Goal: Task Accomplishment & Management: Manage account settings

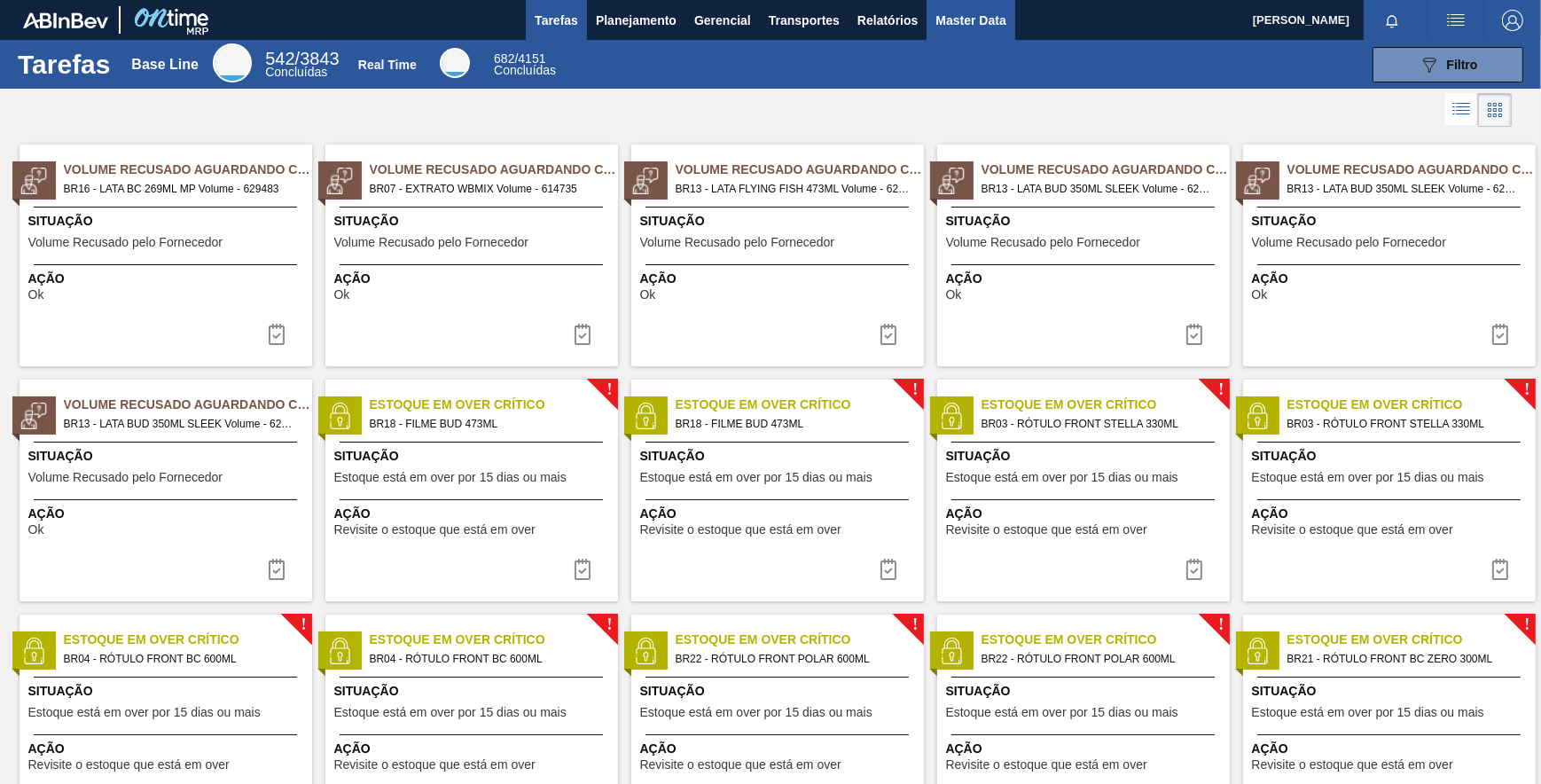
click at [964, 16] on span "Master Data" at bounding box center [970, 20] width 70 height 21
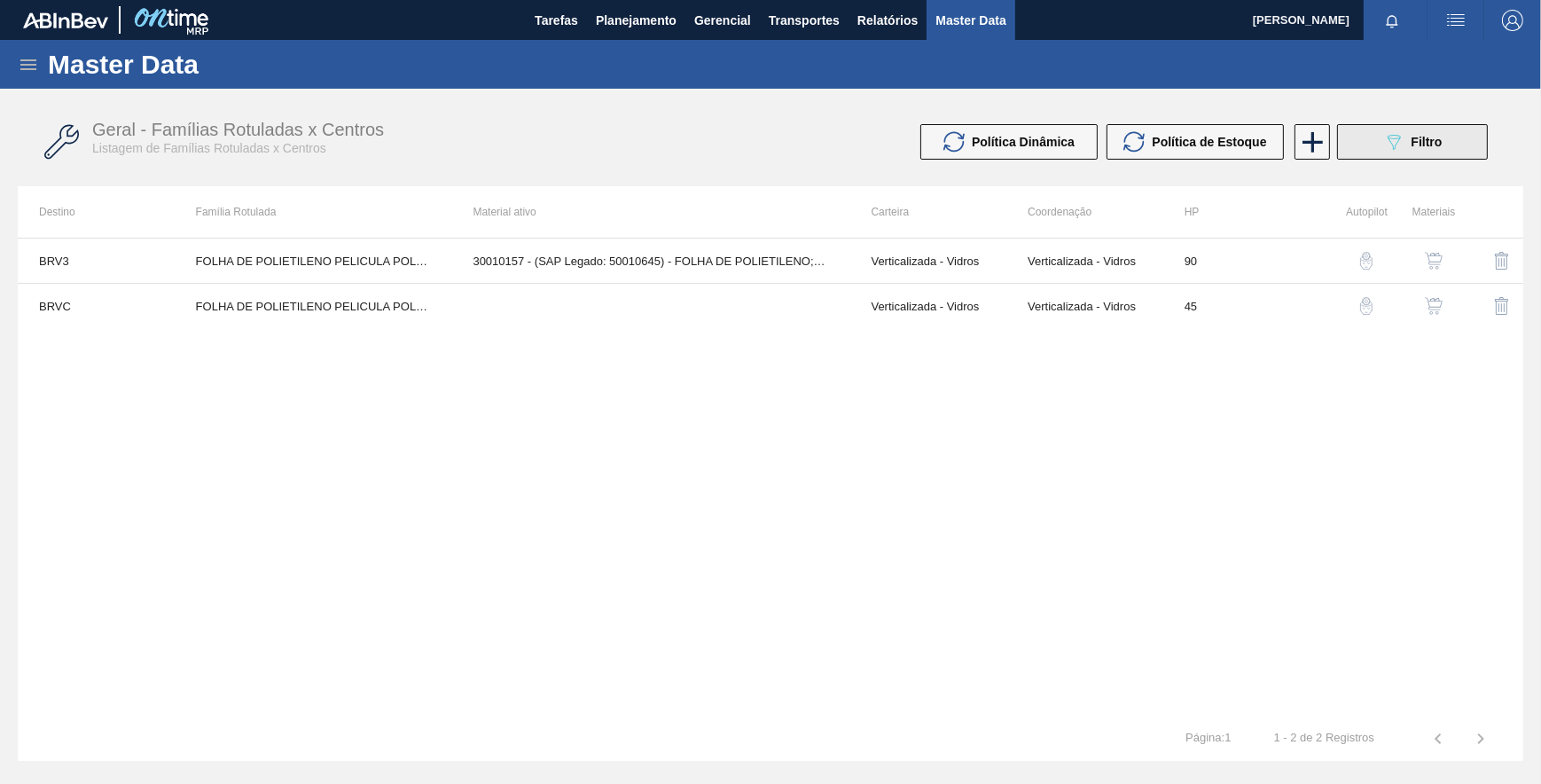
click at [1456, 150] on button "089F7B8B-B2A5-4AFE-B5C0-19BA573D28AC Filtro" at bounding box center [1412, 142] width 150 height 36
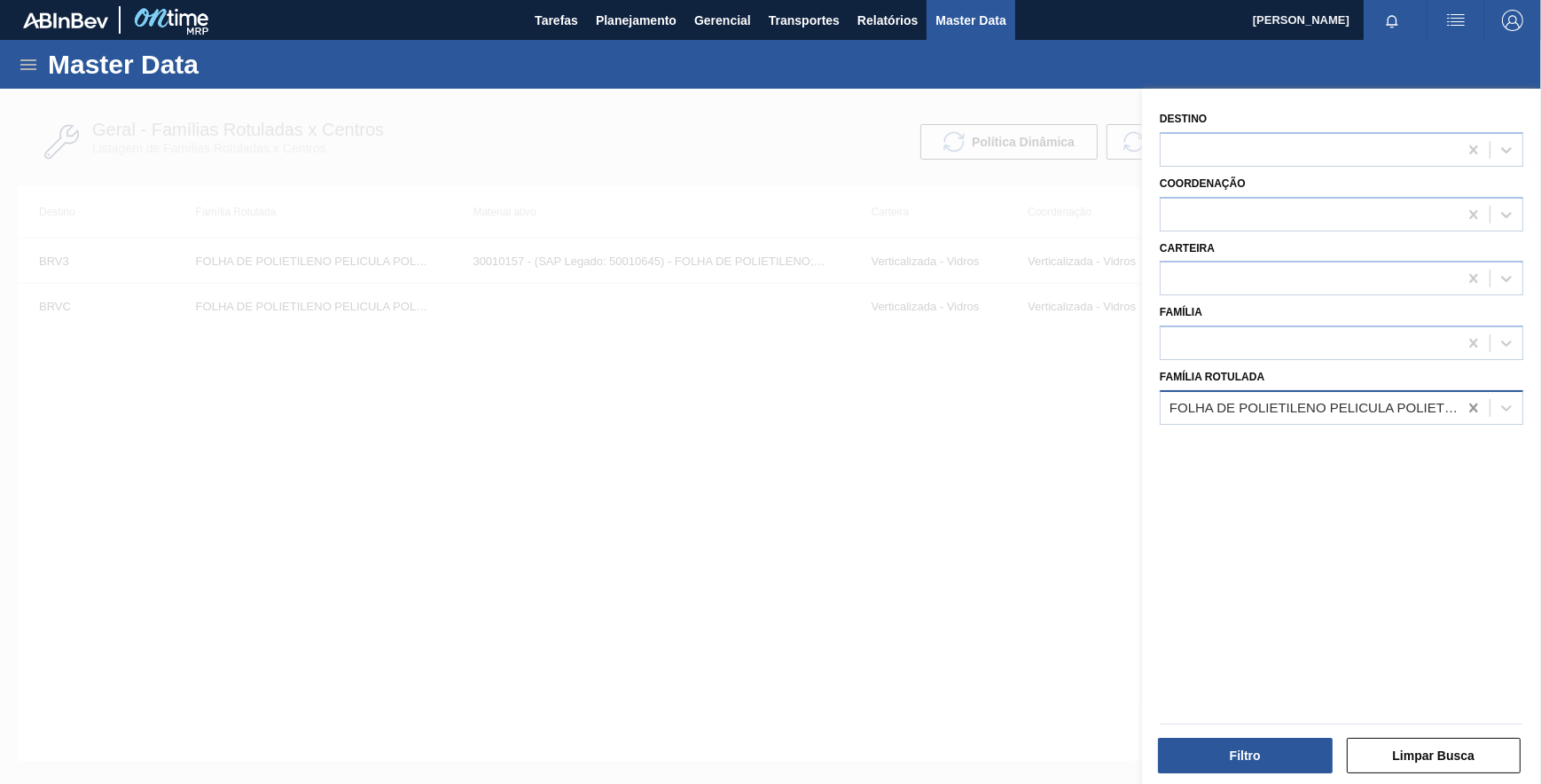
click at [1472, 406] on icon at bounding box center [1473, 408] width 8 height 9
paste Rotulada "ROLHA PLÁSTICA H2OH CITRUS SHORT S/ LINER"
type Rotulada "ROLHA PLÁSTICA H2OH CITRUS SHORT S/ LINER"
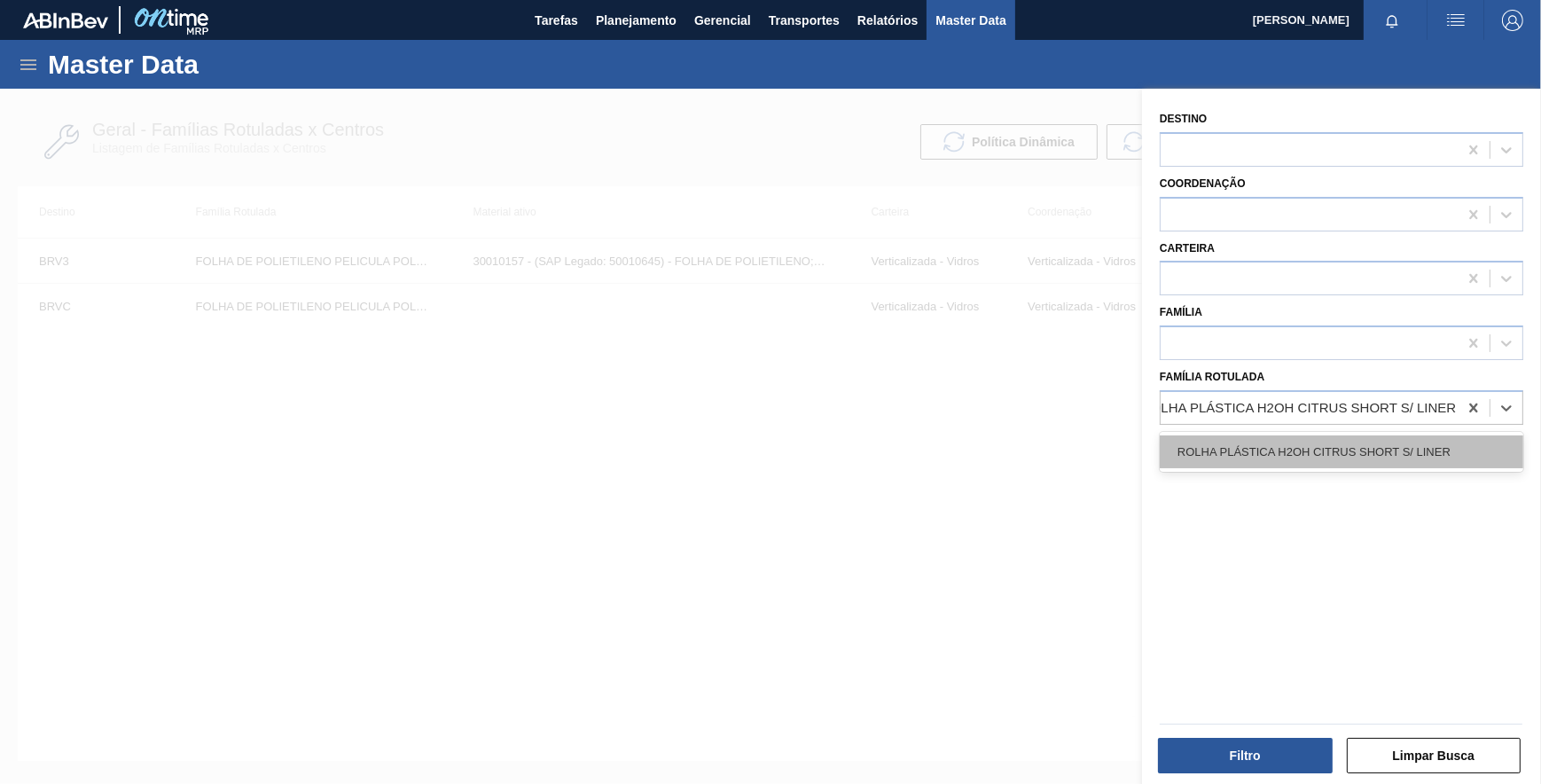
click at [1385, 442] on div "ROLHA PLÁSTICA H2OH CITRUS SHORT S/ LINER" at bounding box center [1341, 452] width 364 height 33
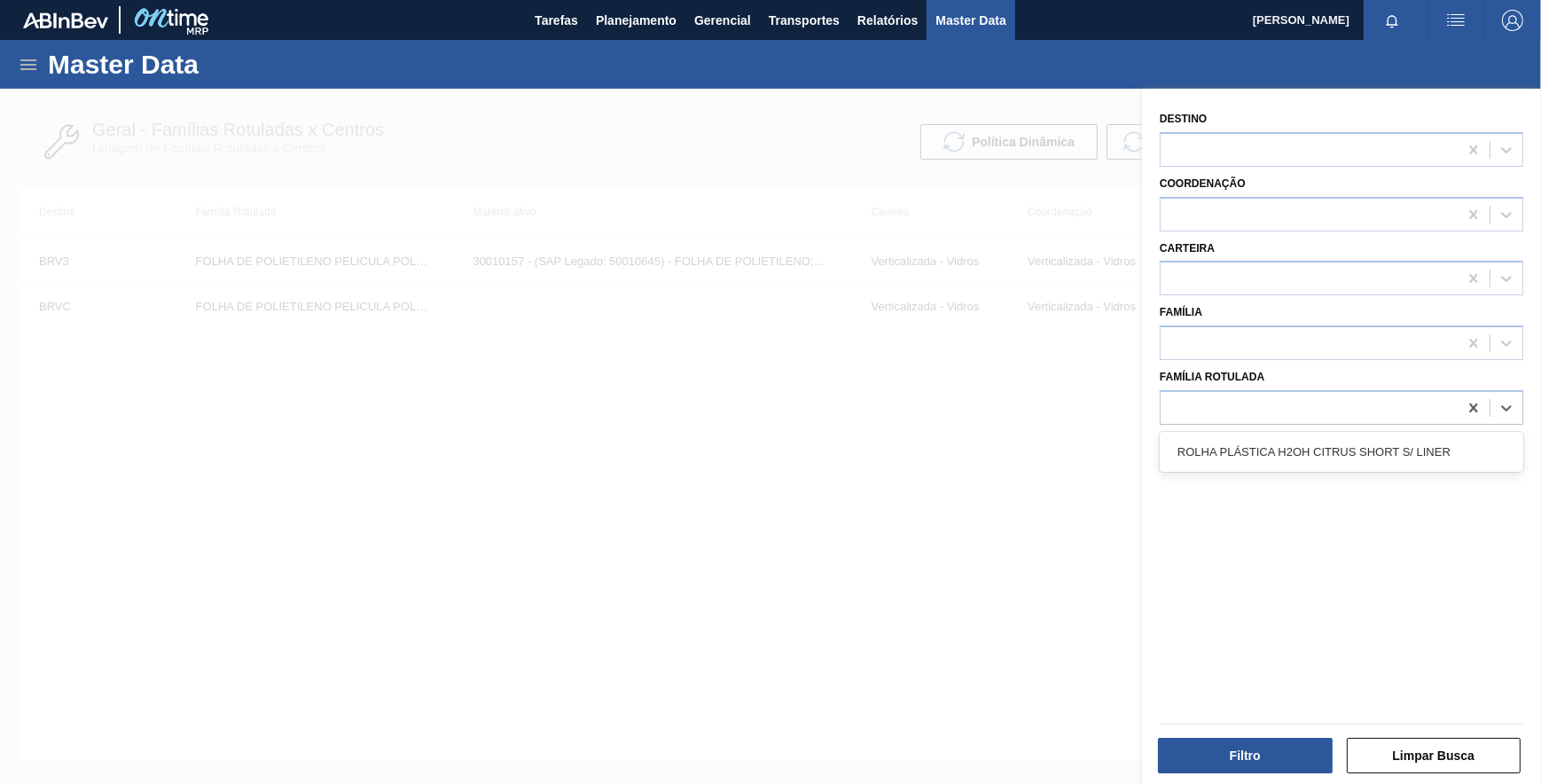
scroll to position [0, 1]
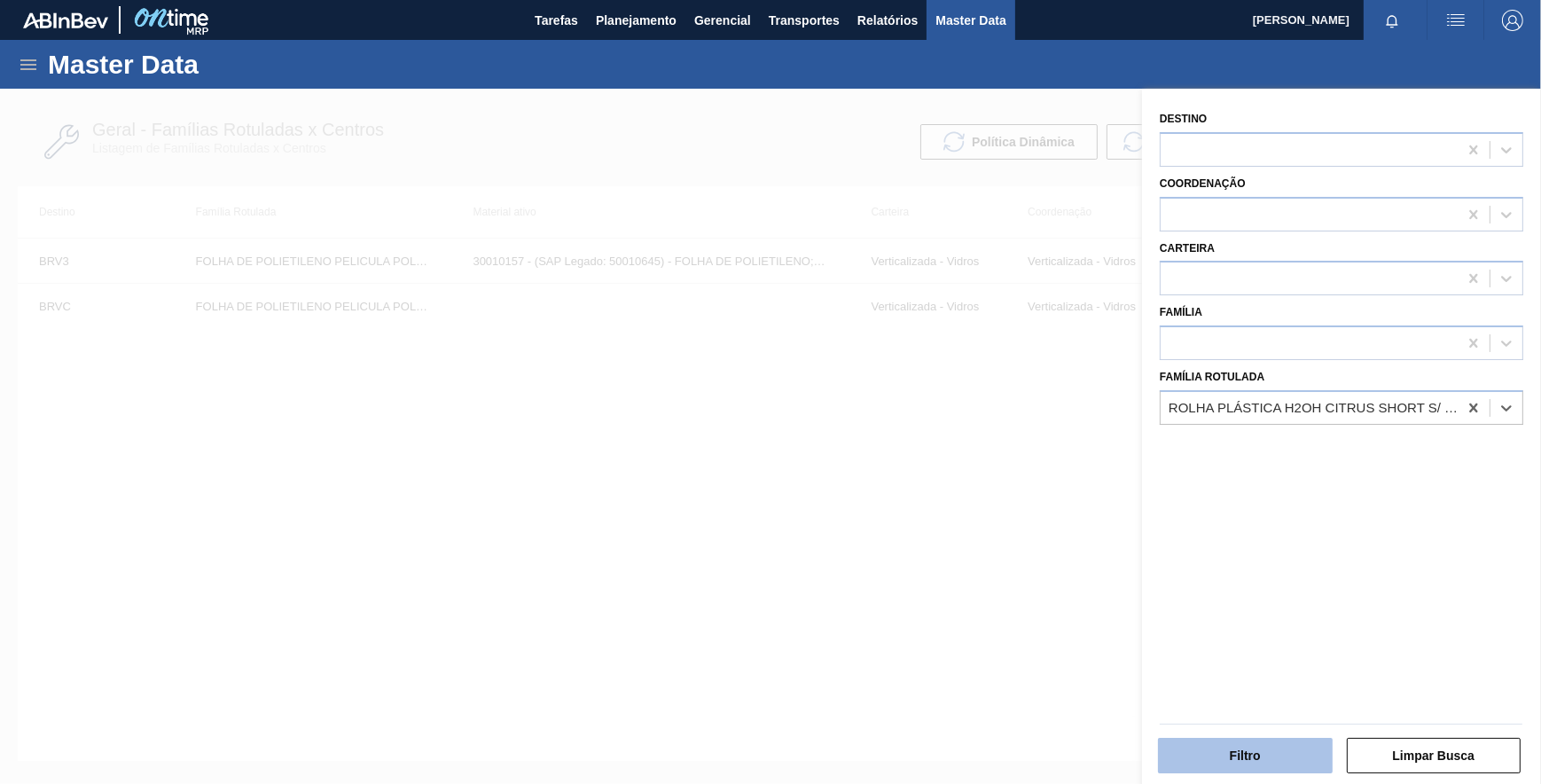
click at [1208, 746] on button "Filtro" at bounding box center [1245, 755] width 175 height 36
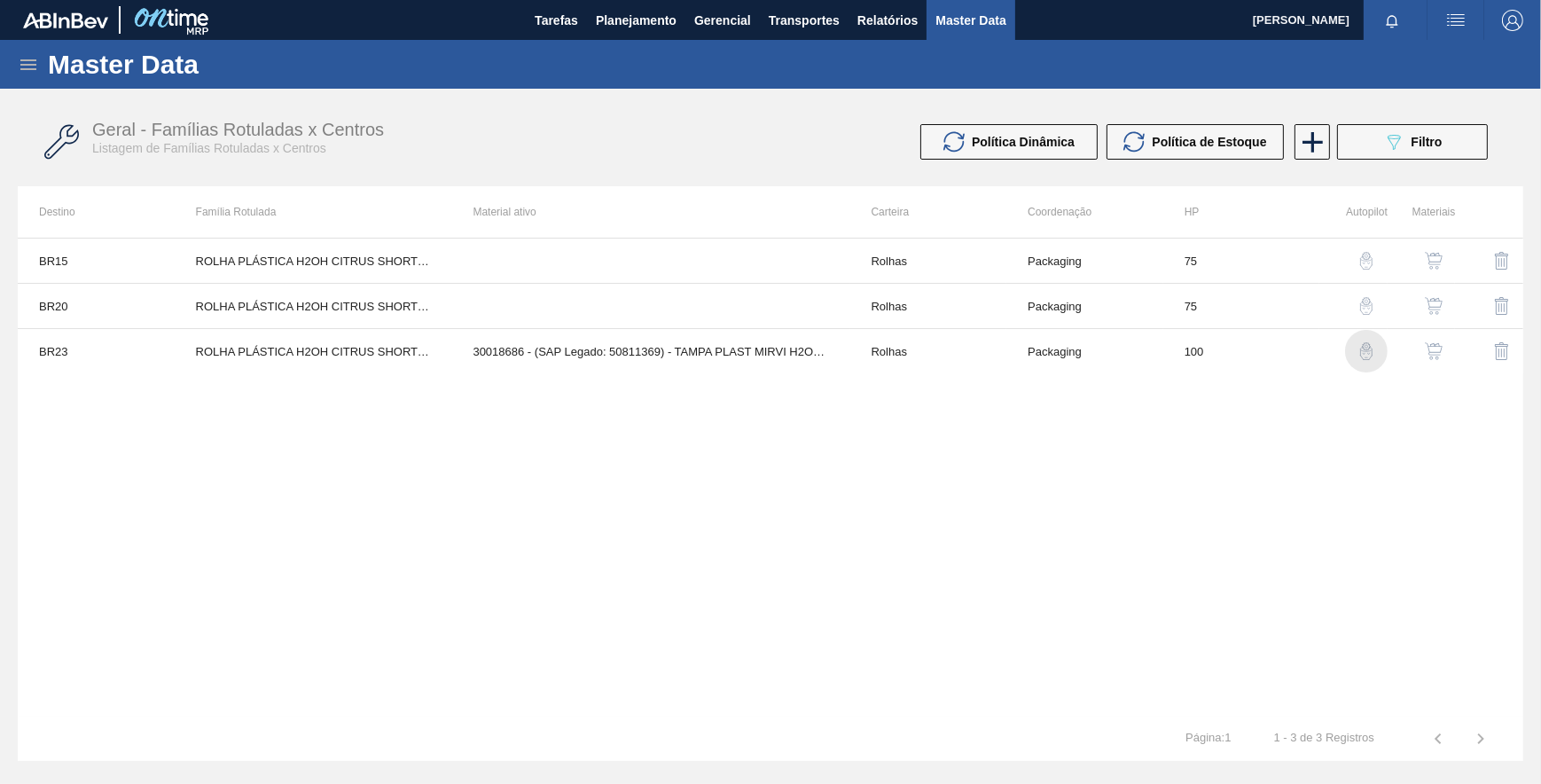
click at [1361, 347] on img "button" at bounding box center [1366, 351] width 17 height 17
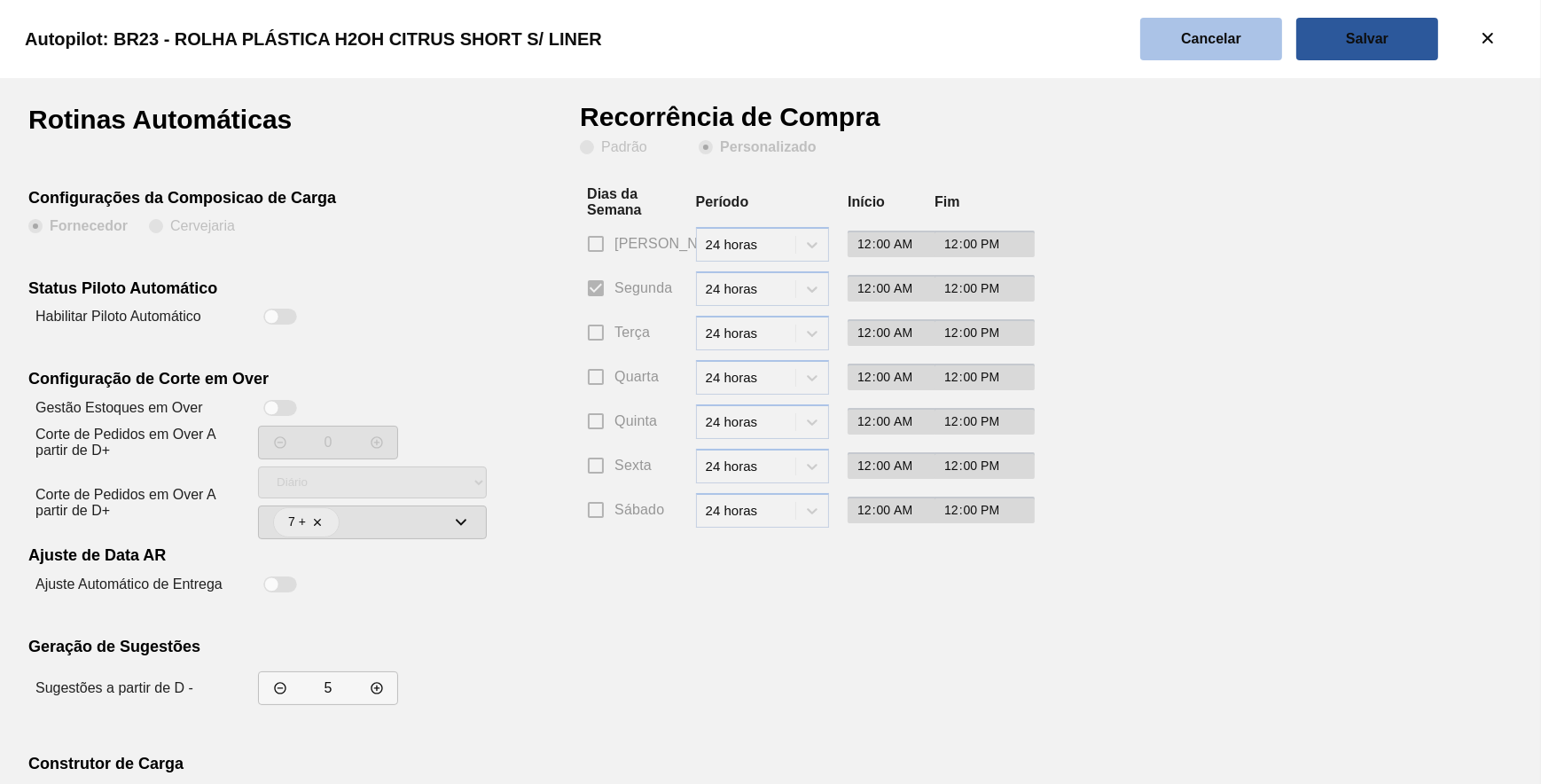
click at [1197, 53] on button "Cancelar" at bounding box center [1211, 39] width 142 height 43
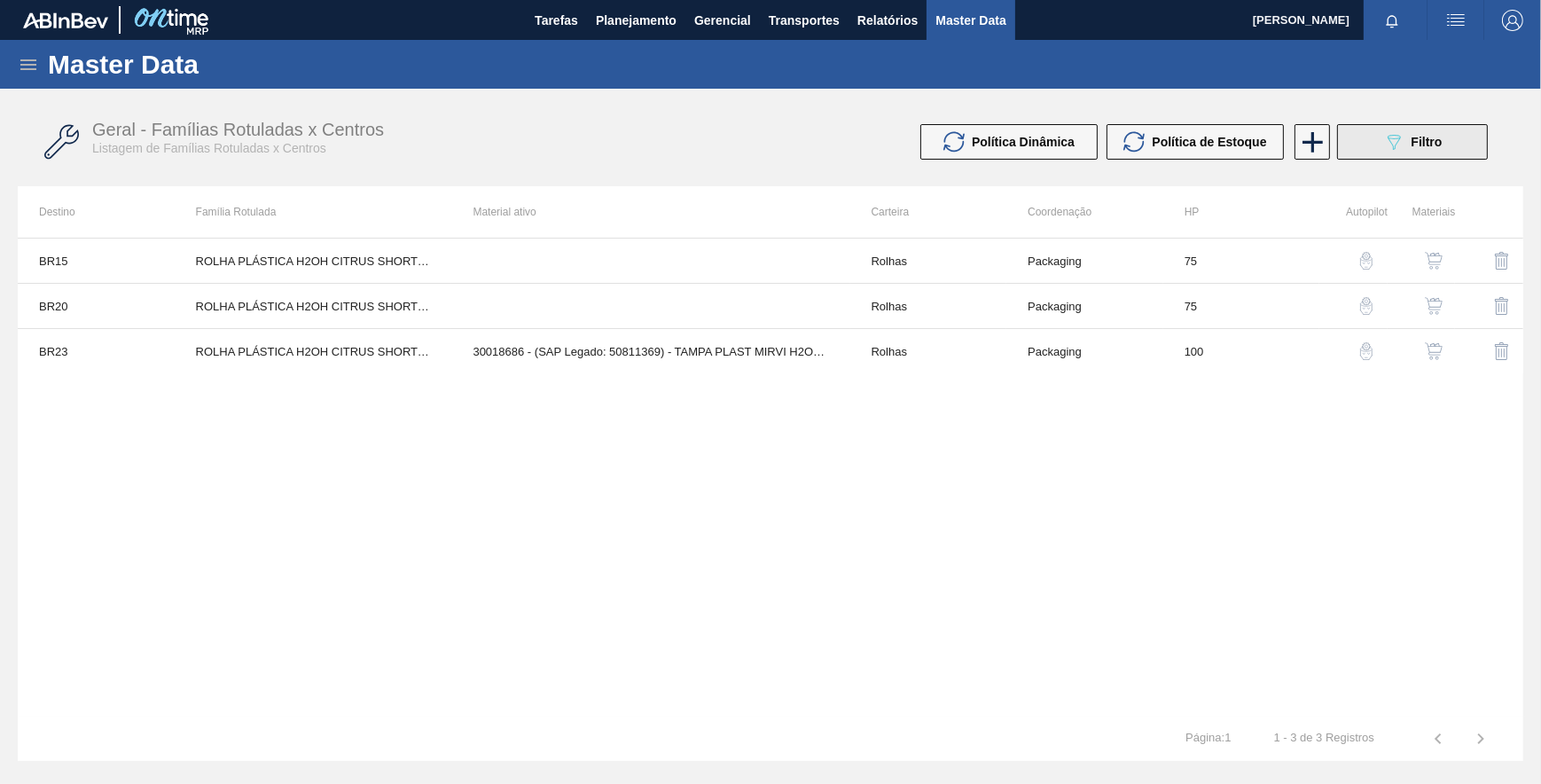
click at [1355, 147] on button "089F7B8B-B2A5-4AFE-B5C0-19BA573D28AC Filtro" at bounding box center [1412, 142] width 150 height 36
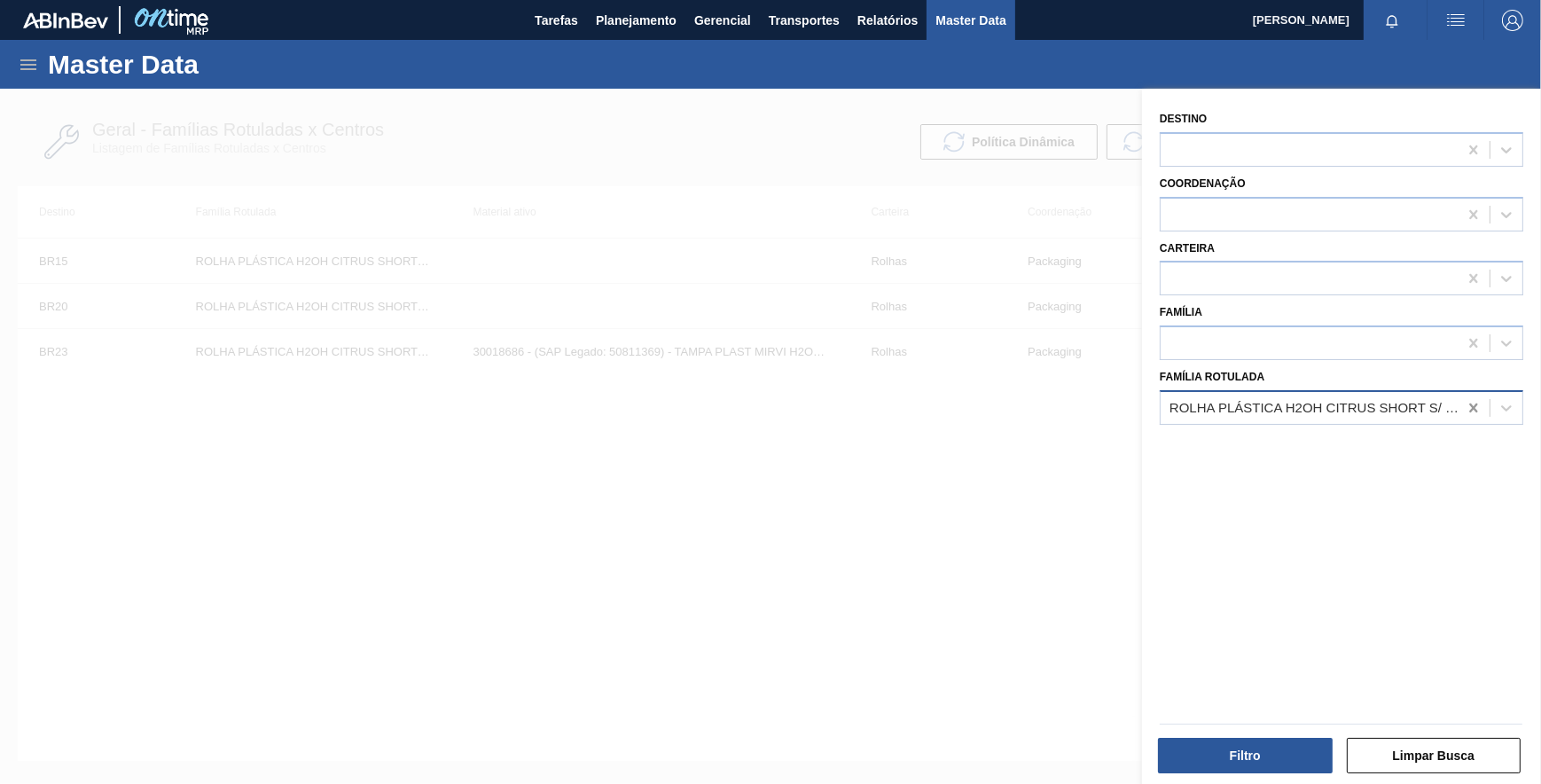
click at [1476, 400] on icon at bounding box center [1473, 408] width 17 height 17
paste Rotulada "ROLHA PLÁSTICA LIPTON S/ LINER"
type Rotulada "ROLHA PLÁSTICA LIPTON S/ LINER"
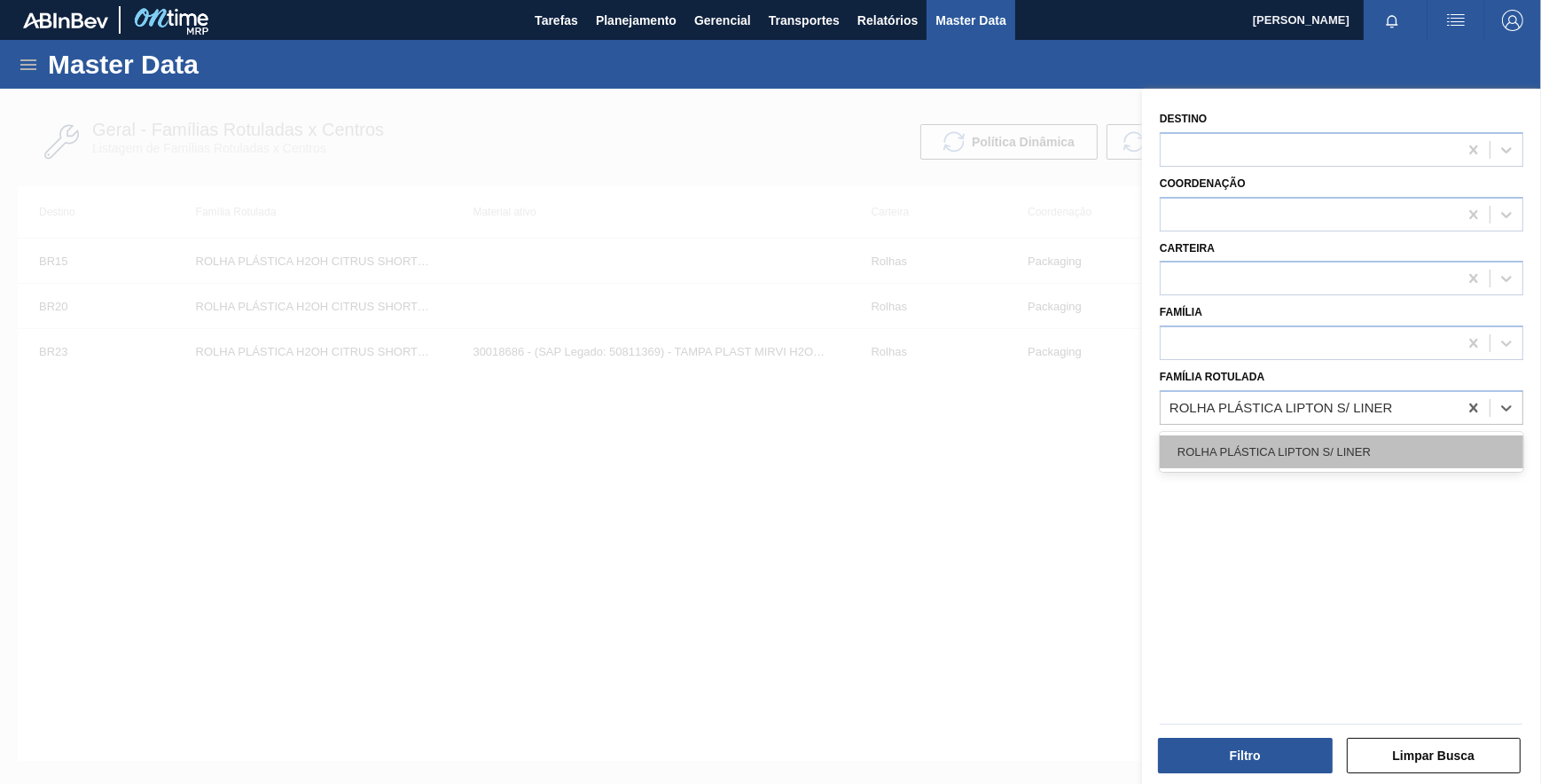
click at [1303, 443] on div "ROLHA PLÁSTICA LIPTON S/ LINER" at bounding box center [1341, 452] width 364 height 33
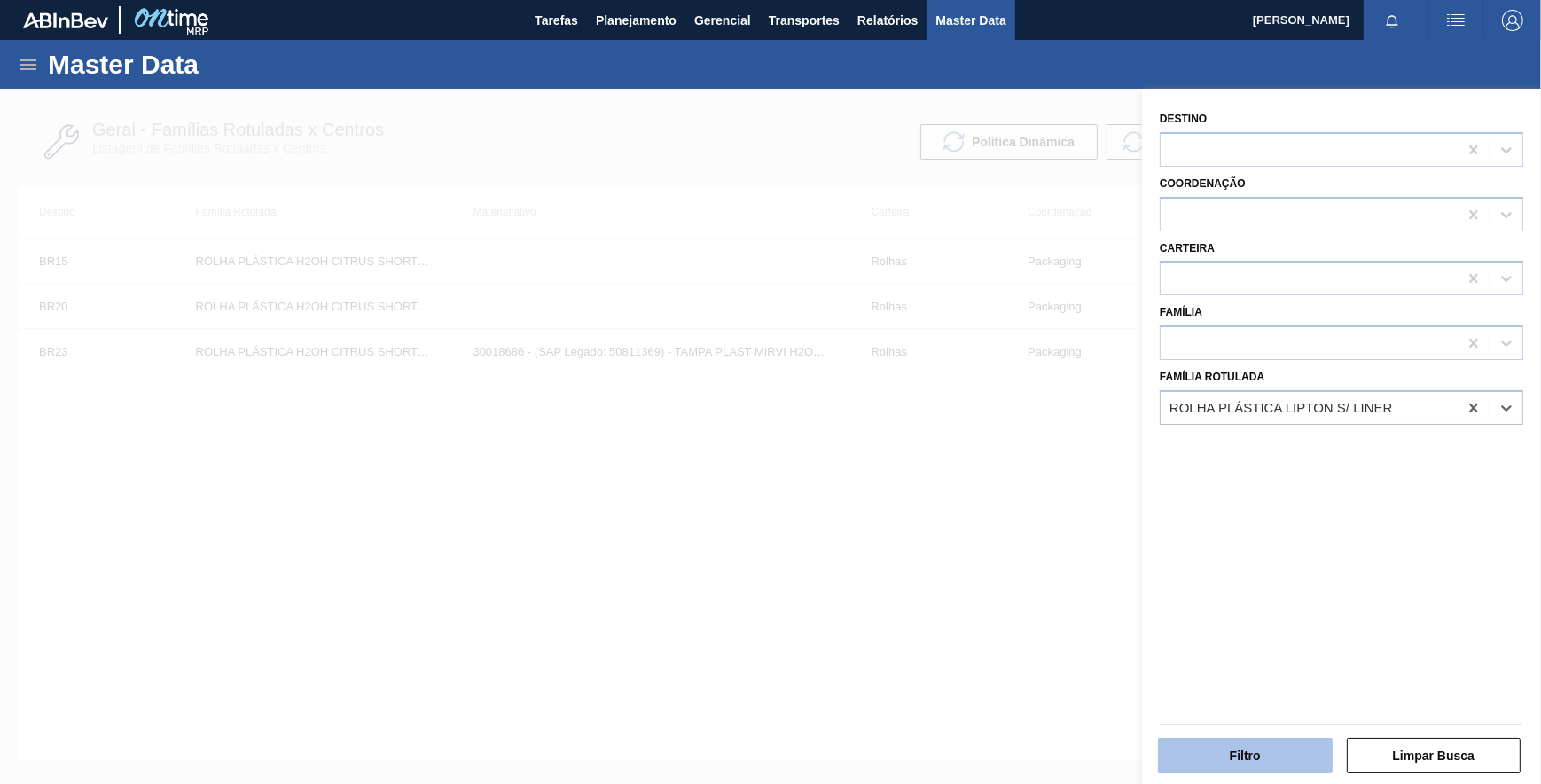
click at [1263, 746] on button "Filtro" at bounding box center [1245, 755] width 175 height 36
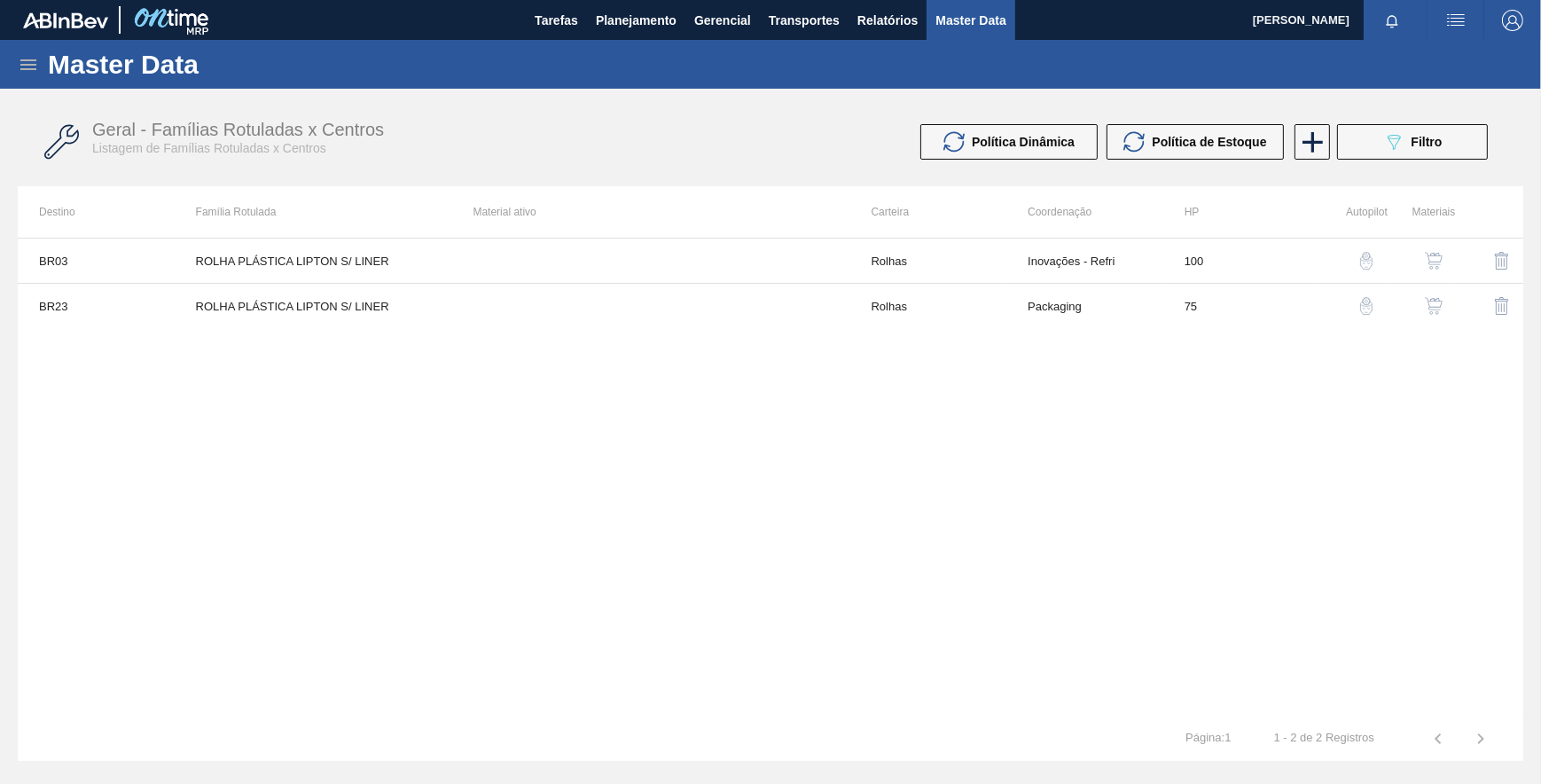
click at [1374, 303] on img "button" at bounding box center [1366, 306] width 17 height 17
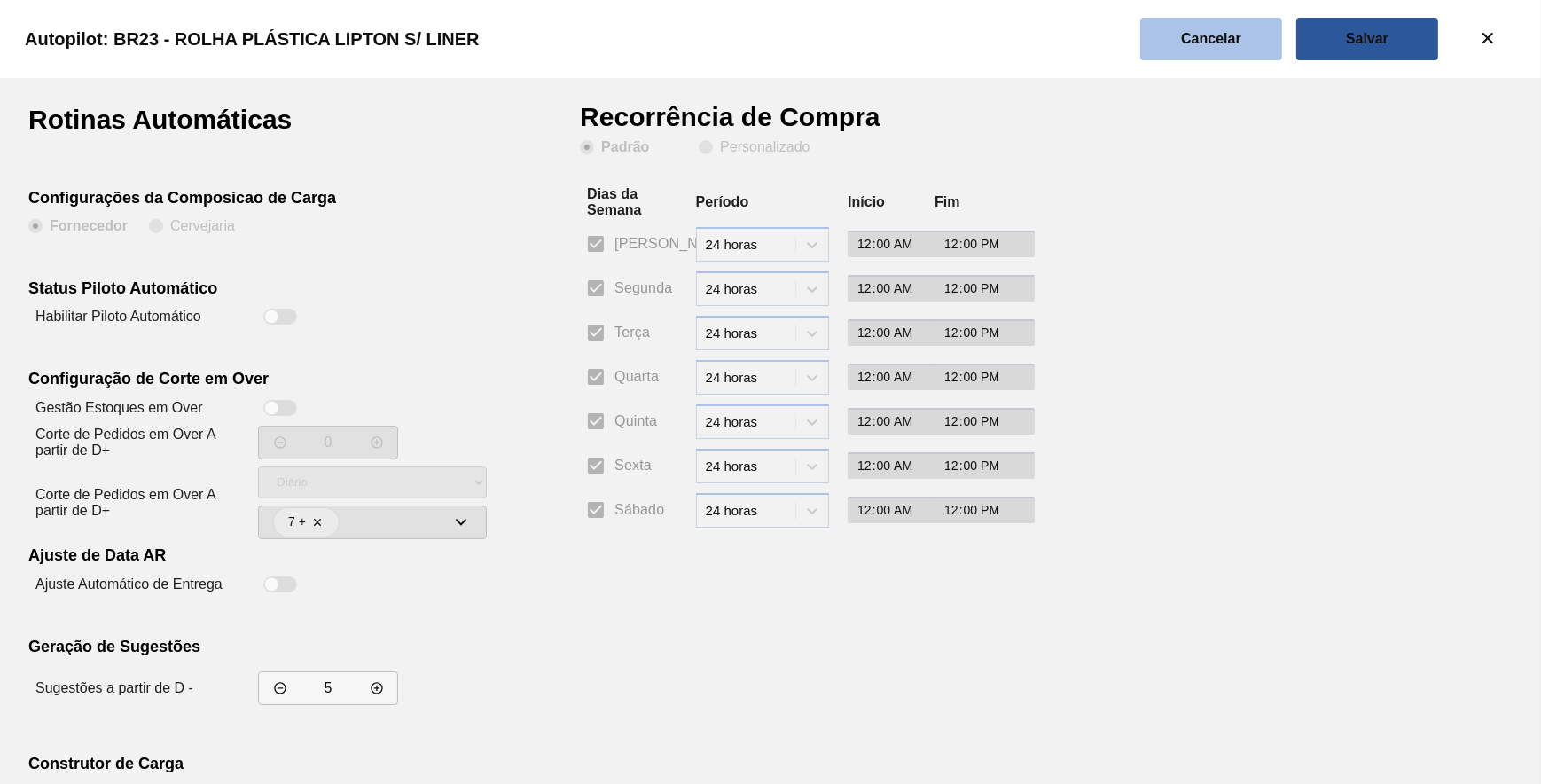
click at [1239, 57] on button "Cancelar" at bounding box center [1211, 39] width 142 height 43
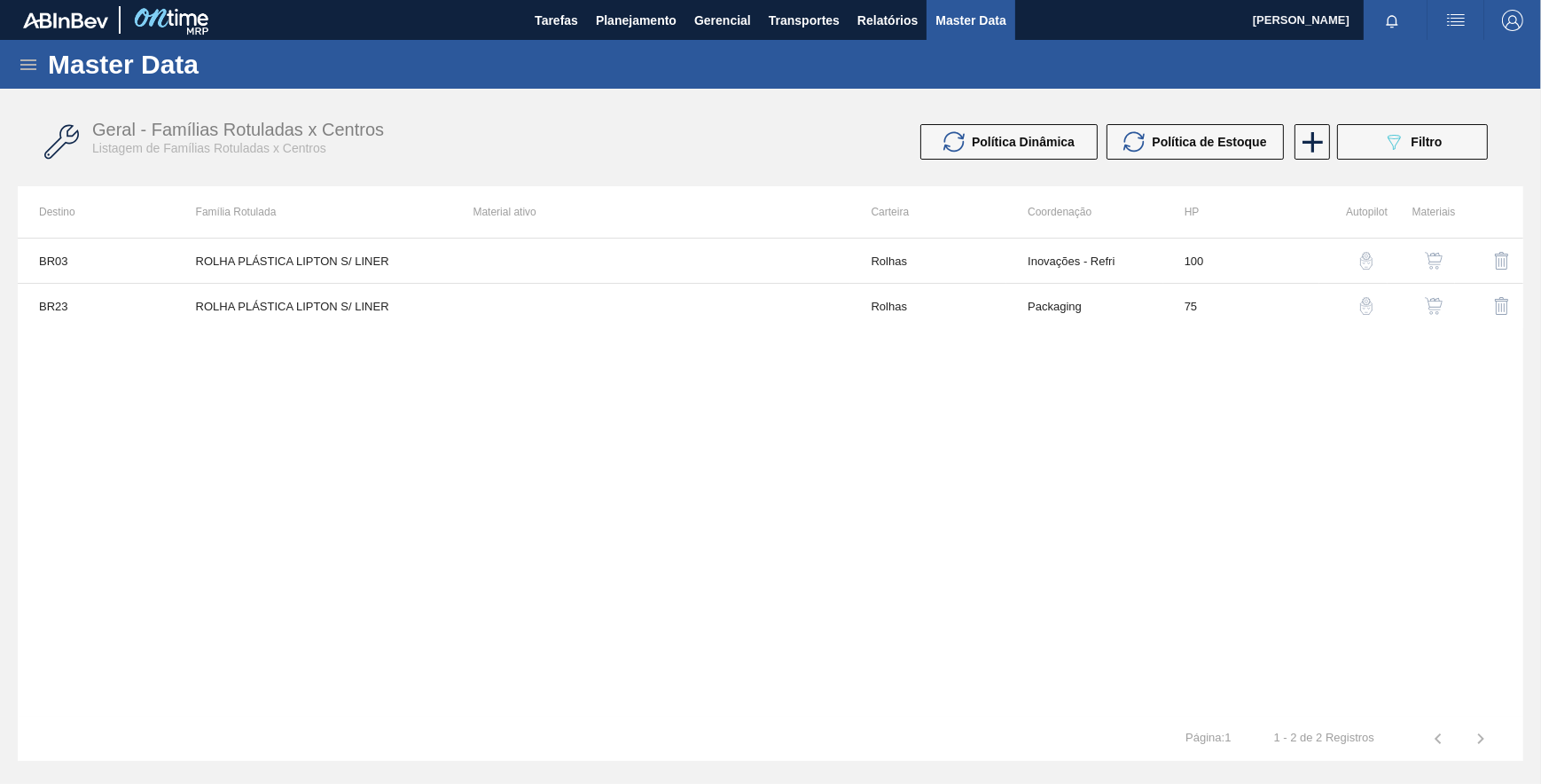
drag, startPoint x: 930, startPoint y: 461, endPoint x: 1292, endPoint y: 250, distance: 419.0
click at [966, 448] on div "BR03 ROLHA PLÁSTICA LIPTON S/ LINER Rolhas Inovações - Refri 100 BR23 ROLHA PLÁ…" at bounding box center [770, 476] width 1505 height 478
drag, startPoint x: 1402, startPoint y: 107, endPoint x: 1413, endPoint y: 139, distance: 33.8
click at [1405, 108] on div "Geral - Famílias Rotuladas x Centros Listagem de Famílias Rotuladas x Centros P…" at bounding box center [770, 142] width 1505 height 88
click at [1413, 140] on span "Filtro" at bounding box center [1427, 142] width 31 height 15
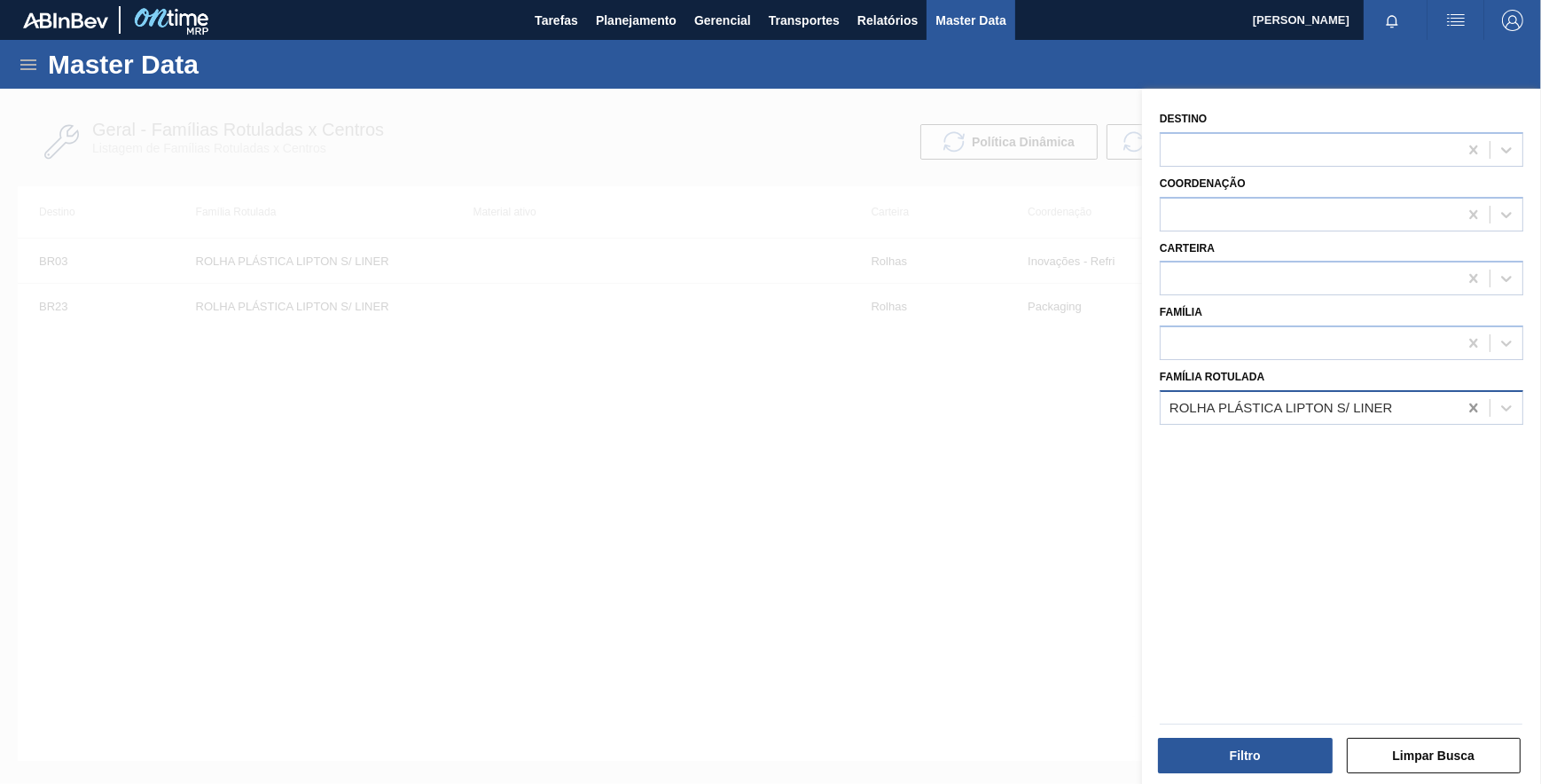
click at [1475, 403] on icon at bounding box center [1473, 408] width 17 height 17
paste Rotulada "RÓTULO PLÁSTICO PC BLACK 2PACK1L H"
type Rotulada "RÓTULO PLÁSTICO PC BLACK 2PACK1L H"
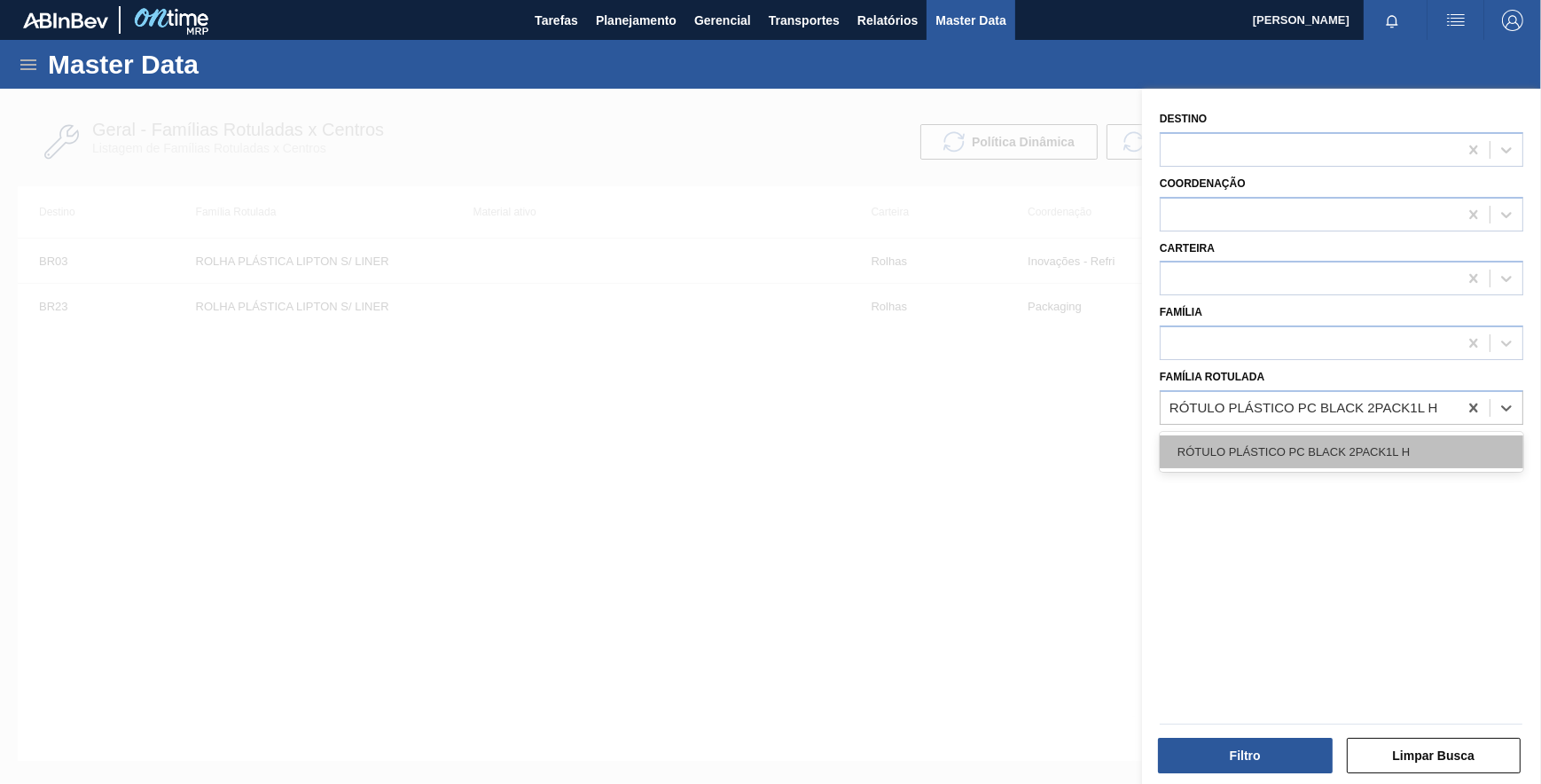
click at [1314, 455] on div "RÓTULO PLÁSTICO PC BLACK 2PACK1L H" at bounding box center [1341, 452] width 364 height 33
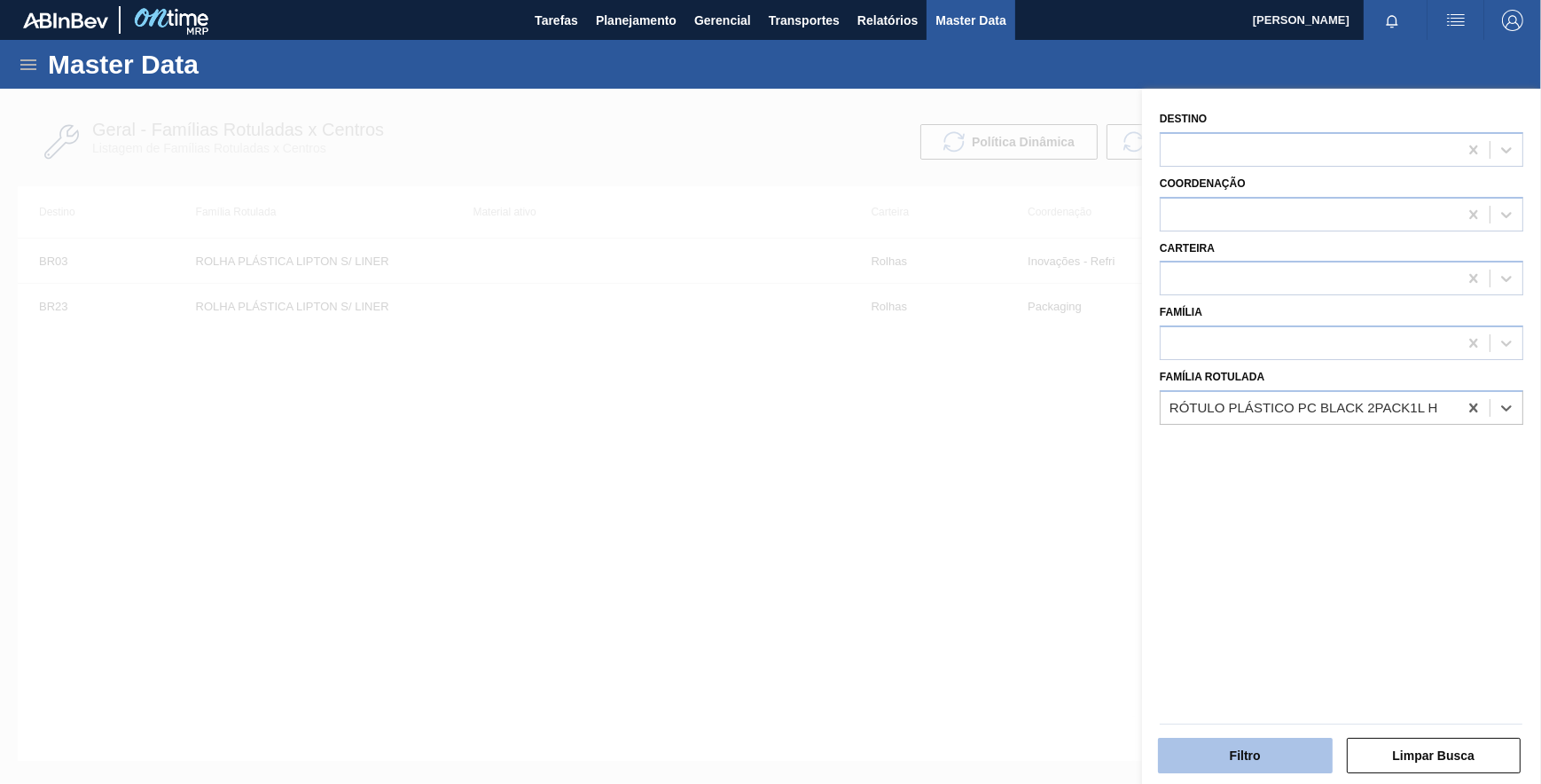
click at [1251, 755] on button "Filtro" at bounding box center [1245, 755] width 175 height 36
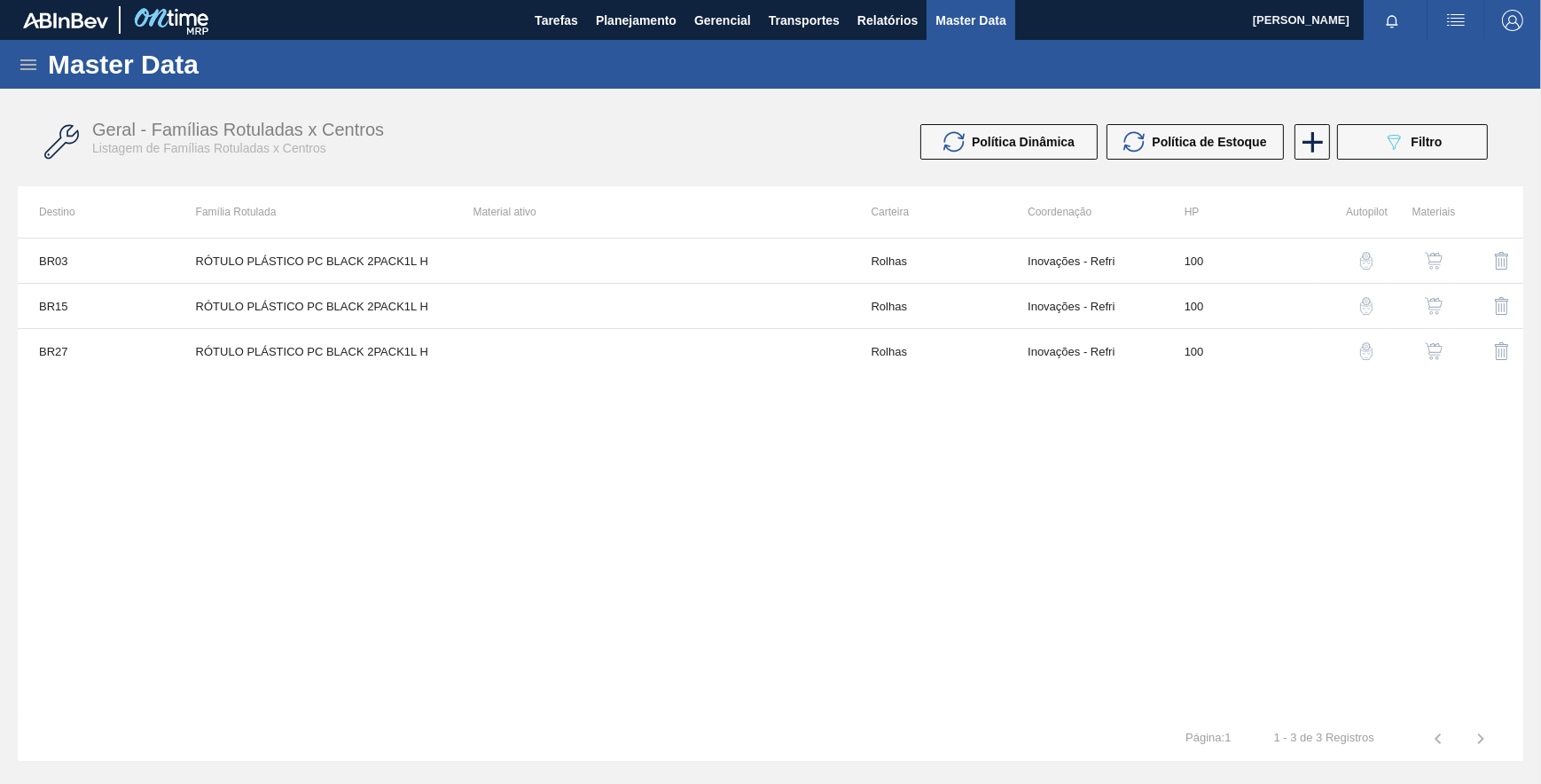
drag, startPoint x: 1084, startPoint y: 539, endPoint x: 1099, endPoint y: 493, distance: 48.4
click at [1095, 518] on div "BR03 RÓTULO PLÁSTICO PC BLACK 2PACK1L H Rolhas Inovações - Refri 100 BR15 RÓTUL…" at bounding box center [770, 476] width 1505 height 478
click at [1367, 145] on button "089F7B8B-B2A5-4AFE-B5C0-19BA573D28AC Filtro" at bounding box center [1412, 142] width 150 height 36
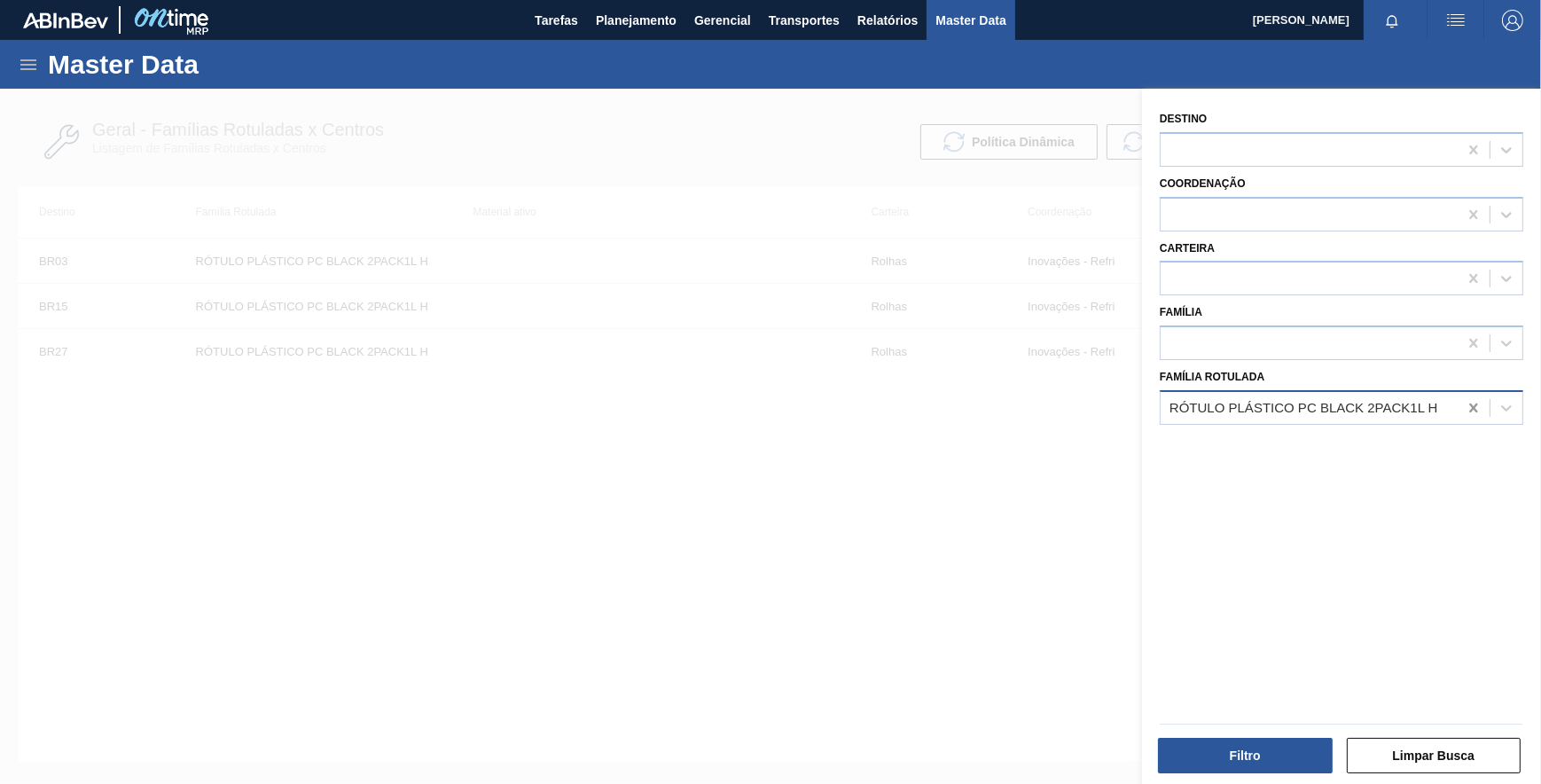
click at [1469, 413] on icon at bounding box center [1473, 408] width 17 height 17
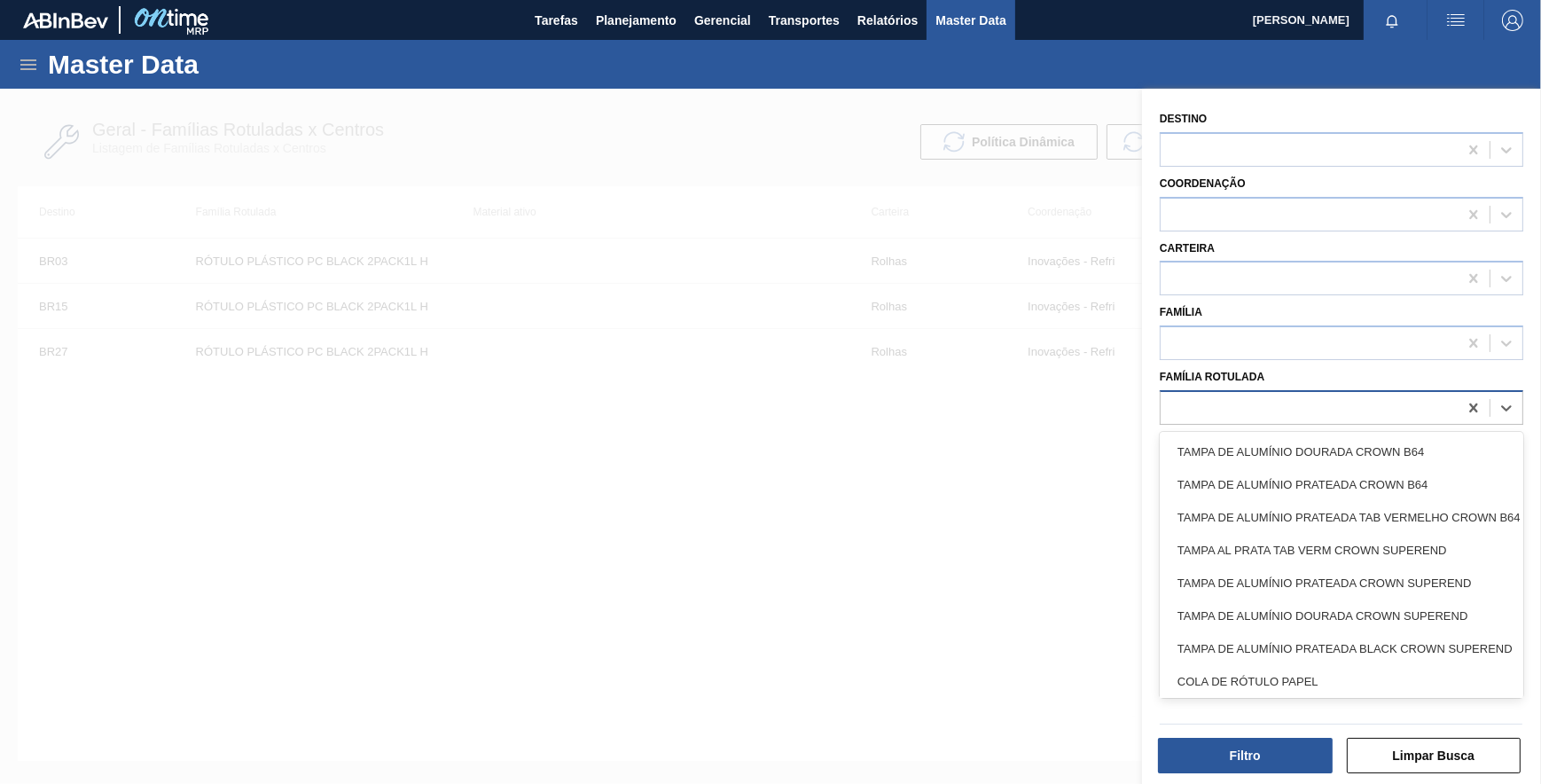
click at [1428, 407] on div at bounding box center [1309, 408] width 297 height 25
paste Rotulada "ROLHA PLÁSTICA INJECAP FUSION SHORT"
type Rotulada "ROLHA PLÁSTICA INJECAP FUSION SHORT"
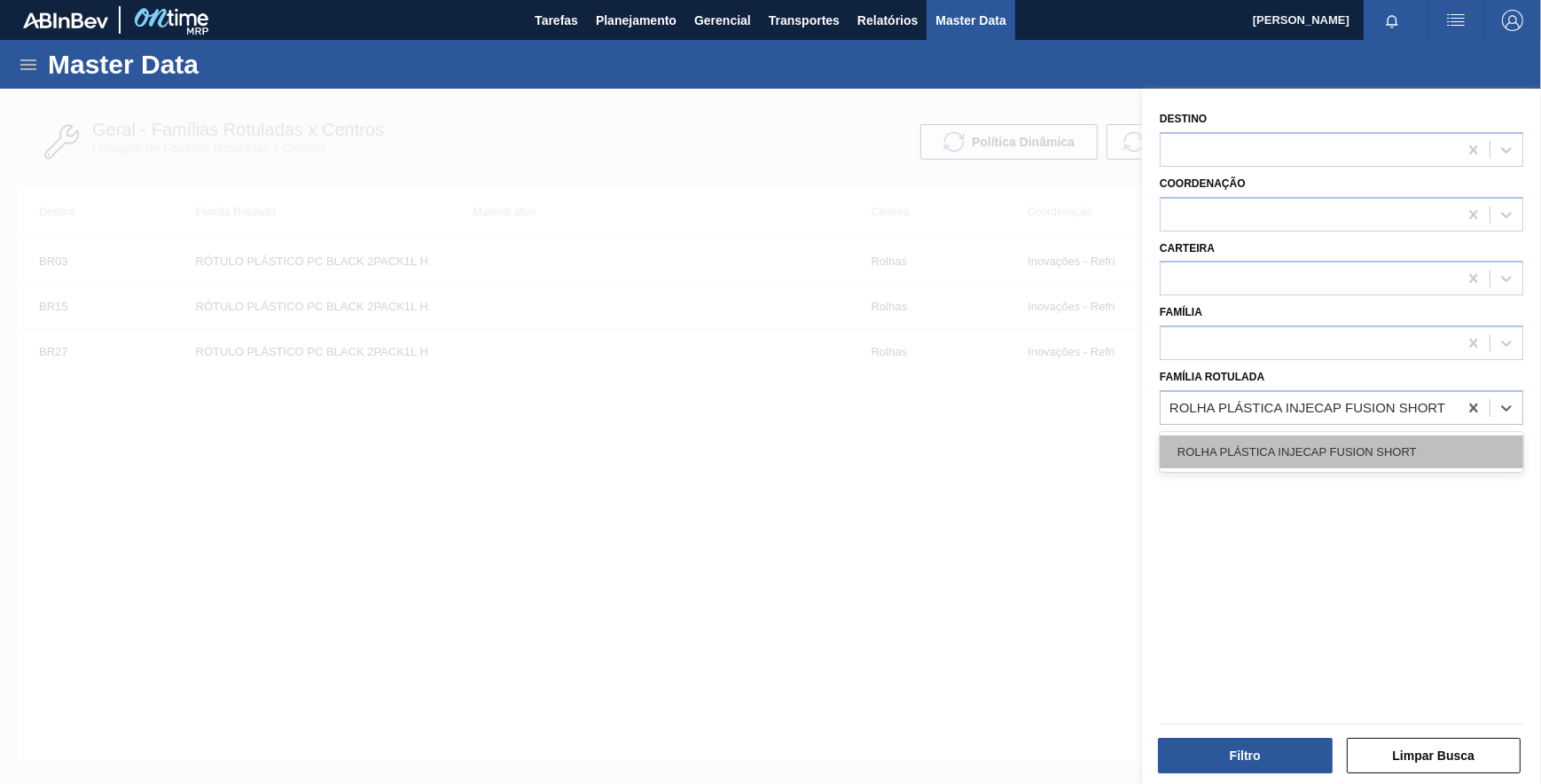
click at [1353, 437] on div "ROLHA PLÁSTICA INJECAP FUSION SHORT" at bounding box center [1341, 452] width 364 height 33
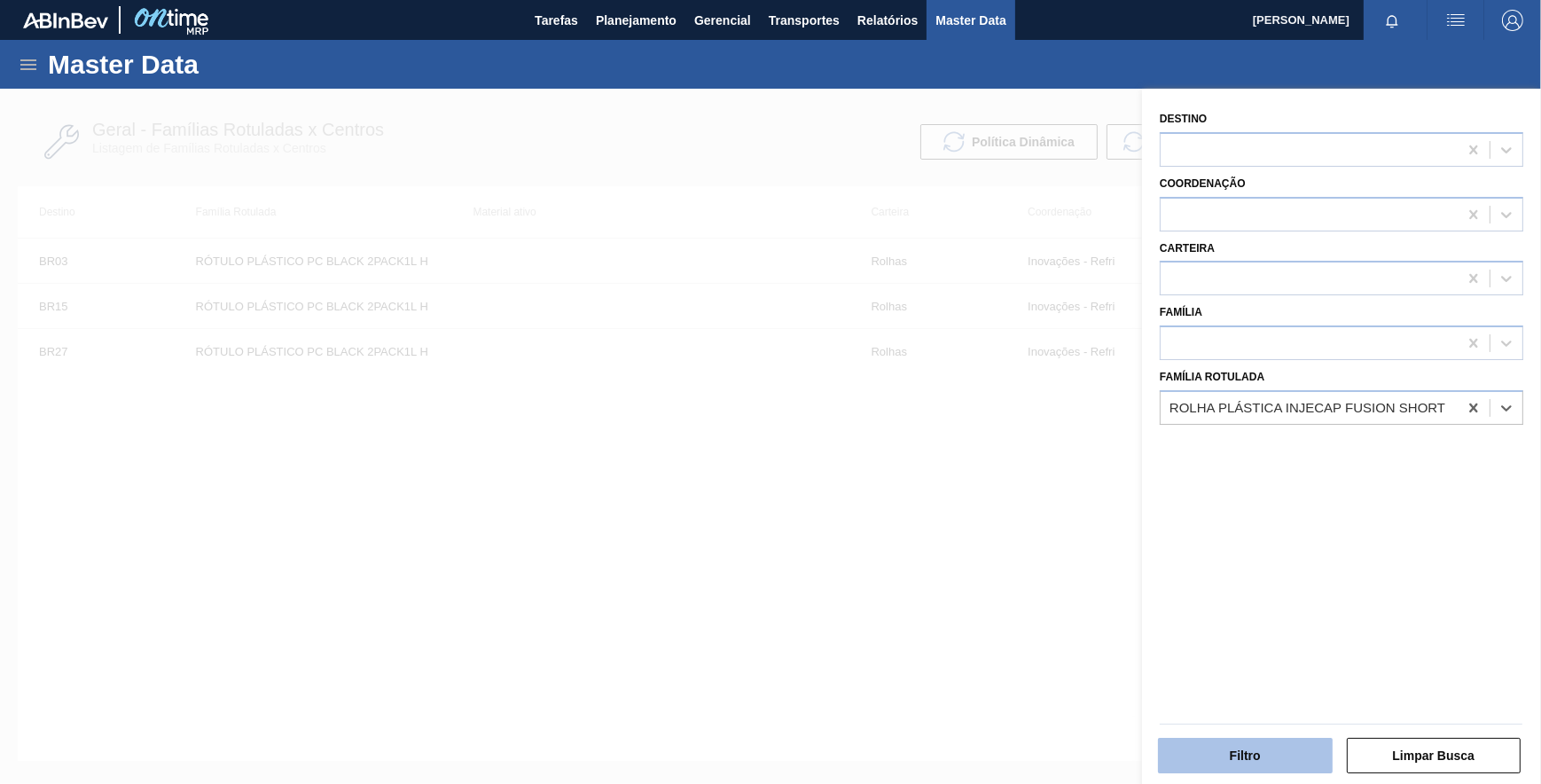
click at [1238, 747] on button "Filtro" at bounding box center [1245, 755] width 175 height 36
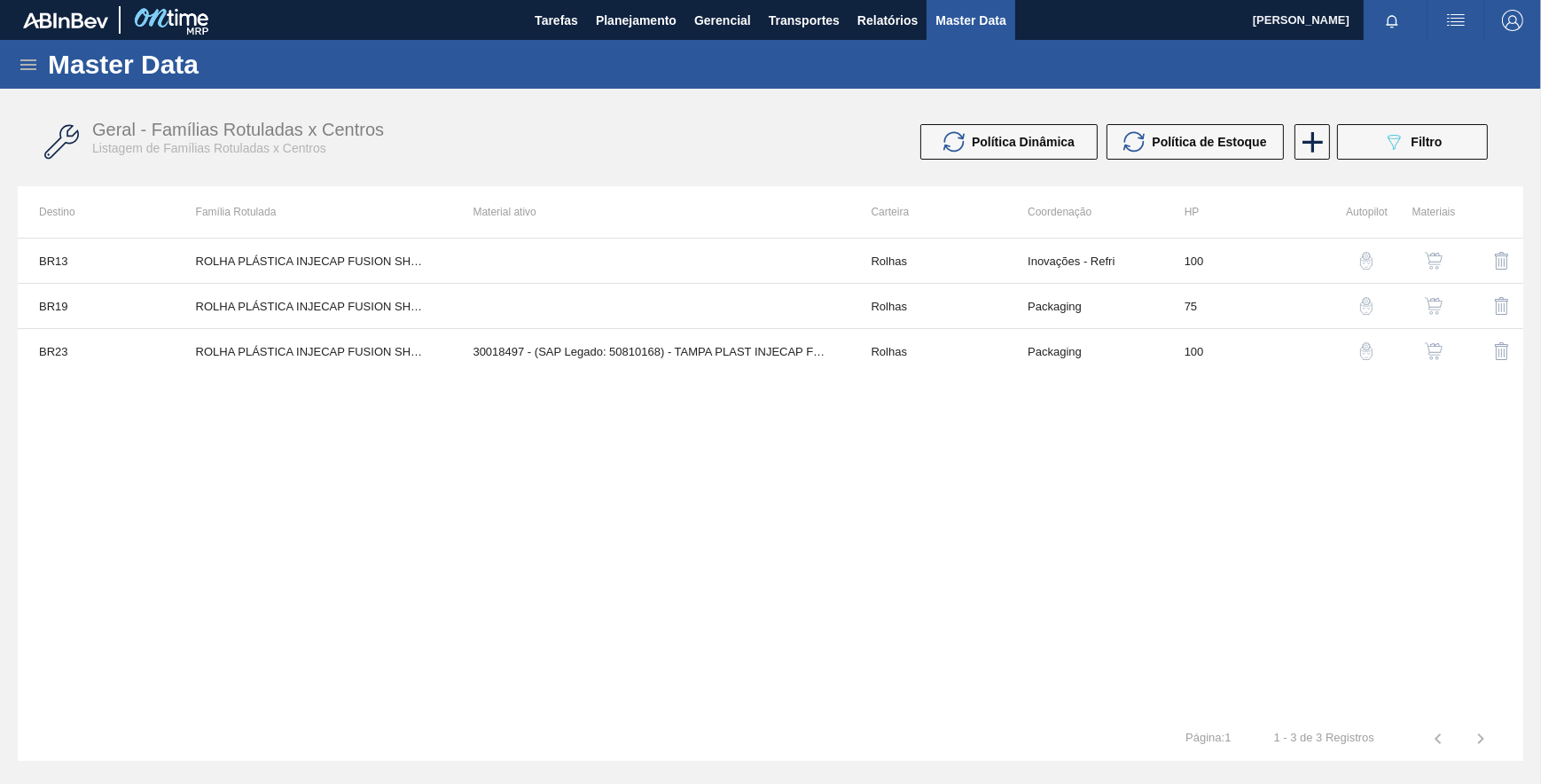
click at [1367, 351] on img "button" at bounding box center [1366, 351] width 17 height 17
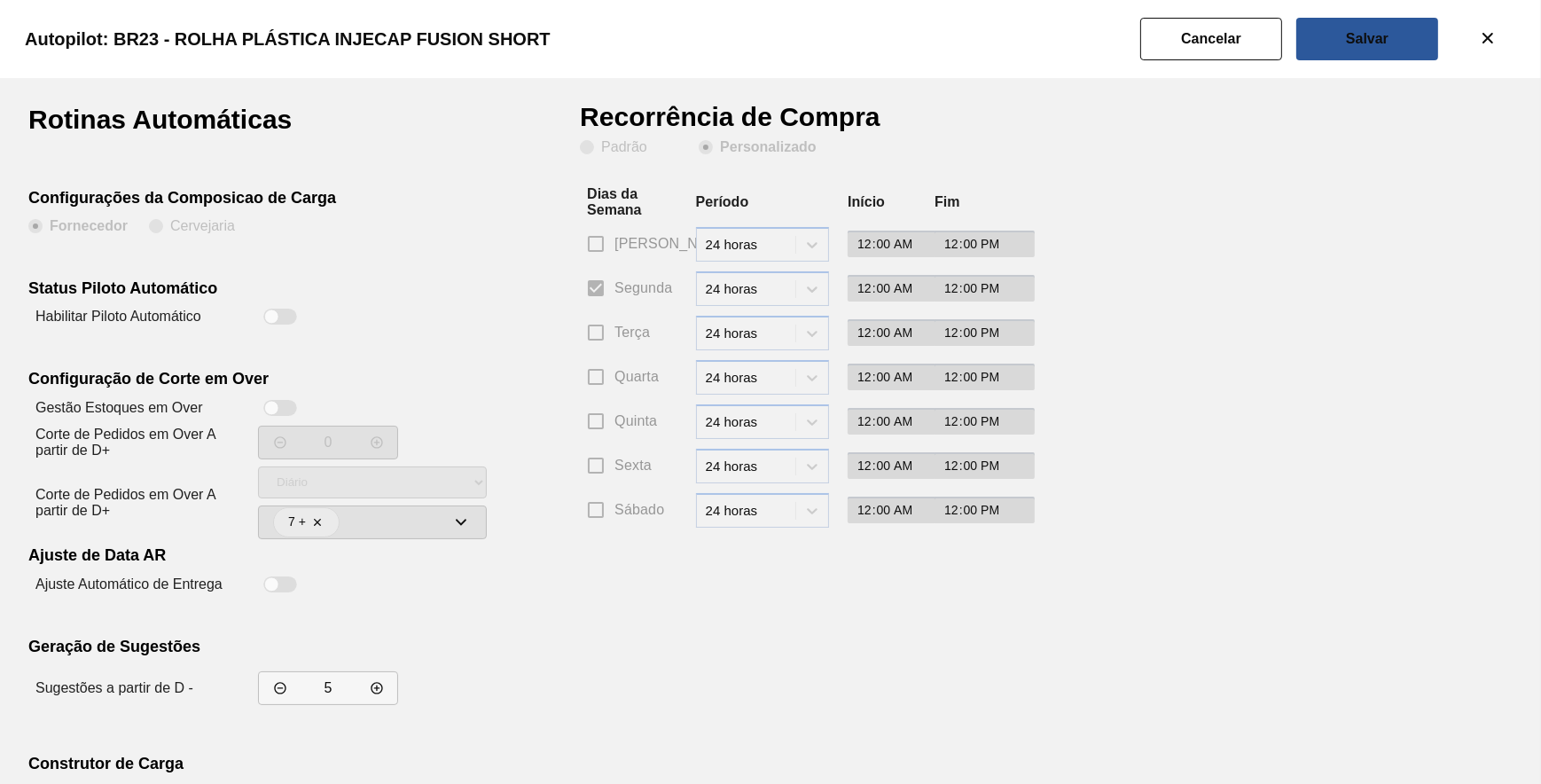
drag, startPoint x: 1216, startPoint y: 52, endPoint x: 1194, endPoint y: 75, distance: 31.8
click at [1214, 52] on button "Cancelar" at bounding box center [1211, 39] width 142 height 43
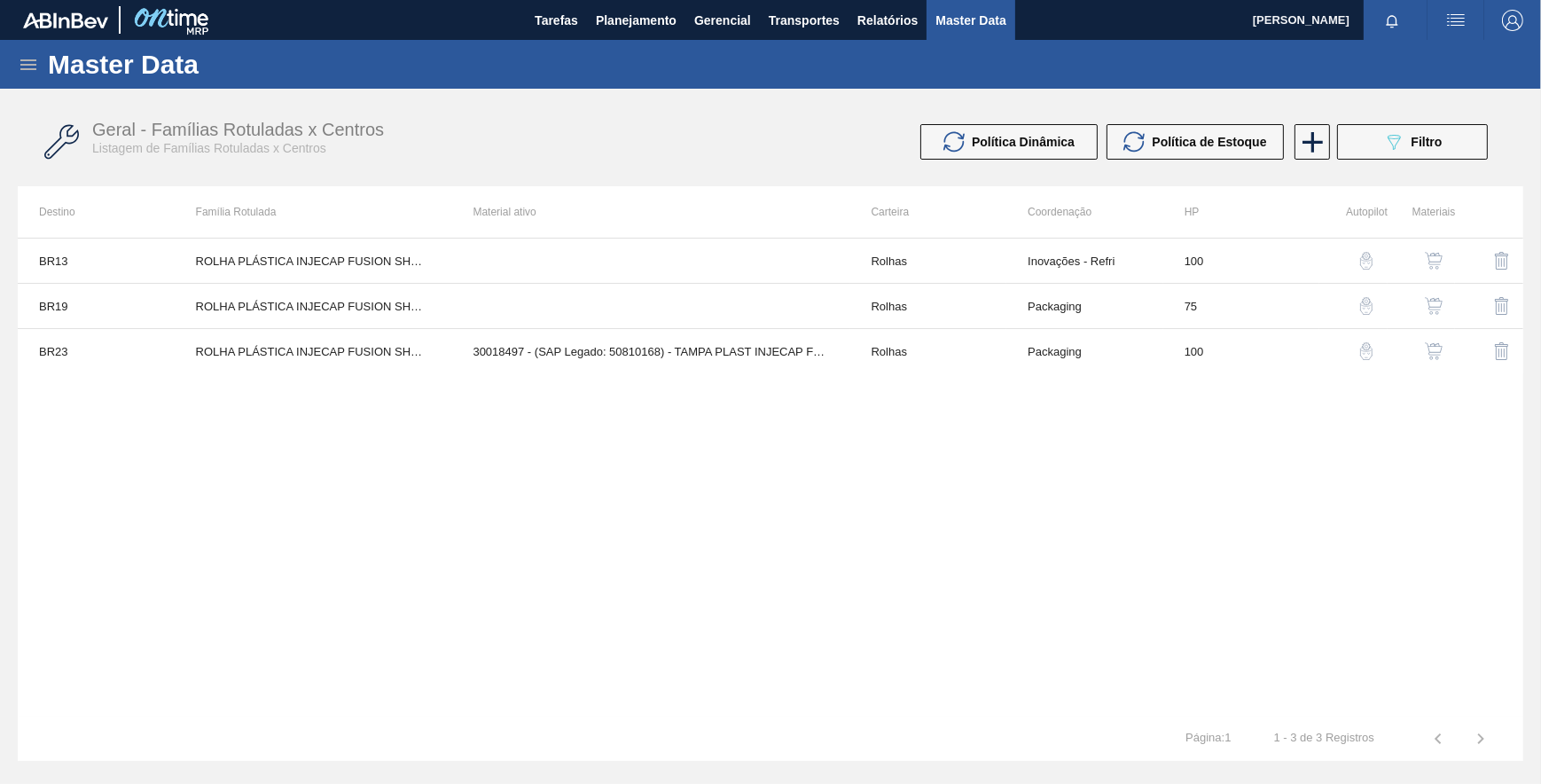
drag, startPoint x: 737, startPoint y: 481, endPoint x: 758, endPoint y: 470, distance: 23.7
click at [751, 464] on div "BR13 ROLHA PLÁSTICA INJECAP FUSION SHORT Rolhas Inovações - Refri 100 BR19 ROLH…" at bounding box center [770, 476] width 1505 height 478
click at [1454, 125] on button "089F7B8B-B2A5-4AFE-B5C0-19BA573D28AC Filtro" at bounding box center [1412, 142] width 150 height 36
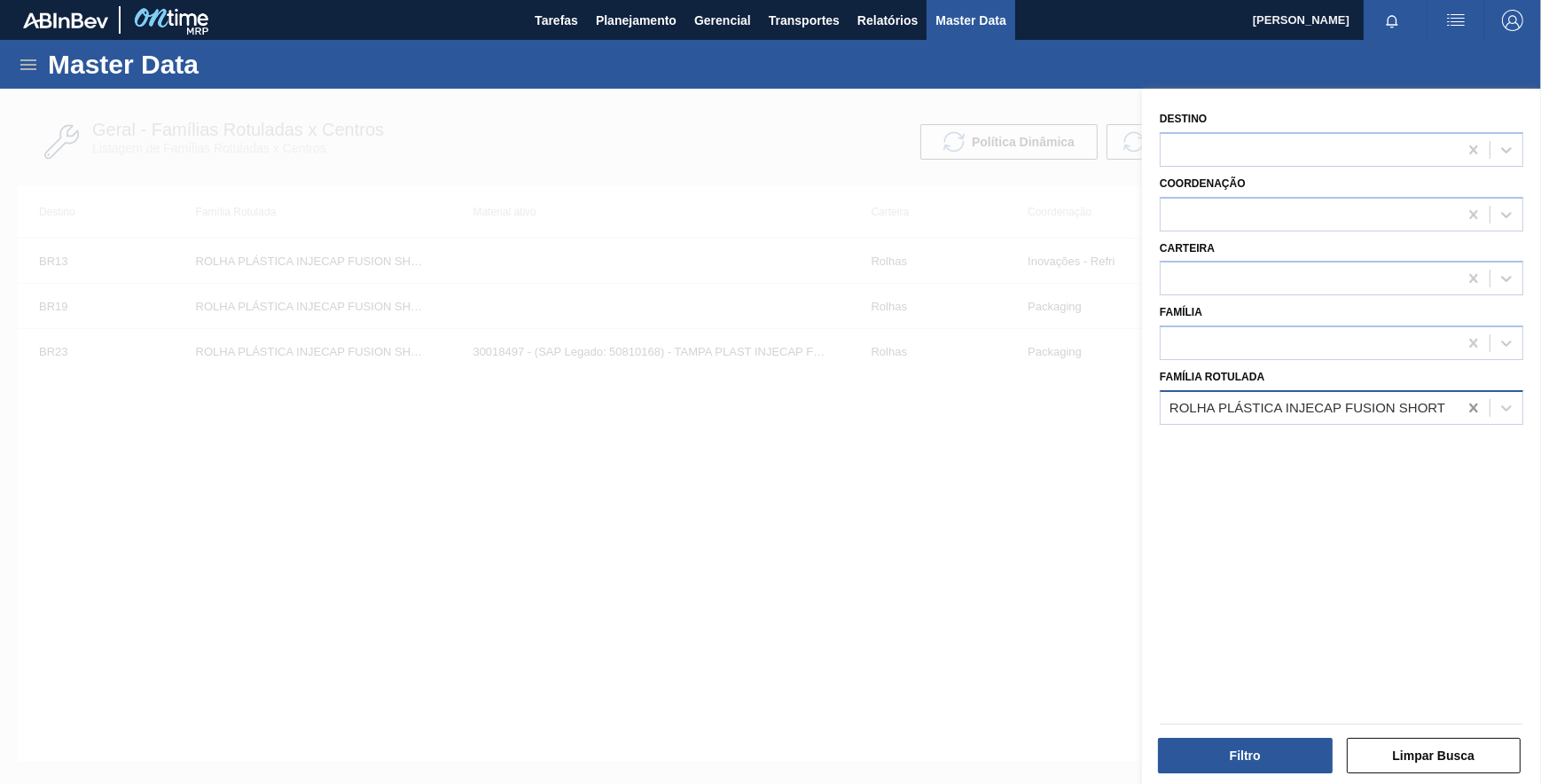
click at [1465, 408] on icon at bounding box center [1473, 408] width 17 height 17
paste Rotulada "ROLHA PLÁSTICA INJECAP LIMONETO SHORT"
type Rotulada "ROLHA PLÁSTICA INJECAP LIMONETO SHORT"
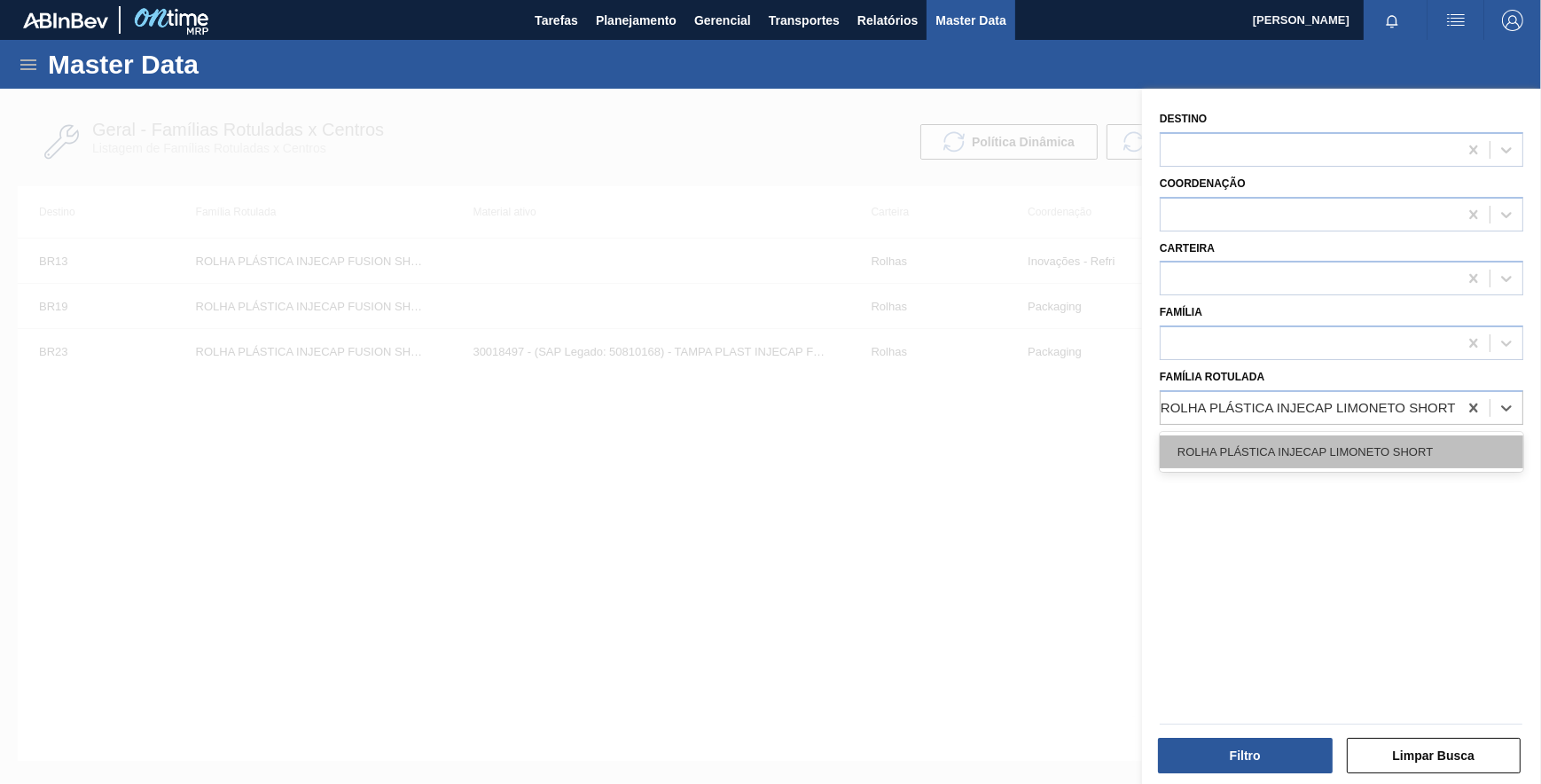
click at [1303, 454] on div "ROLHA PLÁSTICA INJECAP LIMONETO SHORT" at bounding box center [1341, 452] width 364 height 33
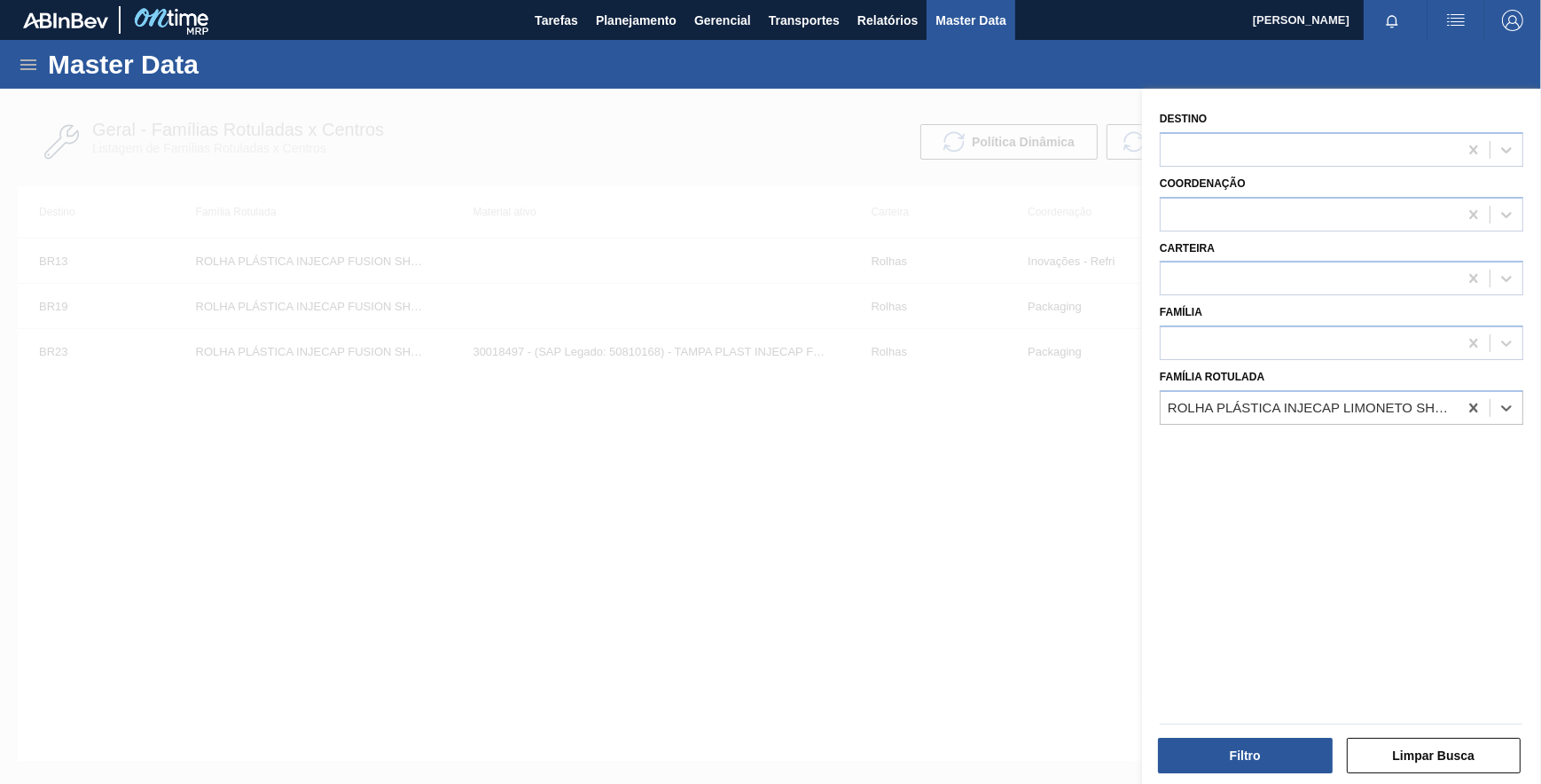
scroll to position [0, 1]
click at [1268, 756] on button "Filtro" at bounding box center [1245, 755] width 175 height 36
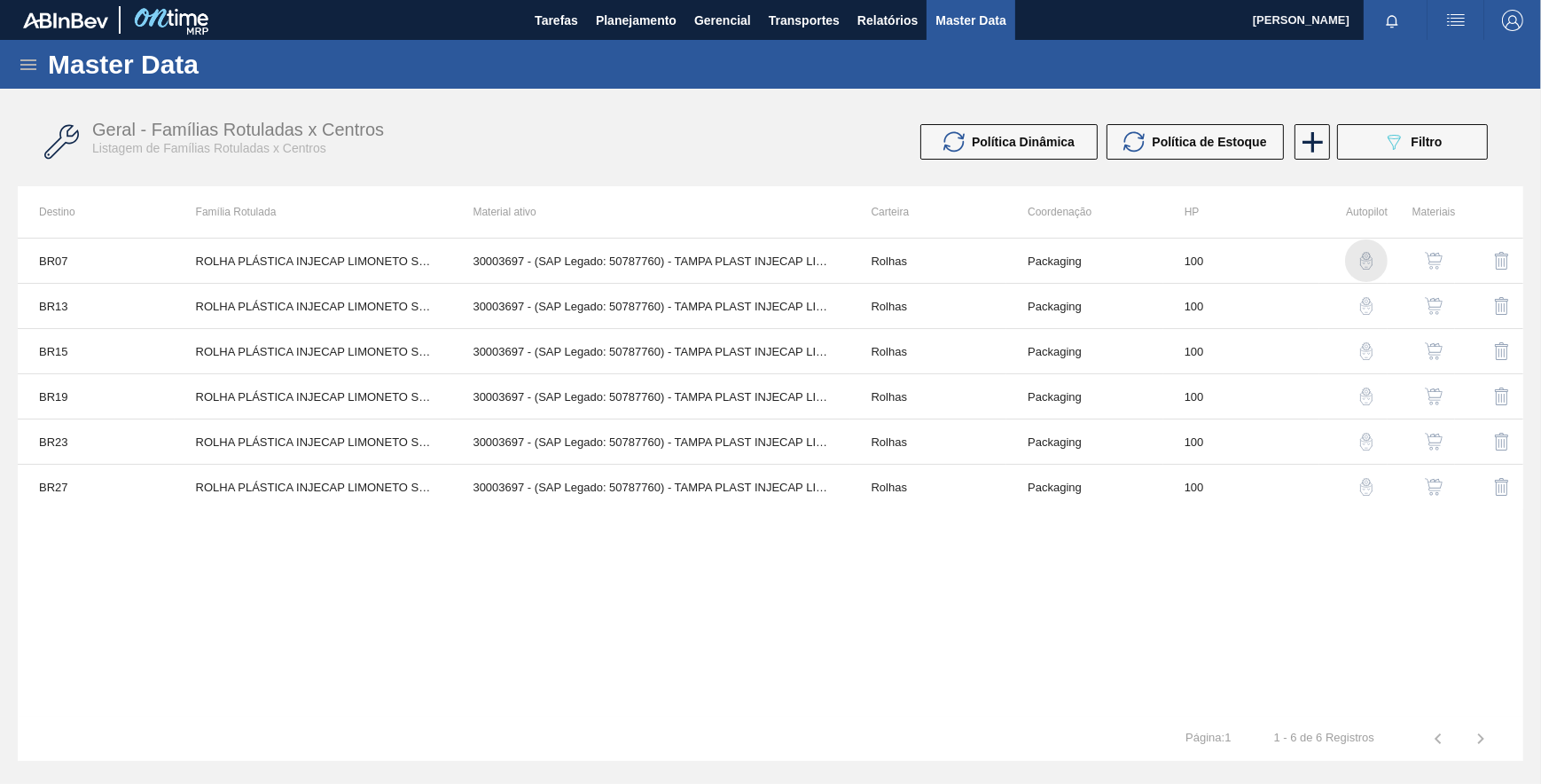
click at [1361, 262] on img "button" at bounding box center [1366, 260] width 17 height 17
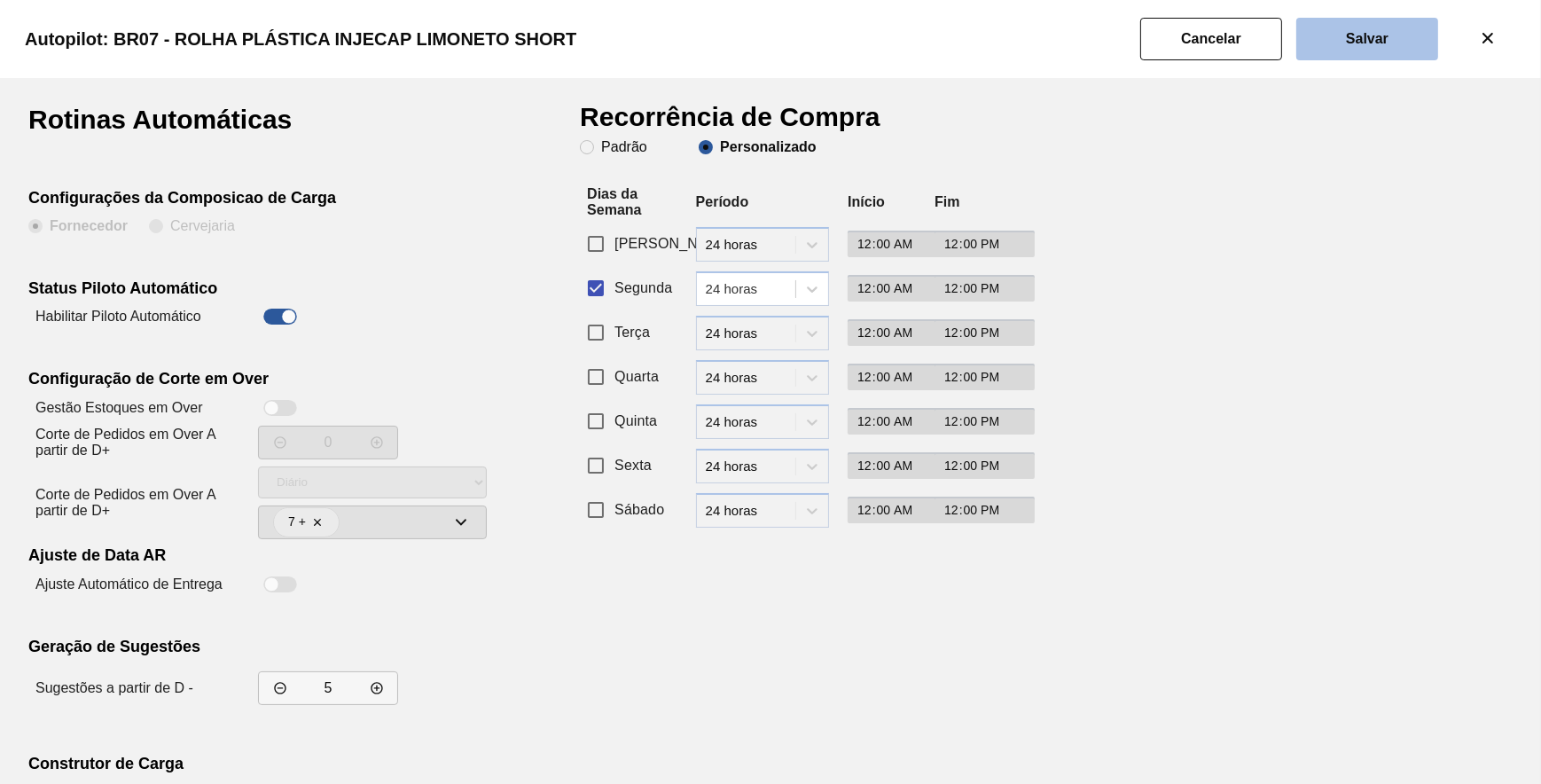
click at [1368, 56] on button "Salvar" at bounding box center [1367, 39] width 142 height 43
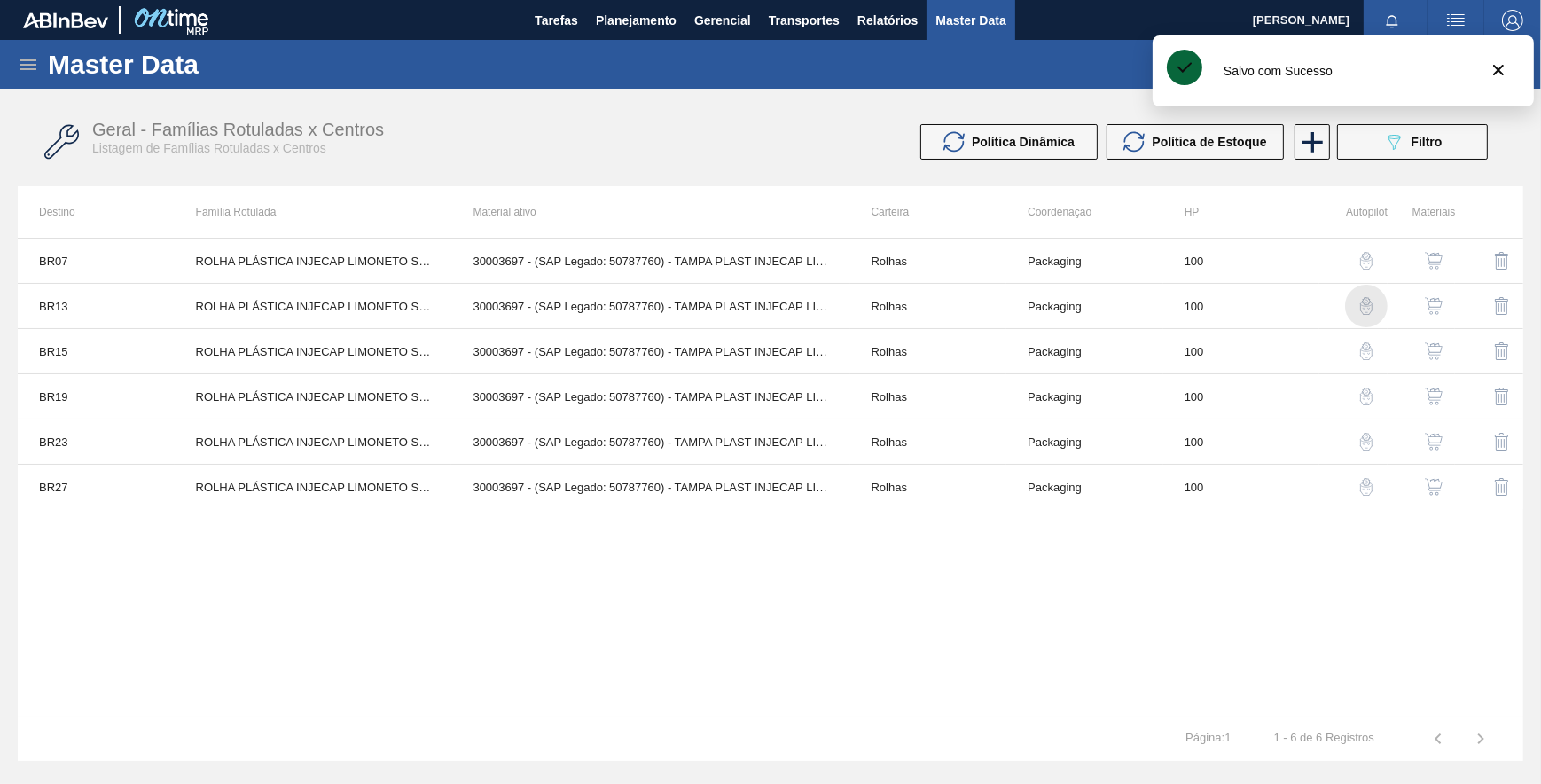
click at [1364, 312] on img "button" at bounding box center [1366, 306] width 17 height 17
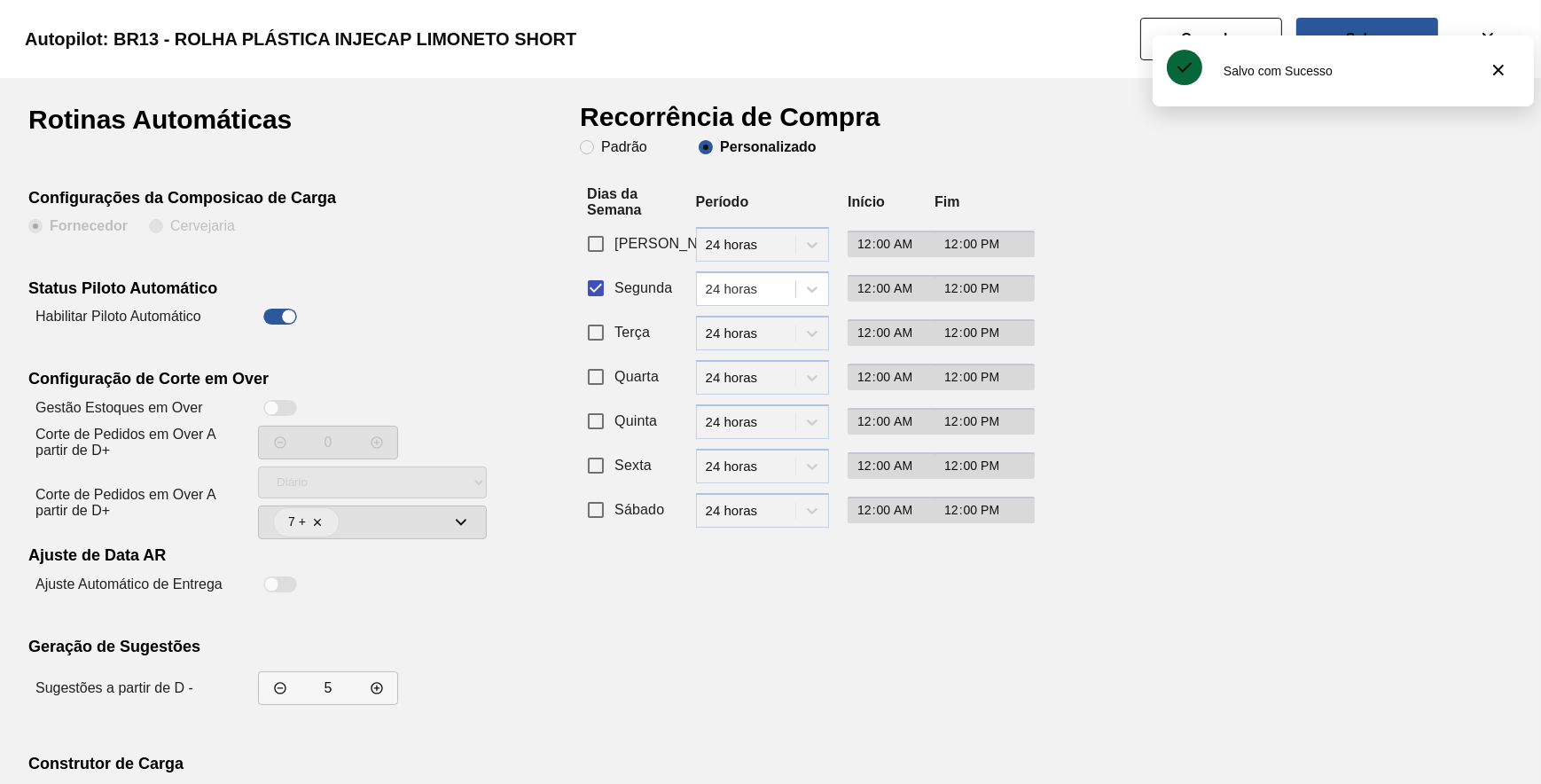
click at [1230, 36] on div "Salvo com Sucesso" at bounding box center [1343, 71] width 381 height 71
click at [1238, 24] on button "Cancelar" at bounding box center [1211, 39] width 142 height 43
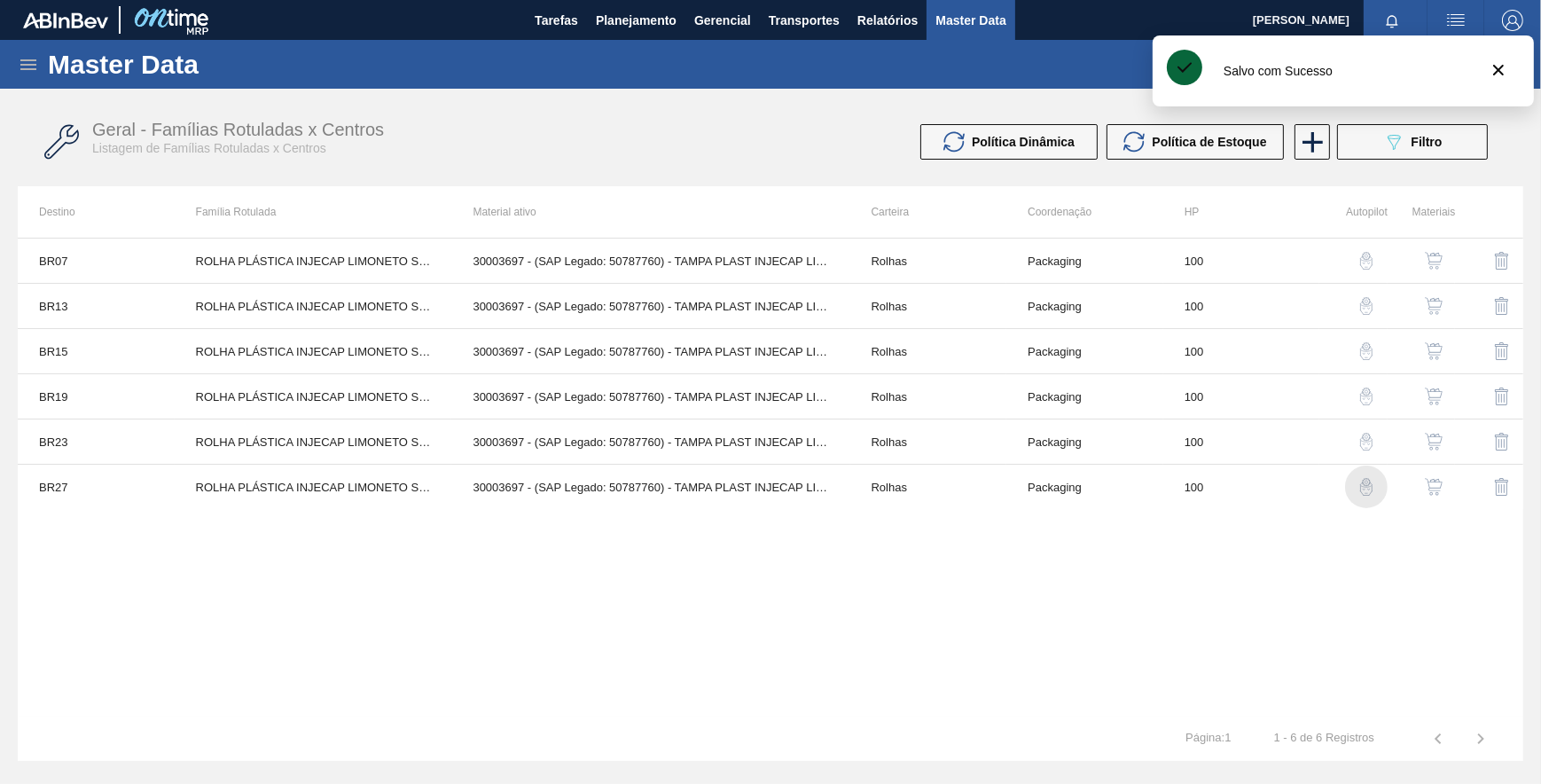
click at [1360, 488] on img "button" at bounding box center [1366, 486] width 17 height 17
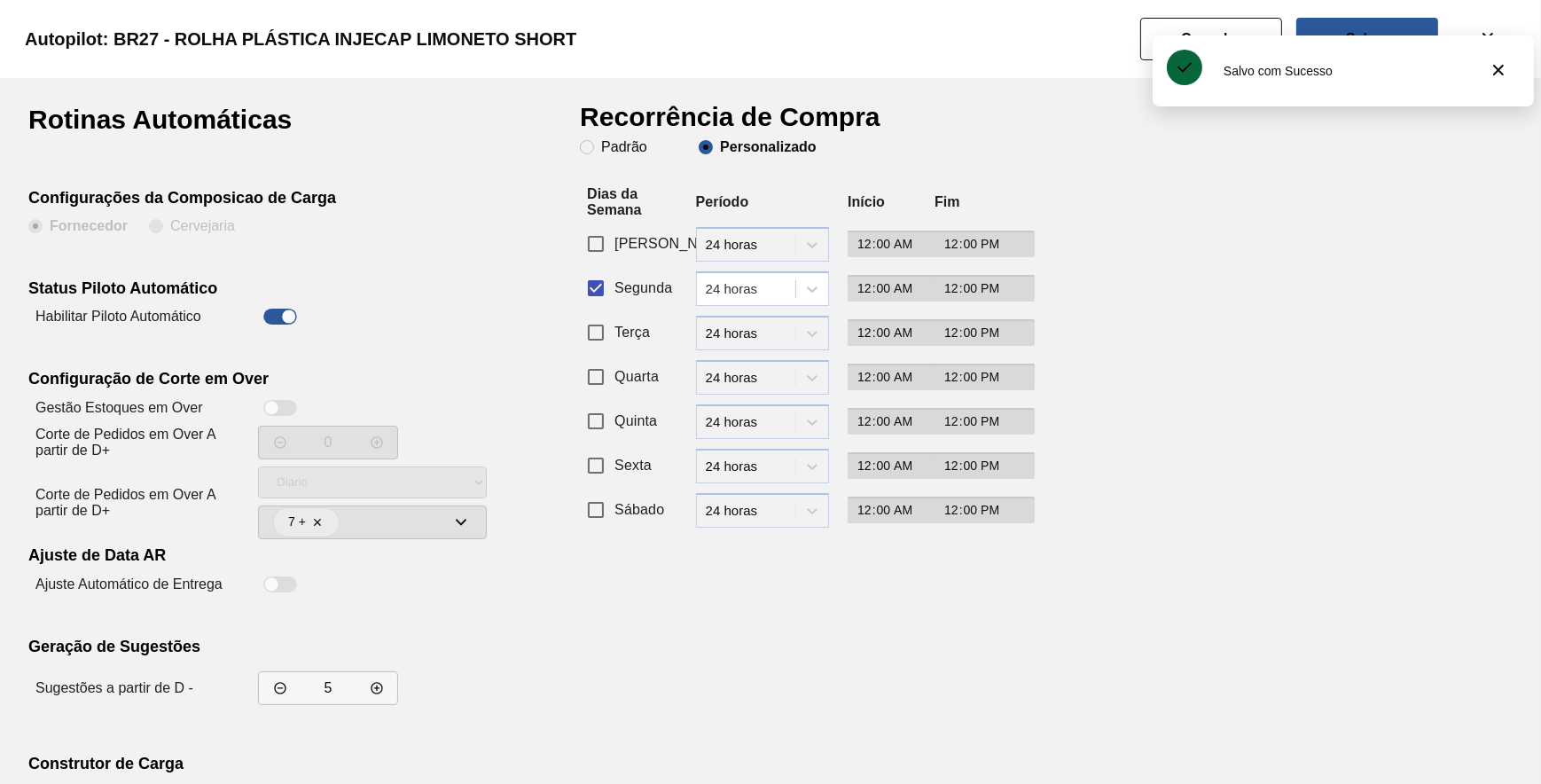
drag, startPoint x: 1200, startPoint y: 30, endPoint x: 1167, endPoint y: 52, distance: 39.7
click at [1200, 29] on button "Cancelar" at bounding box center [1211, 39] width 142 height 43
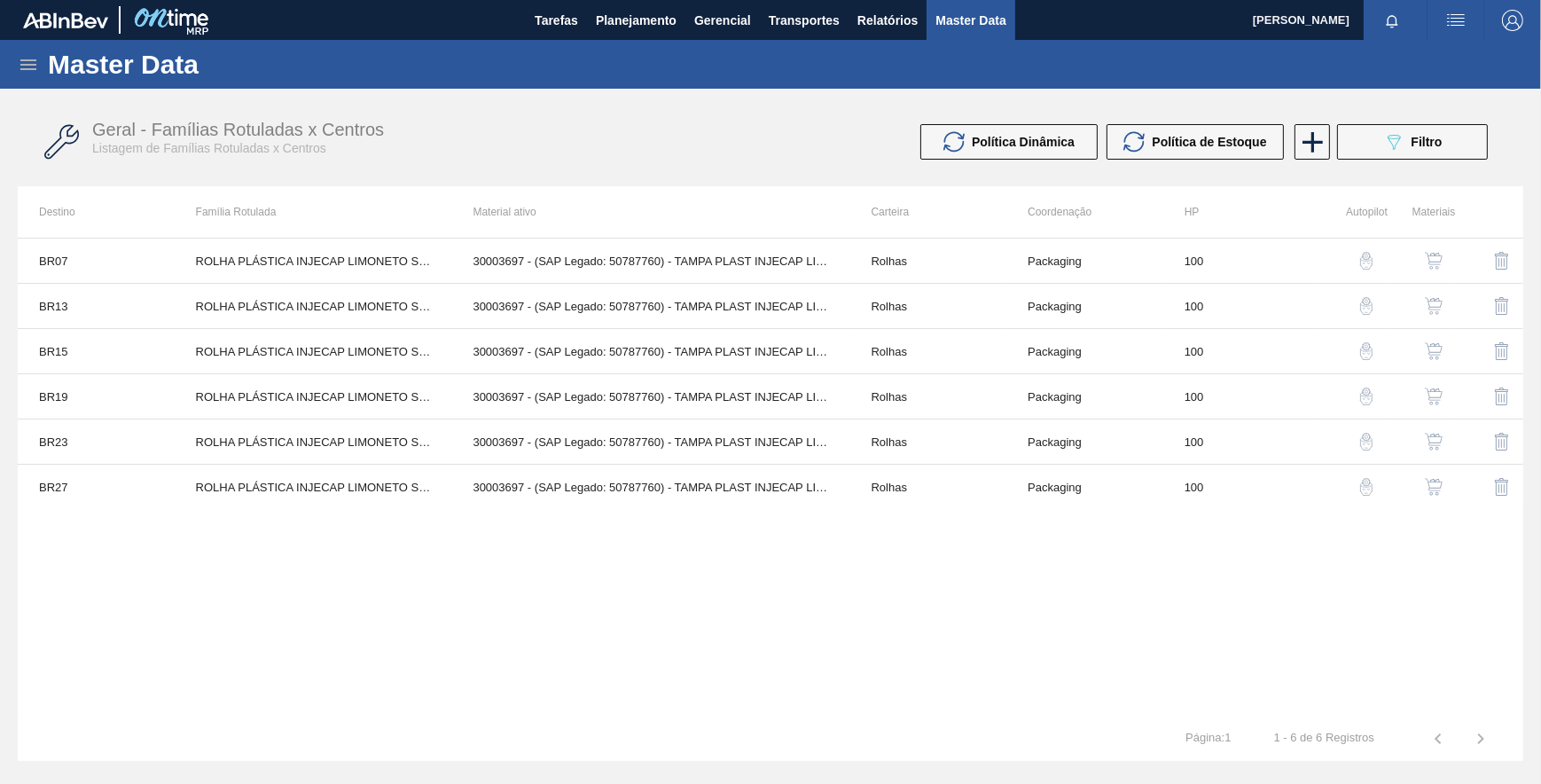
drag, startPoint x: 912, startPoint y: 559, endPoint x: 880, endPoint y: 575, distance: 35.8
click at [916, 557] on div "BR07 ROLHA PLÁSTICA INJECAP LIMONETO SHORT 30003697 - (SAP Legado: 50787760) - …" at bounding box center [770, 476] width 1505 height 478
click at [1343, 133] on button "089F7B8B-B2A5-4AFE-B5C0-19BA573D28AC Filtro" at bounding box center [1412, 142] width 150 height 36
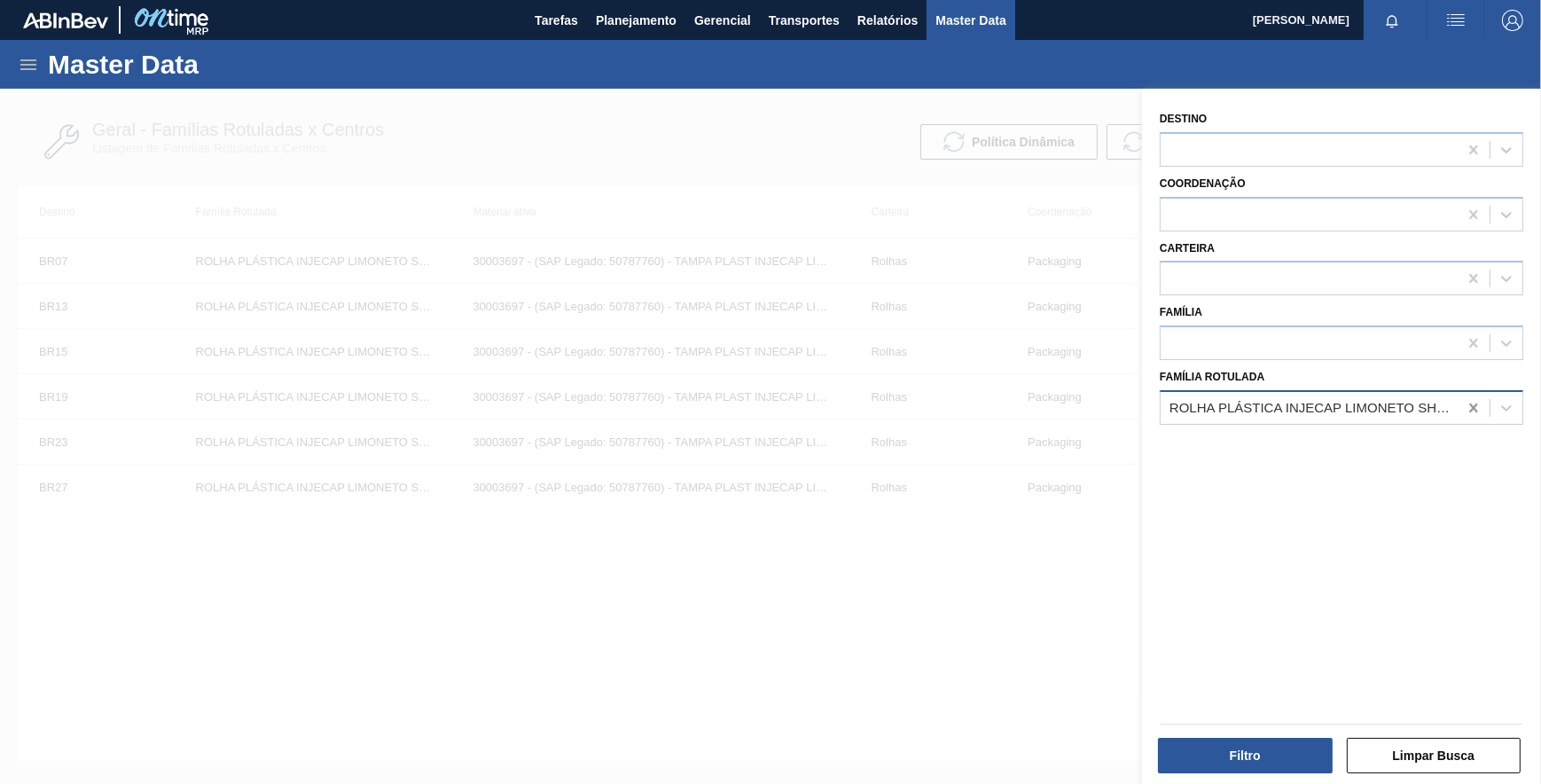
click at [1477, 406] on icon at bounding box center [1473, 408] width 17 height 17
click at [1396, 421] on div at bounding box center [1341, 408] width 364 height 35
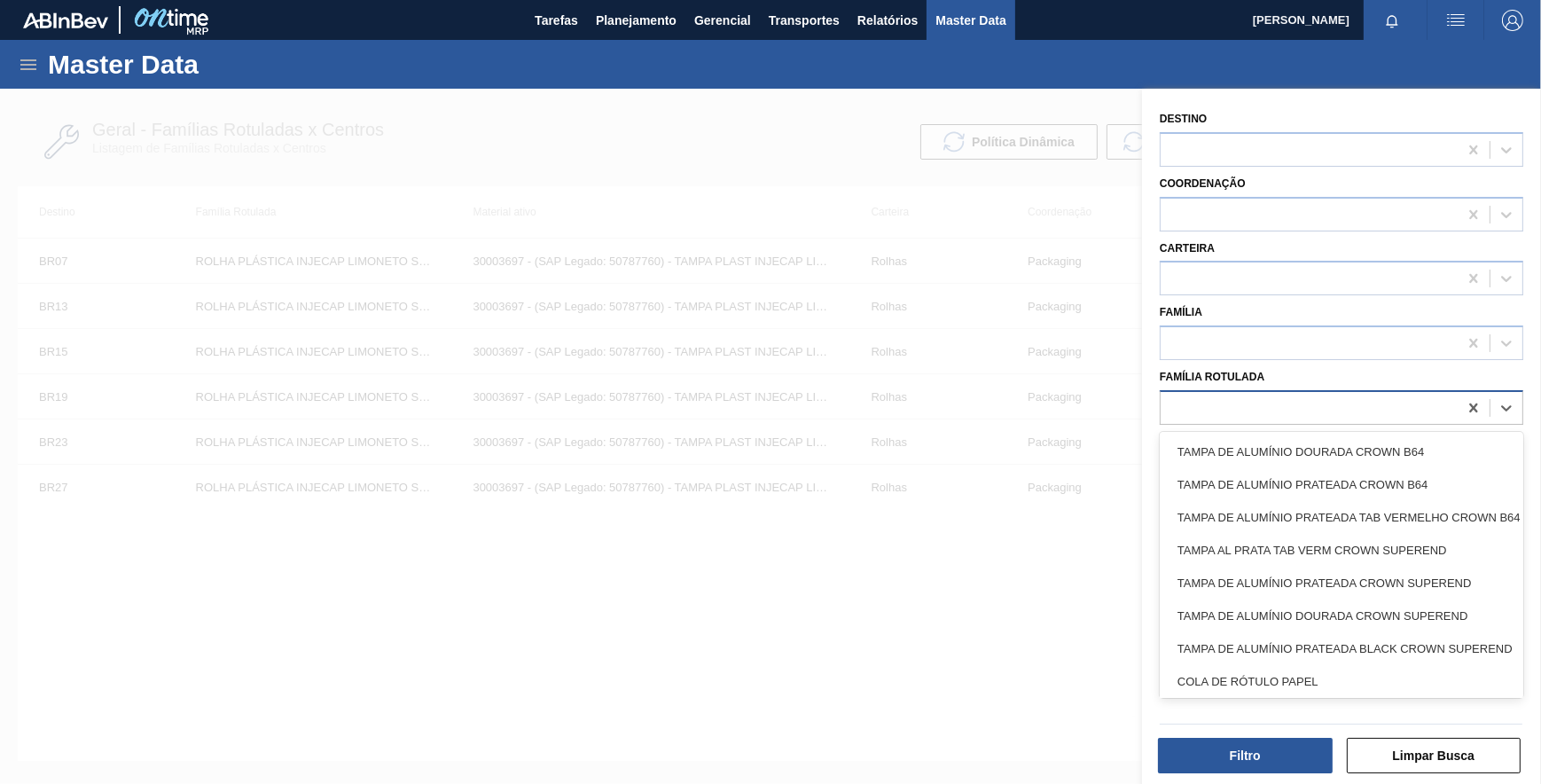
paste Rotulada "ROLHA PLÁSTICA INJECAP GCA SHORT"
type Rotulada "ROLHA PLÁSTICA INJECAP GCA SHORT"
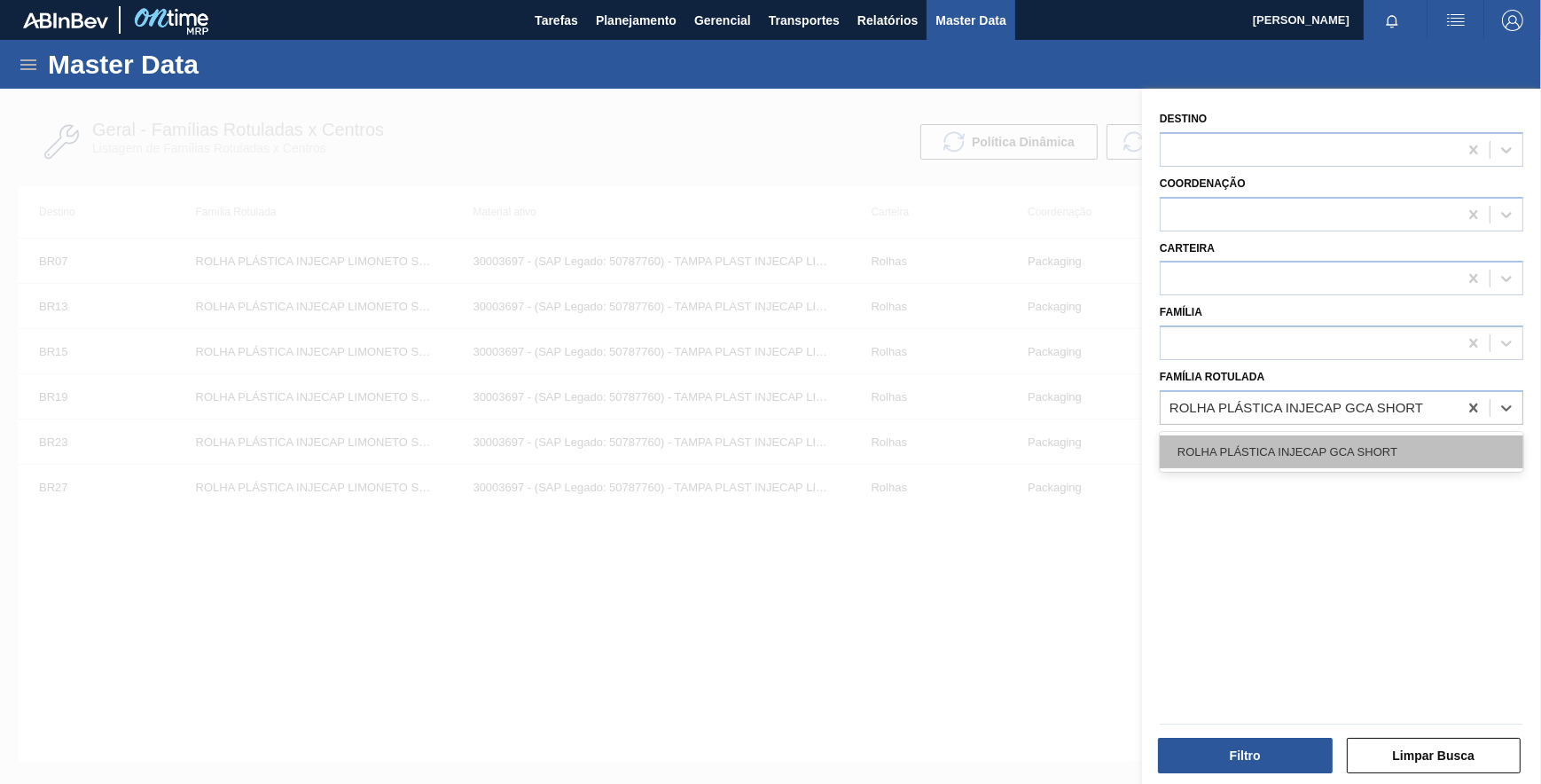
click at [1331, 457] on div "ROLHA PLÁSTICA INJECAP GCA SHORT" at bounding box center [1341, 452] width 364 height 33
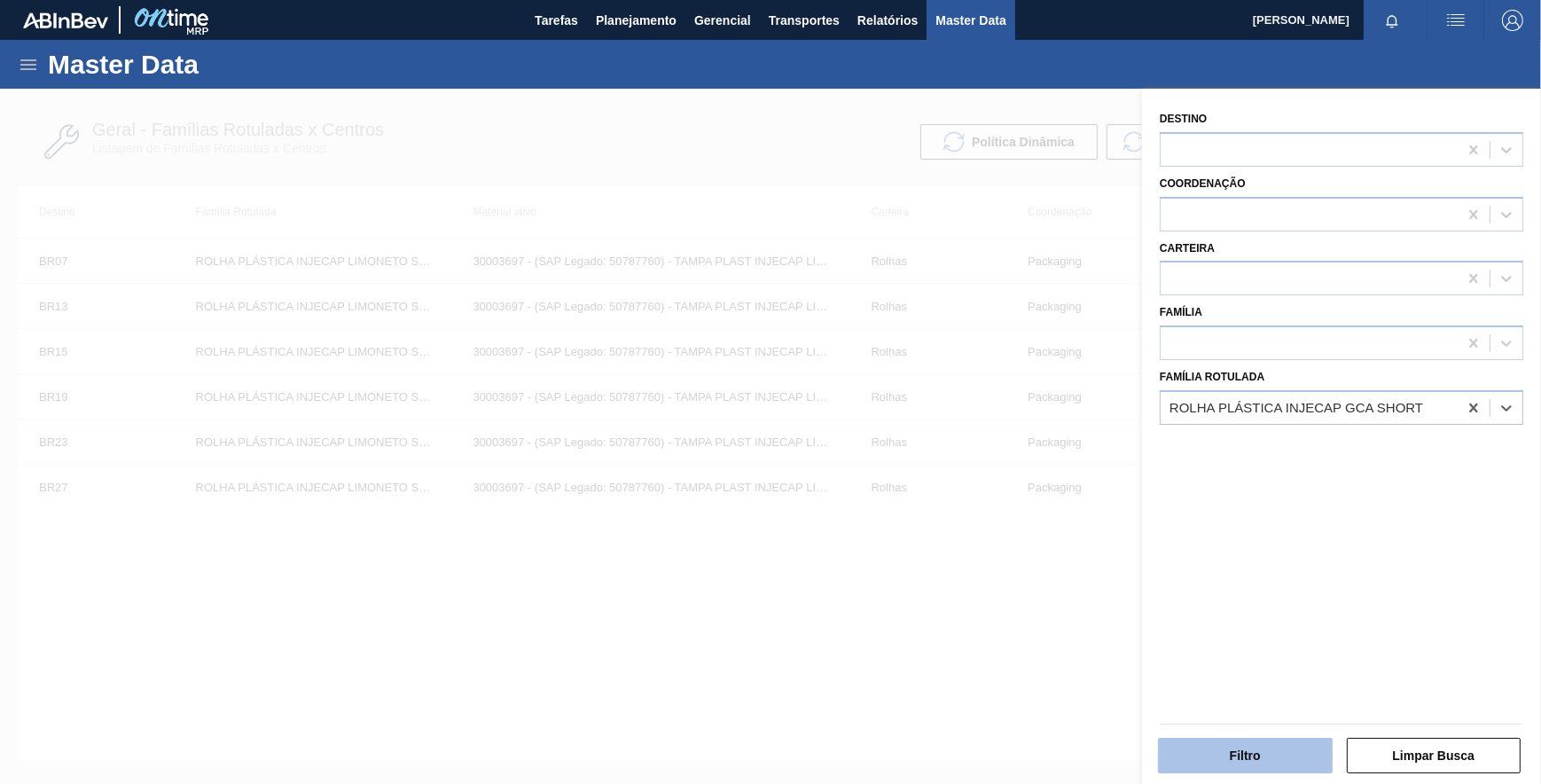
click at [1256, 745] on button "Filtro" at bounding box center [1245, 755] width 175 height 36
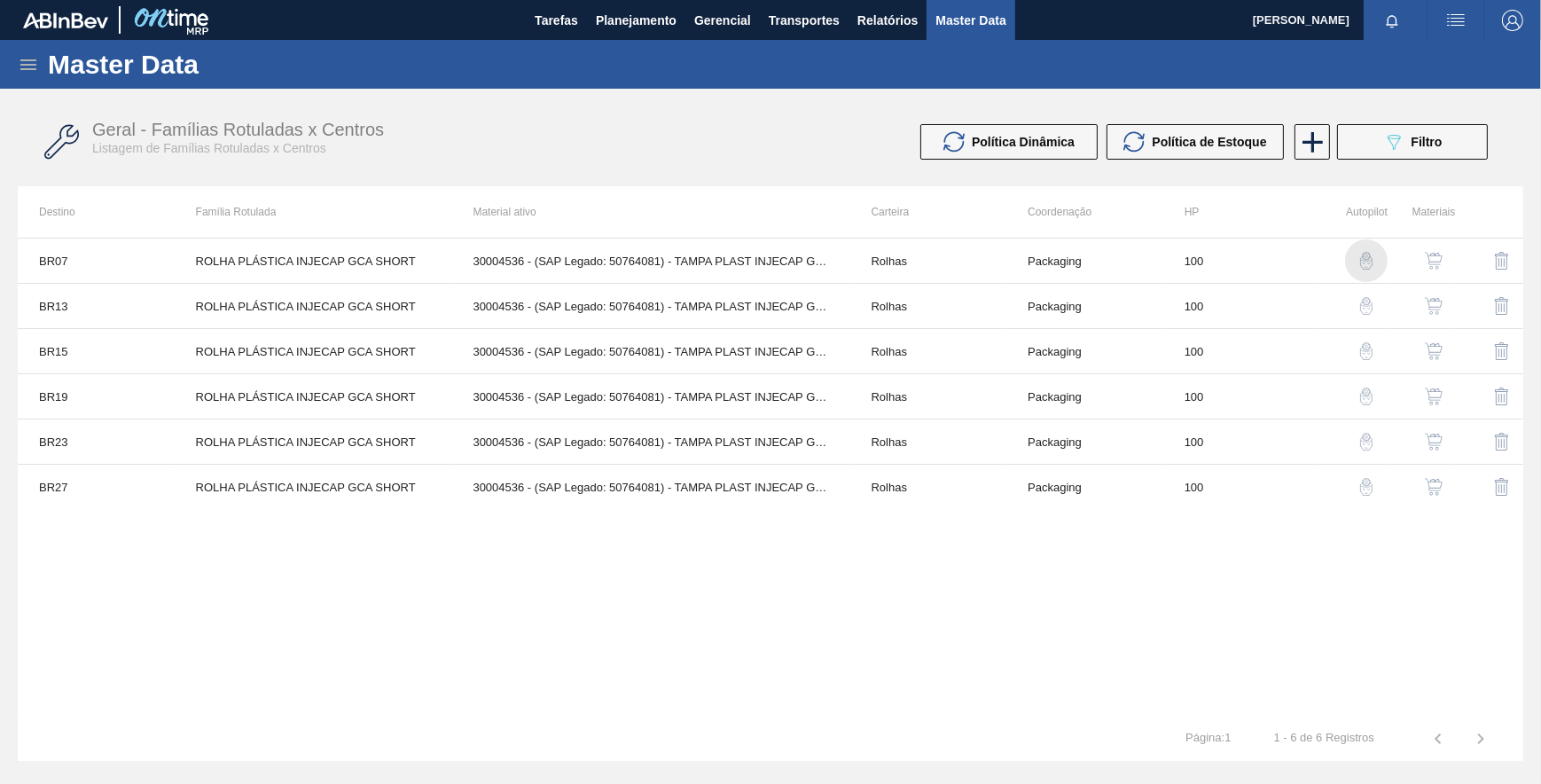
click at [1364, 258] on img "button" at bounding box center [1366, 260] width 17 height 17
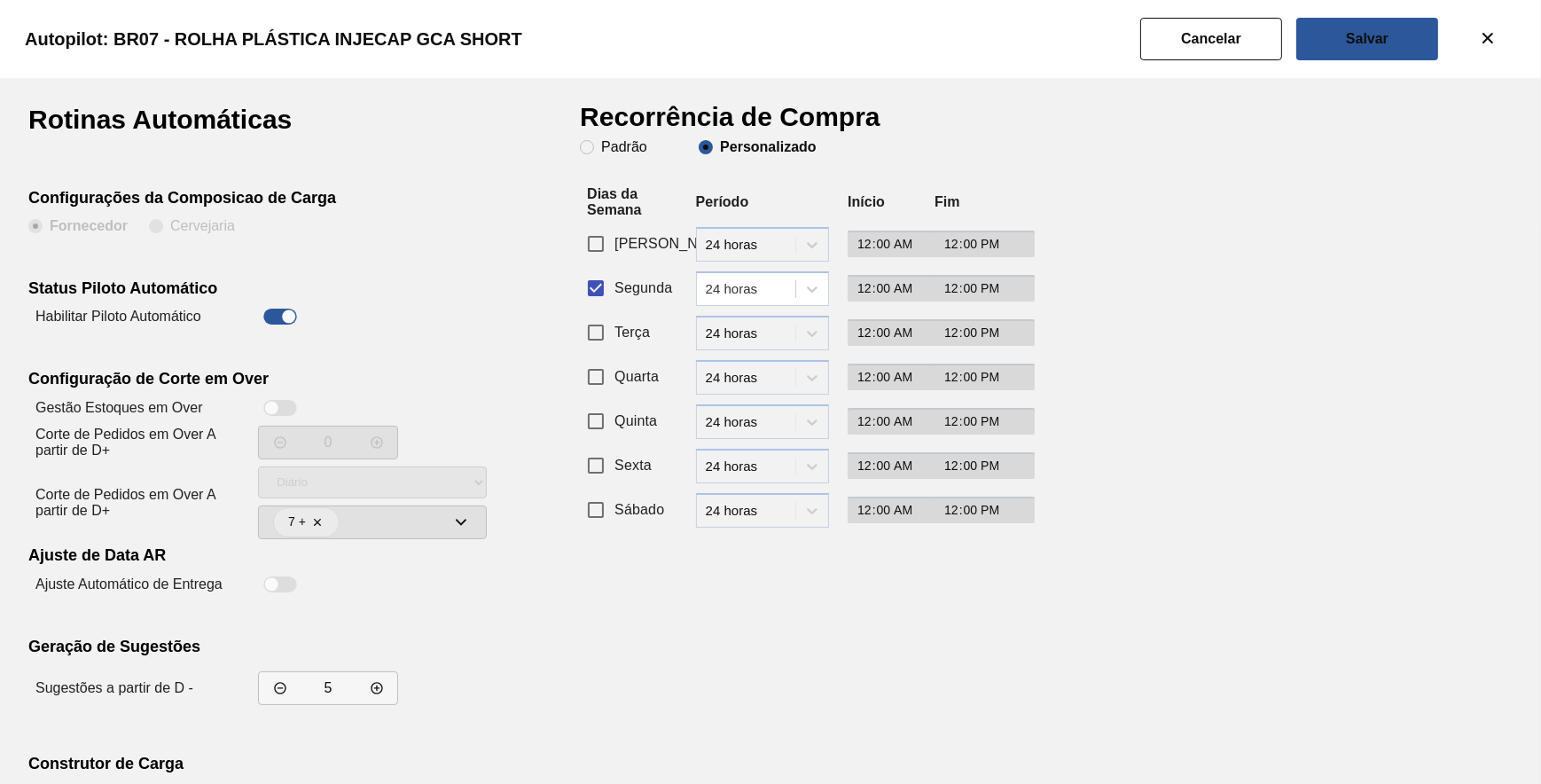
click at [0, 0] on slot "Cancelar" at bounding box center [0, 0] width 0 height 0
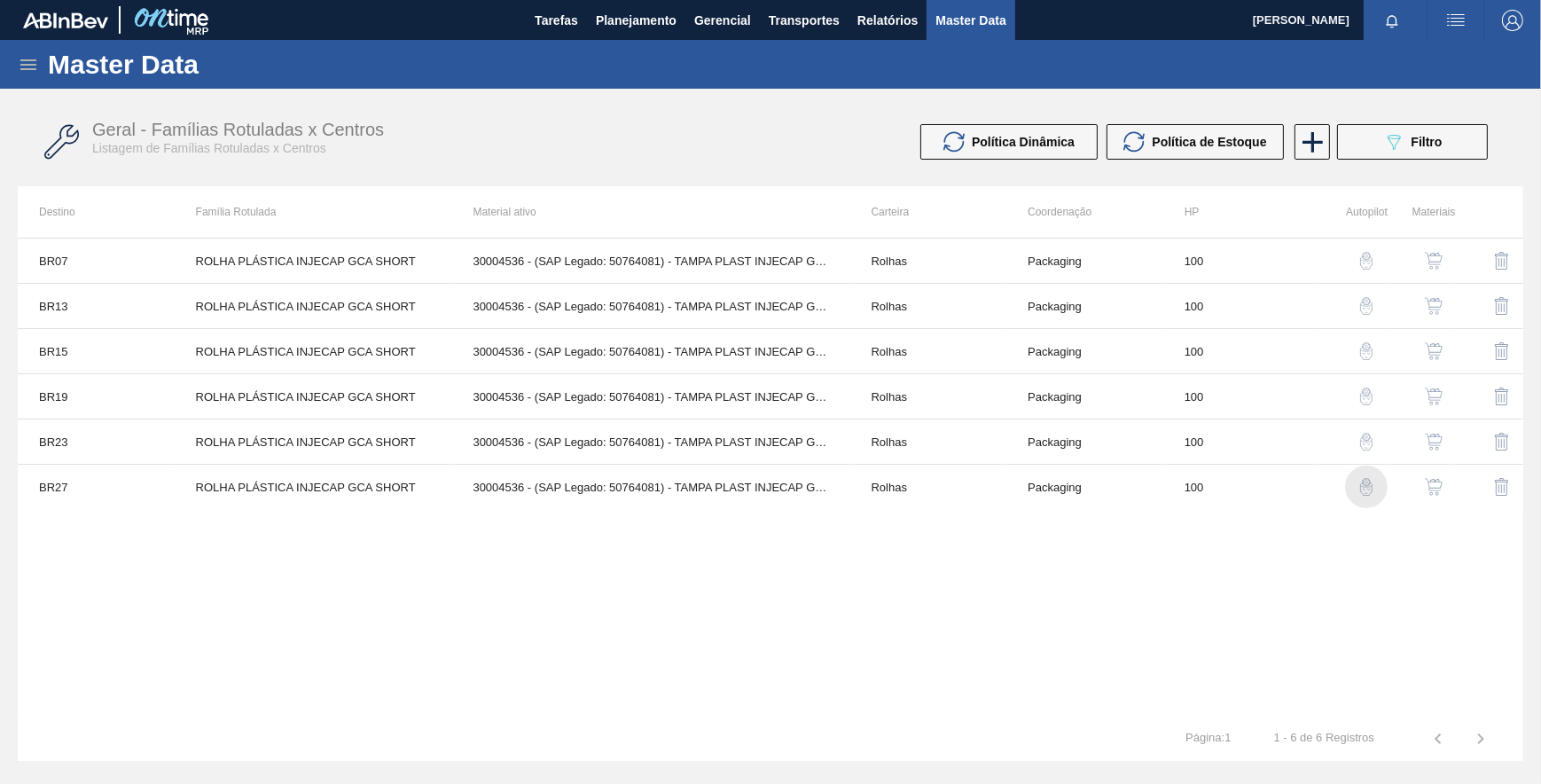
click at [1365, 488] on img "button" at bounding box center [1366, 486] width 17 height 17
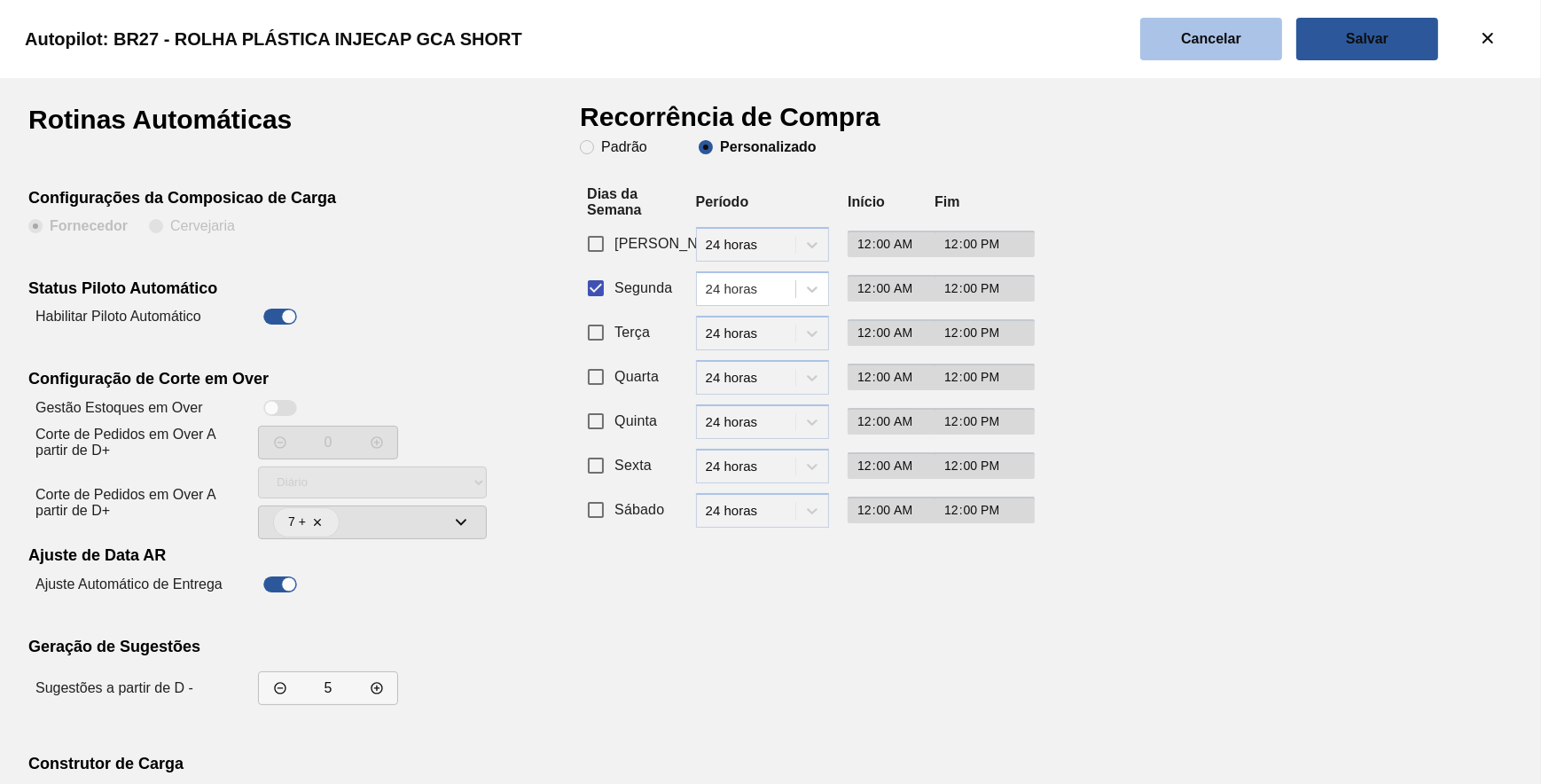
click at [0, 0] on slot "Cancelar" at bounding box center [0, 0] width 0 height 0
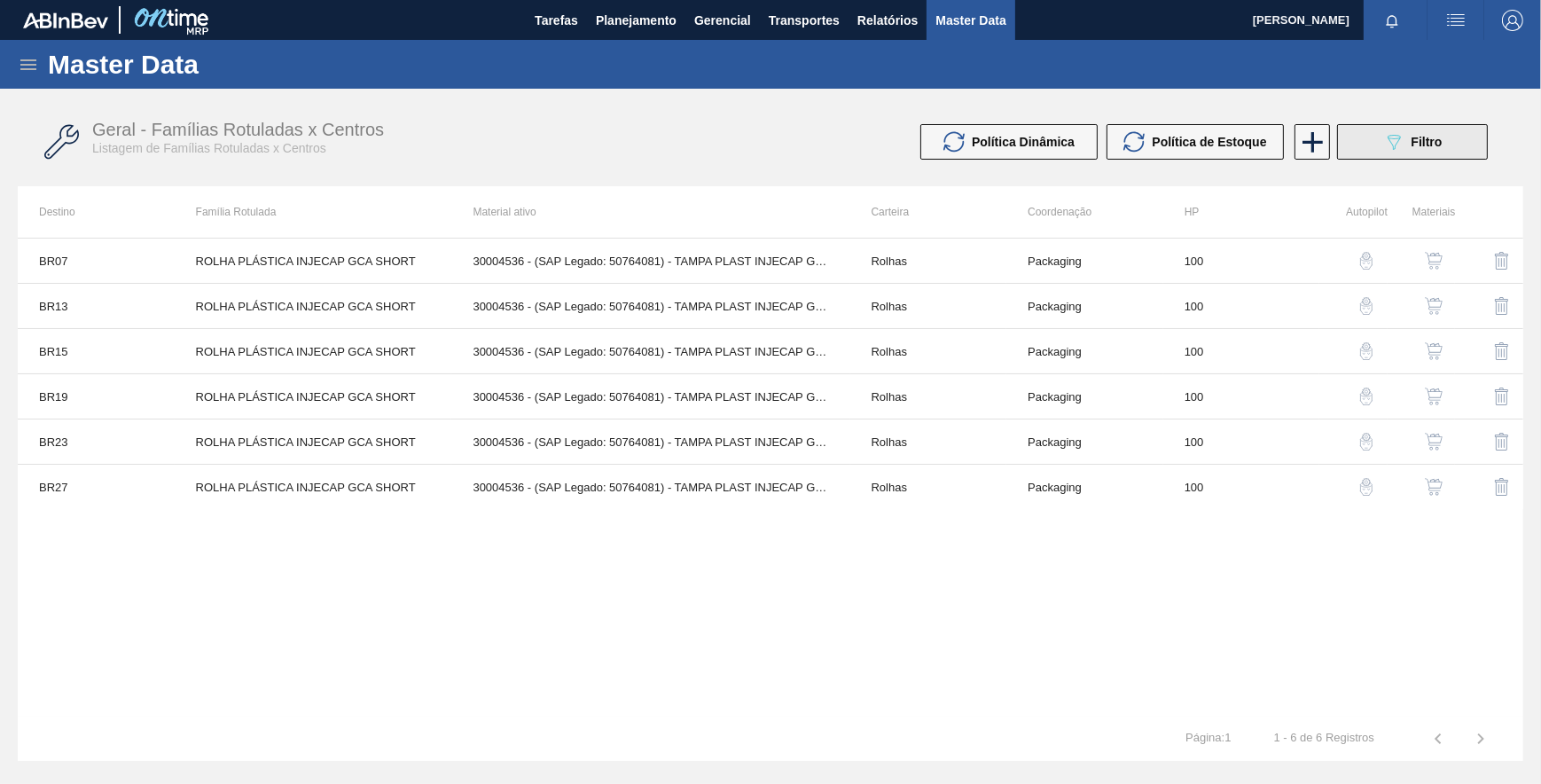
click at [1379, 141] on button "089F7B8B-B2A5-4AFE-B5C0-19BA573D28AC Filtro" at bounding box center [1412, 142] width 150 height 36
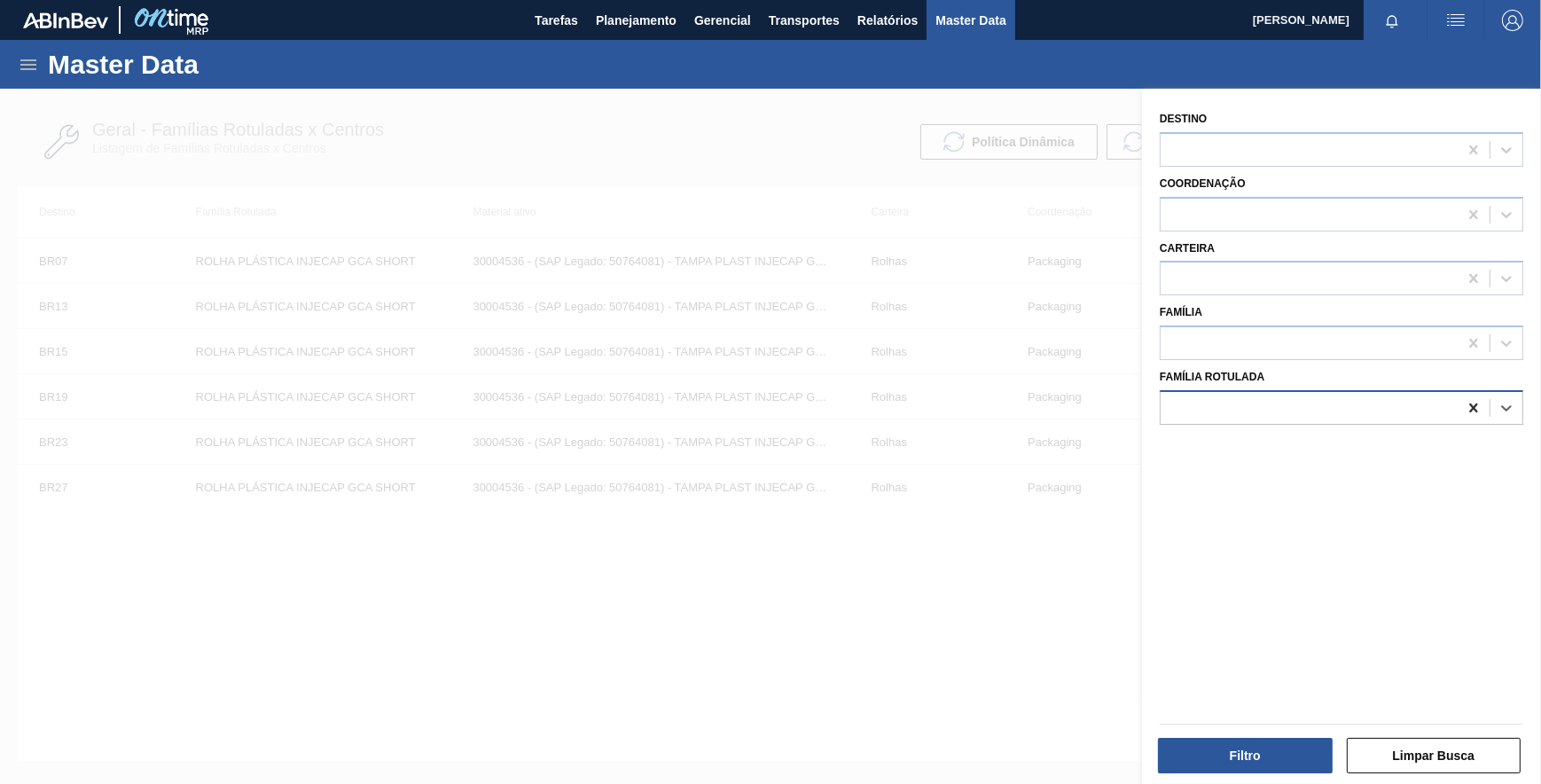
click at [1484, 413] on div at bounding box center [1473, 408] width 32 height 32
paste Rotulada "ROLHA PLÁSTICA INJECAP SUKITA SHORT"
type Rotulada "ROLHA PLÁSTICA INJECAP SUKITA SHORT"
drag, startPoint x: 1410, startPoint y: 448, endPoint x: 1330, endPoint y: 531, distance: 115.3
click at [1410, 449] on div "ROLHA PLÁSTICA INJECAP SUKITA SHORT" at bounding box center [1341, 452] width 364 height 33
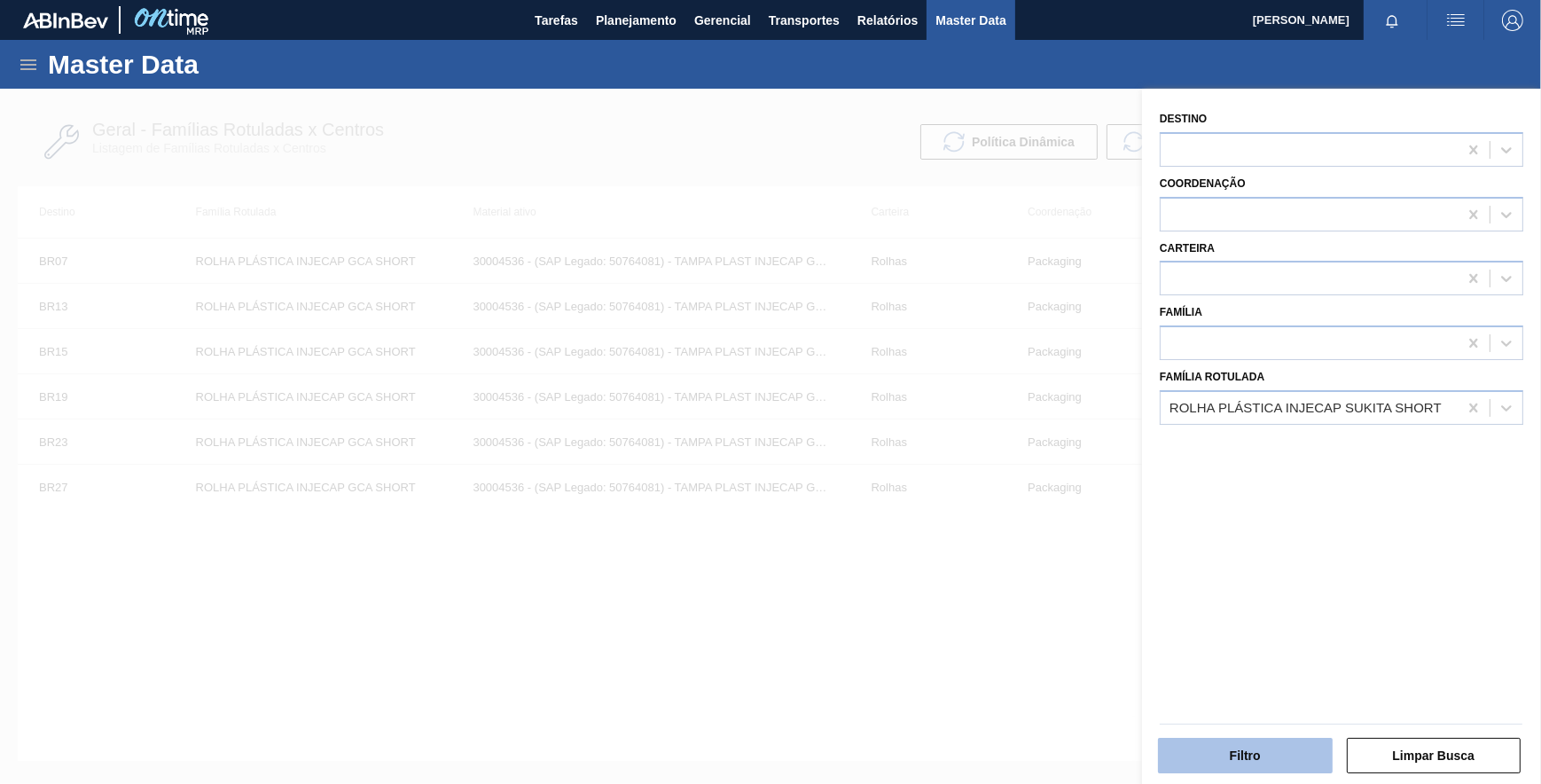
click at [1260, 760] on button "Filtro" at bounding box center [1245, 755] width 175 height 36
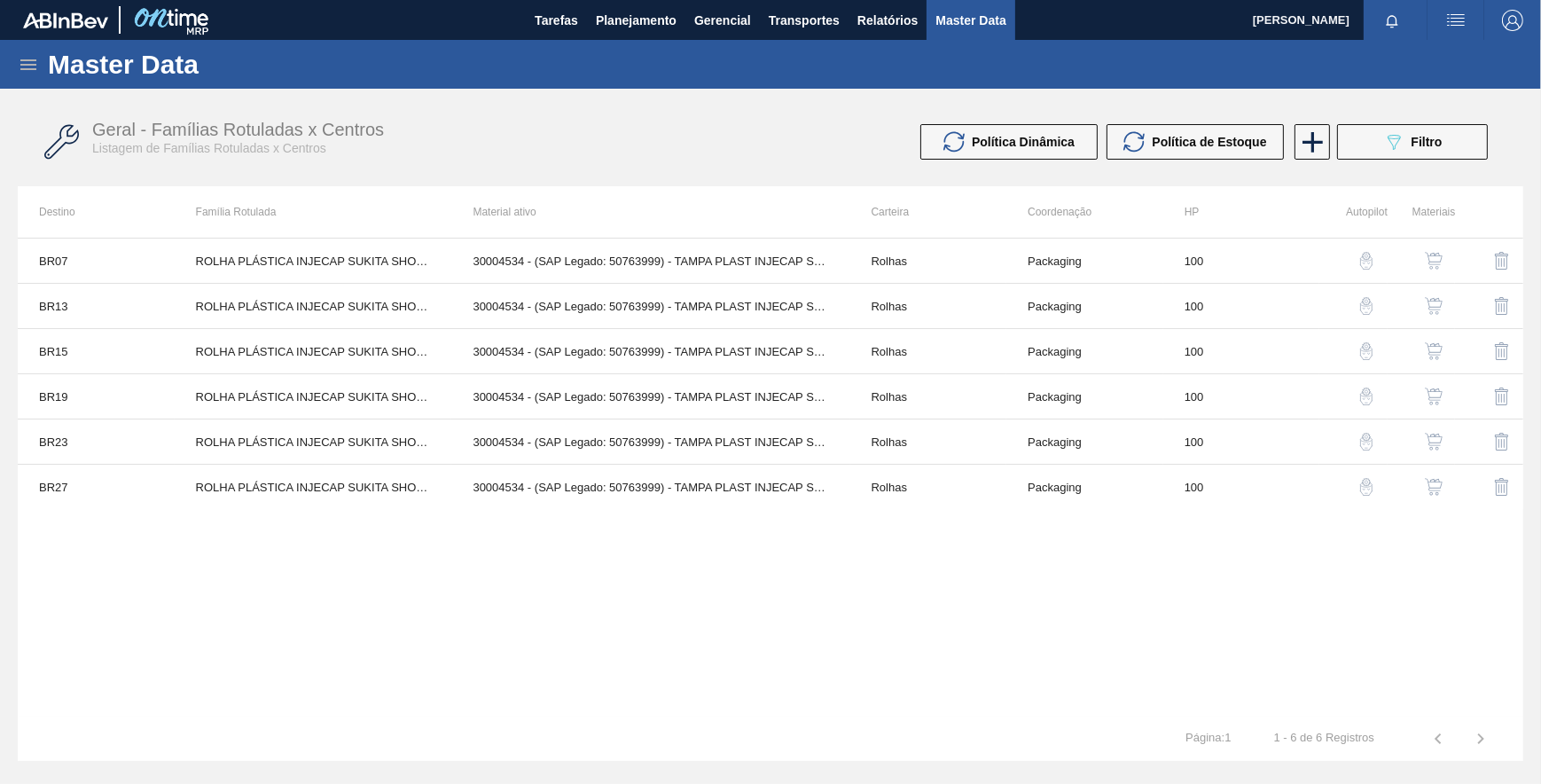
click at [1364, 253] on img "button" at bounding box center [1366, 260] width 17 height 17
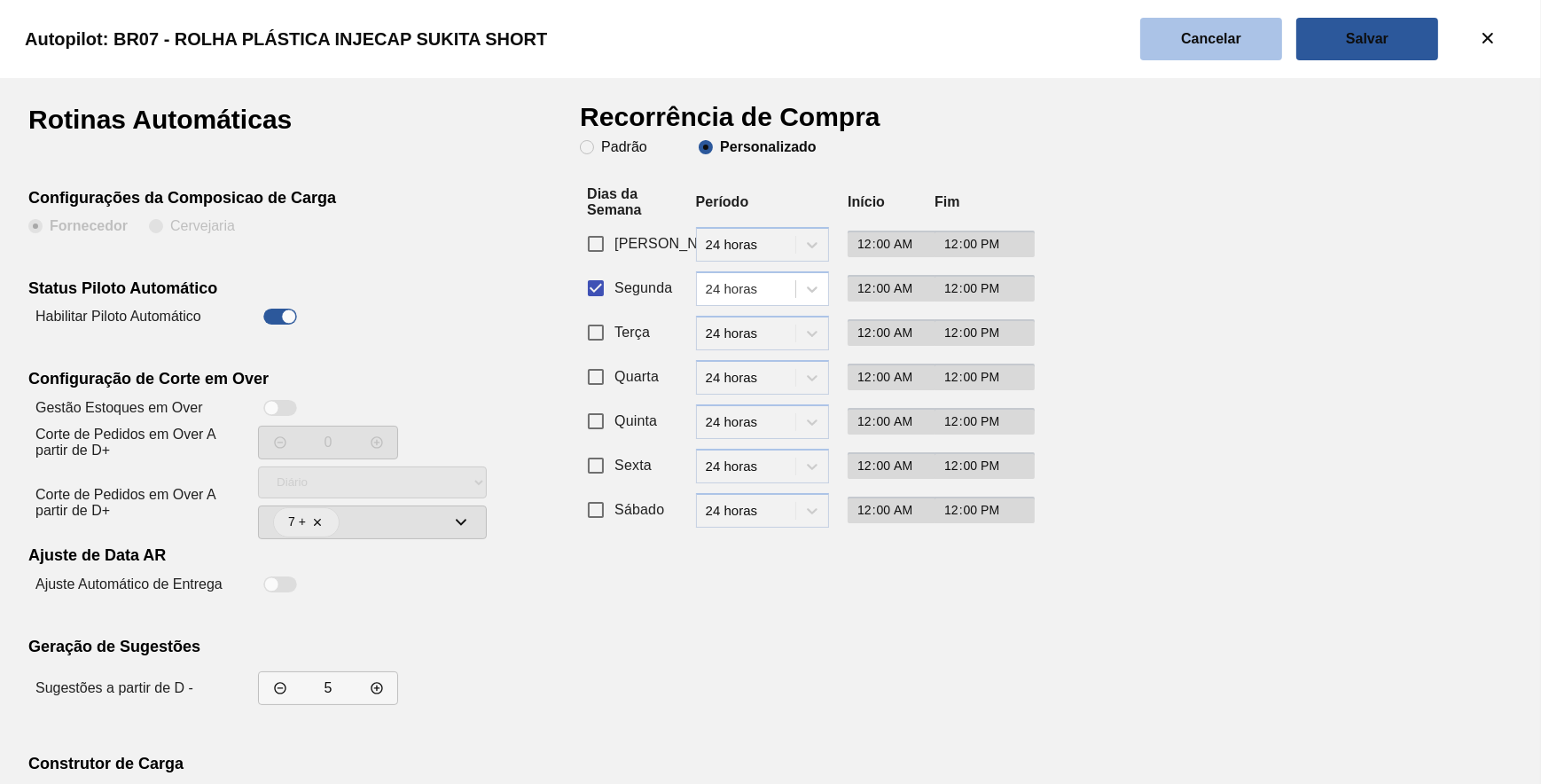
click at [1232, 57] on div "Autopilot: BR07 - ROLHA PLÁSTICA INJECAP SUKITA SHORT" at bounding box center [767, 39] width 1541 height 78
click at [1179, 36] on button "Cancelar" at bounding box center [1211, 39] width 142 height 43
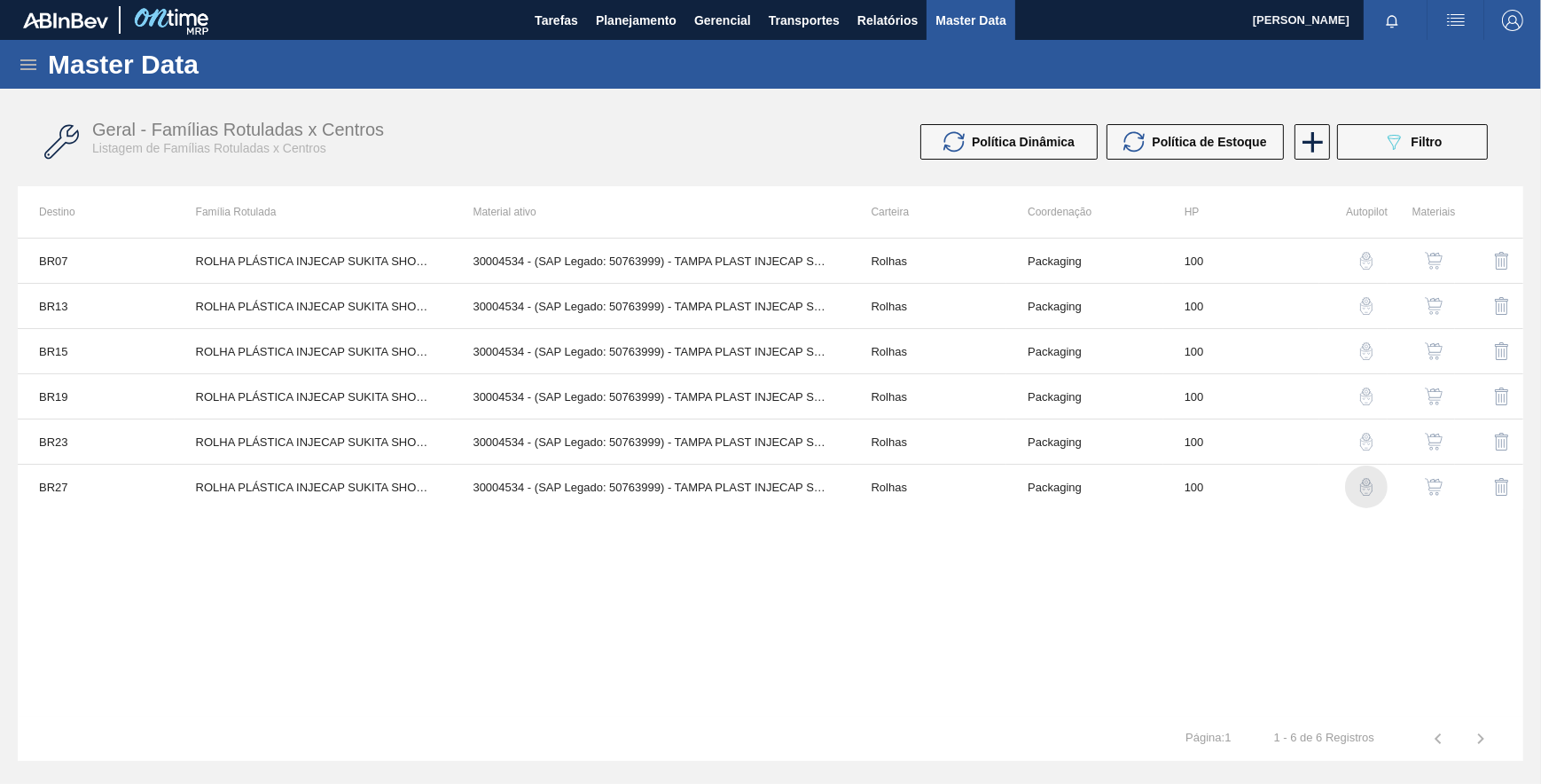
click at [1368, 479] on img "button" at bounding box center [1366, 486] width 17 height 17
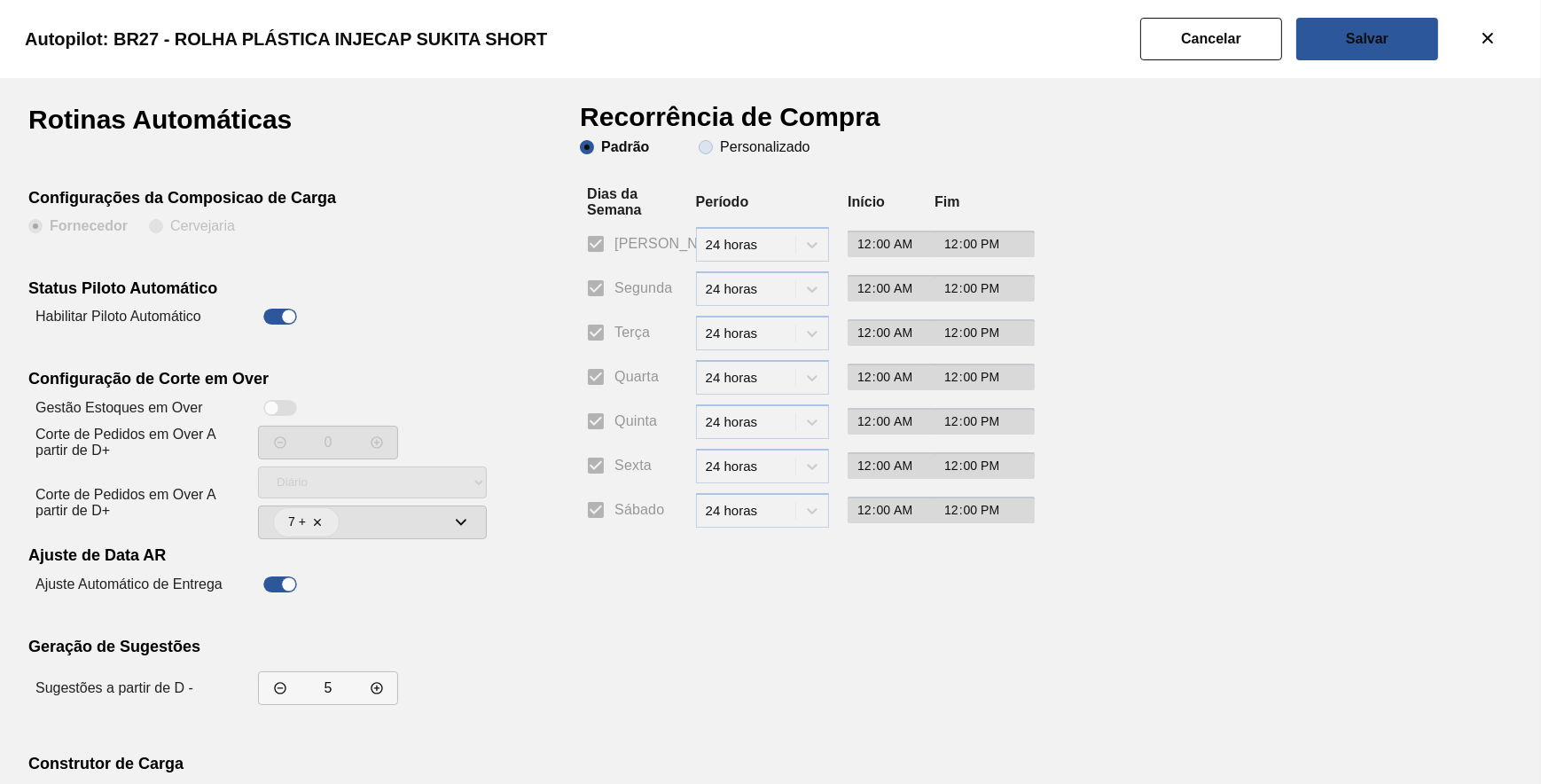
click at [0, 0] on slot "Personalizado" at bounding box center [0, 0] width 0 height 0
click at [720, 142] on input "Personalizado" at bounding box center [705, 147] width 28 height 28
radio input "true"
radio input "false"
checkbox input "false"
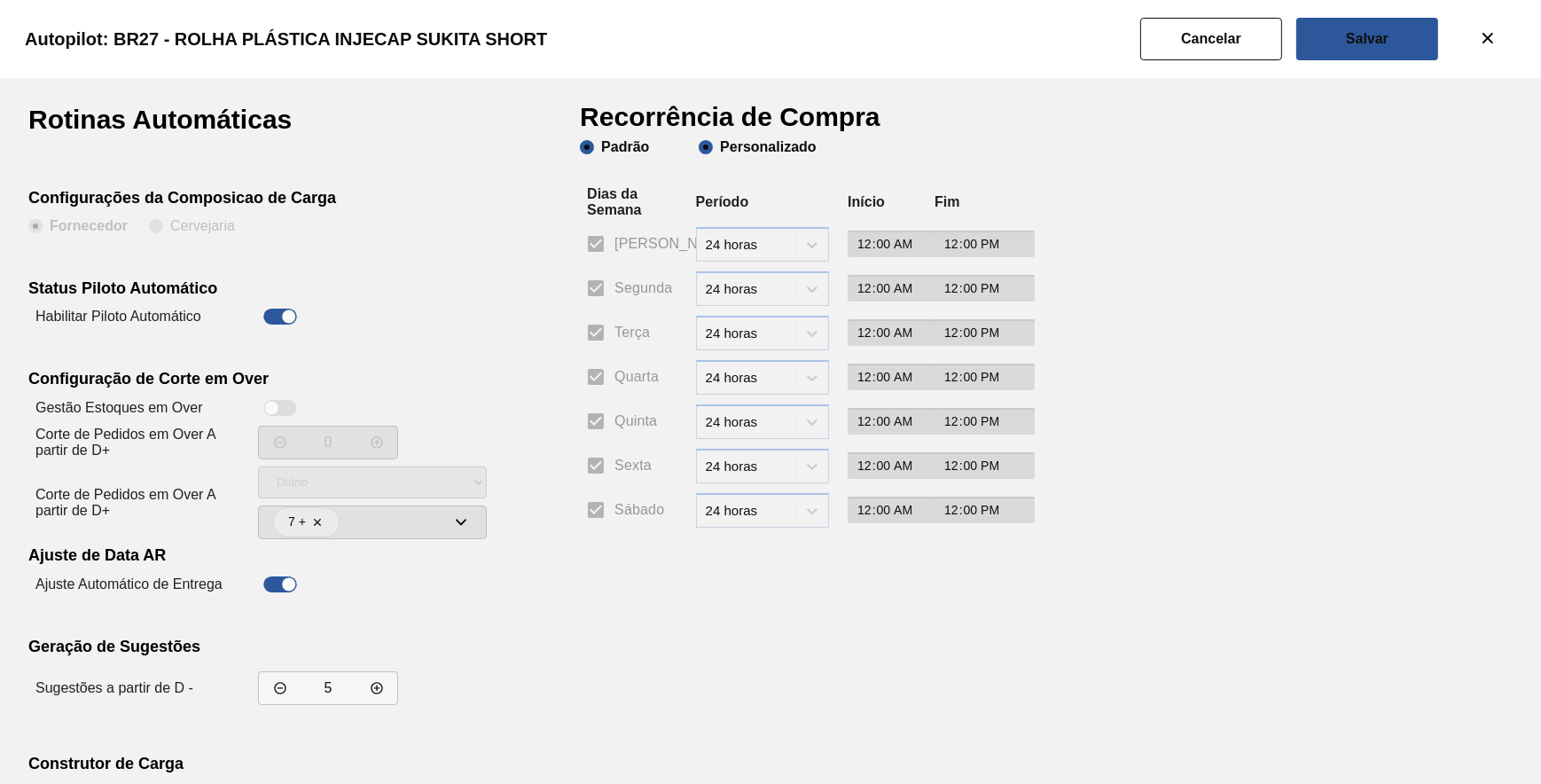
checkbox input "false"
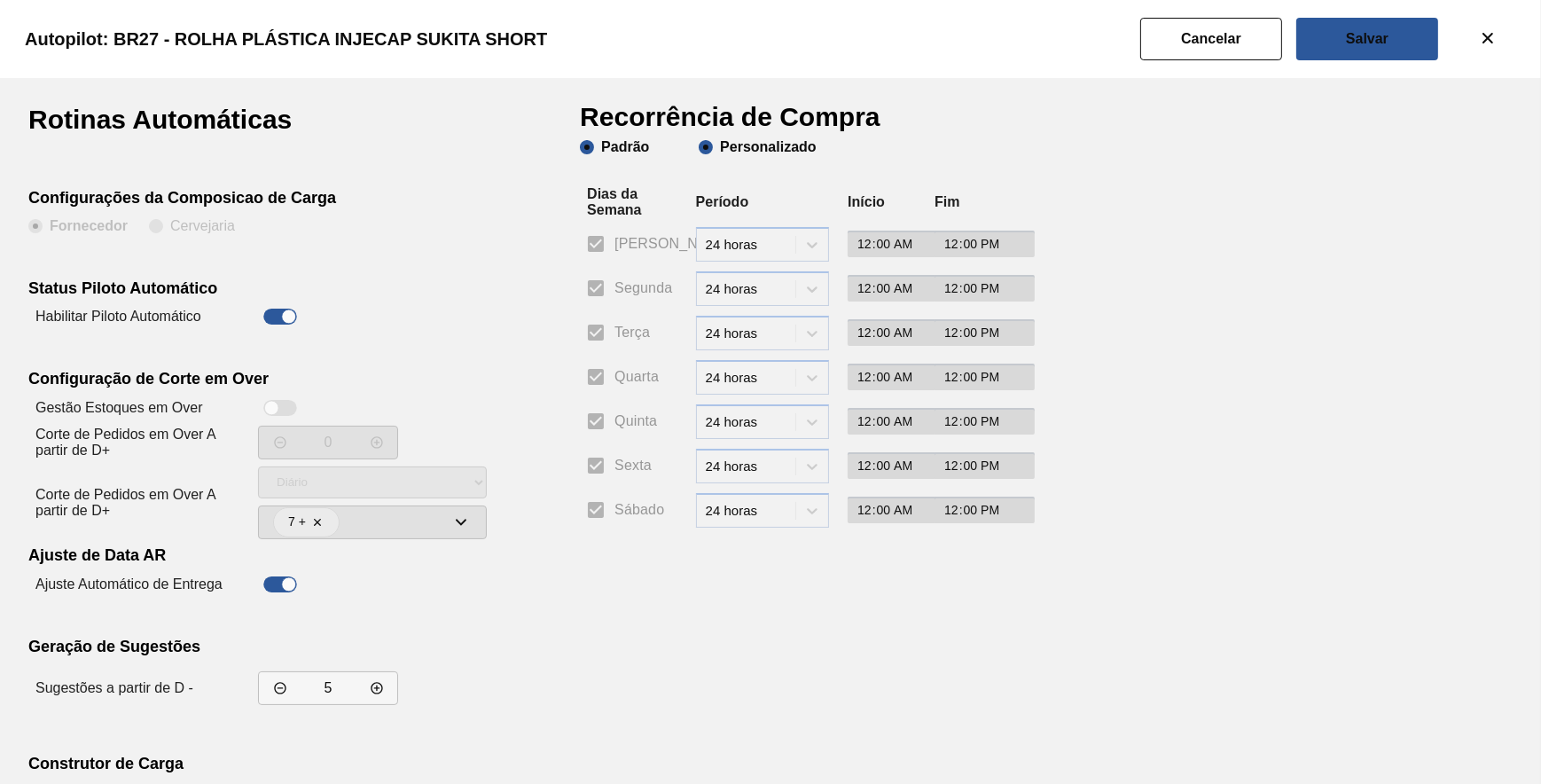
checkbox input "false"
click at [593, 293] on input "Segunda" at bounding box center [596, 288] width 37 height 37
checkbox input "true"
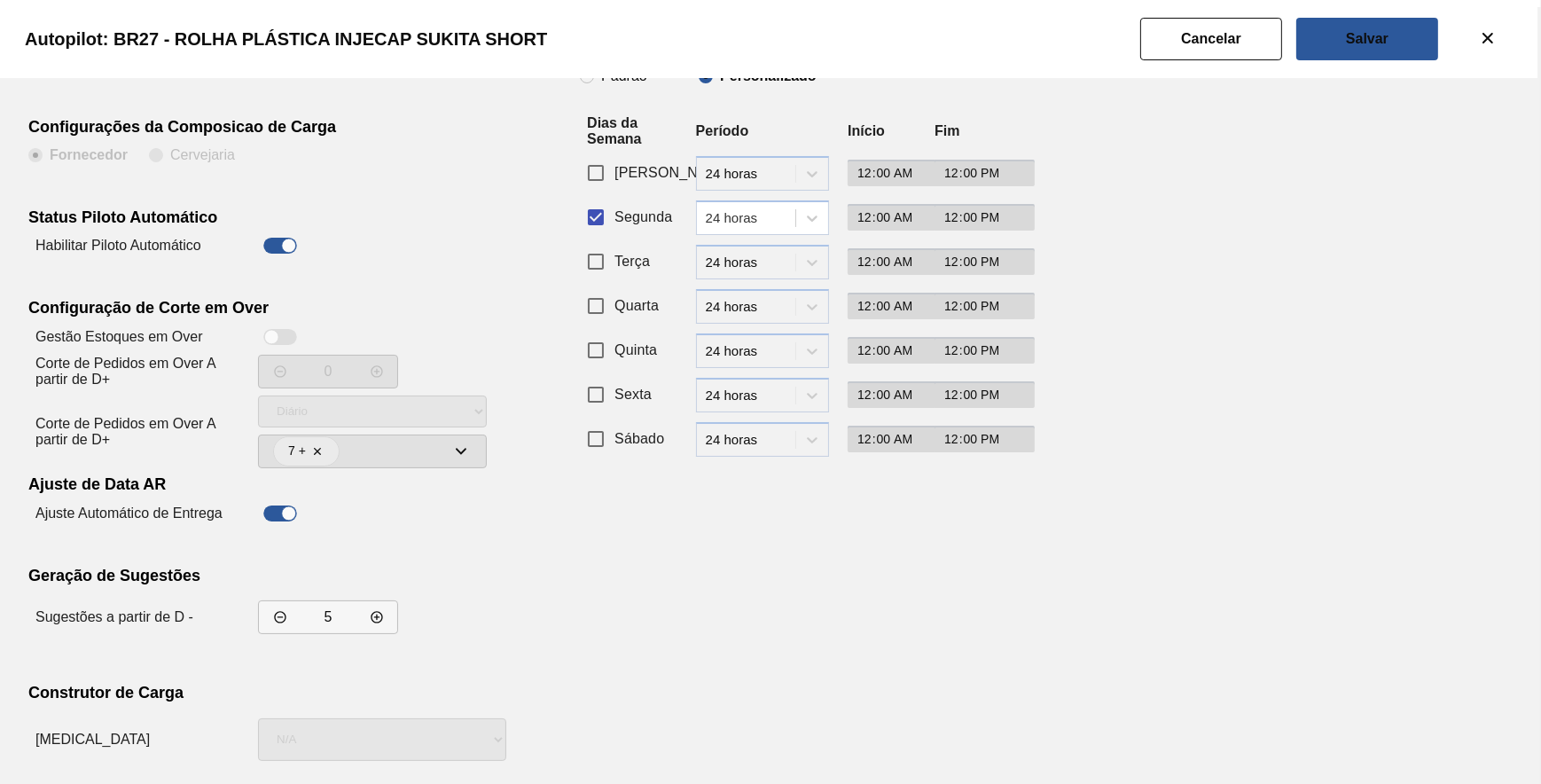
scroll to position [151, 0]
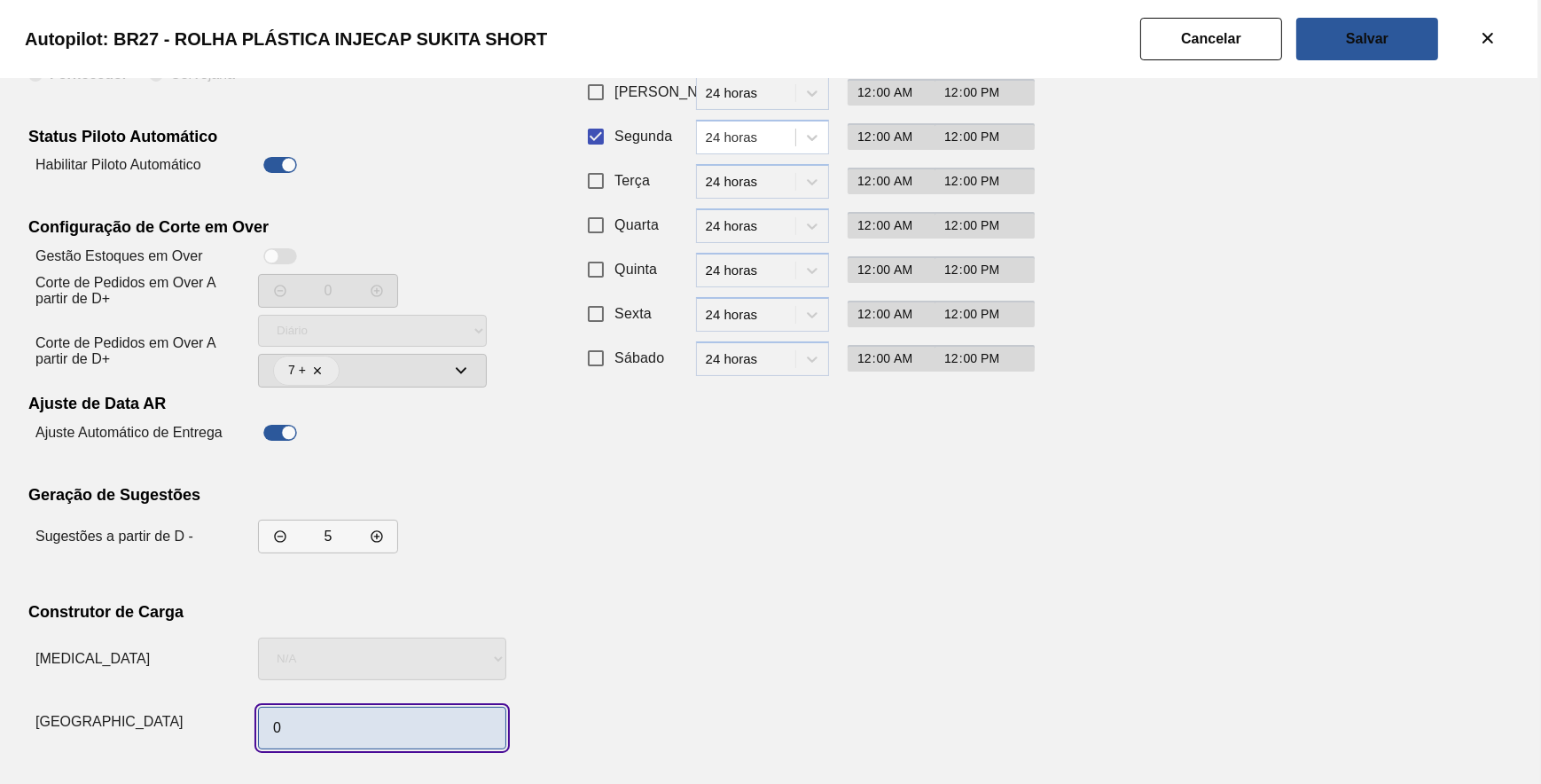
click at [441, 710] on input "0" at bounding box center [382, 728] width 248 height 43
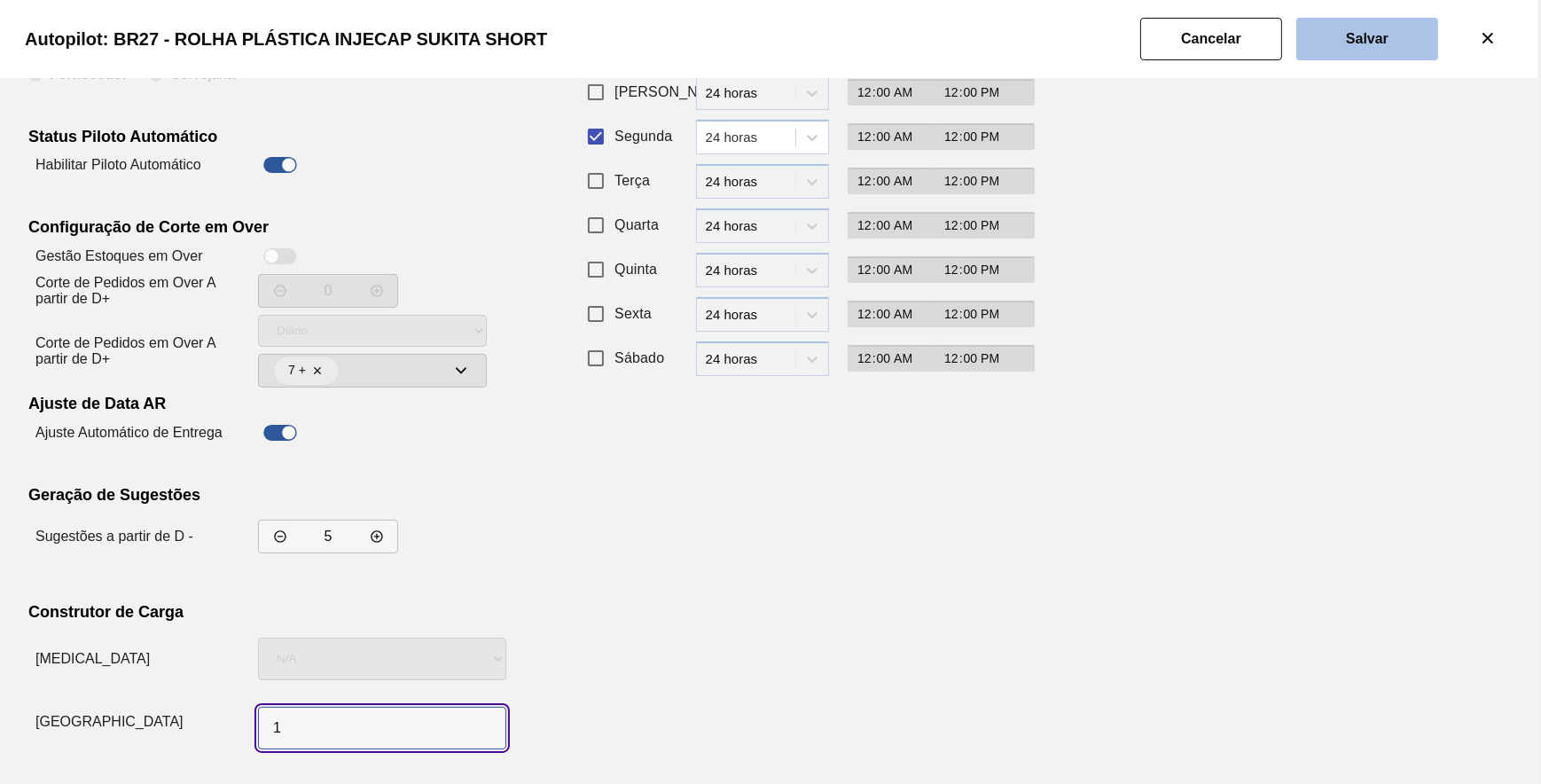
type input "1"
click at [0, 0] on slot "Salvar" at bounding box center [0, 0] width 0 height 0
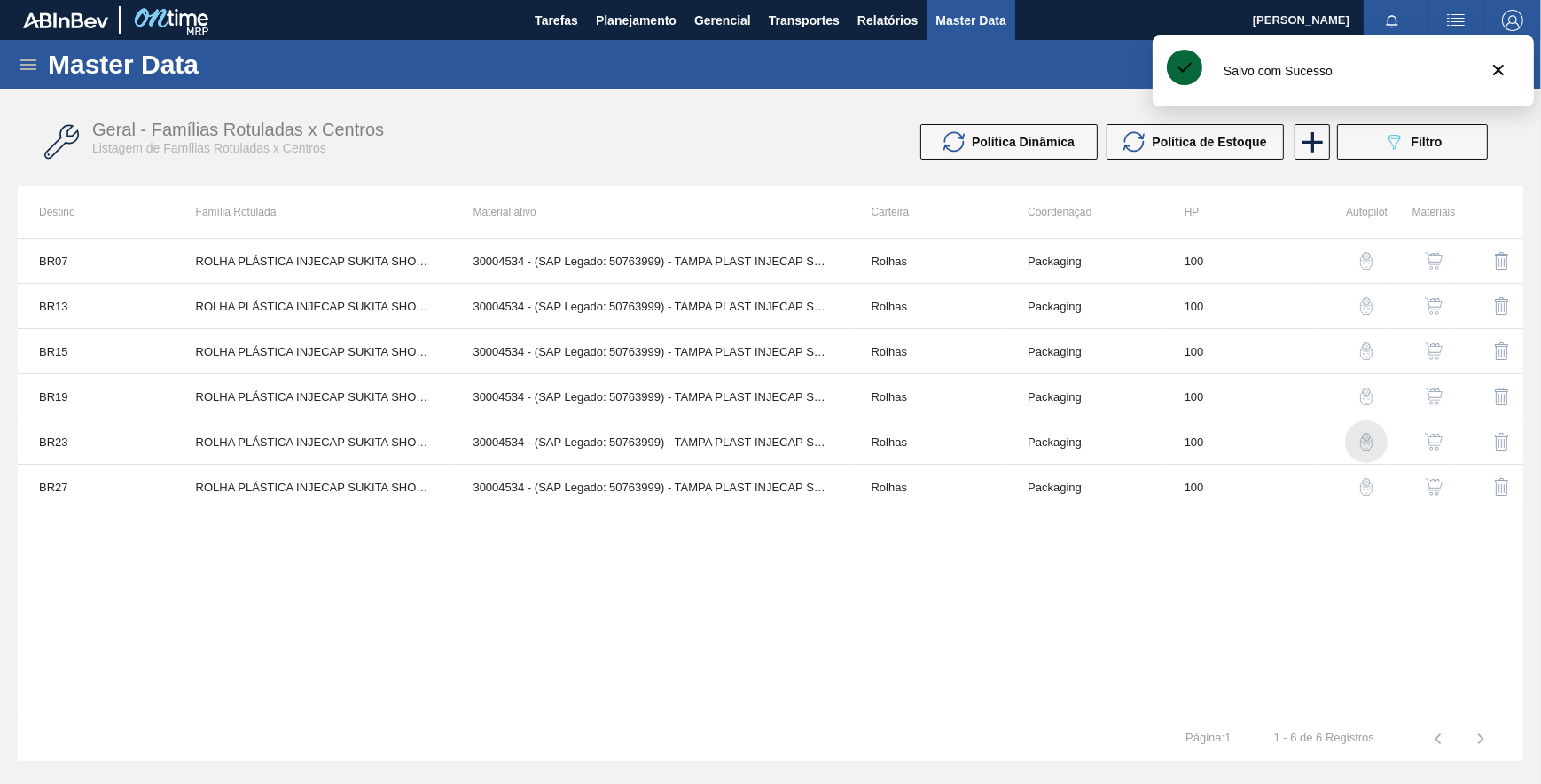
click at [1365, 442] on img "button" at bounding box center [1366, 441] width 17 height 17
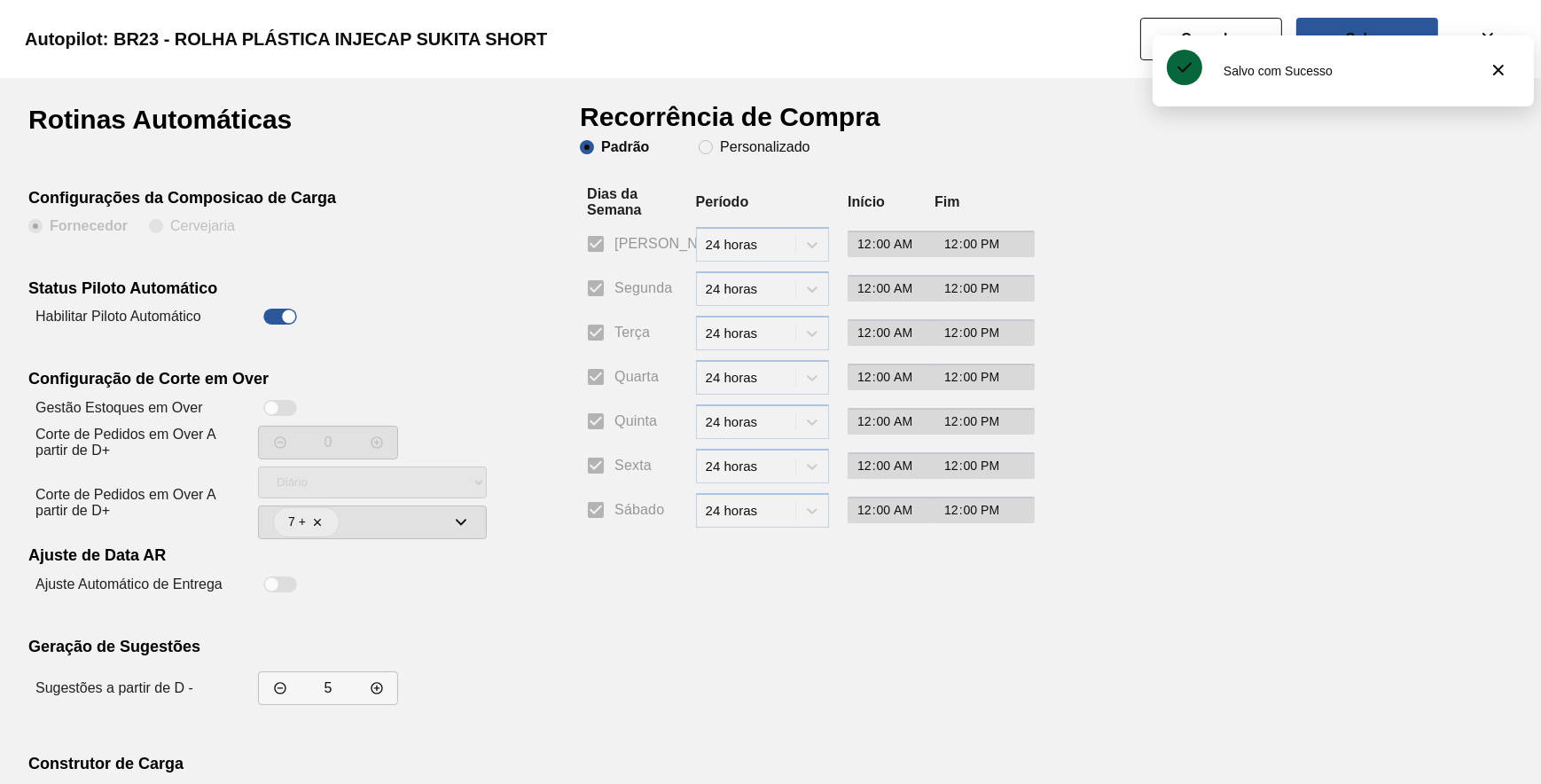
click at [694, 148] on div "Padrão Personalizado" at bounding box center [695, 147] width 230 height 15
click at [708, 151] on span "Personalizado" at bounding box center [754, 147] width 111 height 15
click at [712, 147] on span "Personalizado" at bounding box center [754, 147] width 111 height 15
click at [712, 147] on input "Personalizado" at bounding box center [705, 147] width 28 height 28
radio input "true"
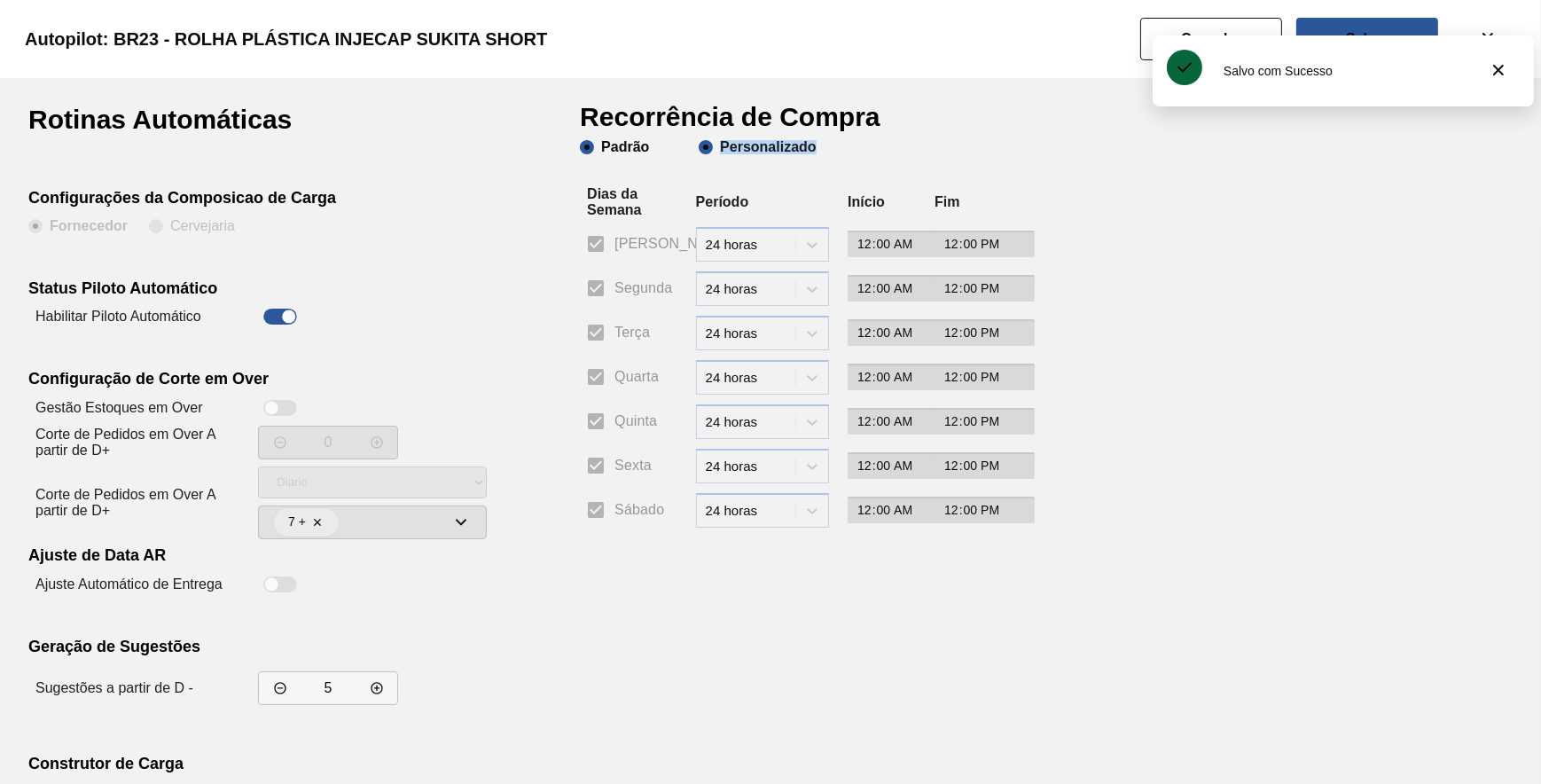
radio input "false"
checkbox input "false"
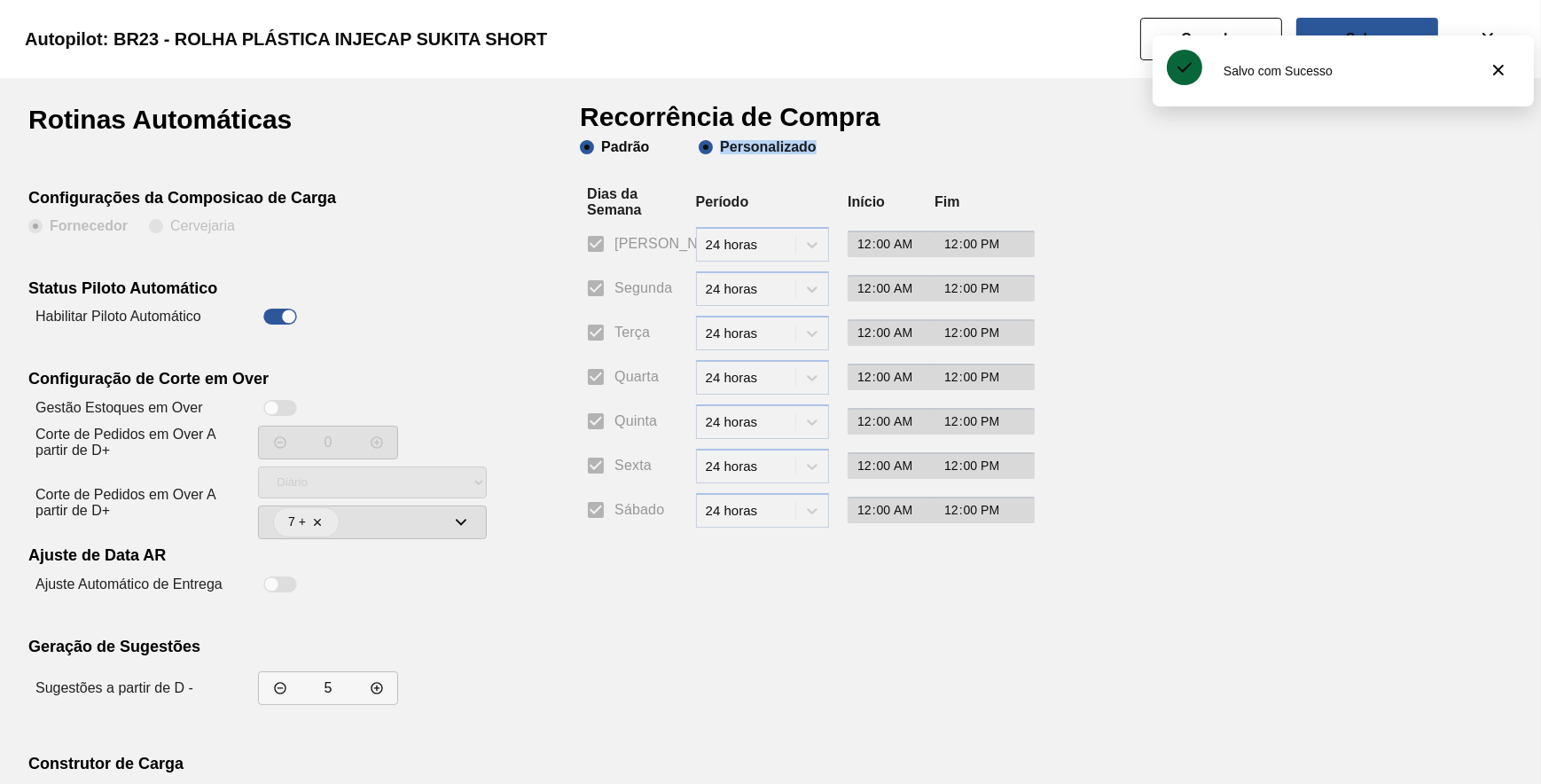
checkbox input "false"
click at [585, 297] on input "Segunda" at bounding box center [596, 288] width 37 height 37
checkbox input "true"
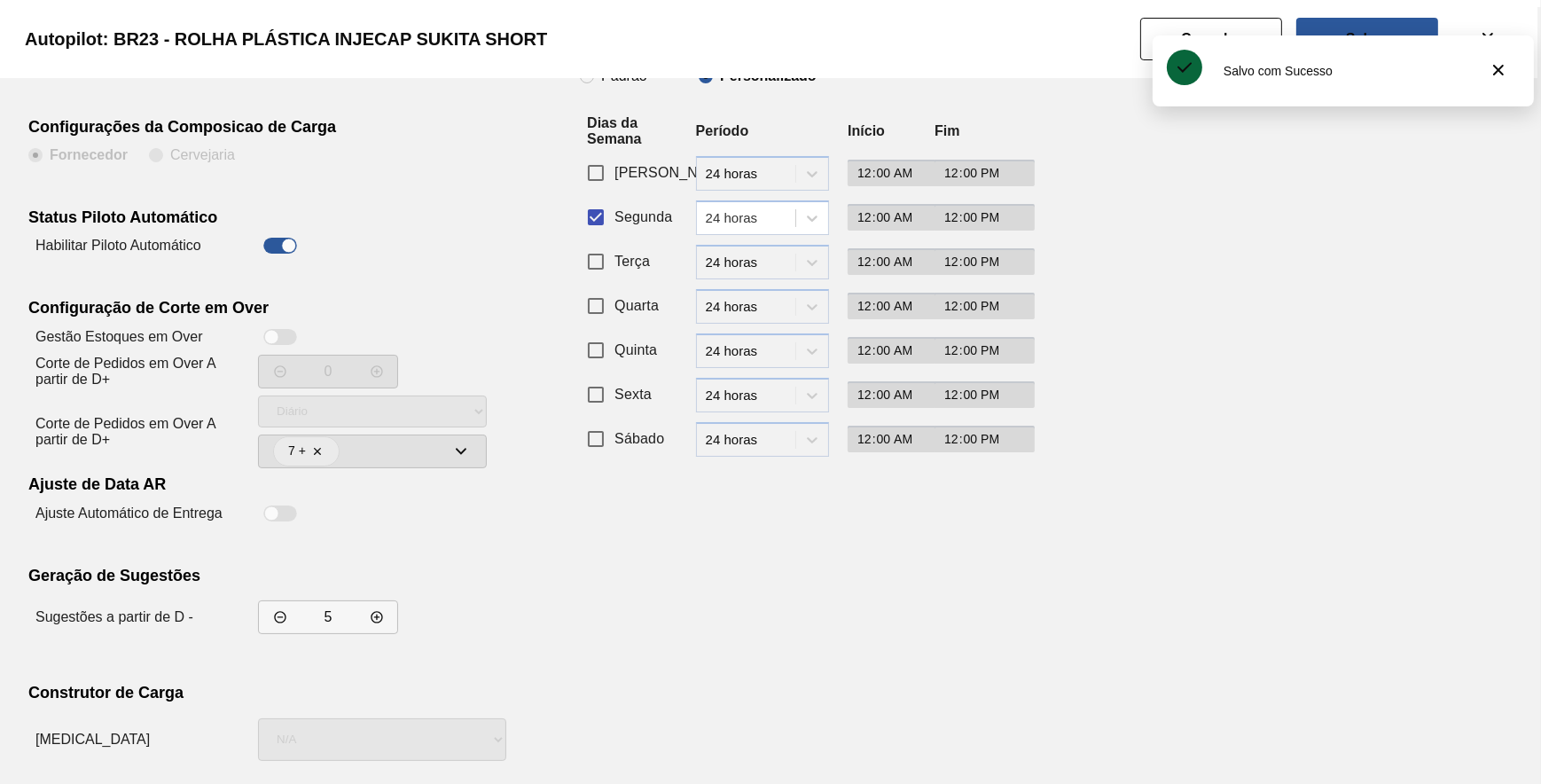
scroll to position [151, 0]
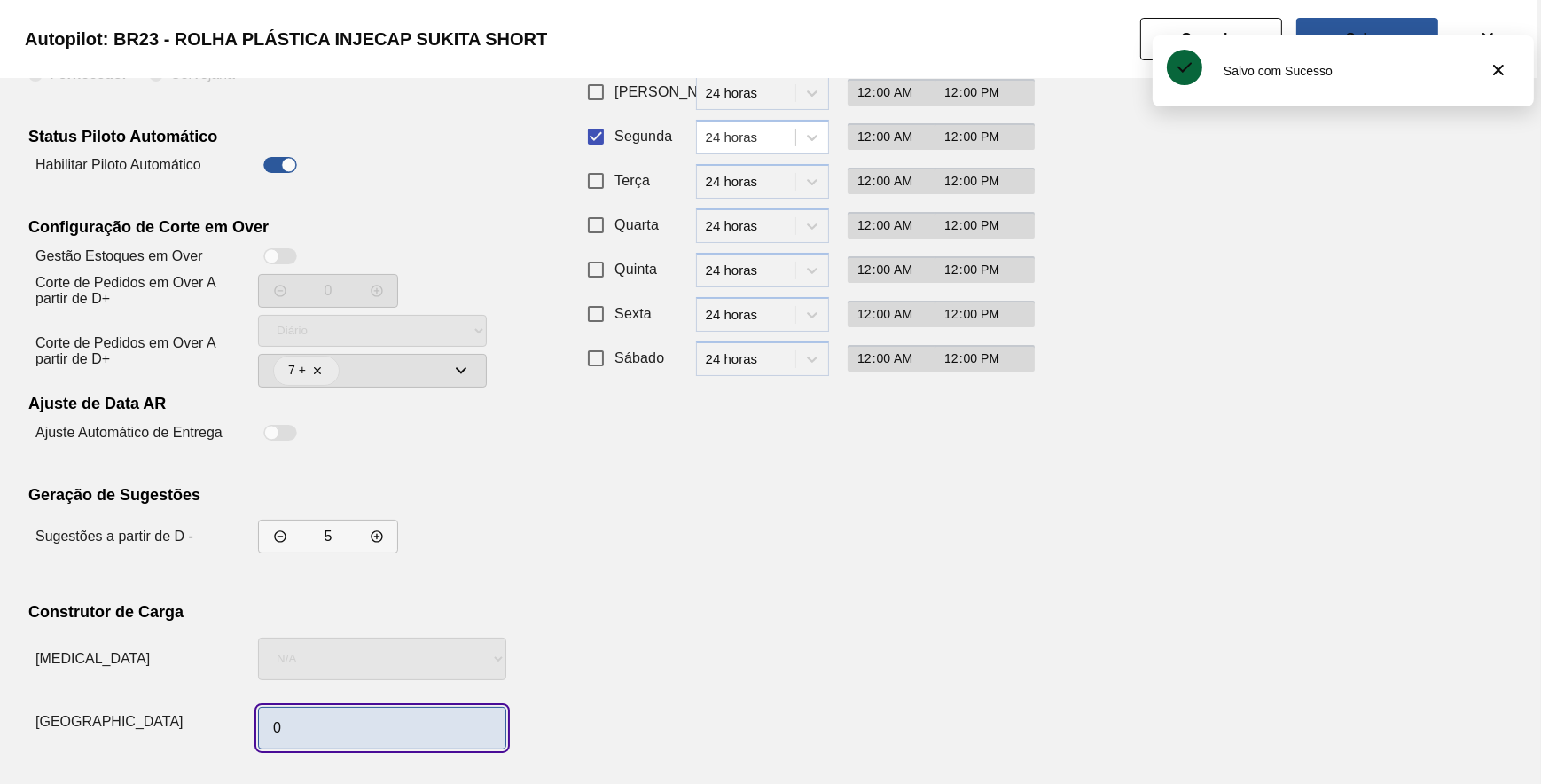
click at [313, 709] on input "0" at bounding box center [382, 728] width 248 height 43
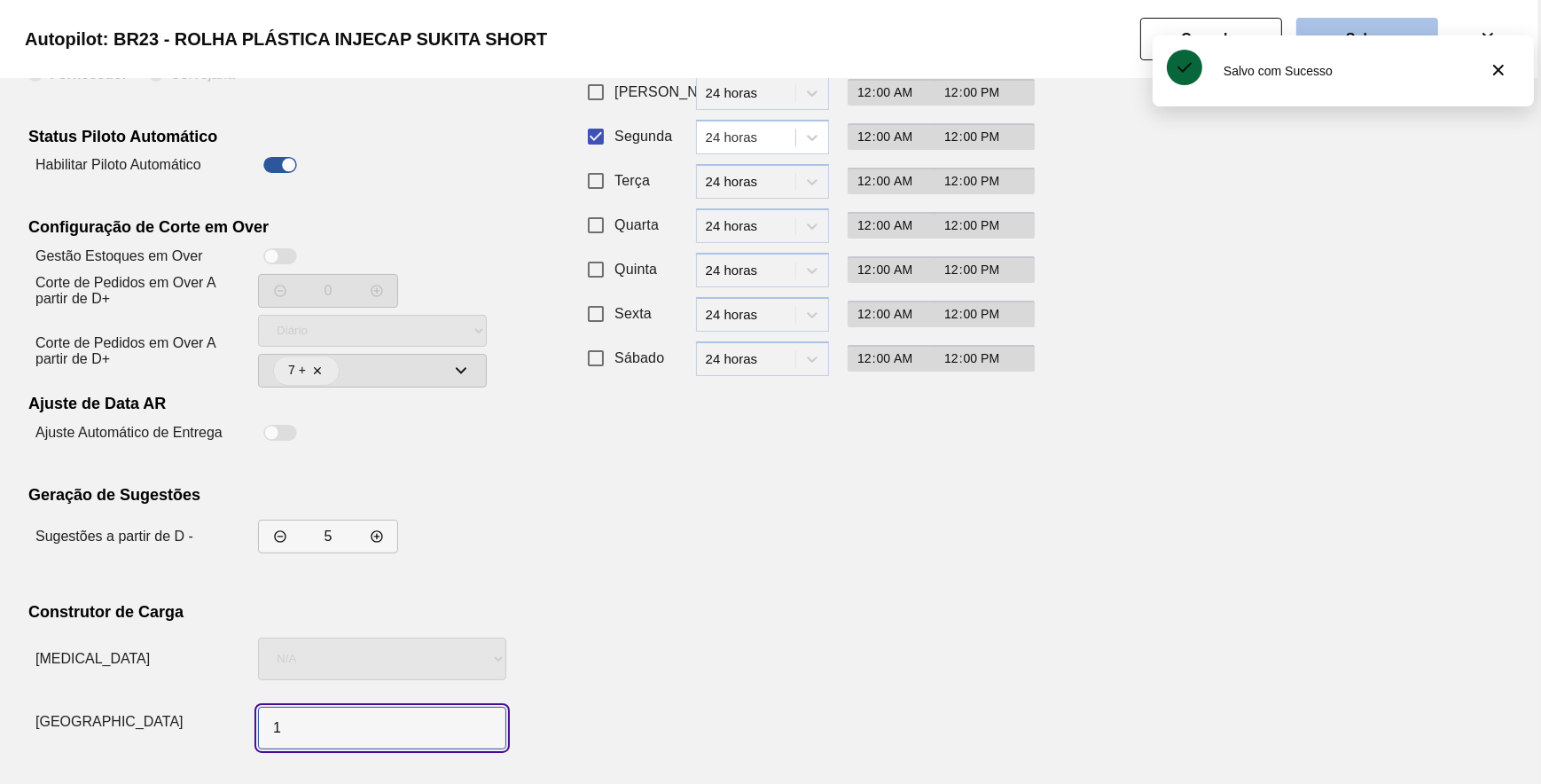
type input "1"
click at [1374, 25] on button "Salvar" at bounding box center [1367, 39] width 142 height 43
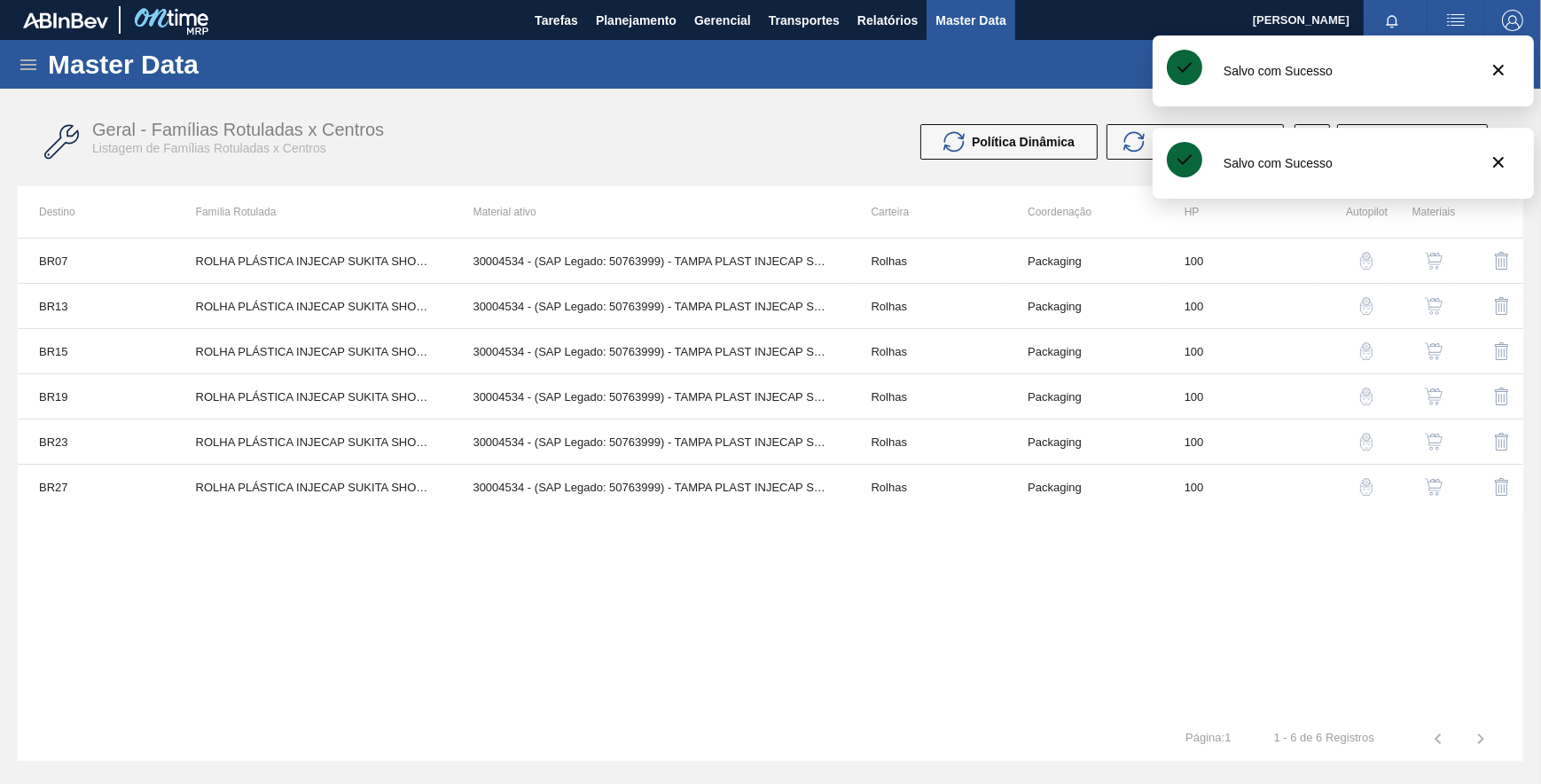
click at [1369, 394] on img "button" at bounding box center [1366, 396] width 17 height 17
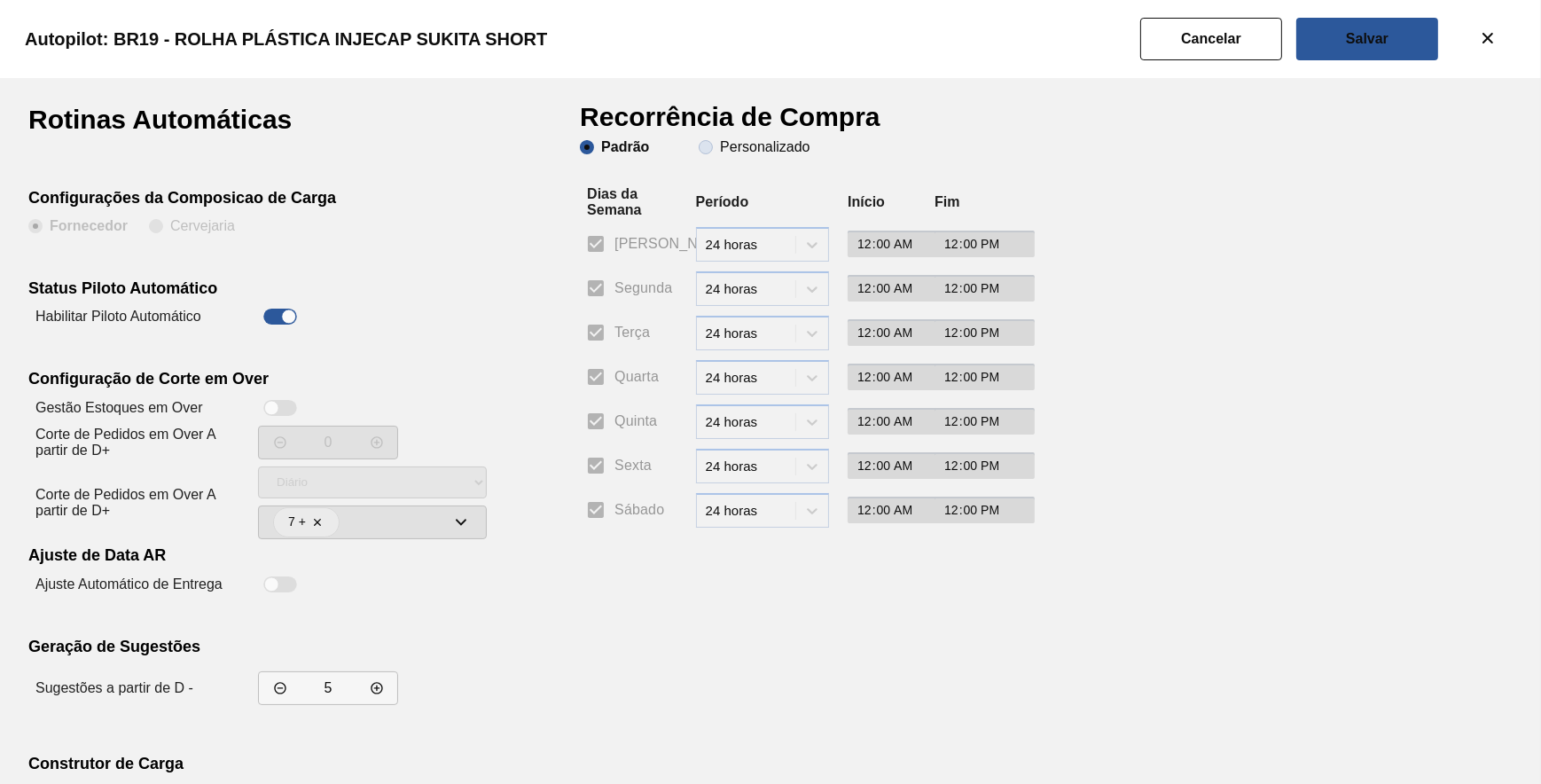
click at [716, 144] on span "Personalizado" at bounding box center [754, 147] width 111 height 15
click at [716, 144] on input "Personalizado" at bounding box center [705, 147] width 28 height 28
radio input "true"
radio input "false"
checkbox input "false"
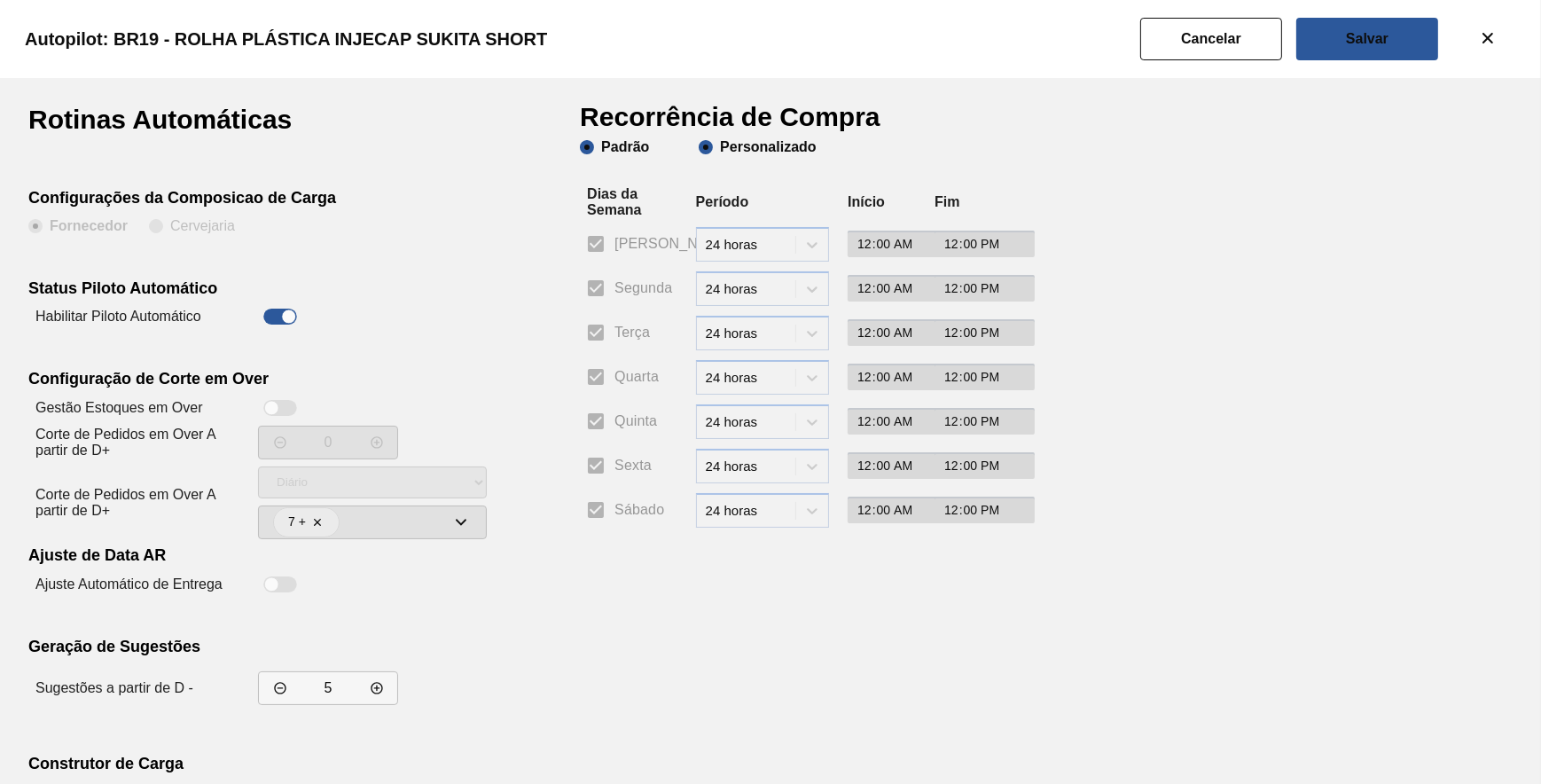
checkbox input "false"
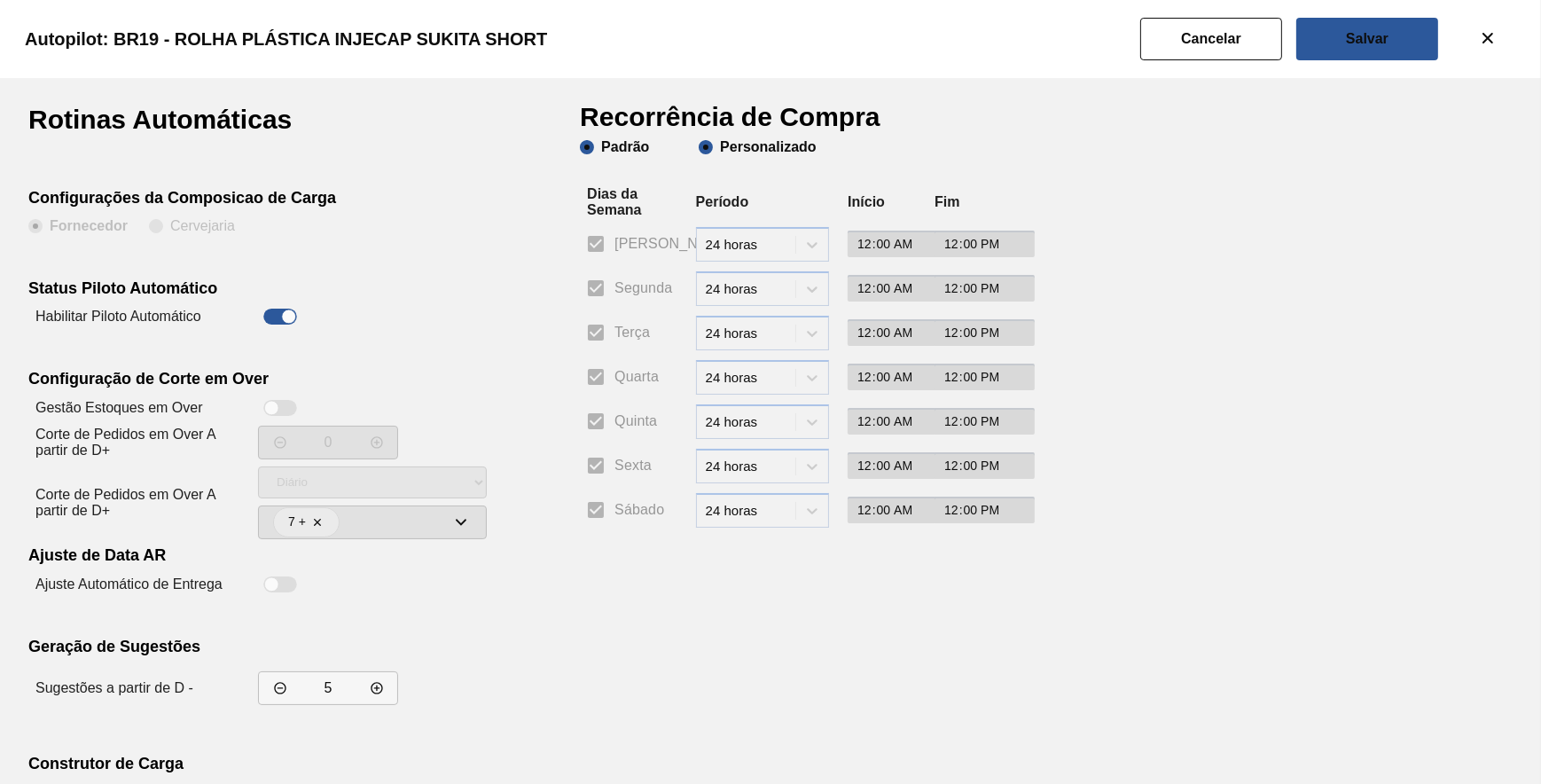
checkbox input "false"
click at [601, 285] on input "Segunda" at bounding box center [596, 288] width 37 height 37
checkbox input "true"
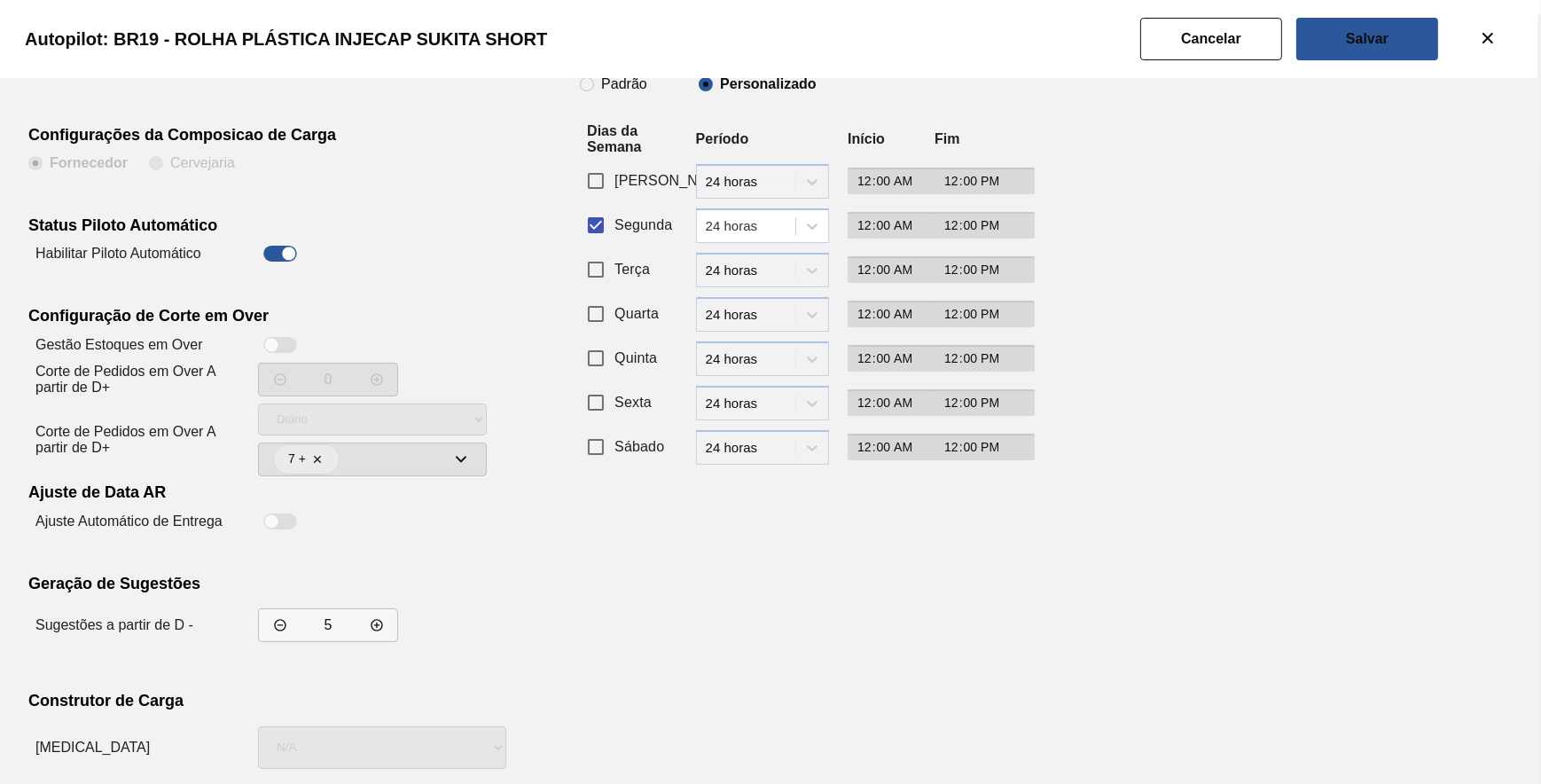
scroll to position [151, 0]
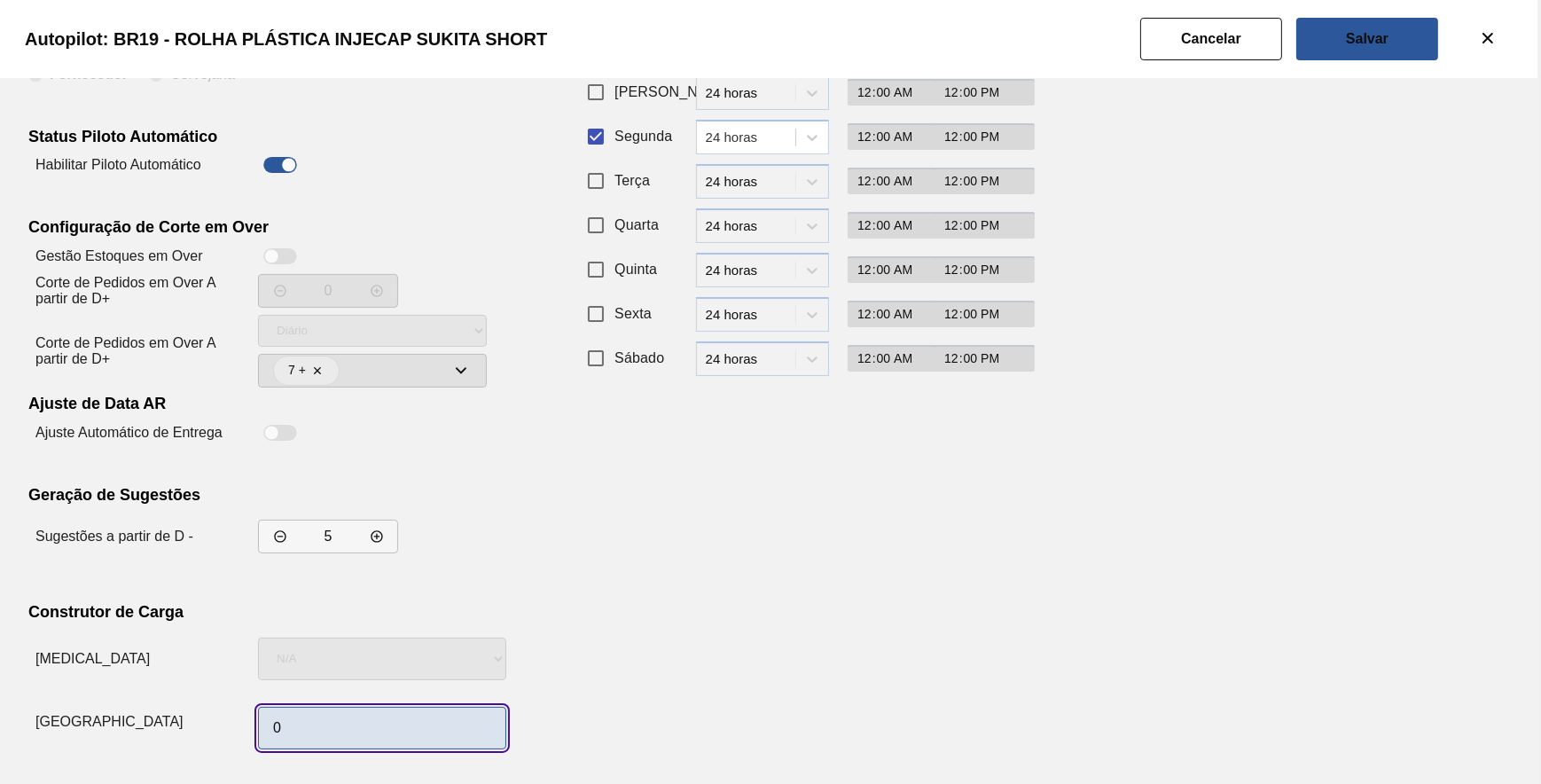
click at [300, 727] on input "0" at bounding box center [382, 728] width 248 height 43
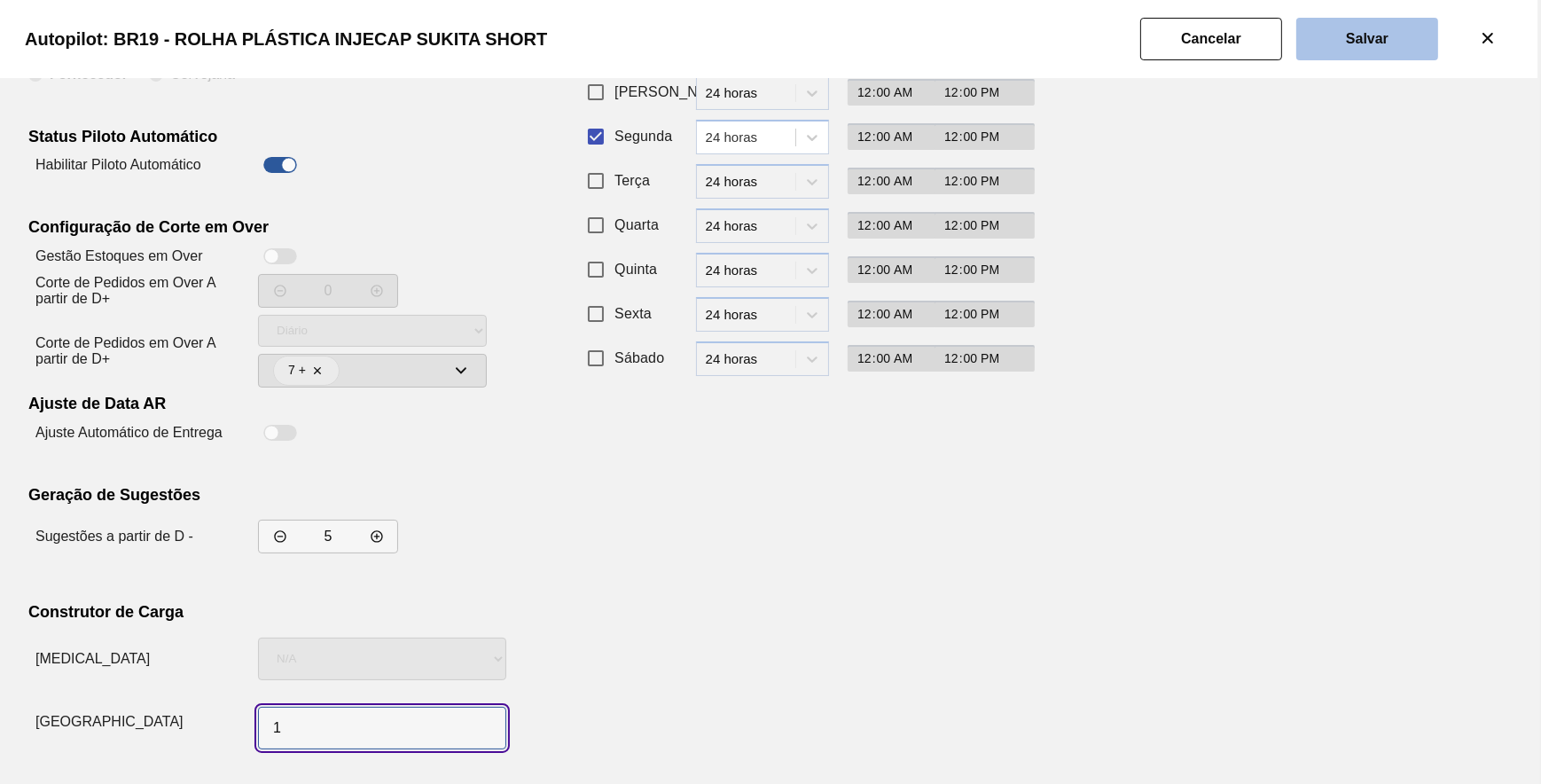
type input "1"
click at [1404, 32] on button "Salvar" at bounding box center [1367, 39] width 142 height 43
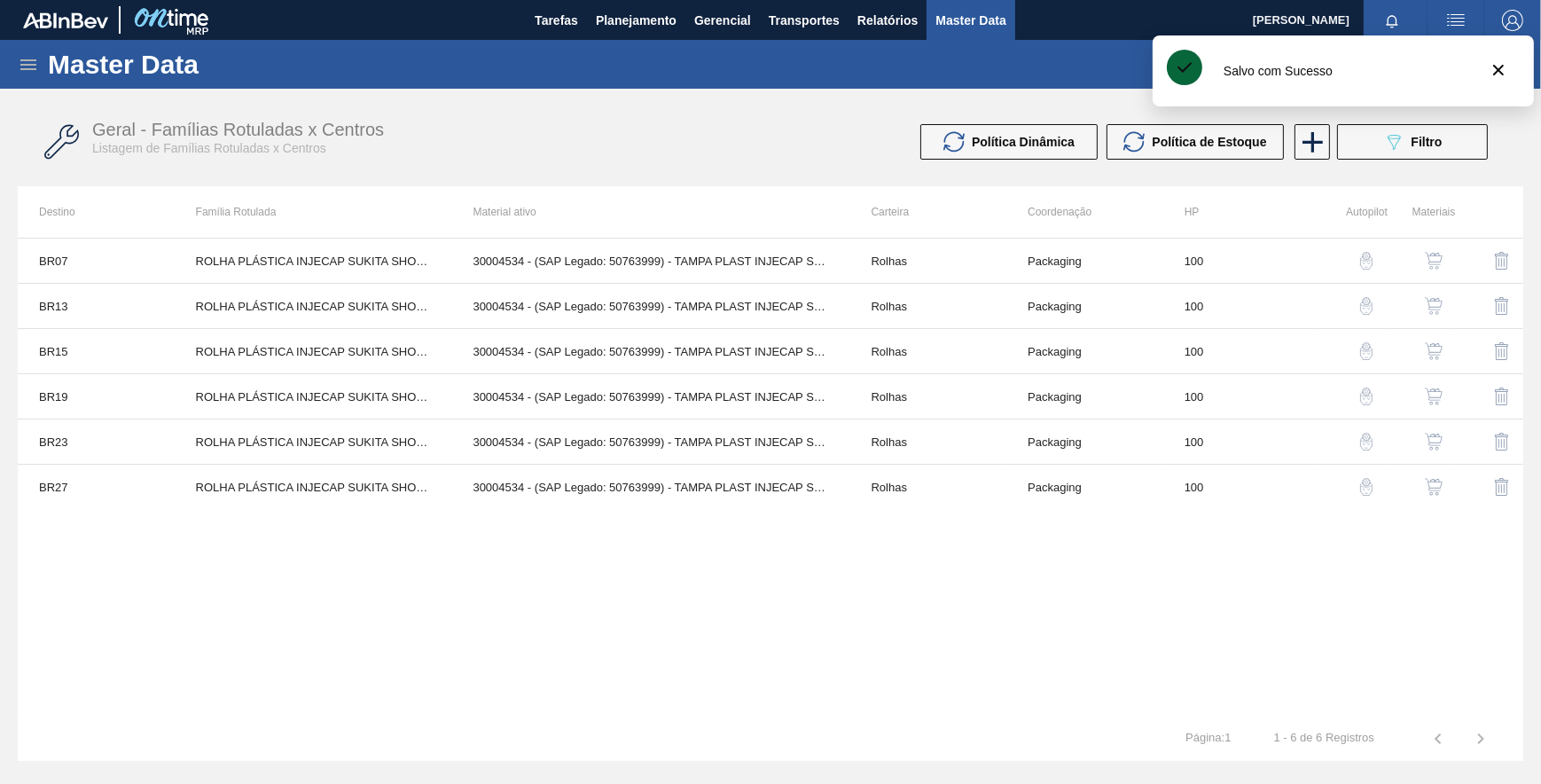
click at [1367, 352] on img "button" at bounding box center [1366, 351] width 17 height 17
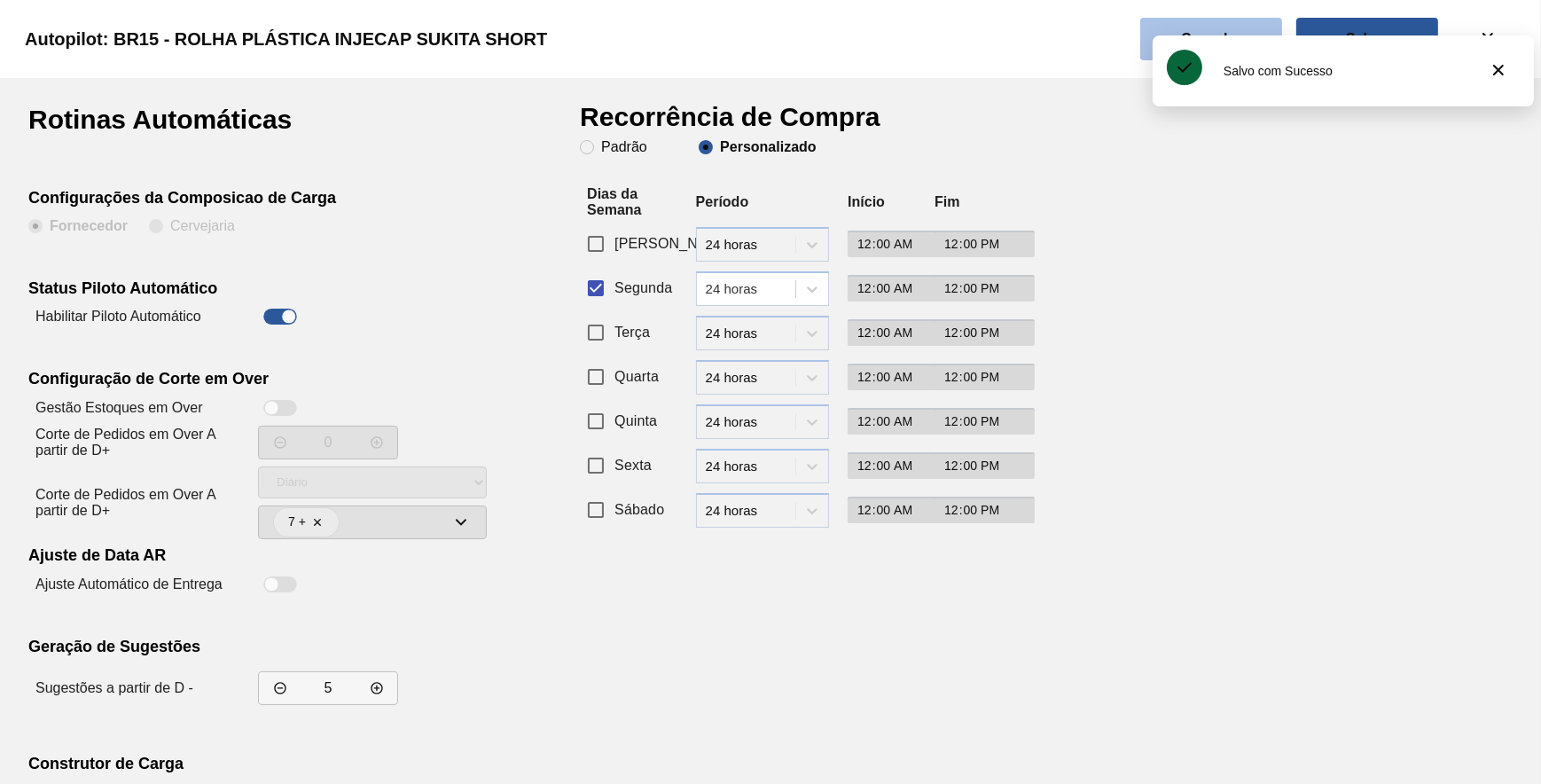
click at [1237, 25] on button "Cancelar" at bounding box center [1211, 39] width 142 height 43
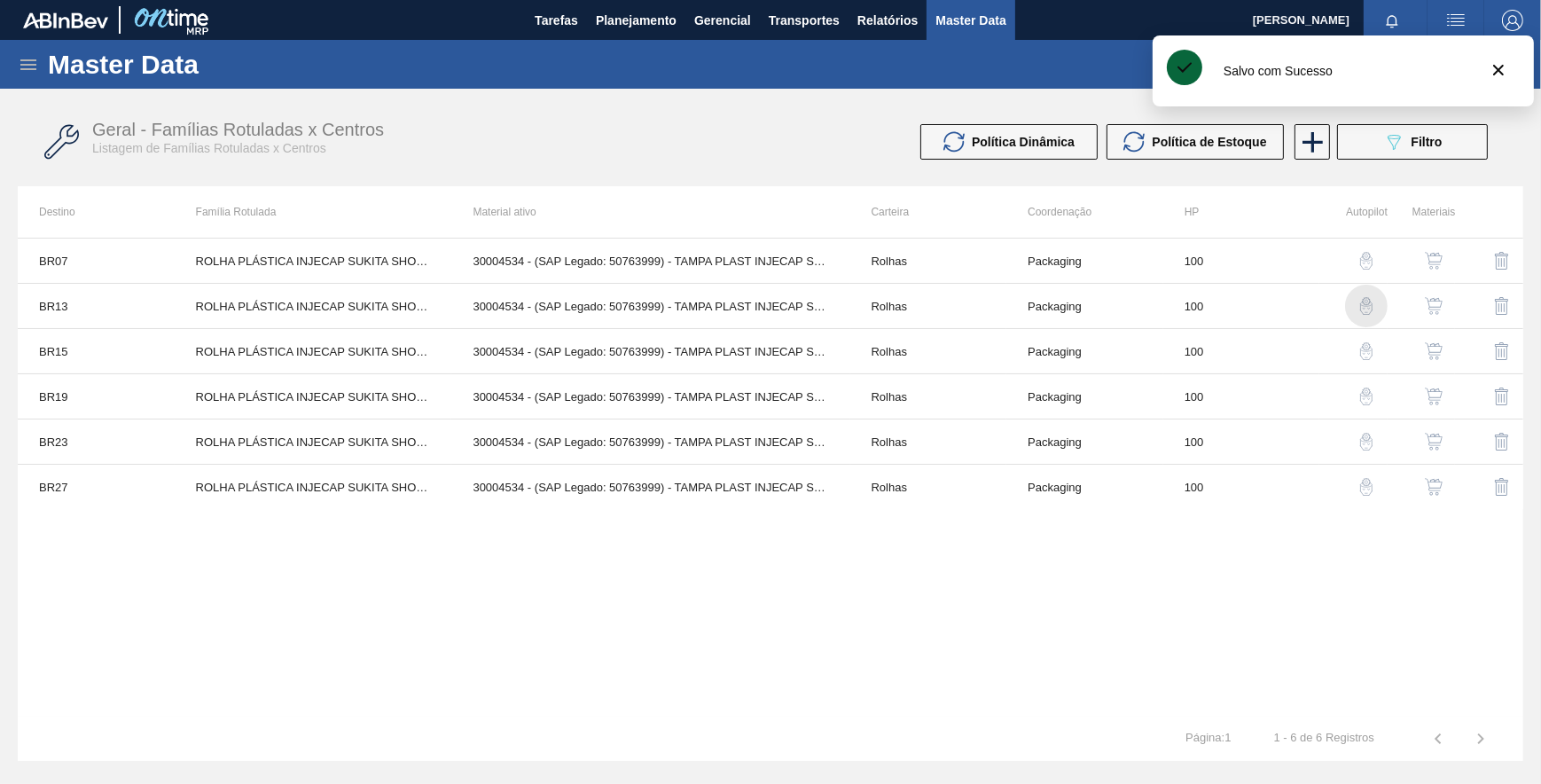
click at [1359, 303] on img "button" at bounding box center [1366, 306] width 17 height 17
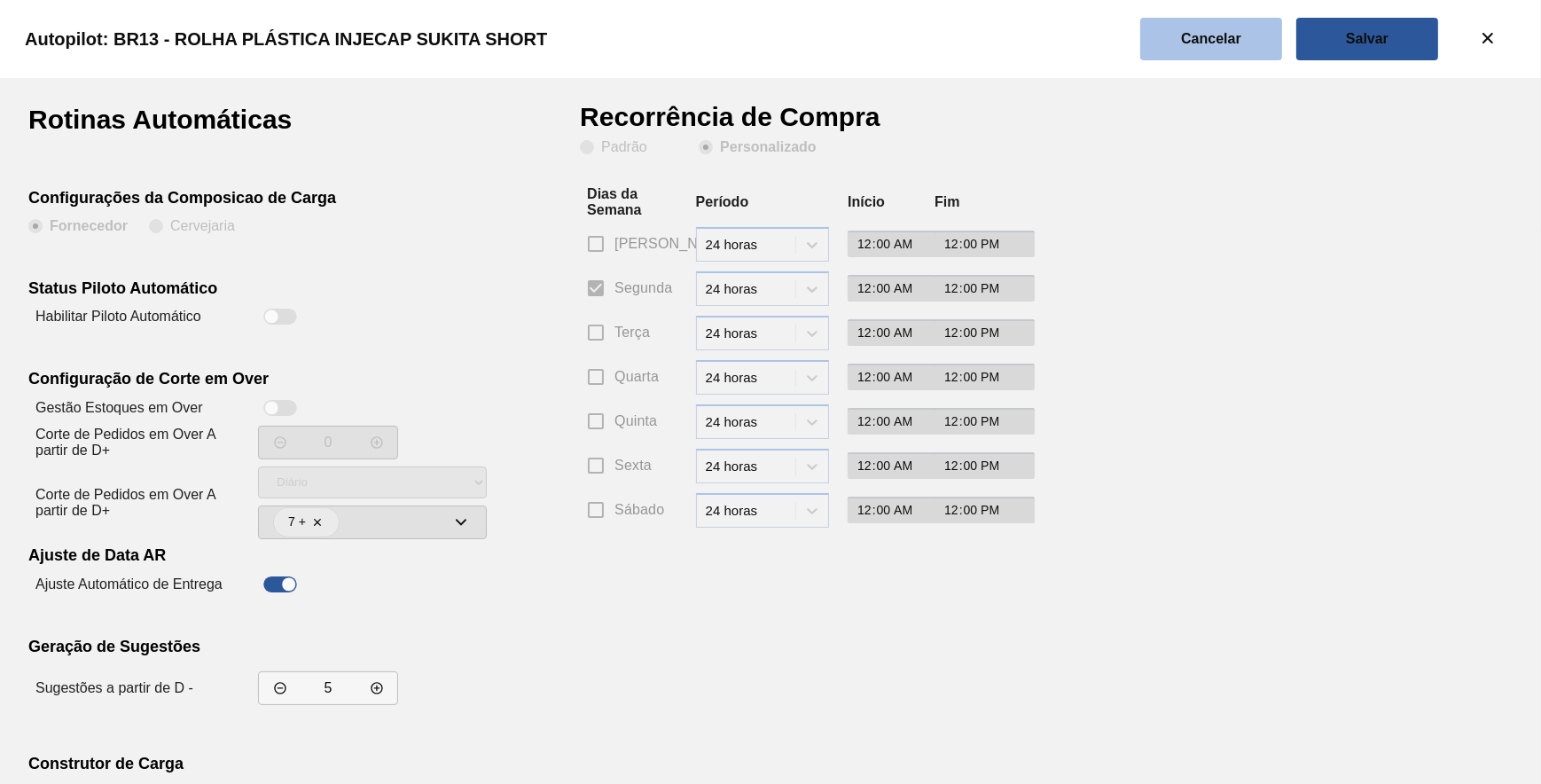
click at [1221, 25] on button "Cancelar" at bounding box center [1211, 39] width 142 height 43
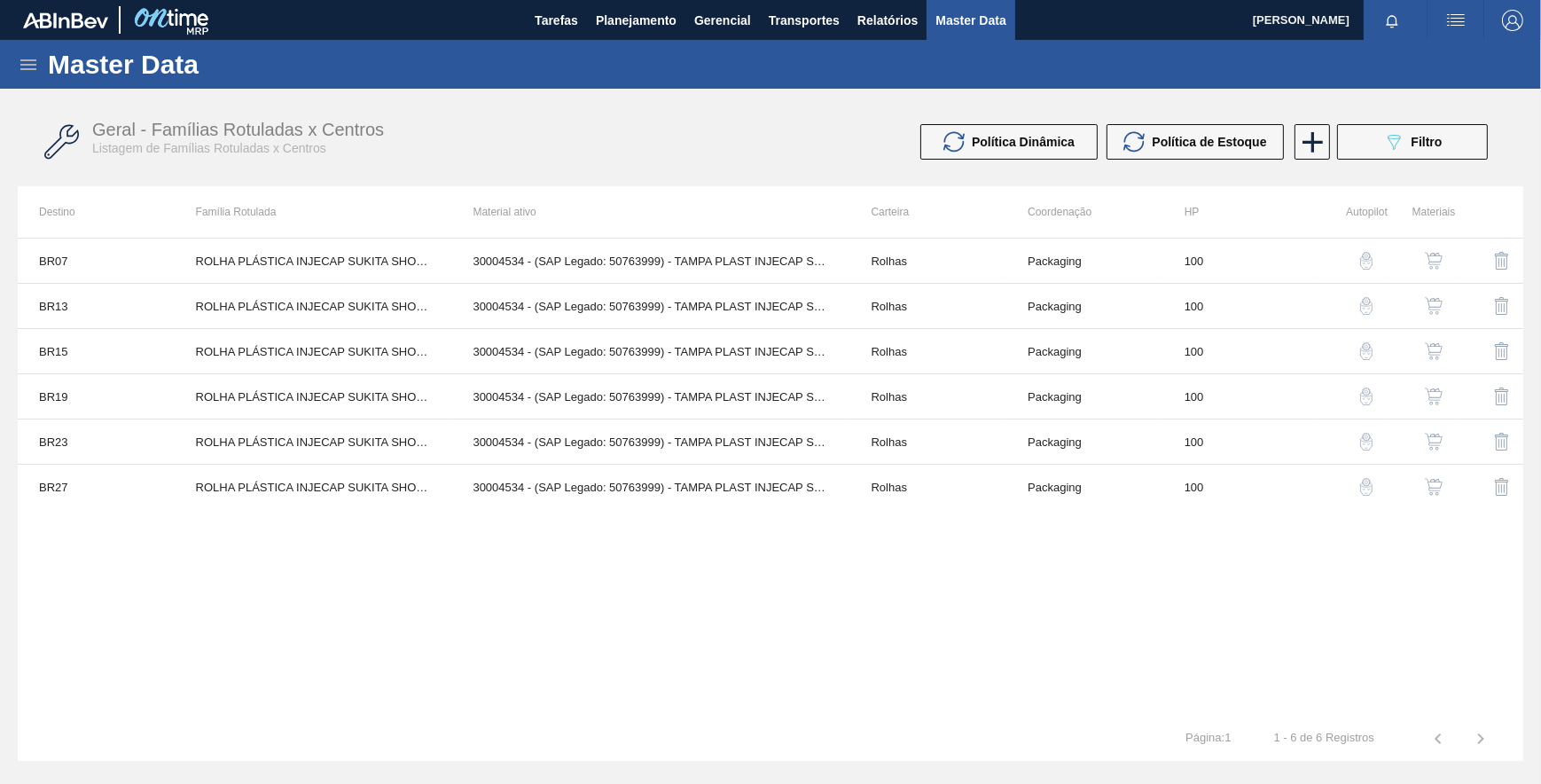
drag, startPoint x: 648, startPoint y: 588, endPoint x: 672, endPoint y: 563, distance: 34.7
click at [656, 582] on div "BR07 ROLHA PLÁSTICA INJECAP SUKITA SHORT 30004534 - (SAP Legado: 50763999) - TA…" at bounding box center [770, 476] width 1505 height 478
click at [1361, 149] on button "089F7B8B-B2A5-4AFE-B5C0-19BA573D28AC Filtro" at bounding box center [1412, 142] width 150 height 36
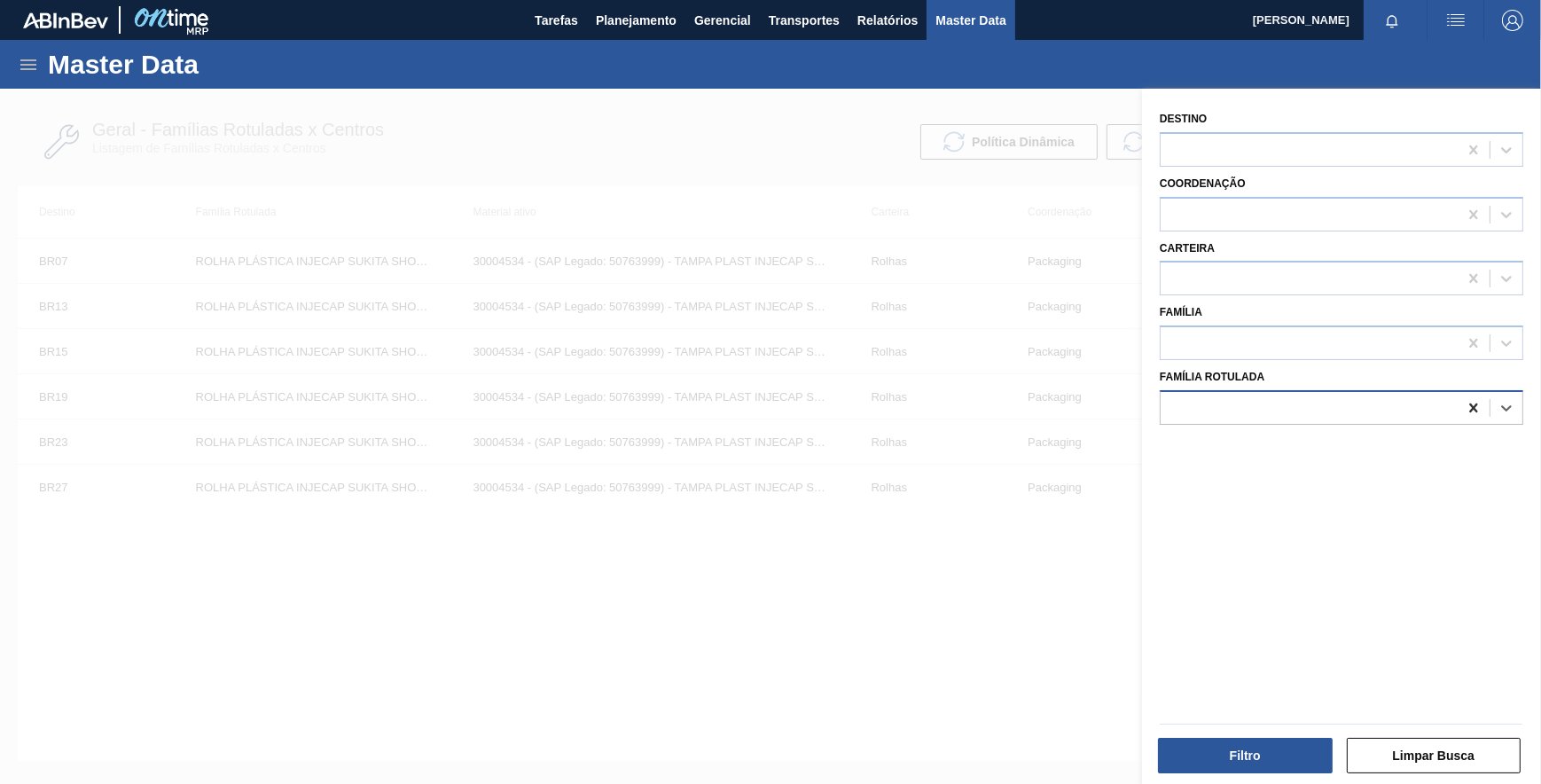
click at [1466, 406] on icon at bounding box center [1473, 408] width 17 height 17
paste Rotulada "ROLHA PLÁSTICA INJECAP SODA SHORT"
type Rotulada "ROLHA PLÁSTICA INJECAP SODA SHORT"
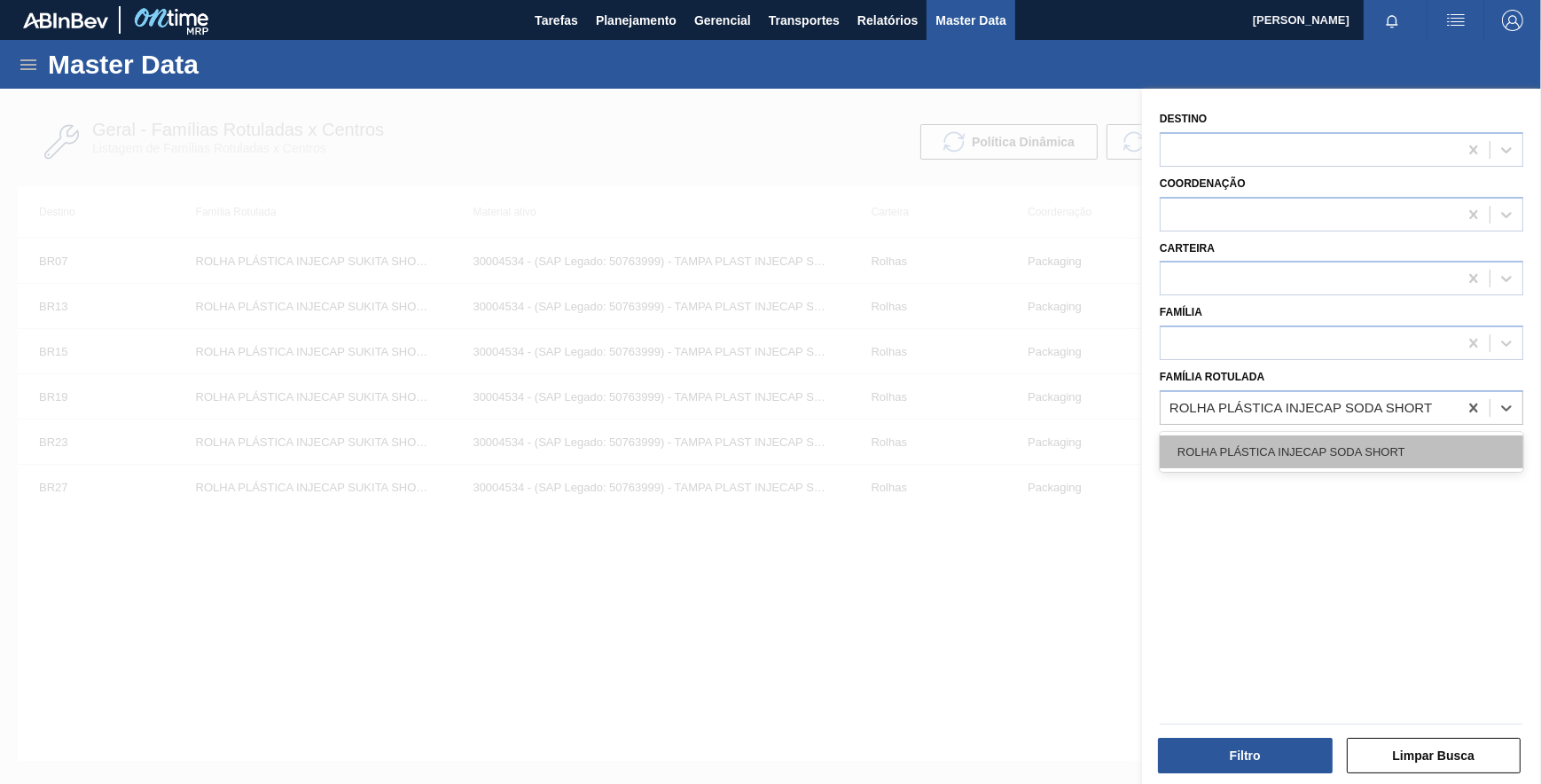
click at [1330, 452] on div "ROLHA PLÁSTICA INJECAP SODA SHORT" at bounding box center [1341, 452] width 364 height 33
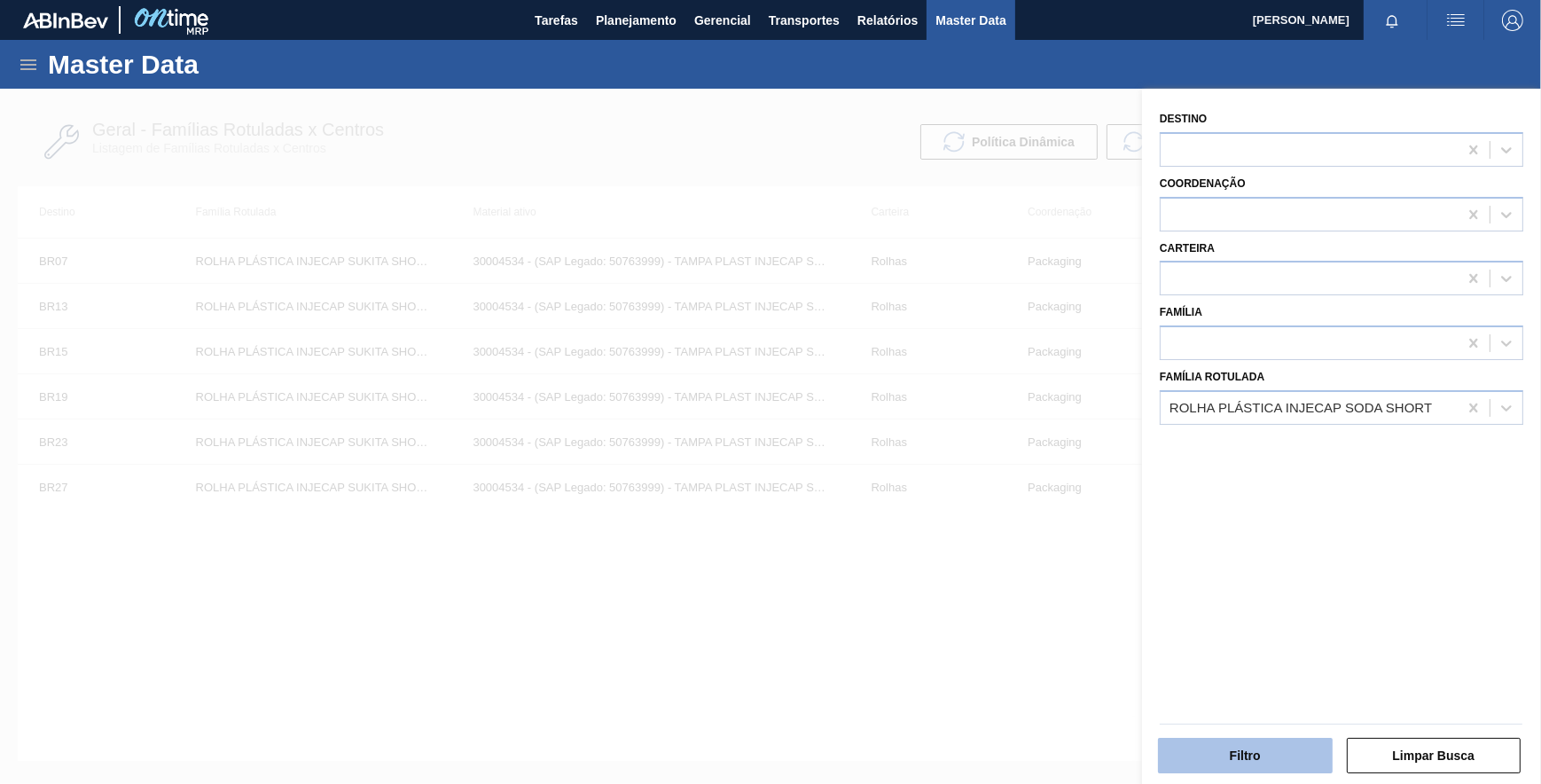
click at [1229, 749] on button "Filtro" at bounding box center [1245, 755] width 175 height 36
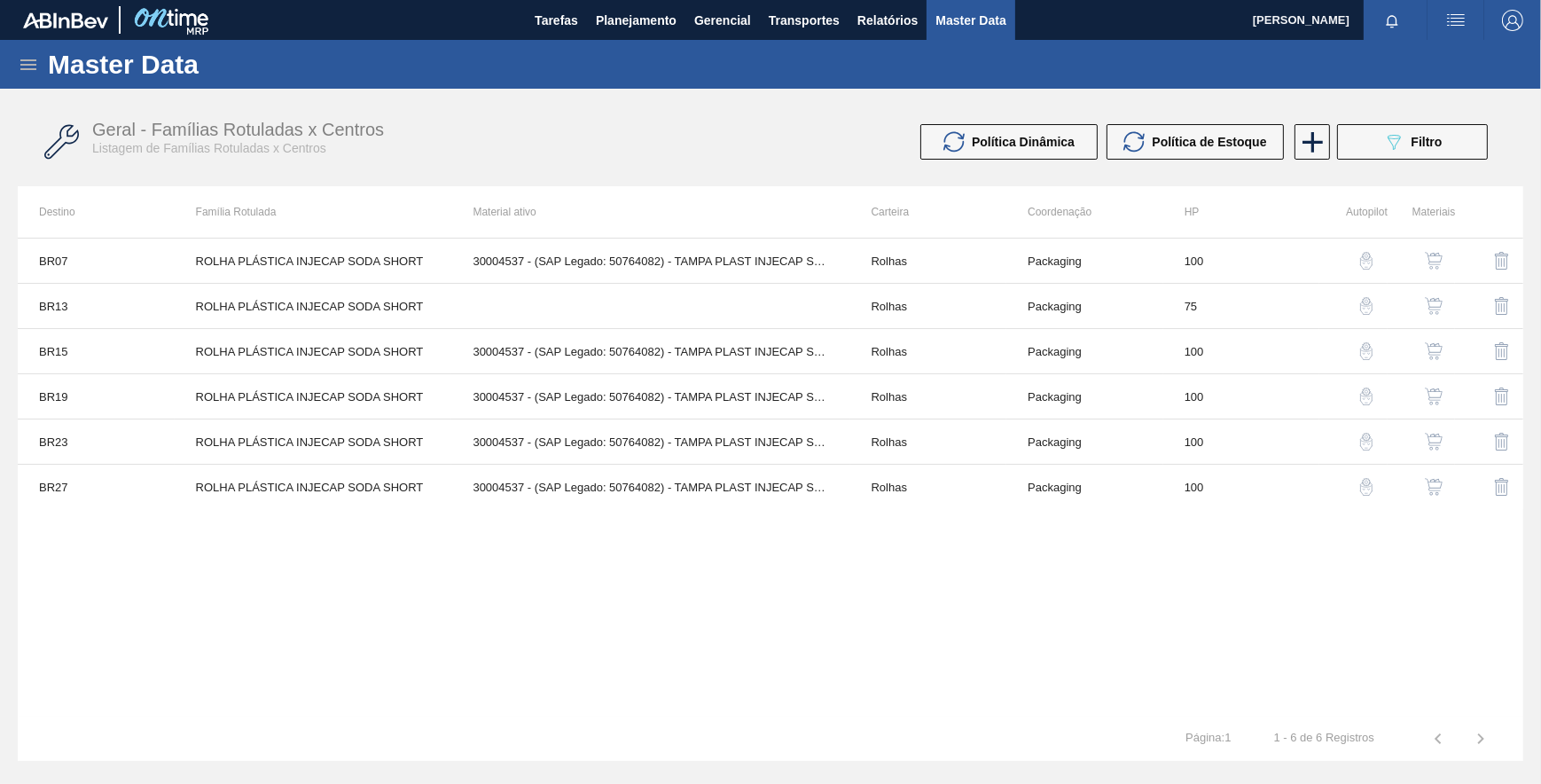
click at [1358, 262] on img "button" at bounding box center [1366, 260] width 17 height 17
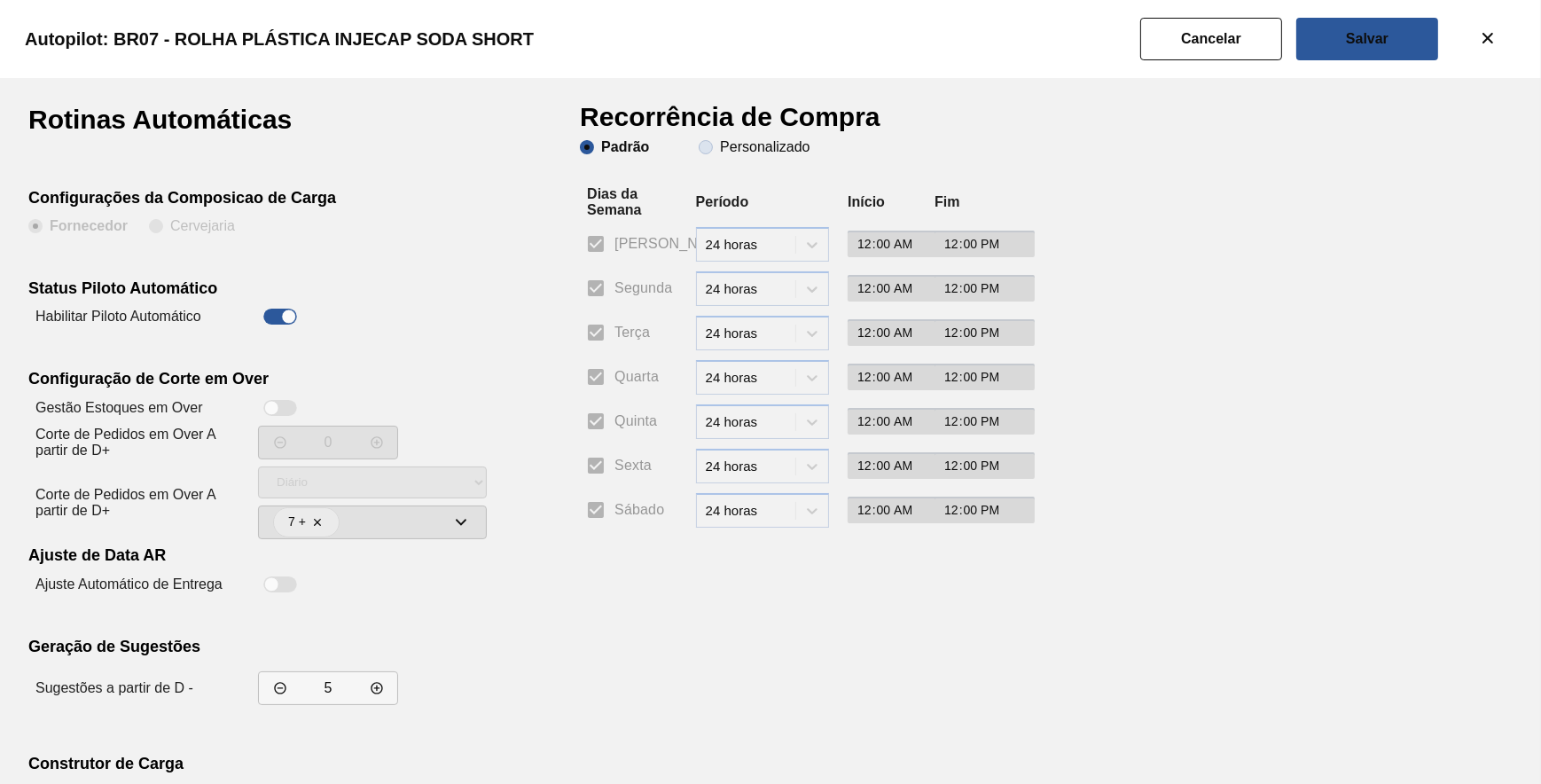
click at [705, 142] on span "Personalizado" at bounding box center [754, 147] width 111 height 15
click at [705, 142] on input "Personalizado" at bounding box center [705, 147] width 28 height 28
radio input "true"
radio input "false"
checkbox input "false"
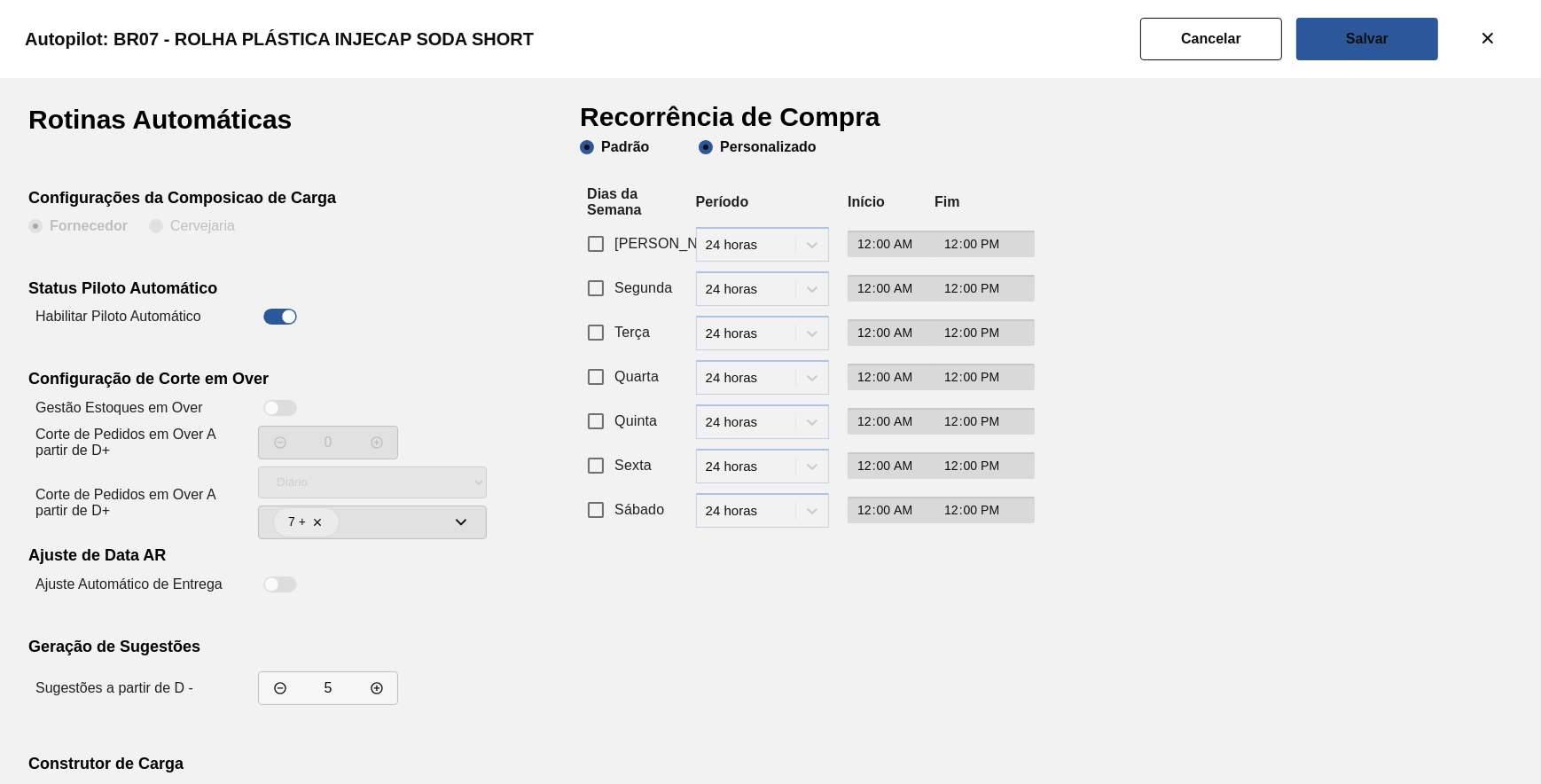
checkbox input "false"
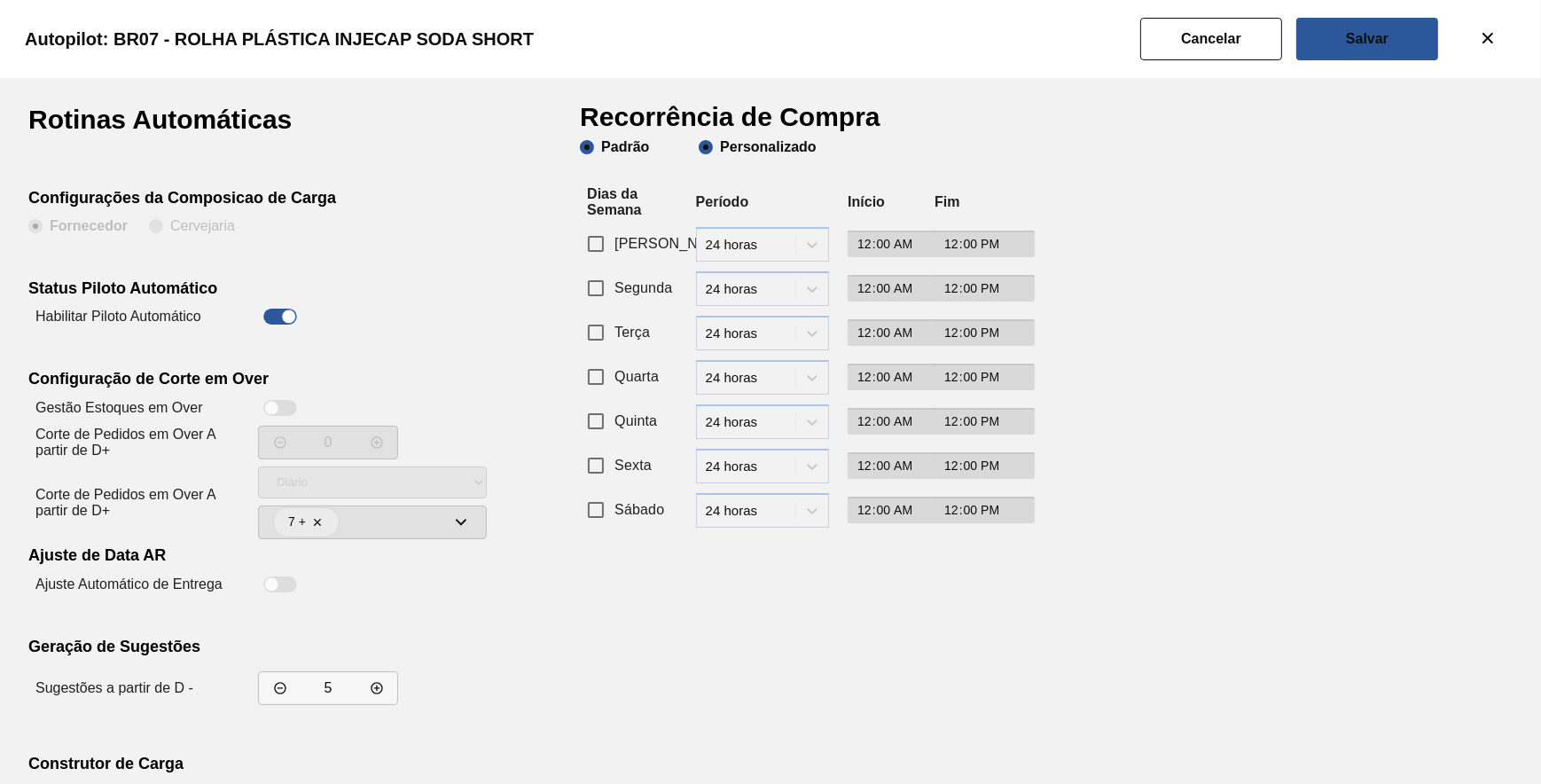
checkbox input "false"
click at [604, 278] on input "Segunda" at bounding box center [596, 288] width 37 height 37
checkbox input "true"
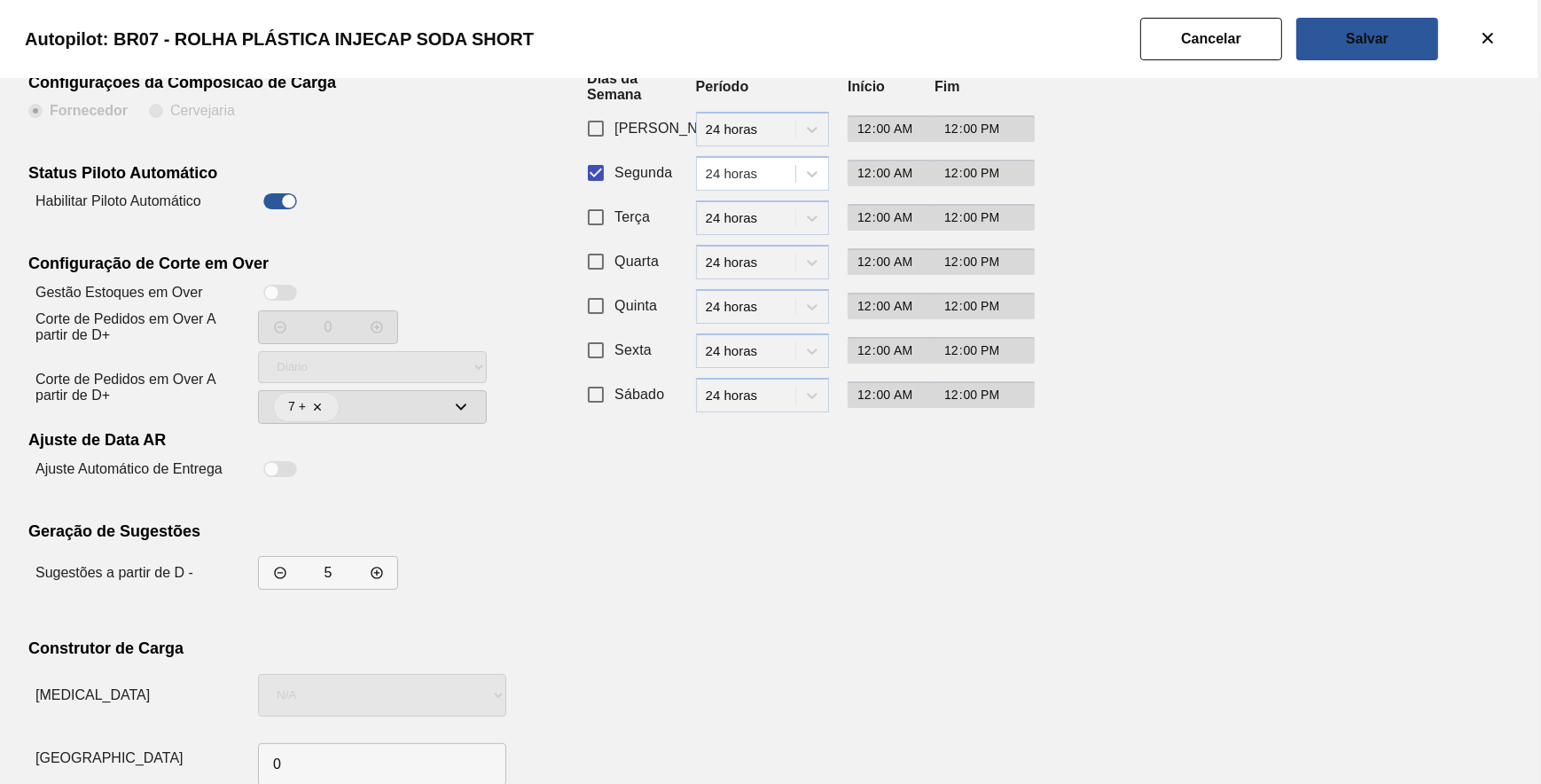
scroll to position [151, 0]
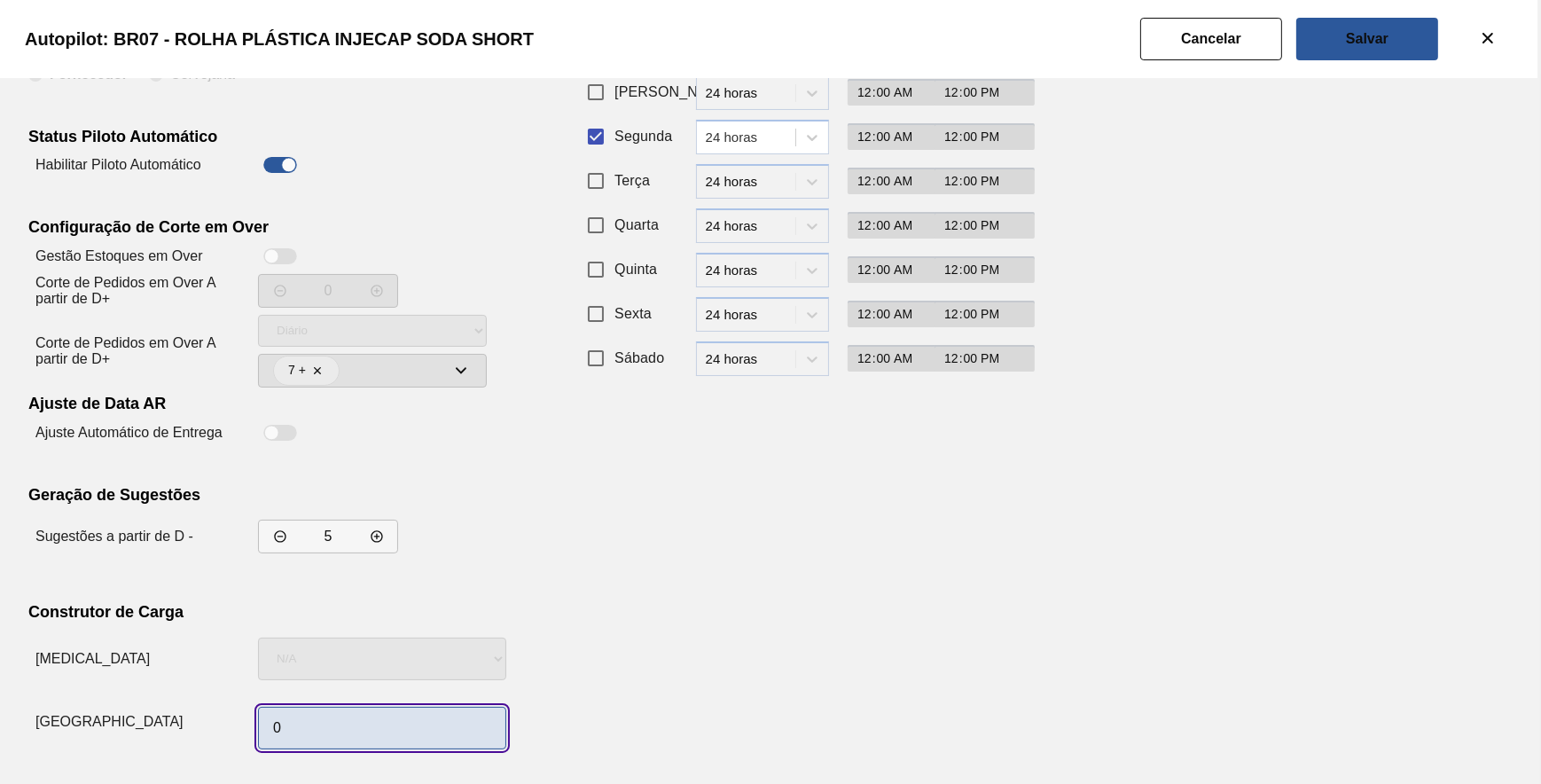
click at [370, 729] on input "0" at bounding box center [382, 728] width 248 height 43
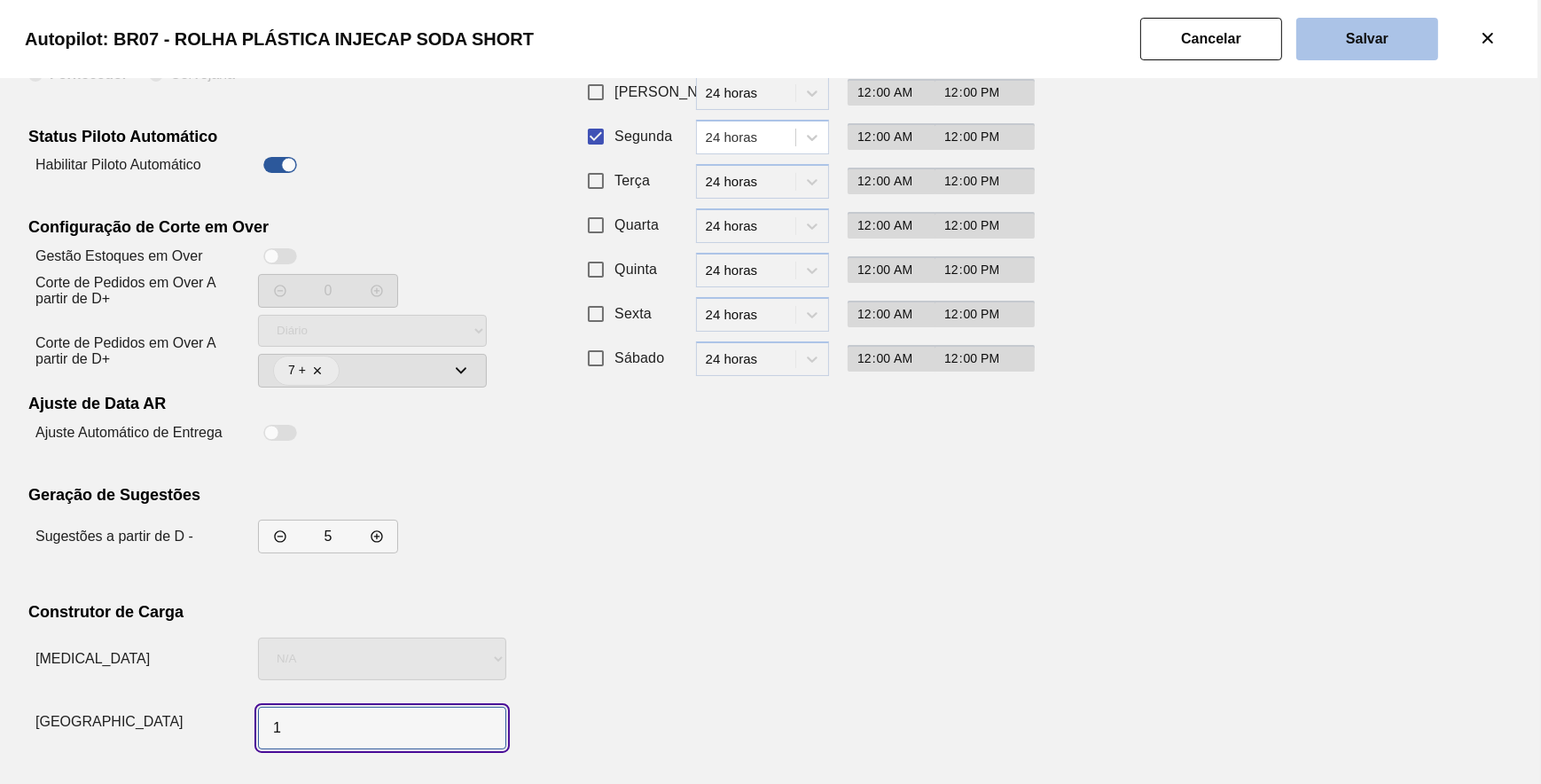
type input "1"
click at [1361, 51] on button "Salvar" at bounding box center [1367, 39] width 142 height 43
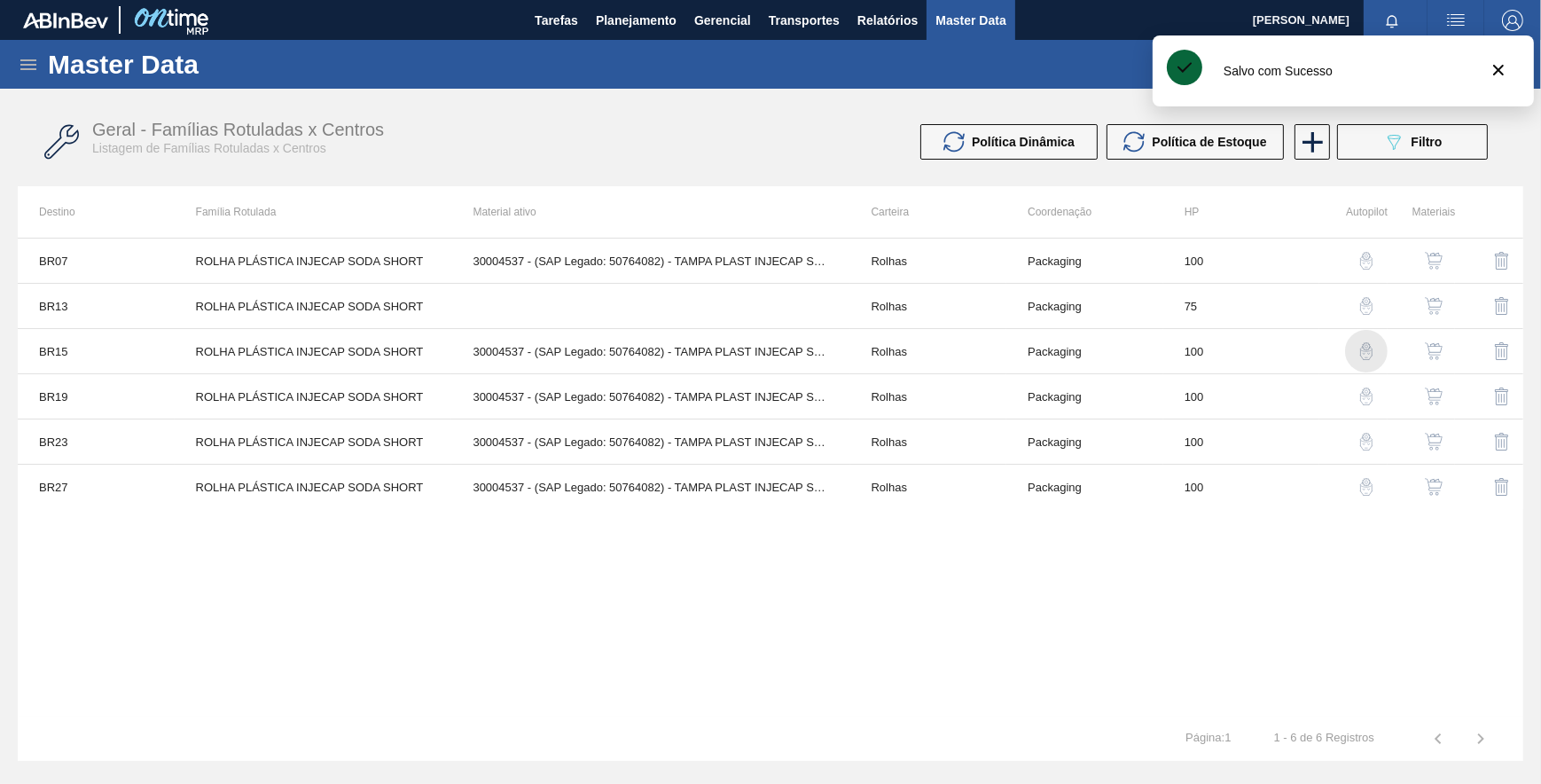
click at [1362, 346] on img "button" at bounding box center [1366, 351] width 17 height 17
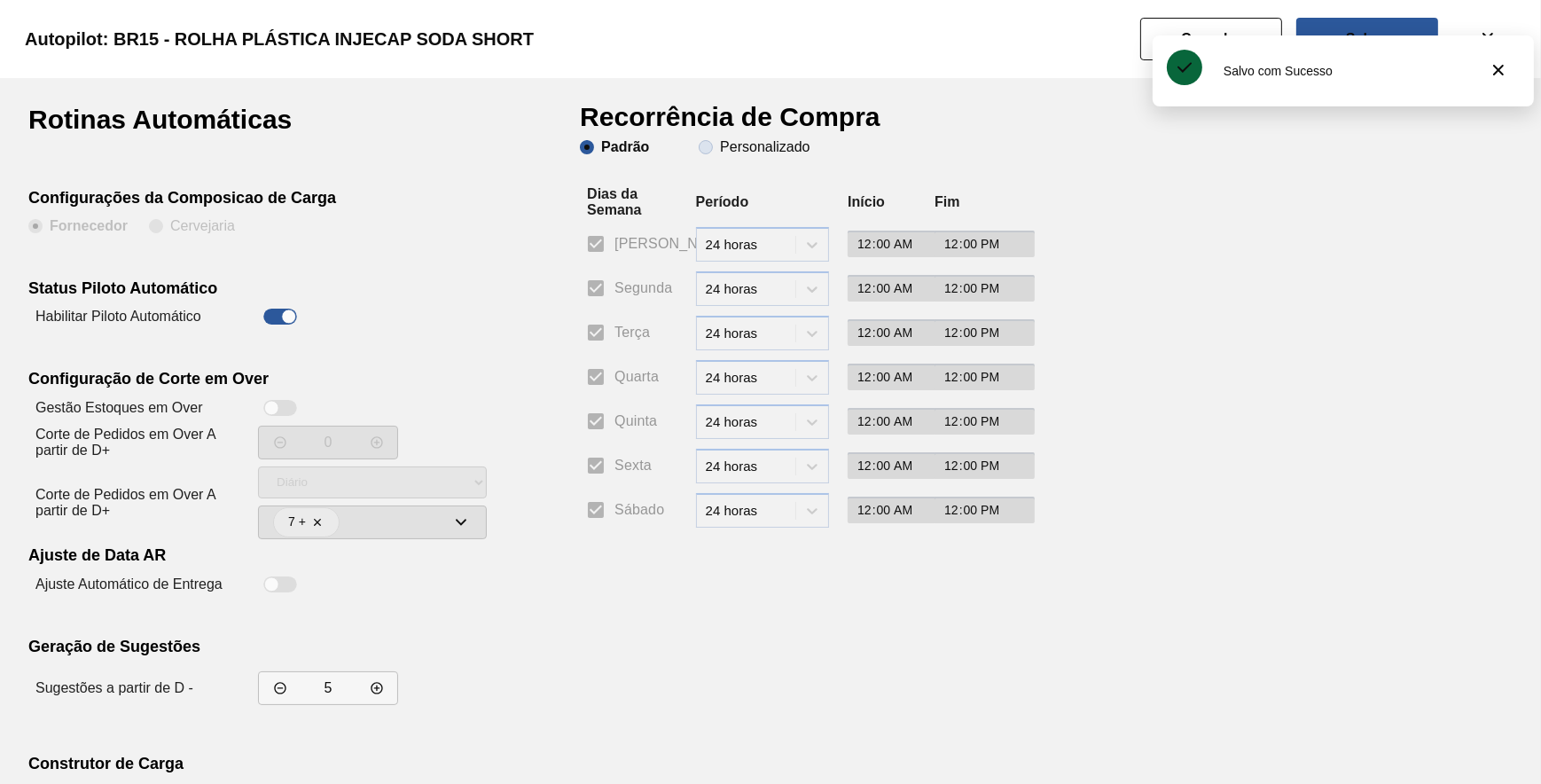
click at [0, 0] on slot "Personalizado" at bounding box center [0, 0] width 0 height 0
click at [720, 142] on input "Personalizado" at bounding box center [705, 147] width 28 height 28
radio input "true"
radio input "false"
checkbox input "false"
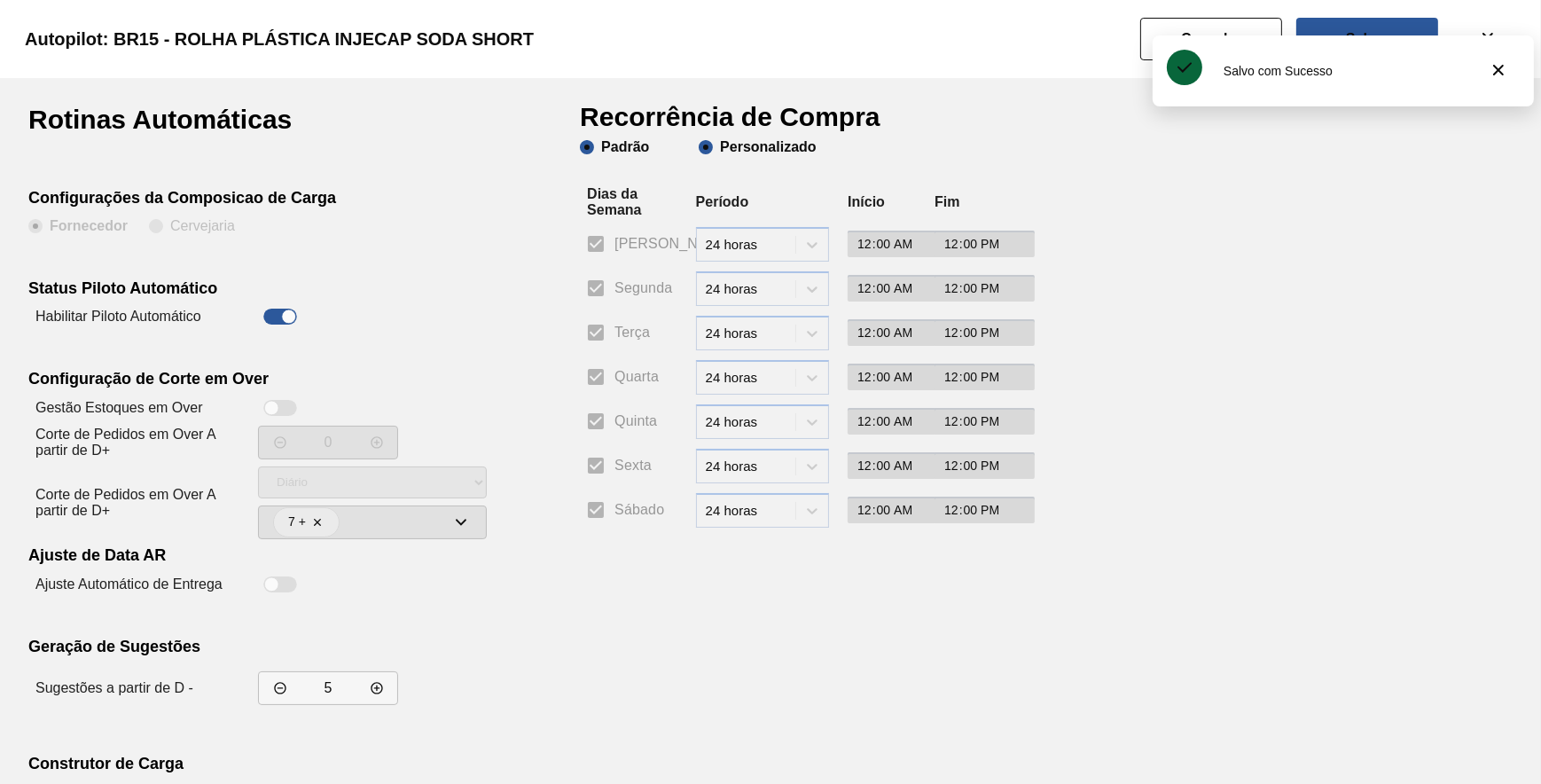
checkbox input "false"
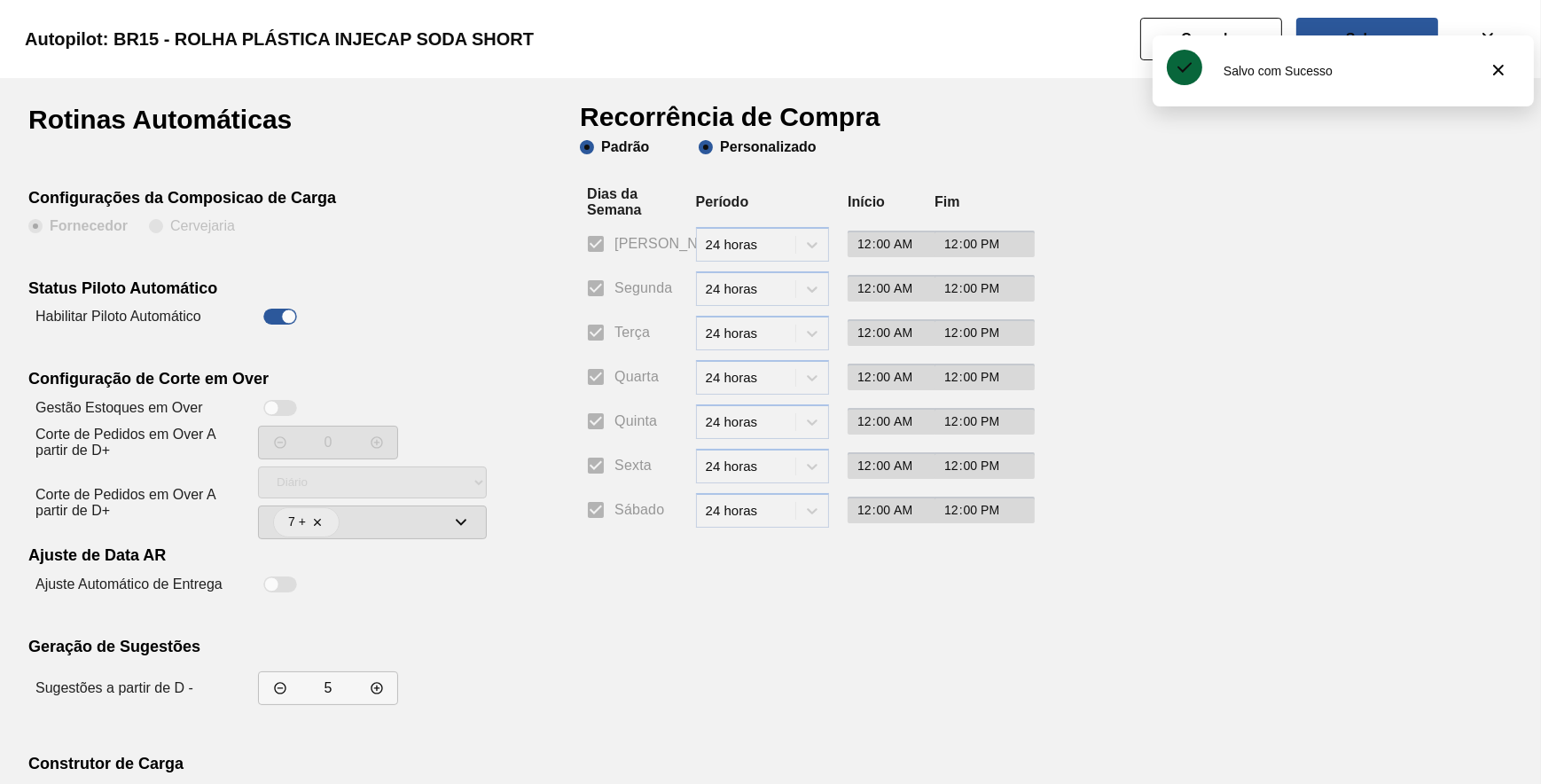
checkbox input "false"
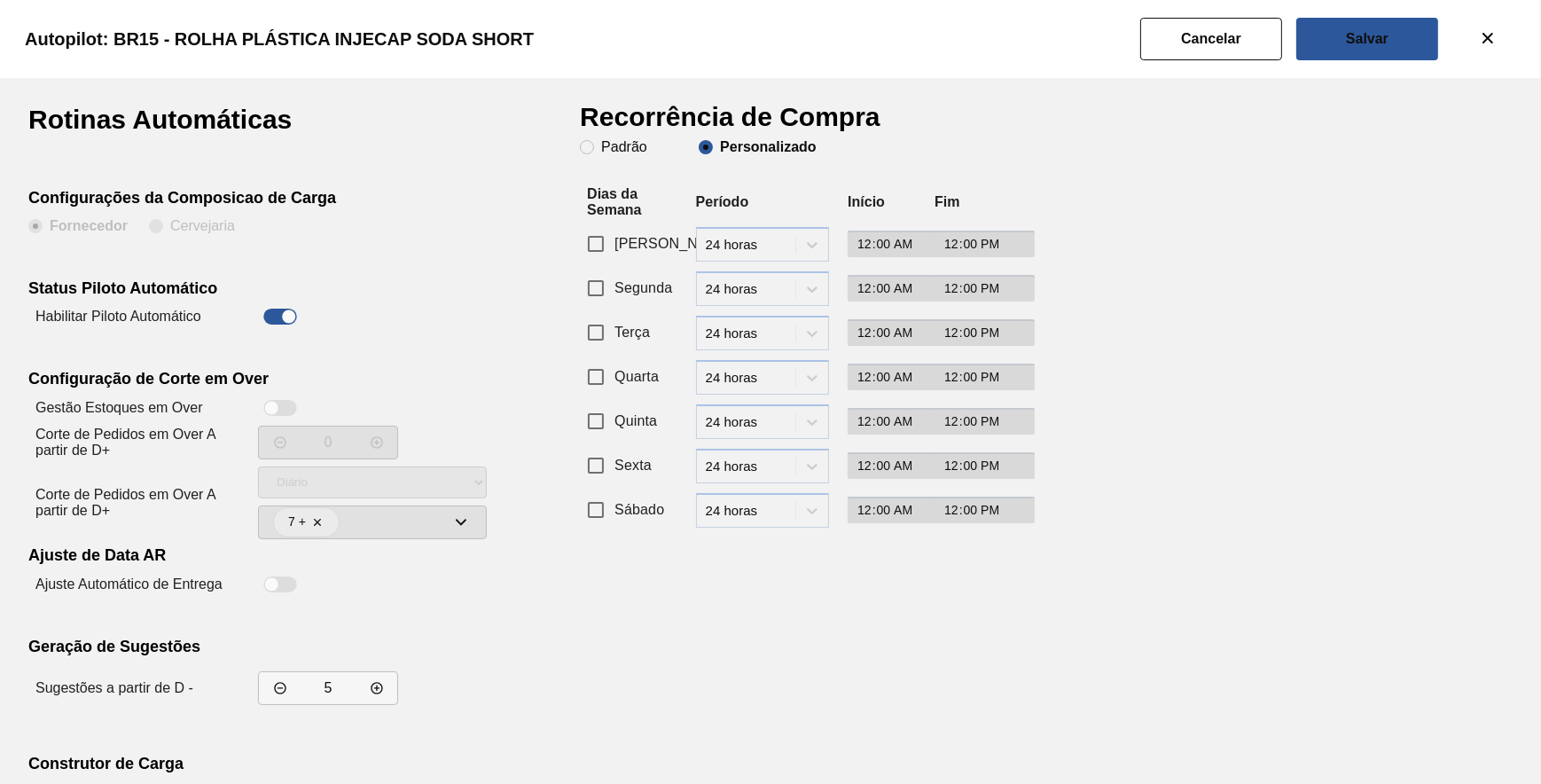
drag, startPoint x: 591, startPoint y: 295, endPoint x: 585, endPoint y: 313, distance: 19.0
click at [592, 294] on input "Segunda" at bounding box center [596, 288] width 37 height 37
checkbox input "true"
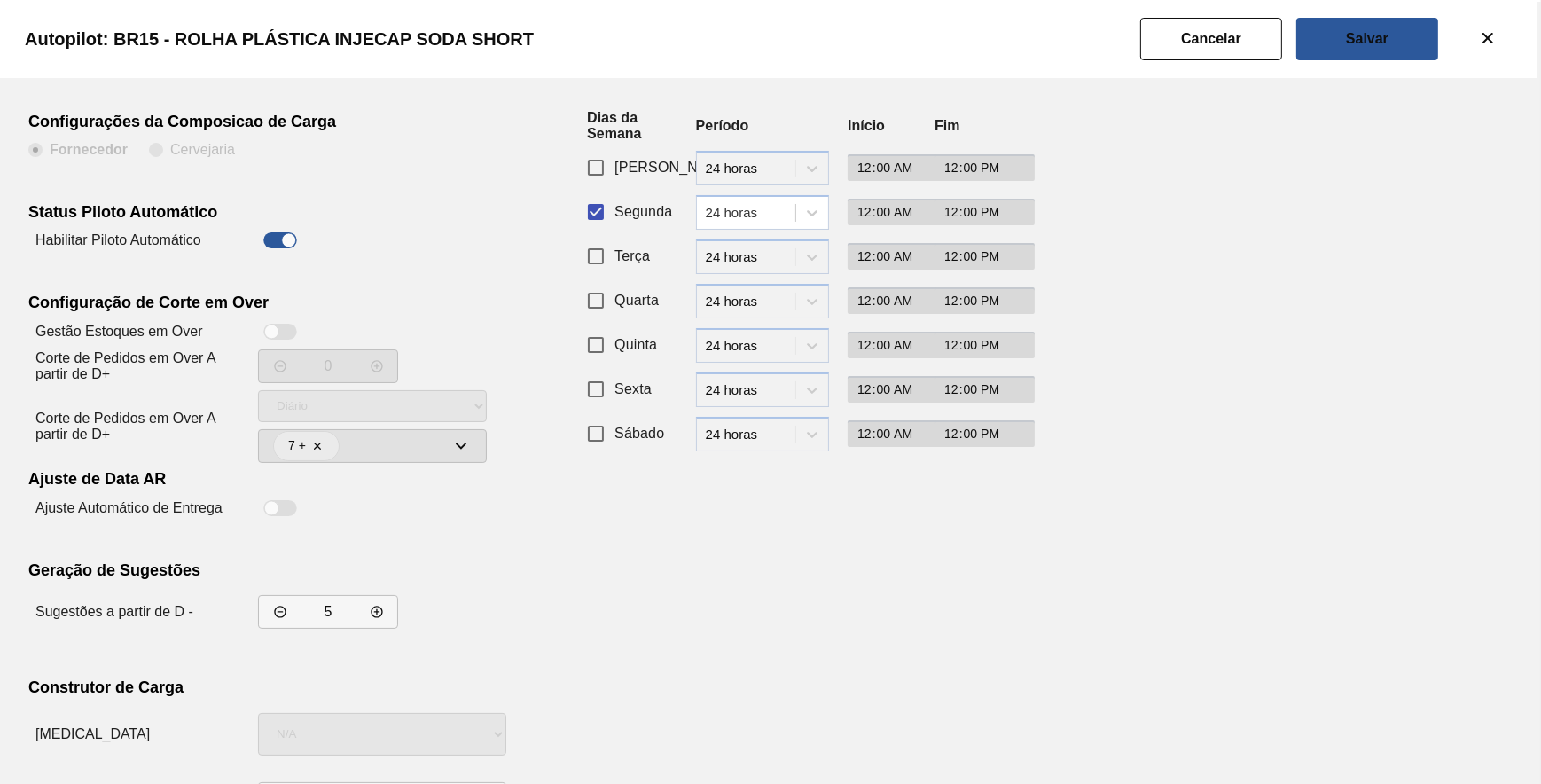
scroll to position [151, 0]
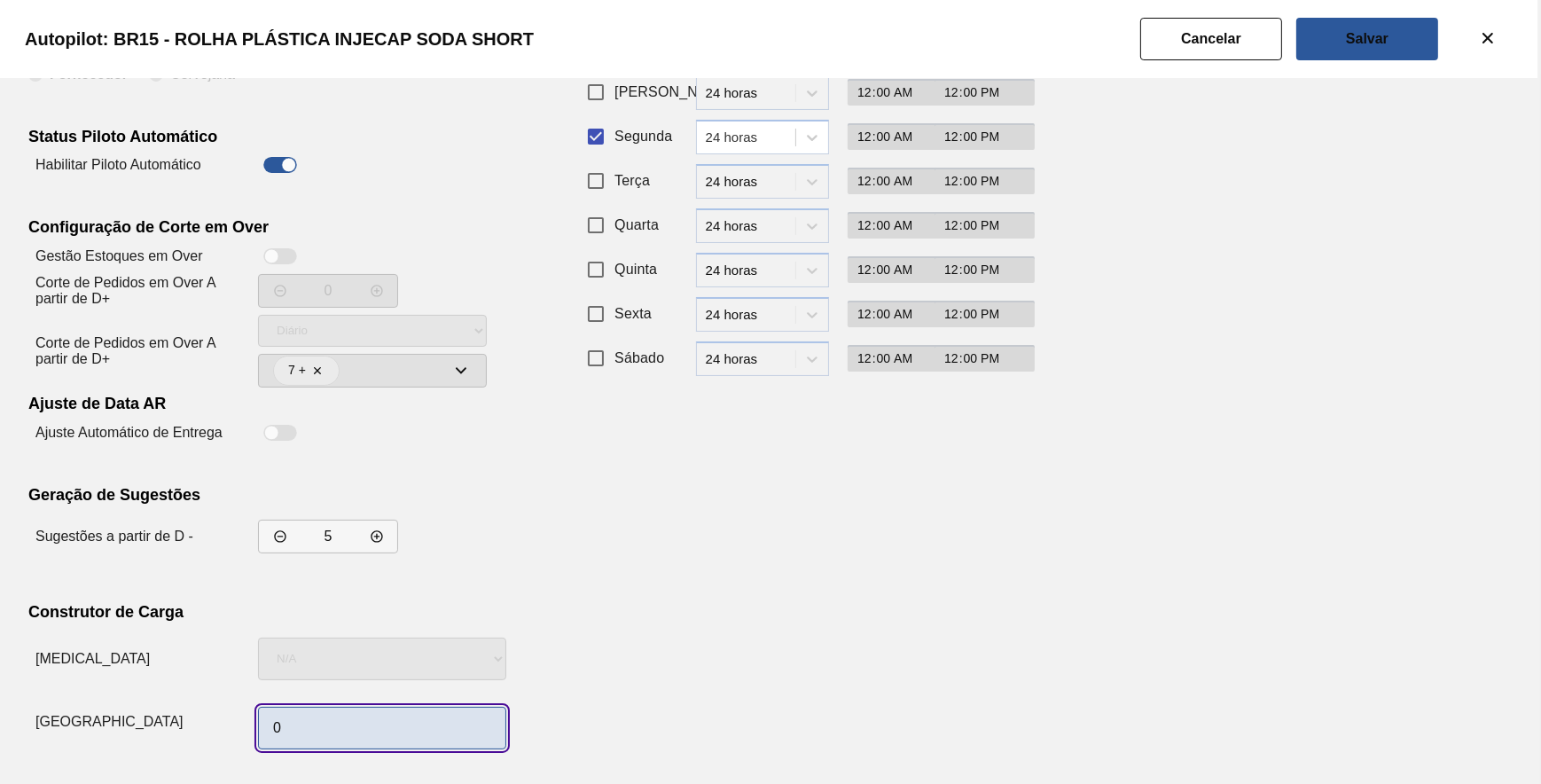
click at [331, 709] on input "0" at bounding box center [382, 728] width 248 height 43
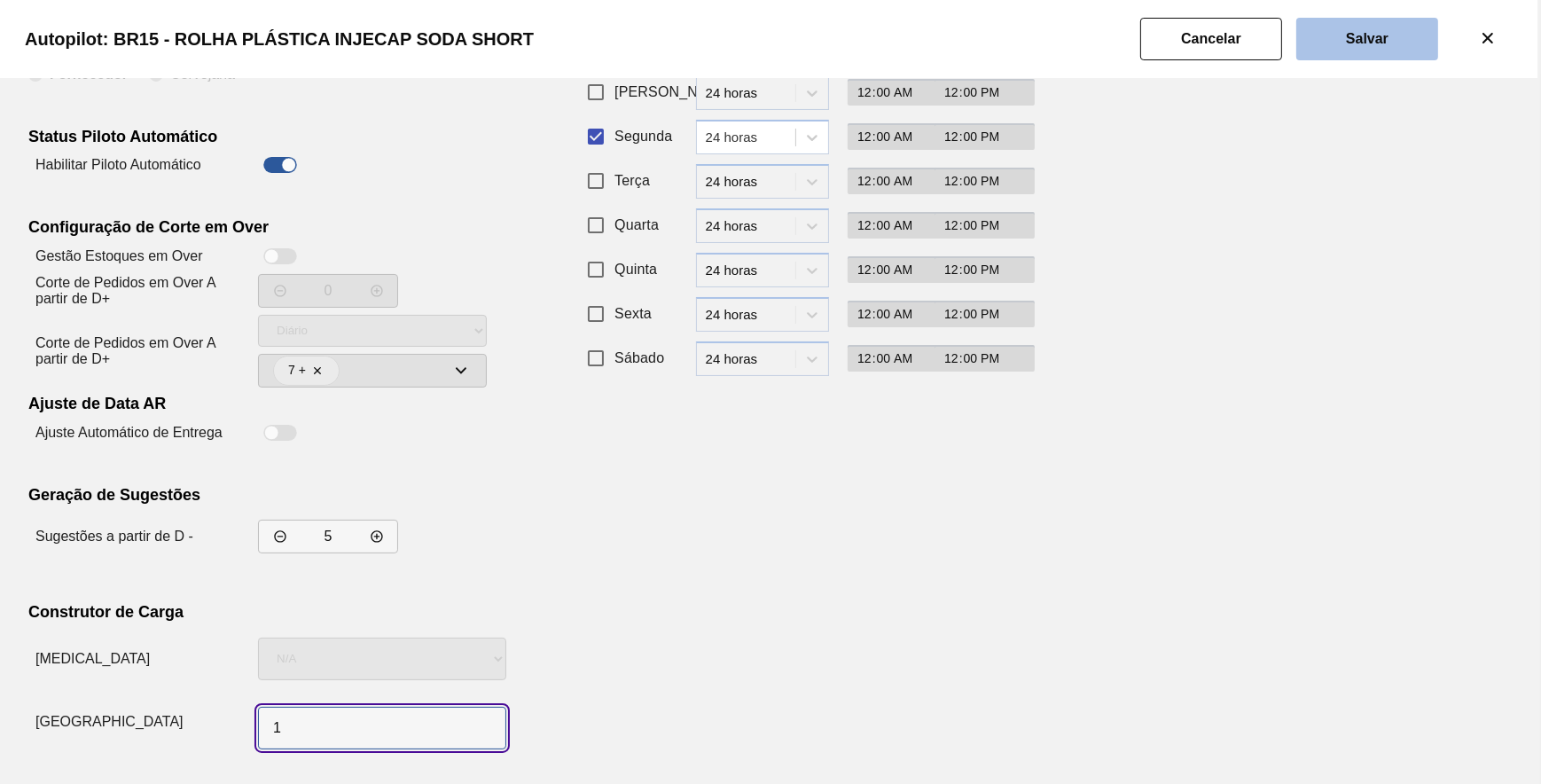
type input "1"
click at [1397, 48] on button "Salvar" at bounding box center [1367, 39] width 142 height 43
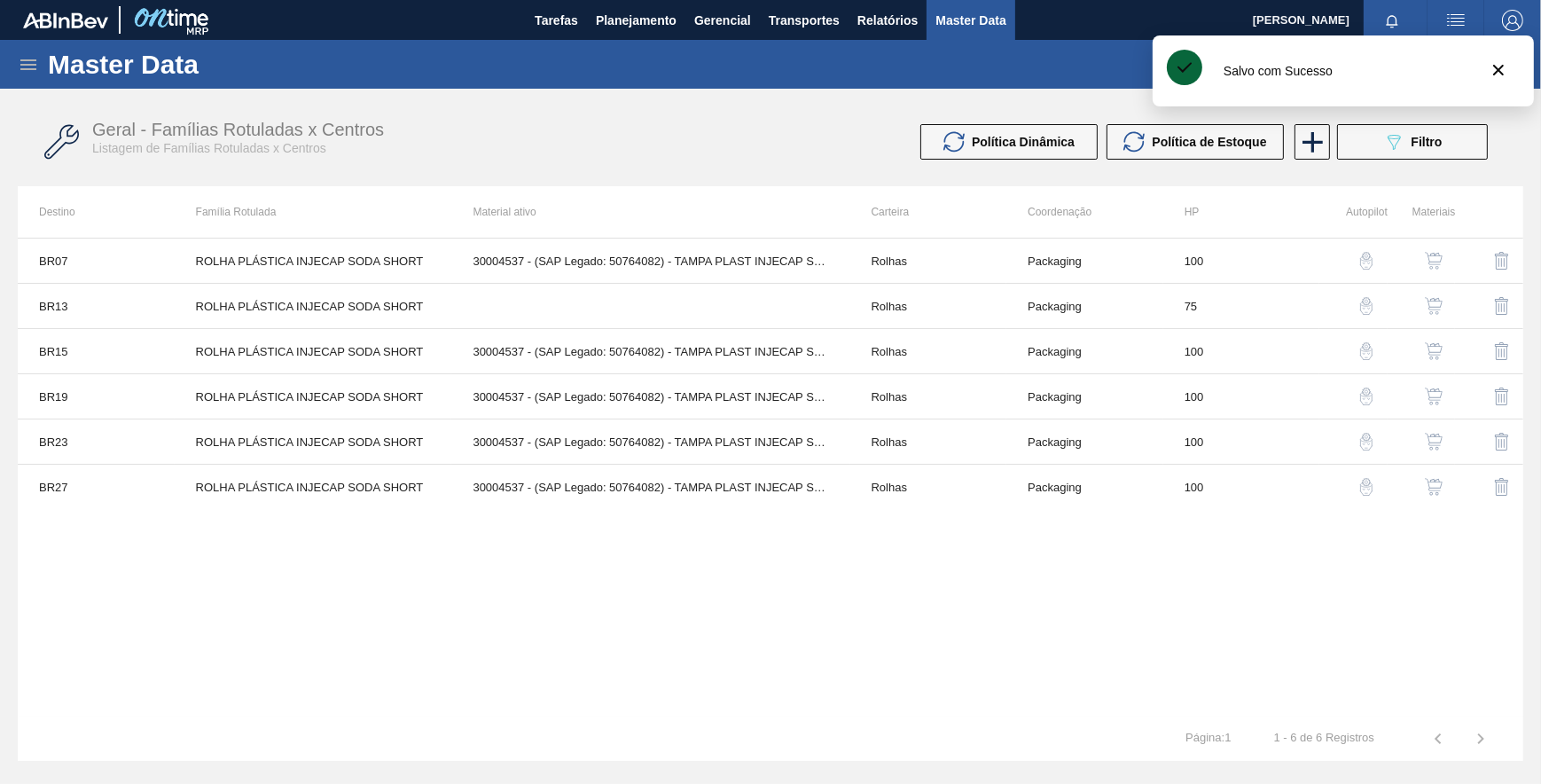
click at [1369, 391] on img "button" at bounding box center [1366, 396] width 17 height 17
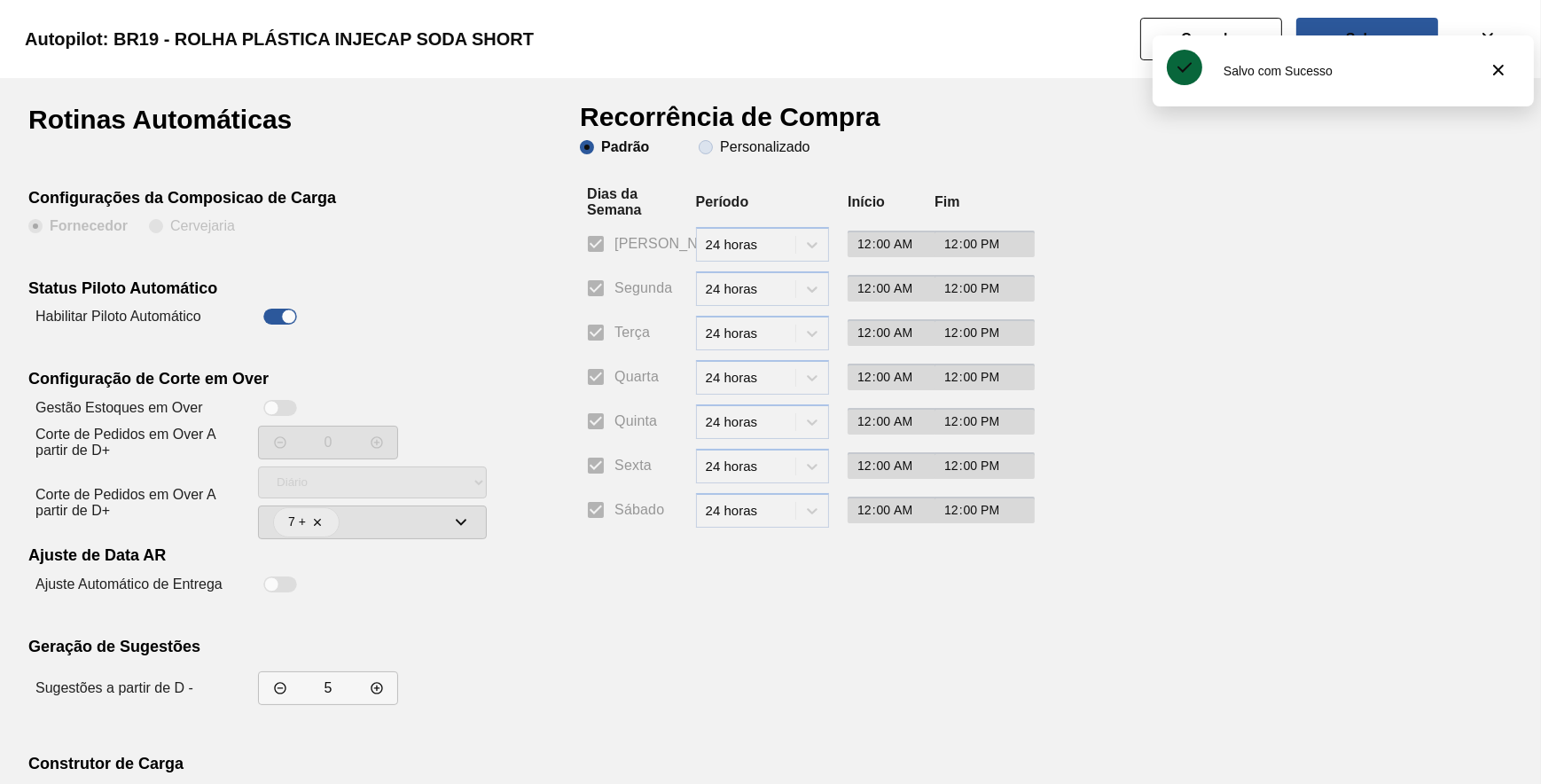
click at [0, 0] on slot "Personalizado" at bounding box center [0, 0] width 0 height 0
click at [720, 147] on input "Personalizado" at bounding box center [705, 147] width 28 height 28
radio input "true"
radio input "false"
checkbox input "false"
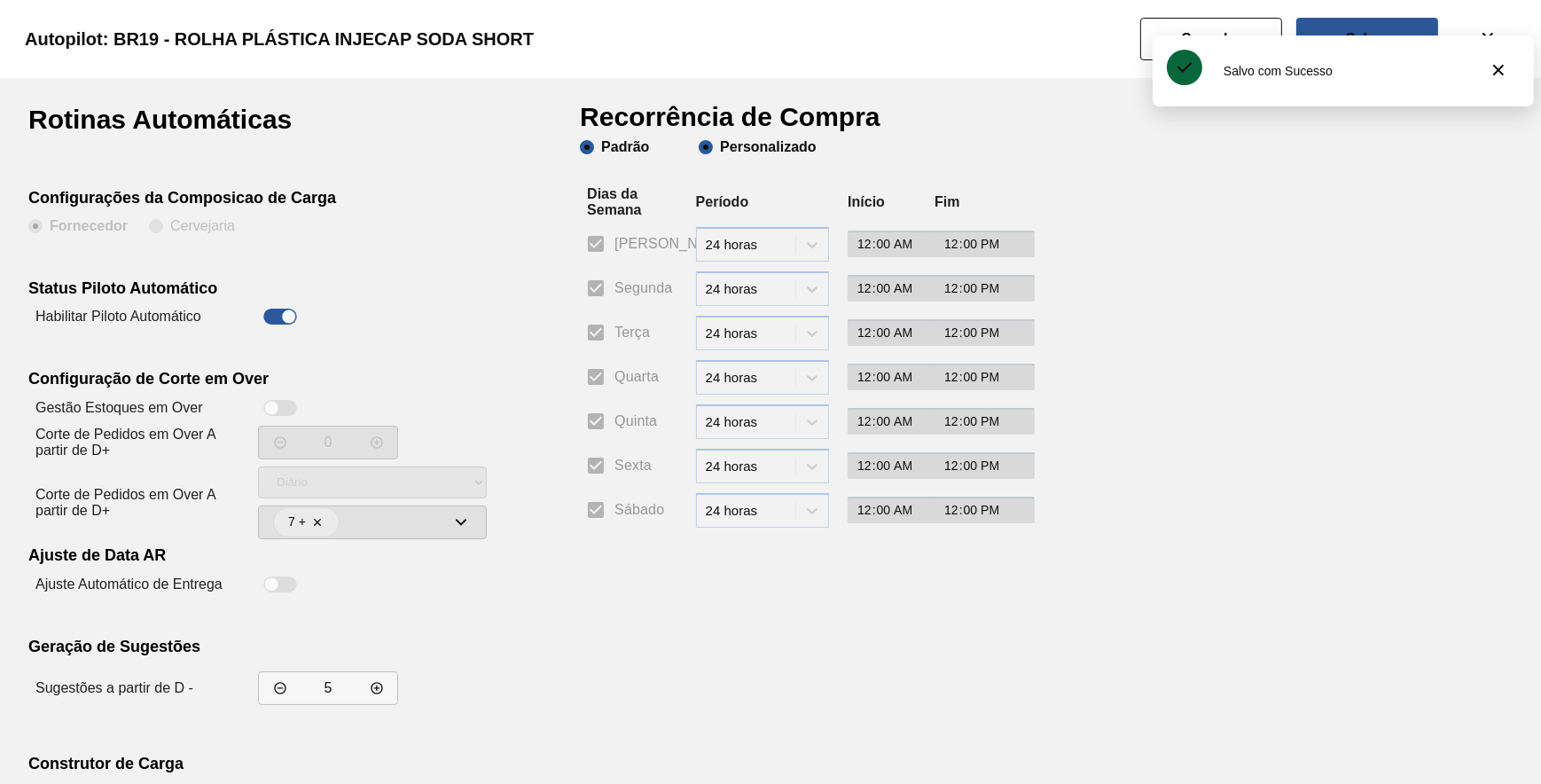
checkbox input "false"
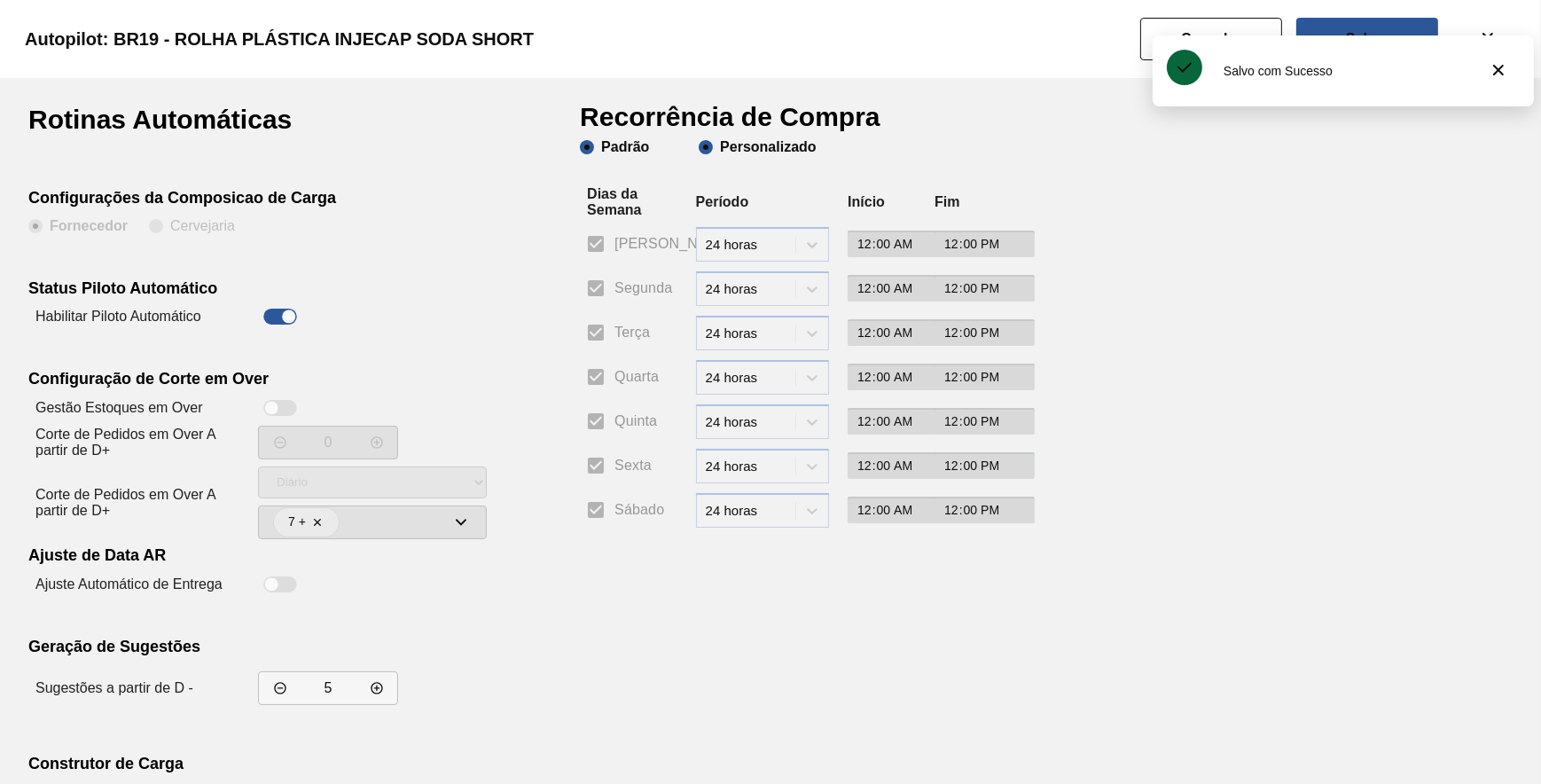
checkbox input "false"
click at [601, 290] on input "Segunda" at bounding box center [596, 288] width 37 height 37
checkbox input "true"
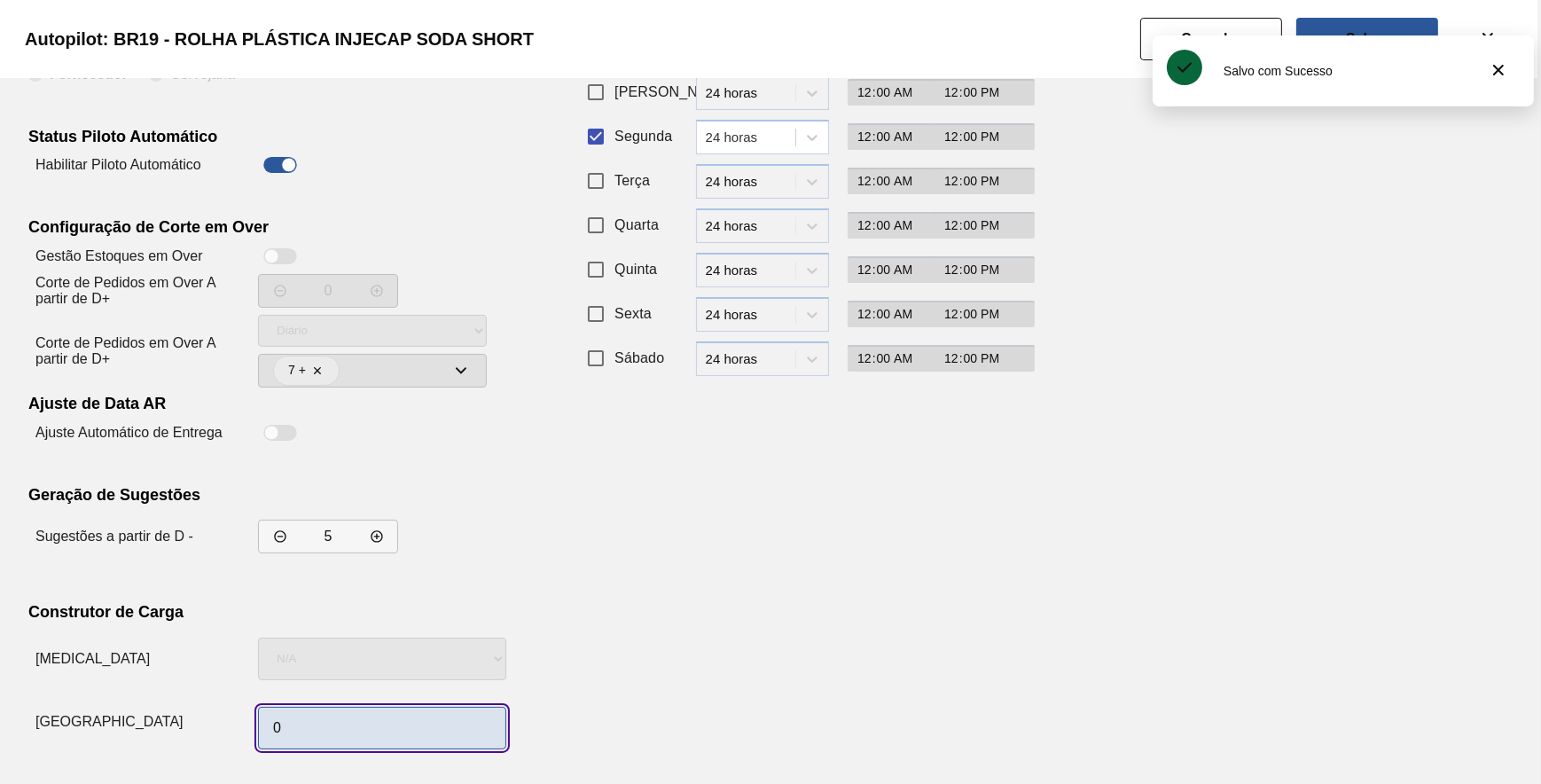
drag, startPoint x: 352, startPoint y: 724, endPoint x: 361, endPoint y: 717, distance: 11.4
click at [352, 724] on input "0" at bounding box center [382, 728] width 248 height 43
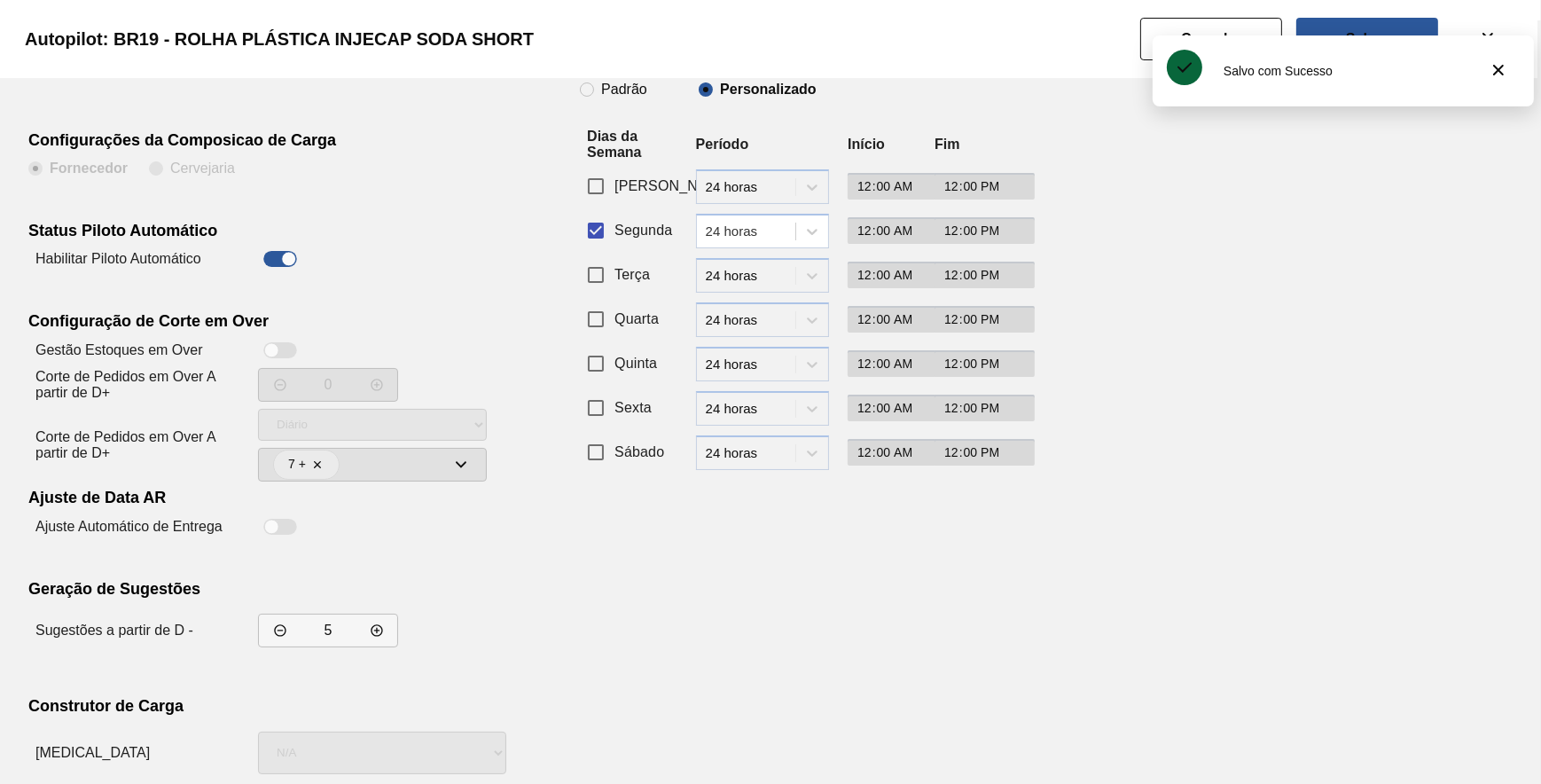
scroll to position [0, 0]
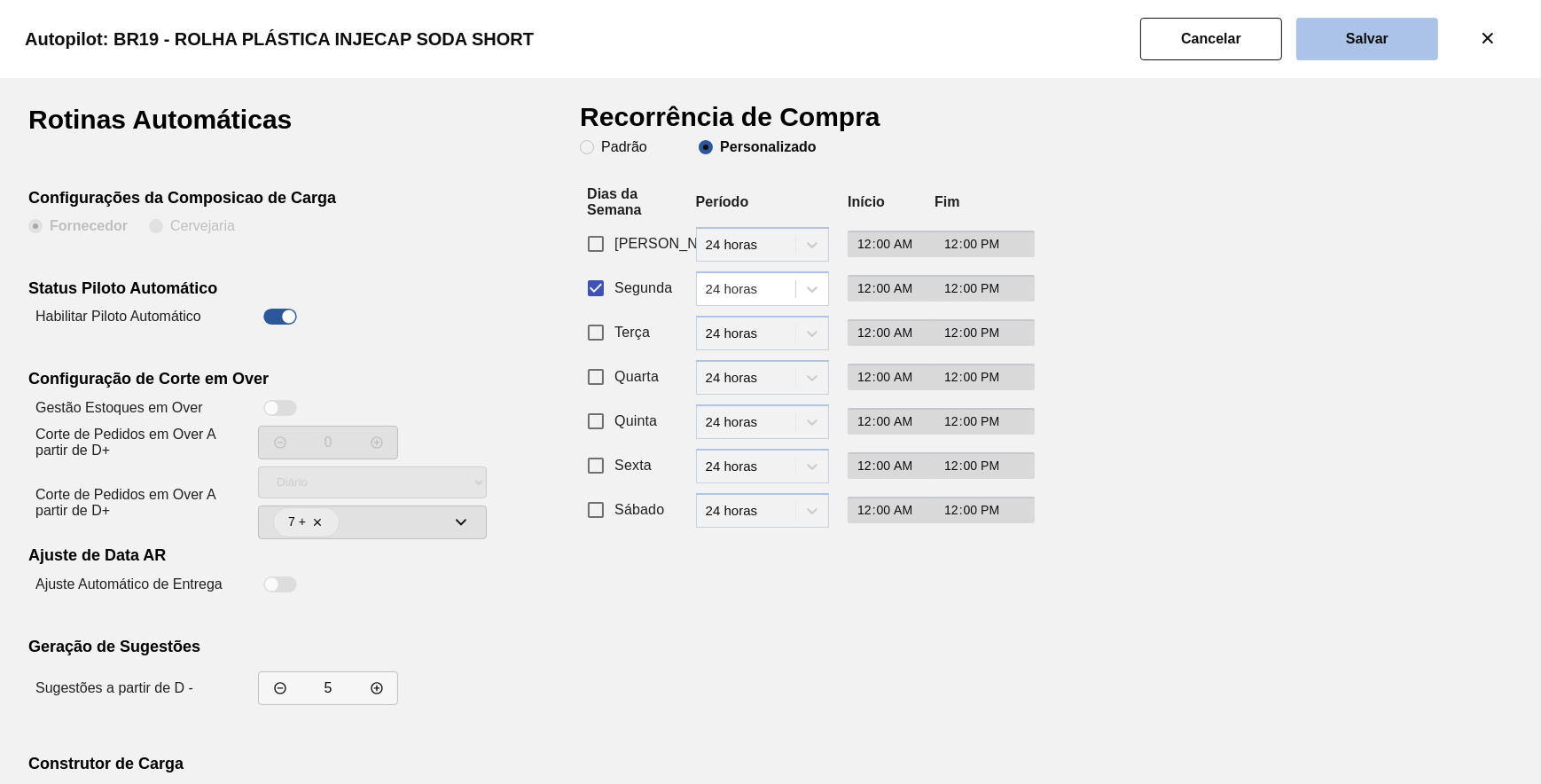
type input "1"
click at [1341, 25] on button "Salvar" at bounding box center [1367, 39] width 142 height 43
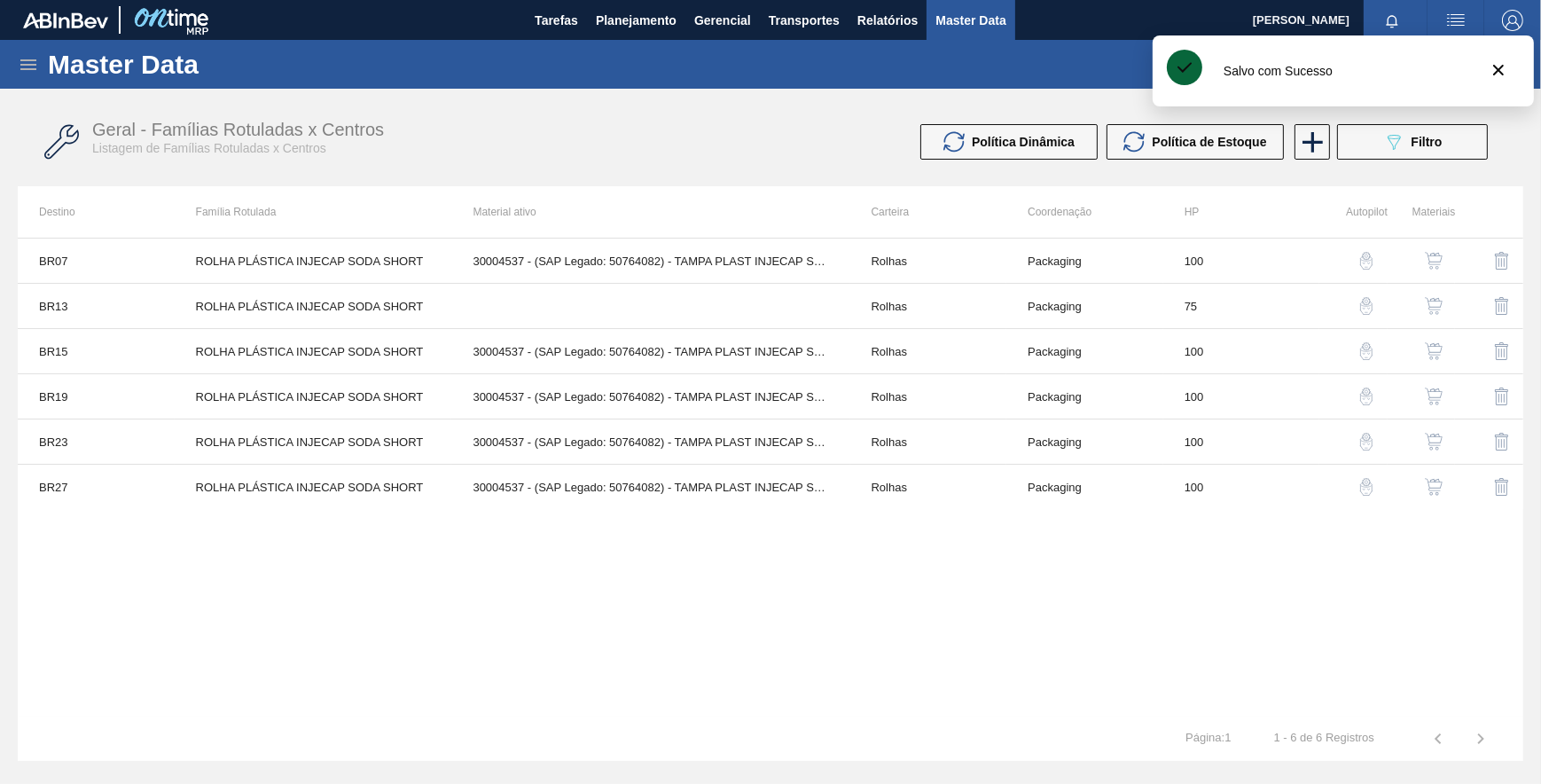
click at [1365, 433] on img "button" at bounding box center [1366, 441] width 17 height 17
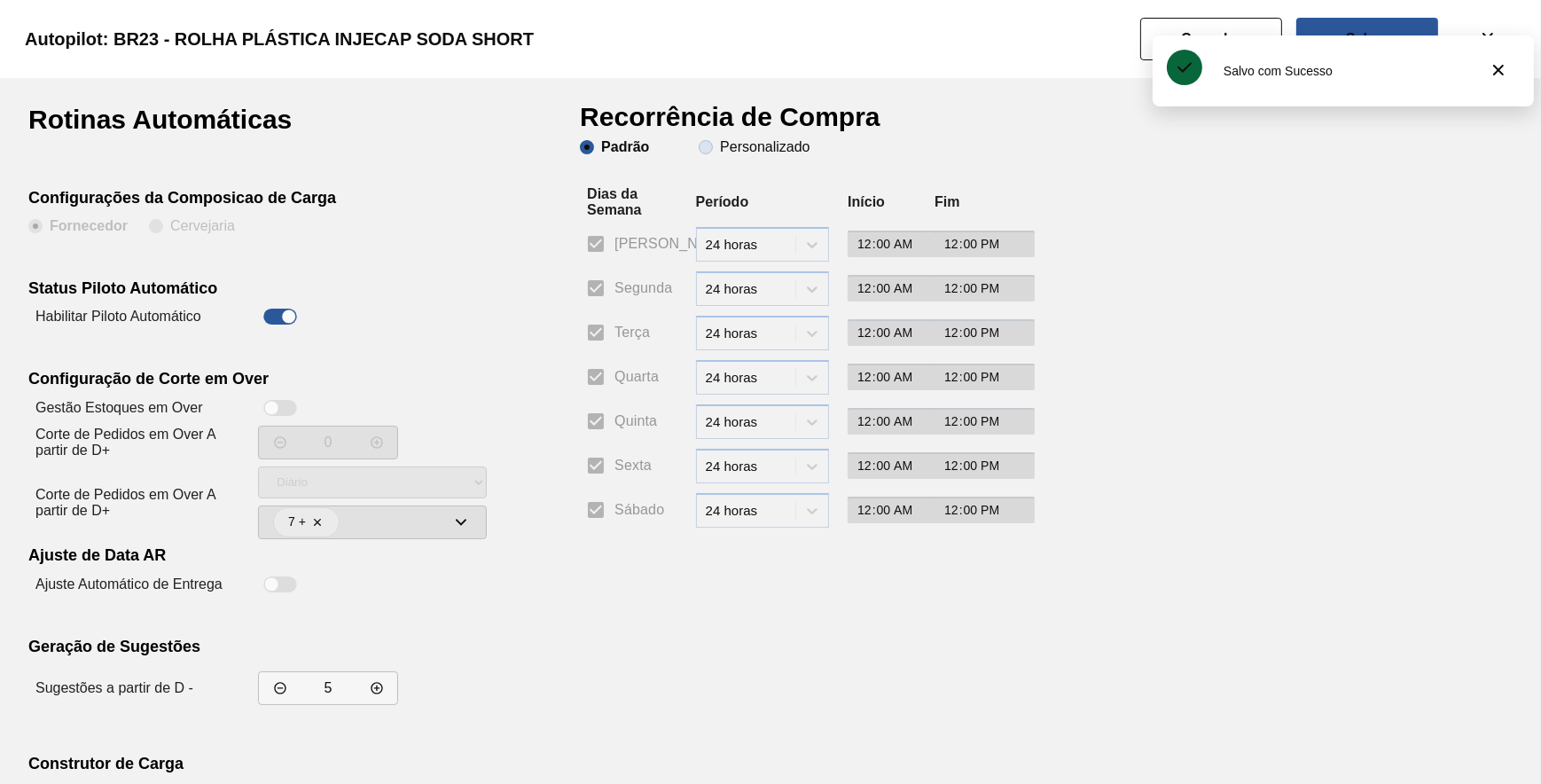
click at [756, 150] on clb-radio-group "Padrão Personalizado" at bounding box center [695, 148] width 230 height 17
click at [0, 0] on slot "Personalizado" at bounding box center [0, 0] width 0 height 0
click at [720, 147] on input "Personalizado" at bounding box center [705, 147] width 28 height 28
radio input "true"
radio input "false"
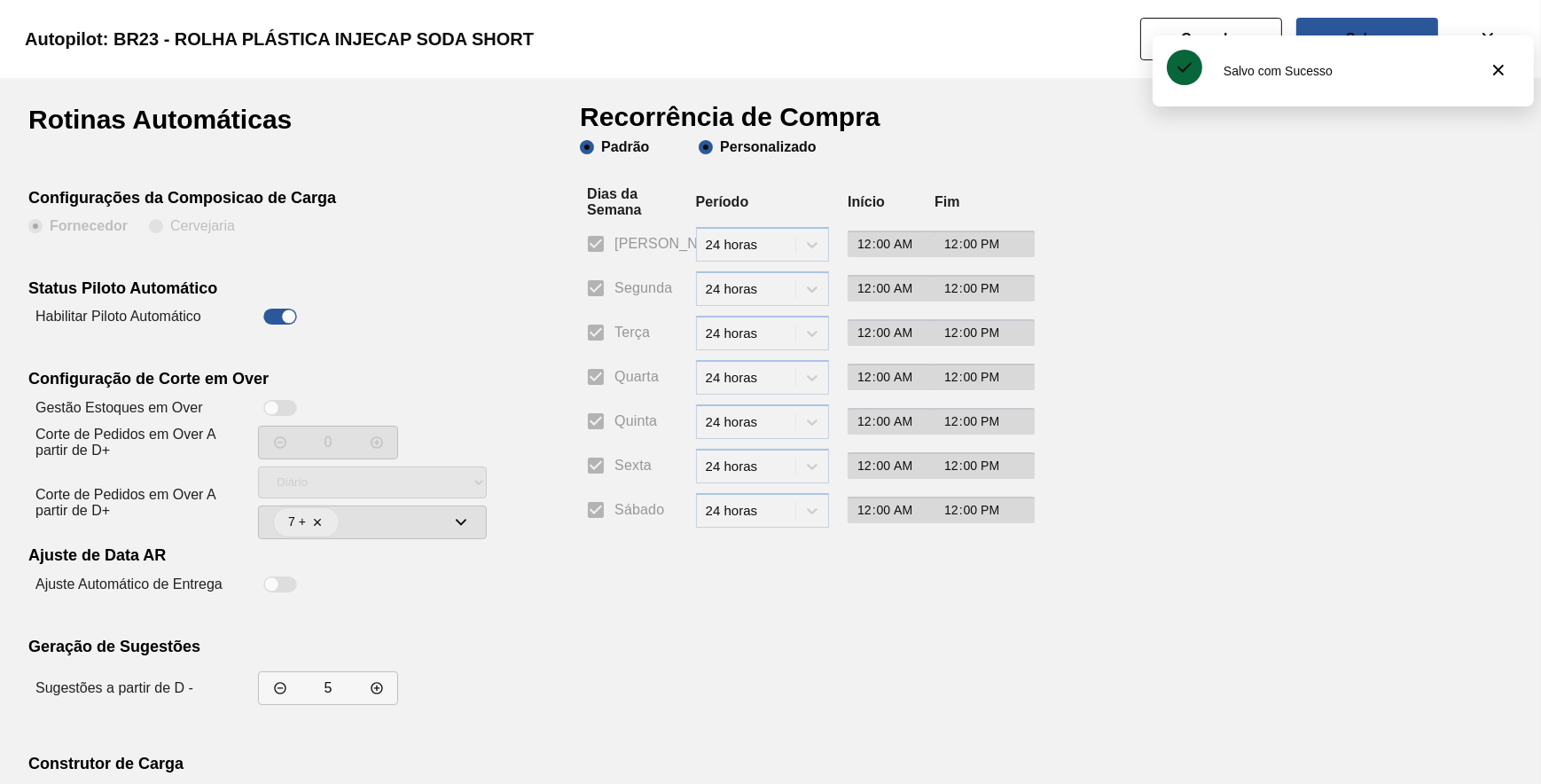
checkbox input "false"
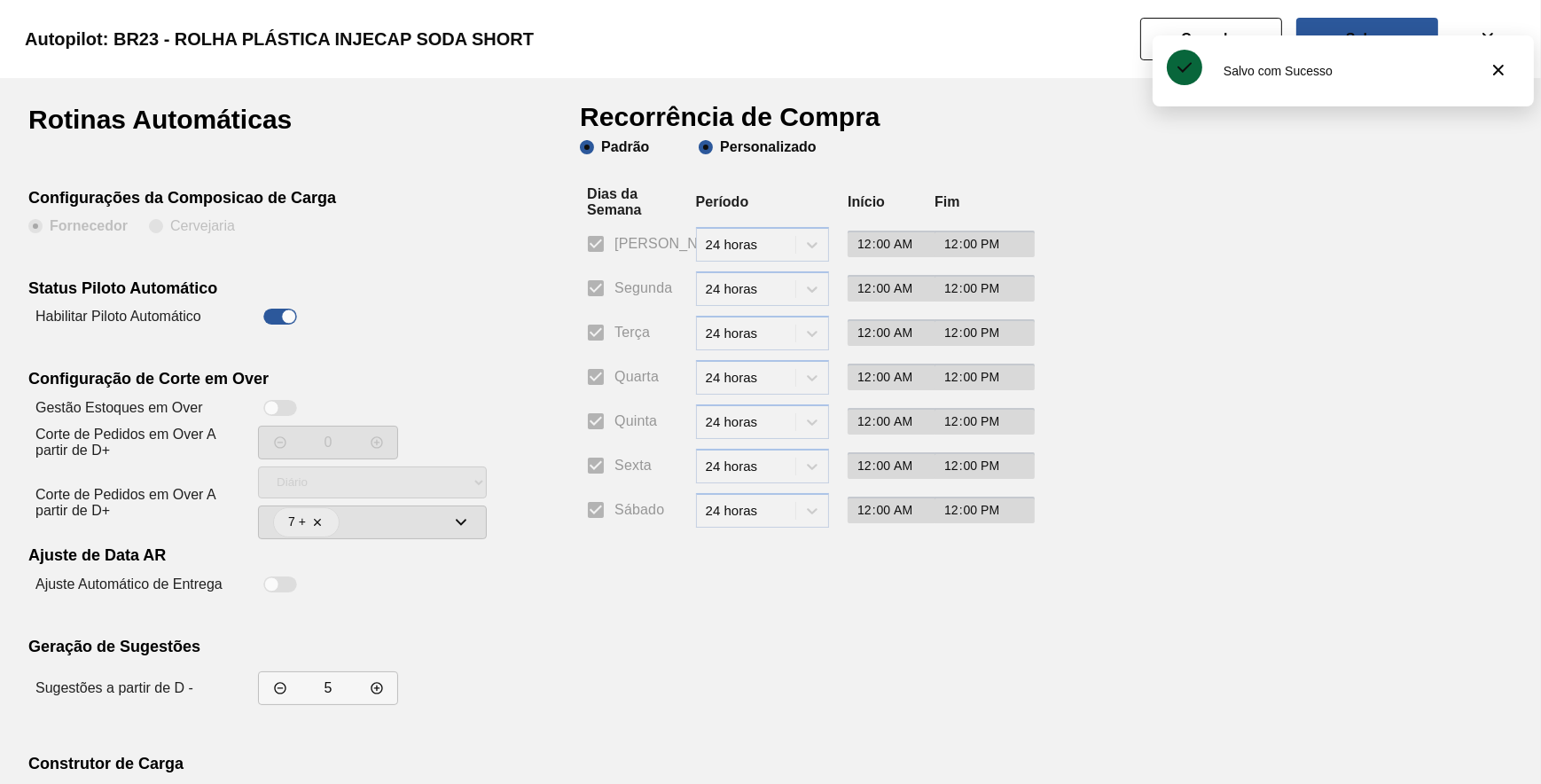
checkbox input "false"
click at [620, 295] on span "Segunda" at bounding box center [642, 288] width 57 height 21
click at [614, 295] on input "Segunda" at bounding box center [596, 288] width 37 height 37
checkbox input "true"
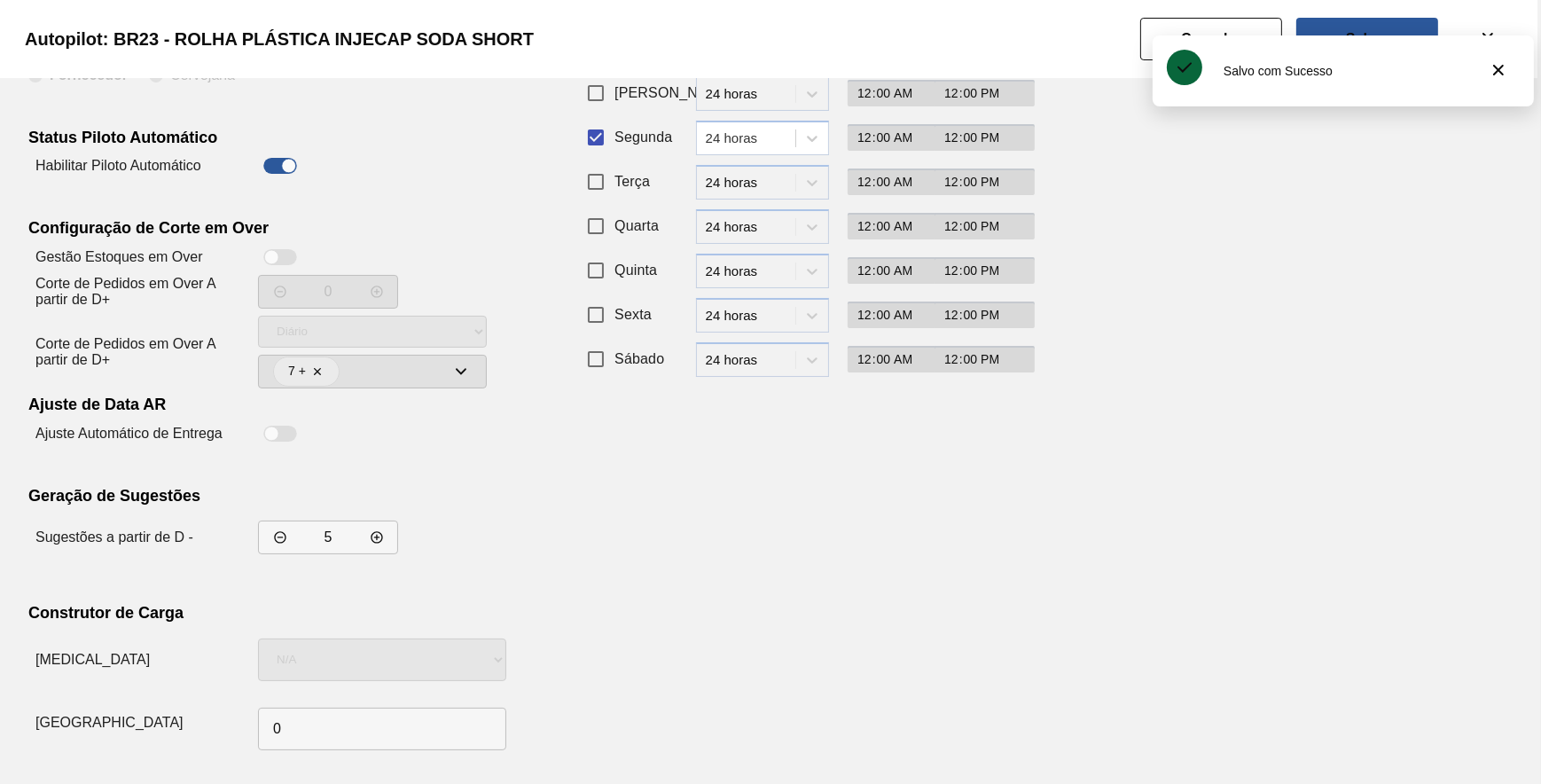
scroll to position [151, 0]
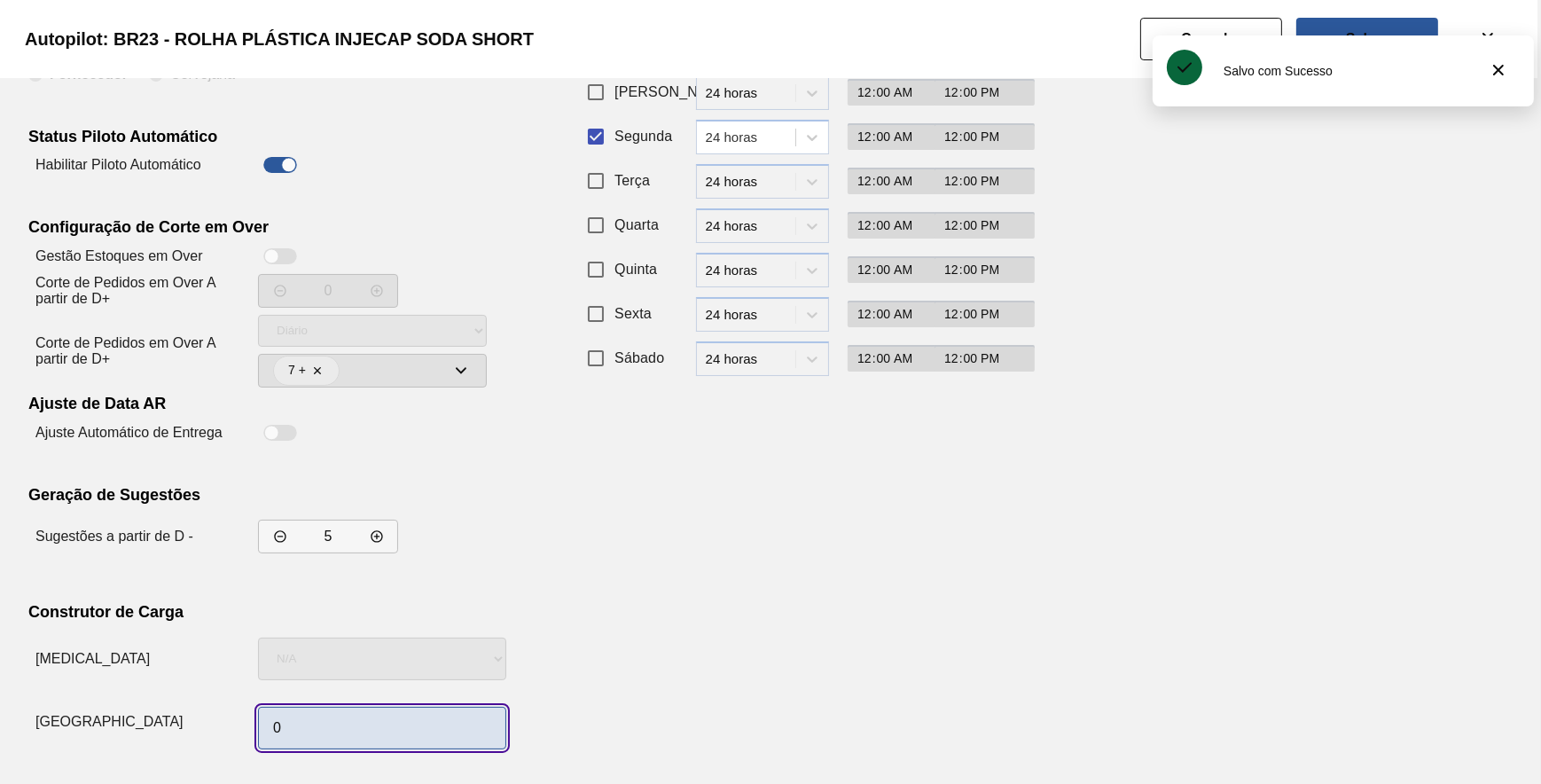
click at [353, 719] on input "0" at bounding box center [382, 728] width 248 height 43
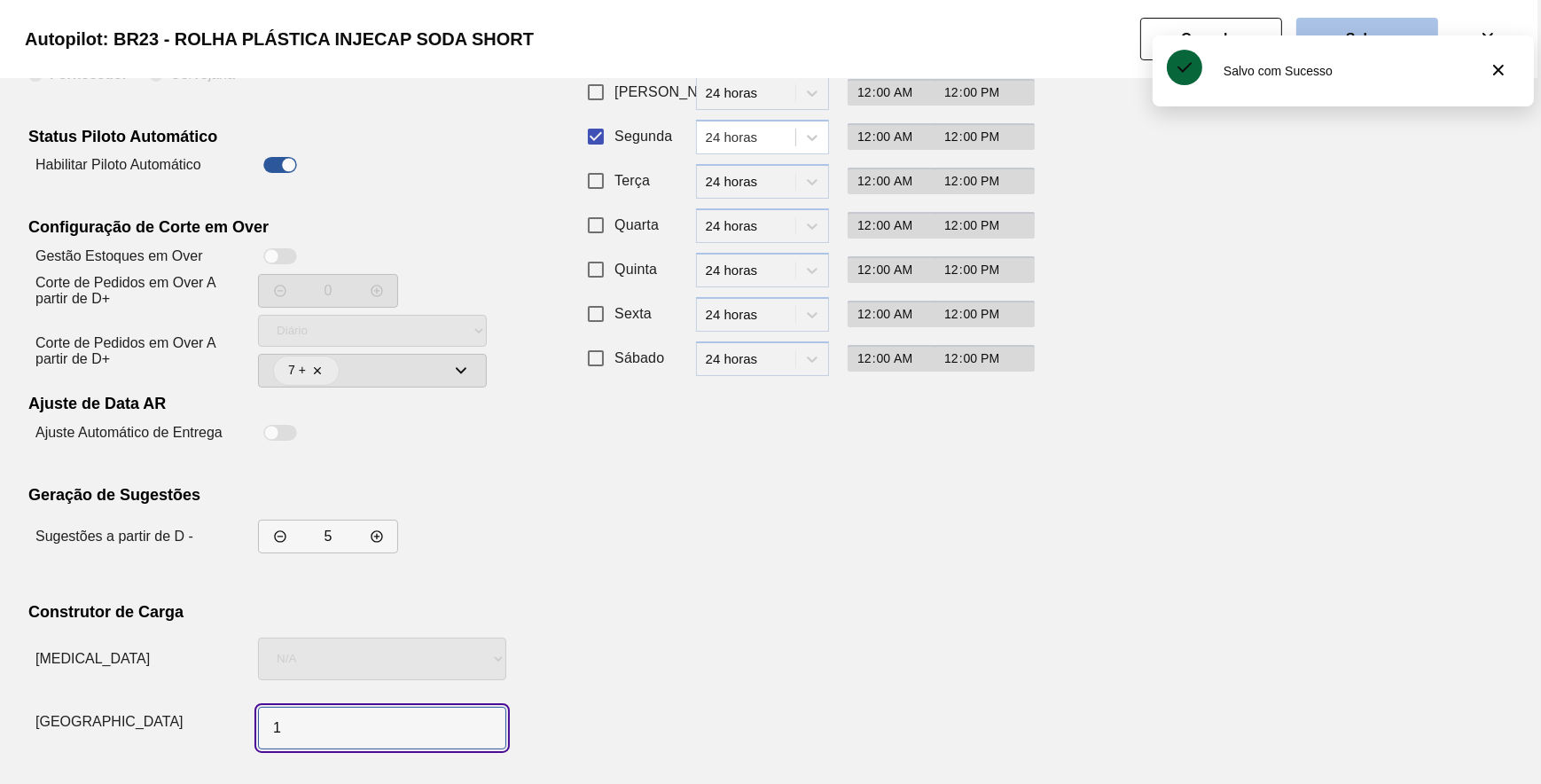
type input "1"
click at [1393, 27] on button "Salvar" at bounding box center [1367, 39] width 142 height 43
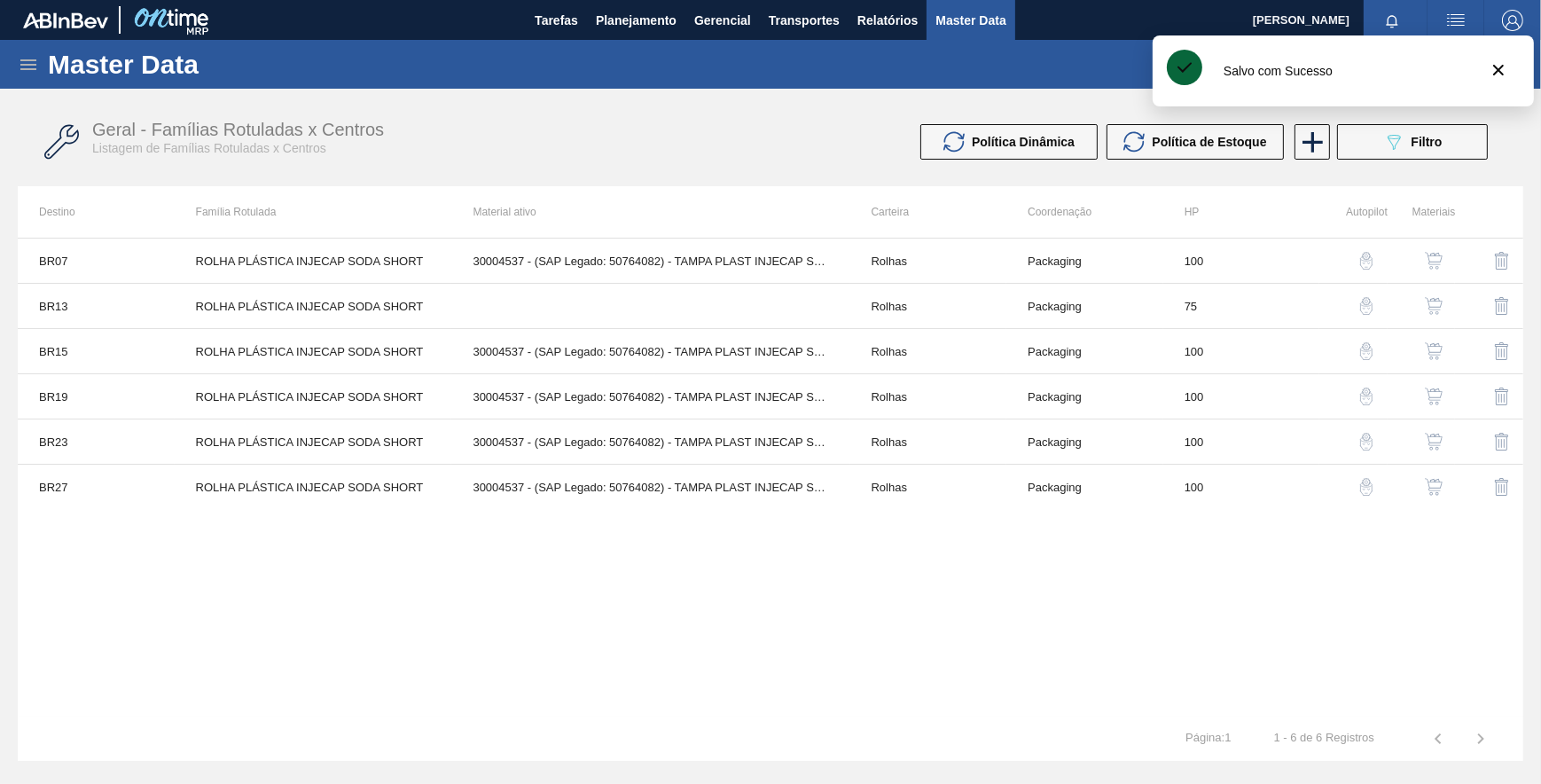
click at [1360, 350] on img "button" at bounding box center [1366, 351] width 17 height 17
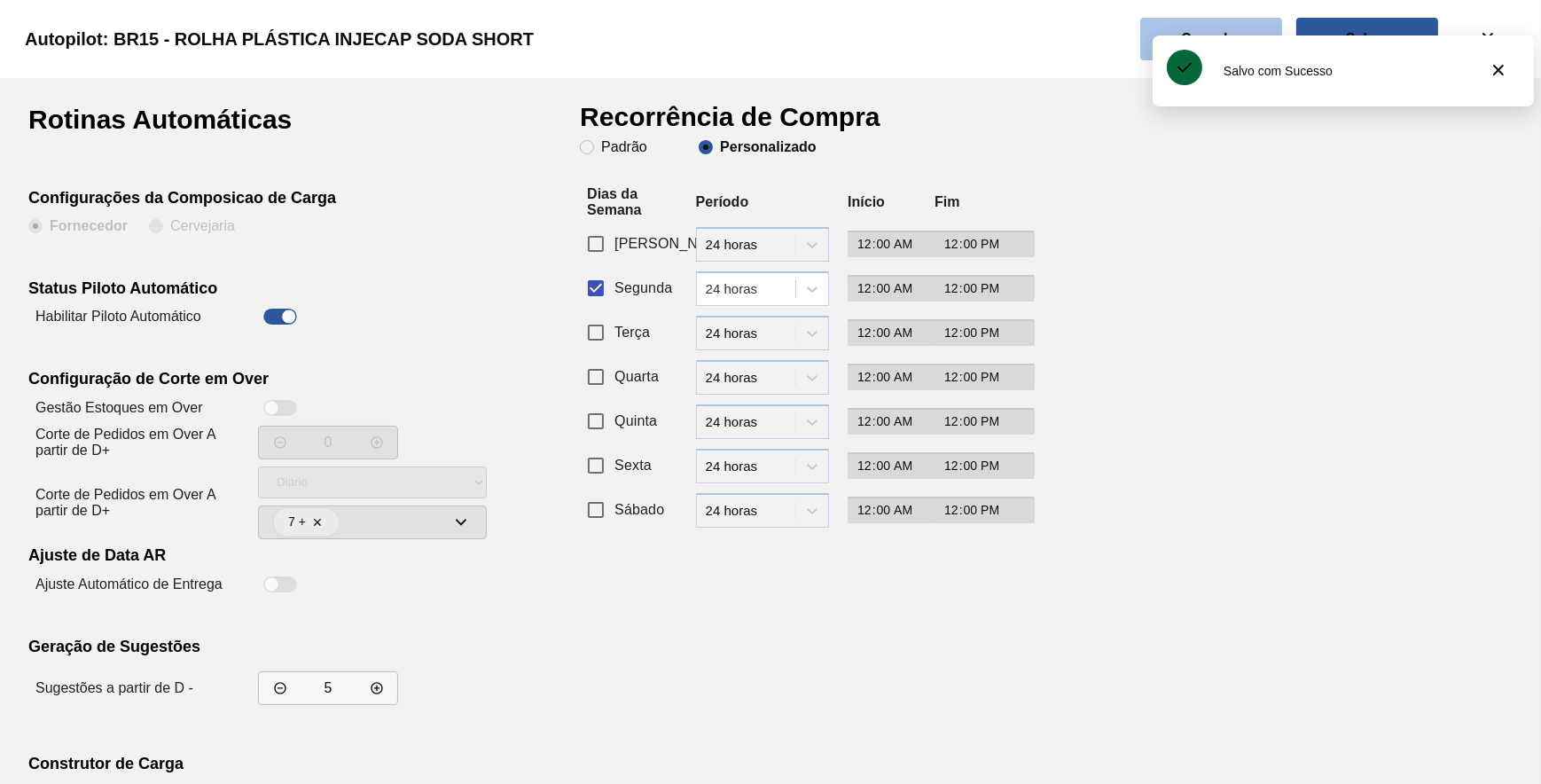
click at [1173, 21] on button "Cancelar" at bounding box center [1211, 39] width 142 height 43
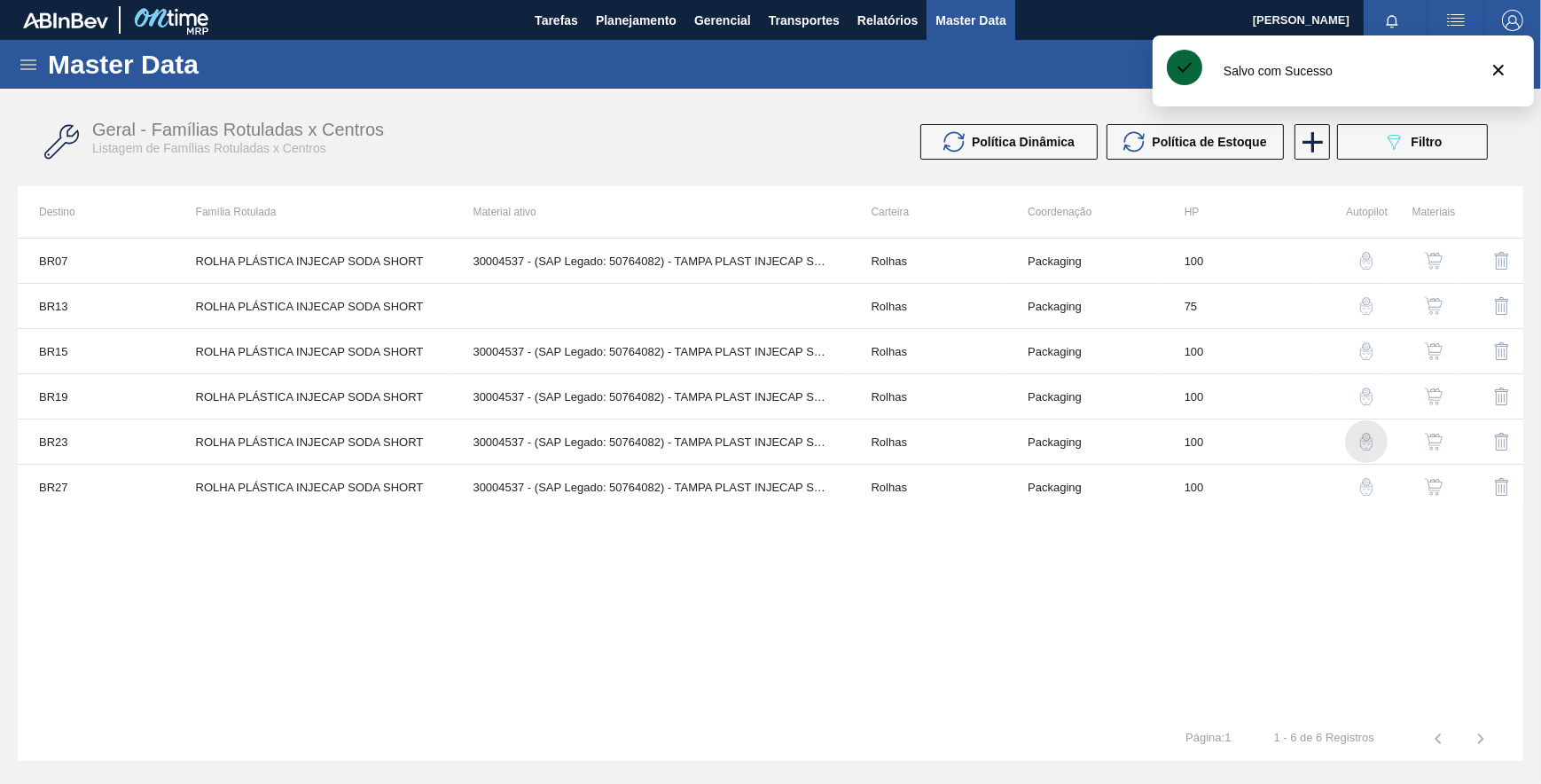
click at [1361, 445] on img "button" at bounding box center [1366, 441] width 17 height 17
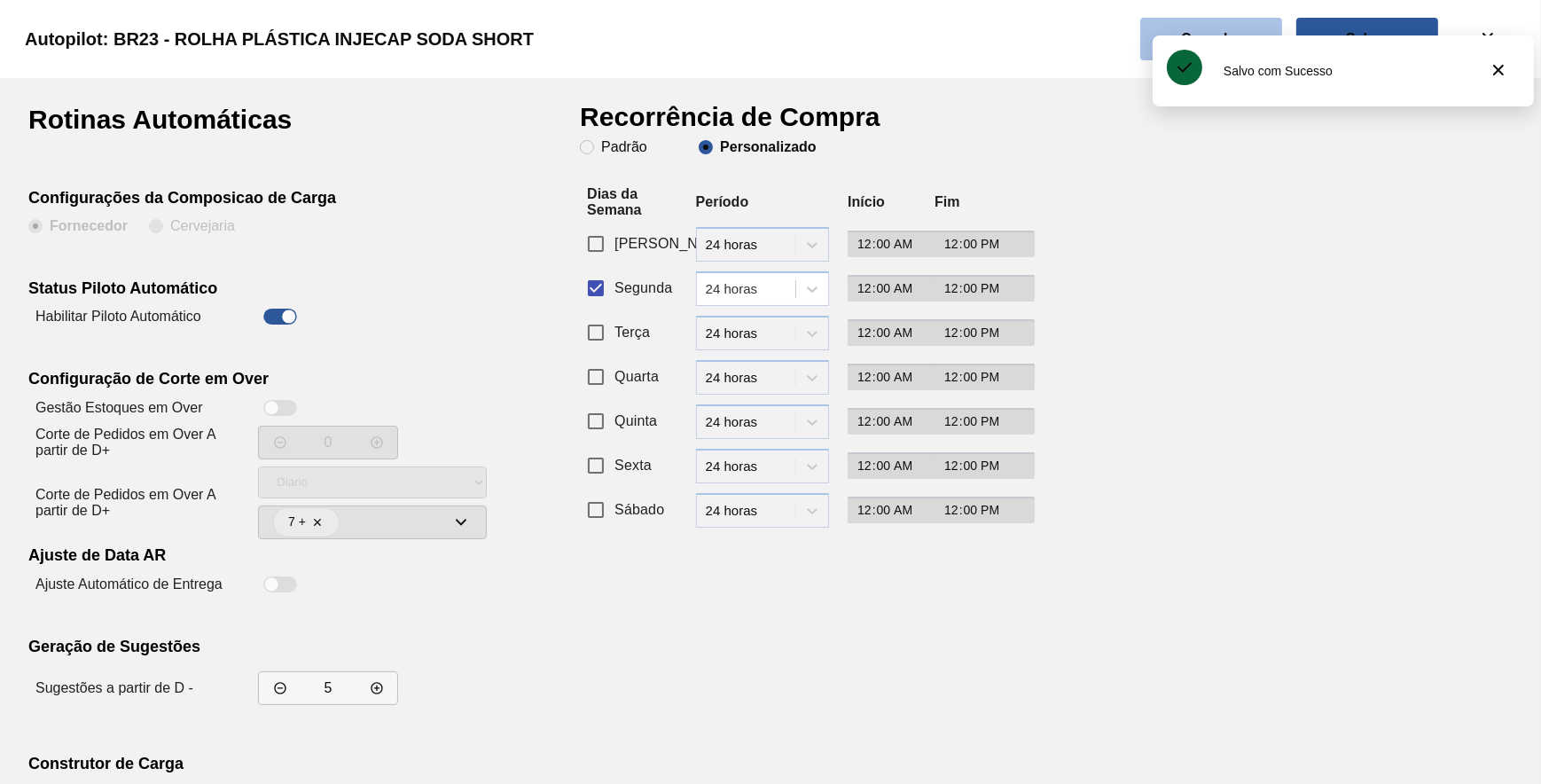
click at [1241, 17] on button "Cancelar" at bounding box center [1211, 39] width 142 height 43
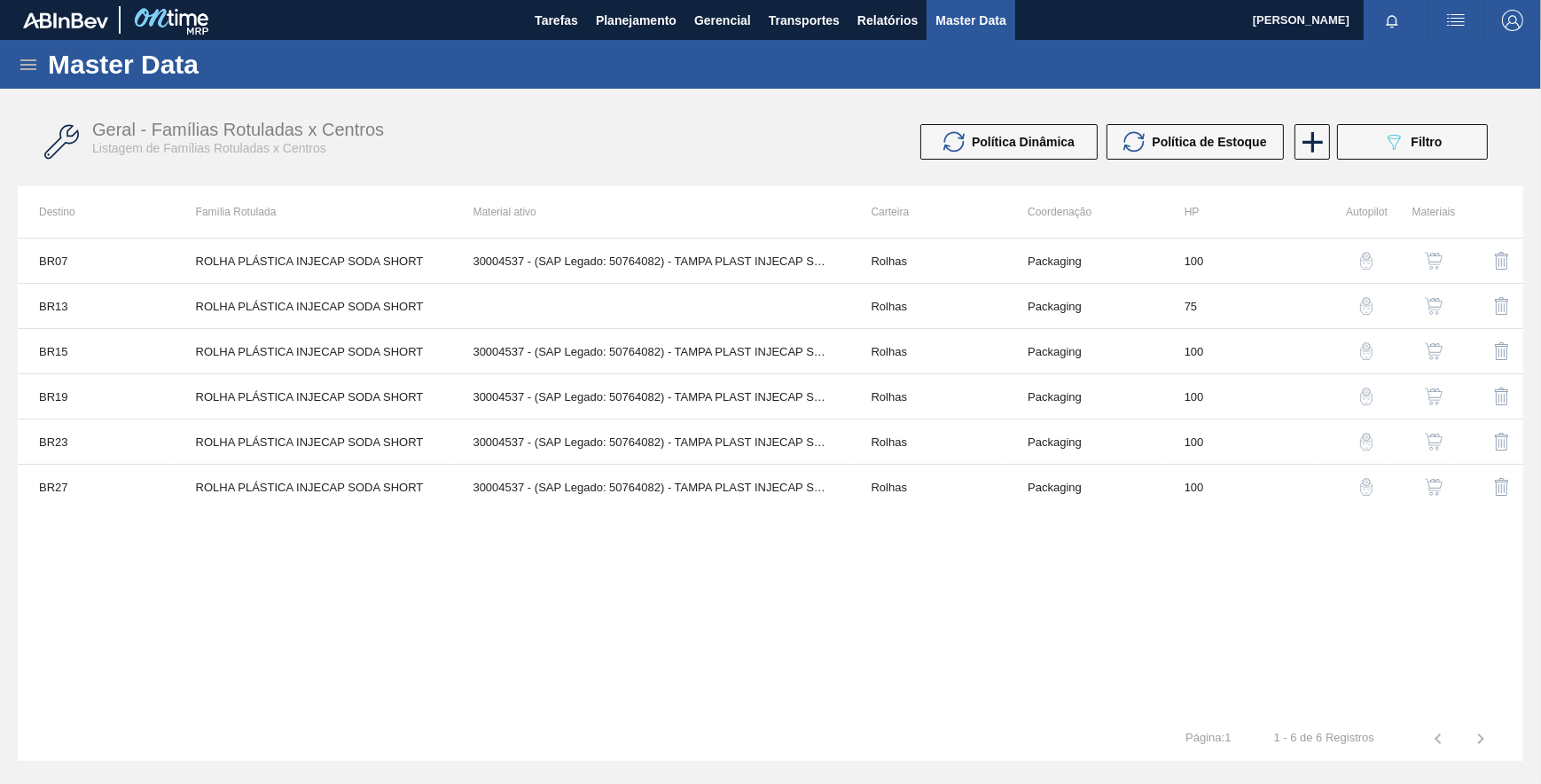
click at [1361, 488] on img "button" at bounding box center [1366, 486] width 17 height 17
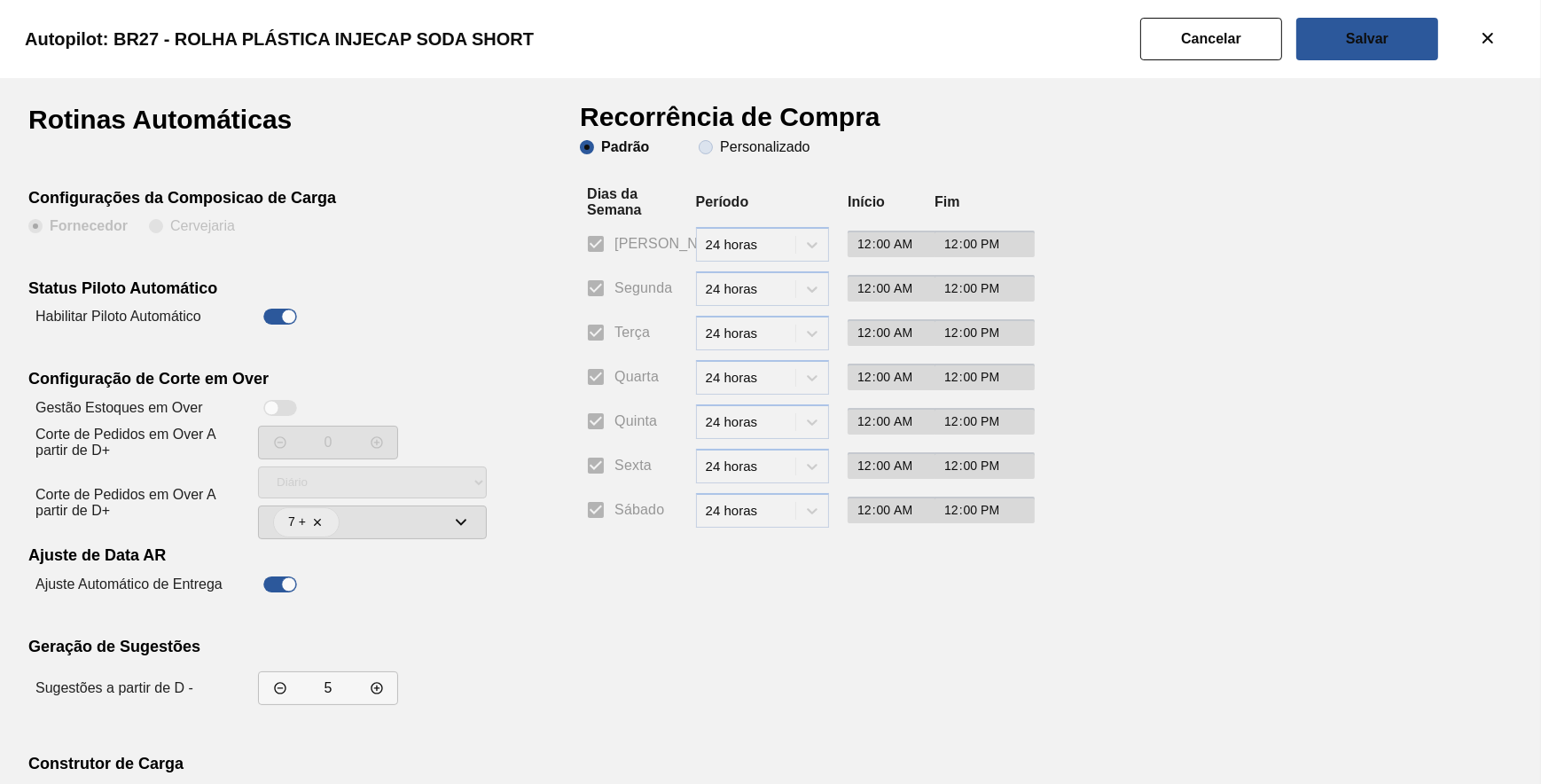
click at [0, 0] on slot "Personalizado" at bounding box center [0, 0] width 0 height 0
click at [720, 148] on input "Personalizado" at bounding box center [705, 147] width 28 height 28
radio input "true"
radio input "false"
checkbox input "false"
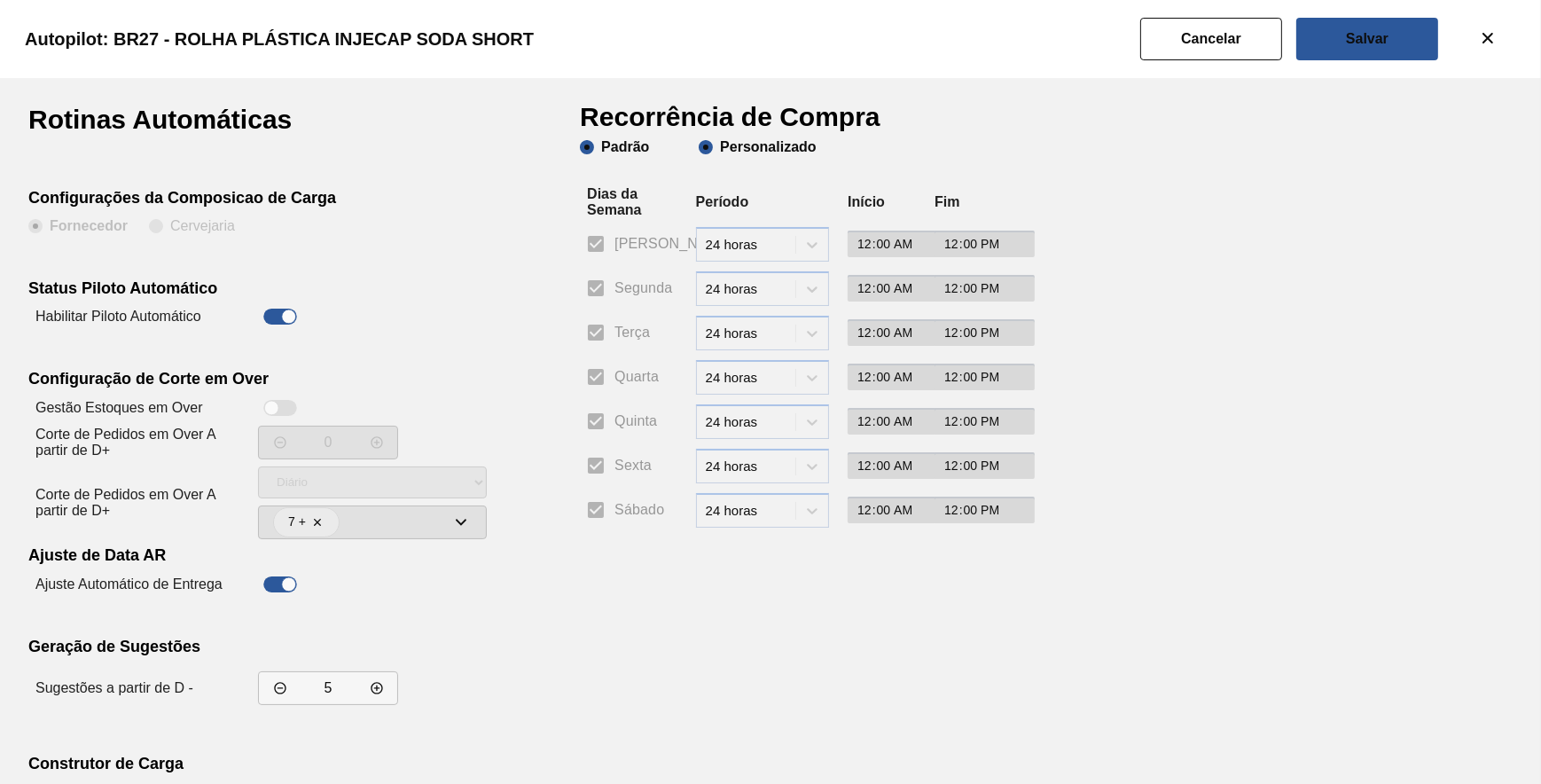
checkbox input "false"
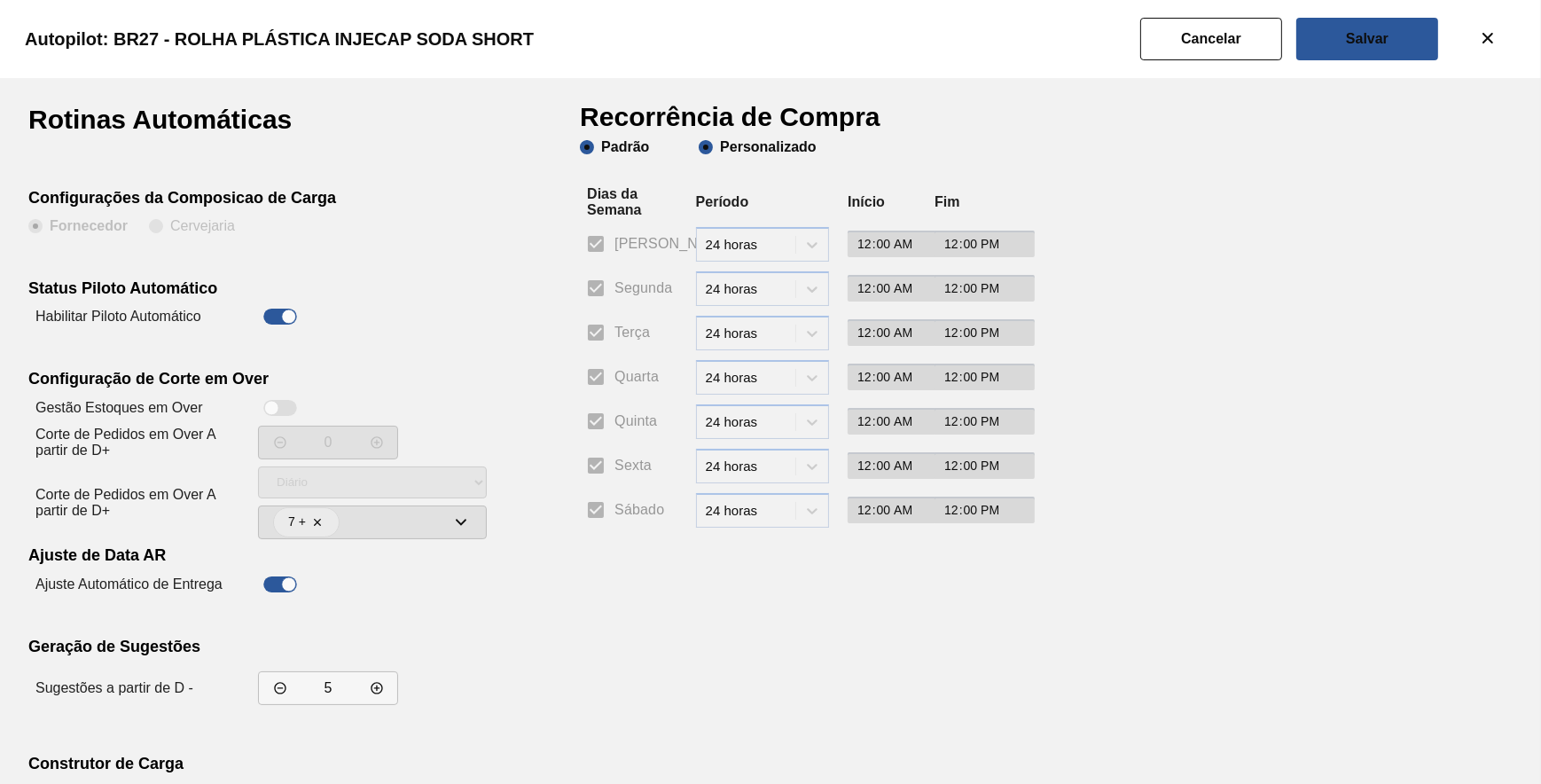
checkbox input "false"
click at [605, 283] on input "Segunda" at bounding box center [596, 288] width 37 height 37
checkbox input "true"
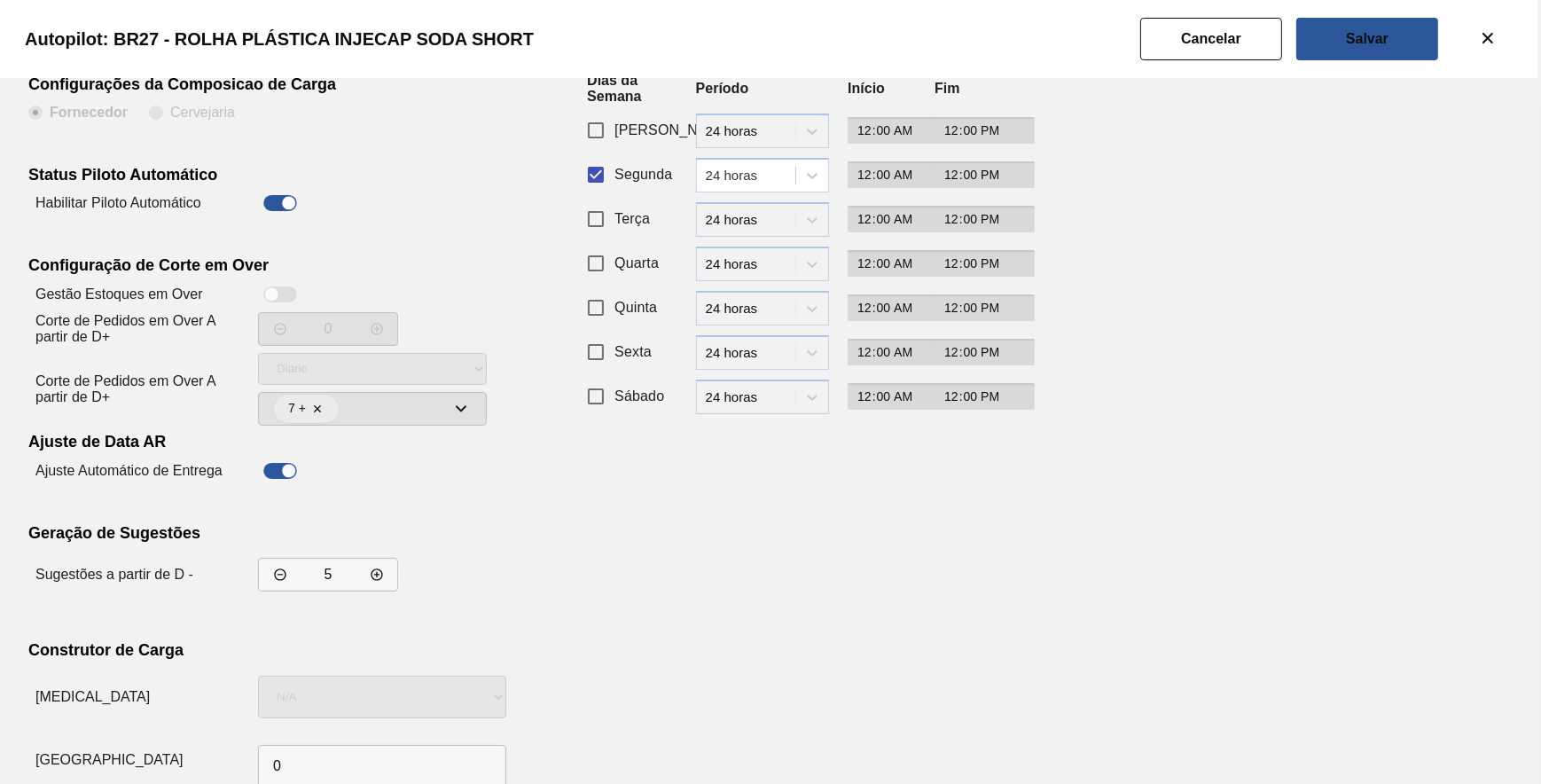
scroll to position [151, 0]
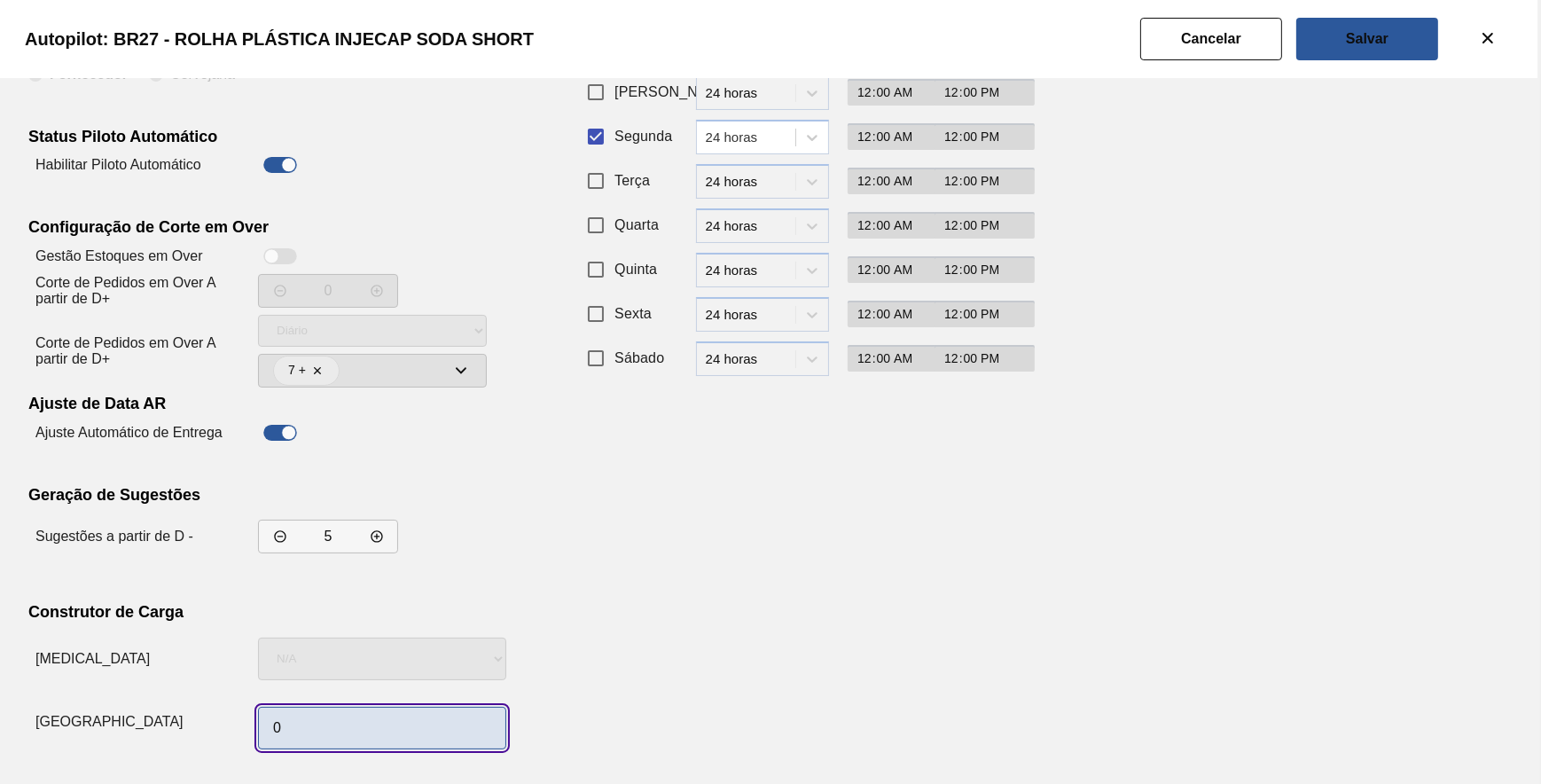
click at [364, 716] on input "0" at bounding box center [382, 728] width 248 height 43
type input "1"
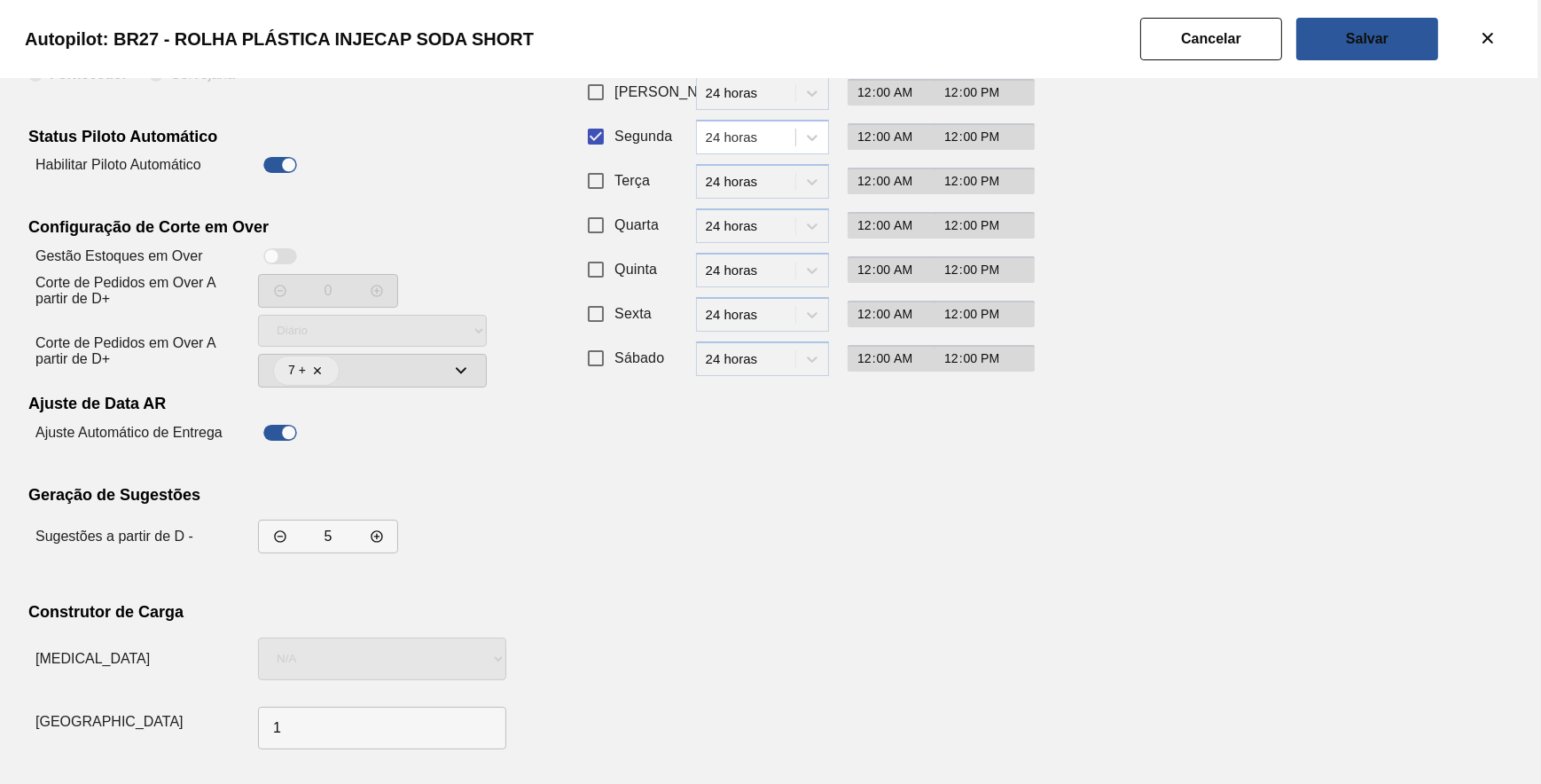
drag, startPoint x: 797, startPoint y: 587, endPoint x: 817, endPoint y: 564, distance: 30.5
click at [805, 580] on div "Recorrência de Compra Padrão Personalizado Dias da Semana Período Início Fim Do…" at bounding box center [798, 355] width 435 height 801
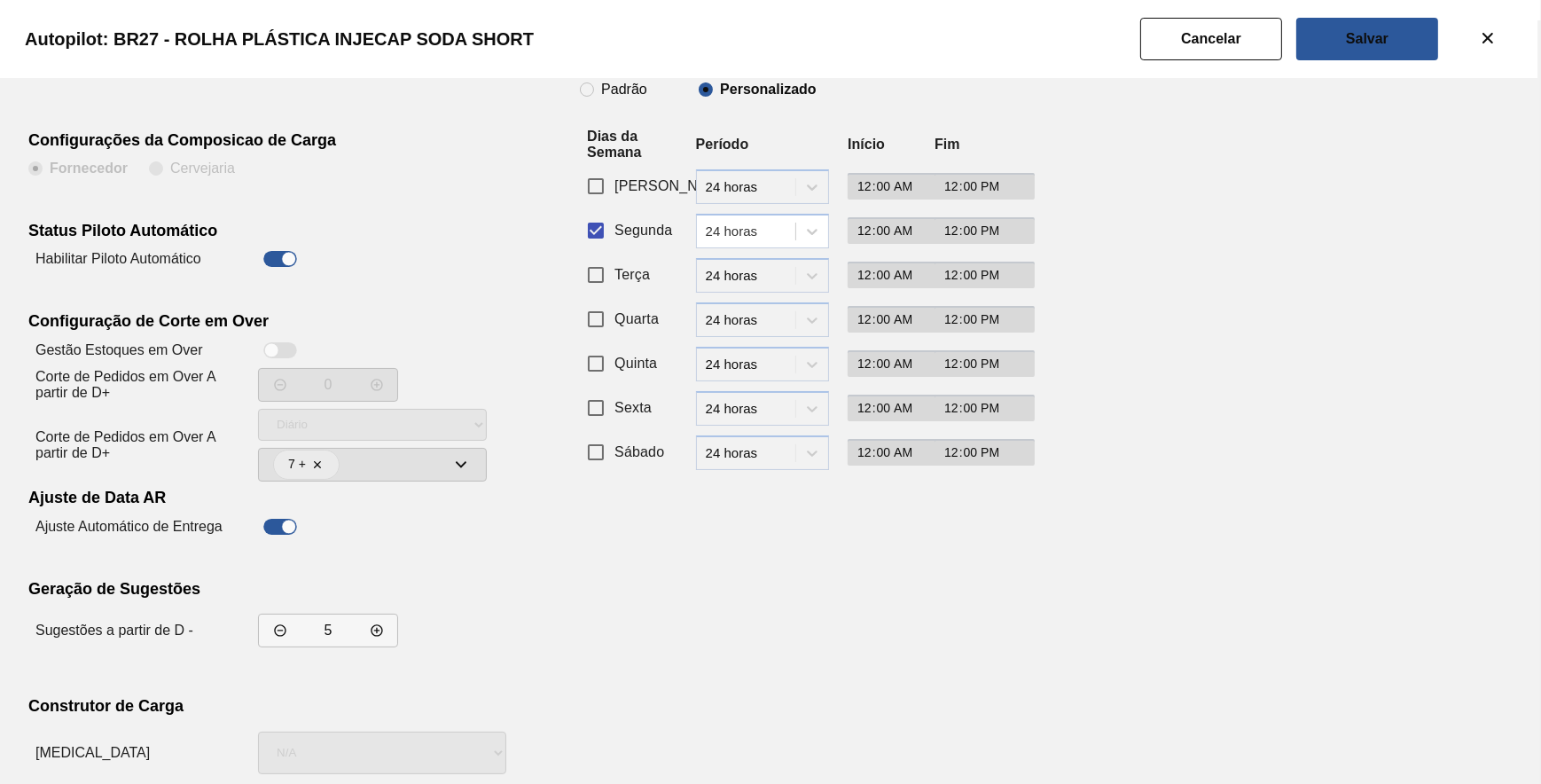
scroll to position [0, 0]
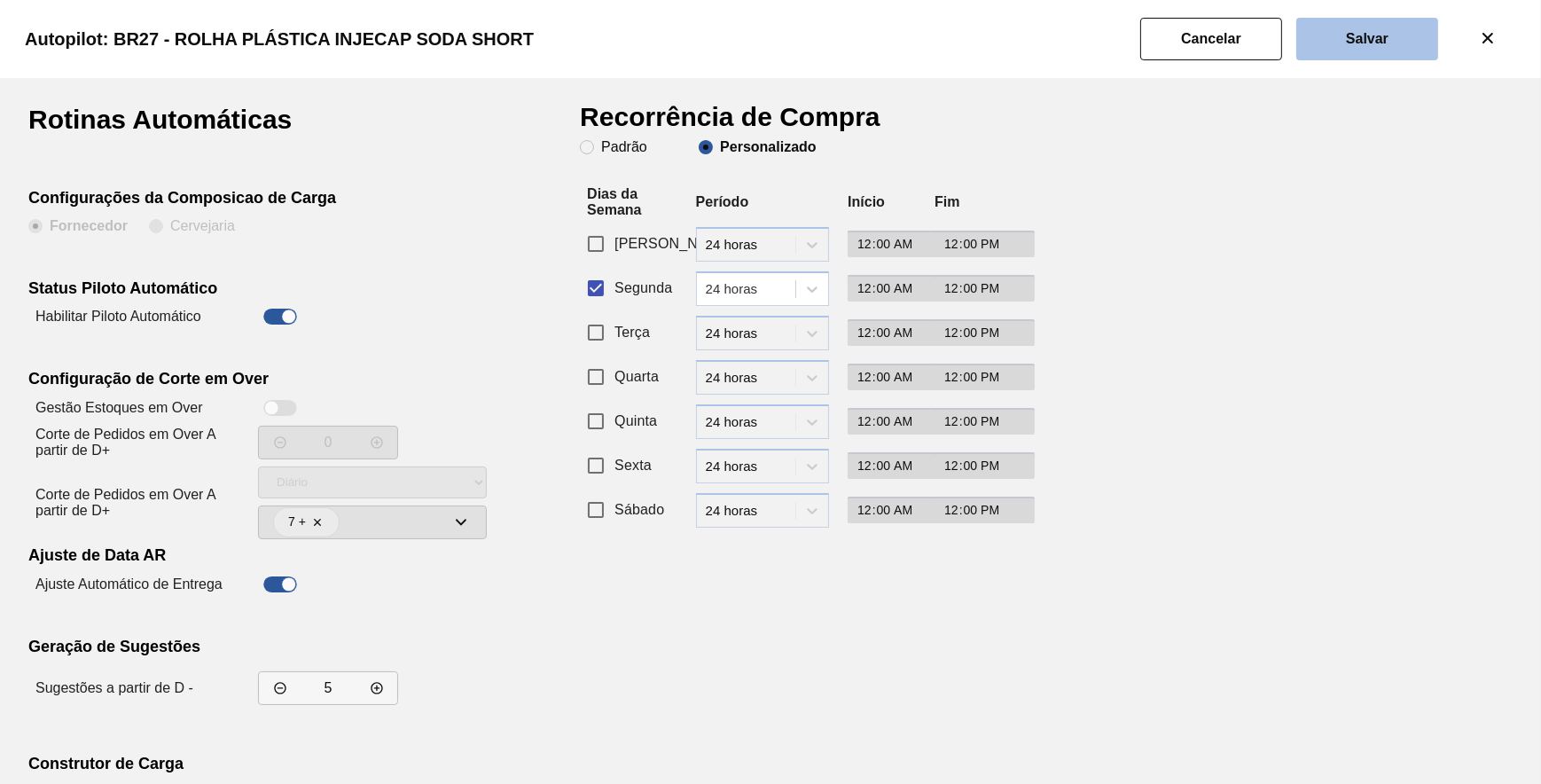
click at [1330, 44] on button "Salvar" at bounding box center [1367, 39] width 142 height 43
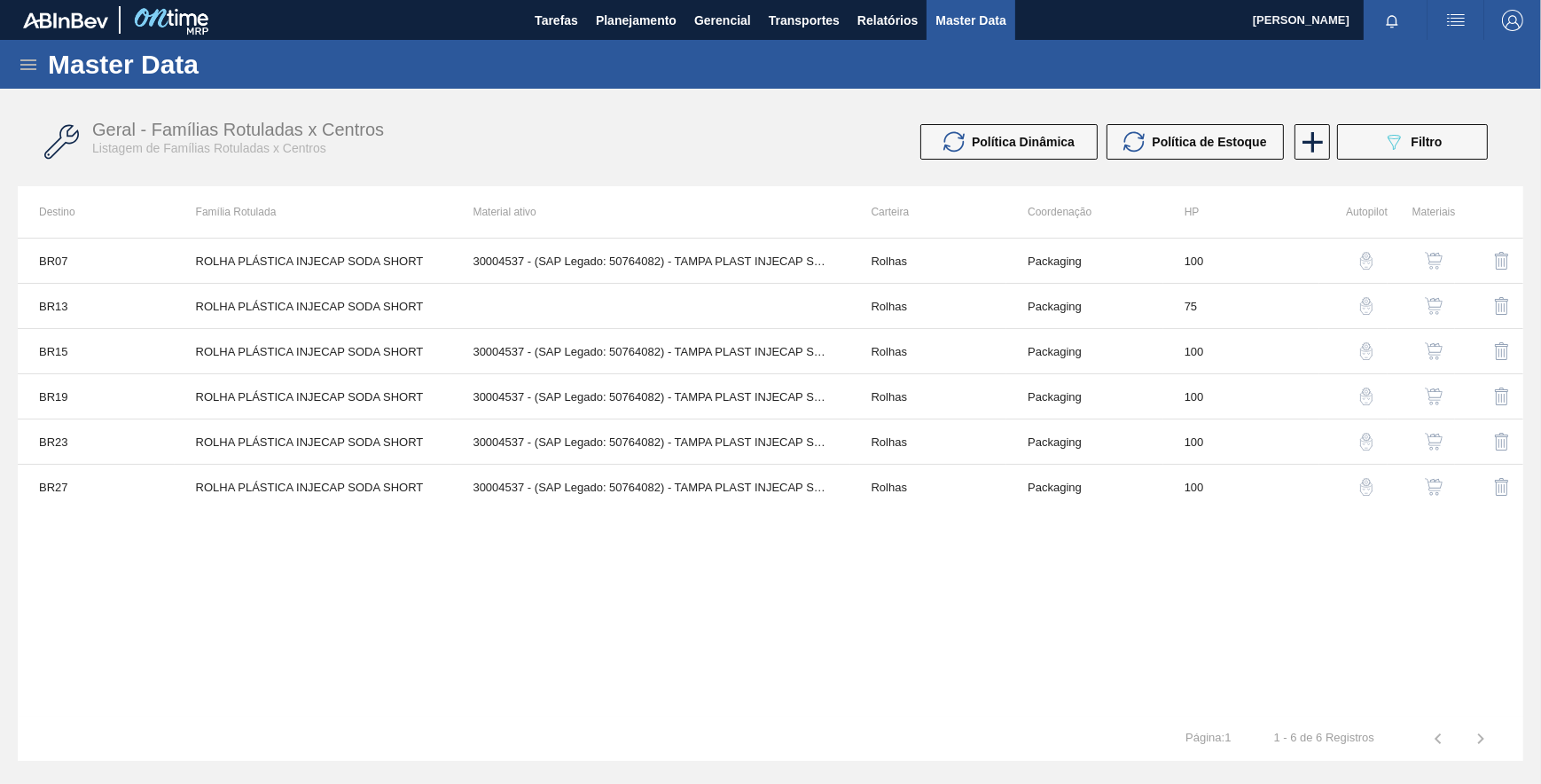
drag, startPoint x: 697, startPoint y: 609, endPoint x: 669, endPoint y: 622, distance: 30.9
click at [696, 609] on div "BR07 ROLHA PLÁSTICA INJECAP SODA SHORT 30004537 - (SAP Legado: 50764082) - TAMP…" at bounding box center [770, 476] width 1505 height 478
drag, startPoint x: 717, startPoint y: 622, endPoint x: 796, endPoint y: 621, distance: 79.0
click at [728, 619] on div "BR07 ROLHA PLÁSTICA INJECAP SODA SHORT 30004537 - (SAP Legado: 50764082) - TAMP…" at bounding box center [770, 476] width 1505 height 478
click at [1405, 161] on div "Geral - Famílias Rotuladas x Centros Listagem de Famílias Rotuladas x Centros P…" at bounding box center [770, 142] width 1505 height 67
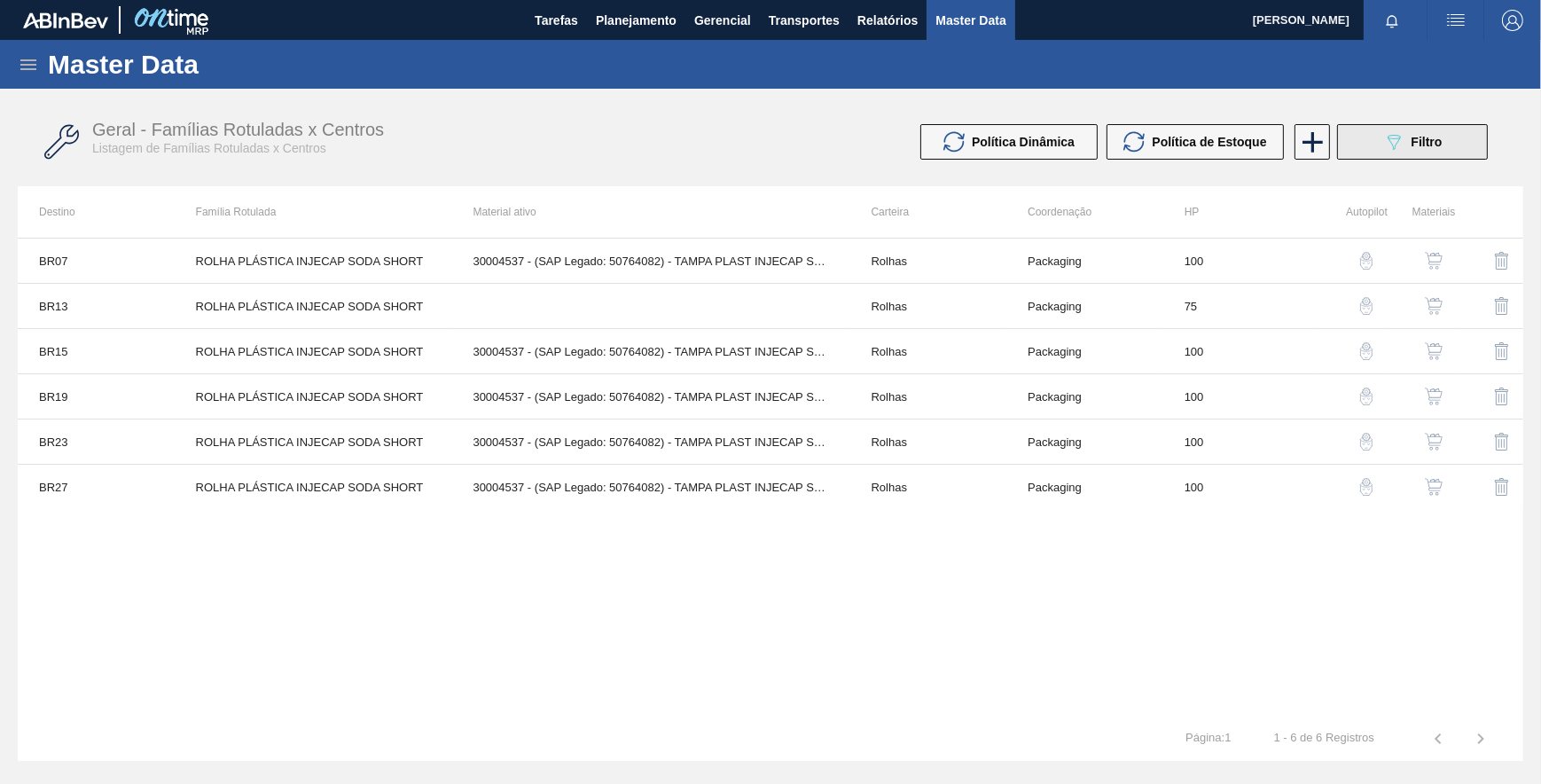
click at [1400, 152] on button "089F7B8B-B2A5-4AFE-B5C0-19BA573D28AC Filtro" at bounding box center [1412, 142] width 150 height 36
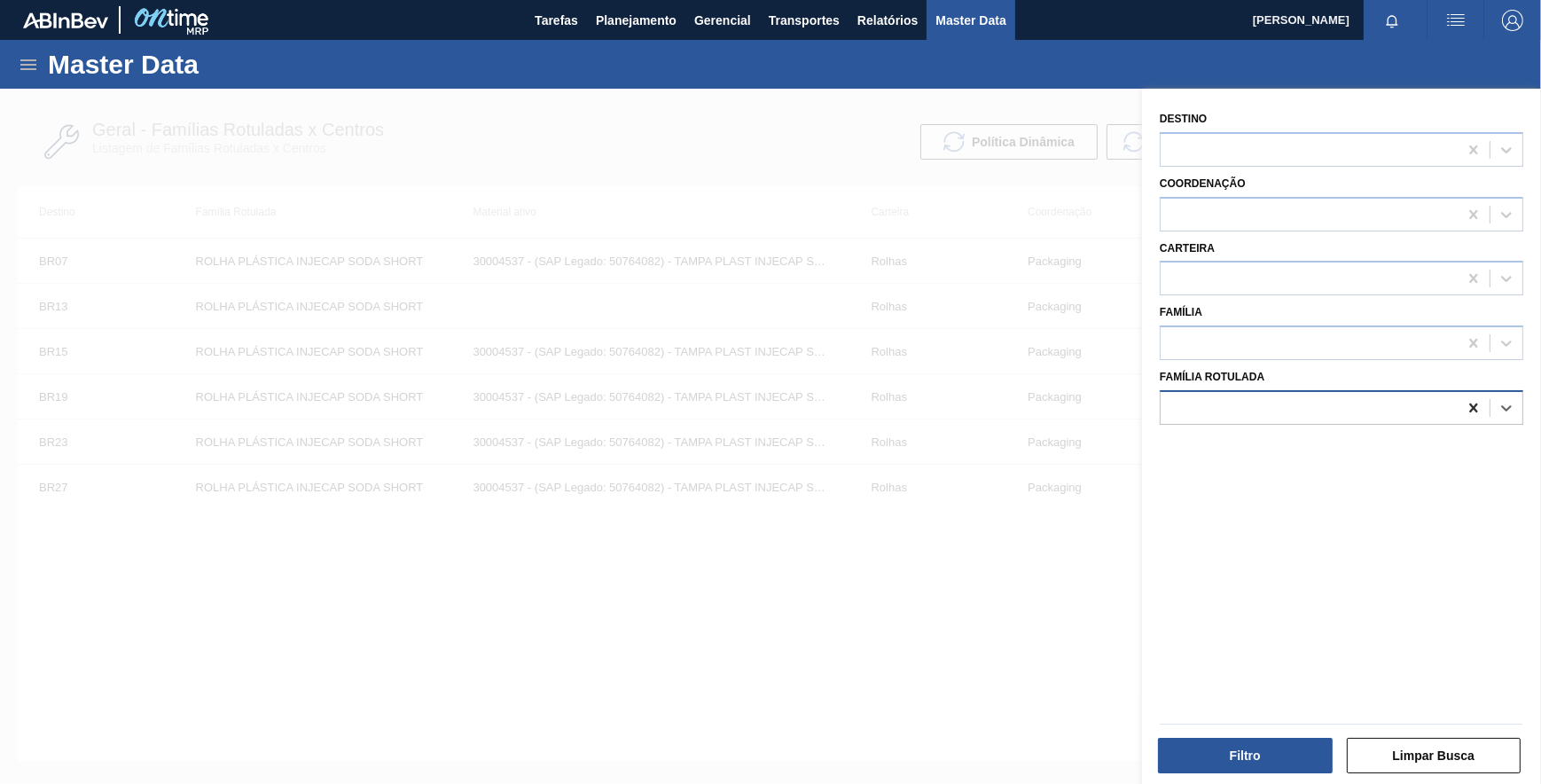
click at [1467, 405] on icon at bounding box center [1473, 408] width 17 height 17
paste Rotulada "TAMPA PLAST SHORT AMA S LINER BERICAP"
type Rotulada "TAMPA PLAST SHORT AMA S LINER BERICAP"
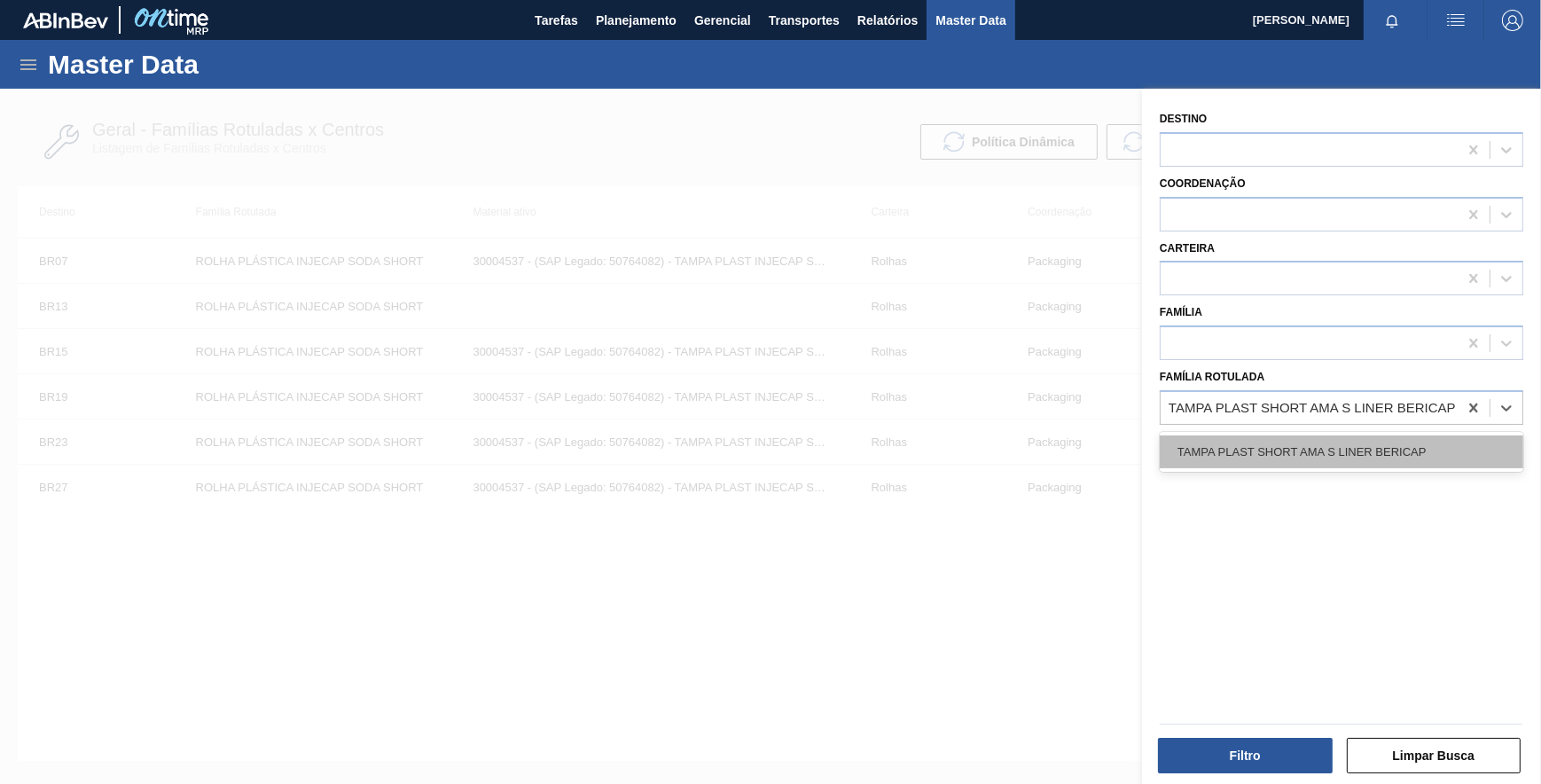
click at [1340, 443] on div "TAMPA PLAST SHORT AMA S LINER BERICAP" at bounding box center [1341, 452] width 364 height 33
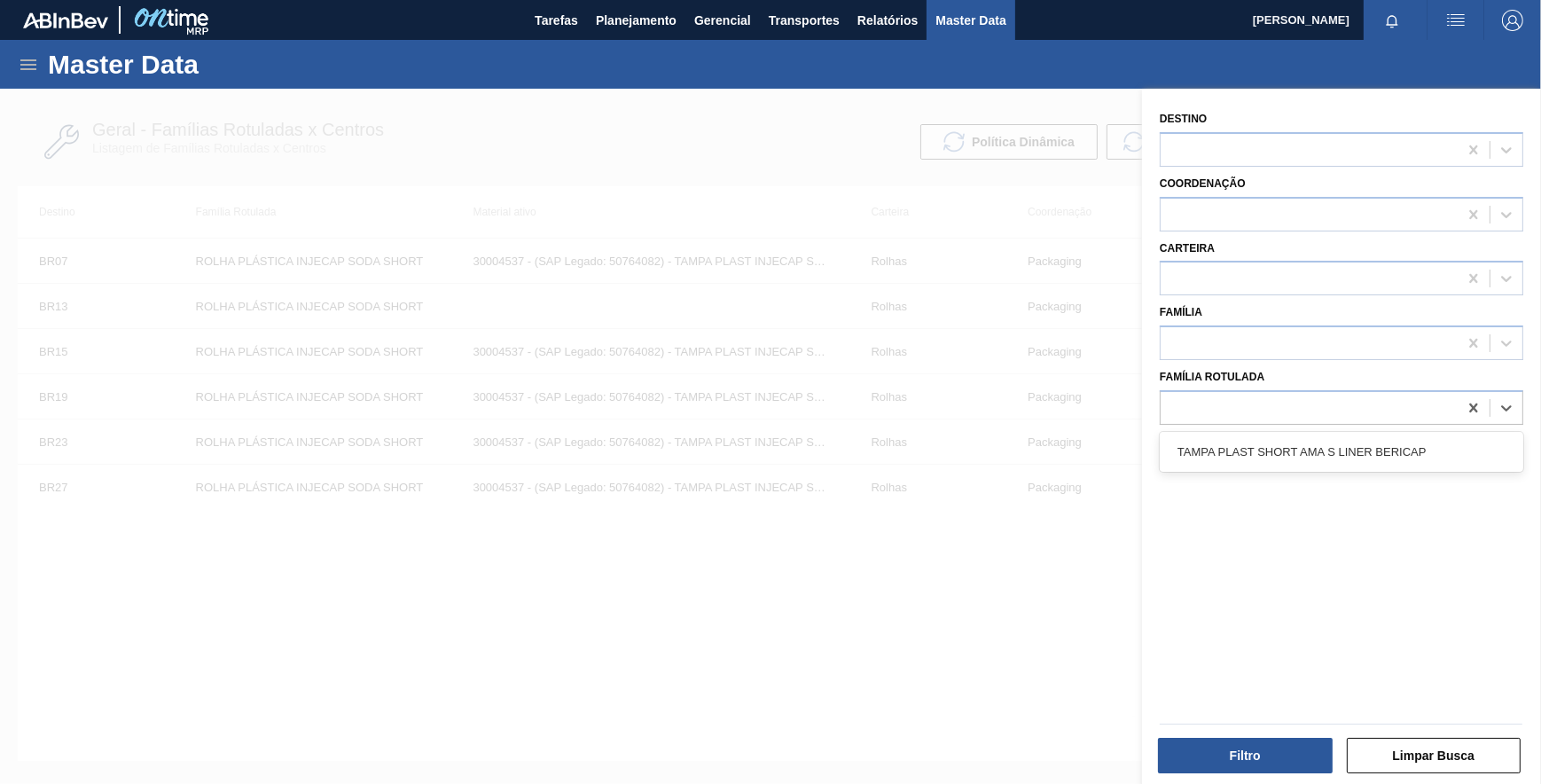
scroll to position [0, 0]
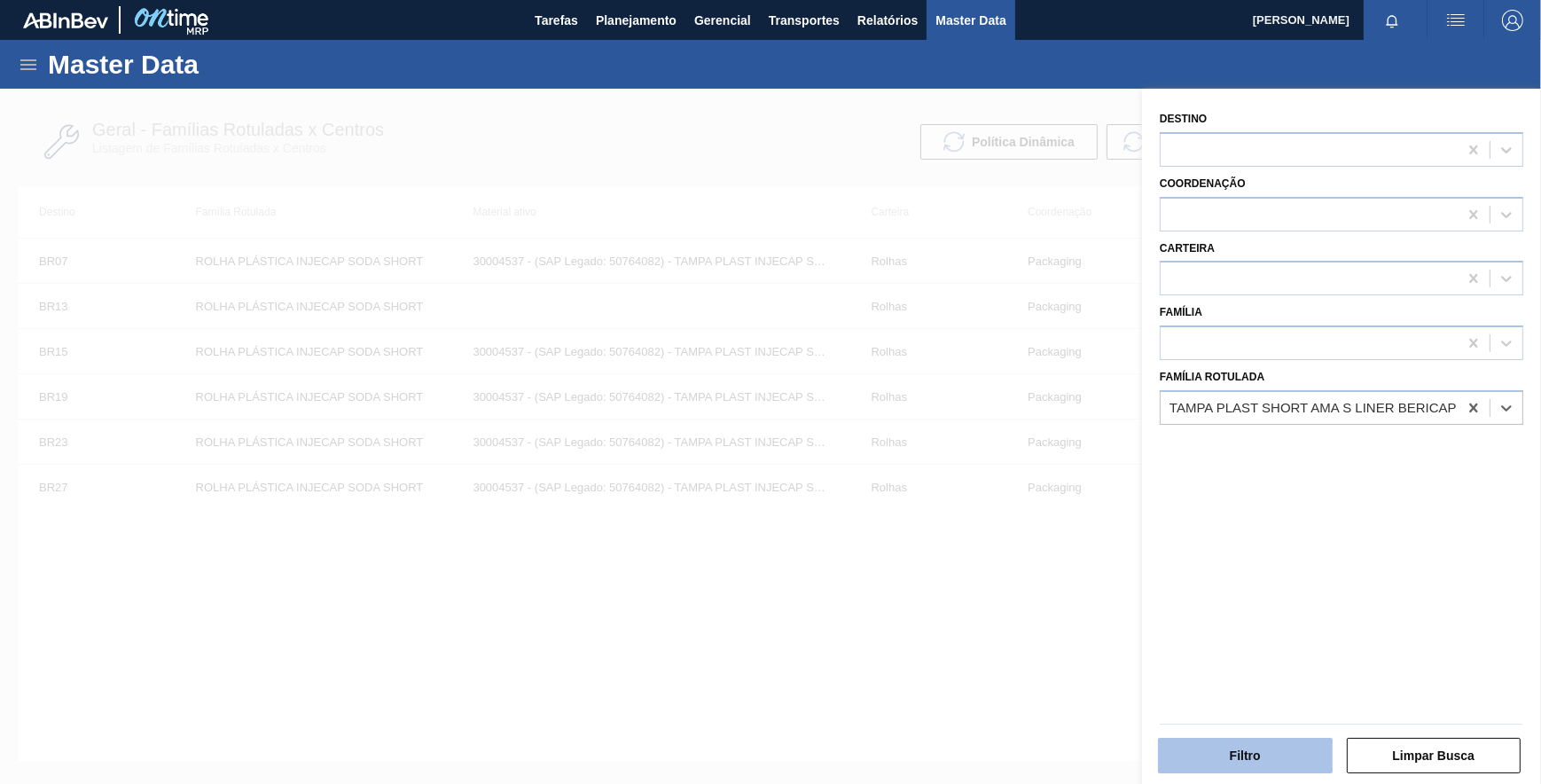
click at [1249, 762] on button "Filtro" at bounding box center [1245, 755] width 175 height 36
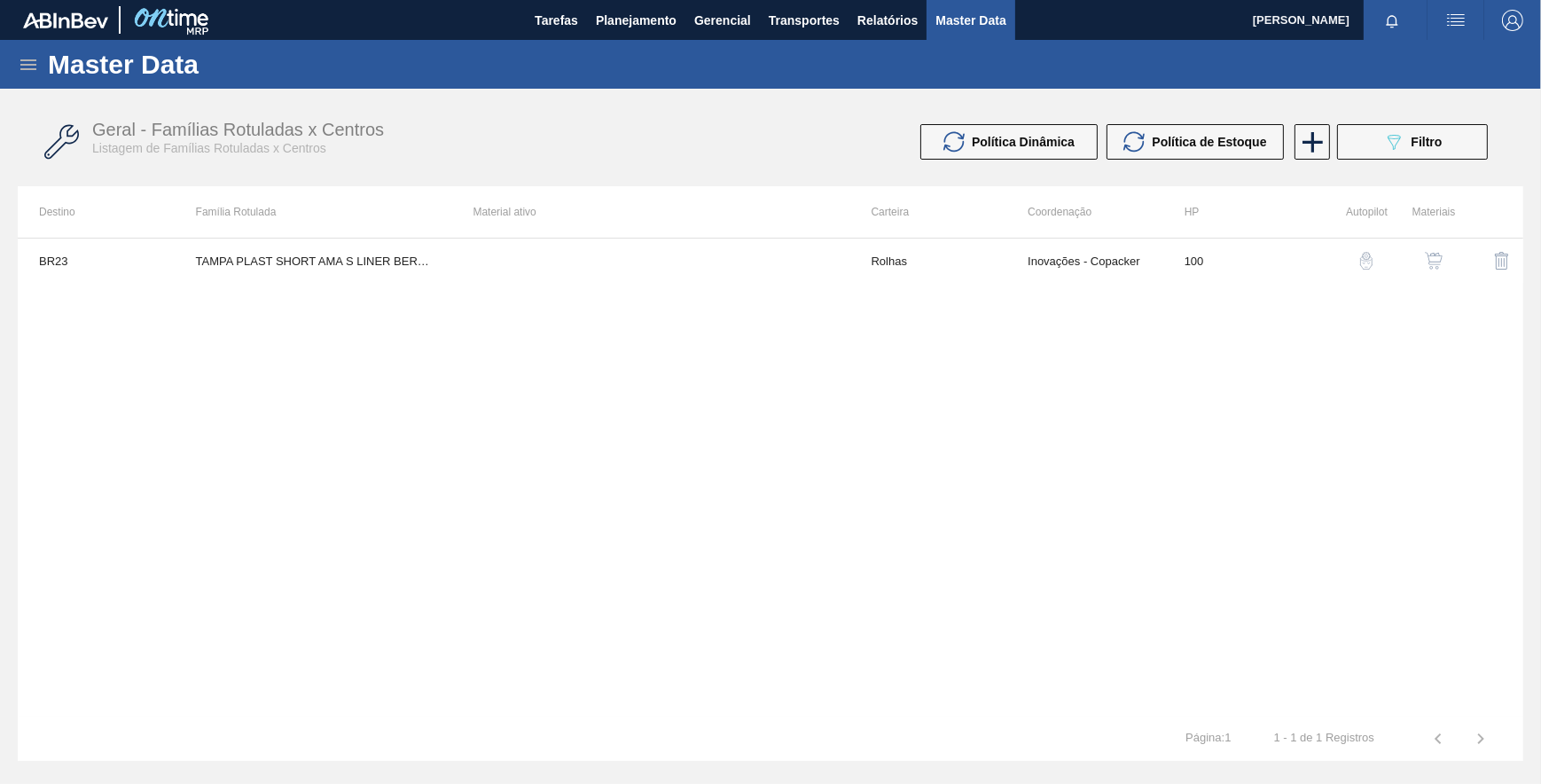
click at [1312, 361] on div "BR23 TAMPA PLAST SHORT AMA S LINER BERICAP Rolhas Inovações - Copacker 100" at bounding box center [770, 476] width 1505 height 478
click at [1356, 266] on div "button" at bounding box center [1366, 260] width 21 height 17
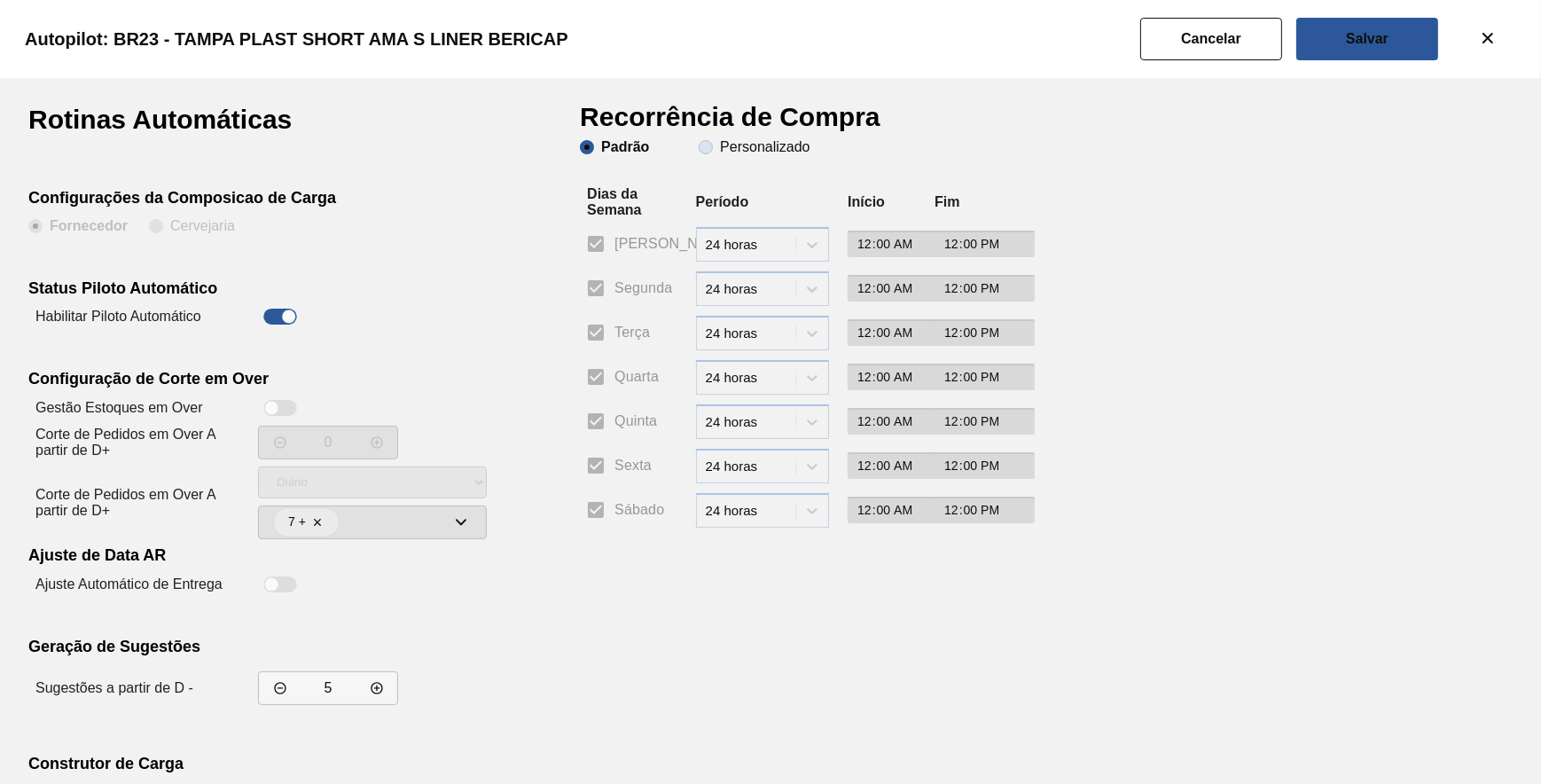
click at [710, 149] on span "Personalizado" at bounding box center [754, 147] width 111 height 15
click at [710, 149] on input "Personalizado" at bounding box center [705, 147] width 28 height 28
radio input "true"
radio input "false"
checkbox input "false"
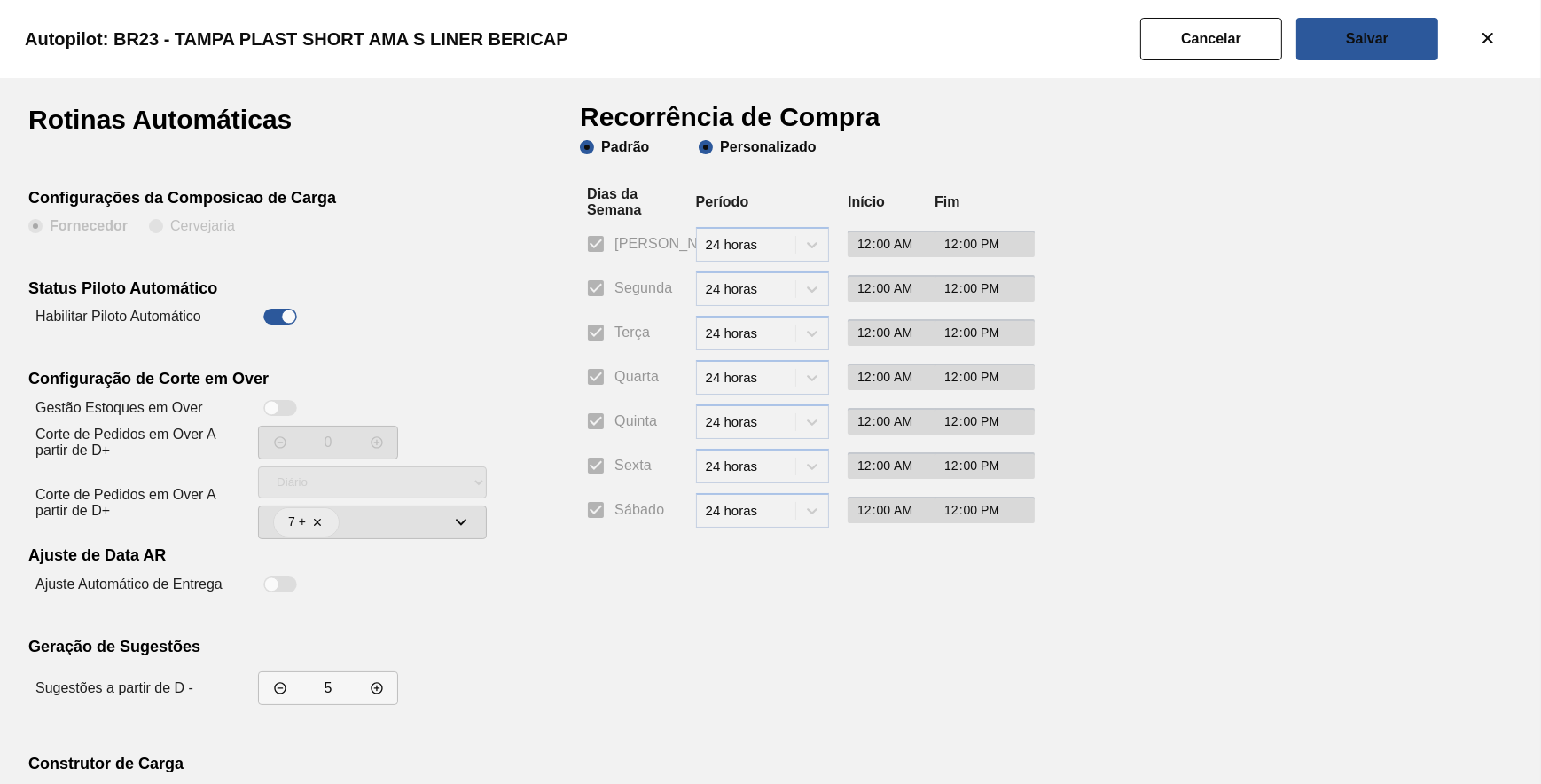
checkbox input "false"
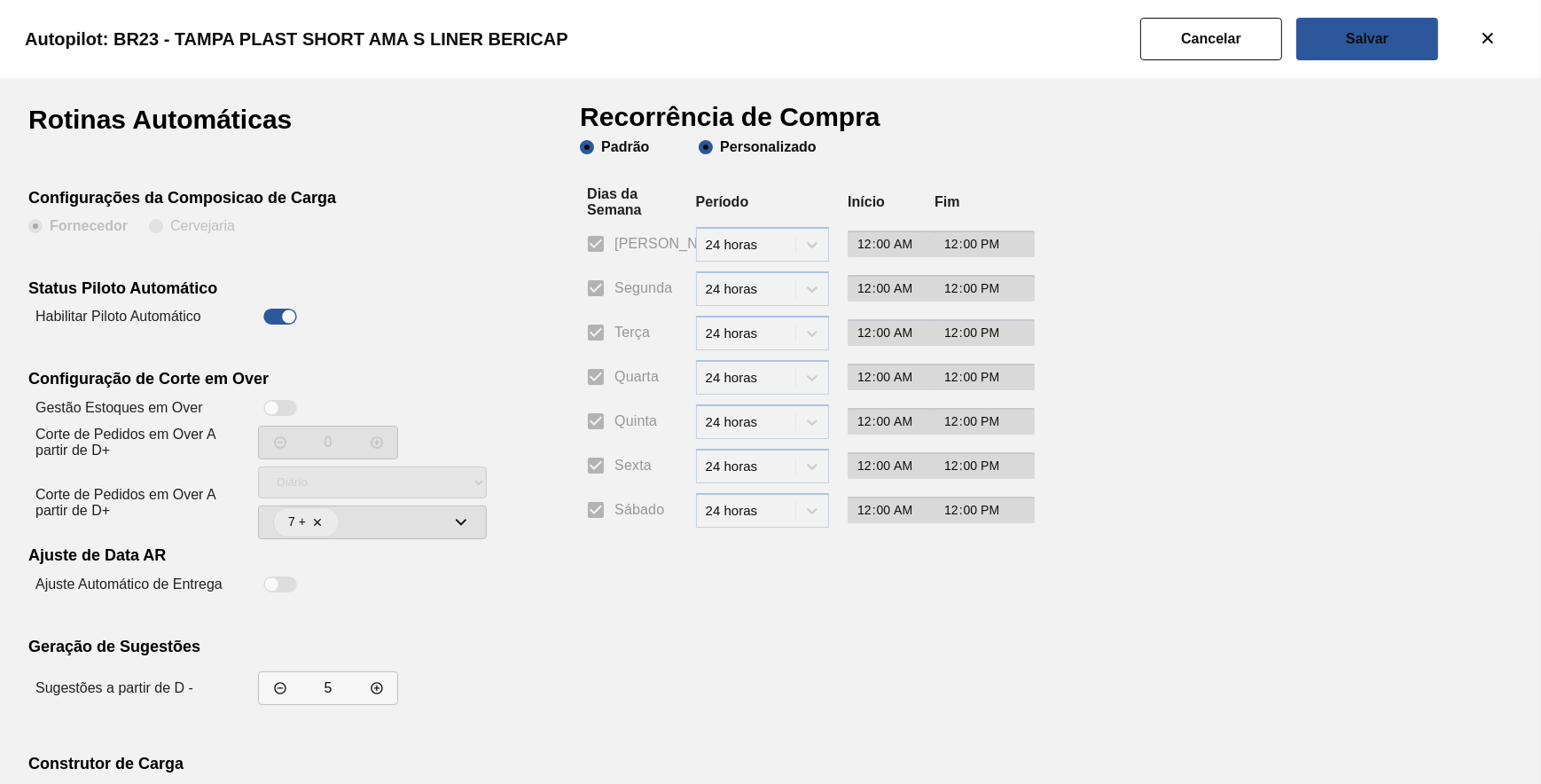
checkbox input "false"
click at [601, 280] on input "Segunda" at bounding box center [596, 288] width 37 height 37
checkbox input "true"
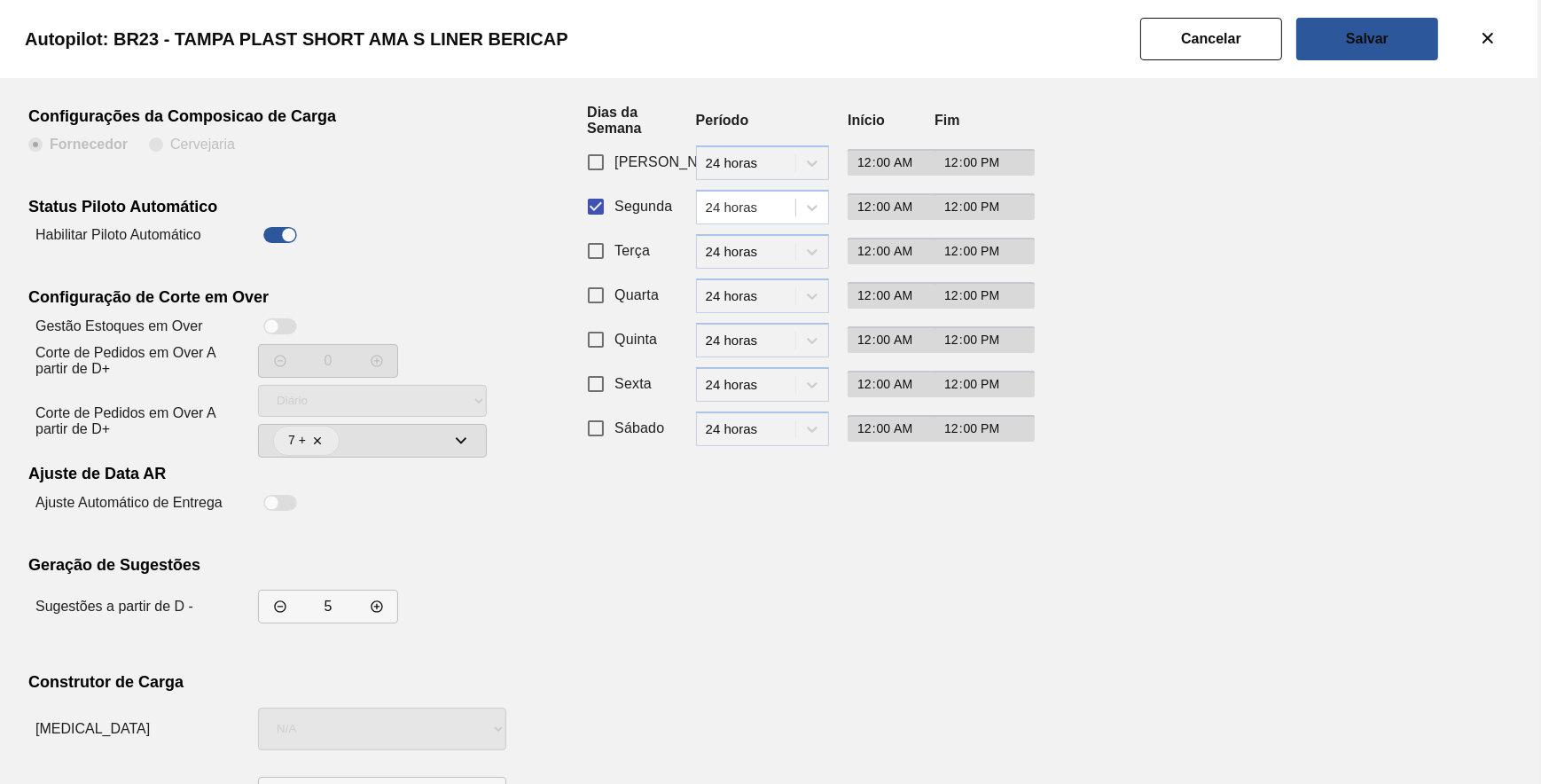
scroll to position [151, 0]
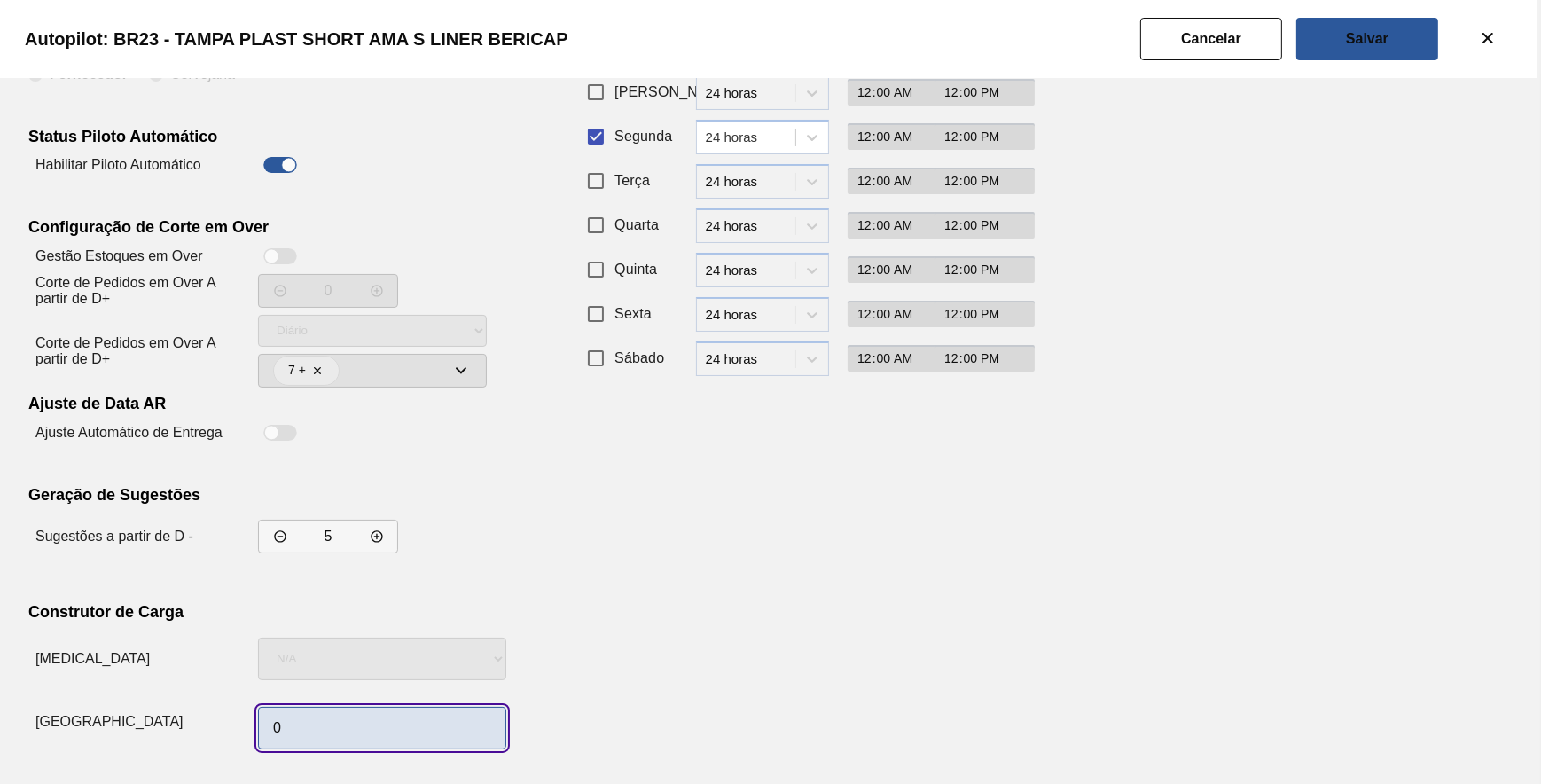
click at [319, 730] on input "0" at bounding box center [382, 728] width 248 height 43
type input "1"
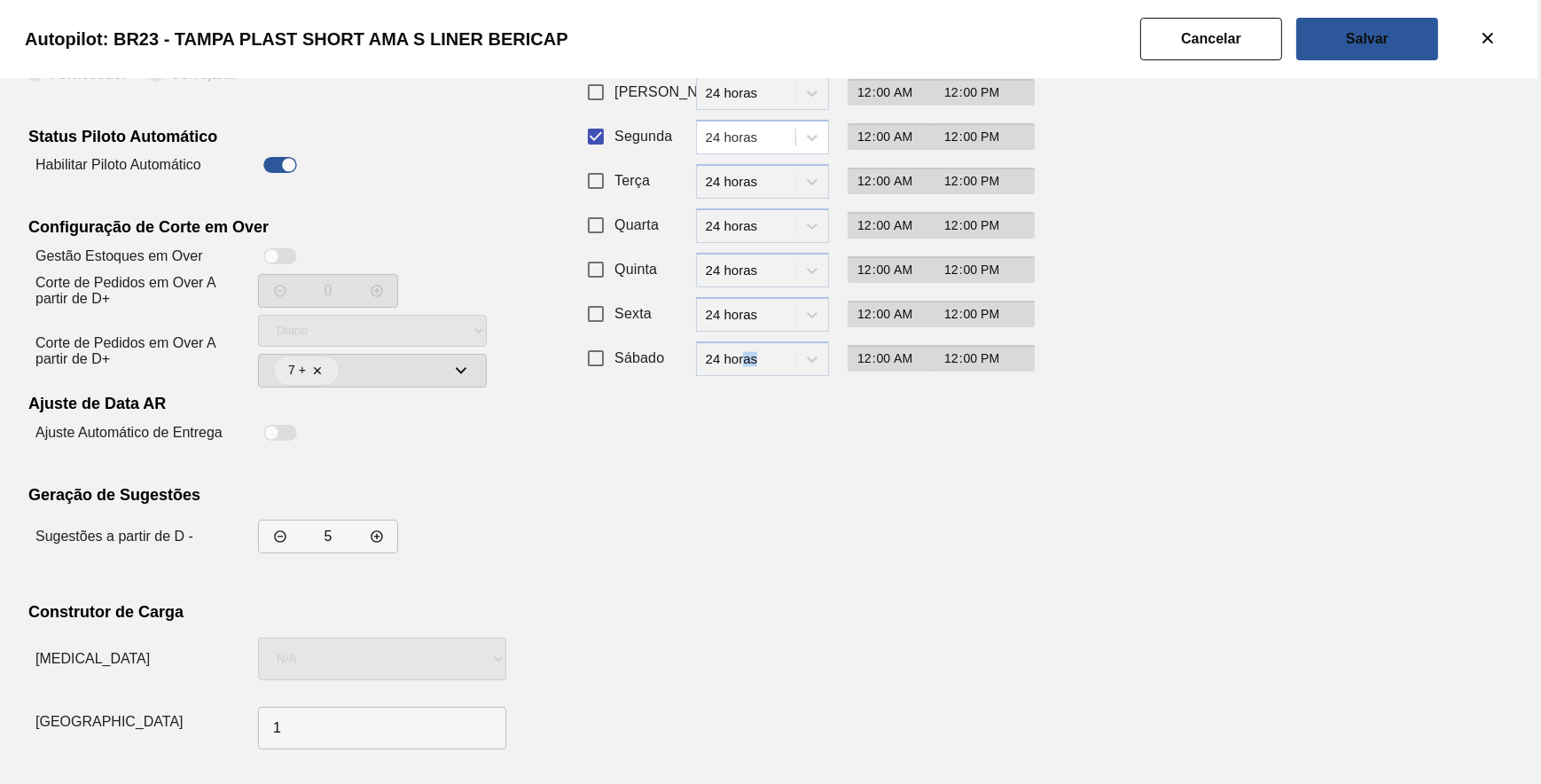
drag, startPoint x: 744, startPoint y: 614, endPoint x: 796, endPoint y: 580, distance: 62.1
click at [796, 580] on div "Recorrência de Compra Padrão Personalizado Dias da Semana Período Início Fim Do…" at bounding box center [798, 355] width 435 height 801
click at [1317, 37] on button "Salvar" at bounding box center [1367, 39] width 142 height 43
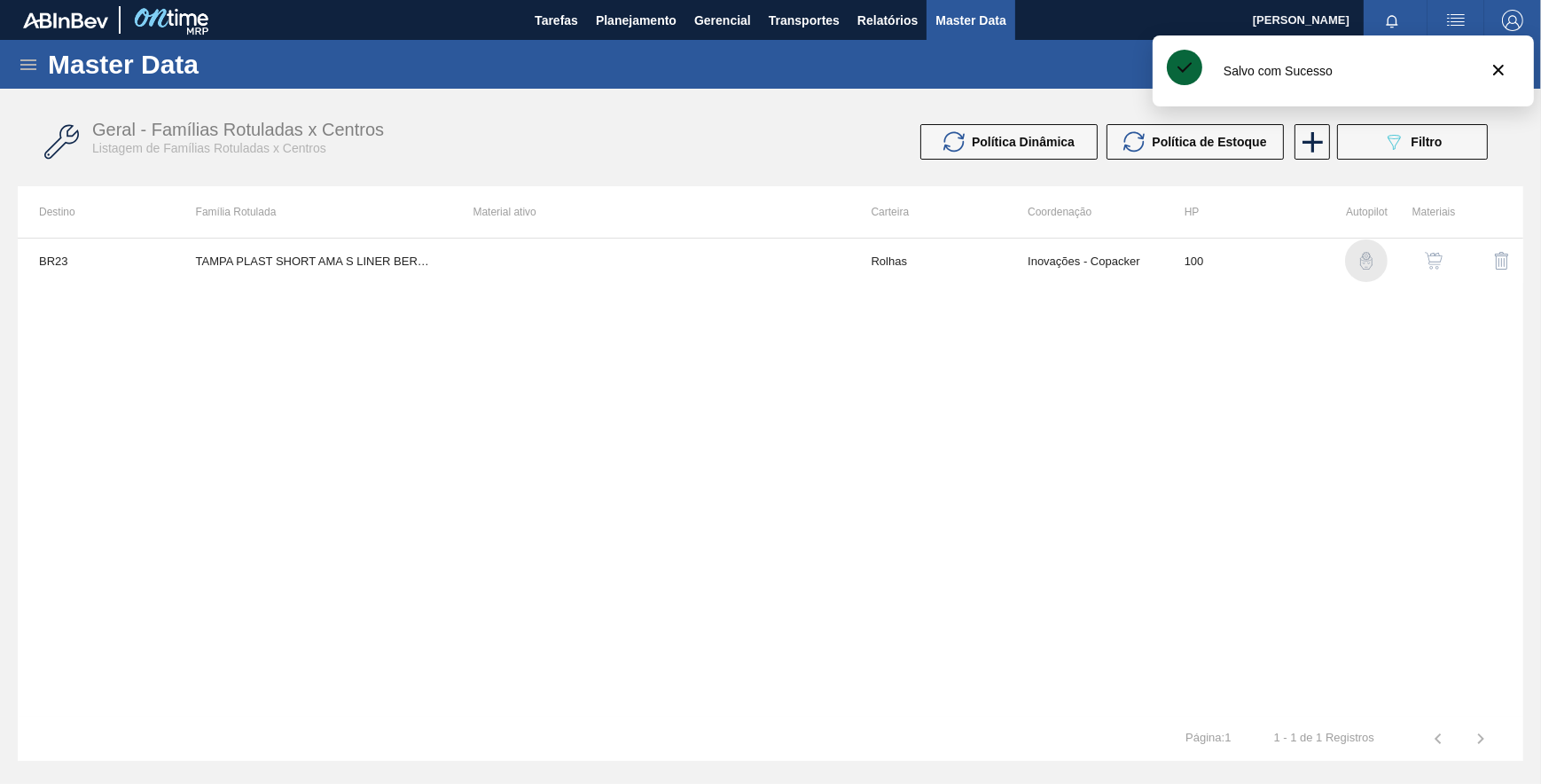
click at [1366, 255] on img "button" at bounding box center [1366, 260] width 17 height 17
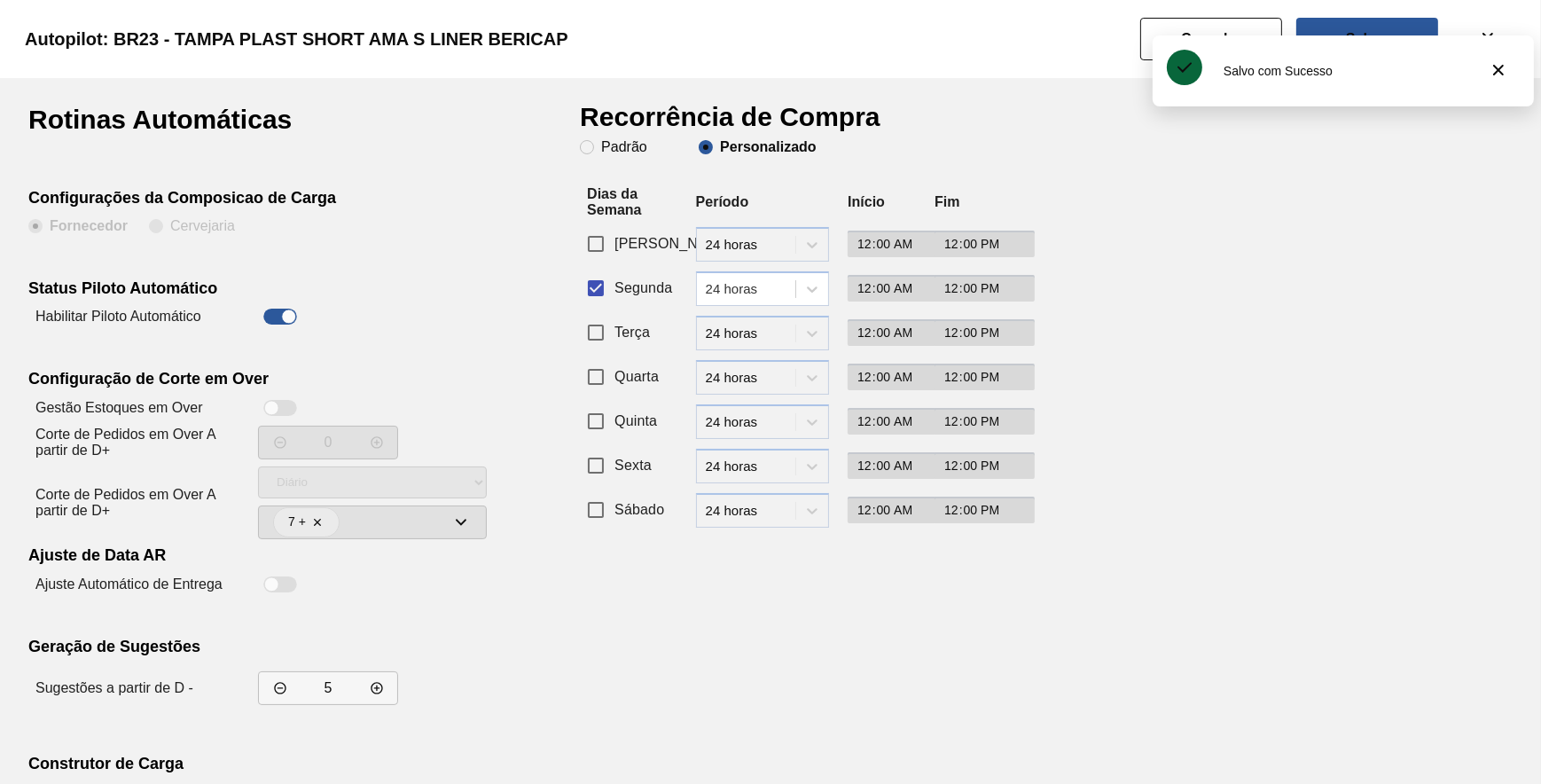
click at [279, 316] on div at bounding box center [279, 316] width 34 height 16
checkbox input "false"
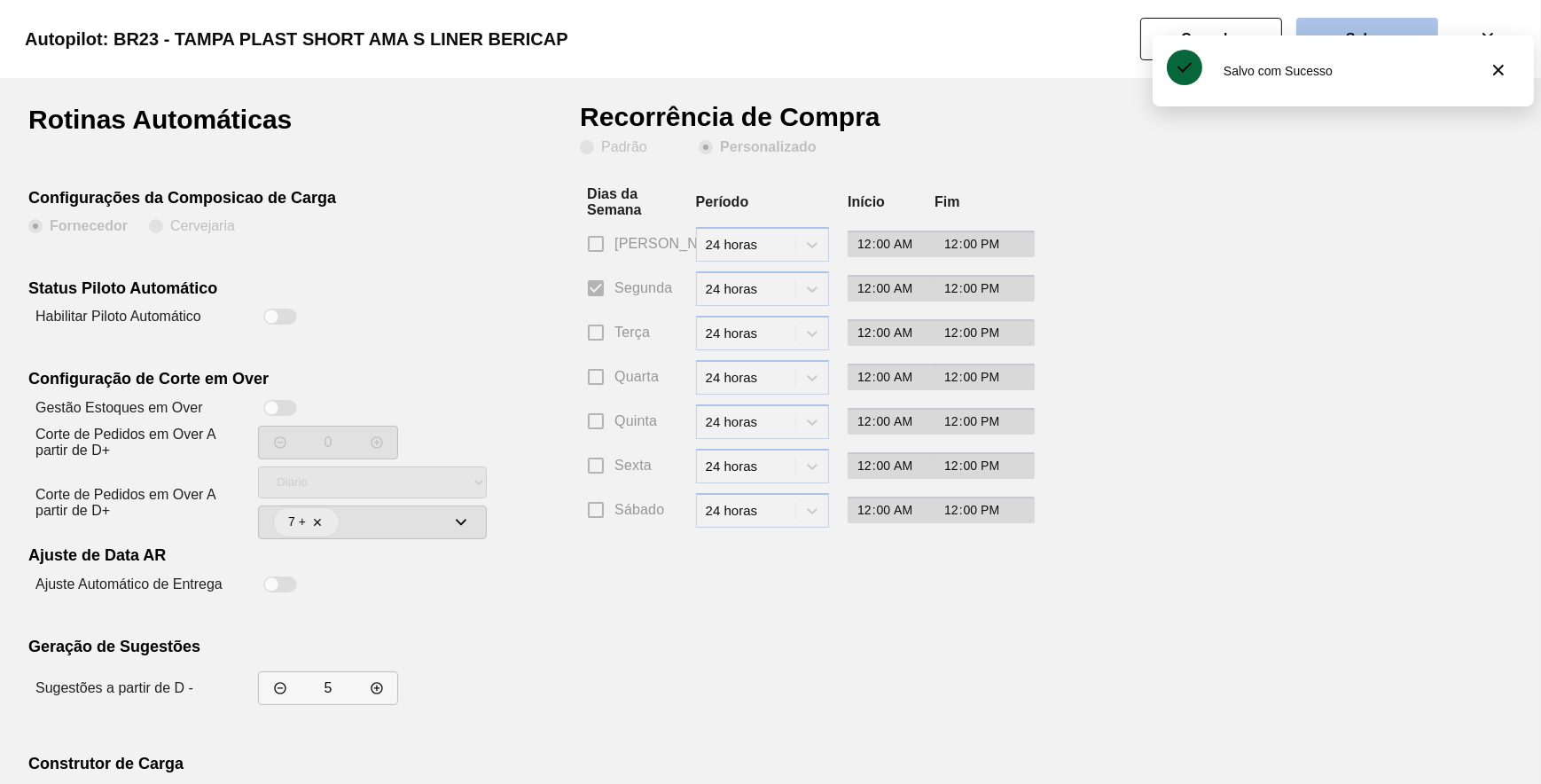
click at [1337, 25] on button "Salvar" at bounding box center [1367, 39] width 142 height 43
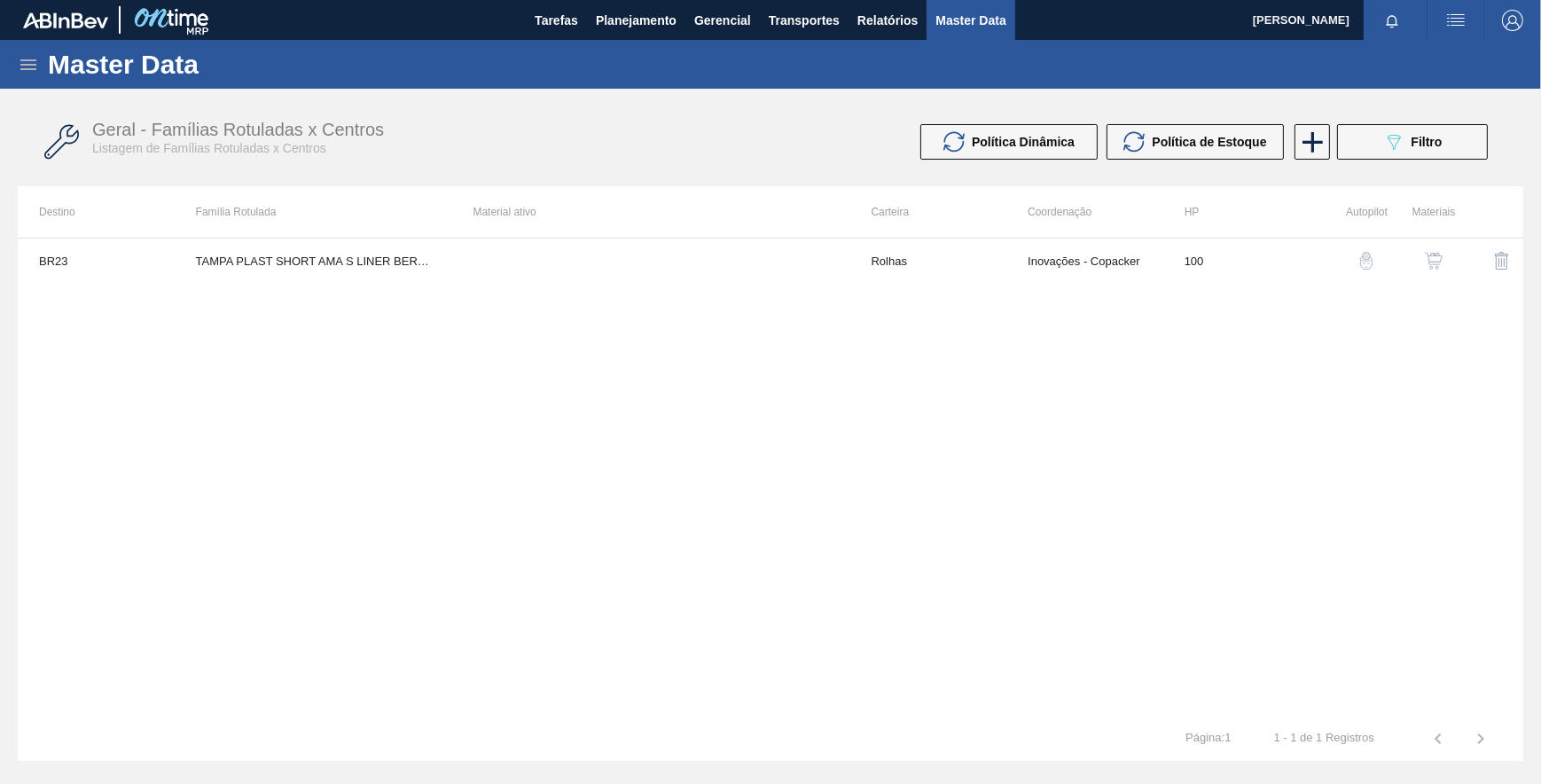
drag, startPoint x: 656, startPoint y: 326, endPoint x: 650, endPoint y: 293, distance: 33.5
click at [667, 317] on div "BR23 TAMPA PLAST SHORT AMA S LINER BERICAP Rolhas Inovações - Copacker 100" at bounding box center [770, 476] width 1505 height 478
click at [1432, 143] on span "Filtro" at bounding box center [1427, 142] width 31 height 15
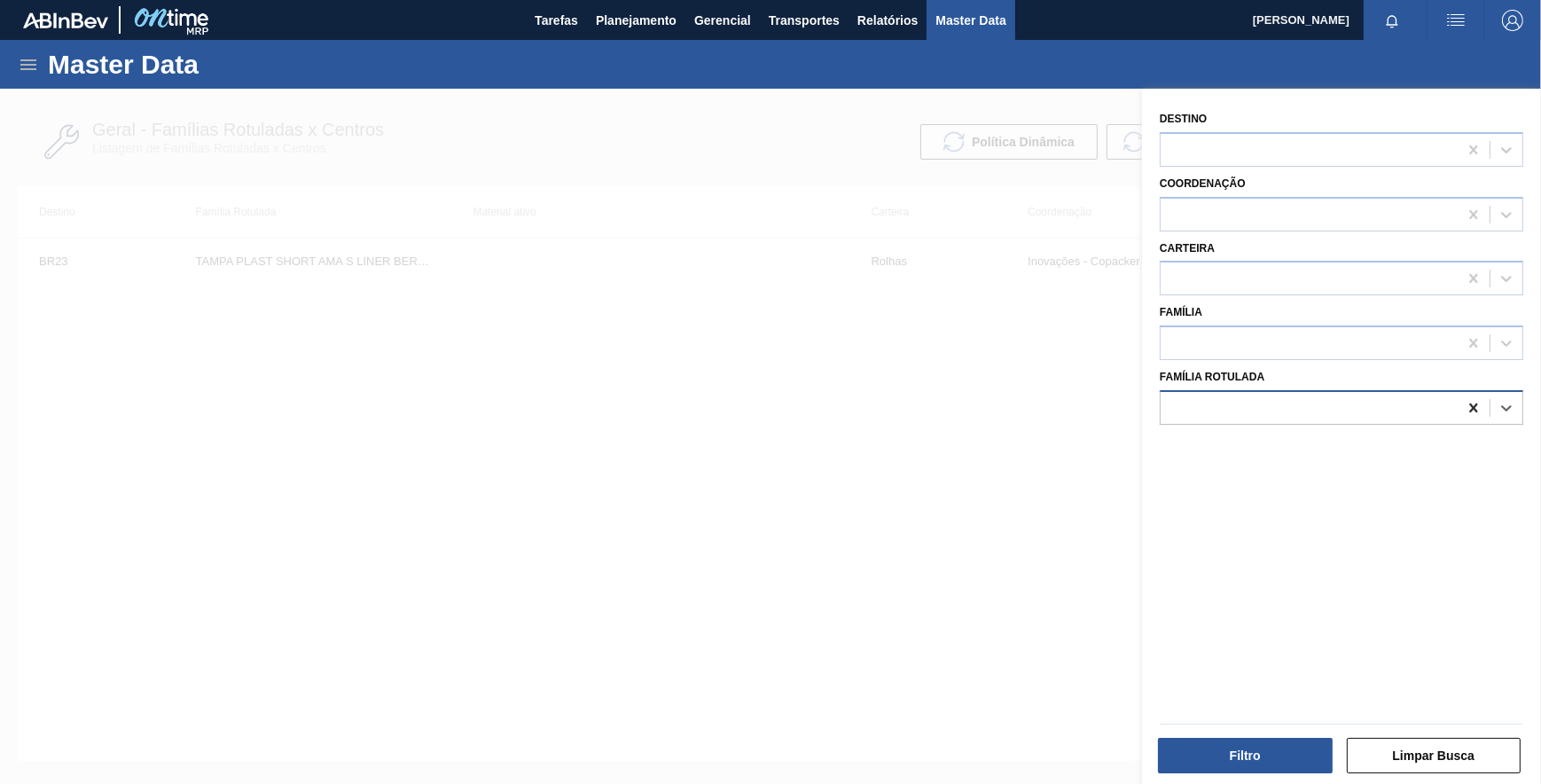
click at [1464, 408] on icon at bounding box center [1473, 408] width 17 height 17
paste Rotulada "Tampa Verde 38mm SUKITO"
type Rotulada "Tampa Verde 38mm SUKITO"
drag, startPoint x: 1277, startPoint y: 451, endPoint x: 1270, endPoint y: 478, distance: 27.9
click at [1277, 450] on div "Tampa Verde 38mm SUKITO" at bounding box center [1341, 452] width 364 height 33
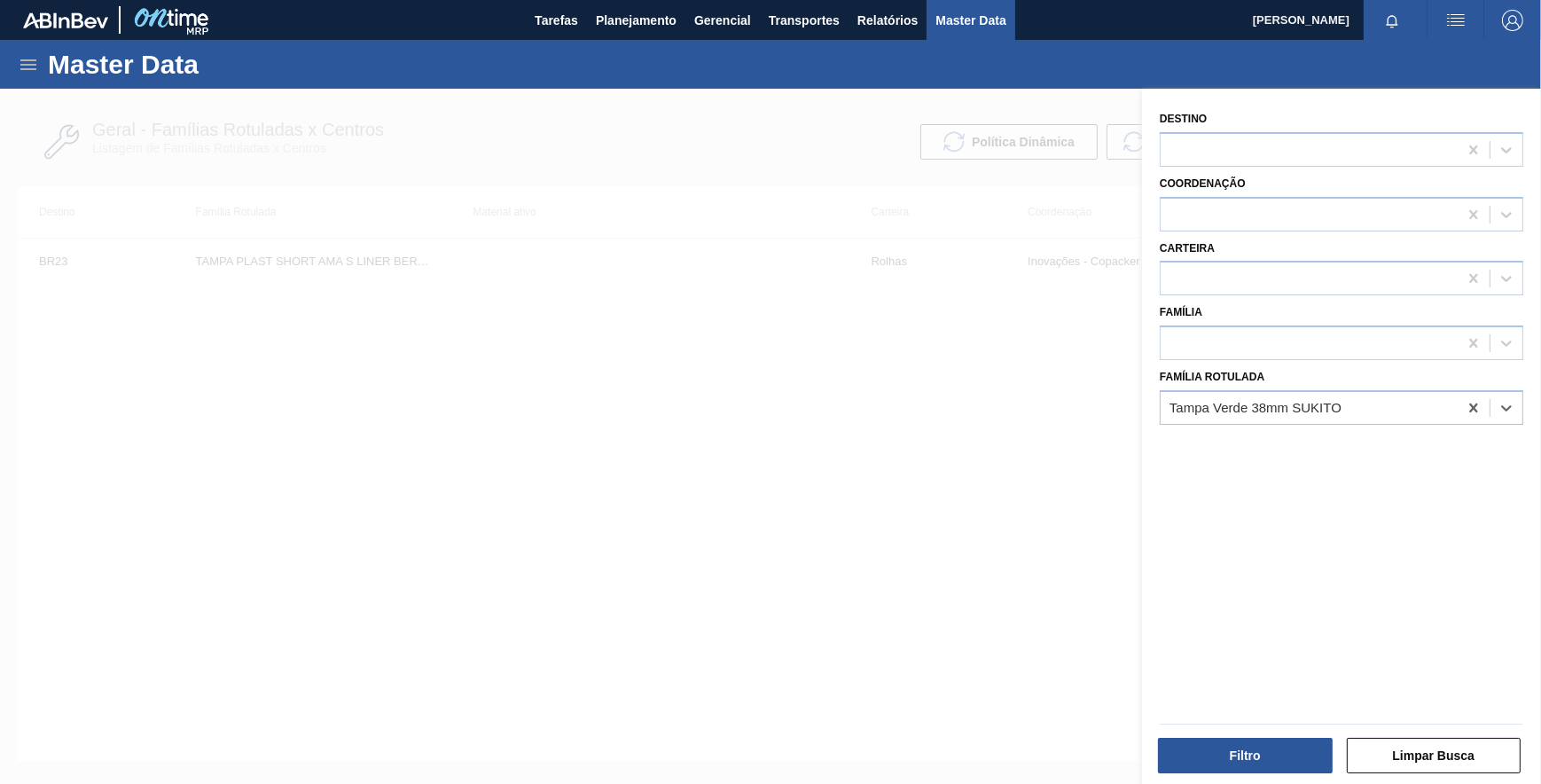
click at [1236, 775] on div "Filtro Limpar Busca" at bounding box center [1334, 743] width 399 height 89
click at [1232, 767] on button "Filtro" at bounding box center [1245, 755] width 175 height 36
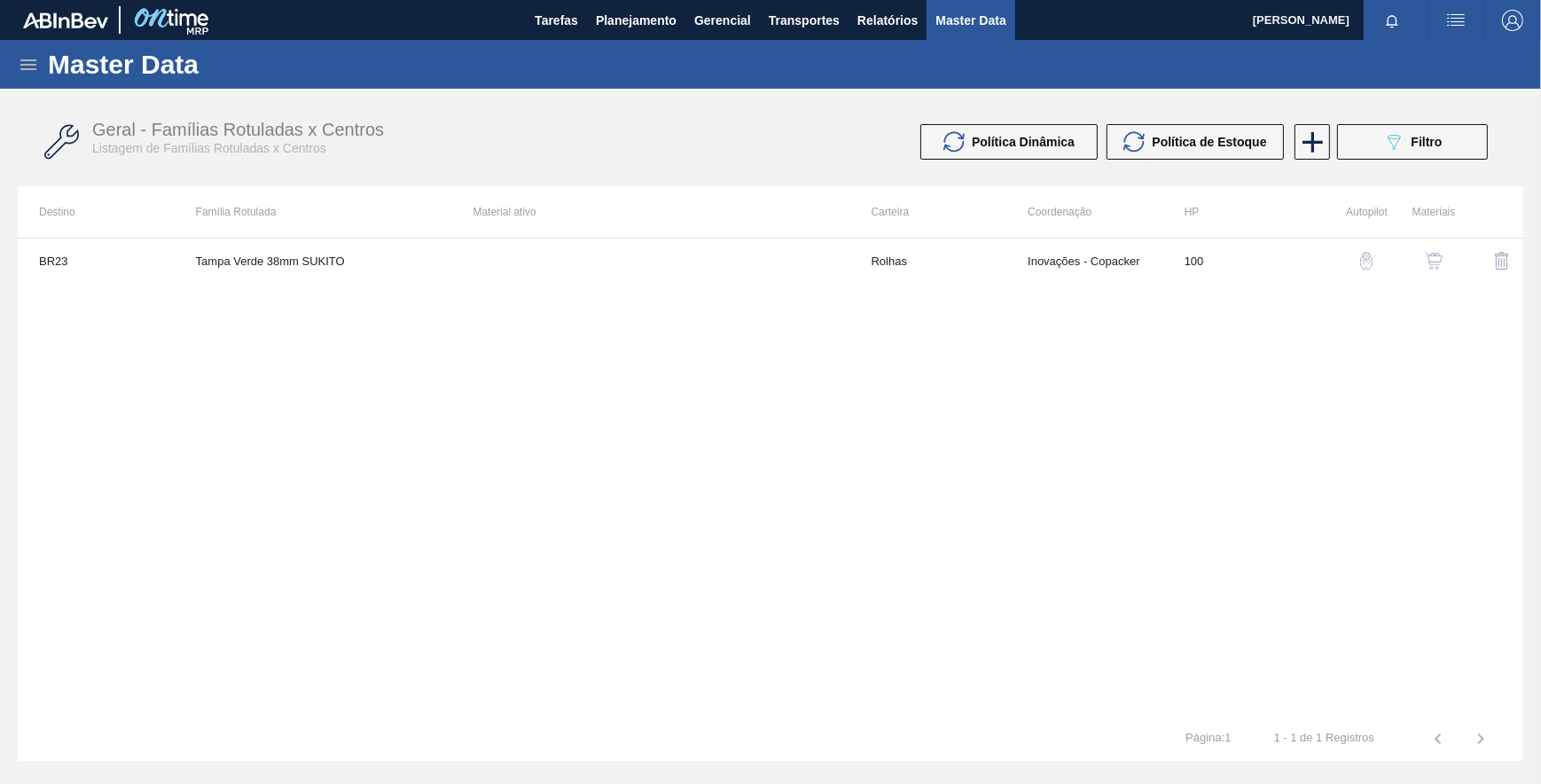
click at [1376, 258] on div "button" at bounding box center [1366, 260] width 21 height 17
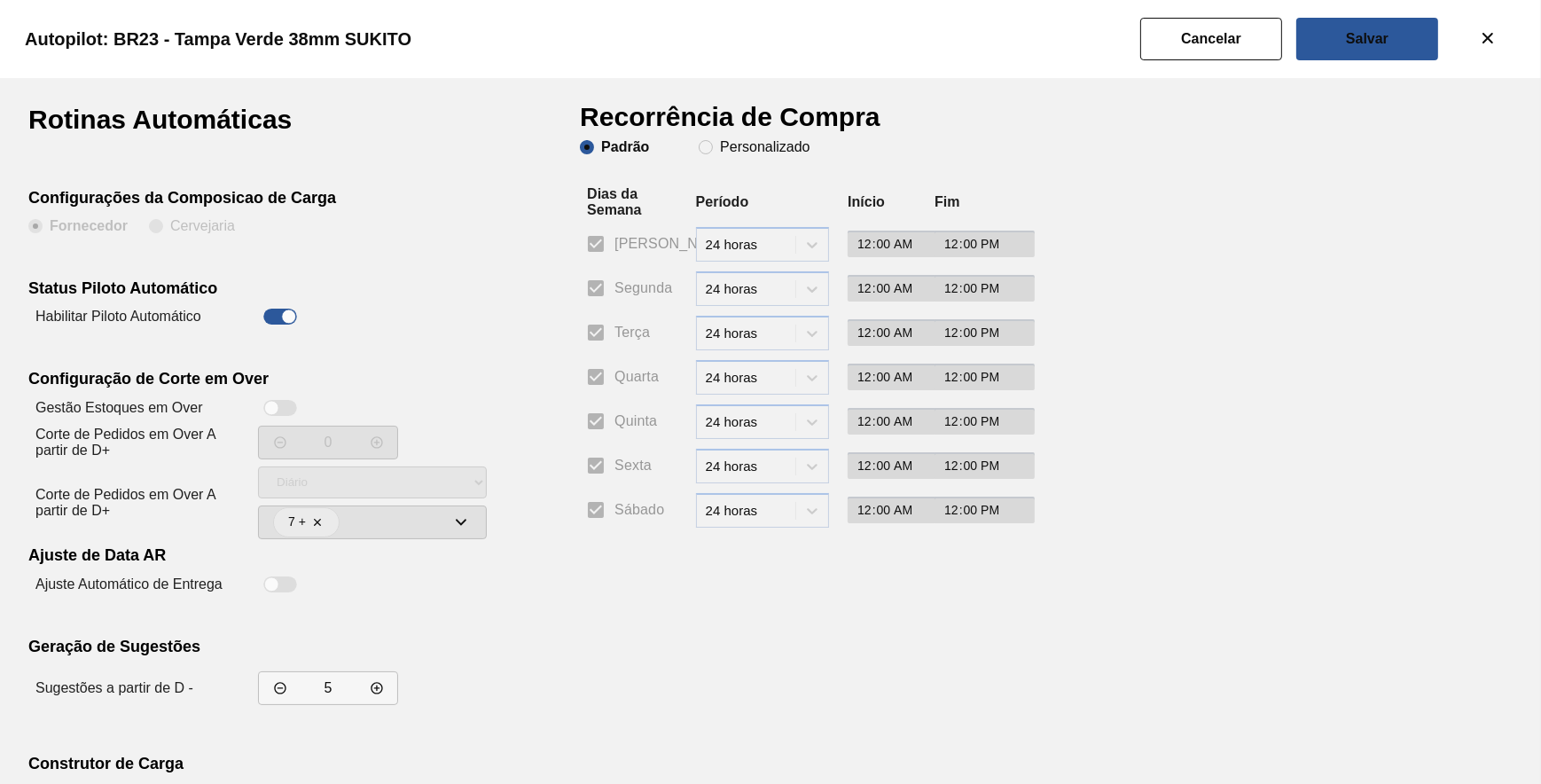
click at [276, 313] on div at bounding box center [279, 316] width 34 height 16
checkbox input "false"
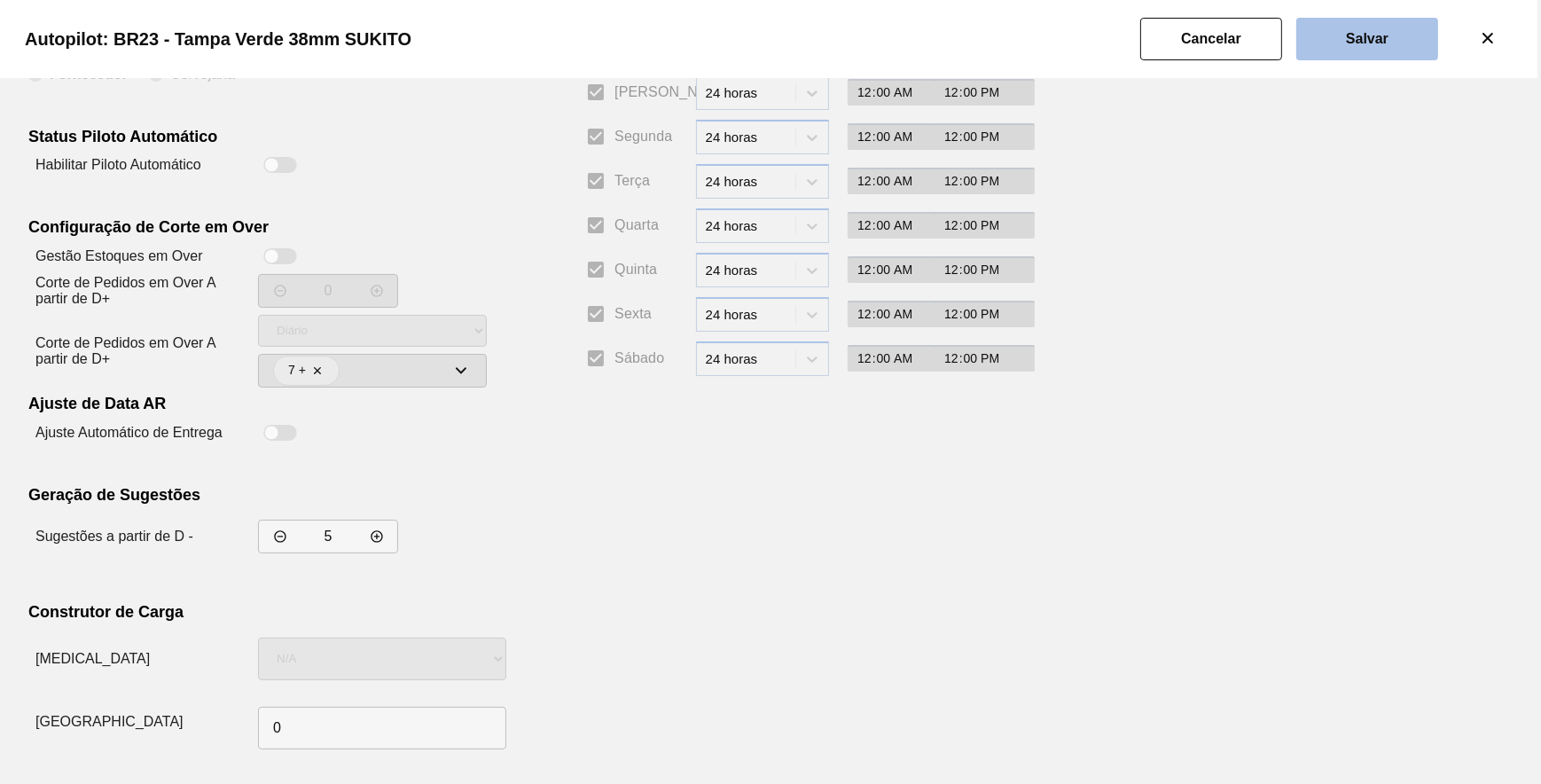
click at [1335, 42] on button "Salvar" at bounding box center [1367, 39] width 142 height 43
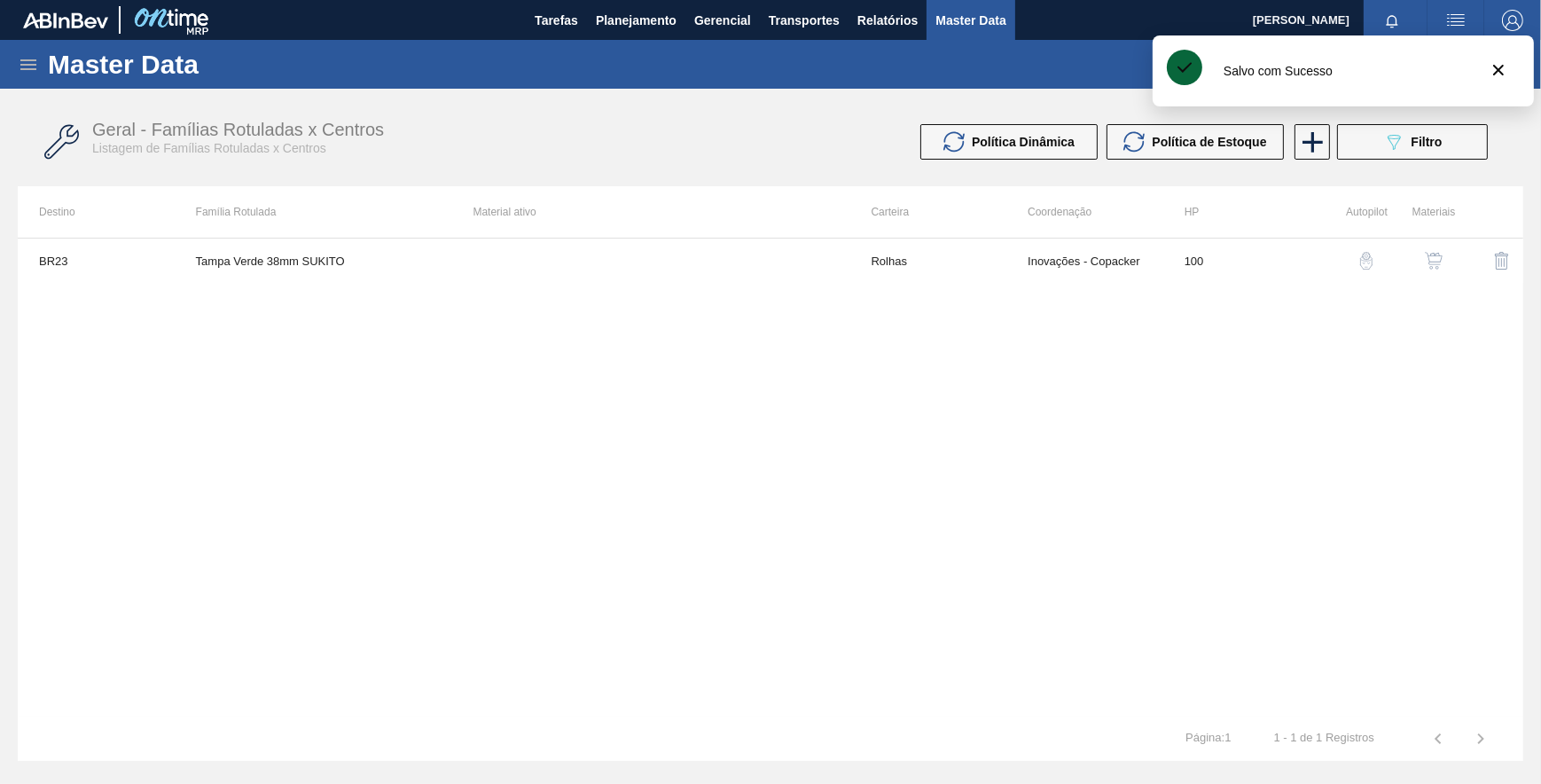
drag, startPoint x: 859, startPoint y: 297, endPoint x: 869, endPoint y: 289, distance: 12.8
click at [867, 292] on div "BR23 Tampa Verde 38mm SUKITO Rolhas Inovações - Copacker 100" at bounding box center [770, 476] width 1505 height 478
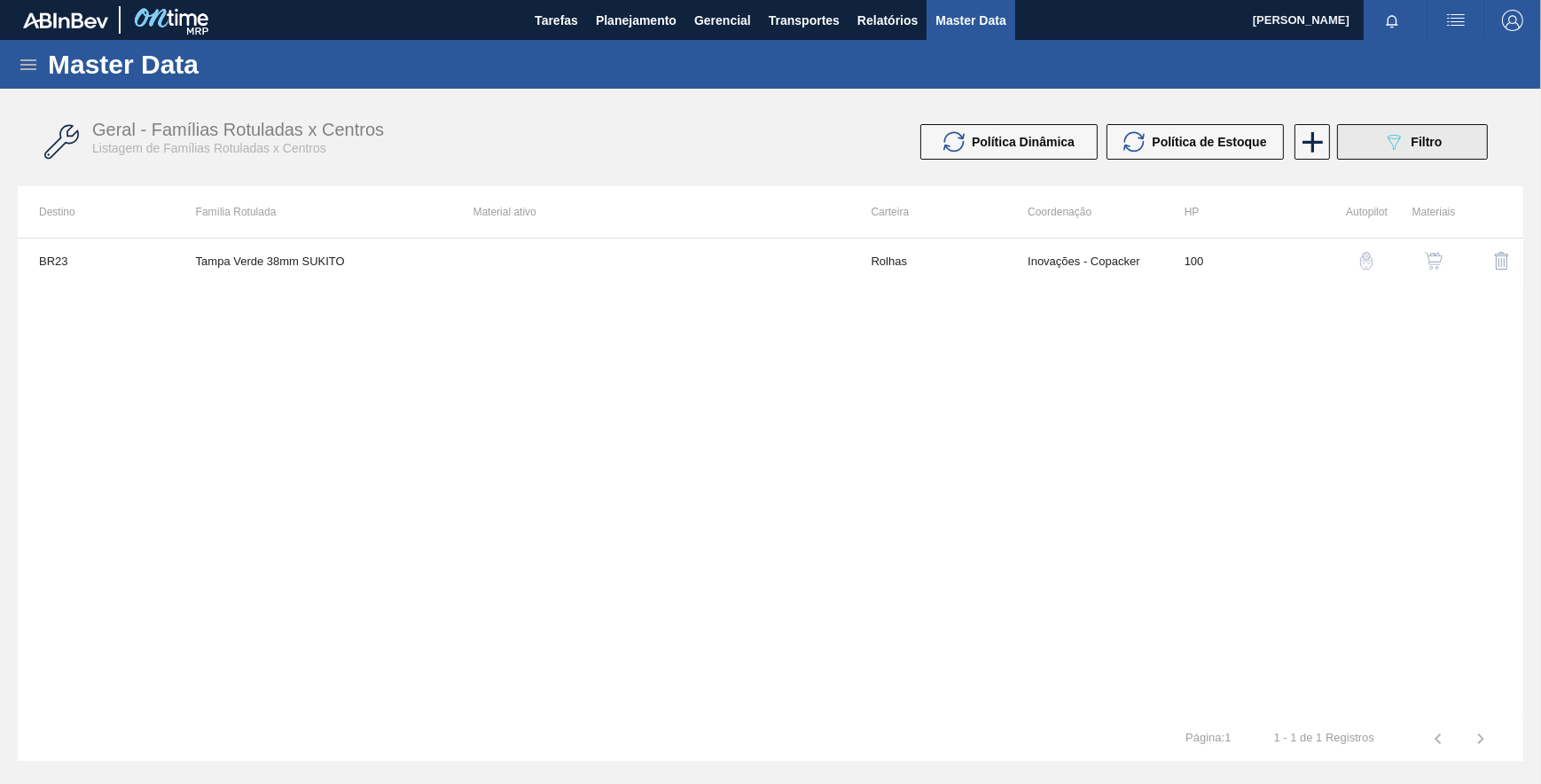
click at [1461, 150] on button "089F7B8B-B2A5-4AFE-B5C0-19BA573D28AC Filtro" at bounding box center [1412, 142] width 150 height 36
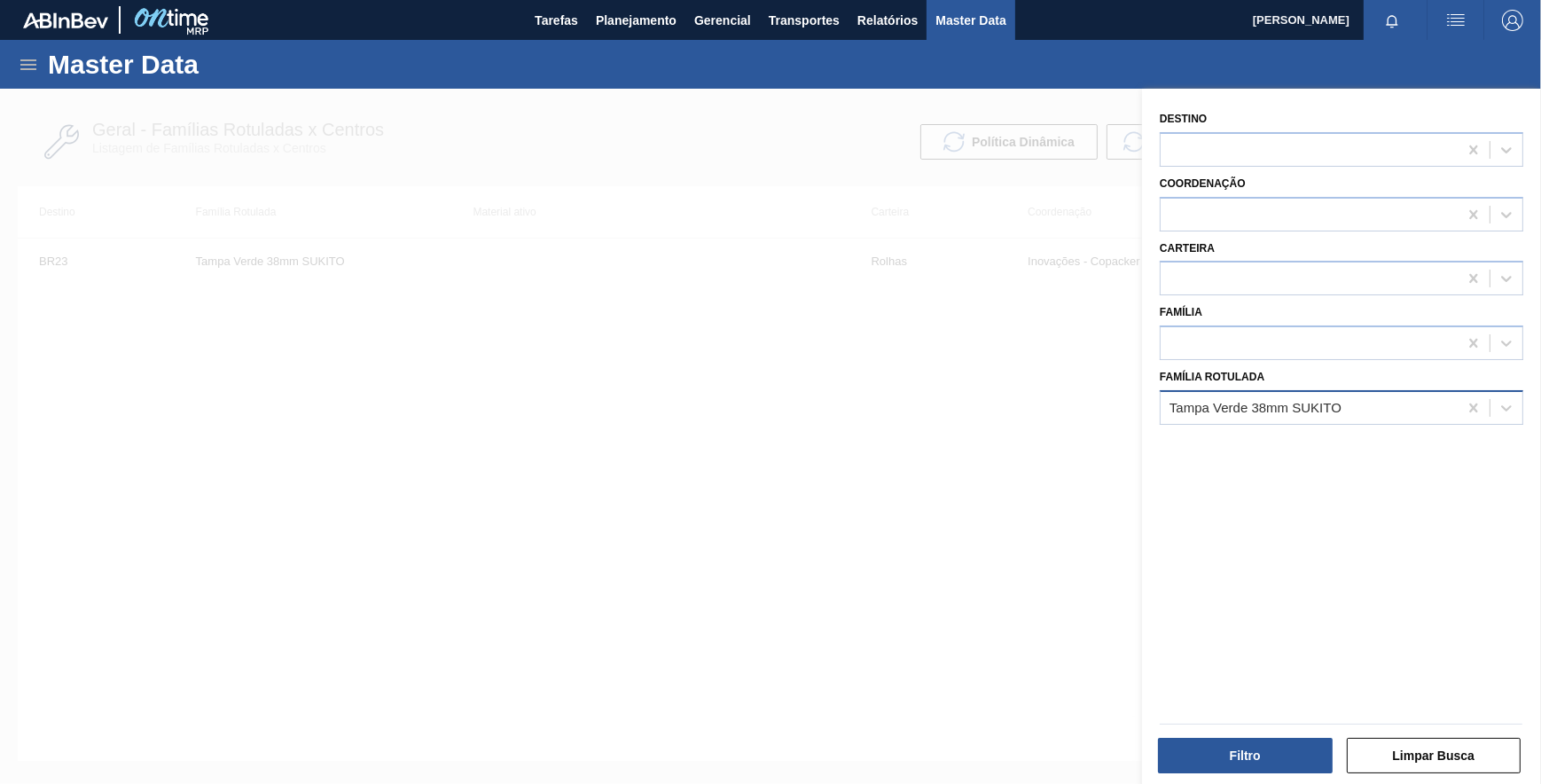
drag, startPoint x: 1464, startPoint y: 406, endPoint x: 1454, endPoint y: 408, distance: 10.2
click at [1464, 406] on icon at bounding box center [1473, 408] width 17 height 17
paste Rotulada "ROLHA PLÁSTICA GCA NORMAL"
type Rotulada "ROLHA PLÁSTICA GCA NORMAL"
drag, startPoint x: 1311, startPoint y: 474, endPoint x: 1303, endPoint y: 457, distance: 18.8
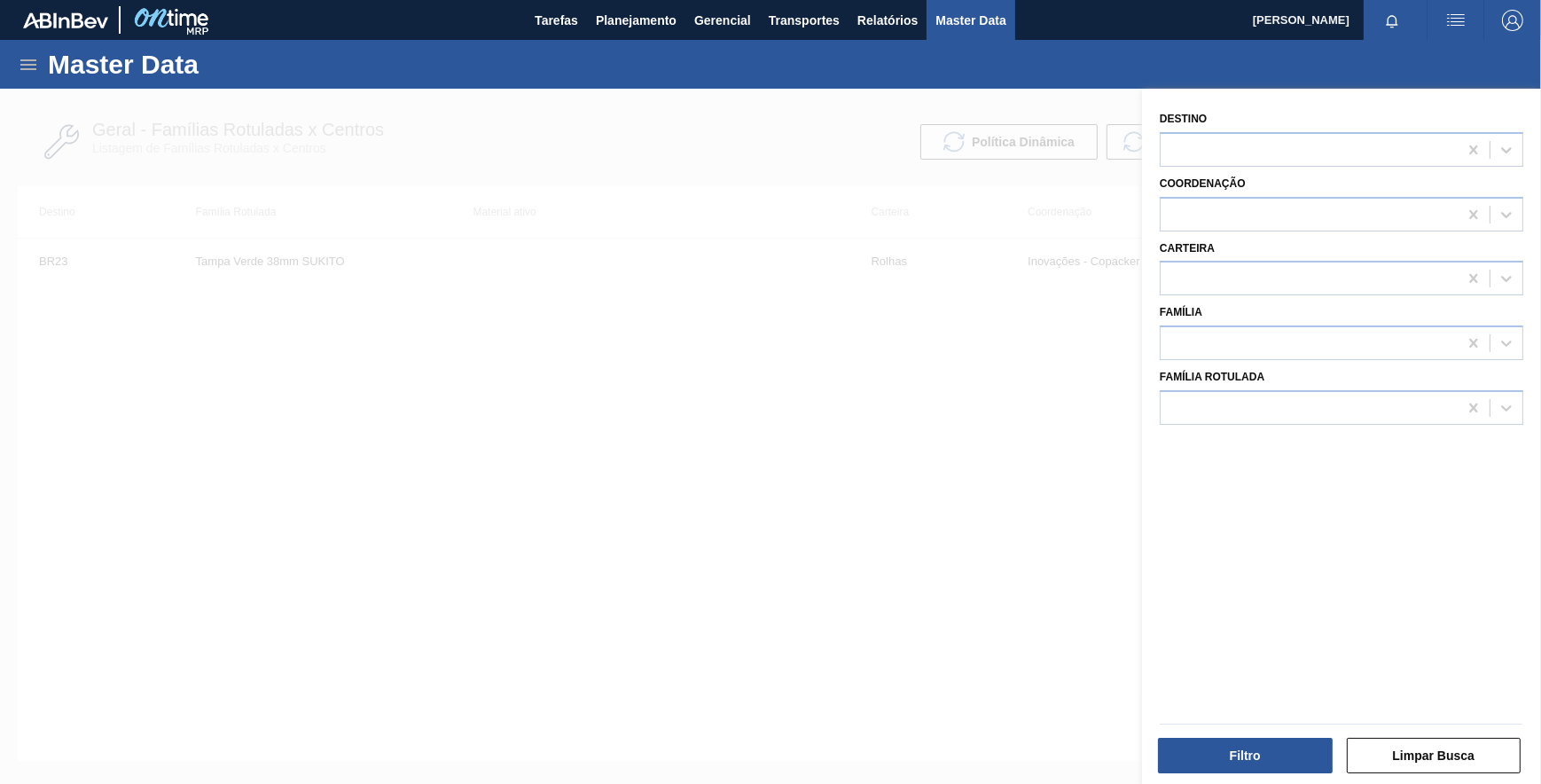
click at [1307, 468] on div "Destino Coordenação Carteira Família Família Rotulada" at bounding box center [1341, 438] width 399 height 700
click at [1464, 407] on icon at bounding box center [1473, 408] width 17 height 17
paste Rotulada "ROLHA PLÁSTICA GCA NORMAL"
type Rotulada "ROLHA PLÁSTICA GCA NORMAL"
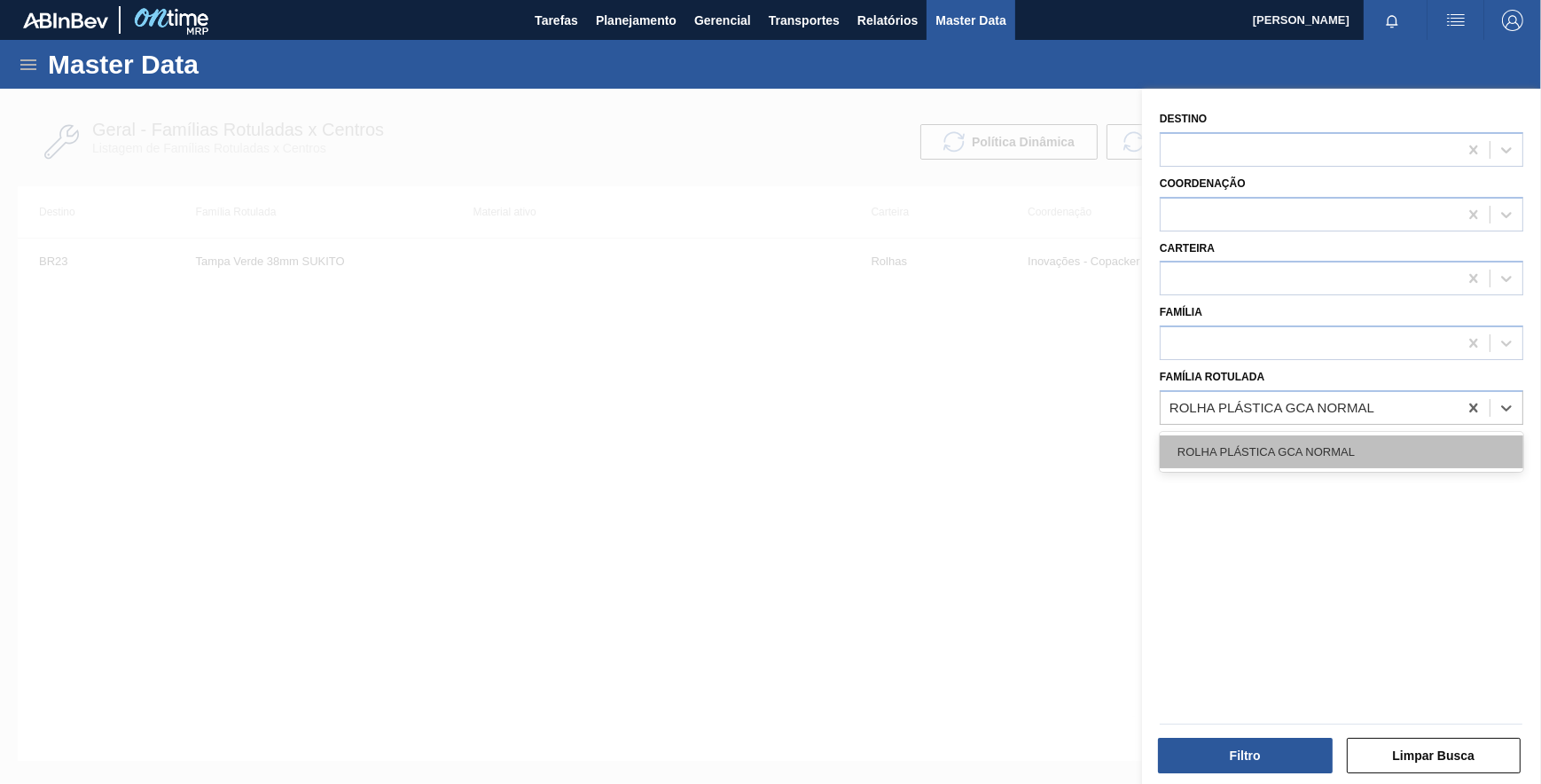
click at [1364, 446] on div "ROLHA PLÁSTICA GCA NORMAL" at bounding box center [1341, 452] width 364 height 33
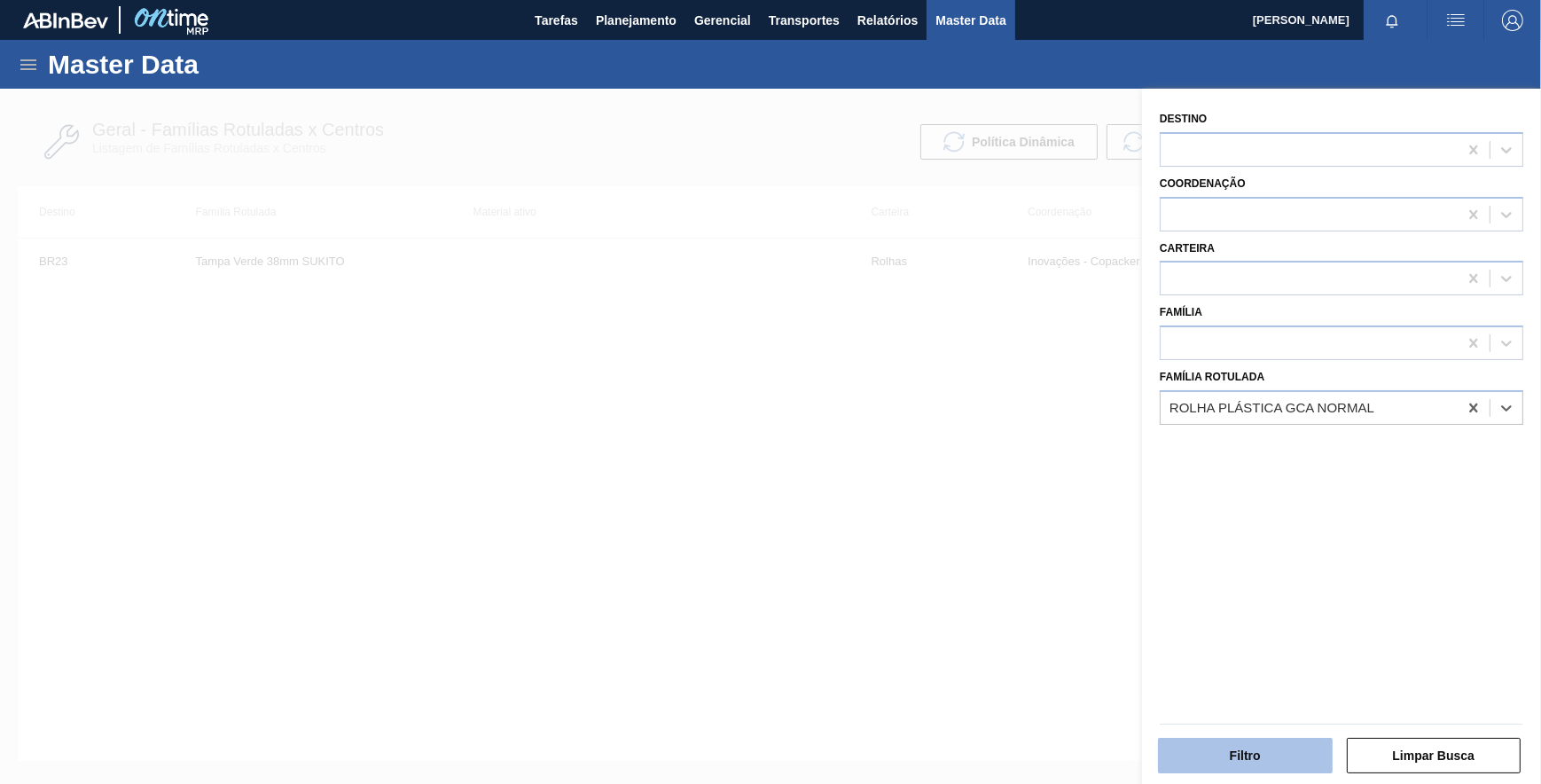
click at [1226, 754] on button "Filtro" at bounding box center [1245, 755] width 175 height 36
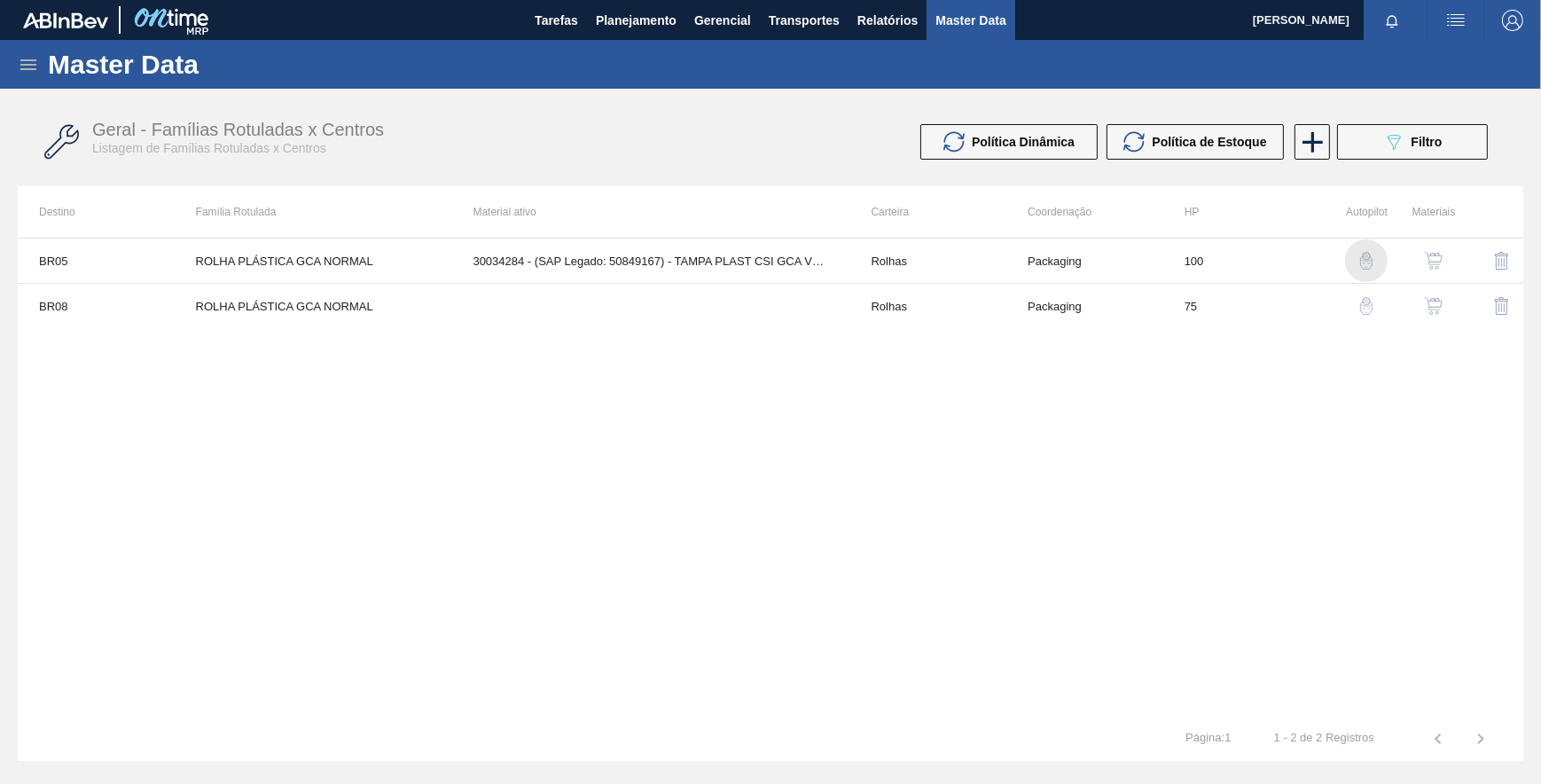
click at [1362, 262] on img "button" at bounding box center [1366, 260] width 17 height 17
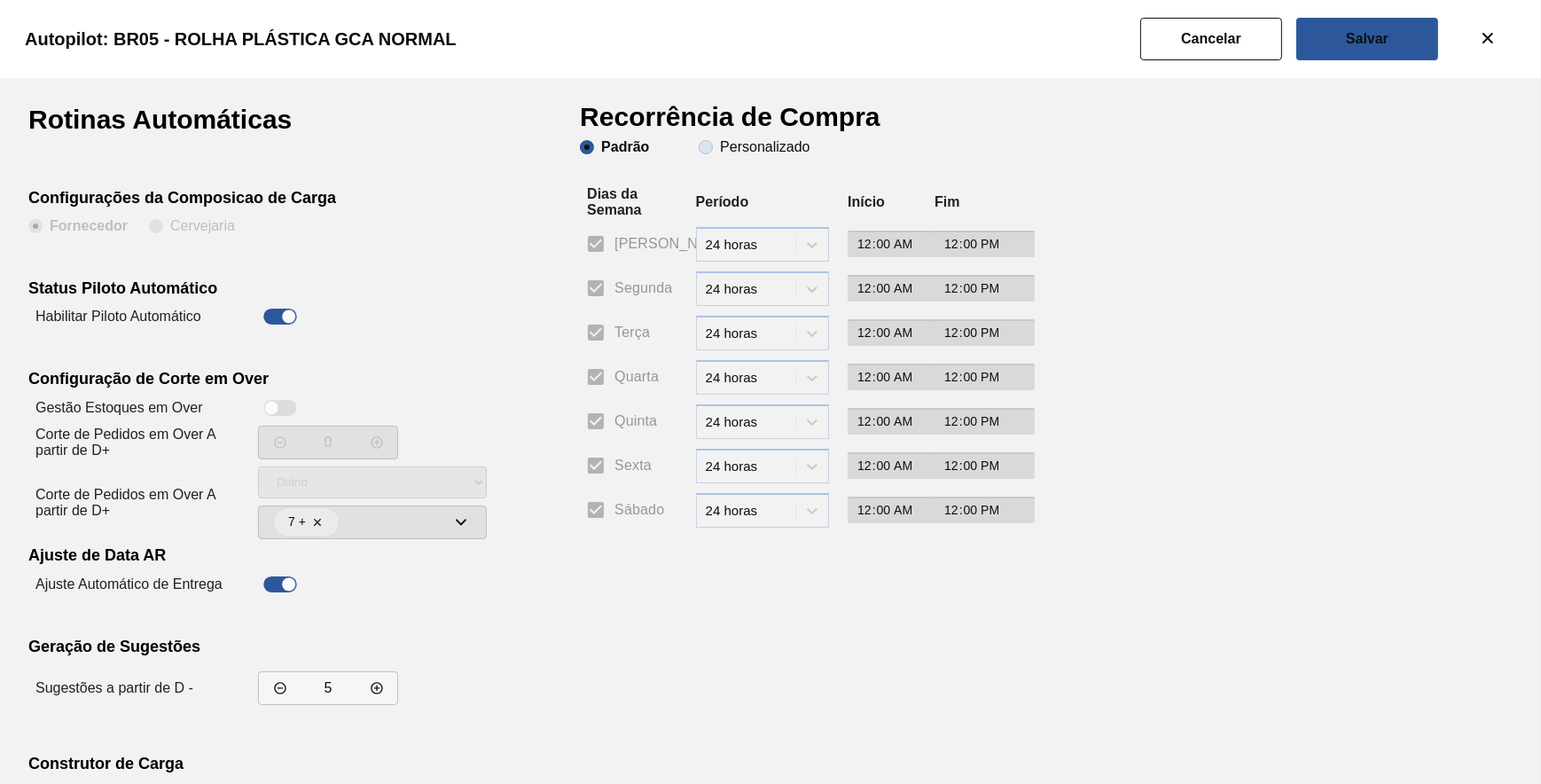
click at [0, 0] on slot "Personalizado" at bounding box center [0, 0] width 0 height 0
drag, startPoint x: 743, startPoint y: 142, endPoint x: 688, endPoint y: 212, distance: 89.0
click at [0, 0] on slot "Personalizado" at bounding box center [0, 0] width 0 height 0
click at [720, 141] on input "Personalizado" at bounding box center [705, 147] width 28 height 28
radio input "true"
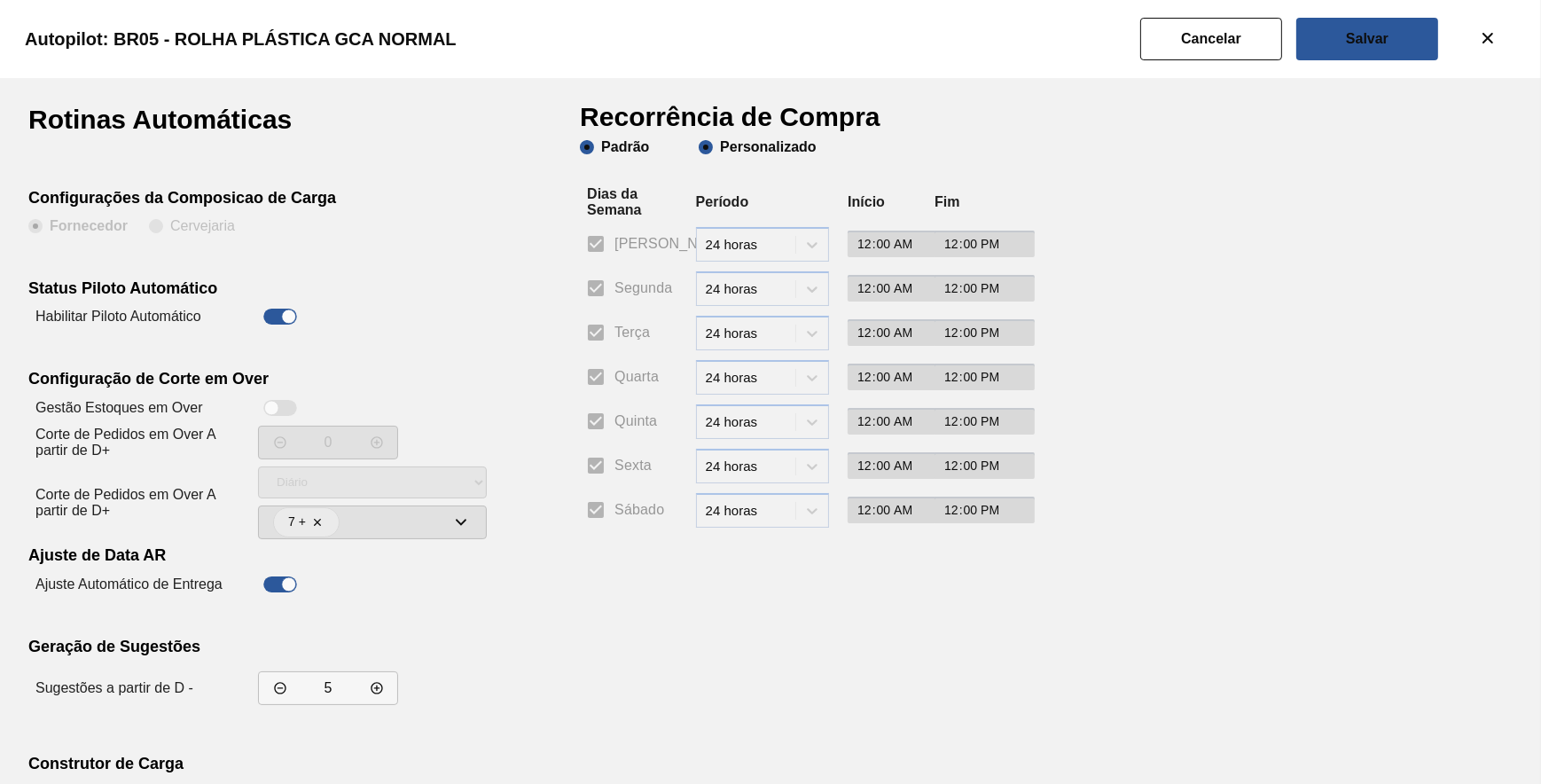
radio input "false"
checkbox input "false"
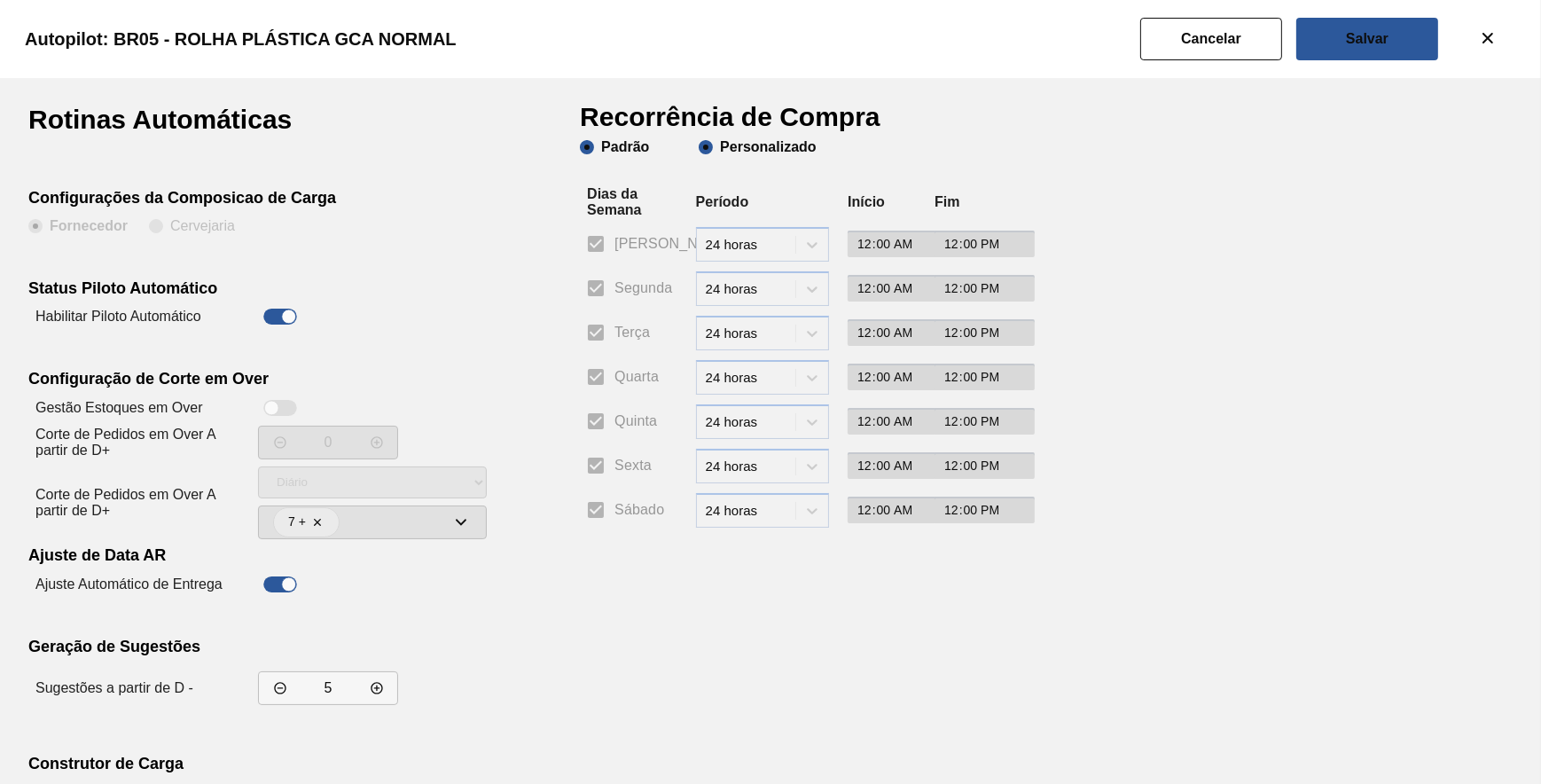
checkbox input "false"
click at [606, 289] on input "Segunda" at bounding box center [596, 288] width 37 height 37
checkbox input "true"
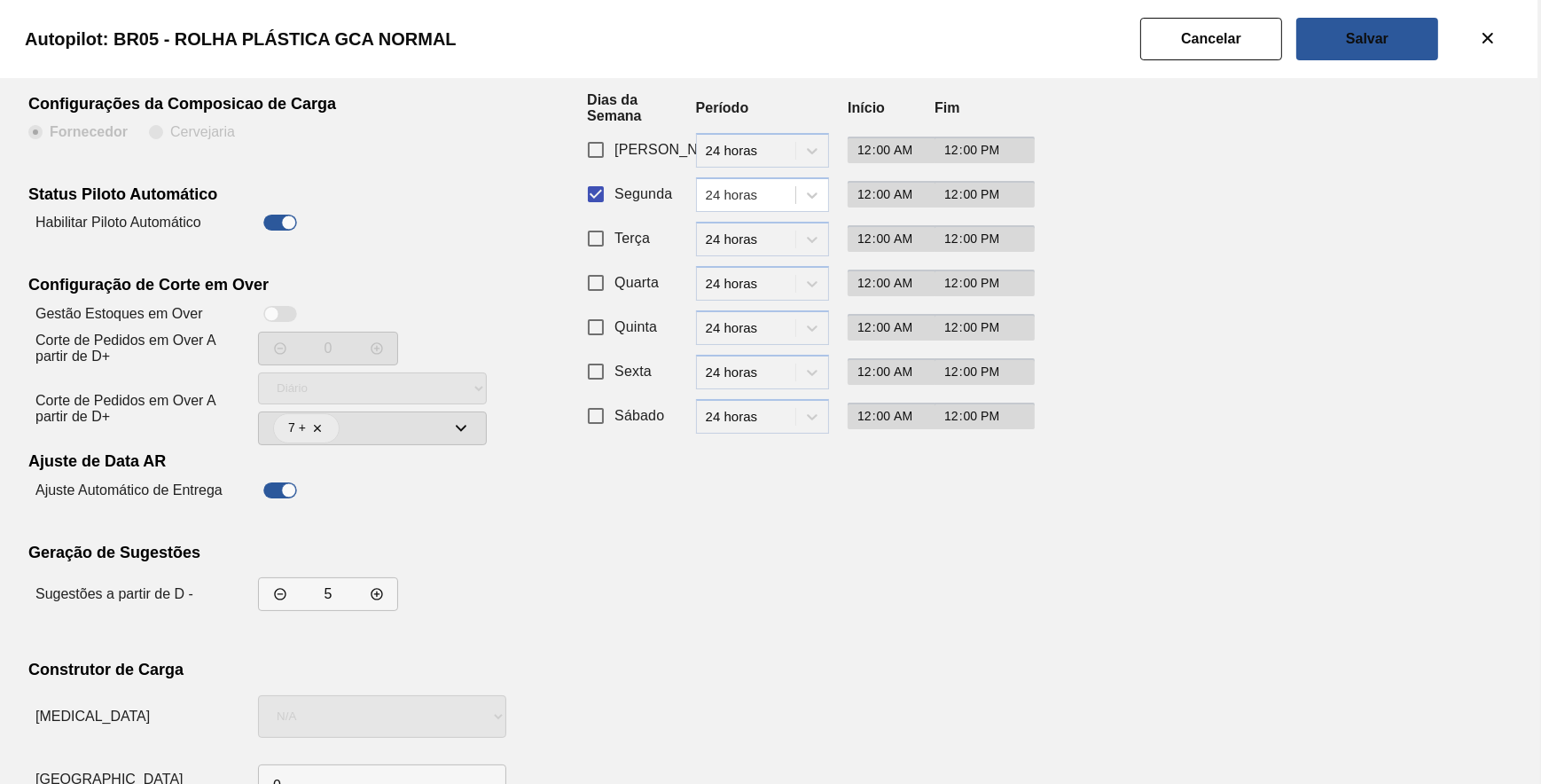
scroll to position [151, 0]
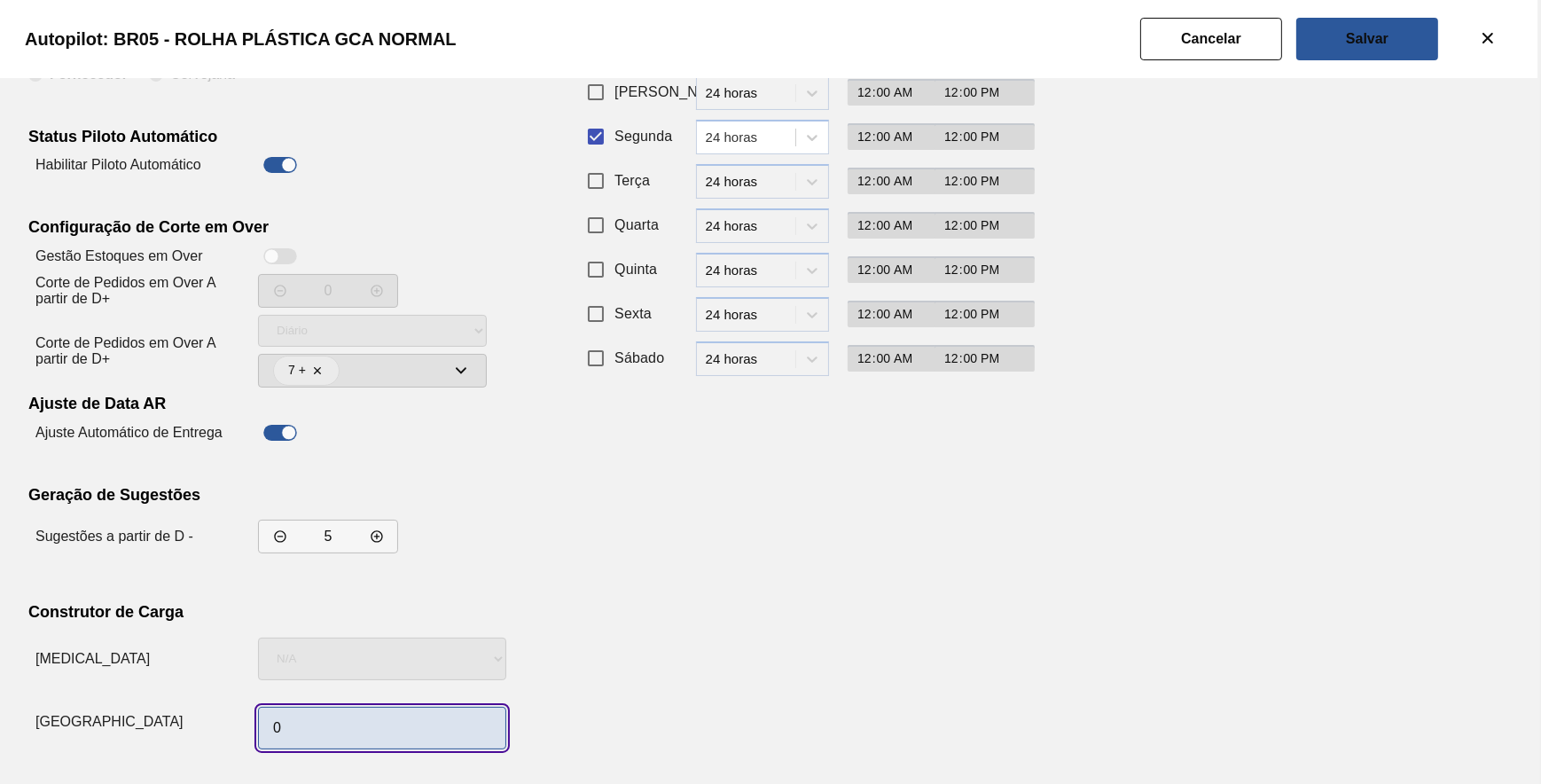
click at [322, 721] on input "0" at bounding box center [382, 728] width 248 height 43
type input "1"
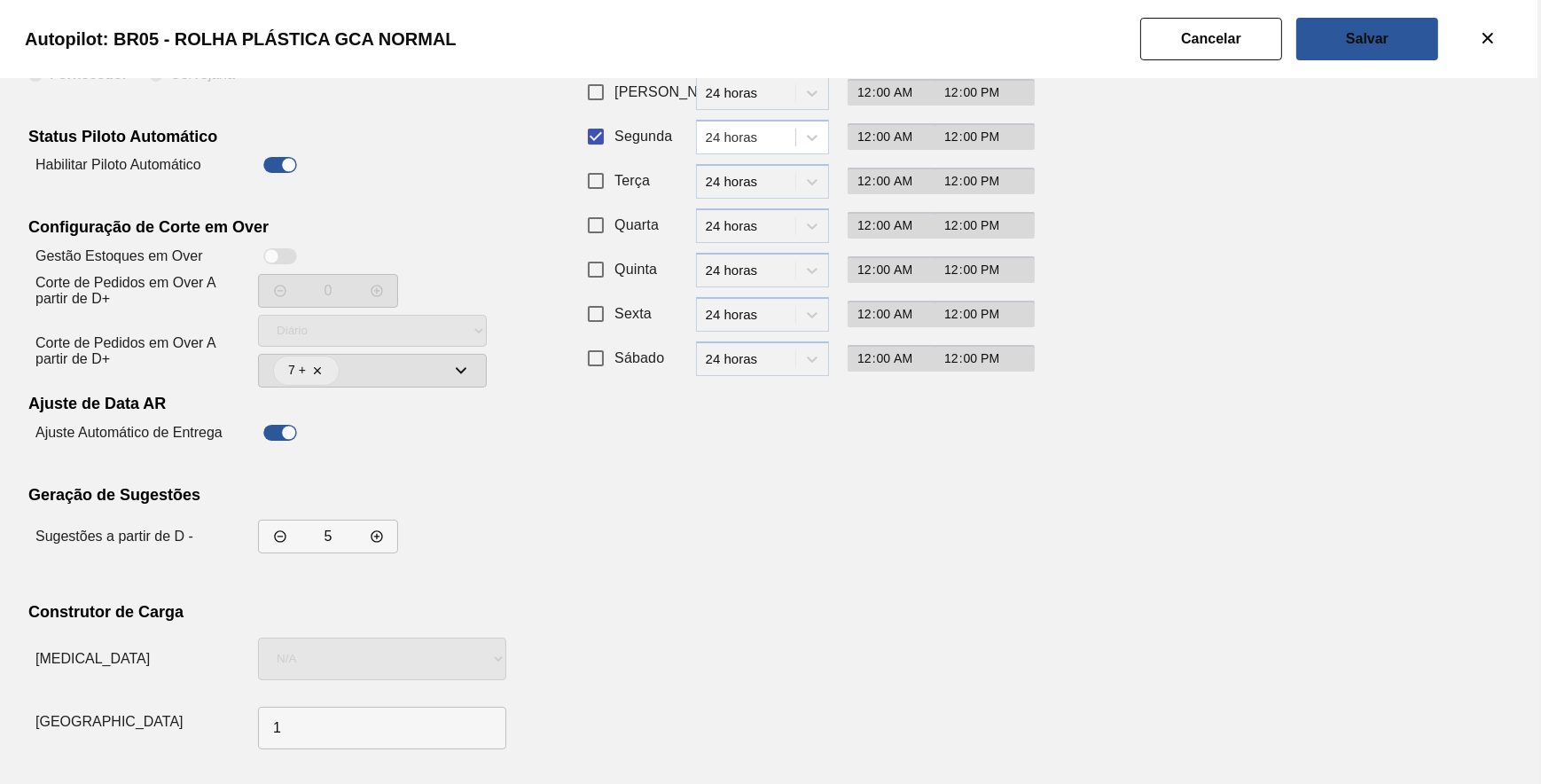
drag, startPoint x: 1145, startPoint y: 442, endPoint x: 1178, endPoint y: 380, distance: 70.2
click at [1149, 442] on div "Rotinas Automáticas Configurações da Composicao de Carga Fornecedor Cervejaria …" at bounding box center [770, 355] width 1485 height 801
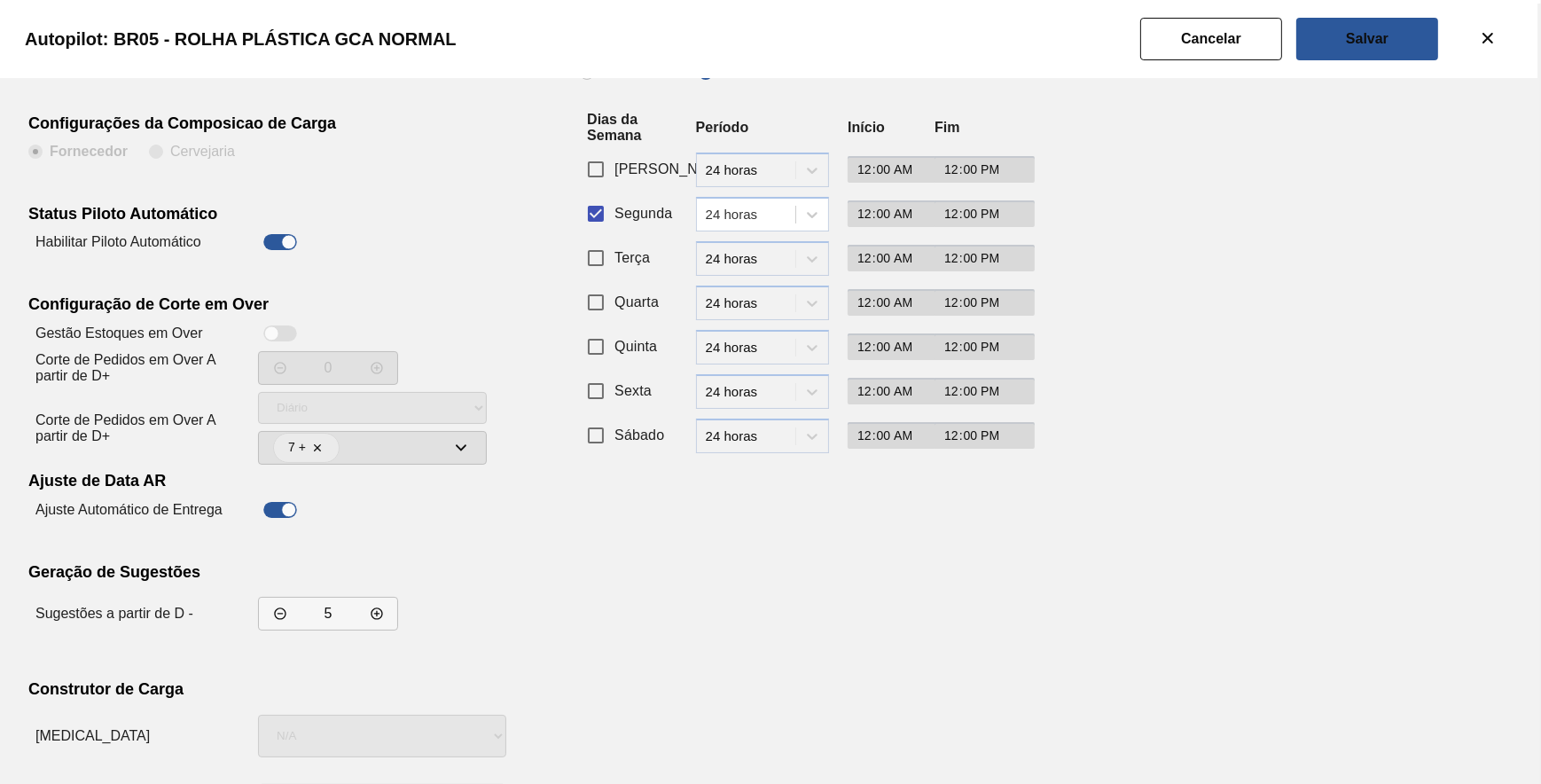
scroll to position [0, 0]
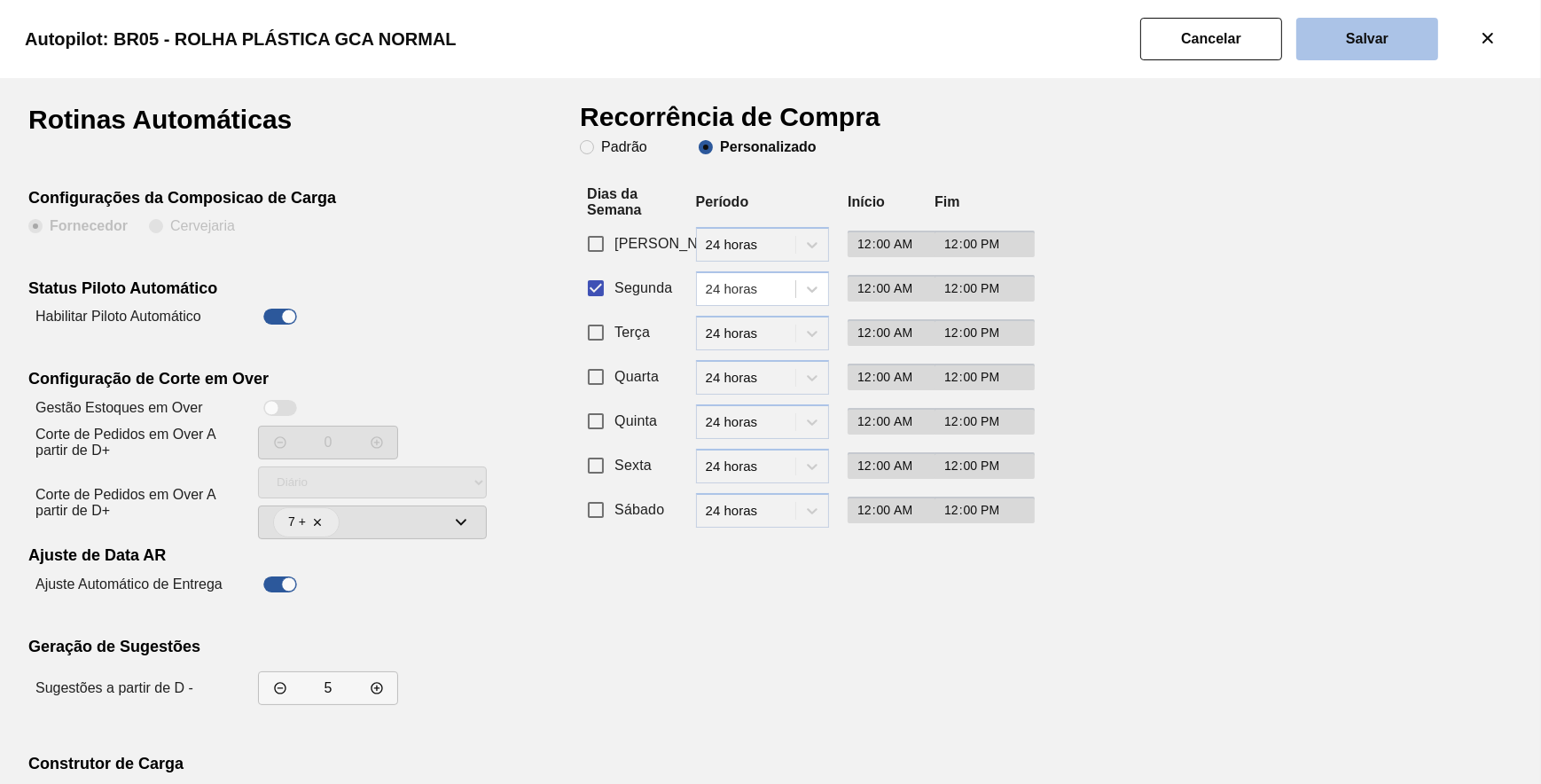
click at [0, 0] on slot "Salvar" at bounding box center [0, 0] width 0 height 0
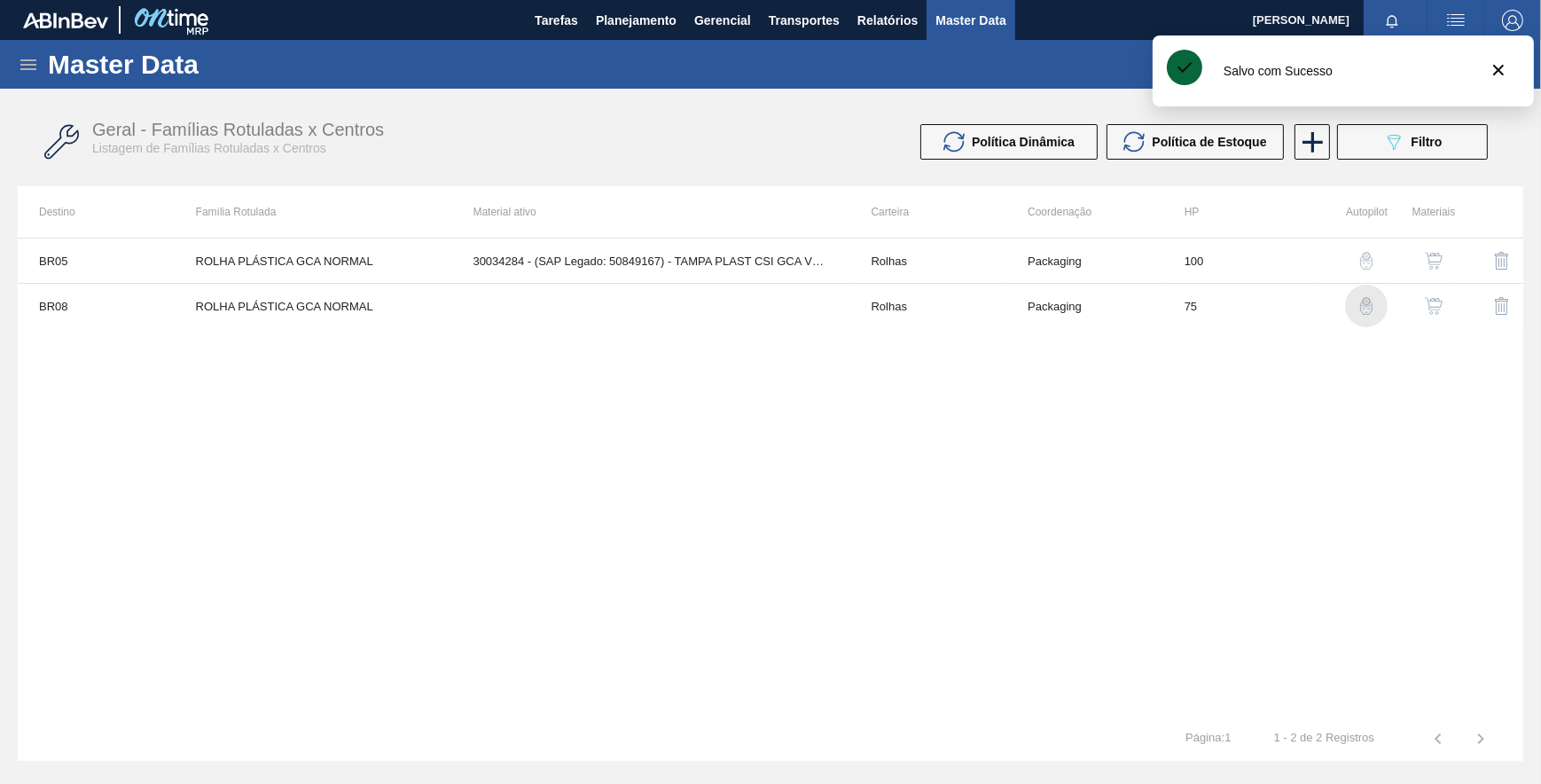
click at [1361, 302] on img "button" at bounding box center [1366, 306] width 17 height 17
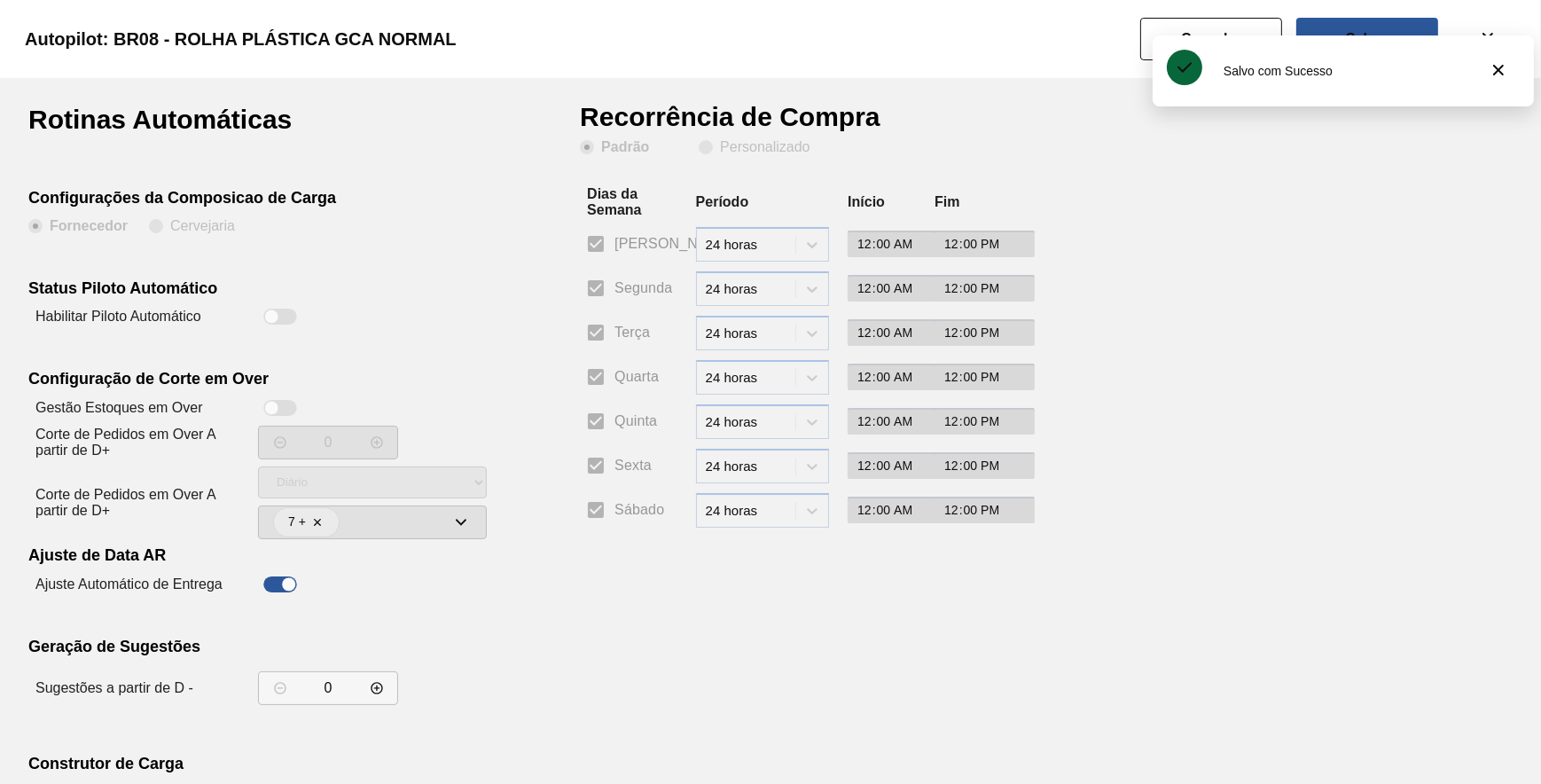
click at [281, 319] on div at bounding box center [279, 316] width 34 height 16
click at [279, 316] on div at bounding box center [279, 316] width 34 height 16
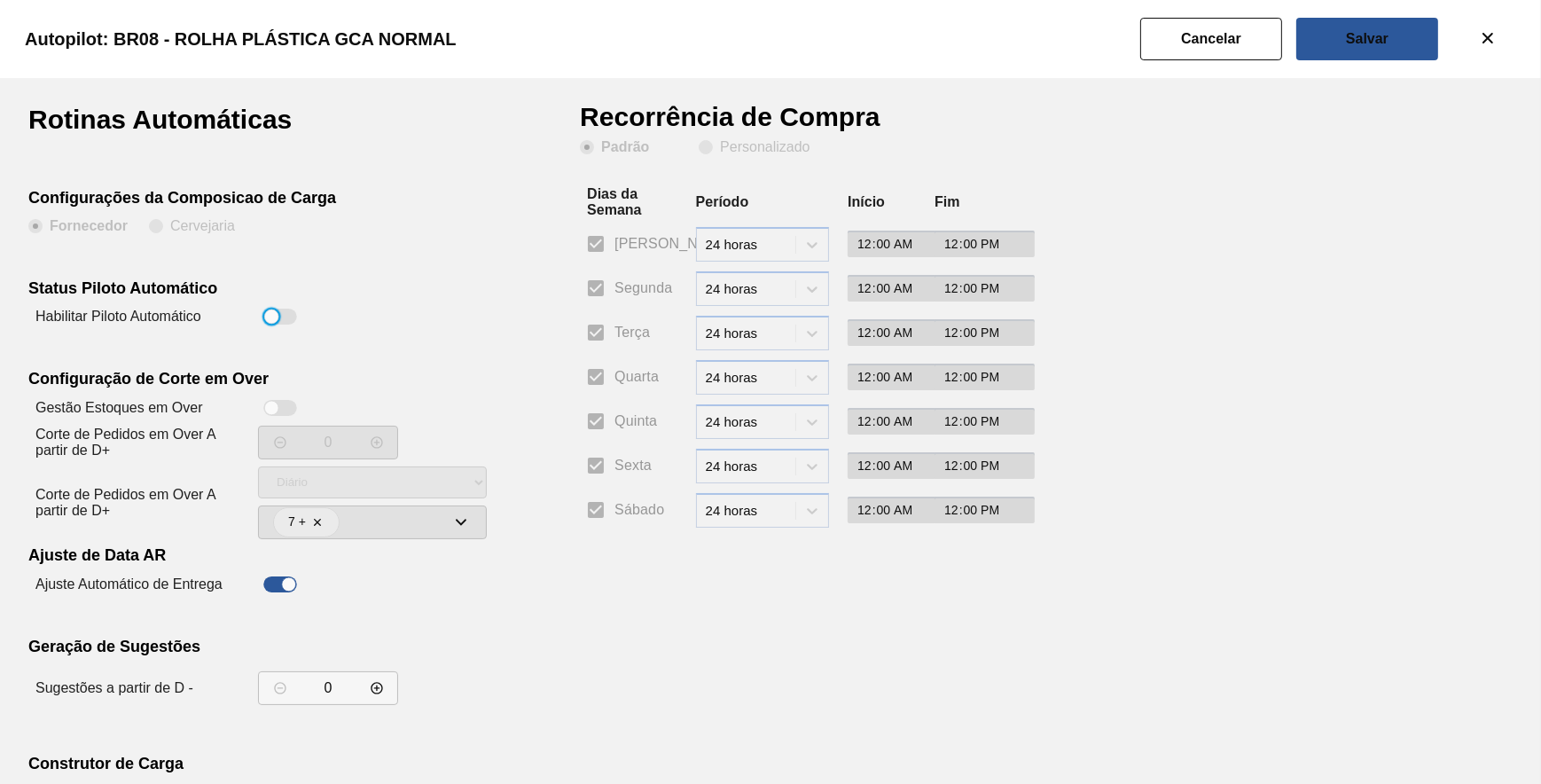
drag, startPoint x: 285, startPoint y: 310, endPoint x: 298, endPoint y: 310, distance: 13.0
click at [291, 310] on div at bounding box center [279, 316] width 34 height 16
checkbox input "true"
click at [0, 0] on slot "Personalizado" at bounding box center [0, 0] width 0 height 0
click at [720, 146] on input "Personalizado" at bounding box center [705, 147] width 28 height 28
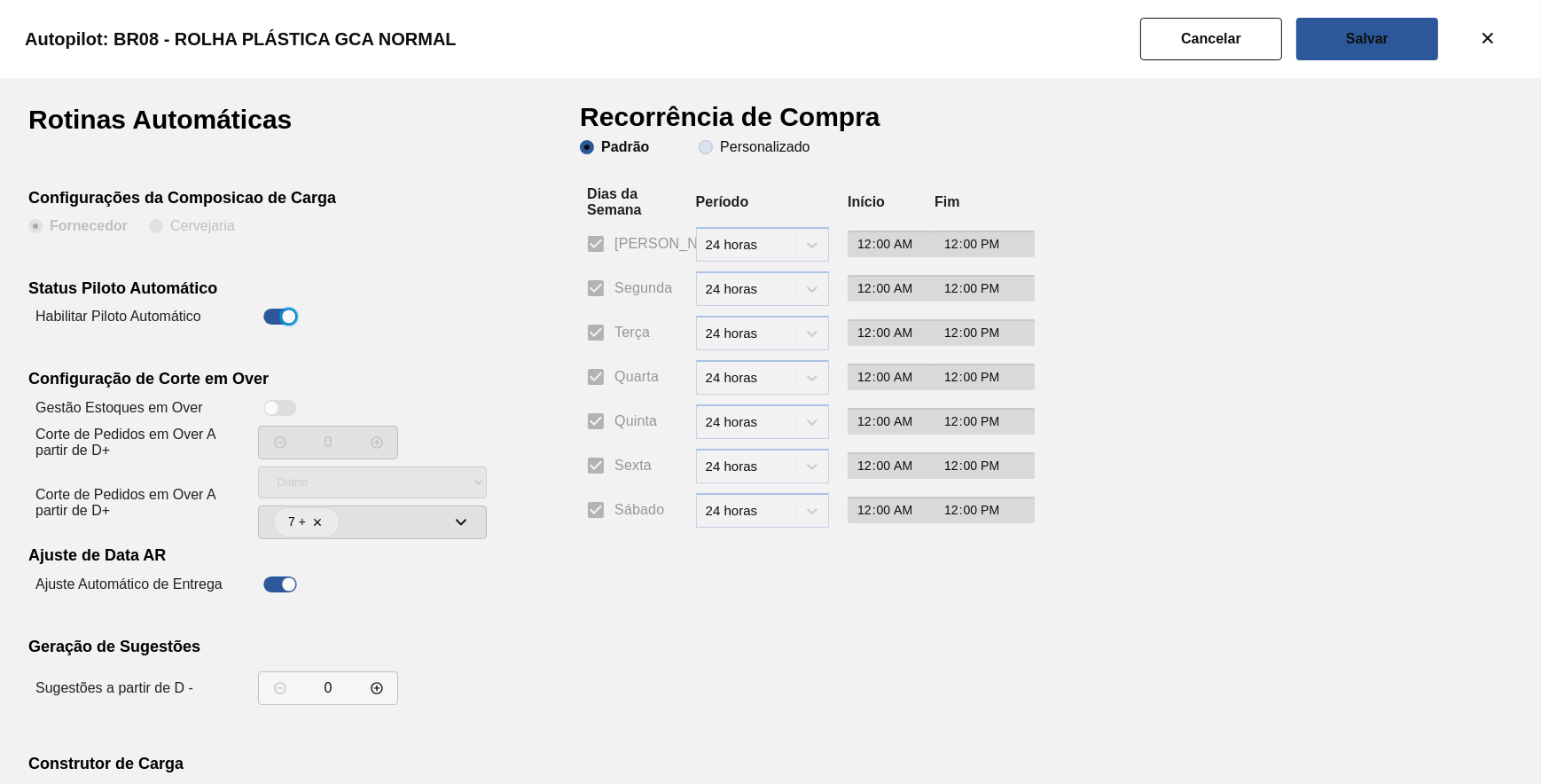
radio input "true"
radio input "false"
checkbox input "false"
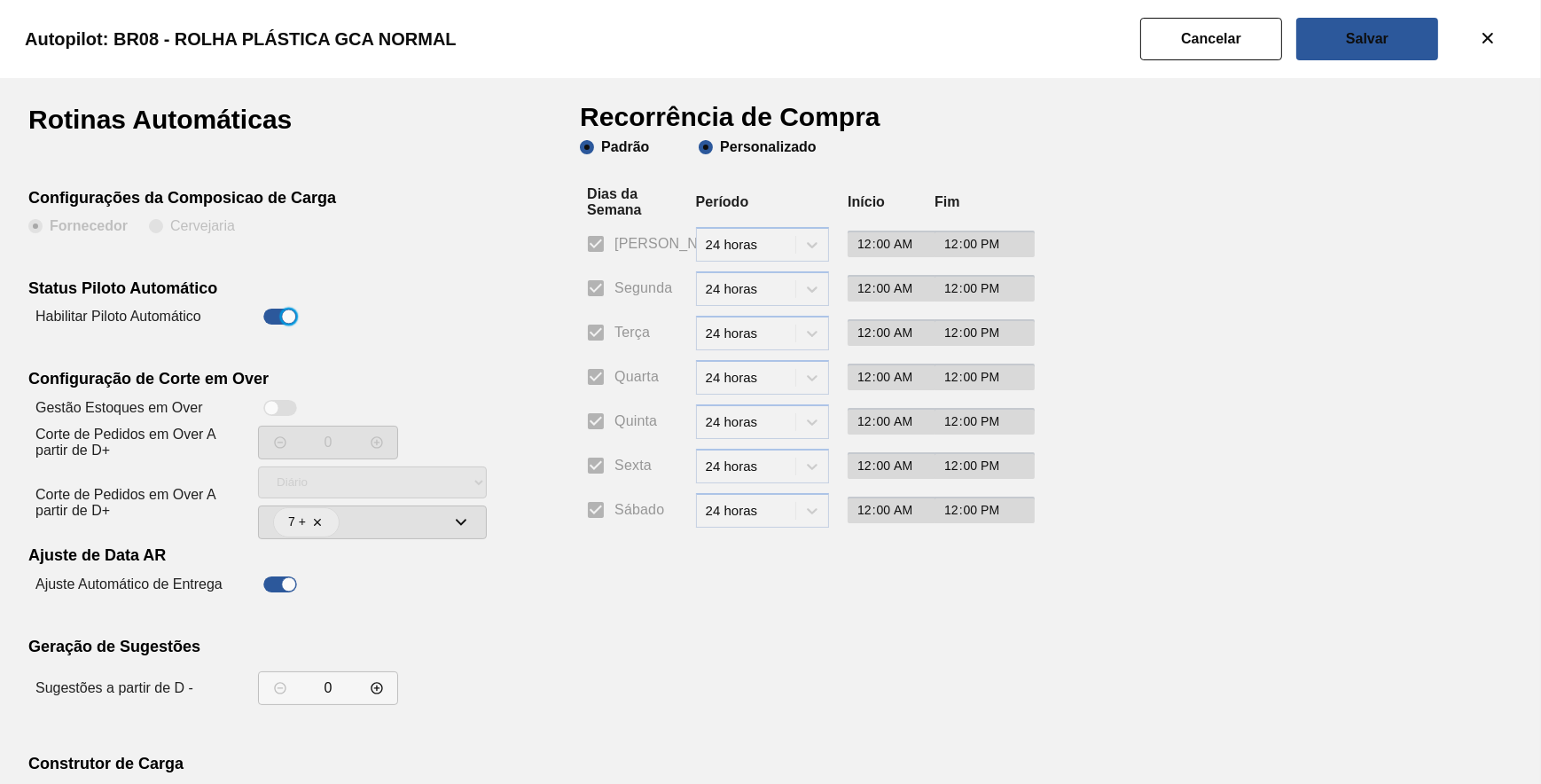
checkbox input "false"
drag, startPoint x: 603, startPoint y: 292, endPoint x: 587, endPoint y: 315, distance: 28.0
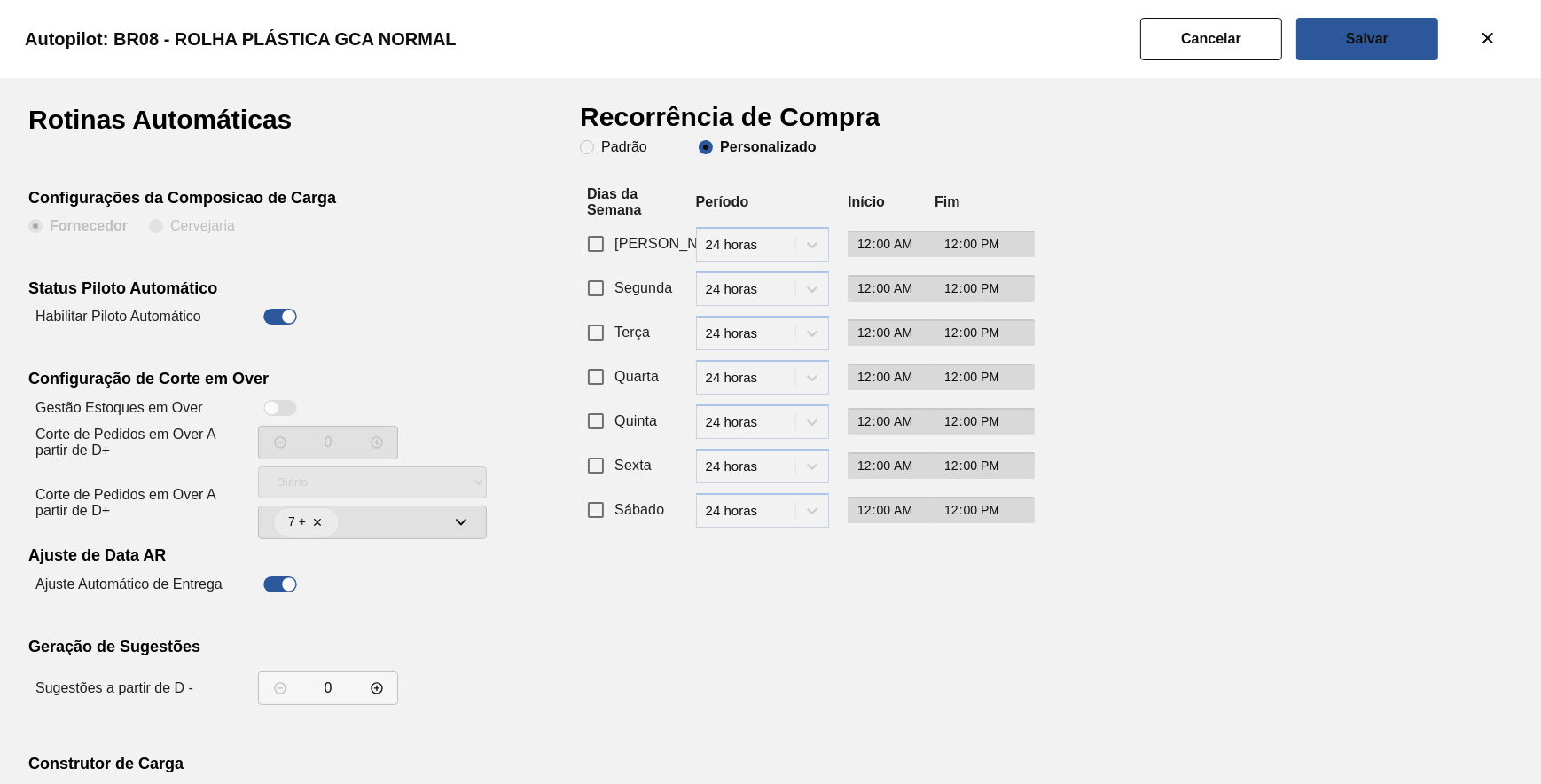
click at [601, 292] on input "Segunda" at bounding box center [596, 288] width 37 height 37
checkbox input "true"
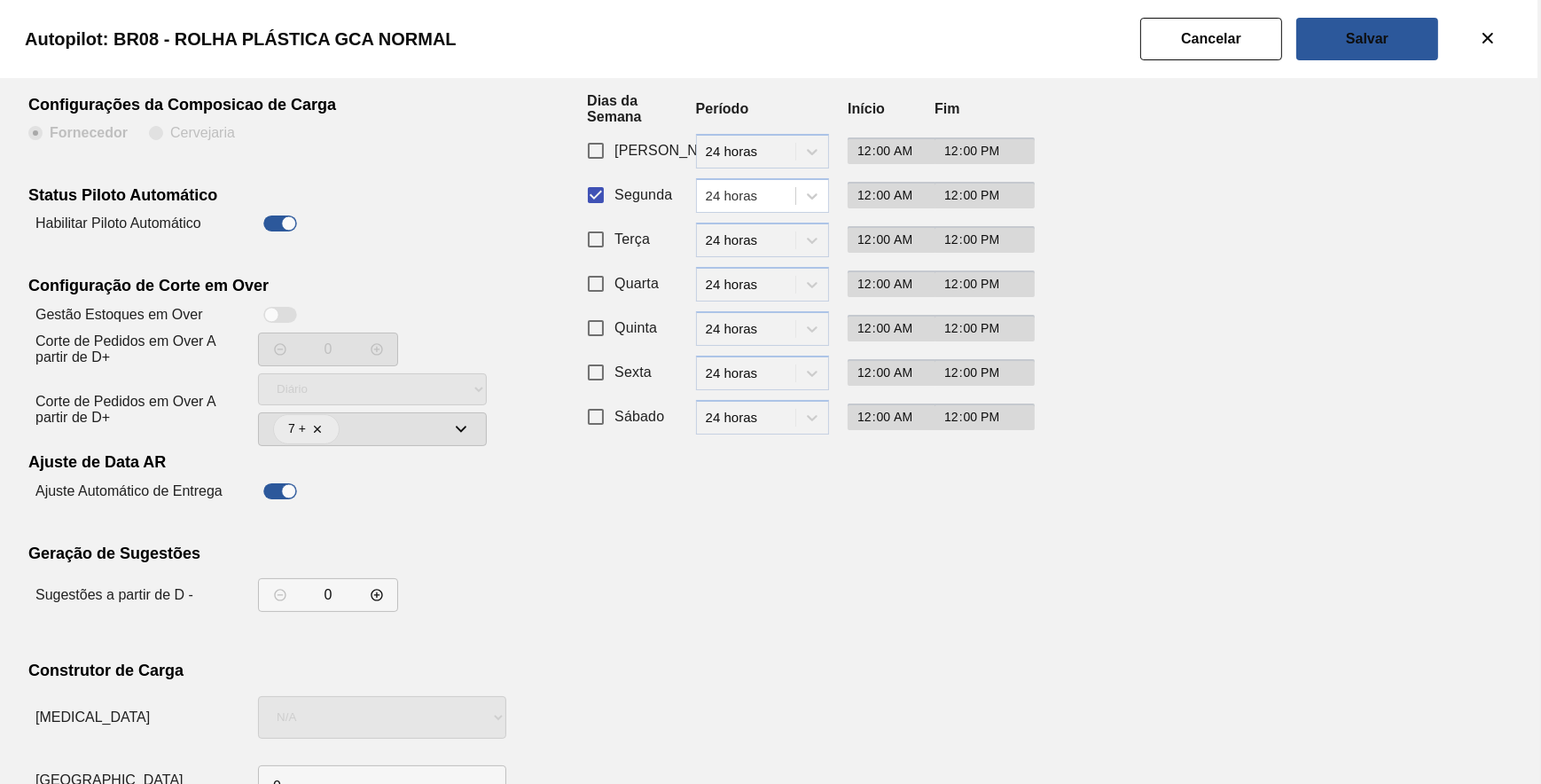
scroll to position [151, 0]
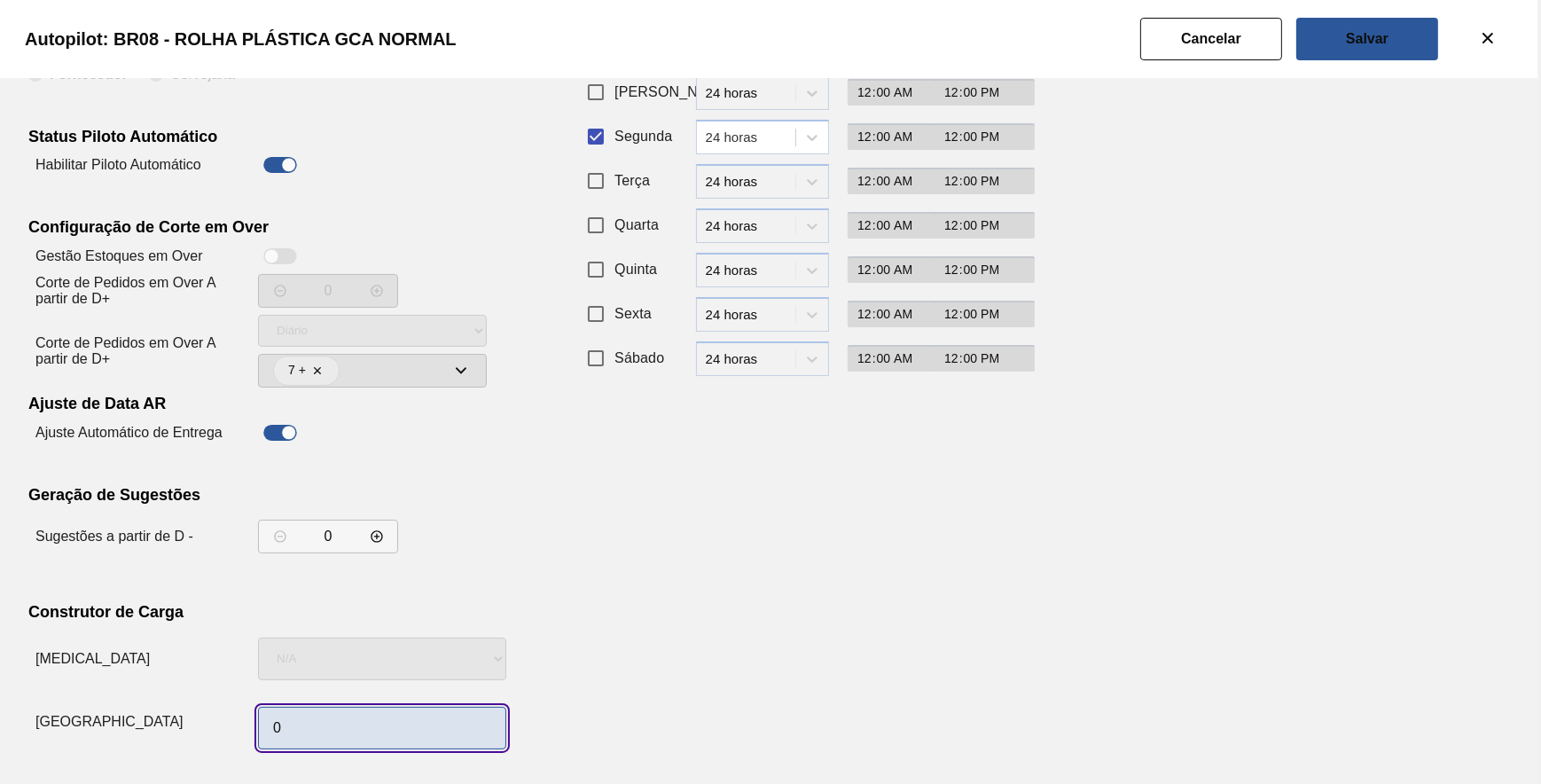
click at [339, 716] on input "0" at bounding box center [382, 728] width 248 height 43
type input "1"
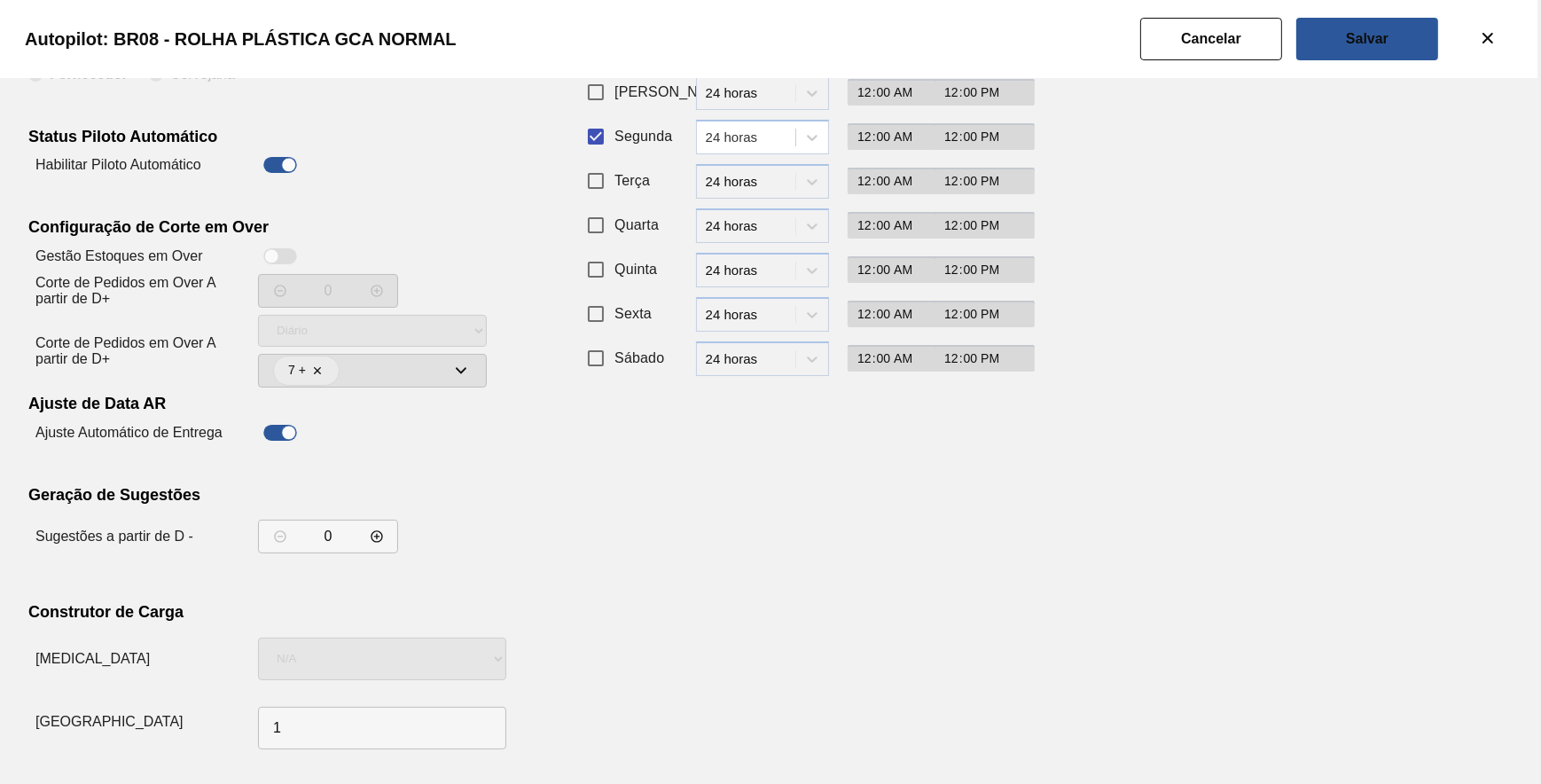
click at [833, 576] on div "Recorrência de Compra Padrão Personalizado Dias da Semana Período Início Fim Do…" at bounding box center [798, 355] width 435 height 801
click at [1304, 51] on button "Salvar" at bounding box center [1367, 39] width 142 height 43
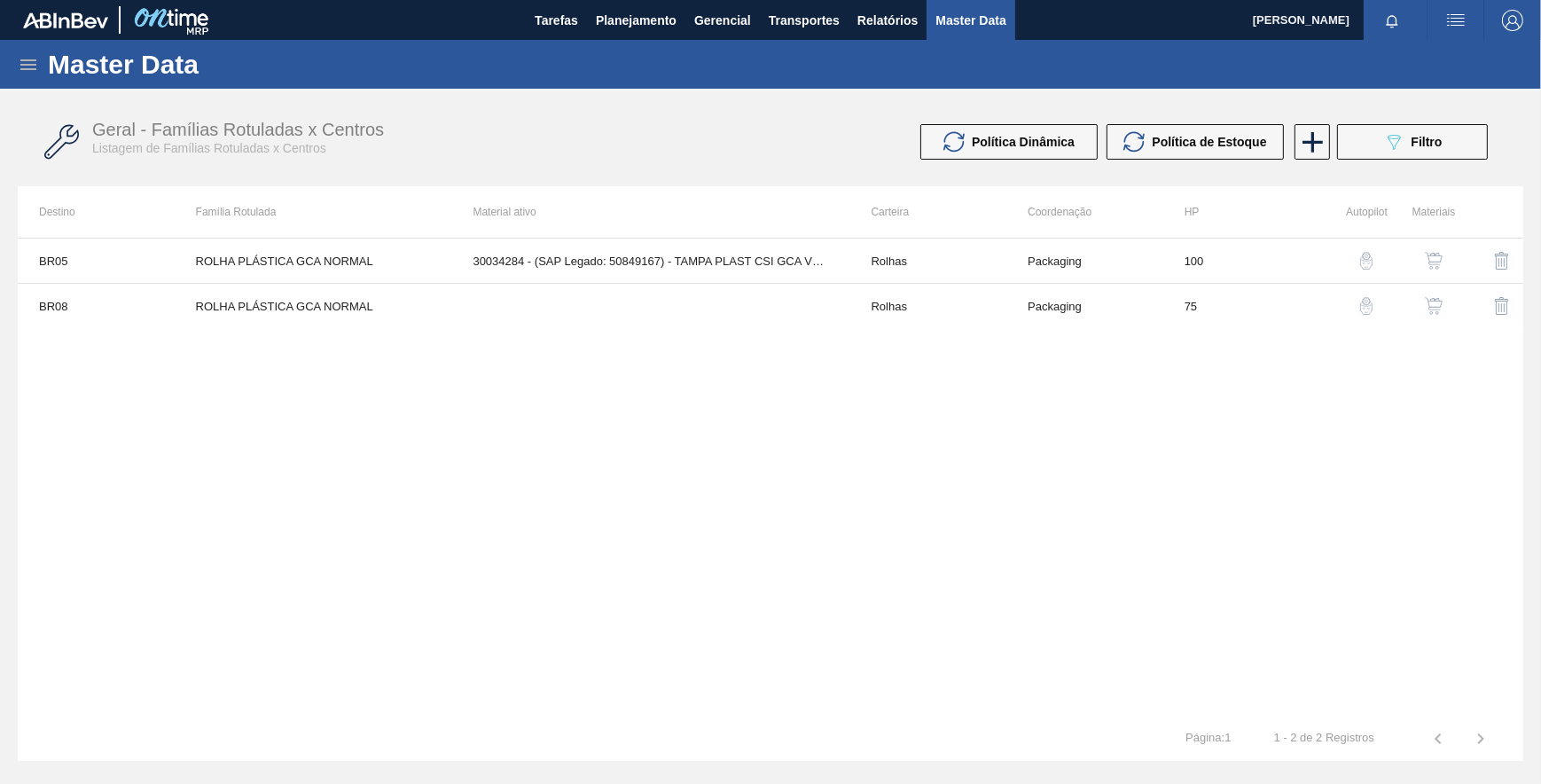
drag, startPoint x: 1061, startPoint y: 407, endPoint x: 1060, endPoint y: 396, distance: 11.0
click at [1063, 403] on div "BR05 ROLHA PLÁSTICA GCA NORMAL 30034284 - (SAP Legado: 50849167) - TAMPA PLAST …" at bounding box center [770, 476] width 1505 height 478
click at [1370, 143] on button "089F7B8B-B2A5-4AFE-B5C0-19BA573D28AC Filtro" at bounding box center [1412, 142] width 150 height 36
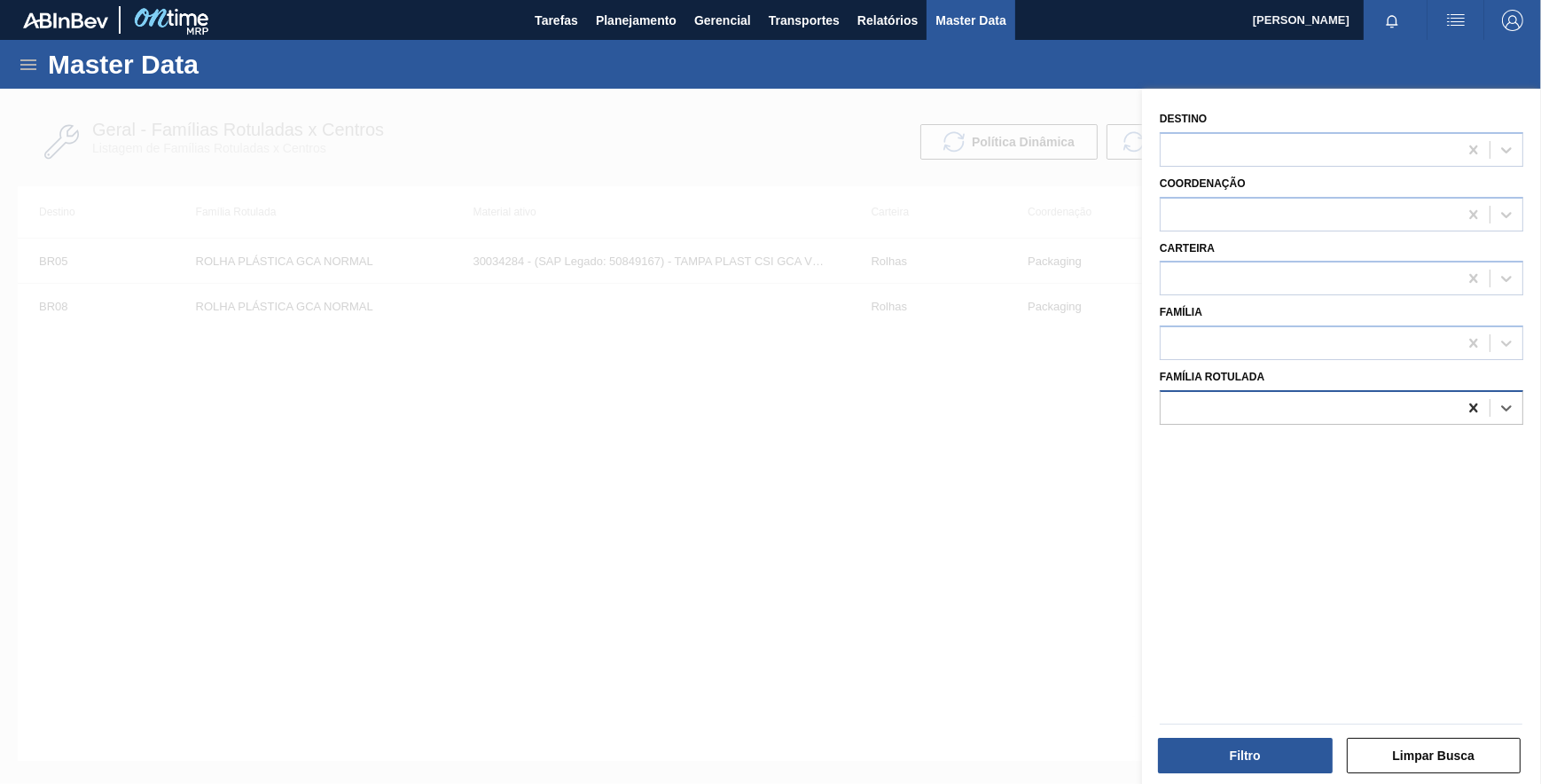
click at [1470, 401] on icon at bounding box center [1473, 408] width 17 height 17
paste Rotulada "ROLHA PLÁSTICA BARÉ NORMAL"
type Rotulada "ROLHA PLÁSTICA BARÉ NORMAL"
drag, startPoint x: 1280, startPoint y: 461, endPoint x: 1288, endPoint y: 641, distance: 180.2
click at [1280, 460] on div "ROLHA PLÁSTICA BARÉ NORMAL" at bounding box center [1341, 452] width 364 height 33
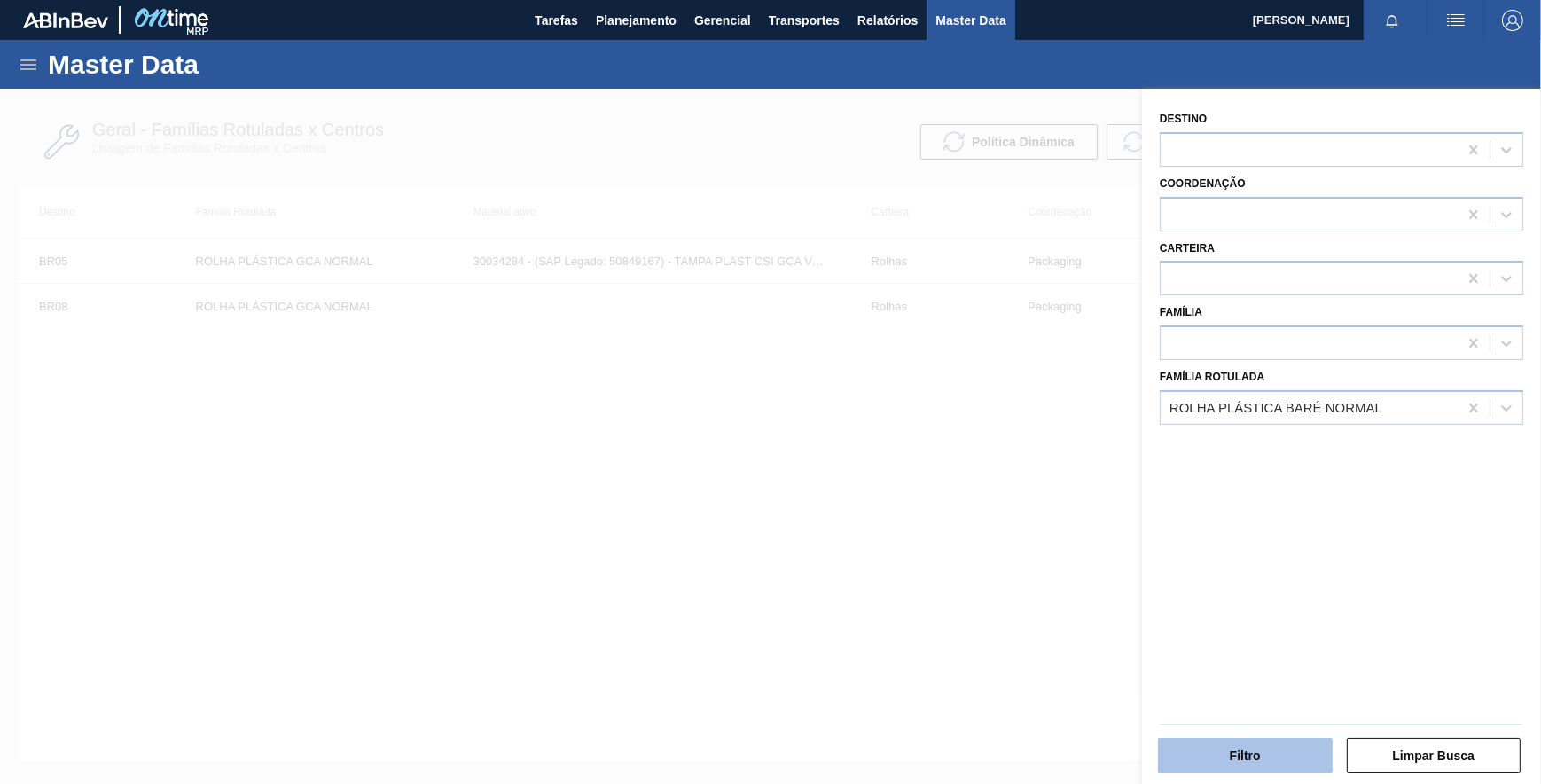
click at [1259, 755] on button "Filtro" at bounding box center [1245, 755] width 175 height 36
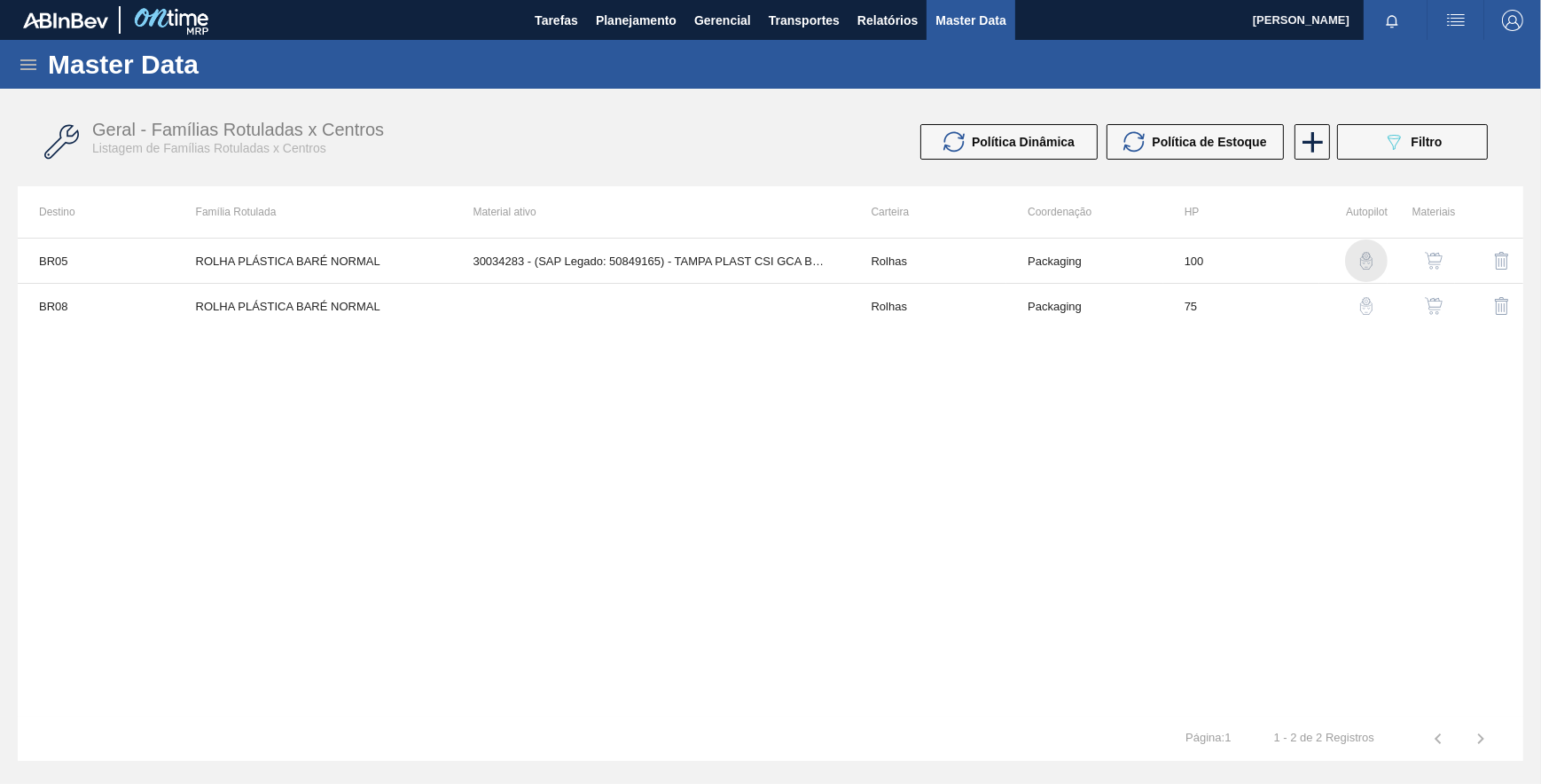
click at [1366, 257] on img "button" at bounding box center [1366, 260] width 17 height 17
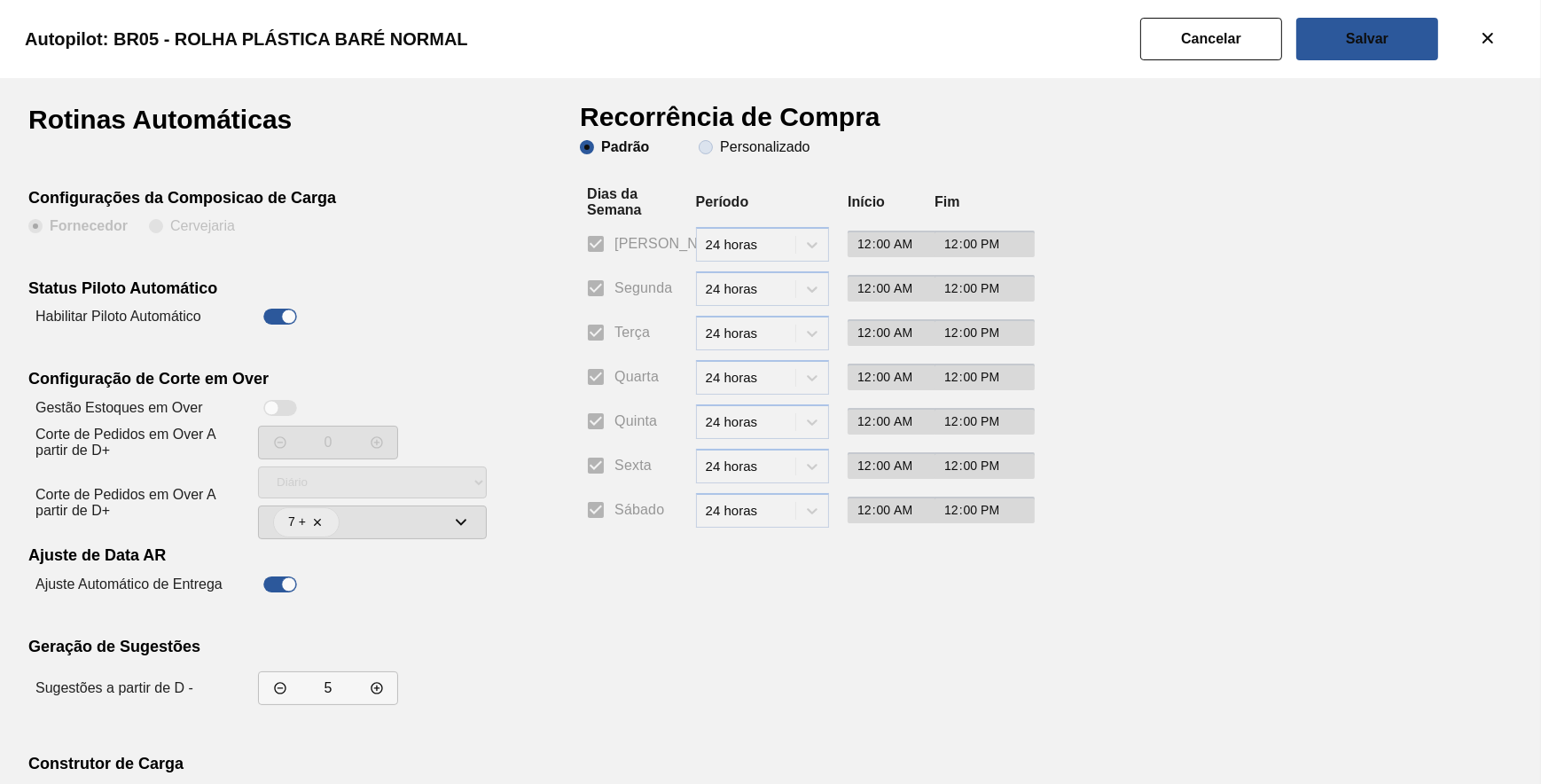
click at [0, 0] on slot "Personalizado" at bounding box center [0, 0] width 0 height 0
click at [720, 143] on input "Personalizado" at bounding box center [705, 147] width 28 height 28
radio input "true"
radio input "false"
checkbox input "false"
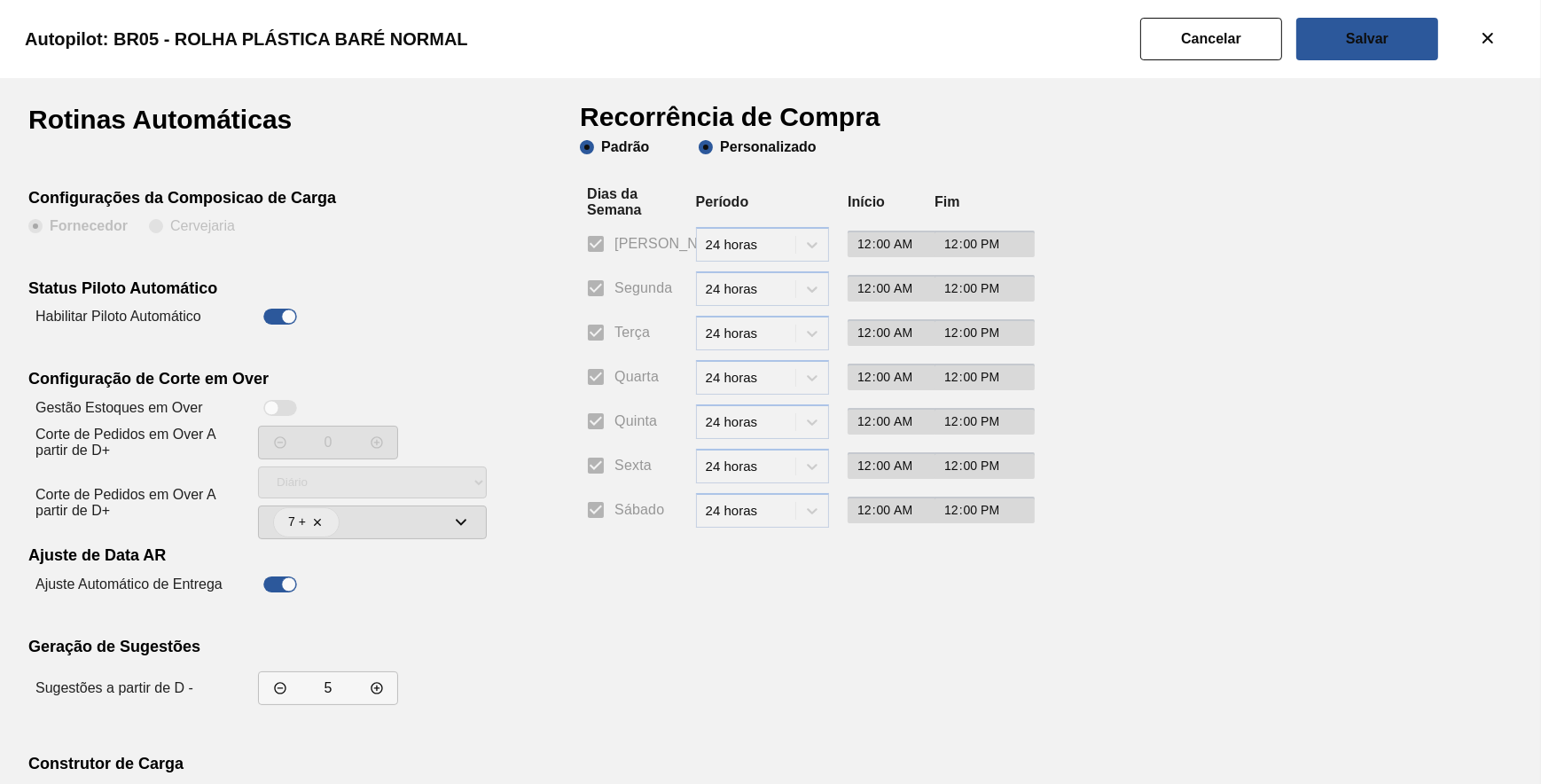
checkbox input "false"
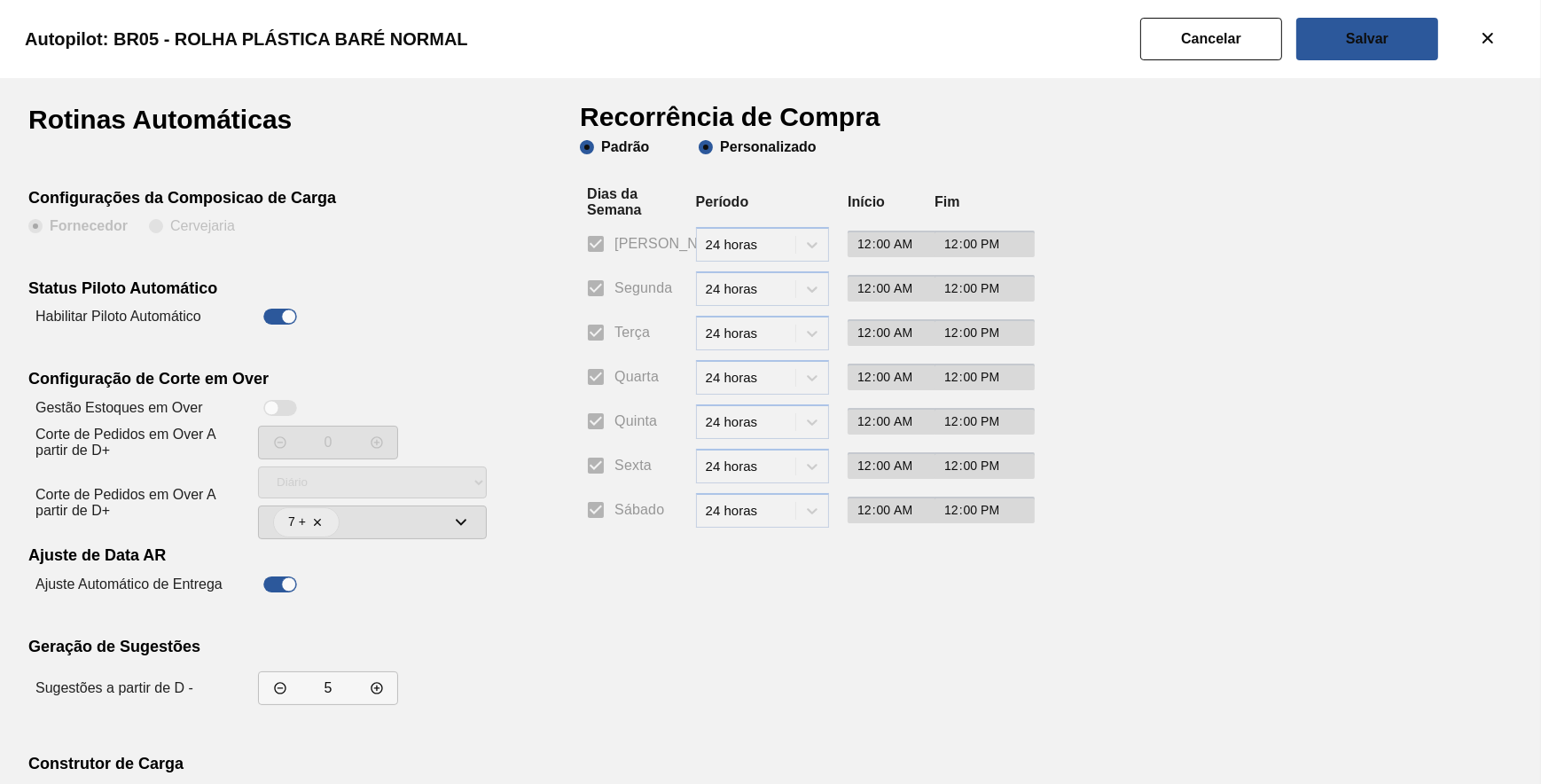
checkbox input "false"
click at [604, 281] on input "Segunda" at bounding box center [596, 288] width 37 height 37
checkbox input "true"
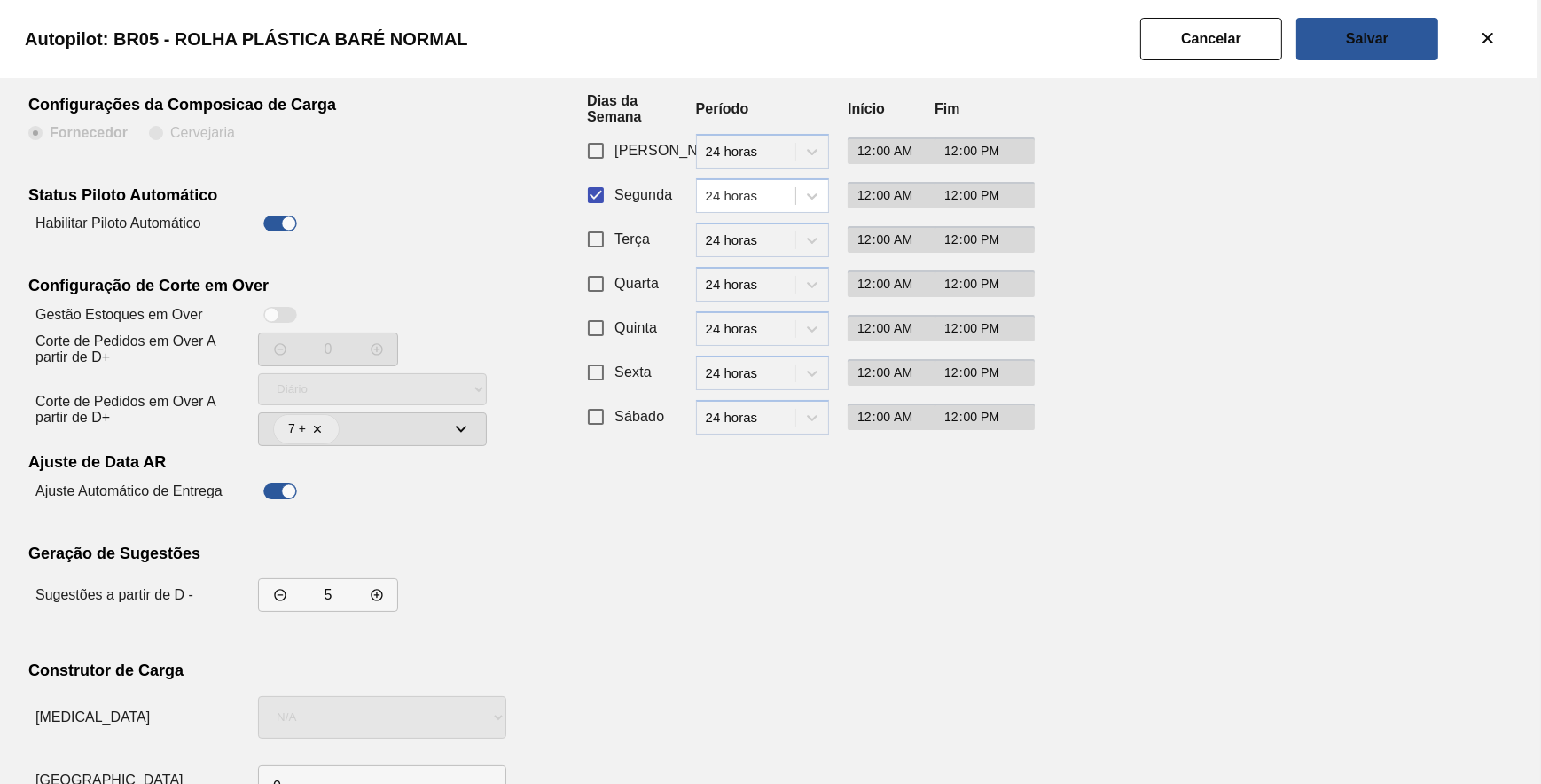
scroll to position [151, 0]
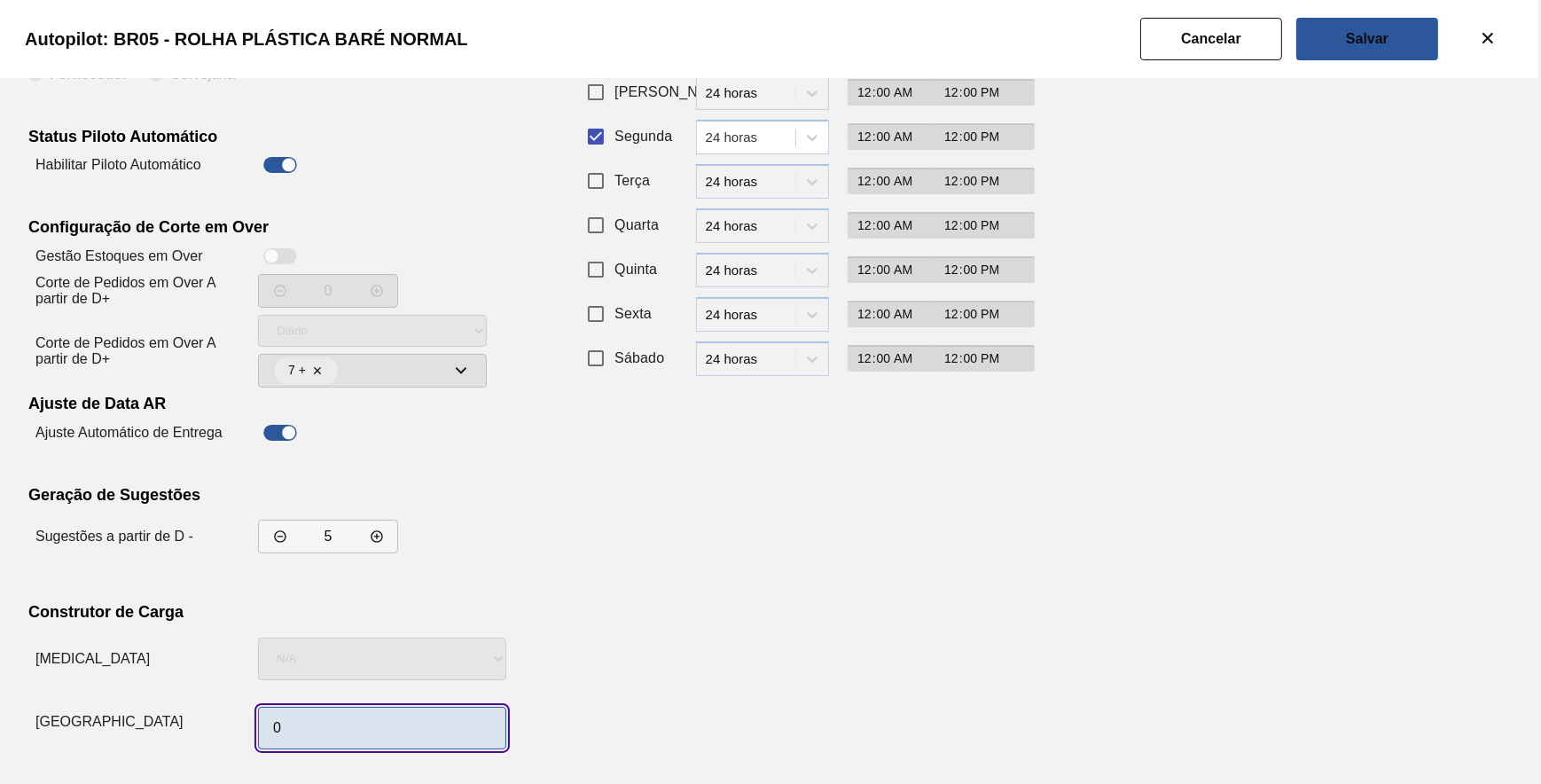
click at [313, 740] on input "0" at bounding box center [382, 728] width 248 height 43
type input "1"
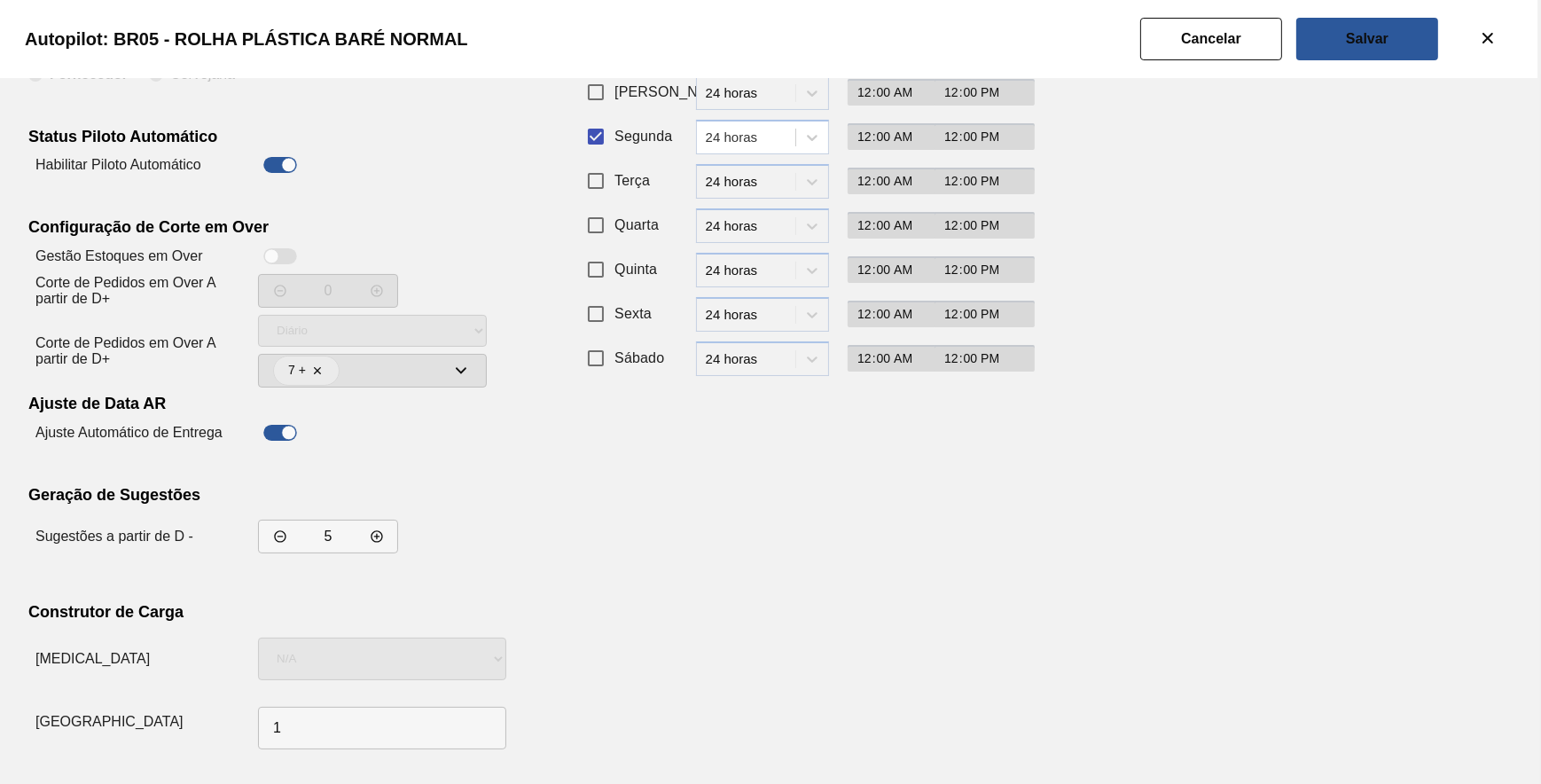
click at [1055, 503] on div "Rotinas Automáticas Configurações da Composicao de Carga Fornecedor Cervejaria …" at bounding box center [770, 355] width 1485 height 801
click at [0, 0] on slot "Salvar" at bounding box center [0, 0] width 0 height 0
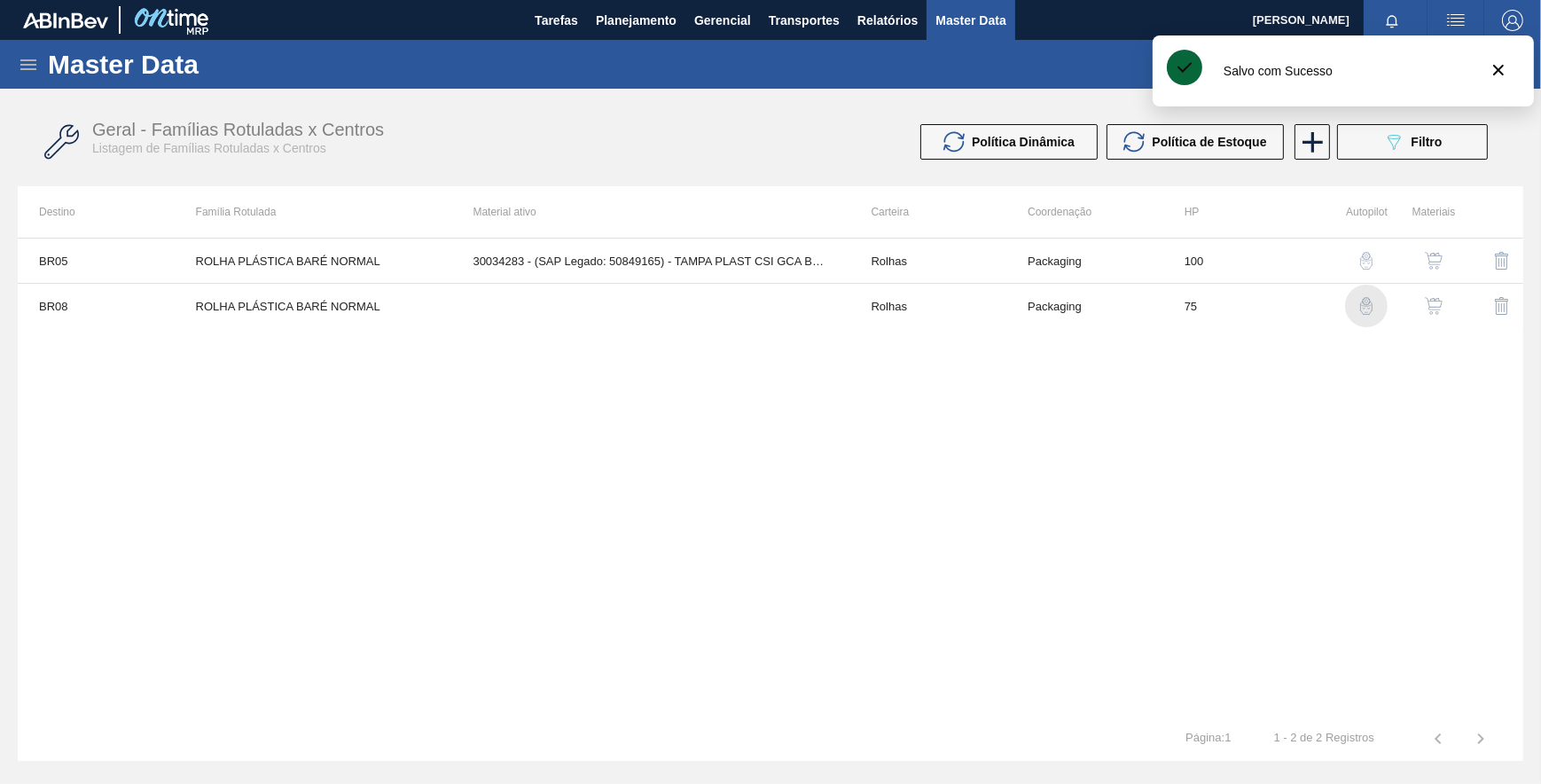
click at [1362, 307] on img "button" at bounding box center [1366, 306] width 17 height 17
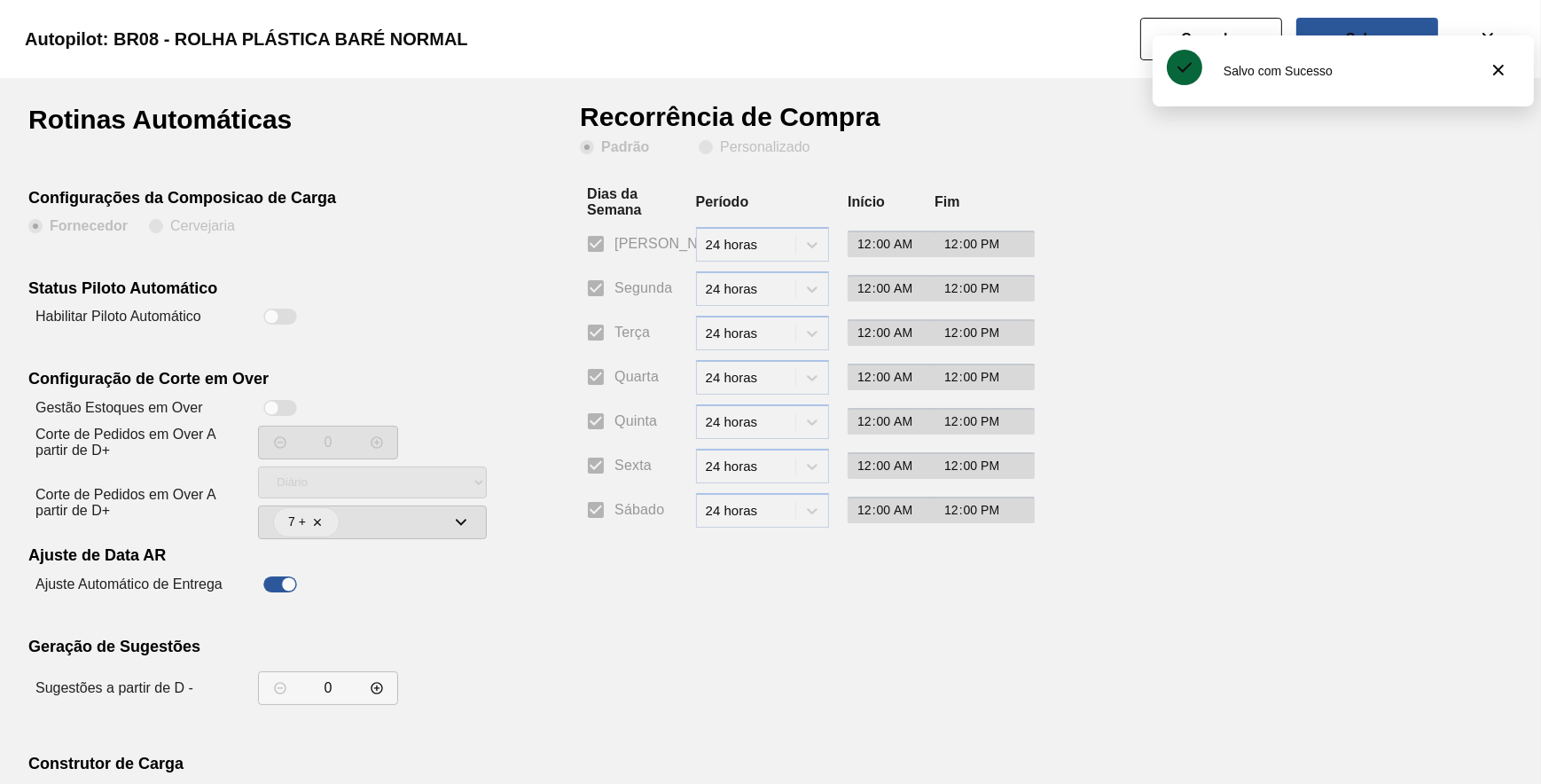
click at [290, 312] on div at bounding box center [279, 316] width 34 height 16
checkbox input "true"
drag, startPoint x: 780, startPoint y: 147, endPoint x: 739, endPoint y: 211, distance: 76.0
click at [0, 0] on slot "Personalizado" at bounding box center [0, 0] width 0 height 0
click at [720, 147] on input "Personalizado" at bounding box center [705, 147] width 28 height 28
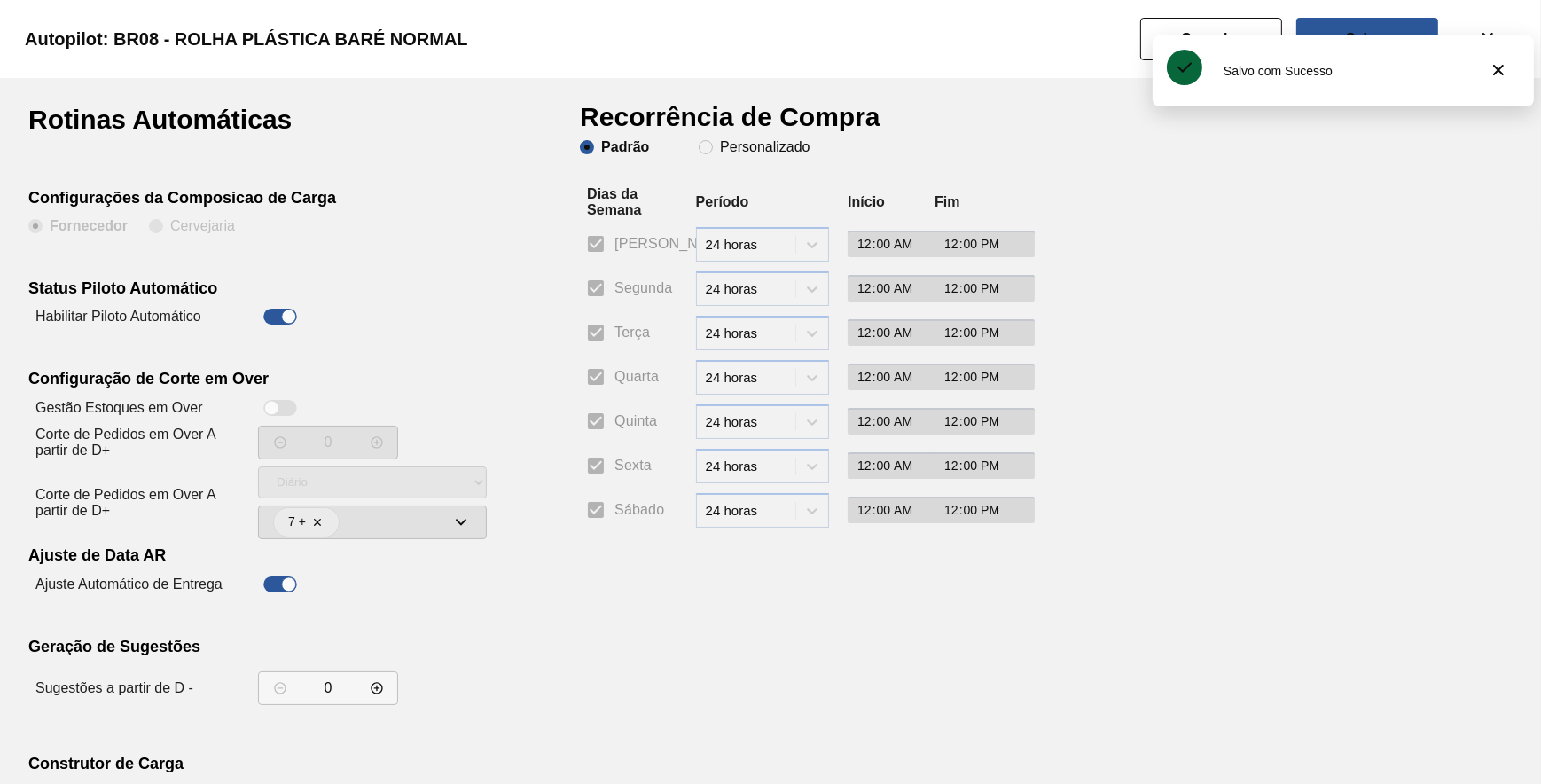
radio input "true"
radio input "false"
checkbox input "false"
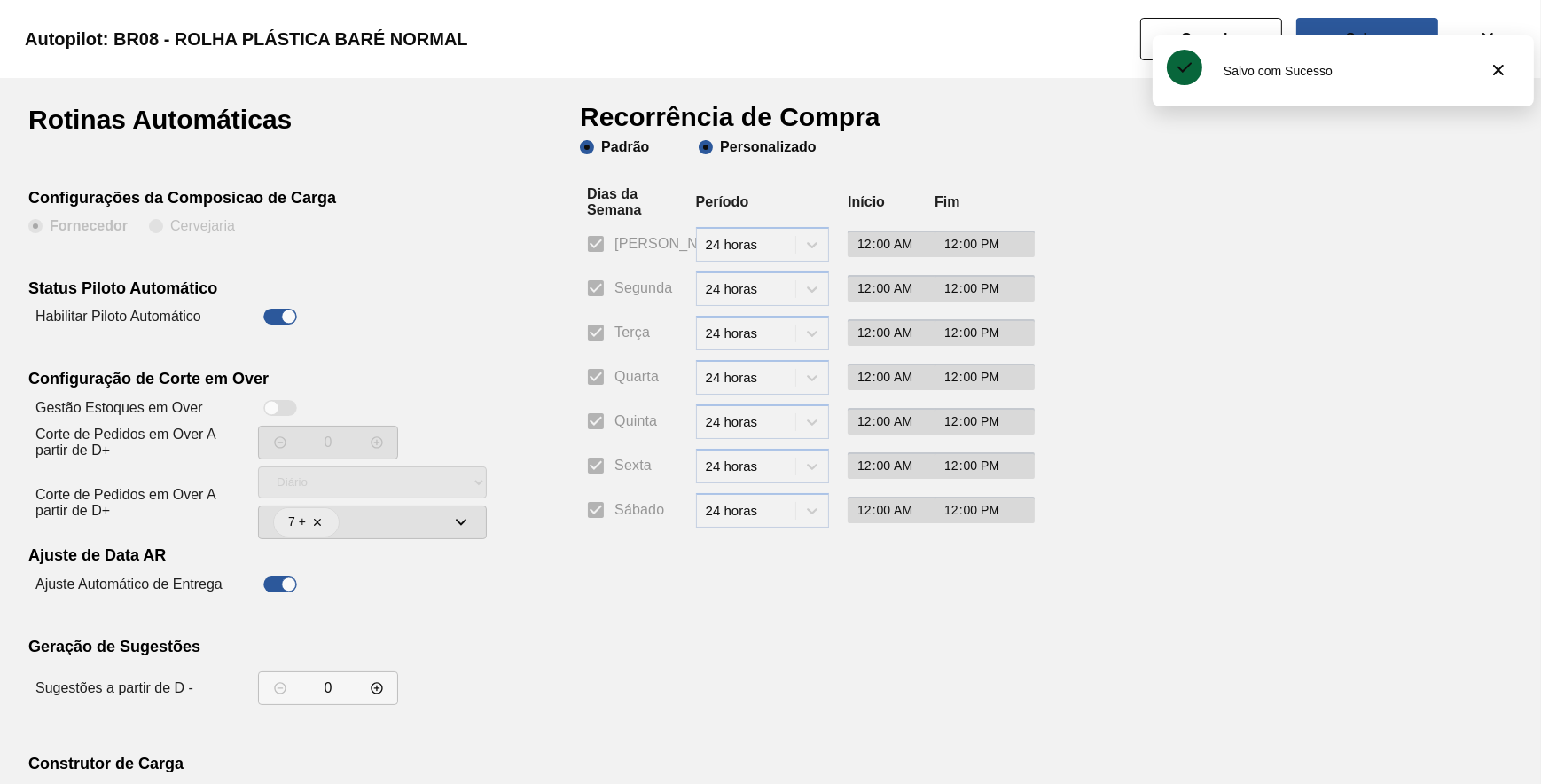
checkbox input "false"
click at [623, 278] on span "Segunda" at bounding box center [642, 288] width 57 height 21
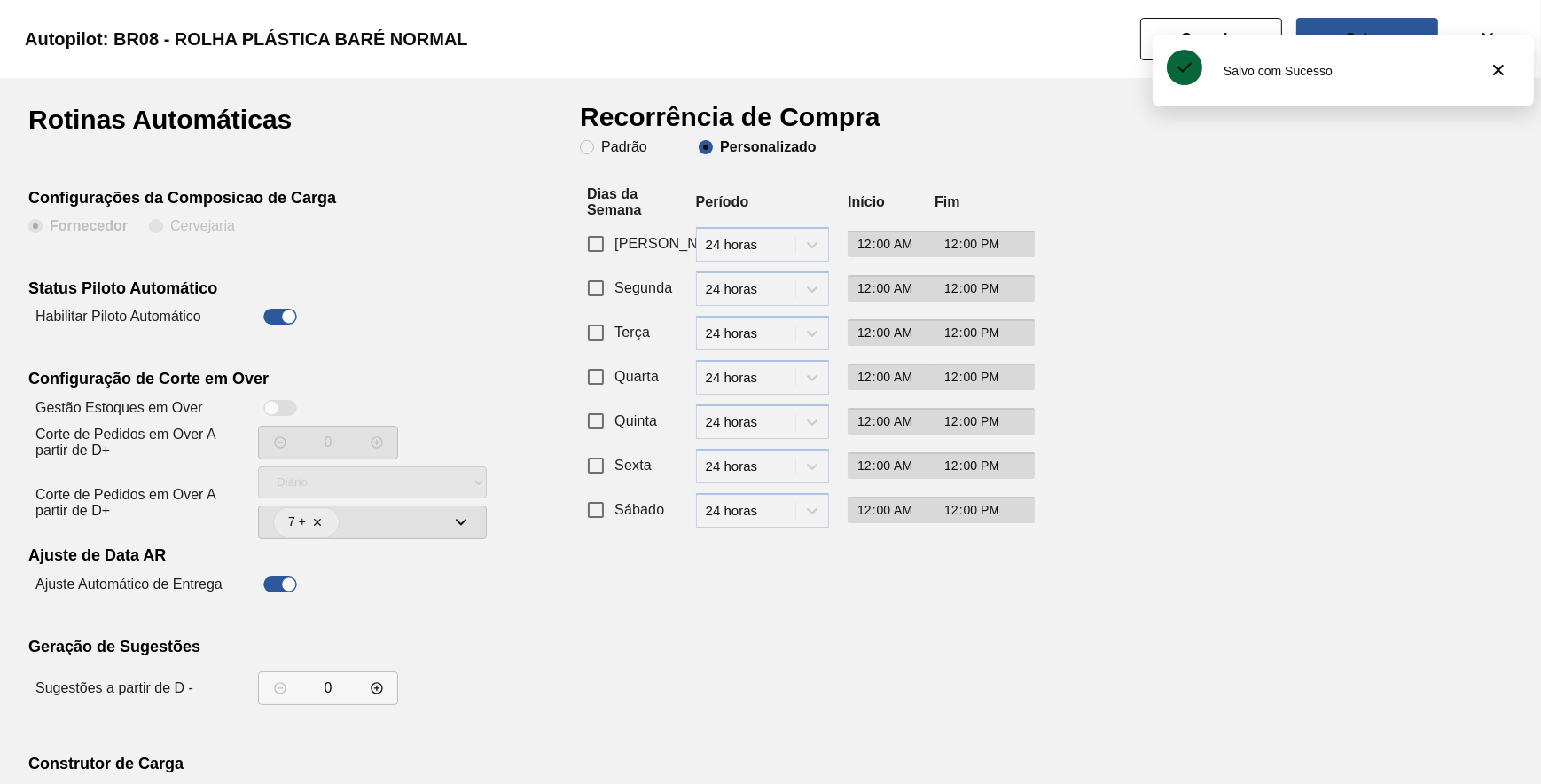
click at [614, 278] on input "Segunda" at bounding box center [596, 288] width 37 height 37
checkbox input "true"
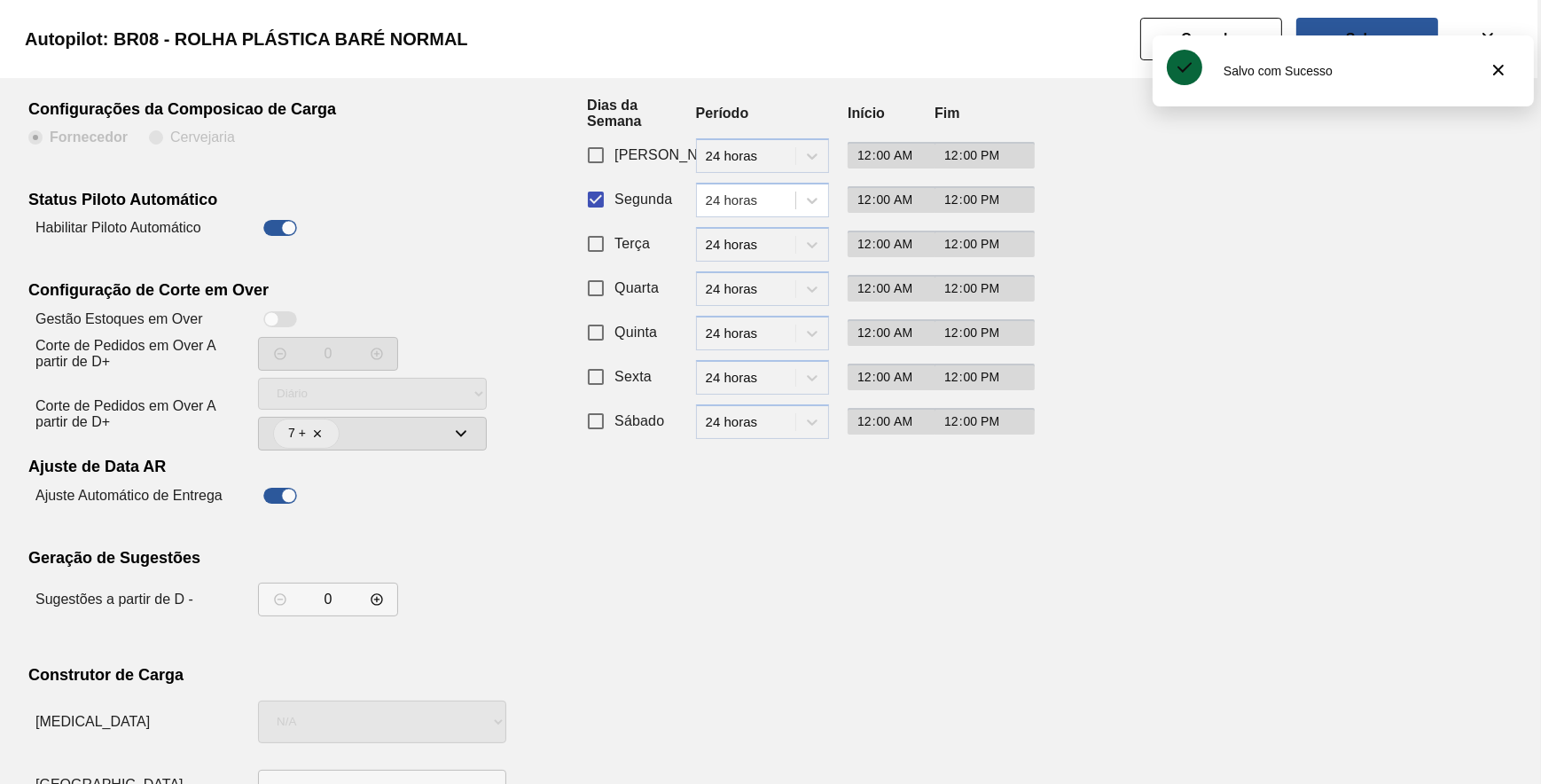
scroll to position [151, 0]
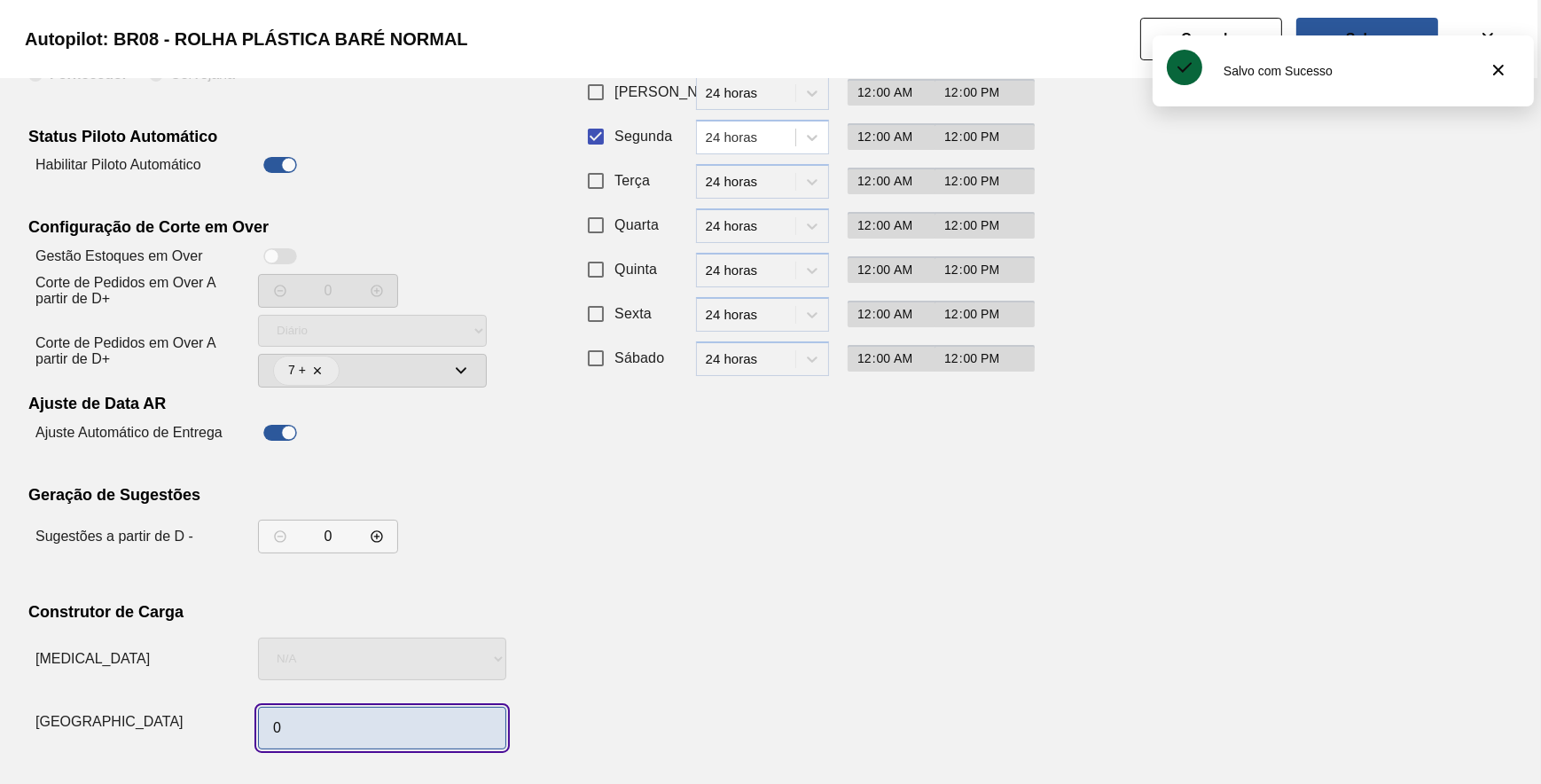
click at [354, 727] on input "0" at bounding box center [382, 728] width 248 height 43
type input "1"
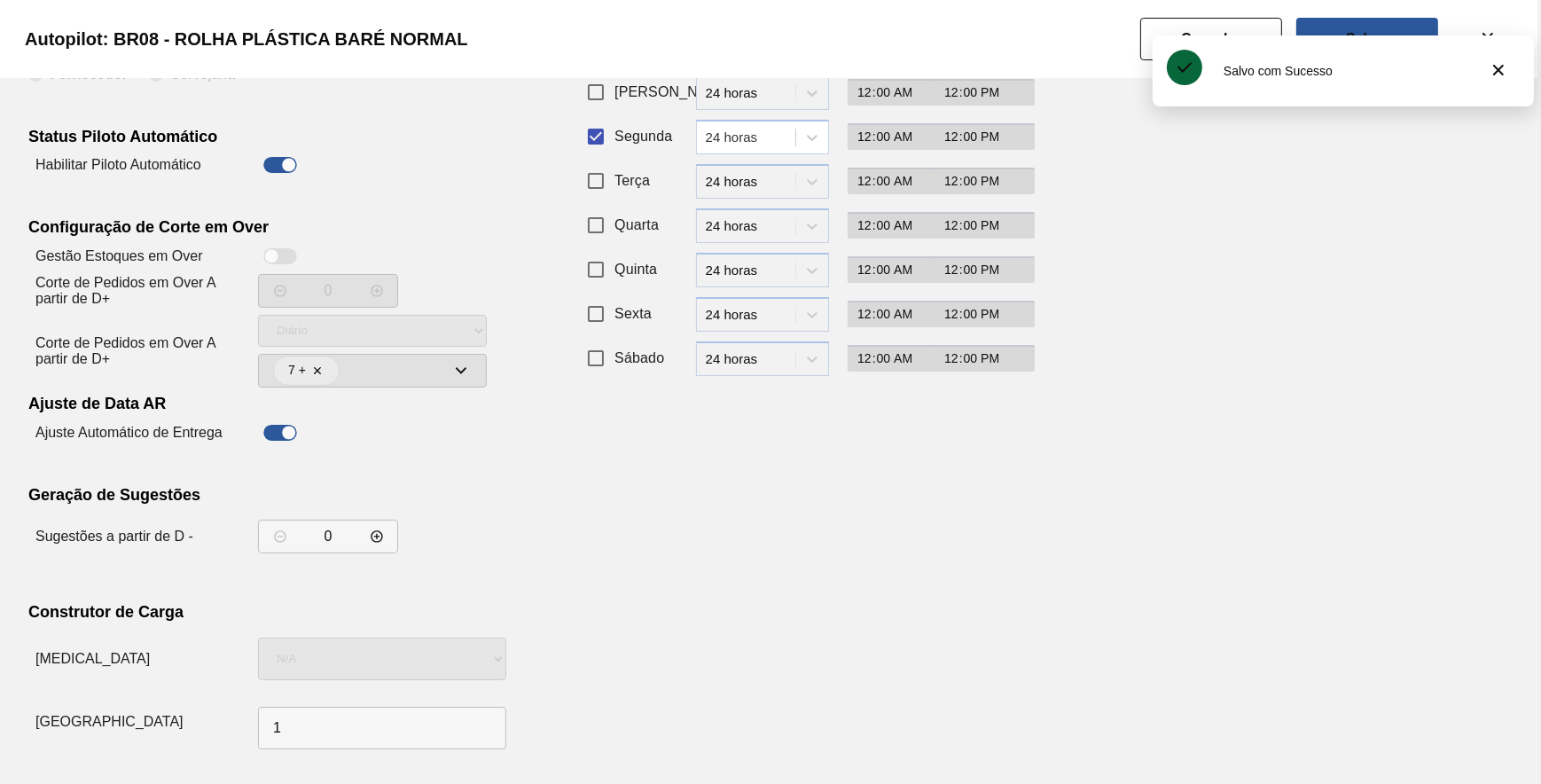
click at [1263, 364] on div "Rotinas Automáticas Configurações da Composicao de Carga Fornecedor Cervejaria …" at bounding box center [770, 355] width 1485 height 801
click at [1363, 27] on button "Salvar" at bounding box center [1367, 39] width 142 height 43
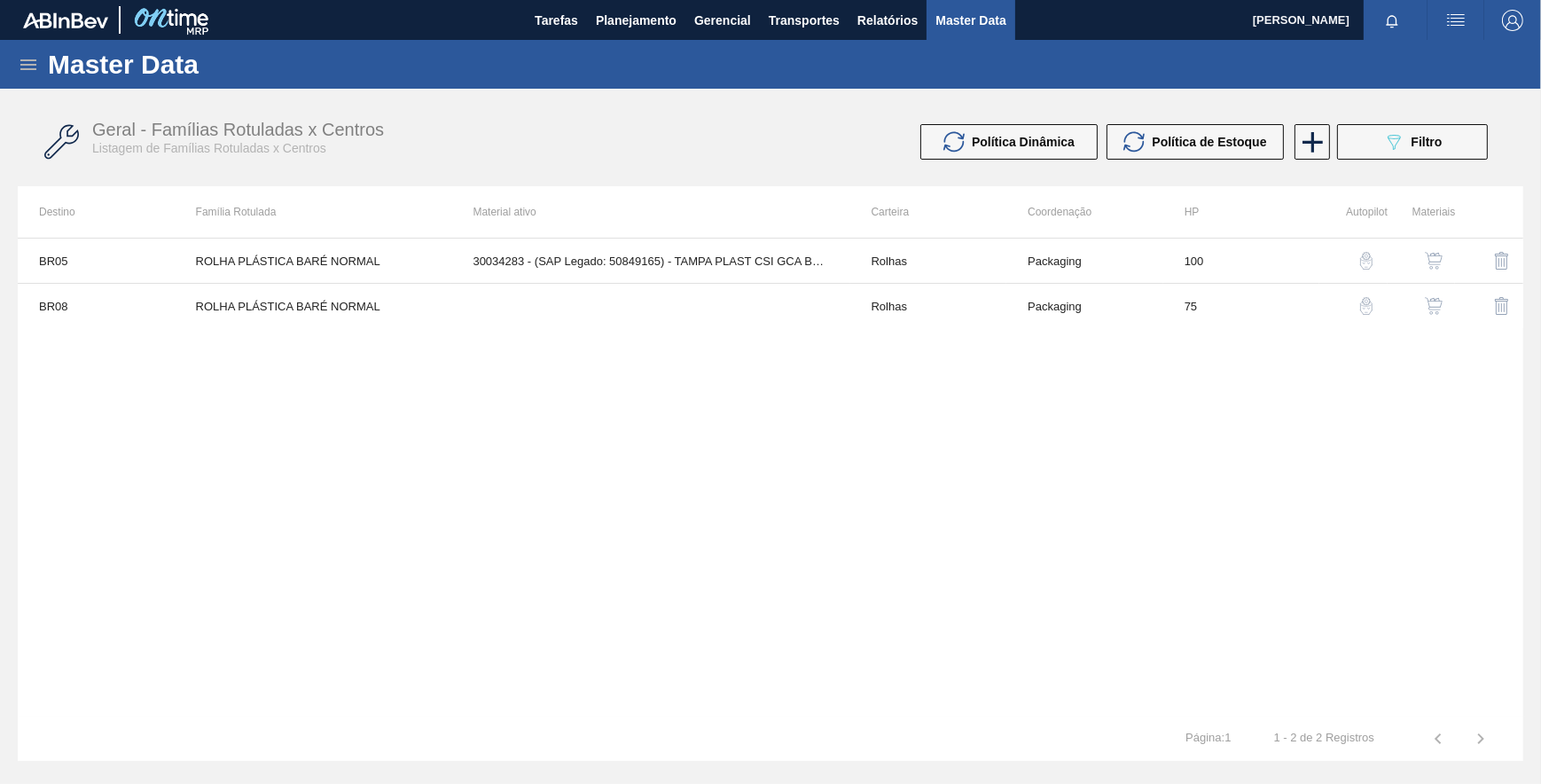
drag, startPoint x: 922, startPoint y: 411, endPoint x: 962, endPoint y: 400, distance: 41.5
click at [946, 410] on div "BR05 ROLHA PLÁSTICA BARÉ NORMAL 30034283 - (SAP Legado: 50849165) - TAMPA PLAST…" at bounding box center [770, 476] width 1505 height 478
click at [1353, 145] on button "089F7B8B-B2A5-4AFE-B5C0-19BA573D28AC Filtro" at bounding box center [1412, 142] width 150 height 36
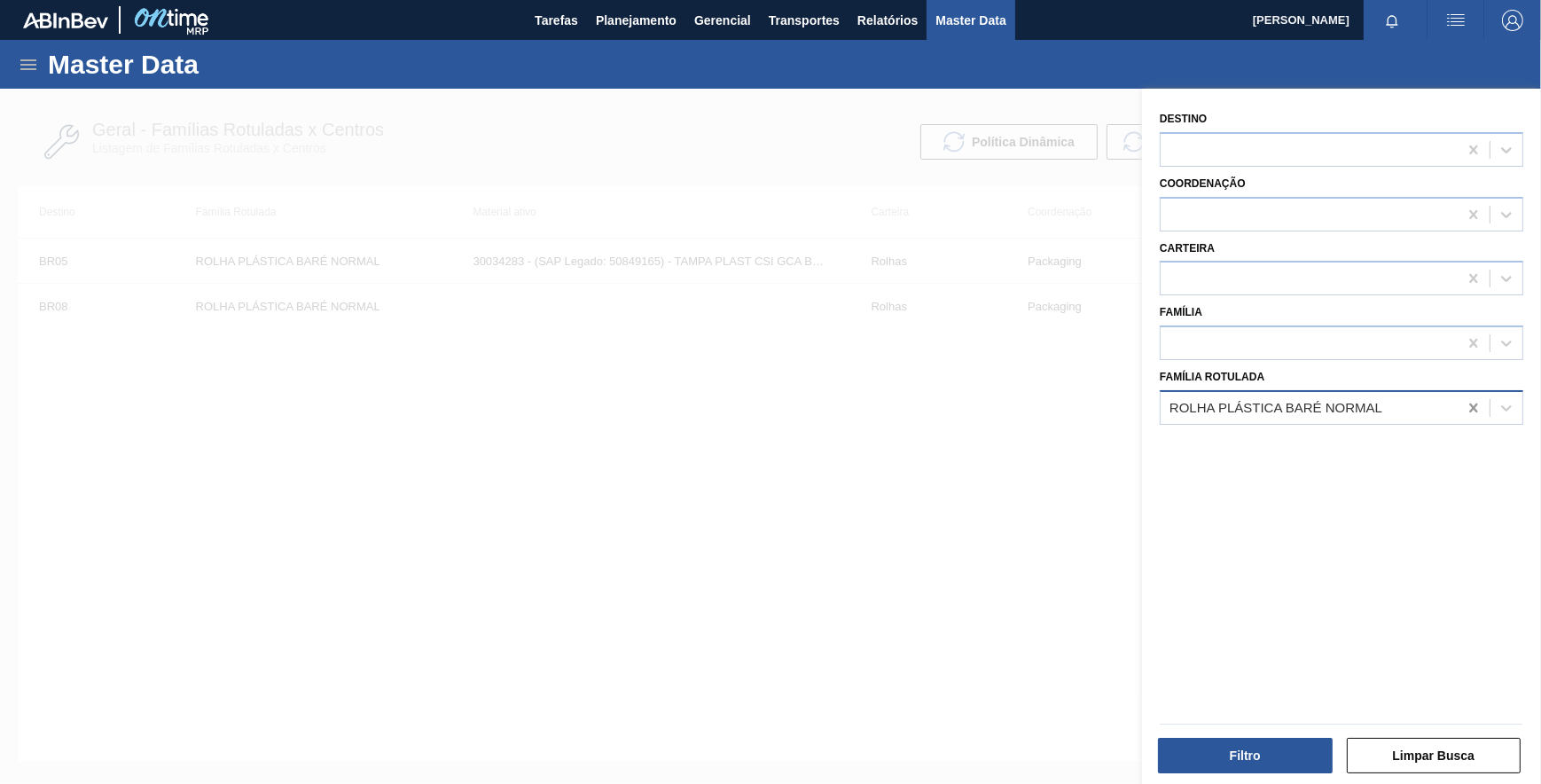
click at [1465, 407] on icon at bounding box center [1473, 408] width 17 height 17
paste Rotulada "ROLHA PLÁSTICA INJECAP PC ZERO SHORT"
type Rotulada "ROLHA PLÁSTICA INJECAP PC ZERO SHORT"
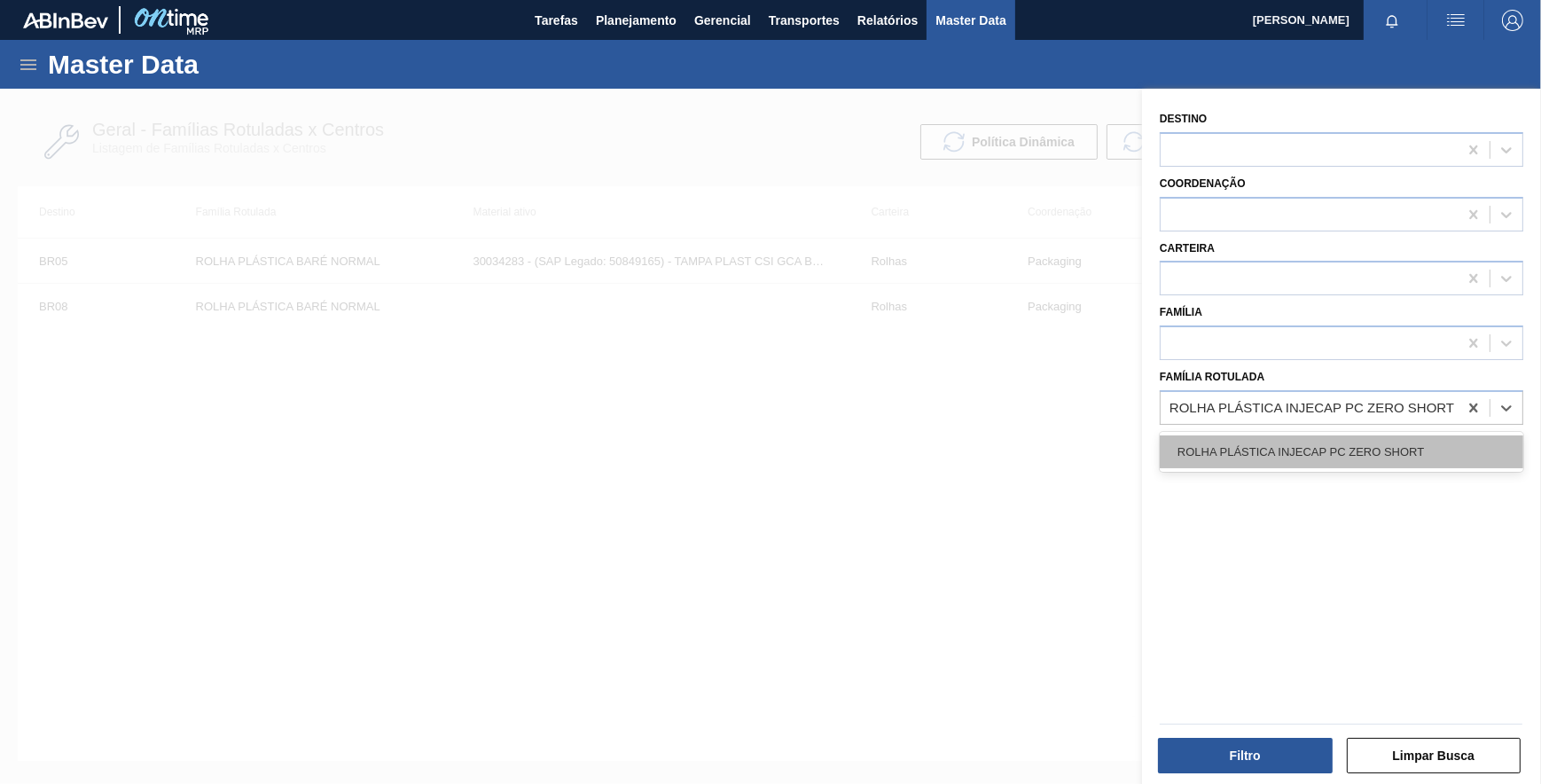
click at [1320, 450] on div "ROLHA PLÁSTICA INJECAP PC ZERO SHORT" at bounding box center [1341, 452] width 364 height 33
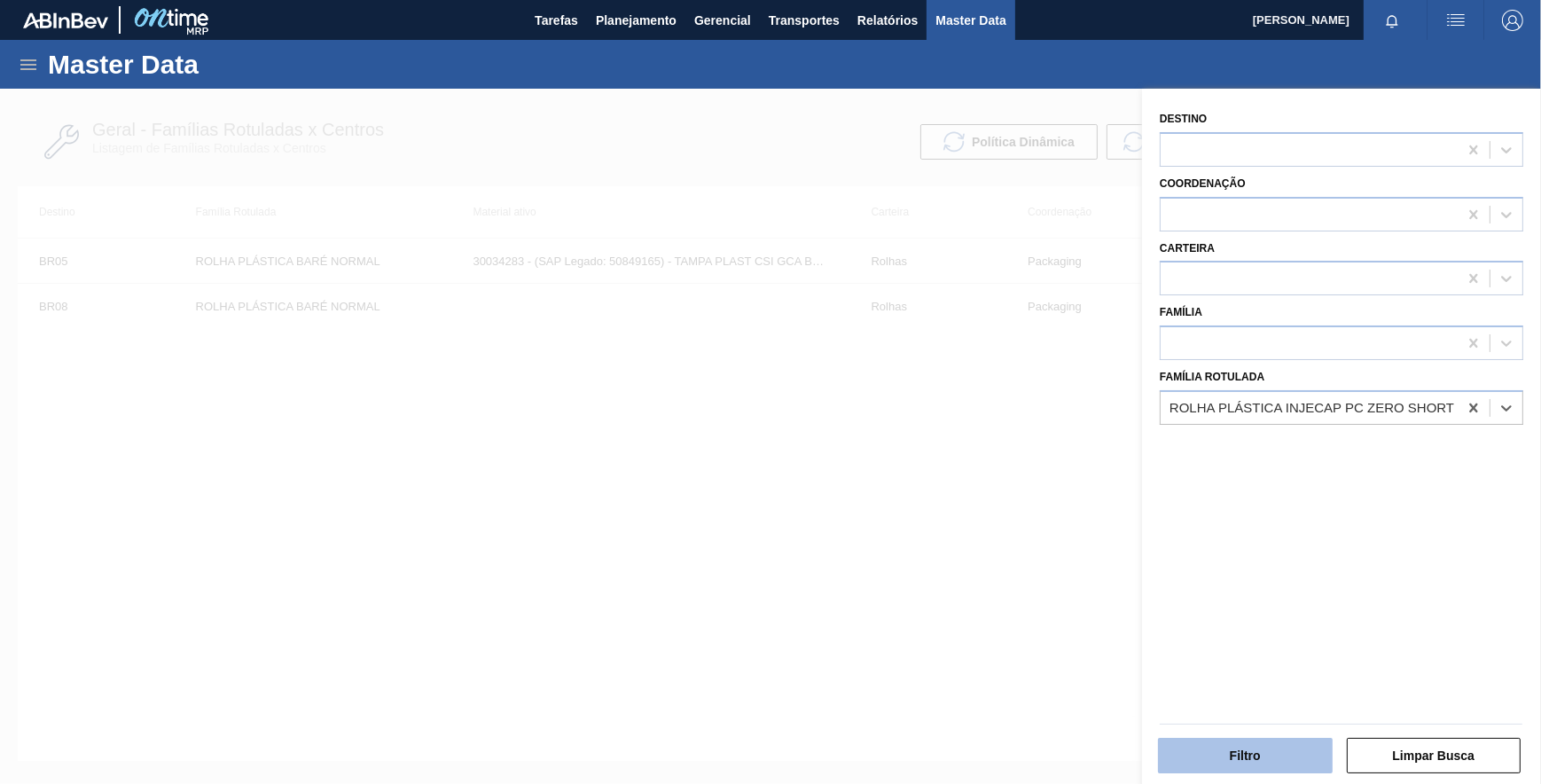
click at [1238, 740] on button "Filtro" at bounding box center [1245, 755] width 175 height 36
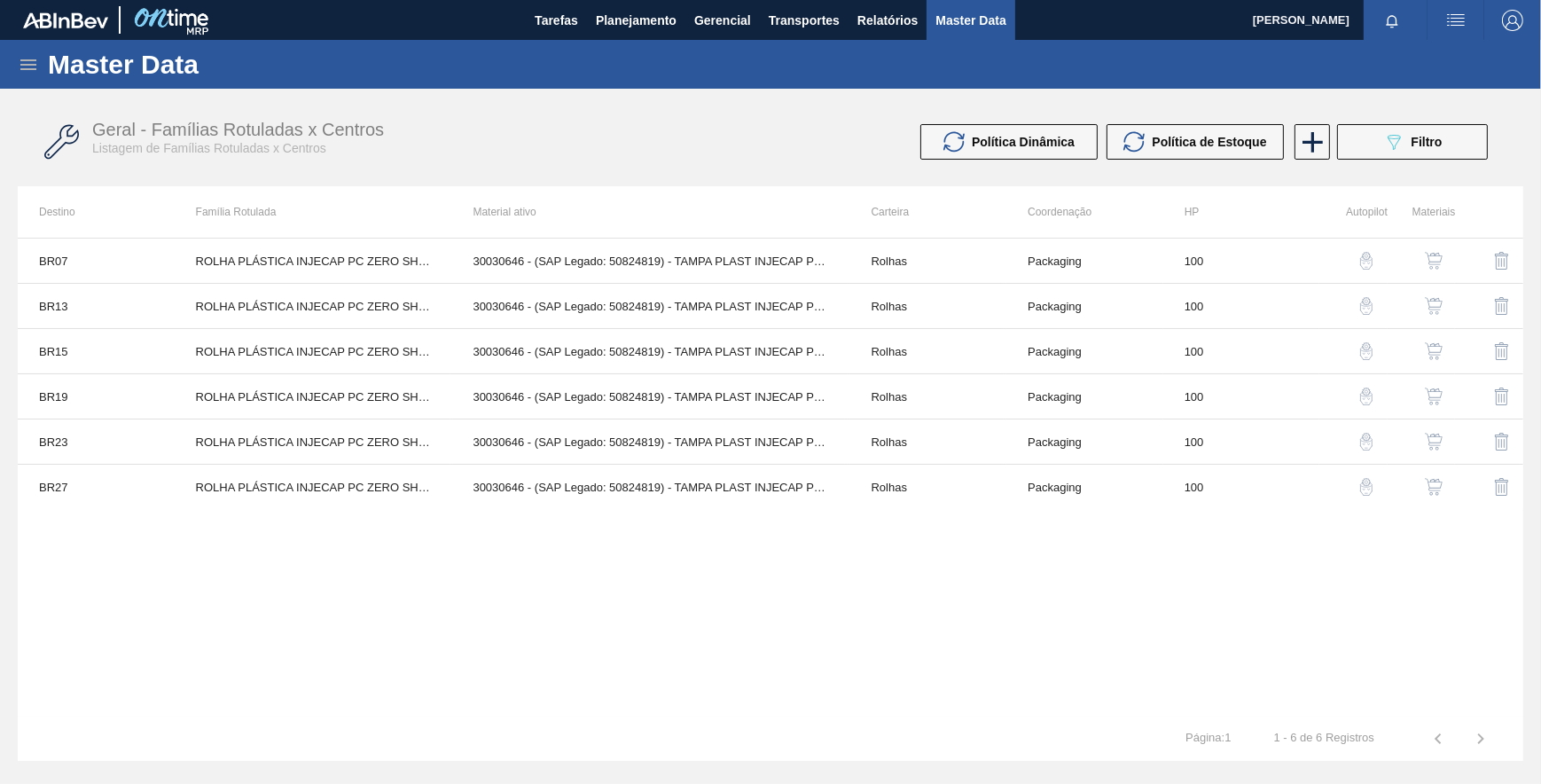
click at [1361, 261] on img "button" at bounding box center [1366, 260] width 17 height 17
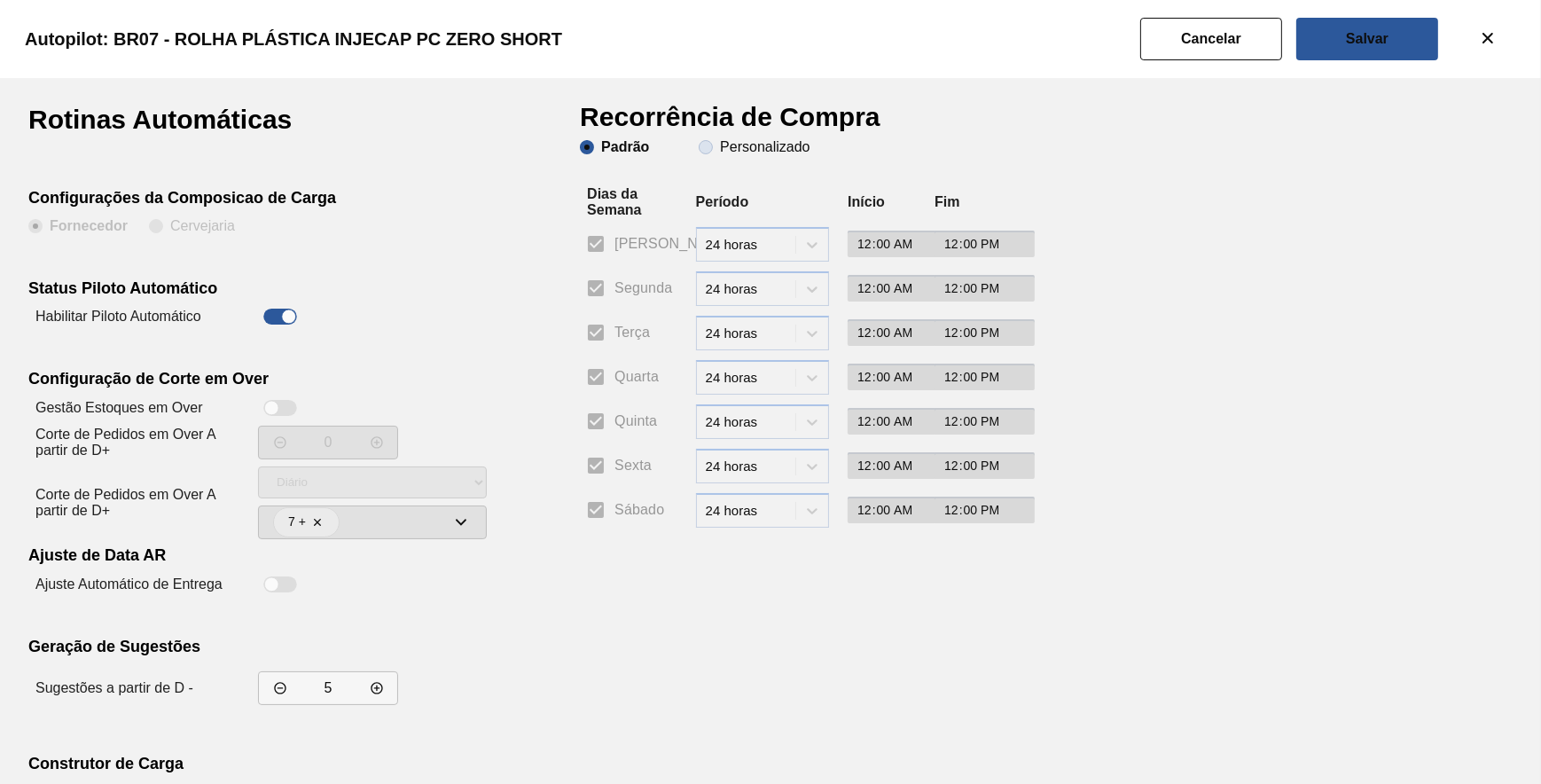
click at [0, 0] on slot "Personalizado" at bounding box center [0, 0] width 0 height 0
click at [720, 142] on input "Personalizado" at bounding box center [705, 147] width 28 height 28
radio input "true"
radio input "false"
checkbox input "false"
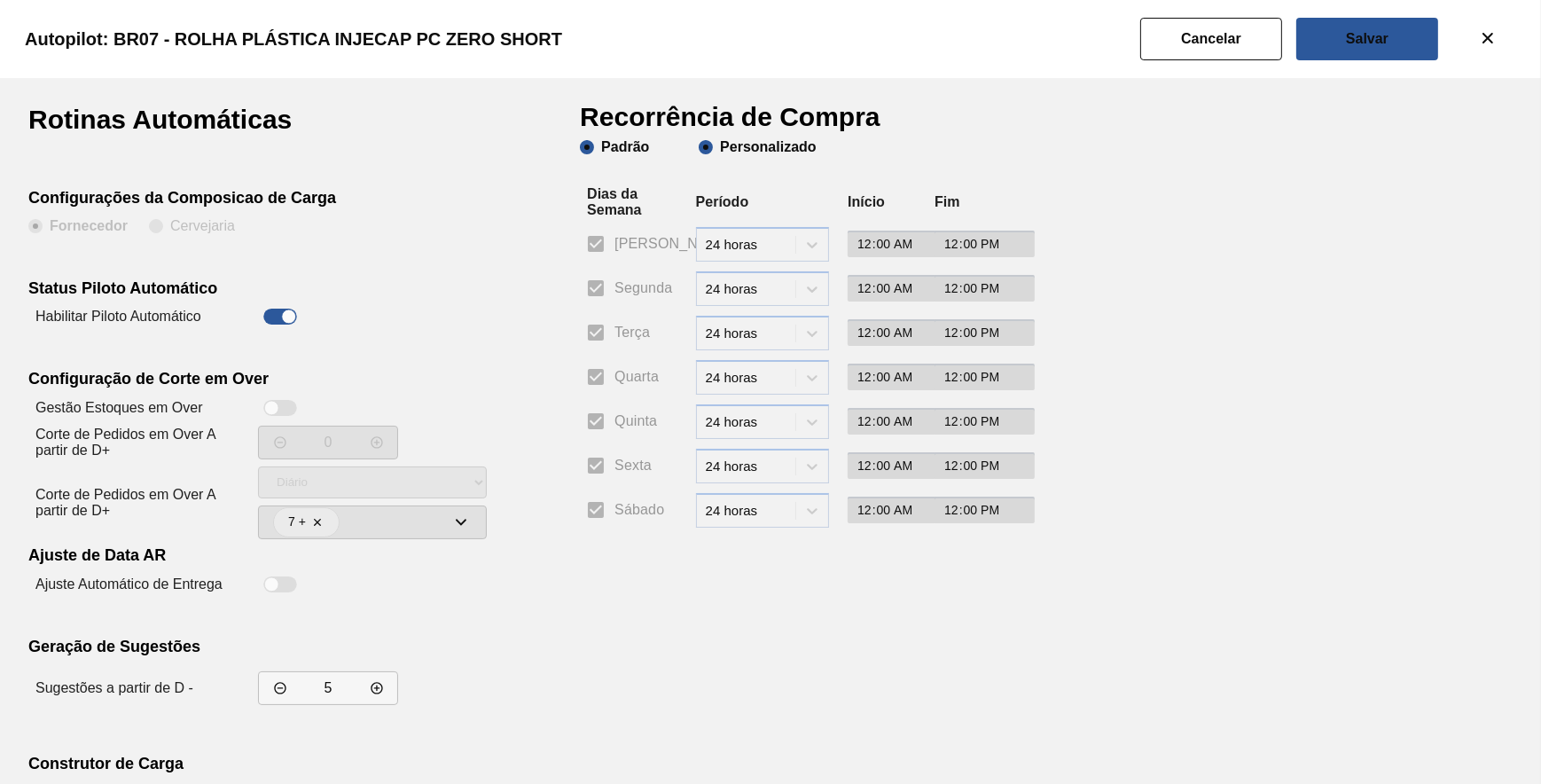
checkbox input "false"
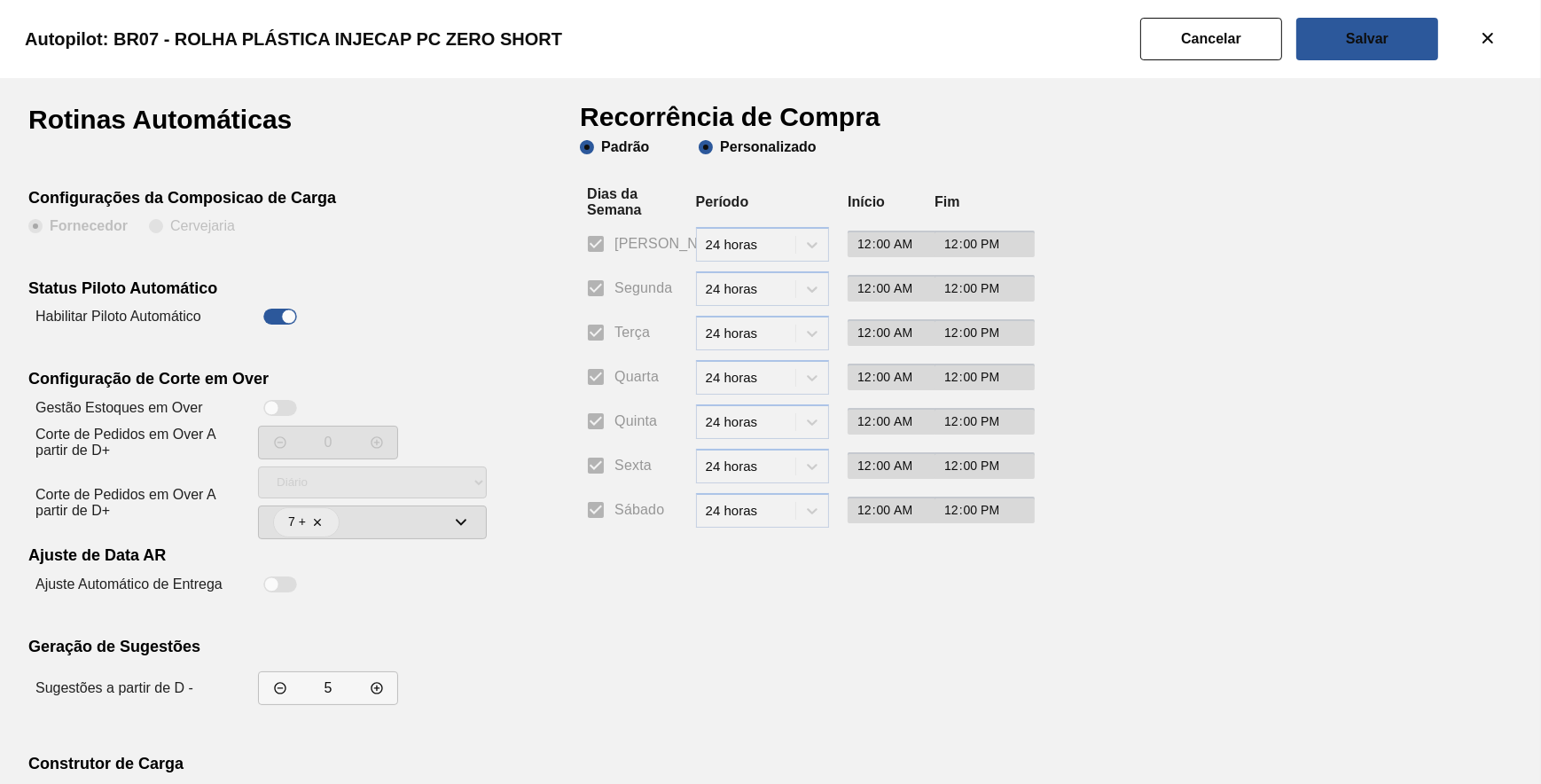
checkbox input "false"
click at [601, 286] on input "Segunda" at bounding box center [596, 288] width 37 height 37
checkbox input "true"
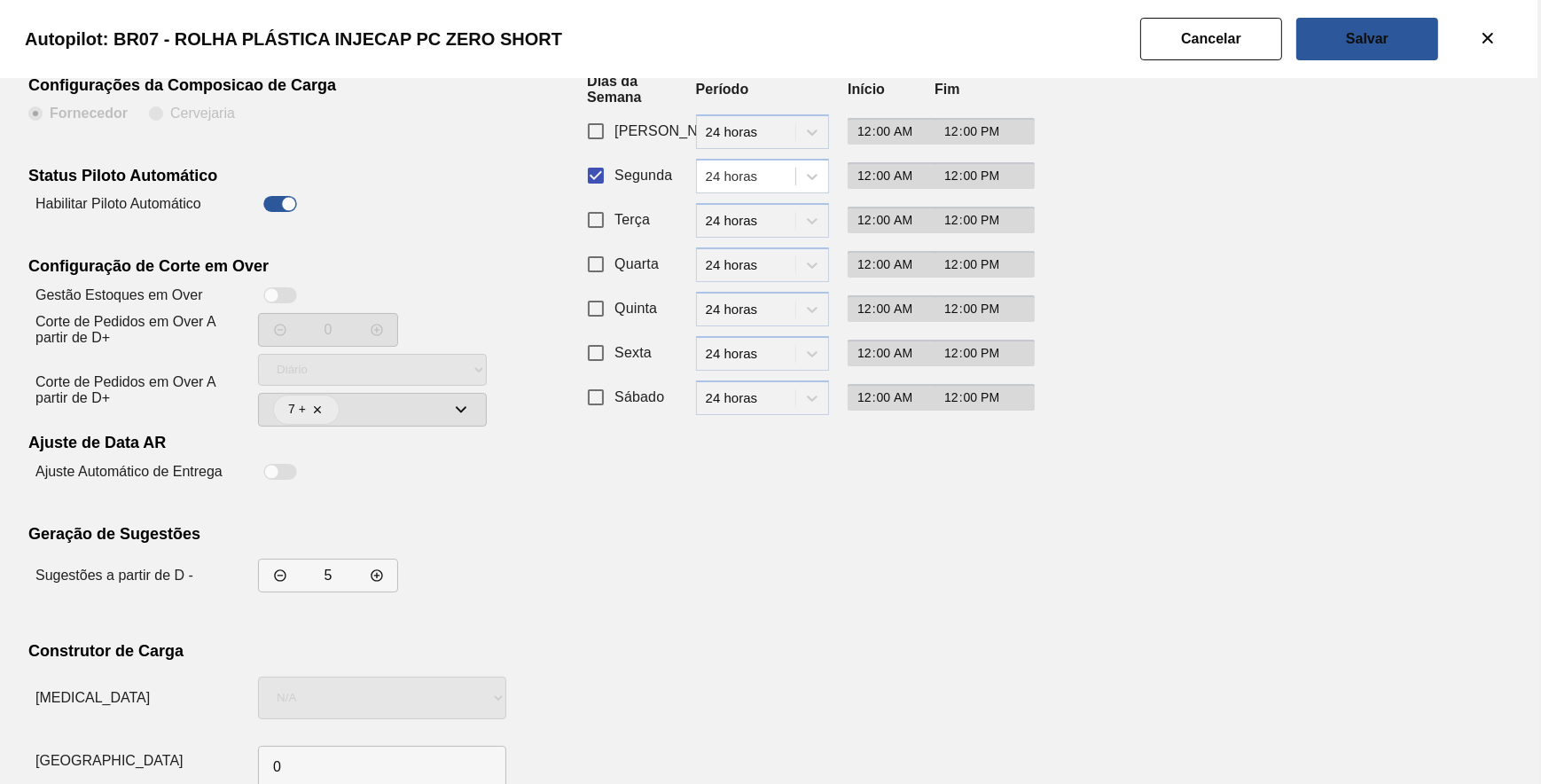
scroll to position [151, 0]
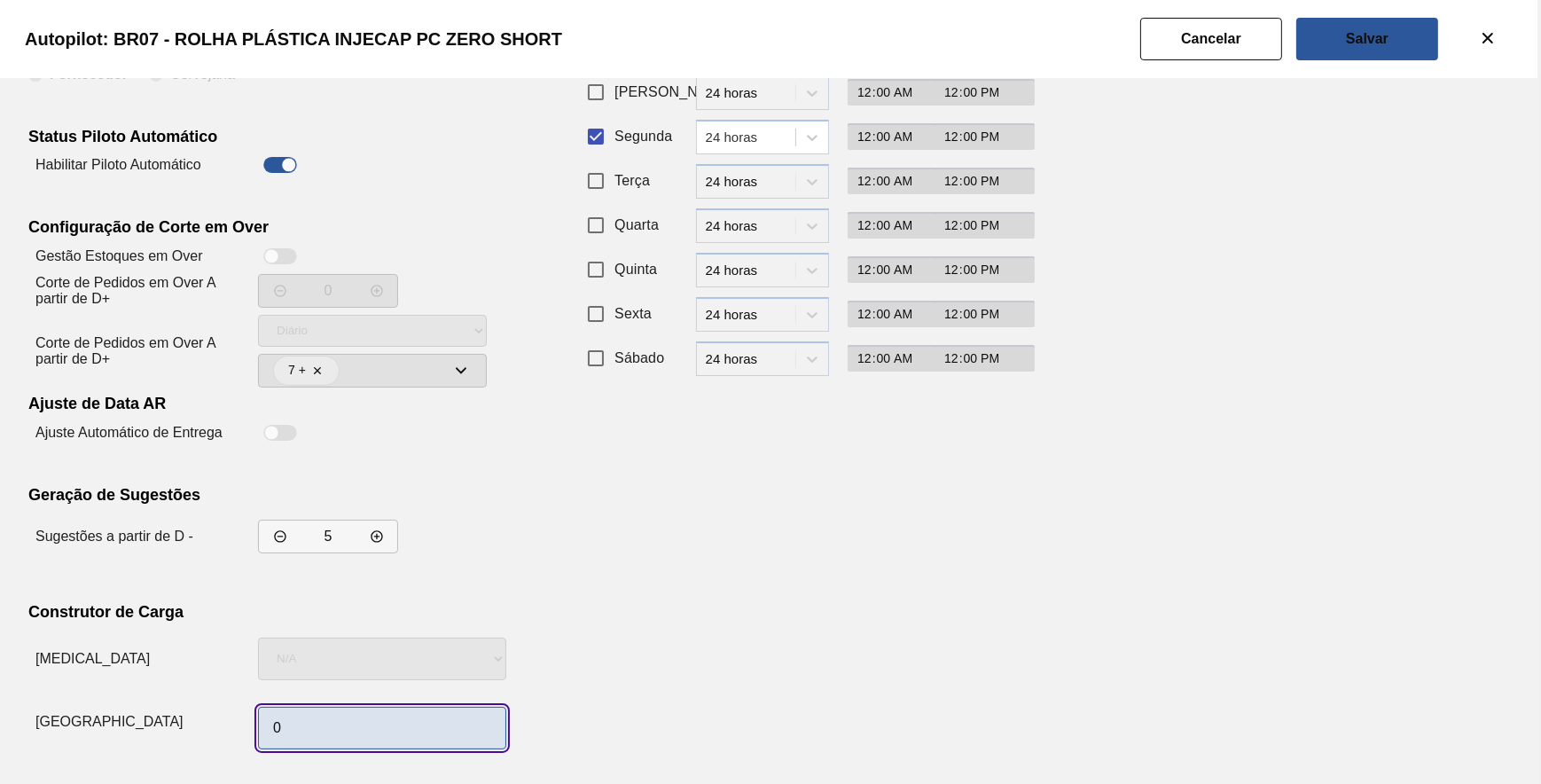
click at [344, 730] on input "0" at bounding box center [382, 728] width 248 height 43
type input "1"
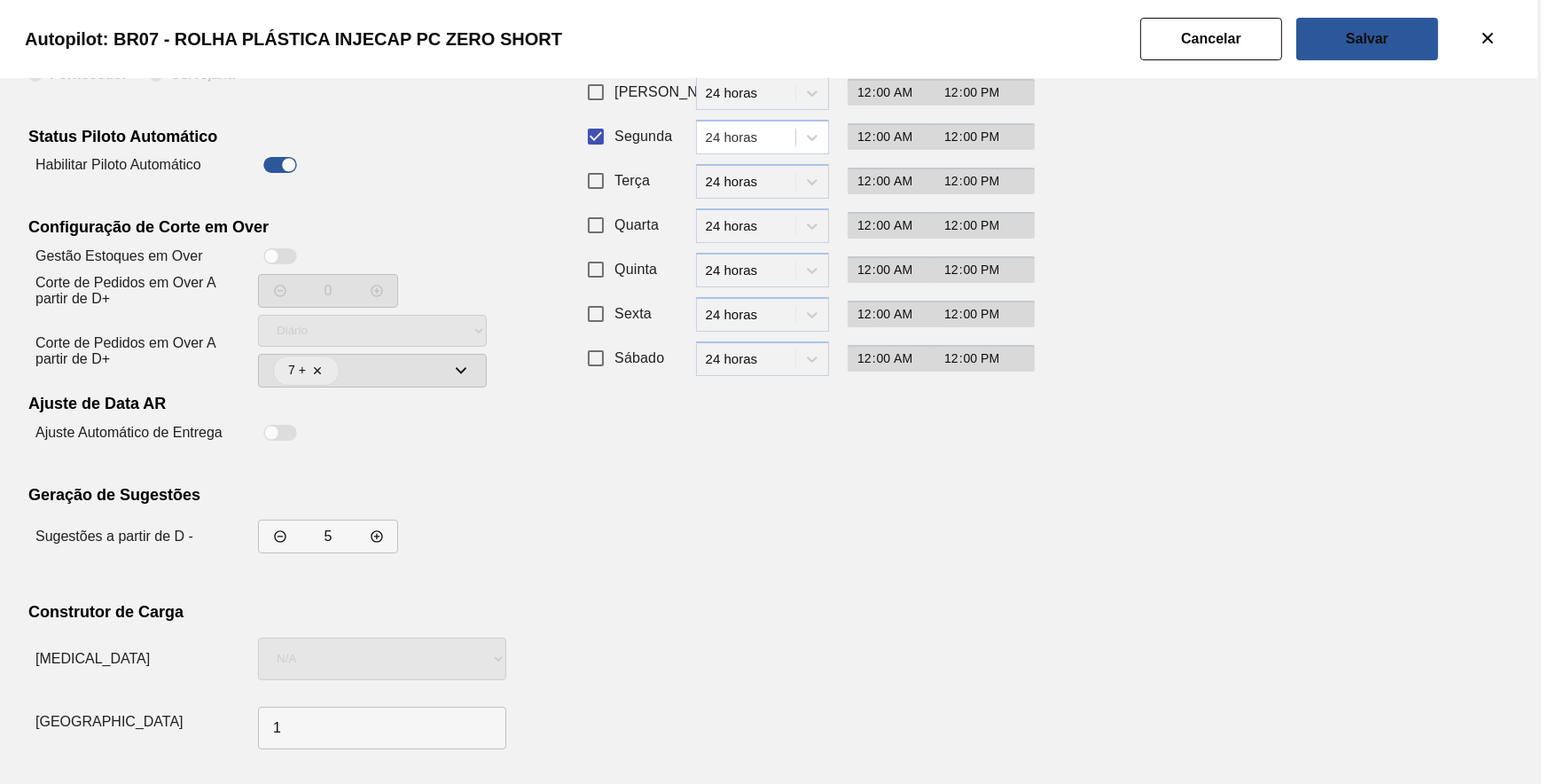
drag, startPoint x: 747, startPoint y: 592, endPoint x: 760, endPoint y: 582, distance: 16.4
click at [760, 582] on div "Recorrência de Compra Padrão Personalizado Dias da Semana Período Início Fim Do…" at bounding box center [798, 355] width 435 height 801
click at [1418, 30] on button "Salvar" at bounding box center [1367, 39] width 142 height 43
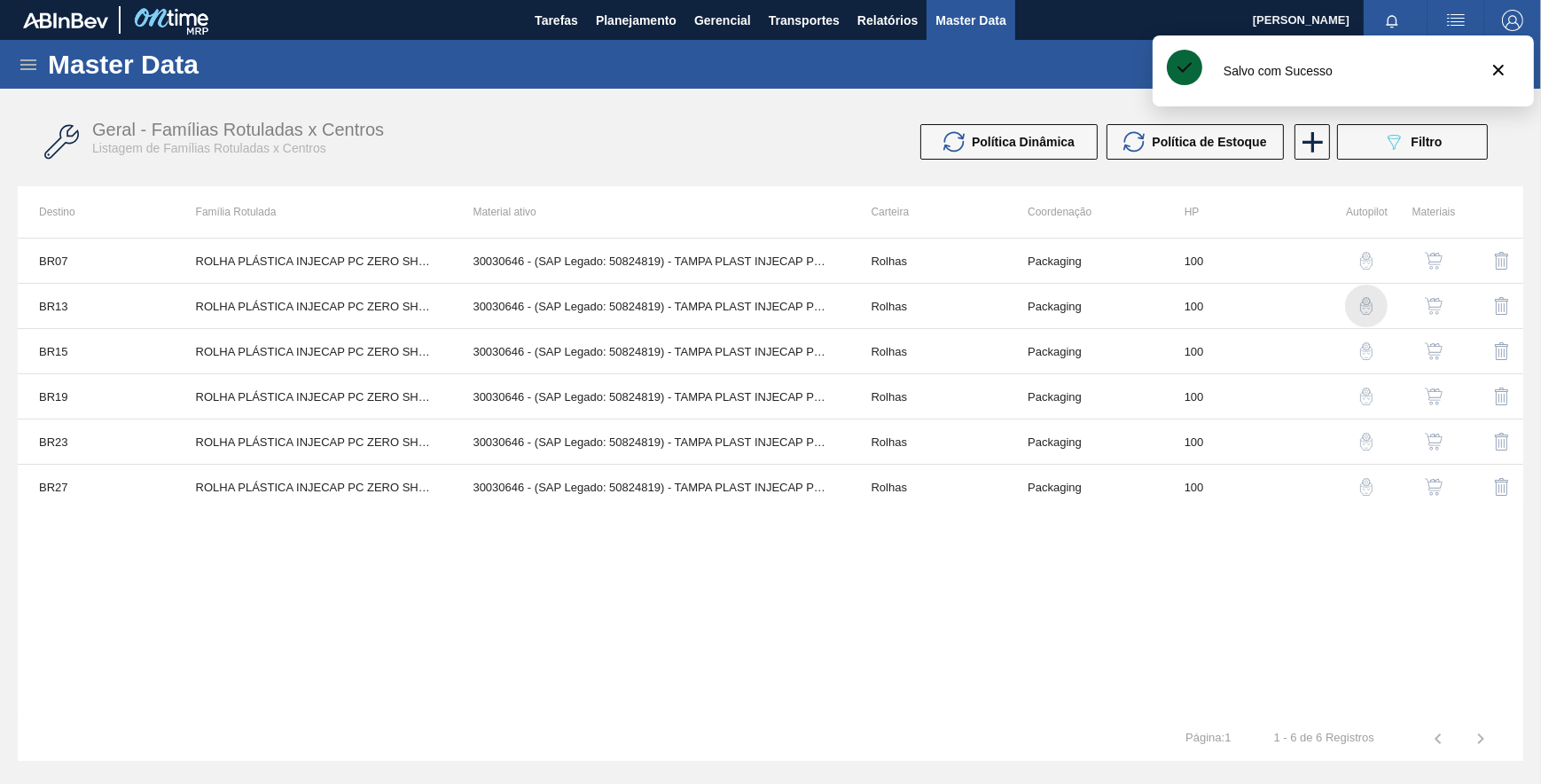
click at [1359, 305] on img "button" at bounding box center [1366, 306] width 17 height 17
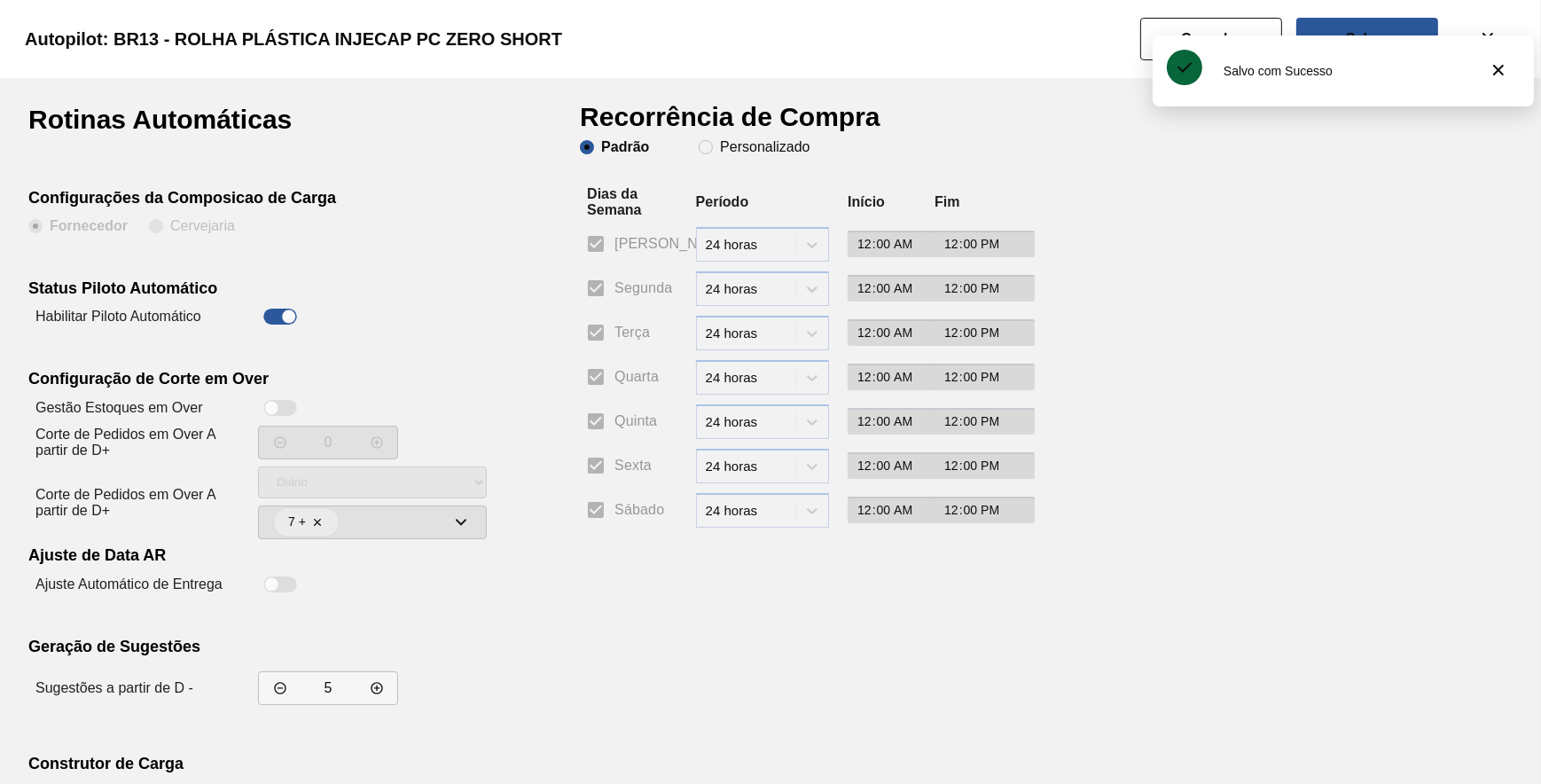
click at [782, 159] on div "Padrão Personalizado" at bounding box center [798, 163] width 435 height 47
click at [0, 0] on slot "Personalizado" at bounding box center [0, 0] width 0 height 0
click at [720, 149] on input "Personalizado" at bounding box center [705, 147] width 28 height 28
radio input "true"
radio input "false"
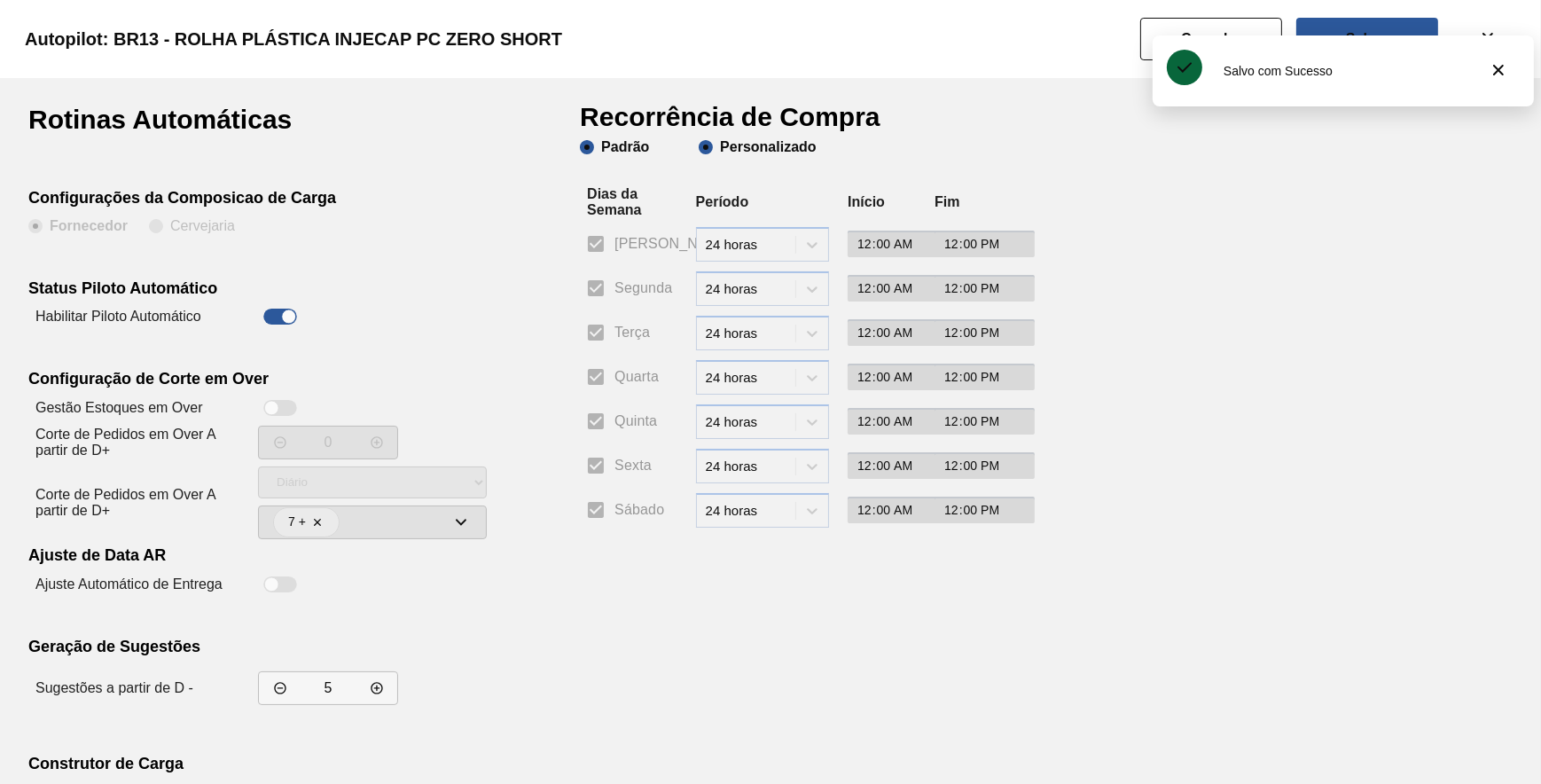
checkbox input "false"
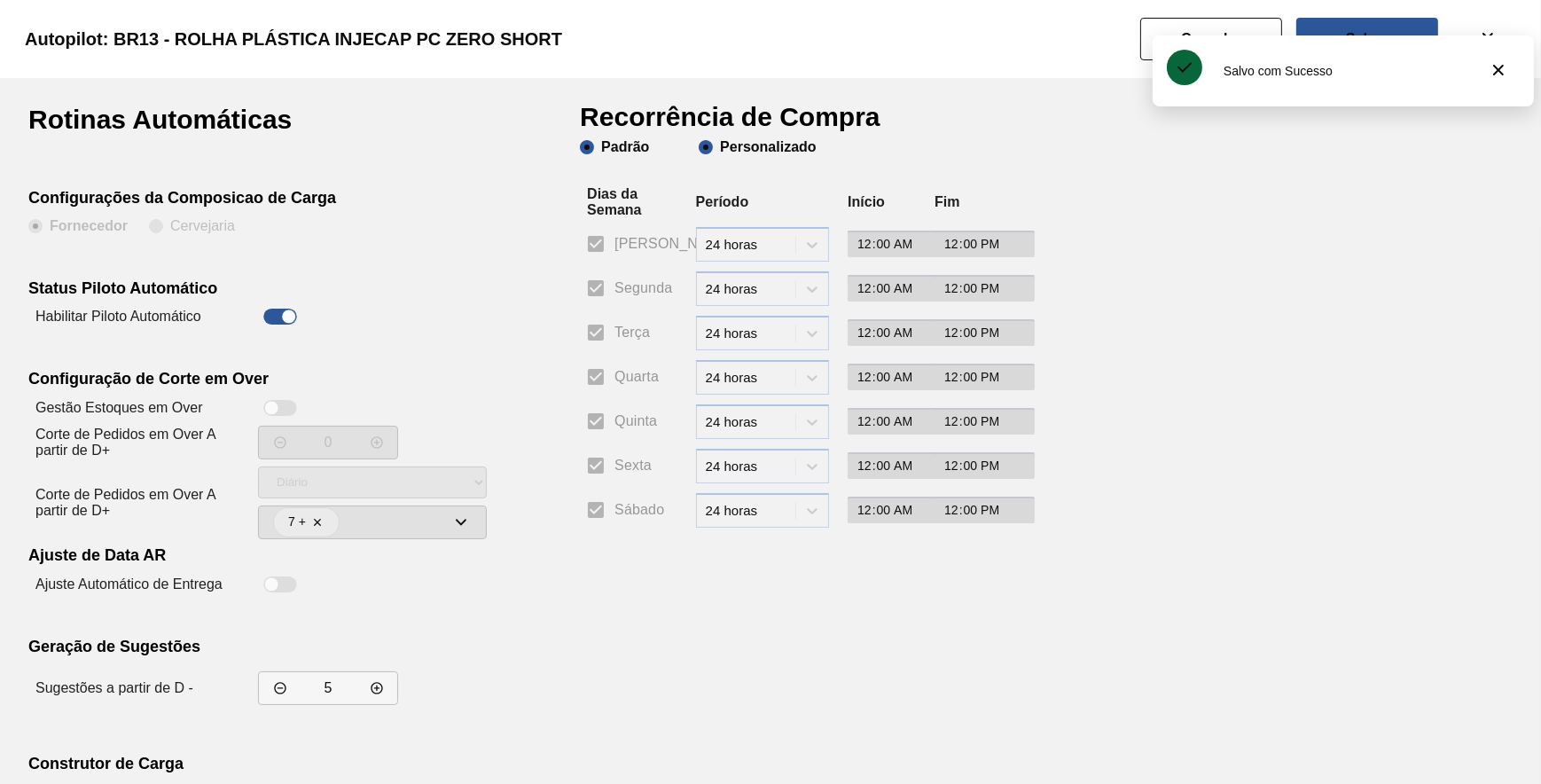
checkbox input "false"
click at [596, 283] on input "Segunda" at bounding box center [596, 288] width 37 height 37
checkbox input "true"
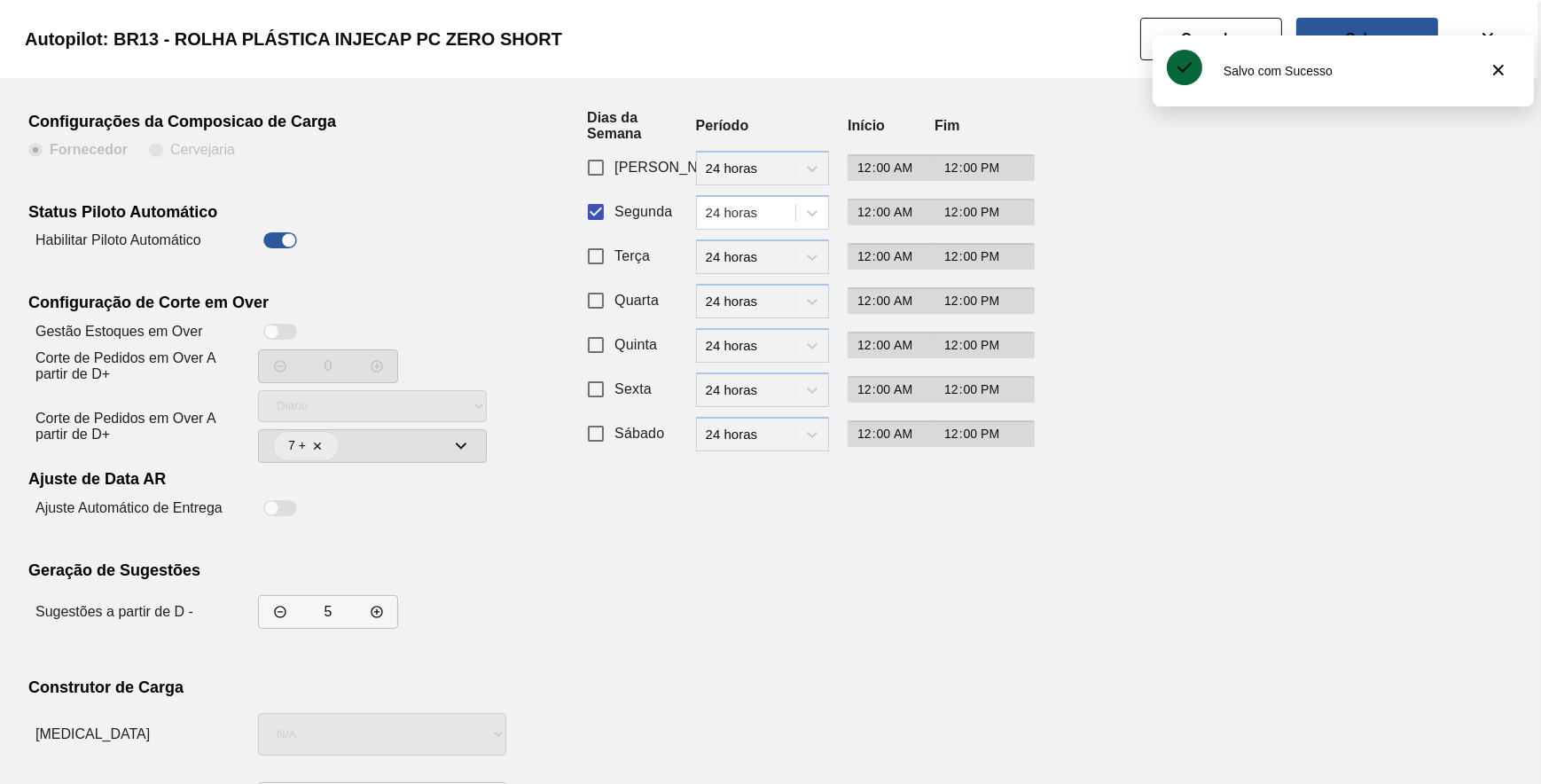
scroll to position [151, 0]
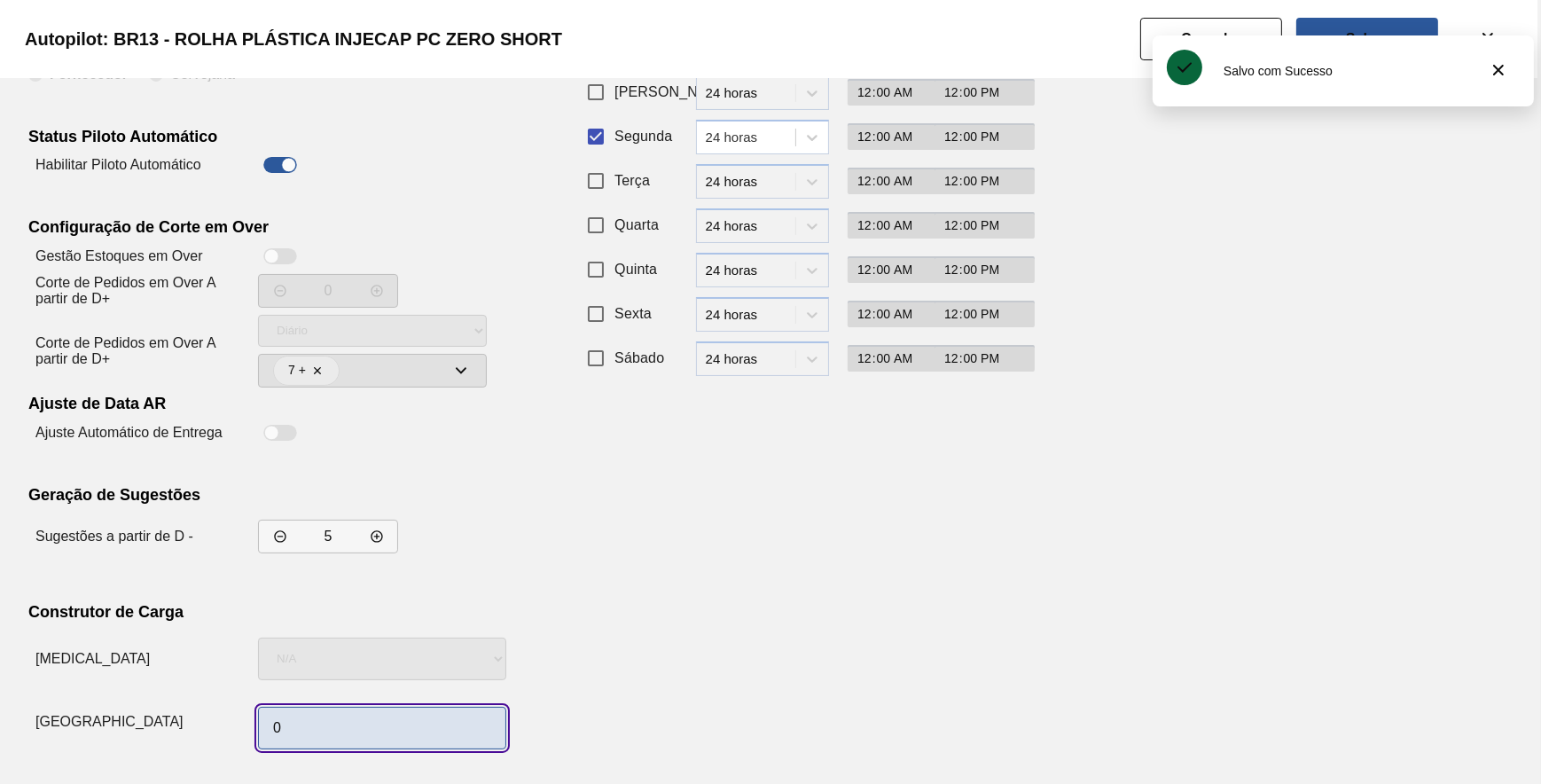
click at [389, 711] on input "0" at bounding box center [382, 728] width 248 height 43
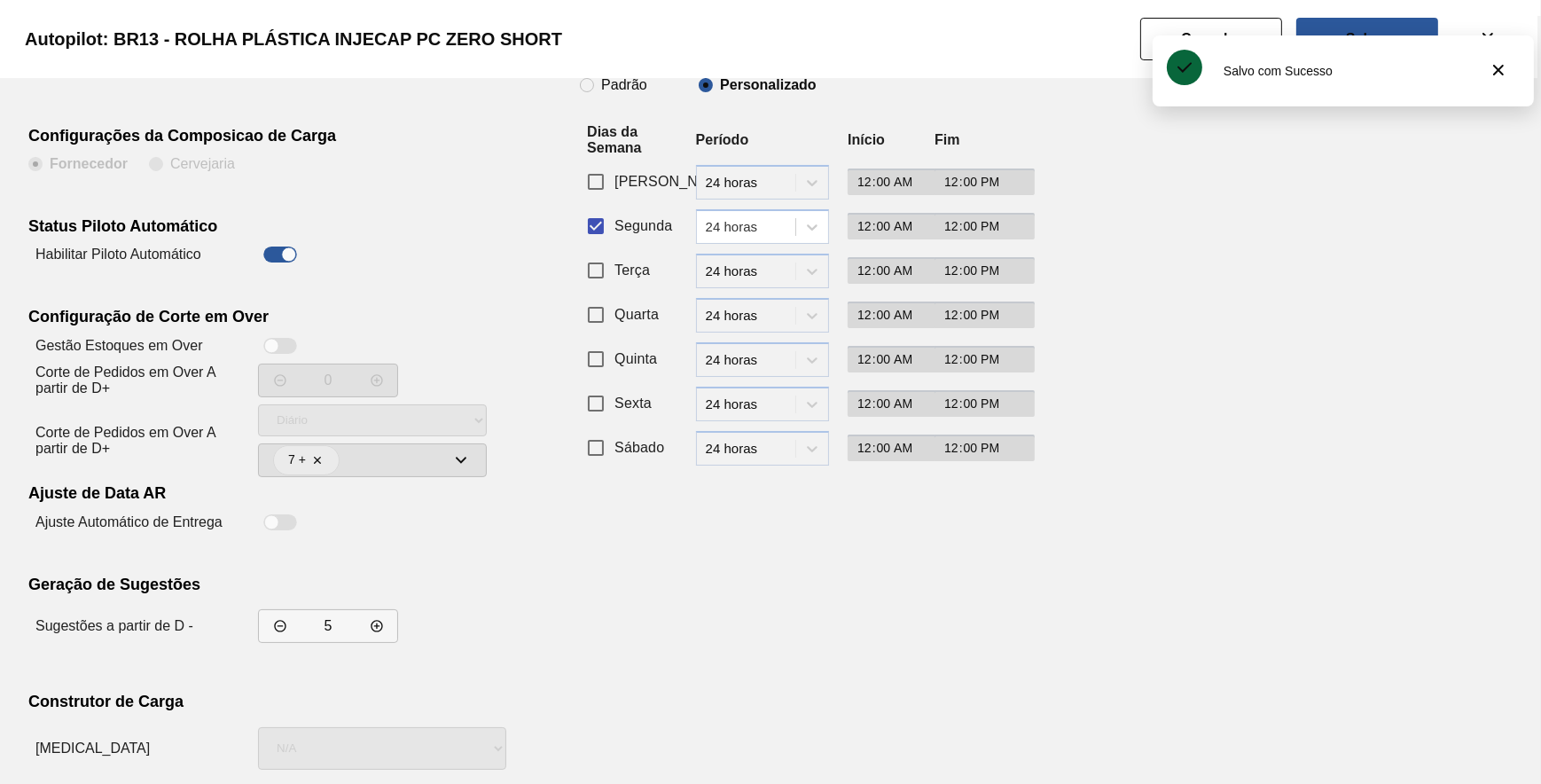
scroll to position [0, 0]
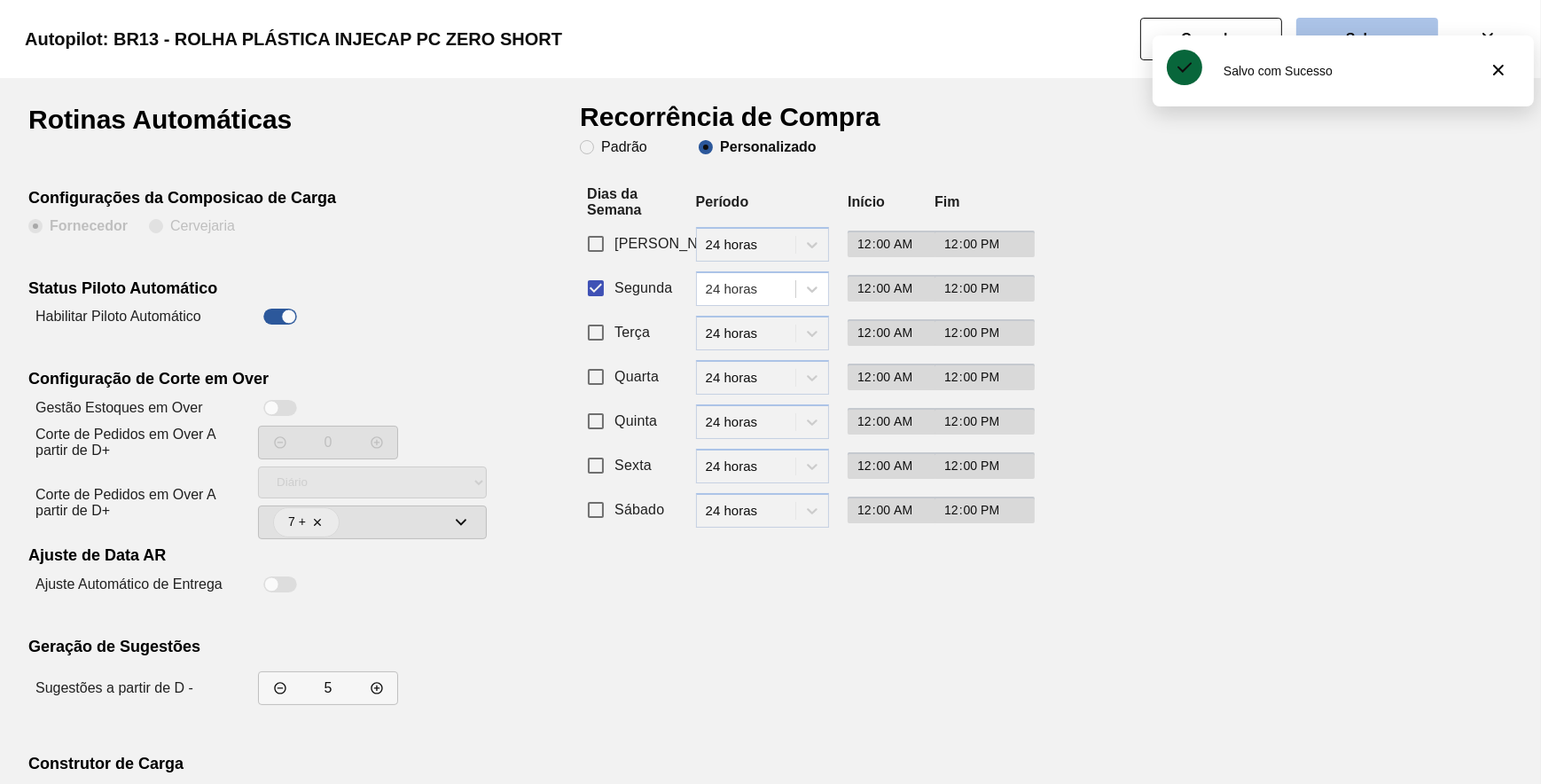
type input "1"
click at [1330, 23] on button "Salvar" at bounding box center [1367, 39] width 142 height 43
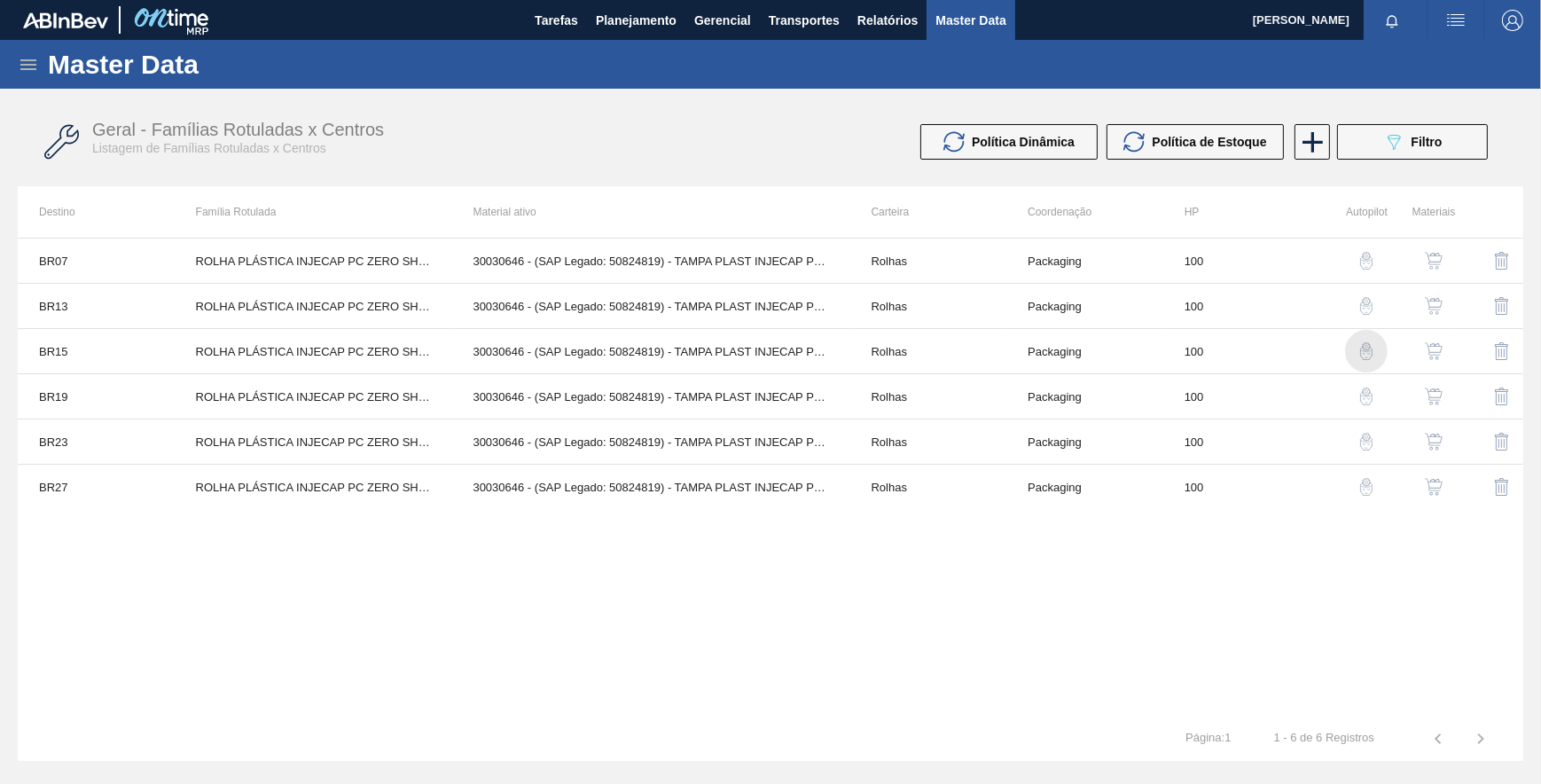
click at [1374, 354] on img "button" at bounding box center [1366, 351] width 17 height 17
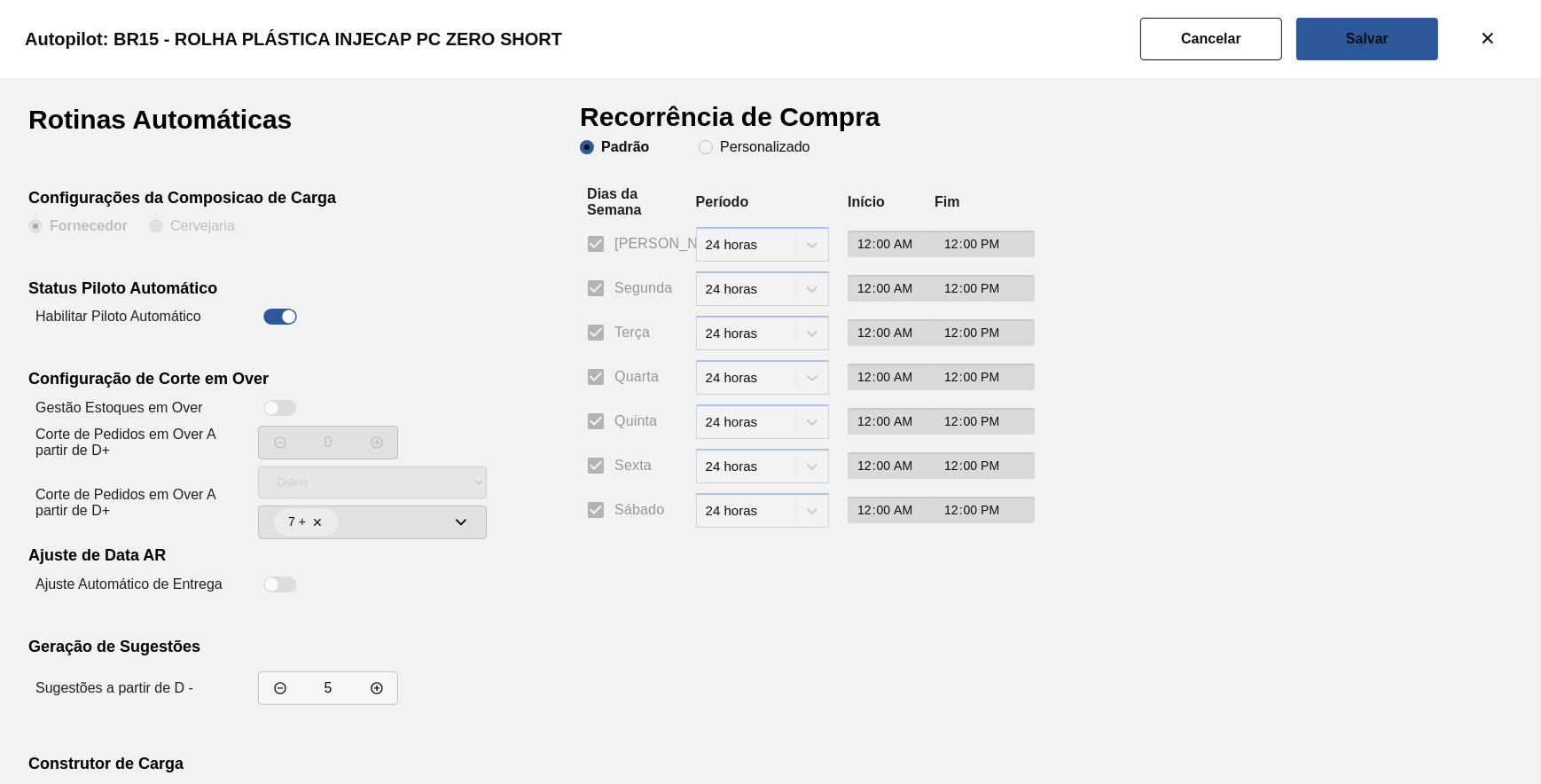
drag, startPoint x: 728, startPoint y: 145, endPoint x: 670, endPoint y: 212, distance: 88.6
click at [0, 0] on slot "Personalizado" at bounding box center [0, 0] width 0 height 0
click at [720, 145] on input "Personalizado" at bounding box center [705, 147] width 28 height 28
radio input "true"
radio input "false"
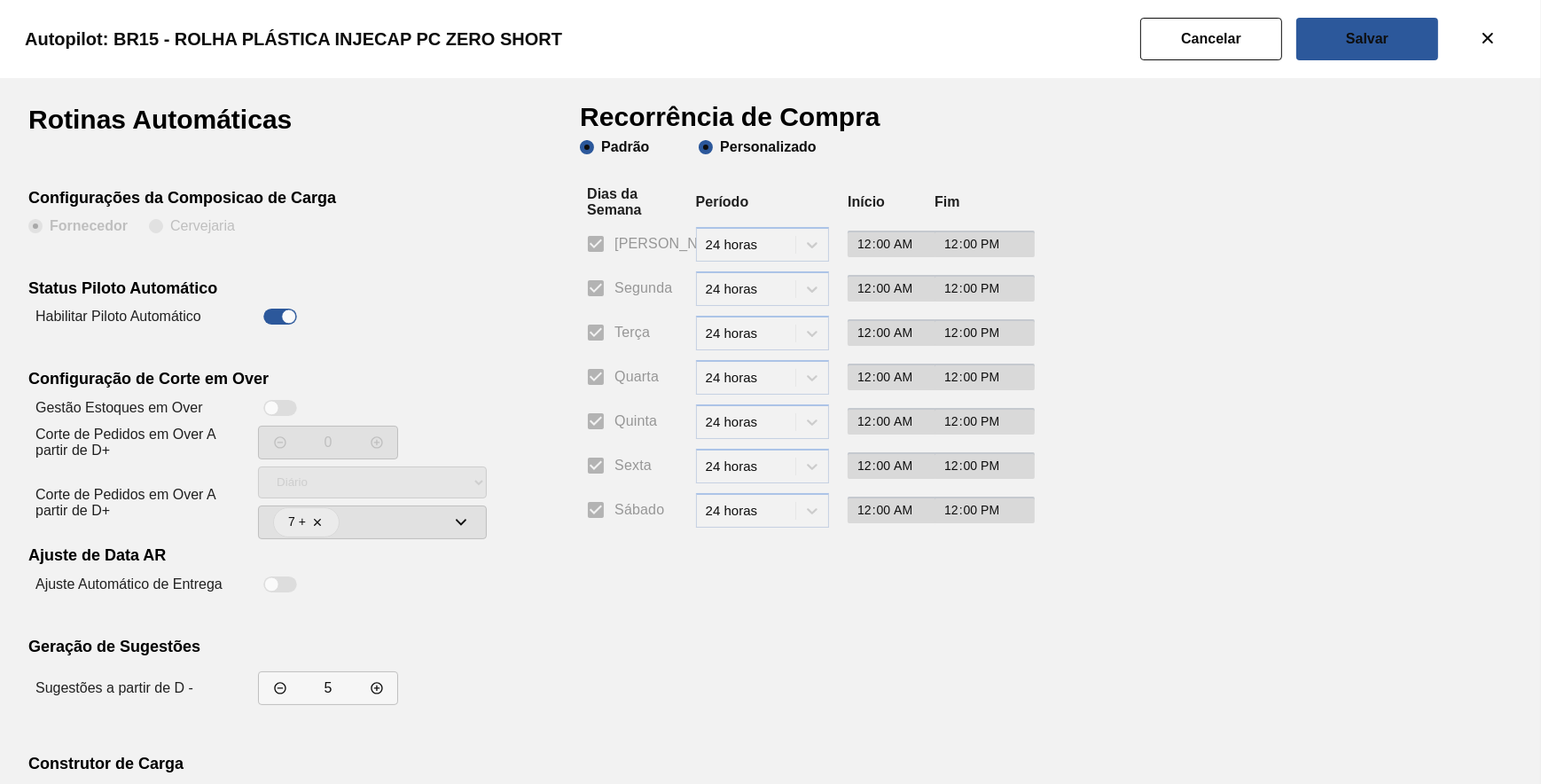
checkbox input "false"
click at [602, 284] on input "Segunda" at bounding box center [596, 288] width 37 height 37
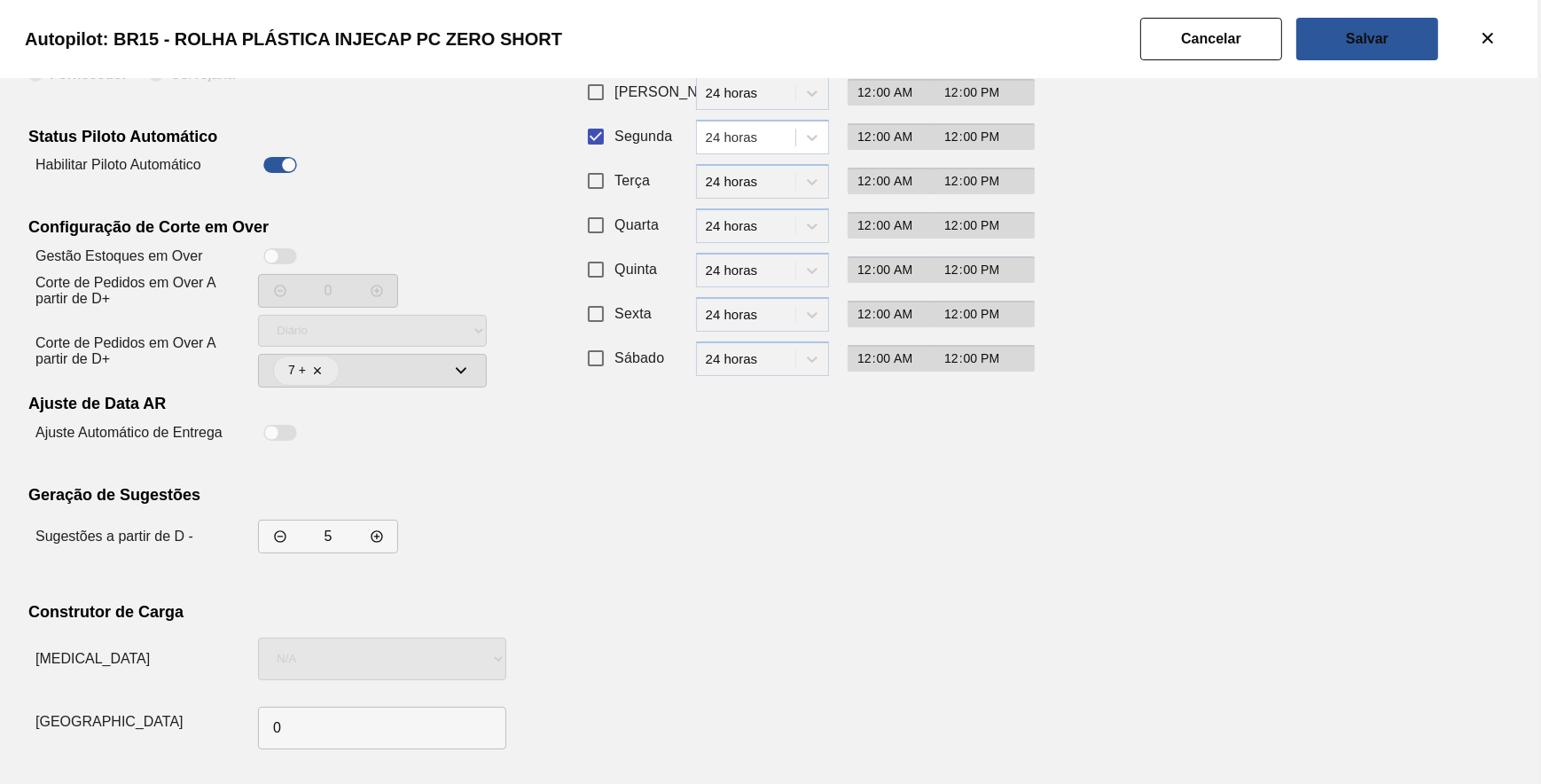
click at [416, 696] on div at bounding box center [382, 721] width 248 height 69
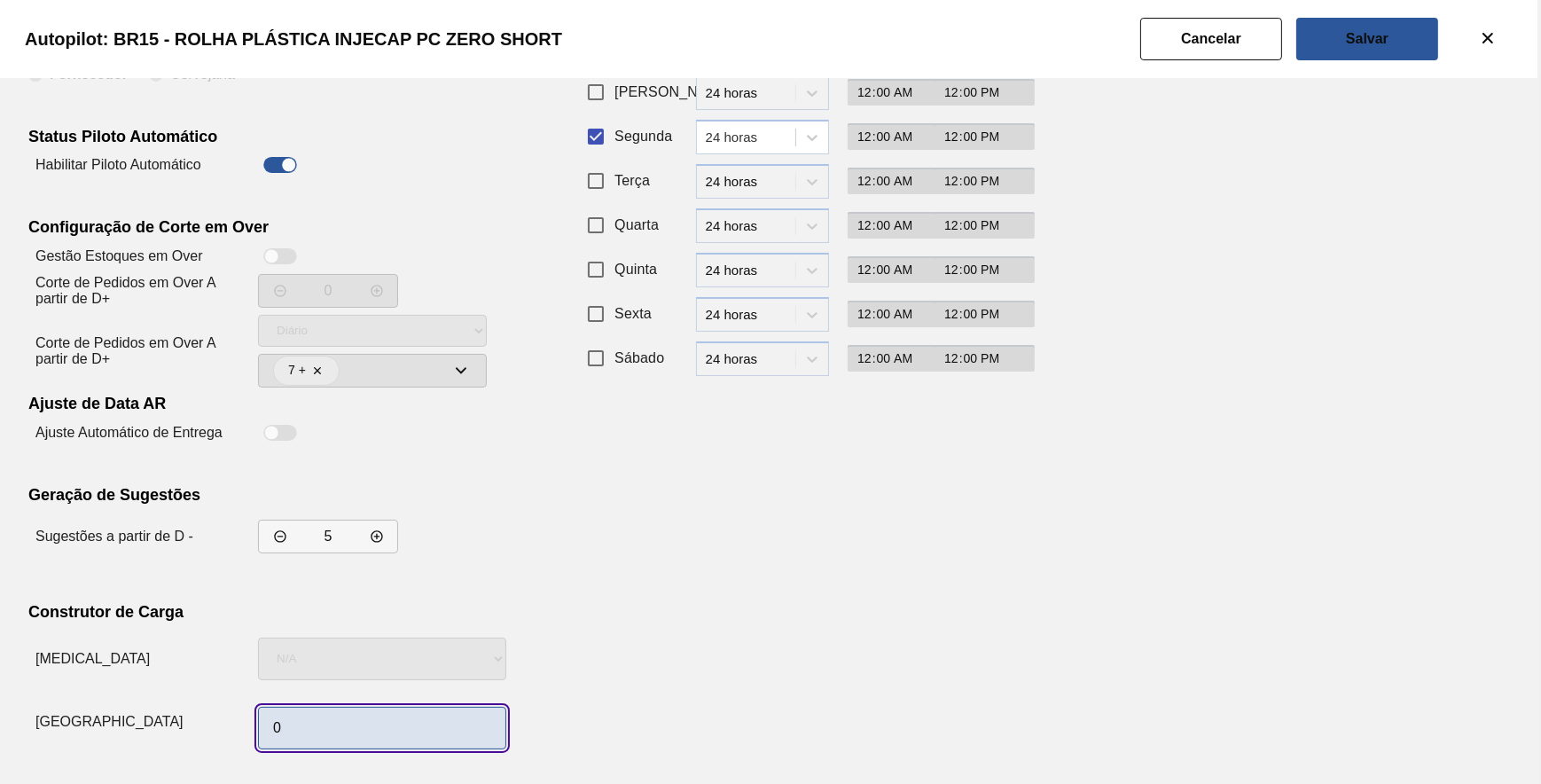
click at [411, 715] on input "0" at bounding box center [382, 728] width 248 height 43
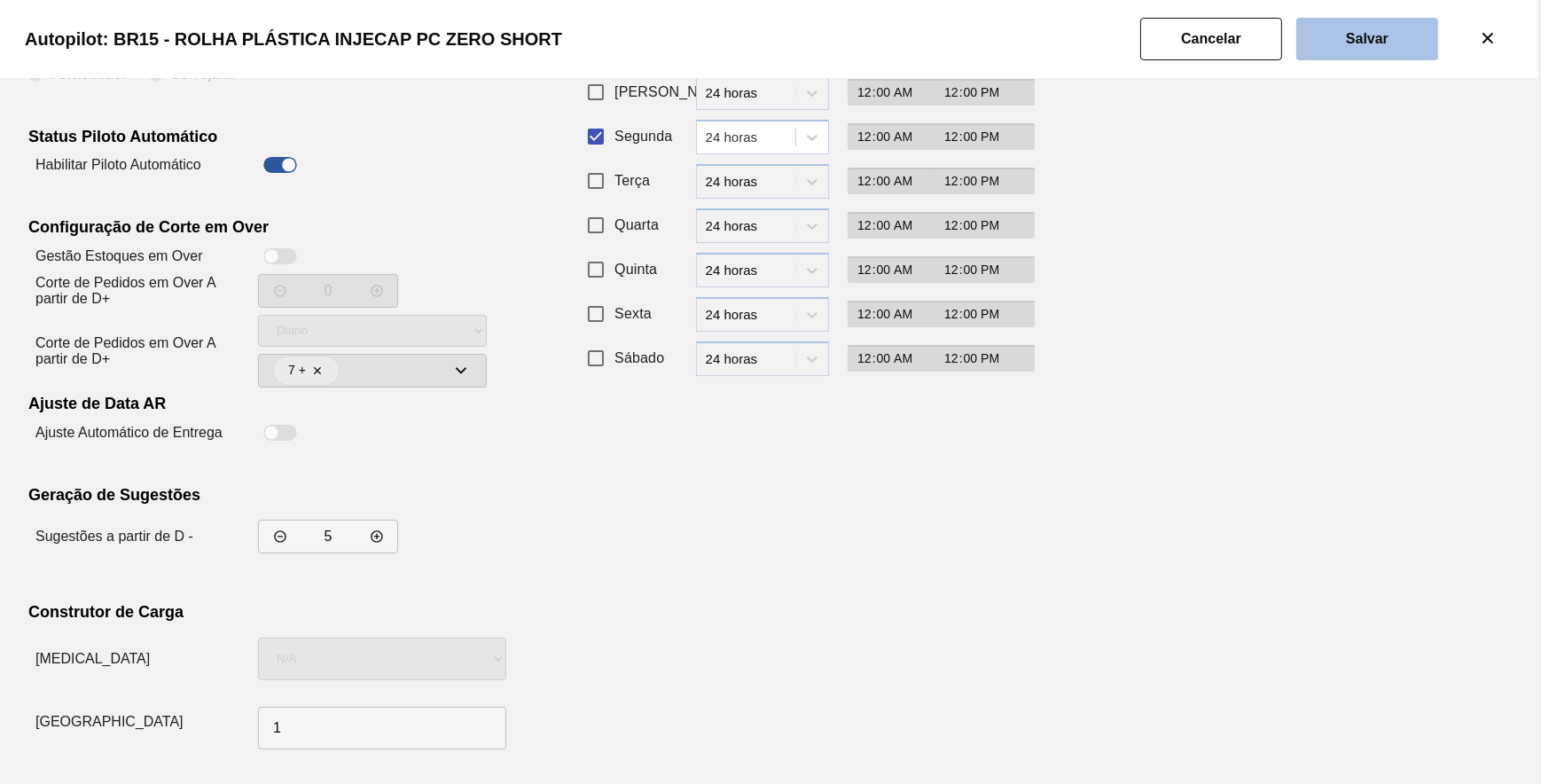
click at [0, 0] on slot "Salvar" at bounding box center [0, 0] width 0 height 0
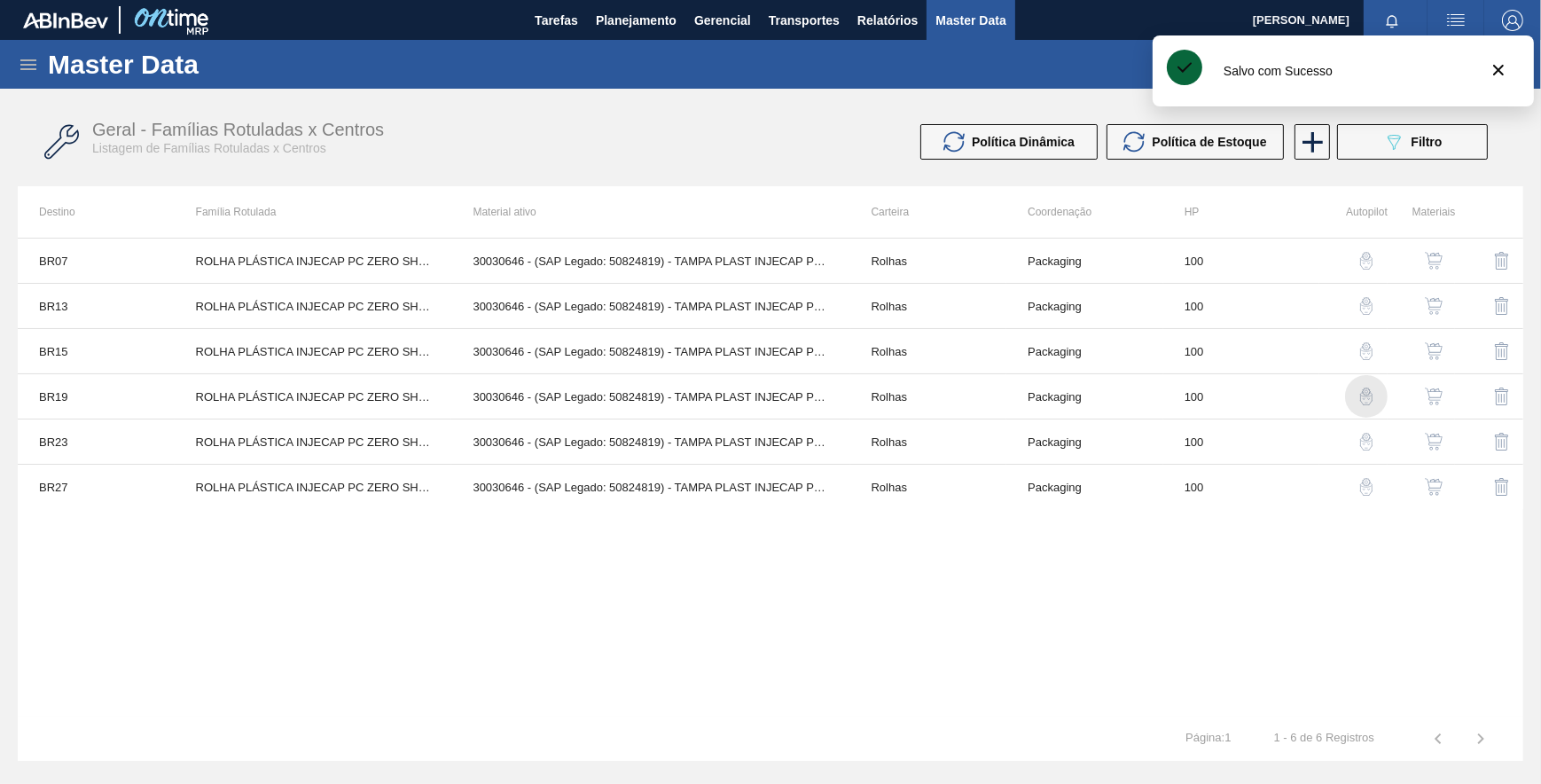
click at [1366, 389] on img "button" at bounding box center [1366, 396] width 17 height 17
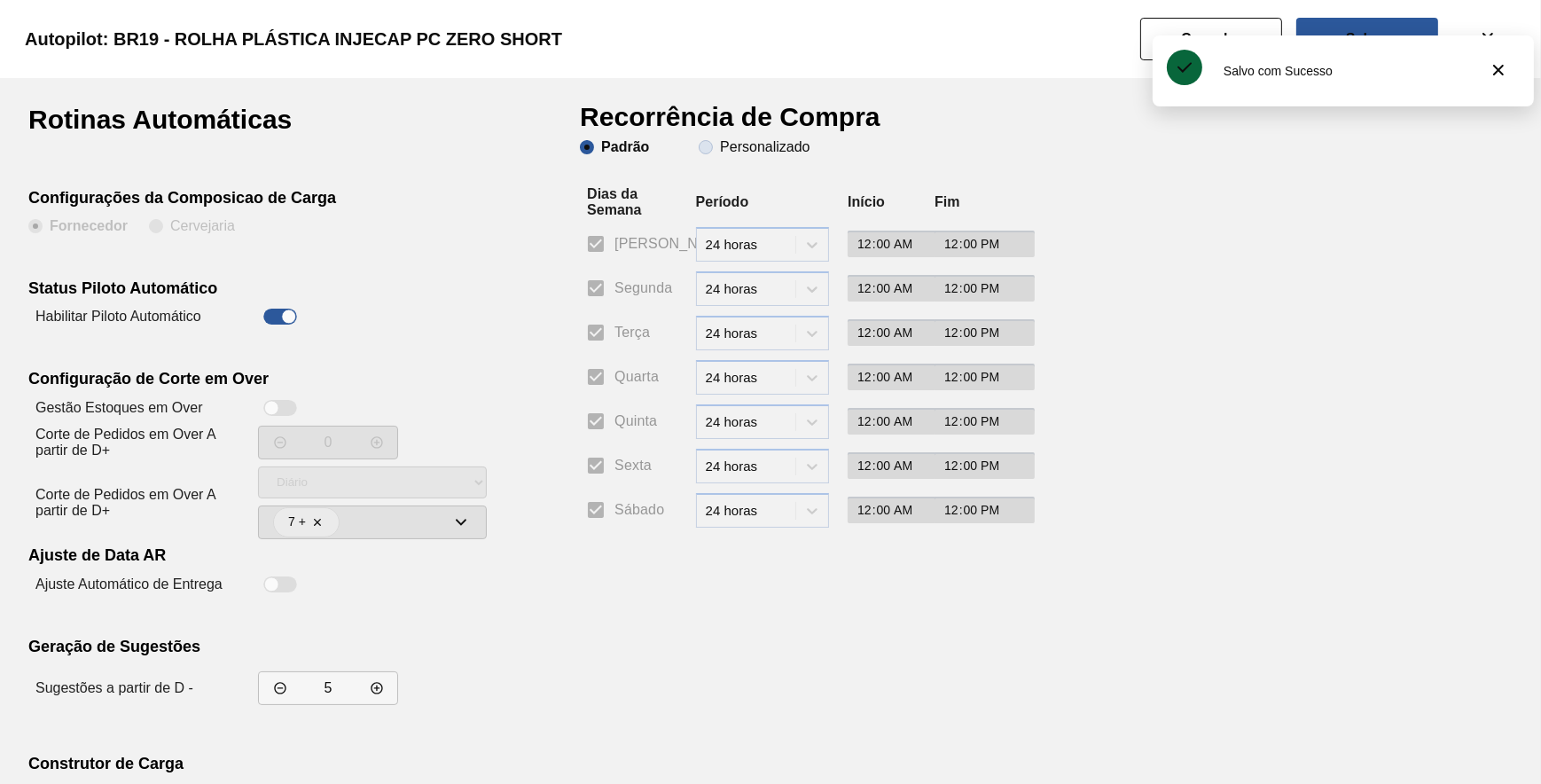
click at [0, 0] on slot "Personalizado" at bounding box center [0, 0] width 0 height 0
click at [720, 150] on input "Personalizado" at bounding box center [705, 147] width 28 height 28
click at [610, 288] on input "Segunda" at bounding box center [596, 288] width 37 height 37
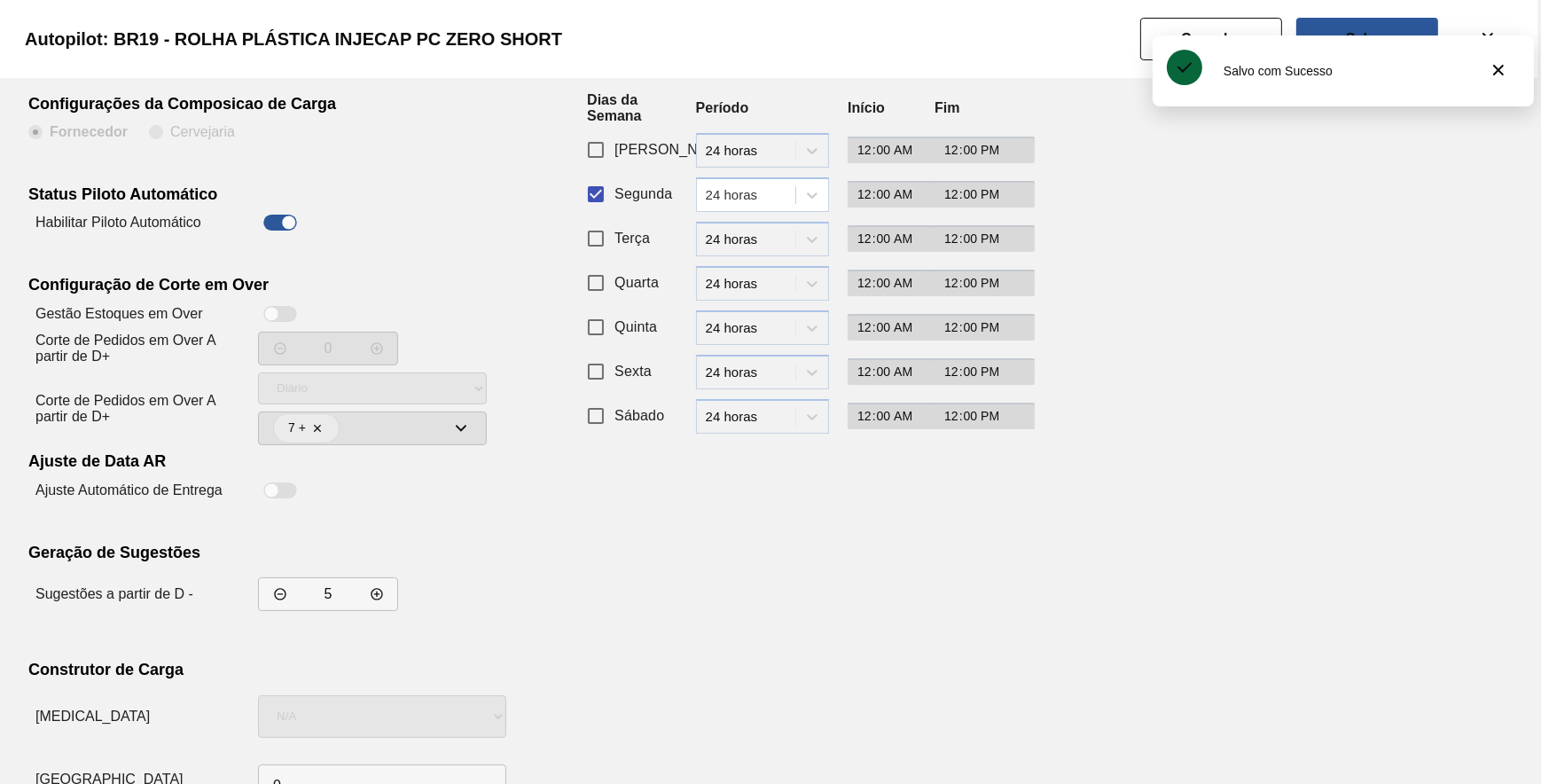
scroll to position [151, 0]
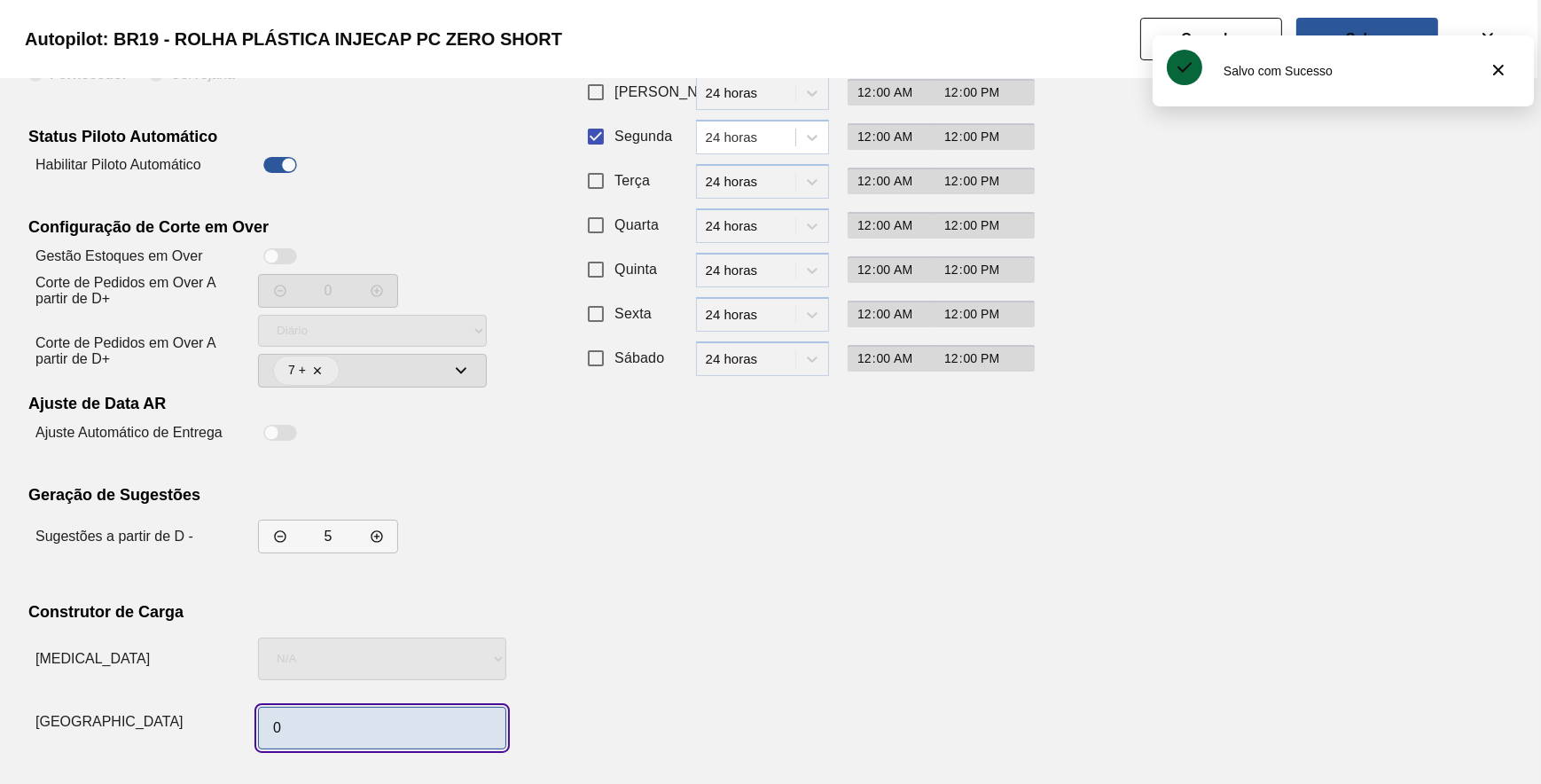
click at [393, 711] on input "0" at bounding box center [382, 728] width 248 height 43
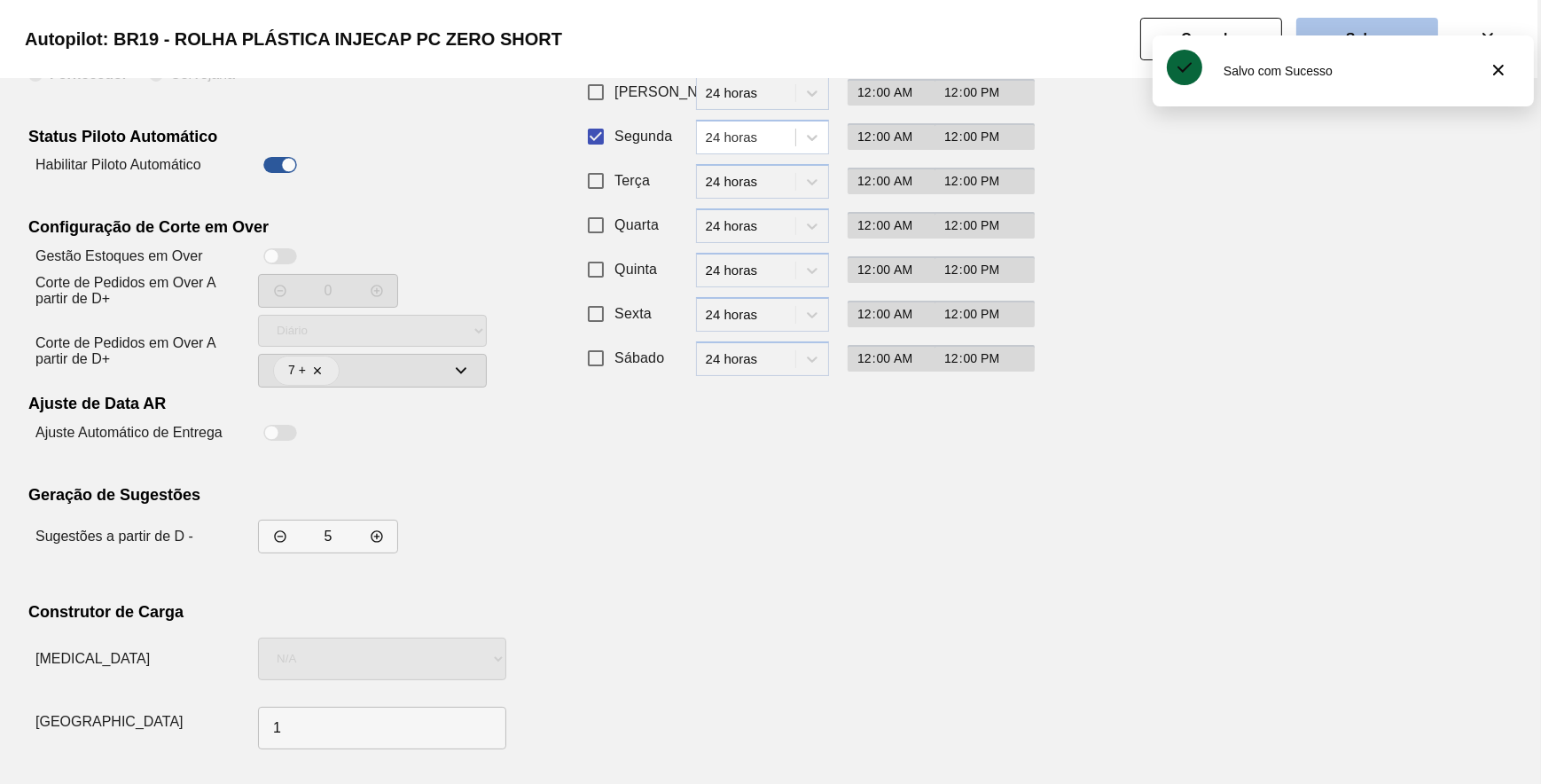
click at [1371, 27] on button "Salvar" at bounding box center [1367, 39] width 142 height 43
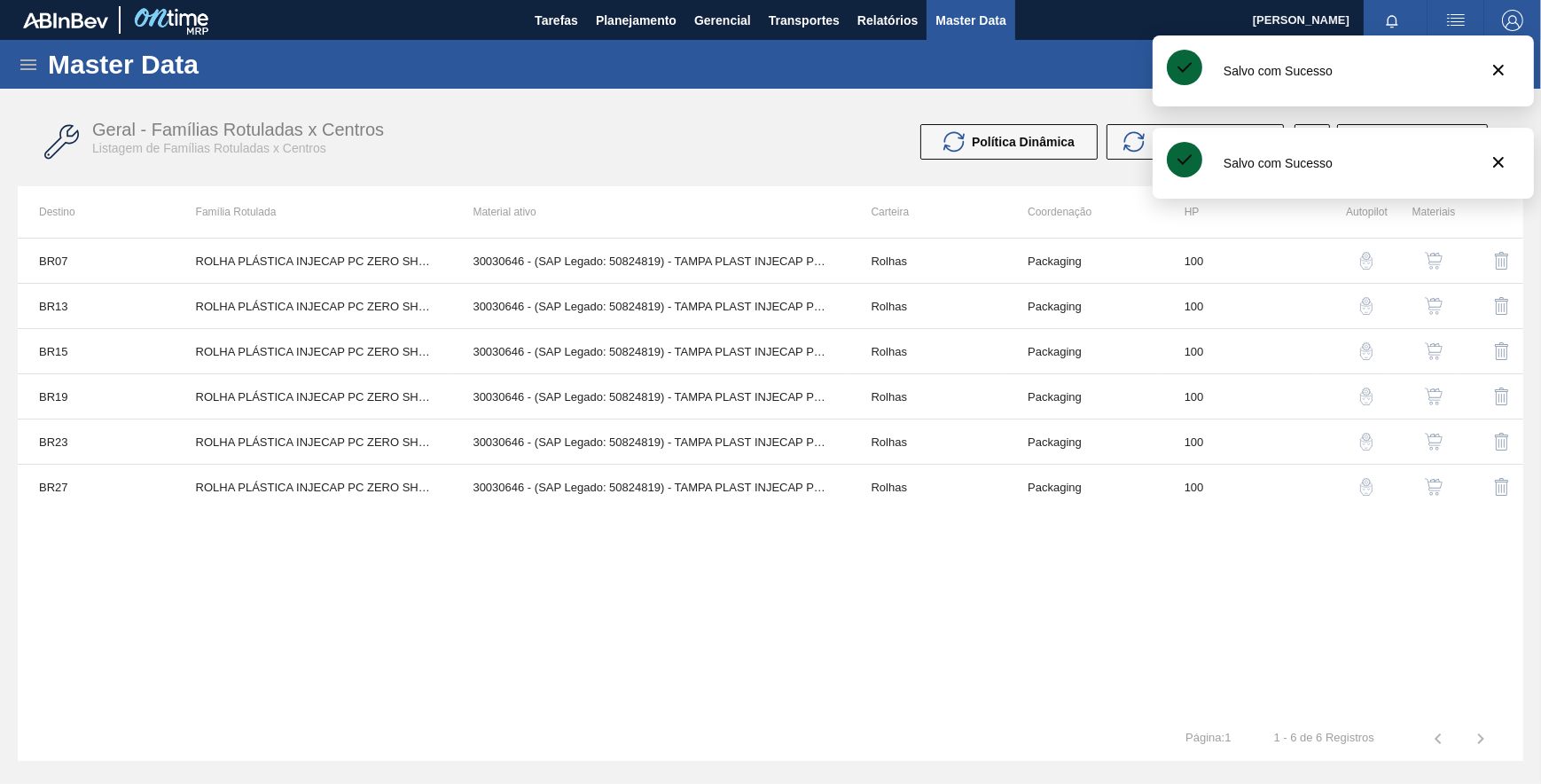
click at [1362, 398] on img "button" at bounding box center [1366, 396] width 17 height 17
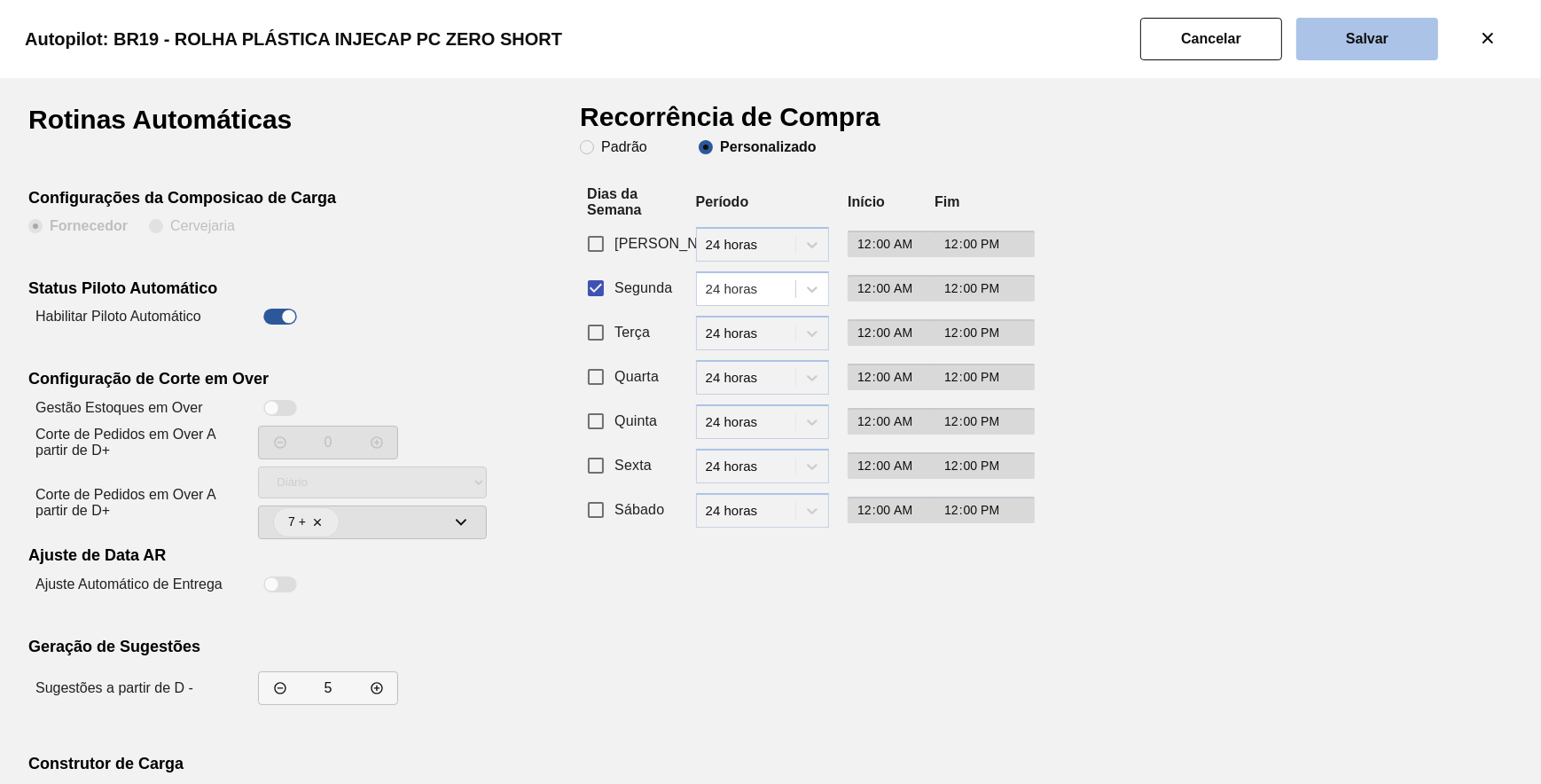
click at [1322, 25] on button "Salvar" at bounding box center [1367, 39] width 142 height 43
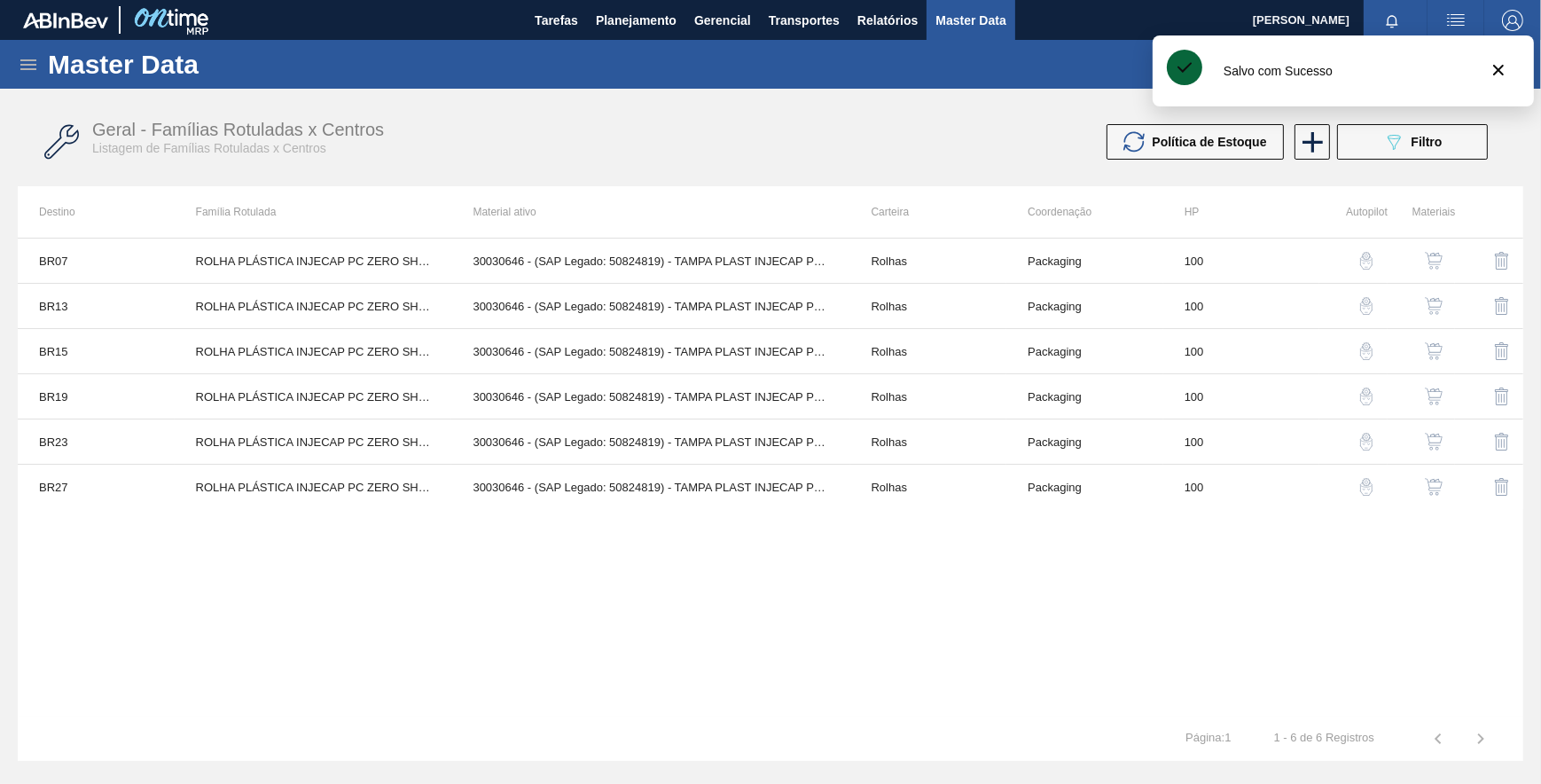
click at [1365, 434] on img "button" at bounding box center [1366, 441] width 17 height 17
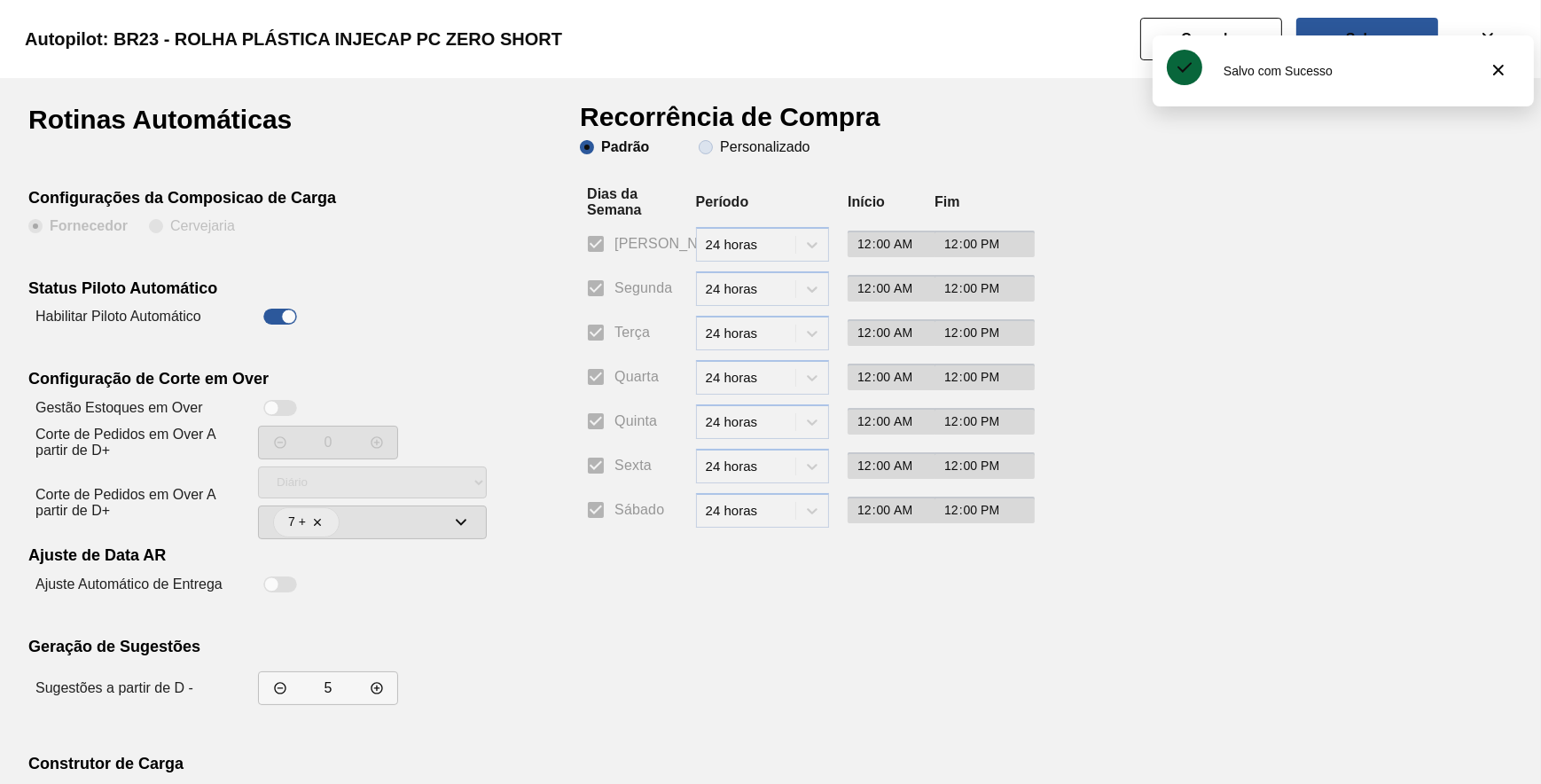
click at [0, 0] on slot "Personalizado" at bounding box center [0, 0] width 0 height 0
click at [720, 148] on input "Personalizado" at bounding box center [705, 147] width 28 height 28
drag, startPoint x: 592, startPoint y: 289, endPoint x: 572, endPoint y: 340, distance: 54.8
click at [591, 289] on input "Segunda" at bounding box center [596, 288] width 37 height 37
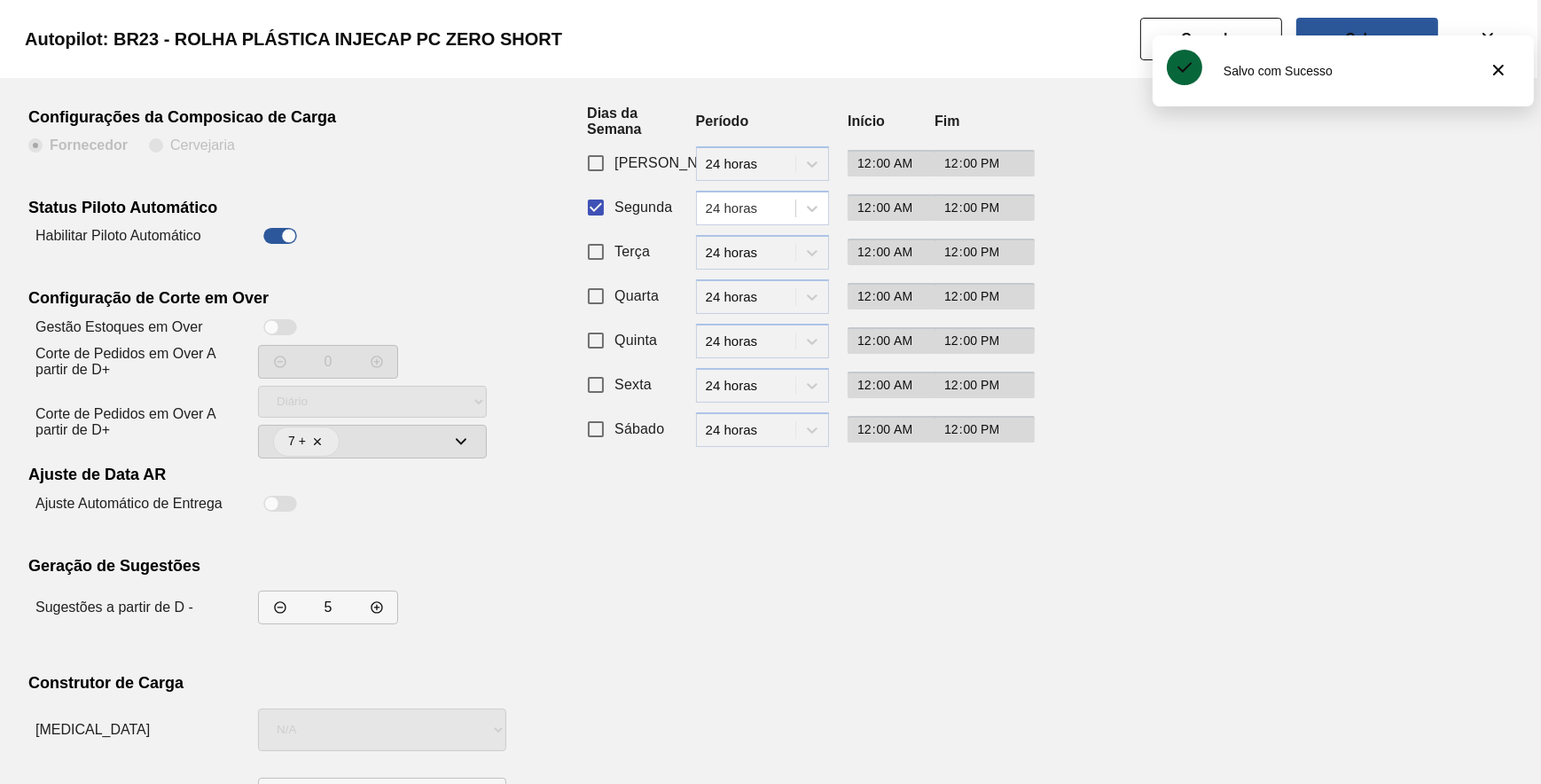
scroll to position [151, 0]
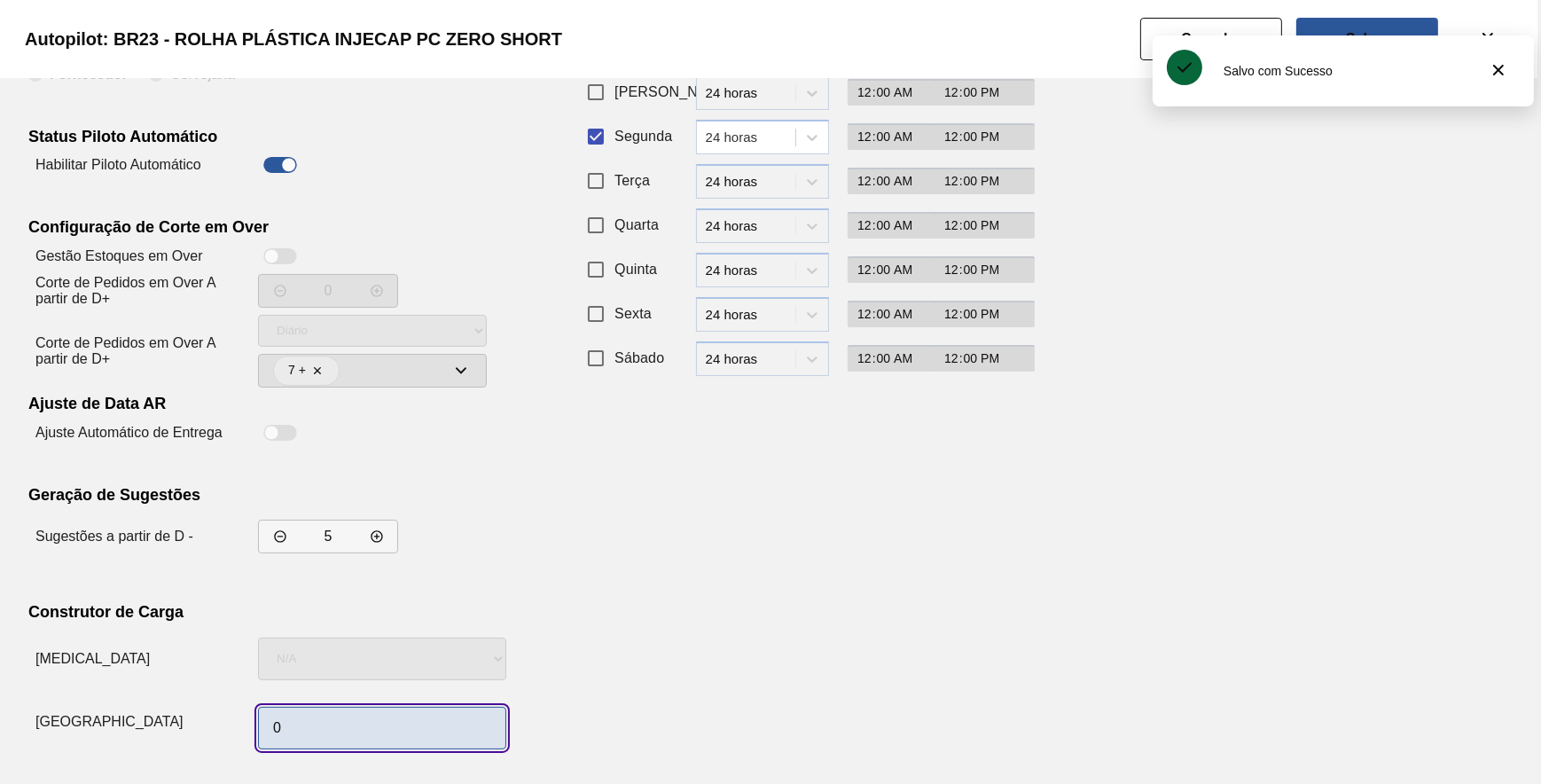
click at [345, 724] on input "0" at bounding box center [382, 728] width 248 height 43
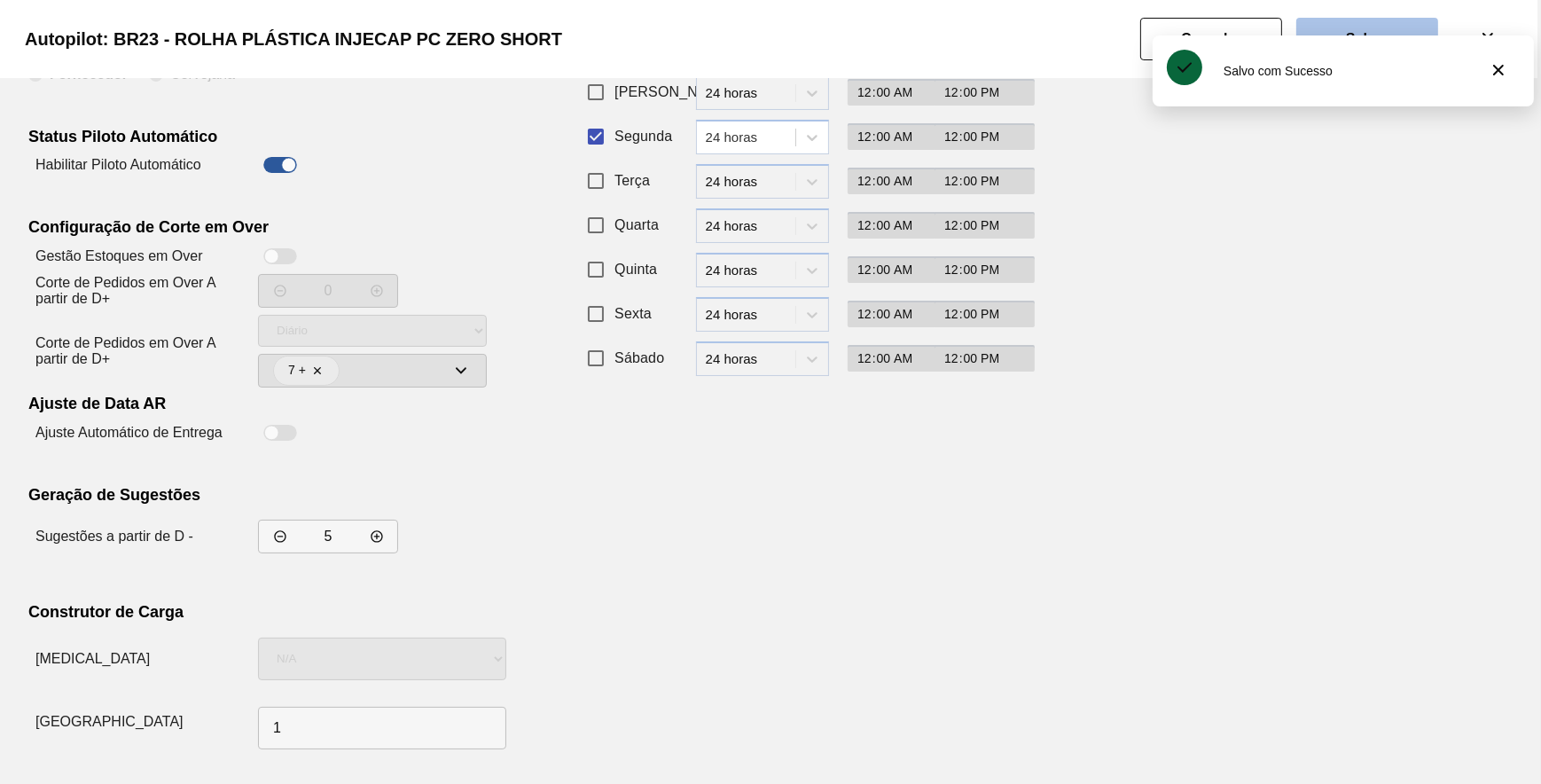
click at [1394, 21] on button "Salvar" at bounding box center [1367, 39] width 142 height 43
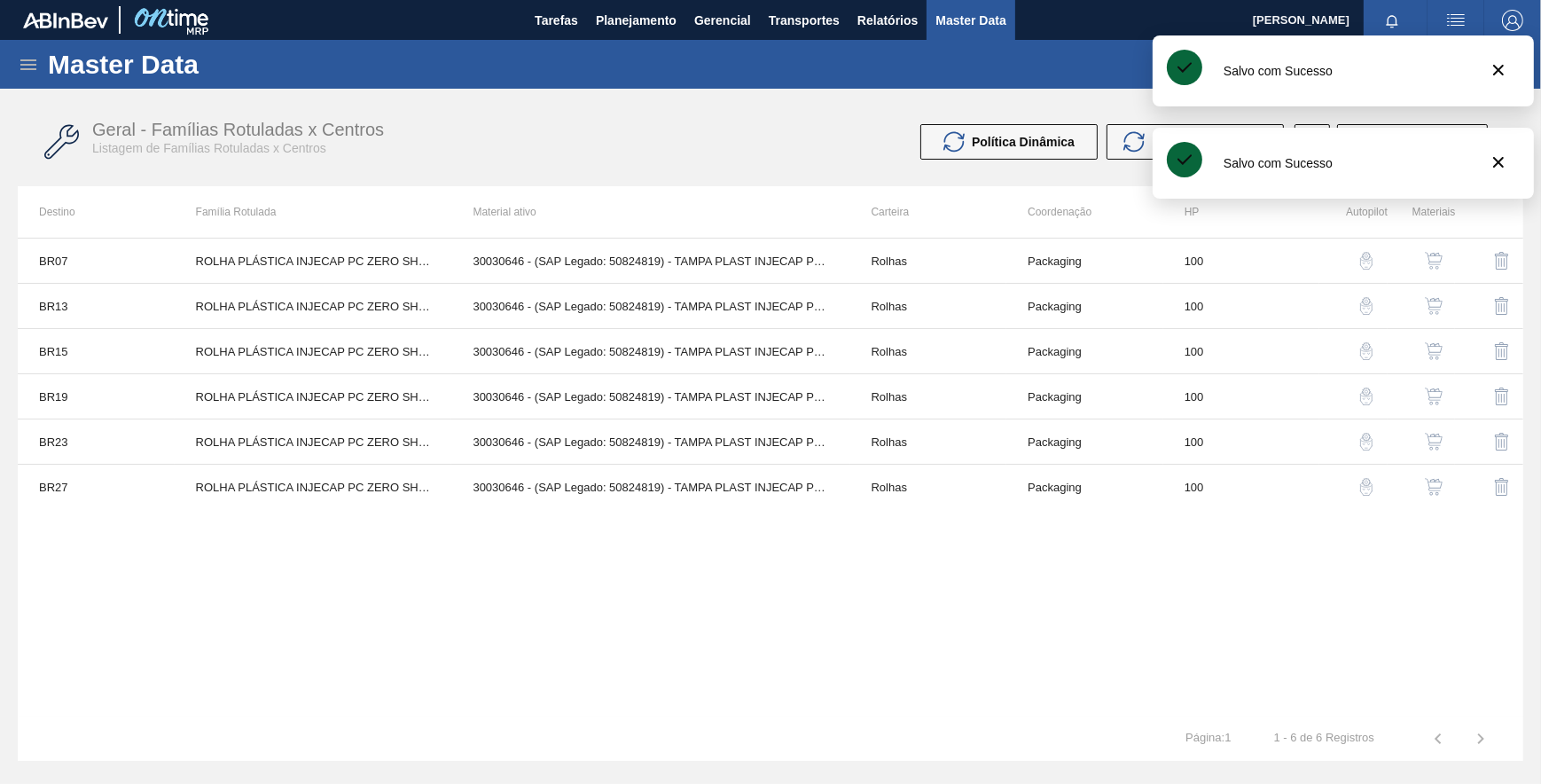
click at [1362, 439] on img "button" at bounding box center [1366, 441] width 17 height 17
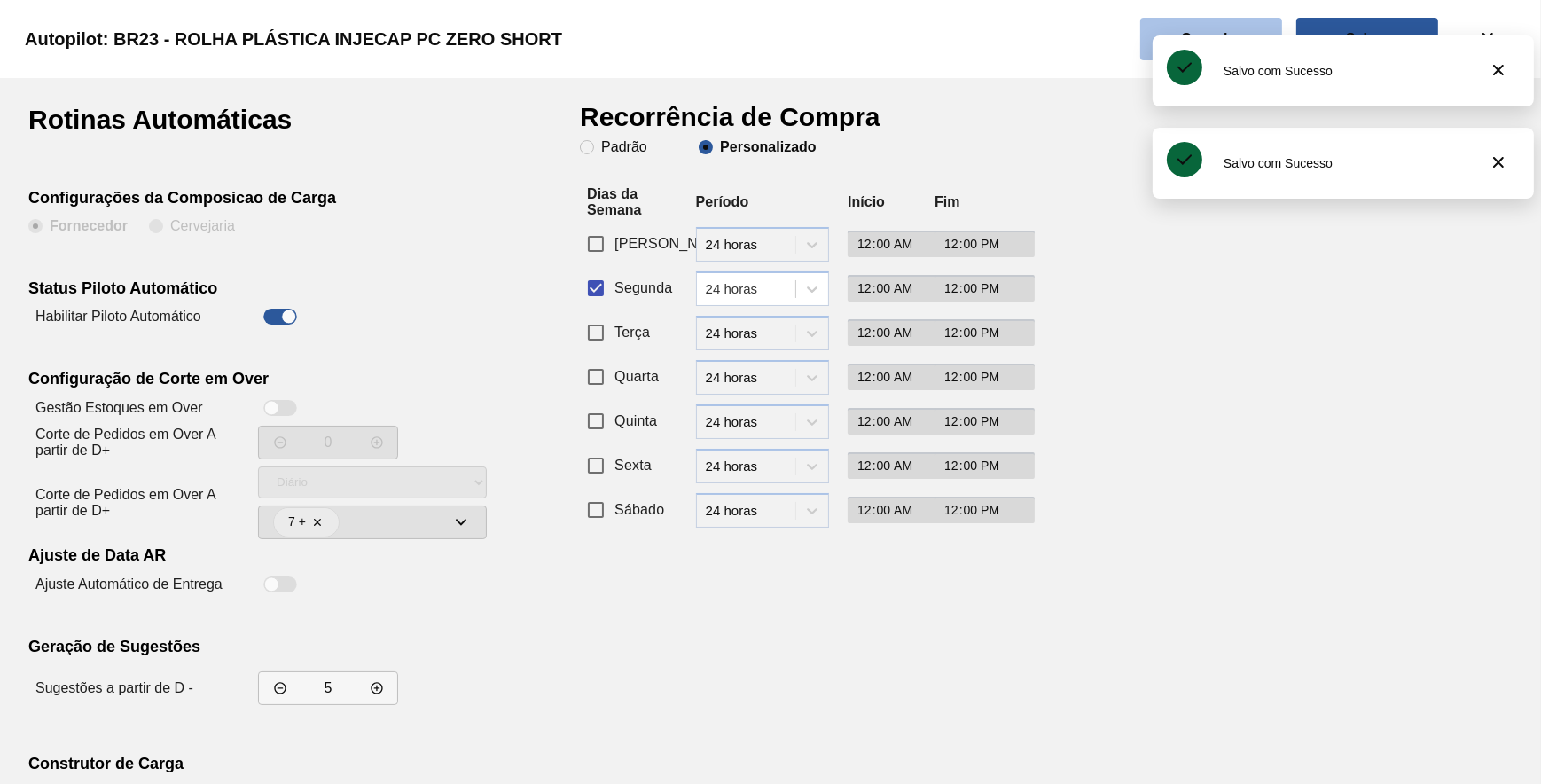
click at [1248, 24] on button "Cancelar" at bounding box center [1211, 39] width 142 height 43
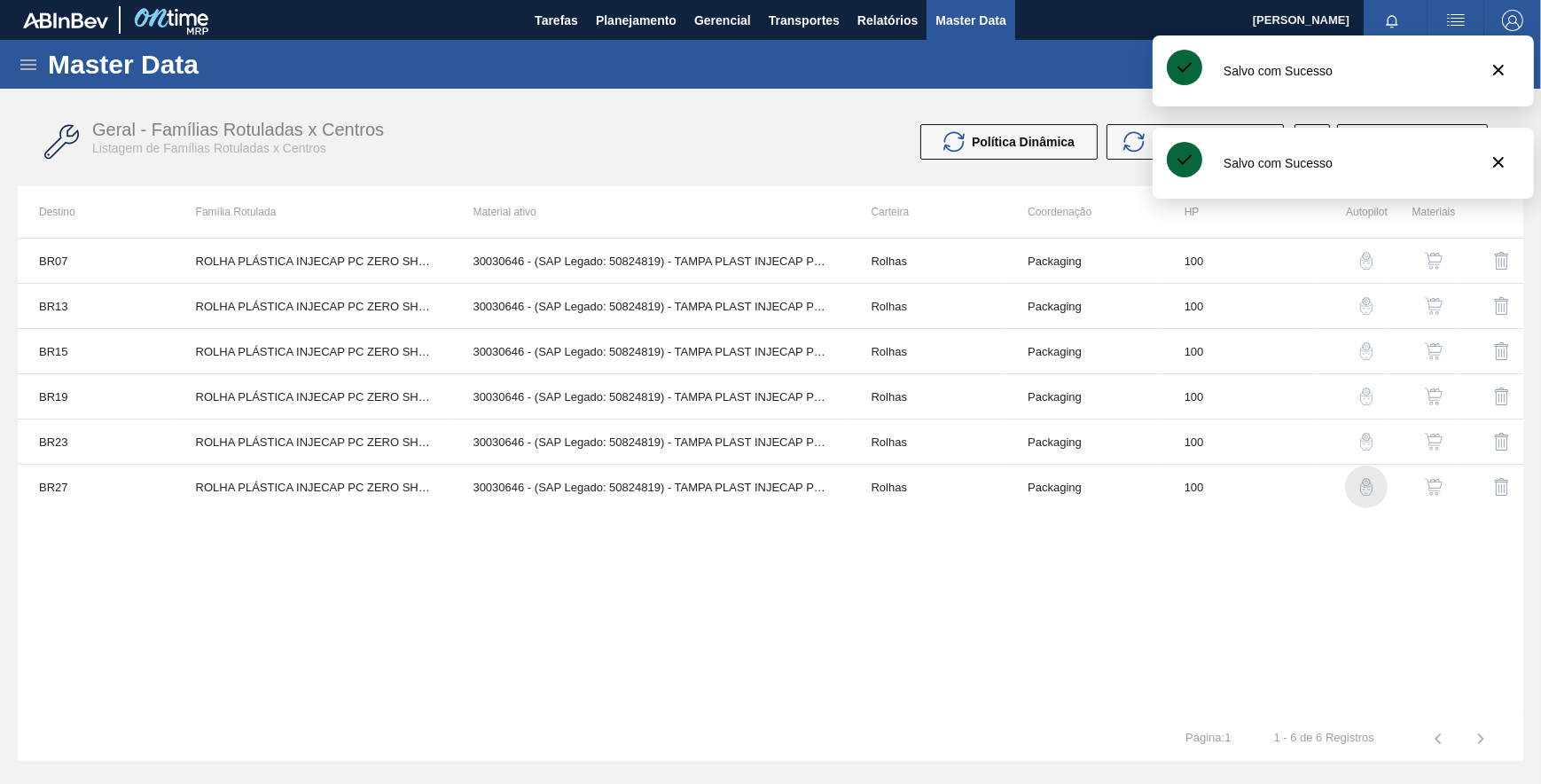
click at [1363, 488] on img "button" at bounding box center [1366, 486] width 17 height 17
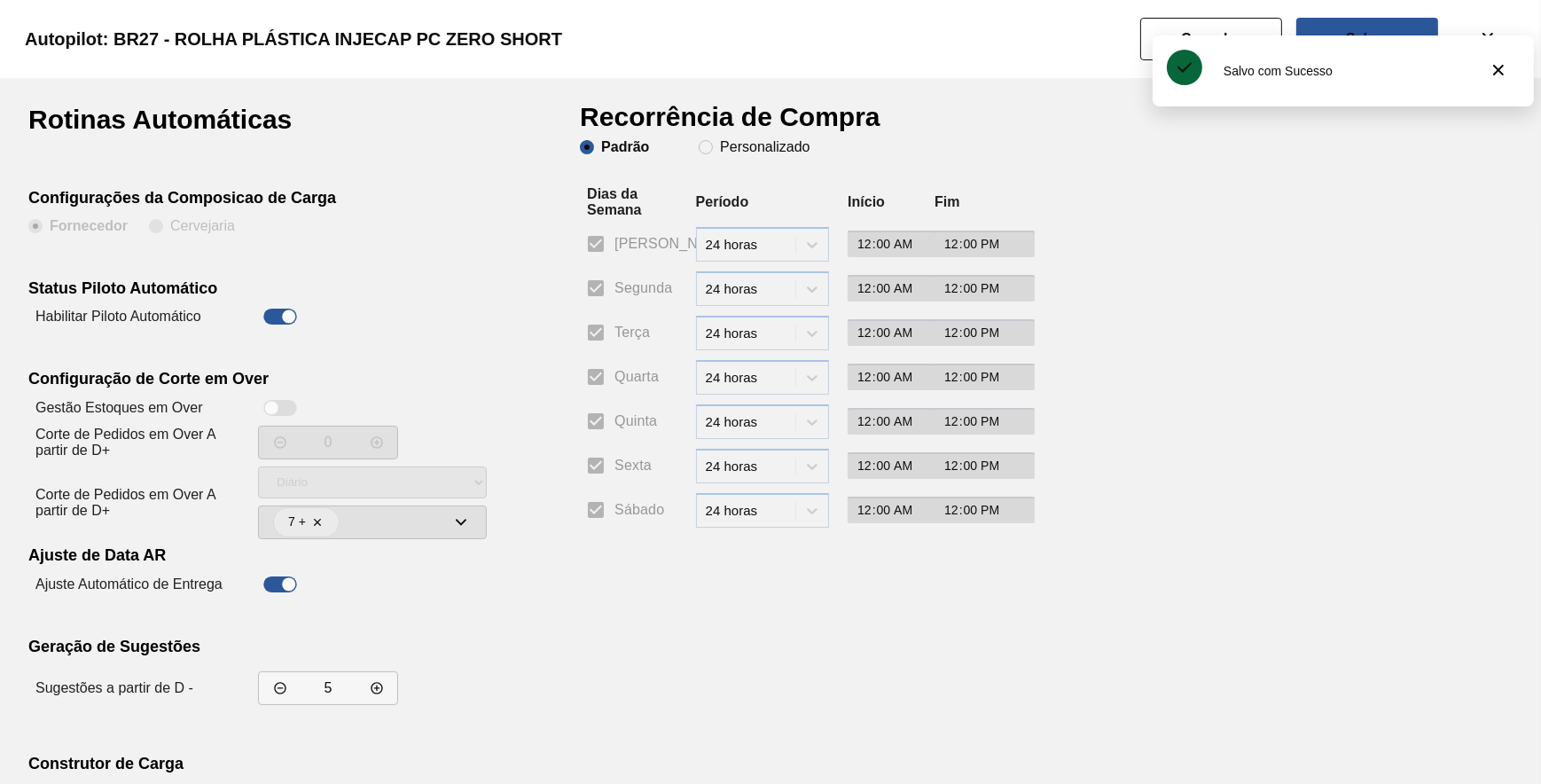
click at [743, 159] on div "Padrão Personalizado" at bounding box center [798, 163] width 435 height 47
click at [0, 0] on slot "Personalizado" at bounding box center [0, 0] width 0 height 0
click at [720, 151] on input "Personalizado" at bounding box center [705, 147] width 28 height 28
click at [601, 286] on input "Segunda" at bounding box center [596, 288] width 37 height 37
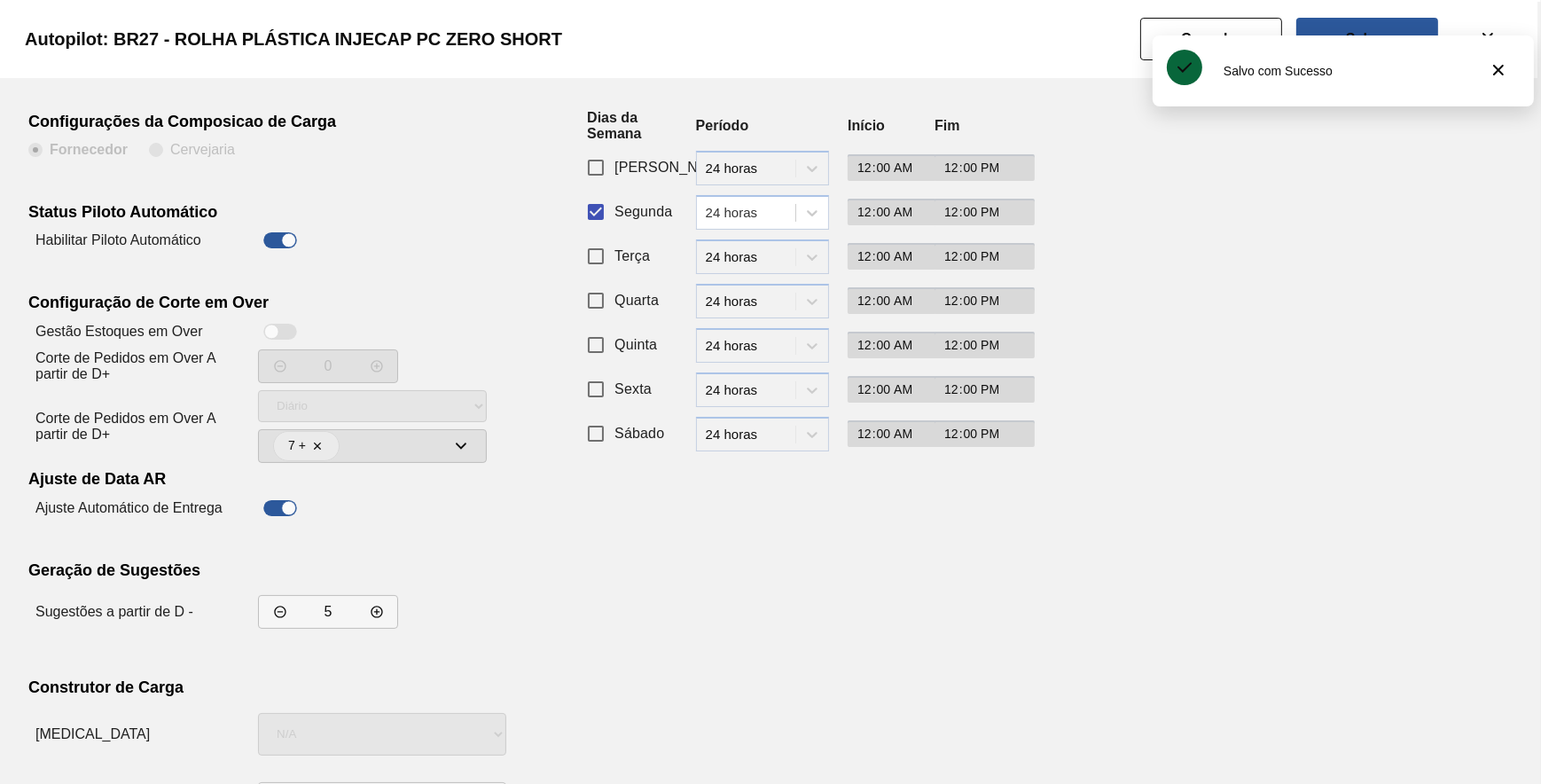
scroll to position [151, 0]
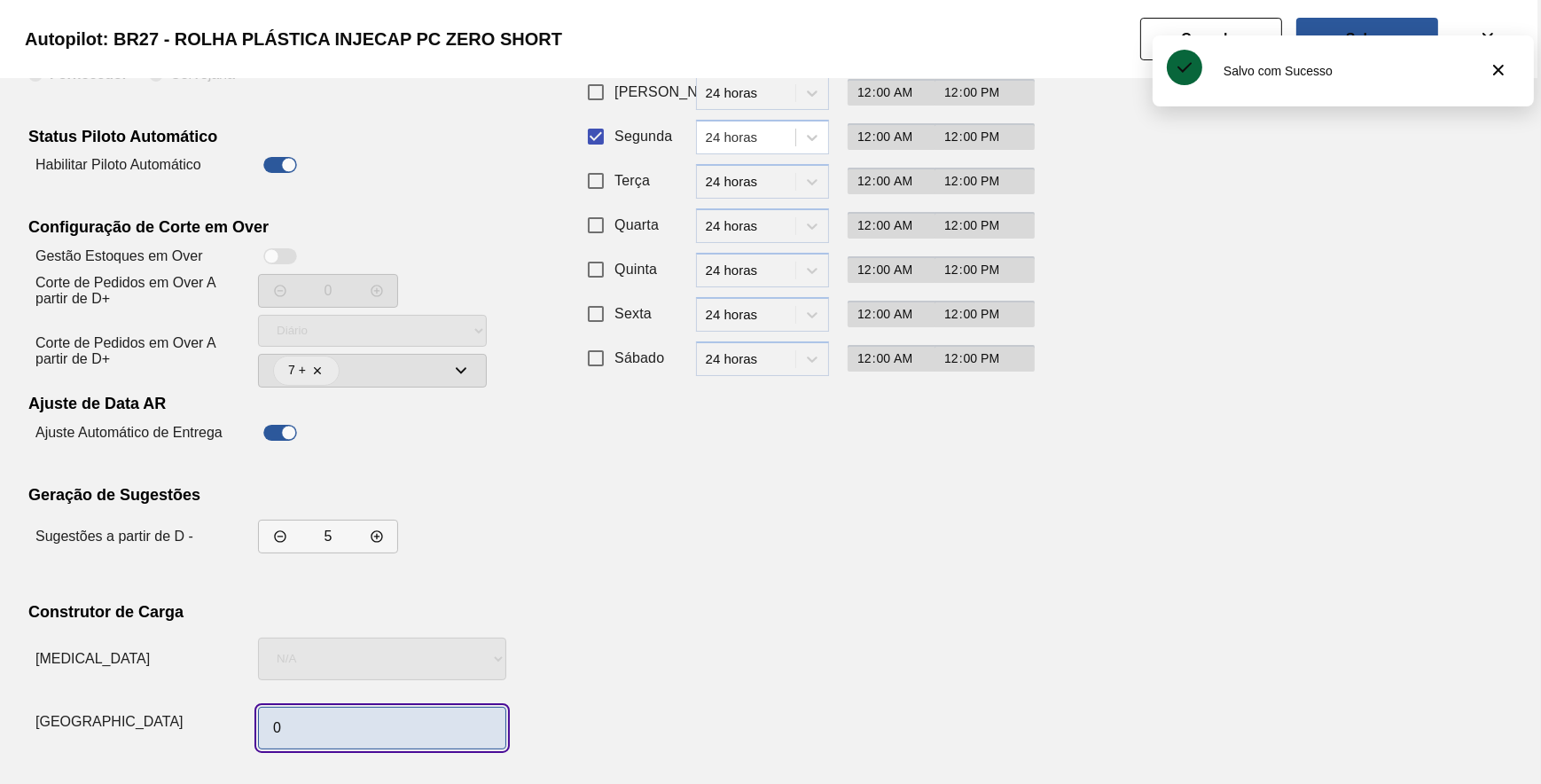
click at [325, 723] on input "0" at bounding box center [382, 728] width 248 height 43
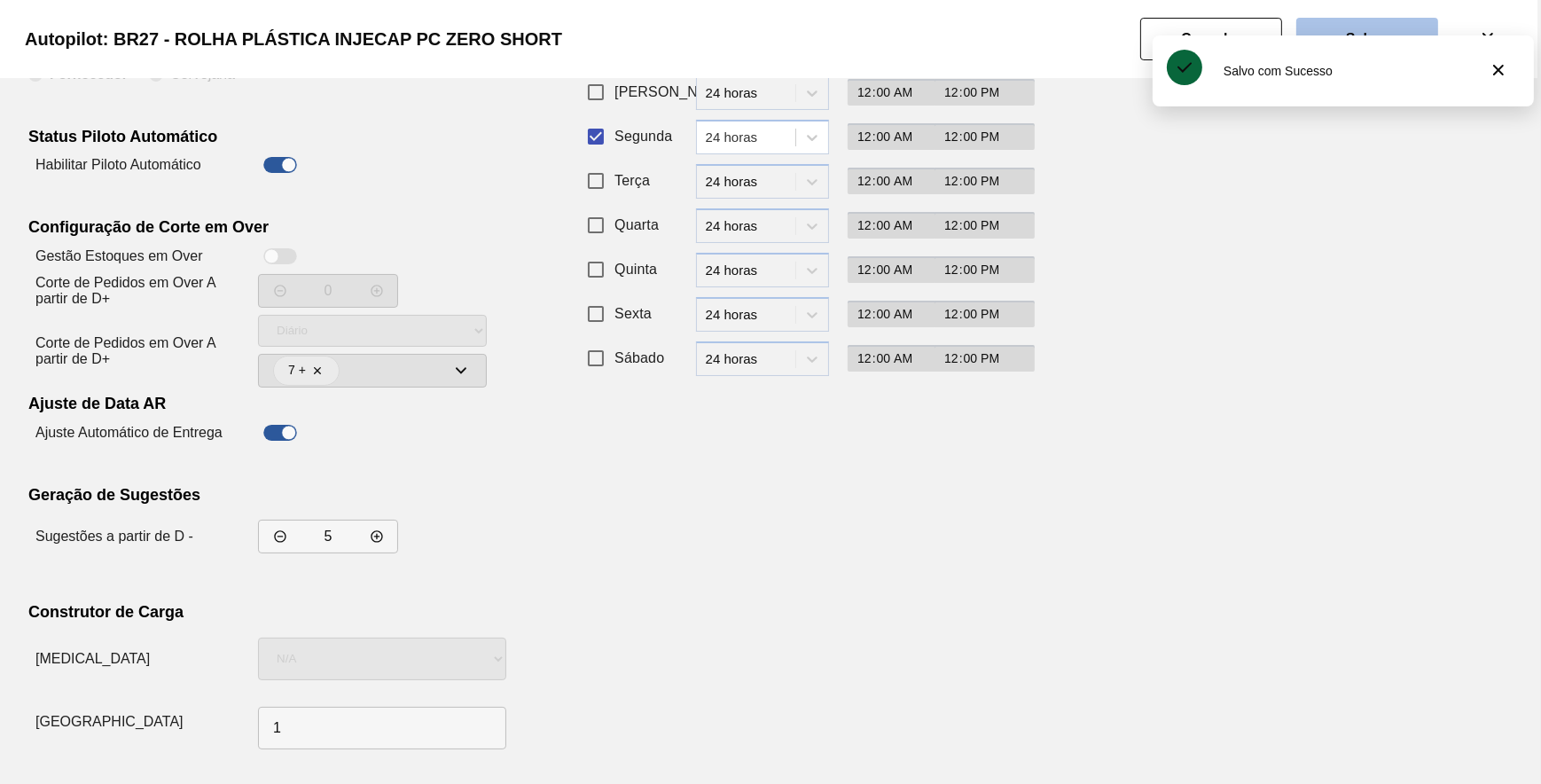
click at [1343, 24] on button "Salvar" at bounding box center [1367, 39] width 142 height 43
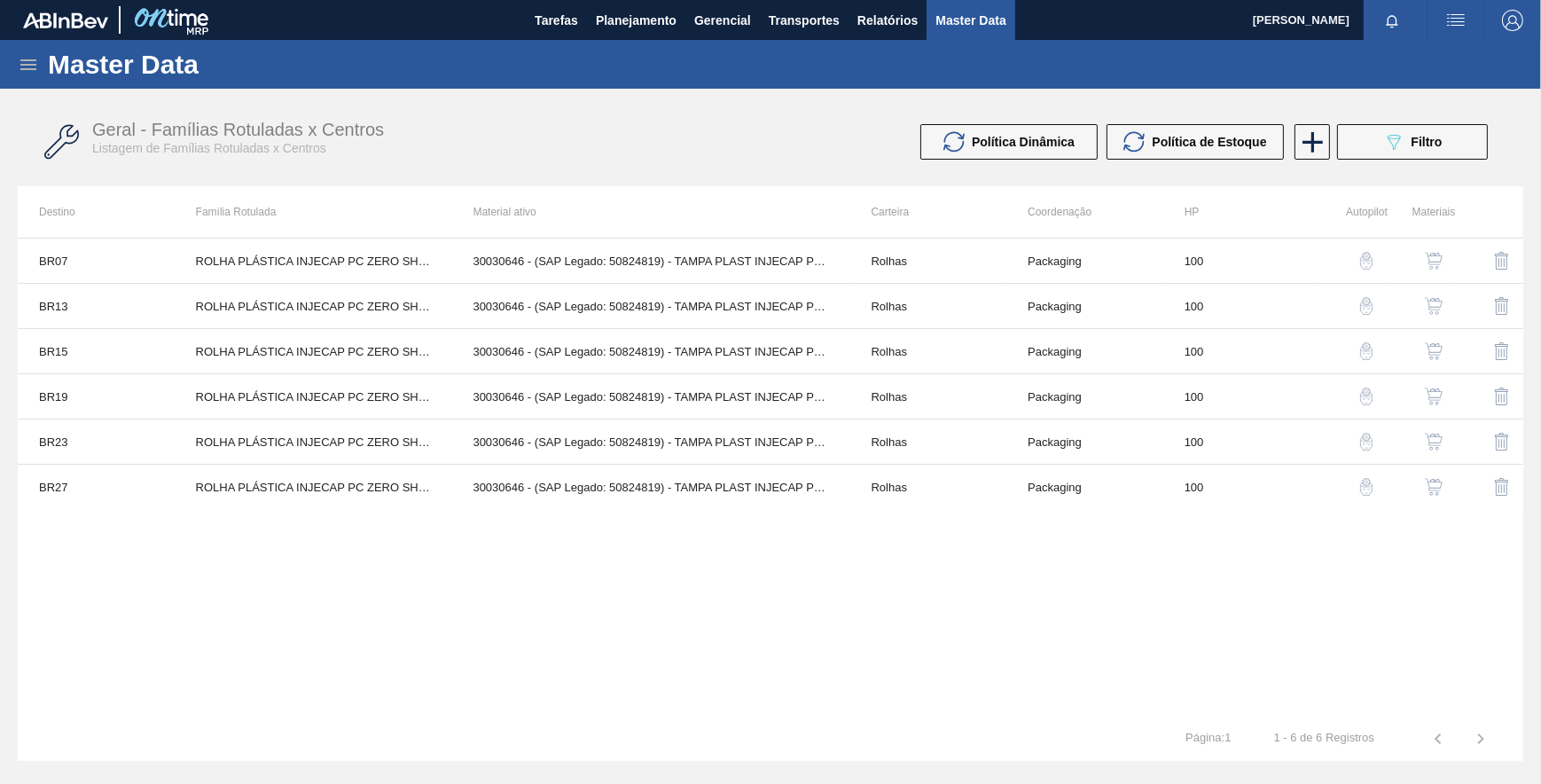
drag, startPoint x: 928, startPoint y: 672, endPoint x: 955, endPoint y: 637, distance: 44.2
click at [944, 649] on div "BR07 ROLHA PLÁSTICA INJECAP PC ZERO SHORT 30030646 - (SAP Legado: 50824819) - T…" at bounding box center [770, 476] width 1505 height 478
click at [1410, 111] on div "Geral - Famílias Rotuladas x Centros Listagem de Famílias Rotuladas x Centros P…" at bounding box center [770, 142] width 1505 height 67
click at [1413, 128] on button "089F7B8B-B2A5-4AFE-B5C0-19BA573D28AC Filtro" at bounding box center [1412, 142] width 150 height 36
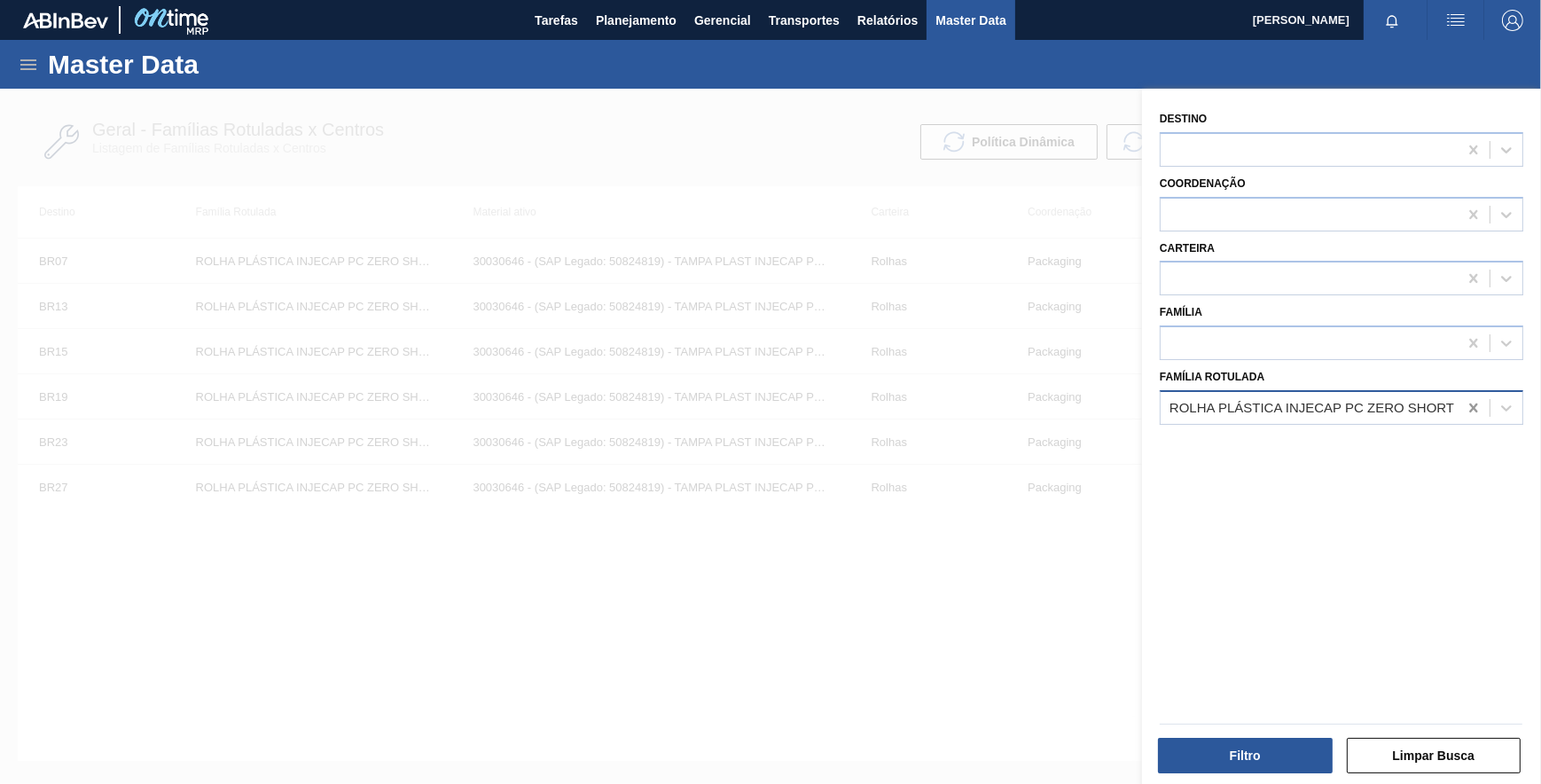
click at [1464, 412] on icon at bounding box center [1473, 408] width 17 height 17
paste Rotulada "ROLHA PLÁSTICA INJECAP H2OH CITRUS SHORT"
click at [1329, 444] on div "ROLHA PLÁSTICA INJECAP H2OH CITRUS SHORT" at bounding box center [1341, 452] width 364 height 33
drag, startPoint x: 1250, startPoint y: 706, endPoint x: 1243, endPoint y: 729, distance: 24.0
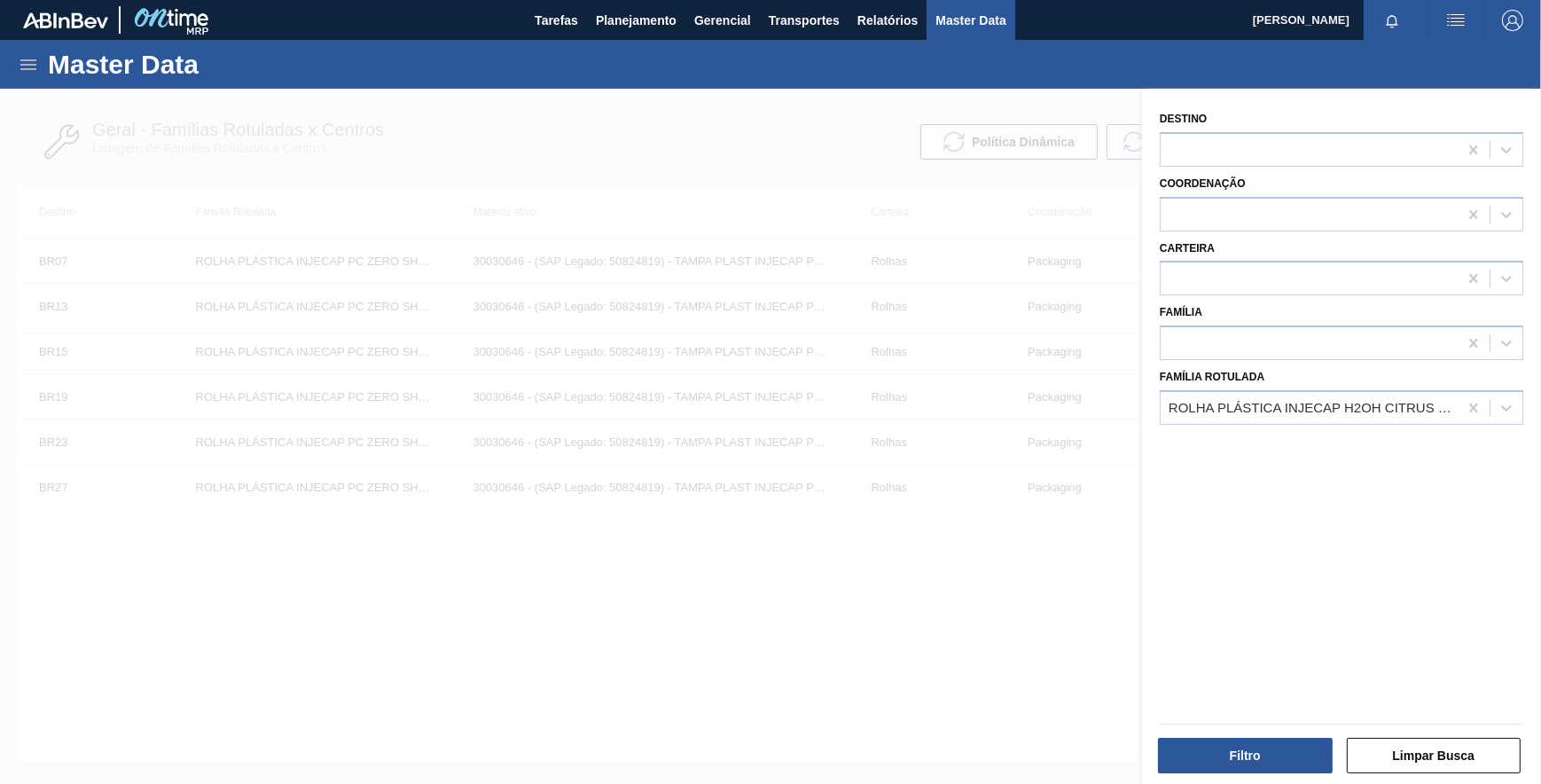
click at [1250, 714] on div "Filtro Limpar Busca" at bounding box center [1334, 743] width 399 height 89
click at [1243, 730] on div at bounding box center [1341, 724] width 377 height 16
click at [1244, 732] on div "Filtro Limpar Busca" at bounding box center [1341, 753] width 377 height 44
click at [1243, 745] on button "Filtro" at bounding box center [1245, 755] width 175 height 36
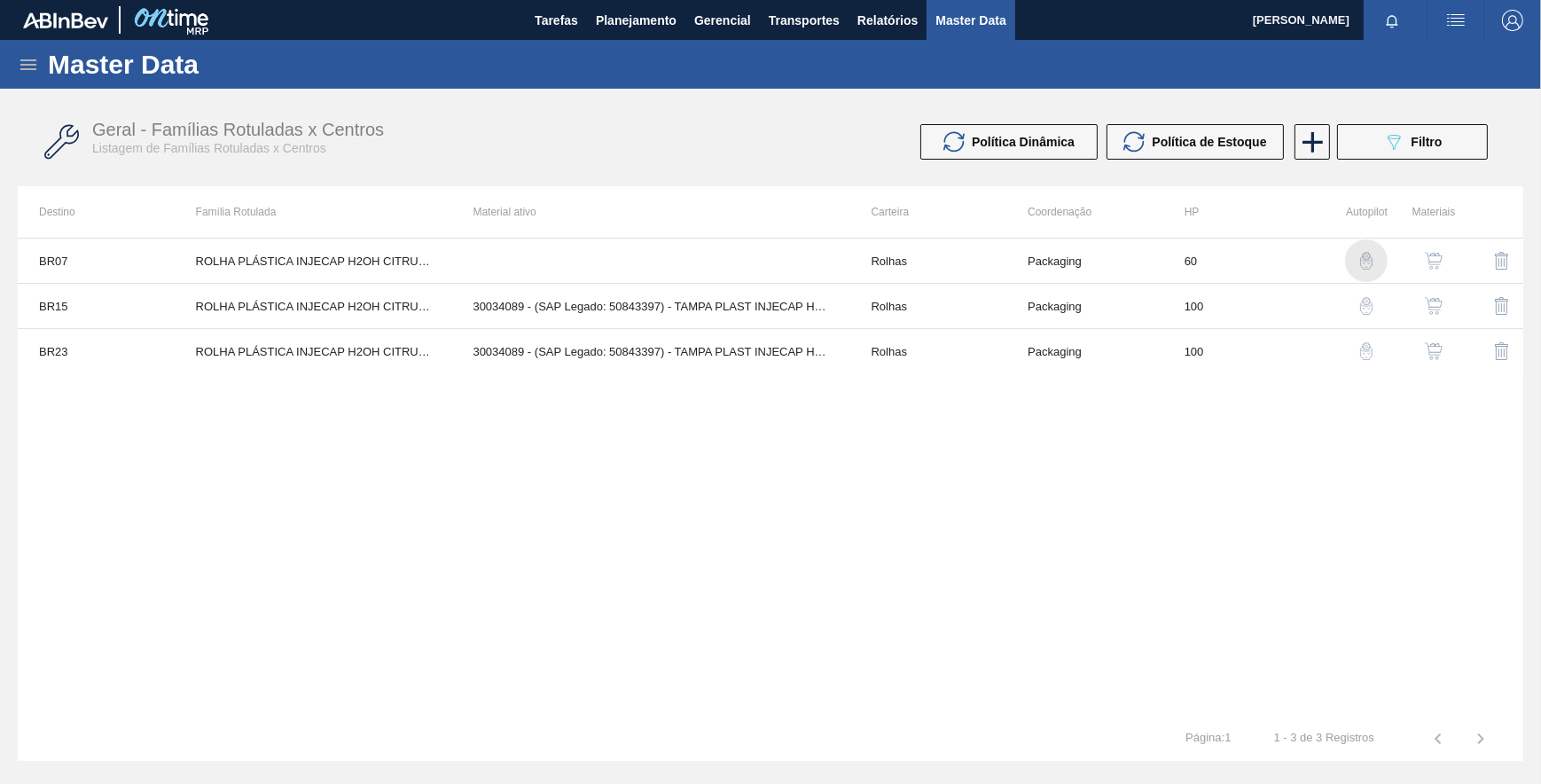
click at [1369, 263] on img "button" at bounding box center [1366, 260] width 17 height 17
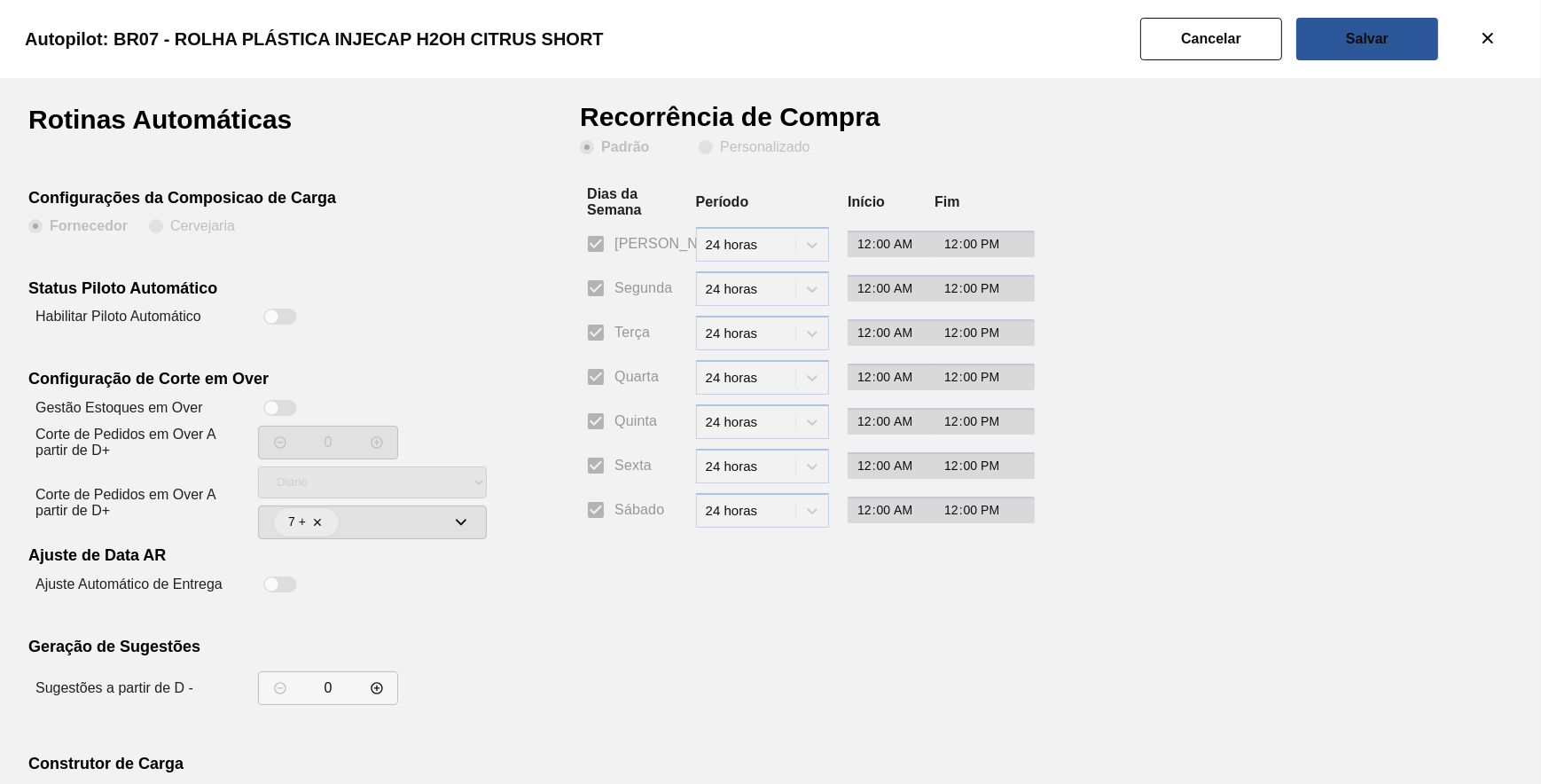
click at [266, 321] on div at bounding box center [272, 317] width 16 height 16
click at [0, 0] on slot "Personalizado" at bounding box center [0, 0] width 0 height 0
click at [720, 150] on input "Personalizado" at bounding box center [705, 147] width 28 height 28
click at [612, 293] on input "Segunda" at bounding box center [596, 288] width 37 height 37
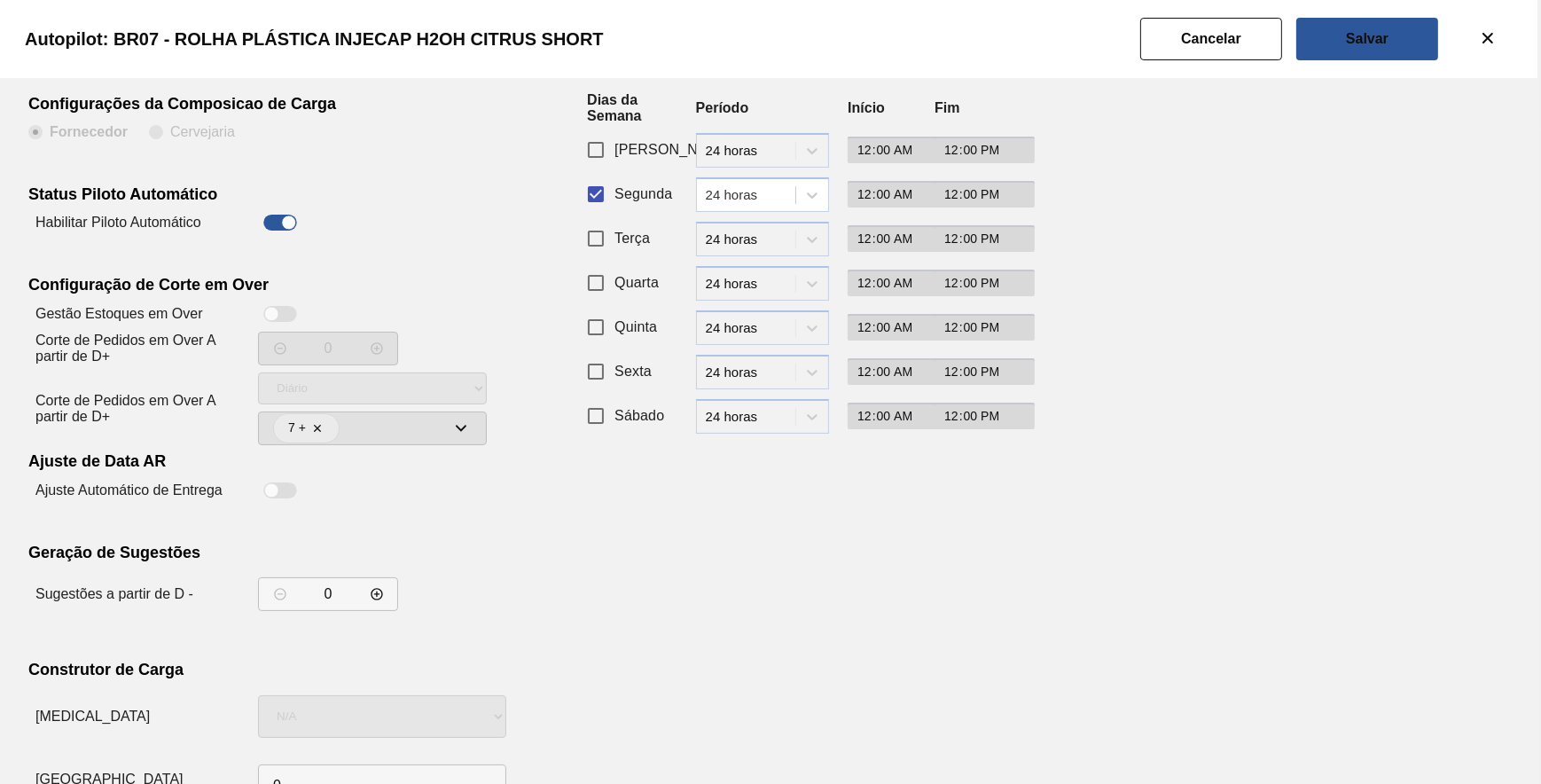
scroll to position [151, 0]
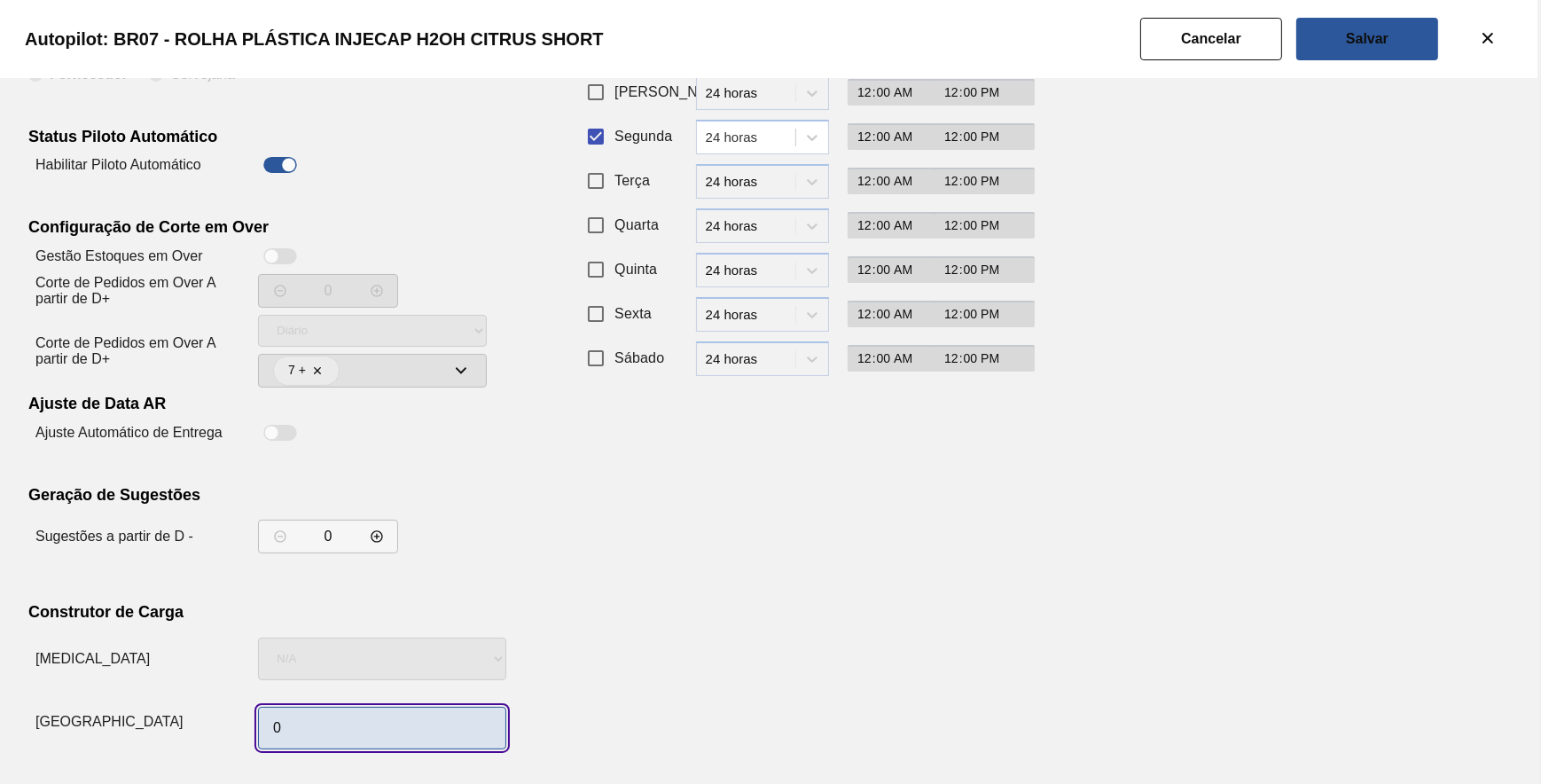
click at [386, 735] on input "0" at bounding box center [382, 728] width 248 height 43
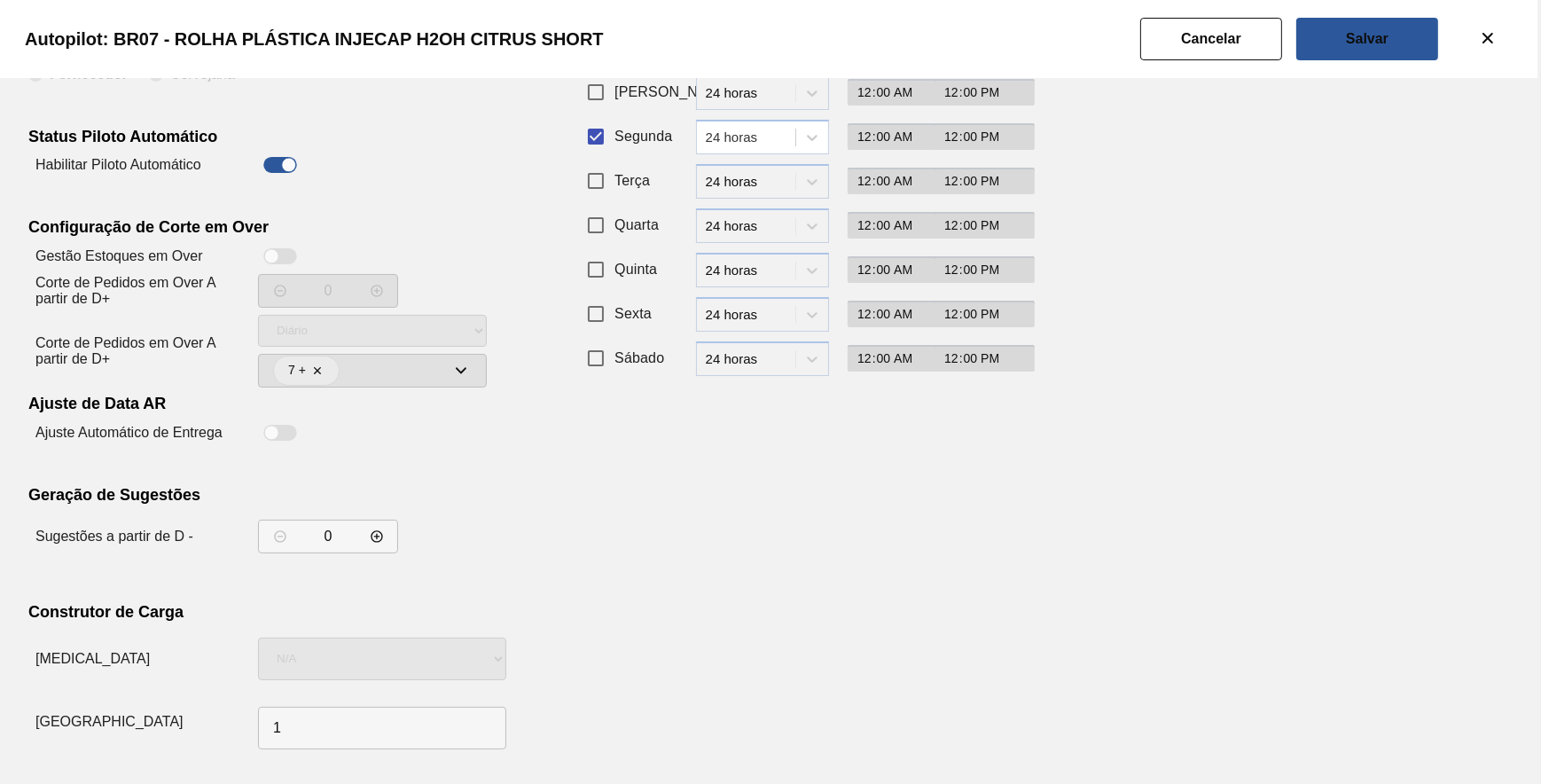
drag, startPoint x: 1001, startPoint y: 514, endPoint x: 1175, endPoint y: 258, distance: 309.5
click at [1001, 511] on div "Recorrência de Compra Padrão Personalizado Dias da Semana Período Início Fim Do…" at bounding box center [798, 355] width 435 height 801
click at [0, 0] on slot "Salvar" at bounding box center [0, 0] width 0 height 0
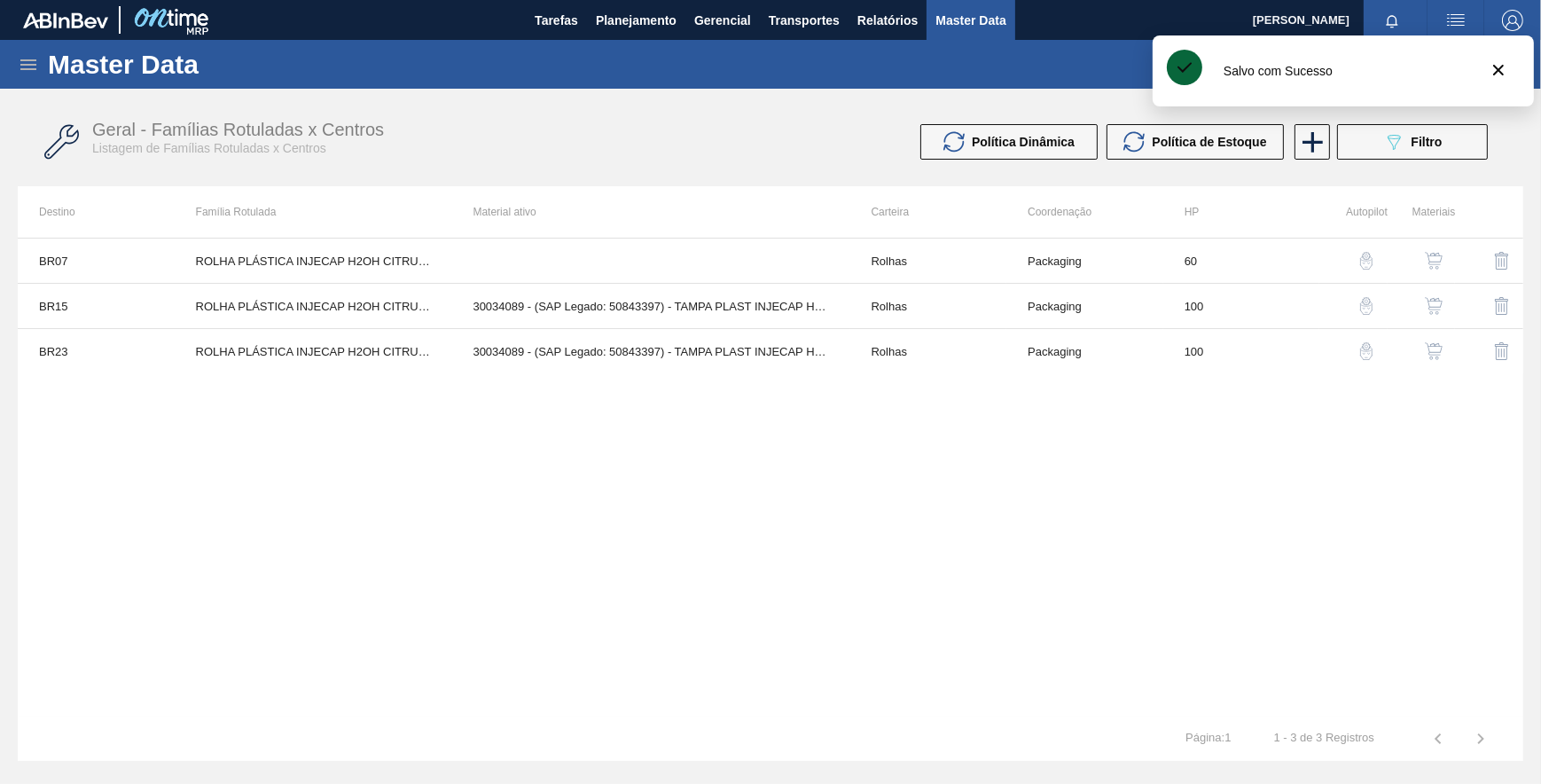
click at [1364, 307] on img "button" at bounding box center [1366, 306] width 17 height 17
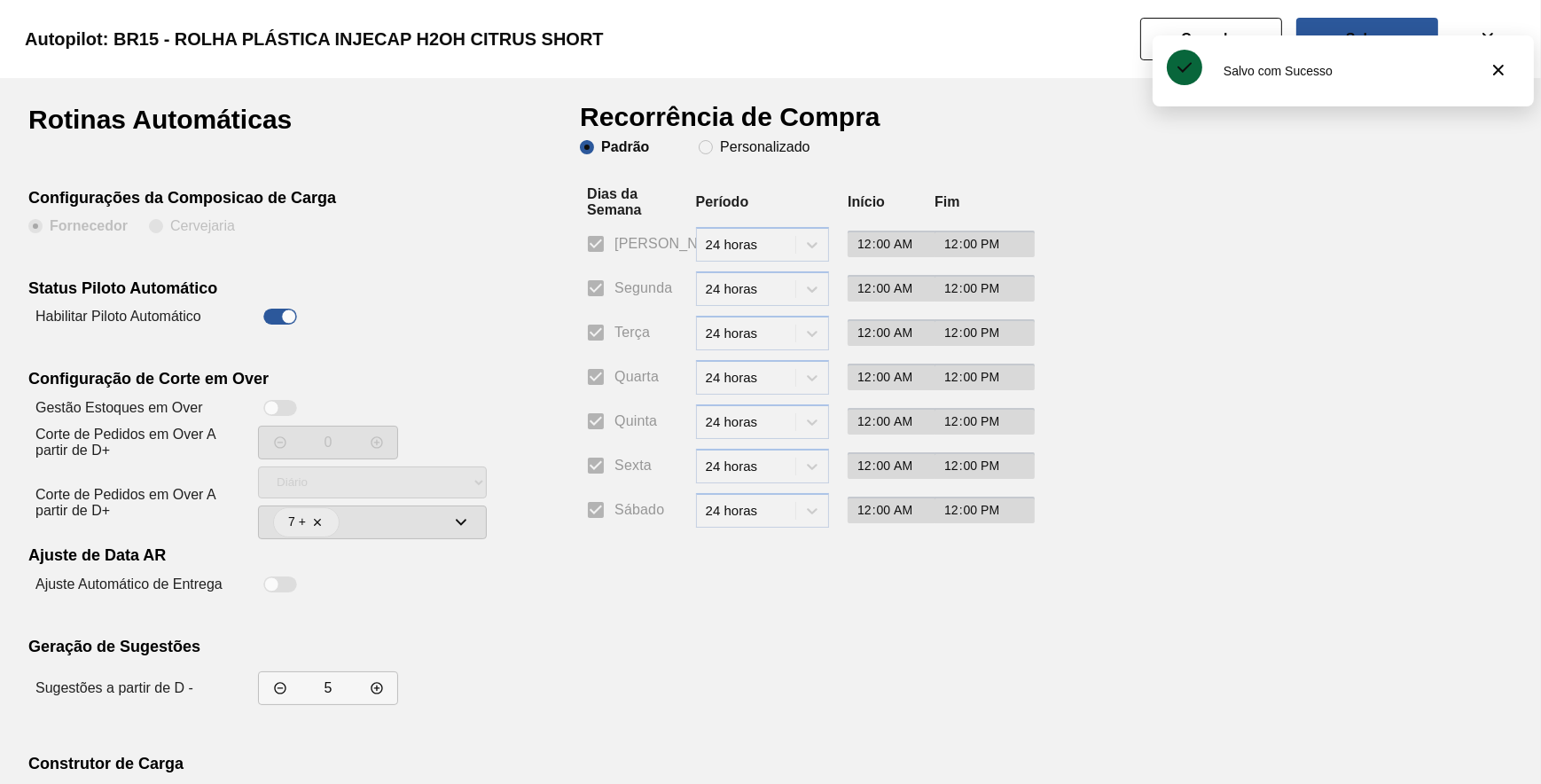
click at [762, 158] on div "Padrão Personalizado" at bounding box center [798, 163] width 435 height 47
click at [0, 0] on slot "Personalizado" at bounding box center [0, 0] width 0 height 0
click at [718, 153] on span "Personalizado" at bounding box center [754, 147] width 111 height 15
click at [718, 153] on input "Personalizado" at bounding box center [705, 147] width 28 height 28
click at [585, 299] on input "Segunda" at bounding box center [596, 288] width 37 height 37
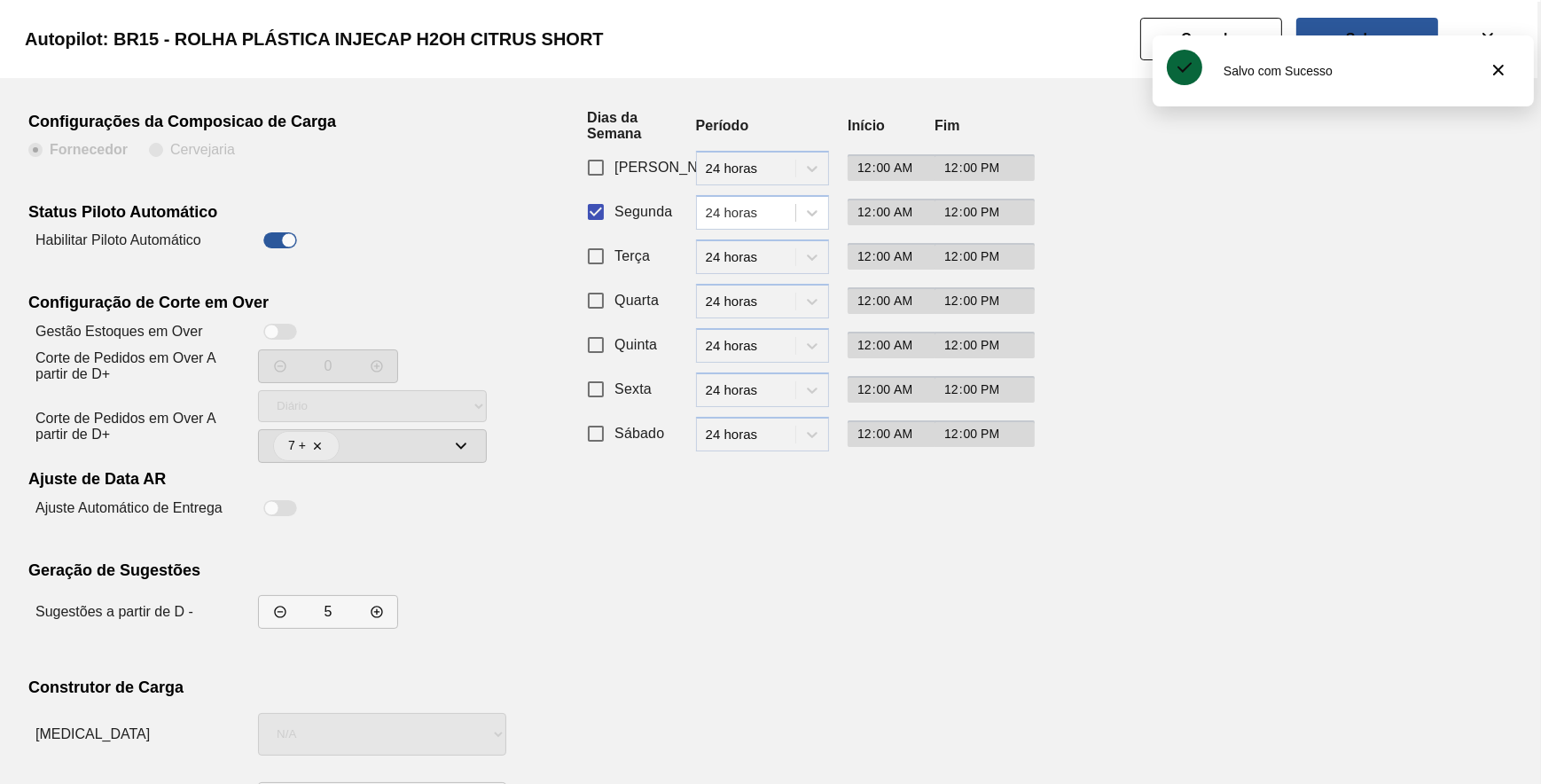
scroll to position [151, 0]
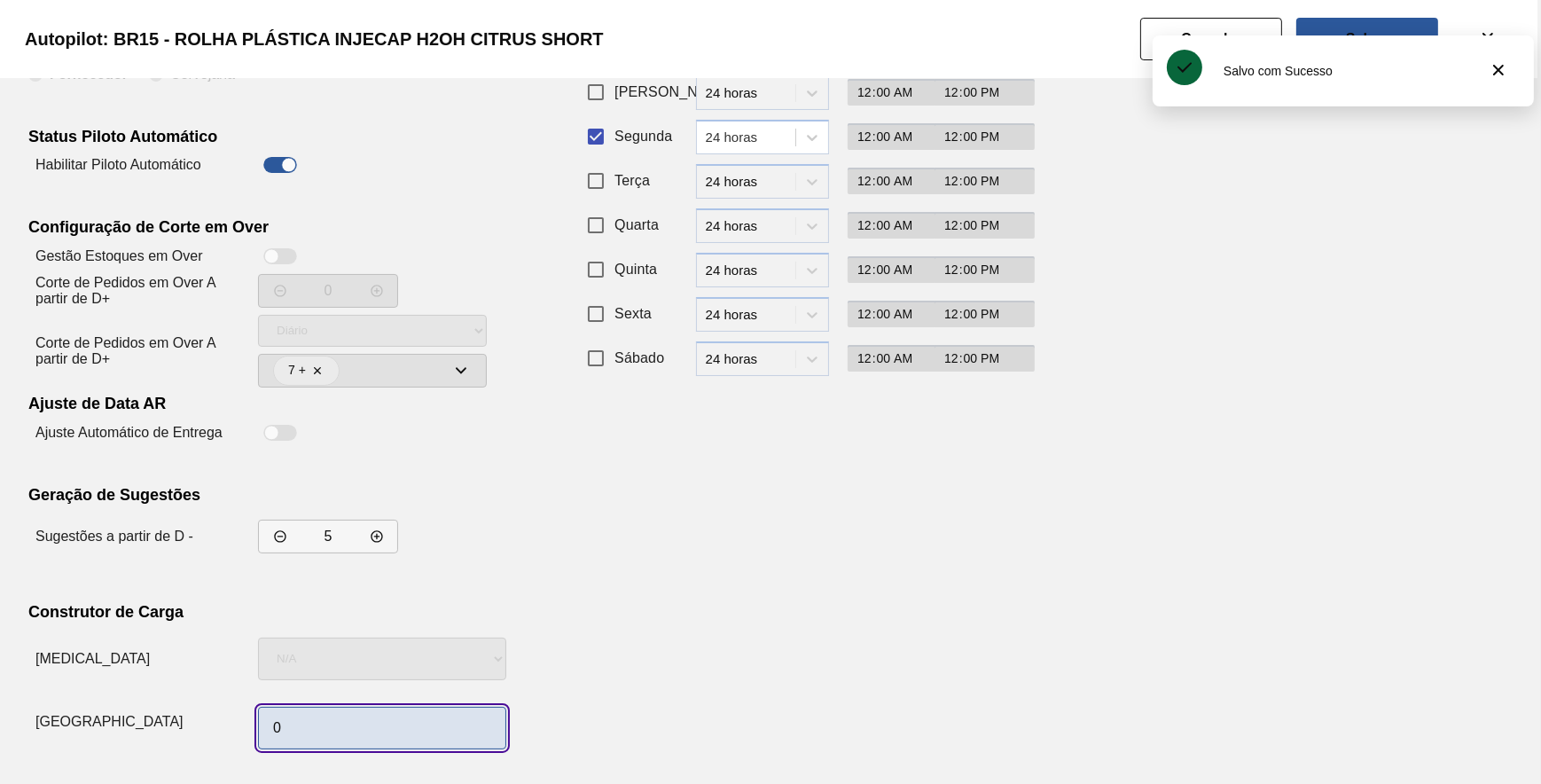
click at [340, 729] on input "0" at bounding box center [382, 728] width 248 height 43
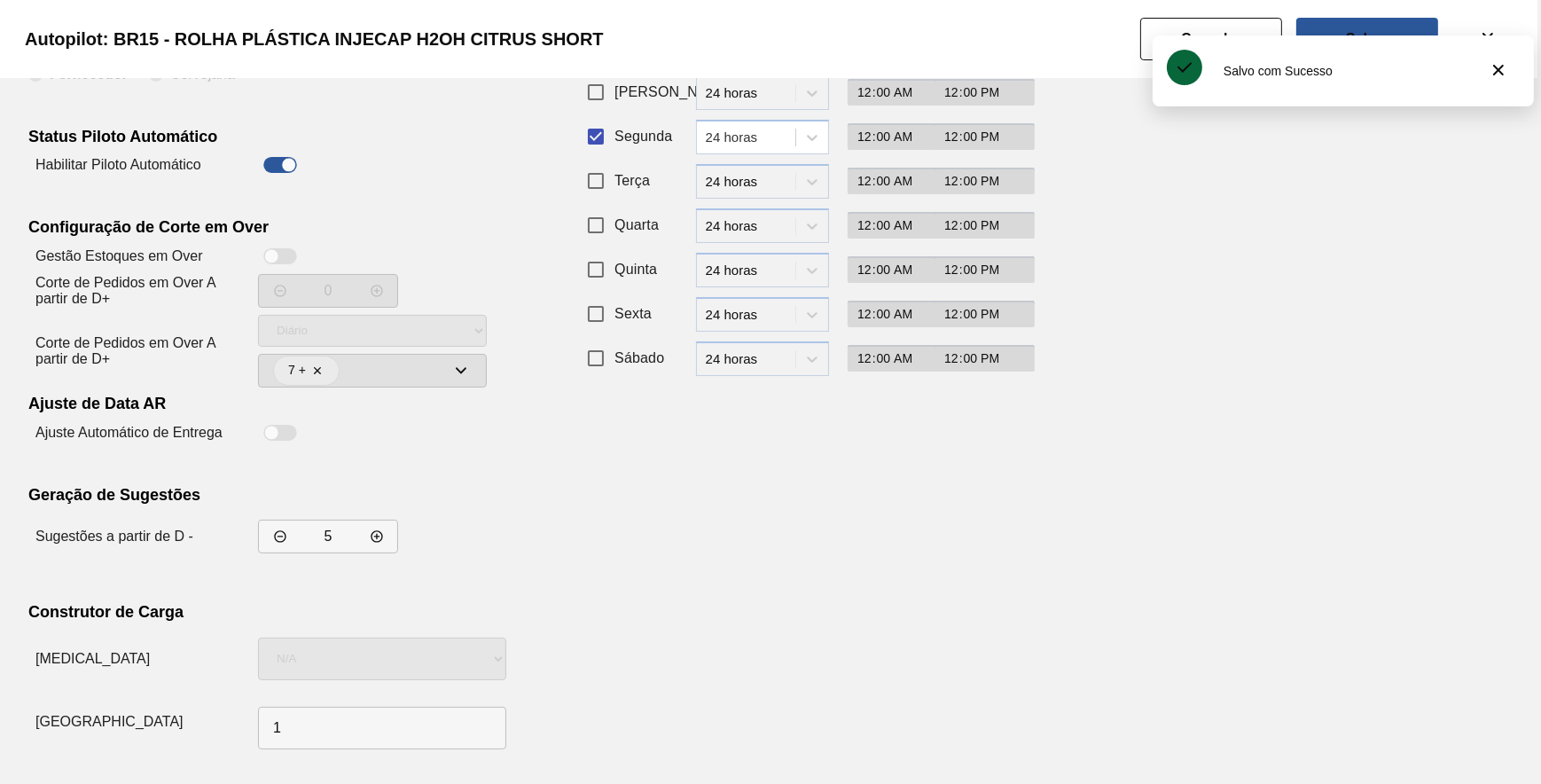
drag, startPoint x: 877, startPoint y: 568, endPoint x: 889, endPoint y: 537, distance: 33.2
click at [887, 556] on div "Recorrência de Compra Padrão Personalizado Dias da Semana Período Início Fim Do…" at bounding box center [798, 355] width 435 height 801
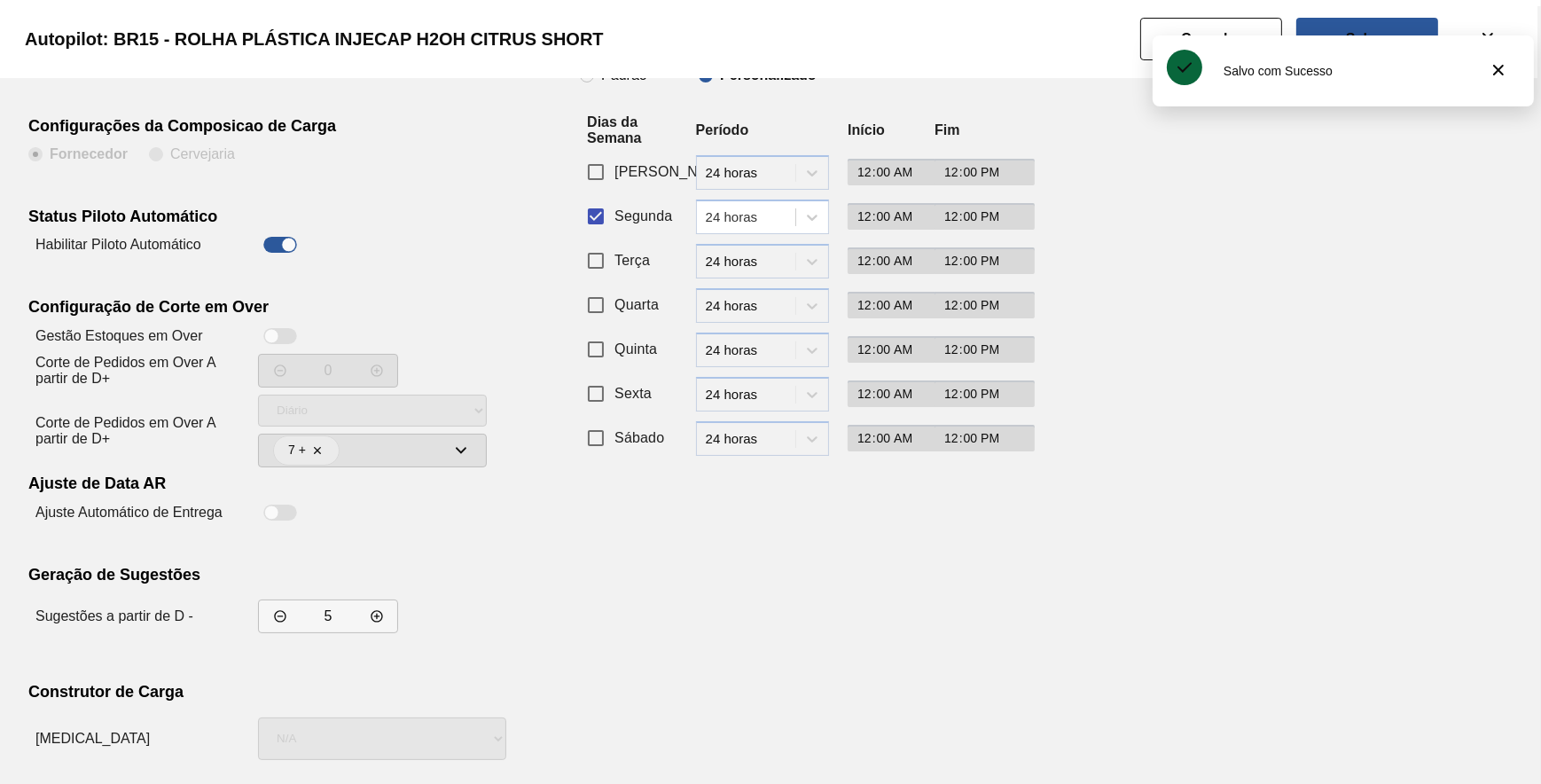
scroll to position [0, 0]
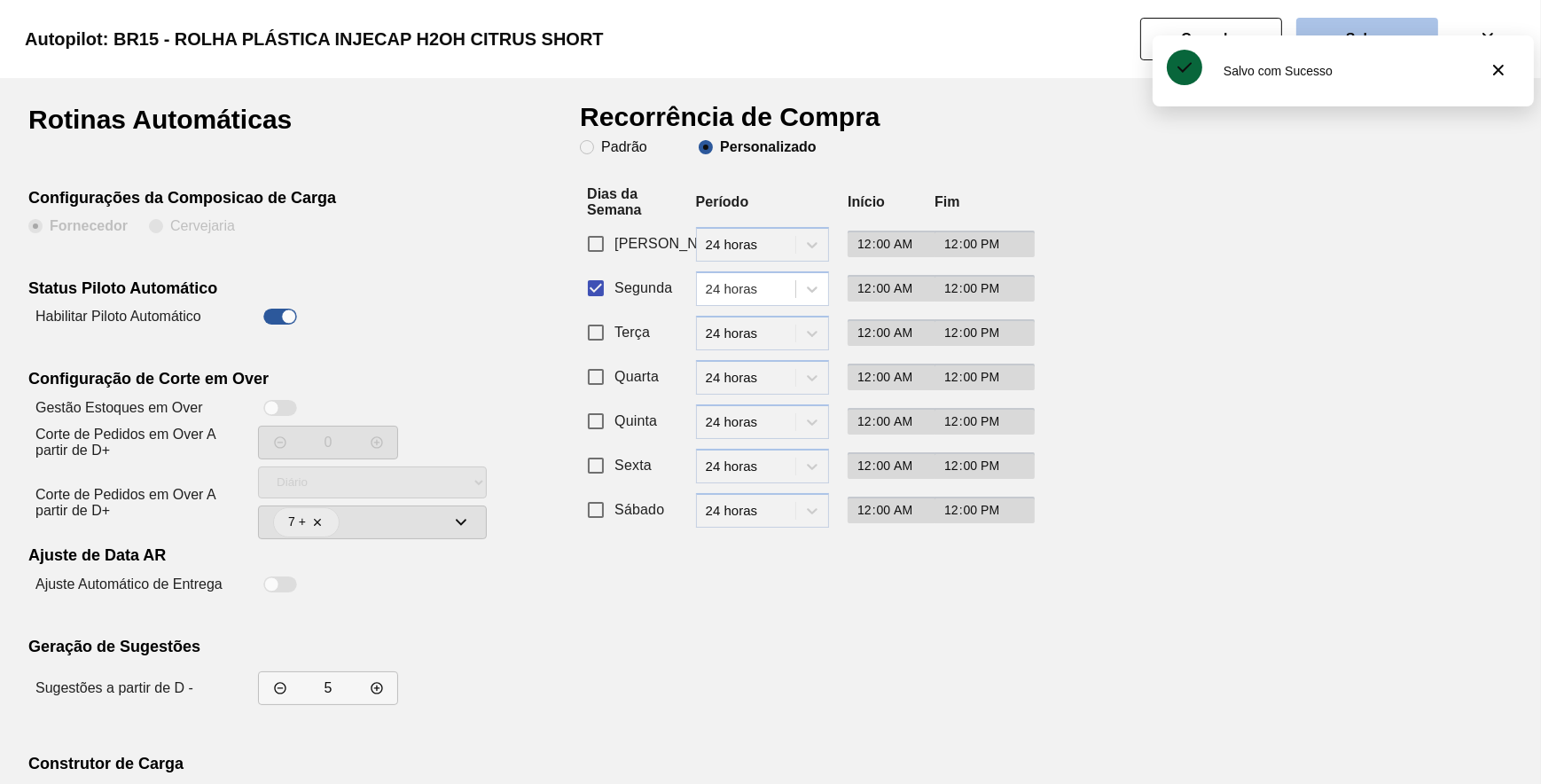
click at [0, 0] on slot "Salvar" at bounding box center [0, 0] width 0 height 0
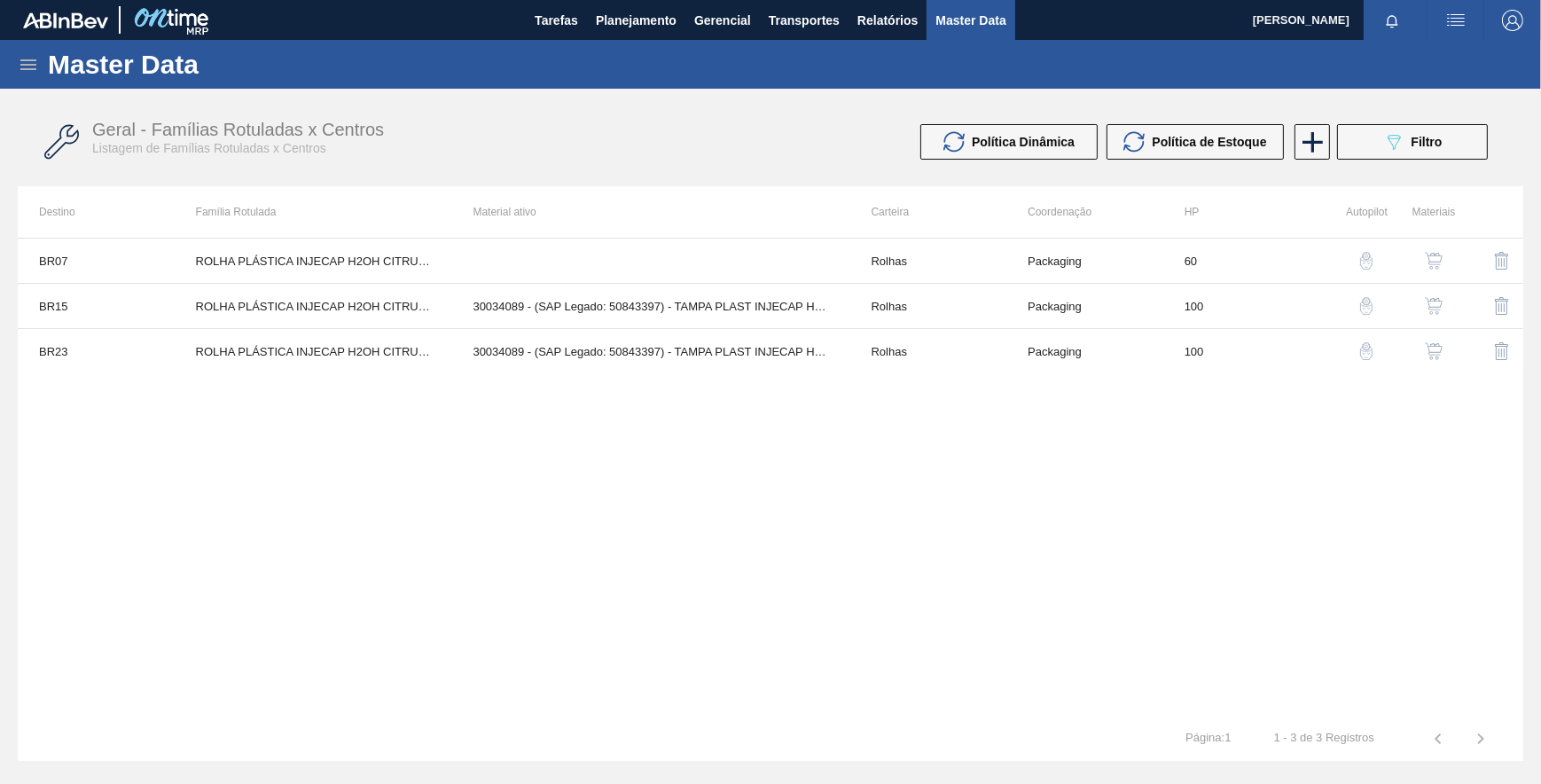
click at [1363, 347] on img "button" at bounding box center [1366, 351] width 17 height 17
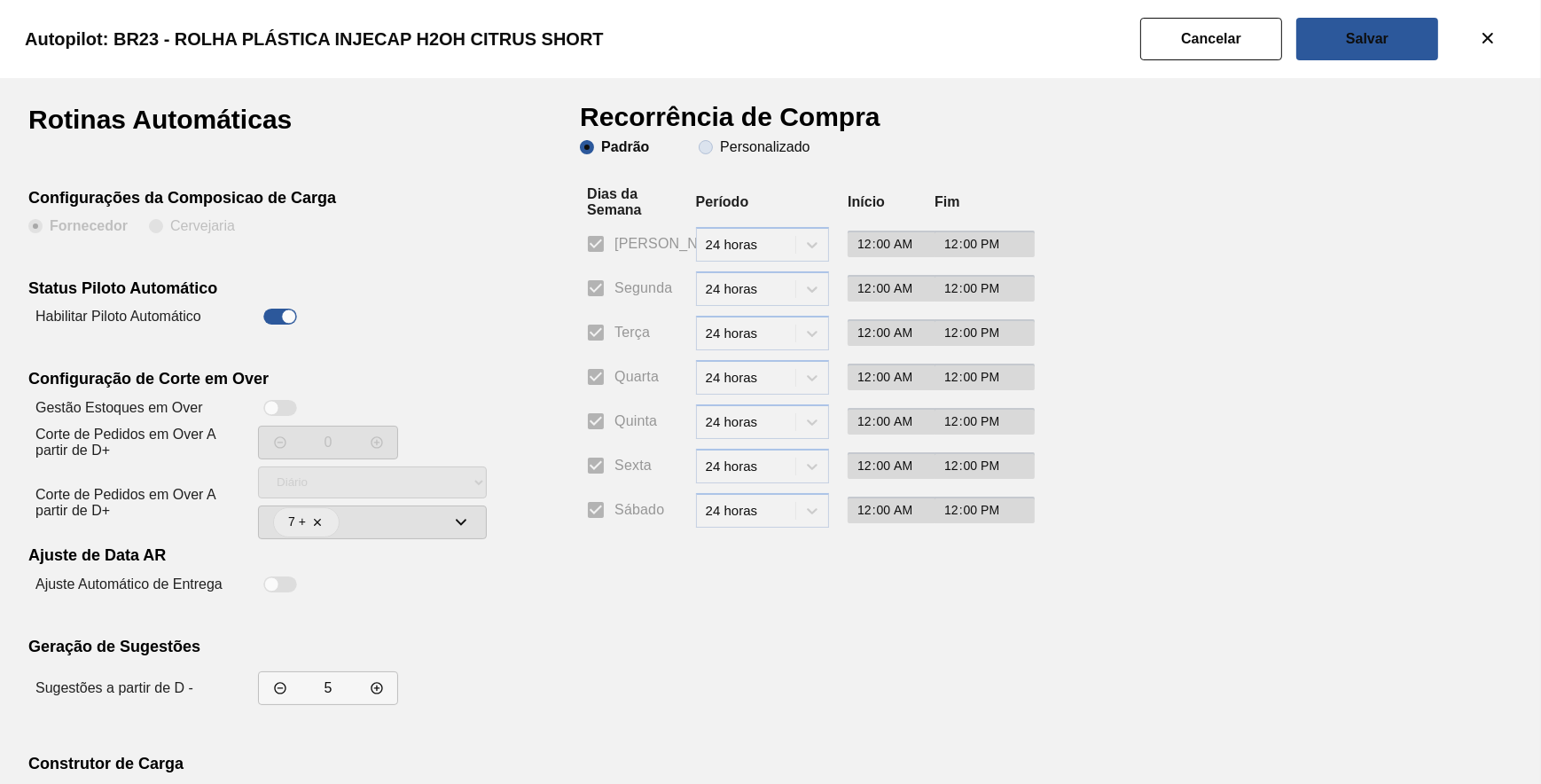
drag, startPoint x: 734, startPoint y: 152, endPoint x: 732, endPoint y: 143, distance: 9.2
click at [0, 0] on slot "Personalizado" at bounding box center [0, 0] width 0 height 0
drag, startPoint x: 732, startPoint y: 143, endPoint x: 712, endPoint y: 152, distance: 21.9
click at [712, 152] on span "Personalizado" at bounding box center [754, 147] width 111 height 15
click at [712, 152] on input "Personalizado" at bounding box center [705, 147] width 28 height 28
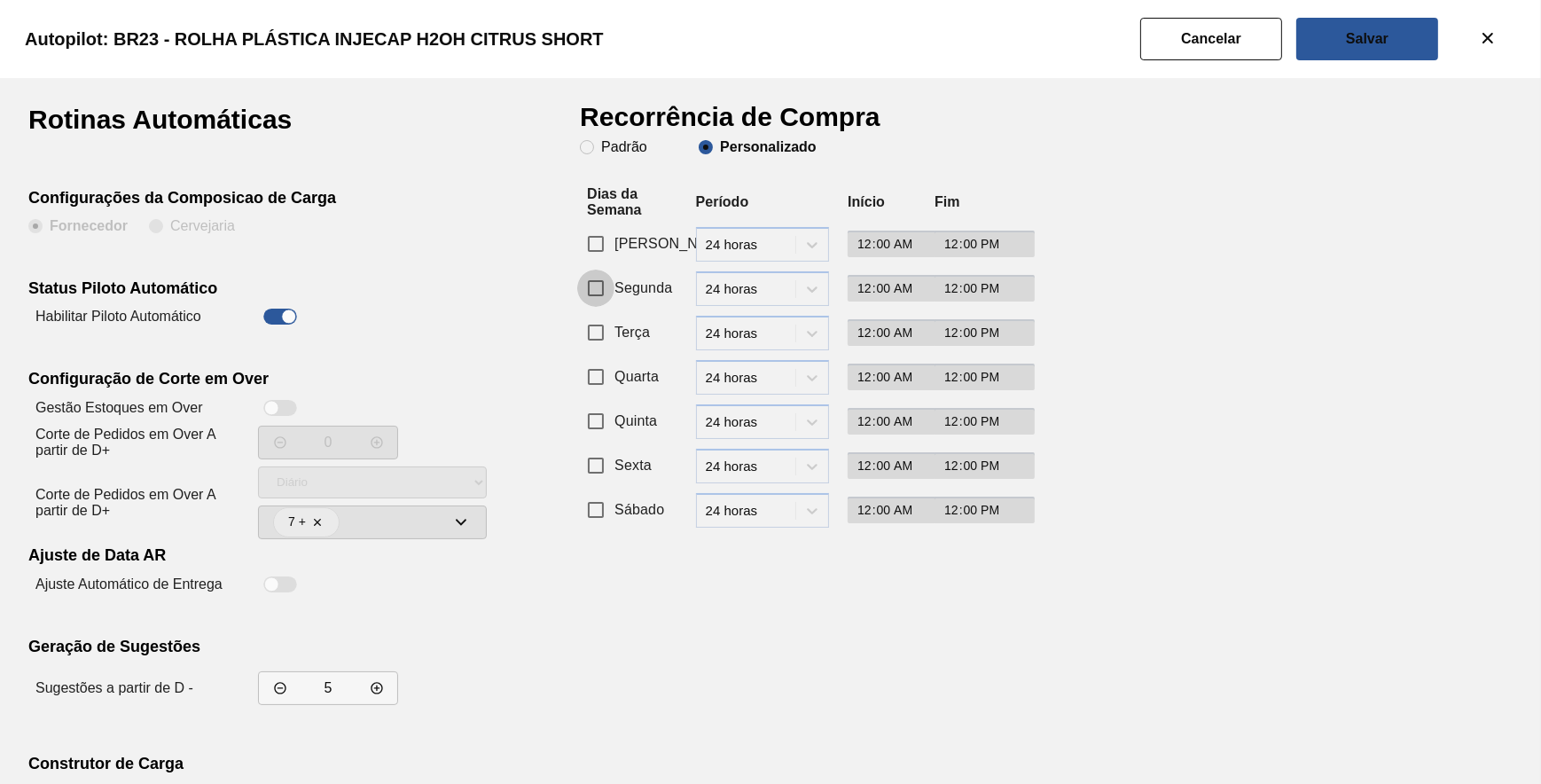
click at [585, 302] on input "Segunda" at bounding box center [596, 288] width 37 height 37
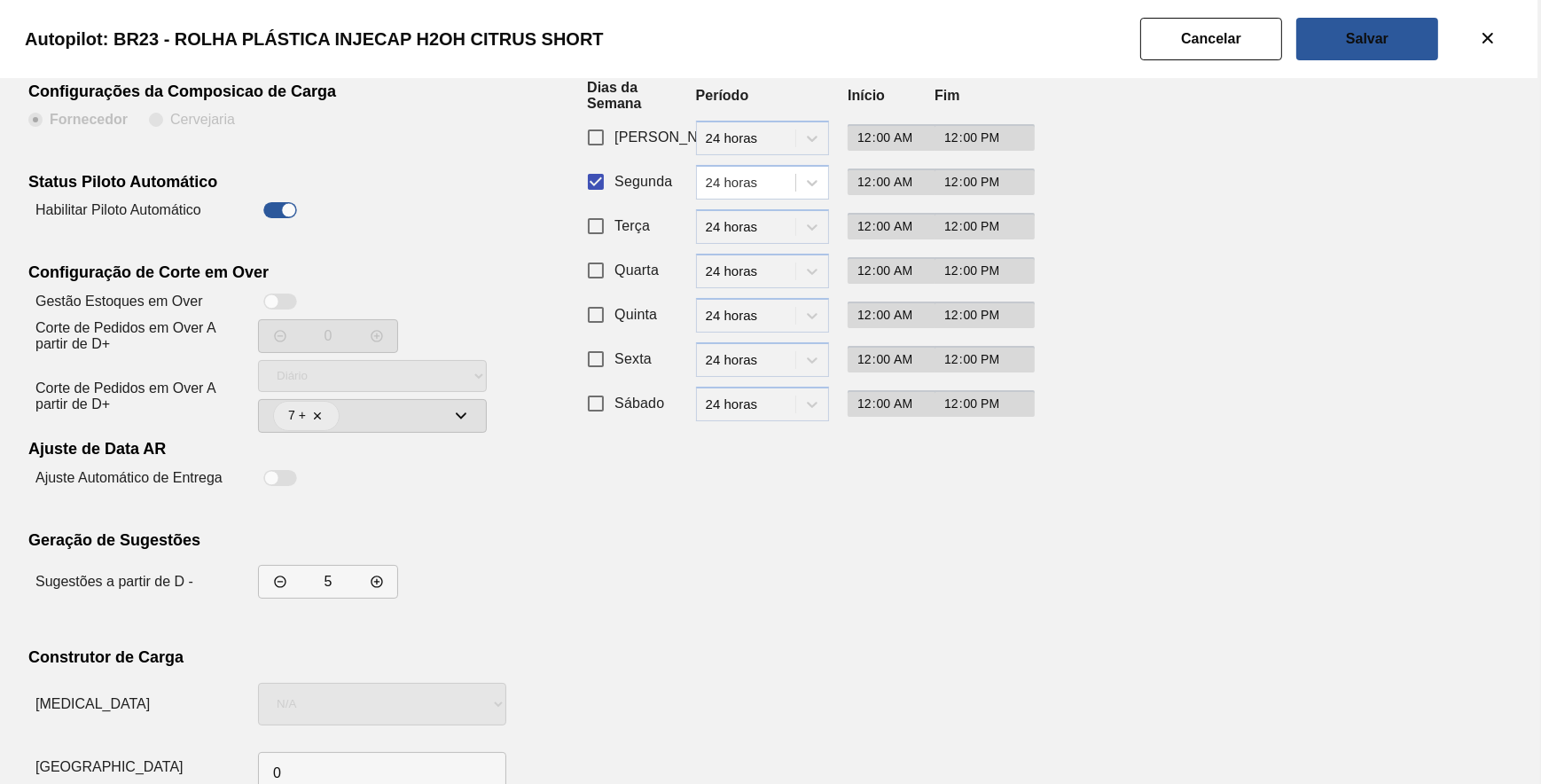
scroll to position [151, 0]
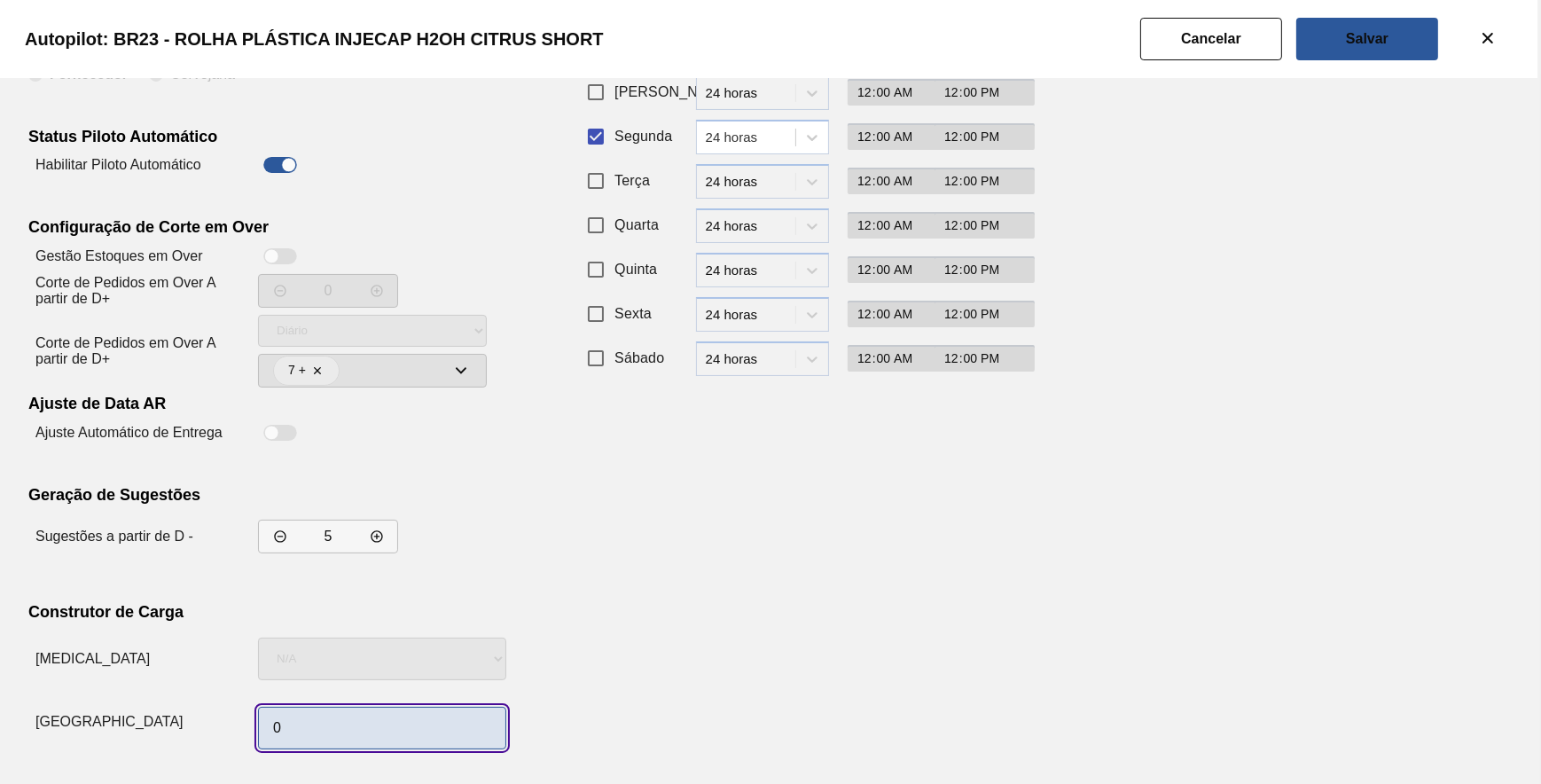
click at [375, 730] on input "0" at bounding box center [382, 728] width 248 height 43
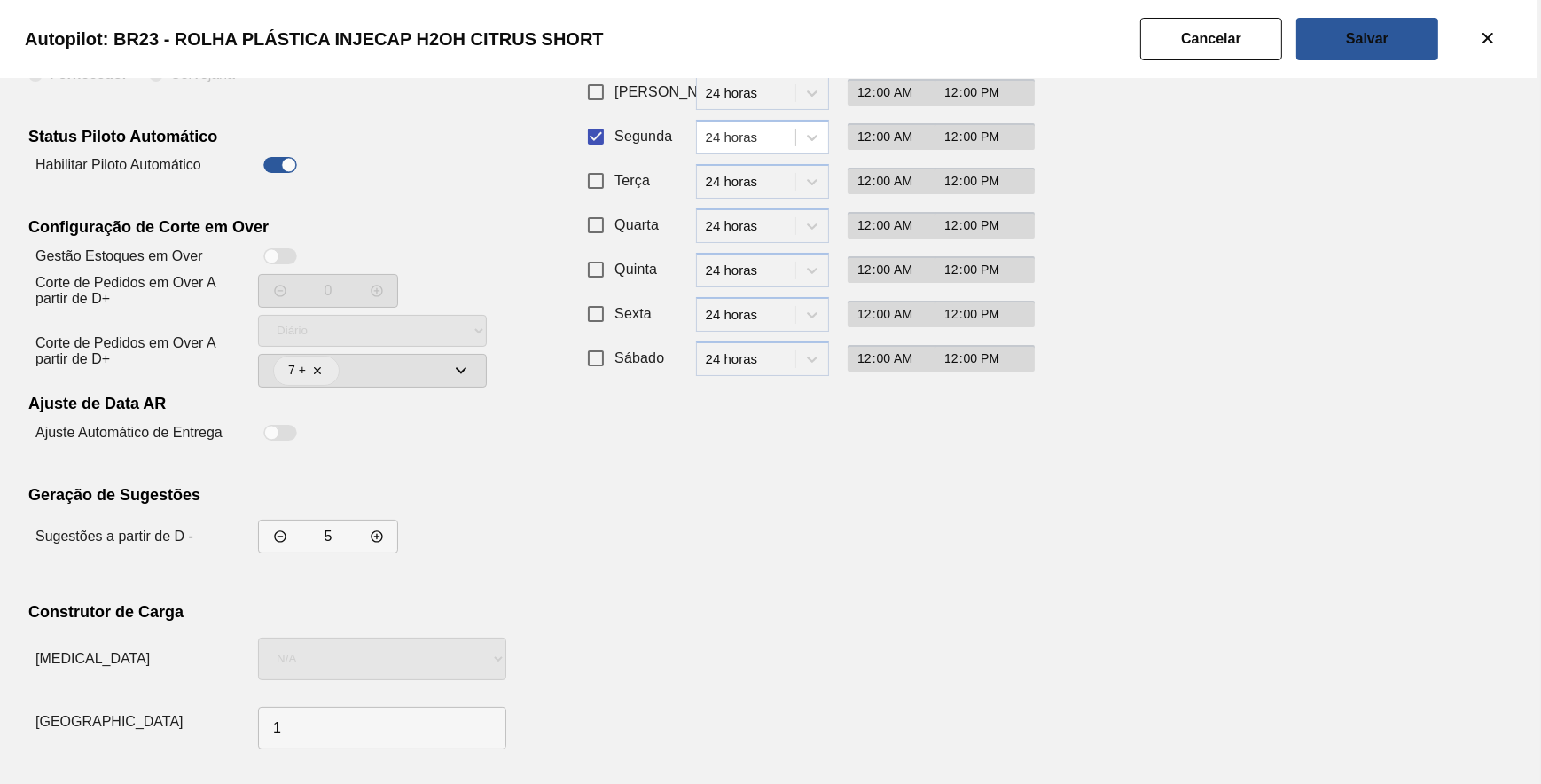
click at [909, 503] on div "Recorrência de Compra Padrão Personalizado Dias da Semana Período Início Fim Do…" at bounding box center [798, 355] width 435 height 801
click at [1339, 45] on button "Salvar" at bounding box center [1367, 39] width 142 height 43
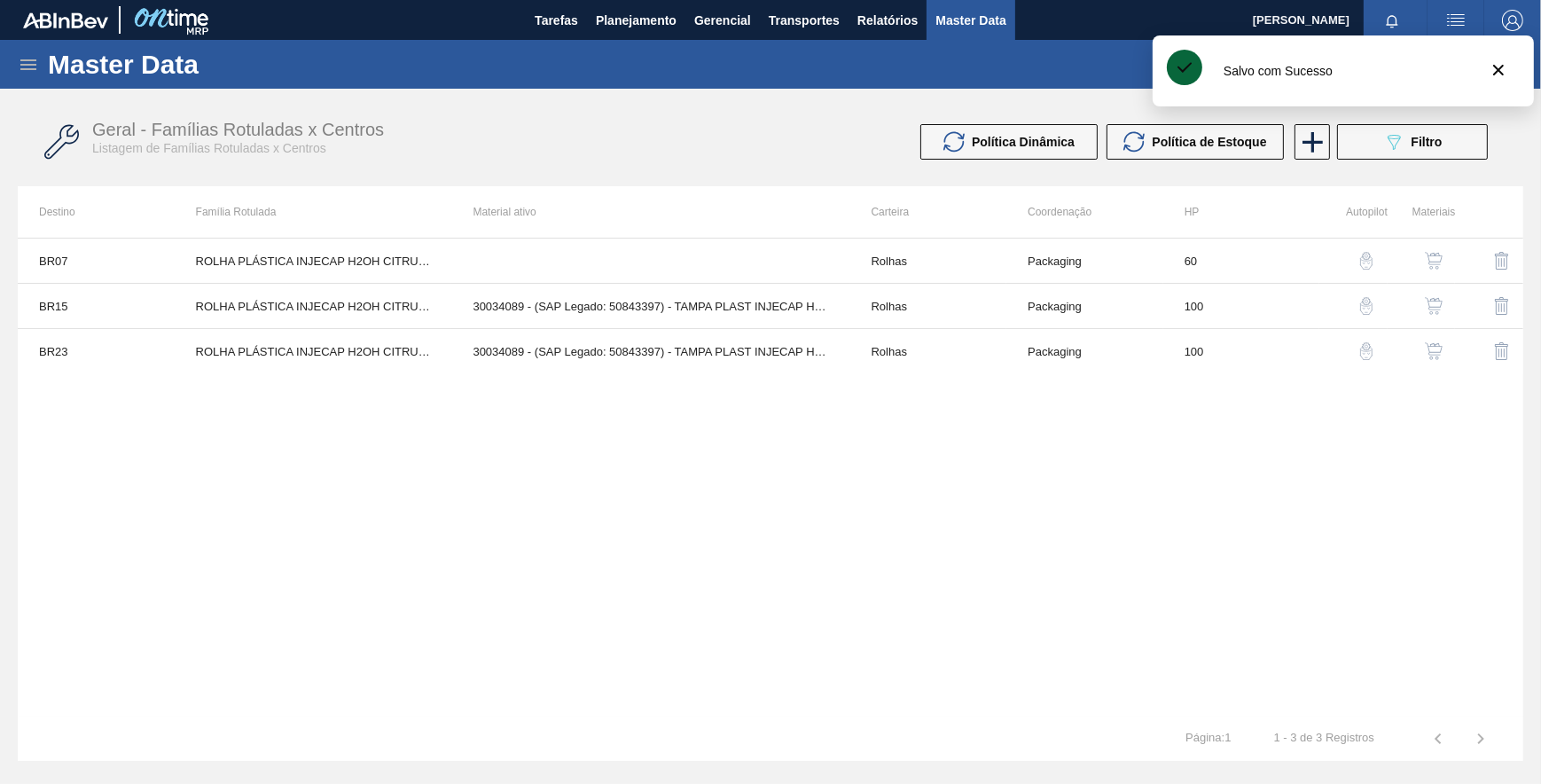
click at [1366, 345] on img "button" at bounding box center [1366, 351] width 17 height 17
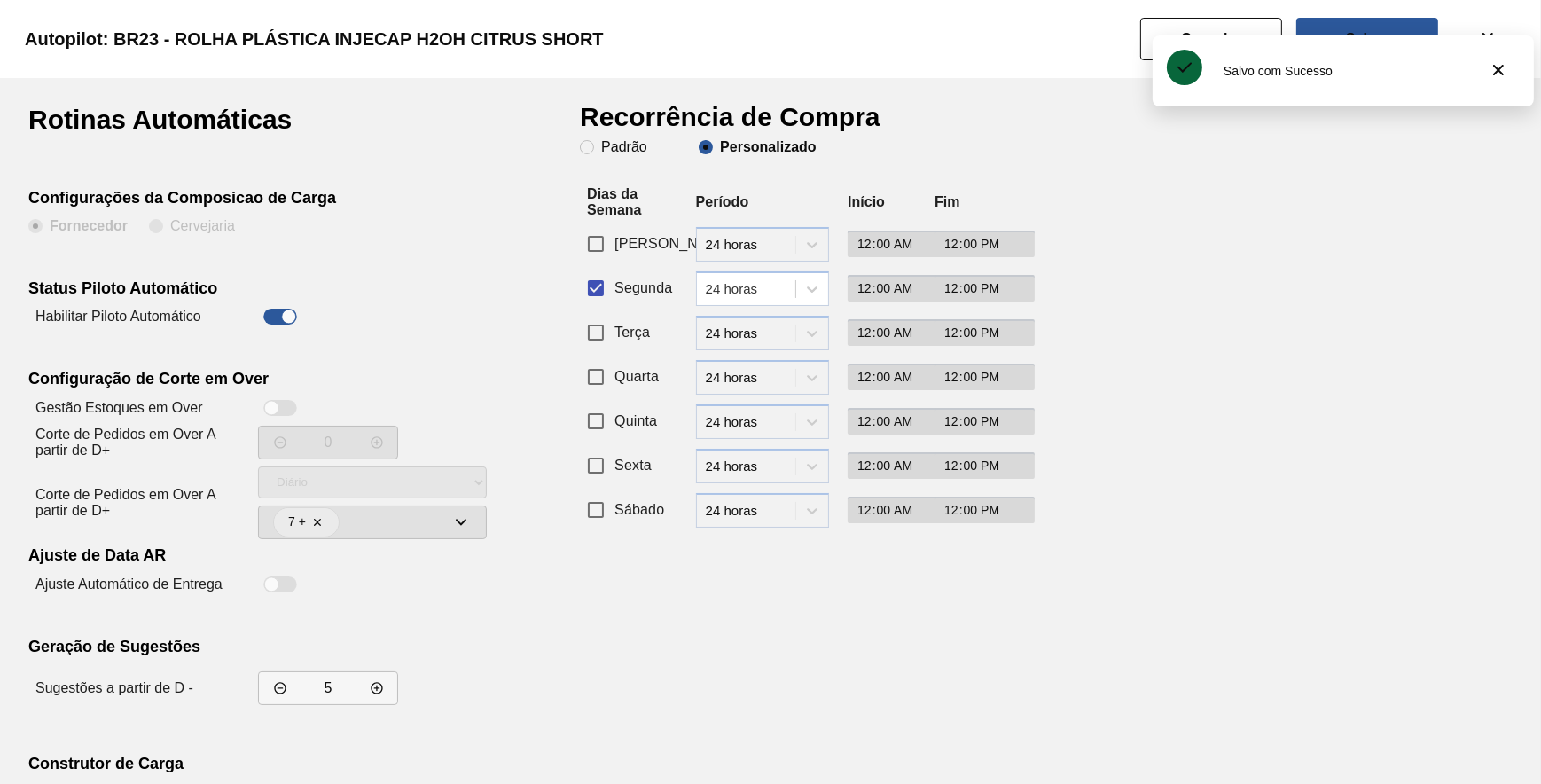
click at [1341, 14] on div "Autopilot: BR23 - ROLHA PLÁSTICA INJECAP H2OH CITRUS SHORT" at bounding box center [767, 39] width 1541 height 78
drag, startPoint x: 1341, startPoint y: 17, endPoint x: 1330, endPoint y: 52, distance: 36.7
click at [1341, 20] on button "Salvar" at bounding box center [1367, 39] width 142 height 43
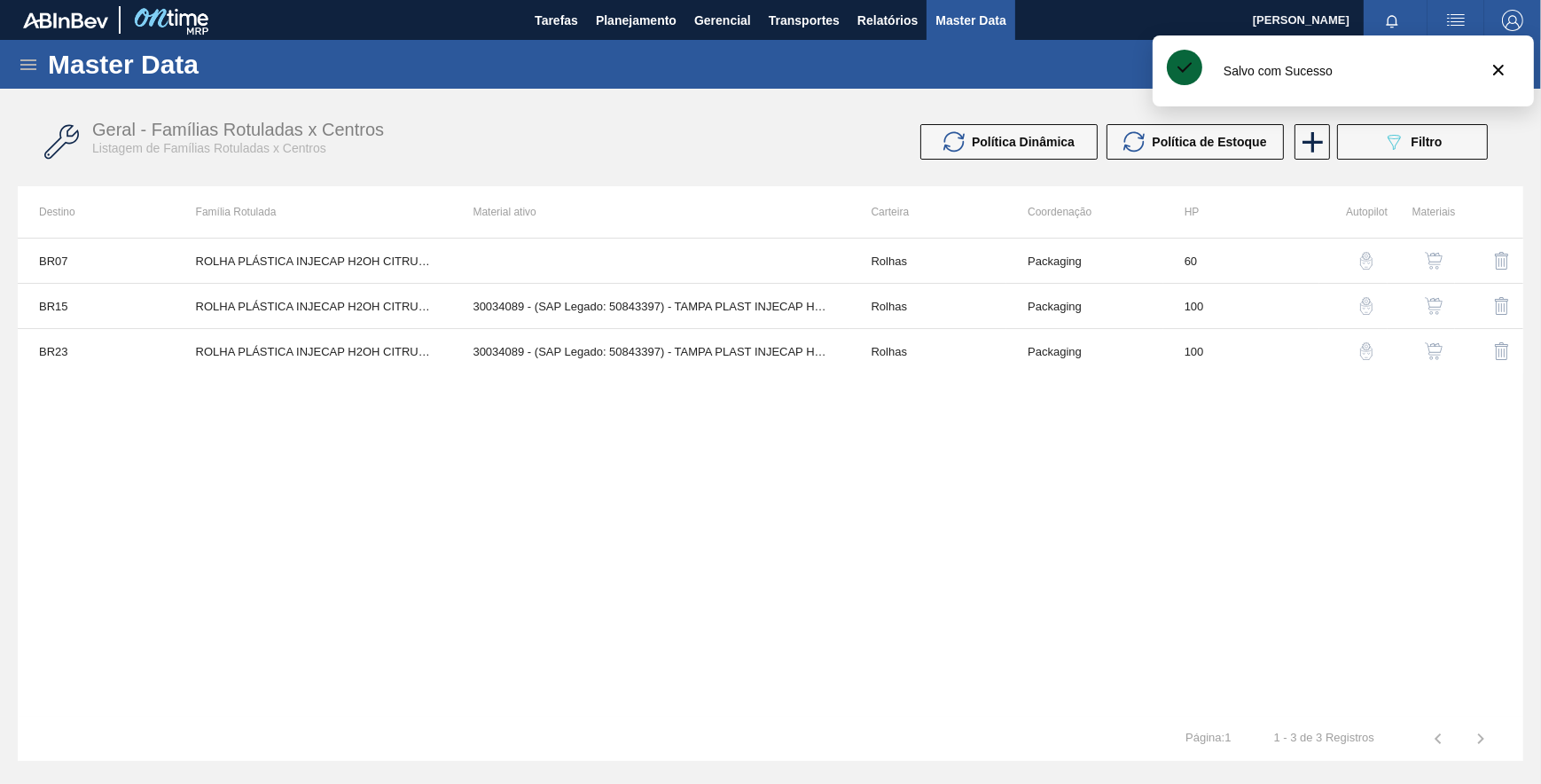
click at [983, 451] on div "BR07 ROLHA PLÁSTICA INJECAP H2OH CITRUS SHORT Rolhas Packaging 60 BR15 ROLHA PL…" at bounding box center [770, 476] width 1505 height 478
click at [1447, 131] on button "089F7B8B-B2A5-4AFE-B5C0-19BA573D28AC Filtro" at bounding box center [1412, 142] width 150 height 36
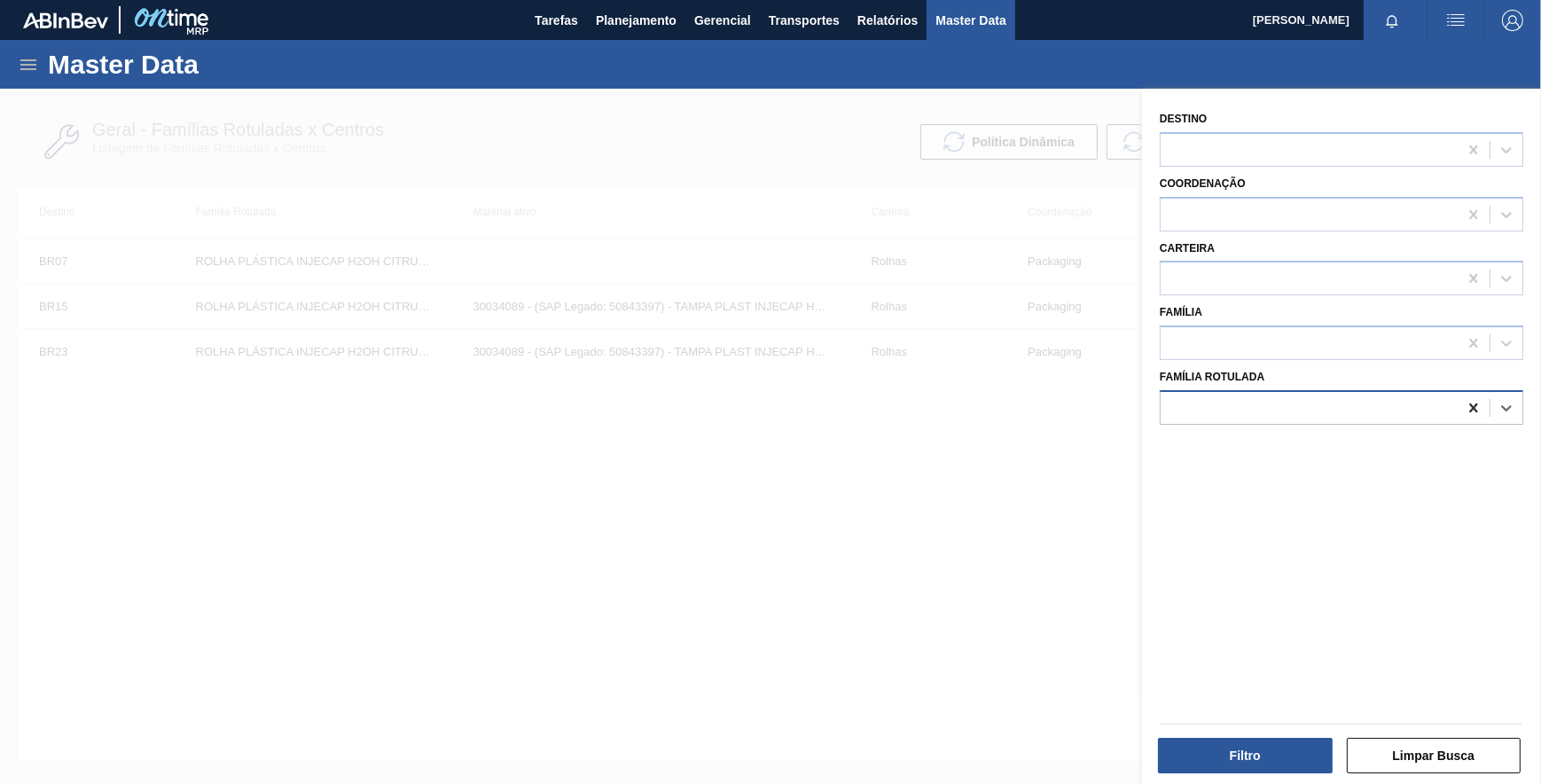
click at [1472, 409] on icon at bounding box center [1473, 408] width 17 height 17
paste Rotulada "ROLHA PLÁSTICA INJECAP TONICA 1L REG AZUL"
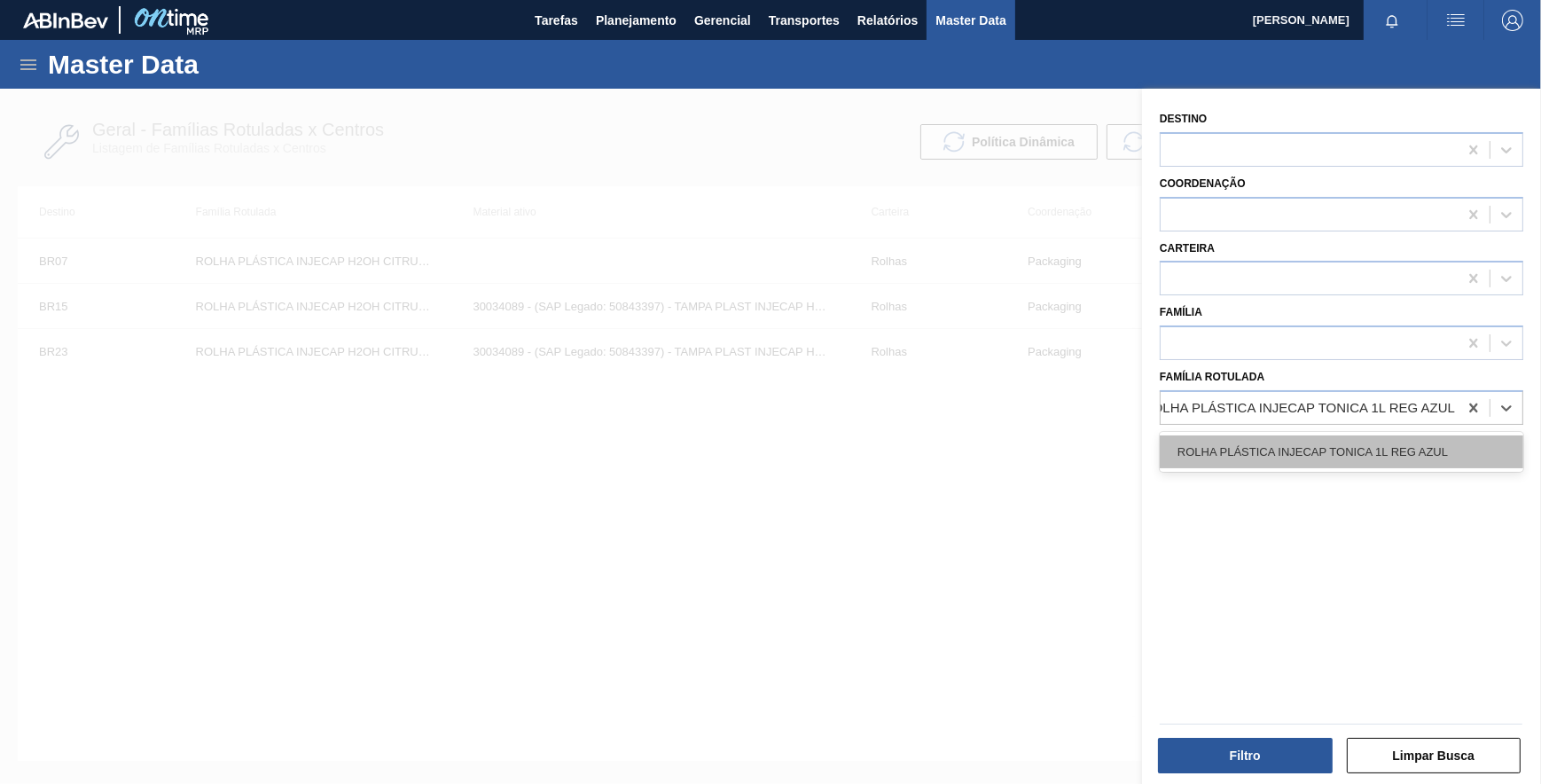
click at [1321, 459] on div "ROLHA PLÁSTICA INJECAP TONICA 1L REG AZUL" at bounding box center [1341, 452] width 364 height 33
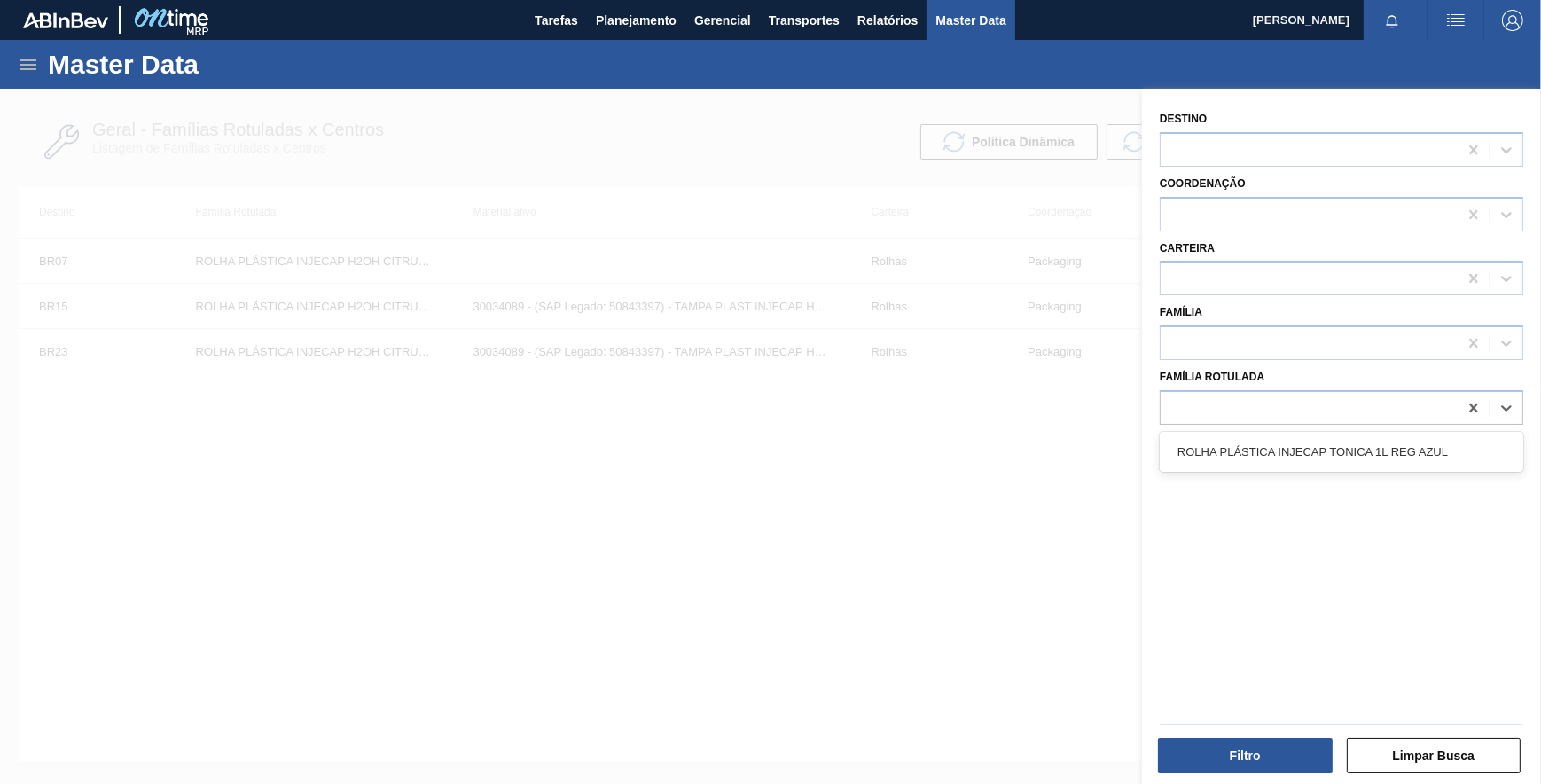
scroll to position [0, 1]
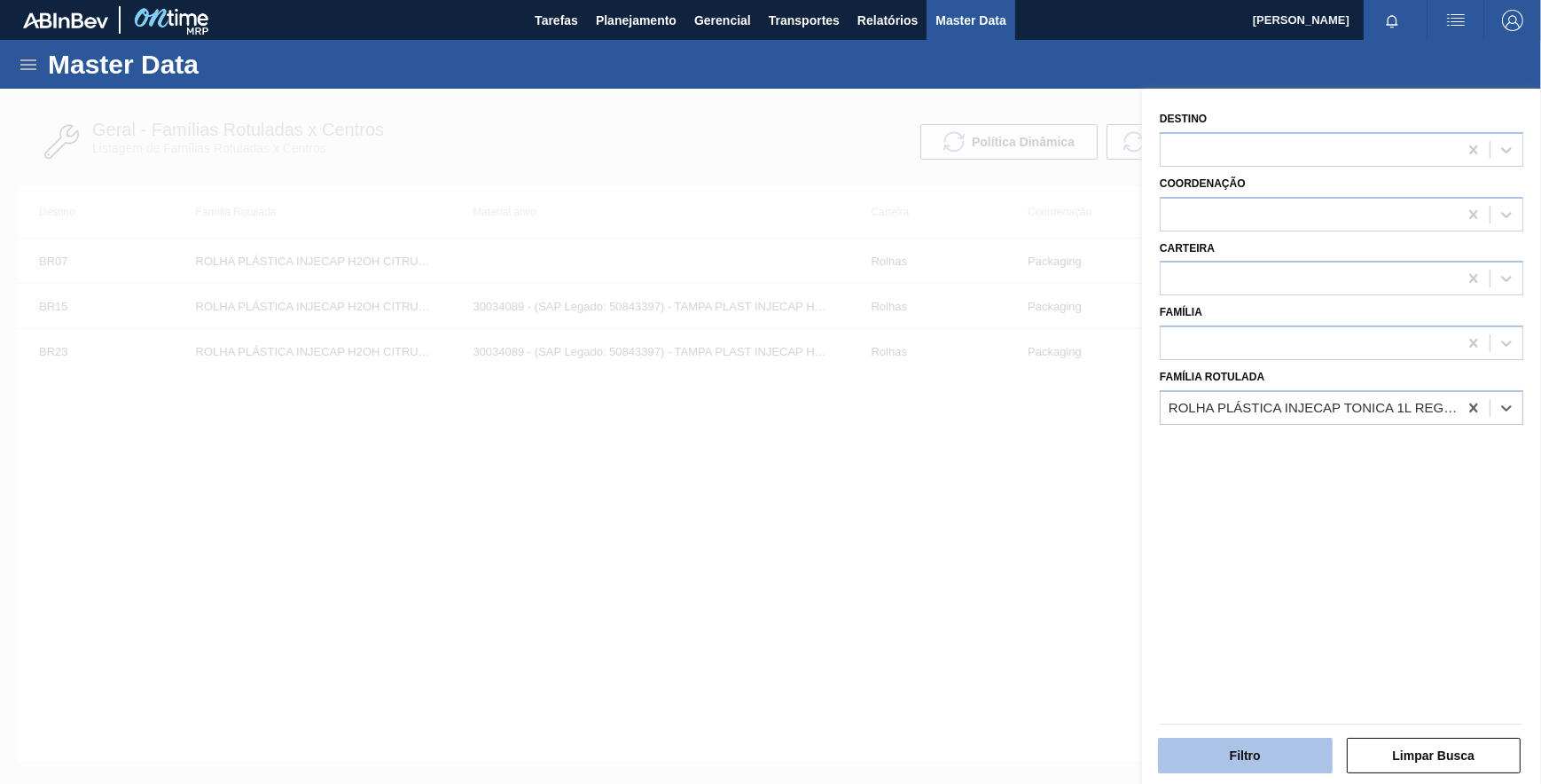
click at [1228, 764] on button "Filtro" at bounding box center [1245, 755] width 175 height 36
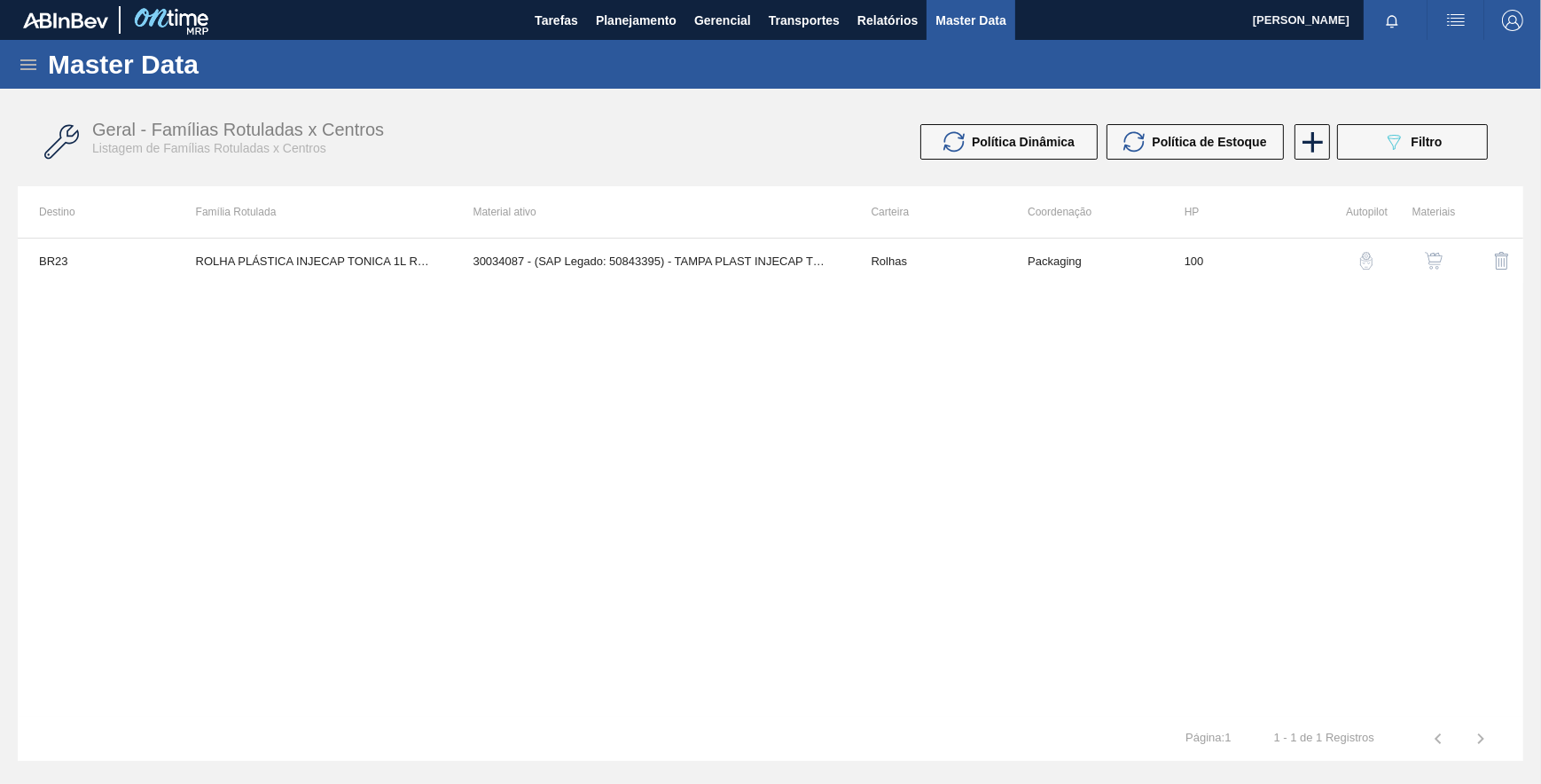
click at [1373, 263] on img "button" at bounding box center [1366, 260] width 17 height 17
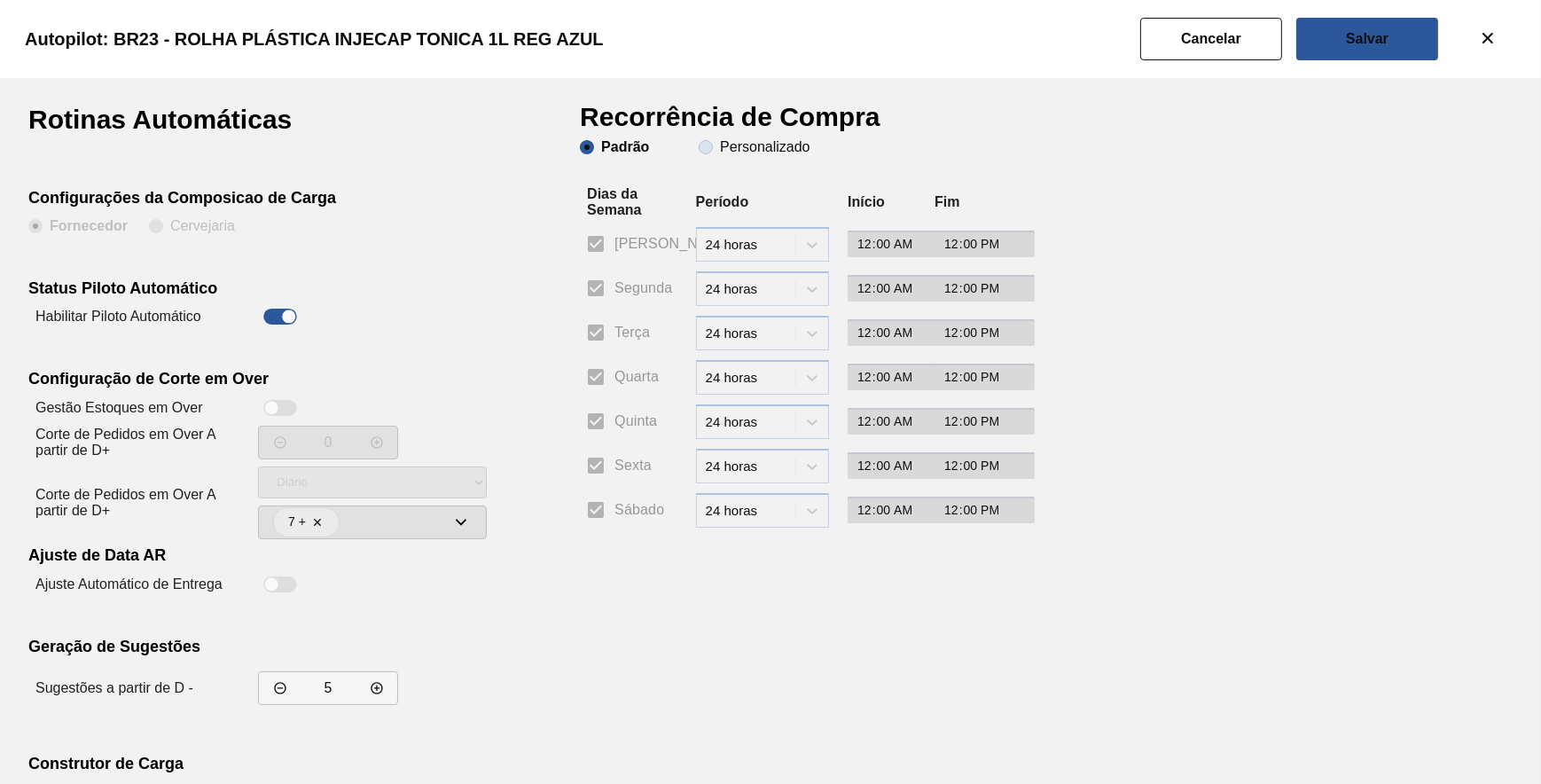
click at [701, 147] on span "Personalizado" at bounding box center [754, 147] width 111 height 15
click at [701, 147] on input "Personalizado" at bounding box center [705, 147] width 28 height 28
click at [611, 294] on input "Segunda" at bounding box center [596, 288] width 37 height 37
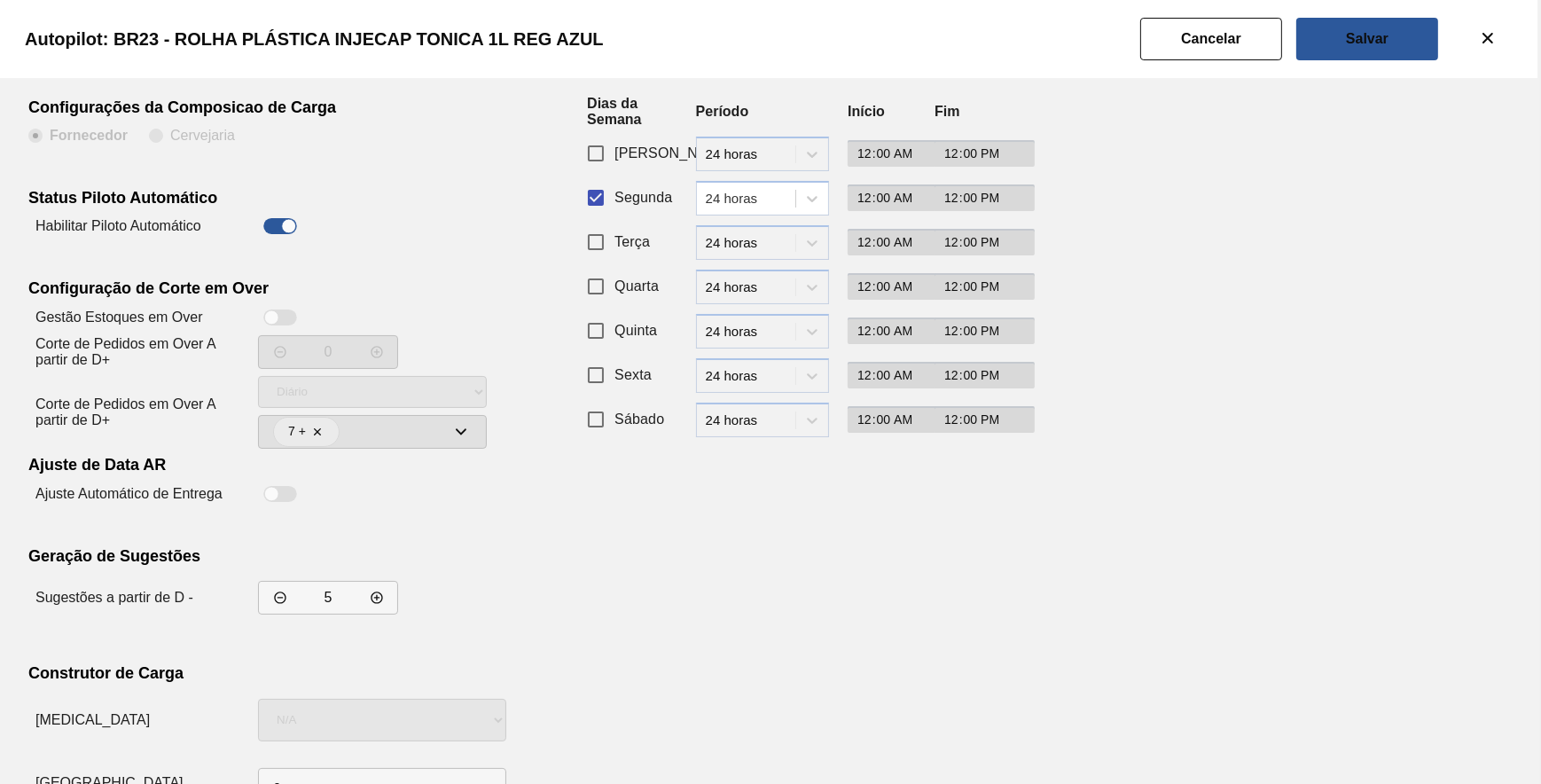
scroll to position [151, 0]
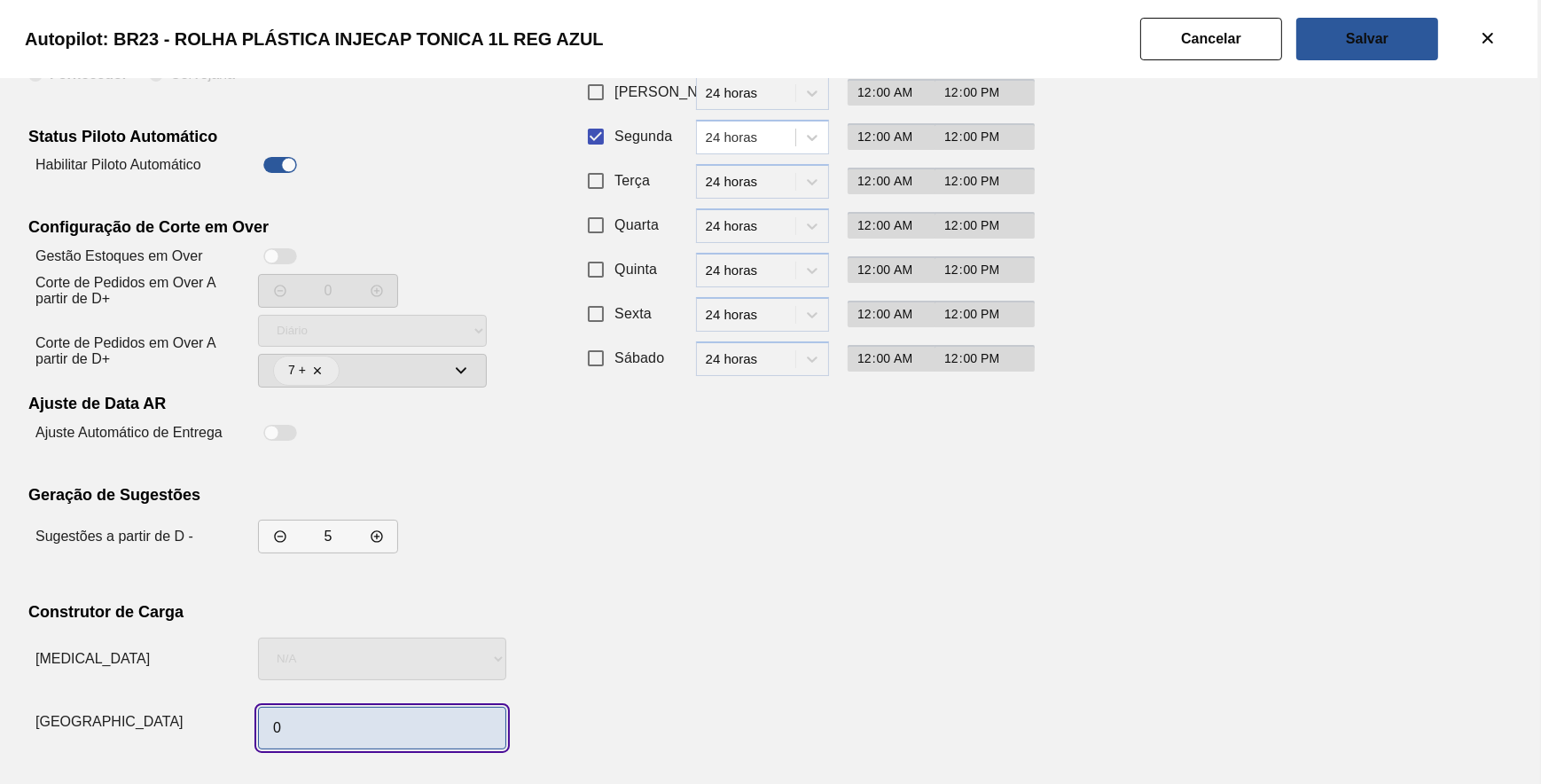
click at [388, 734] on input "0" at bounding box center [382, 728] width 248 height 43
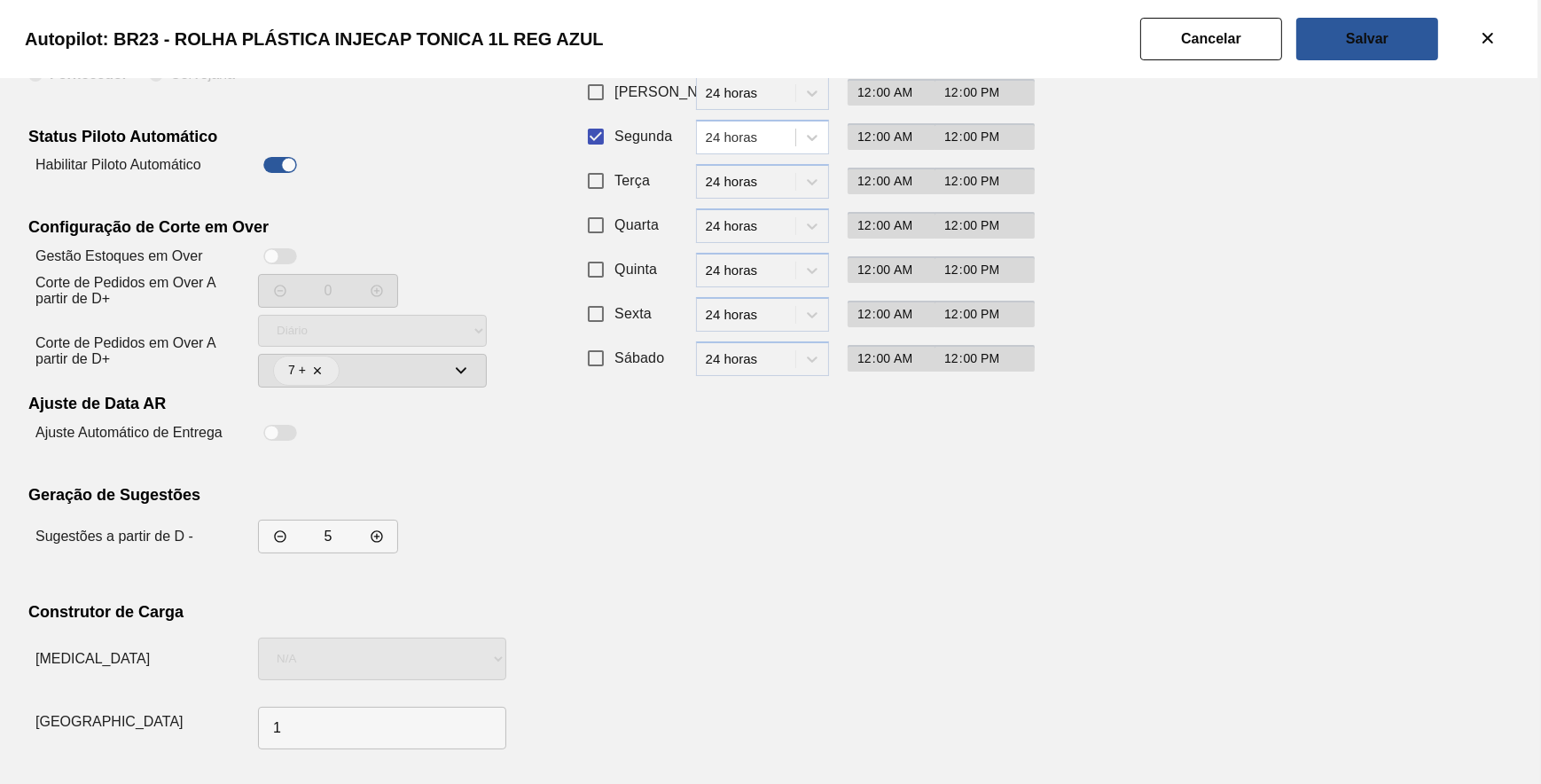
drag, startPoint x: 1149, startPoint y: 506, endPoint x: 1187, endPoint y: 358, distance: 152.8
click at [1150, 506] on div "Rotinas Automáticas Configurações da Composicao de Carga Fornecedor Cervejaria …" at bounding box center [770, 355] width 1485 height 801
click at [1371, 47] on button "Salvar" at bounding box center [1367, 39] width 142 height 43
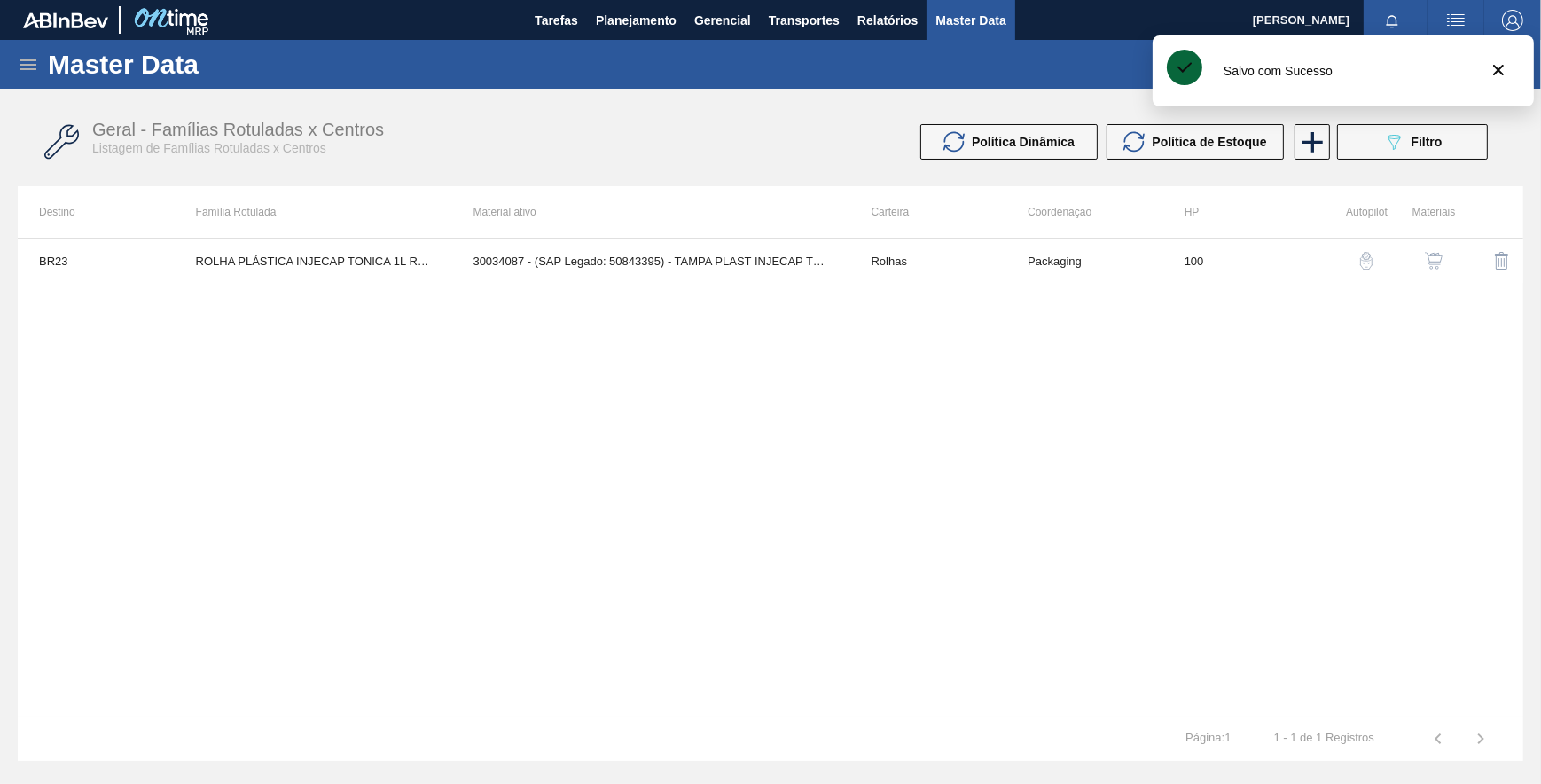
drag, startPoint x: 1149, startPoint y: 371, endPoint x: 1231, endPoint y: 353, distance: 84.0
click at [1172, 364] on div "BR23 ROLHA PLÁSTICA INJECAP TONICA 1L REG AZUL 30034087 - (SAP Legado: 50843395…" at bounding box center [770, 476] width 1505 height 478
click at [1380, 155] on button "089F7B8B-B2A5-4AFE-B5C0-19BA573D28AC Filtro" at bounding box center [1412, 142] width 150 height 36
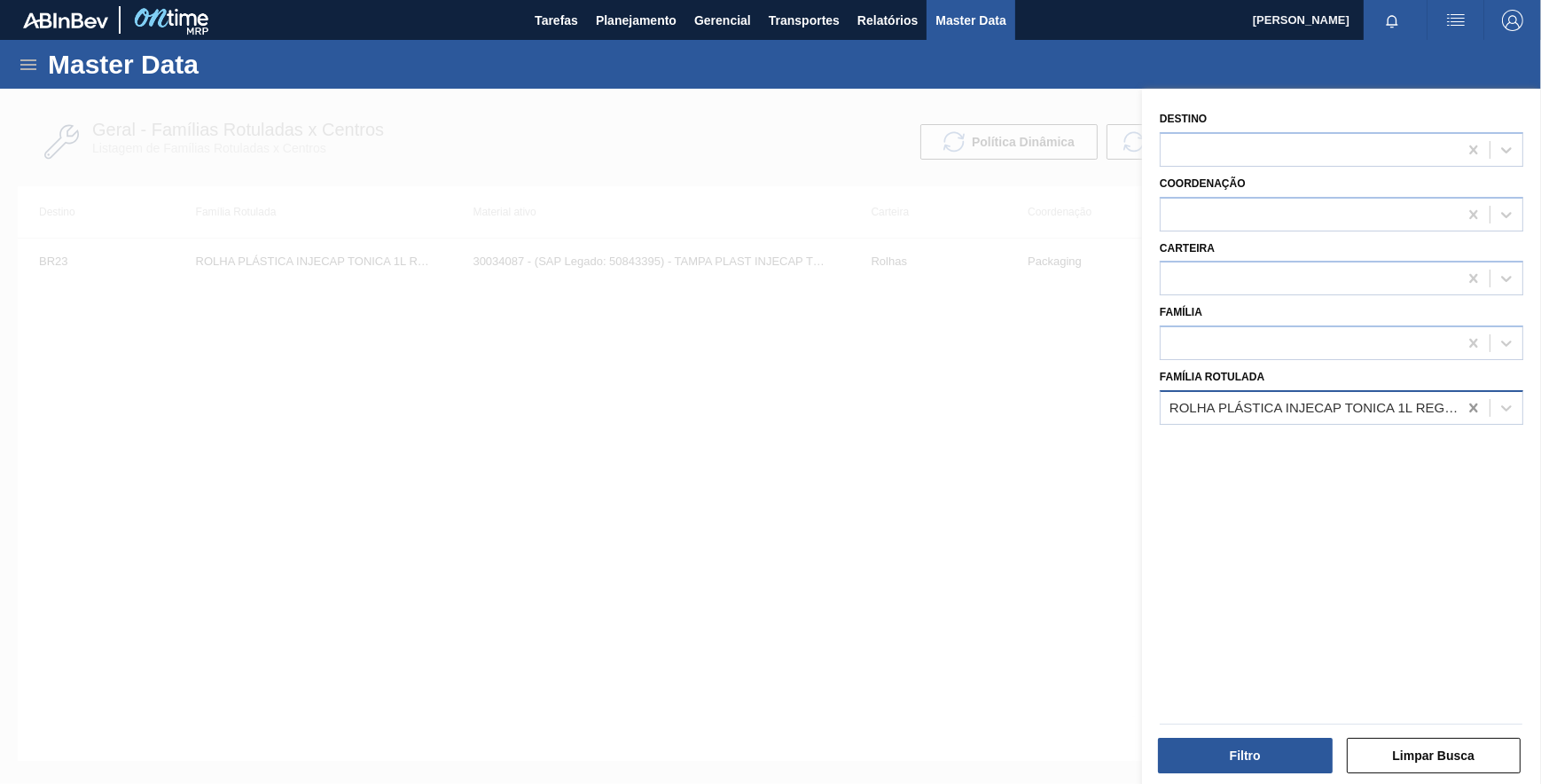
click at [1473, 406] on icon at bounding box center [1473, 408] width 17 height 17
paste Rotulada "ROLHA PLÁSTICA INJECAP TONICA 1L ZERO CINZA"
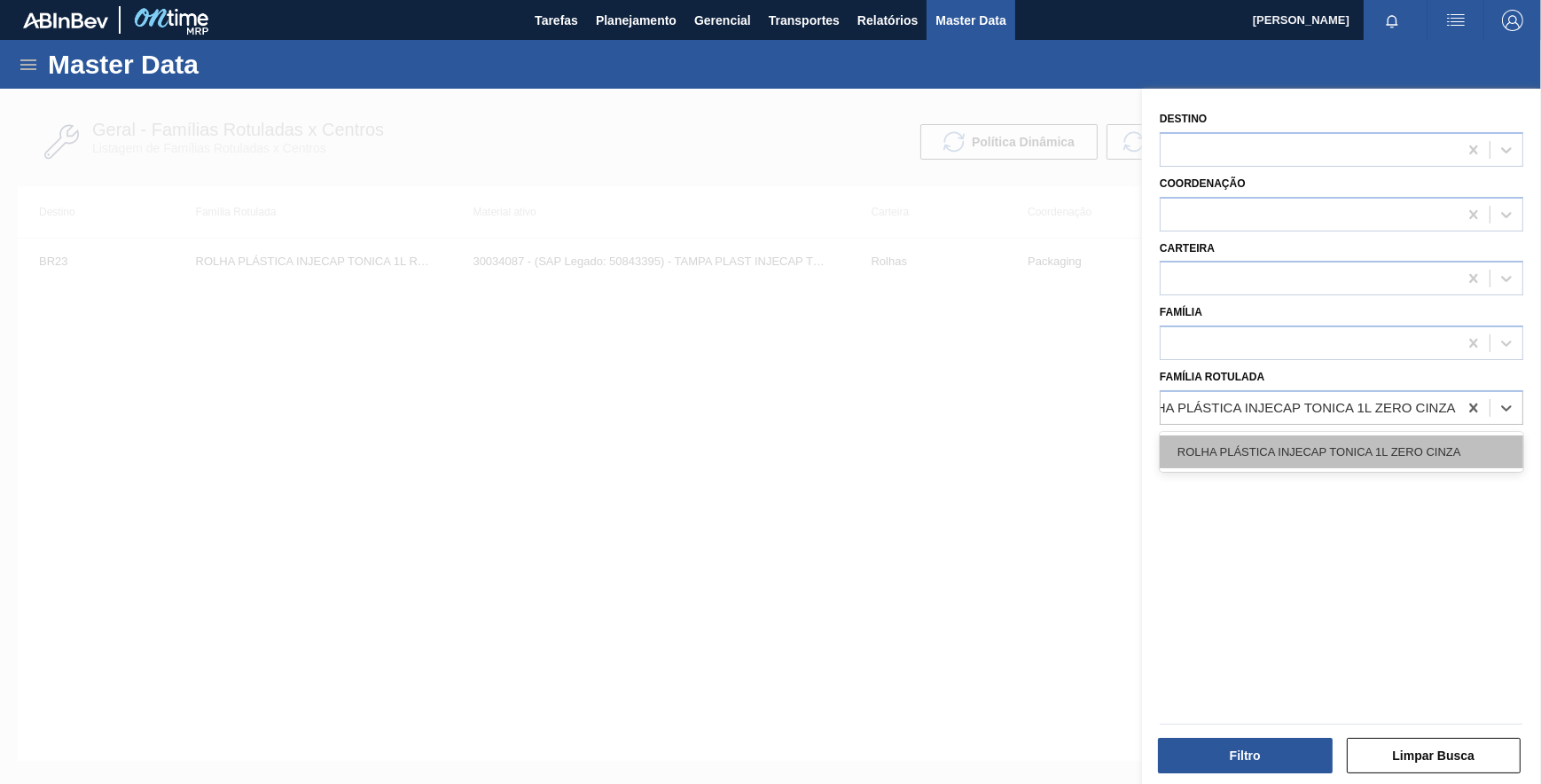
drag, startPoint x: 1295, startPoint y: 447, endPoint x: 1241, endPoint y: 621, distance: 182.2
click at [1295, 448] on div "ROLHA PLÁSTICA INJECAP TONICA 1L ZERO CINZA" at bounding box center [1341, 452] width 364 height 33
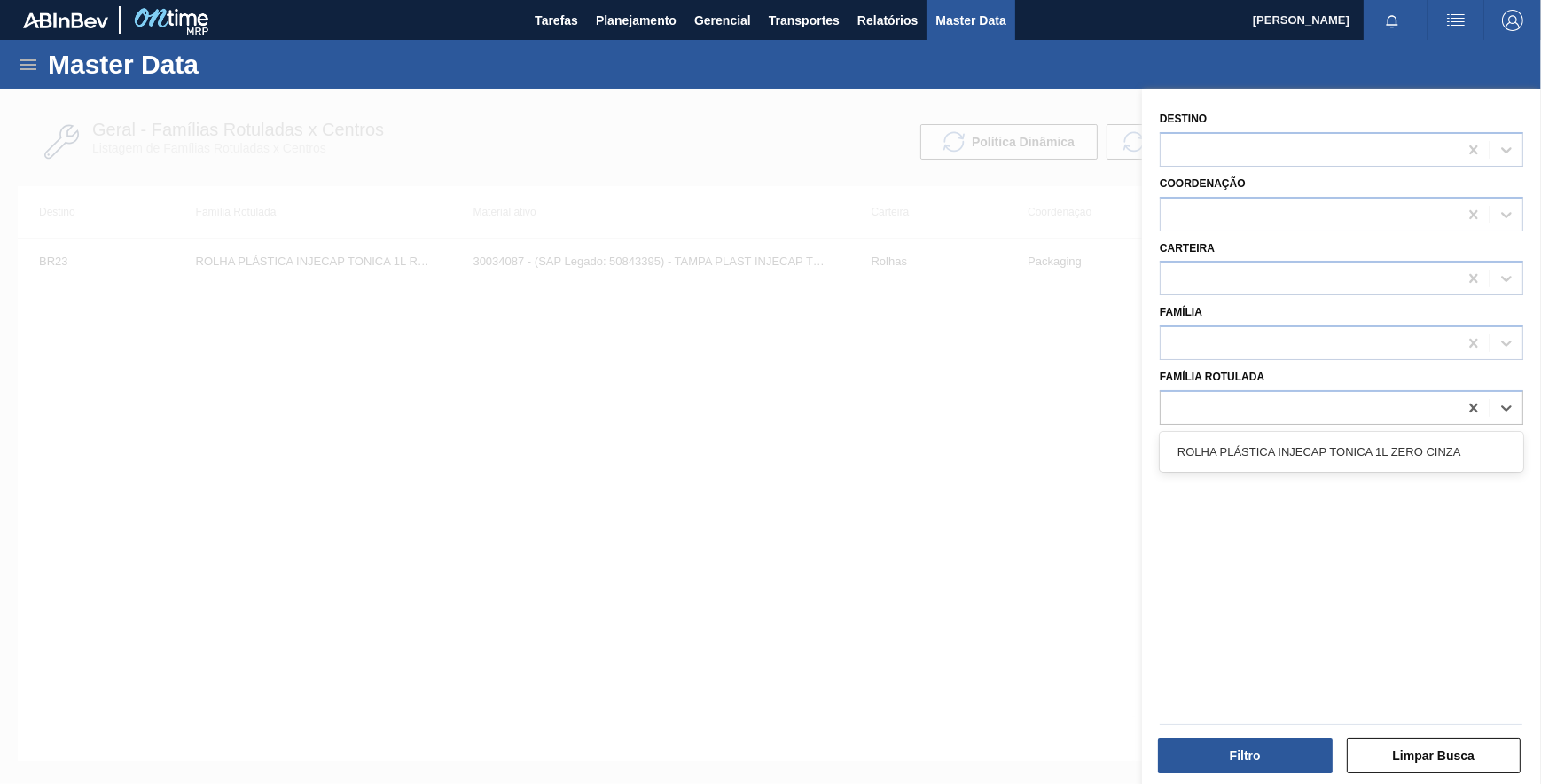
scroll to position [0, 1]
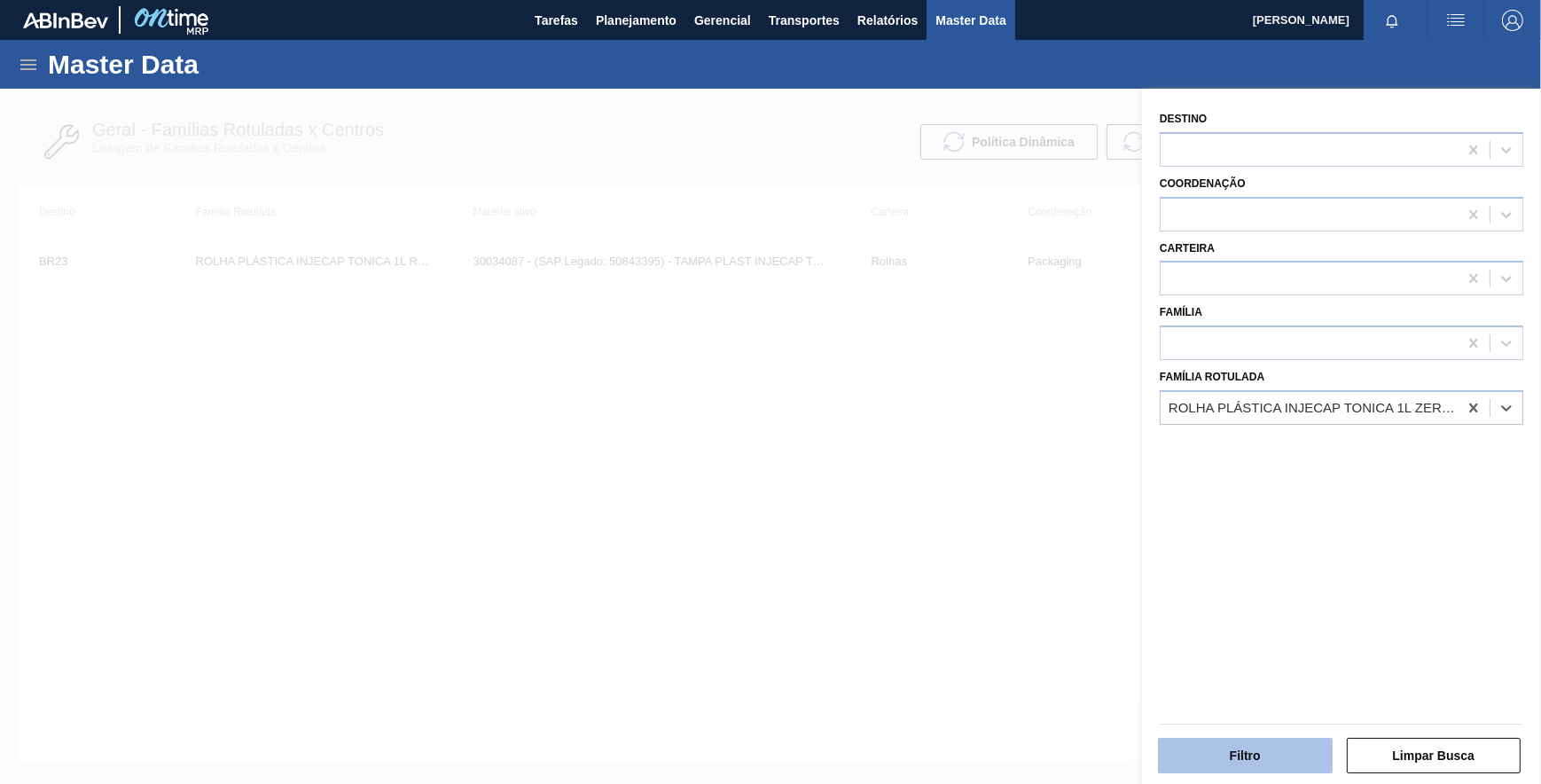
click at [1225, 763] on button "Filtro" at bounding box center [1245, 755] width 175 height 36
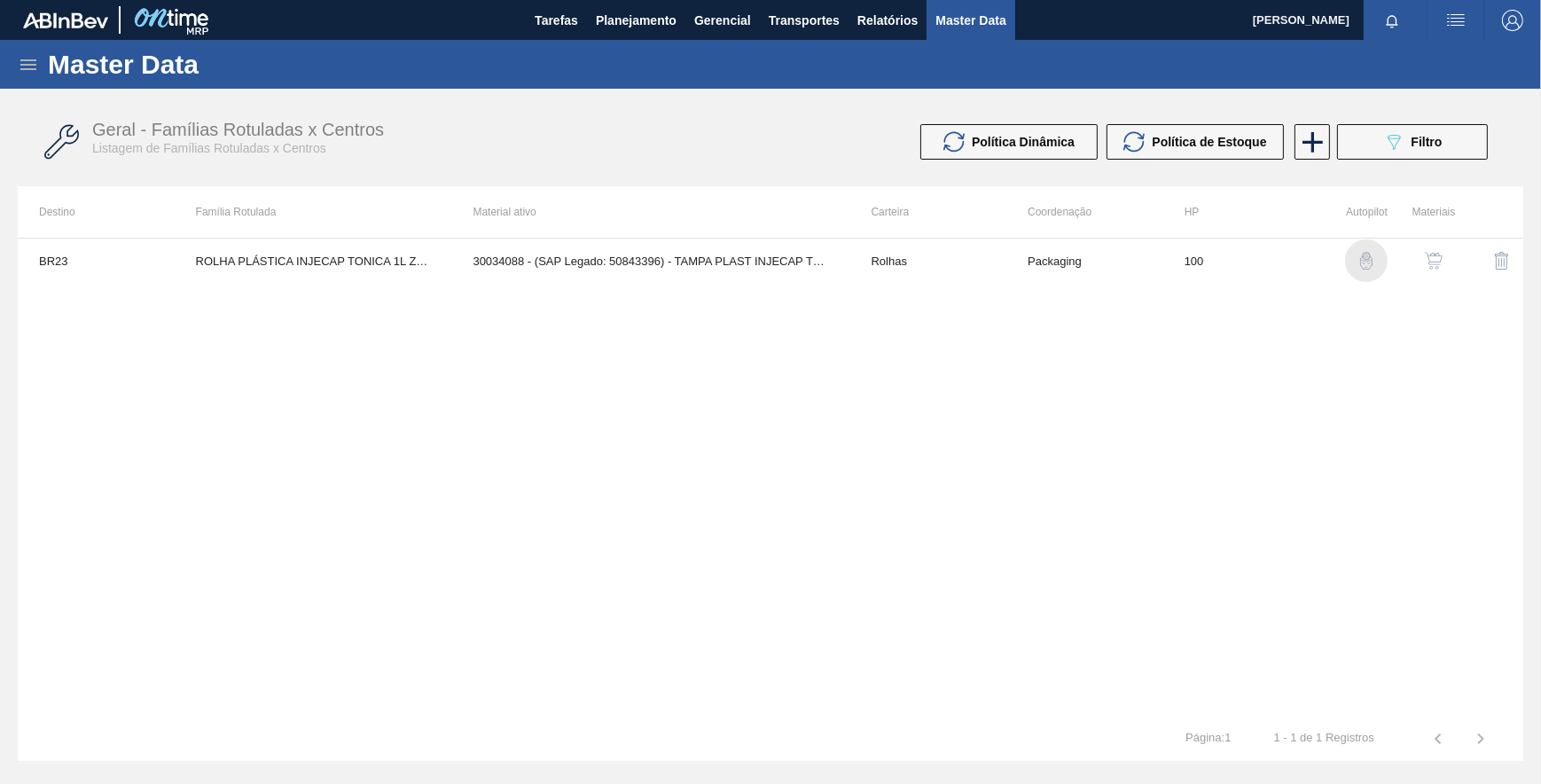
click at [1361, 257] on img "button" at bounding box center [1366, 260] width 17 height 17
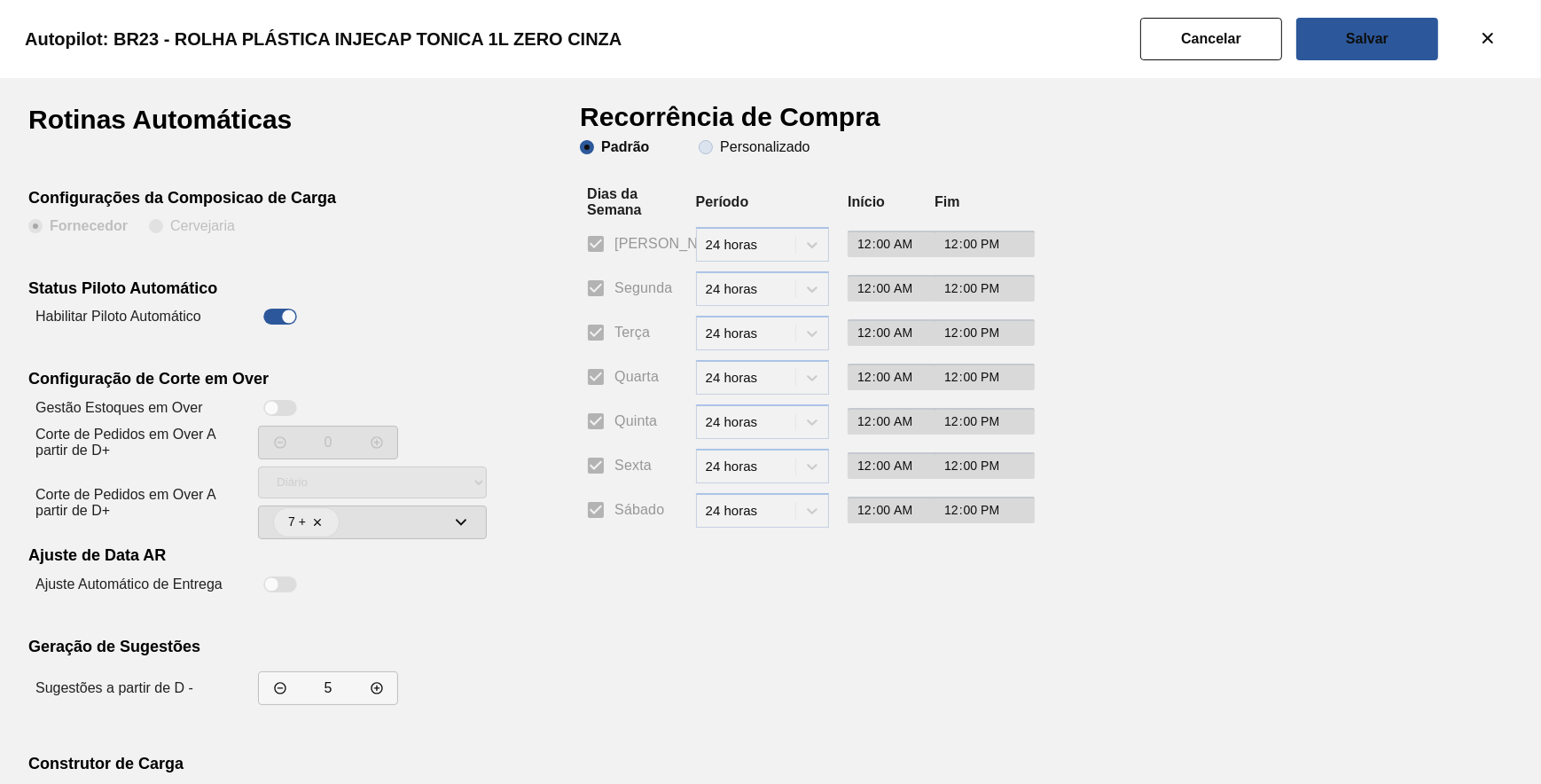
click at [0, 0] on slot "Personalizado" at bounding box center [0, 0] width 0 height 0
click at [720, 149] on input "Personalizado" at bounding box center [705, 147] width 28 height 28
drag, startPoint x: 592, startPoint y: 279, endPoint x: 575, endPoint y: 310, distance: 35.4
click at [592, 281] on input "Segunda" at bounding box center [596, 288] width 37 height 37
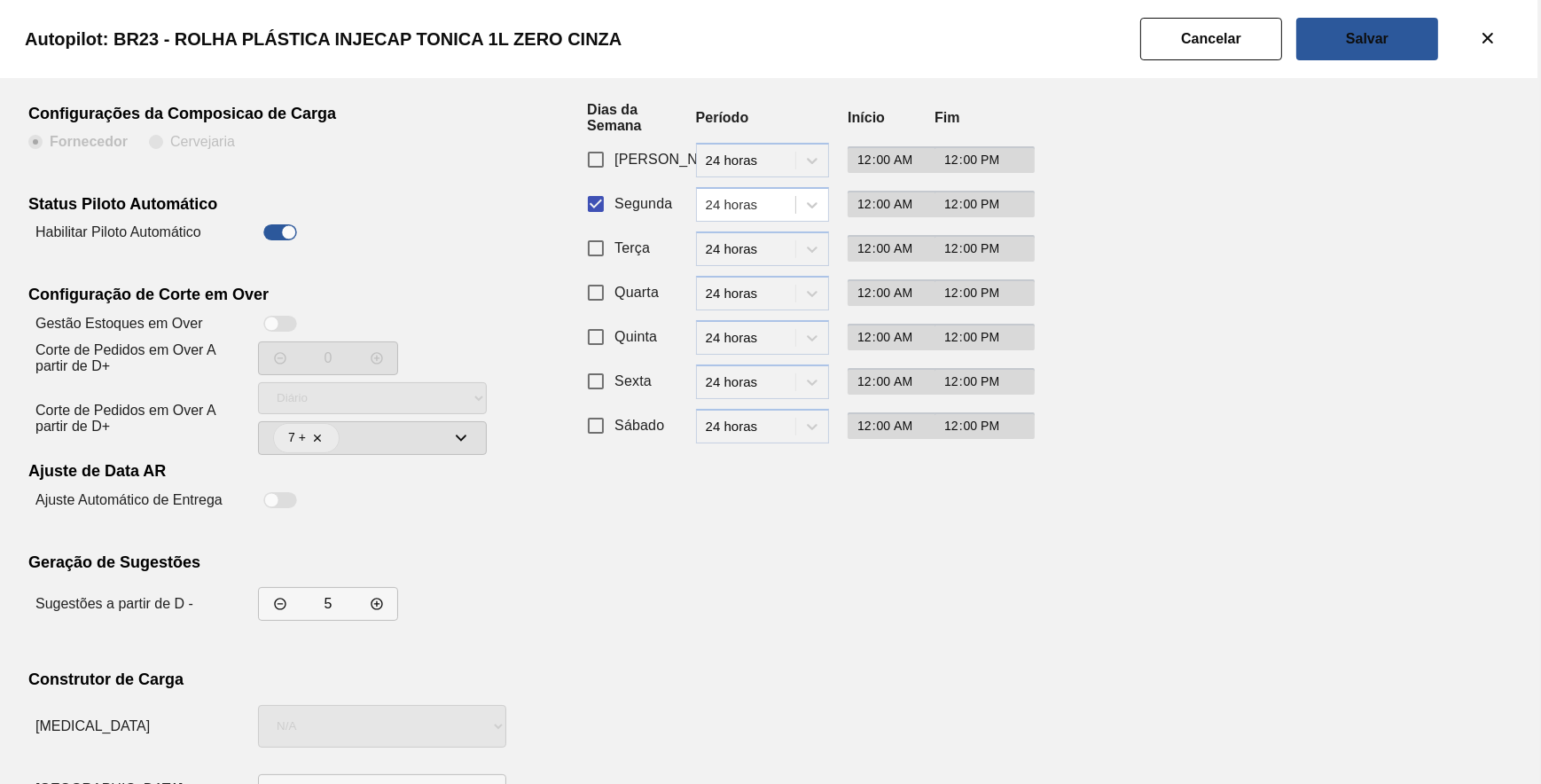
scroll to position [151, 0]
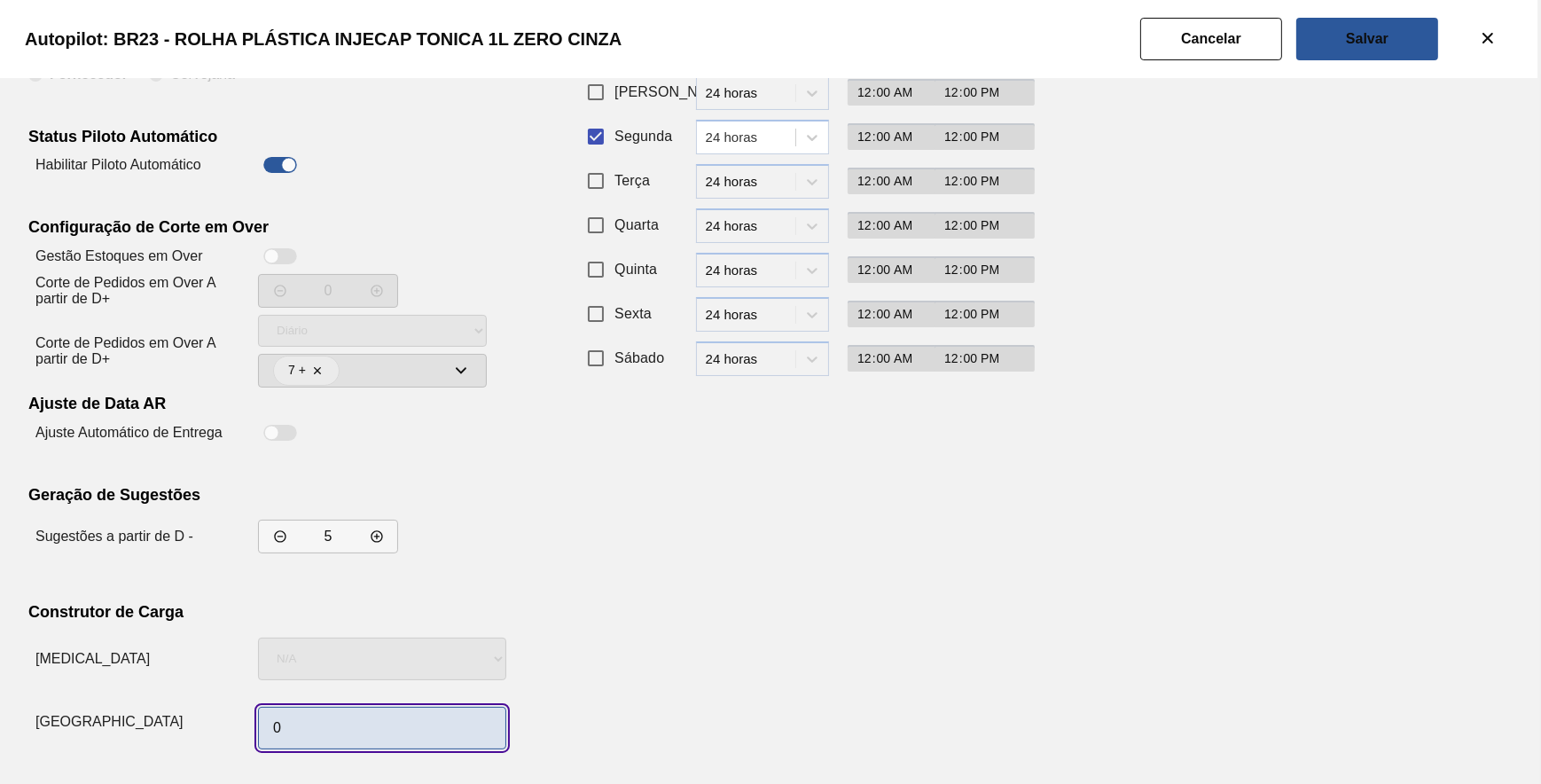
click at [376, 722] on input "0" at bounding box center [382, 728] width 248 height 43
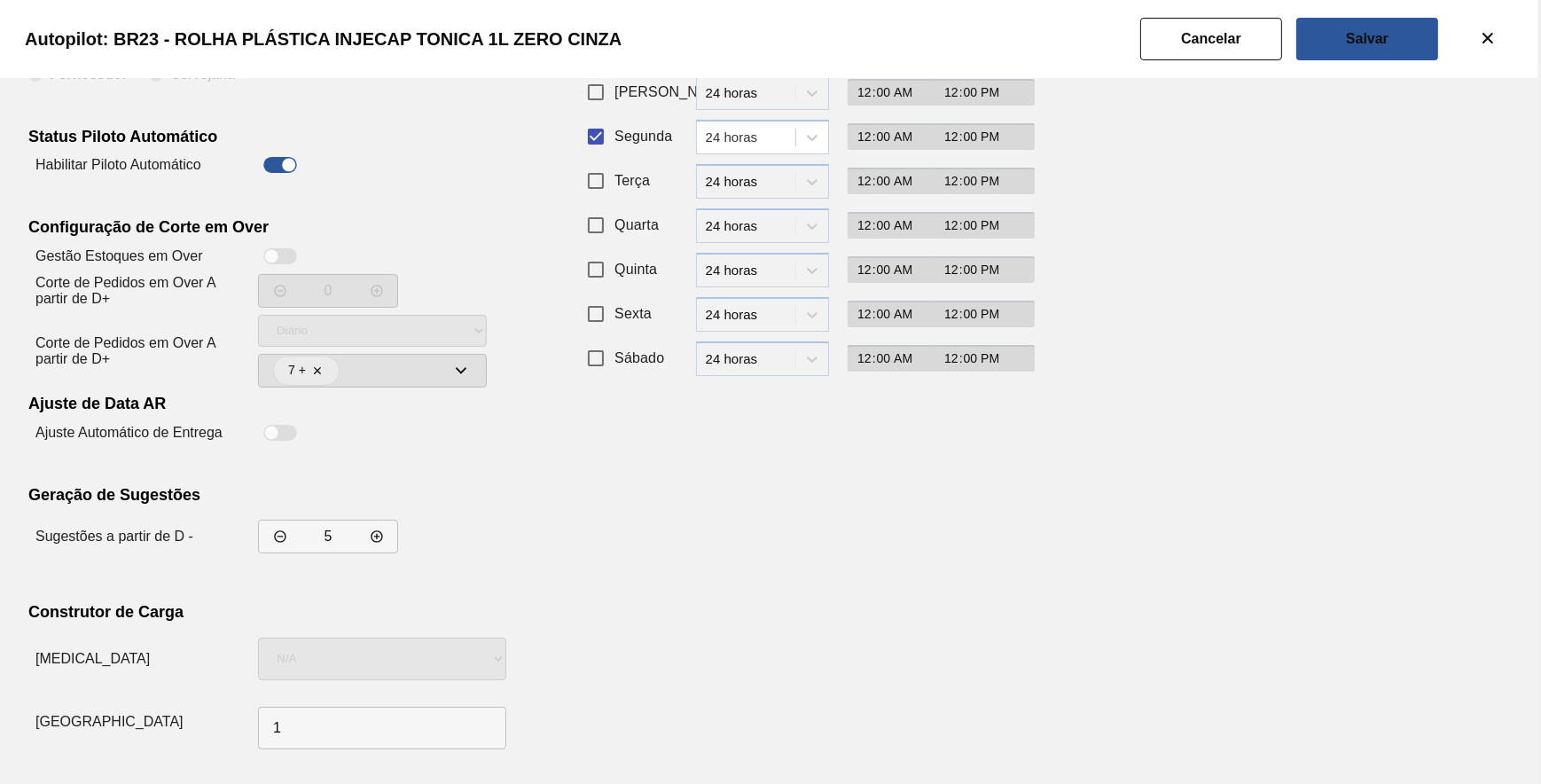
click at [950, 493] on div "Recorrência de Compra Padrão Personalizado Dias da Semana Período Início Fim Do…" at bounding box center [798, 355] width 435 height 801
click at [1376, 49] on button "Salvar" at bounding box center [1367, 39] width 142 height 43
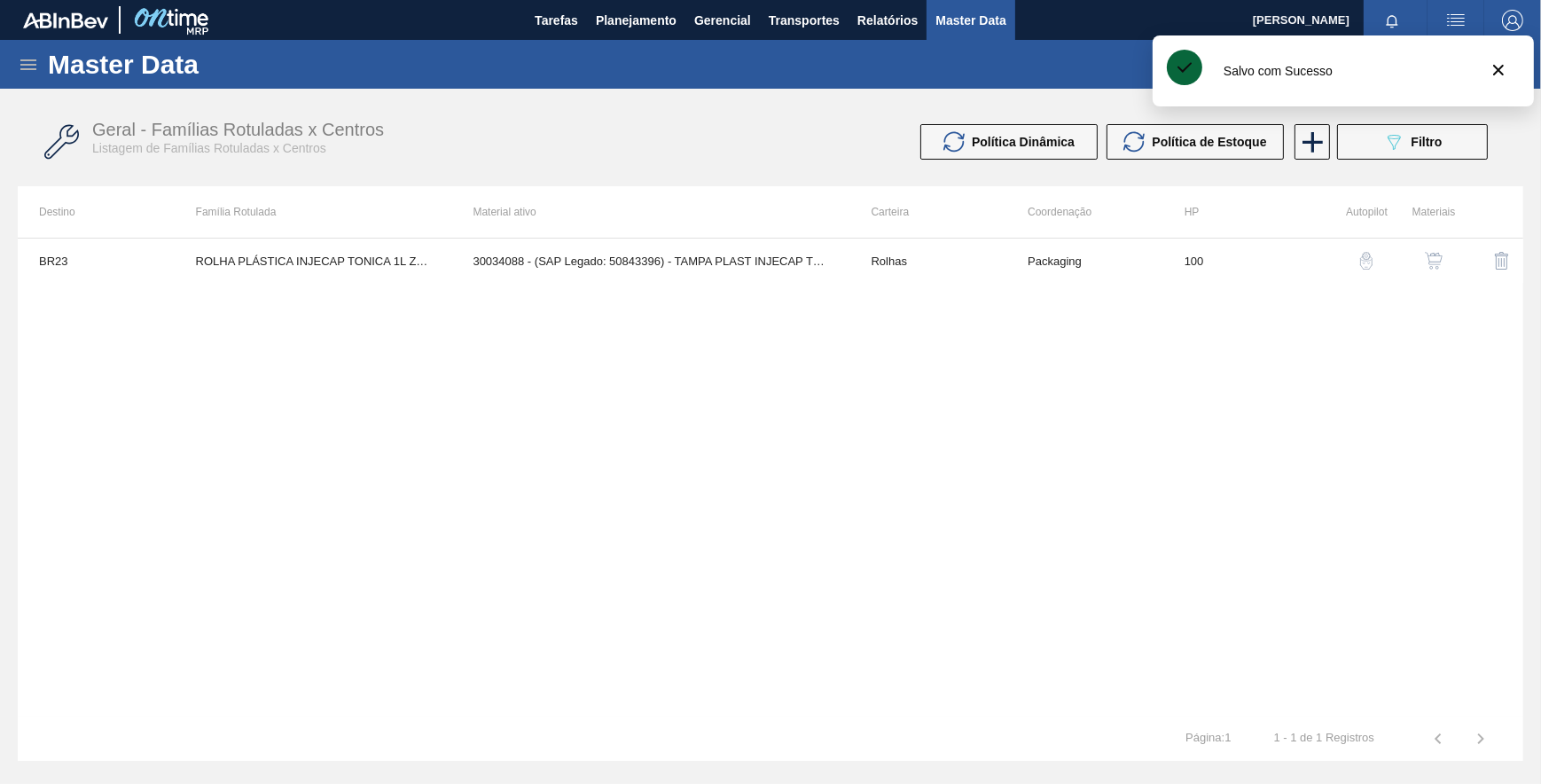
drag, startPoint x: 1012, startPoint y: 356, endPoint x: 1064, endPoint y: 346, distance: 53.0
click at [1029, 356] on div "BR23 ROLHA PLÁSTICA INJECAP TONICA 1L ZERO CINZA 30034088 - (SAP Legado: 508433…" at bounding box center [770, 476] width 1505 height 478
drag, startPoint x: 1389, startPoint y: 126, endPoint x: 1394, endPoint y: 137, distance: 12.1
click at [1390, 126] on clb-toast-base at bounding box center [1329, 82] width 353 height 92
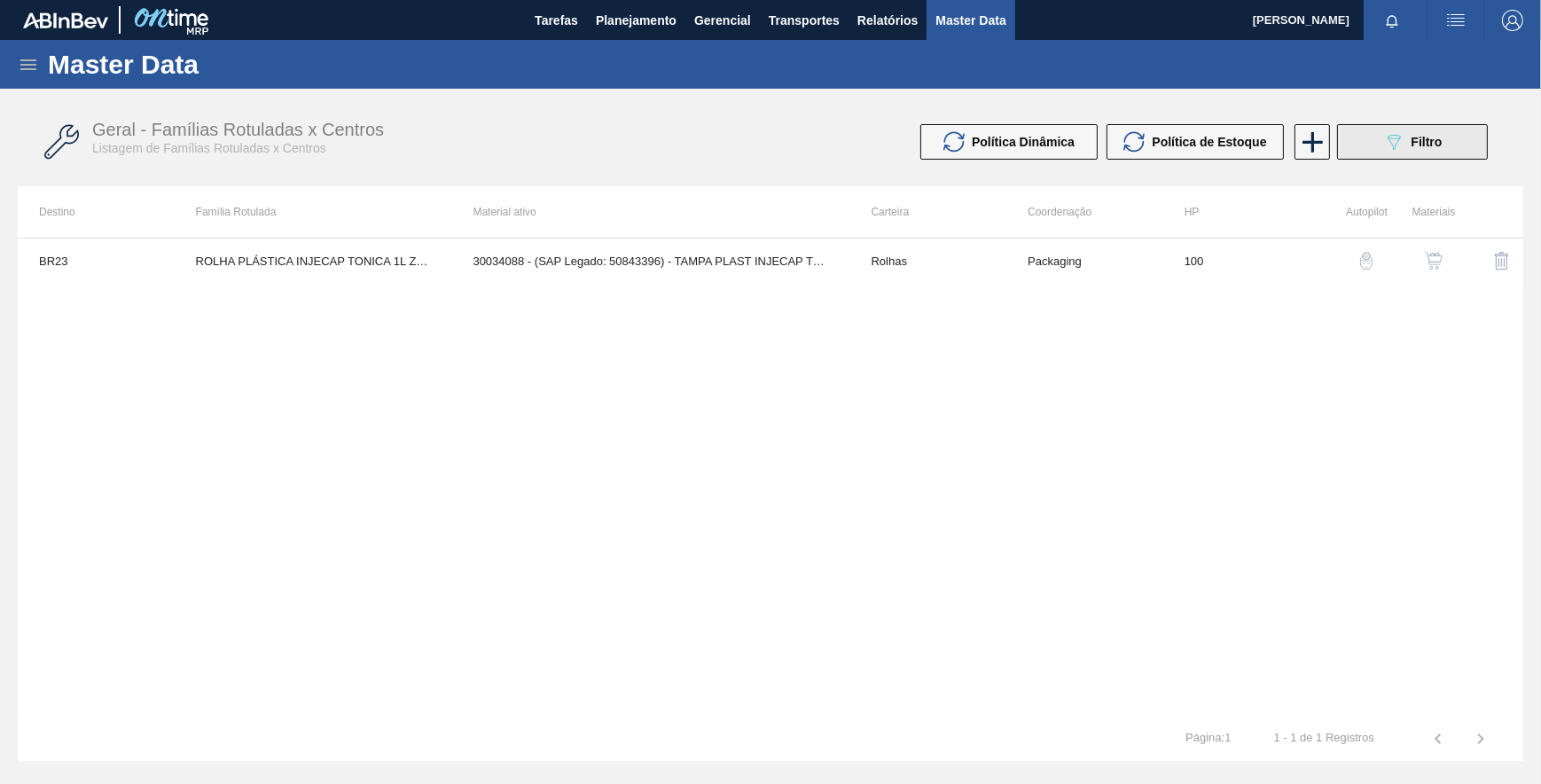
click at [1393, 139] on icon "089F7B8B-B2A5-4AFE-B5C0-19BA573D28AC" at bounding box center [1393, 142] width 21 height 21
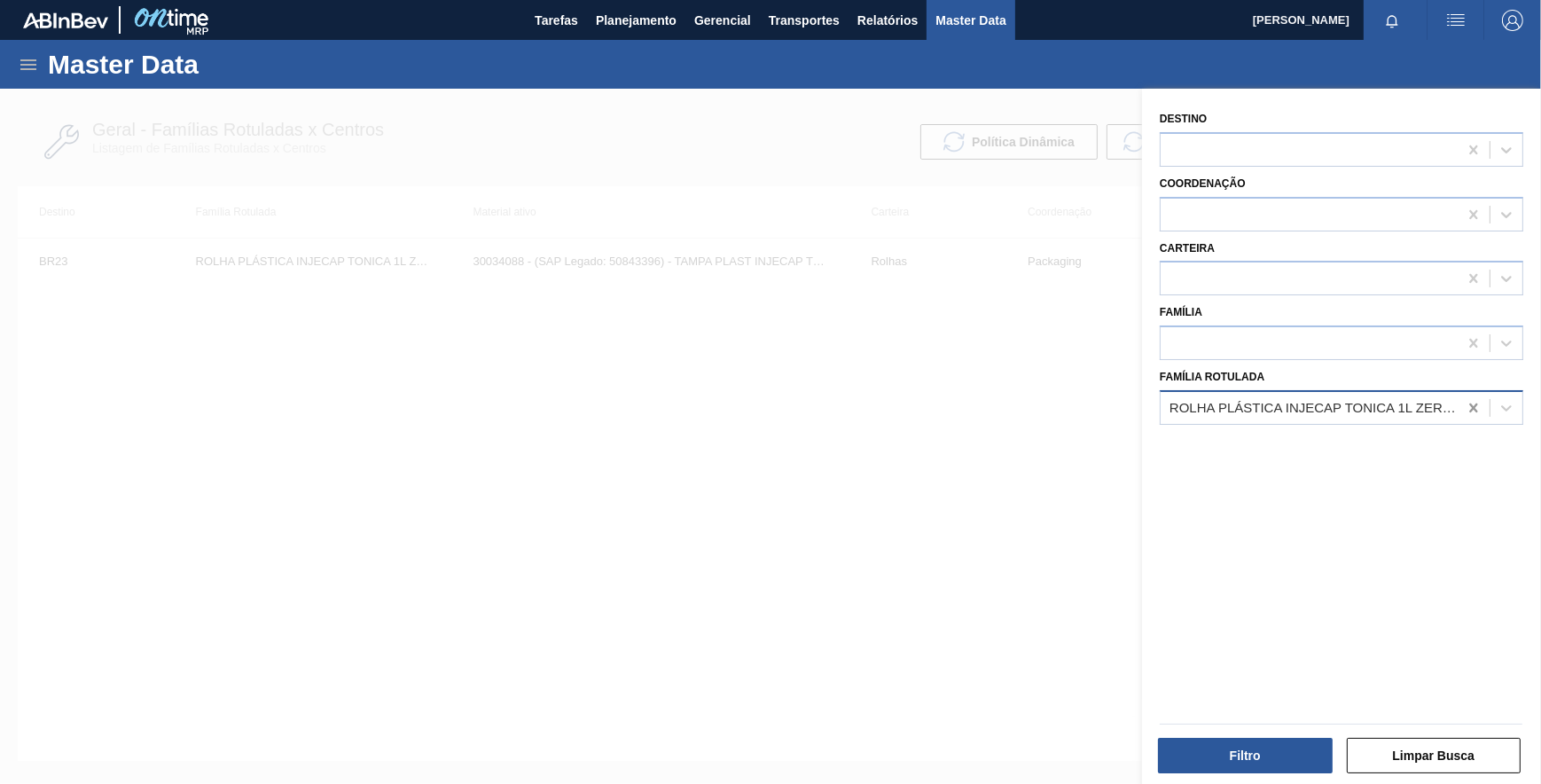
click at [1469, 408] on icon at bounding box center [1473, 408] width 8 height 9
paste Rotulada "ROLHA PLÁSTICA INJECAP LIPTON SHORT"
drag, startPoint x: 1325, startPoint y: 474, endPoint x: 1325, endPoint y: 461, distance: 13.0
click at [1325, 473] on div "Destino Coordenação Carteira Família Família Rotulada" at bounding box center [1341, 438] width 399 height 700
click at [1452, 406] on div at bounding box center [1309, 408] width 297 height 25
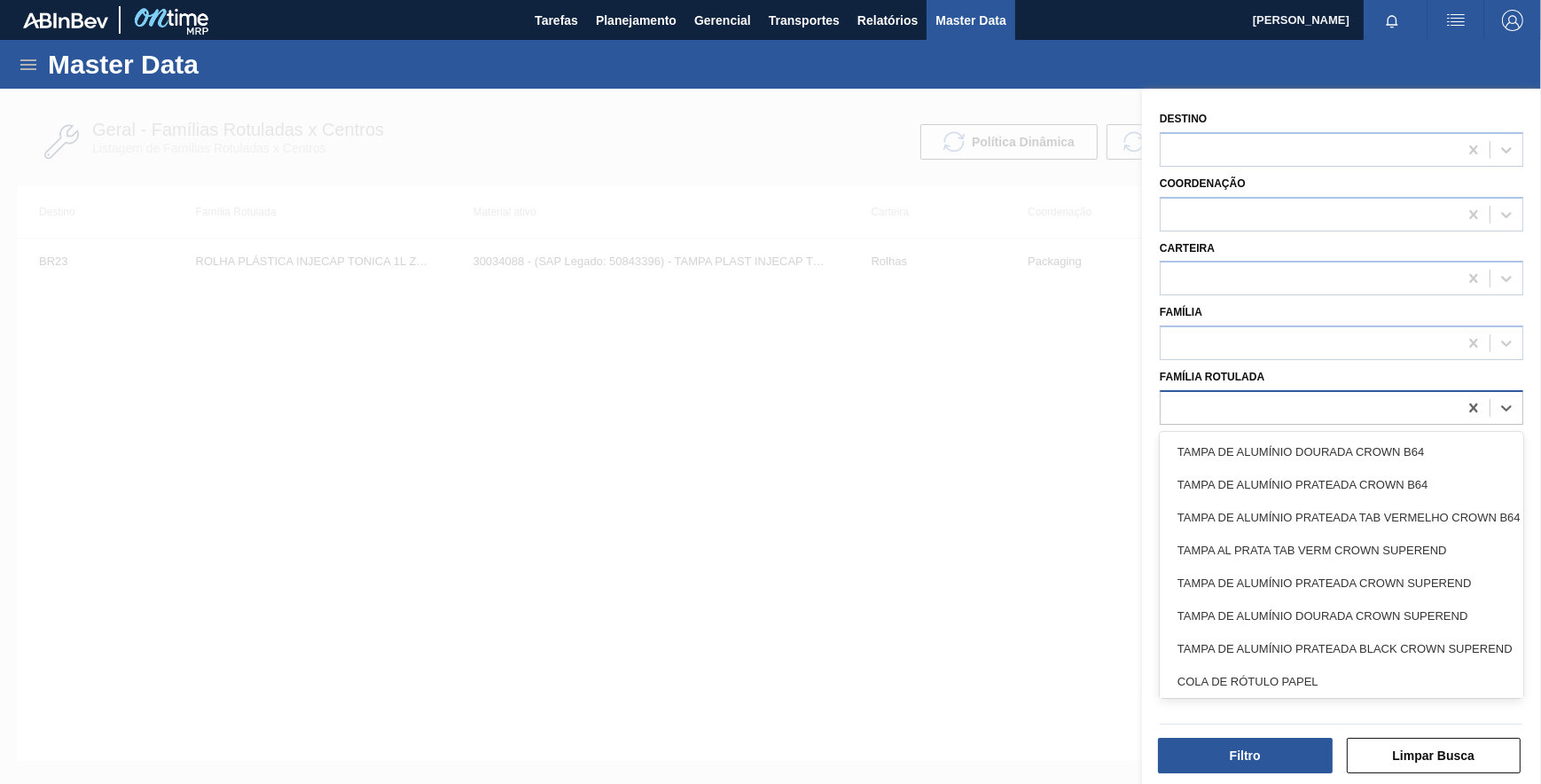
paste Rotulada "ROLHA PLÁSTICA INJECAP LIPTON SHORT"
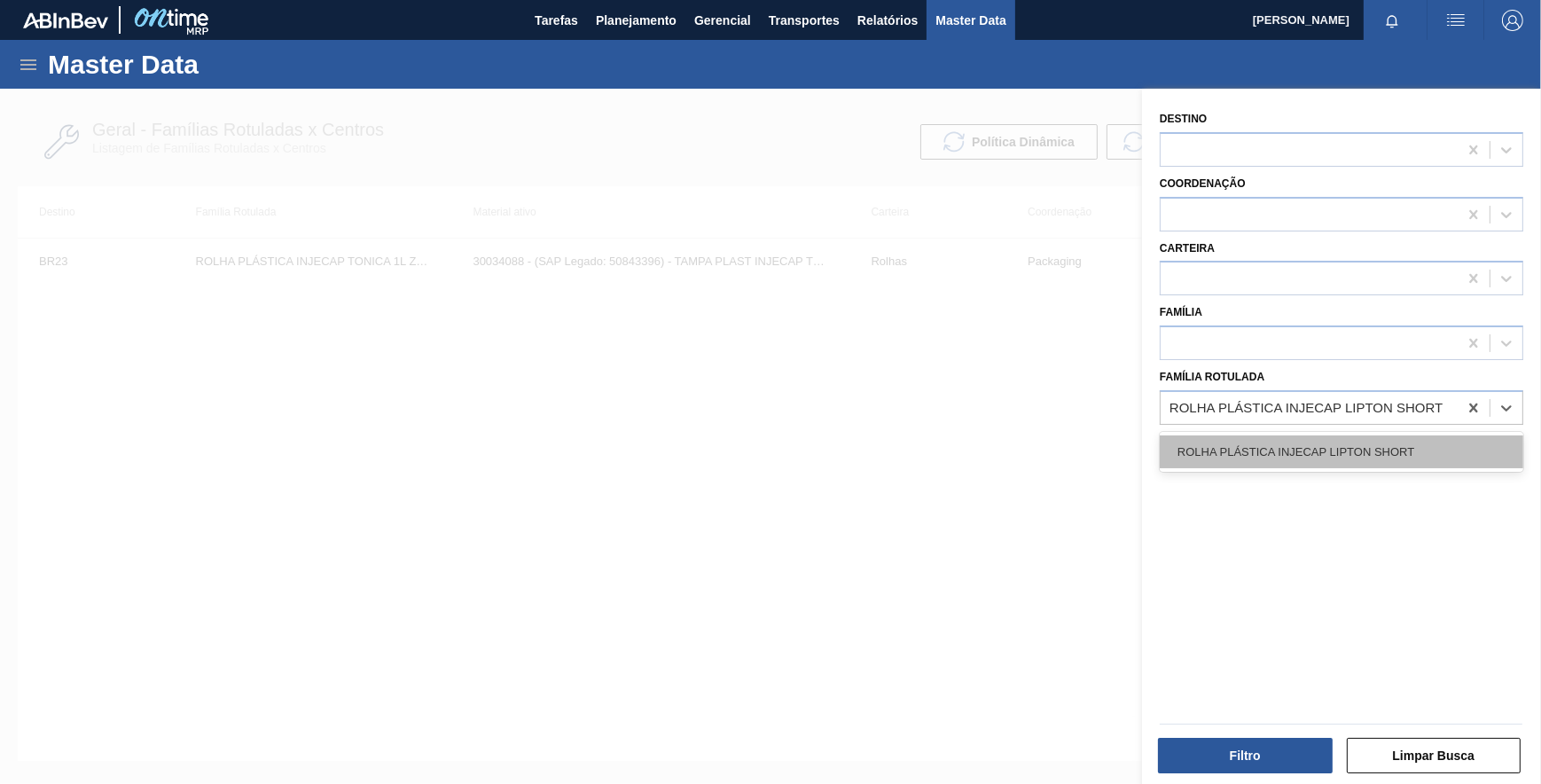
click at [1382, 447] on div "ROLHA PLÁSTICA INJECAP LIPTON SHORT" at bounding box center [1341, 452] width 364 height 33
click at [1228, 774] on div "Filtro Limpar Busca" at bounding box center [1334, 743] width 399 height 89
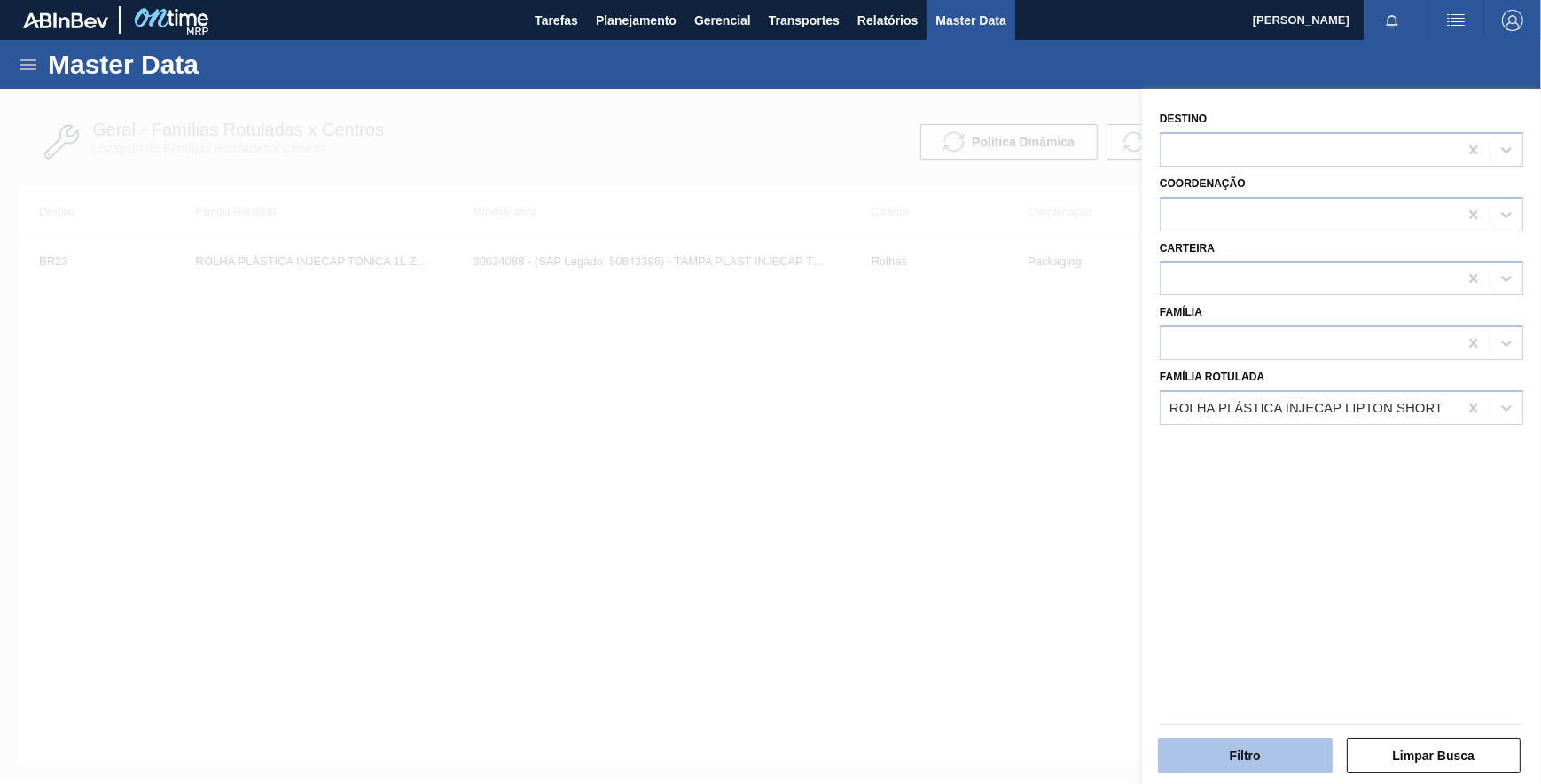
click at [1226, 763] on button "Filtro" at bounding box center [1245, 755] width 175 height 36
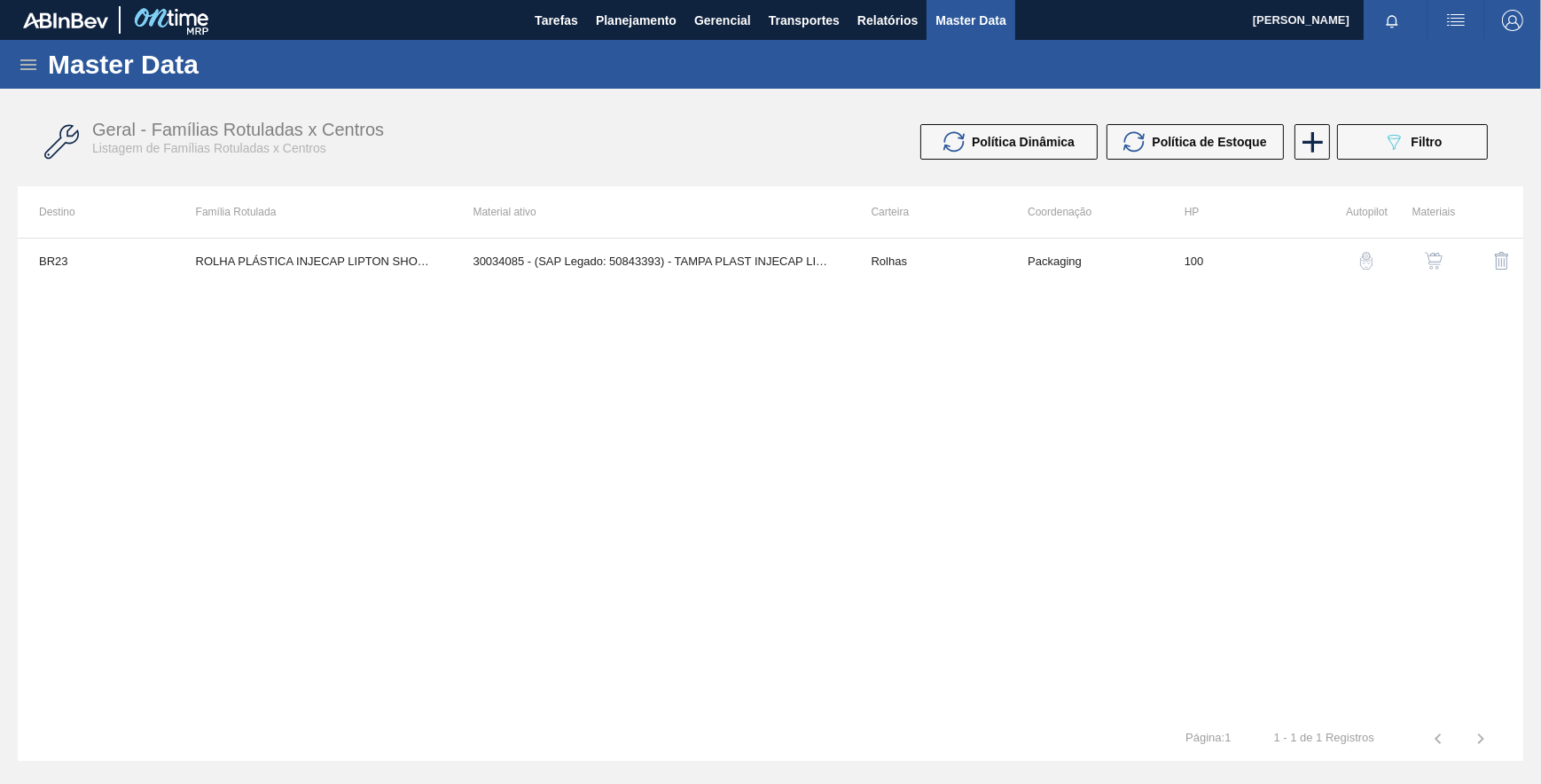
click at [1376, 256] on div "button" at bounding box center [1366, 260] width 21 height 17
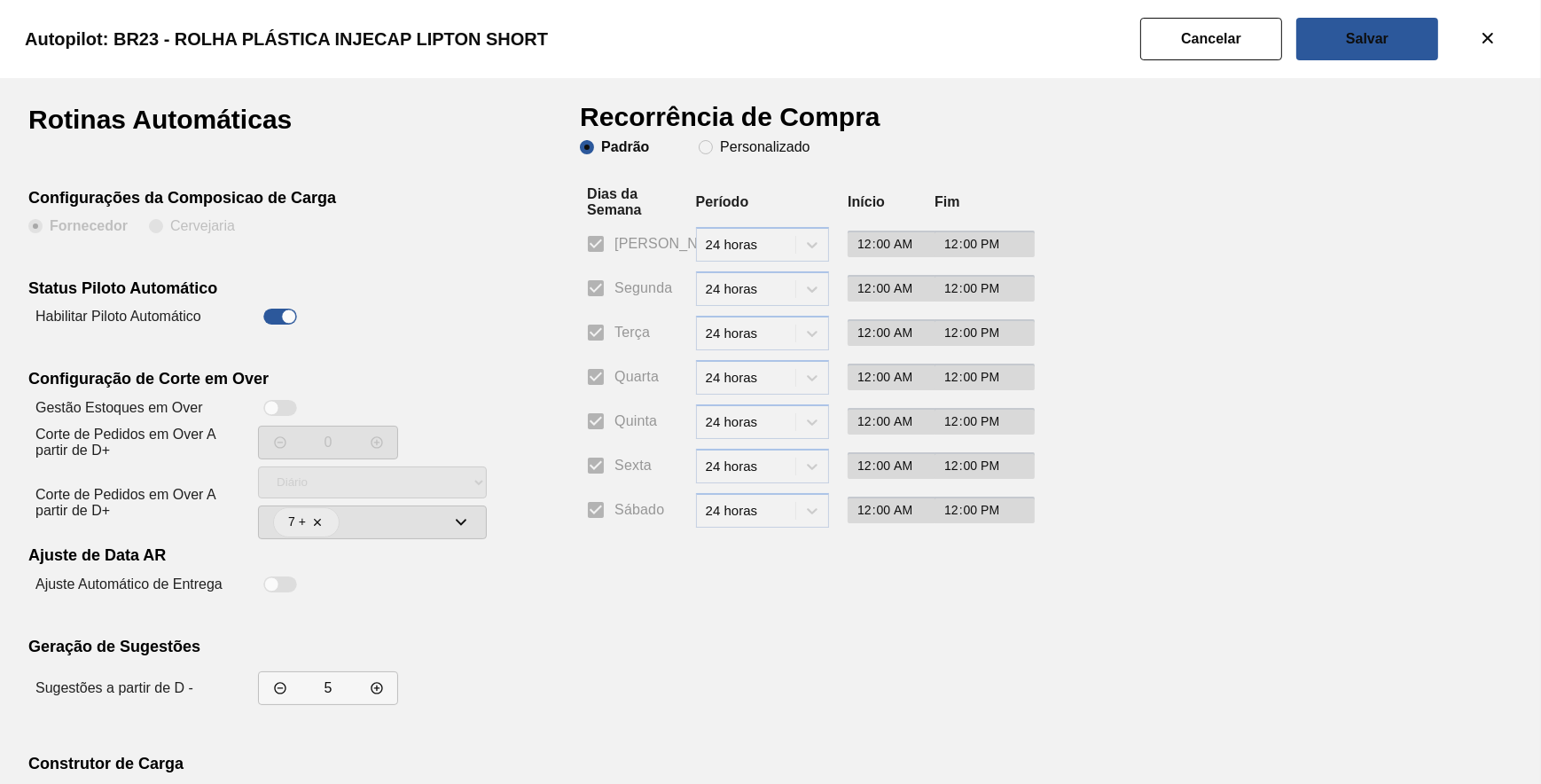
click at [728, 156] on div "Padrão Personalizado" at bounding box center [798, 163] width 435 height 47
click at [0, 0] on slot "Personalizado" at bounding box center [0, 0] width 0 height 0
click at [720, 150] on input "Personalizado" at bounding box center [705, 147] width 28 height 28
click at [600, 285] on input "Segunda" at bounding box center [596, 288] width 37 height 37
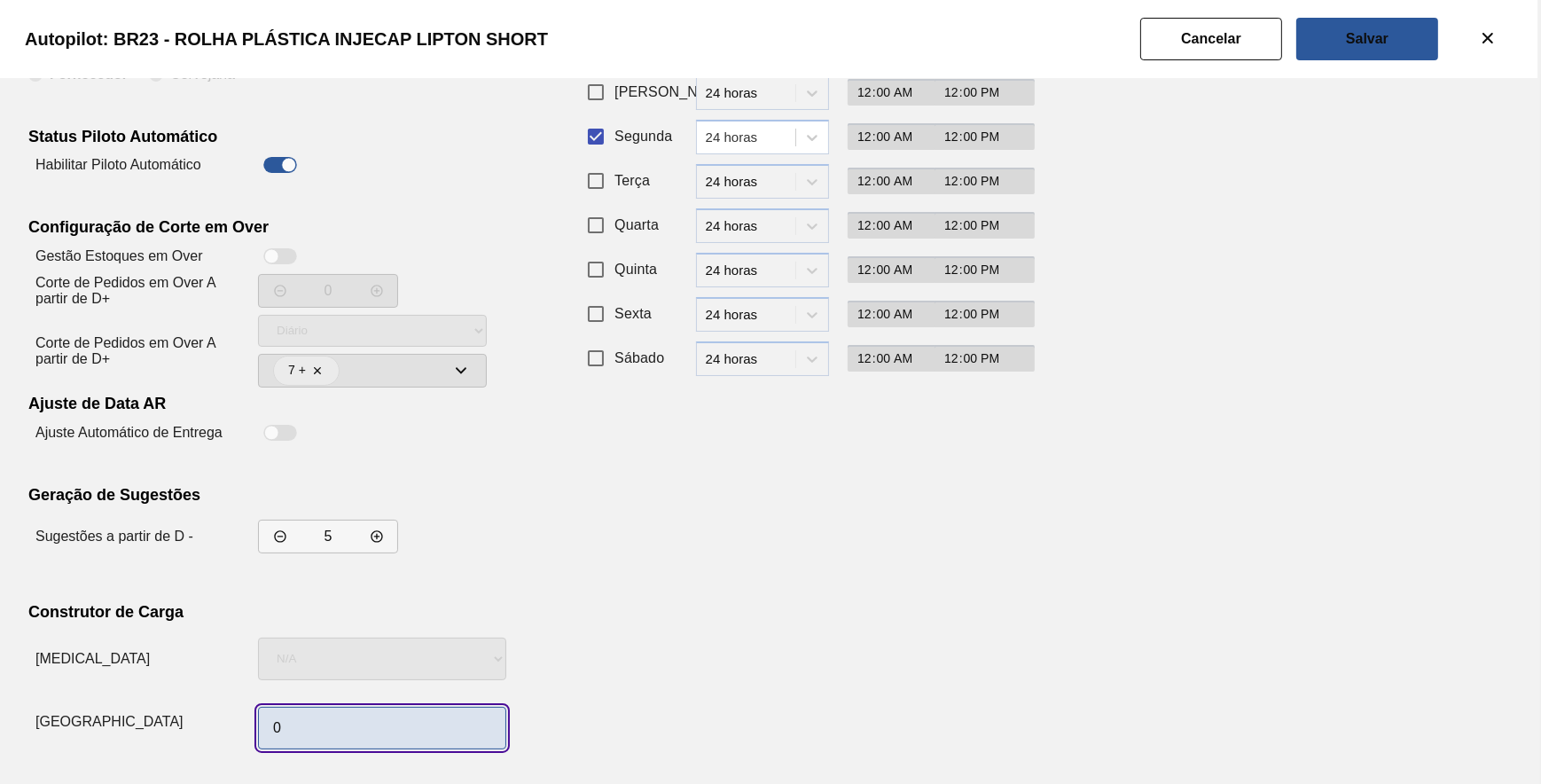
click at [346, 723] on input "0" at bounding box center [382, 728] width 248 height 43
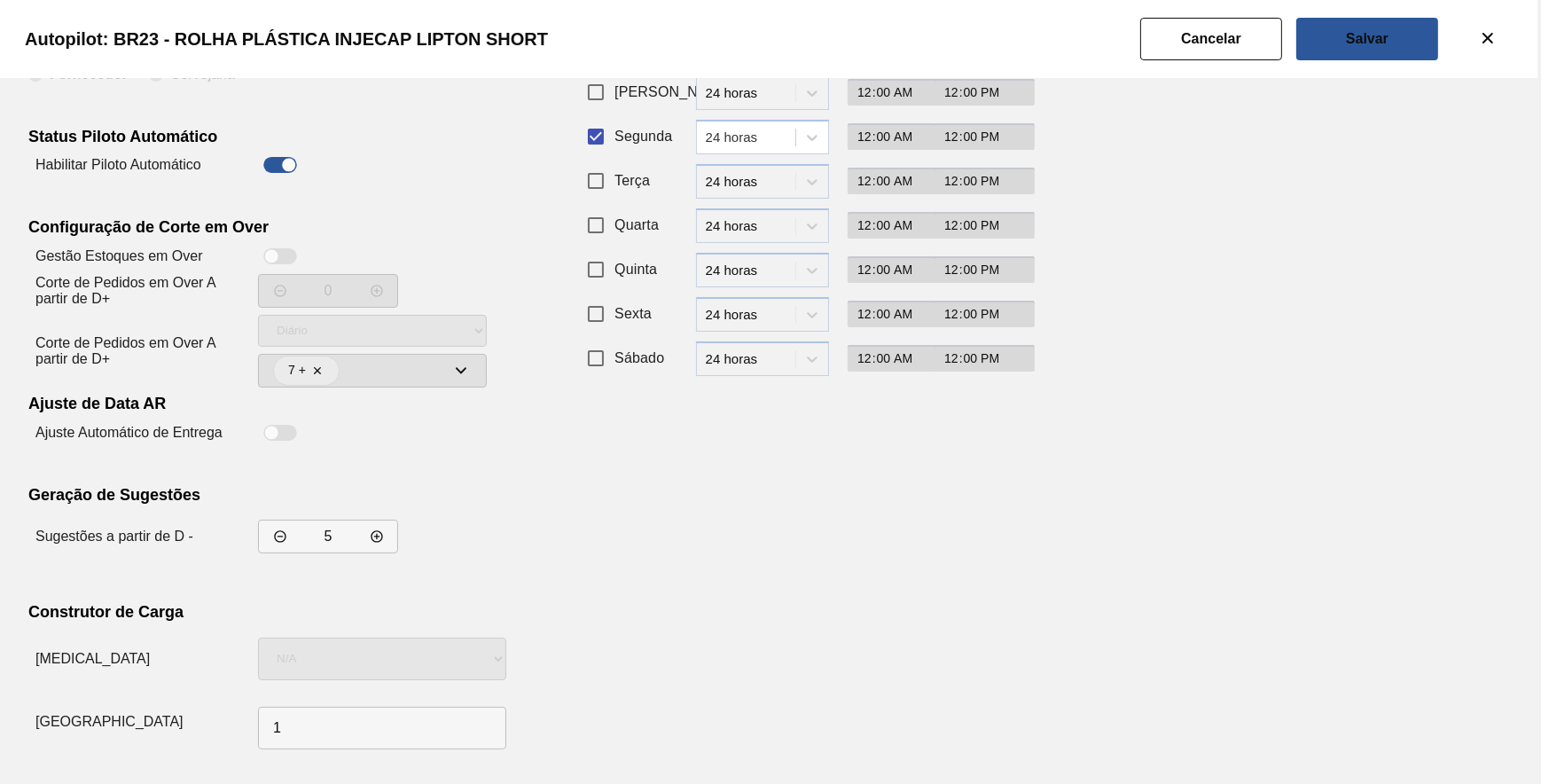
drag, startPoint x: 943, startPoint y: 505, endPoint x: 990, endPoint y: 414, distance: 102.4
click at [947, 501] on div "Recorrência de Compra Padrão Personalizado Dias da Semana Período Início Fim Do…" at bounding box center [798, 355] width 435 height 801
click at [1328, 43] on button "Salvar" at bounding box center [1367, 39] width 142 height 43
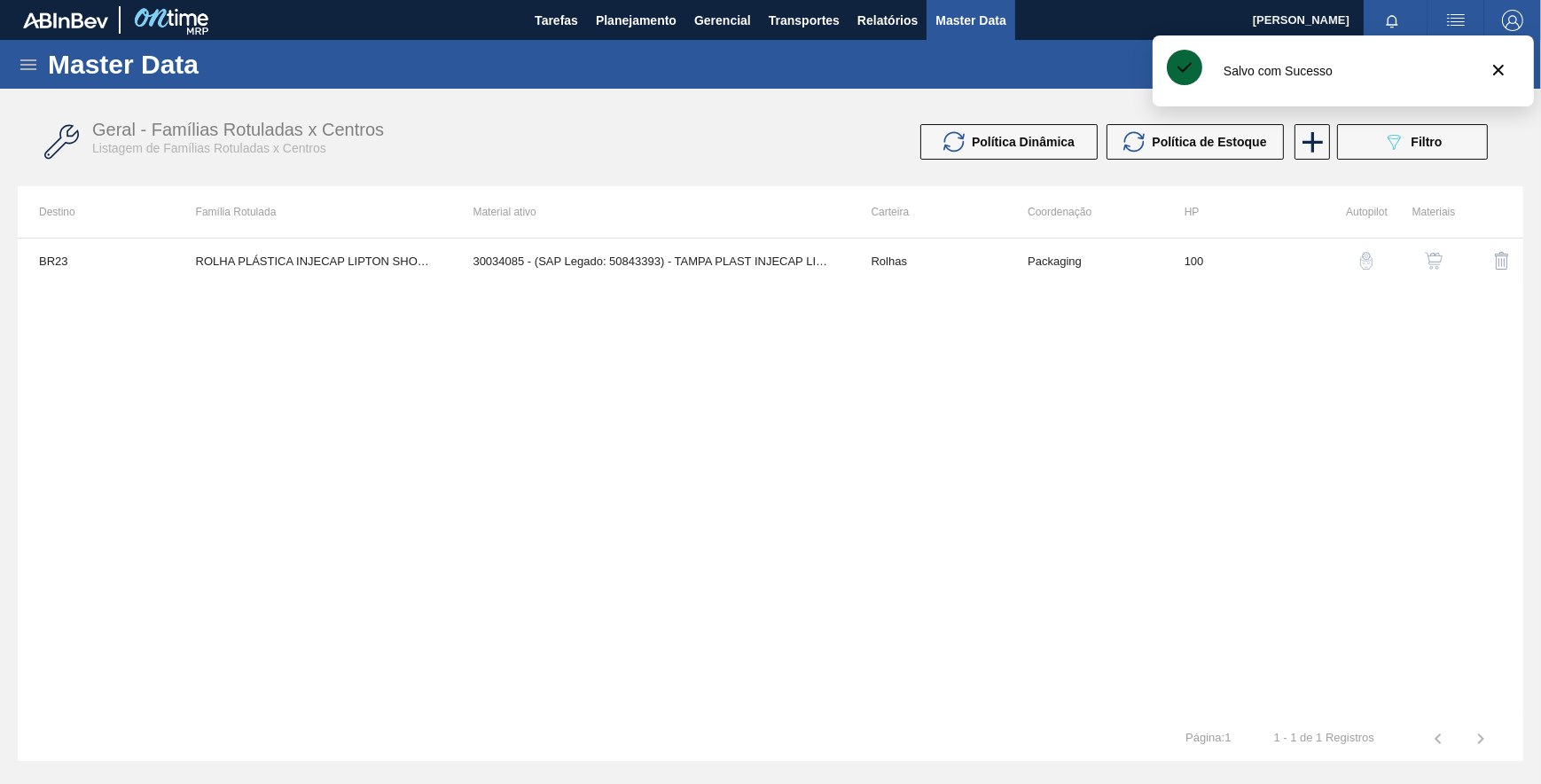
drag, startPoint x: 765, startPoint y: 465, endPoint x: 776, endPoint y: 446, distance: 22.0
click at [776, 446] on div "BR23 ROLHA PLÁSTICA INJECAP LIPTON SHORT 30034085 - (SAP Legado: 50843393) - TA…" at bounding box center [770, 476] width 1505 height 478
click at [1218, 349] on div "BR23 ROLHA PLÁSTICA INJECAP LIPTON SHORT 30034085 - (SAP Legado: 50843393) - TA…" at bounding box center [770, 476] width 1505 height 478
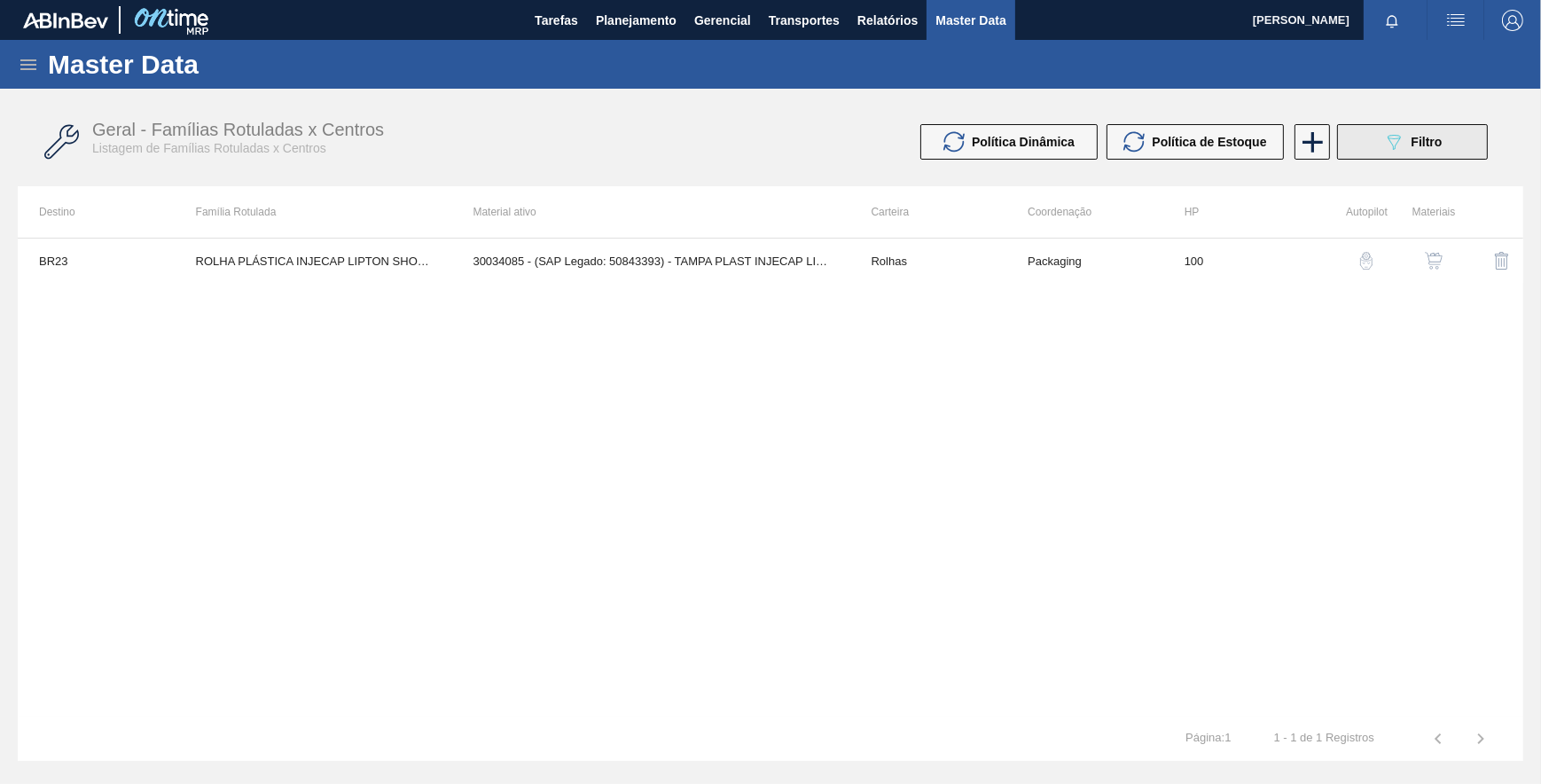
click at [1409, 139] on div "089F7B8B-B2A5-4AFE-B5C0-19BA573D28AC Filtro" at bounding box center [1412, 142] width 59 height 21
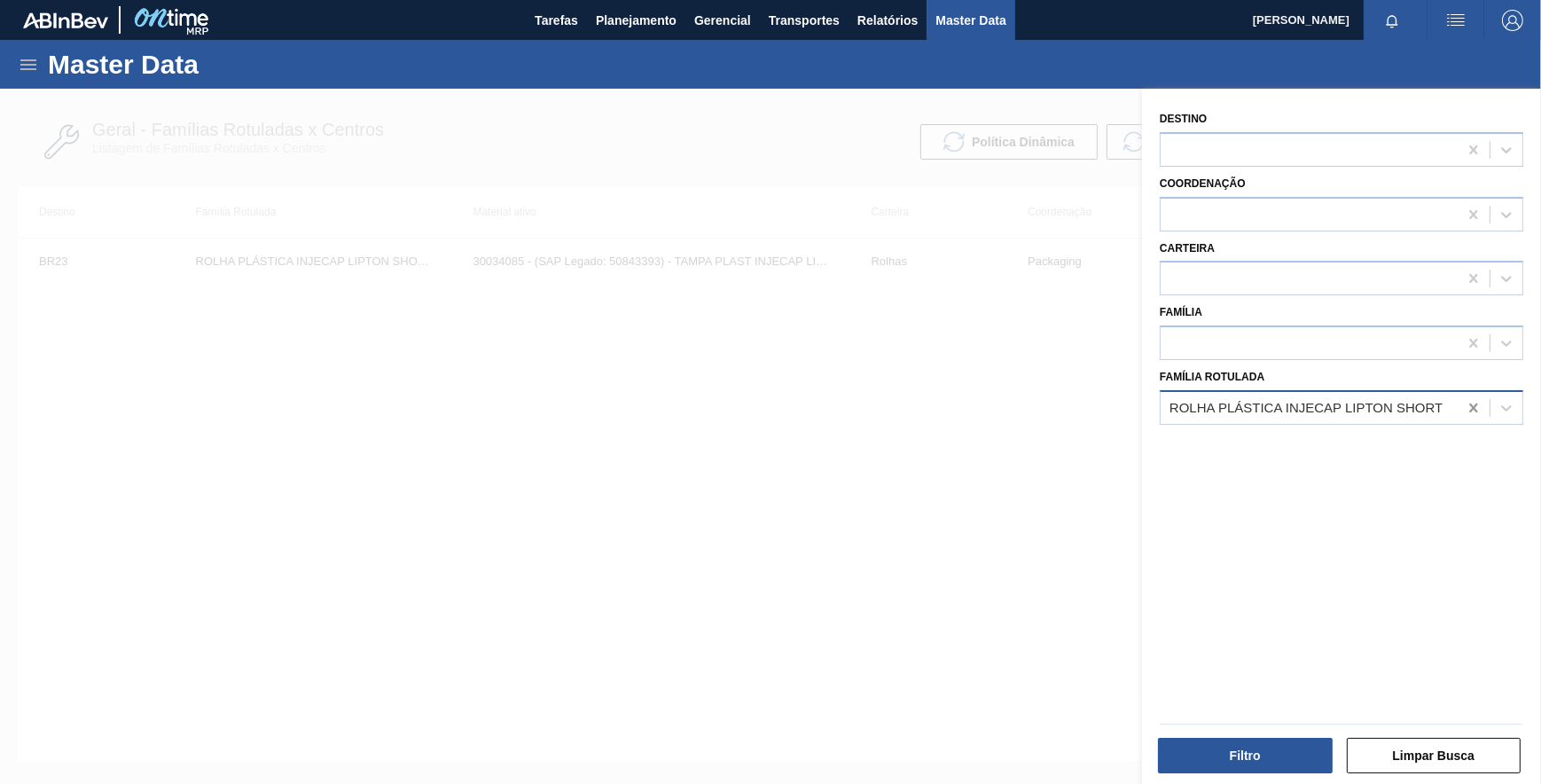
click at [1471, 405] on icon at bounding box center [1473, 408] width 17 height 17
paste Rotulada "ROLHA PLÁSTICA INJECAP LIPTON ZERO SHORT"
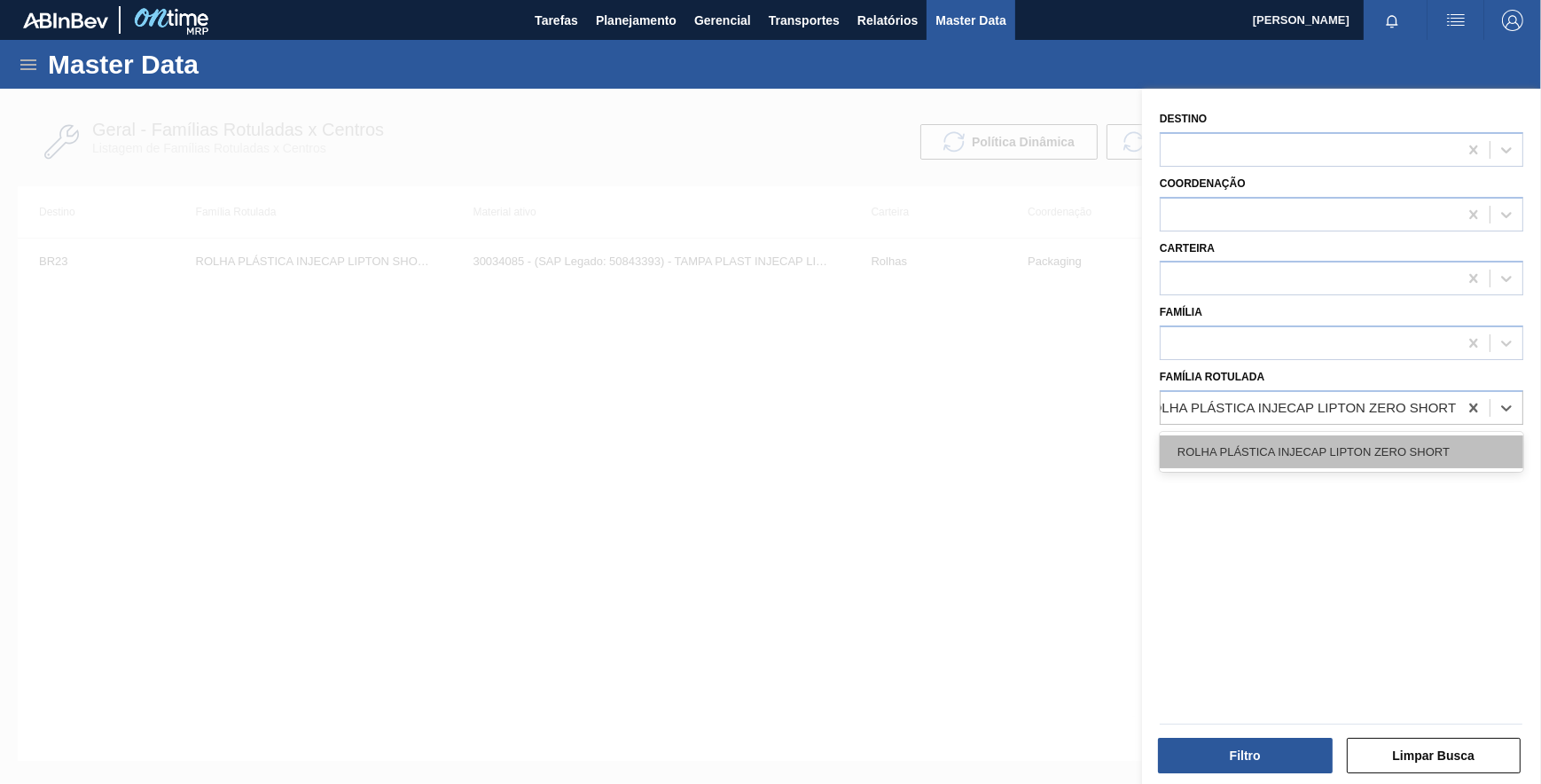
click at [1339, 446] on div "ROLHA PLÁSTICA INJECAP LIPTON ZERO SHORT" at bounding box center [1341, 452] width 364 height 33
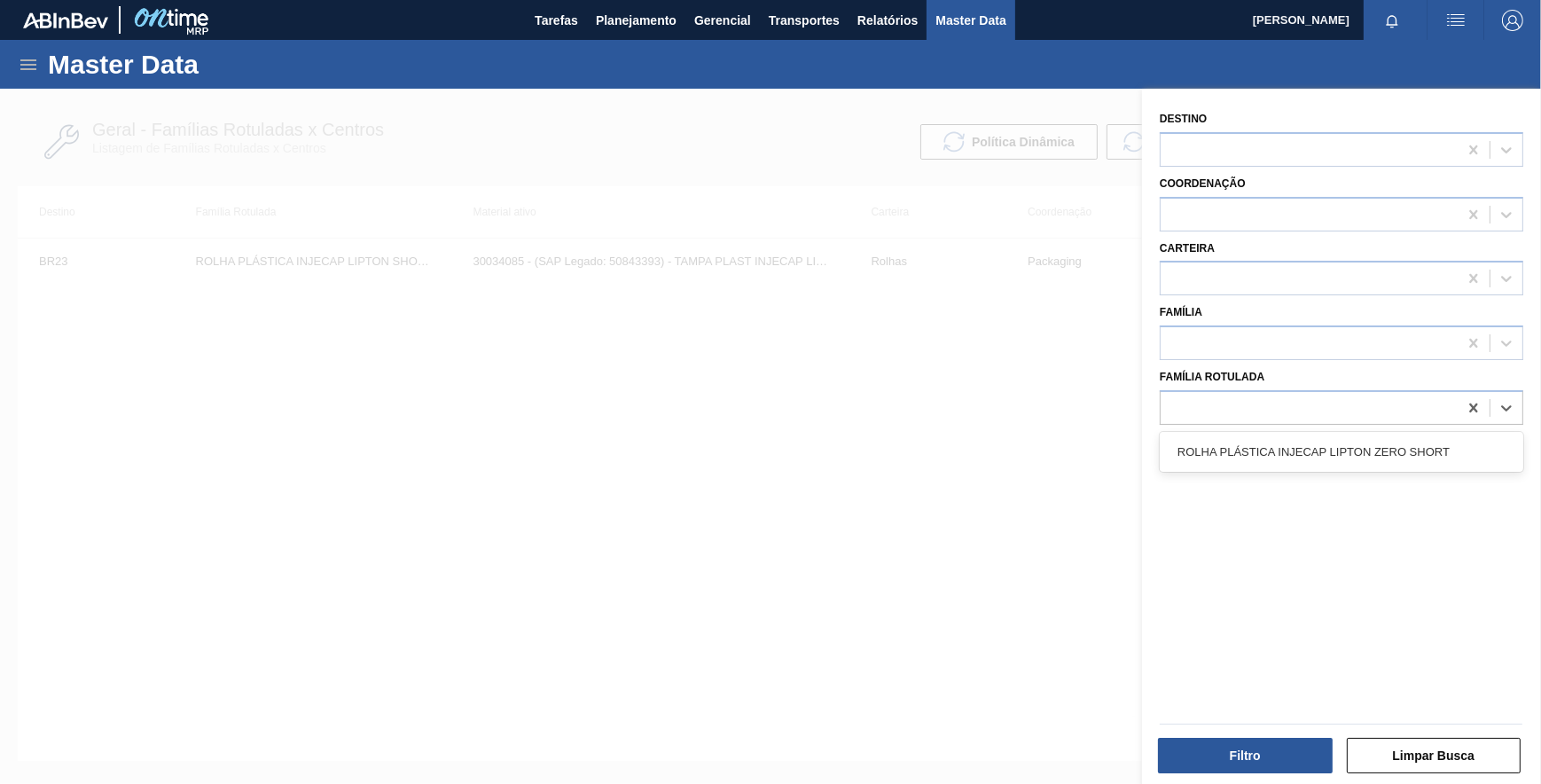
scroll to position [0, 1]
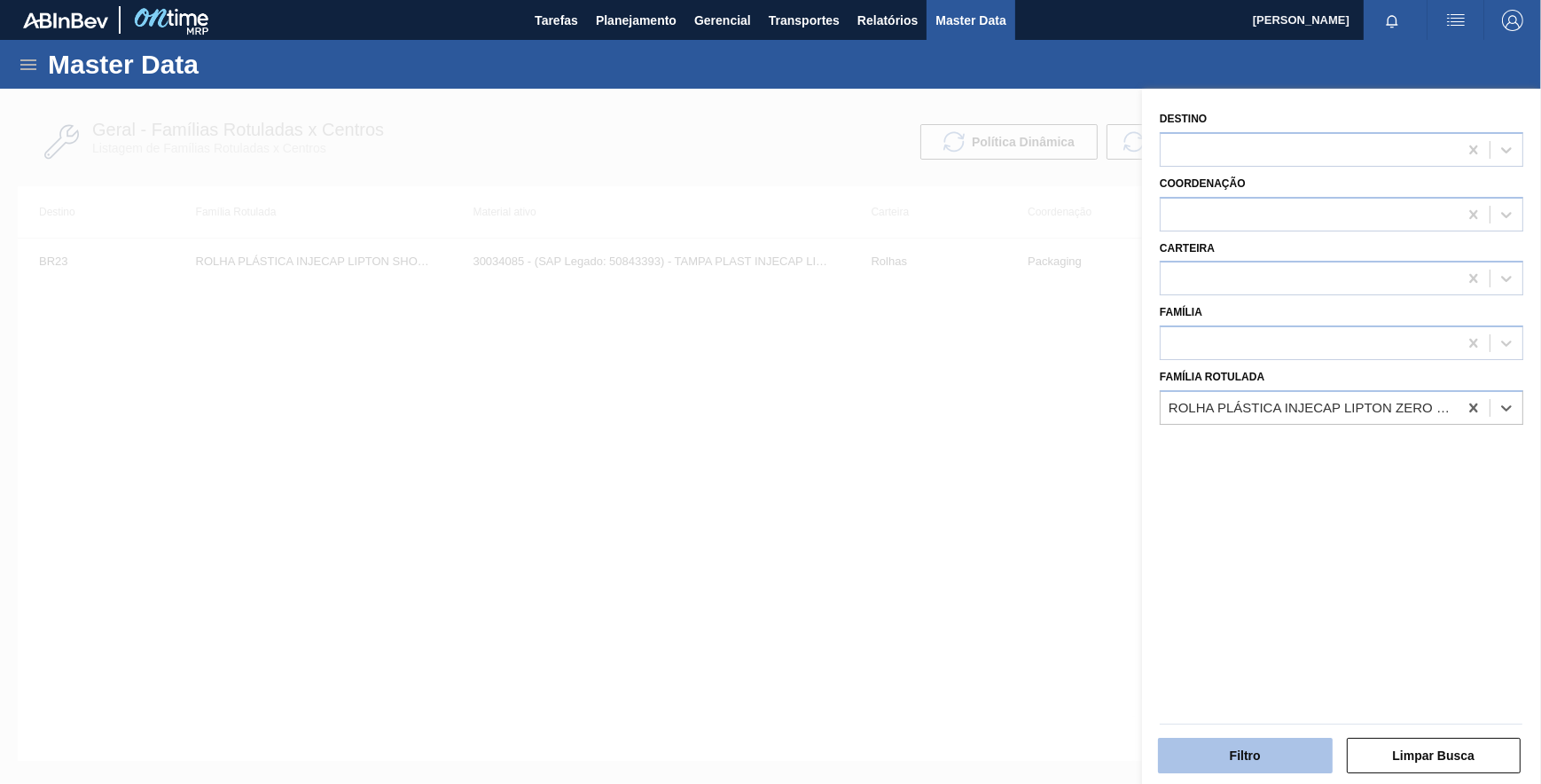
click at [1257, 758] on button "Filtro" at bounding box center [1245, 755] width 175 height 36
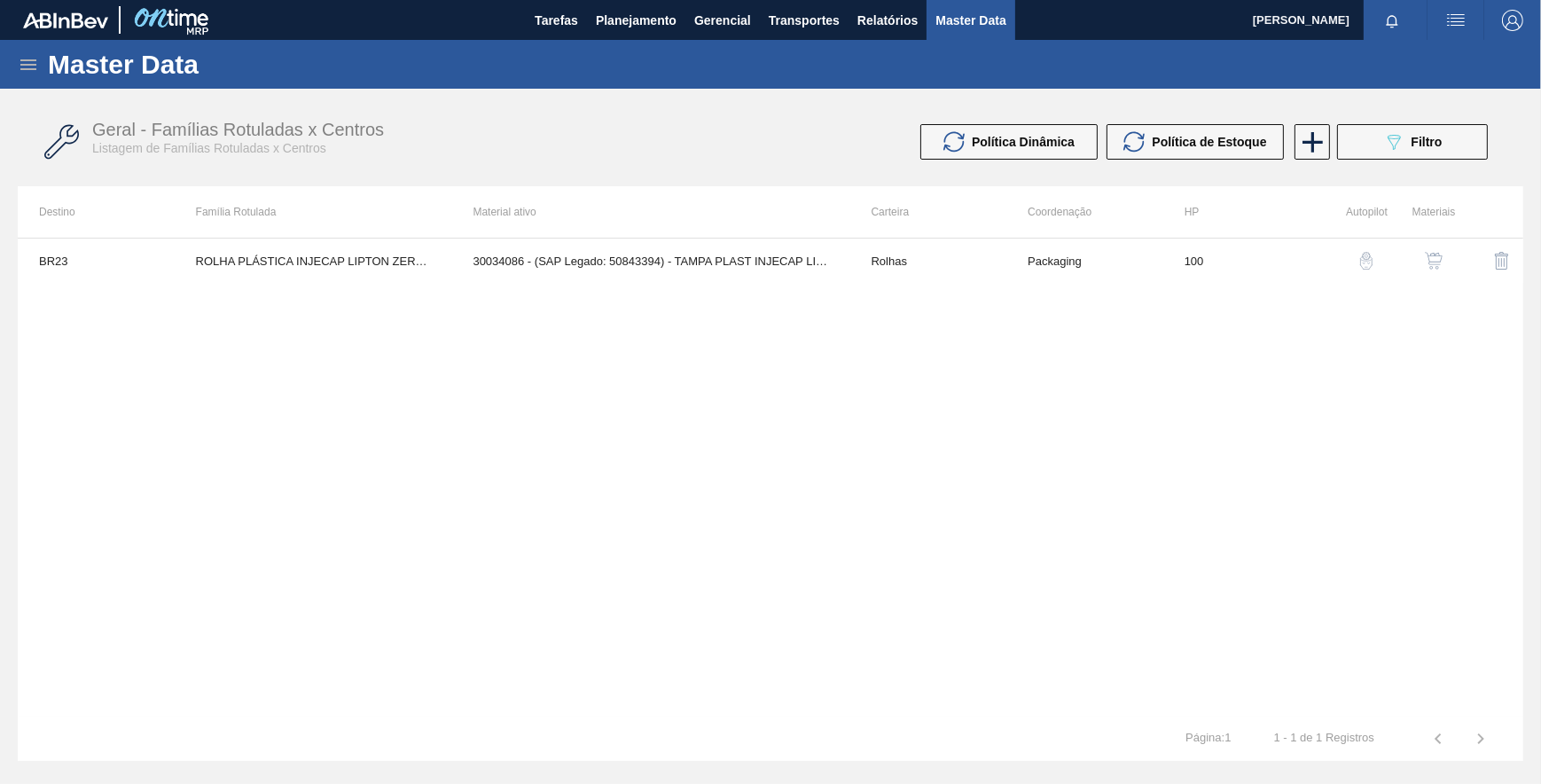
click at [1361, 259] on img "button" at bounding box center [1366, 260] width 17 height 17
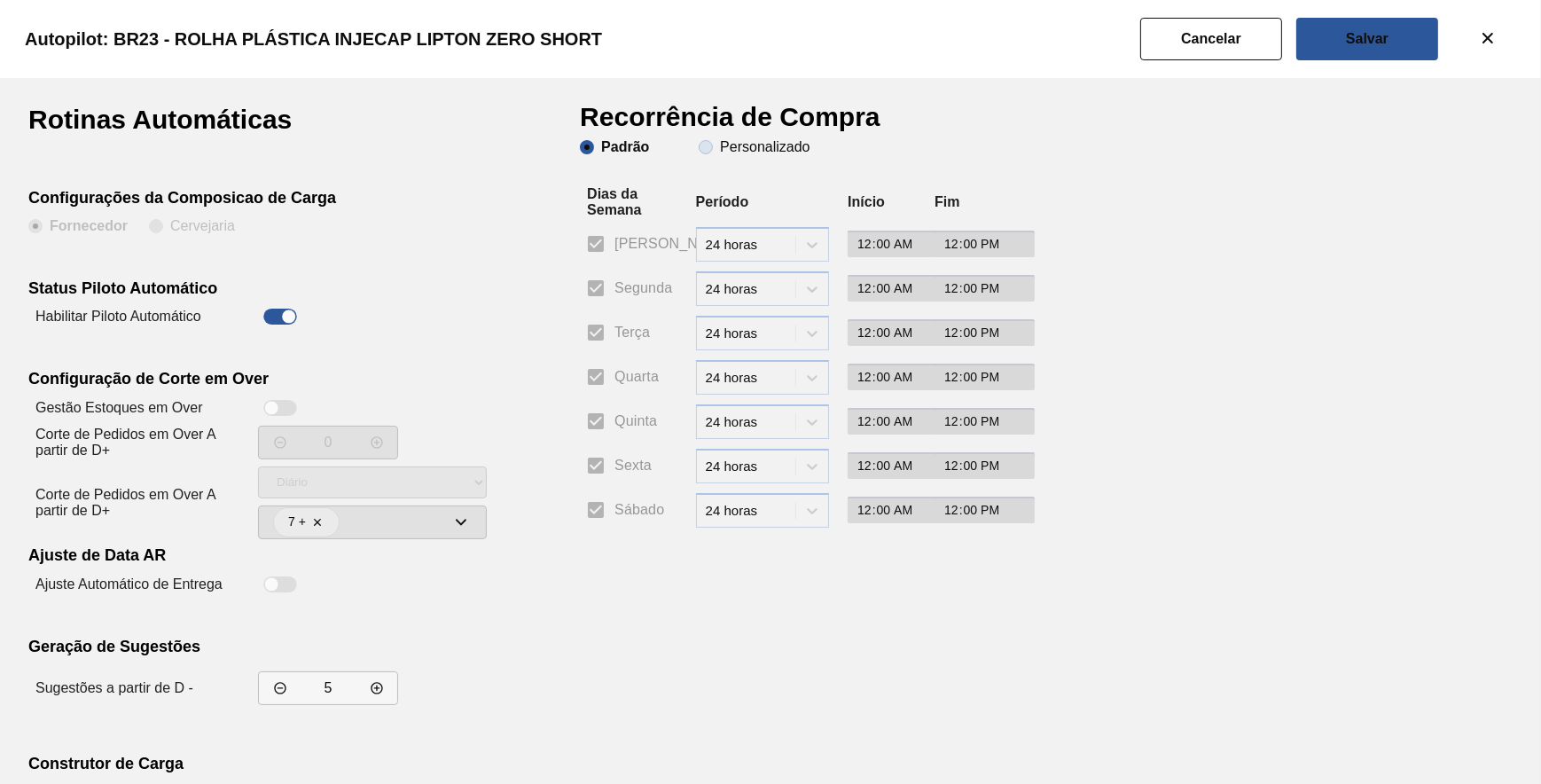
click at [0, 0] on slot "Personalizado" at bounding box center [0, 0] width 0 height 0
click at [720, 150] on input "Personalizado" at bounding box center [705, 147] width 28 height 28
click at [601, 295] on input "Segunda" at bounding box center [596, 288] width 37 height 37
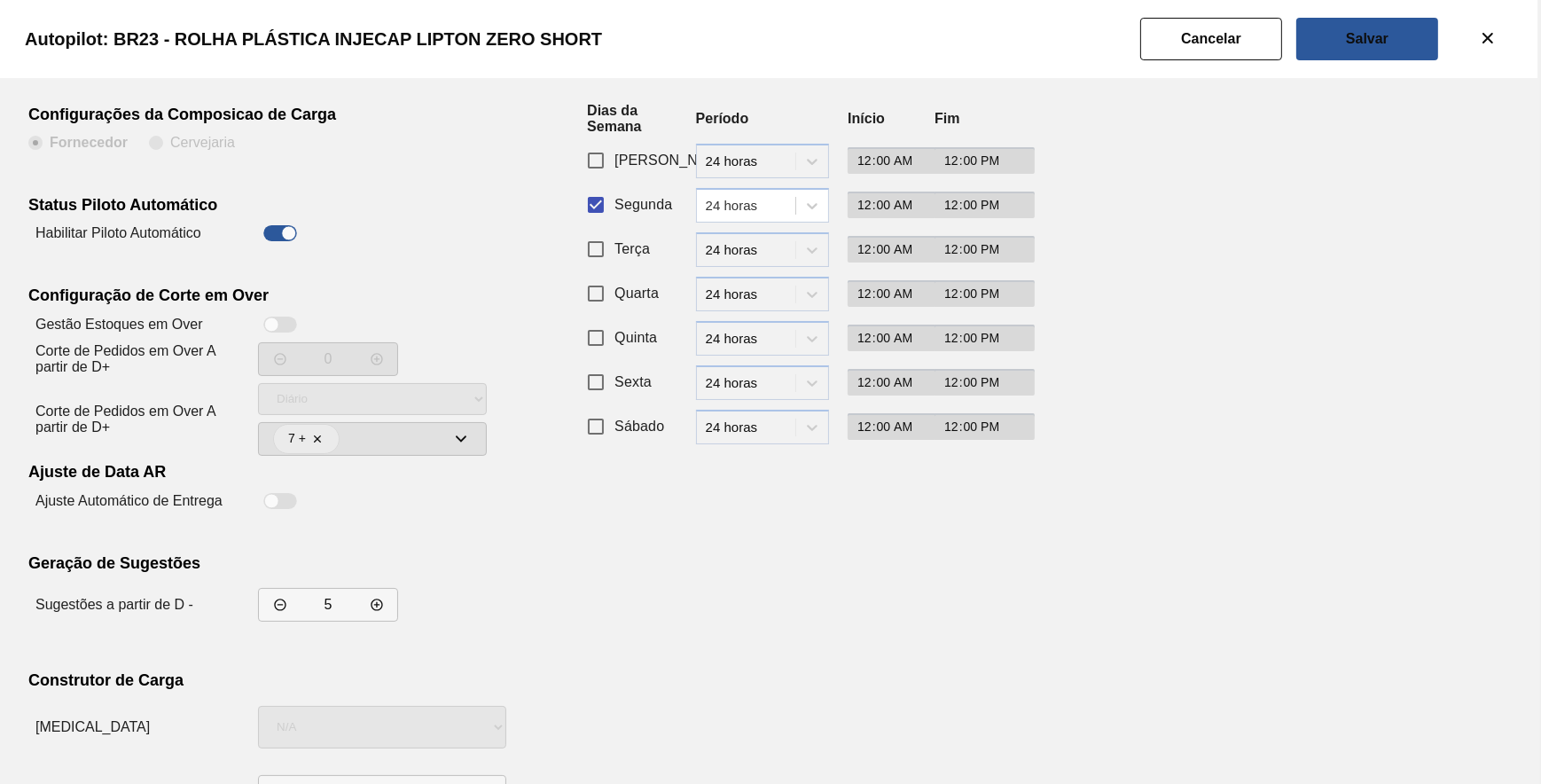
scroll to position [151, 0]
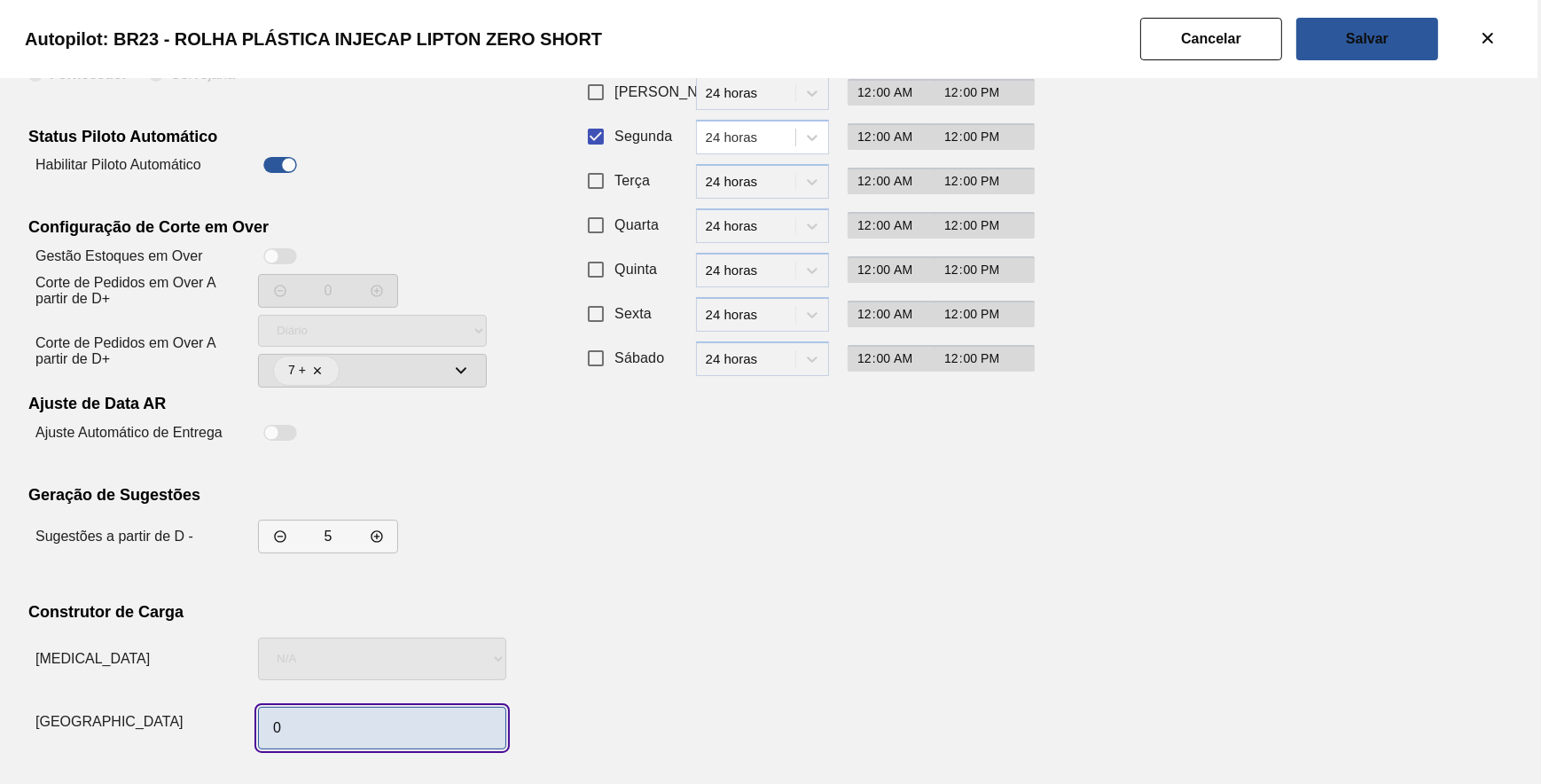
click at [361, 730] on input "0" at bounding box center [382, 728] width 248 height 43
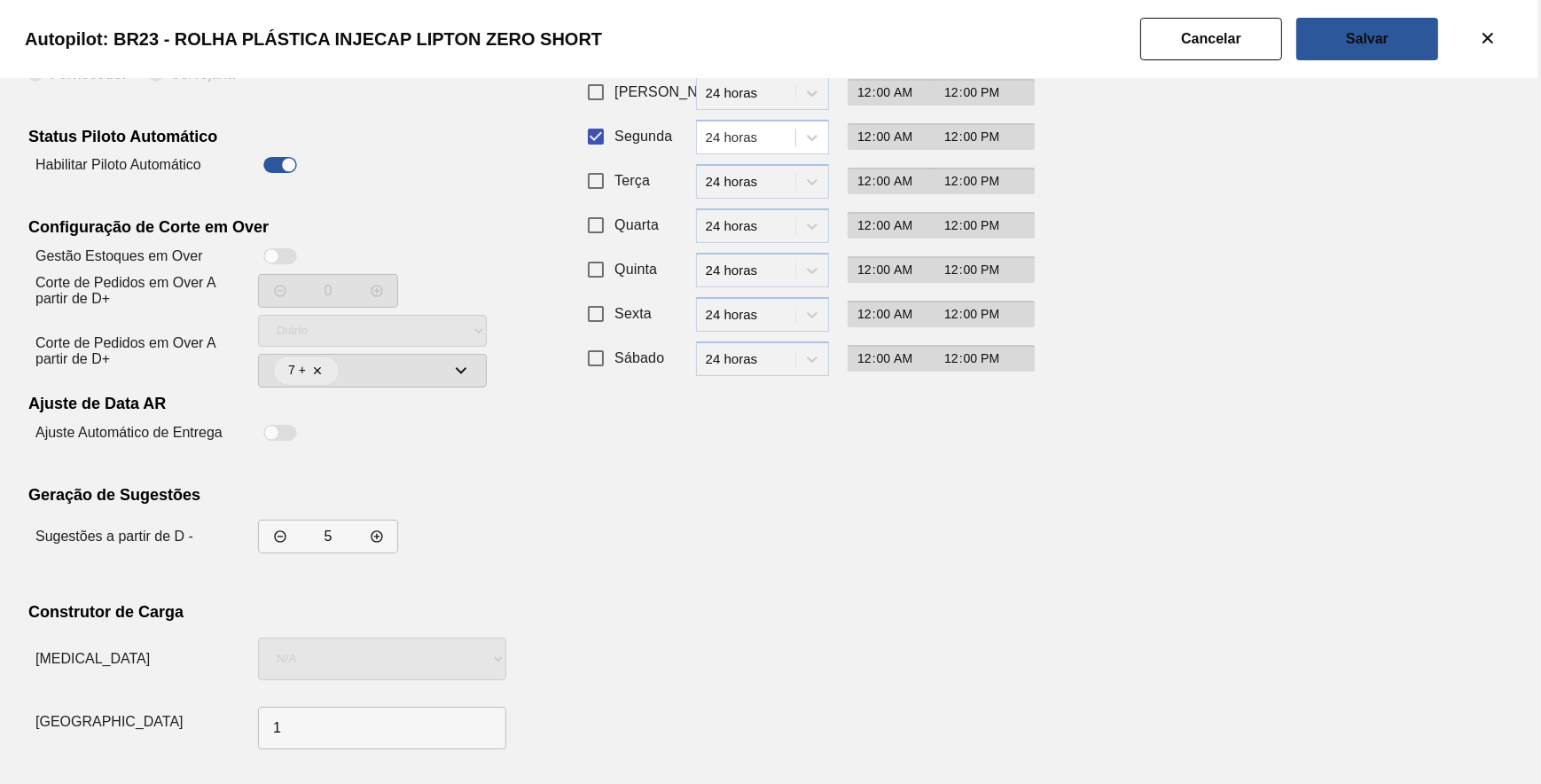
click at [935, 560] on div "Recorrência de Compra Padrão Personalizado Dias da Semana Período Início Fim Do…" at bounding box center [798, 355] width 435 height 801
click at [1361, 55] on button "Salvar" at bounding box center [1367, 39] width 142 height 43
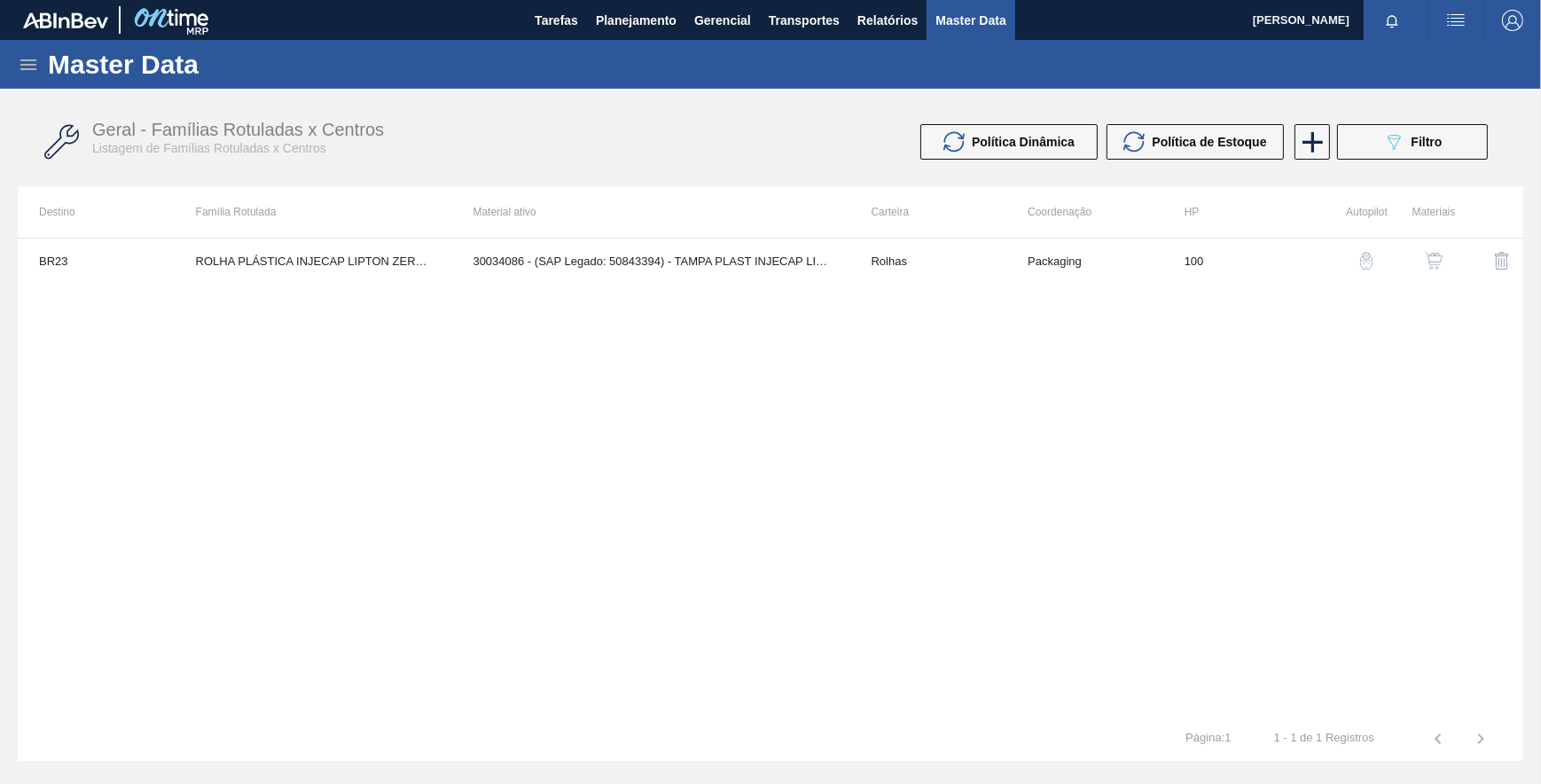
drag, startPoint x: 846, startPoint y: 367, endPoint x: 1138, endPoint y: 285, distance: 303.3
click at [899, 358] on div "BR23 ROLHA PLÁSTICA INJECAP LIPTON ZERO SHORT 30034086 - (SAP Legado: 50843394)…" at bounding box center [770, 476] width 1505 height 478
click at [1391, 141] on icon at bounding box center [1394, 143] width 14 height 16
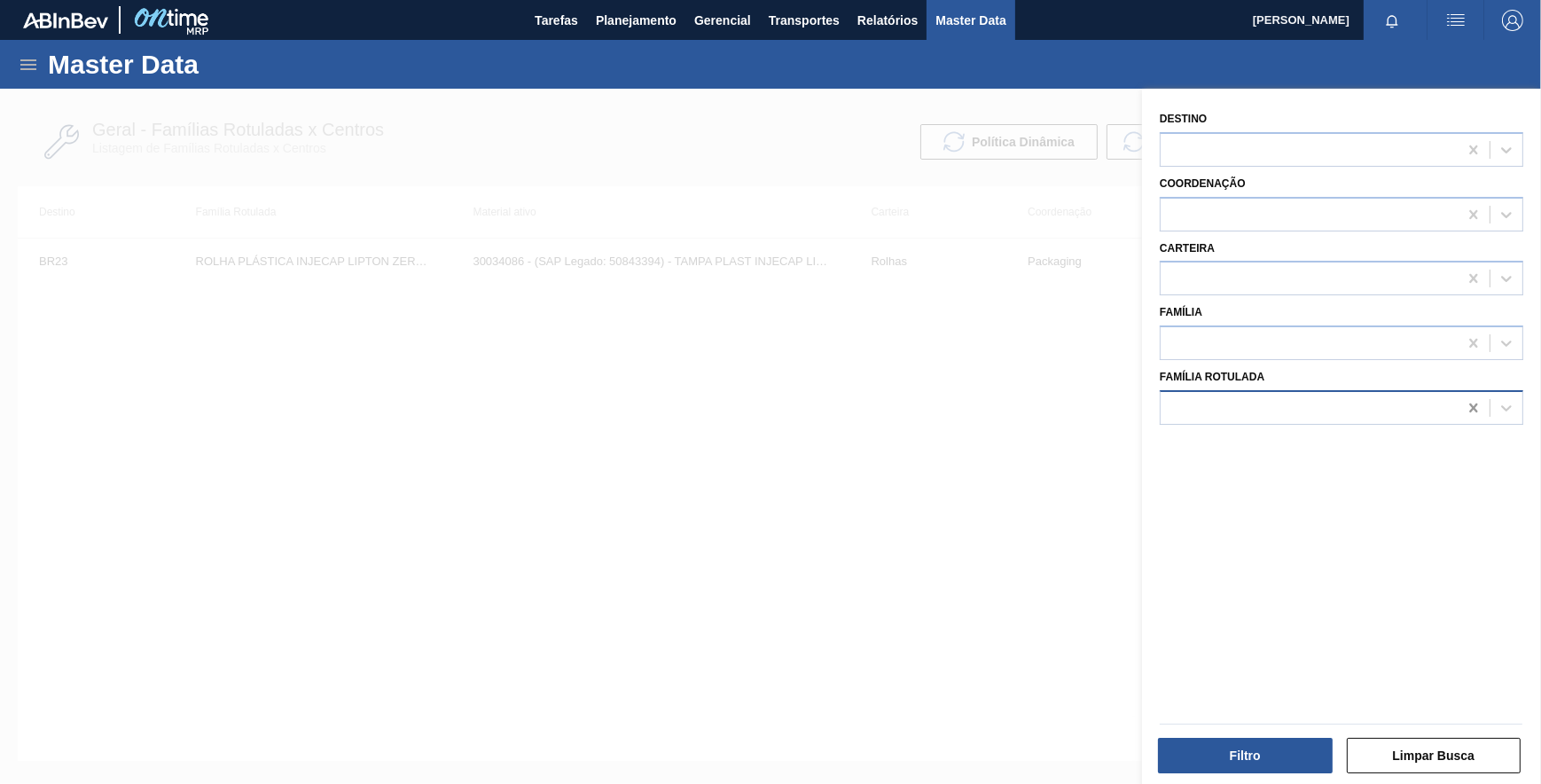
click at [1467, 412] on icon at bounding box center [1473, 408] width 17 height 17
paste Rotulada "ROLHA PLÁSTICA INJECAP SUKITA TUBAINA SHORT"
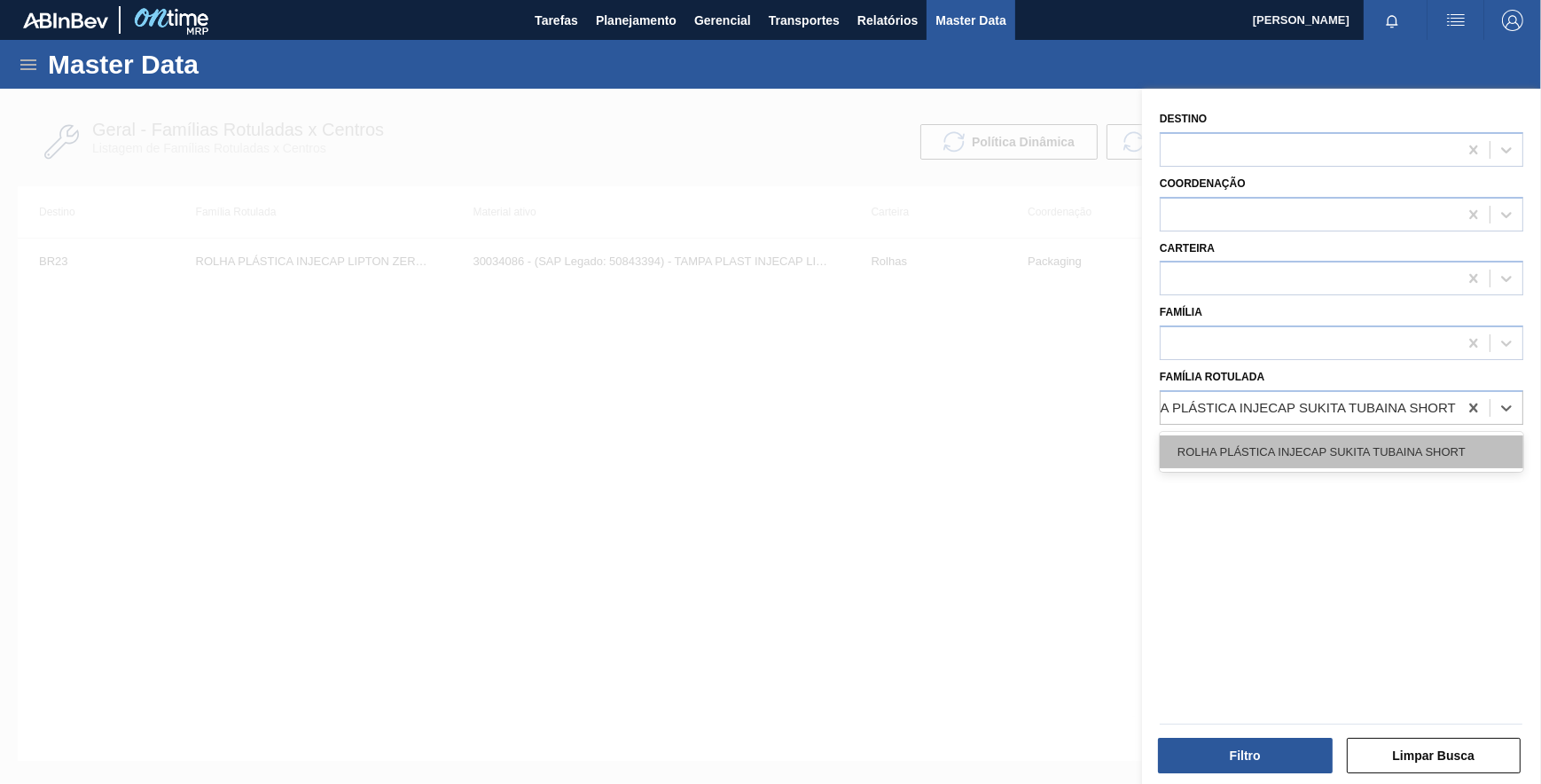
click at [1363, 449] on div "ROLHA PLÁSTICA INJECAP SUKITA TUBAINA SHORT" at bounding box center [1341, 452] width 364 height 33
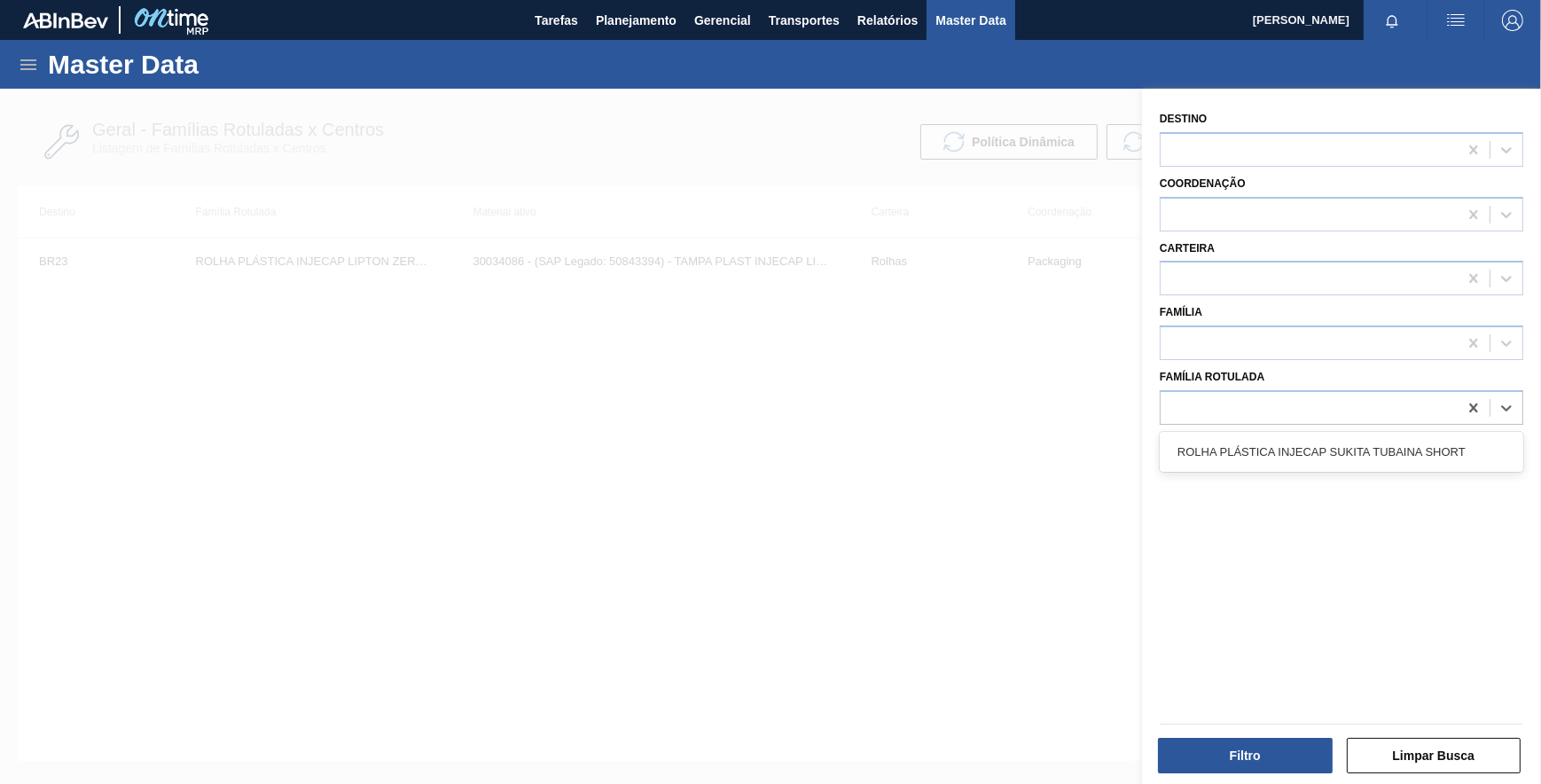
scroll to position [0, 1]
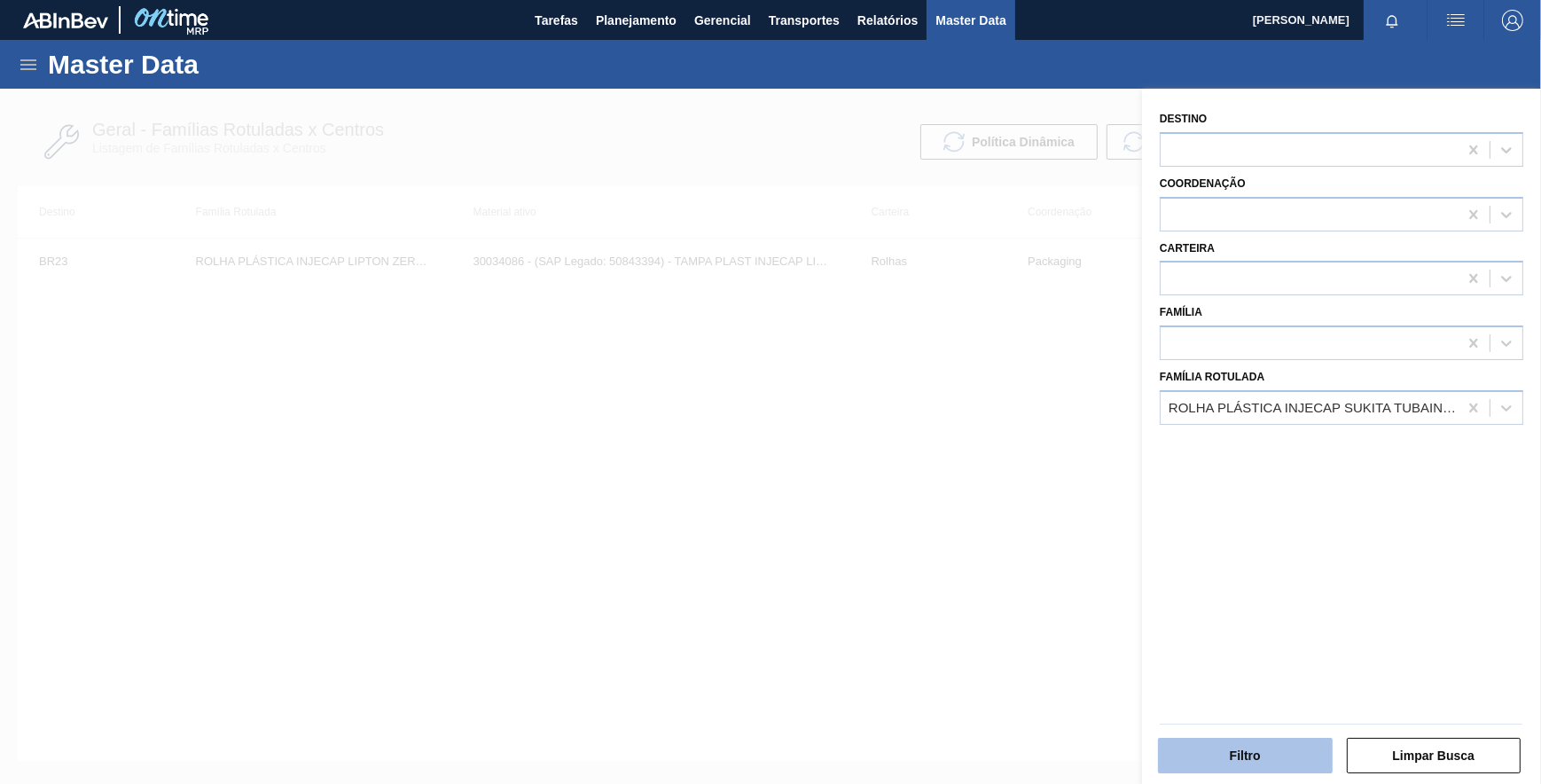
click at [1259, 737] on button "Filtro" at bounding box center [1245, 755] width 175 height 36
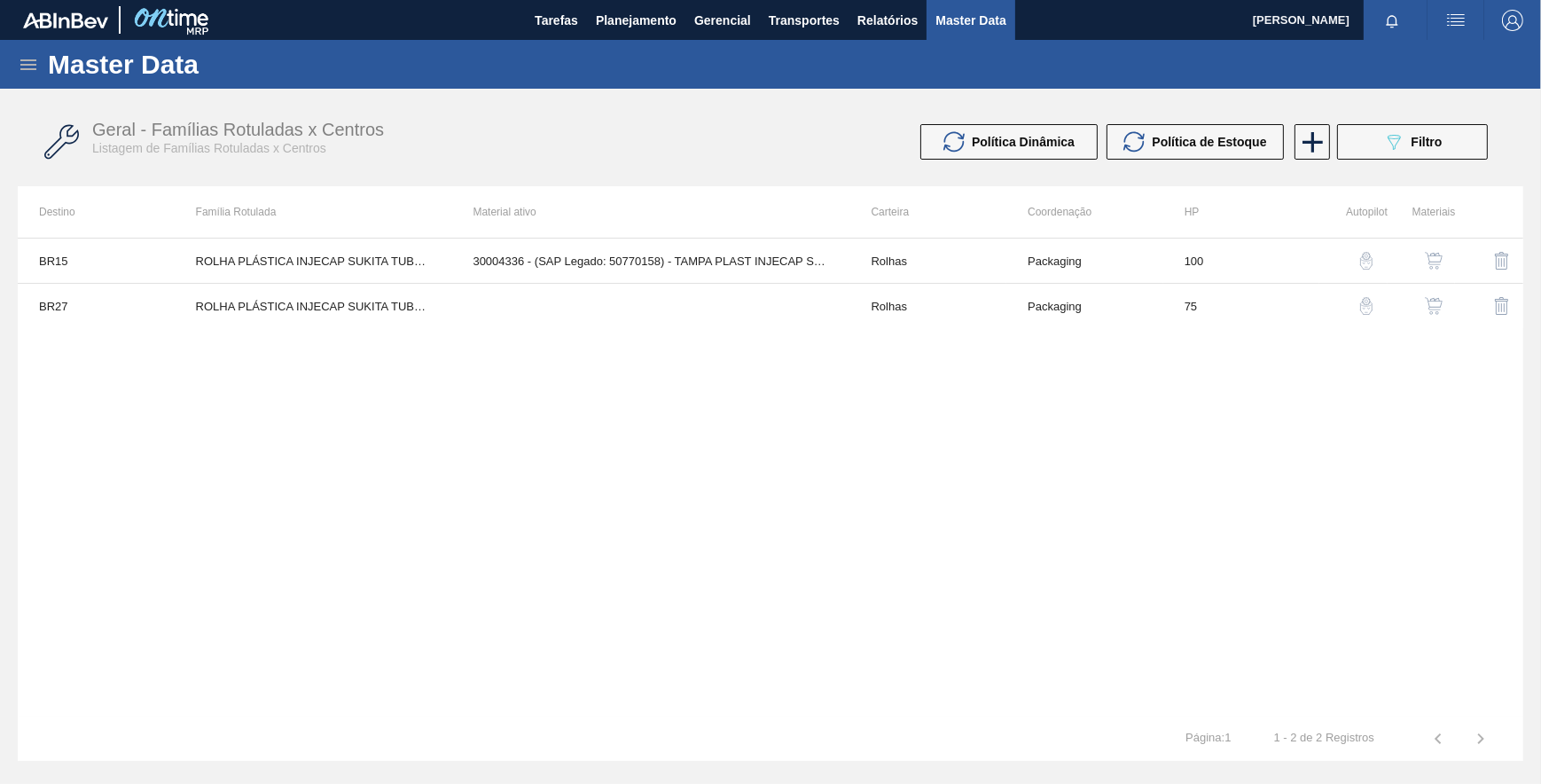
click at [1365, 266] on img "button" at bounding box center [1366, 260] width 17 height 17
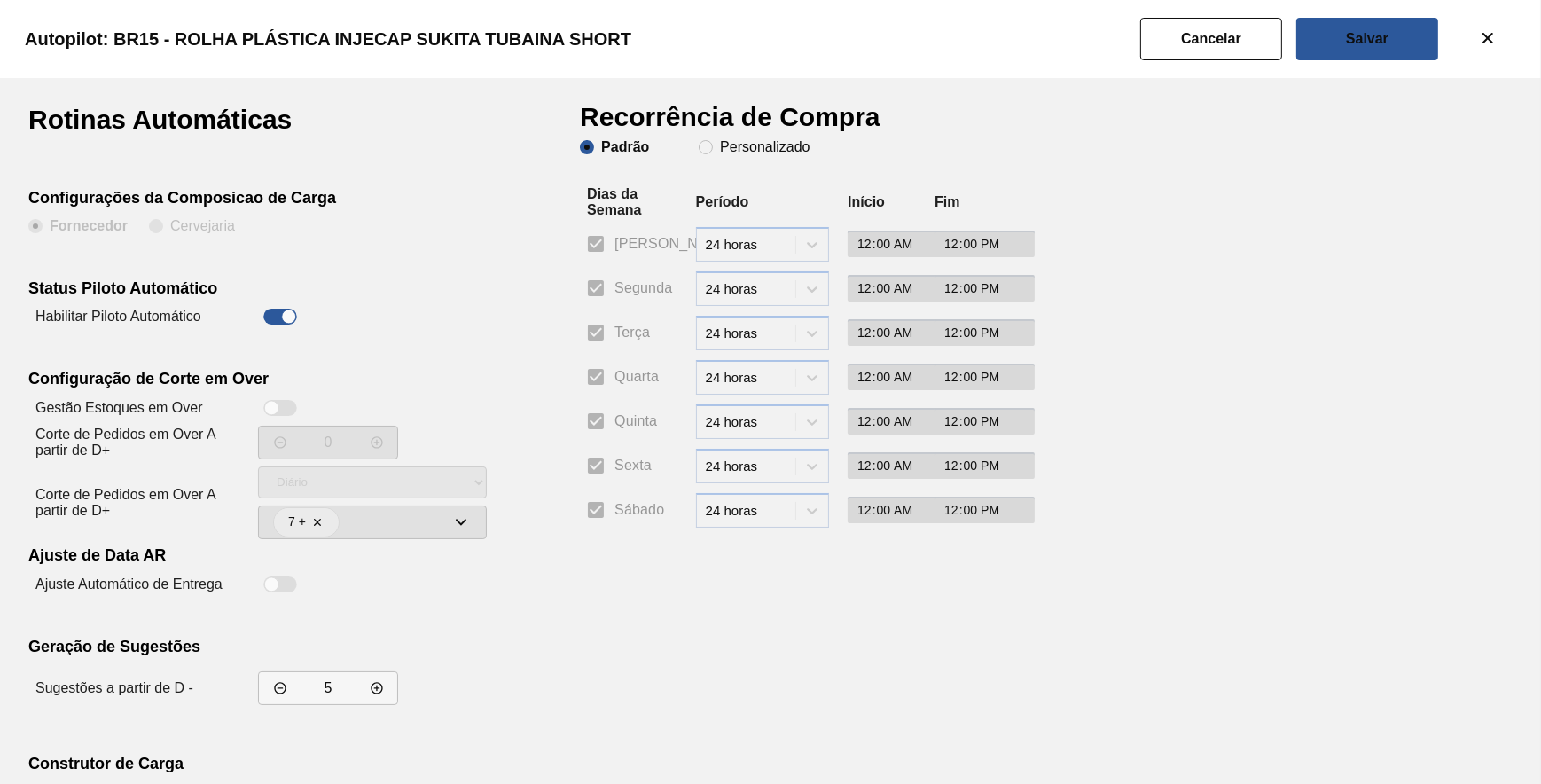
click at [776, 156] on clb-radio-group "Padrão Personalizado" at bounding box center [695, 148] width 230 height 17
click at [0, 0] on slot "Personalizado" at bounding box center [0, 0] width 0 height 0
click at [720, 150] on input "Personalizado" at bounding box center [705, 147] width 28 height 28
click at [608, 287] on input "Segunda" at bounding box center [596, 288] width 37 height 37
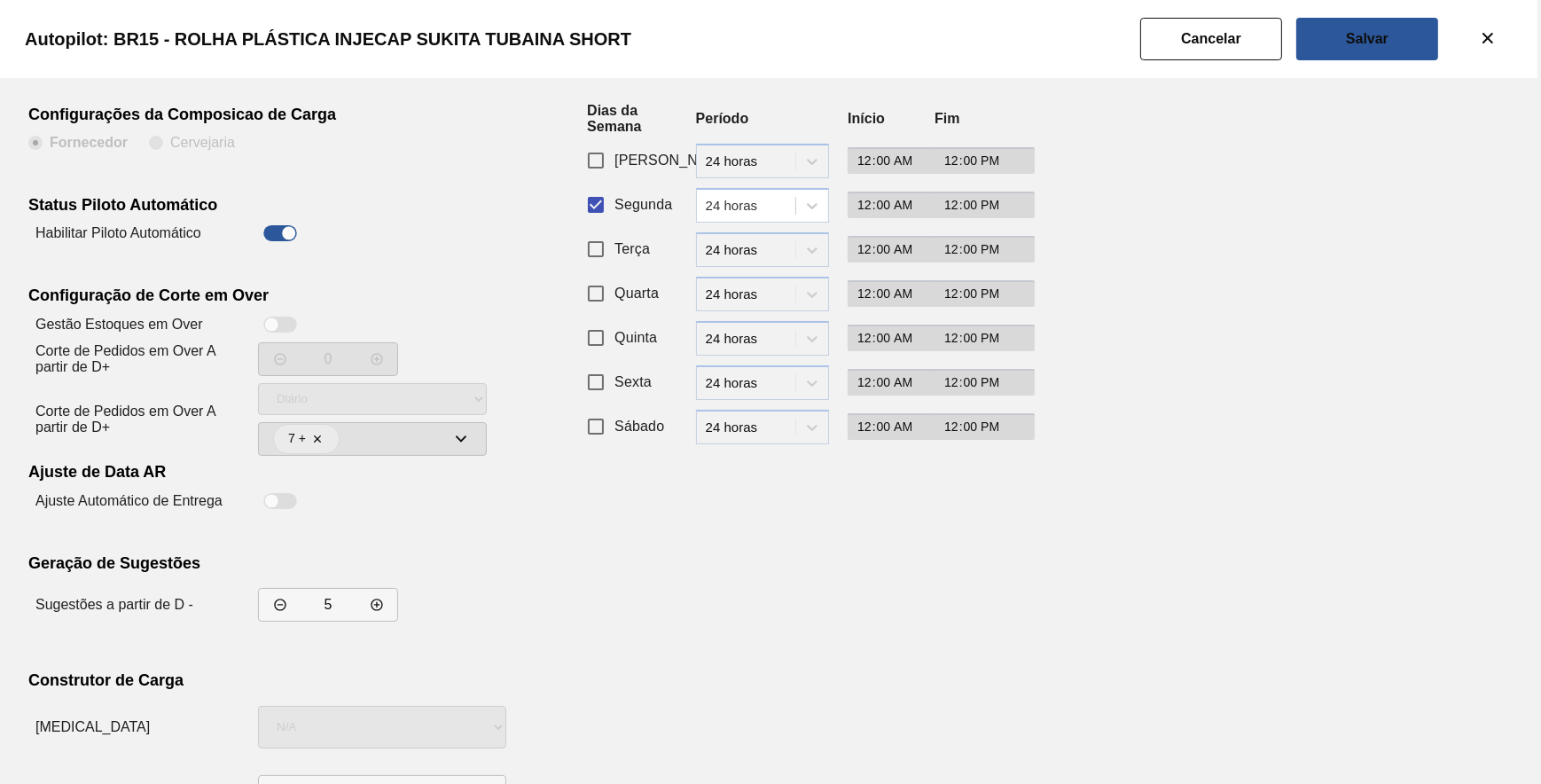
scroll to position [151, 0]
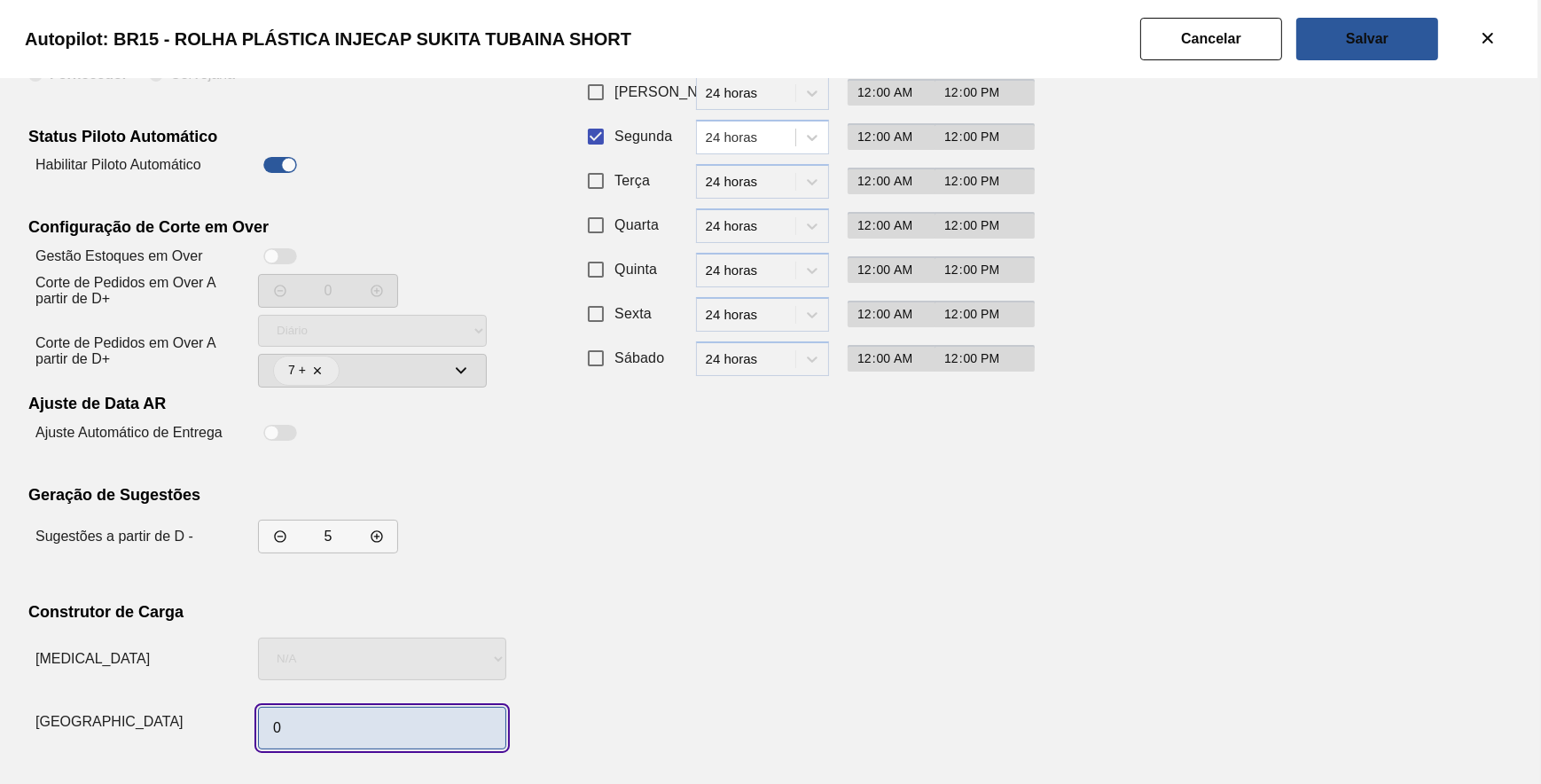
click at [390, 738] on input "0" at bounding box center [382, 728] width 248 height 43
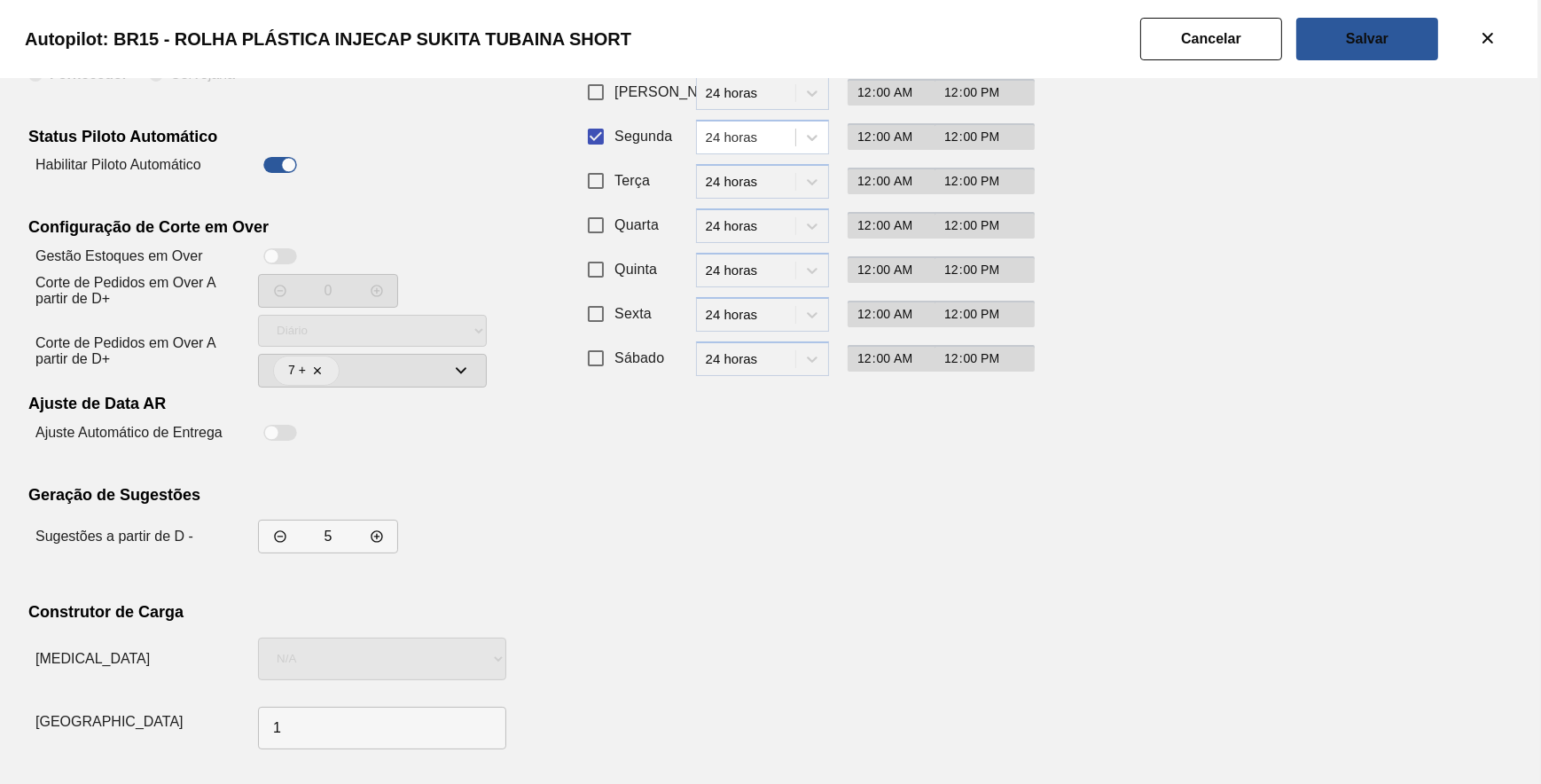
drag, startPoint x: 958, startPoint y: 585, endPoint x: 965, endPoint y: 578, distance: 9.9
click at [959, 585] on div "Recorrência de Compra Padrão Personalizado Dias da Semana Período Início Fim Do…" at bounding box center [798, 355] width 435 height 801
click at [1361, 25] on button "Salvar" at bounding box center [1367, 39] width 142 height 43
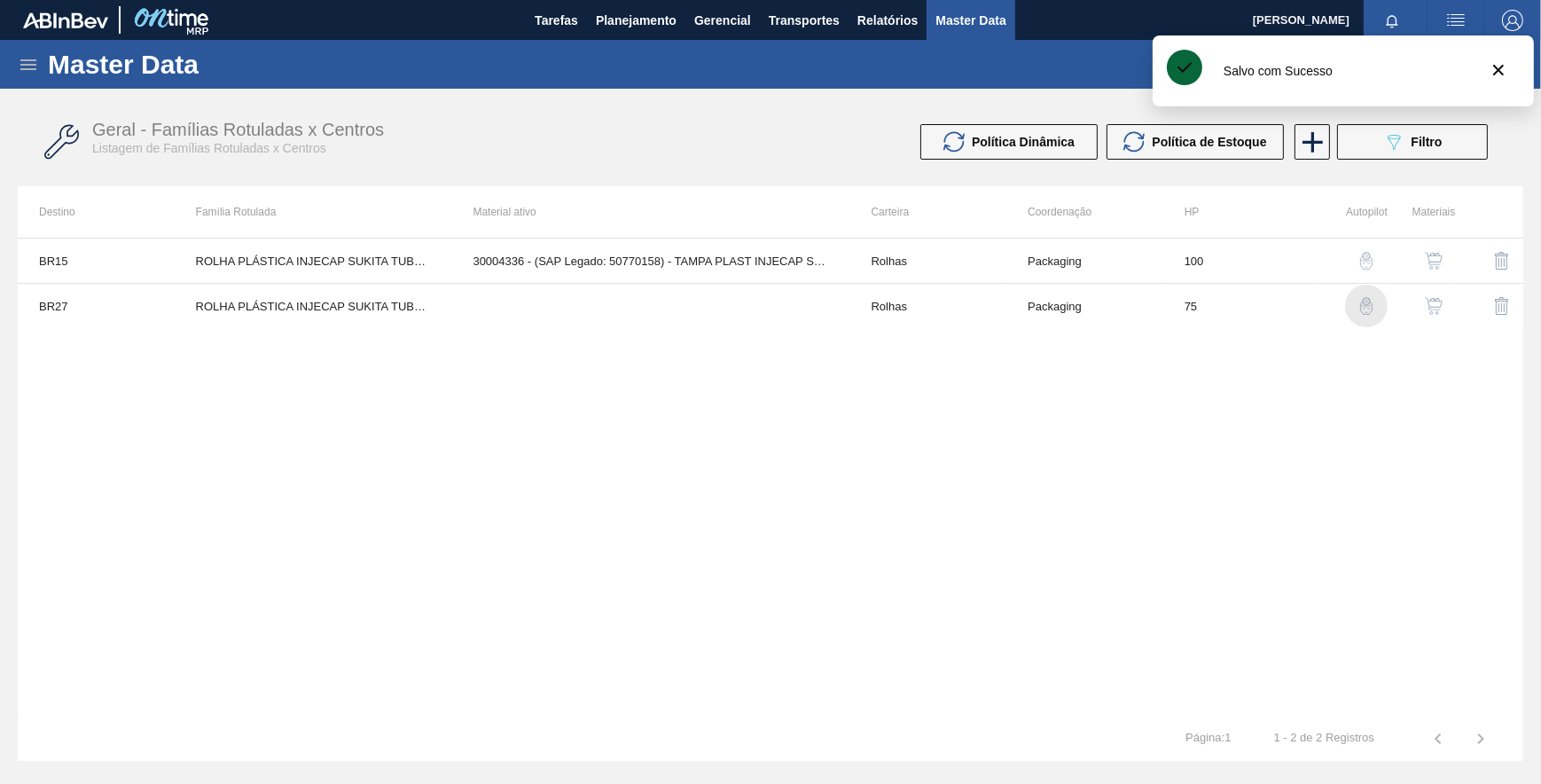
click at [1362, 302] on img "button" at bounding box center [1366, 306] width 17 height 17
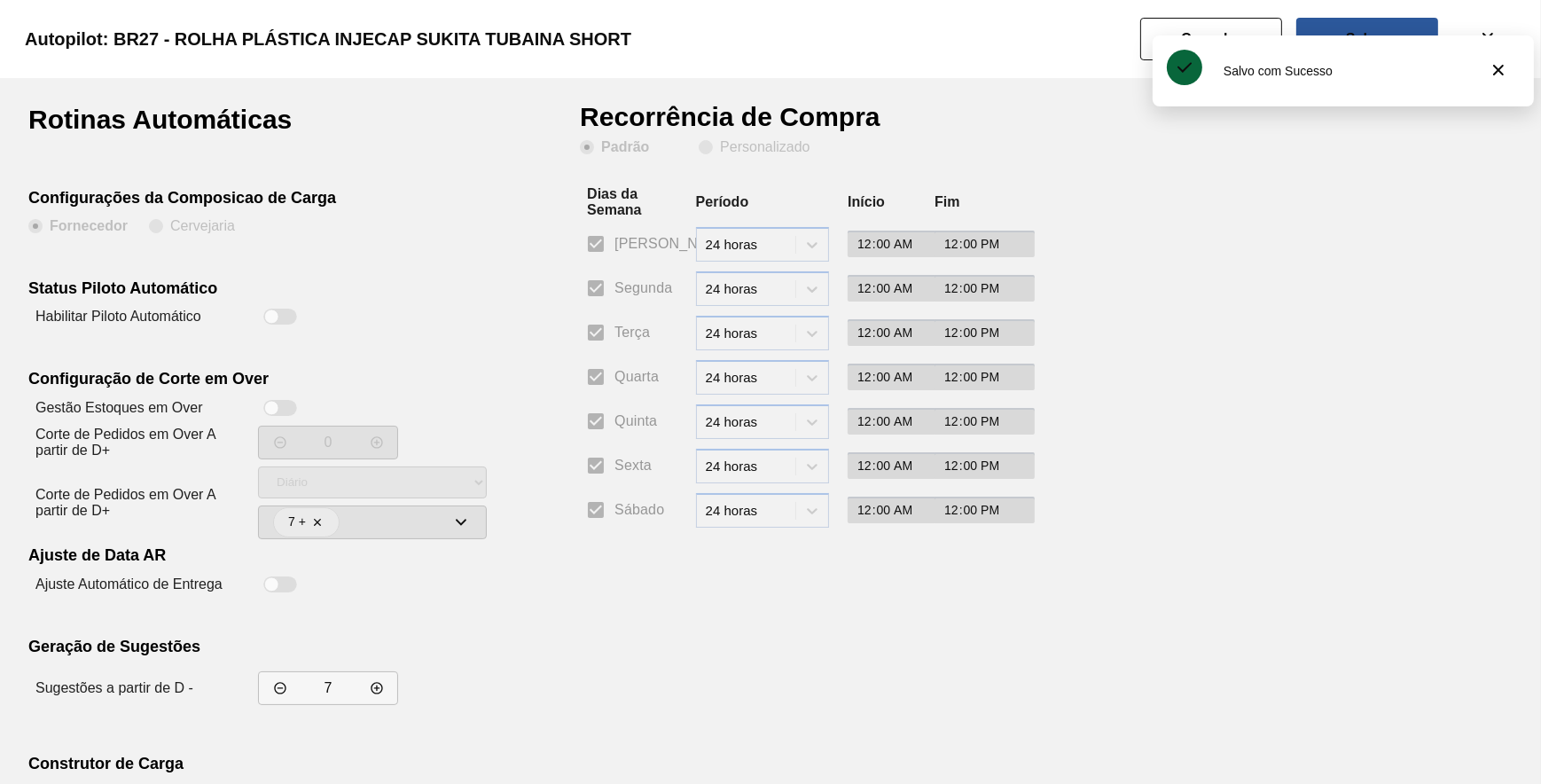
click at [279, 315] on div at bounding box center [279, 316] width 34 height 16
drag, startPoint x: 715, startPoint y: 149, endPoint x: 687, endPoint y: 174, distance: 37.5
click at [714, 149] on span "Personalizado" at bounding box center [754, 147] width 111 height 15
click at [714, 149] on input "Personalizado" at bounding box center [705, 147] width 28 height 28
click at [603, 302] on input "Segunda" at bounding box center [596, 288] width 37 height 37
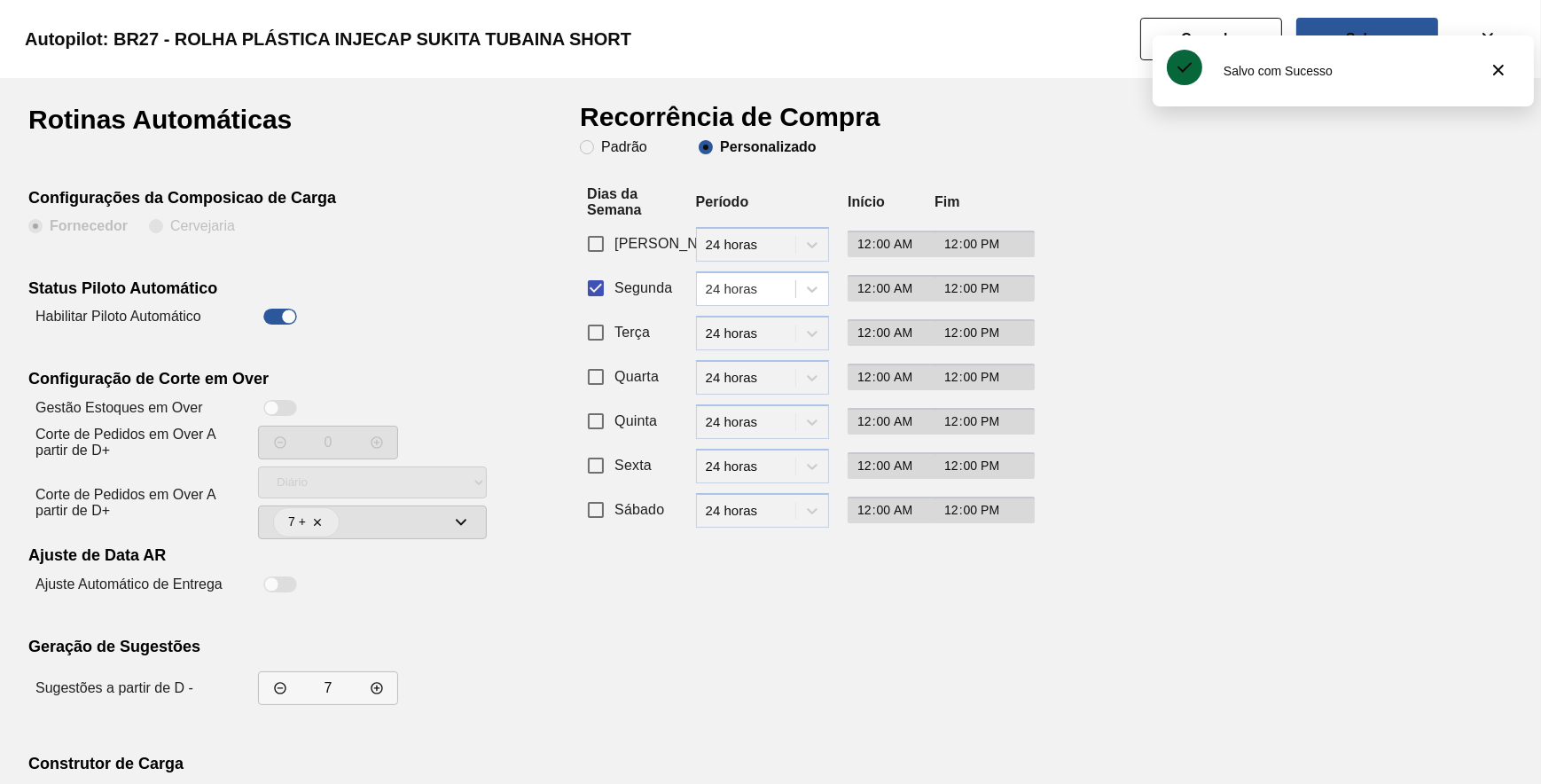
scroll to position [151, 0]
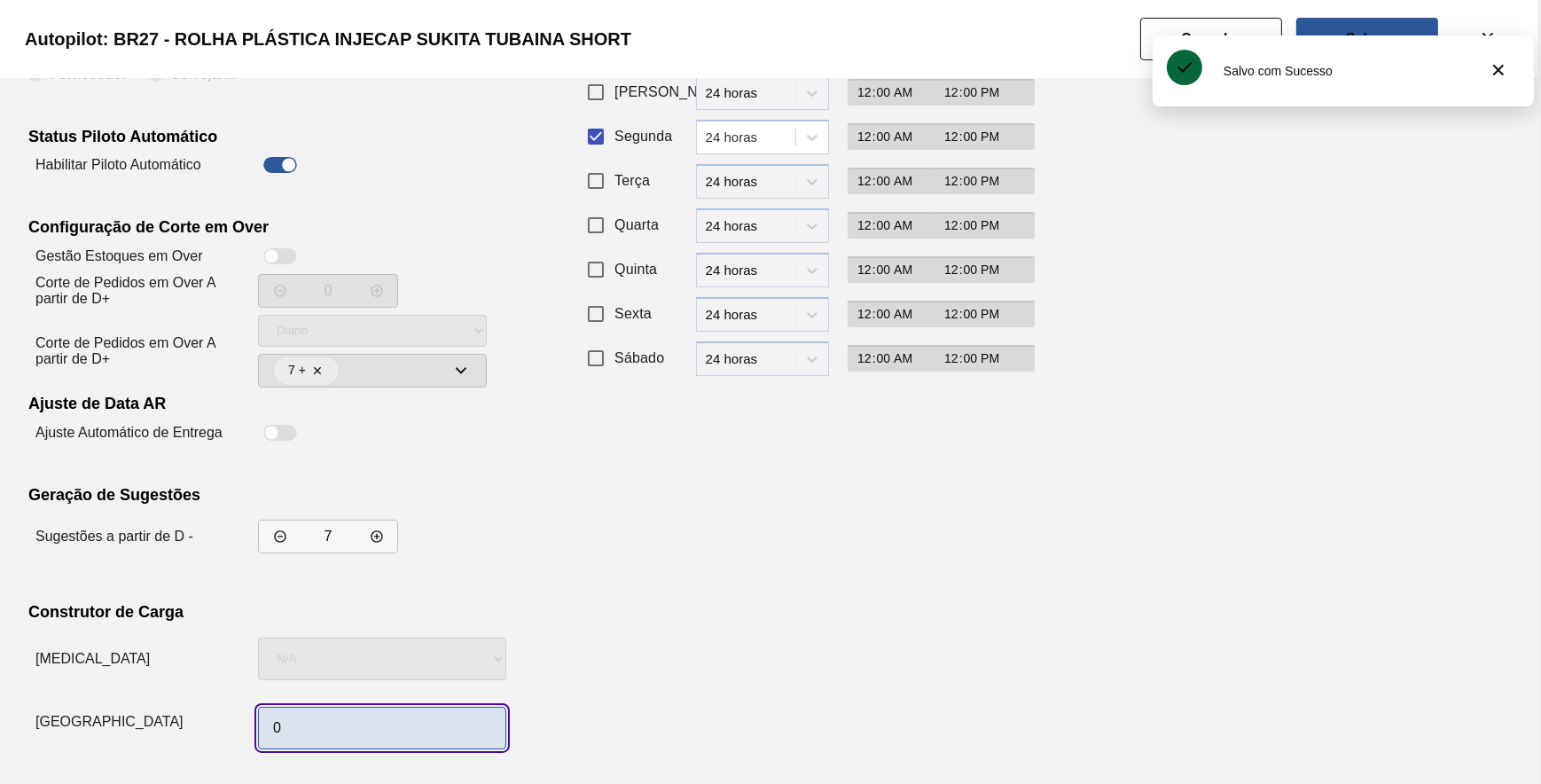
click at [334, 724] on input "0" at bounding box center [382, 728] width 248 height 43
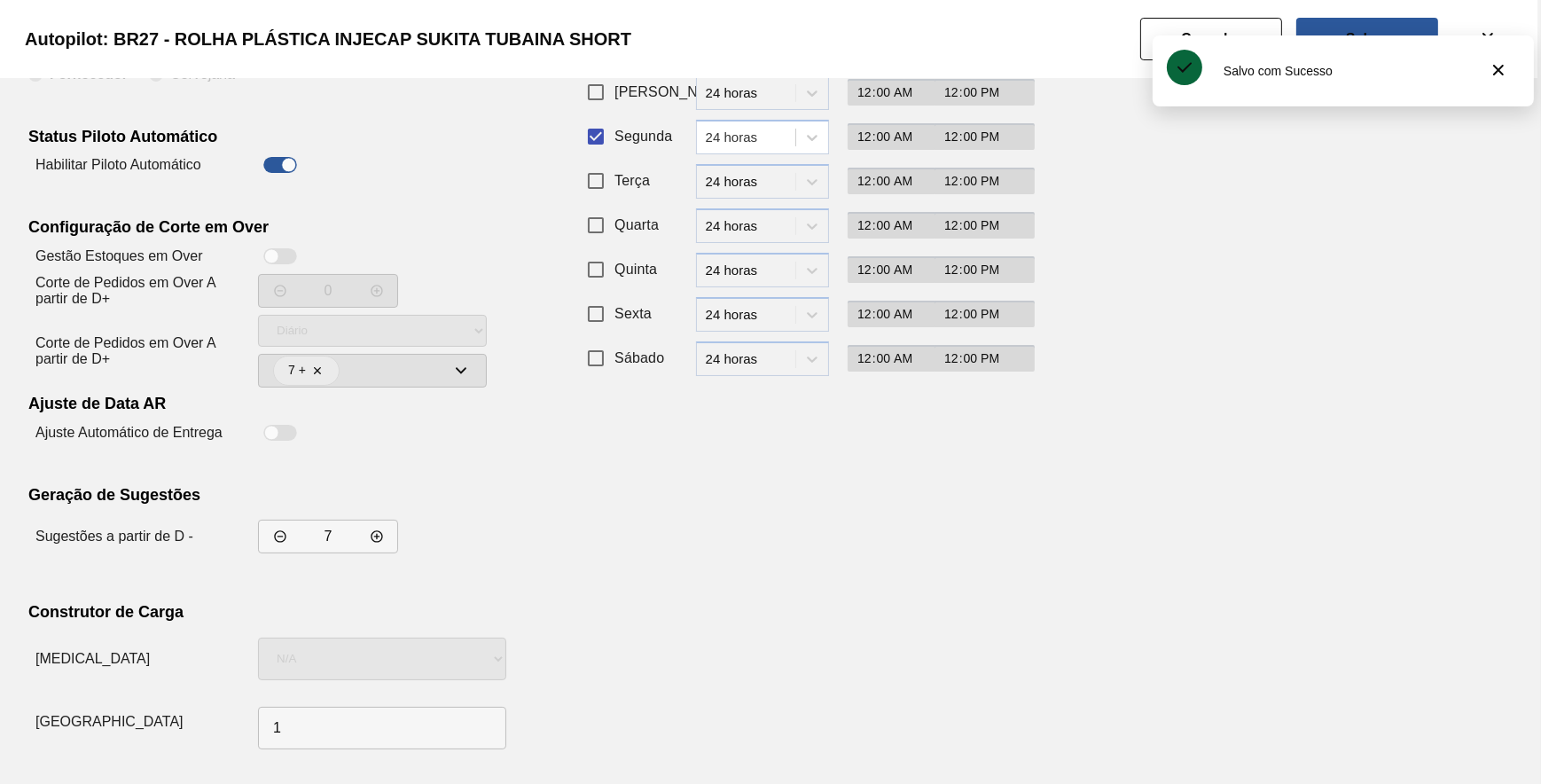
drag, startPoint x: 888, startPoint y: 580, endPoint x: 898, endPoint y: 544, distance: 37.4
click at [894, 567] on div "Recorrência de Compra Padrão Personalizado Dias da Semana Período Início Fim Do…" at bounding box center [798, 355] width 435 height 801
click at [1355, 28] on button "Salvar" at bounding box center [1367, 39] width 142 height 43
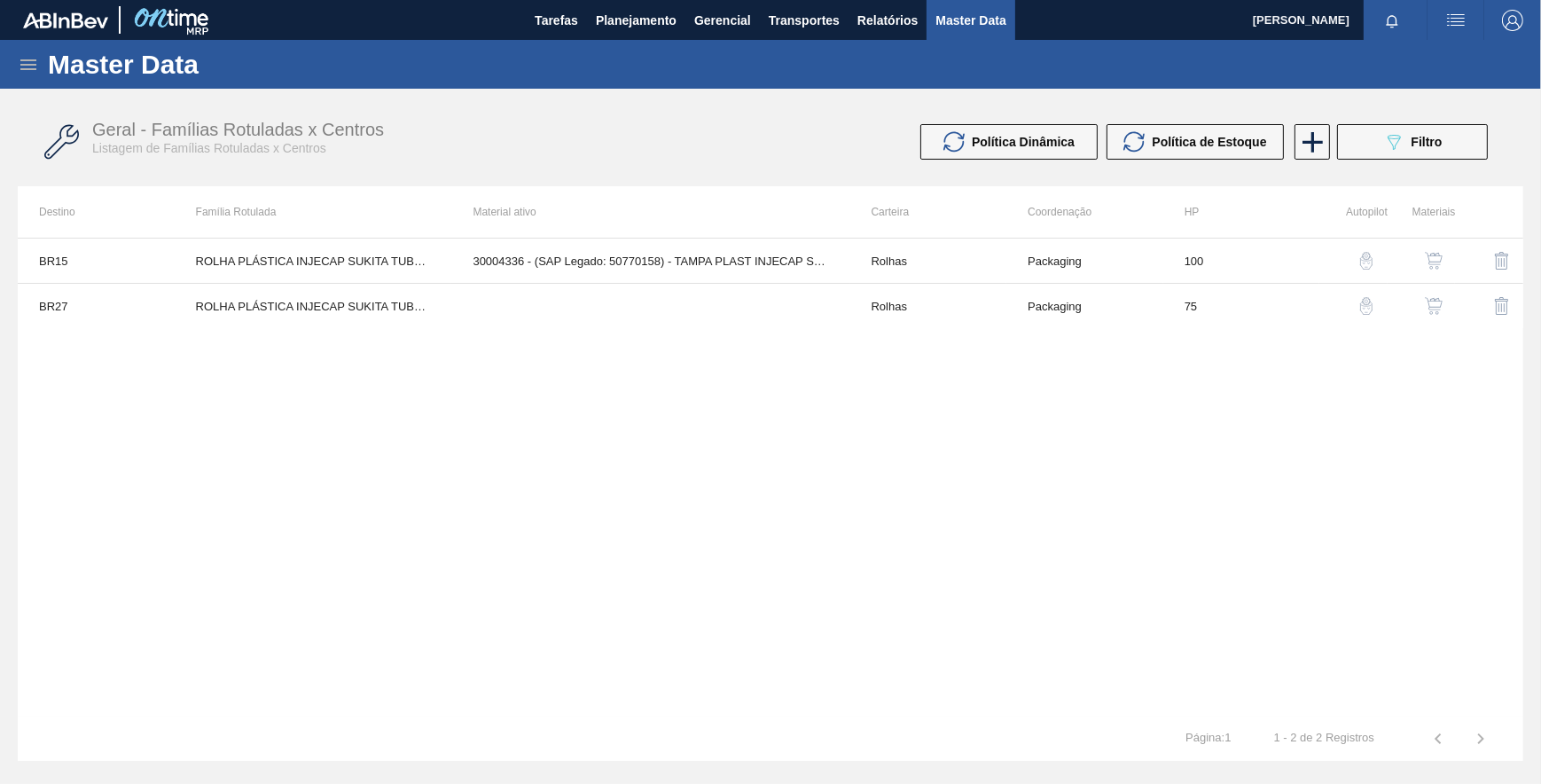
click at [621, 438] on div "BR15 ROLHA PLÁSTICA INJECAP SUKITA TUBAINA SHORT 30004336 - (SAP Legado: 507701…" at bounding box center [770, 476] width 1505 height 478
drag, startPoint x: 1243, startPoint y: 412, endPoint x: 1282, endPoint y: 355, distance: 69.1
click at [1250, 398] on div "BR15 ROLHA PLÁSTICA INJECAP SUKITA TUBAINA SHORT 30004336 - (SAP Legado: 507701…" at bounding box center [770, 476] width 1505 height 478
click at [1393, 124] on button "089F7B8B-B2A5-4AFE-B5C0-19BA573D28AC Filtro" at bounding box center [1412, 142] width 150 height 36
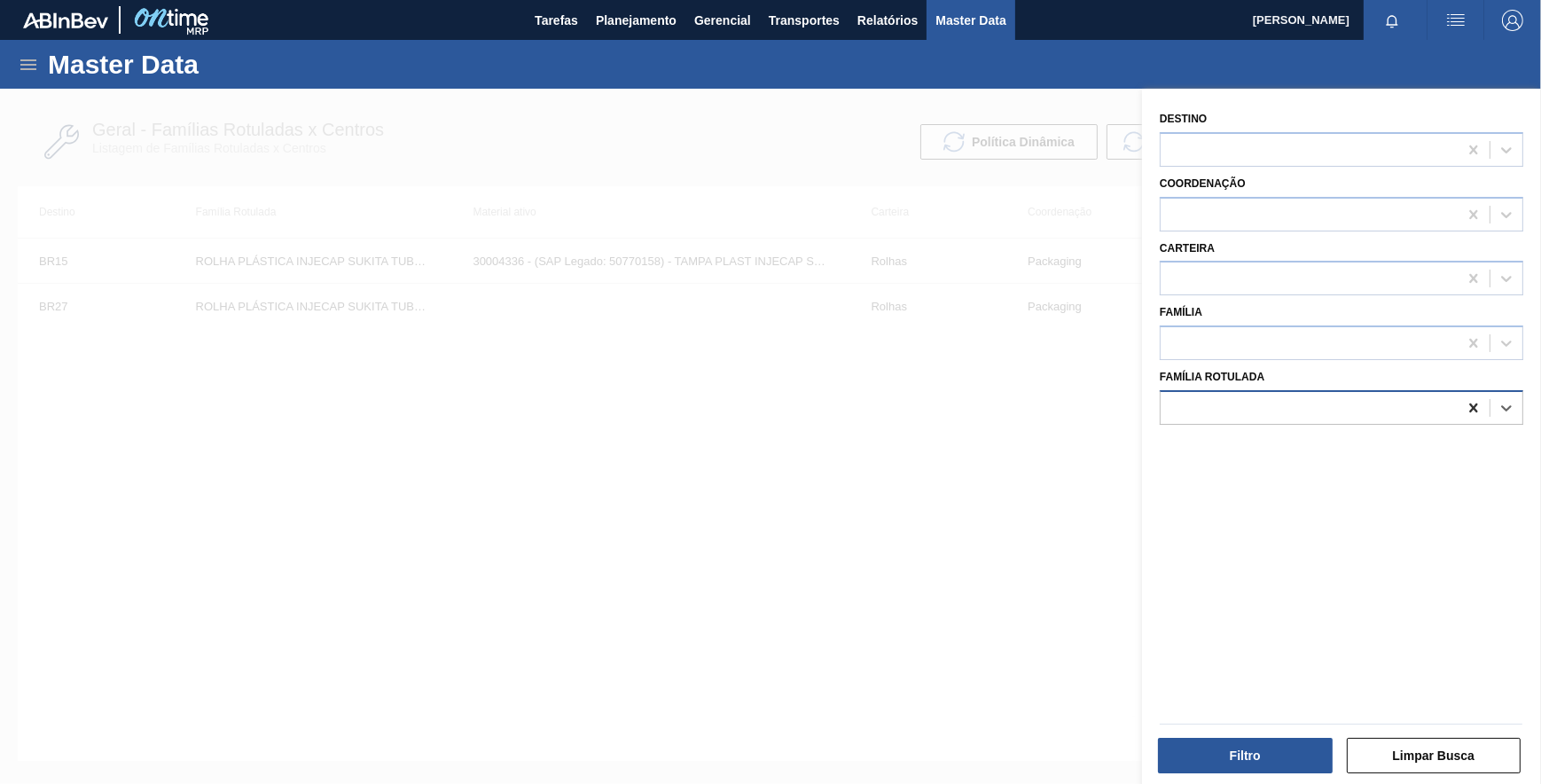
click at [1479, 403] on icon at bounding box center [1473, 408] width 17 height 17
paste Rotulada "ROLHA PLÁSTICA INJECAP PC SHORT"
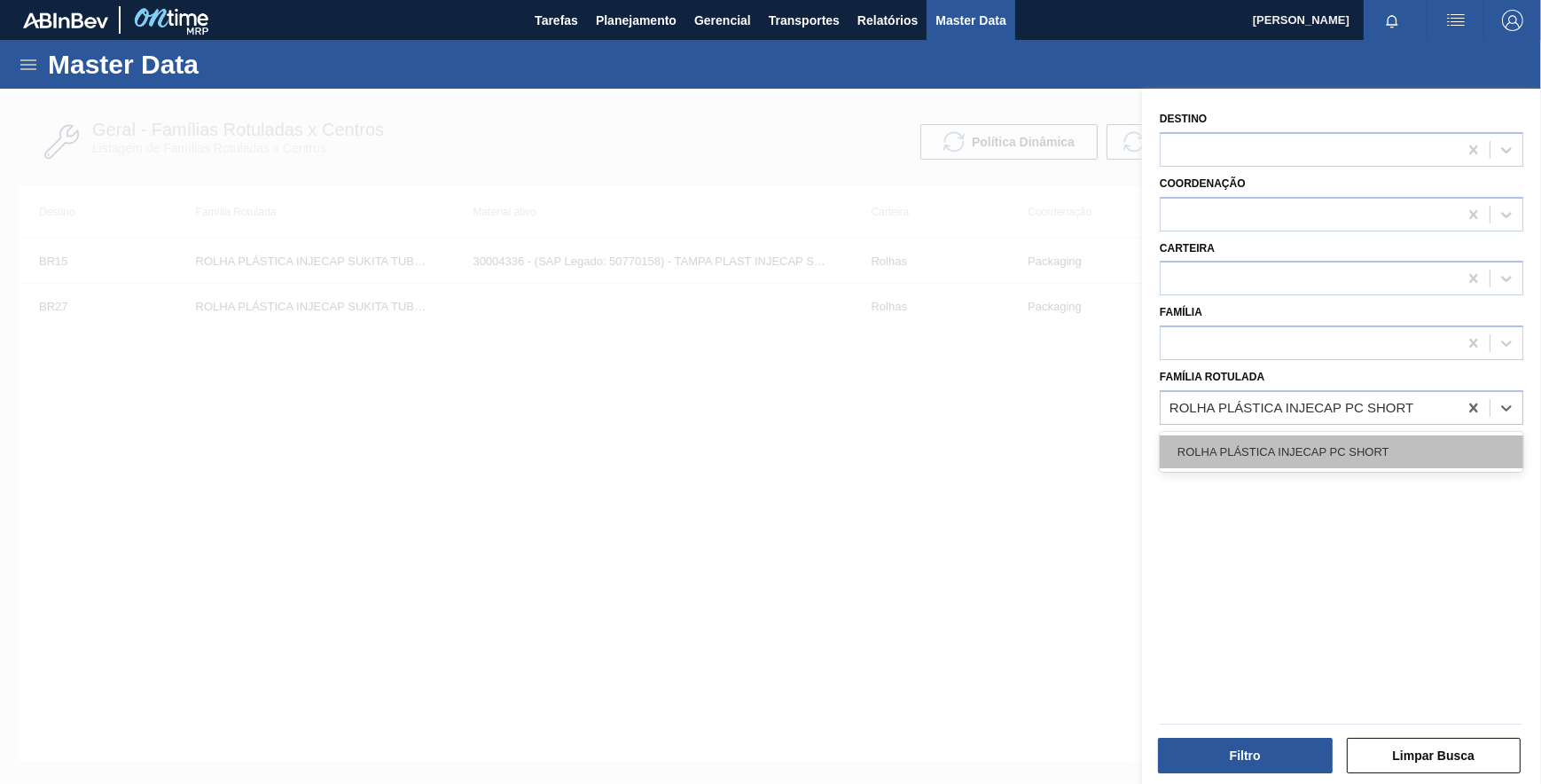
click at [1376, 447] on div "ROLHA PLÁSTICA INJECAP PC SHORT" at bounding box center [1341, 452] width 364 height 33
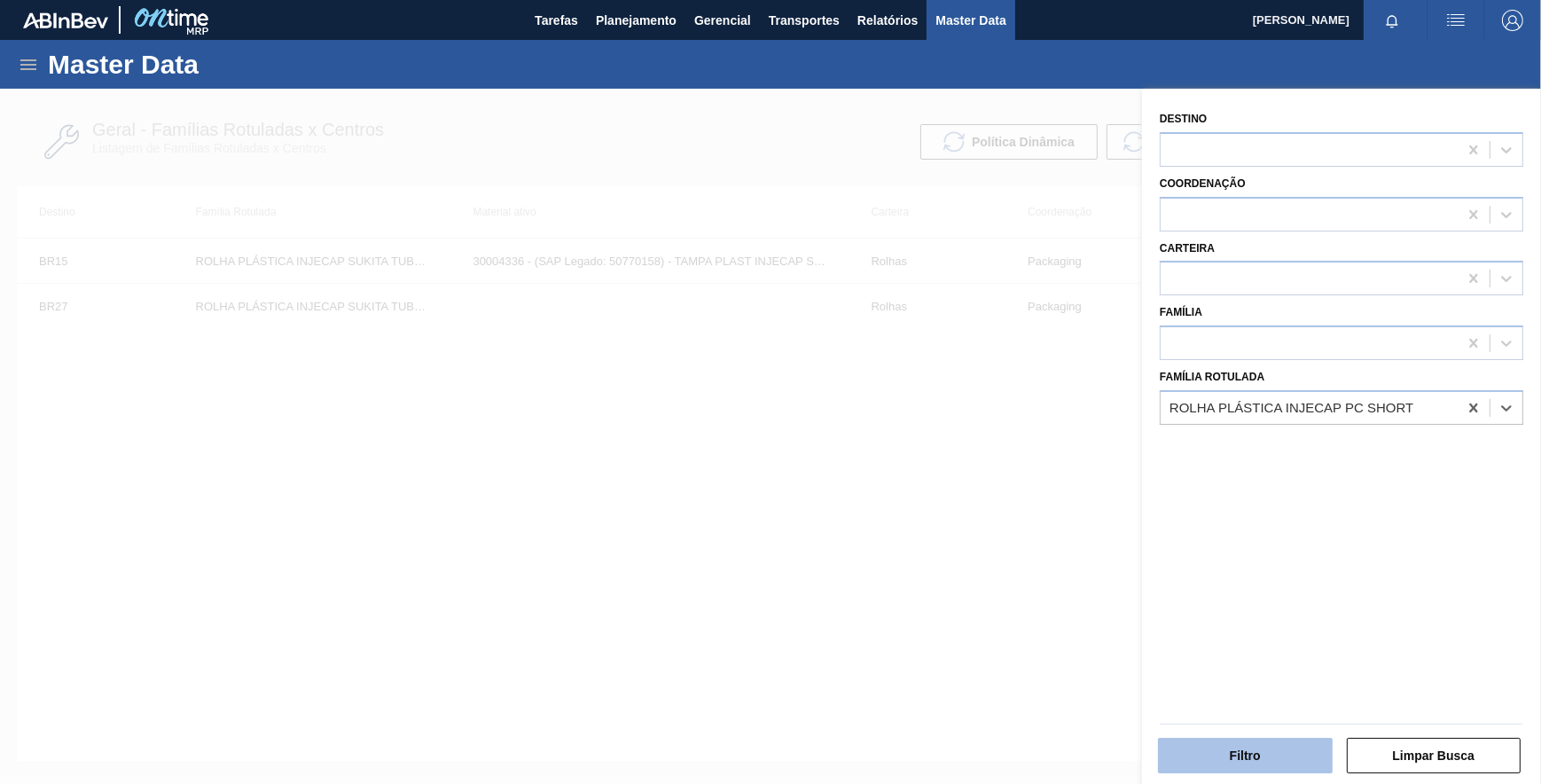
click at [1247, 762] on button "Filtro" at bounding box center [1245, 755] width 175 height 36
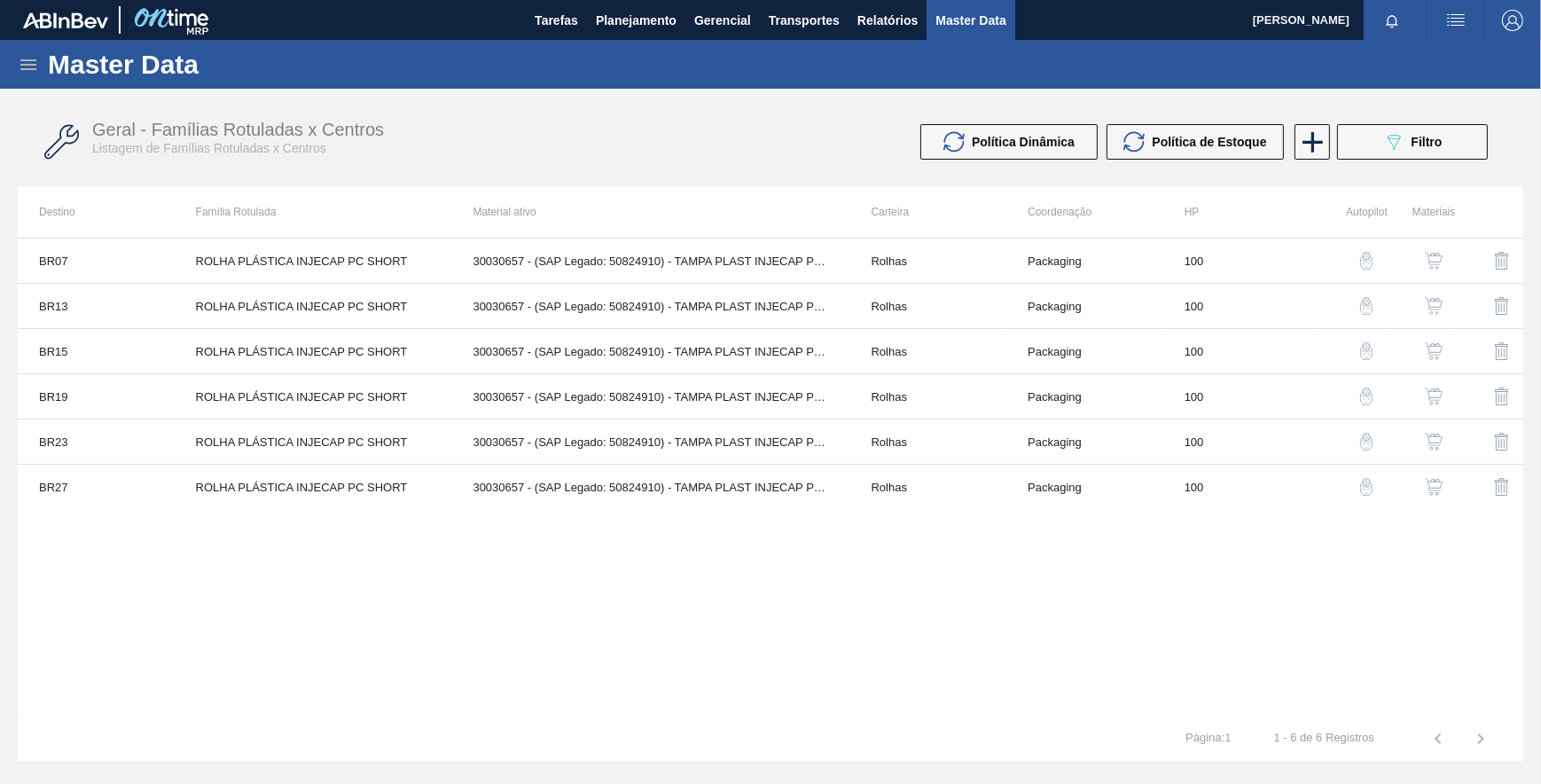
click at [1367, 255] on img "button" at bounding box center [1366, 260] width 17 height 17
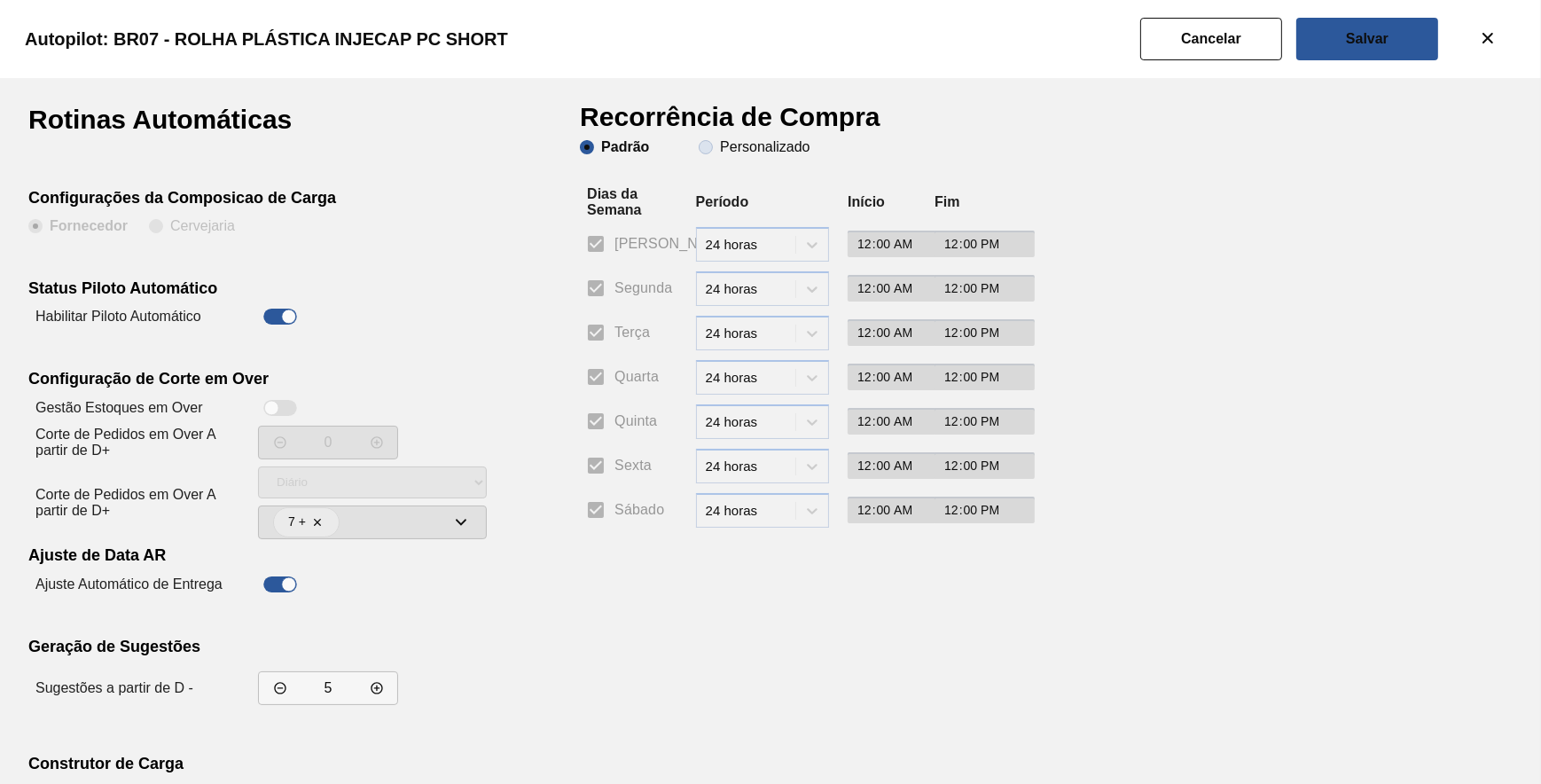
click at [0, 0] on slot "Personalizado" at bounding box center [0, 0] width 0 height 0
click at [720, 150] on input "Personalizado" at bounding box center [705, 147] width 28 height 28
click at [604, 283] on input "Segunda" at bounding box center [596, 288] width 37 height 37
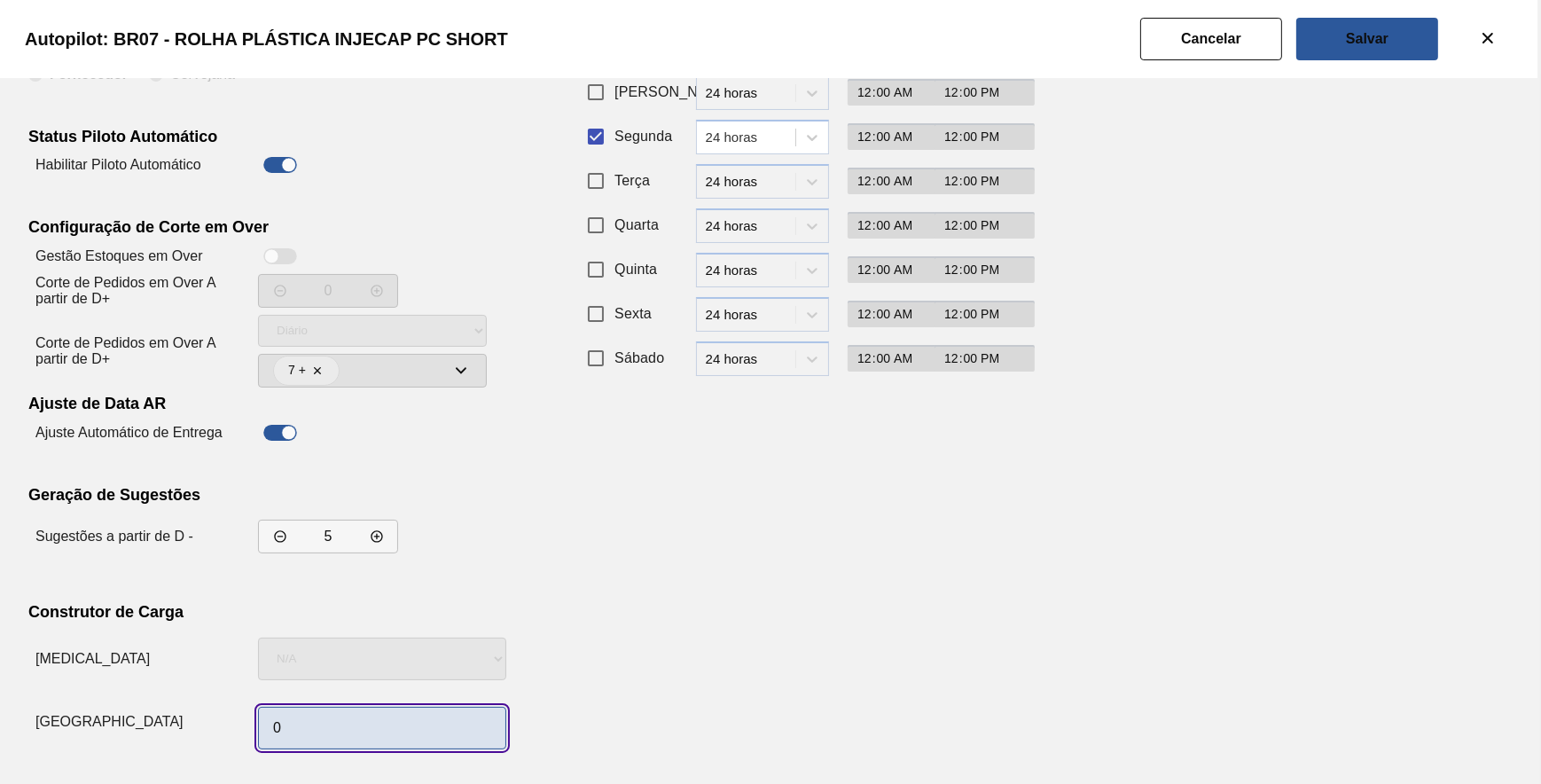
click at [410, 725] on input "0" at bounding box center [382, 728] width 248 height 43
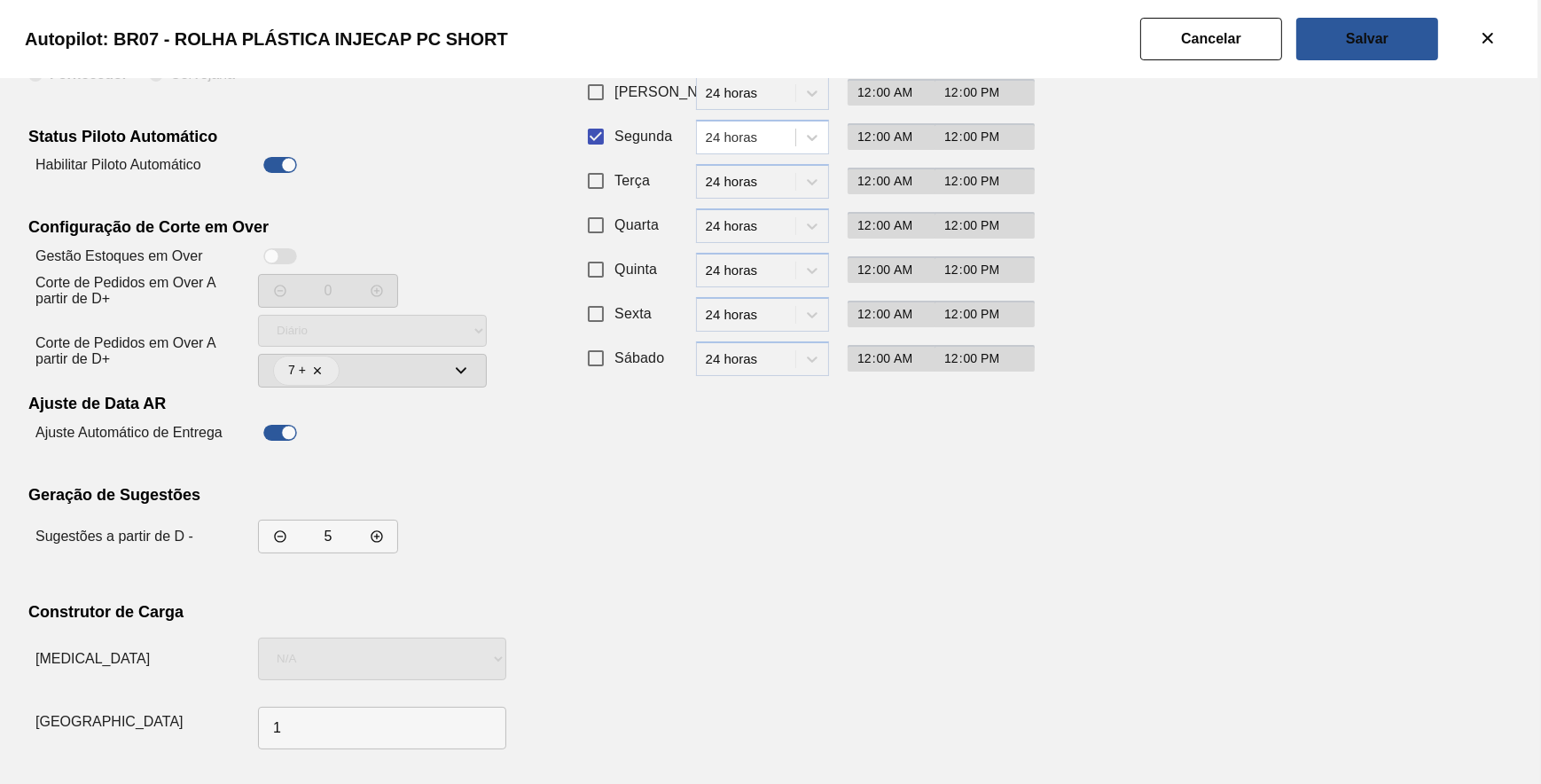
drag, startPoint x: 788, startPoint y: 652, endPoint x: 860, endPoint y: 559, distance: 117.6
click at [793, 647] on div "Recorrência de Compra Padrão Personalizado Dias da Semana Período Início Fim Do…" at bounding box center [798, 355] width 435 height 801
click at [0, 0] on slot "Salvar" at bounding box center [0, 0] width 0 height 0
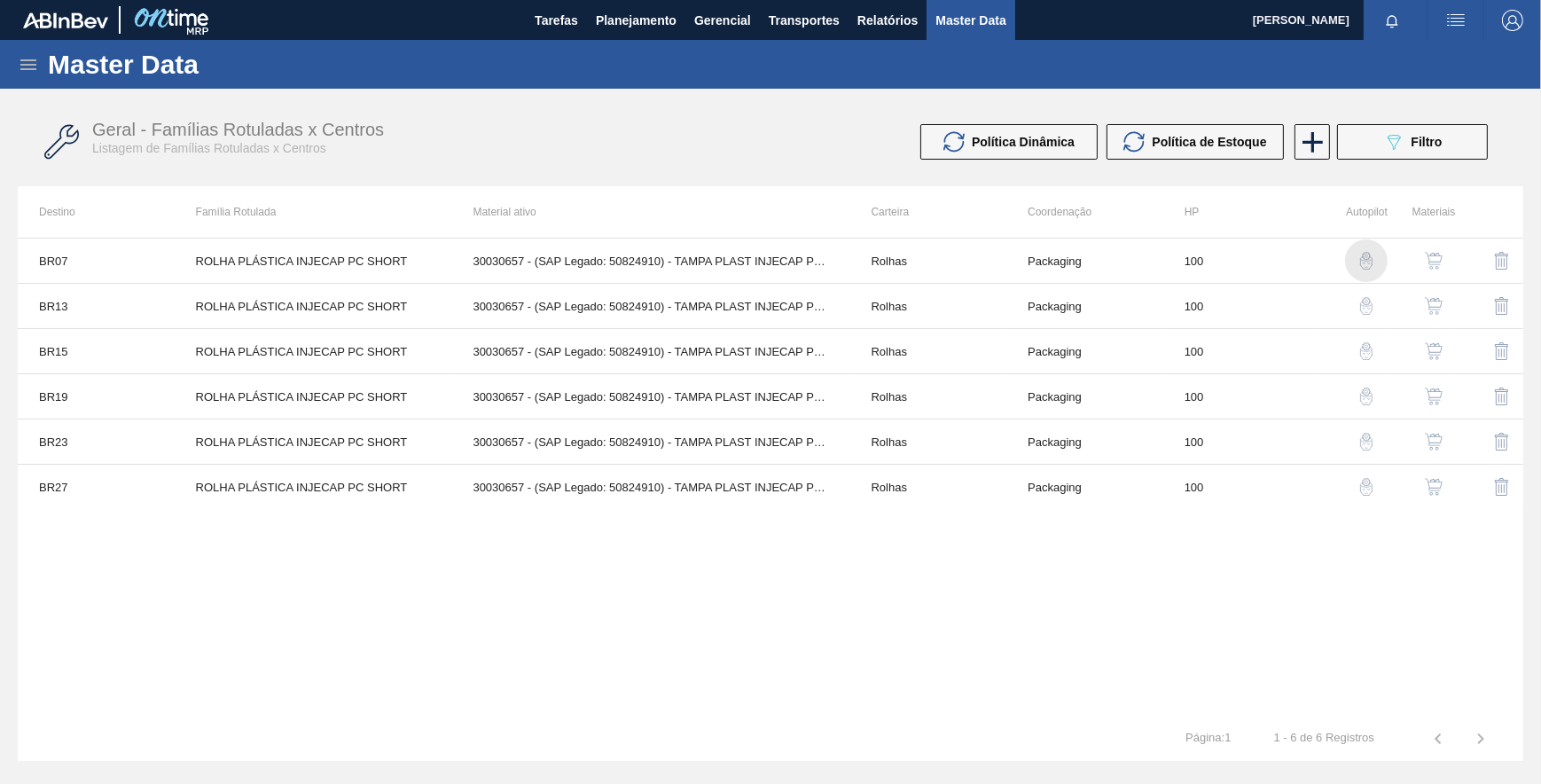
click at [1371, 256] on img "button" at bounding box center [1366, 260] width 17 height 17
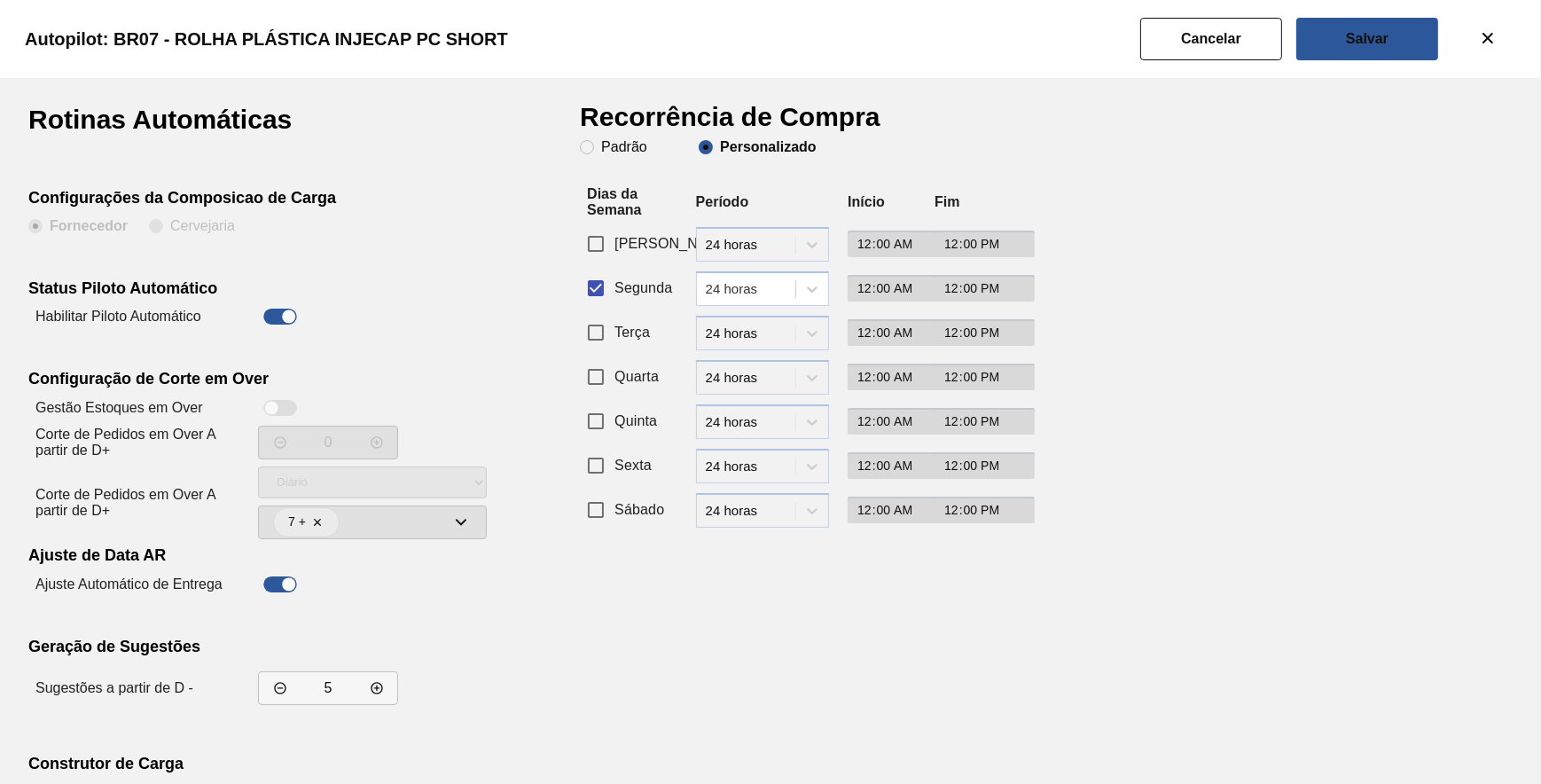
click at [1259, 45] on button "Cancelar" at bounding box center [1211, 39] width 142 height 43
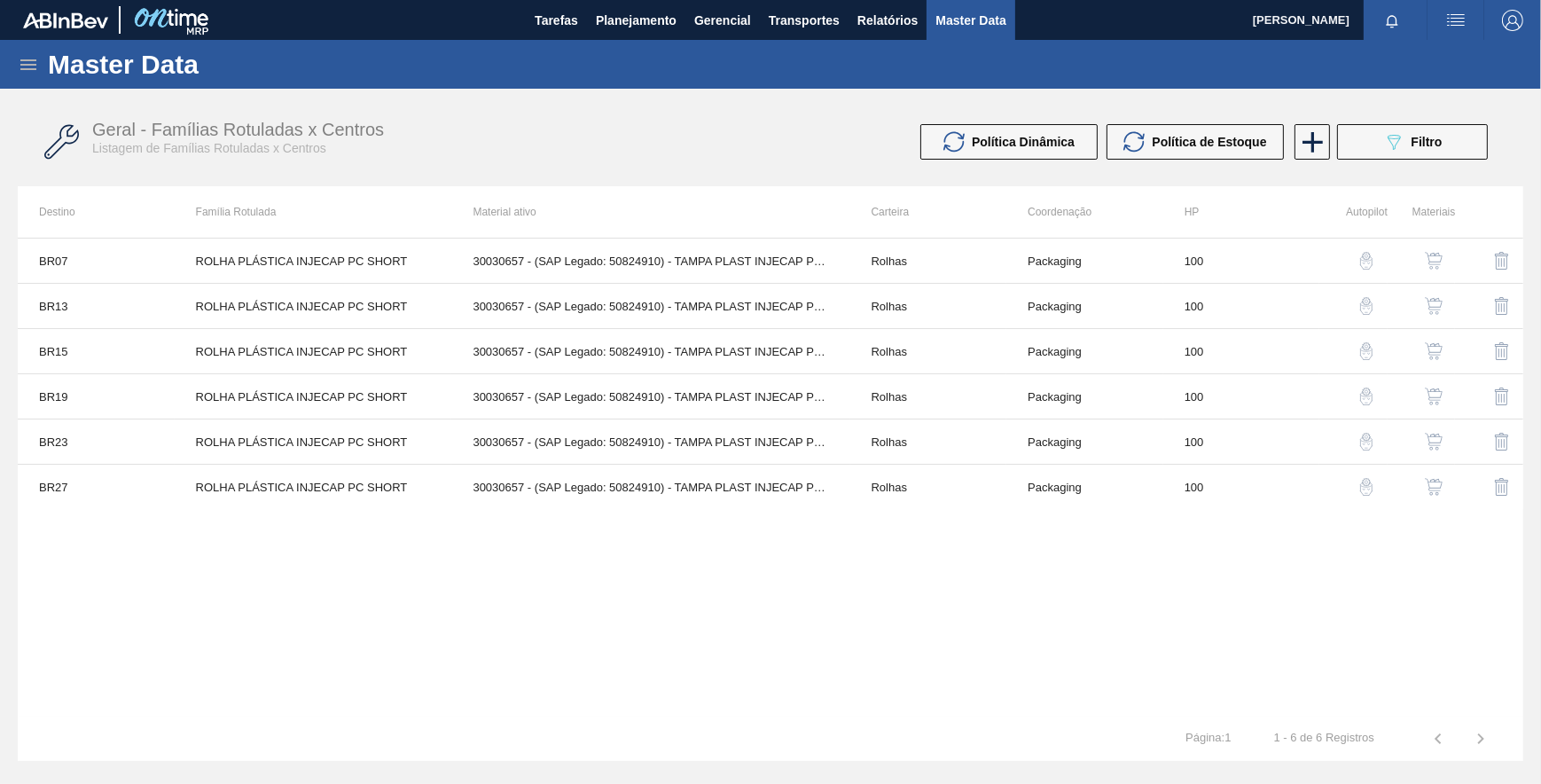
click at [1371, 307] on img "button" at bounding box center [1366, 306] width 17 height 17
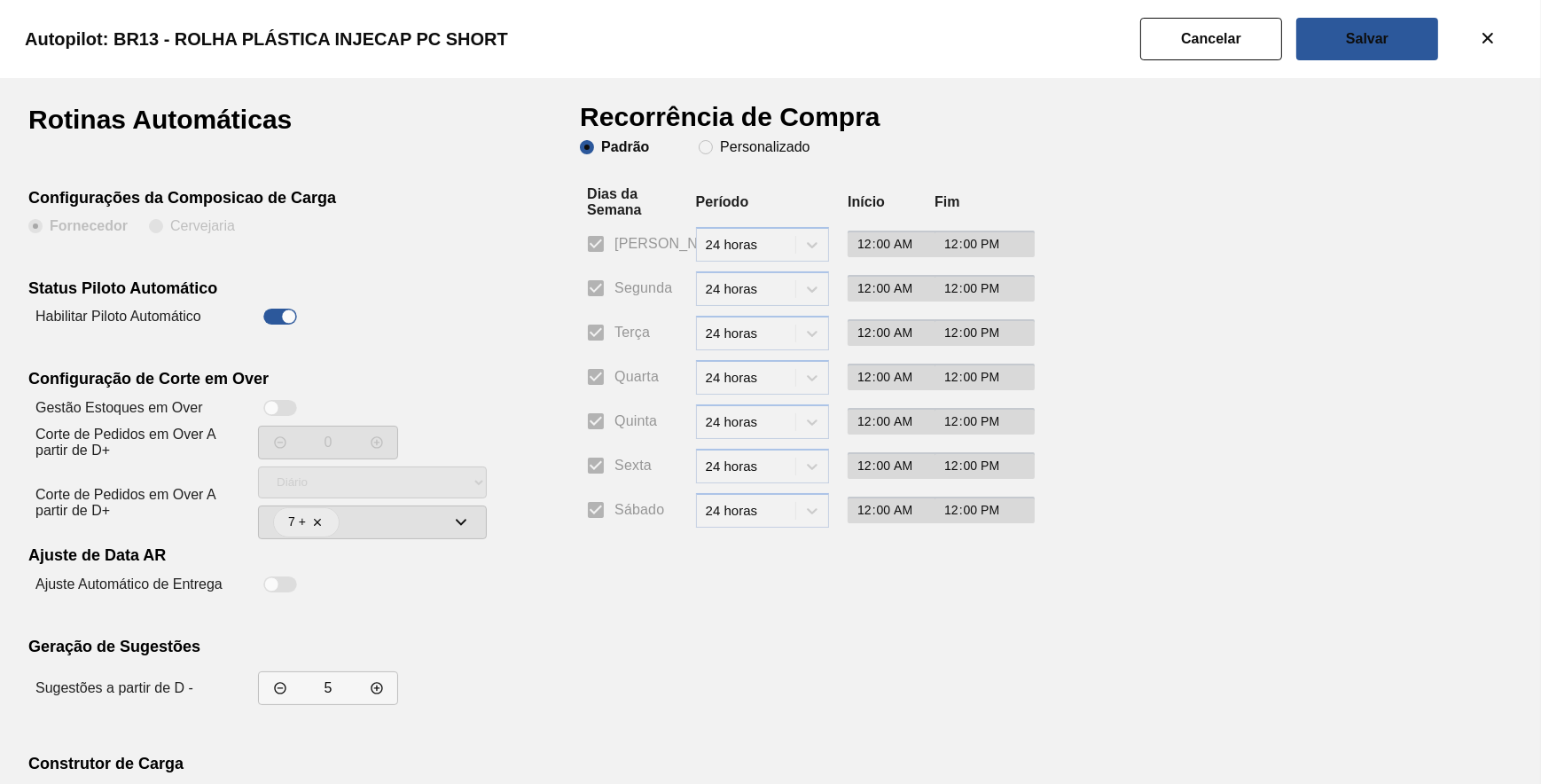
drag, startPoint x: 780, startPoint y: 140, endPoint x: 750, endPoint y: 169, distance: 41.7
click at [0, 0] on slot "Personalizado" at bounding box center [0, 0] width 0 height 0
click at [720, 140] on input "Personalizado" at bounding box center [705, 147] width 28 height 28
click at [598, 284] on input "Segunda" at bounding box center [596, 288] width 37 height 37
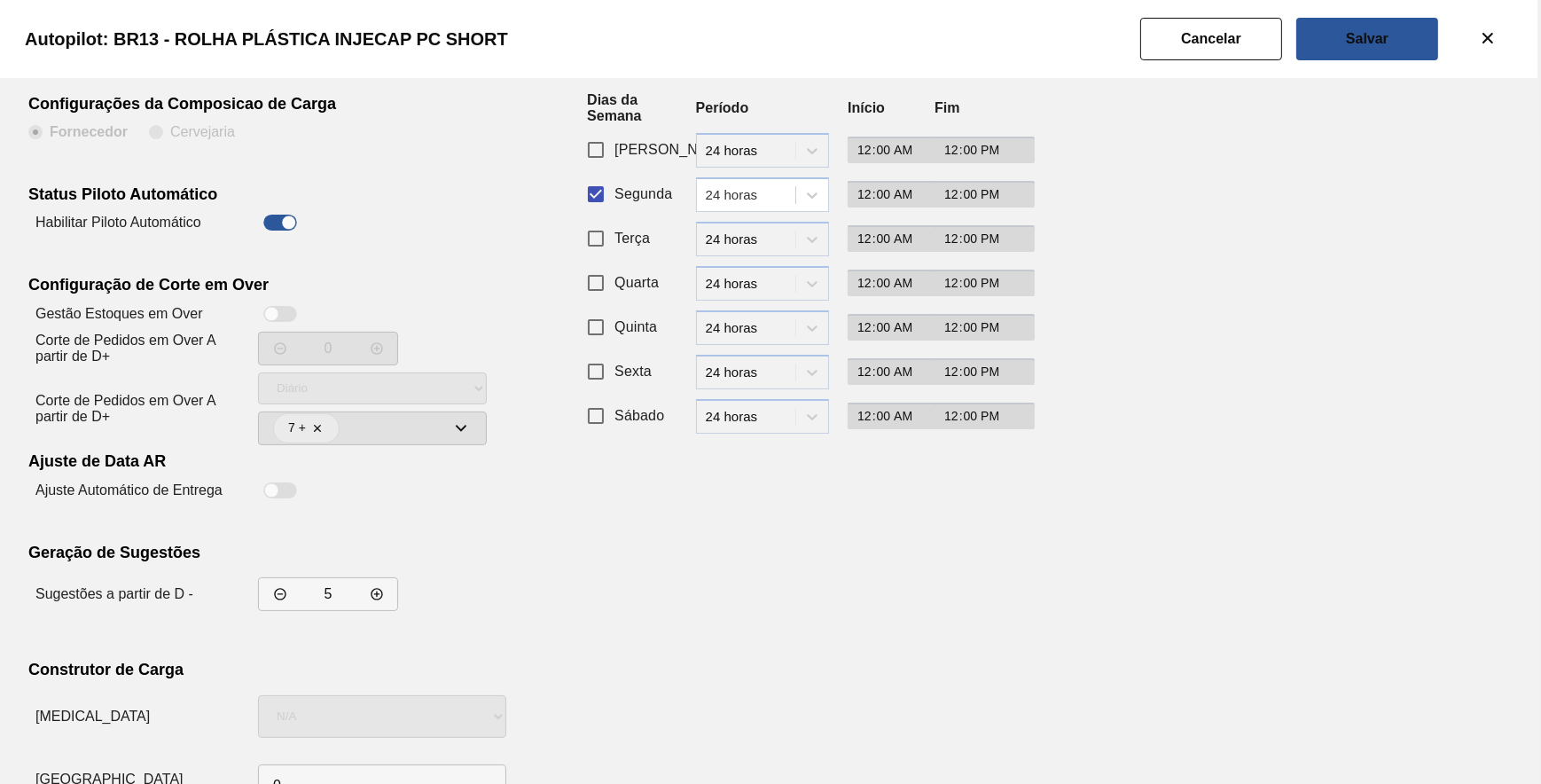
scroll to position [151, 0]
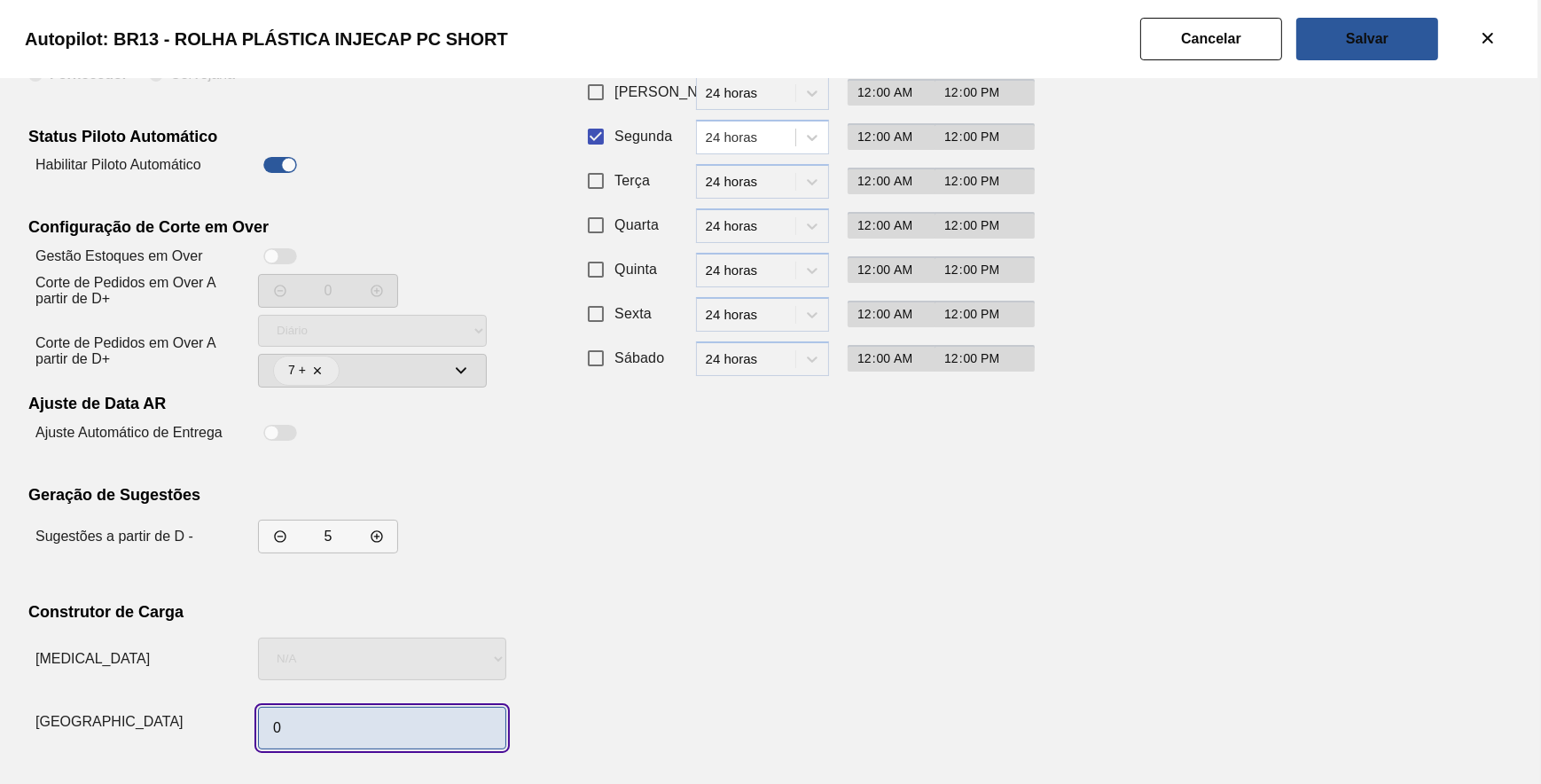
click at [363, 733] on input "0" at bounding box center [382, 728] width 248 height 43
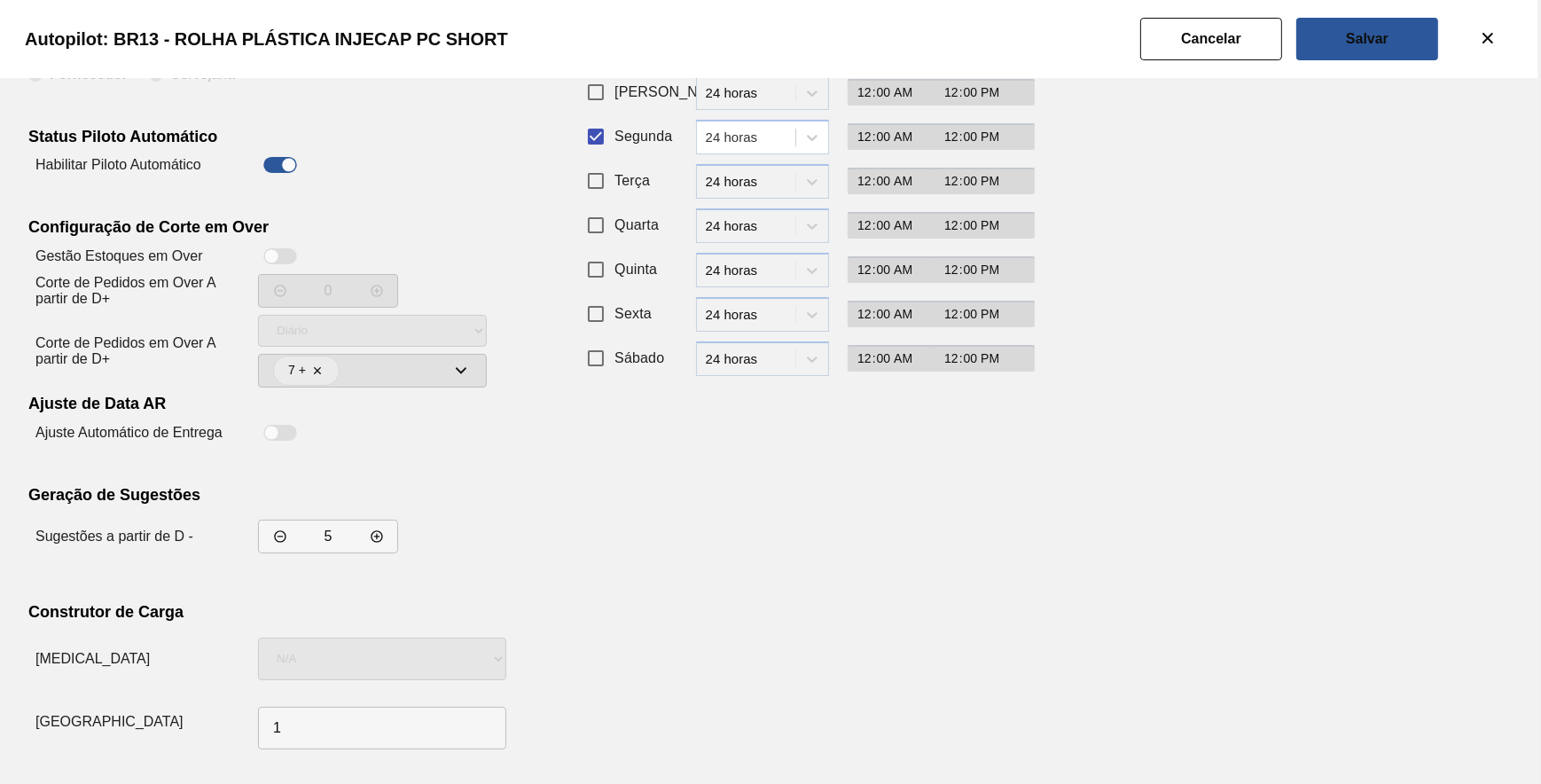
drag, startPoint x: 850, startPoint y: 529, endPoint x: 868, endPoint y: 508, distance: 27.7
click at [868, 508] on div "Recorrência de Compra Padrão Personalizado Dias da Semana Período Início Fim Do…" at bounding box center [798, 355] width 435 height 801
click at [0, 0] on slot "Salvar" at bounding box center [0, 0] width 0 height 0
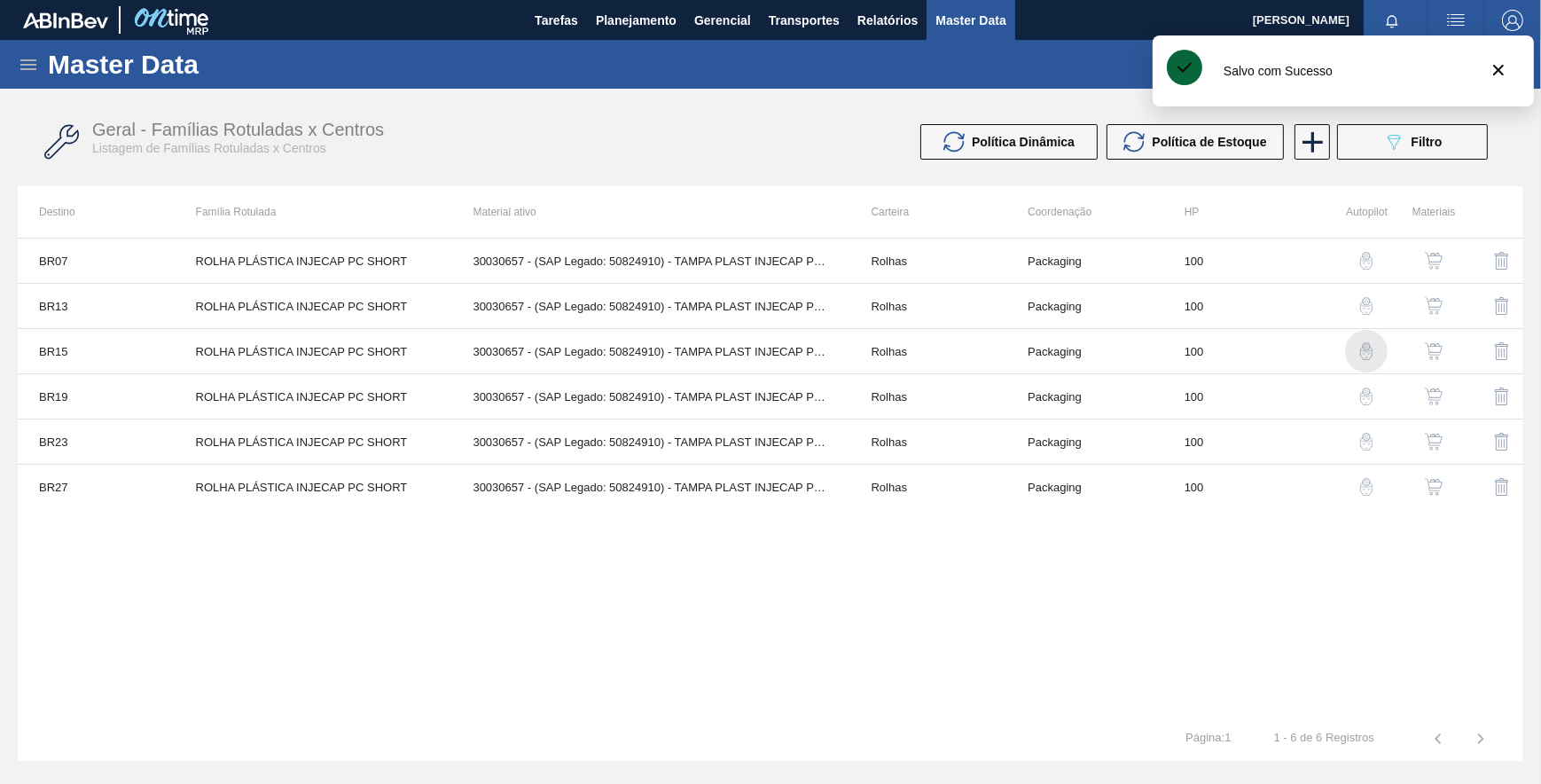
click at [1361, 357] on img "button" at bounding box center [1366, 351] width 17 height 17
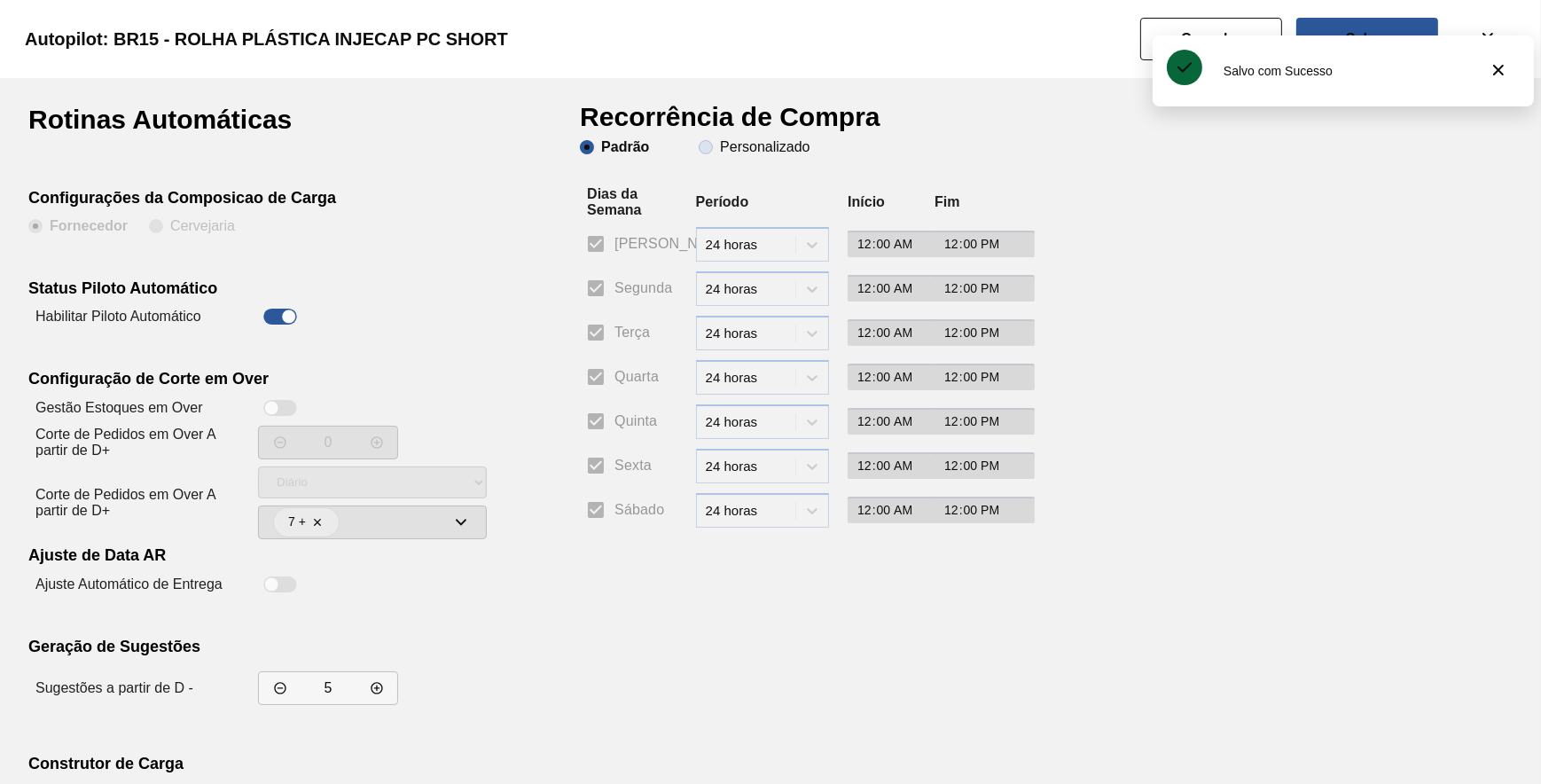
click at [0, 0] on slot "Personalizado" at bounding box center [0, 0] width 0 height 0
click at [720, 152] on input "Personalizado" at bounding box center [705, 147] width 28 height 28
click at [598, 294] on input "Segunda" at bounding box center [596, 288] width 37 height 37
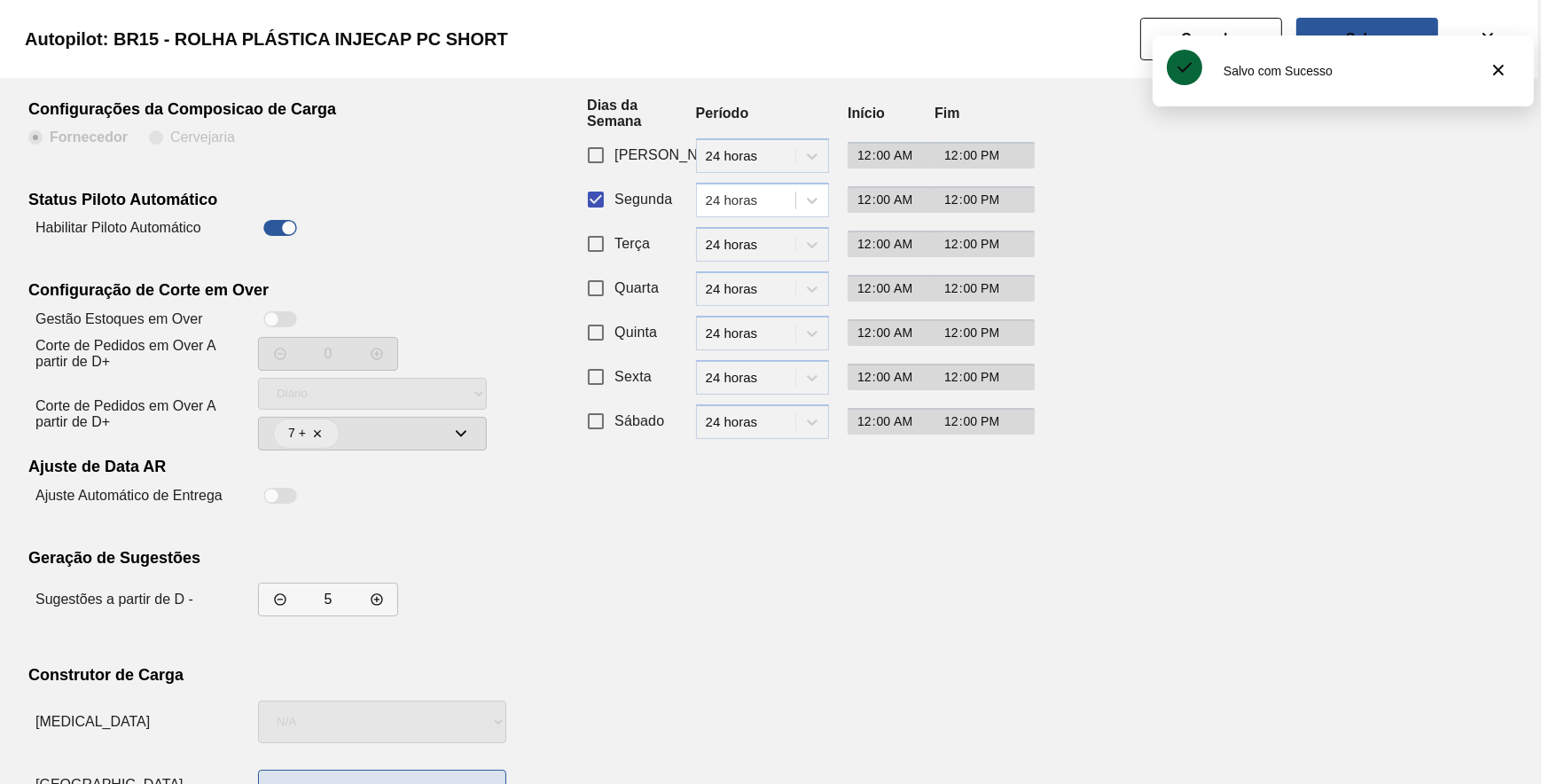
scroll to position [151, 0]
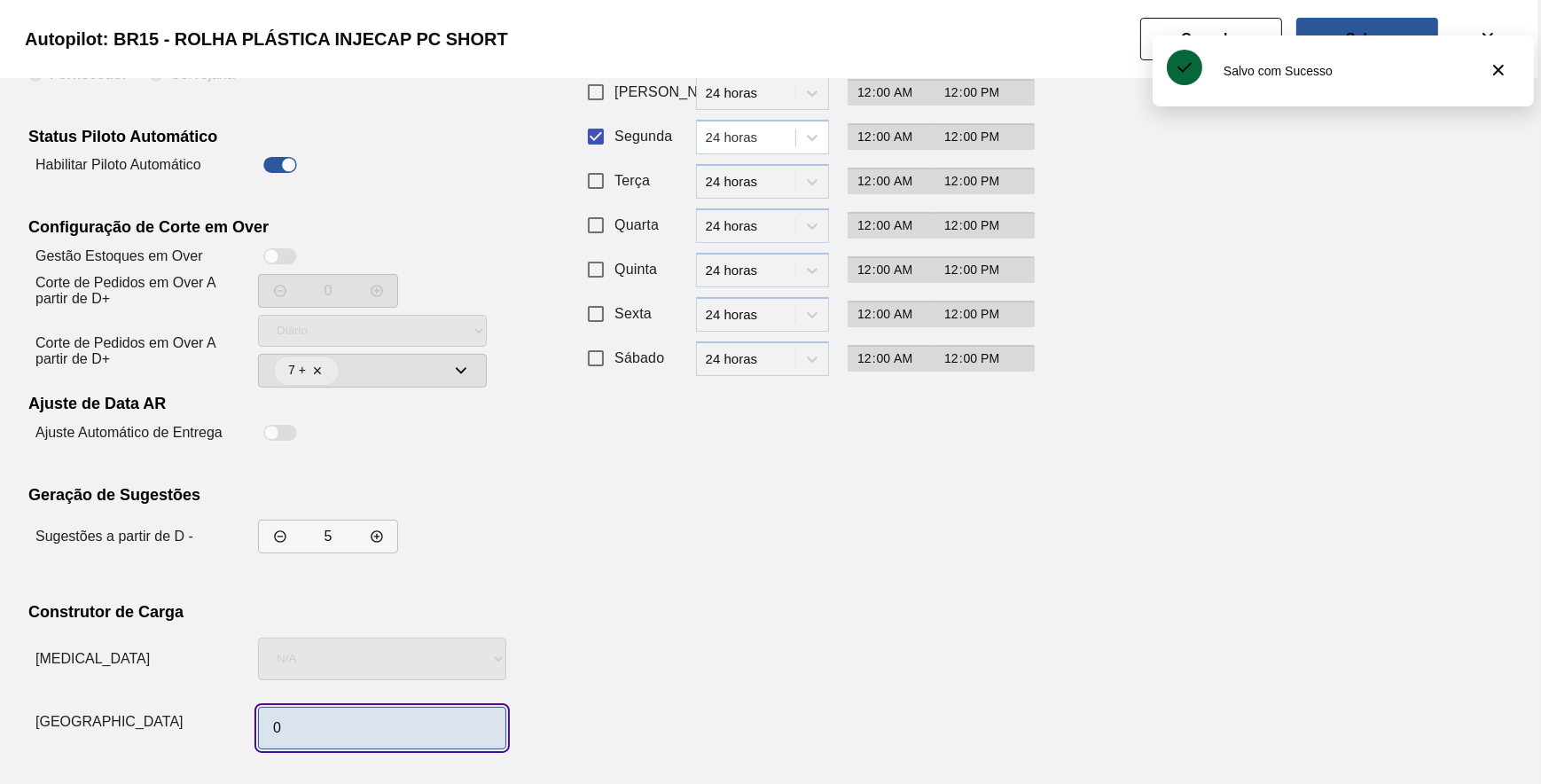
click at [403, 710] on input "0" at bounding box center [382, 728] width 248 height 43
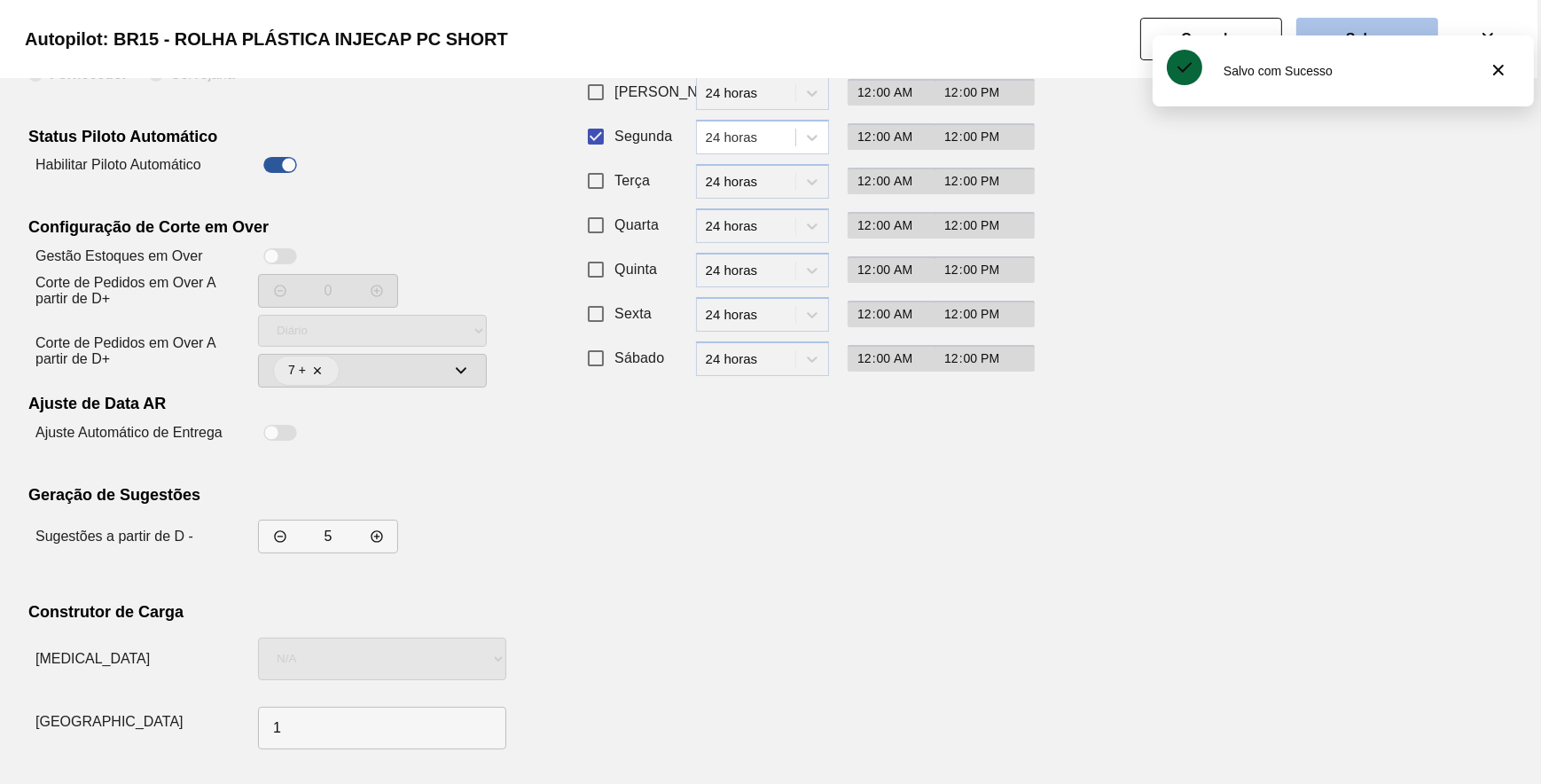
click at [1351, 27] on button "Salvar" at bounding box center [1367, 39] width 142 height 43
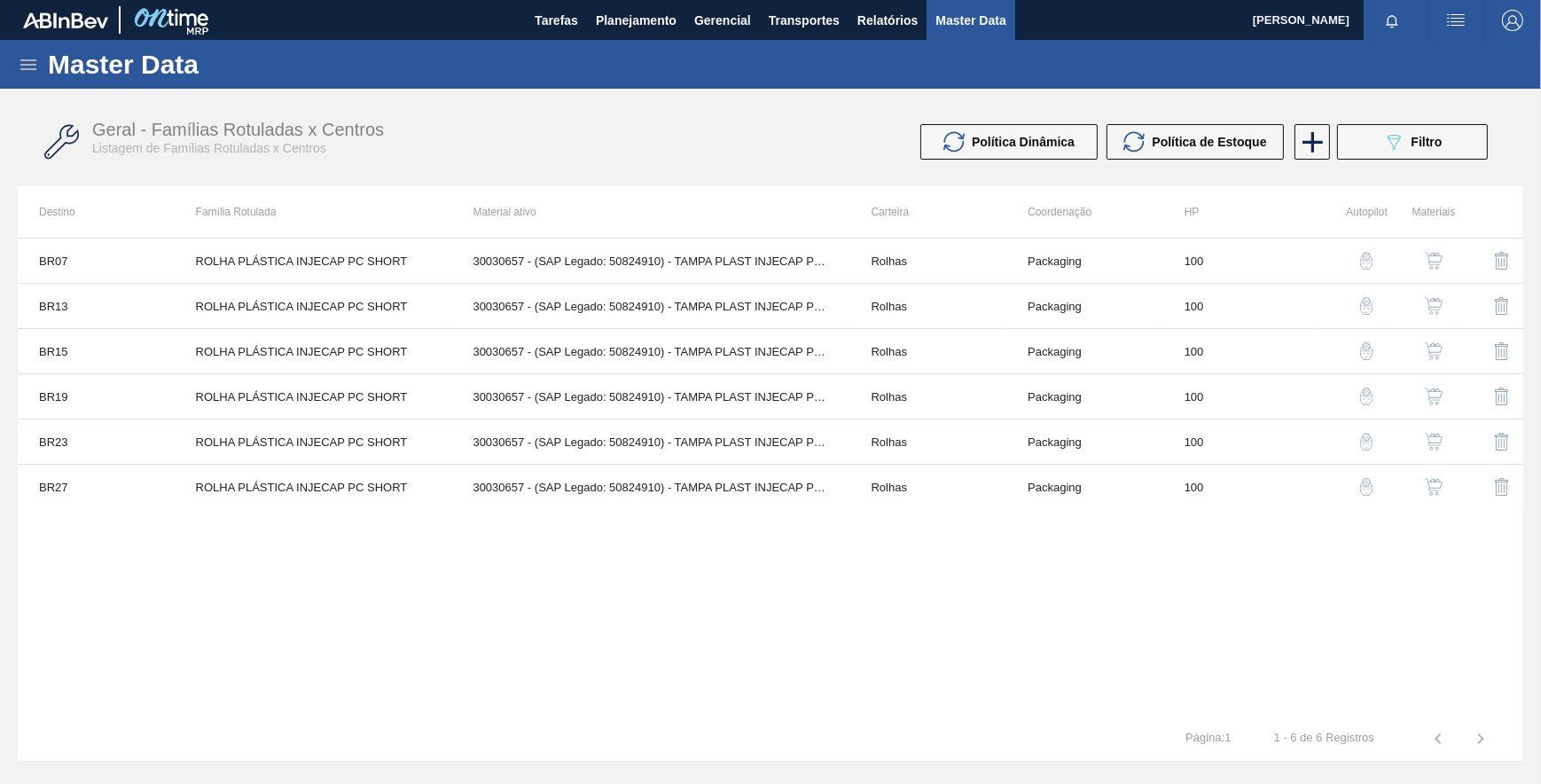
click at [1371, 347] on img "button" at bounding box center [1366, 351] width 17 height 17
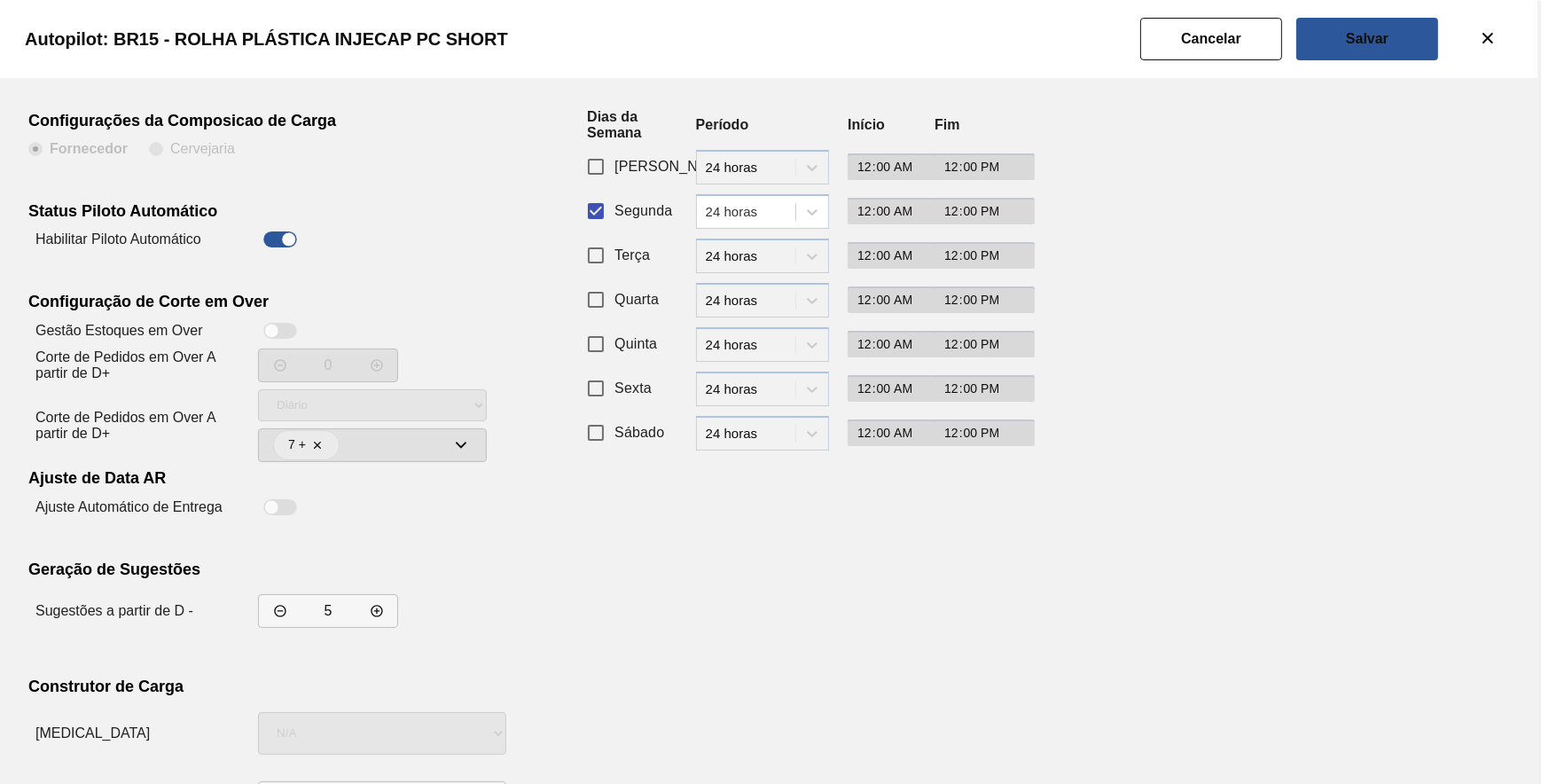
scroll to position [151, 0]
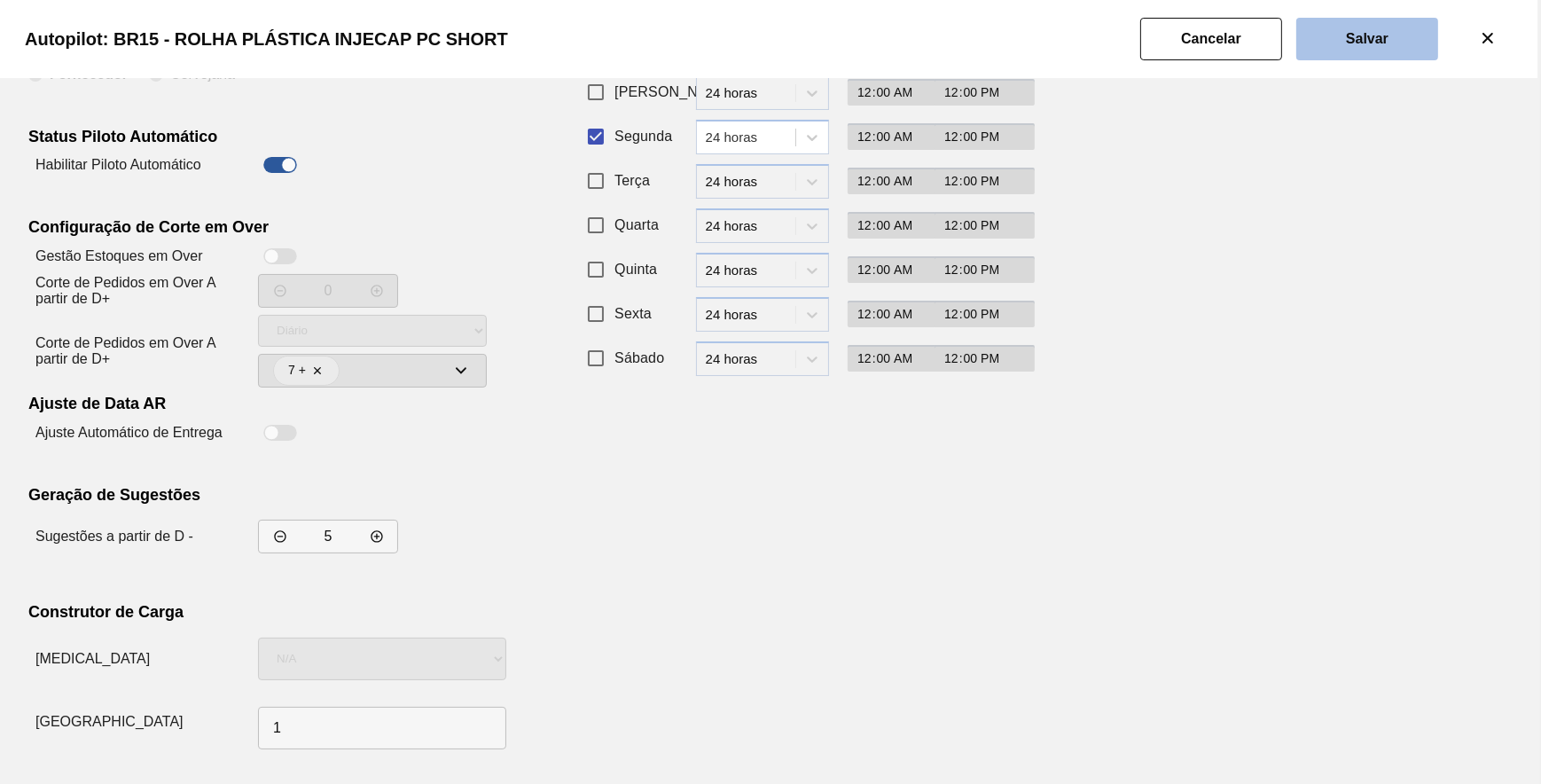
click at [1315, 50] on button "Salvar" at bounding box center [1367, 39] width 142 height 43
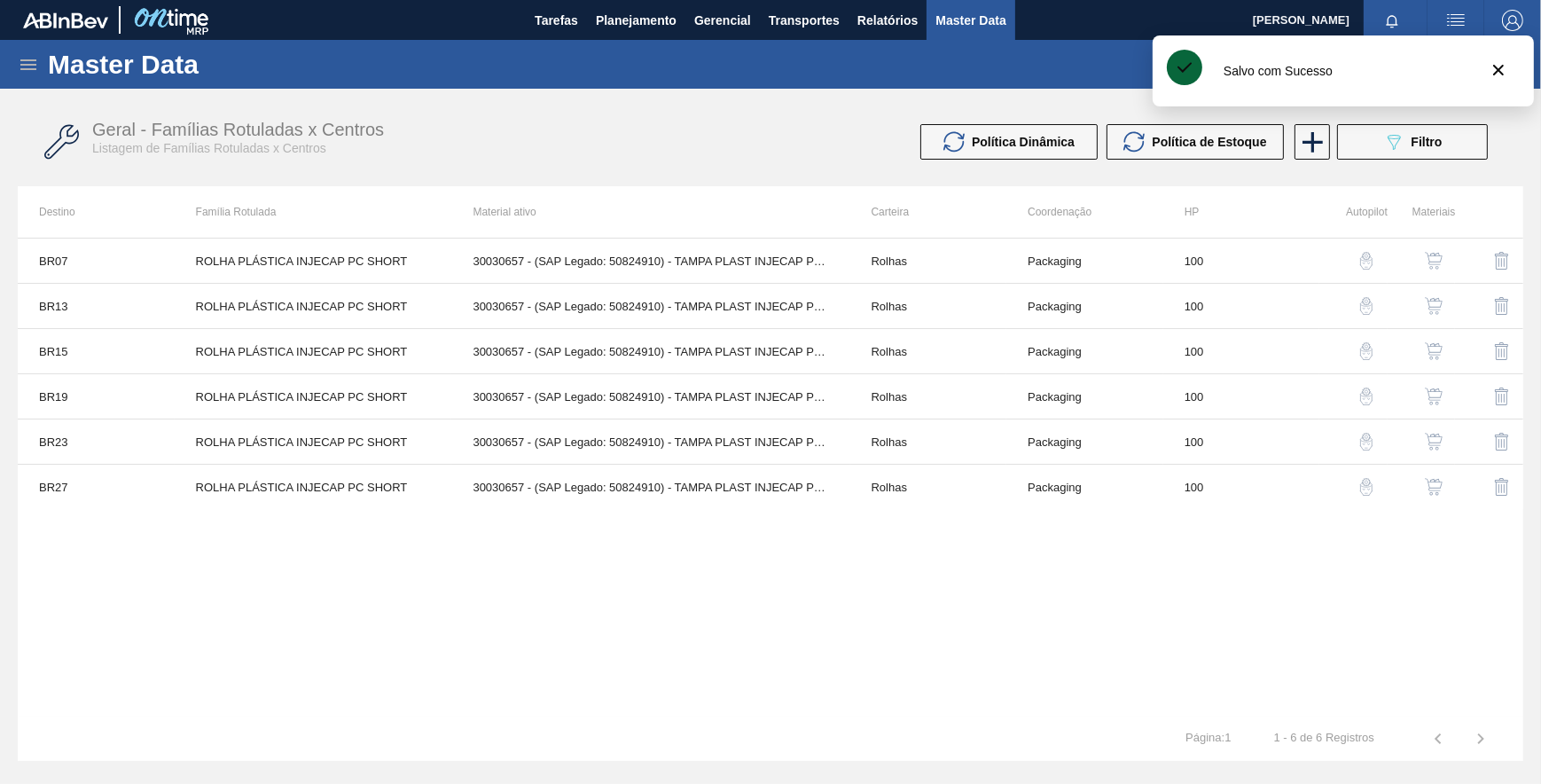
click at [1361, 395] on img "button" at bounding box center [1366, 396] width 17 height 17
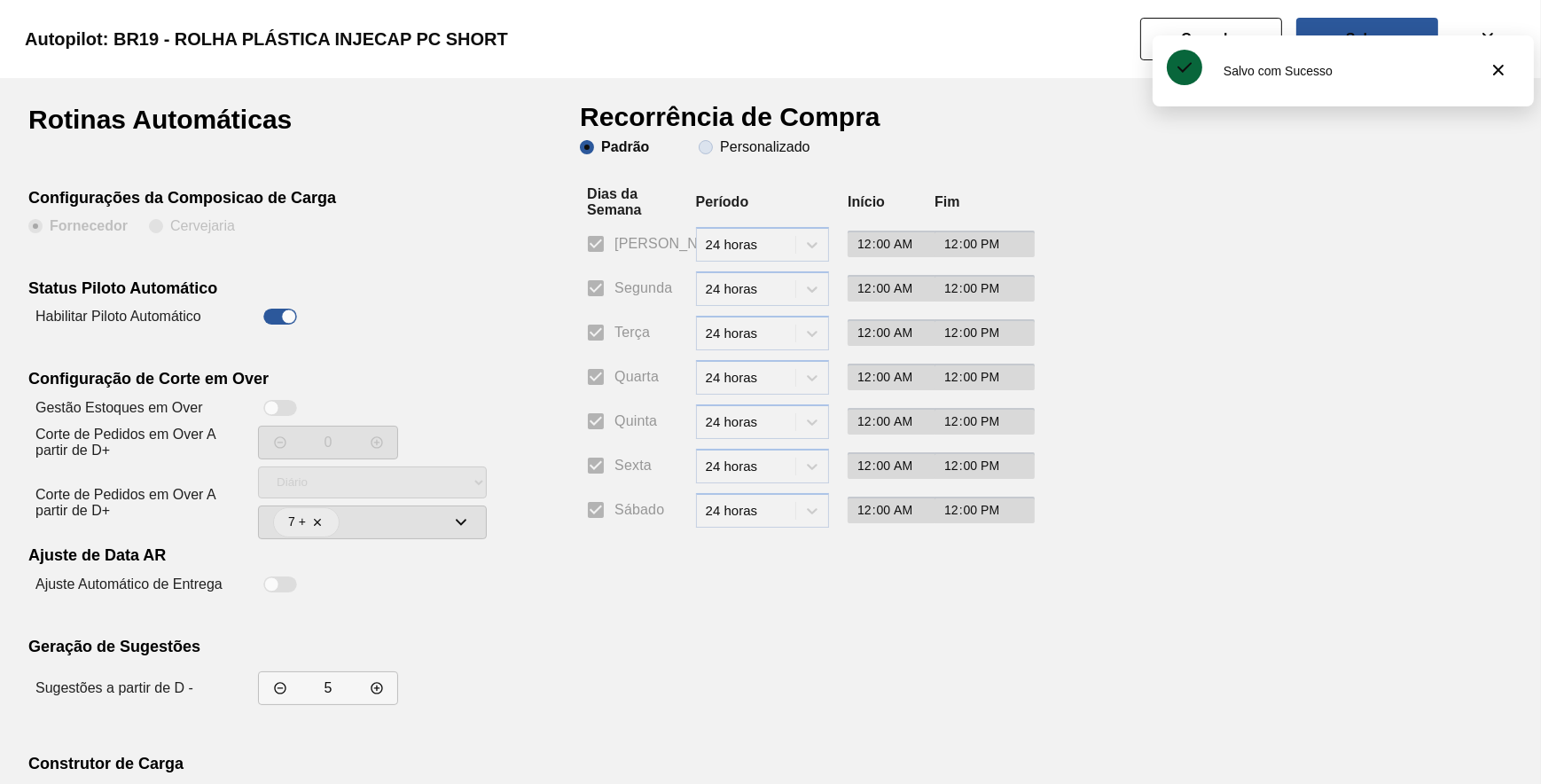
click at [0, 0] on slot "Personalizado" at bounding box center [0, 0] width 0 height 0
click at [720, 147] on input "Personalizado" at bounding box center [705, 147] width 28 height 28
click at [595, 295] on input "Segunda" at bounding box center [596, 288] width 37 height 37
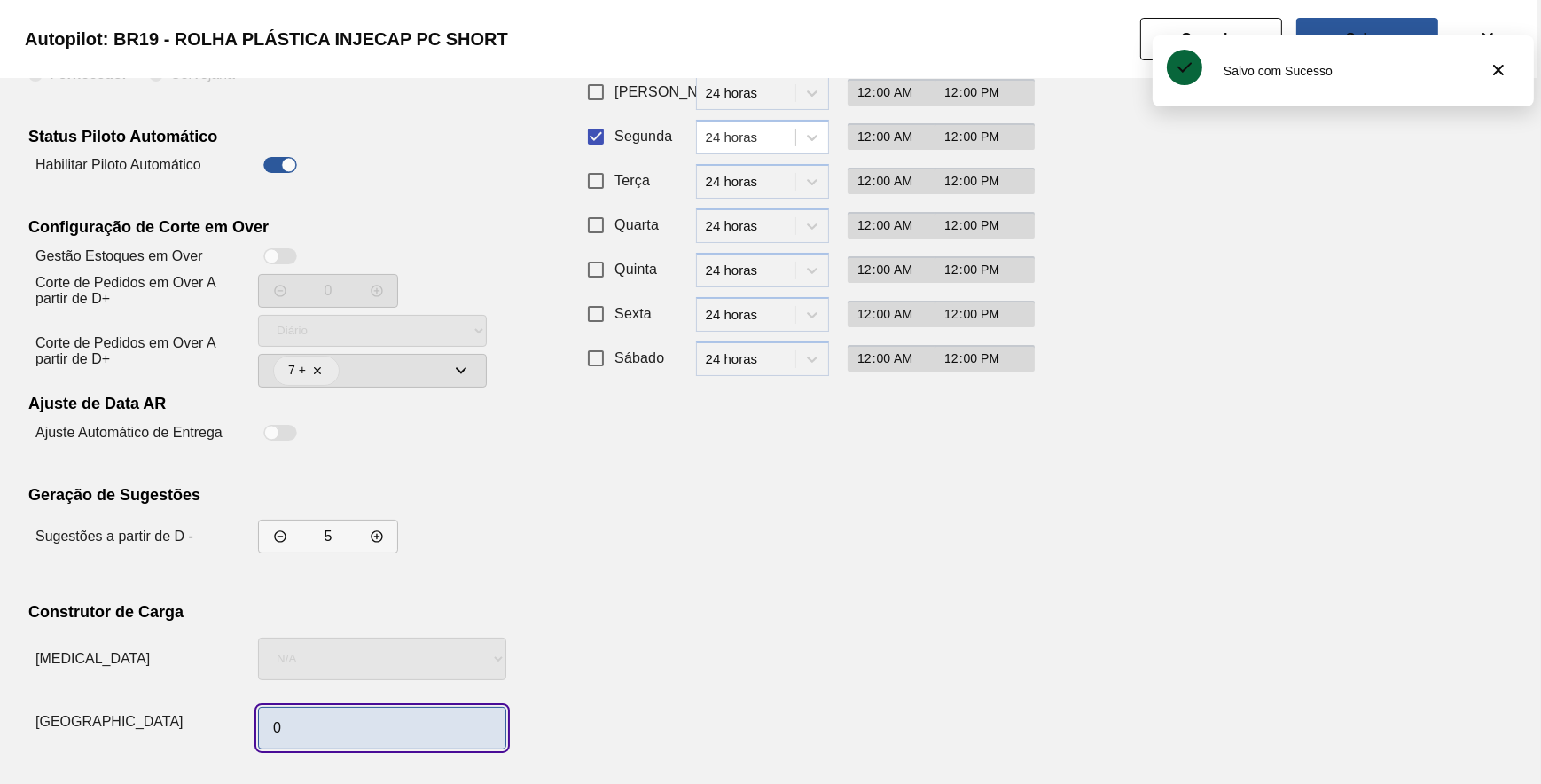
click at [354, 714] on input "0" at bounding box center [382, 728] width 248 height 43
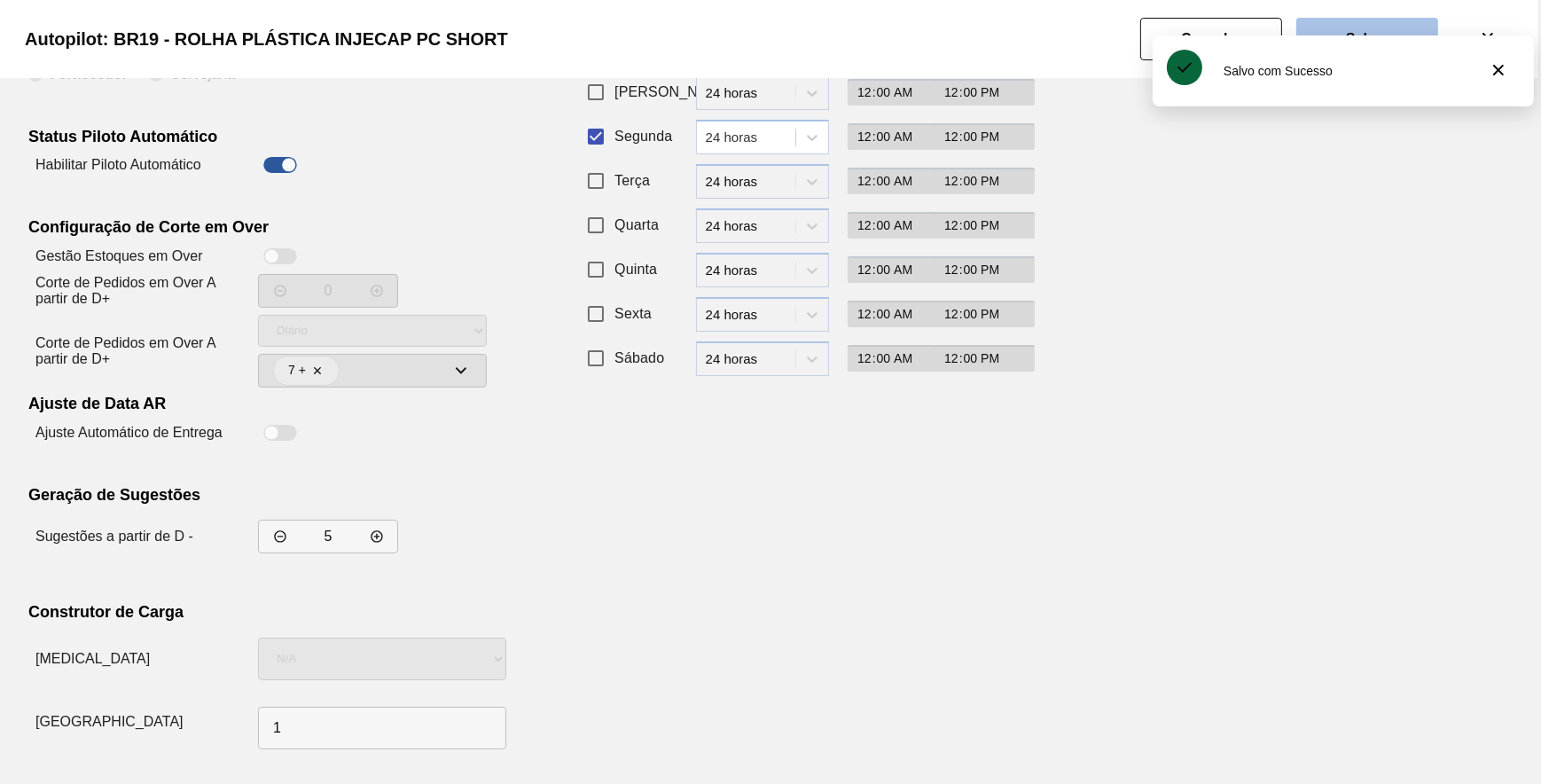
click at [1401, 23] on button "Salvar" at bounding box center [1367, 39] width 142 height 43
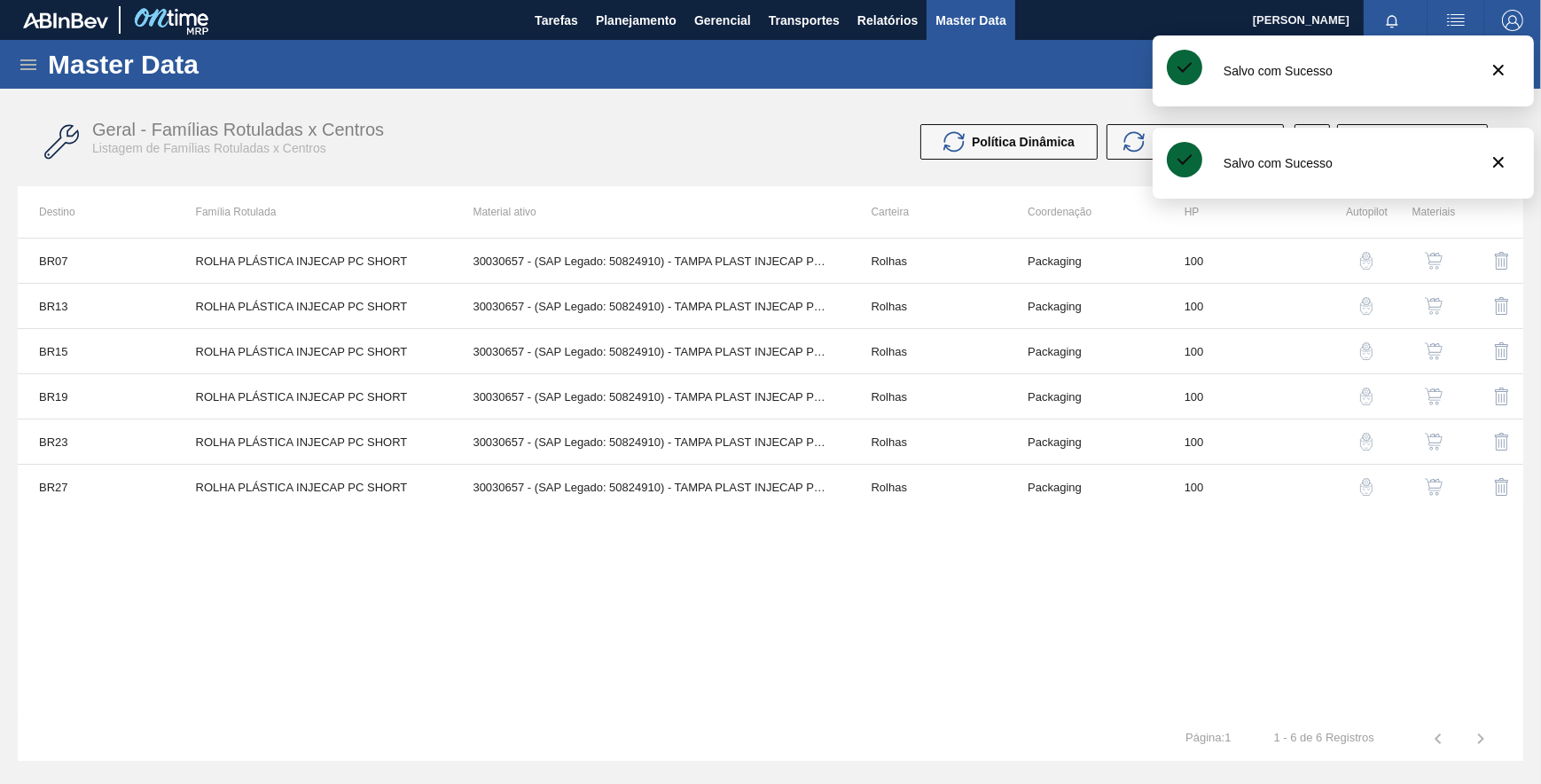
click at [1363, 435] on img "button" at bounding box center [1366, 441] width 17 height 17
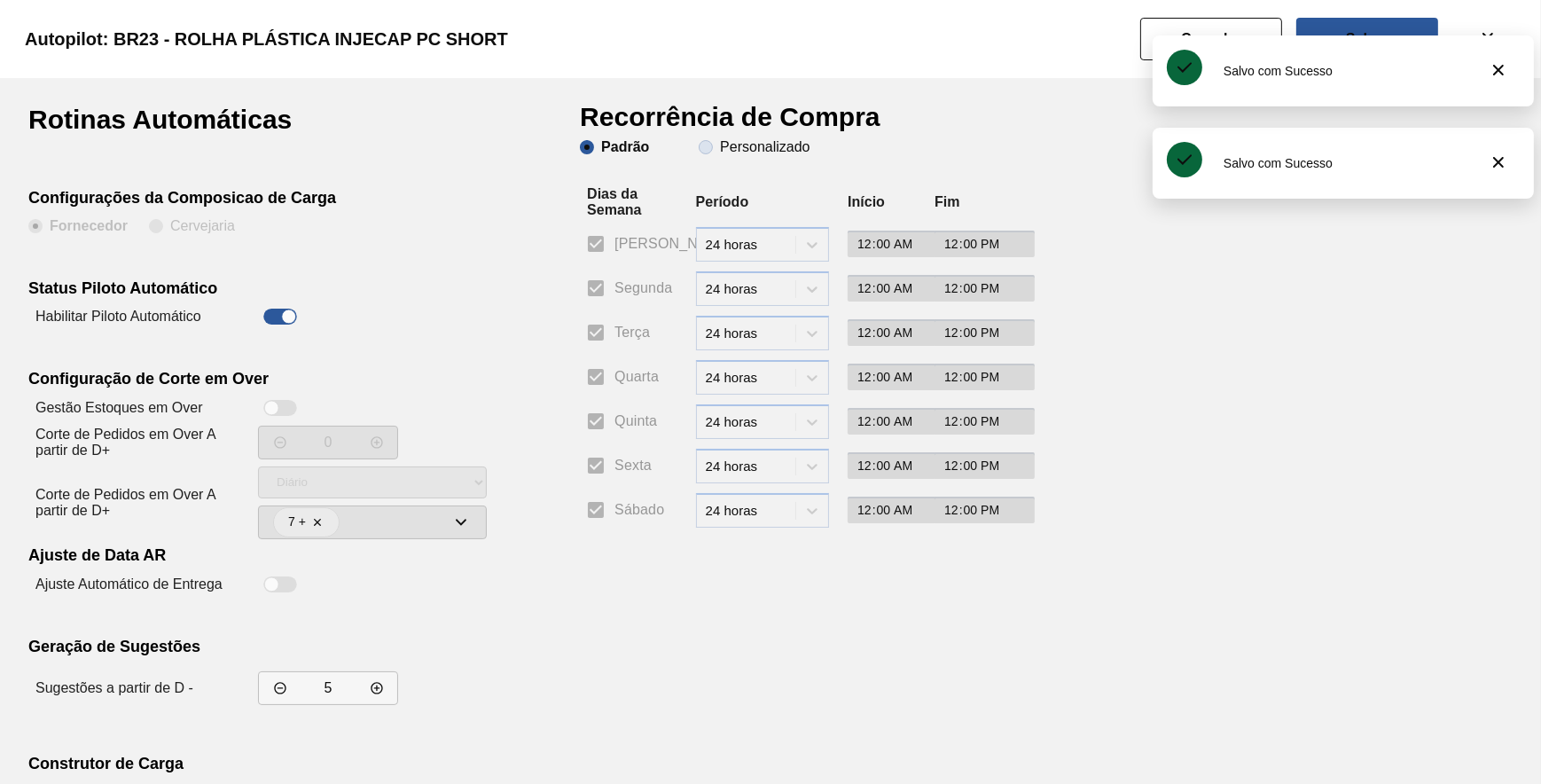
click at [0, 0] on slot "Personalizado" at bounding box center [0, 0] width 0 height 0
click at [720, 150] on input "Personalizado" at bounding box center [705, 147] width 28 height 28
click at [588, 289] on input "Segunda" at bounding box center [596, 288] width 37 height 37
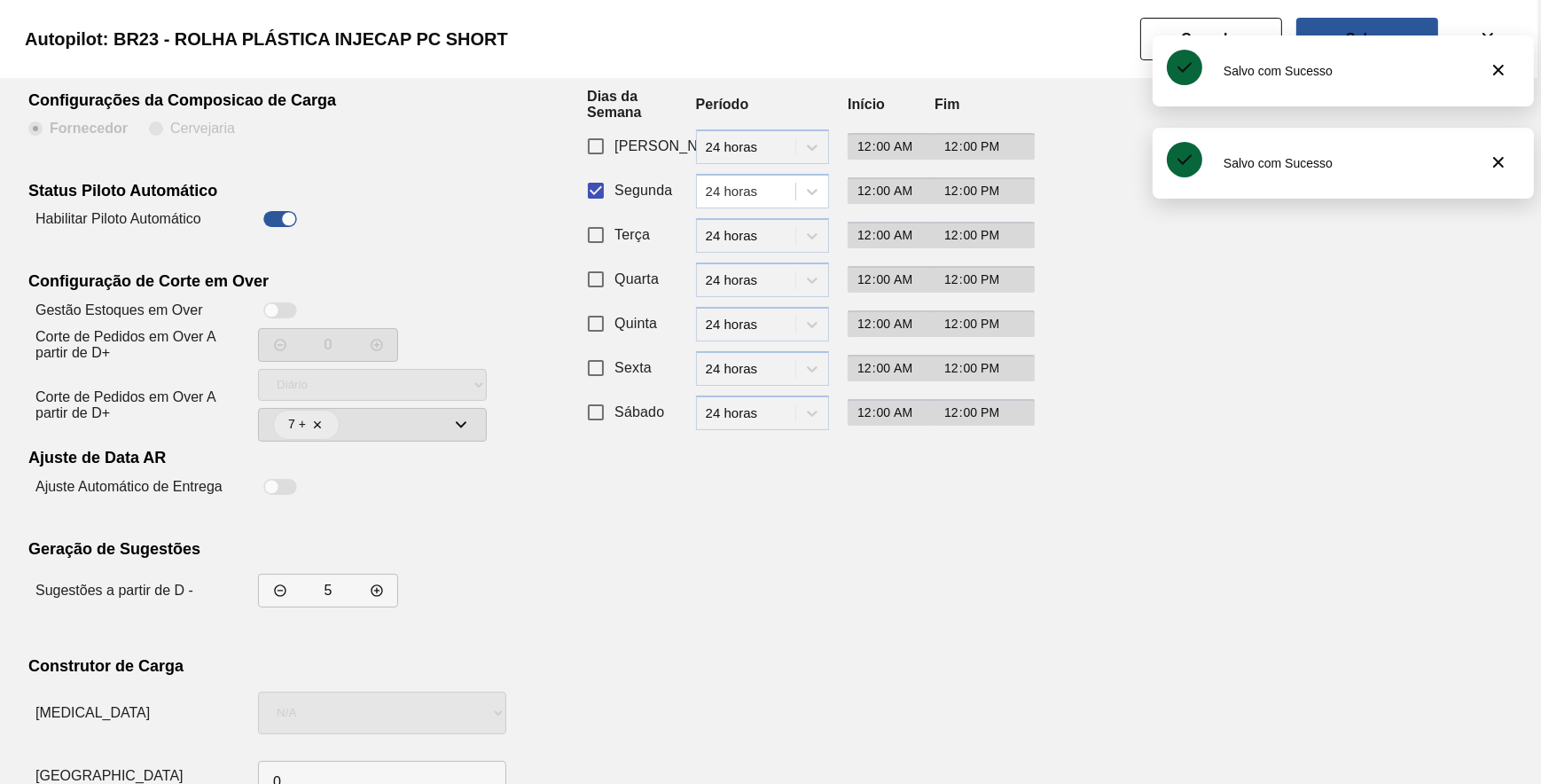
scroll to position [151, 0]
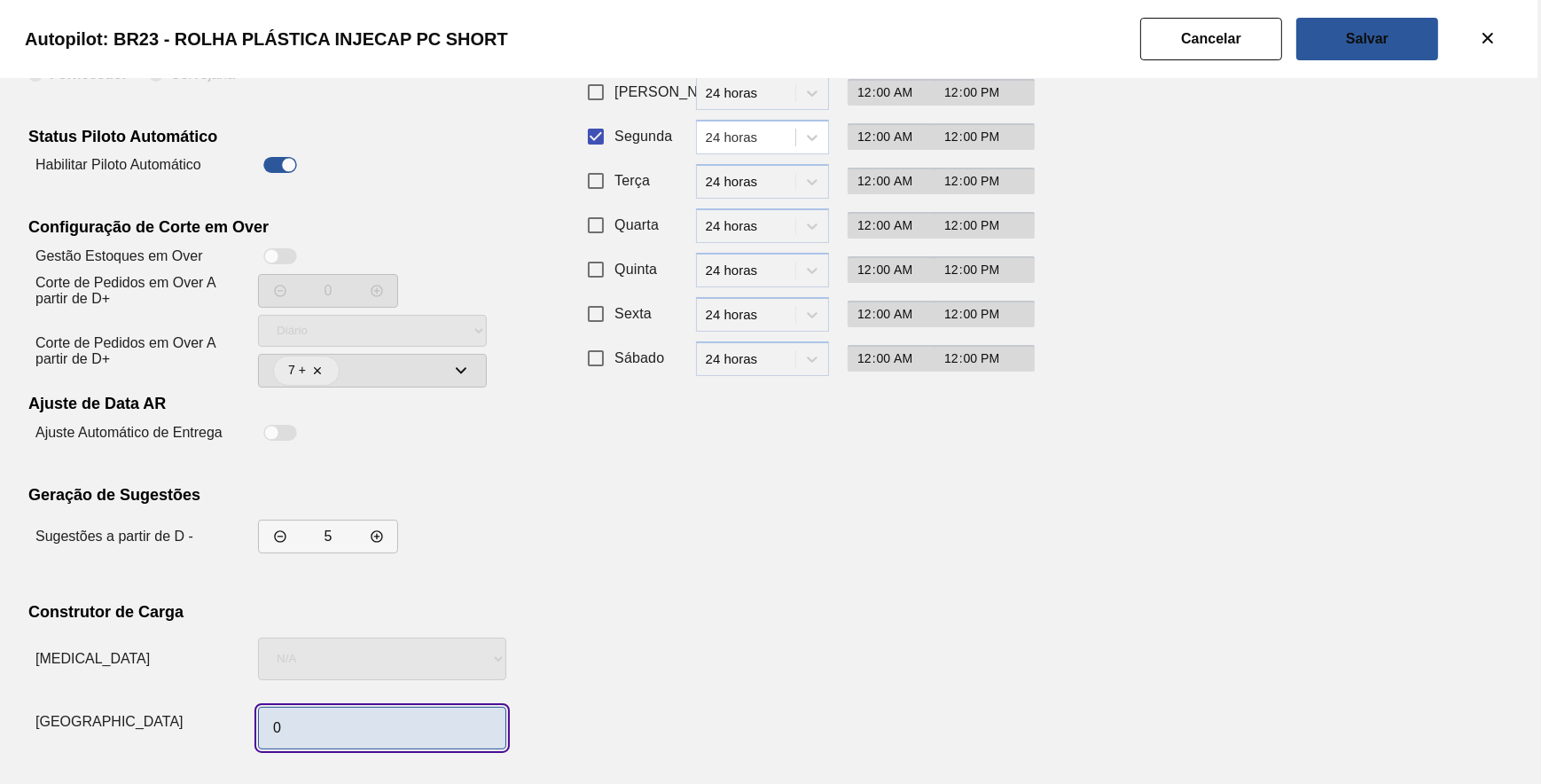
click at [366, 724] on input "0" at bounding box center [382, 728] width 248 height 43
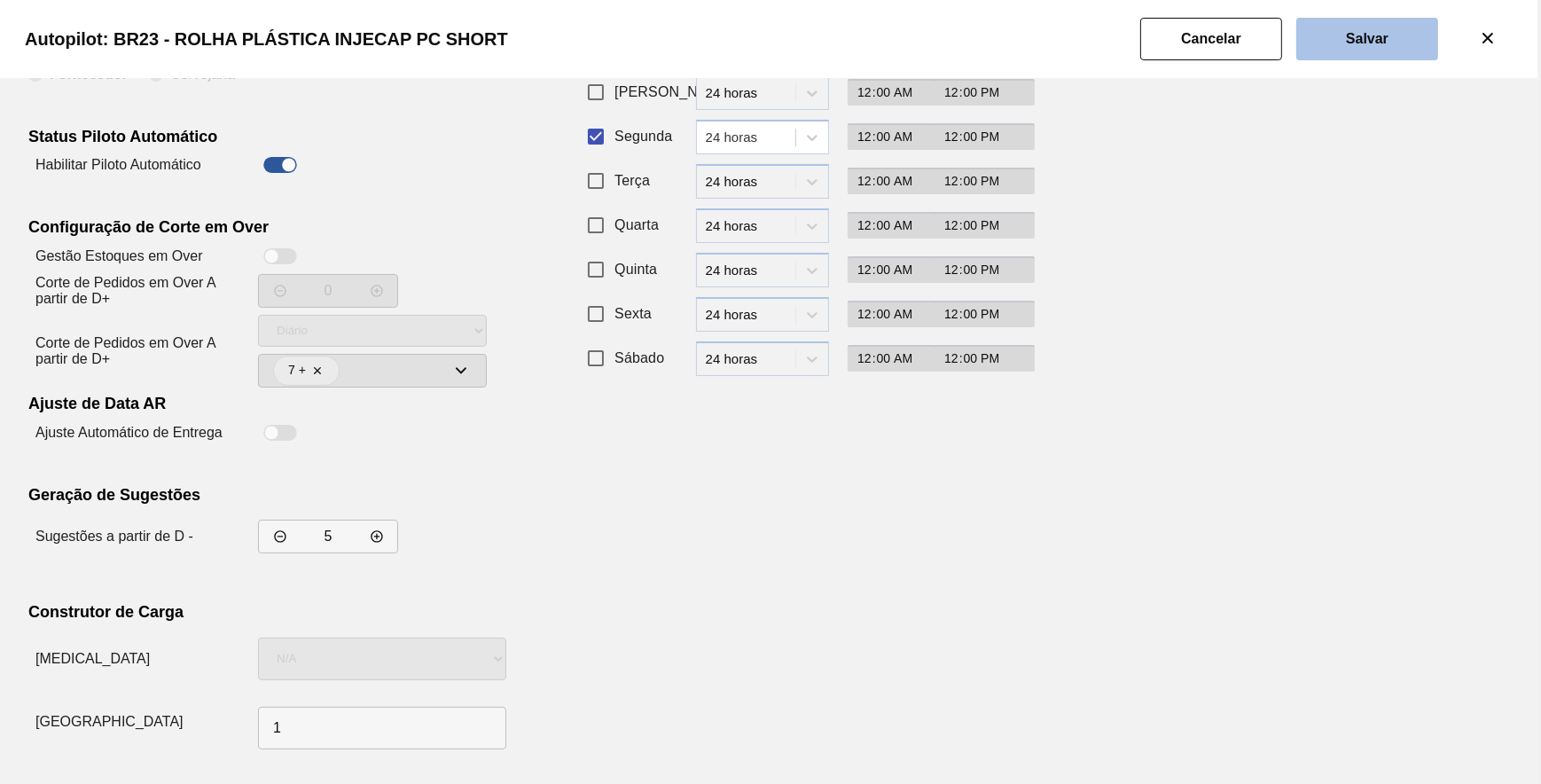
click at [0, 0] on slot "Salvar" at bounding box center [0, 0] width 0 height 0
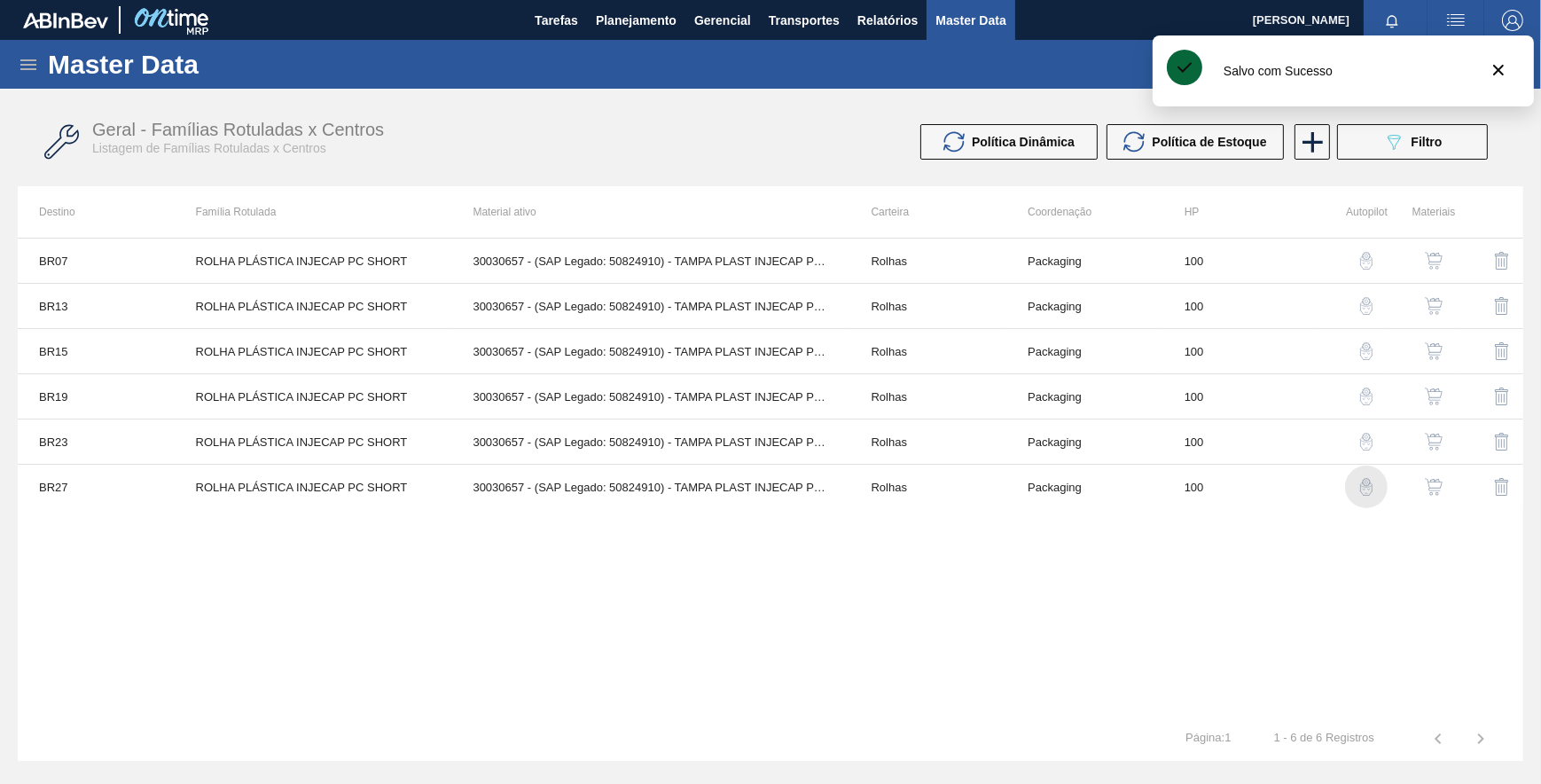
click at [1368, 478] on img "button" at bounding box center [1366, 486] width 17 height 17
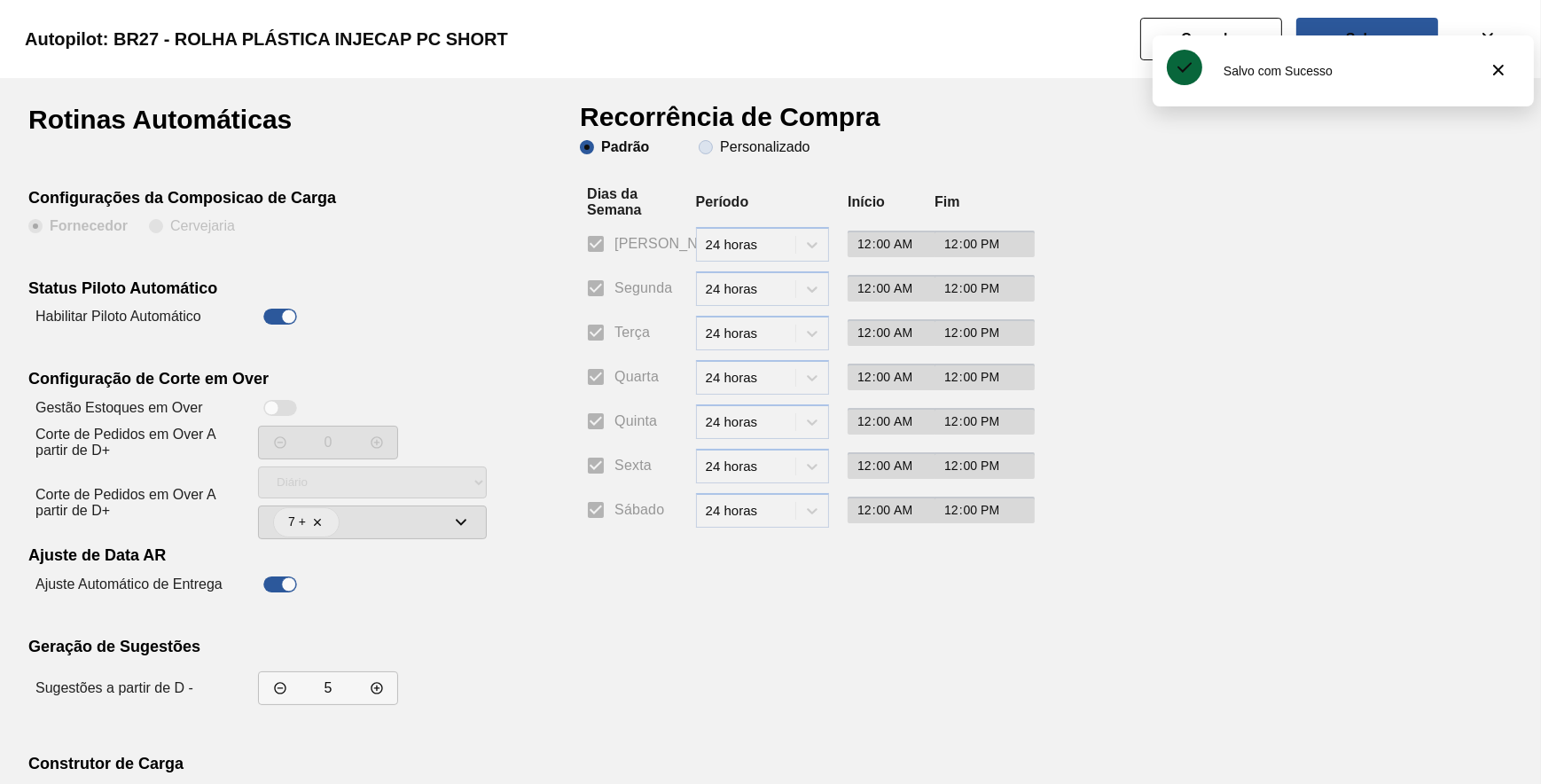
click at [0, 0] on slot "Personalizado" at bounding box center [0, 0] width 0 height 0
click at [720, 148] on input "Personalizado" at bounding box center [705, 147] width 28 height 28
click at [596, 293] on input "Segunda" at bounding box center [596, 288] width 37 height 37
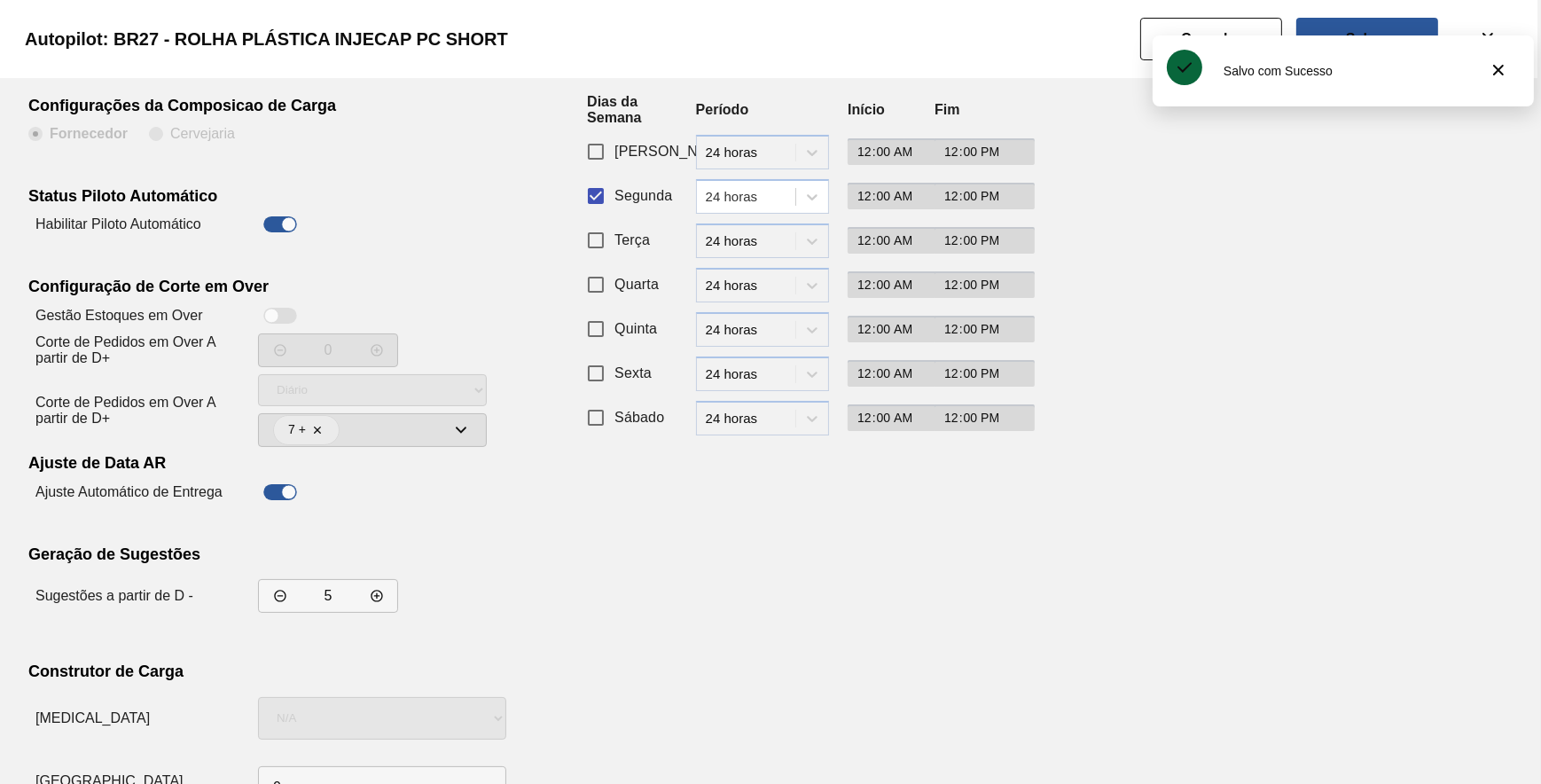
scroll to position [151, 0]
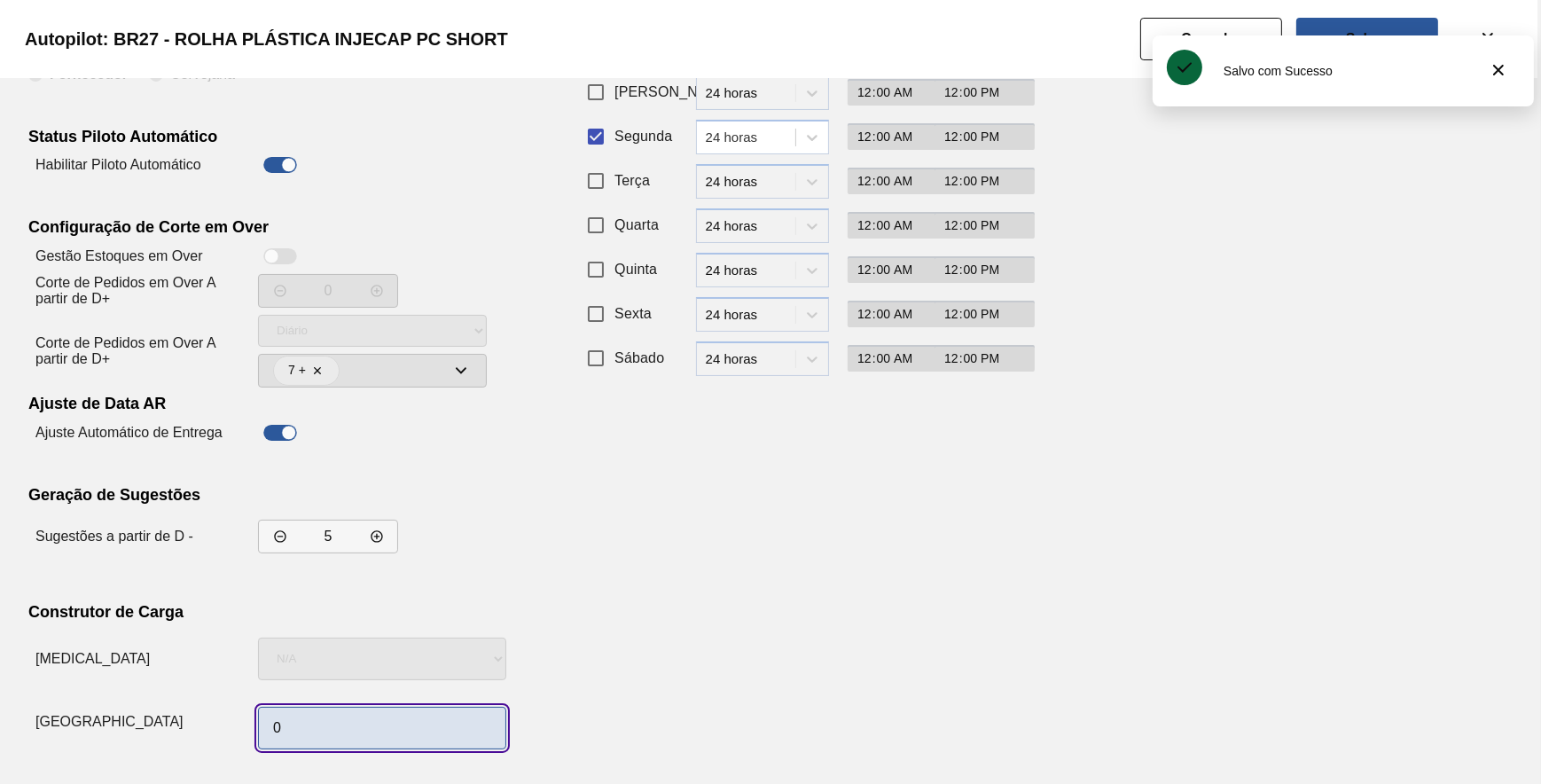
click at [398, 724] on input "0" at bounding box center [382, 728] width 248 height 43
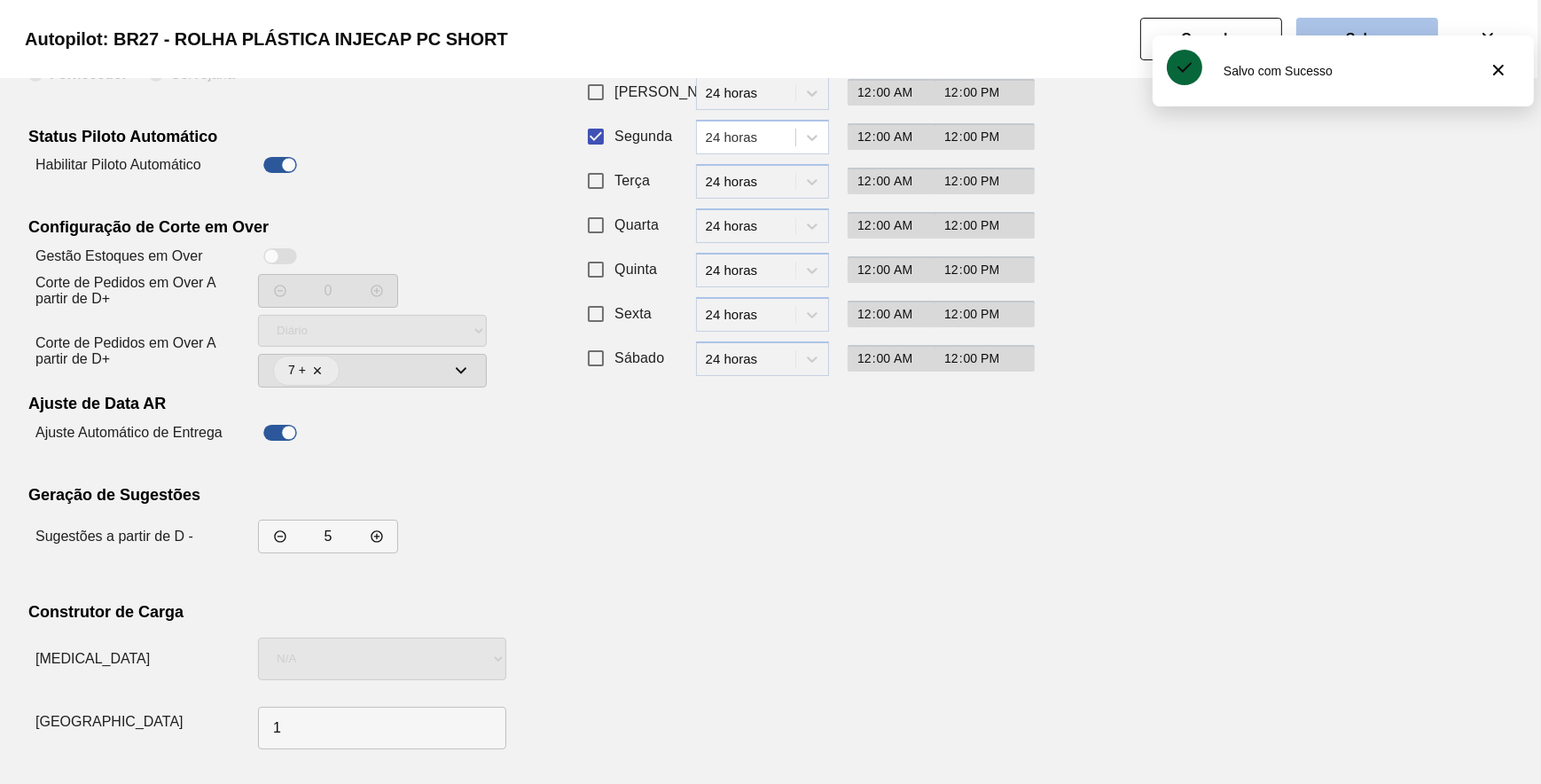
click at [1326, 33] on button "Salvar" at bounding box center [1367, 39] width 142 height 43
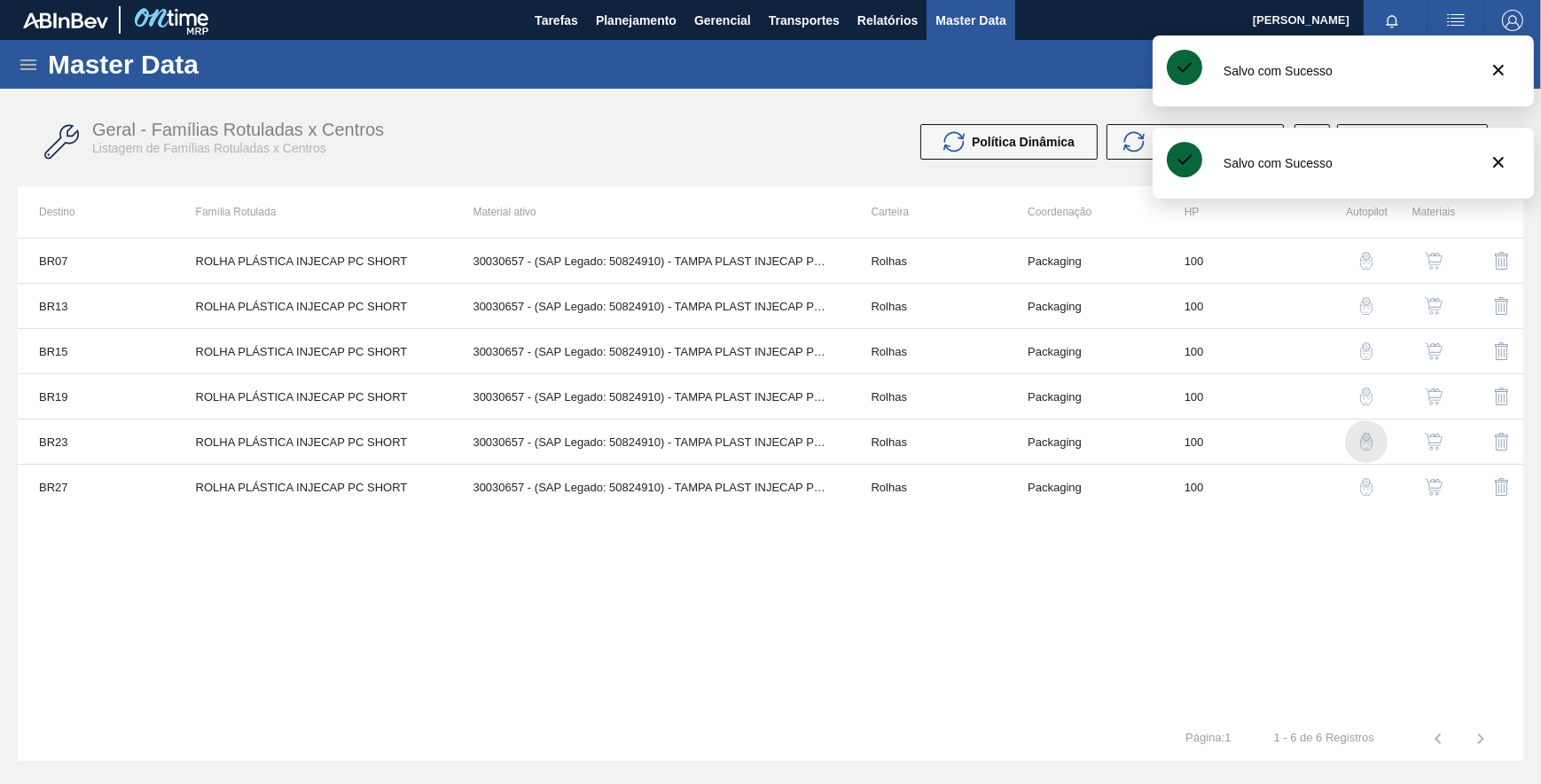
click at [1364, 443] on img "button" at bounding box center [1366, 441] width 17 height 17
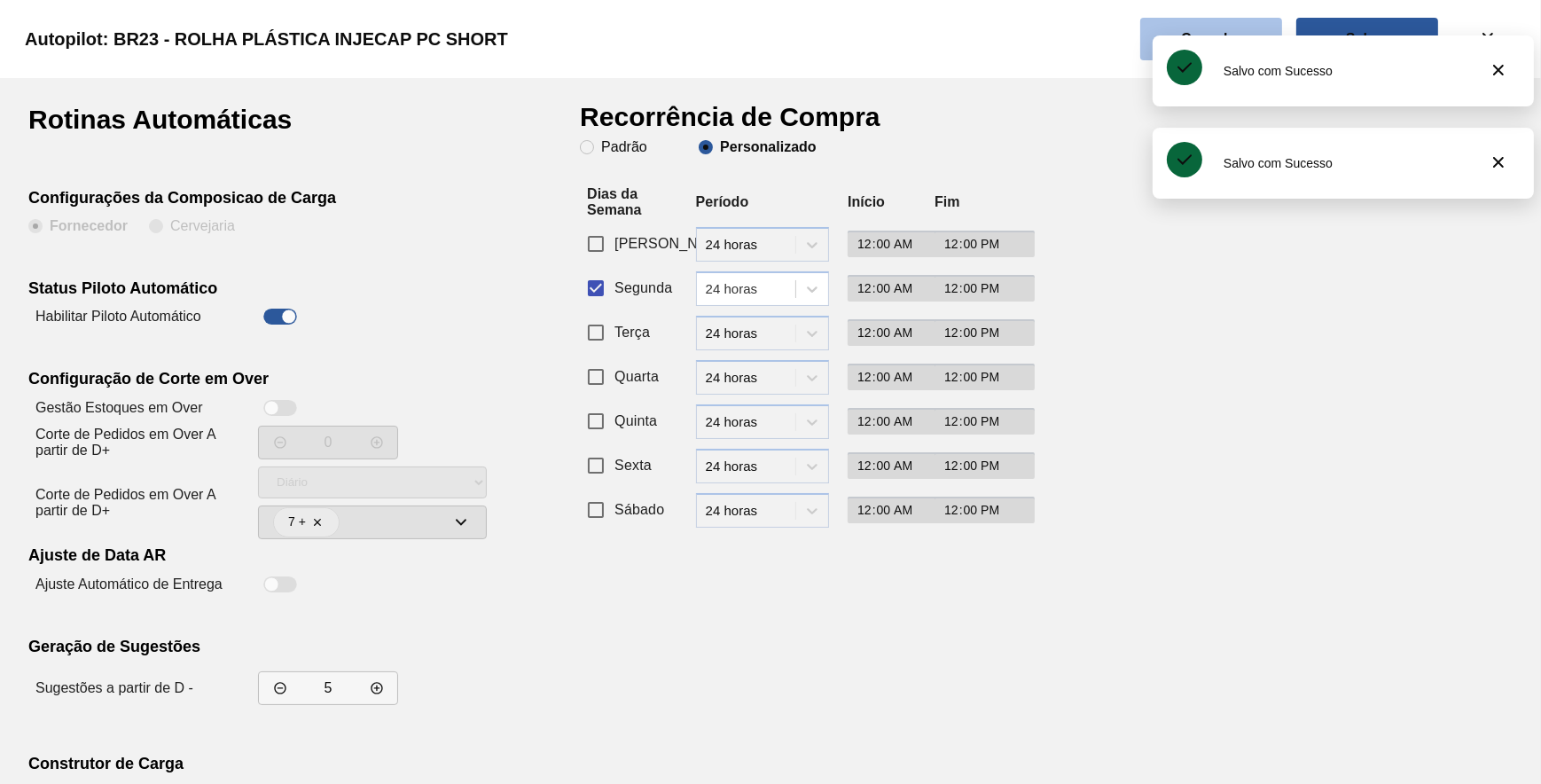
click at [1249, 19] on button "Cancelar" at bounding box center [1211, 39] width 142 height 43
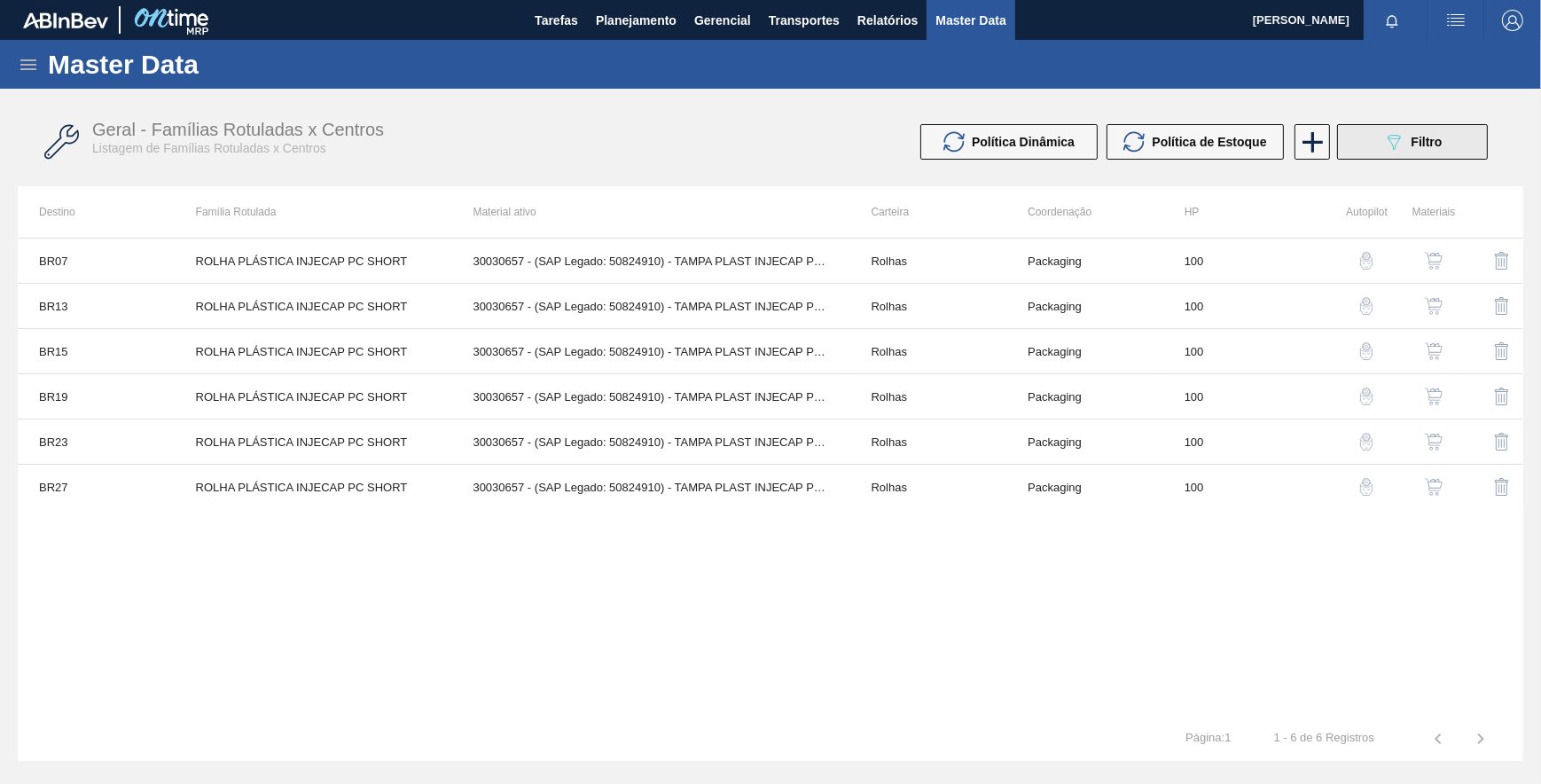
click at [1433, 147] on span "Filtro" at bounding box center [1427, 142] width 31 height 15
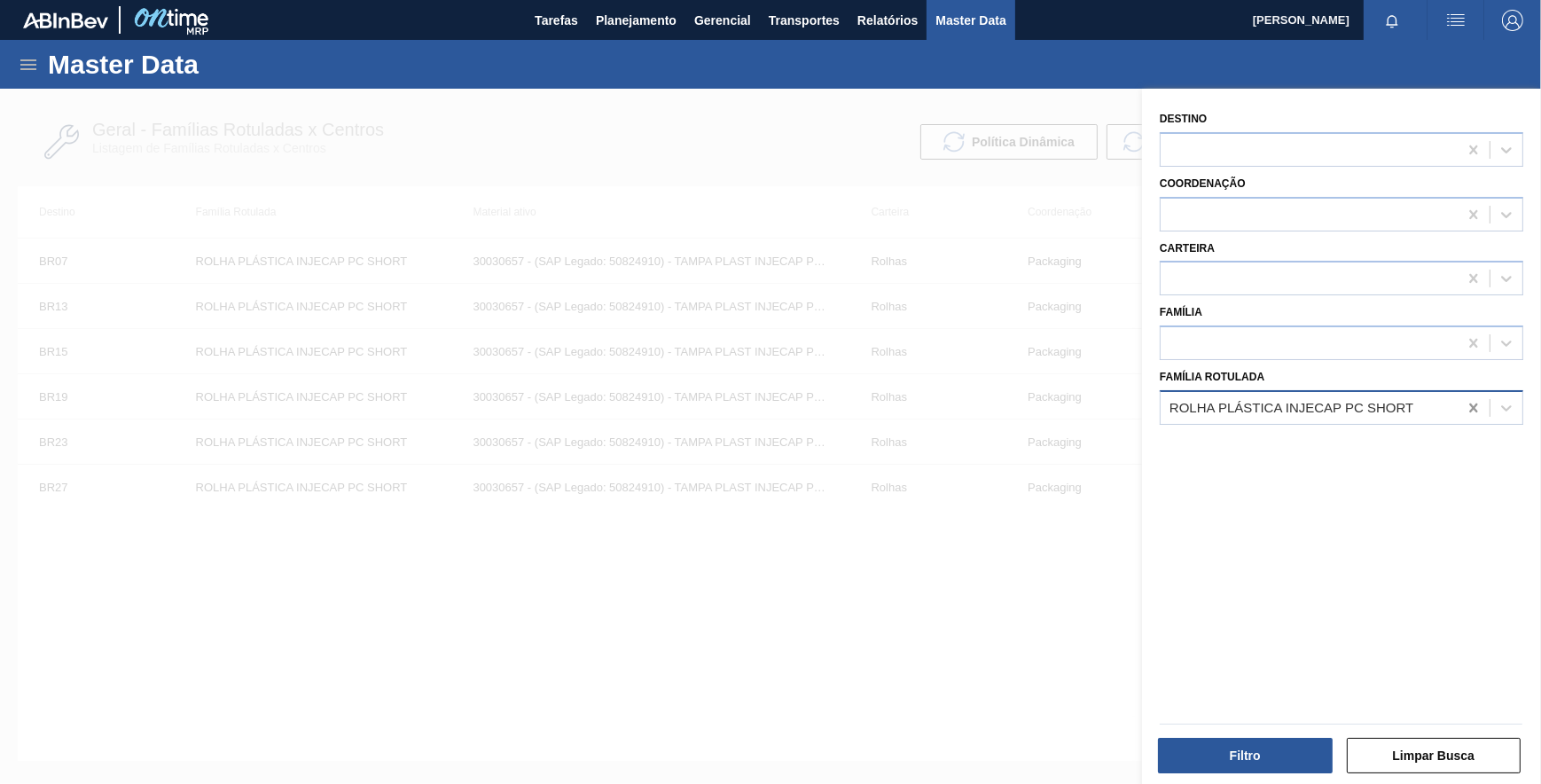
click at [1473, 408] on icon at bounding box center [1473, 408] width 8 height 9
paste Rotulada "ROLHA PLÁSTICA INJECAP PC TW SHORT"
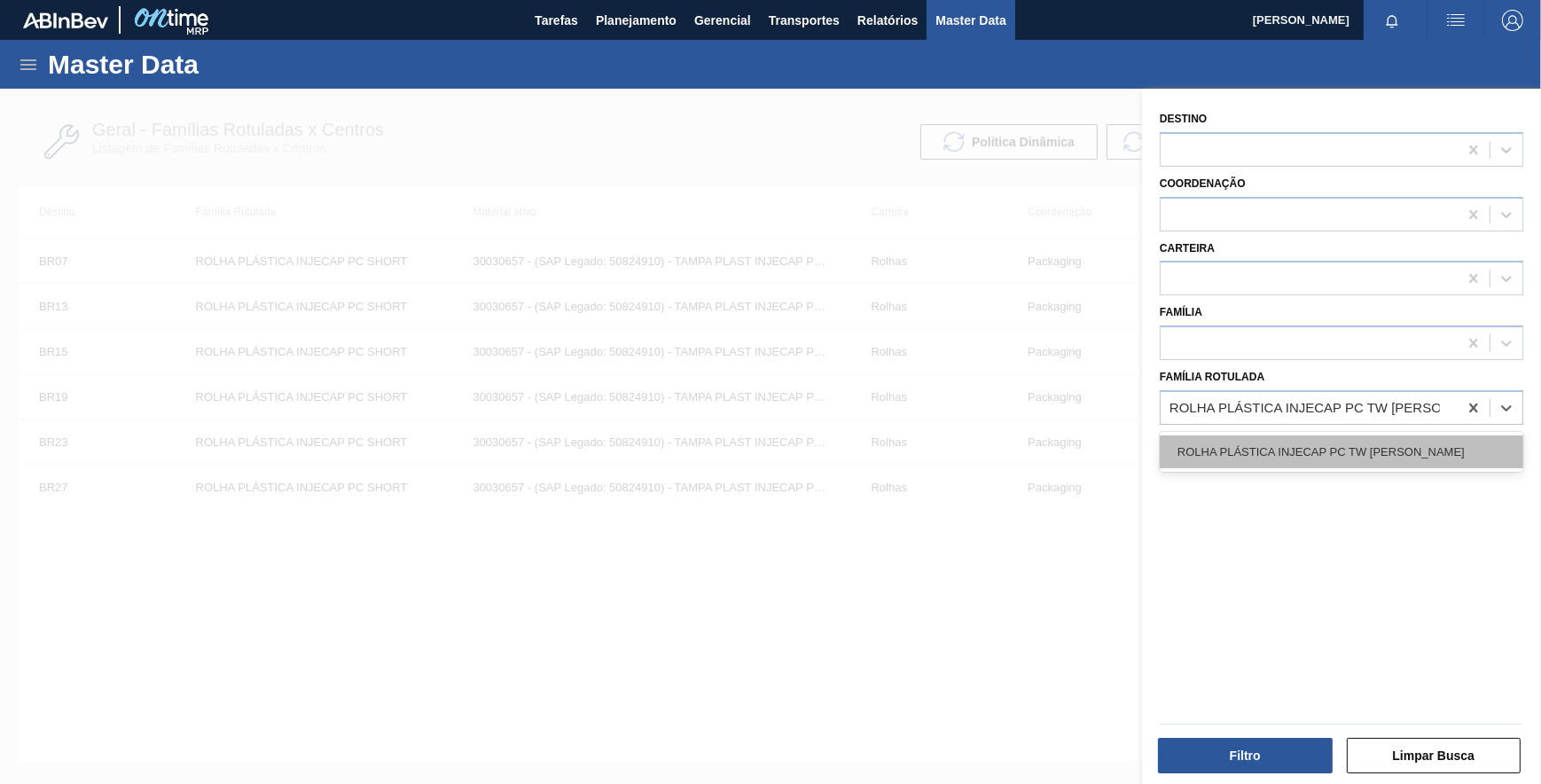
click at [1329, 459] on div "ROLHA PLÁSTICA INJECAP PC TW SHORT" at bounding box center [1341, 452] width 364 height 33
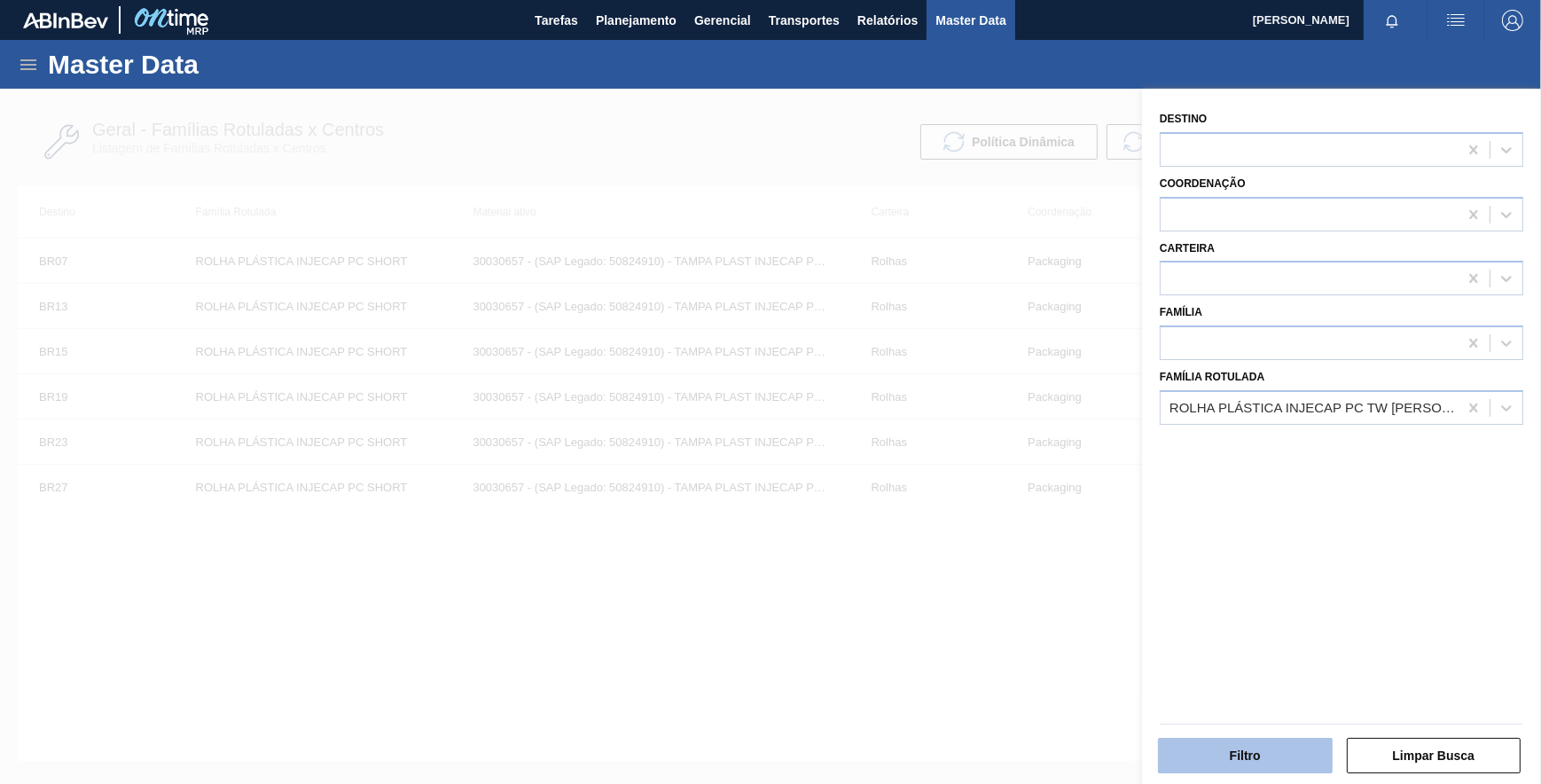
click at [1259, 762] on button "Filtro" at bounding box center [1245, 755] width 175 height 36
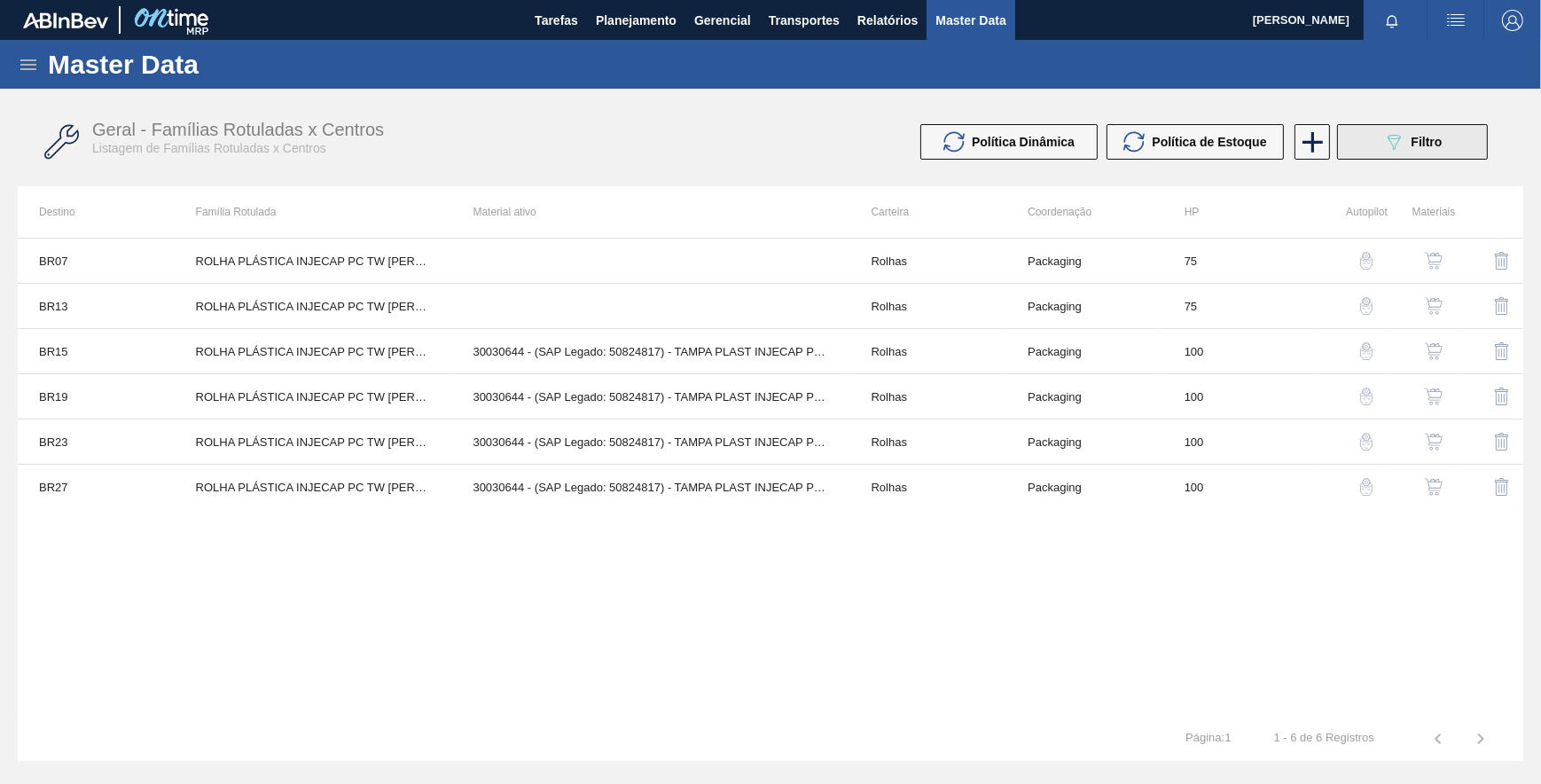
click at [1419, 125] on button "089F7B8B-B2A5-4AFE-B5C0-19BA573D28AC Filtro" at bounding box center [1412, 142] width 150 height 36
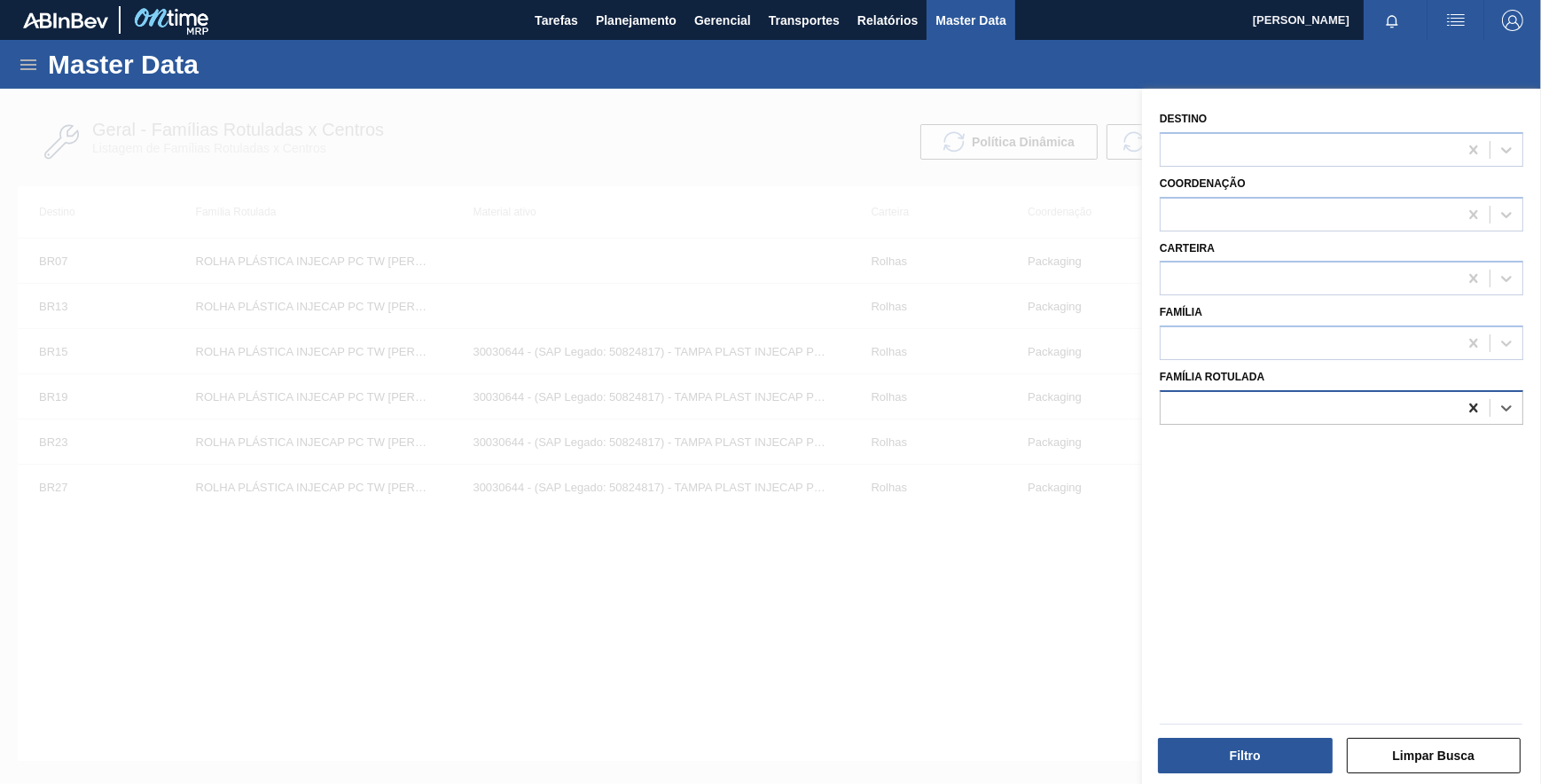
click at [1466, 408] on icon at bounding box center [1473, 408] width 17 height 17
paste Rotulada "ROLHA PLÁSTICA INJECAP PC TW SHORT"
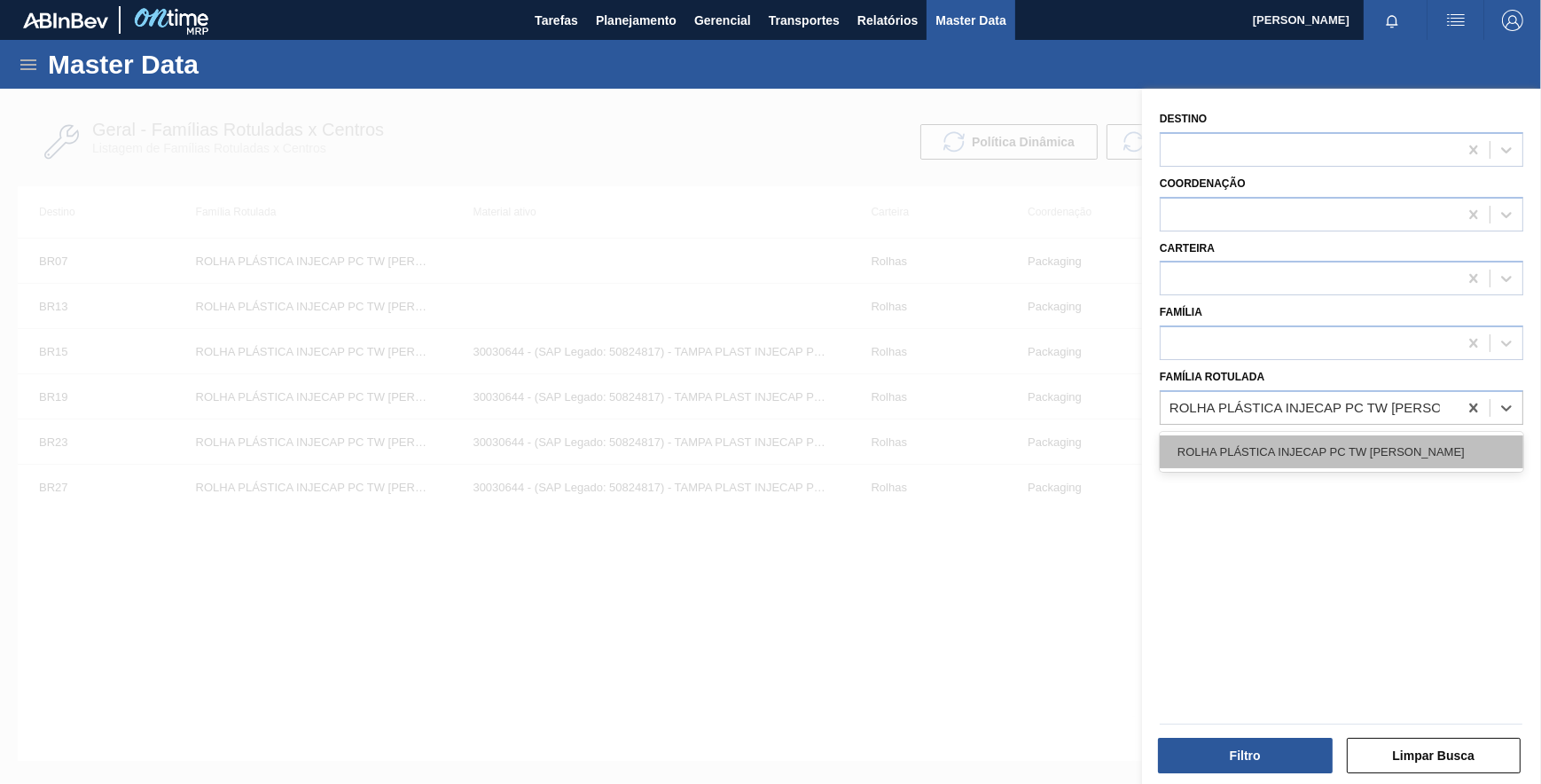
click at [1361, 443] on div "ROLHA PLÁSTICA INJECAP PC TW SHORT" at bounding box center [1341, 452] width 364 height 33
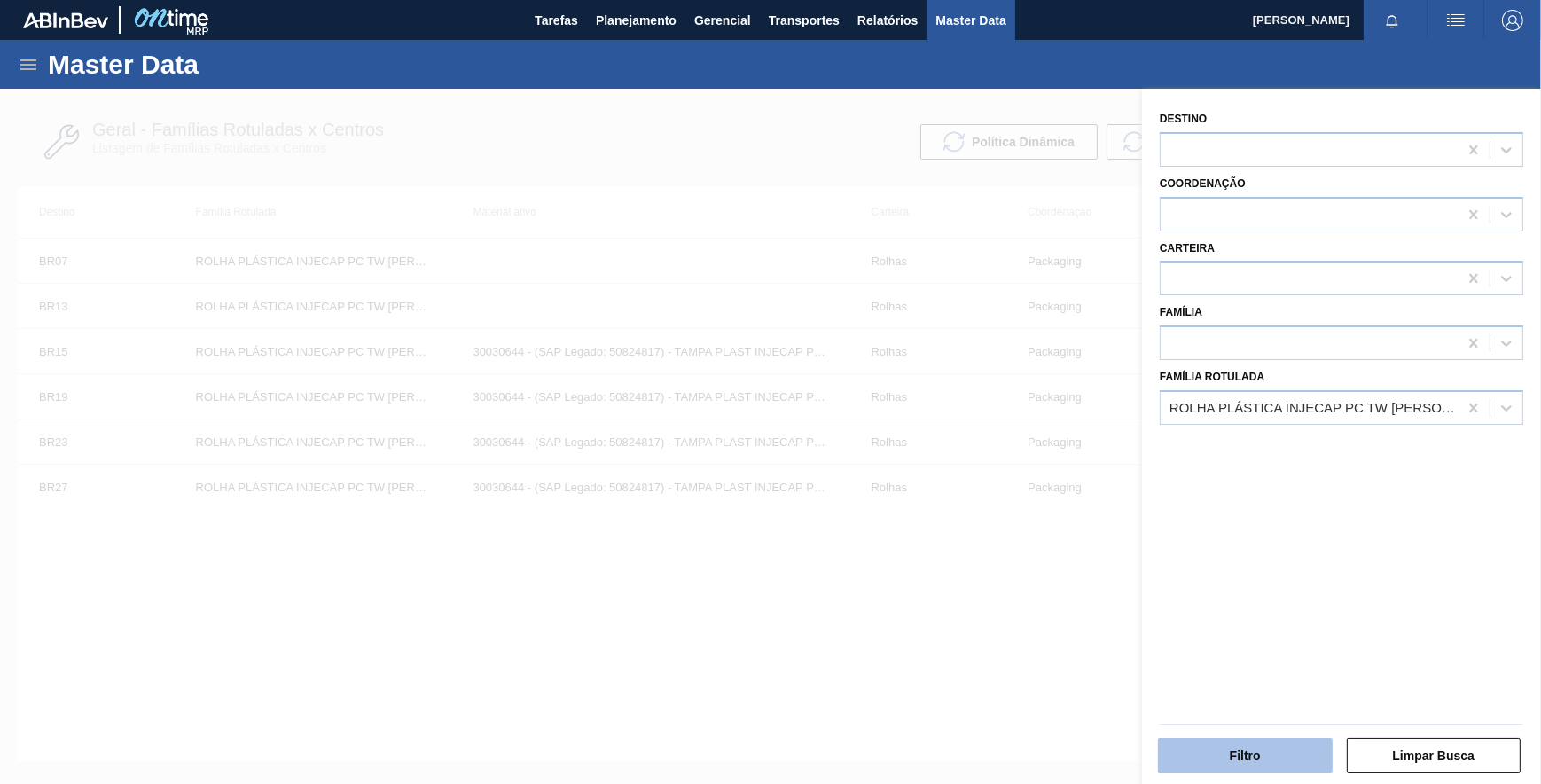
click at [1268, 742] on button "Filtro" at bounding box center [1245, 755] width 175 height 36
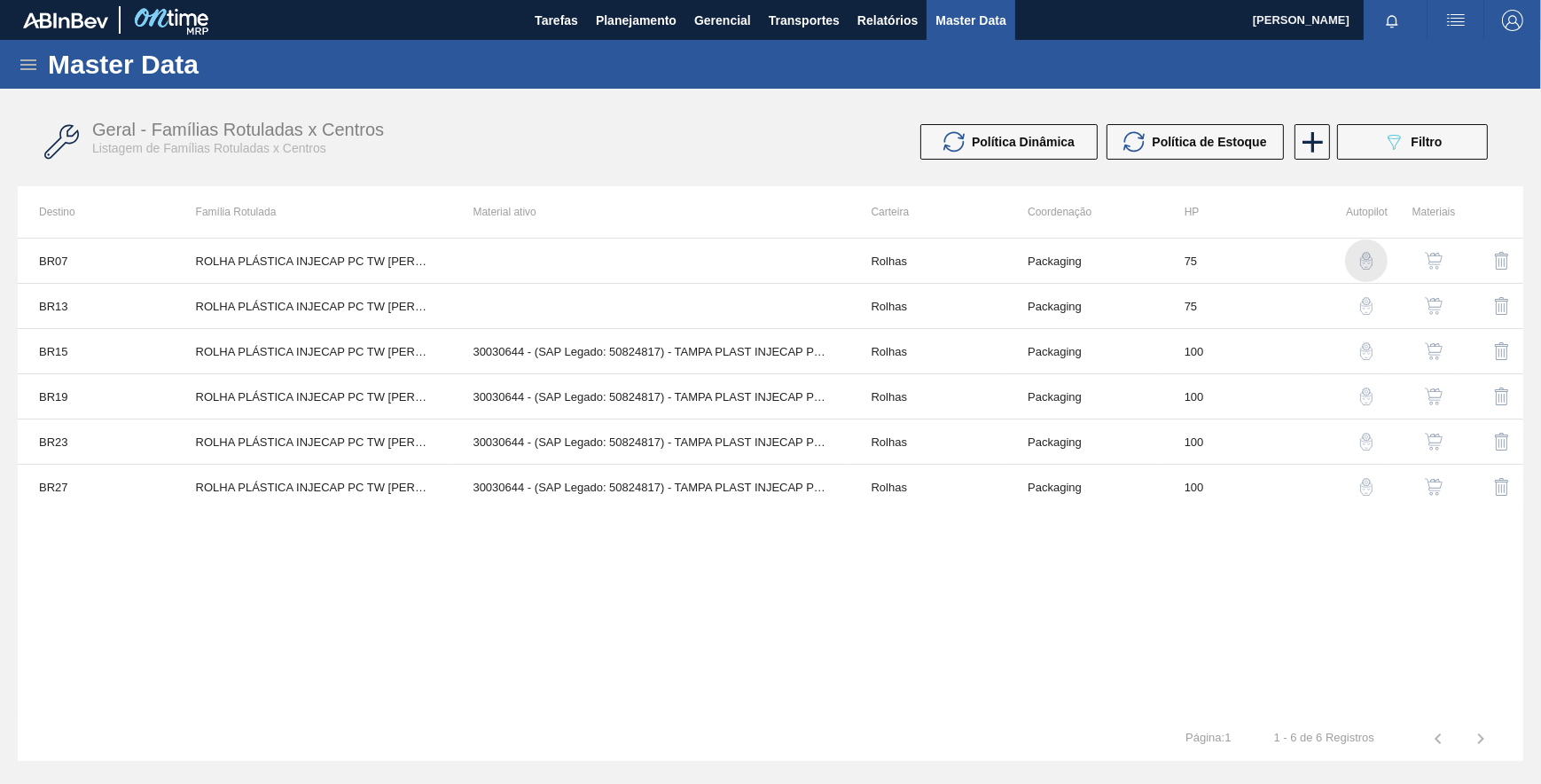
click at [1362, 266] on img "button" at bounding box center [1366, 260] width 17 height 17
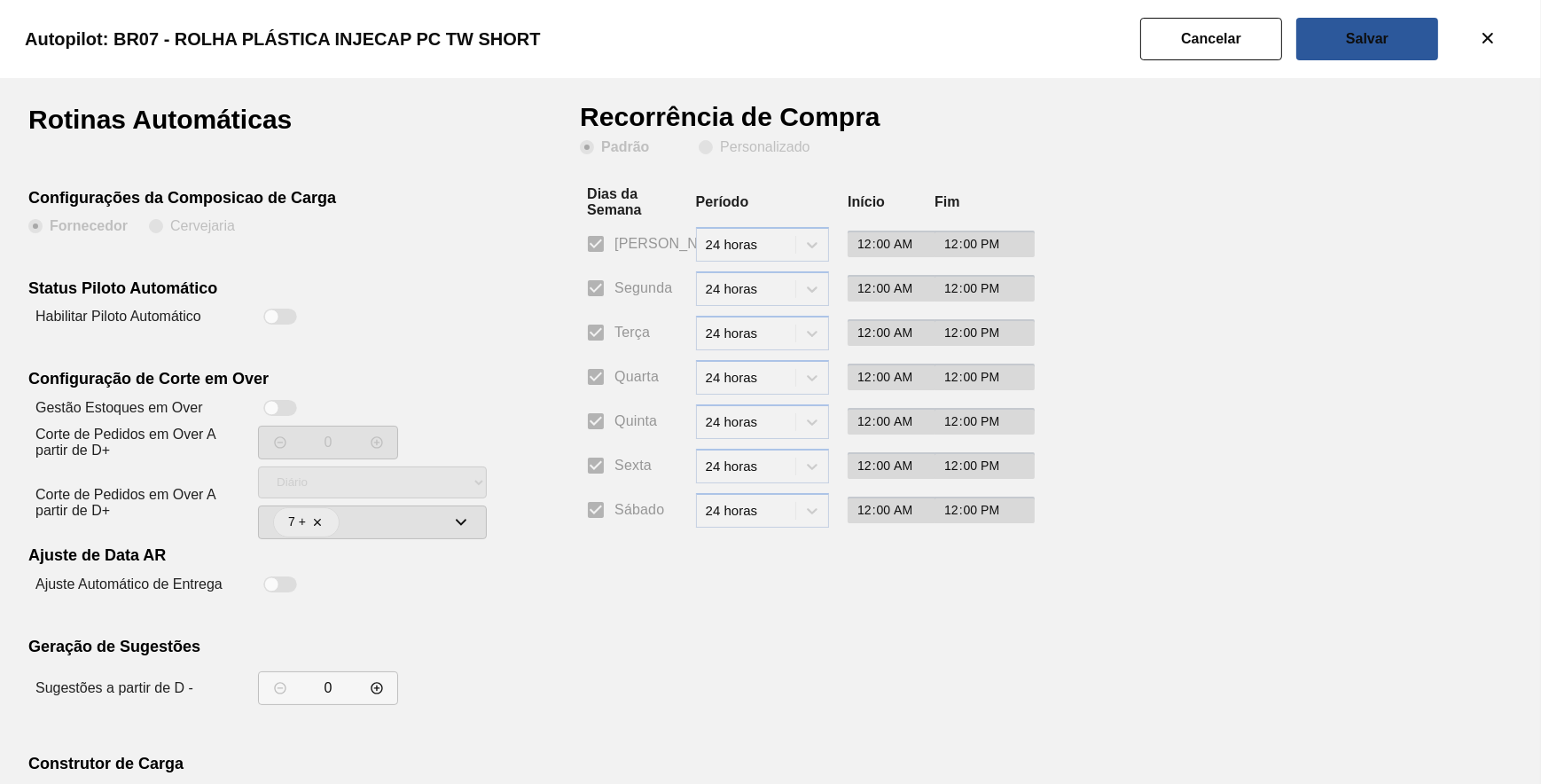
drag, startPoint x: 279, startPoint y: 317, endPoint x: 397, endPoint y: 281, distance: 123.4
click at [287, 317] on div at bounding box center [279, 316] width 34 height 16
click at [0, 0] on slot "Personalizado" at bounding box center [0, 0] width 0 height 0
click at [720, 143] on input "Personalizado" at bounding box center [705, 147] width 28 height 28
drag, startPoint x: 601, startPoint y: 295, endPoint x: 535, endPoint y: 433, distance: 153.0
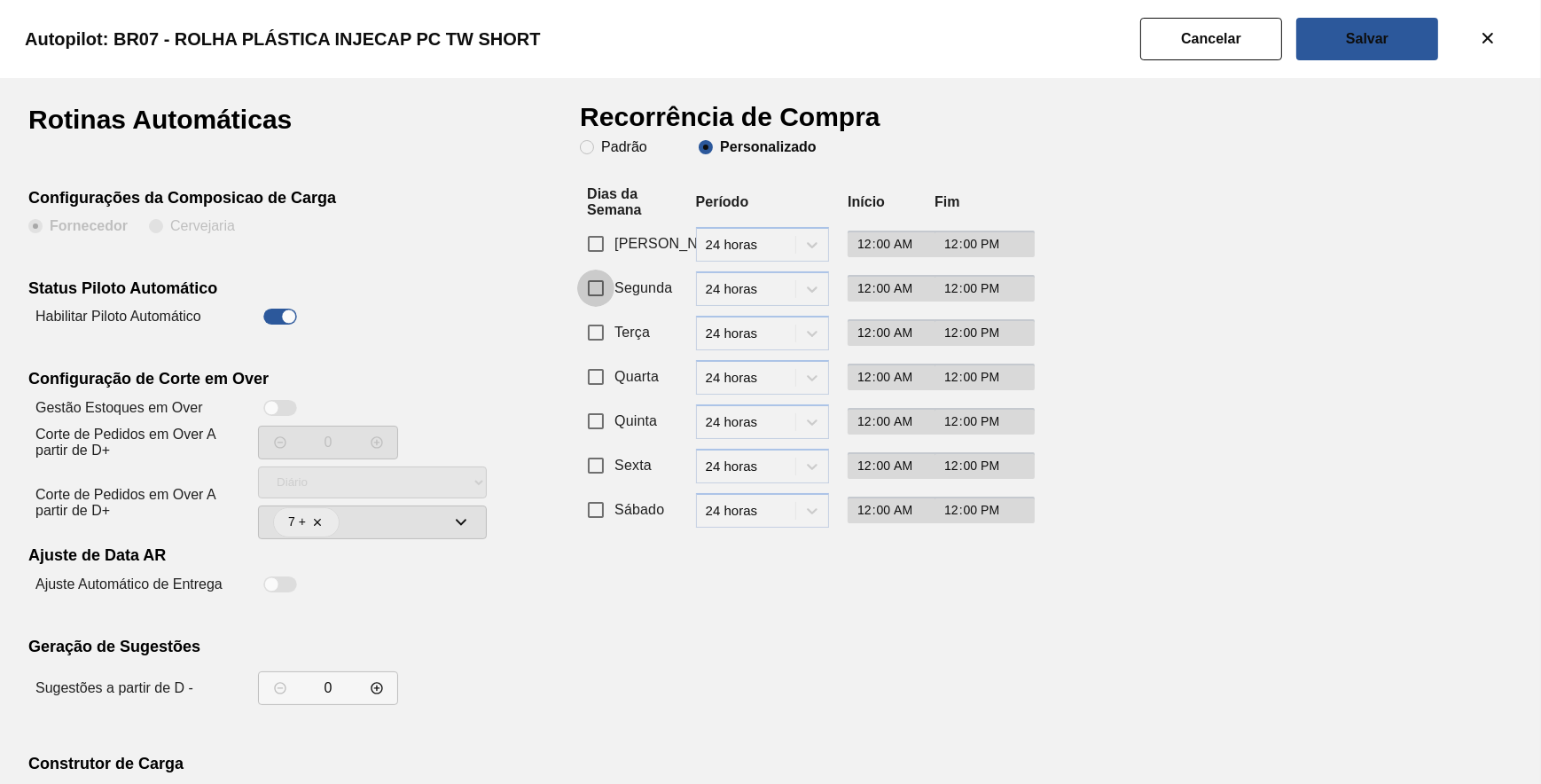
click at [600, 295] on input "Segunda" at bounding box center [596, 288] width 37 height 37
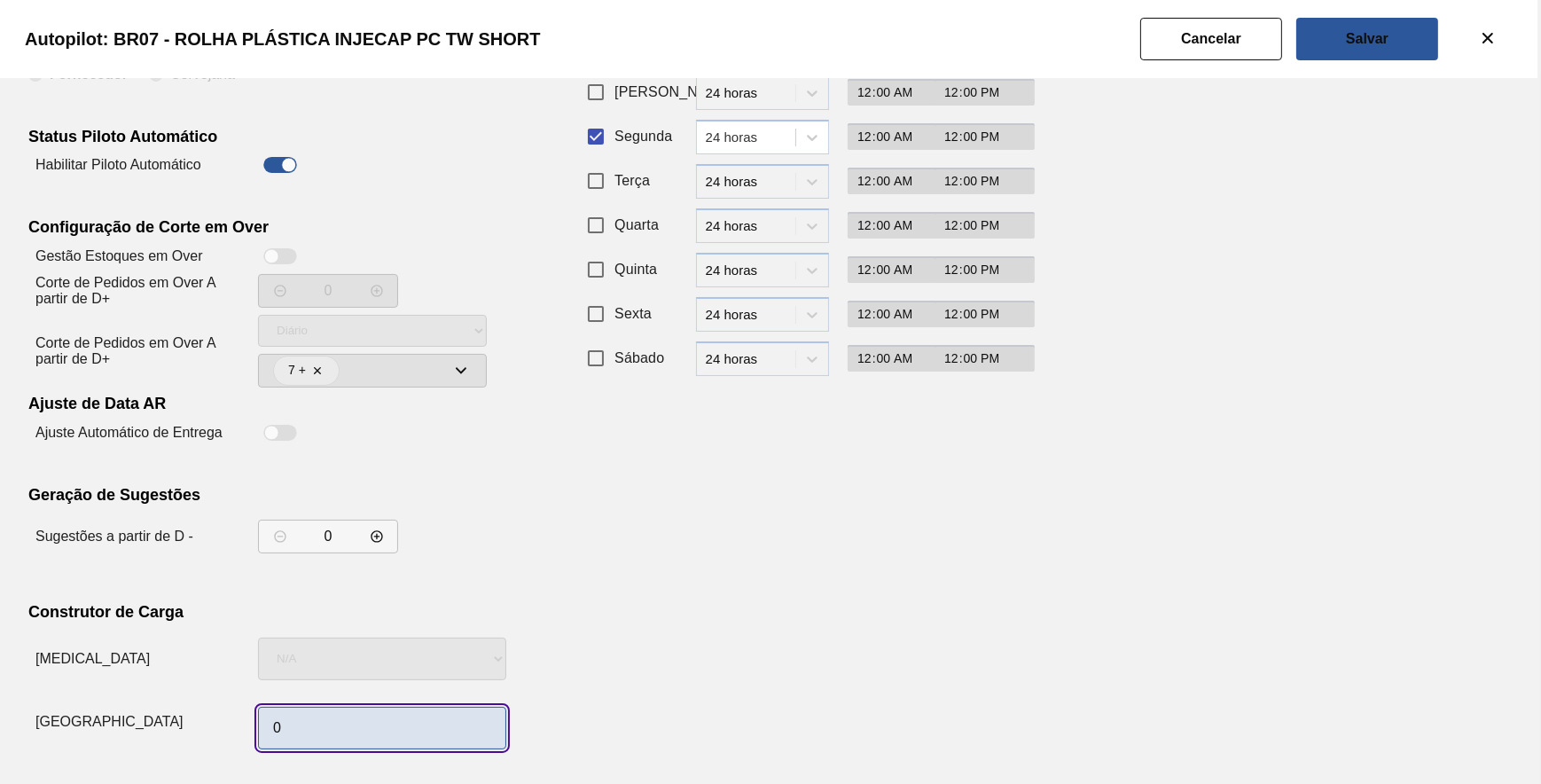
click at [386, 743] on input "0" at bounding box center [382, 728] width 248 height 43
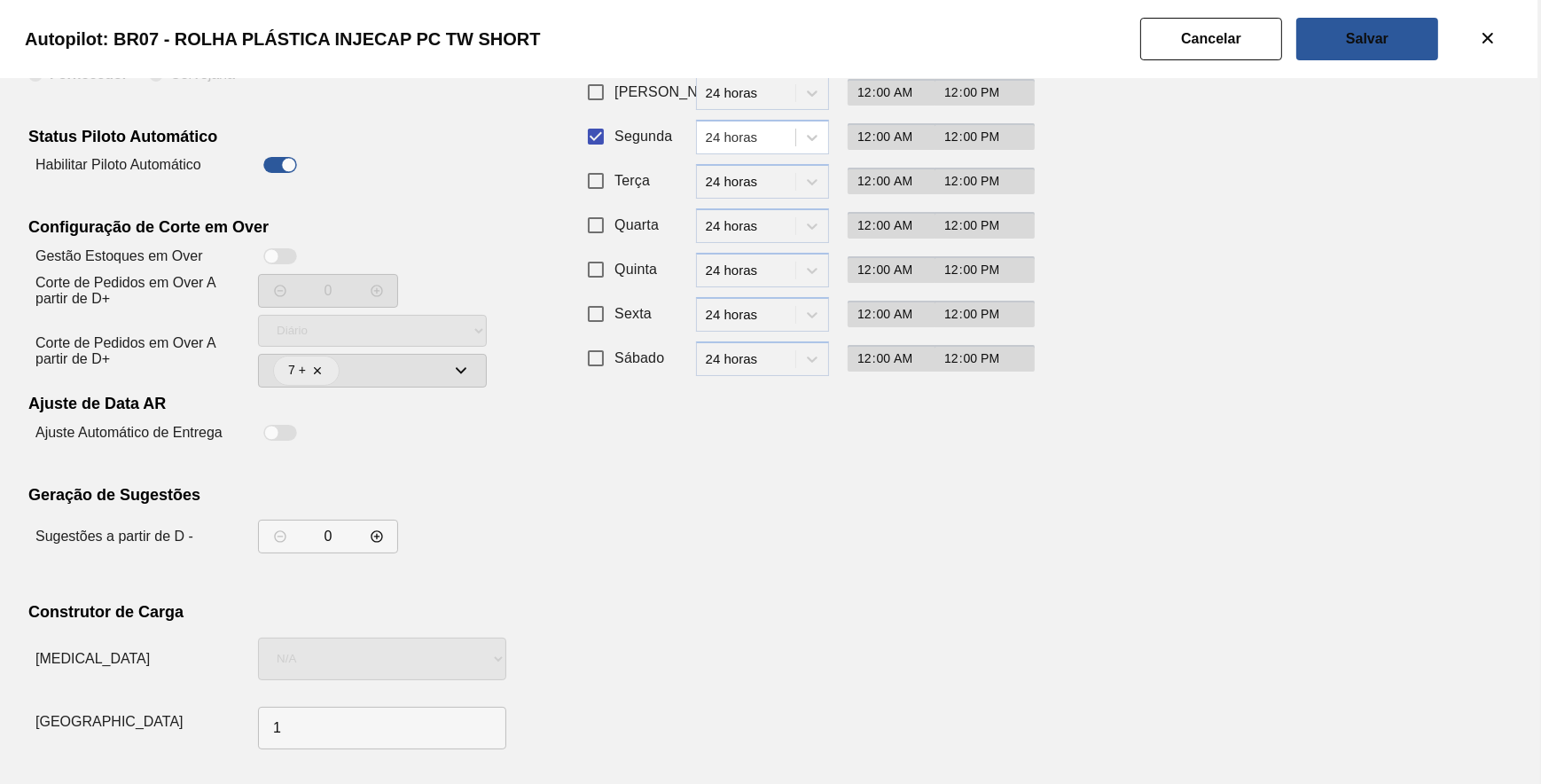
drag, startPoint x: 1062, startPoint y: 604, endPoint x: 1063, endPoint y: 573, distance: 31.0
click at [1063, 584] on div "Rotinas Automáticas Configurações da Composicao de Carga Fornecedor Cervejaria …" at bounding box center [770, 355] width 1485 height 801
click at [0, 0] on slot "Salvar" at bounding box center [0, 0] width 0 height 0
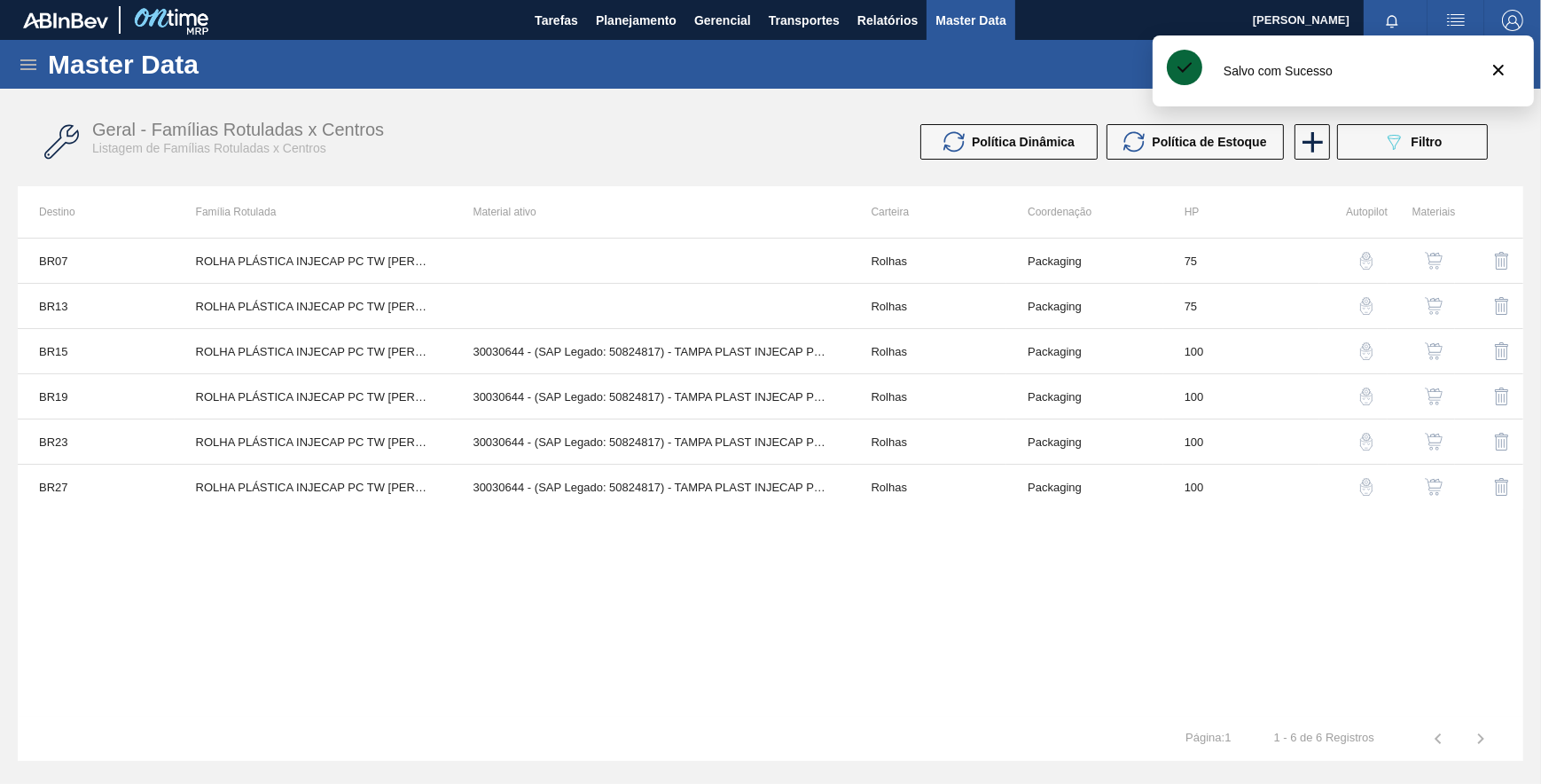
click at [1361, 300] on img "button" at bounding box center [1366, 306] width 17 height 17
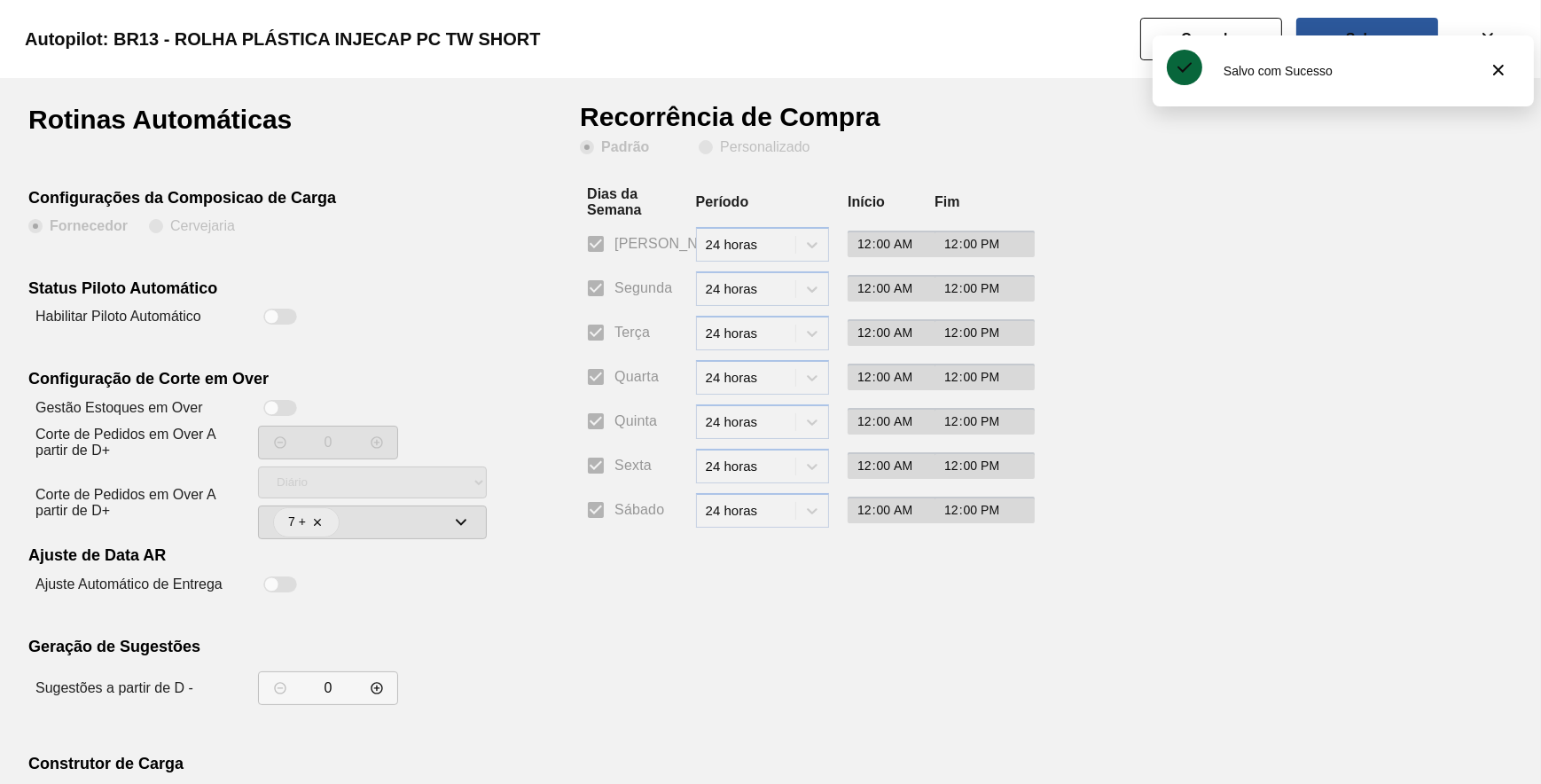
drag, startPoint x: 285, startPoint y: 313, endPoint x: 400, endPoint y: 278, distance: 120.2
click at [287, 313] on div at bounding box center [279, 316] width 34 height 16
click at [751, 155] on clb-radio-group "Padrão Personalizado" at bounding box center [695, 148] width 230 height 17
drag, startPoint x: 751, startPoint y: 155, endPoint x: 701, endPoint y: 155, distance: 50.0
click at [702, 155] on clb-radio-group "Padrão Personalizado" at bounding box center [695, 148] width 230 height 17
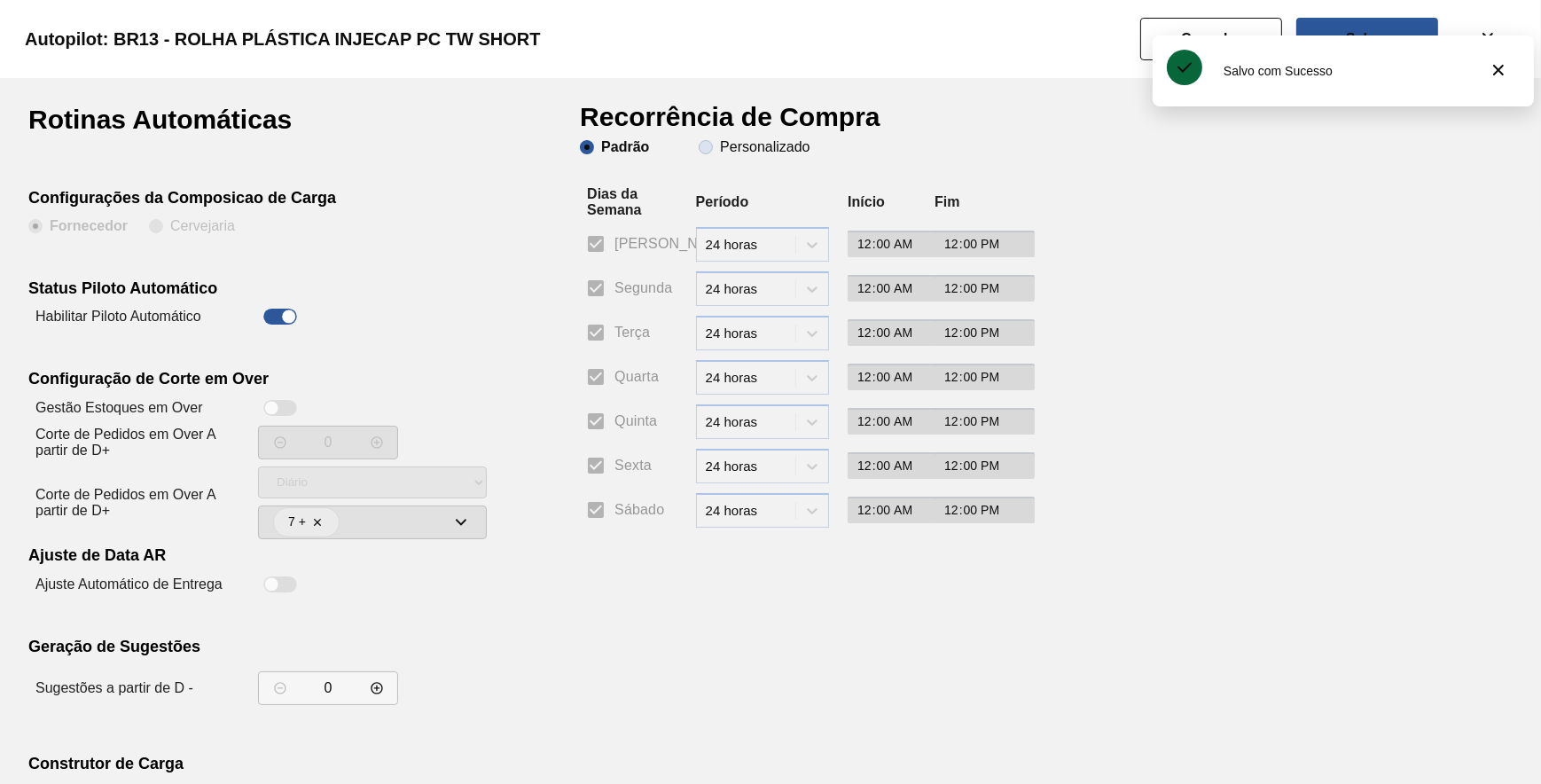
click at [699, 151] on span "Personalizado" at bounding box center [754, 147] width 111 height 15
click at [699, 151] on input "Personalizado" at bounding box center [705, 147] width 28 height 28
drag, startPoint x: 607, startPoint y: 291, endPoint x: 611, endPoint y: 329, distance: 38.2
click at [607, 292] on input "Segunda" at bounding box center [596, 288] width 37 height 37
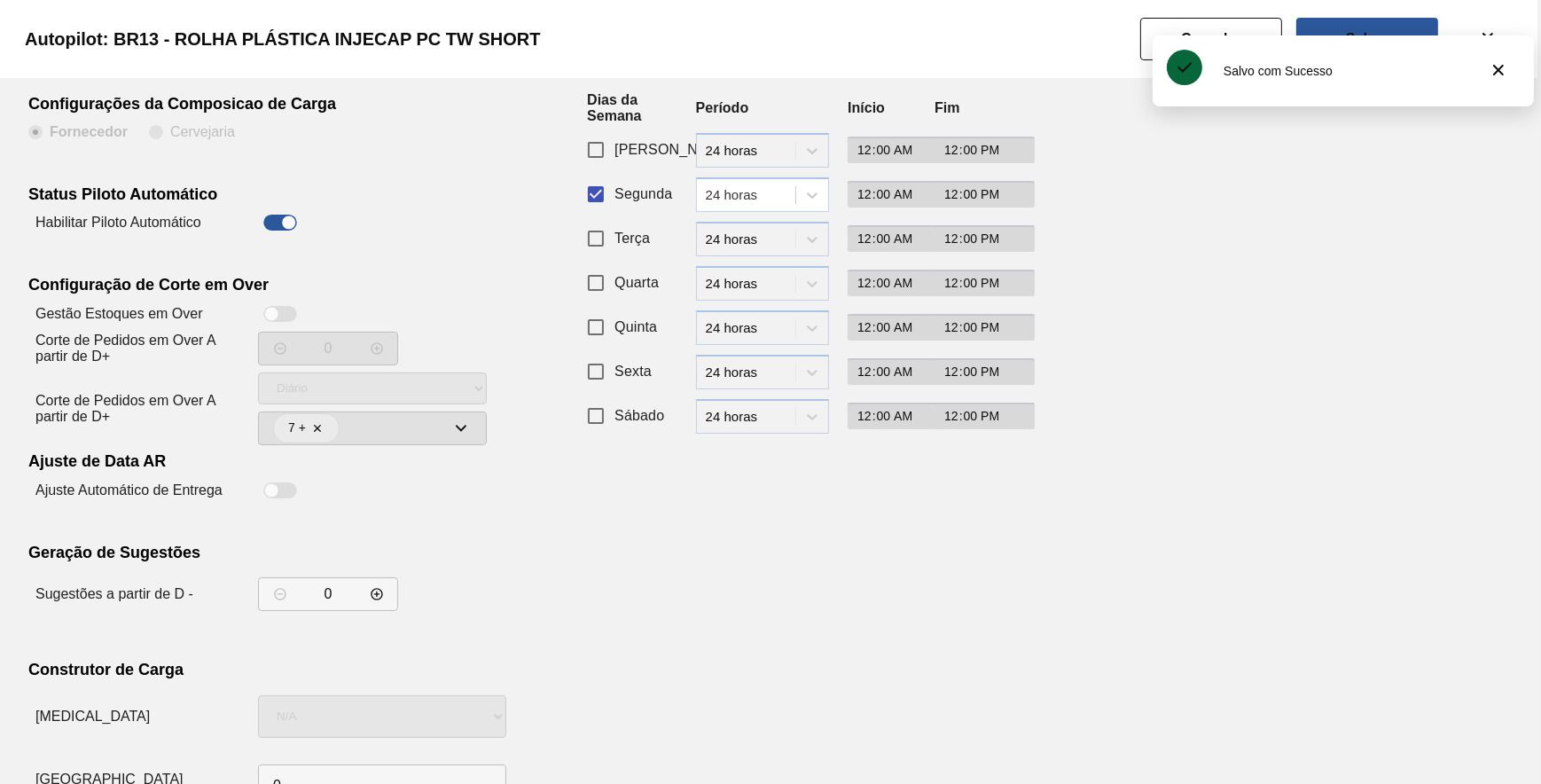
scroll to position [151, 0]
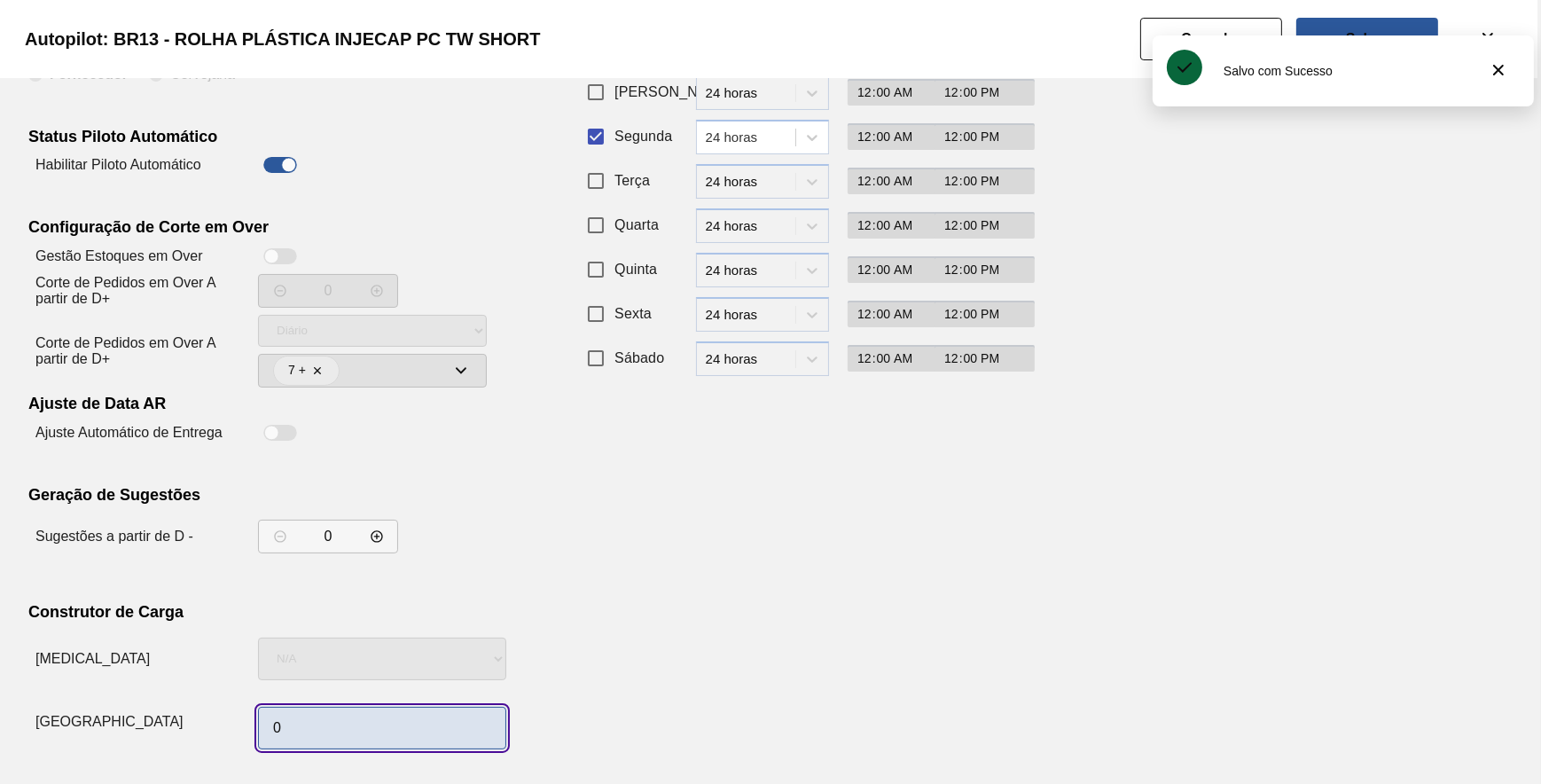
click at [390, 710] on input "0" at bounding box center [382, 728] width 248 height 43
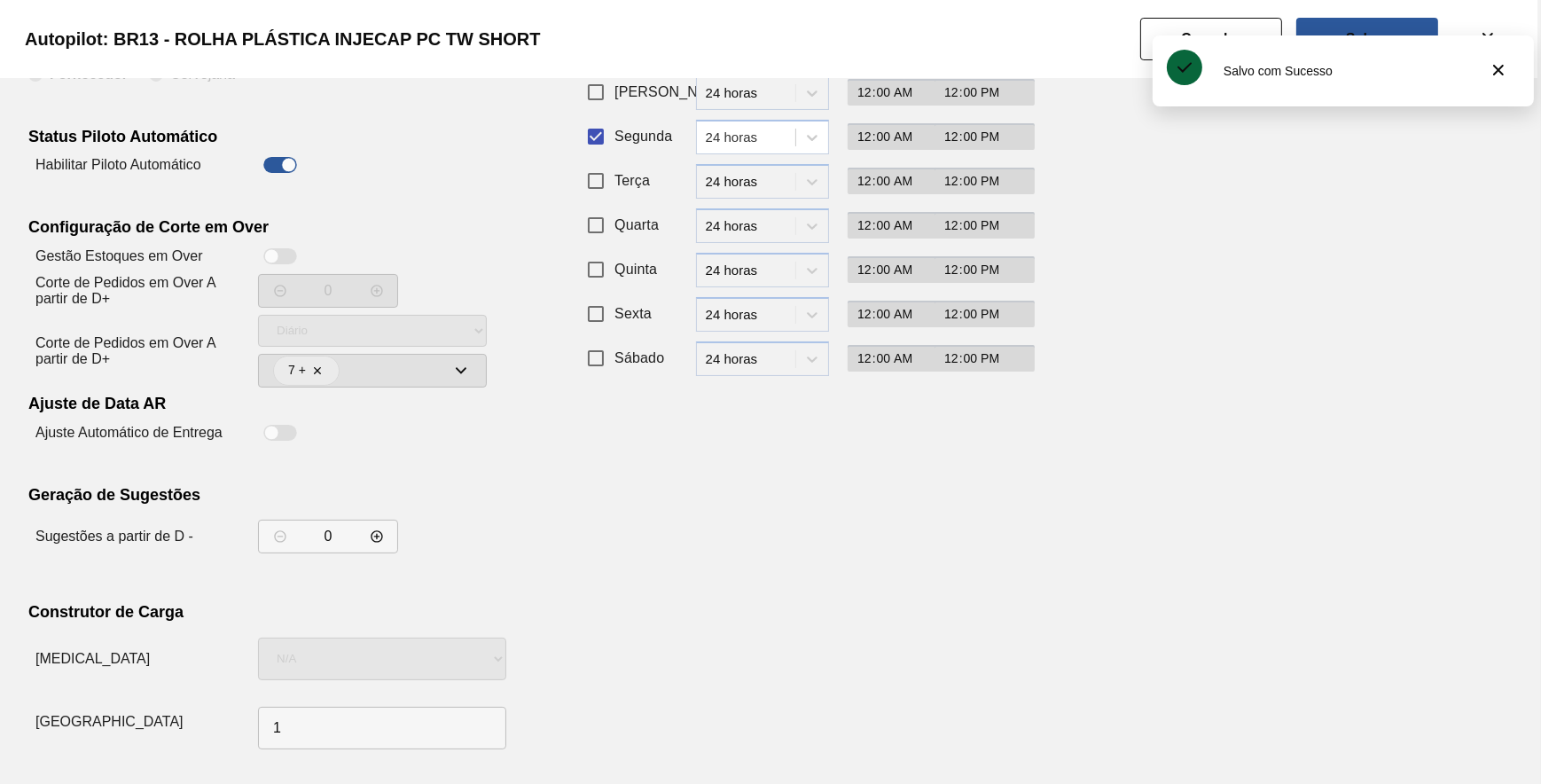
click at [961, 560] on div "Recorrência de Compra Padrão Personalizado Dias da Semana Período Início Fim Do…" at bounding box center [798, 355] width 435 height 801
drag, startPoint x: 1382, startPoint y: 27, endPoint x: 1381, endPoint y: 37, distance: 10.0
click at [1381, 27] on button "Salvar" at bounding box center [1367, 39] width 142 height 43
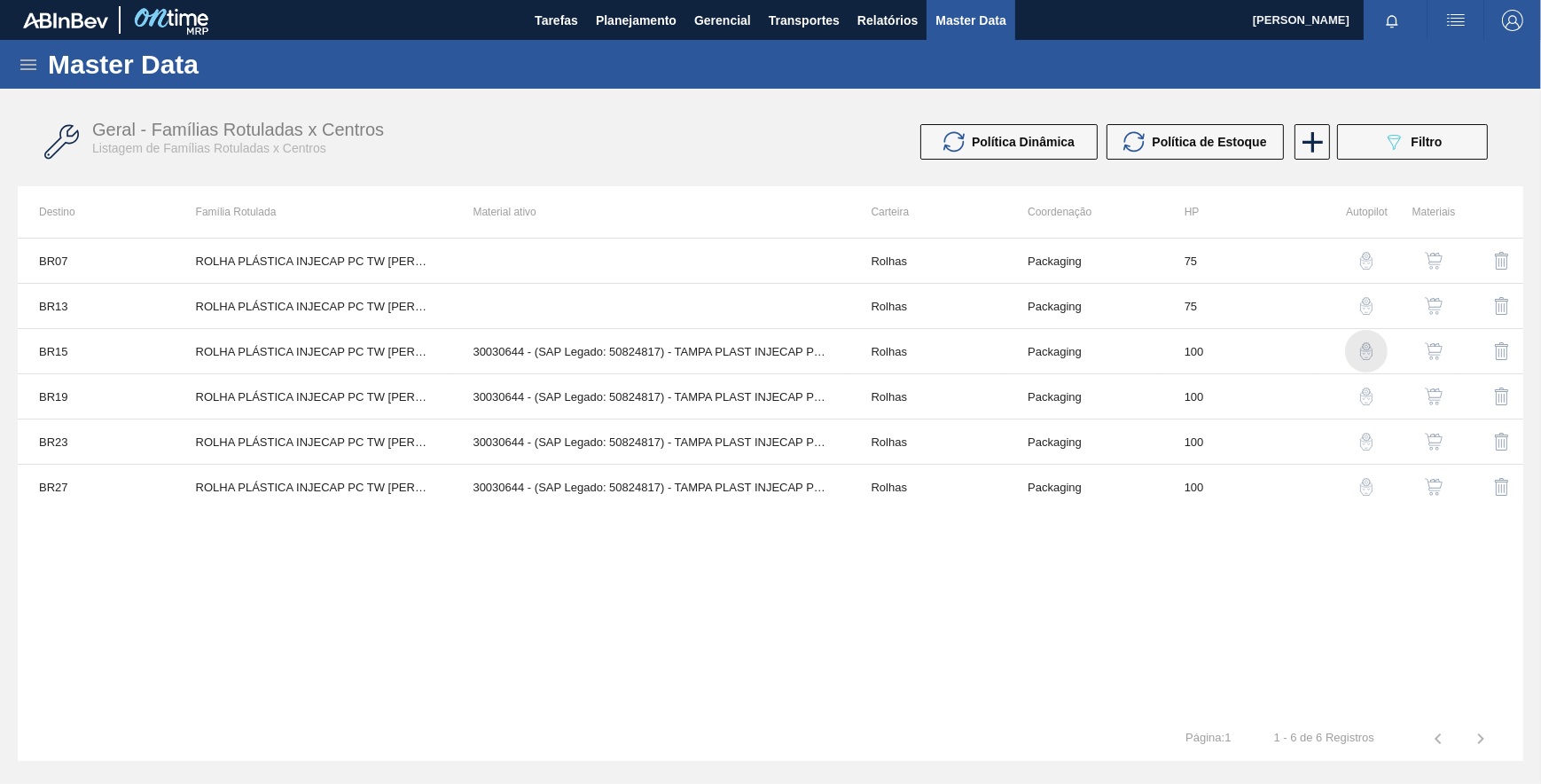
click at [1362, 347] on img "button" at bounding box center [1366, 351] width 17 height 17
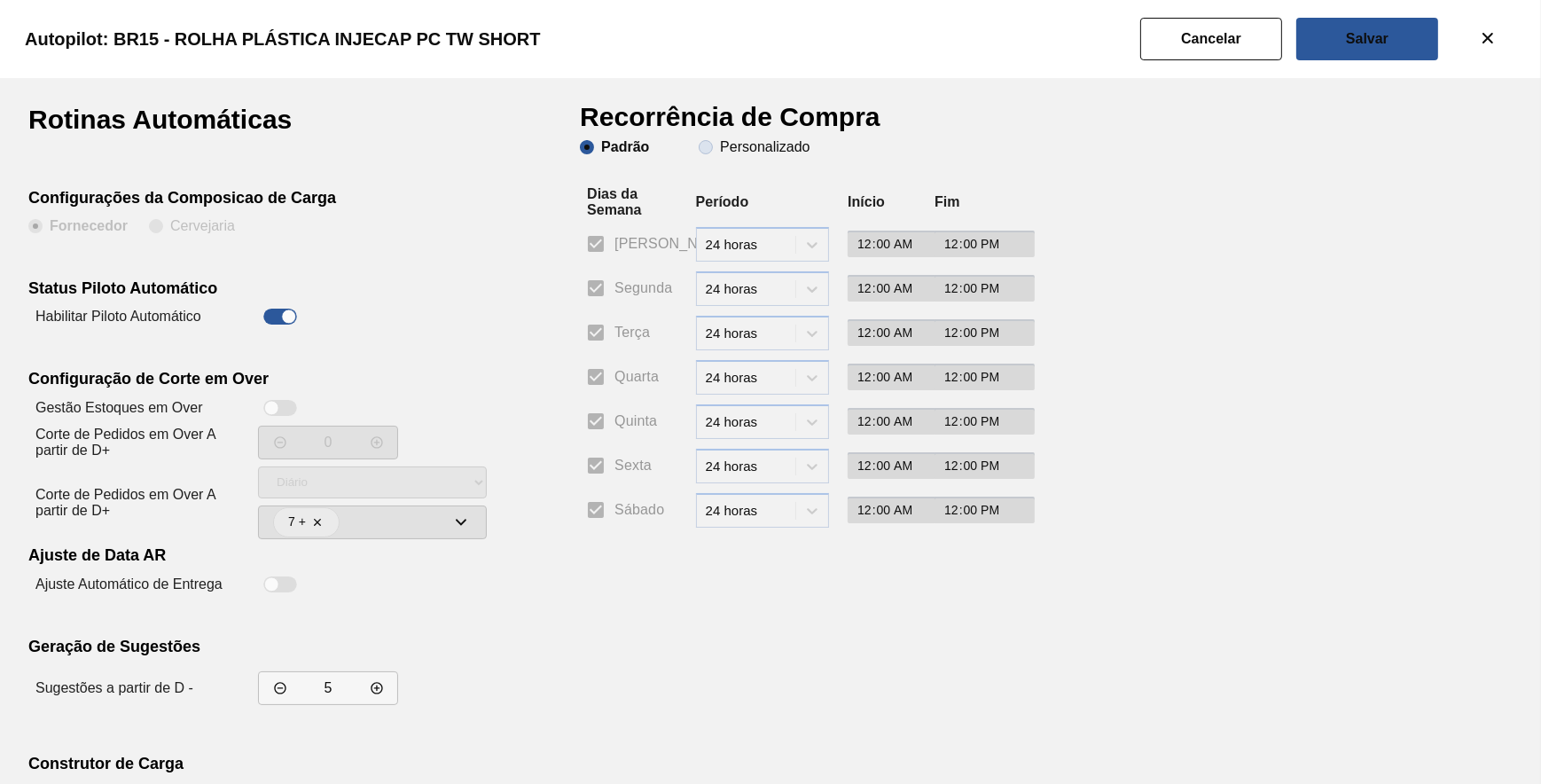
click at [0, 0] on slot "Personalizado" at bounding box center [0, 0] width 0 height 0
click at [720, 139] on input "Personalizado" at bounding box center [705, 147] width 28 height 28
click at [603, 286] on input "Segunda" at bounding box center [596, 288] width 37 height 37
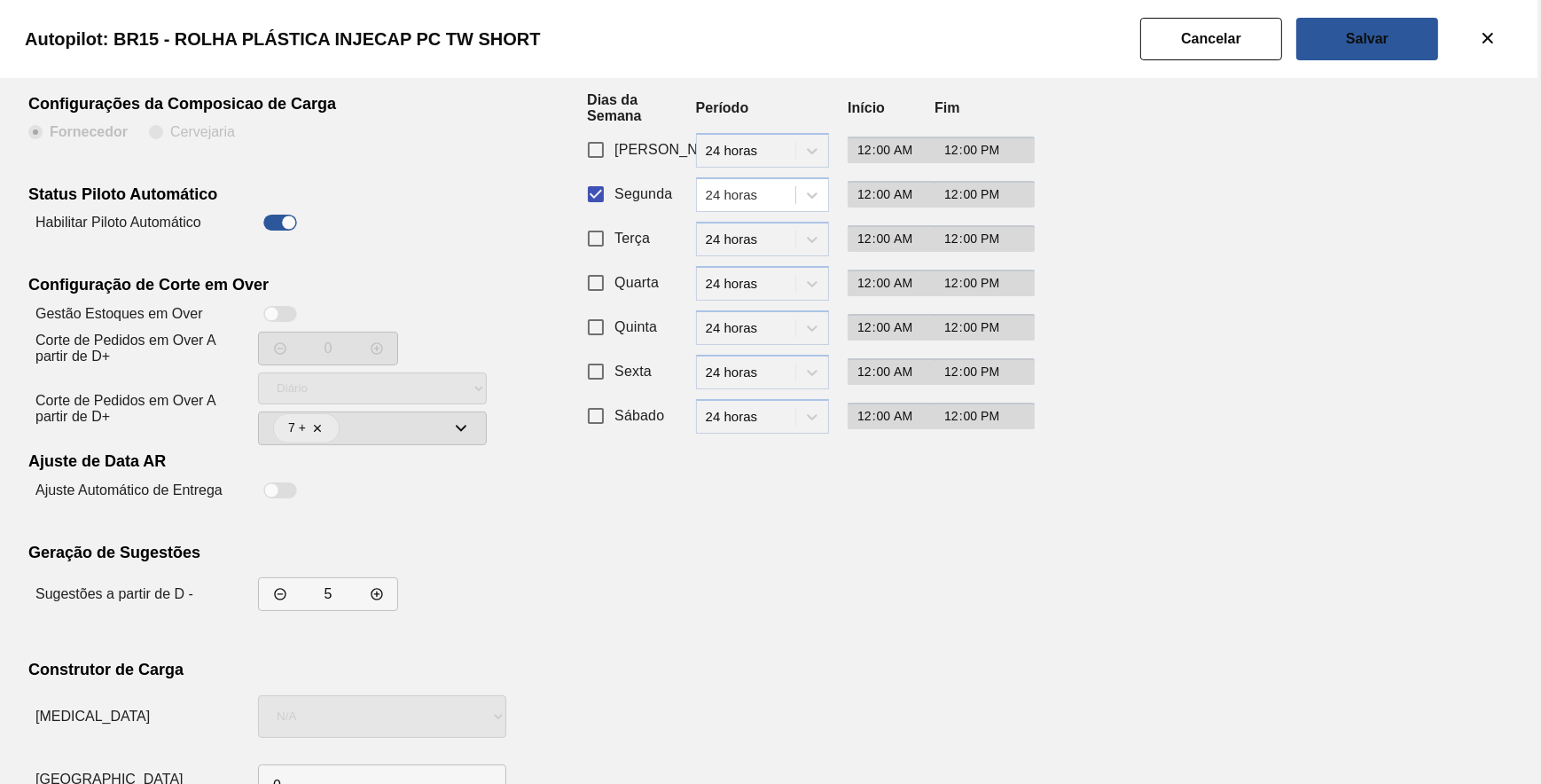
scroll to position [151, 0]
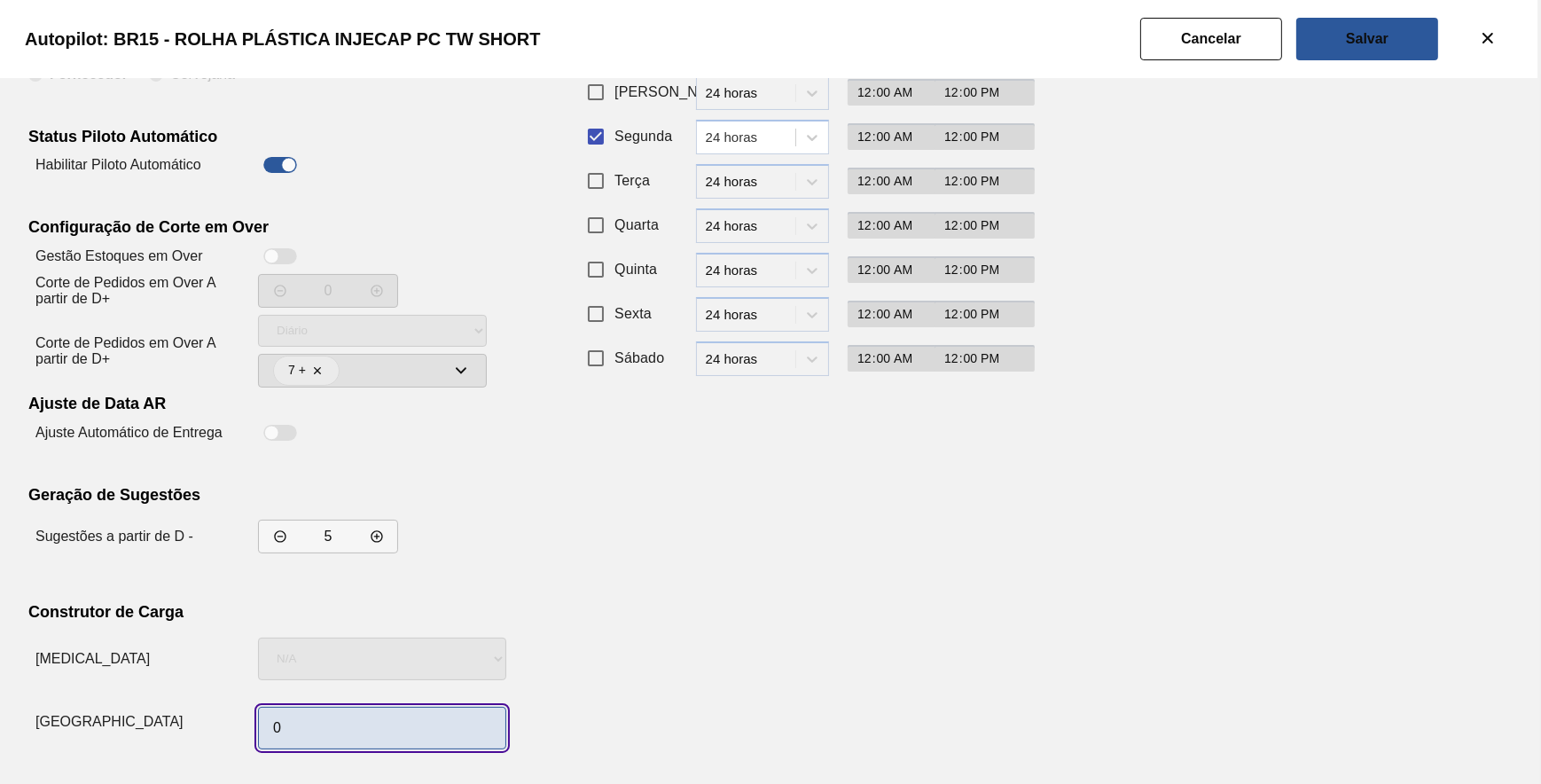
click at [380, 711] on input "0" at bounding box center [382, 728] width 248 height 43
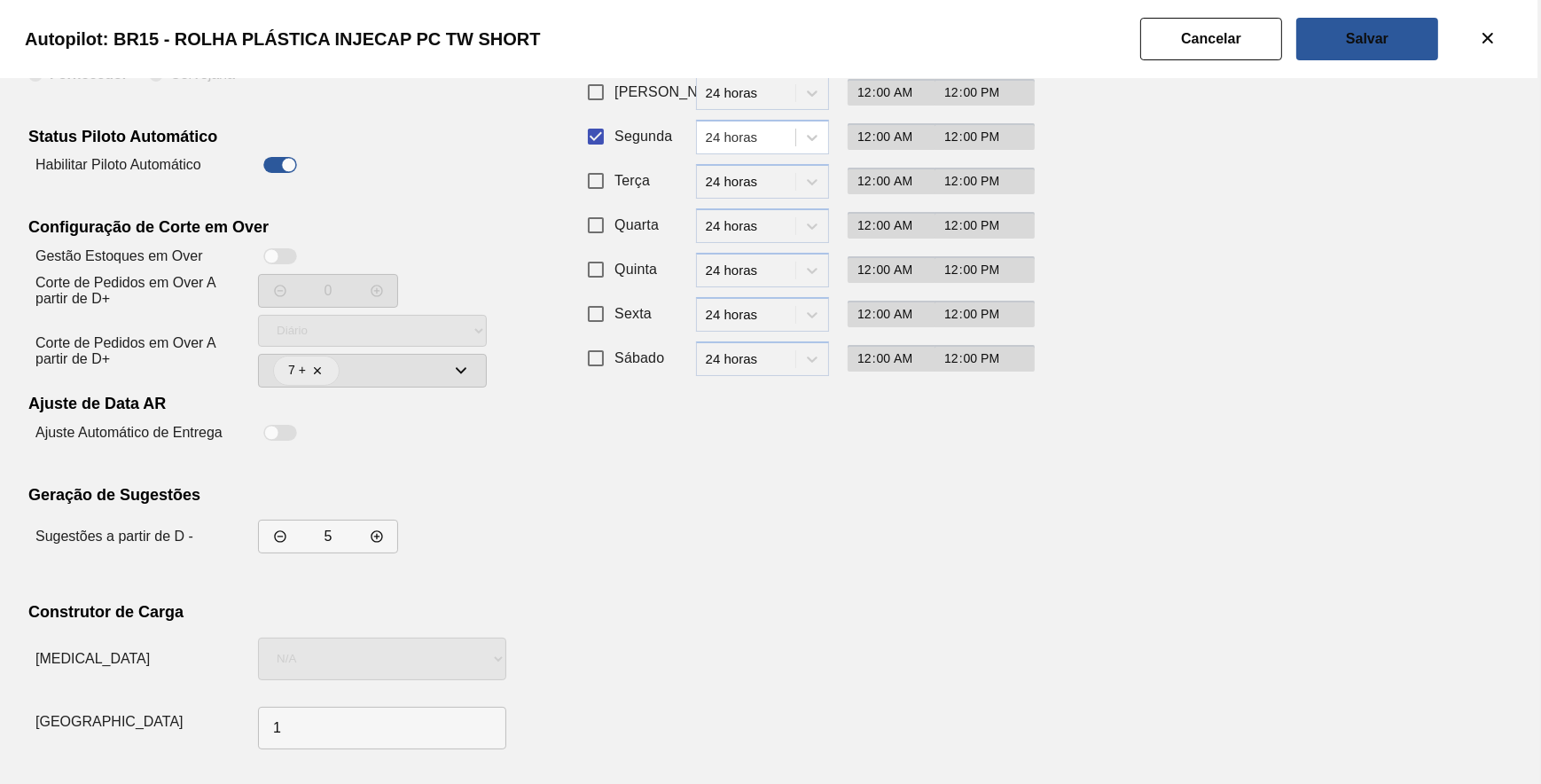
drag, startPoint x: 890, startPoint y: 615, endPoint x: 940, endPoint y: 519, distance: 108.2
click at [900, 601] on div "Recorrência de Compra Padrão Personalizado Dias da Semana Período Início Fim Do…" at bounding box center [798, 355] width 435 height 801
click at [1339, 51] on button "Salvar" at bounding box center [1367, 39] width 142 height 43
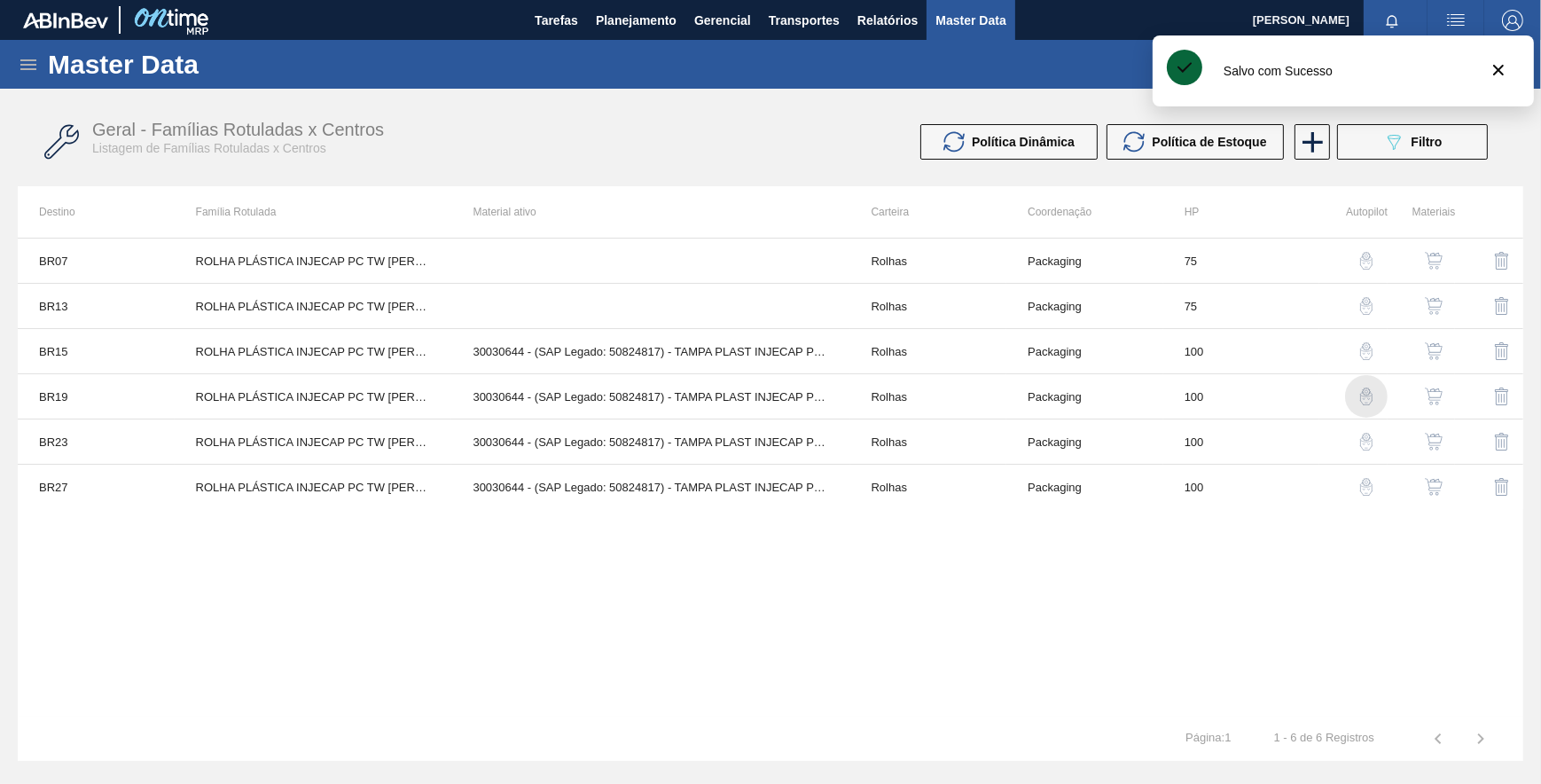
click at [1361, 400] on img "button" at bounding box center [1366, 396] width 17 height 17
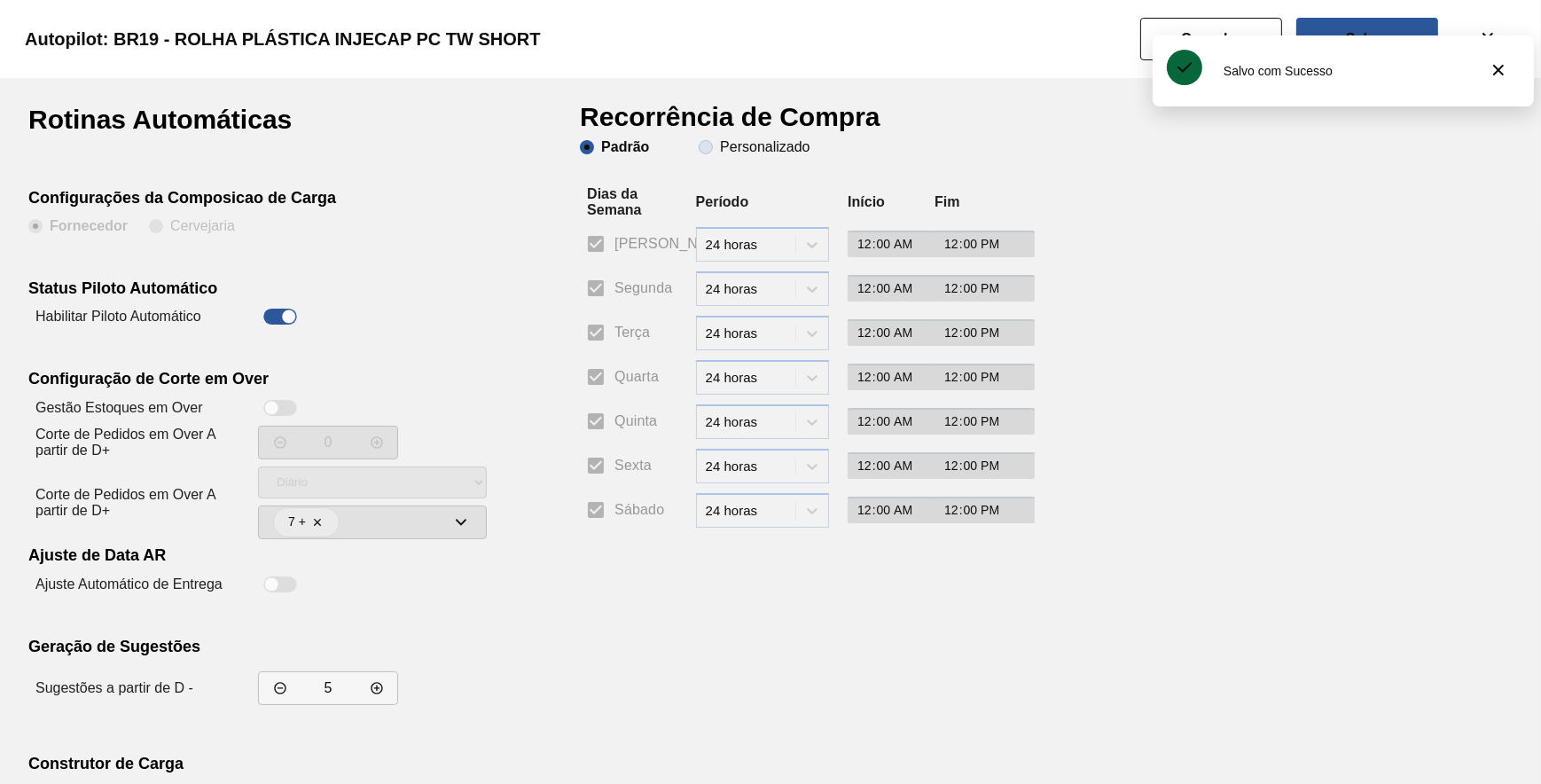
click at [0, 0] on slot "Personalizado" at bounding box center [0, 0] width 0 height 0
click at [720, 153] on input "Personalizado" at bounding box center [705, 147] width 28 height 28
click at [596, 283] on input "Segunda" at bounding box center [596, 288] width 37 height 37
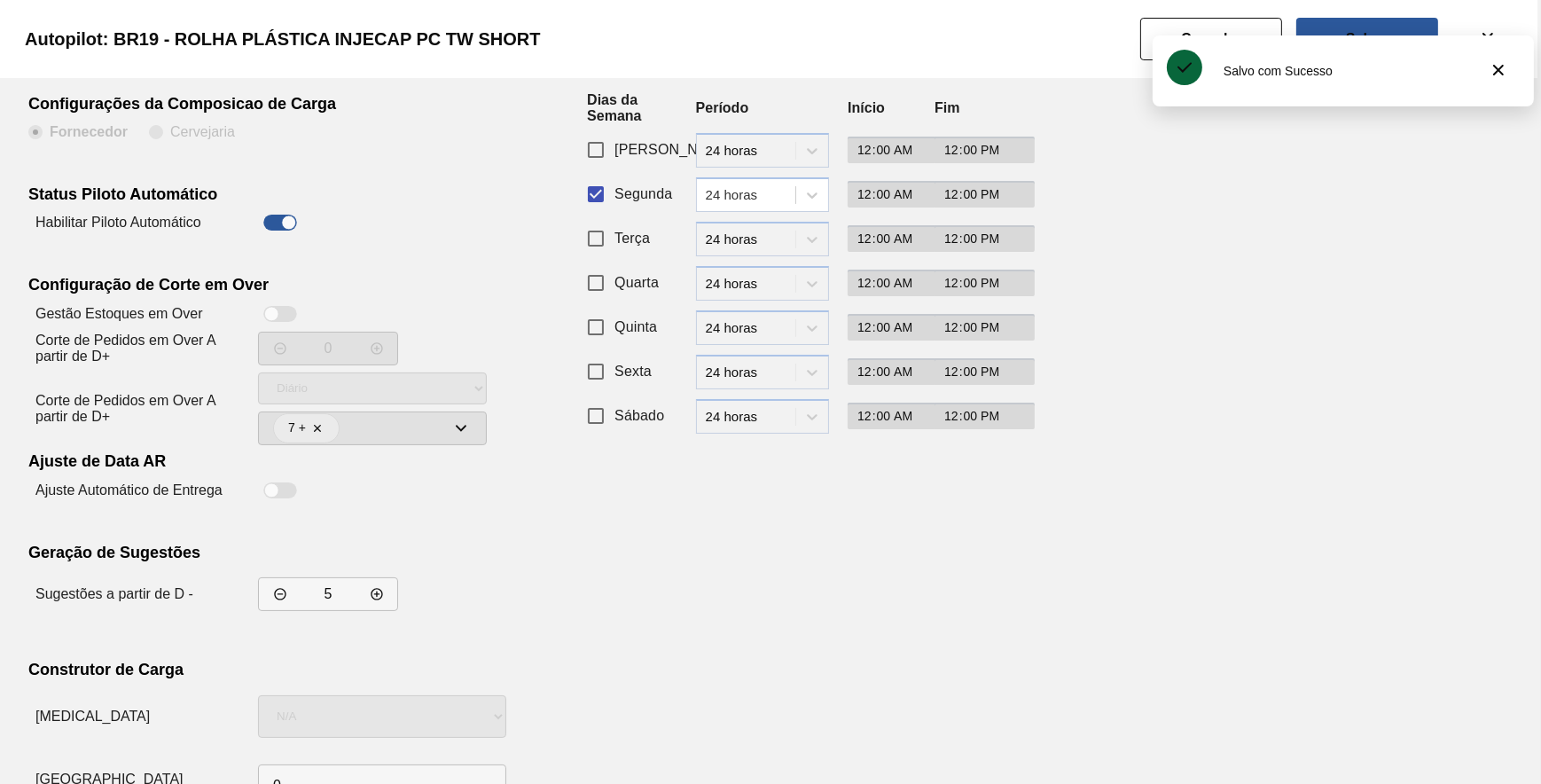
scroll to position [151, 0]
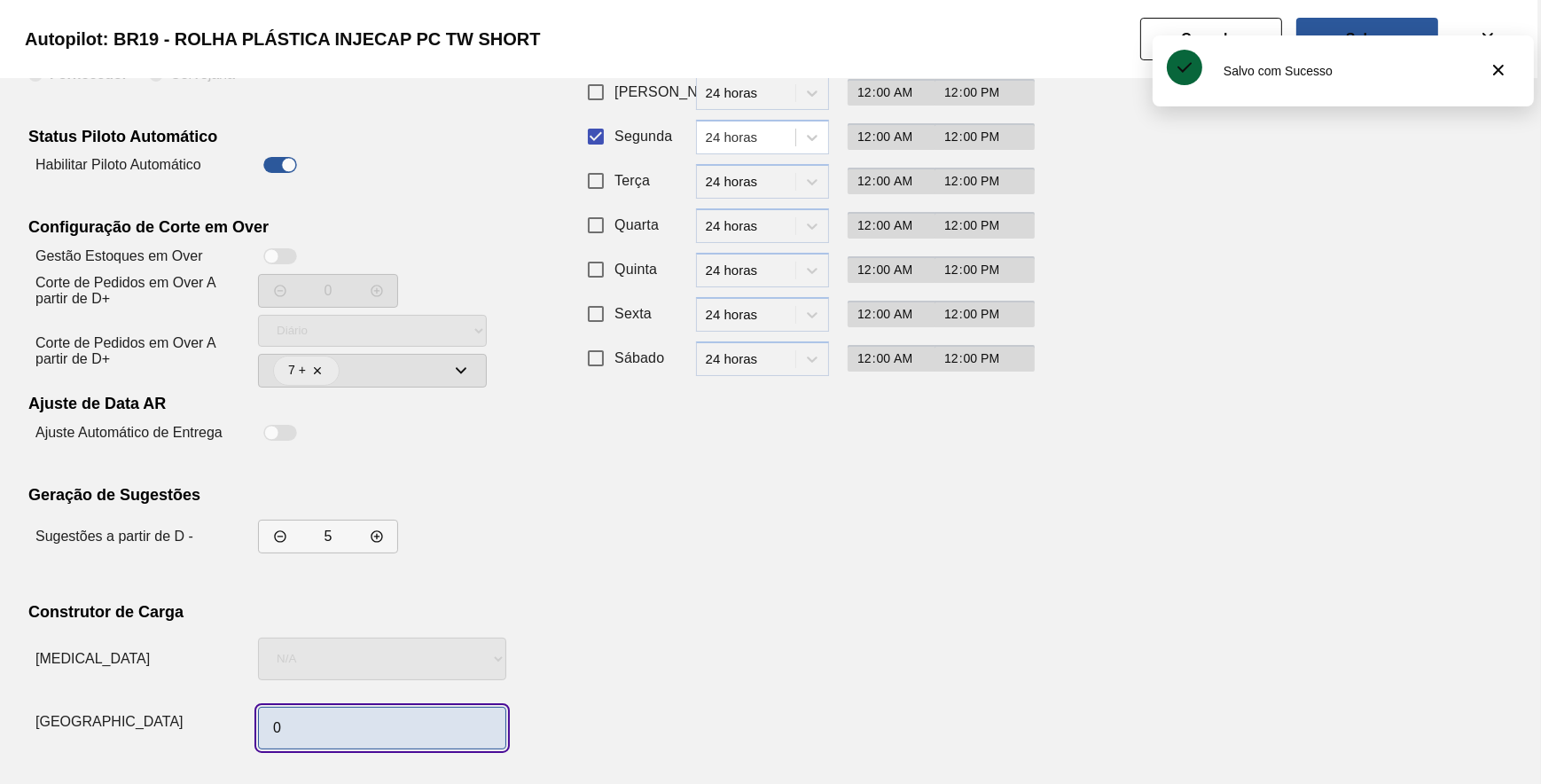
click at [365, 722] on input "0" at bounding box center [382, 728] width 248 height 43
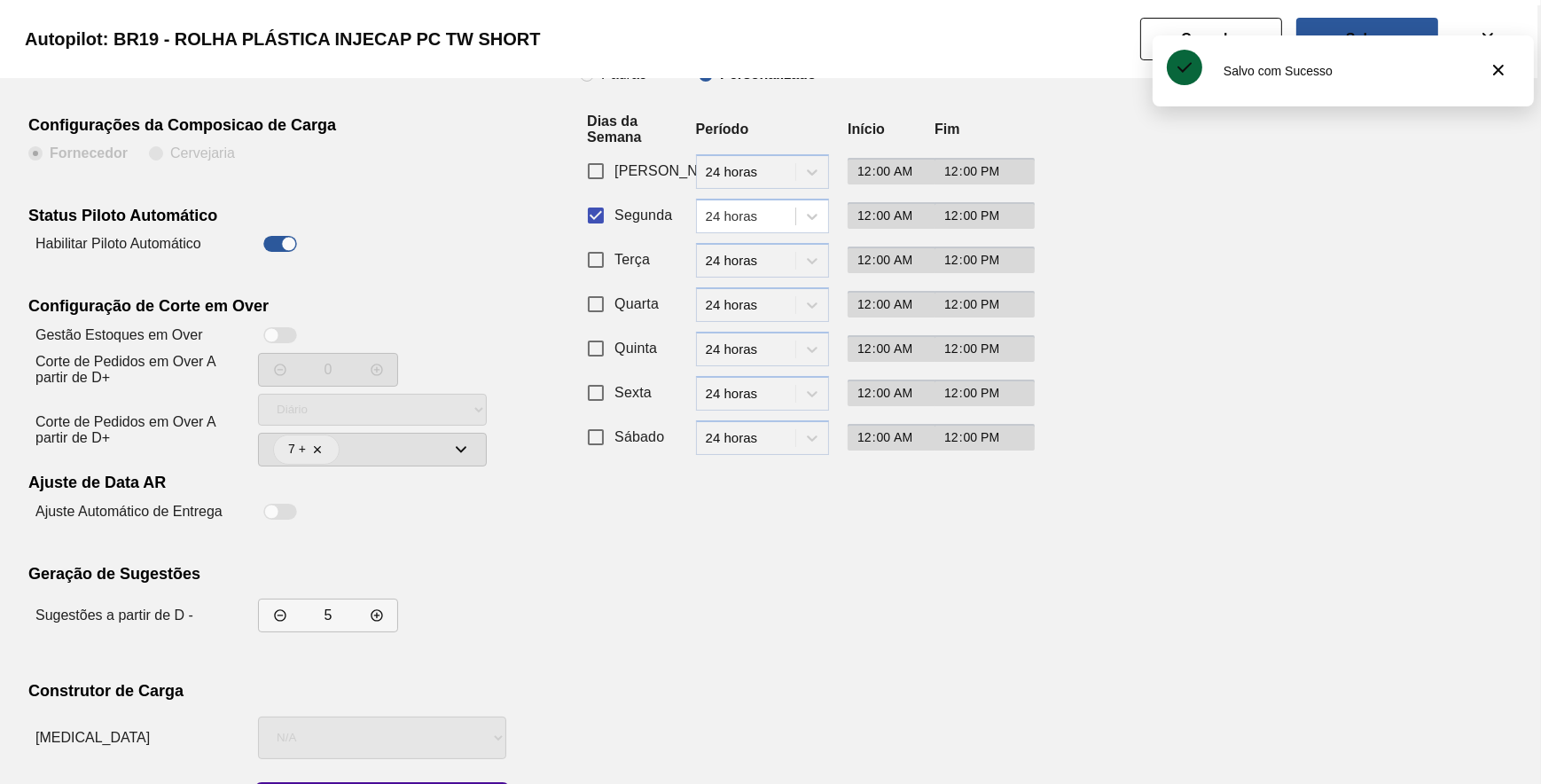
scroll to position [0, 0]
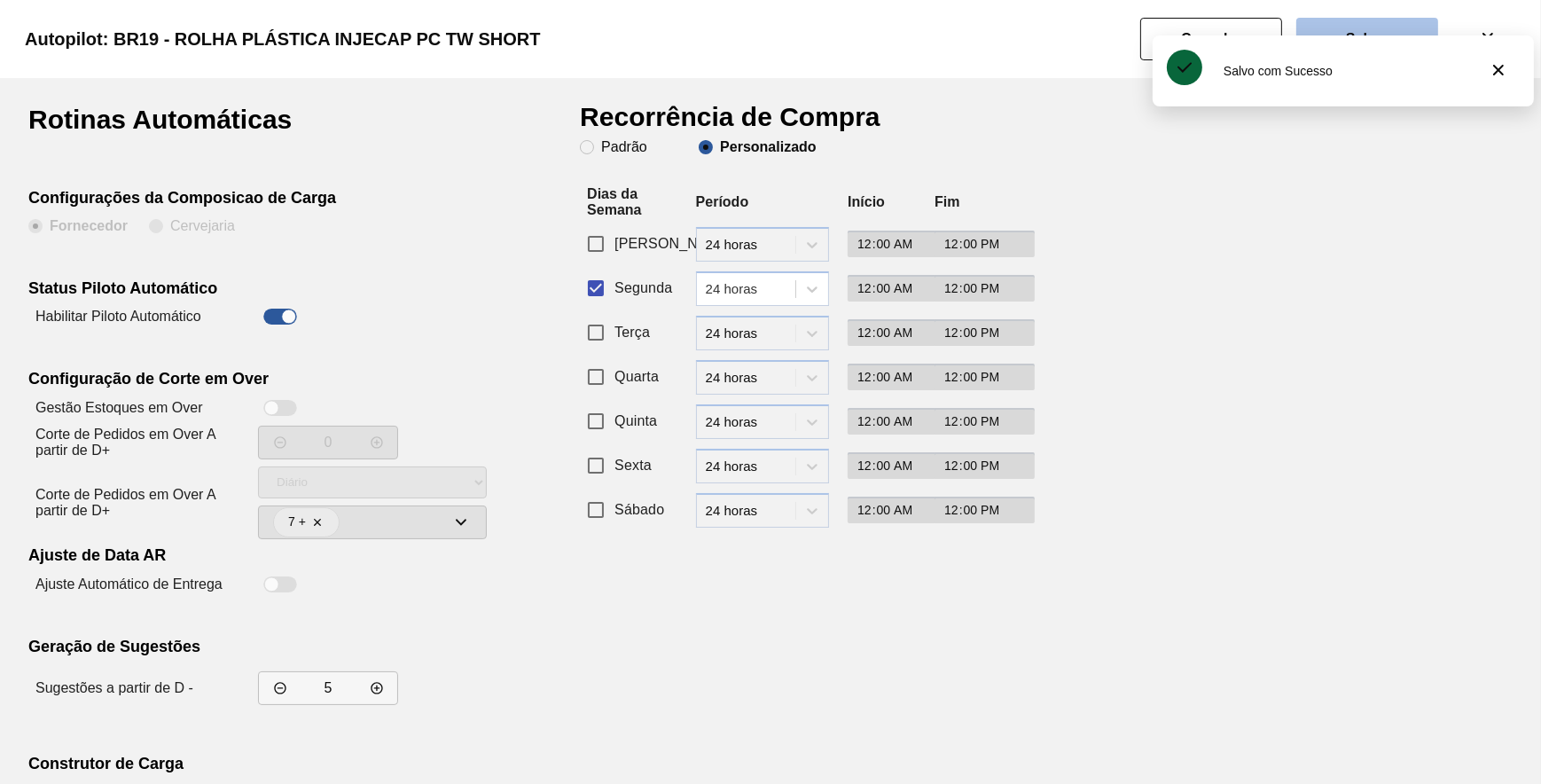
click at [1361, 29] on button "Salvar" at bounding box center [1367, 39] width 142 height 43
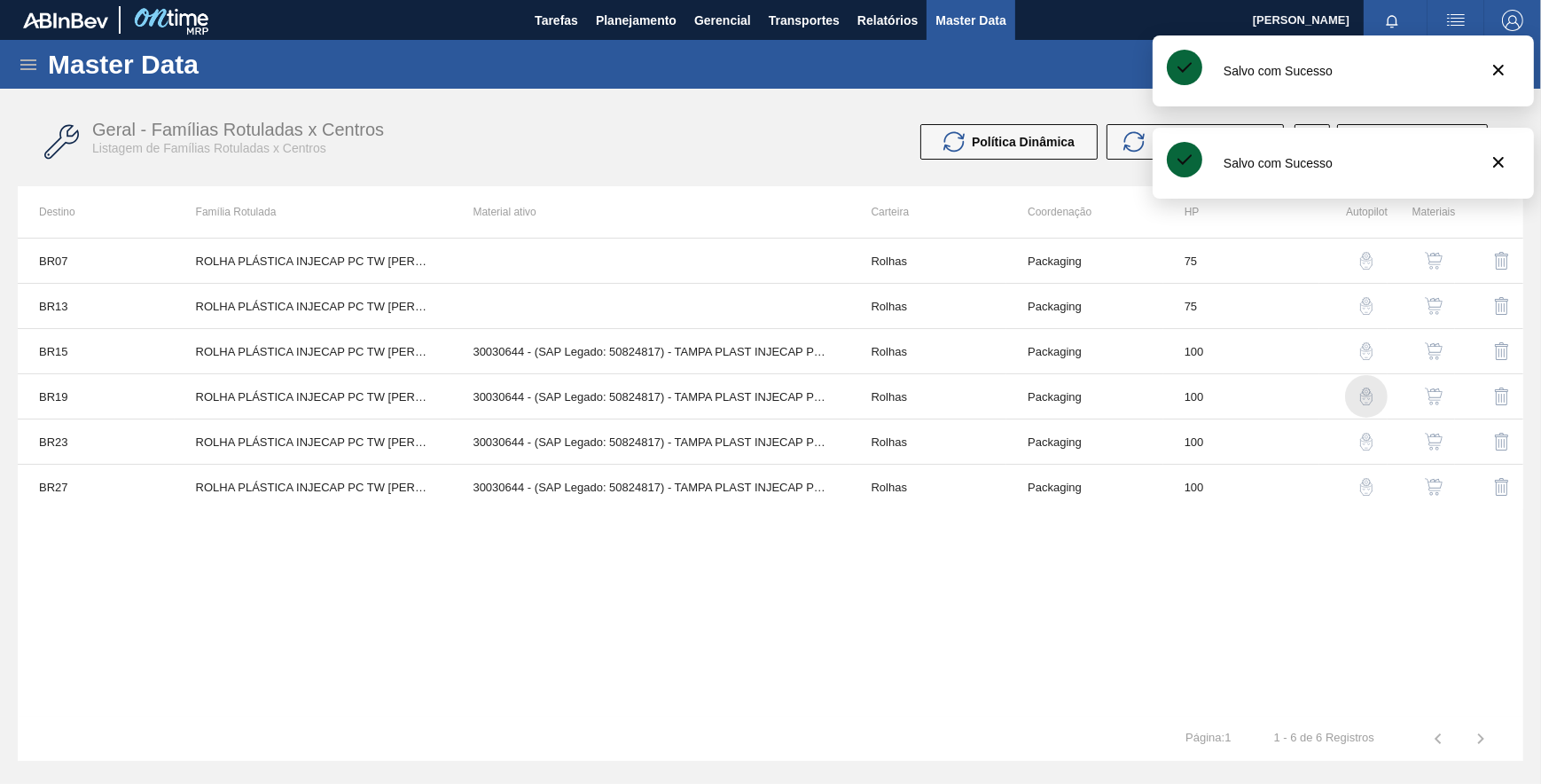
click at [1367, 392] on img "button" at bounding box center [1366, 396] width 17 height 17
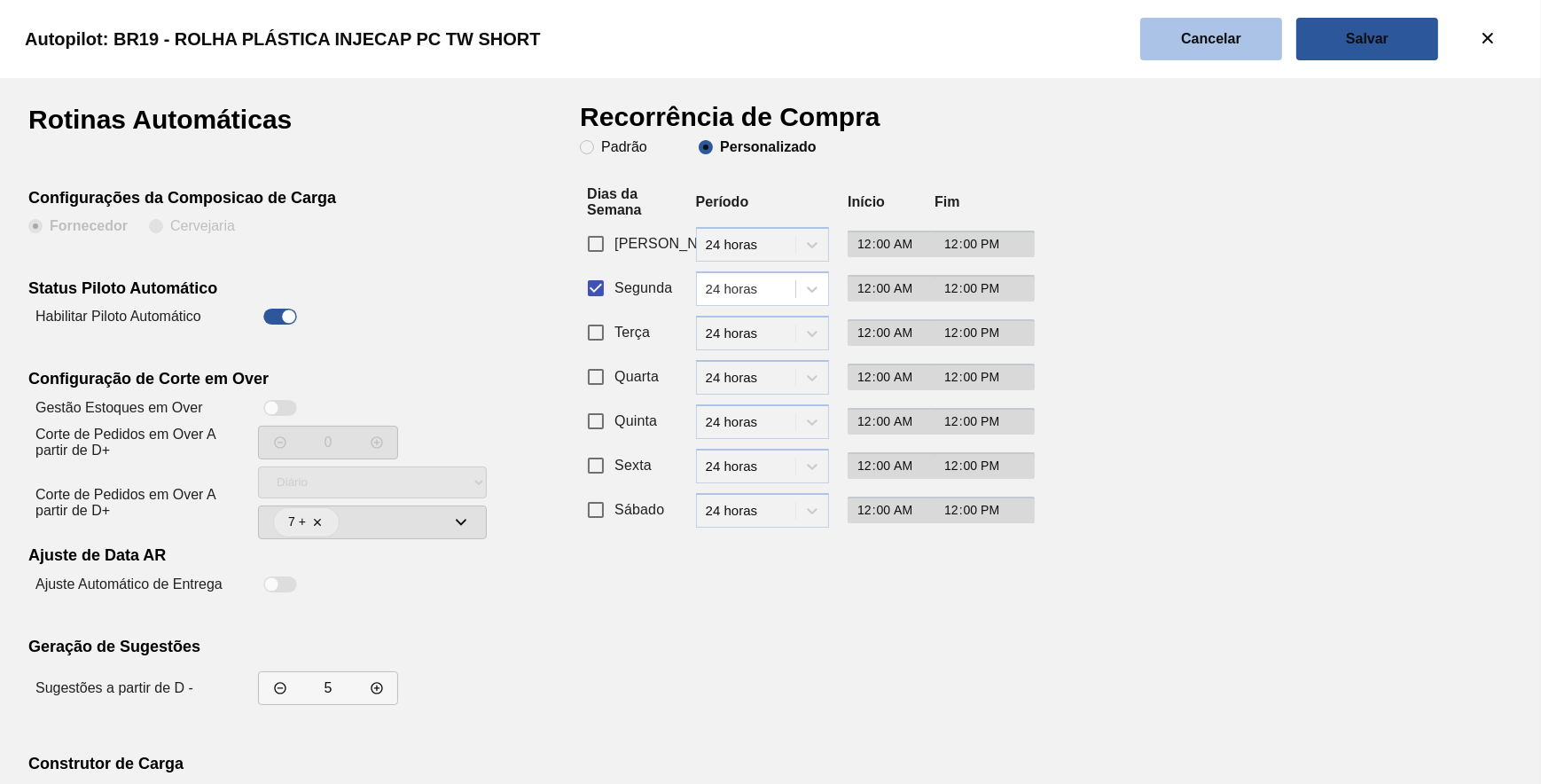
click at [1259, 30] on button "Cancelar" at bounding box center [1211, 39] width 142 height 43
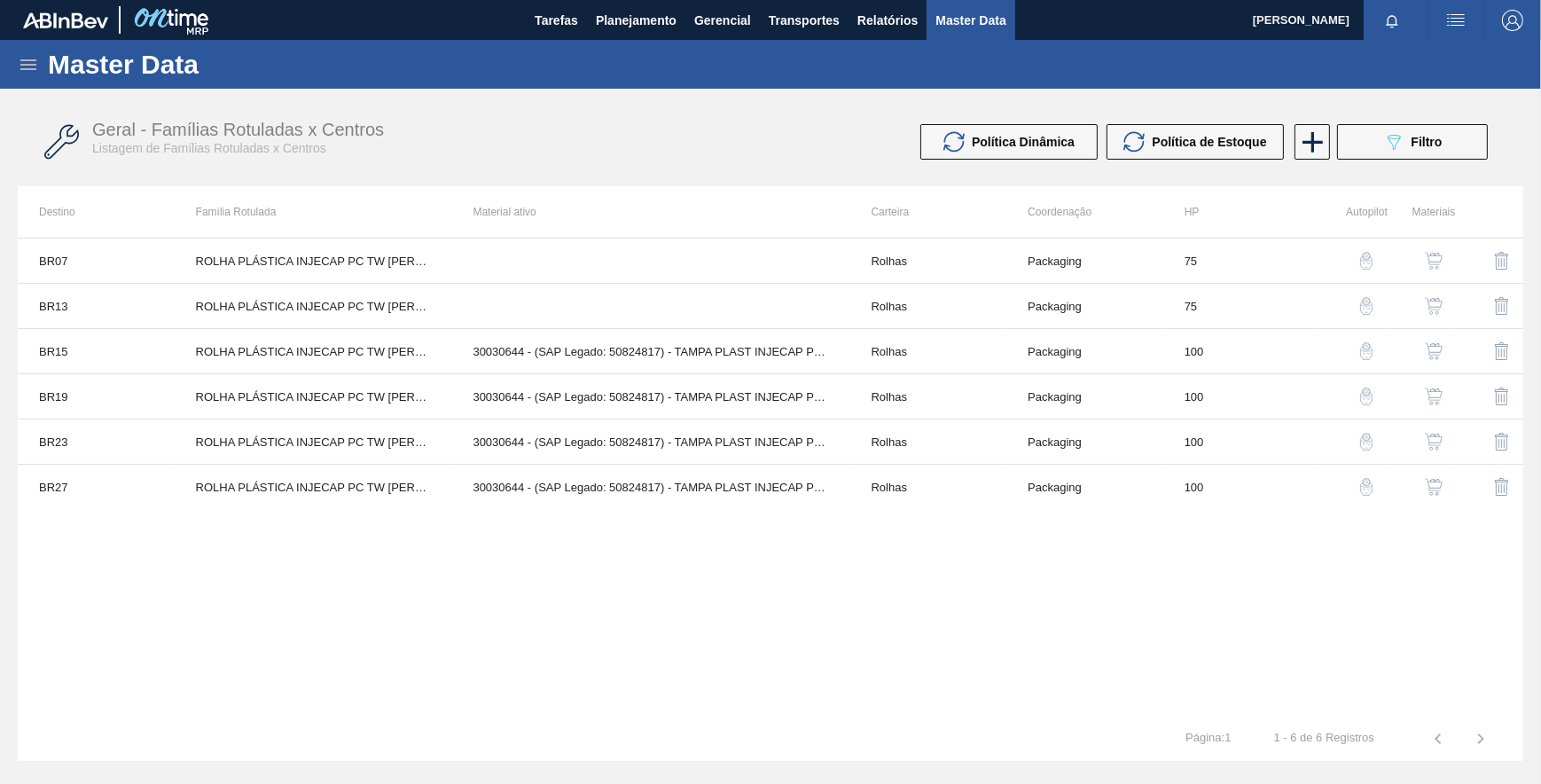
click at [1361, 442] on img "button" at bounding box center [1366, 441] width 17 height 17
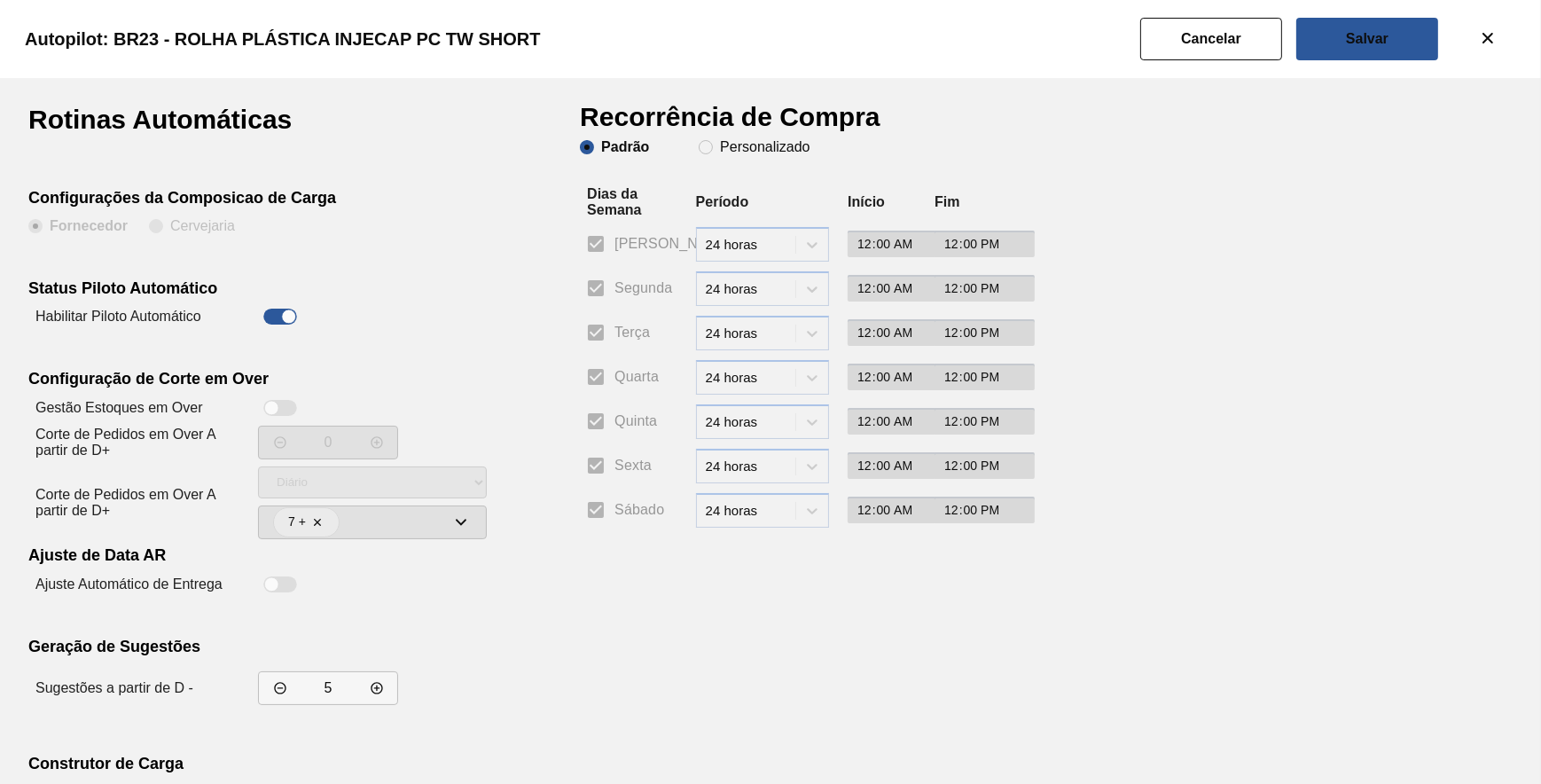
click at [690, 157] on clb-radio-group "Padrão Personalizado" at bounding box center [695, 148] width 230 height 17
click at [699, 151] on span "Personalizado" at bounding box center [754, 147] width 111 height 15
click at [698, 151] on input "Personalizado" at bounding box center [705, 147] width 28 height 28
click at [591, 282] on input "Segunda" at bounding box center [596, 288] width 37 height 37
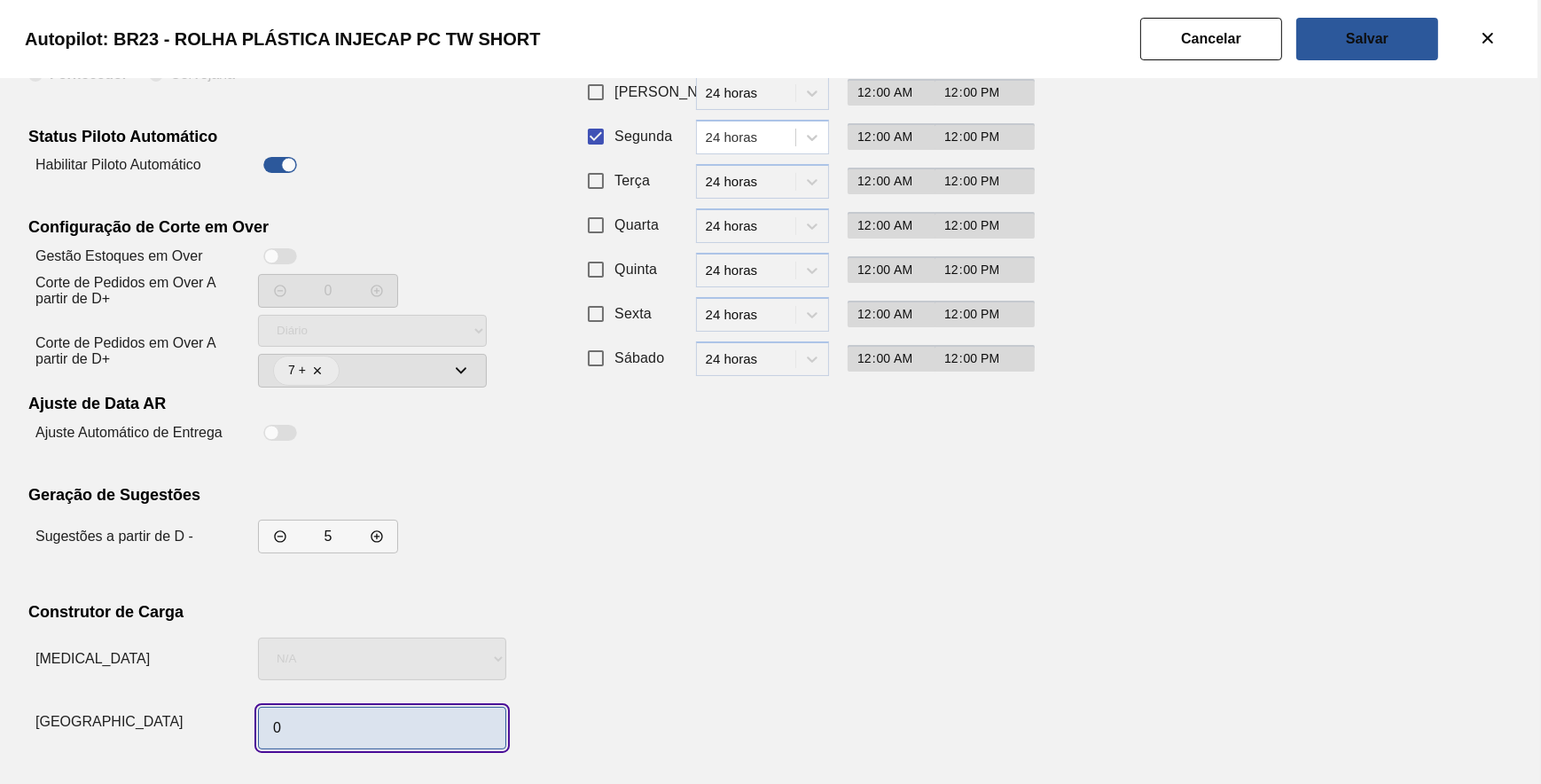
click at [354, 719] on input "0" at bounding box center [382, 728] width 248 height 43
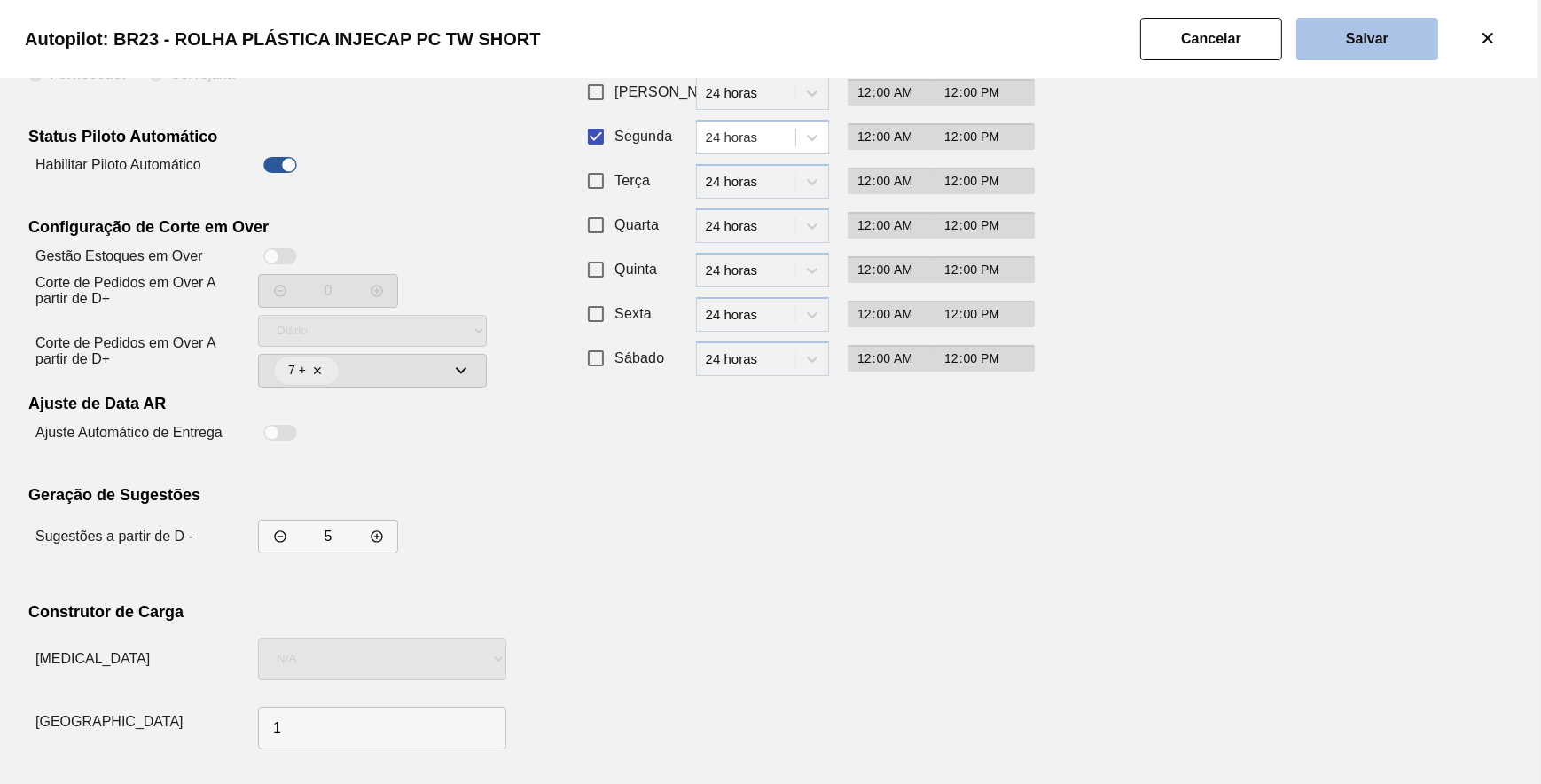
click at [1376, 47] on button "Salvar" at bounding box center [1367, 39] width 142 height 43
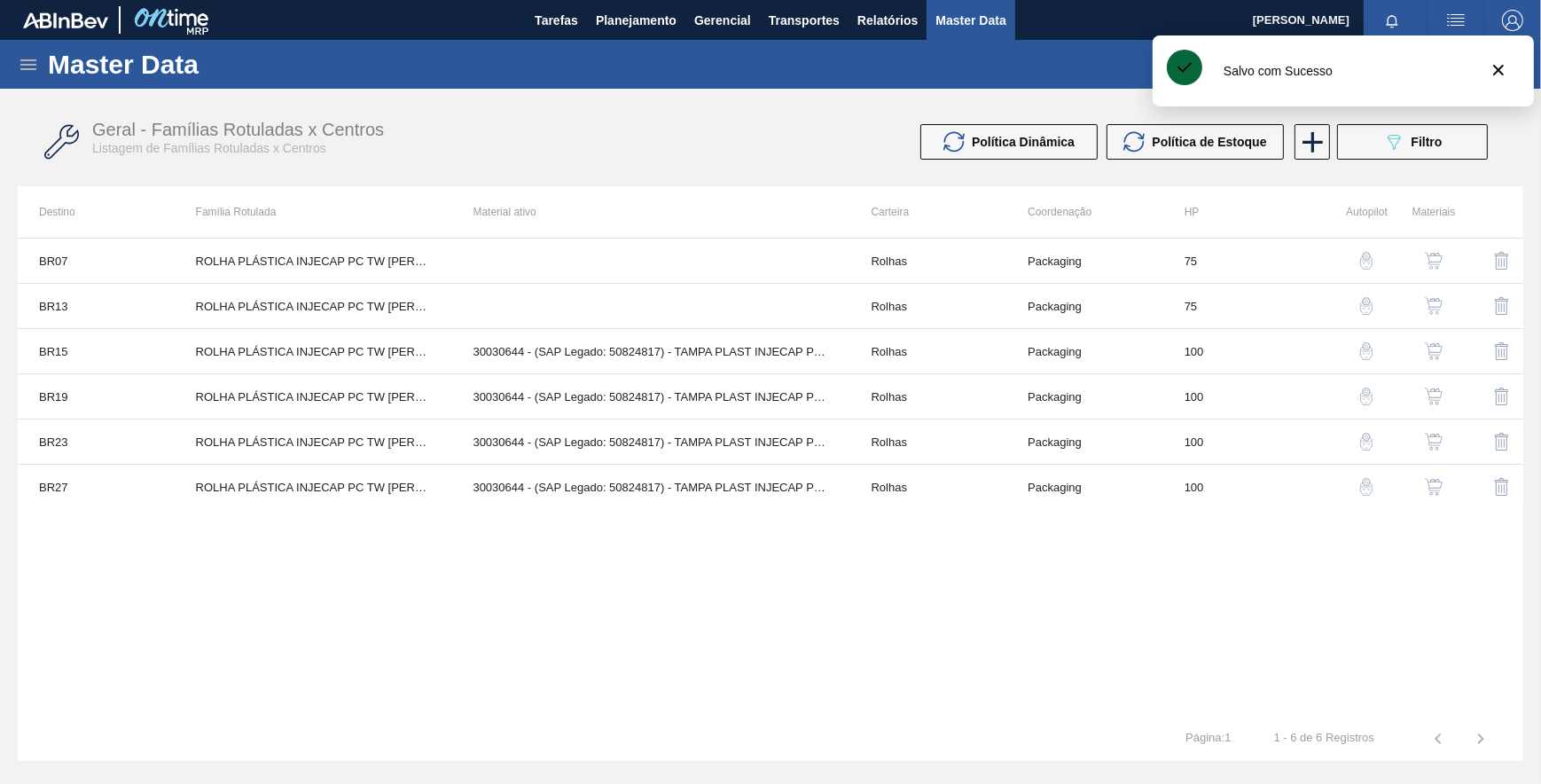
click at [1358, 441] on img "button" at bounding box center [1366, 441] width 17 height 17
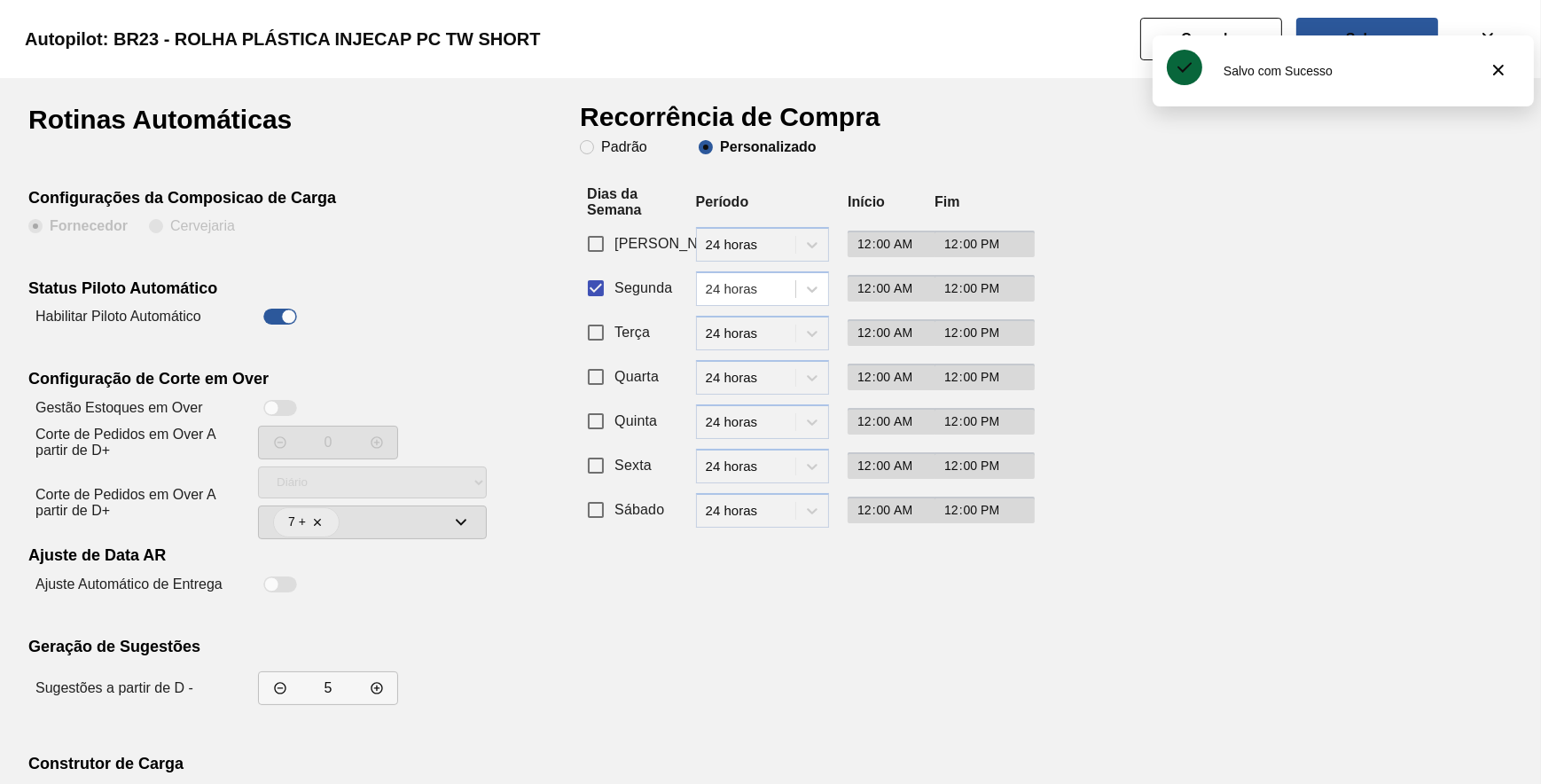
drag, startPoint x: 1206, startPoint y: 25, endPoint x: 1205, endPoint y: 90, distance: 65.0
click at [1203, 26] on button "Cancelar" at bounding box center [1211, 39] width 142 height 43
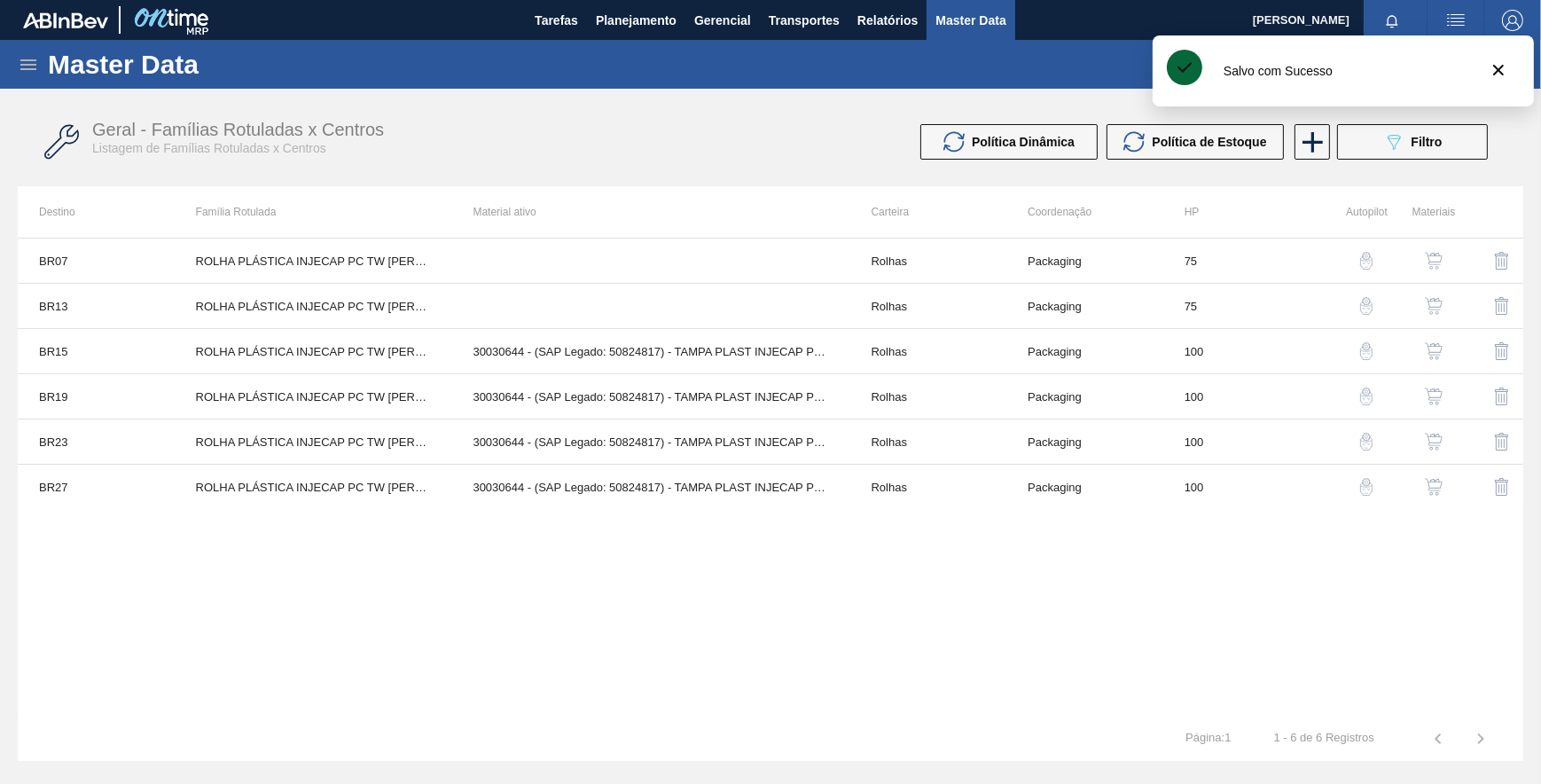
click at [1368, 490] on img "button" at bounding box center [1366, 486] width 17 height 17
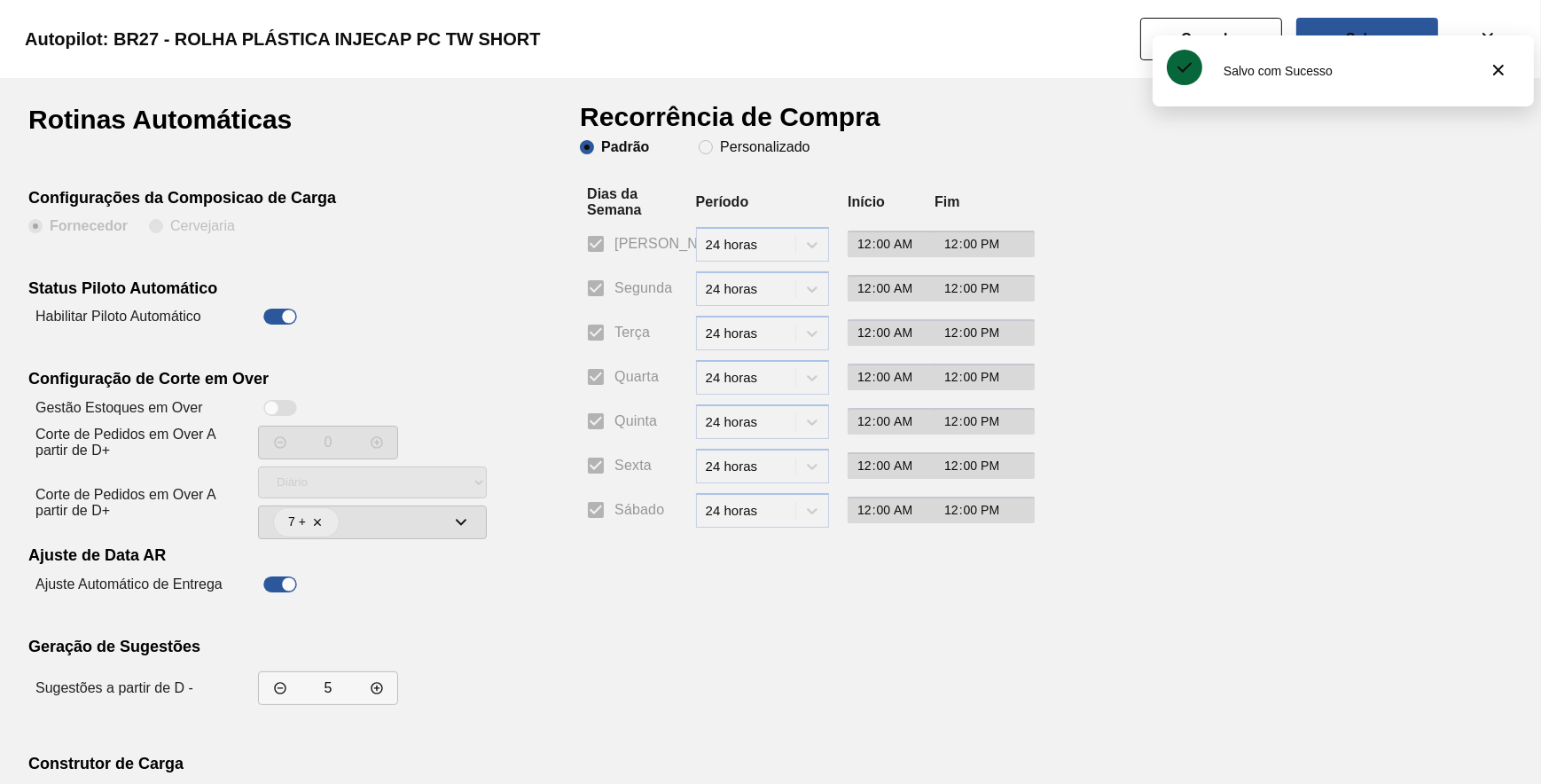
click at [760, 135] on h1 "Recorrência de Compra" at bounding box center [738, 123] width 314 height 34
click at [0, 0] on slot "Personalizado" at bounding box center [0, 0] width 0 height 0
click at [720, 144] on input "Personalizado" at bounding box center [705, 147] width 28 height 28
click at [603, 276] on input "Segunda" at bounding box center [596, 288] width 37 height 37
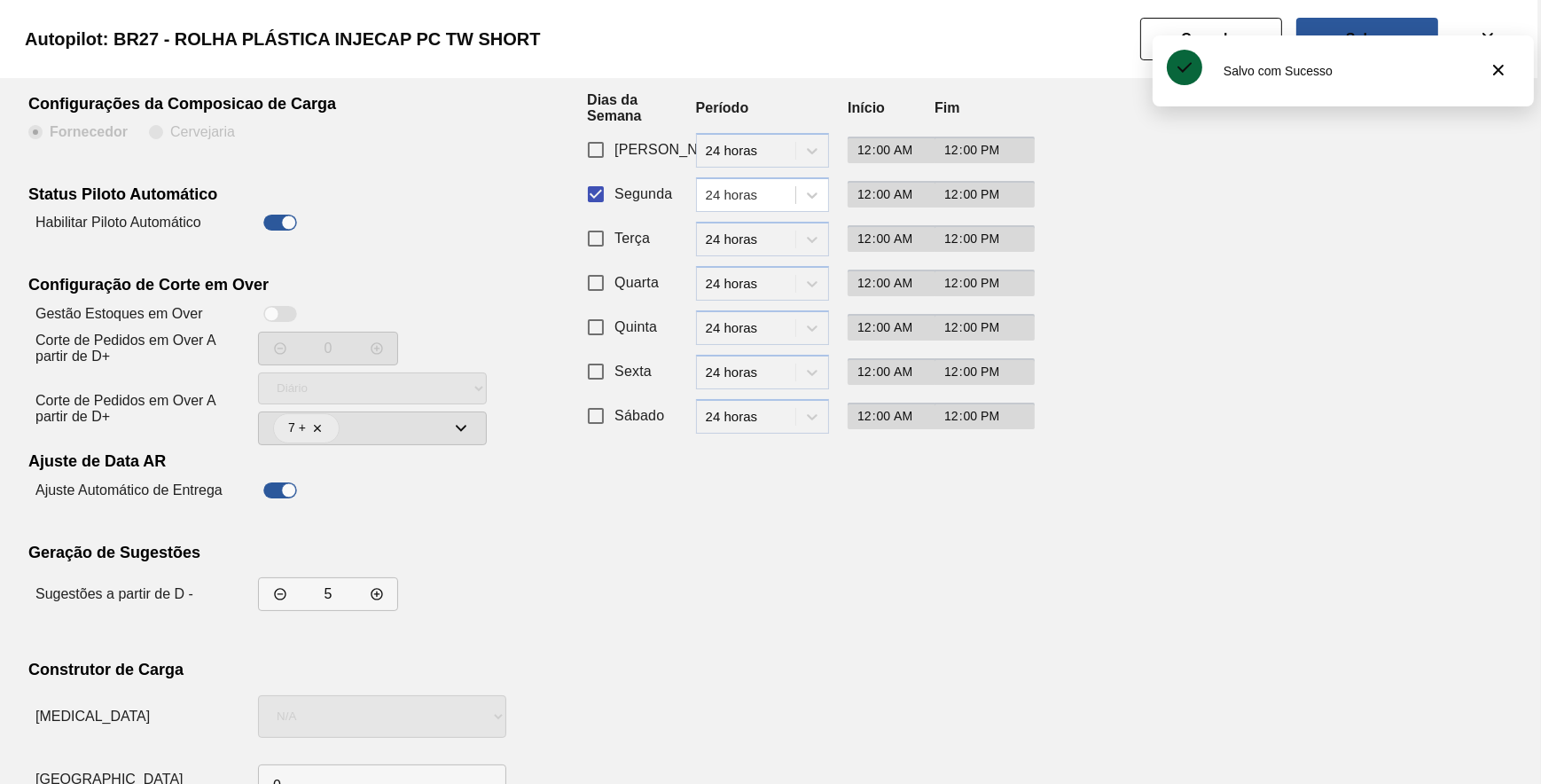
scroll to position [151, 0]
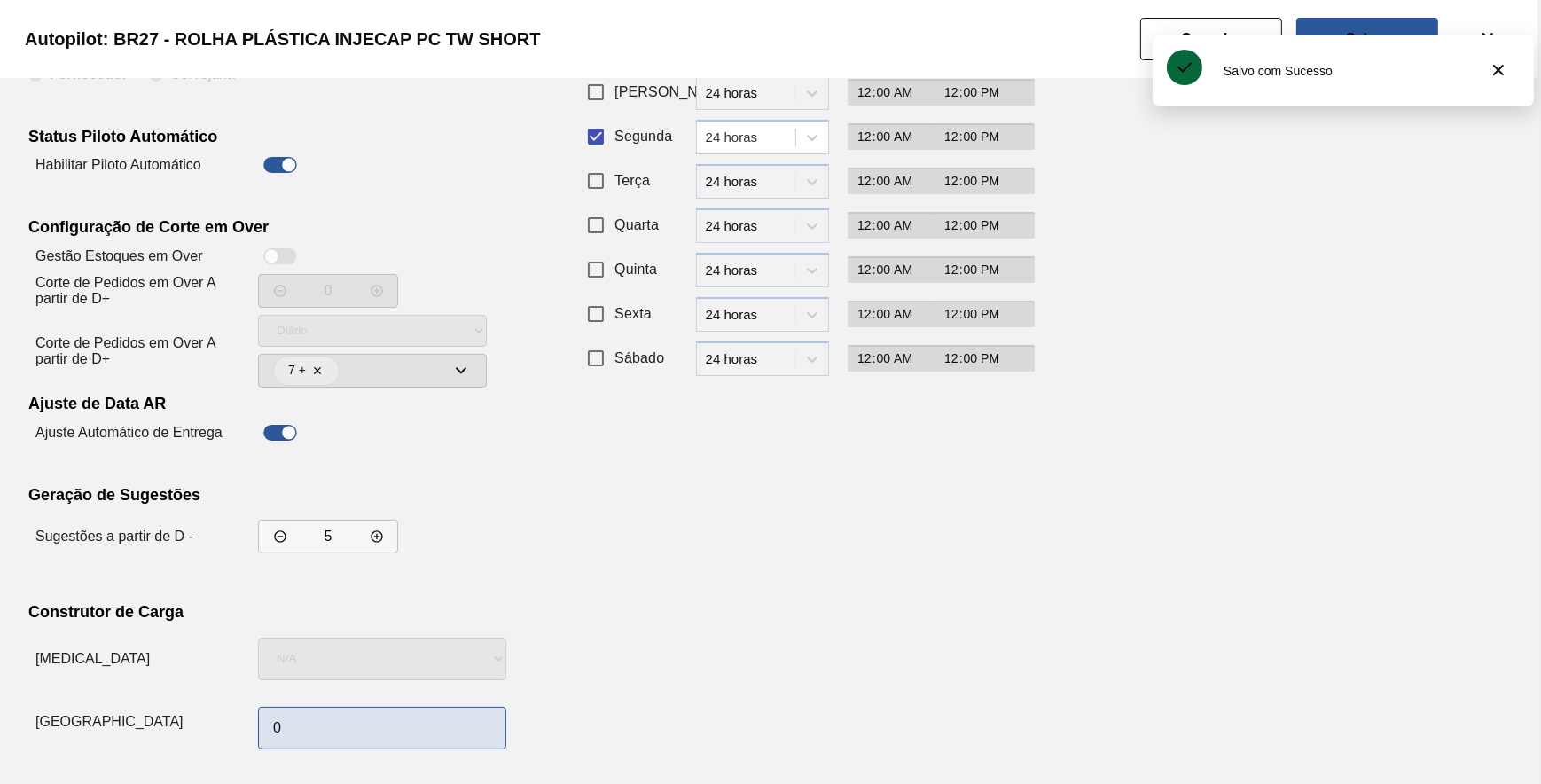
drag, startPoint x: 301, startPoint y: 762, endPoint x: 311, endPoint y: 709, distance: 53.9
click at [311, 713] on div "Rotinas Automáticas Configurações da Composicao de Carga Fornecedor Cervejaria …" at bounding box center [770, 355] width 1541 height 858
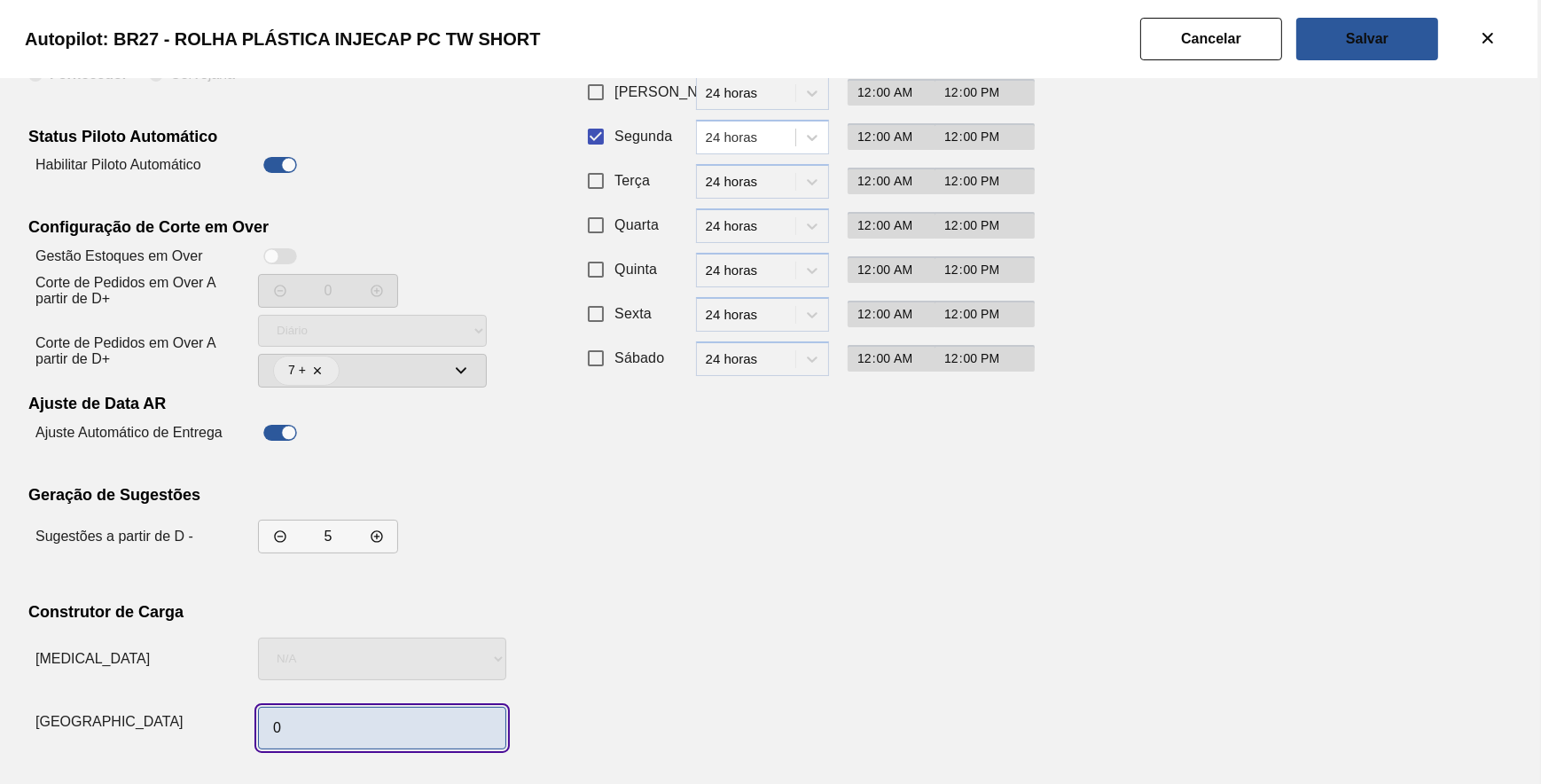
click at [311, 706] on input "0" at bounding box center [382, 728] width 248 height 43
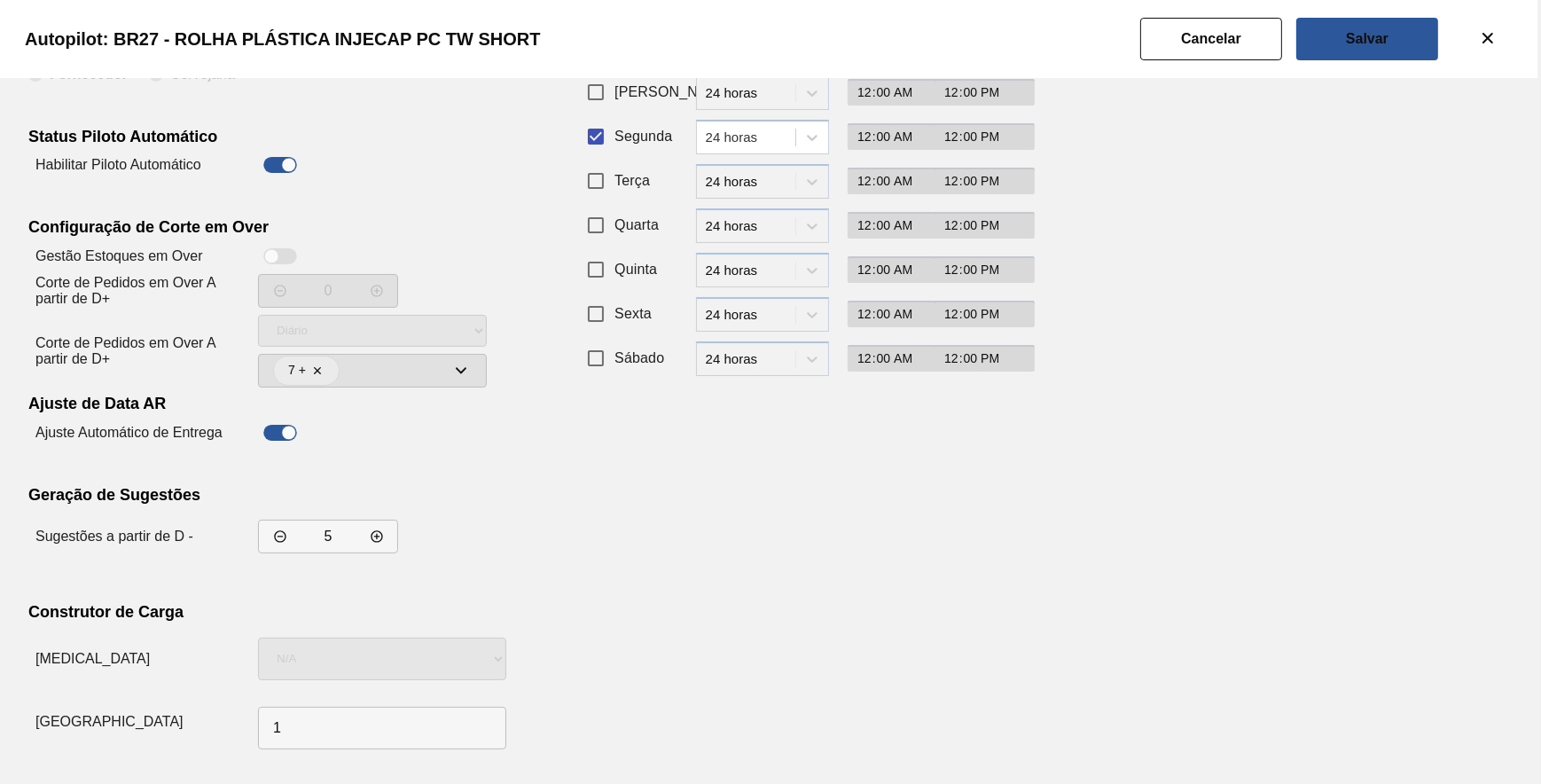
drag, startPoint x: 809, startPoint y: 601, endPoint x: 886, endPoint y: 502, distance: 125.4
click at [815, 593] on div "Recorrência de Compra Padrão Personalizado Dias da Semana Período Início Fim Do…" at bounding box center [798, 355] width 435 height 801
drag, startPoint x: 1345, startPoint y: 46, endPoint x: 1339, endPoint y: 52, distance: 8.5
click at [1345, 49] on button "Salvar" at bounding box center [1367, 39] width 142 height 43
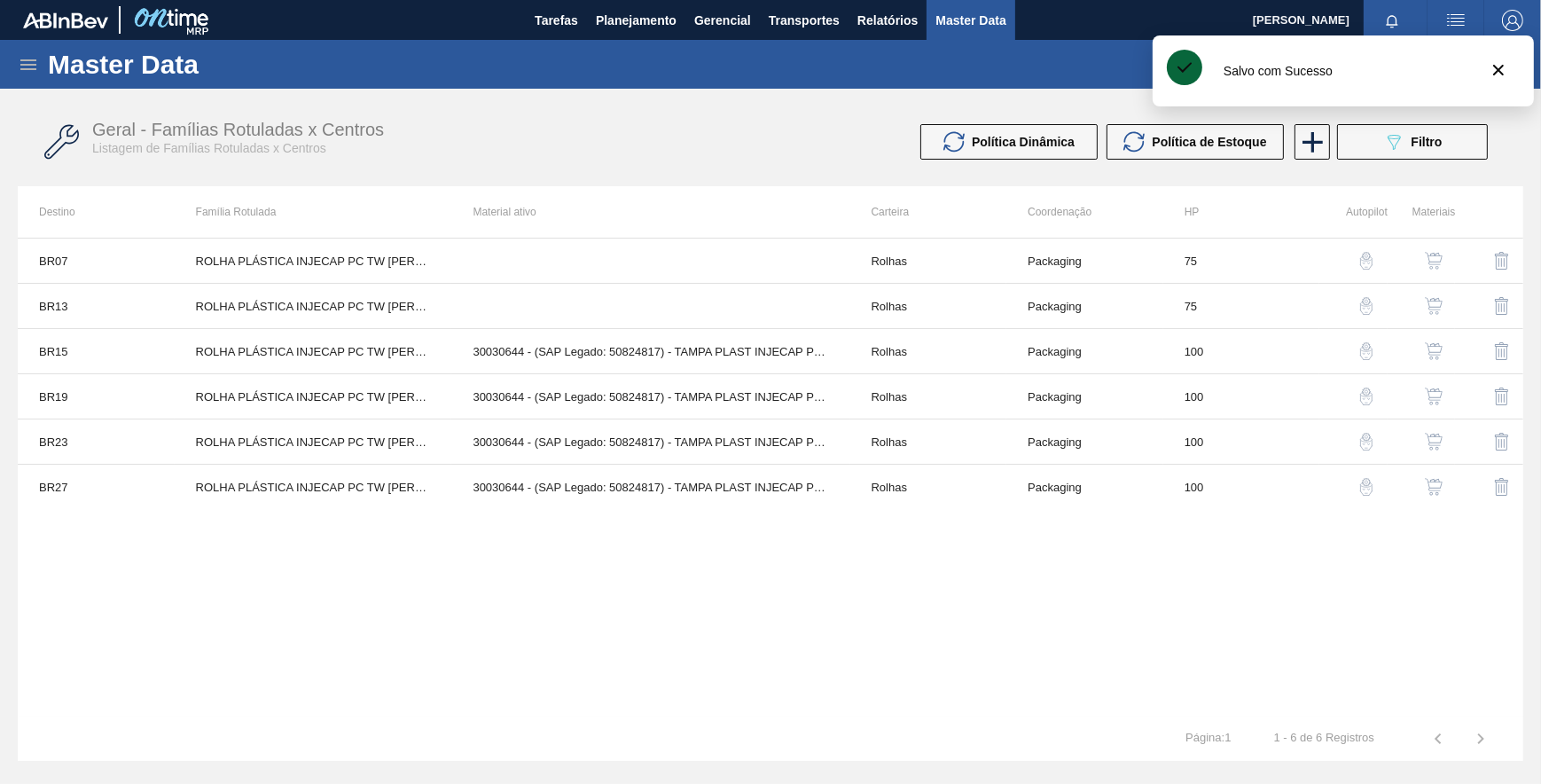
drag, startPoint x: 752, startPoint y: 626, endPoint x: 781, endPoint y: 607, distance: 34.7
click at [781, 607] on div "BR07 ROLHA PLÁSTICA INJECAP PC TW SHORT Rolhas Packaging 75 BR13 ROLHA PLÁSTICA…" at bounding box center [770, 476] width 1505 height 478
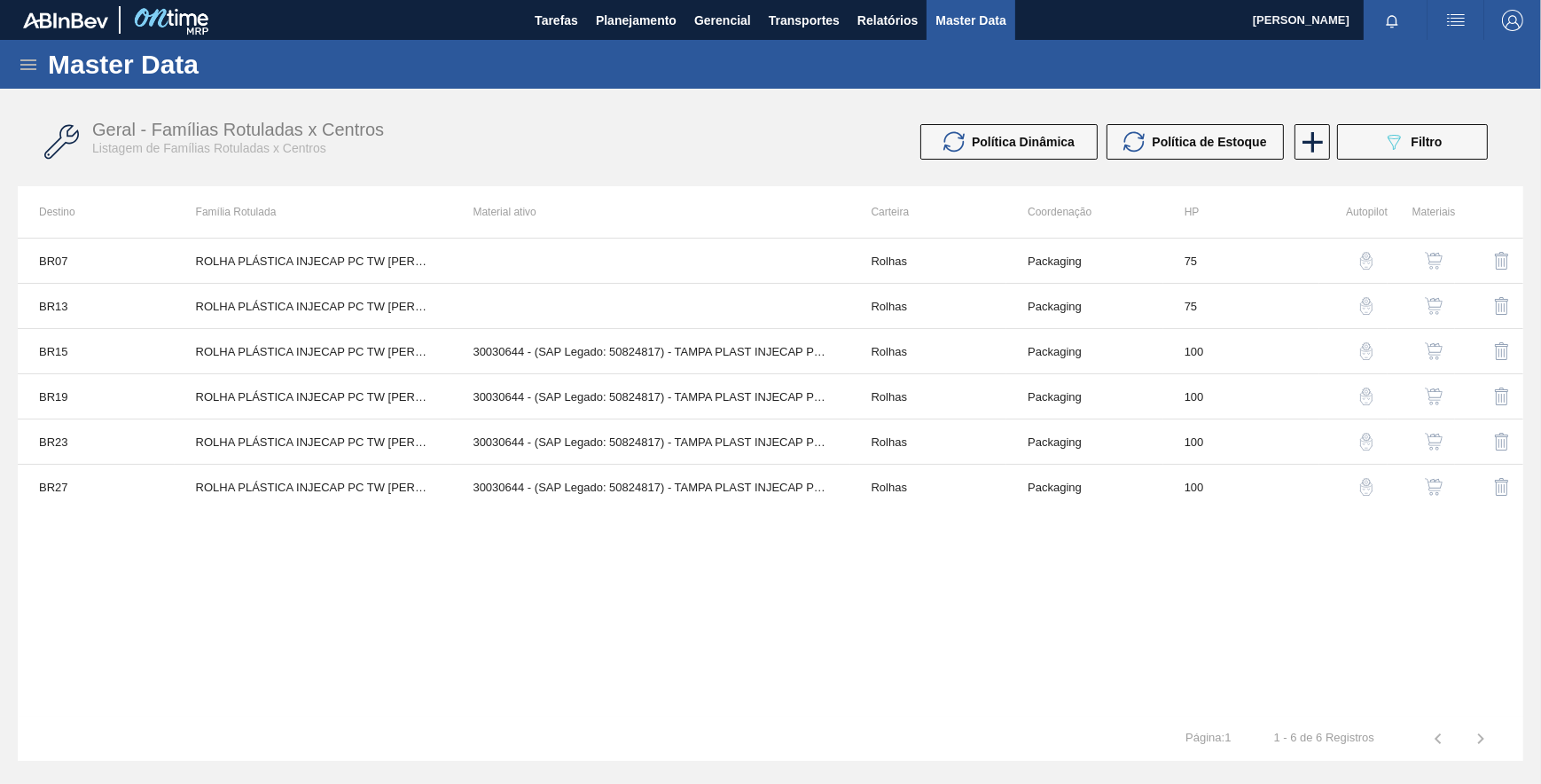
drag, startPoint x: 1192, startPoint y: 560, endPoint x: 1228, endPoint y: 498, distance: 71.7
click at [1193, 560] on div "BR07 ROLHA PLÁSTICA INJECAP PC TW SHORT Rolhas Packaging 75 BR13 ROLHA PLÁSTICA…" at bounding box center [770, 476] width 1505 height 478
click at [1421, 139] on span "Filtro" at bounding box center [1427, 142] width 31 height 15
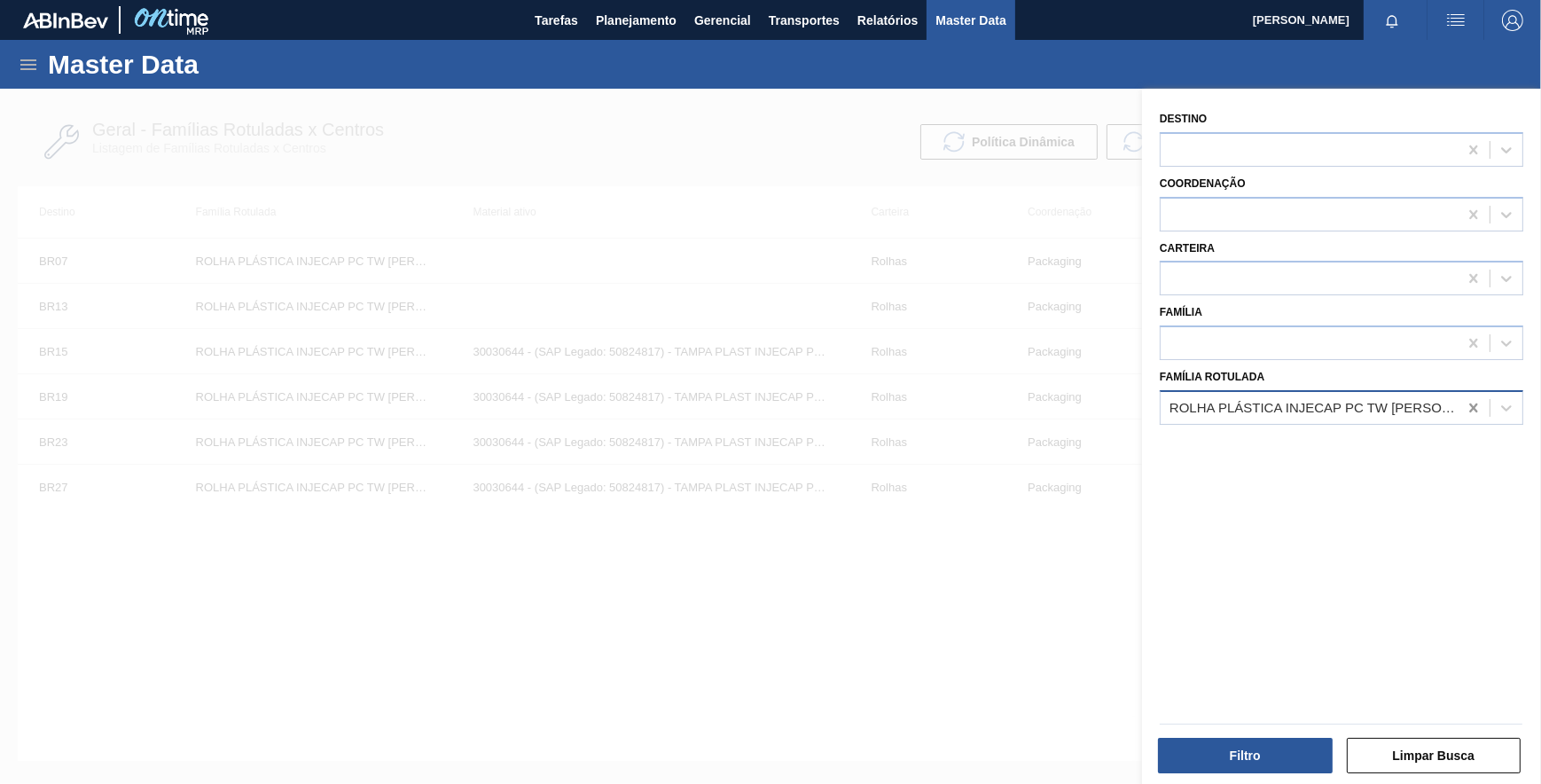
click at [1468, 408] on icon at bounding box center [1473, 408] width 17 height 17
paste Rotulada "ROLHA PLÁSTICA AMER PC ZERO SHORT"
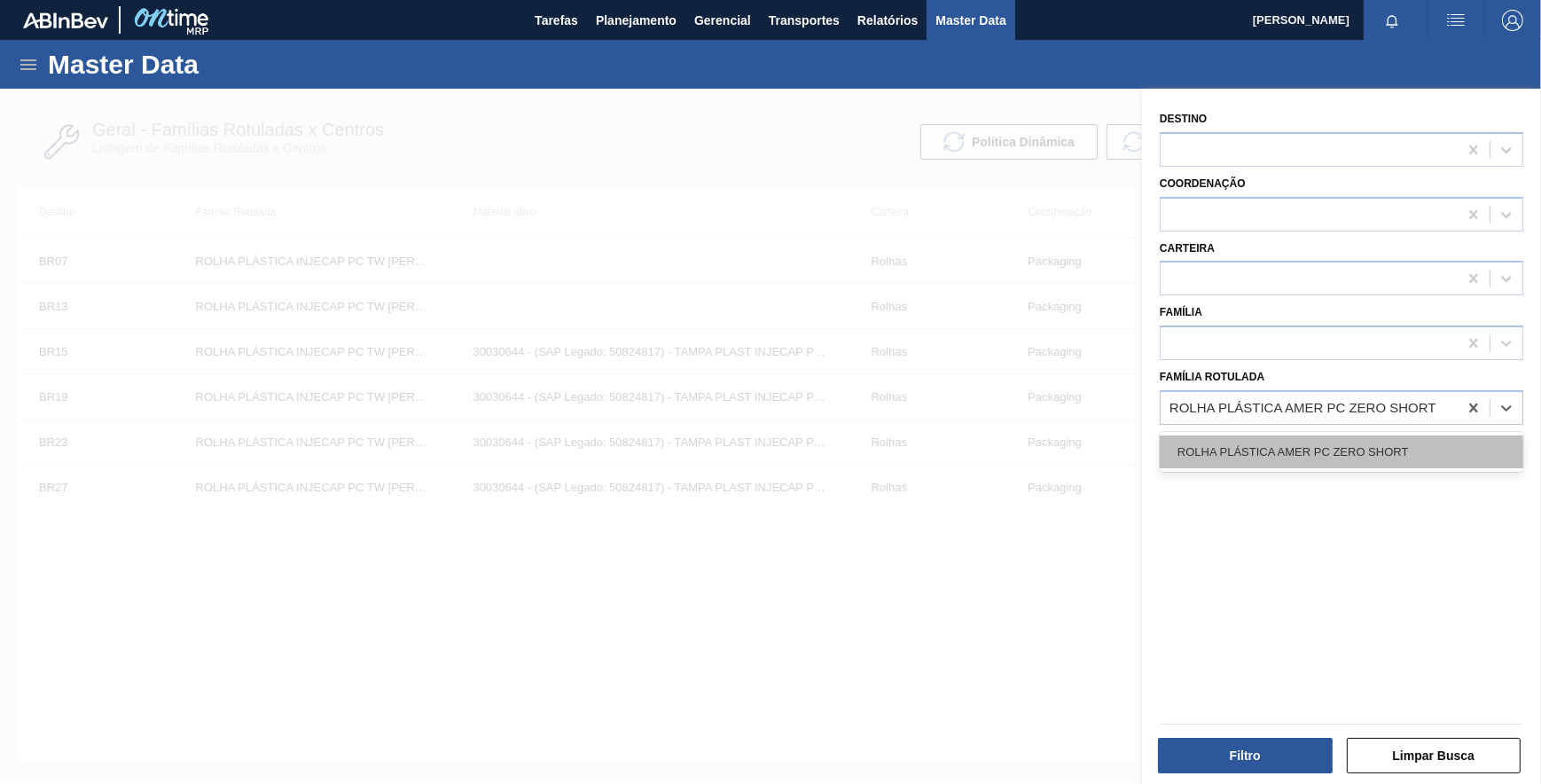
click at [1374, 451] on div "ROLHA PLÁSTICA AMER PC ZERO SHORT" at bounding box center [1341, 452] width 364 height 33
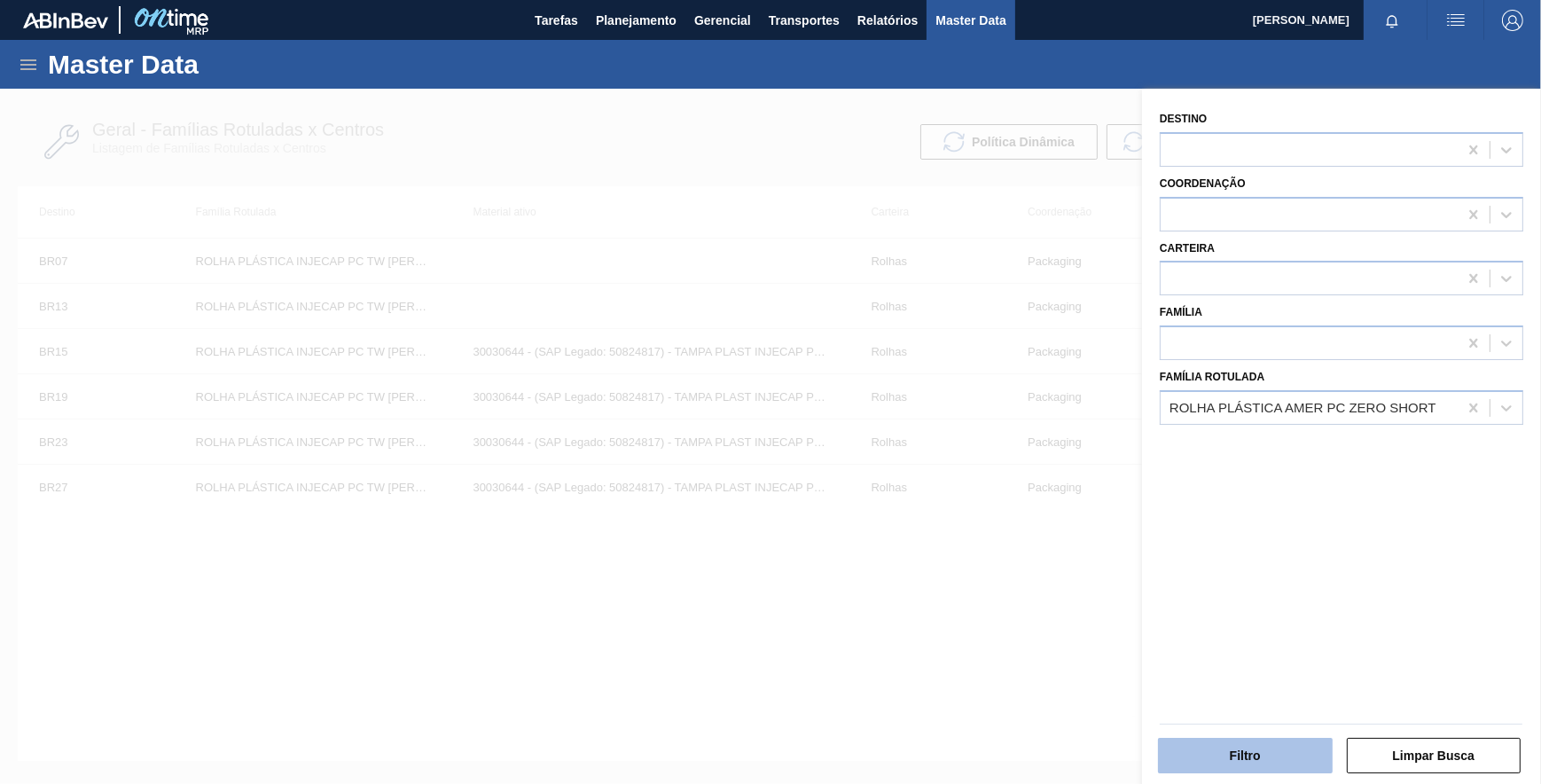
click at [1266, 762] on button "Filtro" at bounding box center [1245, 755] width 175 height 36
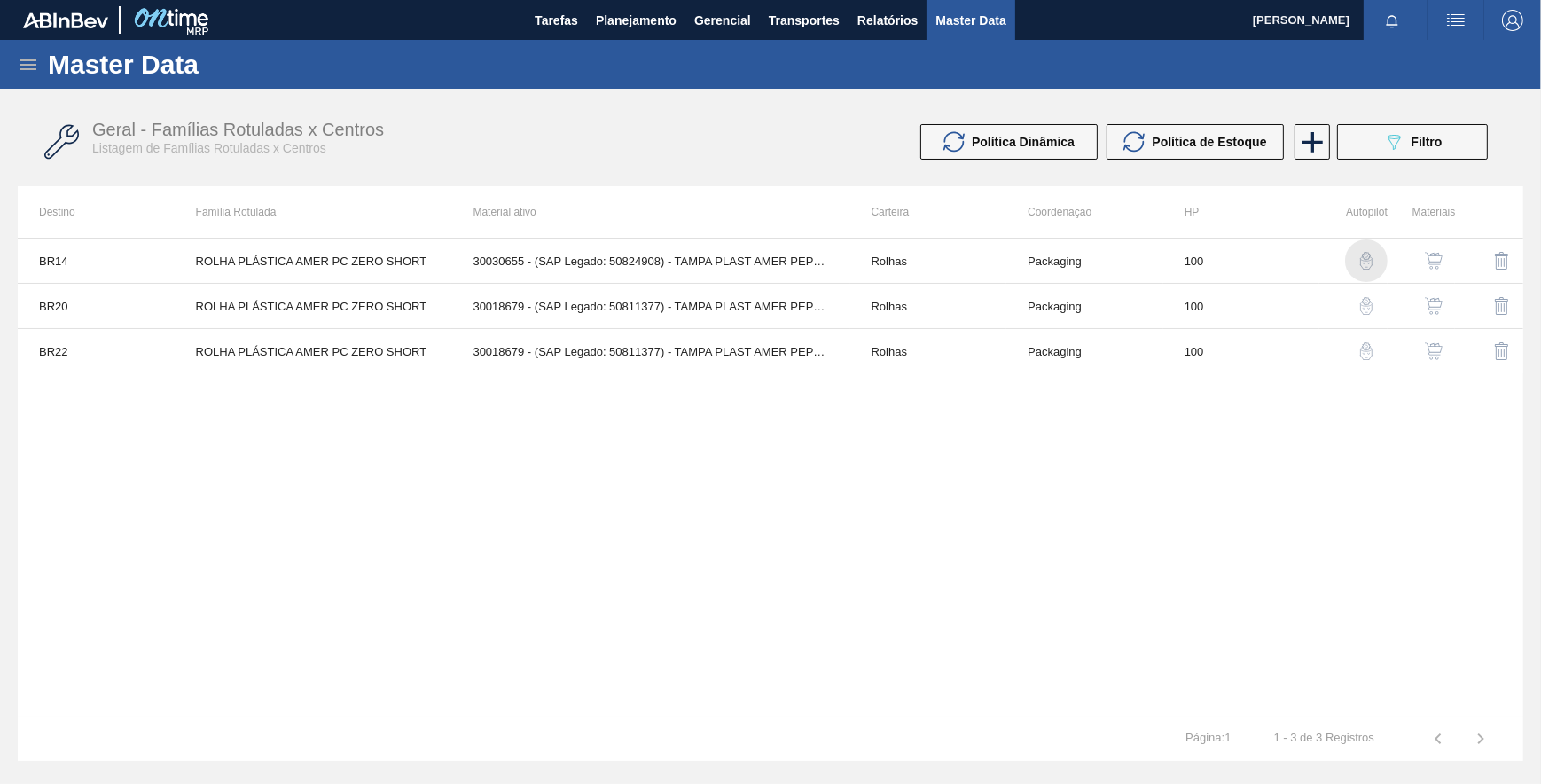
click at [1361, 262] on img "button" at bounding box center [1366, 260] width 17 height 17
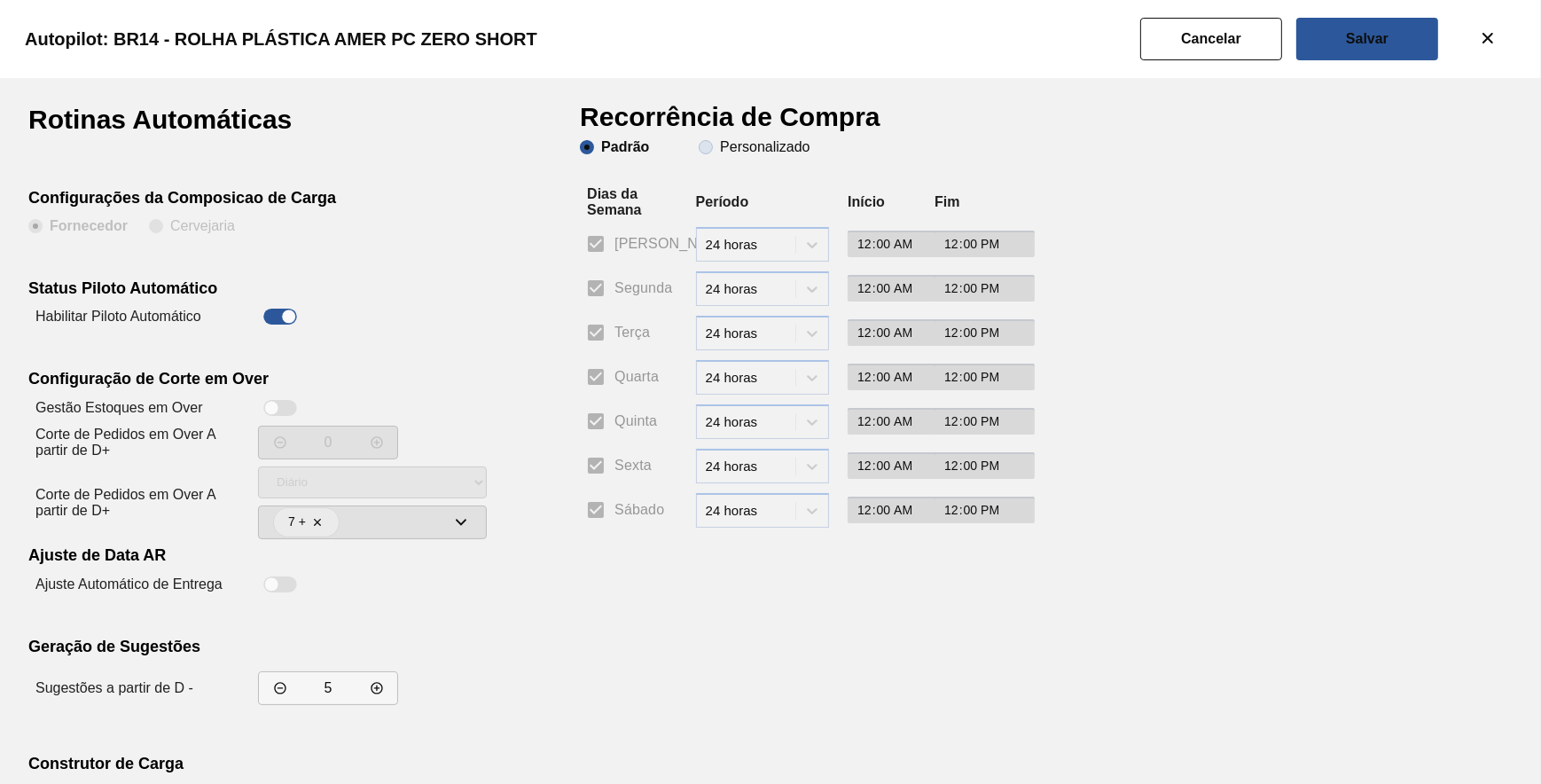
click at [0, 0] on slot "Personalizado" at bounding box center [0, 0] width 0 height 0
click at [718, 149] on input "Personalizado" at bounding box center [705, 147] width 28 height 28
click at [610, 286] on input "Segunda" at bounding box center [596, 288] width 37 height 37
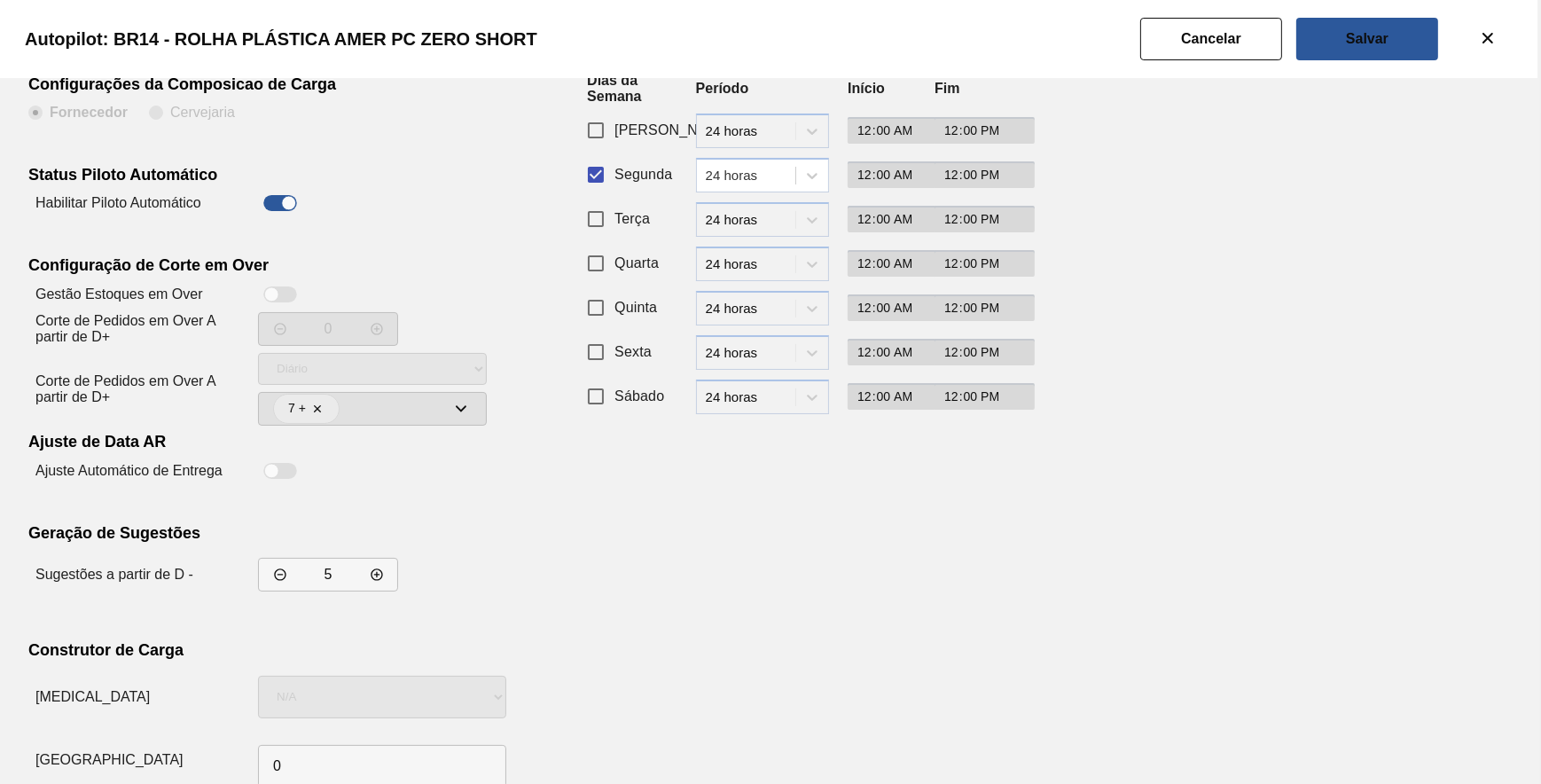
scroll to position [151, 0]
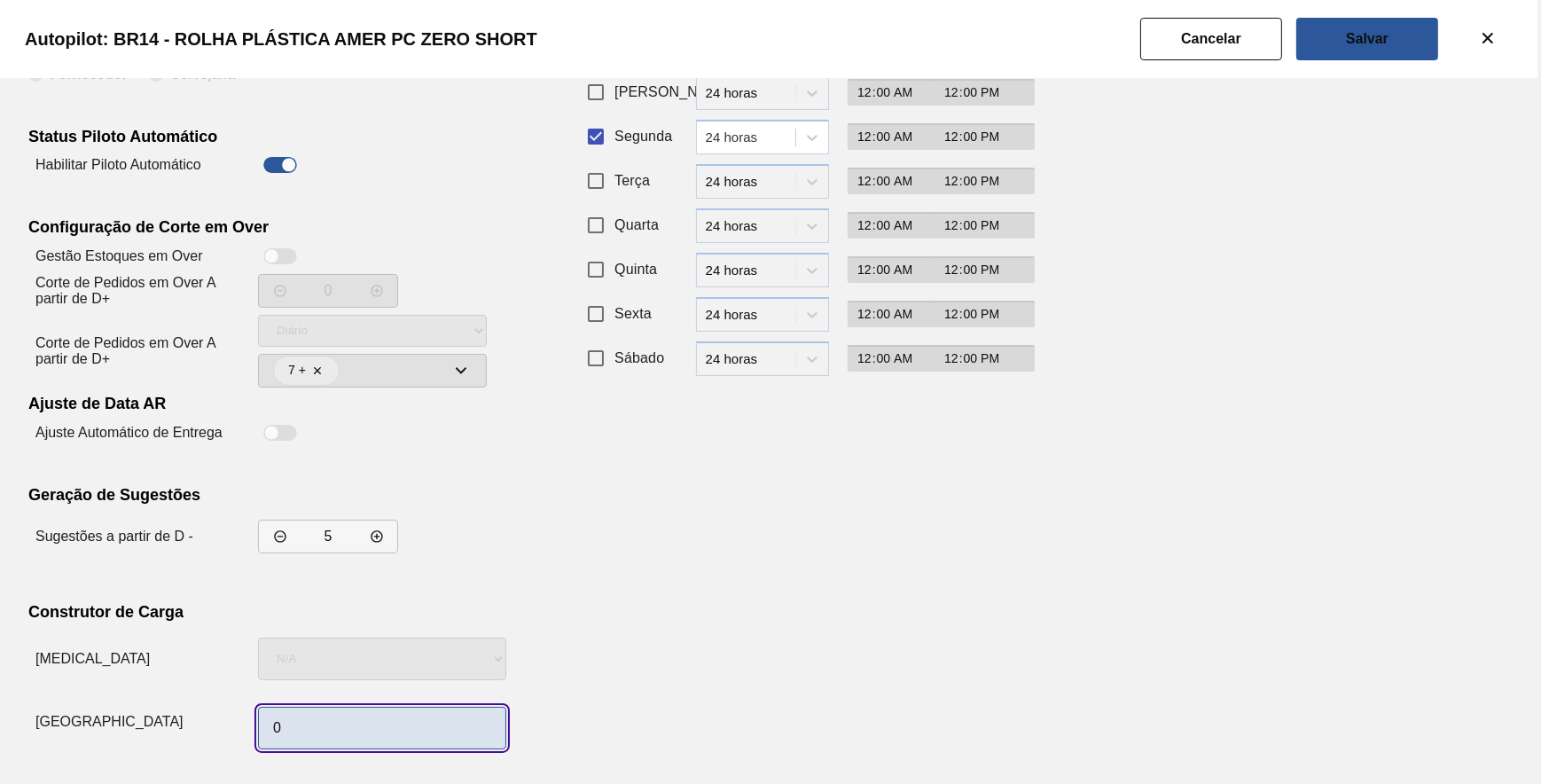
click at [377, 731] on input "0" at bounding box center [382, 728] width 248 height 43
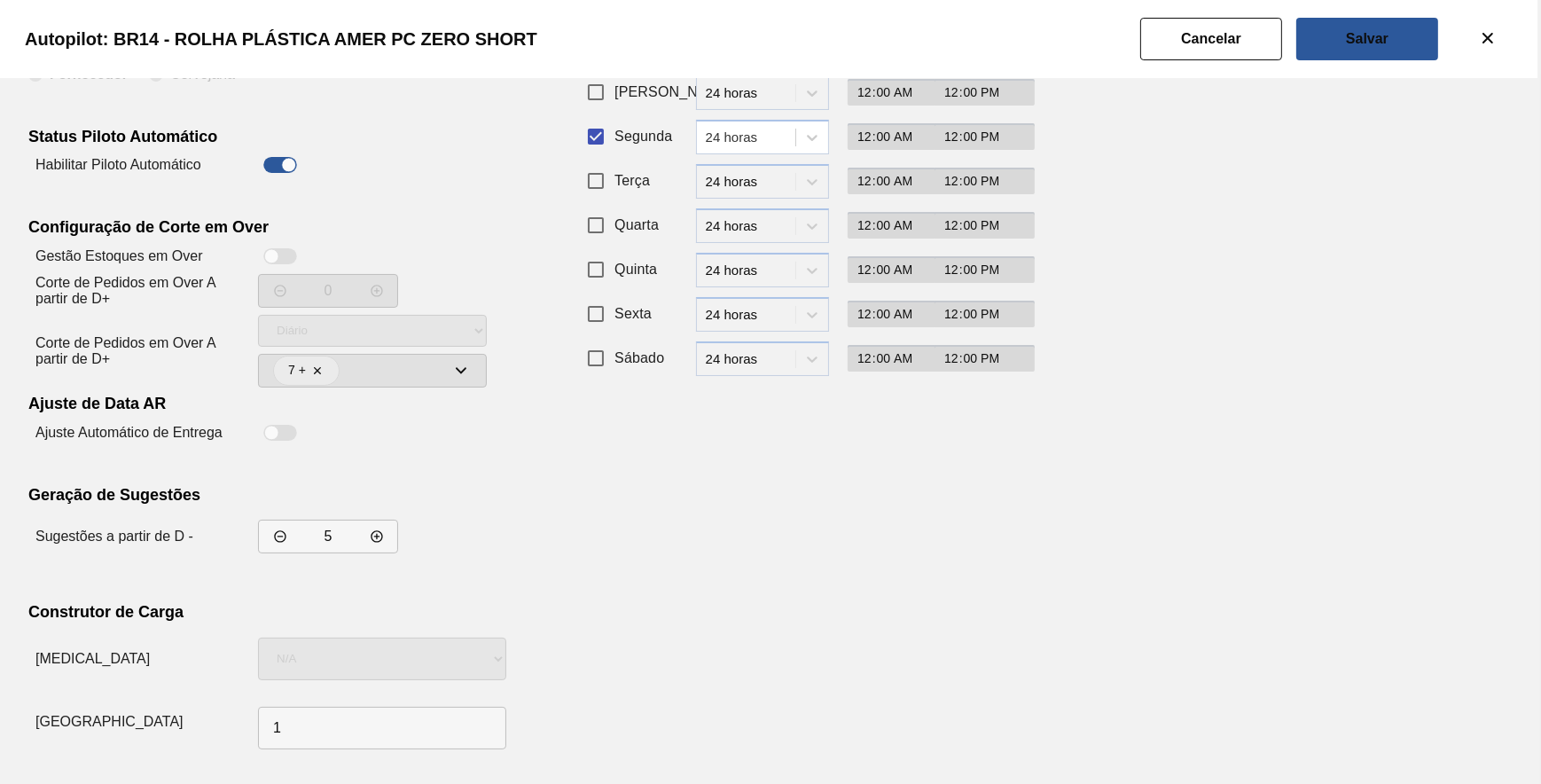
drag, startPoint x: 1080, startPoint y: 474, endPoint x: 1094, endPoint y: 461, distance: 19.1
click at [1091, 465] on div "Rotinas Automáticas Configurações da Composicao de Carga Fornecedor Cervejaria …" at bounding box center [770, 355] width 1485 height 801
click at [1351, 64] on div "Autopilot: BR14 - ROLHA PLÁSTICA AMER PC ZERO SHORT" at bounding box center [767, 39] width 1541 height 78
click at [1350, 52] on button "Salvar" at bounding box center [1367, 39] width 142 height 43
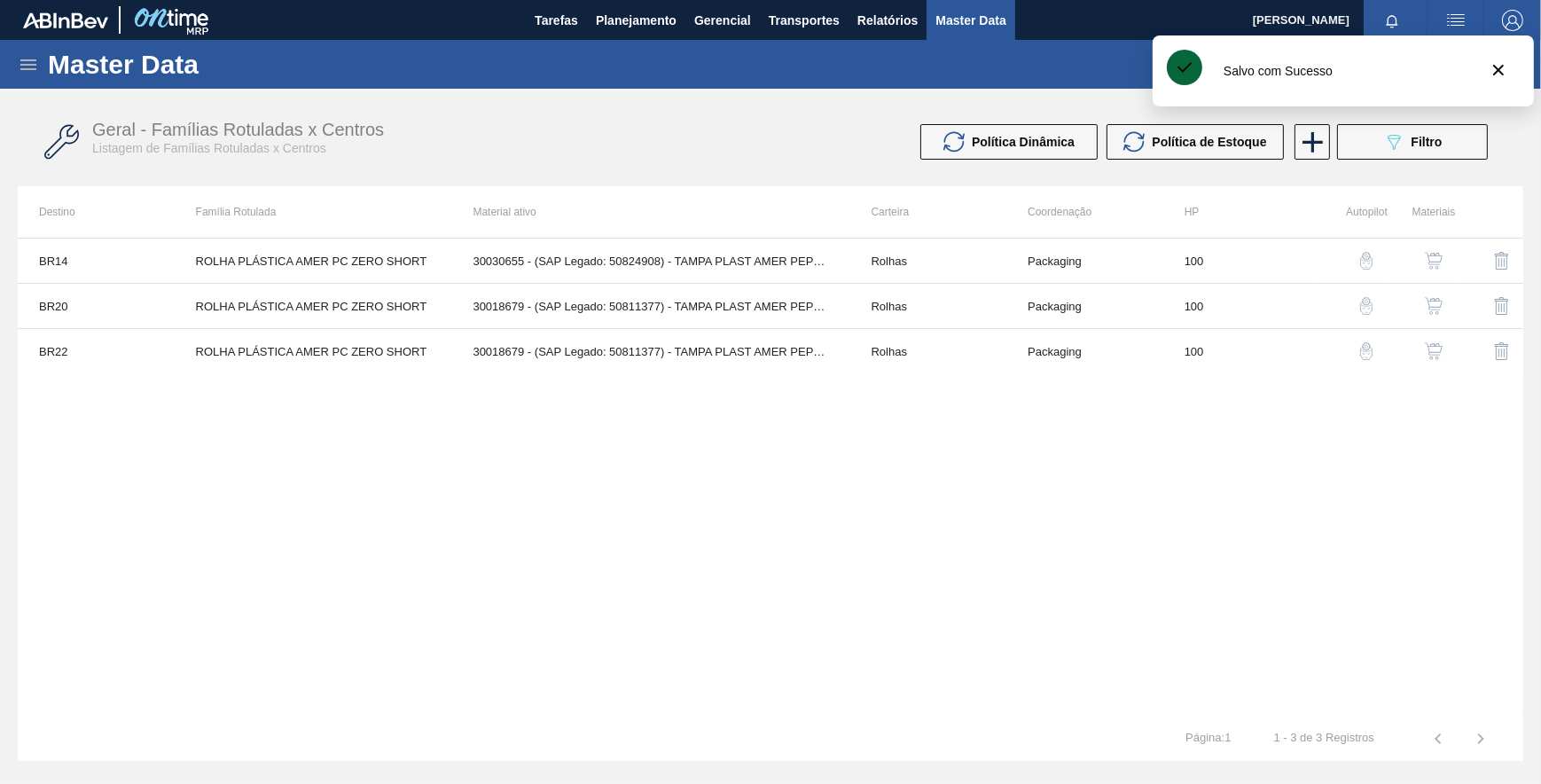
click at [1363, 303] on img "button" at bounding box center [1366, 306] width 17 height 17
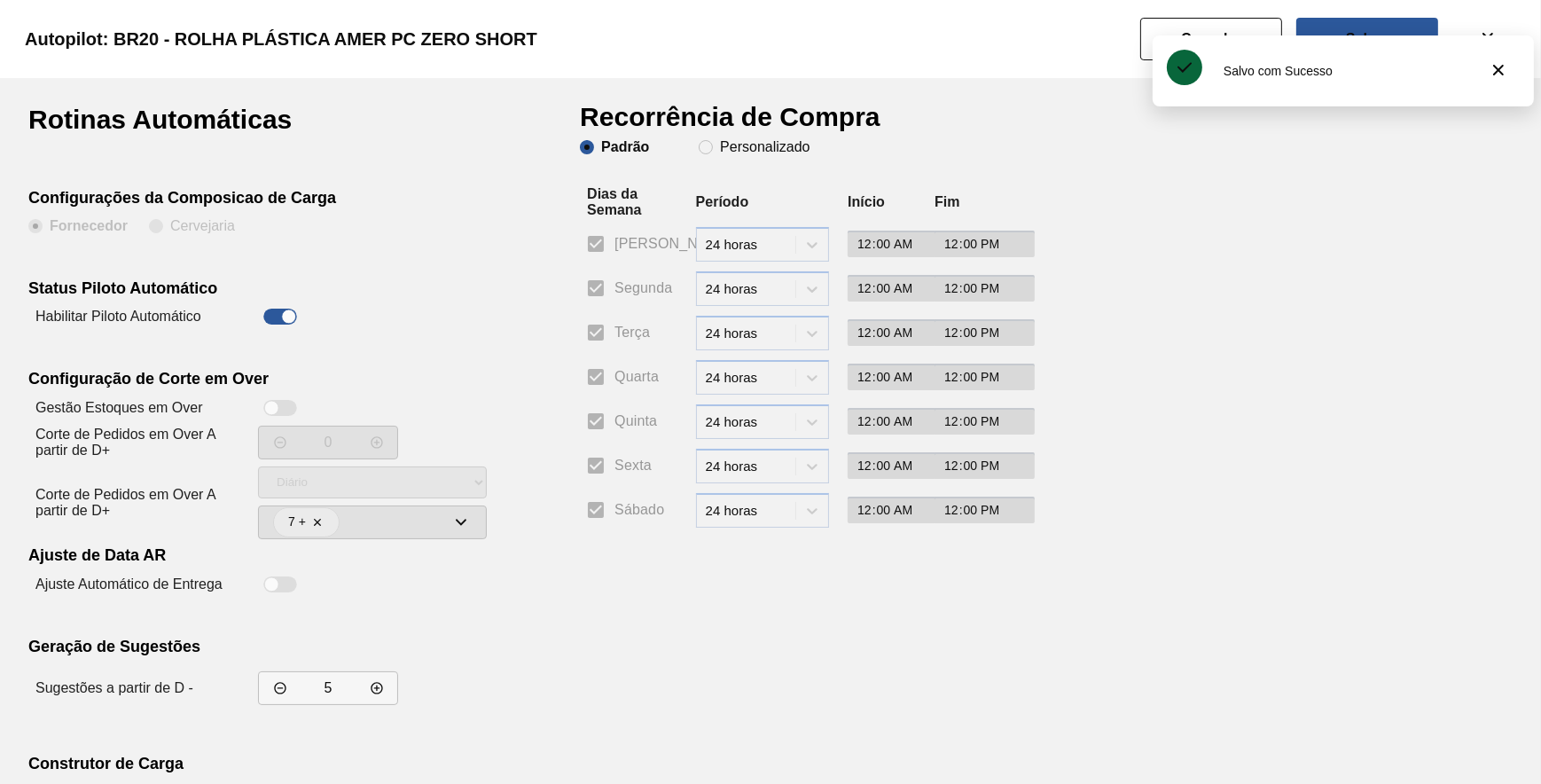
drag, startPoint x: 740, startPoint y: 171, endPoint x: 739, endPoint y: 160, distance: 11.0
click at [739, 160] on div "Padrão Personalizado" at bounding box center [798, 163] width 435 height 47
click at [739, 155] on div "Padrão Personalizado" at bounding box center [798, 163] width 435 height 47
click at [0, 0] on slot "Personalizado" at bounding box center [0, 0] width 0 height 0
click at [720, 147] on input "Personalizado" at bounding box center [705, 147] width 28 height 28
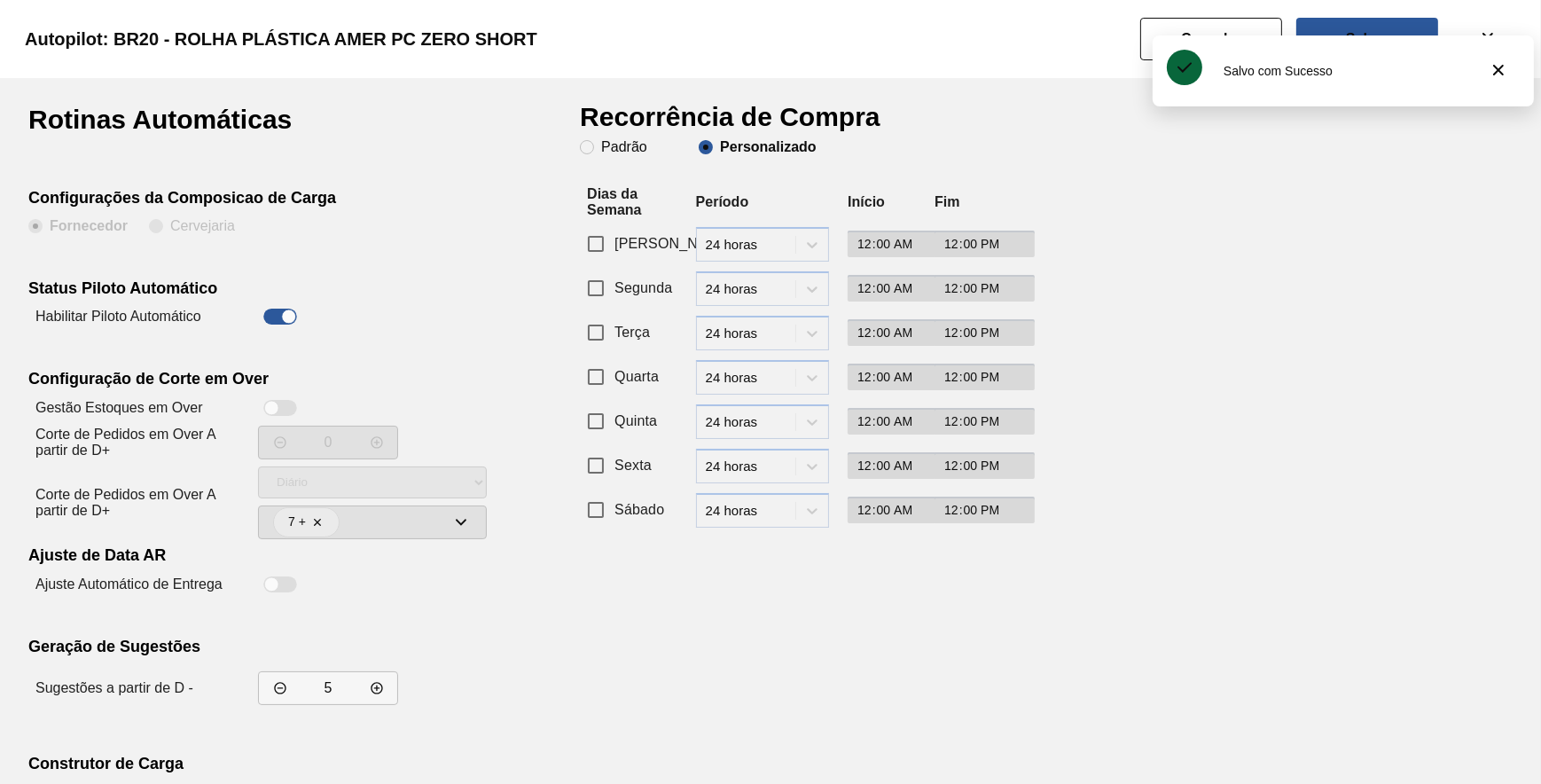
click at [594, 293] on input "Segunda" at bounding box center [596, 288] width 37 height 37
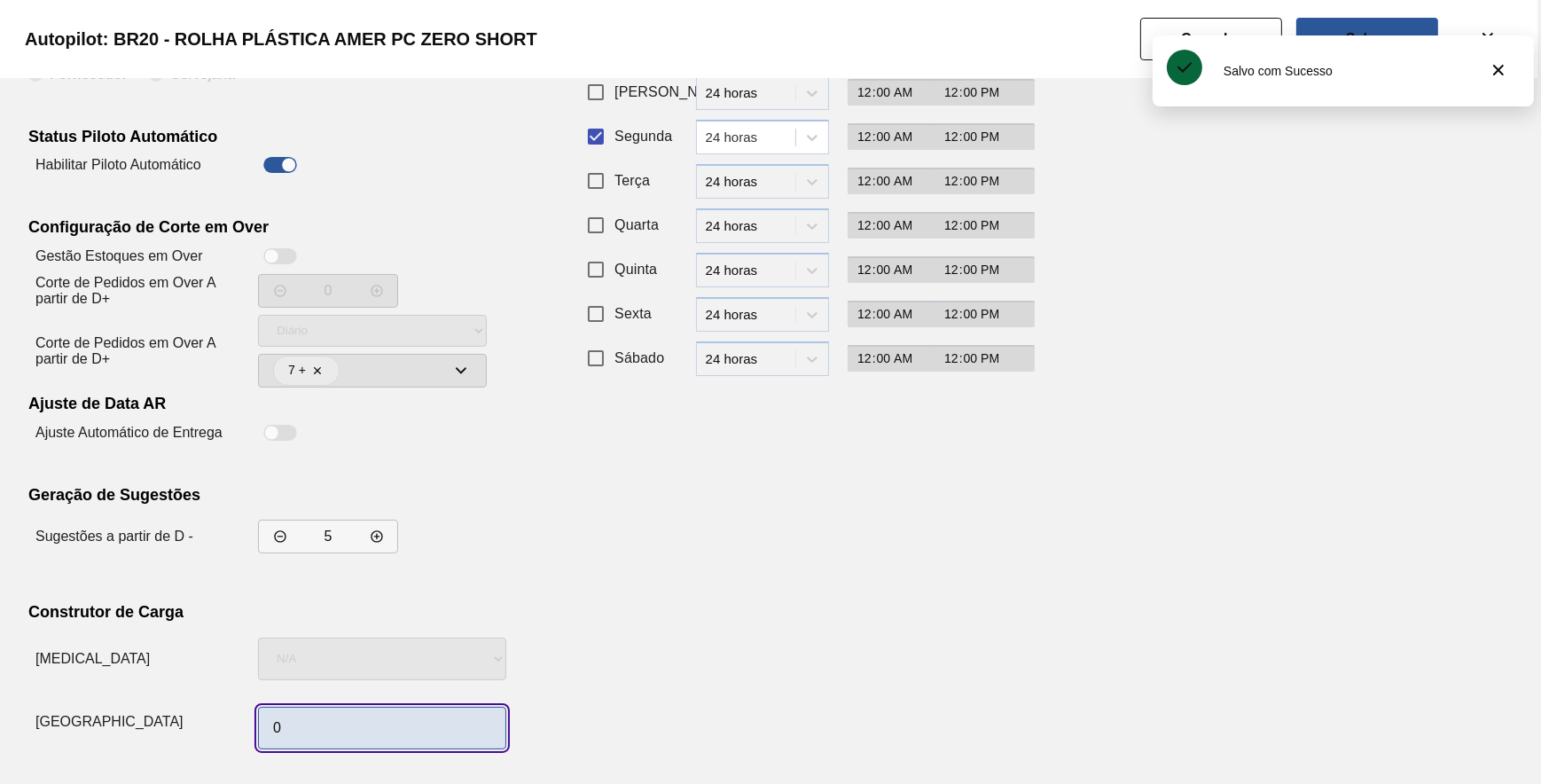
click at [388, 735] on input "0" at bounding box center [382, 728] width 248 height 43
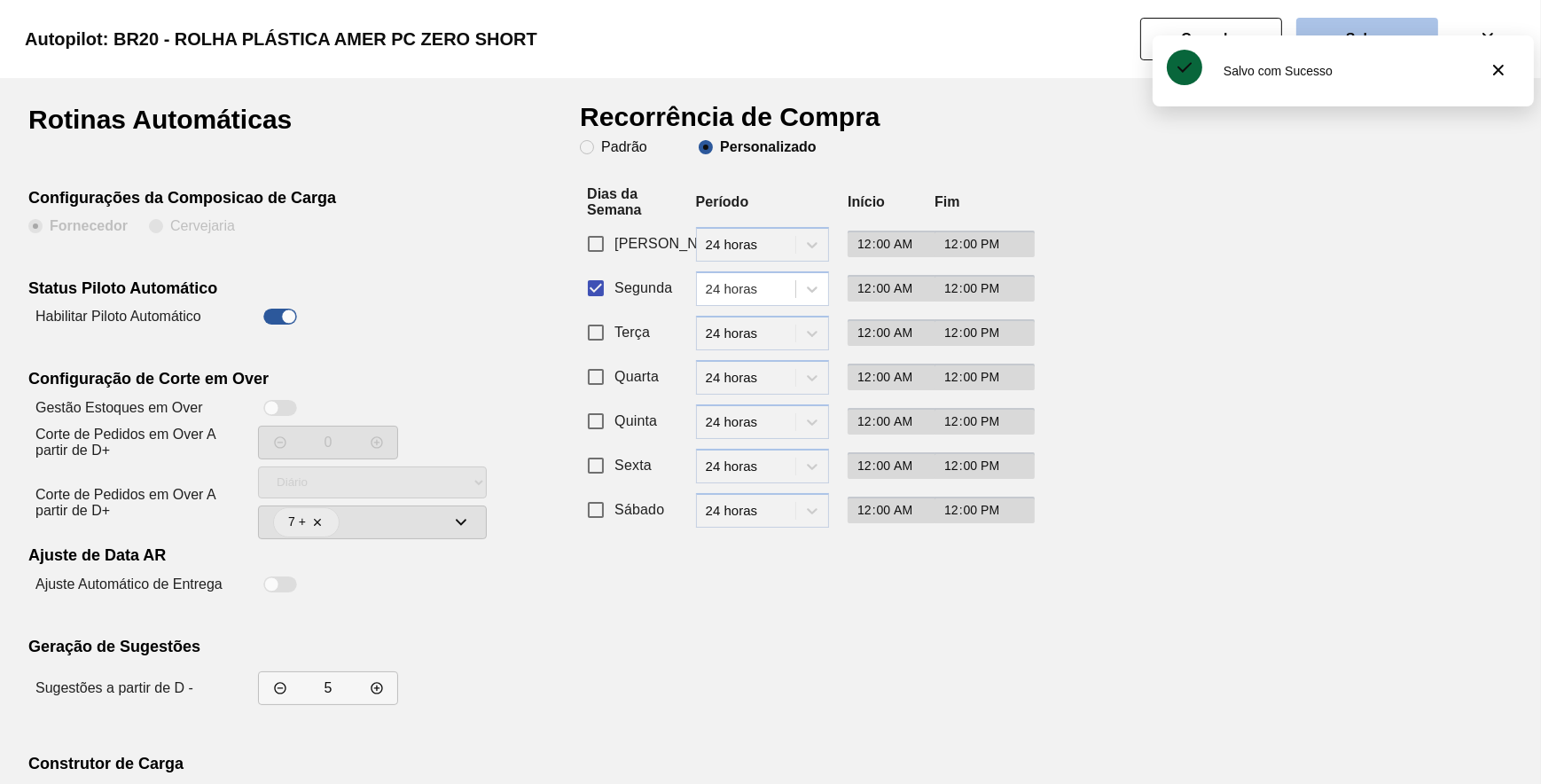
click at [1407, 25] on button "Salvar" at bounding box center [1367, 39] width 142 height 43
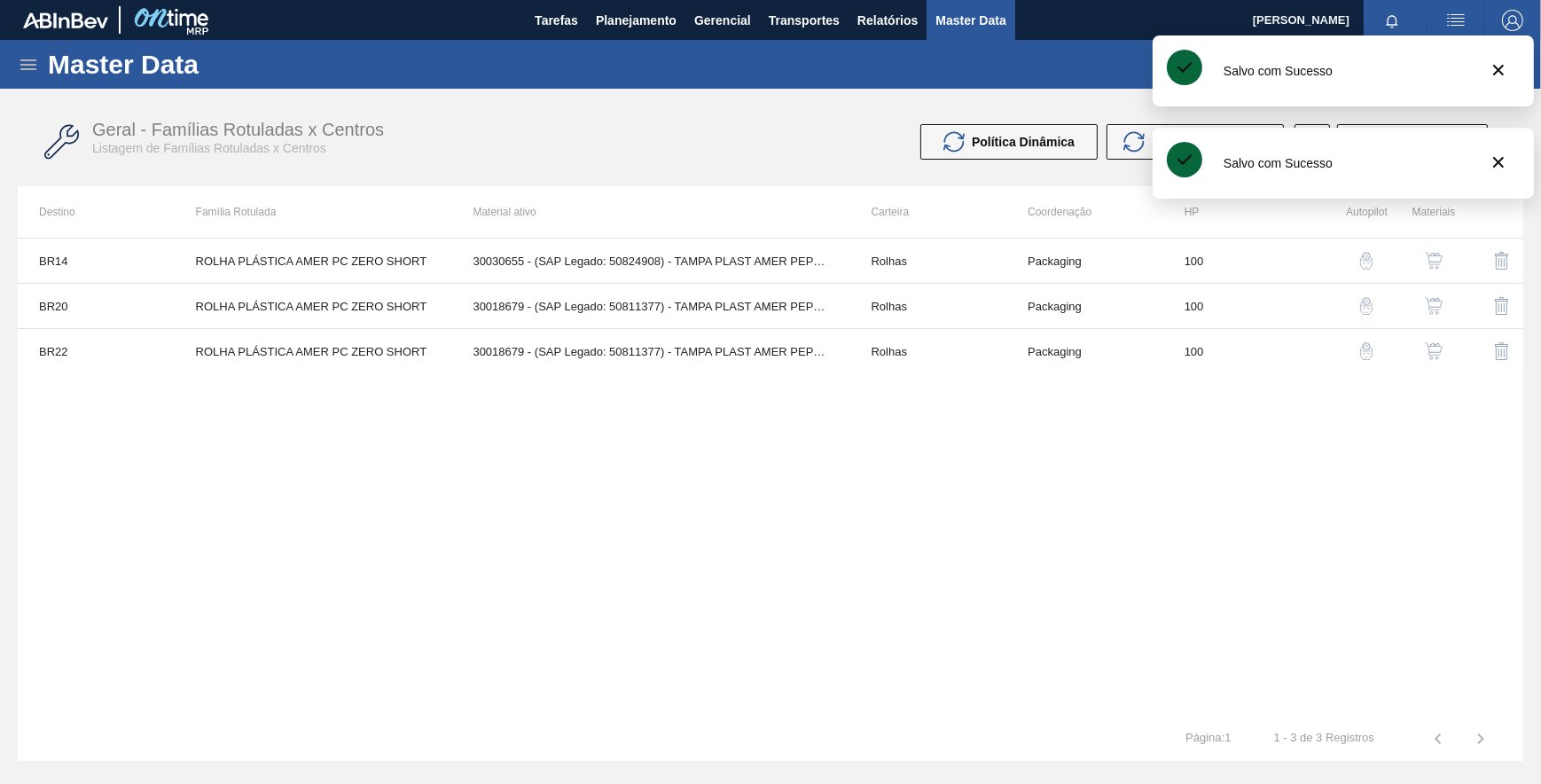
click at [1361, 354] on img "button" at bounding box center [1366, 351] width 17 height 17
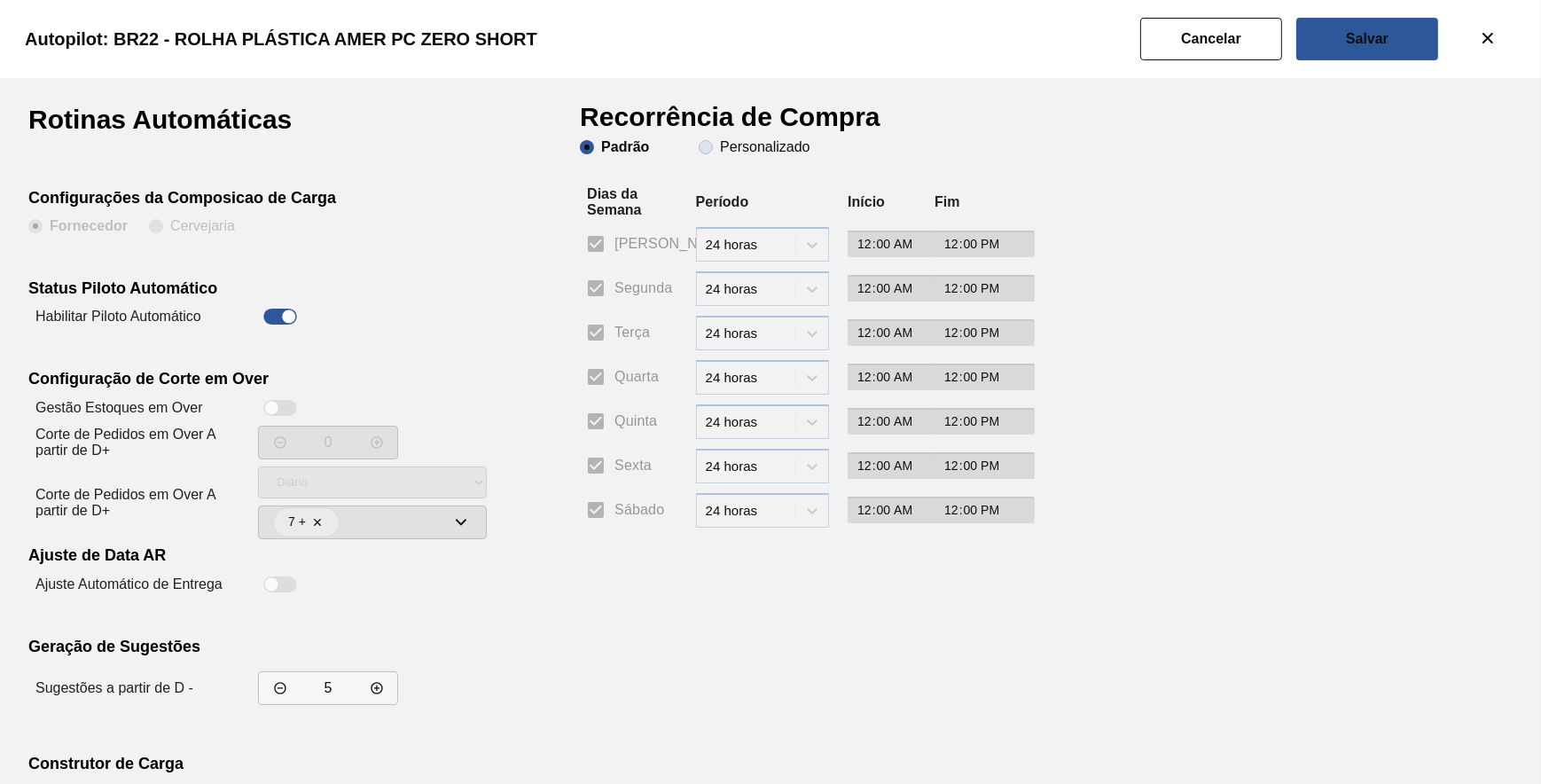
click at [0, 0] on slot "Personalizado" at bounding box center [0, 0] width 0 height 0
click at [720, 143] on input "Personalizado" at bounding box center [705, 147] width 28 height 28
drag, startPoint x: 591, startPoint y: 296, endPoint x: 588, endPoint y: 376, distance: 80.1
click at [592, 296] on input "Segunda" at bounding box center [596, 288] width 37 height 37
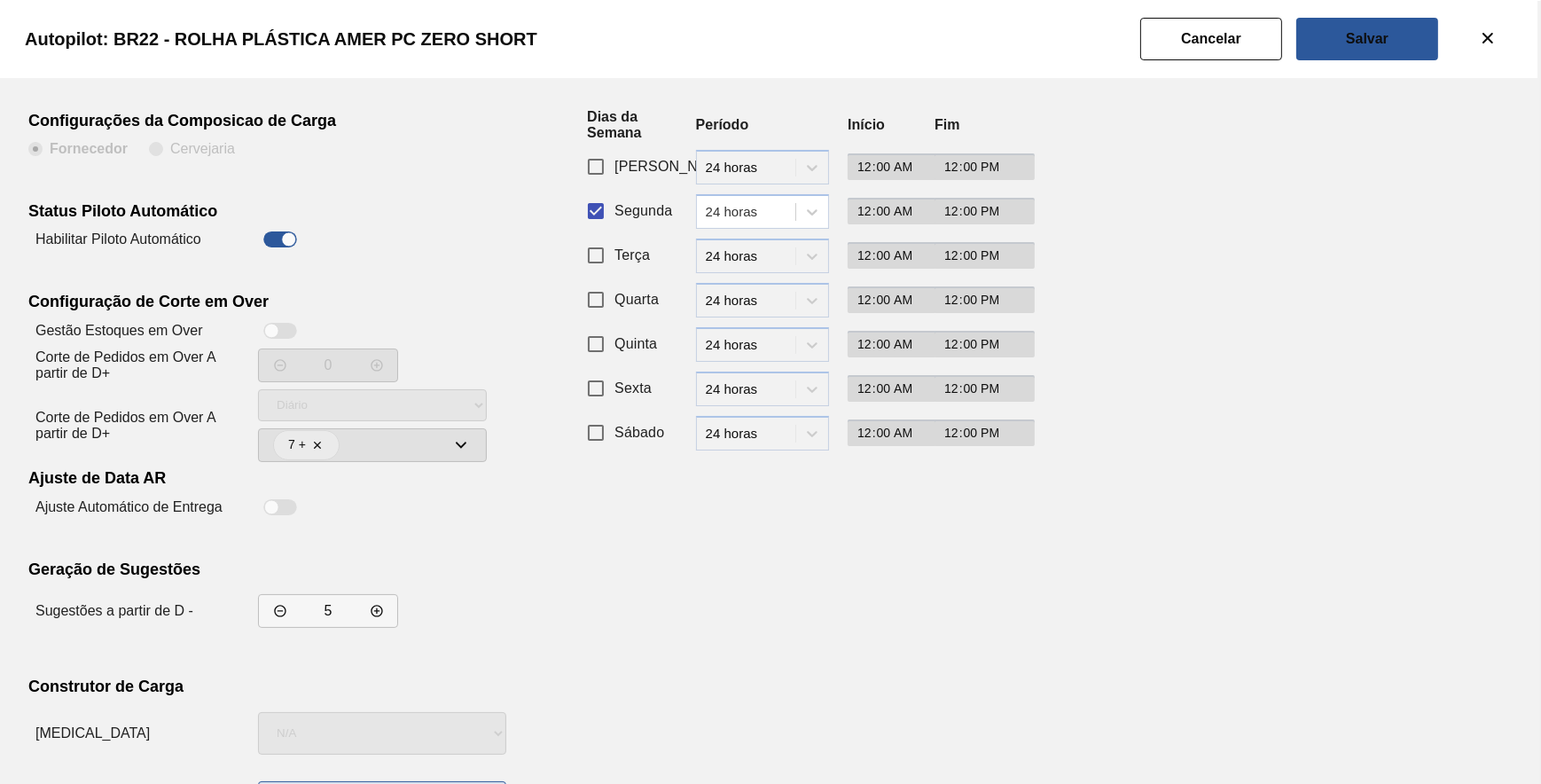
scroll to position [151, 0]
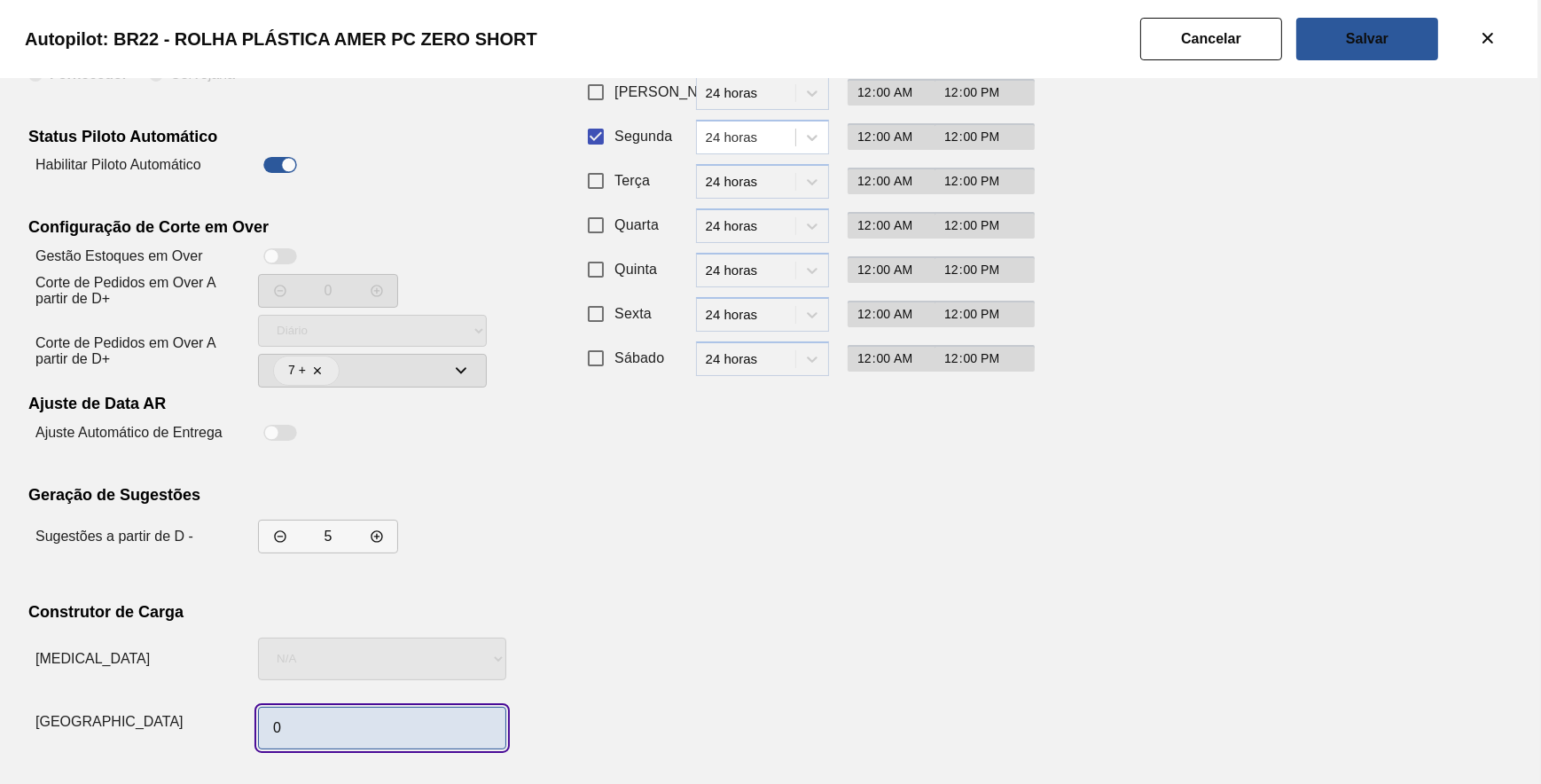
click at [416, 718] on input "0" at bounding box center [382, 728] width 248 height 43
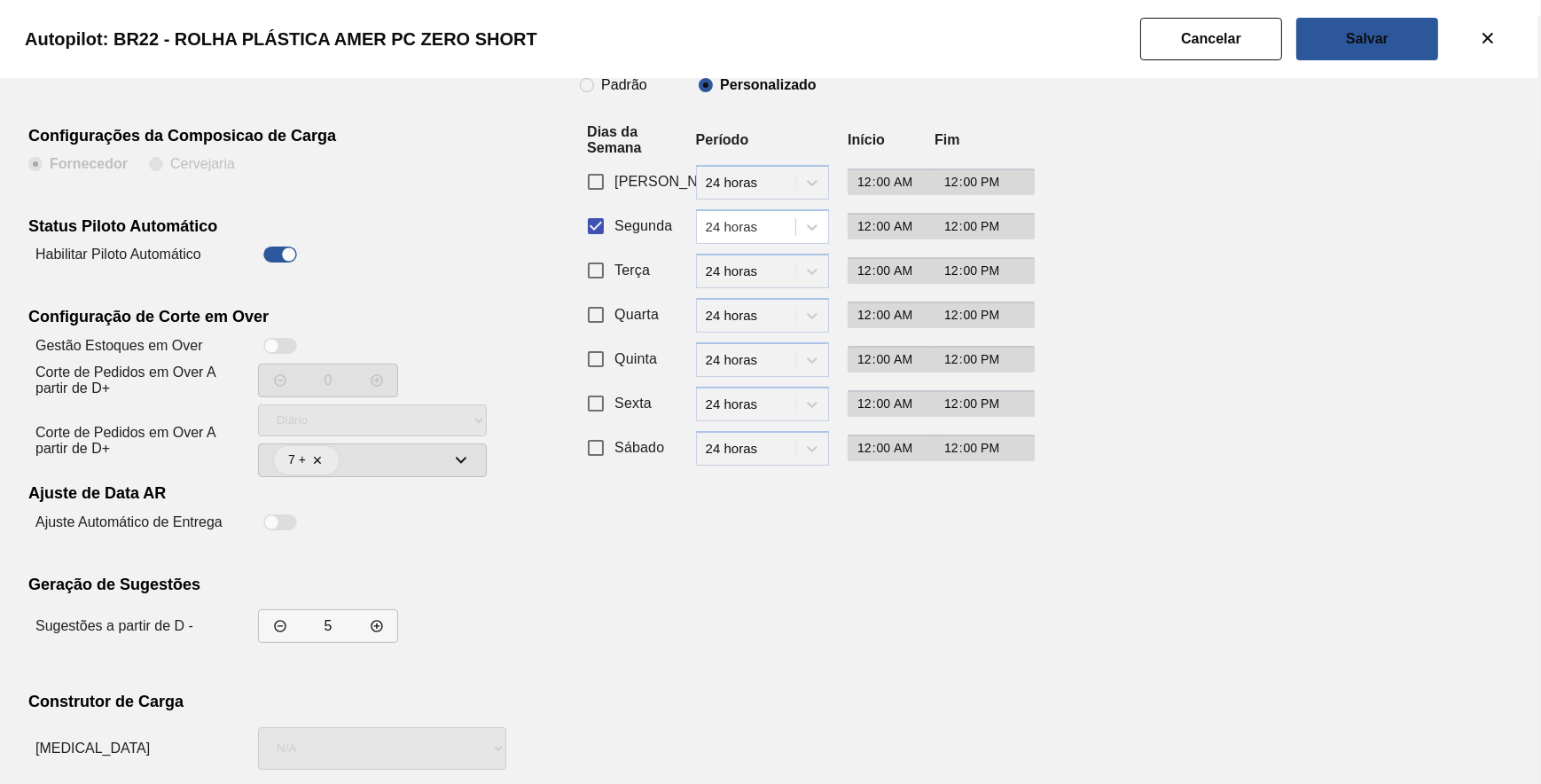
scroll to position [0, 0]
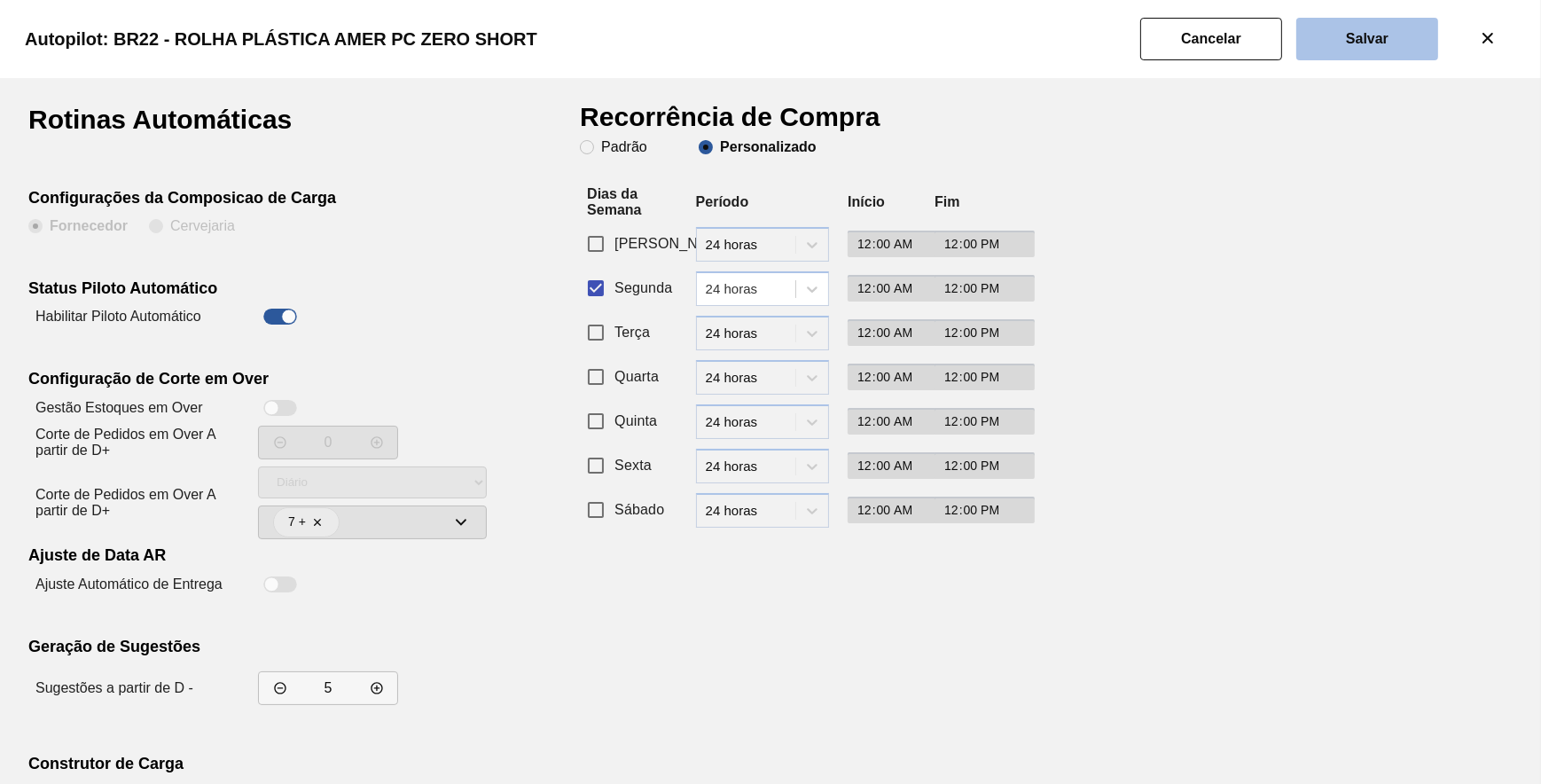
click at [1339, 34] on button "Salvar" at bounding box center [1367, 39] width 142 height 43
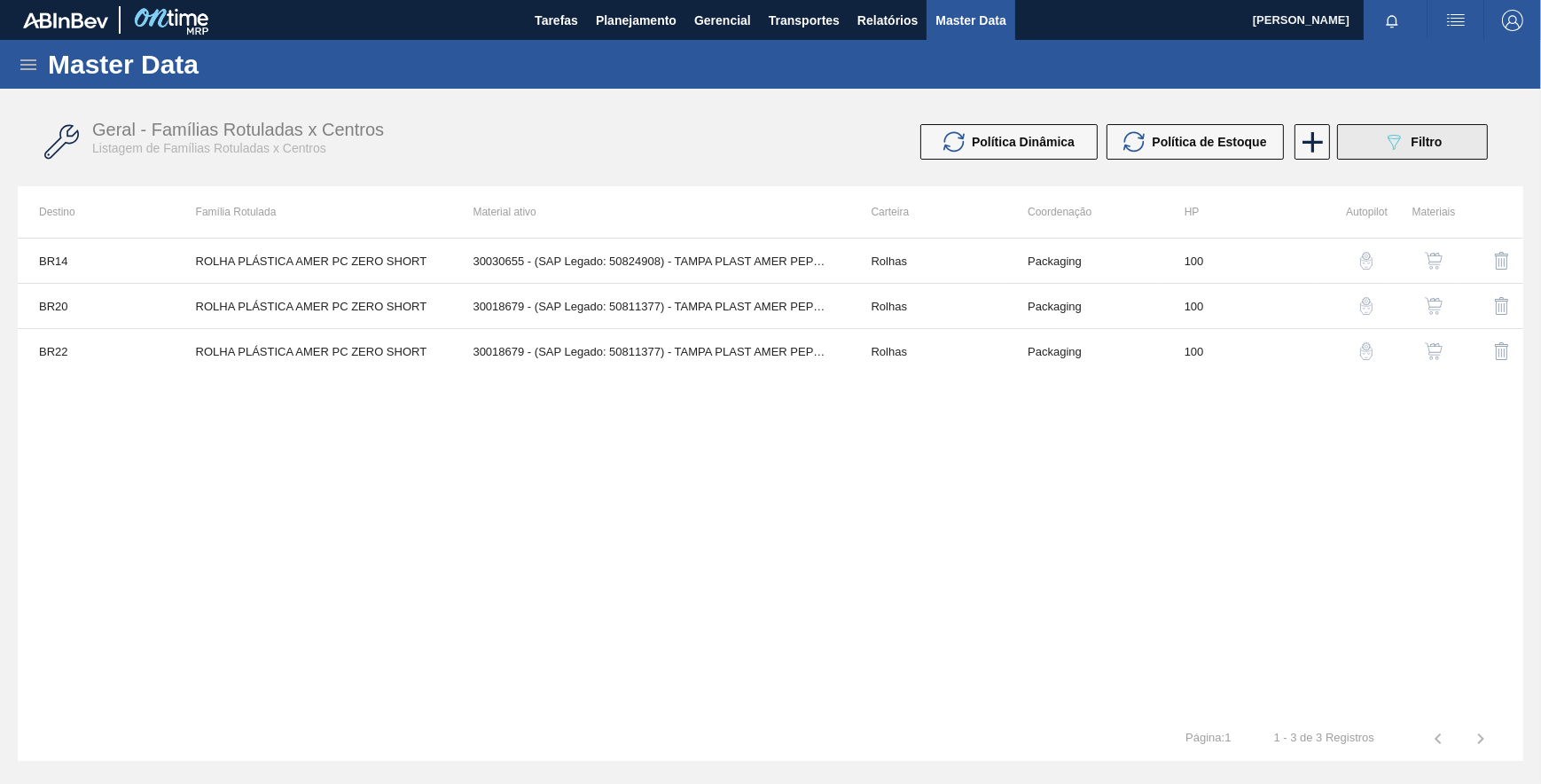
click at [1392, 132] on icon "089F7B8B-B2A5-4AFE-B5C0-19BA573D28AC" at bounding box center [1393, 142] width 21 height 21
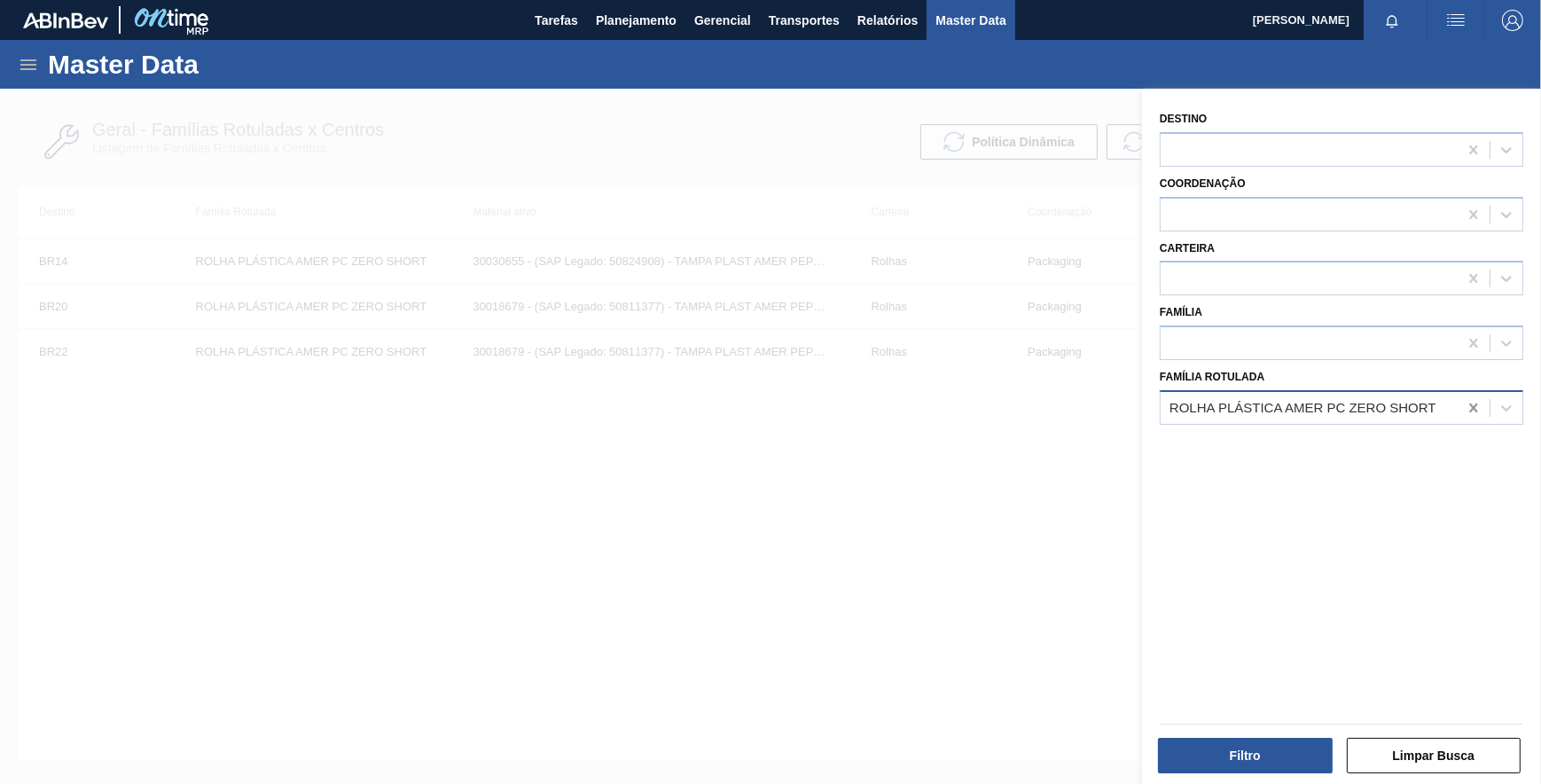
click at [1468, 404] on icon at bounding box center [1473, 408] width 17 height 17
paste Rotulada "ROLHA PLÁSTICA AMARELA LIPTON"
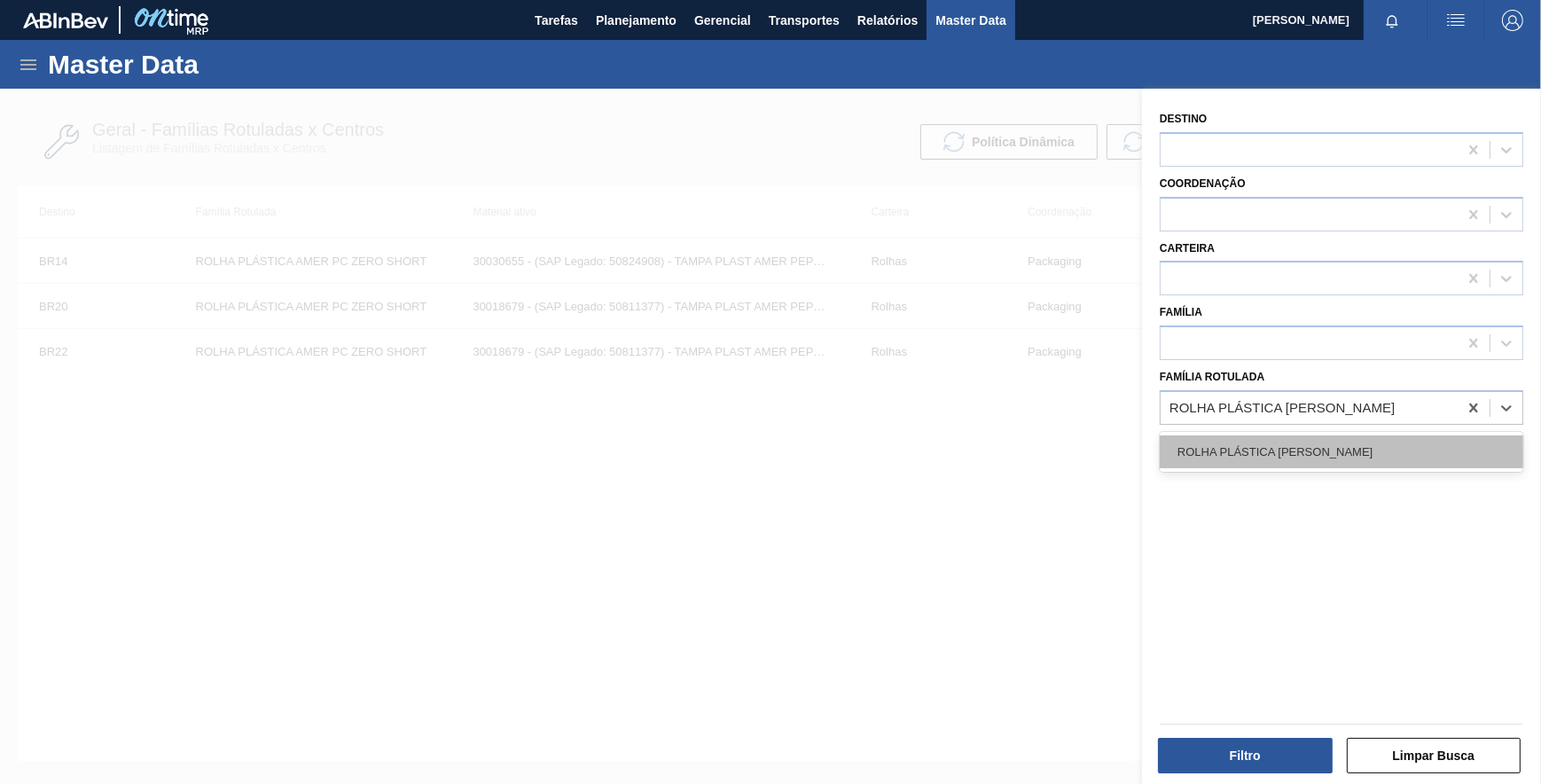
click at [1356, 459] on div "ROLHA PLÁSTICA AMARELA LIPTON" at bounding box center [1341, 452] width 364 height 33
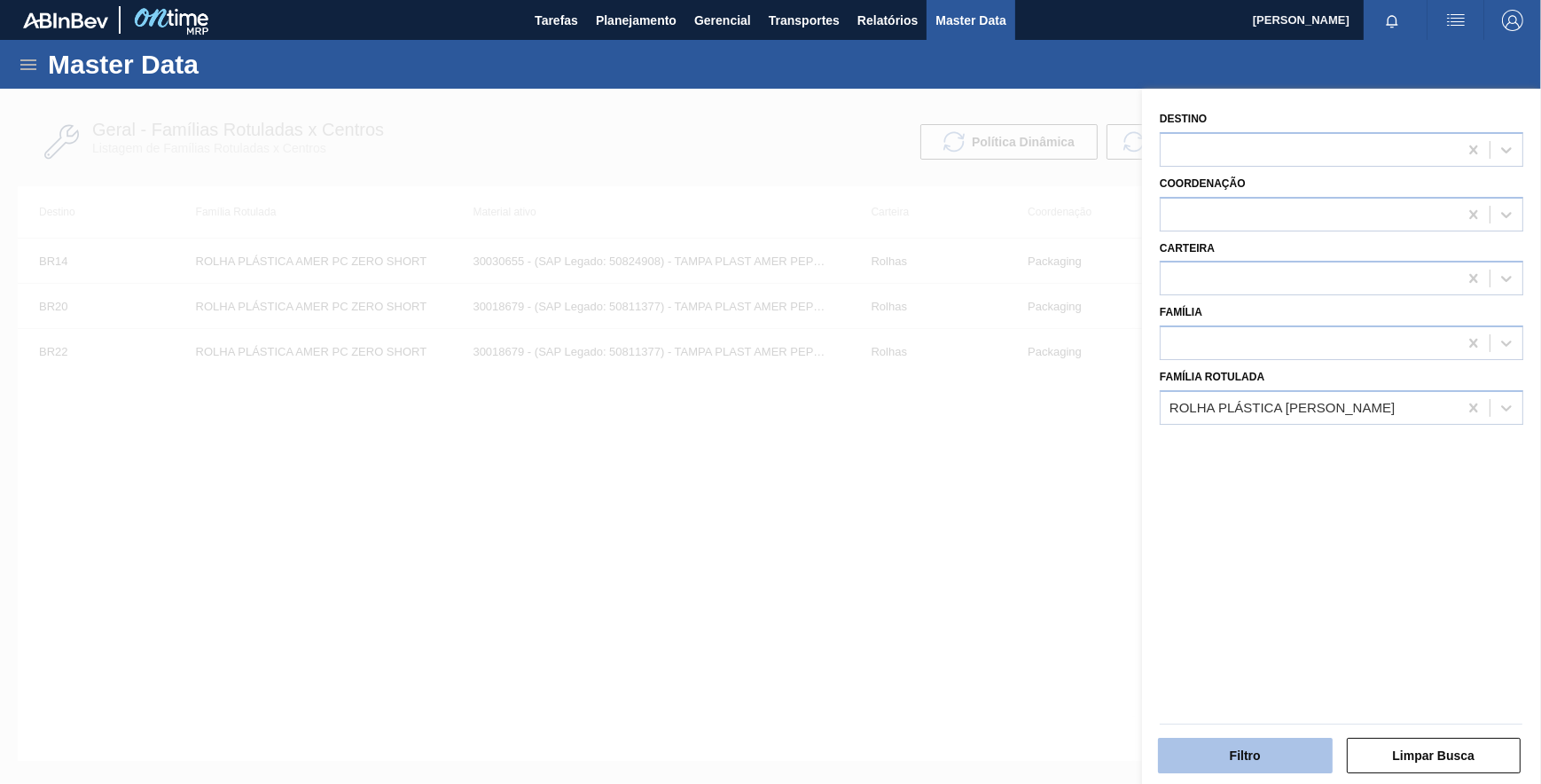
click at [1239, 751] on button "Filtro" at bounding box center [1245, 755] width 175 height 36
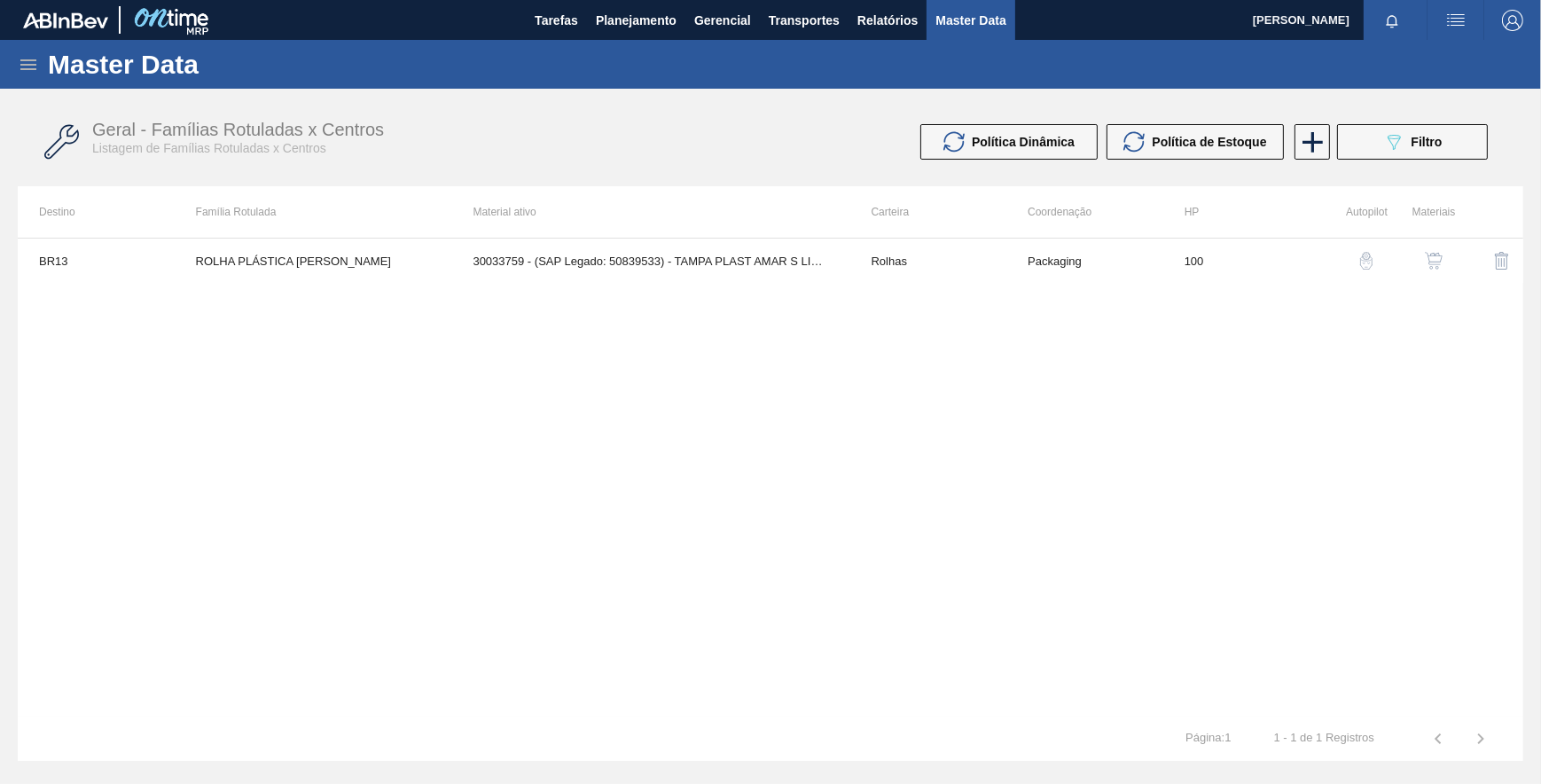
click at [1356, 254] on div "button" at bounding box center [1366, 260] width 21 height 17
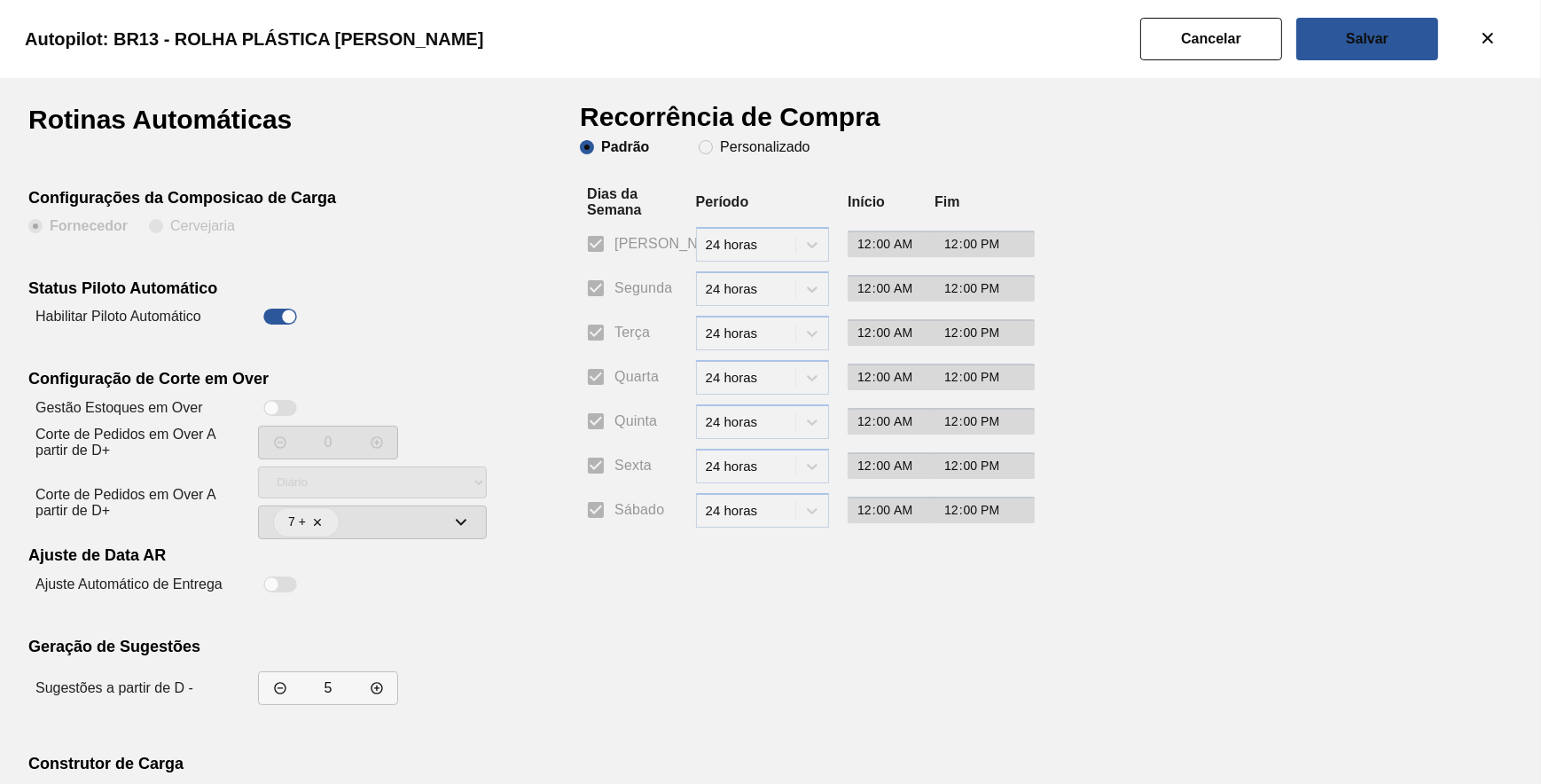
click at [735, 139] on h1 "Recorrência de Compra" at bounding box center [738, 123] width 314 height 34
drag, startPoint x: 721, startPoint y: 150, endPoint x: 704, endPoint y: 159, distance: 19.2
click at [0, 0] on slot "Personalizado" at bounding box center [0, 0] width 0 height 0
click at [720, 150] on input "Personalizado" at bounding box center [705, 147] width 28 height 28
click at [599, 294] on input "Segunda" at bounding box center [596, 288] width 37 height 37
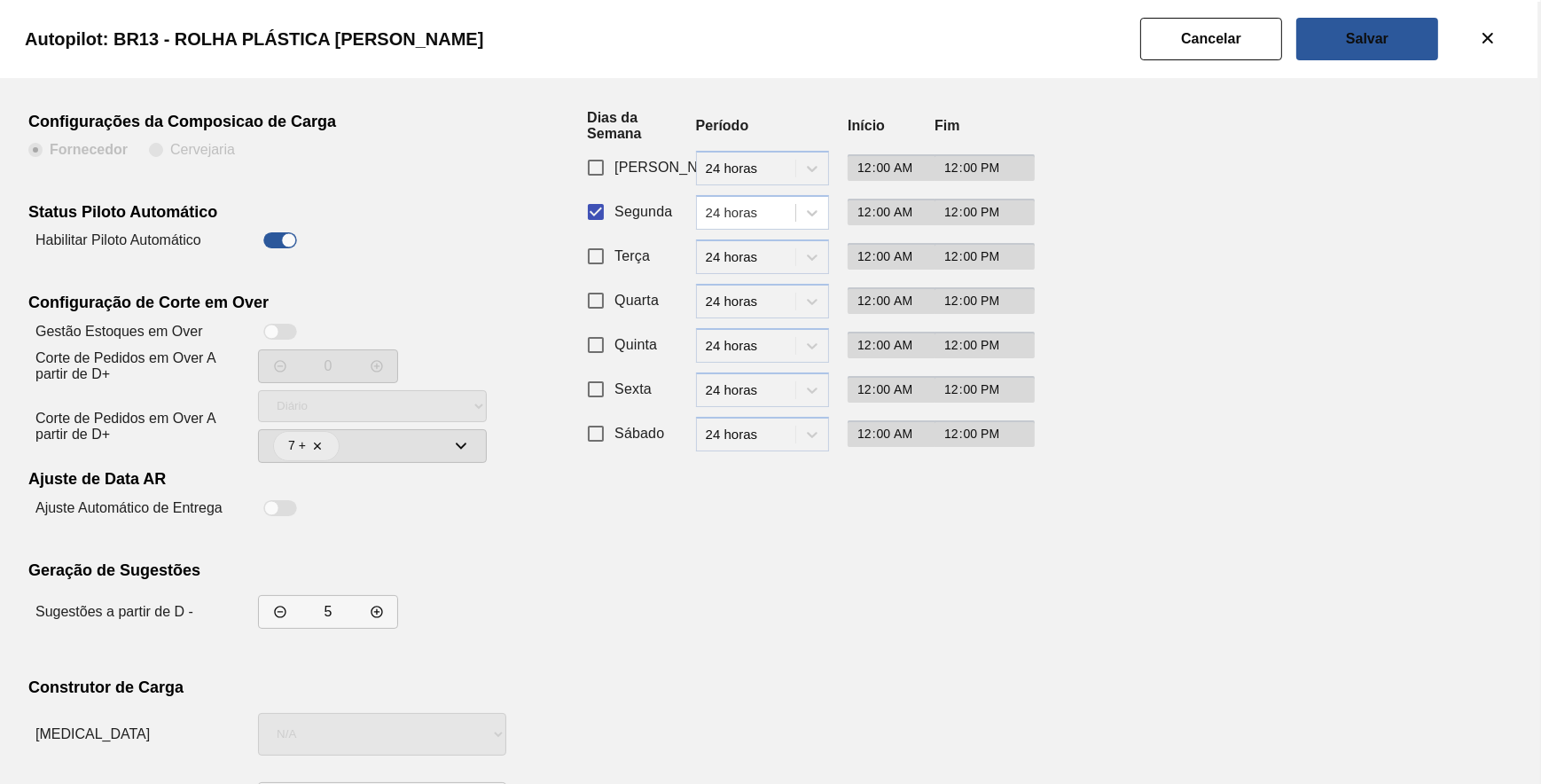
scroll to position [151, 0]
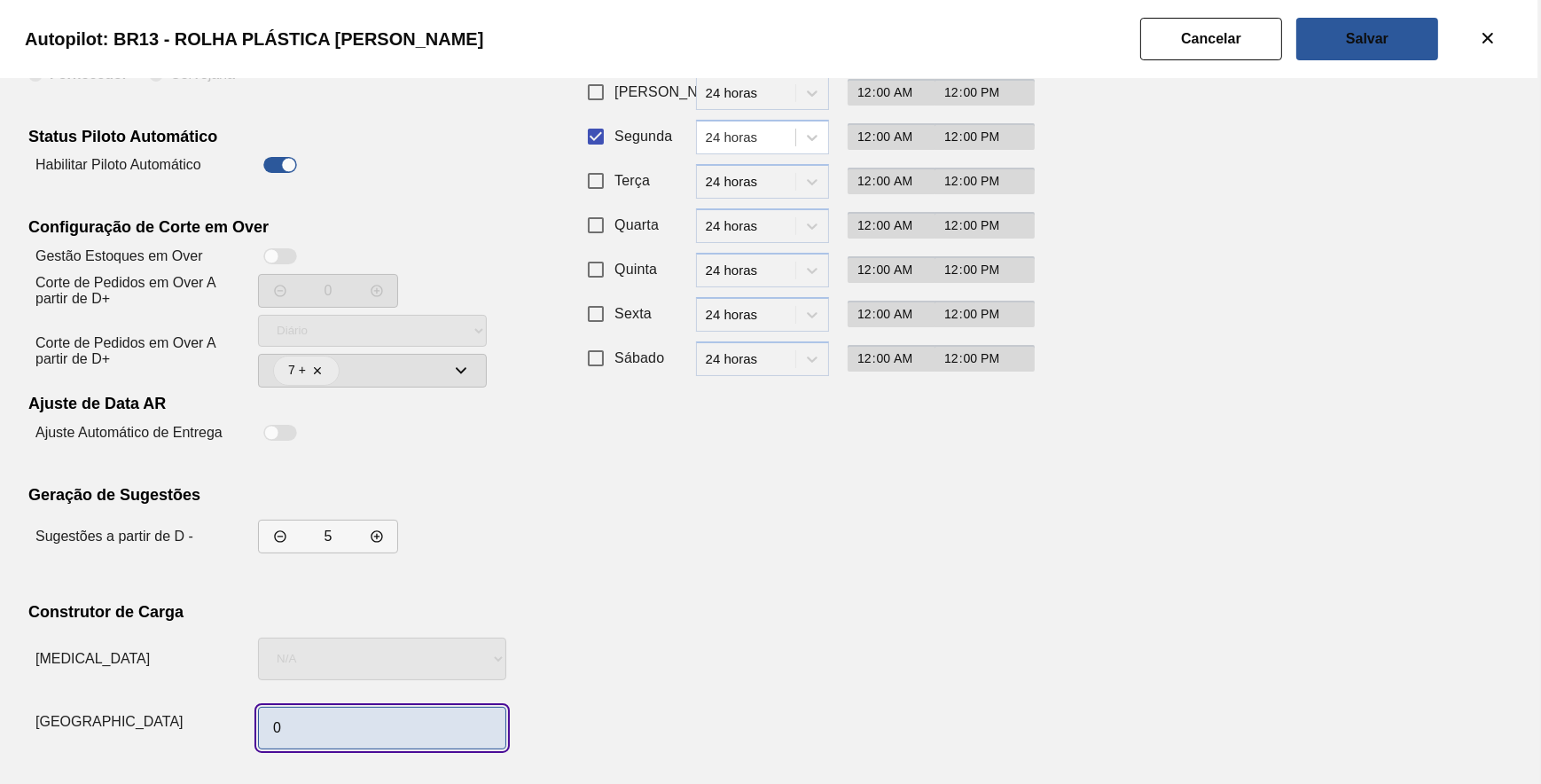
click at [402, 714] on input "0" at bounding box center [382, 728] width 248 height 43
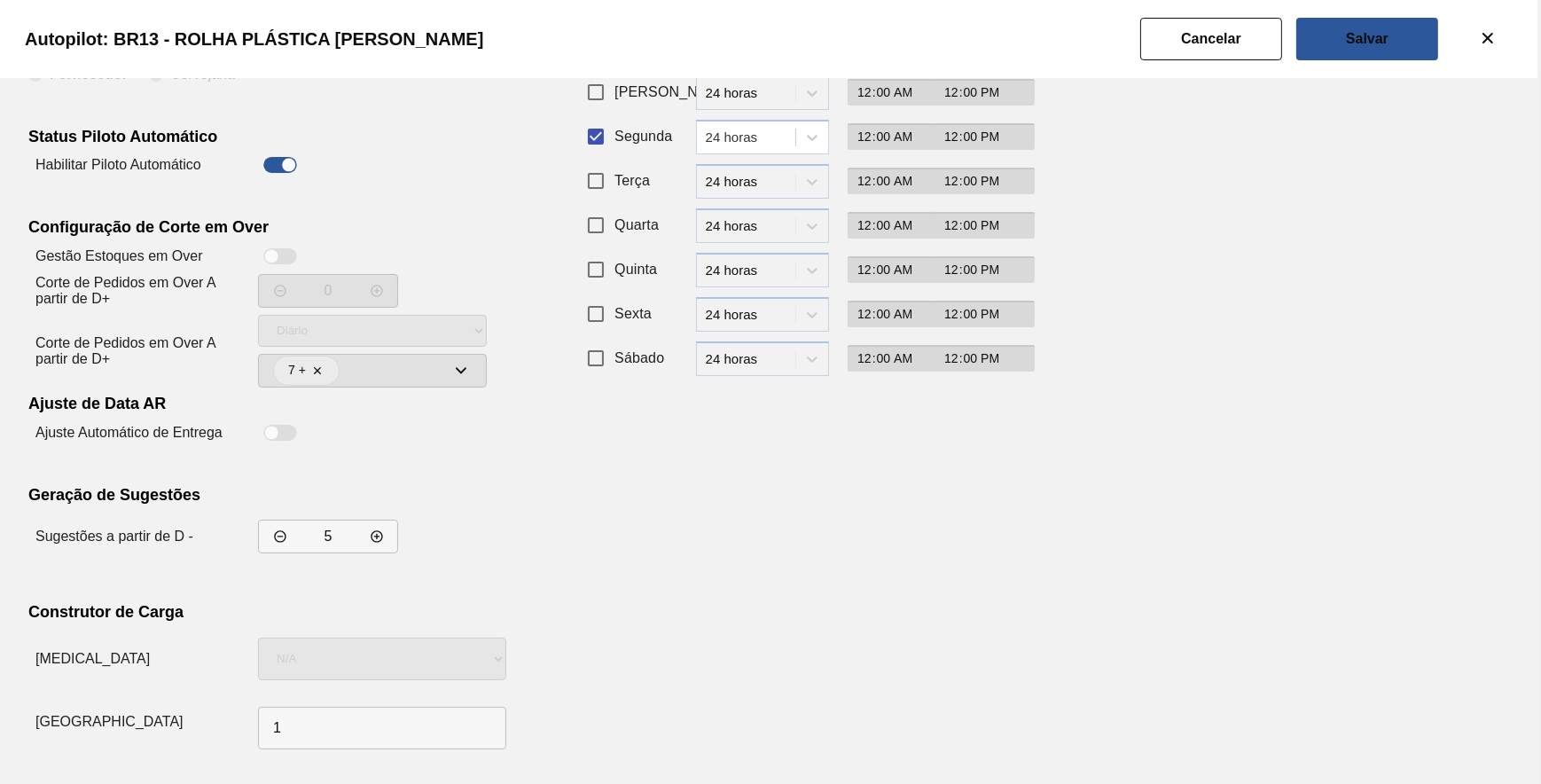
drag, startPoint x: 1131, startPoint y: 545, endPoint x: 1245, endPoint y: 319, distance: 253.1
click at [1140, 532] on div "Rotinas Automáticas Configurações da Composicao de Carga Fornecedor Cervejaria …" at bounding box center [770, 355] width 1485 height 801
click at [1390, 49] on button "Salvar" at bounding box center [1367, 39] width 142 height 43
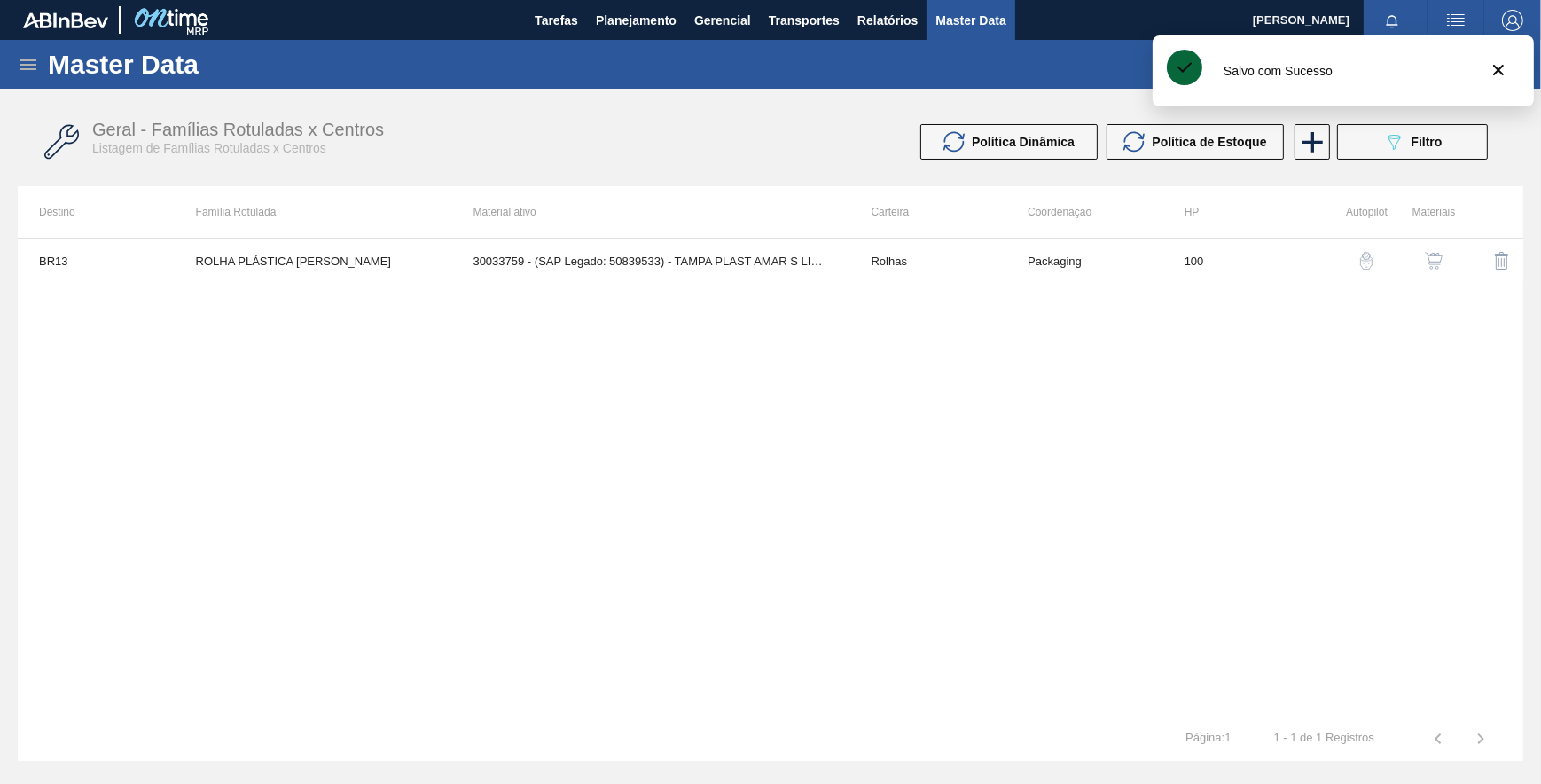
drag, startPoint x: 637, startPoint y: 433, endPoint x: 573, endPoint y: 418, distance: 65.7
click at [644, 419] on div "BR13 ROLHA PLÁSTICA AMARELA LIPTON 30033759 - (SAP Legado: 50839533) - TAMPA PL…" at bounding box center [770, 476] width 1505 height 478
drag, startPoint x: 723, startPoint y: 373, endPoint x: 716, endPoint y: 425, distance: 52.5
click at [757, 381] on div "BR13 ROLHA PLÁSTICA AMARELA LIPTON 30033759 - (SAP Legado: 50839533) - TAMPA PL…" at bounding box center [770, 476] width 1505 height 478
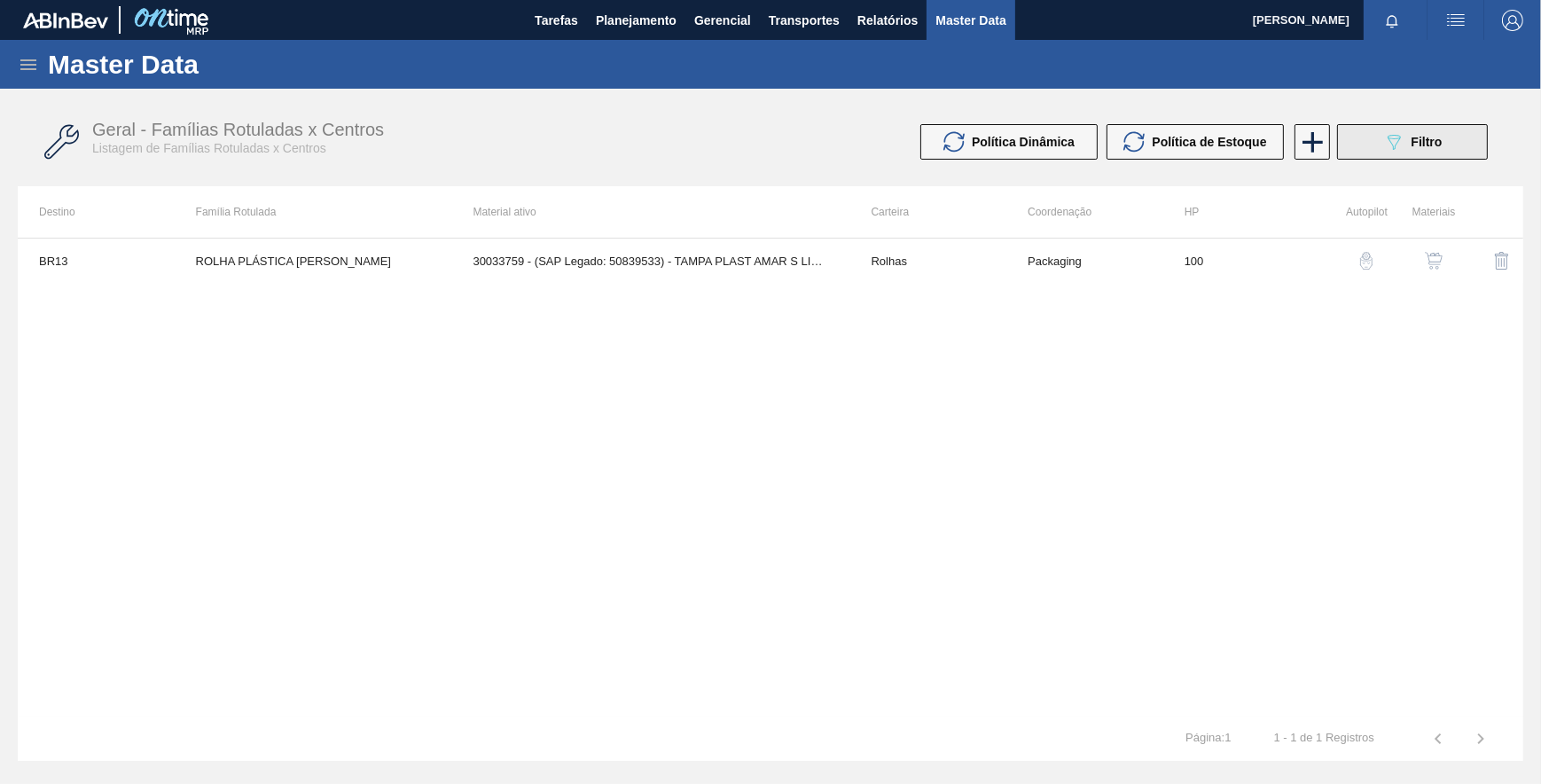
click at [1369, 133] on button "089F7B8B-B2A5-4AFE-B5C0-19BA573D28AC Filtro" at bounding box center [1412, 142] width 150 height 36
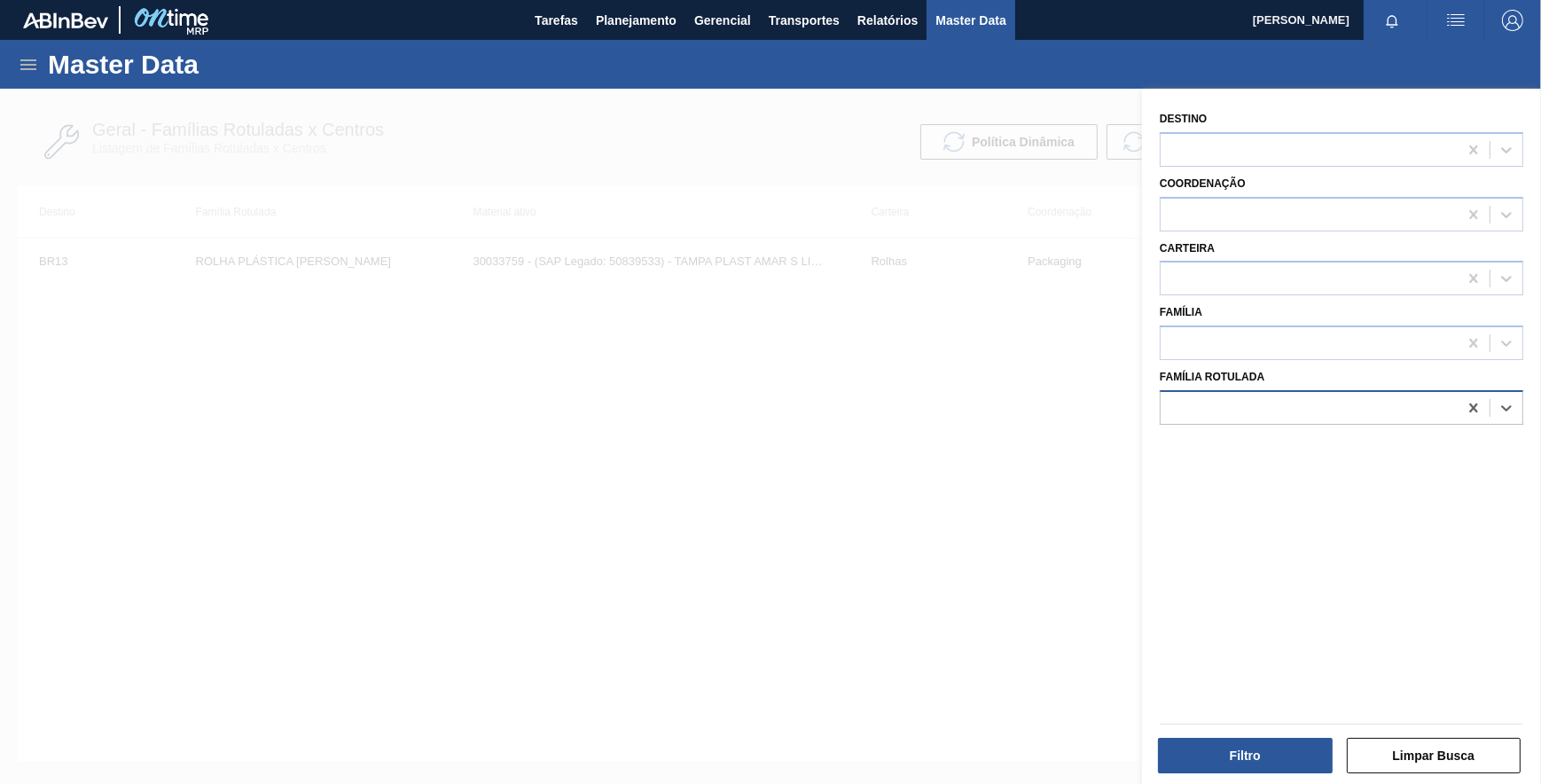
drag, startPoint x: 1470, startPoint y: 409, endPoint x: 1419, endPoint y: 416, distance: 51.5
click at [1469, 408] on icon at bounding box center [1473, 408] width 17 height 17
paste Rotulada "ROLHA PLÁSTICA LARANJA LIPTON"
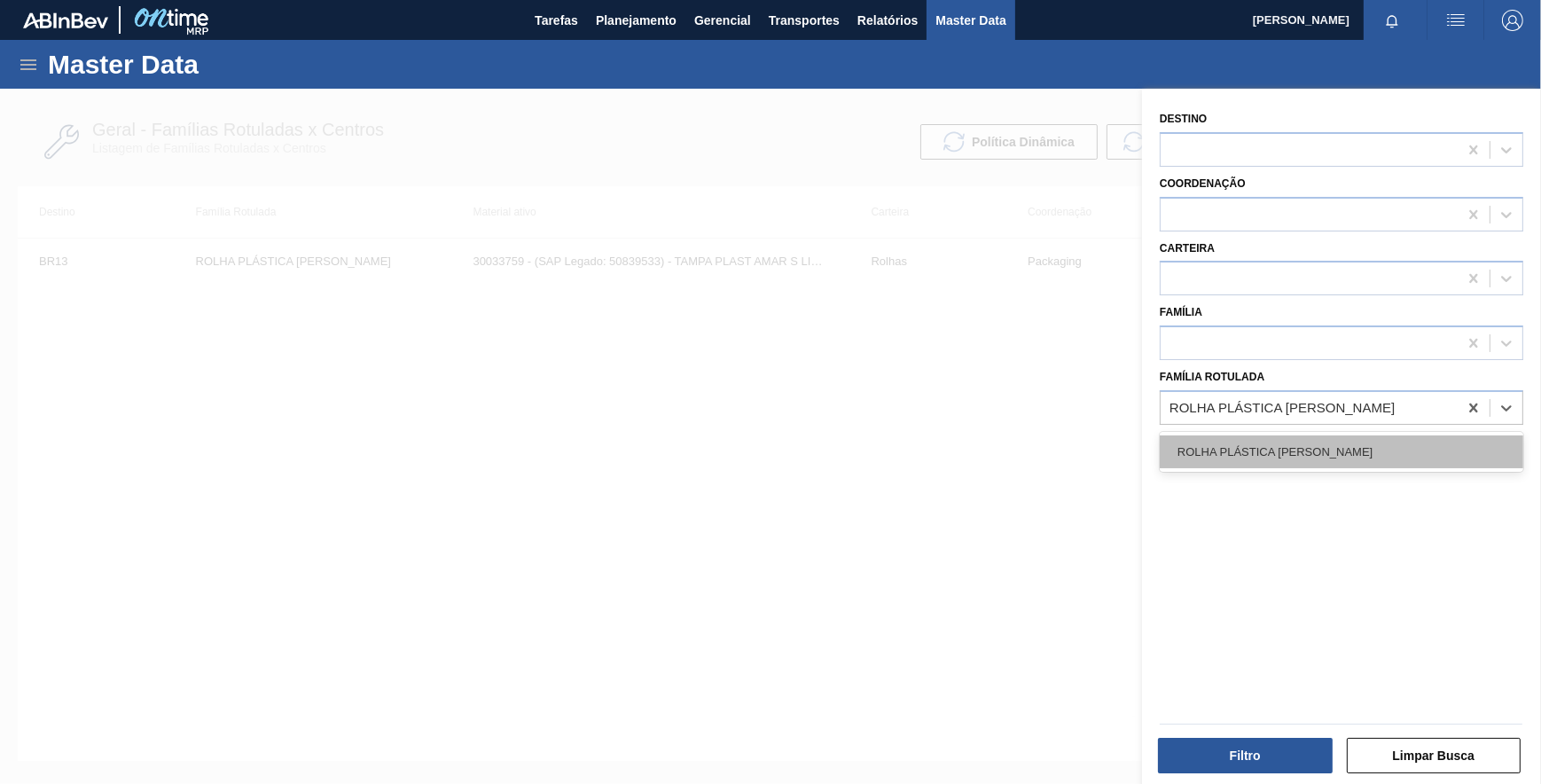
click at [1311, 446] on div "ROLHA PLÁSTICA LARANJA LIPTON" at bounding box center [1341, 452] width 364 height 33
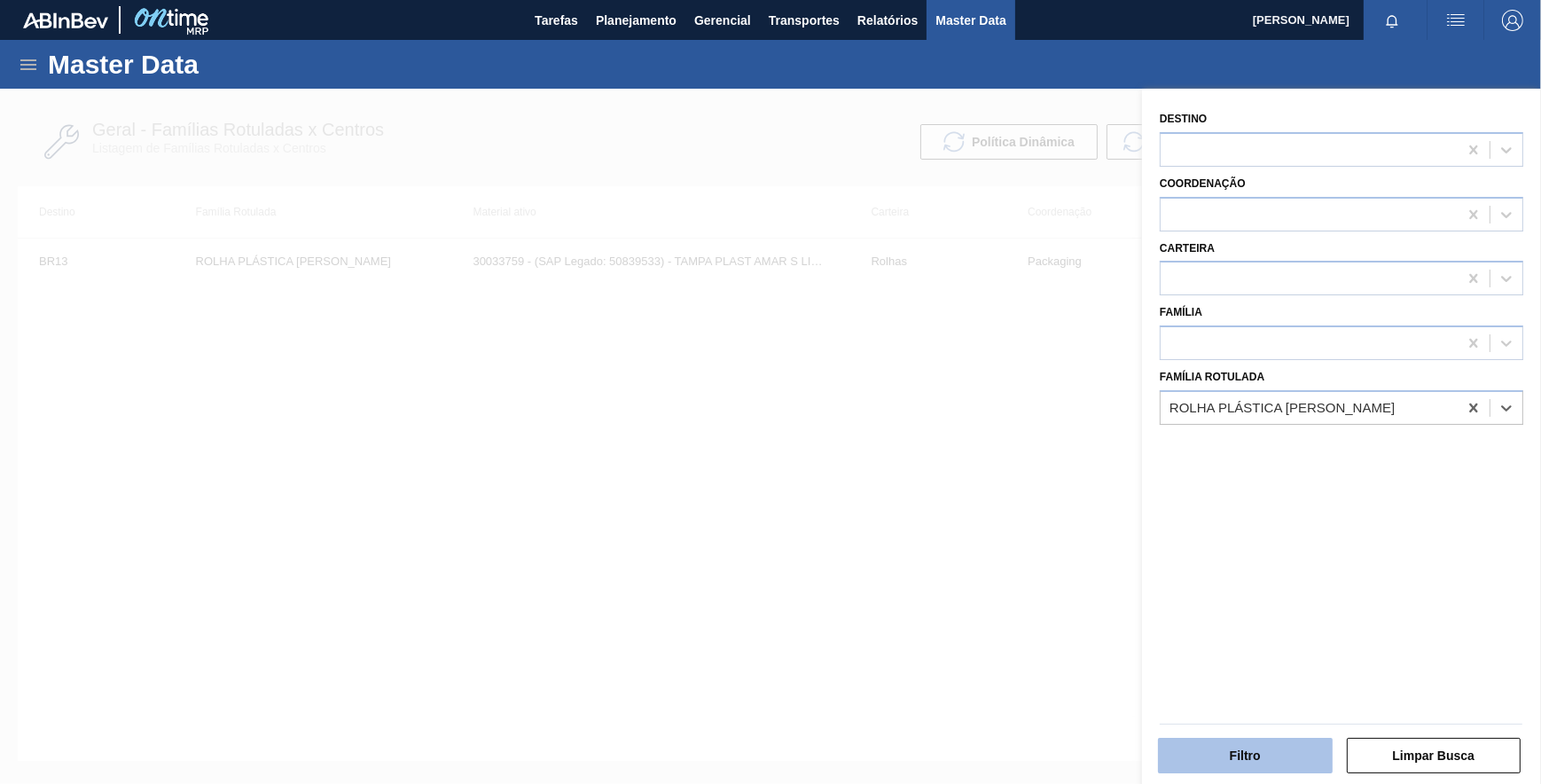
click at [1256, 742] on button "Filtro" at bounding box center [1245, 755] width 175 height 36
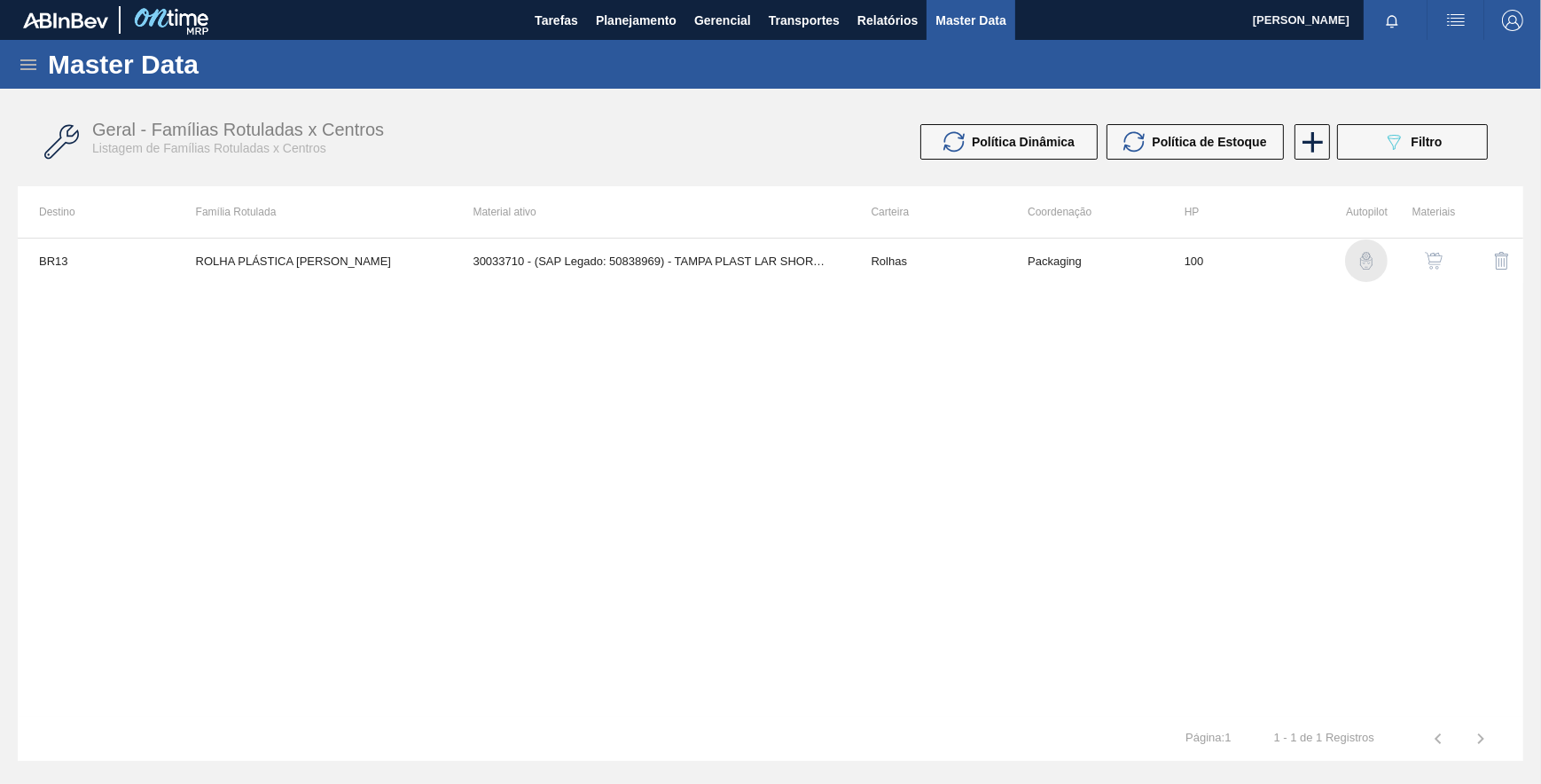
click at [1362, 255] on img "button" at bounding box center [1366, 260] width 17 height 17
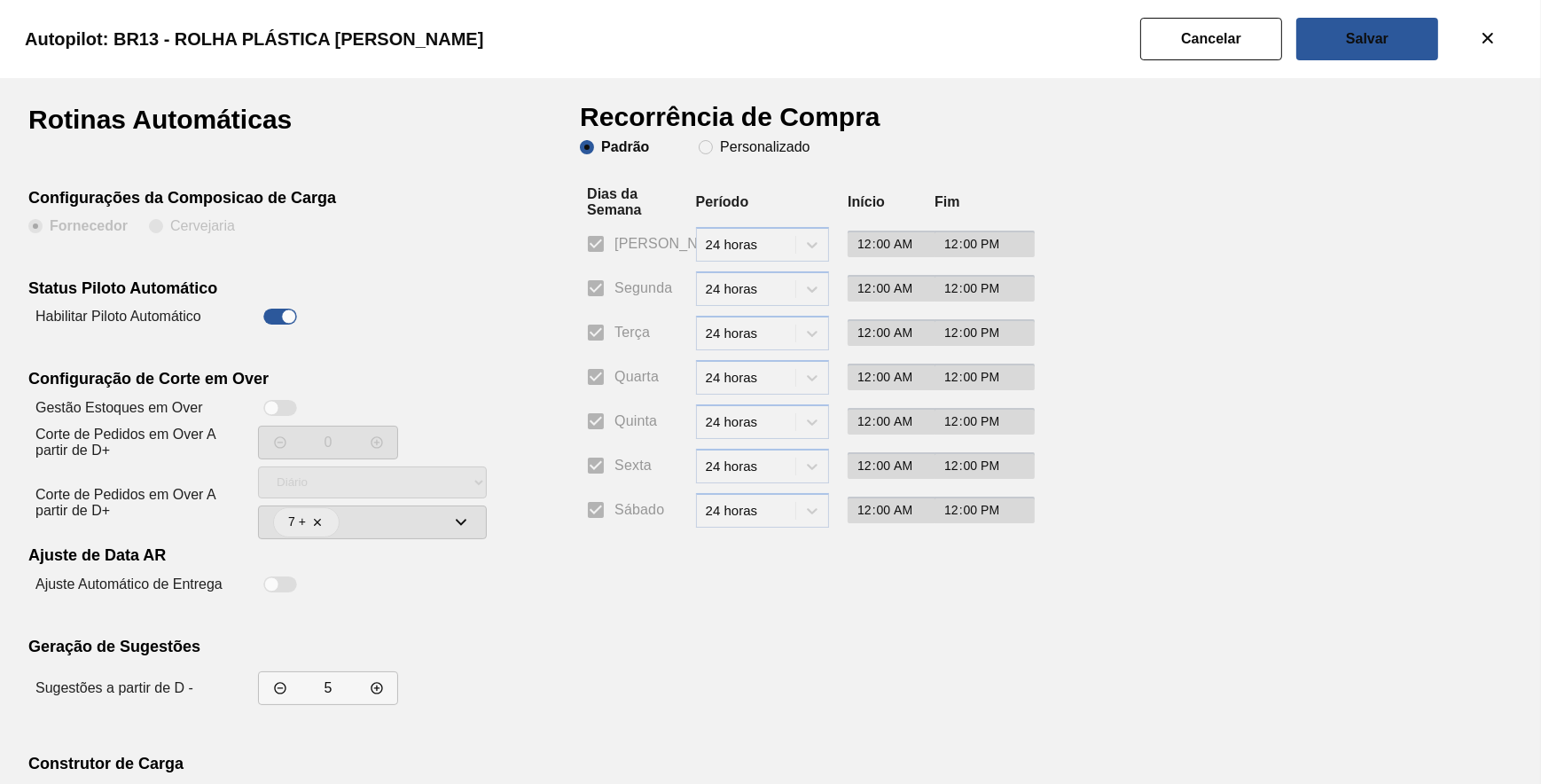
click at [709, 151] on span "Personalizado" at bounding box center [754, 147] width 111 height 15
click at [709, 151] on input "Personalizado" at bounding box center [705, 147] width 28 height 28
click at [591, 281] on input "Segunda" at bounding box center [596, 288] width 37 height 37
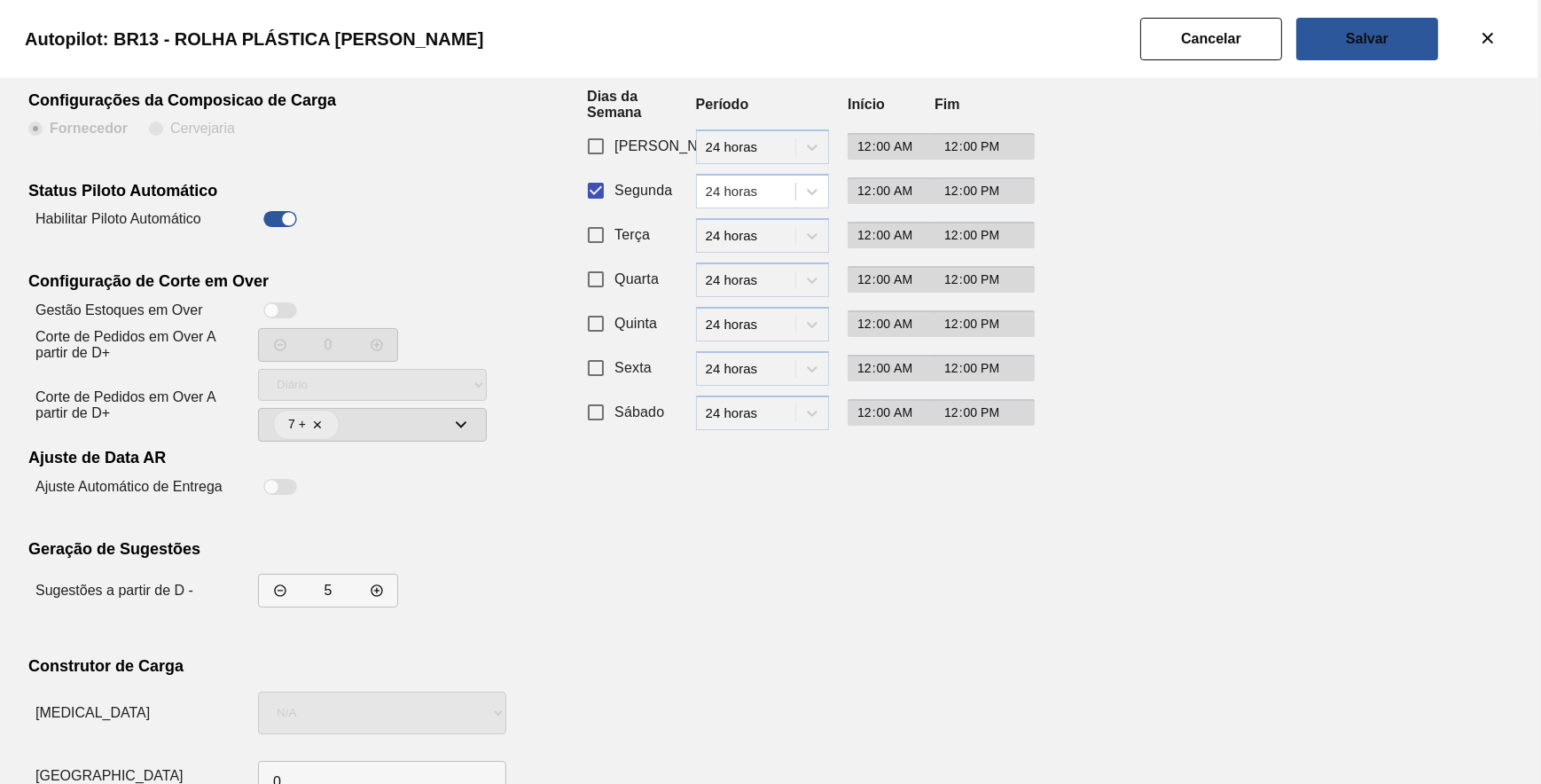
scroll to position [151, 0]
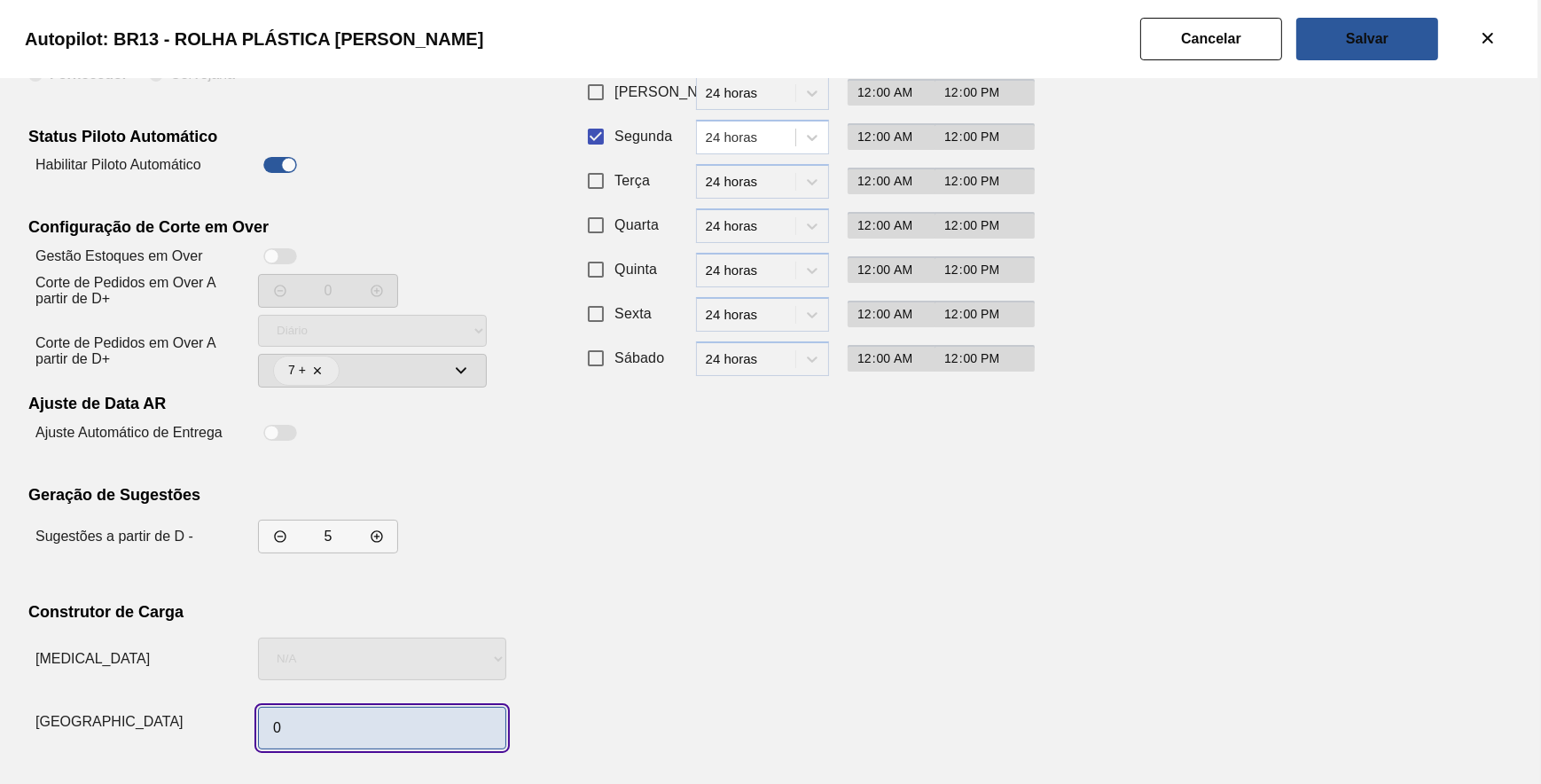
click at [356, 714] on input "0" at bounding box center [382, 728] width 248 height 43
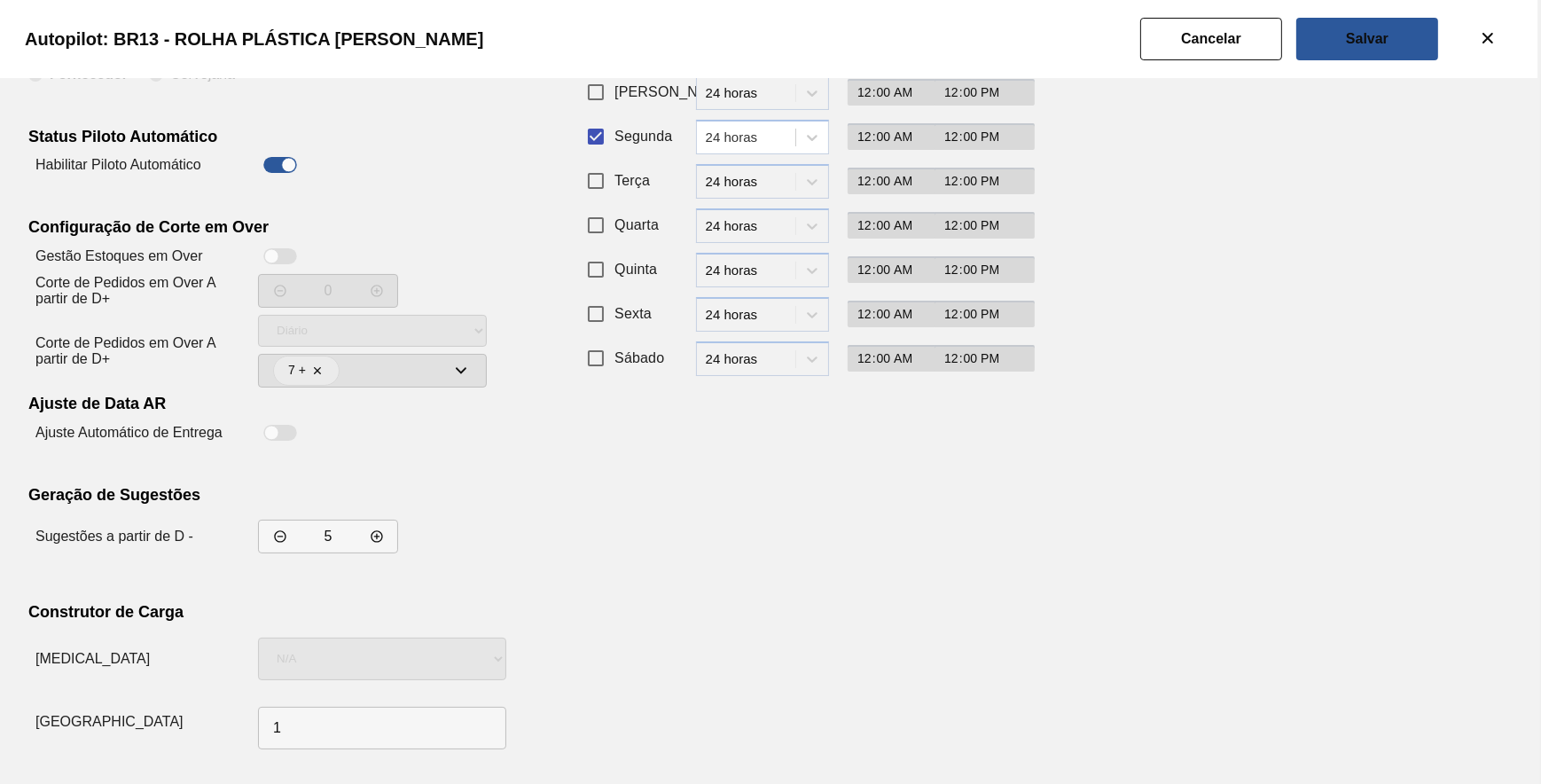
drag, startPoint x: 1009, startPoint y: 514, endPoint x: 1020, endPoint y: 477, distance: 38.6
click at [1011, 508] on div "Recorrência de Compra Padrão Personalizado Dias da Semana Período Início Fim Do…" at bounding box center [798, 355] width 435 height 801
click at [1339, 49] on button "Salvar" at bounding box center [1367, 39] width 142 height 43
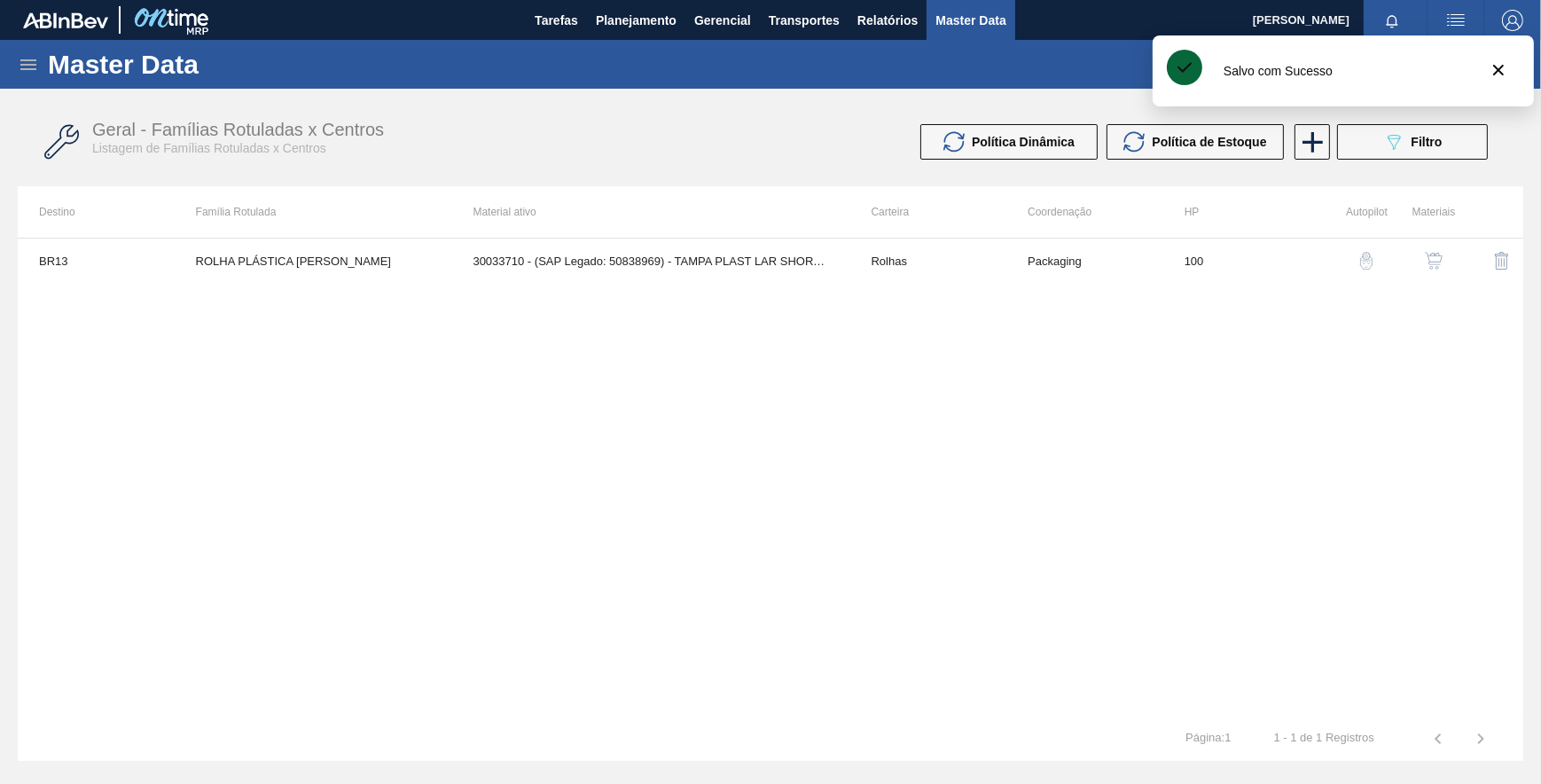
drag, startPoint x: 886, startPoint y: 385, endPoint x: 928, endPoint y: 358, distance: 49.9
click at [909, 366] on div "BR13 ROLHA PLÁSTICA LARANJA LIPTON 30033710 - (SAP Legado: 50838969) - TAMPA PL…" at bounding box center [770, 476] width 1505 height 478
click at [1368, 147] on button "089F7B8B-B2A5-4AFE-B5C0-19BA573D28AC Filtro" at bounding box center [1412, 142] width 150 height 36
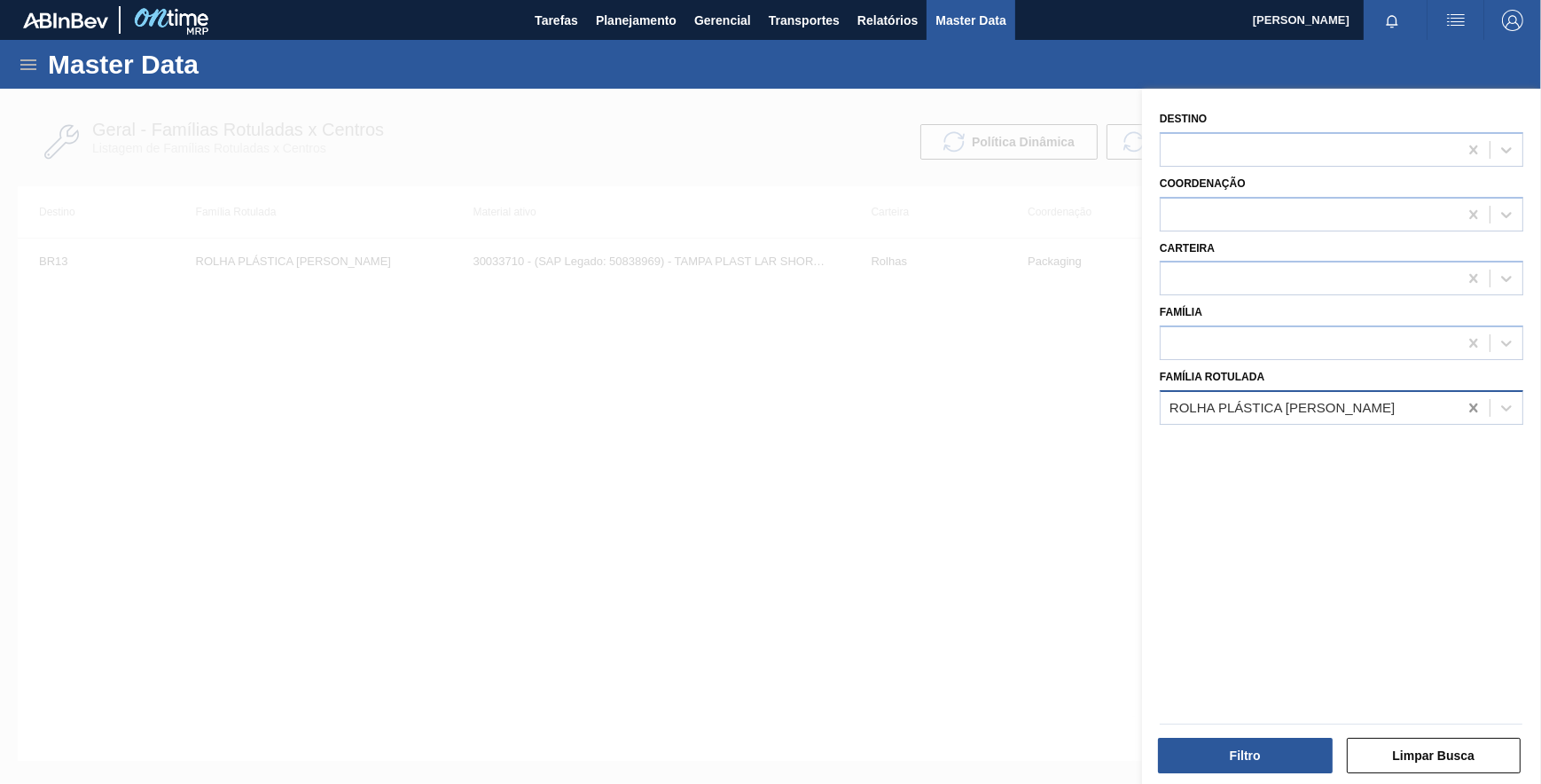
click at [1465, 402] on icon at bounding box center [1473, 408] width 17 height 17
paste Rotulada "ROLHA PLÁSTICA INJECAP H2OH ROSA"
drag, startPoint x: 1370, startPoint y: 449, endPoint x: 1361, endPoint y: 460, distance: 14.2
click at [1369, 449] on div "ROLHA PLÁSTICA INJECAP H2OH ROSA" at bounding box center [1341, 452] width 364 height 33
click at [1241, 770] on button "Filtro" at bounding box center [1245, 755] width 175 height 36
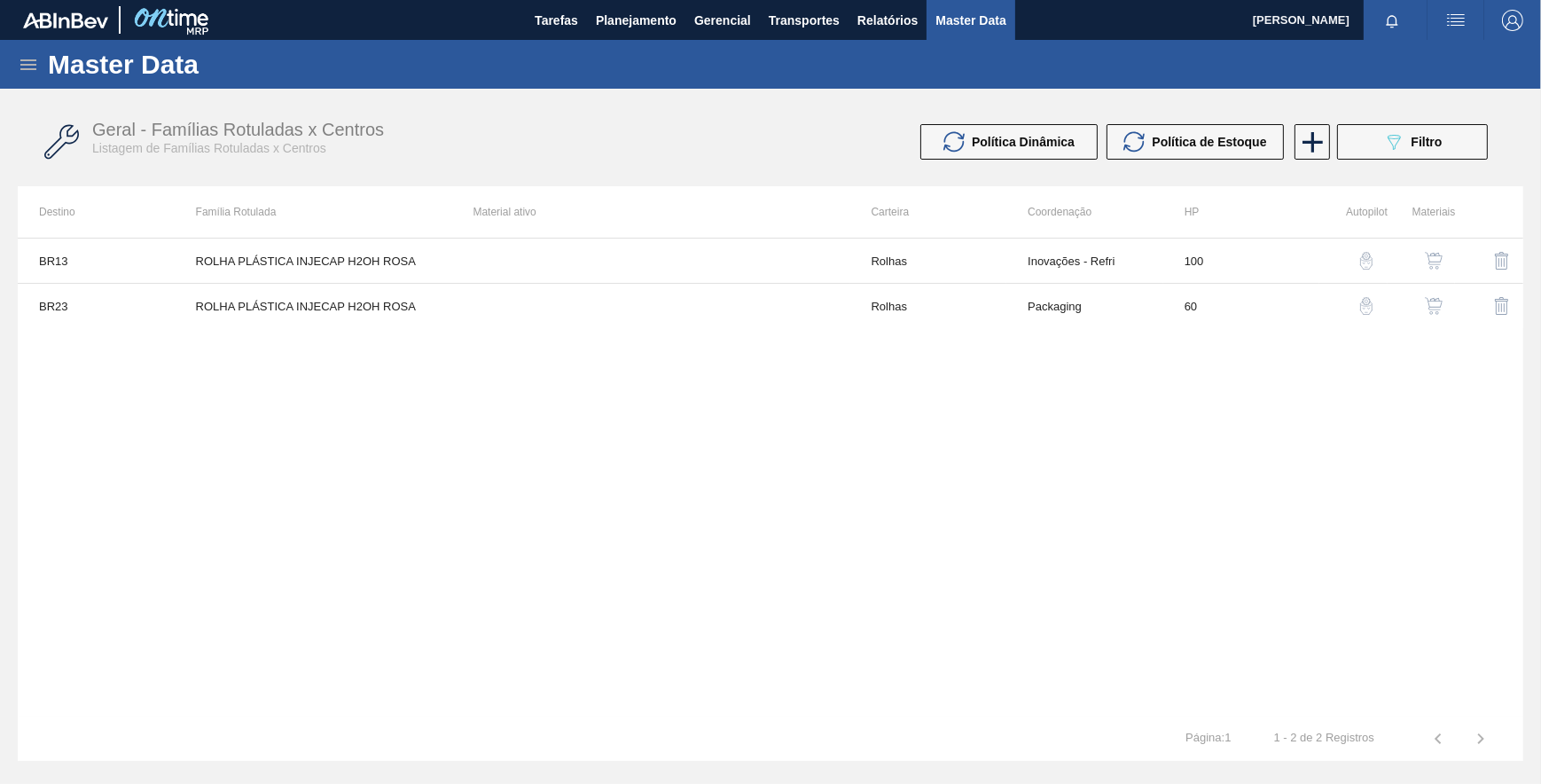
click at [1371, 303] on img "button" at bounding box center [1366, 306] width 17 height 17
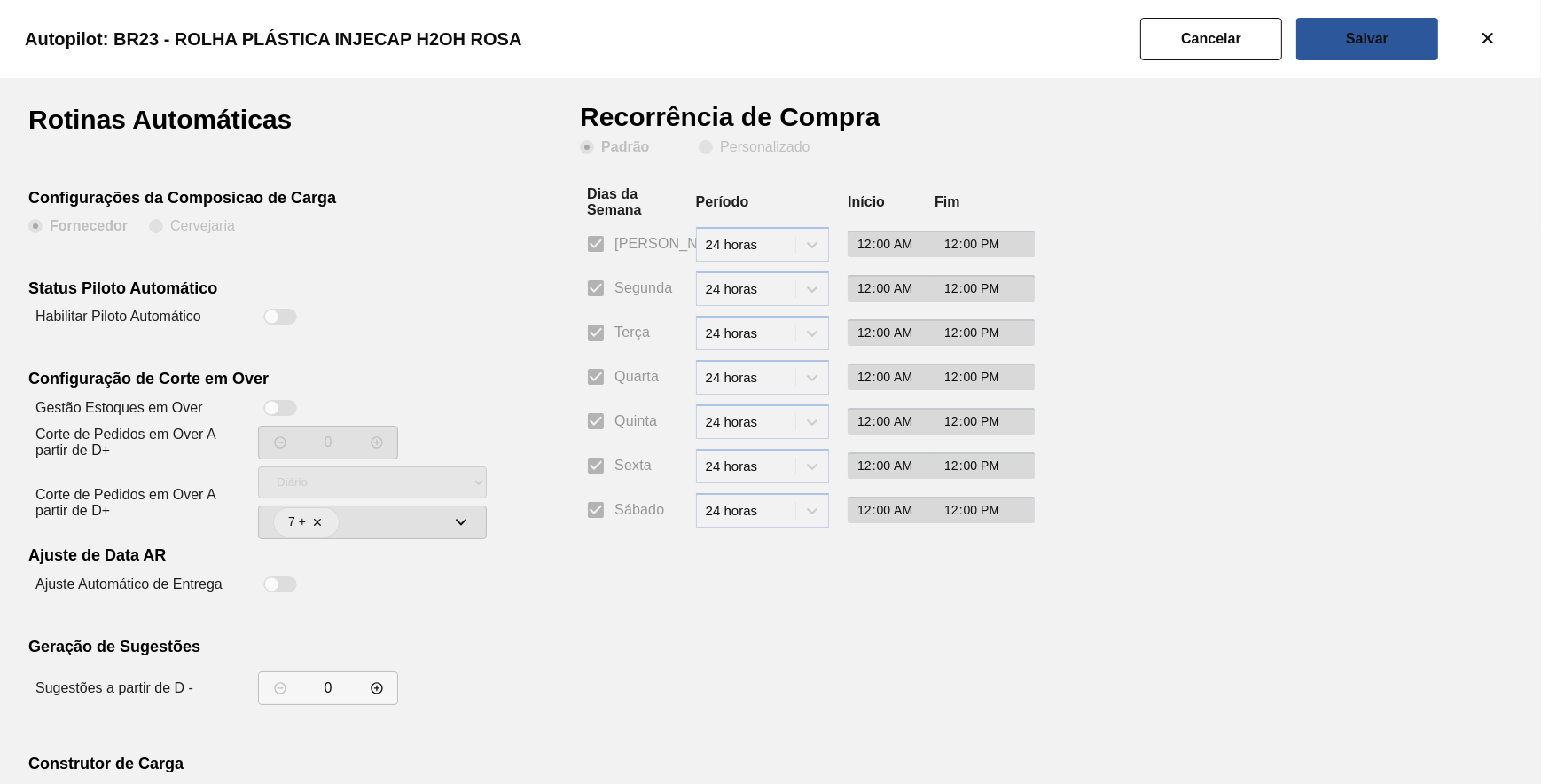
drag, startPoint x: 271, startPoint y: 320, endPoint x: 292, endPoint y: 309, distance: 23.7
click at [272, 320] on div at bounding box center [272, 317] width 16 height 16
click at [0, 0] on slot "Personalizado" at bounding box center [0, 0] width 0 height 0
click at [718, 150] on input "Personalizado" at bounding box center [705, 147] width 28 height 28
click at [591, 285] on input "Segunda" at bounding box center [596, 288] width 37 height 37
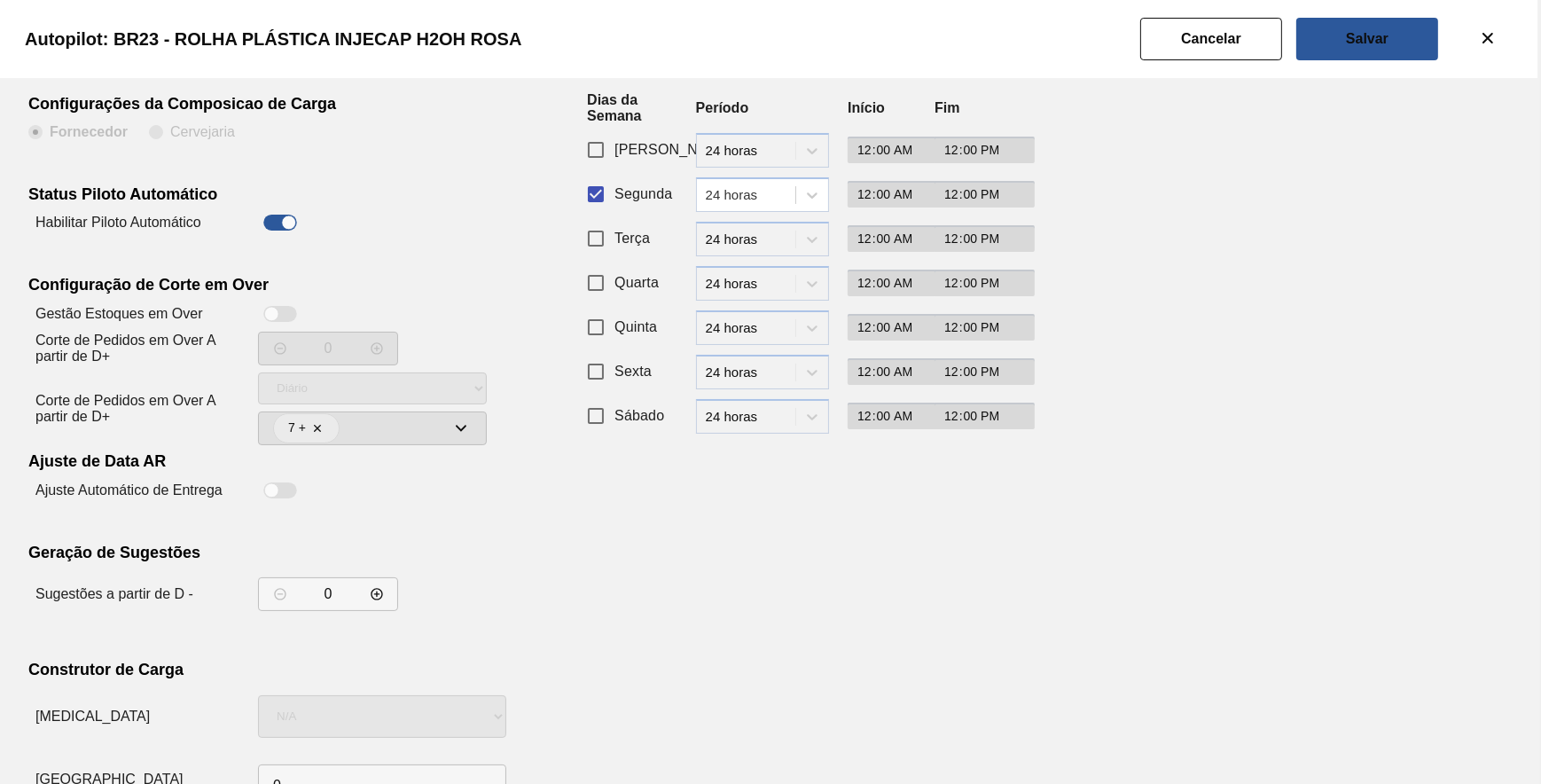
scroll to position [151, 0]
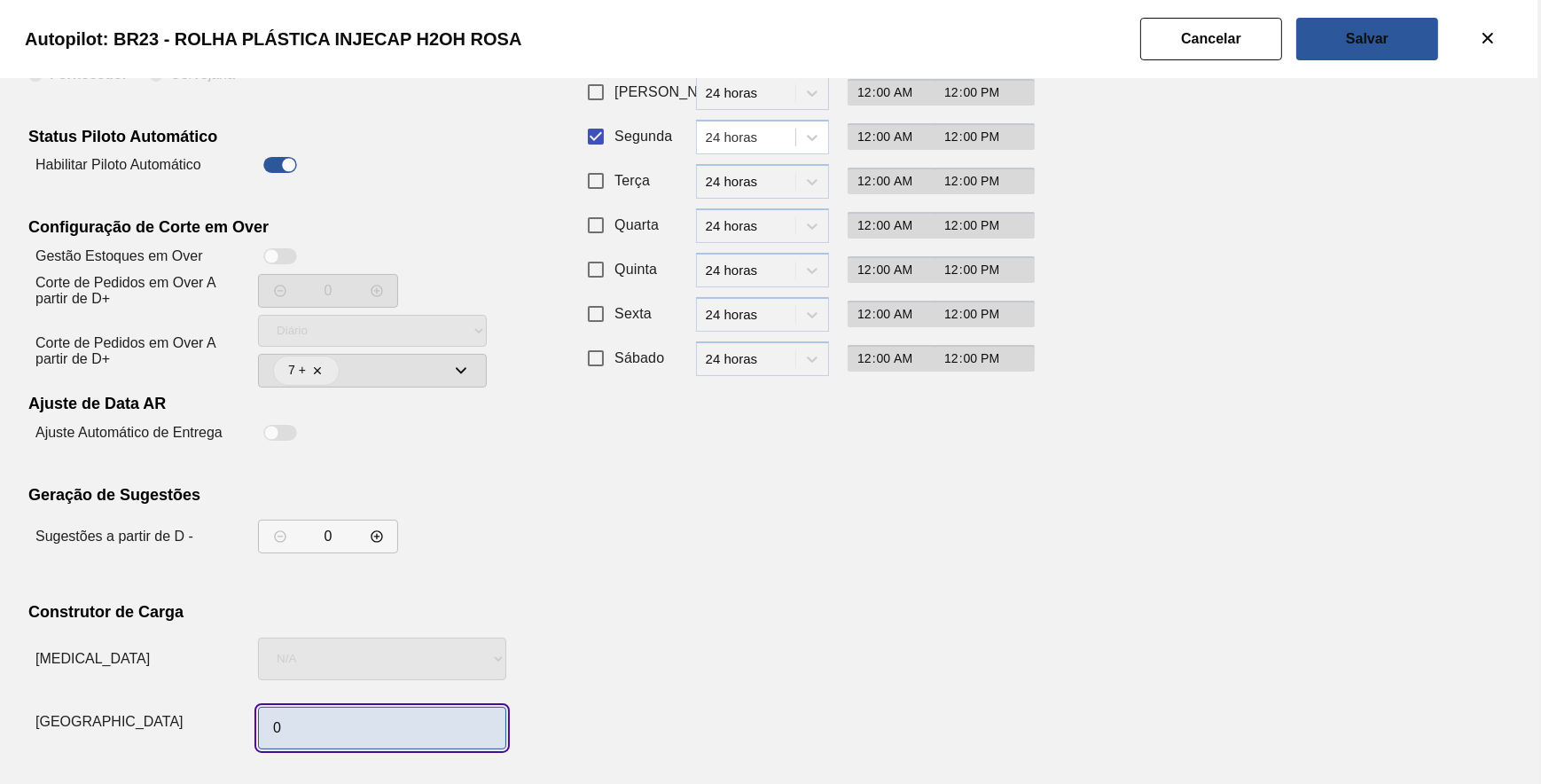
click at [320, 714] on input "0" at bounding box center [382, 728] width 248 height 43
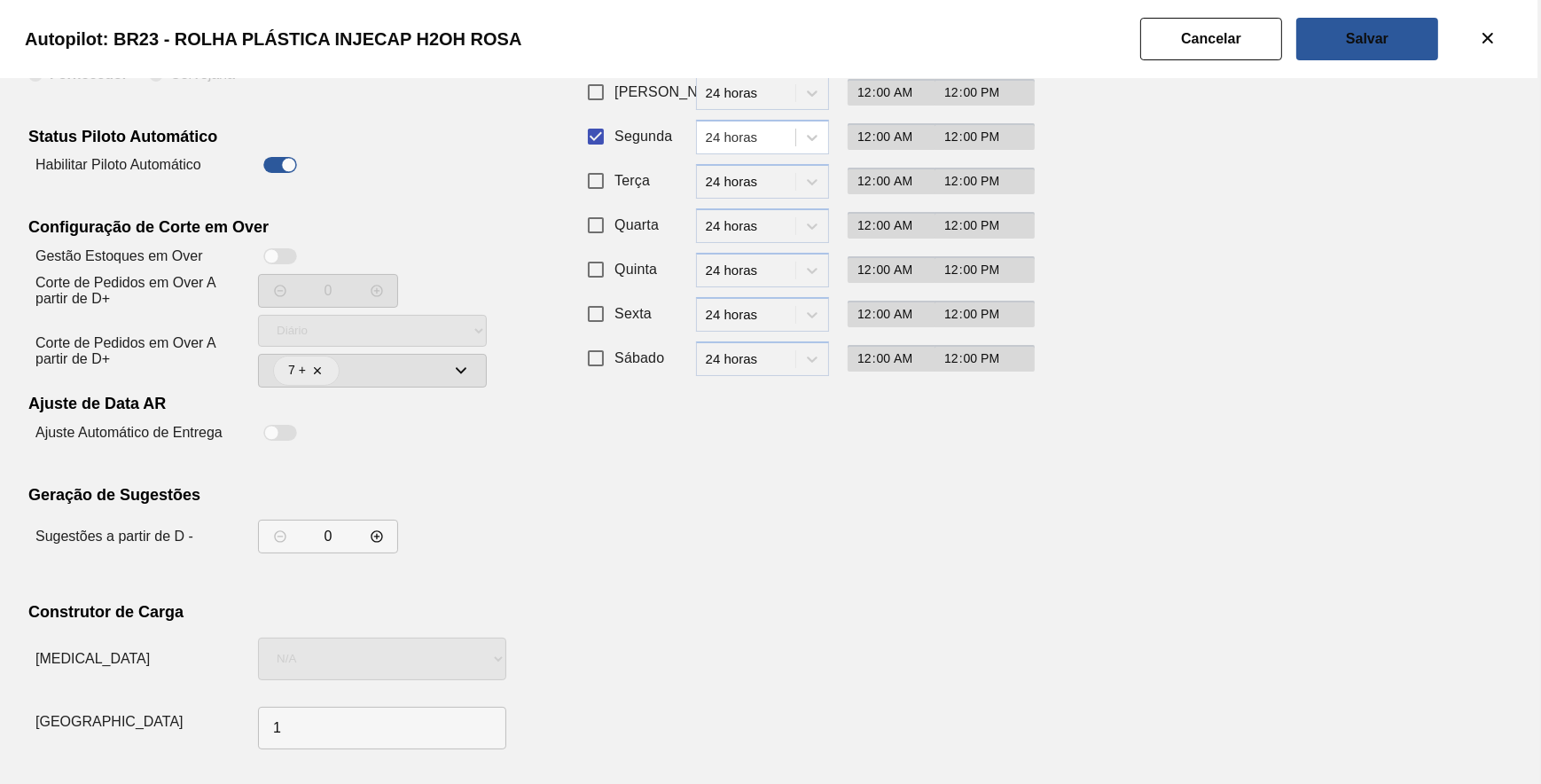
click at [1092, 553] on div "Rotinas Automáticas Configurações da Composicao de Carga Fornecedor Cervejaria …" at bounding box center [770, 355] width 1485 height 801
click at [1357, 15] on div "Autopilot: BR23 - ROLHA PLÁSTICA INJECAP H2OH ROSA" at bounding box center [767, 39] width 1541 height 78
click at [1361, 25] on button "Salvar" at bounding box center [1367, 39] width 142 height 43
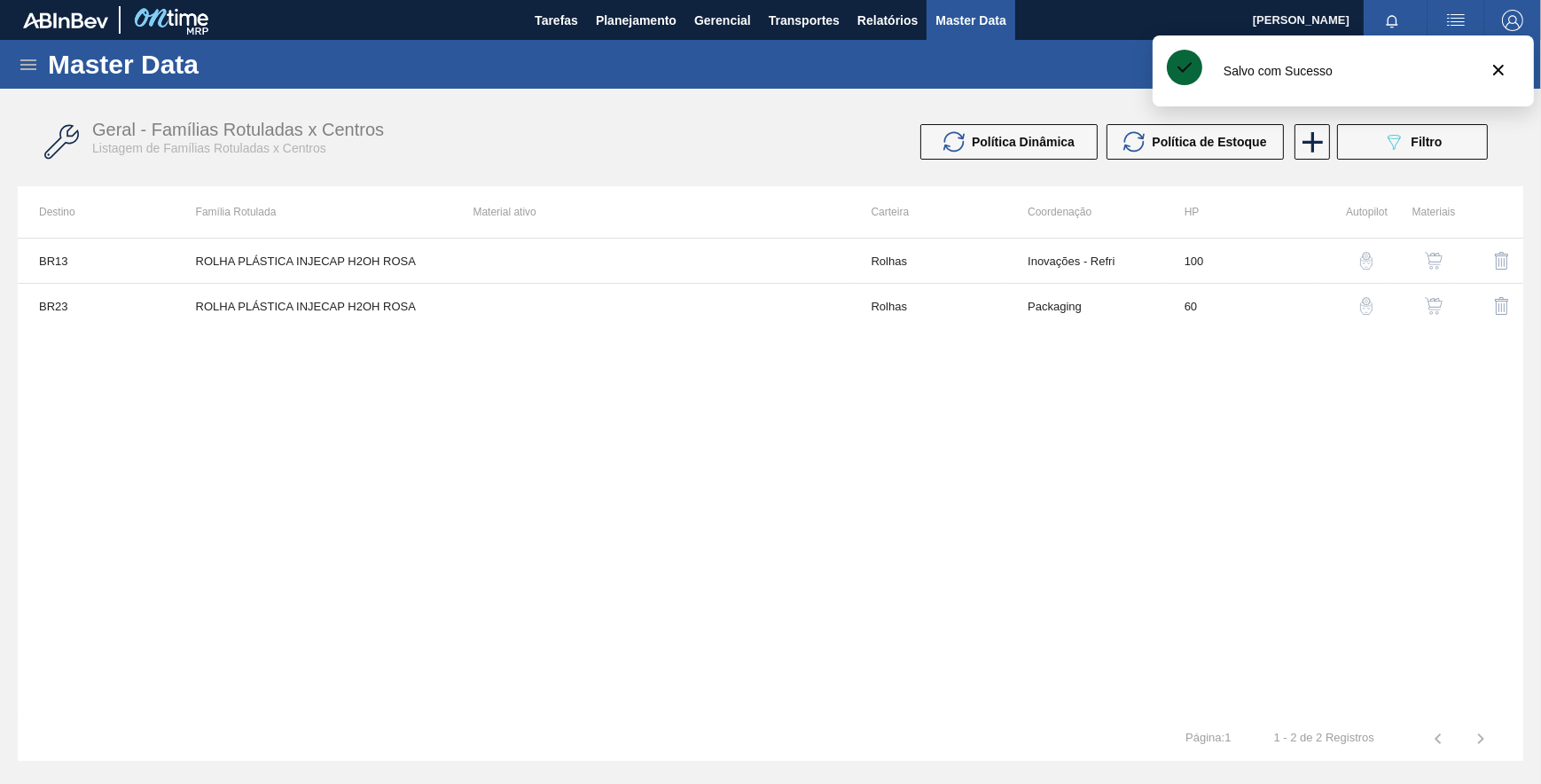
click at [607, 508] on div "BR13 ROLHA PLÁSTICA INJECAP H2OH ROSA Rolhas Inovações - Refri 100 BR23 ROLHA P…" at bounding box center [770, 476] width 1505 height 478
click at [1393, 153] on button "089F7B8B-B2A5-4AFE-B5C0-19BA573D28AC Filtro" at bounding box center [1412, 142] width 150 height 36
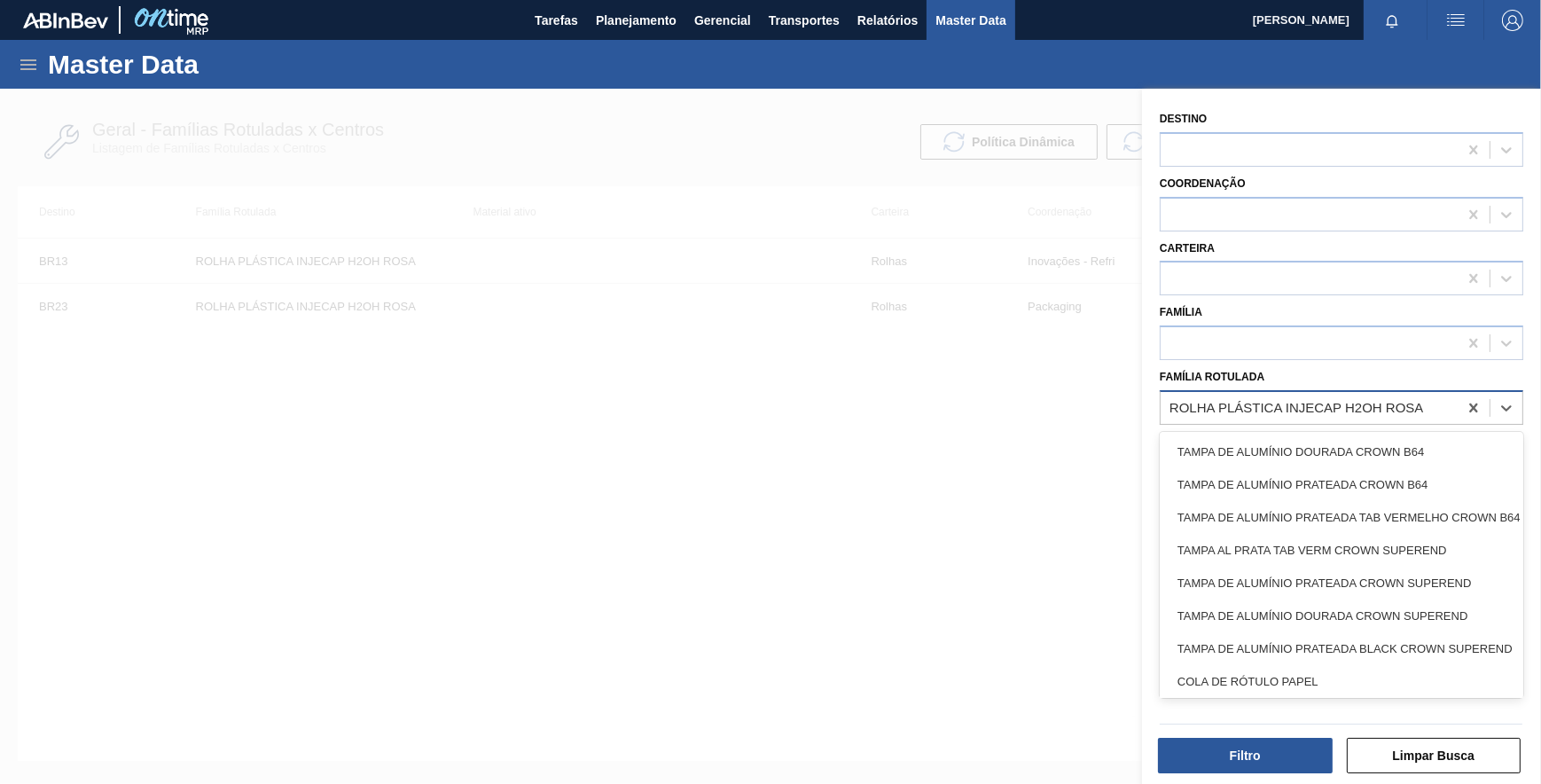
click at [1334, 401] on div "ROLHA PLÁSTICA INJECAP H2OH ROSA" at bounding box center [1295, 408] width 253 height 16
click at [1476, 406] on icon at bounding box center [1473, 408] width 17 height 17
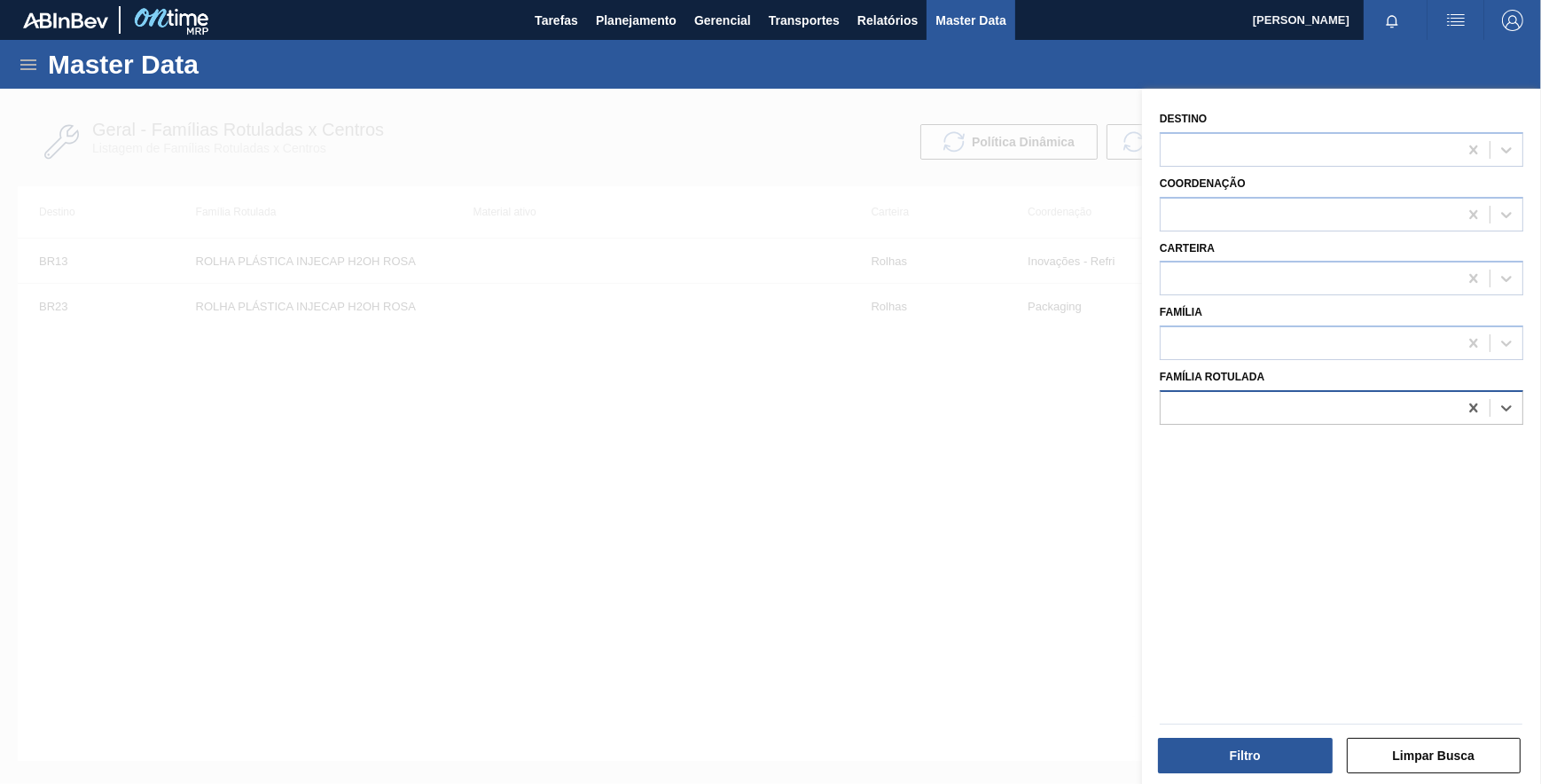
paste Rotulada "ROLHA PLÁSTICA AMER SUKITA SHORT"
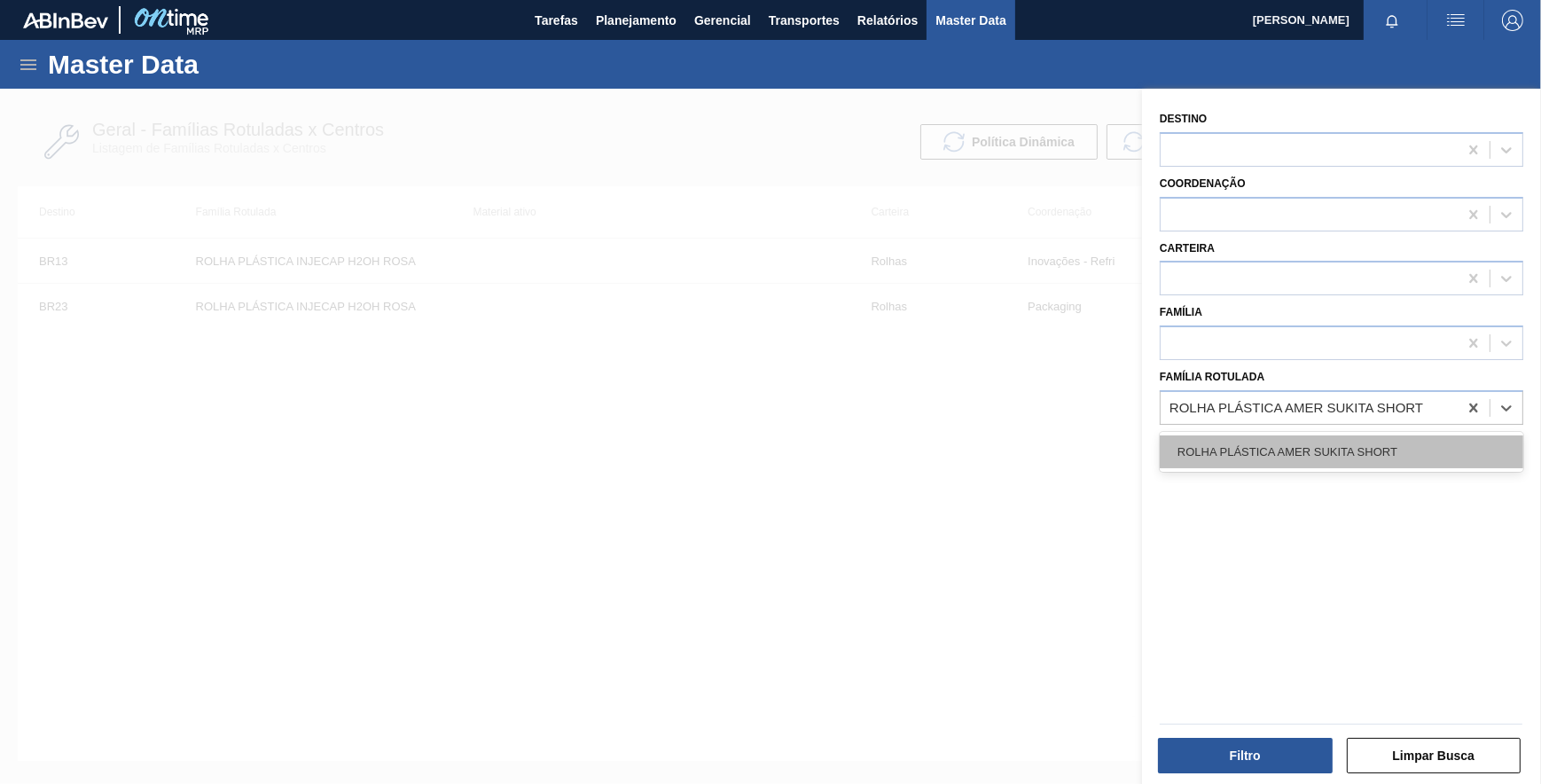
click at [1349, 447] on div "ROLHA PLÁSTICA AMER SUKITA SHORT" at bounding box center [1341, 452] width 364 height 33
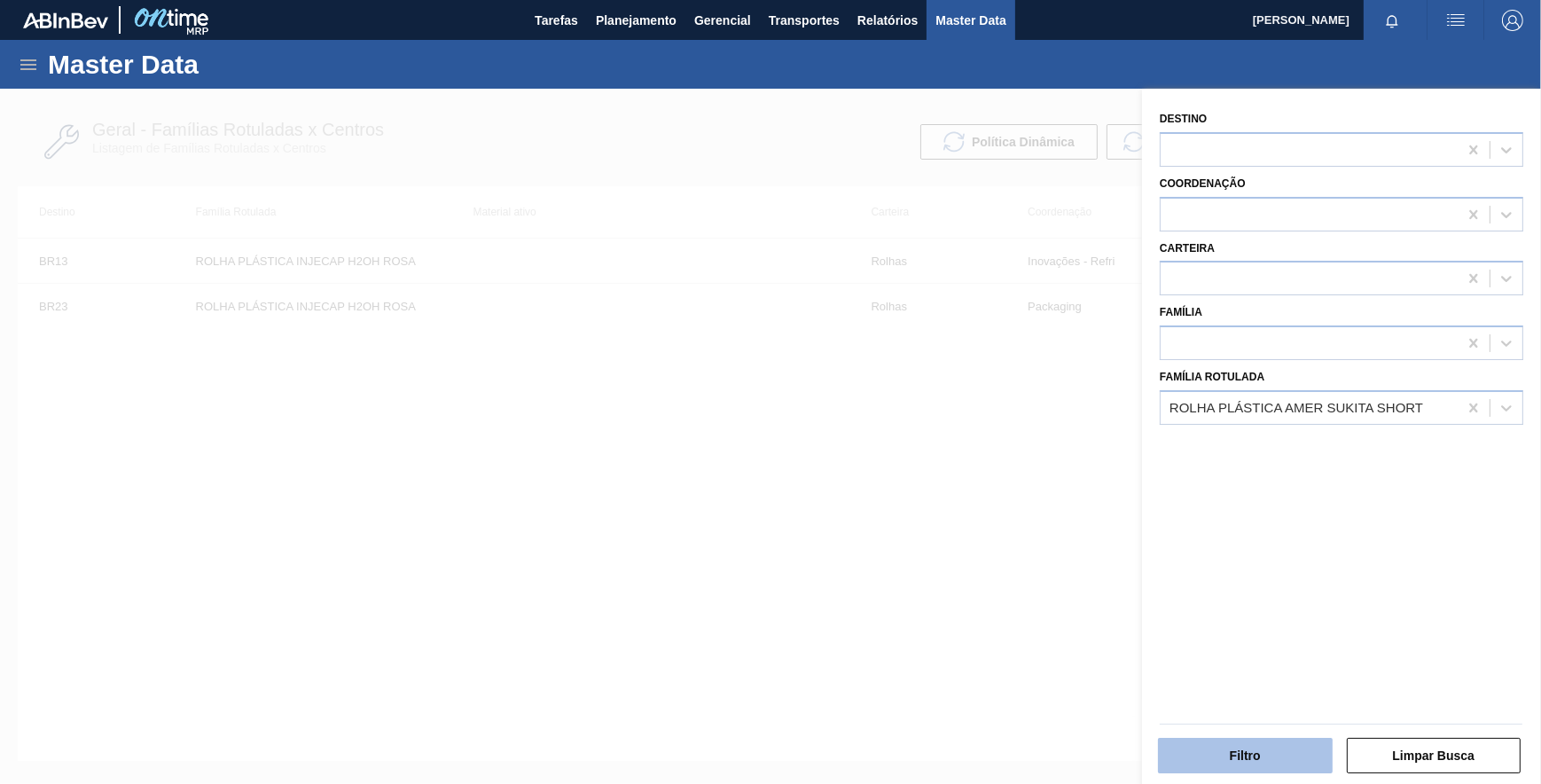
click at [1265, 754] on button "Filtro" at bounding box center [1245, 755] width 175 height 36
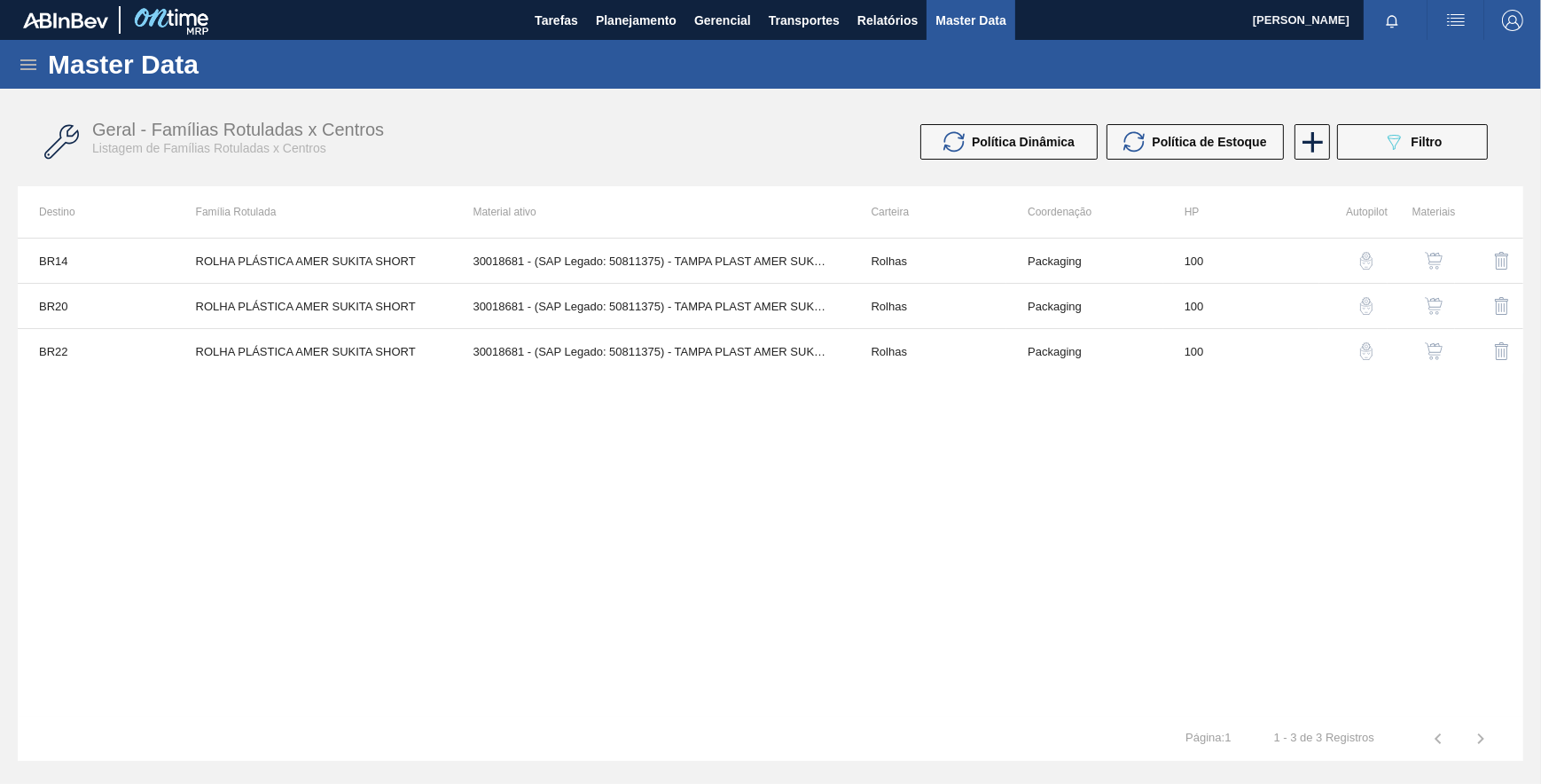
click at [1360, 265] on img "button" at bounding box center [1366, 260] width 17 height 17
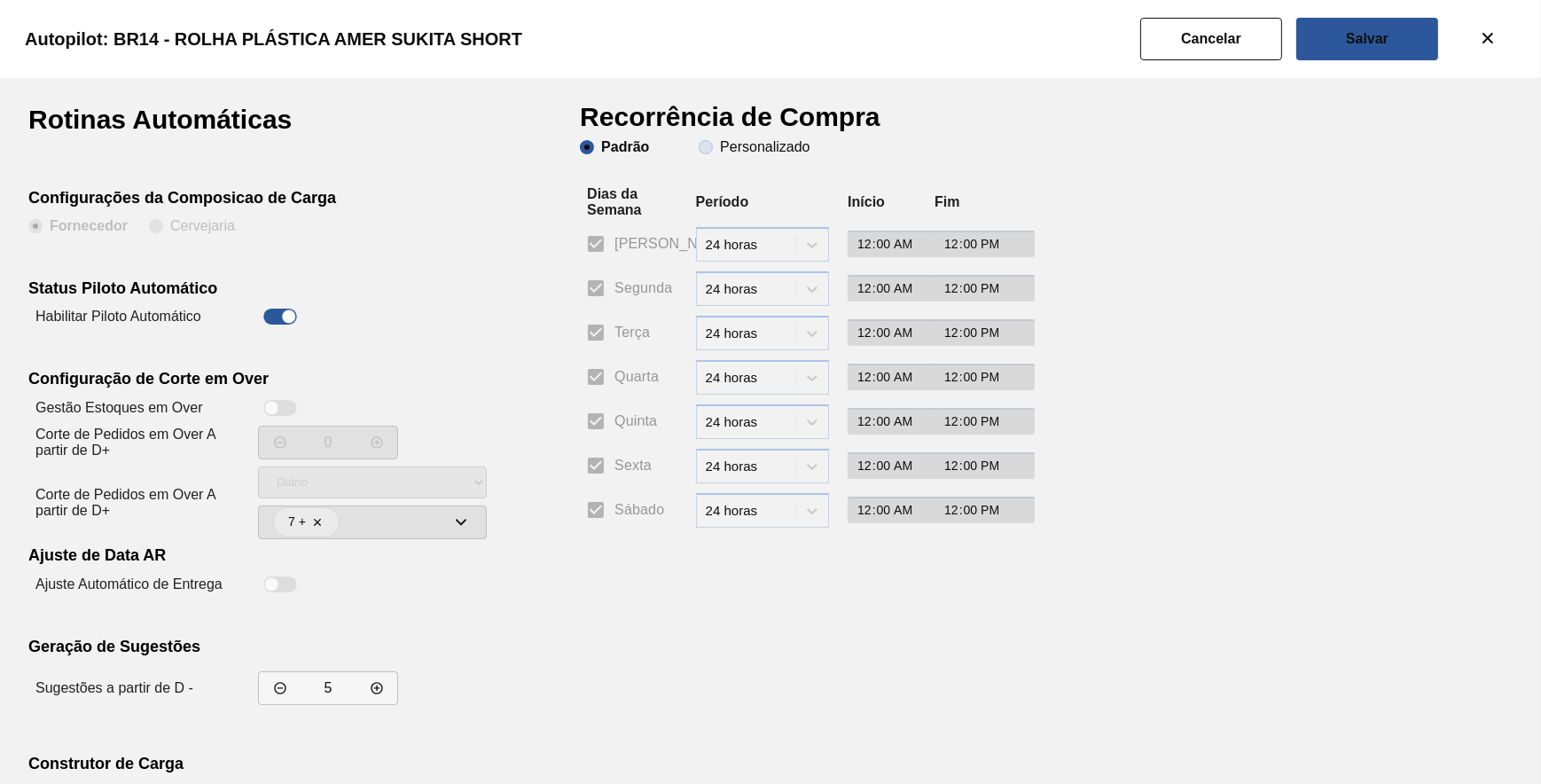
click at [0, 0] on slot "Personalizado" at bounding box center [0, 0] width 0 height 0
click at [720, 139] on input "Personalizado" at bounding box center [705, 147] width 28 height 28
click at [599, 279] on input "Segunda" at bounding box center [596, 288] width 37 height 37
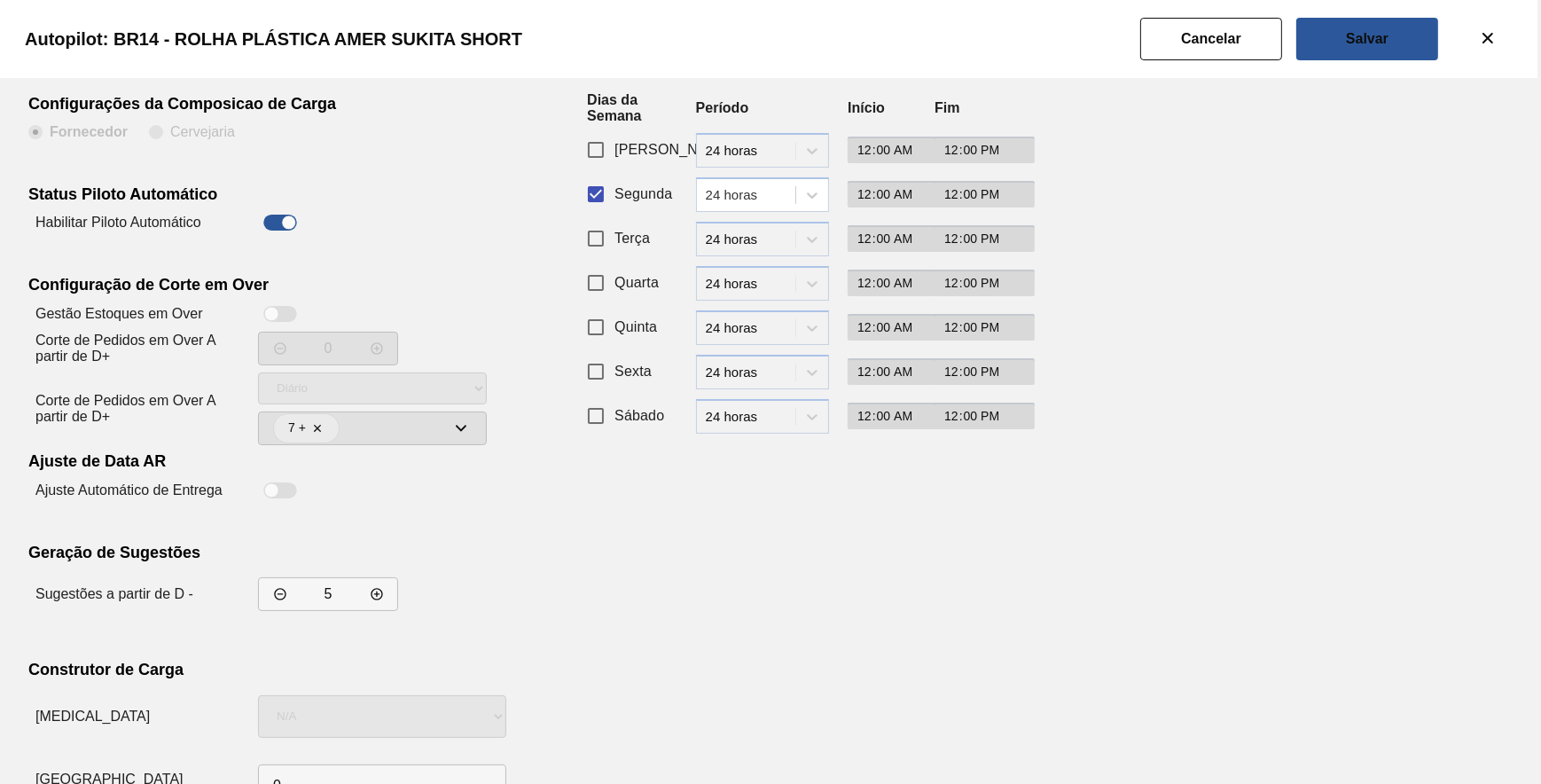
scroll to position [151, 0]
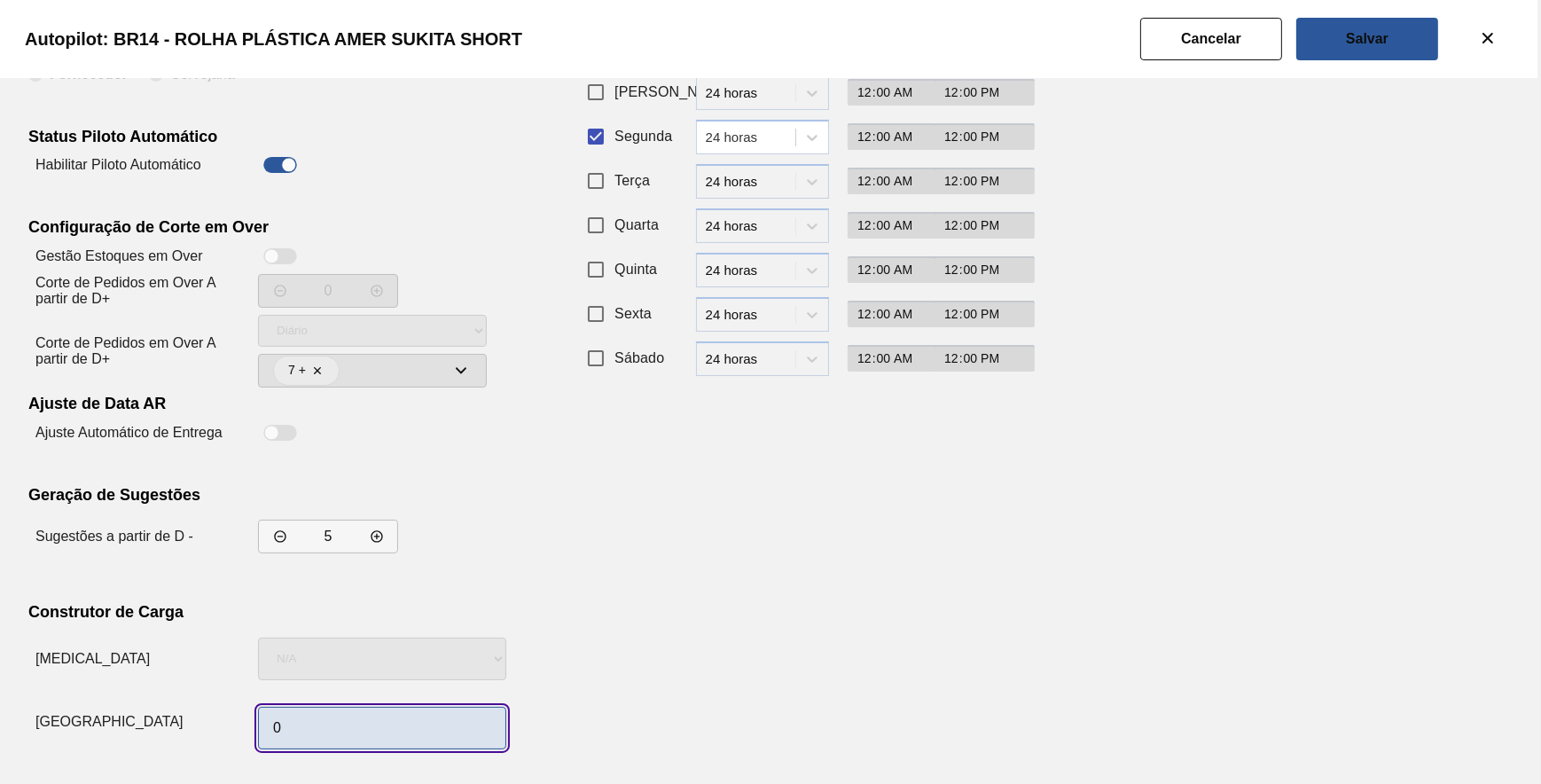
click at [385, 722] on input "0" at bounding box center [382, 728] width 248 height 43
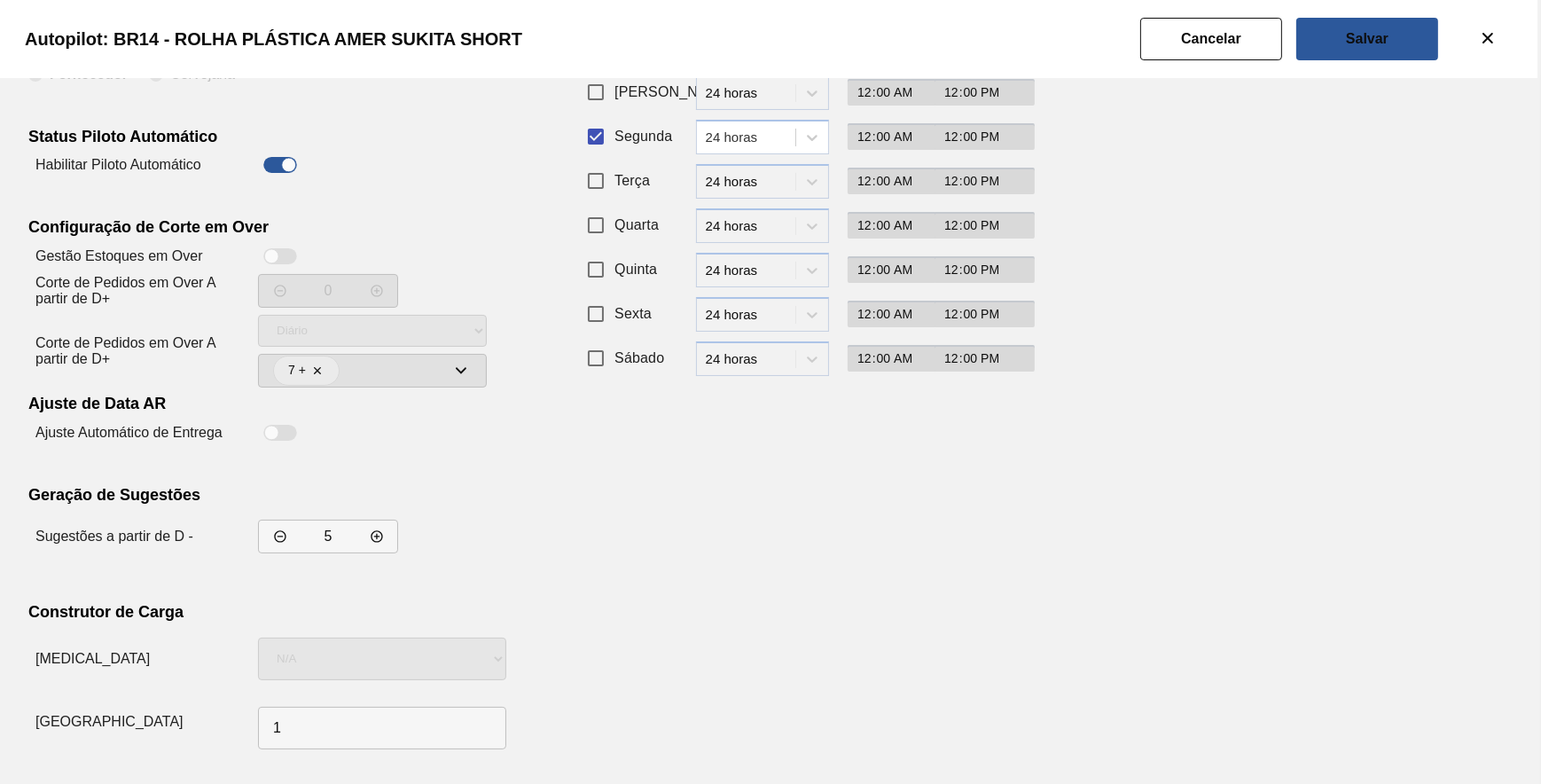
drag, startPoint x: 947, startPoint y: 529, endPoint x: 957, endPoint y: 518, distance: 14.9
click at [954, 524] on div "Recorrência de Compra Padrão Personalizado Dias da Semana Período Início Fim Do…" at bounding box center [798, 355] width 435 height 801
click at [1393, 57] on button "Salvar" at bounding box center [1367, 39] width 142 height 43
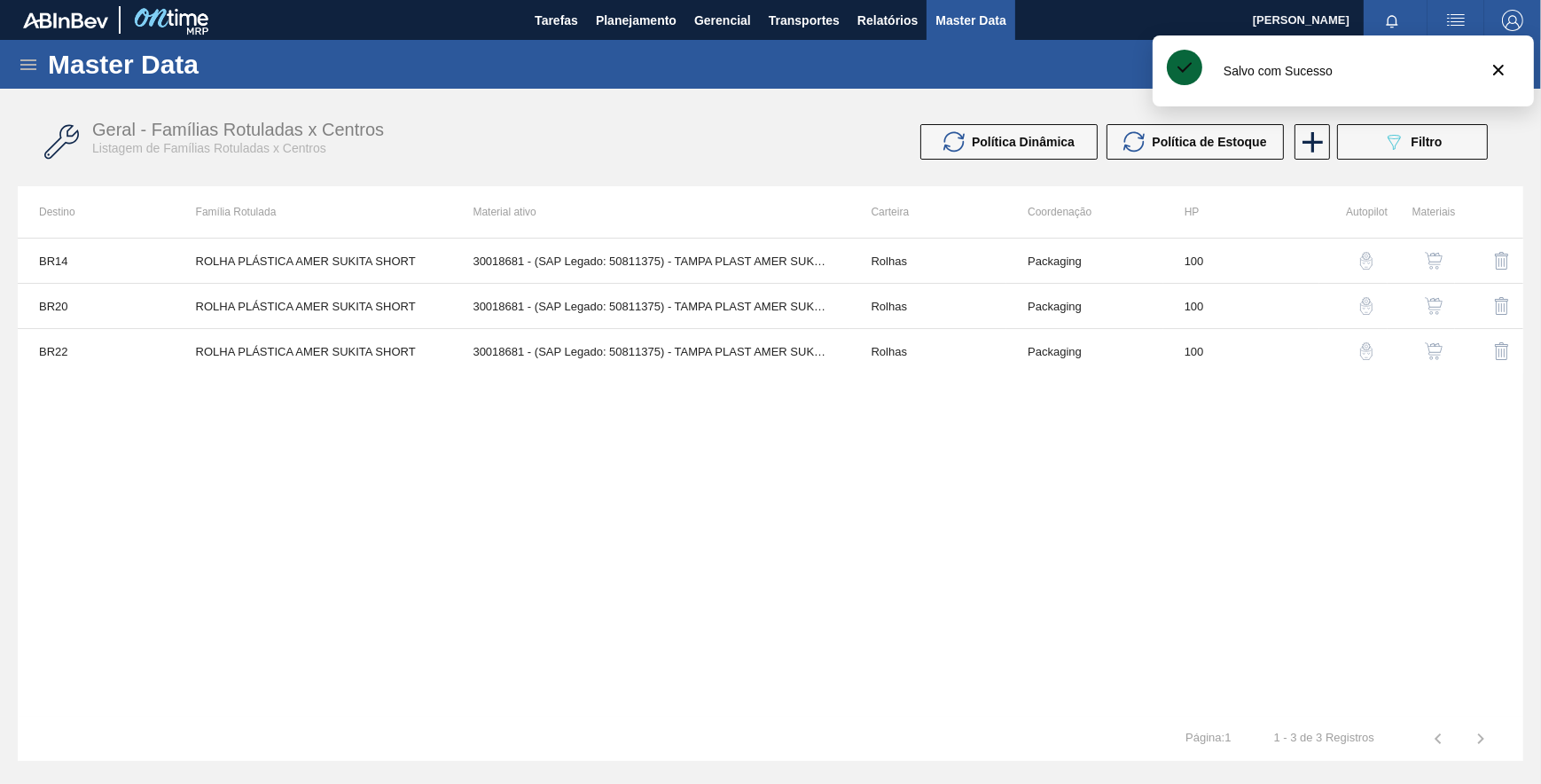
click at [1365, 297] on img "button" at bounding box center [1366, 306] width 17 height 17
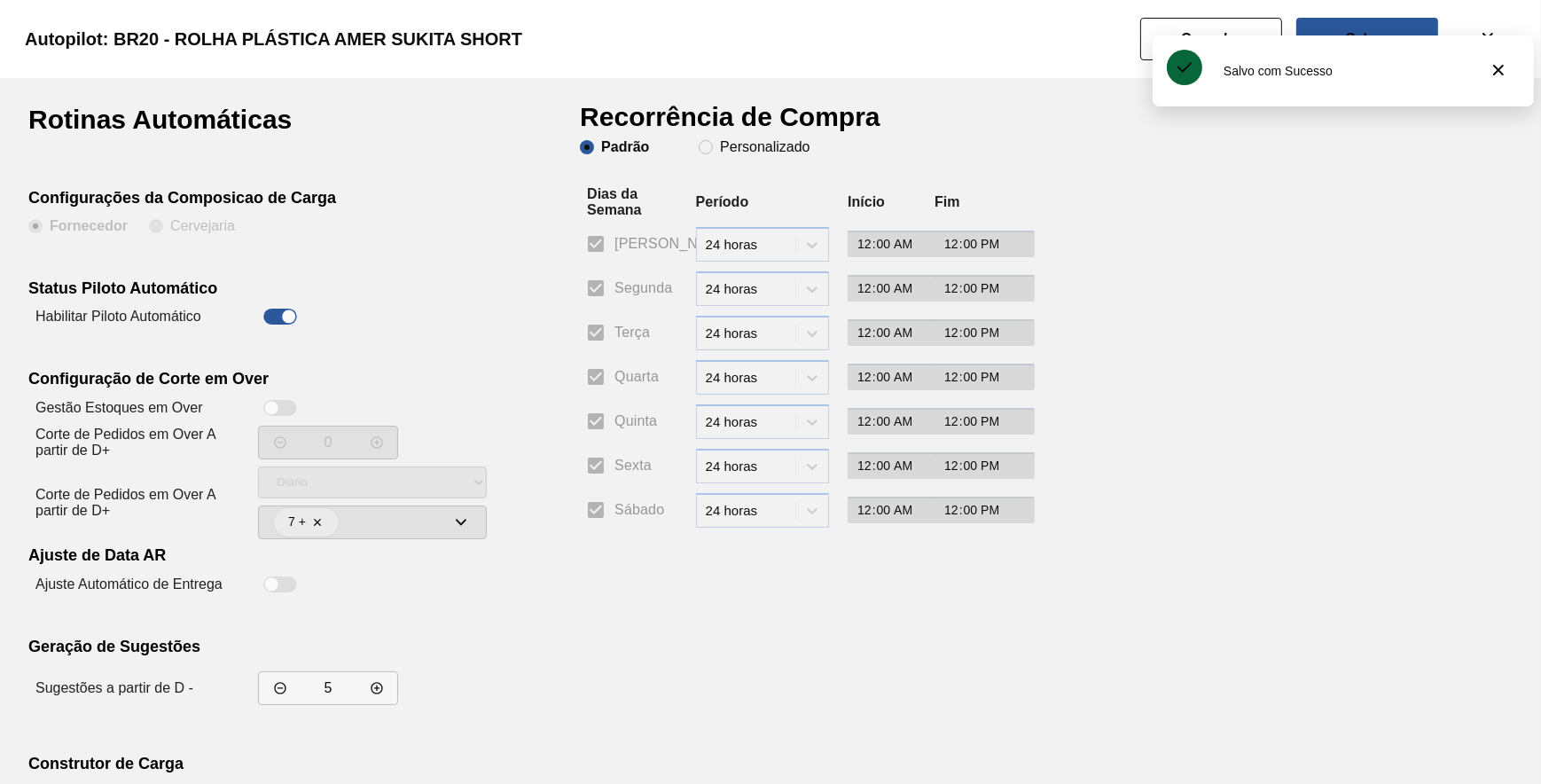
drag, startPoint x: 737, startPoint y: 131, endPoint x: 727, endPoint y: 157, distance: 27.9
click at [737, 137] on h1 "Recorrência de Compra" at bounding box center [738, 123] width 314 height 34
click at [726, 157] on clb-radio-group "Padrão Personalizado" at bounding box center [695, 148] width 230 height 17
click at [0, 0] on slot "Personalizado" at bounding box center [0, 0] width 0 height 0
click at [718, 149] on input "Personalizado" at bounding box center [705, 147] width 28 height 28
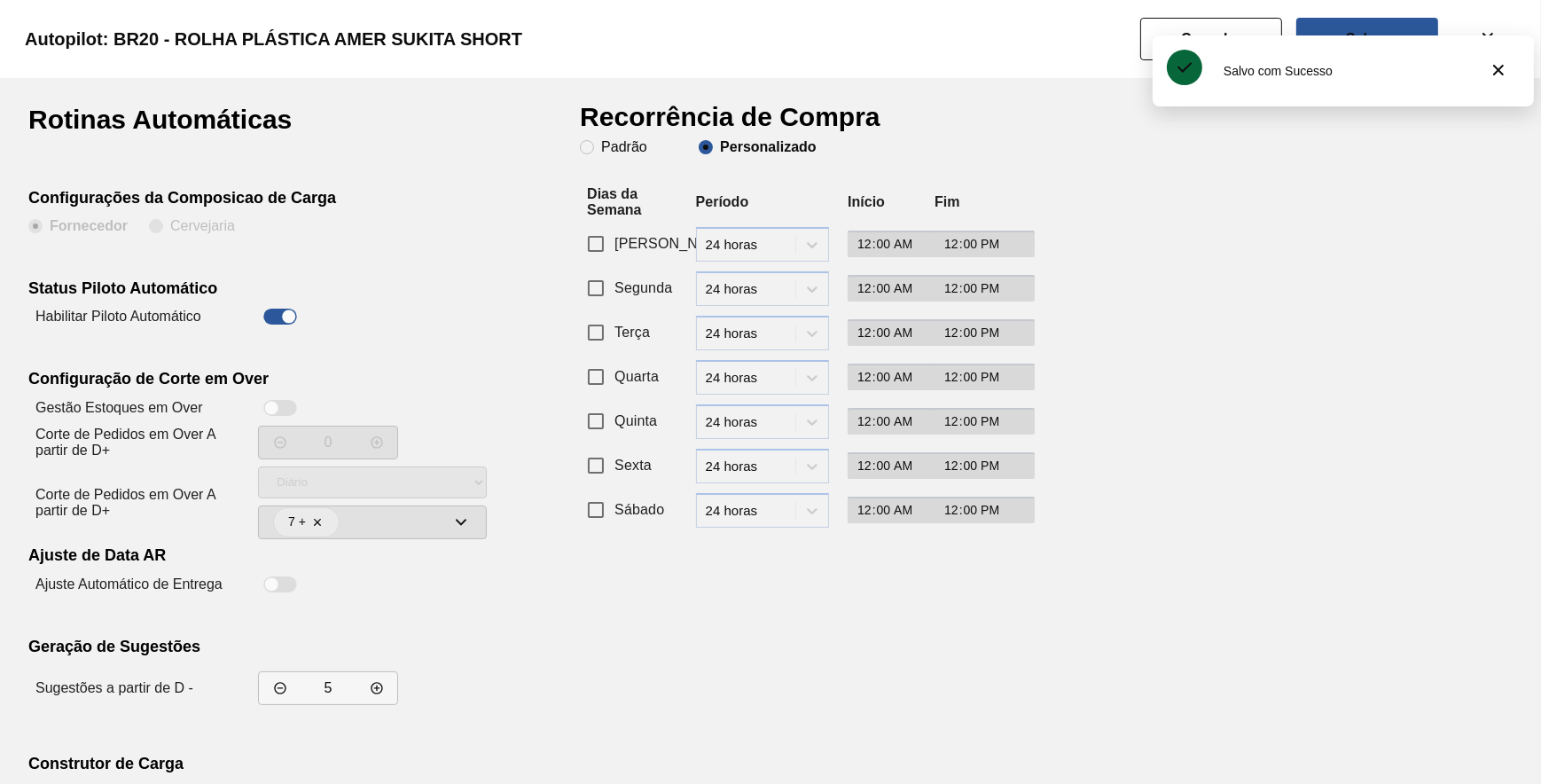
click at [611, 290] on input "Segunda" at bounding box center [596, 288] width 37 height 37
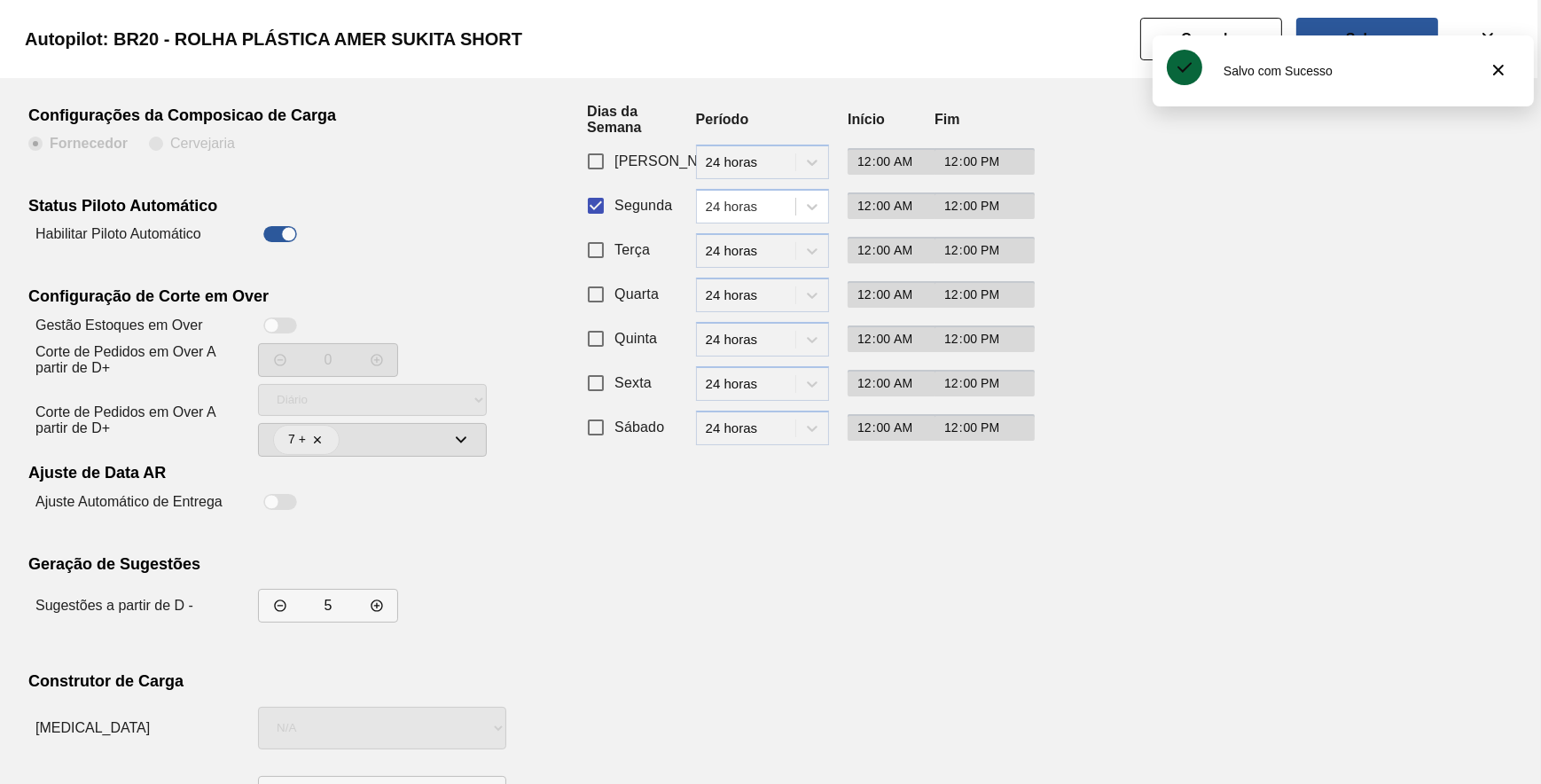
scroll to position [151, 0]
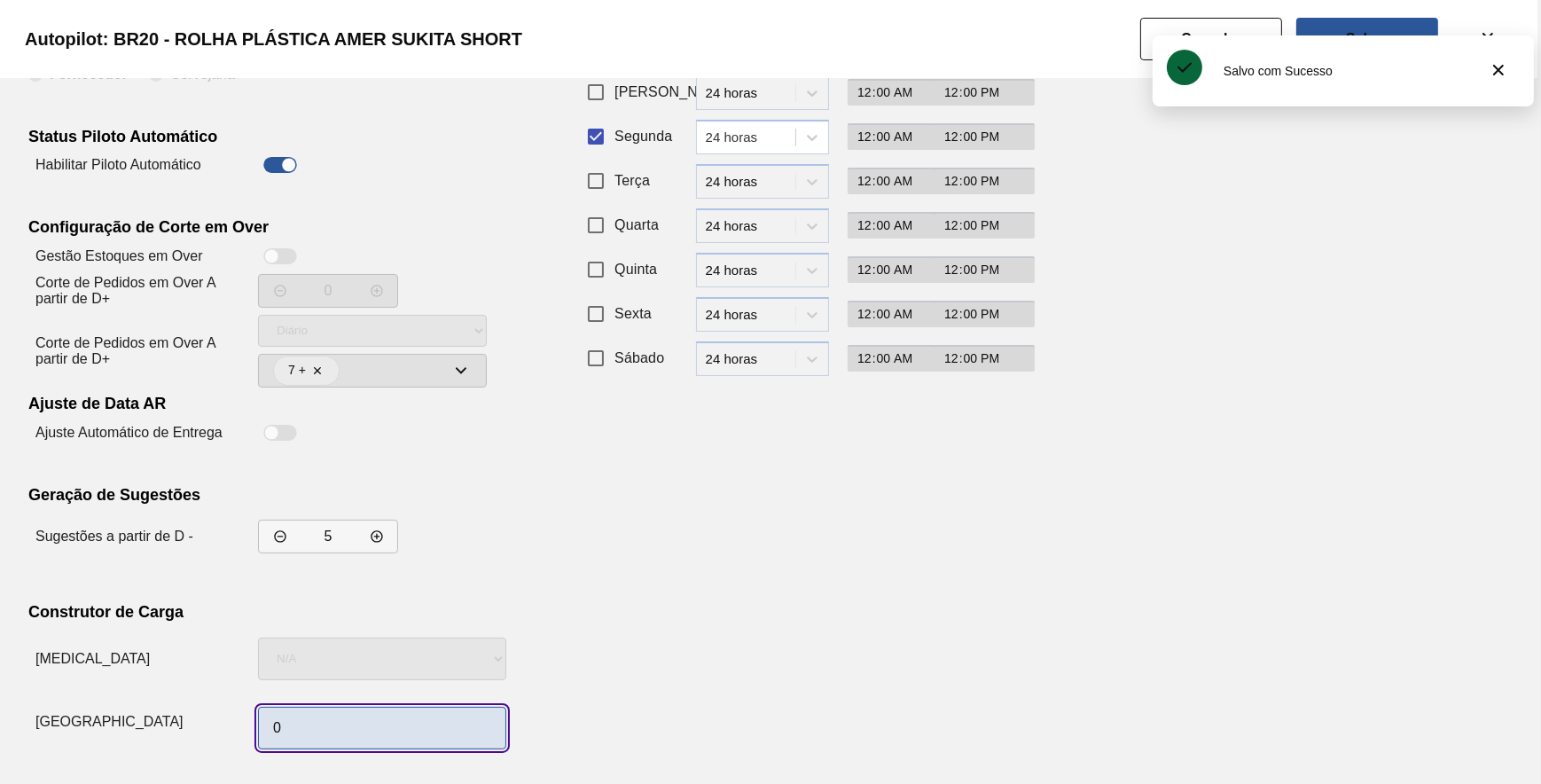
click at [380, 717] on input "0" at bounding box center [382, 728] width 248 height 43
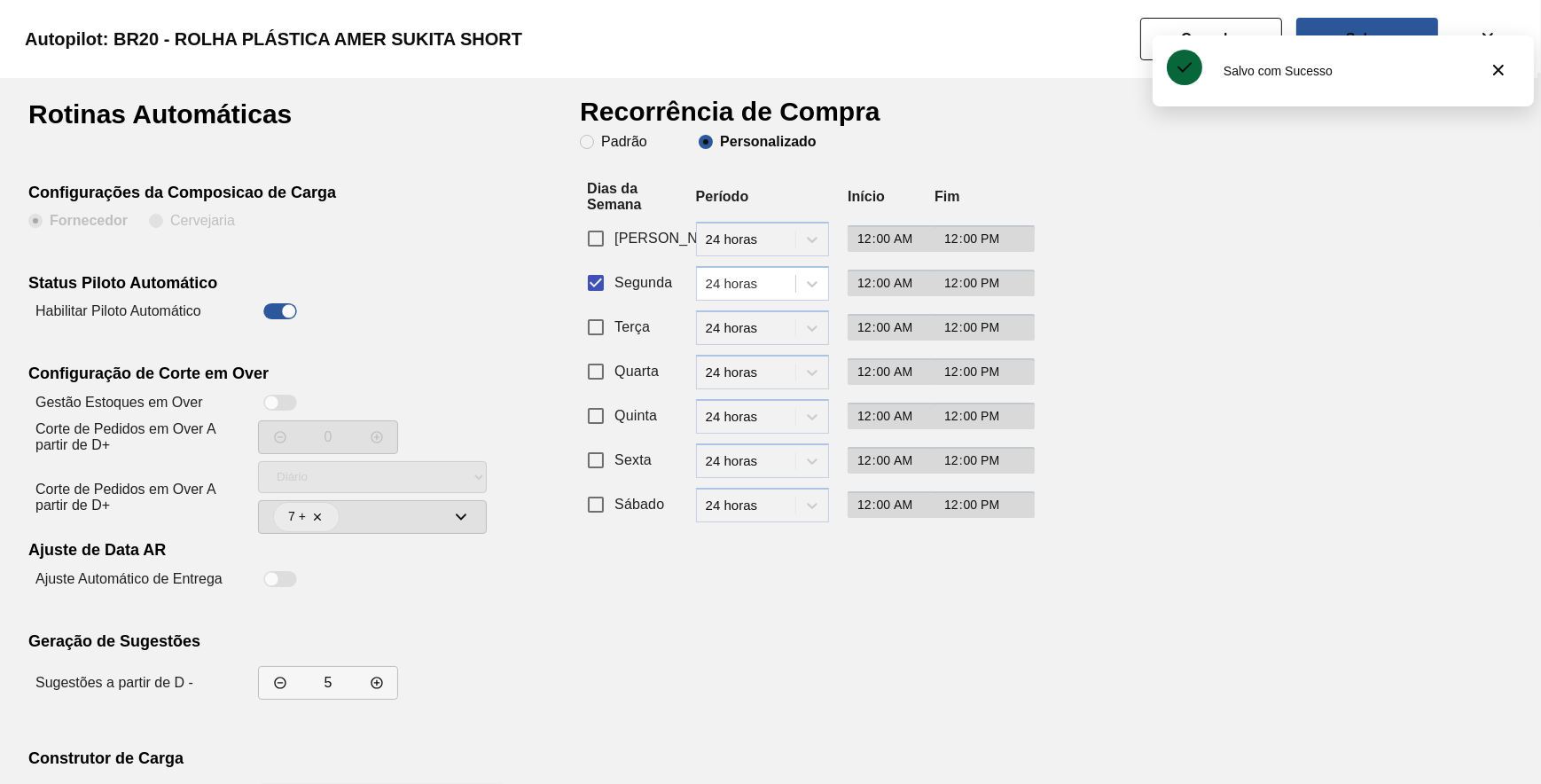
scroll to position [0, 0]
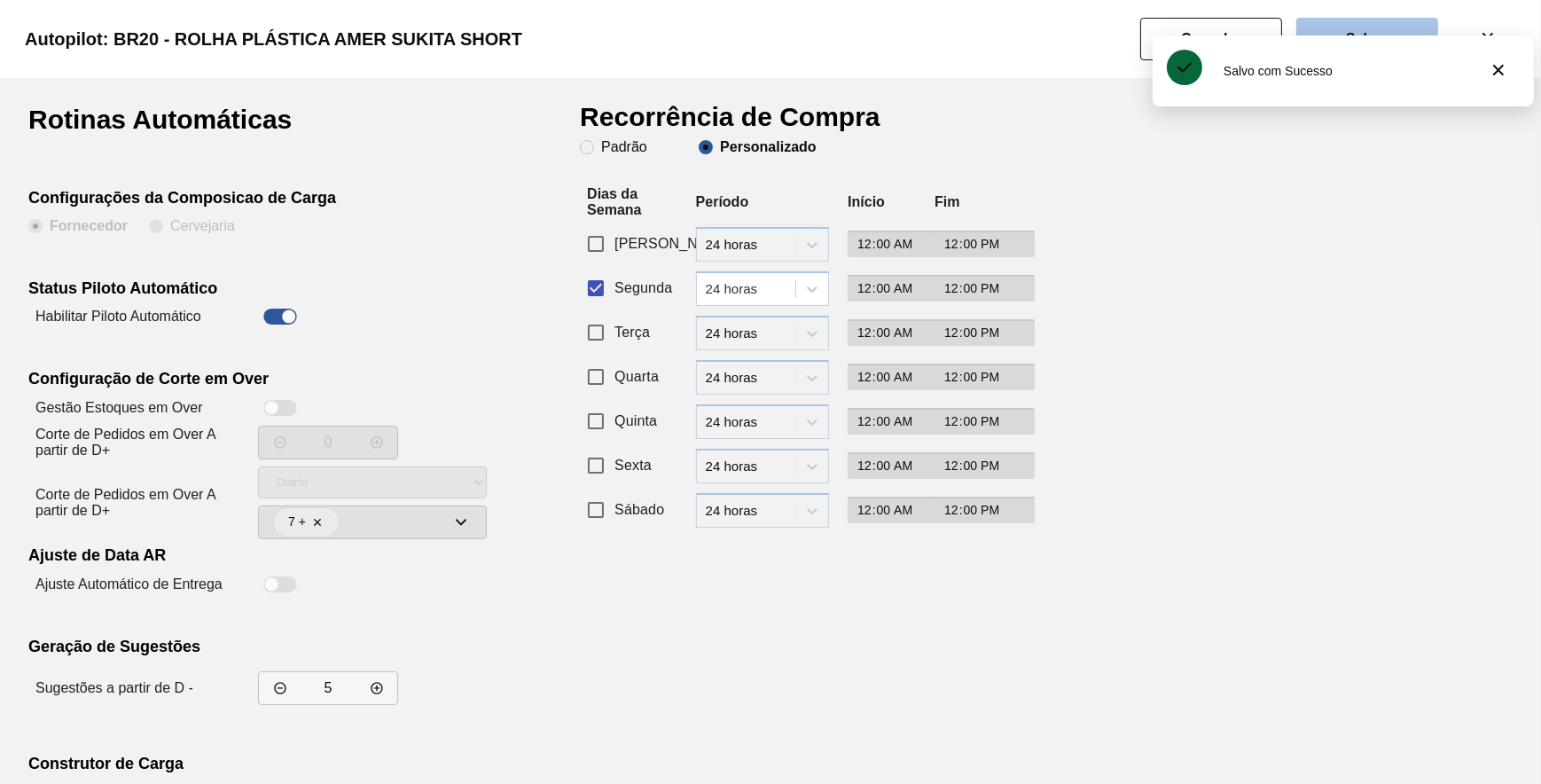
click at [0, 0] on slot "Salvar" at bounding box center [0, 0] width 0 height 0
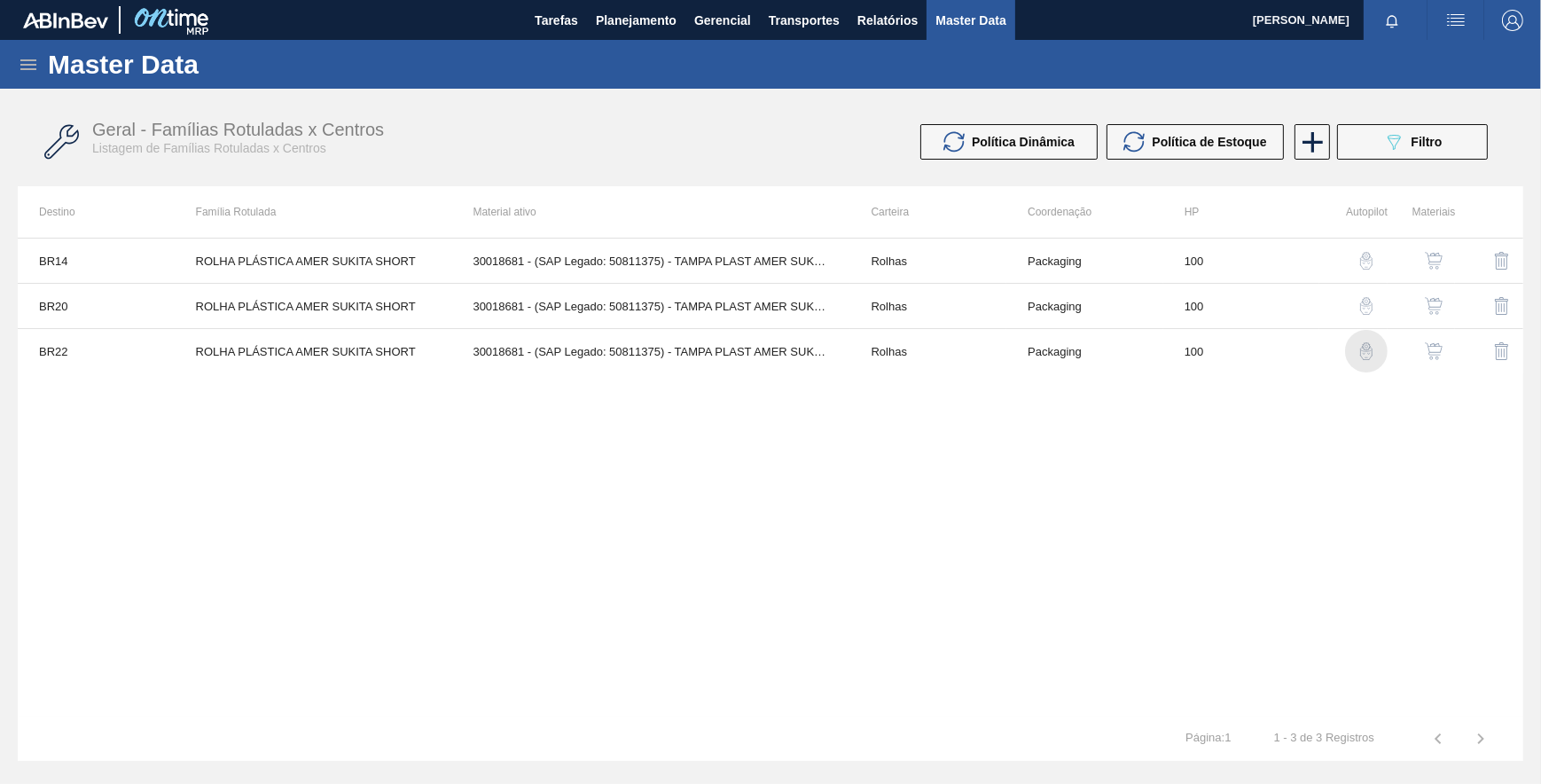
click at [1357, 347] on div "button" at bounding box center [1366, 351] width 21 height 17
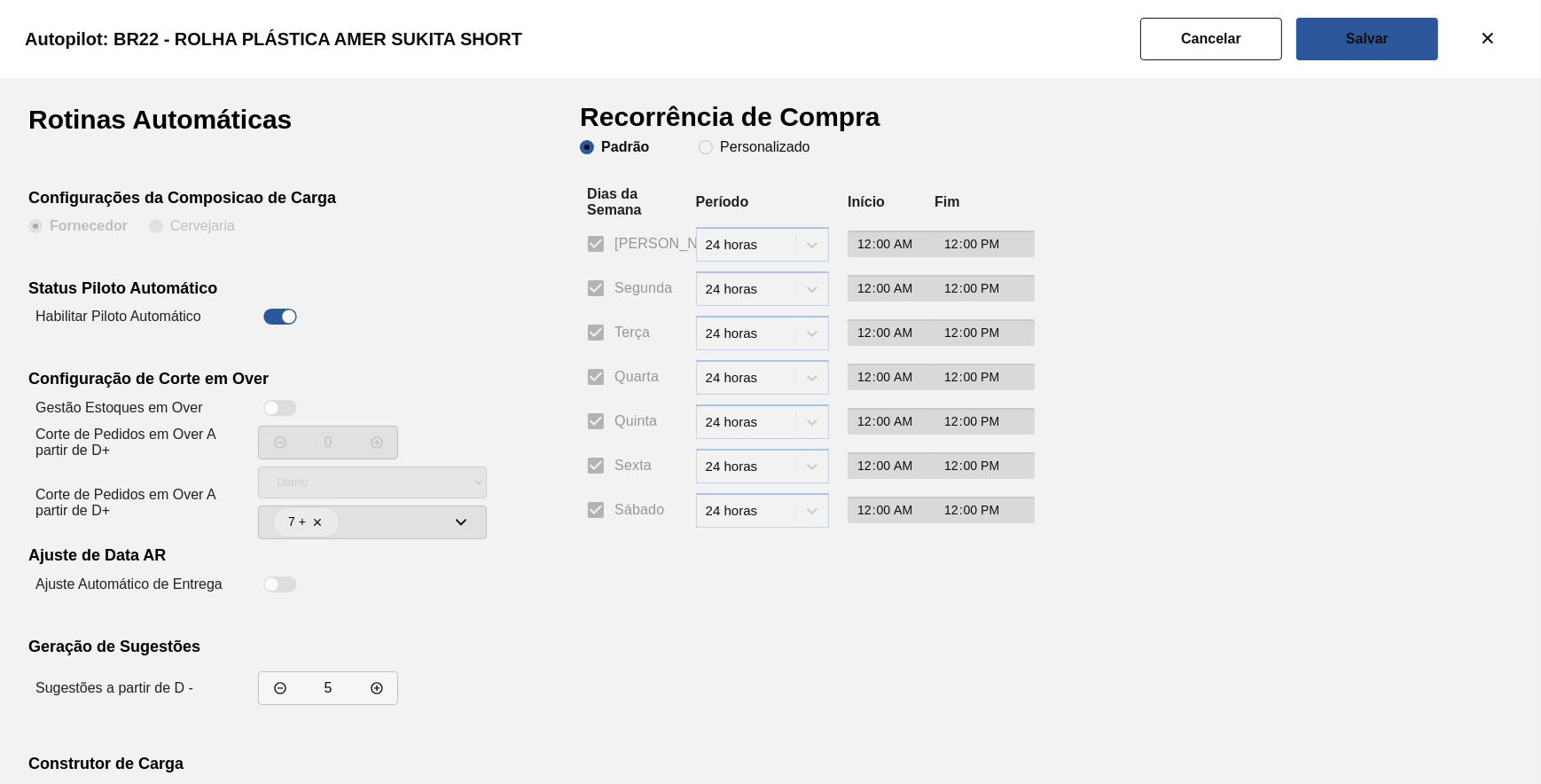
click at [693, 153] on div "Padrão Personalizado" at bounding box center [695, 147] width 230 height 15
click at [705, 151] on span "Personalizado" at bounding box center [754, 147] width 111 height 15
click at [705, 151] on input "Personalizado" at bounding box center [705, 147] width 28 height 28
click at [611, 291] on input "Segunda" at bounding box center [596, 288] width 37 height 37
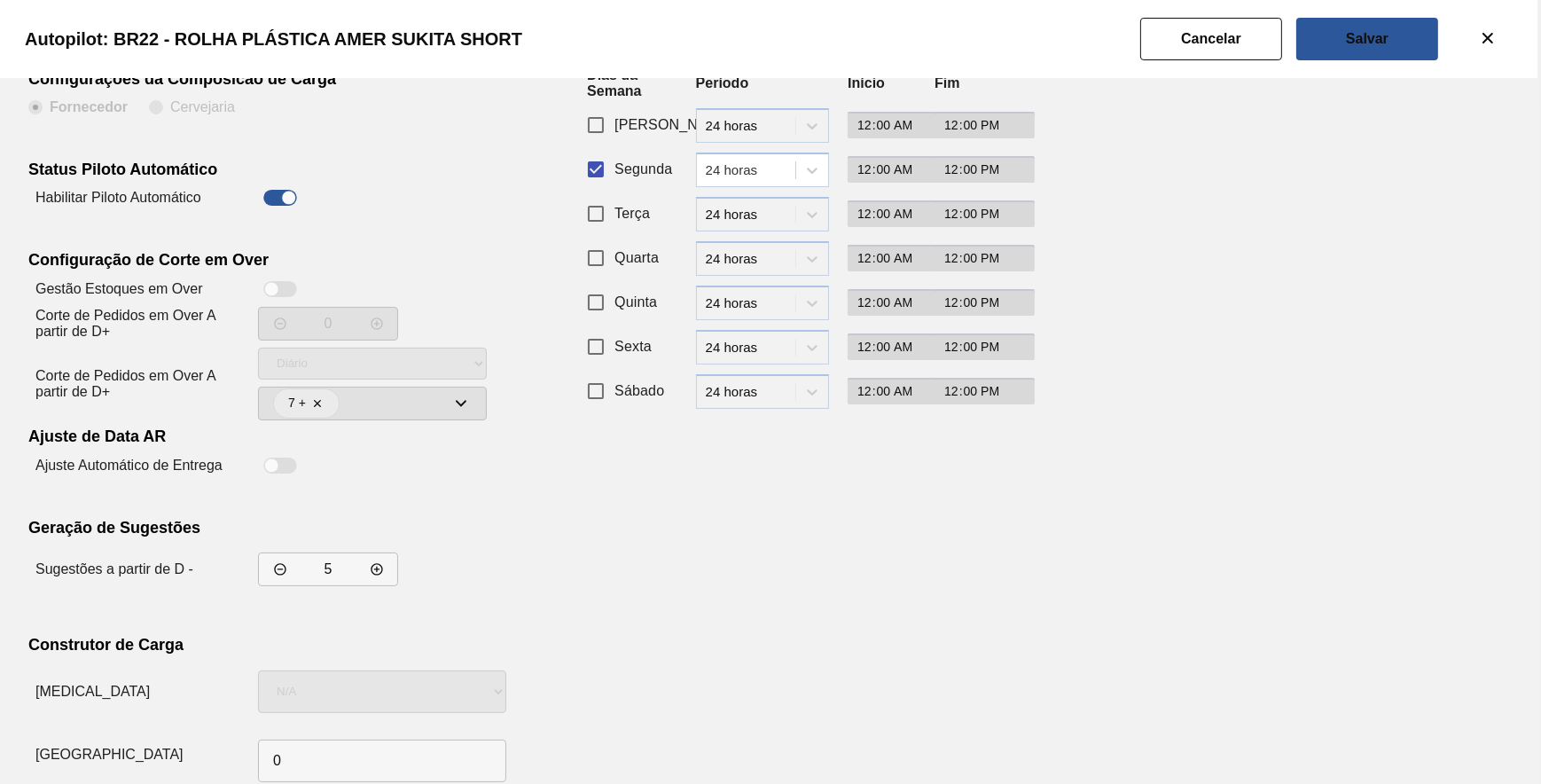
scroll to position [151, 0]
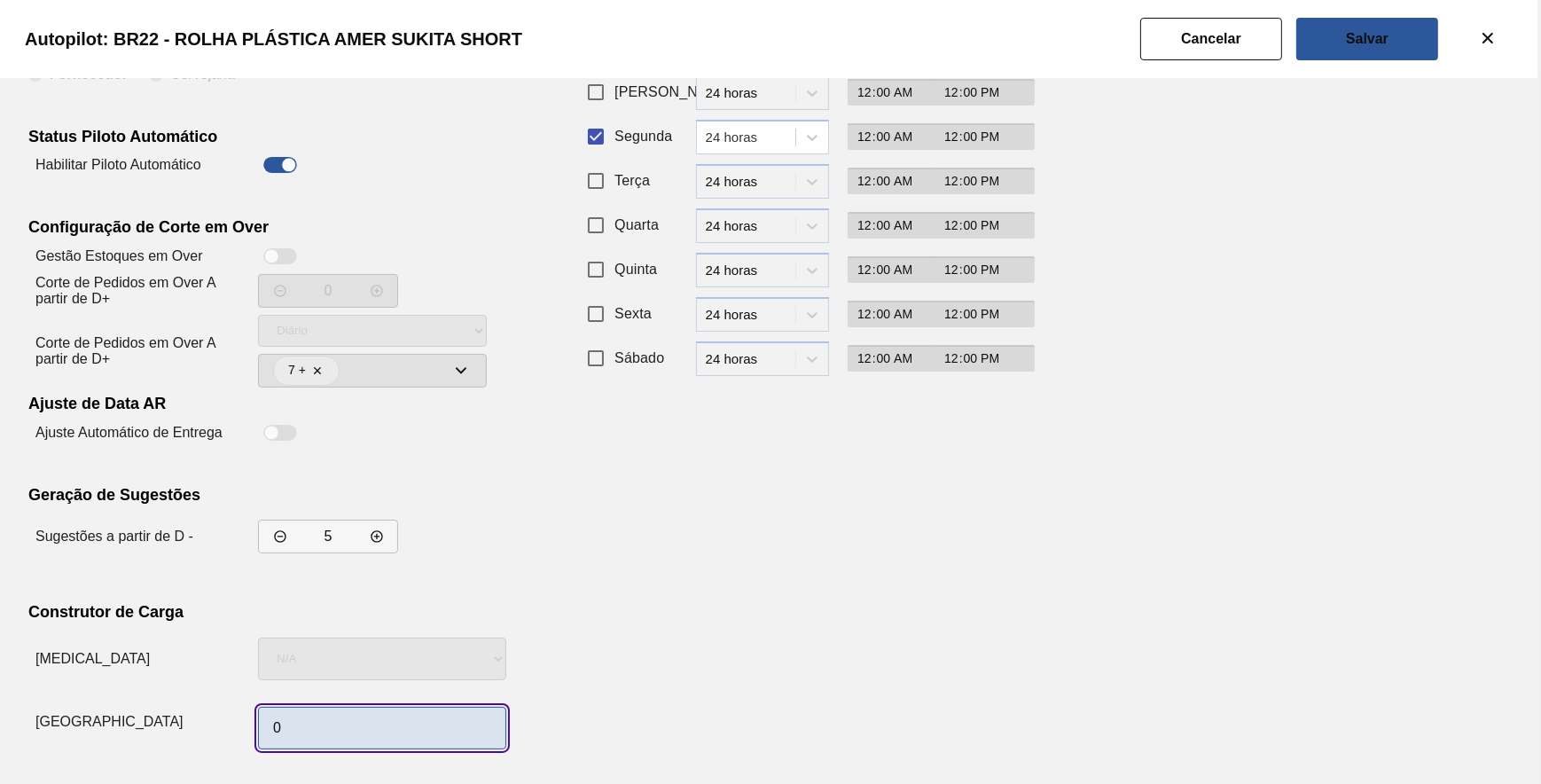
click at [428, 714] on input "0" at bounding box center [382, 728] width 248 height 43
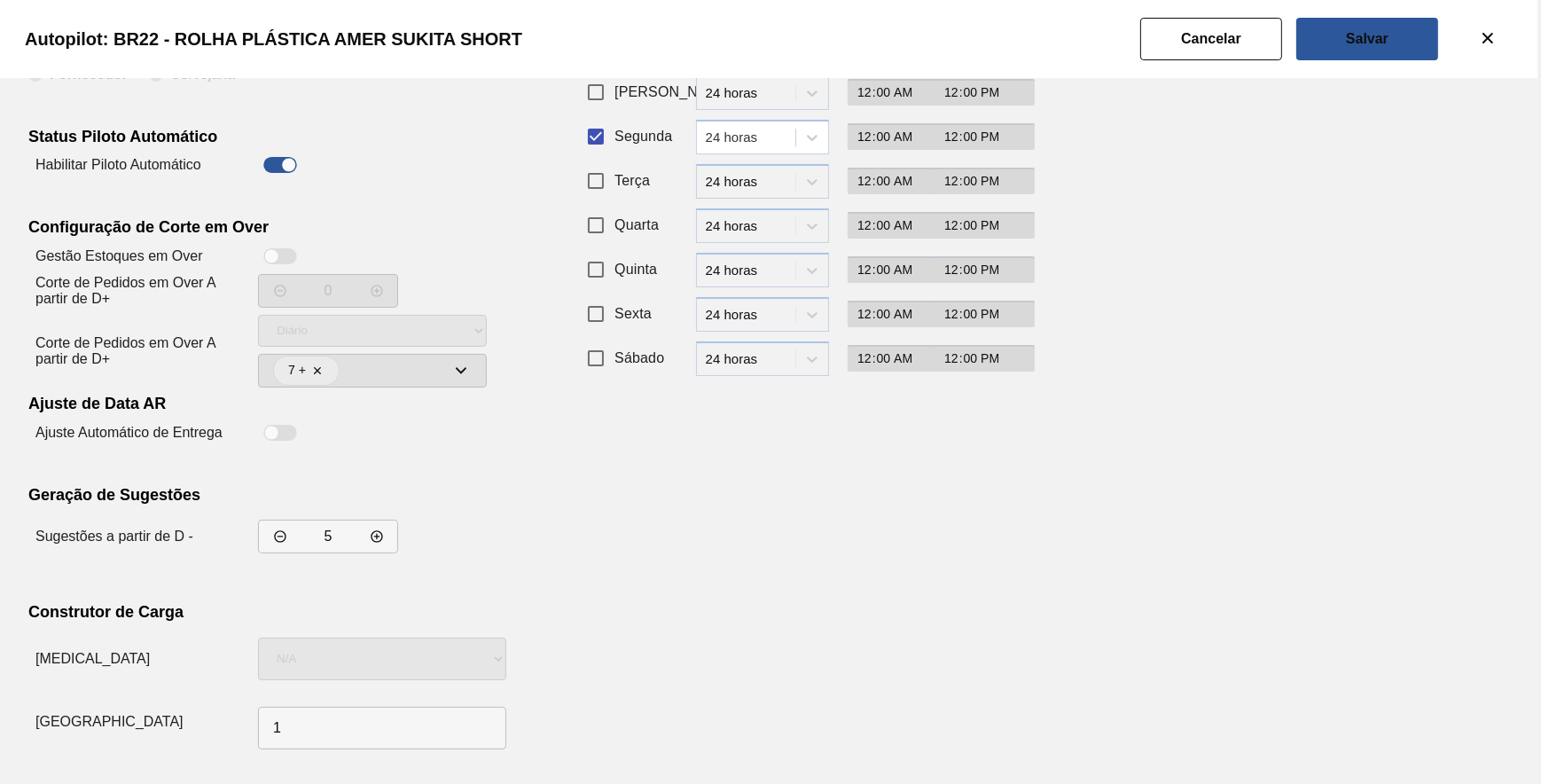
click at [941, 525] on div "Recorrência de Compra Padrão Personalizado Dias da Semana Período Início Fim Do…" at bounding box center [798, 355] width 435 height 801
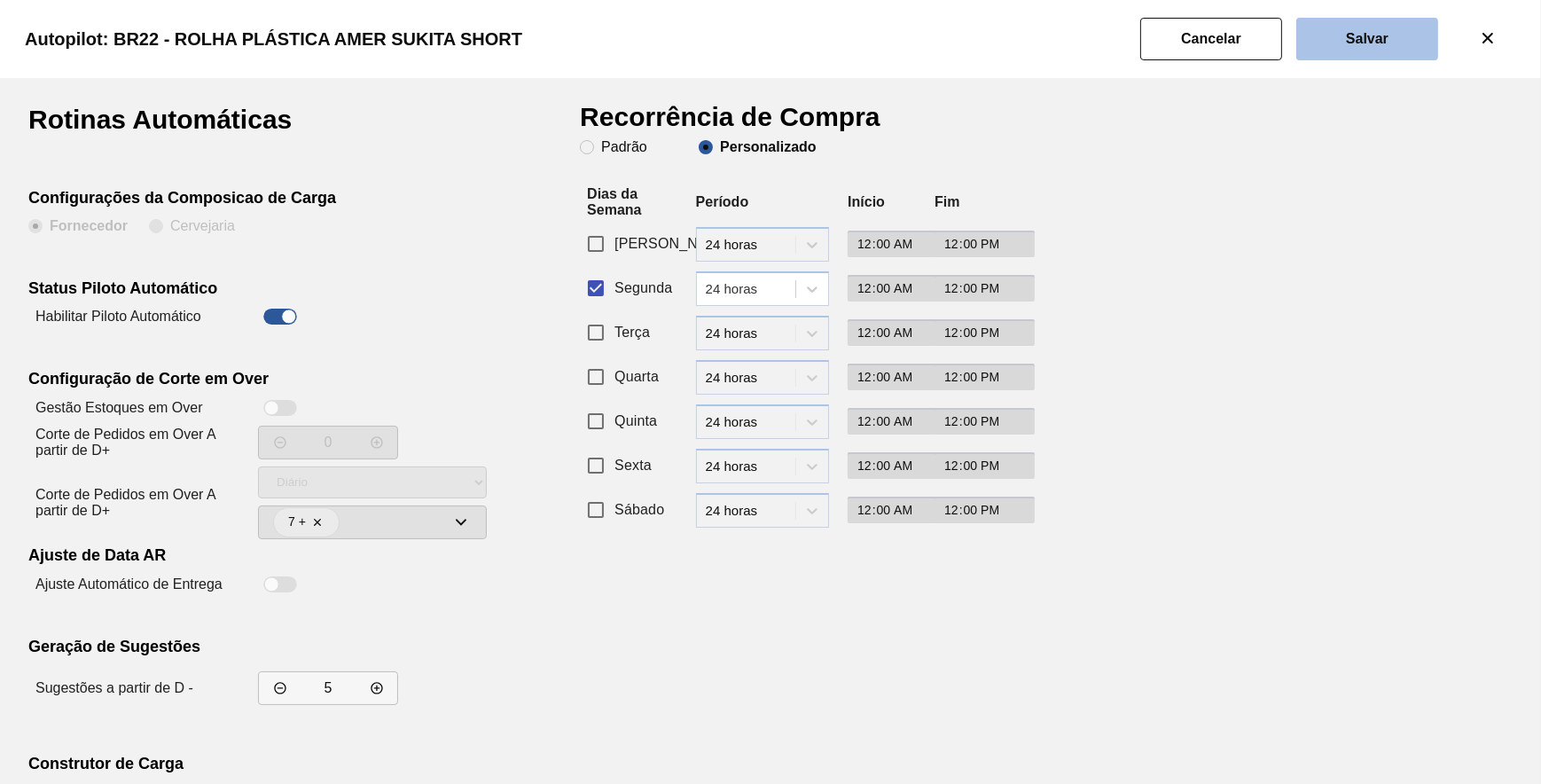
click at [0, 0] on slot "Salvar" at bounding box center [0, 0] width 0 height 0
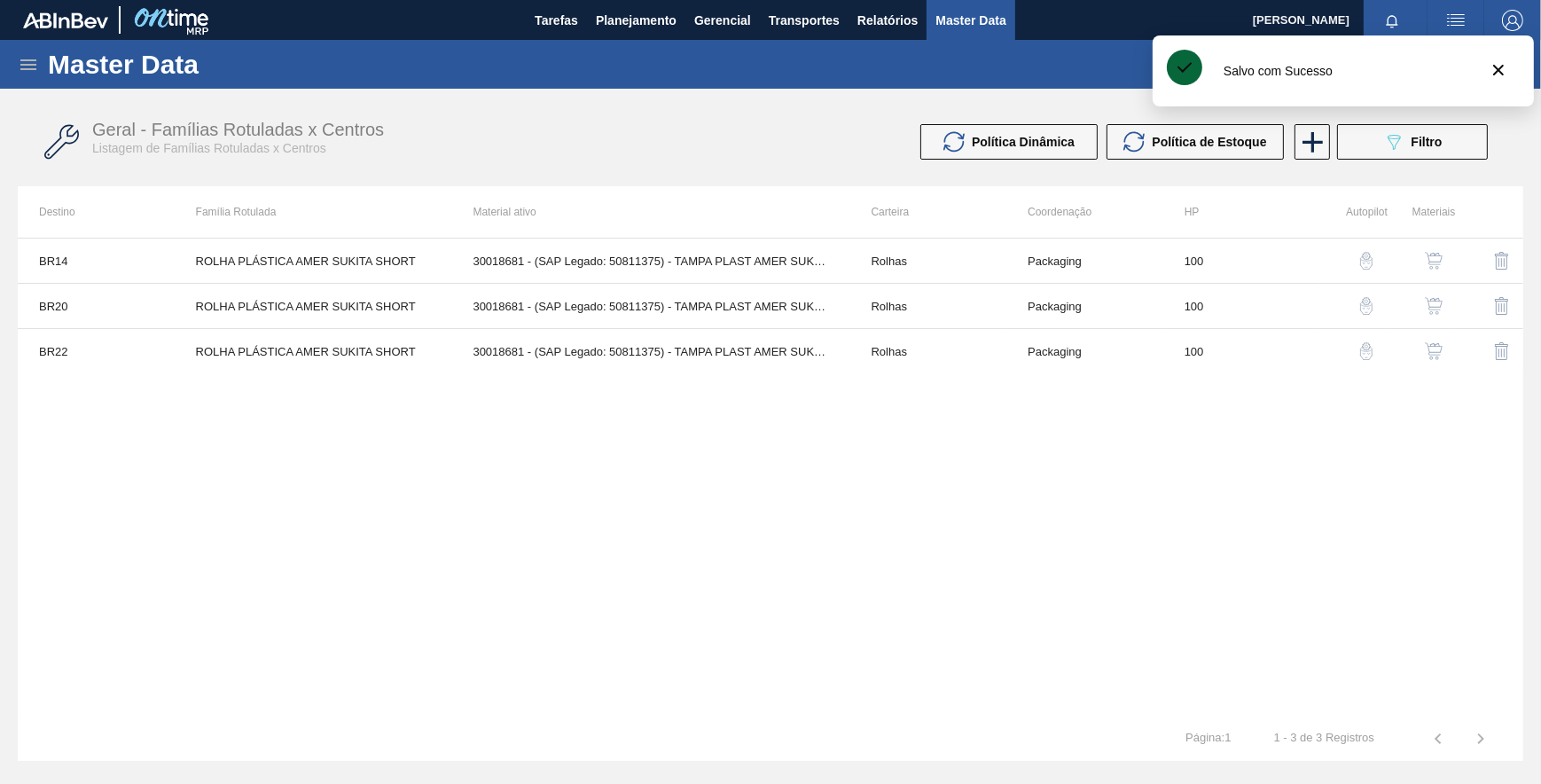
click at [488, 473] on div "BR14 ROLHA PLÁSTICA AMER SUKITA SHORT 30018681 - (SAP Legado: 50811375) - TAMPA…" at bounding box center [770, 476] width 1505 height 478
click at [1361, 133] on button "089F7B8B-B2A5-4AFE-B5C0-19BA573D28AC Filtro" at bounding box center [1412, 142] width 150 height 36
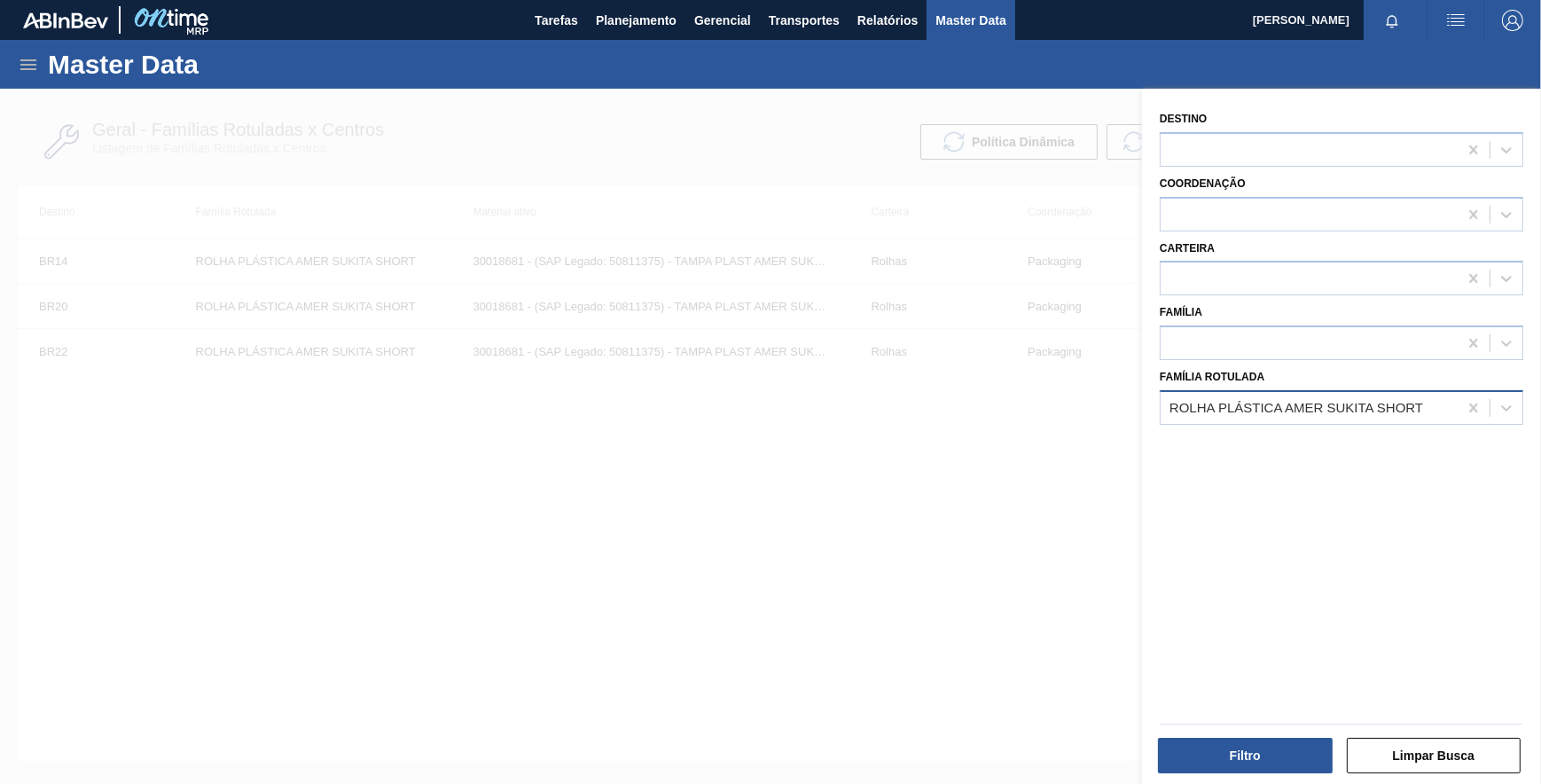
drag, startPoint x: 1396, startPoint y: 407, endPoint x: 1456, endPoint y: 404, distance: 60.1
click at [1401, 407] on div "ROLHA PLÁSTICA AMER SUKITA SHORT" at bounding box center [1295, 408] width 253 height 16
click at [1464, 402] on icon at bounding box center [1473, 408] width 17 height 17
paste Rotulada "ROLHA PLÁSTICA AMER GCA SHORT"
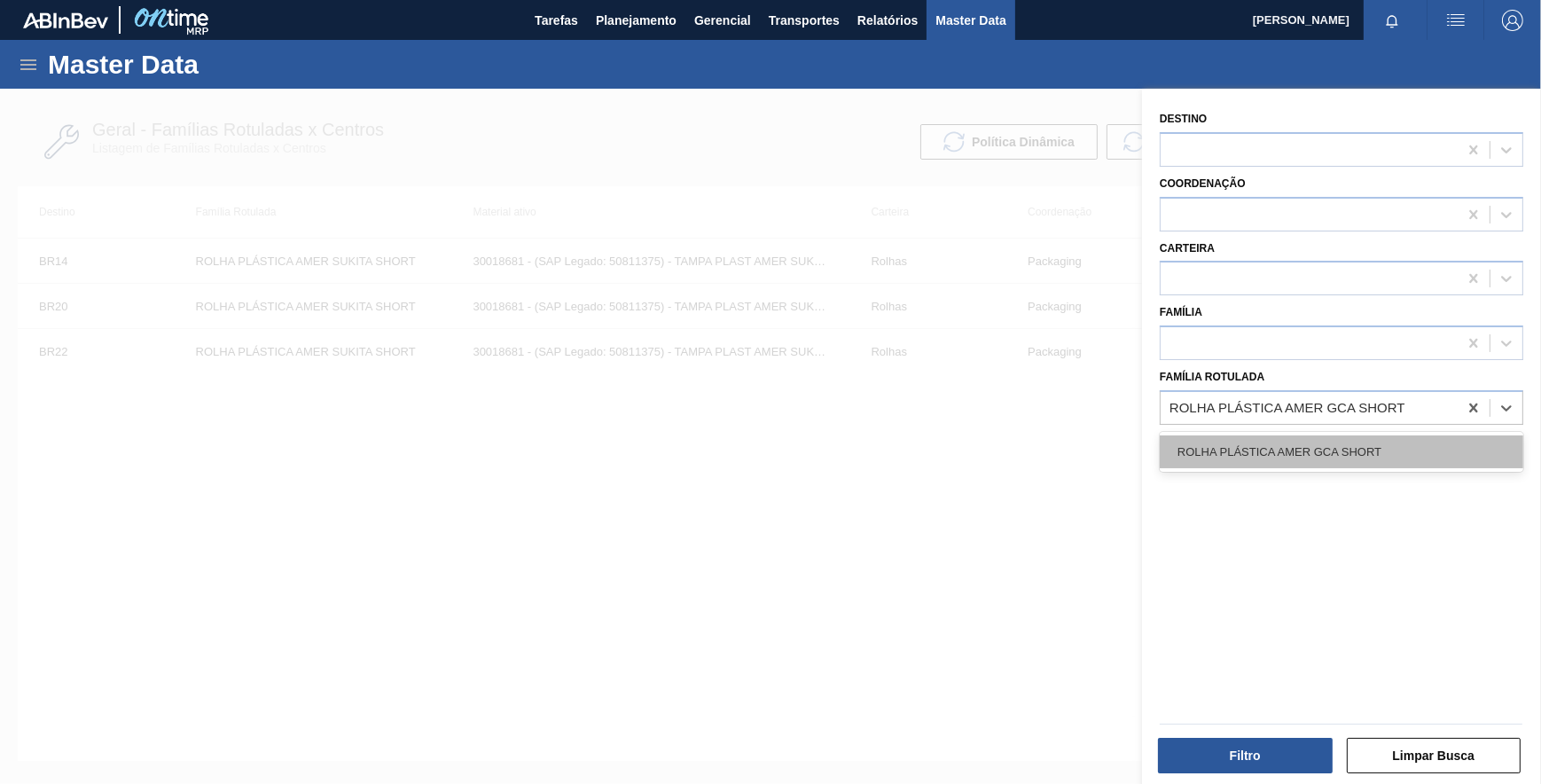
click at [1311, 458] on div "ROLHA PLÁSTICA AMER GCA SHORT" at bounding box center [1341, 452] width 364 height 33
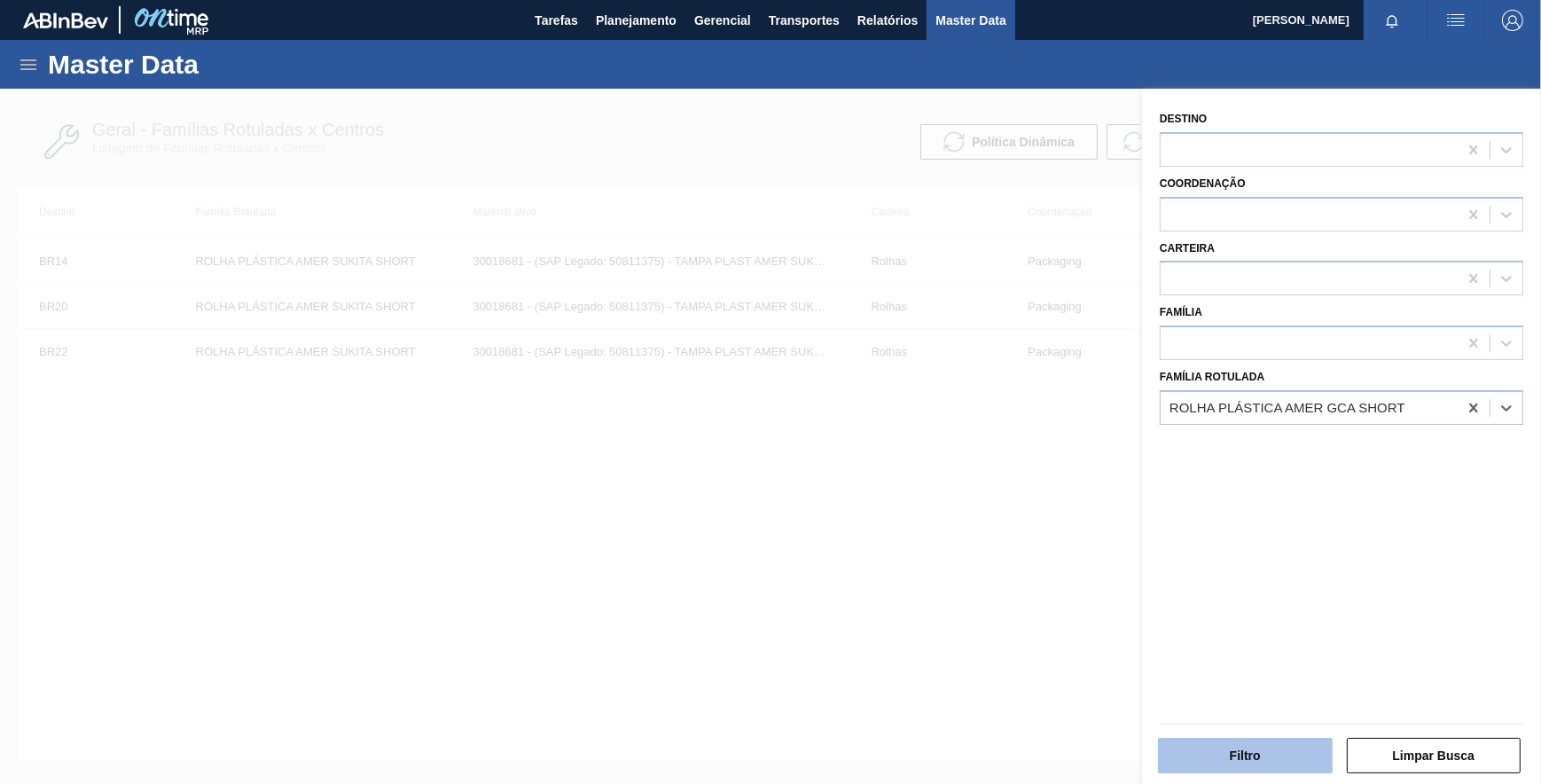
click at [1249, 748] on button "Filtro" at bounding box center [1245, 755] width 175 height 36
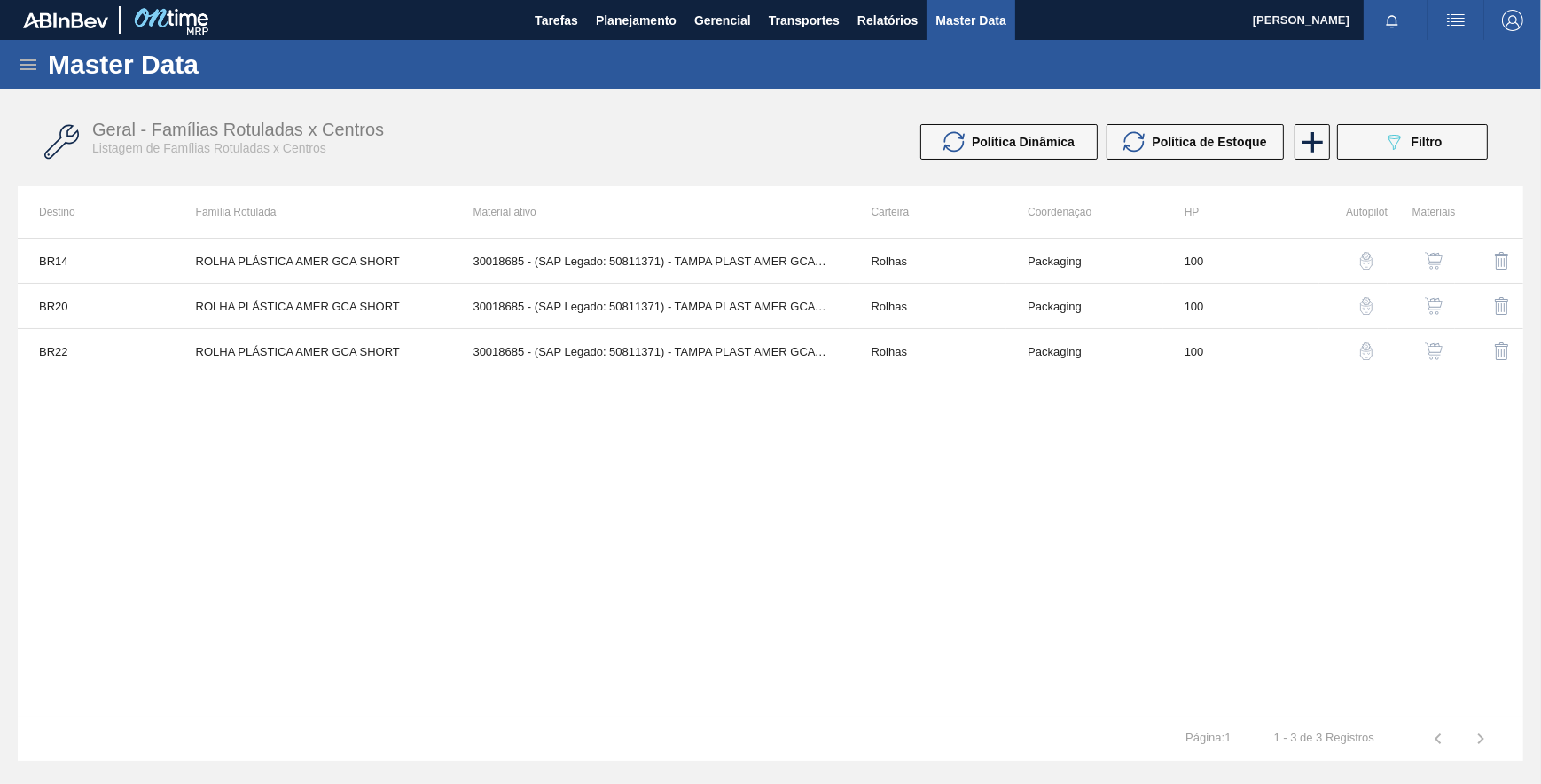
click at [1361, 260] on img "button" at bounding box center [1366, 260] width 17 height 17
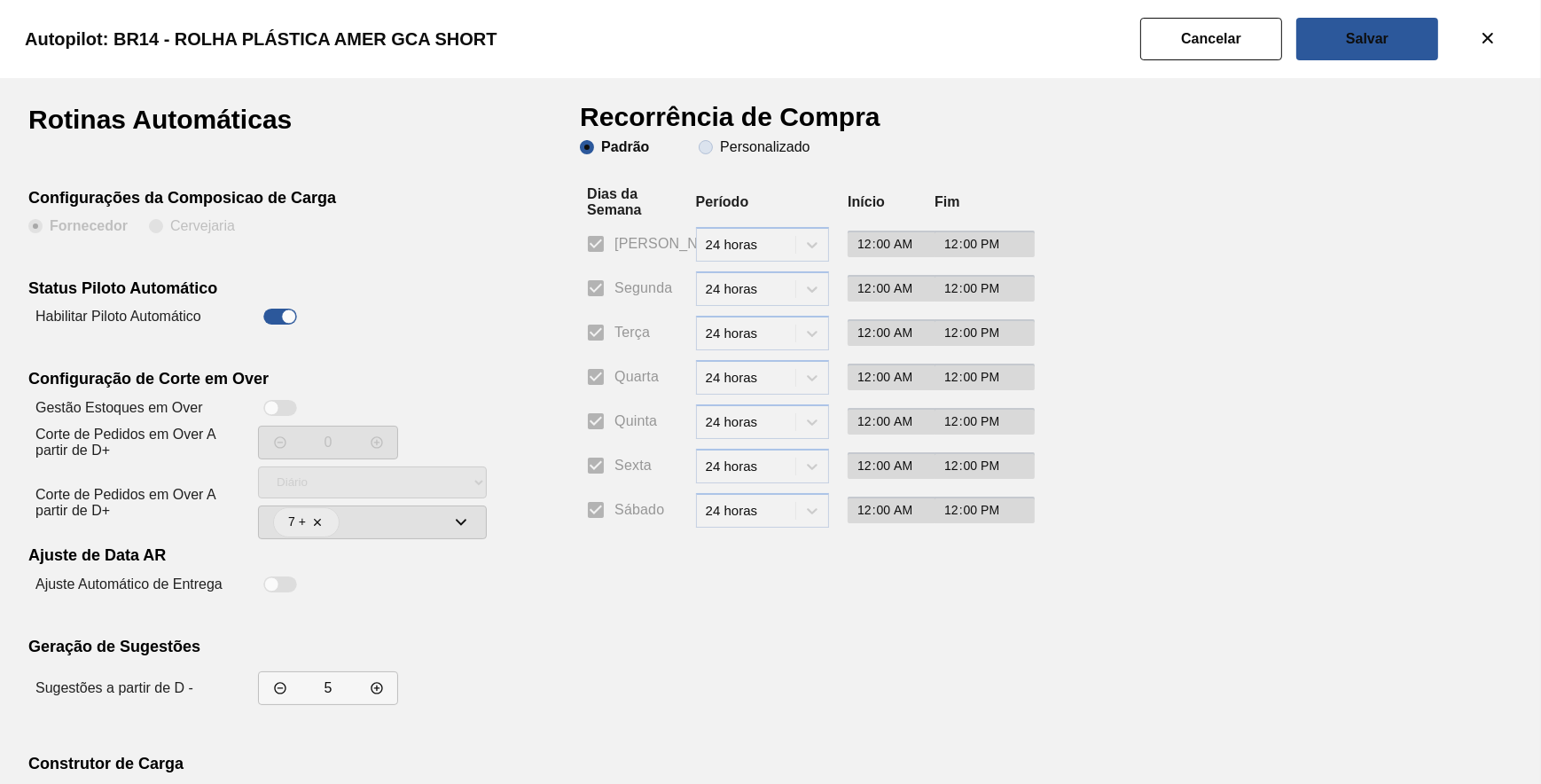
click at [0, 0] on slot "Personalizado" at bounding box center [0, 0] width 0 height 0
click at [720, 150] on input "Personalizado" at bounding box center [705, 147] width 28 height 28
click at [603, 281] on input "Segunda" at bounding box center [596, 288] width 37 height 37
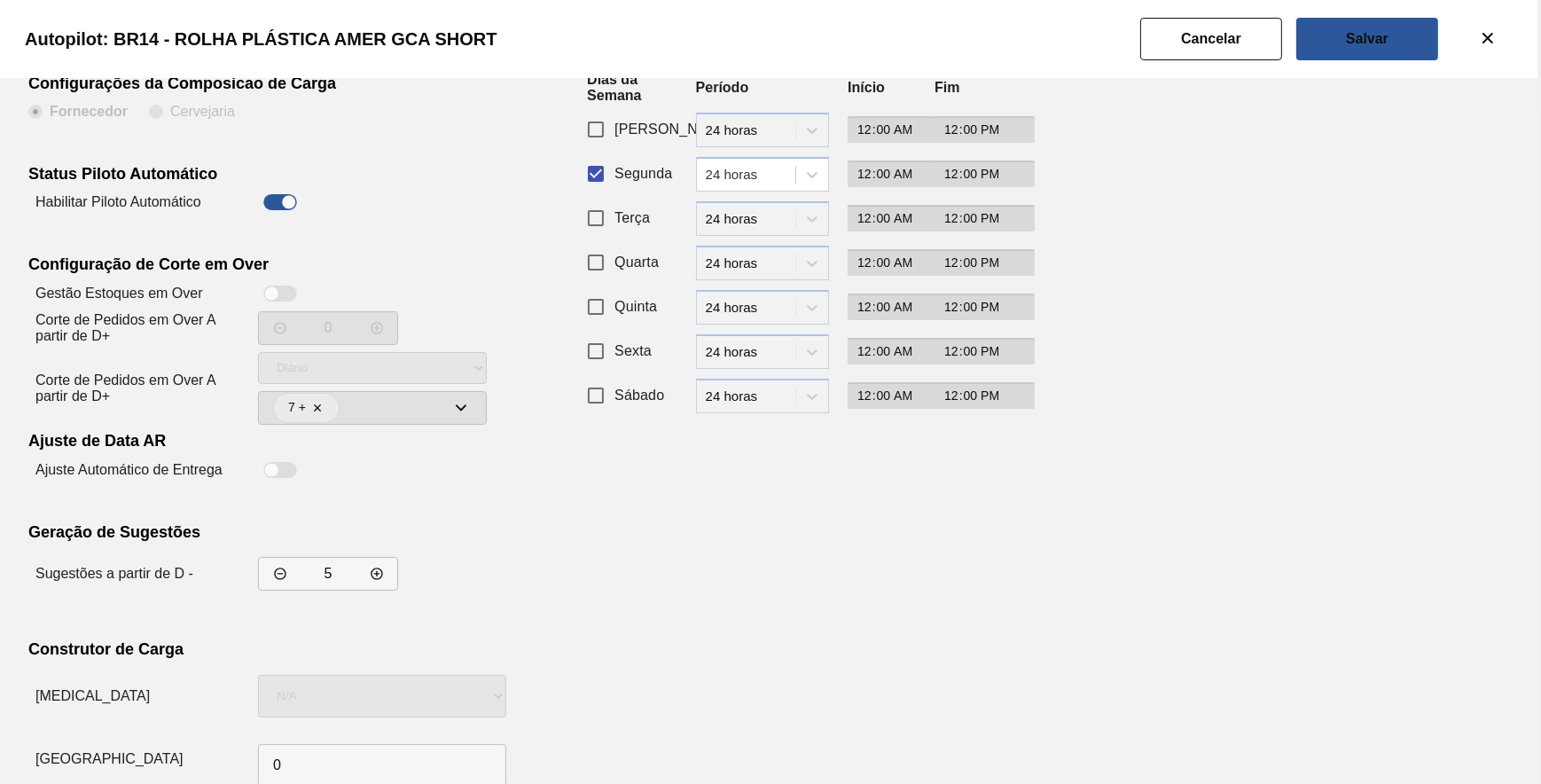
scroll to position [151, 0]
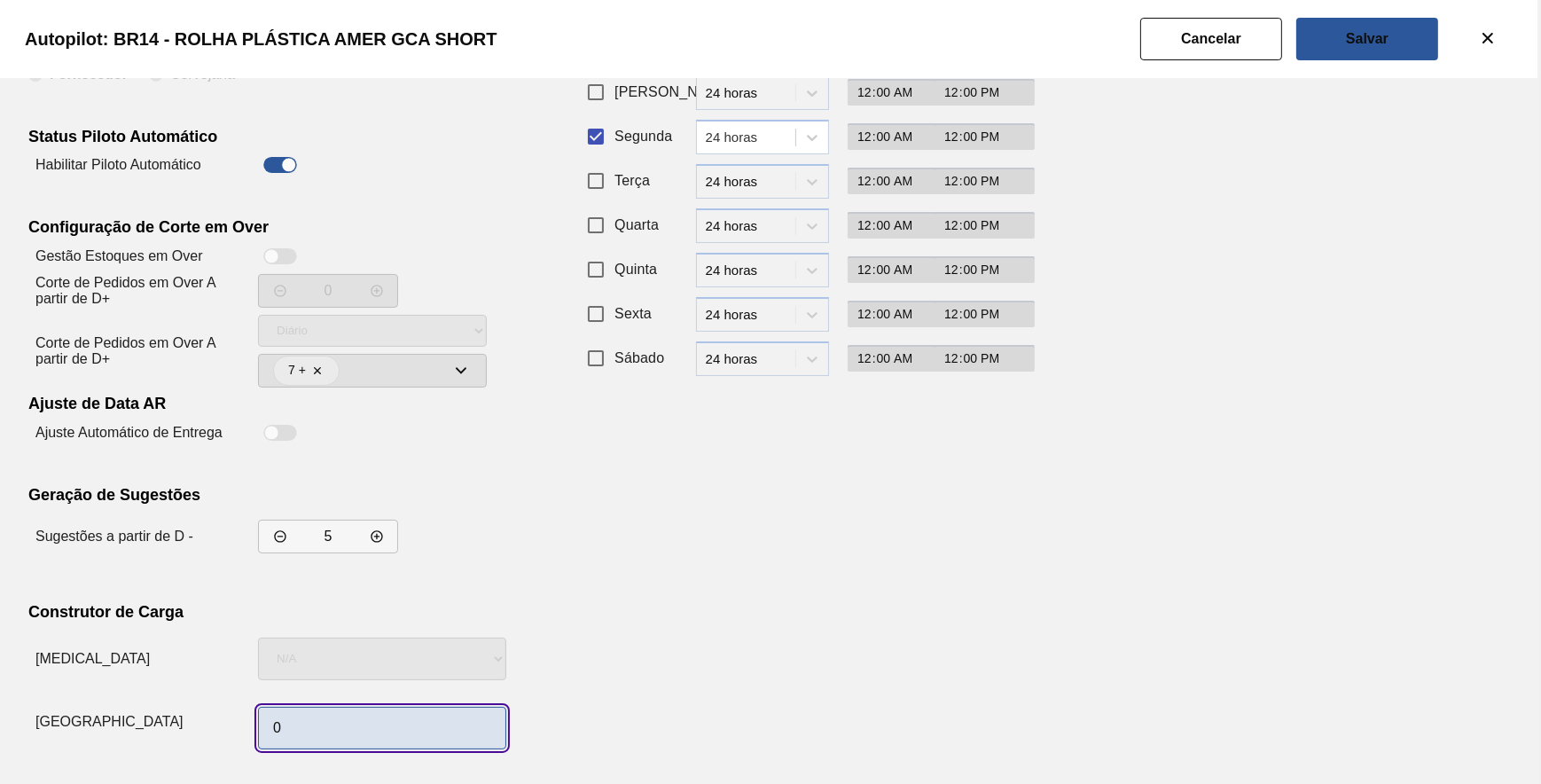
click at [299, 744] on input "0" at bounding box center [382, 728] width 248 height 43
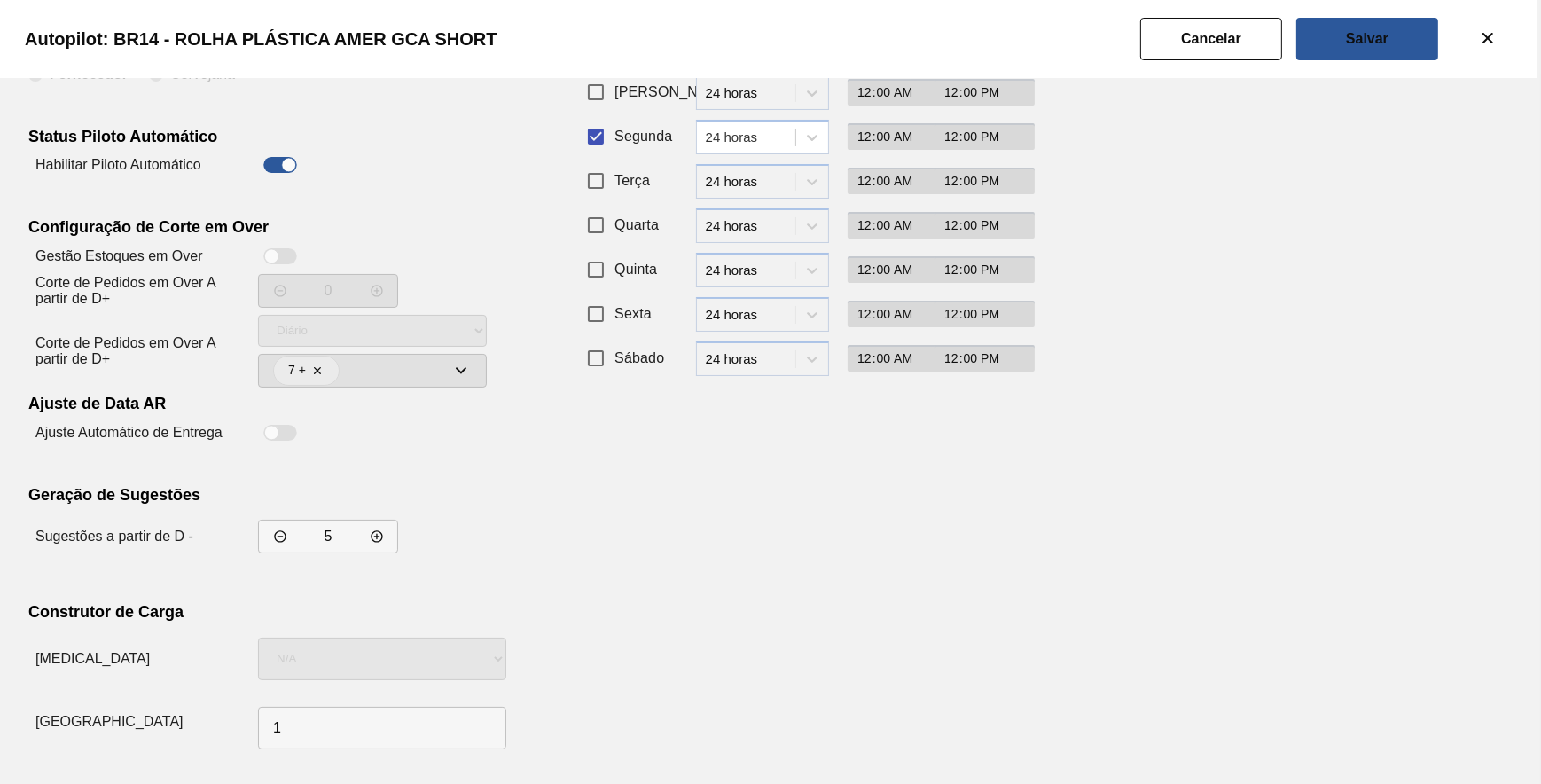
click at [869, 582] on div "Recorrência de Compra Padrão Personalizado Dias da Semana Período Início Fim Do…" at bounding box center [798, 355] width 435 height 801
click at [1194, 497] on div "Rotinas Automáticas Configurações da Composicao de Carga Fornecedor Cervejaria …" at bounding box center [770, 355] width 1485 height 801
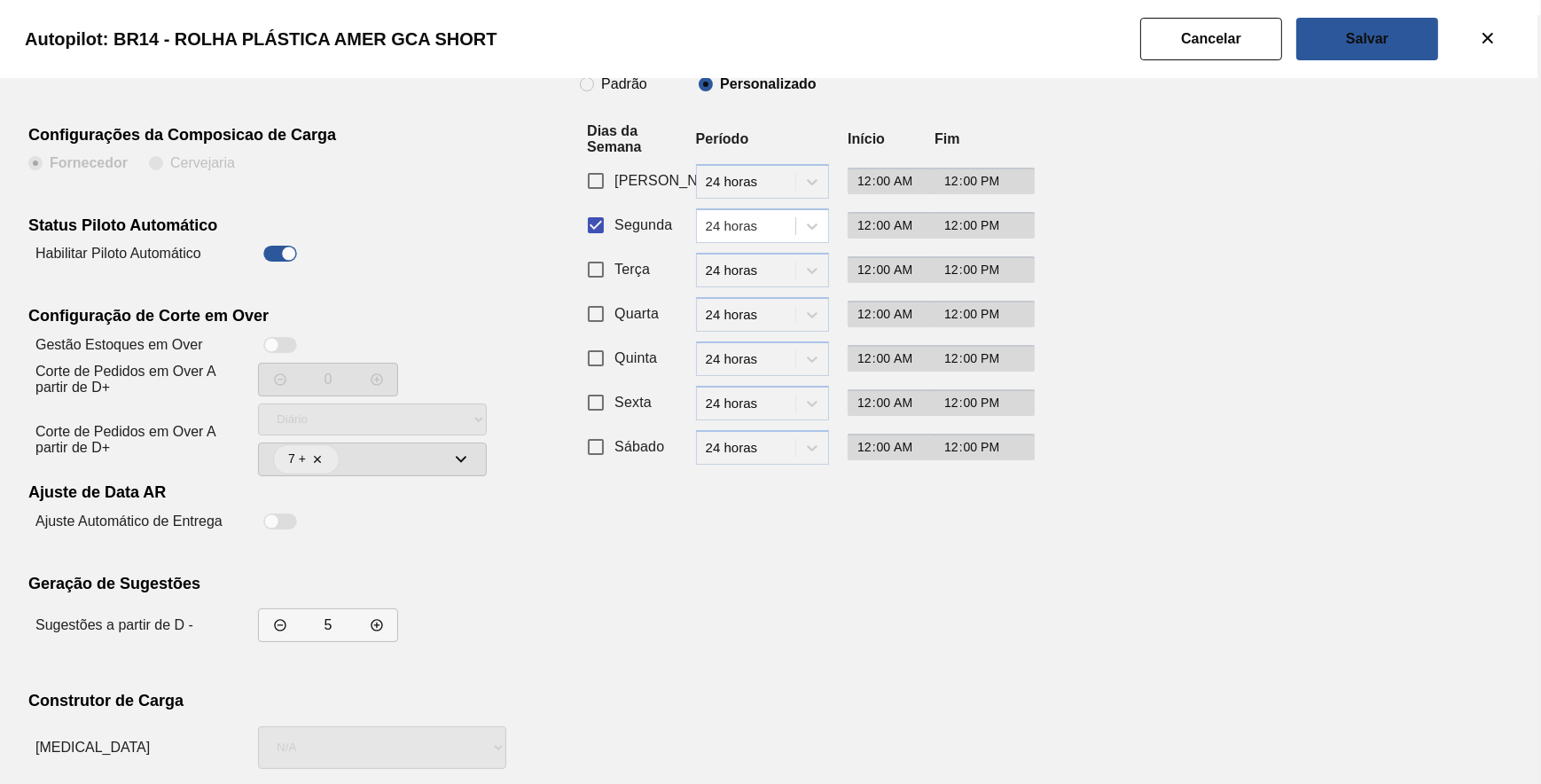
scroll to position [0, 0]
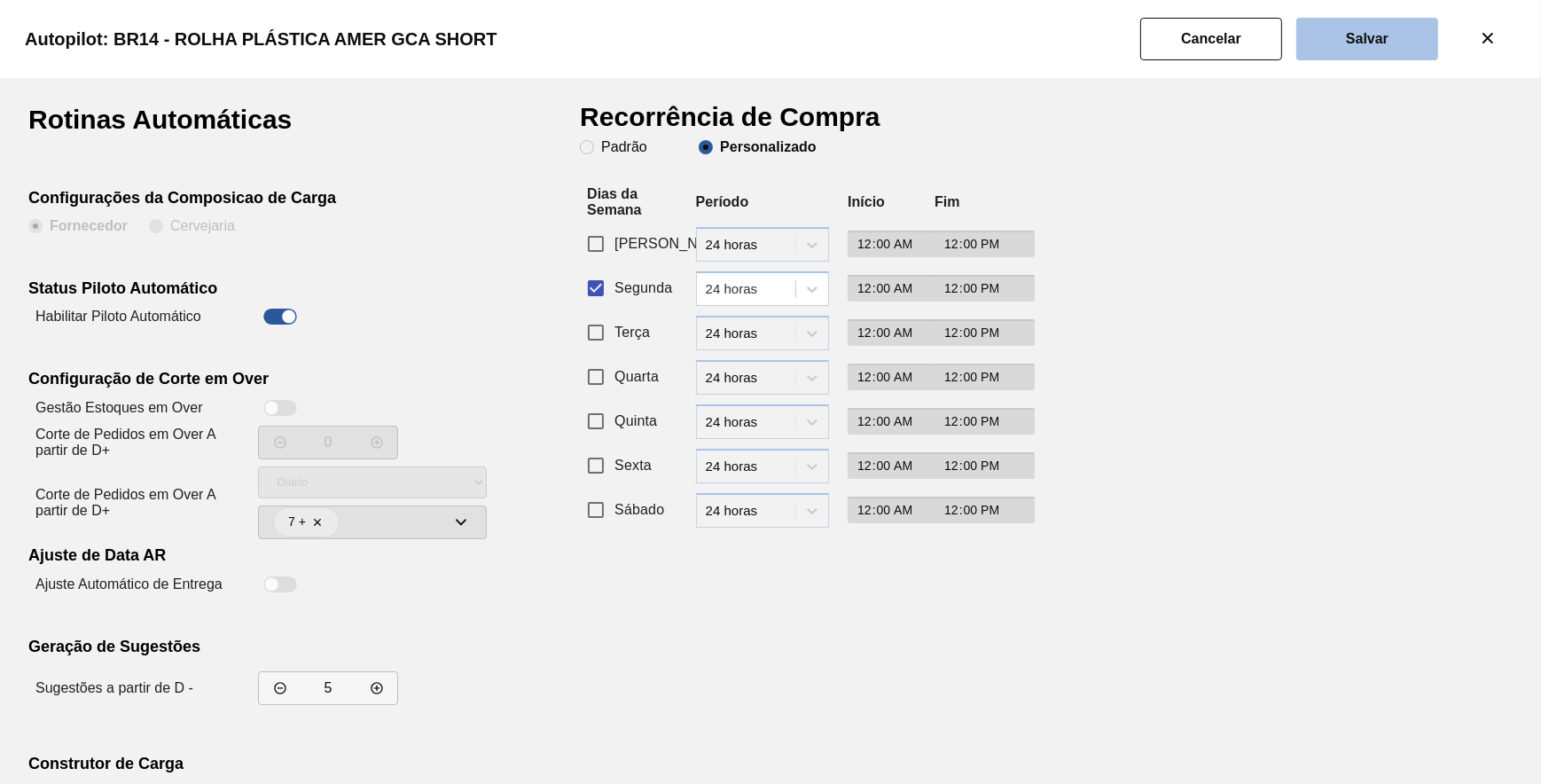
click at [0, 0] on slot "Salvar" at bounding box center [0, 0] width 0 height 0
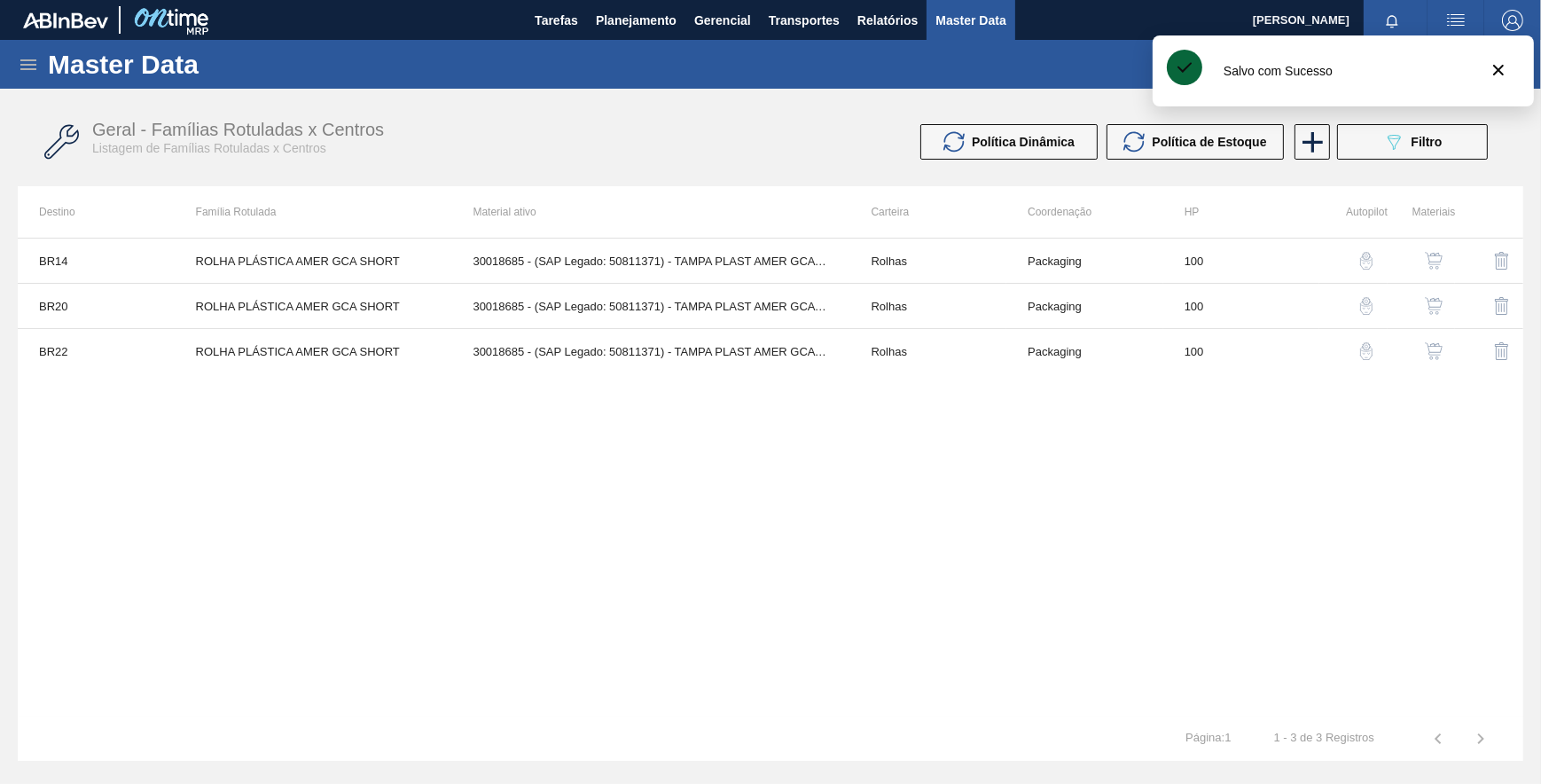
click at [1367, 295] on button "button" at bounding box center [1366, 306] width 43 height 43
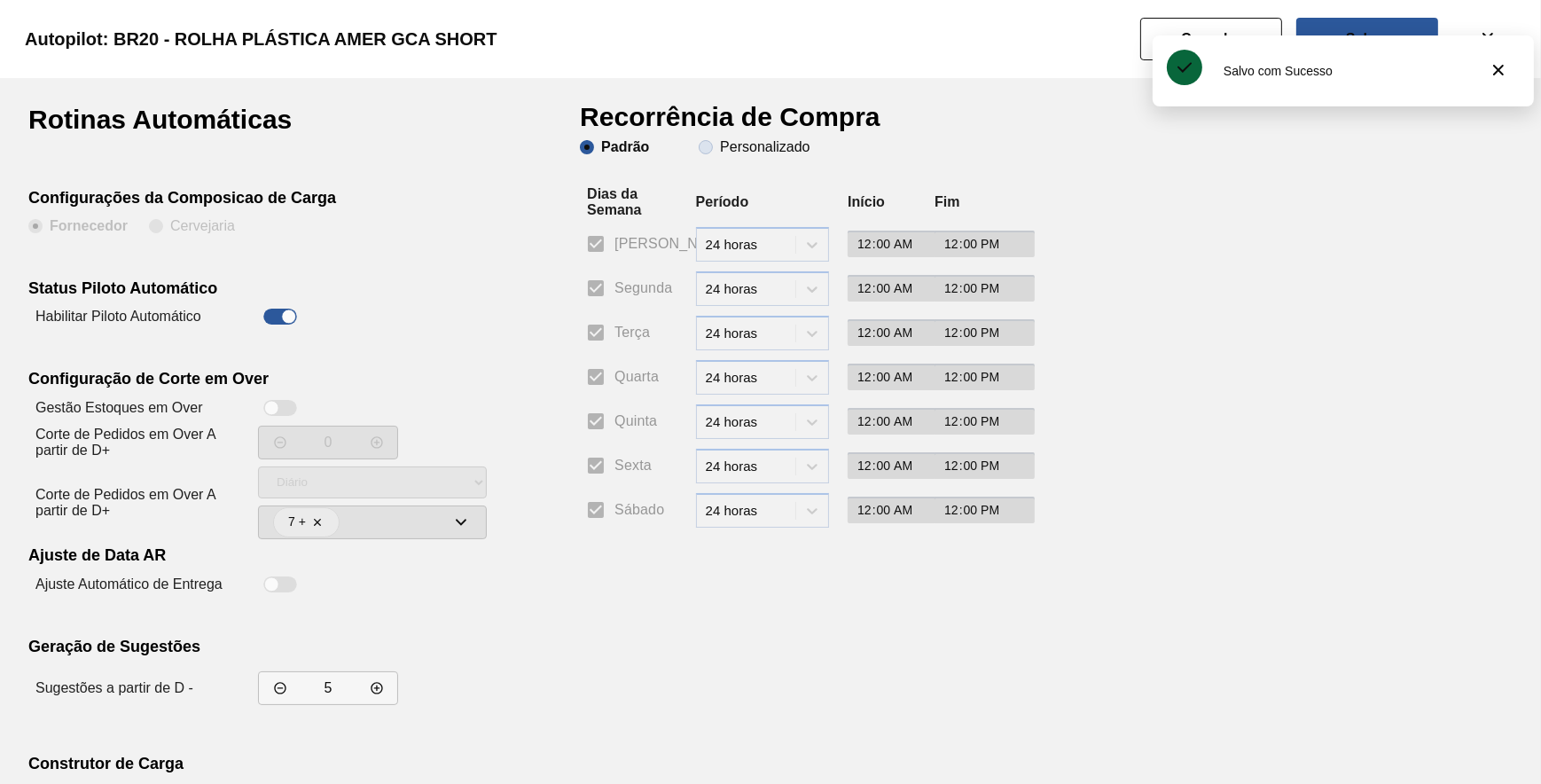
drag, startPoint x: 774, startPoint y: 164, endPoint x: 770, endPoint y: 150, distance: 14.6
click at [770, 150] on div "Padrão Personalizado" at bounding box center [798, 163] width 435 height 47
click at [0, 0] on slot "Personalizado" at bounding box center [0, 0] width 0 height 0
click at [720, 147] on input "Personalizado" at bounding box center [705, 147] width 28 height 28
click at [596, 286] on input "Segunda" at bounding box center [596, 288] width 37 height 37
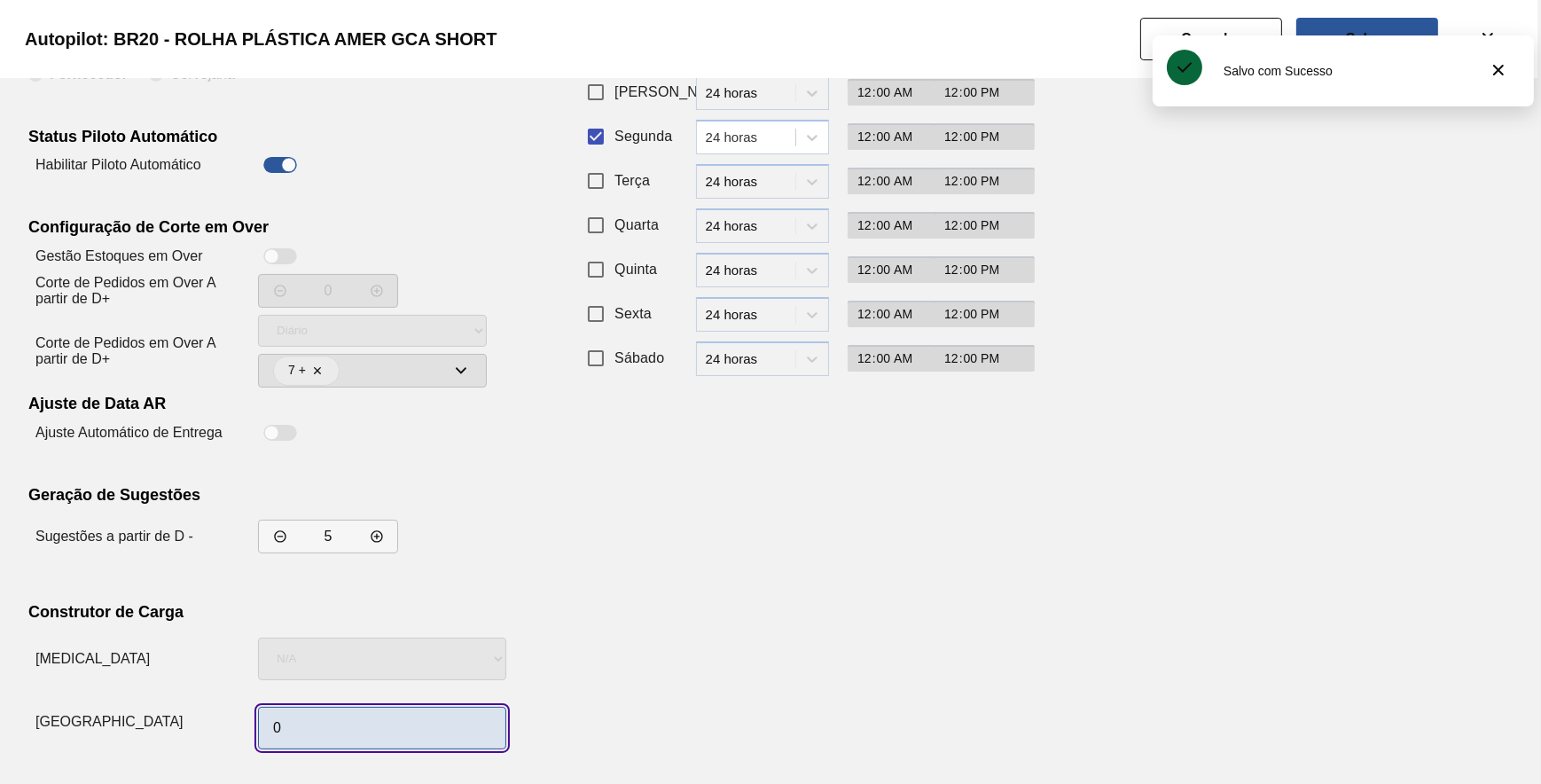
click at [372, 721] on input "0" at bounding box center [382, 728] width 248 height 43
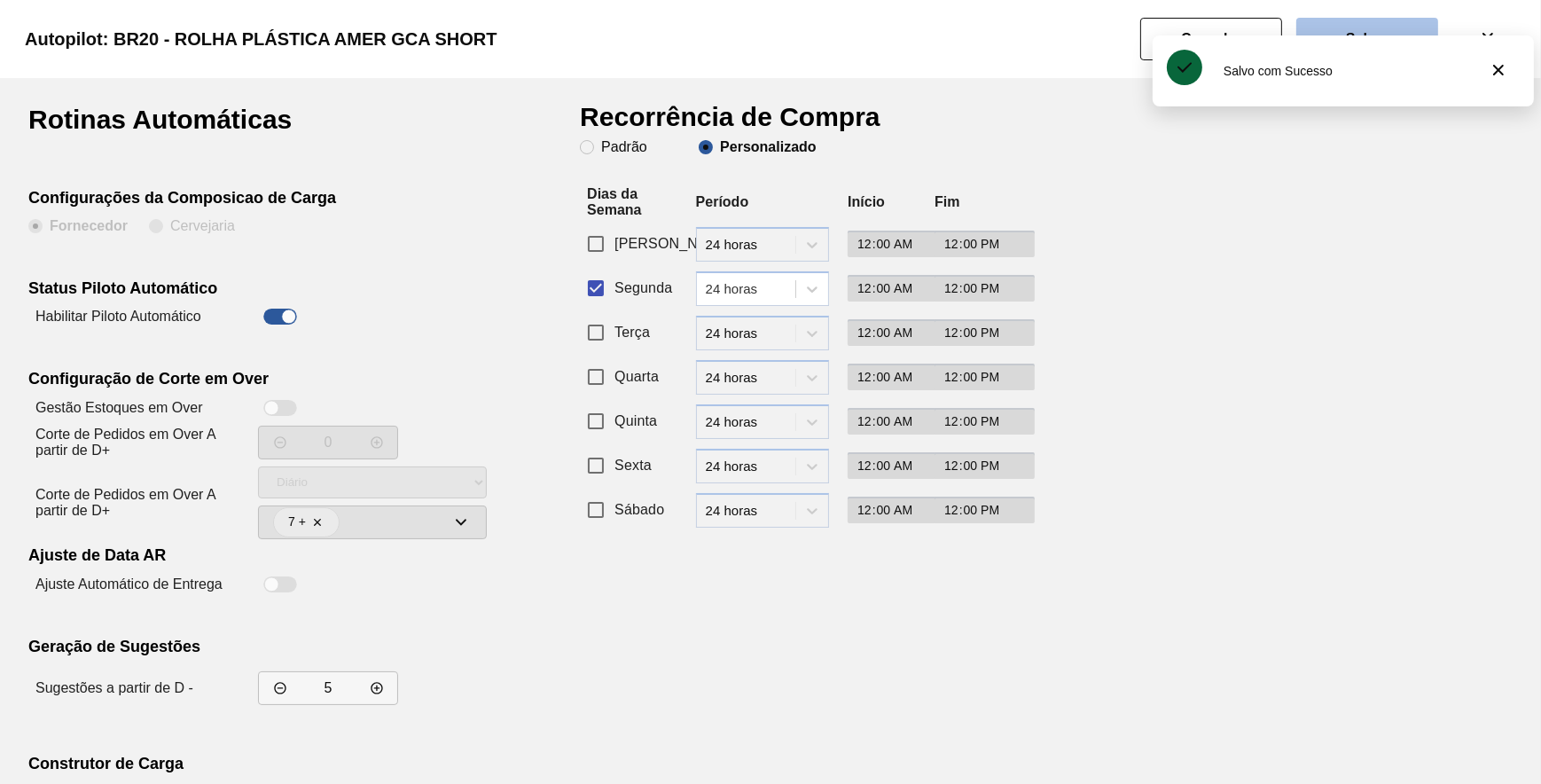
click at [1375, 23] on button "Salvar" at bounding box center [1367, 39] width 142 height 43
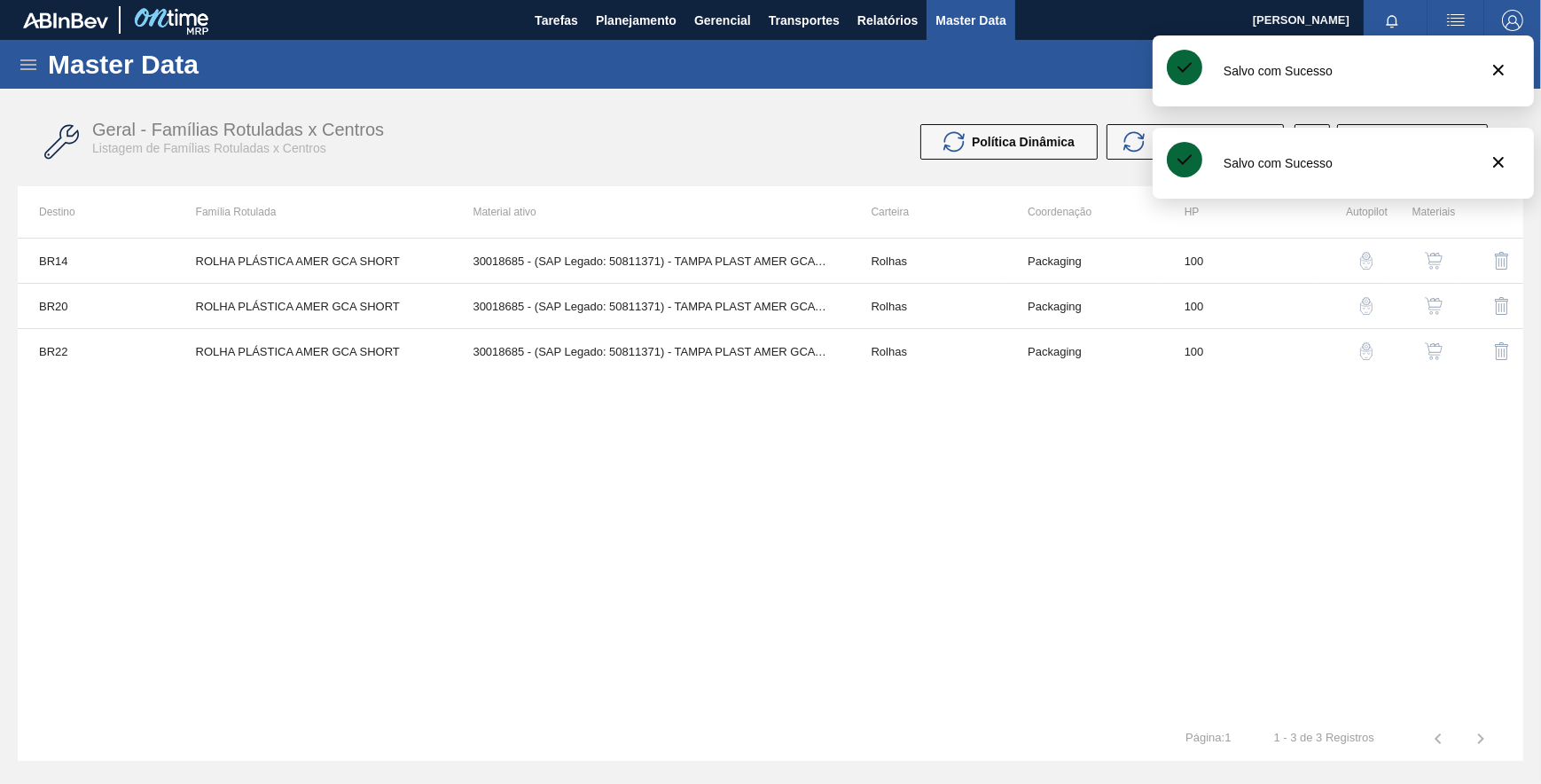
click at [1368, 355] on img "button" at bounding box center [1366, 351] width 17 height 17
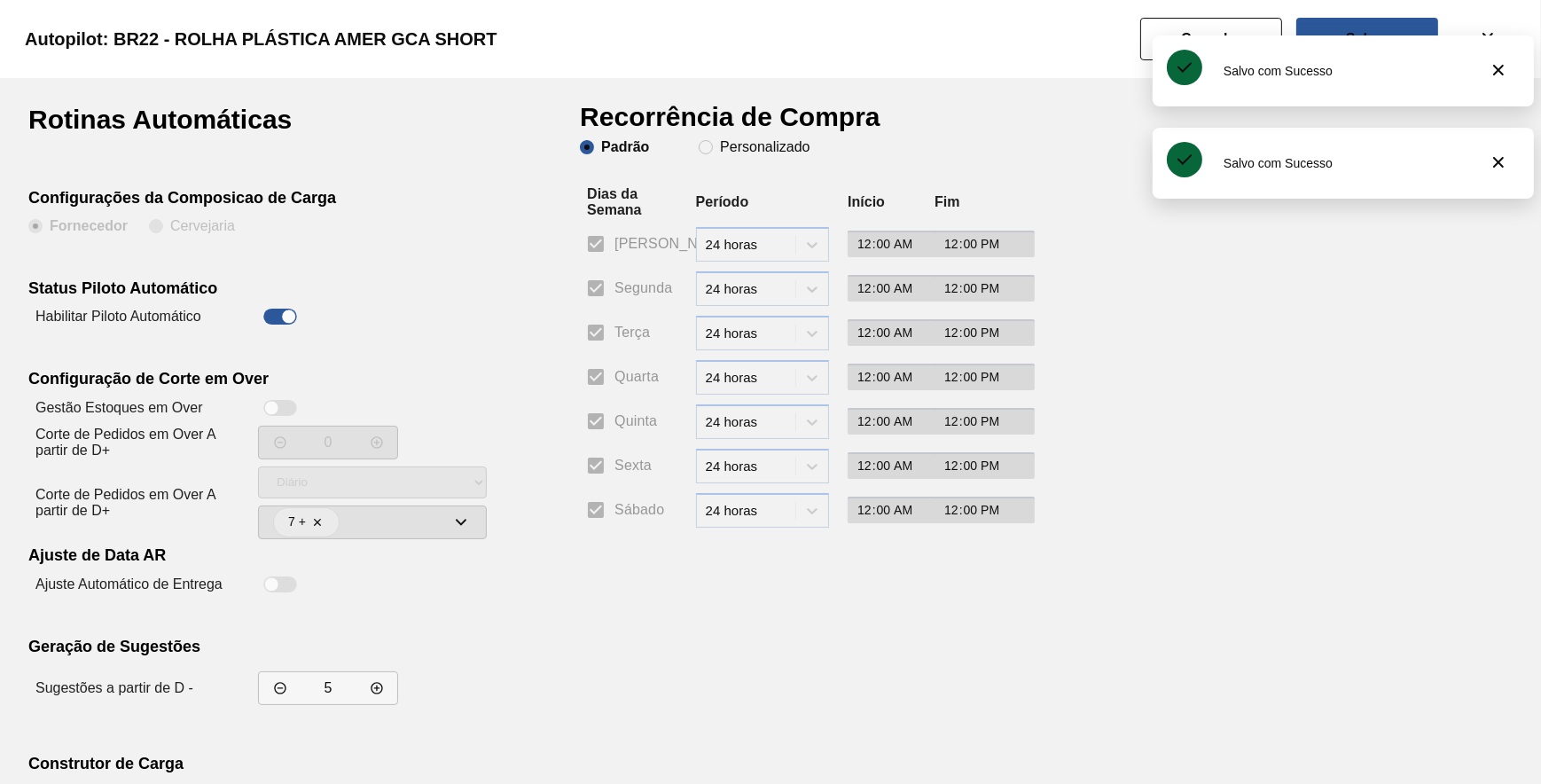
click at [786, 159] on div "Padrão Personalizado" at bounding box center [798, 163] width 435 height 47
click at [0, 0] on slot "Personalizado" at bounding box center [0, 0] width 0 height 0
click at [720, 150] on input "Personalizado" at bounding box center [705, 147] width 28 height 28
click at [626, 283] on span "Segunda" at bounding box center [642, 288] width 57 height 21
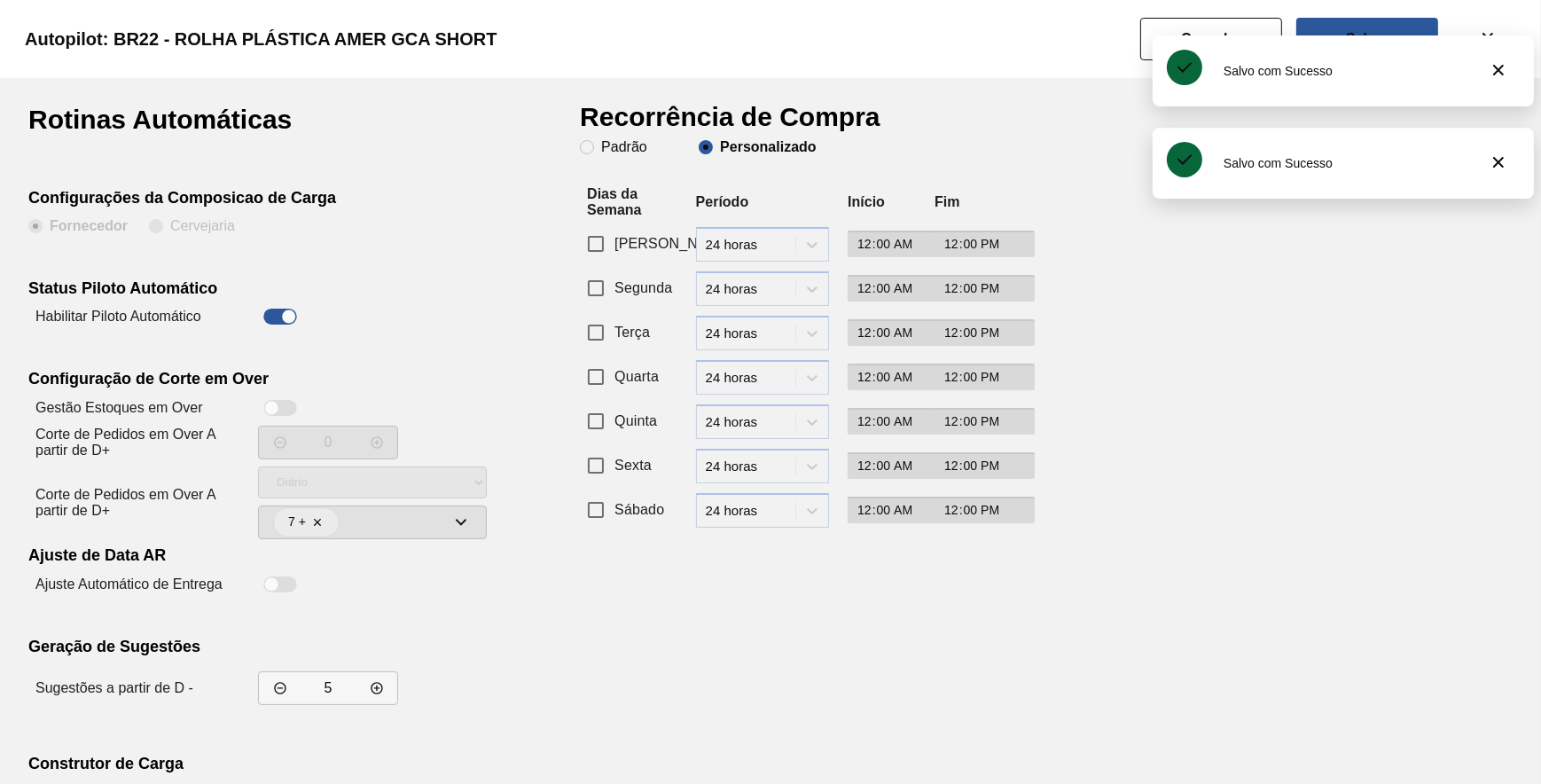
click at [614, 283] on input "Segunda" at bounding box center [596, 288] width 37 height 37
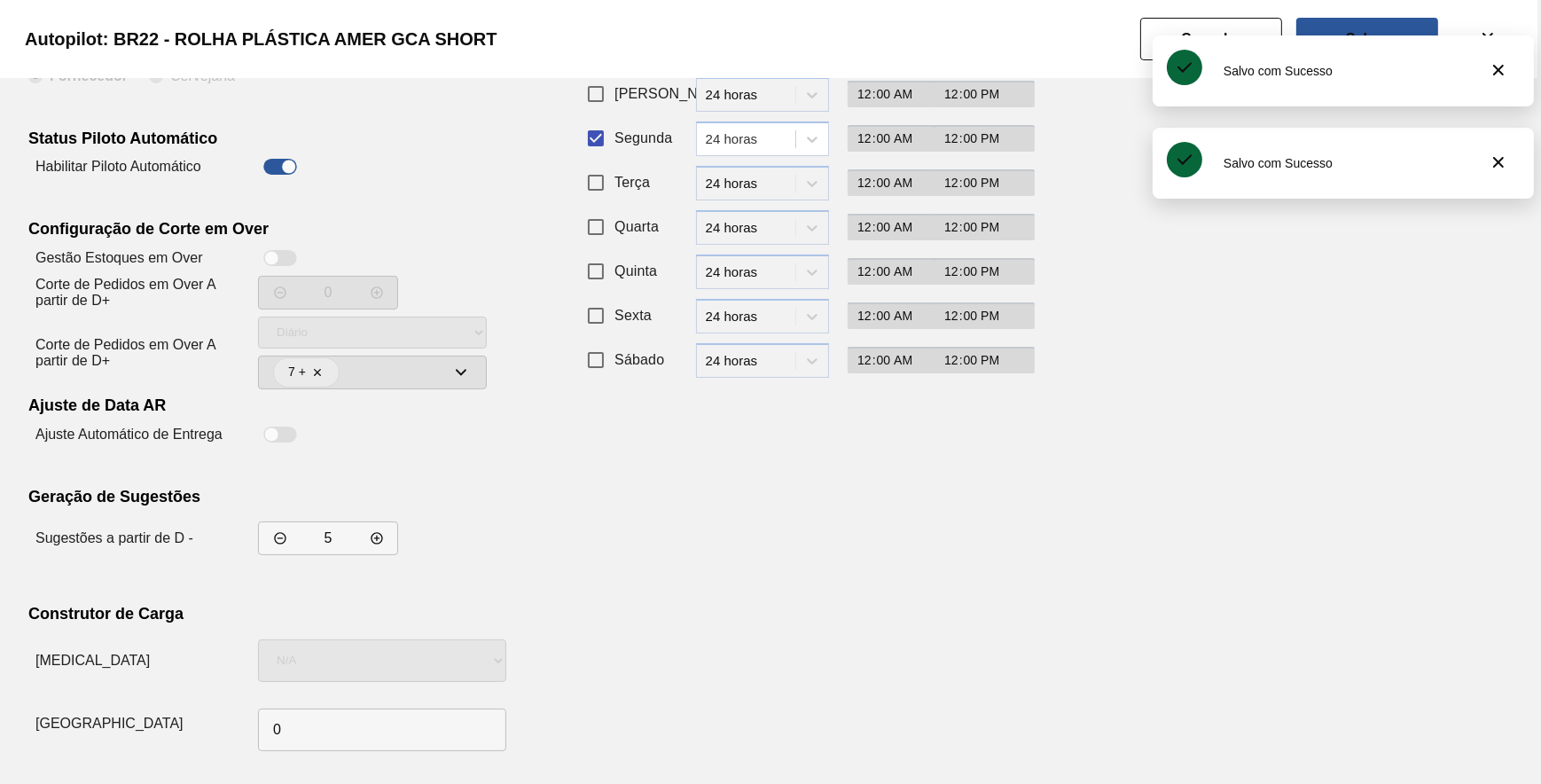
scroll to position [151, 0]
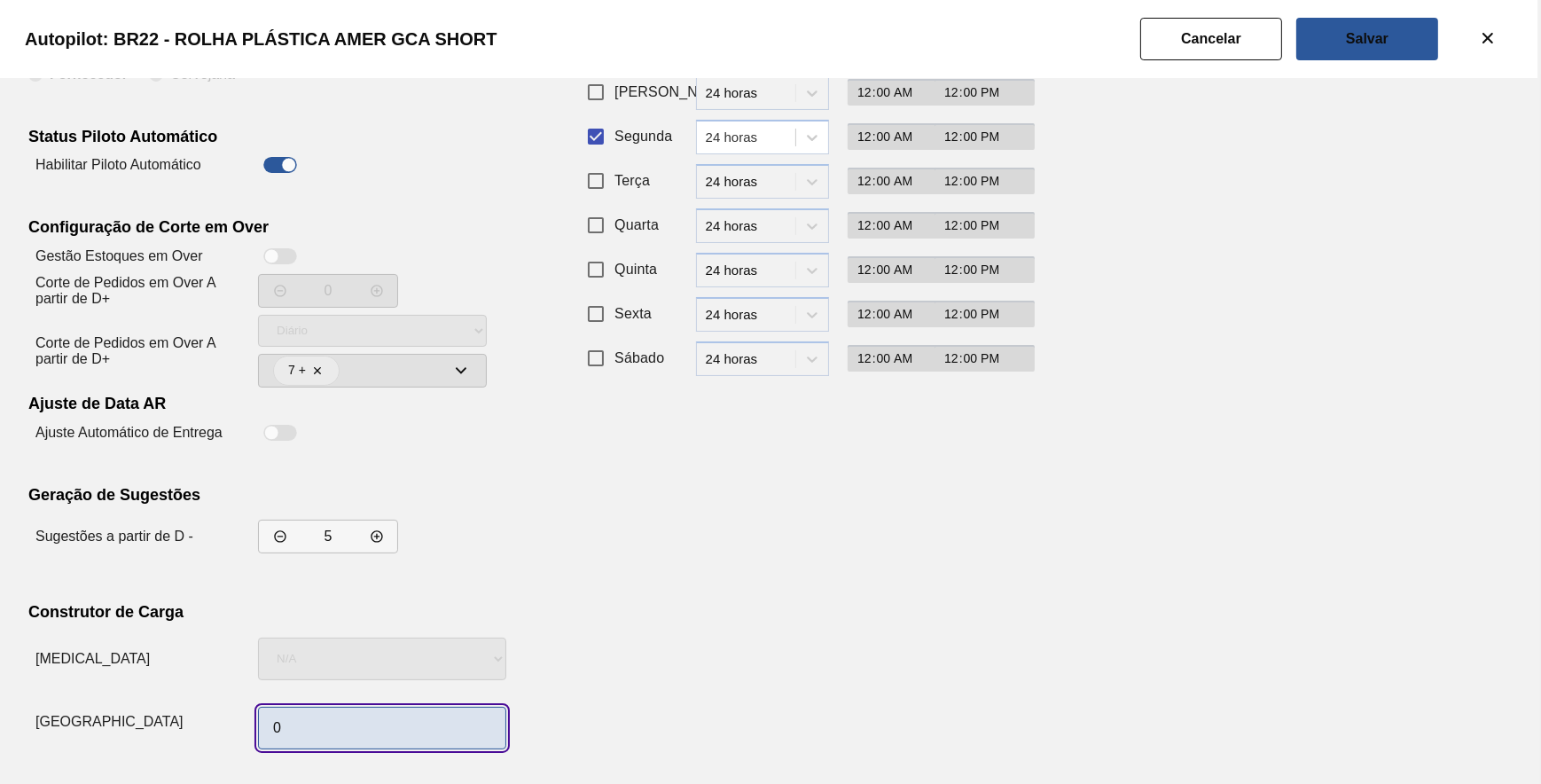
click at [382, 741] on input "0" at bounding box center [382, 728] width 248 height 43
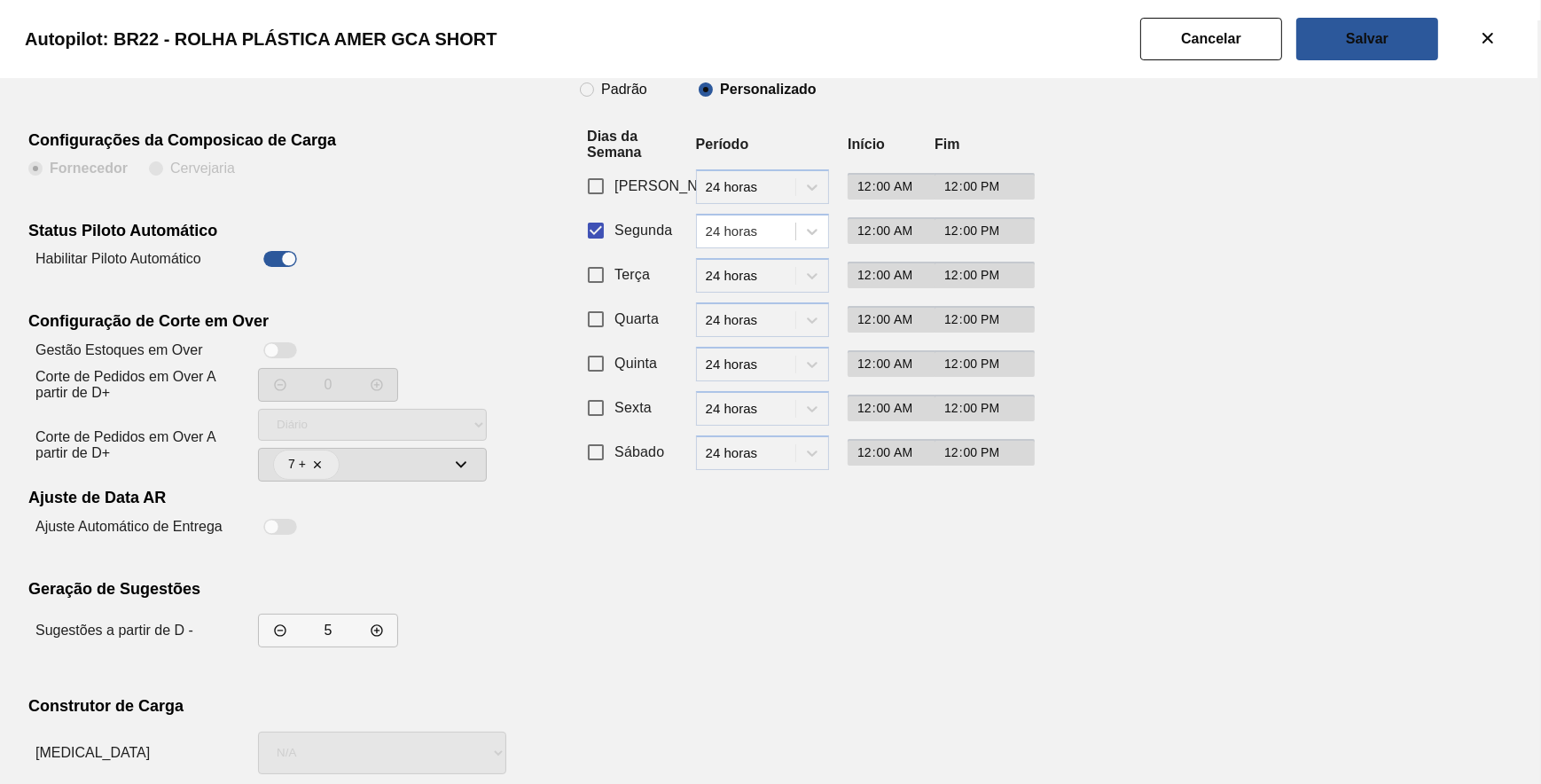
scroll to position [0, 0]
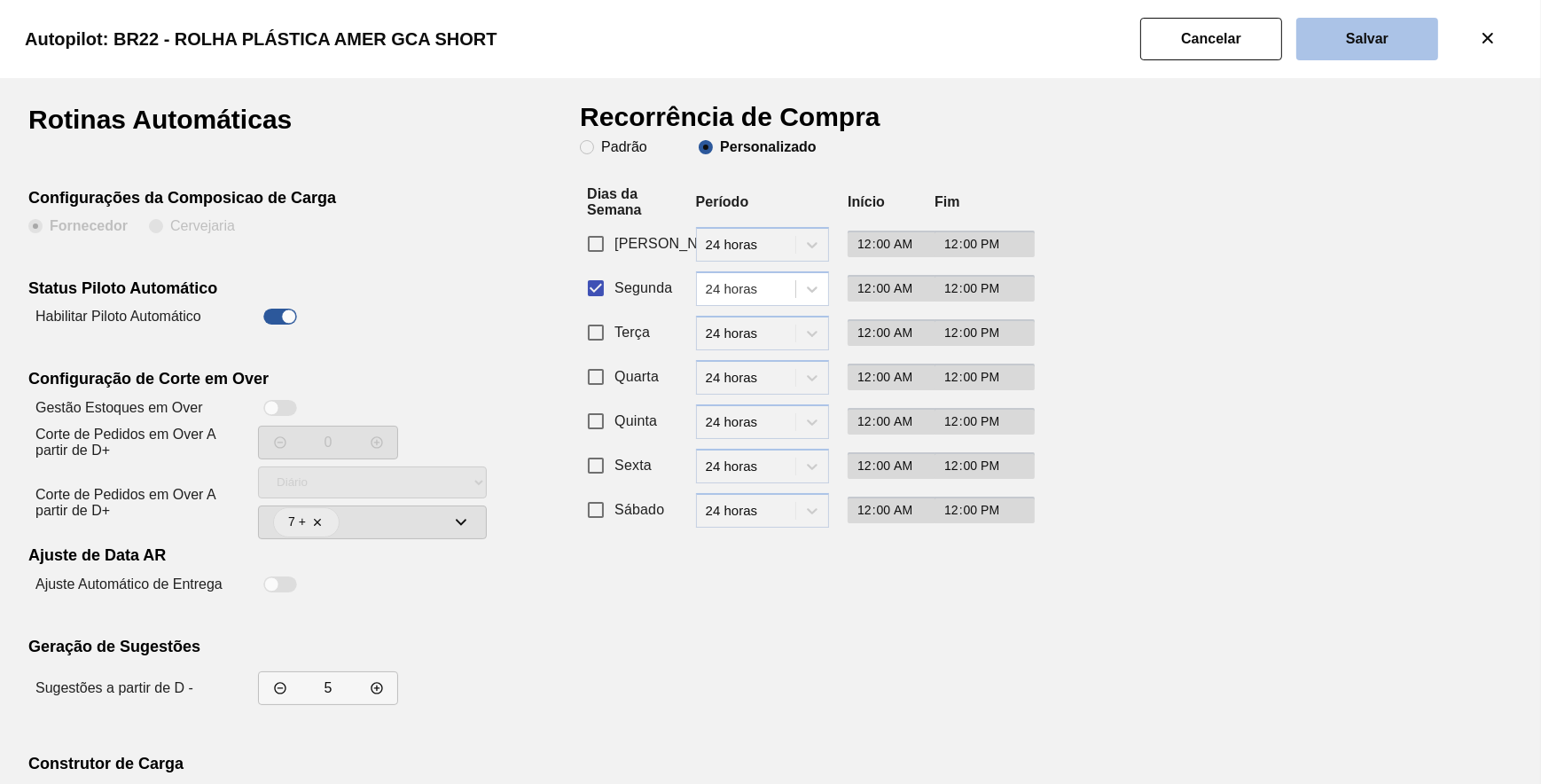
click at [1347, 47] on button "Salvar" at bounding box center [1367, 39] width 142 height 43
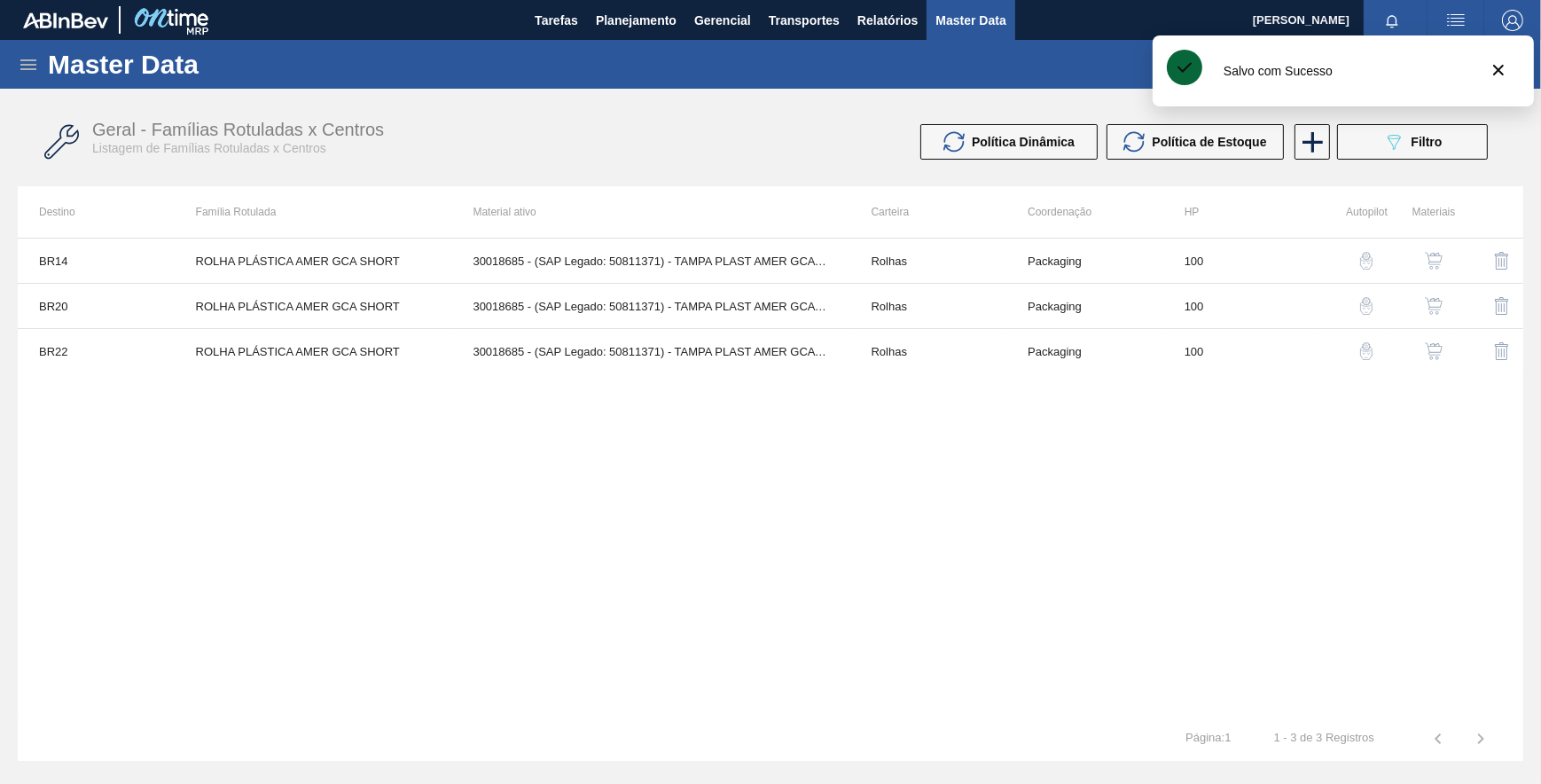
drag, startPoint x: 809, startPoint y: 412, endPoint x: 833, endPoint y: 416, distance: 24.3
click at [823, 414] on div "BR14 ROLHA PLÁSTICA AMER GCA SHORT 30018685 - (SAP Legado: 50811371) - TAMPA PL…" at bounding box center [770, 476] width 1505 height 478
click at [1406, 154] on button "089F7B8B-B2A5-4AFE-B5C0-19BA573D28AC Filtro" at bounding box center [1412, 142] width 150 height 36
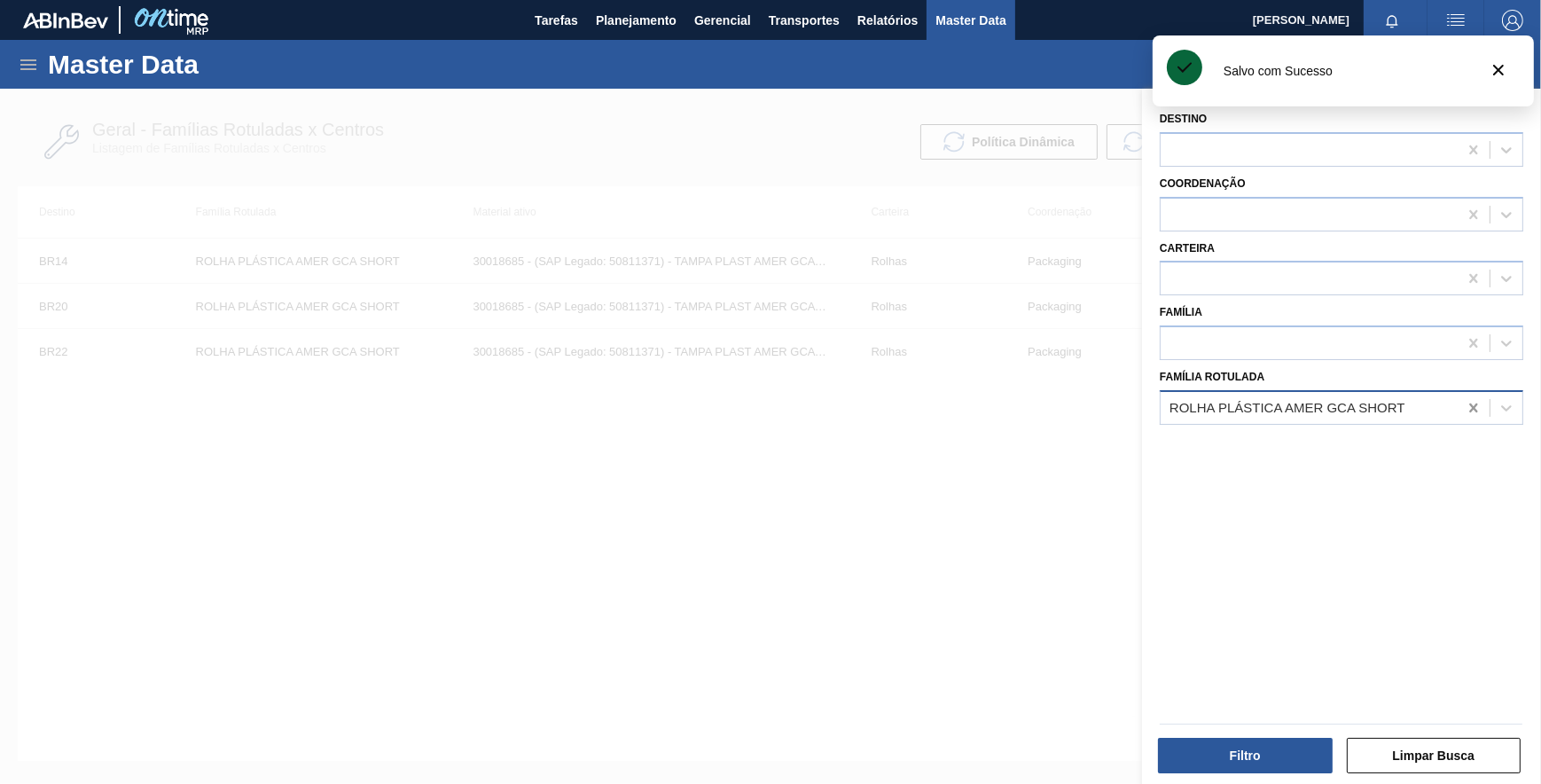
click at [1465, 409] on icon at bounding box center [1473, 408] width 17 height 17
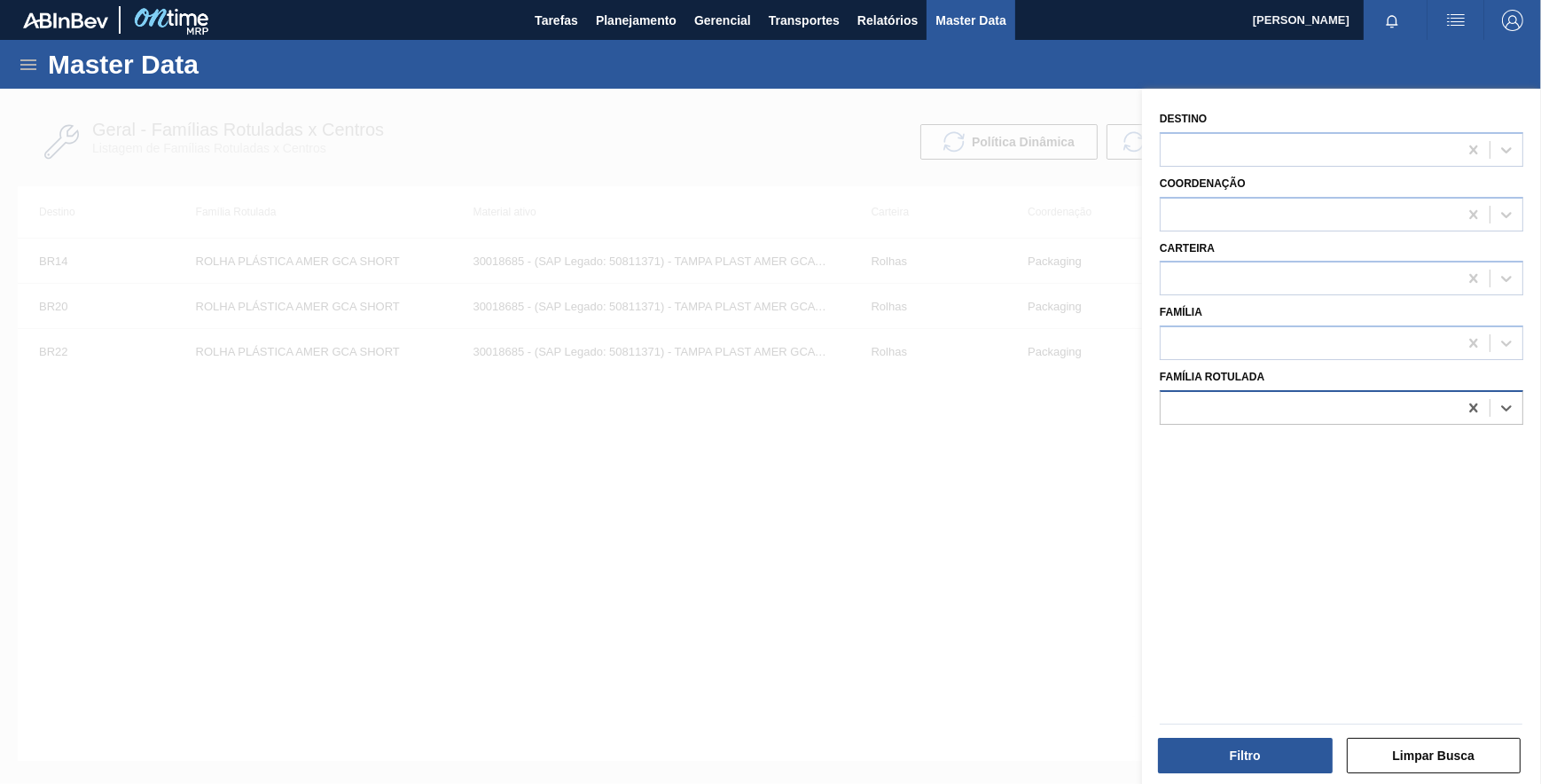
paste Rotulada "ROLHA PLÁSTICA AMER PC SHORT"
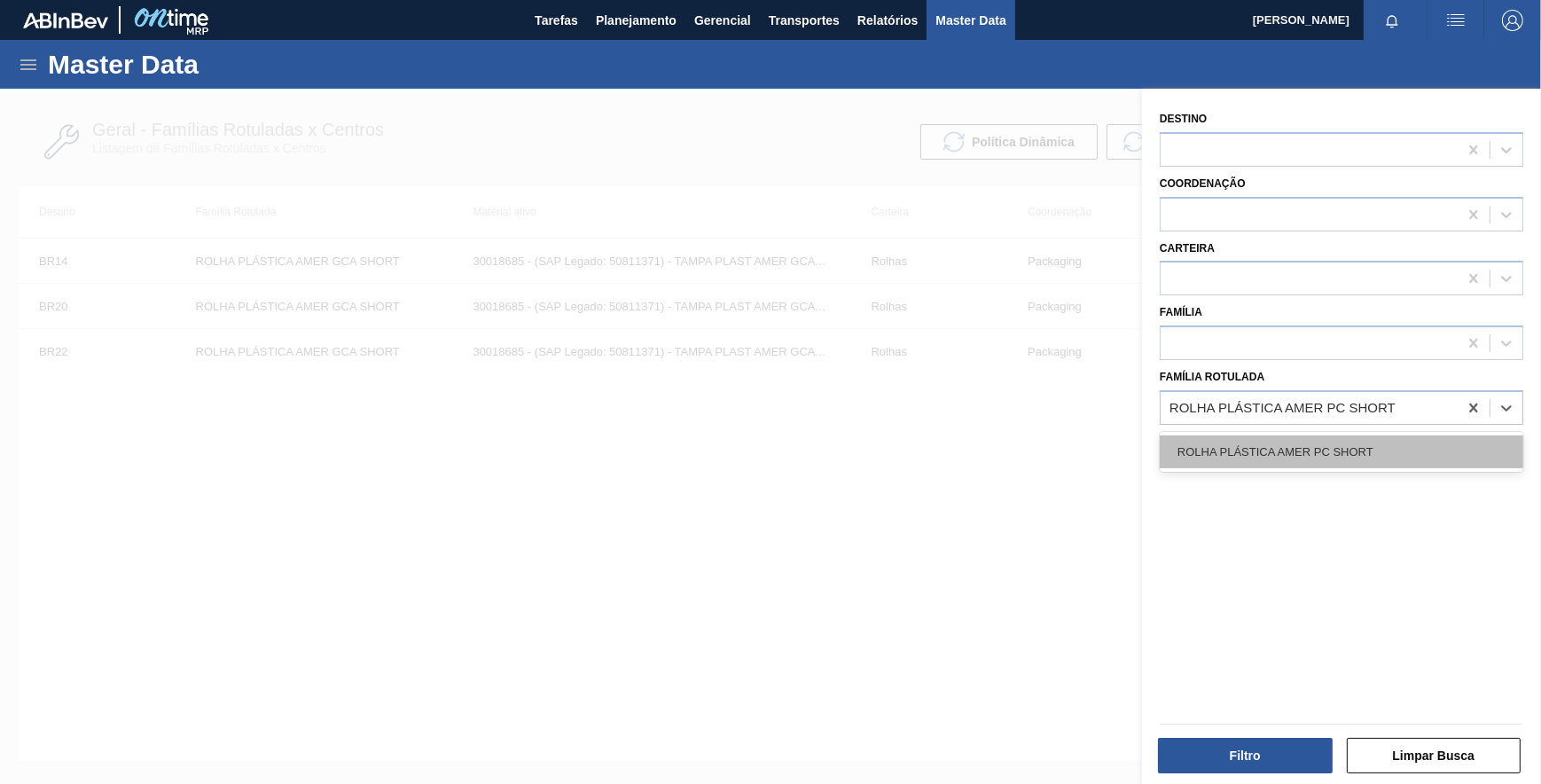
click at [1366, 447] on div "ROLHA PLÁSTICA AMER PC SHORT" at bounding box center [1341, 452] width 364 height 33
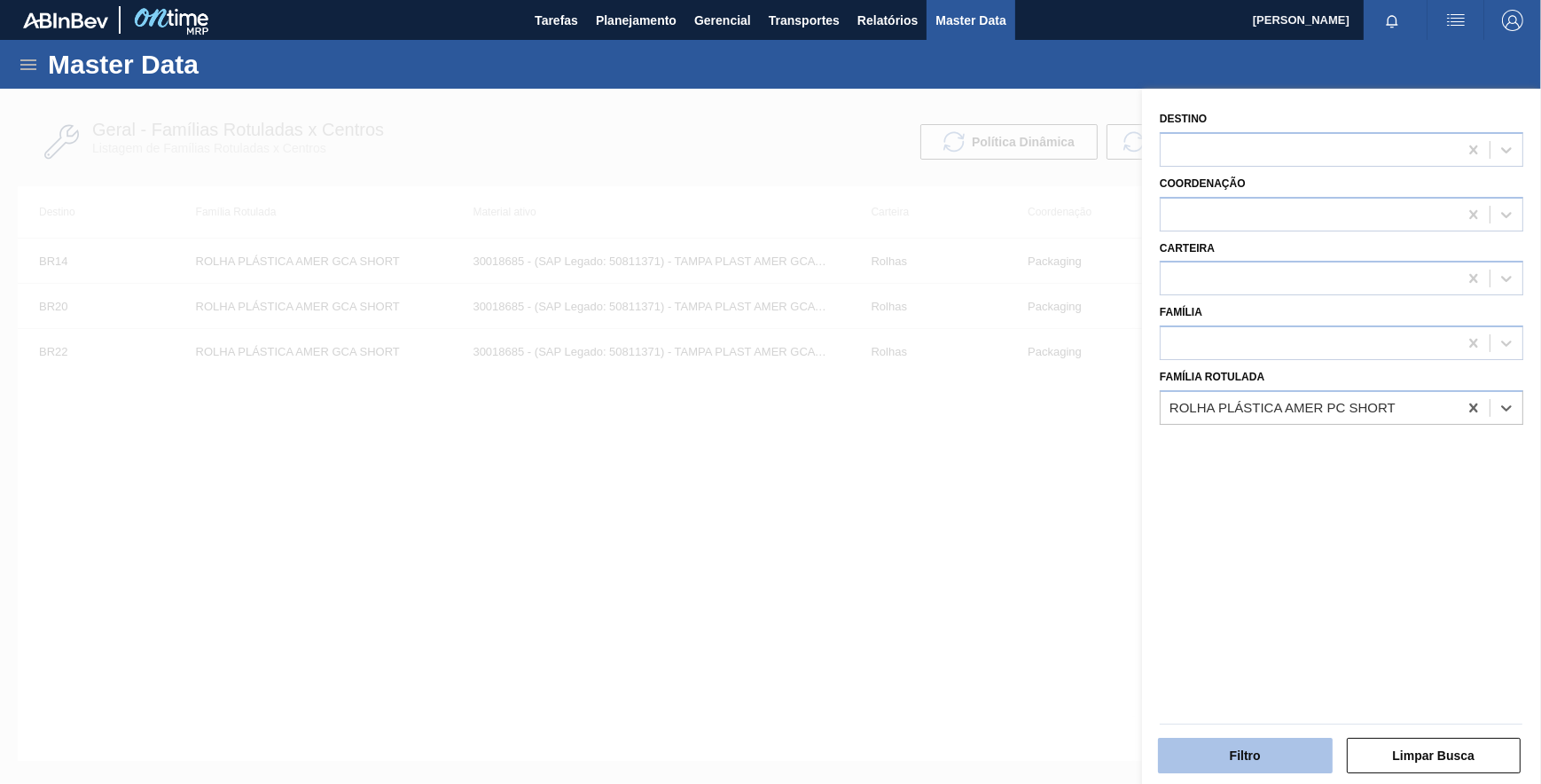
click at [1241, 746] on button "Filtro" at bounding box center [1245, 755] width 175 height 36
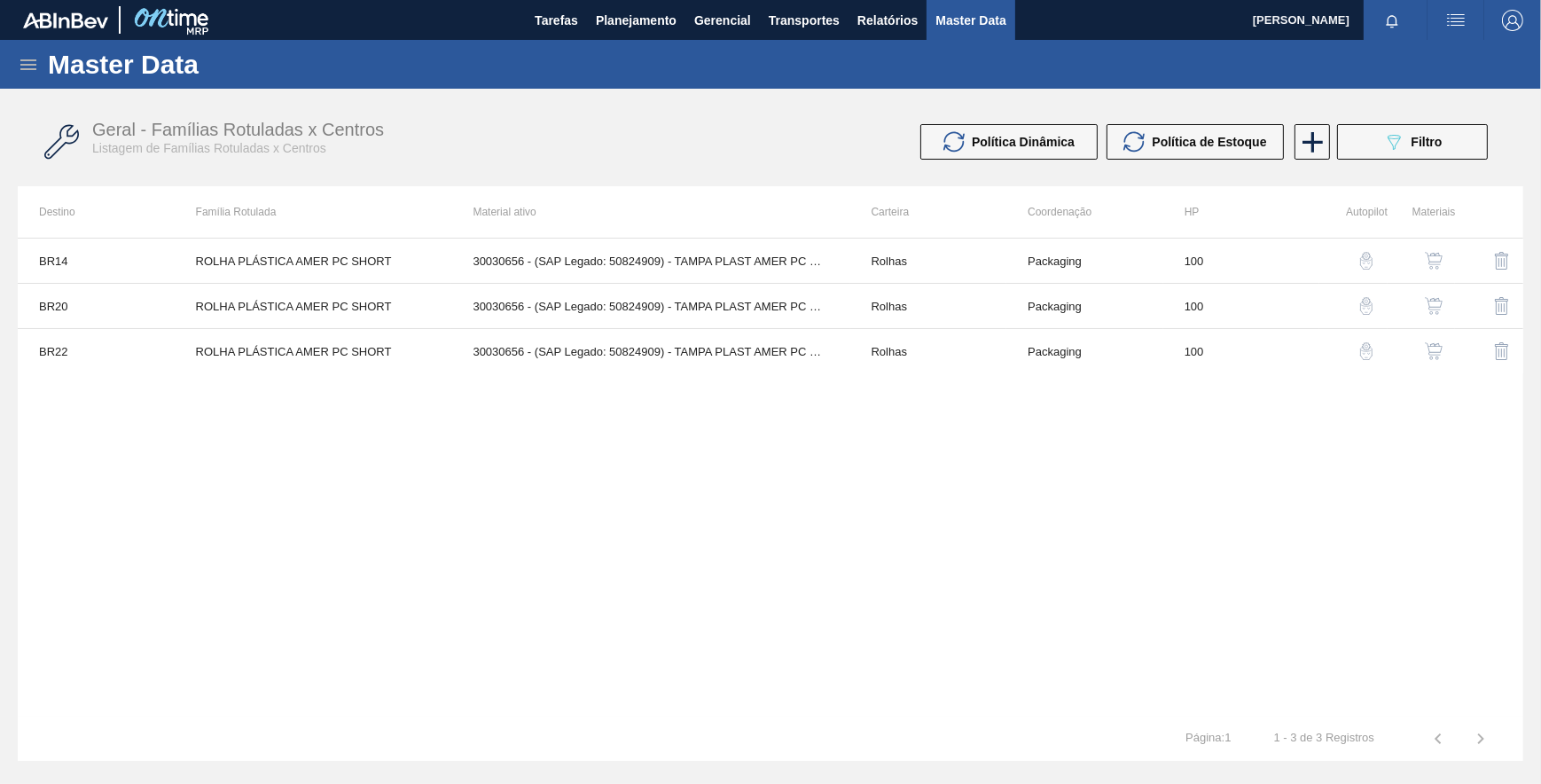
click at [1367, 253] on img "button" at bounding box center [1366, 260] width 17 height 17
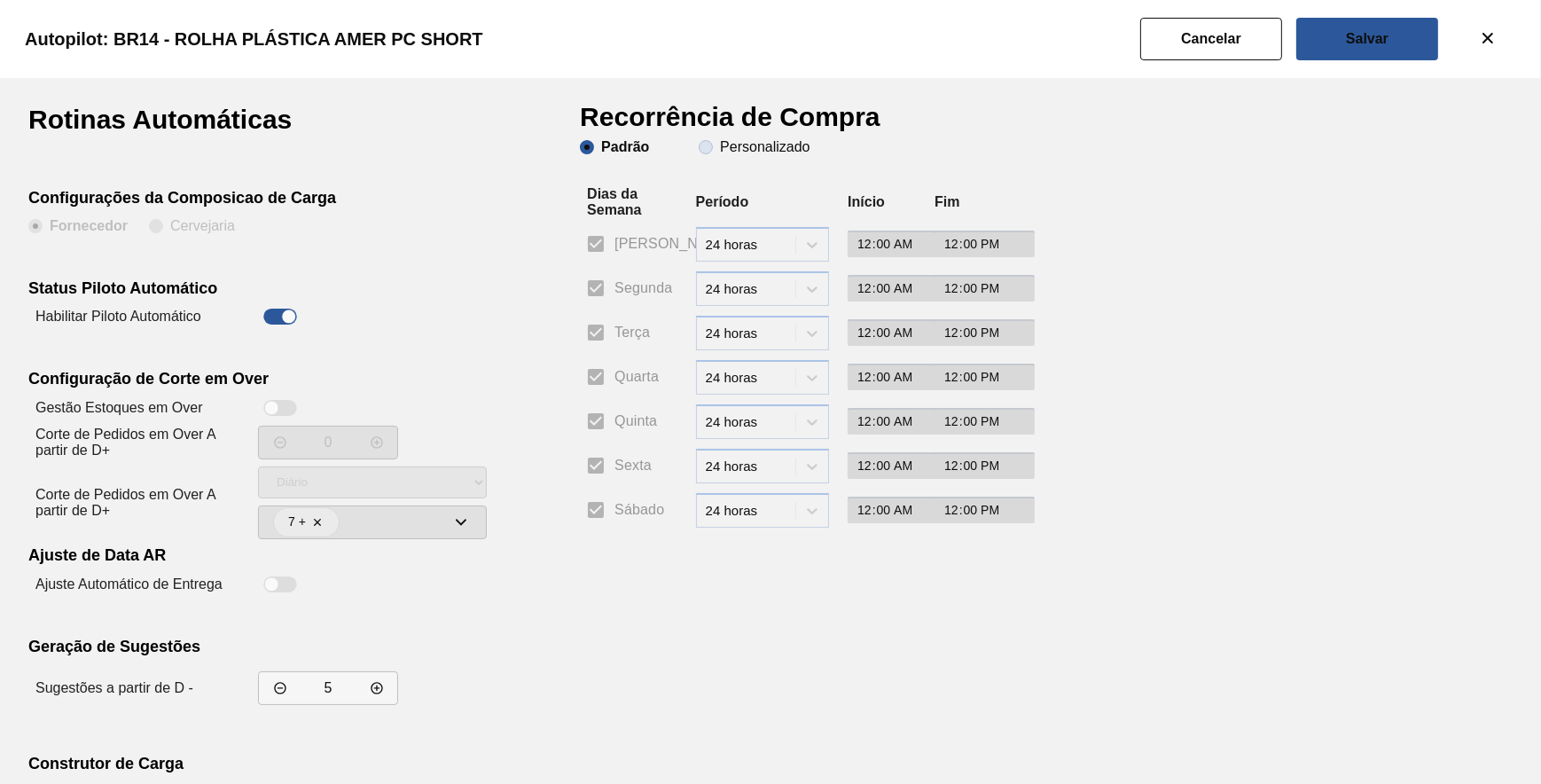
click at [0, 0] on slot "Personalizado" at bounding box center [0, 0] width 0 height 0
click at [720, 149] on input "Personalizado" at bounding box center [705, 147] width 28 height 28
drag, startPoint x: 601, startPoint y: 294, endPoint x: 566, endPoint y: 326, distance: 47.4
click at [599, 294] on input "Segunda" at bounding box center [596, 288] width 37 height 37
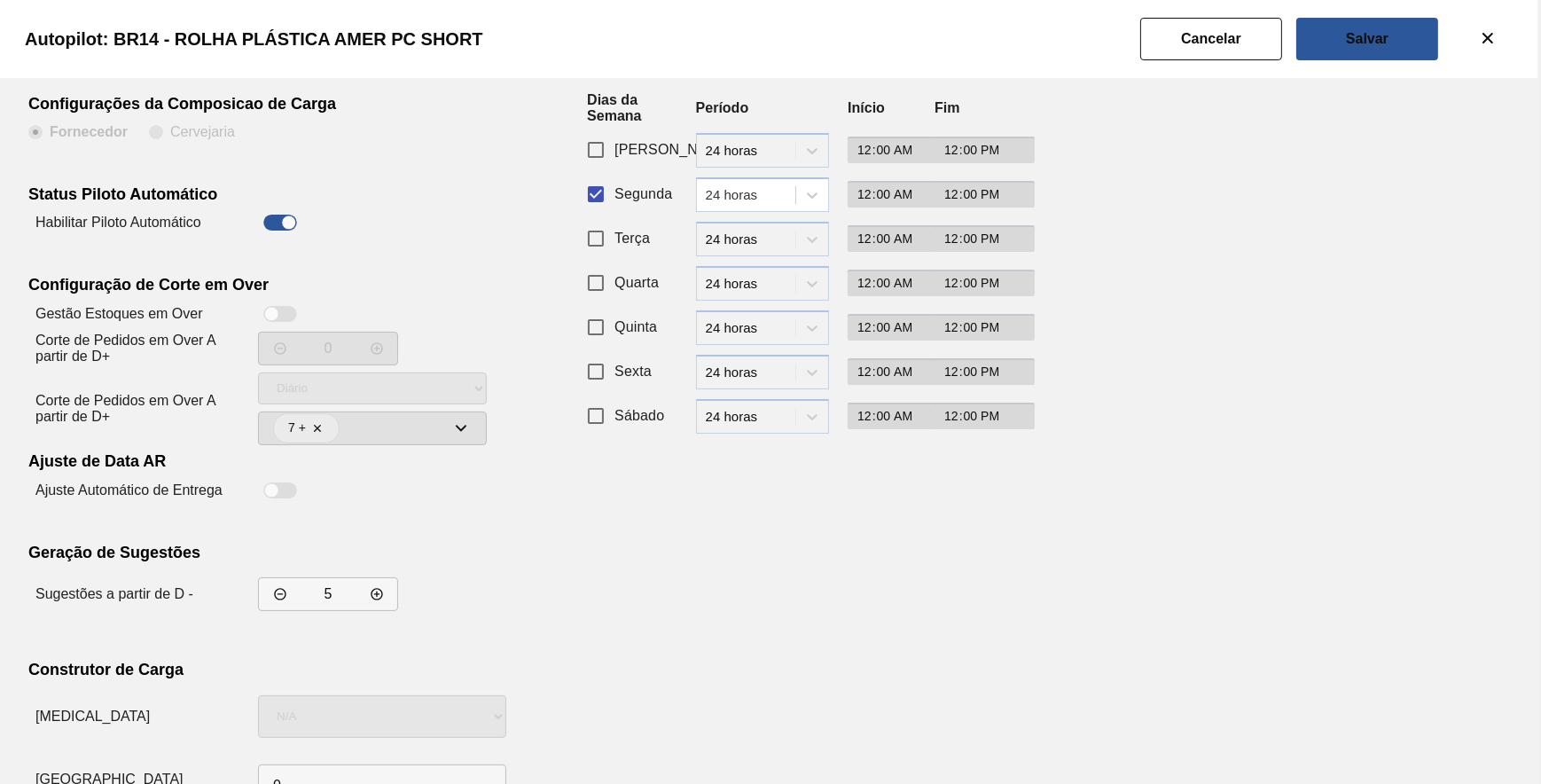
scroll to position [151, 0]
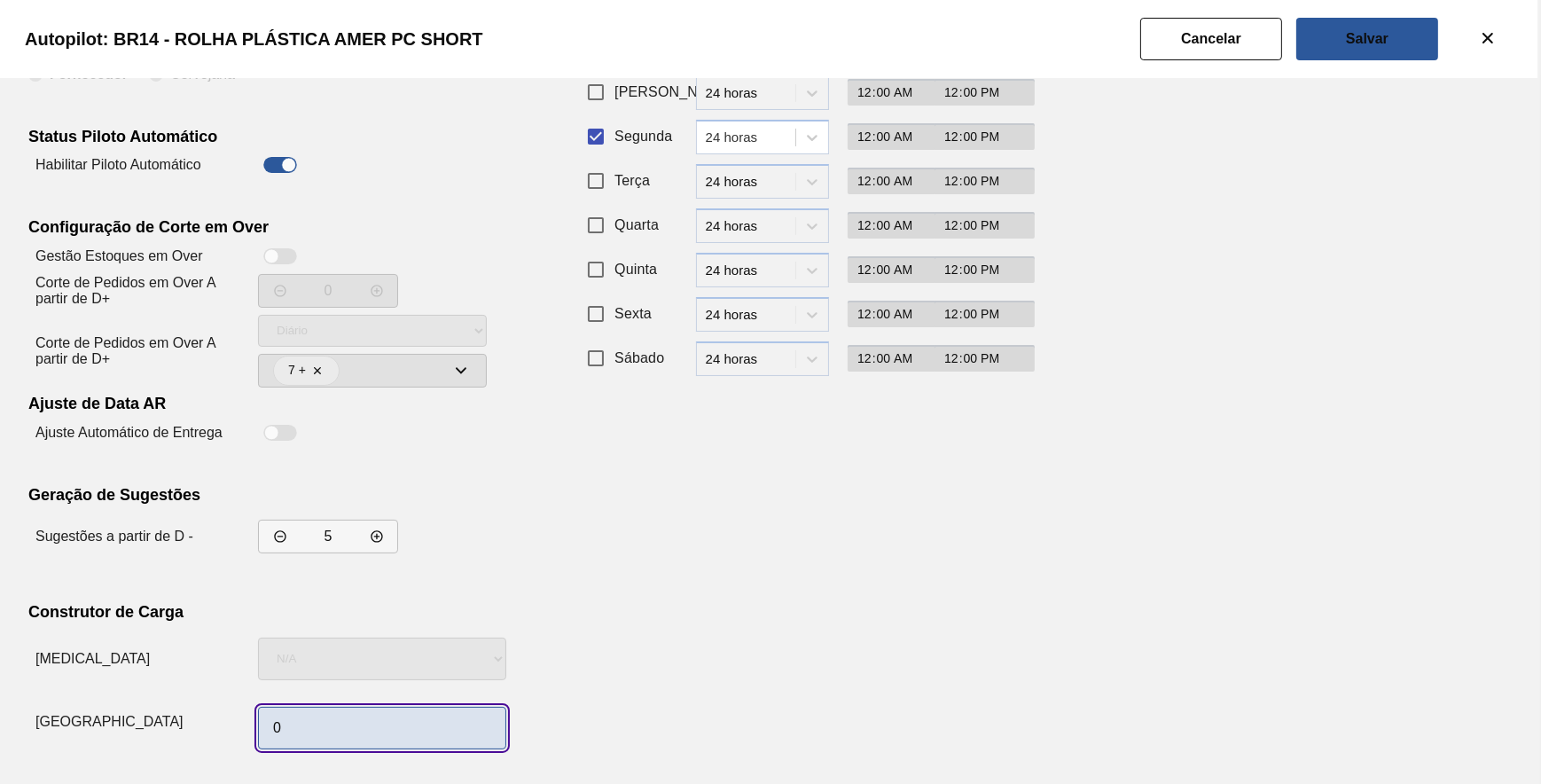
click at [344, 731] on input "0" at bounding box center [382, 728] width 248 height 43
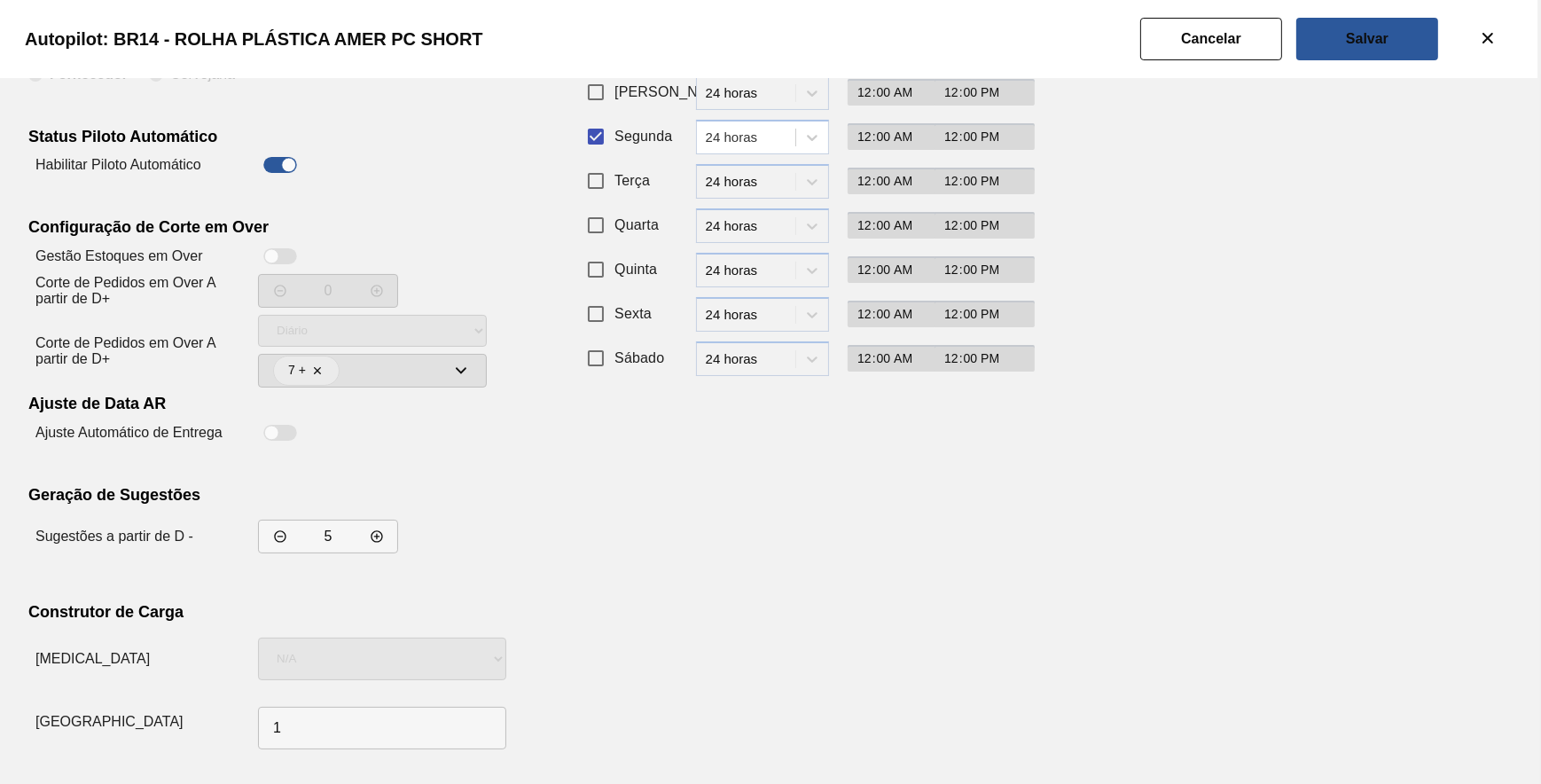
drag, startPoint x: 1042, startPoint y: 558, endPoint x: 1043, endPoint y: 540, distance: 18.0
click at [1043, 545] on div "Rotinas Automáticas Configurações da Composicao de Carga Fornecedor Cervejaria …" at bounding box center [770, 355] width 1485 height 801
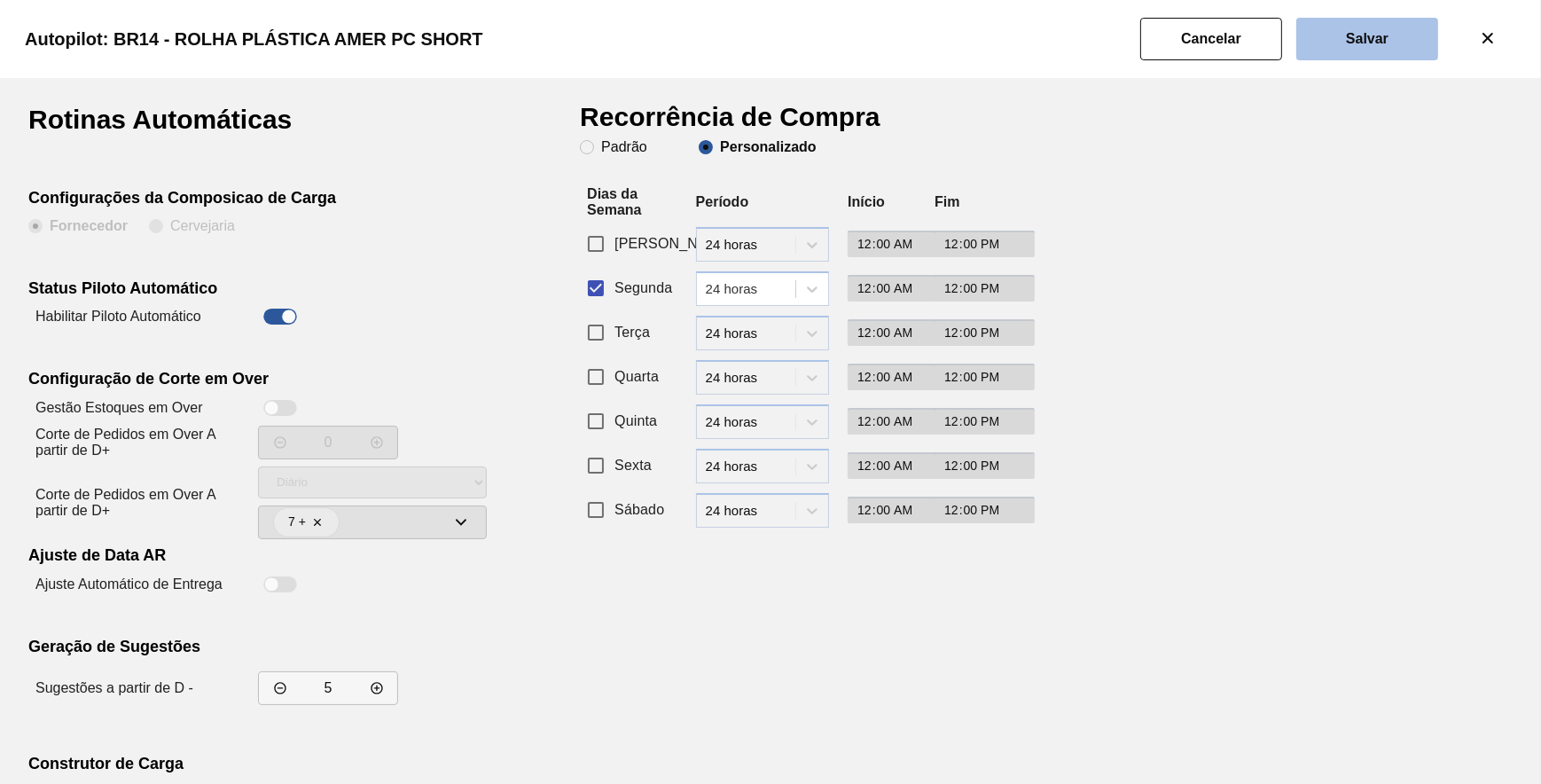
click at [0, 0] on slot "Salvar" at bounding box center [0, 0] width 0 height 0
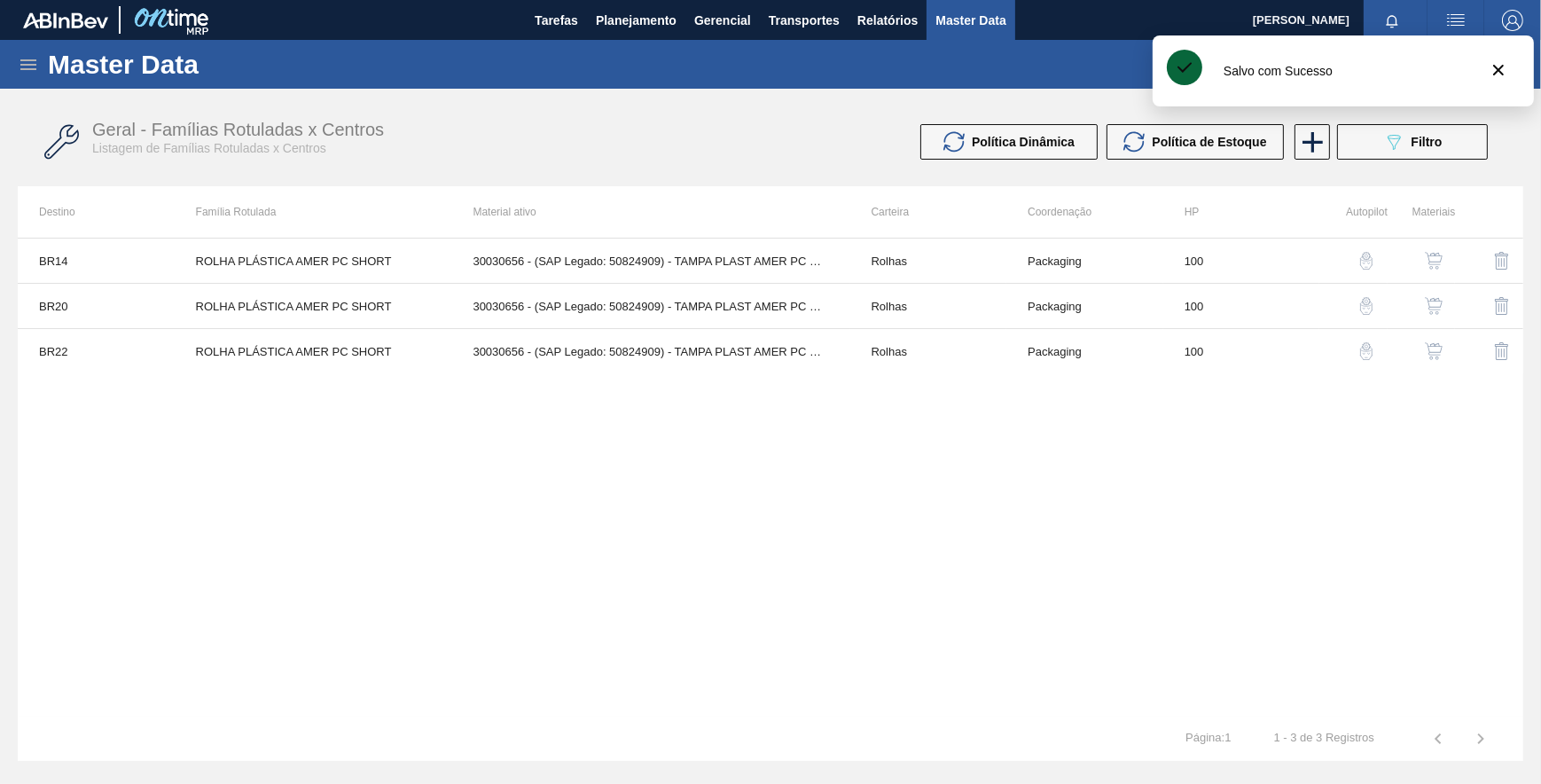
click at [1360, 308] on img "button" at bounding box center [1366, 306] width 17 height 17
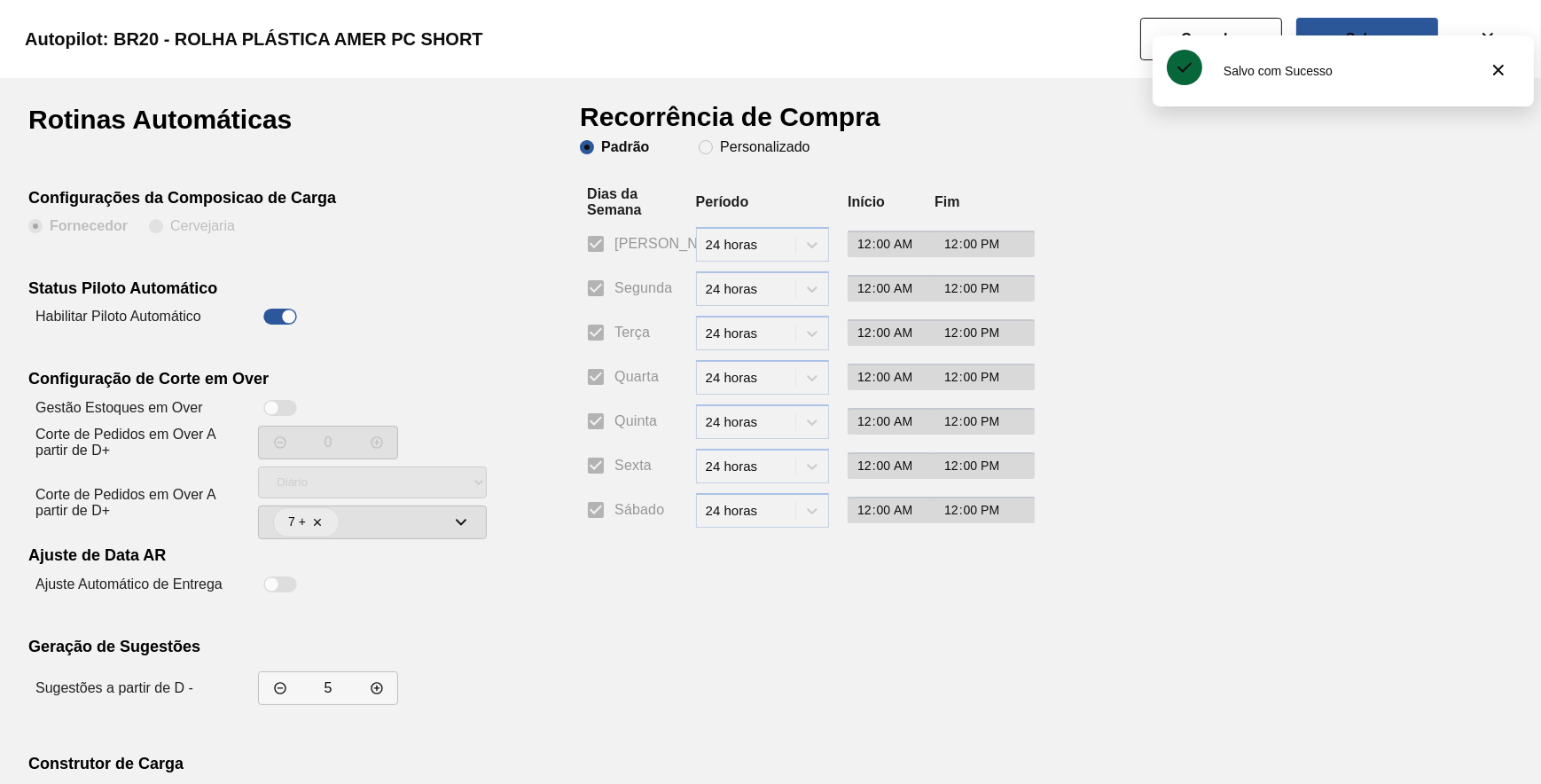
click at [745, 138] on h1 "Recorrência de Compra" at bounding box center [738, 123] width 314 height 34
click at [0, 0] on slot "Personalizado" at bounding box center [0, 0] width 0 height 0
click at [720, 143] on input "Personalizado" at bounding box center [705, 147] width 28 height 28
click at [586, 310] on div "Segunda period-options 24 horas 00:00 12:00" at bounding box center [798, 292] width 435 height 45
click at [588, 301] on input "Segunda" at bounding box center [596, 288] width 37 height 37
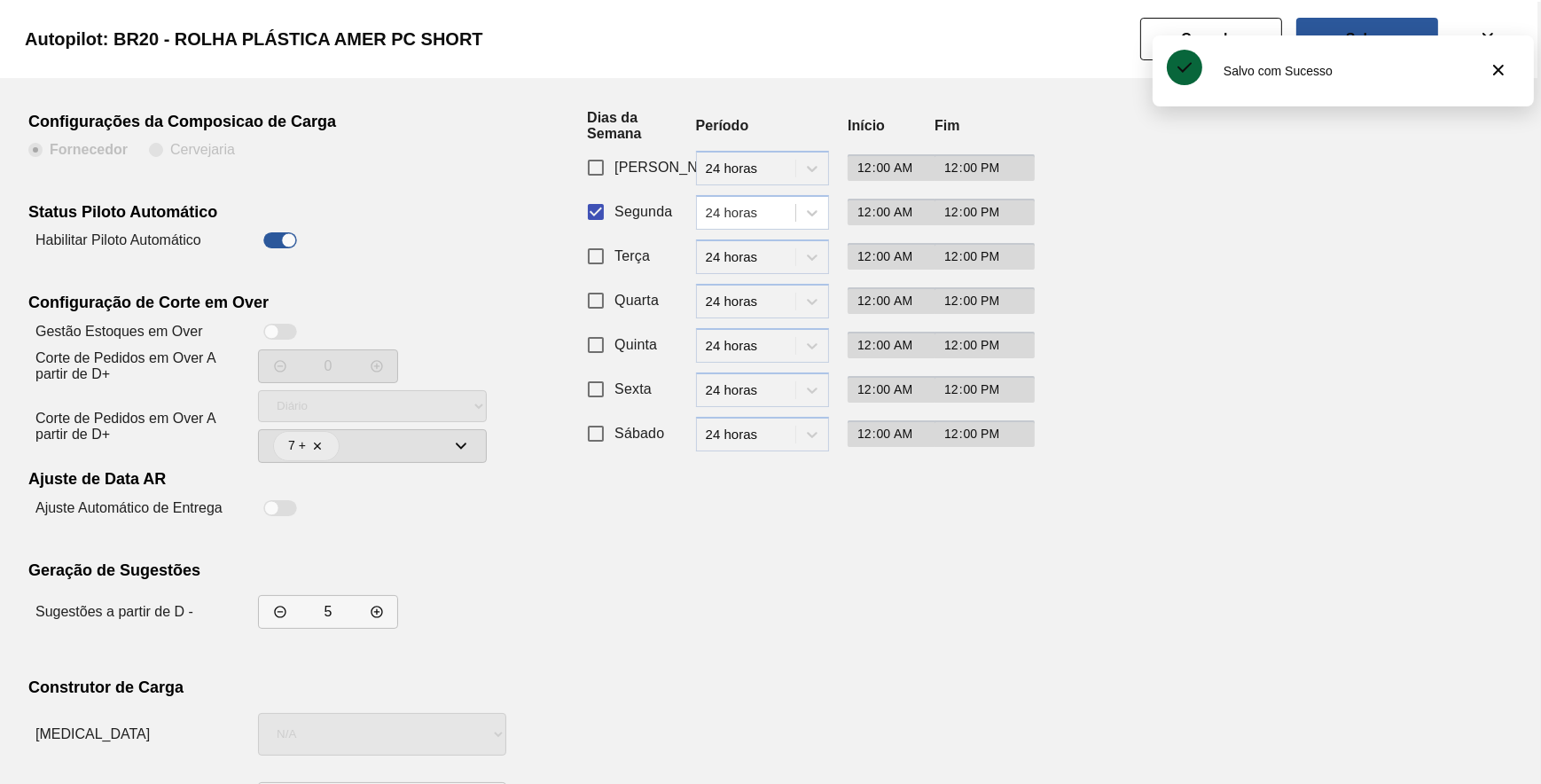
scroll to position [151, 0]
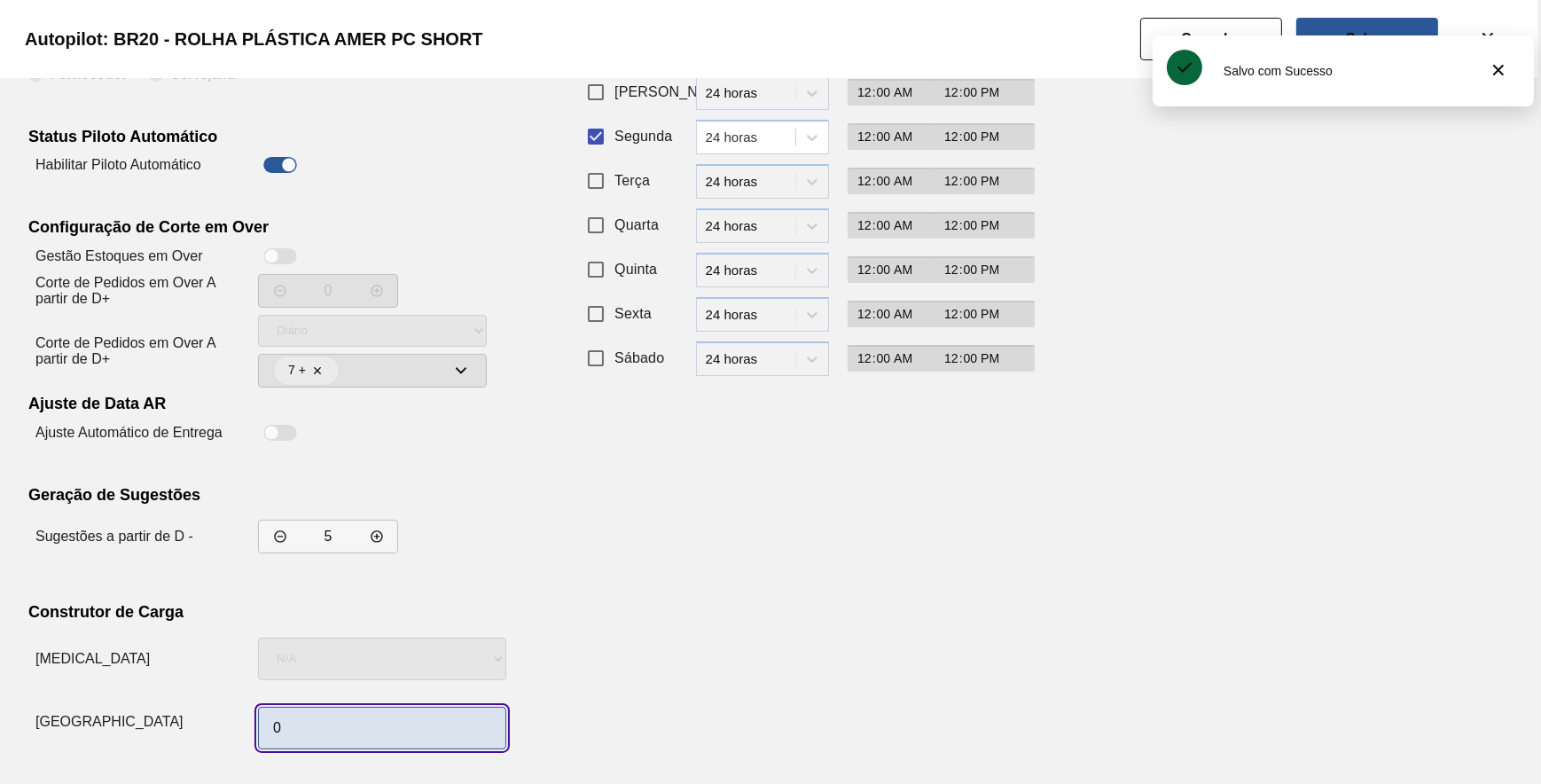
click at [401, 713] on input "0" at bounding box center [382, 728] width 248 height 43
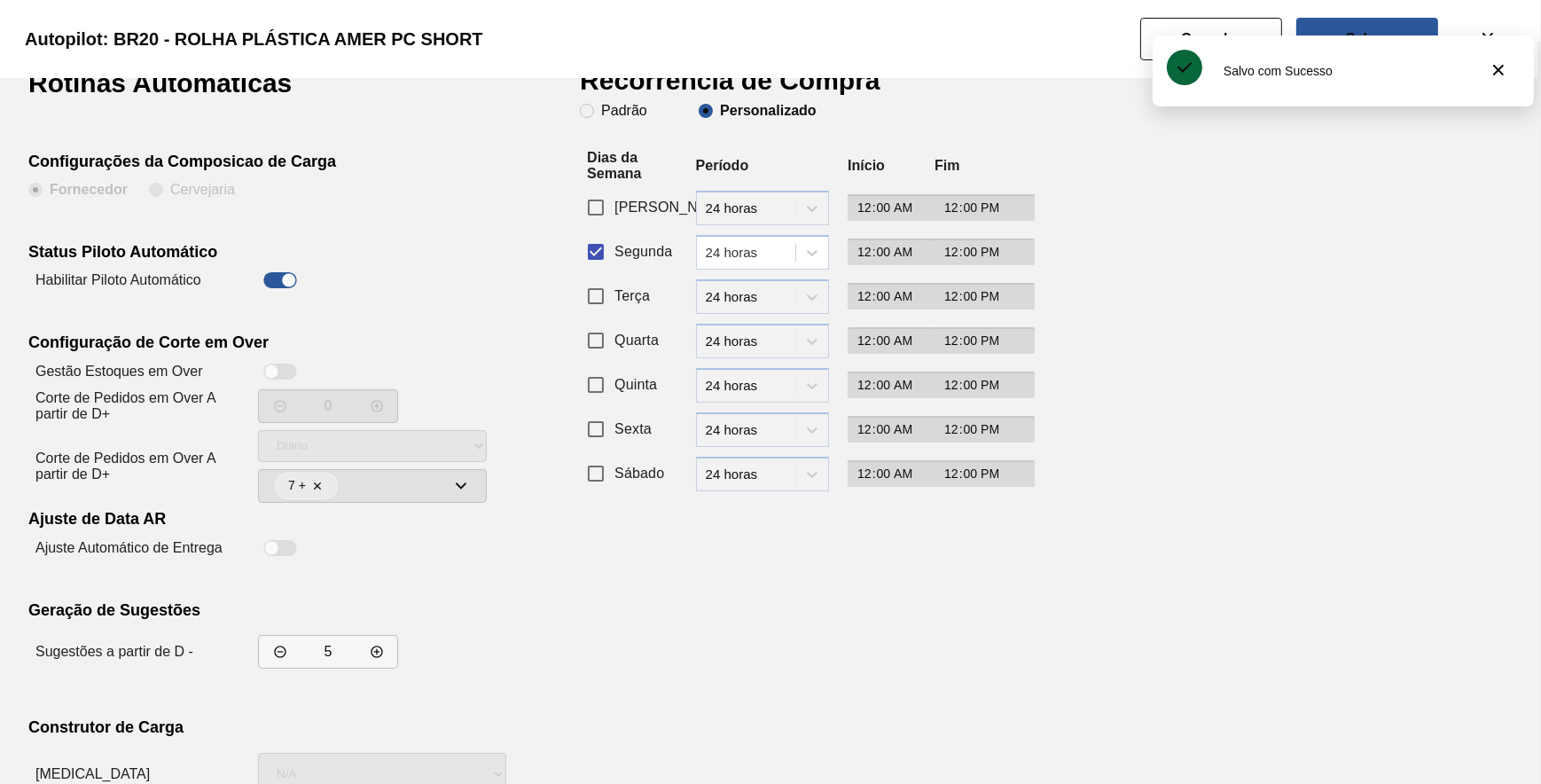
scroll to position [0, 0]
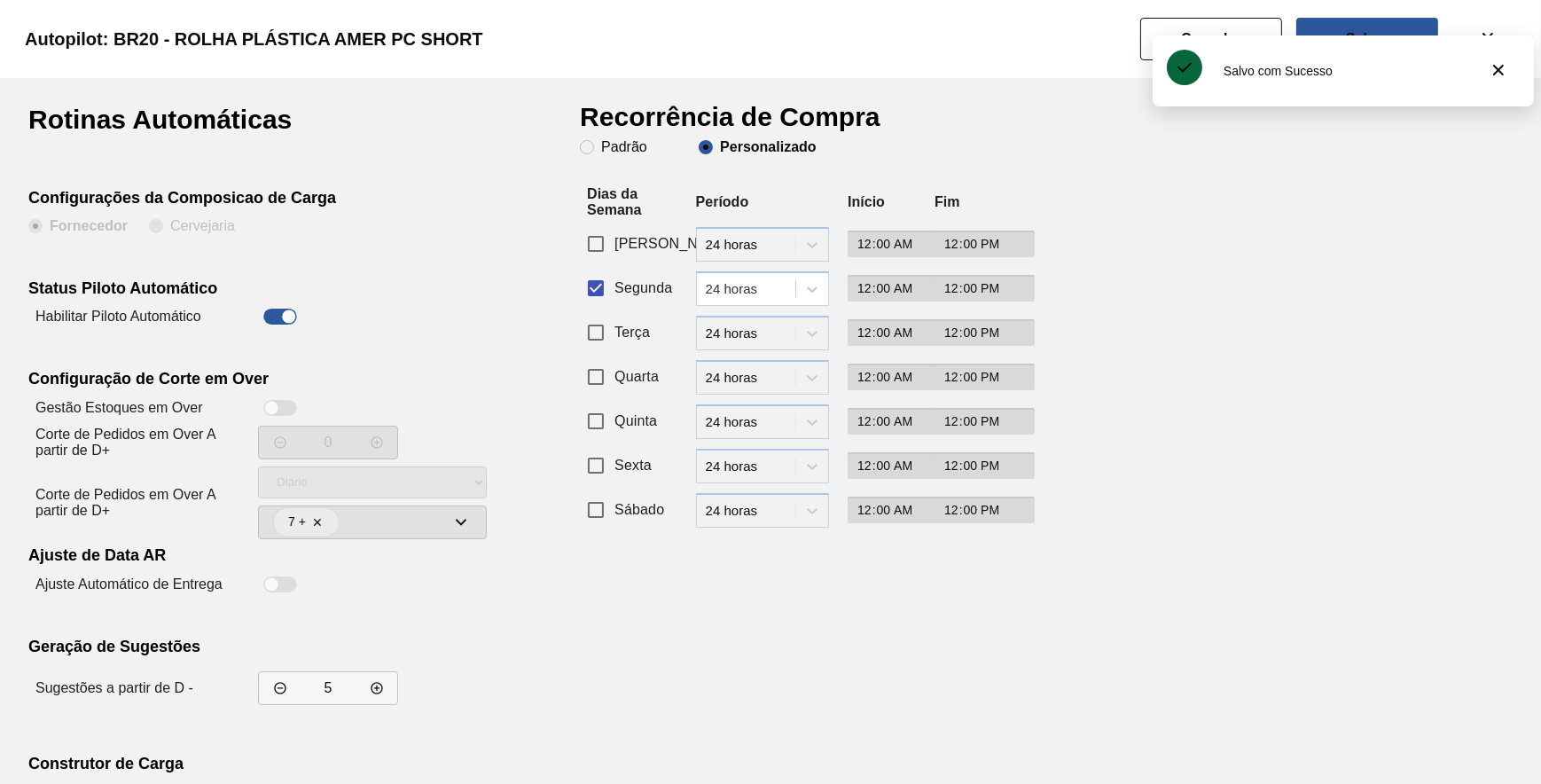
click at [1343, 36] on div "Salvo com Sucesso" at bounding box center [1343, 71] width 381 height 71
click at [1340, 25] on button "Salvar" at bounding box center [1367, 39] width 142 height 43
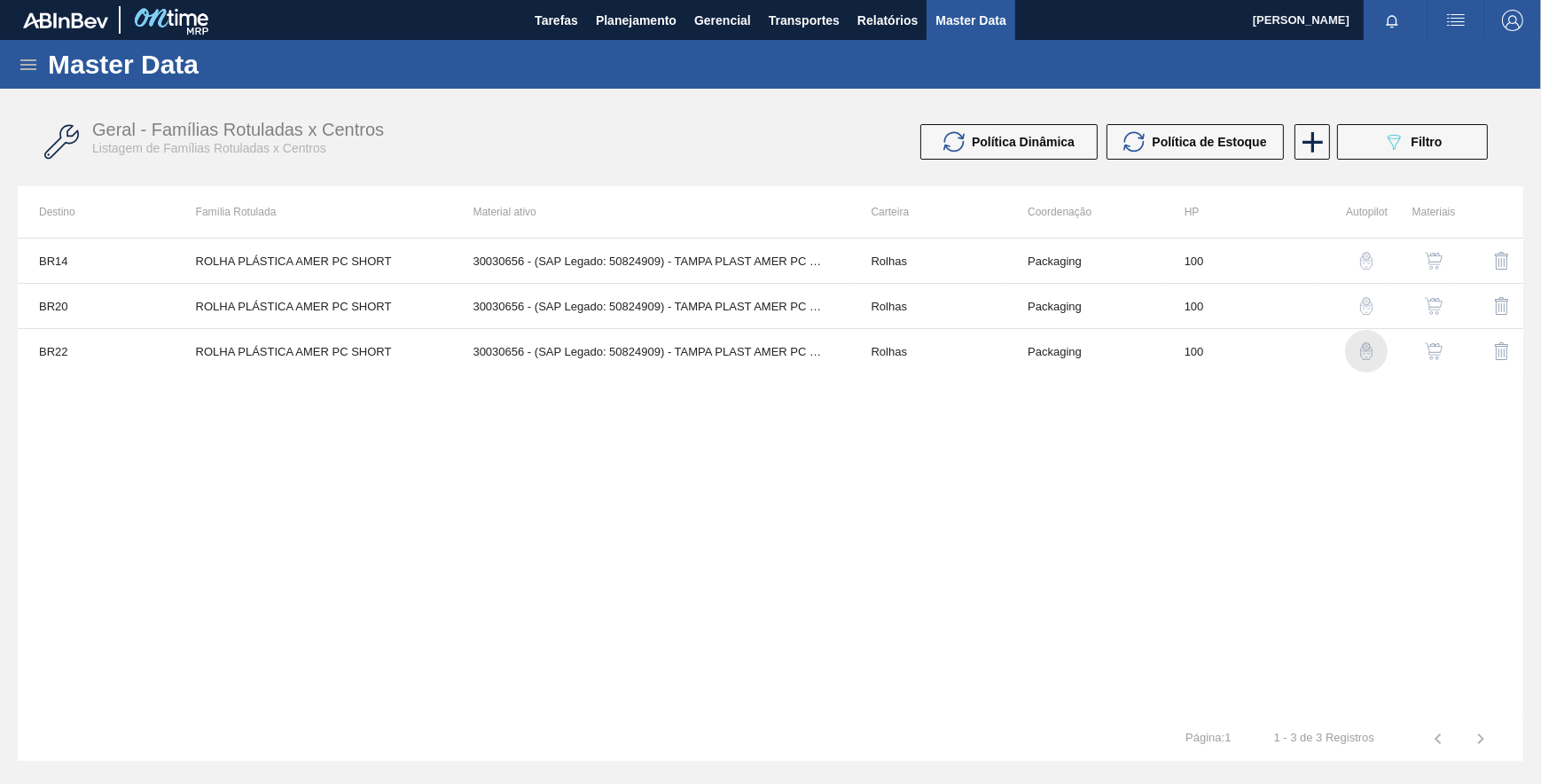
click at [1364, 344] on img "button" at bounding box center [1366, 351] width 17 height 17
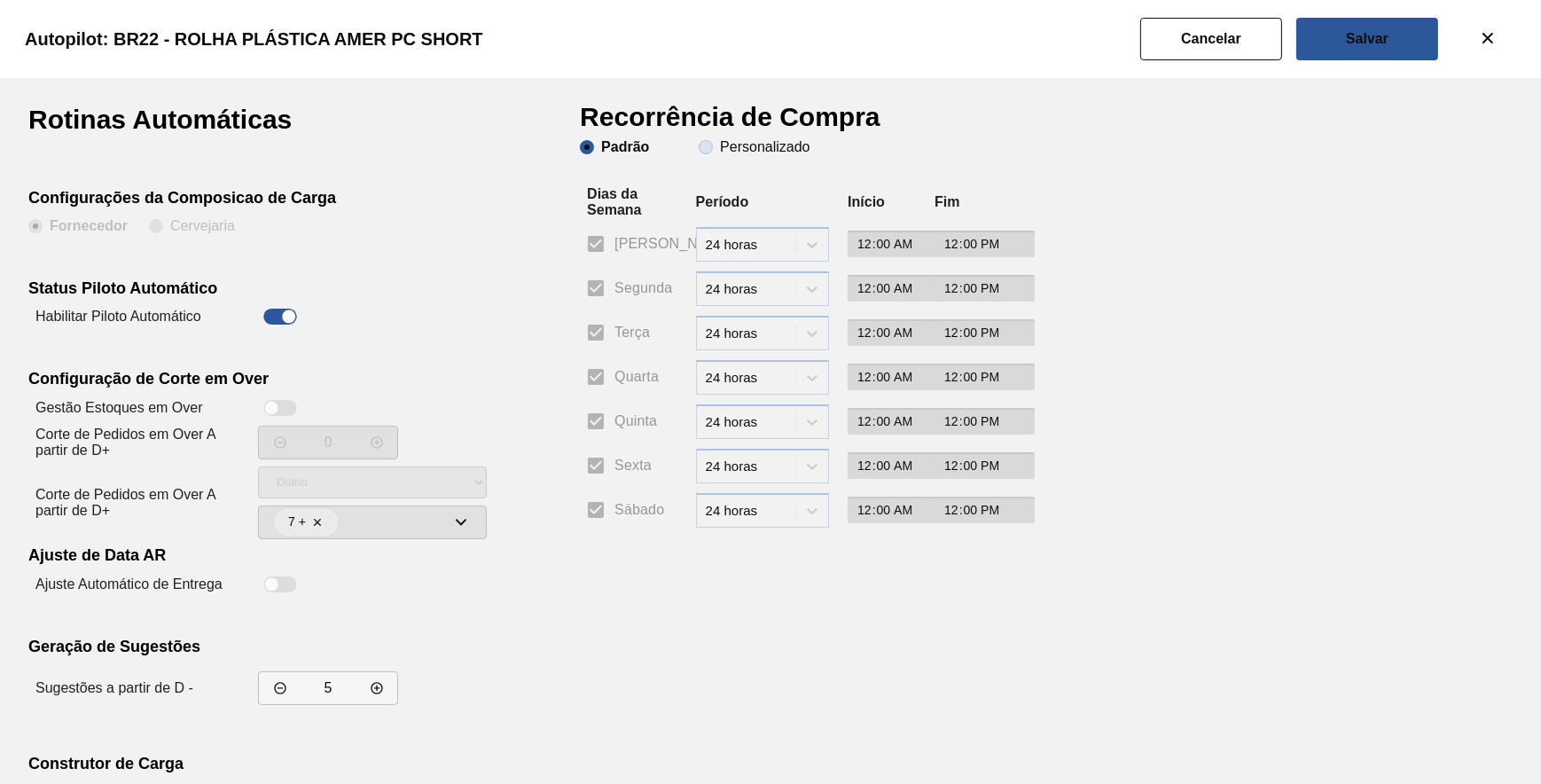
click at [738, 153] on div "Padrão Personalizado" at bounding box center [798, 163] width 435 height 47
click at [0, 0] on slot "Personalizado" at bounding box center [0, 0] width 0 height 0
click at [720, 149] on input "Personalizado" at bounding box center [705, 147] width 28 height 28
click at [601, 296] on input "Segunda" at bounding box center [596, 288] width 37 height 37
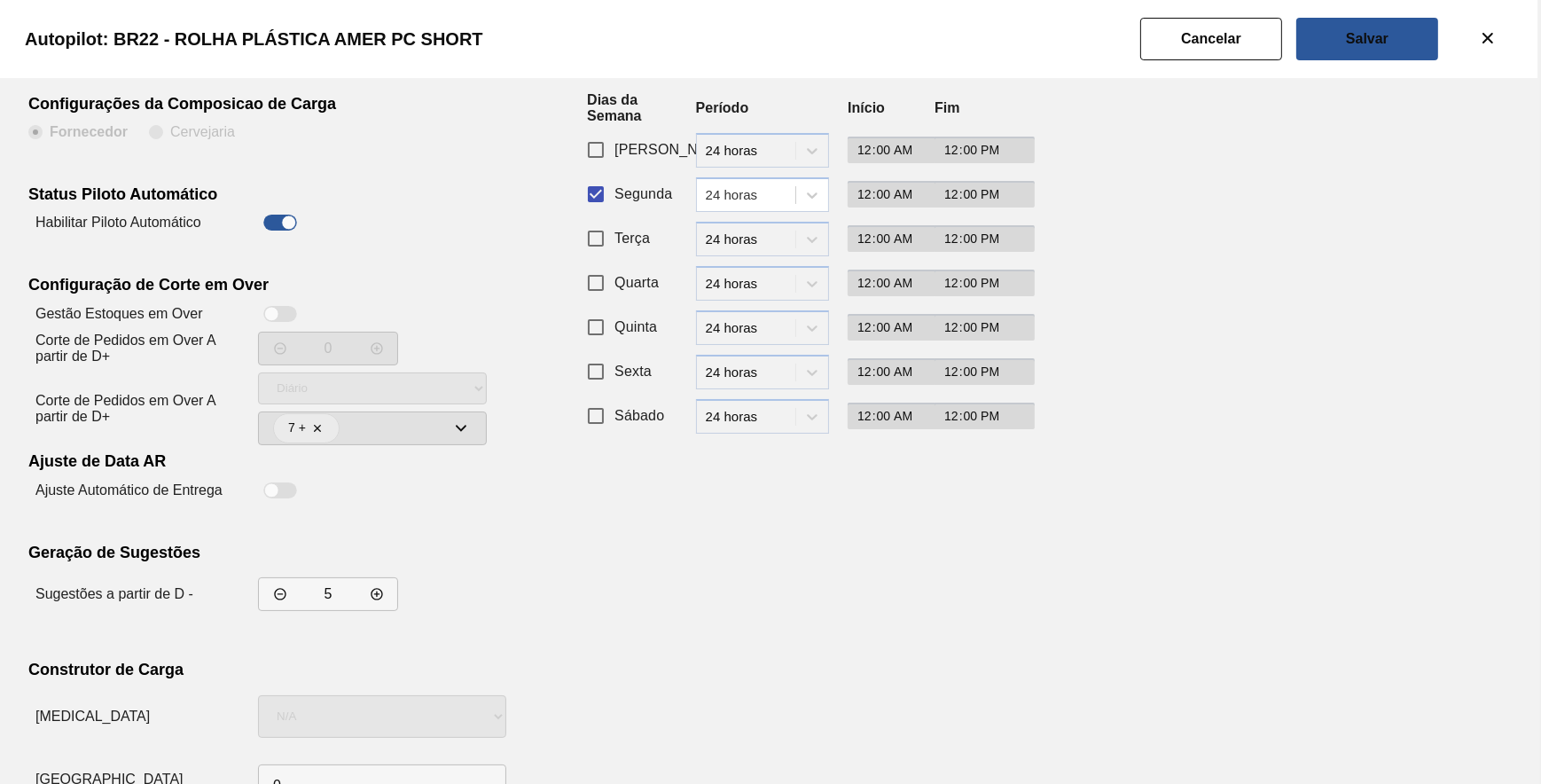
scroll to position [151, 0]
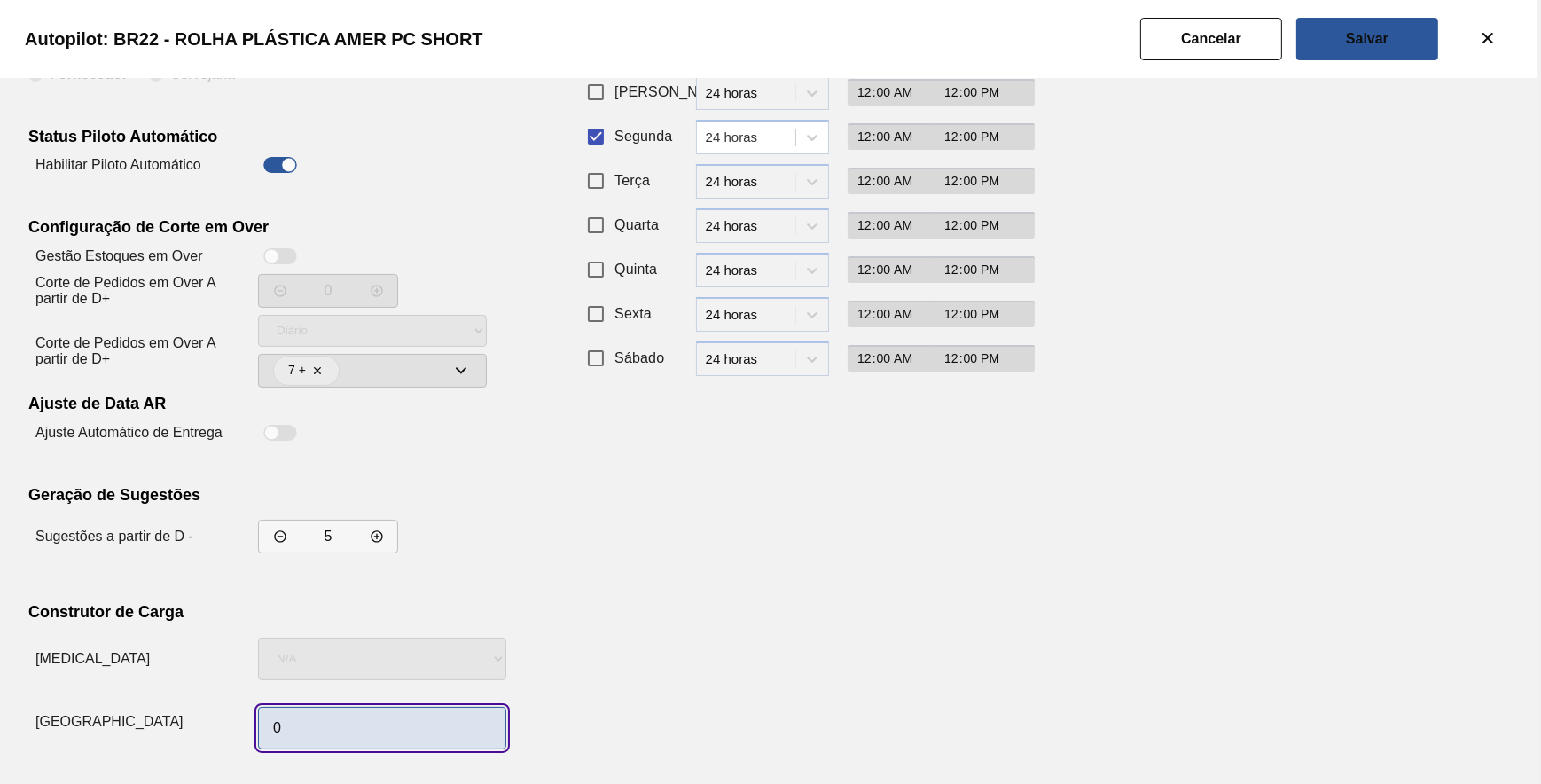
click at [407, 718] on input "0" at bounding box center [382, 728] width 248 height 43
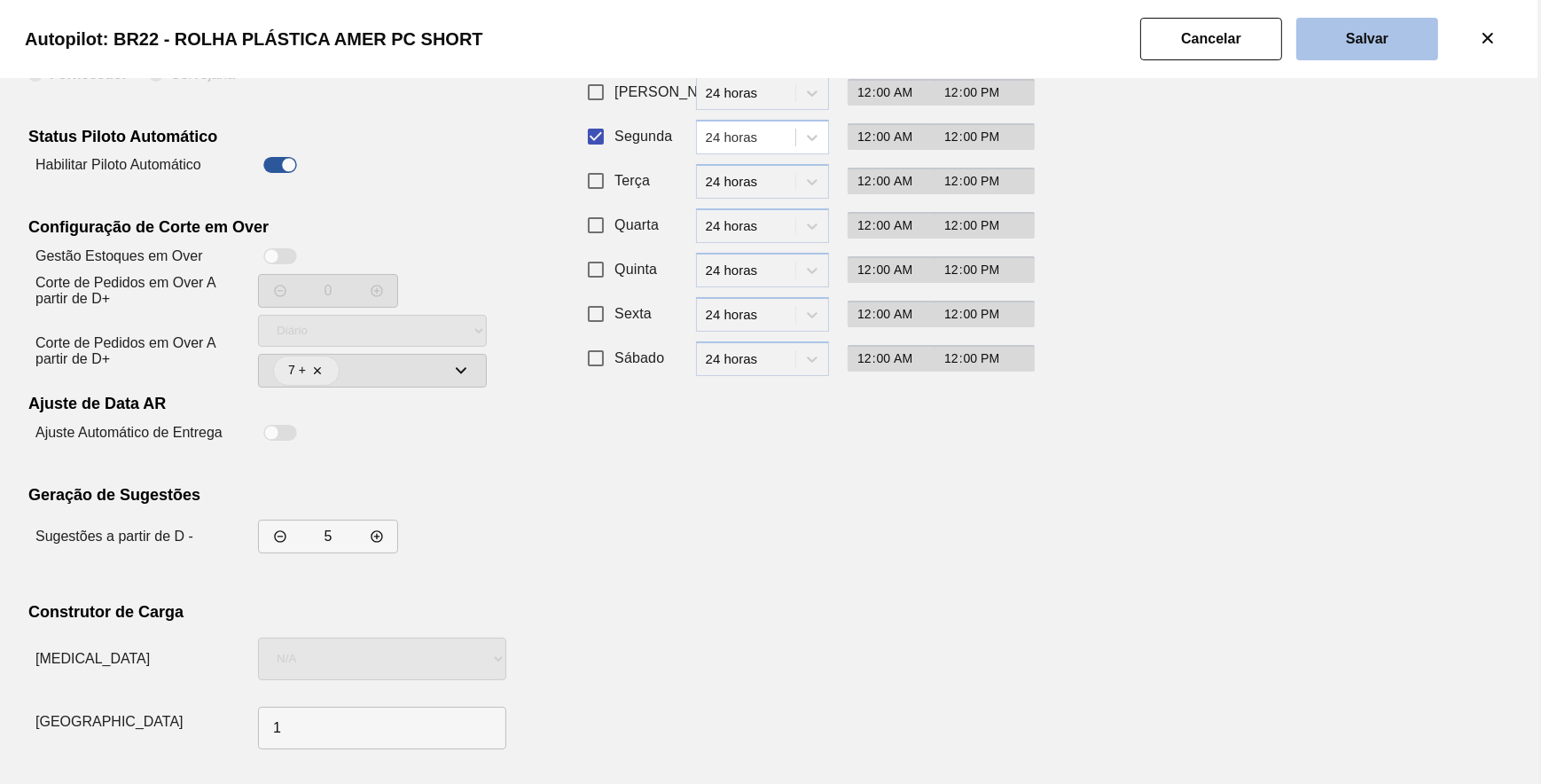
click at [1374, 58] on div "Autopilot: BR22 - ROLHA PLÁSTICA AMER PC SHORT" at bounding box center [767, 39] width 1541 height 78
drag, startPoint x: 1374, startPoint y: 58, endPoint x: 1368, endPoint y: 49, distance: 10.8
click at [1368, 49] on button "Salvar" at bounding box center [1367, 39] width 142 height 43
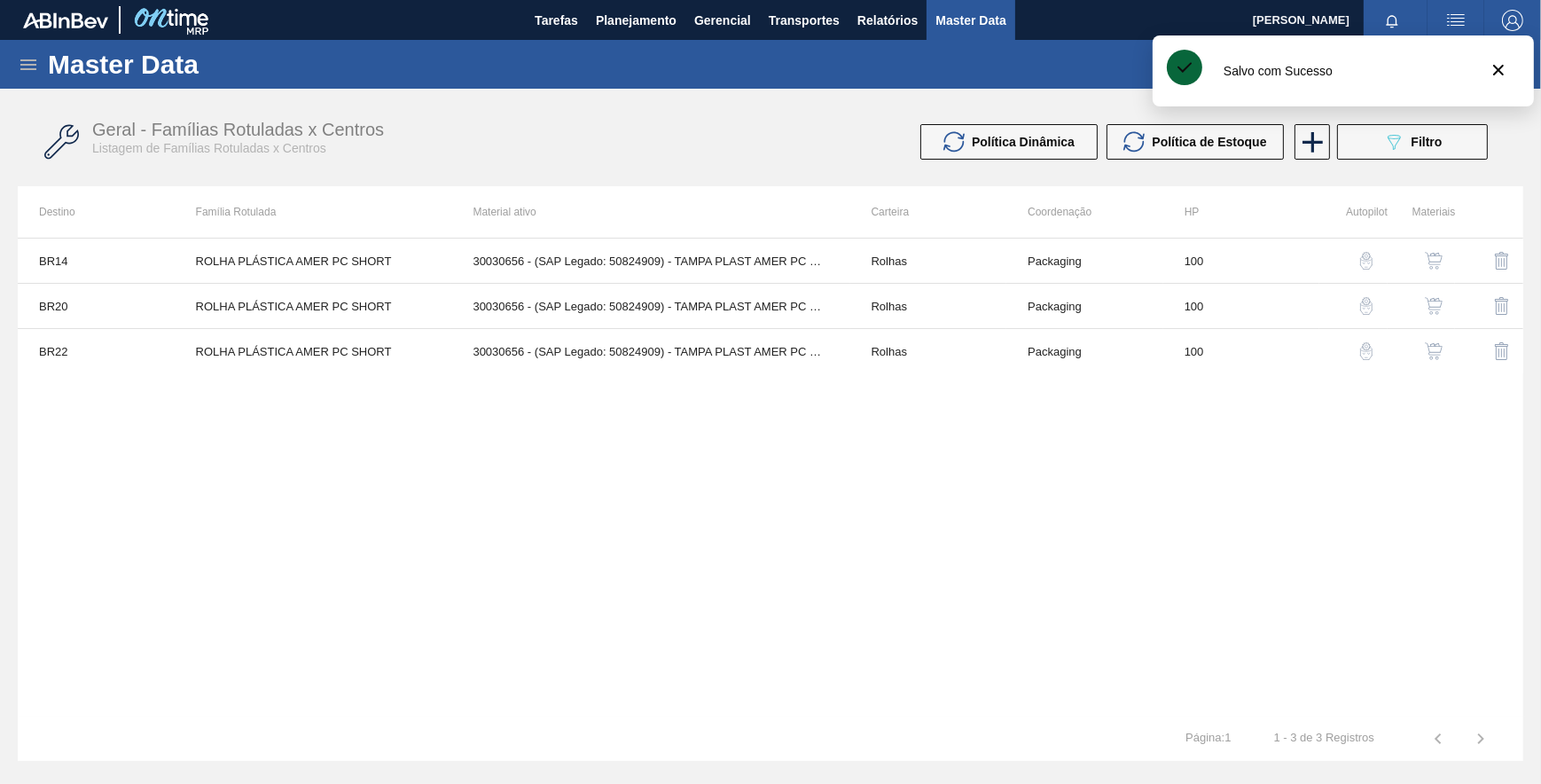
drag, startPoint x: 797, startPoint y: 569, endPoint x: 1096, endPoint y: 500, distance: 306.9
click at [862, 555] on div "BR14 ROLHA PLÁSTICA AMER PC SHORT 30030656 - (SAP Legado: 50824909) - TAMPA PLA…" at bounding box center [770, 476] width 1505 height 478
click at [1364, 341] on button "button" at bounding box center [1366, 351] width 43 height 43
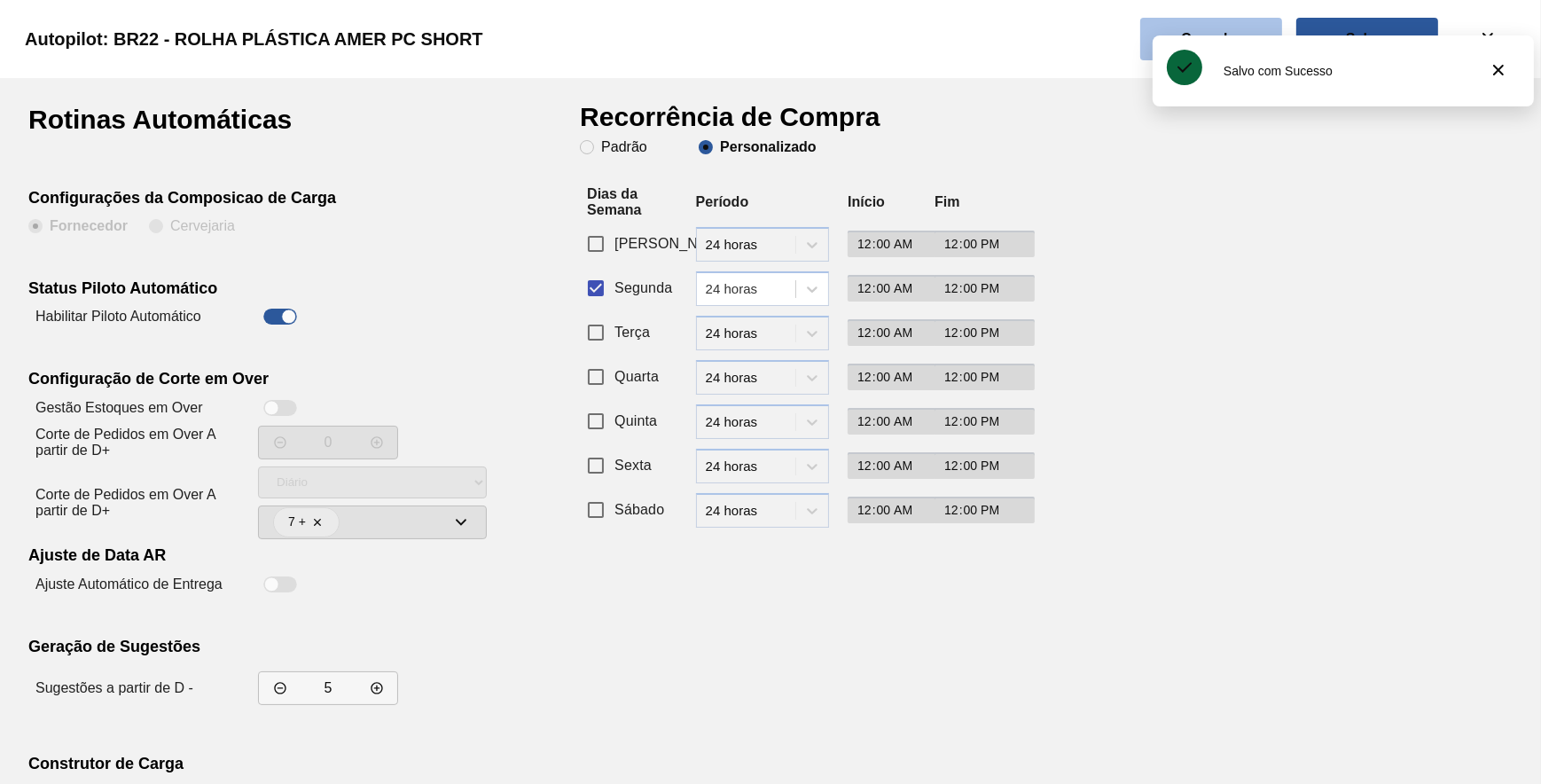
click at [0, 0] on slot "Cancelar" at bounding box center [0, 0] width 0 height 0
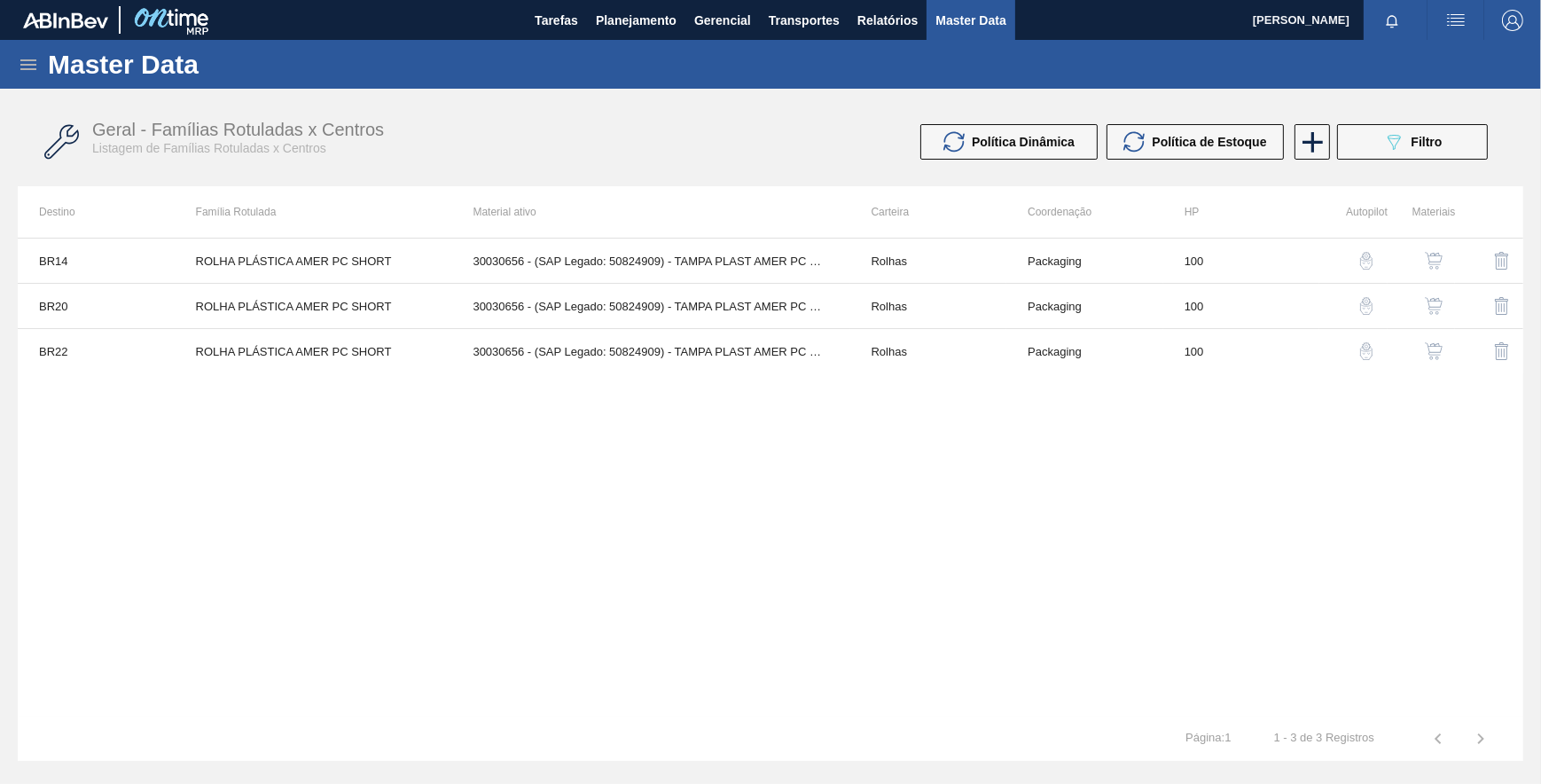
click at [1360, 310] on img "button" at bounding box center [1366, 306] width 17 height 17
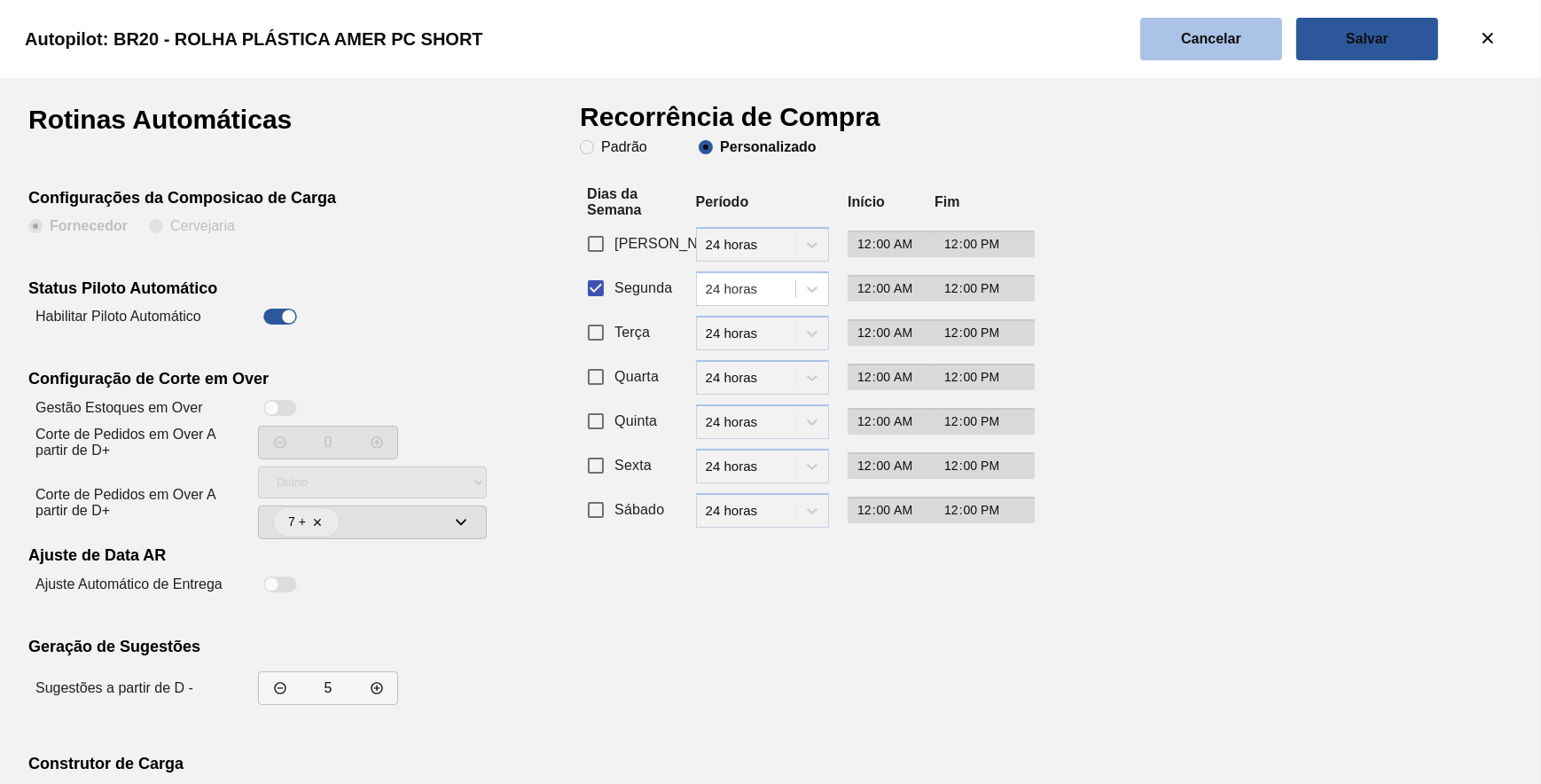
click at [1220, 58] on div "Autopilot: BR20 - ROLHA PLÁSTICA AMER PC SHORT" at bounding box center [767, 39] width 1541 height 78
click at [1219, 49] on button "Cancelar" at bounding box center [1211, 39] width 142 height 43
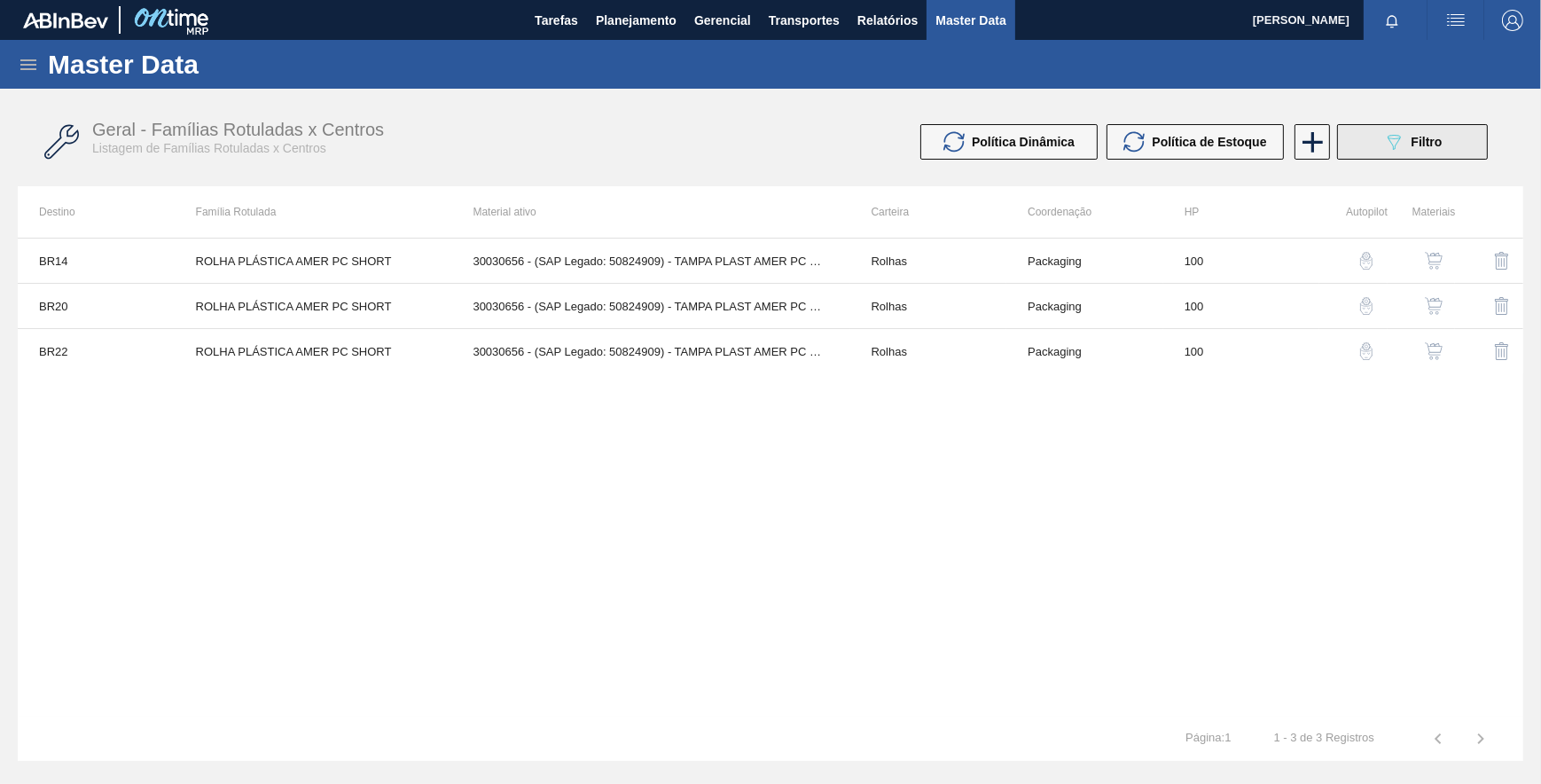
click at [1421, 144] on span "Filtro" at bounding box center [1427, 142] width 31 height 15
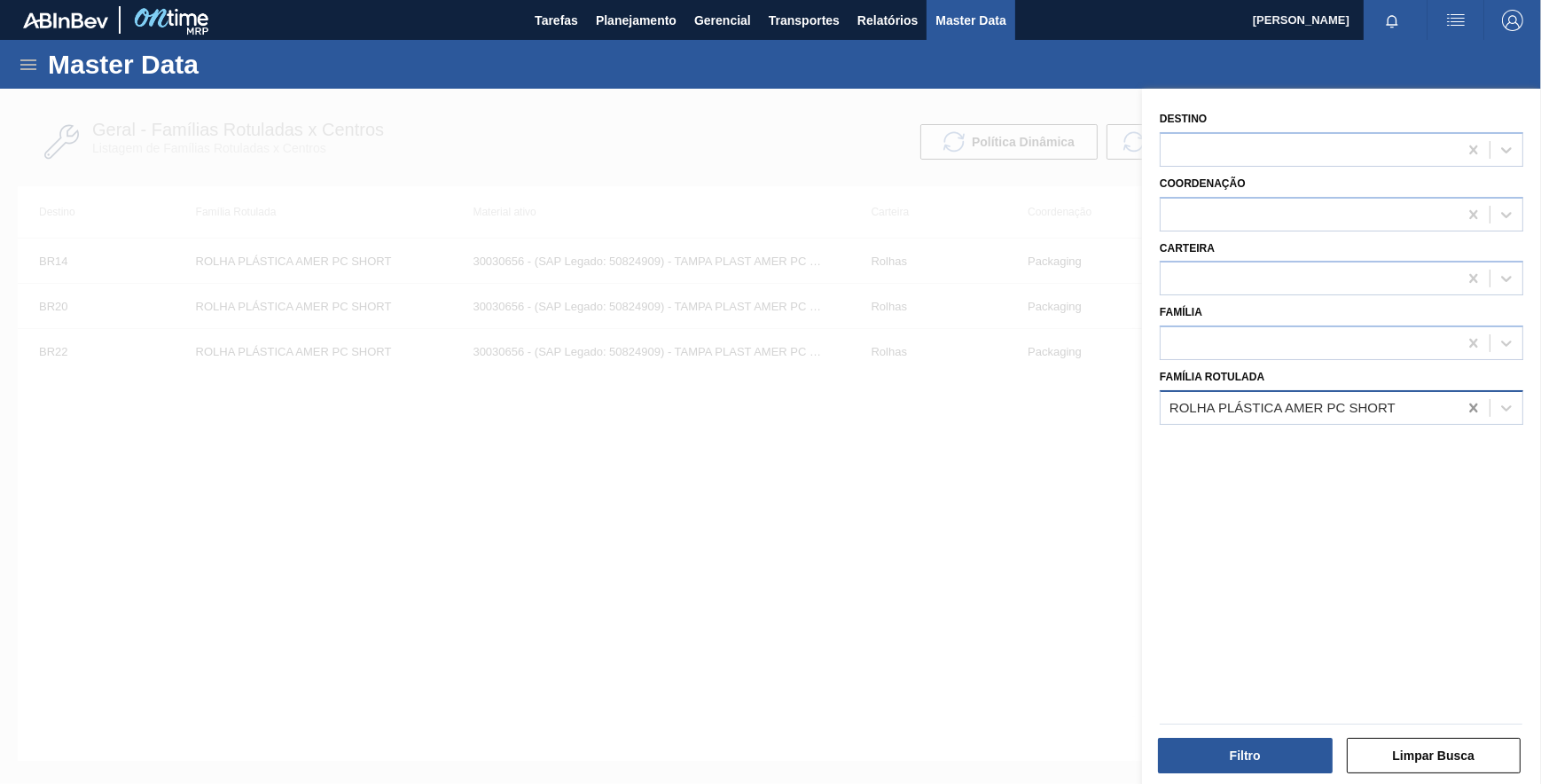
click at [1473, 404] on icon at bounding box center [1473, 408] width 8 height 9
paste Rotulada "lar"
click at [1190, 414] on div at bounding box center [1309, 408] width 297 height 25
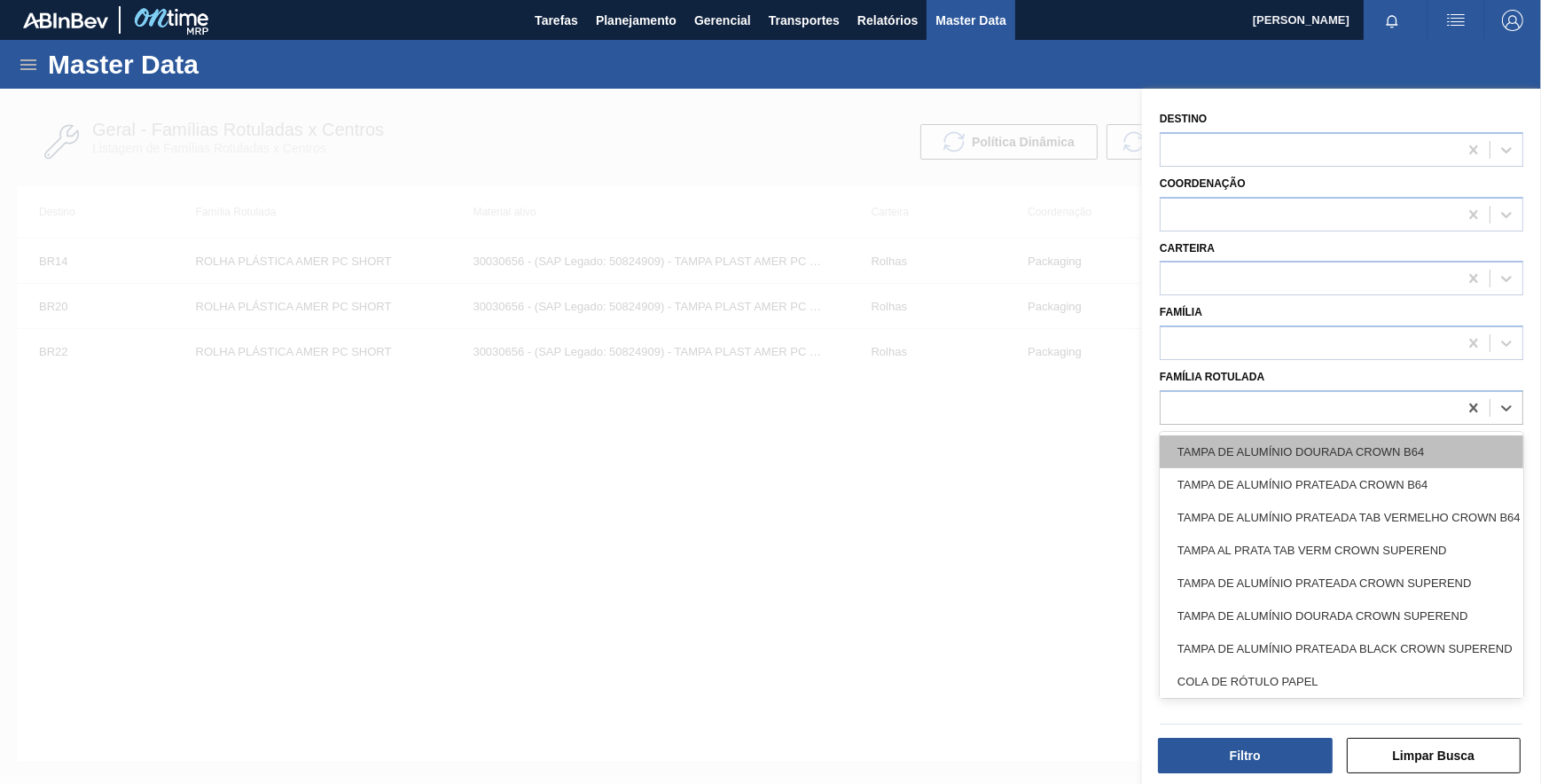
paste Rotulada "ROLHA PLÁSTICA AMER GCA ZERO SHORT"
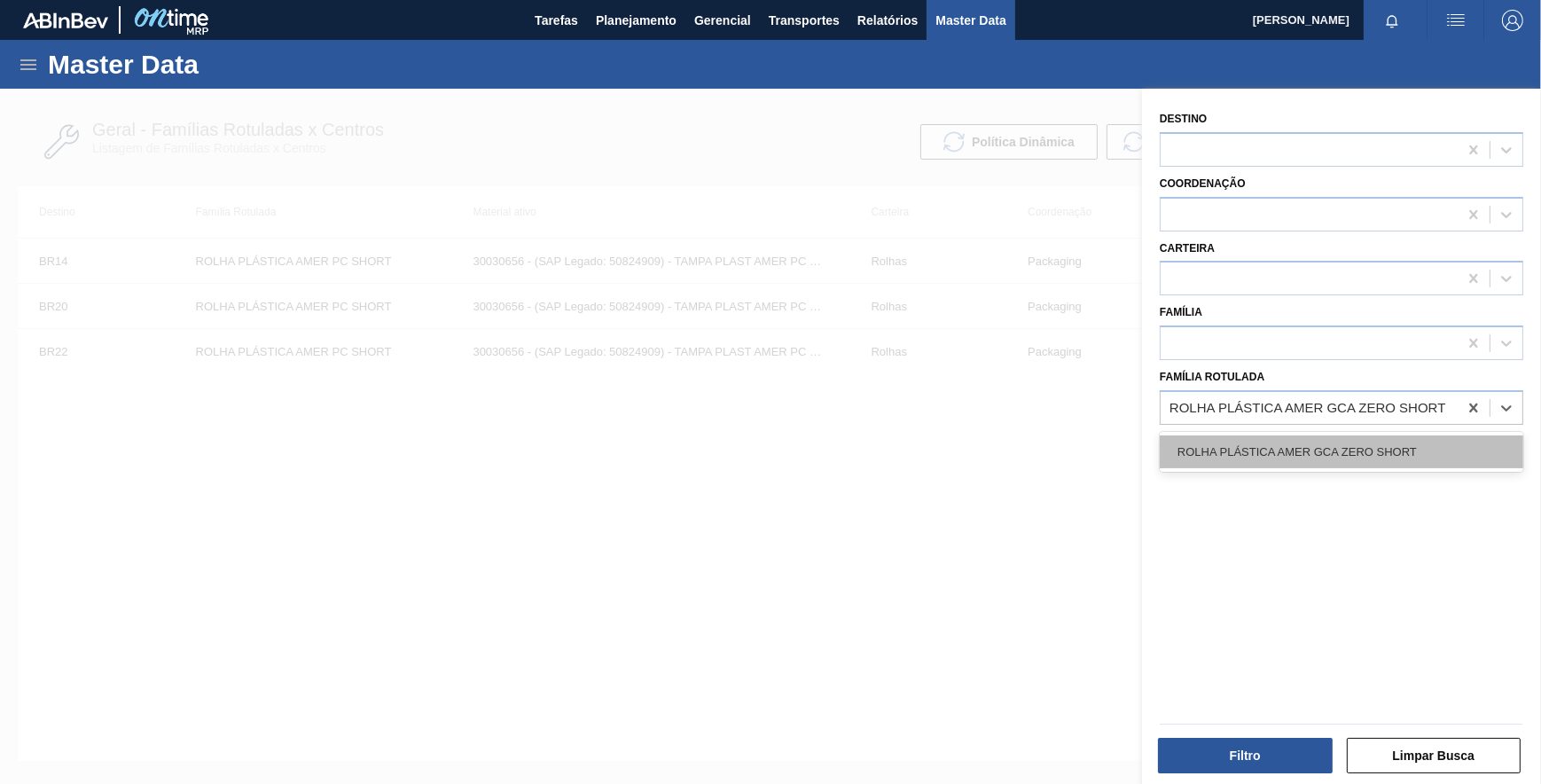
click at [1238, 448] on div "ROLHA PLÁSTICA AMER GCA ZERO SHORT" at bounding box center [1341, 452] width 364 height 33
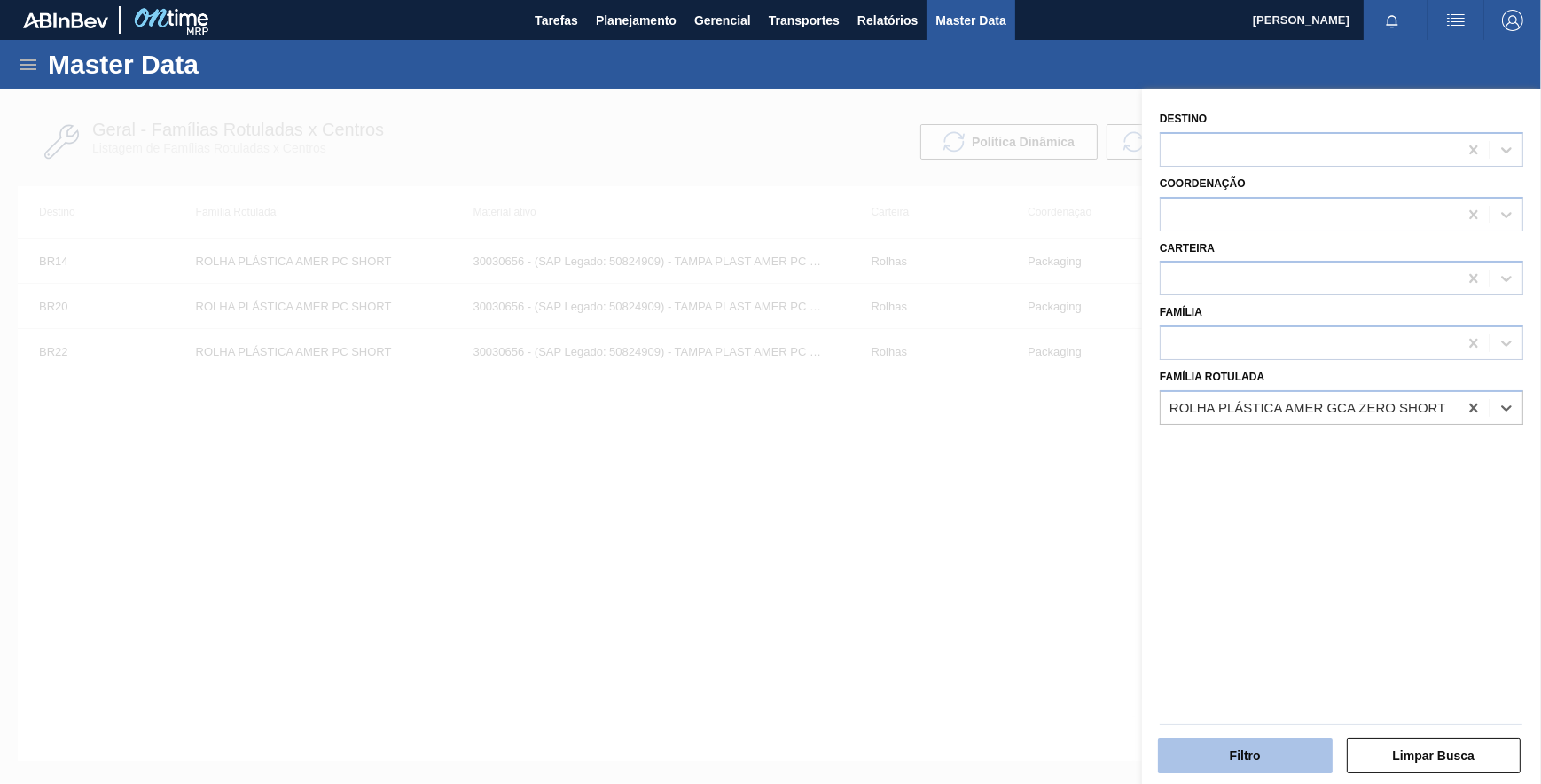
click at [1259, 745] on button "Filtro" at bounding box center [1245, 755] width 175 height 36
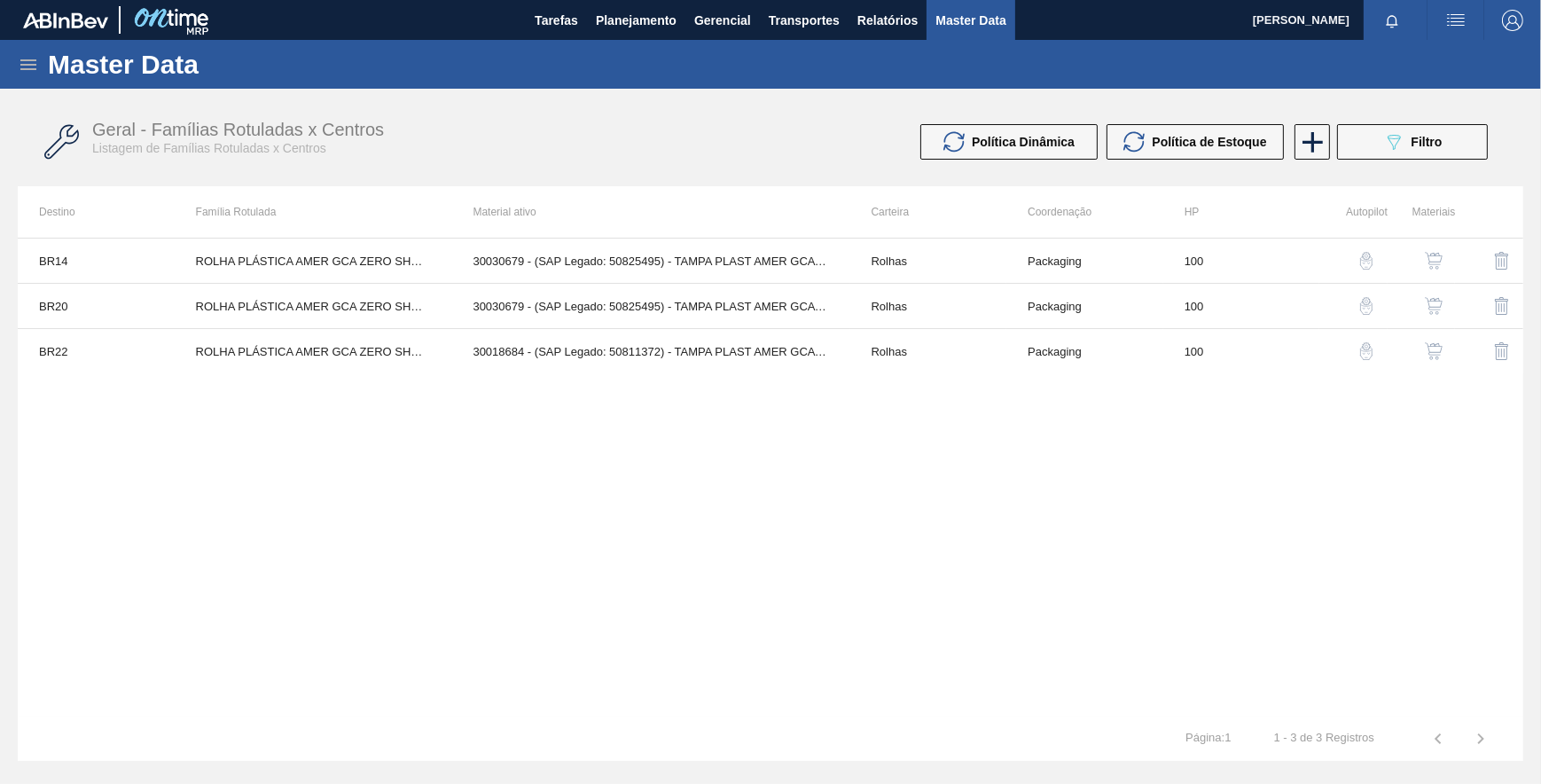
click at [1369, 257] on img "button" at bounding box center [1366, 260] width 17 height 17
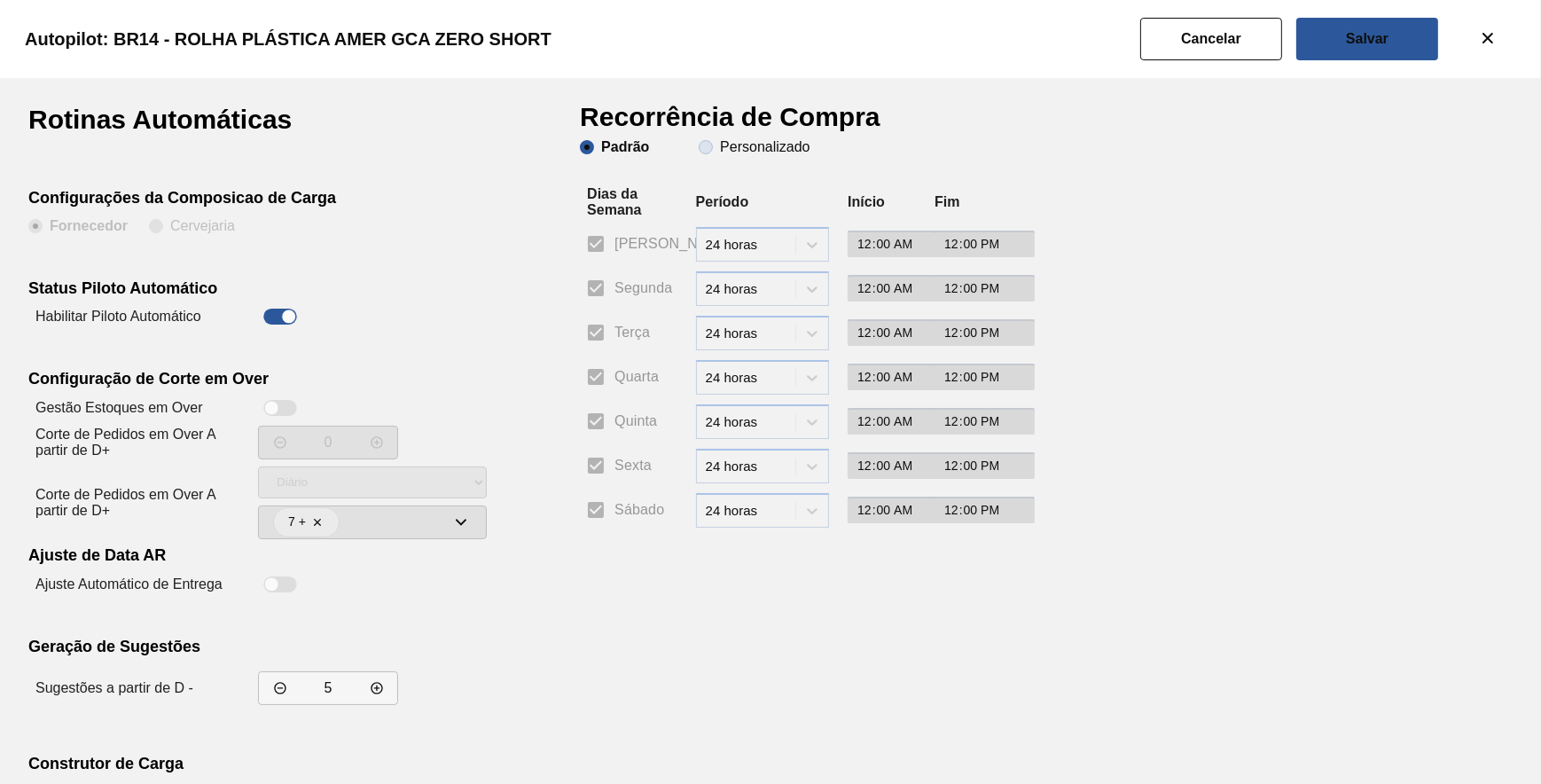
click at [706, 144] on span "Personalizado" at bounding box center [754, 147] width 111 height 15
click at [706, 144] on input "Personalizado" at bounding box center [705, 147] width 28 height 28
click at [601, 277] on input "Segunda" at bounding box center [596, 288] width 37 height 37
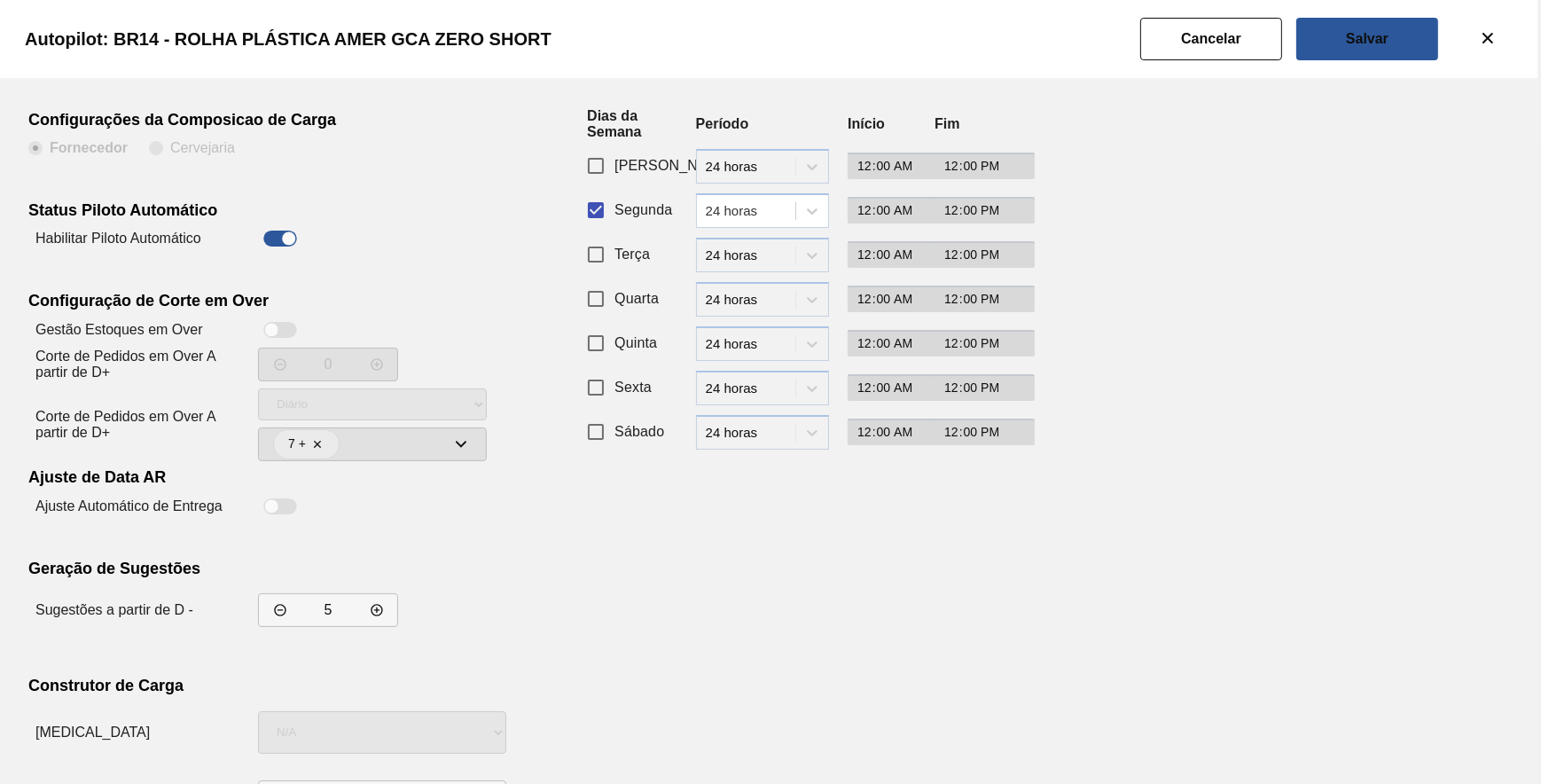
scroll to position [151, 0]
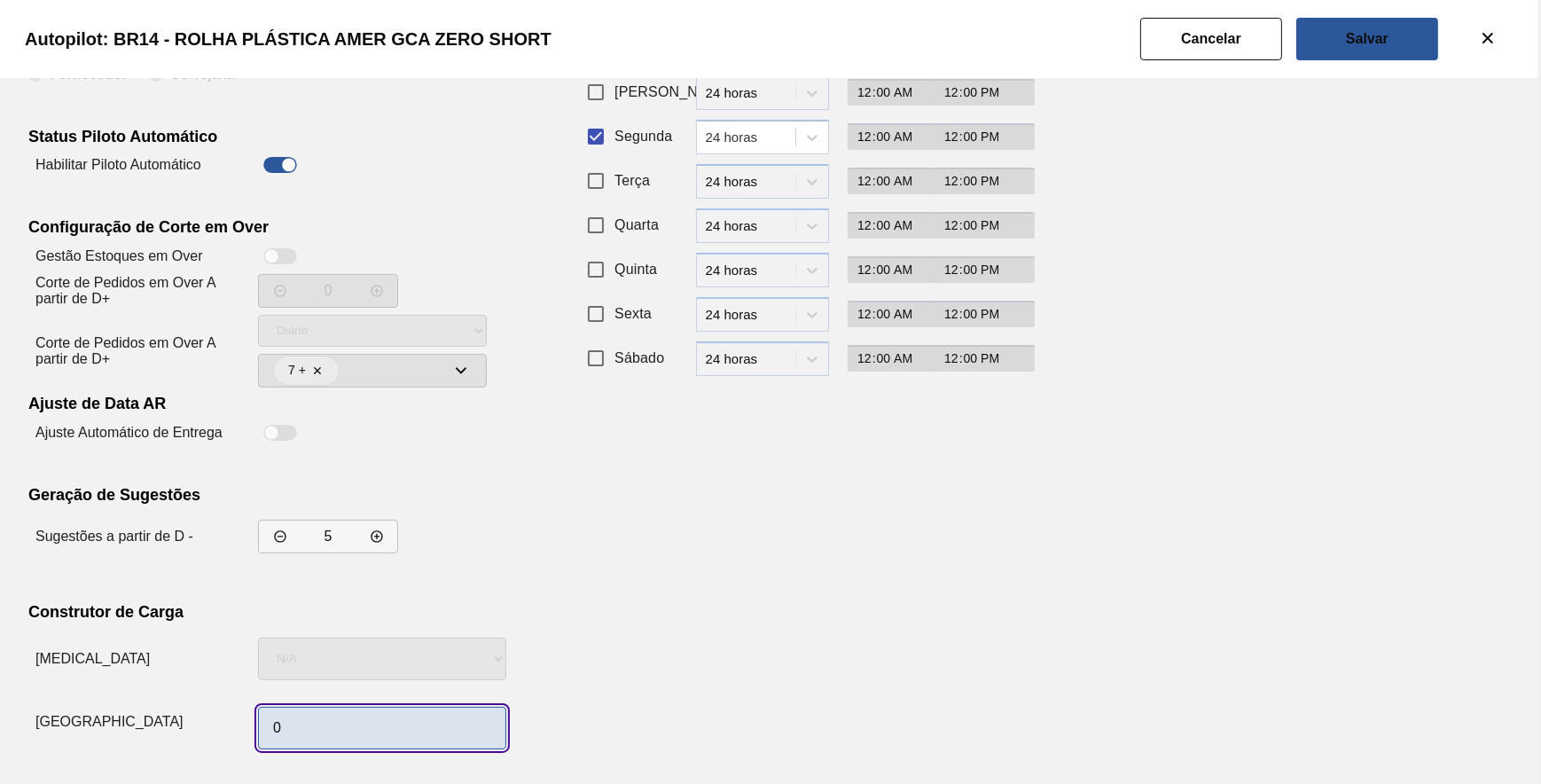
click at [416, 714] on input "0" at bounding box center [382, 728] width 248 height 43
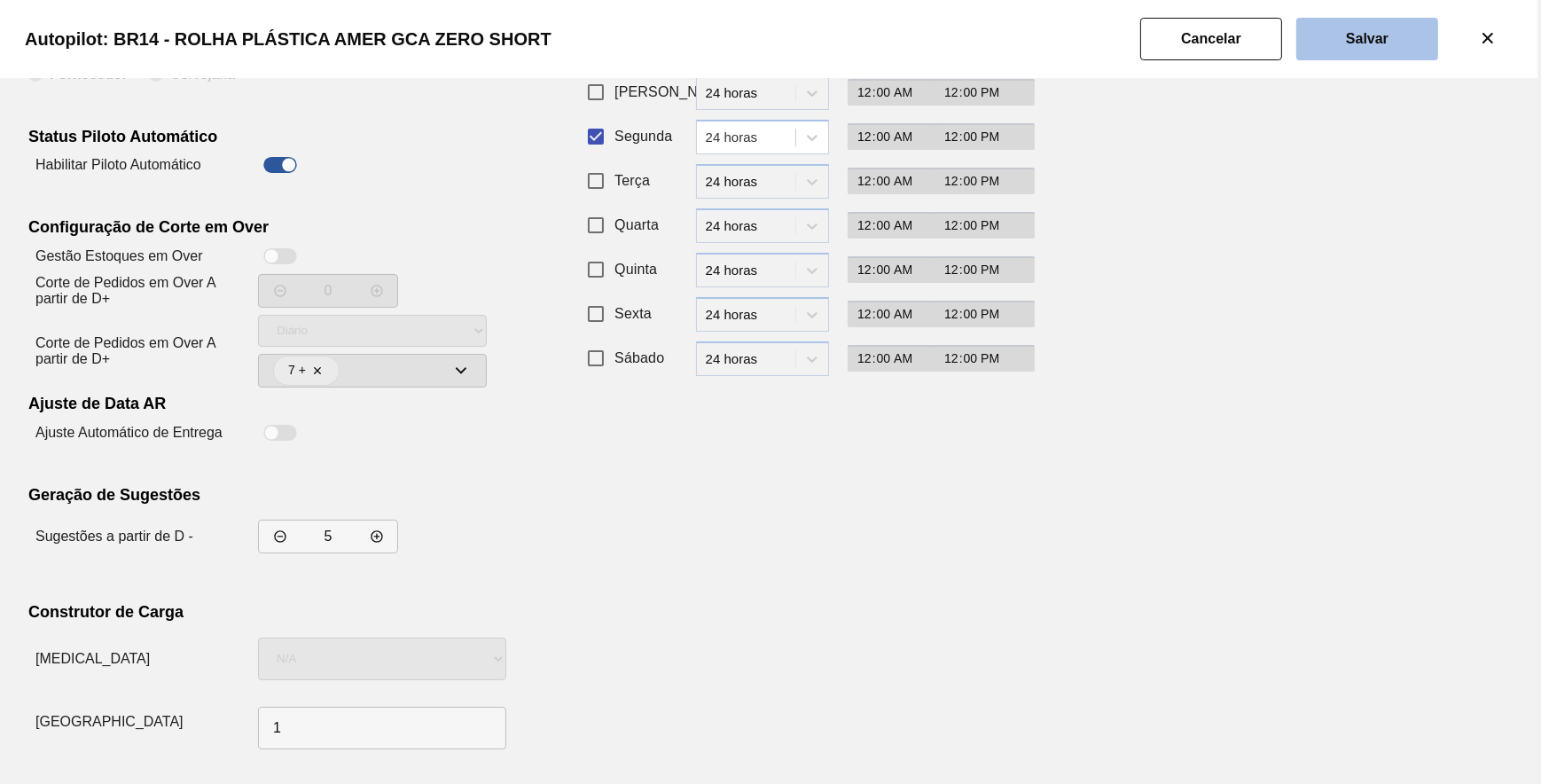
click at [1396, 36] on button "Salvar" at bounding box center [1367, 39] width 142 height 43
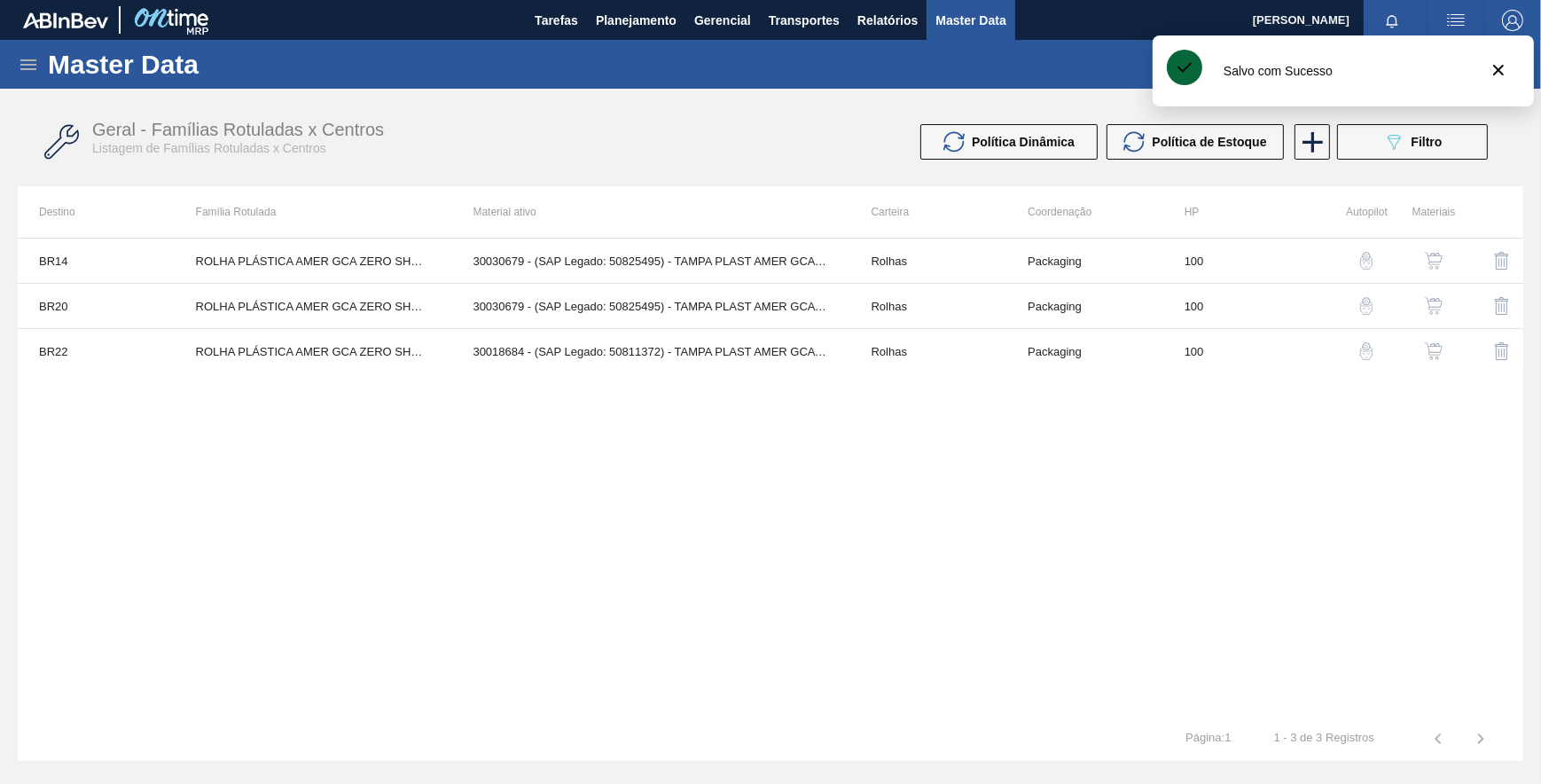
click at [1365, 303] on img "button" at bounding box center [1366, 306] width 17 height 17
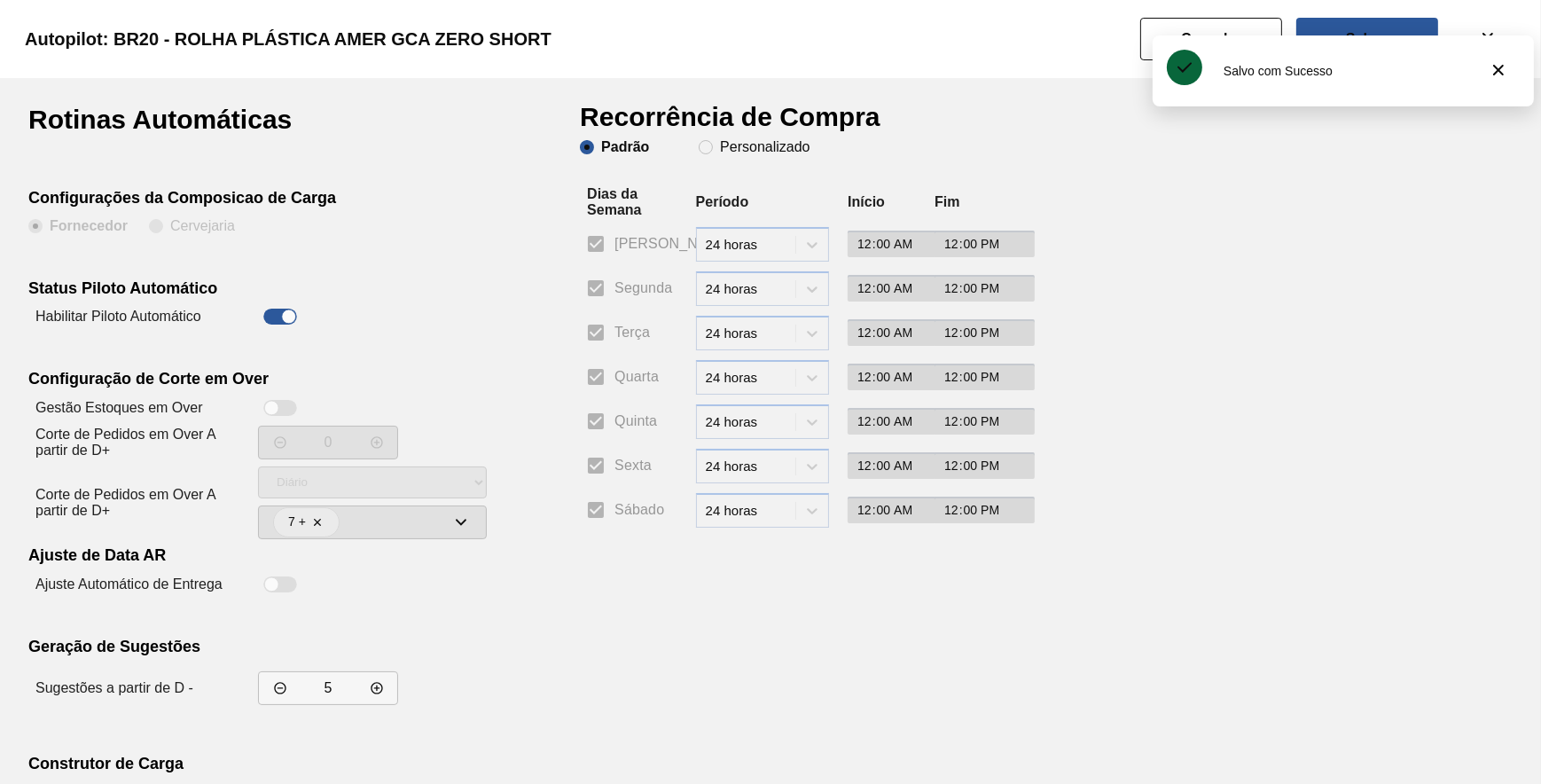
click at [755, 156] on div "Padrão Personalizado" at bounding box center [798, 163] width 435 height 47
drag, startPoint x: 751, startPoint y: 150, endPoint x: 726, endPoint y: 157, distance: 26.0
click at [0, 0] on slot "Personalizado" at bounding box center [0, 0] width 0 height 0
click at [720, 148] on input "Personalizado" at bounding box center [705, 147] width 28 height 28
click at [618, 286] on span "Segunda" at bounding box center [642, 288] width 57 height 21
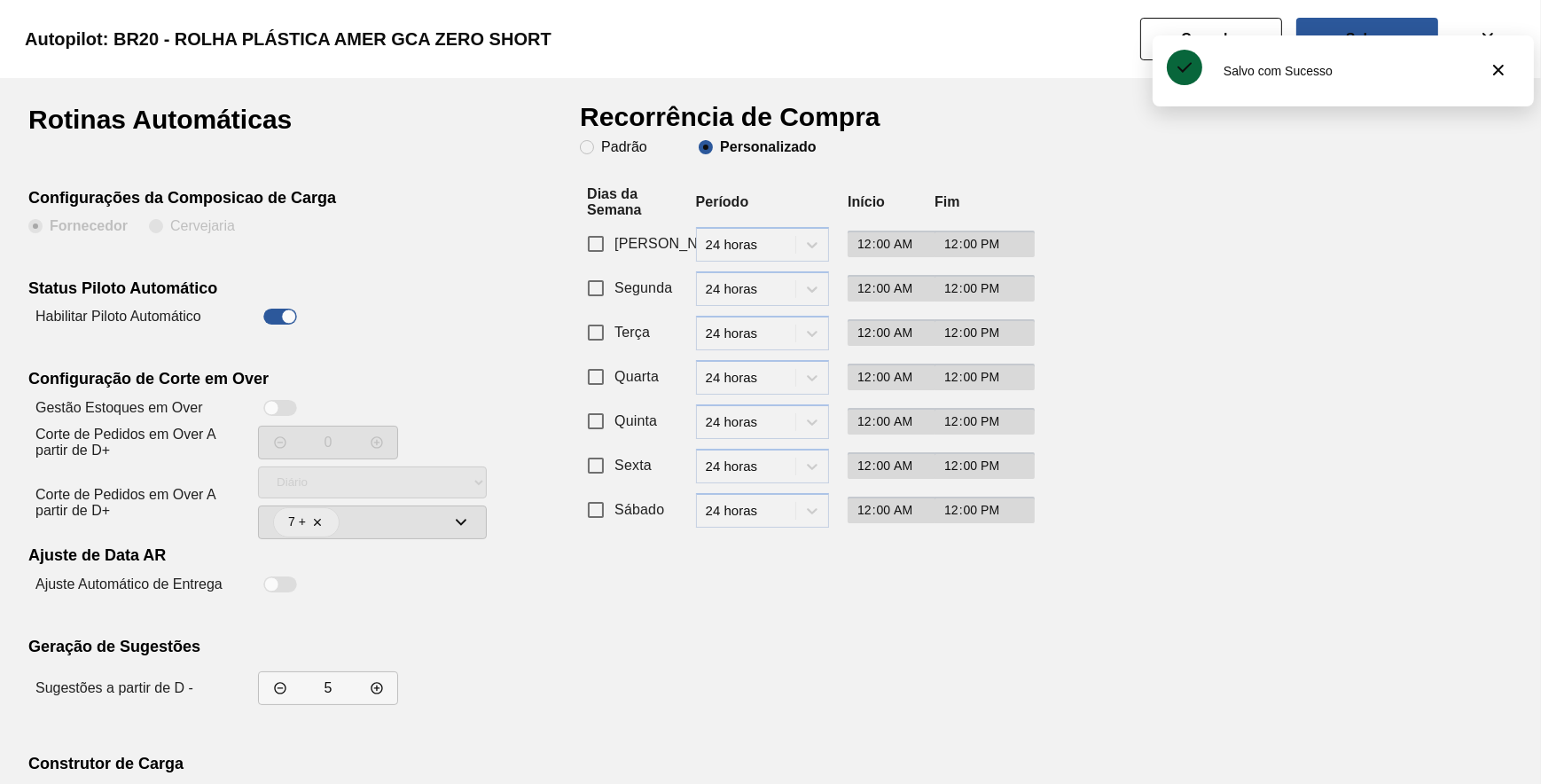
click at [614, 286] on input "Segunda" at bounding box center [596, 288] width 37 height 37
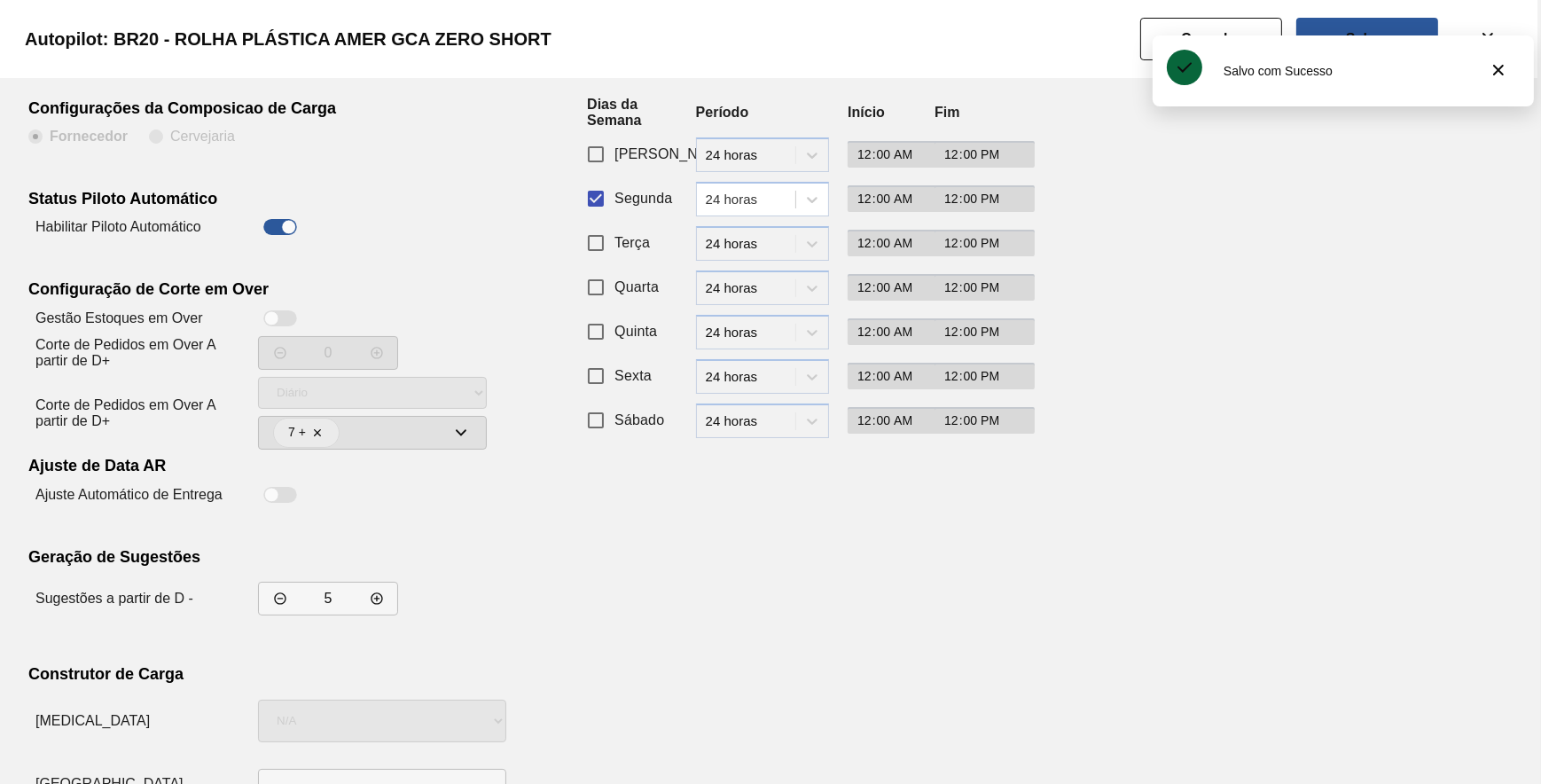
scroll to position [151, 0]
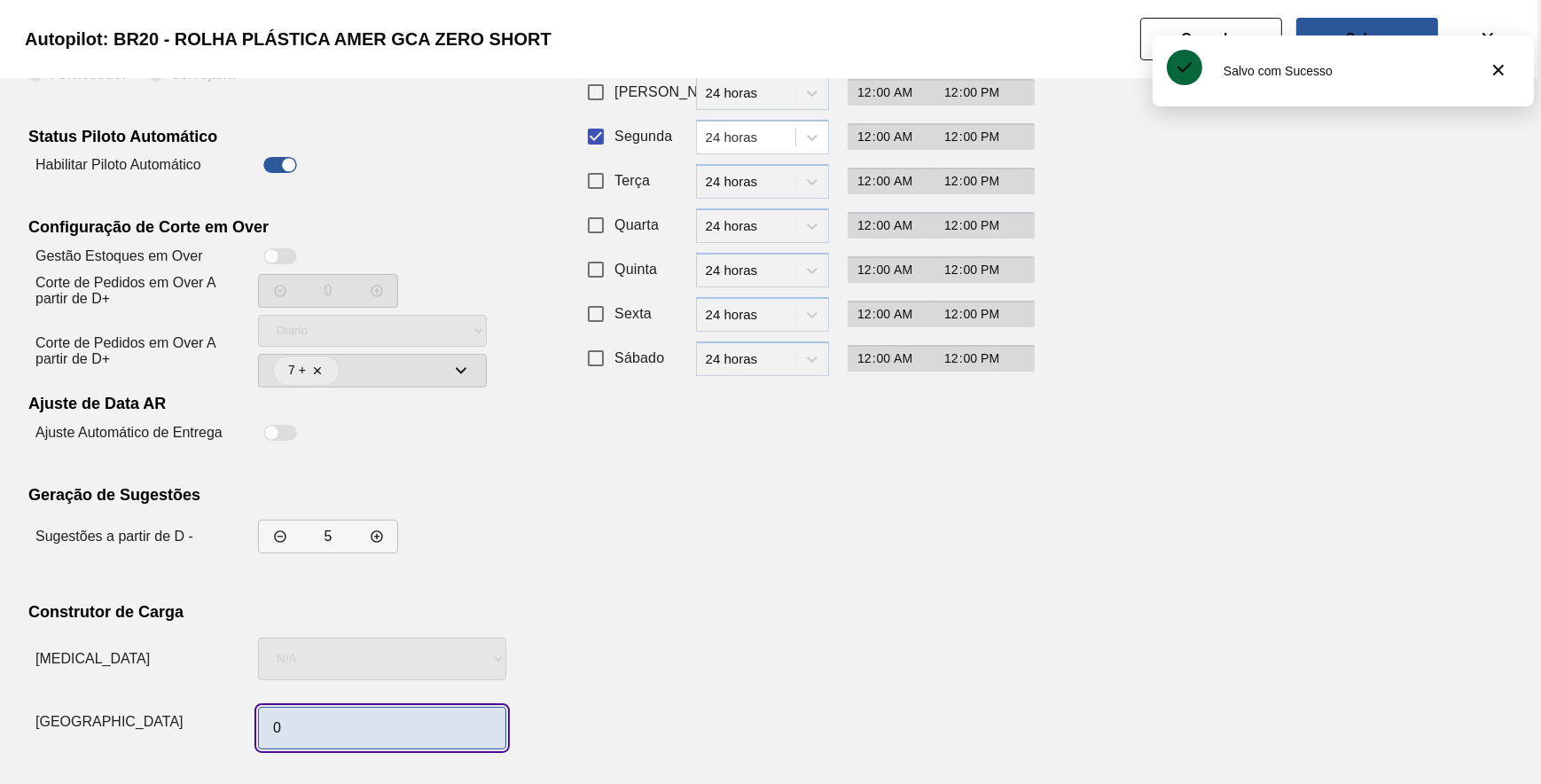
click at [412, 718] on input "0" at bounding box center [382, 728] width 248 height 43
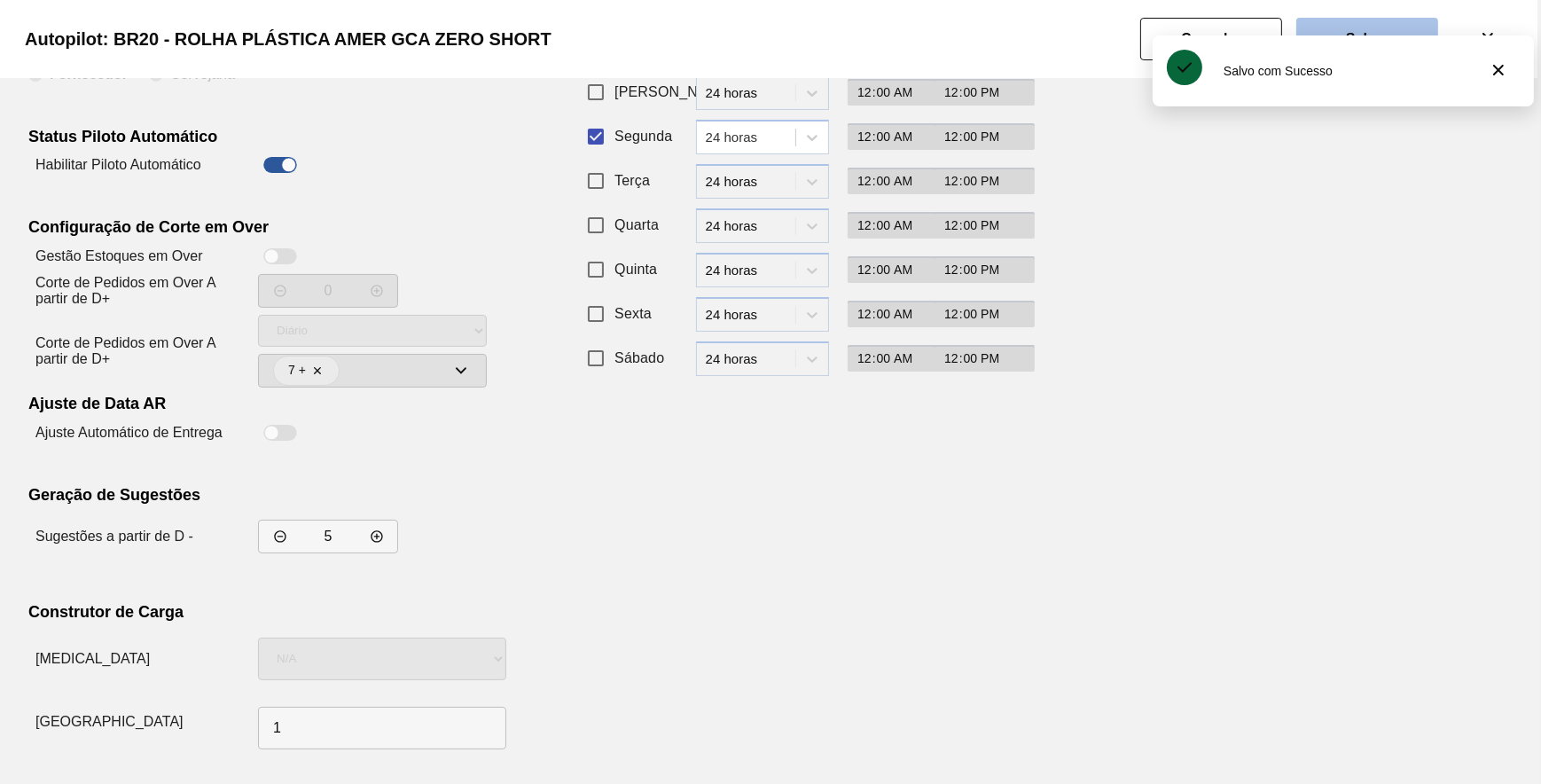
click at [1339, 29] on button "Salvar" at bounding box center [1367, 39] width 142 height 43
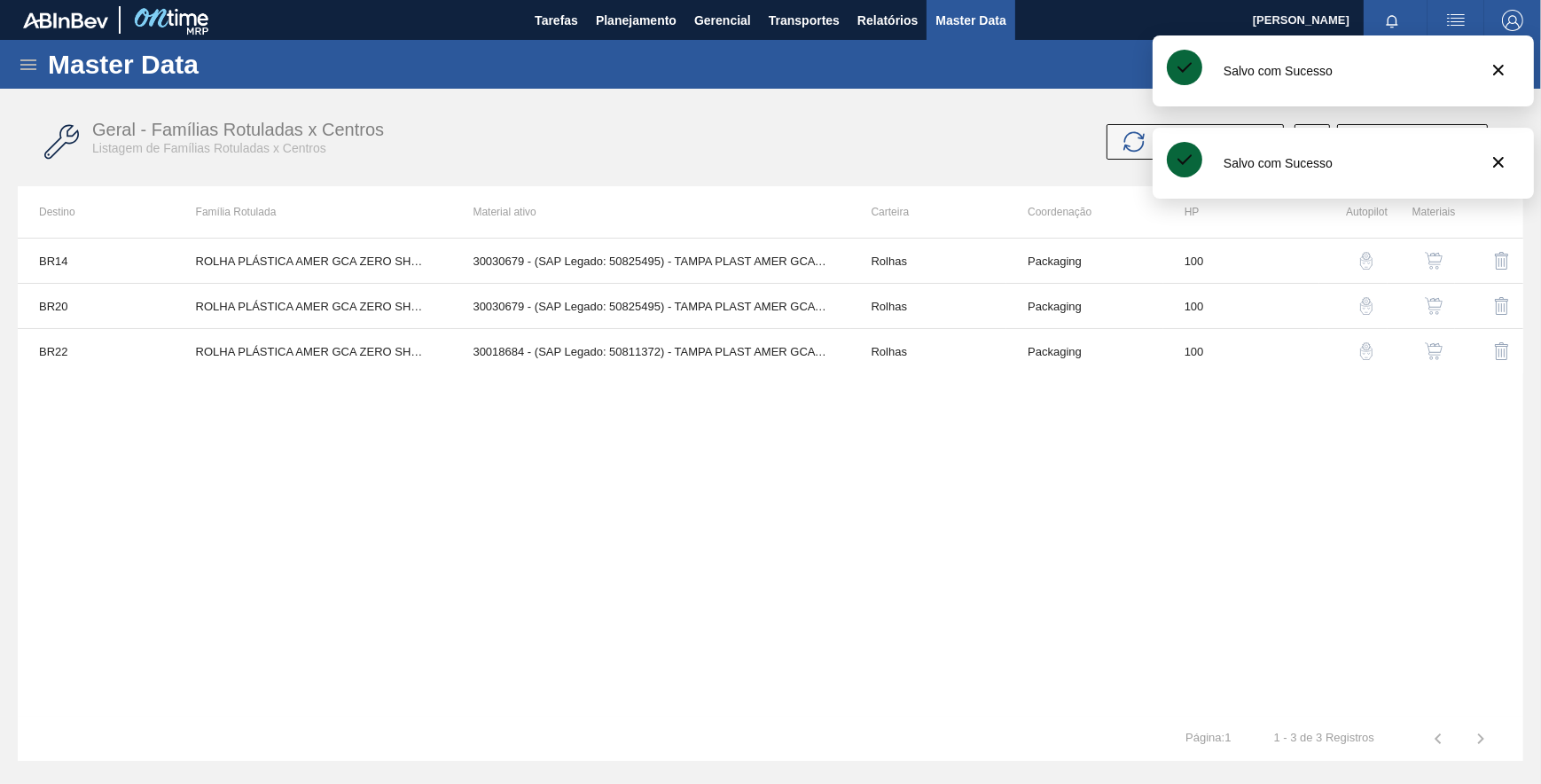
click at [1371, 351] on img "button" at bounding box center [1366, 351] width 17 height 17
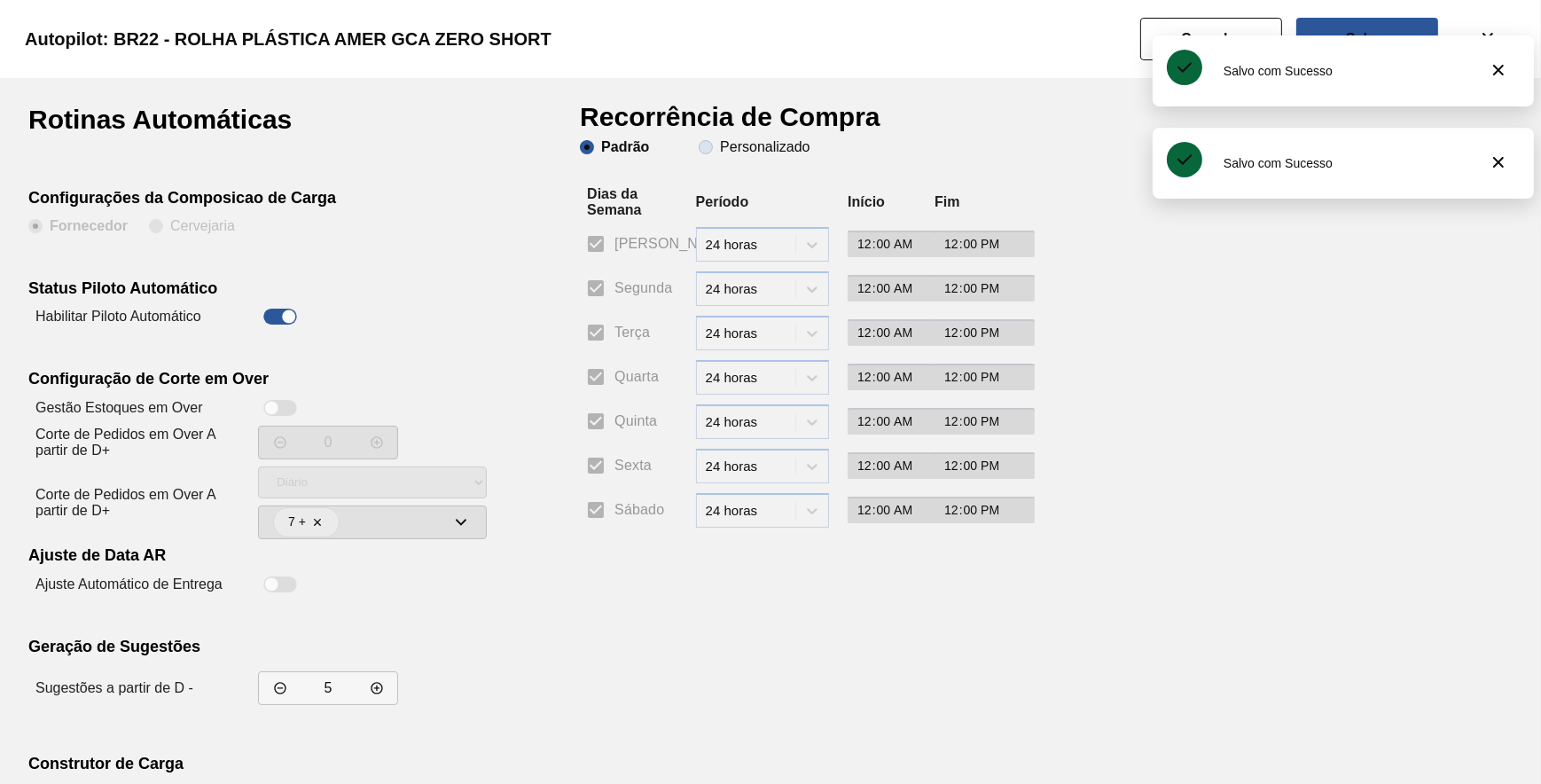
click at [0, 0] on slot "Personalizado" at bounding box center [0, 0] width 0 height 0
click at [720, 149] on input "Personalizado" at bounding box center [705, 147] width 28 height 28
click at [616, 279] on label "Segunda" at bounding box center [625, 288] width 95 height 37
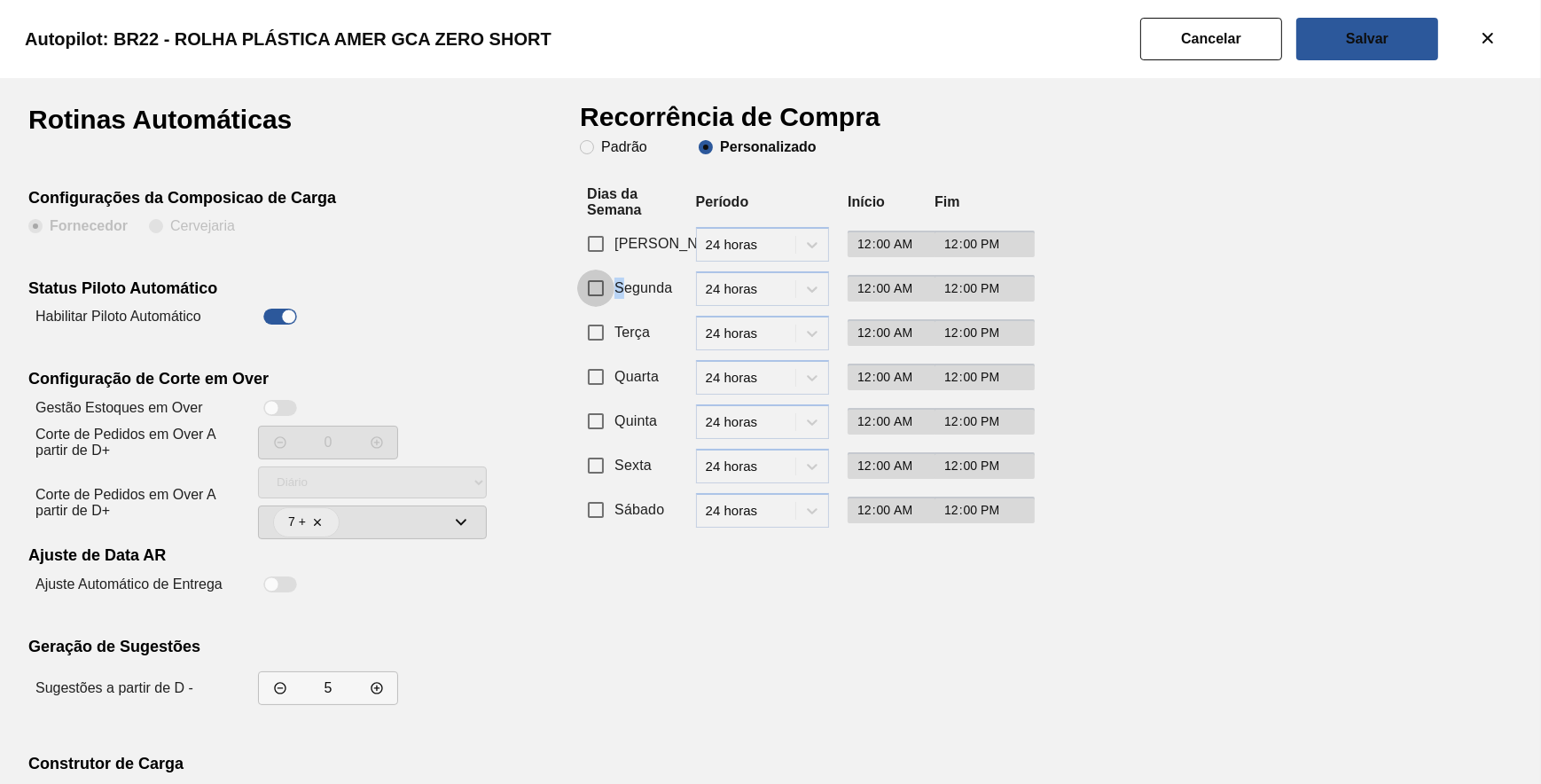
drag, startPoint x: 616, startPoint y: 279, endPoint x: 607, endPoint y: 294, distance: 17.5
click at [607, 294] on input "Segunda" at bounding box center [596, 288] width 37 height 37
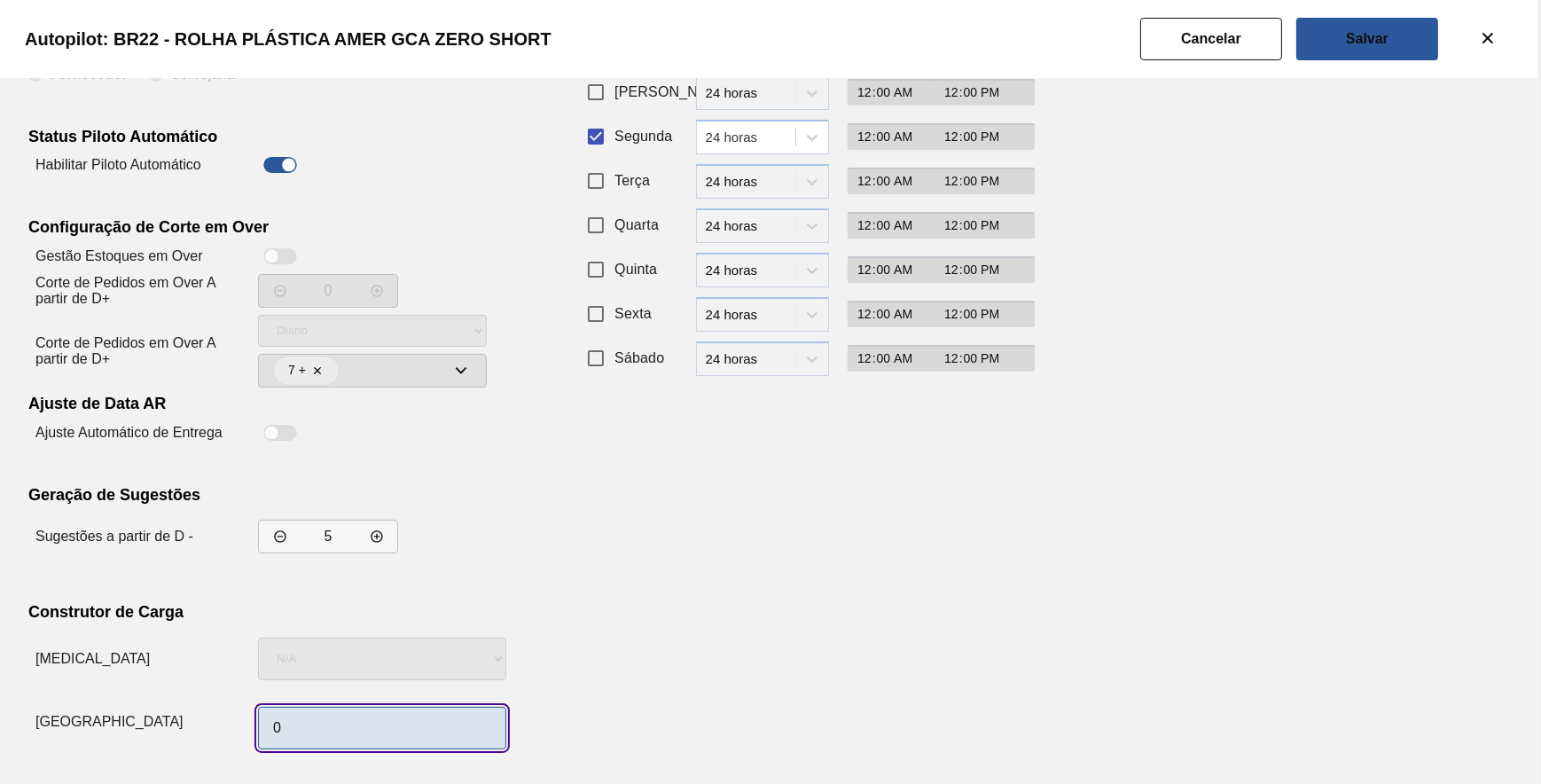
click at [377, 743] on input "0" at bounding box center [382, 728] width 248 height 43
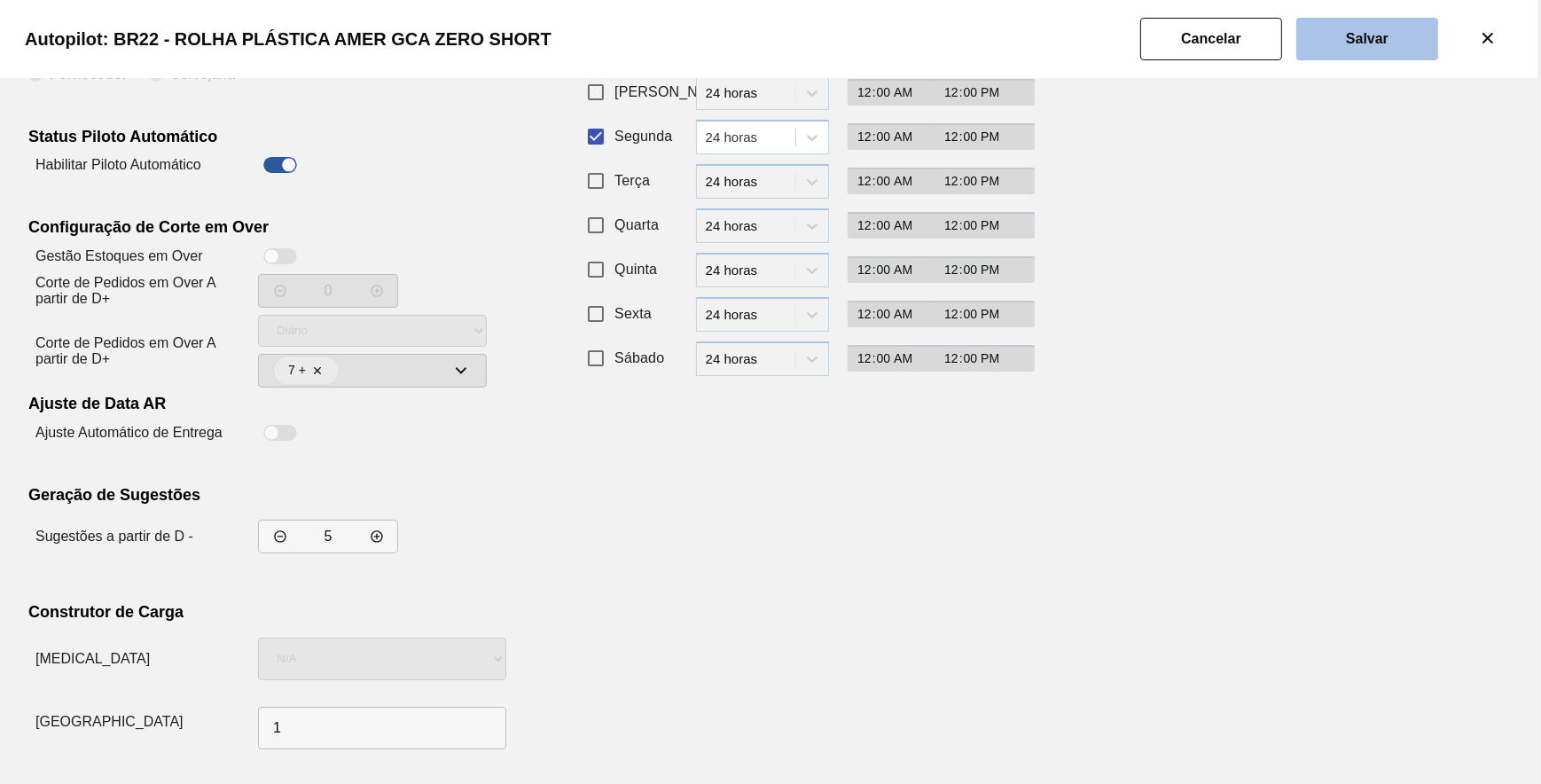
click at [1392, 53] on button "Salvar" at bounding box center [1367, 39] width 142 height 43
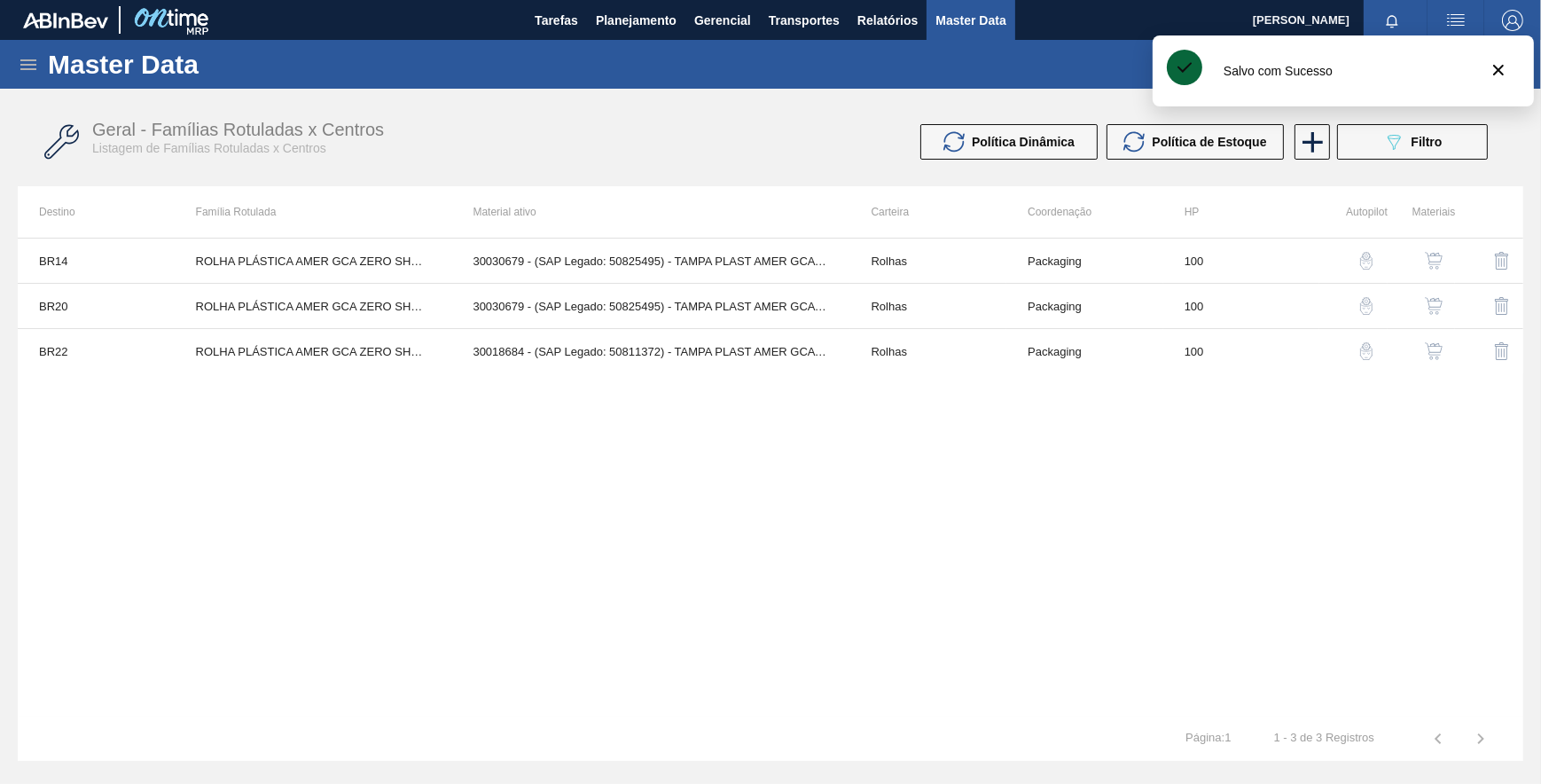
click at [1366, 347] on img "button" at bounding box center [1366, 351] width 17 height 17
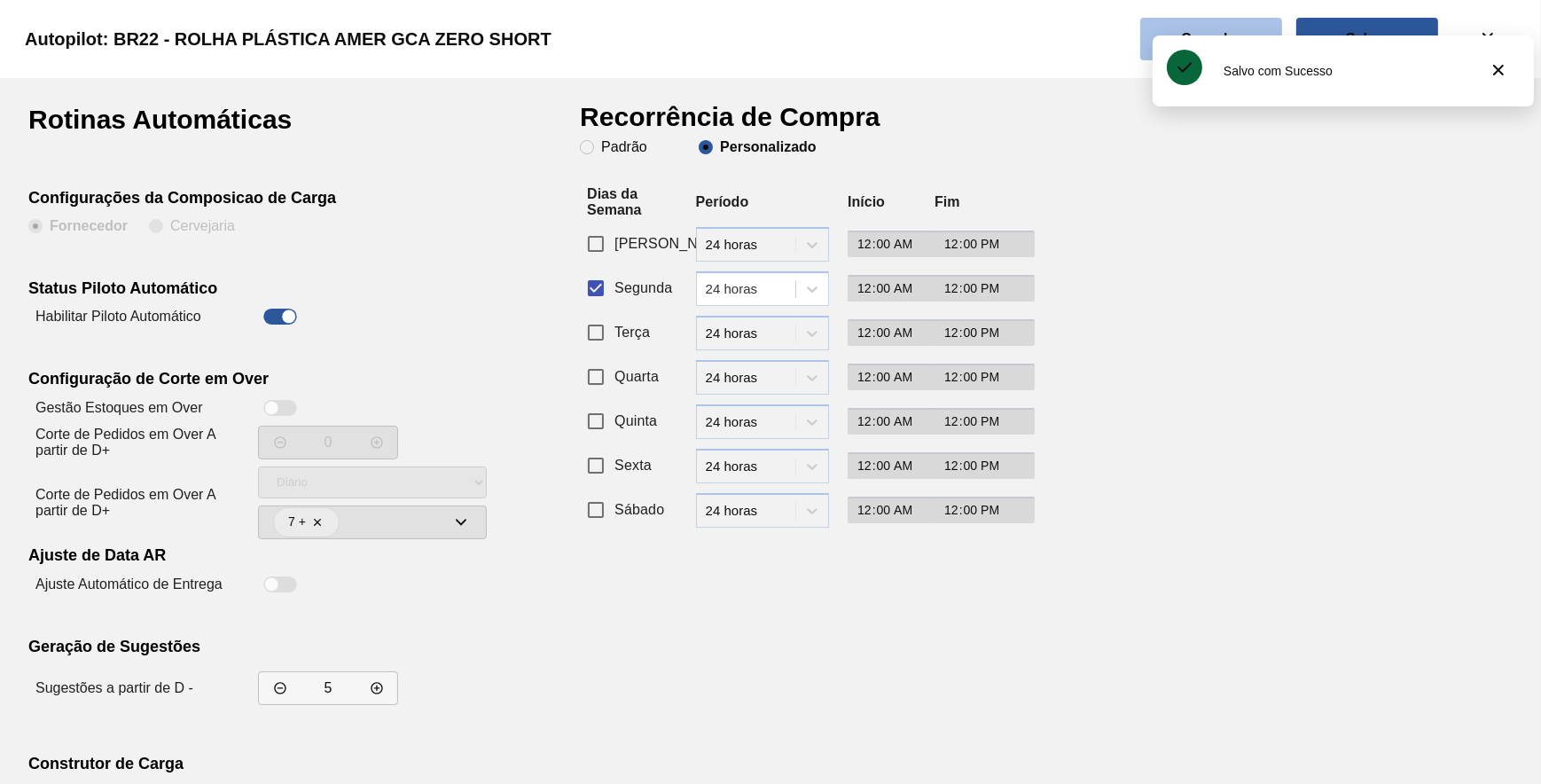
click at [1259, 34] on button "Cancelar" at bounding box center [1211, 39] width 142 height 43
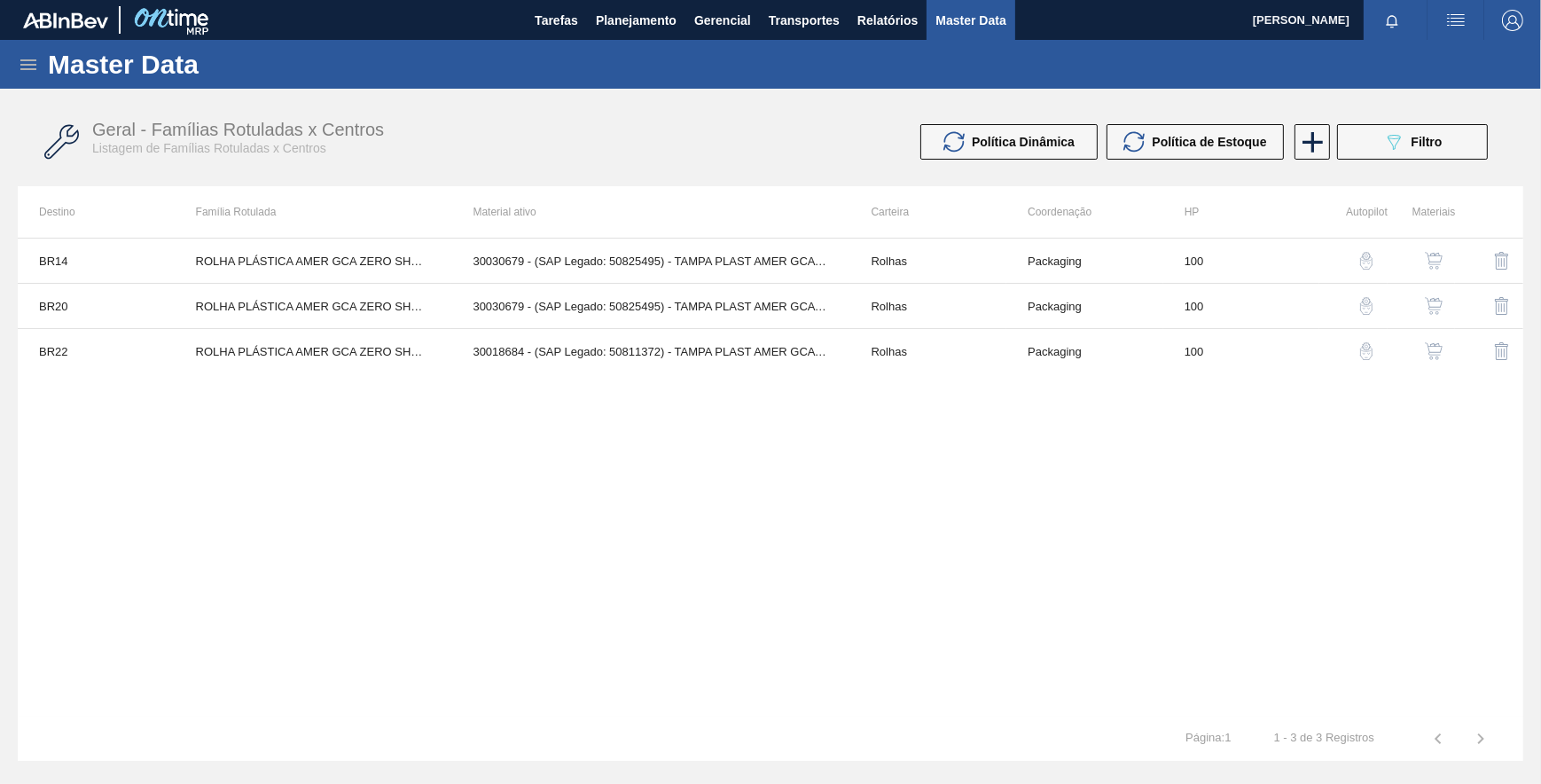
drag, startPoint x: 1360, startPoint y: 485, endPoint x: 1350, endPoint y: 448, distance: 38.3
click at [1357, 472] on div "BR14 ROLHA PLÁSTICA AMER GCA ZERO SHORT 30030679 - (SAP Legado: 50825495) - TAM…" at bounding box center [770, 476] width 1505 height 478
click at [1361, 159] on div "Geral - Famílias Rotuladas x Centros Listagem de Famílias Rotuladas x Centros P…" at bounding box center [770, 142] width 1505 height 67
click at [1361, 150] on button "089F7B8B-B2A5-4AFE-B5C0-19BA573D28AC Filtro" at bounding box center [1412, 142] width 150 height 36
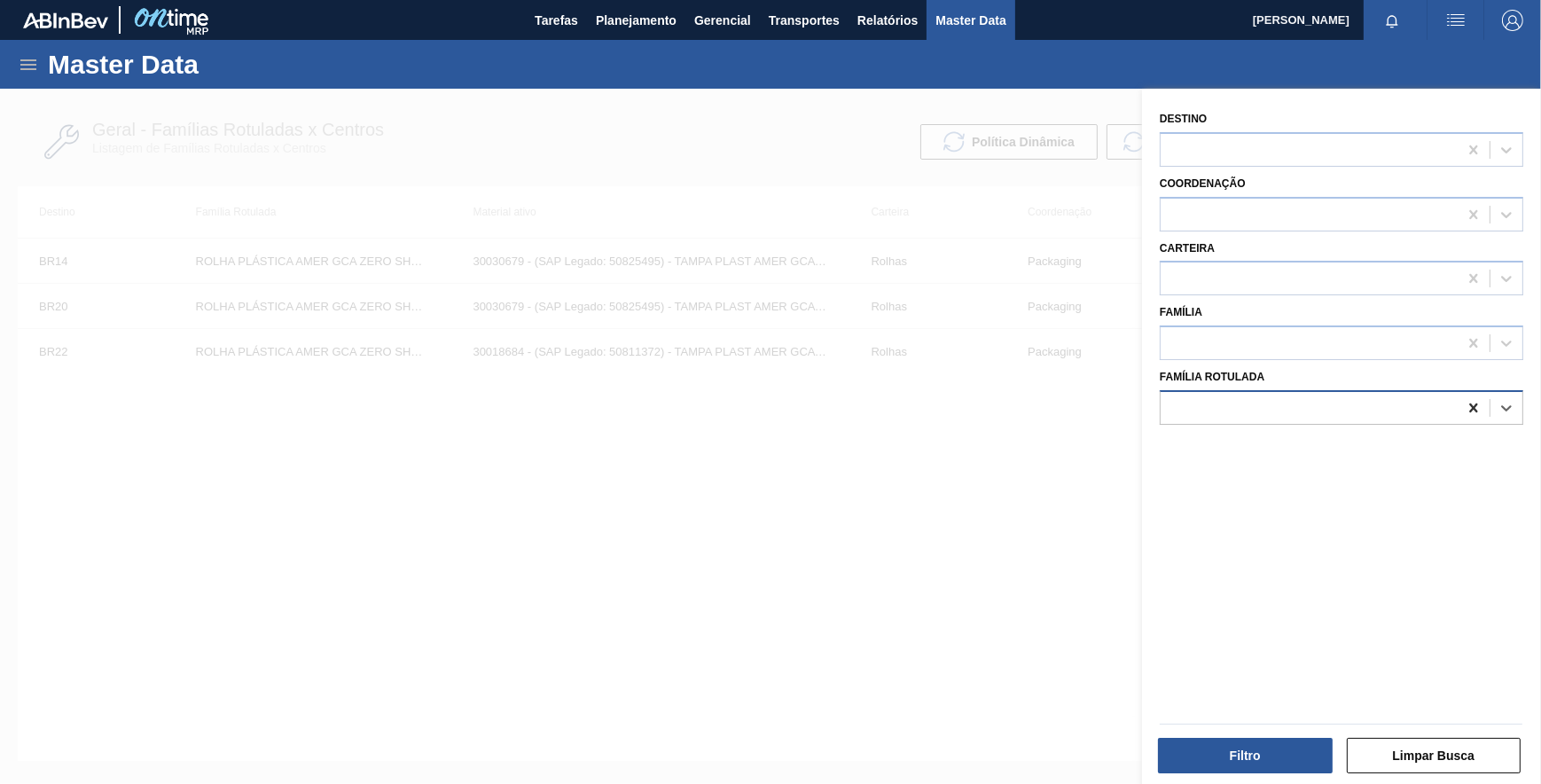
click at [1462, 400] on div at bounding box center [1473, 408] width 32 height 32
paste Rotulada "ROLHA PLÁSTICA AMER H2OH LIMONETO SHORT"
drag, startPoint x: 1320, startPoint y: 446, endPoint x: 1320, endPoint y: 497, distance: 51.0
click at [1321, 445] on div "ROLHA PLÁSTICA AMER H2OH LIMONETO SHORT" at bounding box center [1341, 452] width 364 height 33
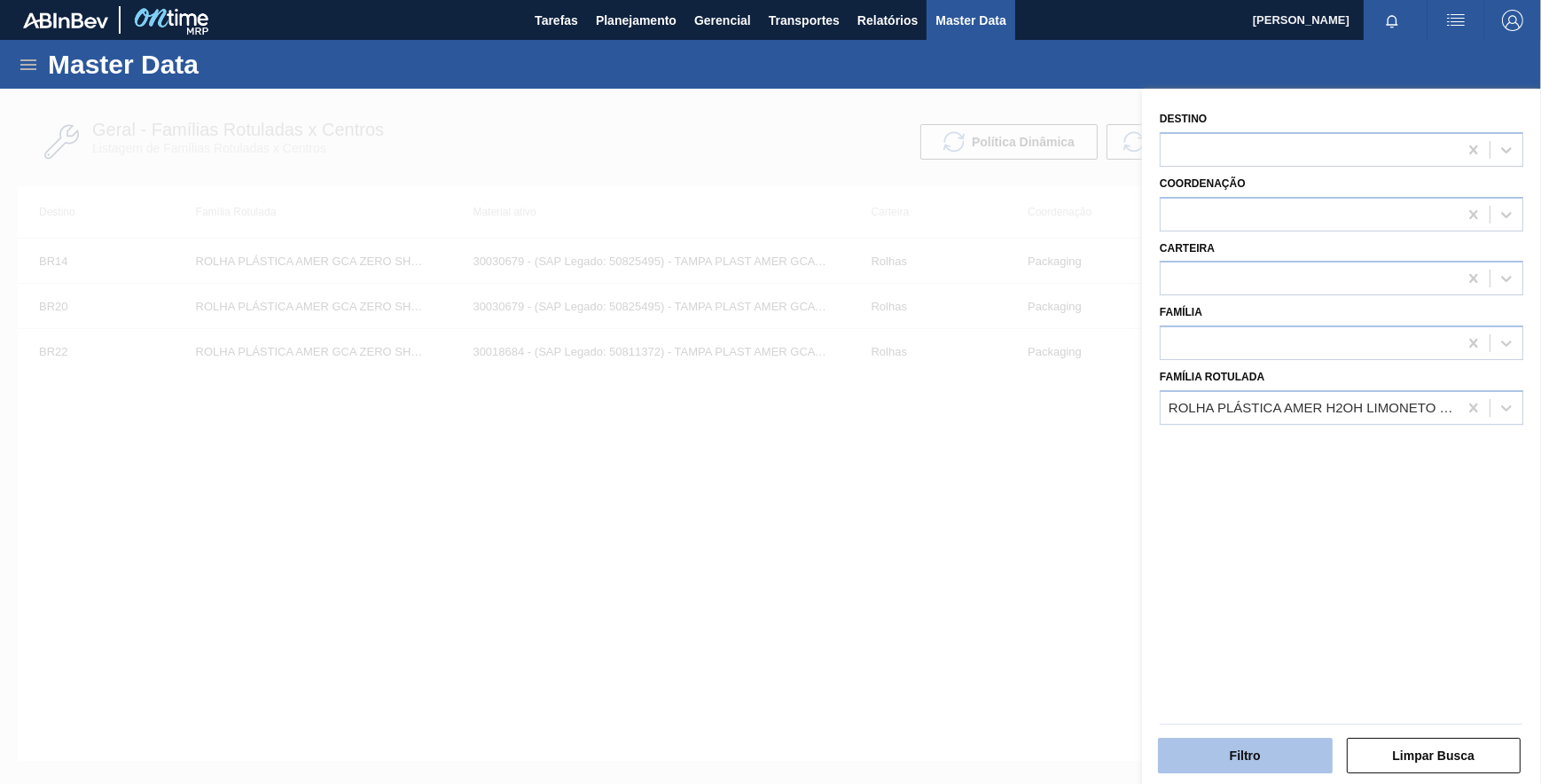
click at [1259, 768] on button "Filtro" at bounding box center [1245, 755] width 175 height 36
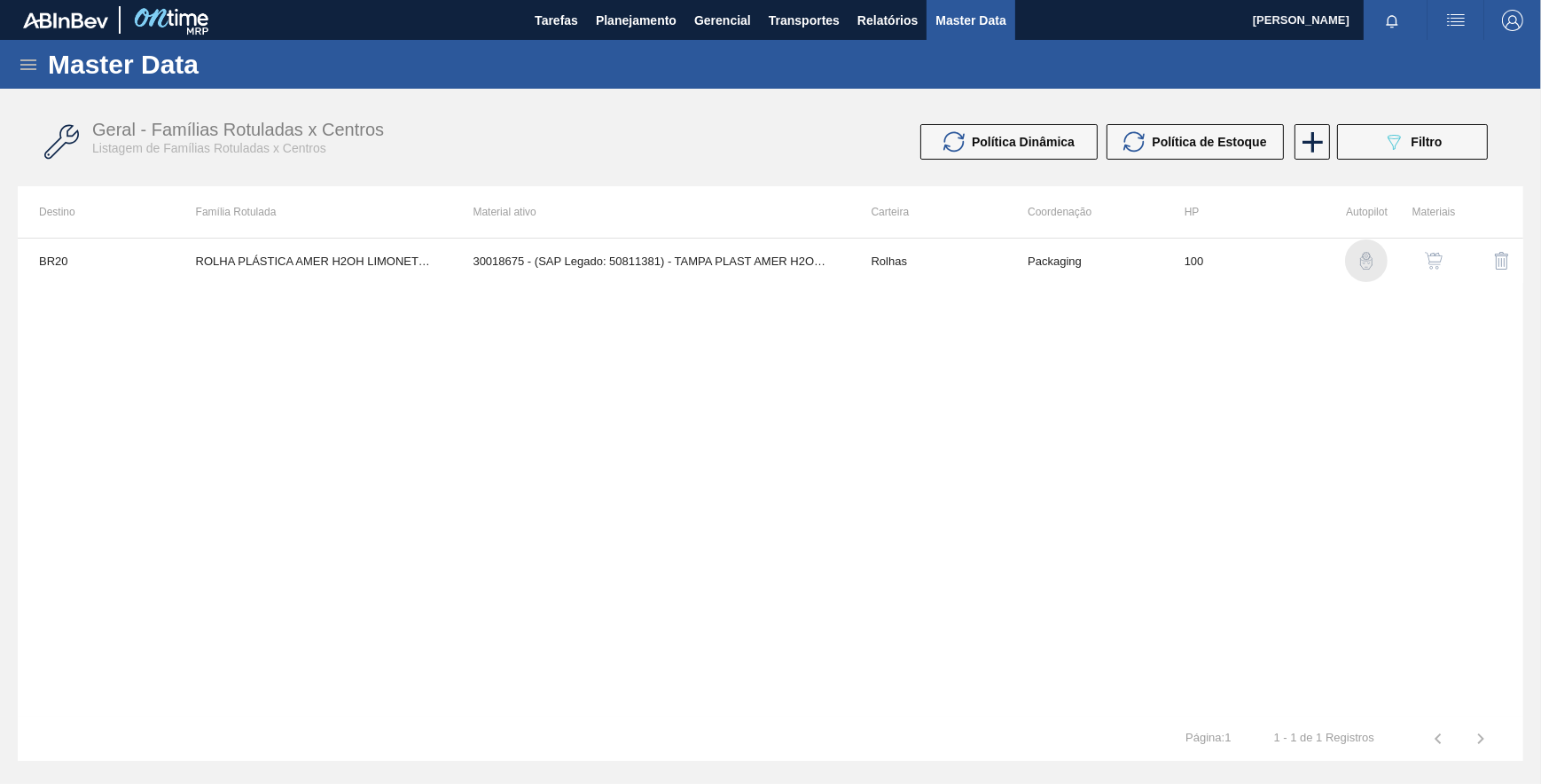
click at [1370, 263] on img "button" at bounding box center [1366, 260] width 17 height 17
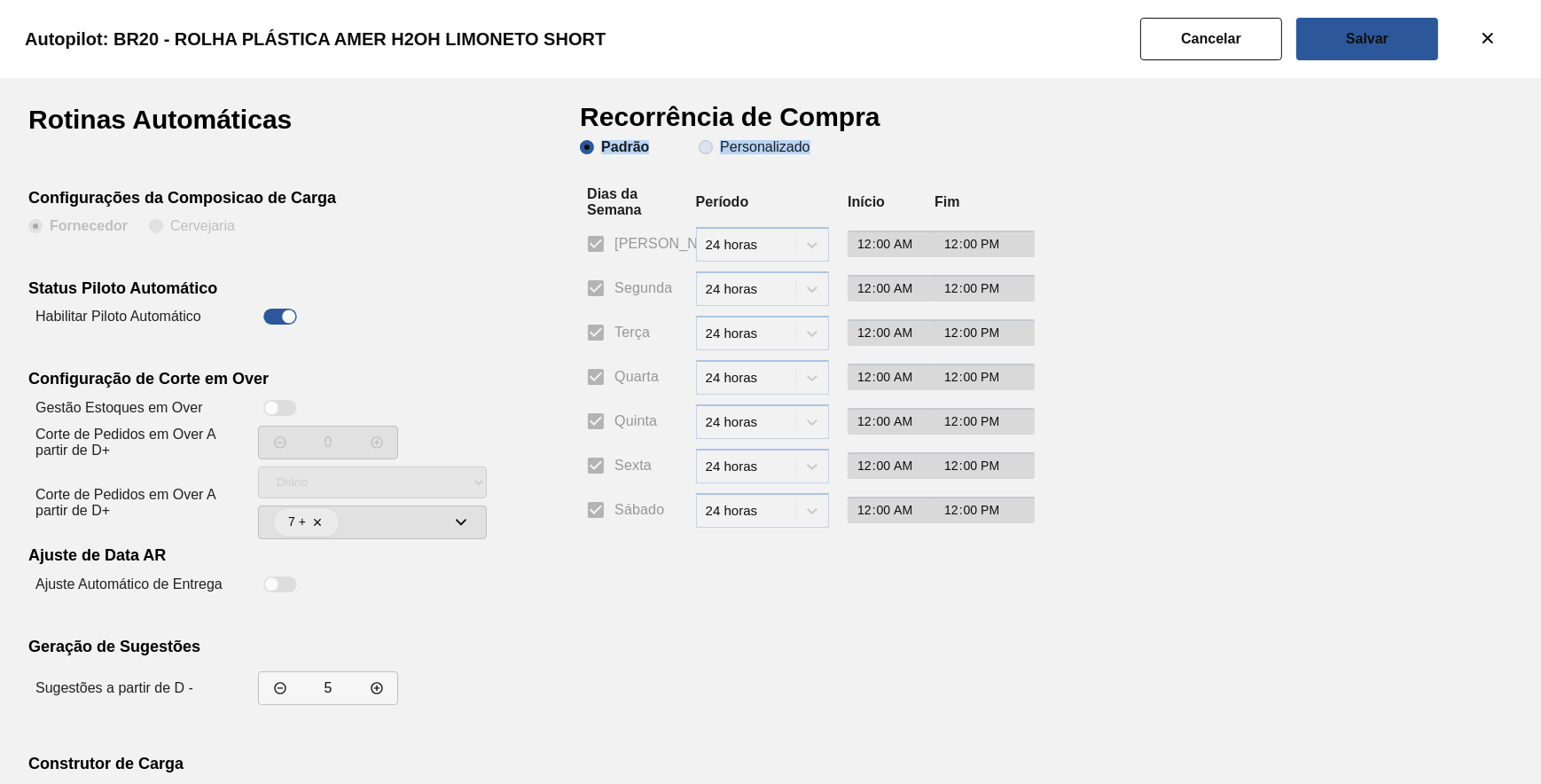
click at [698, 147] on div "Padrão Personalizado" at bounding box center [695, 147] width 230 height 15
drag, startPoint x: 698, startPoint y: 147, endPoint x: 704, endPoint y: 157, distance: 11.7
click at [703, 157] on div "Padrão Personalizado" at bounding box center [798, 163] width 435 height 47
click at [706, 144] on span "Personalizado" at bounding box center [754, 147] width 111 height 15
click at [706, 144] on input "Personalizado" at bounding box center [705, 147] width 28 height 28
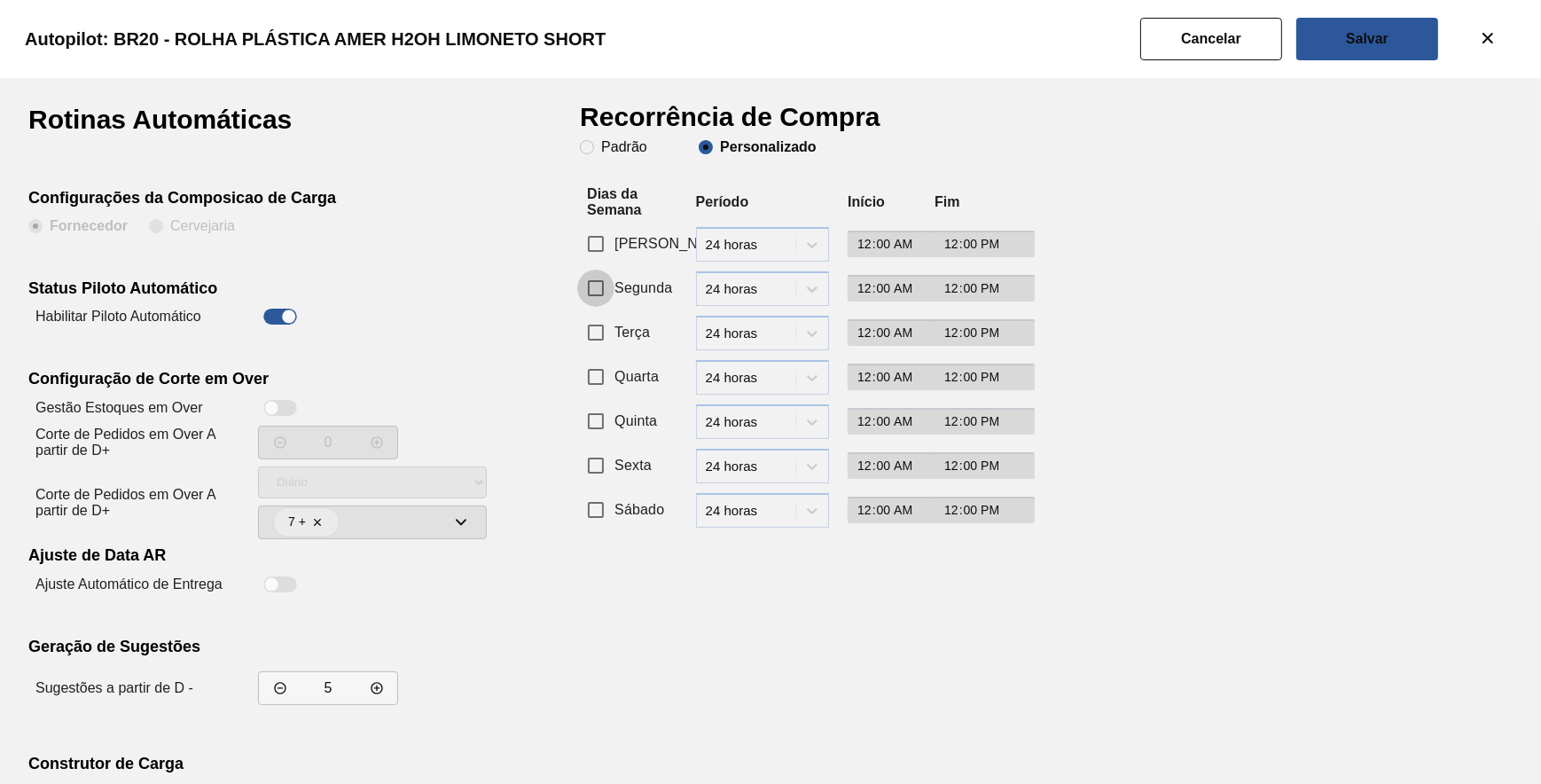
click at [599, 287] on input "Segunda" at bounding box center [596, 288] width 37 height 37
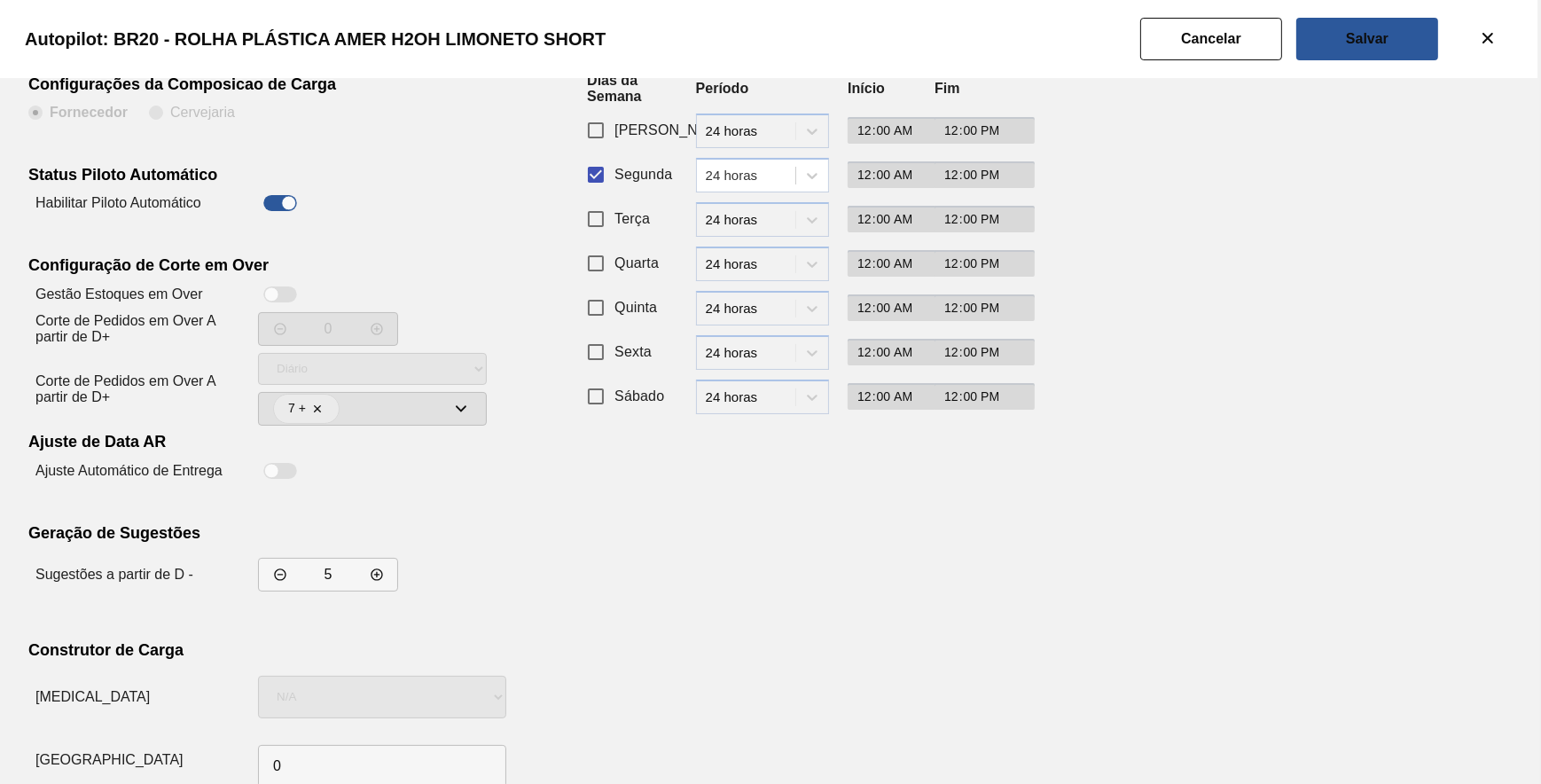
scroll to position [151, 0]
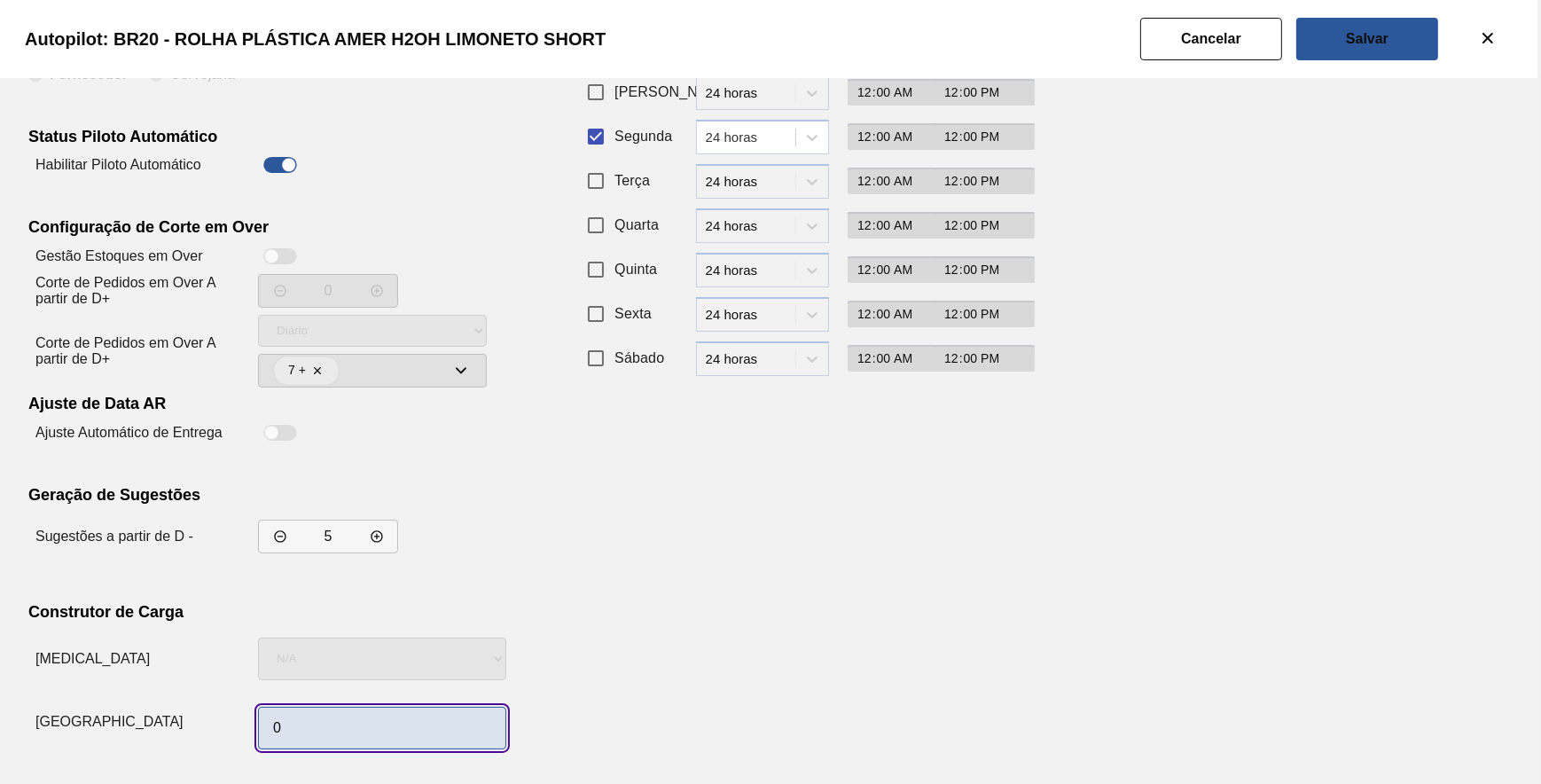
click at [308, 735] on input "0" at bounding box center [382, 728] width 248 height 43
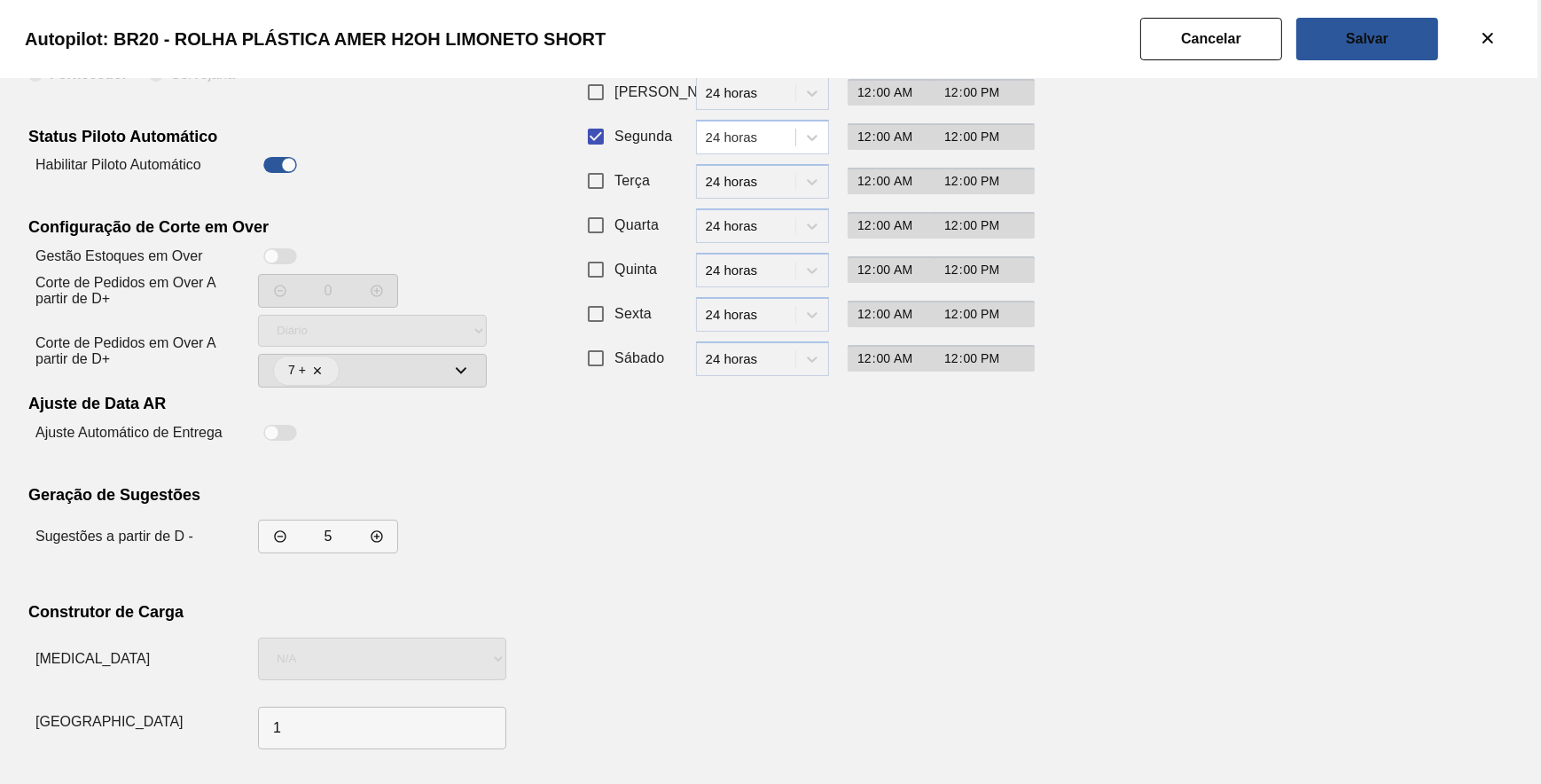
drag, startPoint x: 943, startPoint y: 646, endPoint x: 943, endPoint y: 626, distance: 20.0
click at [945, 635] on div "Recorrência de Compra Padrão Personalizado Dias da Semana Período Início Fim Do…" at bounding box center [798, 355] width 435 height 801
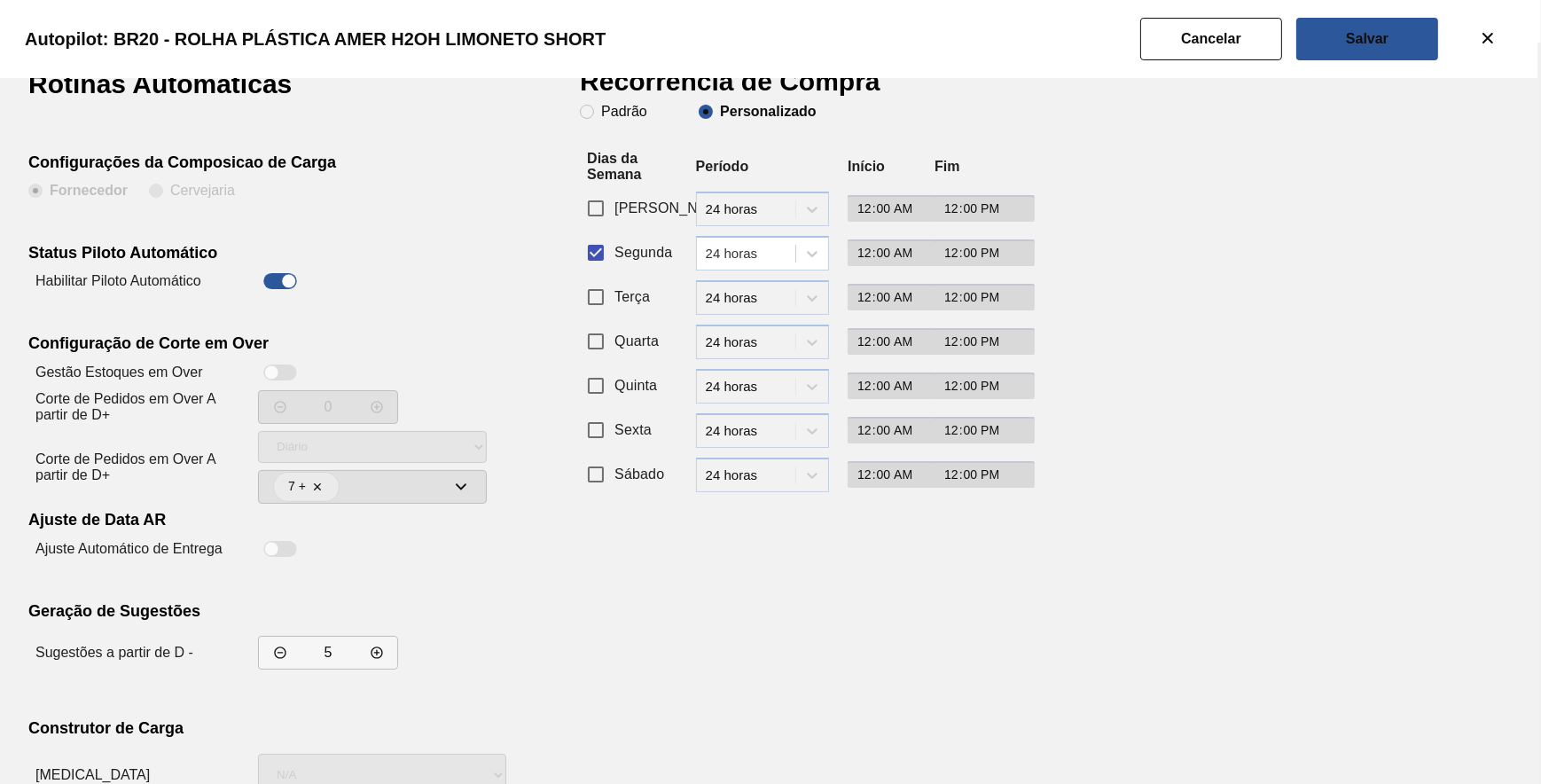
scroll to position [0, 0]
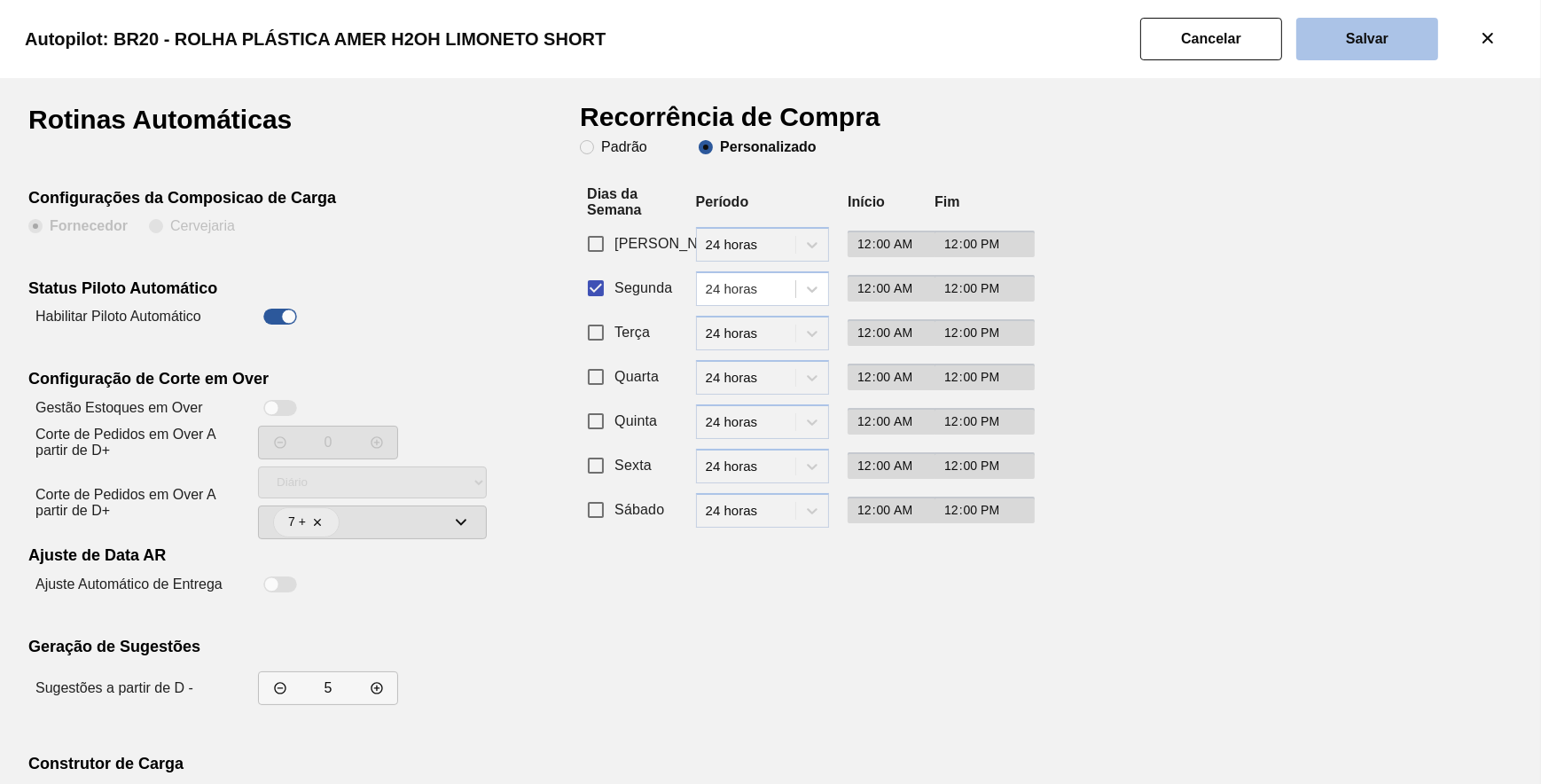
click at [1344, 43] on button "Salvar" at bounding box center [1367, 39] width 142 height 43
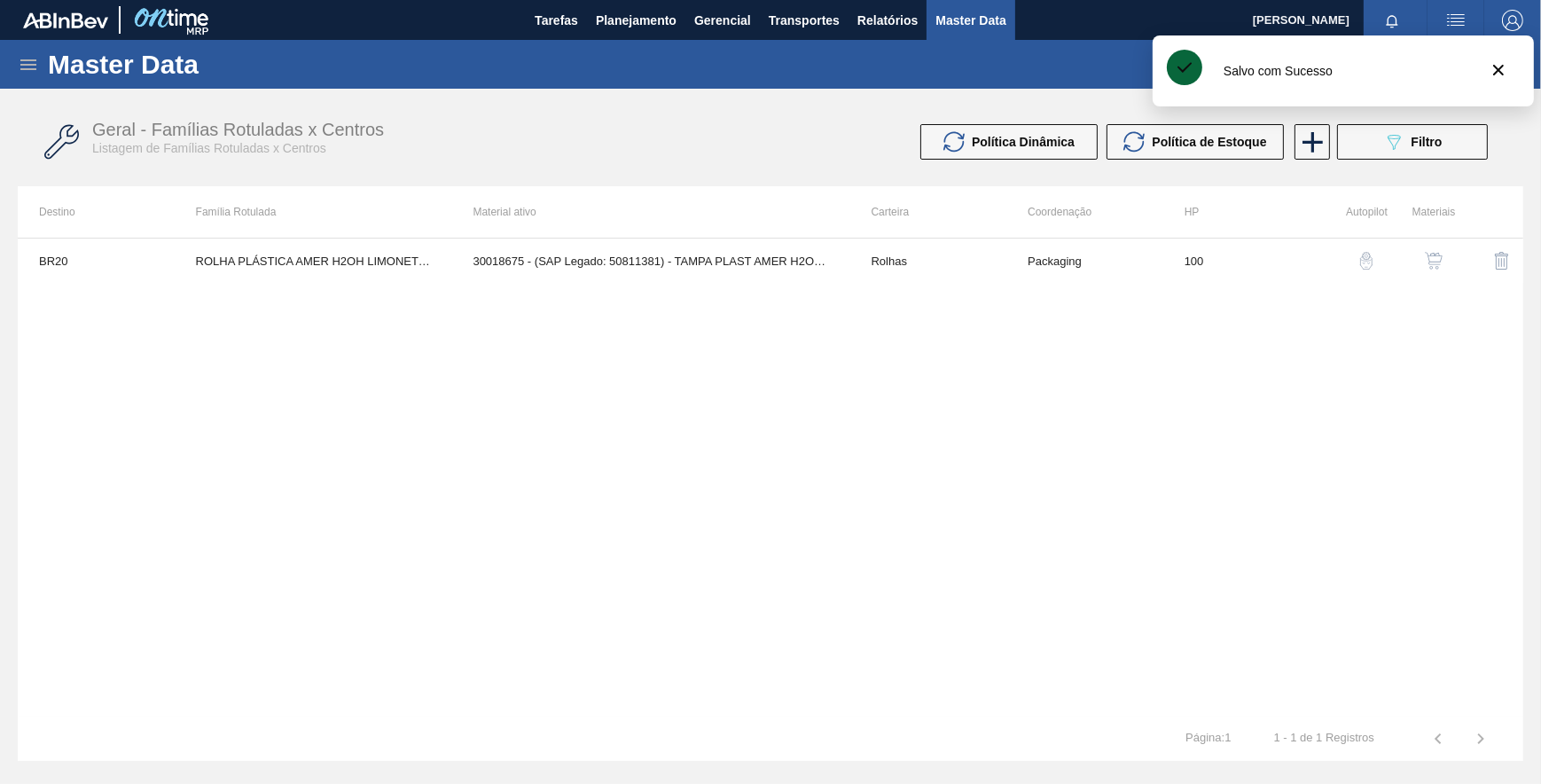
click at [751, 410] on div "BR20 ROLHA PLÁSTICA AMER H2OH LIMONETO SHORT 30018675 - (SAP Legado: 50811381) …" at bounding box center [770, 476] width 1505 height 478
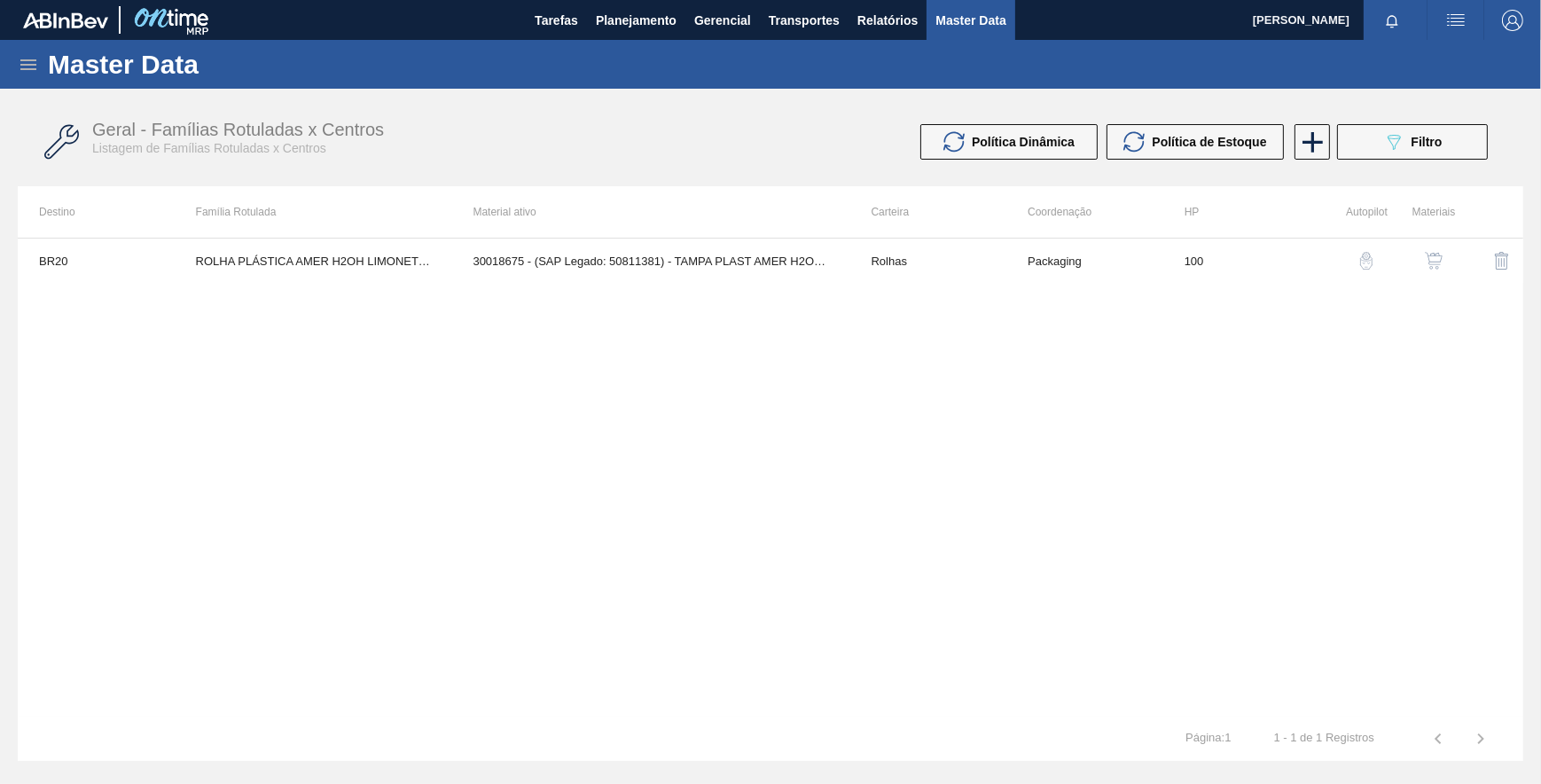
drag, startPoint x: 977, startPoint y: 319, endPoint x: 1014, endPoint y: 319, distance: 37.0
click at [990, 314] on div "BR20 ROLHA PLÁSTICA AMER H2OH LIMONETO SHORT 30018675 - (SAP Legado: 50811381) …" at bounding box center [770, 476] width 1505 height 478
click at [1439, 148] on span "Filtro" at bounding box center [1427, 142] width 31 height 15
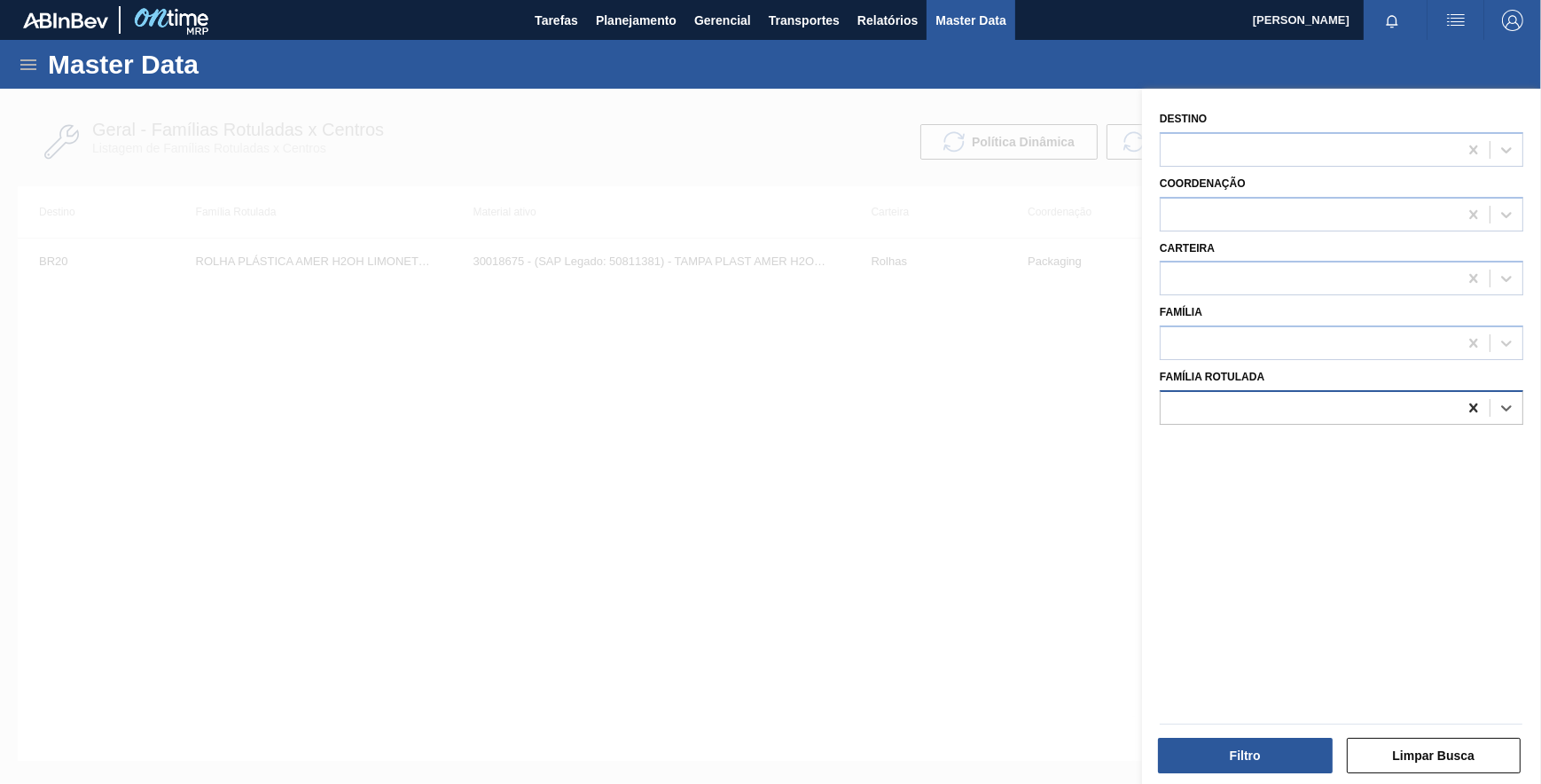
click at [1472, 407] on icon at bounding box center [1473, 408] width 8 height 9
click at [1419, 405] on div at bounding box center [1309, 408] width 297 height 25
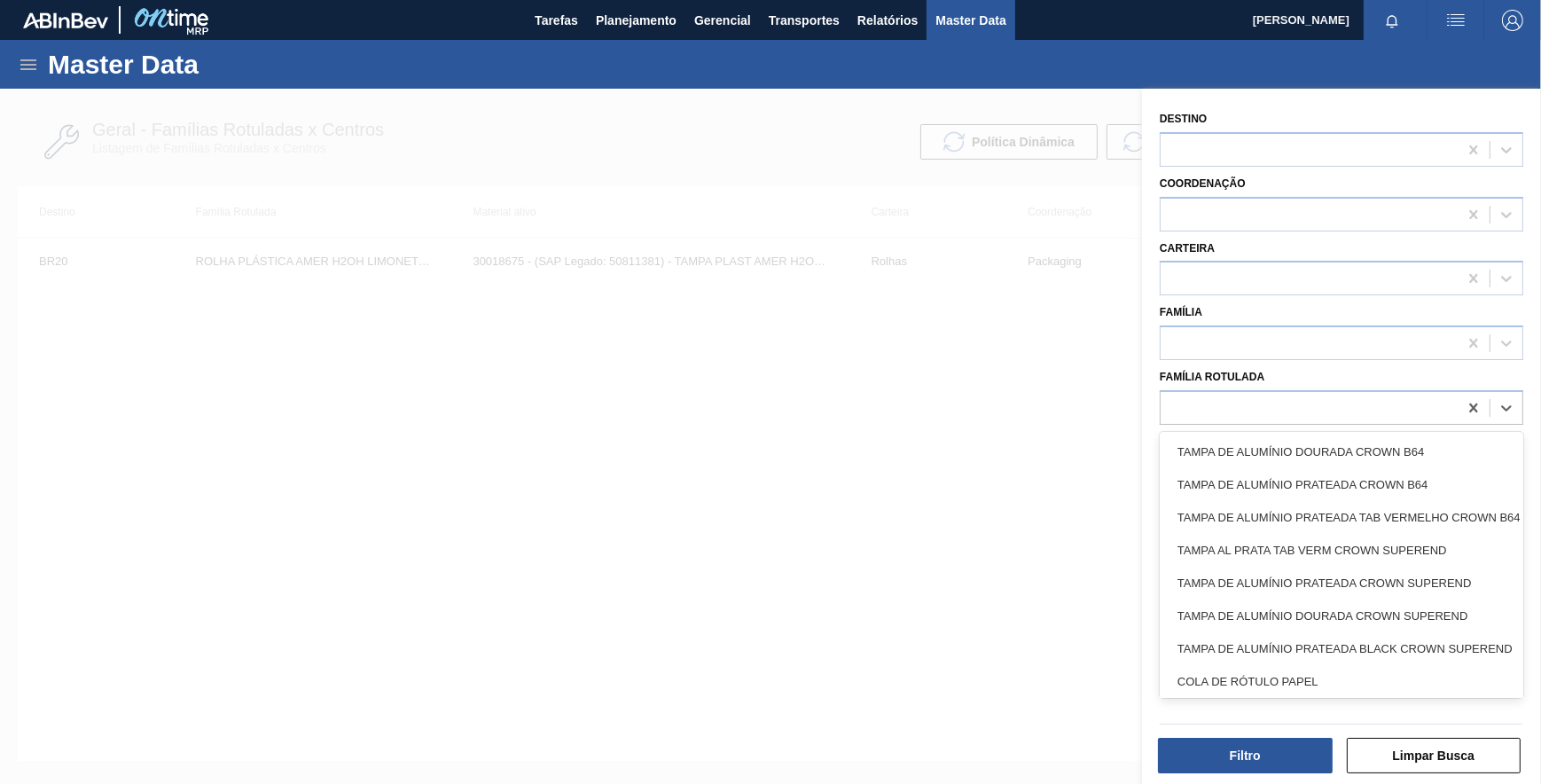
paste Rotulada "ROLHA PLÁSTICA AMER SODA SHORT"
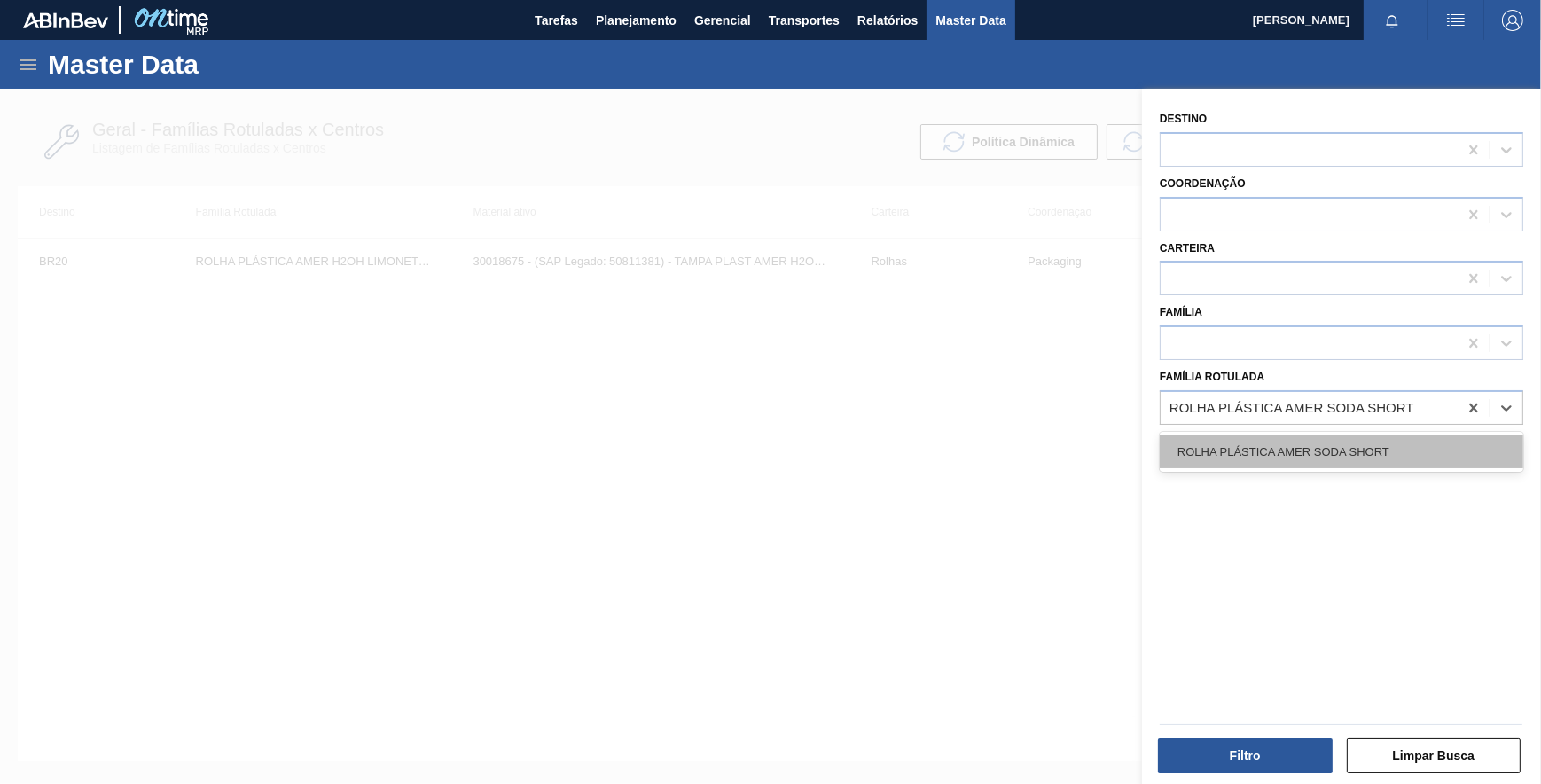
click at [1365, 442] on div "ROLHA PLÁSTICA AMER SODA SHORT" at bounding box center [1341, 452] width 364 height 33
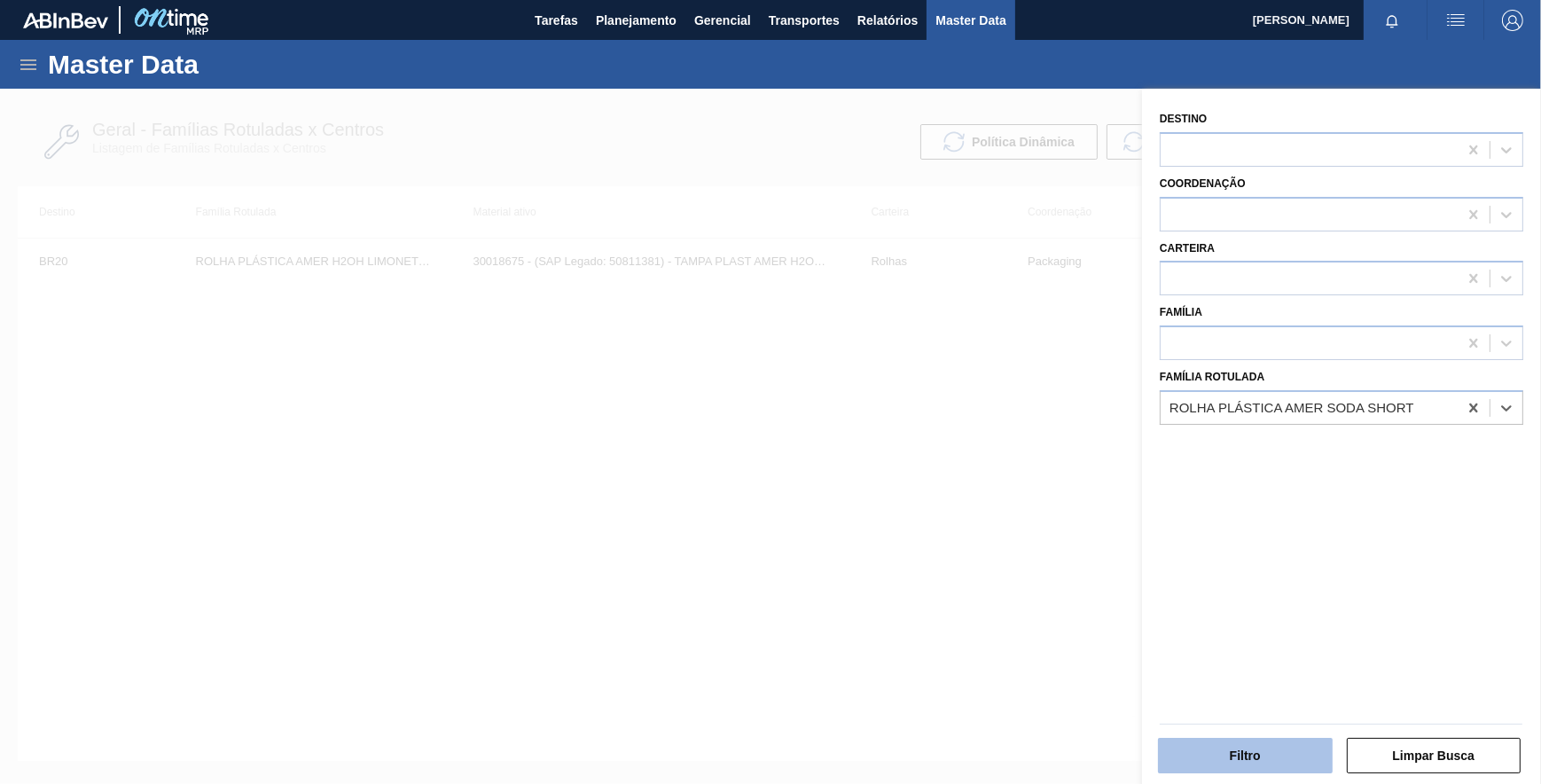
click at [1252, 758] on button "Filtro" at bounding box center [1245, 755] width 175 height 36
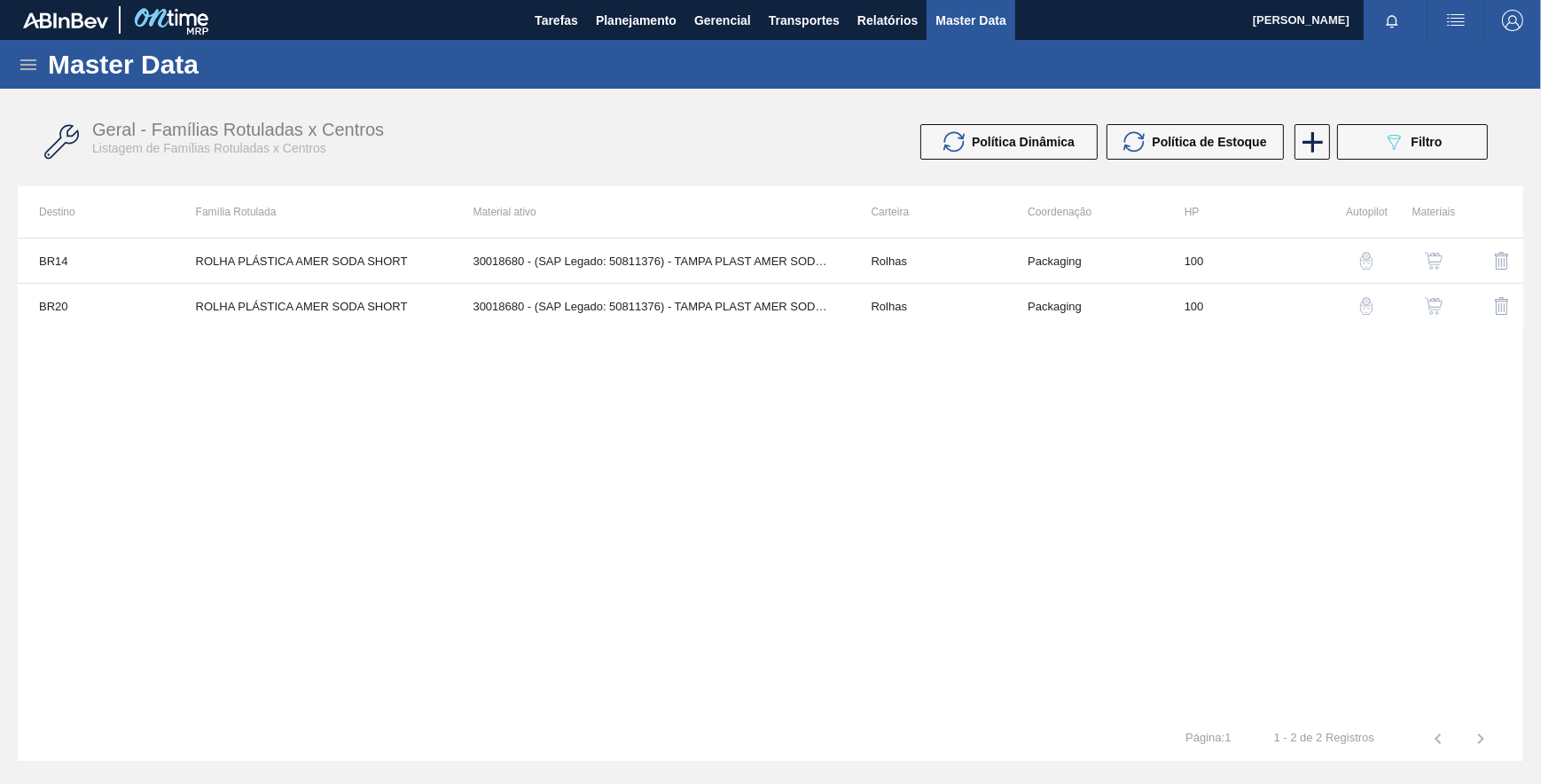
click at [1368, 255] on img "button" at bounding box center [1366, 260] width 17 height 17
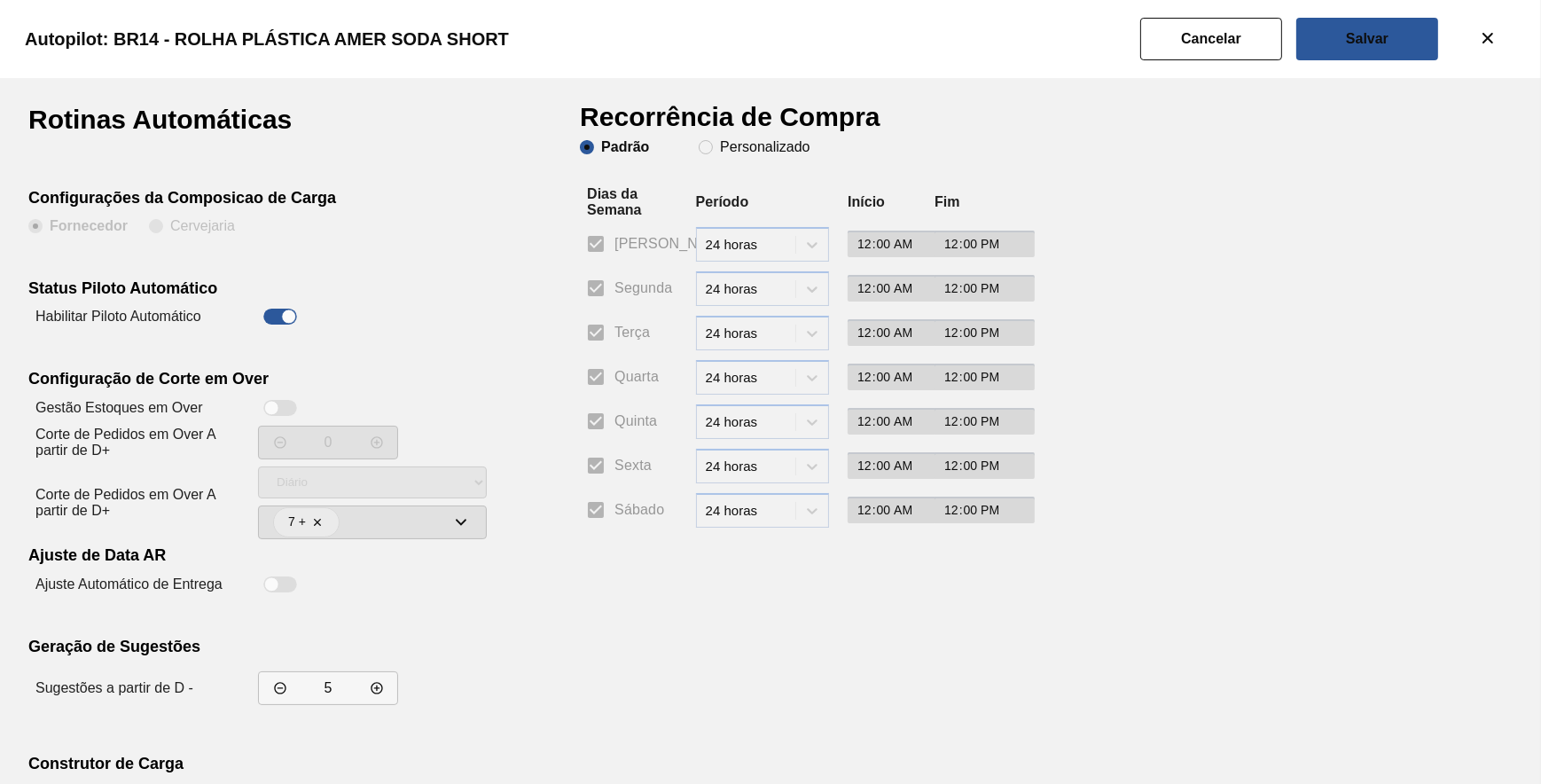
click at [737, 137] on h1 "Recorrência de Compra" at bounding box center [738, 123] width 314 height 34
click at [0, 0] on slot "Personalizado" at bounding box center [0, 0] width 0 height 0
click at [720, 145] on input "Personalizado" at bounding box center [705, 147] width 28 height 28
click at [609, 294] on input "Segunda" at bounding box center [596, 288] width 37 height 37
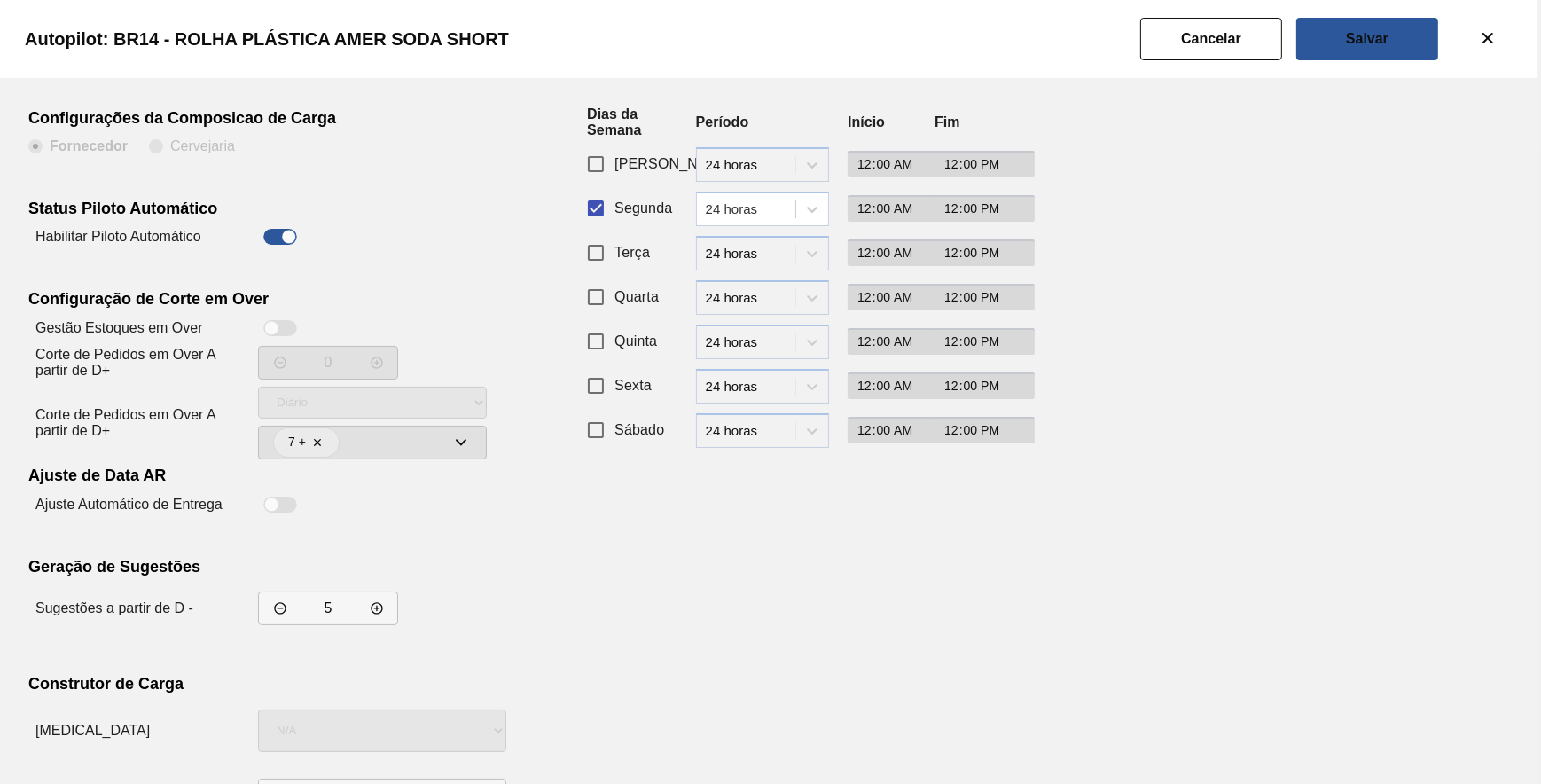
scroll to position [151, 0]
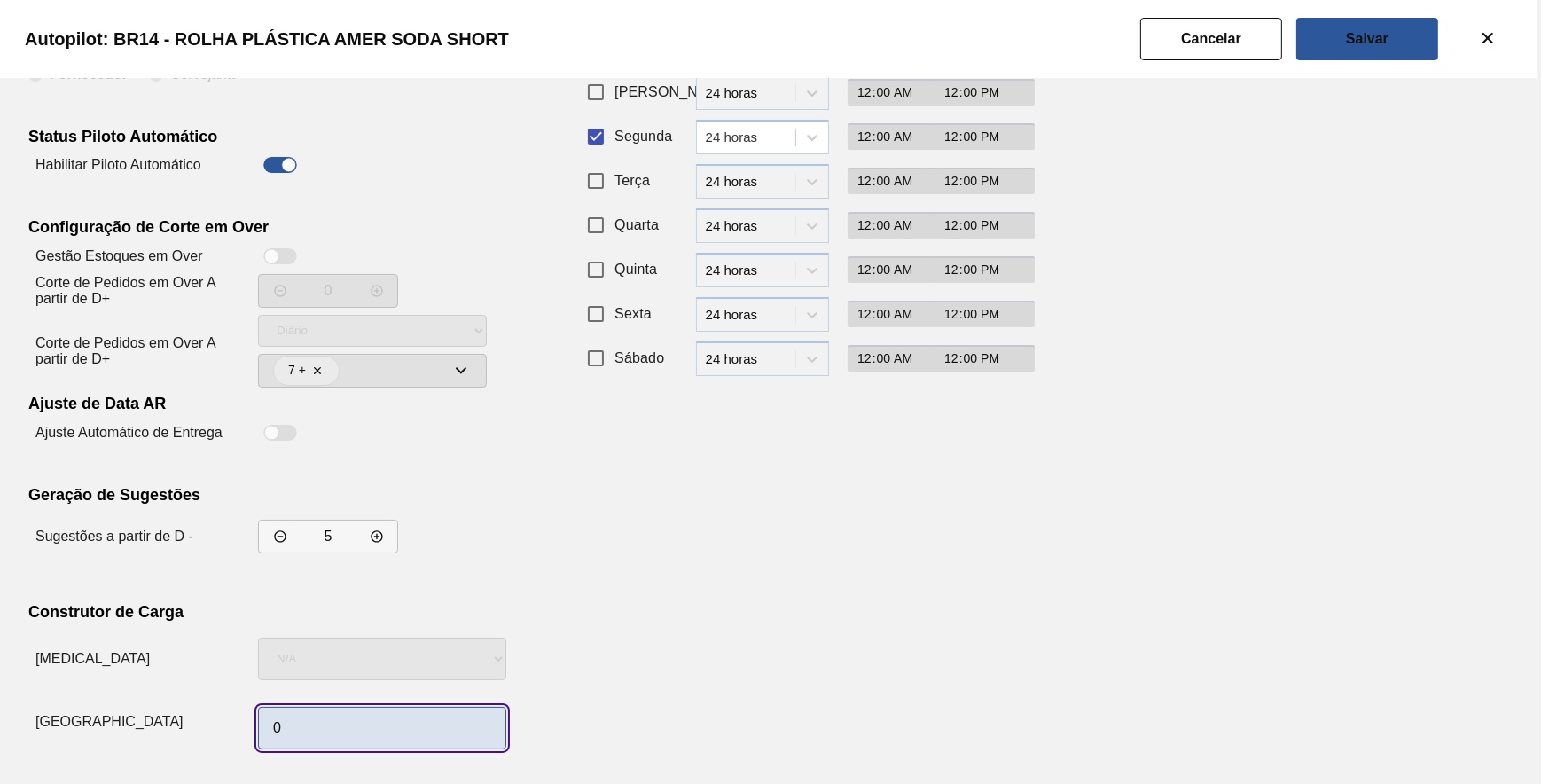
click at [367, 732] on input "0" at bounding box center [382, 728] width 248 height 43
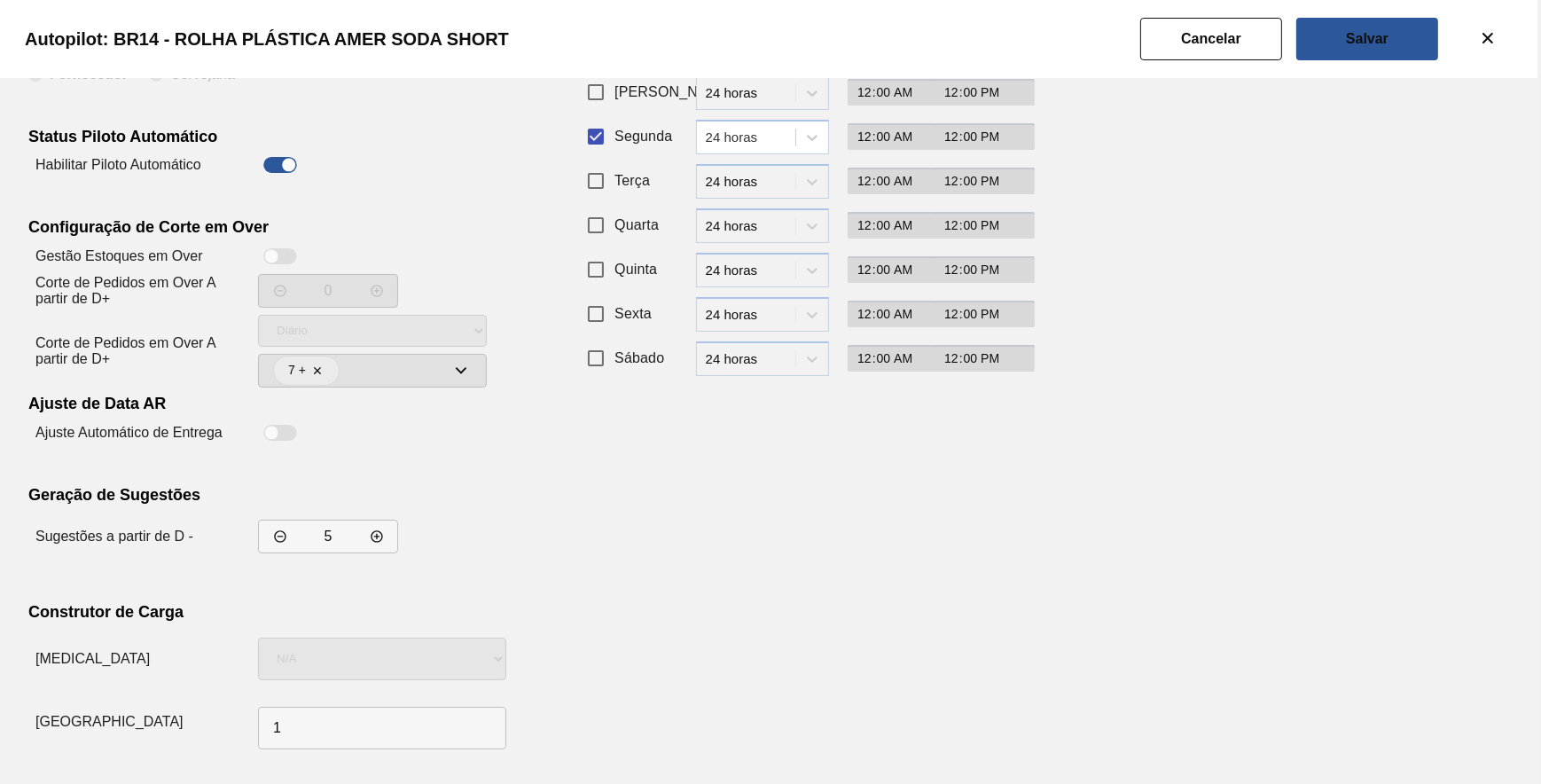
drag, startPoint x: 1073, startPoint y: 533, endPoint x: 1083, endPoint y: 455, distance: 78.6
click at [1077, 514] on div "Rotinas Automáticas Configurações da Composicao de Carga Fornecedor Cervejaria …" at bounding box center [770, 355] width 1485 height 801
click at [1345, 39] on button "Salvar" at bounding box center [1367, 39] width 142 height 43
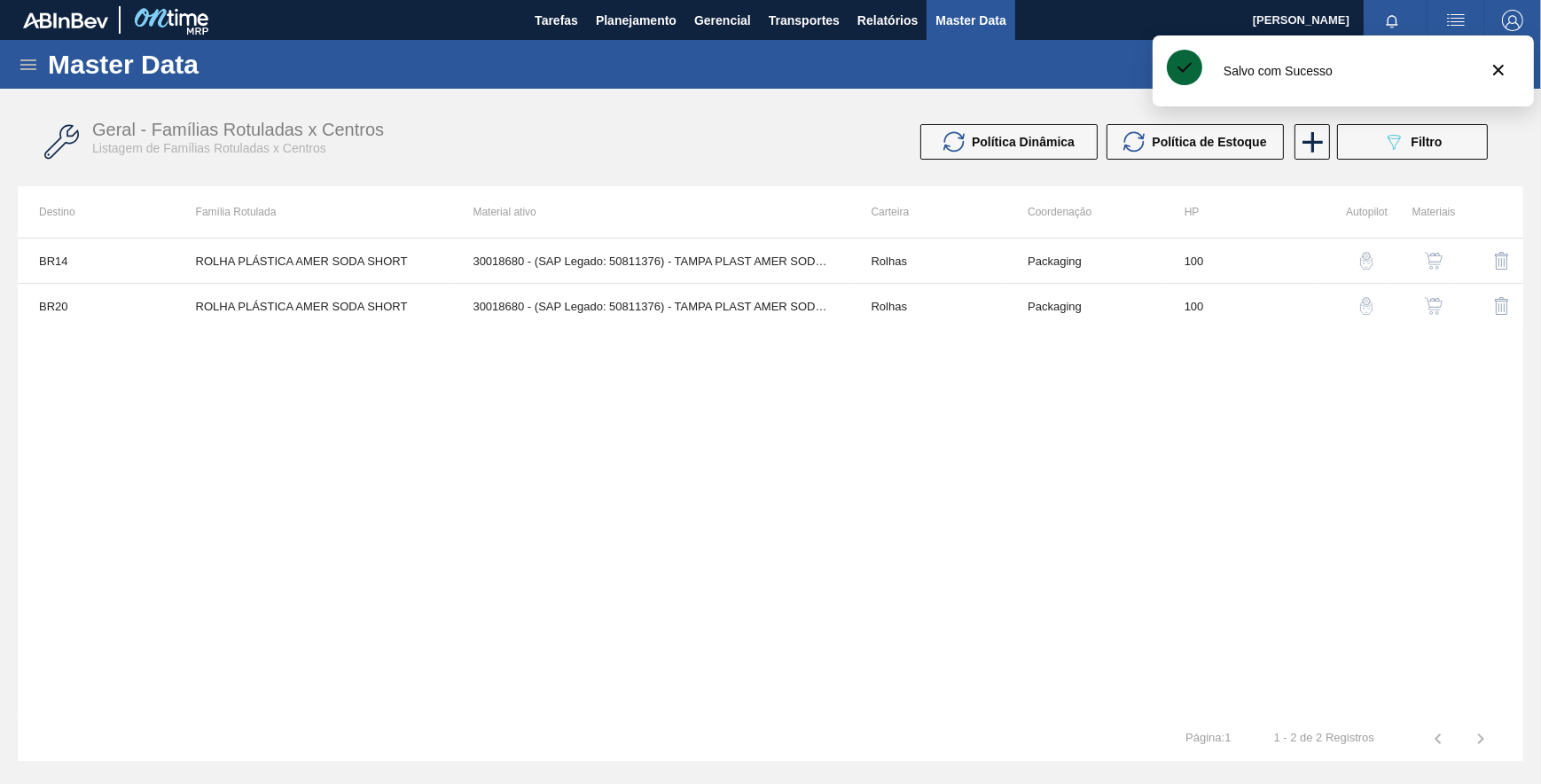
click at [1354, 308] on button "button" at bounding box center [1366, 306] width 43 height 43
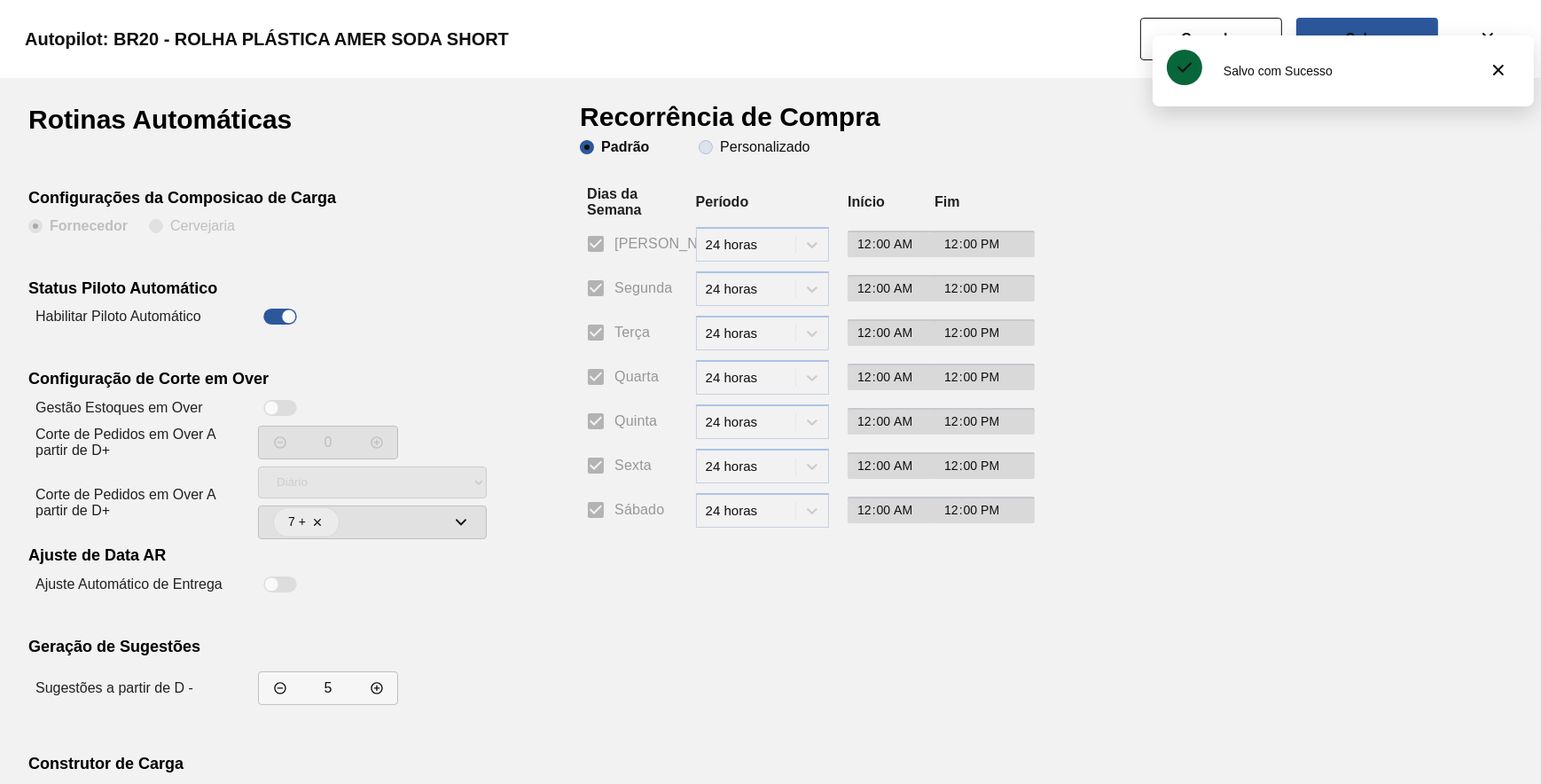
click at [0, 0] on slot "Personalizado" at bounding box center [0, 0] width 0 height 0
click at [720, 148] on input "Personalizado" at bounding box center [705, 147] width 28 height 28
click at [603, 281] on input "Segunda" at bounding box center [596, 288] width 37 height 37
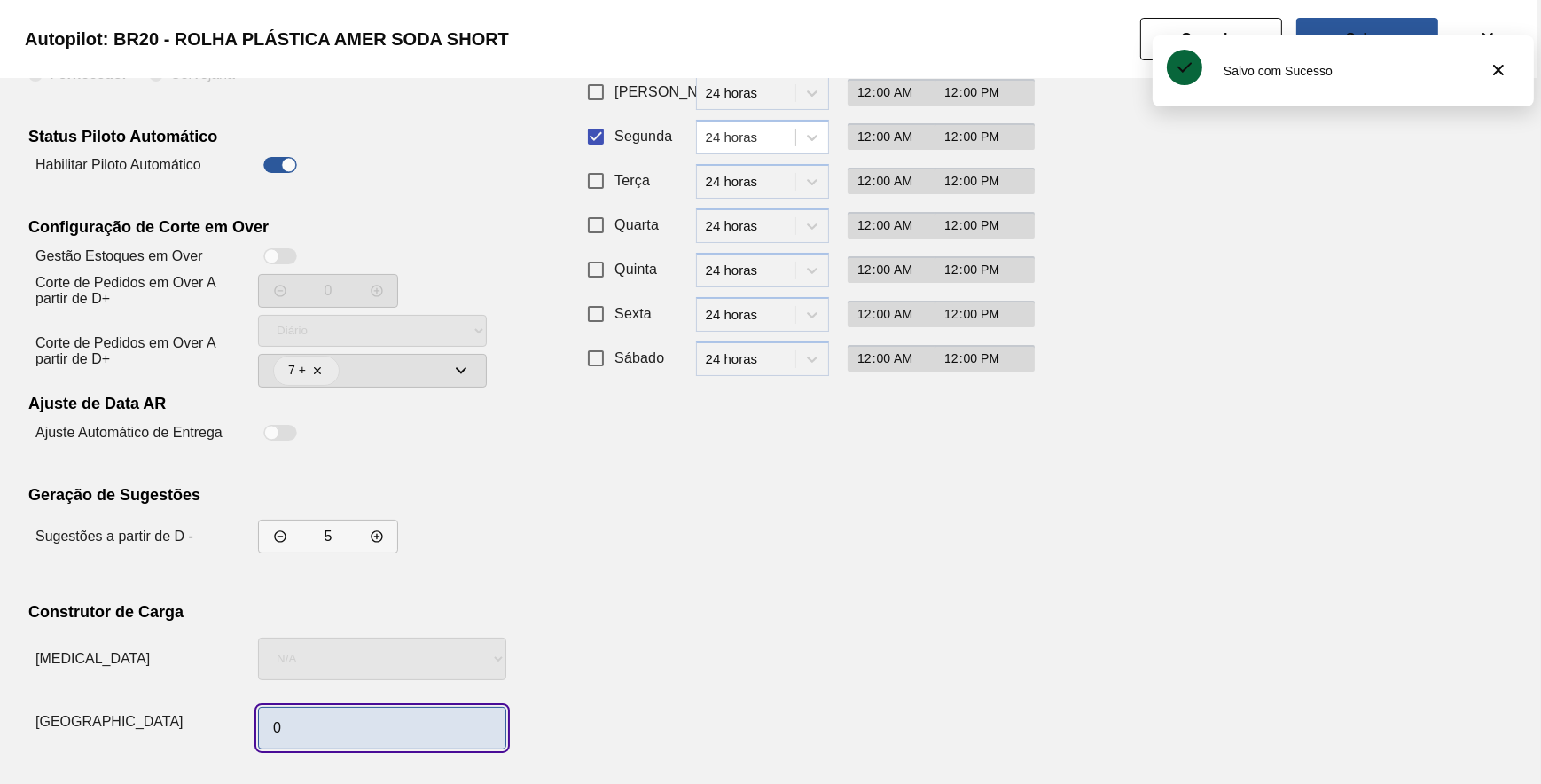
click at [415, 708] on input "0" at bounding box center [382, 728] width 248 height 43
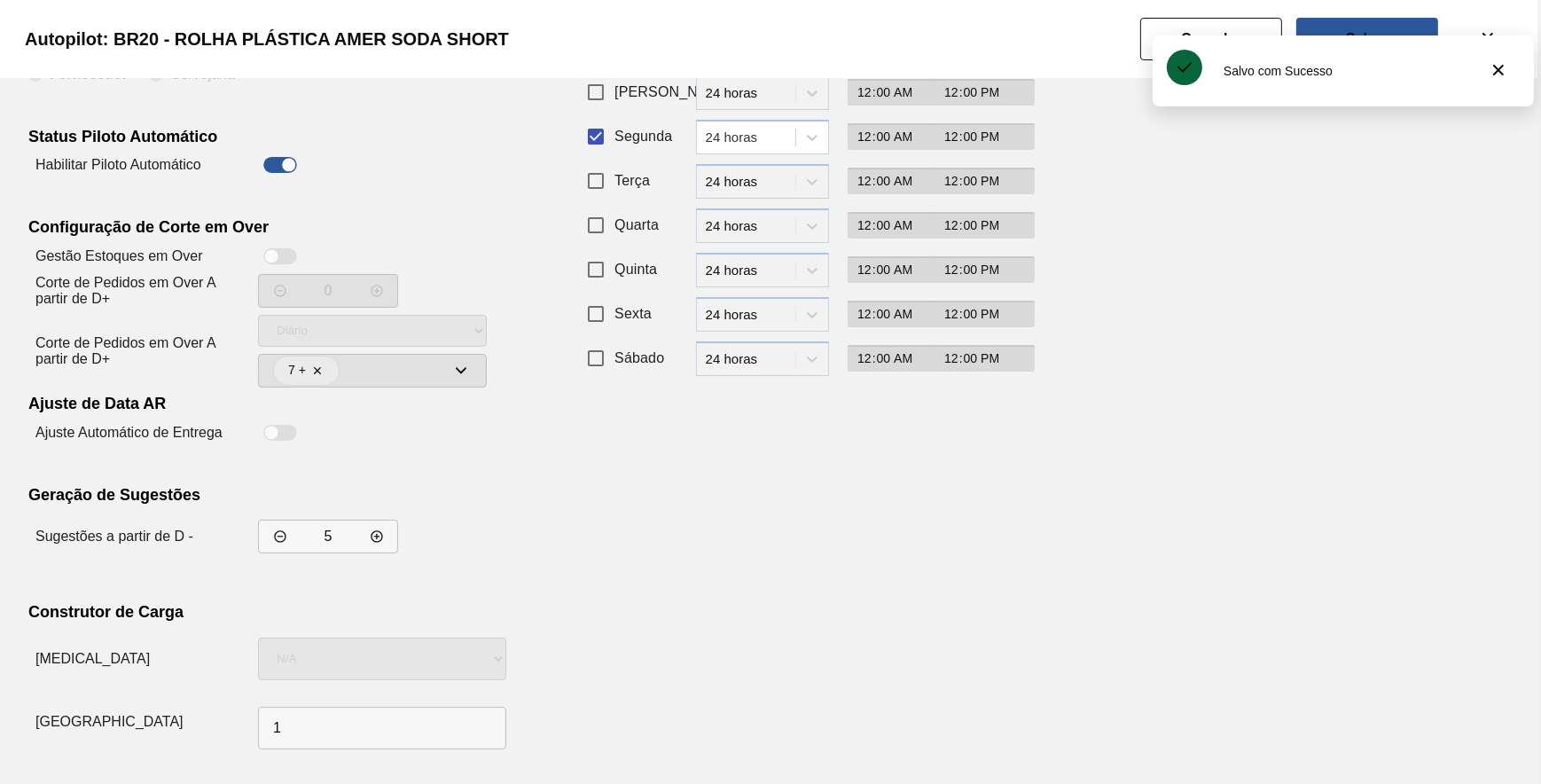
drag, startPoint x: 1014, startPoint y: 539, endPoint x: 994, endPoint y: 495, distance: 48.3
click at [1012, 532] on div "Rotinas Automáticas Configurações da Composicao de Carga Fornecedor Cervejaria …" at bounding box center [770, 355] width 1485 height 801
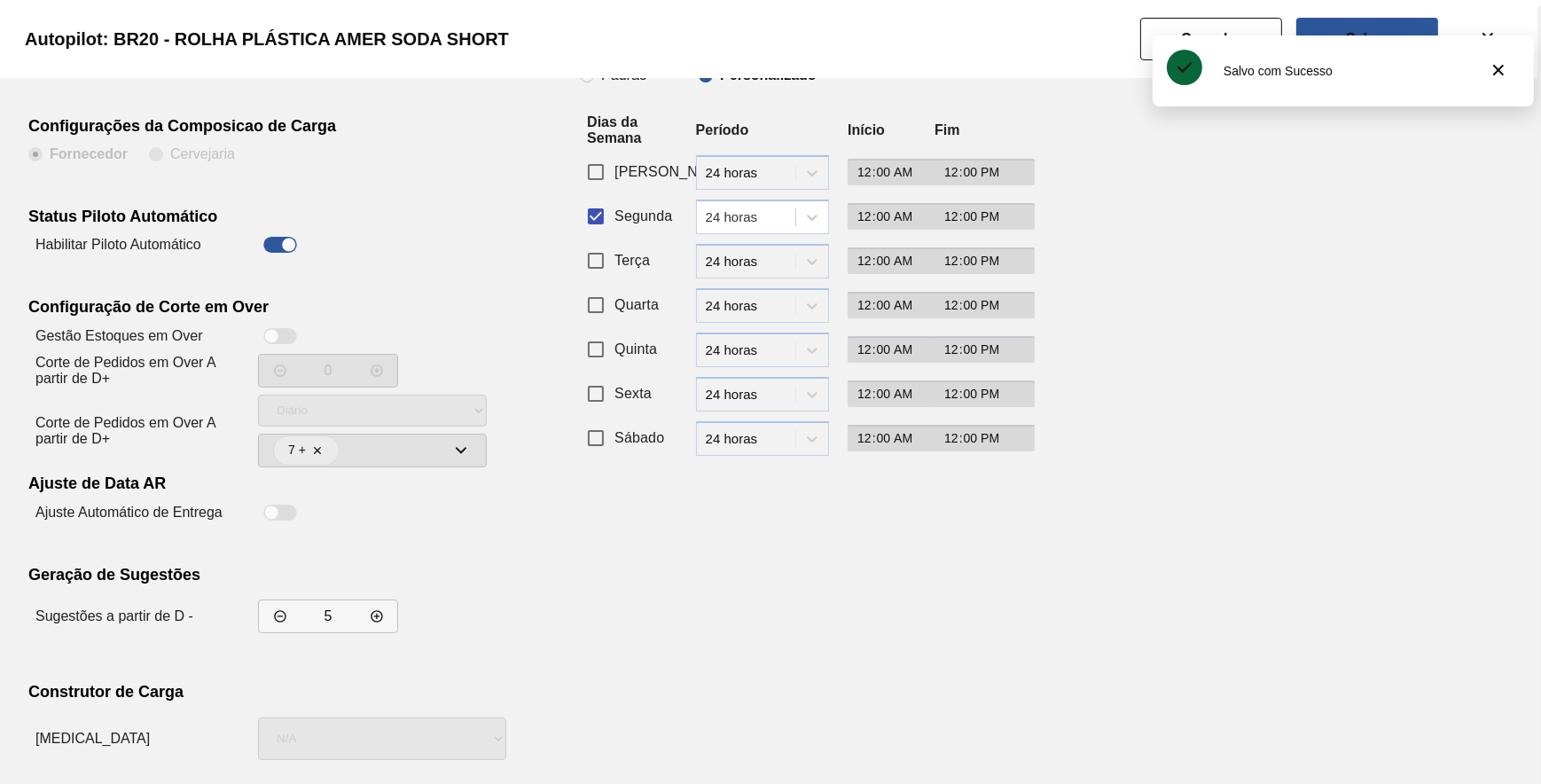
scroll to position [0, 0]
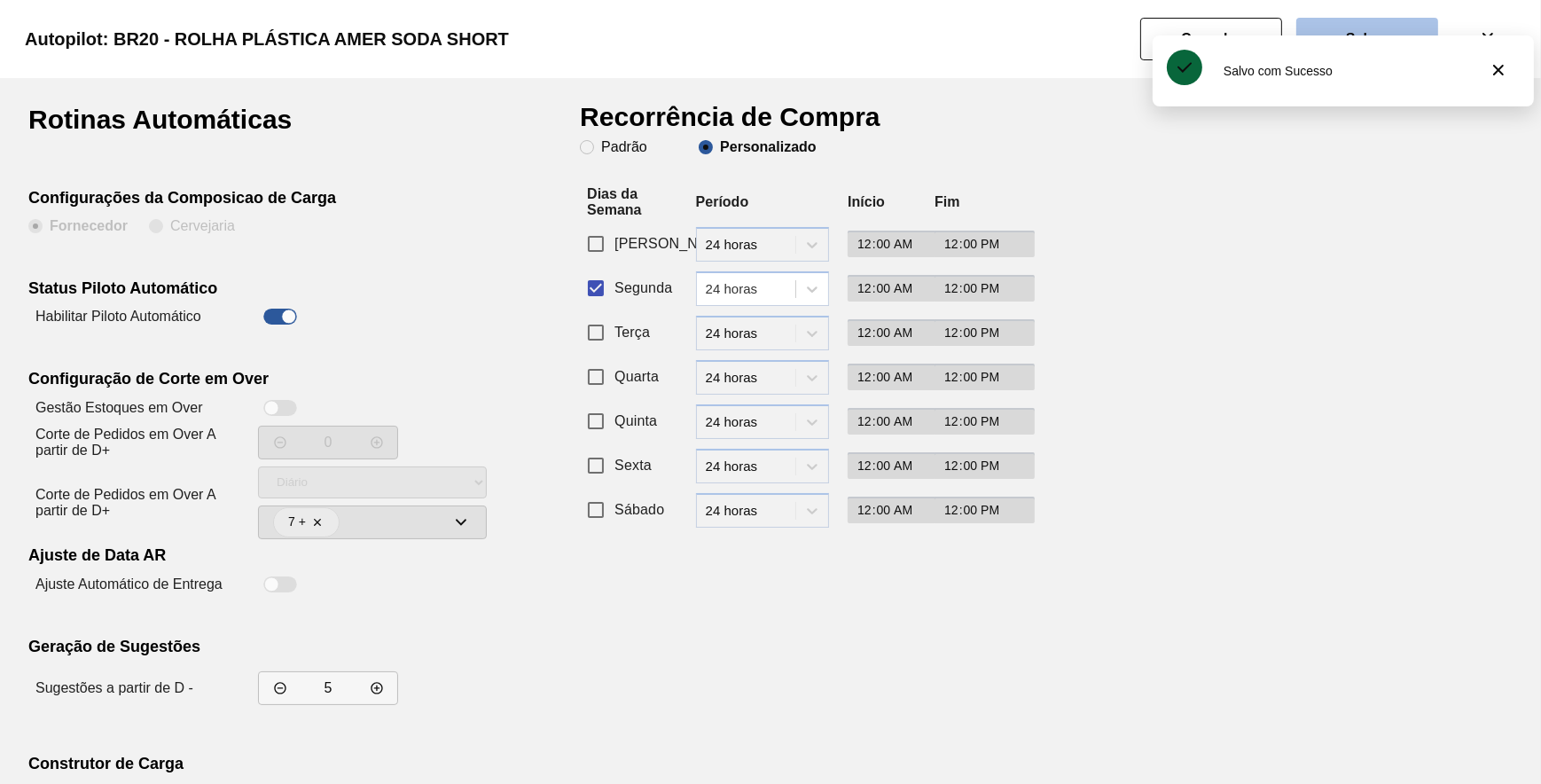
click at [1340, 25] on button "Salvar" at bounding box center [1367, 39] width 142 height 43
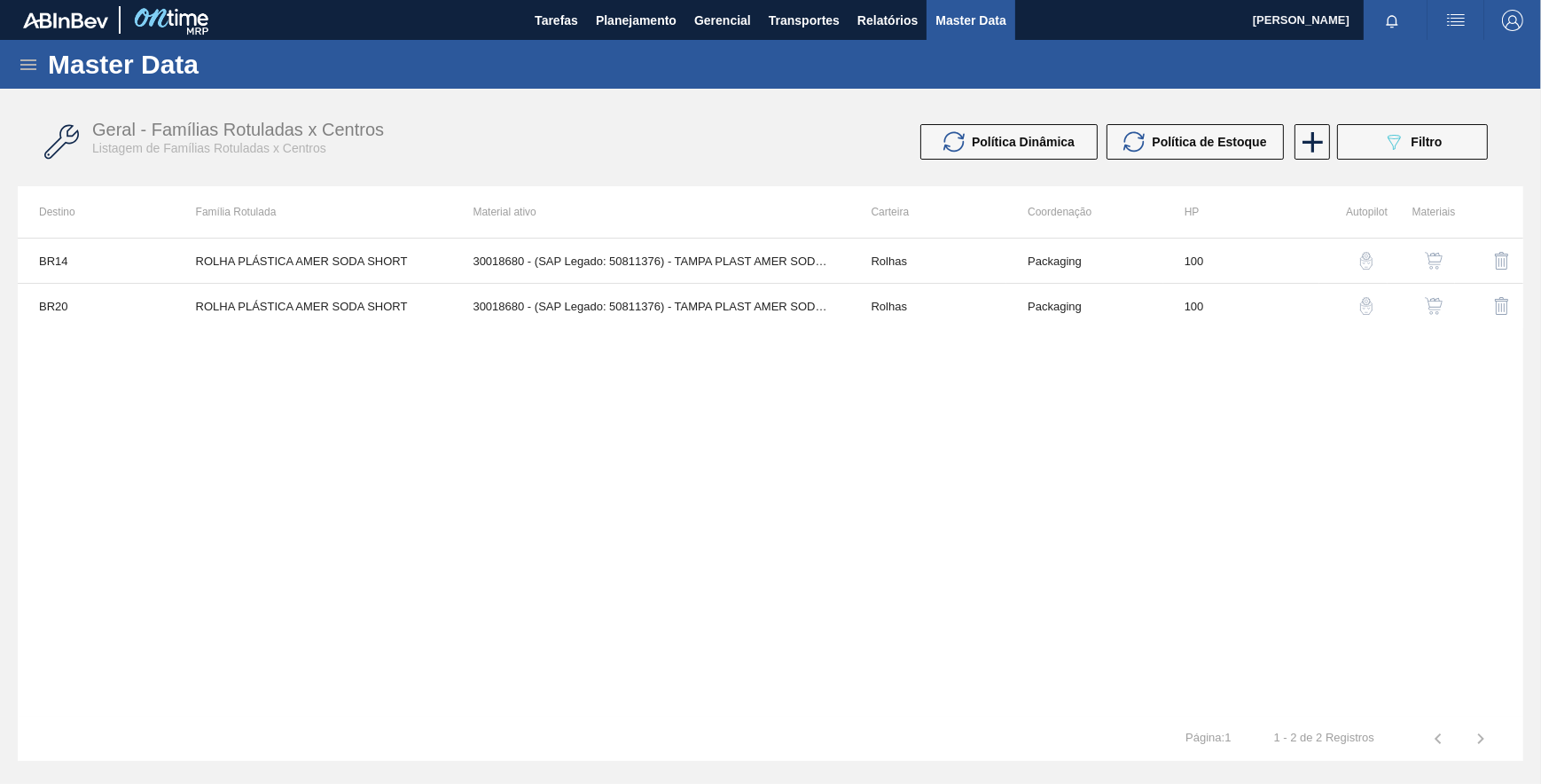
drag, startPoint x: 1365, startPoint y: 434, endPoint x: 1358, endPoint y: 401, distance: 33.7
click at [1365, 431] on div "BR14 ROLHA PLÁSTICA AMER SODA SHORT 30018680 - (SAP Legado: 50811376) - TAMPA P…" at bounding box center [770, 476] width 1505 height 478
click at [1364, 296] on button "button" at bounding box center [1366, 306] width 43 height 43
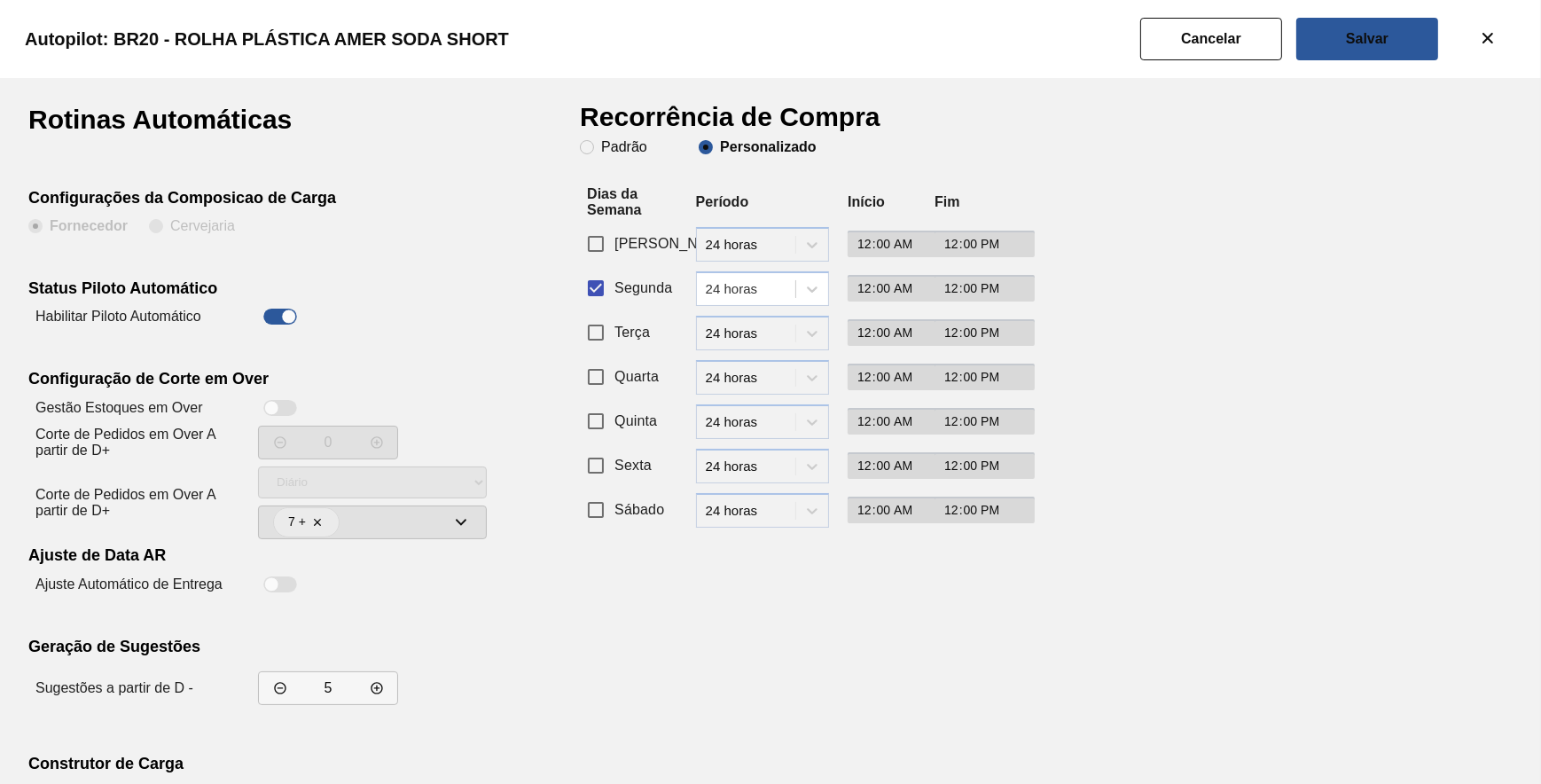
click at [0, 0] on slot "Cancelar" at bounding box center [0, 0] width 0 height 0
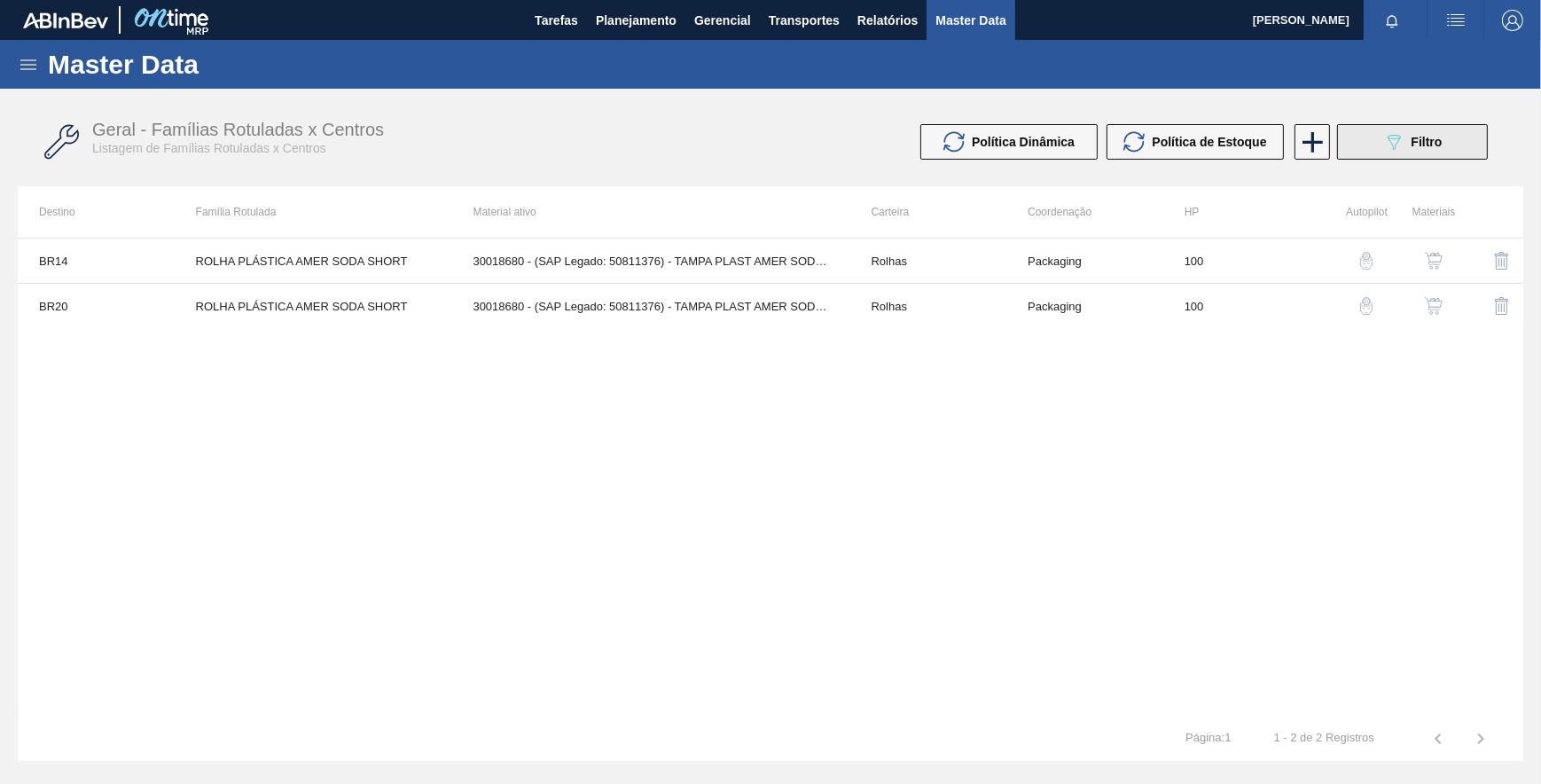
click at [1405, 145] on div "089F7B8B-B2A5-4AFE-B5C0-19BA573D28AC Filtro" at bounding box center [1412, 142] width 59 height 21
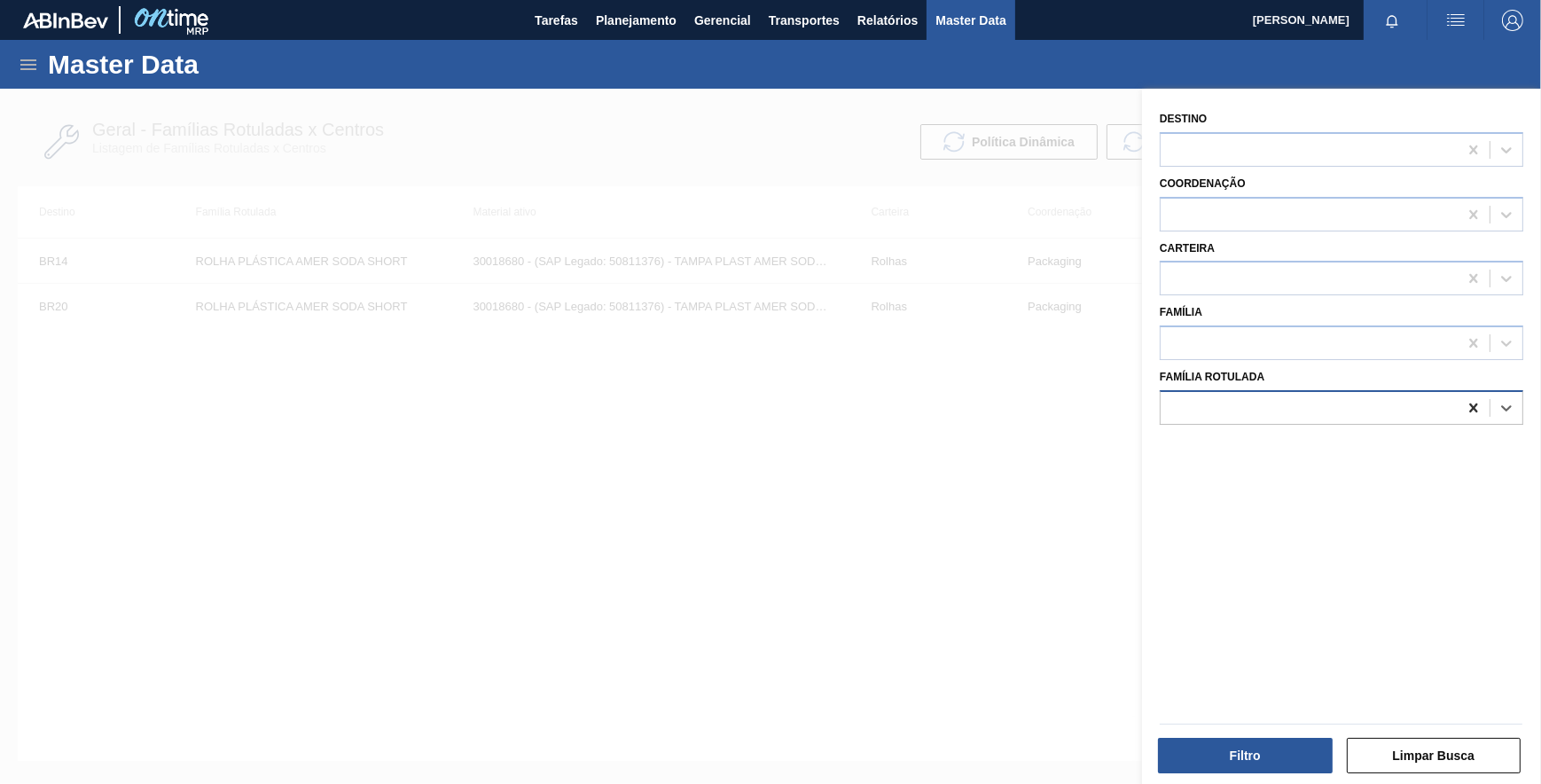
click at [1466, 408] on icon at bounding box center [1473, 408] width 17 height 17
paste Rotulada "ROLHA PLÁSTICA AMER H2OH LIMÃO SHORT"
click at [1361, 458] on div "ROLHA PLÁSTICA AMER H2OH LIMÃO SHORT" at bounding box center [1341, 452] width 364 height 33
click at [1236, 744] on button "Filtro" at bounding box center [1245, 755] width 175 height 36
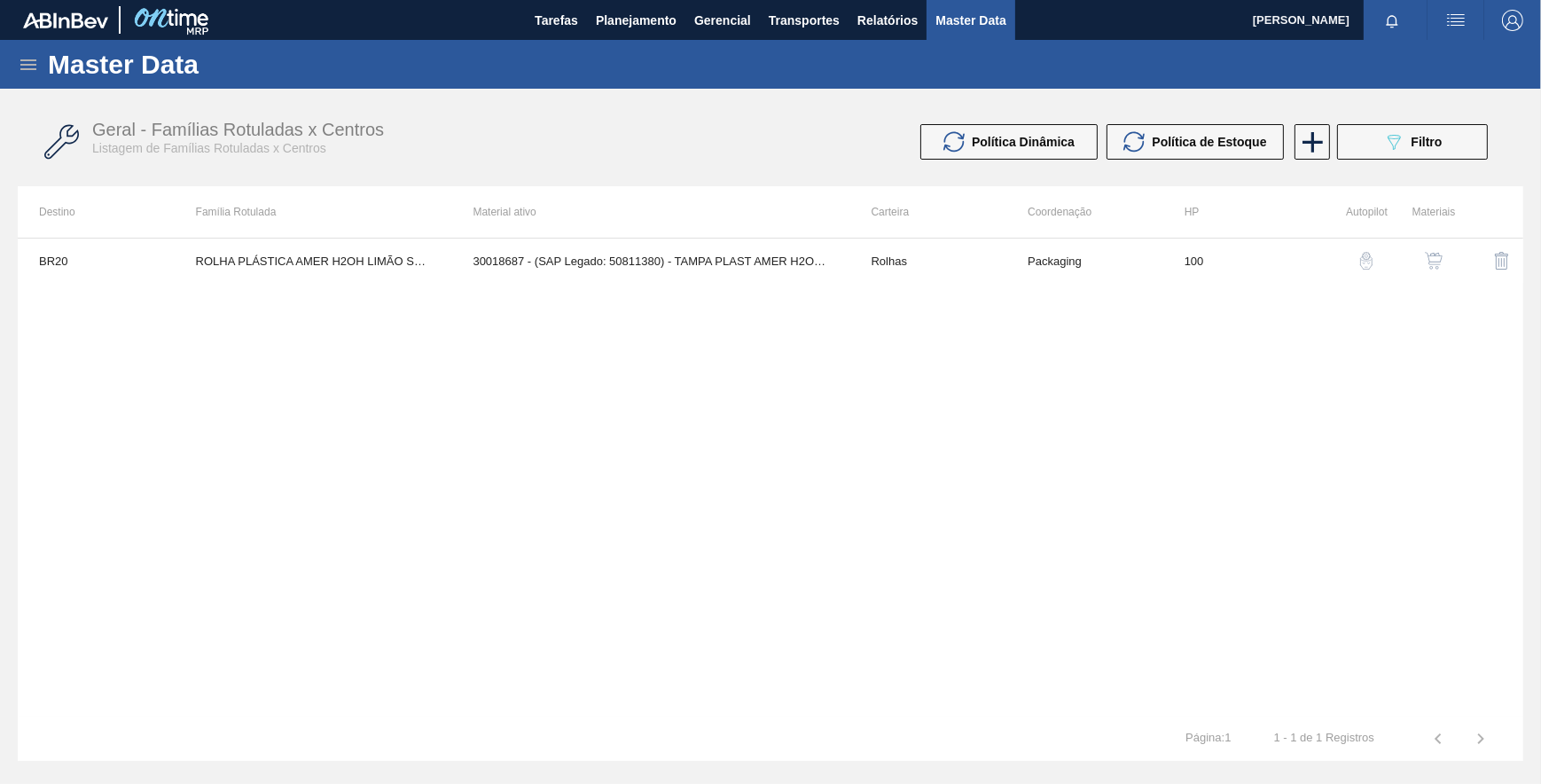
click at [1346, 265] on button "button" at bounding box center [1366, 261] width 43 height 43
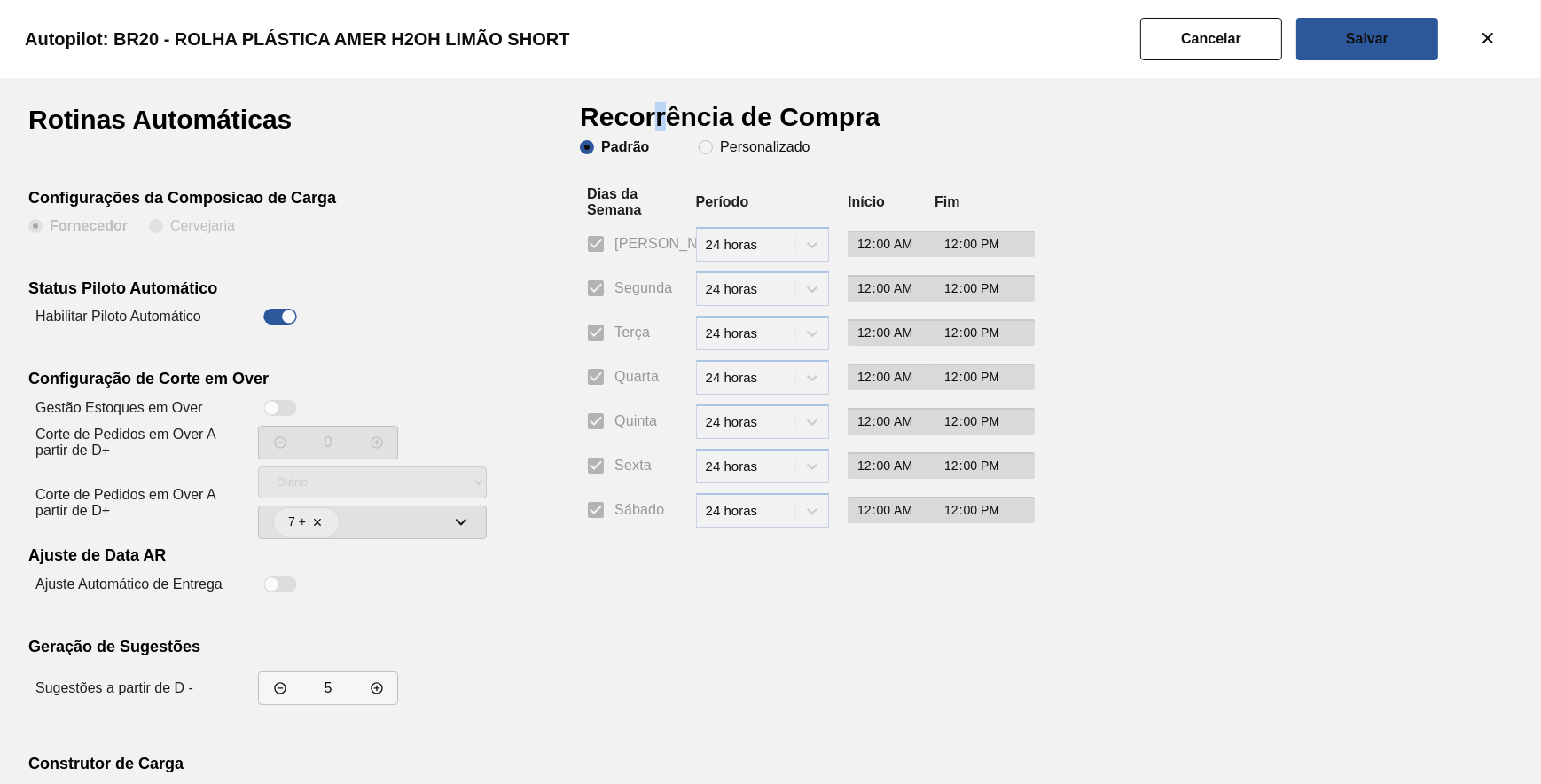
drag, startPoint x: 656, startPoint y: 121, endPoint x: 677, endPoint y: 140, distance: 28.3
click at [675, 139] on div "Recorrência de Compra Padrão Personalizado Dias da Semana Período Início Fim Do…" at bounding box center [798, 507] width 435 height 801
drag, startPoint x: 677, startPoint y: 140, endPoint x: 713, endPoint y: 150, distance: 37.4
click at [713, 150] on span "Personalizado" at bounding box center [754, 147] width 111 height 15
click at [713, 150] on input "Personalizado" at bounding box center [705, 147] width 28 height 28
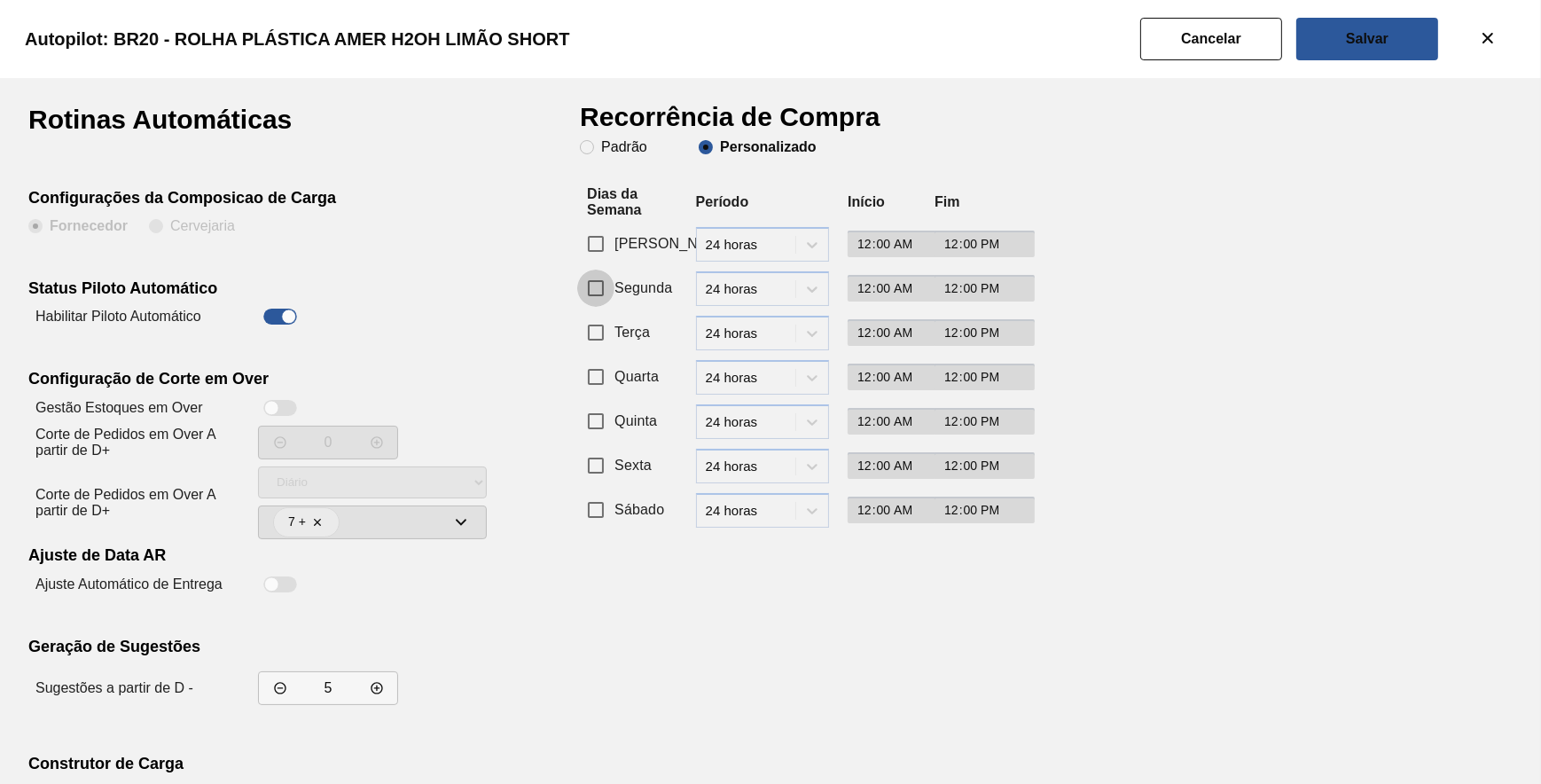
click at [594, 281] on input "Segunda" at bounding box center [596, 288] width 37 height 37
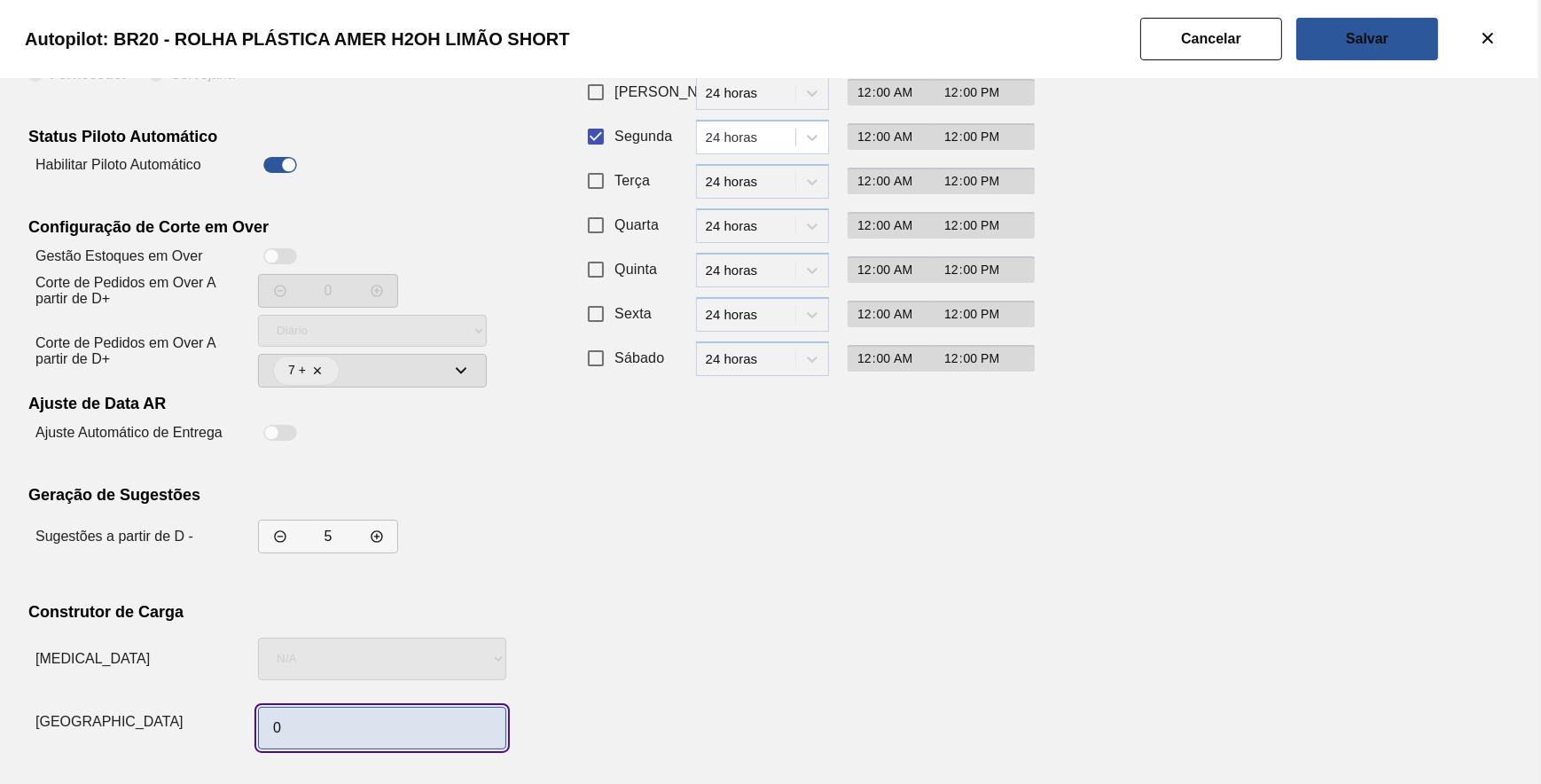
click at [384, 723] on input "0" at bounding box center [382, 728] width 248 height 43
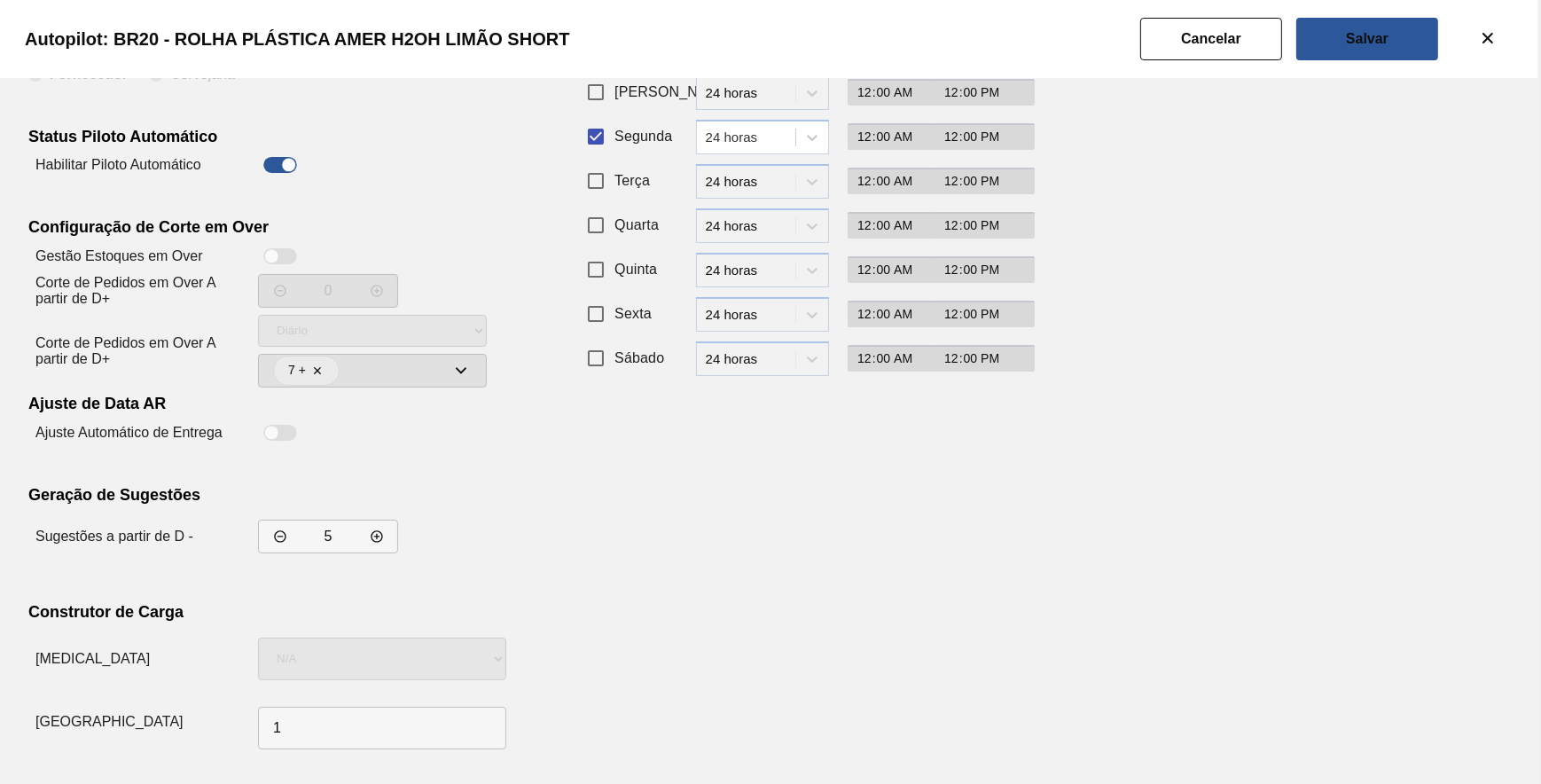
drag, startPoint x: 886, startPoint y: 572, endPoint x: 1046, endPoint y: 378, distance: 251.5
click at [902, 543] on div "Recorrência de Compra Padrão Personalizado Dias da Semana Período Início Fim Do…" at bounding box center [798, 355] width 435 height 801
click at [1404, 35] on button "Salvar" at bounding box center [1367, 39] width 142 height 43
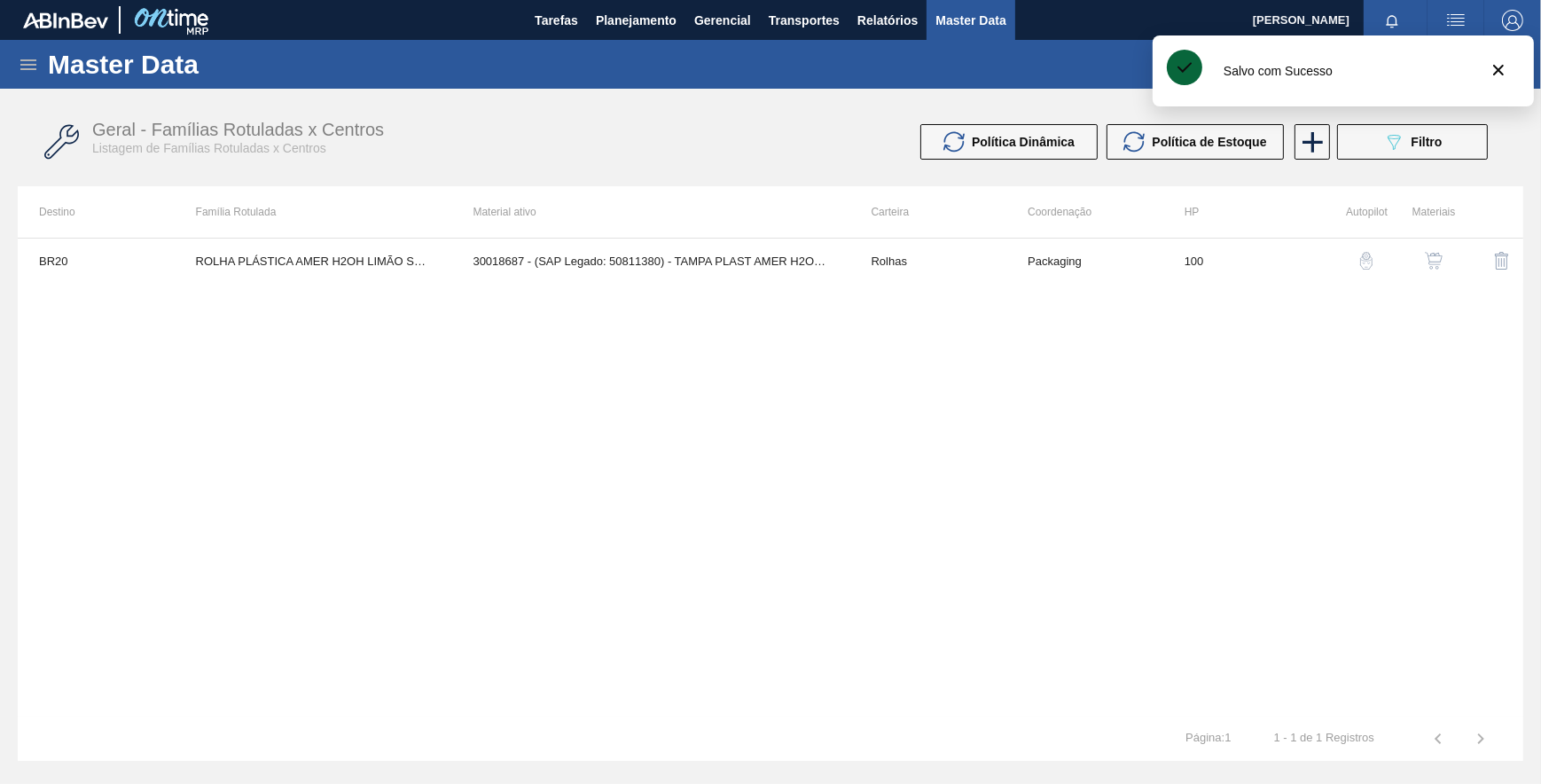
drag, startPoint x: 984, startPoint y: 447, endPoint x: 1001, endPoint y: 437, distance: 19.7
click at [1001, 437] on div "BR20 ROLHA PLÁSTICA AMER H2OH LIMÃO SHORT 30018687 - (SAP Legado: 50811380) - T…" at bounding box center [770, 476] width 1505 height 478
click at [1386, 143] on icon "089F7B8B-B2A5-4AFE-B5C0-19BA573D28AC" at bounding box center [1393, 142] width 21 height 21
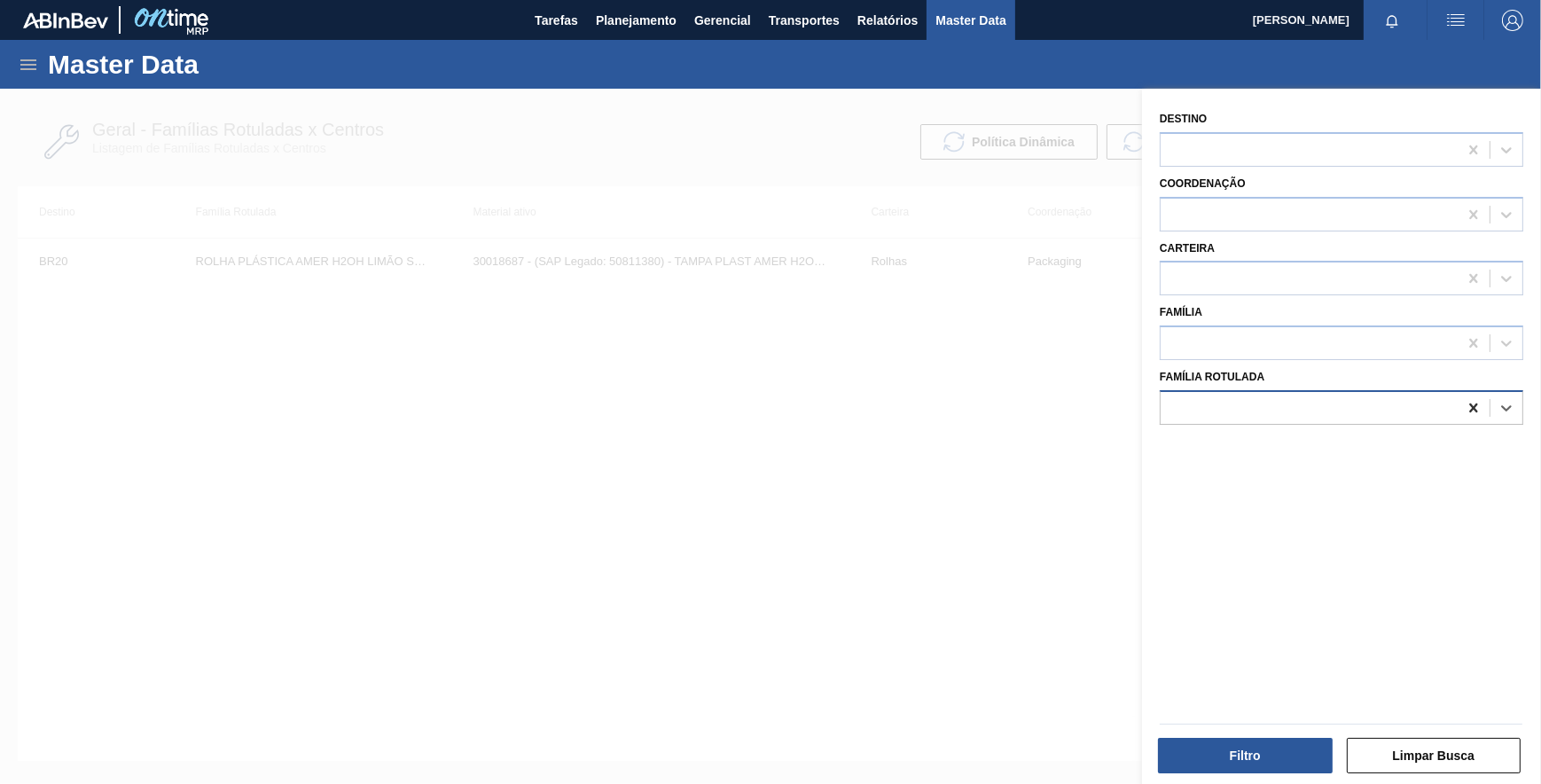
click at [1469, 404] on icon at bounding box center [1473, 408] width 8 height 9
paste Rotulada "BERCO PARA FUNDO DE GFA PET 6L E 12L"
drag, startPoint x: 1336, startPoint y: 426, endPoint x: 1336, endPoint y: 438, distance: 12.0
click at [1336, 430] on div "Destino Coordenação Carteira Família Família Rotulada option BERCO PARA FUNDO D…" at bounding box center [1341, 438] width 399 height 700
click at [1351, 406] on div at bounding box center [1309, 408] width 297 height 25
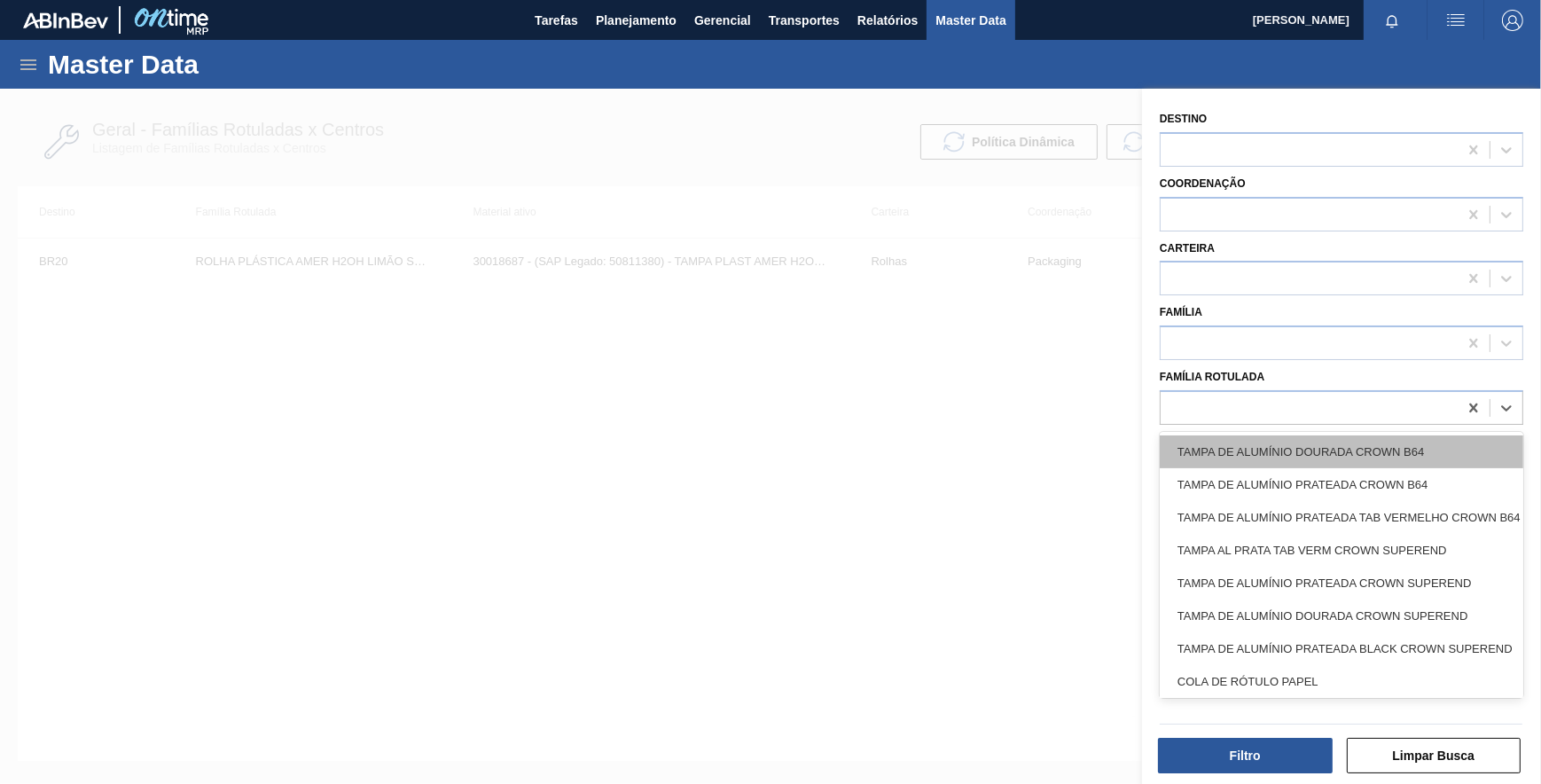
paste Rotulada "BERCO PARA FUNDO DE GFA PET 6L E 12L"
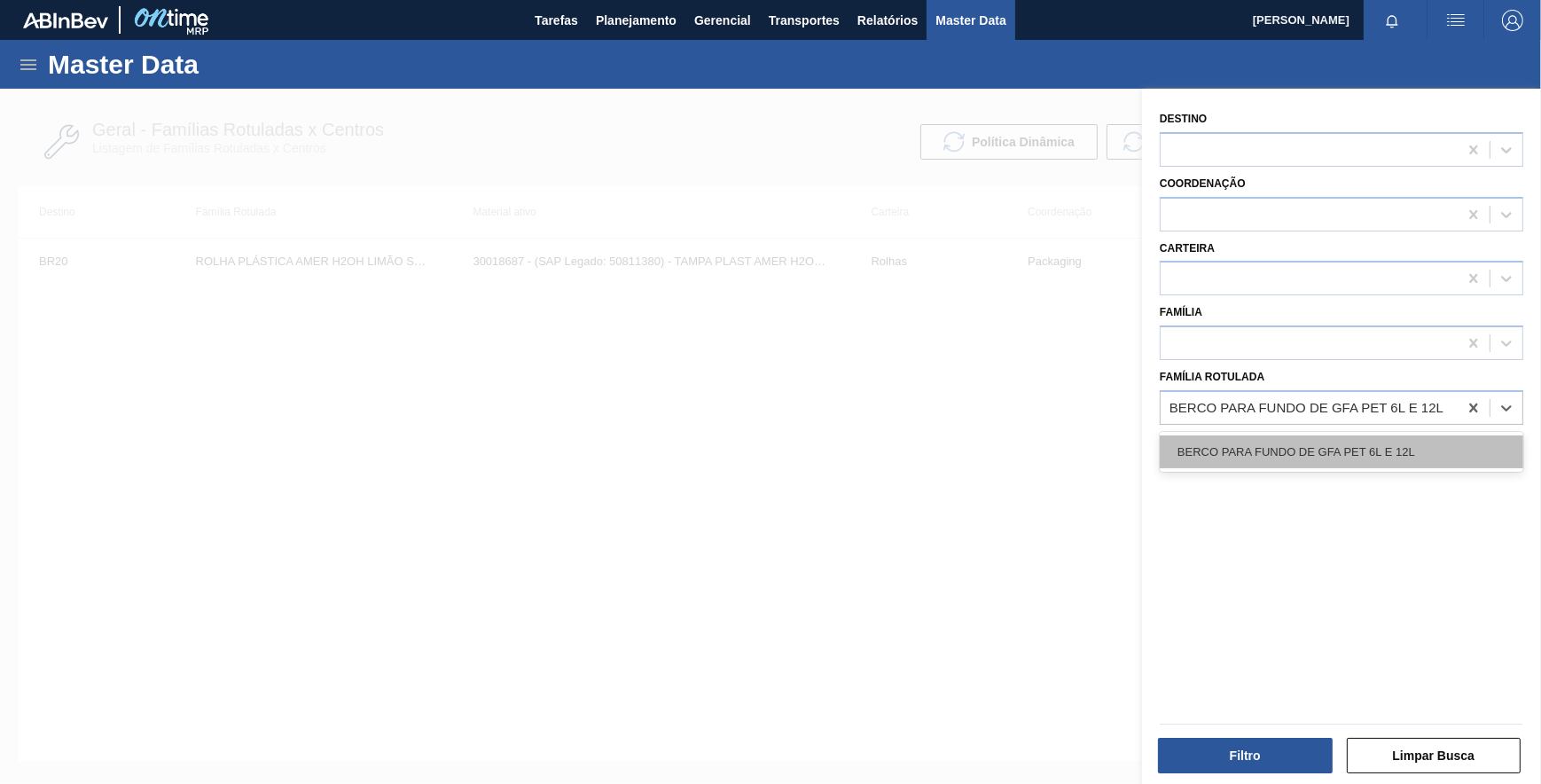
click at [1346, 439] on div "BERCO PARA FUNDO DE GFA PET 6L E 12L" at bounding box center [1341, 452] width 364 height 33
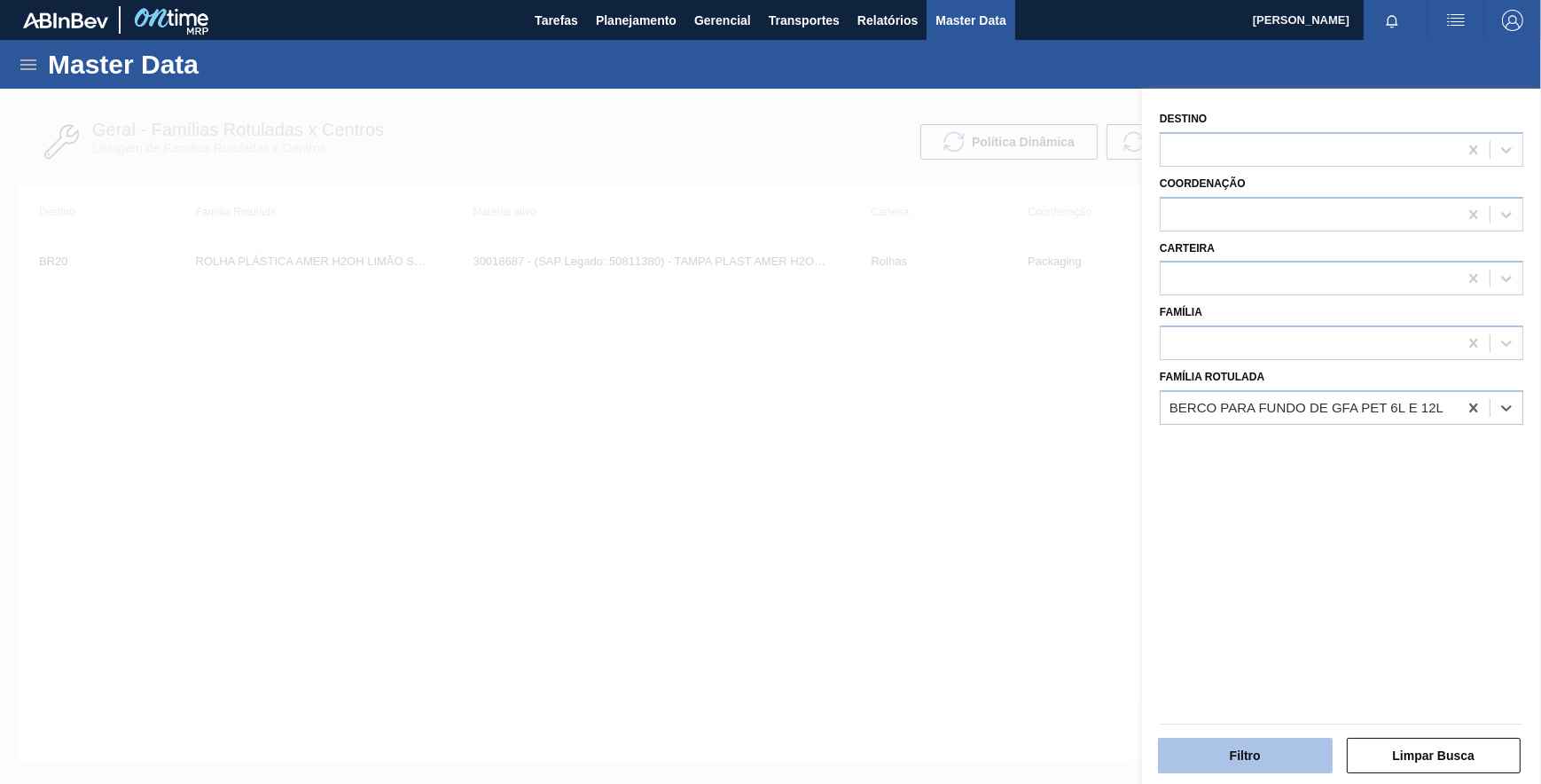
click at [1223, 767] on button "Filtro" at bounding box center [1245, 755] width 175 height 36
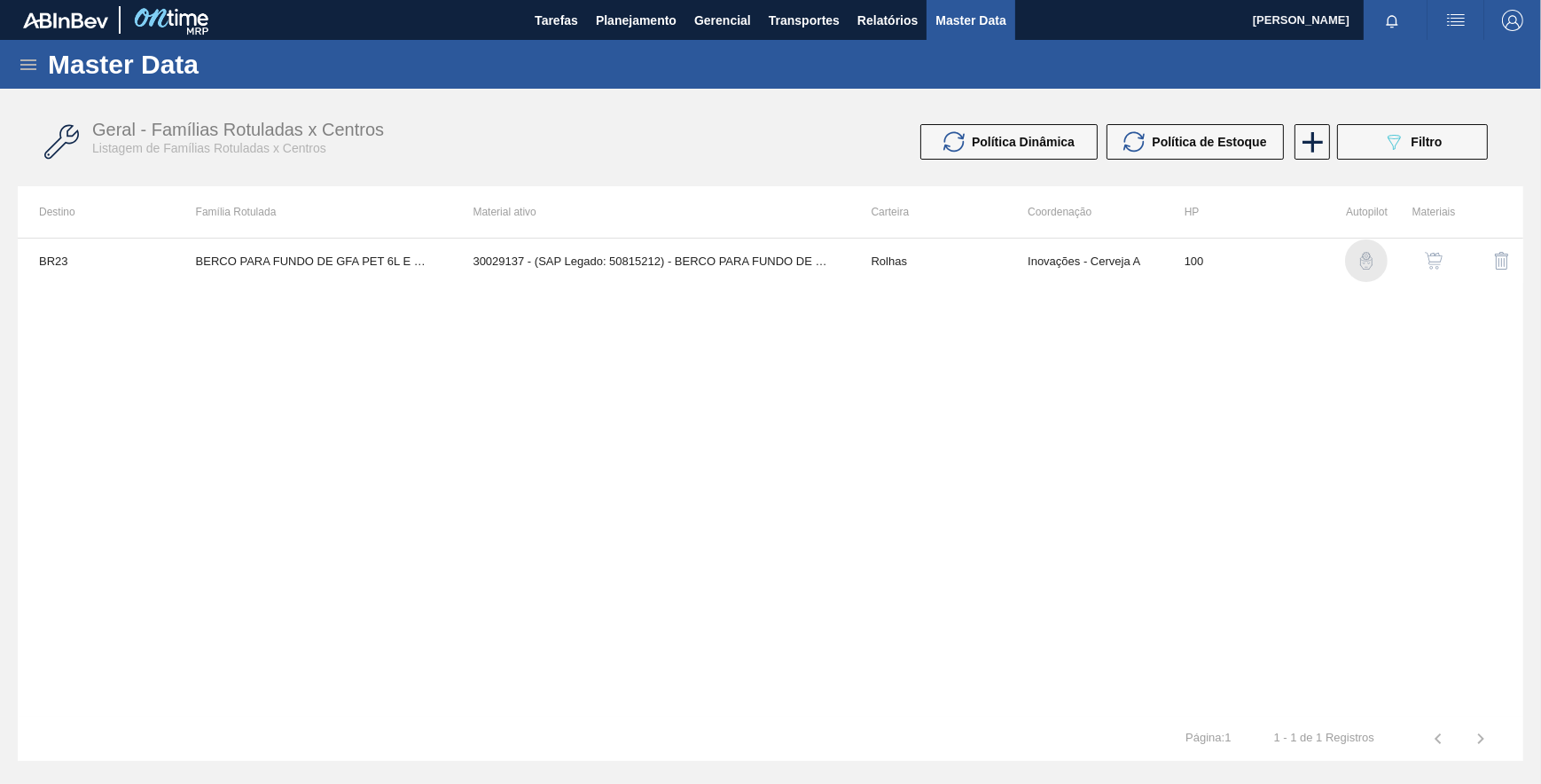
click at [1359, 256] on img "button" at bounding box center [1366, 260] width 17 height 17
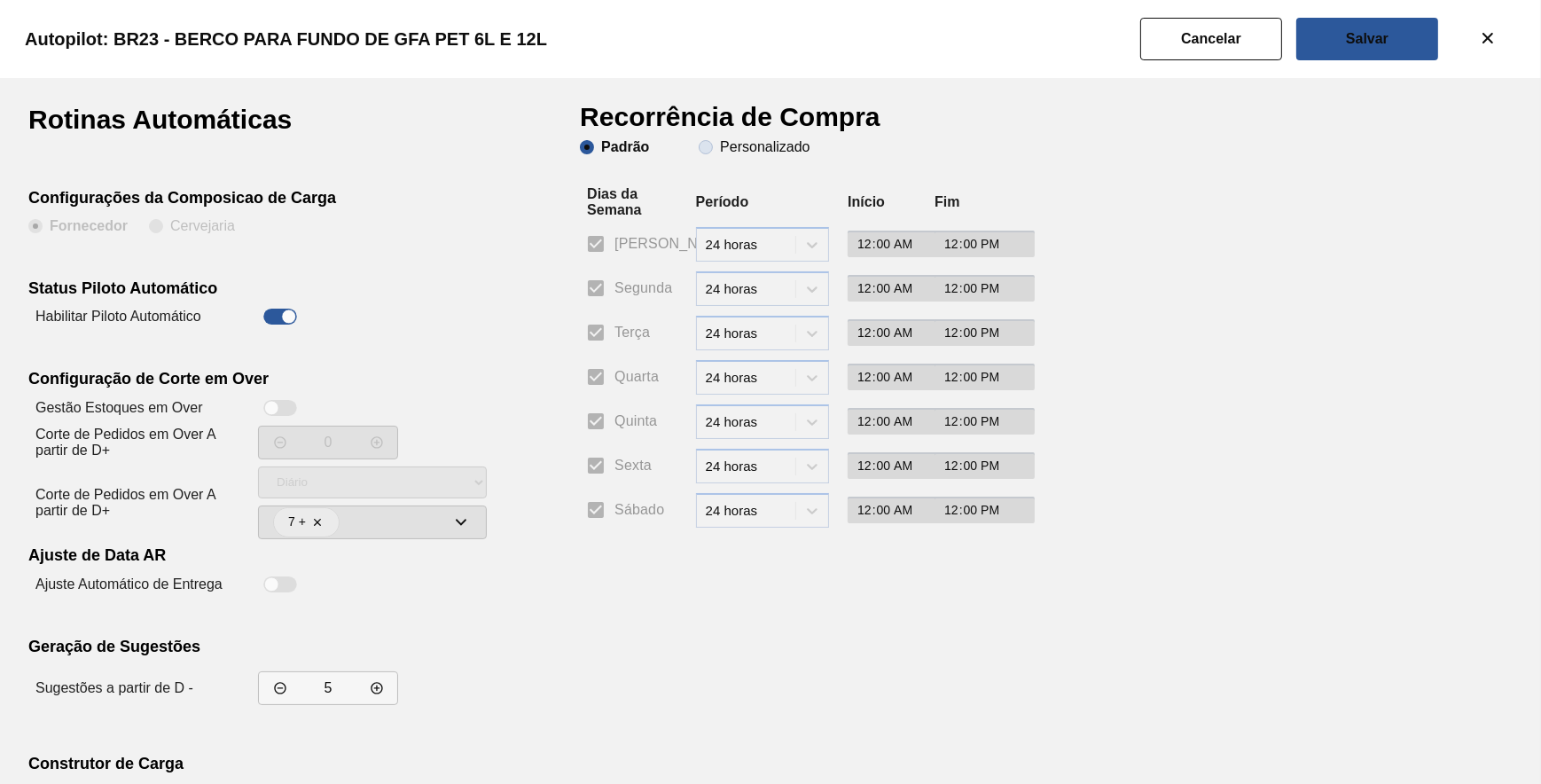
click at [0, 0] on slot "Personalizado" at bounding box center [0, 0] width 0 height 0
click at [720, 148] on input "Personalizado" at bounding box center [705, 147] width 28 height 28
click at [596, 279] on input "Segunda" at bounding box center [596, 288] width 37 height 37
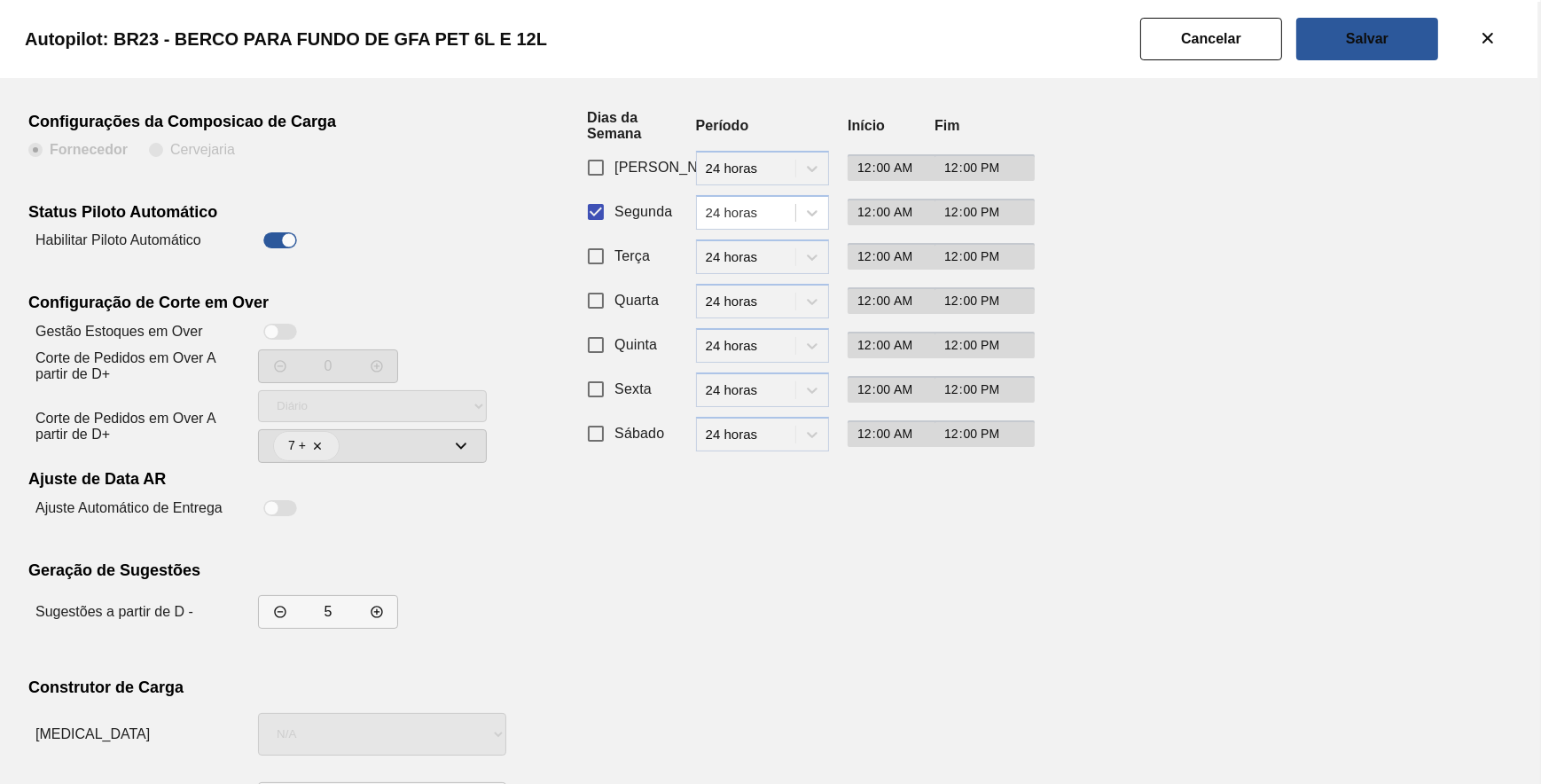
scroll to position [151, 0]
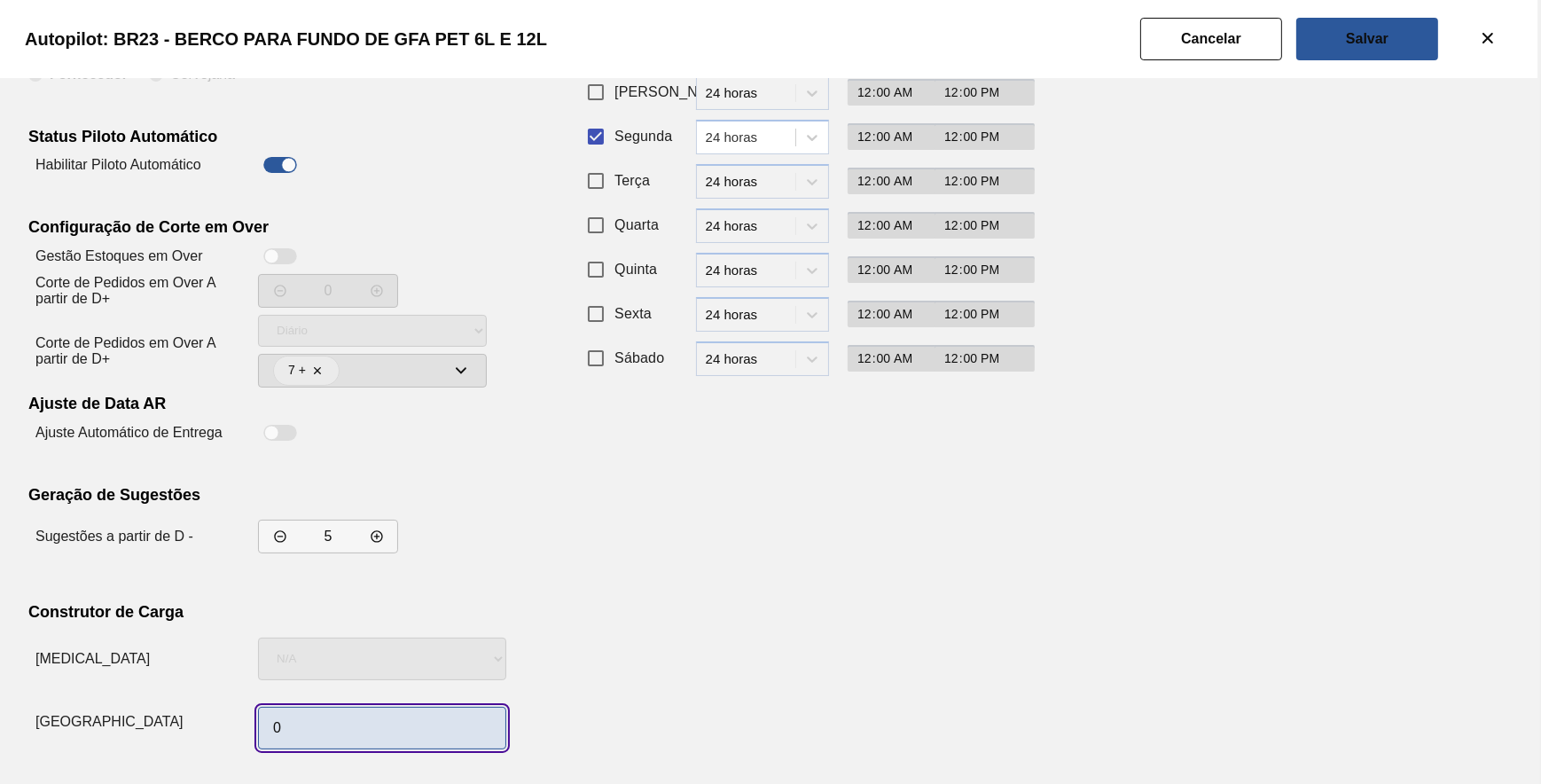
click at [341, 713] on input "0" at bounding box center [382, 728] width 248 height 43
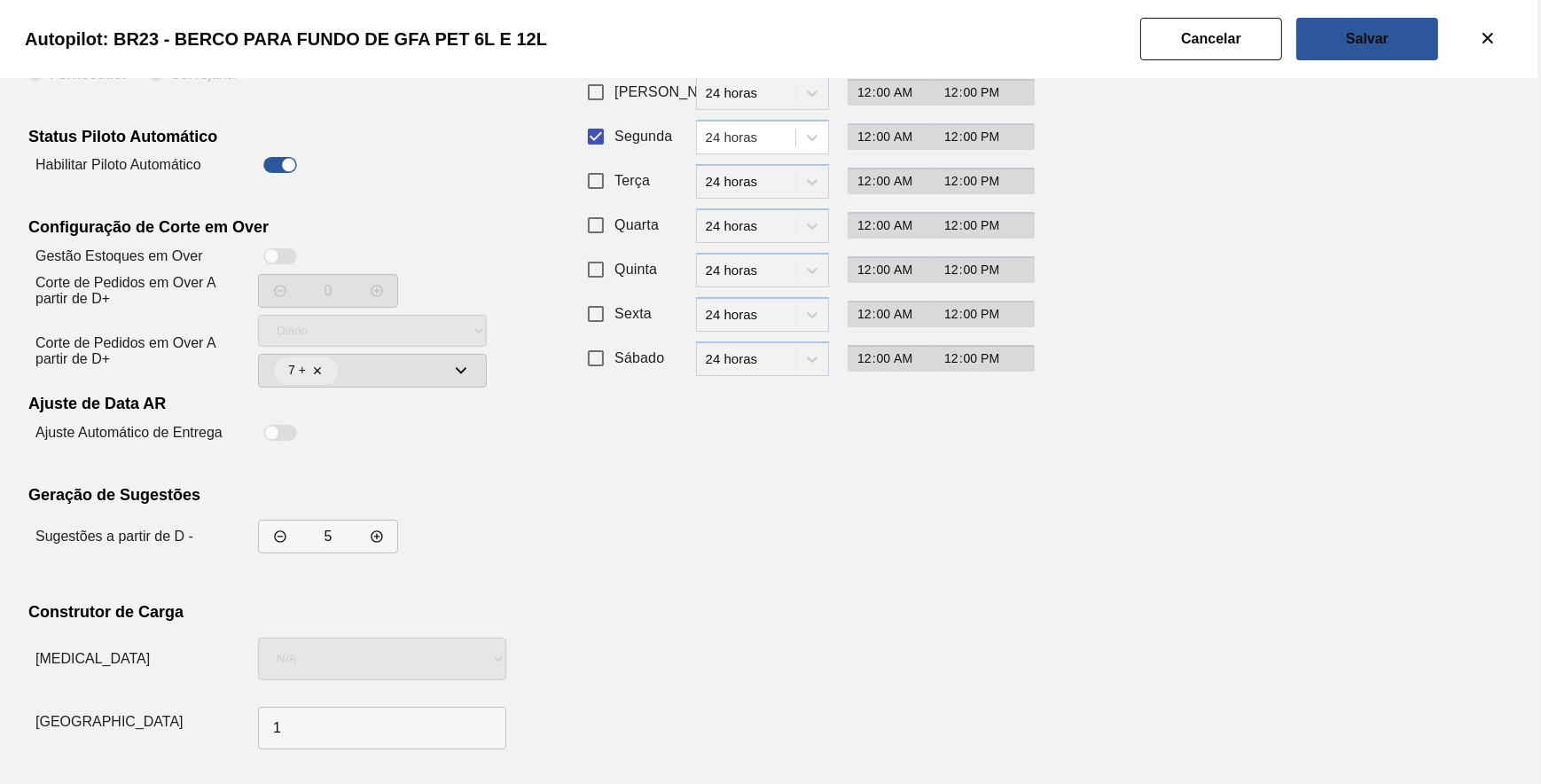
click at [864, 608] on div "Recorrência de Compra Padrão Personalizado Dias da Semana Período Início Fim Do…" at bounding box center [798, 355] width 435 height 801
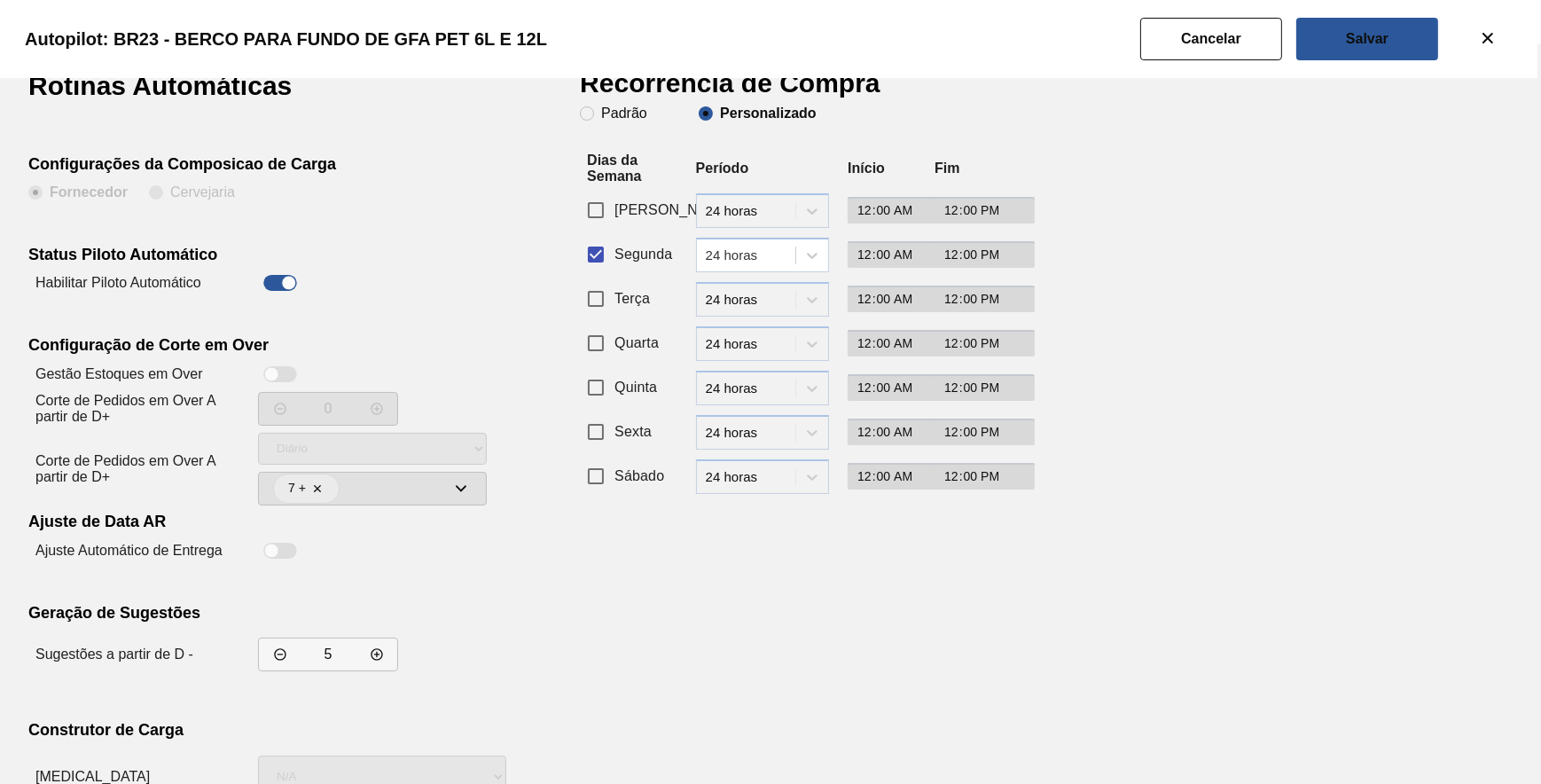
scroll to position [0, 0]
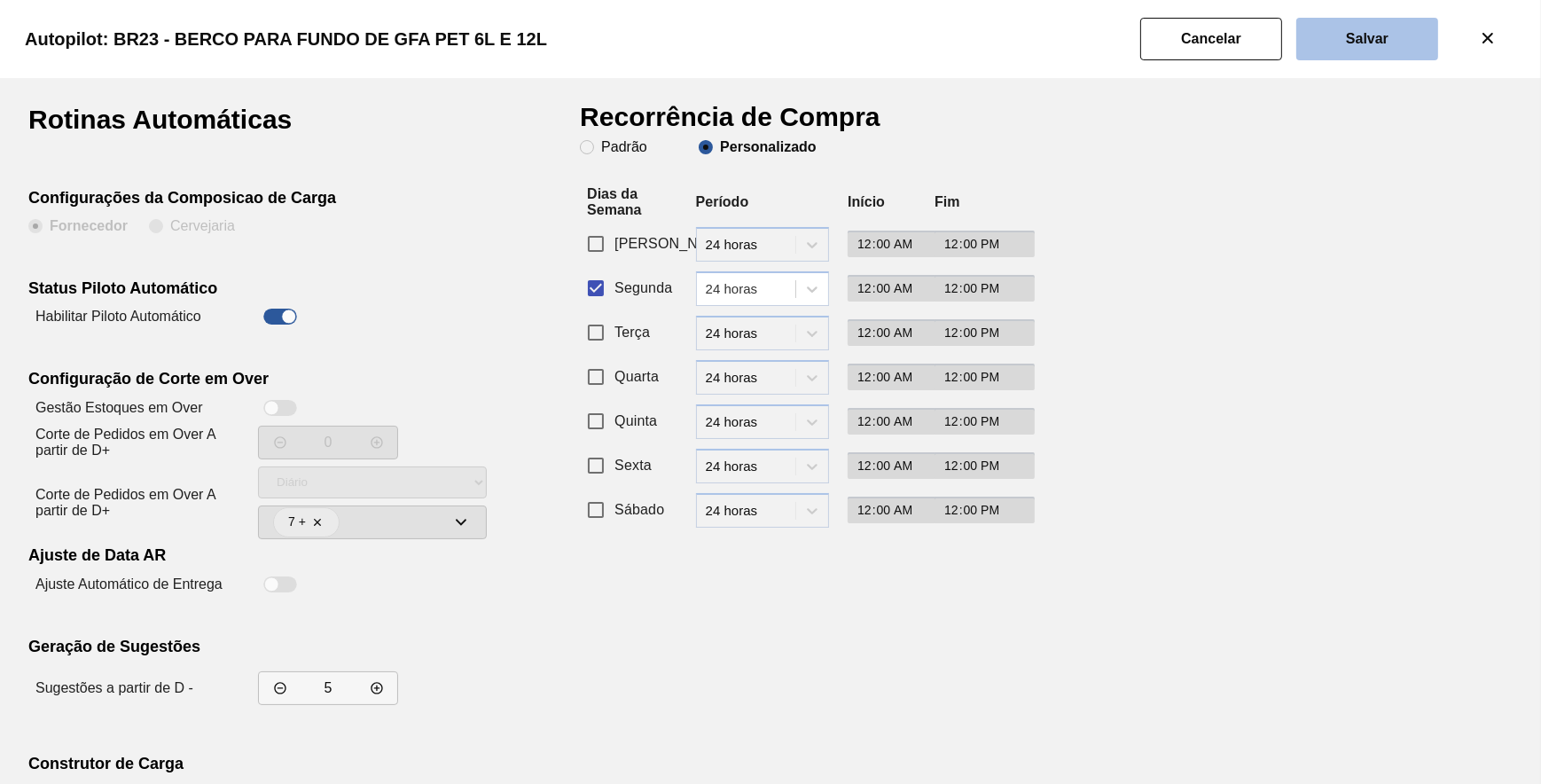
click at [0, 0] on slot "Salvar" at bounding box center [0, 0] width 0 height 0
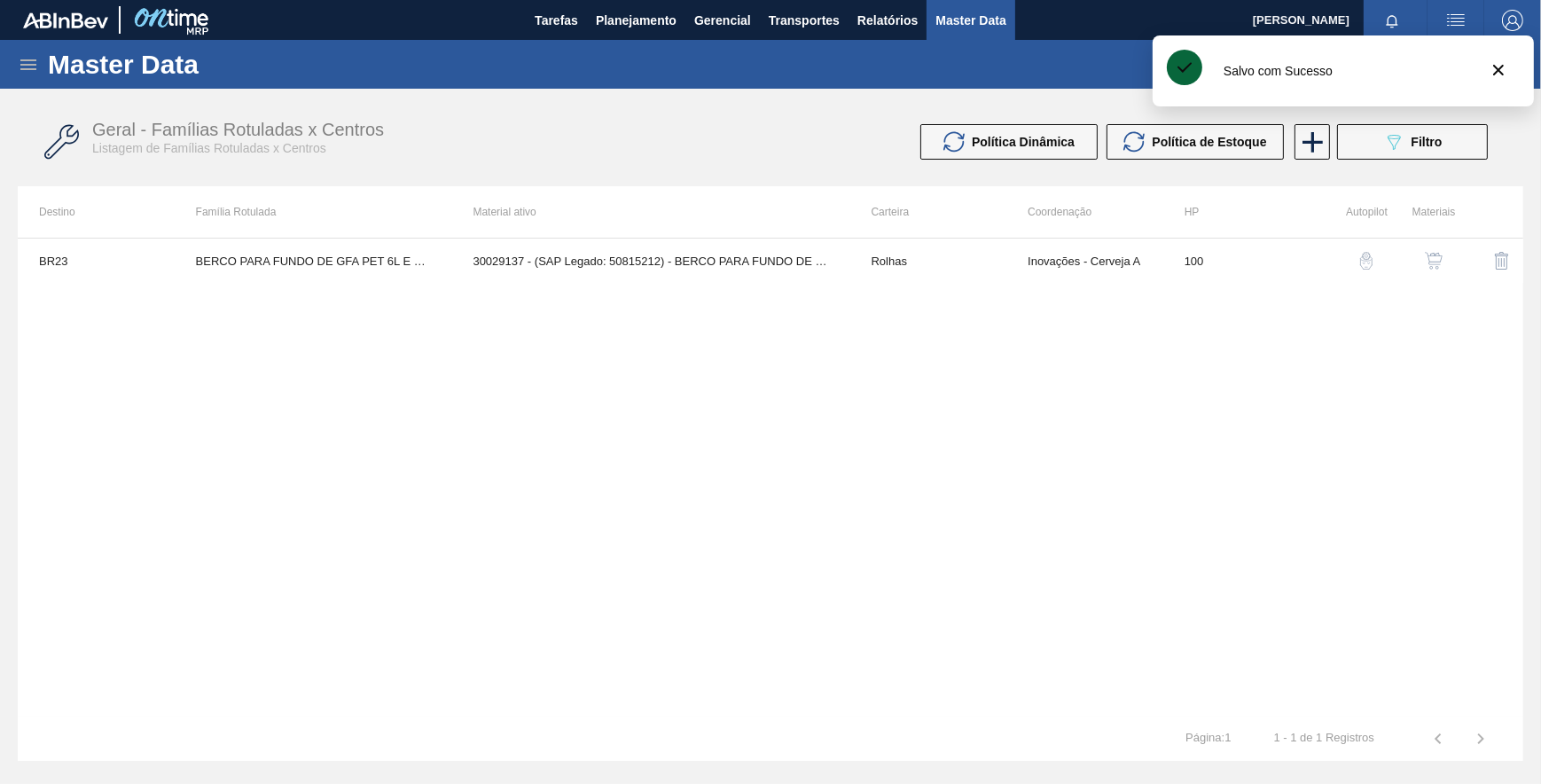
drag, startPoint x: 1238, startPoint y: 313, endPoint x: 1303, endPoint y: 262, distance: 82.6
click at [1249, 309] on div "BR23 BERCO PARA FUNDO DE GFA PET 6L E 12L 30029137 - (SAP Legado: 50815212) - B…" at bounding box center [770, 476] width 1505 height 478
click at [1374, 147] on button "089F7B8B-B2A5-4AFE-B5C0-19BA573D28AC Filtro" at bounding box center [1412, 142] width 150 height 36
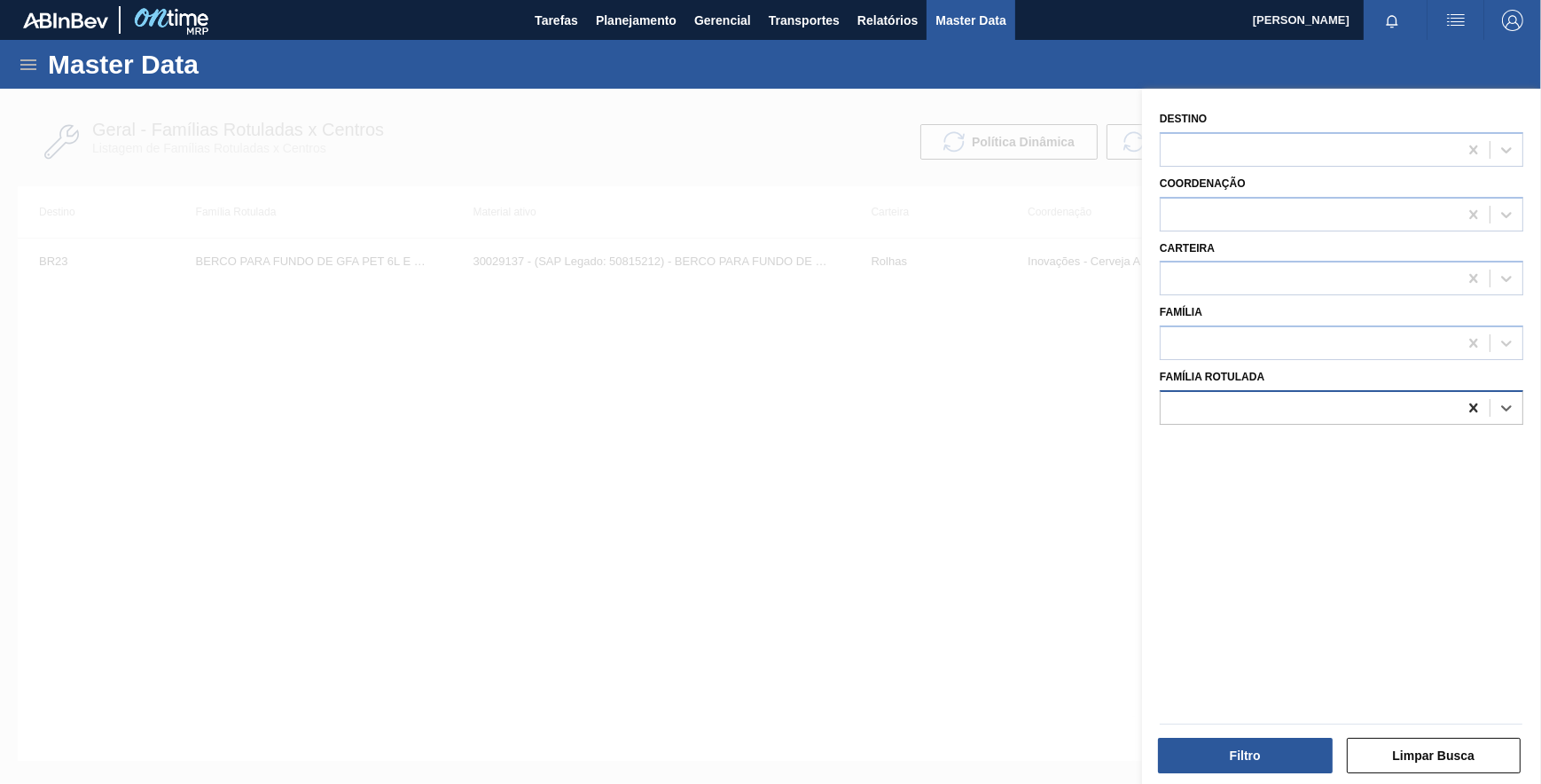
drag, startPoint x: 1474, startPoint y: 406, endPoint x: 1438, endPoint y: 428, distance: 42.2
click at [1474, 405] on icon at bounding box center [1473, 408] width 17 height 17
paste Rotulada "ROLHA PLÁSTICA PC TW SHORT"
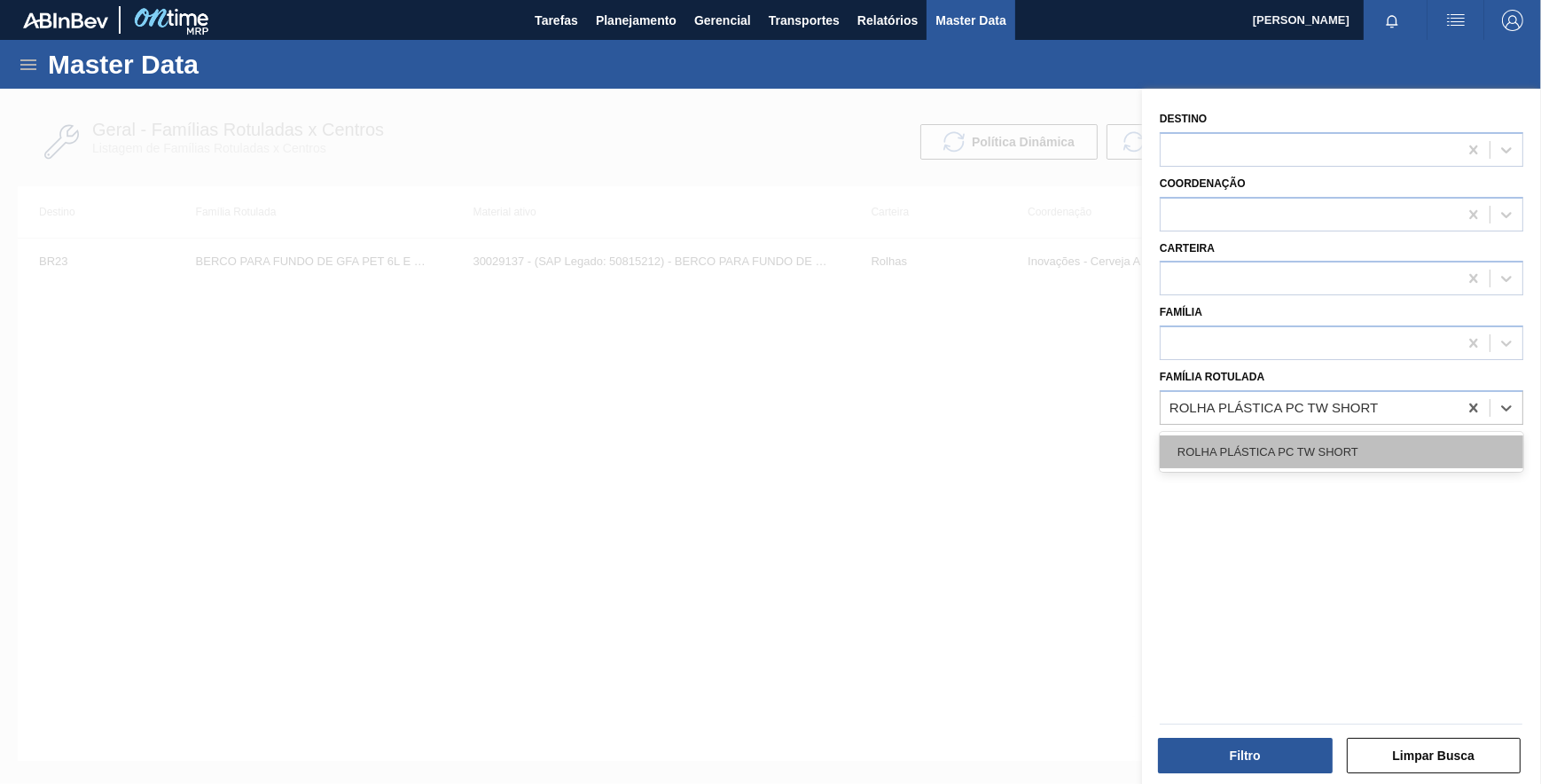
click at [1362, 462] on div "ROLHA PLÁSTICA PC TW SHORT" at bounding box center [1341, 452] width 364 height 33
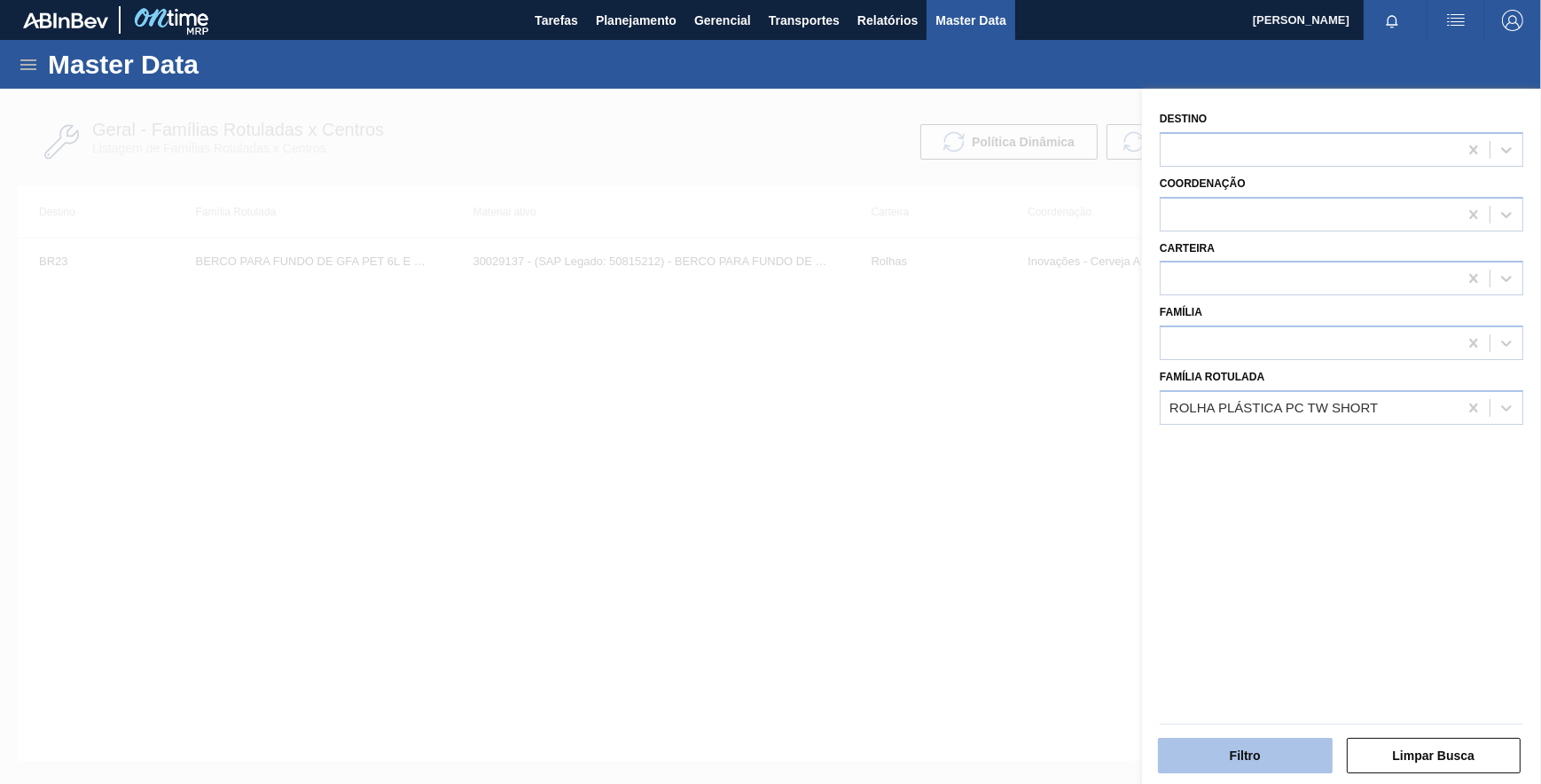
click at [1272, 739] on button "Filtro" at bounding box center [1245, 755] width 175 height 36
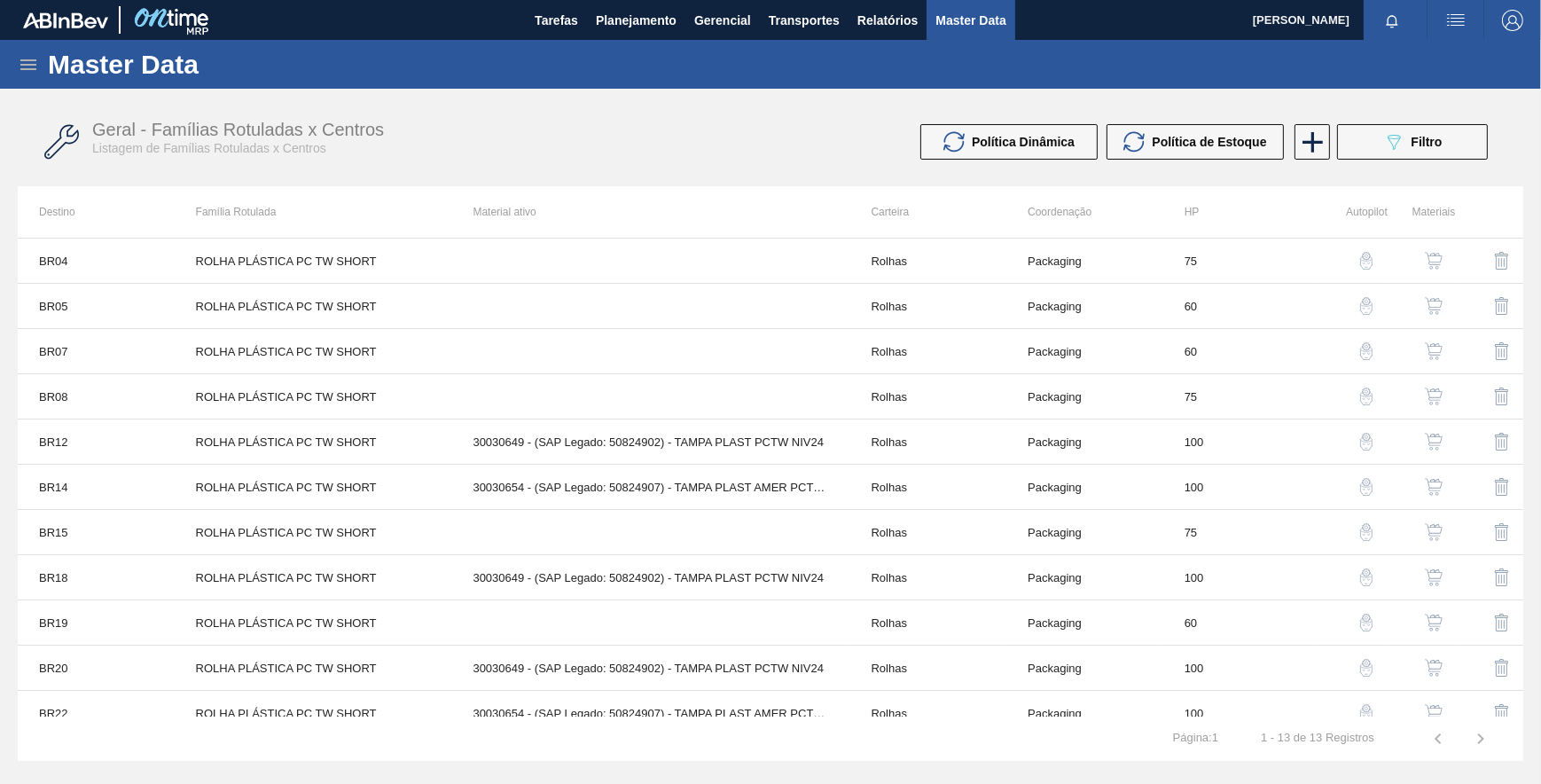
click at [1363, 258] on img "button" at bounding box center [1366, 260] width 17 height 17
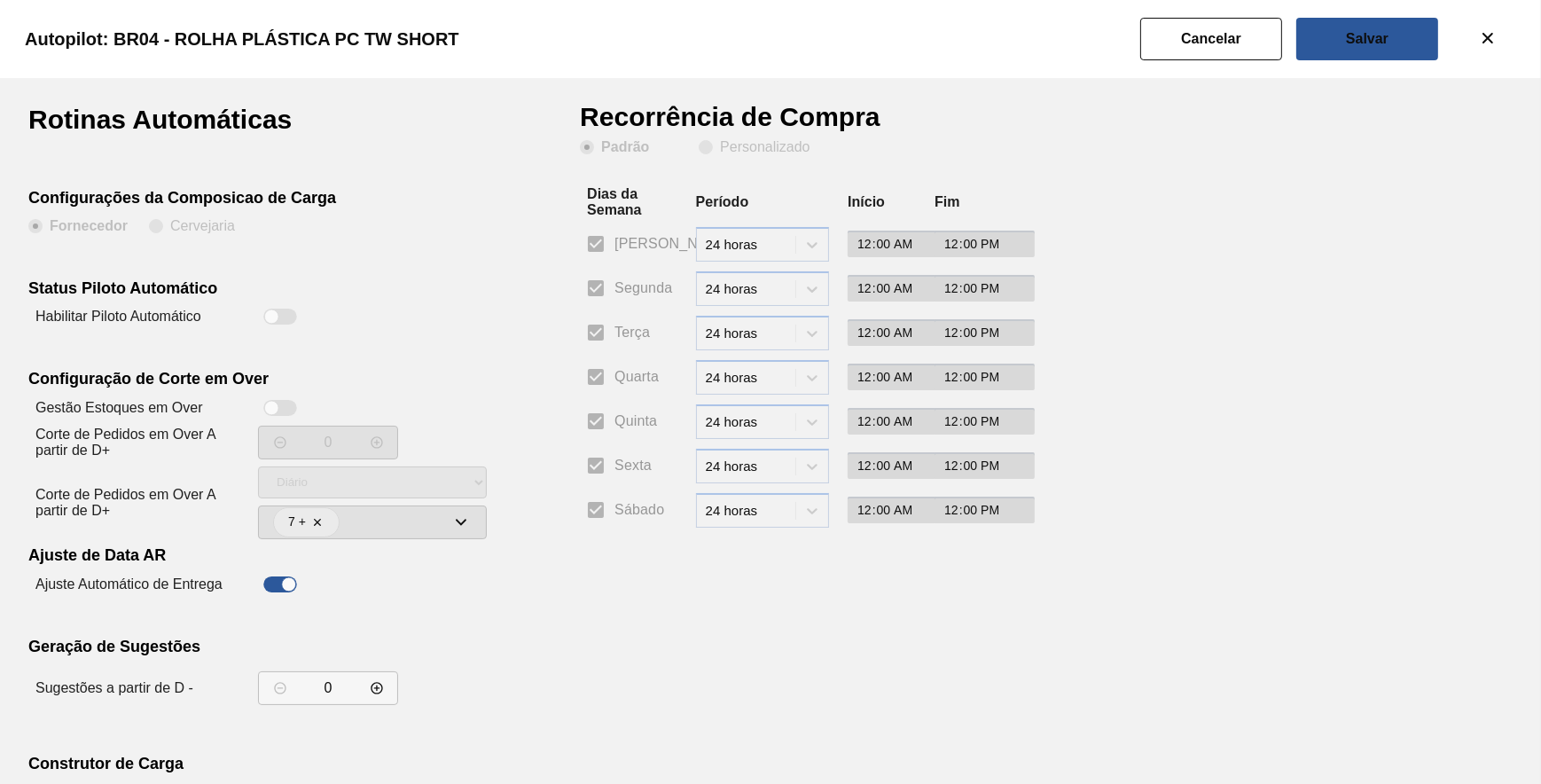
click at [1209, 27] on button "Cancelar" at bounding box center [1211, 39] width 142 height 43
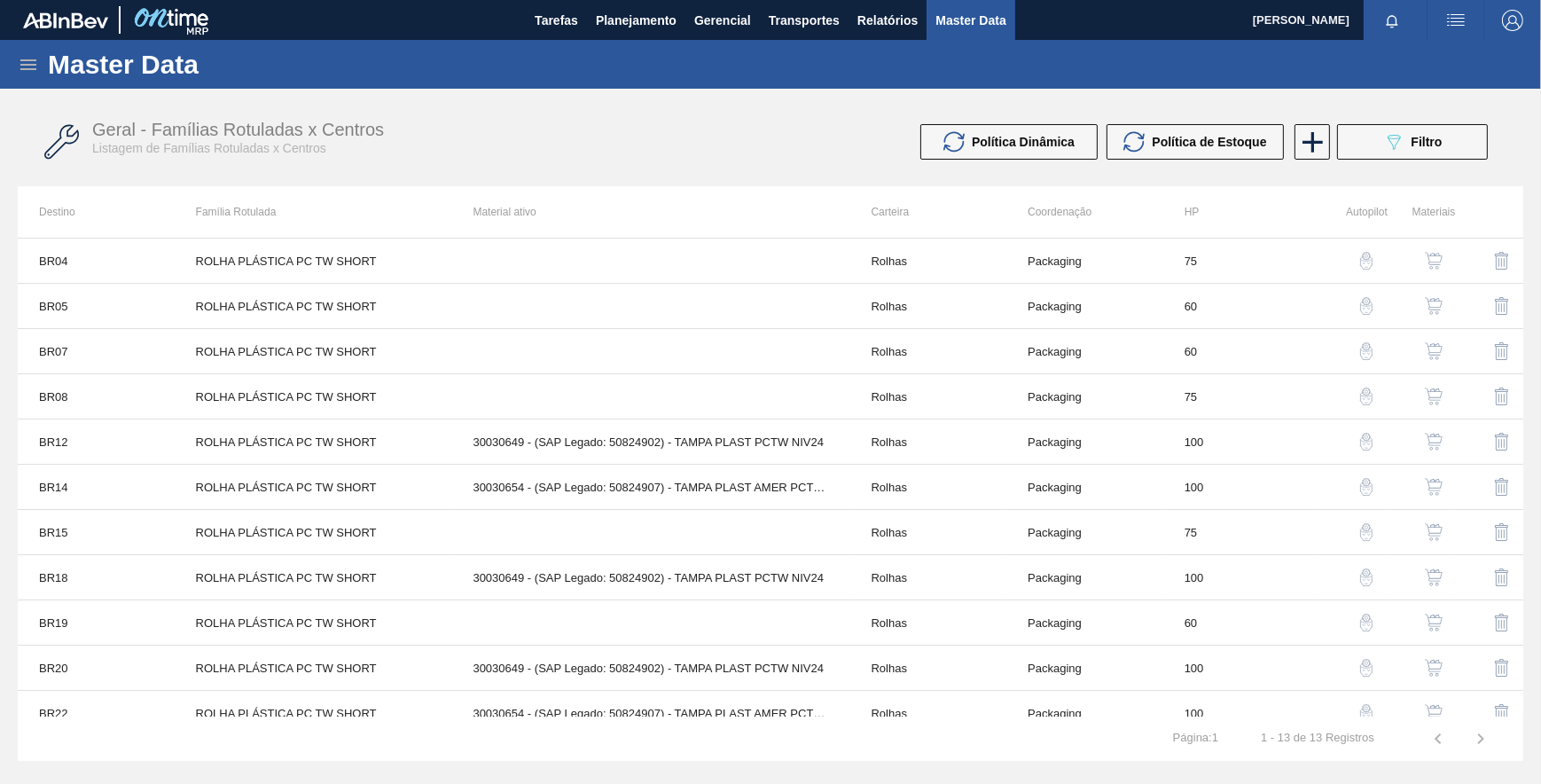
click at [1365, 256] on img "button" at bounding box center [1366, 260] width 17 height 17
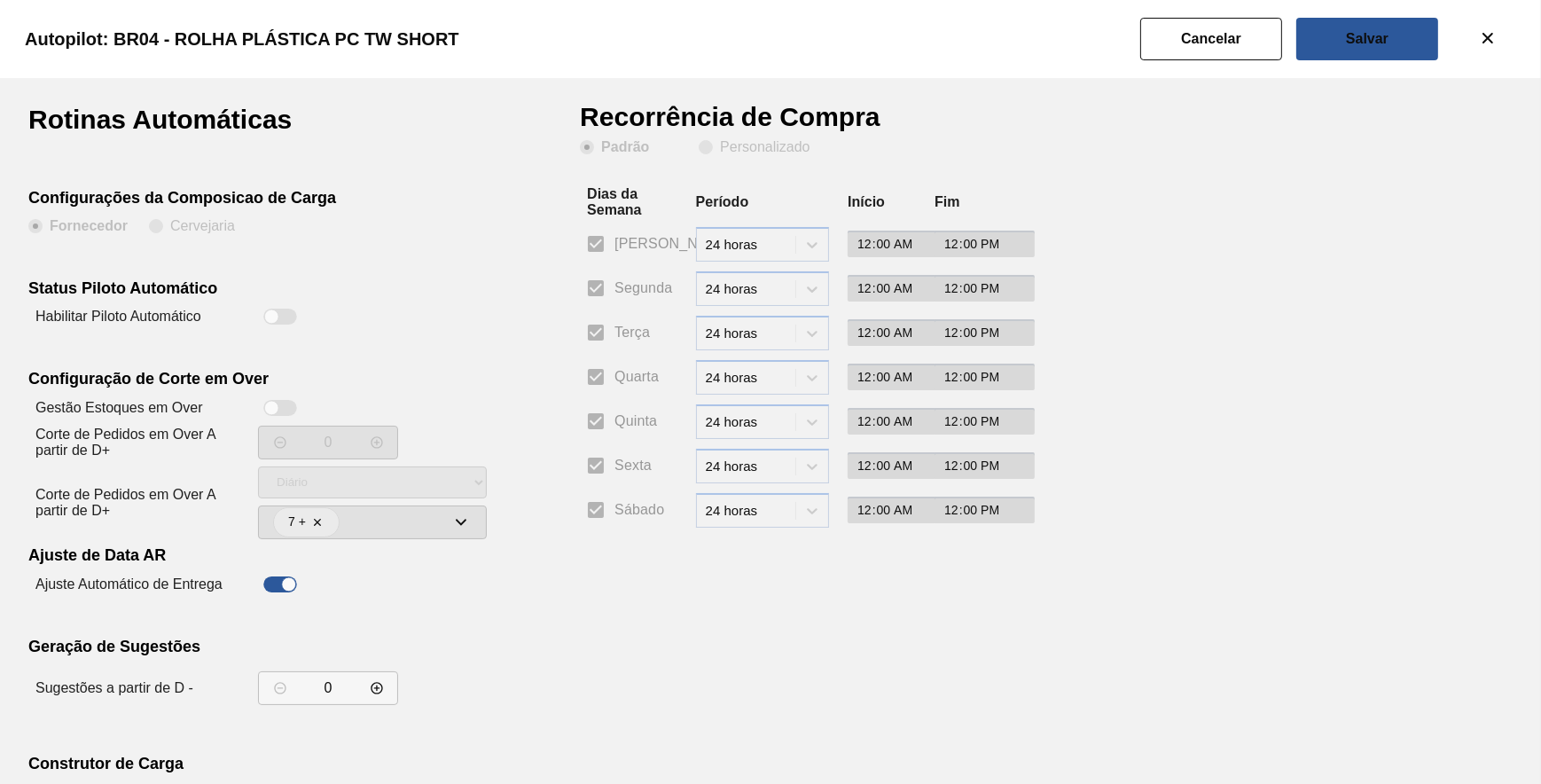
click at [277, 317] on div at bounding box center [272, 317] width 16 height 16
click at [0, 0] on slot "Personalizado" at bounding box center [0, 0] width 0 height 0
click at [720, 151] on input "Personalizado" at bounding box center [705, 147] width 28 height 28
click at [617, 279] on span "Segunda" at bounding box center [642, 288] width 57 height 21
click at [614, 279] on input "Segunda" at bounding box center [596, 288] width 37 height 37
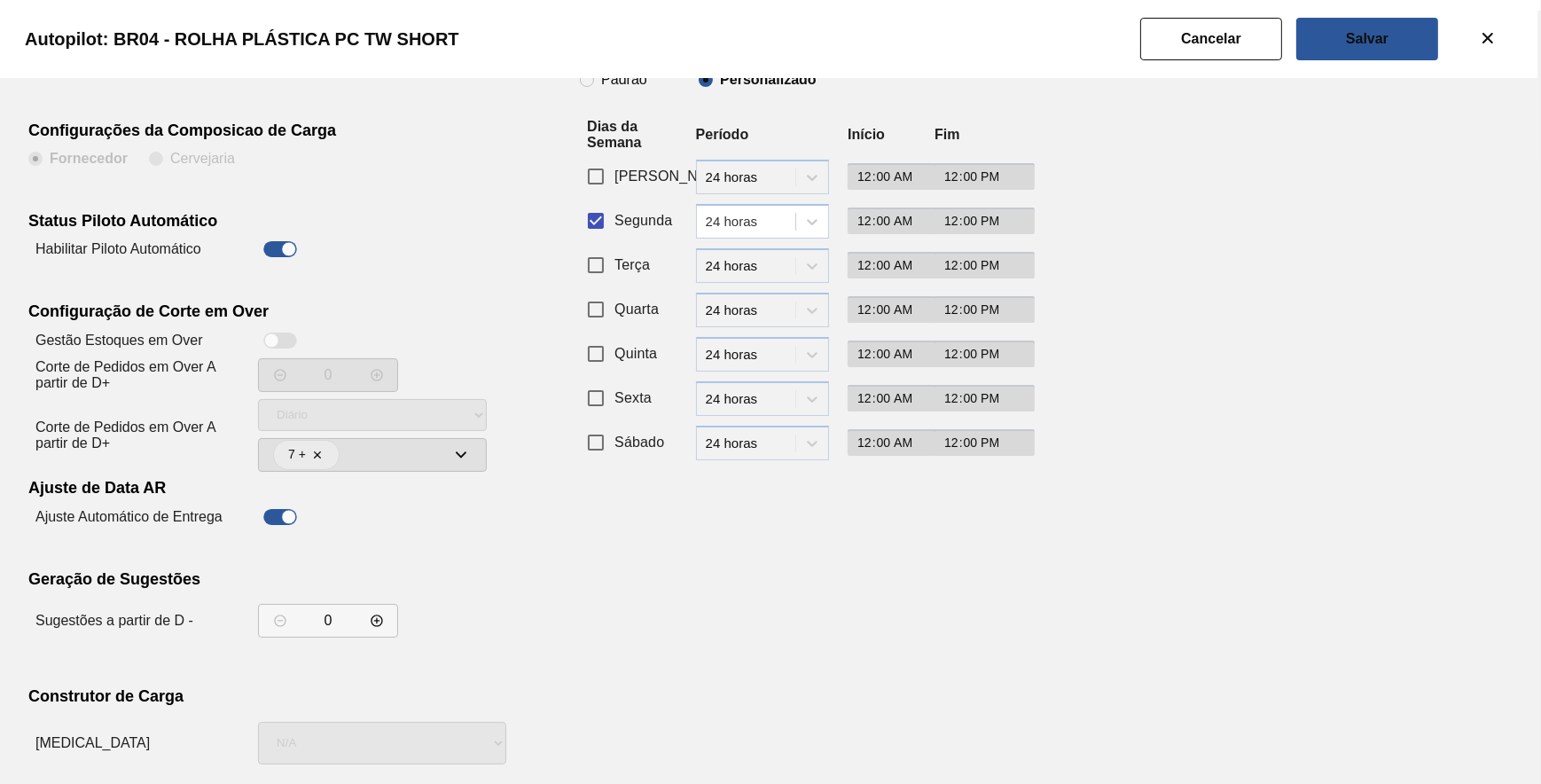
scroll to position [151, 0]
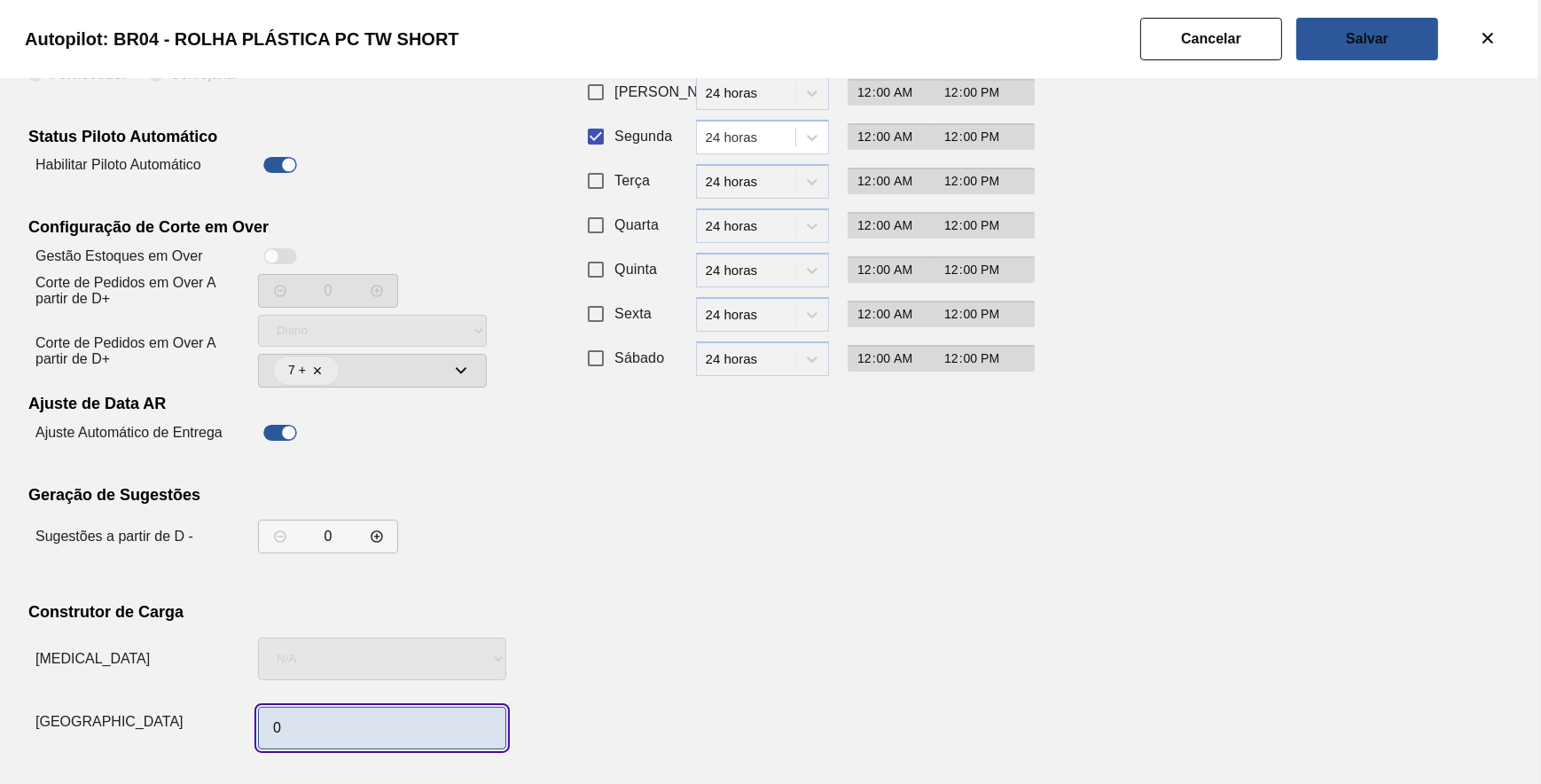
click at [352, 734] on input "0" at bounding box center [382, 728] width 248 height 43
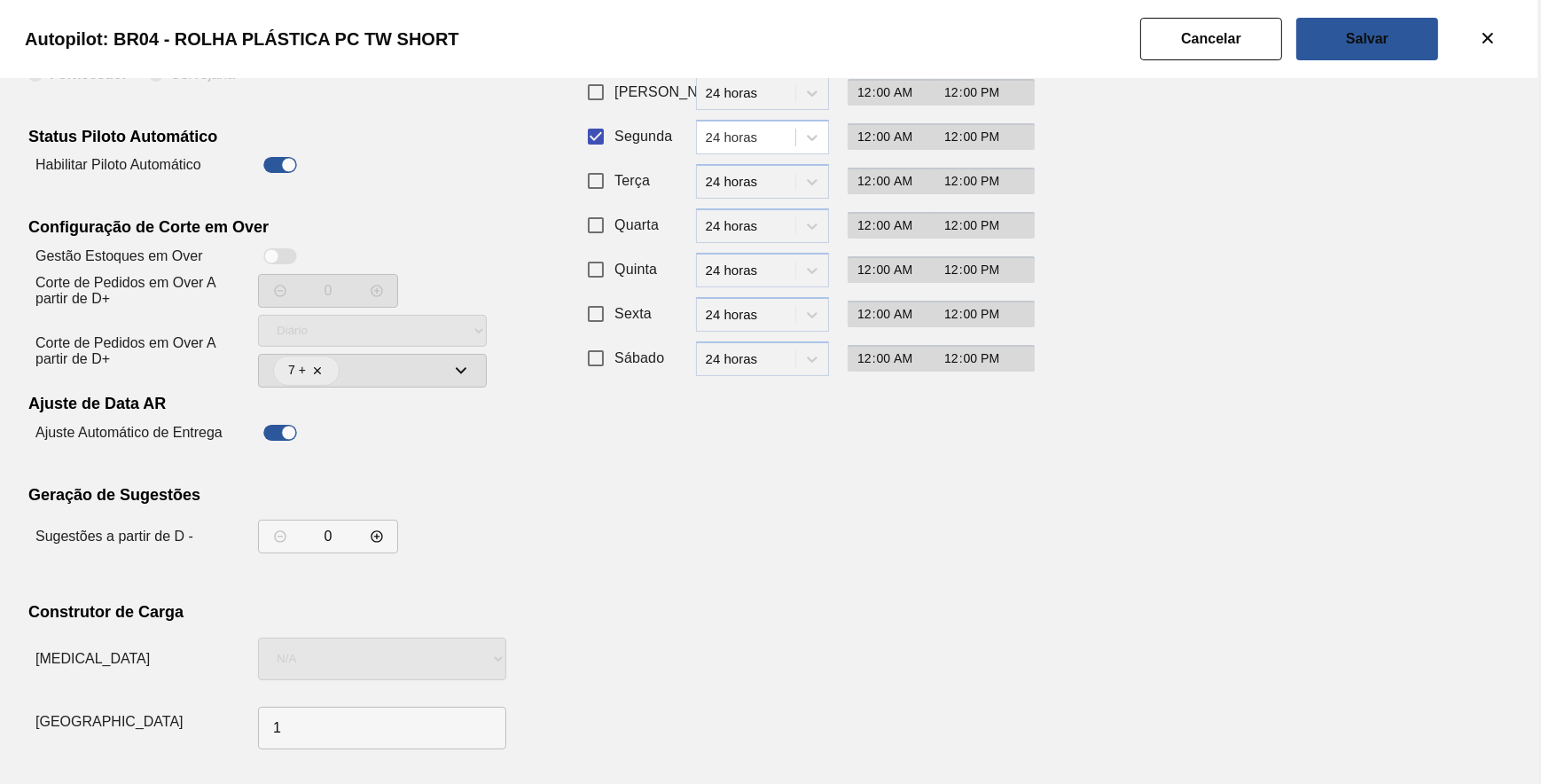
drag, startPoint x: 1300, startPoint y: 463, endPoint x: 1299, endPoint y: 407, distance: 56.0
click at [1302, 460] on div "Rotinas Automáticas Configurações da Composicao de Carga Fornecedor Cervejaria …" at bounding box center [770, 355] width 1485 height 801
click at [1355, 53] on button "Salvar" at bounding box center [1367, 39] width 142 height 43
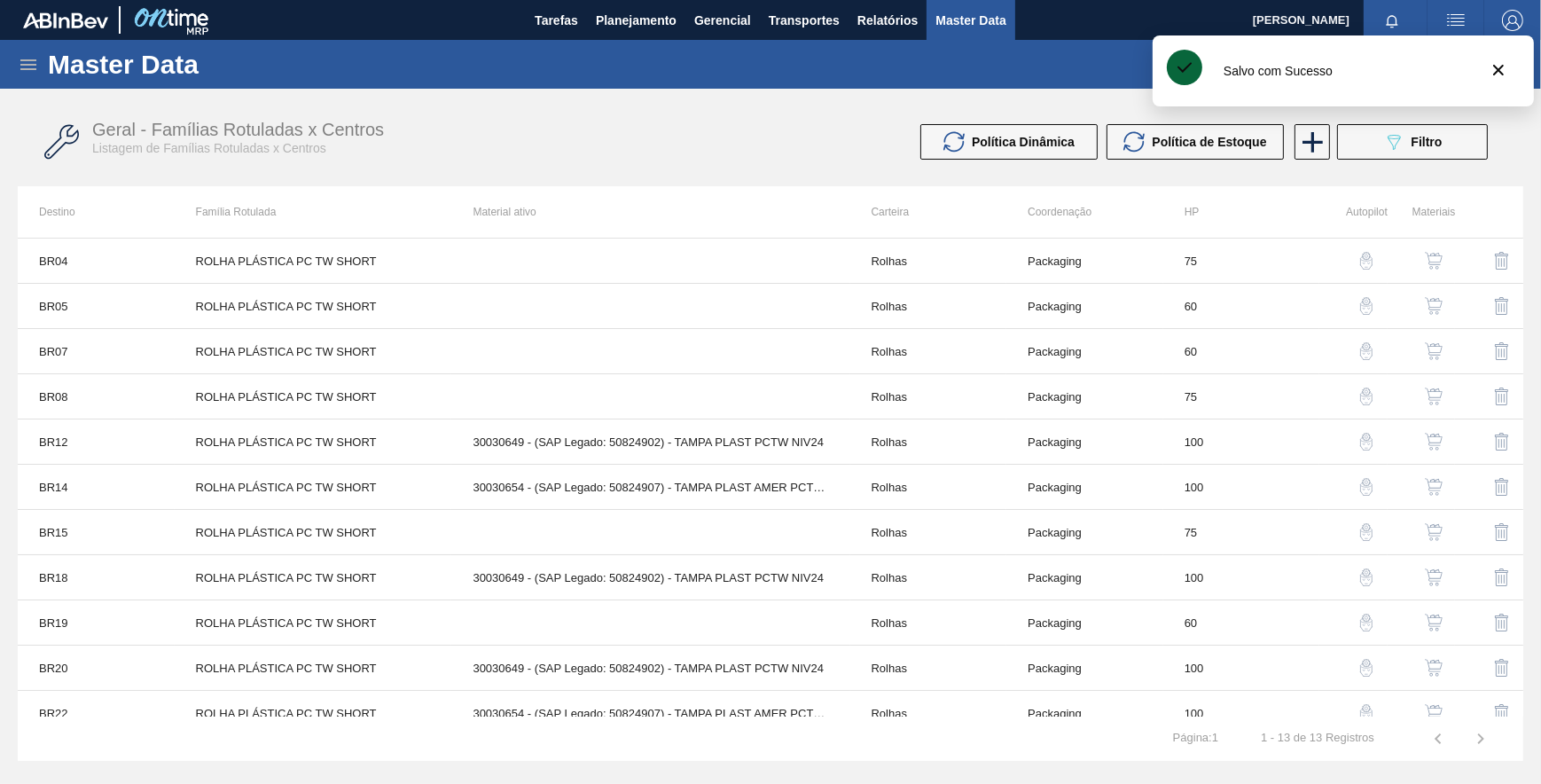
click at [1359, 305] on img "button" at bounding box center [1366, 306] width 17 height 17
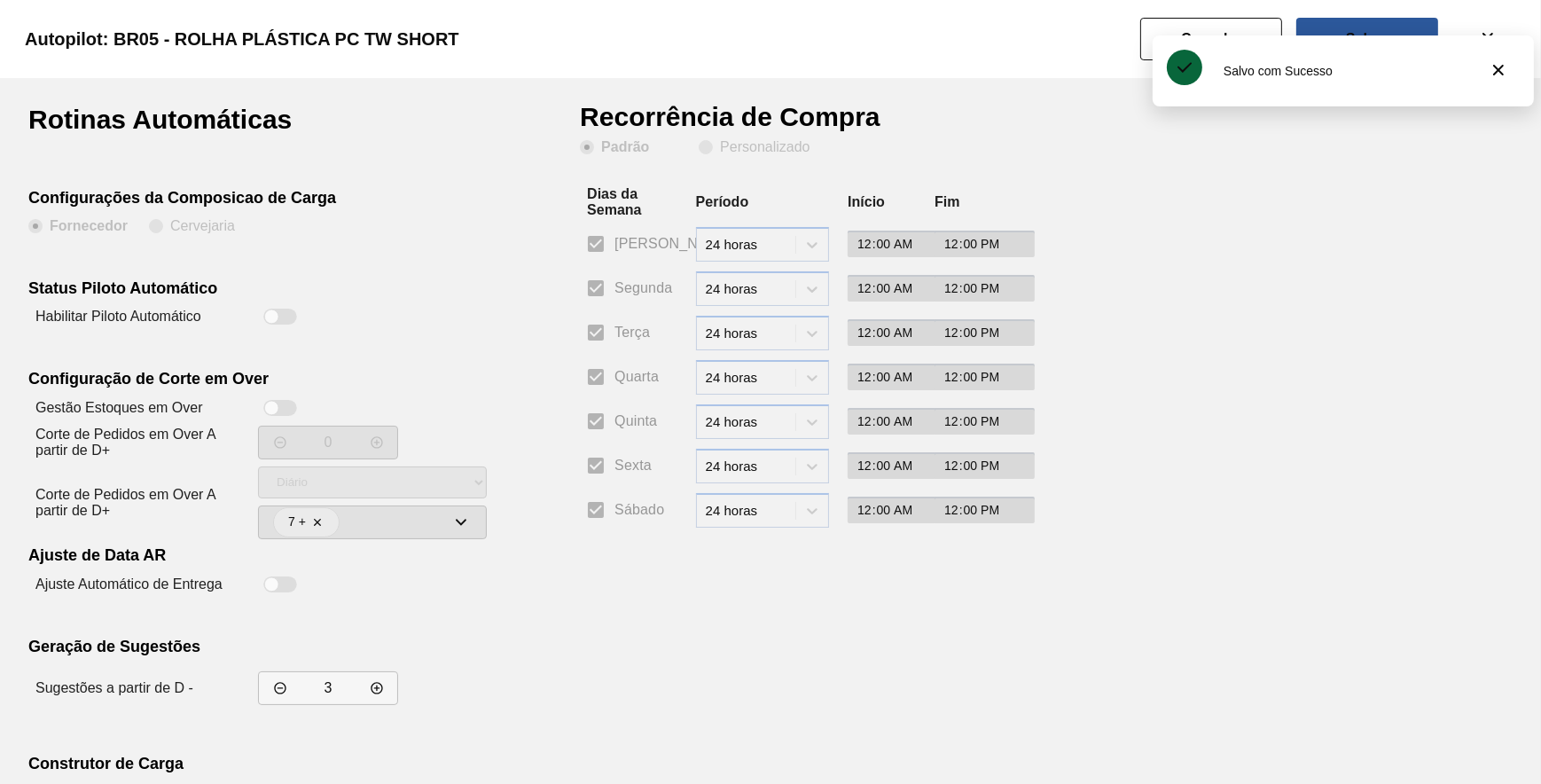
click at [270, 309] on div at bounding box center [279, 316] width 34 height 16
click at [714, 140] on span "Personalizado" at bounding box center [754, 147] width 111 height 15
click at [714, 140] on input "Personalizado" at bounding box center [705, 147] width 28 height 28
click at [593, 303] on input "Segunda" at bounding box center [596, 288] width 37 height 37
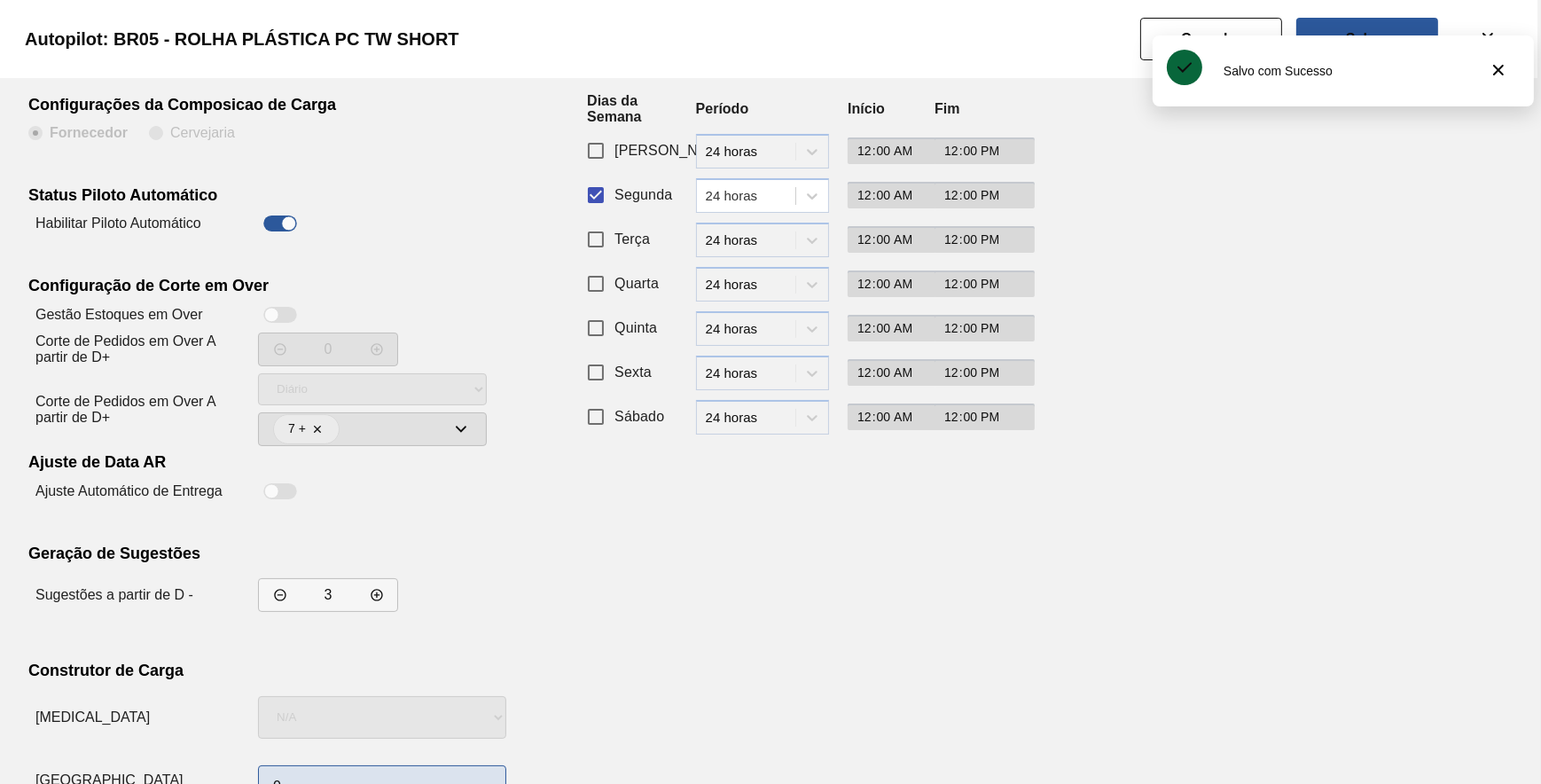
scroll to position [151, 0]
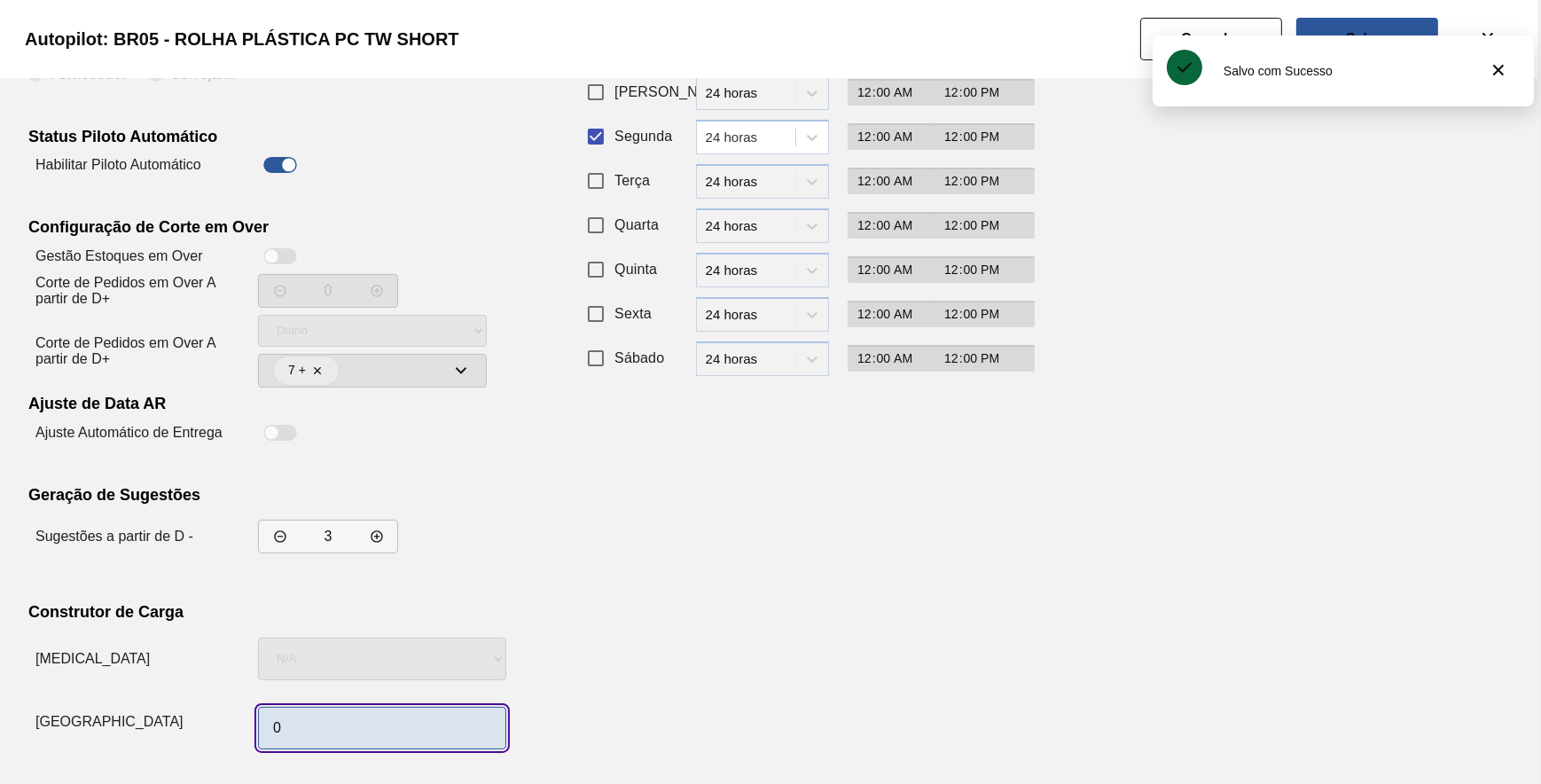
click at [365, 732] on input "0" at bounding box center [382, 728] width 248 height 43
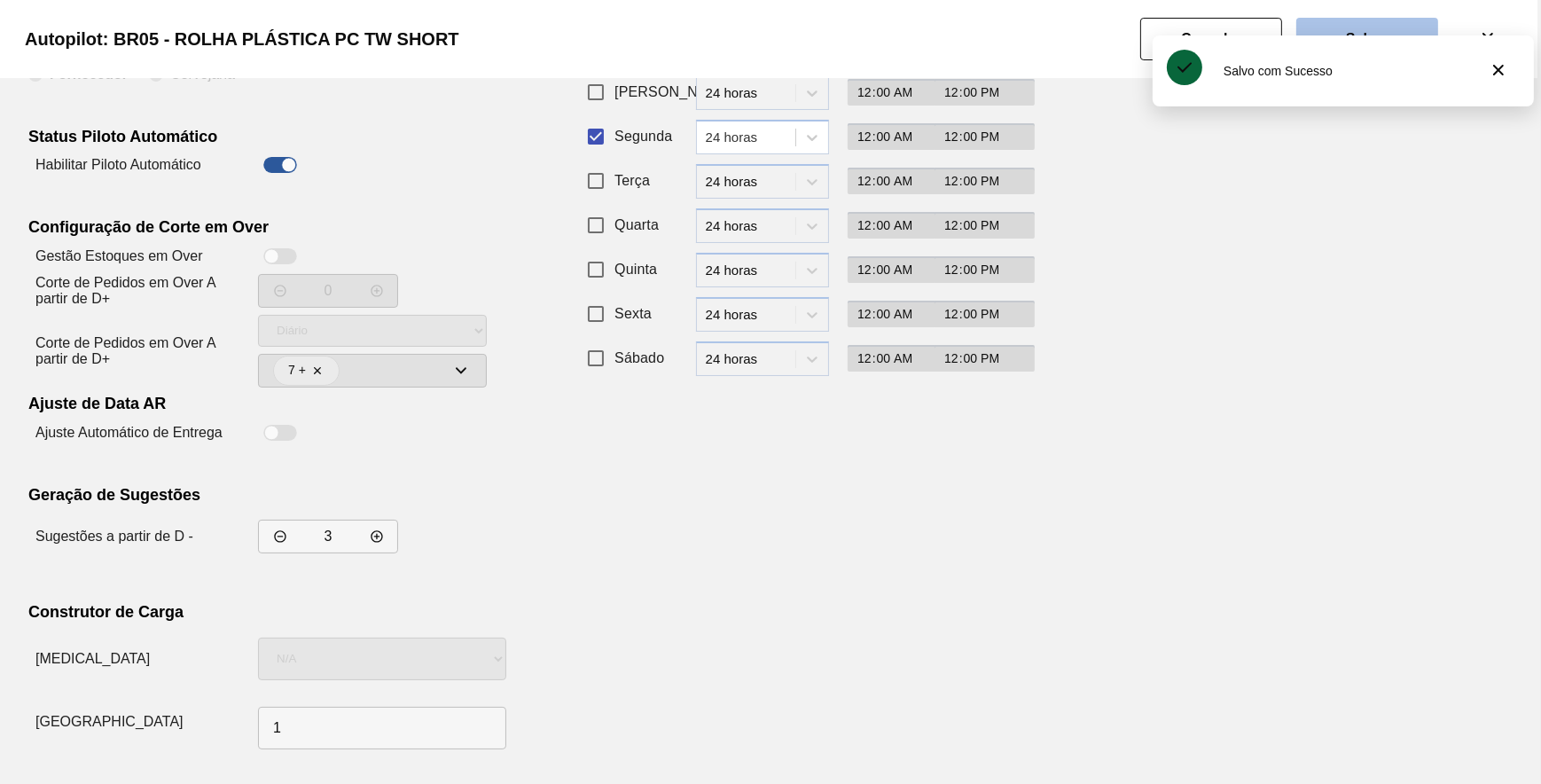
click at [0, 0] on slot "Salvar" at bounding box center [0, 0] width 0 height 0
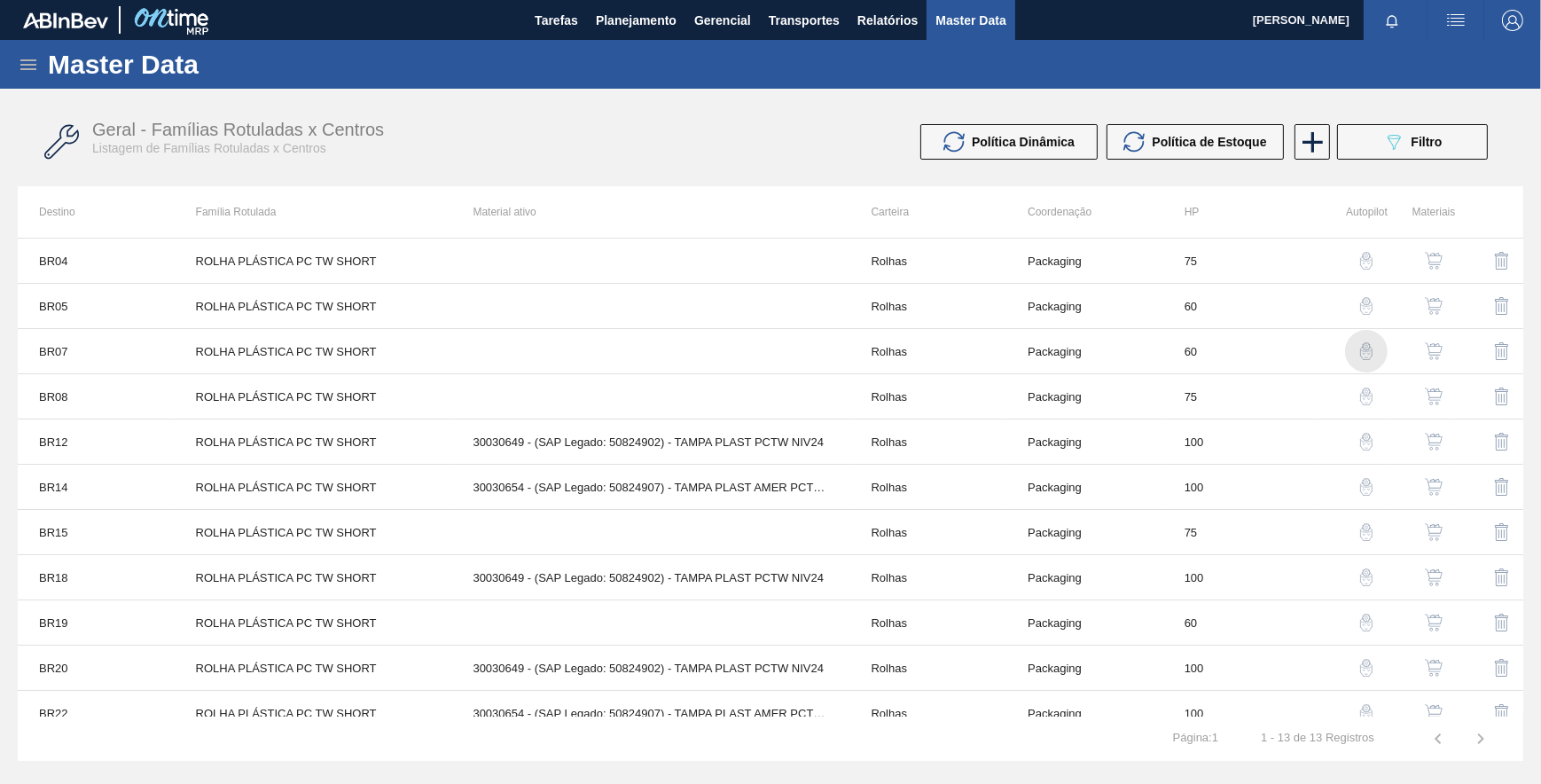
click at [1359, 346] on img "button" at bounding box center [1366, 351] width 17 height 17
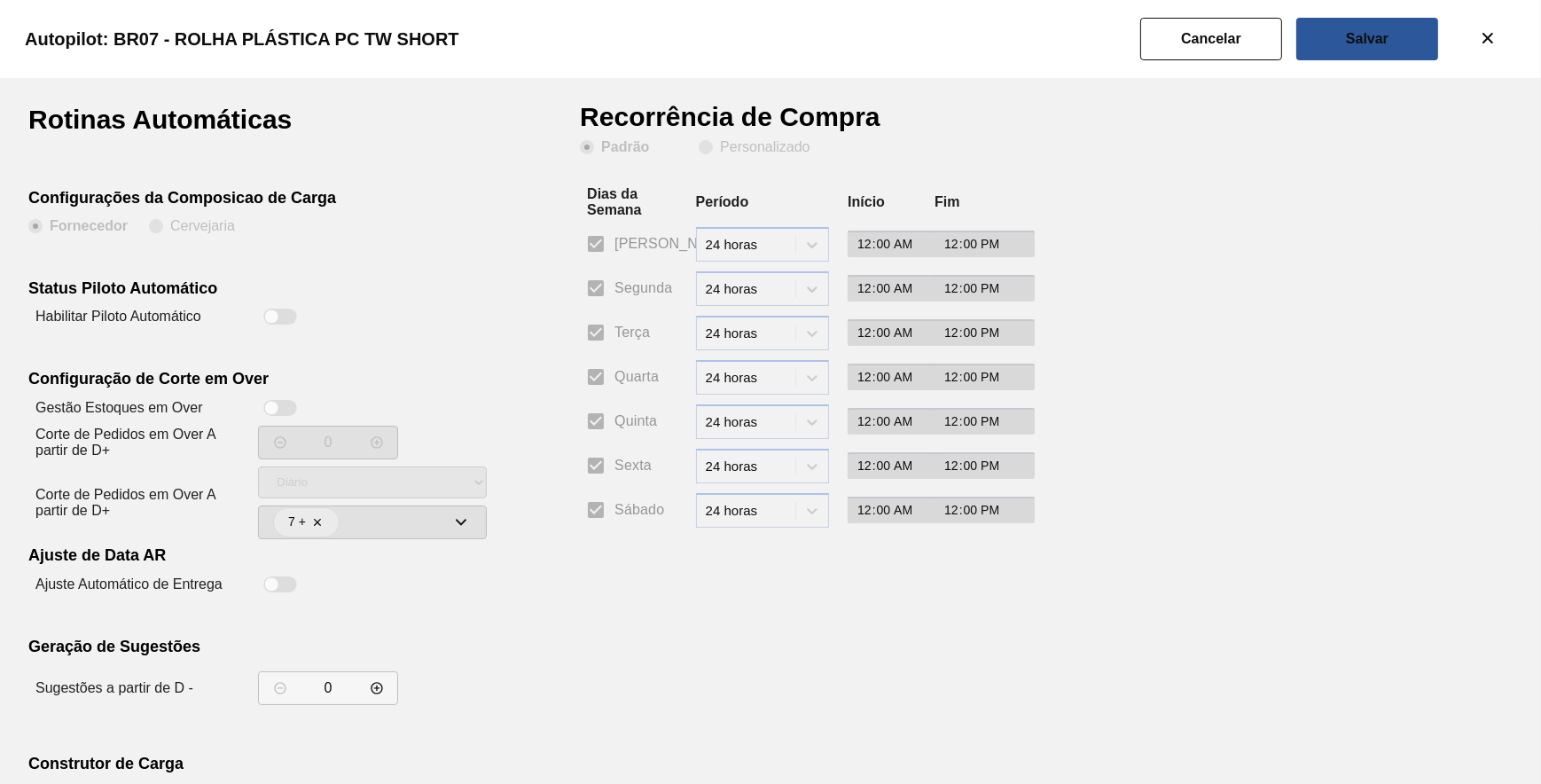
click at [287, 312] on div at bounding box center [279, 316] width 34 height 16
click at [0, 0] on slot "Personalizado" at bounding box center [0, 0] width 0 height 0
click at [720, 142] on input "Personalizado" at bounding box center [705, 147] width 28 height 28
click at [598, 294] on input "Segunda" at bounding box center [596, 288] width 37 height 37
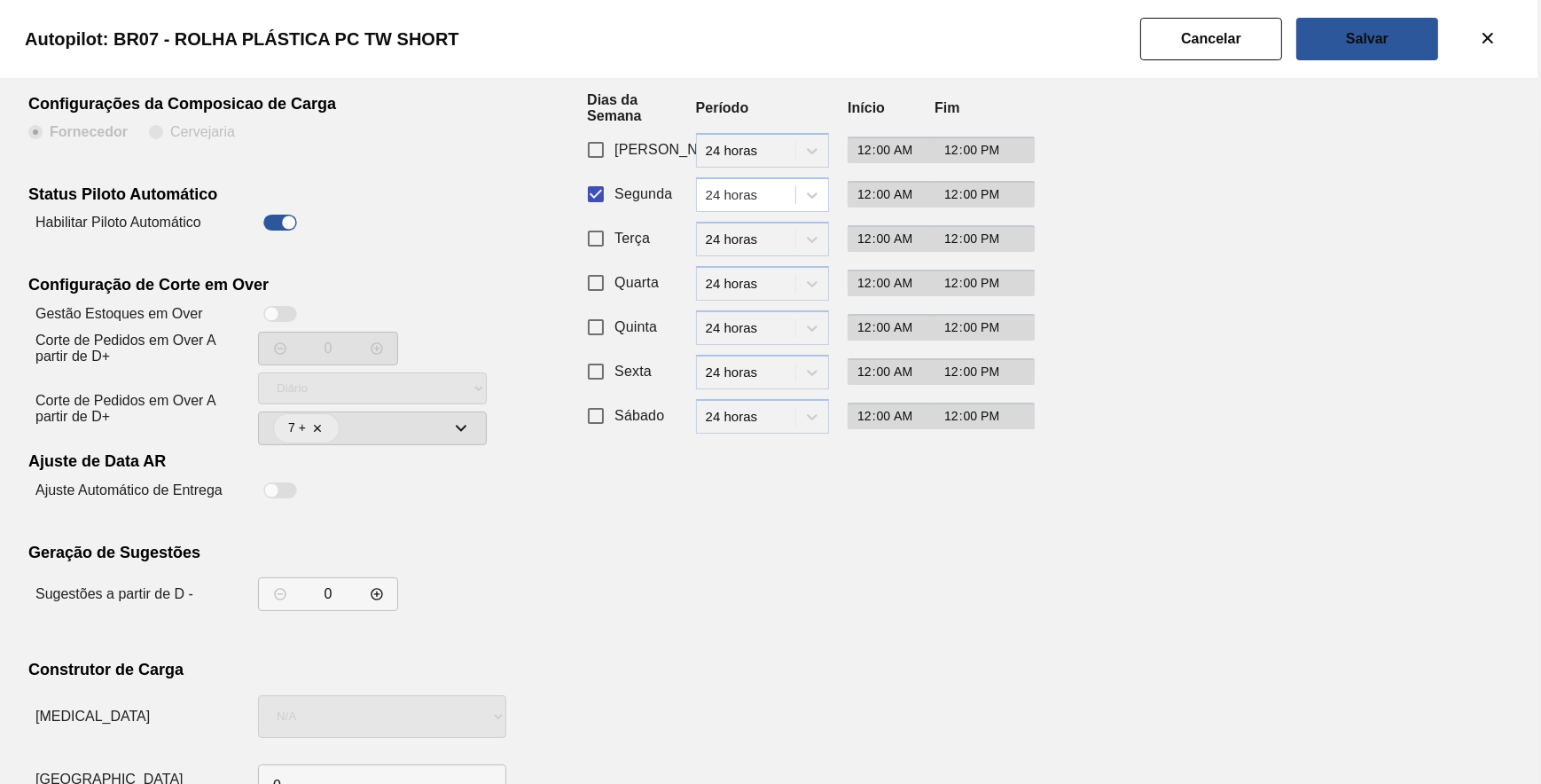
scroll to position [151, 0]
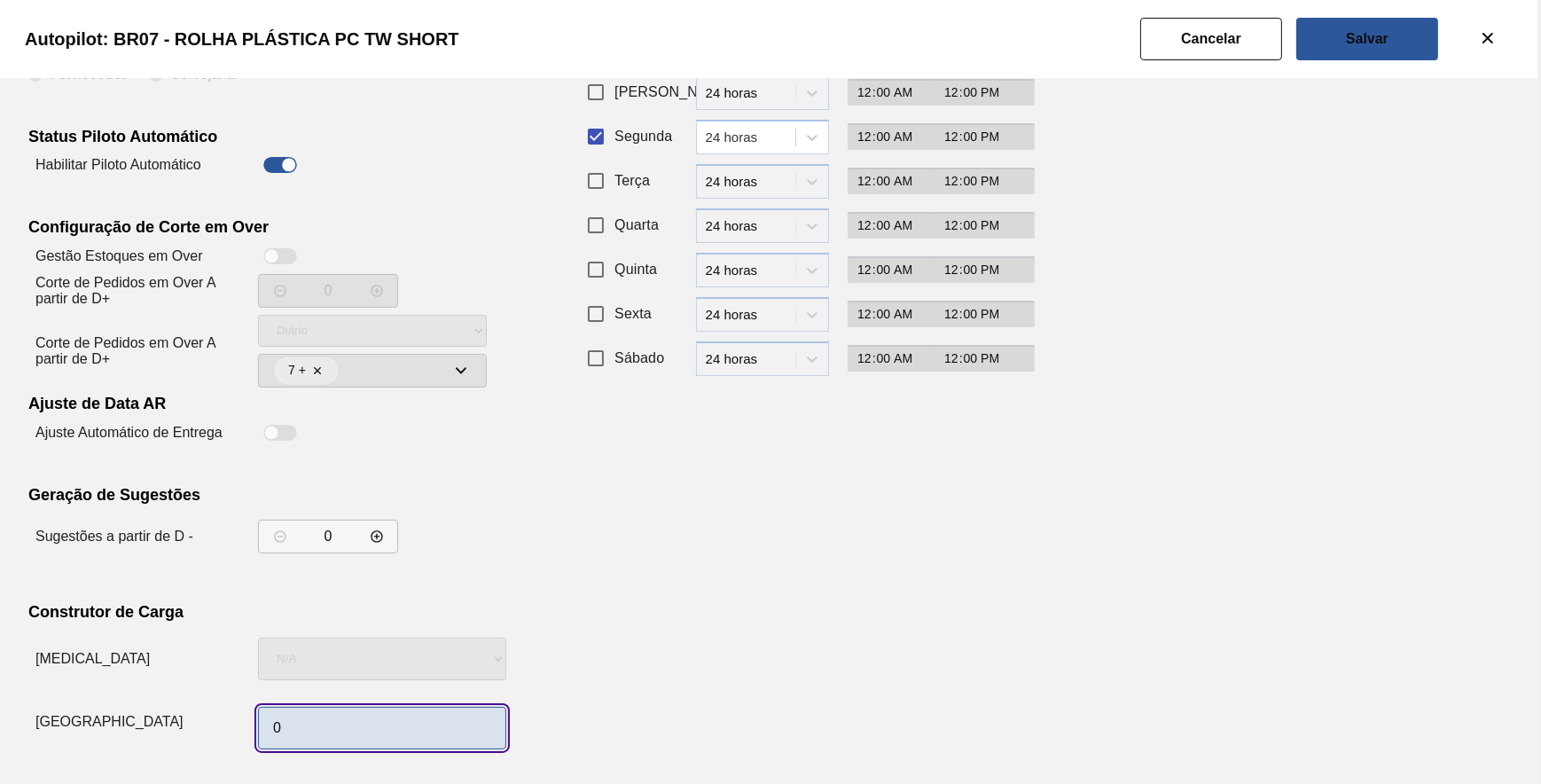
click at [380, 721] on input "0" at bounding box center [382, 728] width 248 height 43
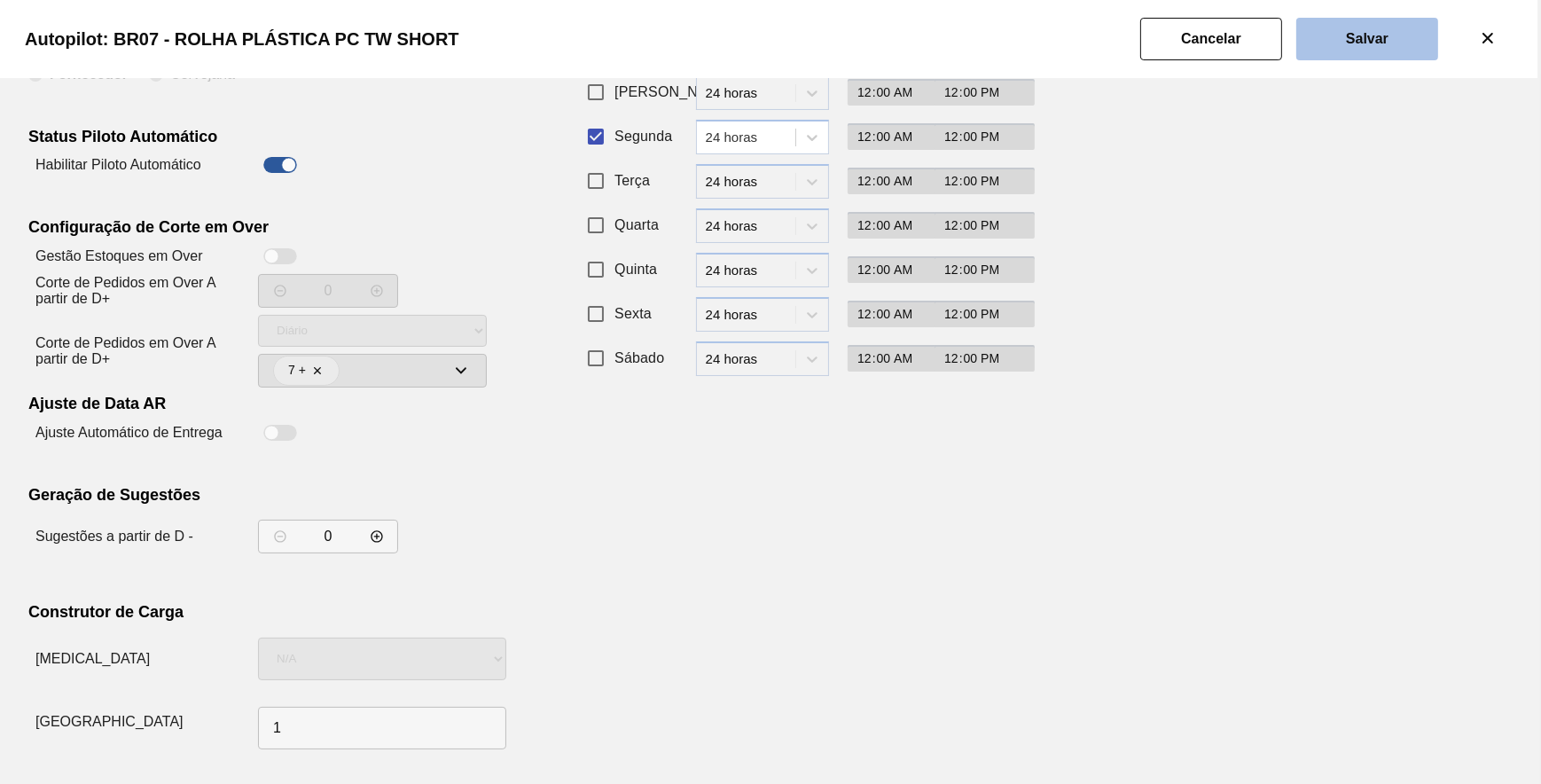
click at [1320, 46] on button "Salvar" at bounding box center [1367, 39] width 142 height 43
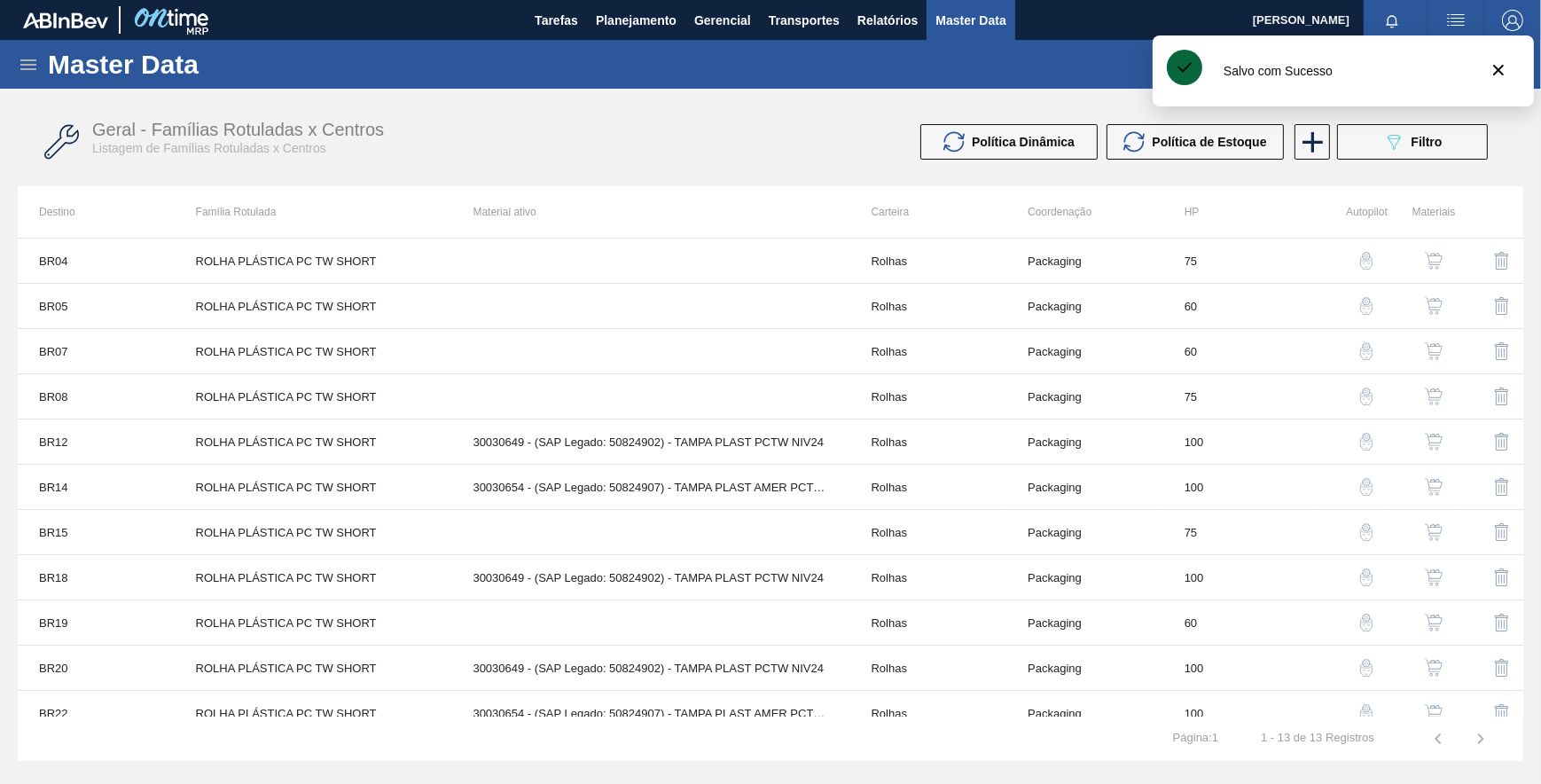
click
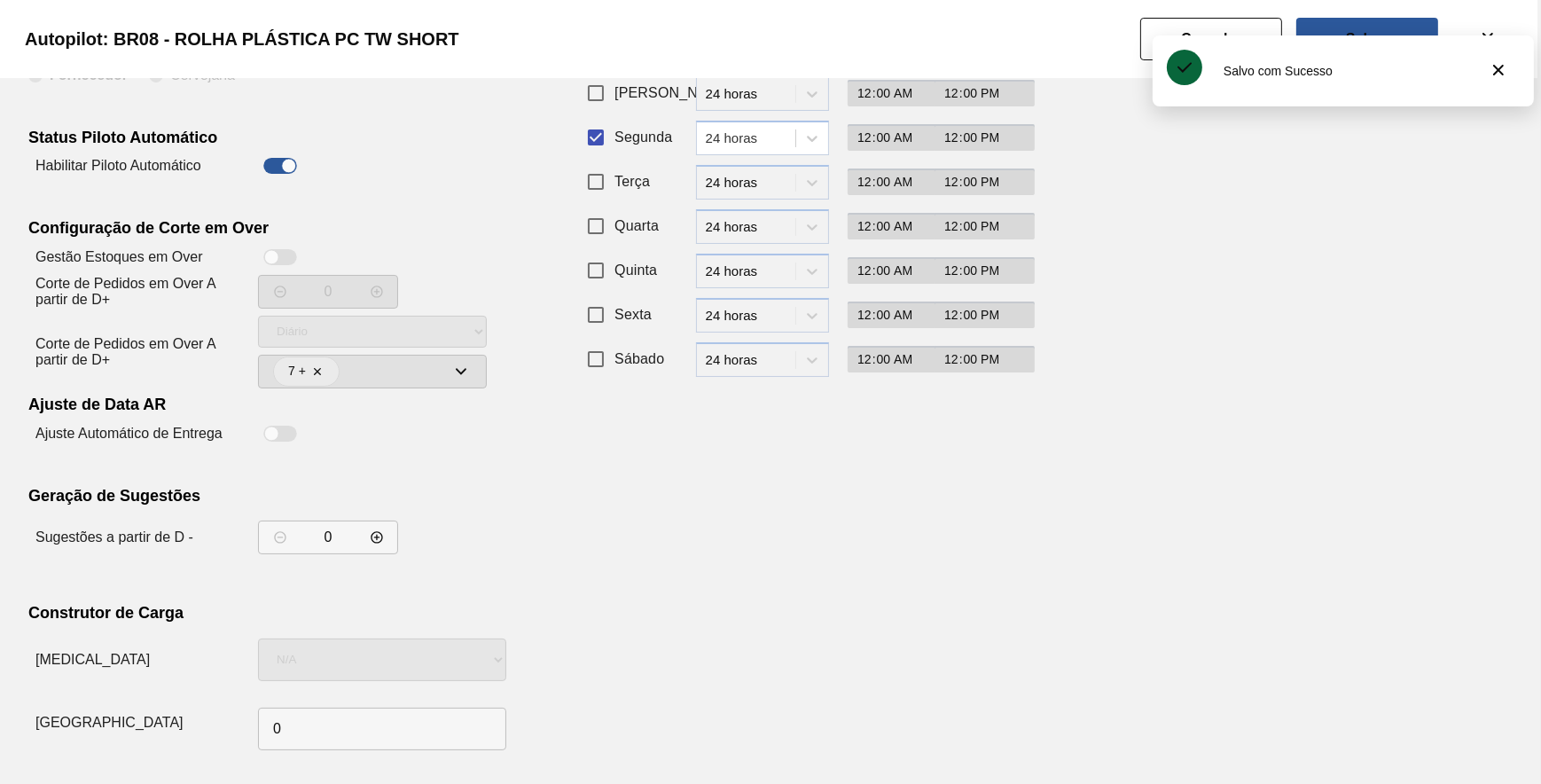
scroll to position [151, 0]
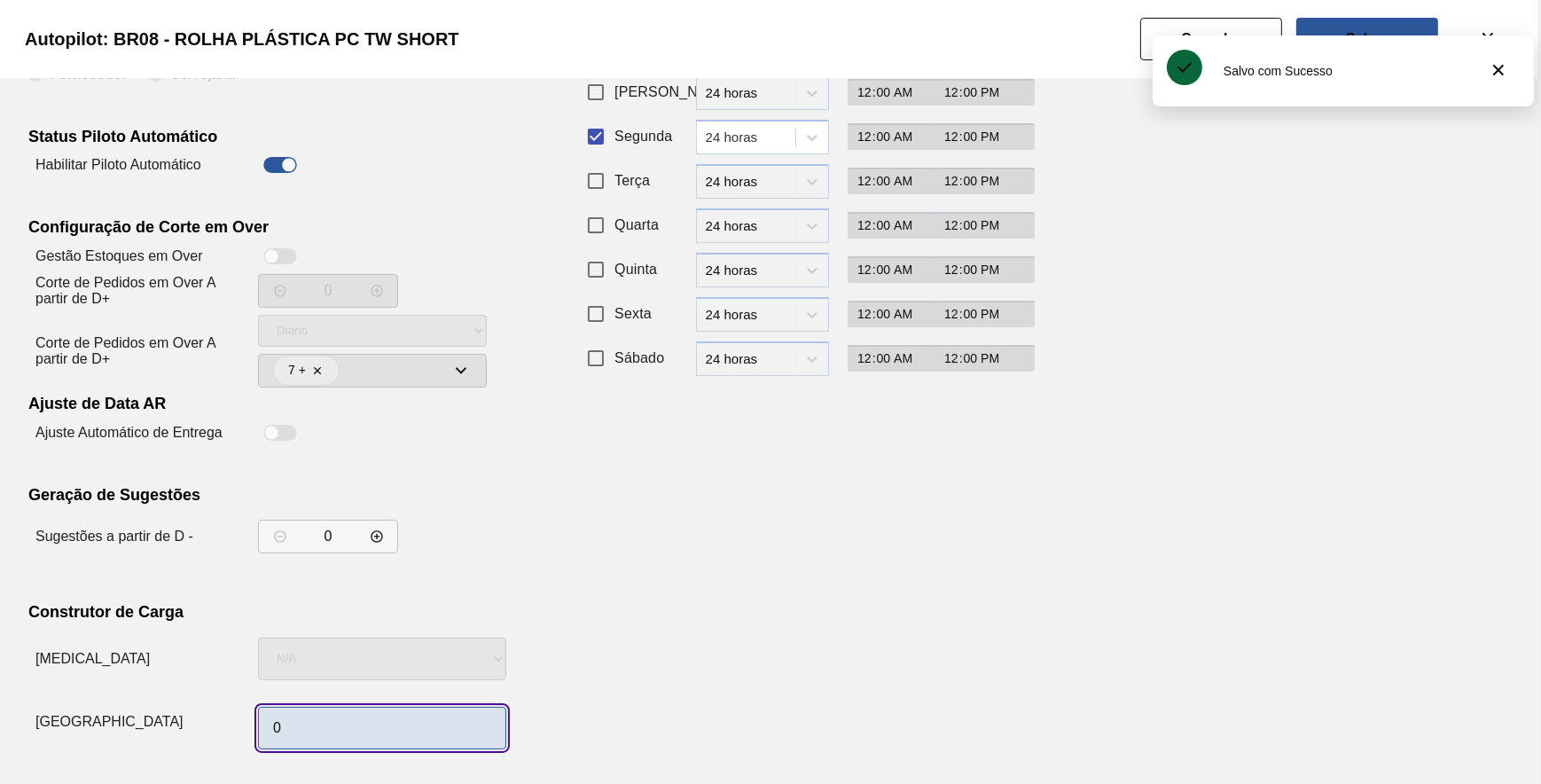
drag, startPoint x: 373, startPoint y: 713, endPoint x: 383, endPoint y: 711, distance: 10.2
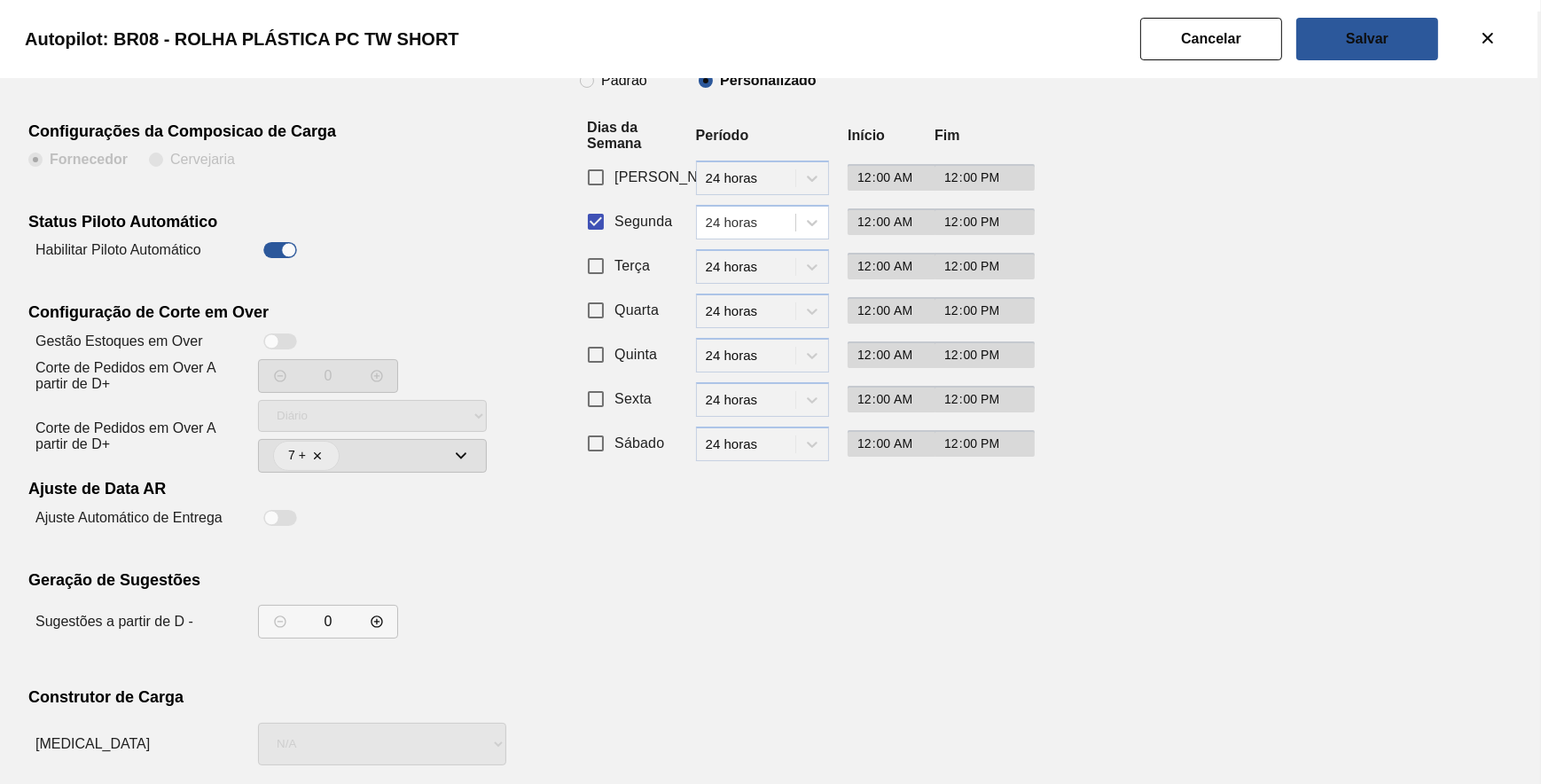
scroll to position [0, 0]
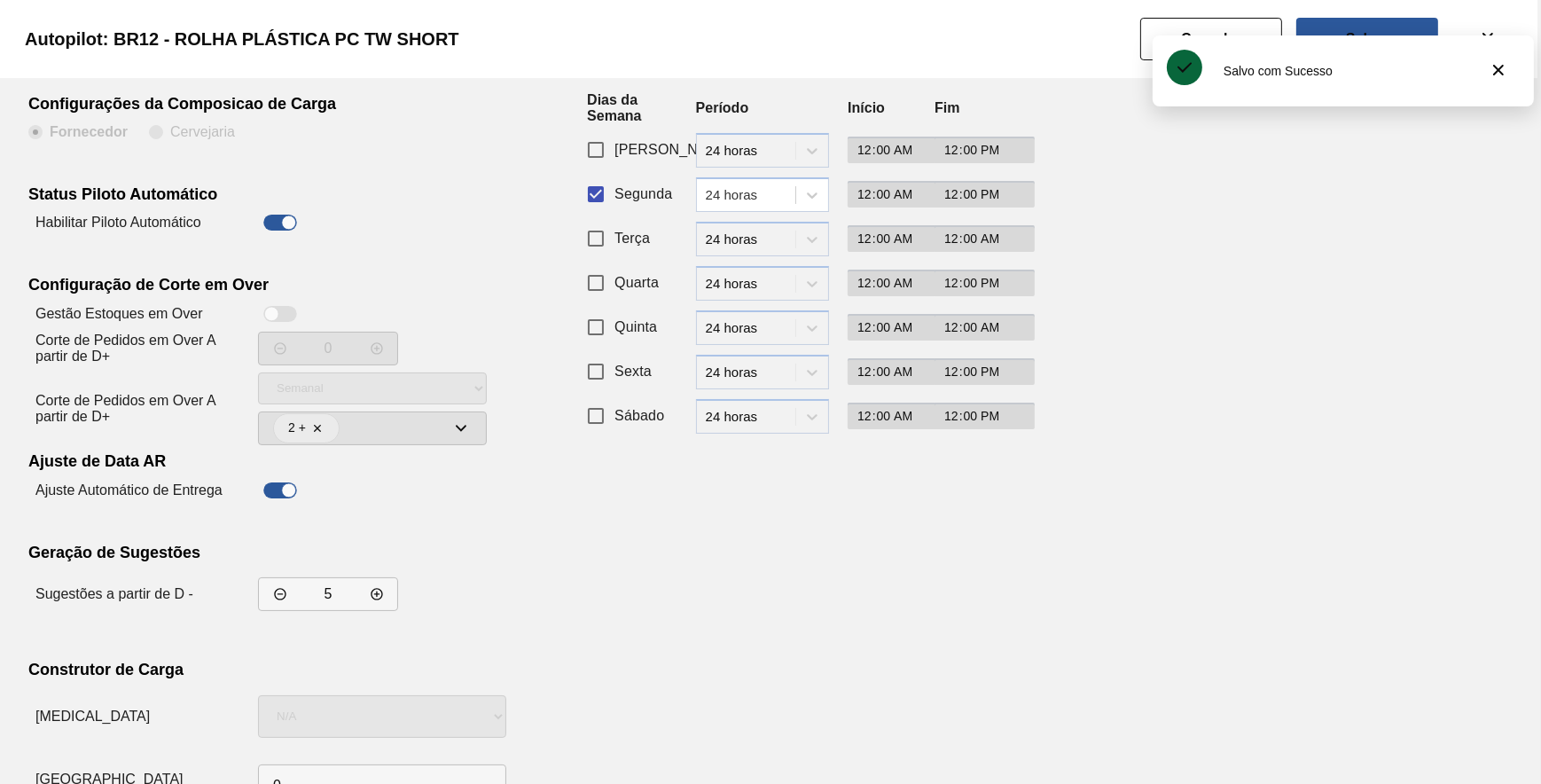
scroll to position [151, 0]
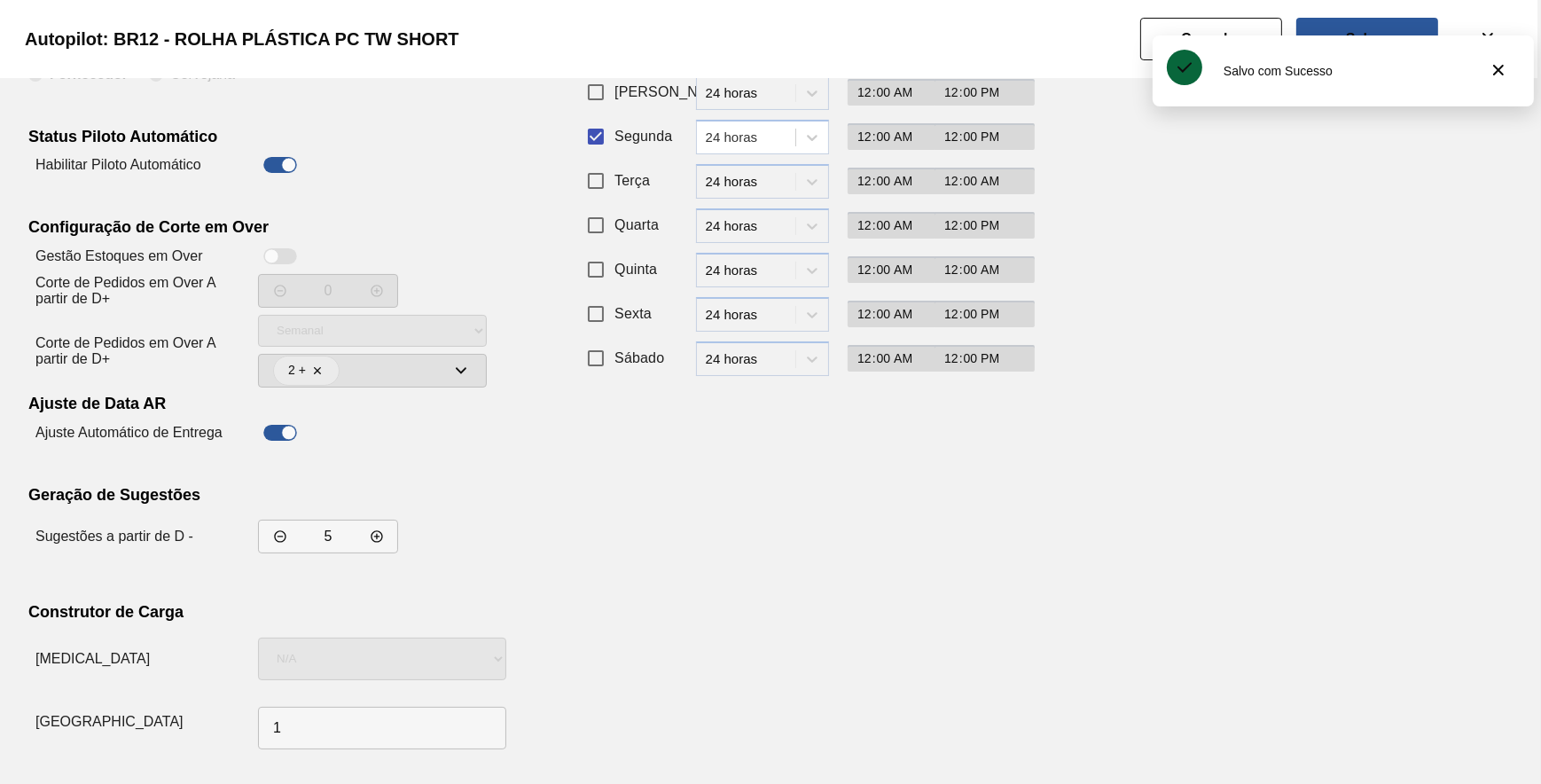
drag, startPoint x: 791, startPoint y: 550, endPoint x: 808, endPoint y: 522, distance: 32.8
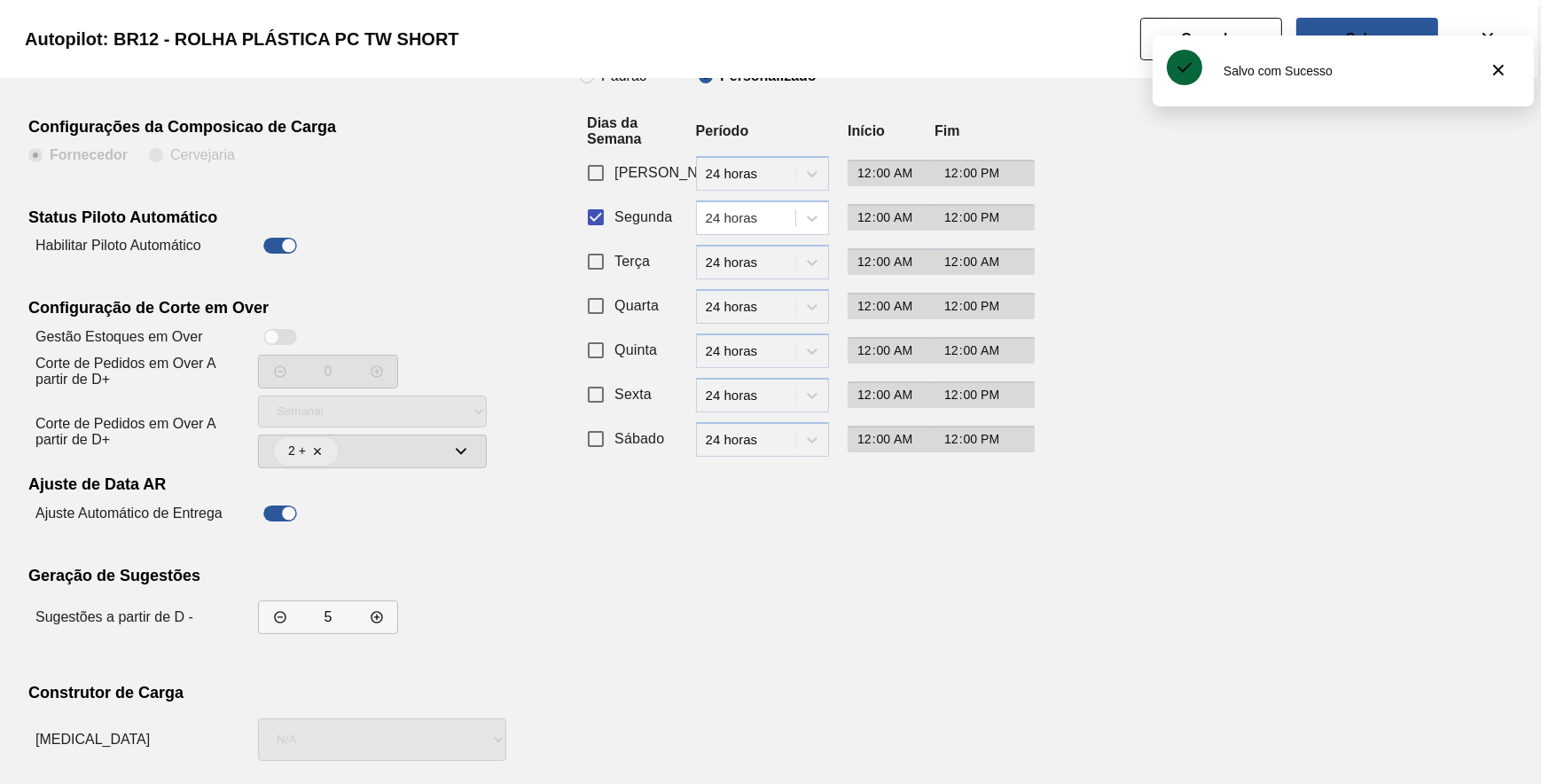
scroll to position [0, 0]
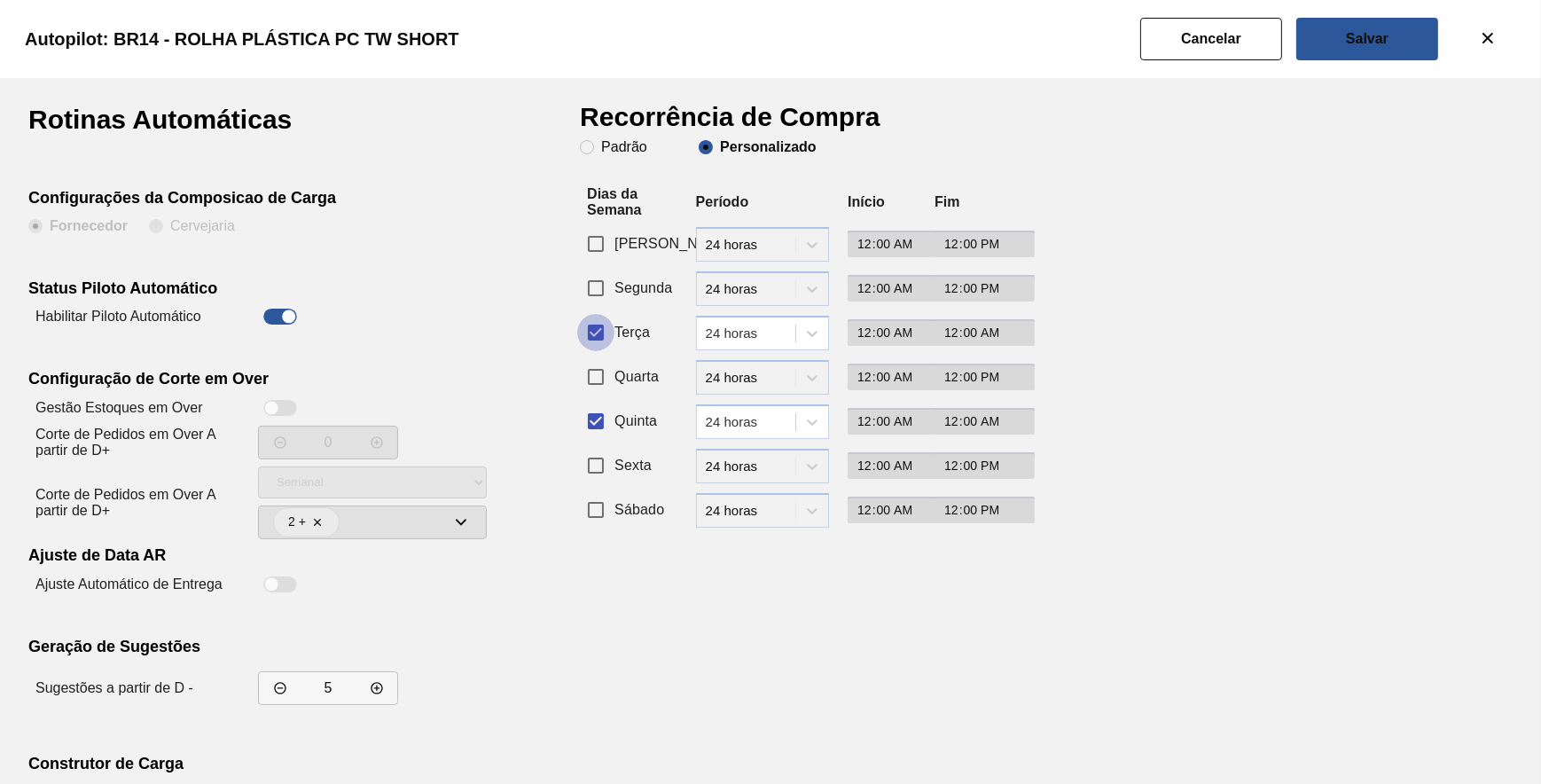
drag, startPoint x: 606, startPoint y: 325, endPoint x: 597, endPoint y: 293, distance: 33.2
drag, startPoint x: 596, startPoint y: 289, endPoint x: 596, endPoint y: 392, distance: 103.0
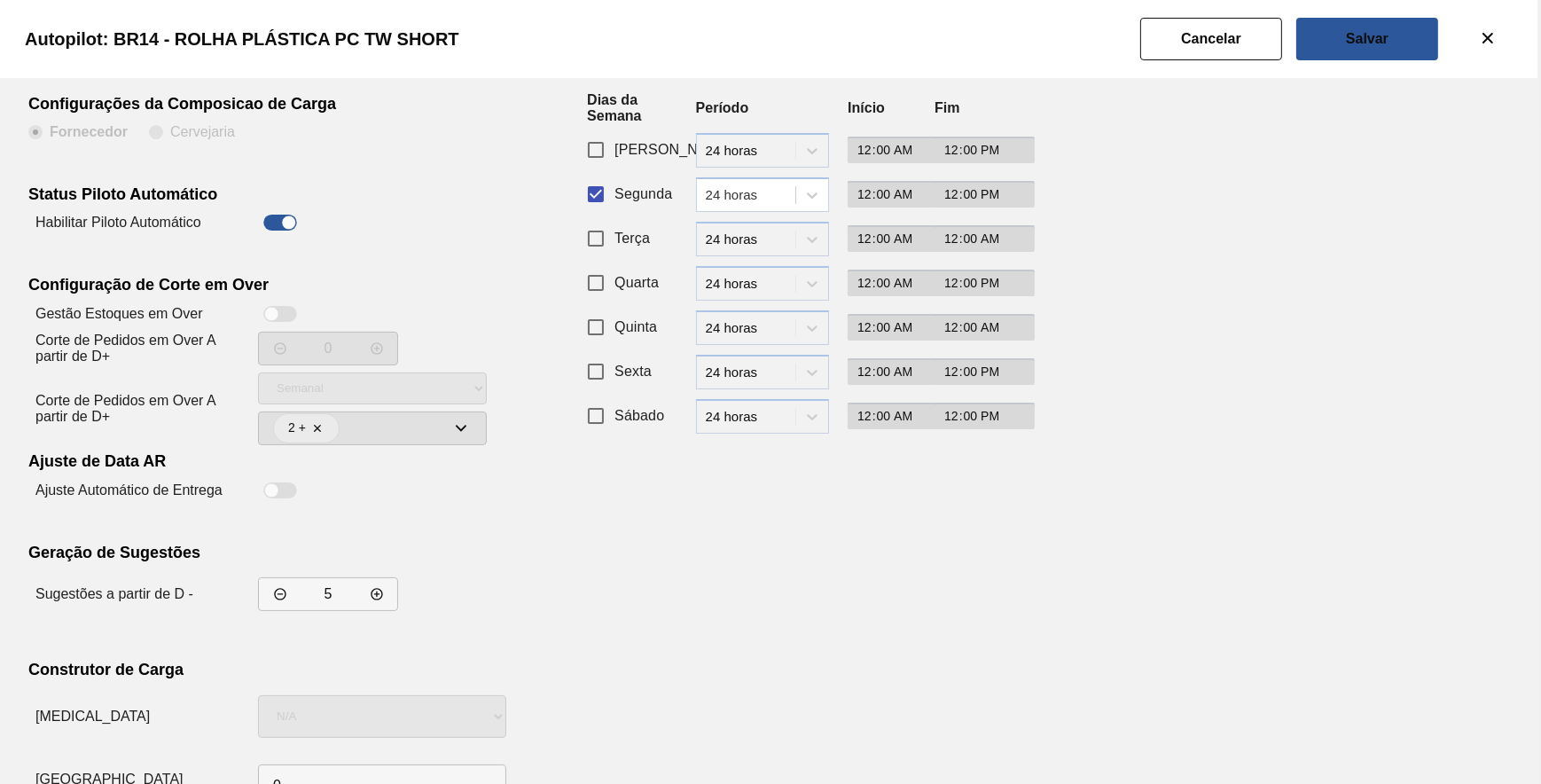
scroll to position [151, 0]
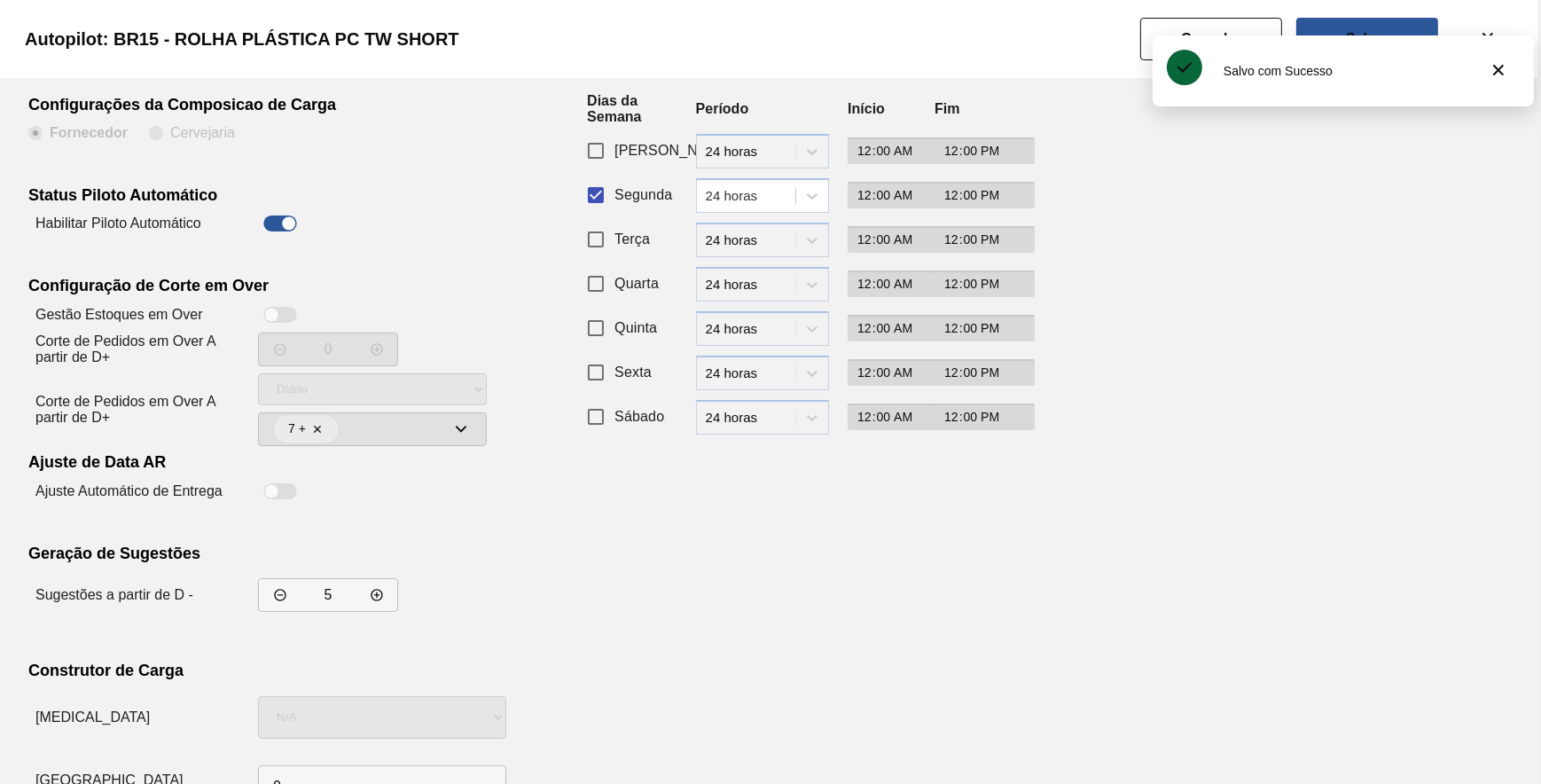
scroll to position [151, 0]
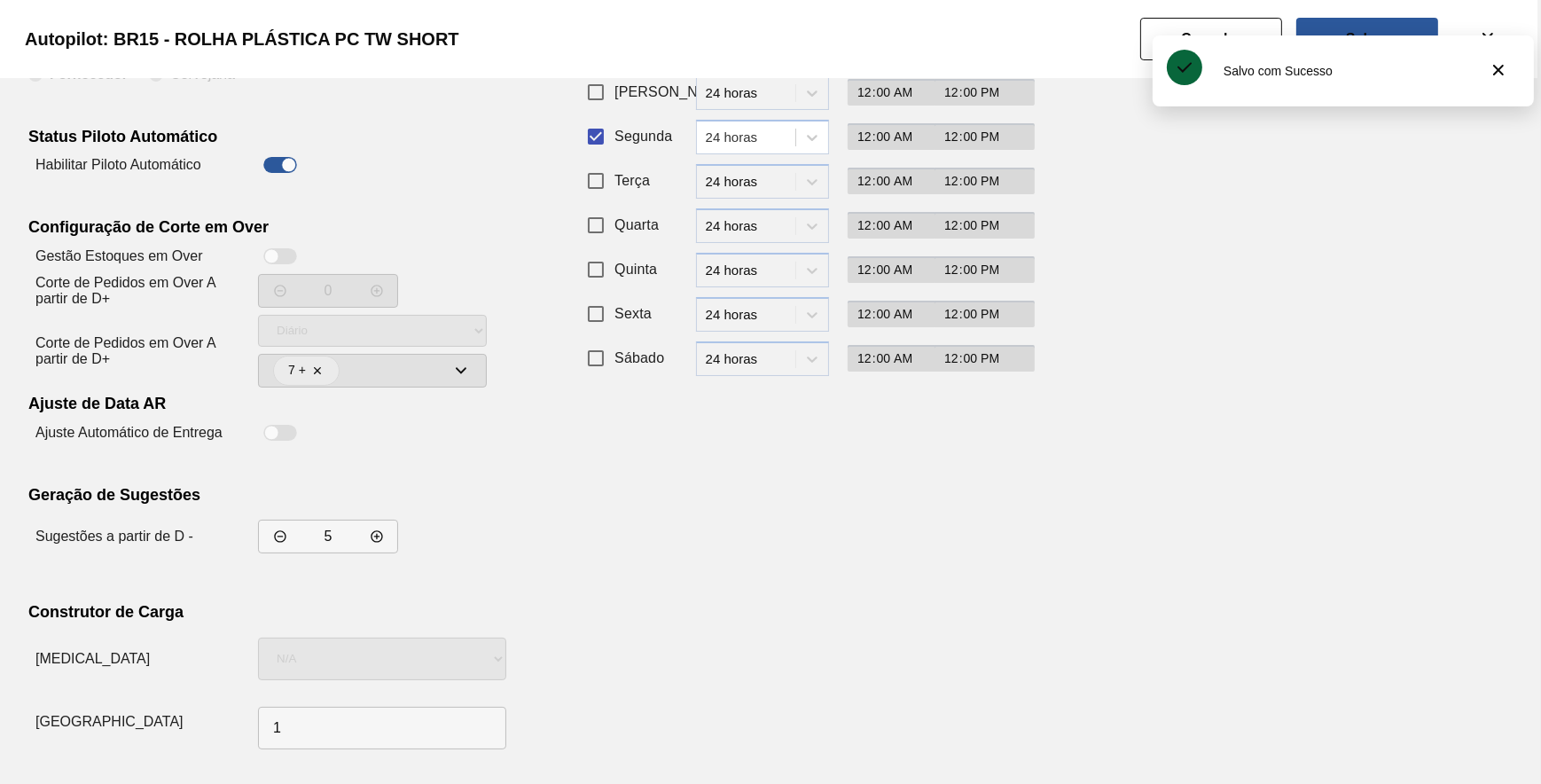
drag, startPoint x: 892, startPoint y: 539, endPoint x: 923, endPoint y: 488, distance: 59.7
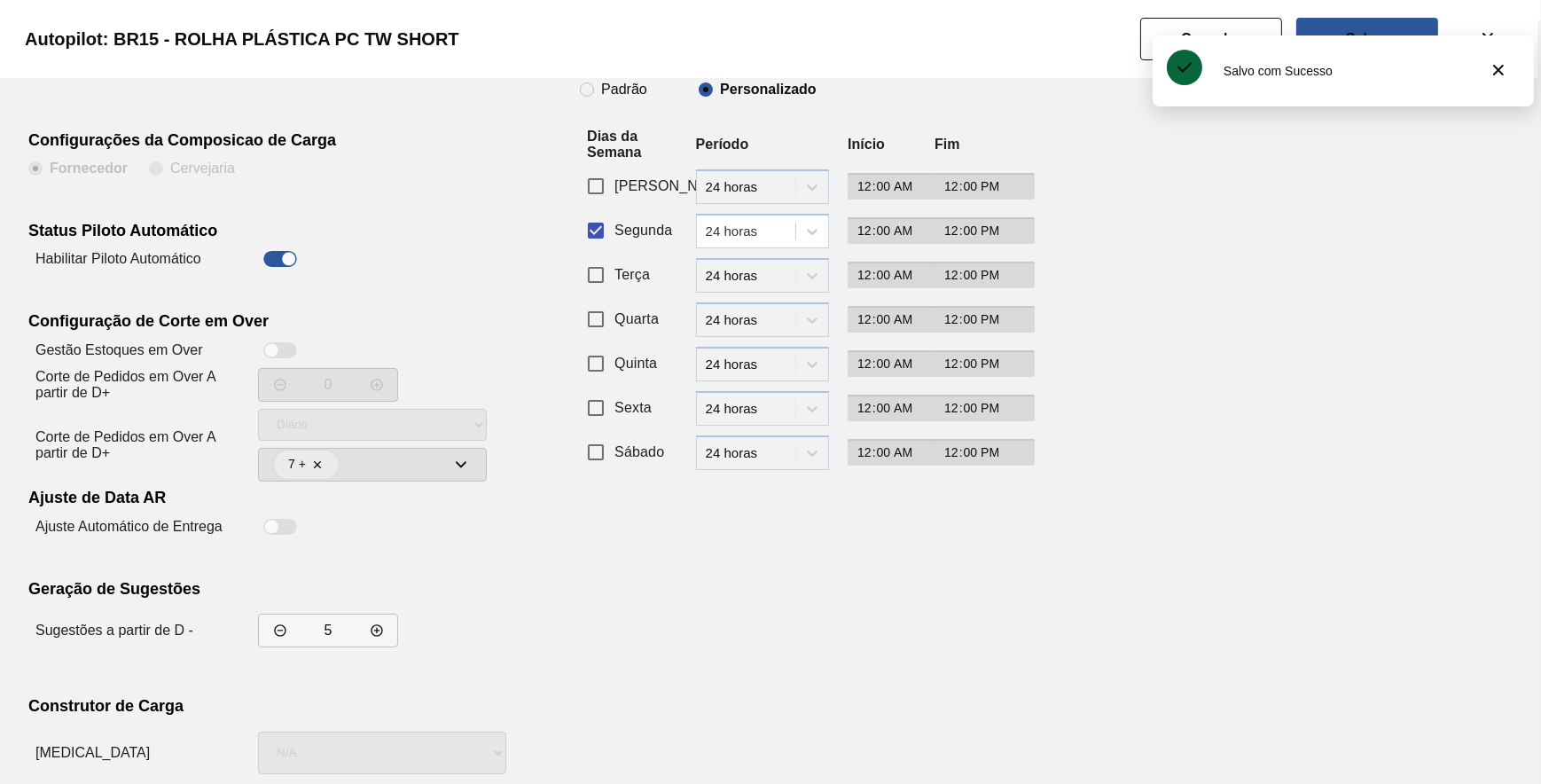
scroll to position [0, 0]
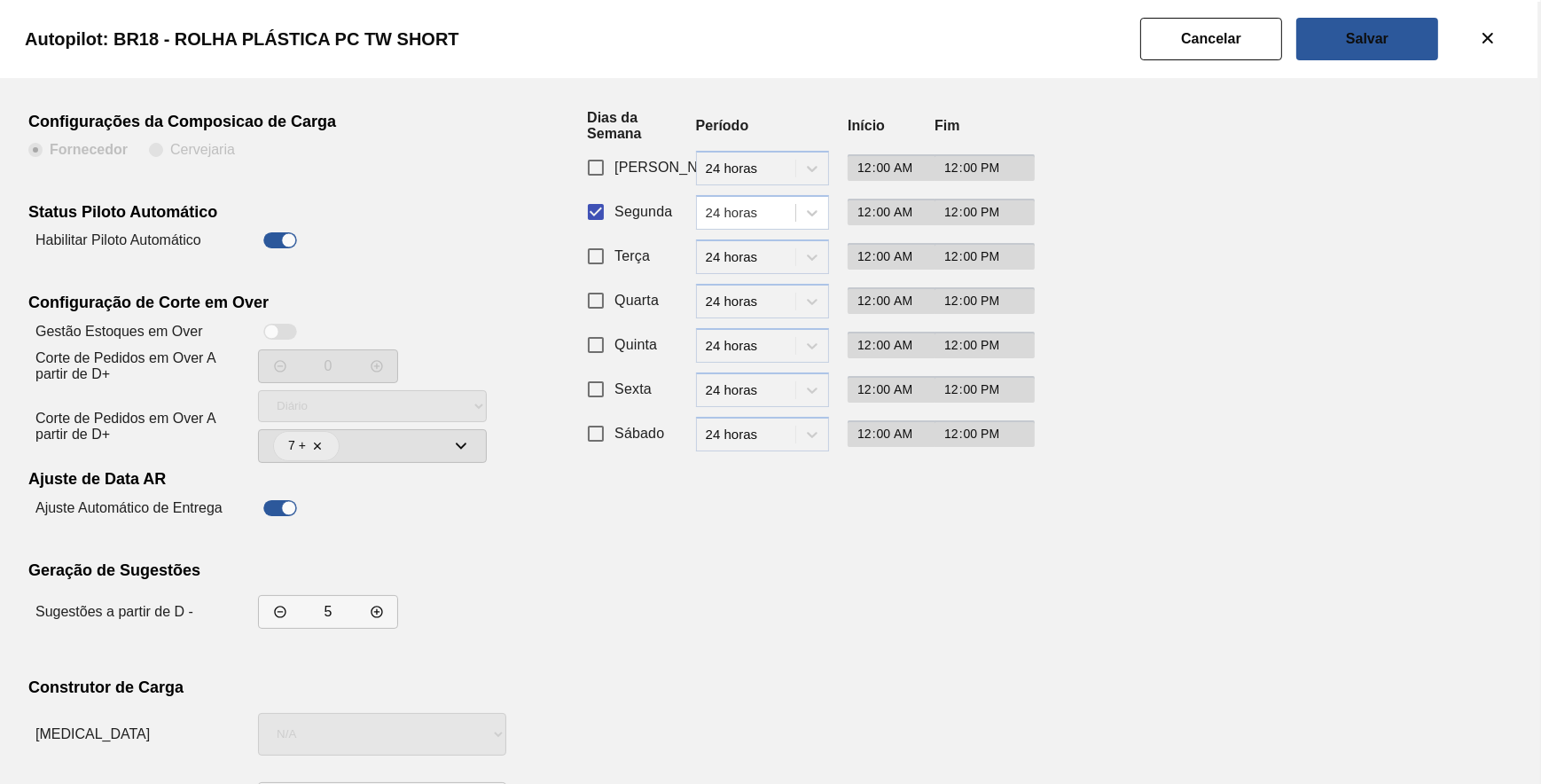
scroll to position [151, 0]
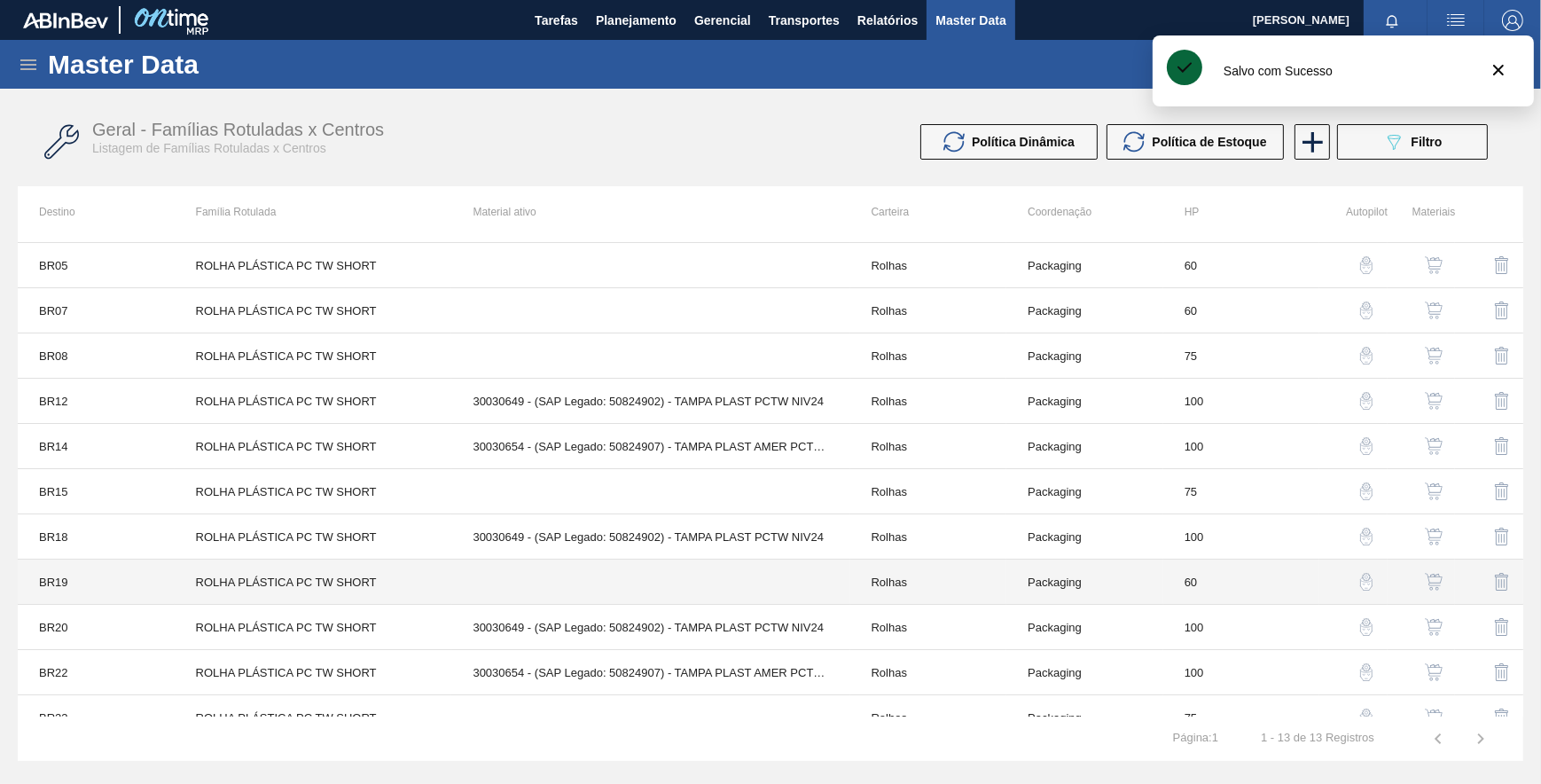
scroll to position [108, 0]
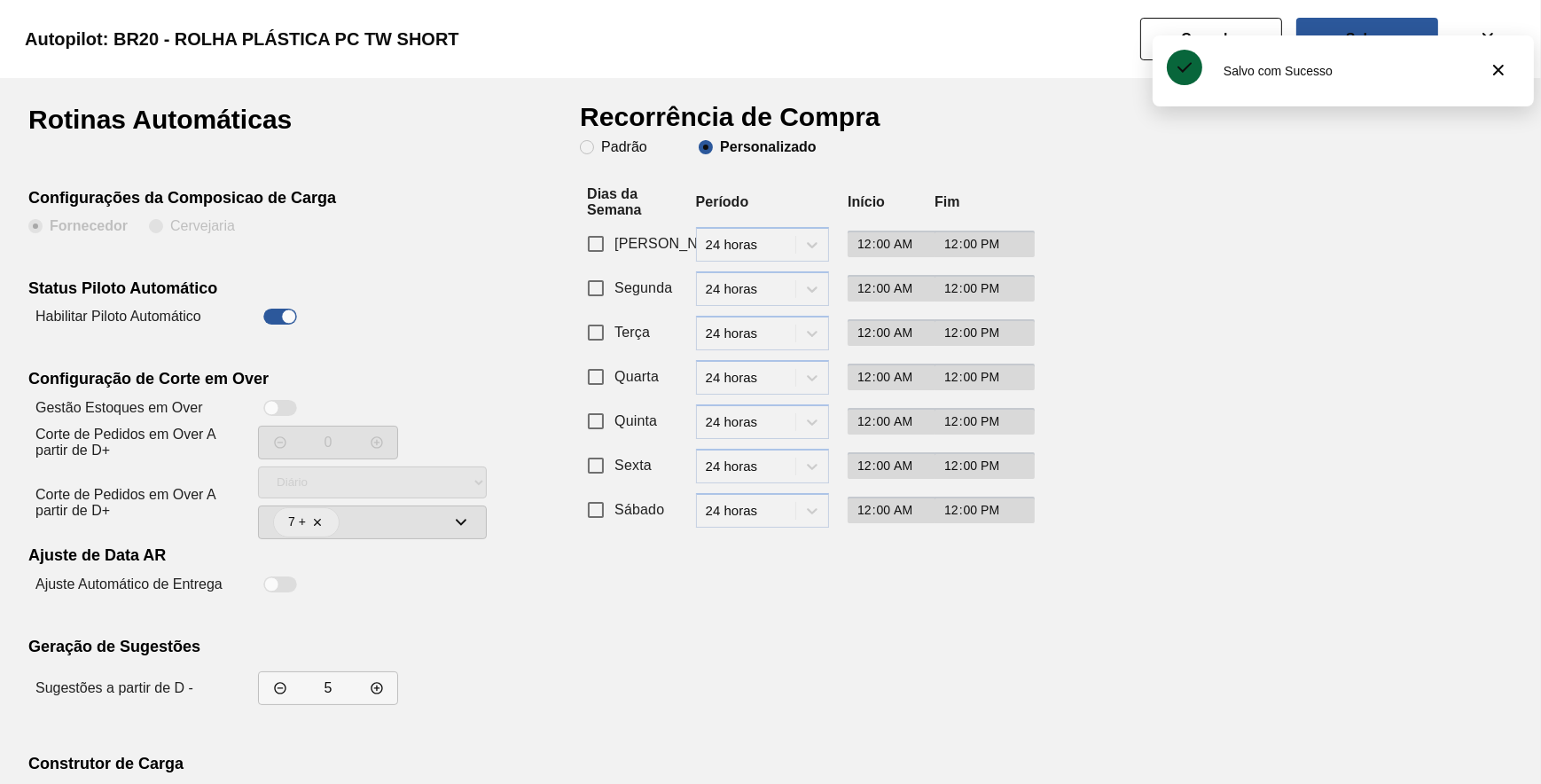
drag, startPoint x: 621, startPoint y: 282, endPoint x: 607, endPoint y: 291, distance: 16.6
drag, startPoint x: 607, startPoint y: 291, endPoint x: 597, endPoint y: 292, distance: 10.0
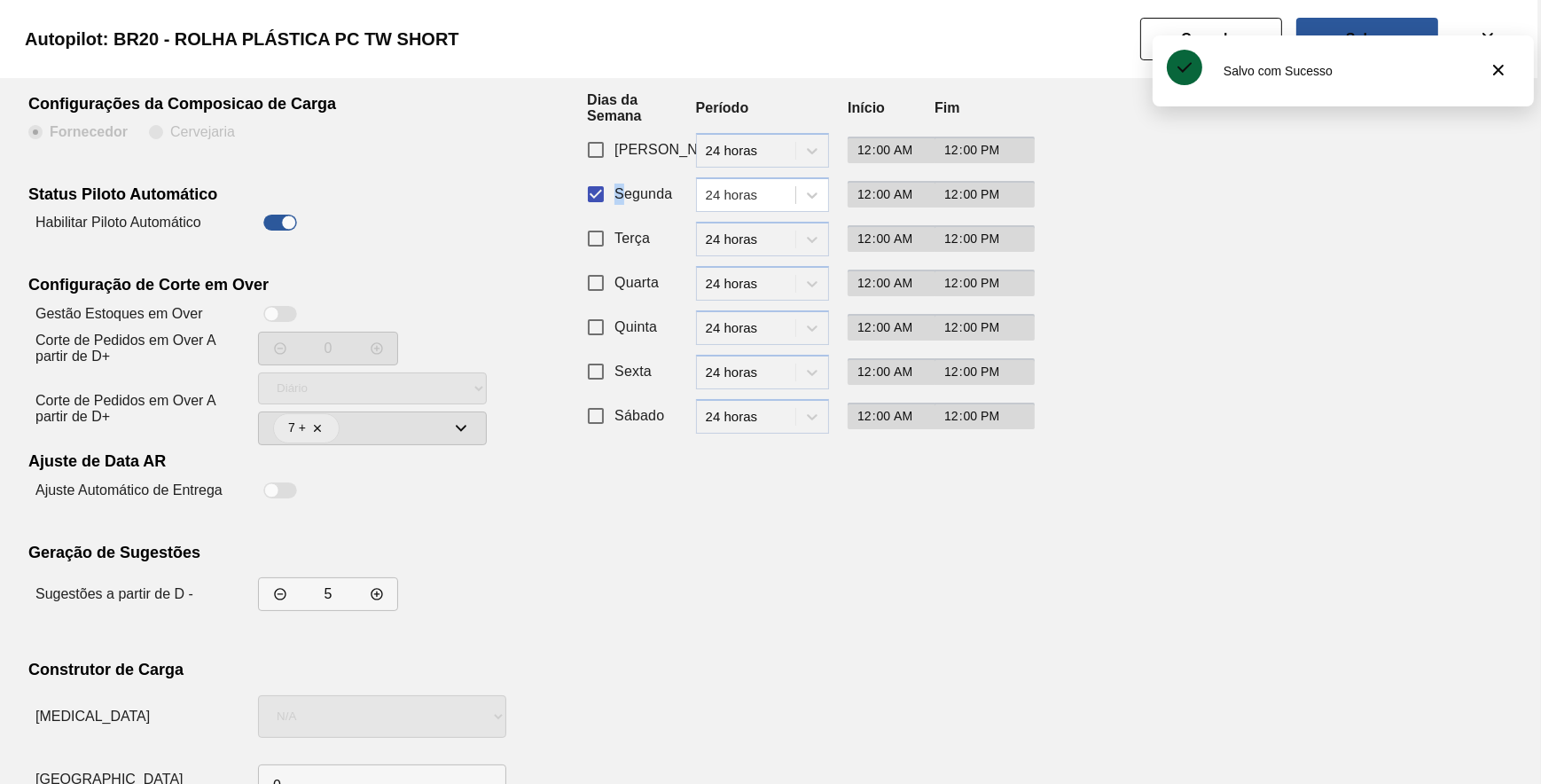
scroll to position [151, 0]
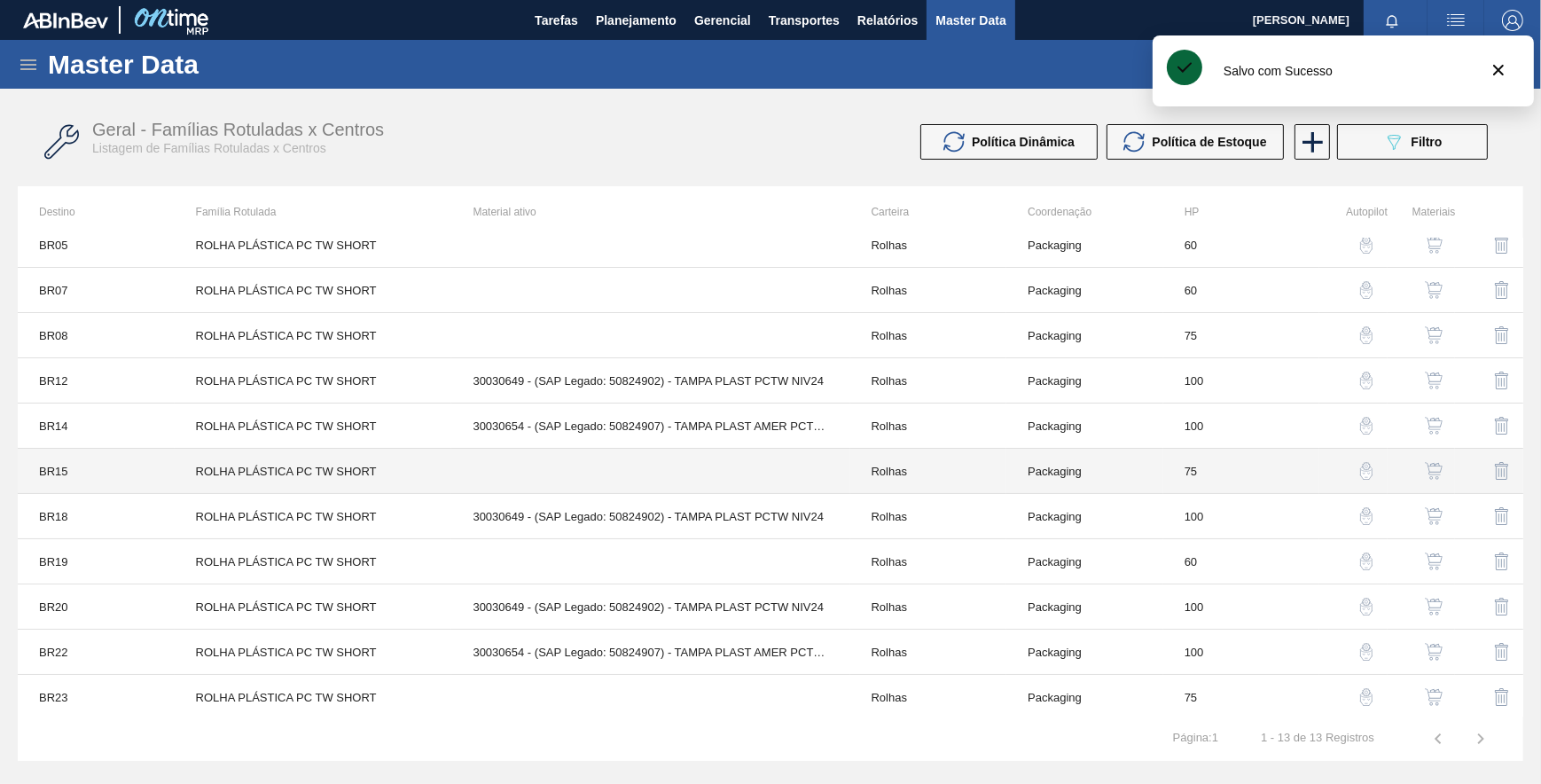
scroll to position [108, 0]
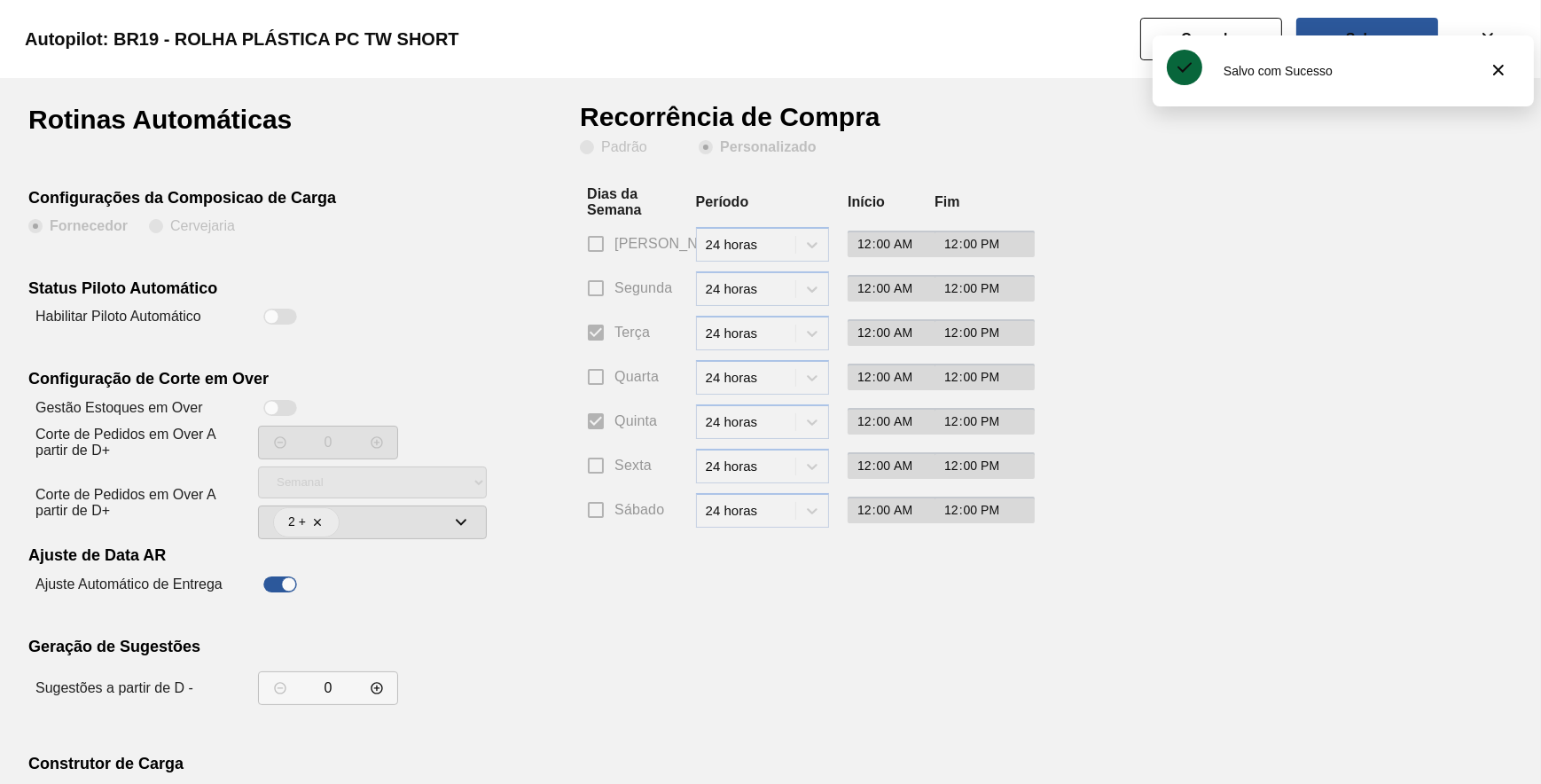
drag, startPoint x: 279, startPoint y: 320, endPoint x: 323, endPoint y: 310, distance: 45.1
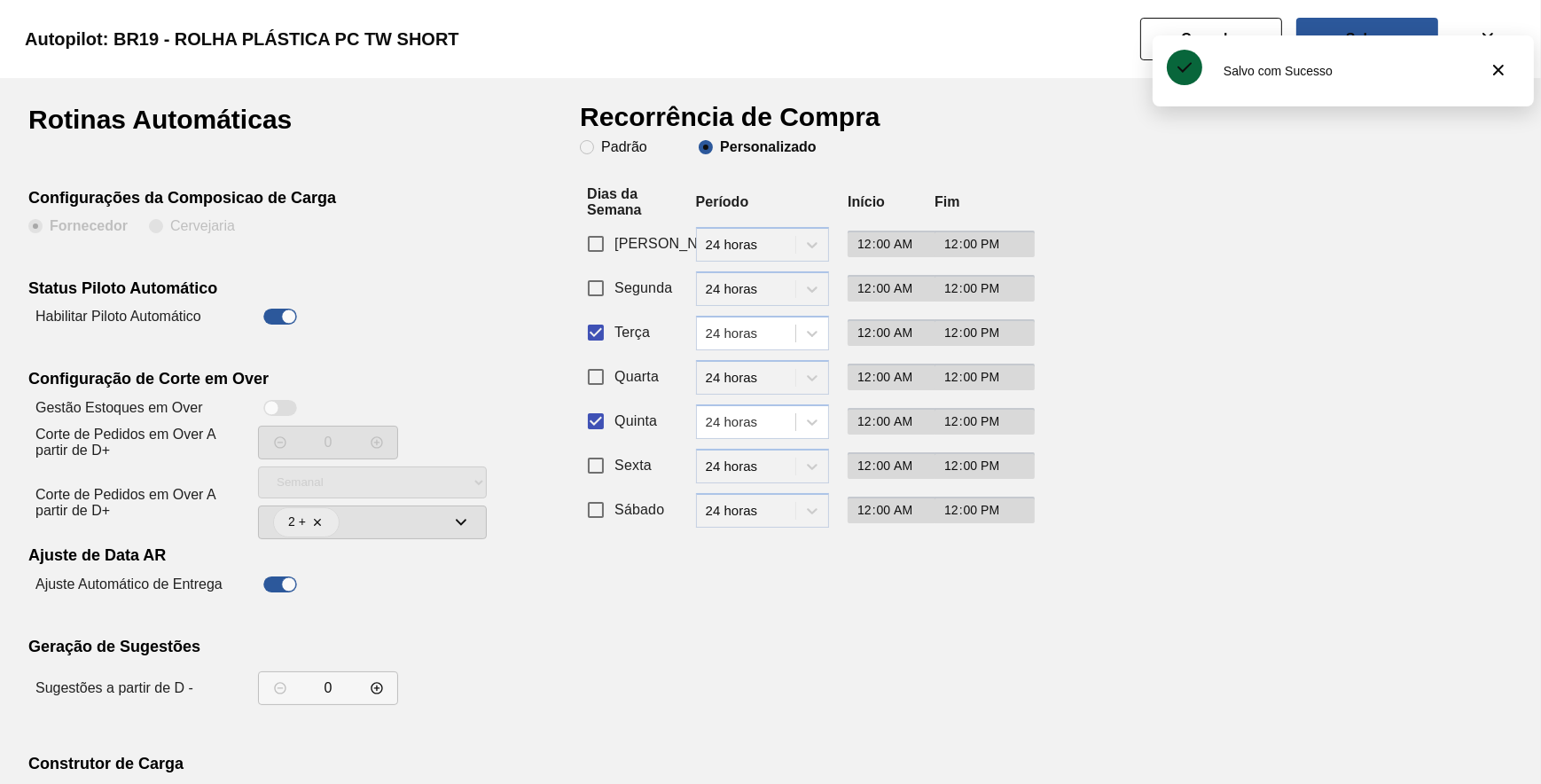
drag, startPoint x: 709, startPoint y: 142, endPoint x: 700, endPoint y: 151, distance: 12.7
drag, startPoint x: 595, startPoint y: 431, endPoint x: 595, endPoint y: 391, distance: 40.0
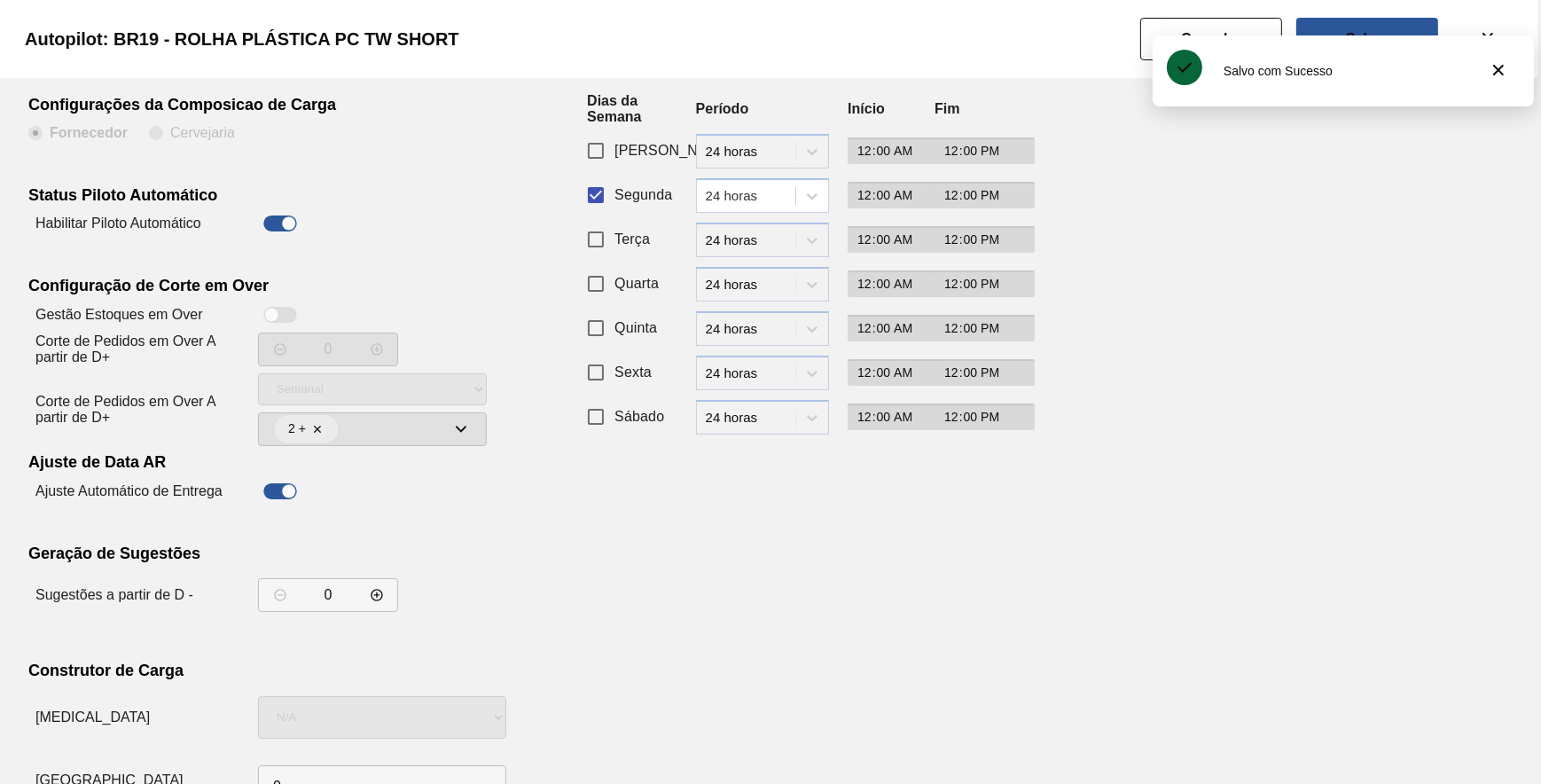
scroll to position [151, 0]
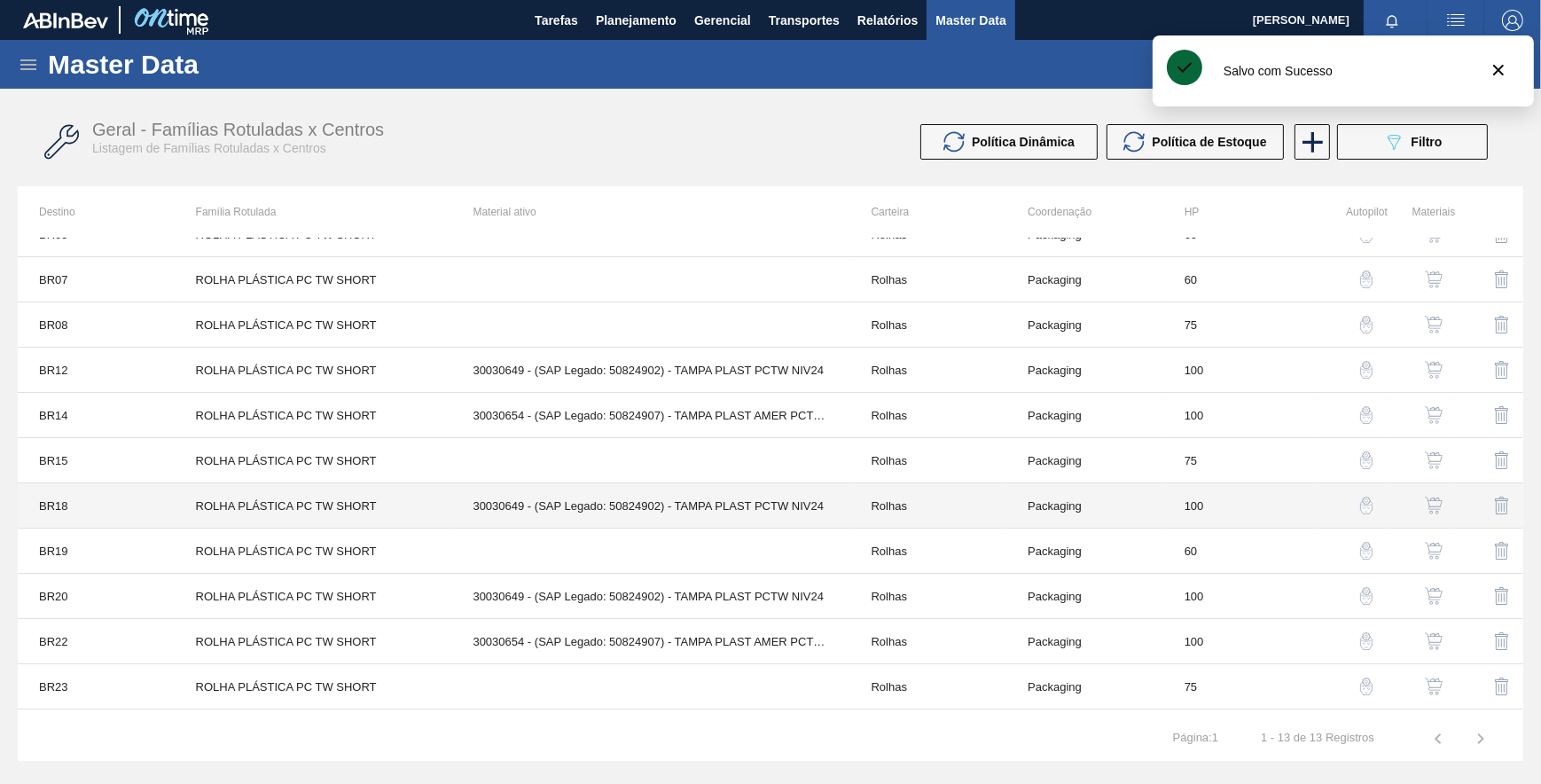
scroll to position [108, 0]
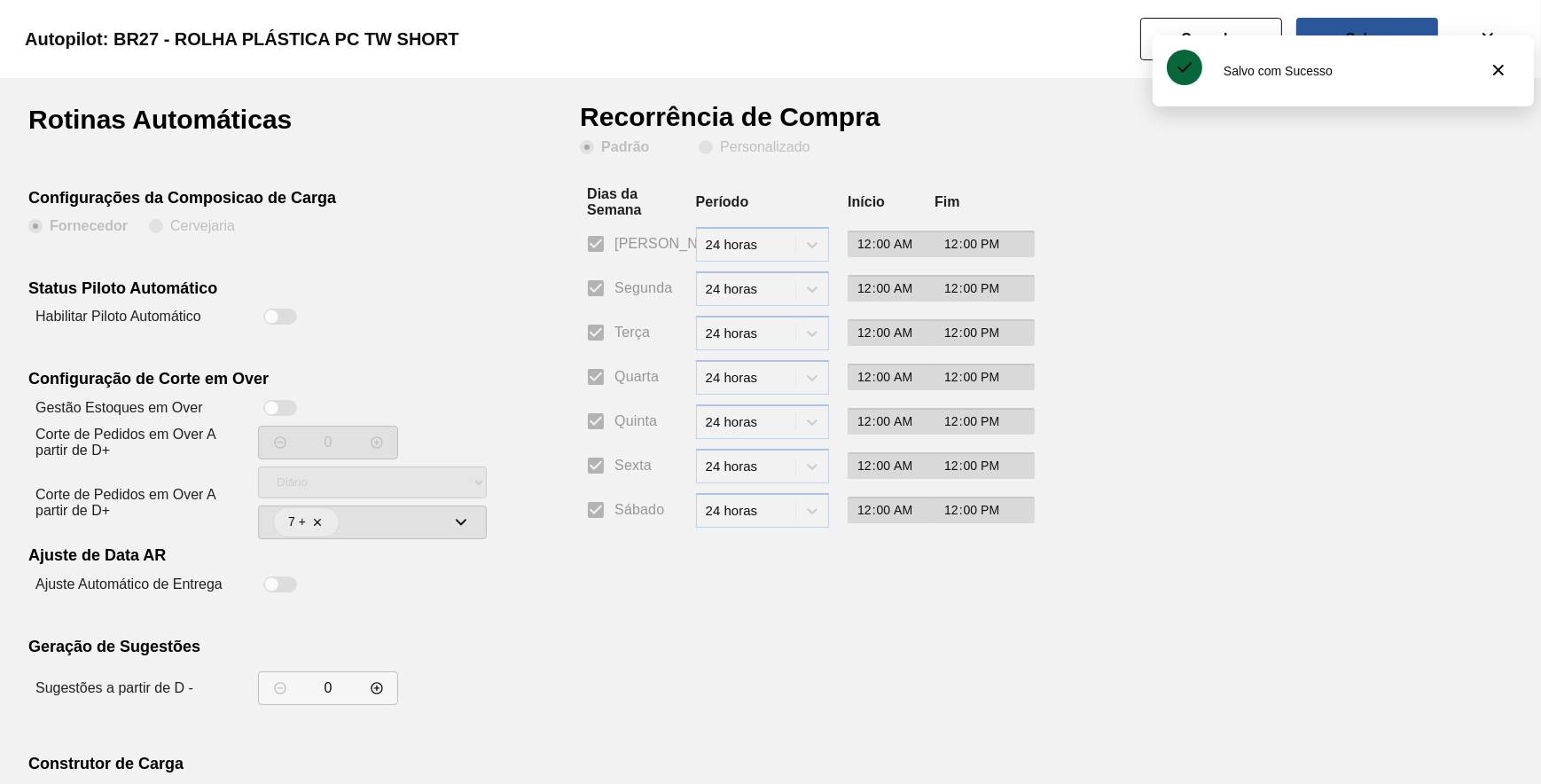
drag, startPoint x: 268, startPoint y: 315, endPoint x: 342, endPoint y: 295, distance: 76.7
drag, startPoint x: 701, startPoint y: 137, endPoint x: 707, endPoint y: 144, distance: 9.2
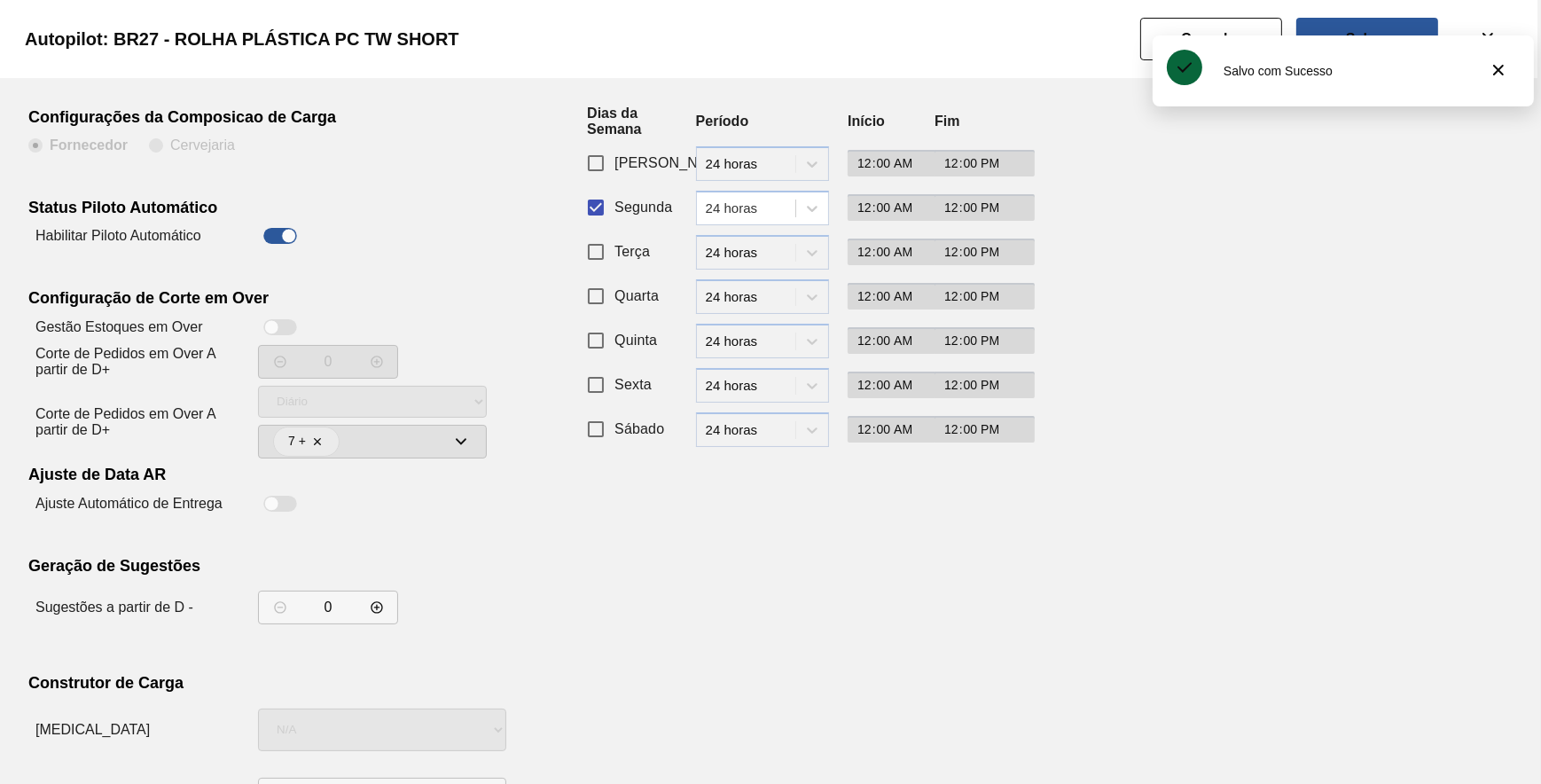
scroll to position [151, 0]
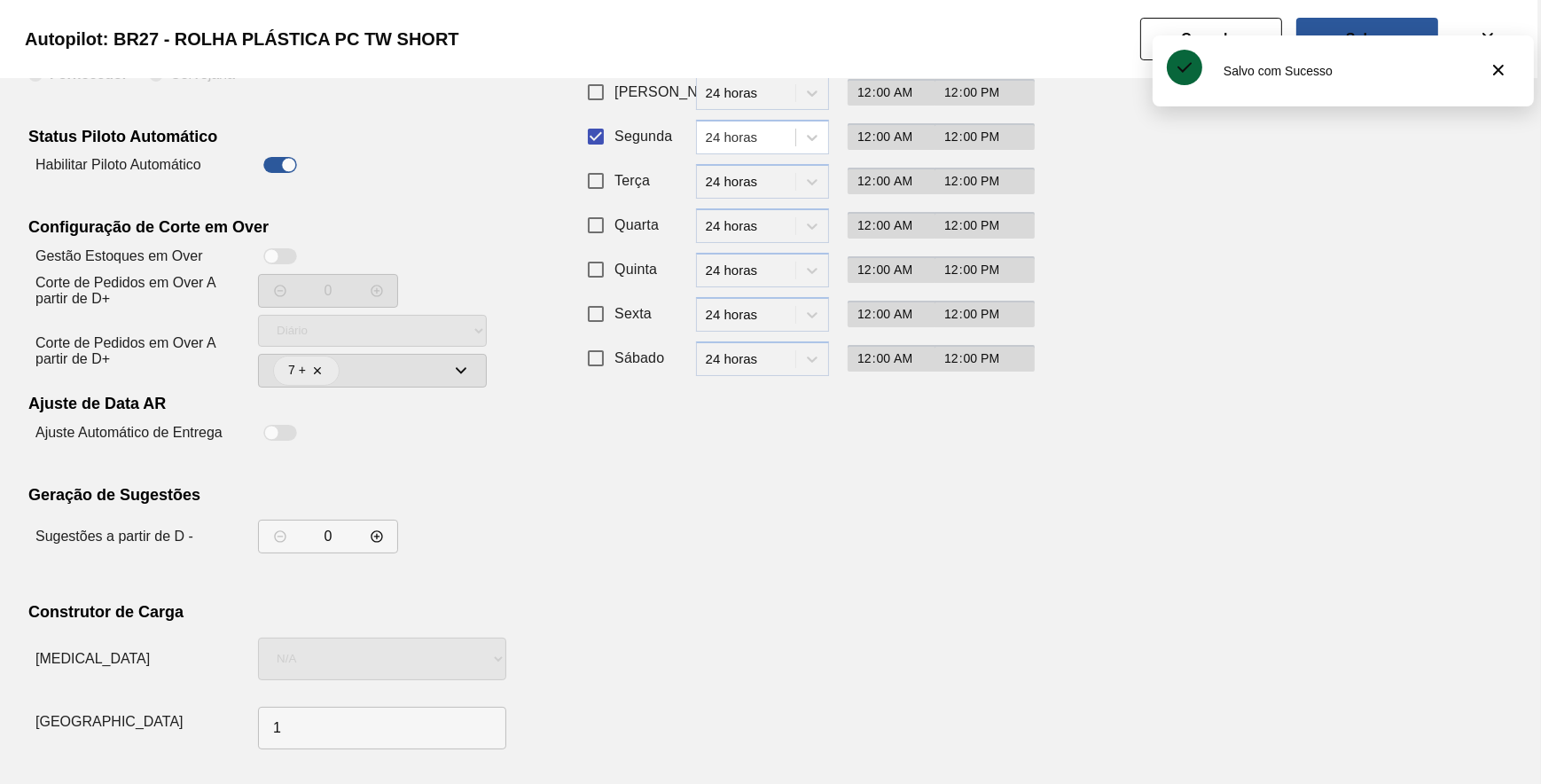
drag, startPoint x: 976, startPoint y: 529, endPoint x: 1000, endPoint y: 407, distance: 124.3
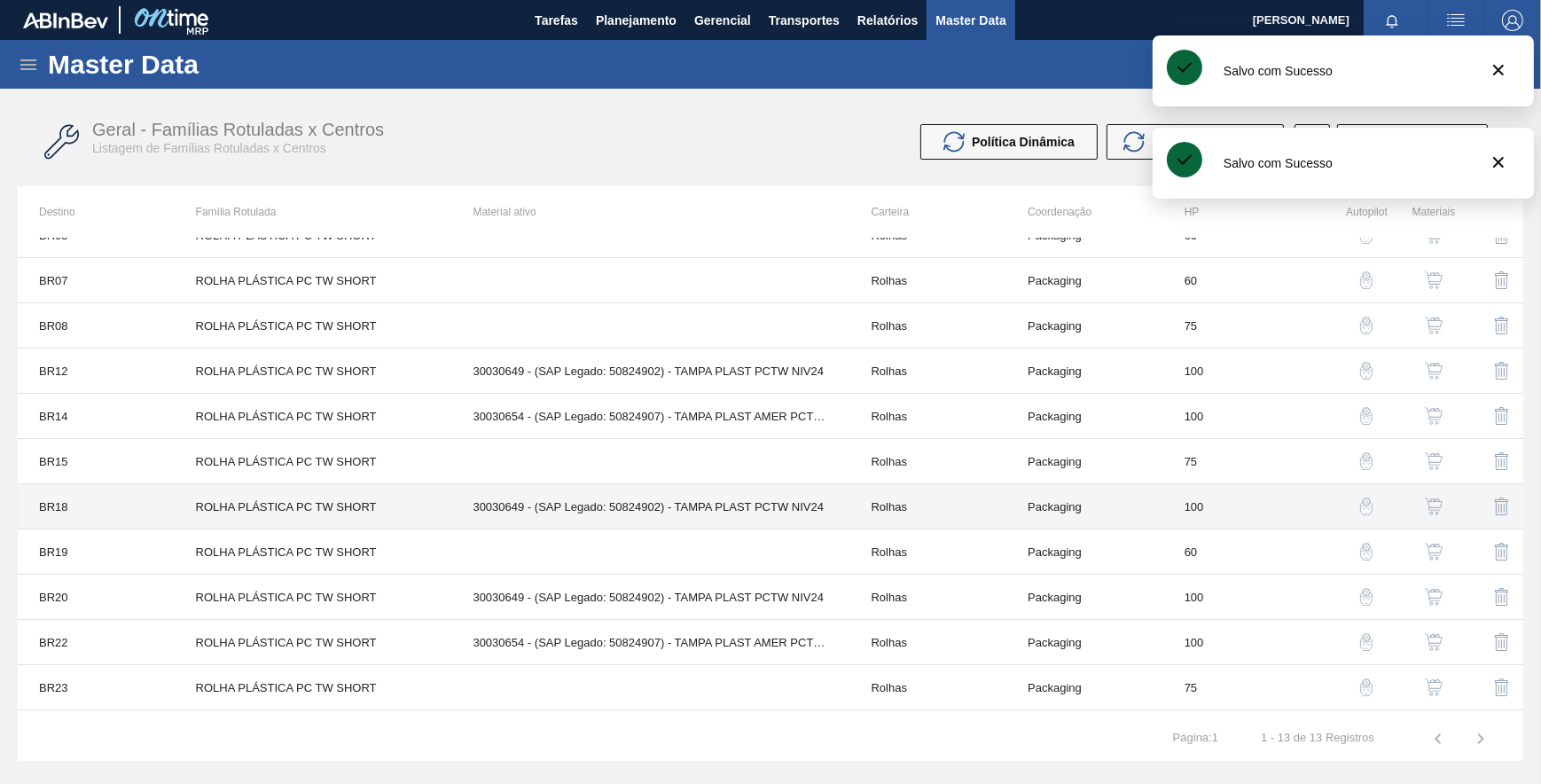
scroll to position [108, 0]
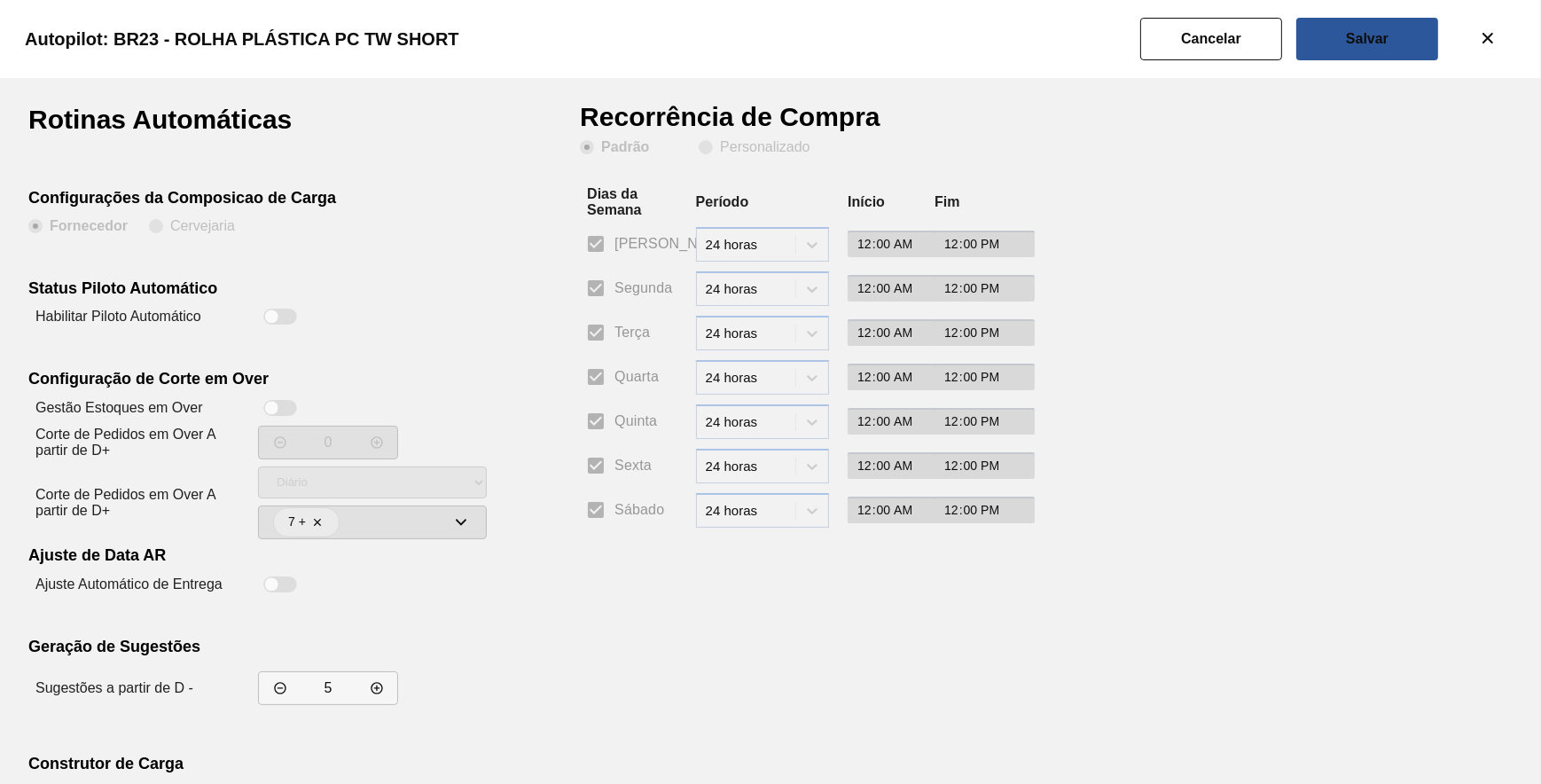
drag, startPoint x: 292, startPoint y: 322, endPoint x: 8, endPoint y: 496, distance: 333.1
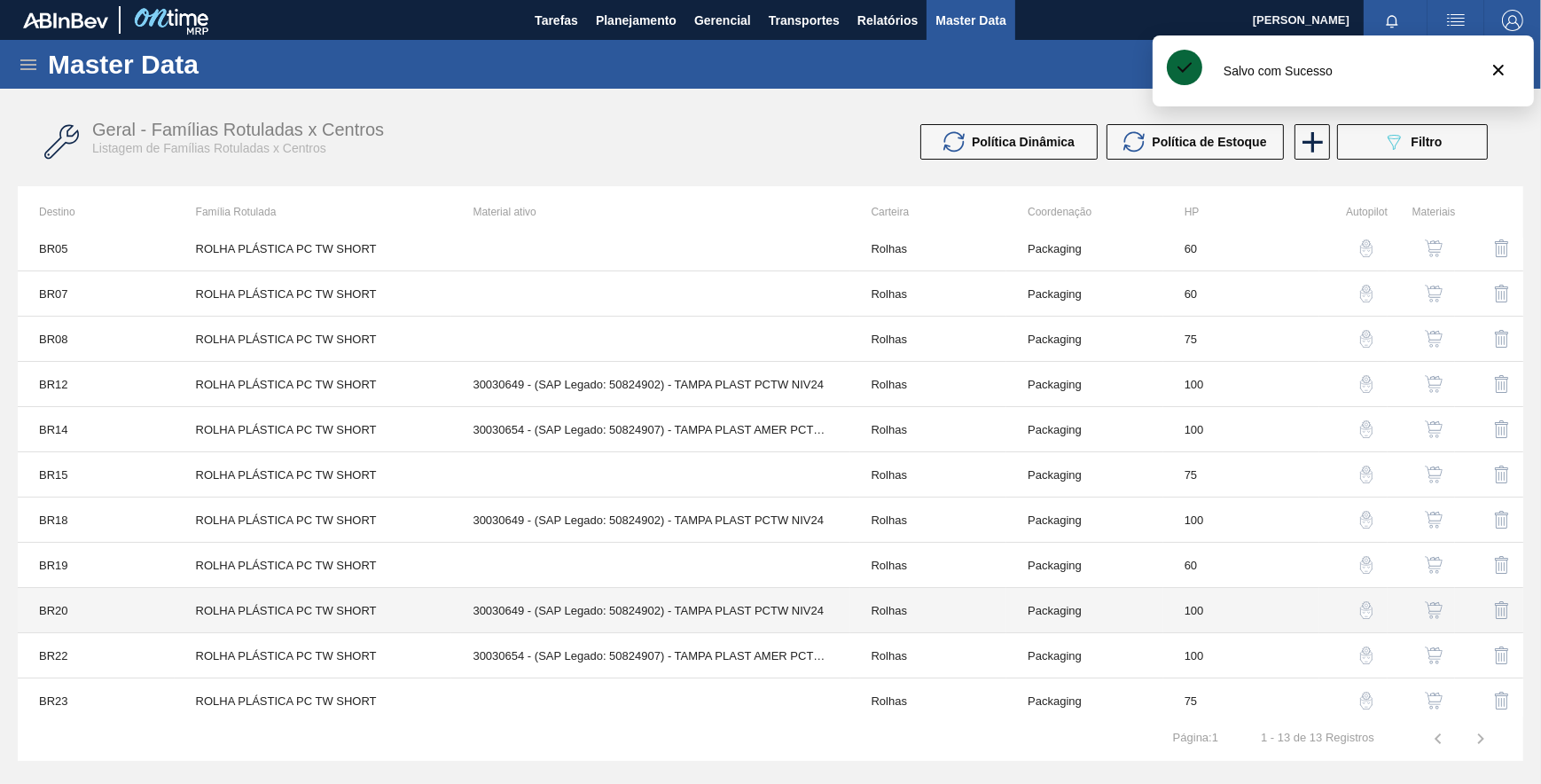
scroll to position [108, 0]
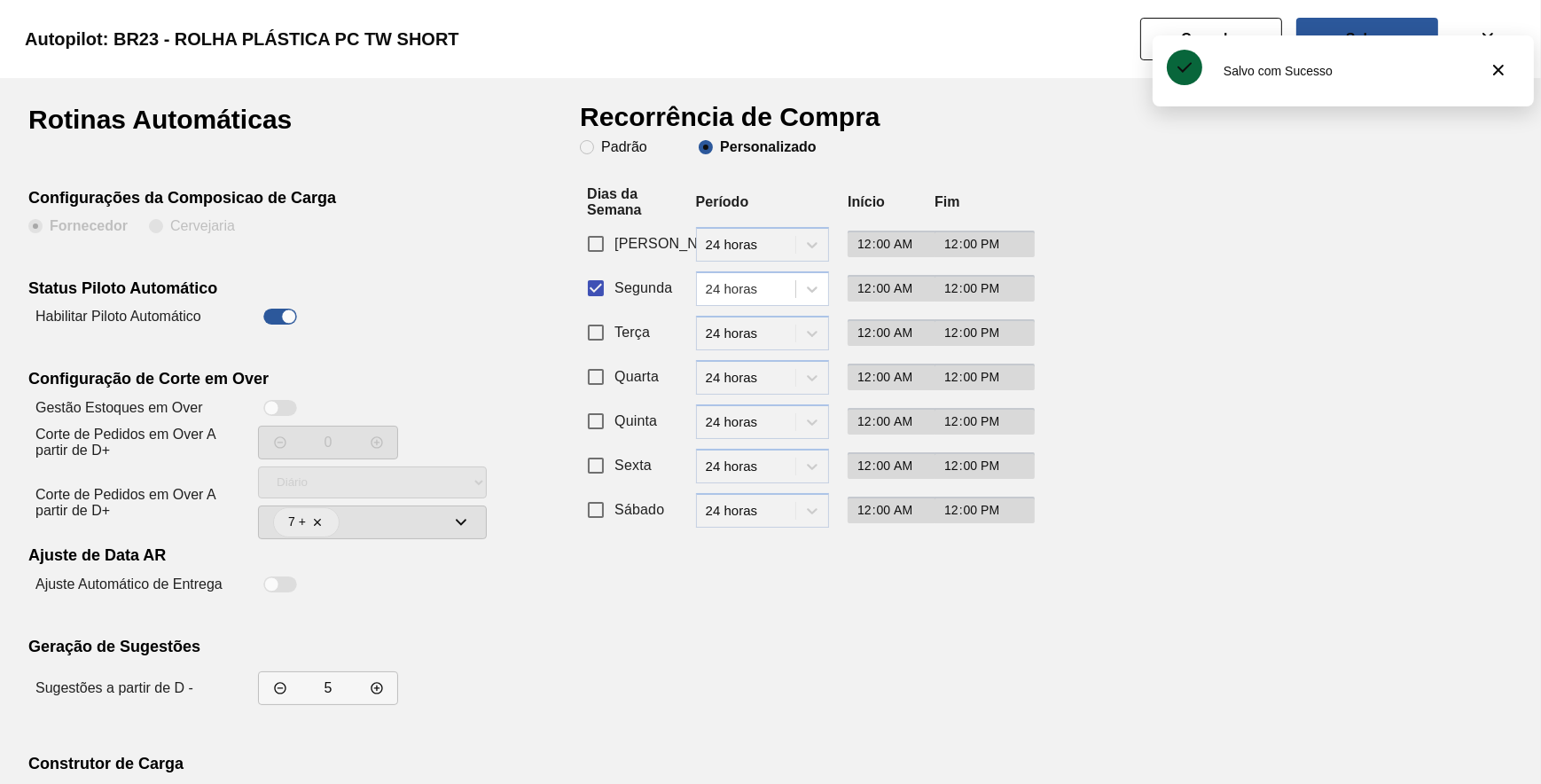
scroll to position [151, 0]
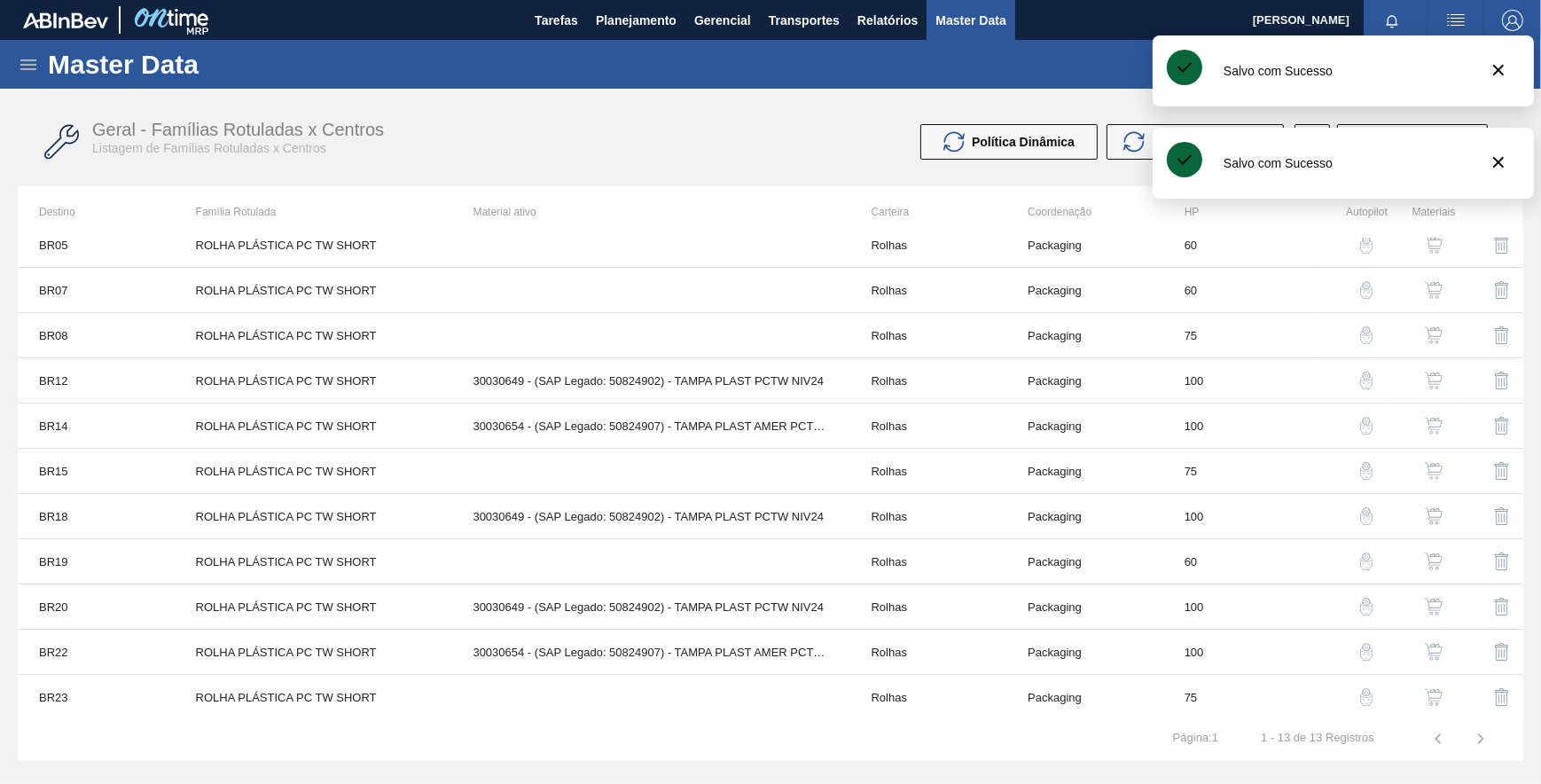
scroll to position [108, 0]
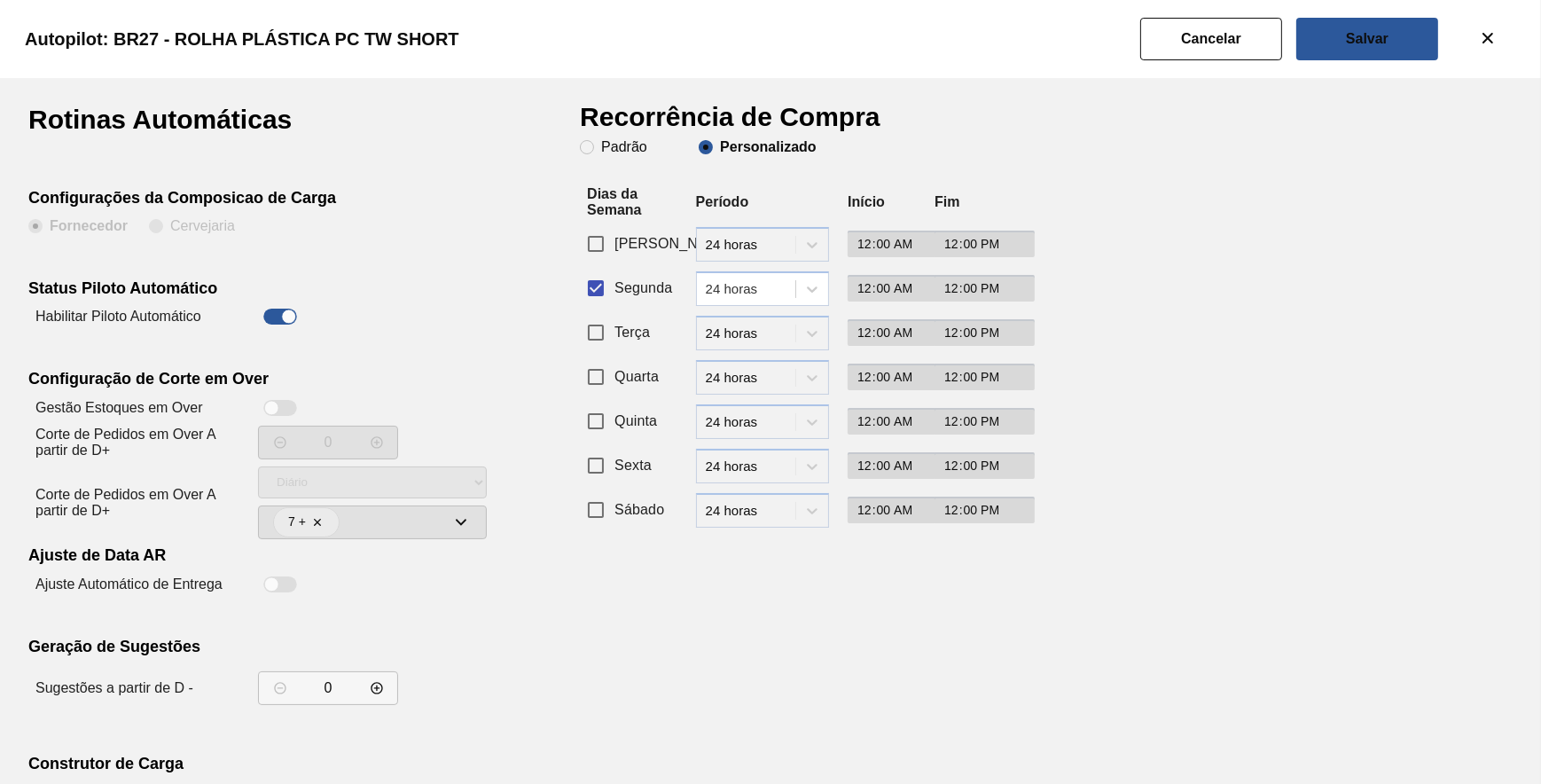
drag, startPoint x: 1195, startPoint y: 36, endPoint x: 1194, endPoint y: 83, distance: 47.0
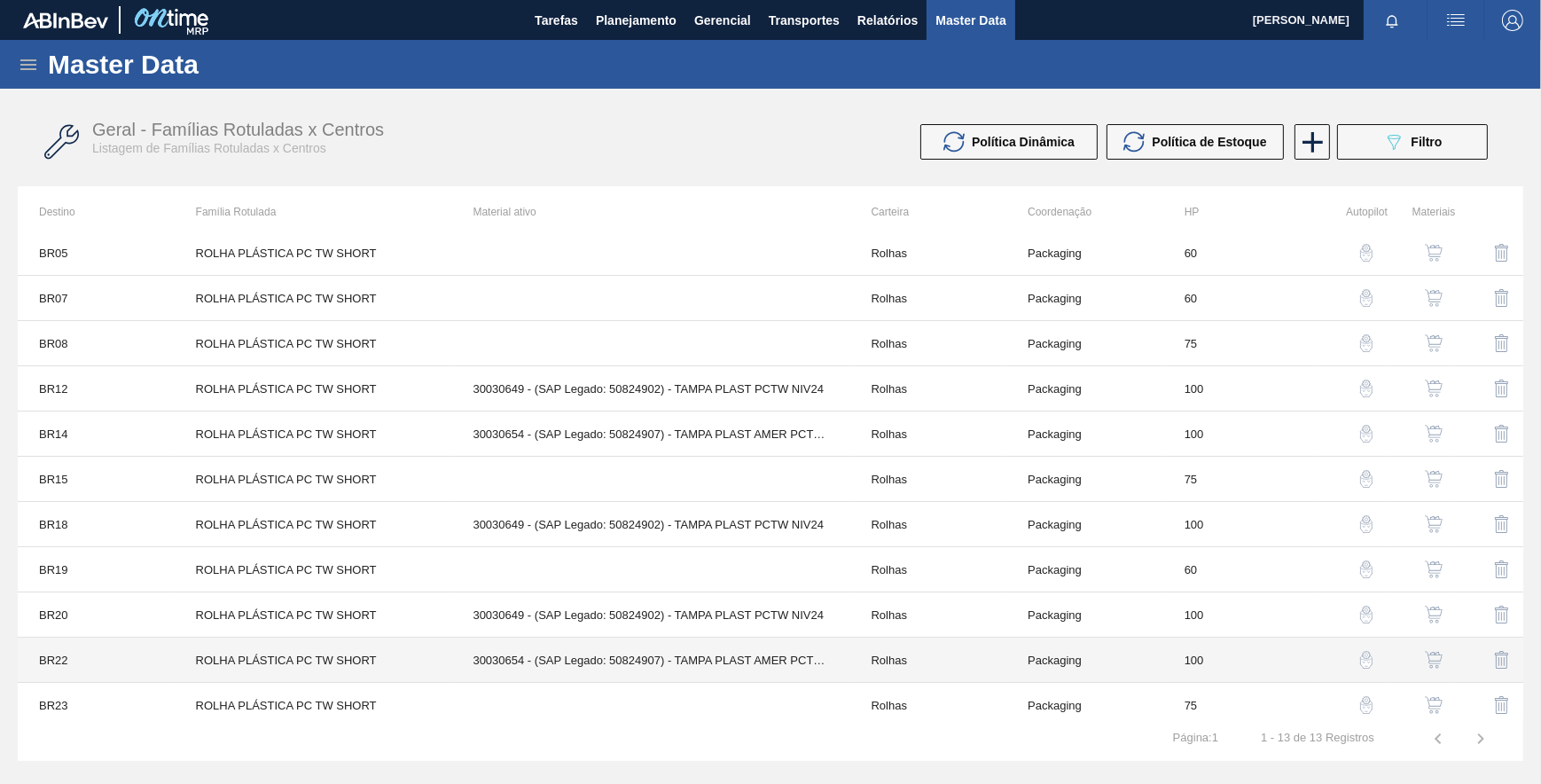
scroll to position [108, 0]
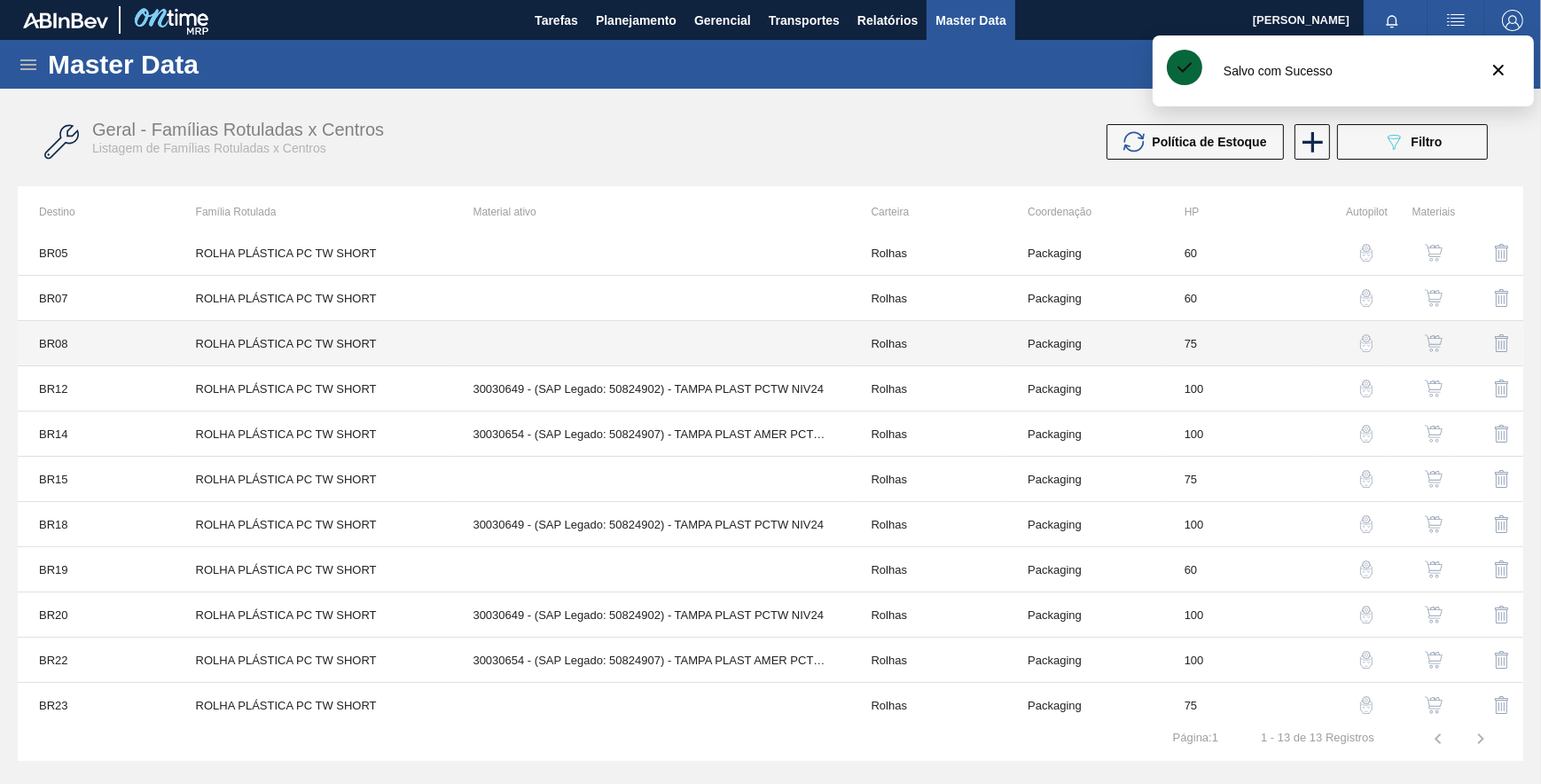
scroll to position [108, 0]
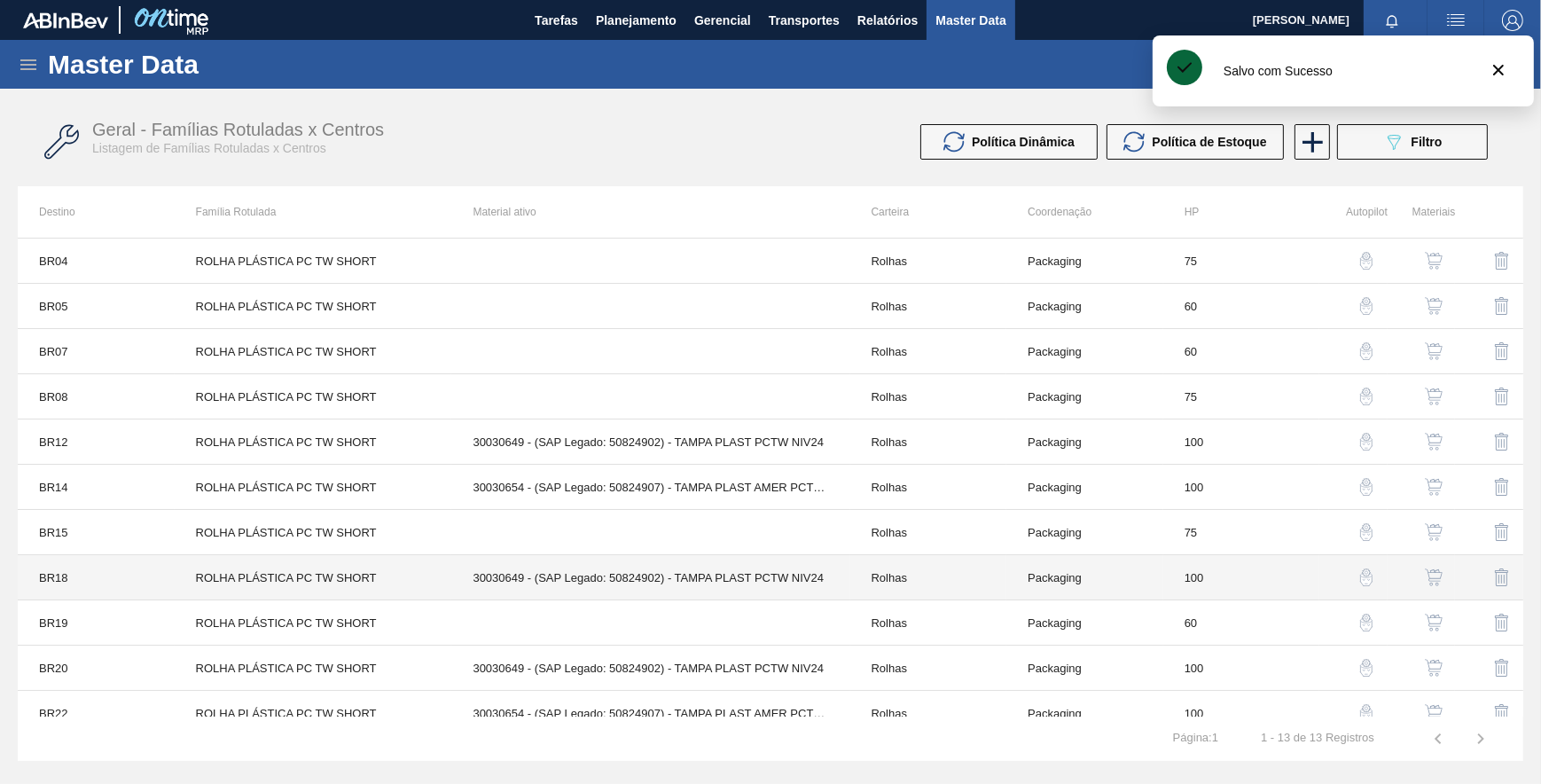
scroll to position [108, 0]
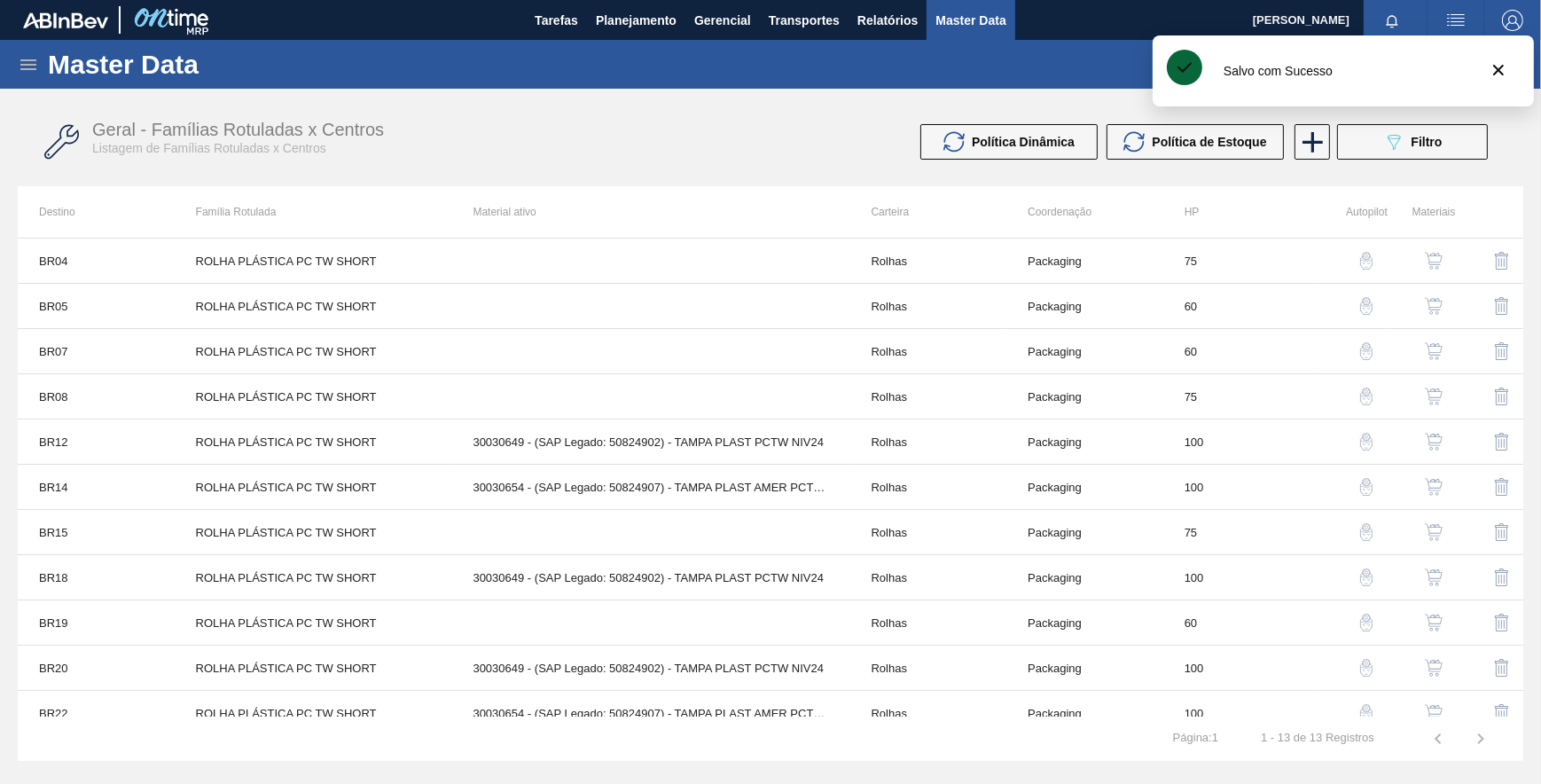
scroll to position [108, 0]
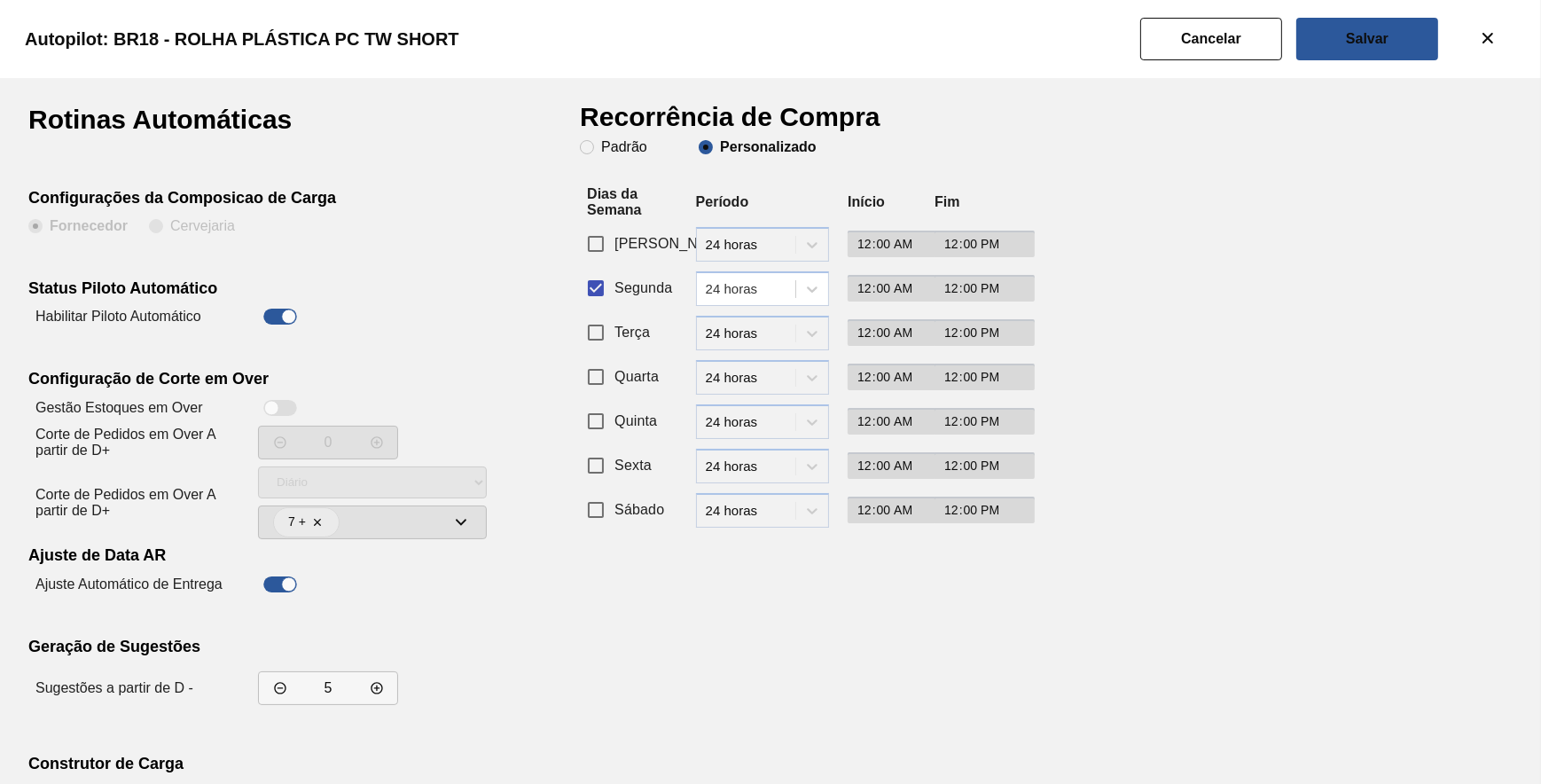
drag, startPoint x: 1232, startPoint y: 46, endPoint x: 1228, endPoint y: 56, distance: 10.8
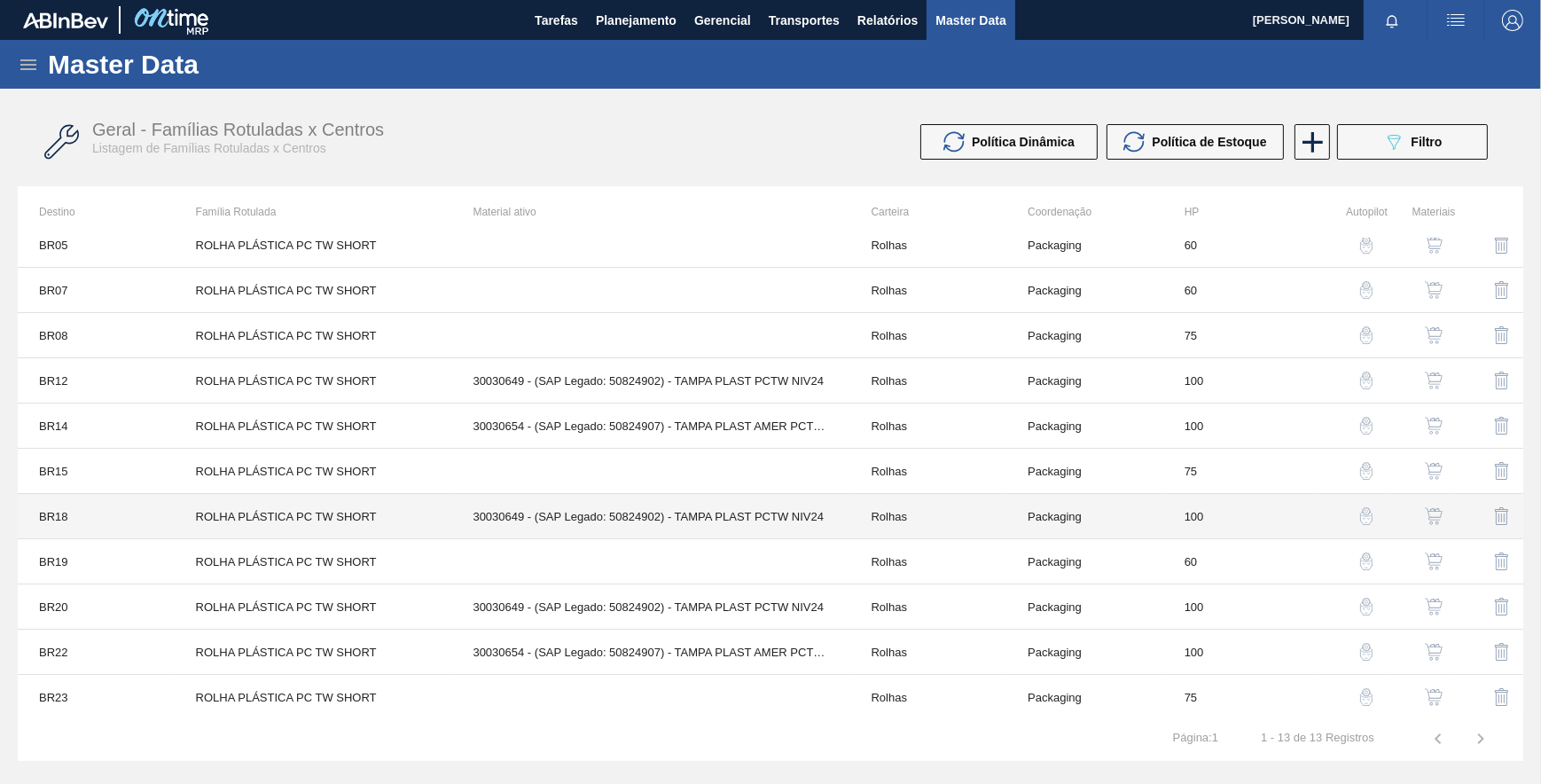
scroll to position [108, 0]
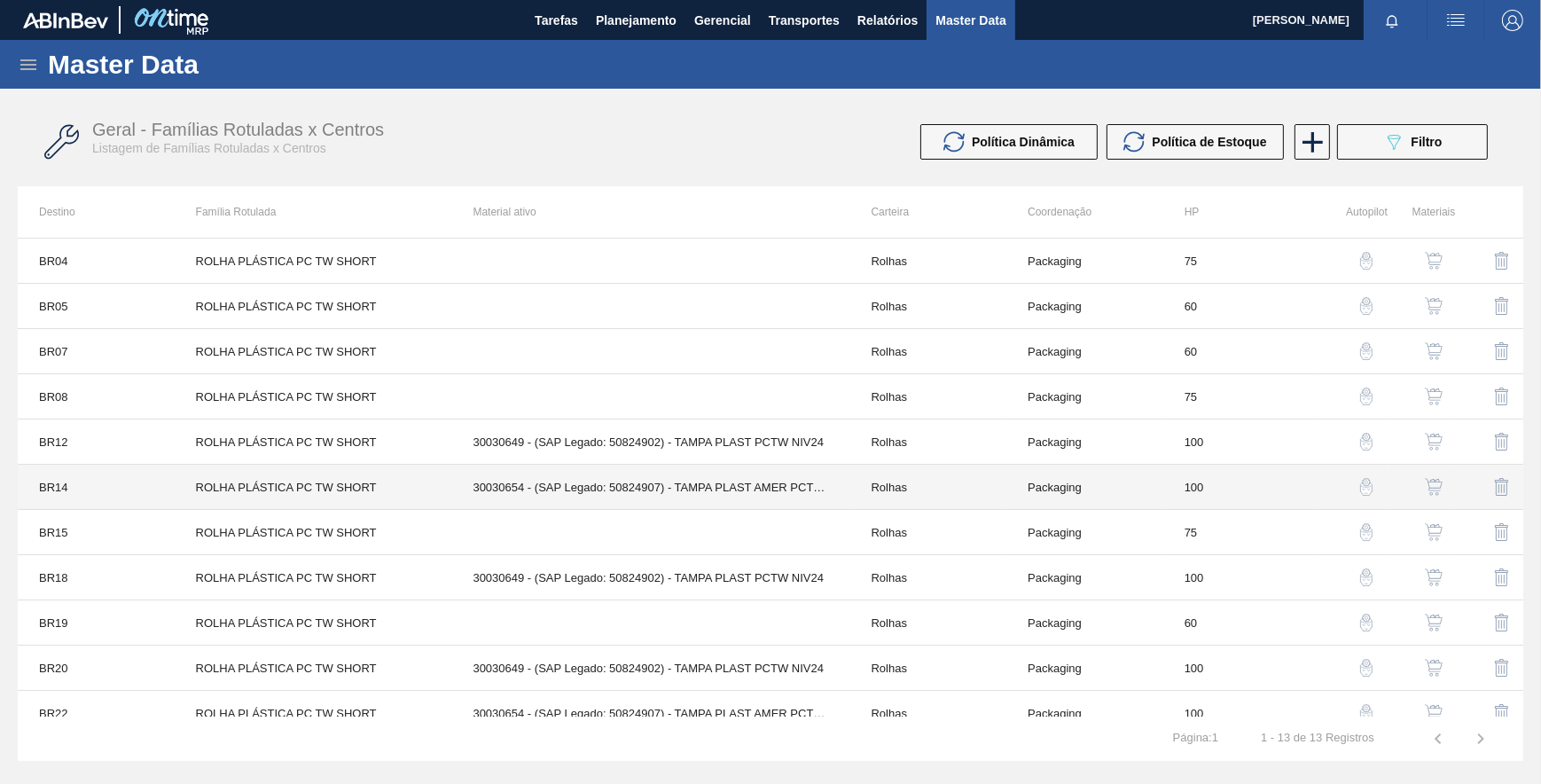
scroll to position [108, 0]
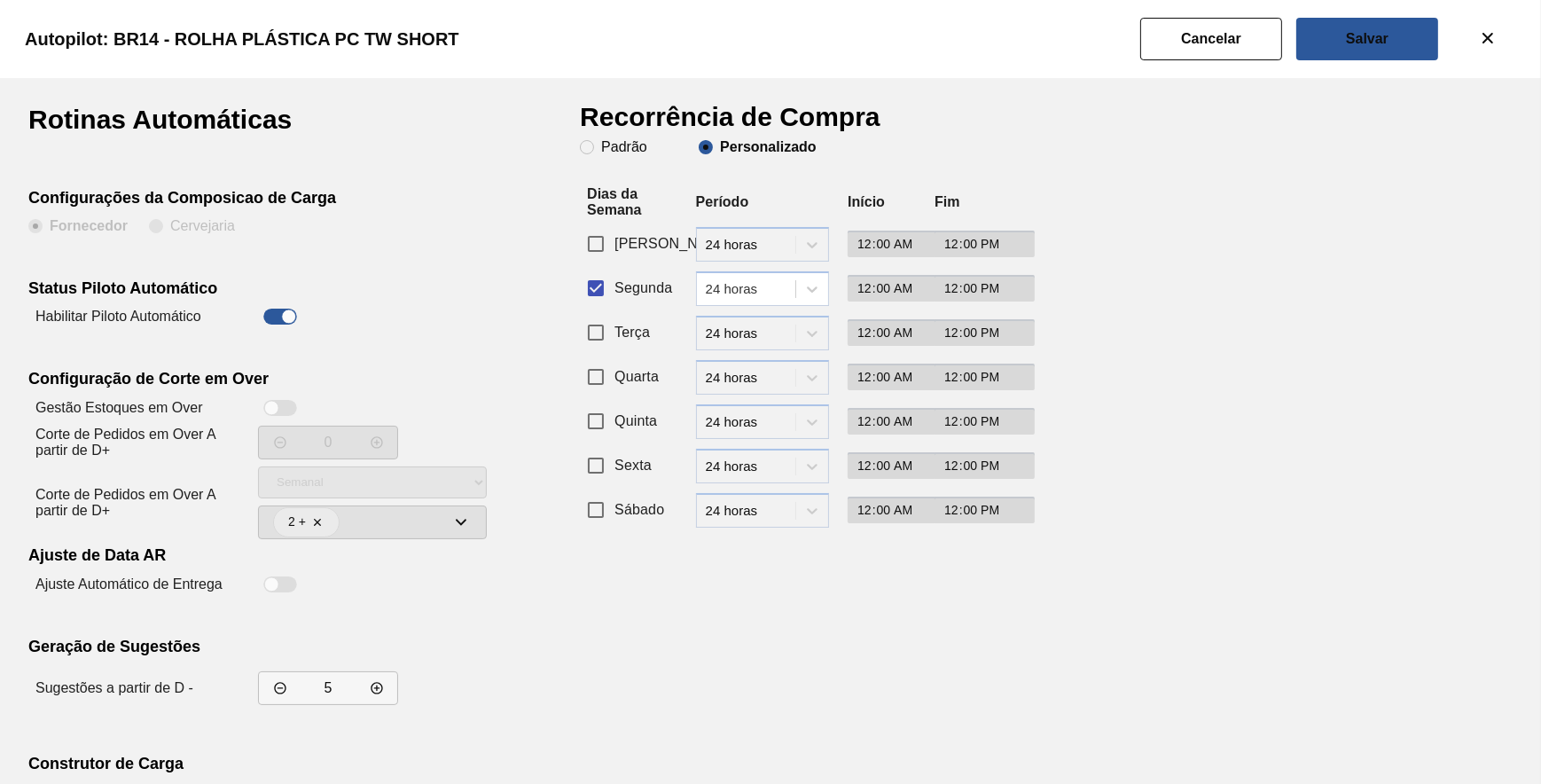
drag, startPoint x: 1241, startPoint y: 50, endPoint x: 1230, endPoint y: 61, distance: 15.6
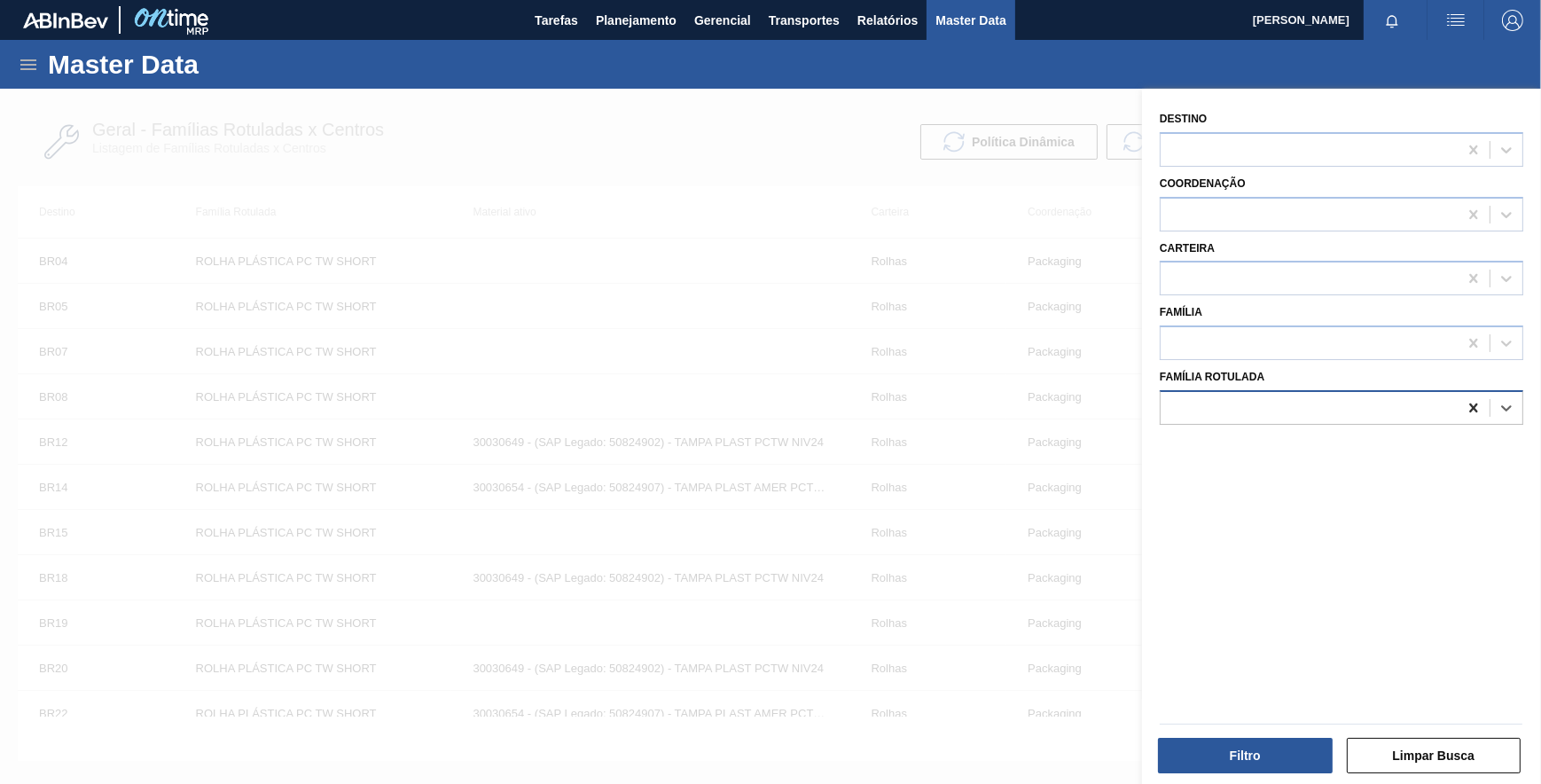
paste Rotulada "ROLHA PLÁSTICA PC ZERO SHORT"
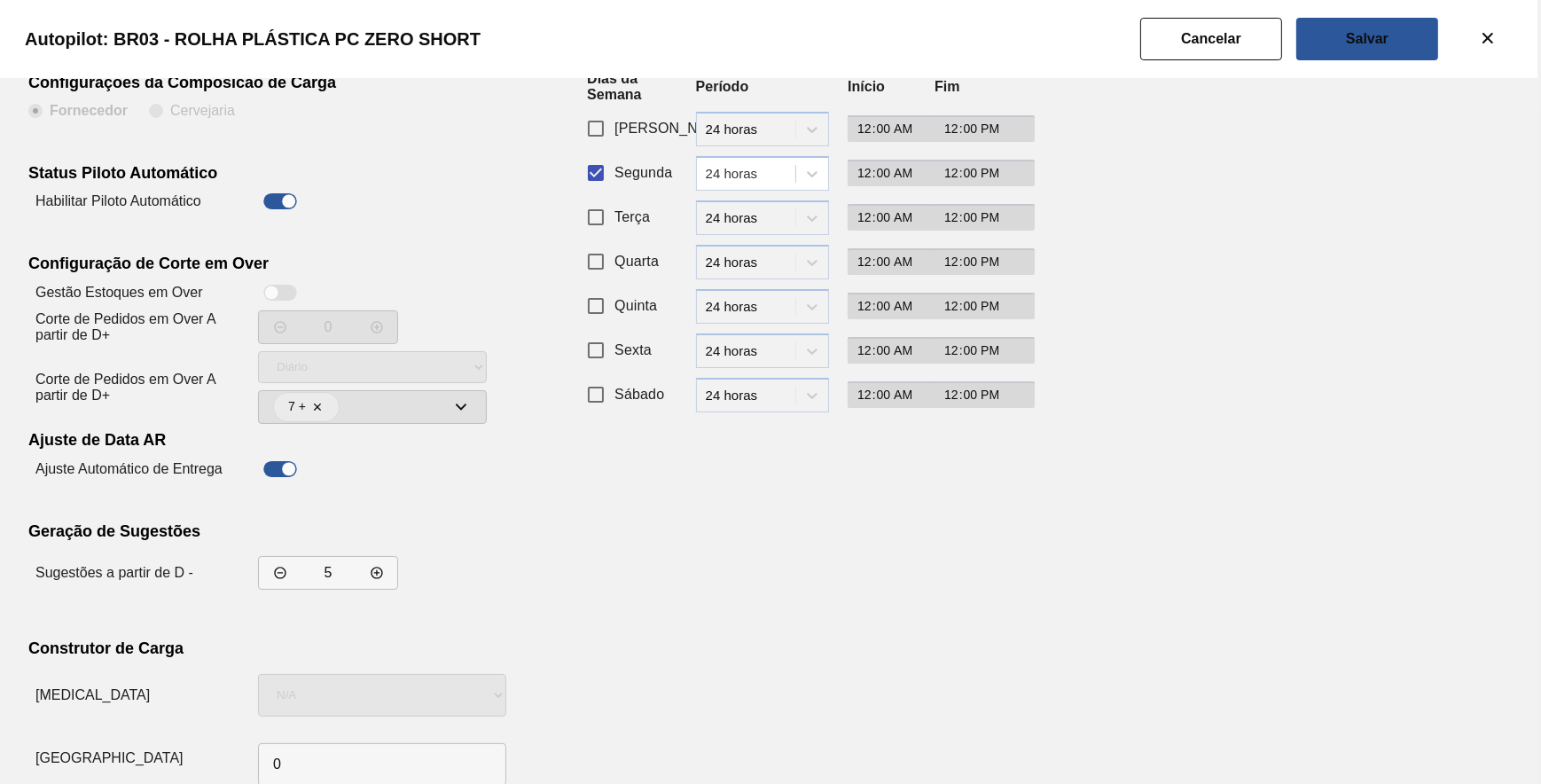
scroll to position [151, 0]
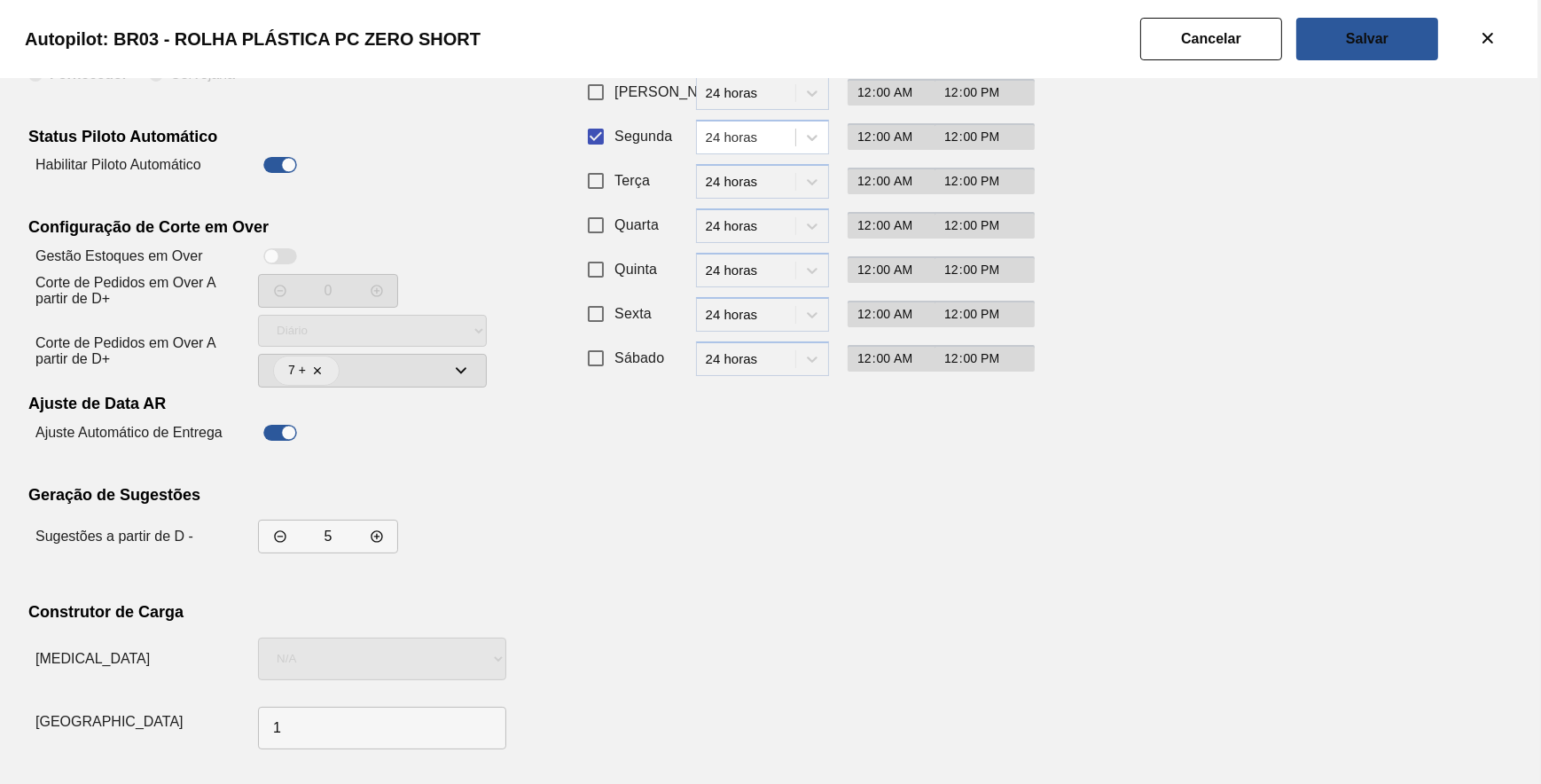
drag, startPoint x: 1077, startPoint y: 603, endPoint x: 1170, endPoint y: 424, distance: 201.7
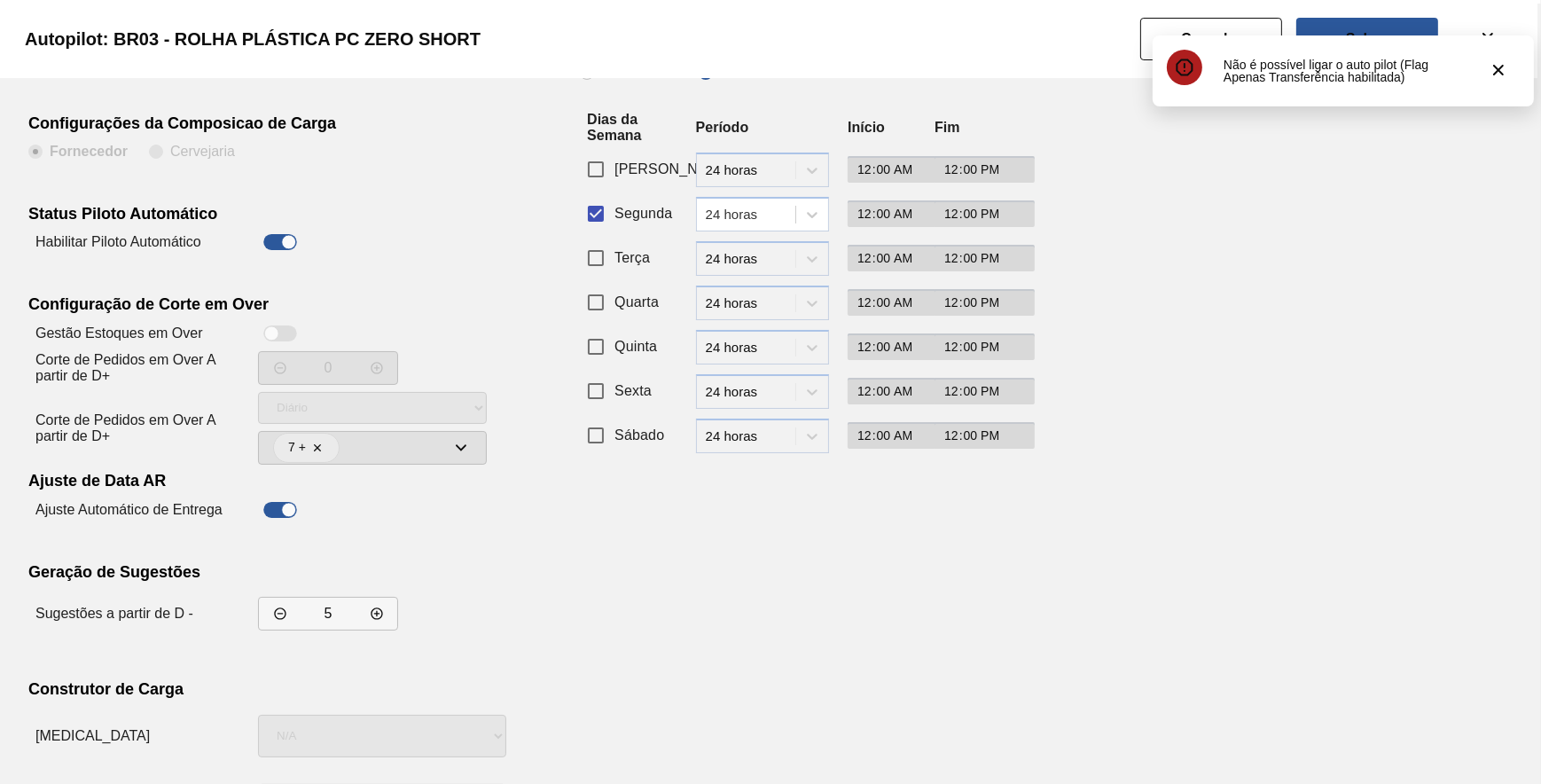
scroll to position [0, 0]
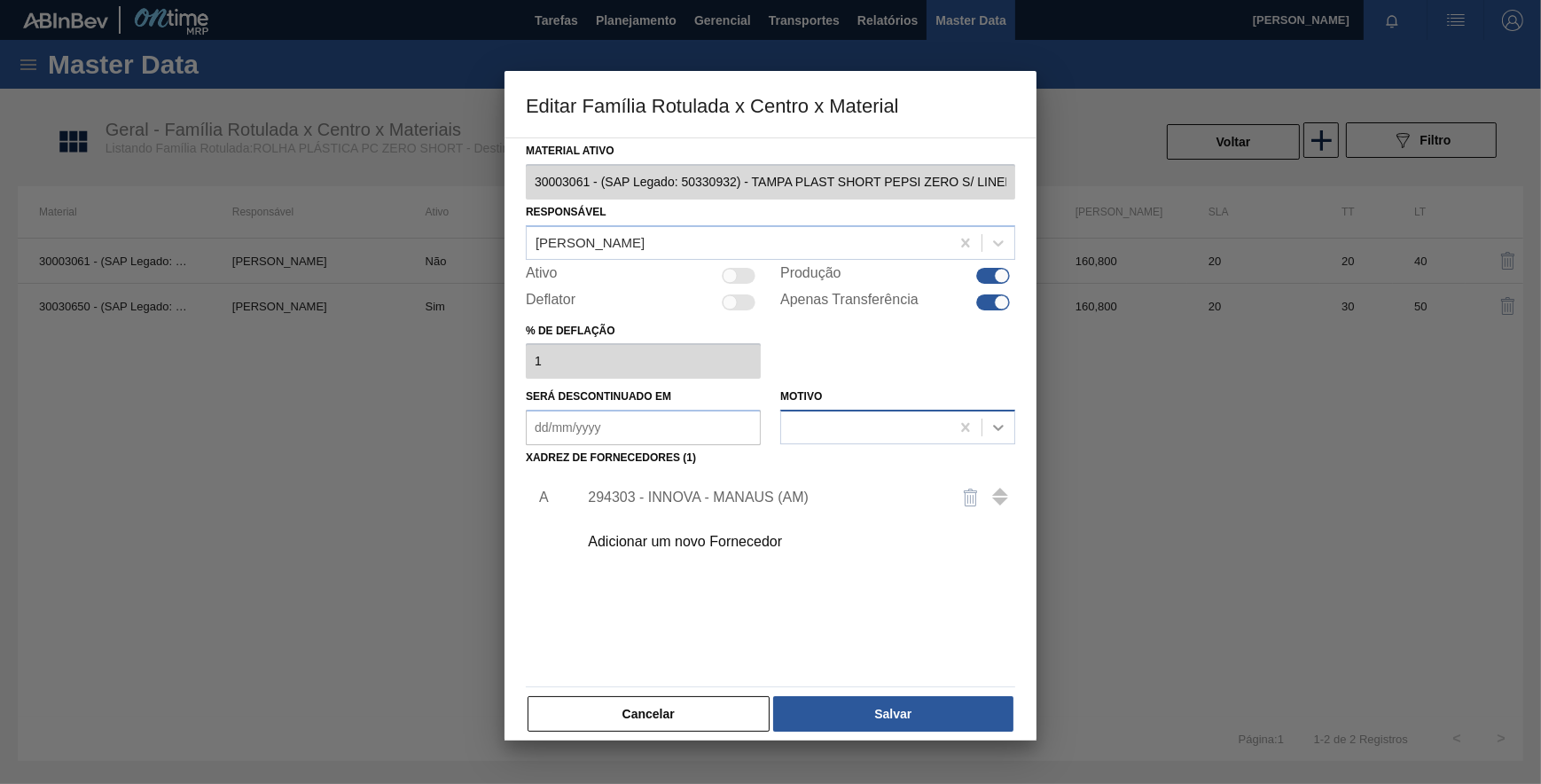
drag, startPoint x: 999, startPoint y: 298, endPoint x: 981, endPoint y: 418, distance: 121.3
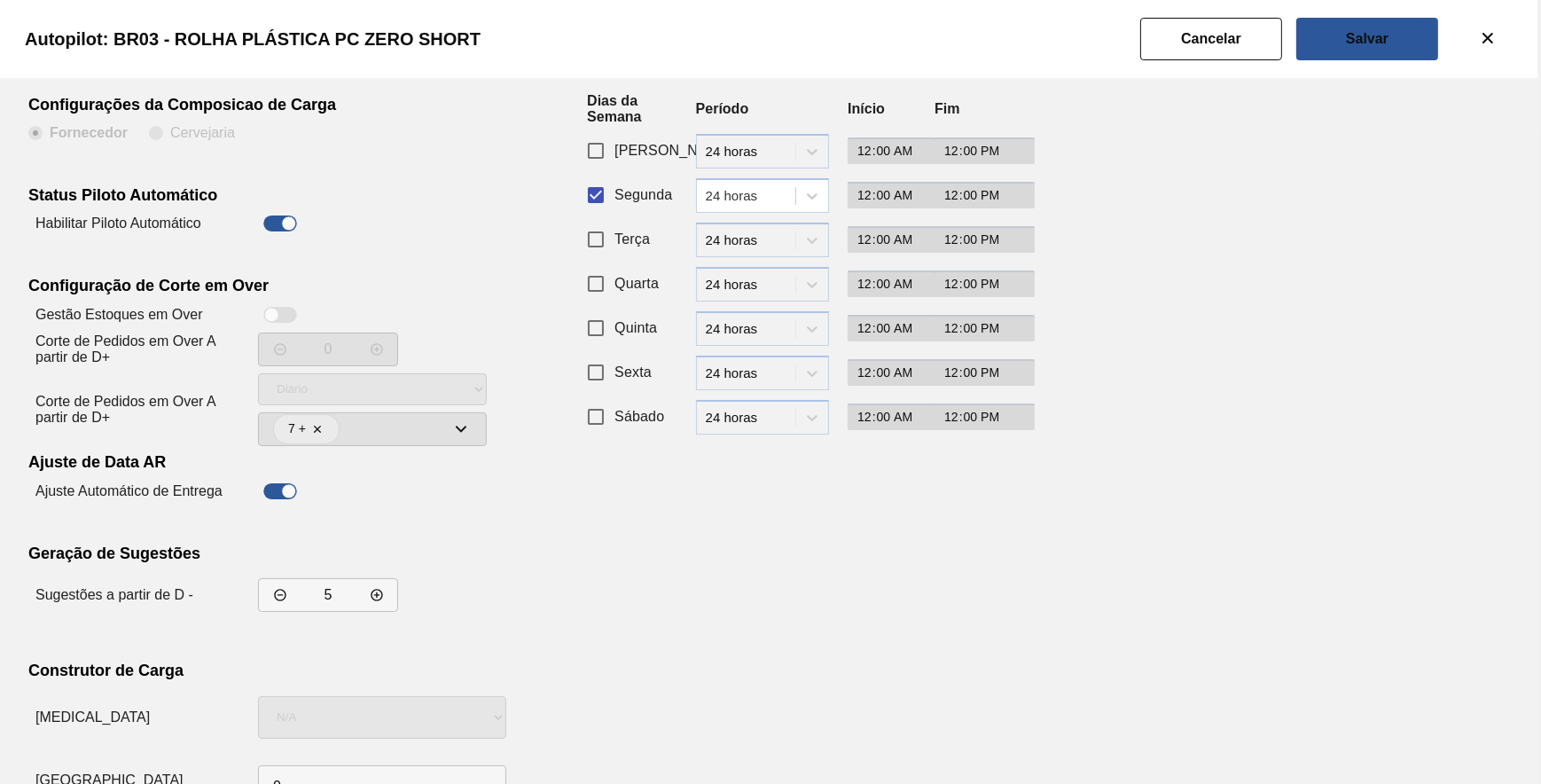
scroll to position [151, 0]
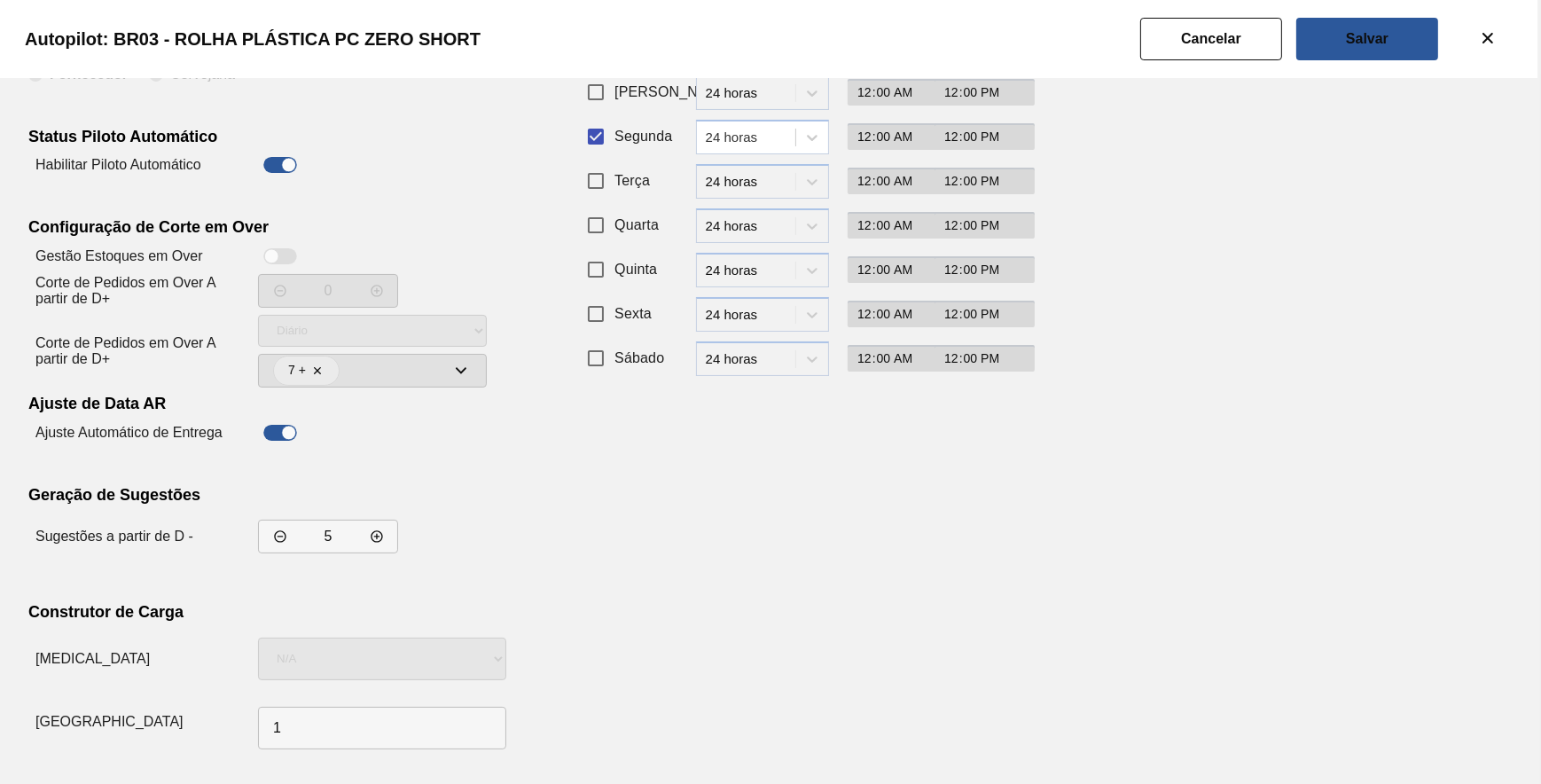
drag, startPoint x: 976, startPoint y: 623, endPoint x: 984, endPoint y: 607, distance: 17.9
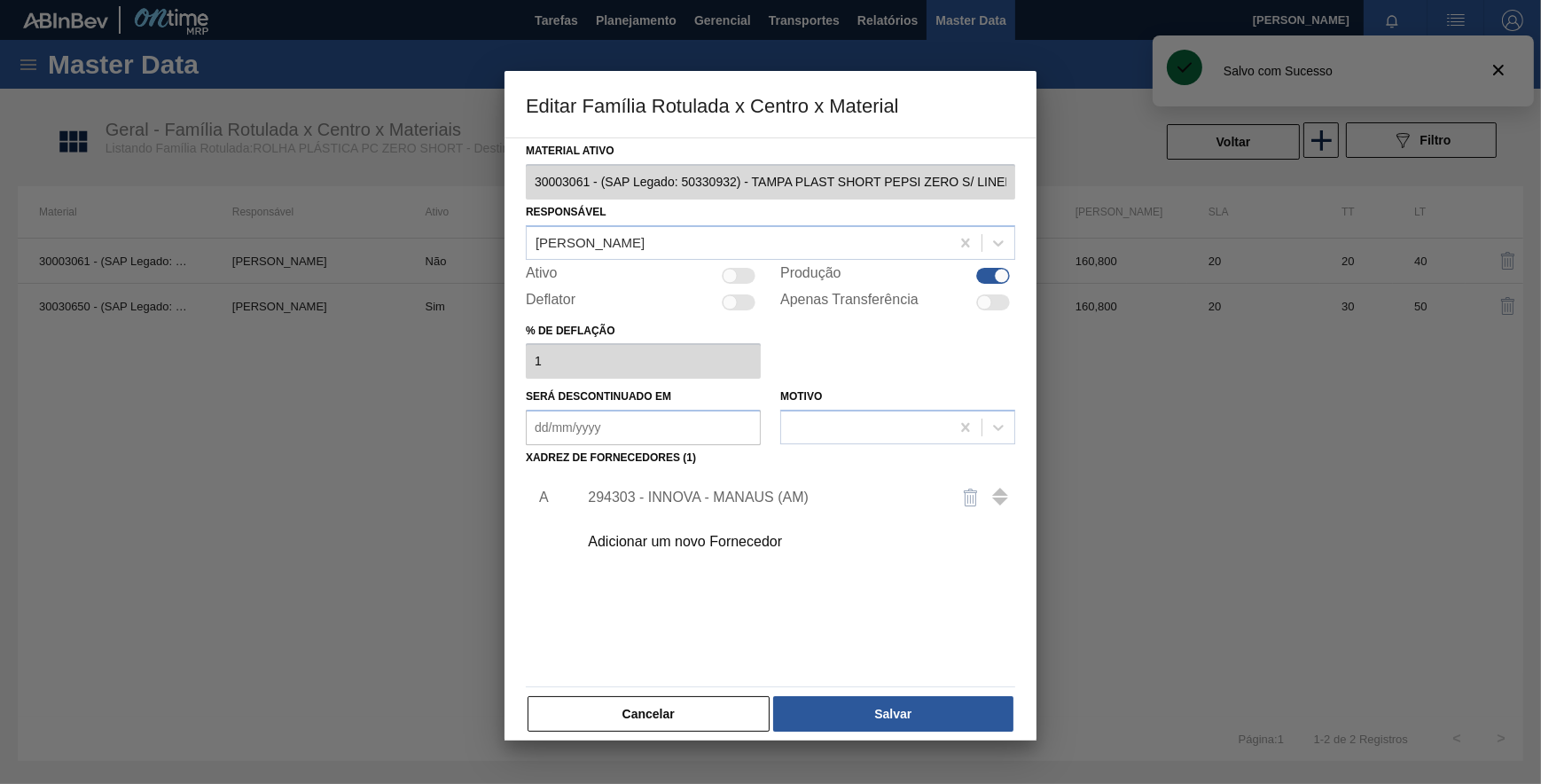
drag, startPoint x: 980, startPoint y: 295, endPoint x: 924, endPoint y: 445, distance: 160.1
drag, startPoint x: 835, startPoint y: 737, endPoint x: 837, endPoint y: 724, distance: 13.2
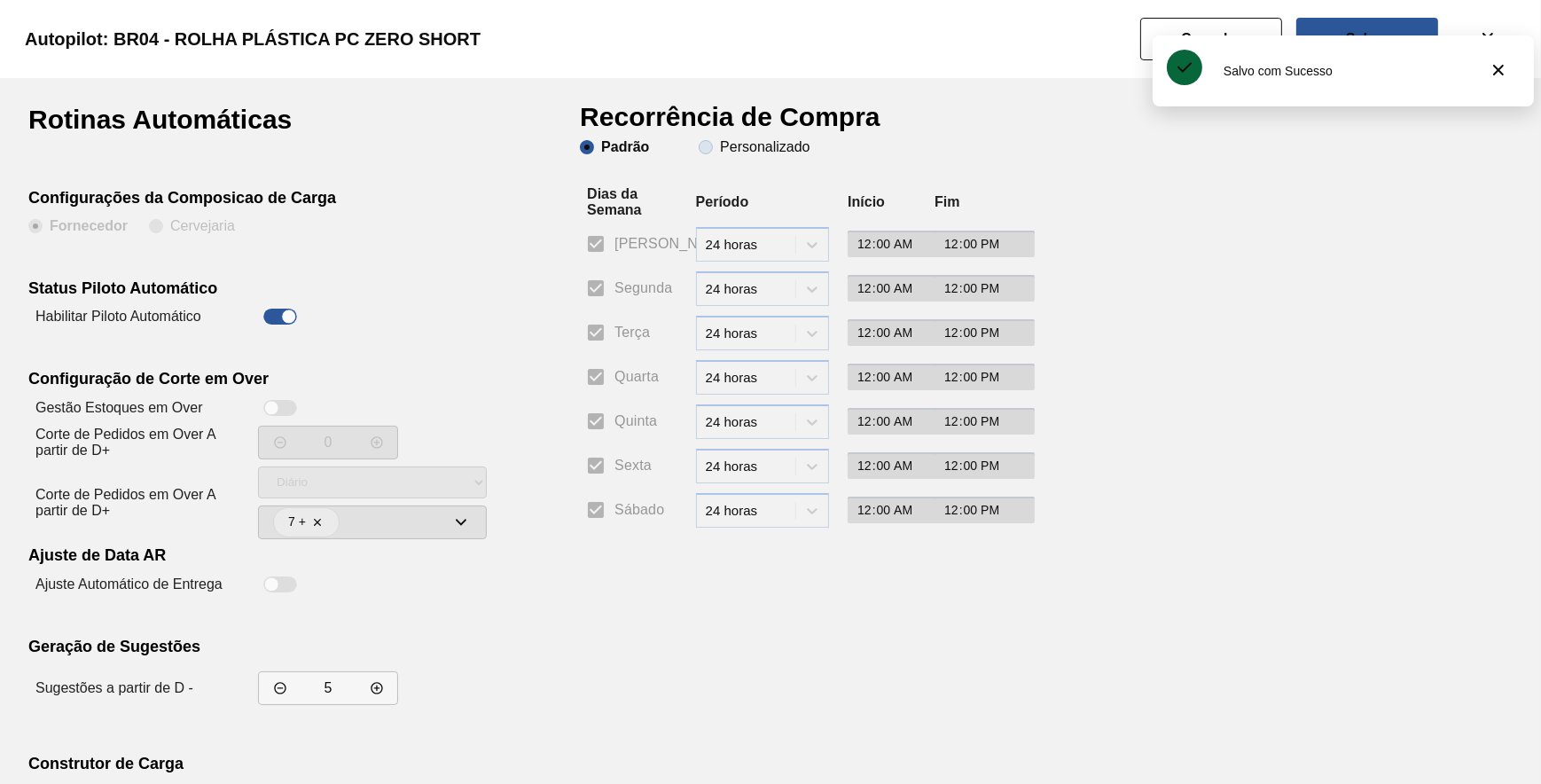
drag, startPoint x: 692, startPoint y: 139, endPoint x: 703, endPoint y: 146, distance: 13.0
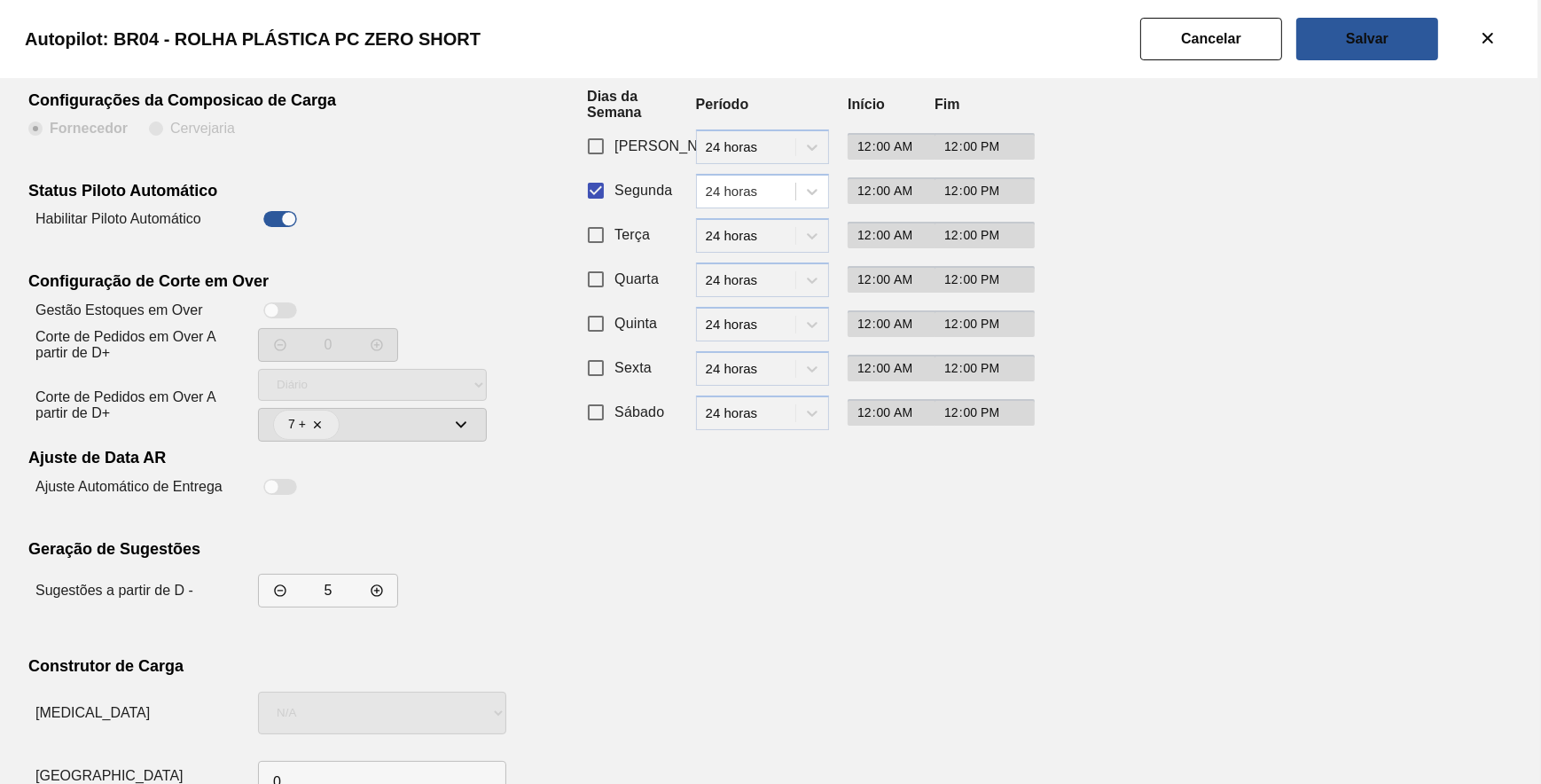
scroll to position [151, 0]
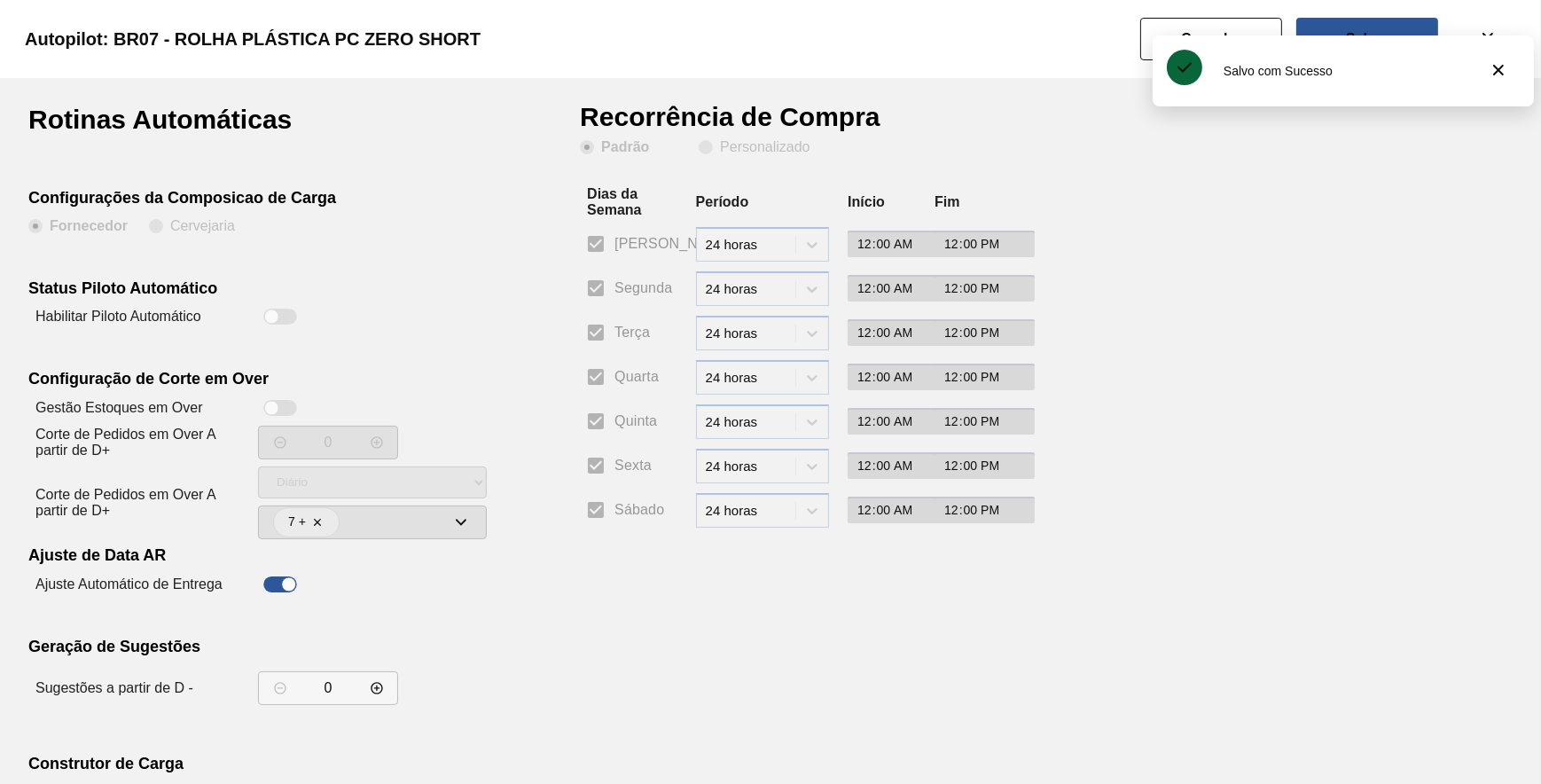
drag, startPoint x: 280, startPoint y: 293, endPoint x: 283, endPoint y: 306, distance: 13.3
drag, startPoint x: 280, startPoint y: 310, endPoint x: 380, endPoint y: 293, distance: 101.4
drag, startPoint x: 597, startPoint y: 282, endPoint x: 593, endPoint y: 403, distance: 121.1
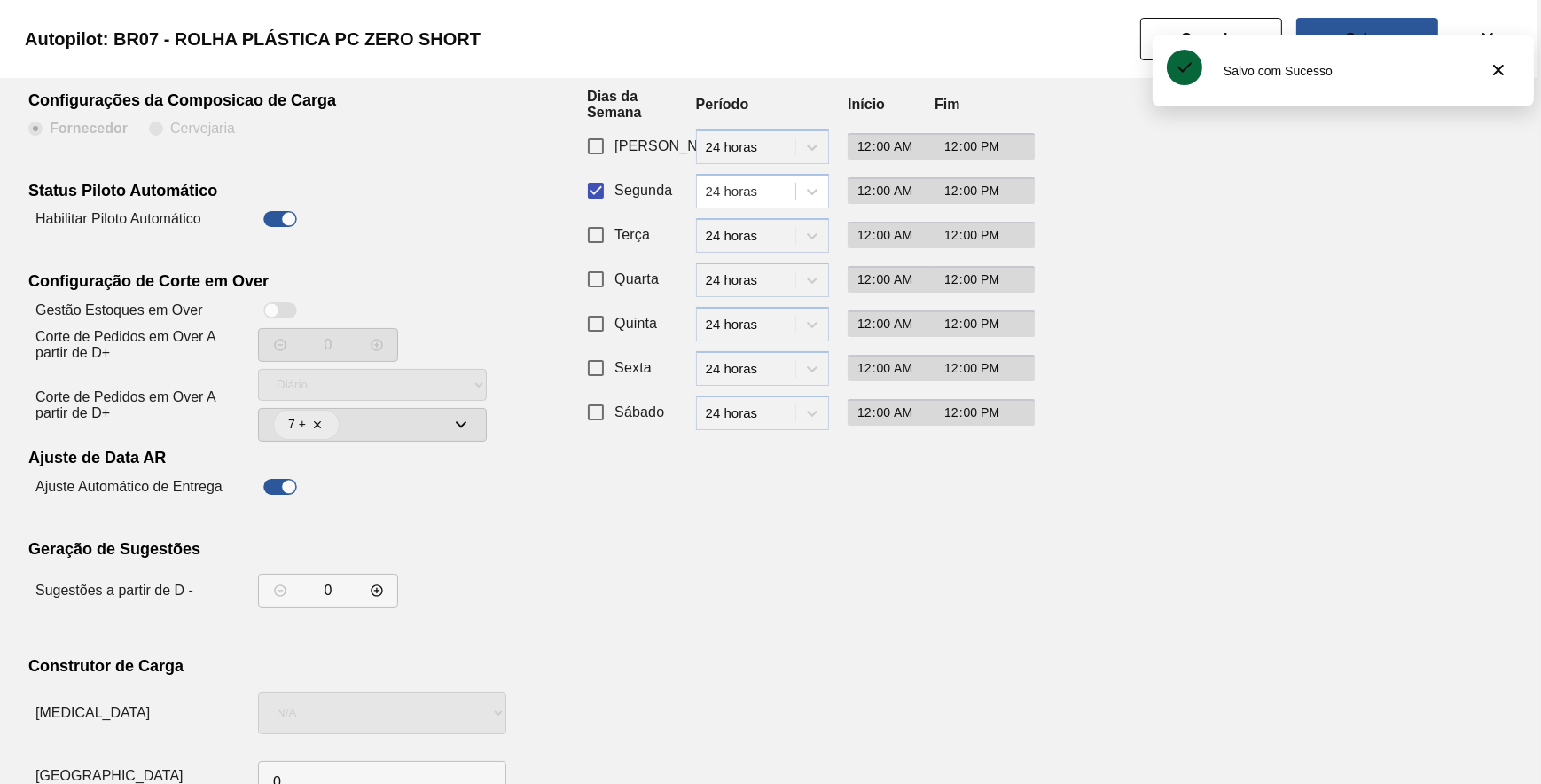
scroll to position [151, 0]
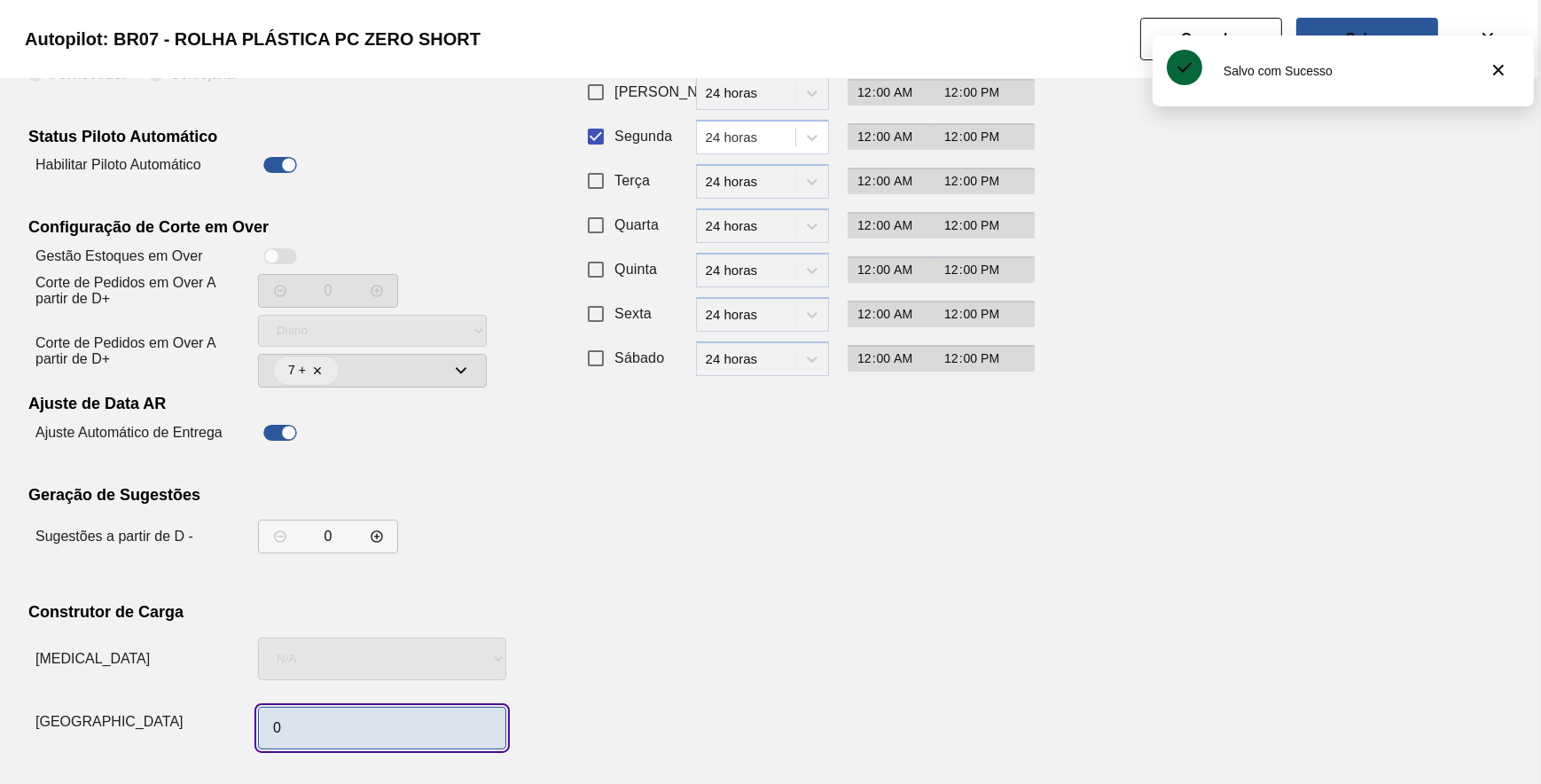
drag, startPoint x: 381, startPoint y: 726, endPoint x: 390, endPoint y: 725, distance: 9.1
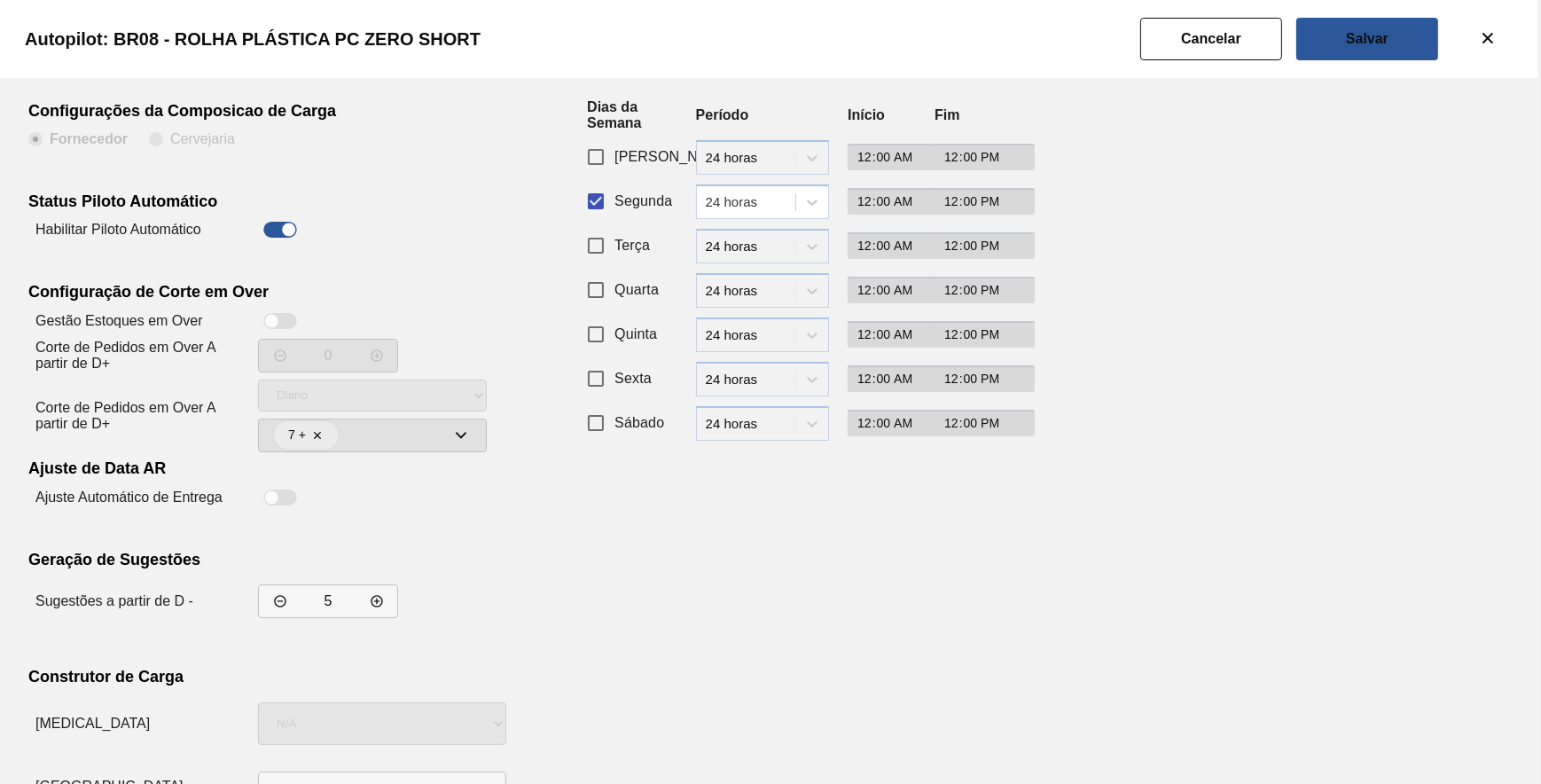
scroll to position [151, 0]
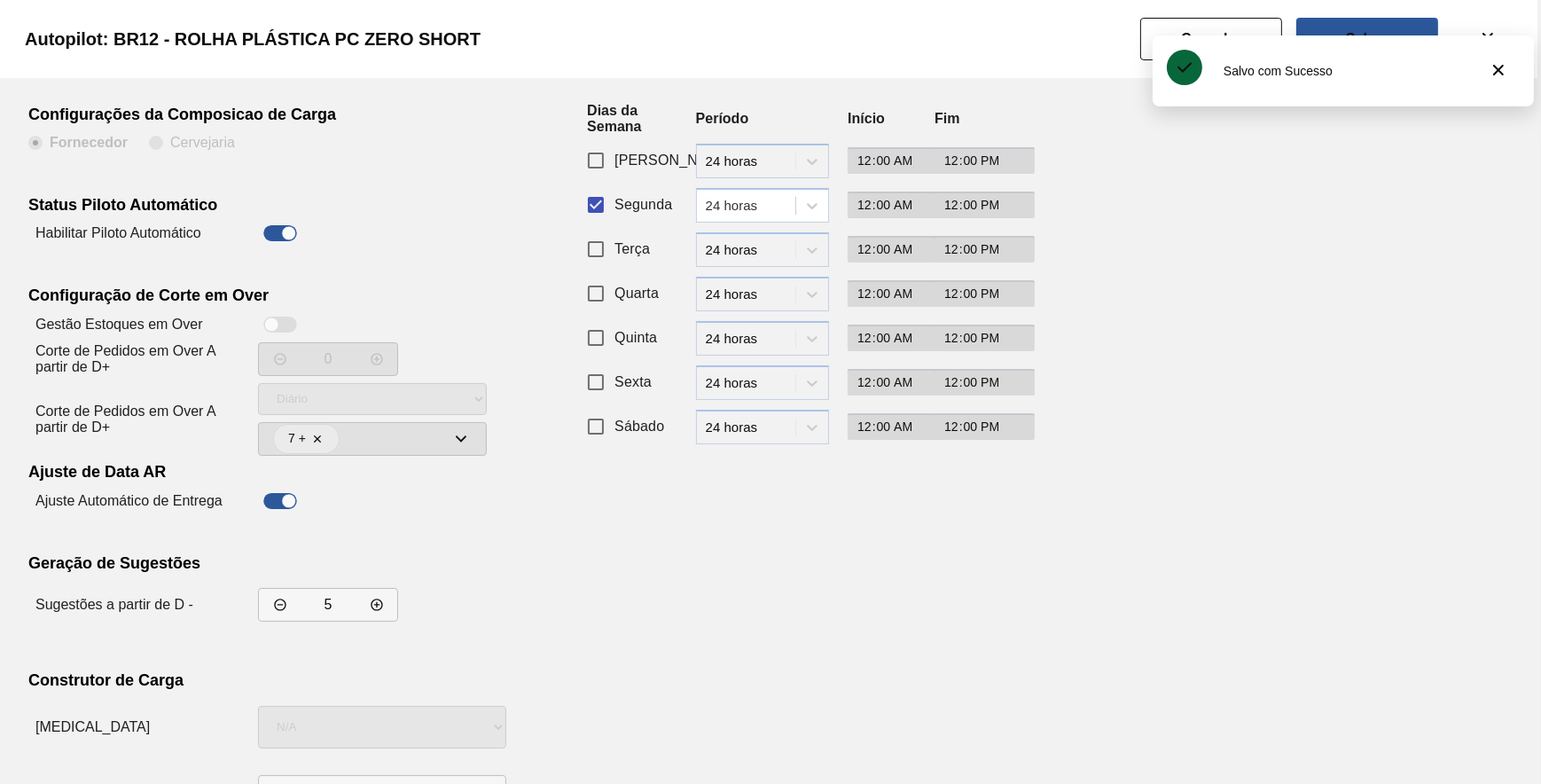
scroll to position [151, 0]
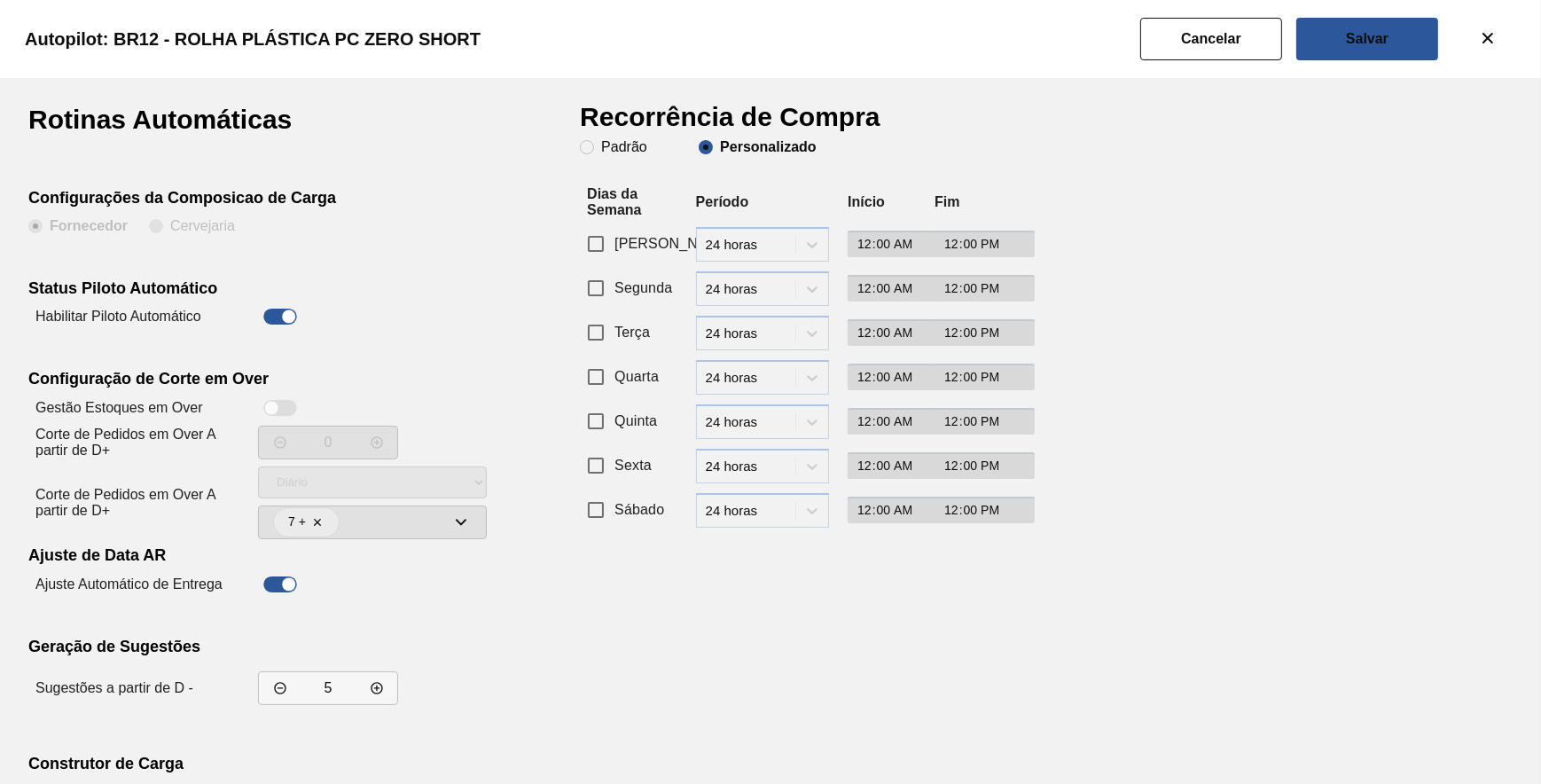
drag, startPoint x: 612, startPoint y: 287, endPoint x: 576, endPoint y: 392, distance: 111.0
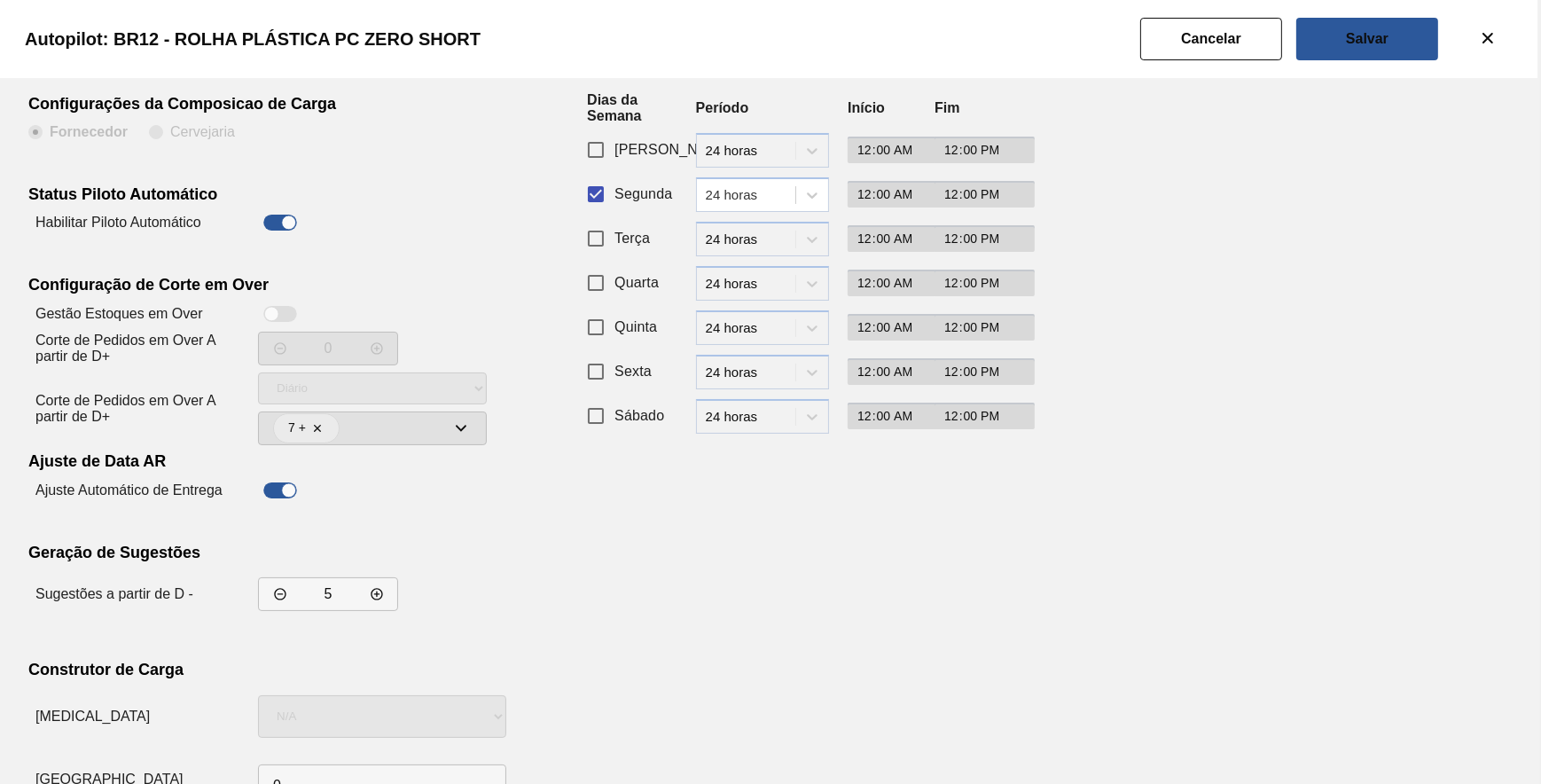
scroll to position [151, 0]
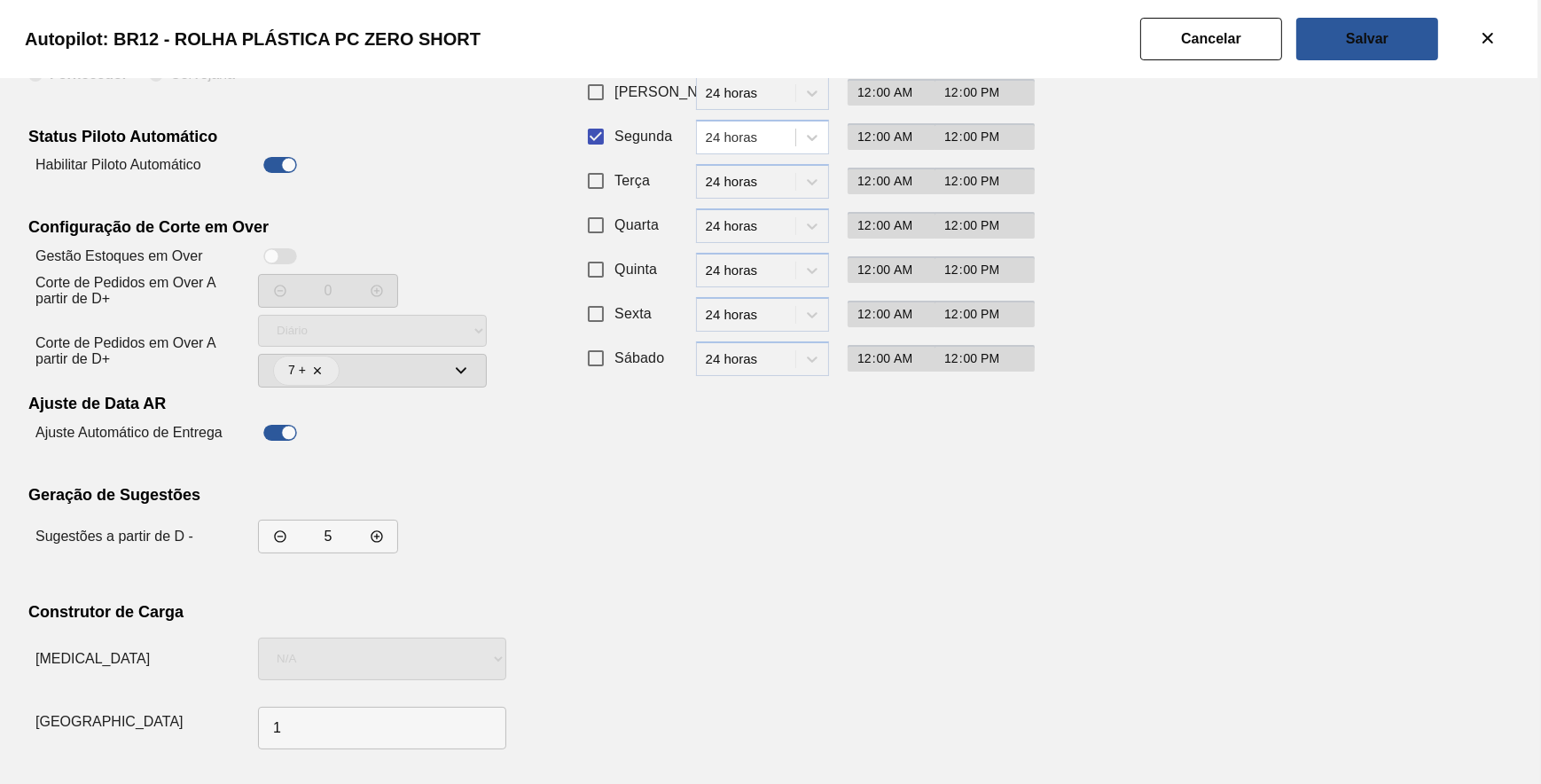
drag, startPoint x: 800, startPoint y: 594, endPoint x: 807, endPoint y: 583, distance: 13.0
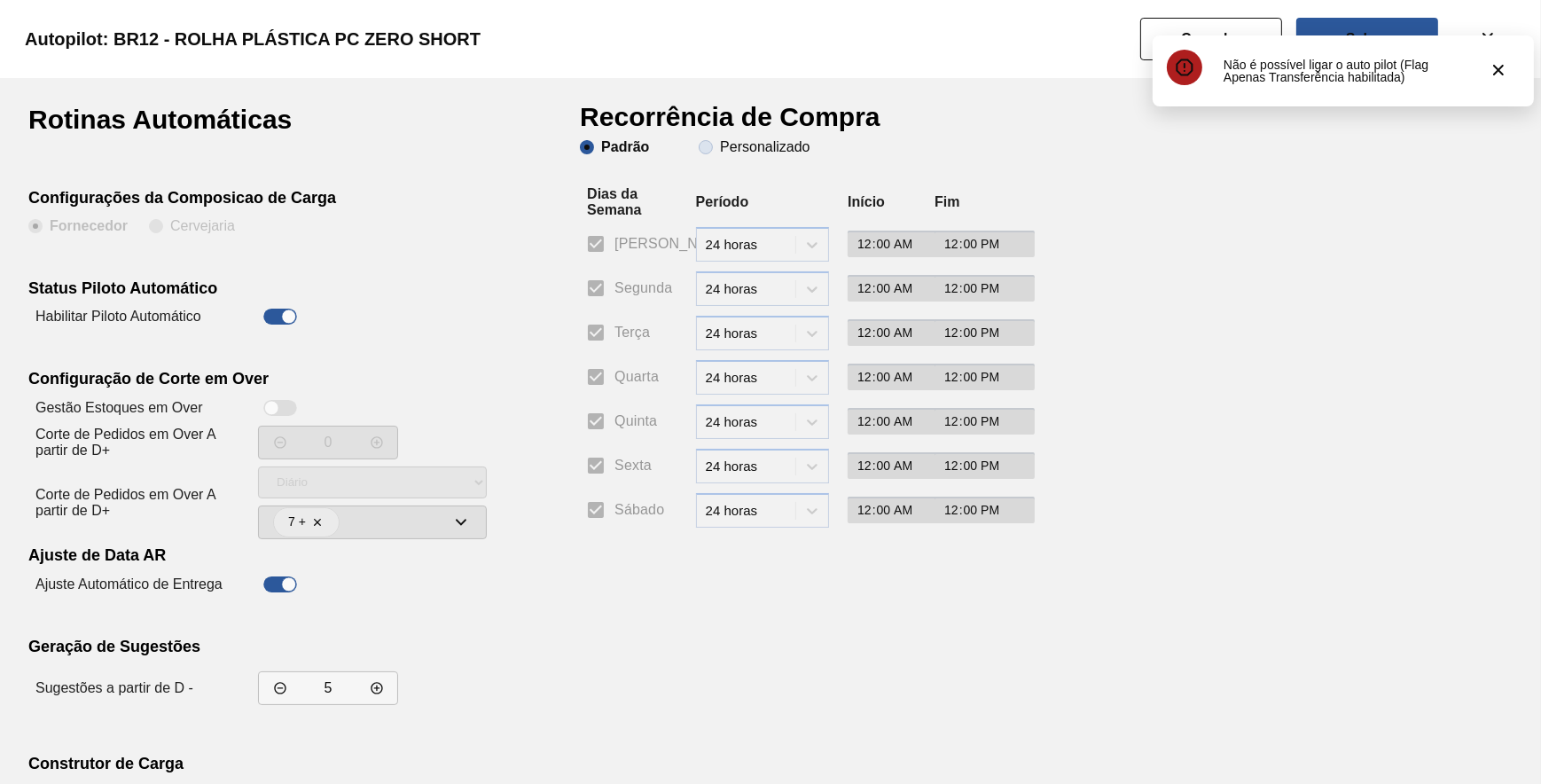
drag, startPoint x: 785, startPoint y: 159, endPoint x: 778, endPoint y: 150, distance: 11.4
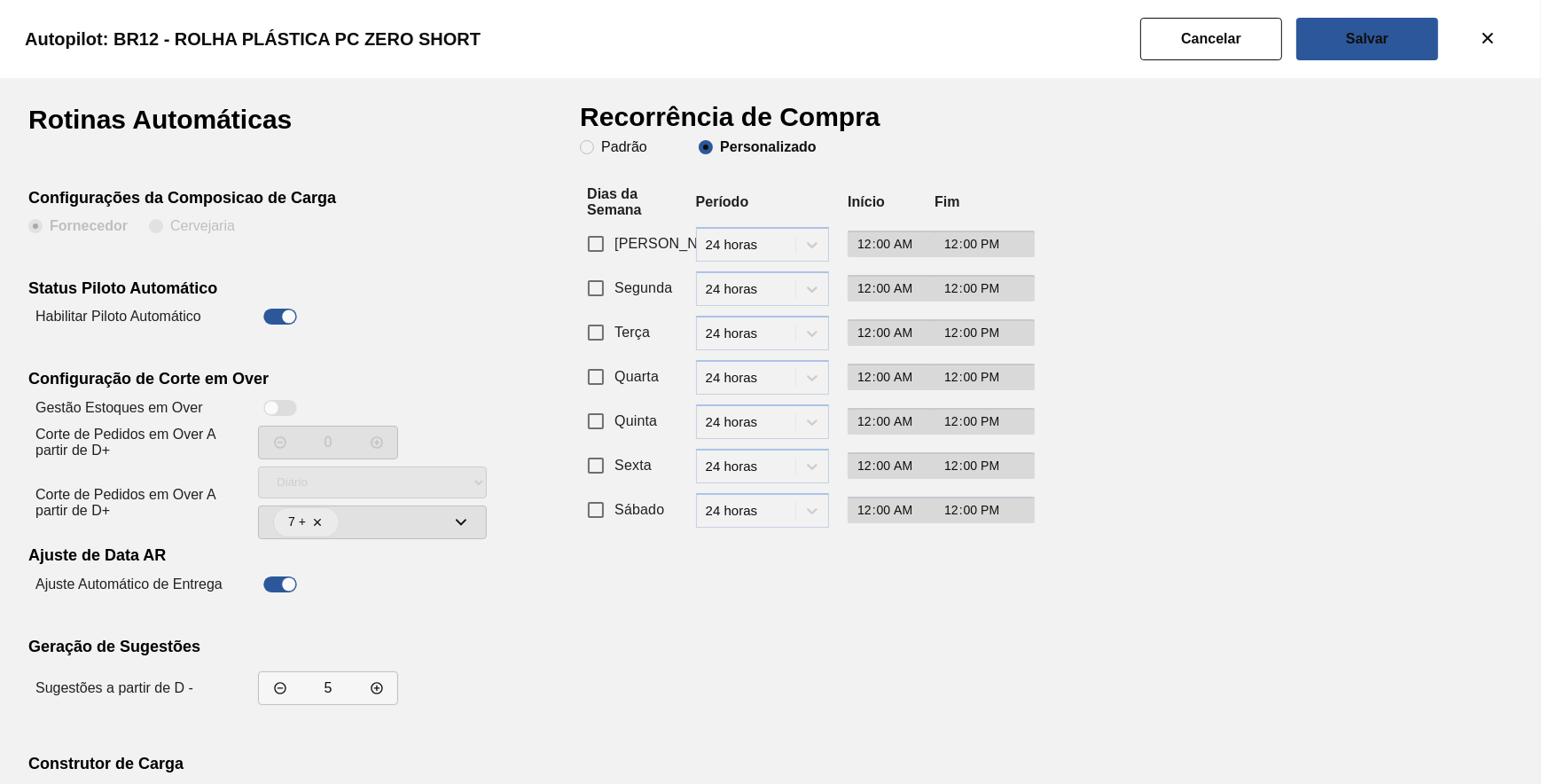
drag, startPoint x: 728, startPoint y: 148, endPoint x: 717, endPoint y: 155, distance: 13.0
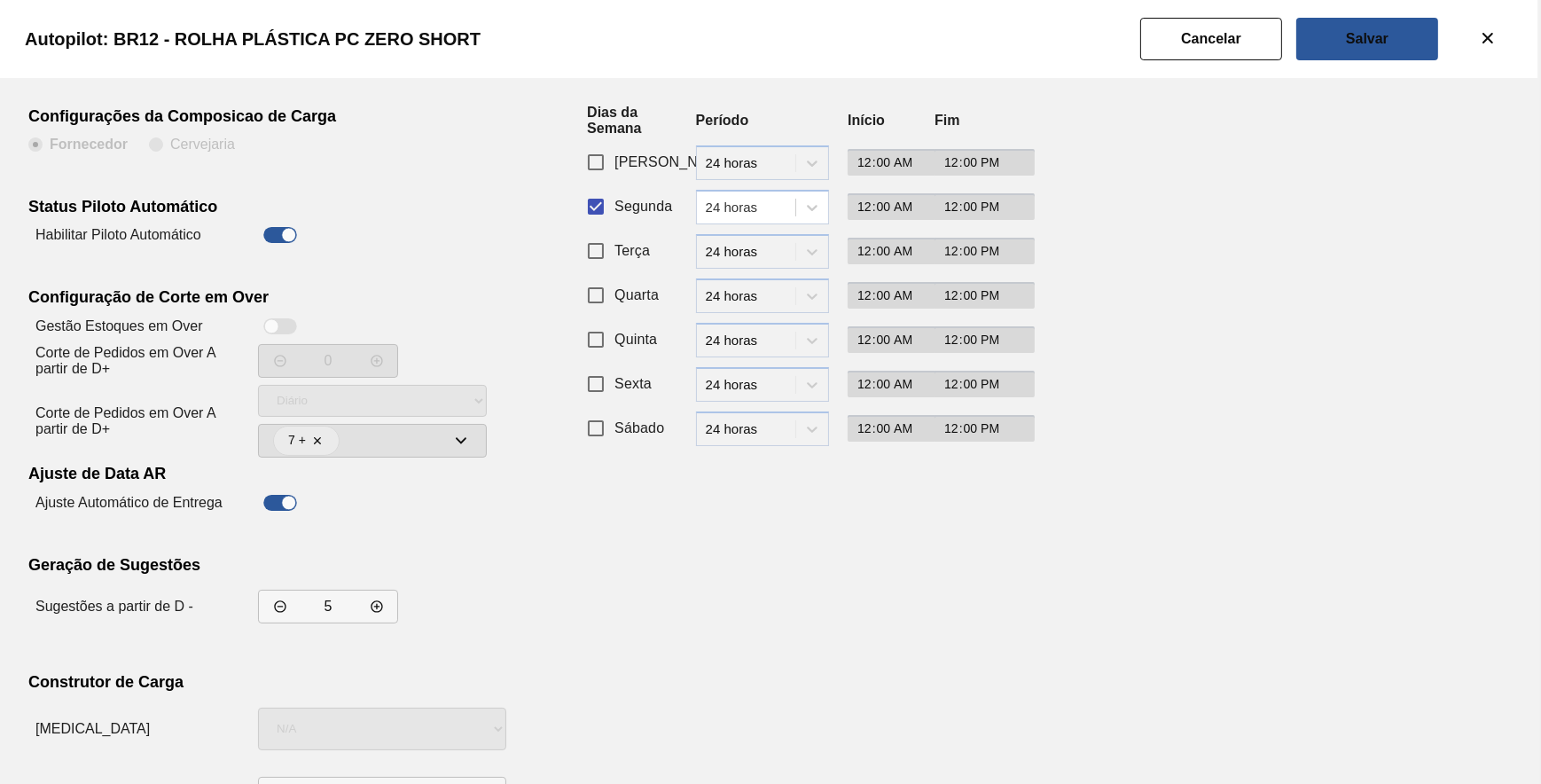
scroll to position [151, 0]
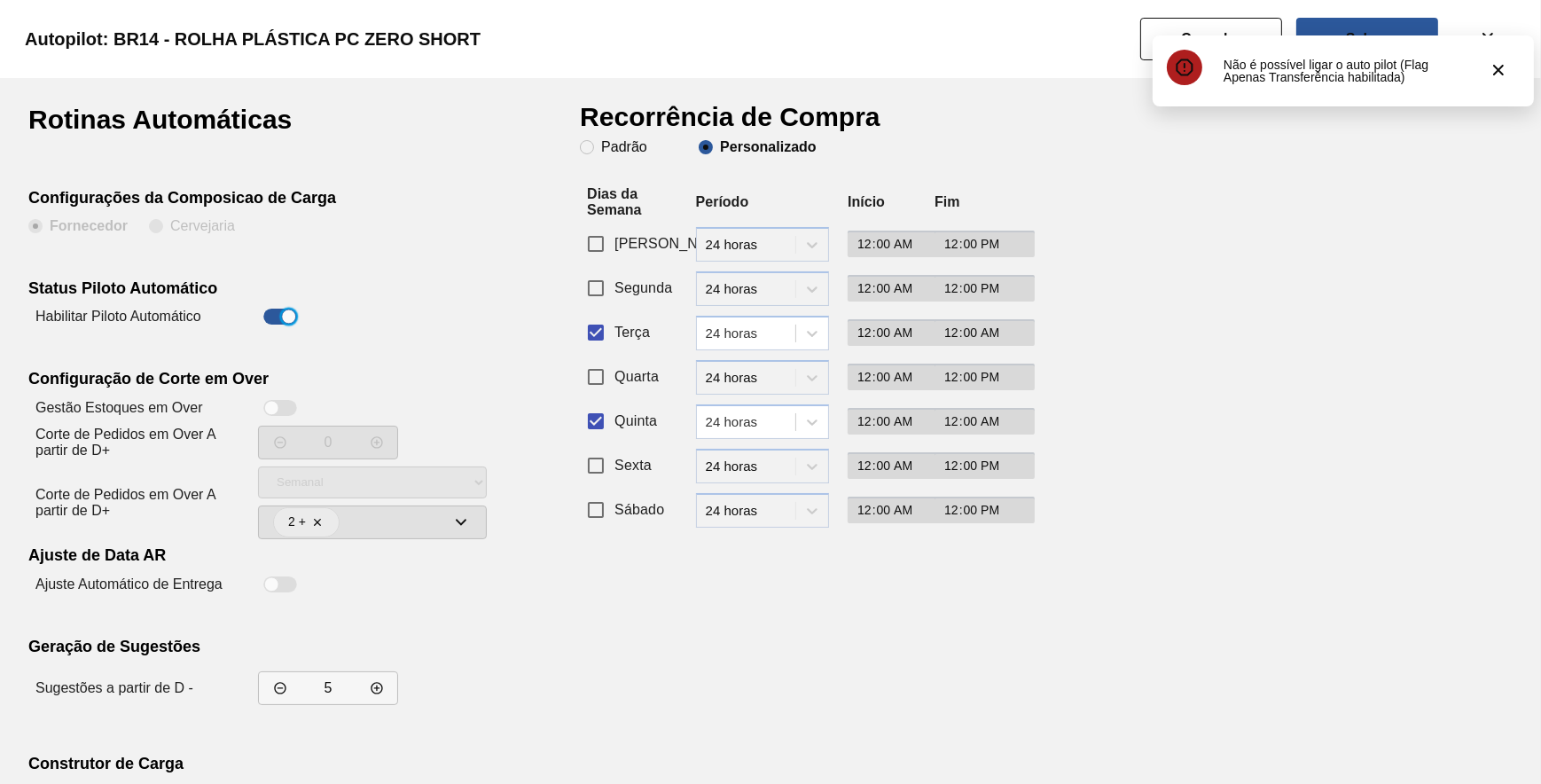
drag, startPoint x: 595, startPoint y: 342, endPoint x: 610, endPoint y: 302, distance: 42.7
drag, startPoint x: 602, startPoint y: 288, endPoint x: 598, endPoint y: 404, distance: 116.1
drag, startPoint x: 598, startPoint y: 422, endPoint x: 584, endPoint y: 477, distance: 56.8
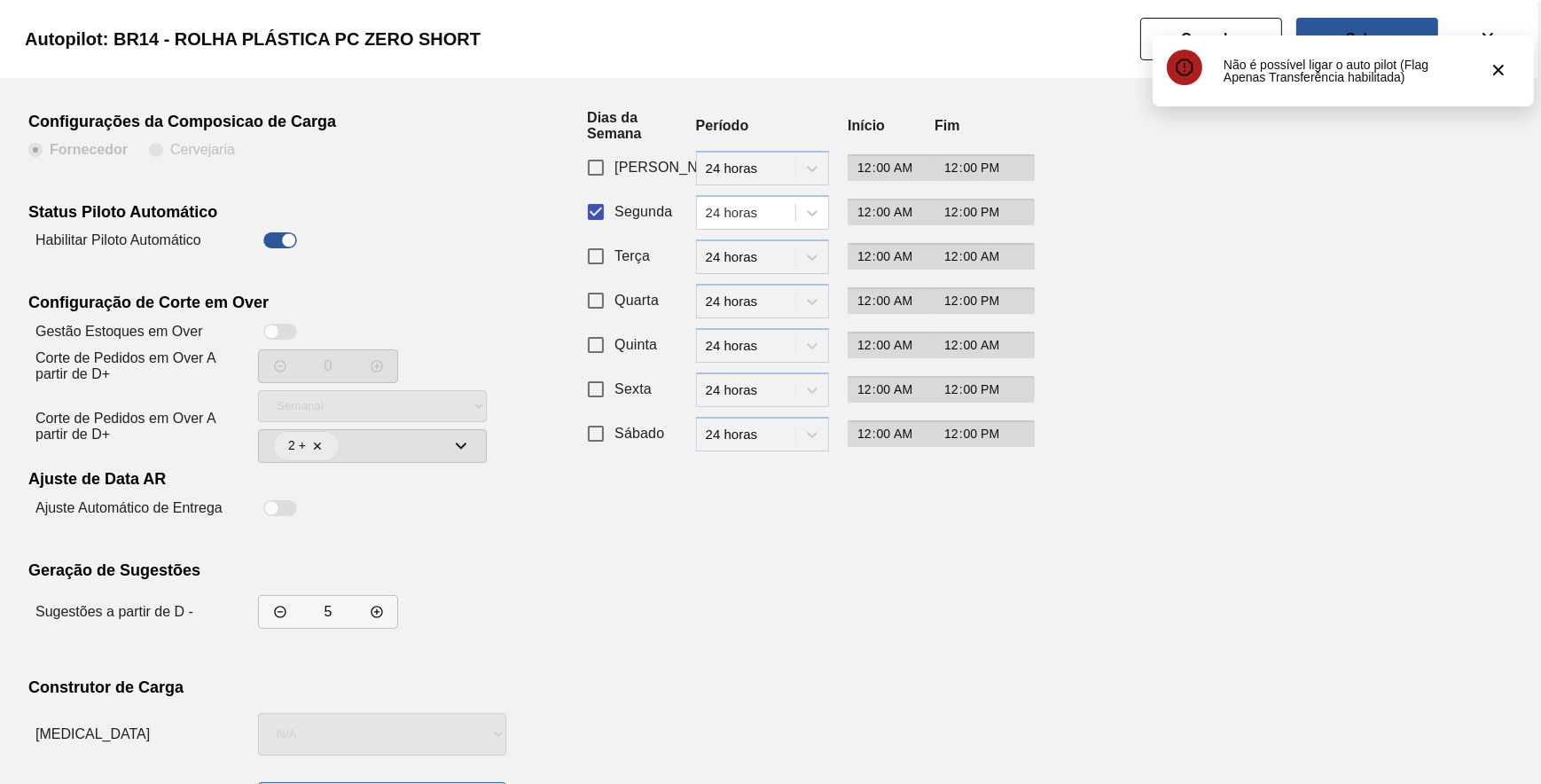
scroll to position [151, 0]
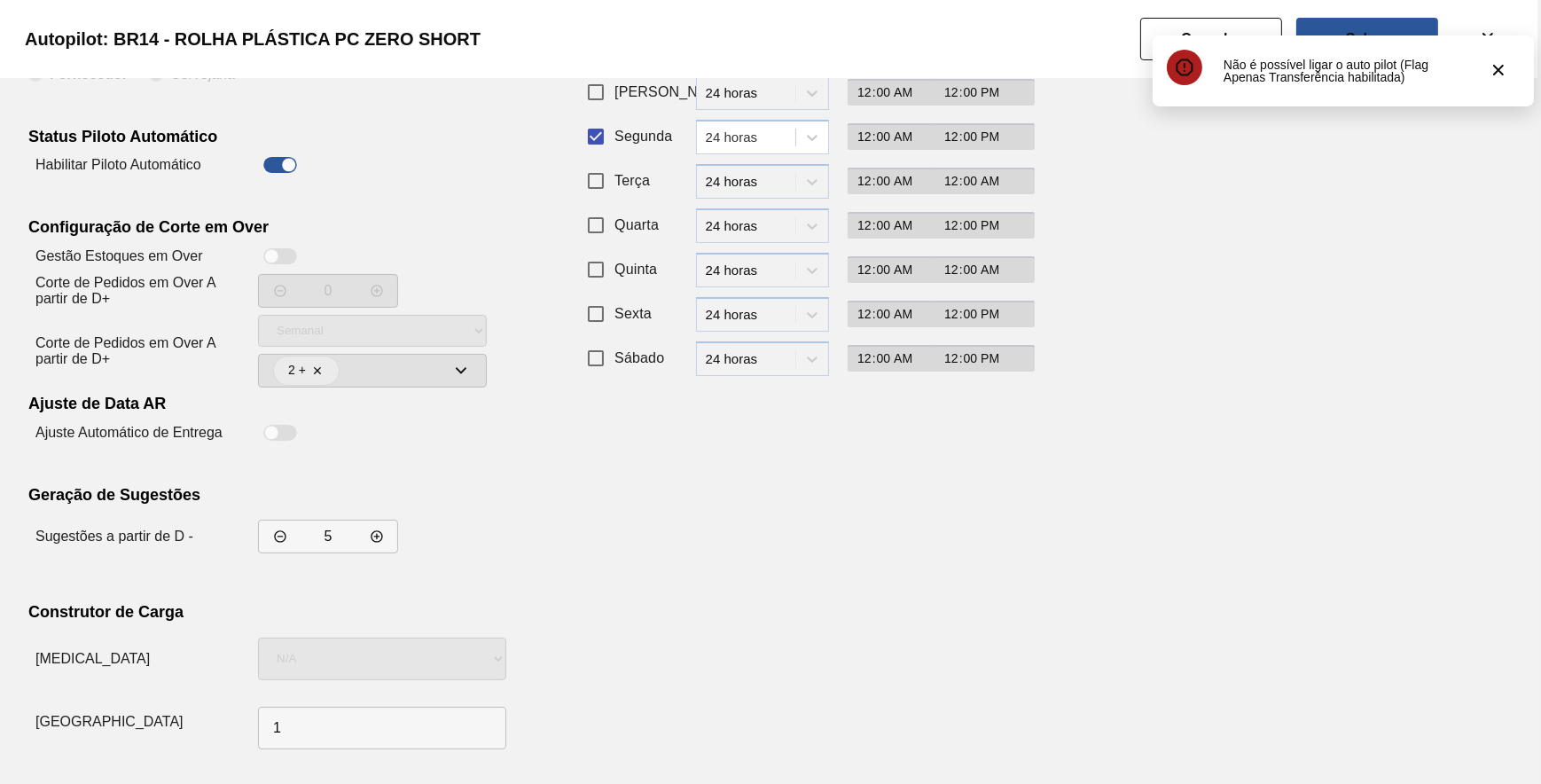
drag, startPoint x: 812, startPoint y: 600, endPoint x: 851, endPoint y: 532, distance: 78.4
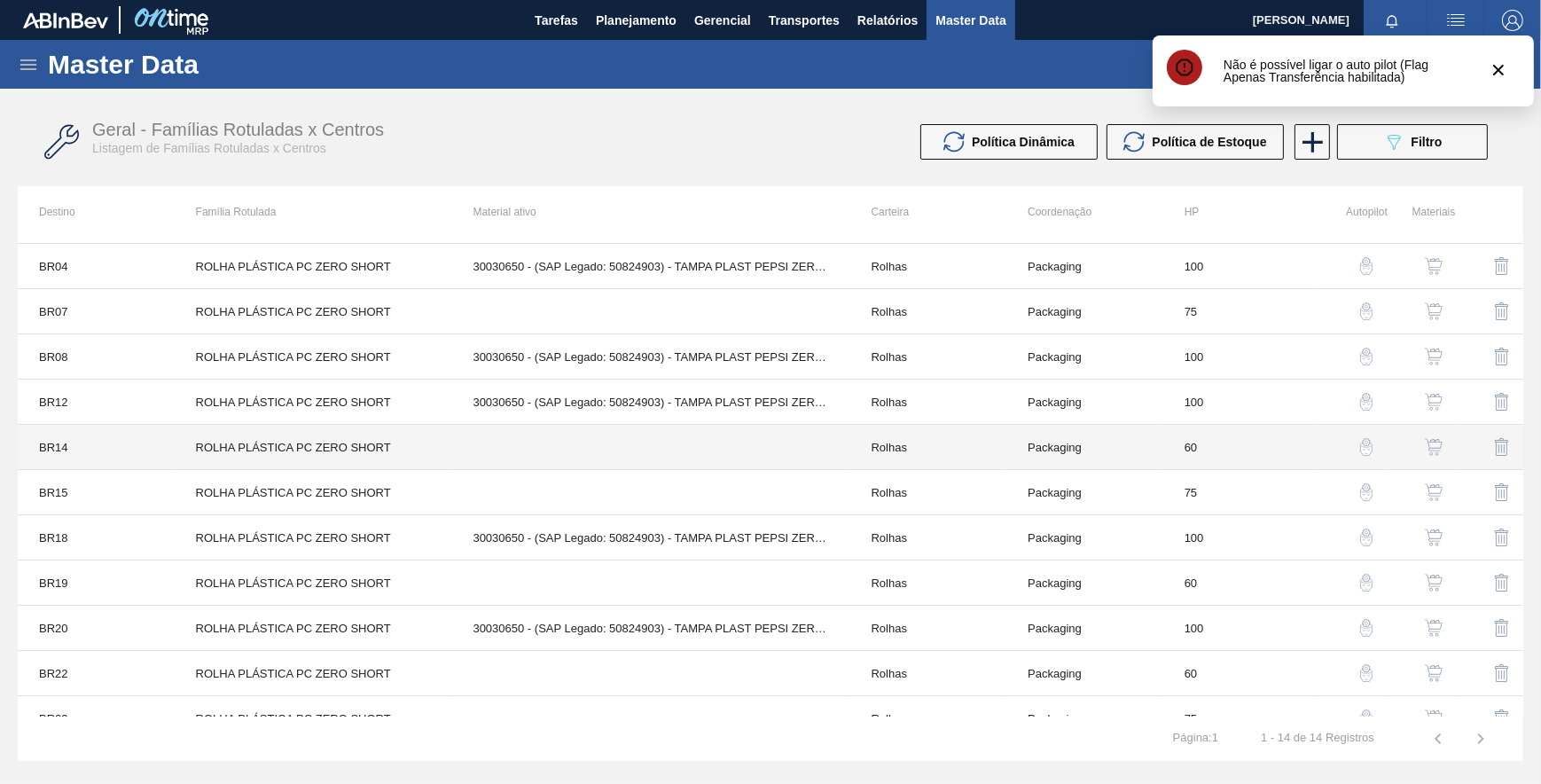
scroll to position [152, 0]
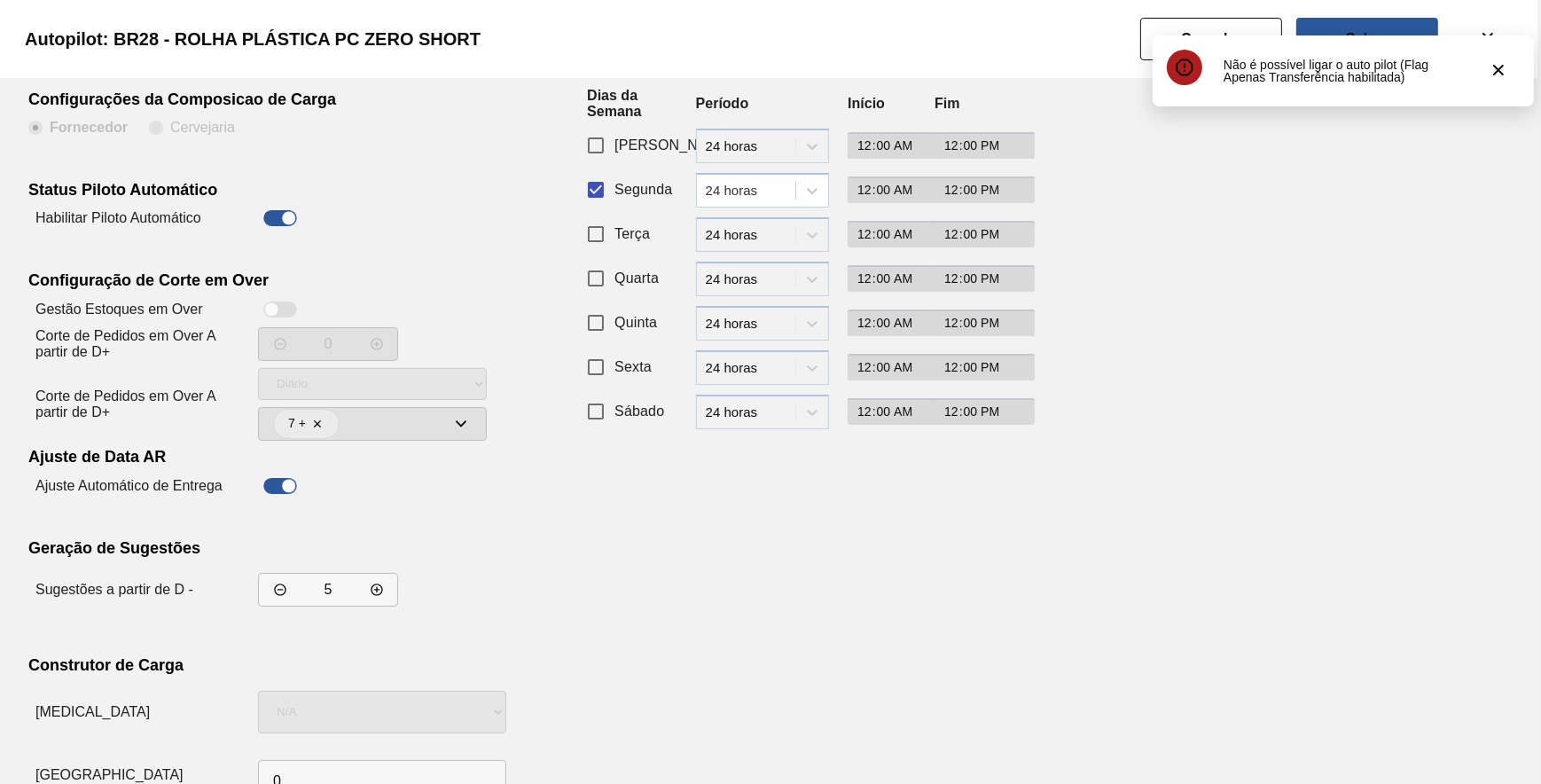
scroll to position [151, 0]
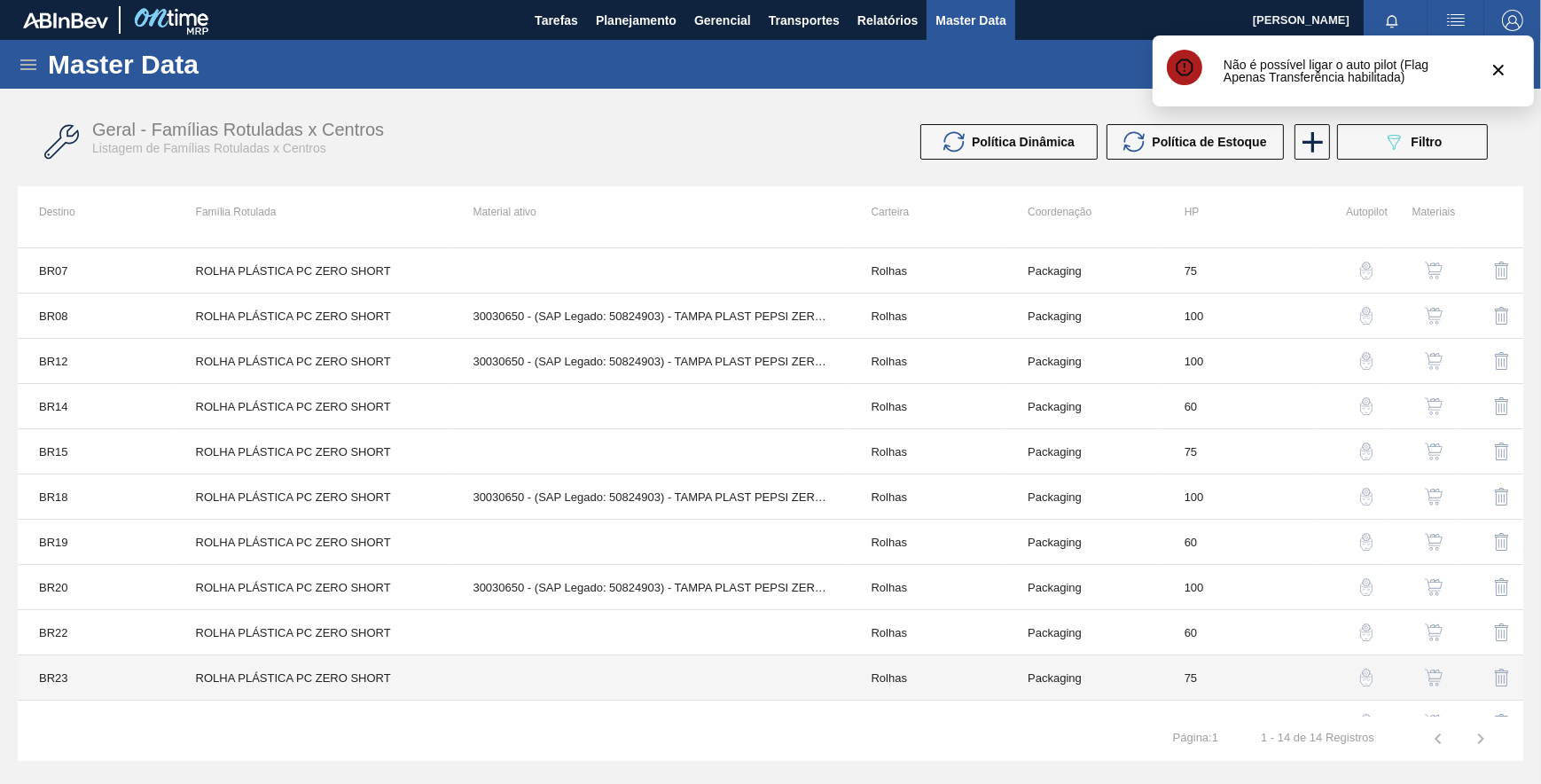
scroll to position [152, 0]
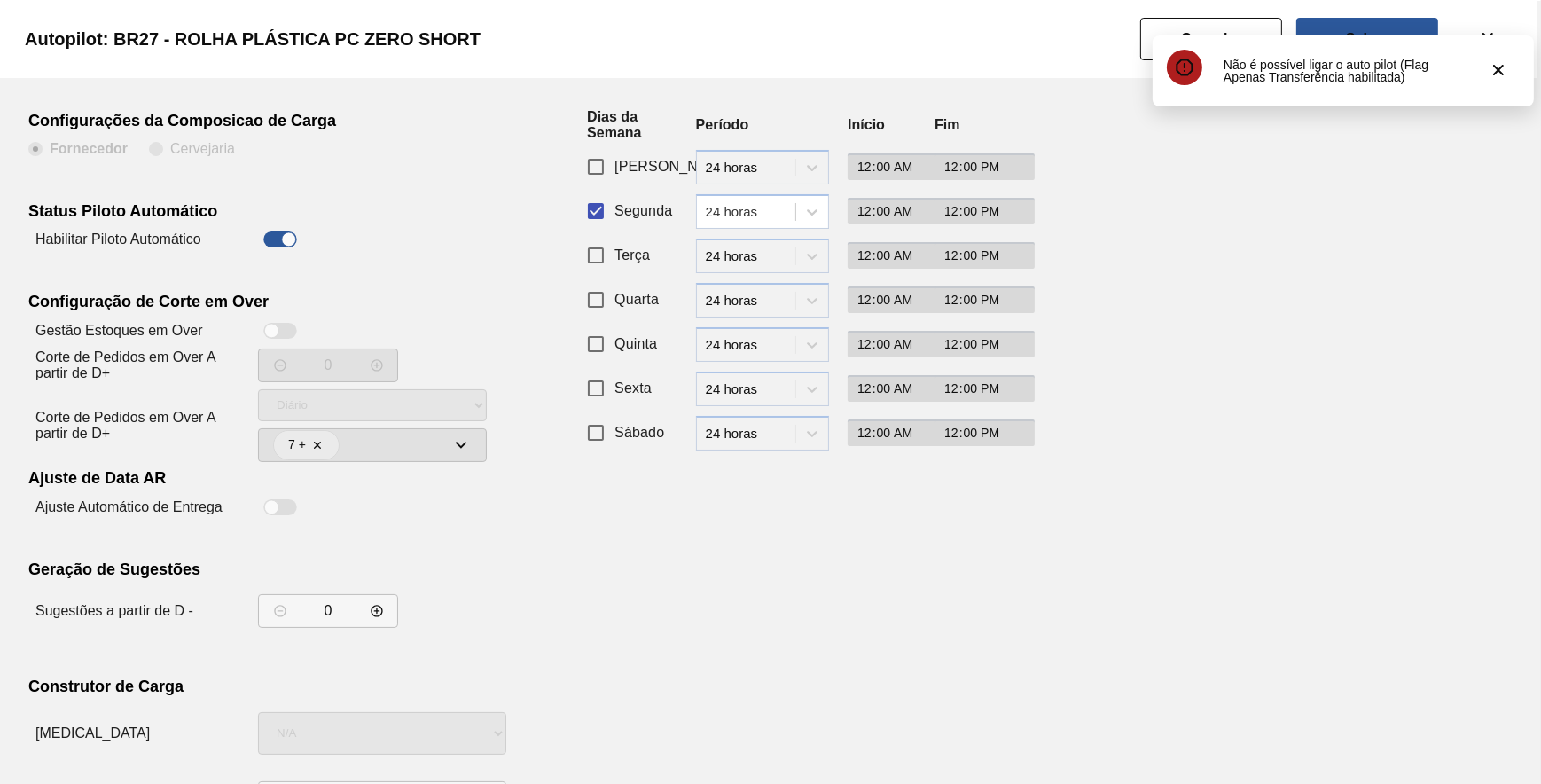
scroll to position [151, 0]
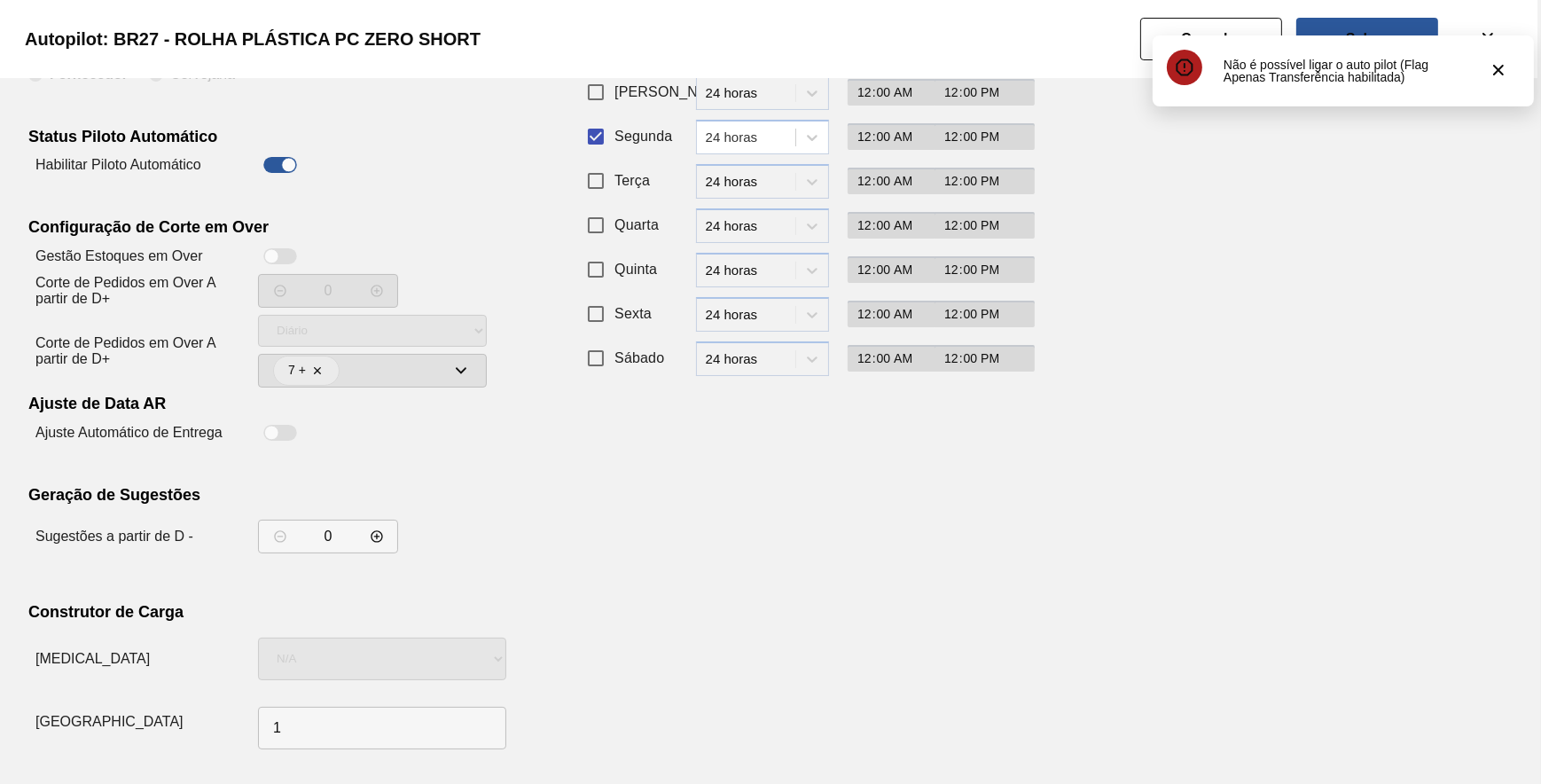
drag, startPoint x: 849, startPoint y: 506, endPoint x: 876, endPoint y: 479, distance: 38.2
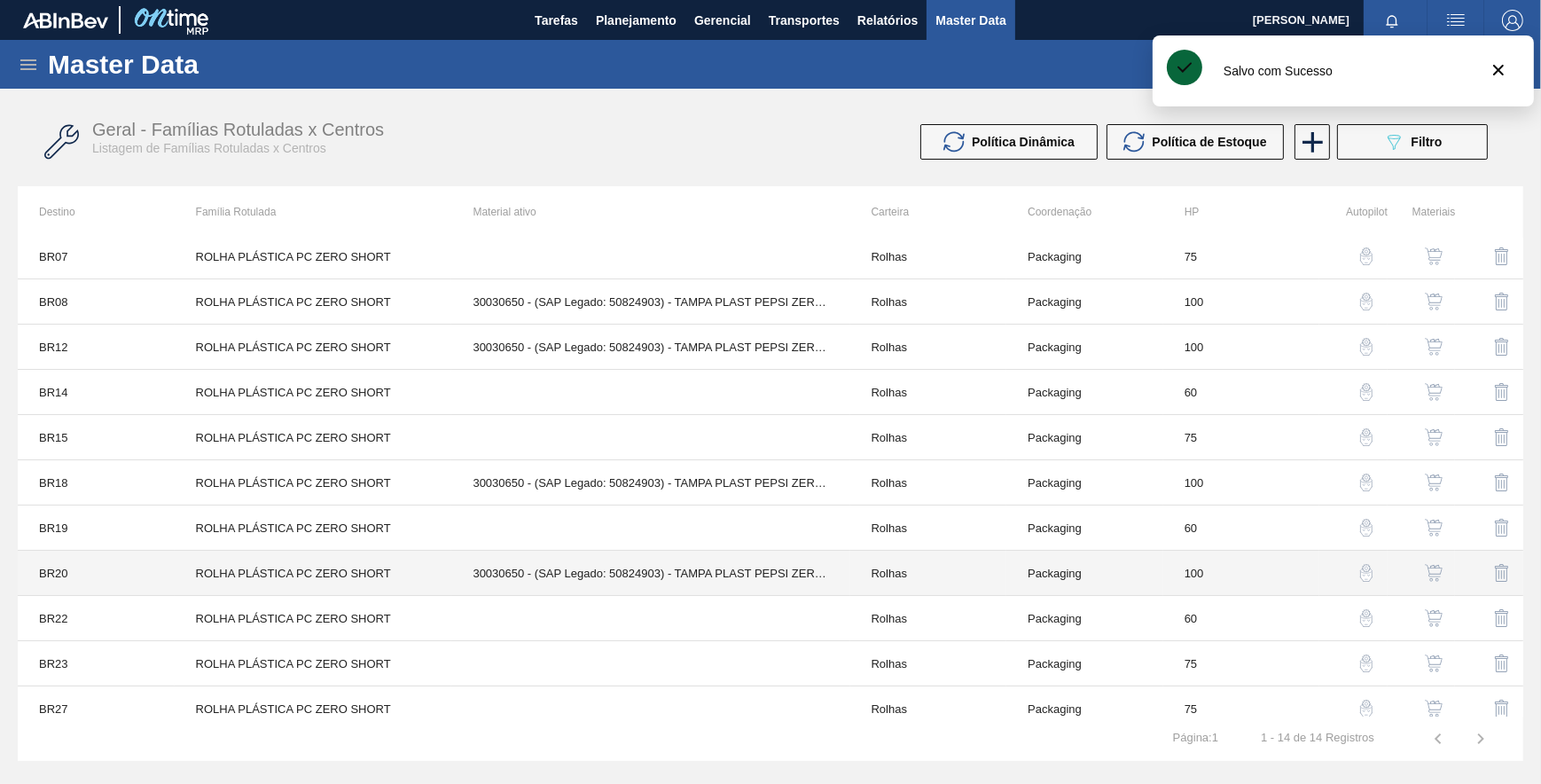
scroll to position [152, 0]
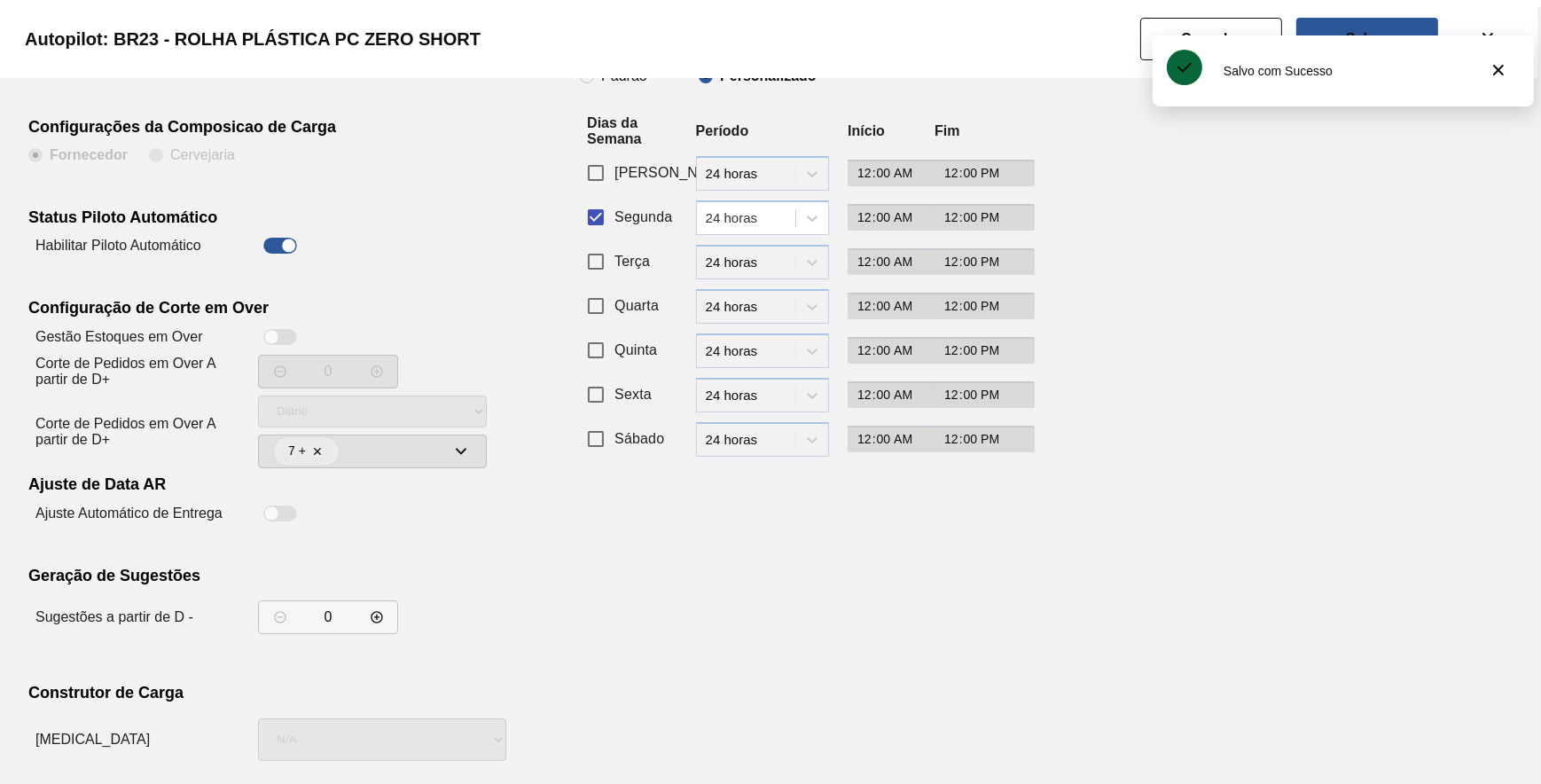
scroll to position [151, 0]
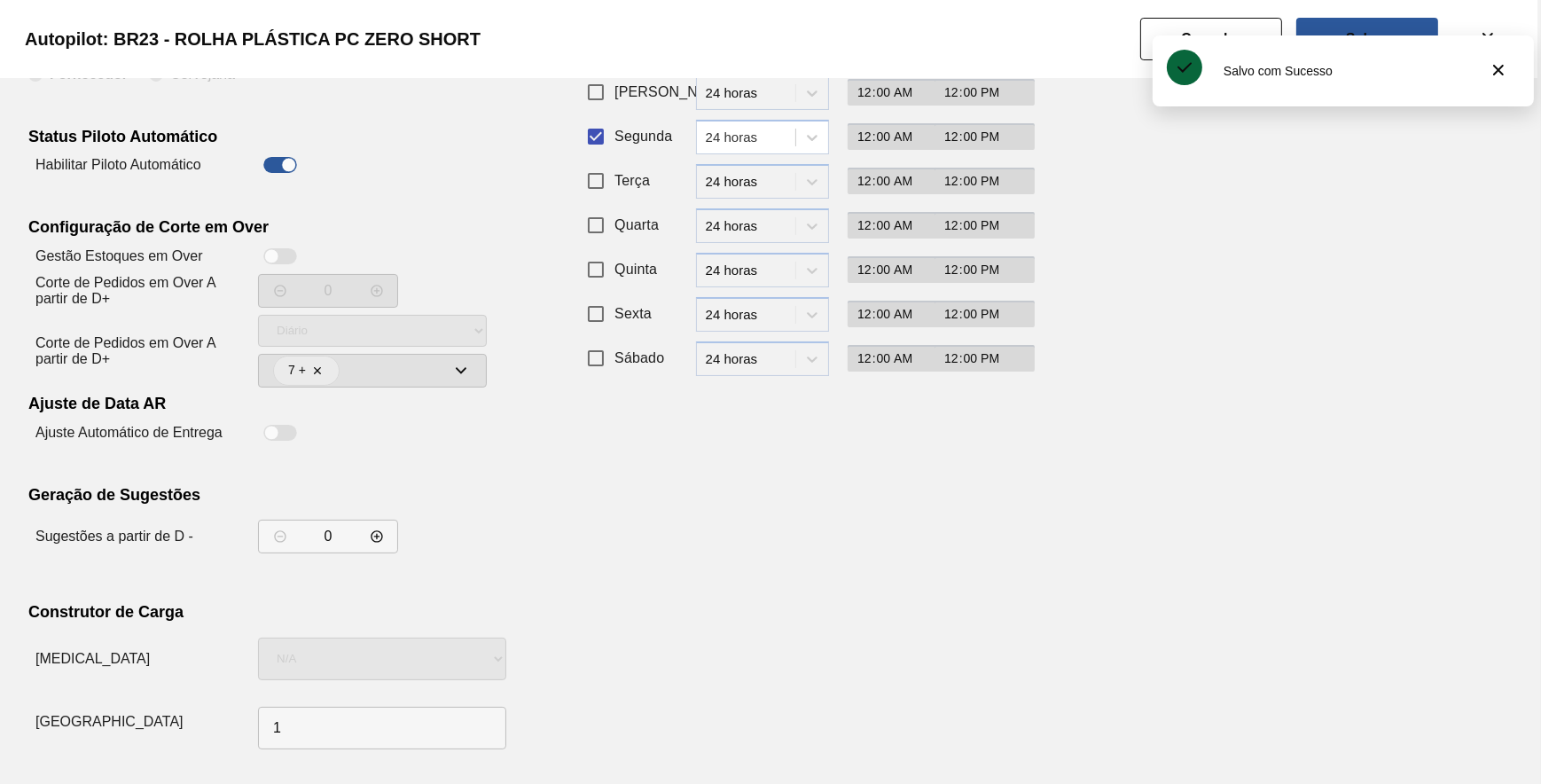
drag, startPoint x: 968, startPoint y: 491, endPoint x: 969, endPoint y: 481, distance: 10.0
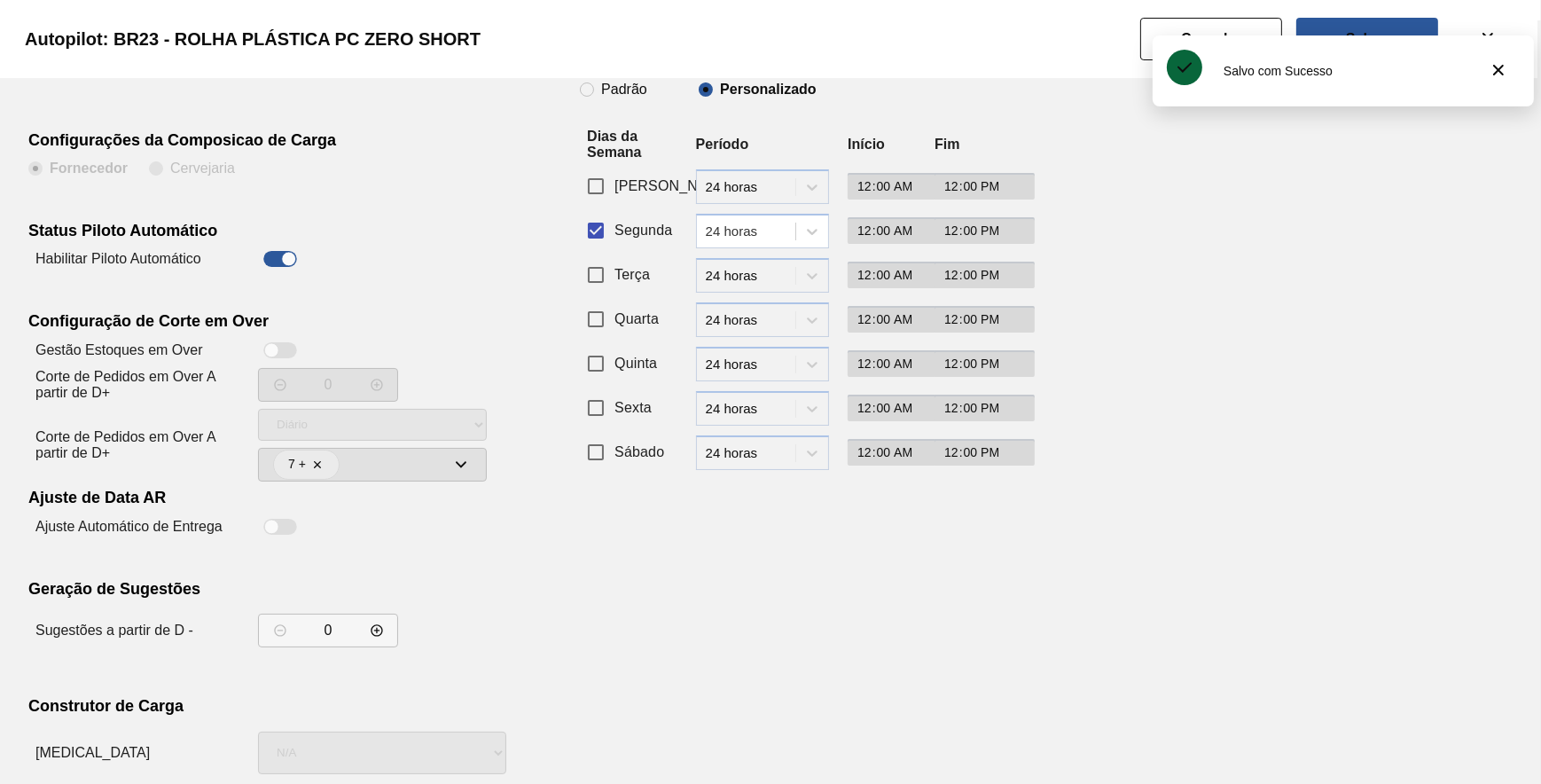
scroll to position [0, 0]
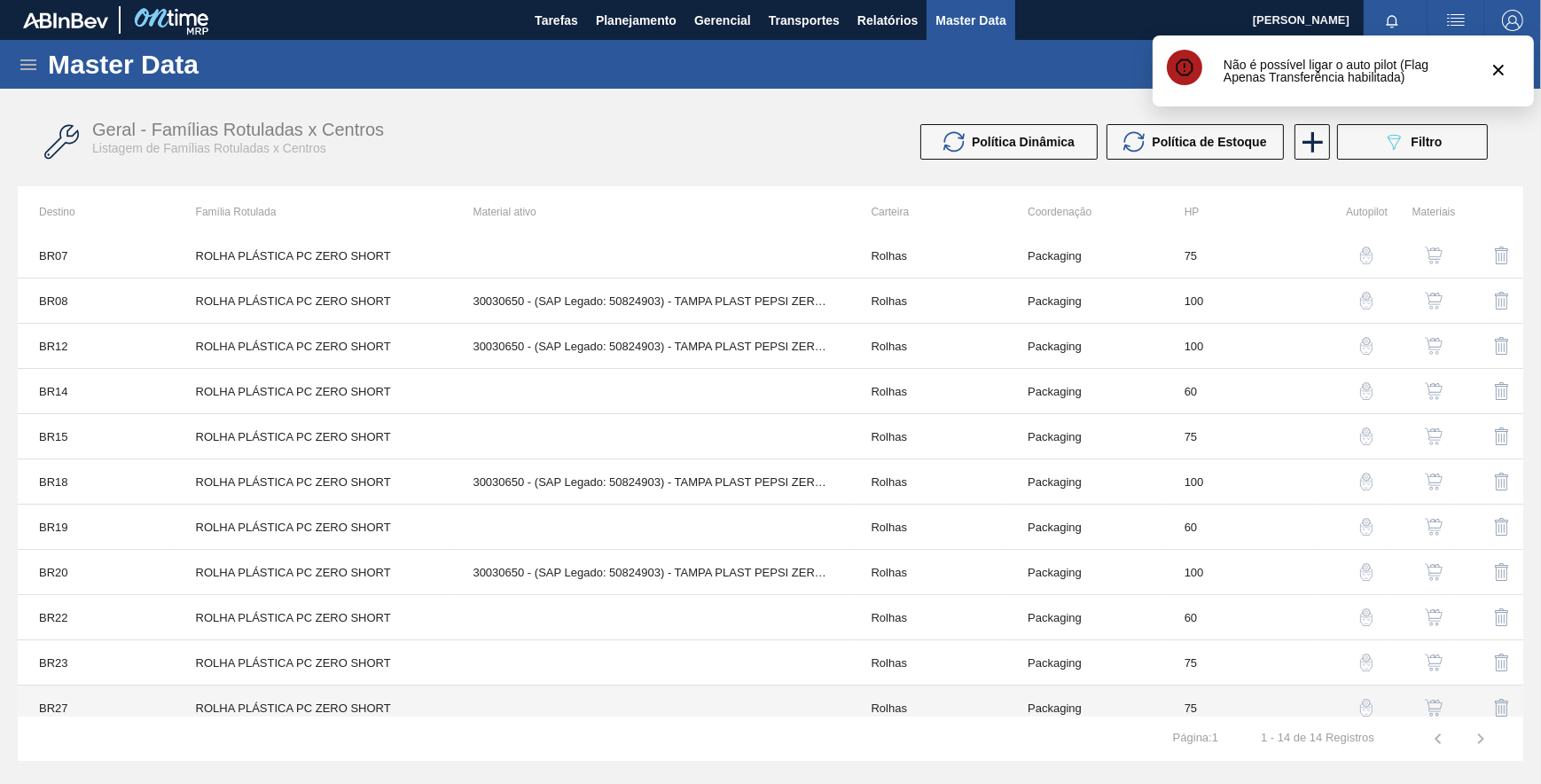
scroll to position [152, 0]
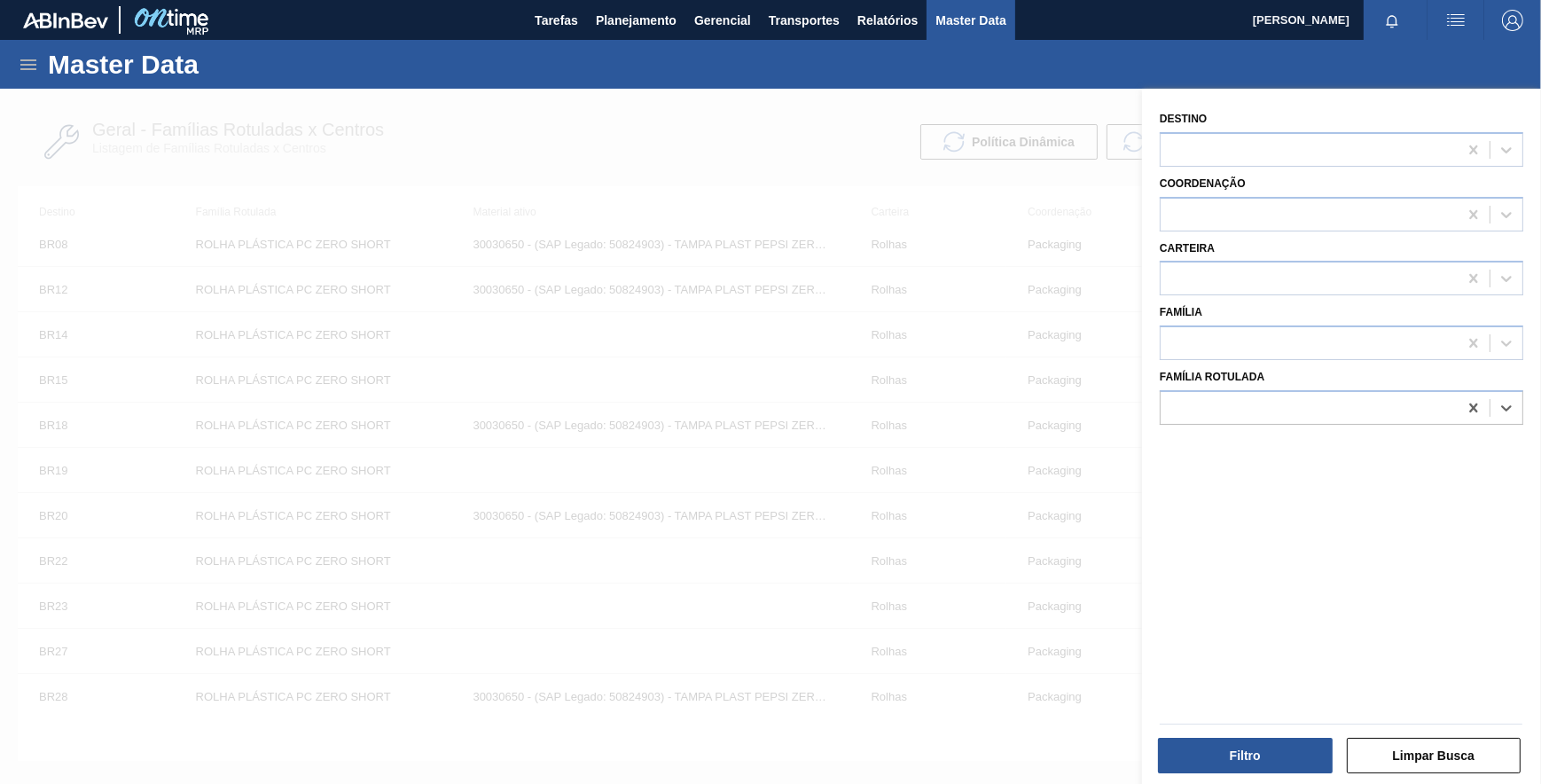
paste Rotulada "TAMPA PLAST INJECAP 3040 SUKITA S/ LINER"
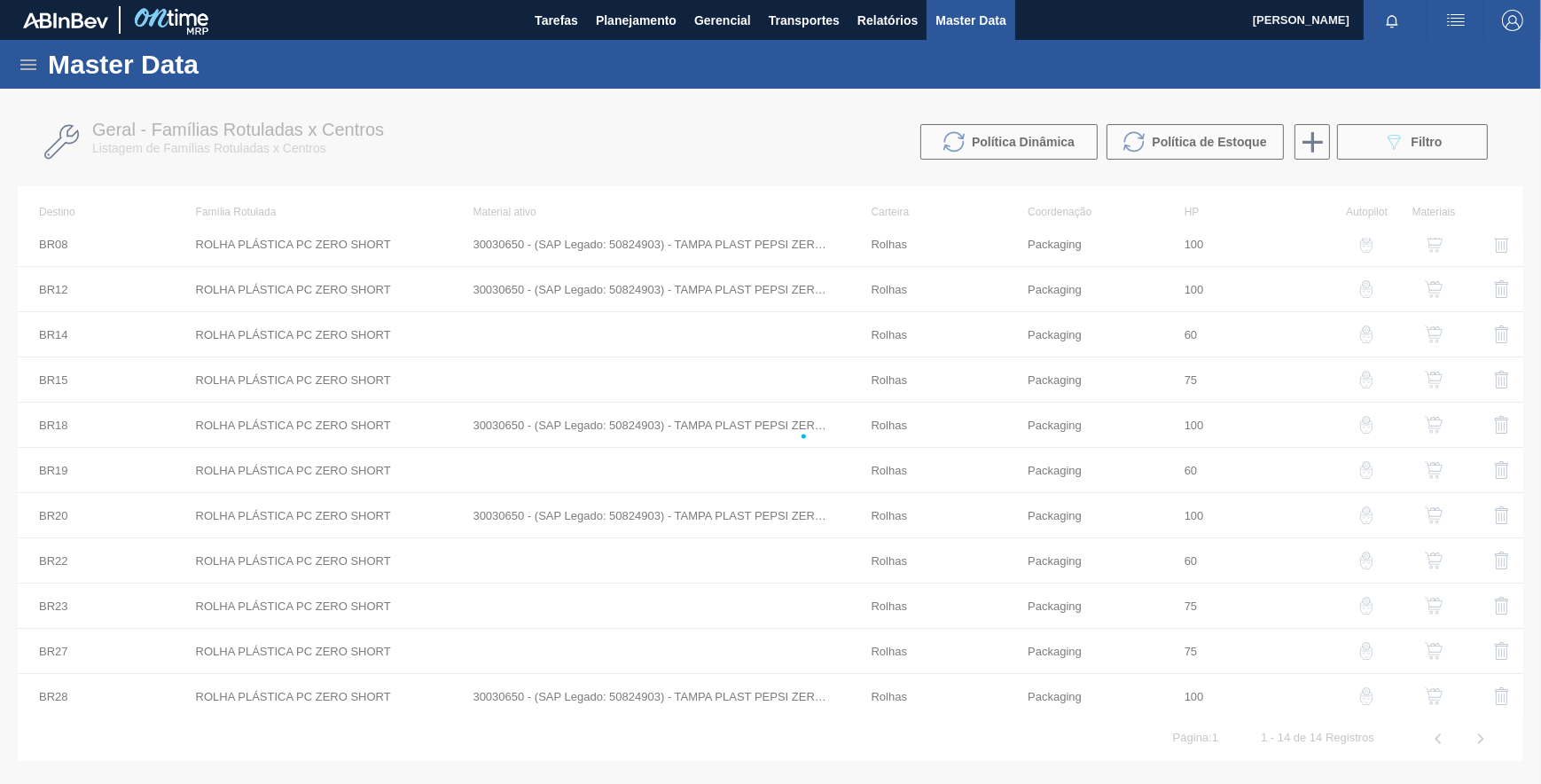
scroll to position [0, 0]
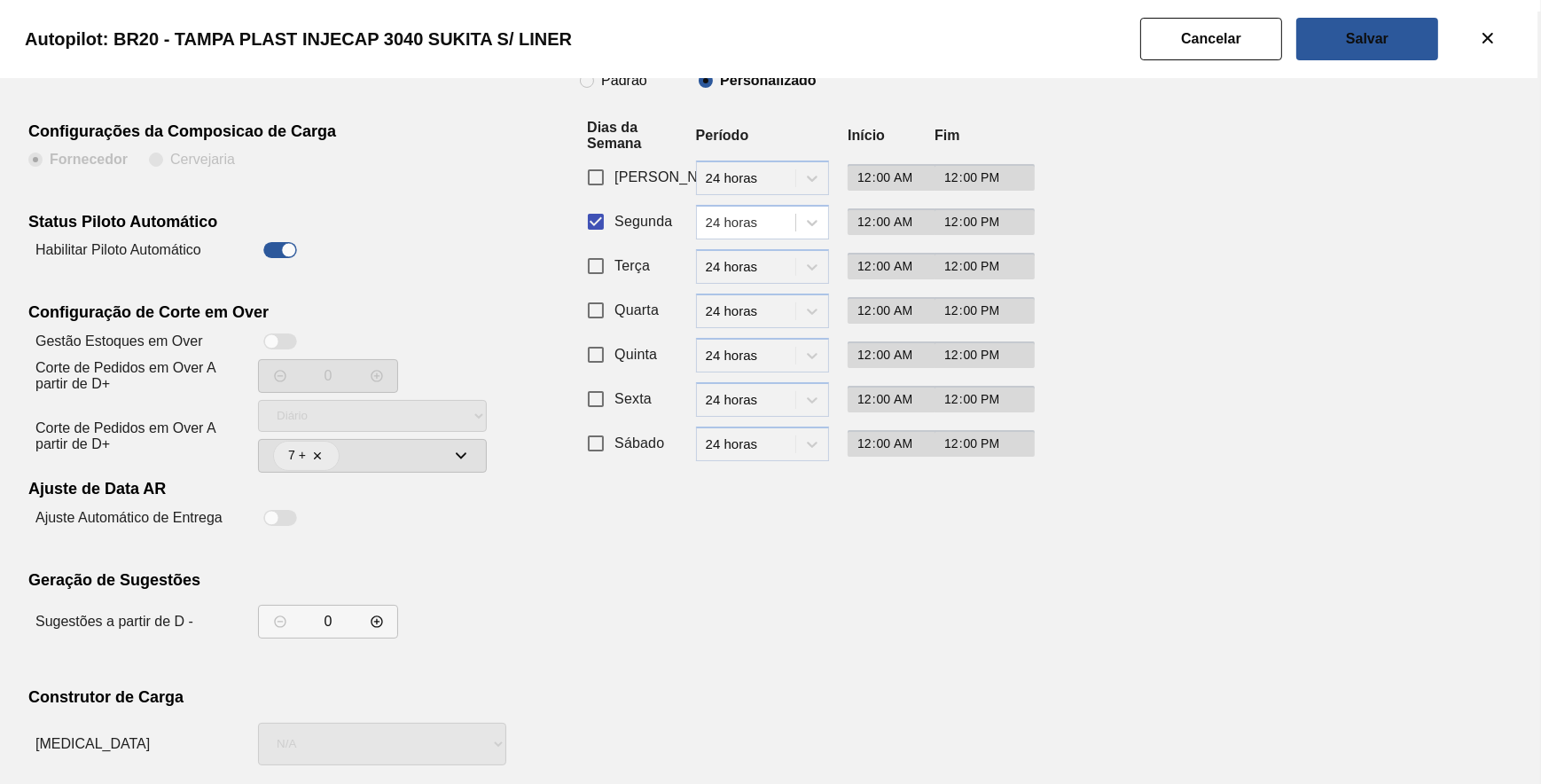
scroll to position [151, 0]
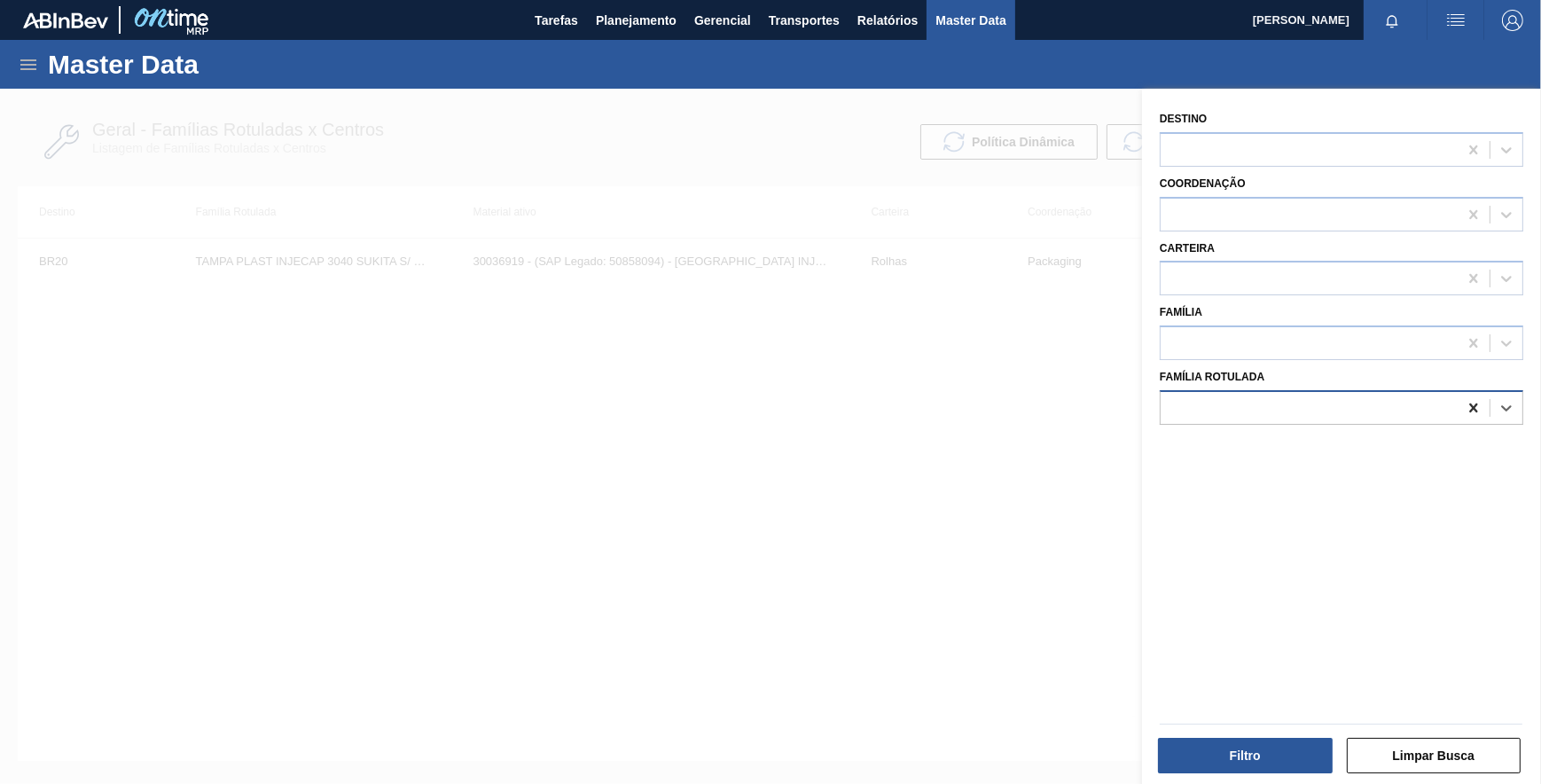
drag, startPoint x: 1475, startPoint y: 402, endPoint x: 1442, endPoint y: 412, distance: 34.5
paste Rotulada "TAMPA PLAST INJECAP 3040 PEPSI S/ LINER"
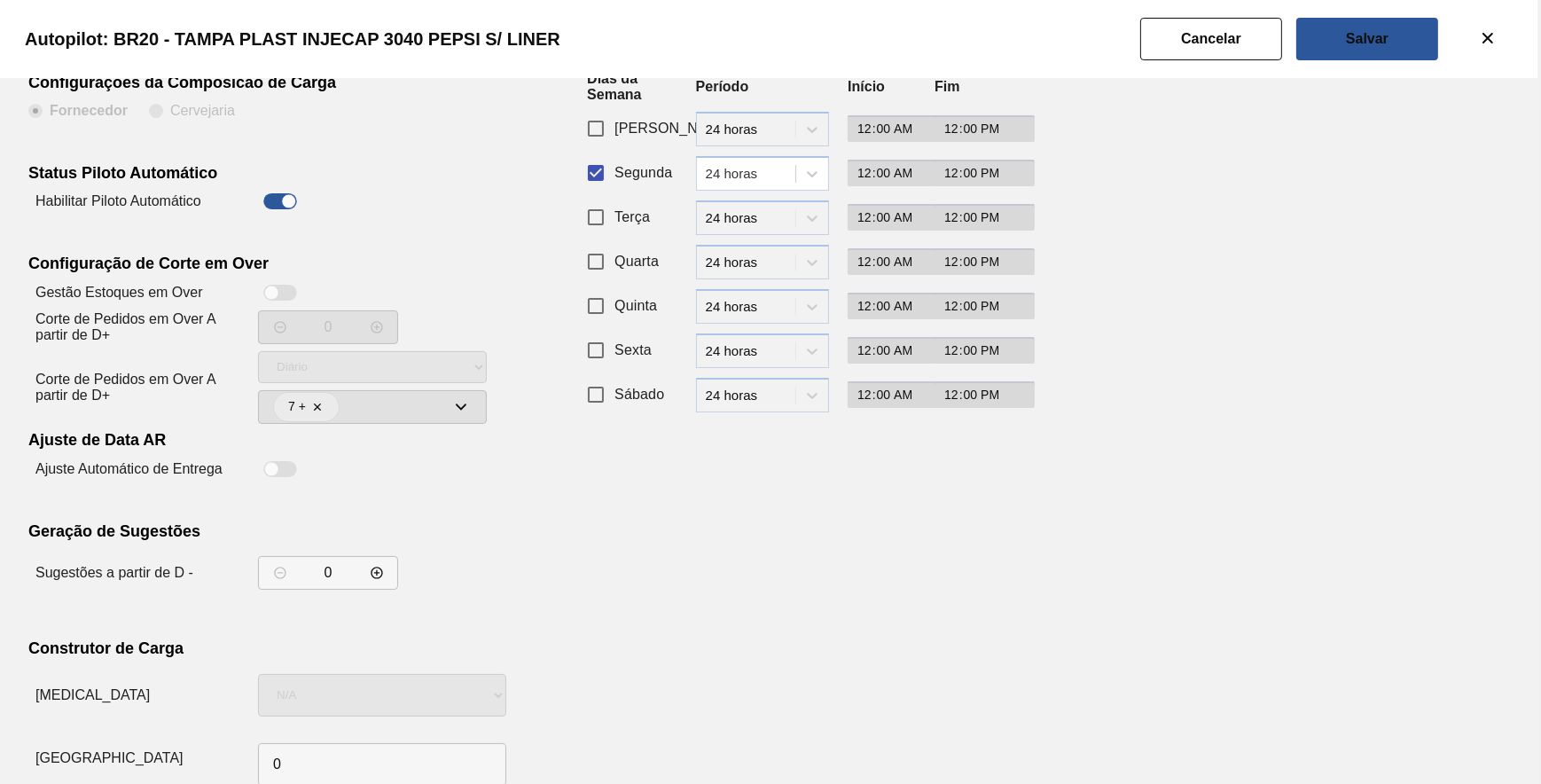
scroll to position [151, 0]
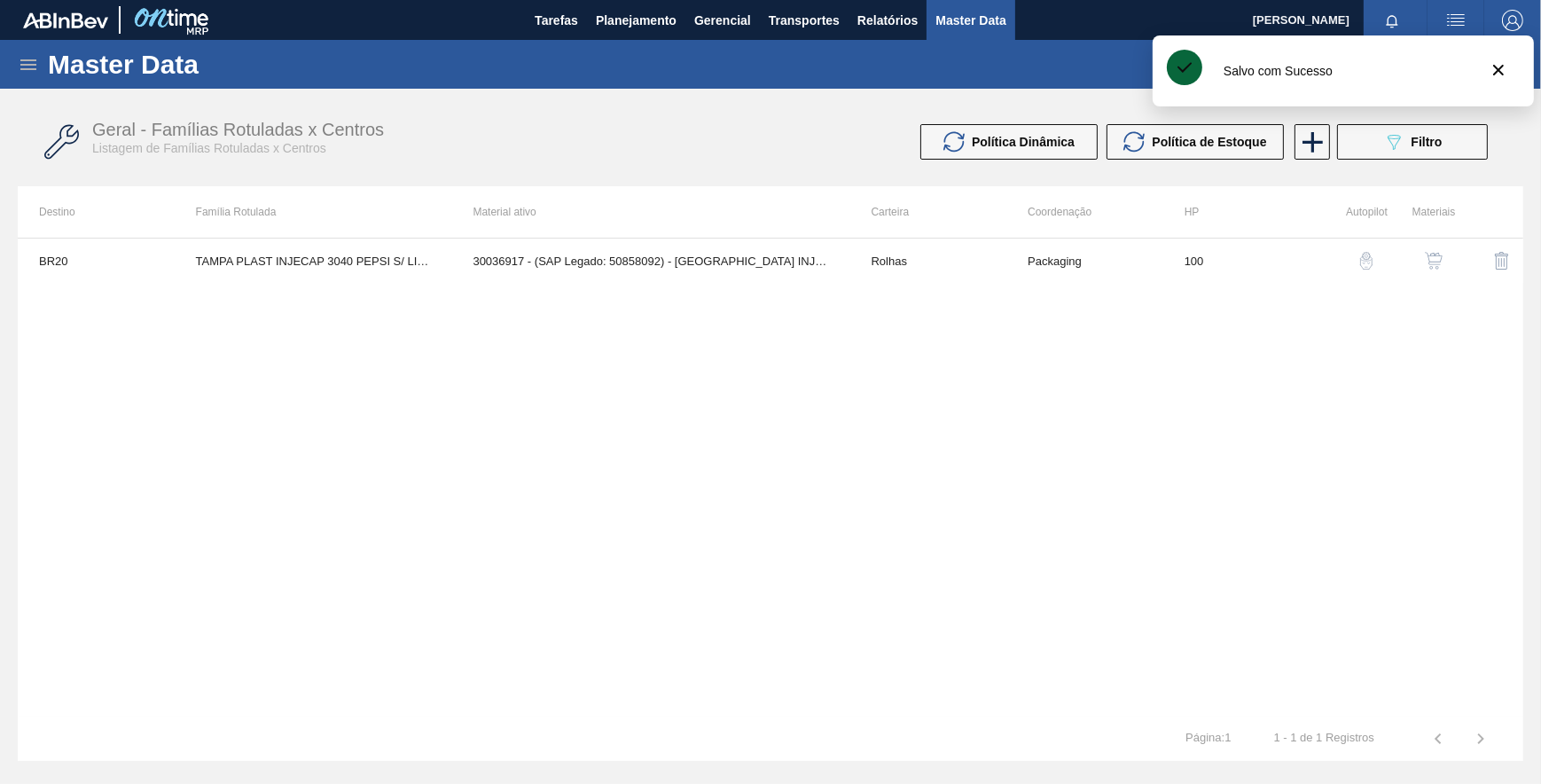
drag, startPoint x: 1102, startPoint y: 388, endPoint x: 1131, endPoint y: 374, distance: 32.2
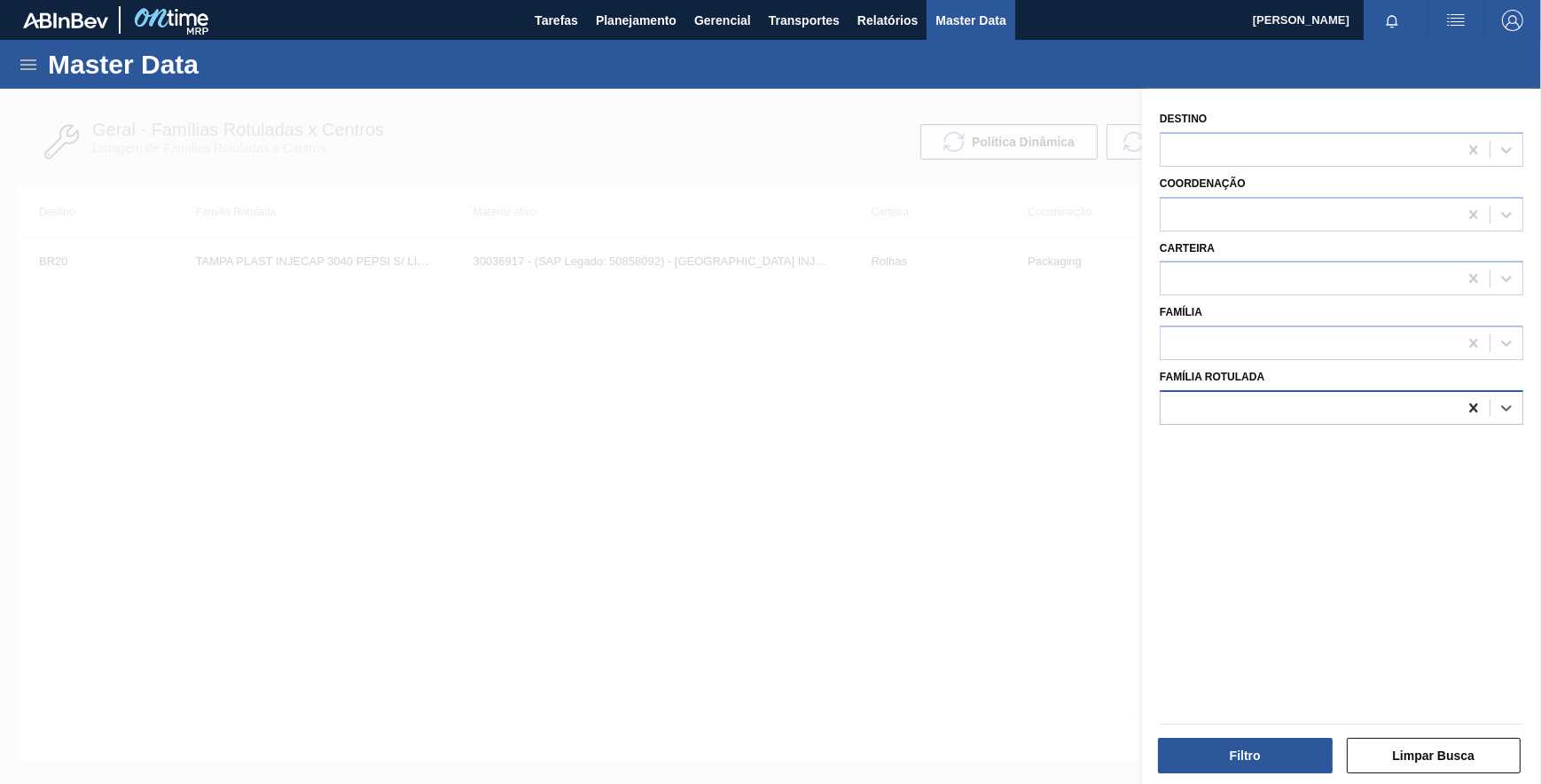
paste Rotulada "TAMPA PLAST INJECAP 3040 PCZERO S/ LINER"
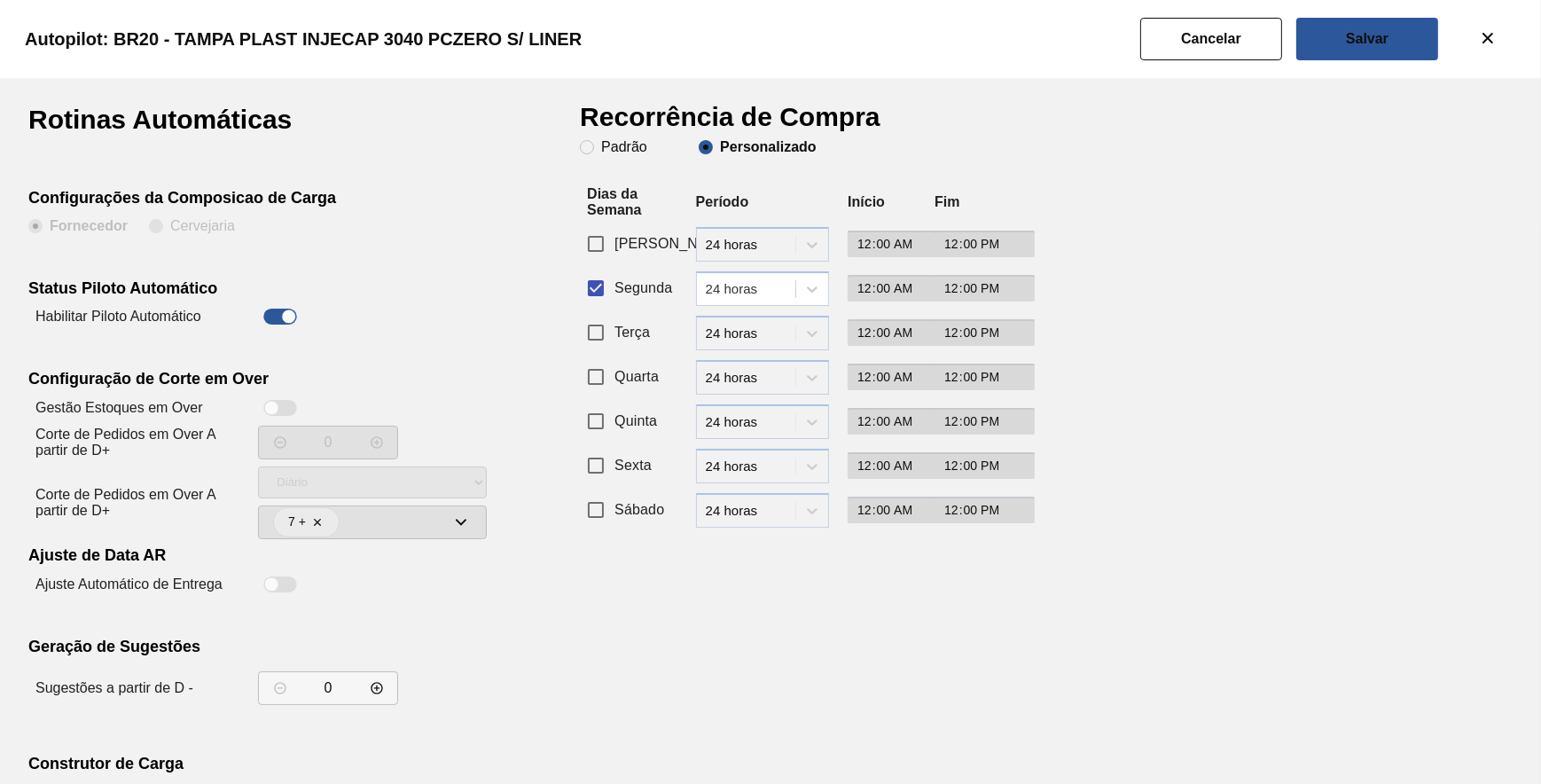
scroll to position [151, 0]
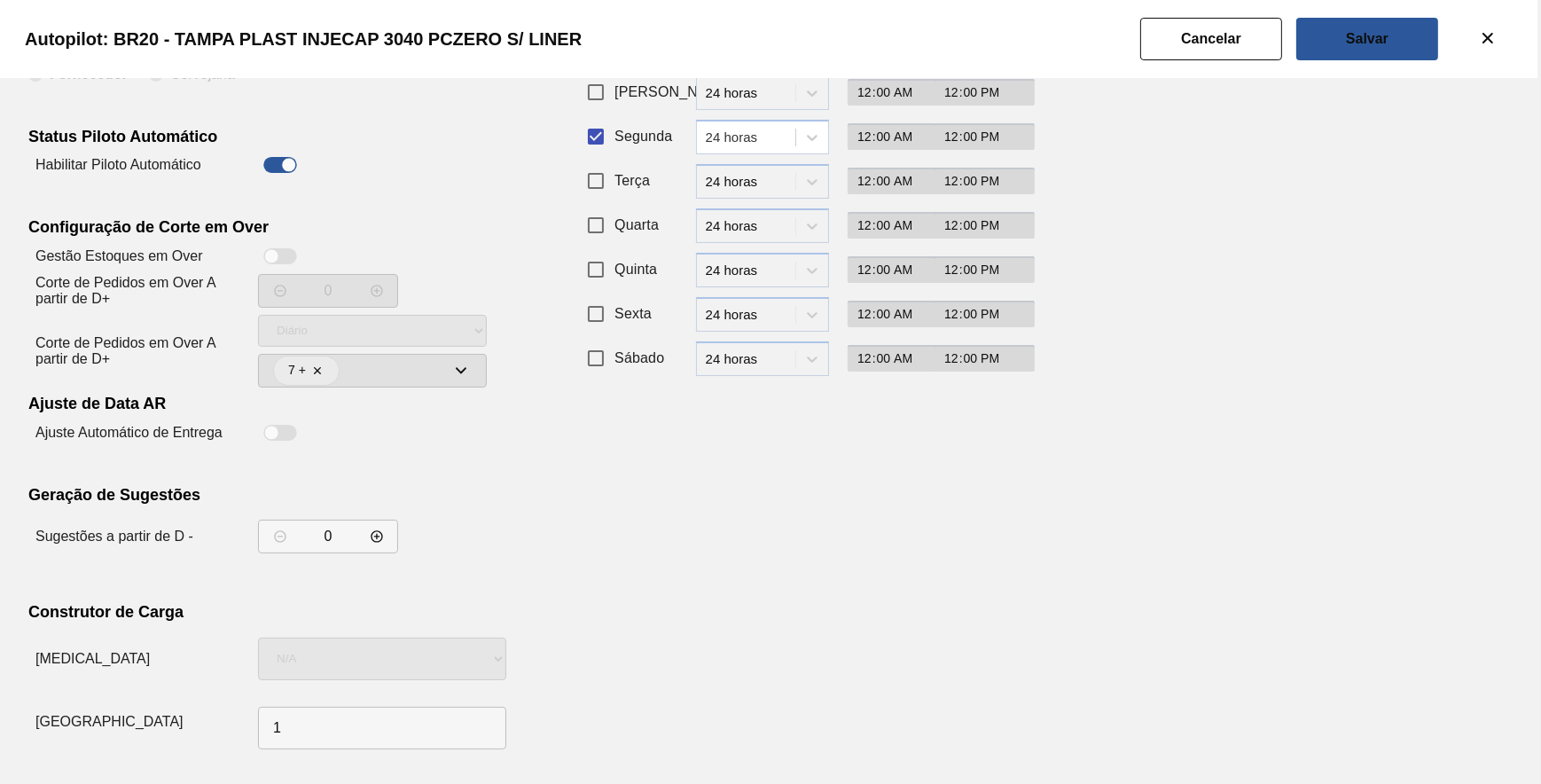
drag, startPoint x: 1018, startPoint y: 573, endPoint x: 1024, endPoint y: 558, distance: 16.2
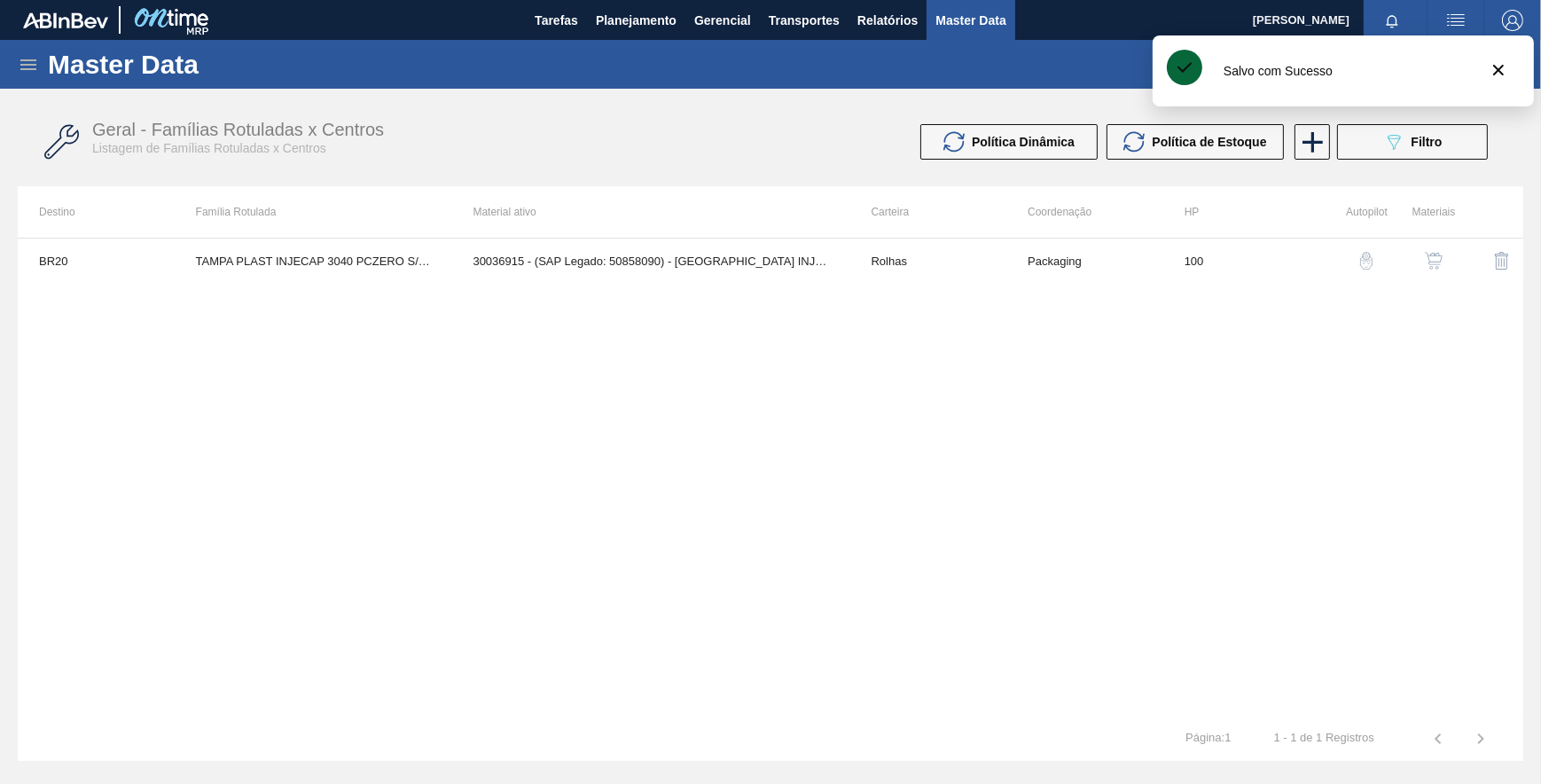
drag, startPoint x: 993, startPoint y: 354, endPoint x: 1076, endPoint y: 331, distance: 86.1
drag, startPoint x: 1367, startPoint y: 153, endPoint x: 1377, endPoint y: 148, distance: 11.2
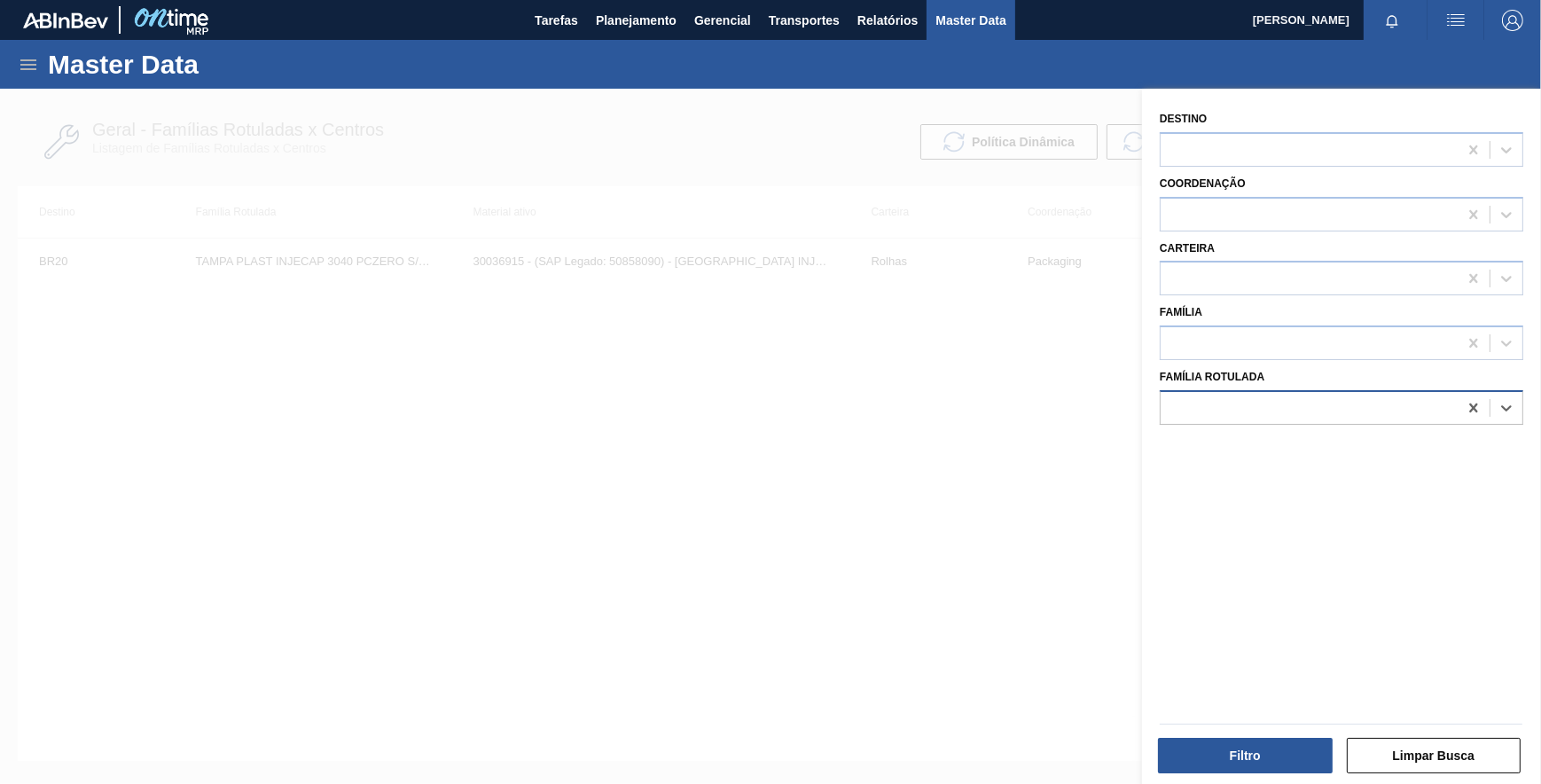
paste Rotulada "ROLHA PLÁSTICA PC NORMAL"
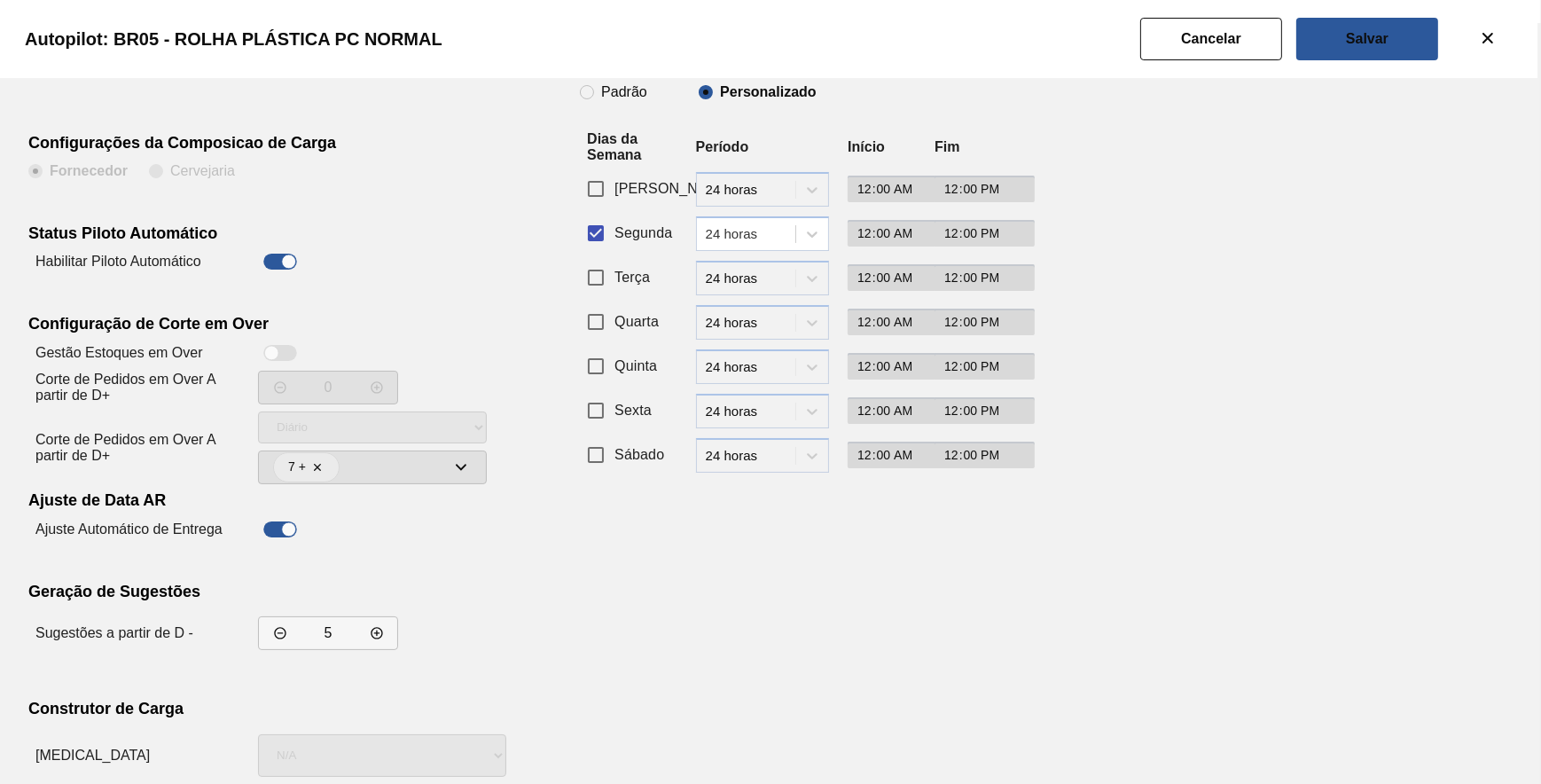
scroll to position [151, 0]
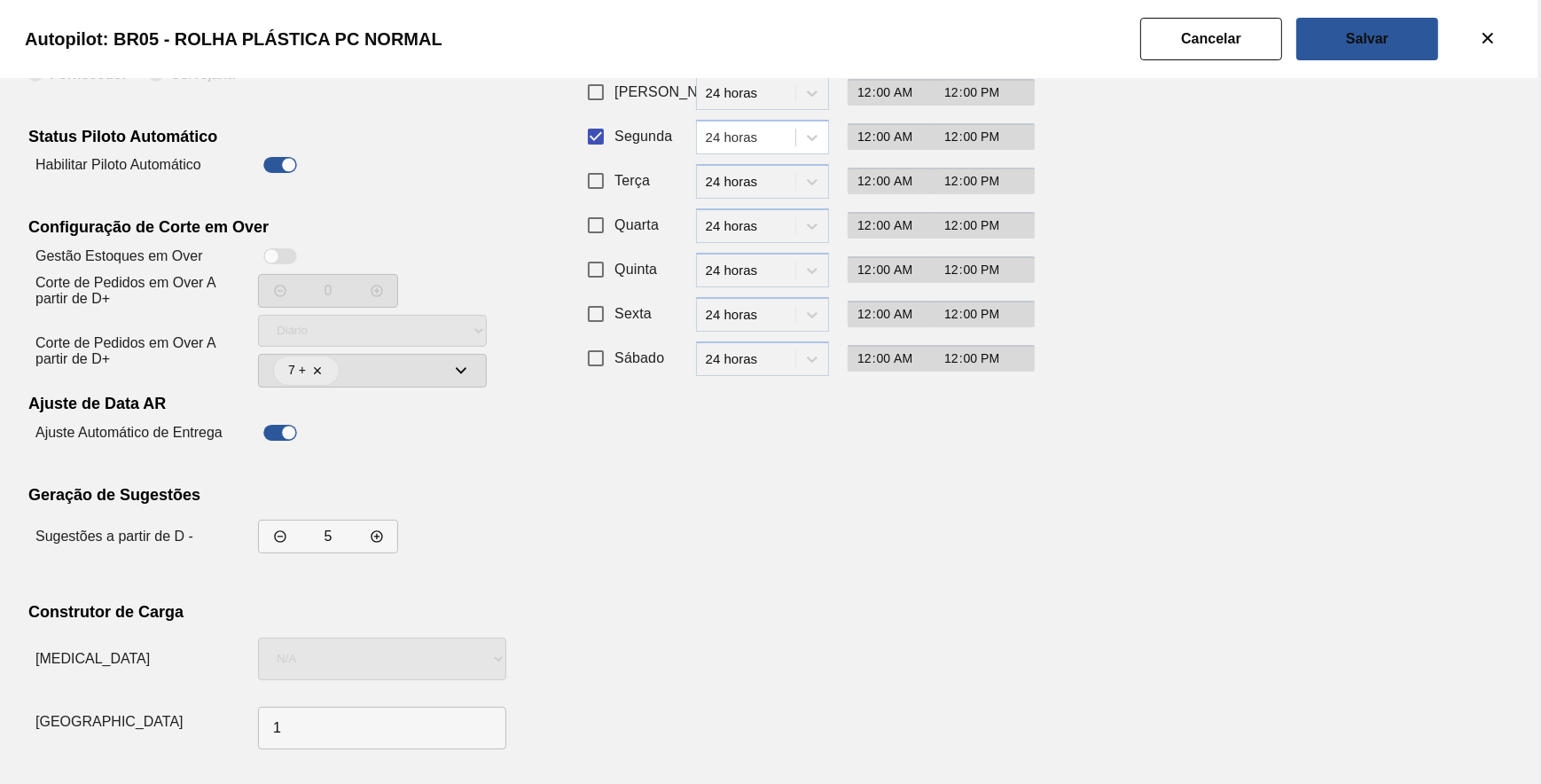
drag, startPoint x: 880, startPoint y: 604, endPoint x: 1001, endPoint y: 504, distance: 157.0
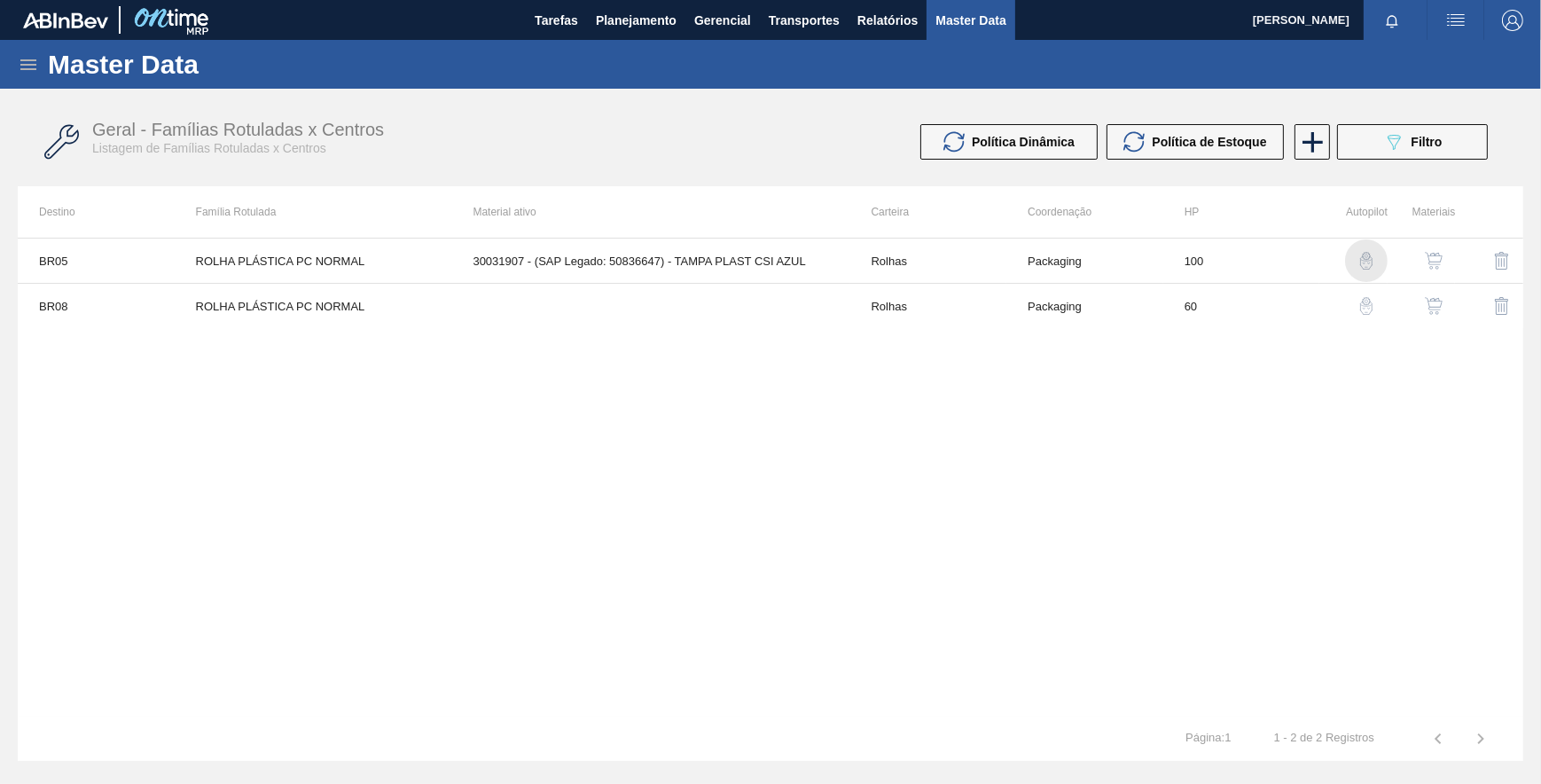
click at [1365, 256] on img "button" at bounding box center [1366, 260] width 17 height 17
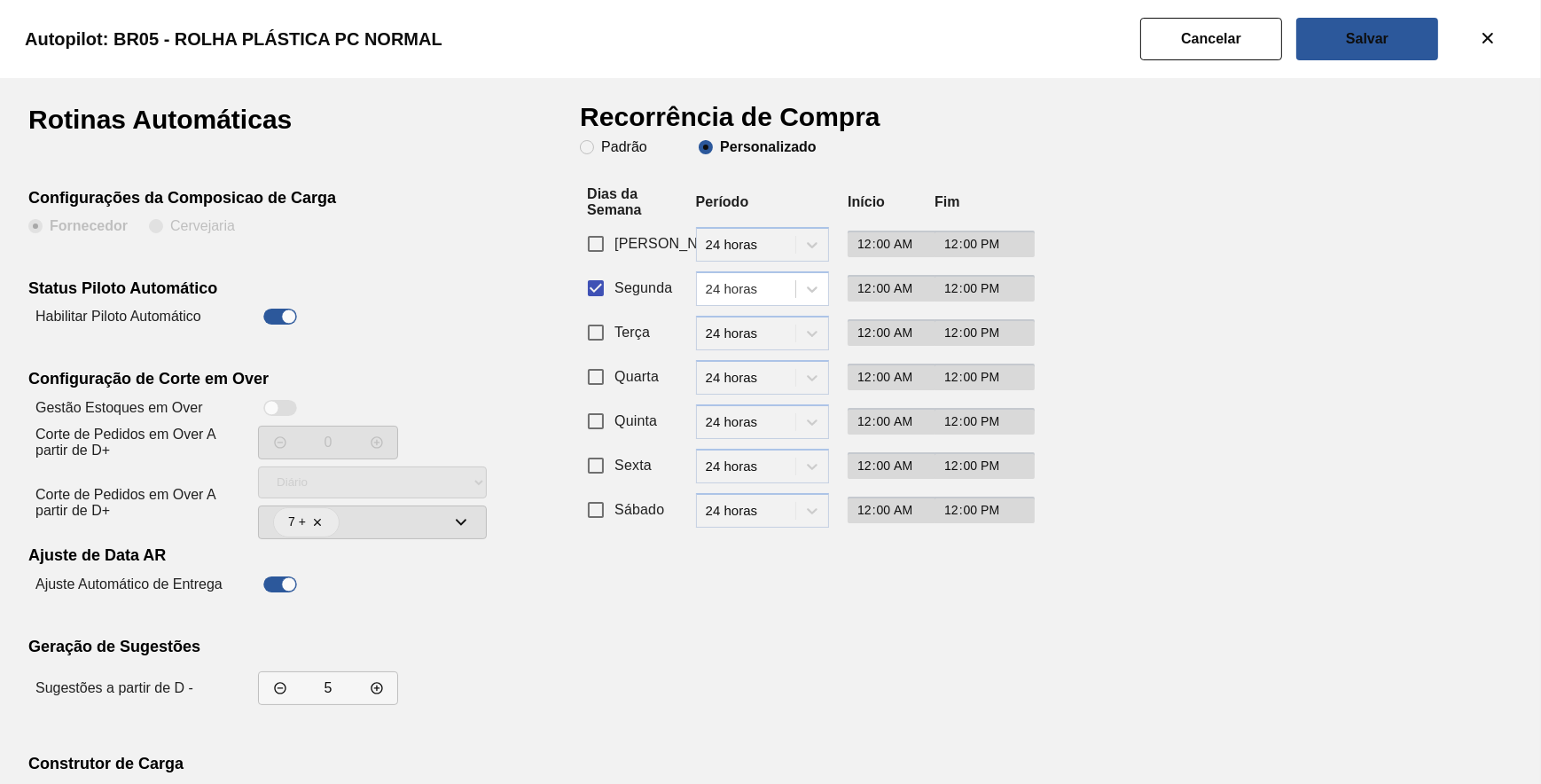
drag, startPoint x: 1341, startPoint y: 43, endPoint x: 1332, endPoint y: 62, distance: 21.0
click at [1345, 40] on button "Salvar" at bounding box center [1367, 39] width 142 height 43
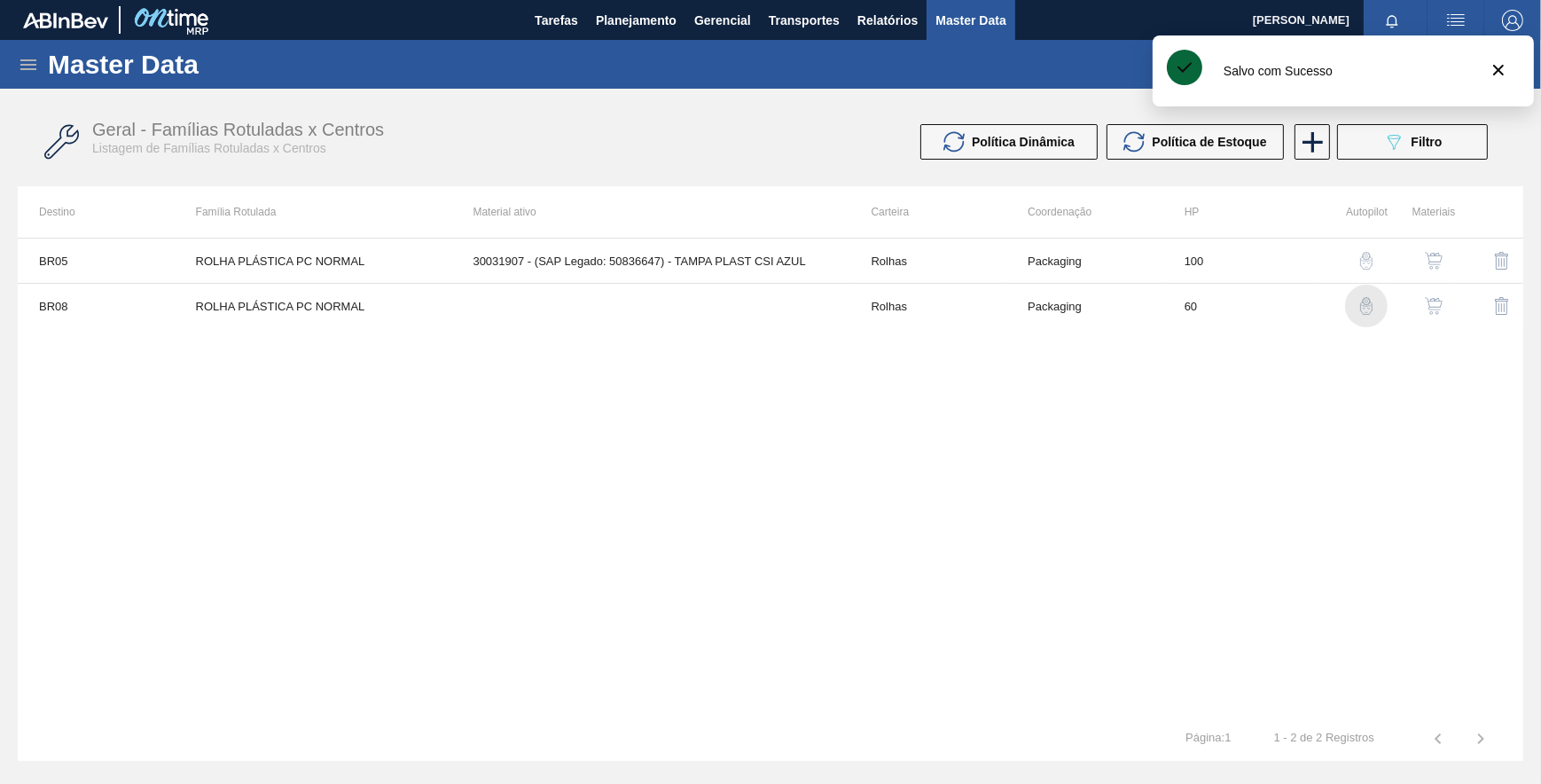
click at [1371, 302] on img "button" at bounding box center [1366, 306] width 17 height 17
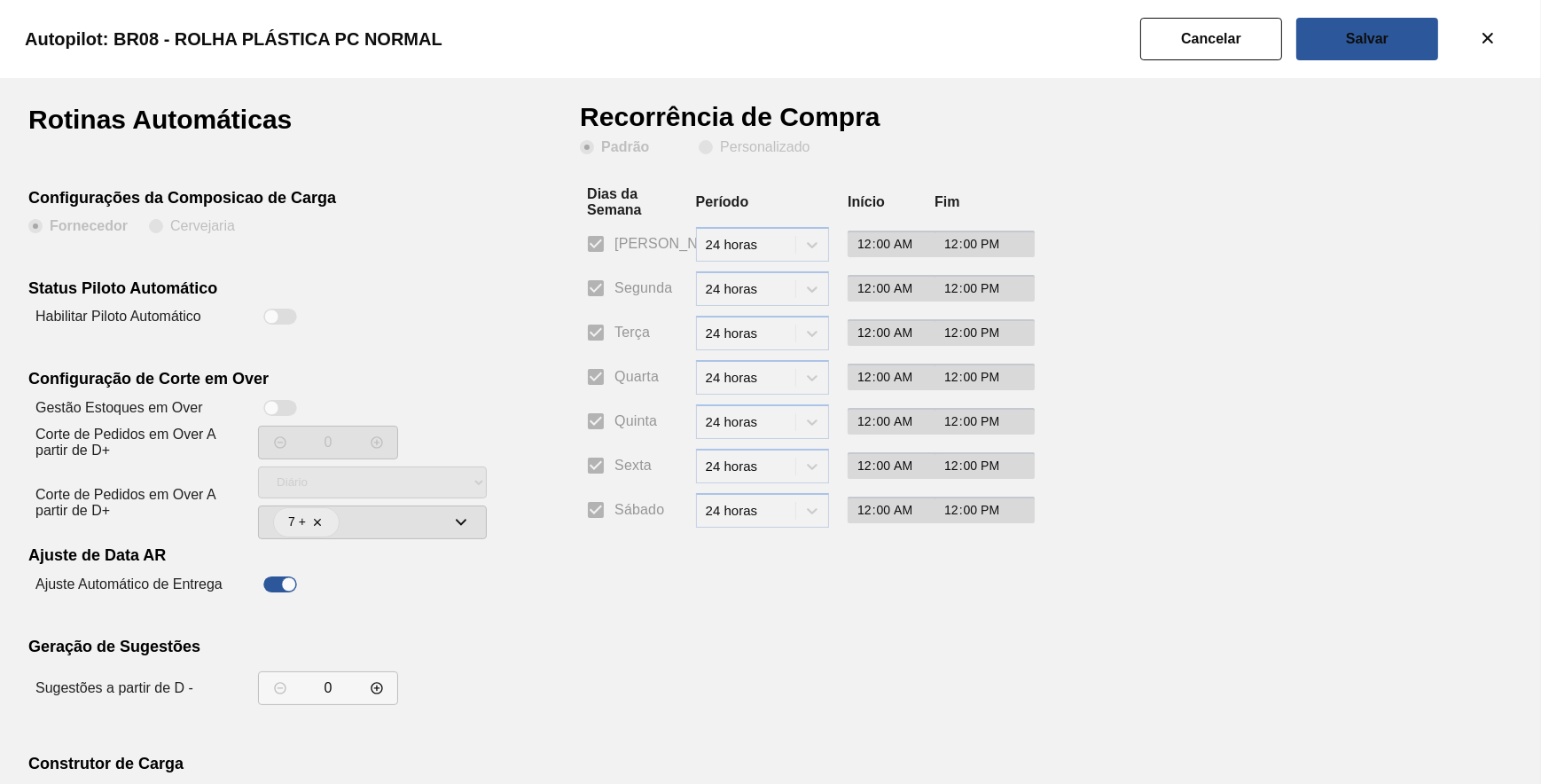
drag, startPoint x: 288, startPoint y: 312, endPoint x: 300, endPoint y: 309, distance: 12.4
click at [294, 310] on div at bounding box center [279, 316] width 34 height 16
click at [0, 0] on slot "Personalizado" at bounding box center [0, 0] width 0 height 0
click at [720, 147] on input "Personalizado" at bounding box center [705, 147] width 28 height 28
drag, startPoint x: 617, startPoint y: 282, endPoint x: 601, endPoint y: 343, distance: 63.1
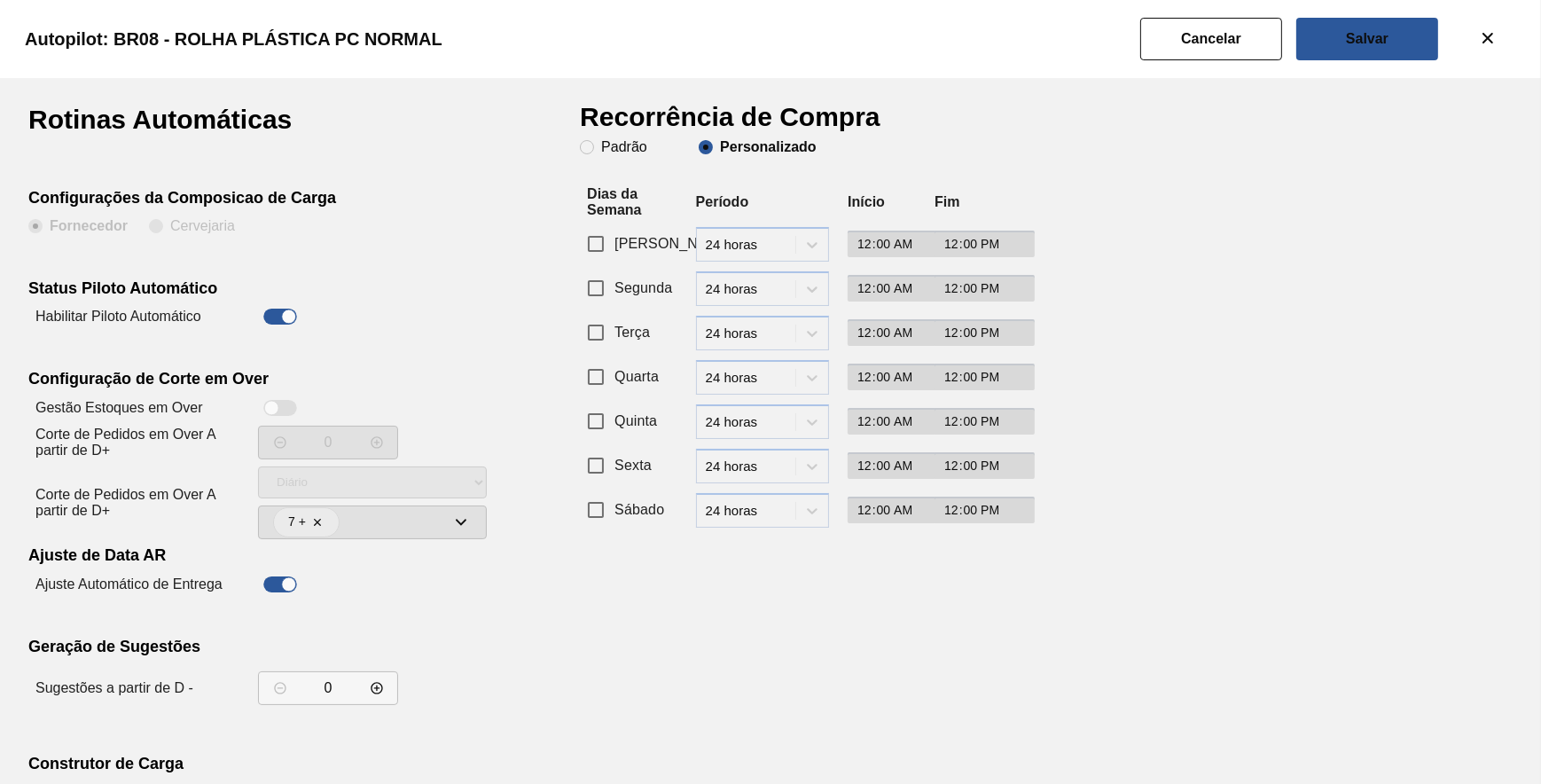
click at [616, 283] on span "Segunda" at bounding box center [642, 288] width 57 height 21
click at [614, 283] on input "Segunda" at bounding box center [596, 288] width 37 height 37
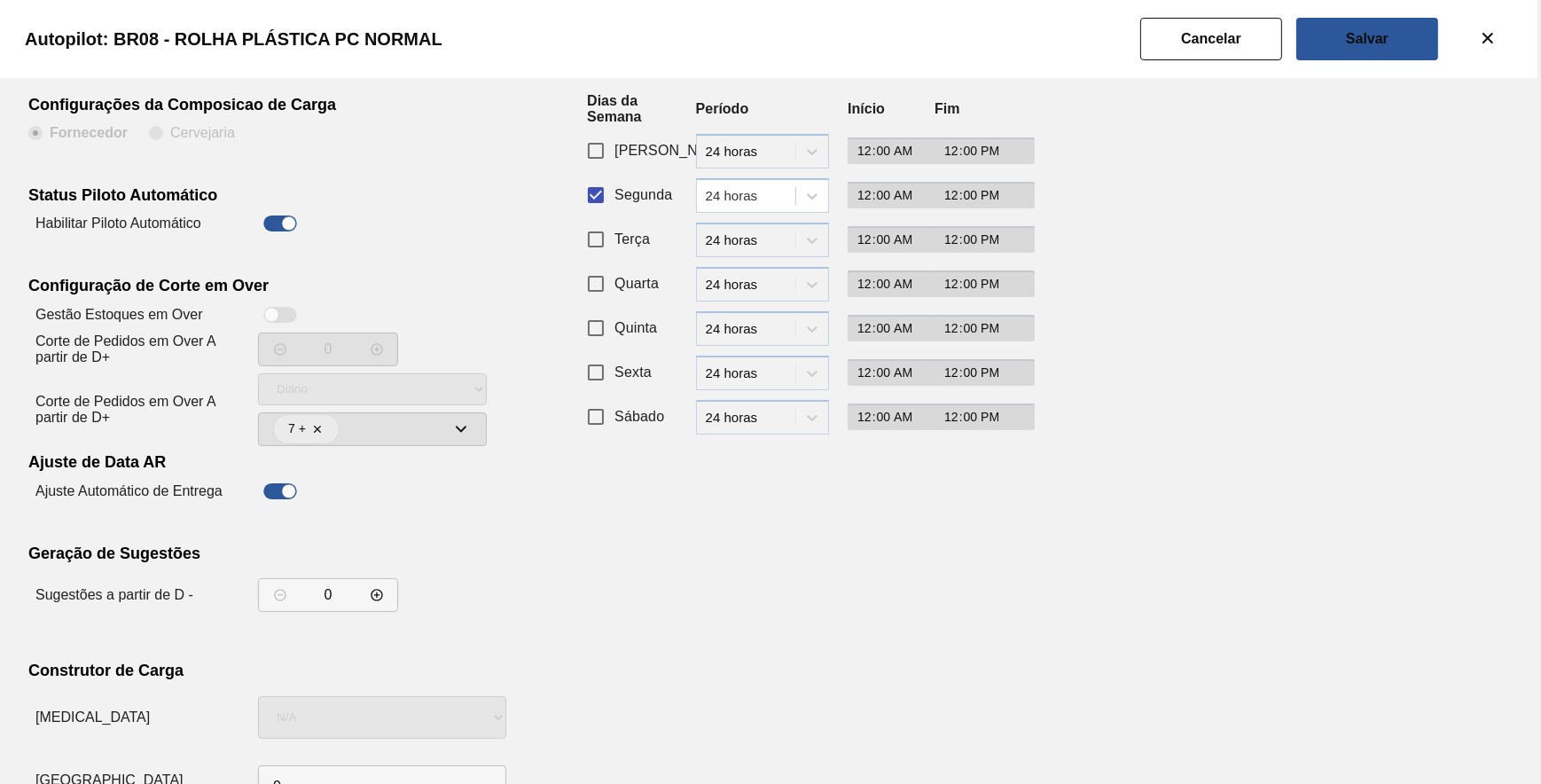
scroll to position [151, 0]
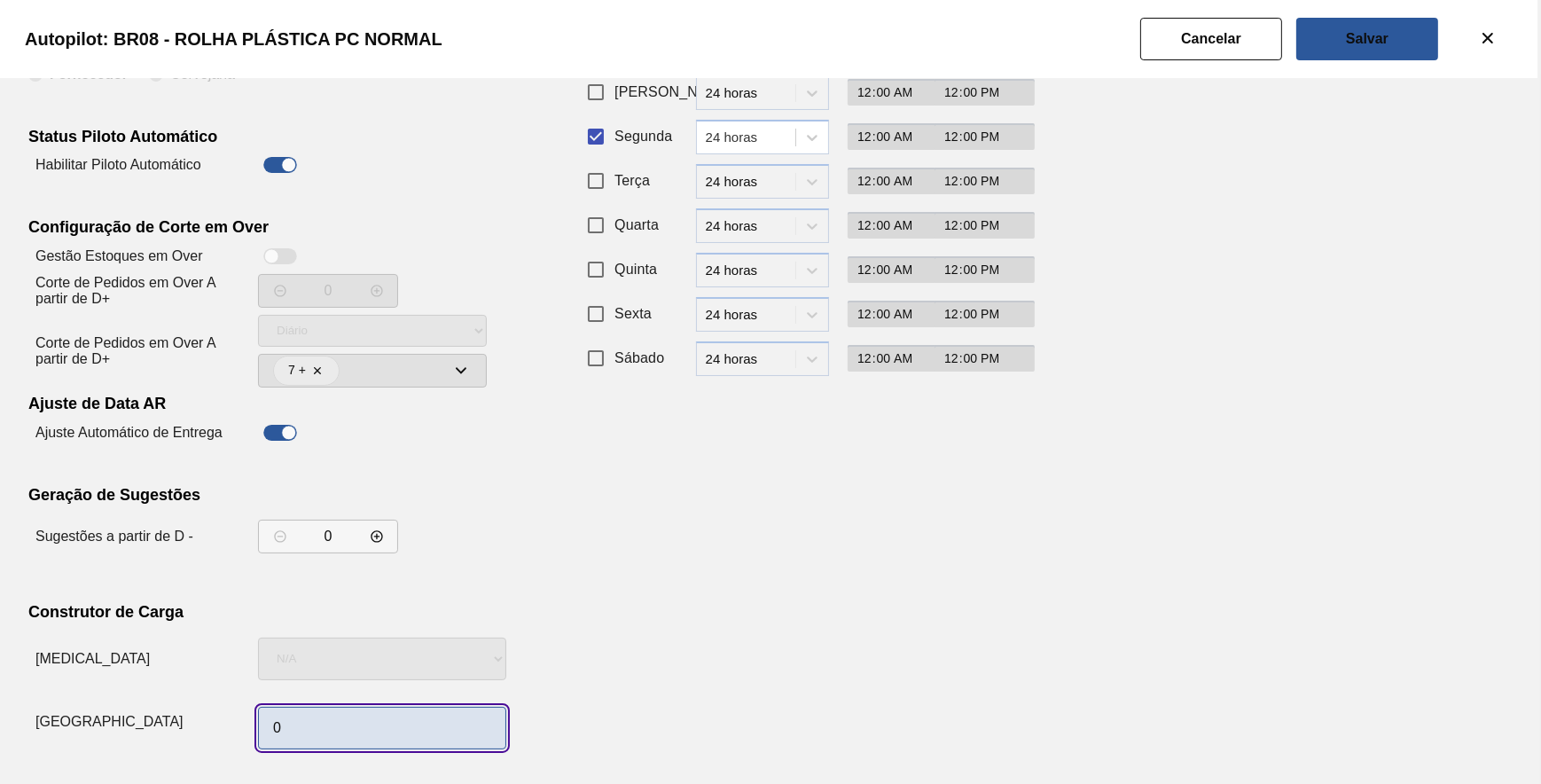
click at [376, 725] on input "0" at bounding box center [382, 728] width 248 height 43
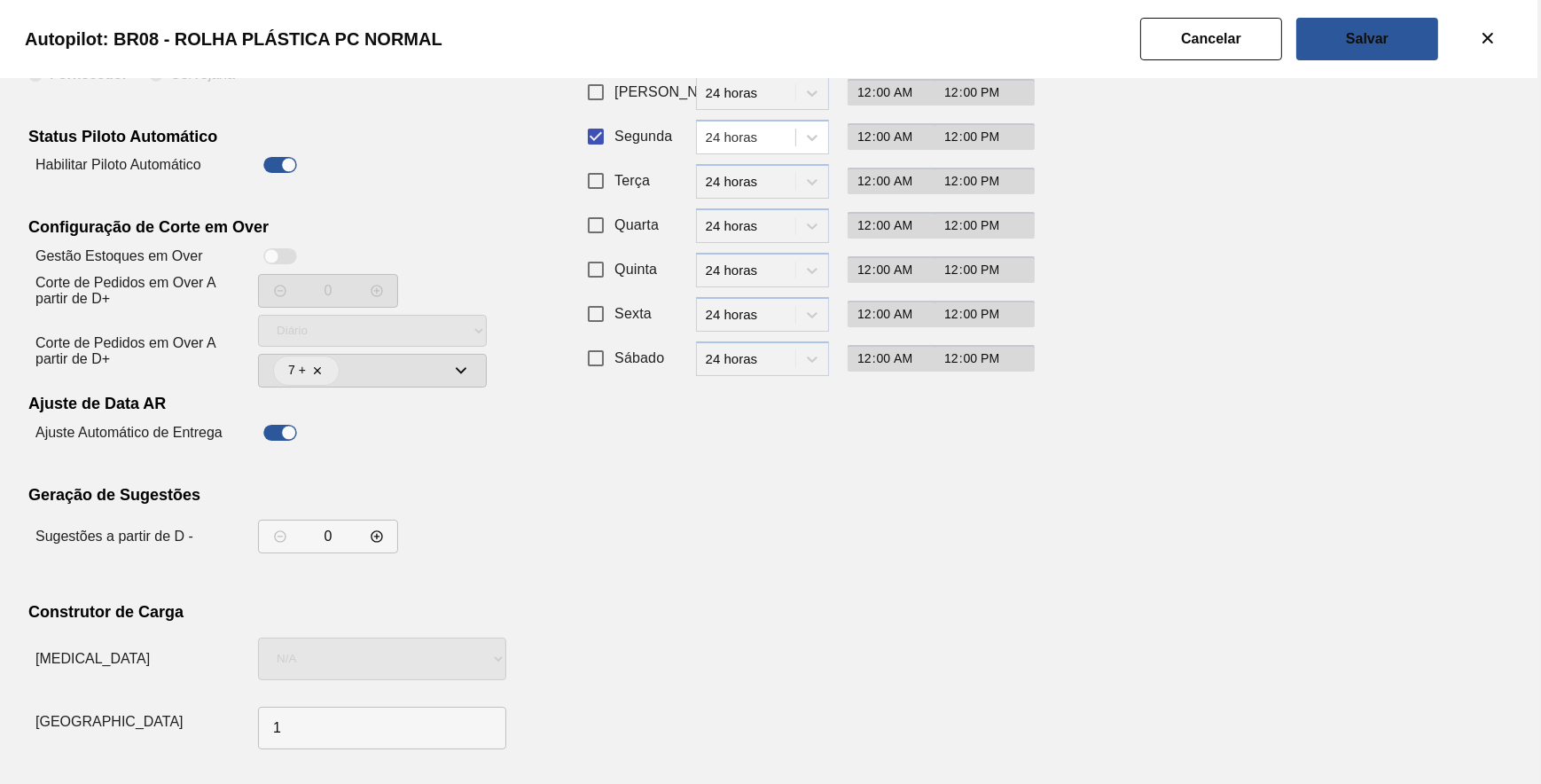
drag, startPoint x: 833, startPoint y: 509, endPoint x: 846, endPoint y: 478, distance: 33.6
click at [835, 503] on div "Recorrência de Compra Padrão Personalizado Dias da Semana Período Início Fim Do…" at bounding box center [798, 355] width 435 height 801
click at [1344, 45] on button "Salvar" at bounding box center [1367, 39] width 142 height 43
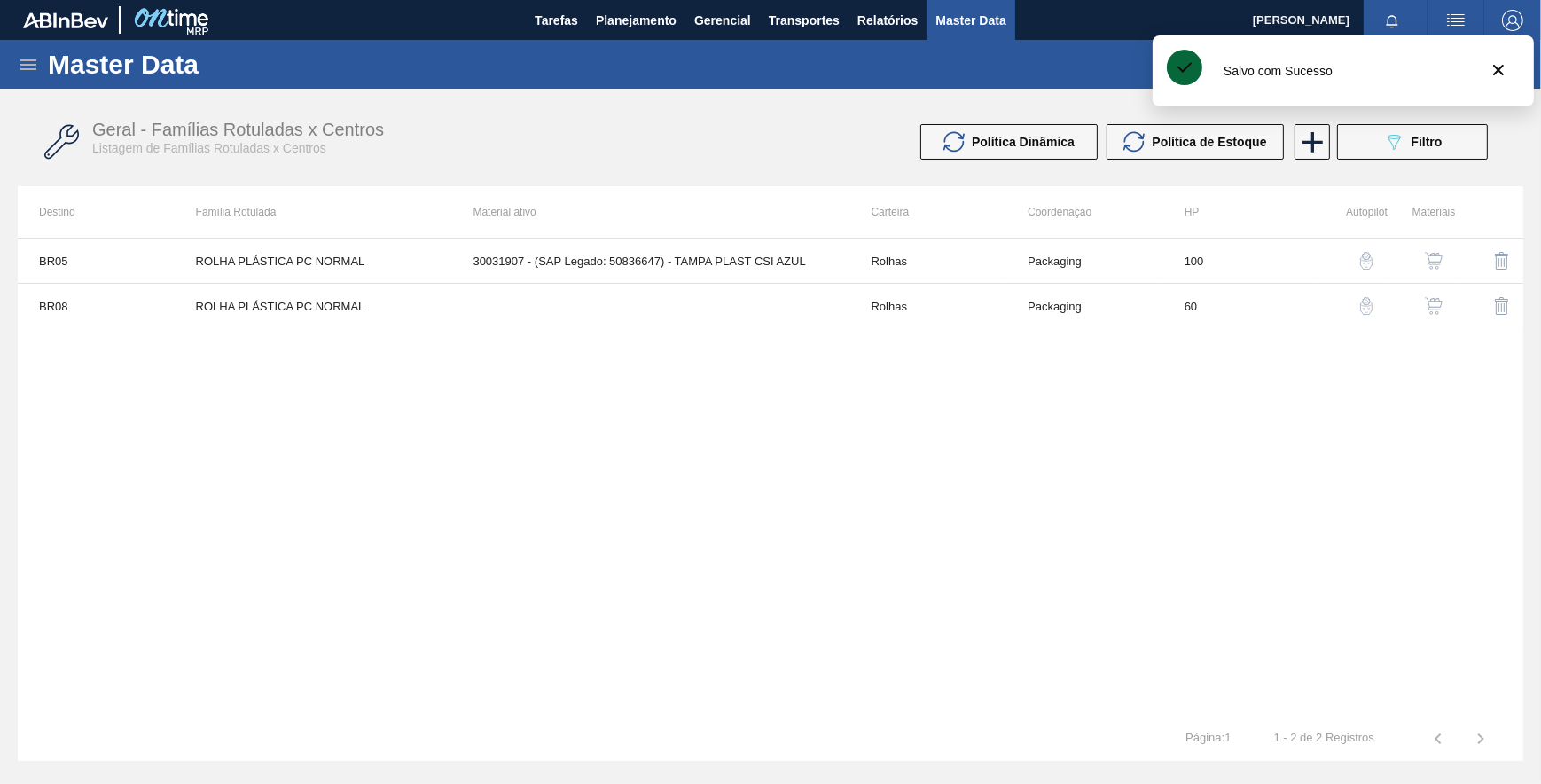
drag, startPoint x: 903, startPoint y: 413, endPoint x: 1022, endPoint y: 391, distance: 121.0
click at [977, 409] on div "BR05 ROLHA PLÁSTICA PC NORMAL 30031907 - (SAP Legado: 50836647) - TAMPA PLAST C…" at bounding box center [770, 476] width 1505 height 478
click at [1361, 150] on button "089F7B8B-B2A5-4AFE-B5C0-19BA573D28AC Filtro" at bounding box center [1412, 142] width 150 height 36
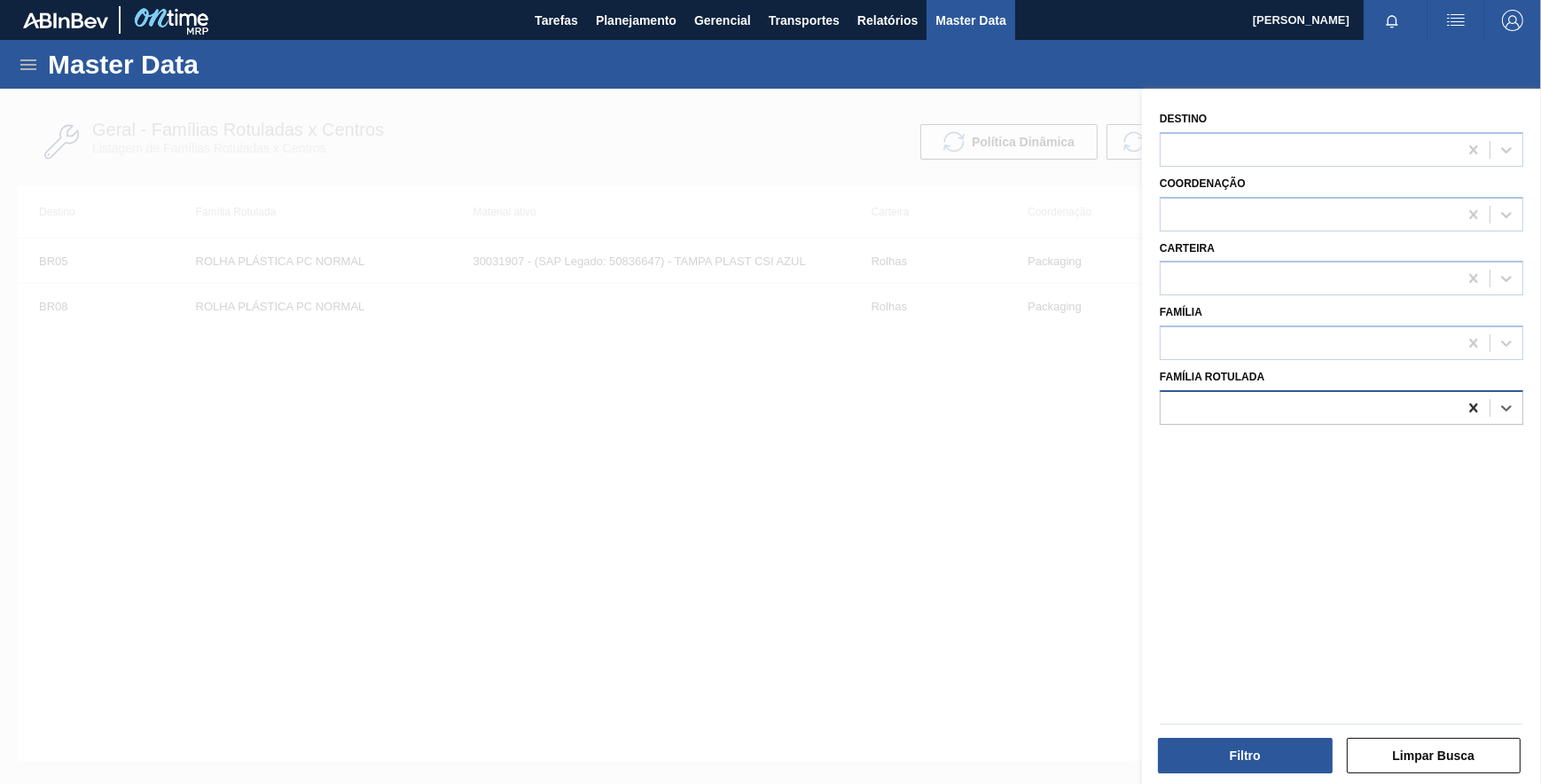
click at [1474, 405] on icon at bounding box center [1473, 408] width 8 height 9
paste Rotulada "PLUG PARA TAMPA BIB"
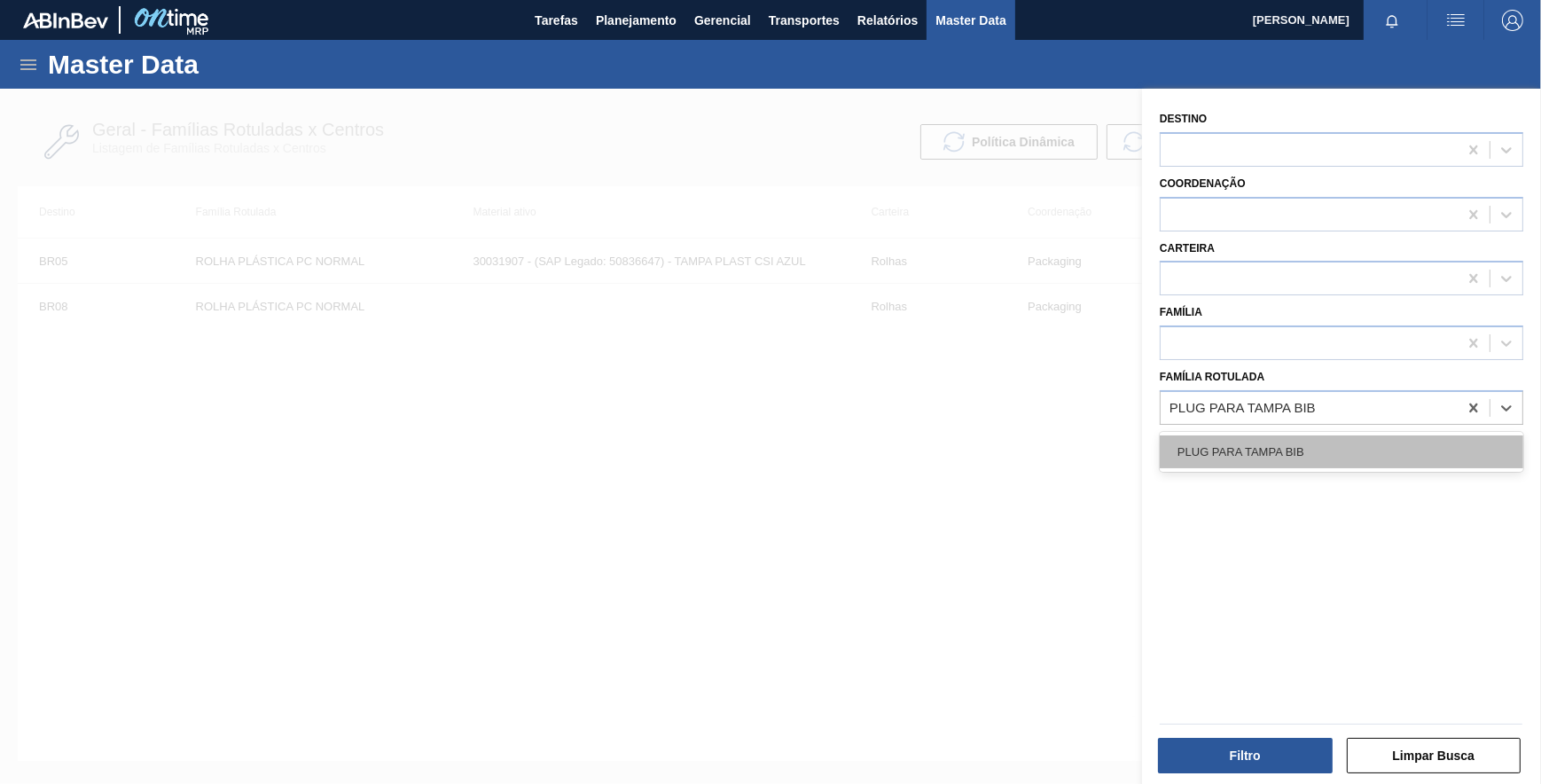
click at [1339, 456] on div "PLUG PARA TAMPA BIB" at bounding box center [1341, 452] width 364 height 33
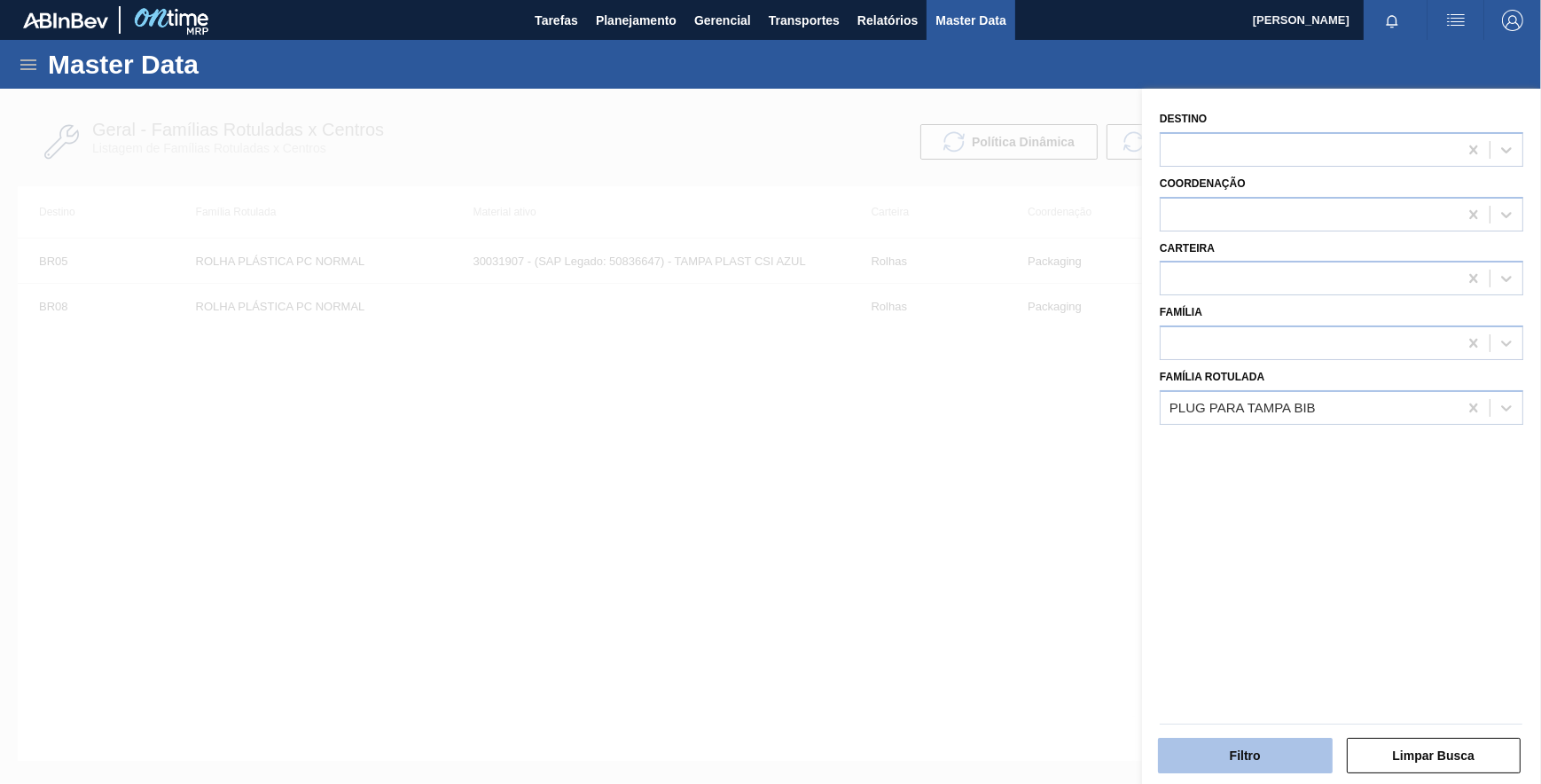
click at [1236, 755] on button "Filtro" at bounding box center [1245, 755] width 175 height 36
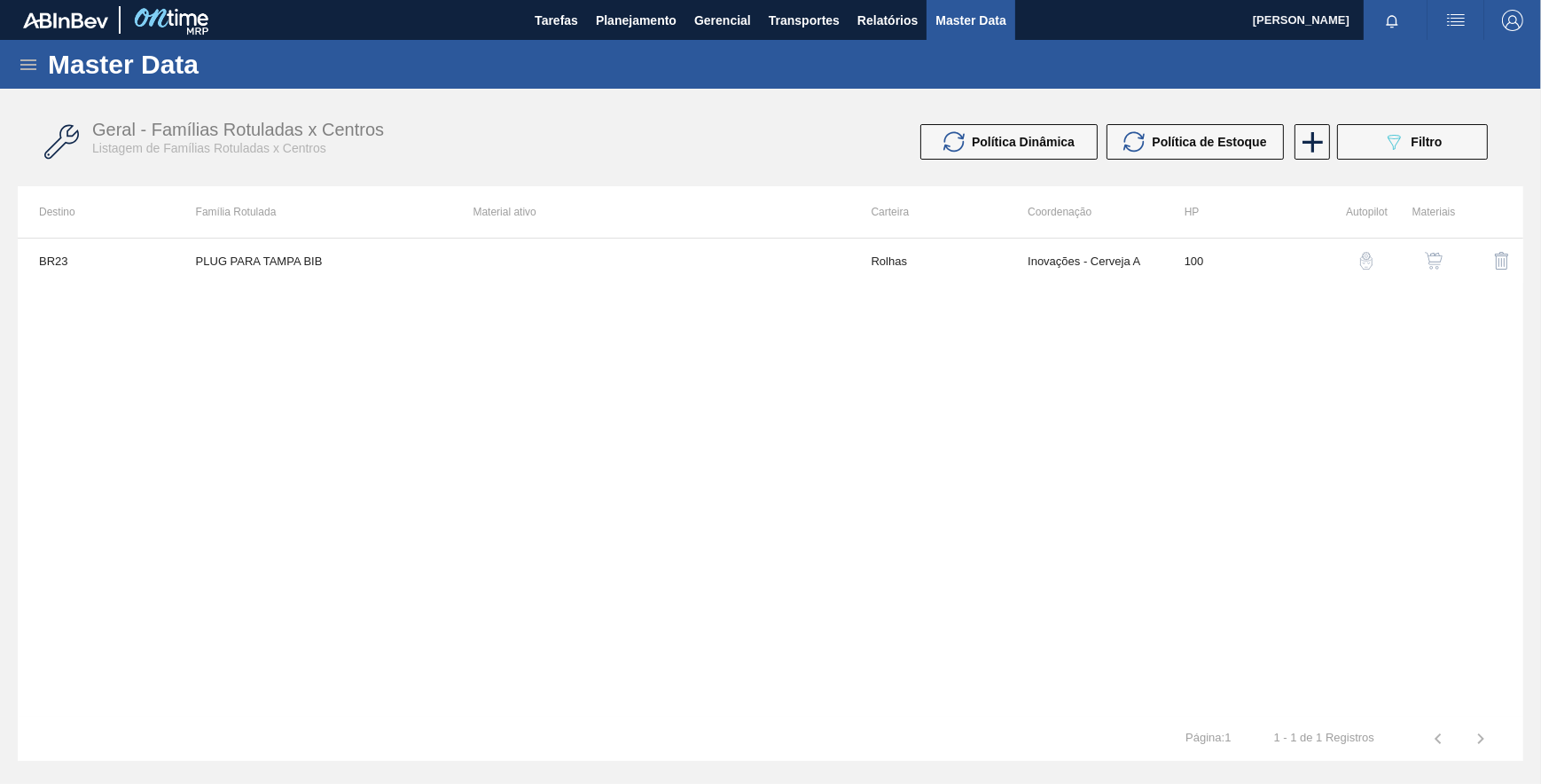
click at [810, 380] on div "BR23 PLUG PARA TAMPA BIB Rolhas Inovações - Cerveja A 100" at bounding box center [770, 476] width 1505 height 478
drag, startPoint x: 1361, startPoint y: 141, endPoint x: 1346, endPoint y: 244, distance: 104.1
click at [1361, 141] on button "089F7B8B-B2A5-4AFE-B5C0-19BA573D28AC Filtro" at bounding box center [1412, 142] width 150 height 36
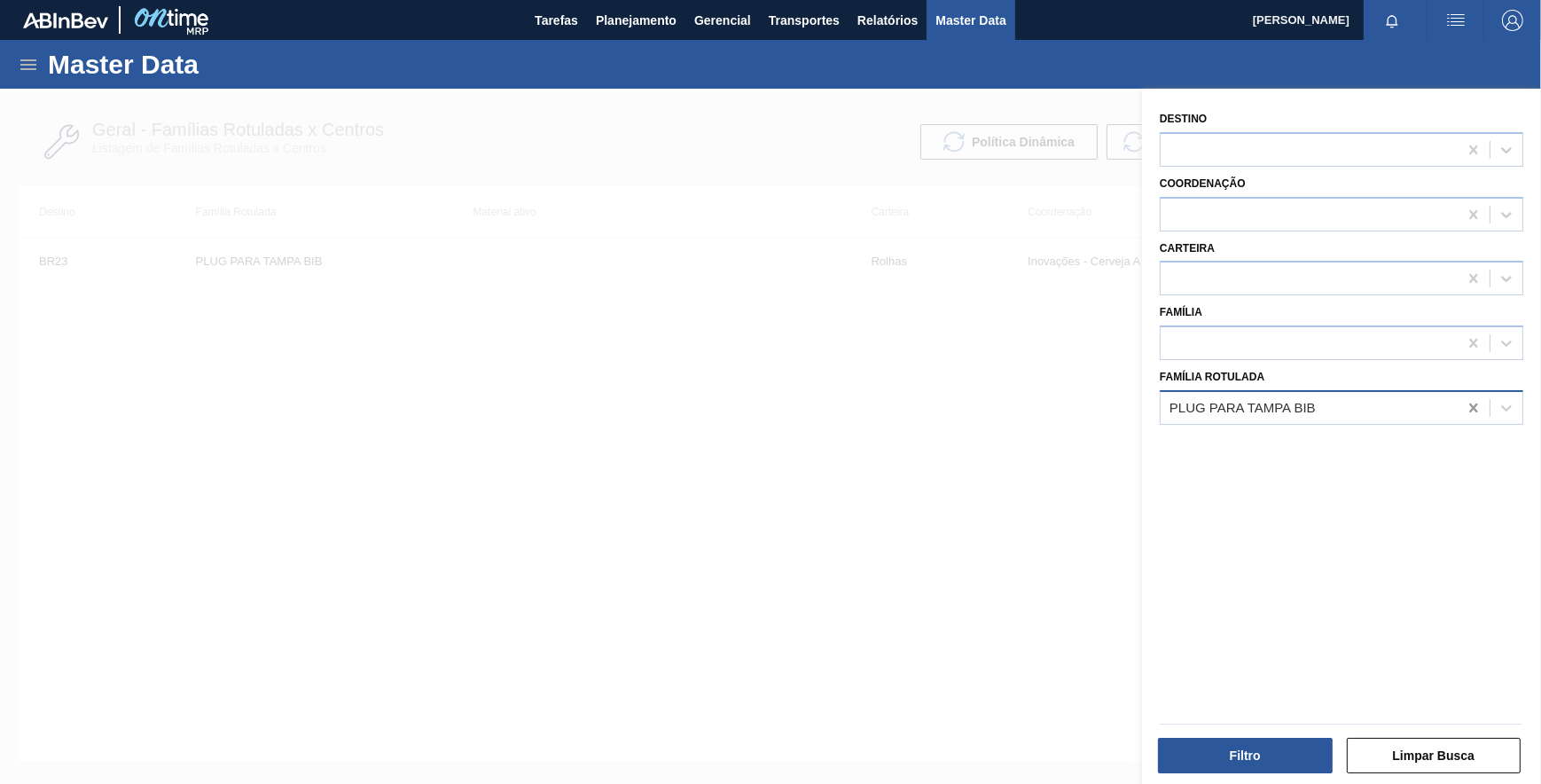
click at [1469, 408] on icon at bounding box center [1473, 408] width 8 height 9
paste Rotulada "ROLHA PLÁSTICA H2OH CITRUS SHORT S/ LINER"
drag, startPoint x: 1312, startPoint y: 456, endPoint x: 1298, endPoint y: 587, distance: 131.7
click at [1312, 455] on div "ROLHA PLÁSTICA H2OH CITRUS SHORT S/ LINER" at bounding box center [1341, 452] width 364 height 33
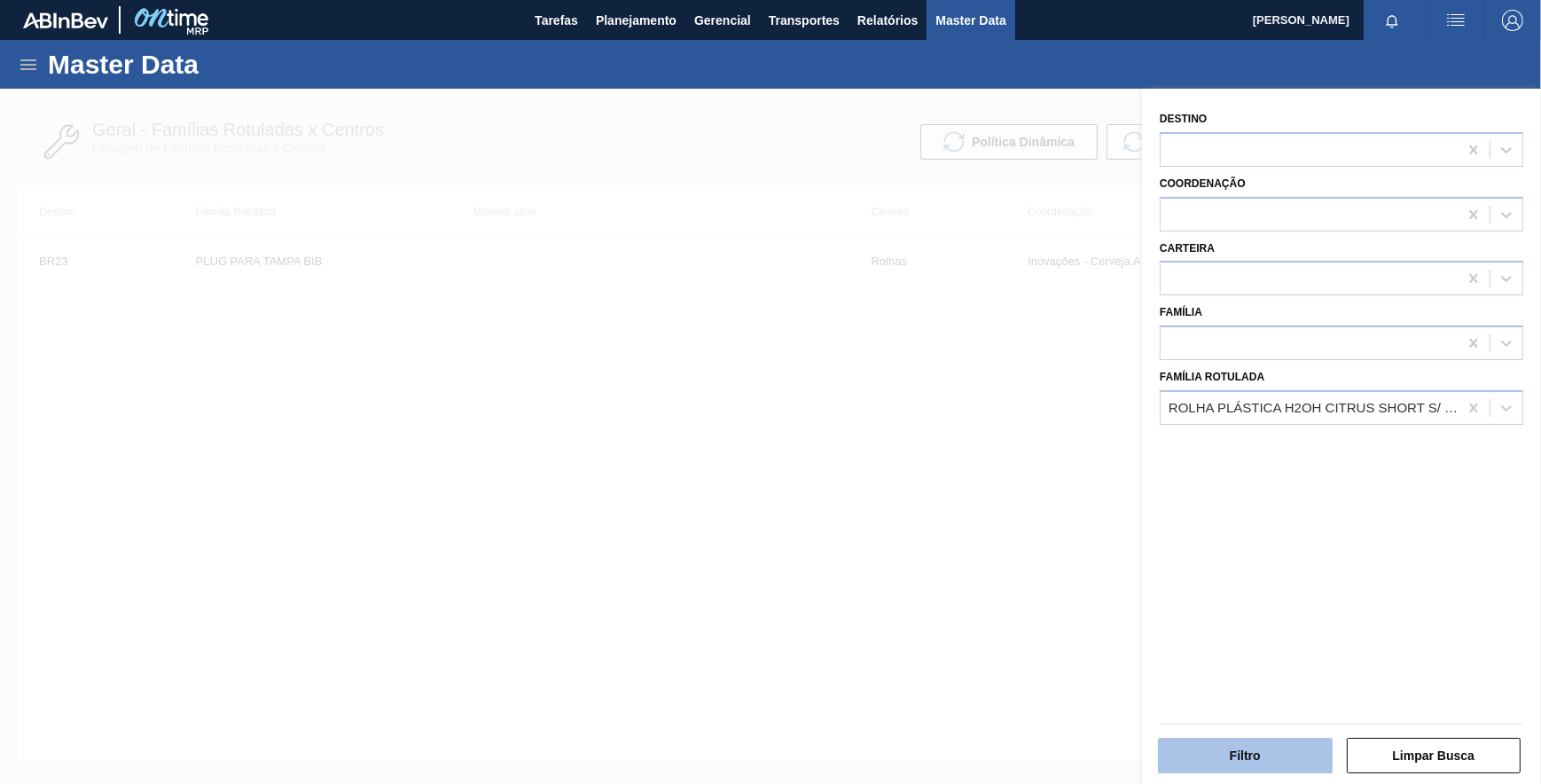
drag, startPoint x: 1284, startPoint y: 714, endPoint x: 1275, endPoint y: 735, distance: 22.8
click at [1283, 713] on div at bounding box center [1341, 722] width 377 height 19
click at [1275, 737] on button "Filtro" at bounding box center [1245, 755] width 175 height 36
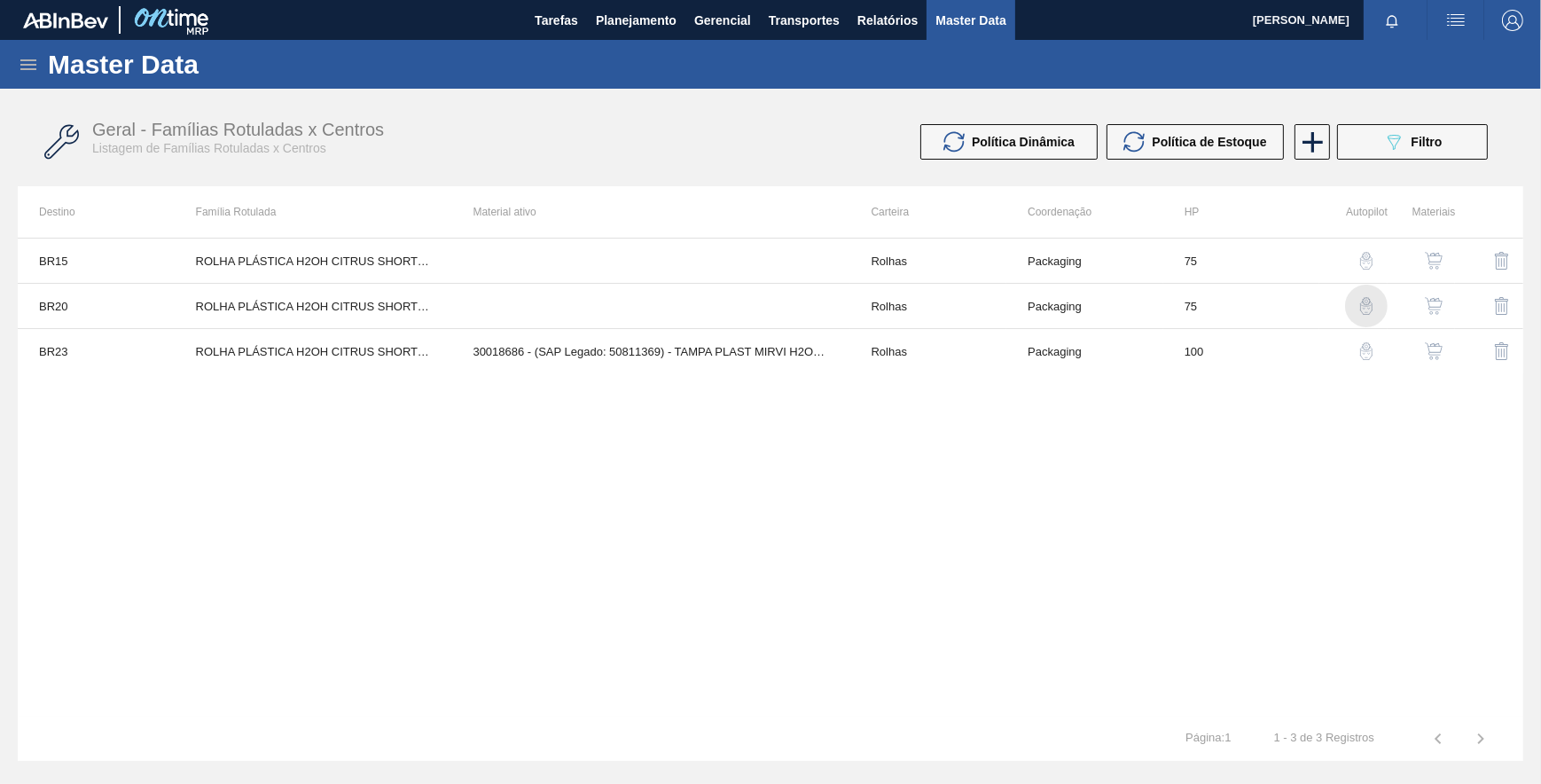
click at [1360, 309] on img "button" at bounding box center [1366, 306] width 17 height 17
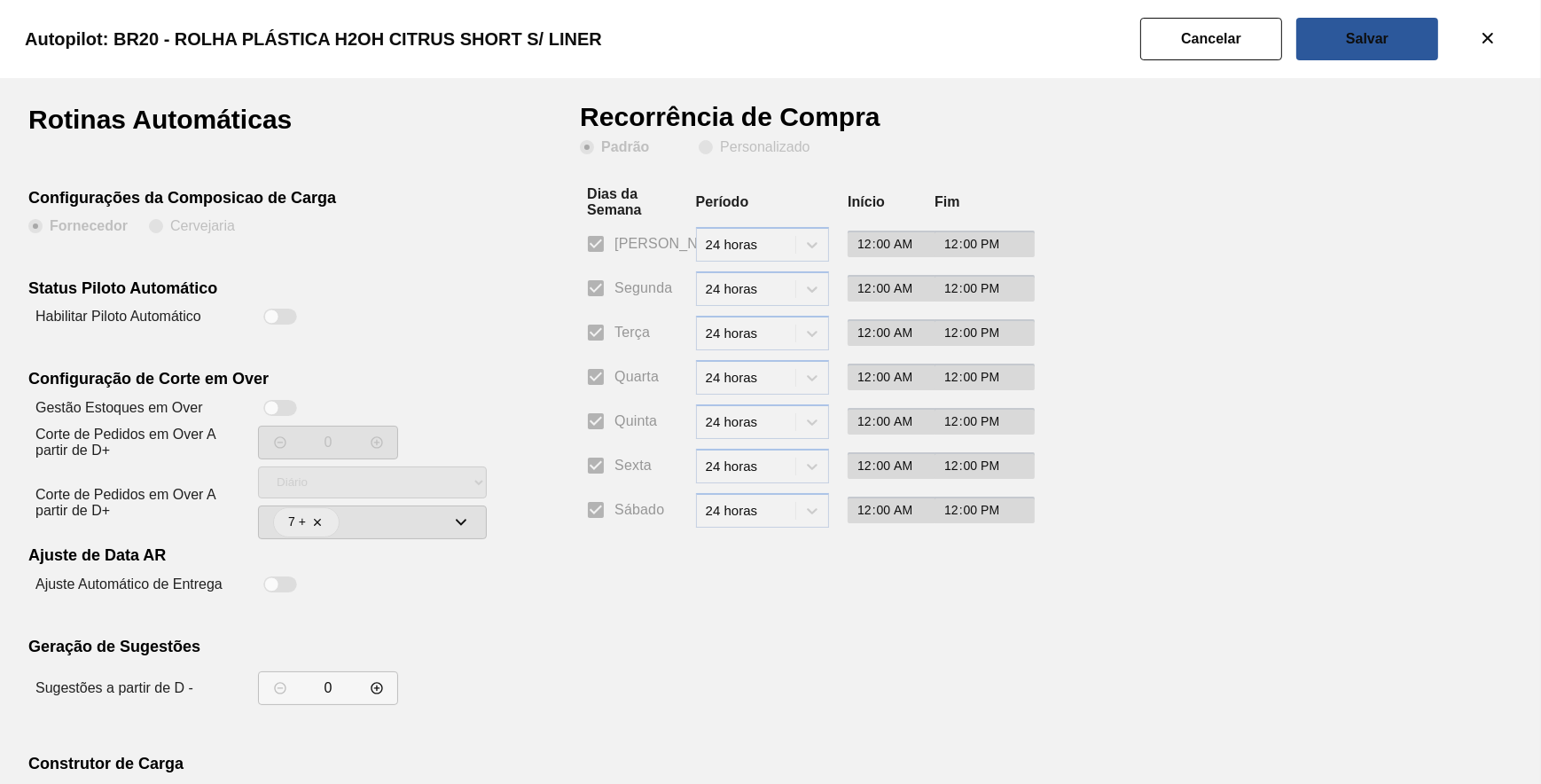
click at [267, 312] on div at bounding box center [272, 317] width 16 height 16
drag, startPoint x: 709, startPoint y: 147, endPoint x: 628, endPoint y: 239, distance: 122.6
click at [707, 148] on span "Personalizado" at bounding box center [754, 147] width 111 height 15
click at [707, 148] on input "Personalizado" at bounding box center [705, 147] width 28 height 28
drag, startPoint x: 594, startPoint y: 289, endPoint x: 597, endPoint y: 442, distance: 153.0
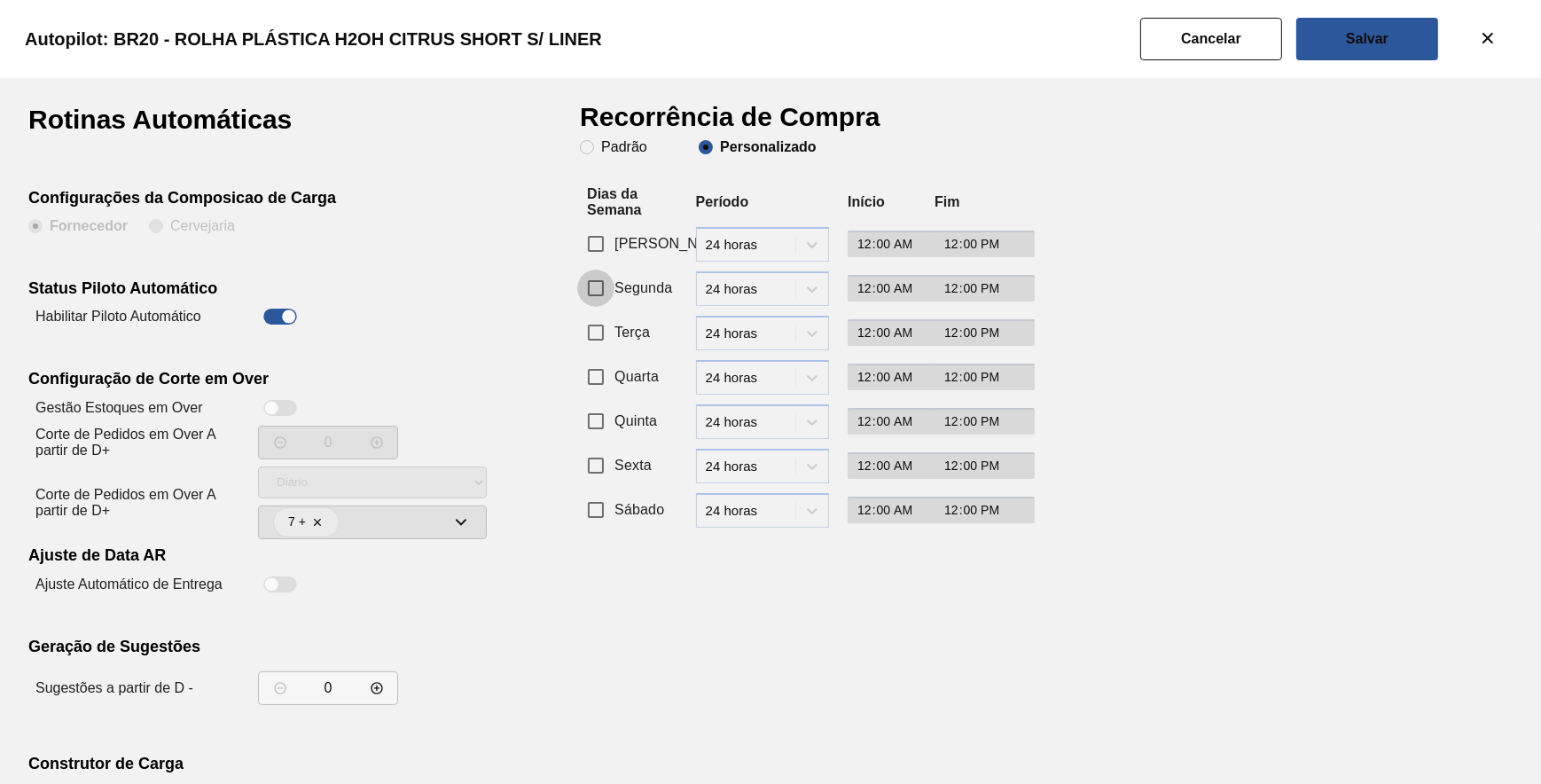
click at [594, 290] on input "Segunda" at bounding box center [596, 288] width 37 height 37
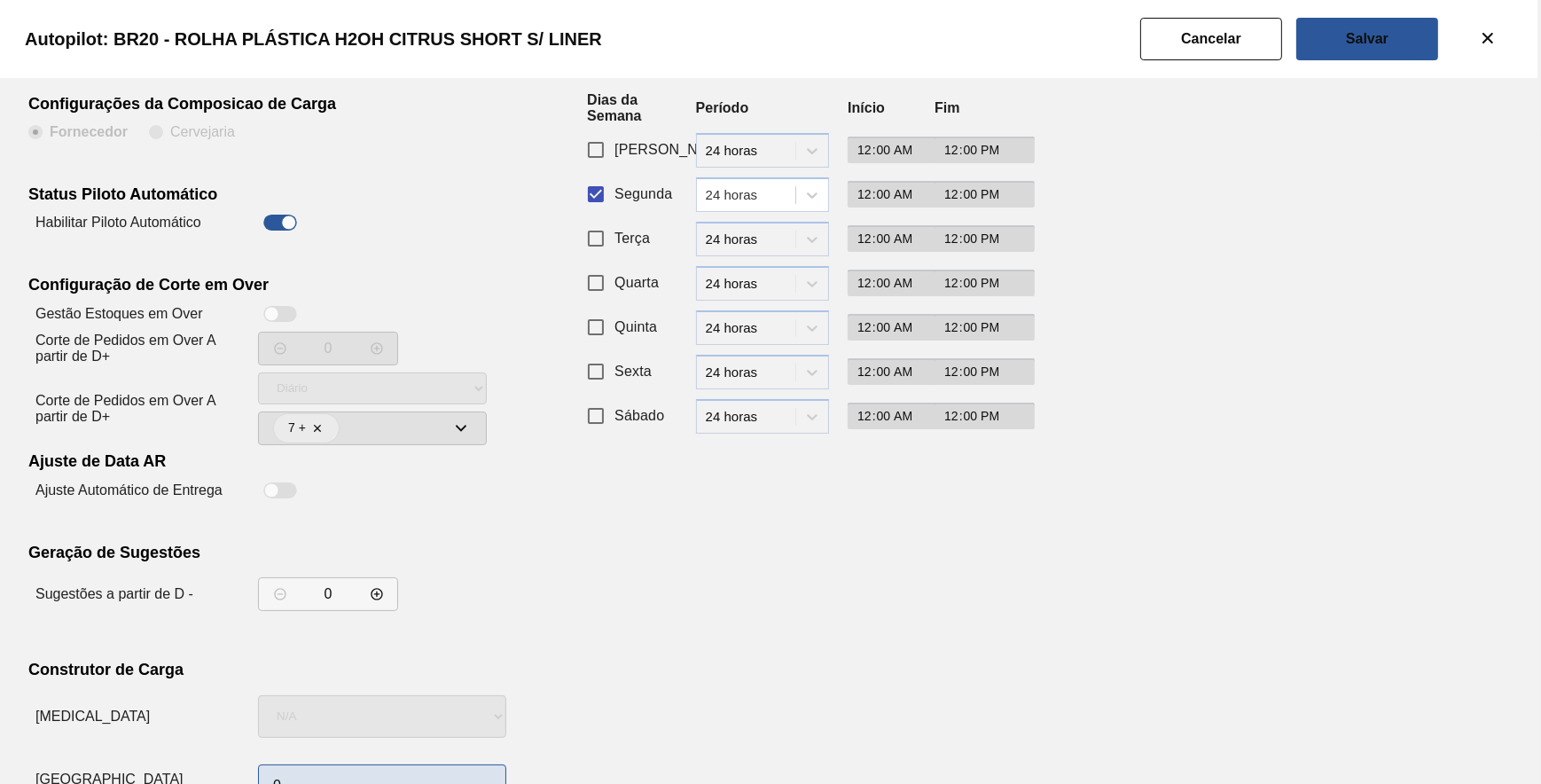
scroll to position [151, 0]
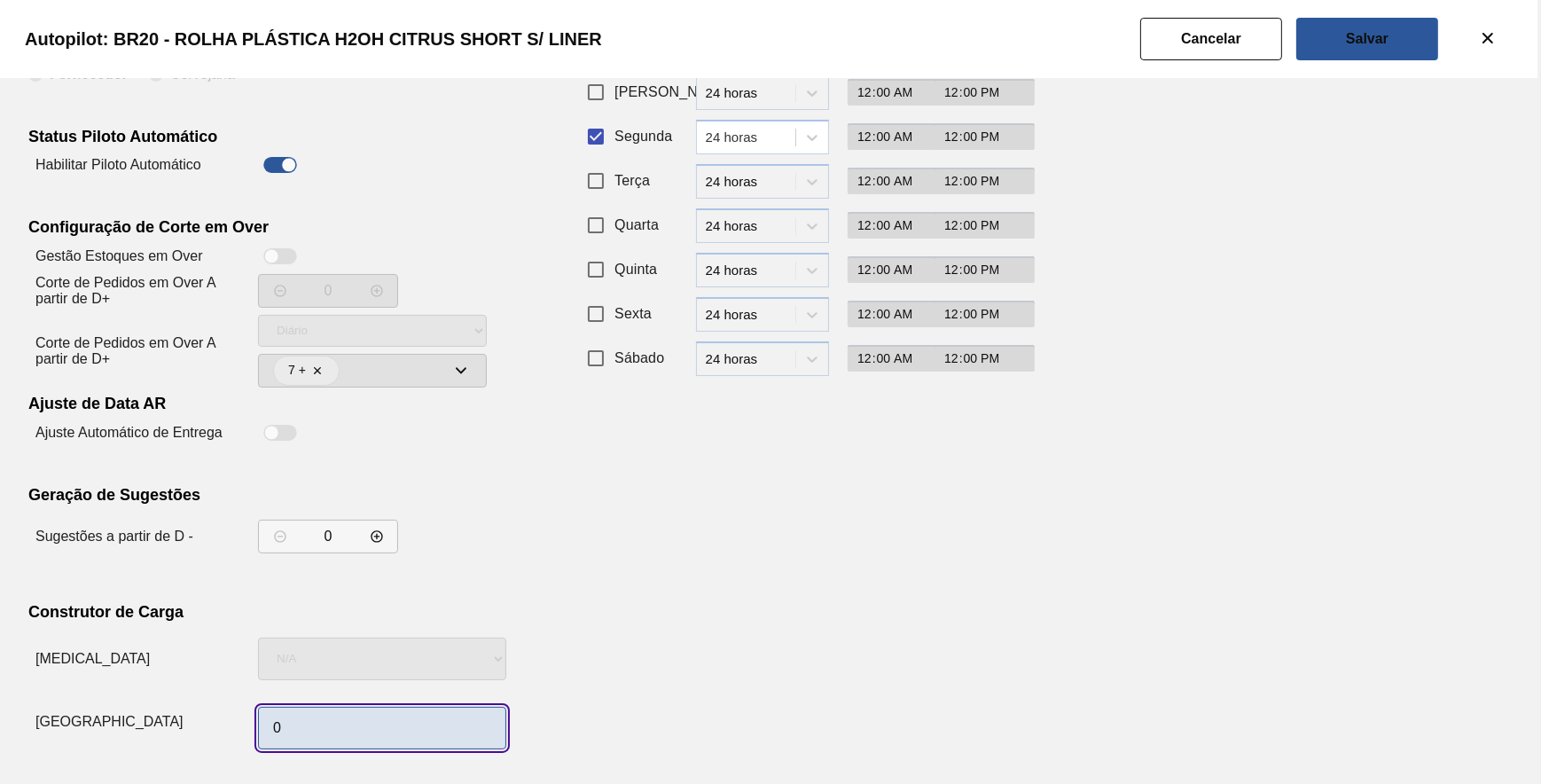
click at [379, 710] on input "0" at bounding box center [382, 728] width 248 height 43
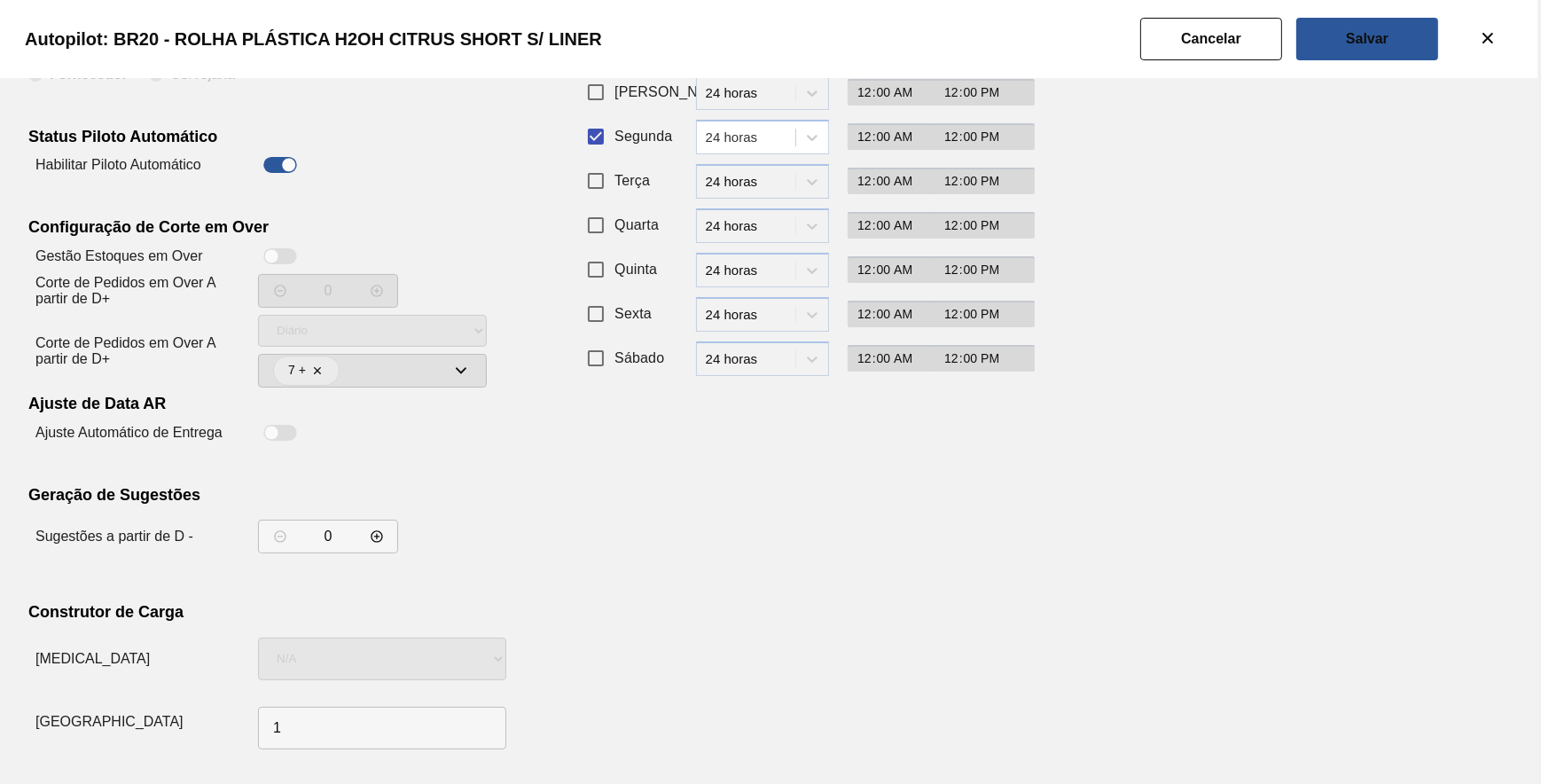
drag, startPoint x: 1126, startPoint y: 506, endPoint x: 1176, endPoint y: 432, distance: 89.3
click at [1140, 493] on div "Rotinas Automáticas Configurações da Composicao de Carga Fornecedor Cervejaria …" at bounding box center [770, 355] width 1485 height 801
click at [1379, 24] on button "Salvar" at bounding box center [1367, 39] width 142 height 43
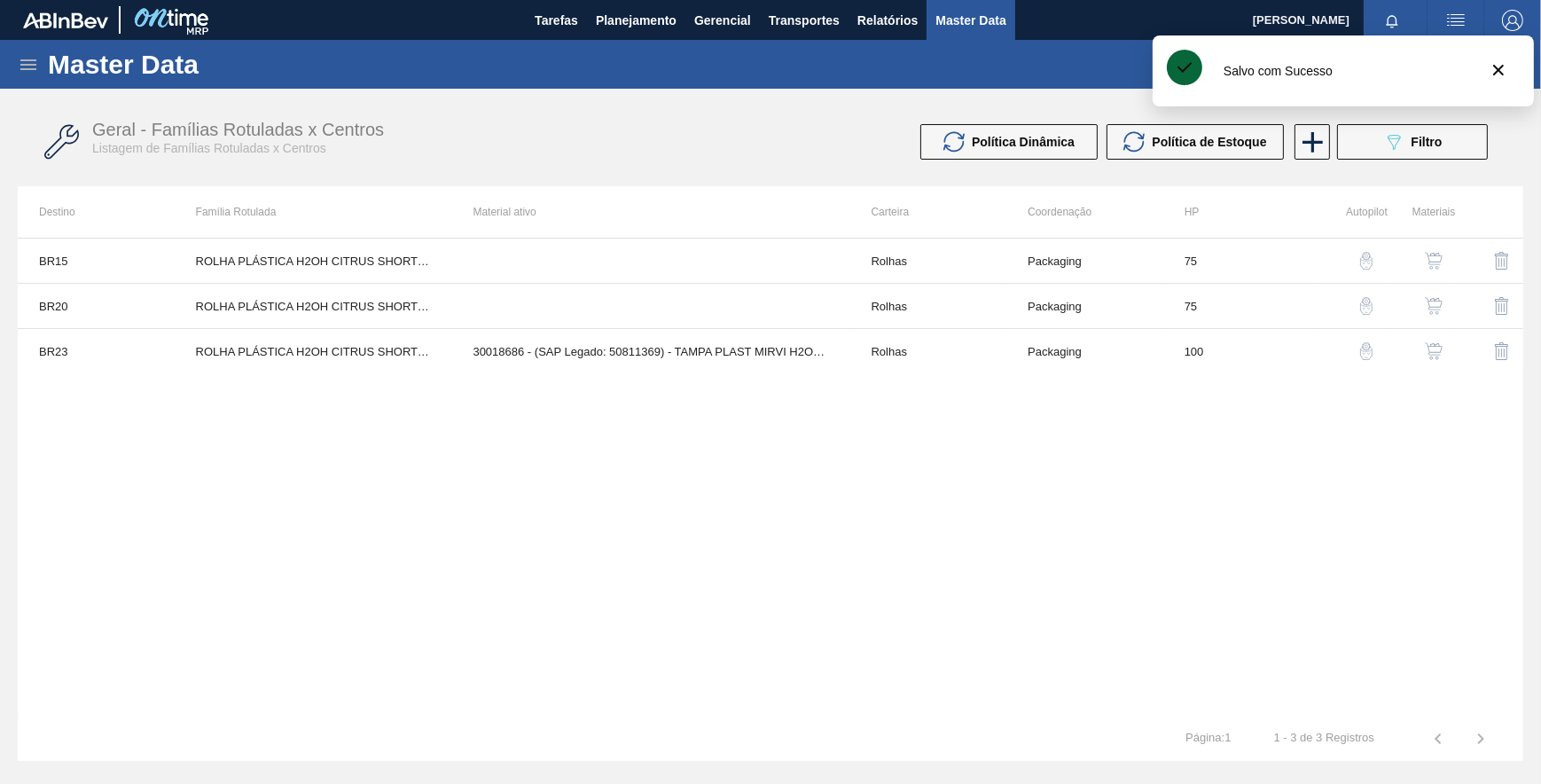
click at [960, 20] on span "Master Data" at bounding box center [970, 20] width 70 height 21
click at [1361, 302] on img "button" at bounding box center [1366, 306] width 17 height 17
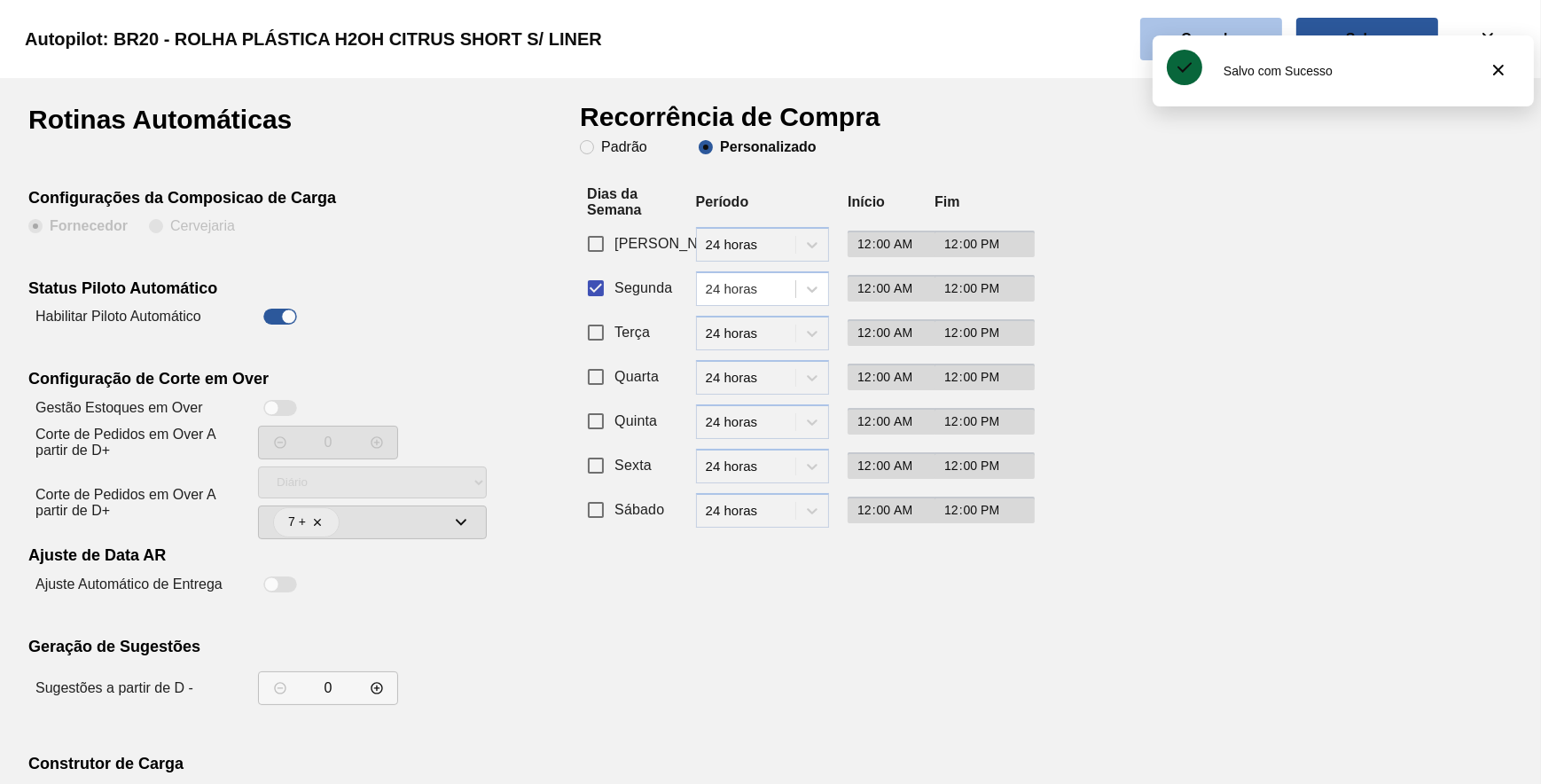
click at [1189, 24] on button "Cancelar" at bounding box center [1211, 39] width 142 height 43
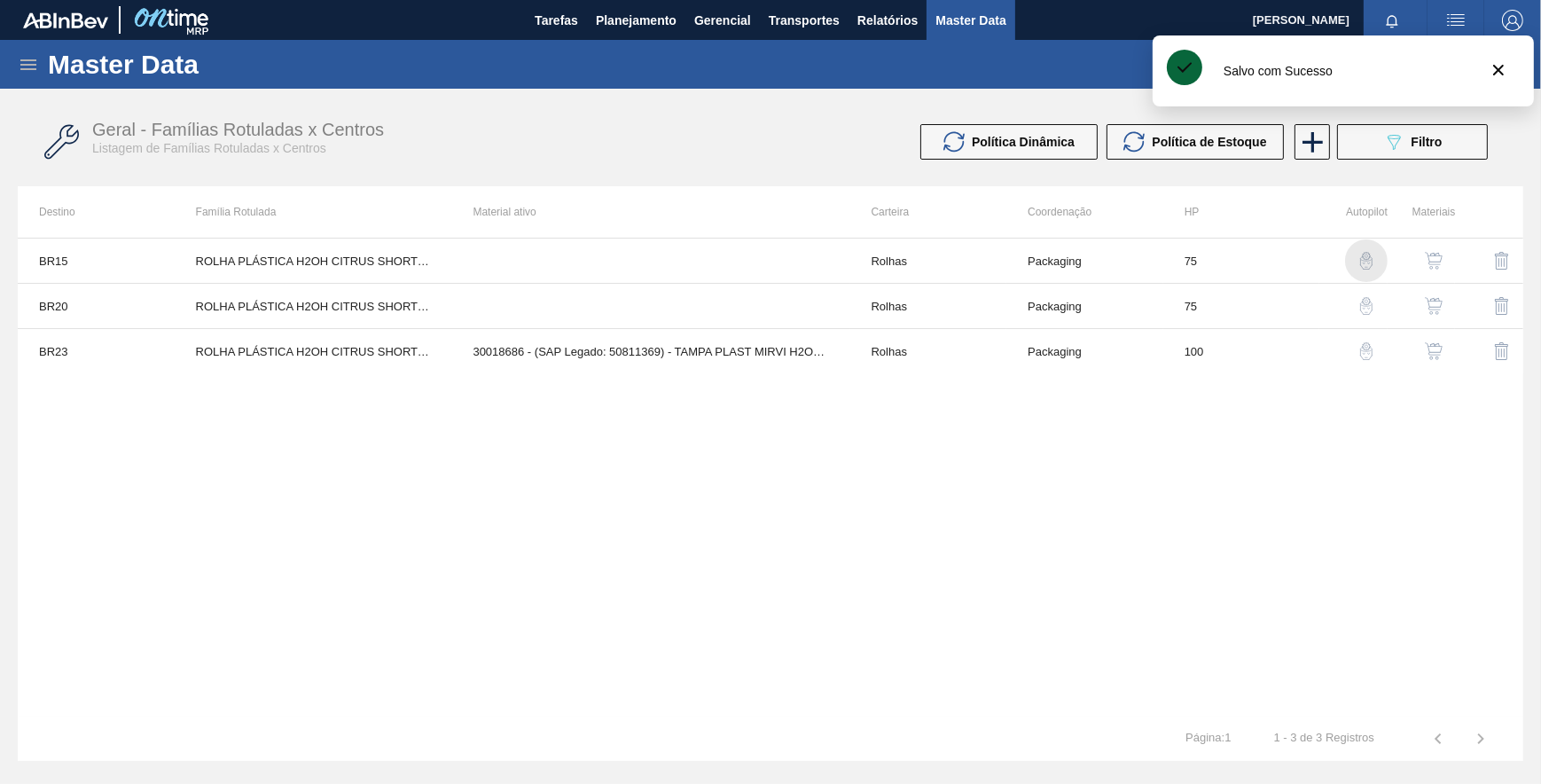
click at [1356, 262] on div "button" at bounding box center [1366, 260] width 21 height 17
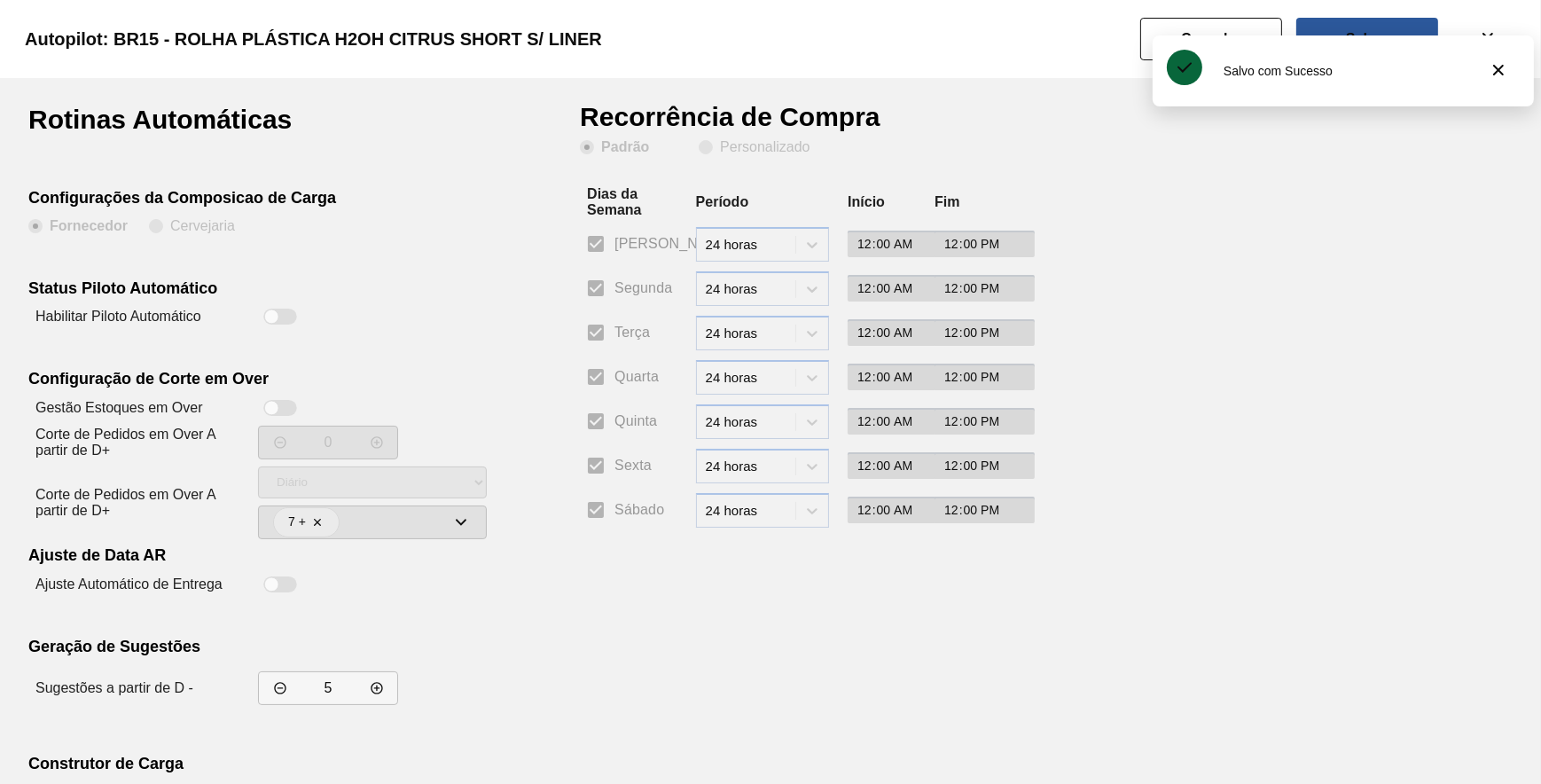
click at [262, 315] on div at bounding box center [280, 316] width 45 height 21
click at [267, 315] on div at bounding box center [272, 317] width 16 height 16
click at [698, 154] on clb-radio-group "Padrão Personalizado" at bounding box center [695, 148] width 230 height 17
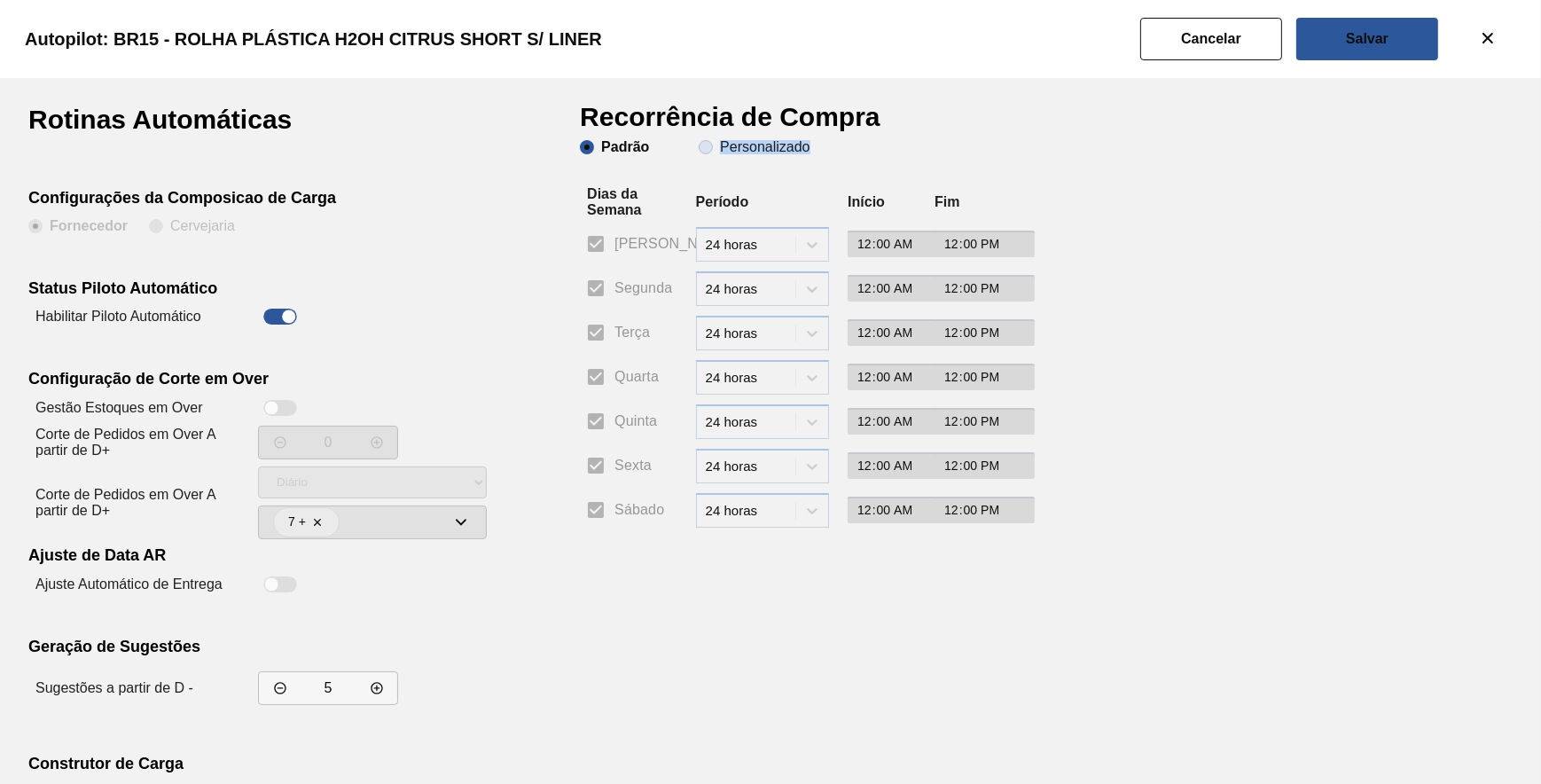
click at [714, 145] on span "Personalizado" at bounding box center [754, 147] width 111 height 15
click at [714, 145] on input "Personalizado" at bounding box center [705, 147] width 28 height 28
click at [603, 292] on input "Segunda" at bounding box center [596, 288] width 37 height 37
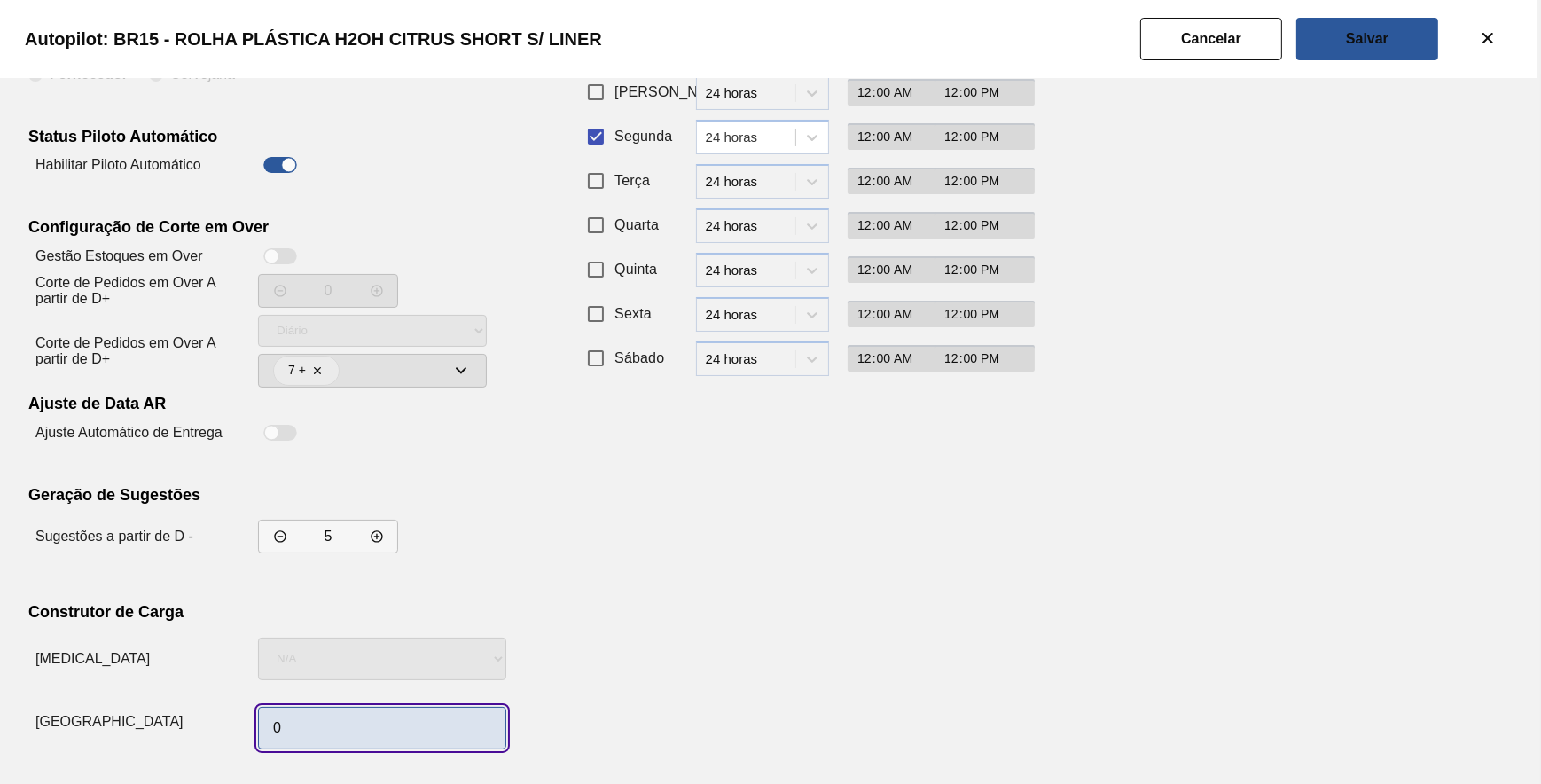
click at [380, 717] on input "0" at bounding box center [382, 728] width 248 height 43
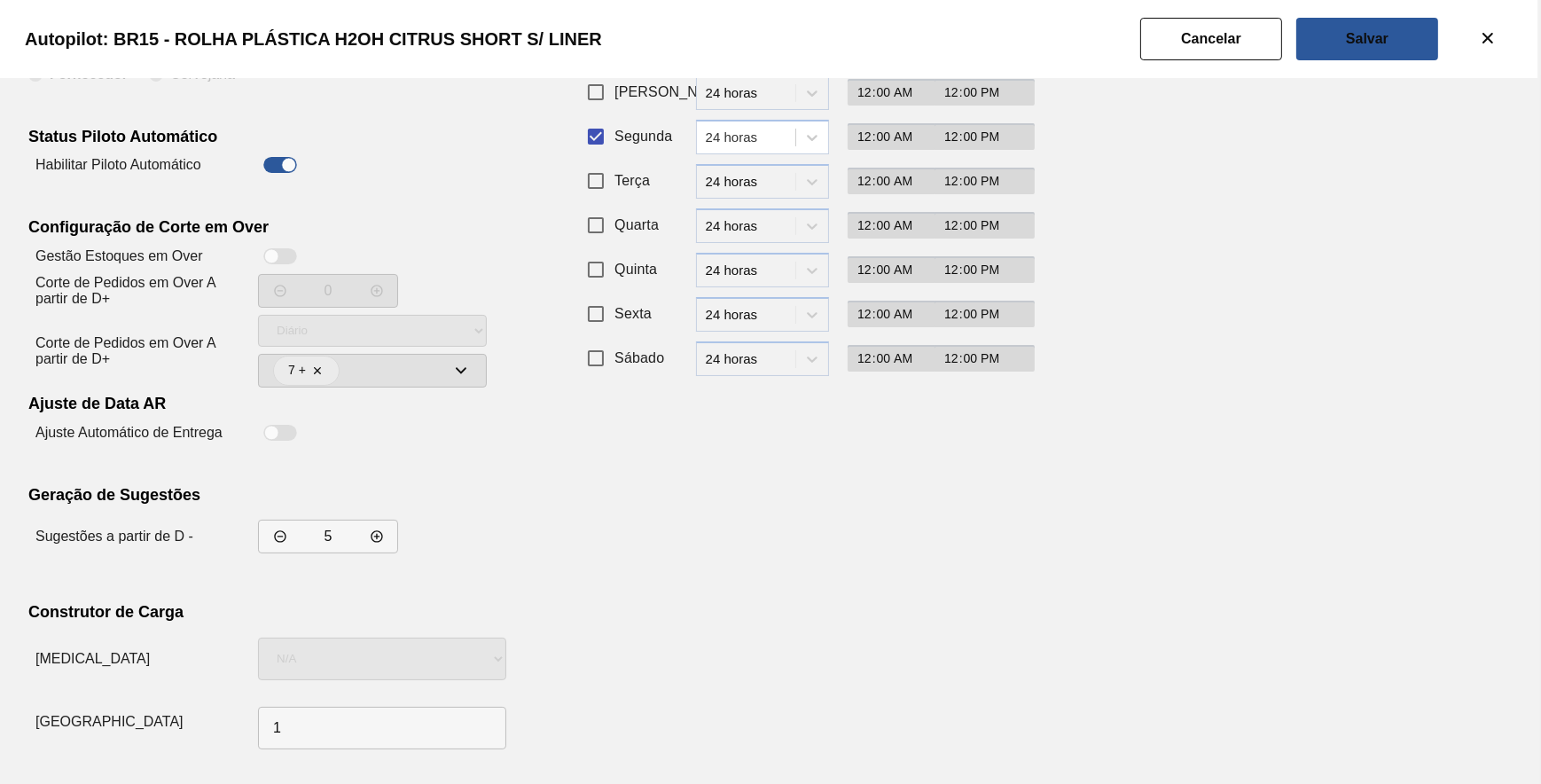
drag, startPoint x: 1002, startPoint y: 501, endPoint x: 1020, endPoint y: 478, distance: 29.2
click at [1017, 484] on div "Rotinas Automáticas Configurações da Composicao de Carga Fornecedor Cervejaria …" at bounding box center [770, 355] width 1485 height 801
click at [0, 0] on slot "Salvar" at bounding box center [0, 0] width 0 height 0
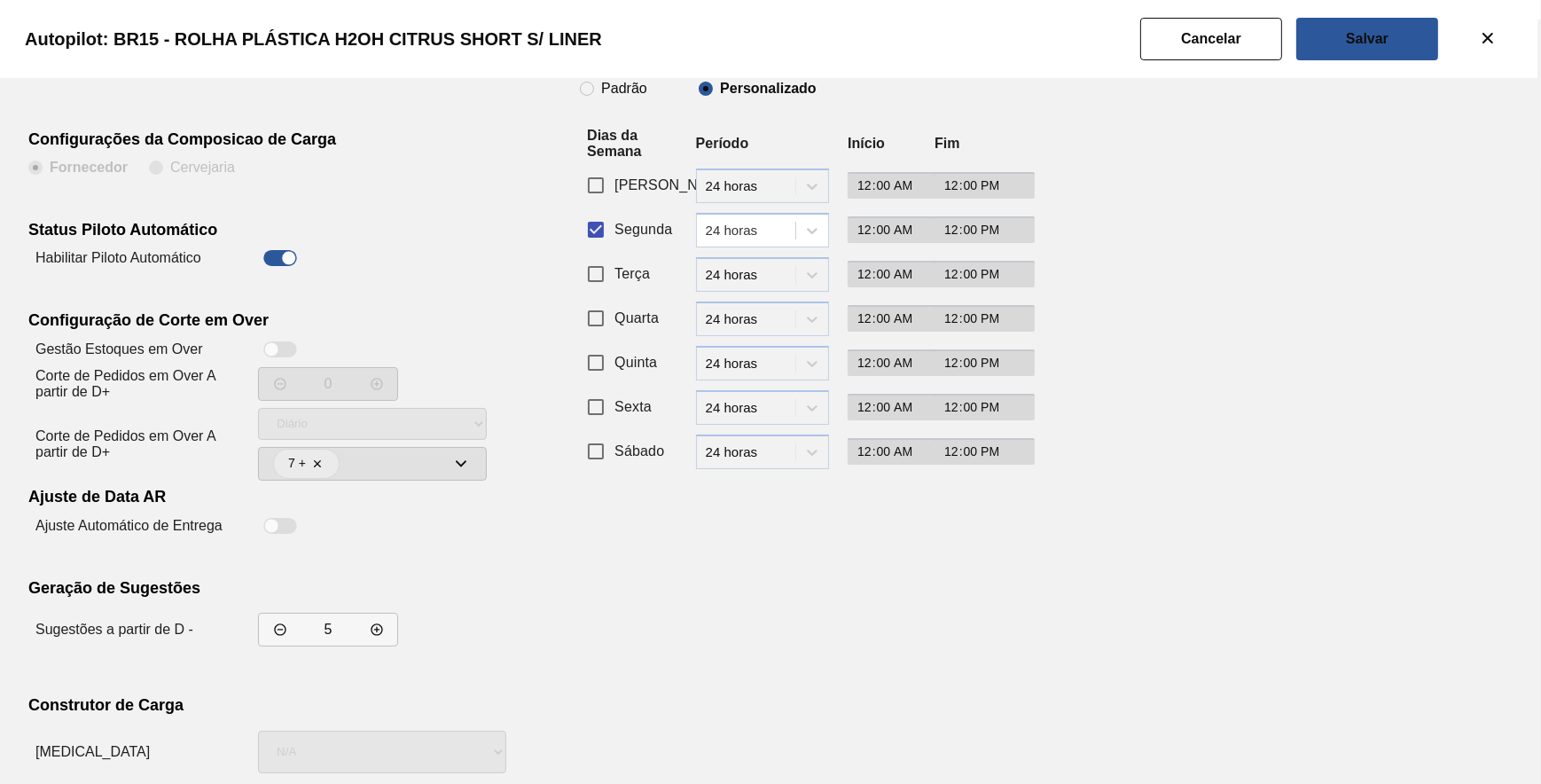
scroll to position [0, 0]
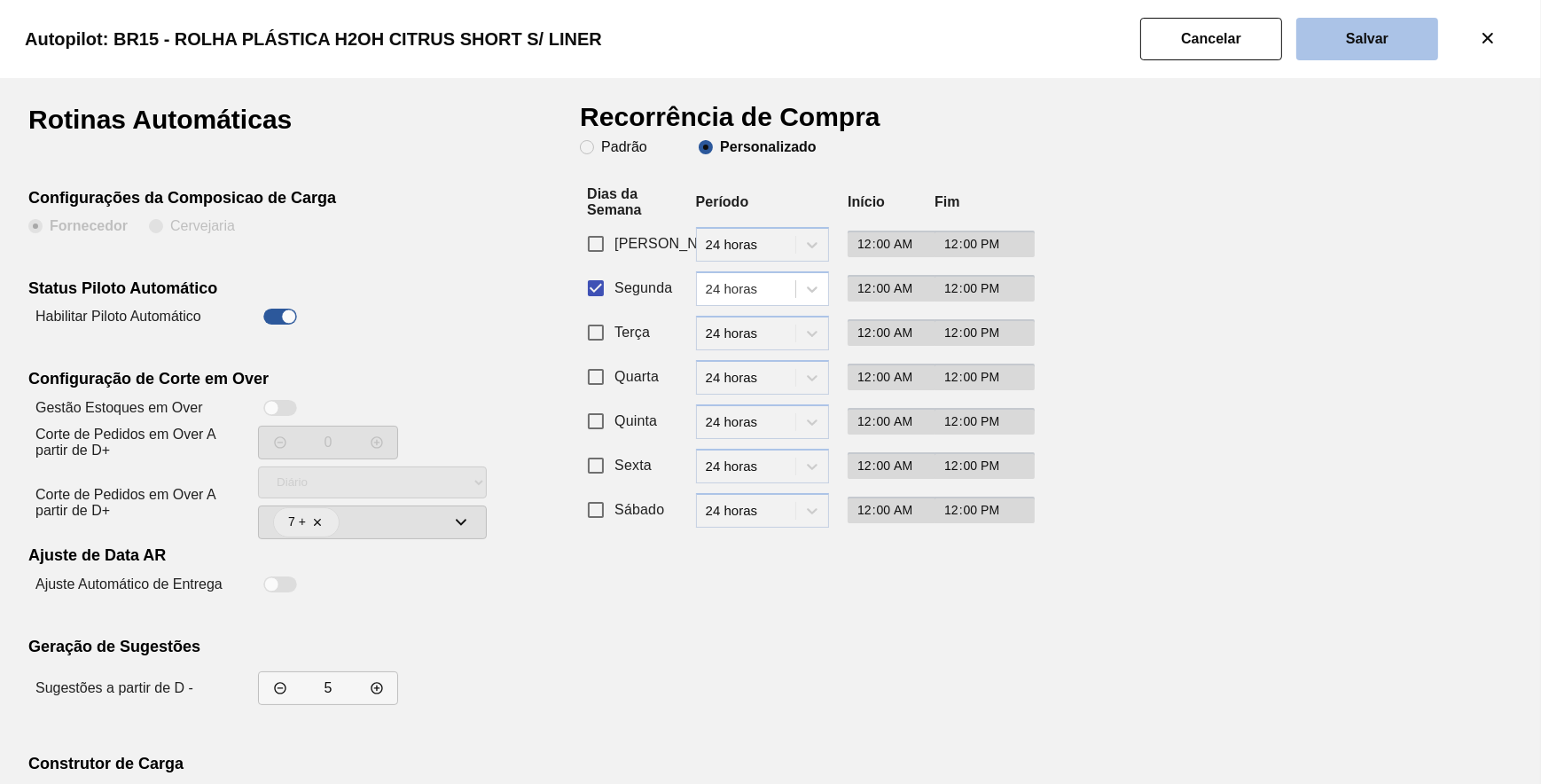
click at [1321, 45] on button "Salvar" at bounding box center [1367, 39] width 142 height 43
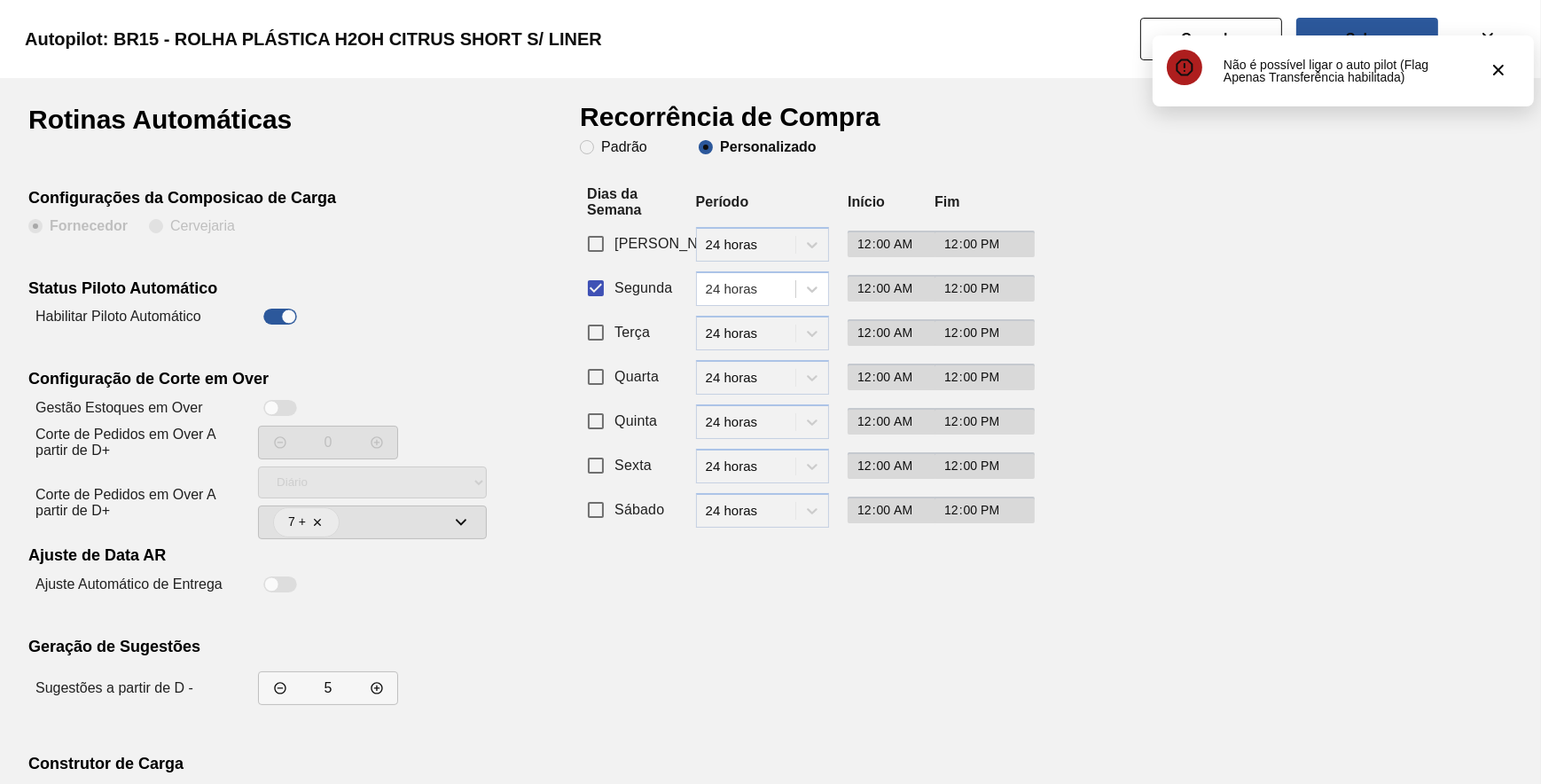
click at [1135, 34] on div "Autopilot: BR15 - ROLHA PLÁSTICA H2OH CITRUS SHORT S/ LINER" at bounding box center [767, 39] width 1541 height 78
click at [1144, 34] on button "Cancelar" at bounding box center [1211, 39] width 142 height 43
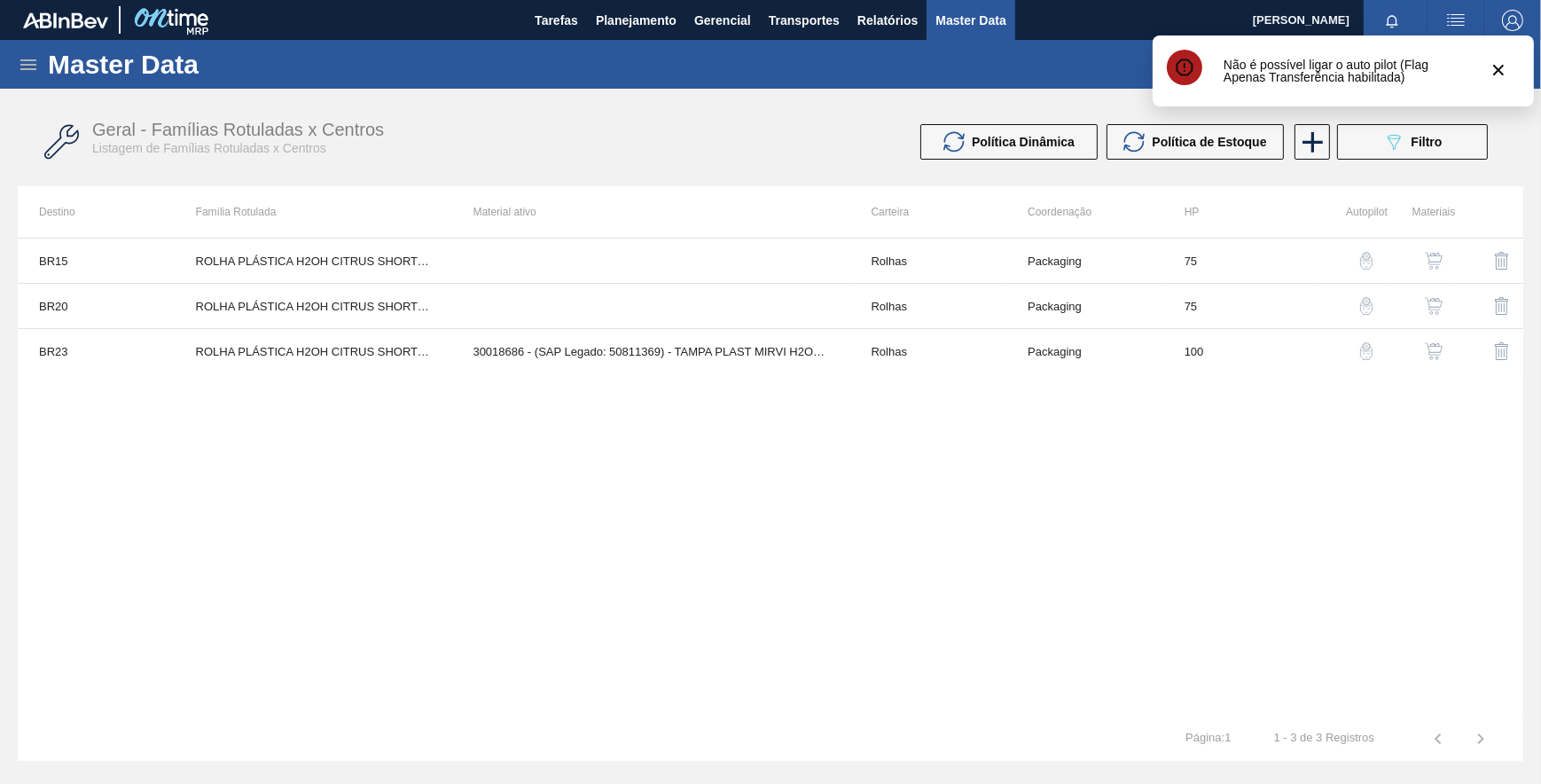
click at [1363, 250] on button "button" at bounding box center [1366, 261] width 43 height 43
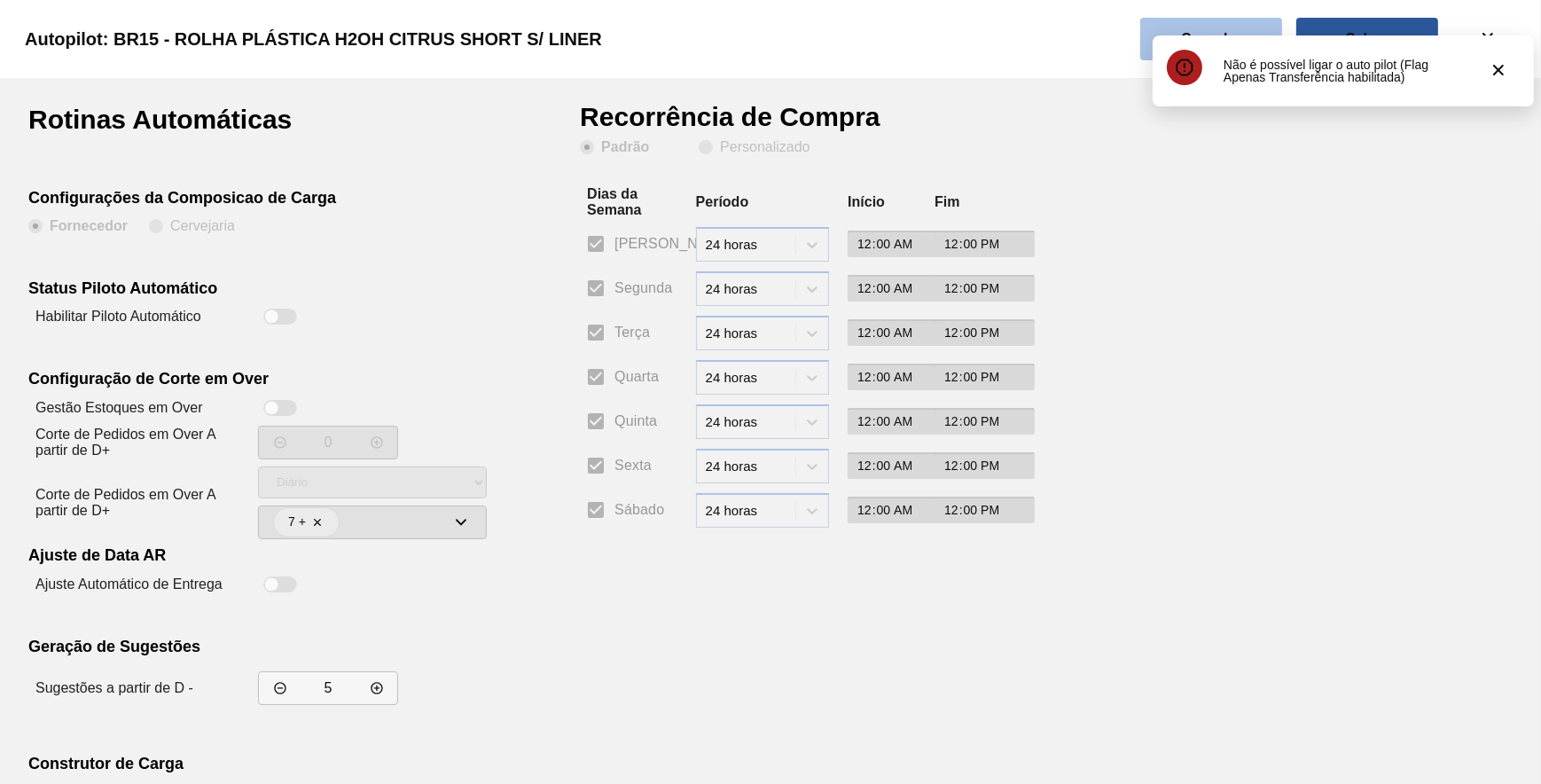
click at [1244, 33] on button "Cancelar" at bounding box center [1211, 39] width 142 height 43
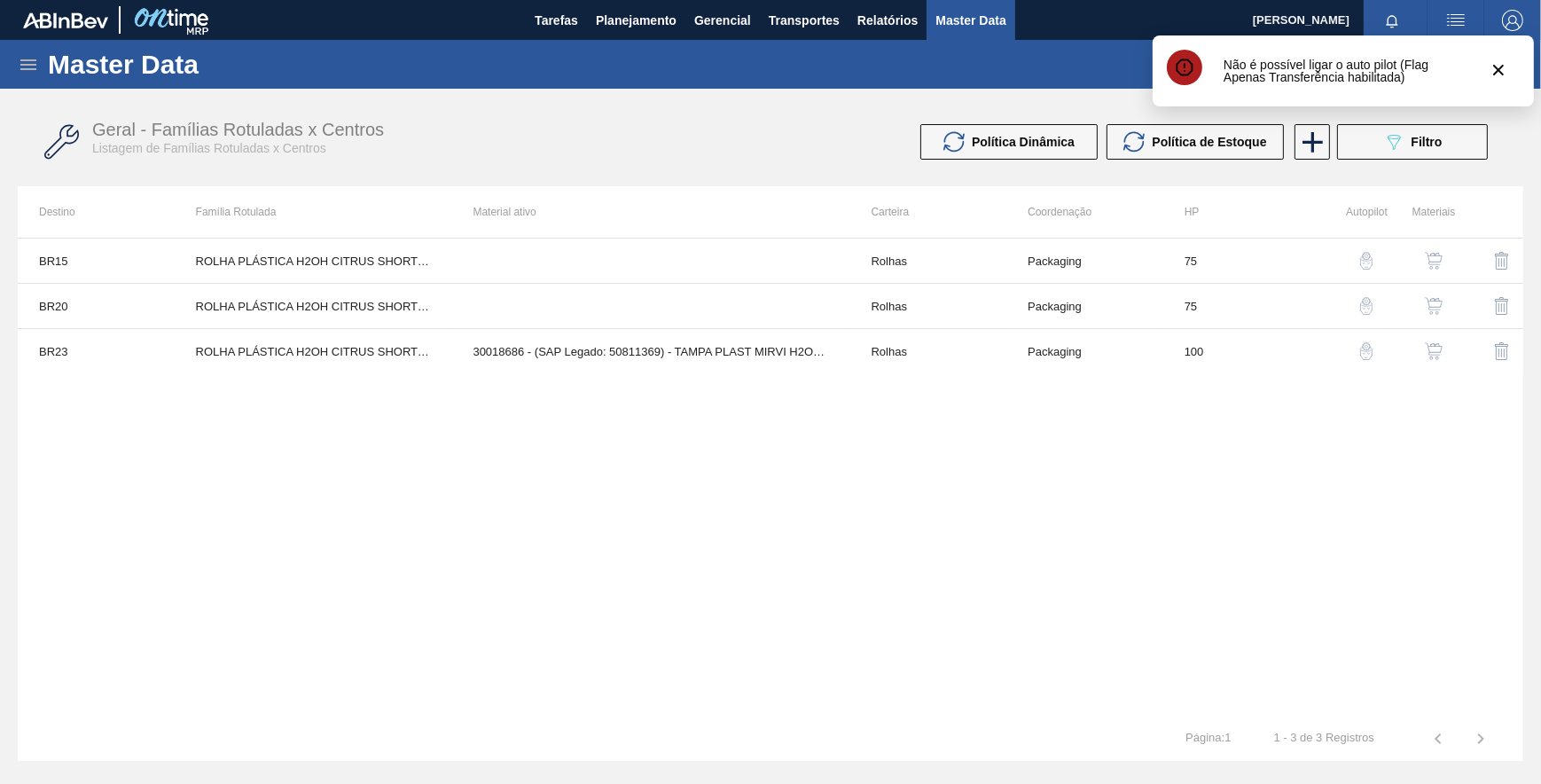
click at [1357, 352] on div "button" at bounding box center [1366, 351] width 21 height 17
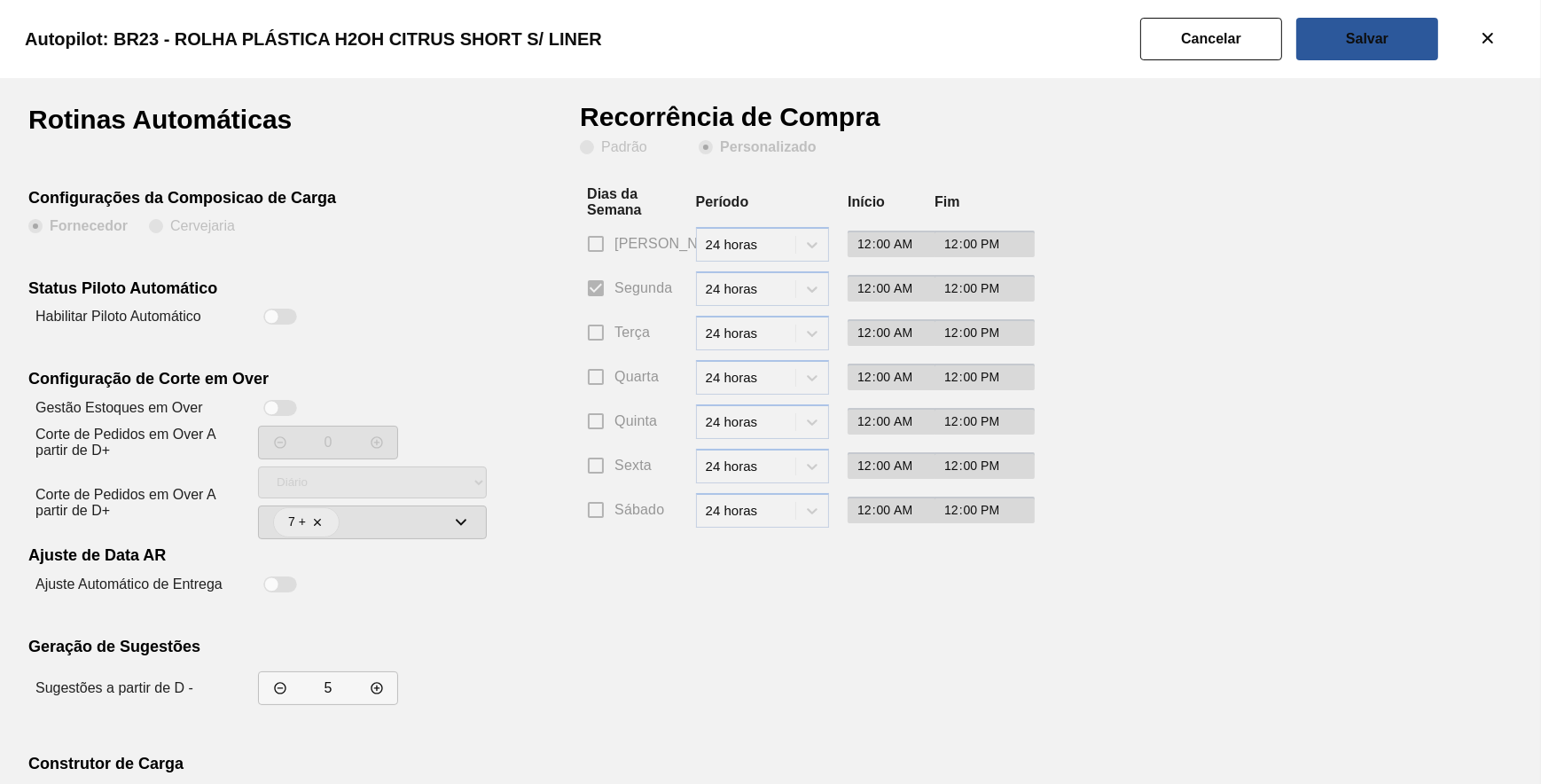
drag, startPoint x: 285, startPoint y: 315, endPoint x: 612, endPoint y: 235, distance: 336.6
click at [321, 303] on div "Rotinas Automáticas Configurações da Composicao de Carga Fornecedor Cervejaria …" at bounding box center [304, 507] width 551 height 801
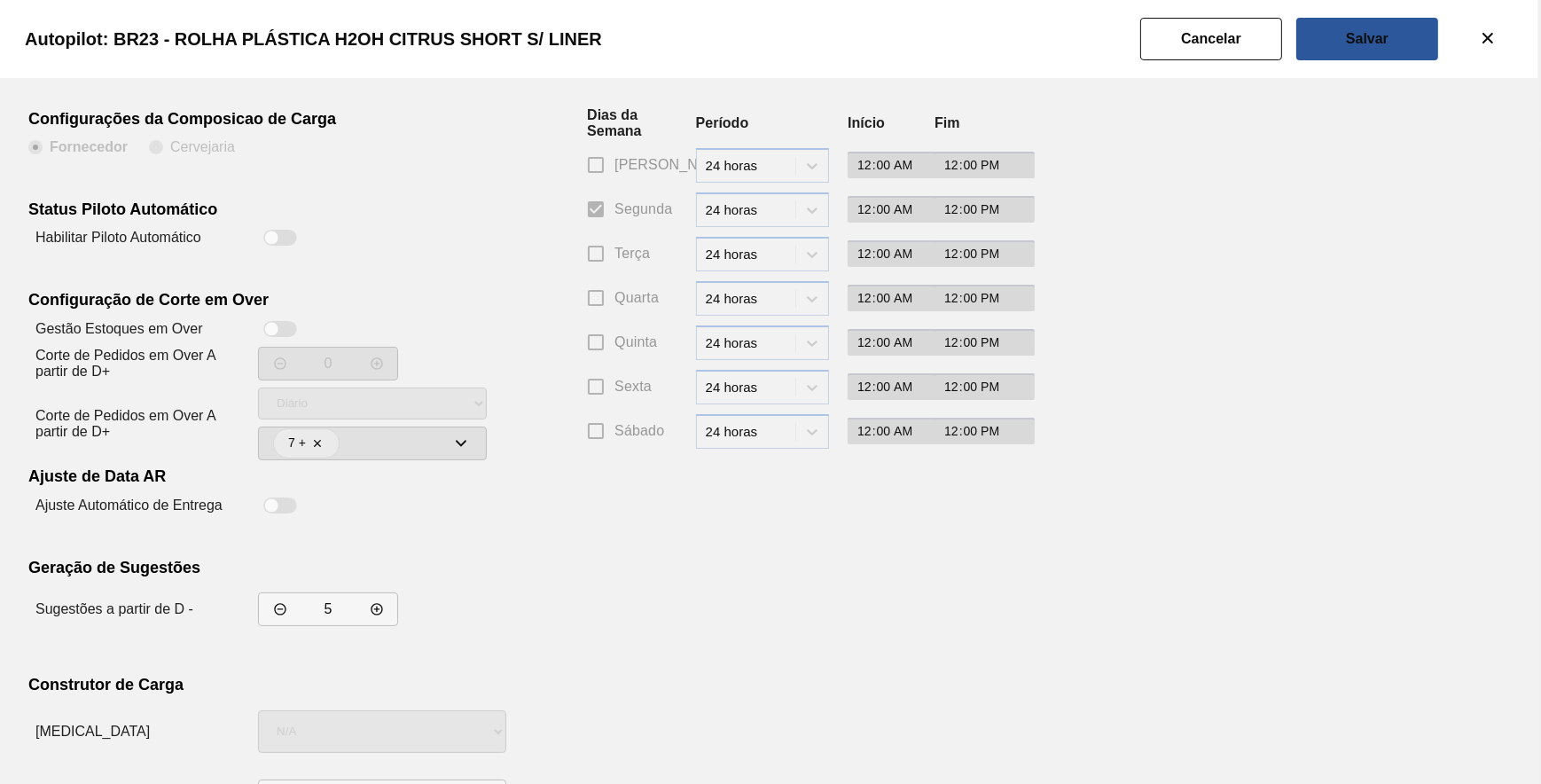
scroll to position [151, 0]
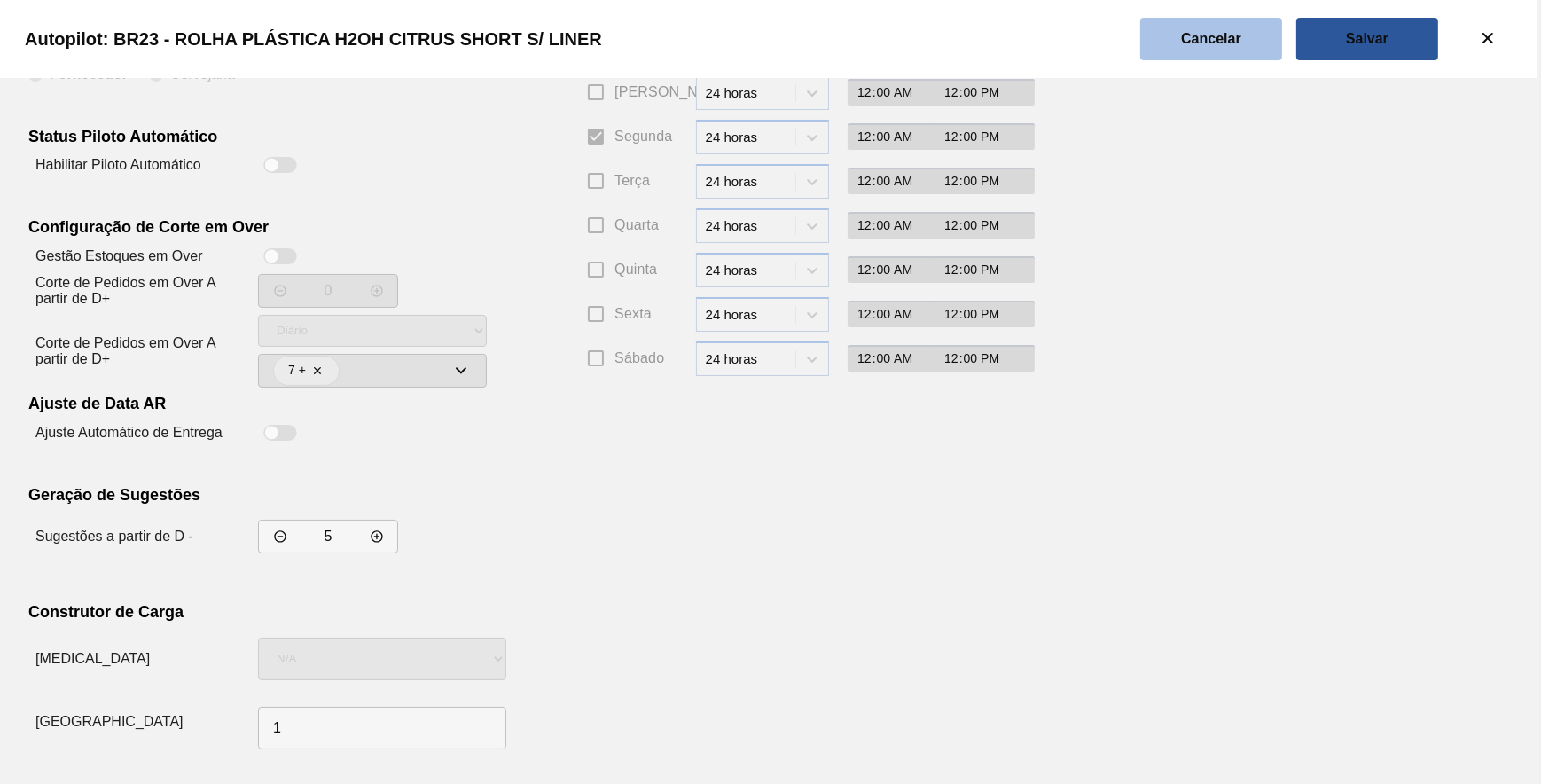
click at [1195, 51] on button "Cancelar" at bounding box center [1211, 39] width 142 height 43
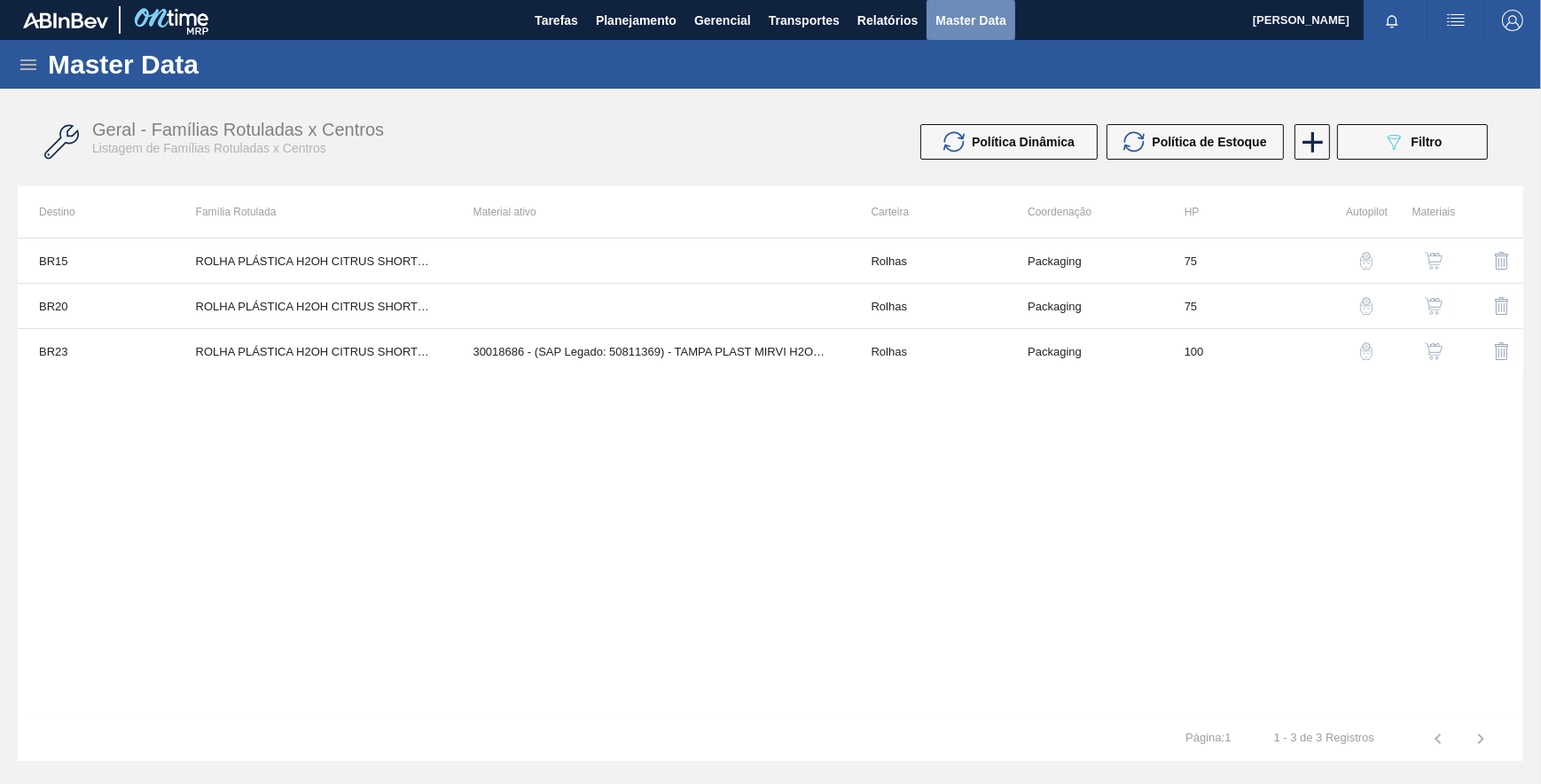
drag, startPoint x: 958, startPoint y: 26, endPoint x: 568, endPoint y: 77, distance: 393.3
click at [961, 25] on span "Master Data" at bounding box center [970, 20] width 70 height 21
drag, startPoint x: 33, startPoint y: 71, endPoint x: 44, endPoint y: 115, distance: 45.4
click at [32, 71] on icon at bounding box center [28, 65] width 21 height 21
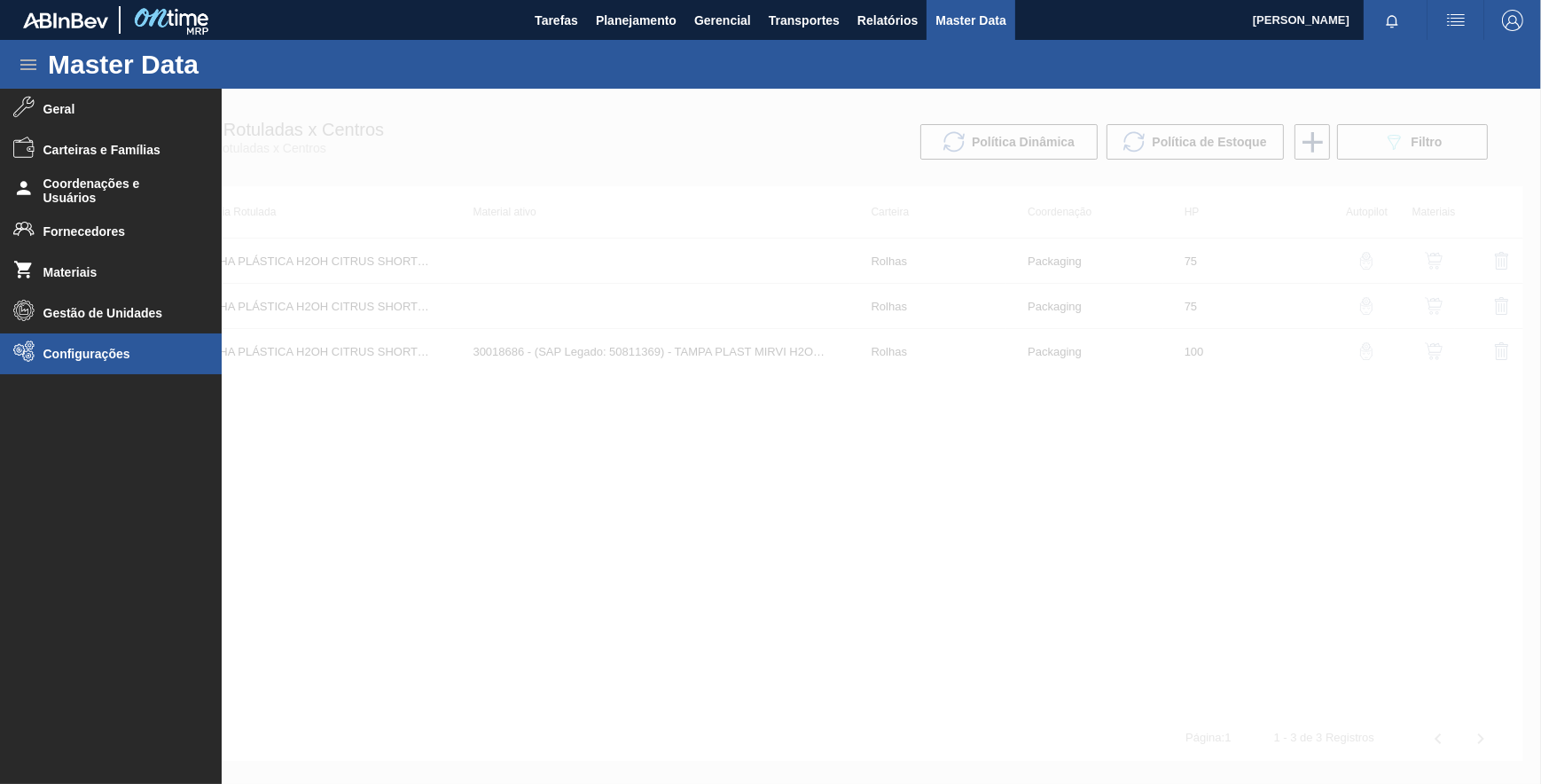
click at [117, 346] on span "Configurações" at bounding box center [116, 353] width 147 height 15
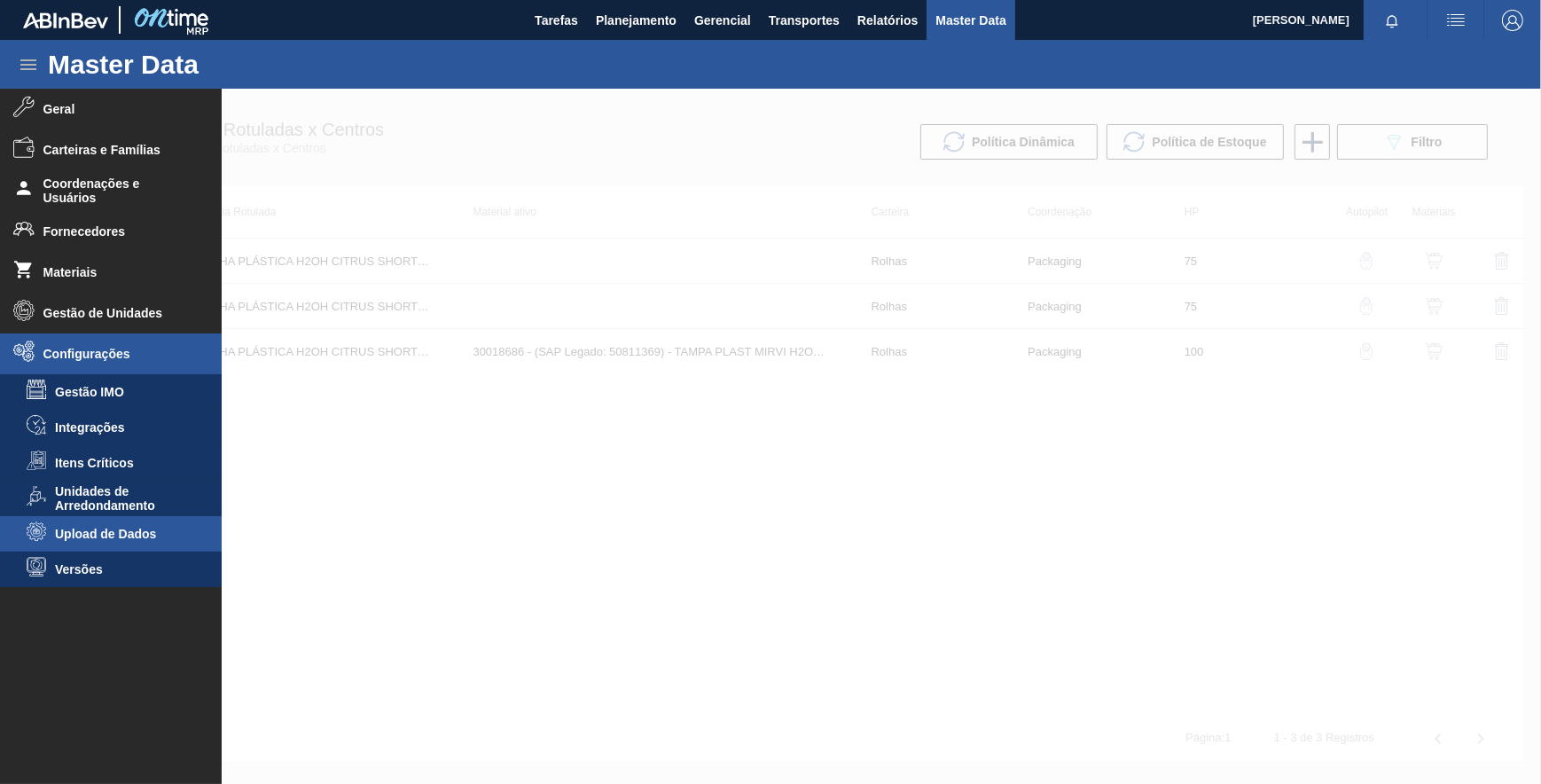
click at [110, 534] on span "Upload de Dados" at bounding box center [123, 534] width 137 height 15
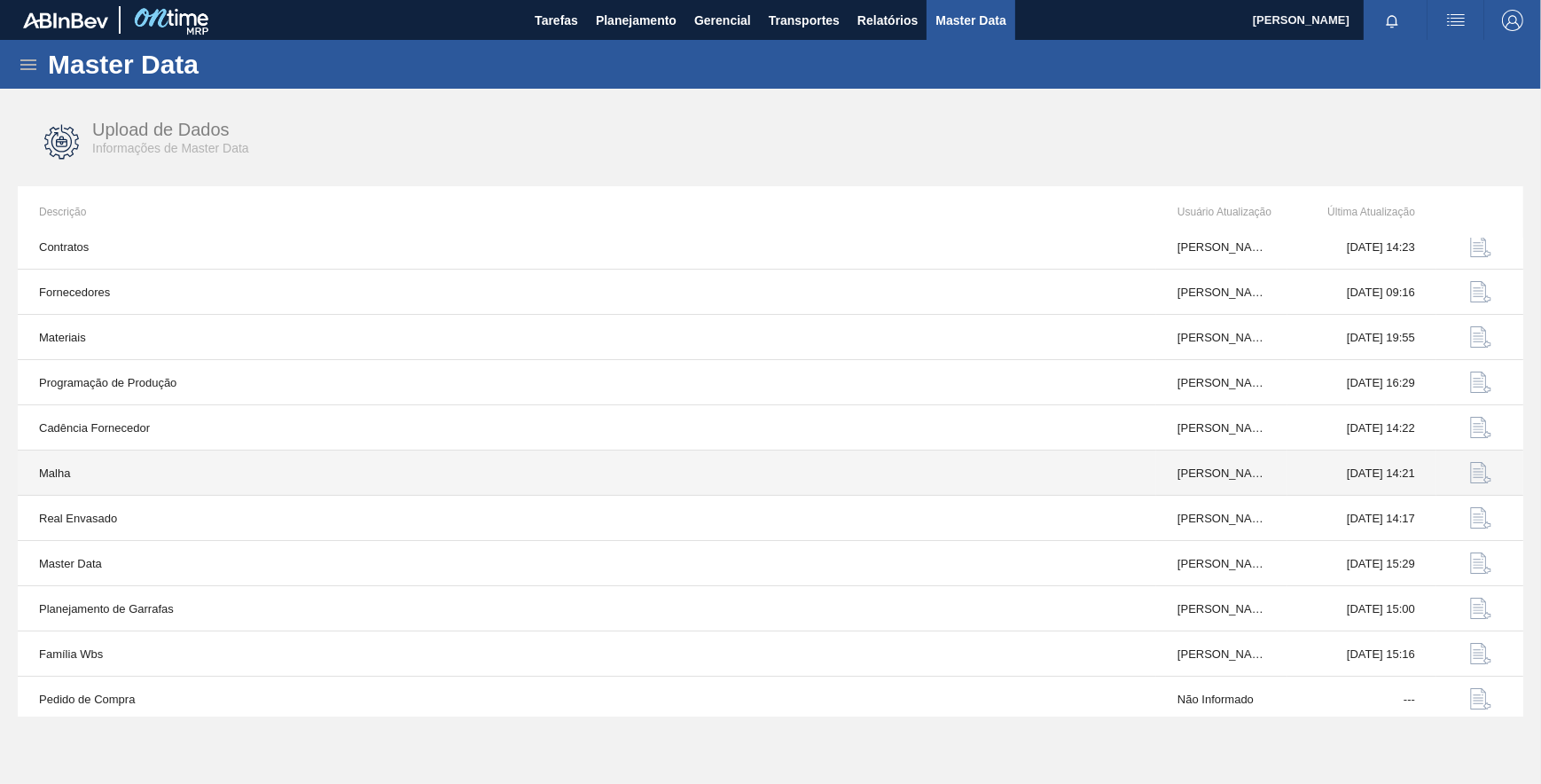
scroll to position [17, 0]
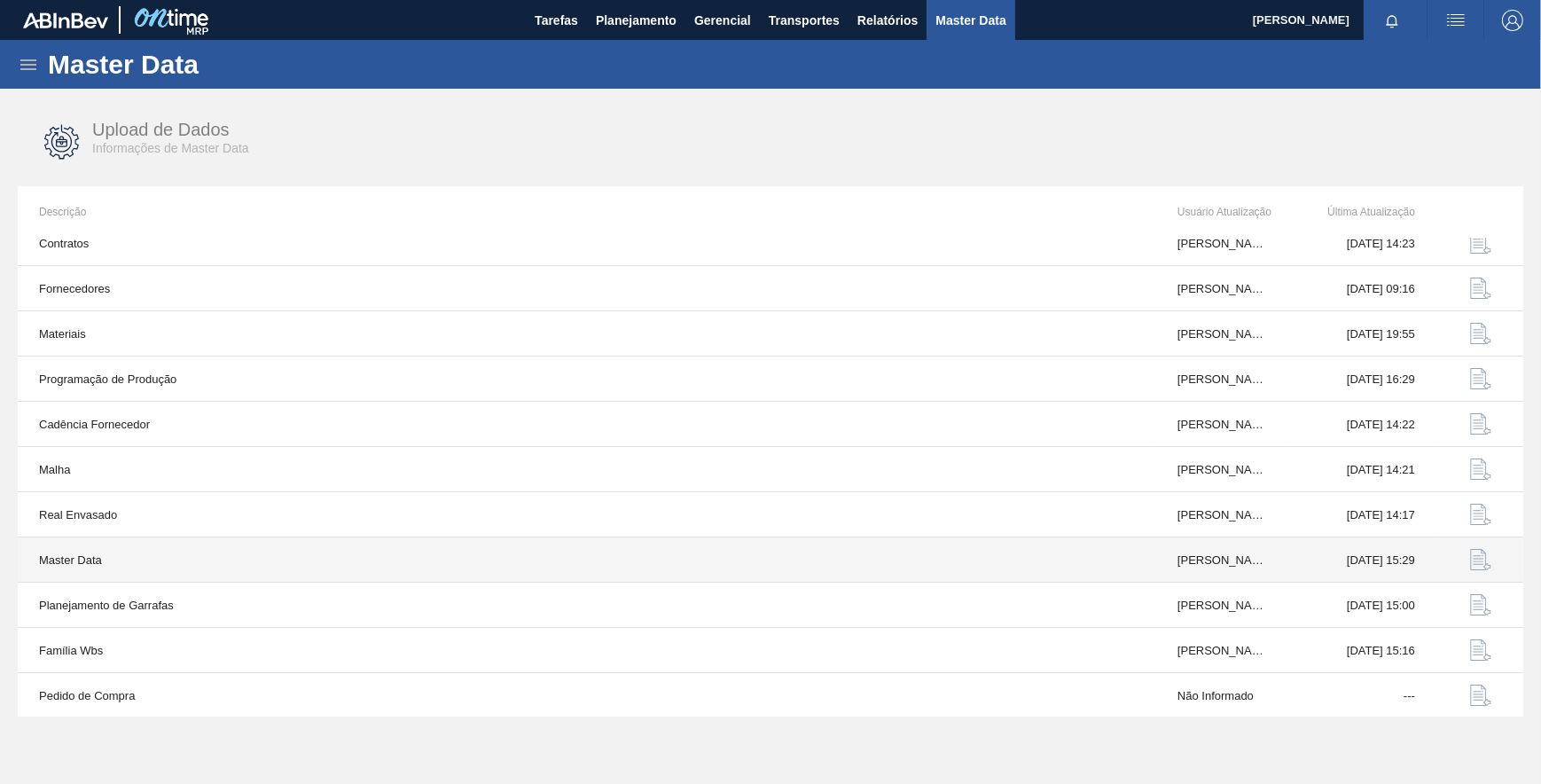
click at [1472, 559] on img "button" at bounding box center [1481, 560] width 21 height 21
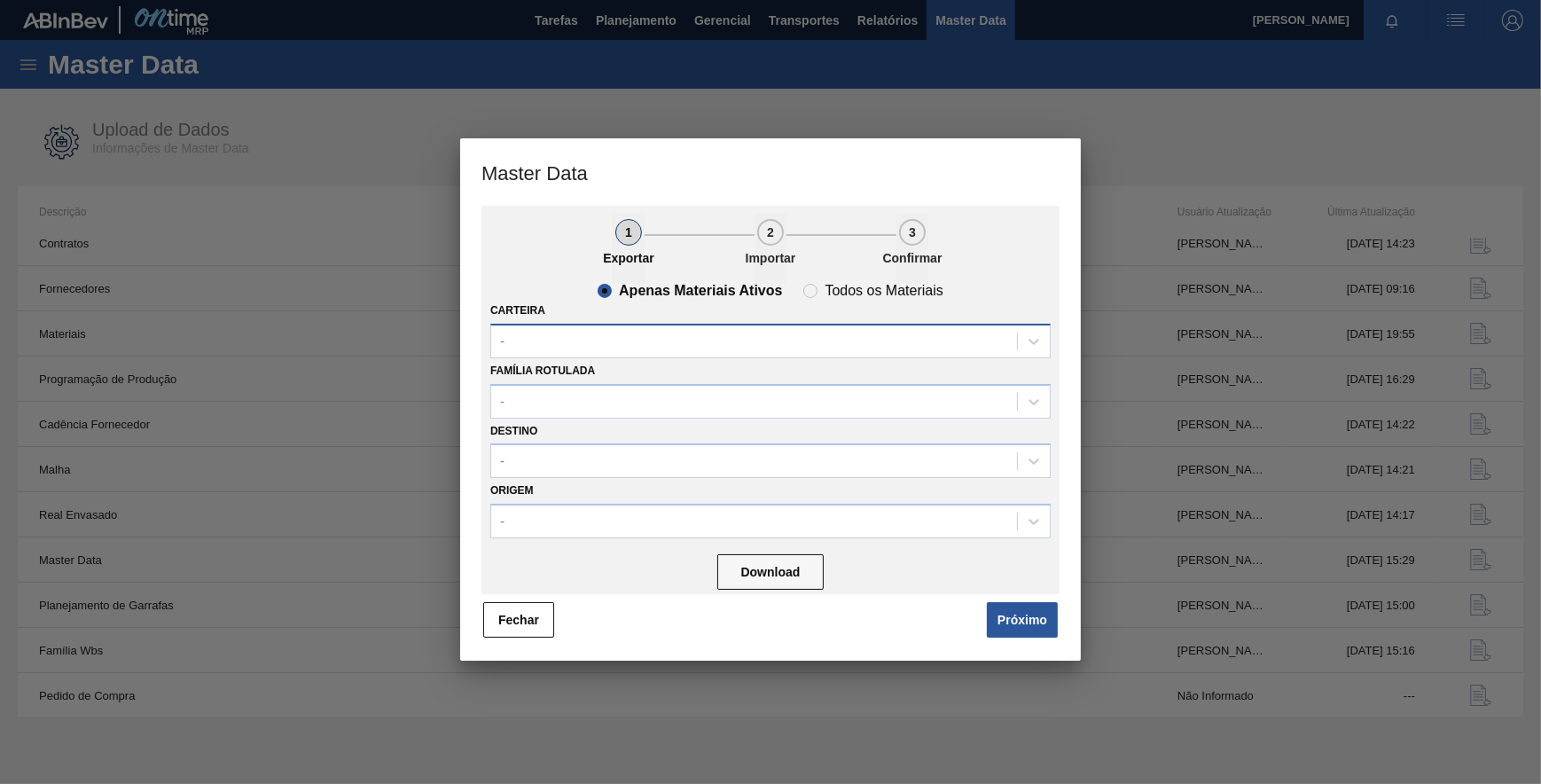
click at [687, 344] on div "-" at bounding box center [754, 341] width 526 height 25
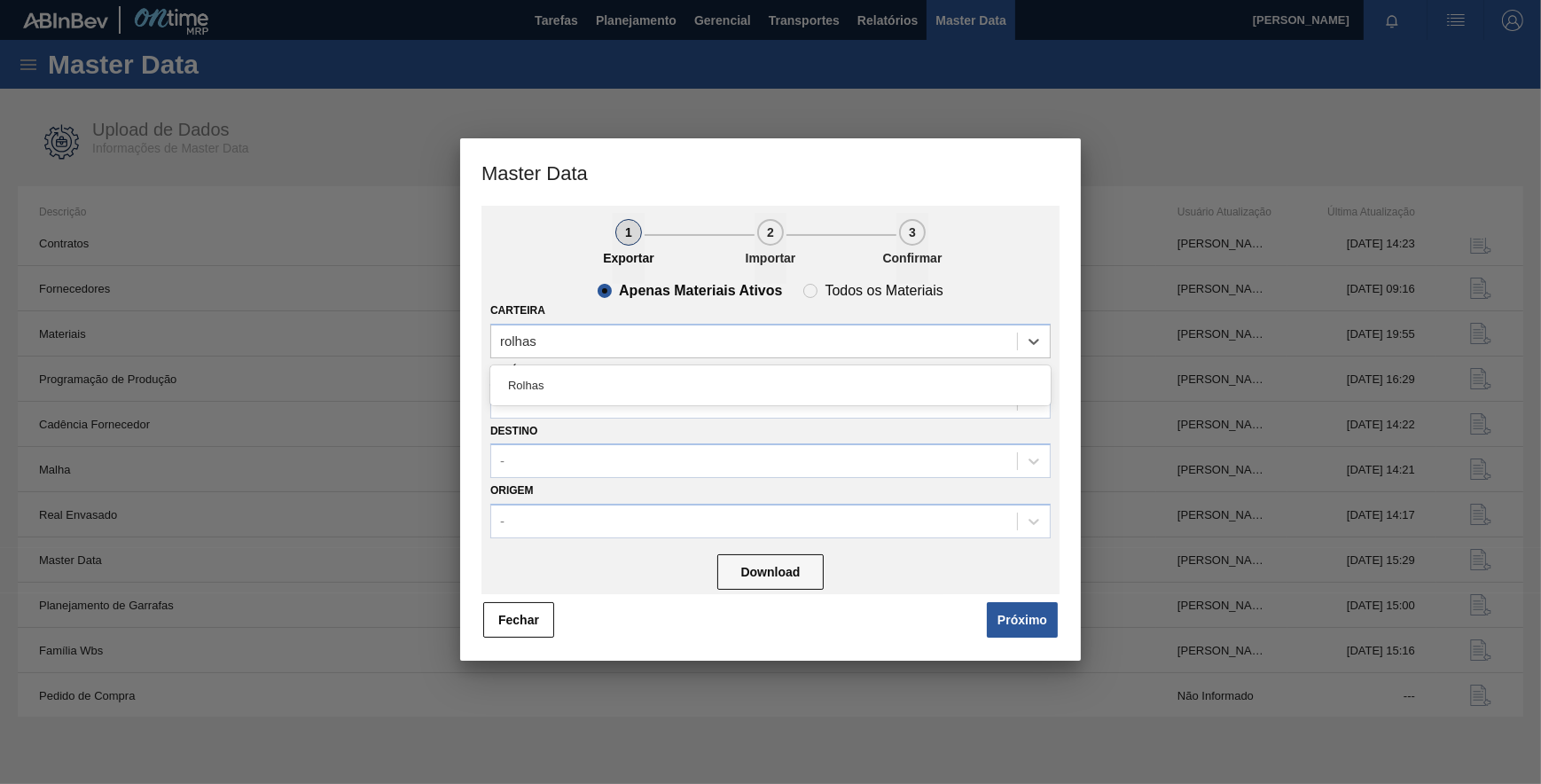
click at [649, 392] on div "Rolhas" at bounding box center [770, 385] width 560 height 33
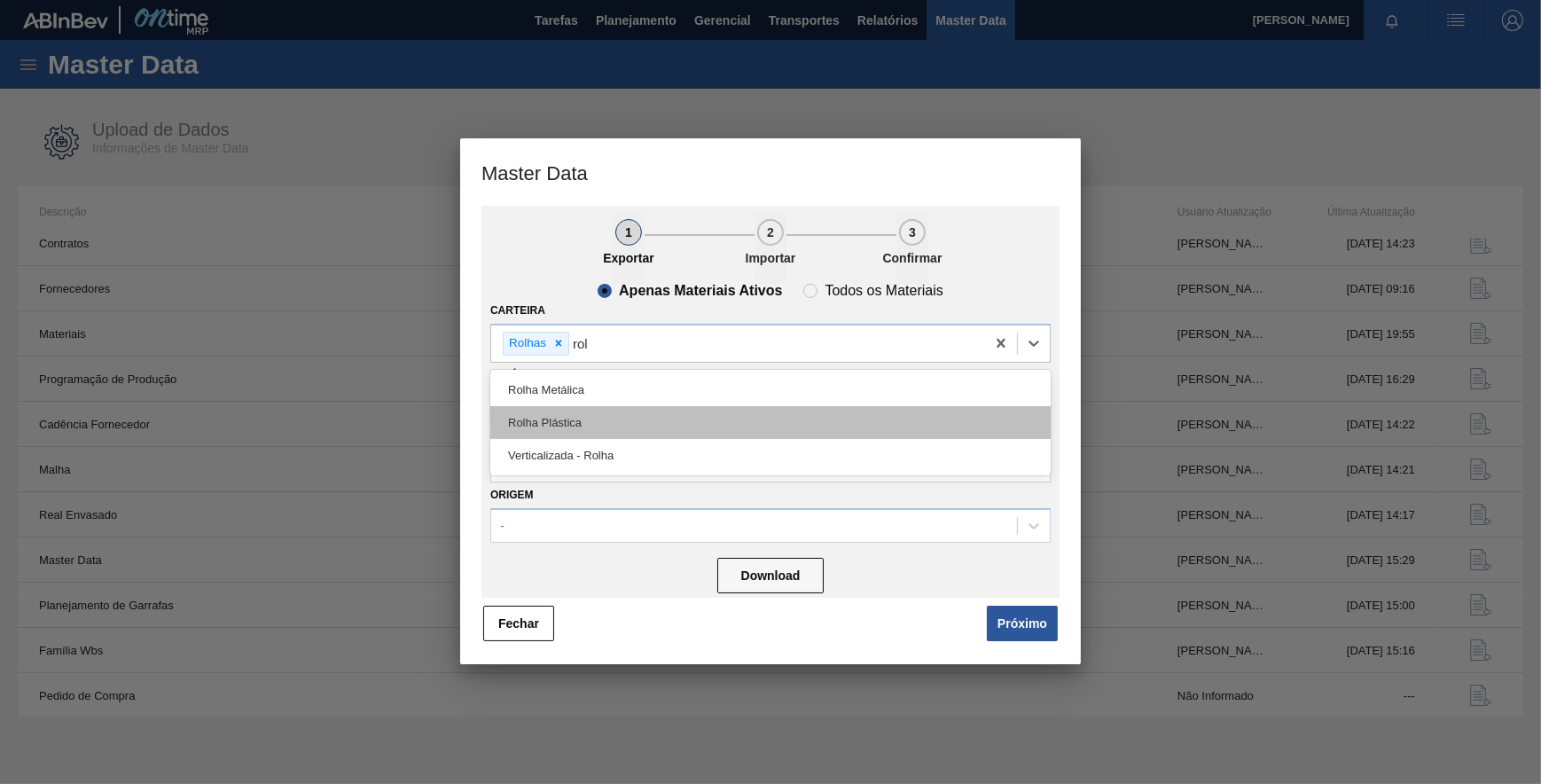
click at [650, 411] on div "Rolha Plástica" at bounding box center [770, 422] width 560 height 33
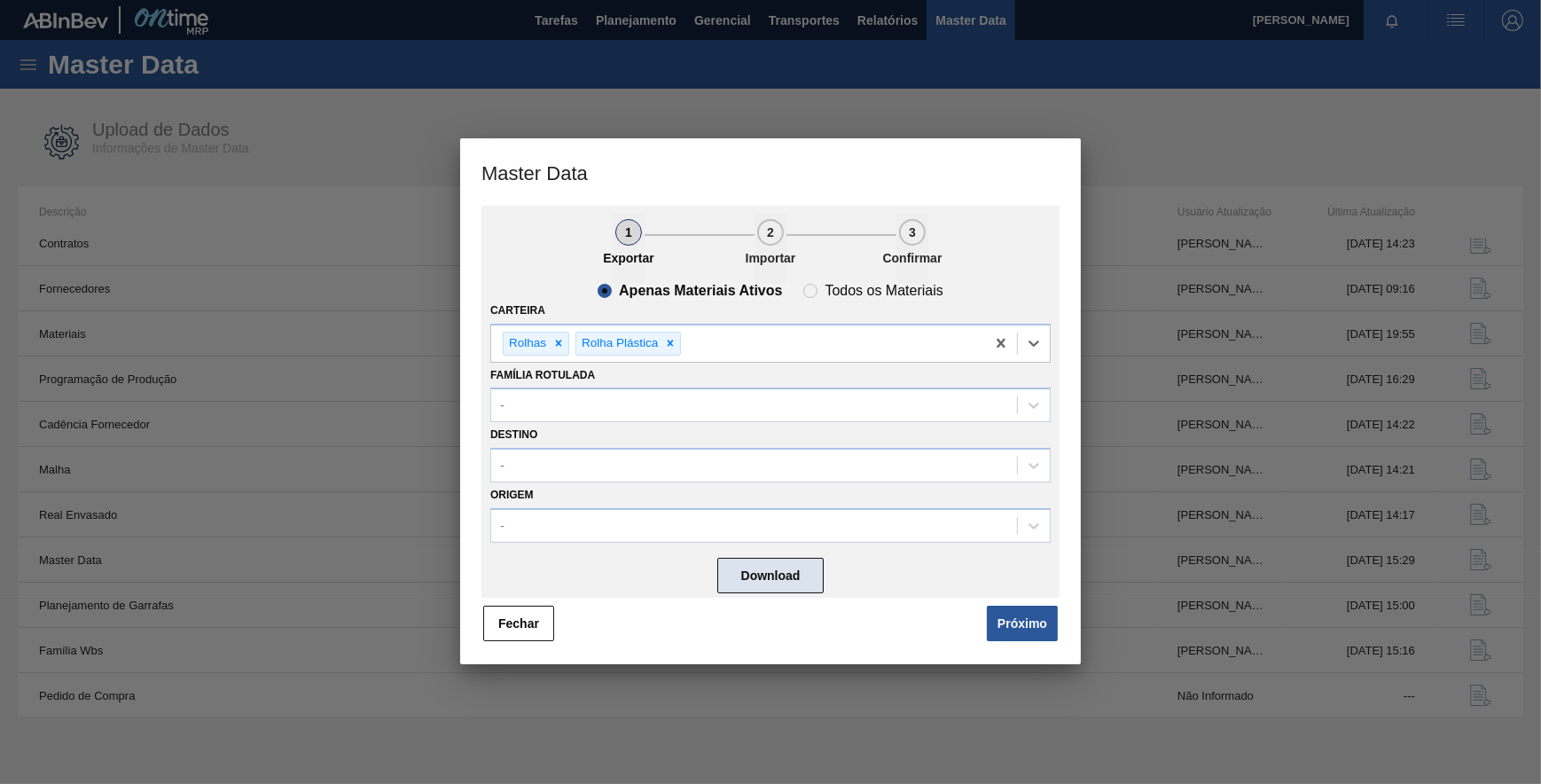
click at [777, 568] on button "Download" at bounding box center [770, 576] width 107 height 36
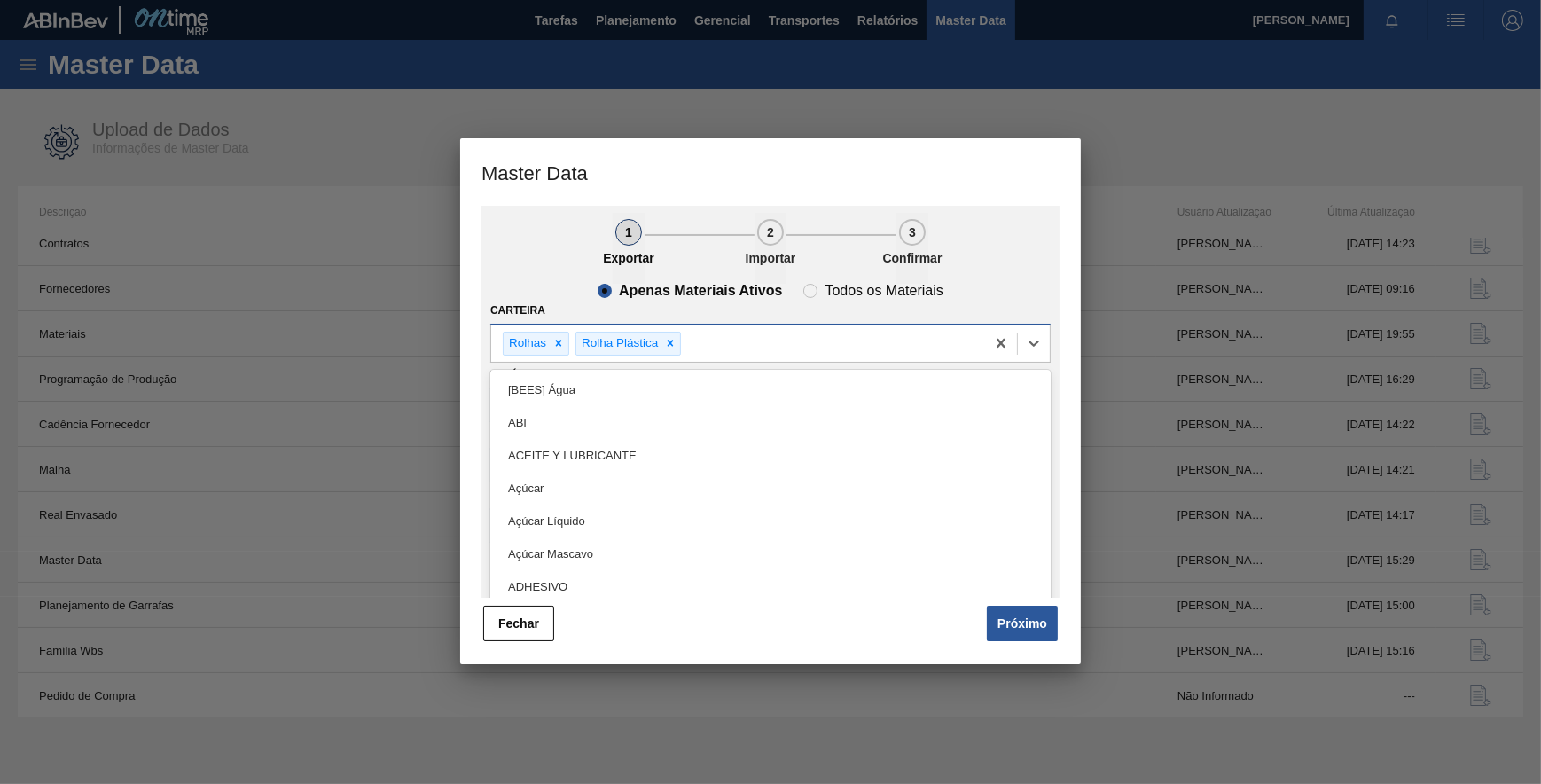
click at [750, 345] on div "Rolhas Rolha Plástica" at bounding box center [738, 343] width 494 height 36
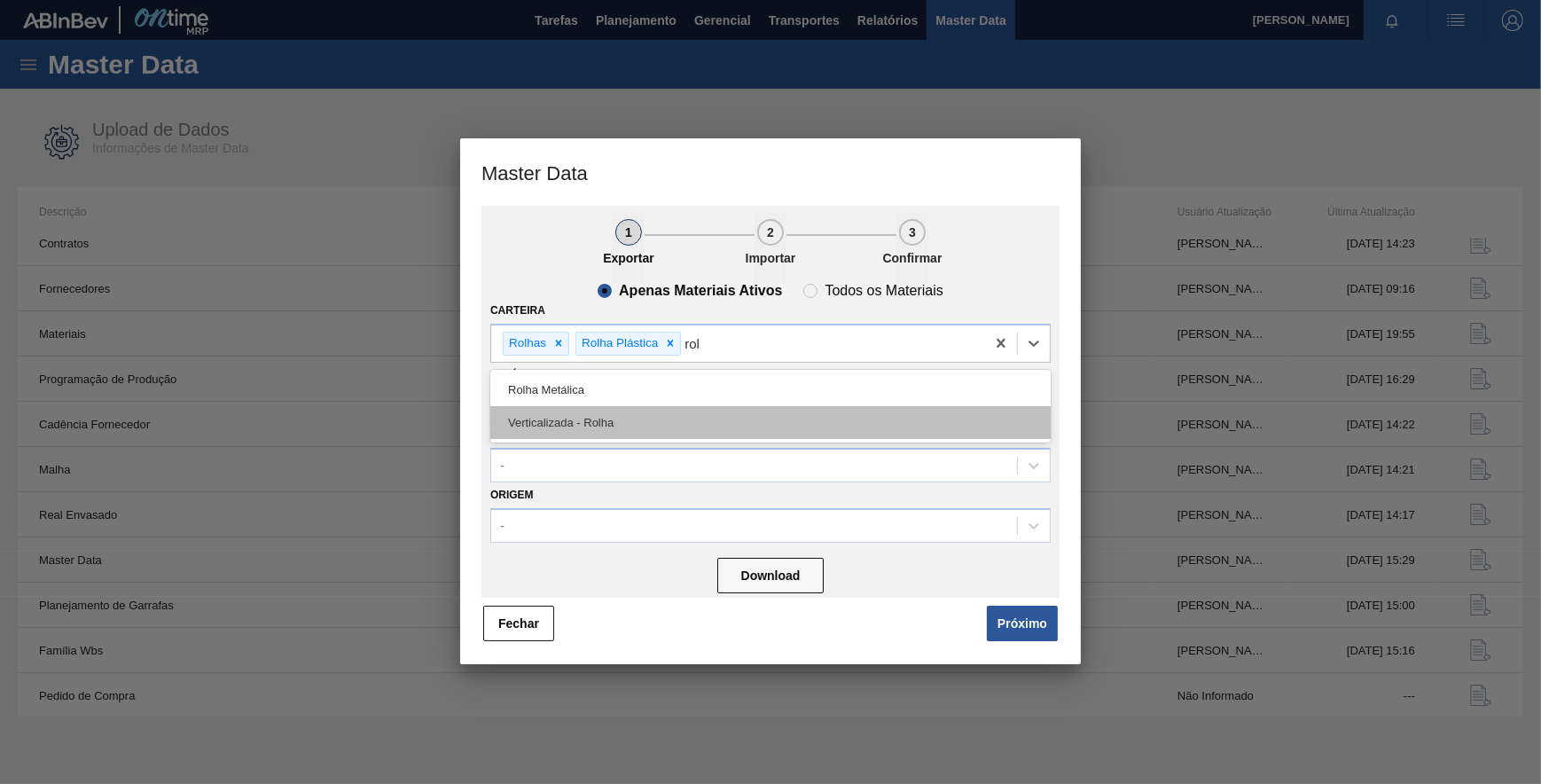
click at [696, 421] on div "Verticalizada - Rolha" at bounding box center [770, 422] width 560 height 33
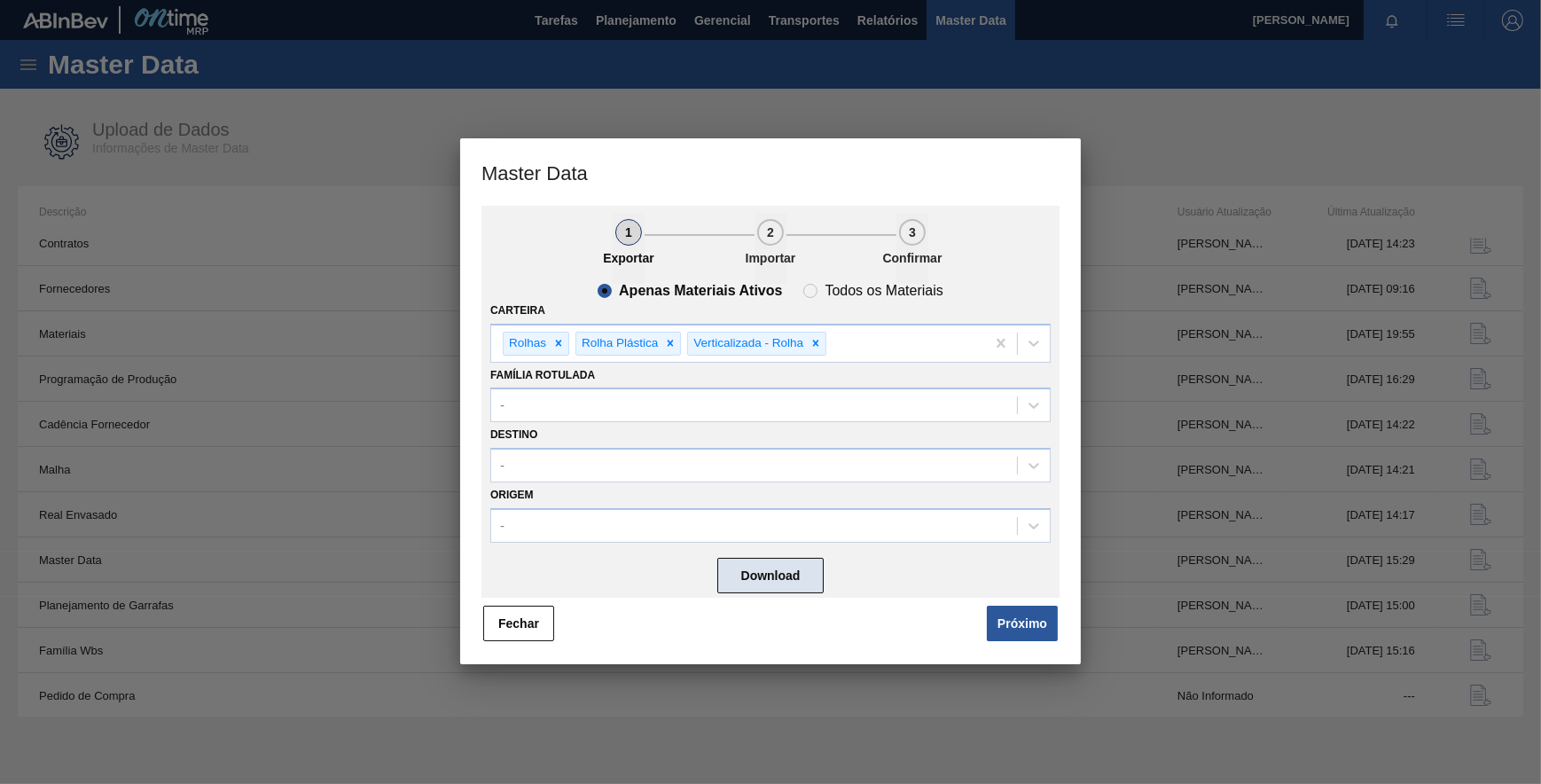
click at [786, 574] on button "Download" at bounding box center [770, 576] width 107 height 36
click at [812, 292] on span "Todos os Materiais" at bounding box center [872, 290] width 139 height 15
click at [812, 292] on input "Todos os Materiais" at bounding box center [810, 290] width 28 height 28
click at [0, 0] on slot "Apenas Materiais Ativos" at bounding box center [0, 0] width 0 height 0
click at [621, 290] on input "Apenas Materiais Ativos" at bounding box center [606, 290] width 28 height 28
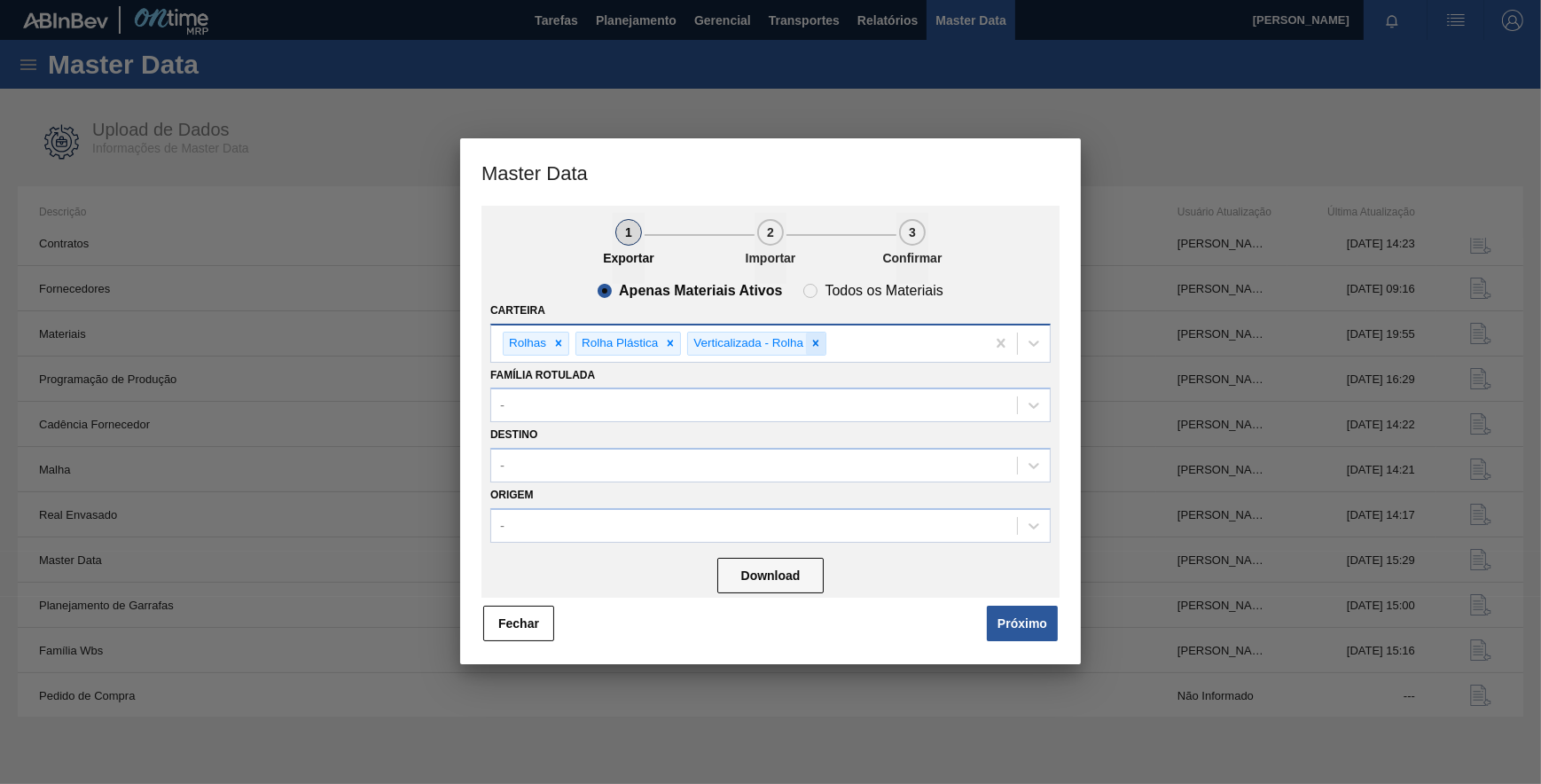
click at [806, 342] on div at bounding box center [816, 343] width 19 height 22
drag, startPoint x: 544, startPoint y: 615, endPoint x: 672, endPoint y: 468, distance: 194.9
click at [541, 611] on button "Fechar" at bounding box center [518, 623] width 71 height 36
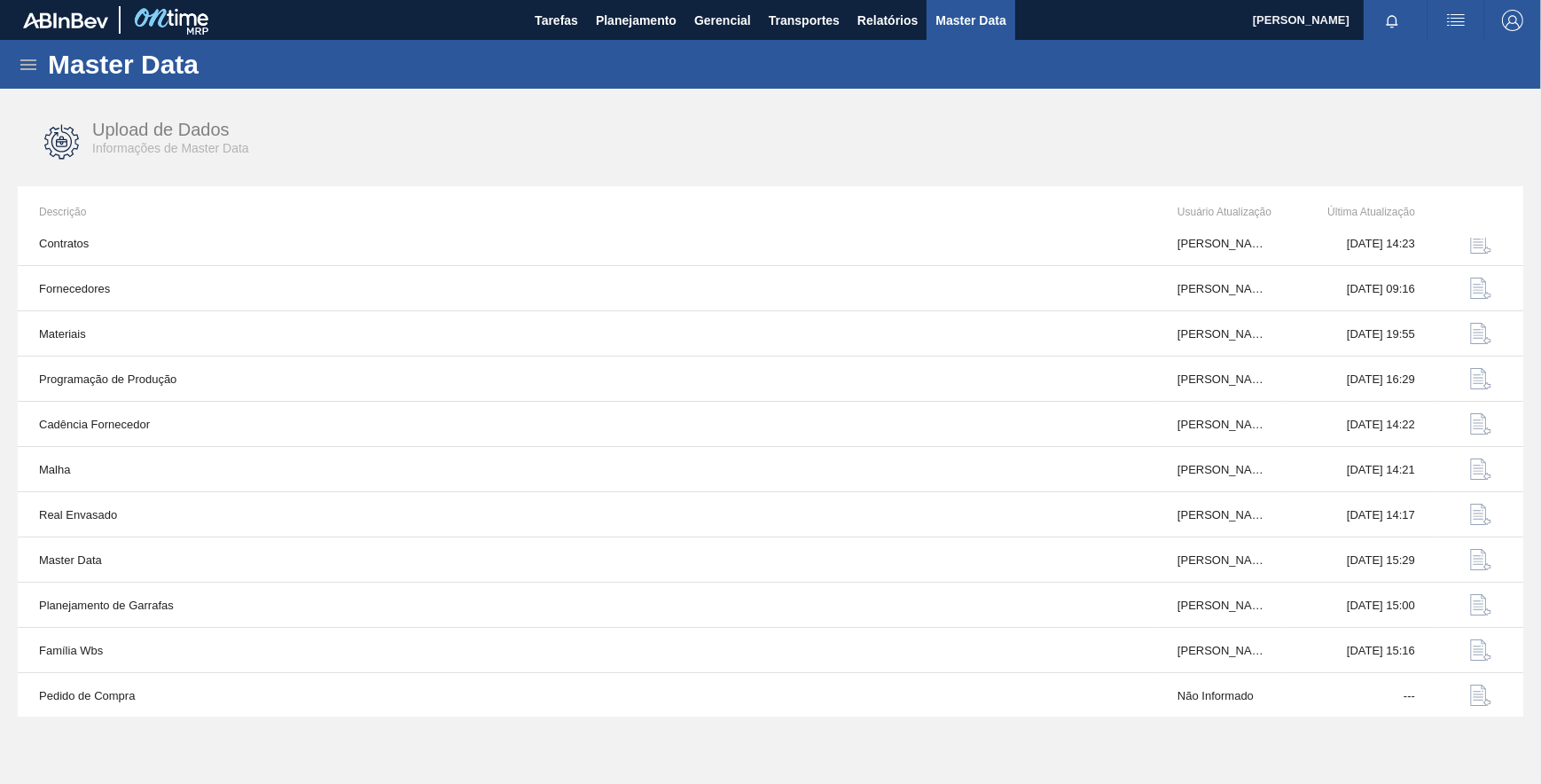
click at [959, 28] on span "Master Data" at bounding box center [970, 20] width 70 height 21
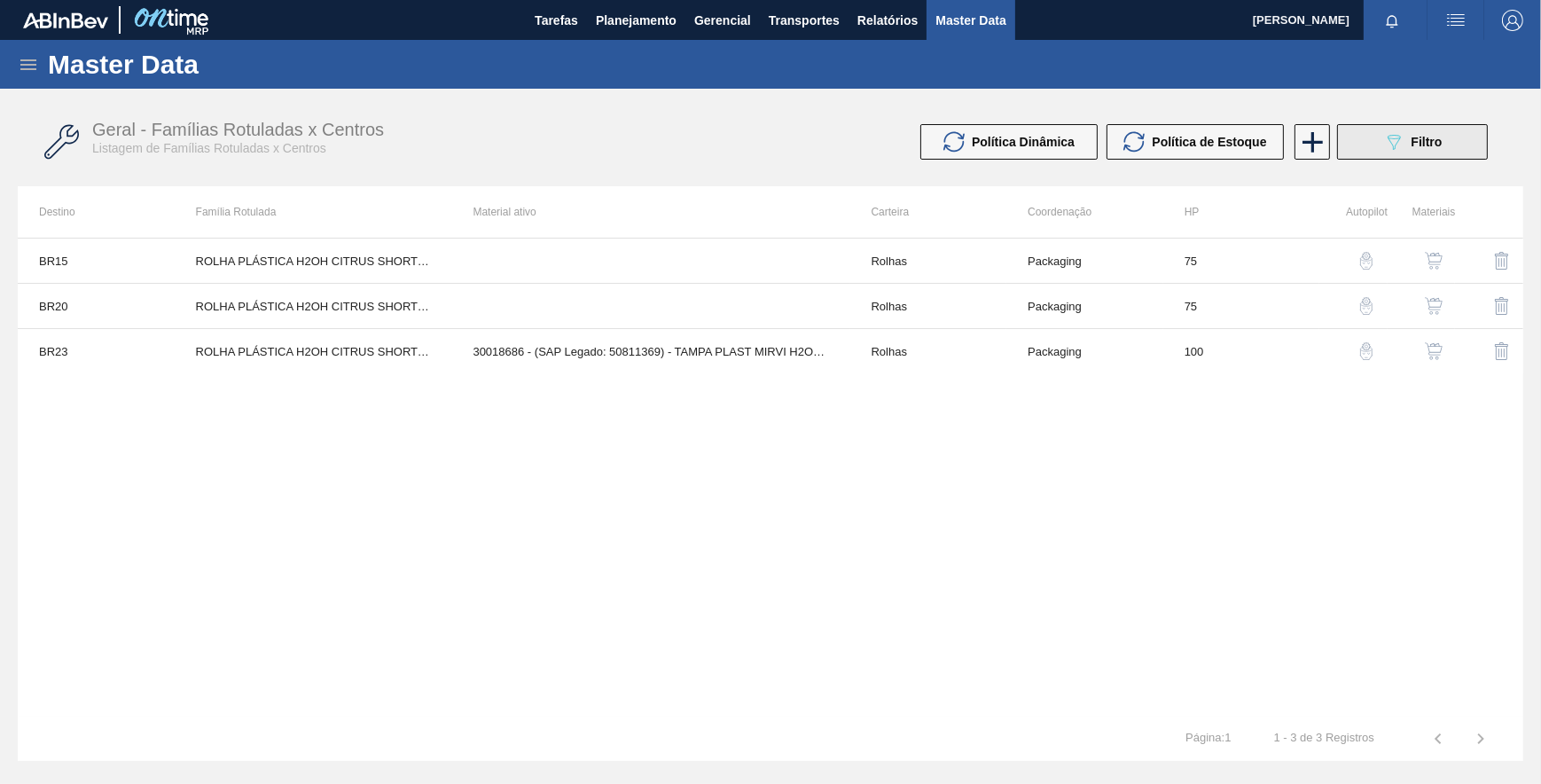
click at [1432, 139] on span "Filtro" at bounding box center [1427, 142] width 31 height 15
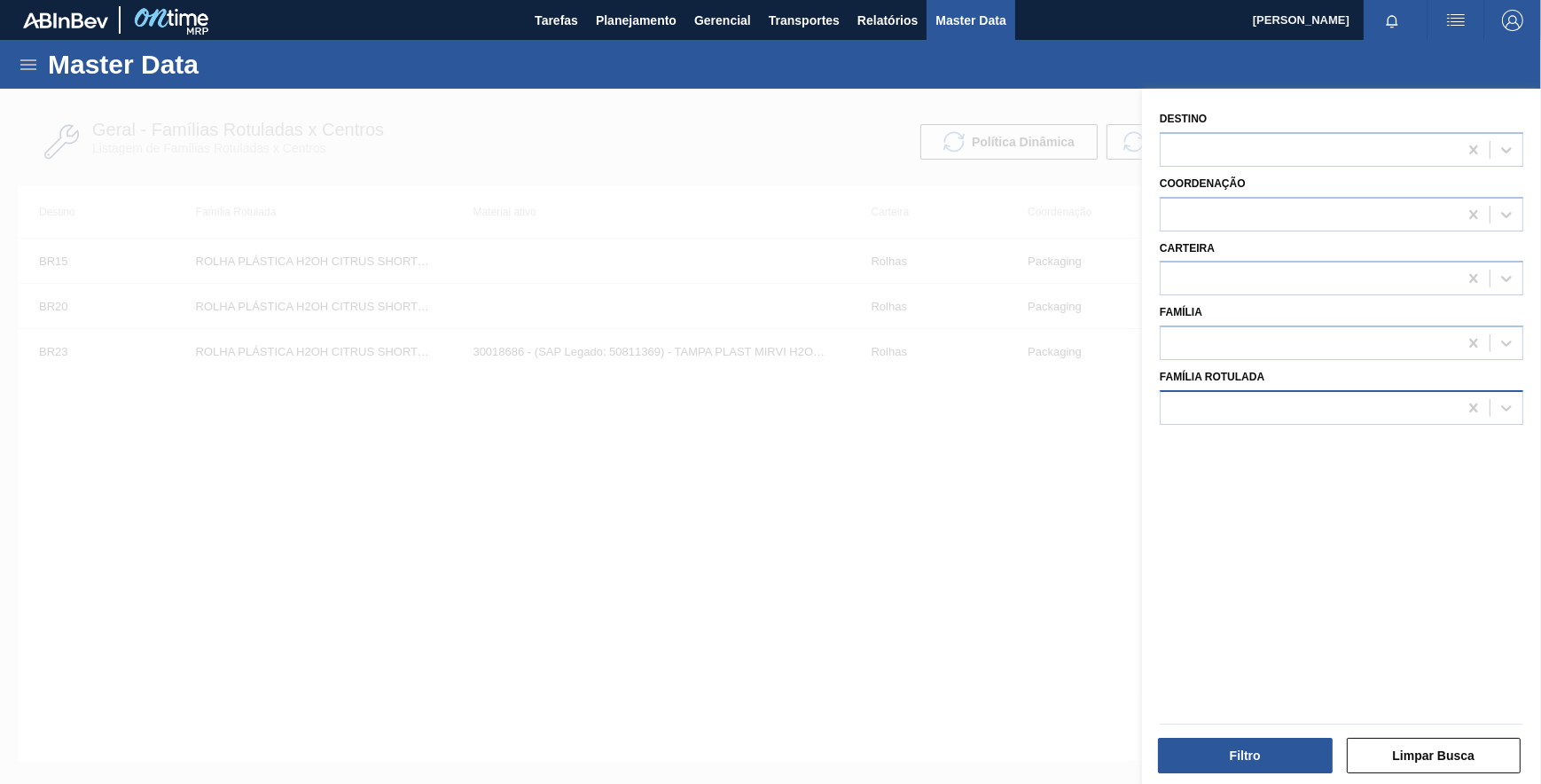
drag, startPoint x: 1474, startPoint y: 406, endPoint x: 1452, endPoint y: 408, distance: 22.1
click at [1472, 406] on icon at bounding box center [1473, 408] width 17 height 17
paste Rotulada "ROLHA PLÁSTICA SHORT BRANCA S/PREÇO"
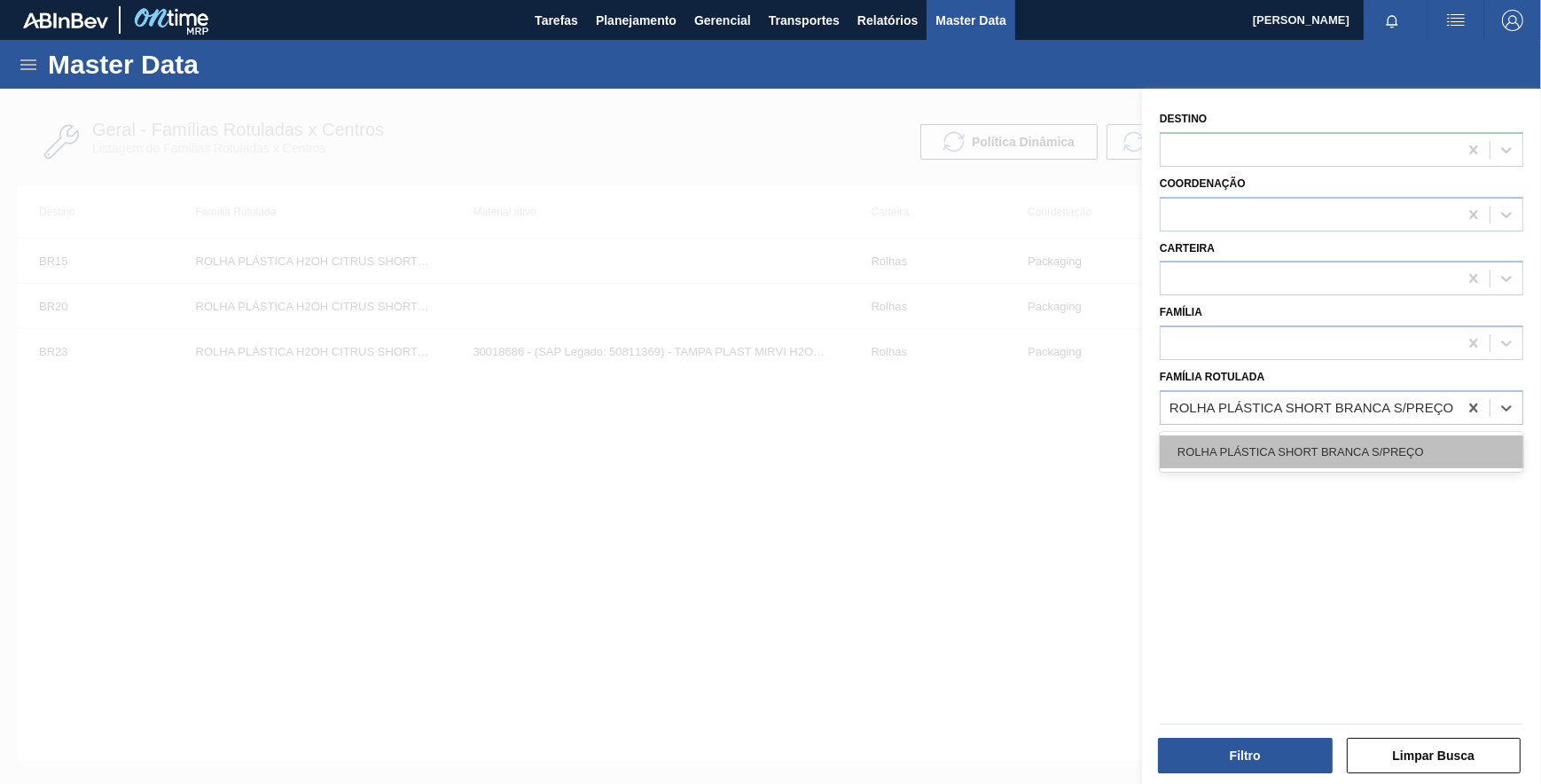
click at [1326, 455] on div "ROLHA PLÁSTICA SHORT BRANCA S/PREÇO" at bounding box center [1341, 452] width 364 height 33
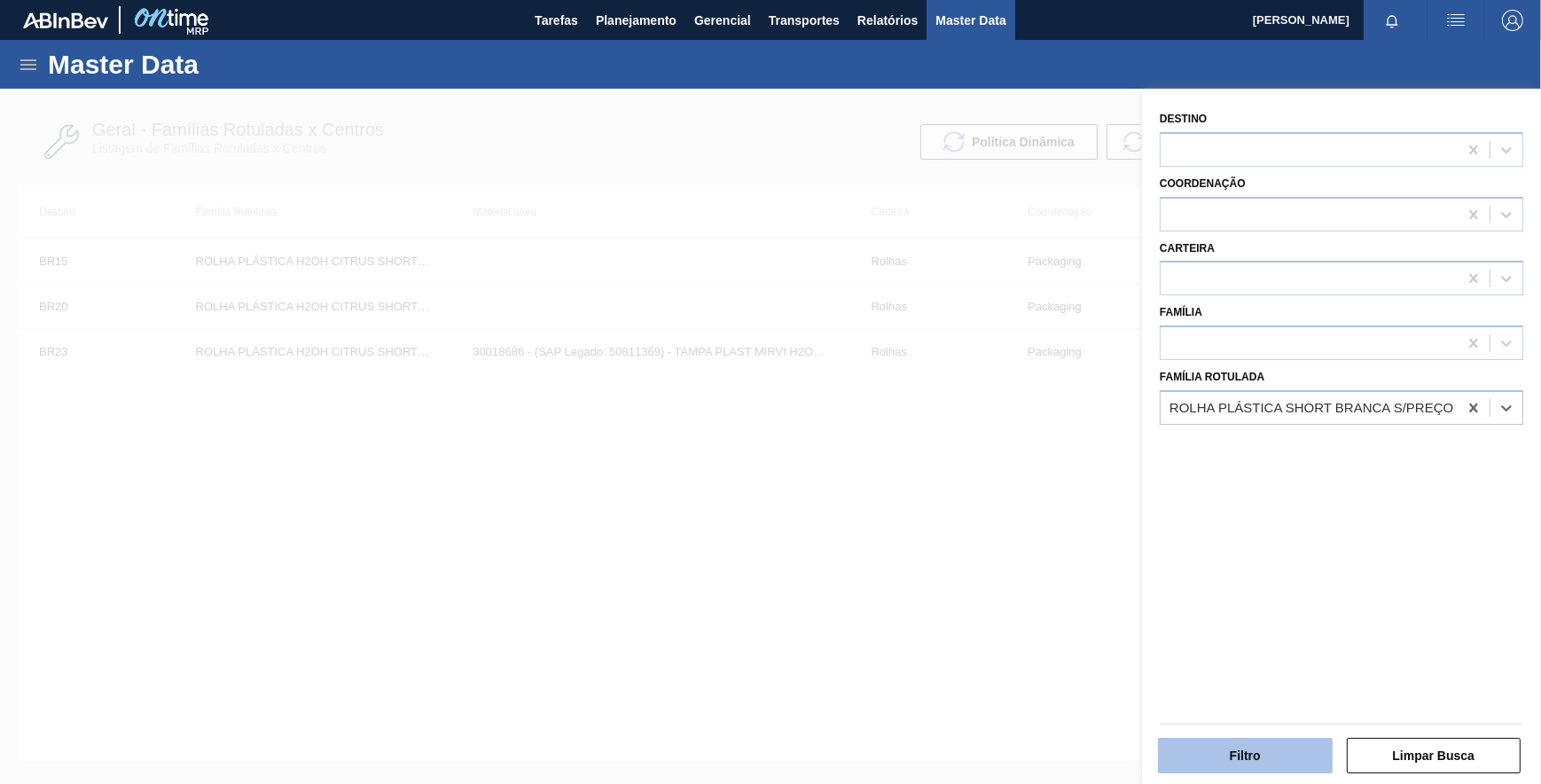
click at [1195, 749] on button "Filtro" at bounding box center [1245, 755] width 175 height 36
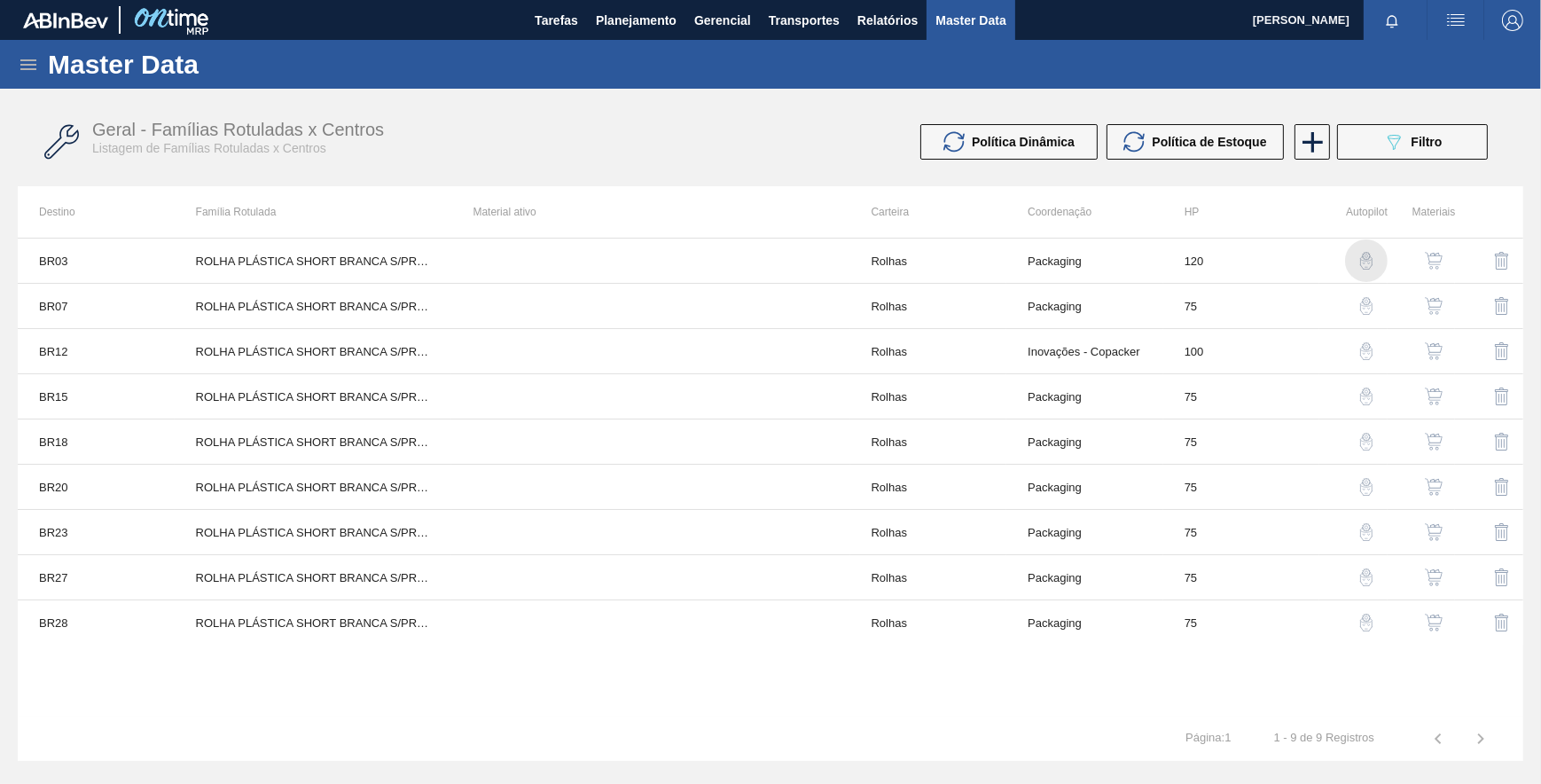
click at [1364, 259] on img "button" at bounding box center [1366, 260] width 17 height 17
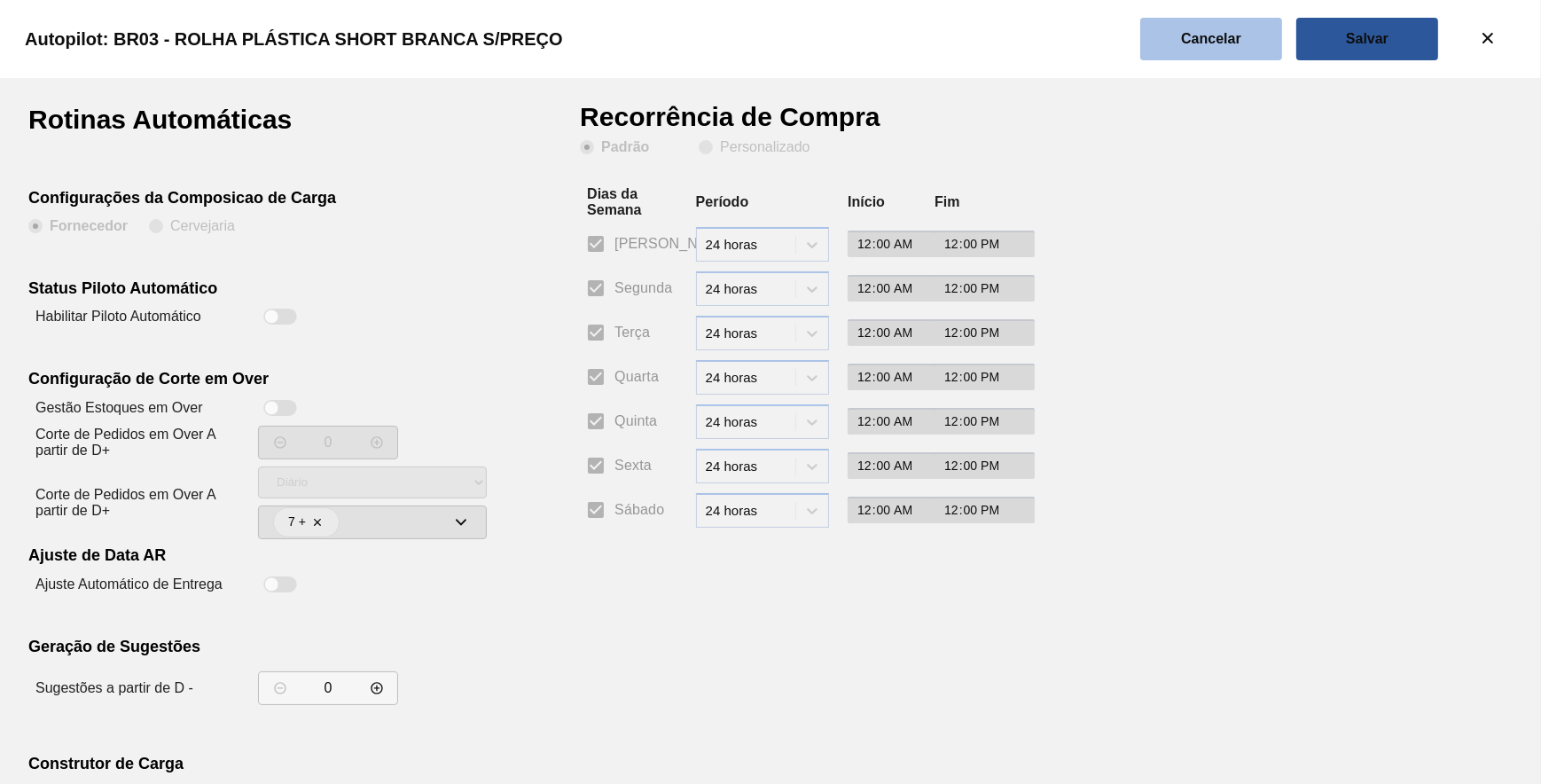
click at [1209, 48] on button "Cancelar" at bounding box center [1211, 39] width 142 height 43
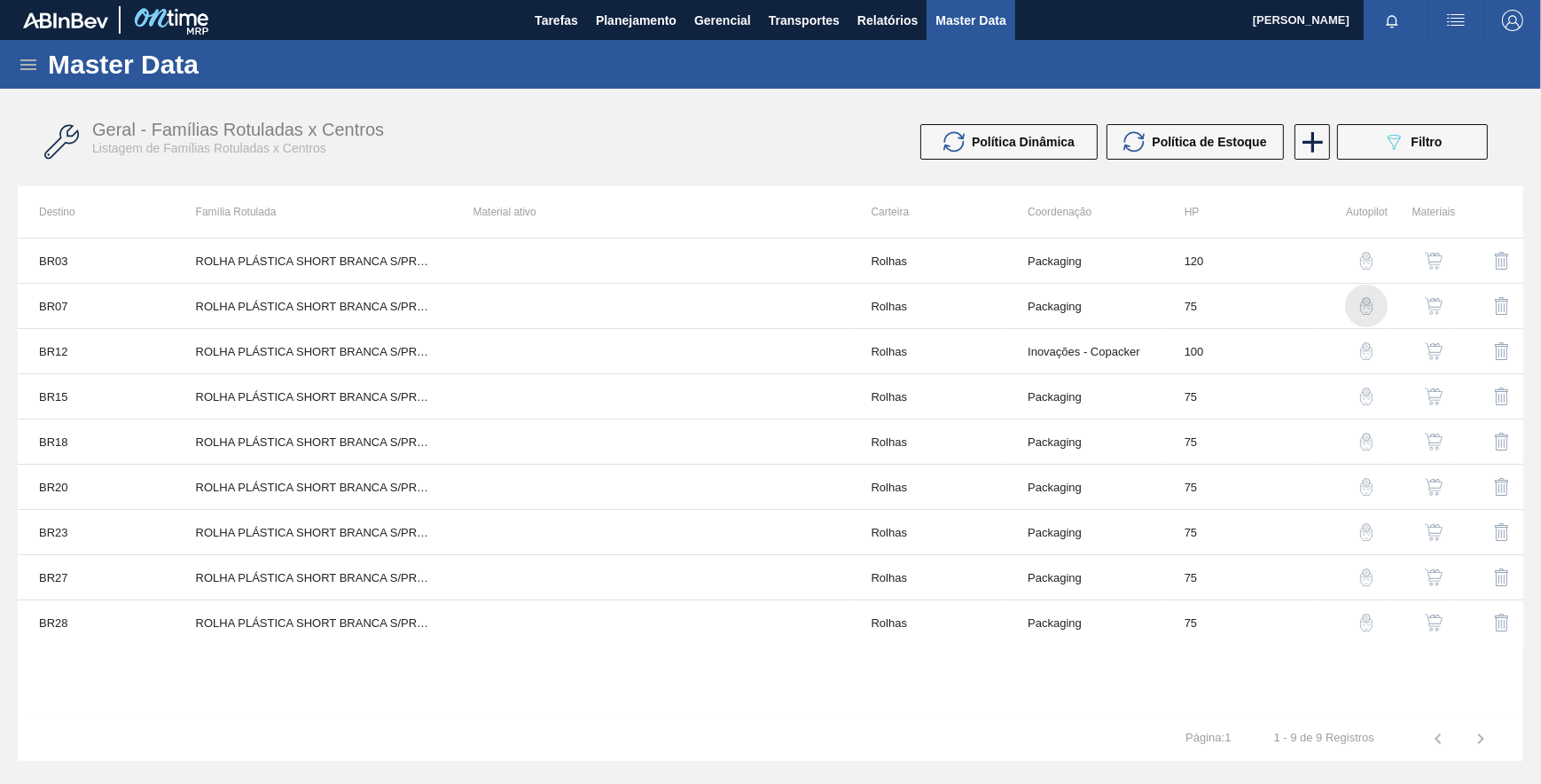
click at [1363, 303] on img "button" at bounding box center [1366, 306] width 17 height 17
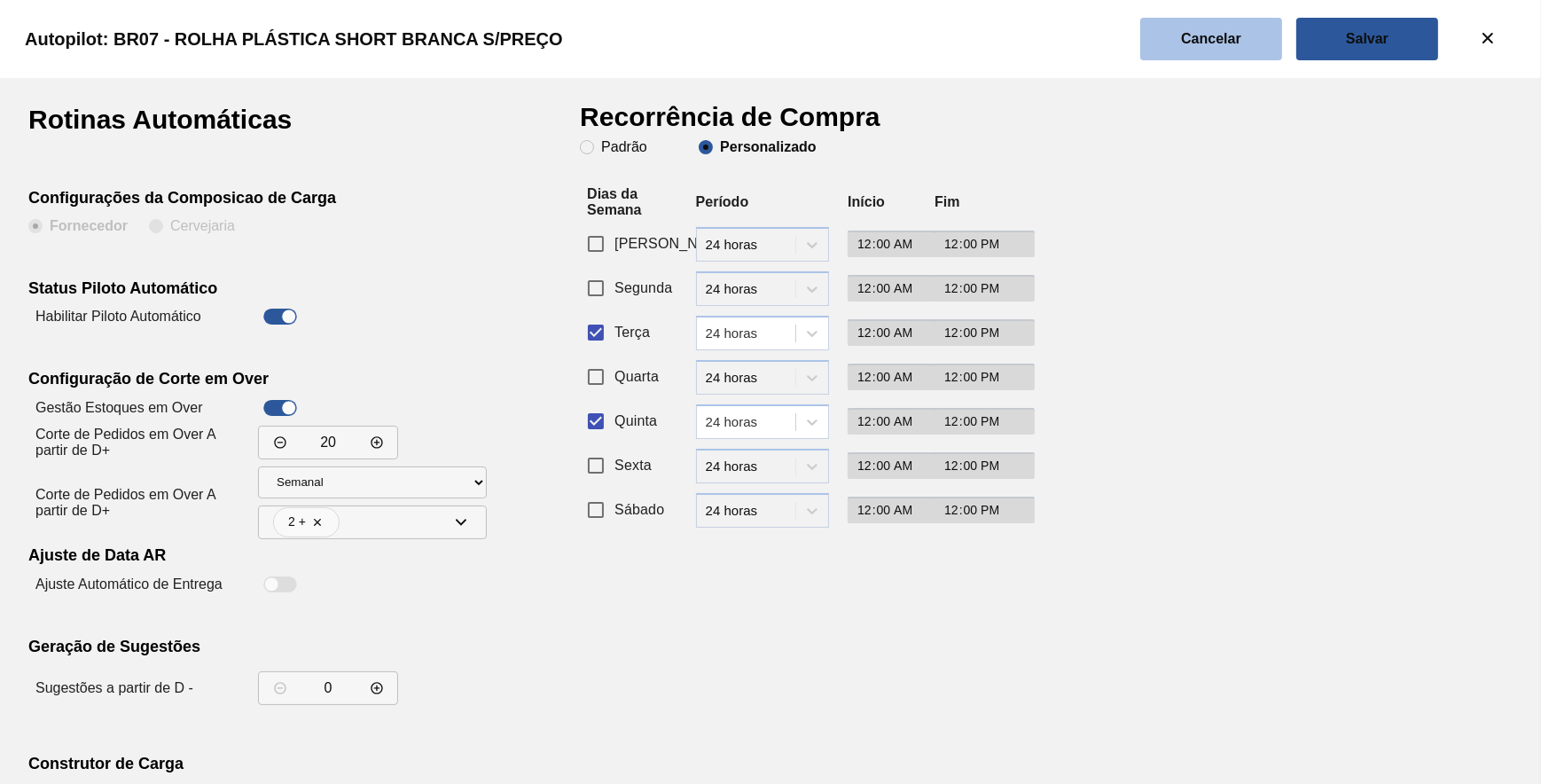
click at [1199, 55] on button "Cancelar" at bounding box center [1211, 39] width 142 height 43
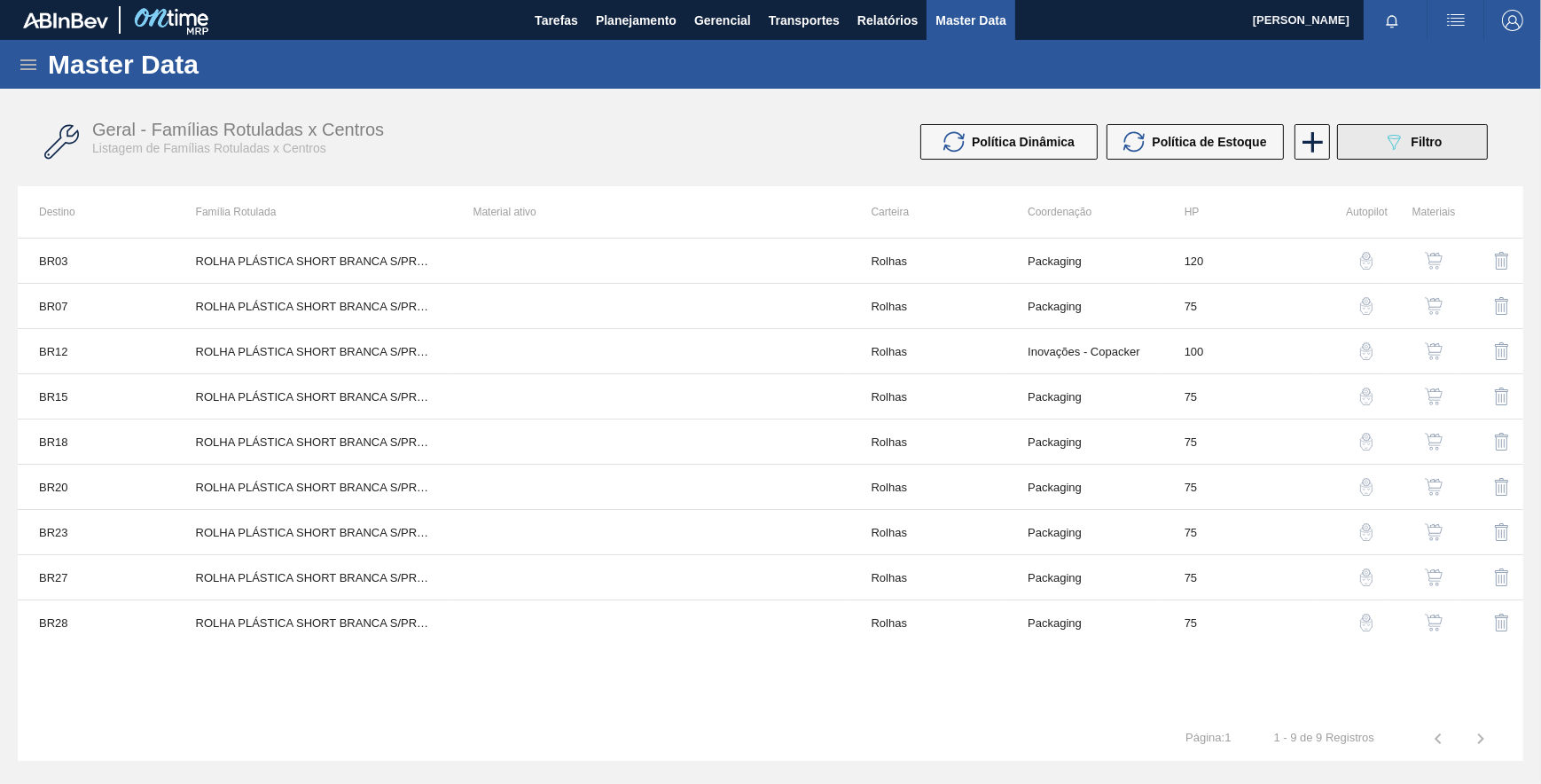
click at [1365, 153] on button "089F7B8B-B2A5-4AFE-B5C0-19BA573D28AC Filtro" at bounding box center [1412, 142] width 150 height 36
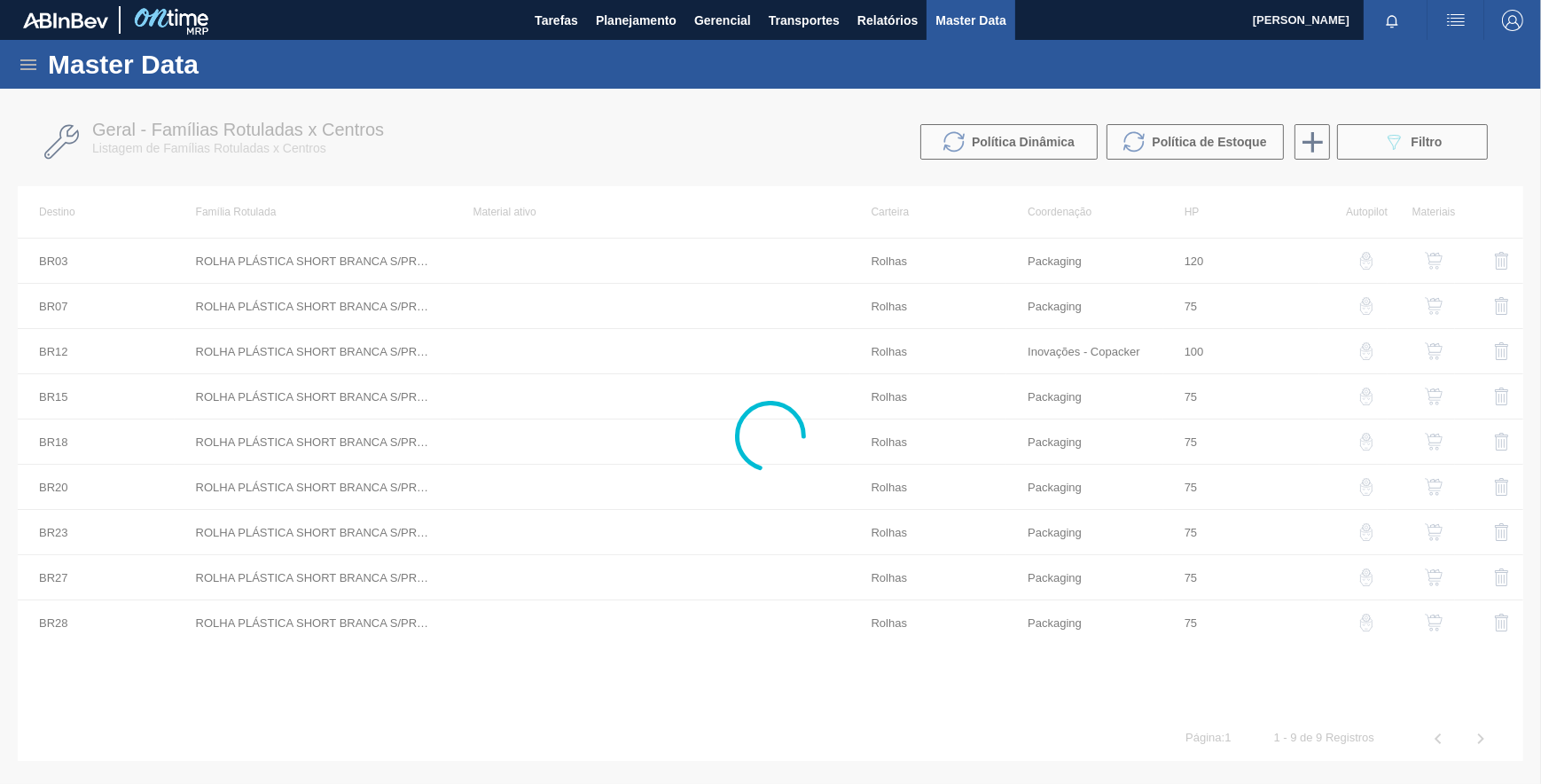
click at [1367, 147] on div at bounding box center [770, 436] width 1541 height 695
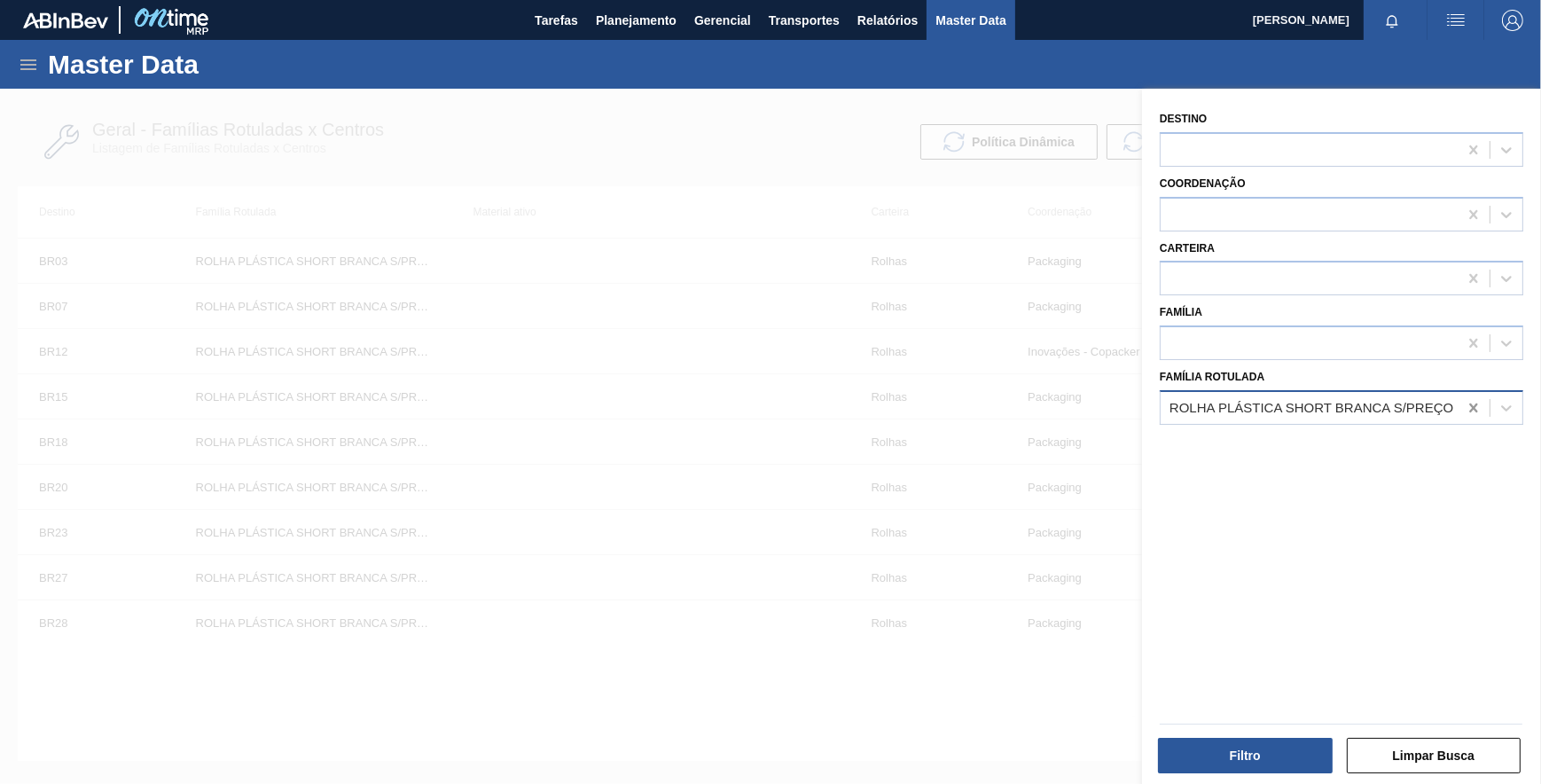
click at [1474, 408] on icon at bounding box center [1473, 408] width 17 height 17
paste Rotulada "BERCO PARA FUNDO DE GFA PET 6L E 12L"
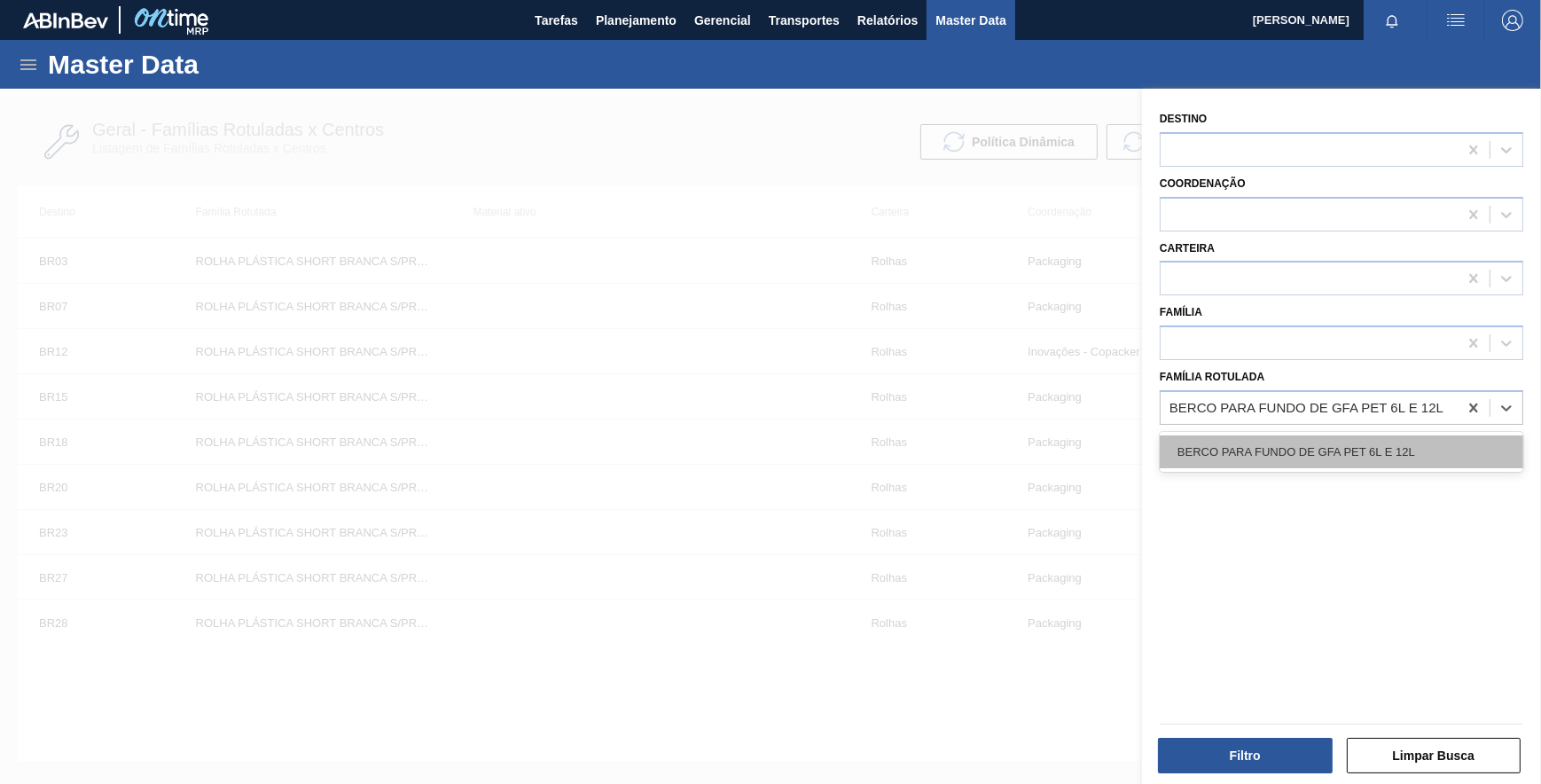
click at [1402, 451] on div "BERCO PARA FUNDO DE GFA PET 6L E 12L" at bounding box center [1341, 452] width 364 height 33
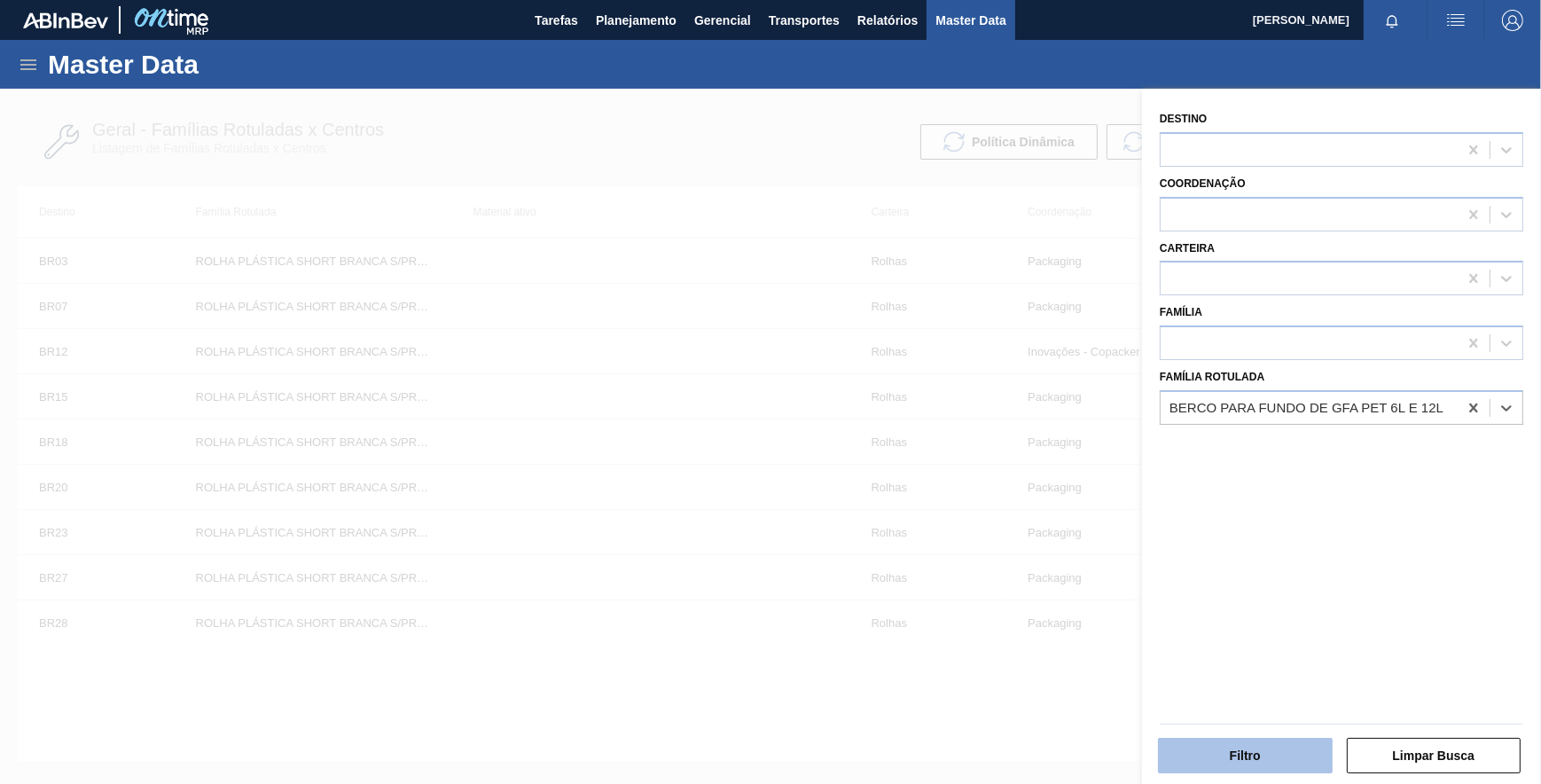
click at [1232, 737] on button "Filtro" at bounding box center [1245, 755] width 175 height 36
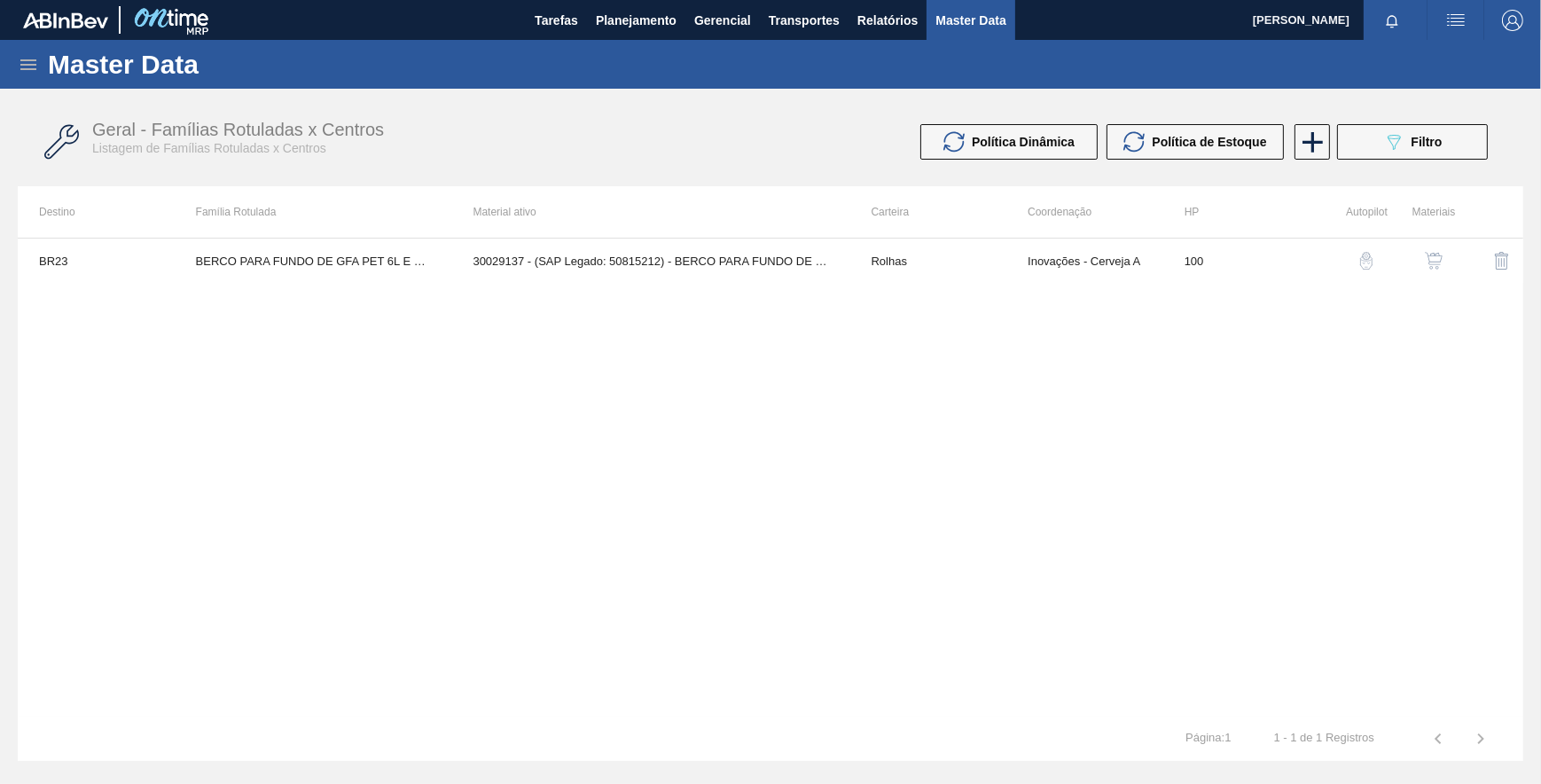
click at [1361, 266] on img "button" at bounding box center [1366, 260] width 17 height 17
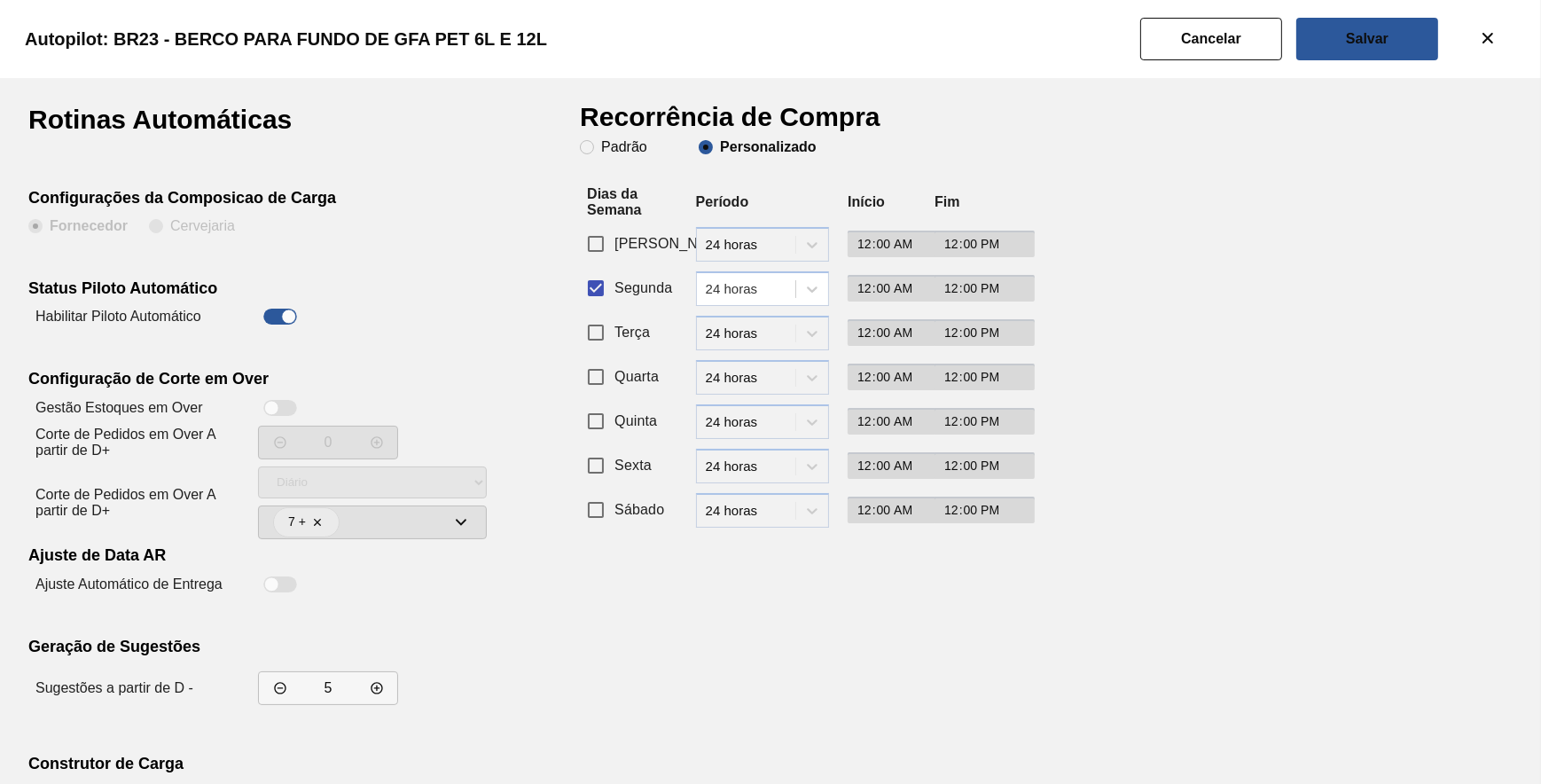
click at [282, 313] on div at bounding box center [290, 317] width 16 height 16
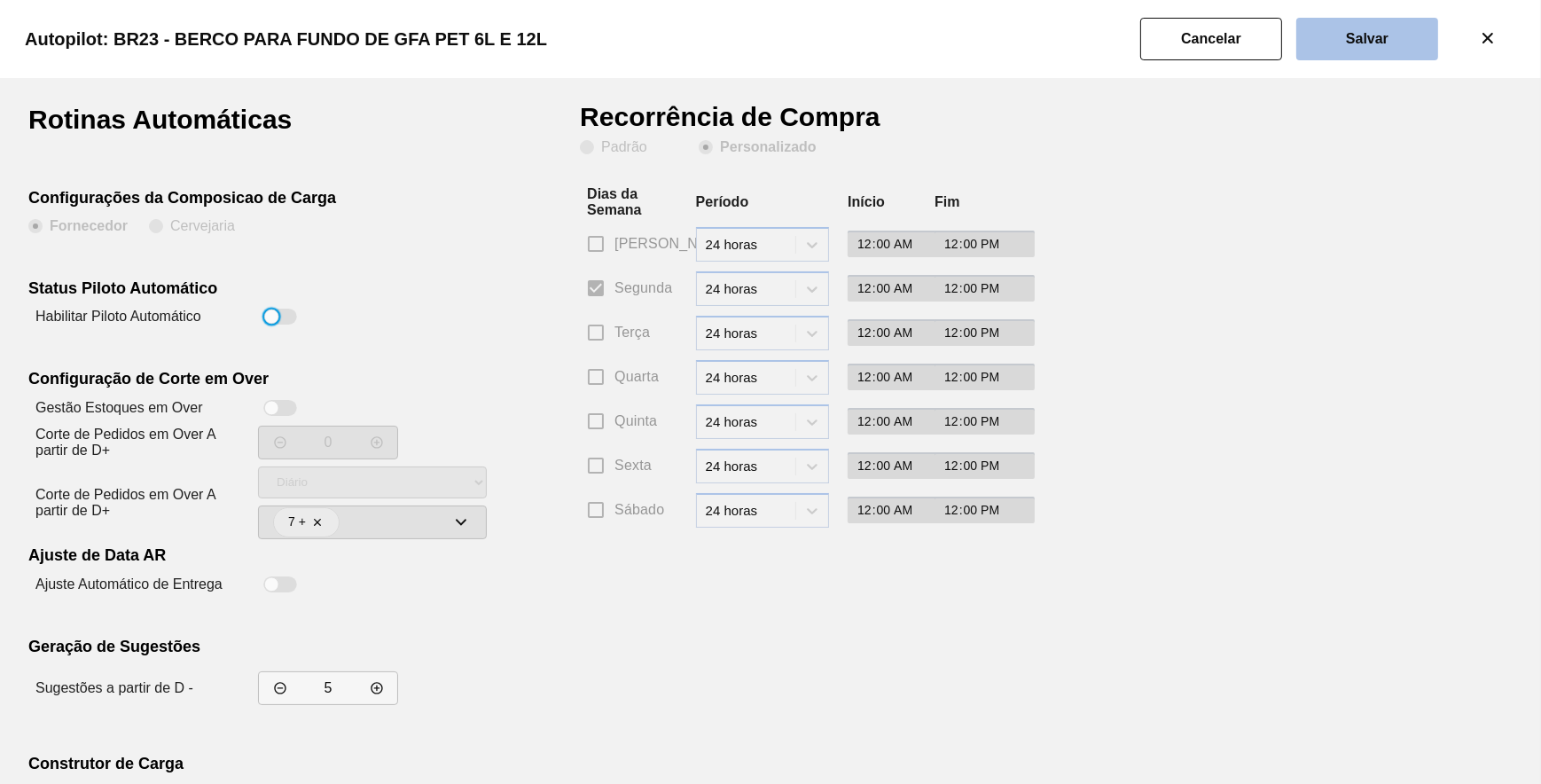
click at [1349, 51] on button "Salvar" at bounding box center [1367, 39] width 142 height 43
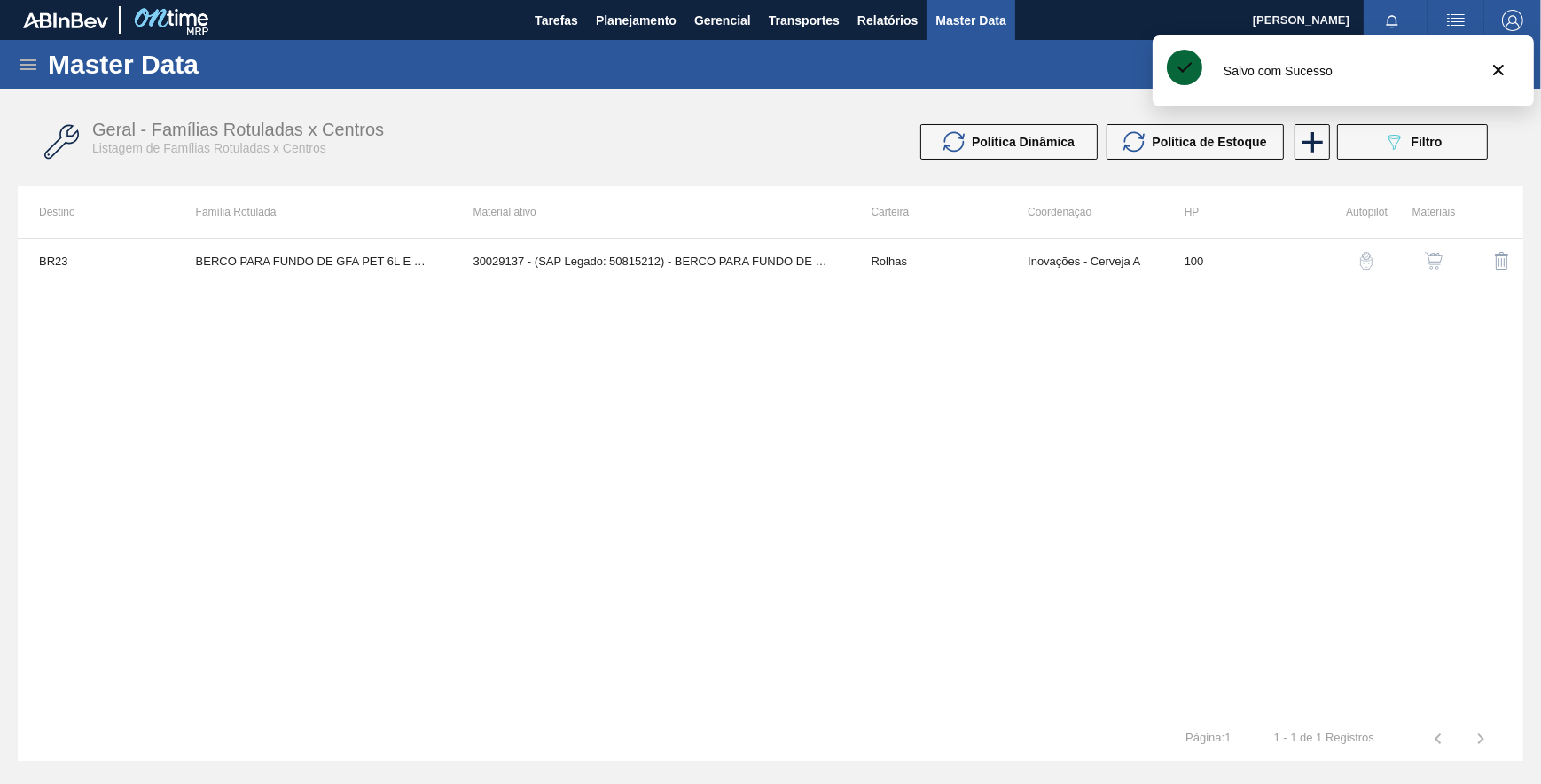
click at [1162, 388] on div "BR23 BERCO PARA FUNDO DE GFA PET 6L E 12L 30029137 - (SAP Legado: 50815212) - B…" at bounding box center [770, 476] width 1505 height 478
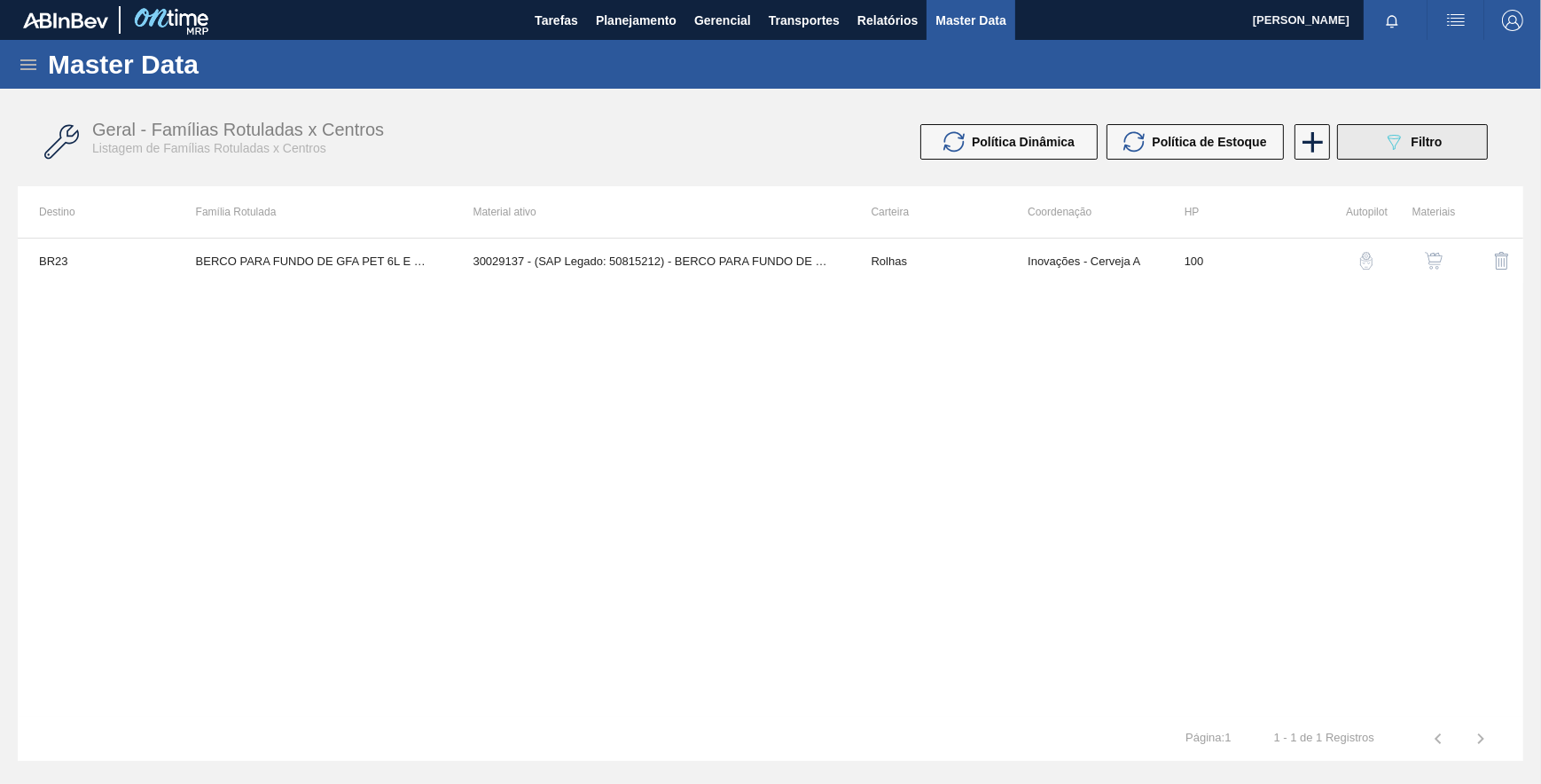
click at [1365, 134] on button "089F7B8B-B2A5-4AFE-B5C0-19BA573D28AC Filtro" at bounding box center [1412, 142] width 150 height 36
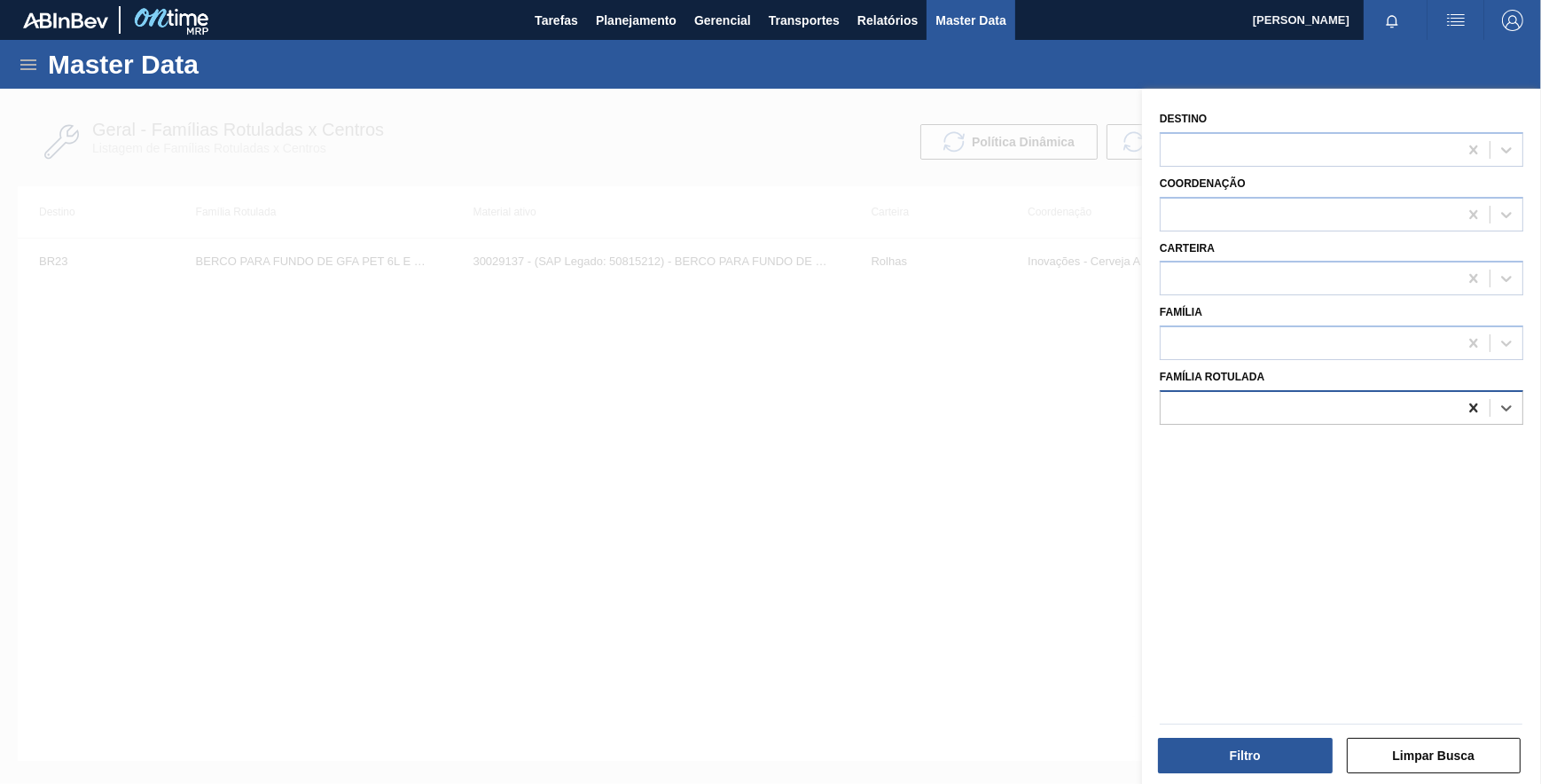
click at [1464, 401] on icon at bounding box center [1473, 408] width 17 height 17
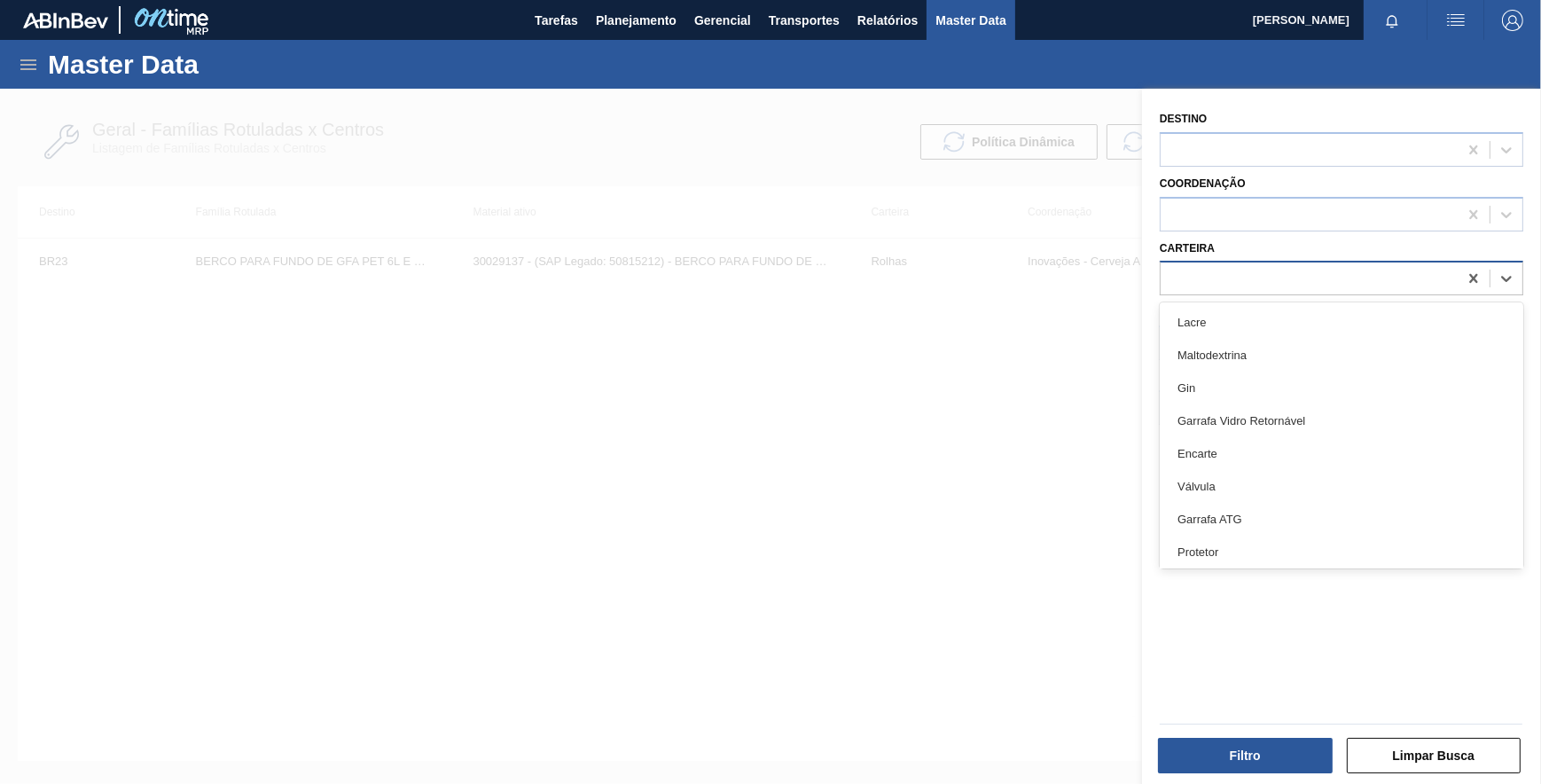
click at [1245, 273] on div at bounding box center [1309, 278] width 297 height 25
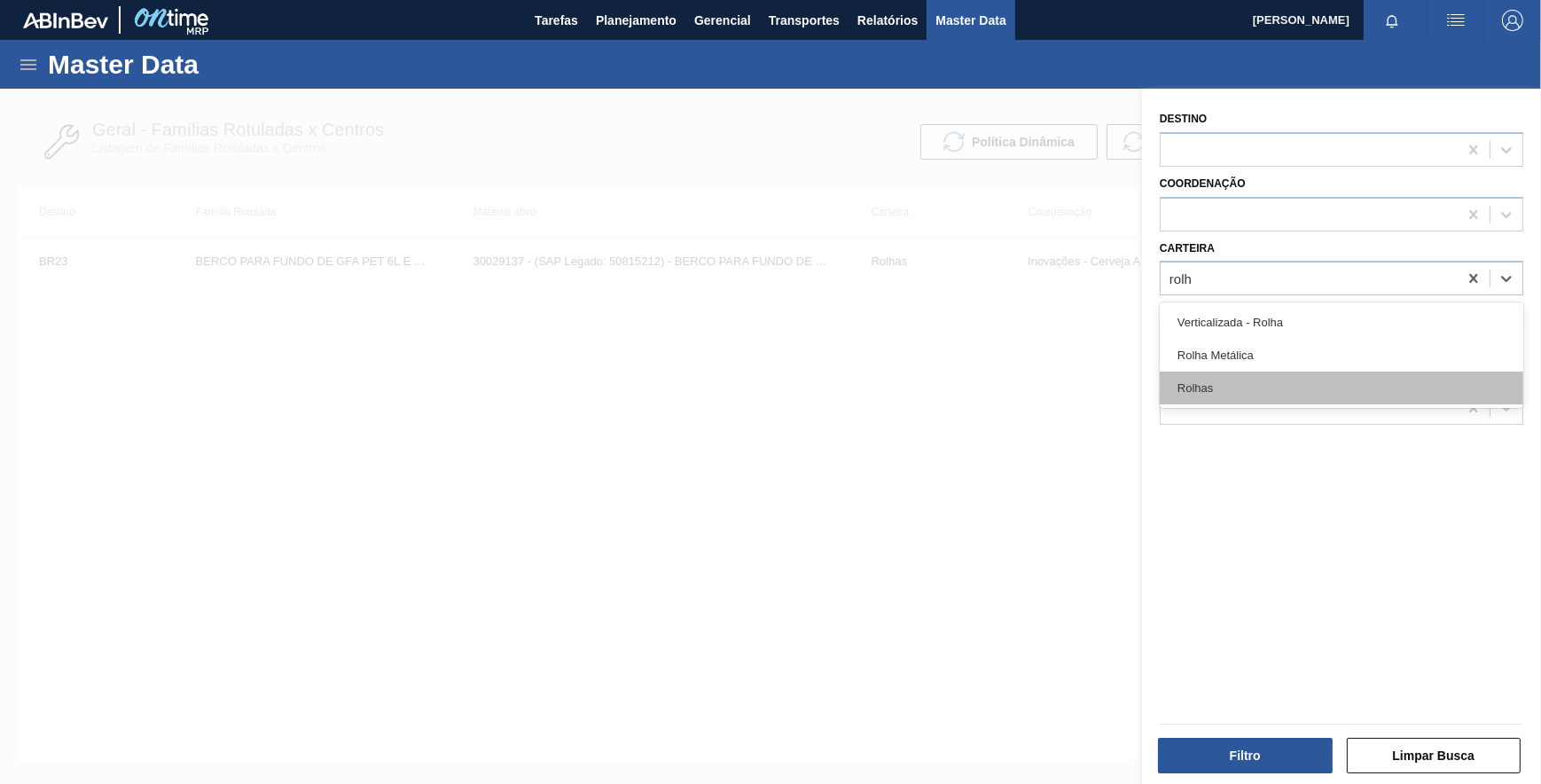
click at [1285, 376] on div "Rolhas" at bounding box center [1341, 388] width 364 height 33
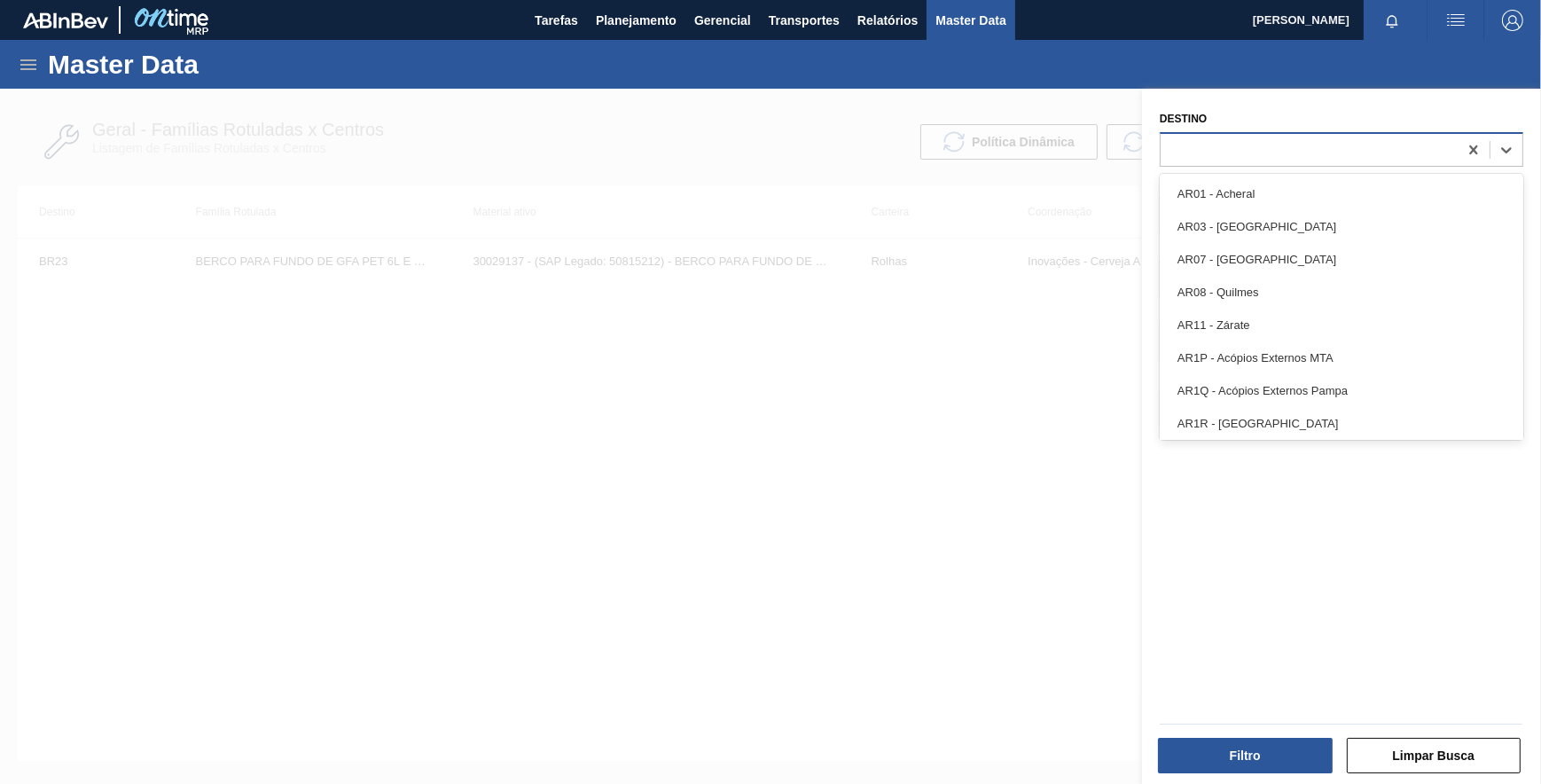
click at [1213, 149] on div at bounding box center [1309, 149] width 297 height 25
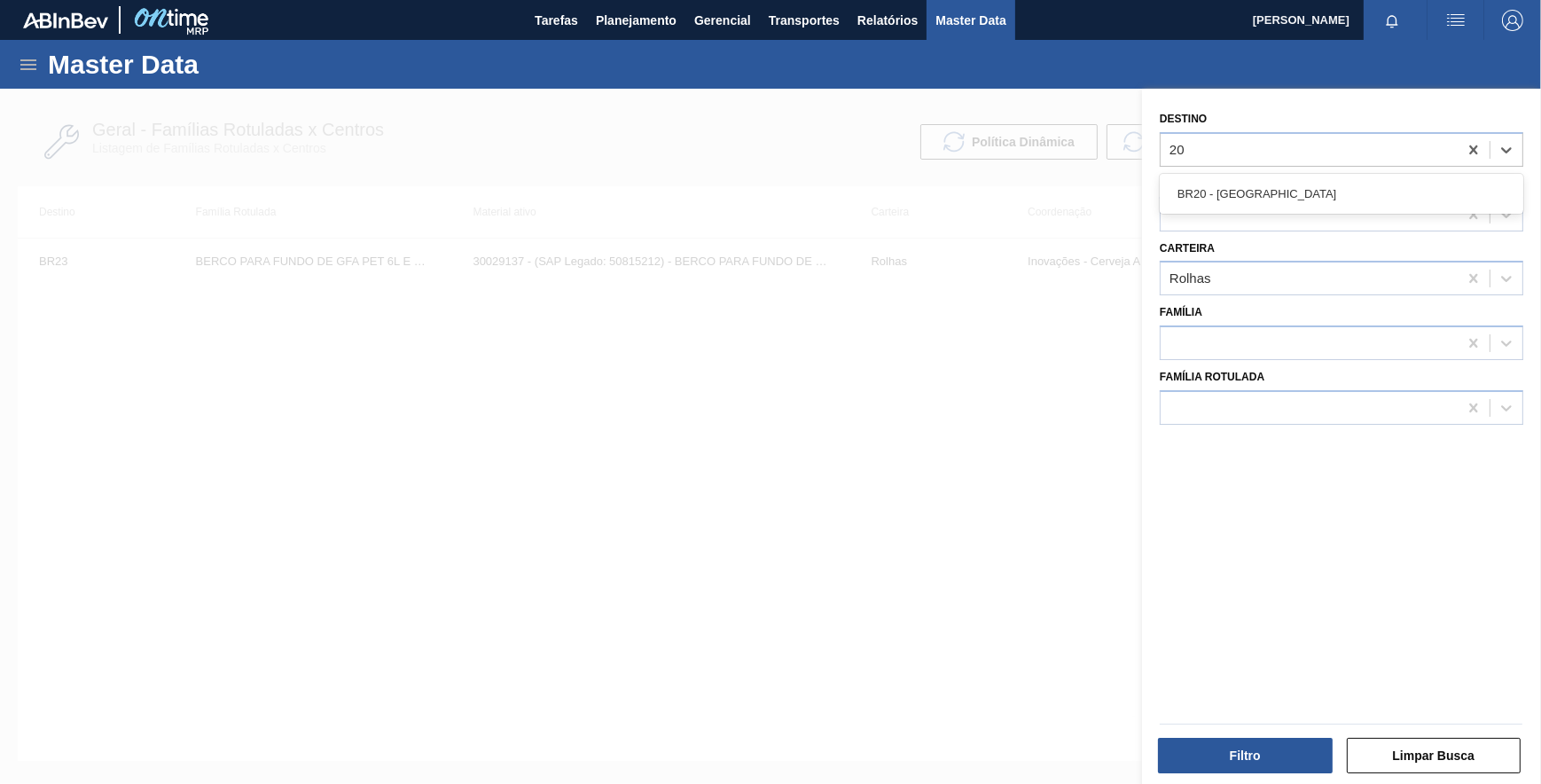
click at [1246, 194] on div "BR20 - [GEOGRAPHIC_DATA]" at bounding box center [1341, 194] width 364 height 33
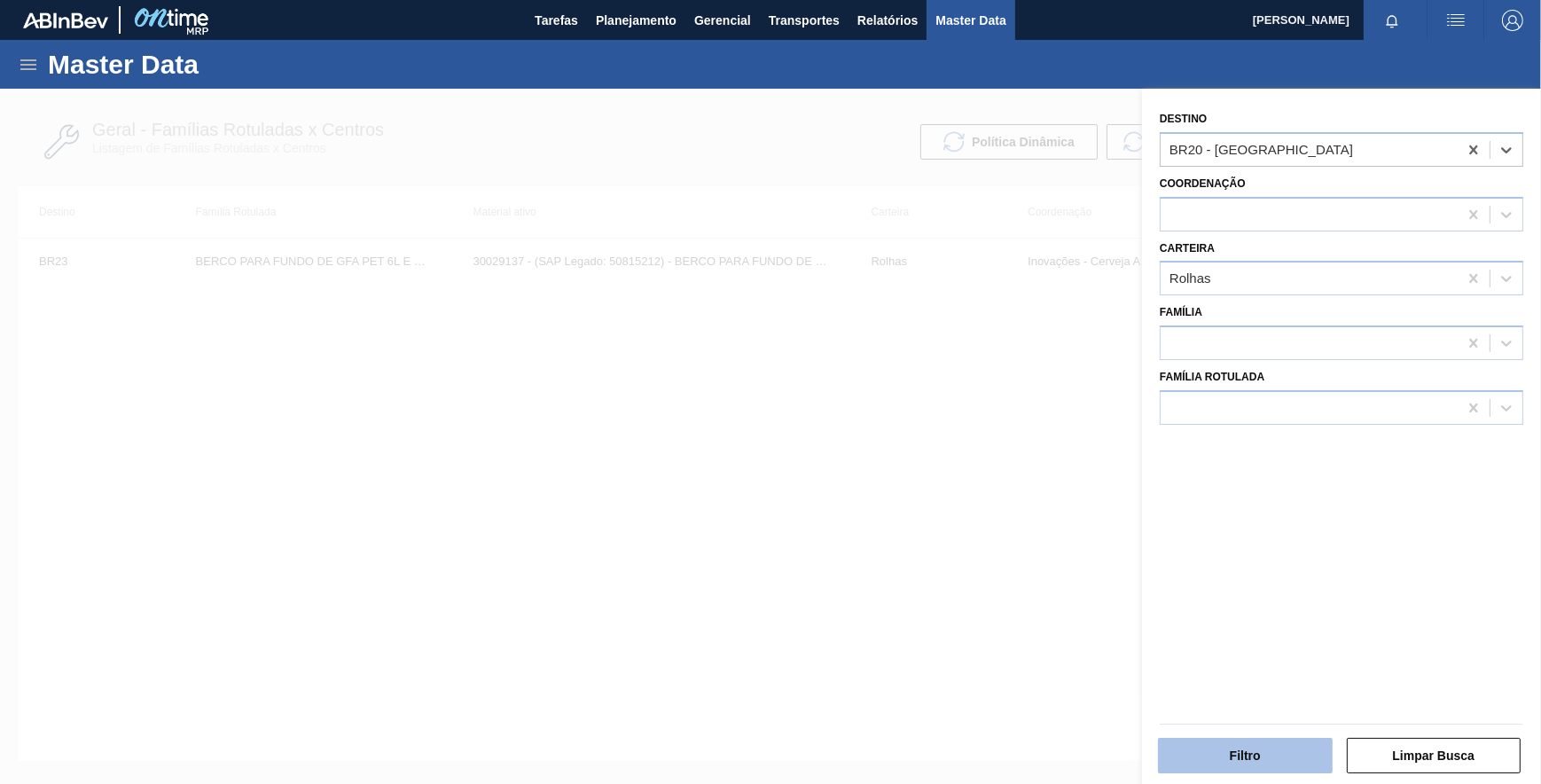
click at [1265, 744] on button "Filtro" at bounding box center [1245, 755] width 175 height 36
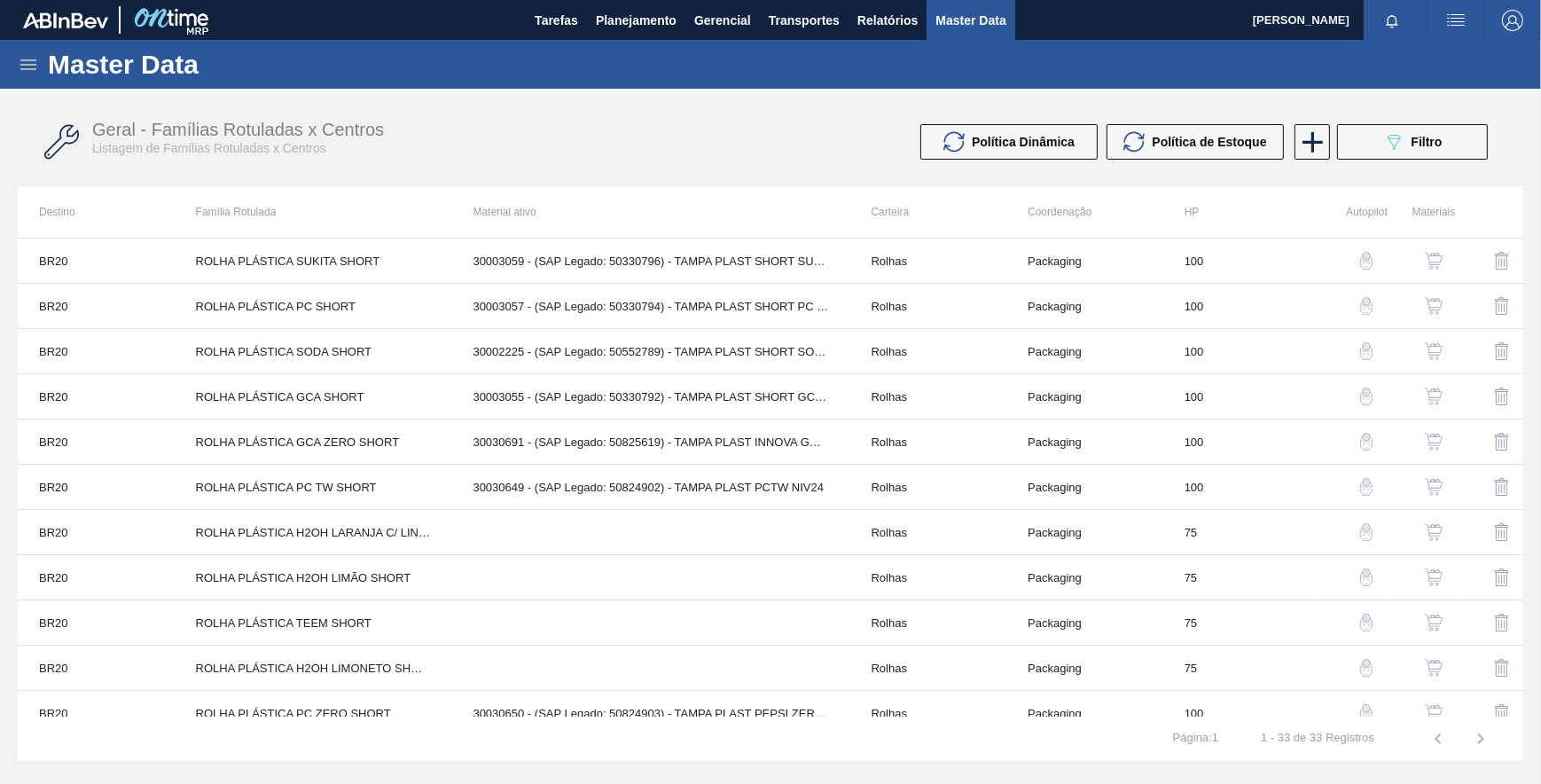
click at [23, 69] on icon at bounding box center [28, 64] width 16 height 11
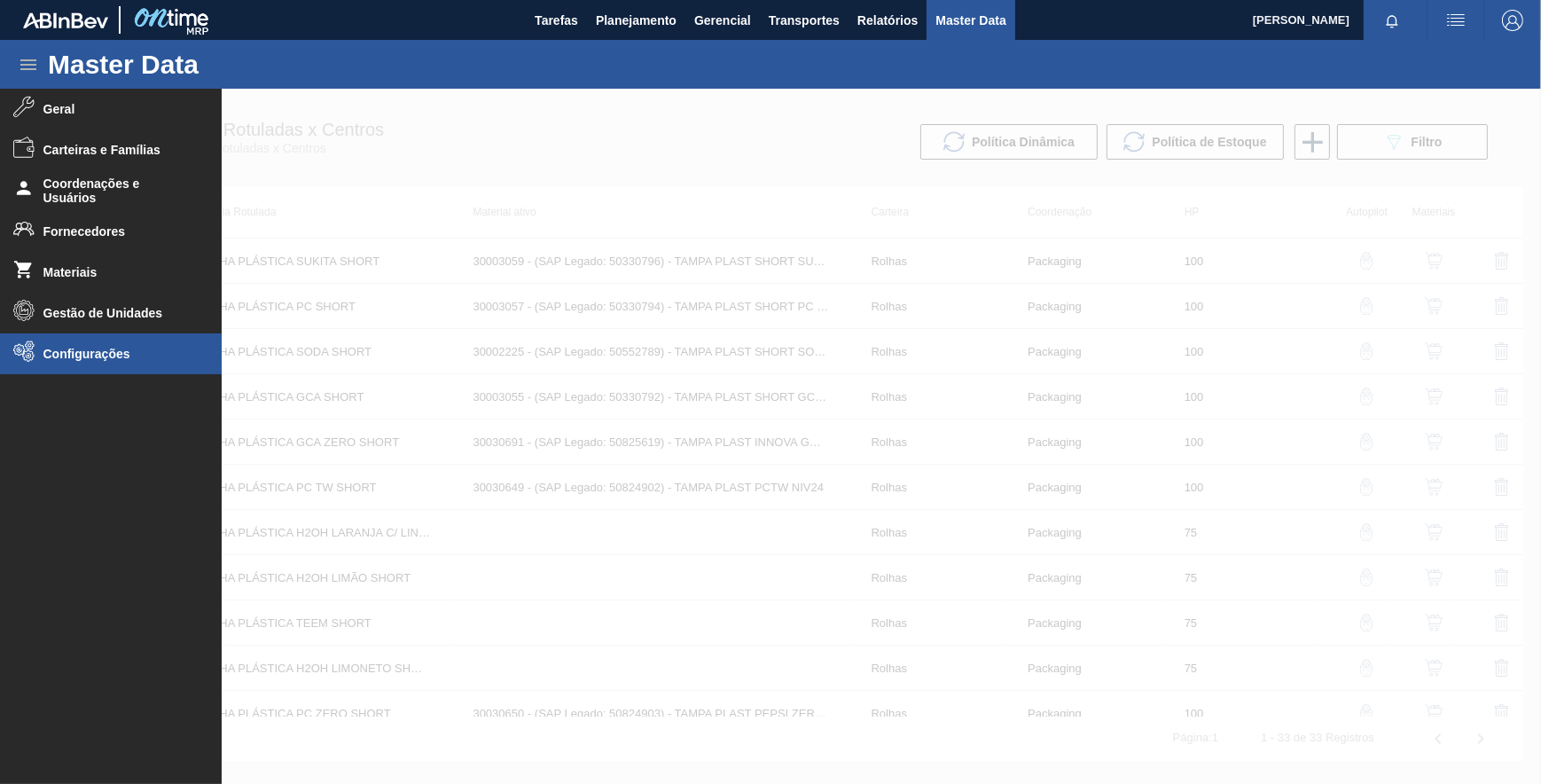
click at [59, 353] on span "Configurações" at bounding box center [116, 353] width 147 height 15
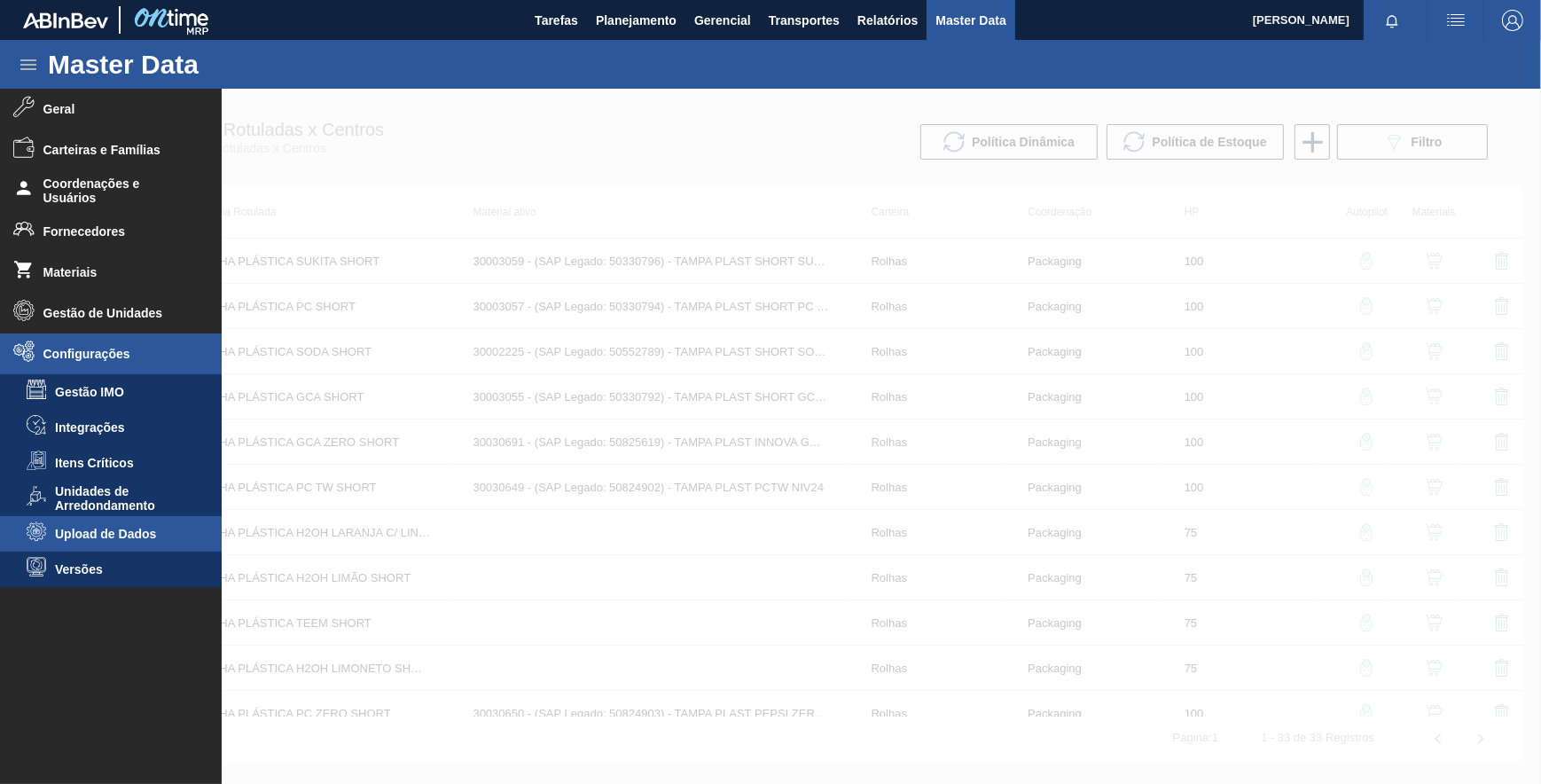
click at [130, 529] on span "Upload de Dados" at bounding box center [123, 534] width 137 height 15
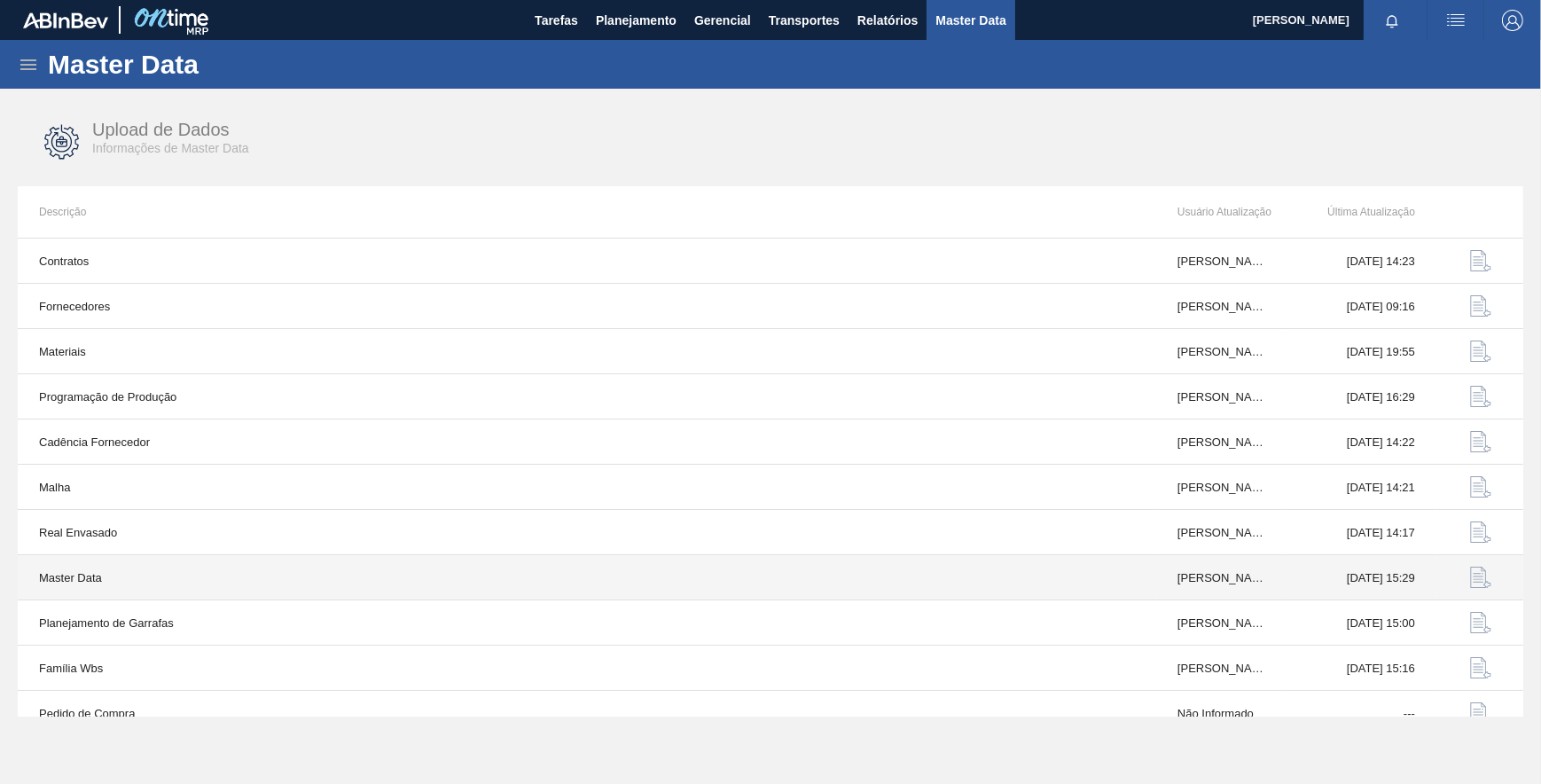
click at [1478, 582] on img "button" at bounding box center [1481, 577] width 21 height 21
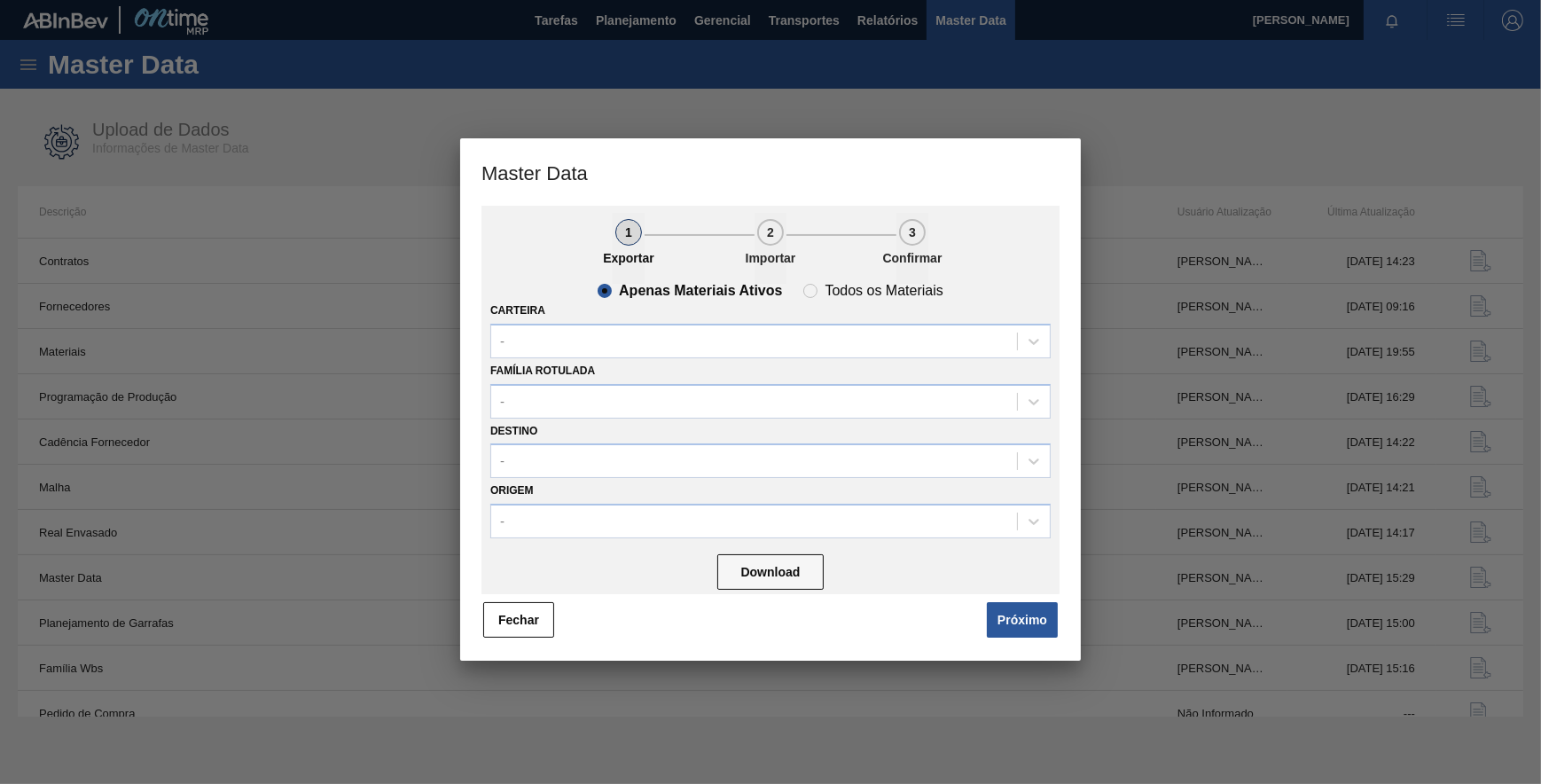
drag, startPoint x: 1015, startPoint y: 603, endPoint x: 1008, endPoint y: 568, distance: 35.7
click at [1016, 601] on span "Próximo" at bounding box center [1019, 620] width 82 height 39
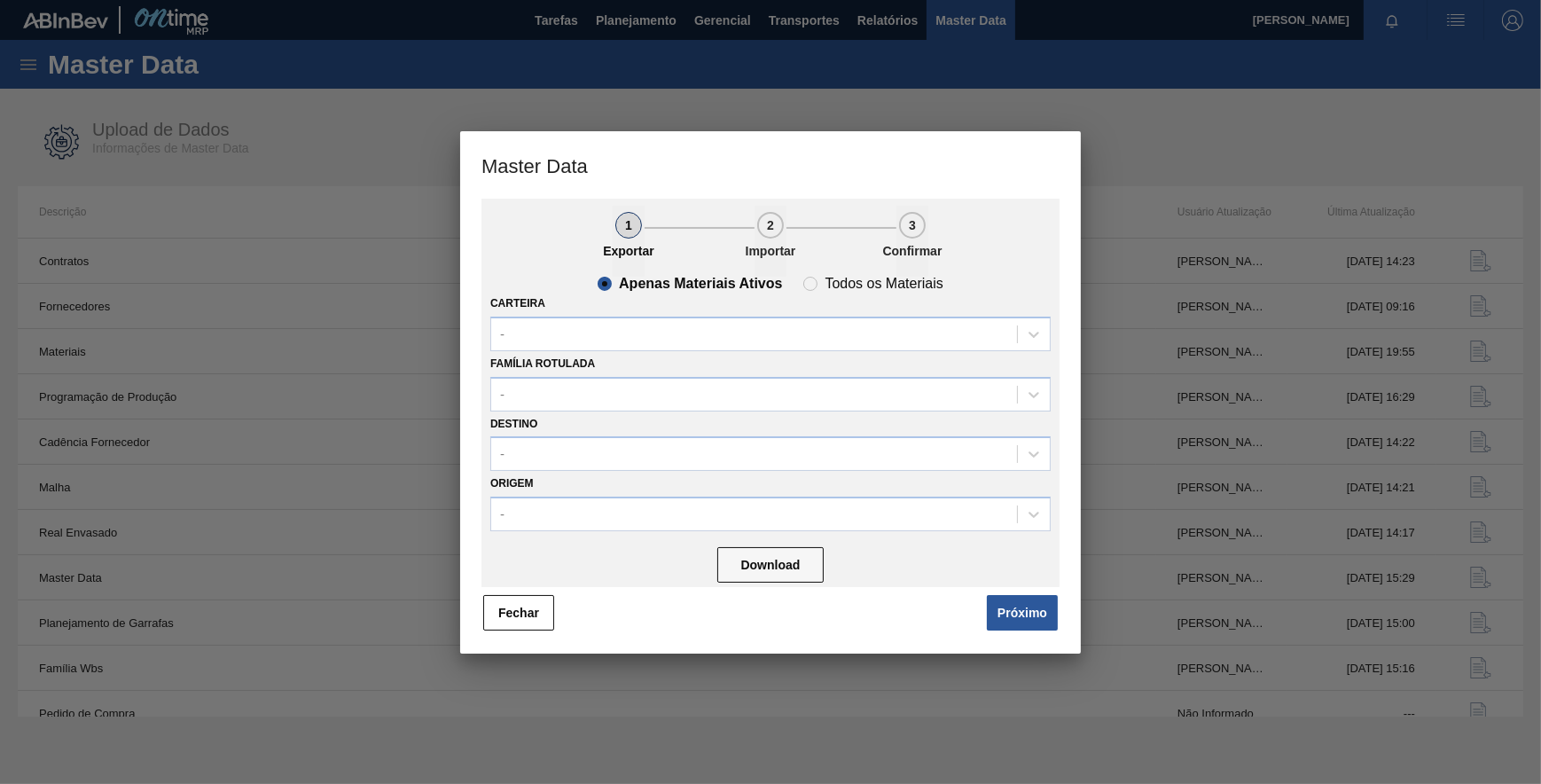
click at [1009, 603] on button "Próximo" at bounding box center [1022, 612] width 71 height 36
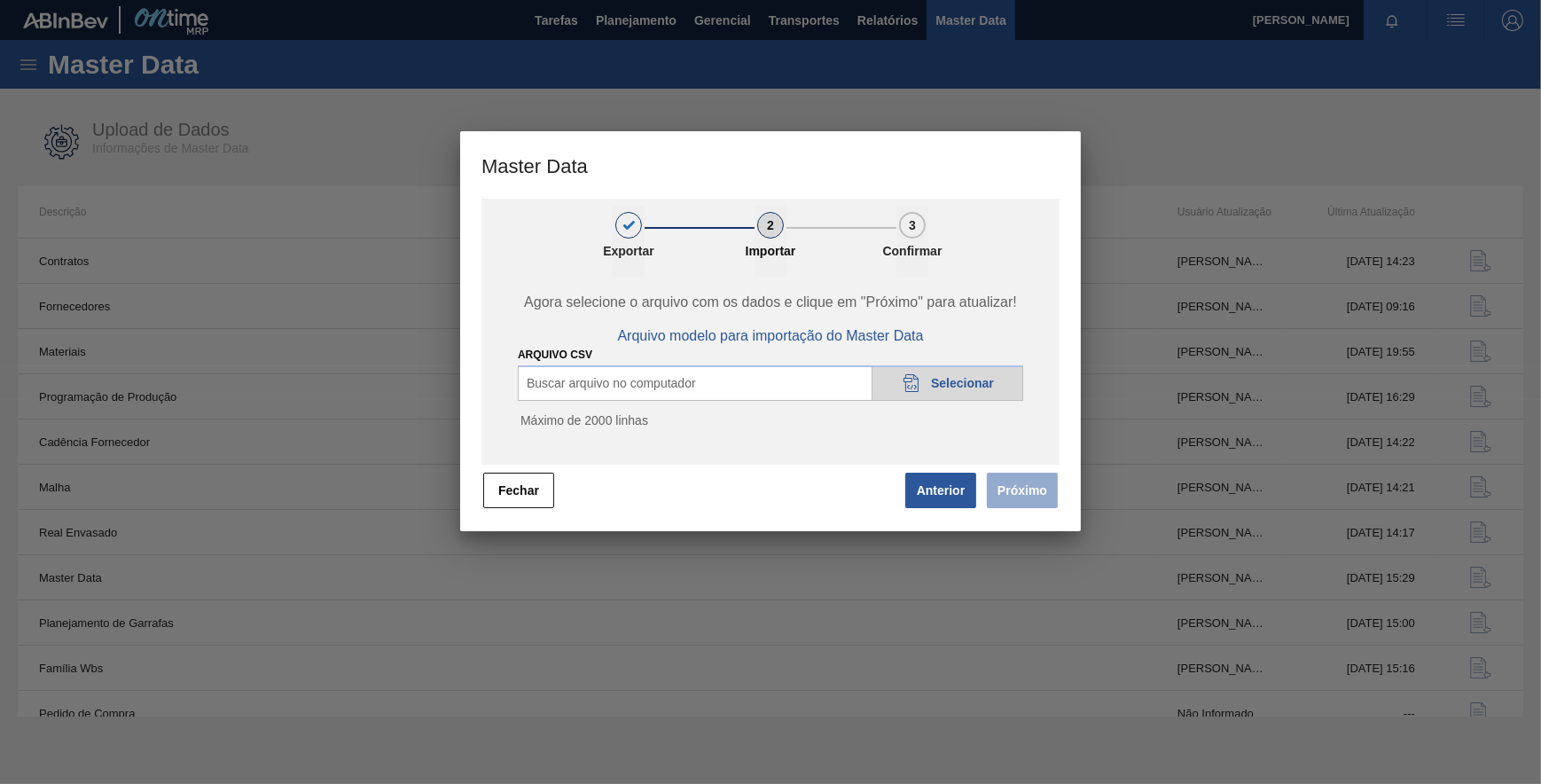
click at [938, 380] on span "Selecionar" at bounding box center [962, 382] width 63 height 15
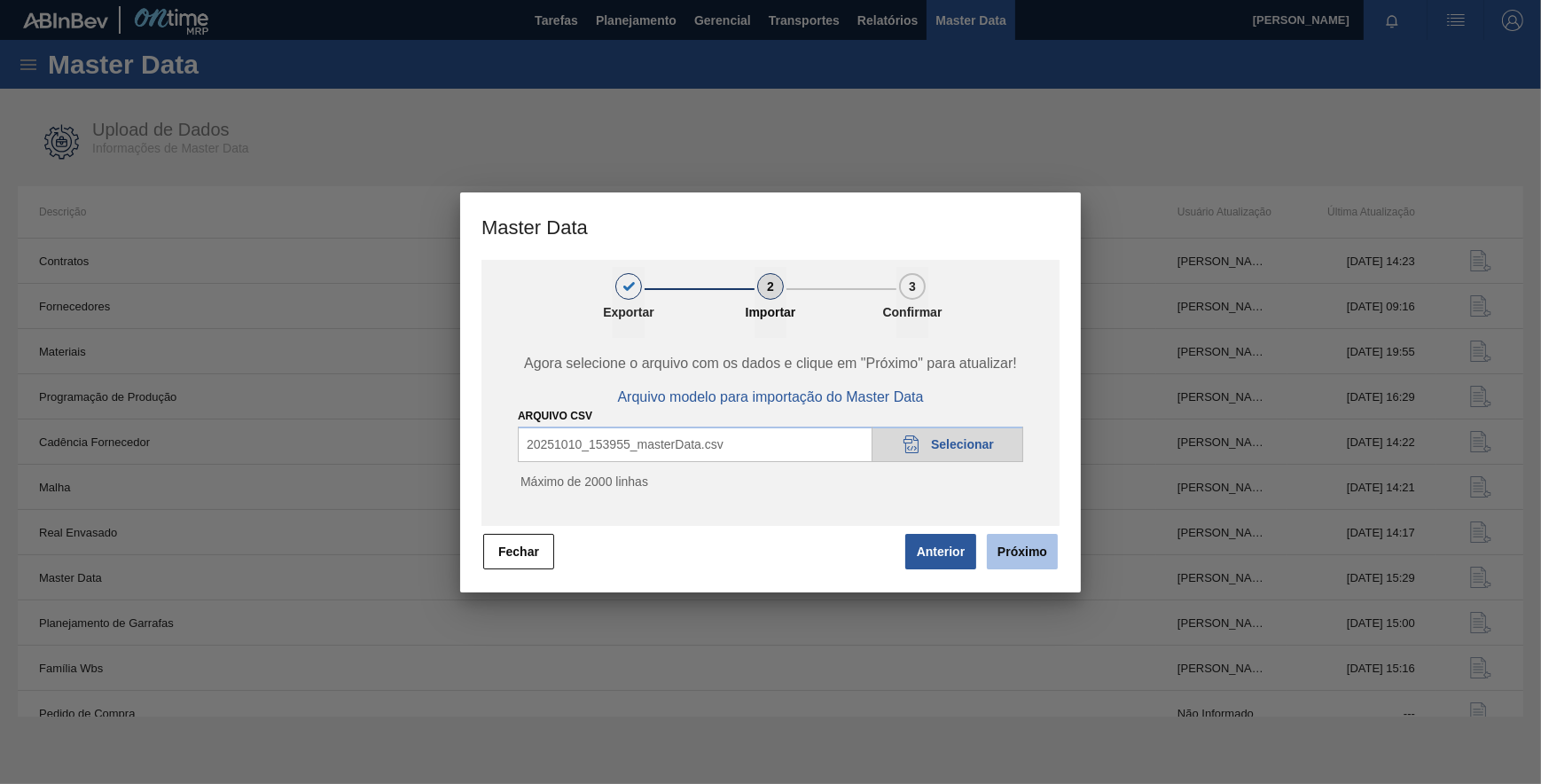
click at [1054, 552] on button "Próximo" at bounding box center [1022, 551] width 71 height 36
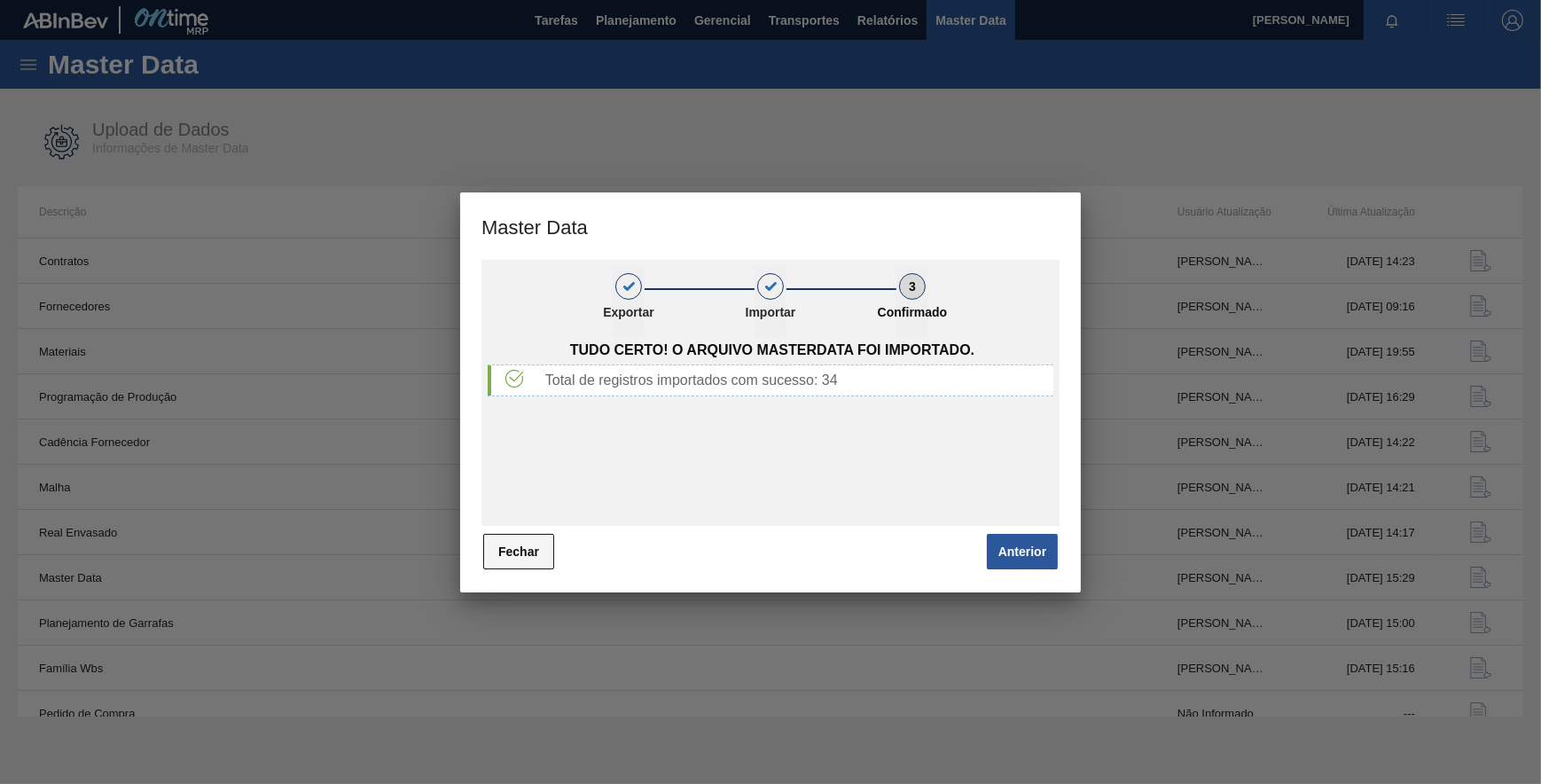
click at [523, 547] on button "Fechar" at bounding box center [518, 551] width 71 height 36
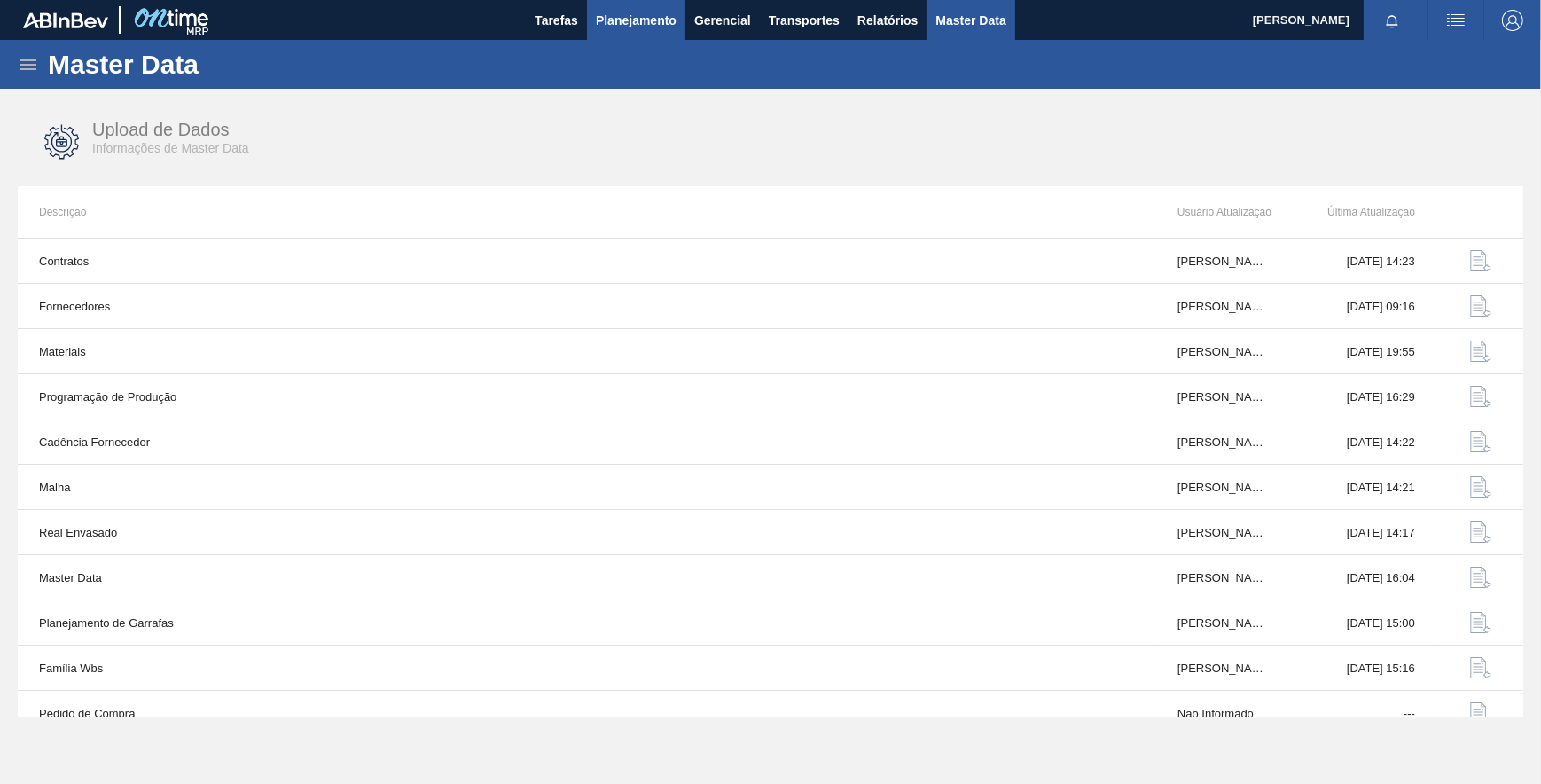
click at [613, 16] on span "Planejamento" at bounding box center [636, 20] width 81 height 21
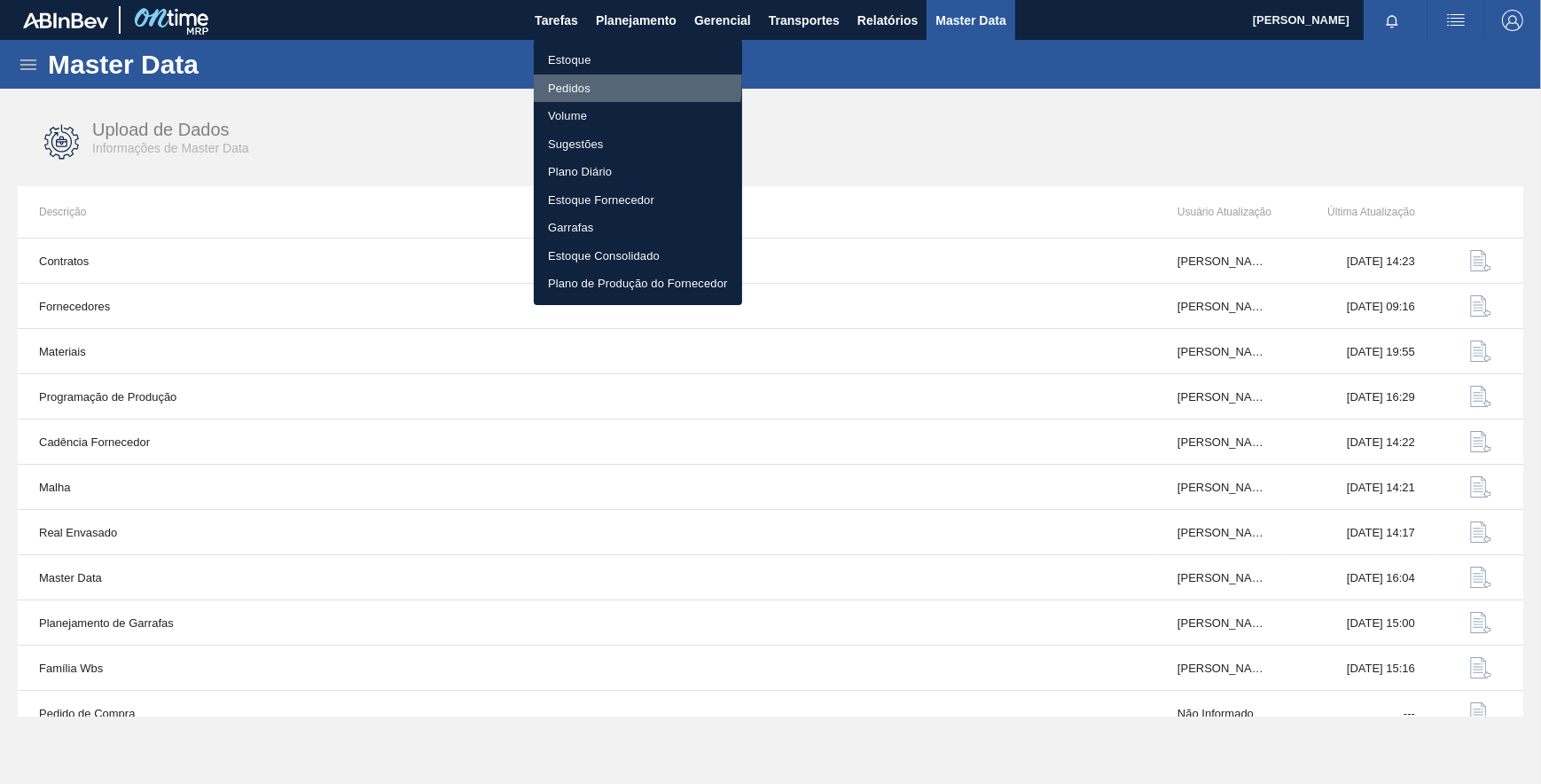
click at [585, 80] on li "Pedidos" at bounding box center [638, 88] width 209 height 28
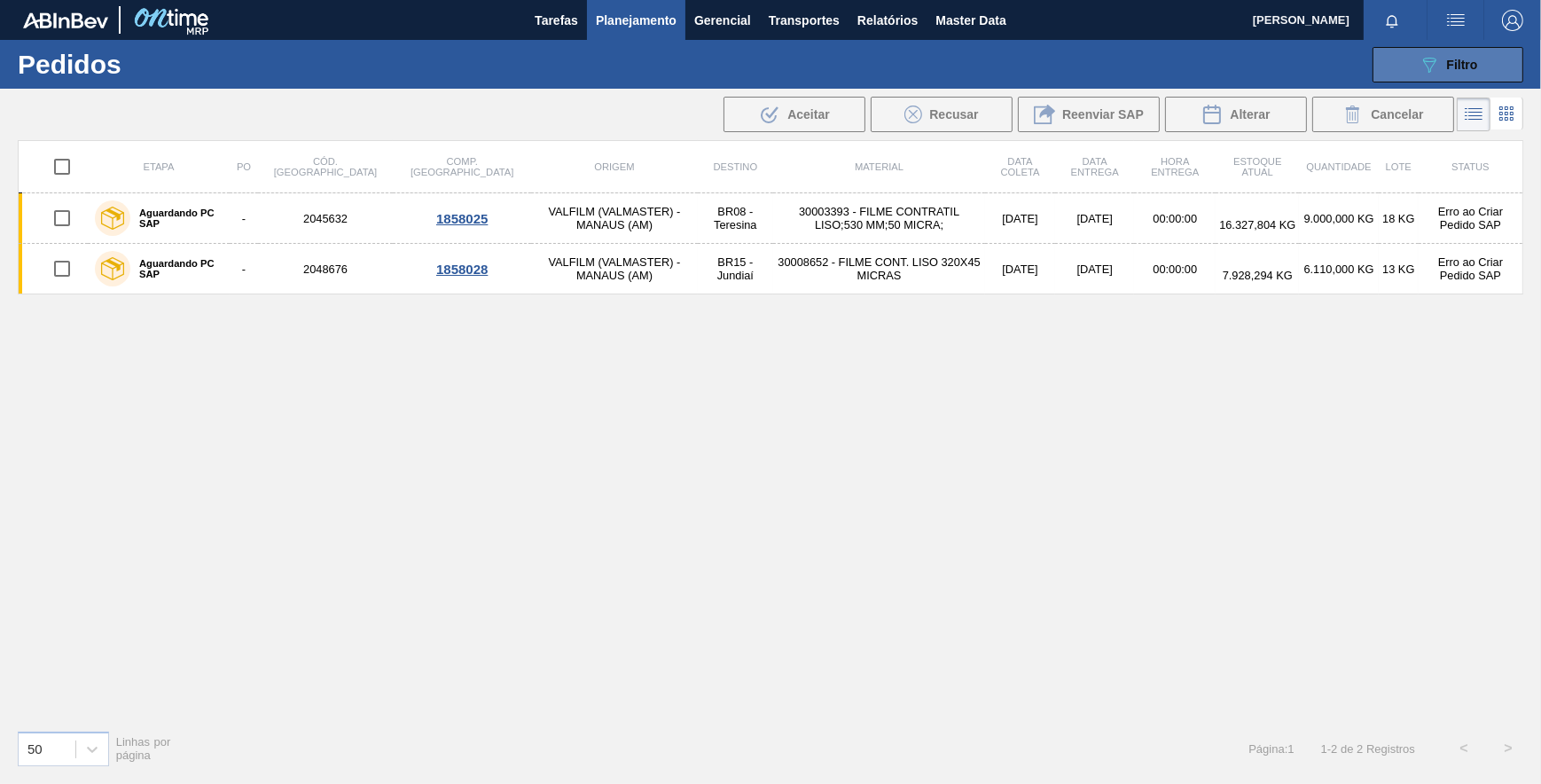
click at [1420, 50] on button "089F7B8B-B2A5-4AFE-B5C0-19BA573D28AC Filtro" at bounding box center [1447, 64] width 150 height 36
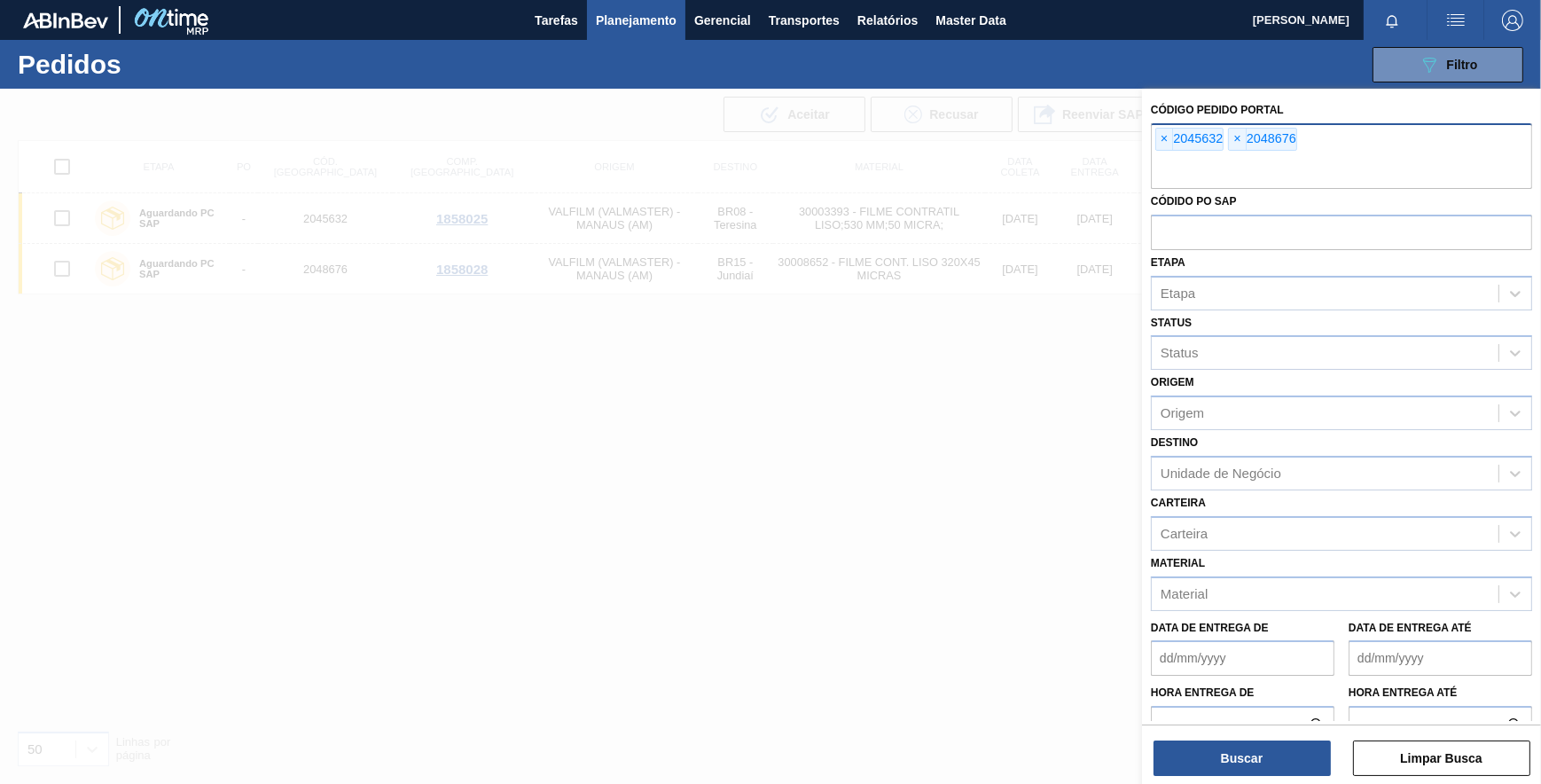
drag, startPoint x: 1238, startPoint y: 133, endPoint x: 1185, endPoint y: 140, distance: 53.5
click at [1236, 133] on span "×" at bounding box center [1236, 139] width 16 height 21
click at [1166, 137] on span "×" at bounding box center [1164, 139] width 16 height 21
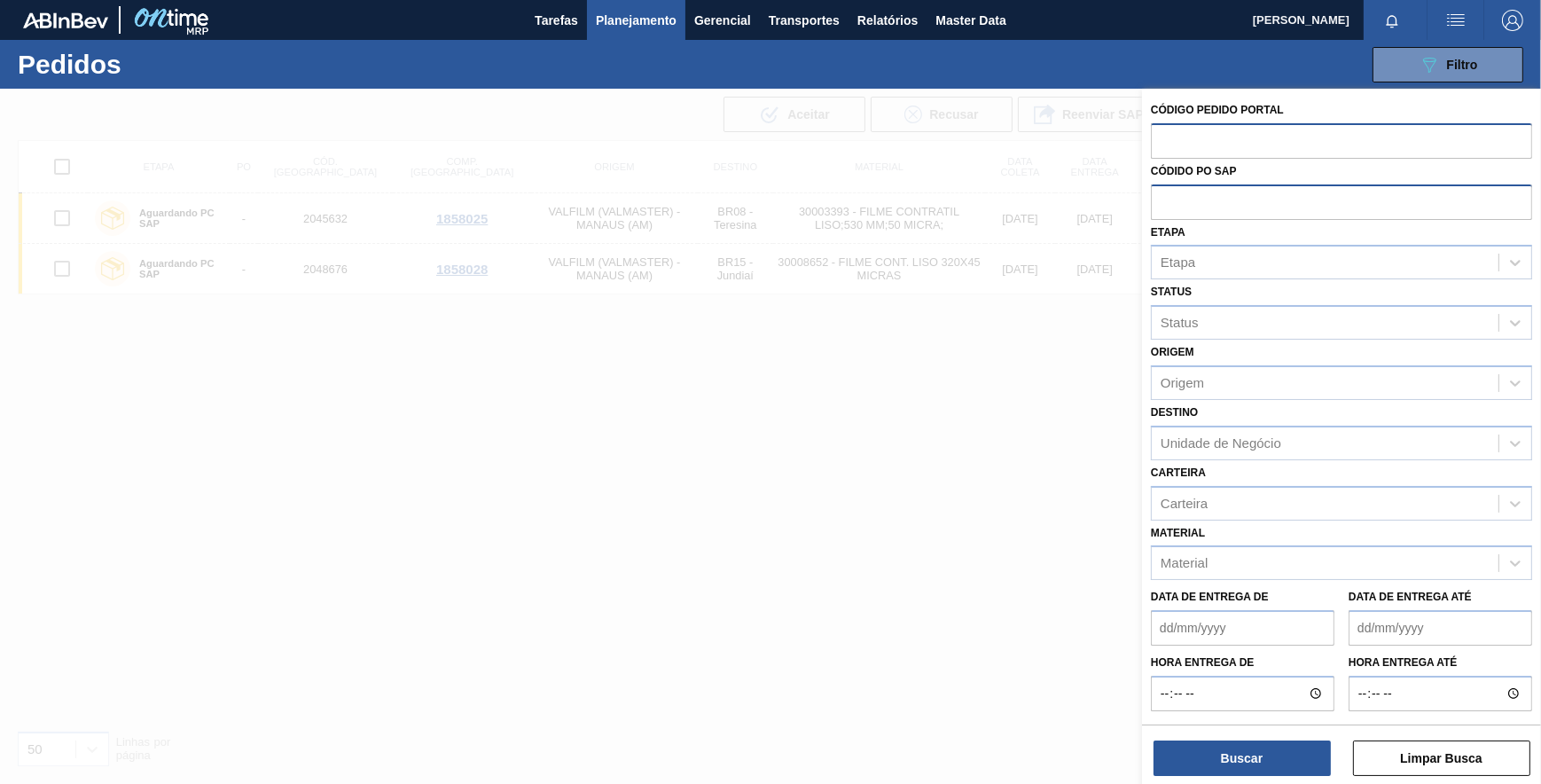
click at [1187, 193] on input "text" at bounding box center [1341, 201] width 381 height 34
paste input "5800351776"
click at [1239, 750] on button "Buscar" at bounding box center [1242, 758] width 178 height 36
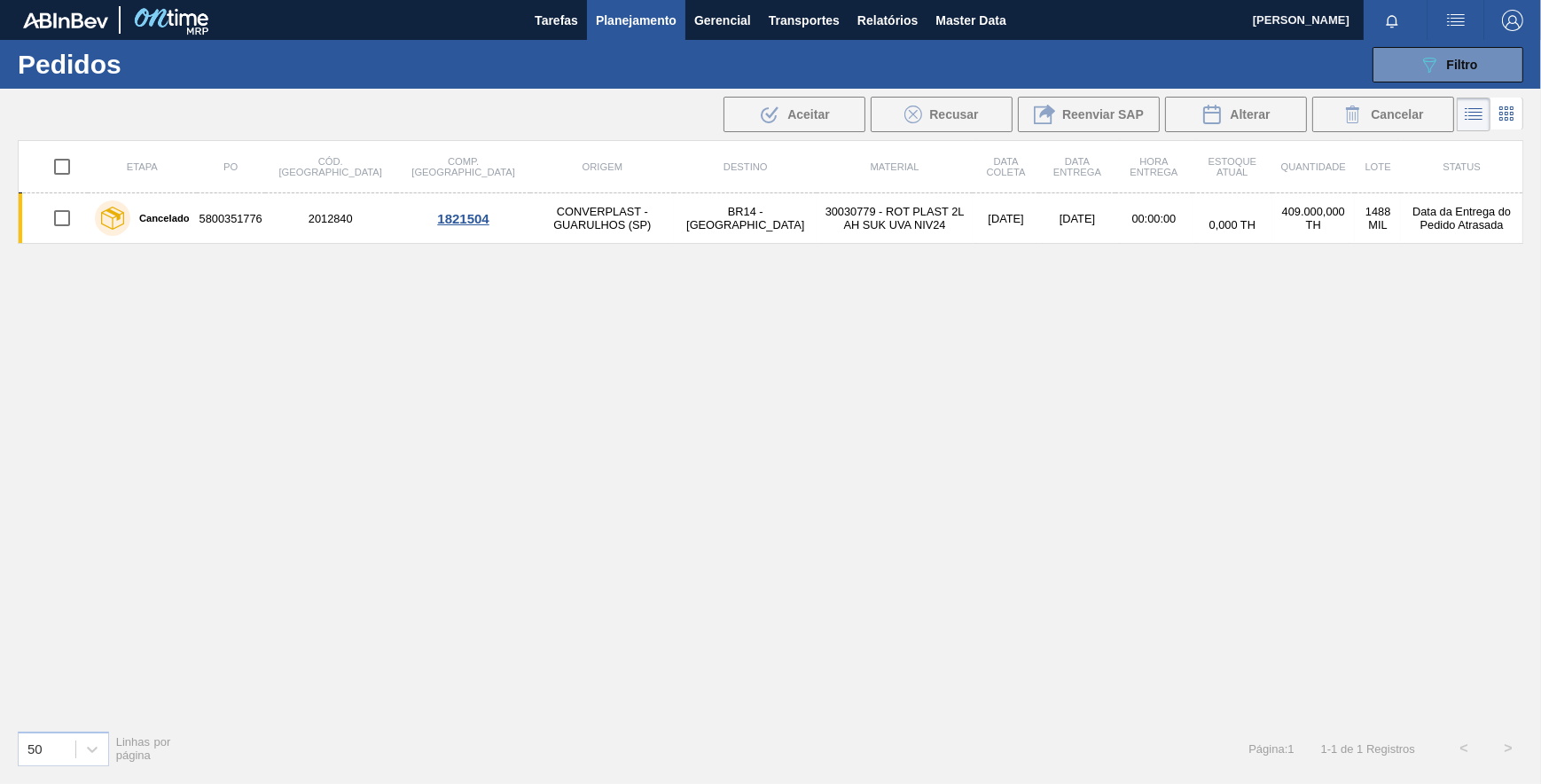
click at [219, 215] on td "5800351776" at bounding box center [231, 218] width 68 height 50
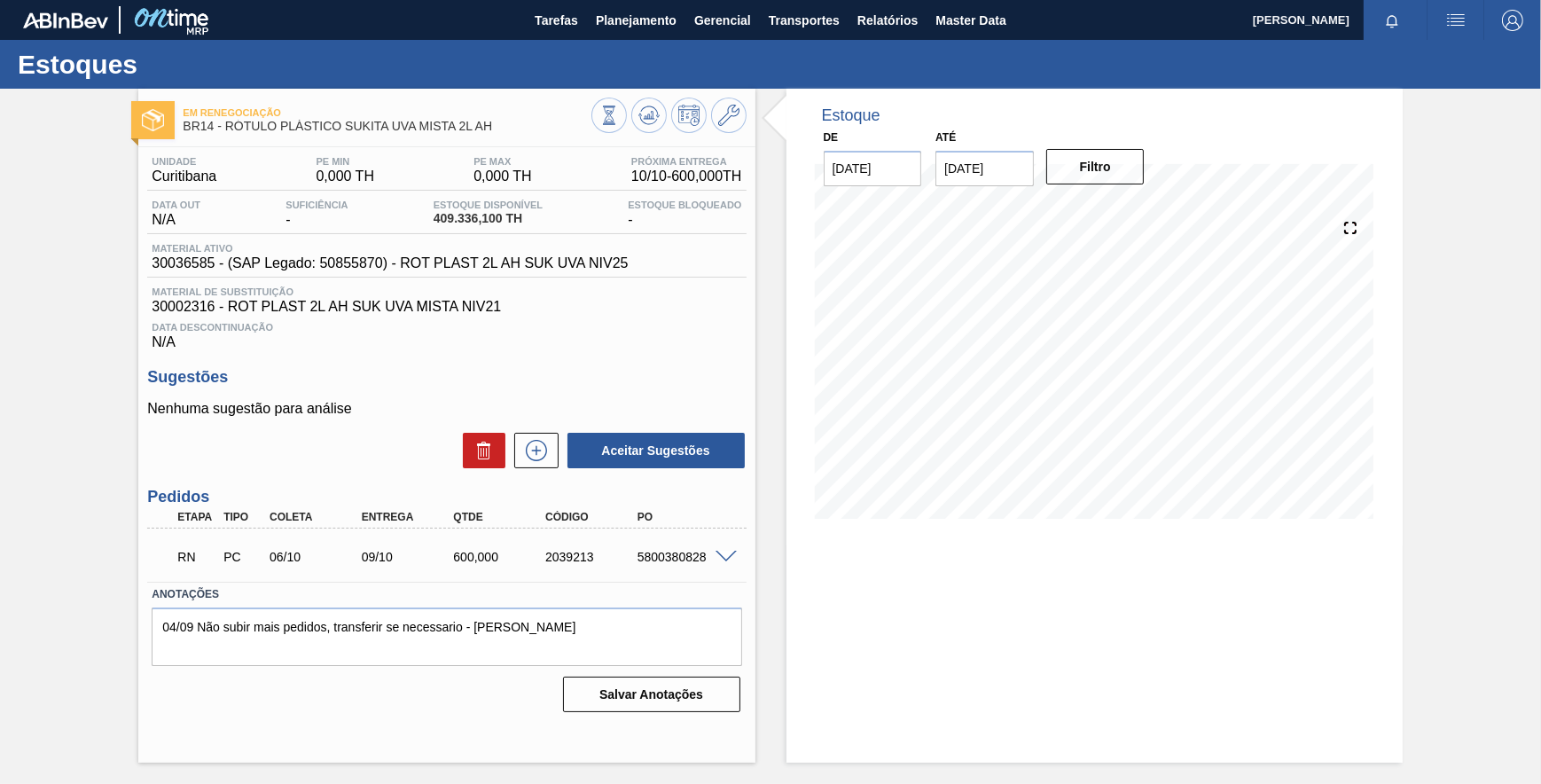
click at [727, 564] on span at bounding box center [726, 557] width 21 height 14
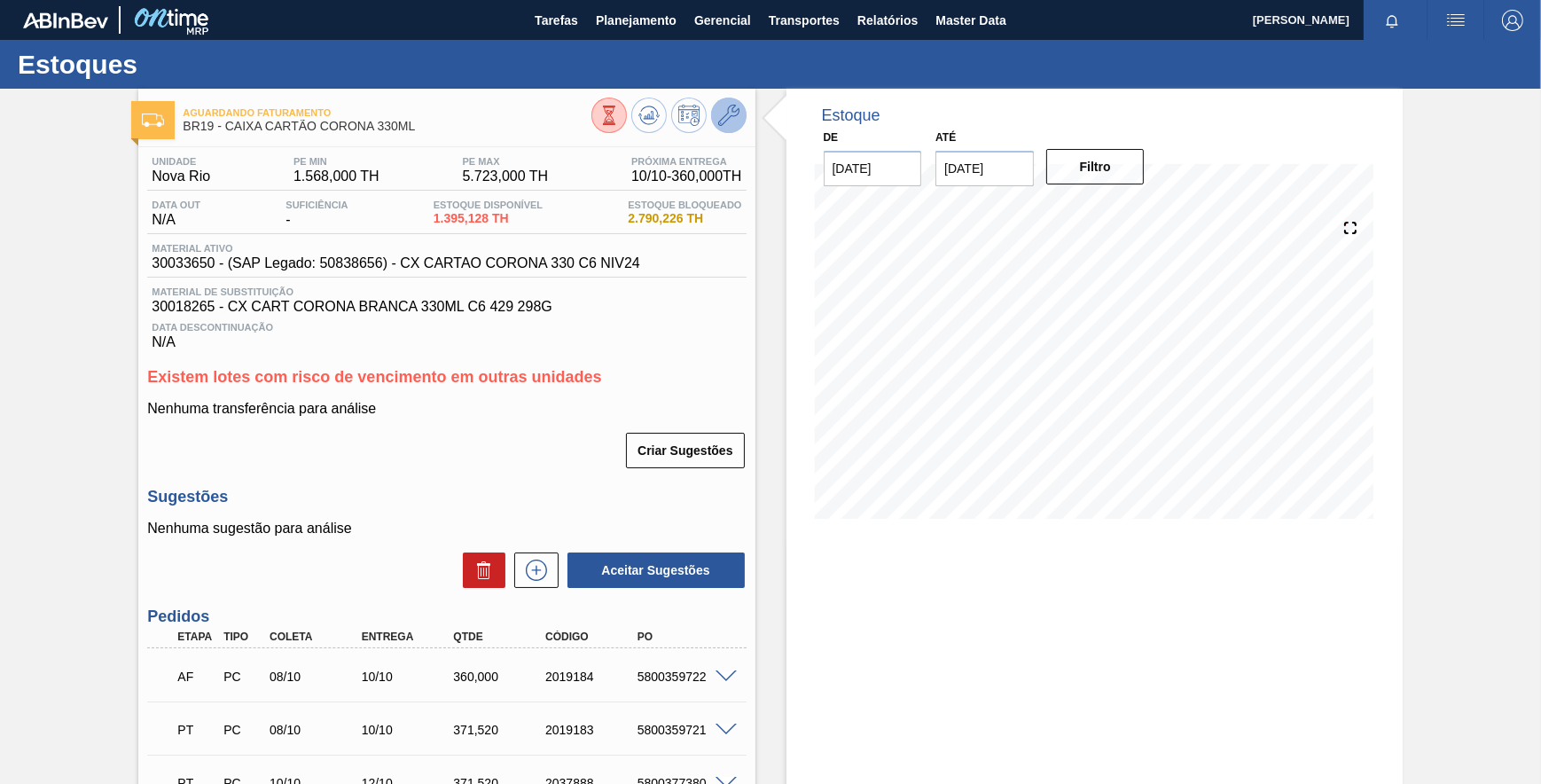
click at [722, 119] on icon at bounding box center [729, 115] width 21 height 21
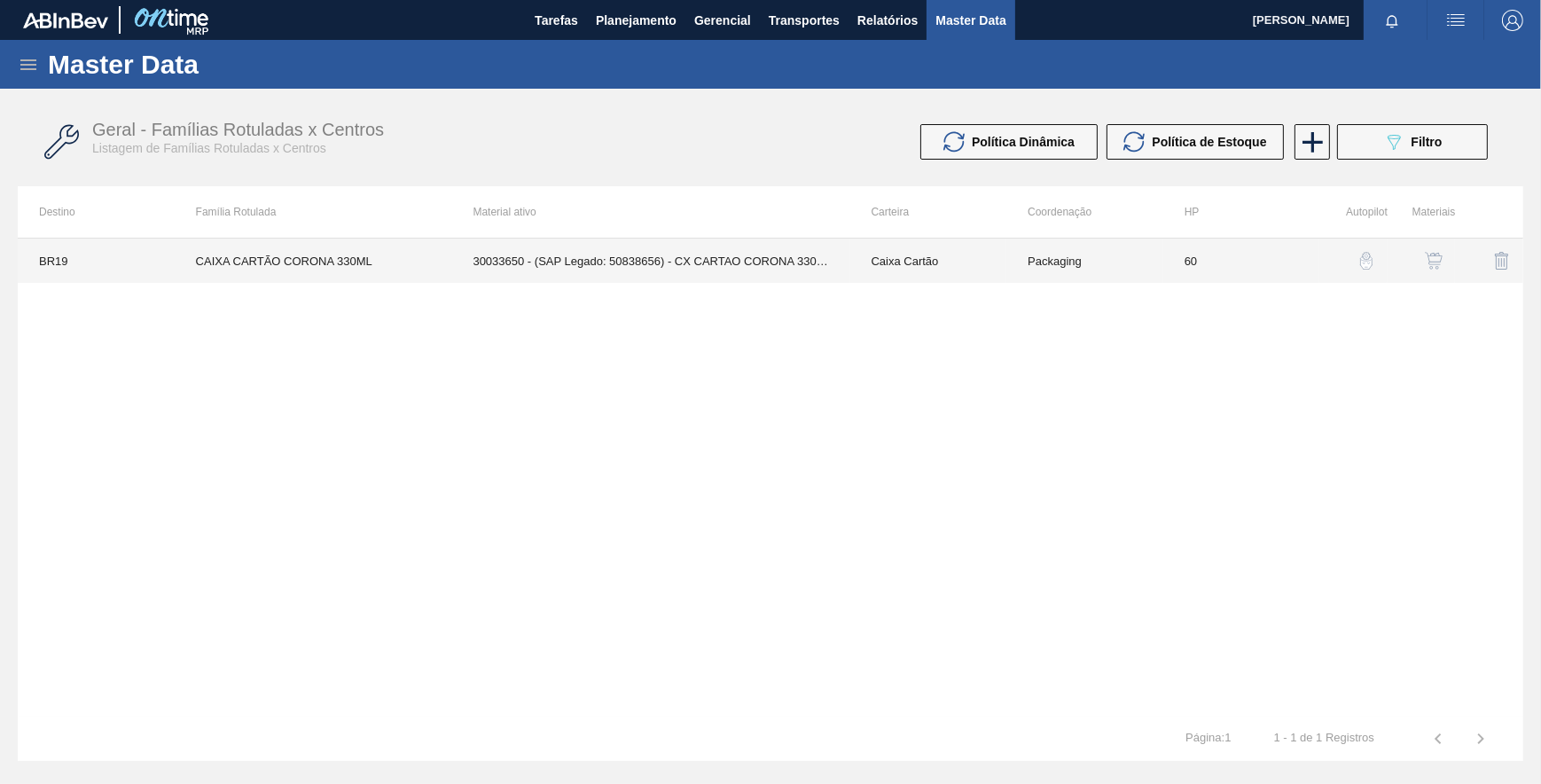
click at [1096, 262] on td "Packaging" at bounding box center [1085, 261] width 157 height 45
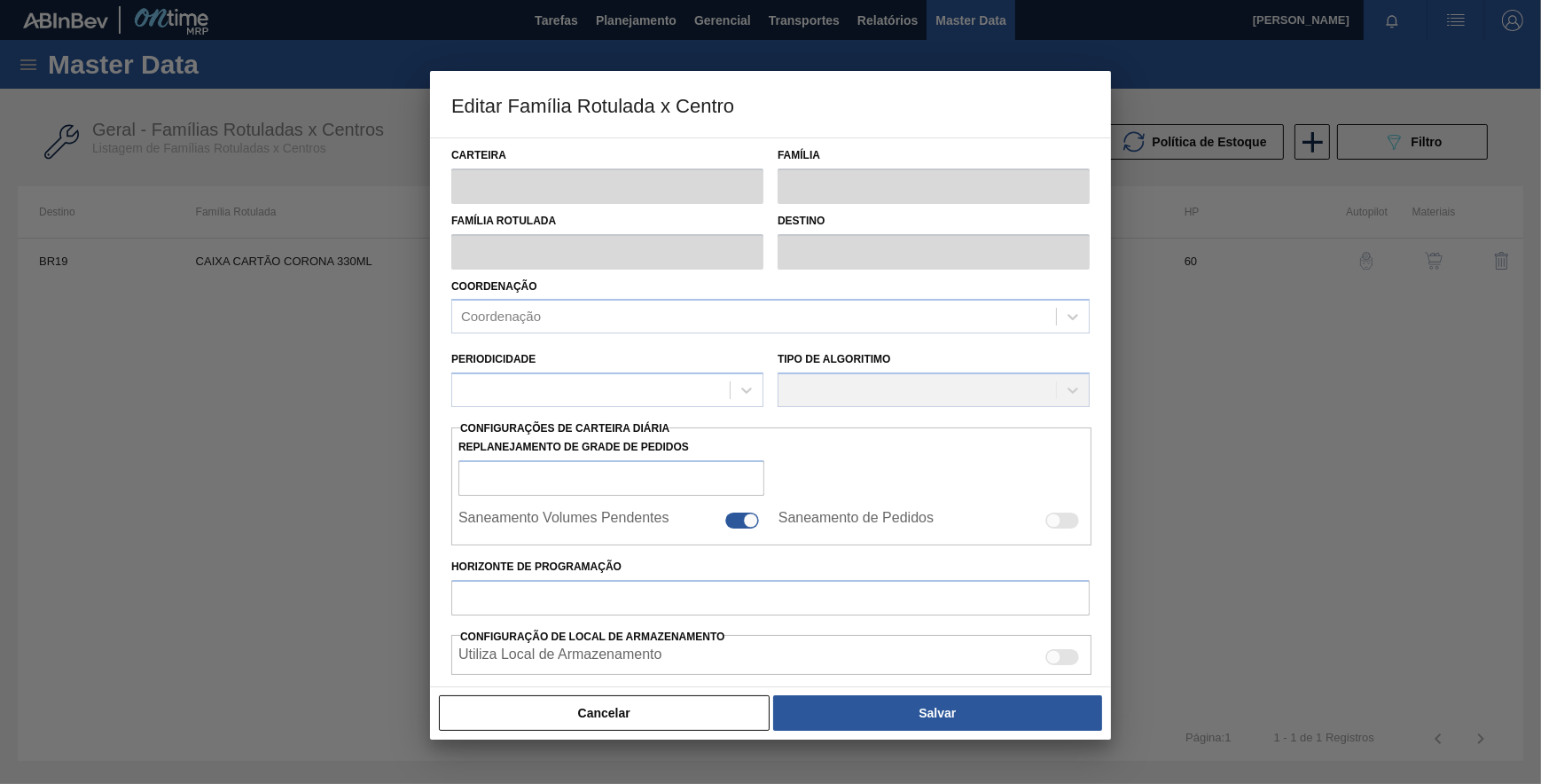
type input "Caixa Cartão"
type input "CAIXA CARTÃO CORONA 330ML"
type input "BR19 - [GEOGRAPHIC_DATA]"
type input "60"
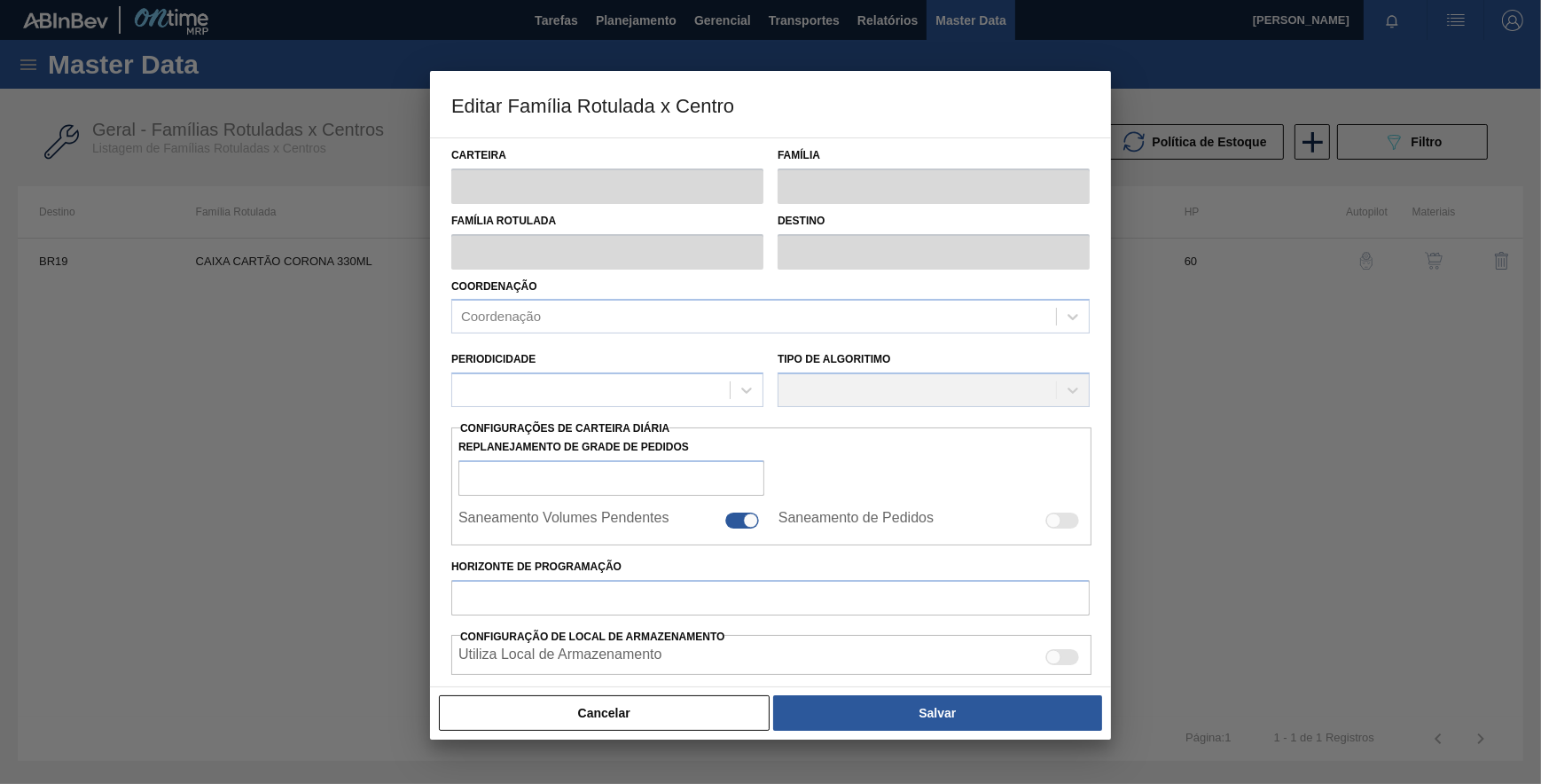
type input "1.568"
type input "5.723"
type input "75"
type input "4.684,250"
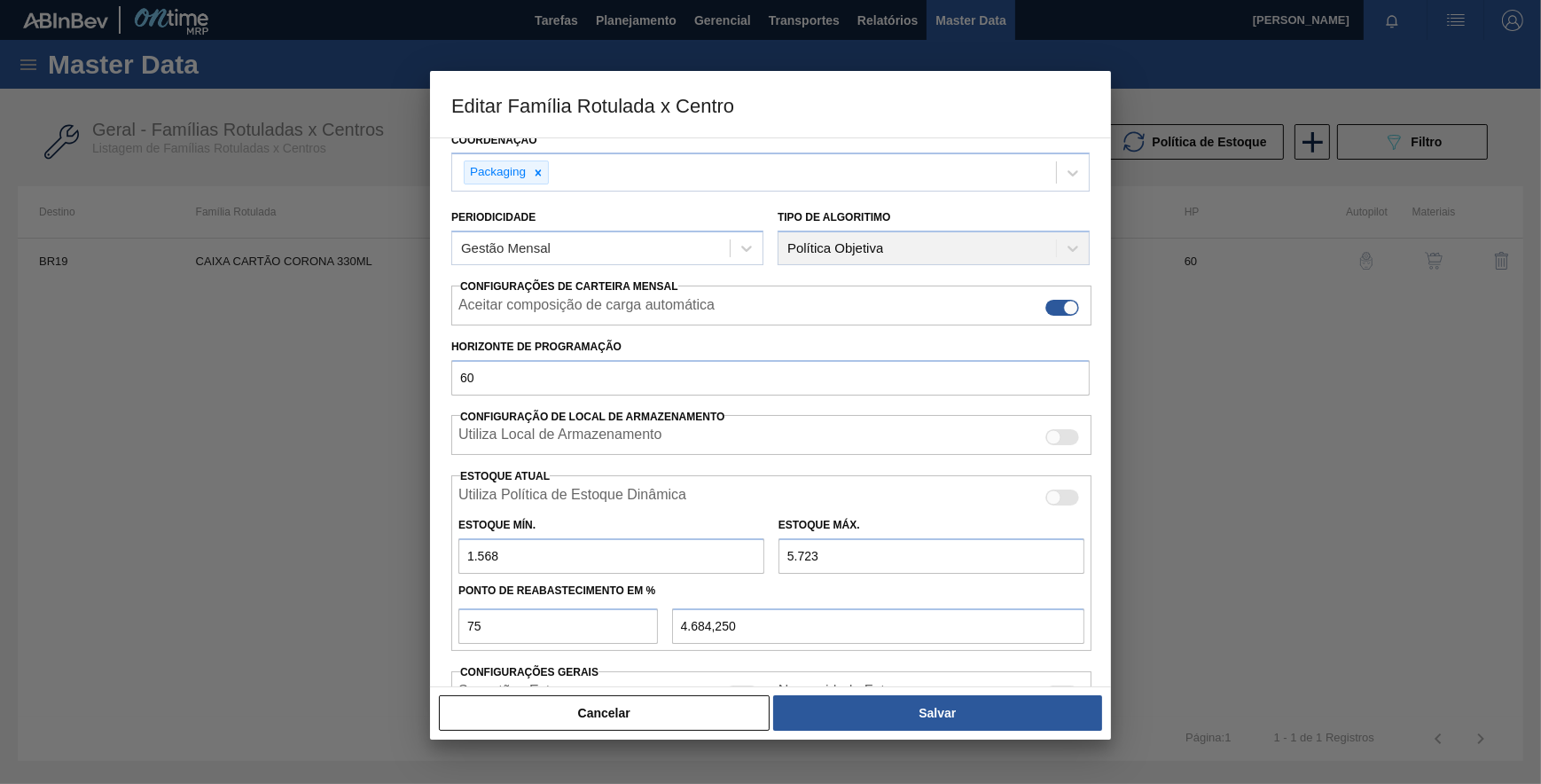
scroll to position [263, 0]
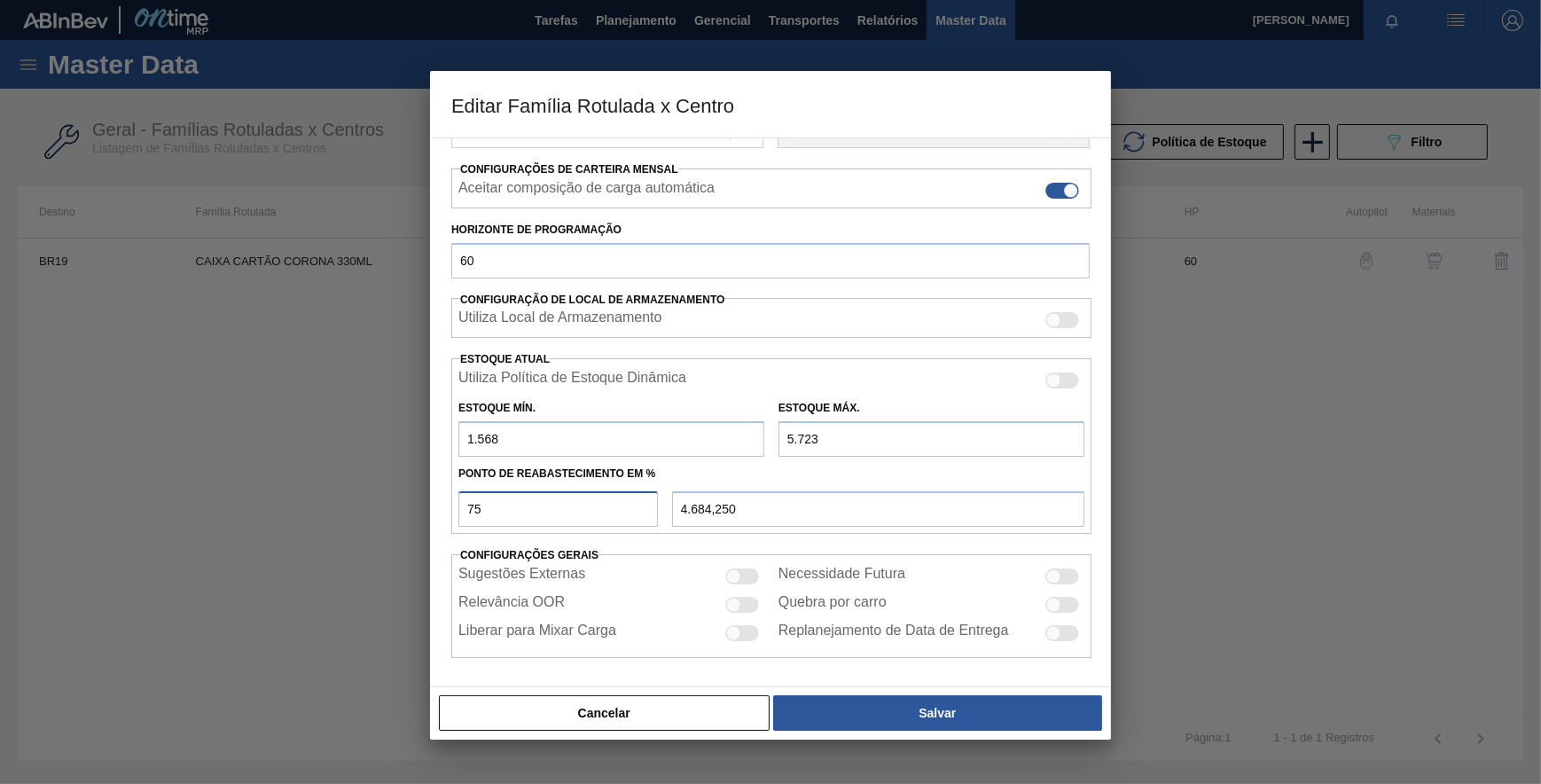
drag, startPoint x: 540, startPoint y: 509, endPoint x: 450, endPoint y: 507, distance: 90.0
click at [451, 507] on div "75" at bounding box center [558, 508] width 213 height 36
type input "8"
type input "1.900,400"
type input "80"
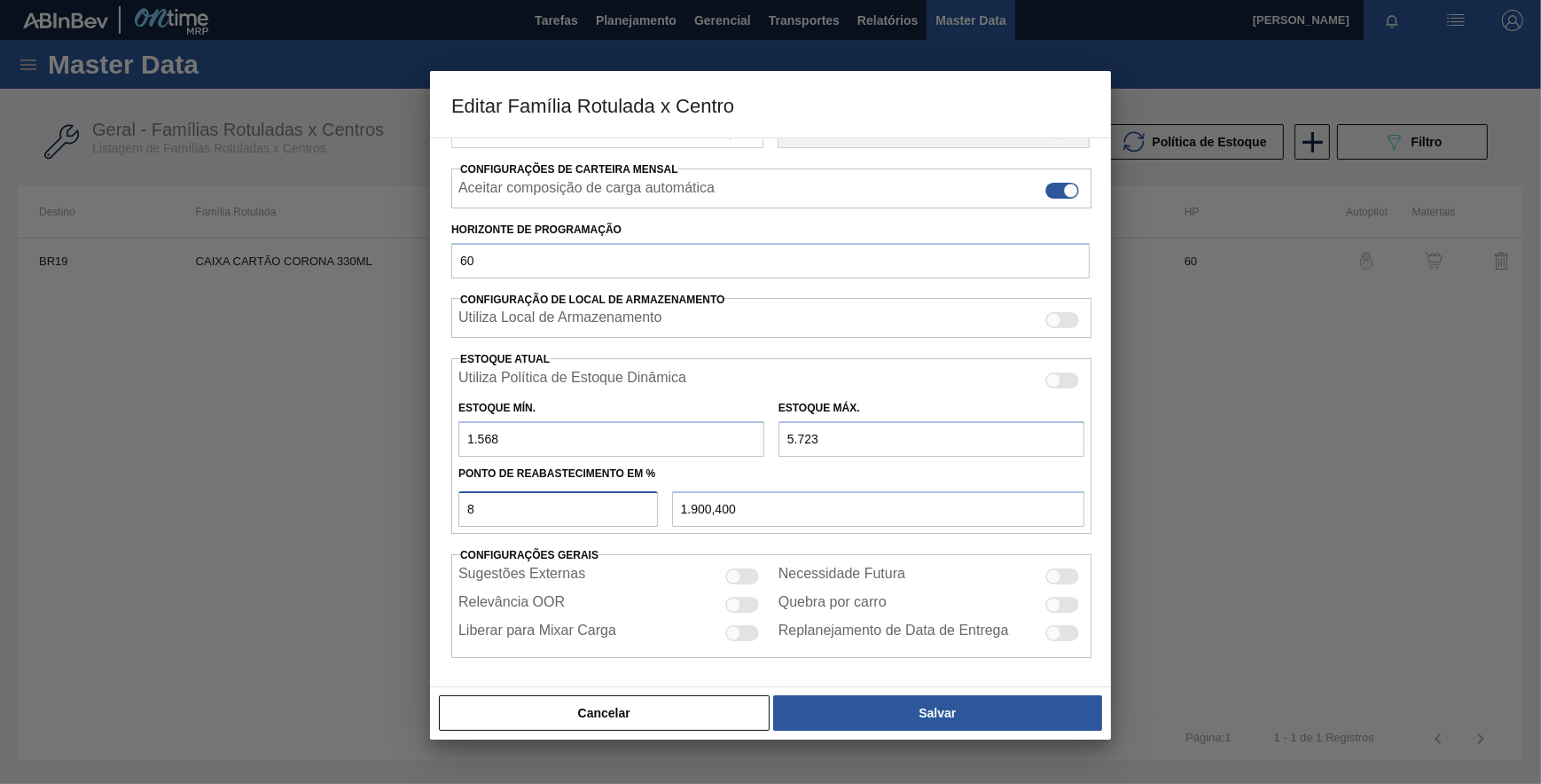
type input "4.892,000"
type input "80"
click at [789, 441] on input "5.723" at bounding box center [931, 439] width 306 height 36
type input "723"
type input "892,000"
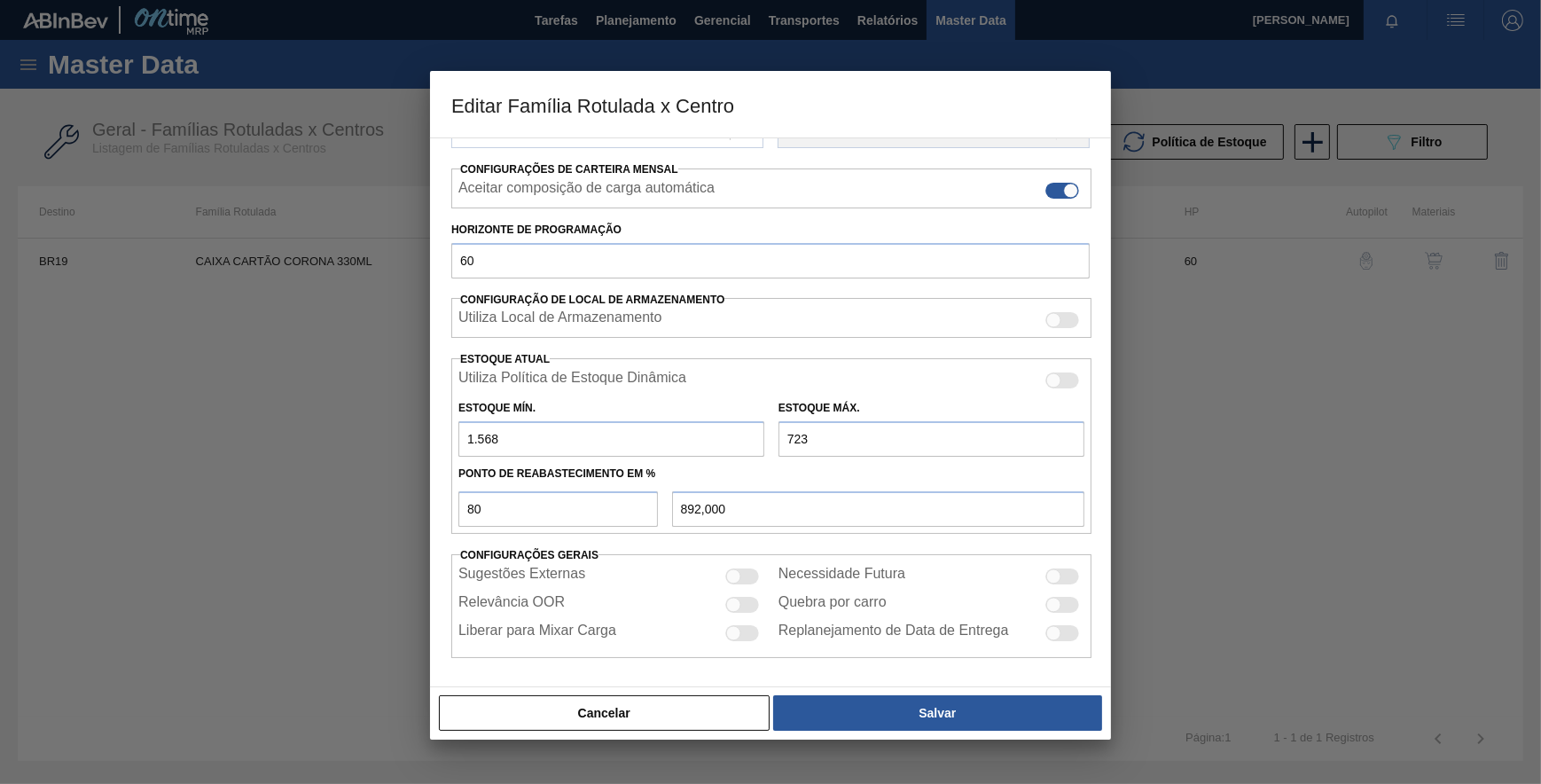
click at [787, 434] on input "723" at bounding box center [931, 439] width 306 height 36
type input "8.723"
type input "7.292,000"
type input "8.723"
click at [473, 437] on input "1.568" at bounding box center [610, 439] width 306 height 36
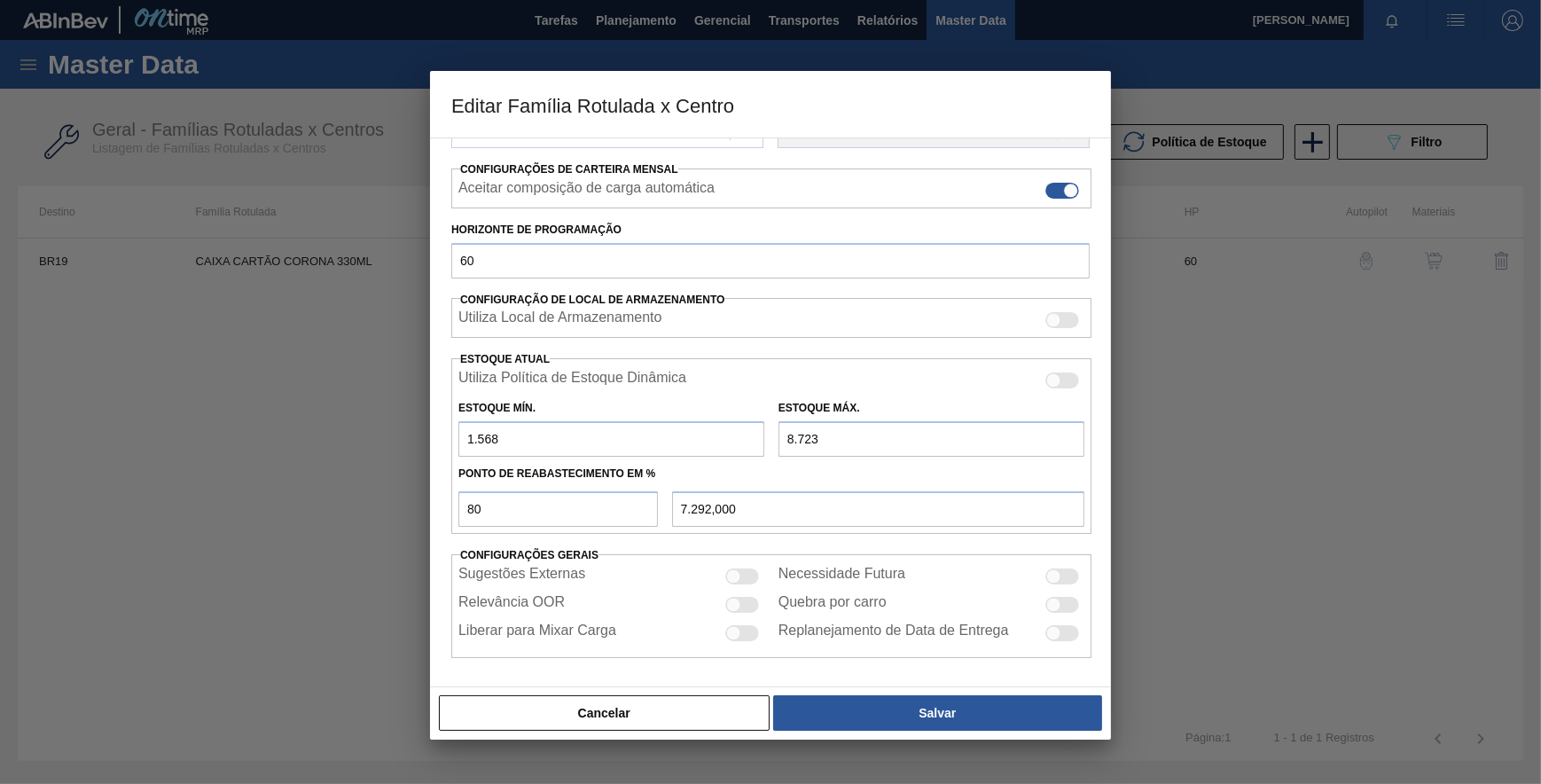
type input "568"
type input "7.092,000"
click at [470, 436] on input "568" at bounding box center [610, 439] width 306 height 36
click at [468, 441] on input "568" at bounding box center [610, 439] width 306 height 36
type input "2.568"
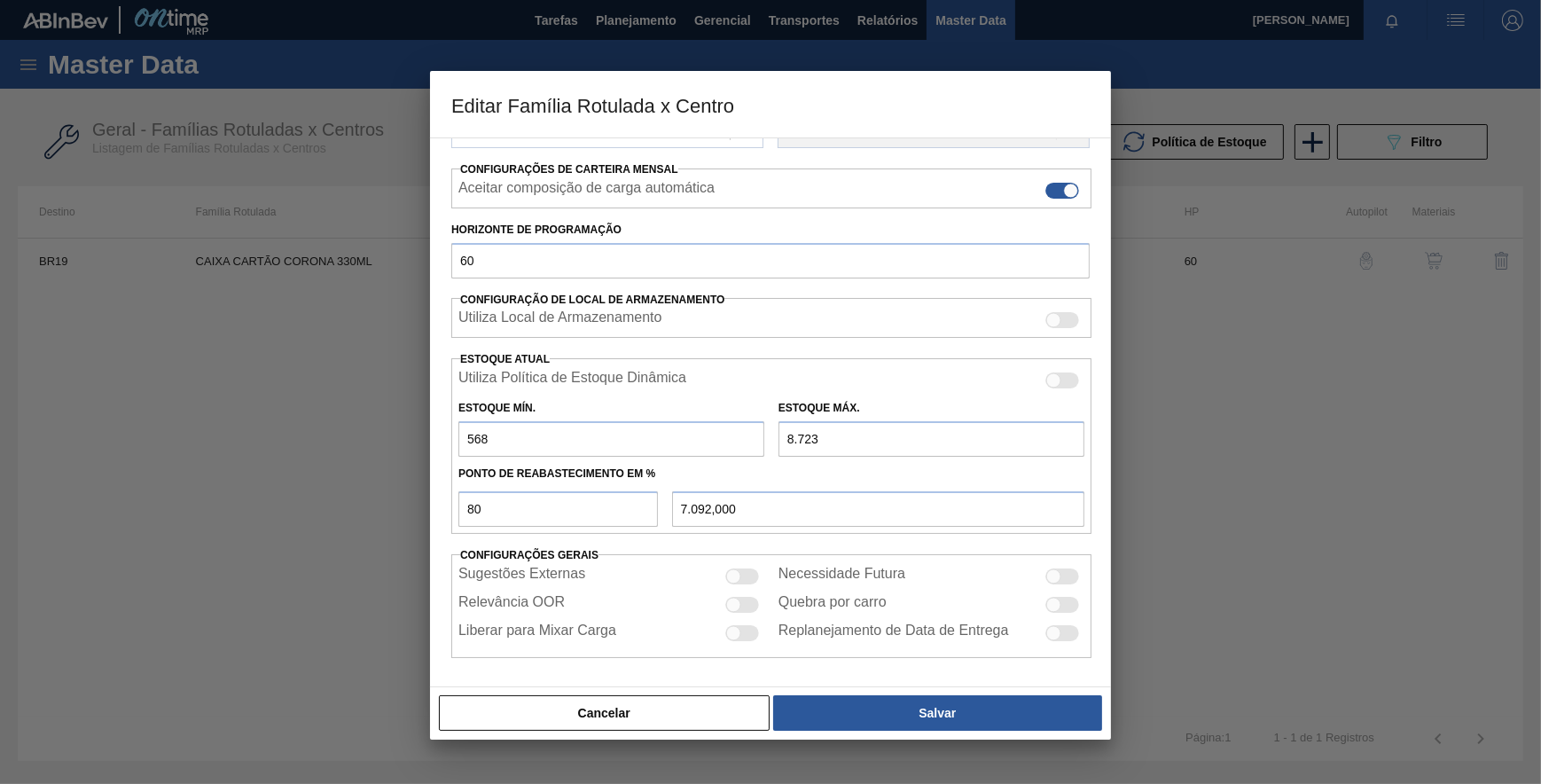
type input "7.492,000"
type input "2.568"
click at [889, 710] on button "Salvar" at bounding box center [937, 712] width 329 height 36
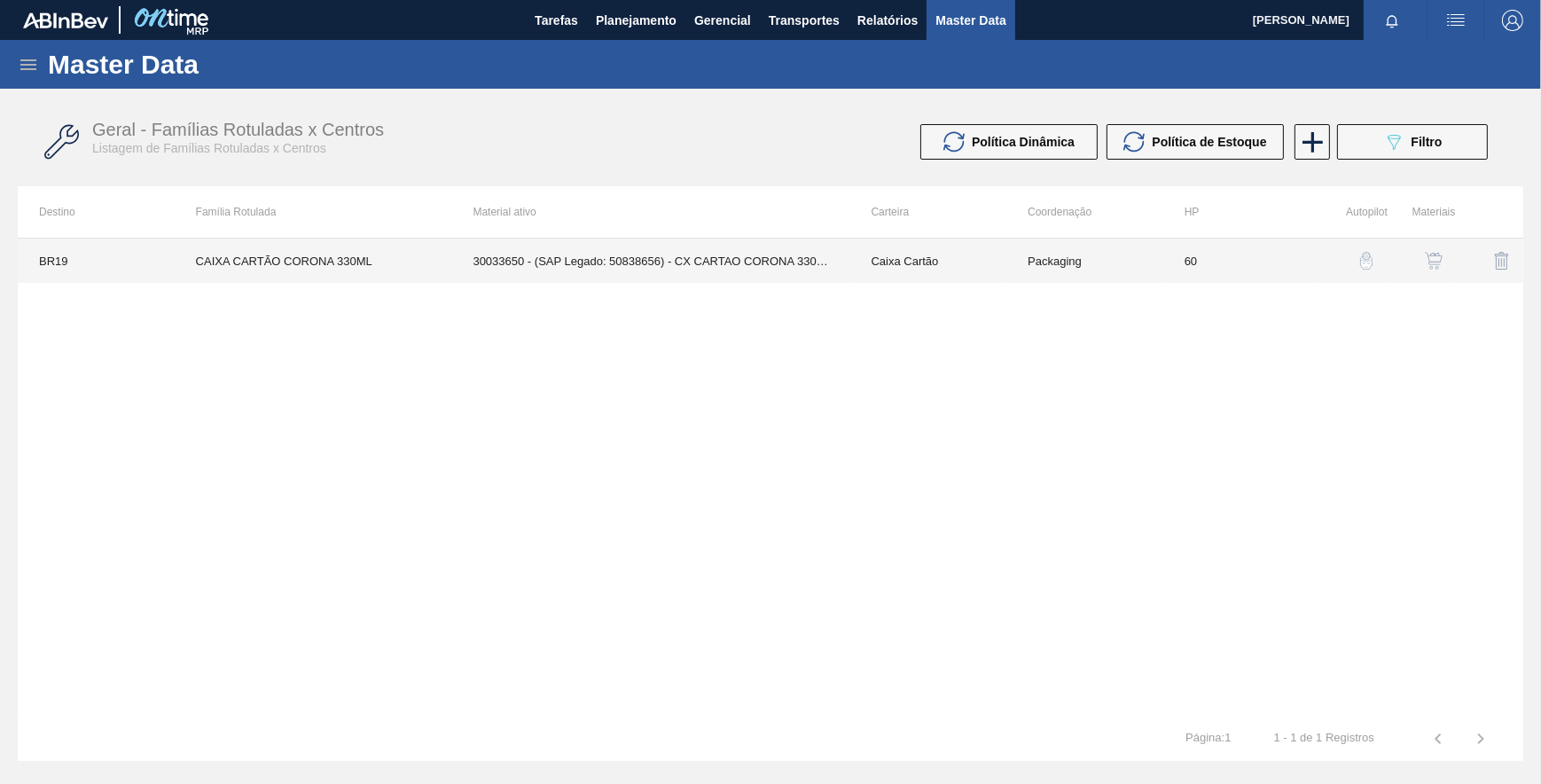
click at [654, 273] on td "30033650 - (SAP Legado: 50838656) - CX CARTAO CORONA 330 C6 NIV24" at bounding box center [650, 261] width 398 height 45
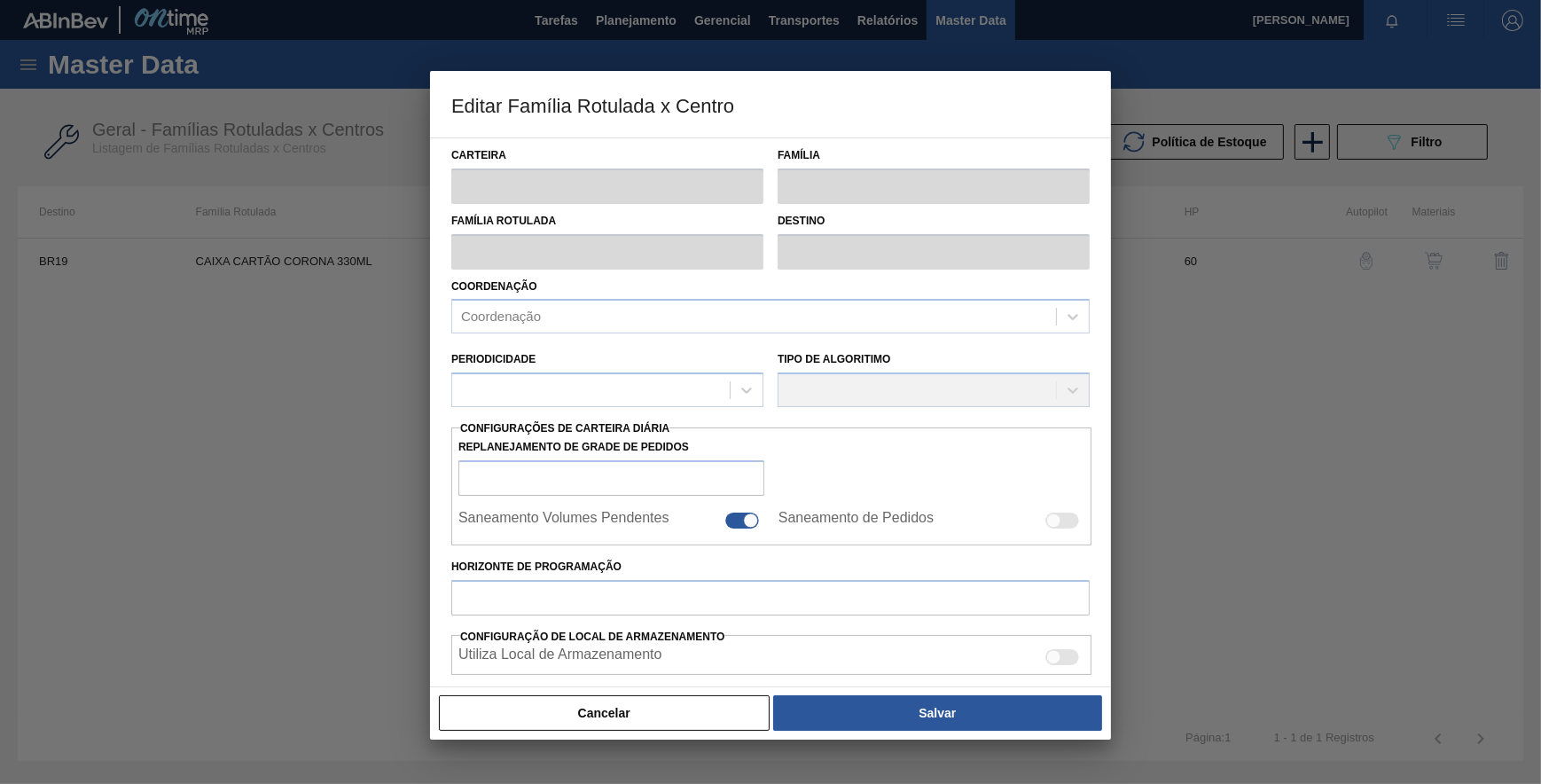
type input "Caixa Cartão"
type input "CAIXA CARTÃO CORONA 330ML"
type input "BR19 - [GEOGRAPHIC_DATA]"
type input "60"
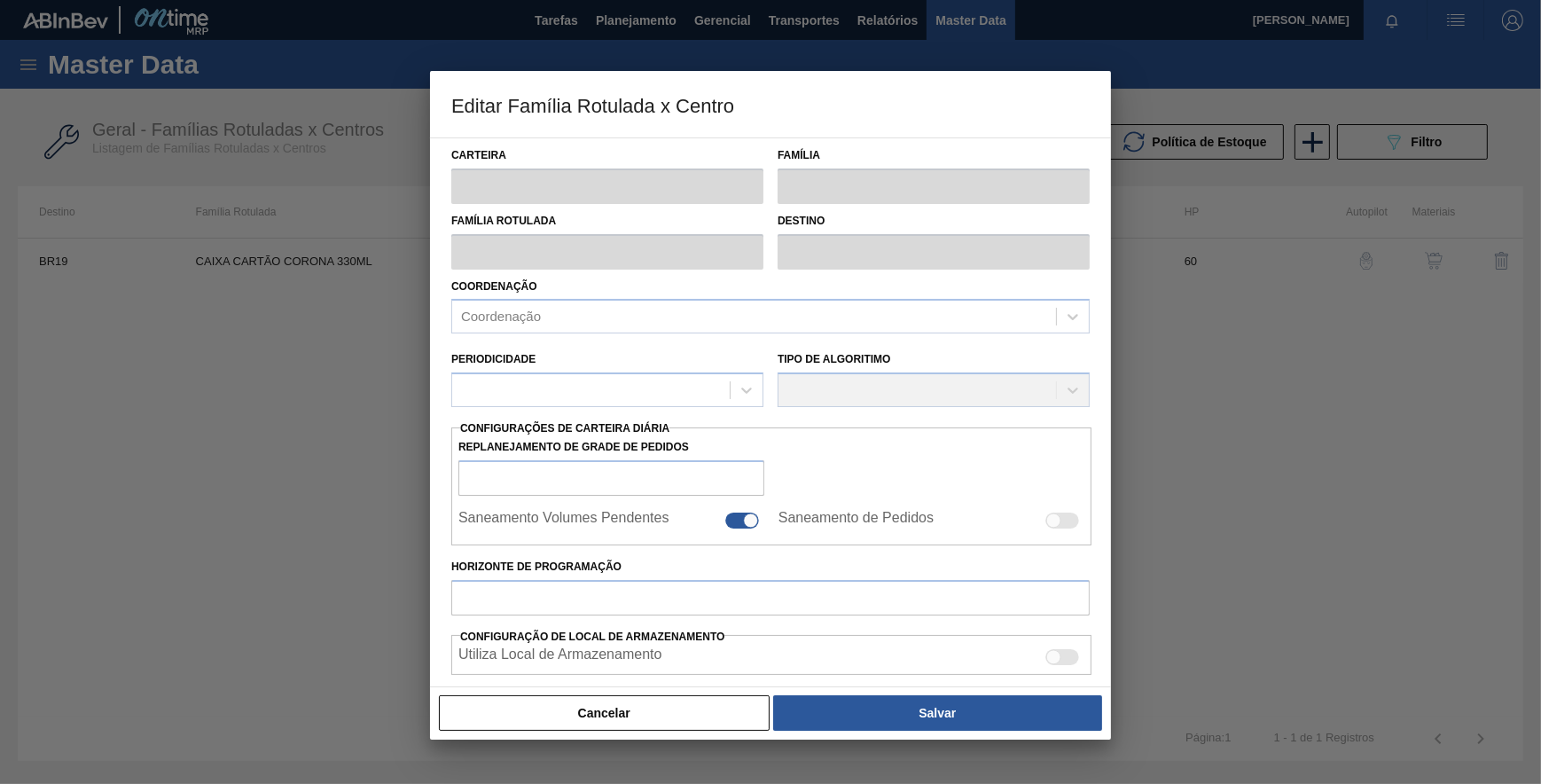
type input "2.568"
type input "8.723"
type input "80"
type input "7.492,000"
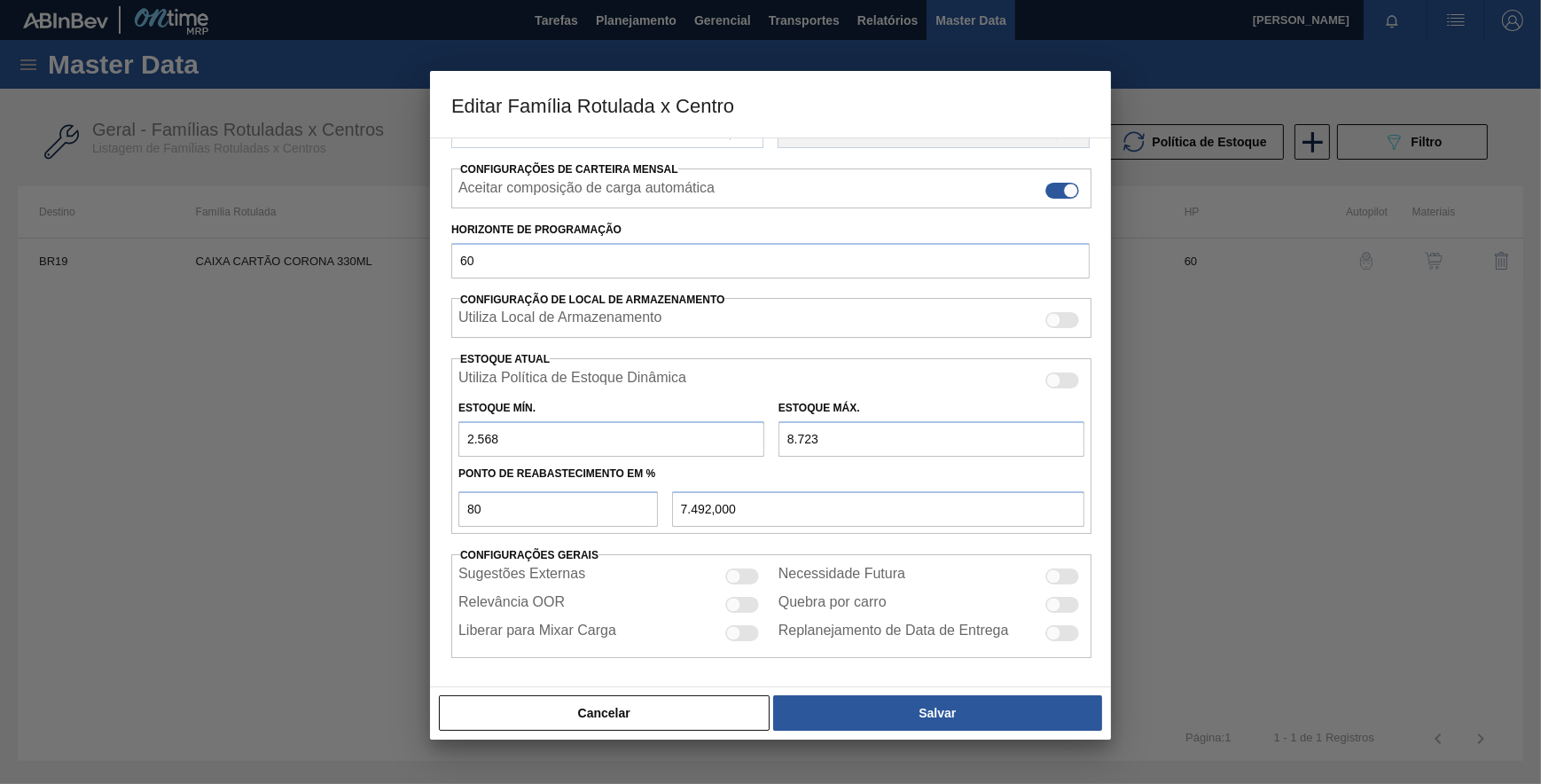
click at [472, 436] on input "2.568" at bounding box center [610, 439] width 306 height 36
type input "568"
type input "7.092,000"
click at [469, 436] on input "568" at bounding box center [610, 439] width 306 height 36
type input "3.568"
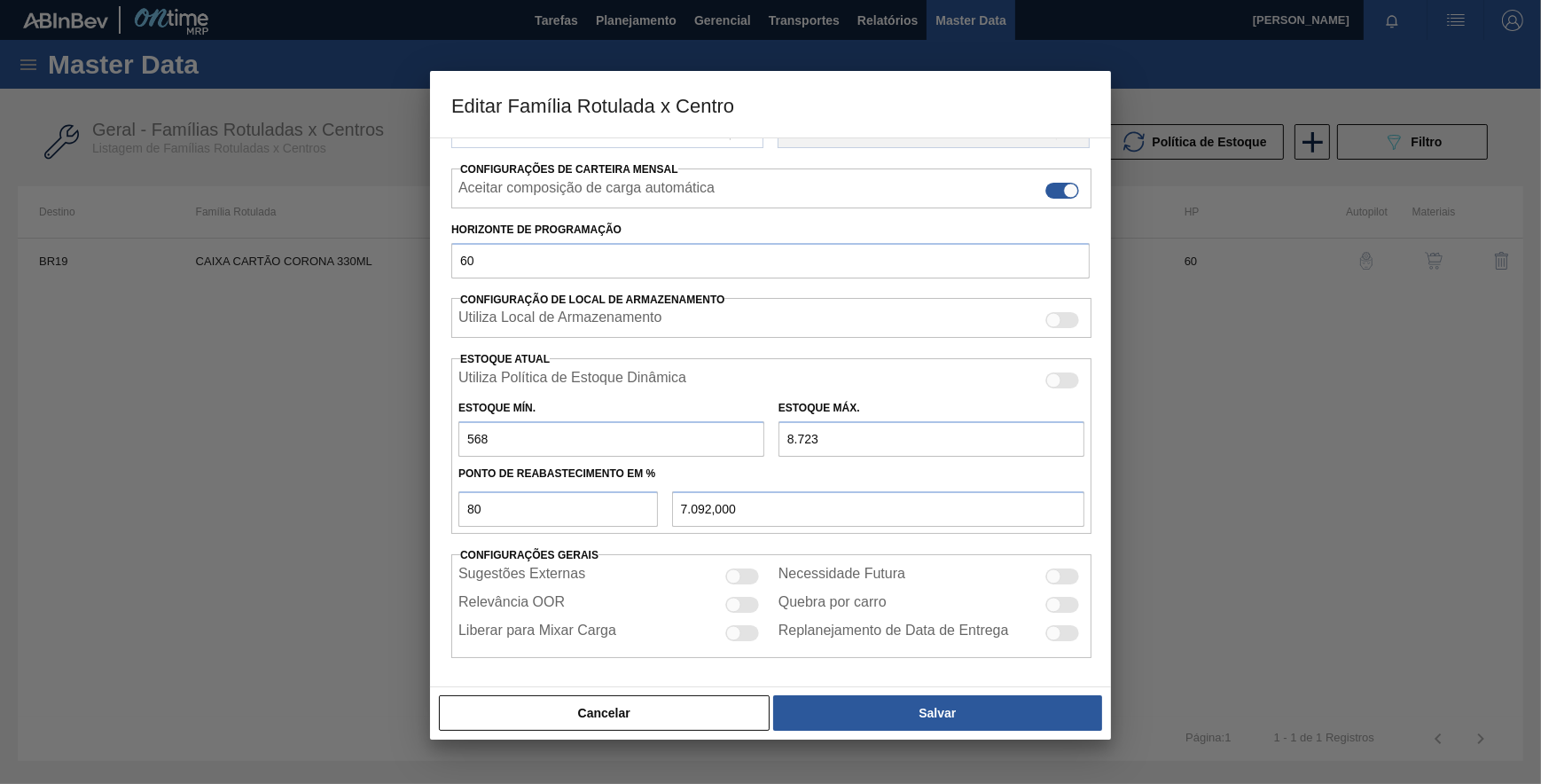
type input "7.692,000"
type input "3.568"
click at [889, 714] on button "Salvar" at bounding box center [937, 712] width 329 height 36
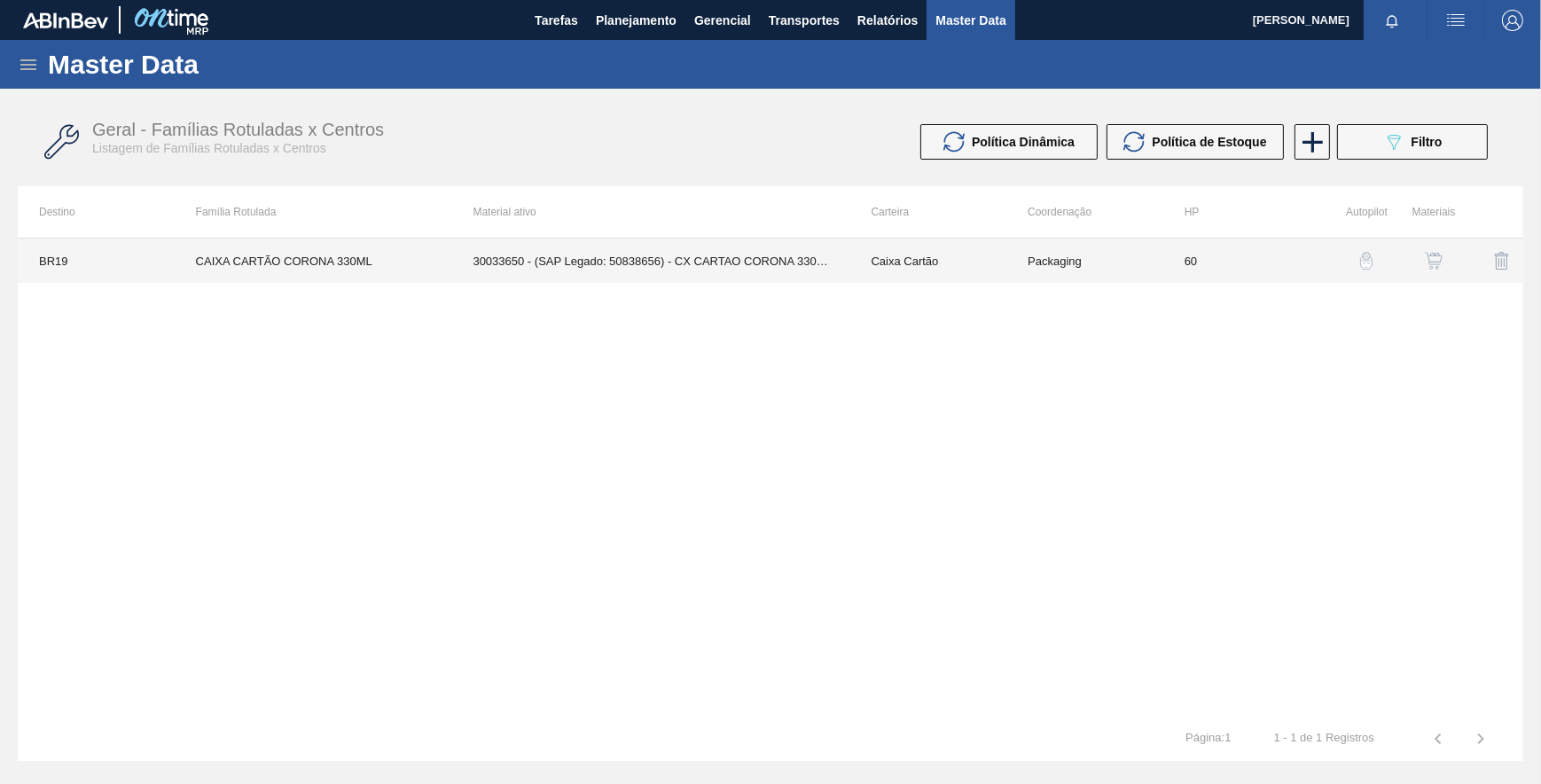
click at [1281, 256] on td "60" at bounding box center [1242, 261] width 157 height 45
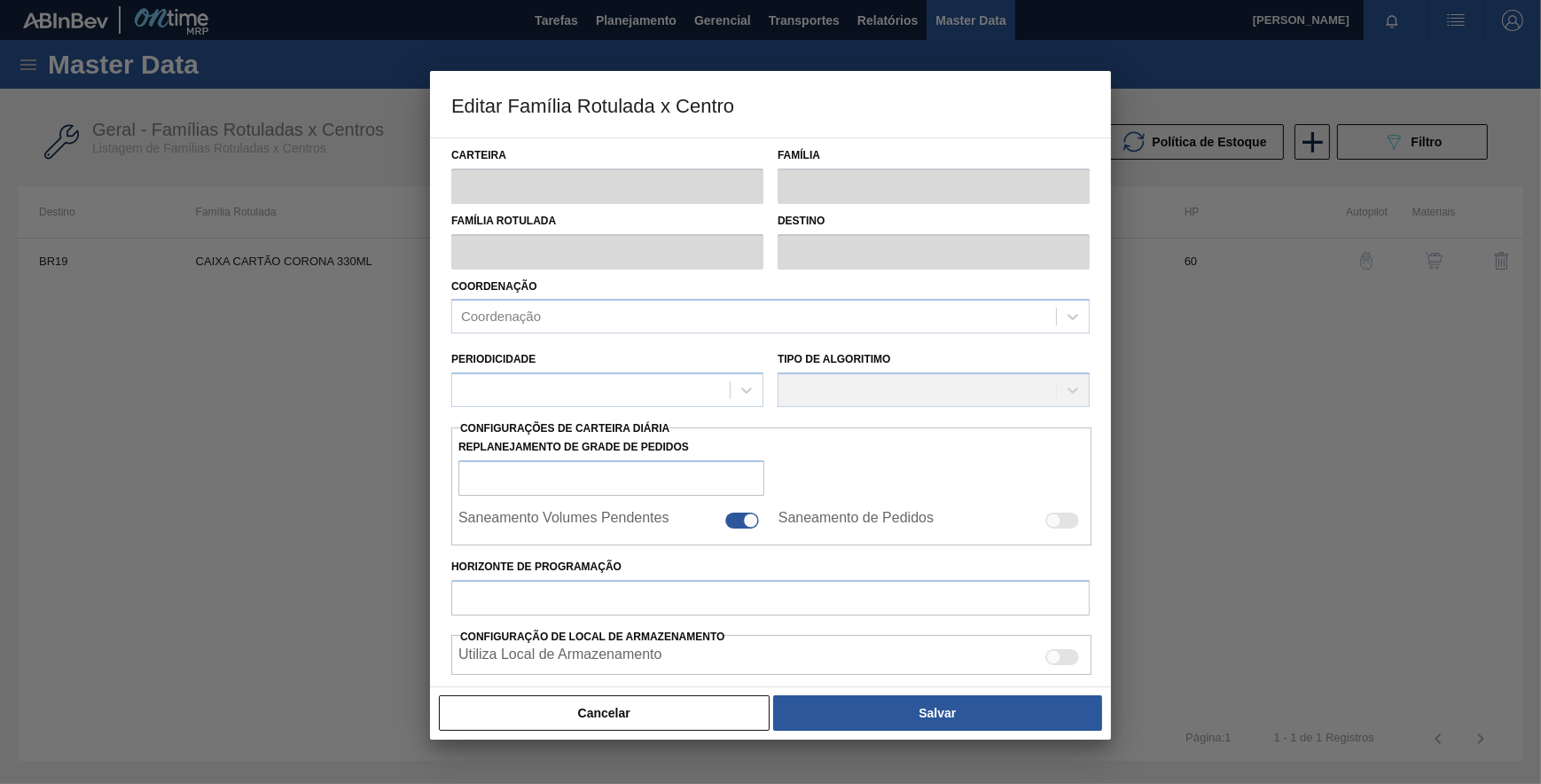
type input "Caixa Cartão"
type input "CAIXA CARTÃO CORONA 330ML"
type input "BR19 - [GEOGRAPHIC_DATA]"
type input "60"
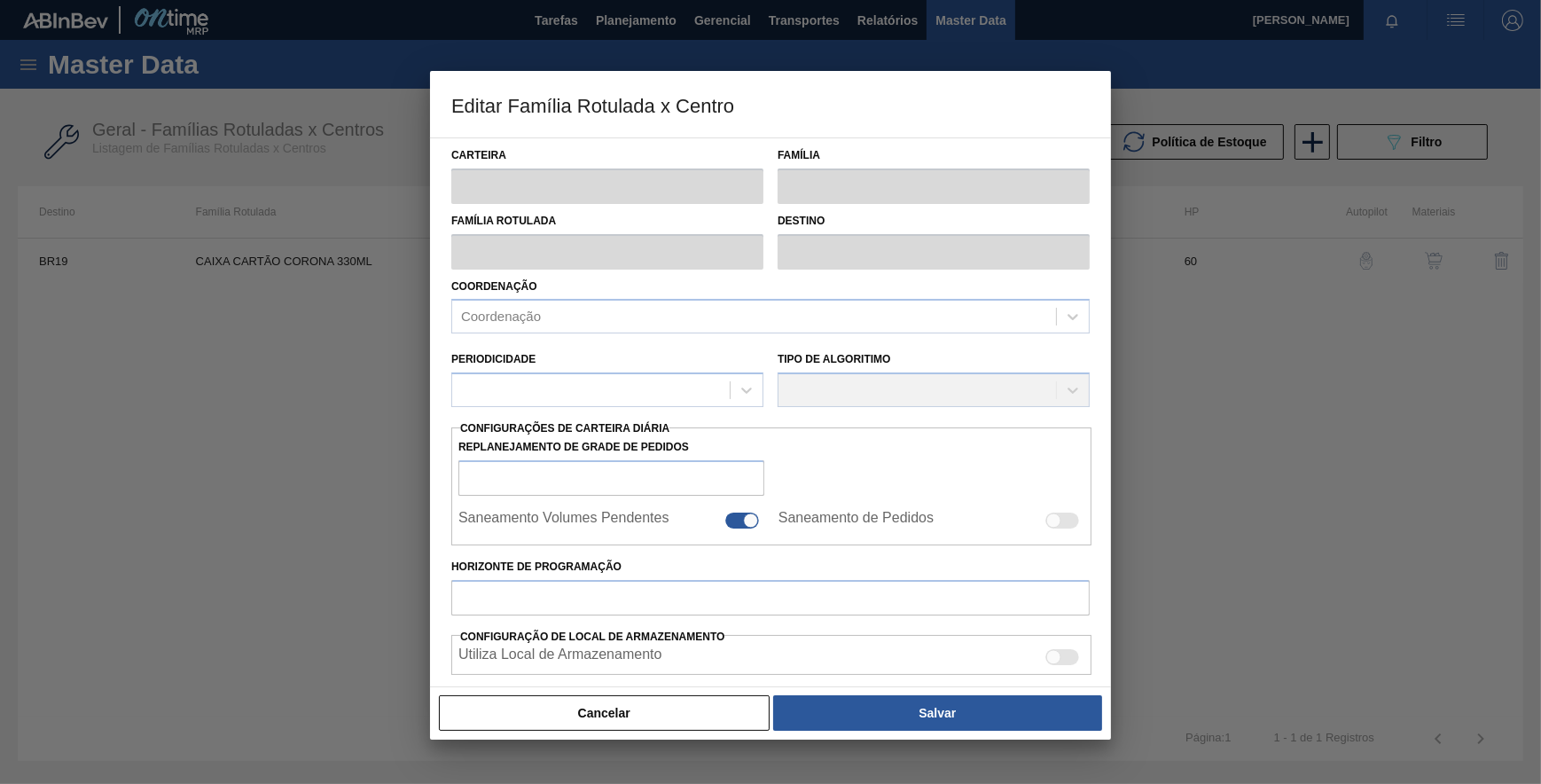
type input "3.568"
type input "8.723"
type input "80"
type input "7.692,000"
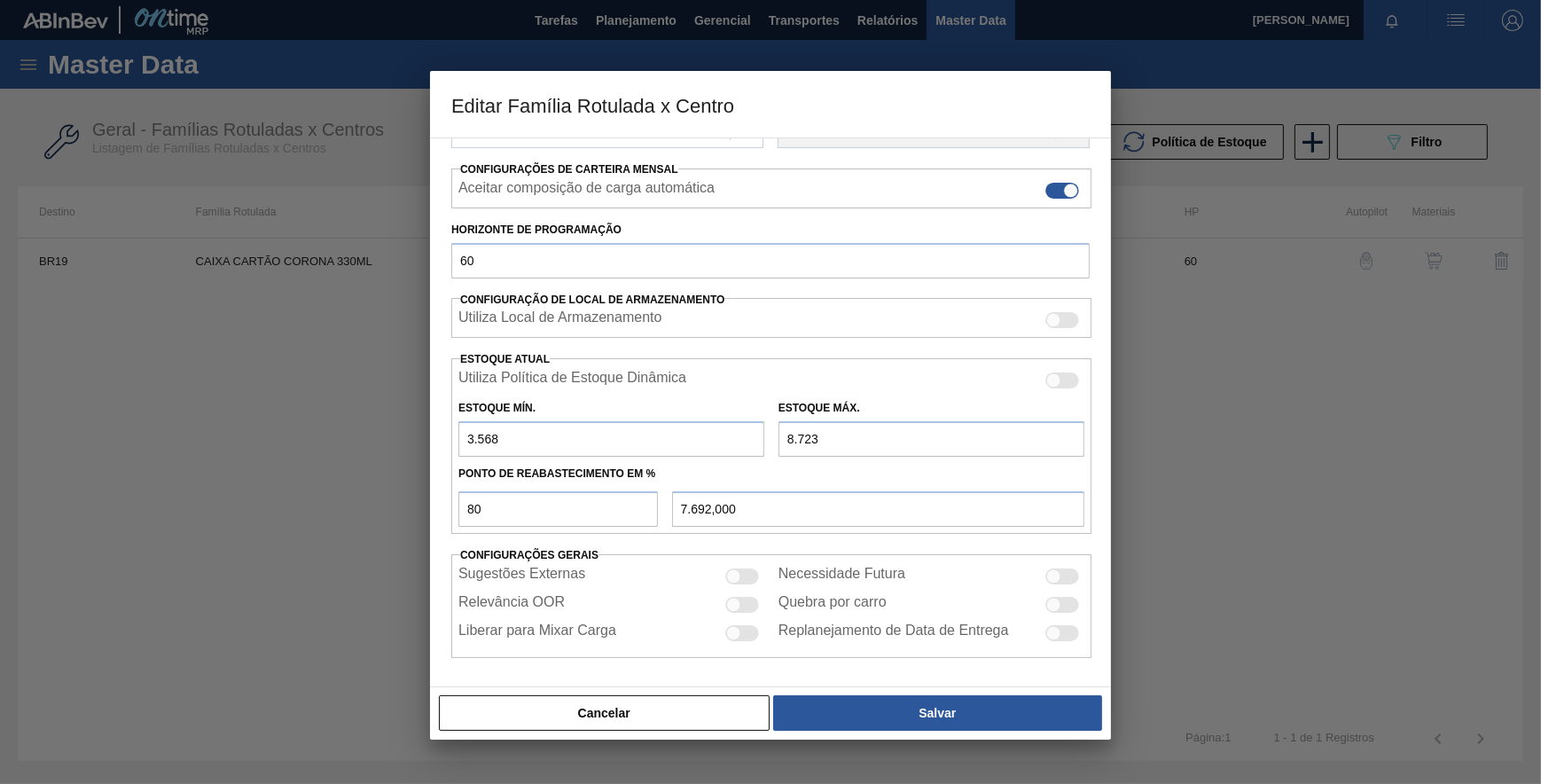
click at [789, 437] on input "8.723" at bounding box center [931, 439] width 306 height 36
type input "723"
type input "1.292,000"
click at [789, 437] on input "723" at bounding box center [931, 439] width 306 height 36
click at [785, 437] on input "723" at bounding box center [931, 439] width 306 height 36
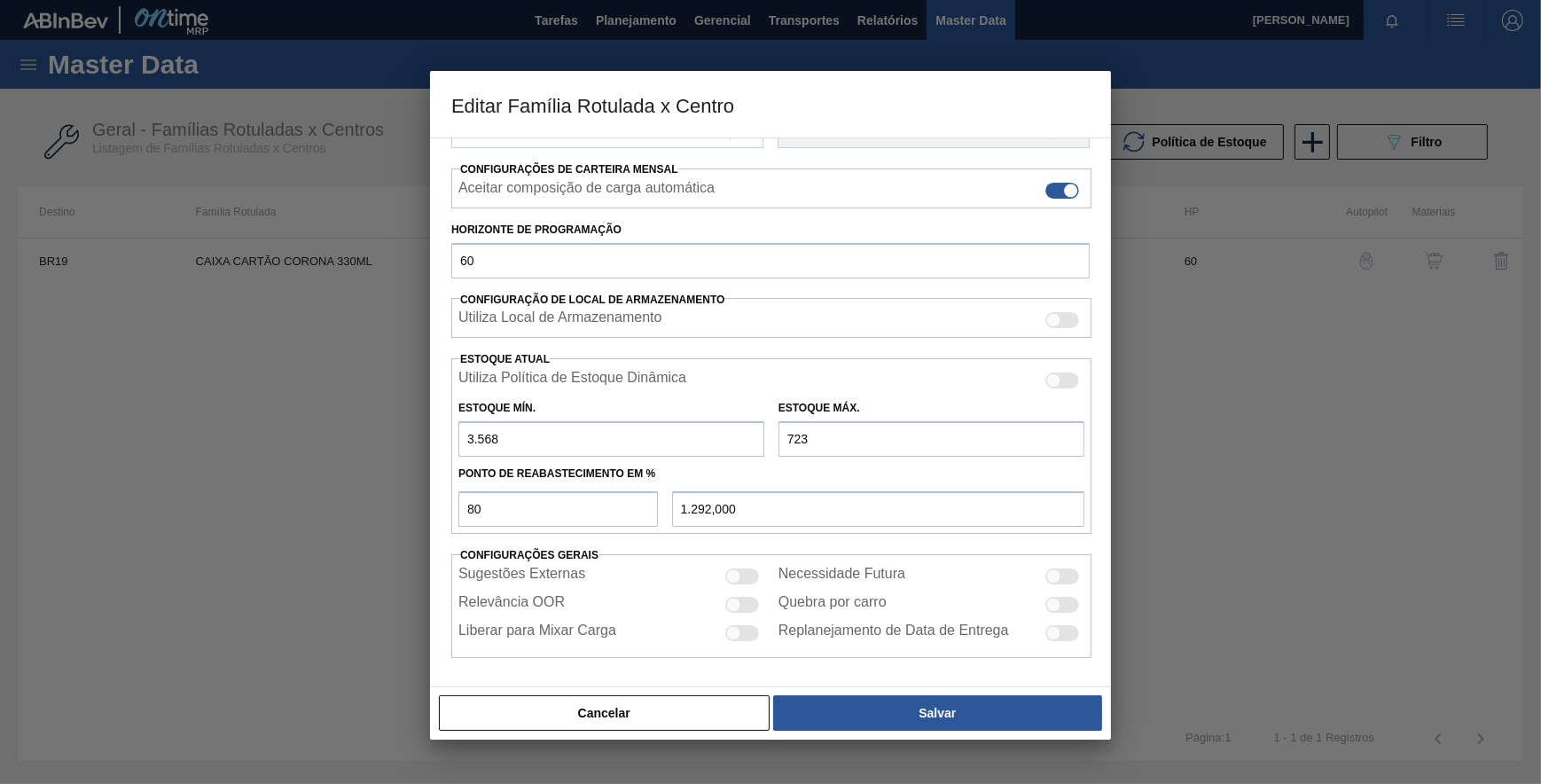
type input "2.723"
type input "2.892,000"
type input "27.230"
type input "22.497,600"
type input "27.230"
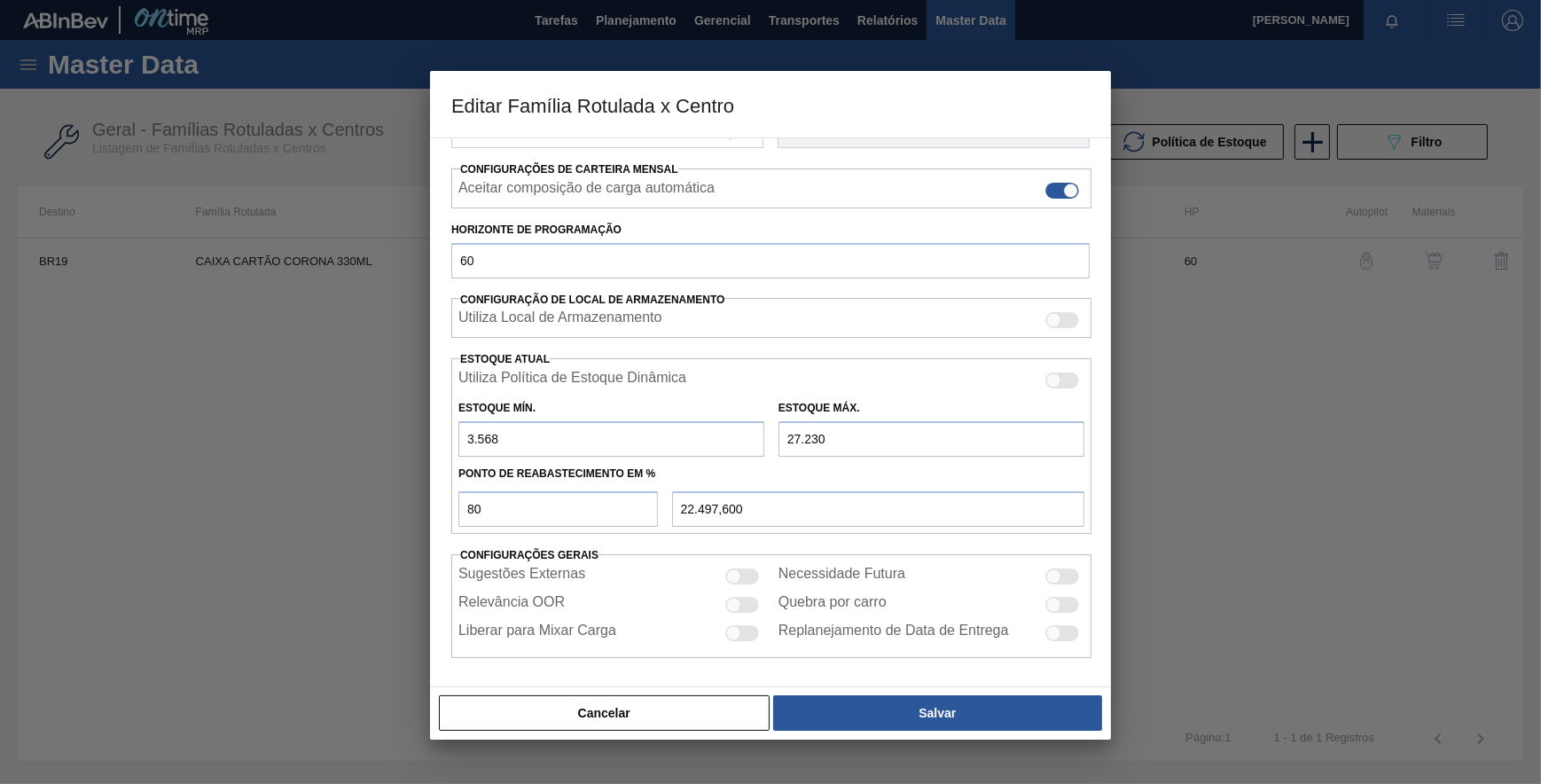
click at [472, 437] on input "3.568" at bounding box center [610, 439] width 306 height 36
type input "568"
type input "21.897,600"
click at [466, 433] on input "568" at bounding box center [610, 439] width 306 height 36
type input "7.568"
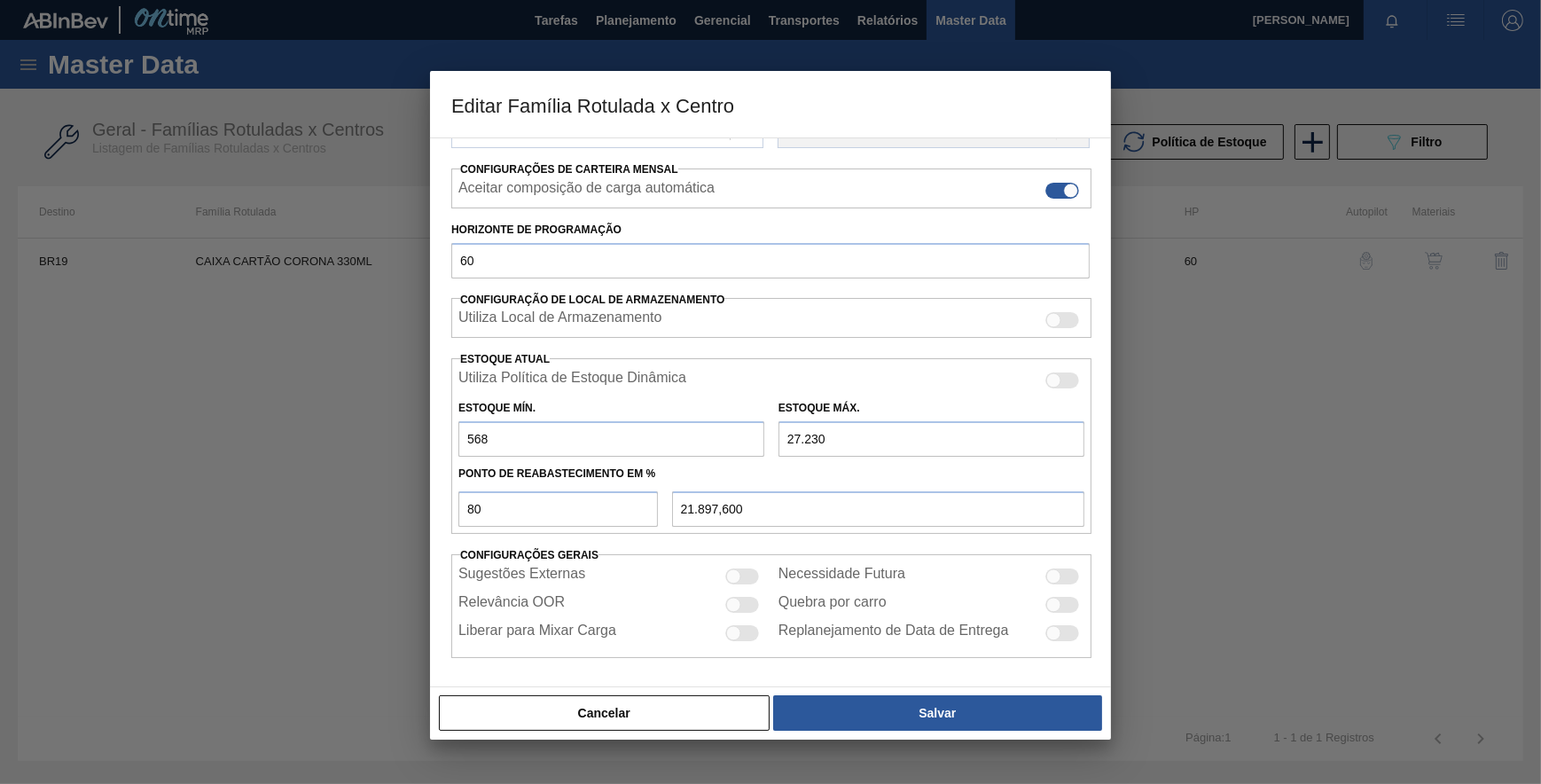
type input "23.297,600"
type input "7.568"
click at [920, 702] on button "Salvar" at bounding box center [937, 712] width 329 height 36
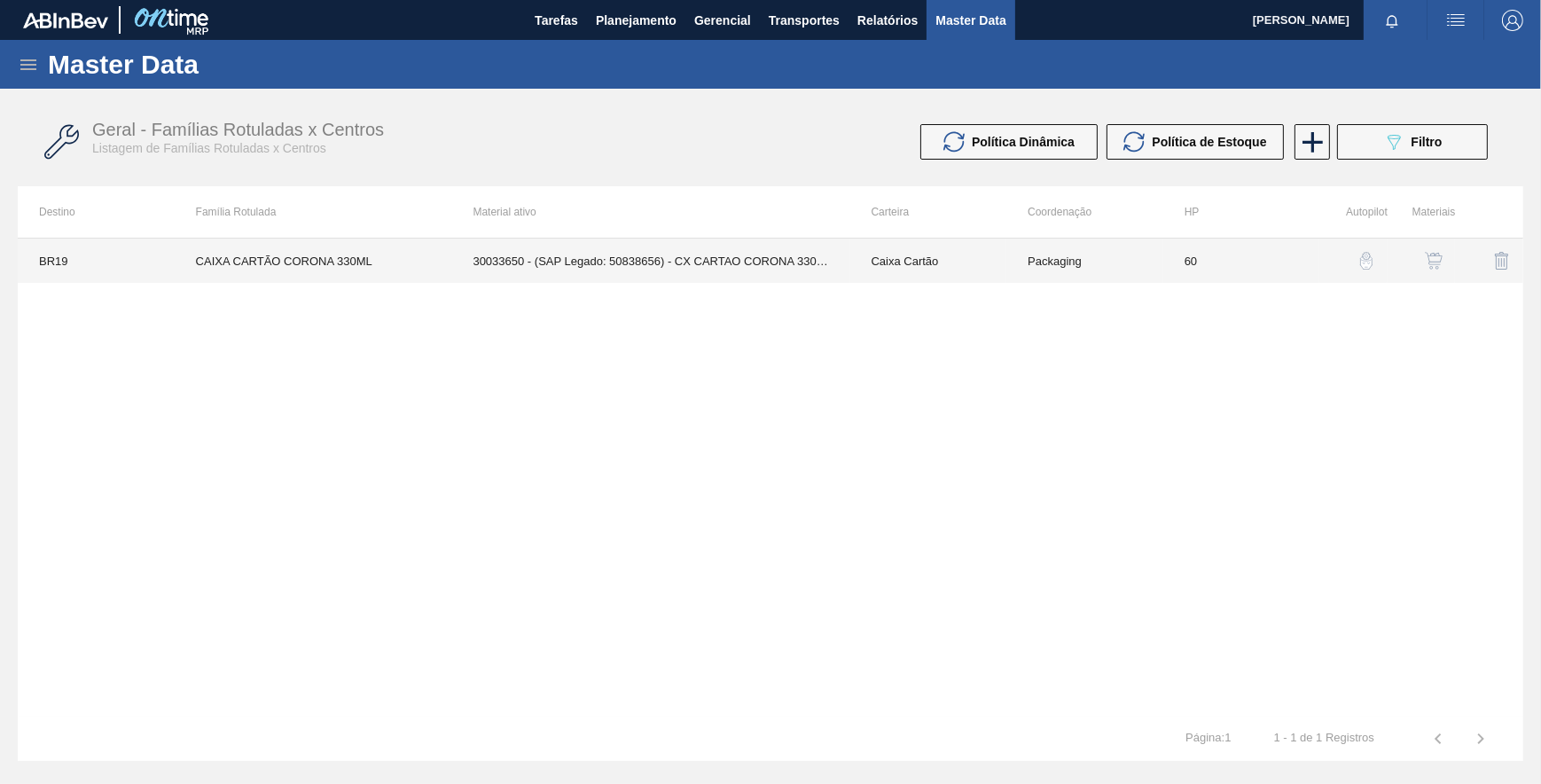
click at [789, 254] on td "30033650 - (SAP Legado: 50838656) - CX CARTAO CORONA 330 C6 NIV24" at bounding box center [650, 261] width 398 height 45
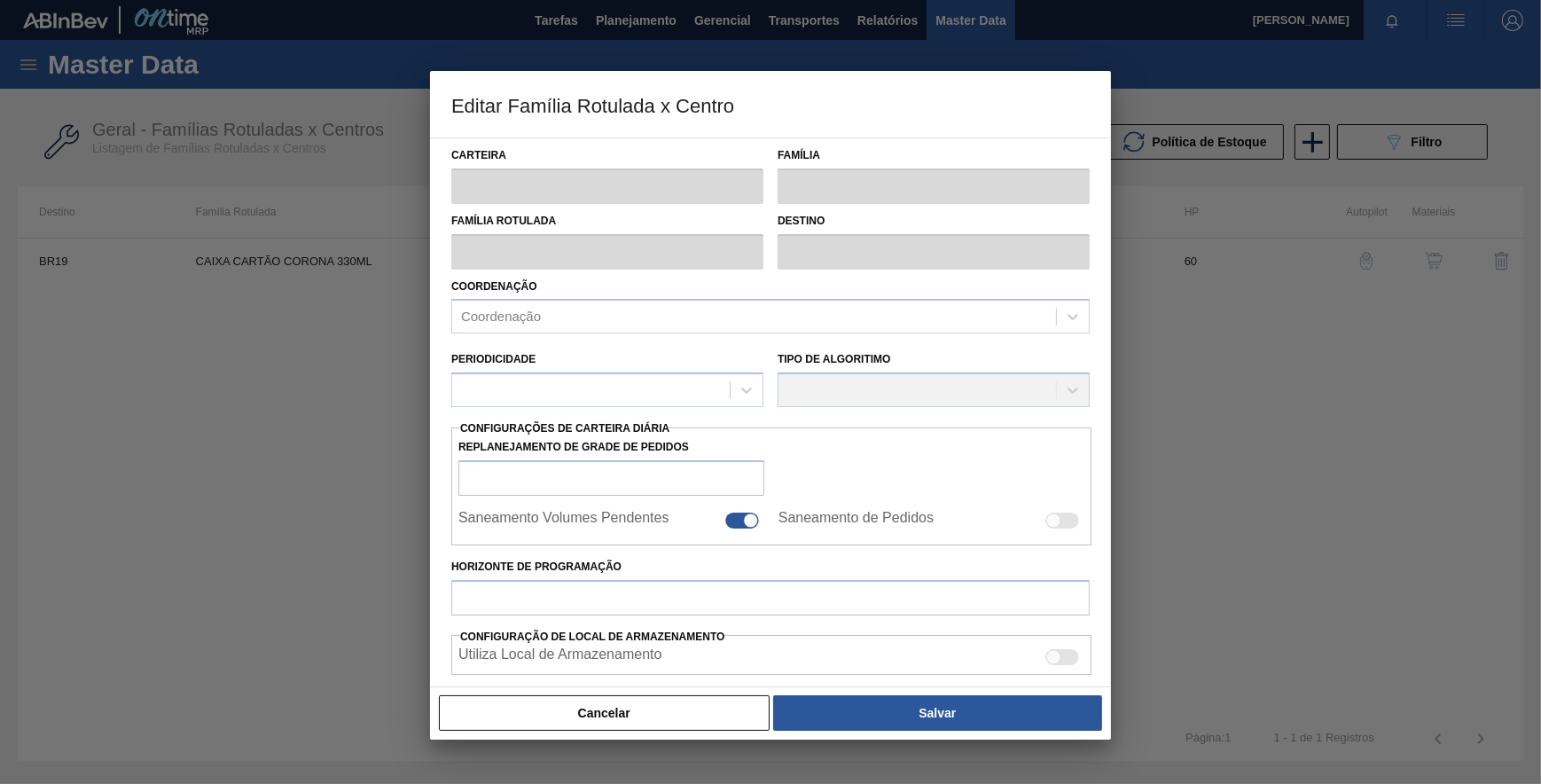
type input "Caixa Cartão"
type input "CAIXA CARTÃO CORONA 330ML"
type input "BR19 - [GEOGRAPHIC_DATA]"
type input "60"
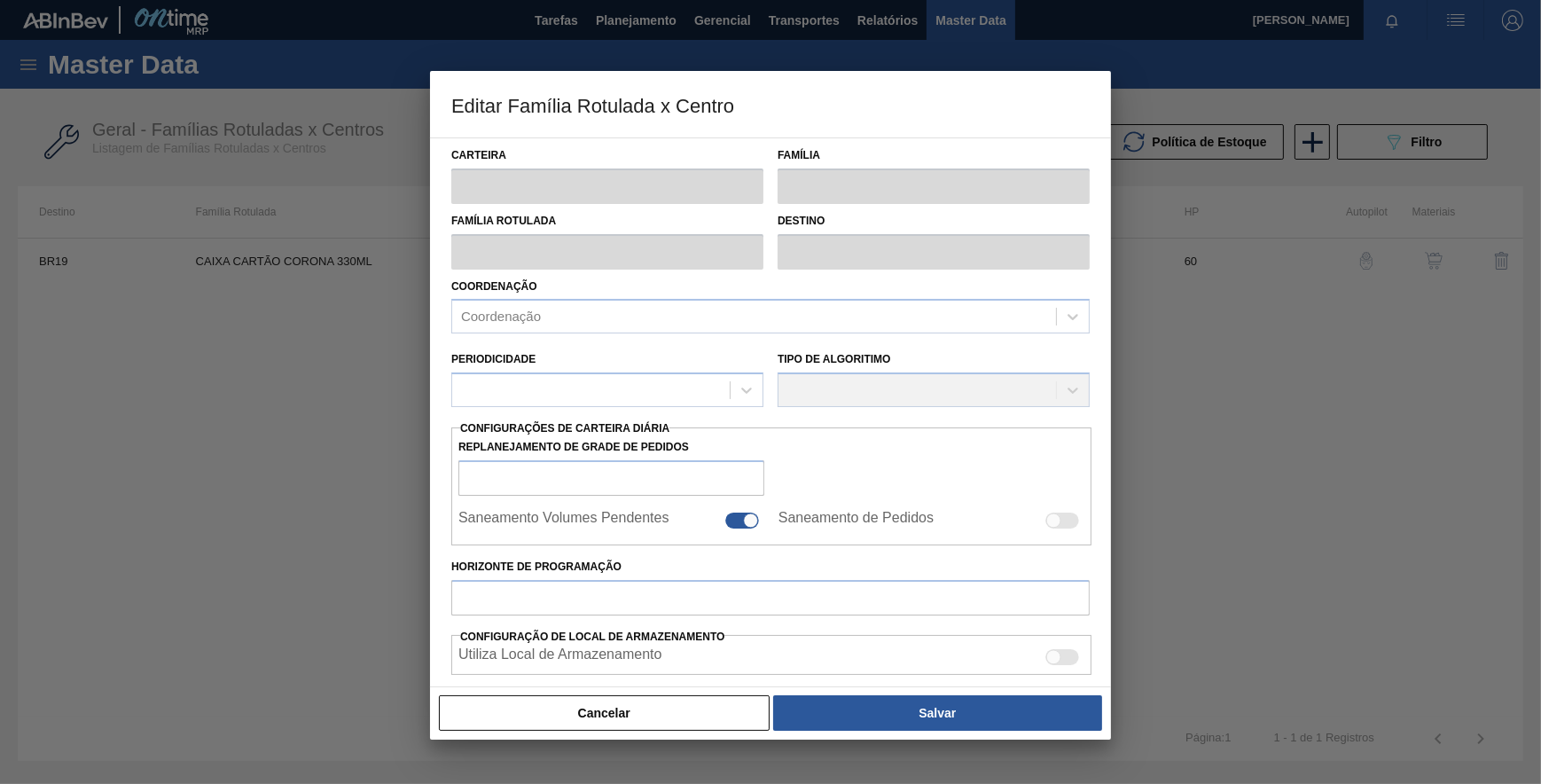
type input "7.568"
type input "27.230"
type input "80"
type input "23.297,600"
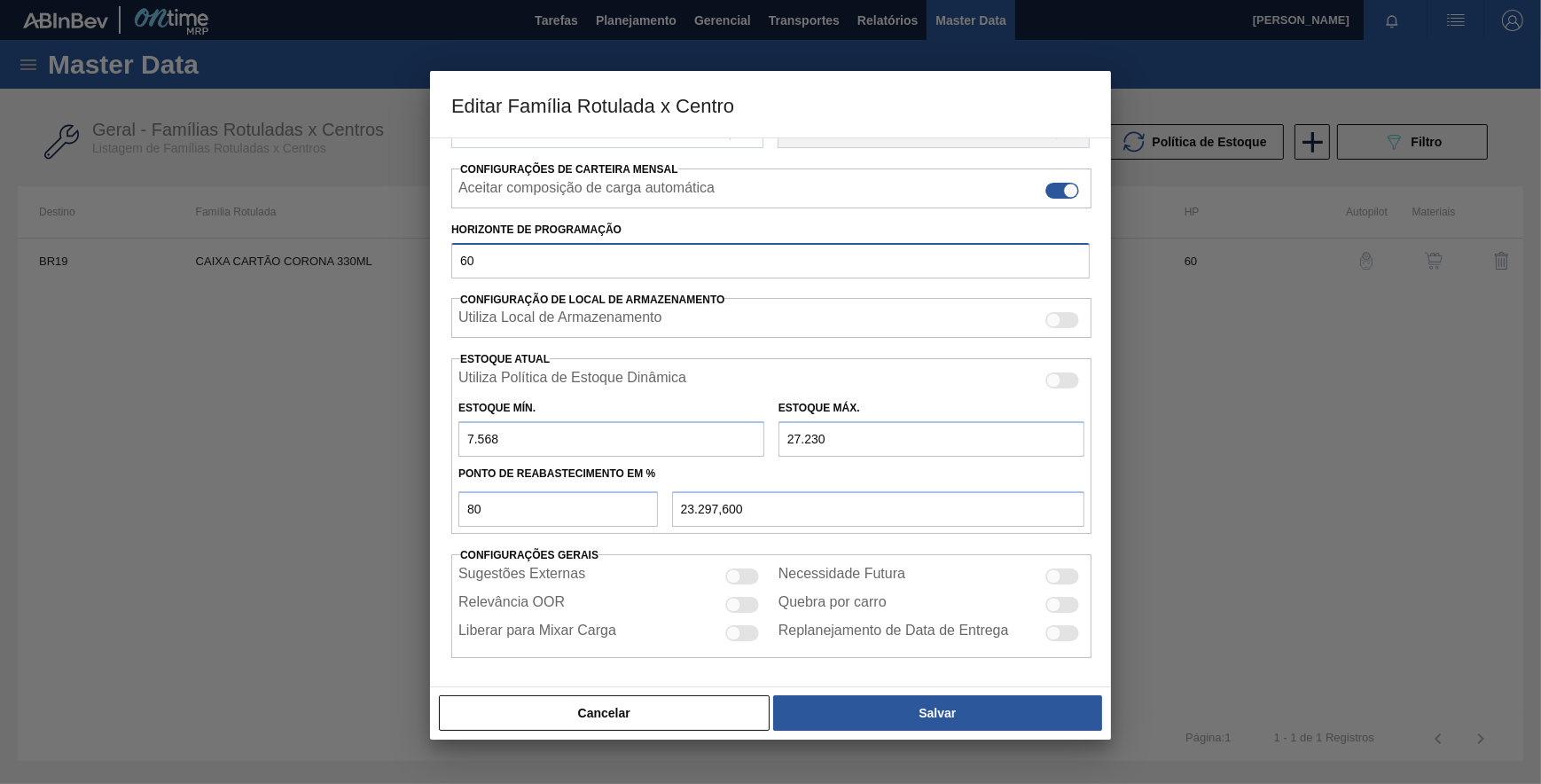
click at [507, 264] on input "60" at bounding box center [770, 260] width 639 height 36
type input "6"
type input "7"
type input "100"
click at [797, 437] on input "27.230" at bounding box center [931, 439] width 306 height 36
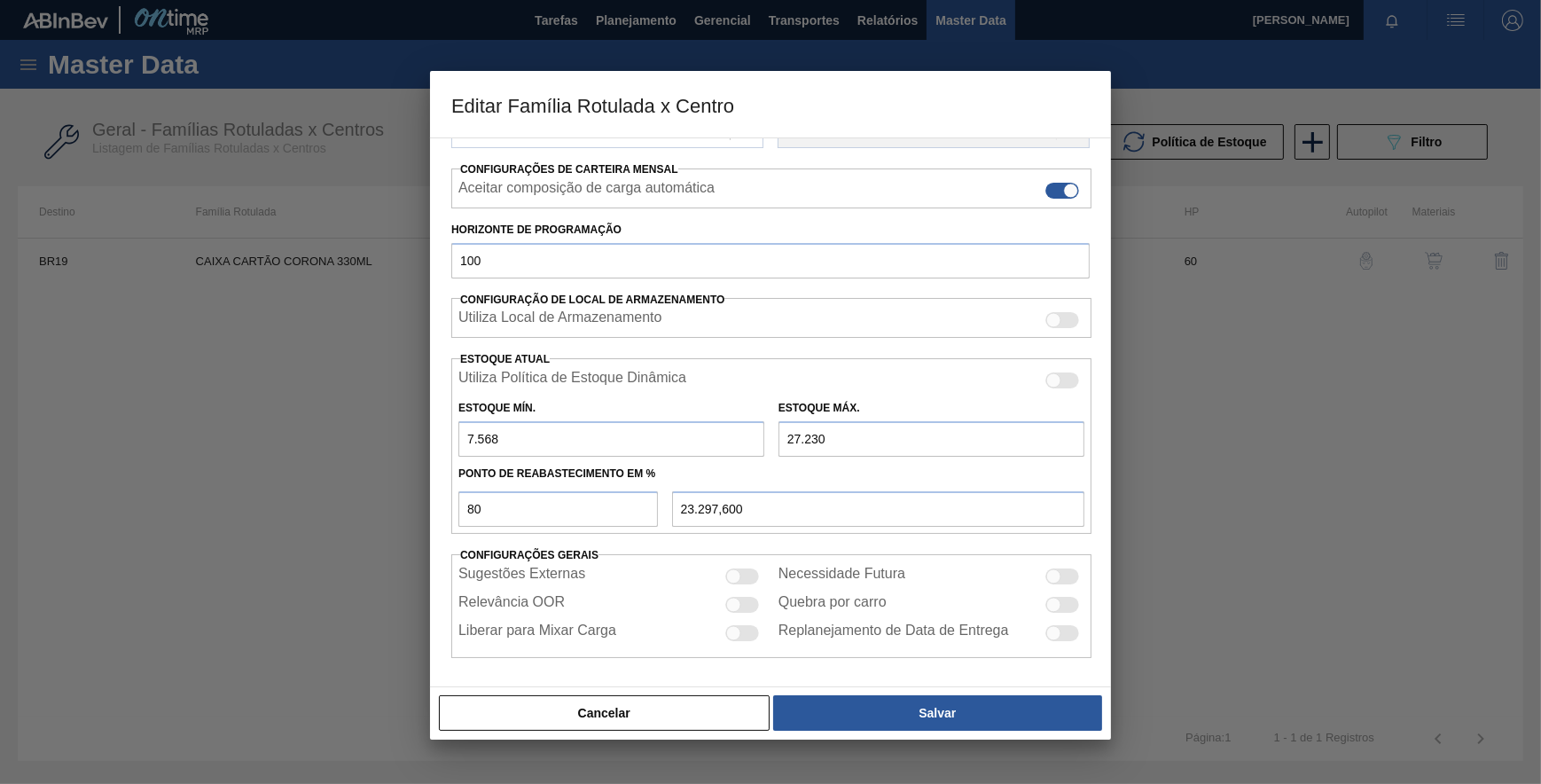
click at [790, 437] on input "27.230" at bounding box center [931, 439] width 306 height 36
type input "7.230"
type input "7.297,600"
click at [786, 438] on input "7.230" at bounding box center [931, 439] width 306 height 36
type input "17.230"
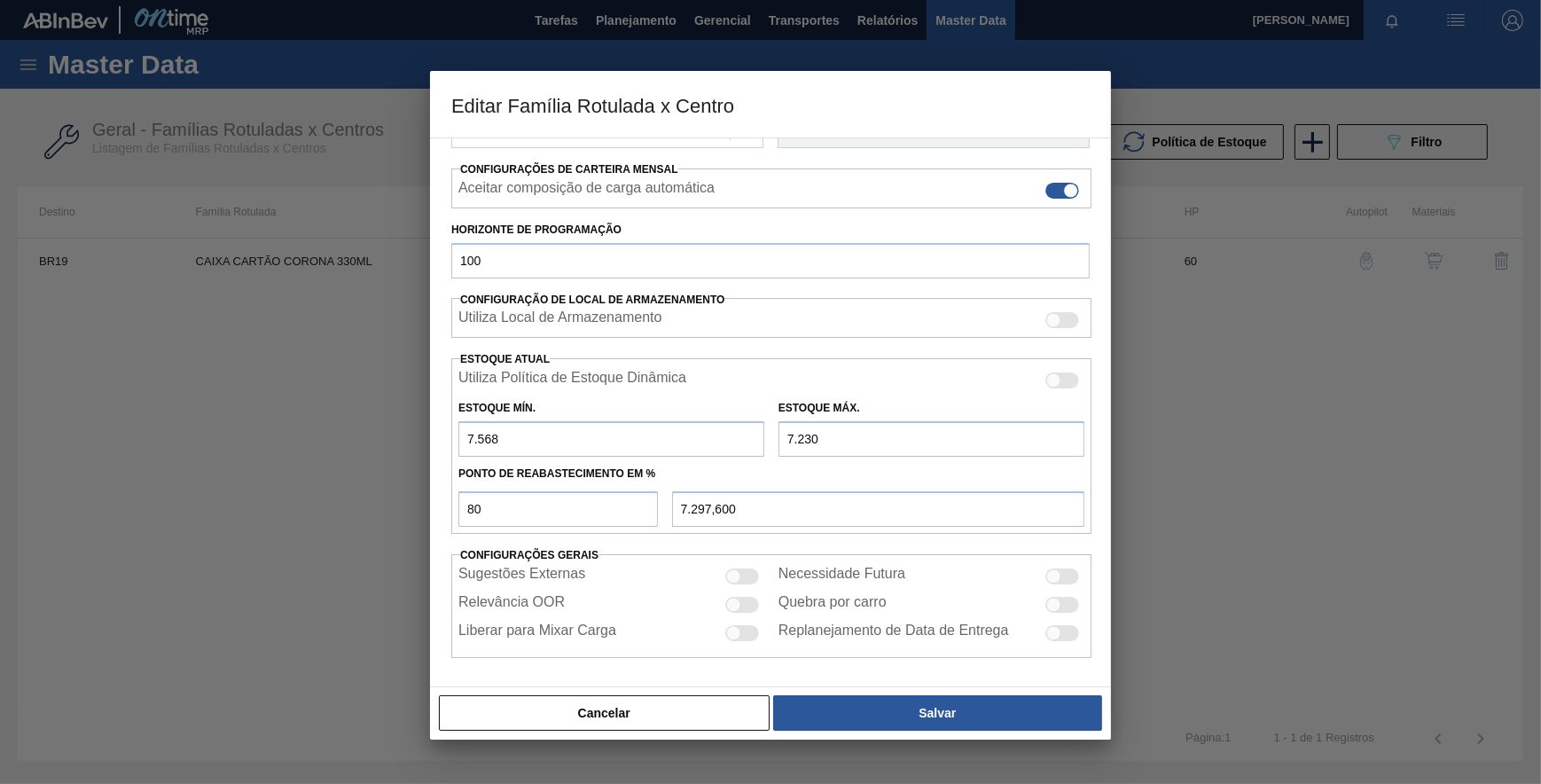
type input "15.297,600"
type input "17.230"
click at [472, 437] on input "7.568" at bounding box center [610, 439] width 306 height 36
type input "568"
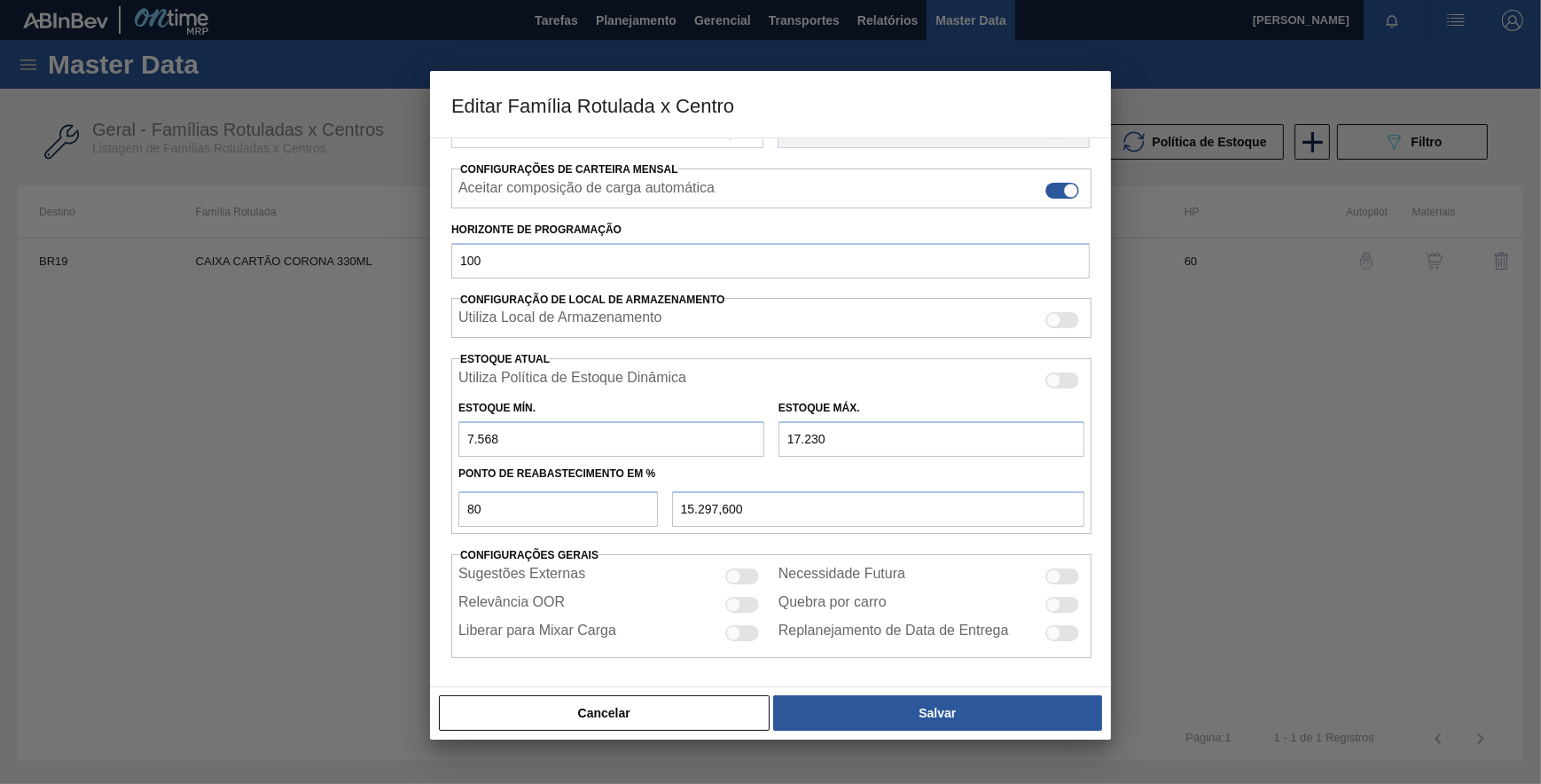
type input "13.897,600"
type input "5.684"
type input "14.920,800"
type input "5.684"
click at [488, 514] on input "80" at bounding box center [558, 508] width 200 height 36
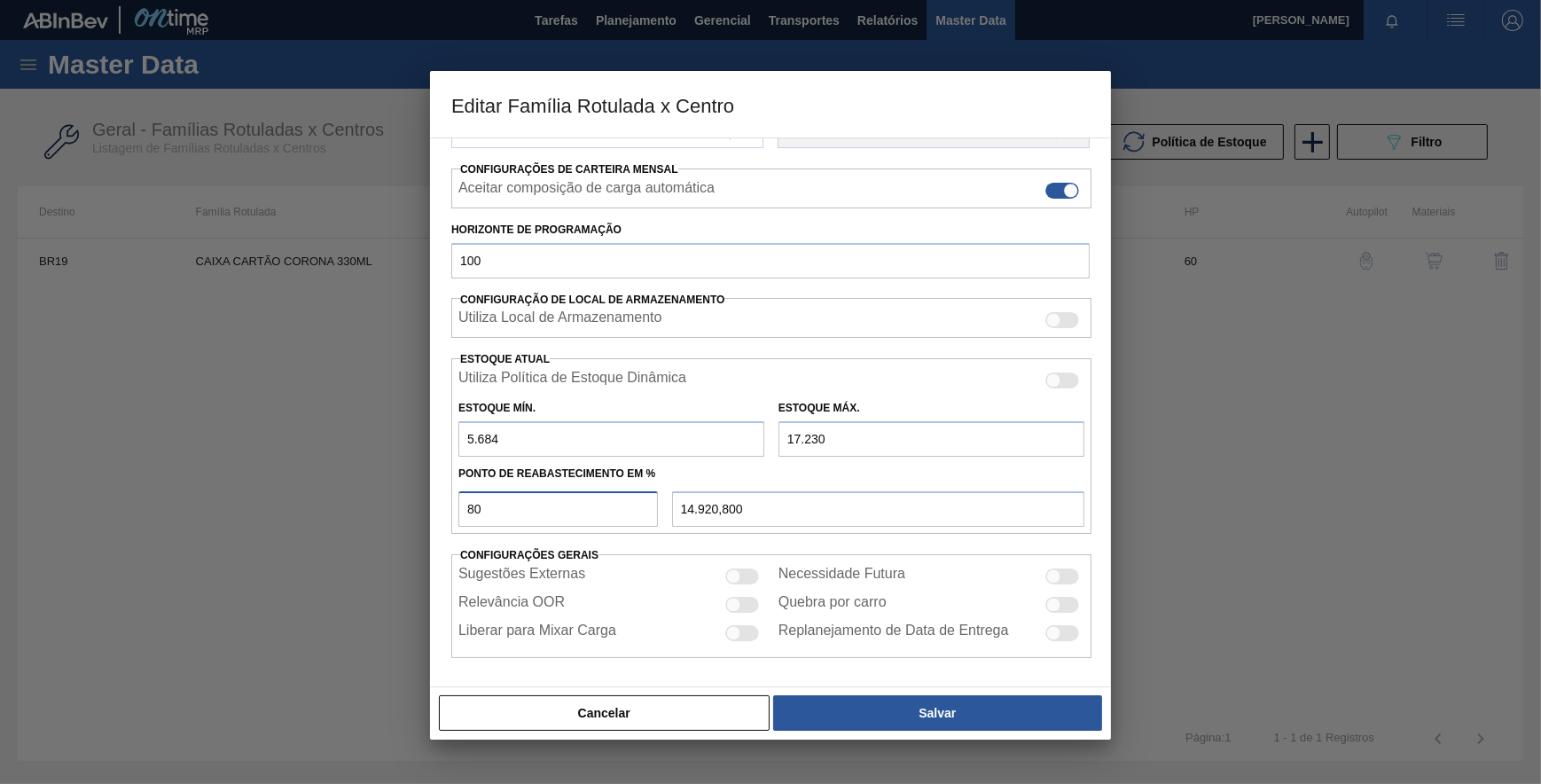
type input "8"
type input "6.607,680"
type input "5.684,000"
type input "6"
type input "6.376,760"
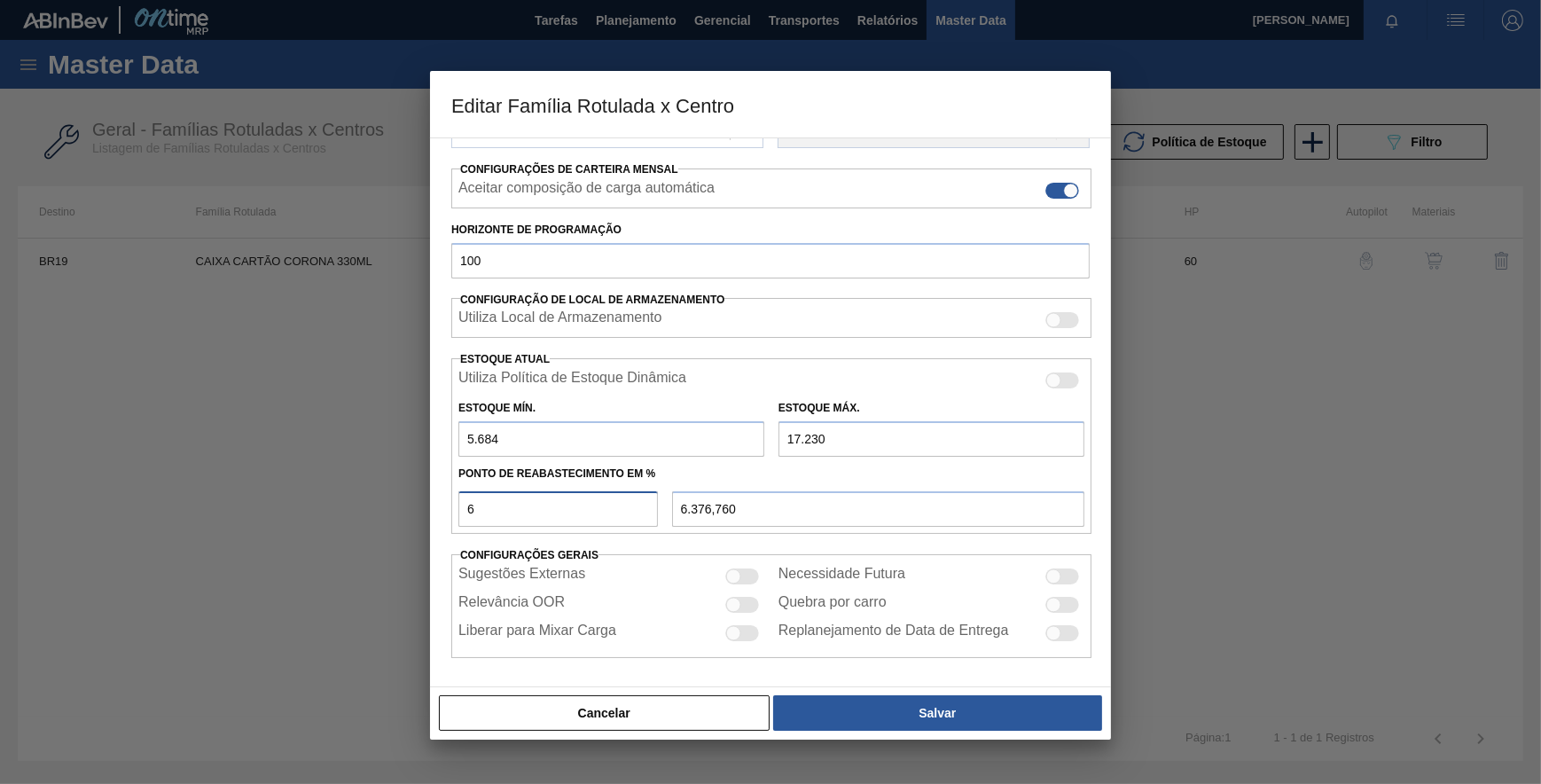
type input "65"
type input "13.188,900"
type input "65"
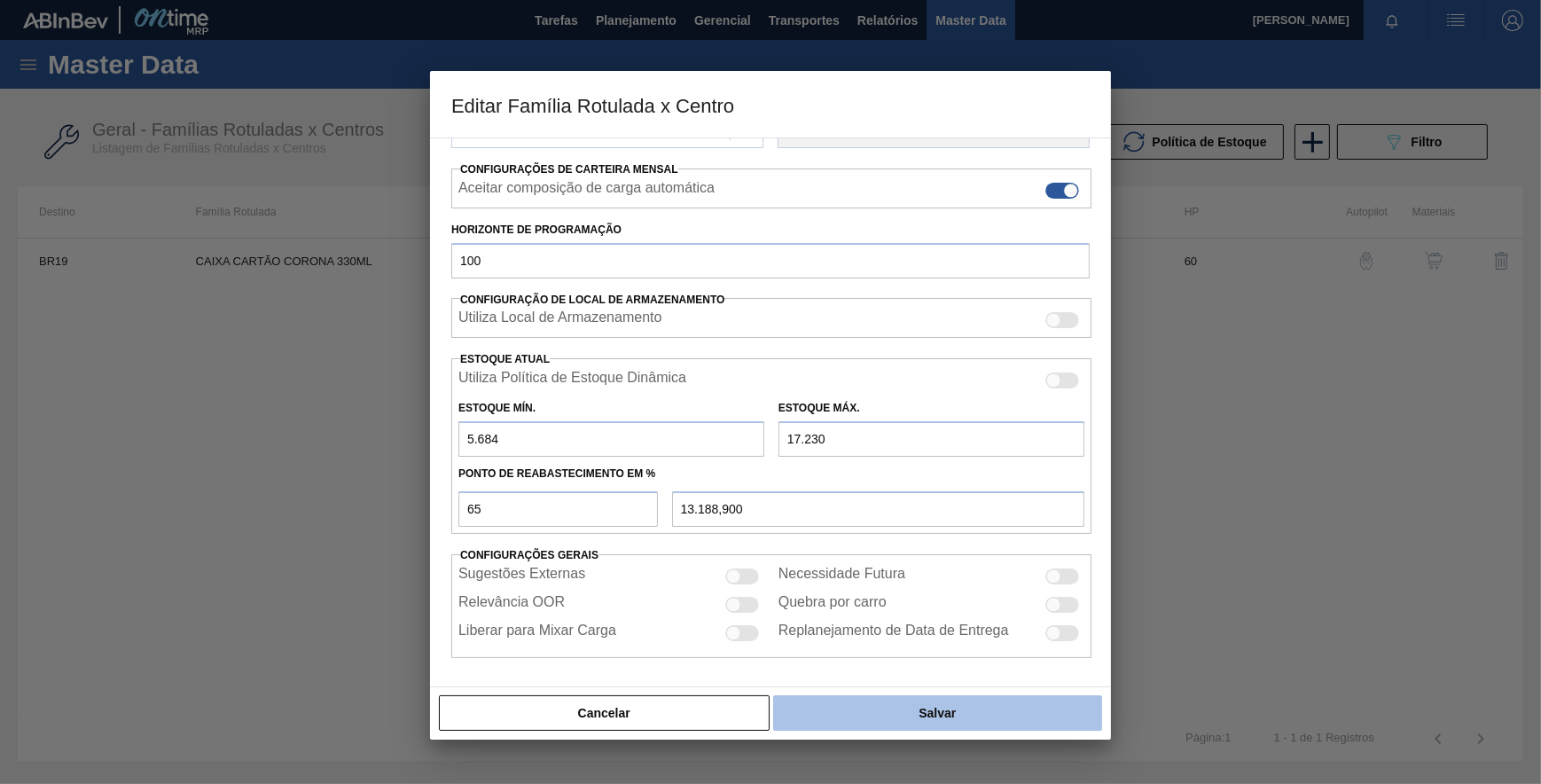
click at [877, 721] on button "Salvar" at bounding box center [937, 712] width 329 height 36
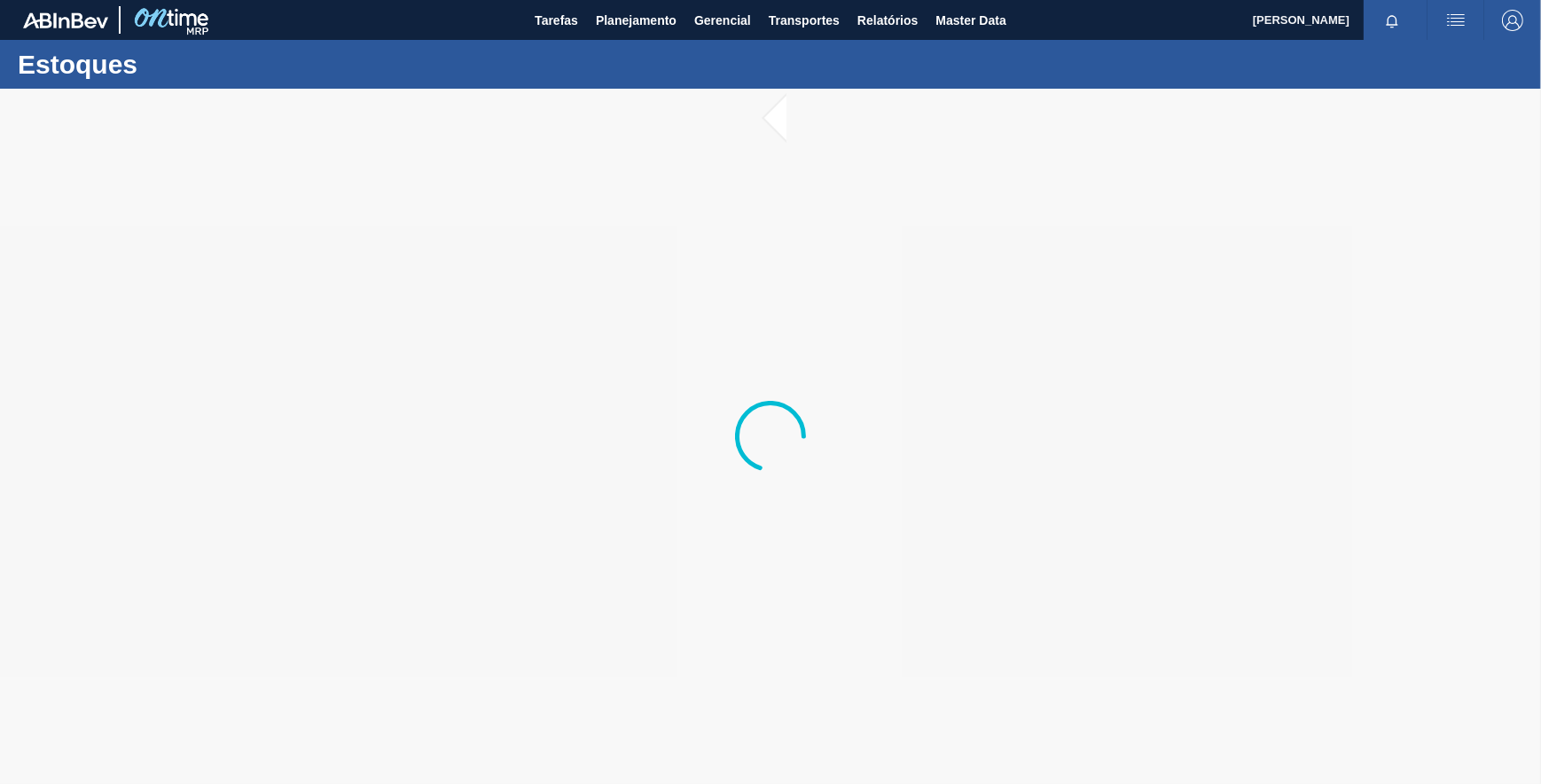
click at [493, 56] on div "Estoques" at bounding box center [770, 64] width 1541 height 49
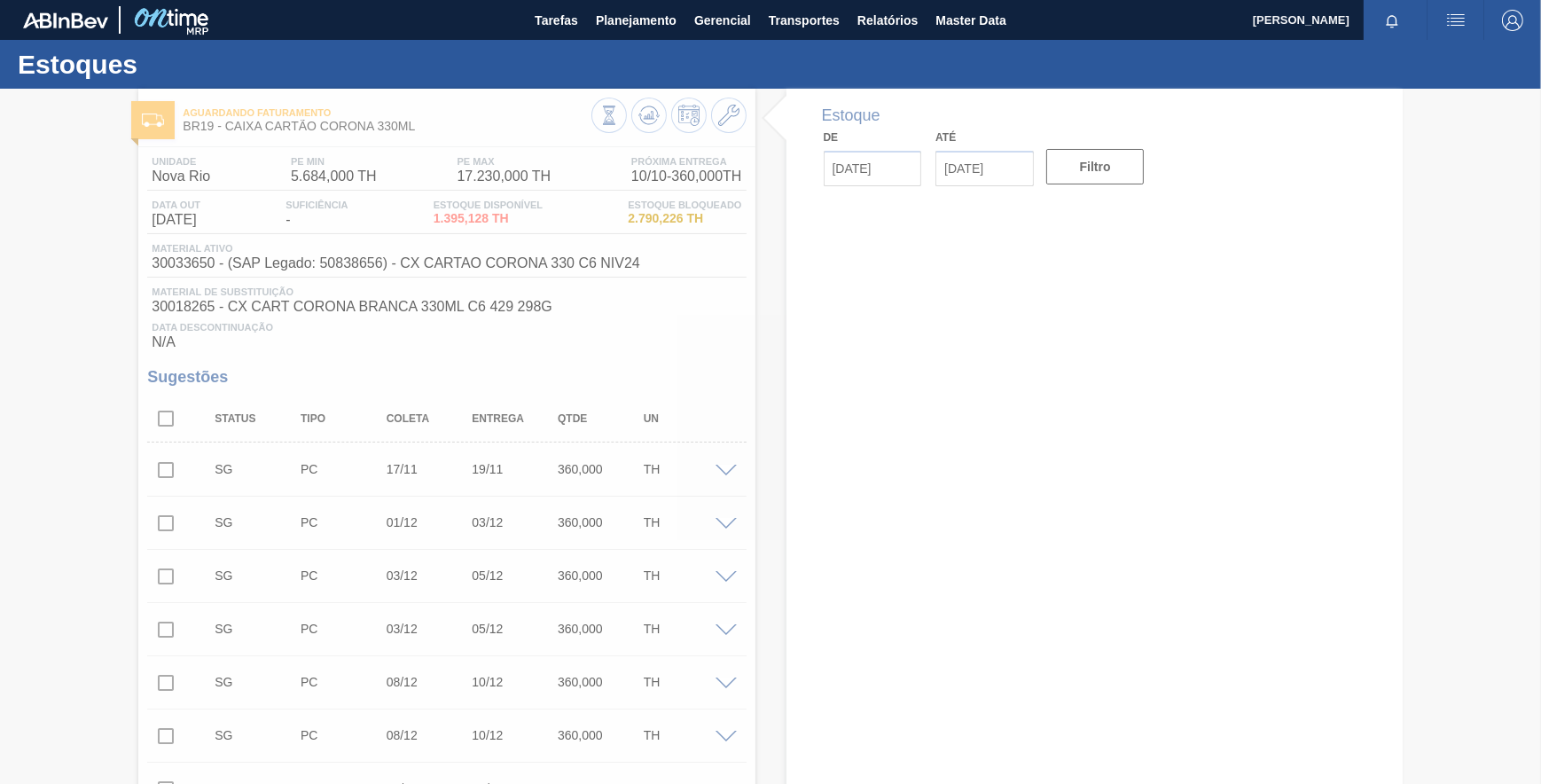
type input "10/10/2025"
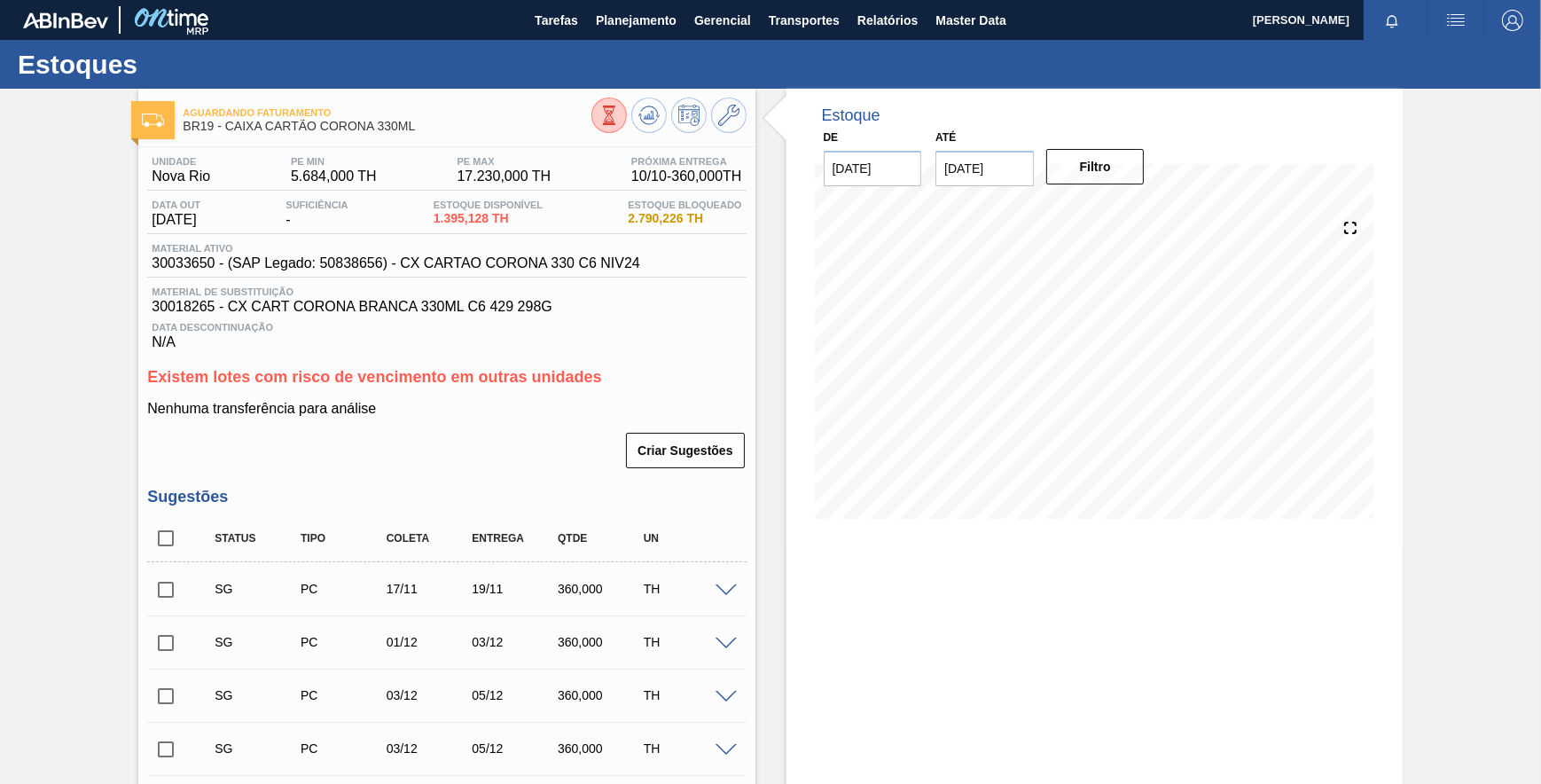
click at [1008, 174] on input "24/10/2025" at bounding box center [984, 168] width 98 height 36
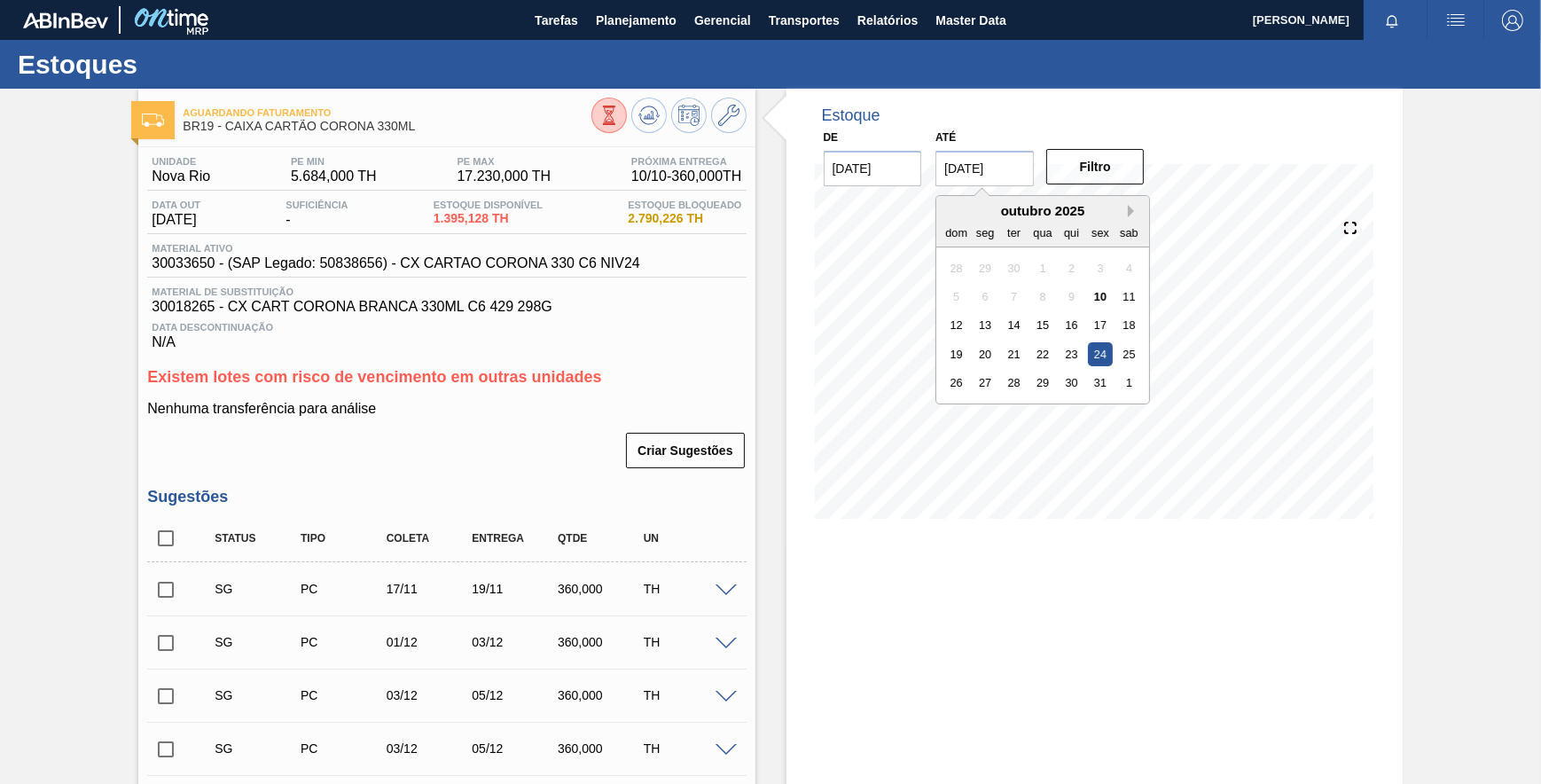
click at [1128, 212] on button "Next Month" at bounding box center [1133, 211] width 13 height 13
click at [1128, 212] on button "Next Month" at bounding box center [1133, 211] width 13 height 13
click at [1124, 351] on div "28" at bounding box center [1129, 354] width 24 height 24
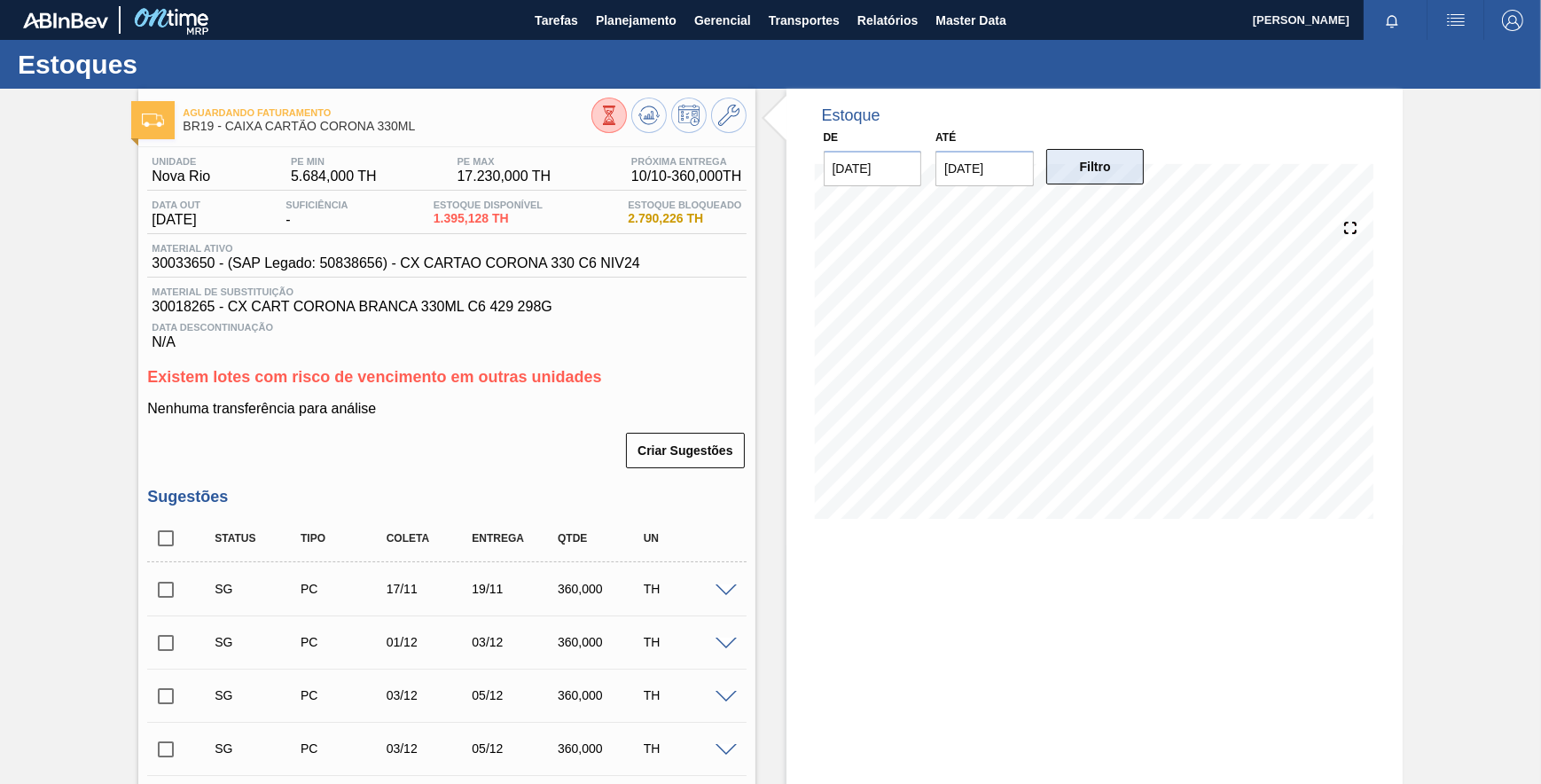
click at [1121, 180] on button "Filtro" at bounding box center [1095, 167] width 98 height 36
click at [647, 123] on icon at bounding box center [649, 115] width 21 height 21
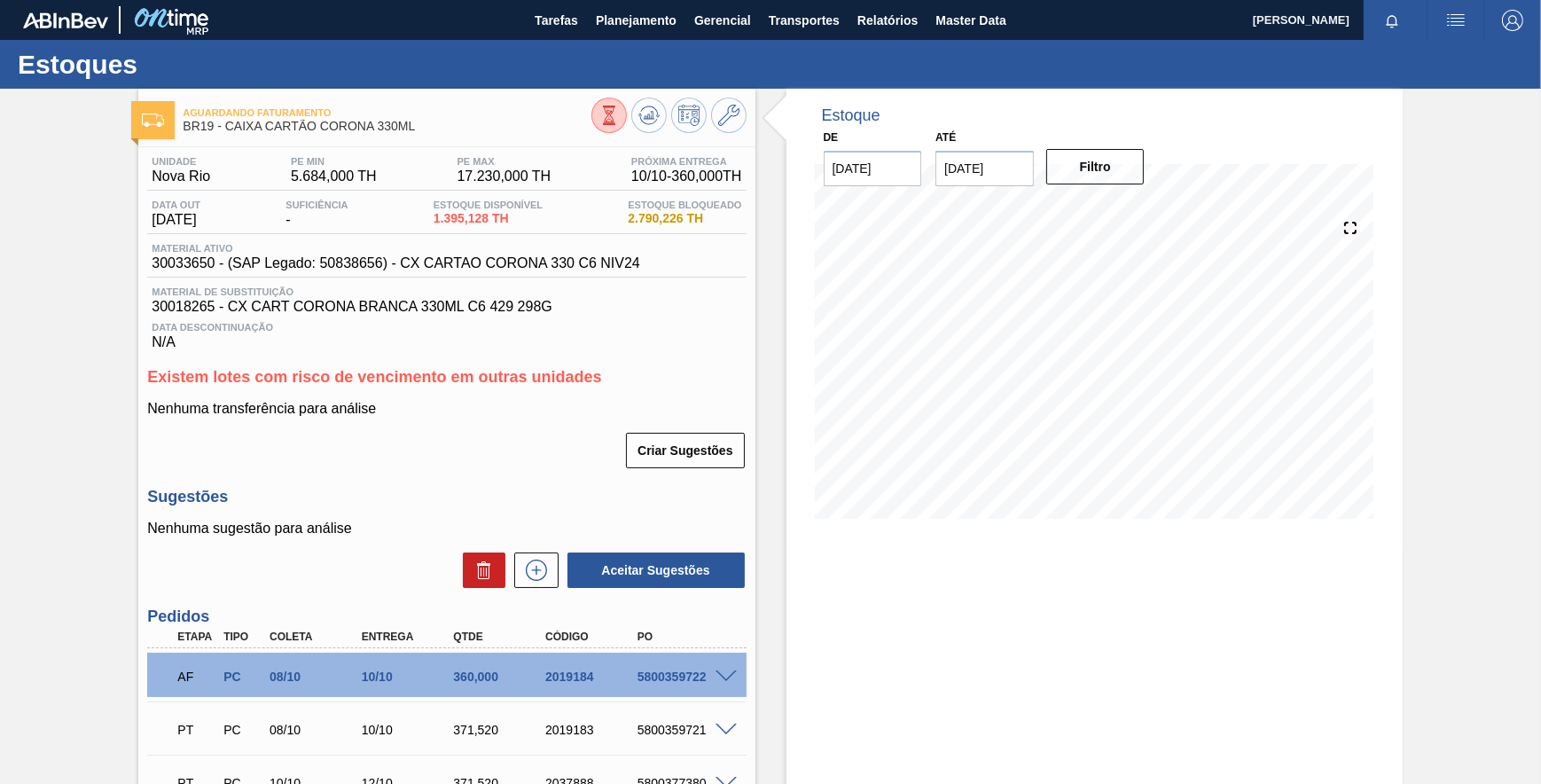
click at [1022, 174] on input "28/02/2026" at bounding box center [984, 168] width 98 height 36
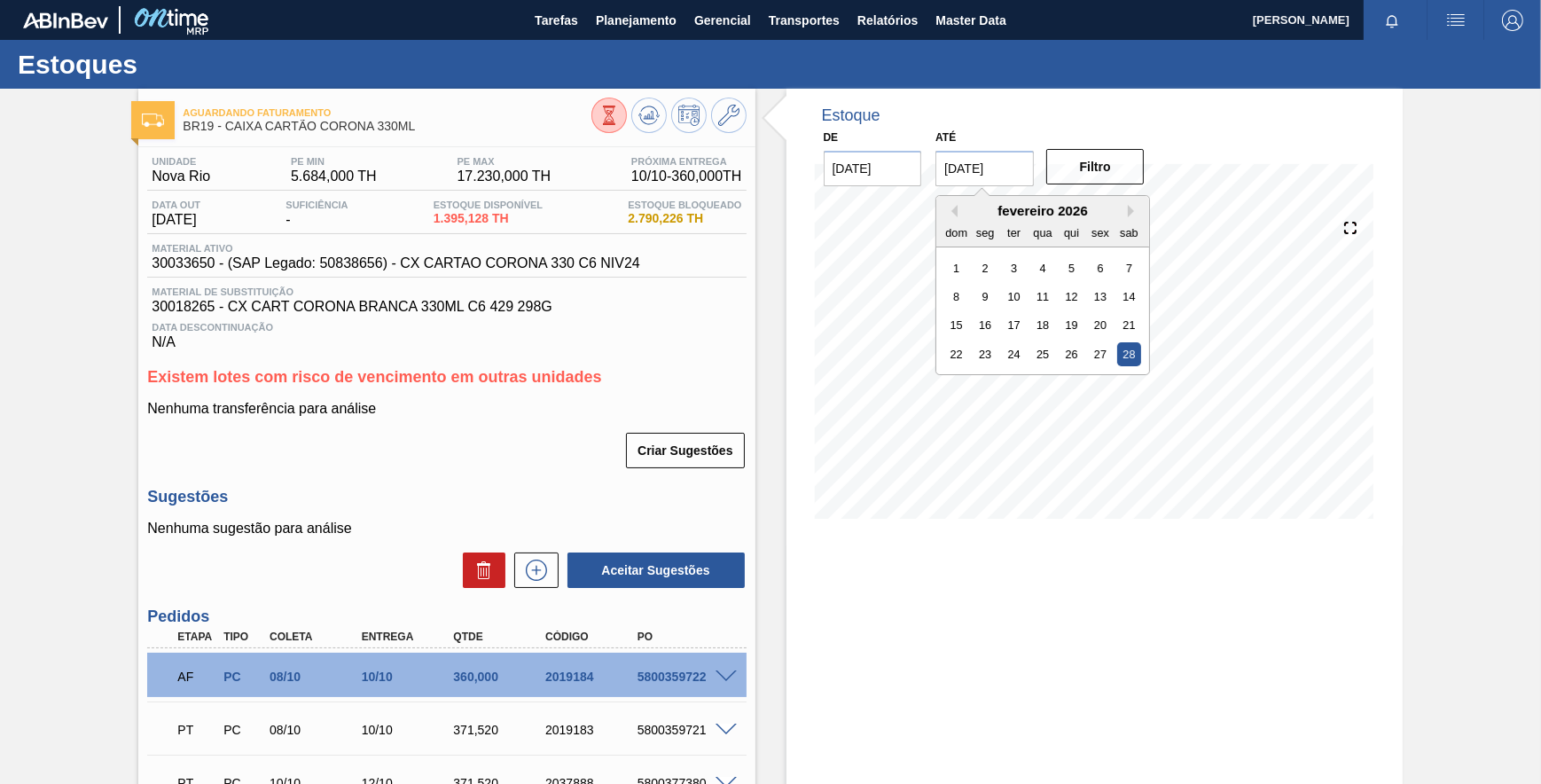
click at [958, 208] on div "fevereiro 2026" at bounding box center [1042, 211] width 213 height 16
click at [953, 208] on button "Previous Month" at bounding box center [951, 211] width 13 height 13
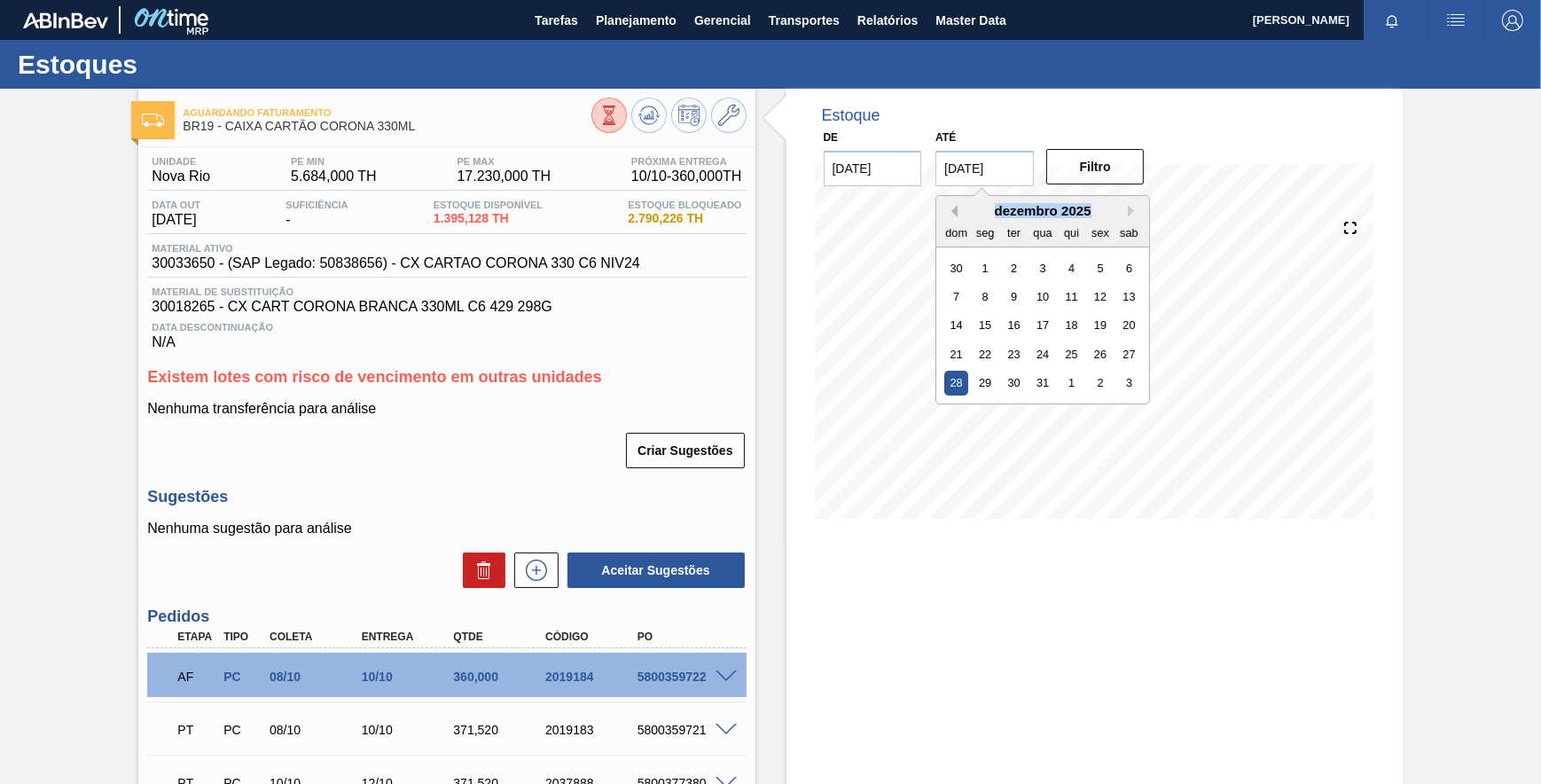
click at [954, 212] on button "Previous Month" at bounding box center [951, 211] width 13 height 13
click at [1106, 380] on div "31" at bounding box center [1100, 382] width 24 height 24
type input "31/10/2025"
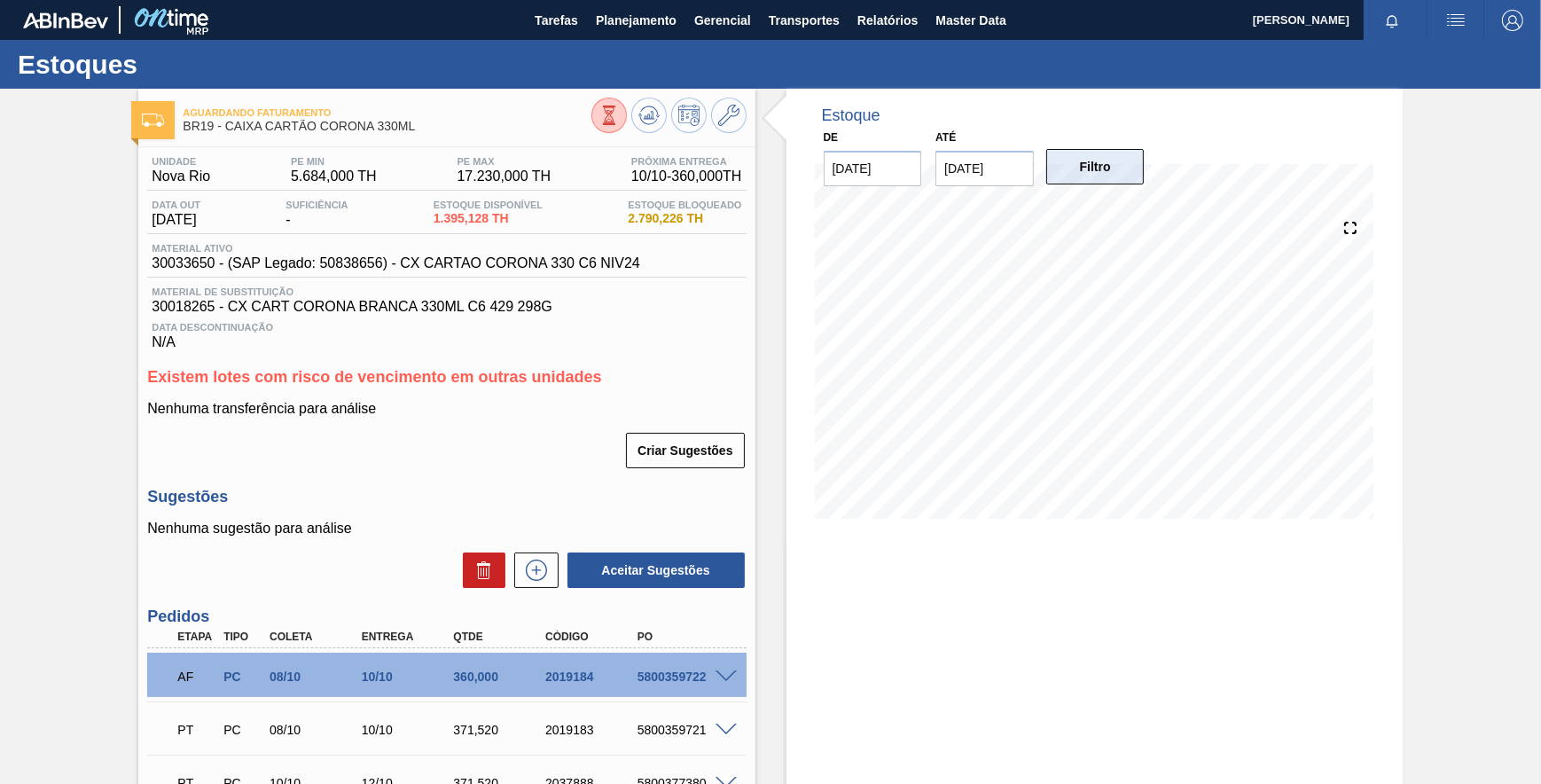
click at [1129, 174] on button "Filtro" at bounding box center [1095, 167] width 98 height 36
click at [643, 124] on icon at bounding box center [649, 115] width 21 height 21
click at [651, 110] on icon at bounding box center [649, 115] width 21 height 21
click at [646, 115] on icon at bounding box center [648, 114] width 12 height 8
click at [652, 117] on icon at bounding box center [649, 115] width 21 height 21
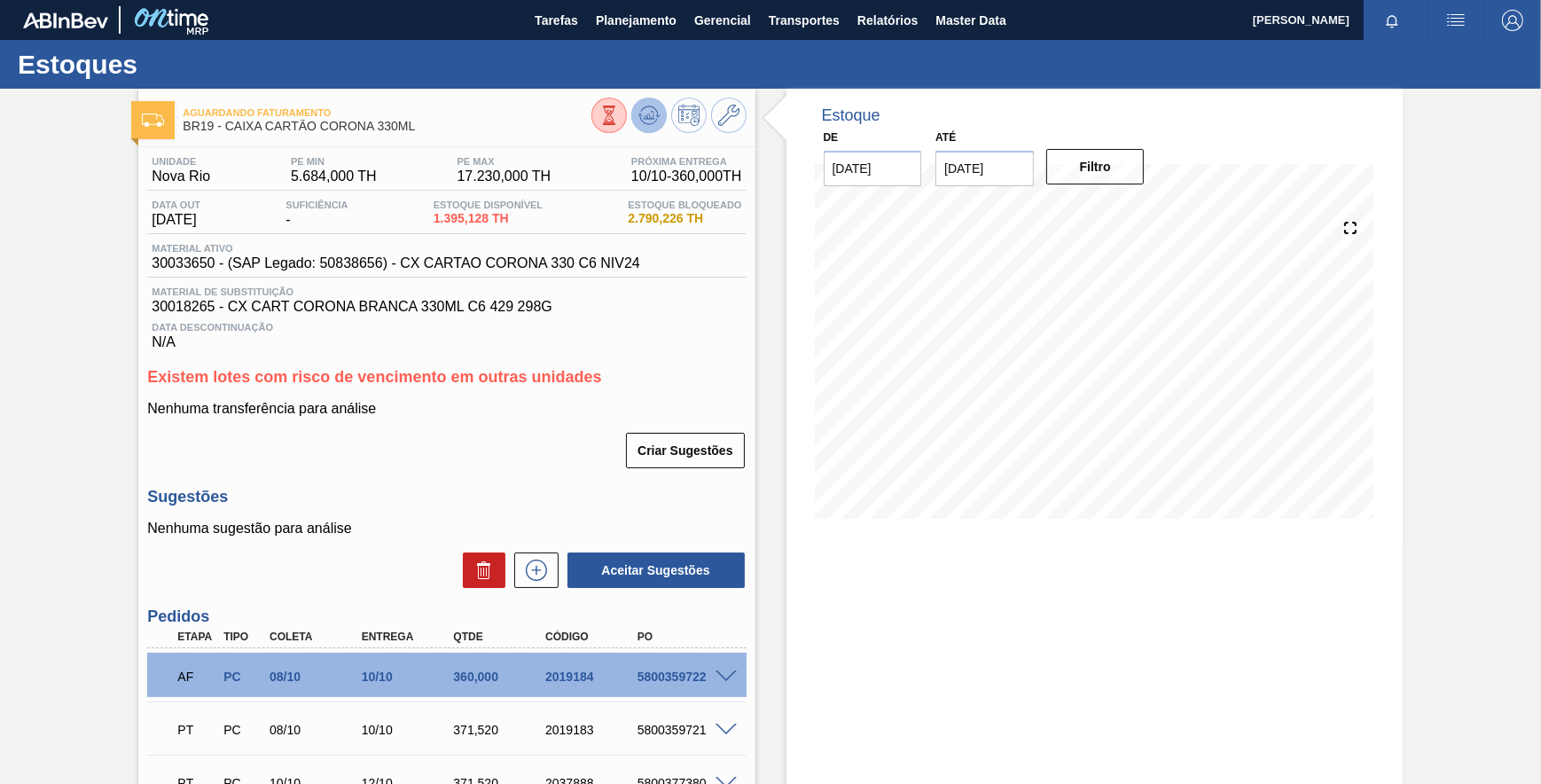
click at [645, 123] on icon at bounding box center [649, 115] width 21 height 21
click at [647, 115] on icon at bounding box center [648, 116] width 2 height 5
click at [656, 106] on icon at bounding box center [649, 115] width 21 height 21
click at [648, 115] on icon at bounding box center [649, 115] width 21 height 21
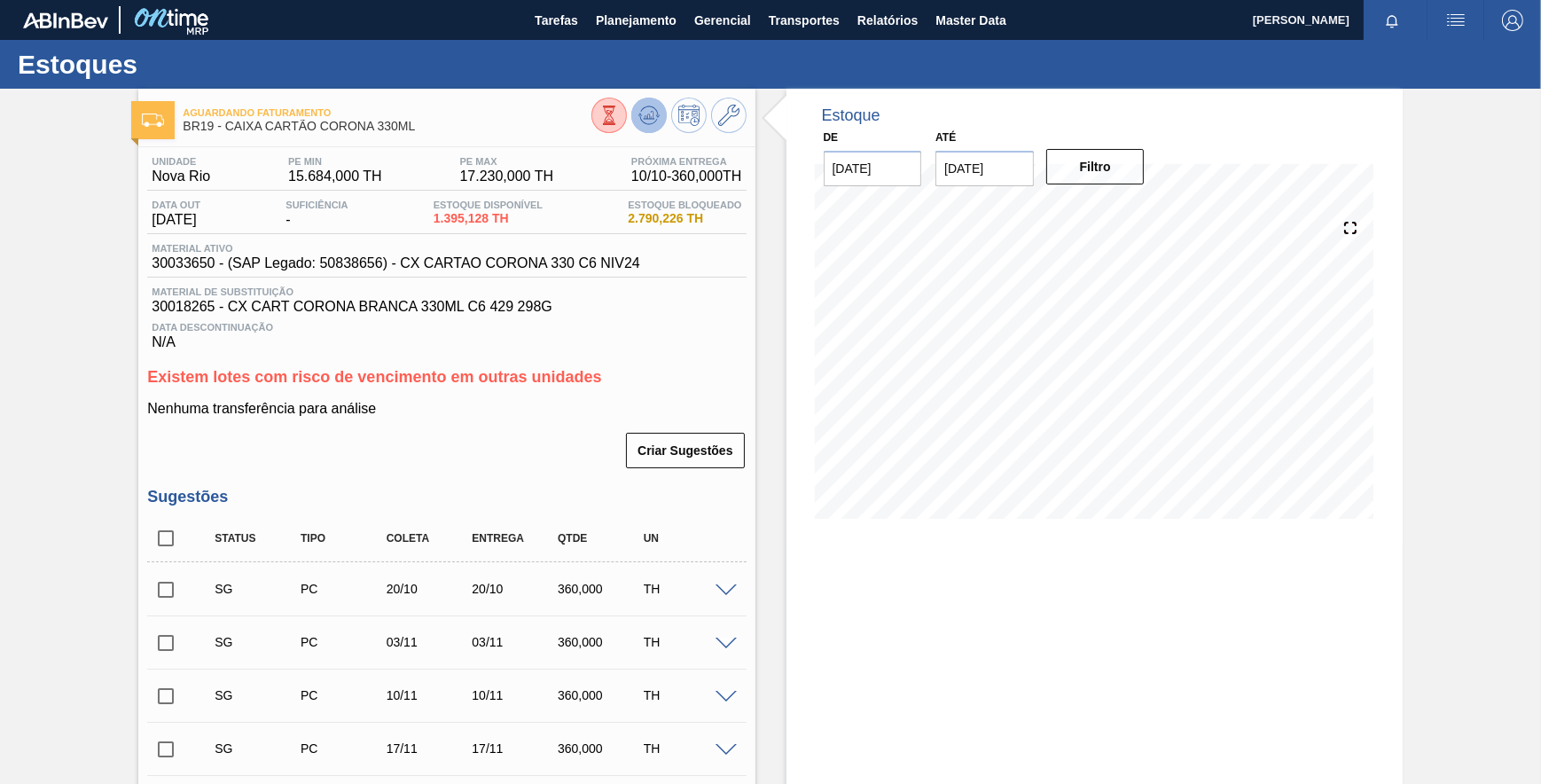
click at [644, 108] on icon at bounding box center [649, 115] width 21 height 21
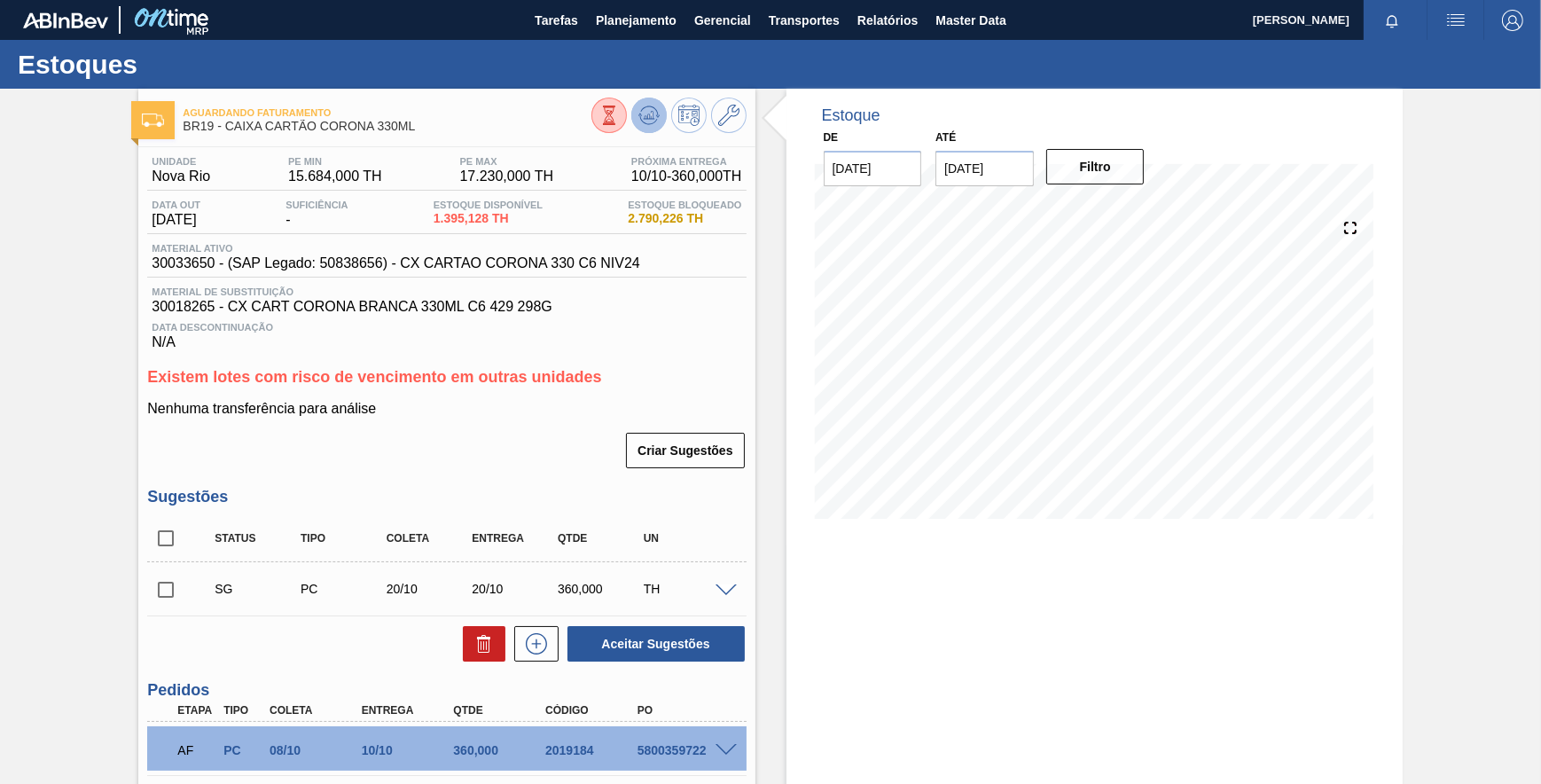
click at [657, 106] on icon at bounding box center [649, 115] width 21 height 21
click at [647, 118] on icon at bounding box center [648, 114] width 12 height 8
drag, startPoint x: 213, startPoint y: 122, endPoint x: 184, endPoint y: 121, distance: 29.0
click at [184, 121] on span "BR19 - CAIXA CARTÃO CORONA 330ML" at bounding box center [386, 126] width 408 height 14
copy span "BR19"
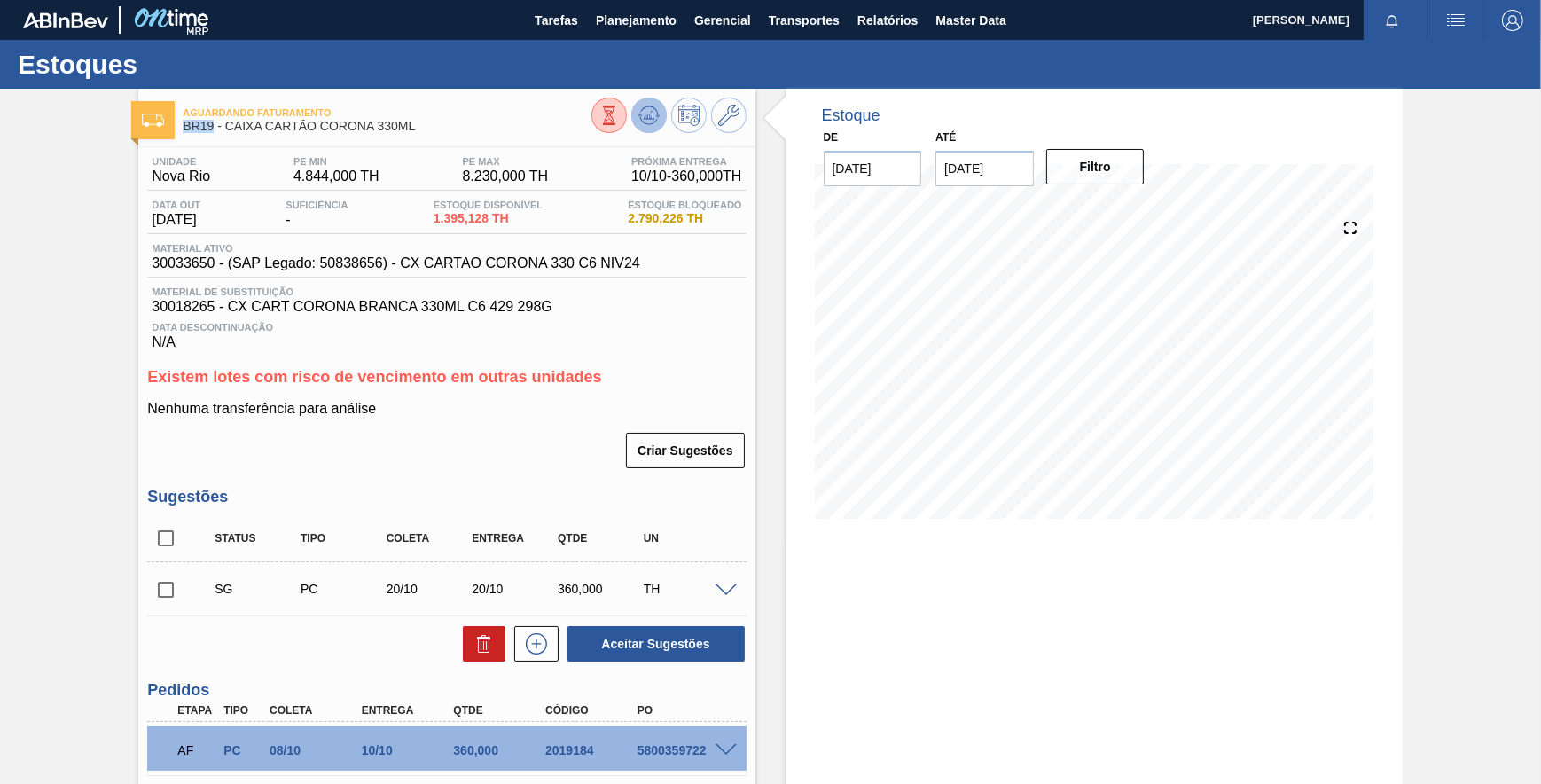
click at [646, 121] on icon at bounding box center [649, 115] width 21 height 21
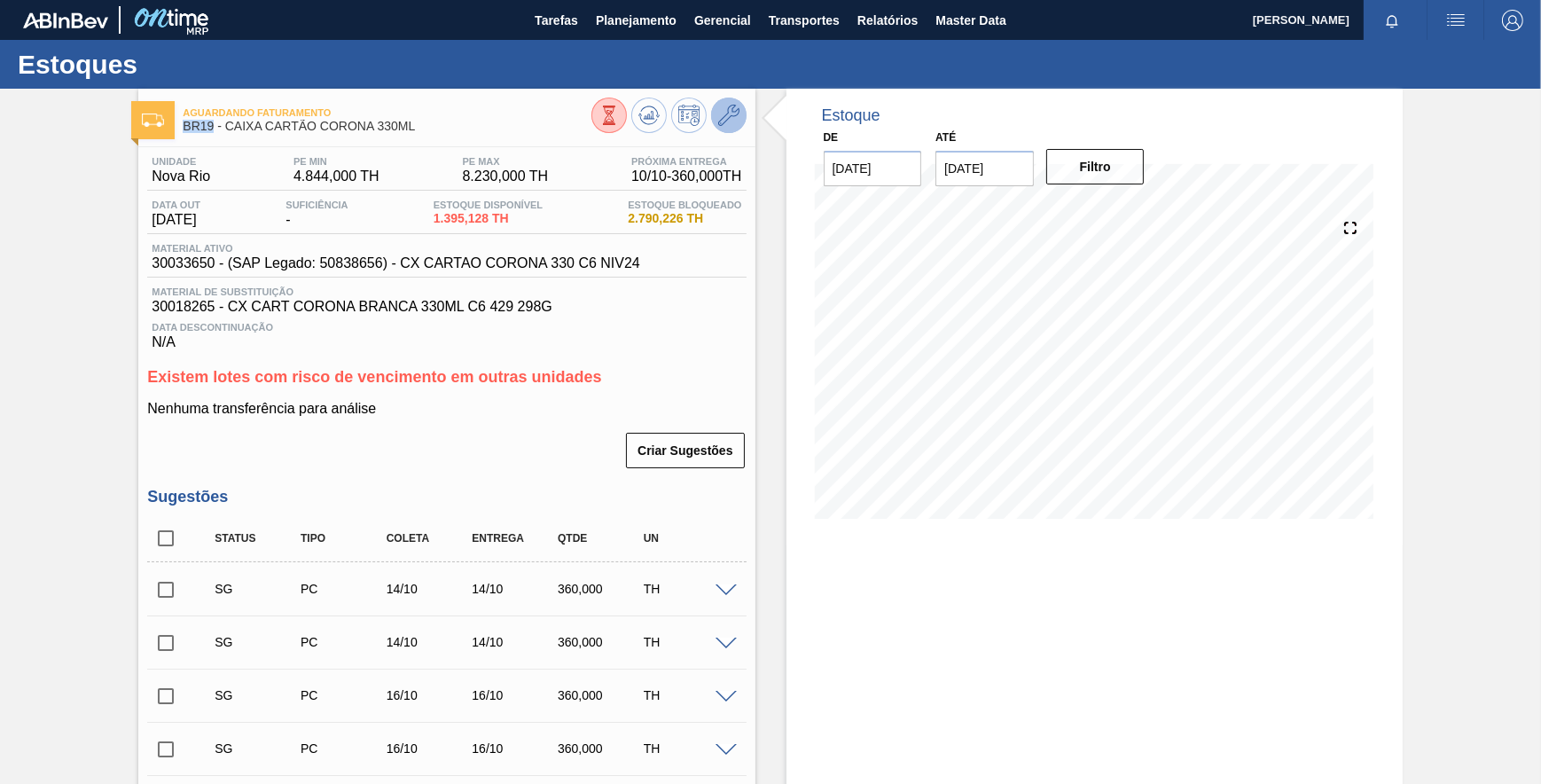
click at [725, 118] on icon at bounding box center [729, 115] width 21 height 21
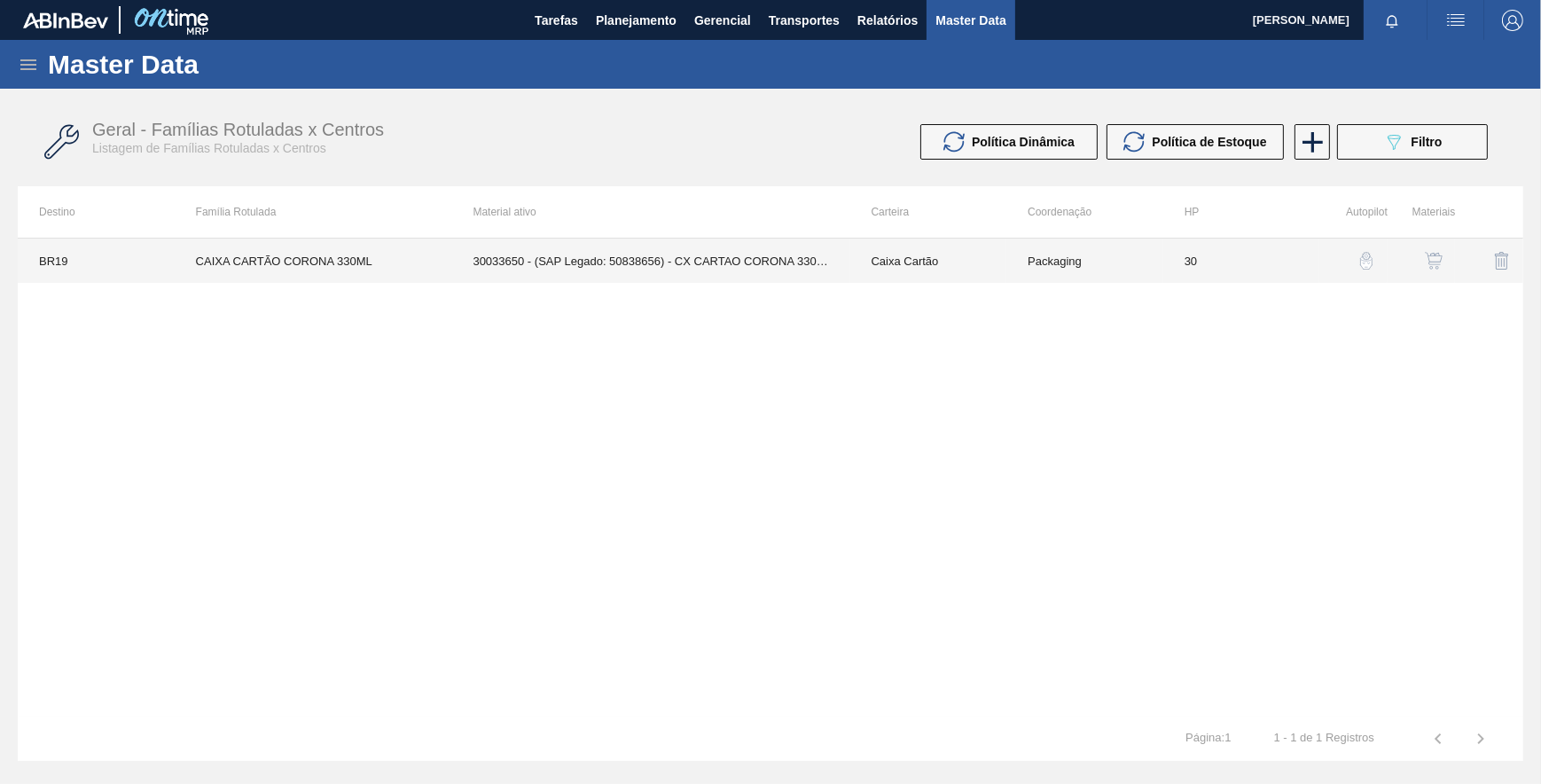
click at [751, 269] on td "30033650 - (SAP Legado: 50838656) - CX CARTAO CORONA 330 C6 NIV24" at bounding box center [650, 261] width 398 height 45
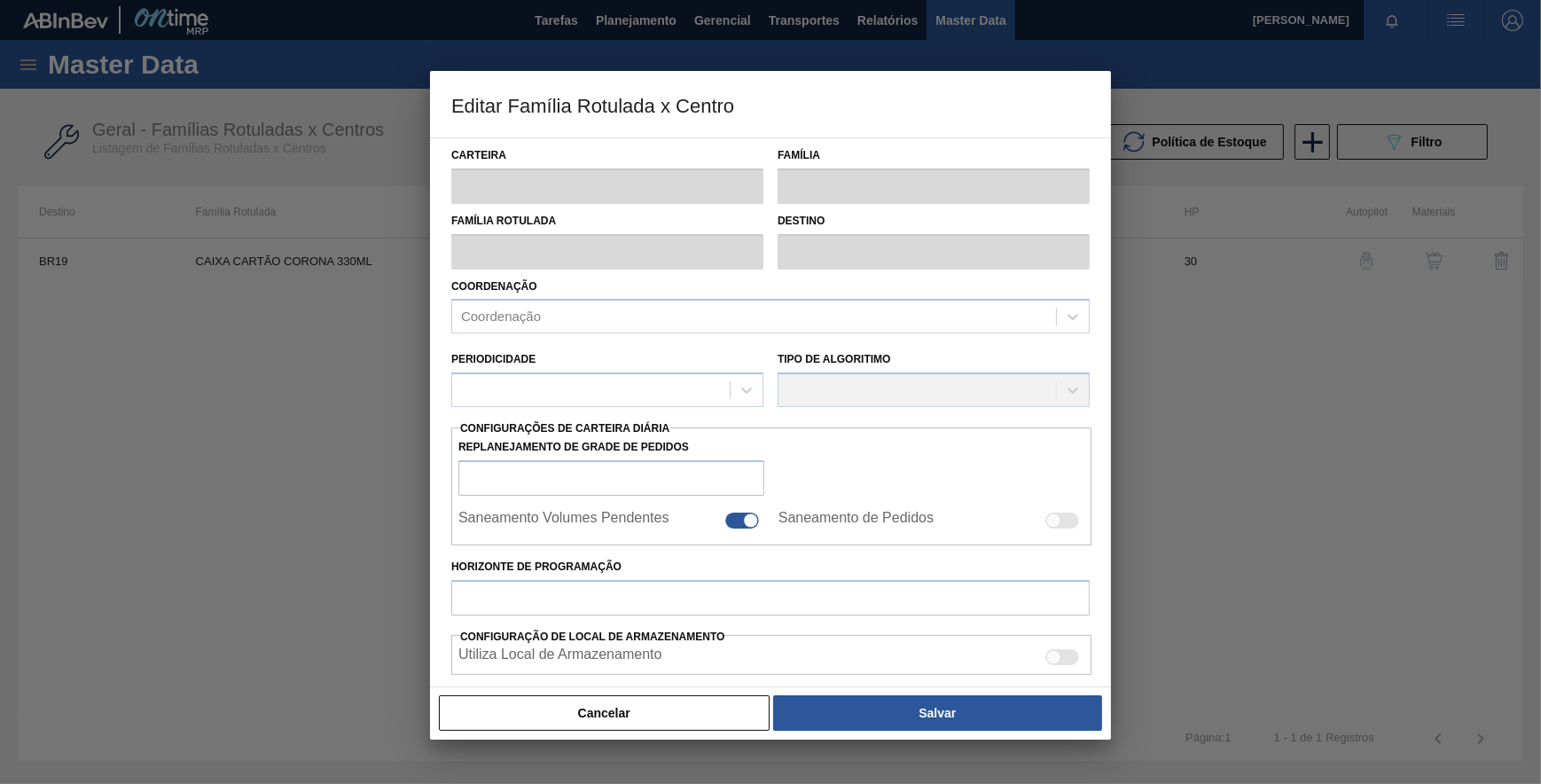
type input "Caixa Cartão"
type input "CAIXA CARTÃO CORONA 330ML"
type input "BR19 - [GEOGRAPHIC_DATA]"
type input "30"
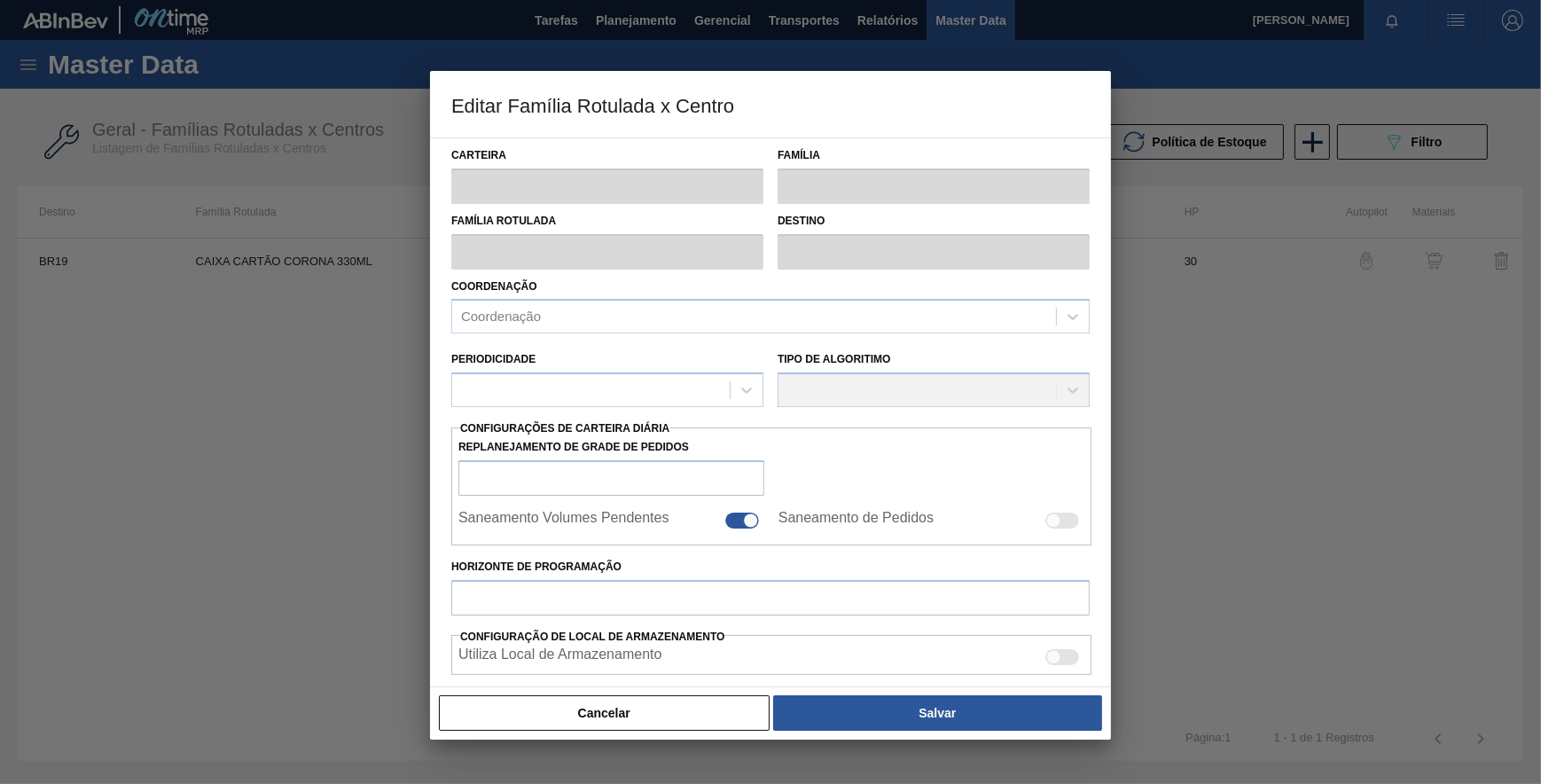
type input "4.844"
type input "8.230"
type input "70"
type input "7.214,200"
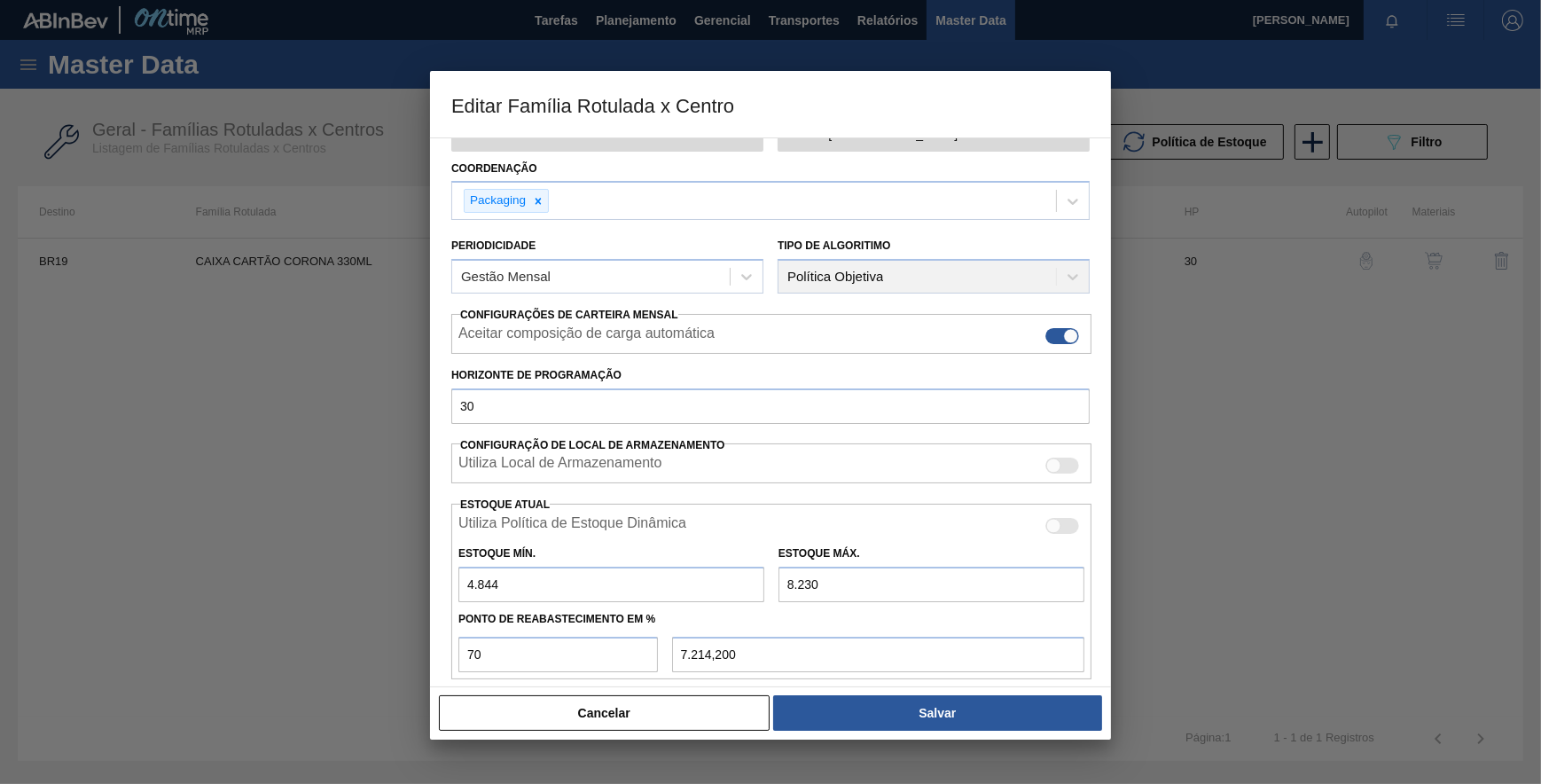
scroll to position [263, 0]
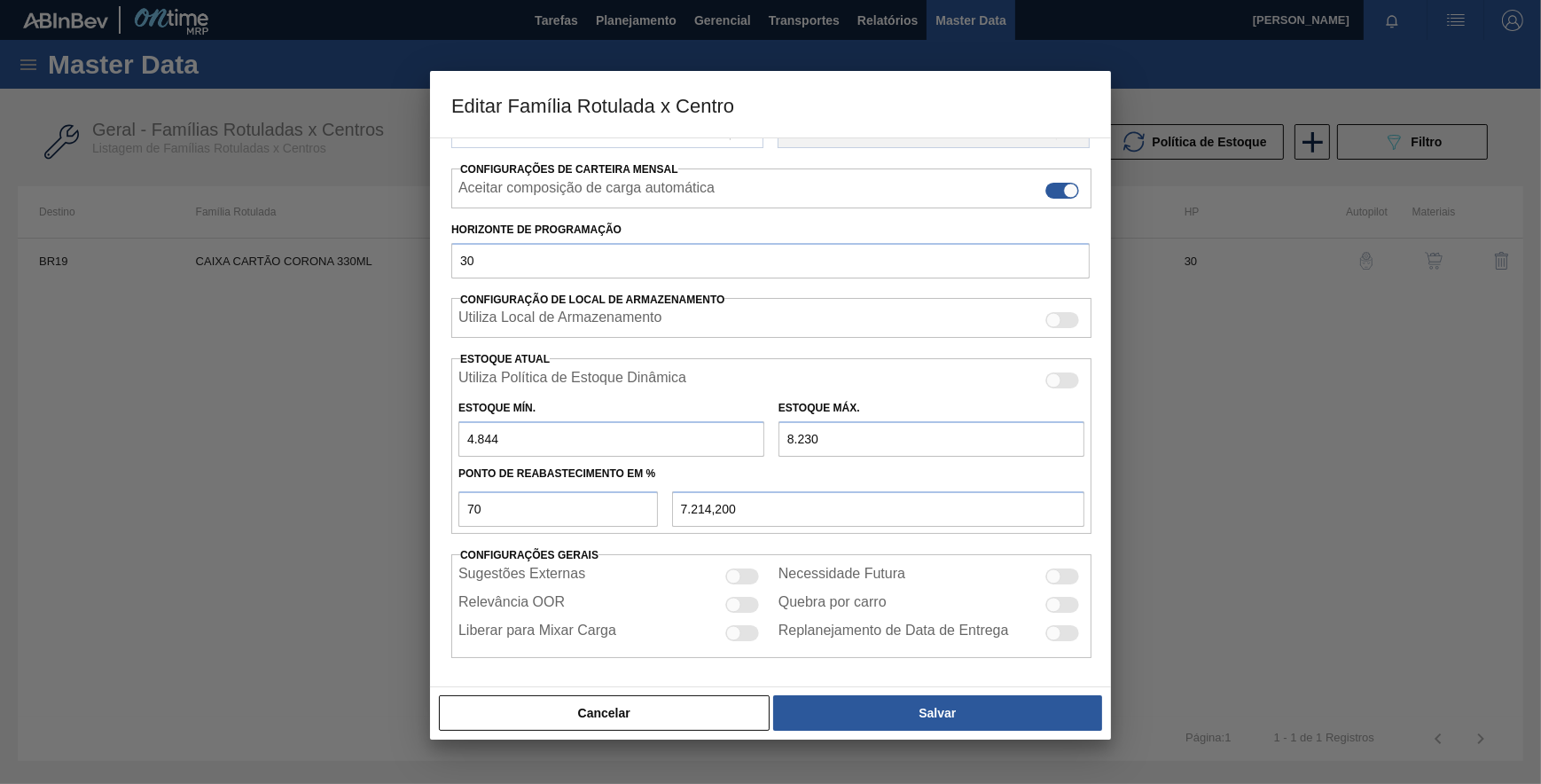
click at [471, 440] on input "4.844" at bounding box center [610, 439] width 306 height 36
type input "844"
type input "6.014,200"
type input "8.441"
type input "8.293,300"
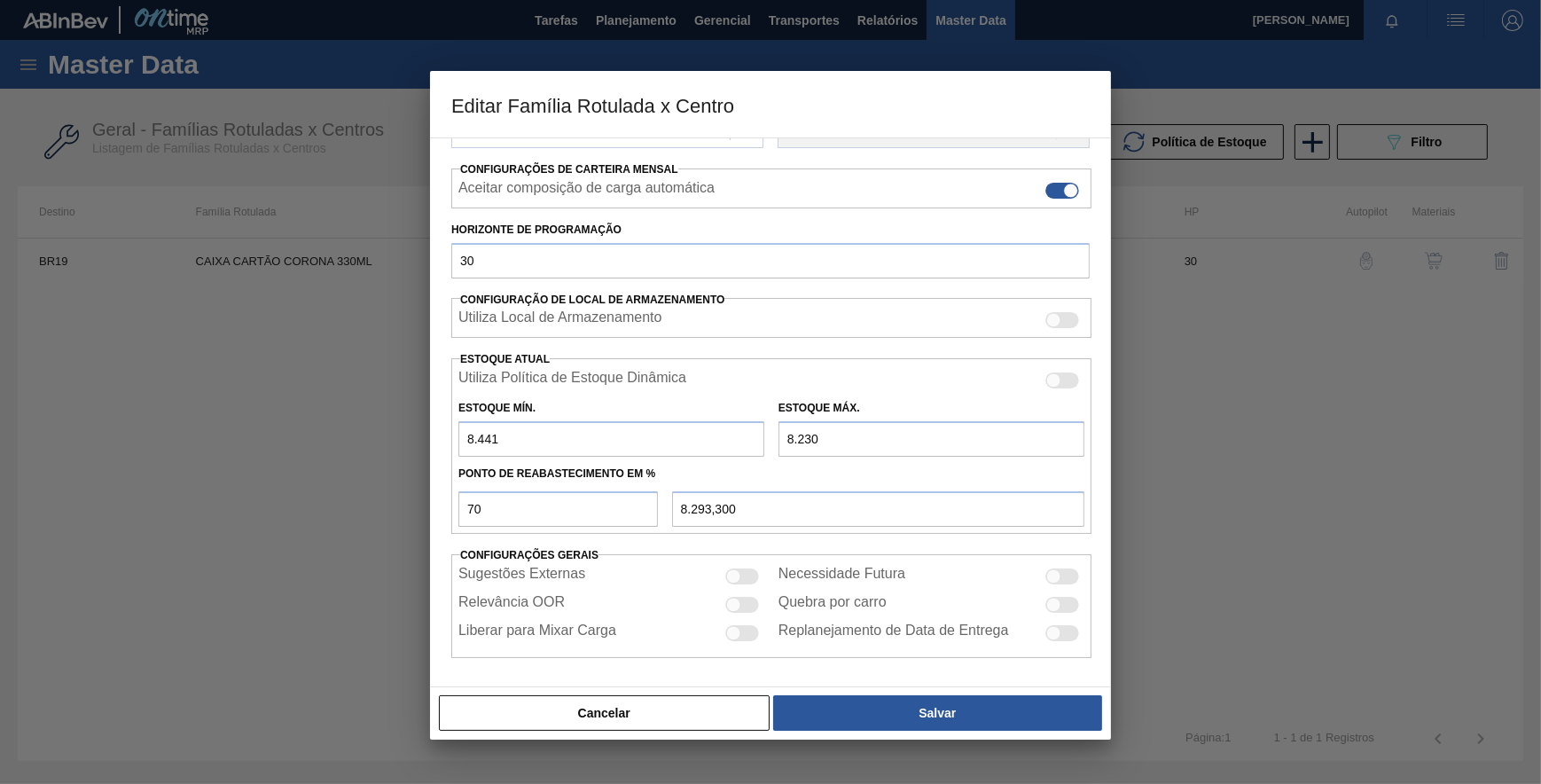
drag, startPoint x: 473, startPoint y: 437, endPoint x: 448, endPoint y: 436, distance: 25.0
click at [448, 436] on div "Carteira Caixa Cartão Família Caixa Cartão Família Rotulada CAIXA CARTÃO CORONA…" at bounding box center [770, 412] width 681 height 549
type input "1.441"
type input "6.193,300"
type input "144"
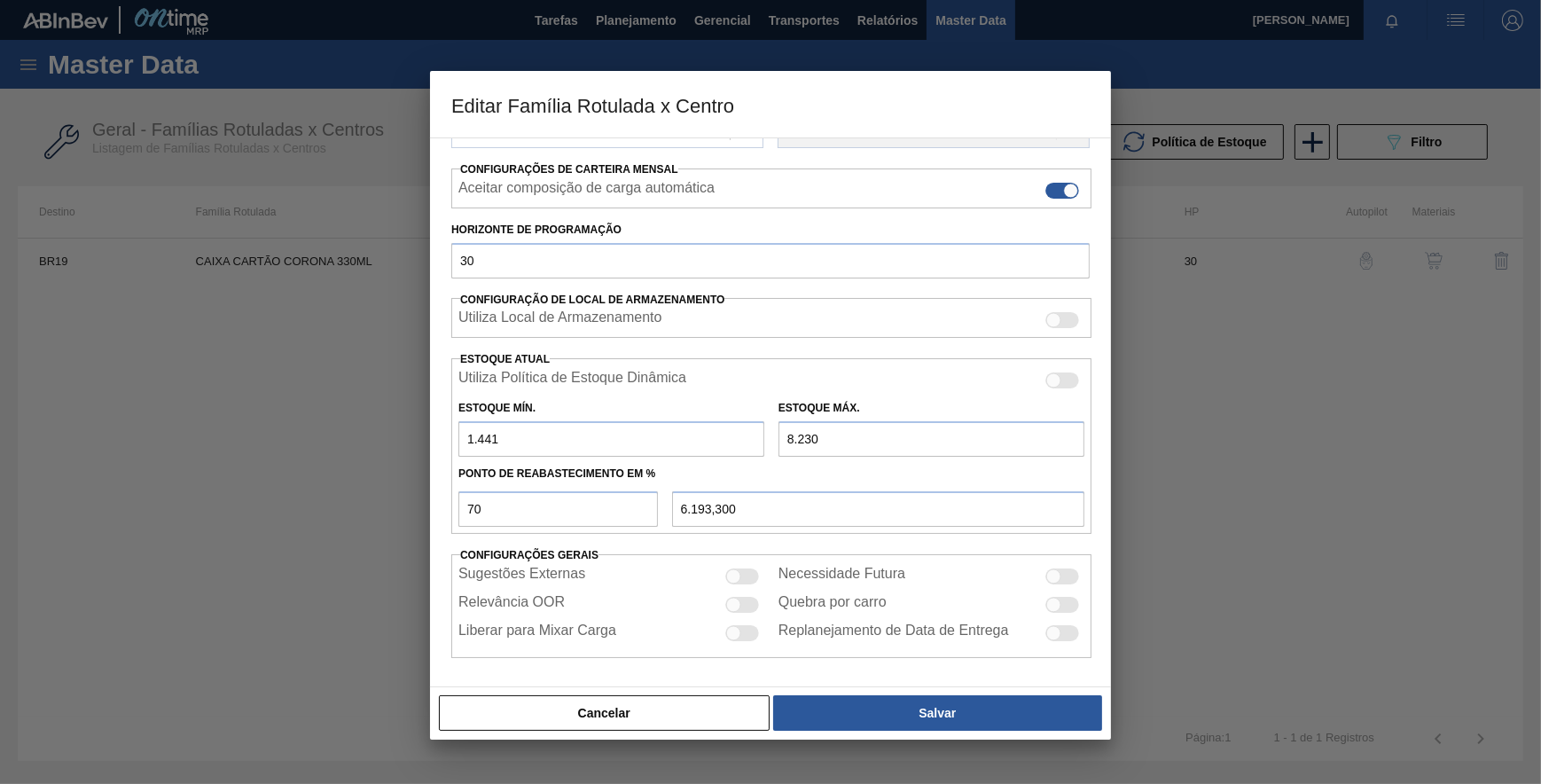
type input "5.804,200"
click at [520, 439] on input "144" at bounding box center [610, 439] width 306 height 36
type input "144"
click at [789, 437] on input "8.230" at bounding box center [931, 439] width 306 height 36
type input "230"
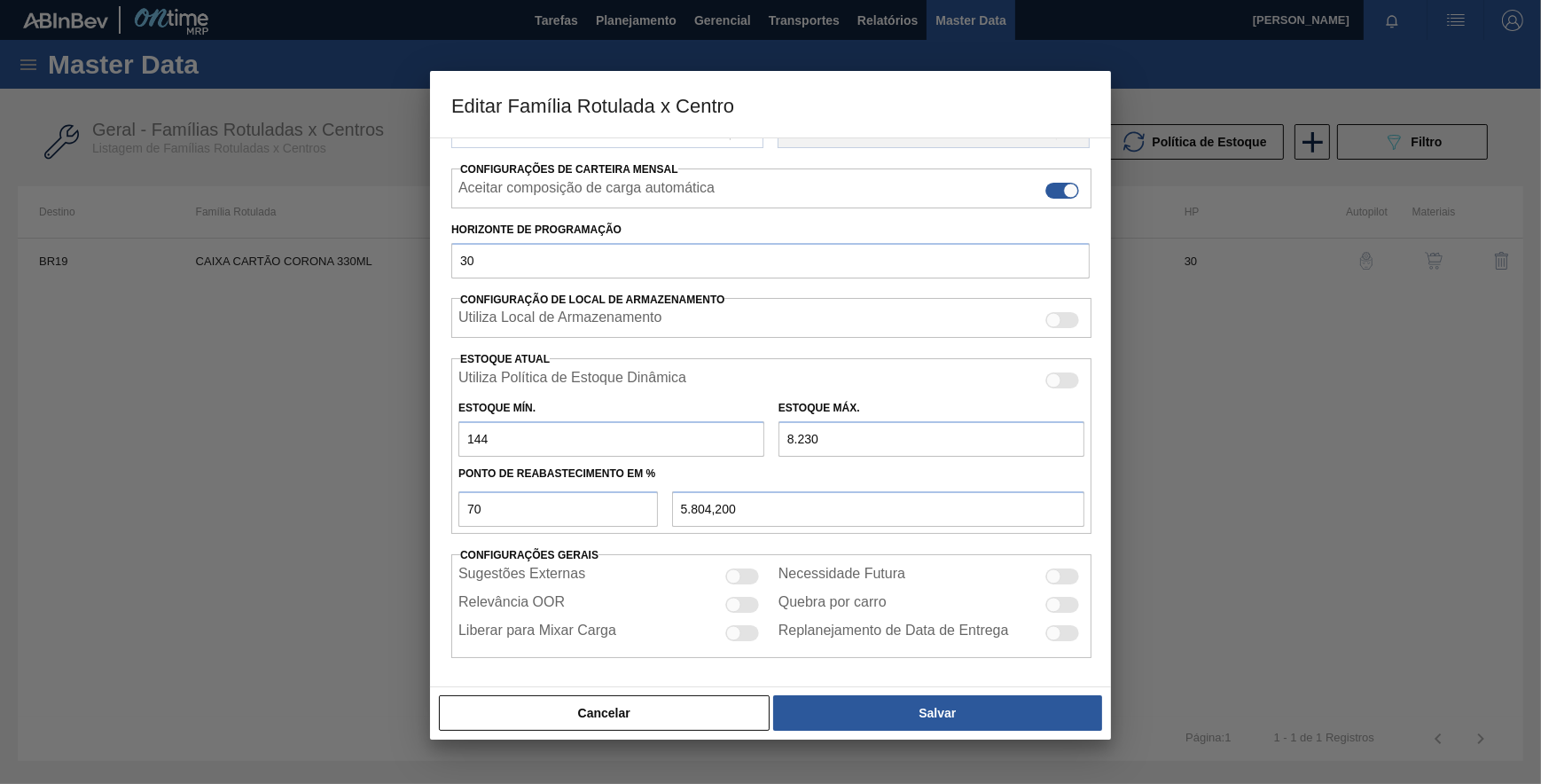
type input "204,200"
click at [782, 442] on input "230" at bounding box center [931, 439] width 306 height 36
type input "5.230"
type input "3.704,200"
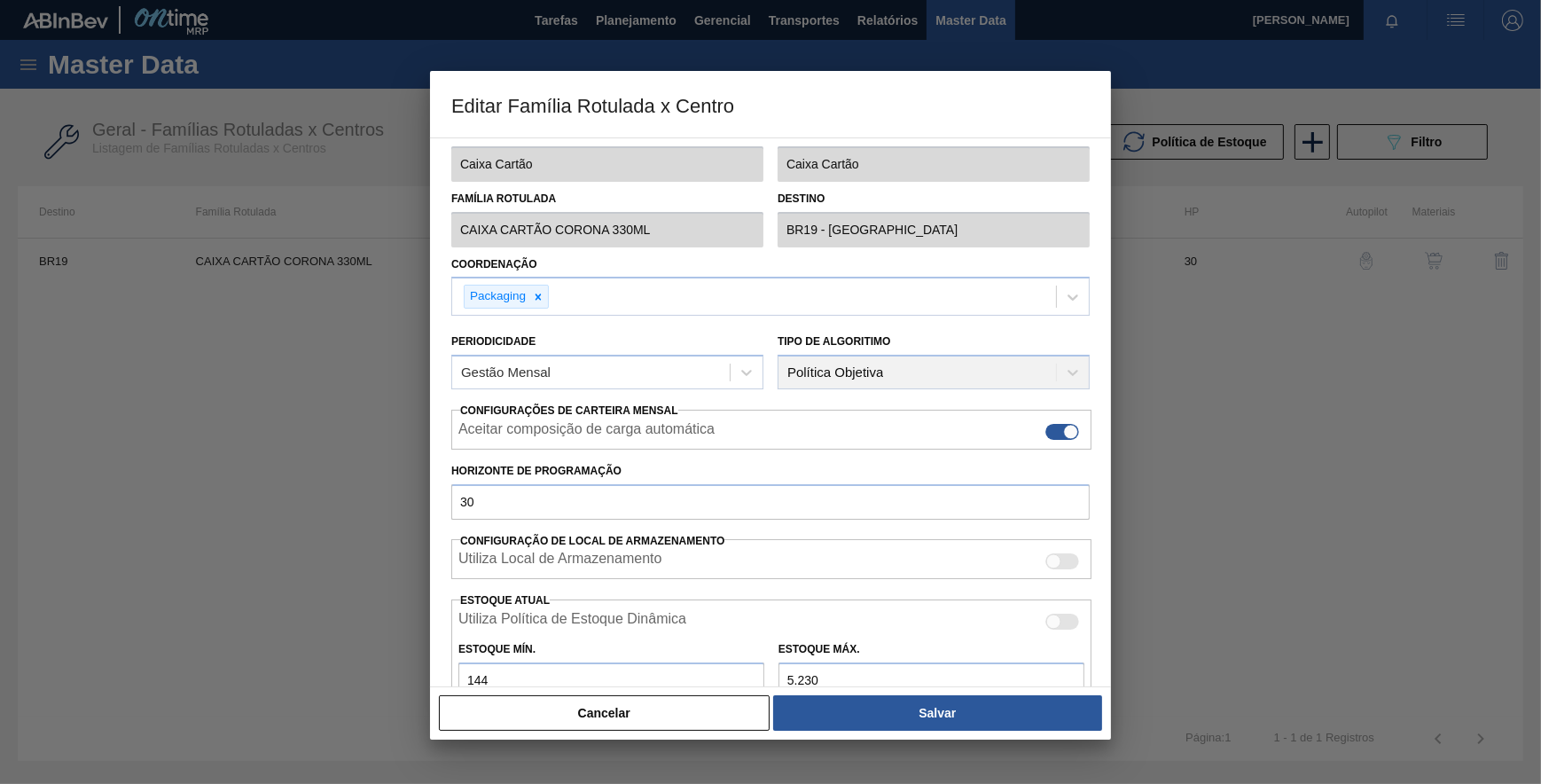
scroll to position [21, 0]
type input "5.230"
drag, startPoint x: 507, startPoint y: 507, endPoint x: 385, endPoint y: 496, distance: 122.5
click at [380, 496] on div "Editar Família Rotulada x Centro Carteira Caixa Cartão Família Caixa Cartão Fam…" at bounding box center [770, 392] width 1541 height 784
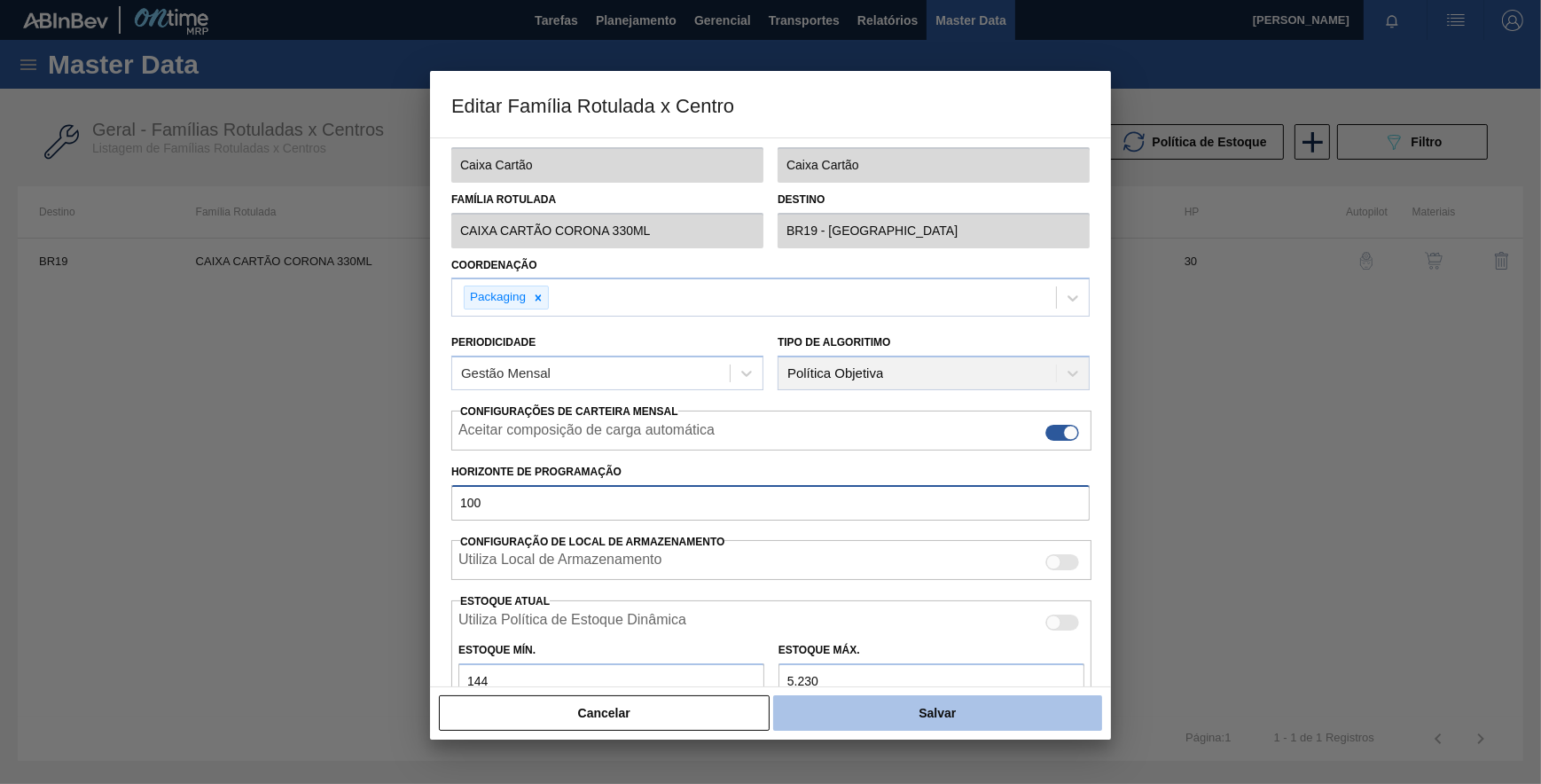
type input "100"
click at [887, 718] on button "Salvar" at bounding box center [937, 712] width 329 height 36
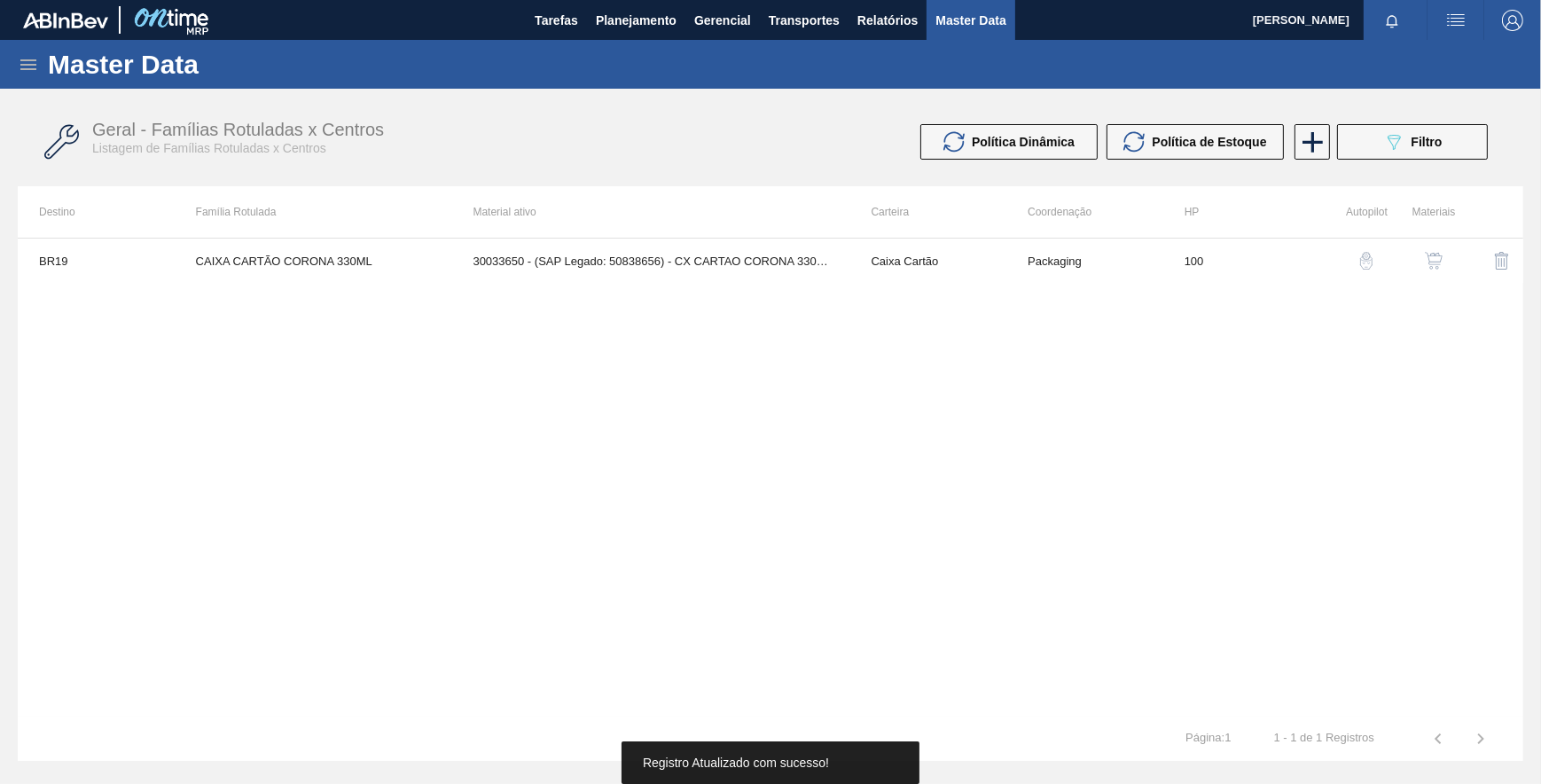
click at [1426, 252] on img "button" at bounding box center [1433, 260] width 17 height 17
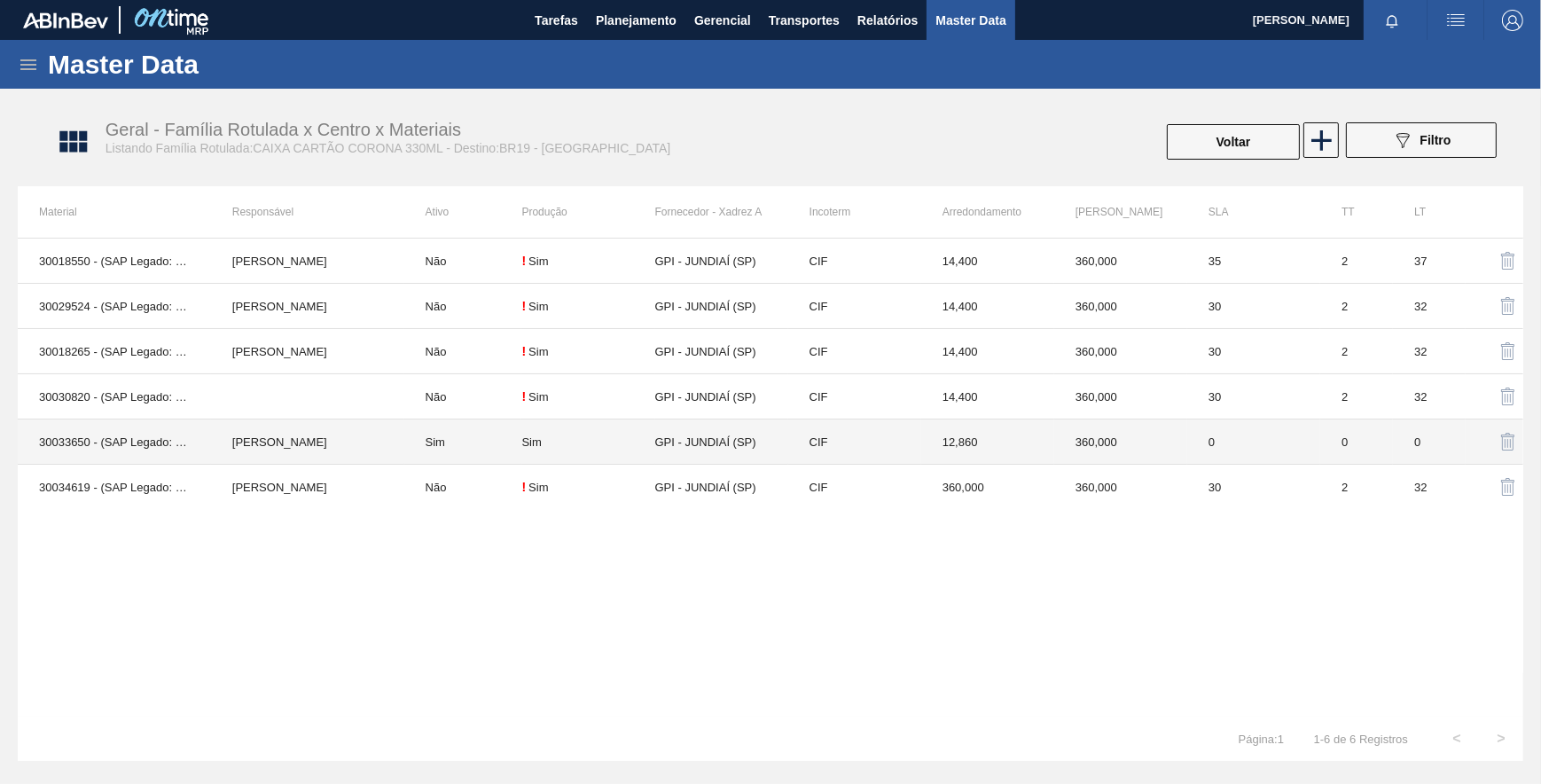
click at [669, 444] on td "GPI - JUNDIAÍ (SP)" at bounding box center [721, 441] width 133 height 46
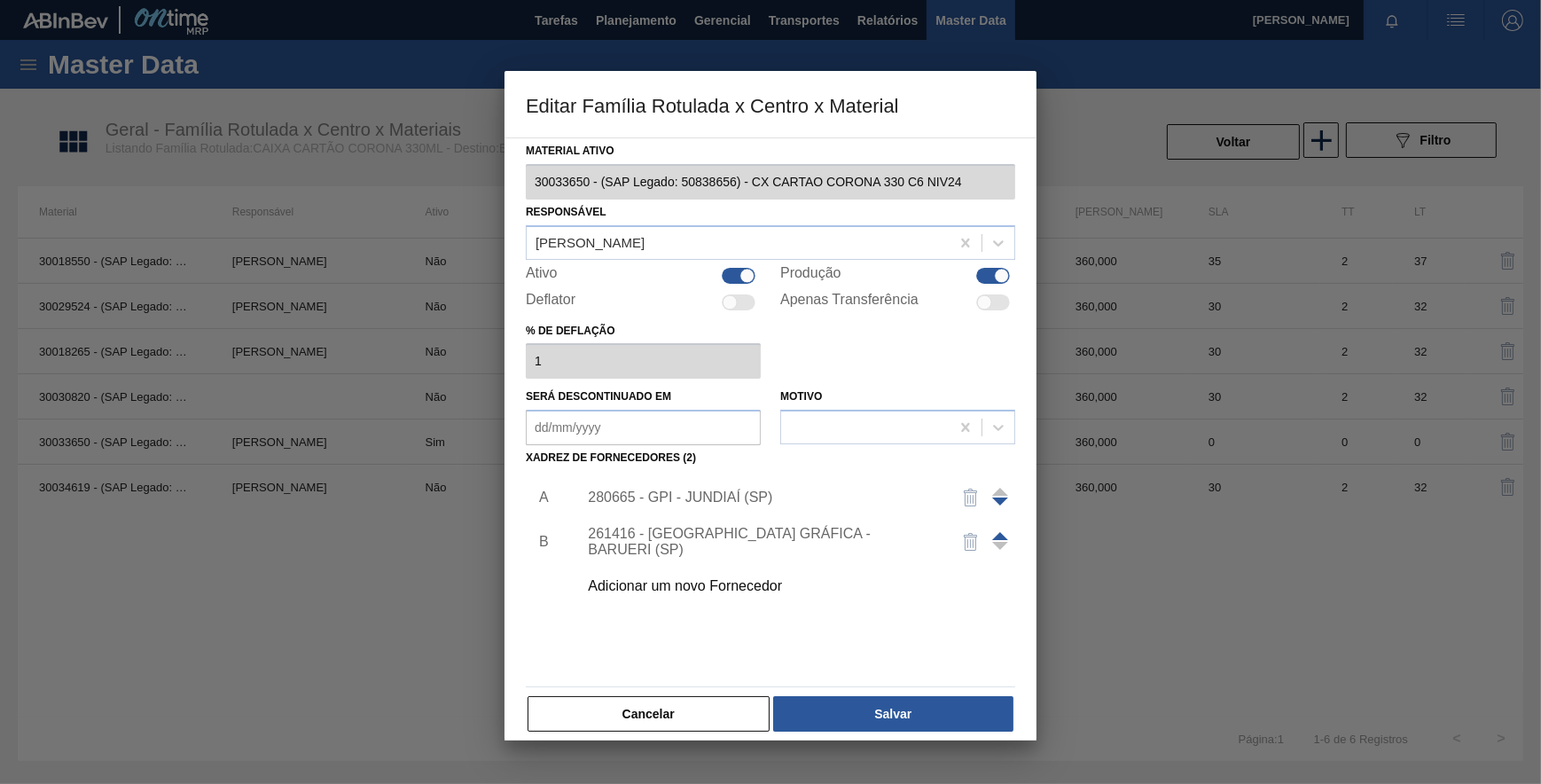
click at [679, 492] on div "280665 - GPI - JUNDIAÍ (SP)" at bounding box center [762, 497] width 347 height 16
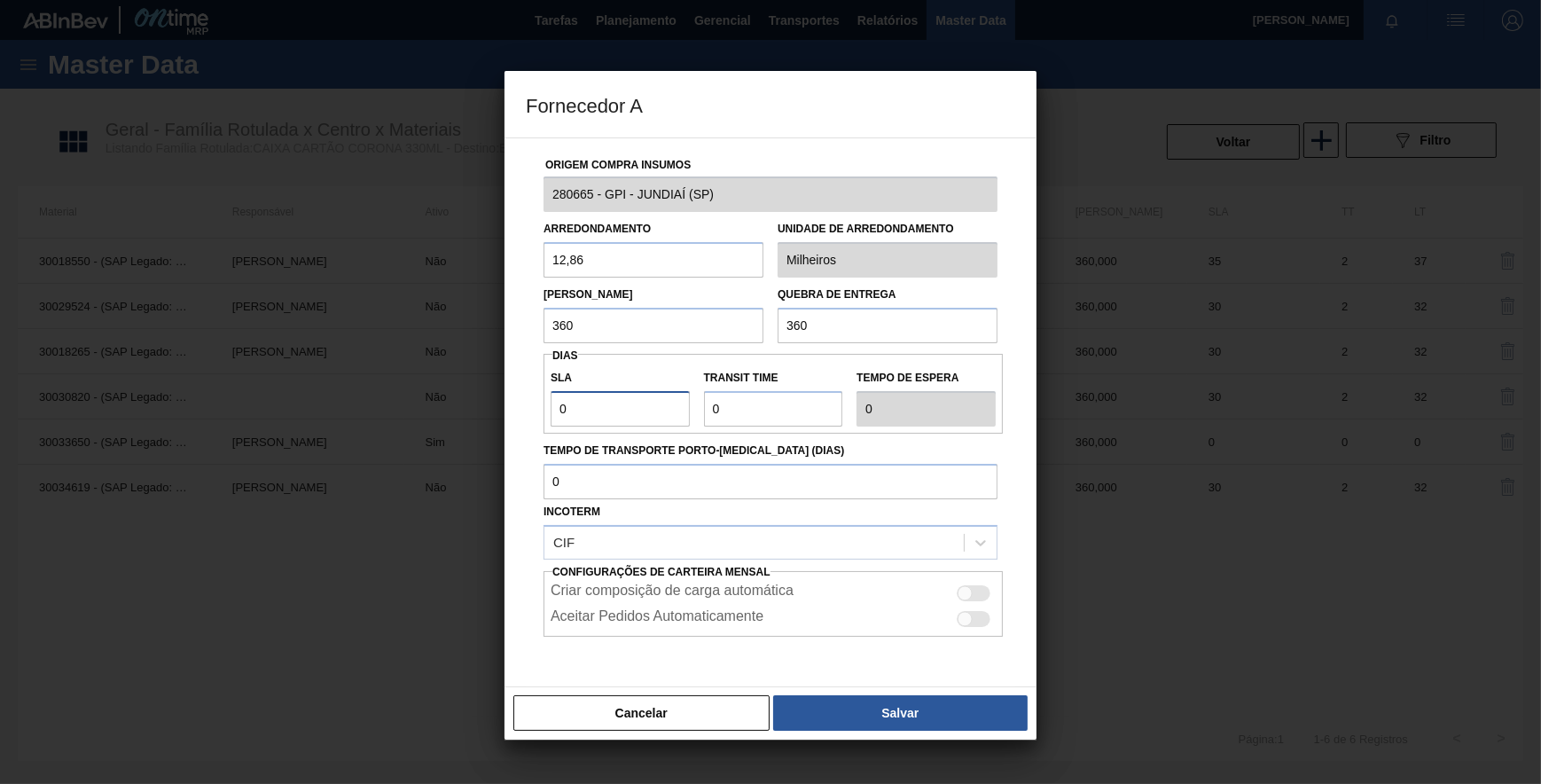
drag, startPoint x: 635, startPoint y: 412, endPoint x: 497, endPoint y: 412, distance: 138.0
click at [497, 412] on div "Fornecedor A Origem Compra Insumos 280665 - GPI - JUNDIAÍ (SP) Arredondamento 1…" at bounding box center [770, 392] width 1541 height 784
type input "2"
type input "20"
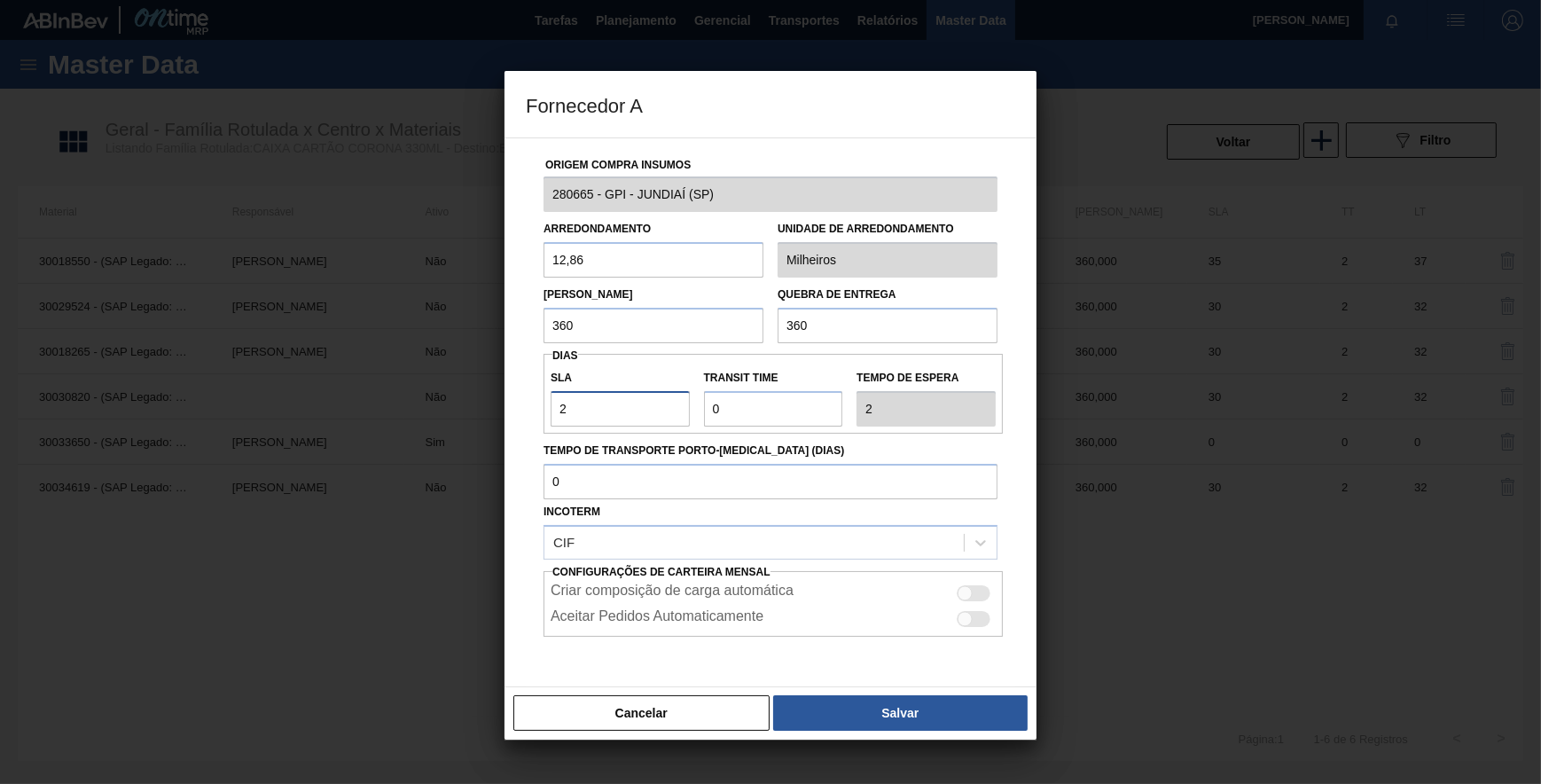
type input "20"
drag, startPoint x: 734, startPoint y: 405, endPoint x: 690, endPoint y: 403, distance: 44.0
click at [690, 403] on div "SLA 20 Transit Time Tempo de espera 20" at bounding box center [772, 394] width 459 height 66
type input "3"
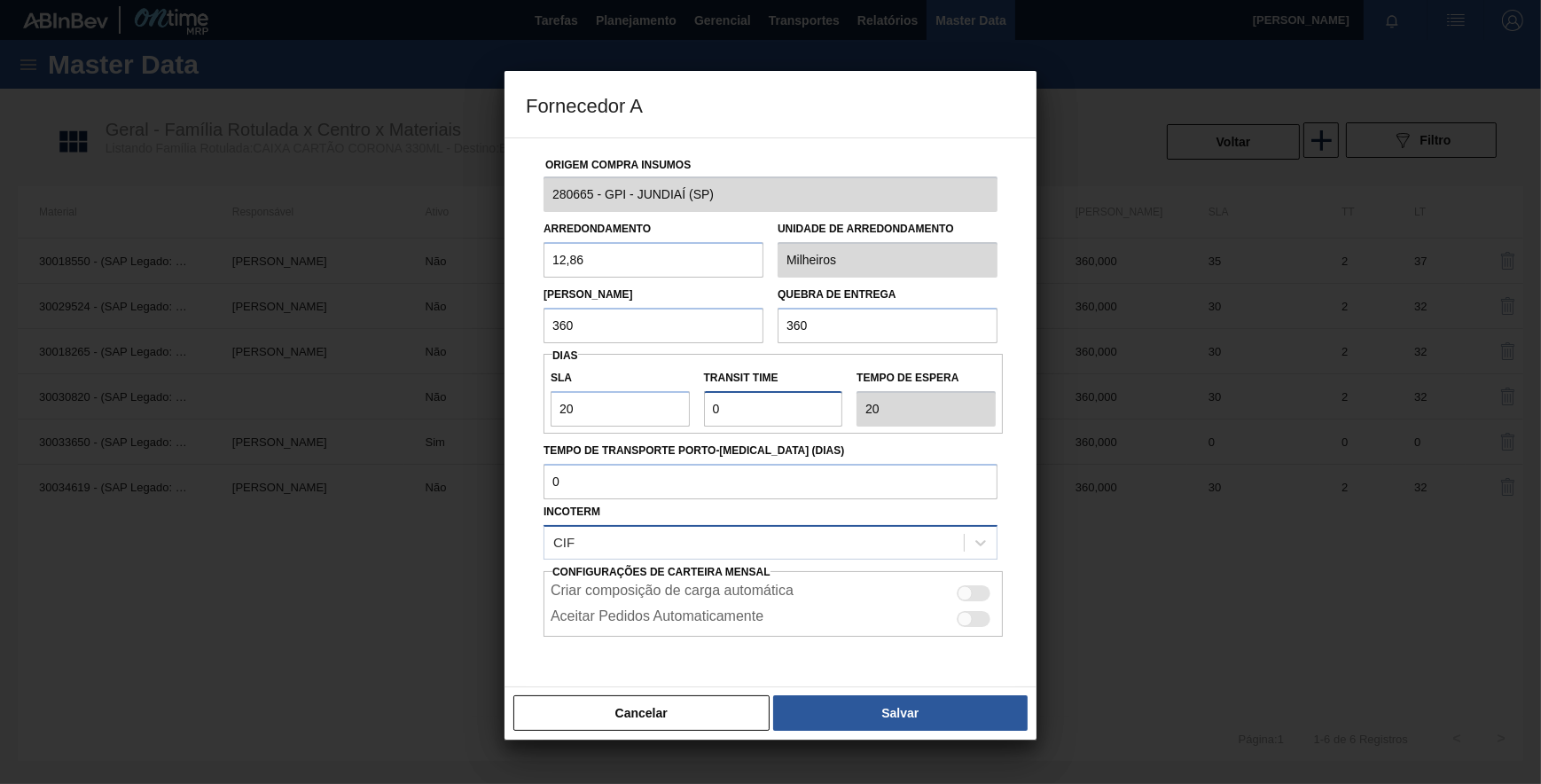
type input "23"
type input "NaN"
type input "2"
type input "22"
type input "2"
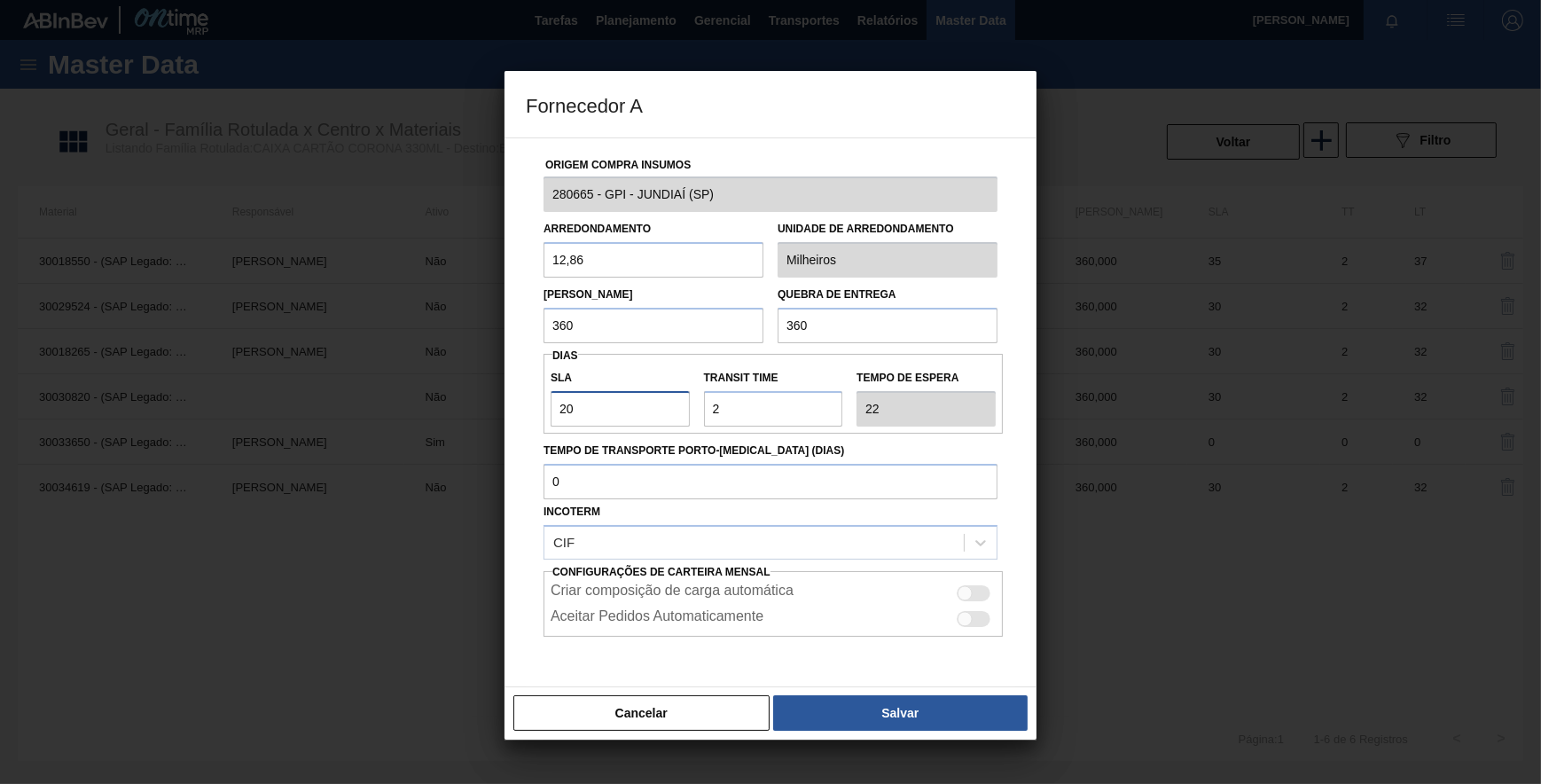
drag, startPoint x: 585, startPoint y: 396, endPoint x: 380, endPoint y: 396, distance: 205.0
click at [377, 396] on div "Fornecedor A Origem Compra Insumos 280665 - GPI - JUNDIAÍ (SP) Arredondamento 1…" at bounding box center [770, 392] width 1541 height 784
type input "3"
type input "5"
type input "30"
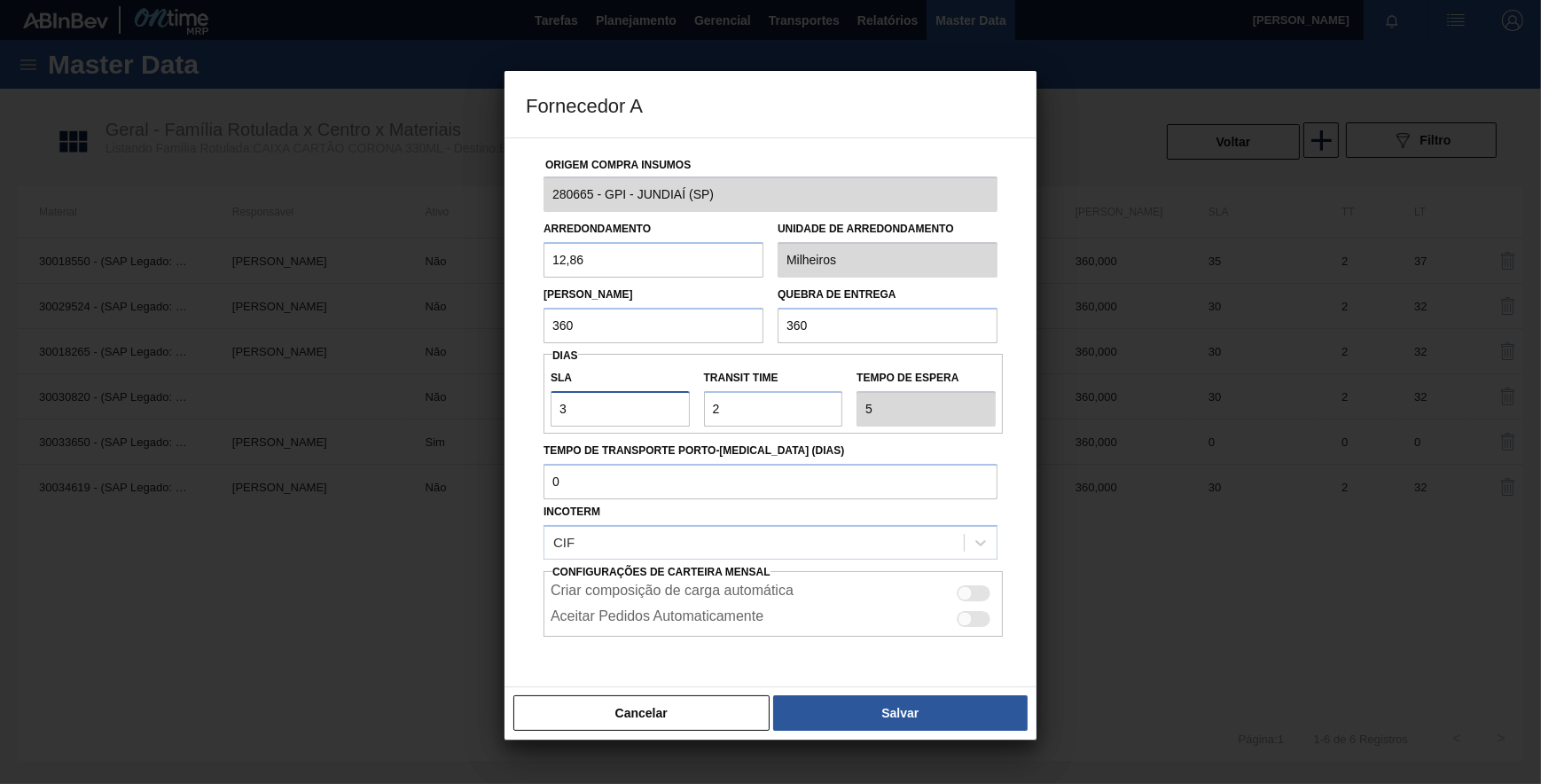
type input "32"
type input "30"
click at [832, 708] on button "Salvar" at bounding box center [901, 712] width 254 height 36
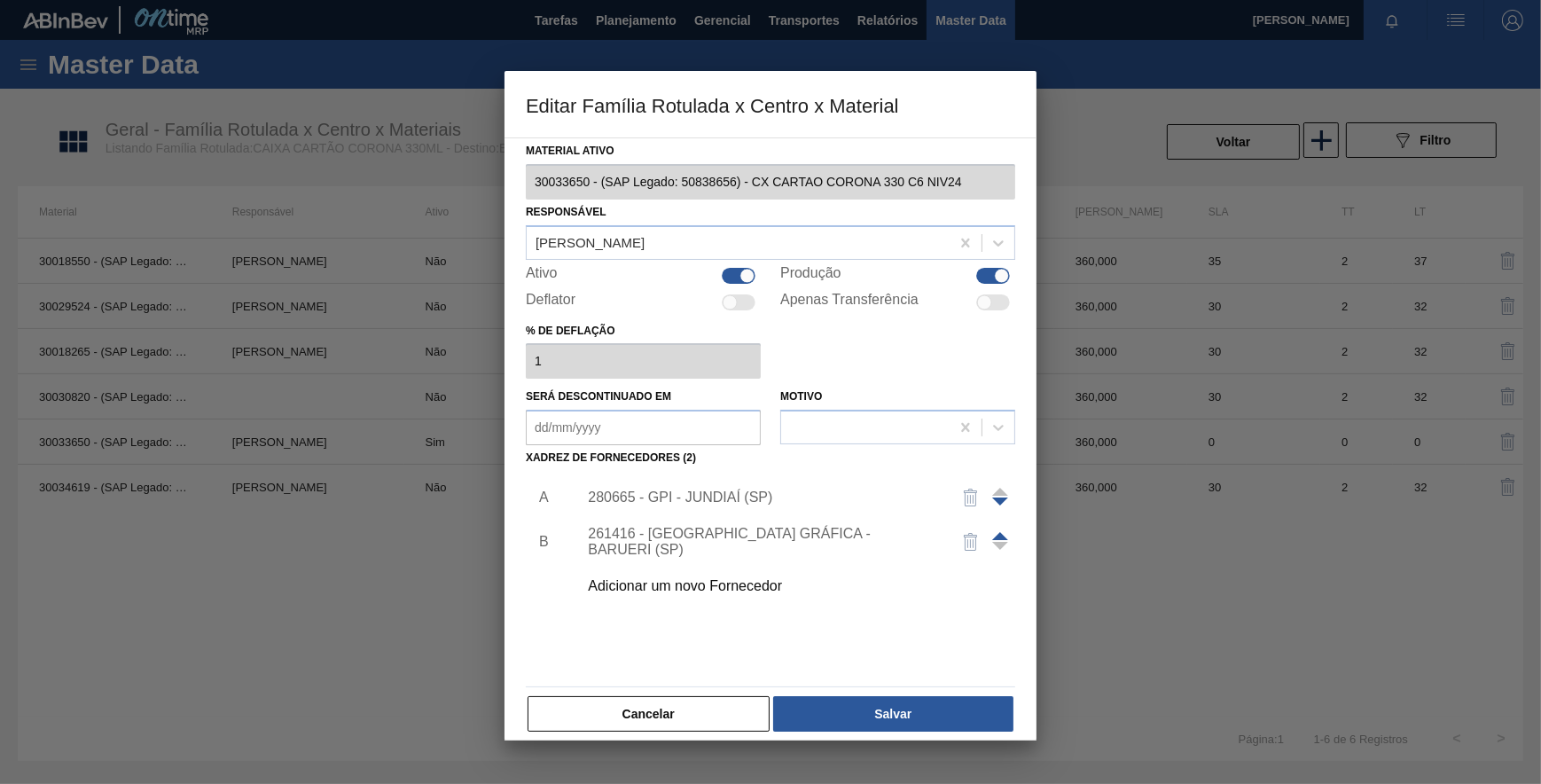
click at [728, 547] on div "261416 - BRASIL GRÁFICA - BARUERI (SP)" at bounding box center [762, 541] width 347 height 32
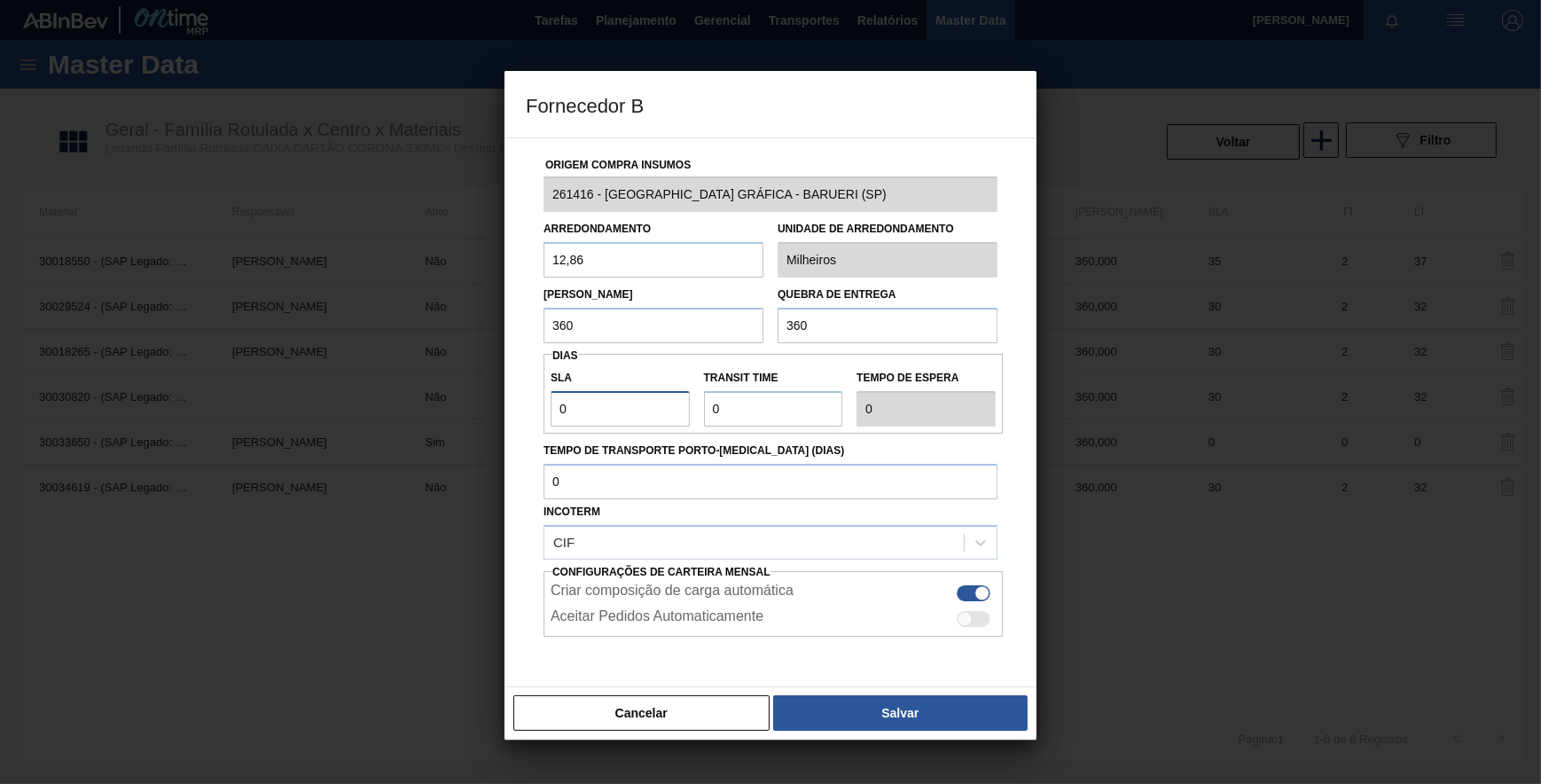
drag, startPoint x: 429, startPoint y: 410, endPoint x: 322, endPoint y: 426, distance: 108.2
click at [322, 426] on div "Fornecedor B Origem Compra Insumos 261416 - BRASIL GRÁFICA - BARUERI (SP) Arred…" at bounding box center [770, 392] width 1541 height 784
type input "3"
type input "30"
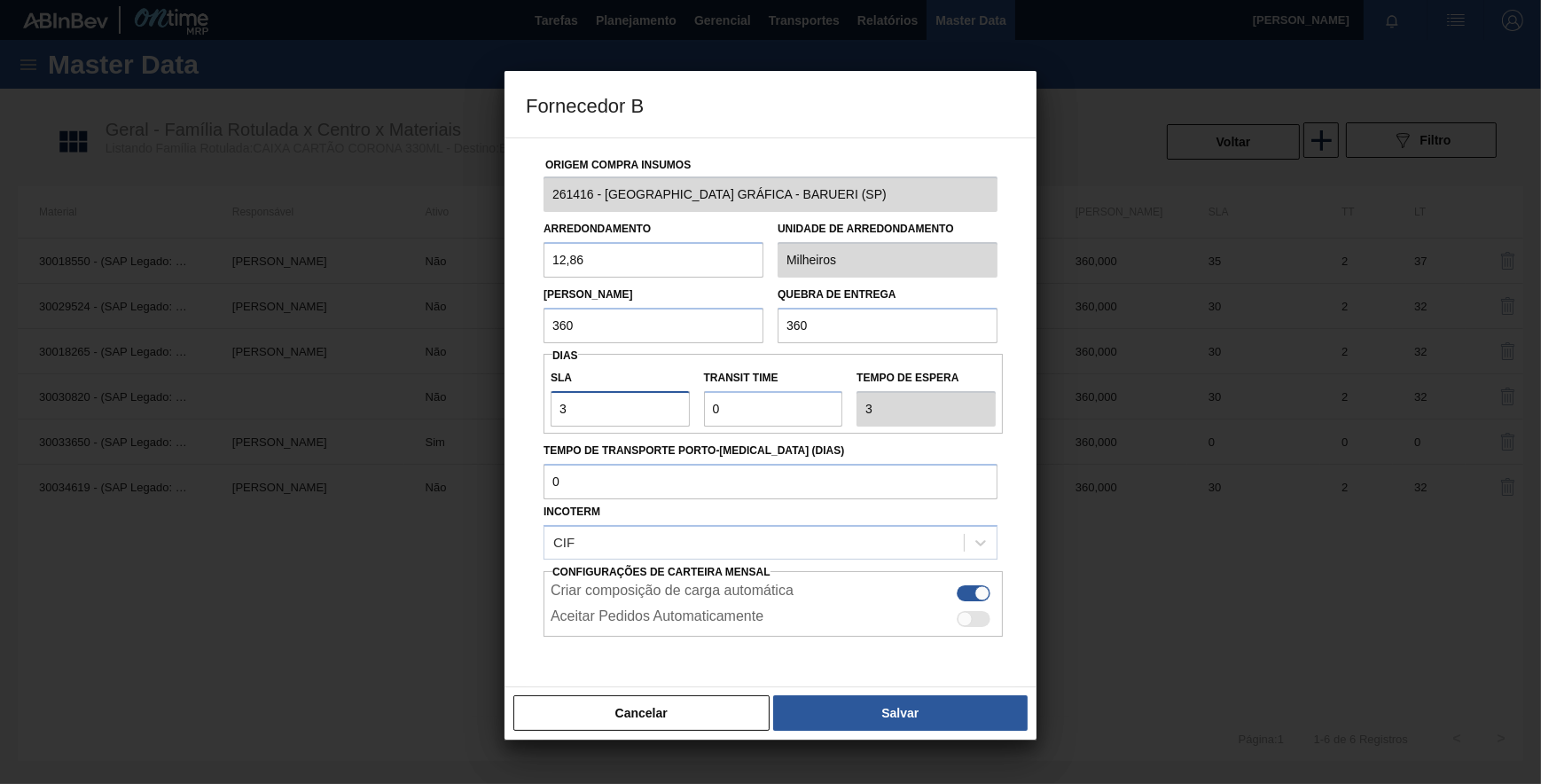
type input "30"
drag, startPoint x: 734, startPoint y: 403, endPoint x: 654, endPoint y: 401, distance: 80.0
click at [659, 401] on div "SLA 30 Transit Time Tempo de espera 30" at bounding box center [772, 394] width 459 height 66
type input "2"
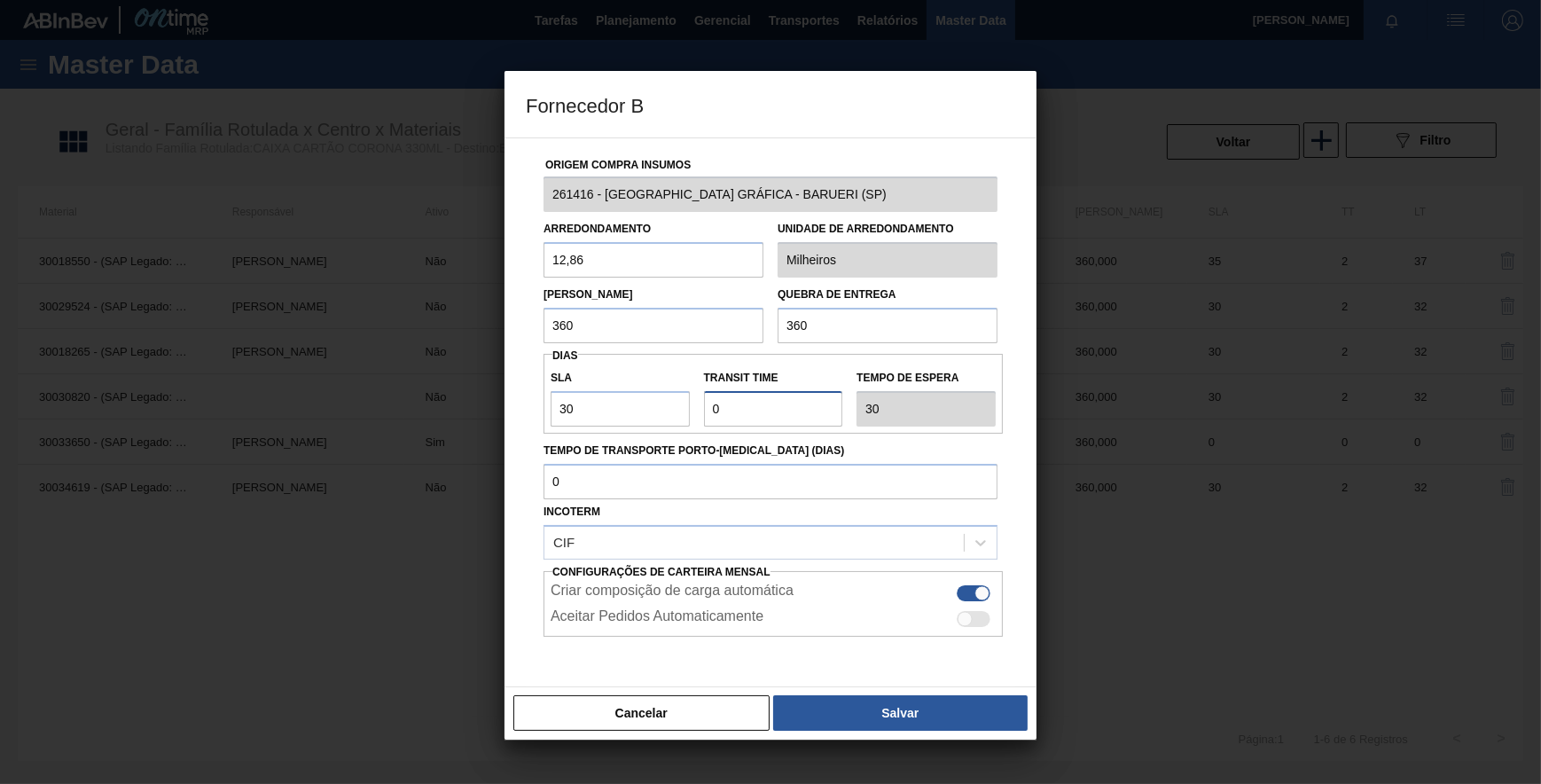
type input "32"
type input "2"
click at [896, 711] on button "Salvar" at bounding box center [901, 712] width 254 height 36
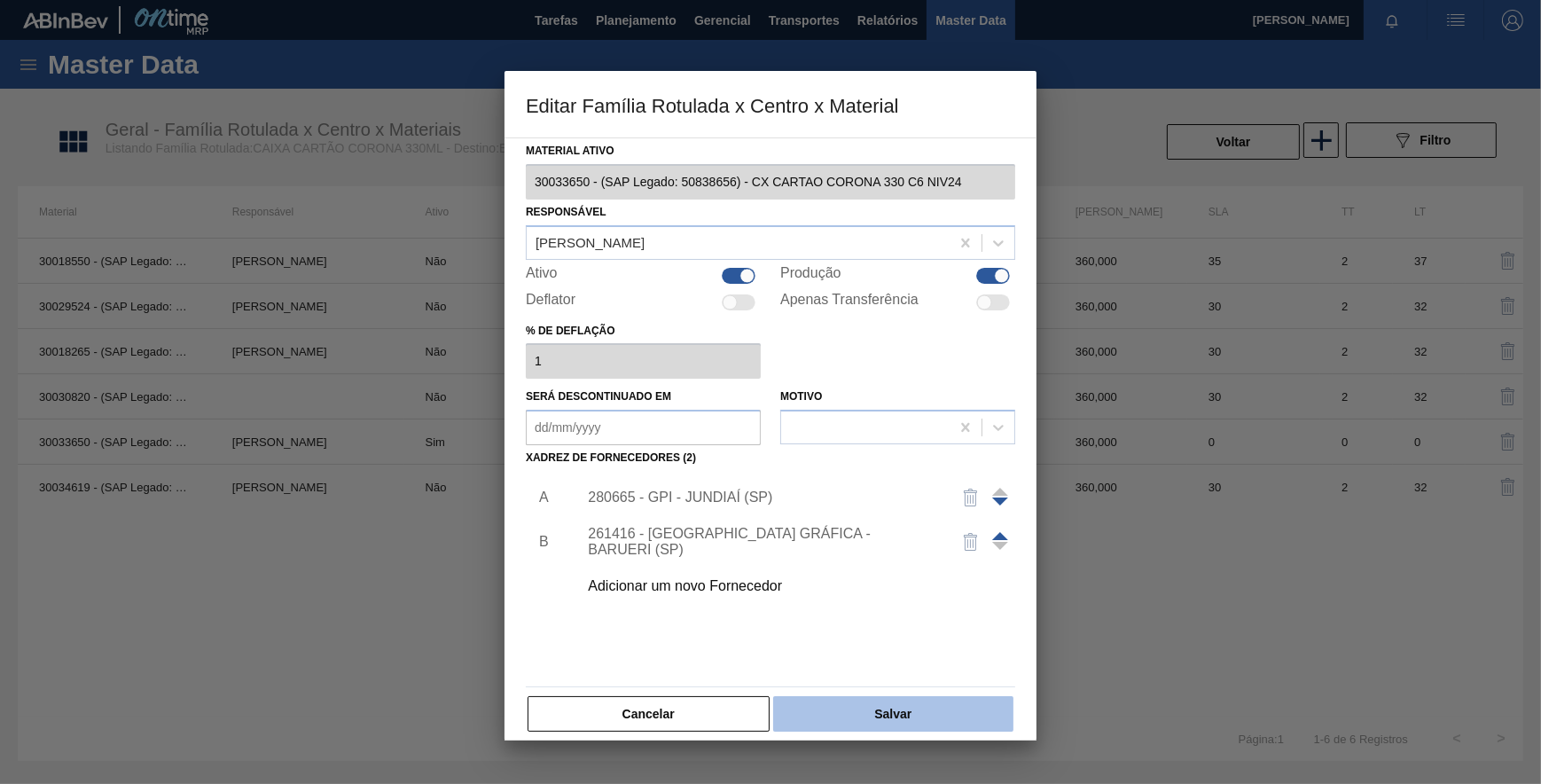
click at [896, 714] on button "Salvar" at bounding box center [894, 713] width 241 height 36
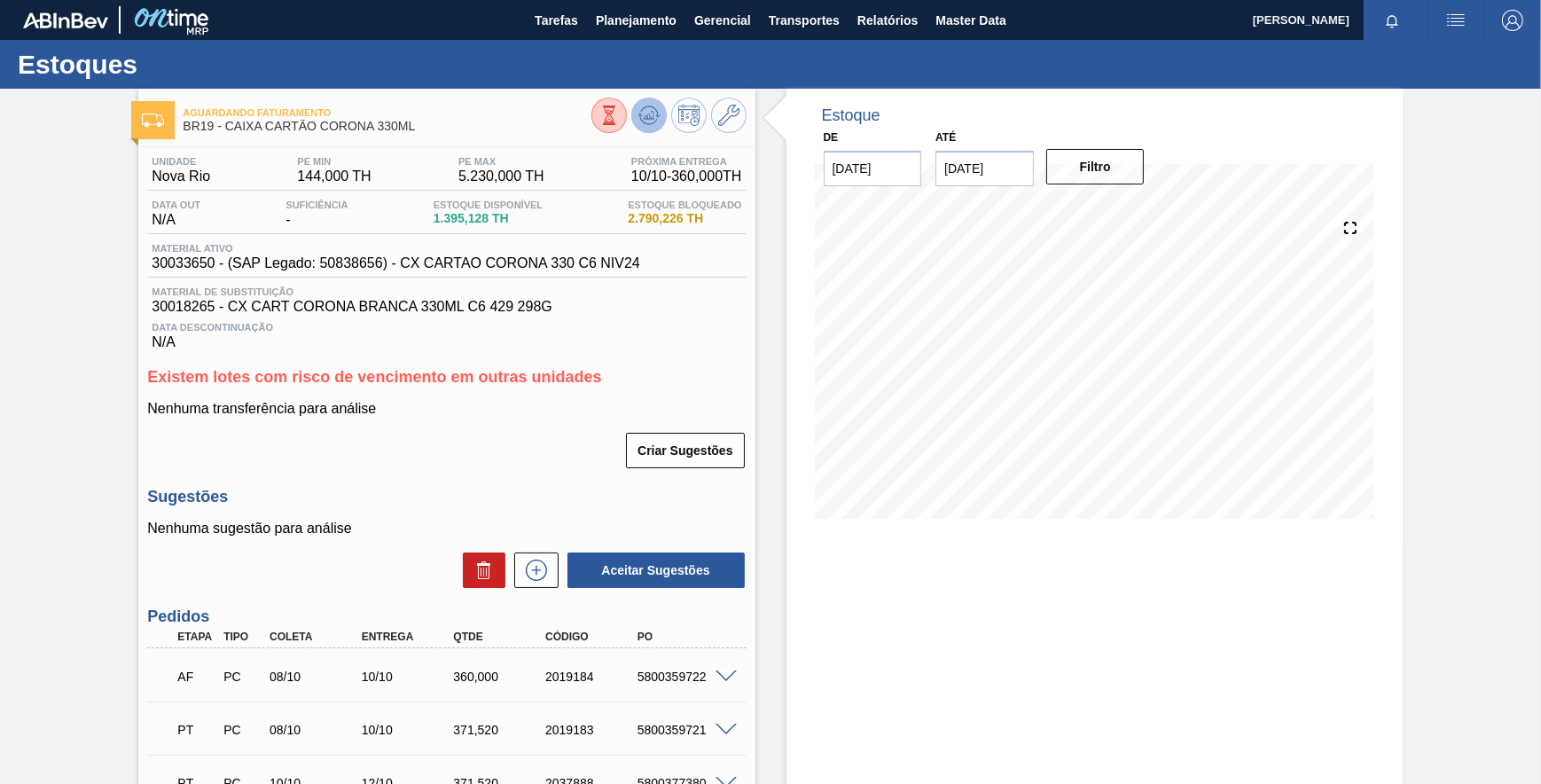
click at [653, 121] on icon at bounding box center [648, 119] width 17 height 9
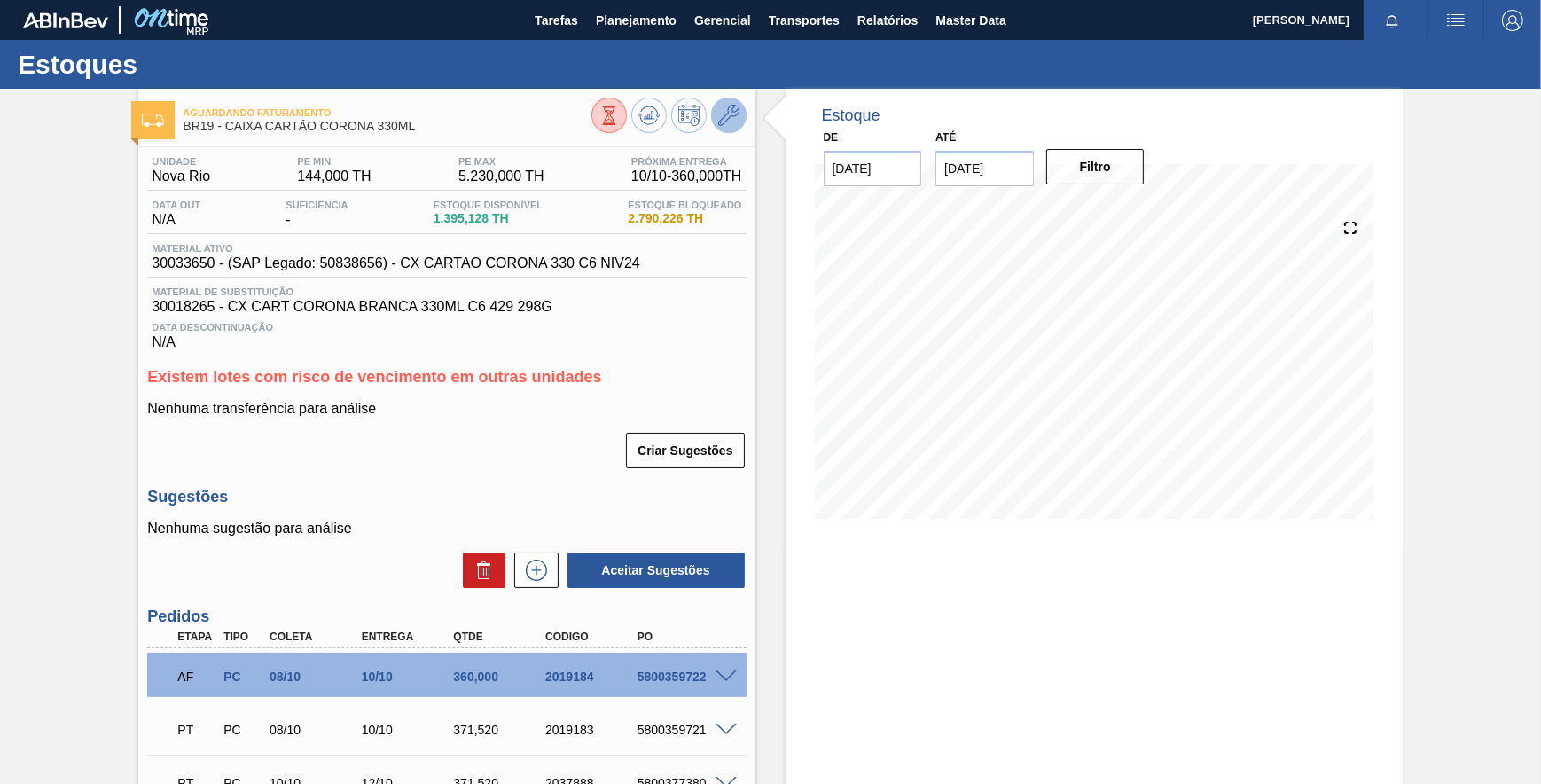
click at [718, 114] on icon at bounding box center [729, 115] width 21 height 21
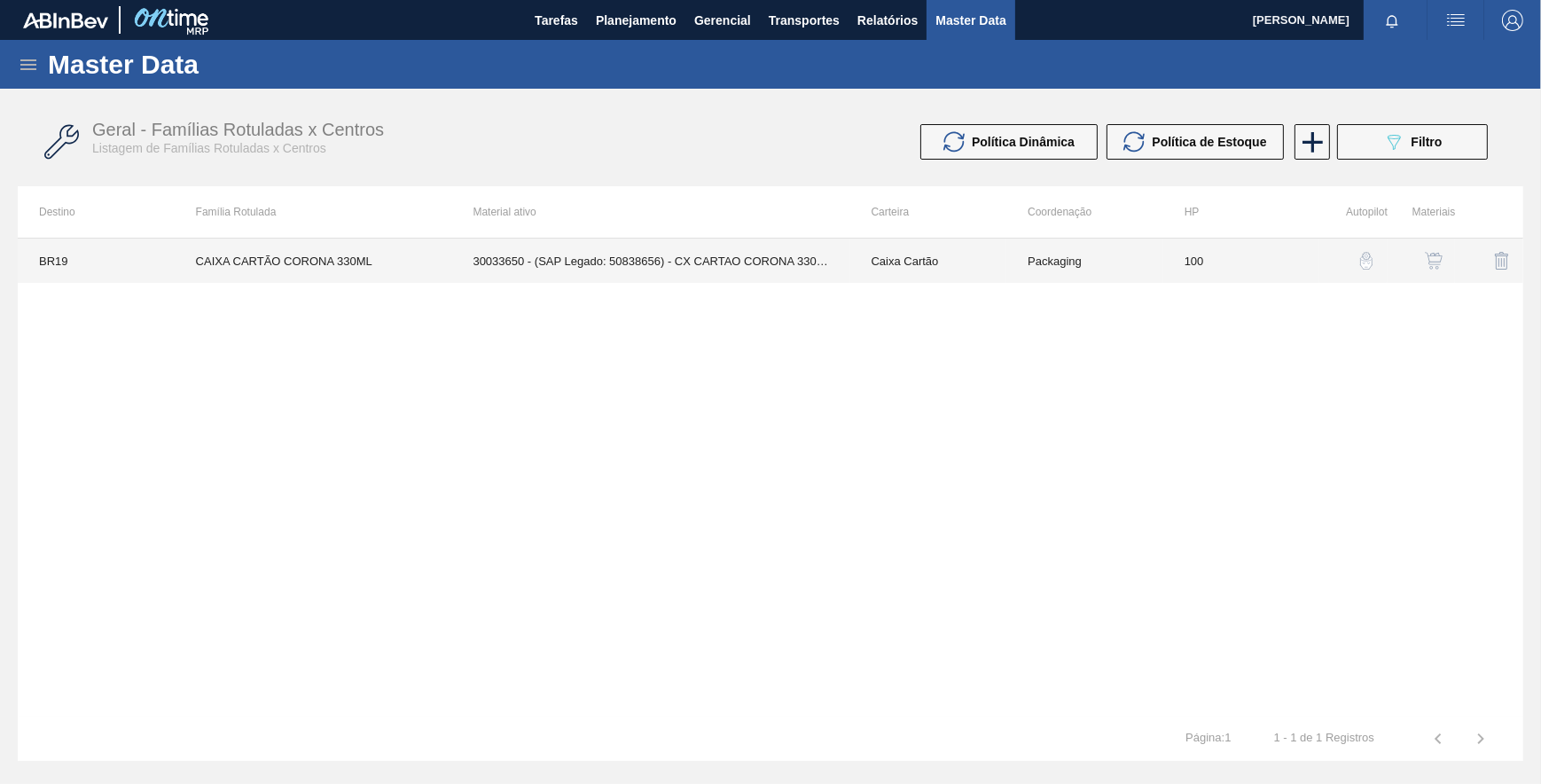
click at [752, 265] on td "30033650 - (SAP Legado: 50838656) - CX CARTAO CORONA 330 C6 NIV24" at bounding box center [650, 261] width 398 height 45
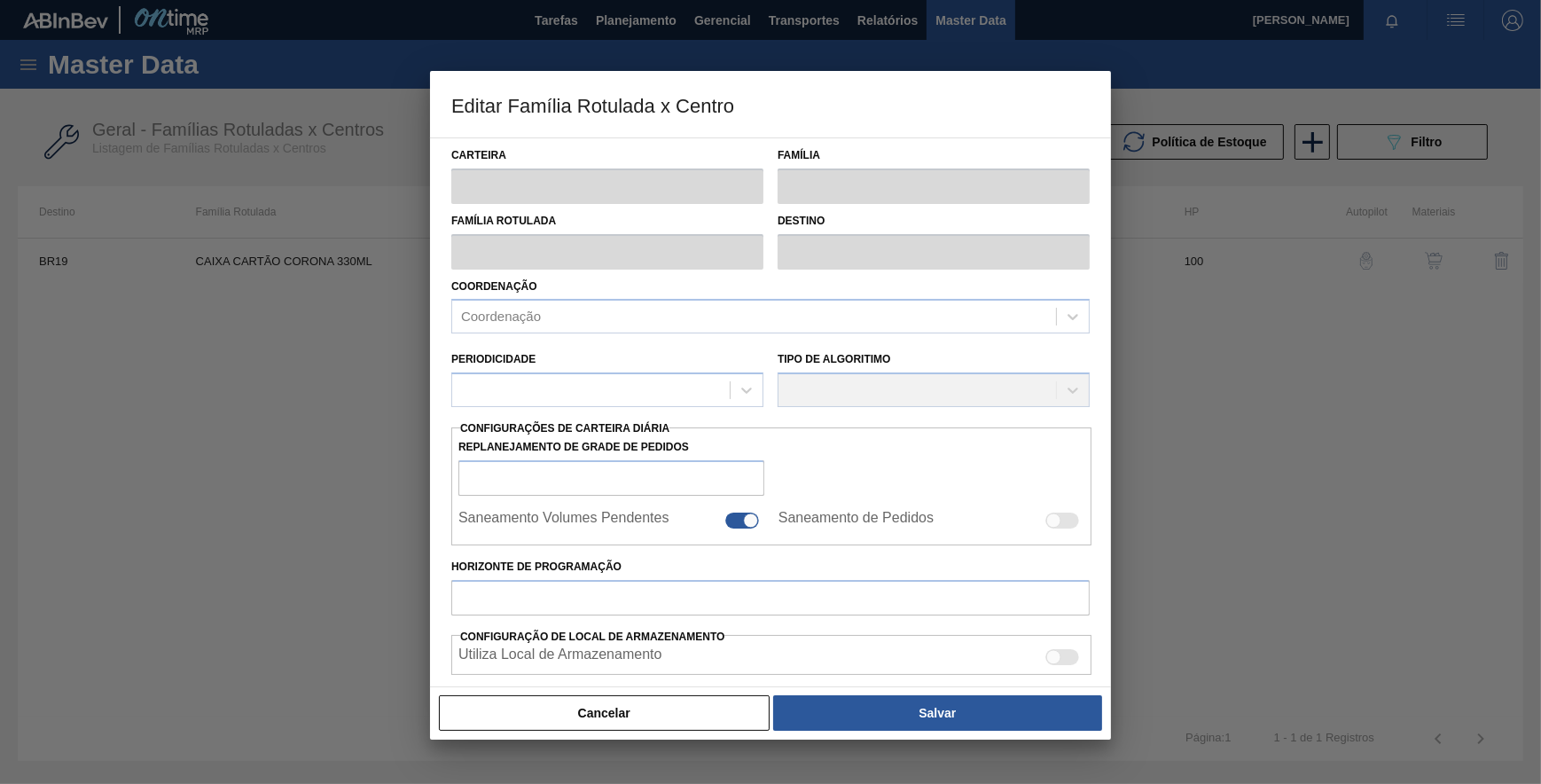
type input "Caixa Cartão"
type input "CAIXA CARTÃO CORONA 330ML"
type input "BR19 - [GEOGRAPHIC_DATA]"
type input "100"
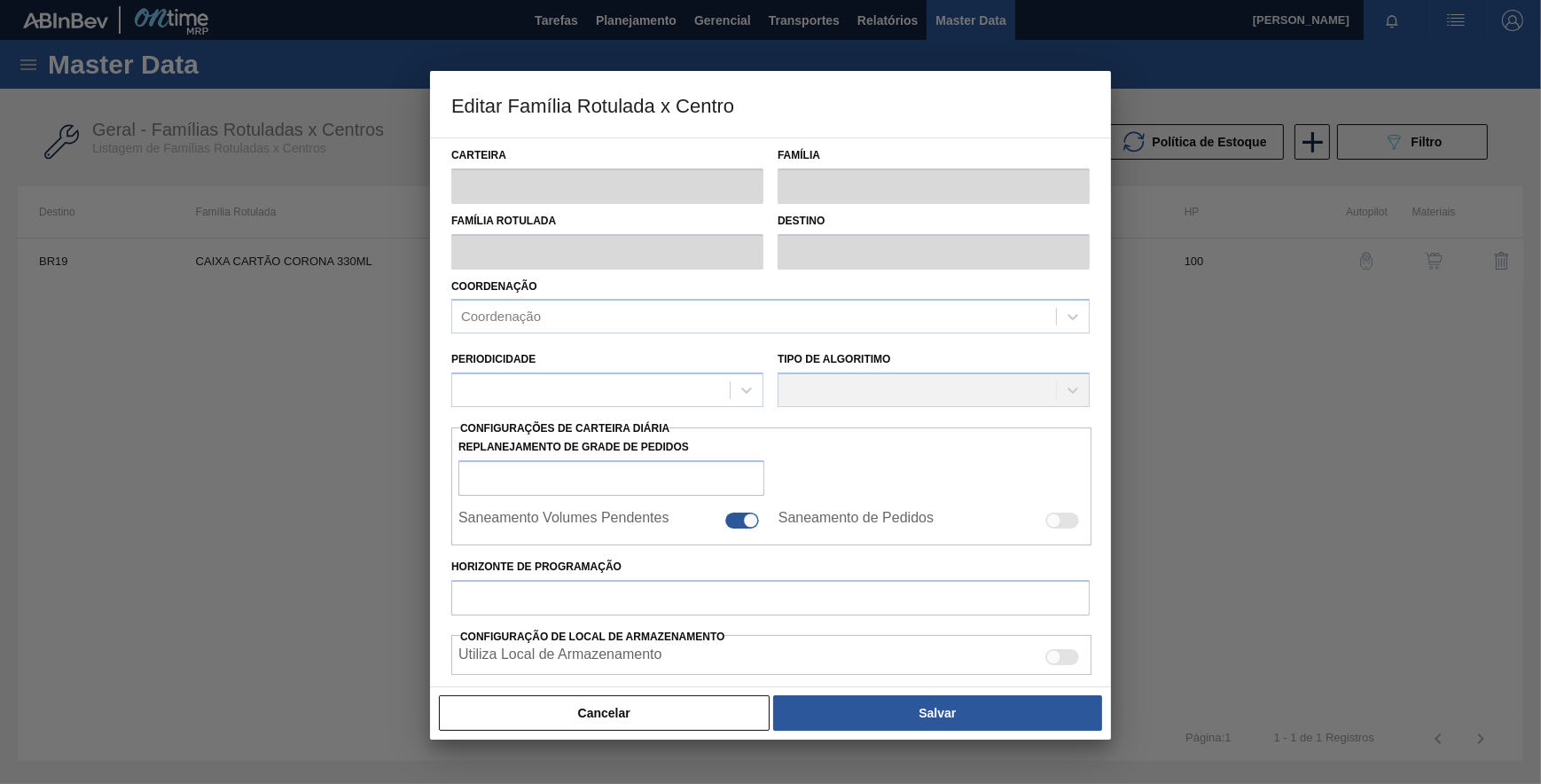
type input "144"
type input "5.230"
type input "70"
type input "3.704,200"
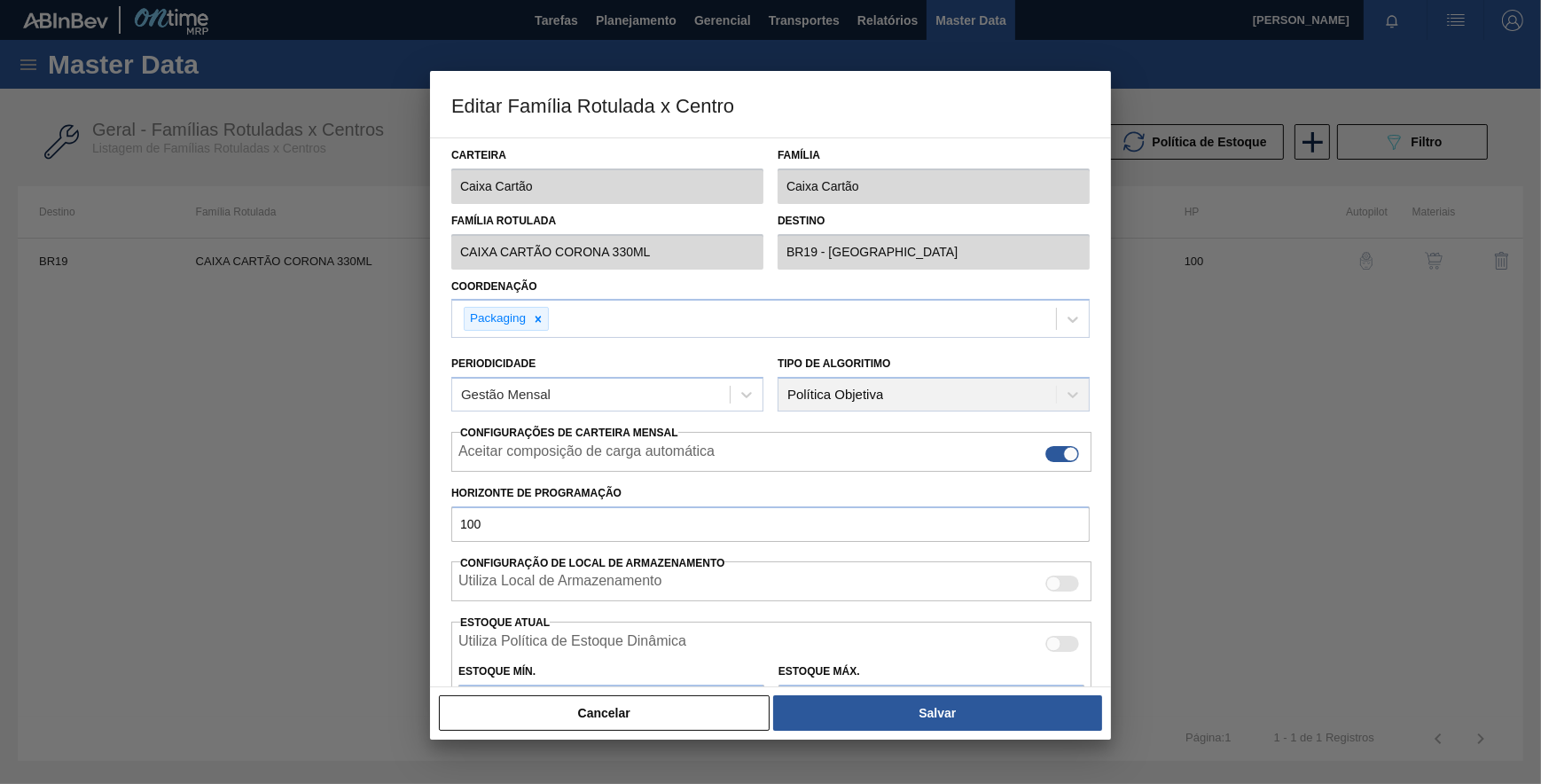
scroll to position [242, 0]
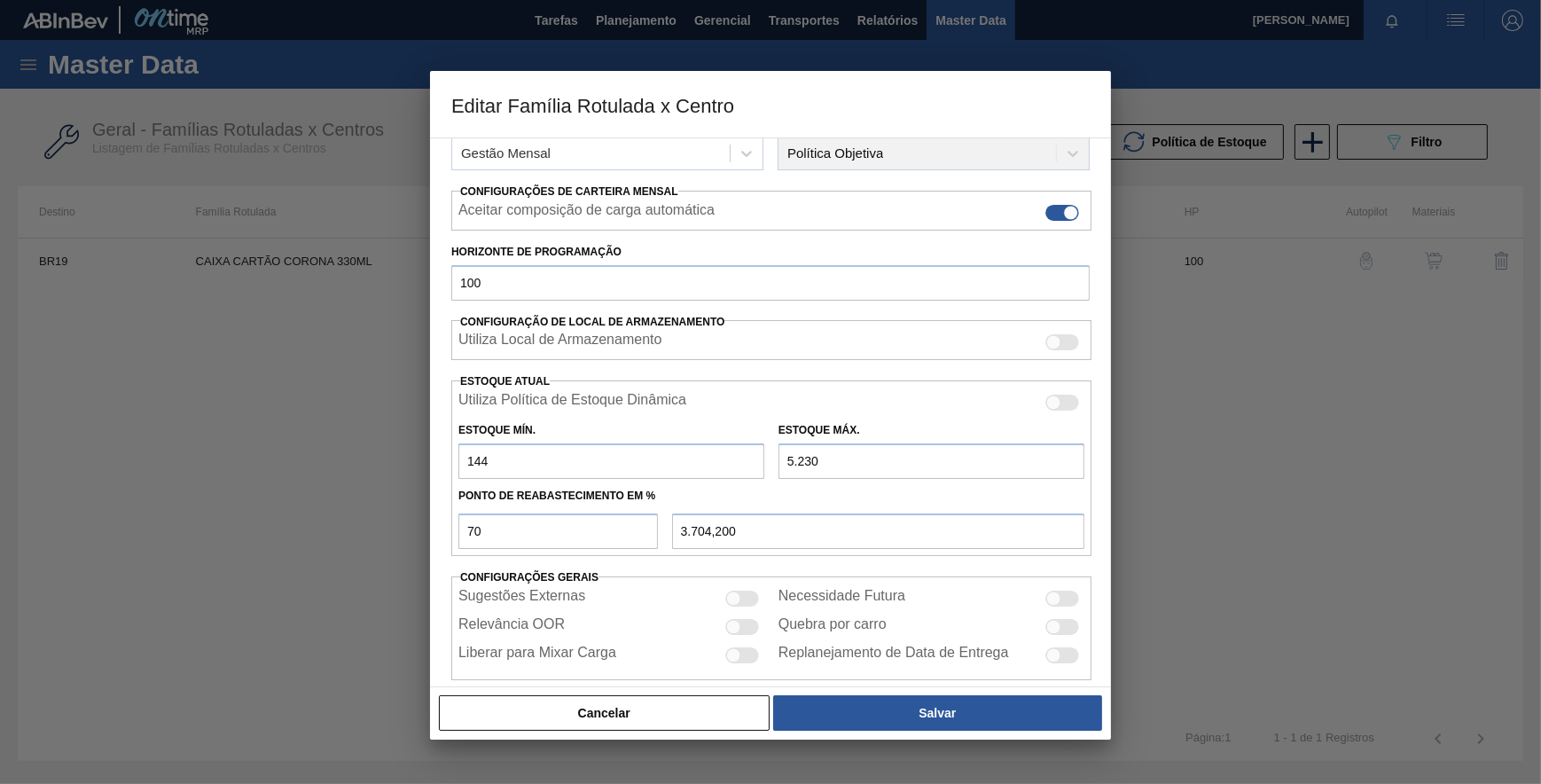
click at [790, 457] on input "5.230" at bounding box center [931, 461] width 306 height 36
type input "230"
type input "204,200"
type input "2.307"
type input "1.658,100"
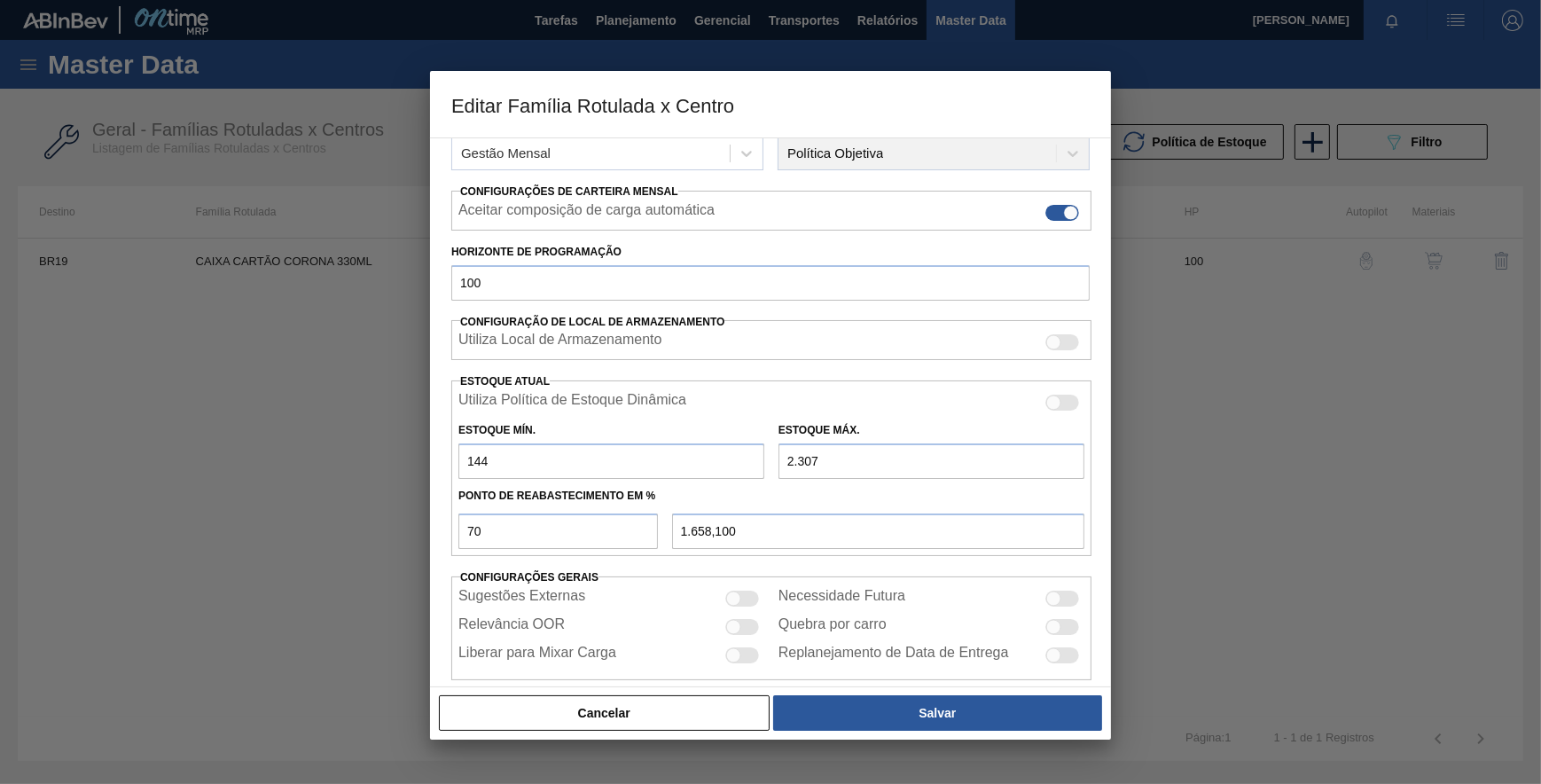
click at [791, 454] on input "2.307" at bounding box center [931, 461] width 306 height 36
click at [782, 461] on input "2.307" at bounding box center [931, 461] width 306 height 36
type input "72.307"
type input "50.658,100"
click at [828, 461] on input "72.307" at bounding box center [931, 461] width 306 height 36
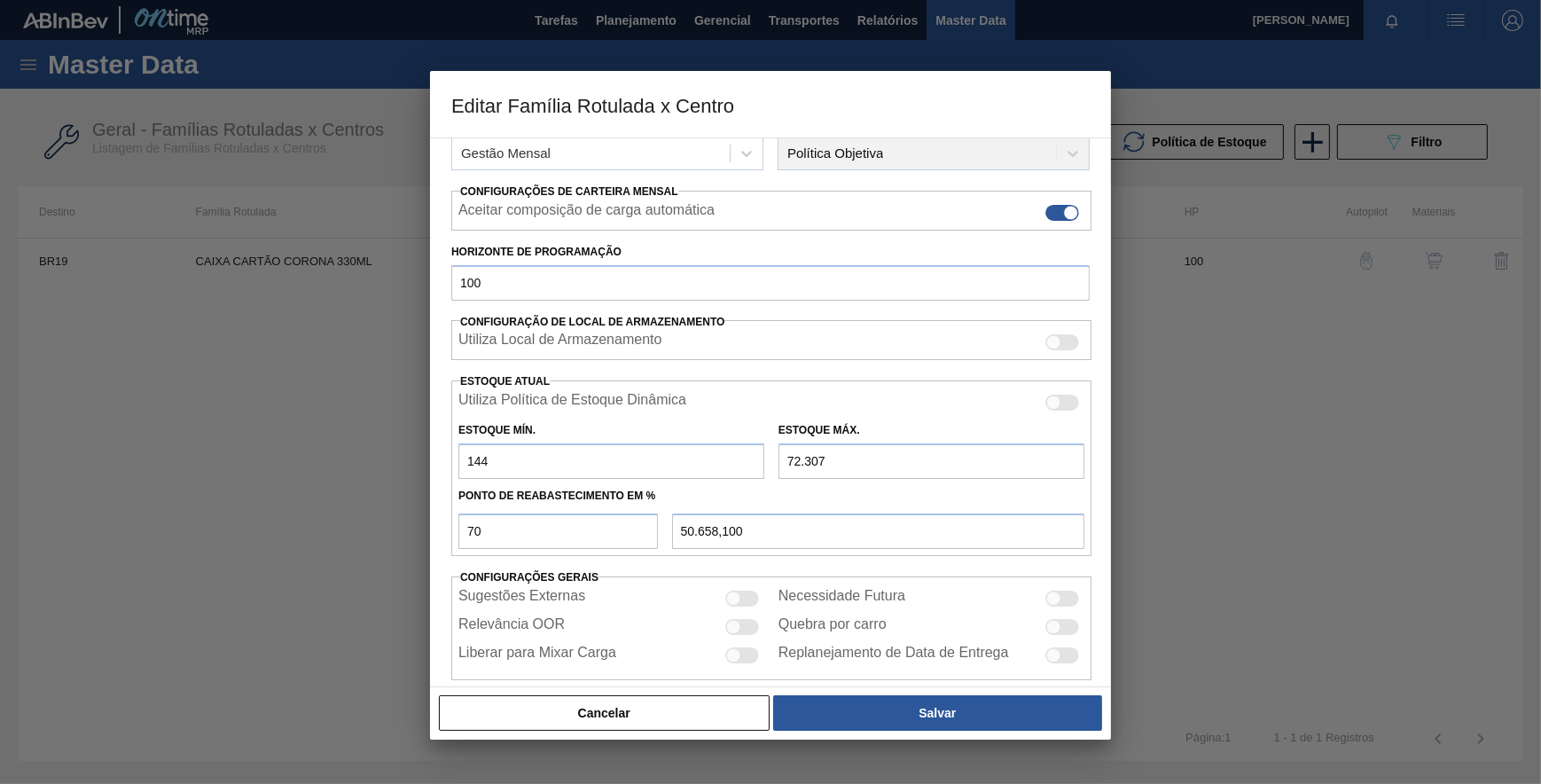
type input "7.230"
type input "5.104,200"
type input "7.230"
click at [475, 461] on input "144" at bounding box center [610, 461] width 306 height 36
click at [468, 457] on input "144" at bounding box center [610, 461] width 306 height 36
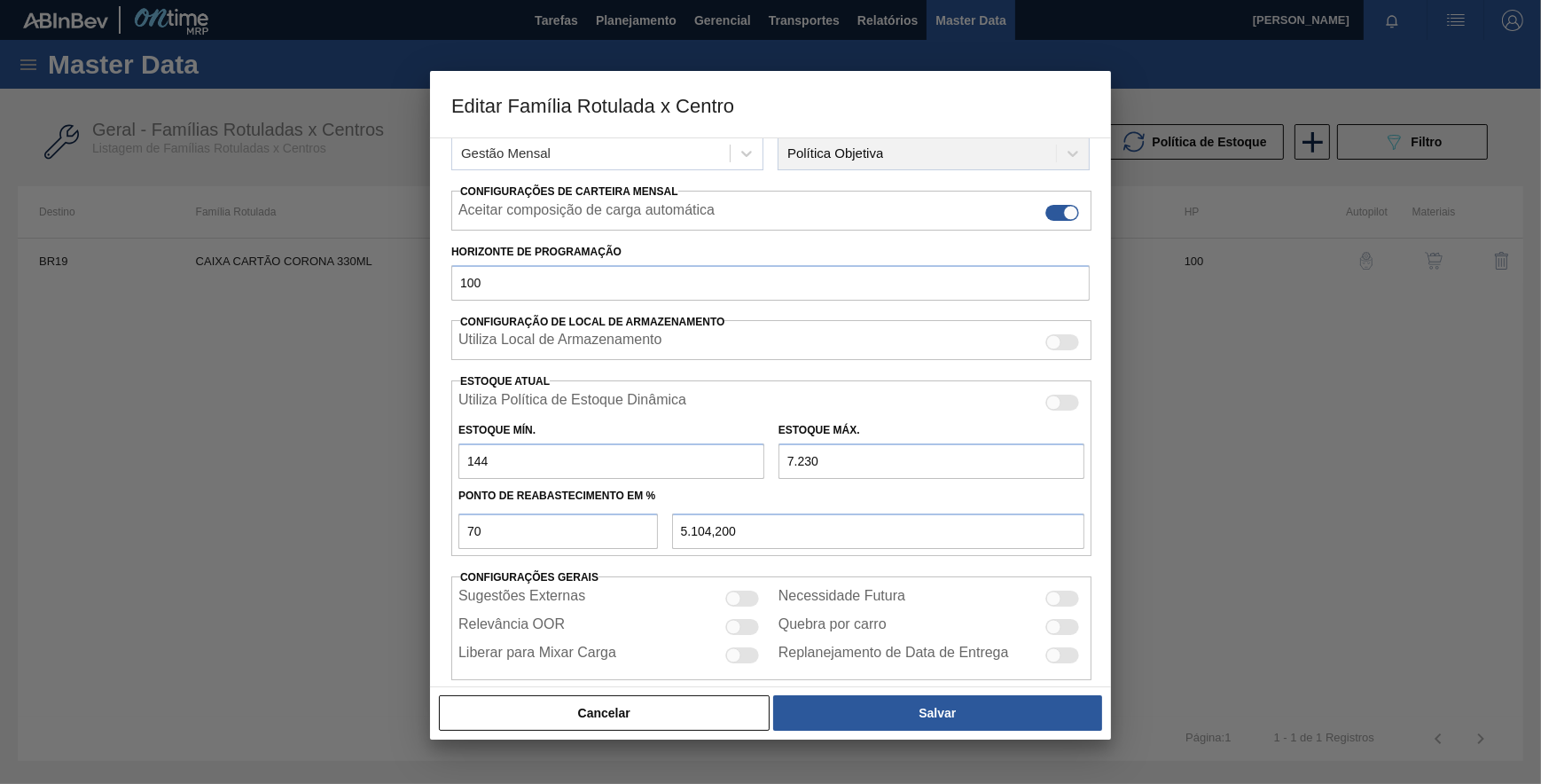
type input "1.144"
type input "5.404,200"
drag, startPoint x: 487, startPoint y: 459, endPoint x: 493, endPoint y: 469, distance: 11.7
click at [486, 459] on input "1.144" at bounding box center [610, 461] width 306 height 36
type input "144"
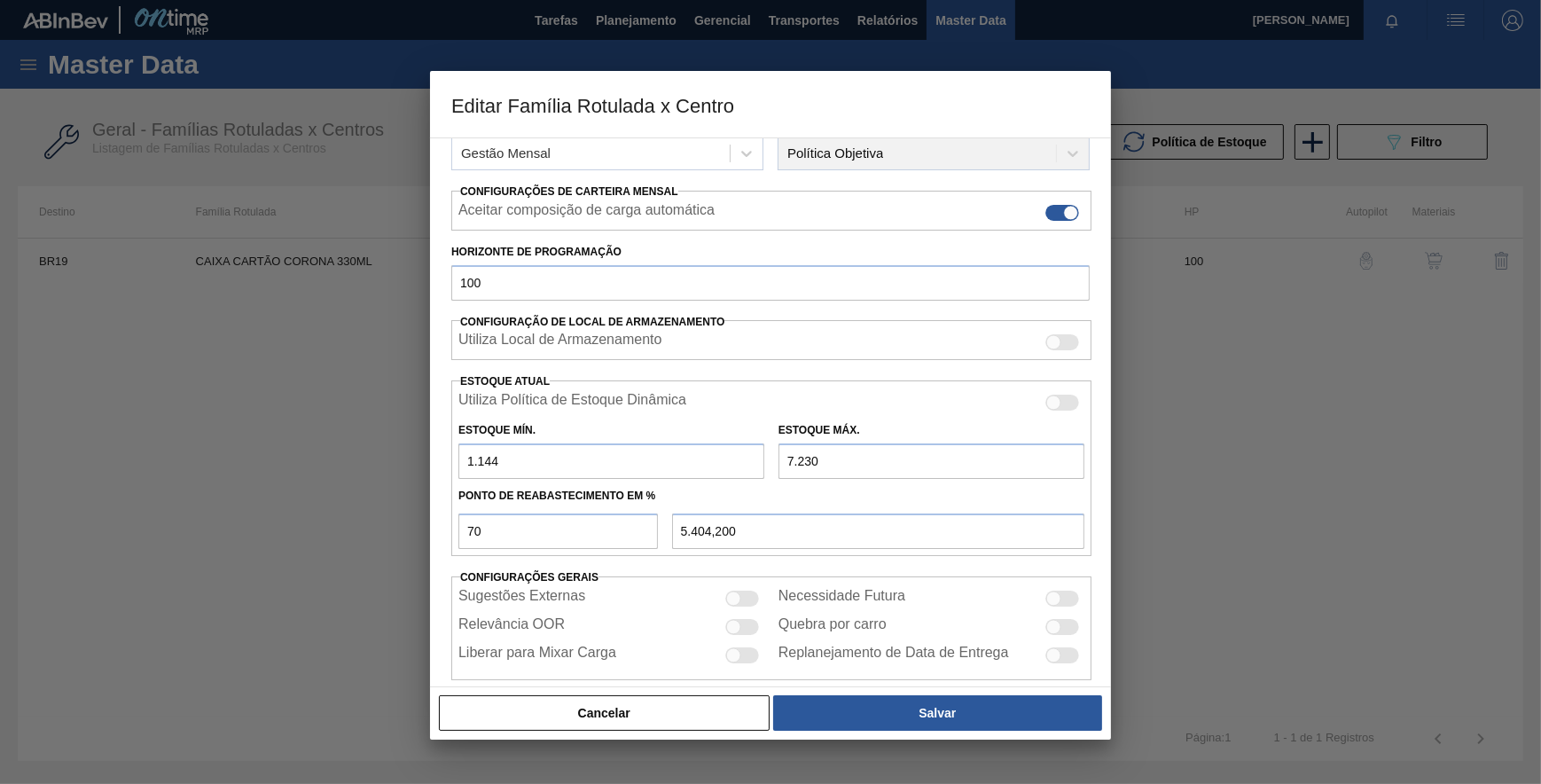
type input "5.104,200"
type input "1.446"
type input "5.494,800"
click at [482, 458] on input "1.446" at bounding box center [610, 461] width 306 height 36
type input "146"
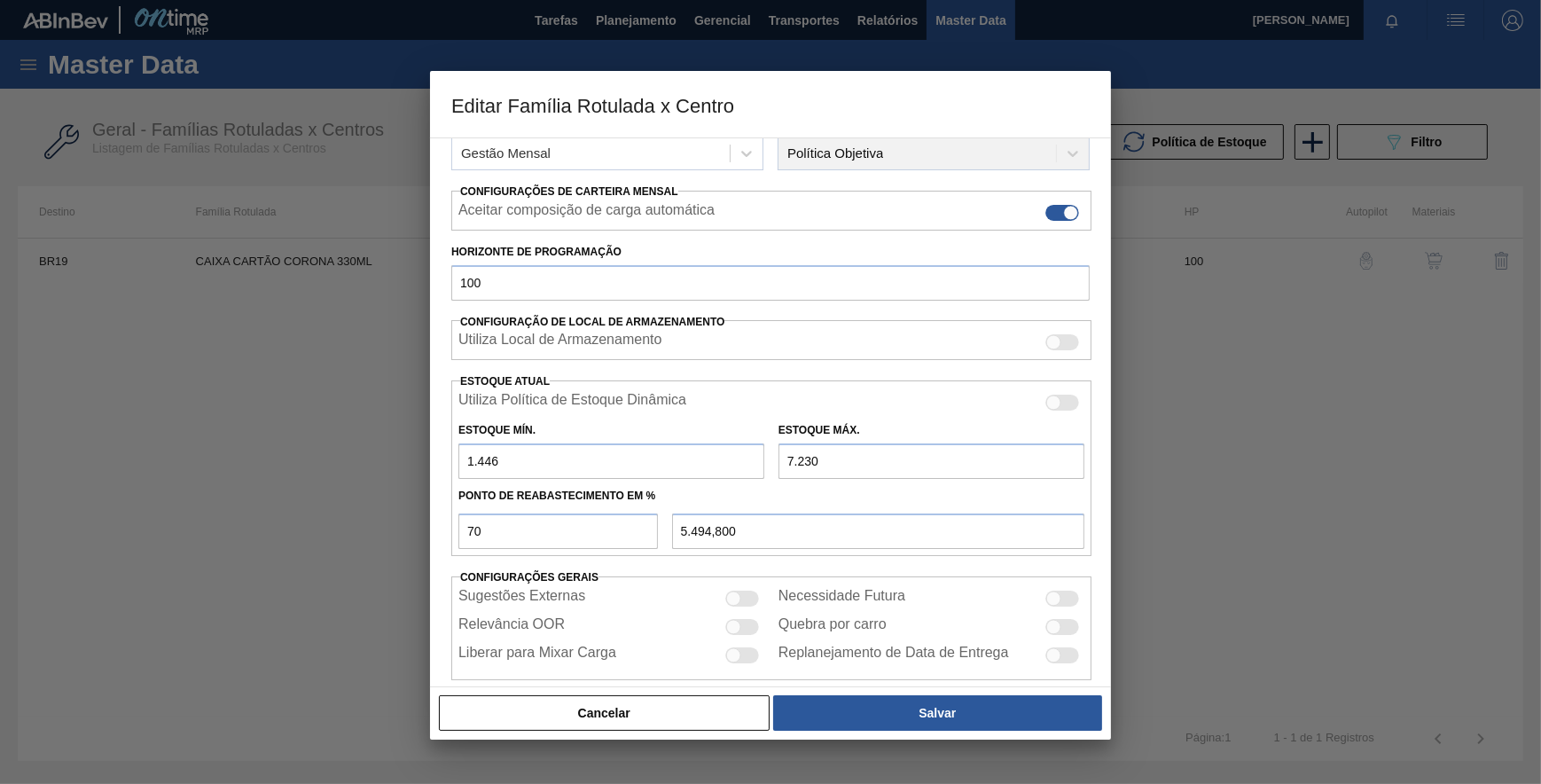
type input "5.104,800"
type input "1.466"
type input "5.500,800"
type input "146"
type input "5.104,800"
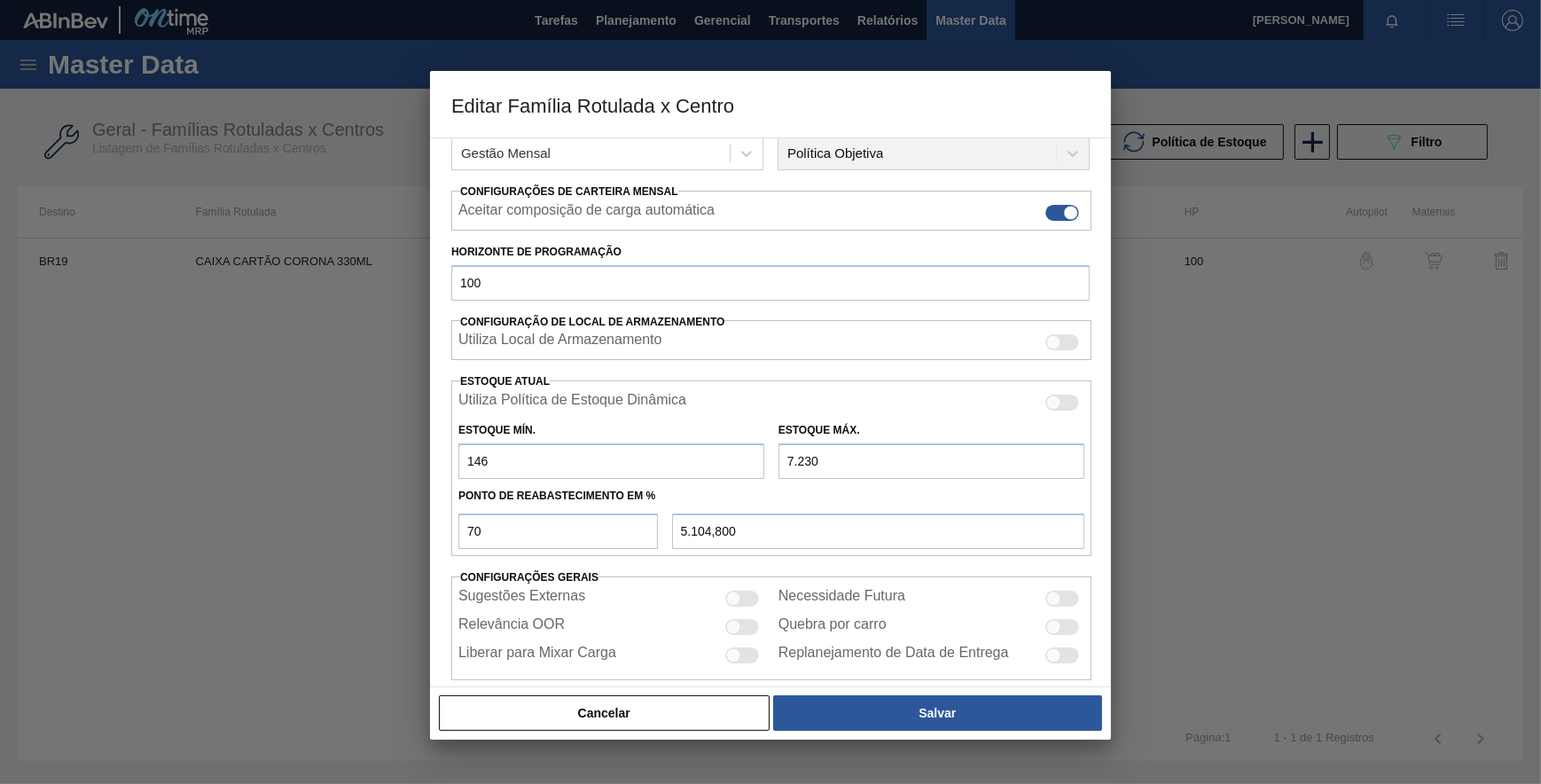
type input "14"
type input "5.065,200"
type input "1"
type input "5.061,300"
type input "16"
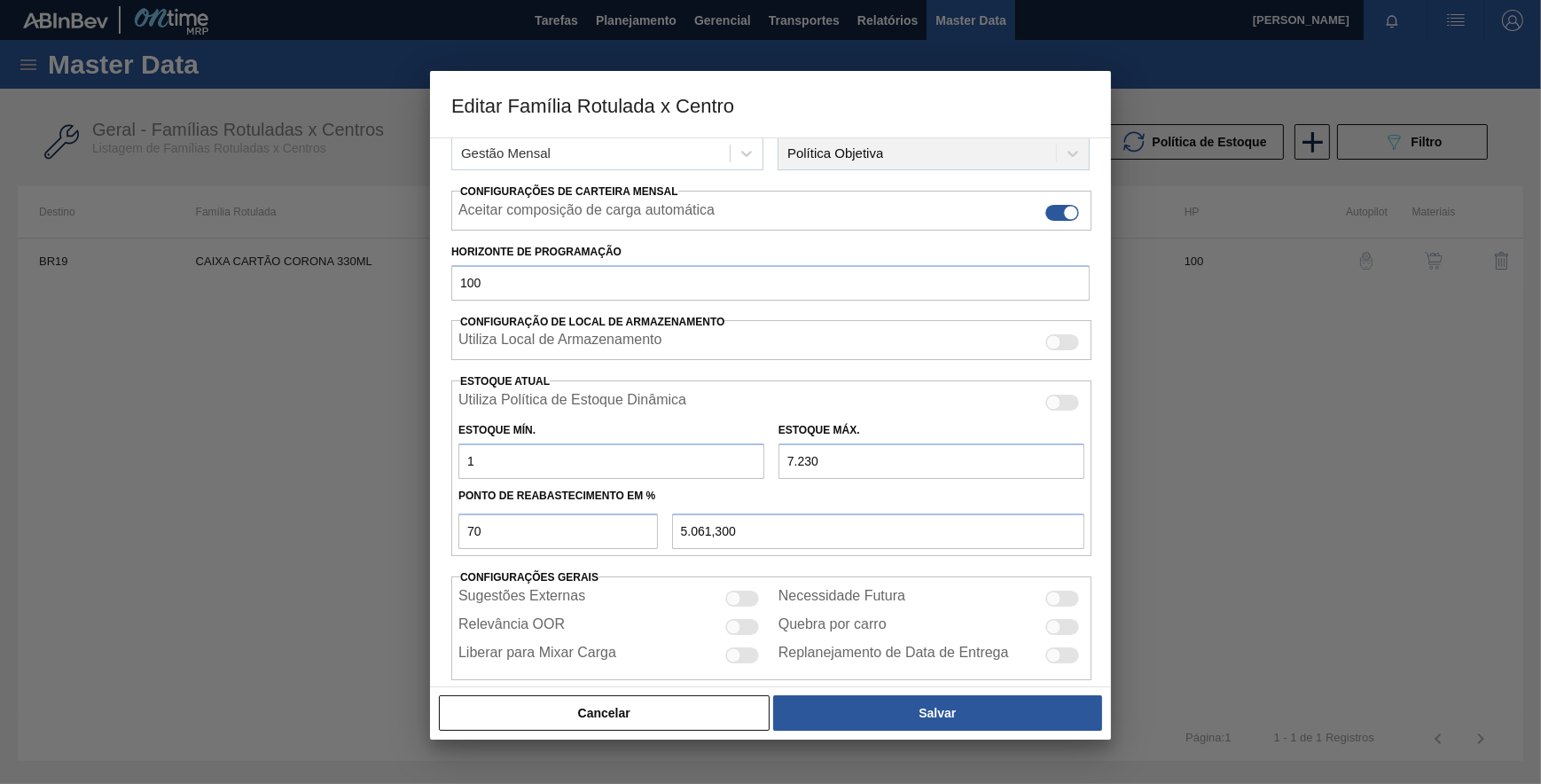
type input "5.065,800"
type input "164"
type input "5.110,200"
type input "1.640"
type input "5.553,000"
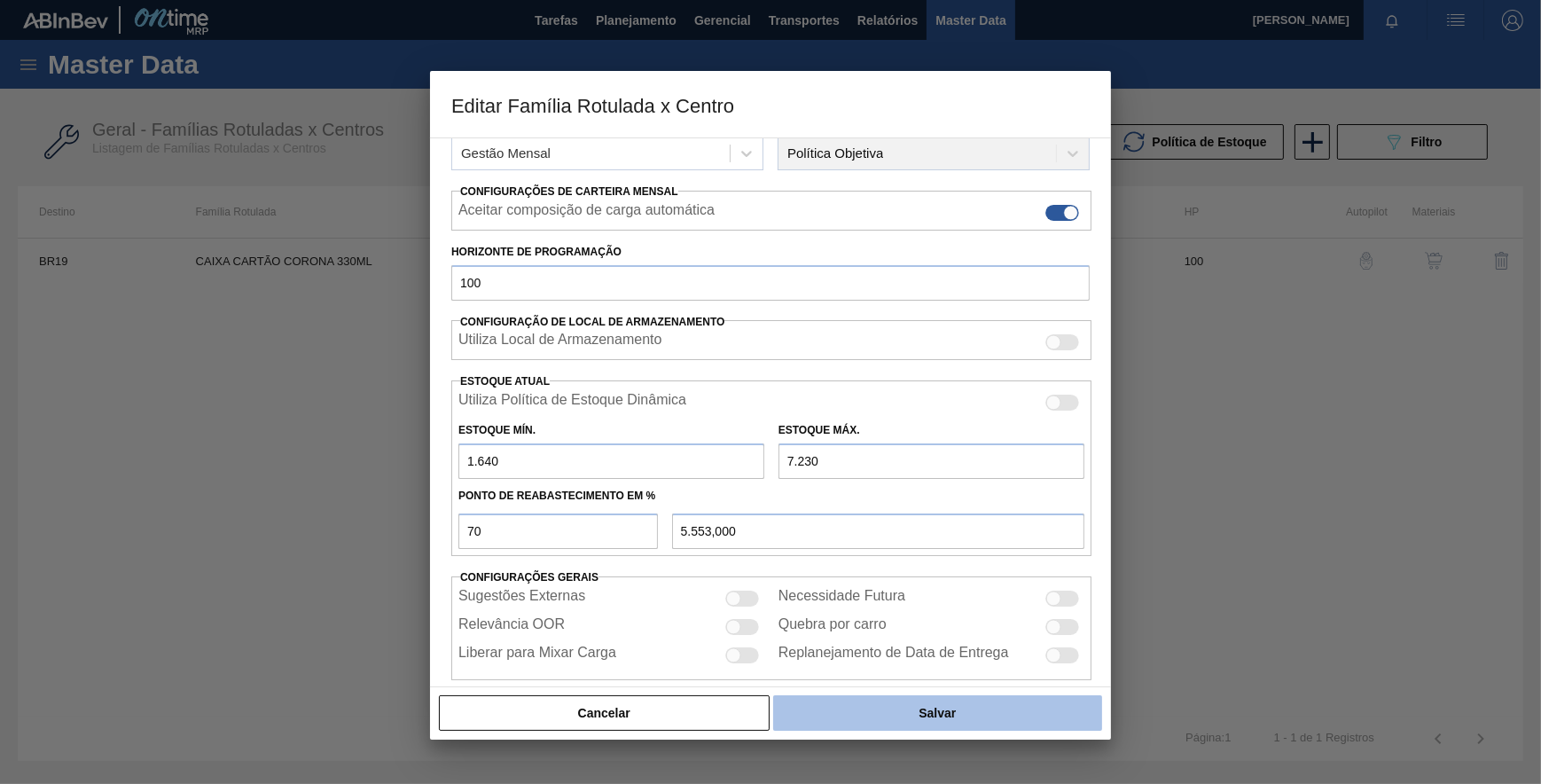
type input "1.640"
click at [850, 701] on button "Salvar" at bounding box center [937, 712] width 329 height 36
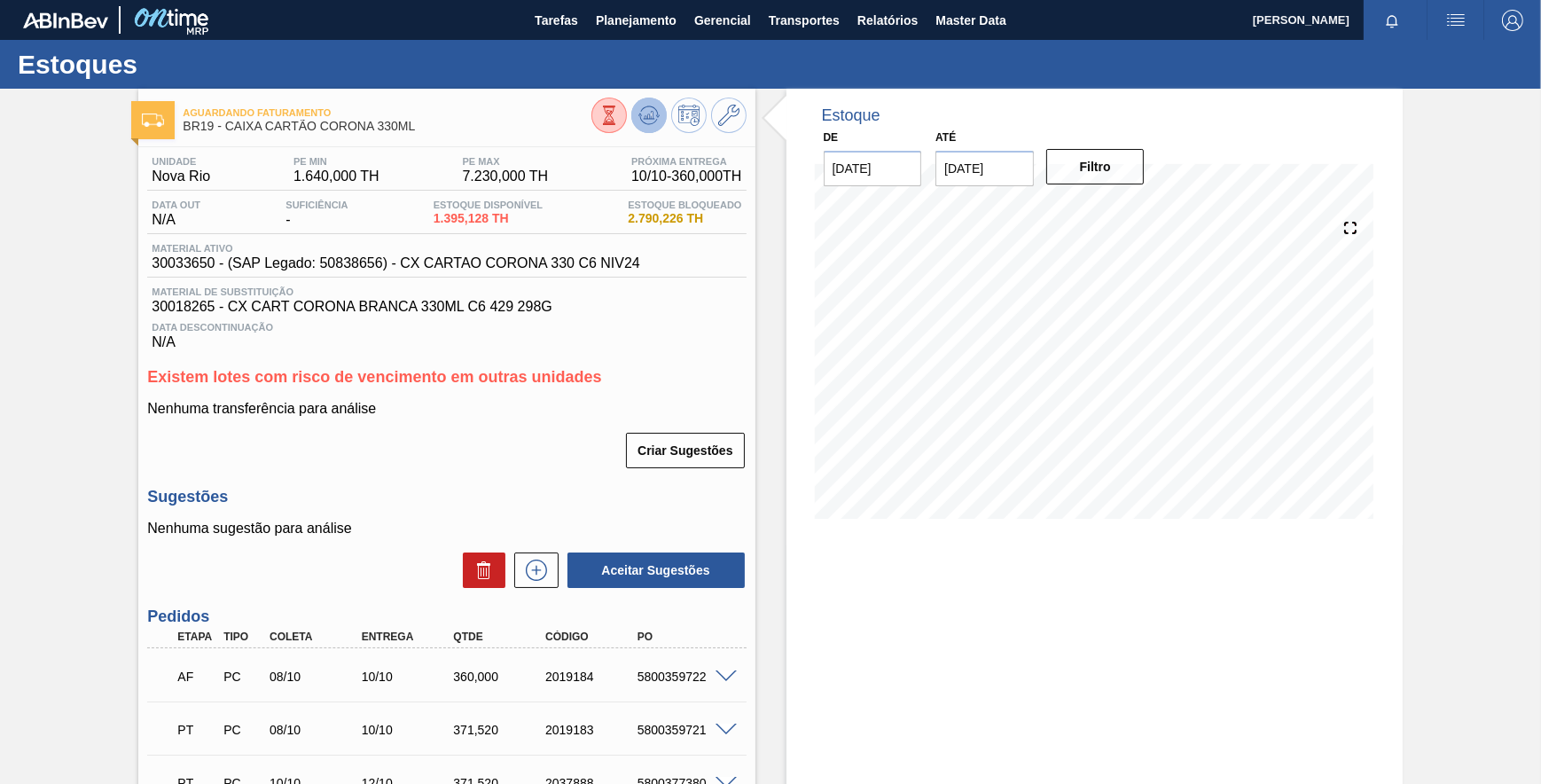
click at [661, 114] on button at bounding box center [649, 115] width 36 height 36
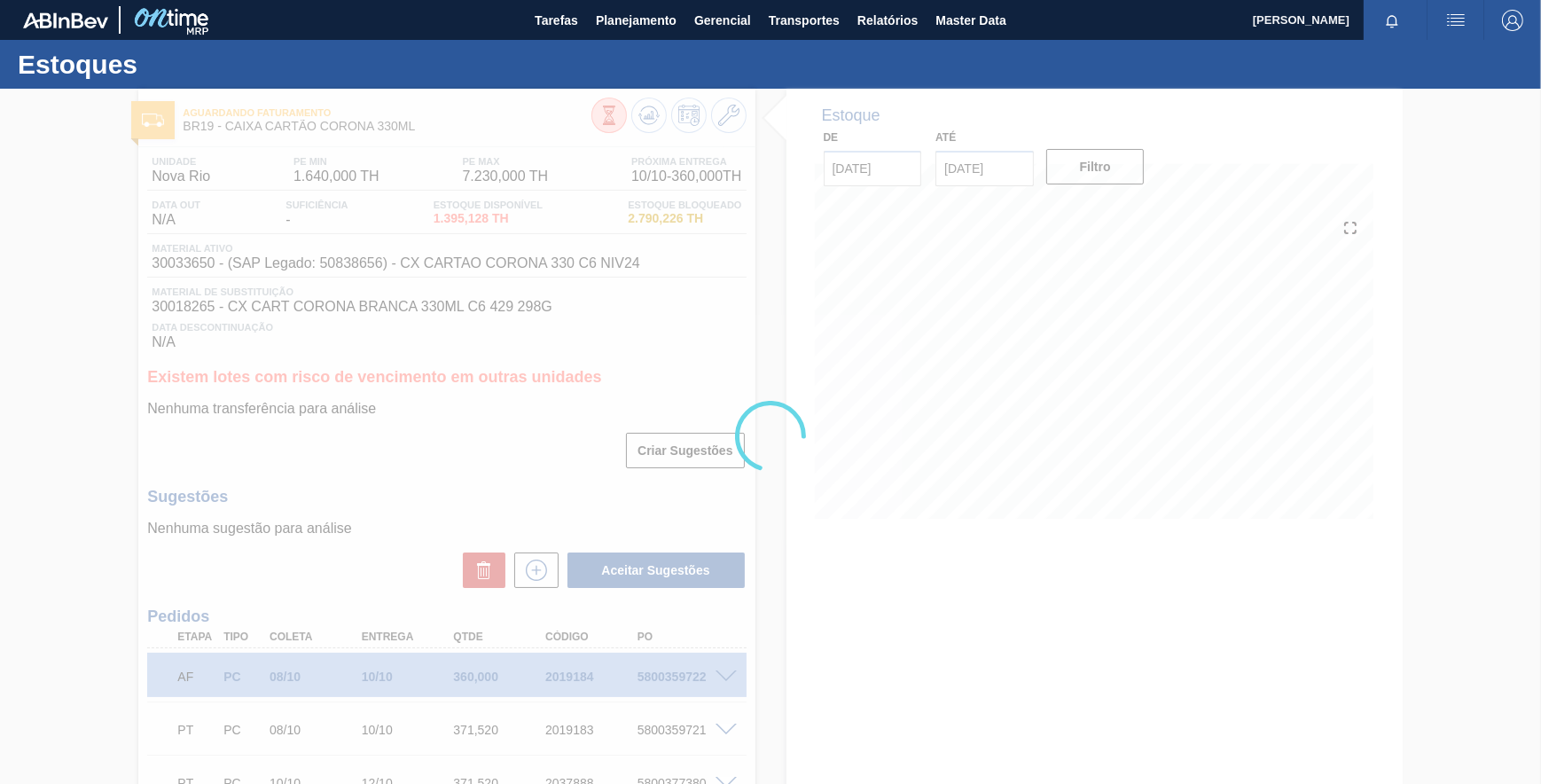
click at [993, 171] on div at bounding box center [770, 436] width 1541 height 695
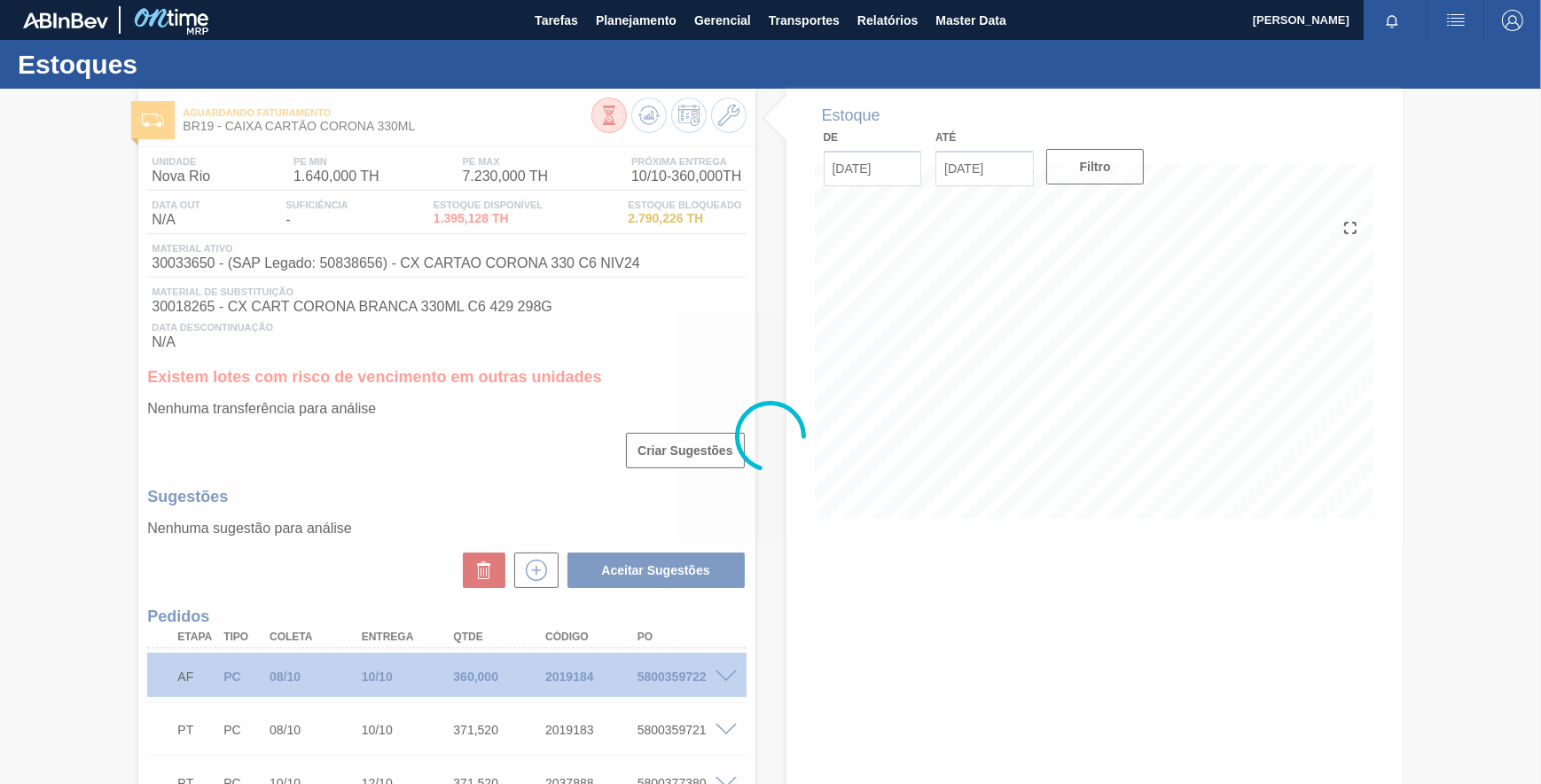
click at [1004, 171] on div at bounding box center [770, 436] width 1541 height 695
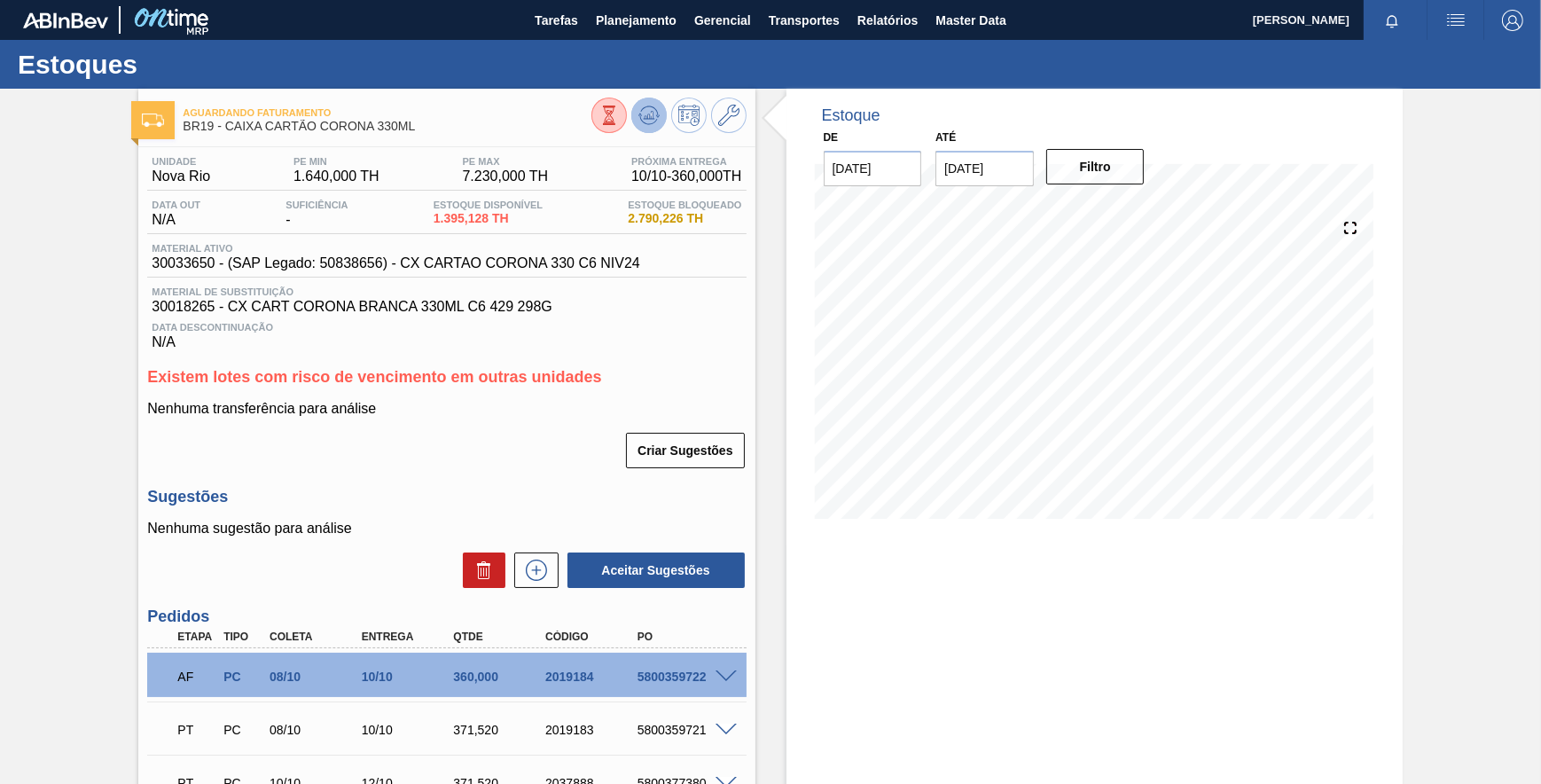
click at [646, 121] on icon at bounding box center [649, 115] width 21 height 21
click at [1000, 170] on input "31/10/2025" at bounding box center [984, 168] width 98 height 36
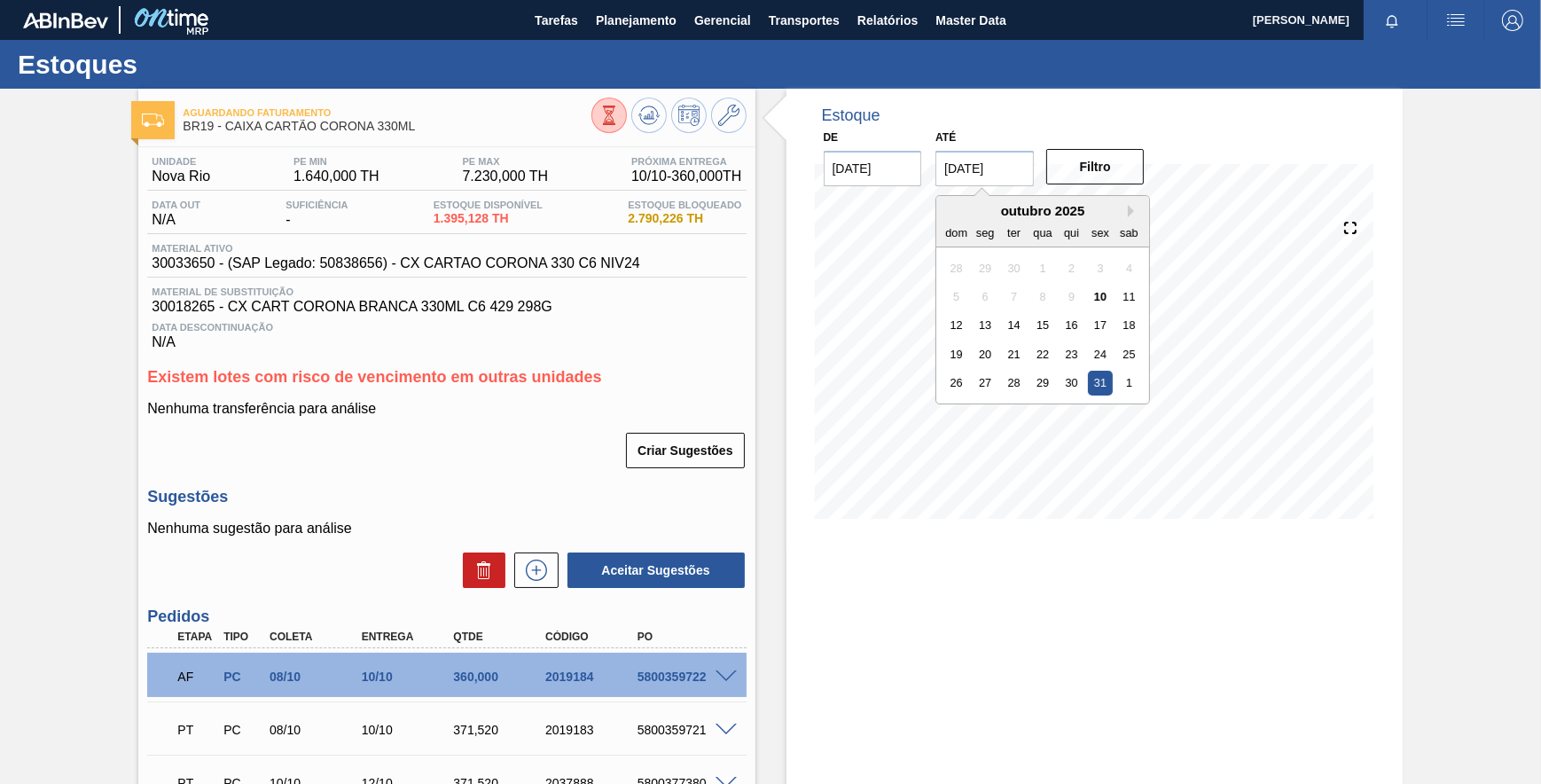
click at [1125, 216] on div "outubro 2025" at bounding box center [1042, 211] width 213 height 16
click at [1126, 212] on div "outubro 2025" at bounding box center [1042, 211] width 213 height 16
click at [1130, 211] on button "Next Month" at bounding box center [1133, 211] width 13 height 13
click at [1132, 209] on button "Next Month" at bounding box center [1133, 211] width 13 height 13
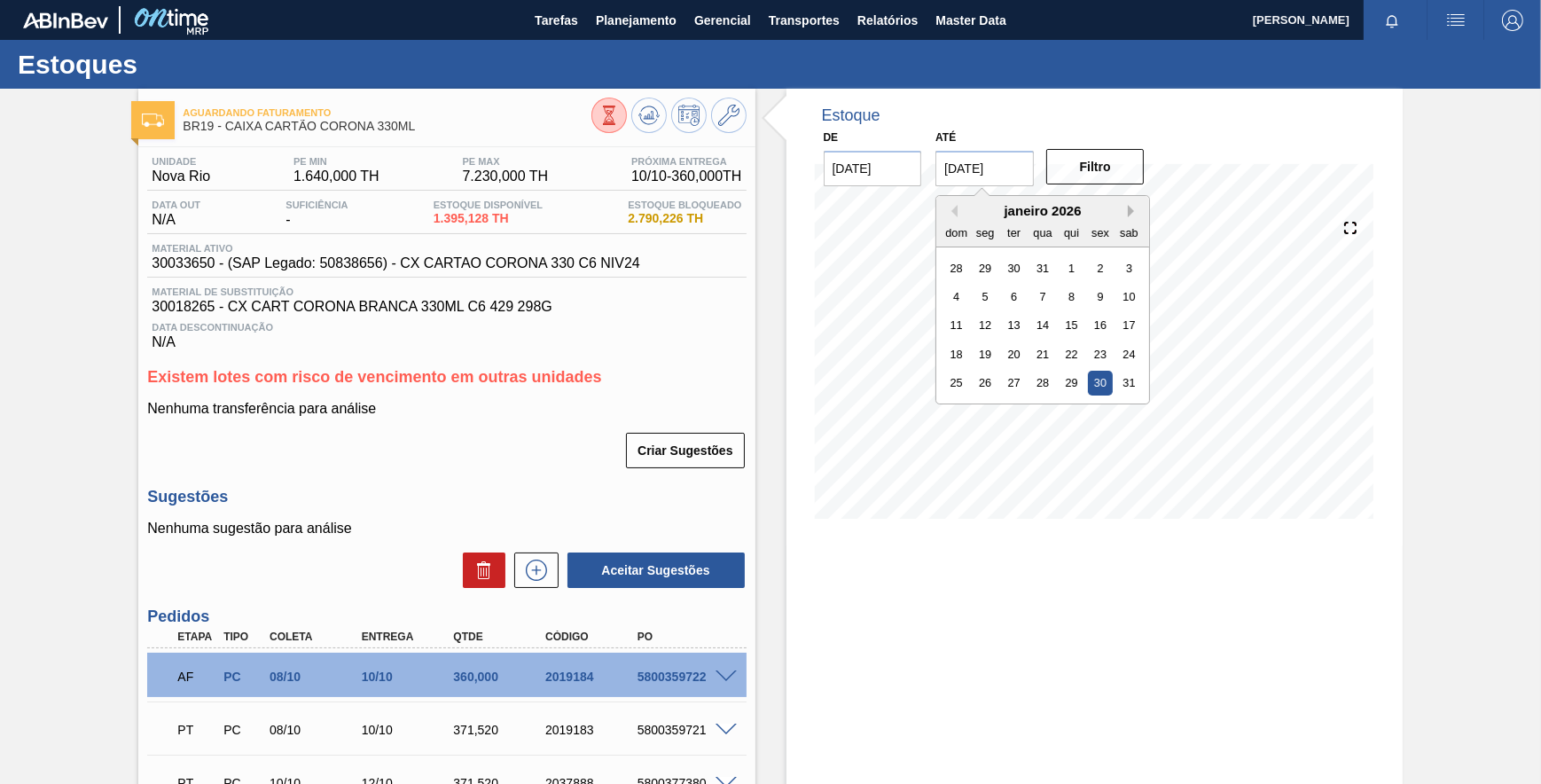
click at [1131, 212] on button "Next Month" at bounding box center [1133, 211] width 13 height 13
click at [1108, 350] on div "27" at bounding box center [1100, 354] width 24 height 24
type input "27/02/2026"
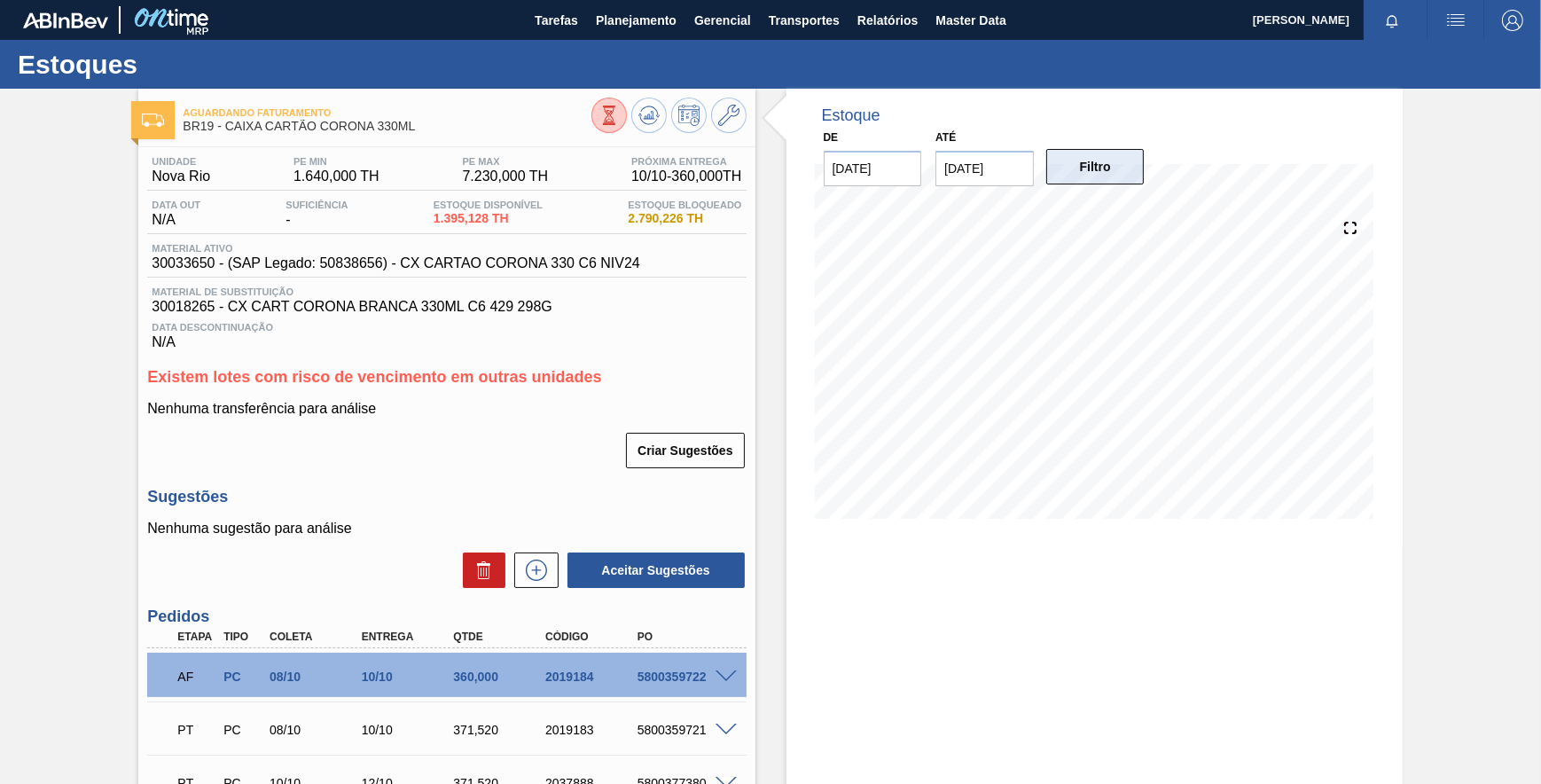
click at [1126, 171] on button "Filtro" at bounding box center [1095, 167] width 98 height 36
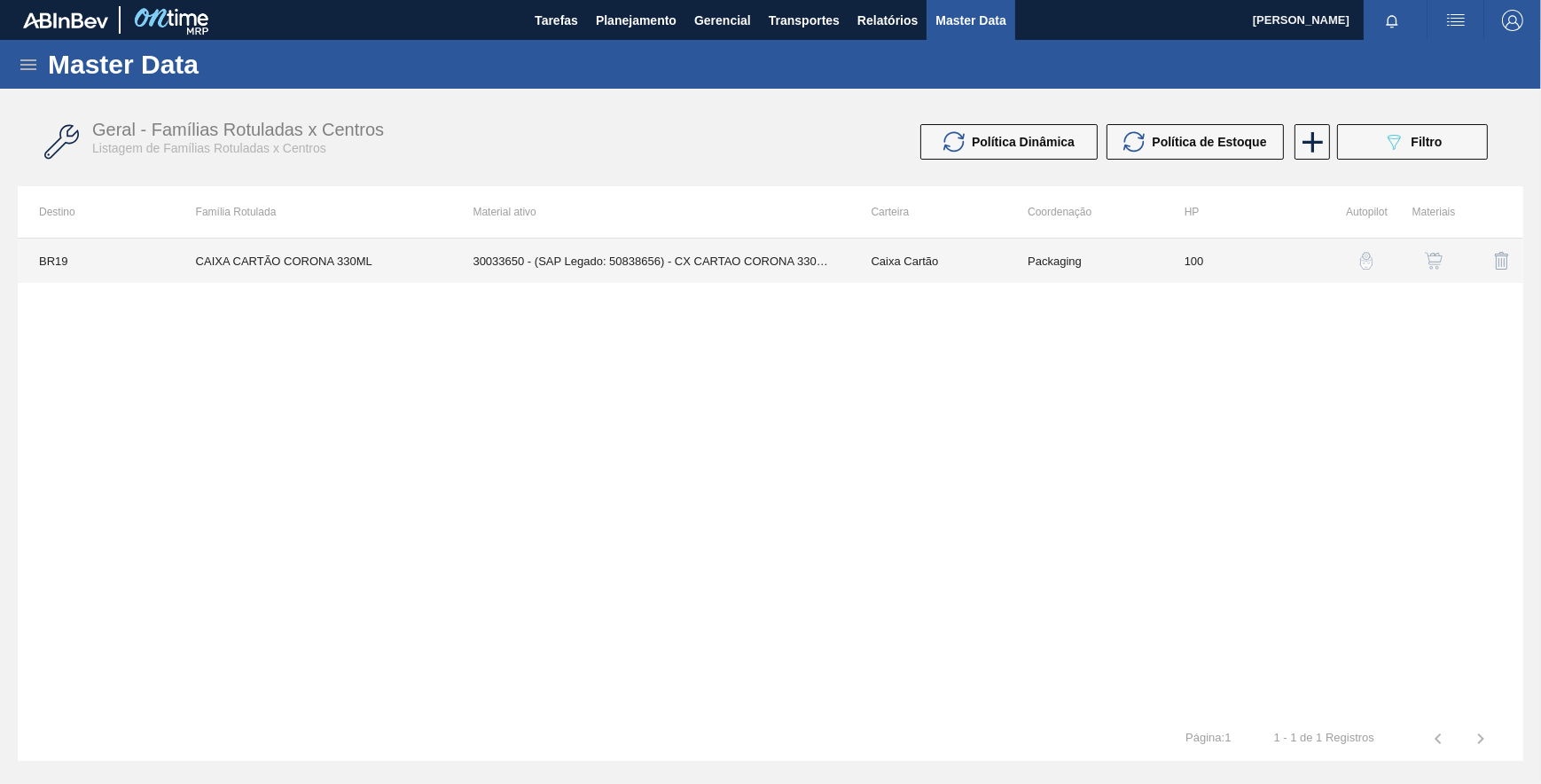
click at [1187, 257] on td "100" at bounding box center [1242, 261] width 157 height 45
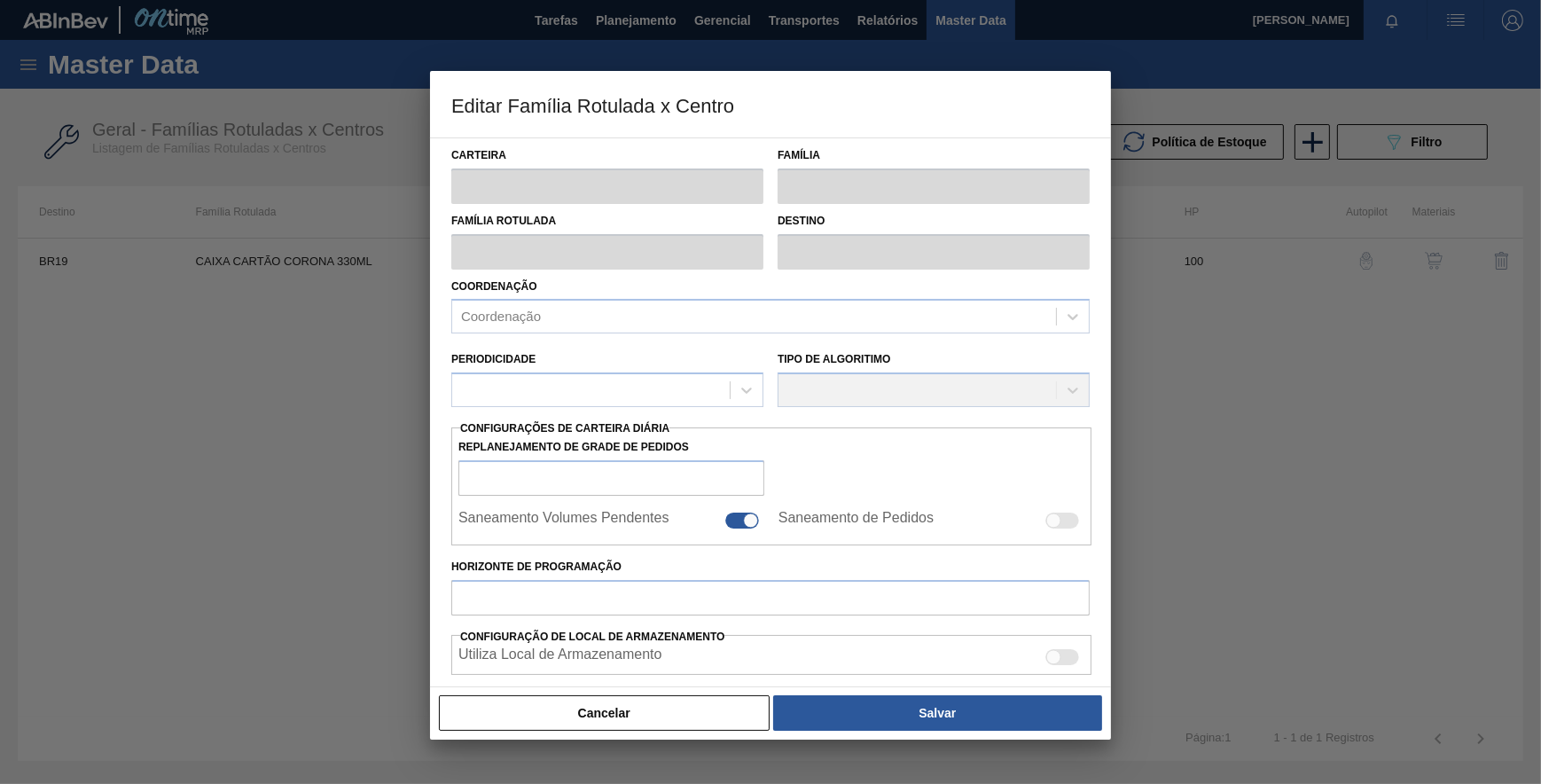
type input "Caixa Cartão"
type input "CAIXA CARTÃO CORONA 330ML"
type input "BR19 - Nova Rio"
type input "100"
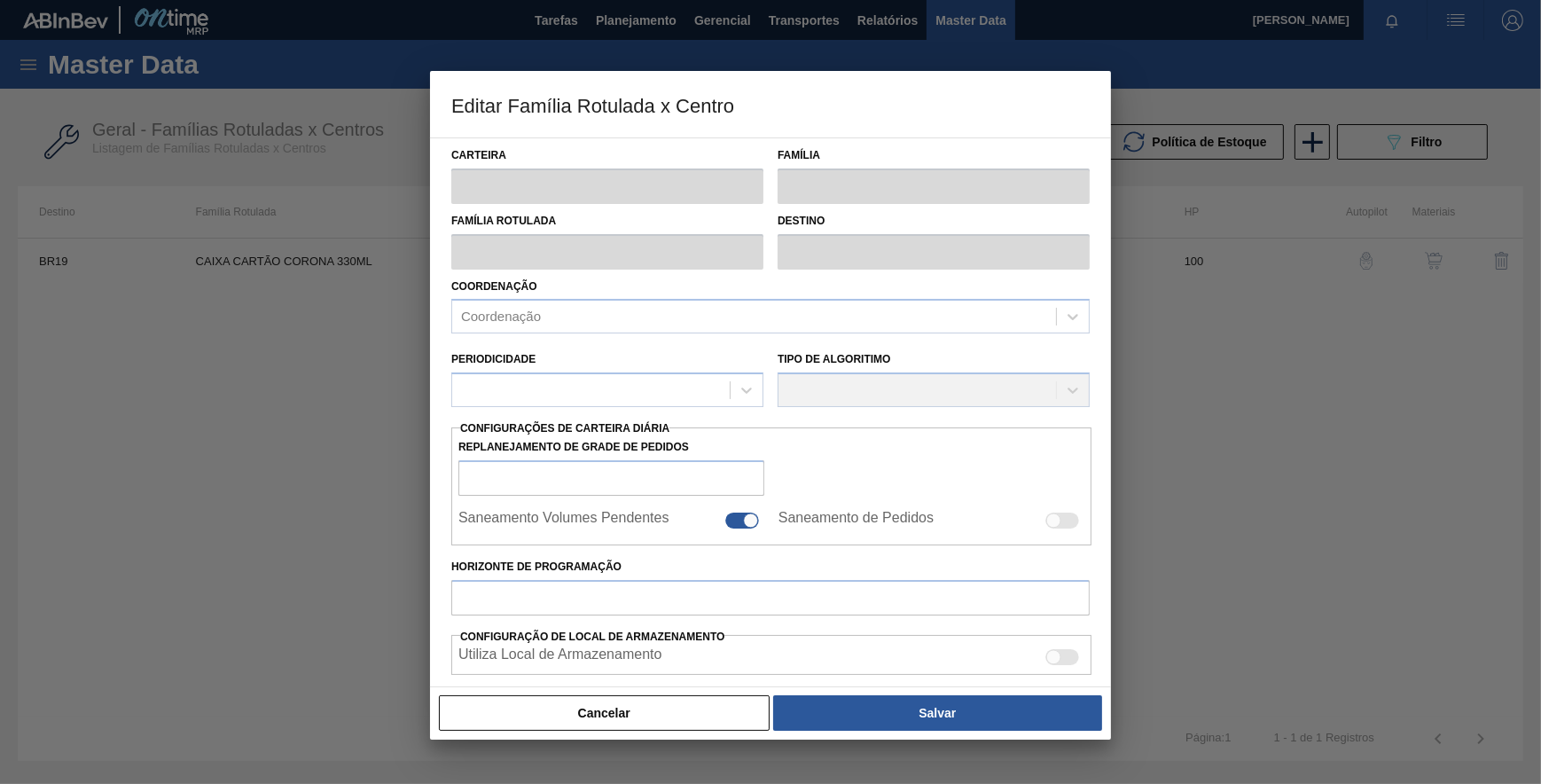
type input "5.684"
type input "17.230"
type input "65"
type input "13.188,900"
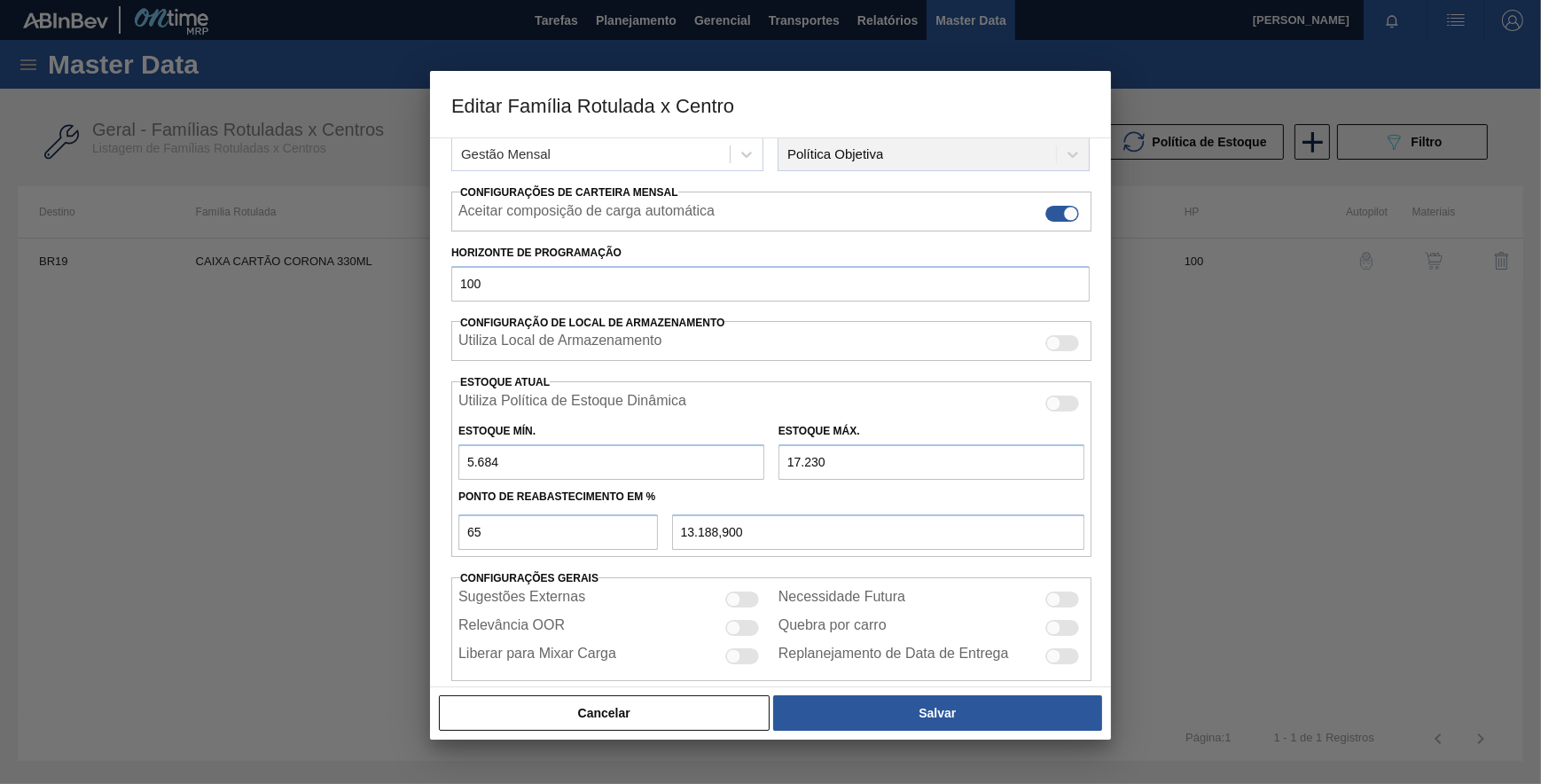
scroll to position [242, 0]
drag, startPoint x: 468, startPoint y: 283, endPoint x: 263, endPoint y: 310, distance: 206.8
click at [263, 310] on div "Editar Família Rotulada x Centro Carteira Caixa Cartão Família Caixa Cartão Fam…" at bounding box center [770, 392] width 1541 height 784
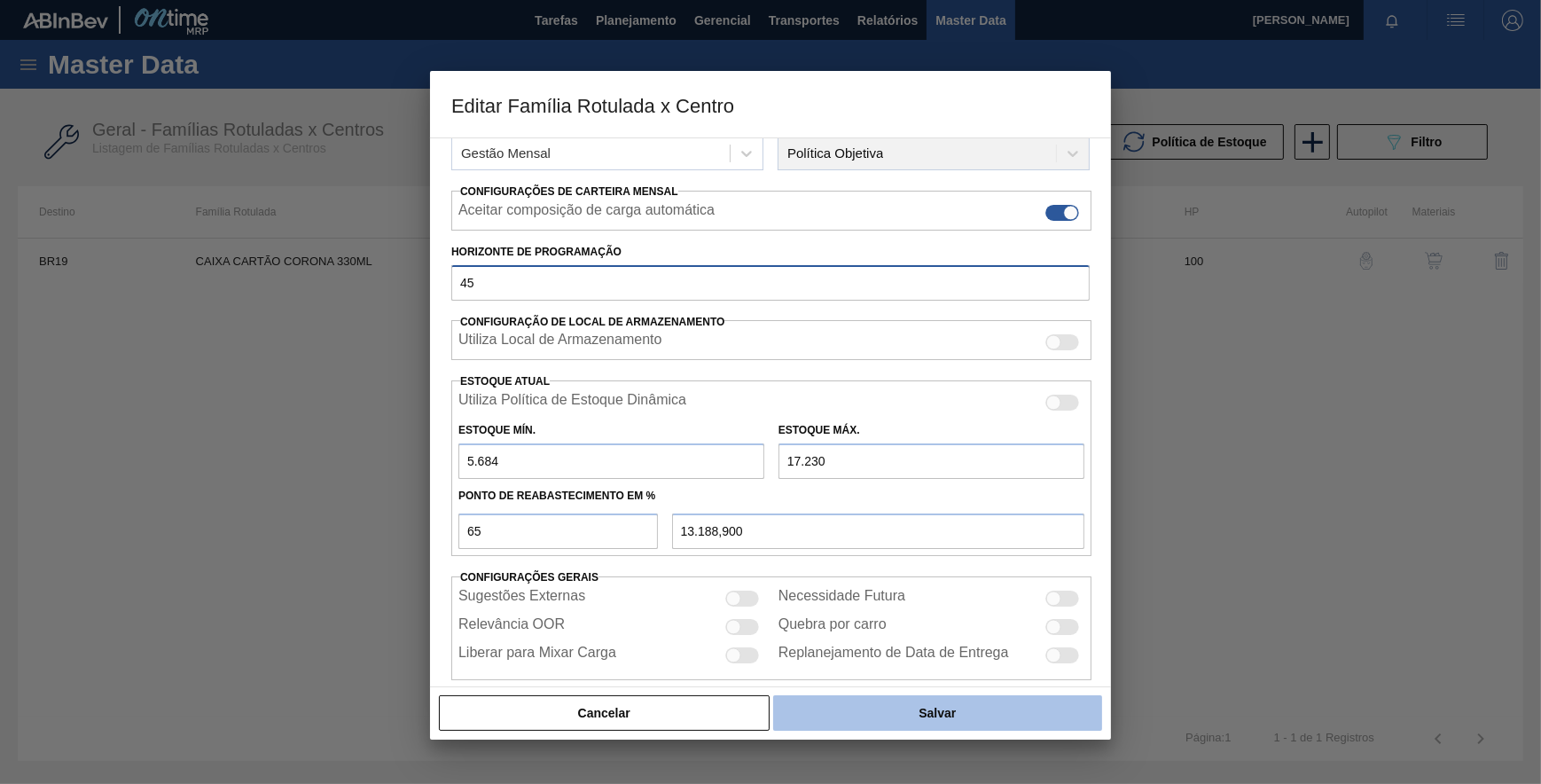
type input "45"
click at [912, 717] on button "Salvar" at bounding box center [937, 712] width 329 height 36
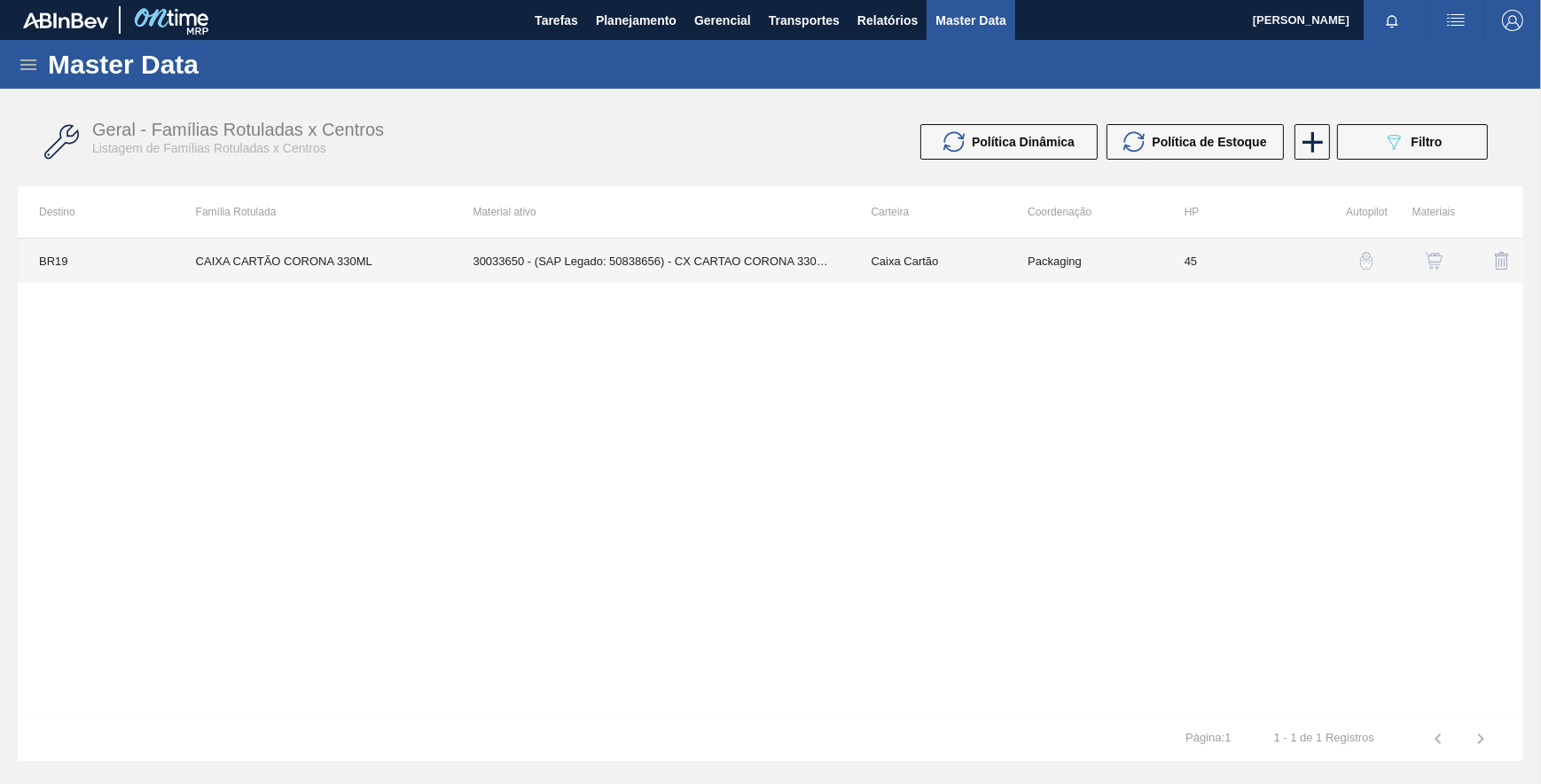
click at [1237, 266] on td "45" at bounding box center [1242, 261] width 157 height 45
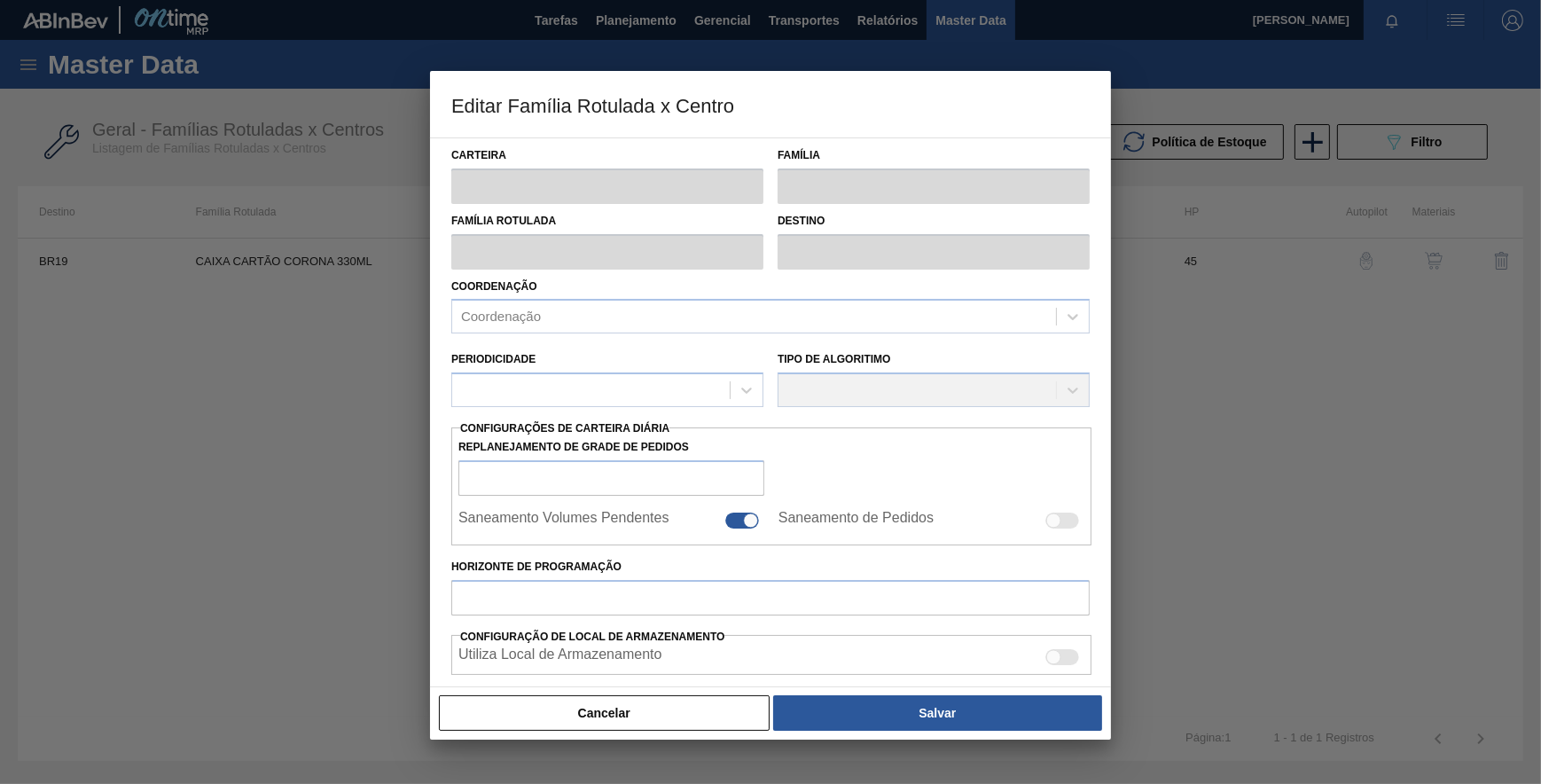
type input "Caixa Cartão"
type input "CAIXA CARTÃO CORONA 330ML"
type input "BR19 - [GEOGRAPHIC_DATA]"
type input "45"
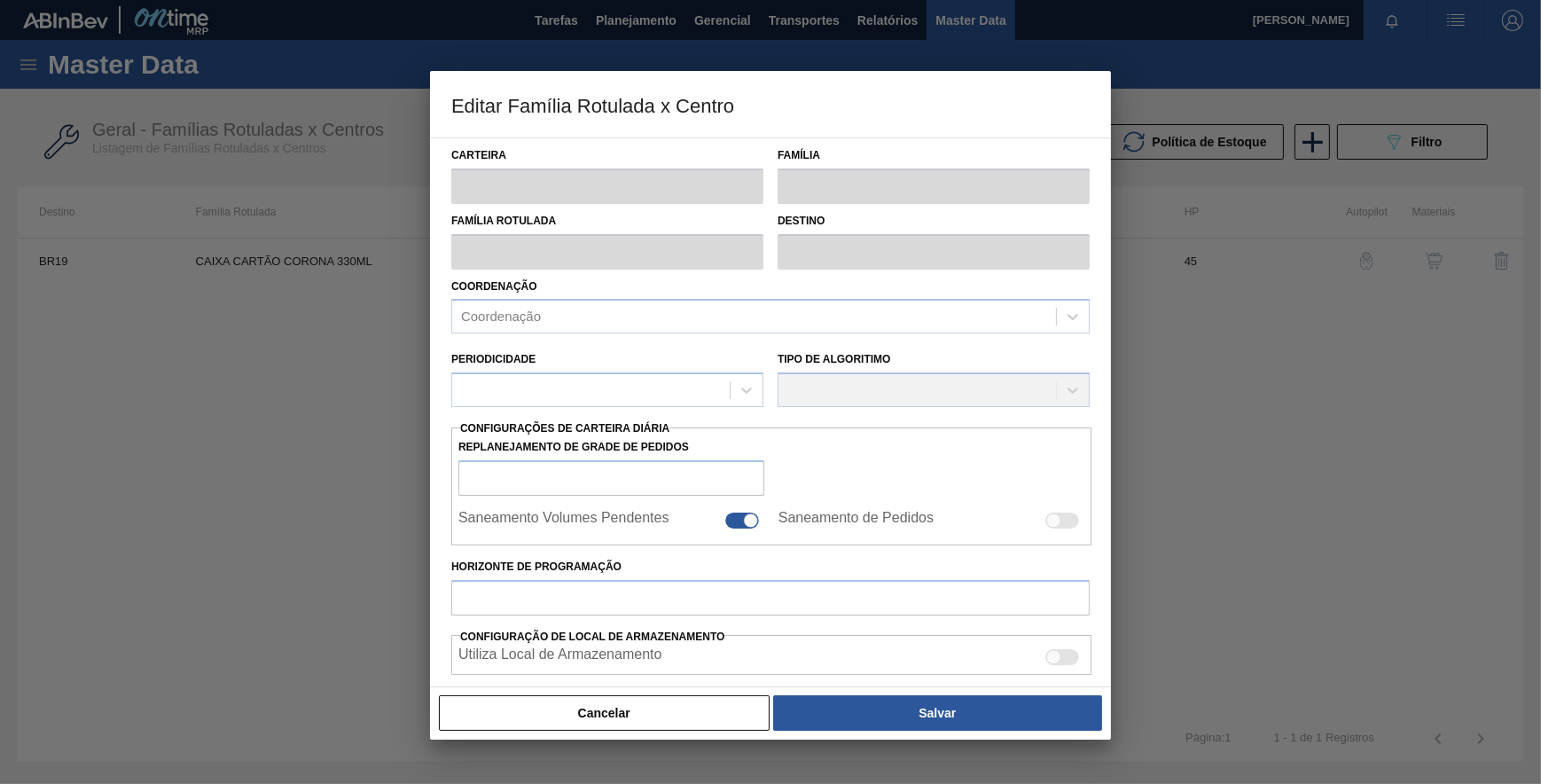
type input "5.684"
type input "17.230"
type input "65"
type input "13.188,900"
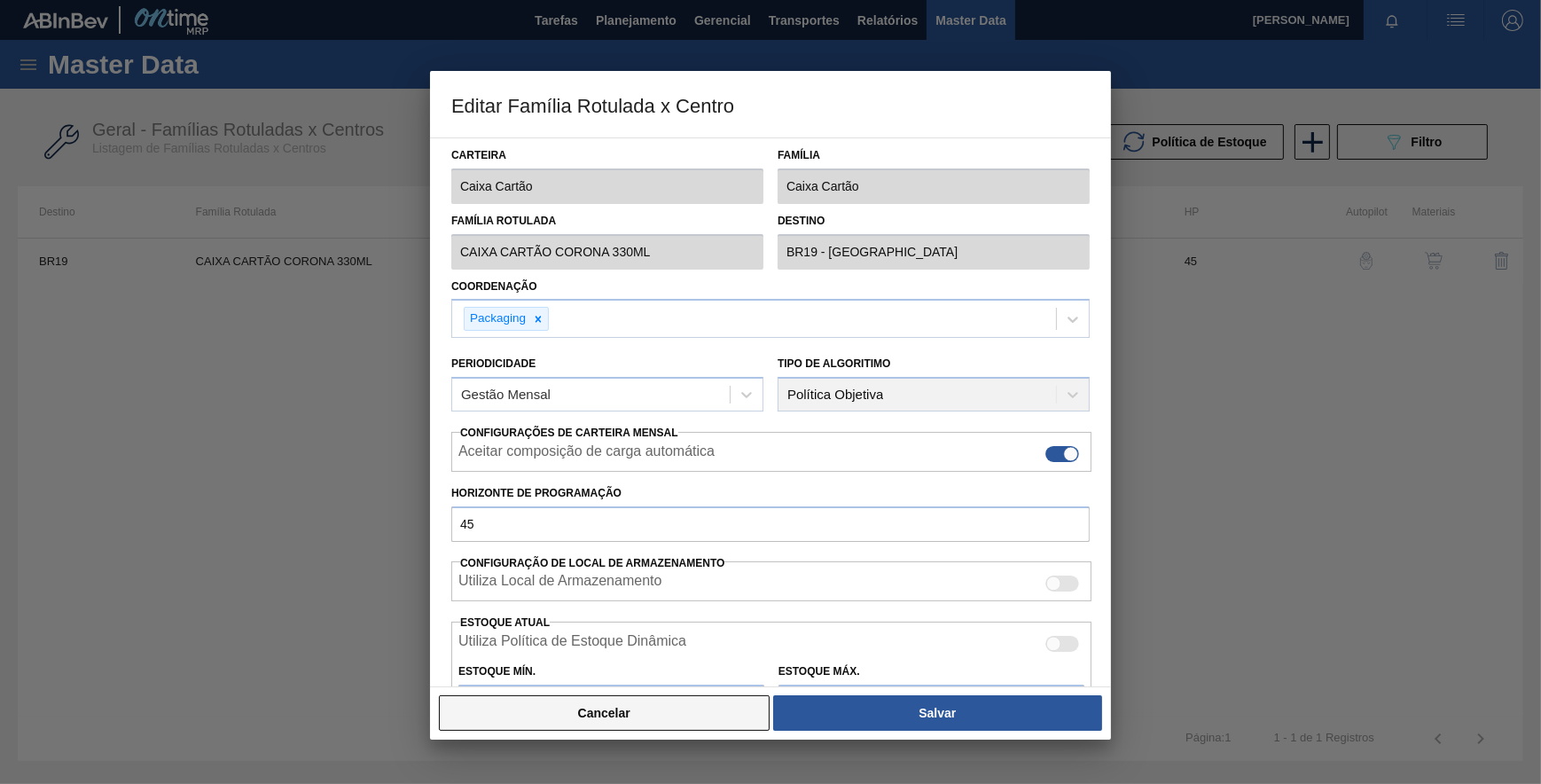
click at [743, 702] on button "Cancelar" at bounding box center [604, 712] width 331 height 36
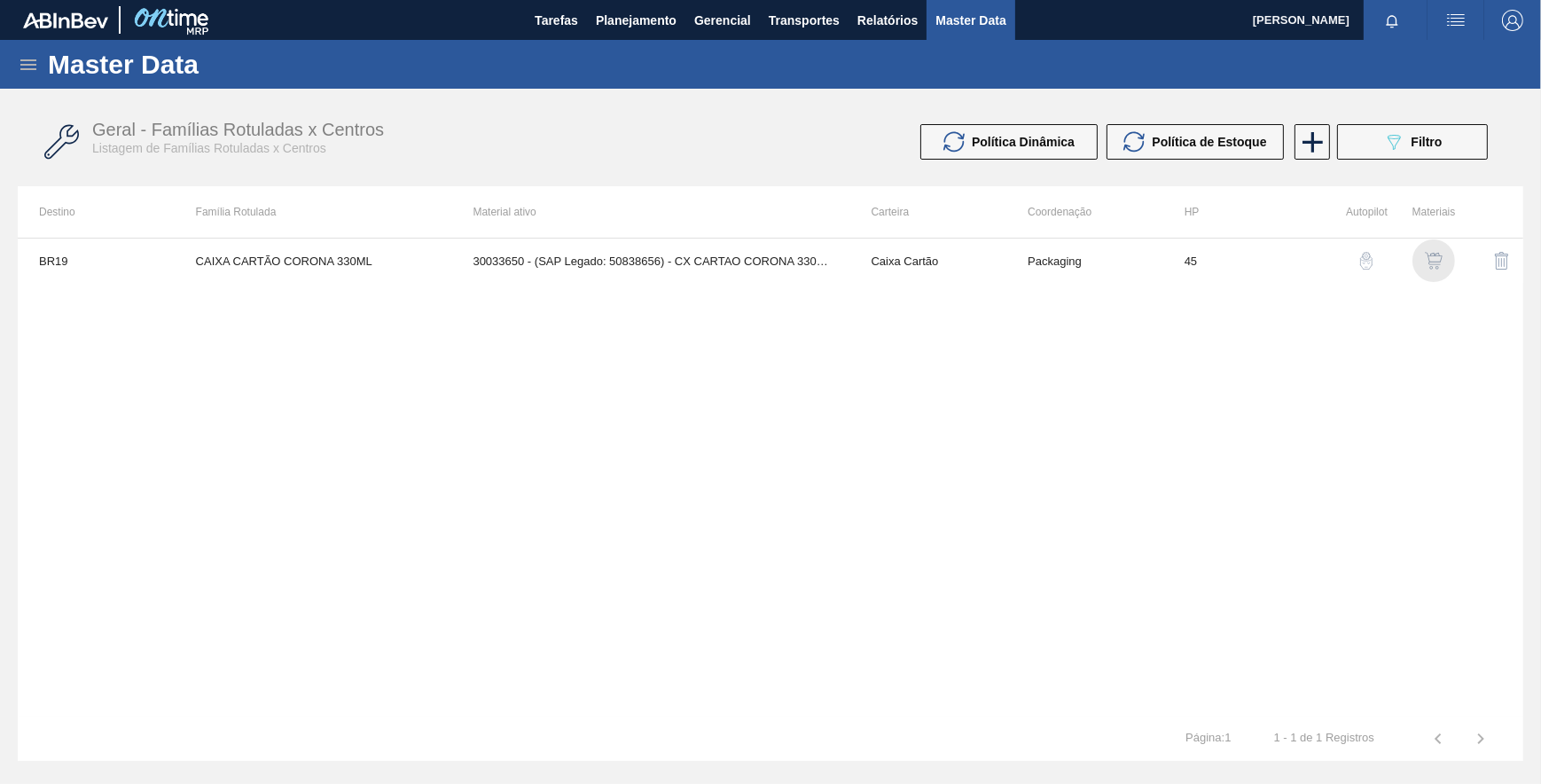
click at [1434, 255] on img "button" at bounding box center [1433, 260] width 17 height 17
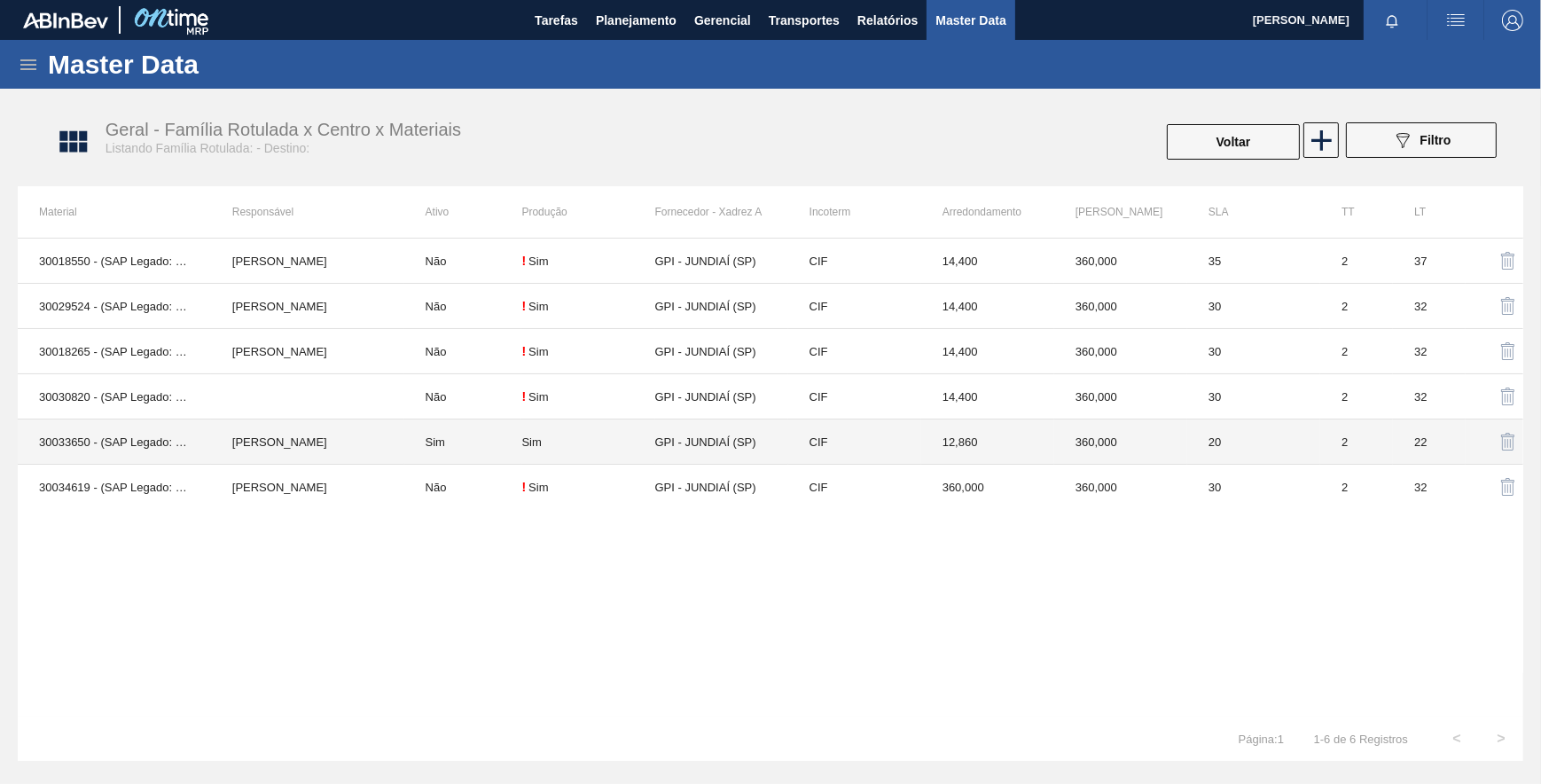
click at [532, 441] on div "Sim" at bounding box center [531, 442] width 19 height 14
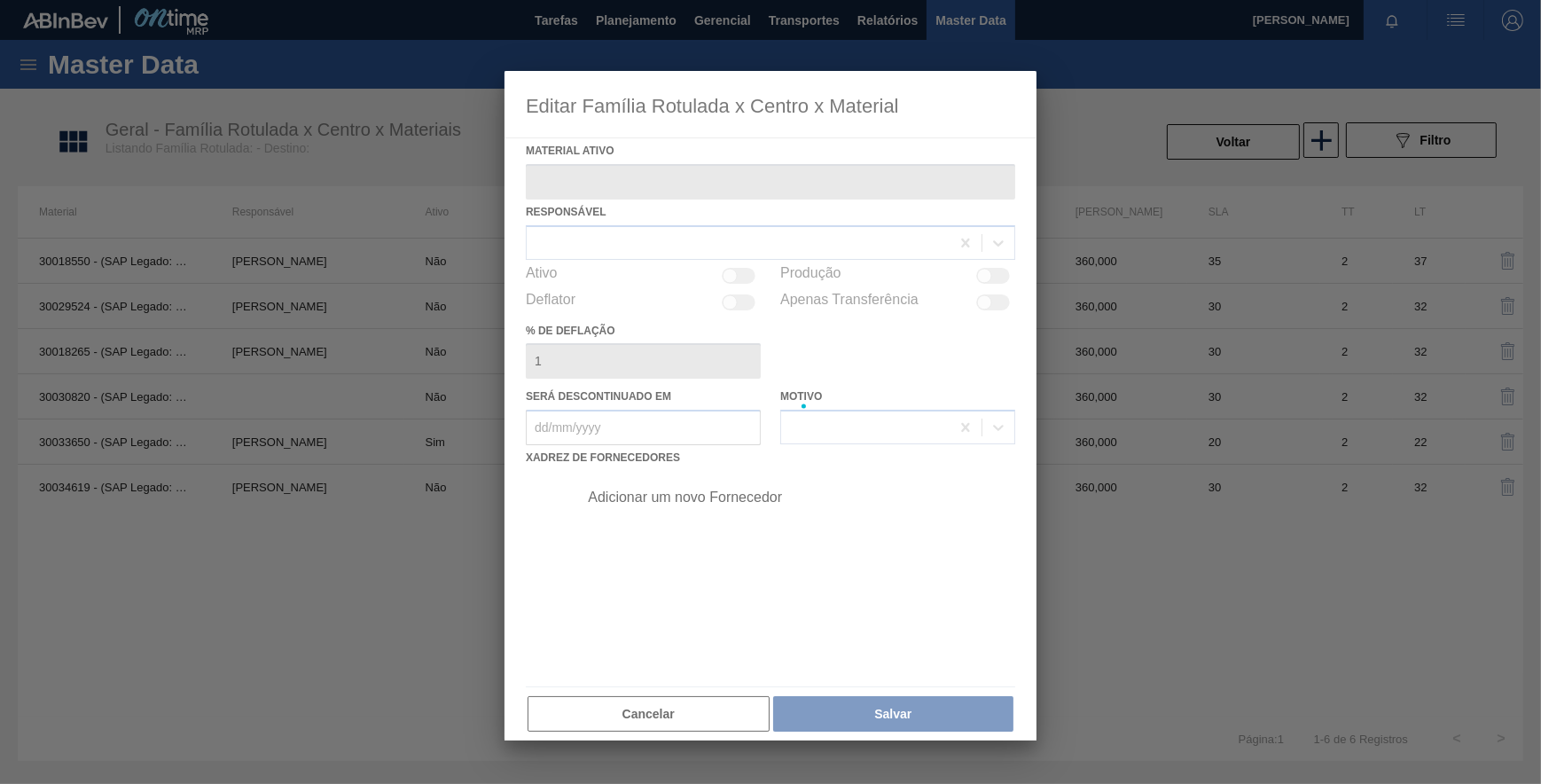
type ativo "30033650 - (SAP Legado: 50838656) - CX CARTAO CORONA 330 C6 NIV24"
checkbox input "true"
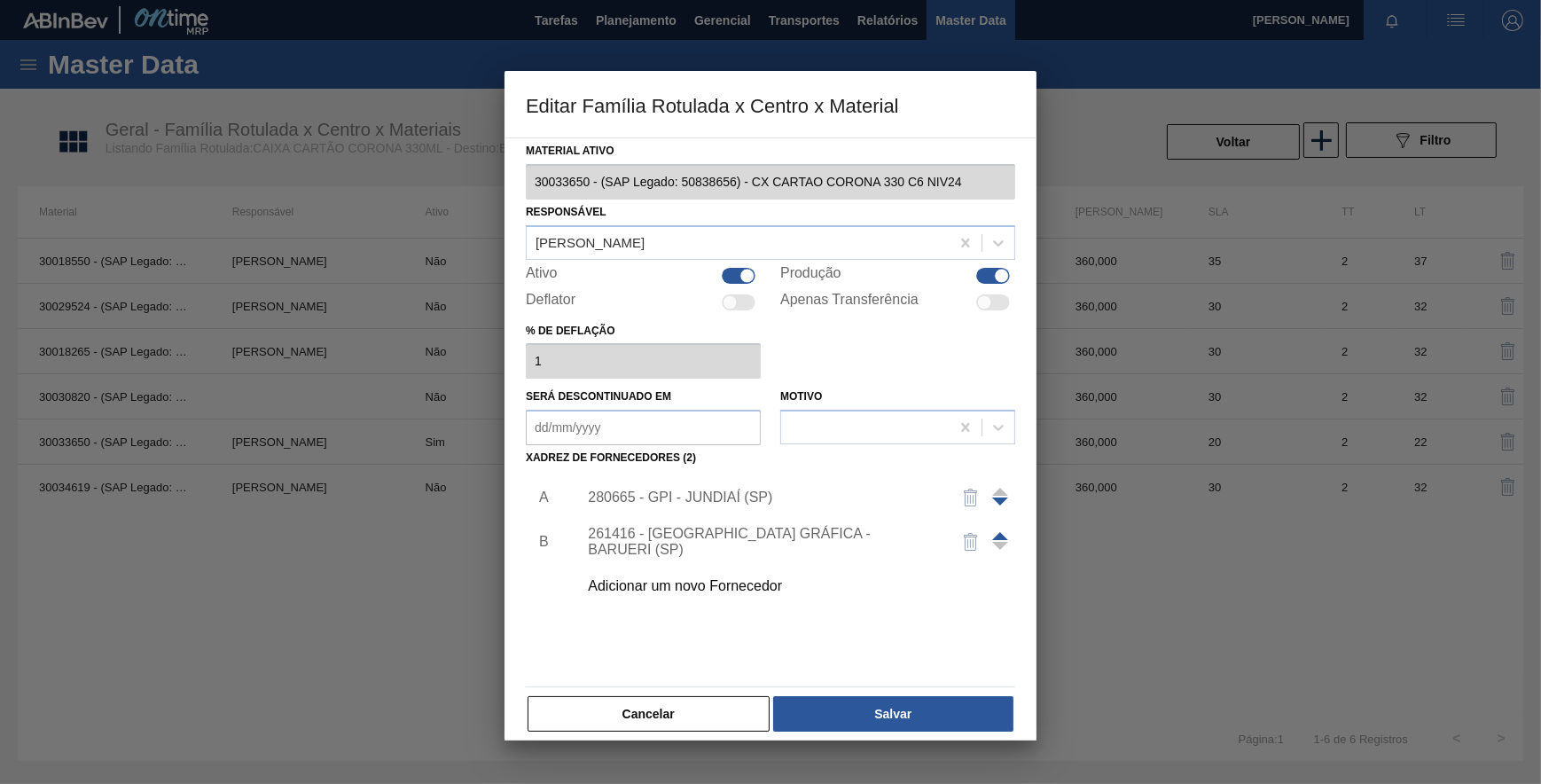
click at [695, 501] on div "280665 - GPI - JUNDIAÍ (SP)" at bounding box center [762, 497] width 347 height 16
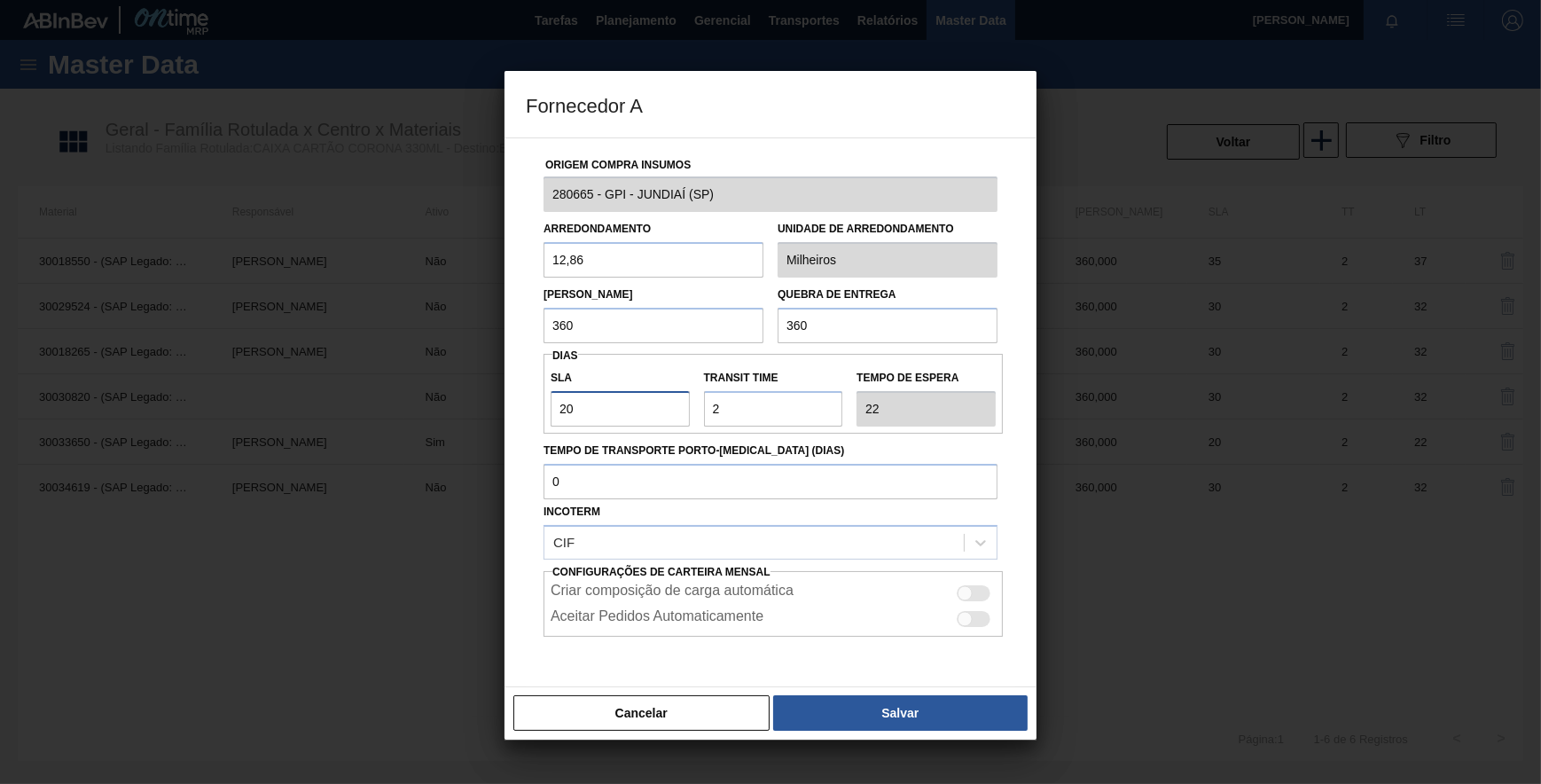
drag, startPoint x: 605, startPoint y: 416, endPoint x: 541, endPoint y: 416, distance: 64.0
click at [541, 416] on div "Origem Compra Insumos 280665 - GPI - JUNDIAÍ (SP) Arredondamento 12,86 Unidade …" at bounding box center [770, 432] width 489 height 587
type input "4"
type input "6"
type input "4"
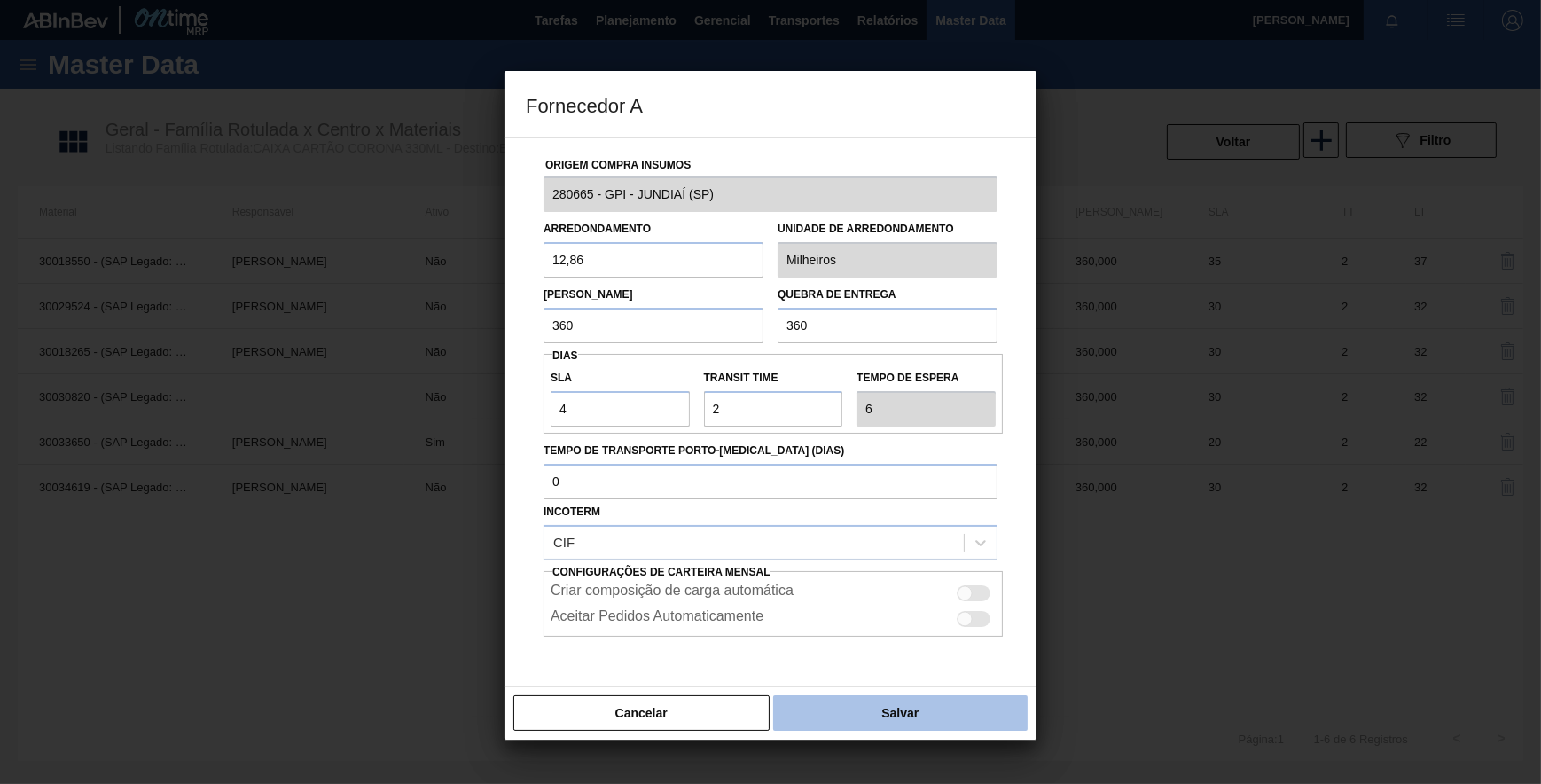
click at [808, 705] on button "Salvar" at bounding box center [901, 712] width 254 height 36
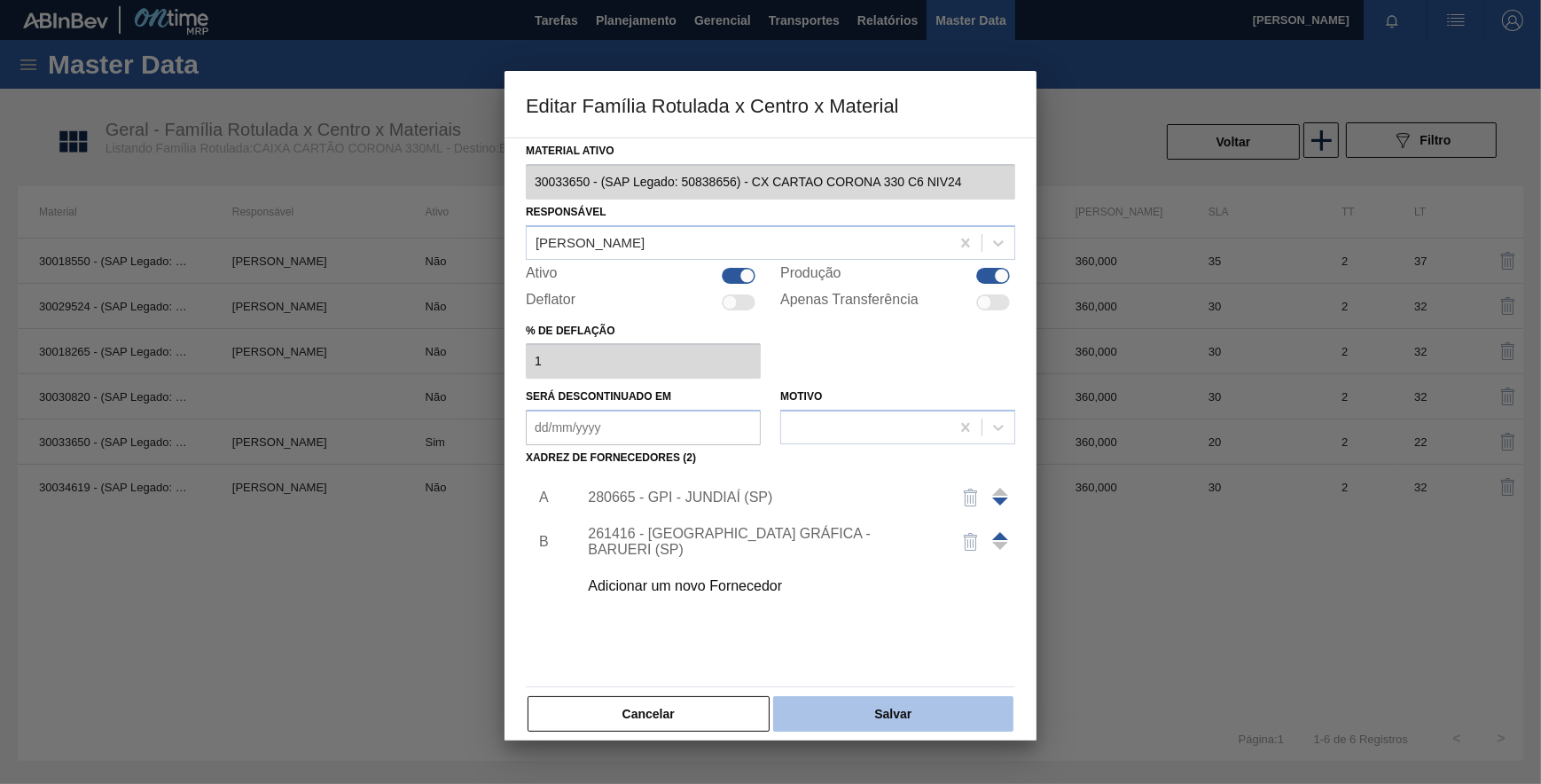
drag, startPoint x: 855, startPoint y: 716, endPoint x: 863, endPoint y: 706, distance: 12.8
click at [863, 706] on button "Salvar" at bounding box center [894, 713] width 241 height 36
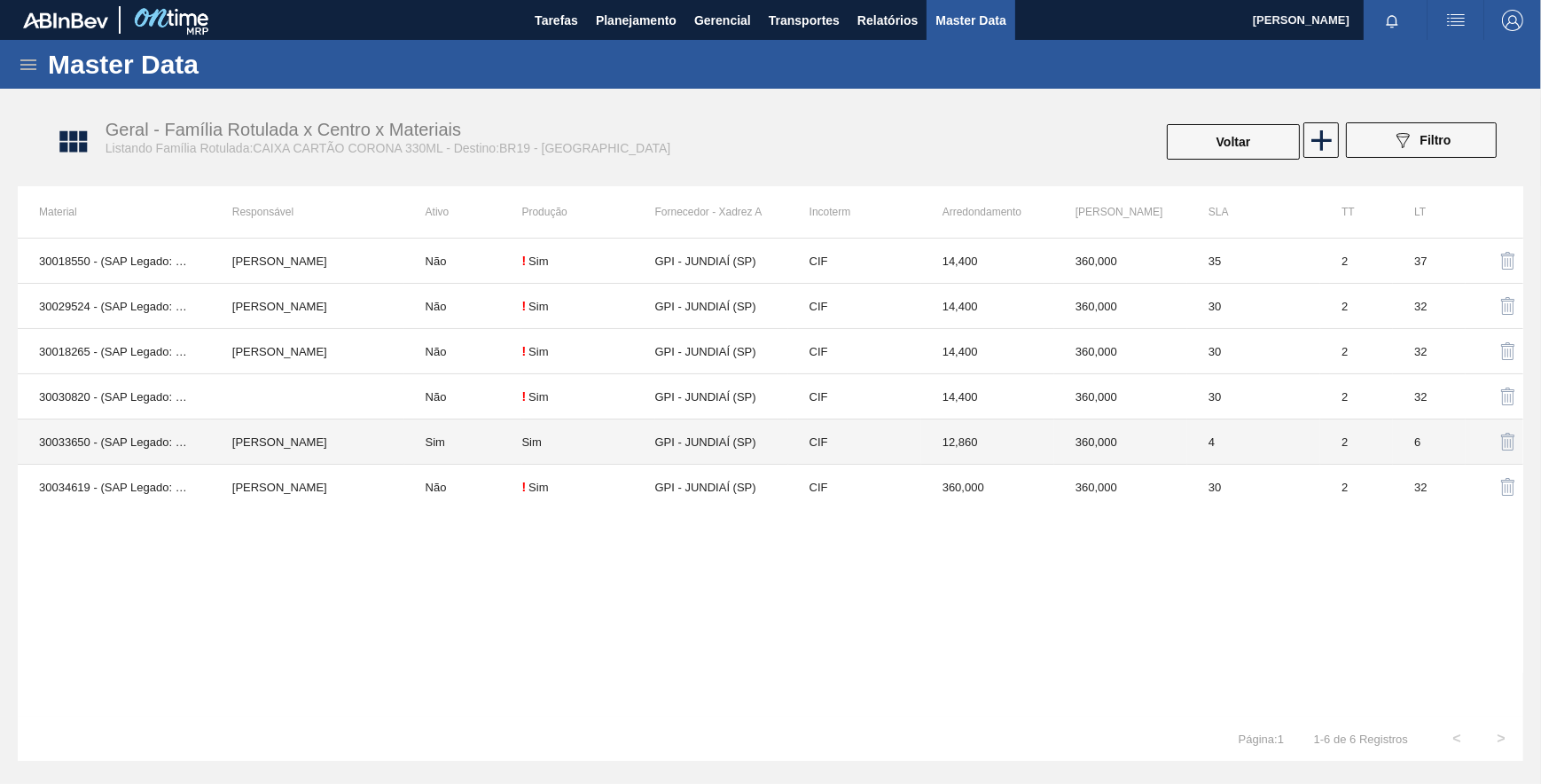
click at [580, 436] on div "Sim" at bounding box center [587, 442] width 133 height 14
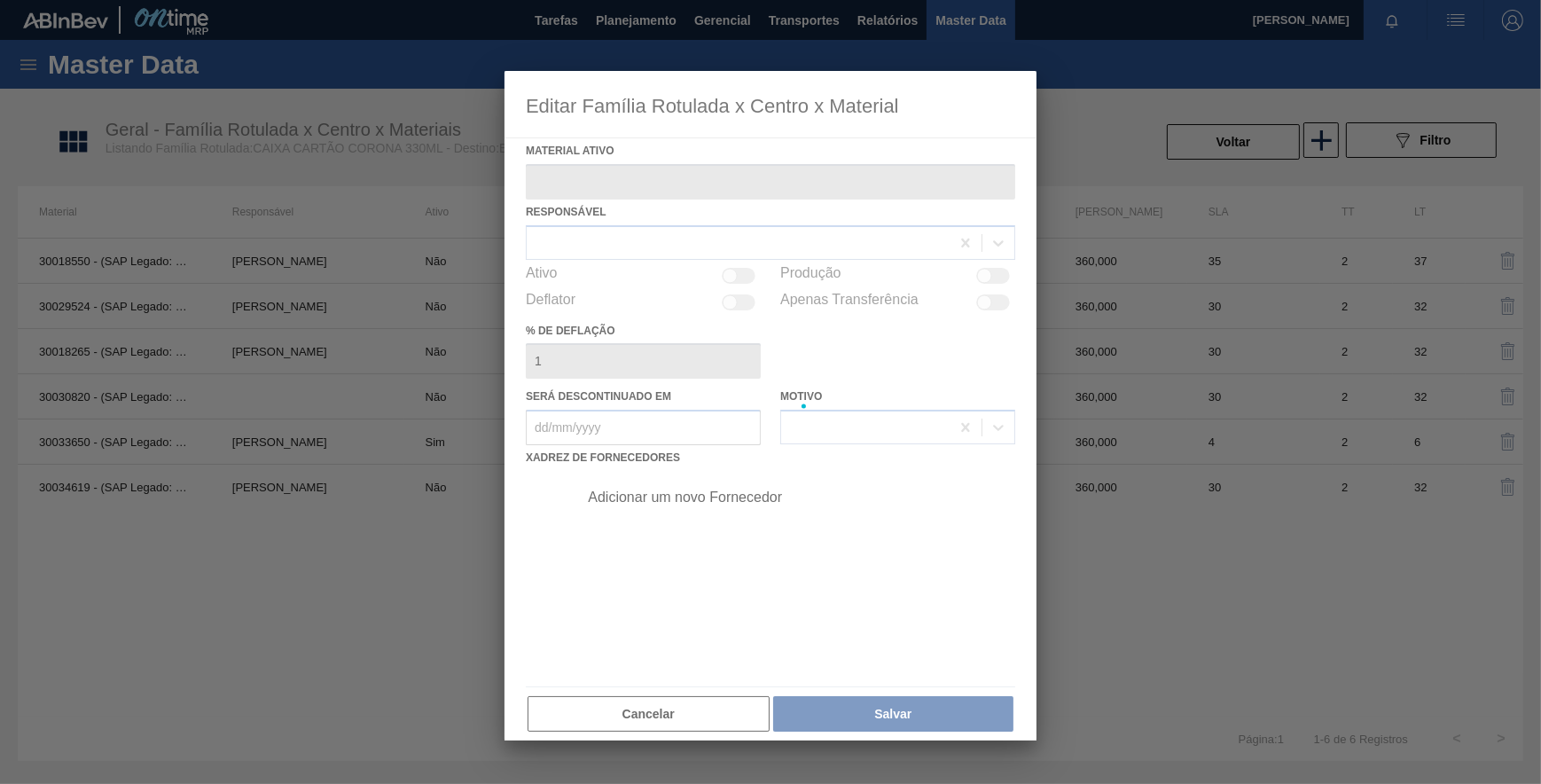
type ativo "30033650 - (SAP Legado: 50838656) - CX CARTAO CORONA 330 C6 NIV24"
checkbox input "true"
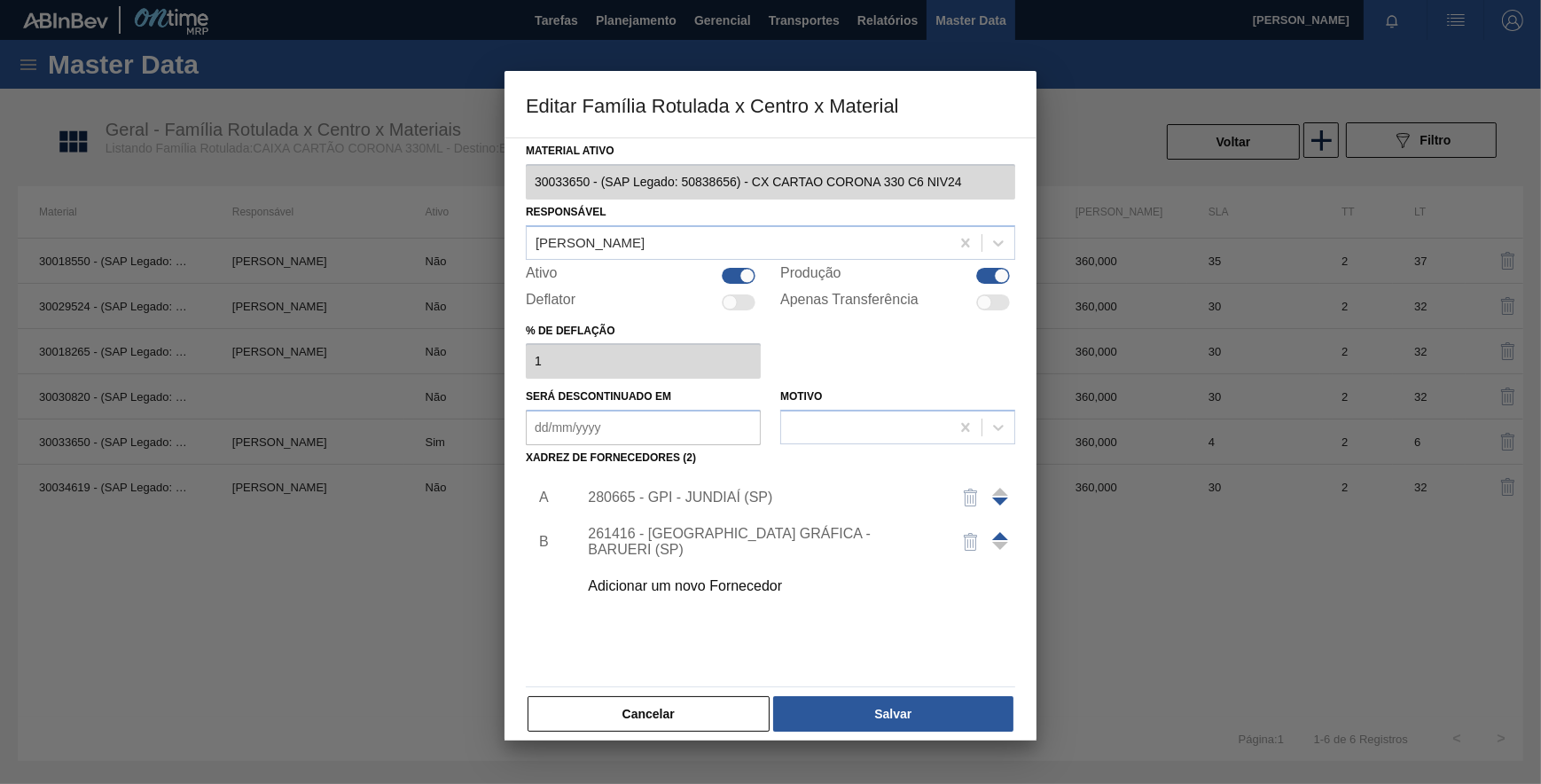
click at [724, 493] on div "280665 - GPI - JUNDIAÍ (SP)" at bounding box center [762, 497] width 347 height 16
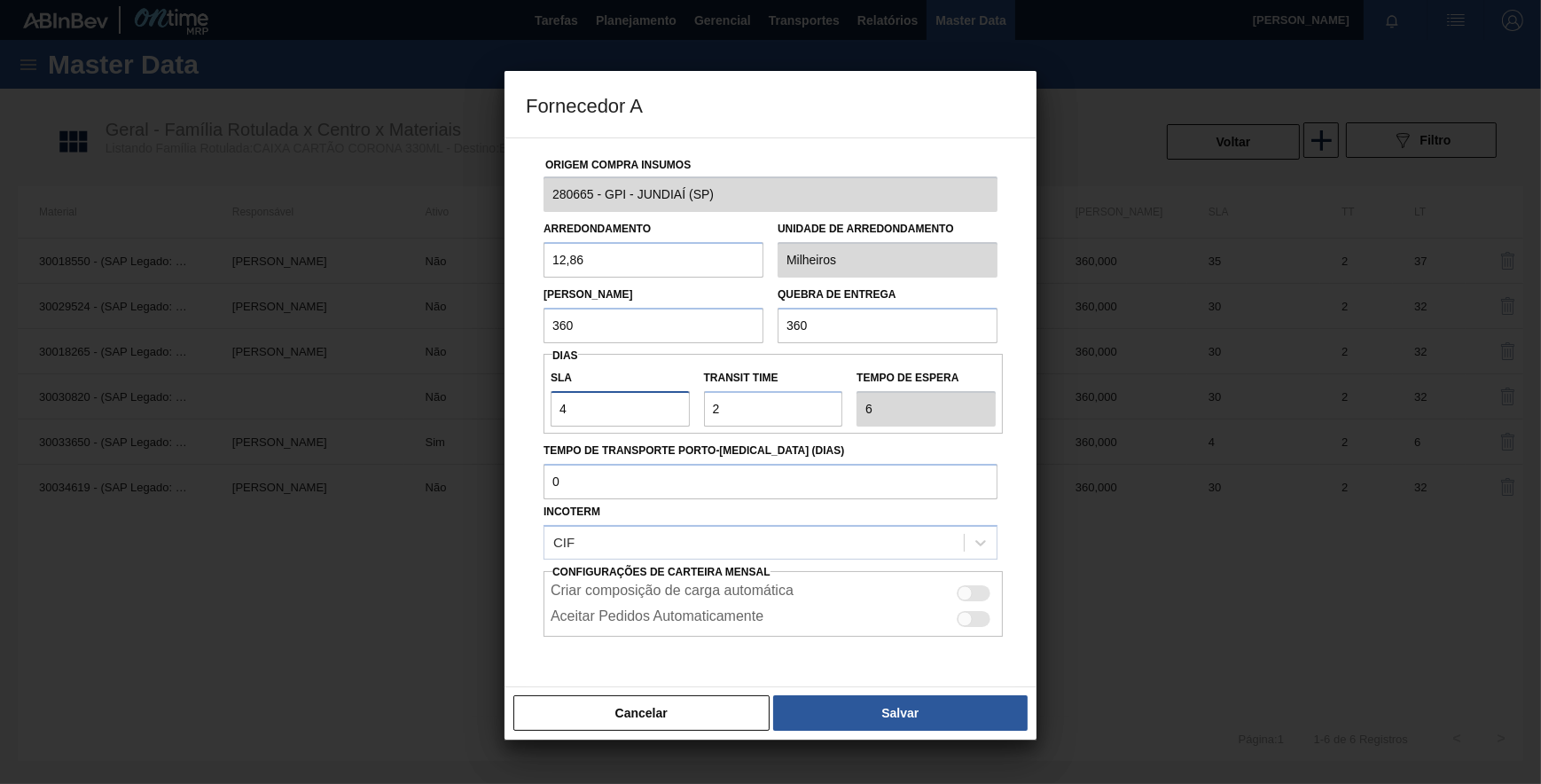
drag, startPoint x: 611, startPoint y: 405, endPoint x: 511, endPoint y: 405, distance: 100.0
click at [511, 405] on div "Origem Compra Insumos 280665 - GPI - JUNDIAÍ (SP) Arredondamento 12,86 Unidade …" at bounding box center [770, 412] width 532 height 549
type input "1"
type input "3"
type input "1"
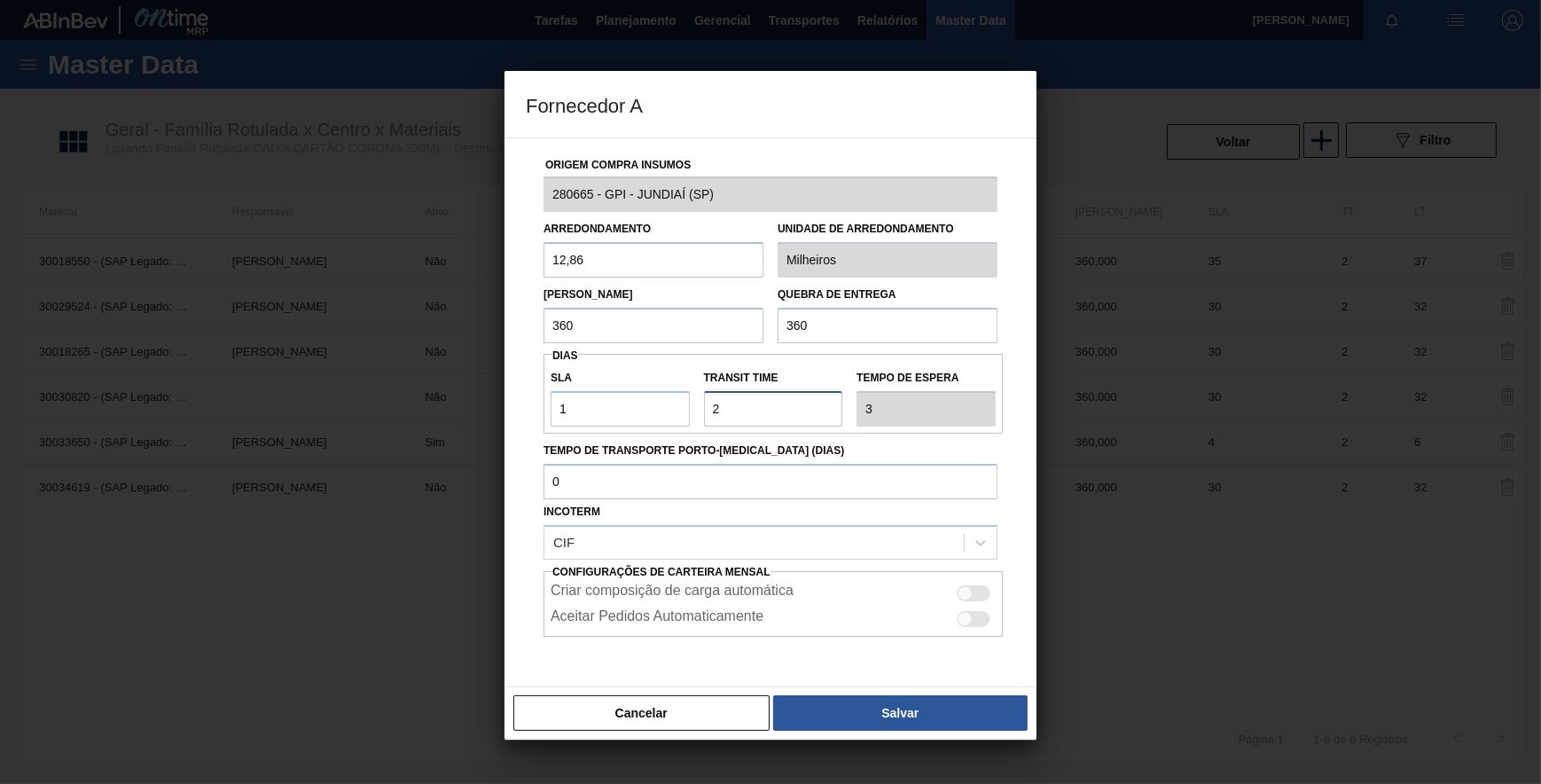
drag, startPoint x: 722, startPoint y: 414, endPoint x: 656, endPoint y: 411, distance: 66.1
click at [652, 413] on div "SLA 1 Transit Time Tempo de espera 3" at bounding box center [772, 394] width 459 height 66
type input "1"
type input "2"
type input "1"
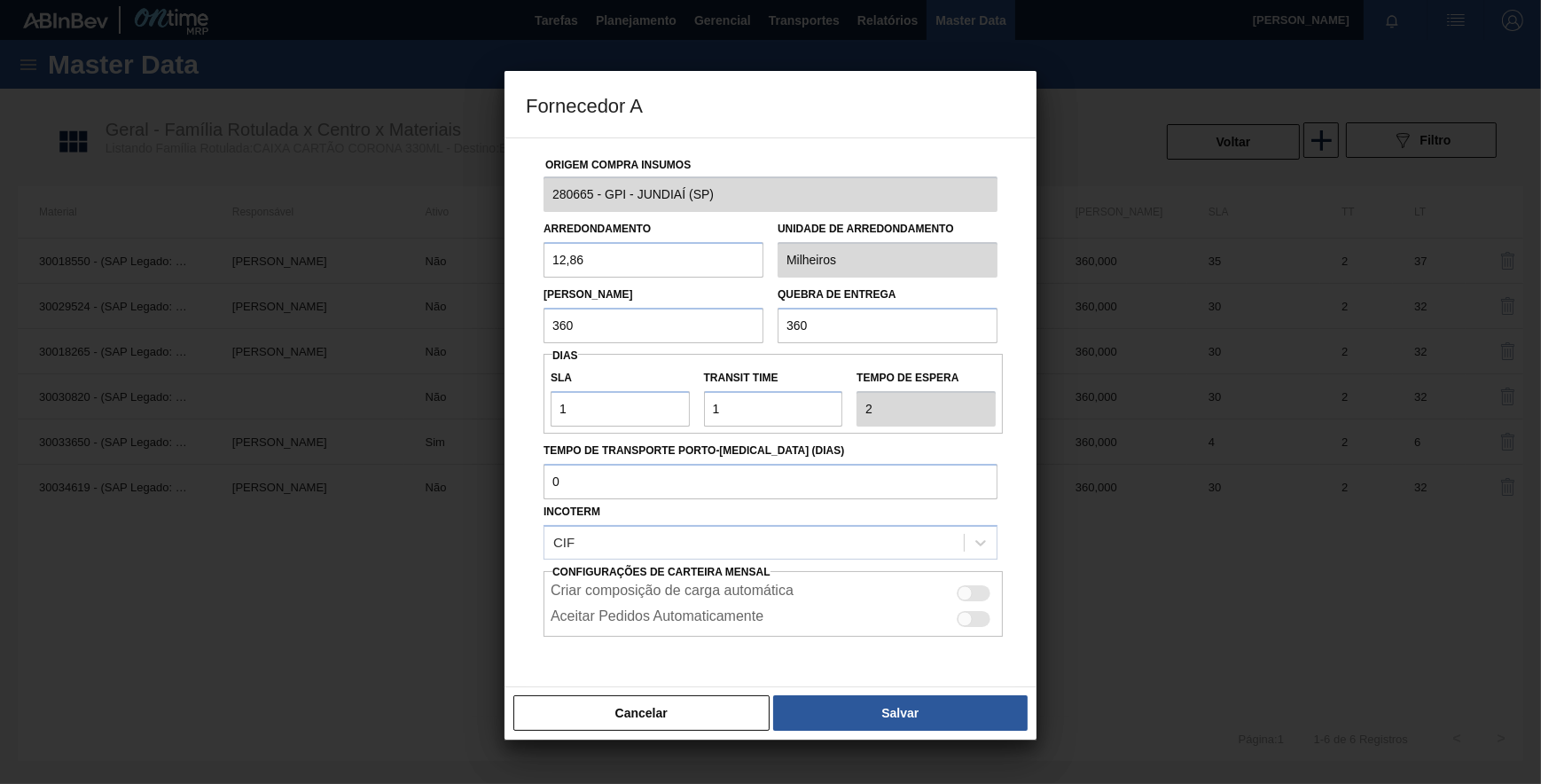
click at [687, 380] on label "SLA" at bounding box center [619, 377] width 139 height 25
click at [687, 391] on input "1" at bounding box center [619, 408] width 139 height 36
click at [833, 703] on button "Salvar" at bounding box center [901, 712] width 254 height 36
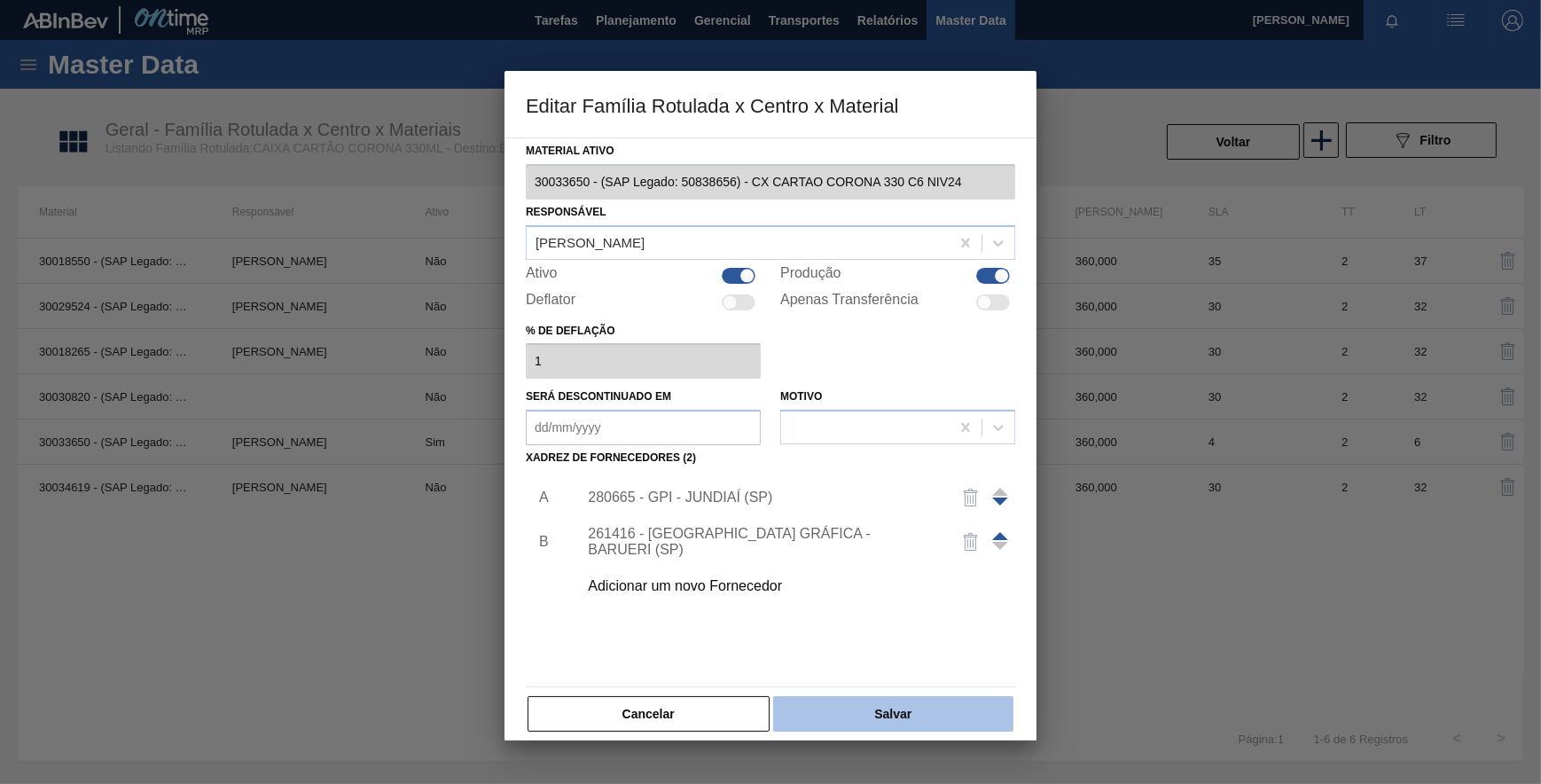
click at [869, 704] on button "Salvar" at bounding box center [894, 713] width 241 height 36
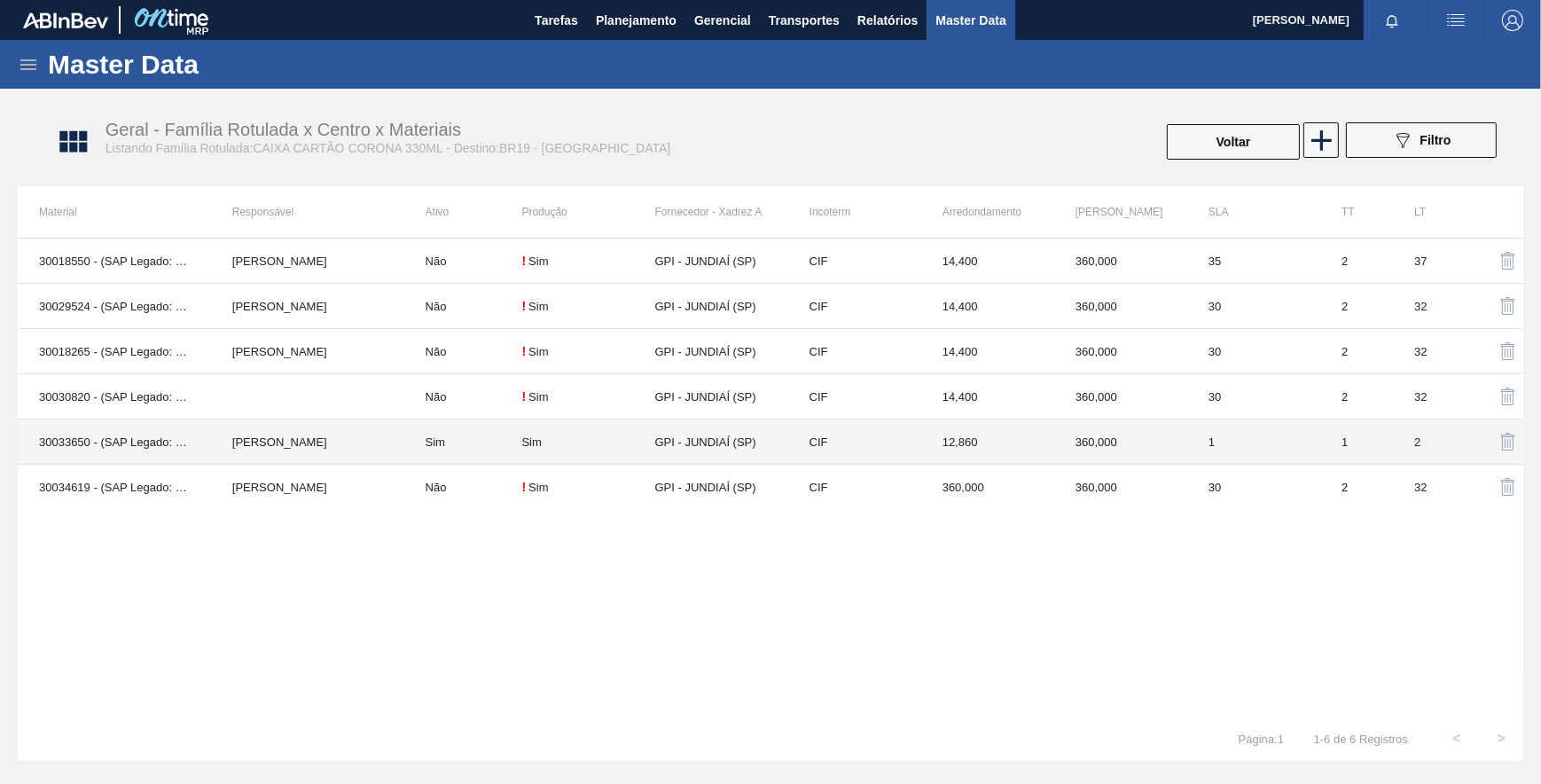
click at [605, 436] on div "Sim" at bounding box center [587, 442] width 133 height 14
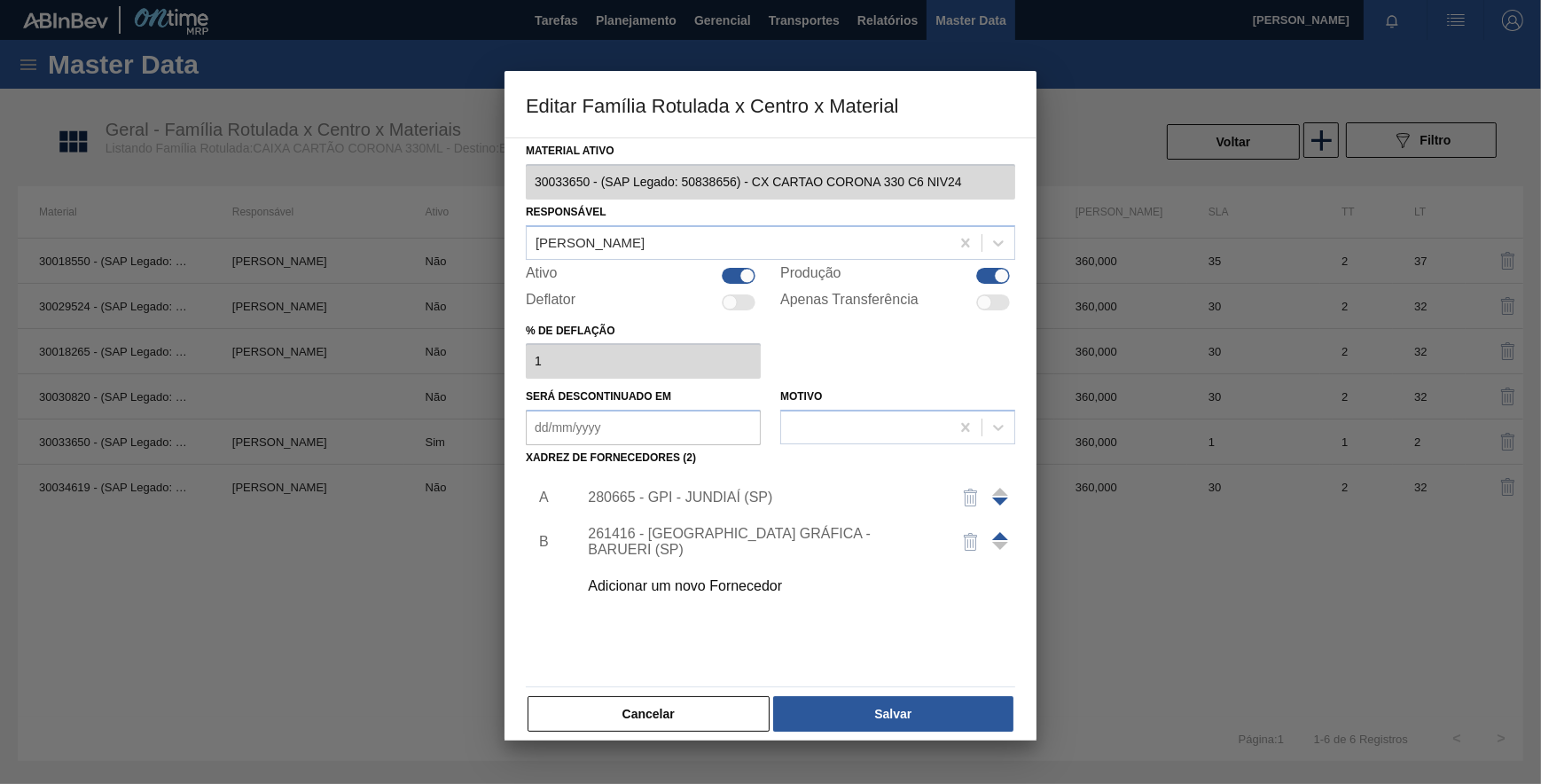
click at [690, 542] on div "261416 - BRASIL GRÁFICA - BARUERI (SP)" at bounding box center [762, 541] width 347 height 32
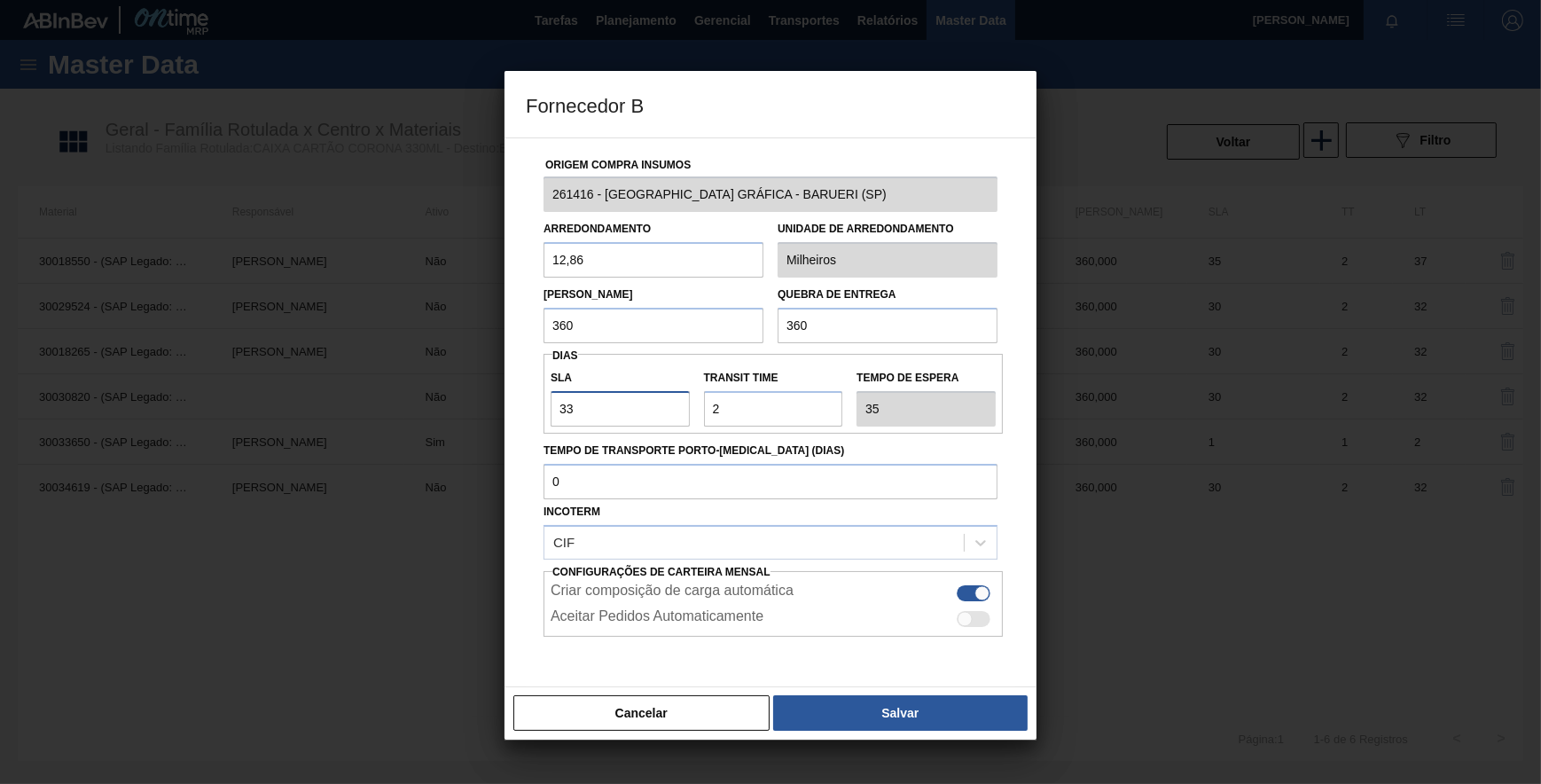
drag, startPoint x: 589, startPoint y: 417, endPoint x: 508, endPoint y: 417, distance: 81.0
click at [508, 417] on div "Origem Compra Insumos 261416 - BRASIL GRÁFICA - BARUERI (SP) Arredondamento 12,…" at bounding box center [770, 412] width 532 height 549
type input "1"
type input "3"
type input "1"
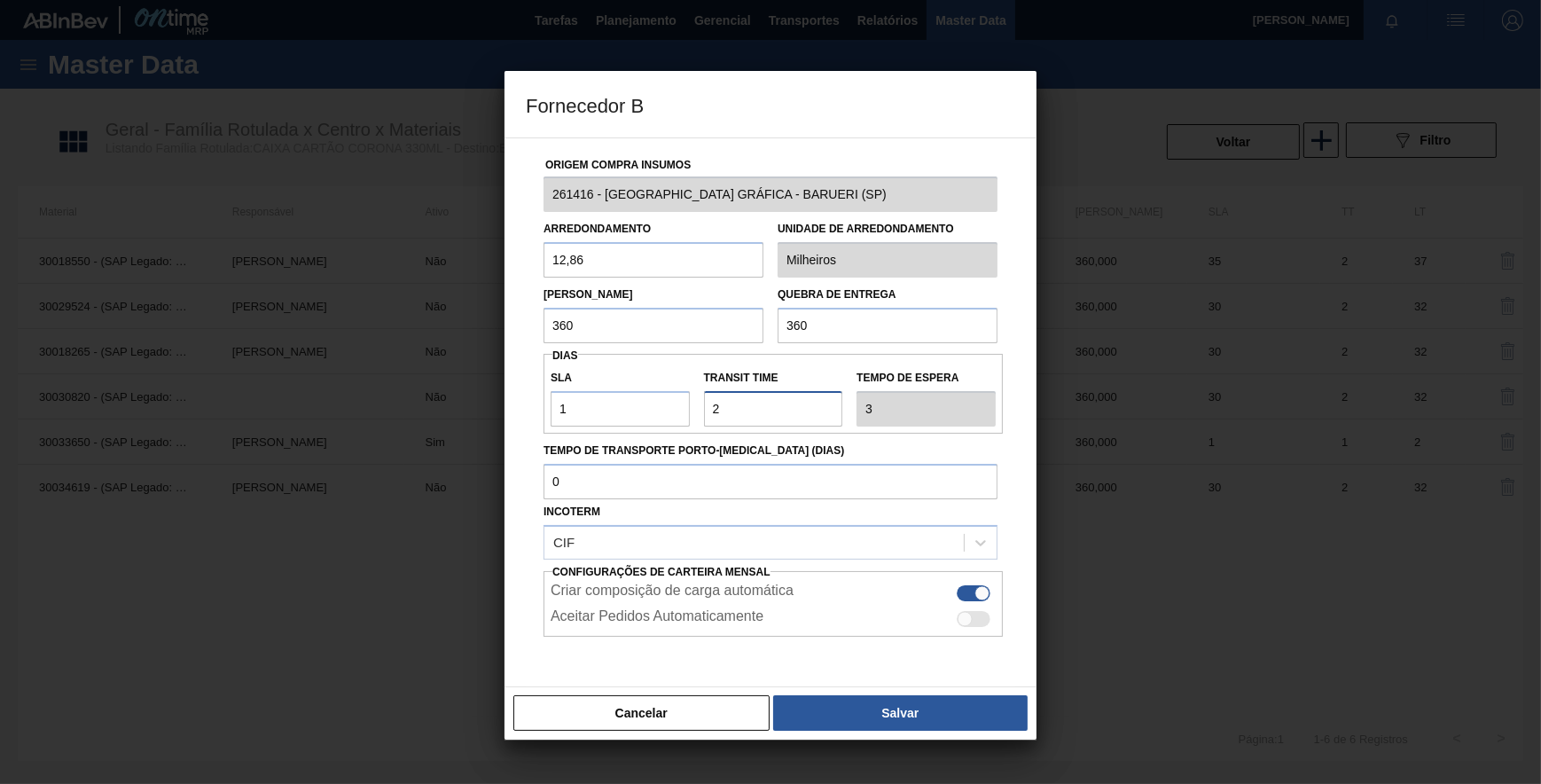
drag, startPoint x: 697, startPoint y: 415, endPoint x: 670, endPoint y: 415, distance: 27.0
click at [670, 415] on div "SLA 1 Transit Time Tempo de espera 3" at bounding box center [772, 394] width 459 height 66
type input "1"
type input "2"
type input "1"
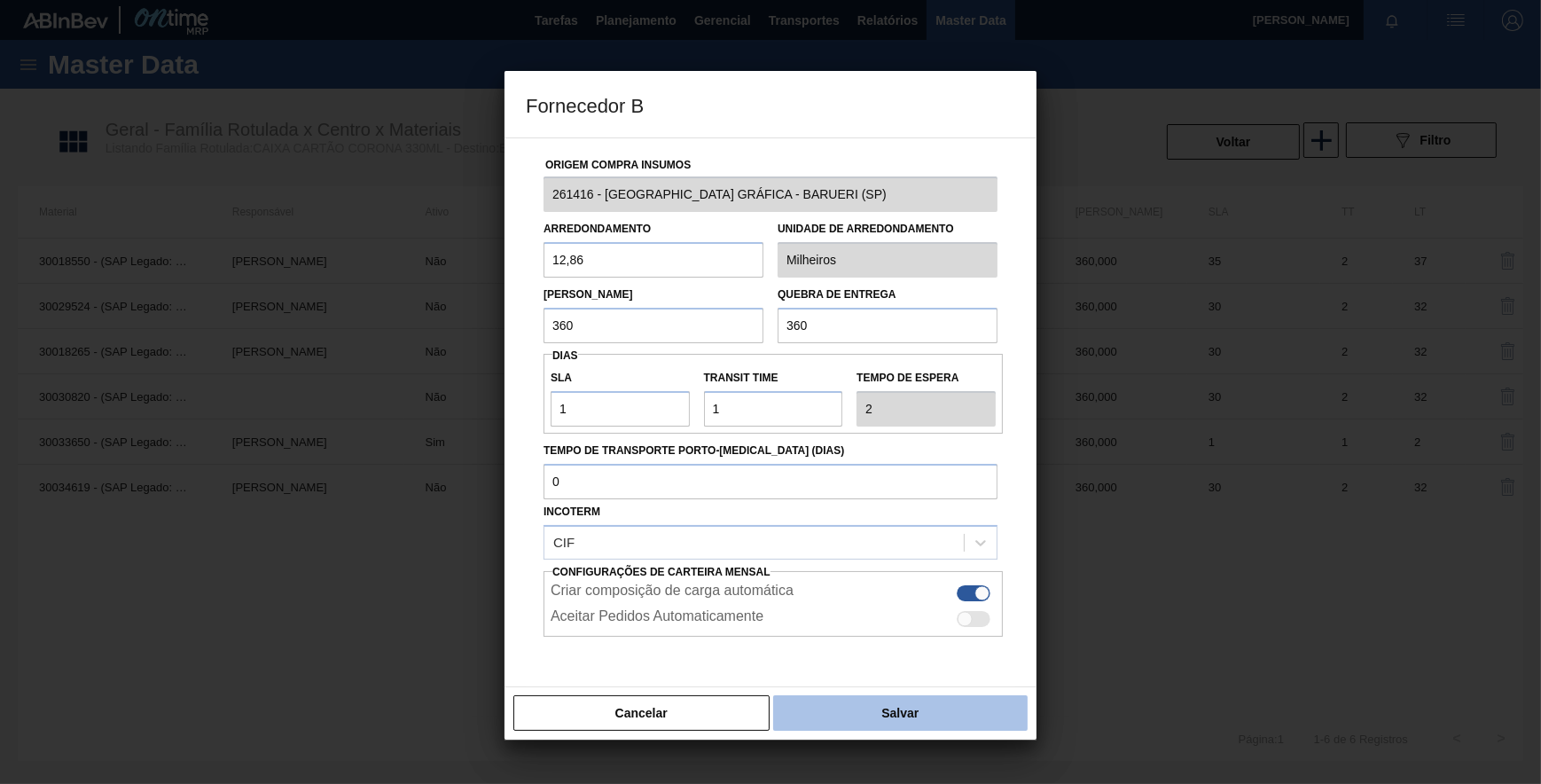
click at [833, 702] on button "Salvar" at bounding box center [901, 712] width 254 height 36
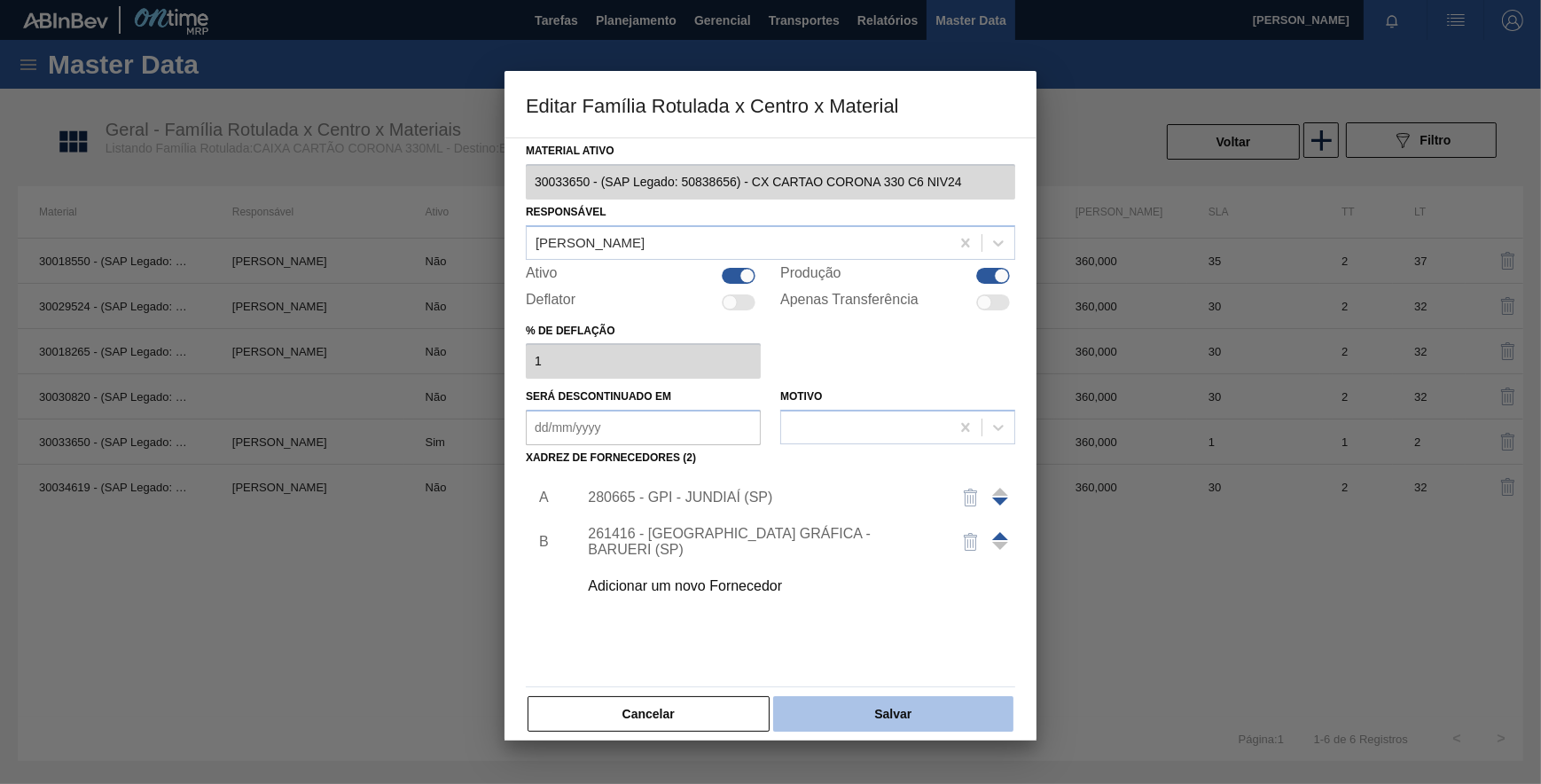
click at [886, 701] on button "Salvar" at bounding box center [894, 713] width 241 height 36
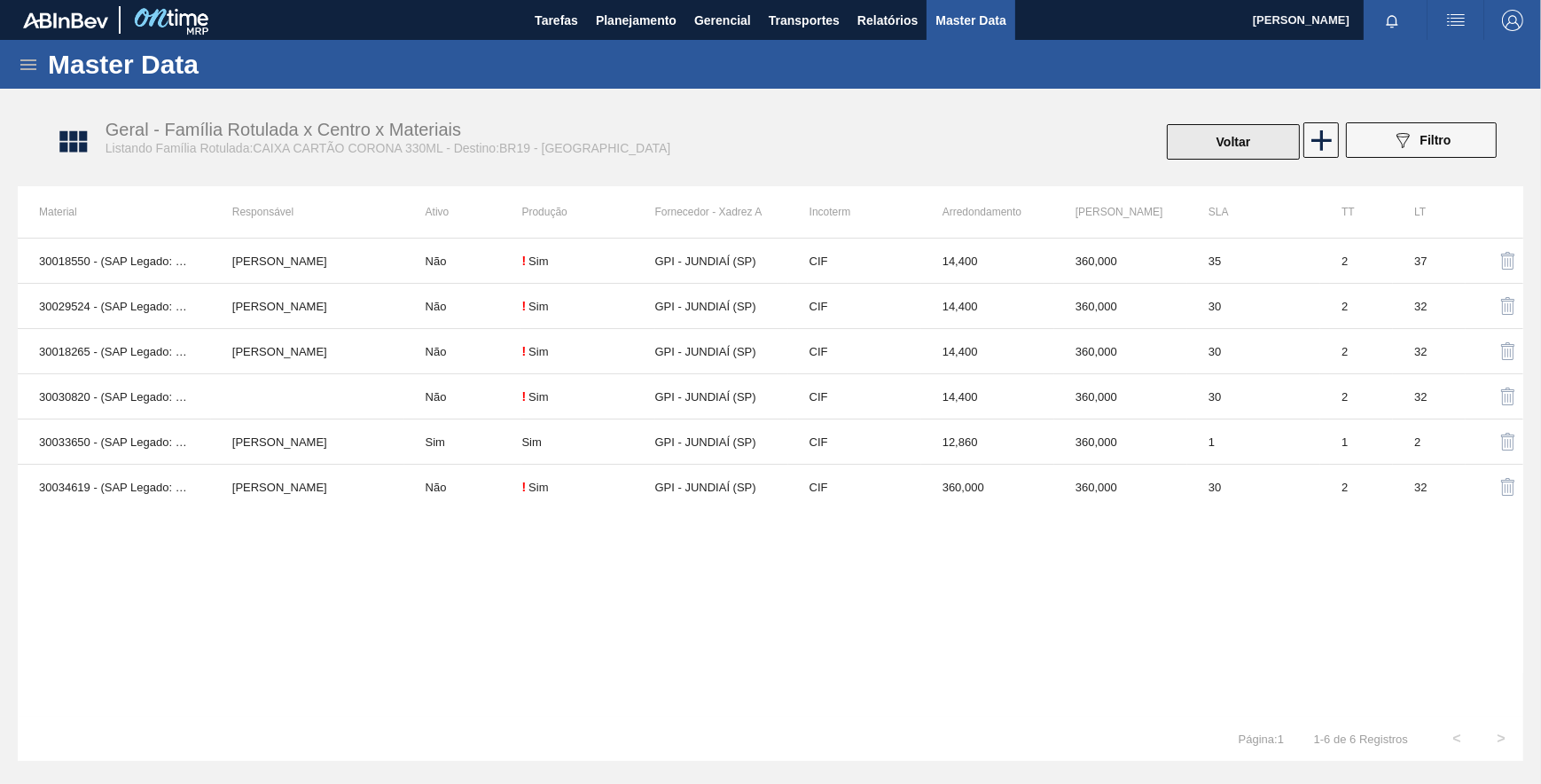
click at [1197, 147] on button "Voltar" at bounding box center [1232, 142] width 133 height 36
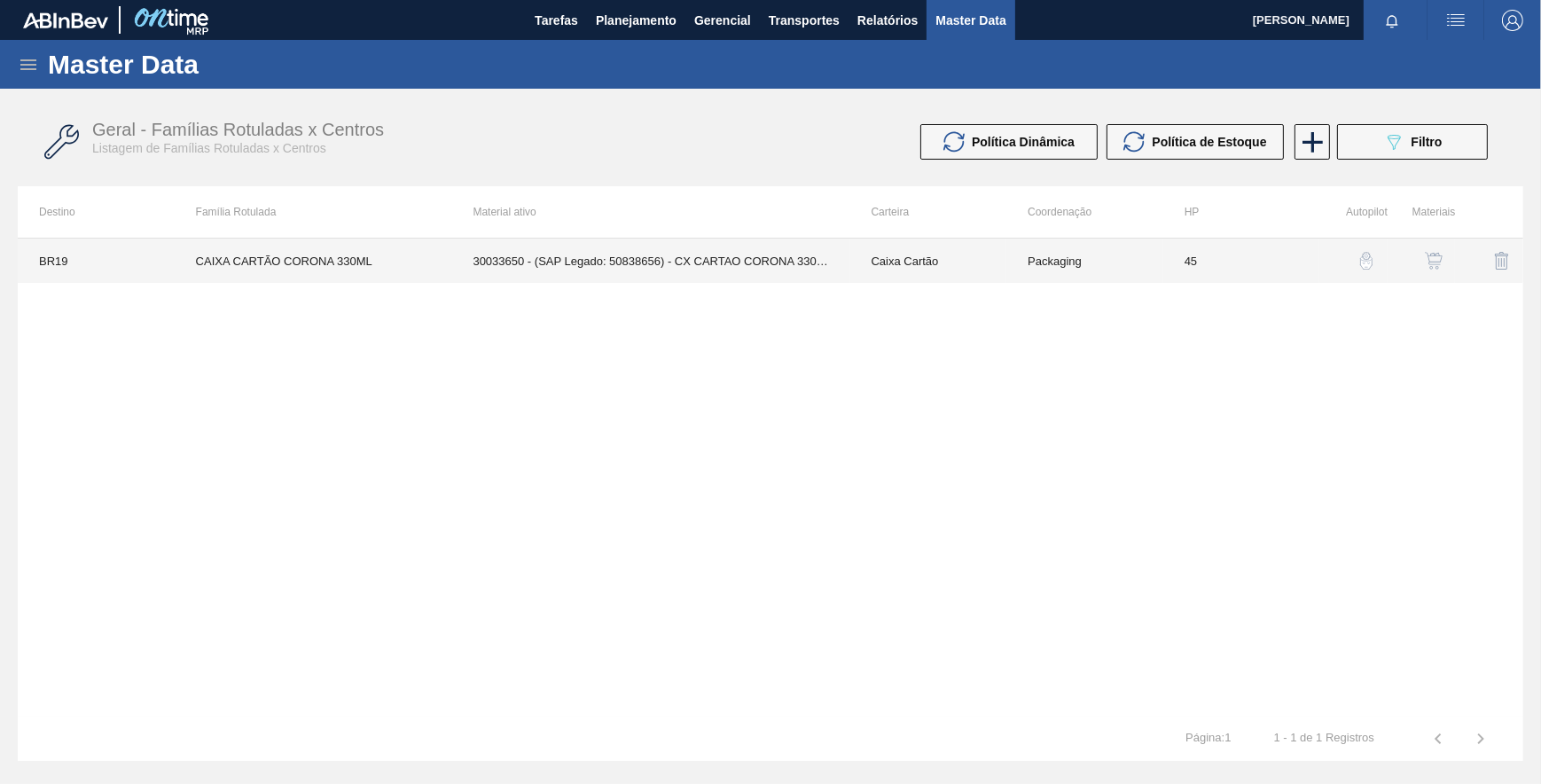
click at [935, 269] on td "Caixa Cartão" at bounding box center [929, 261] width 157 height 45
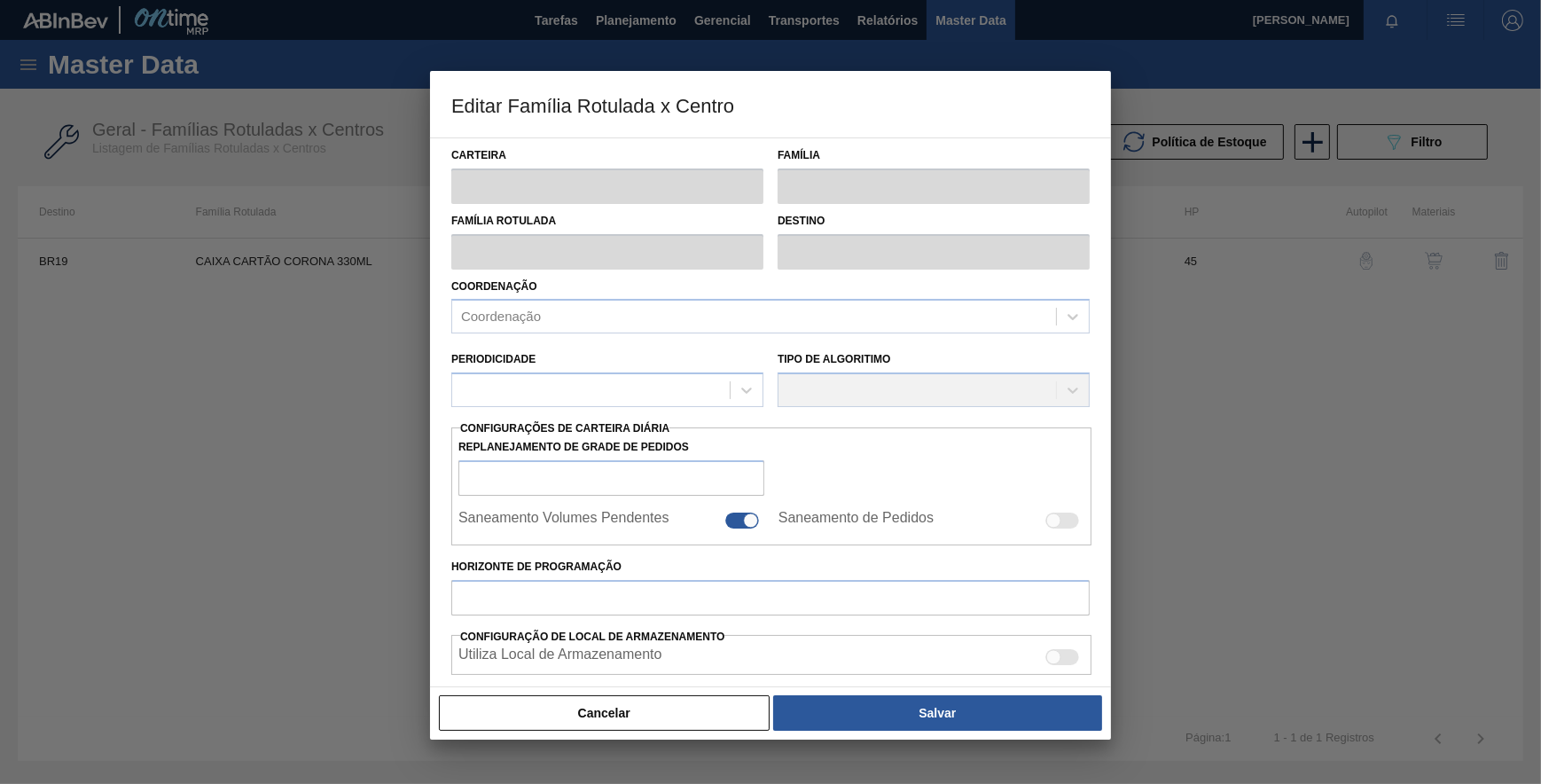
type input "Caixa Cartão"
type input "CAIXA CARTÃO CORONA 330ML"
type input "BR19 - [GEOGRAPHIC_DATA]"
type input "45"
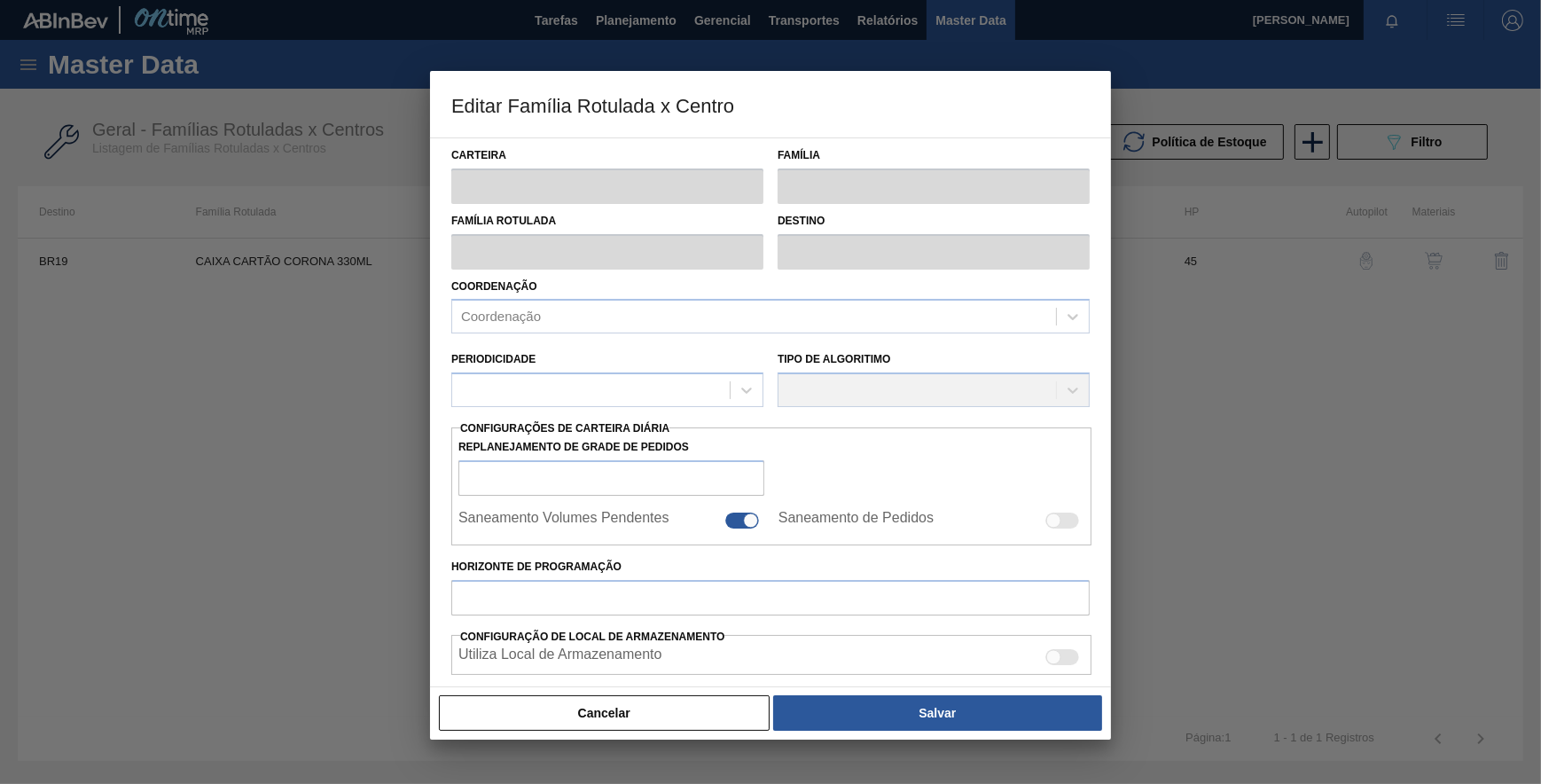
type input "5.684"
type input "17.230"
type input "65"
type input "13.188,900"
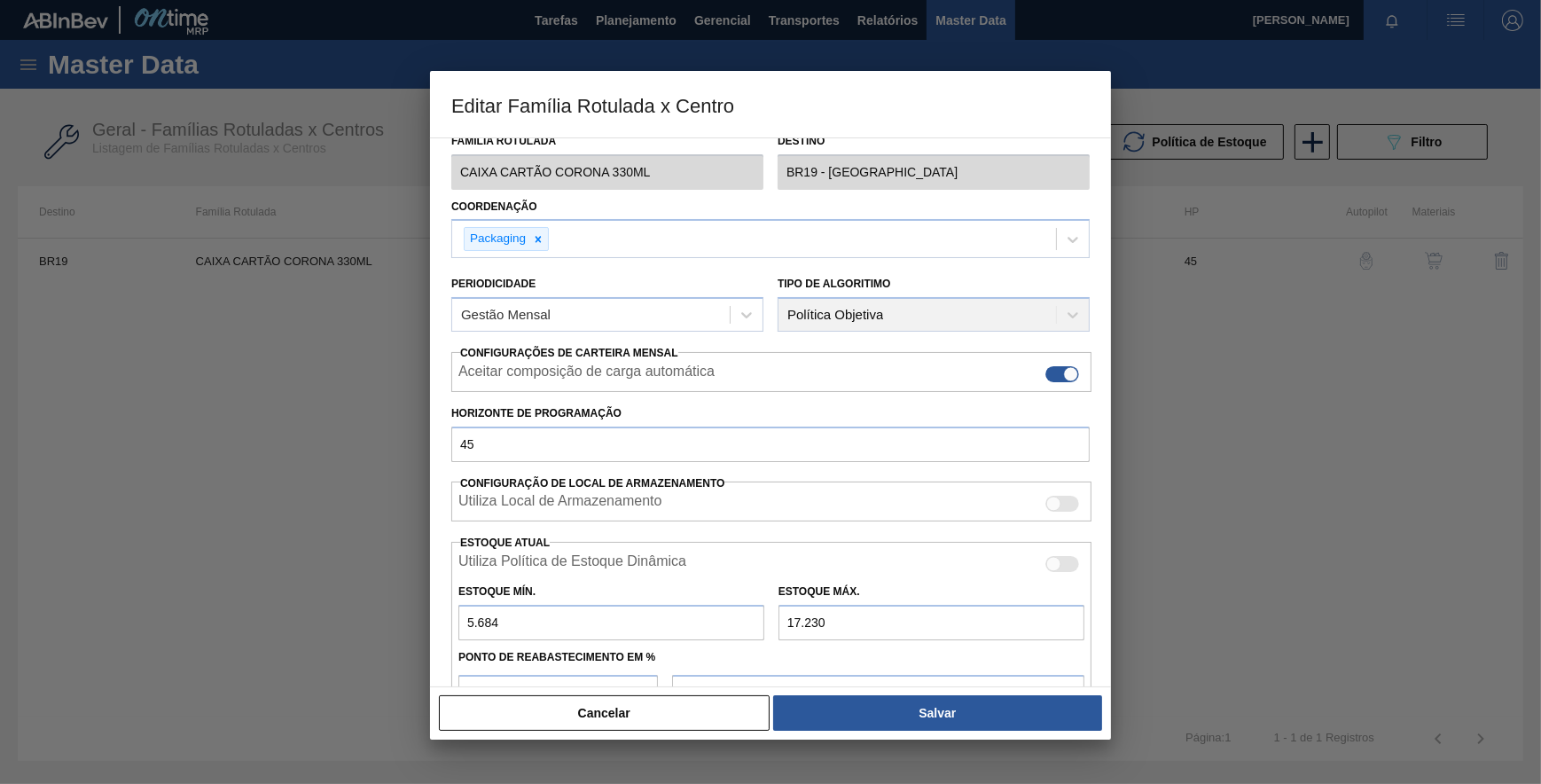
scroll to position [263, 0]
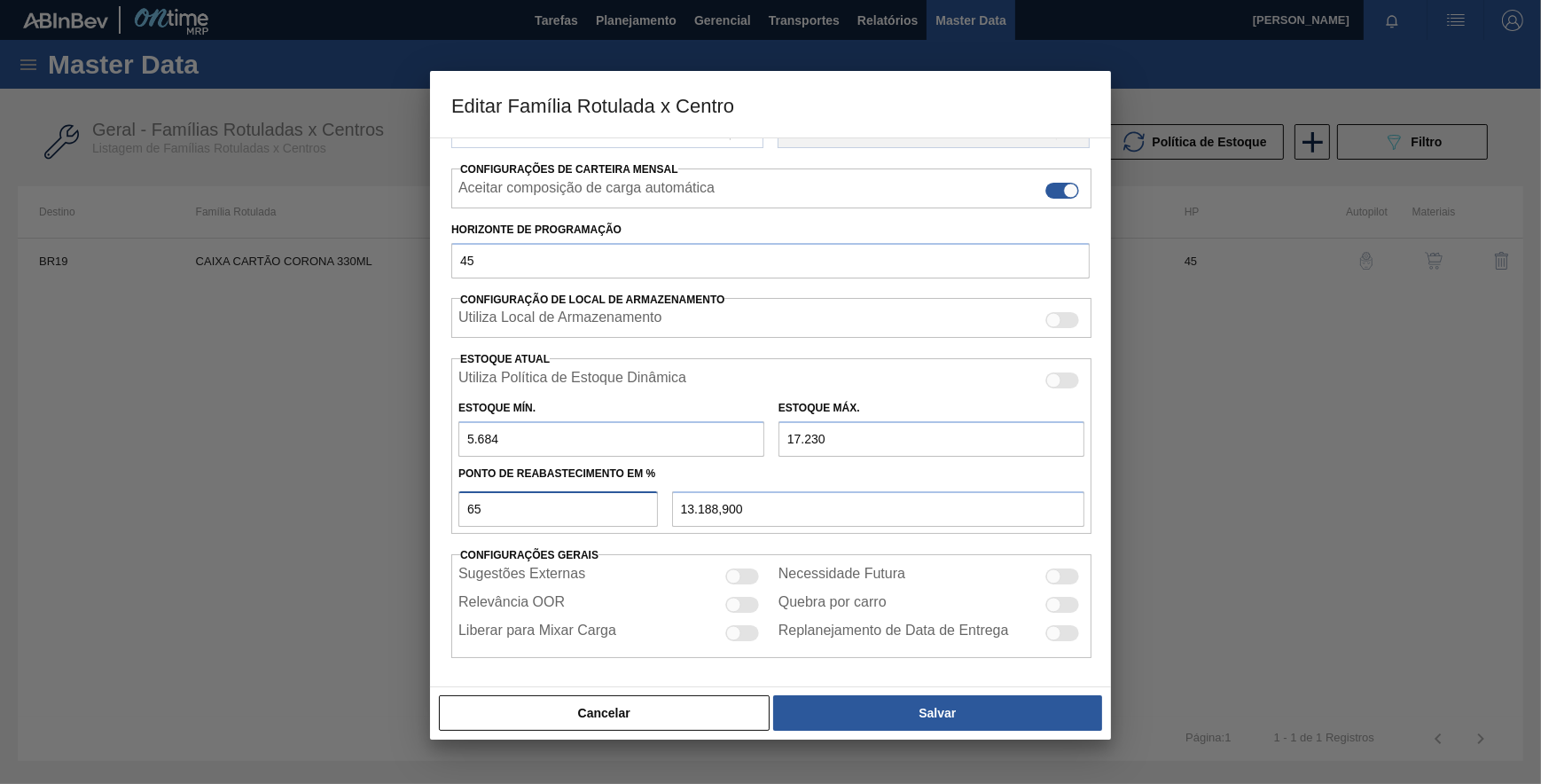
drag, startPoint x: 477, startPoint y: 516, endPoint x: 439, endPoint y: 516, distance: 38.0
click at [439, 516] on div "Carteira Caixa Cartão Família Caixa Cartão Família Rotulada CAIXA CARTÃO CORONA…" at bounding box center [770, 412] width 681 height 549
type input "7"
type input "6.492,220"
type input "70"
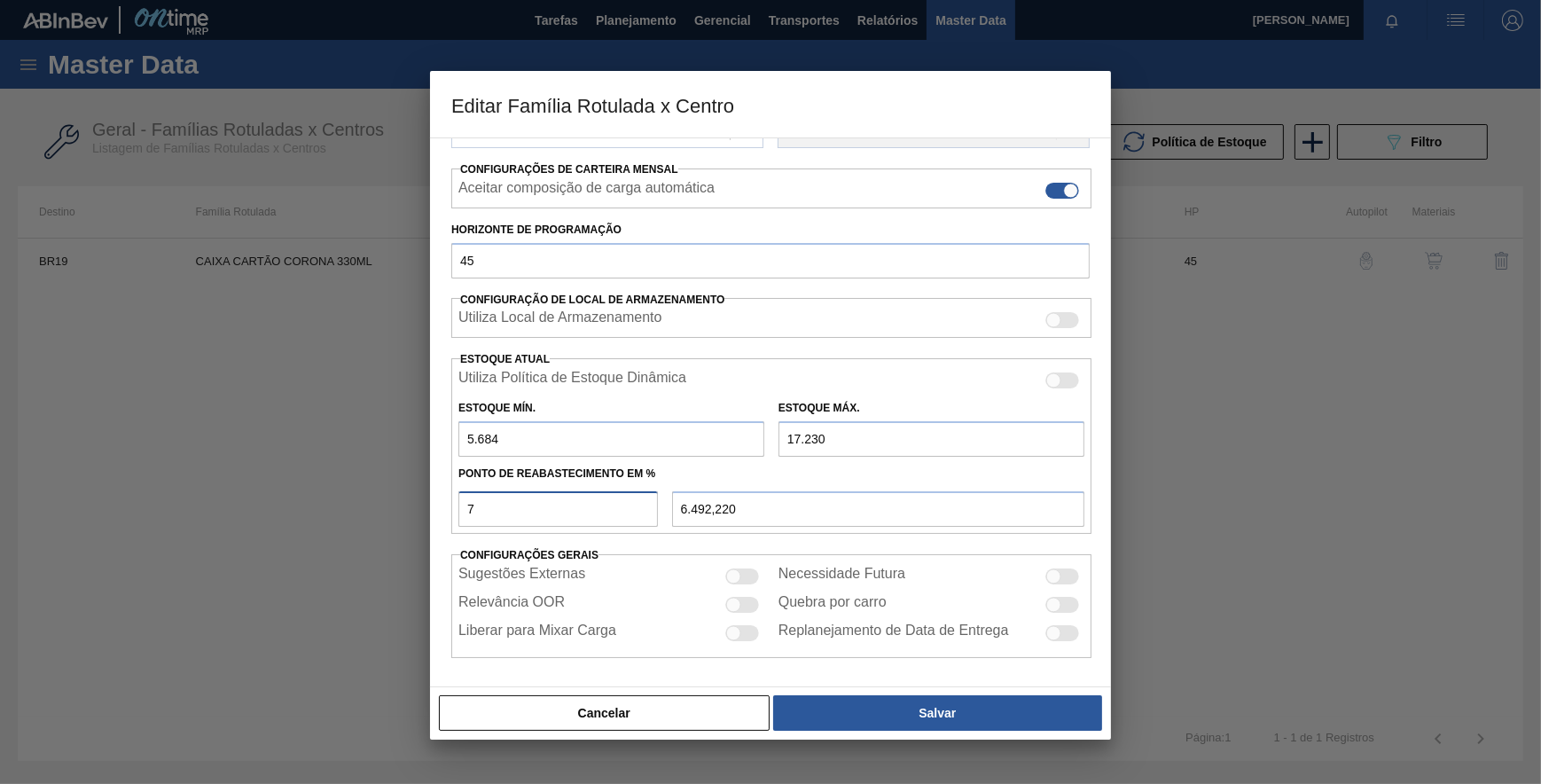
type input "13.766,200"
type input "70"
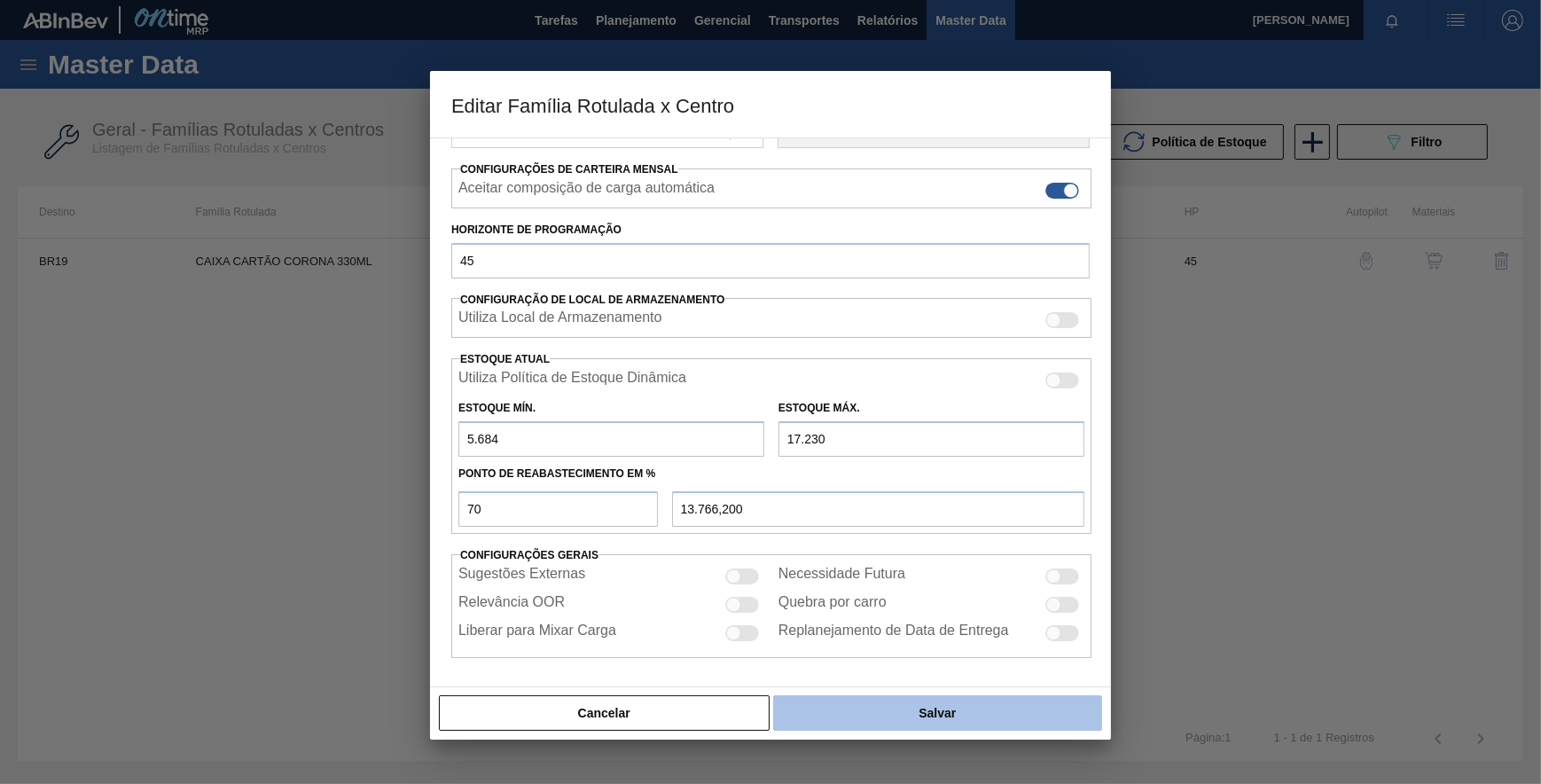
click at [829, 708] on button "Salvar" at bounding box center [937, 712] width 329 height 36
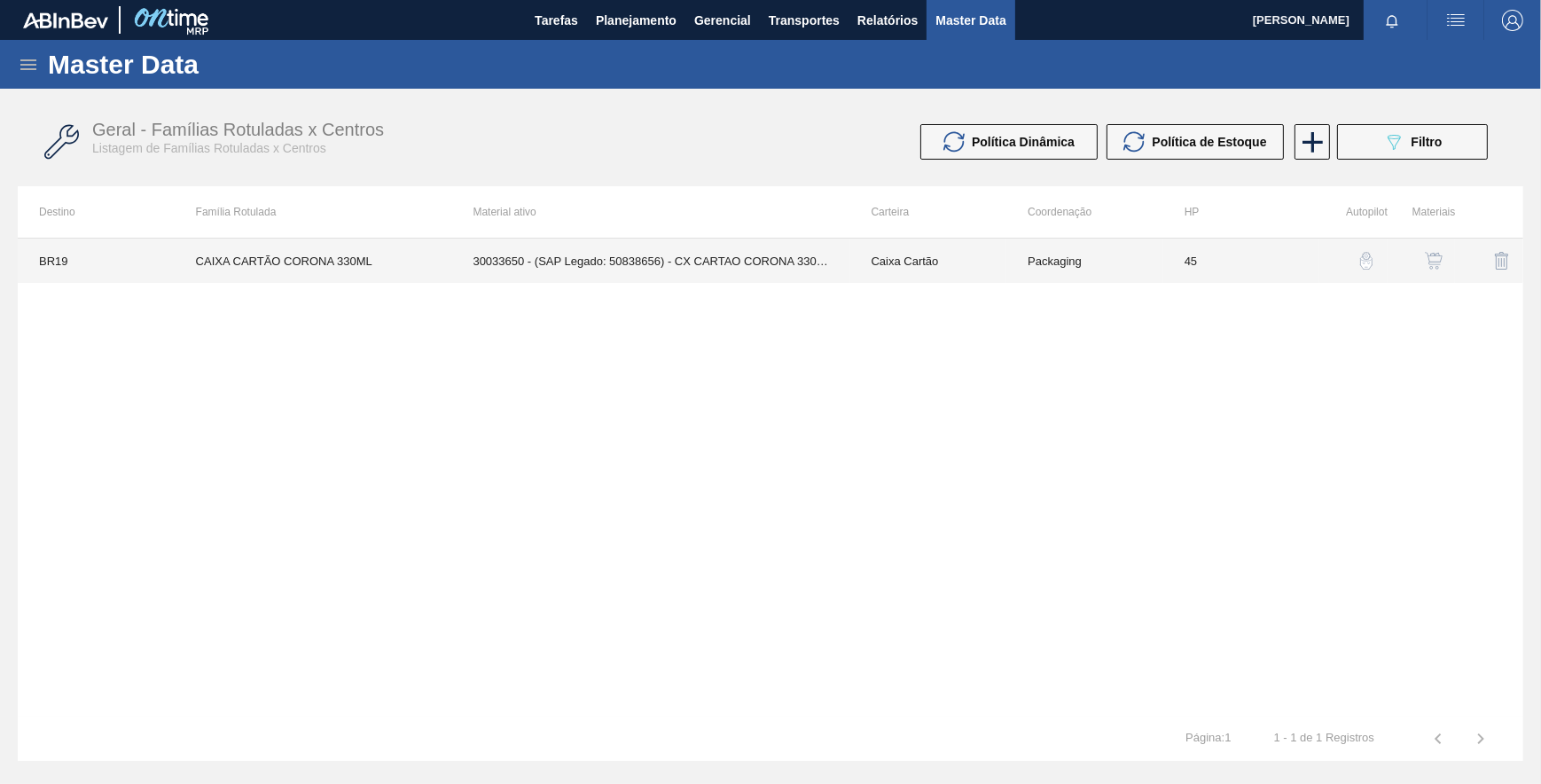
click at [721, 261] on td "30033650 - (SAP Legado: 50838656) - CX CARTAO CORONA 330 C6 NIV24" at bounding box center [650, 261] width 398 height 45
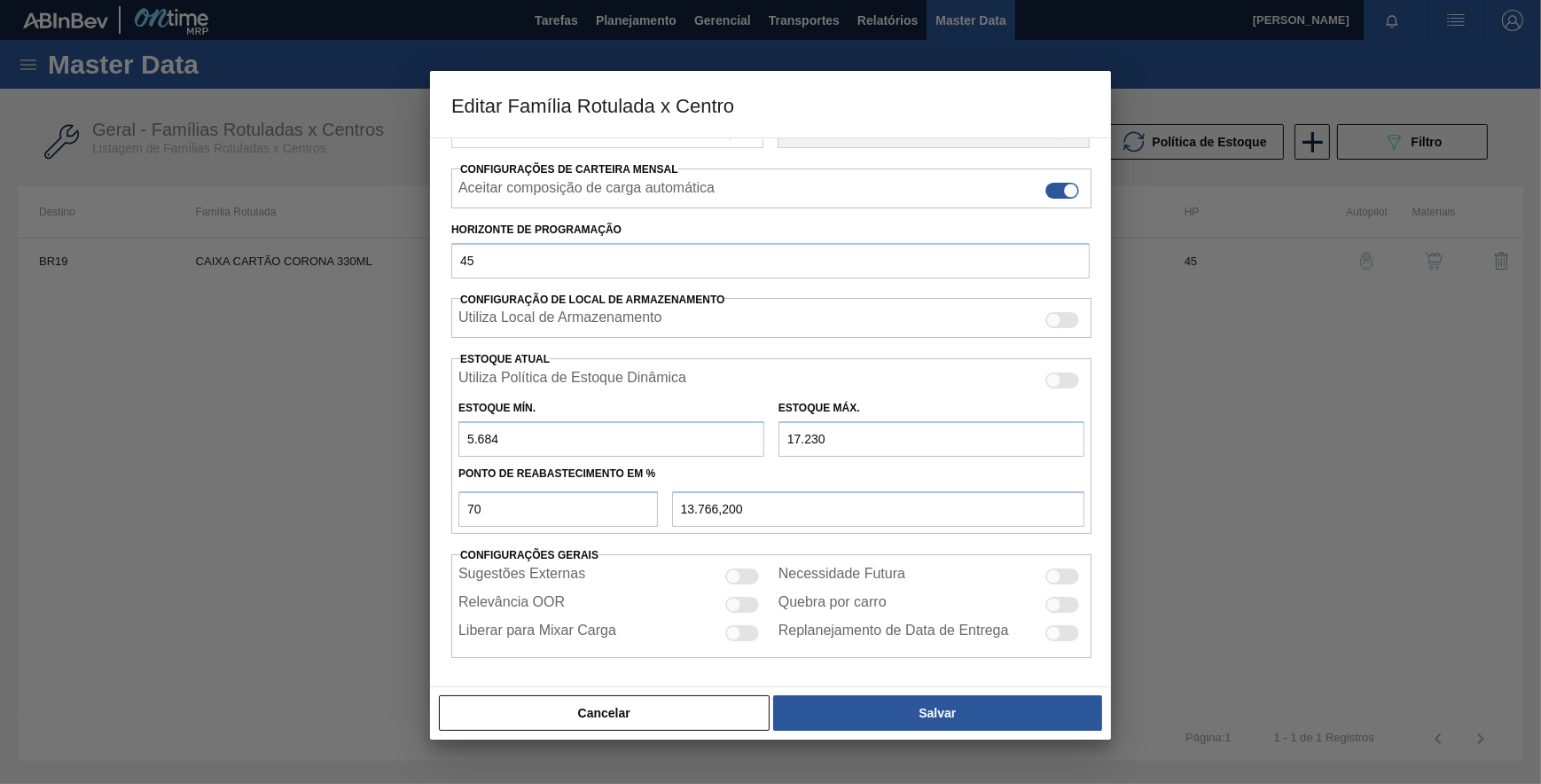
click at [471, 447] on input "5.684" at bounding box center [610, 439] width 306 height 36
type input "15.684"
type input "16.766,200"
type input "15.684"
click at [815, 709] on button "Salvar" at bounding box center [937, 712] width 329 height 36
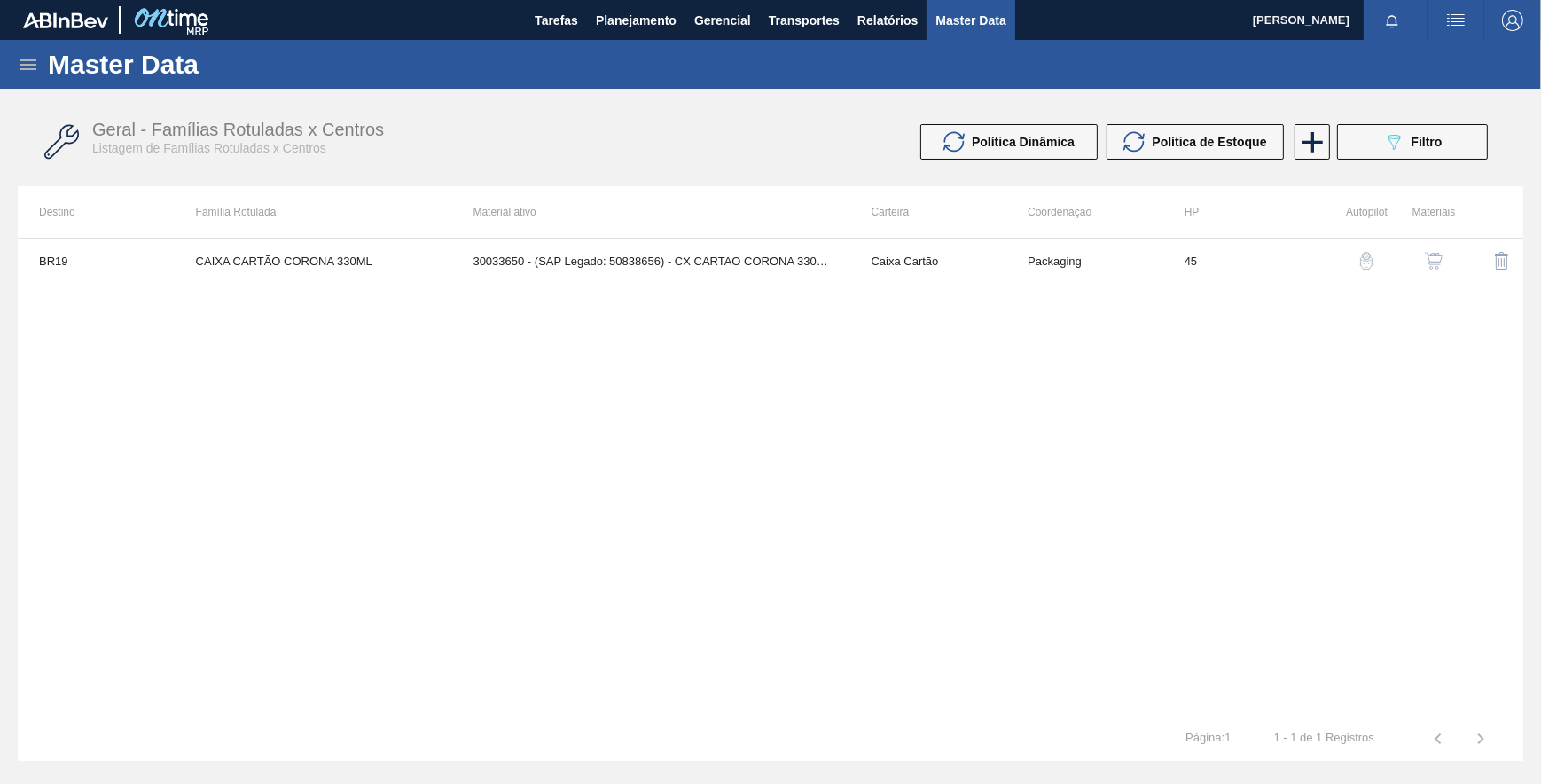
click at [1429, 262] on img "button" at bounding box center [1433, 260] width 17 height 17
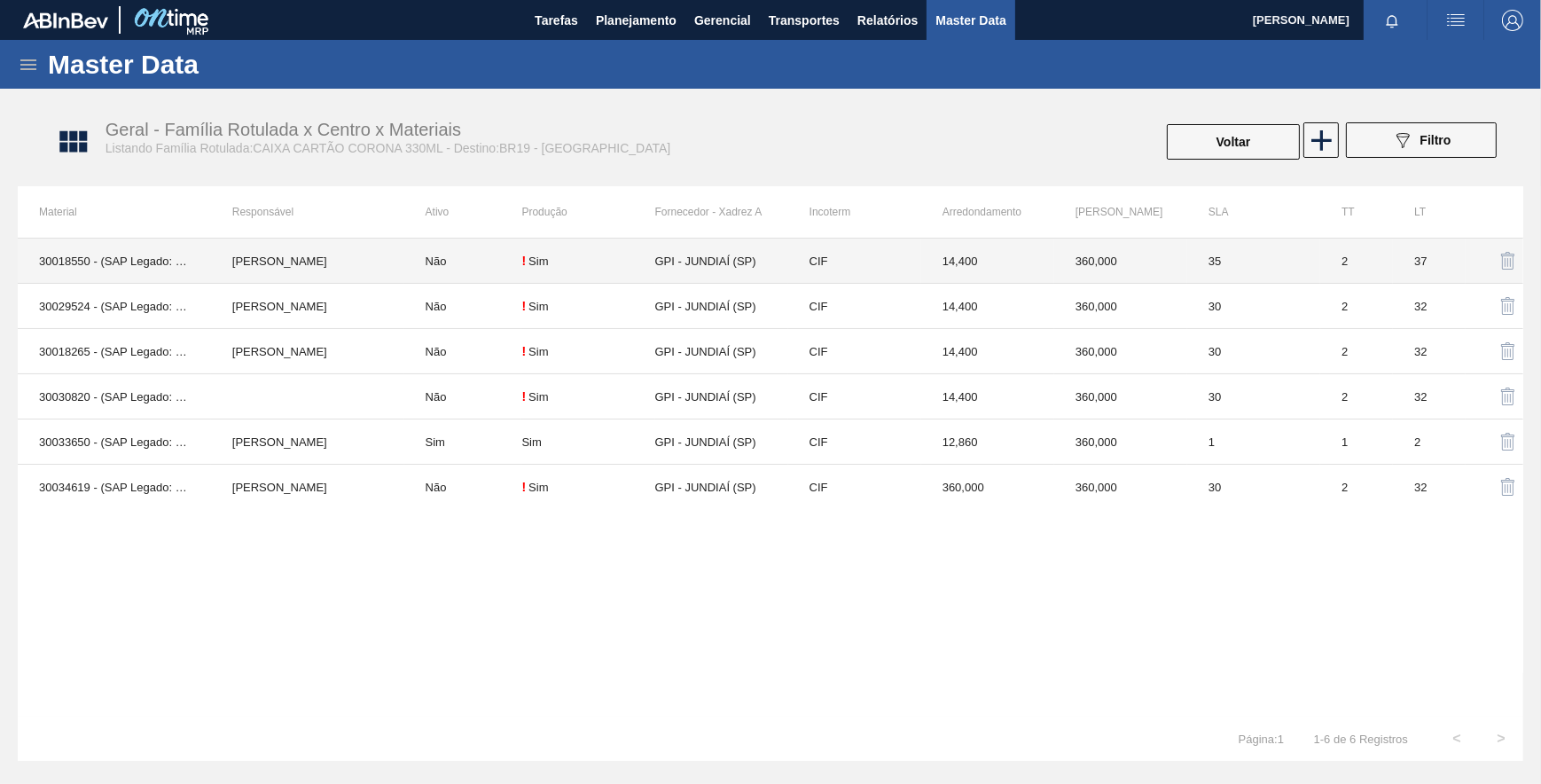
click at [864, 257] on td "CIF" at bounding box center [854, 261] width 133 height 46
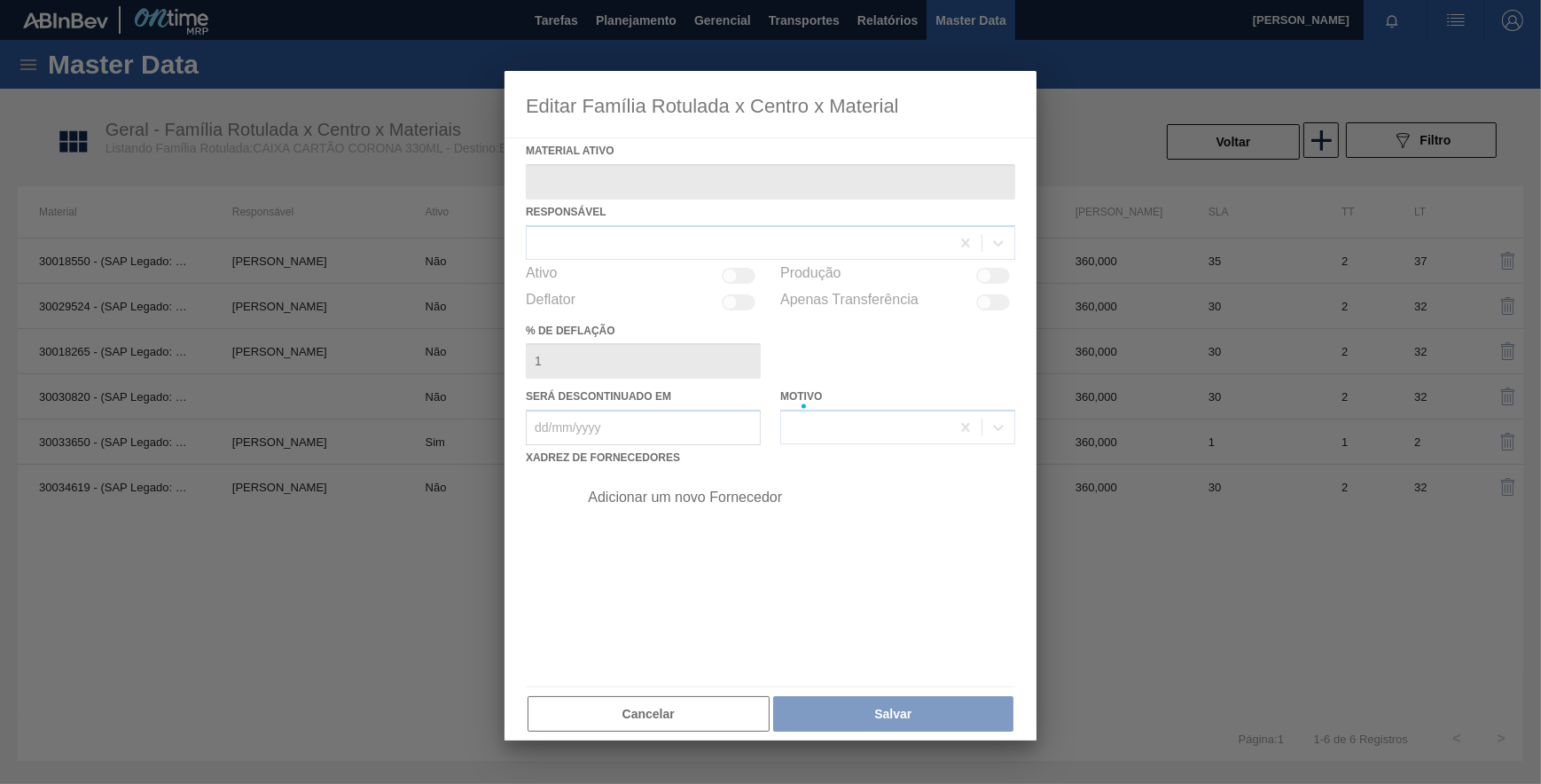
type ativo "30018550 - (SAP Legado: 50812126) - CX CART CORONA BRANCA 330 C6 298G RED10"
checkbox input "true"
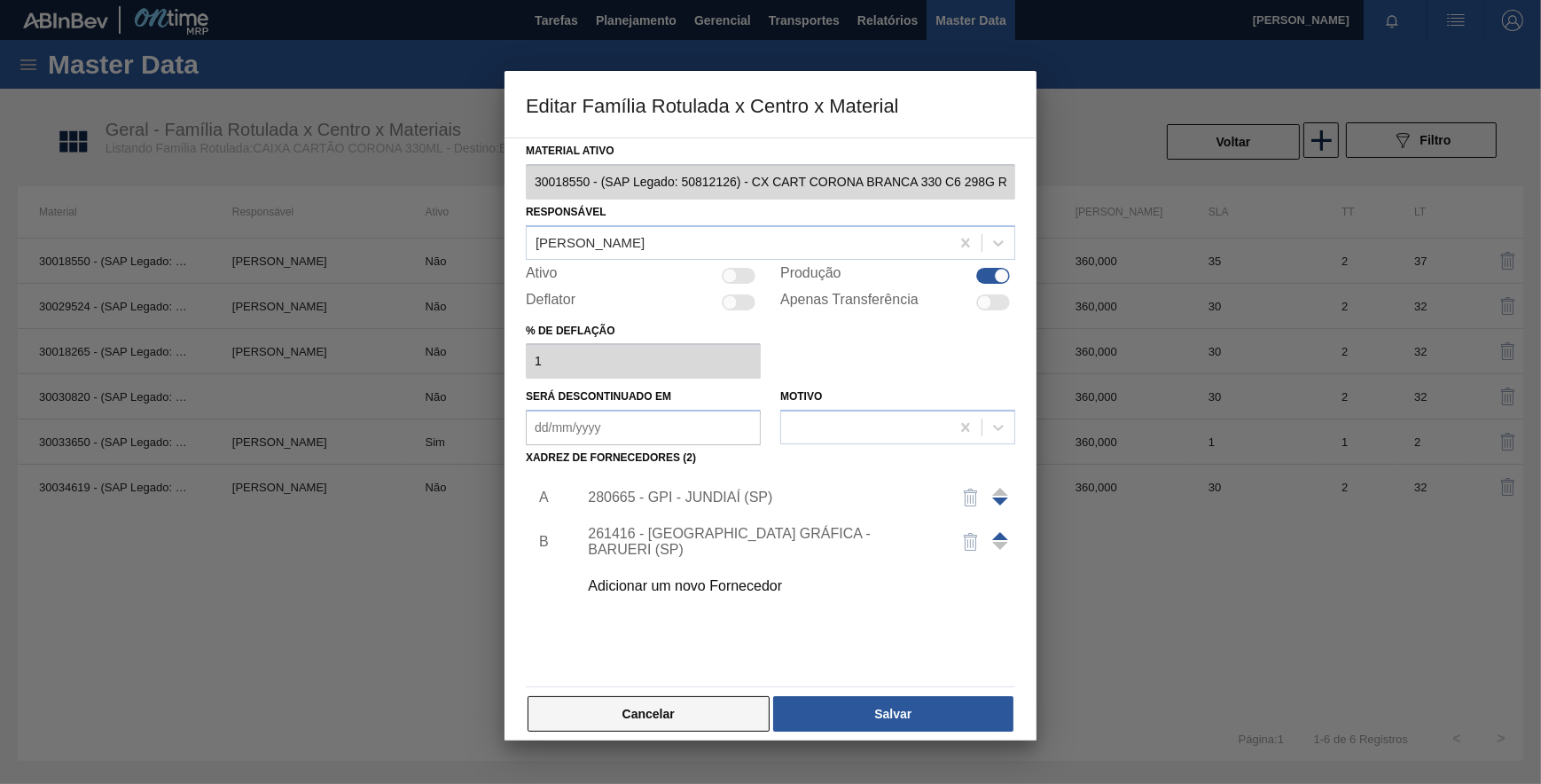
click at [668, 717] on button "Cancelar" at bounding box center [648, 713] width 242 height 36
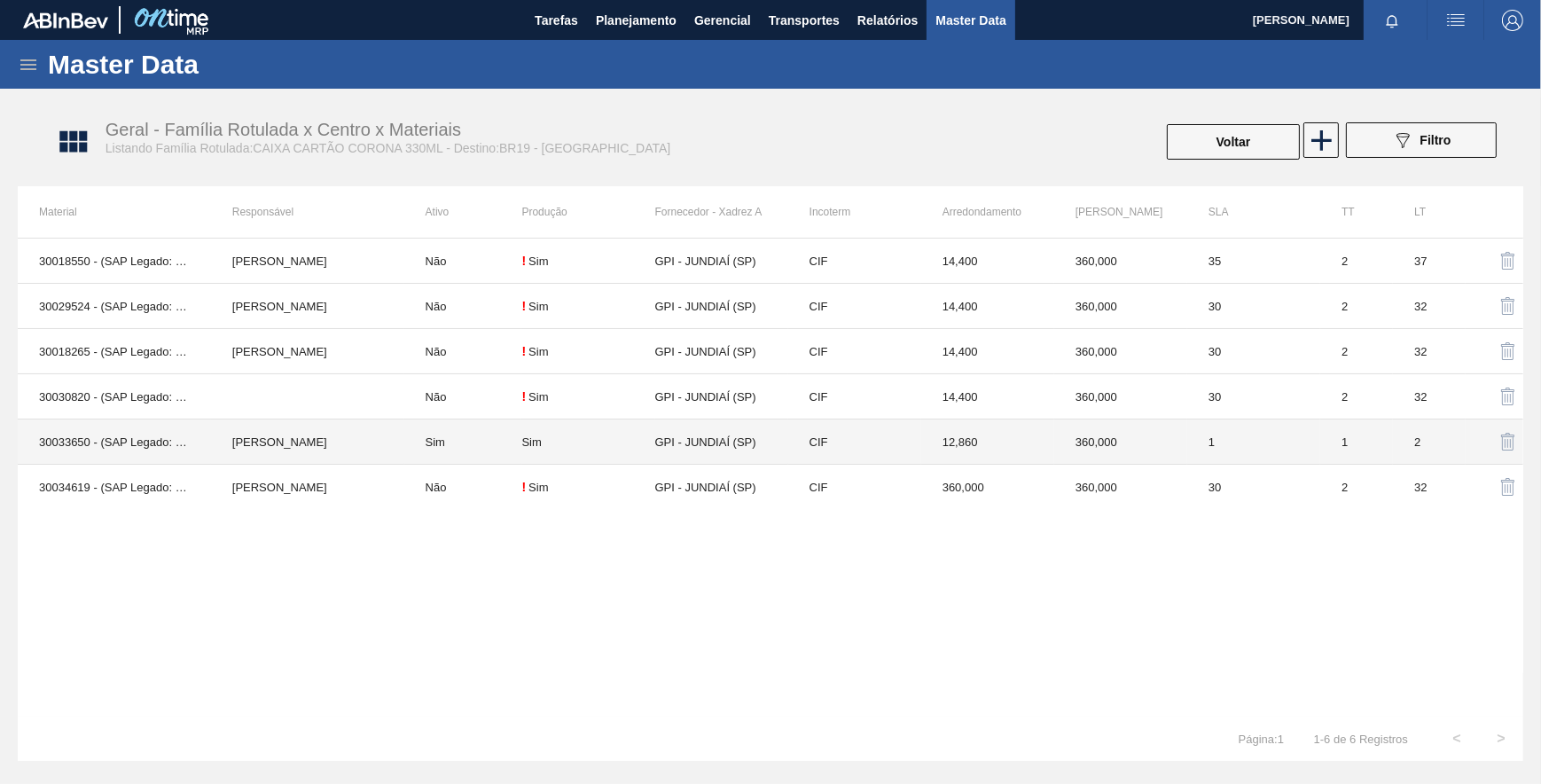
click at [353, 442] on td "CEZAR LEAO PEREIRA DE CASTRO" at bounding box center [307, 441] width 193 height 46
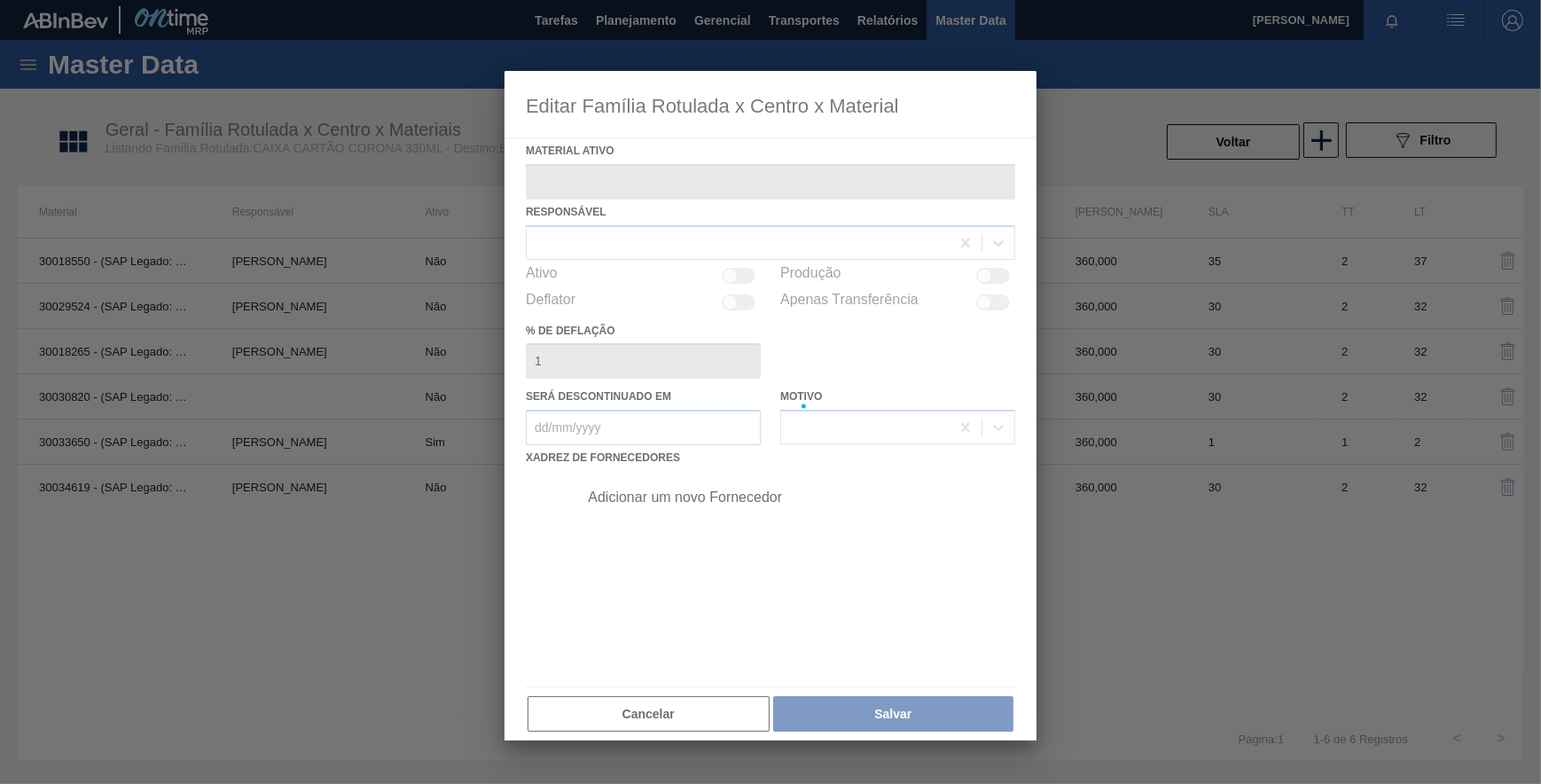
type ativo "30033650 - (SAP Legado: 50838656) - CX CARTAO CORONA 330 C6 NIV24"
checkbox input "true"
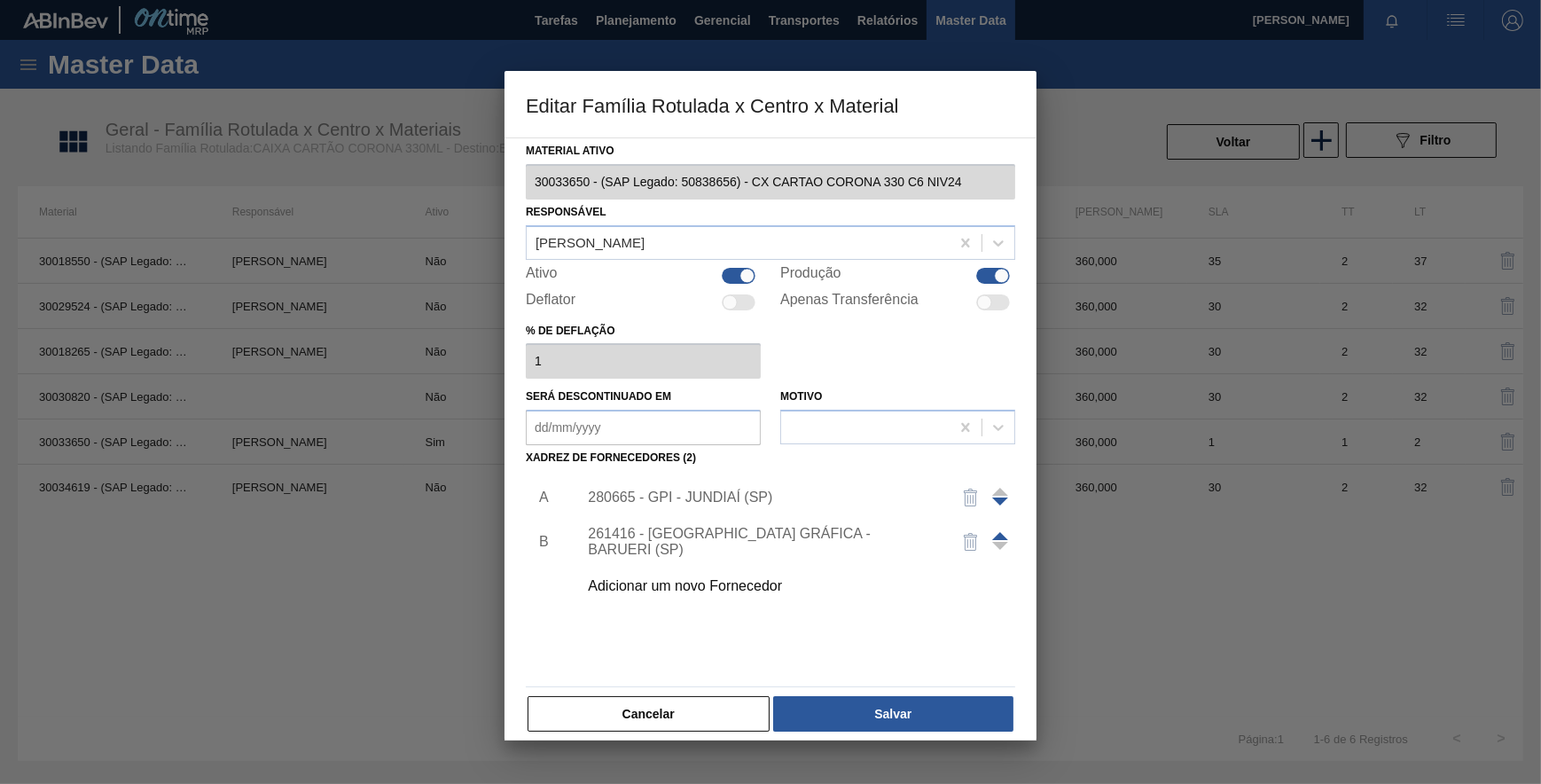
click at [704, 503] on div "280665 - GPI - JUNDIAÍ (SP)" at bounding box center [762, 497] width 347 height 16
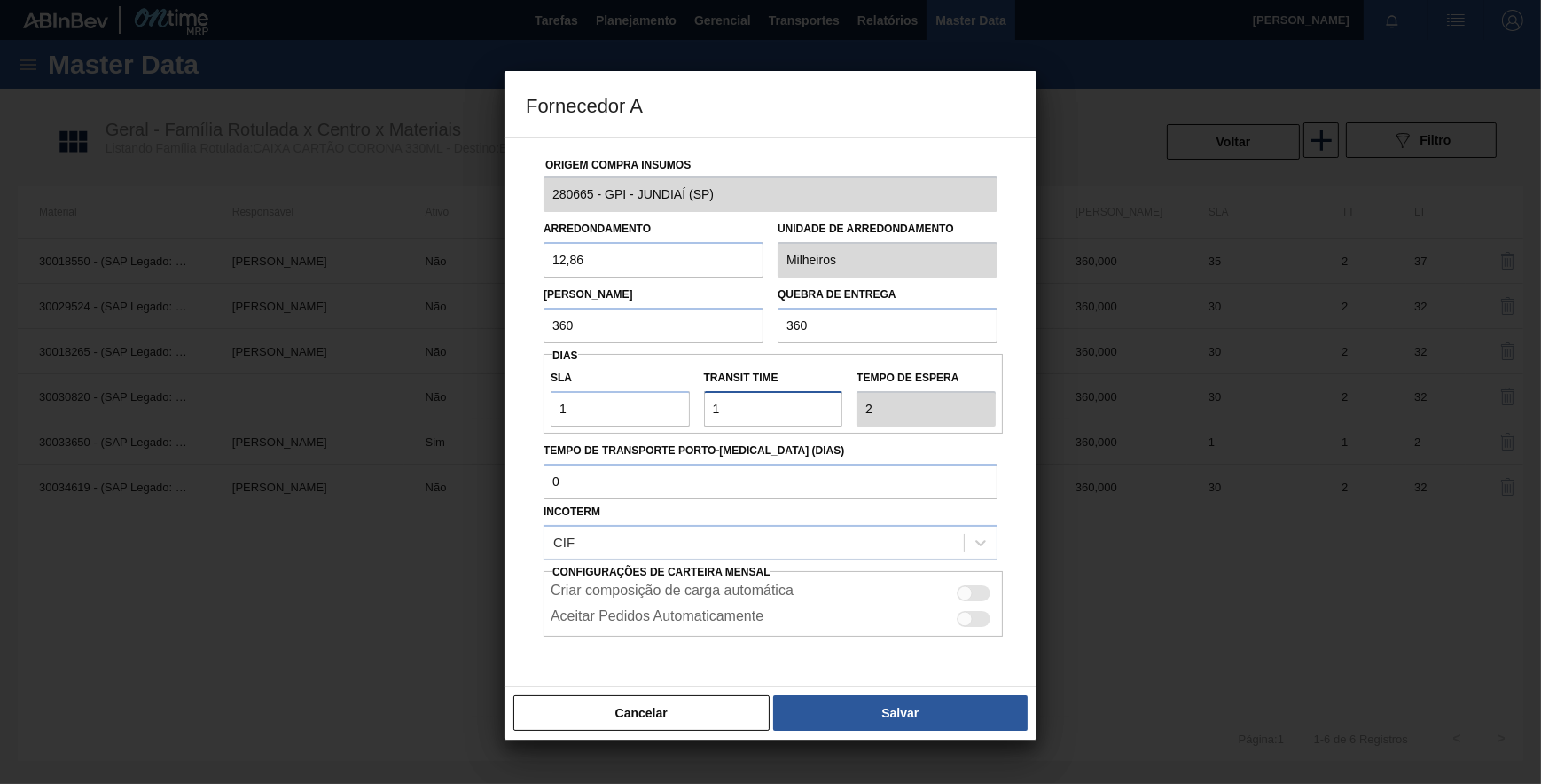
drag, startPoint x: 745, startPoint y: 412, endPoint x: 666, endPoint y: 413, distance: 79.0
click at [666, 413] on div "SLA 1 Transit Time Tempo de espera 2" at bounding box center [772, 394] width 459 height 66
type input "0"
type input "1"
type input "0"
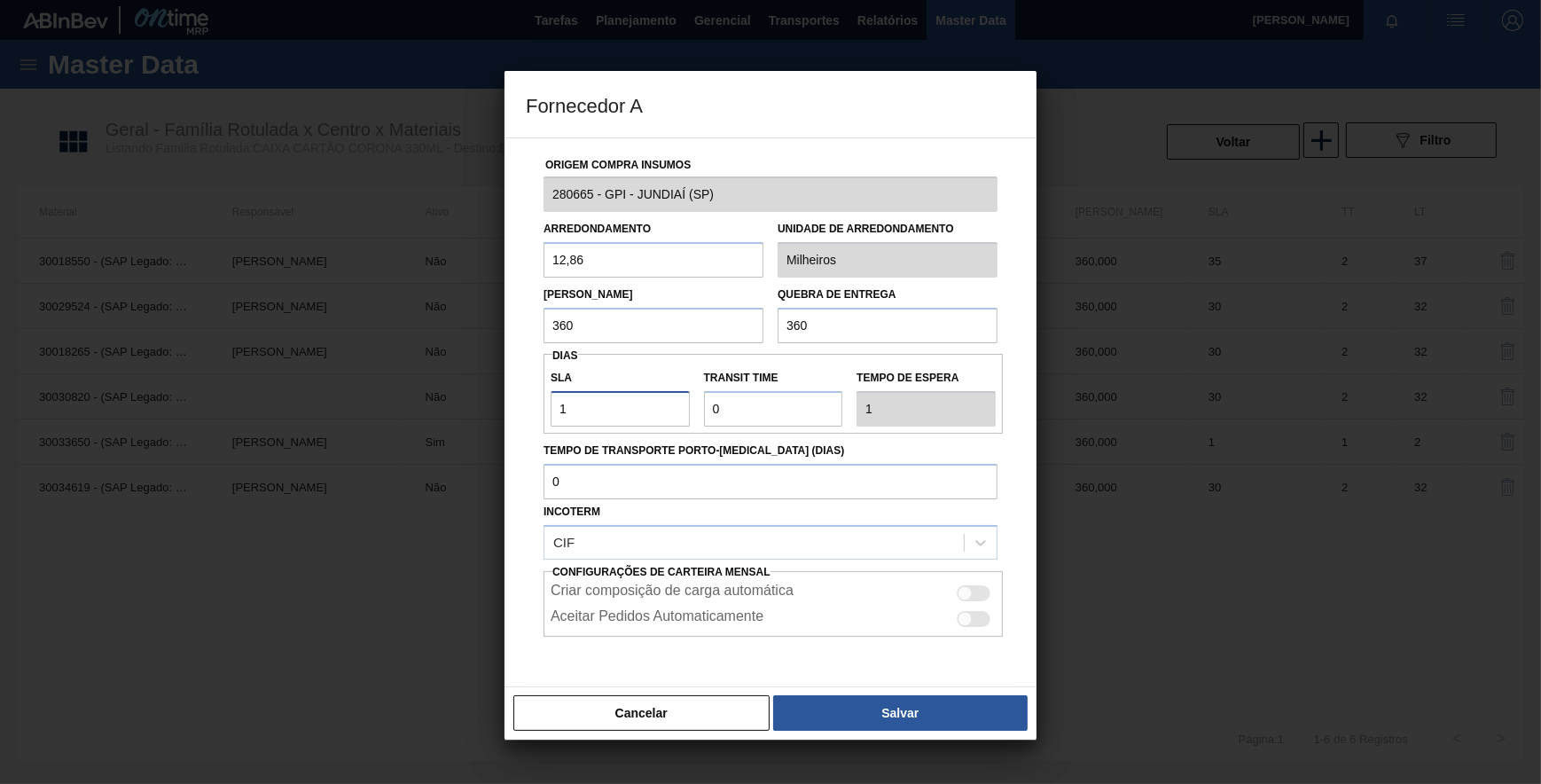
drag, startPoint x: 607, startPoint y: 411, endPoint x: 550, endPoint y: 408, distance: 57.1
click at [550, 408] on input "1" at bounding box center [619, 408] width 139 height 36
type input "0"
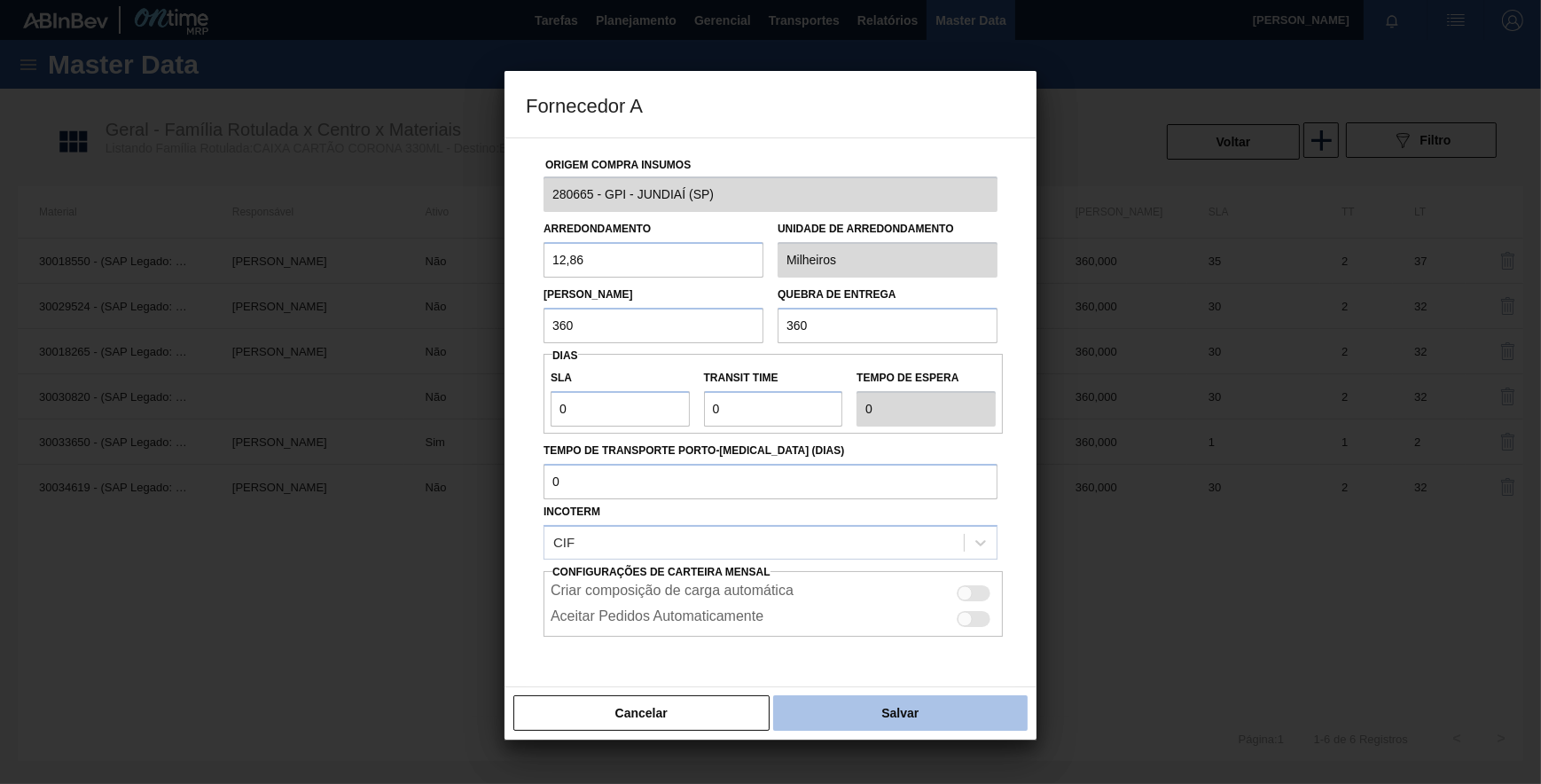
click at [870, 702] on button "Salvar" at bounding box center [901, 712] width 254 height 36
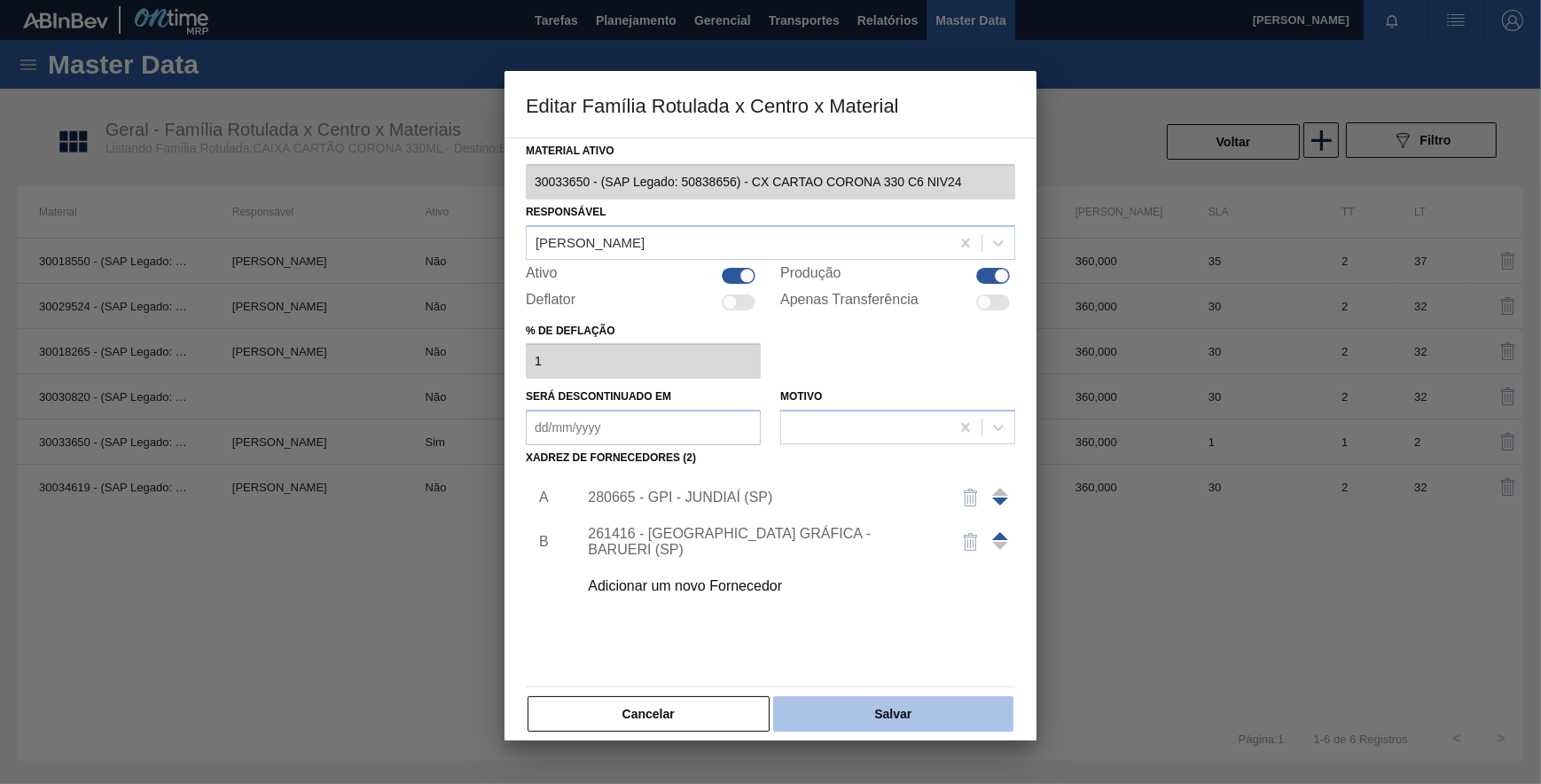
click at [863, 710] on button "Salvar" at bounding box center [894, 713] width 241 height 36
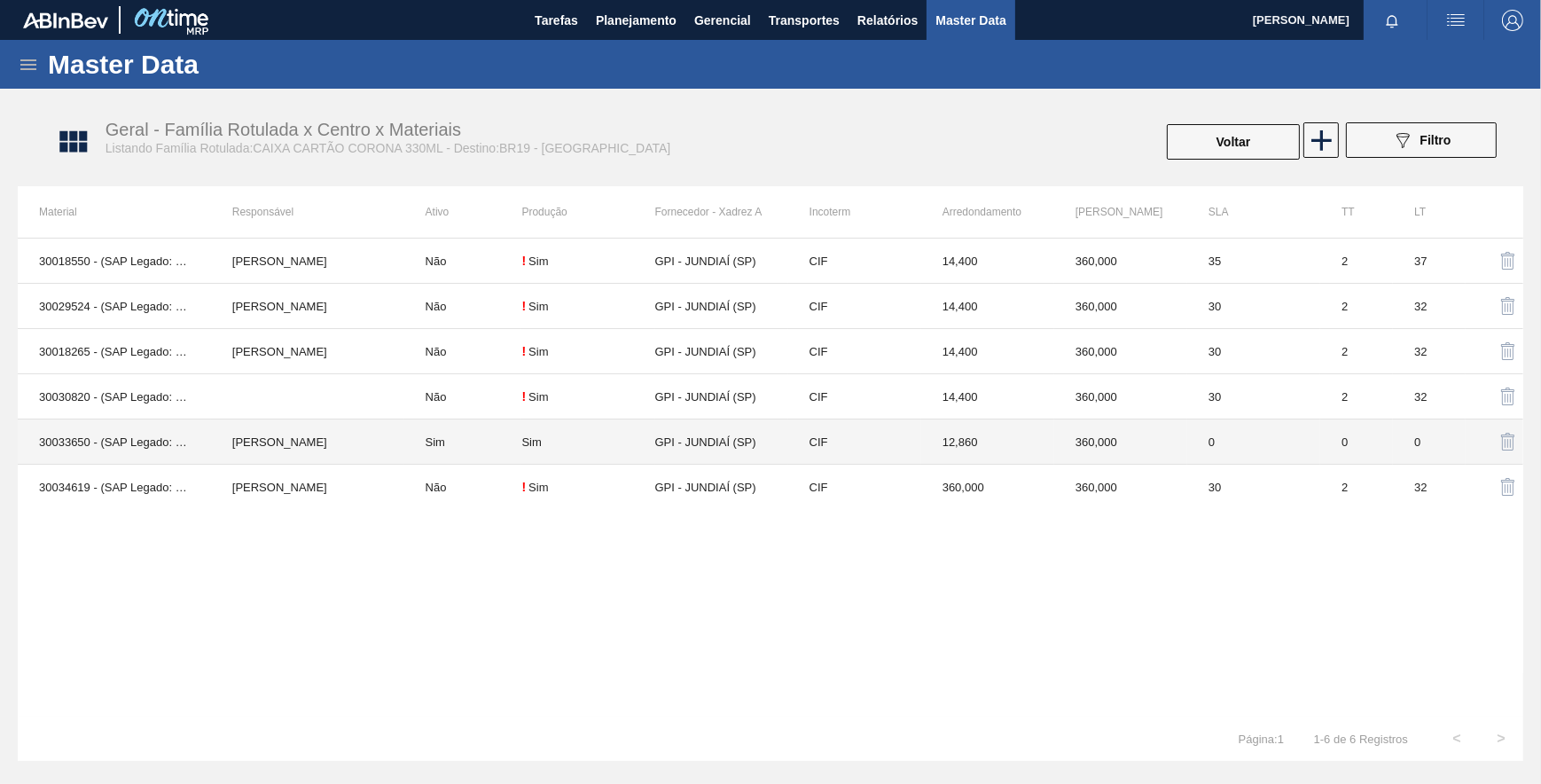
click at [595, 446] on div "Sim" at bounding box center [587, 442] width 133 height 14
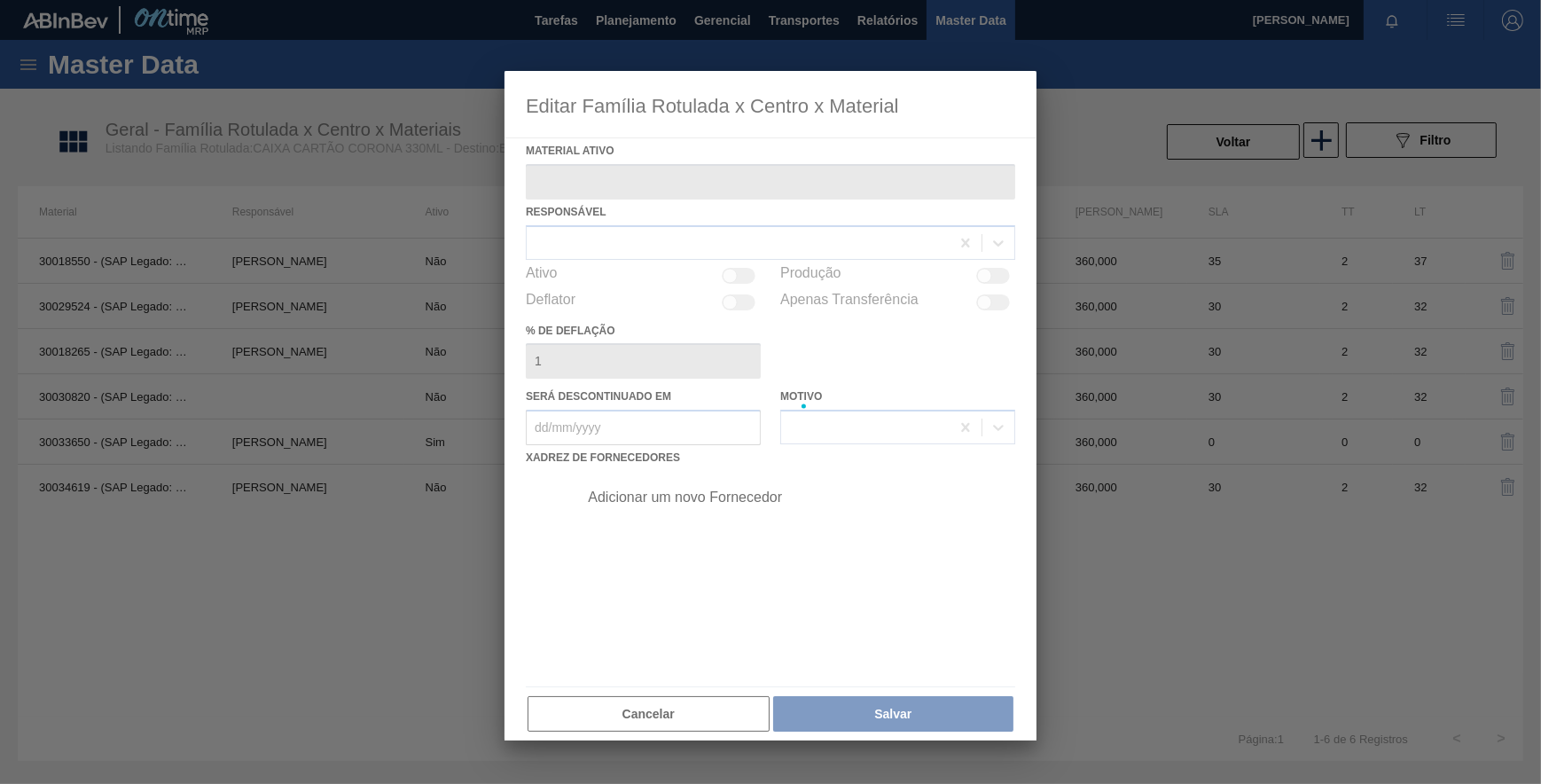
type ativo "30033650 - (SAP Legado: 50838656) - CX CARTAO CORONA 330 C6 NIV24"
checkbox input "true"
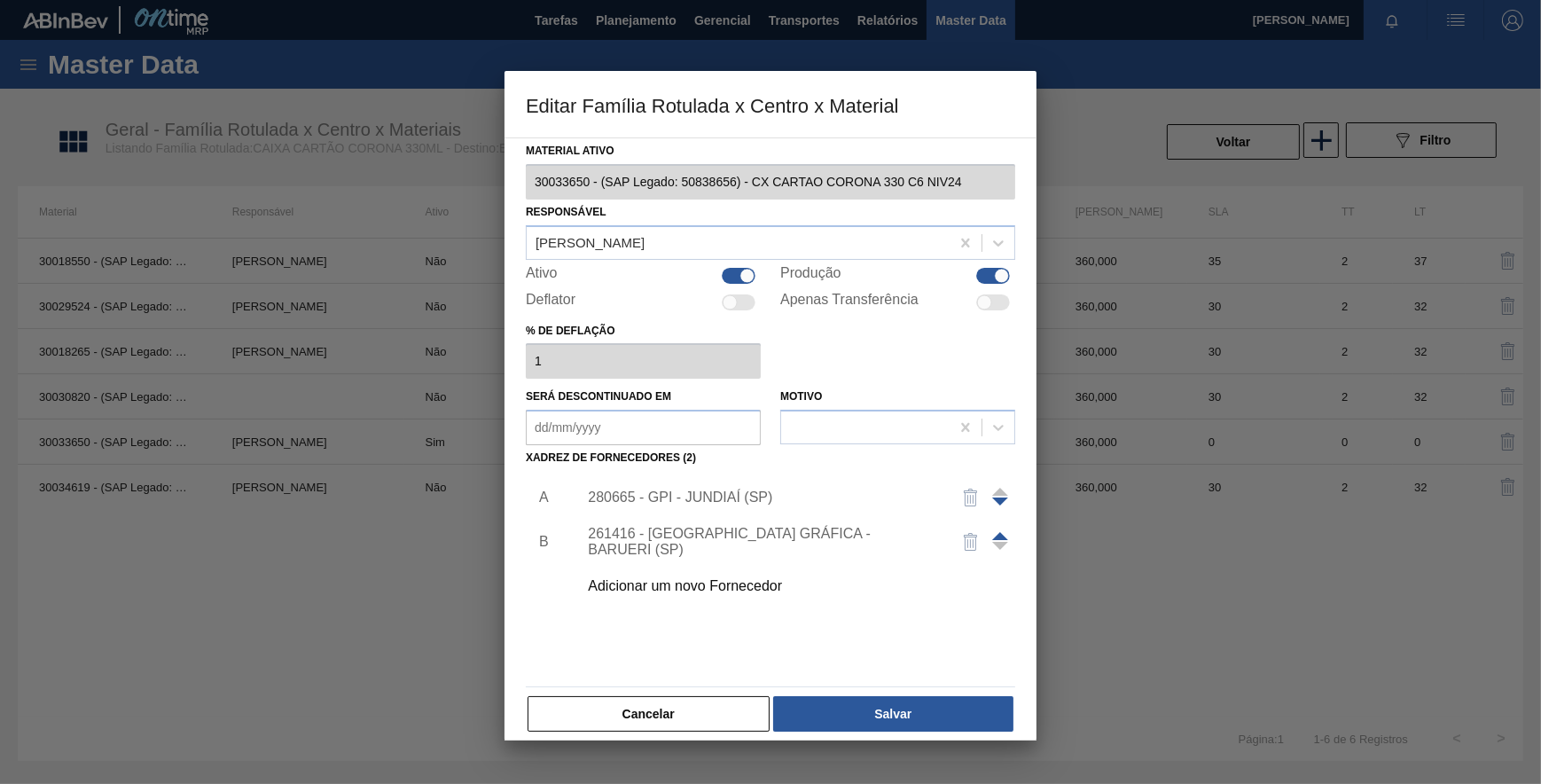
click at [640, 498] on div "280665 - GPI - JUNDIAÍ (SP)" at bounding box center [762, 497] width 347 height 16
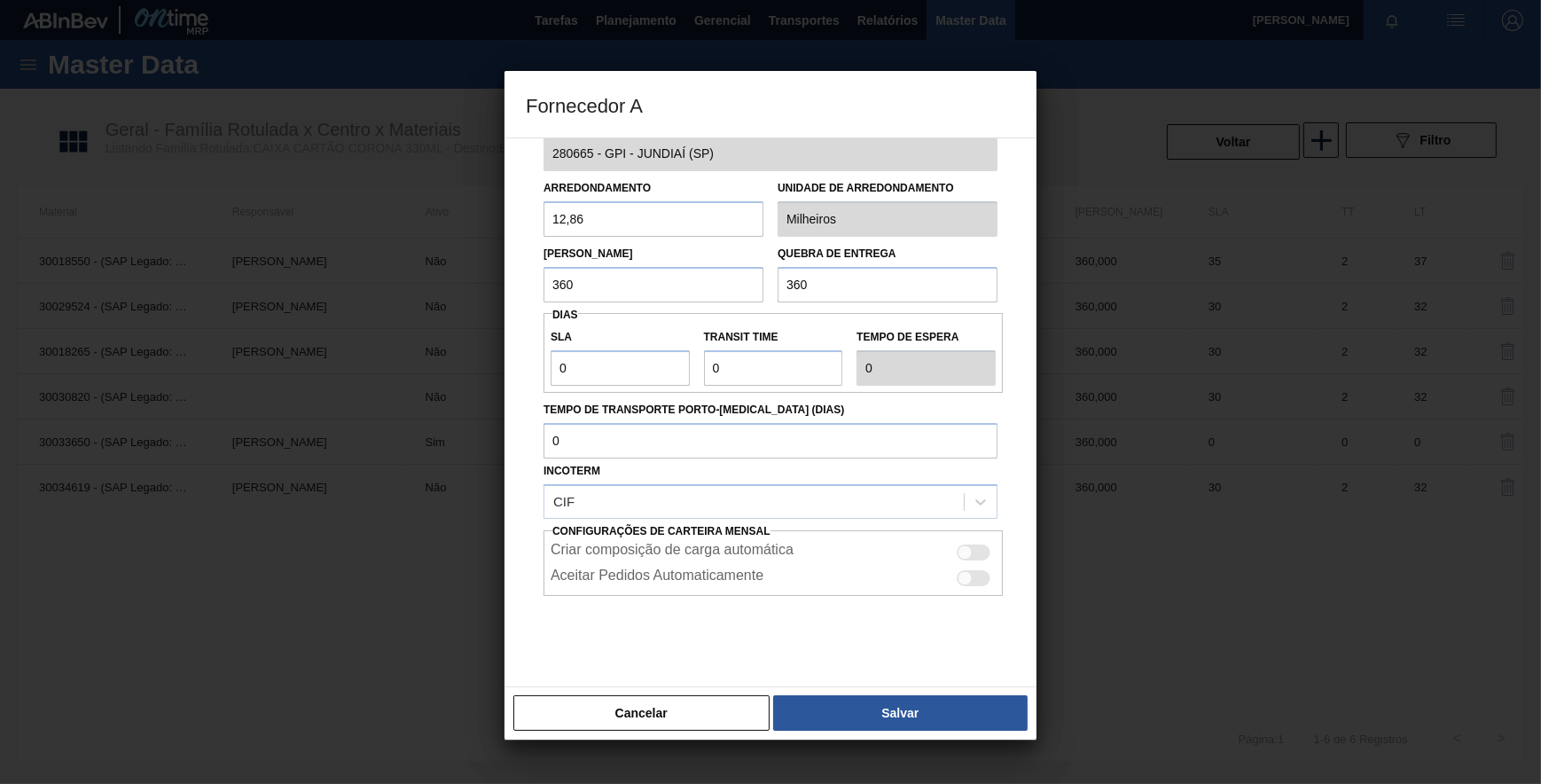
scroll to position [60, 0]
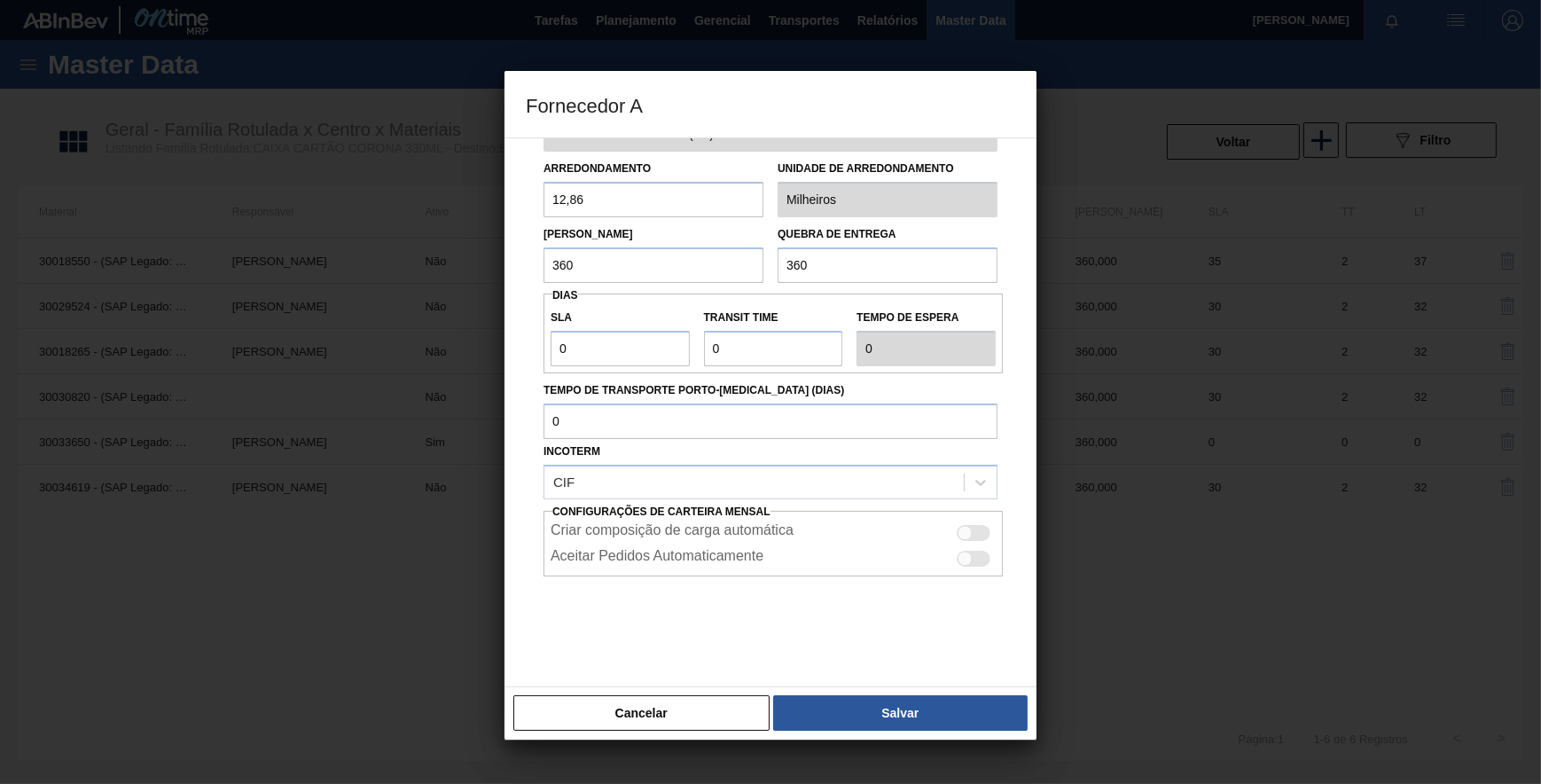
drag, startPoint x: 659, startPoint y: 717, endPoint x: 677, endPoint y: 630, distance: 88.8
click at [661, 714] on button "Cancelar" at bounding box center [641, 712] width 256 height 36
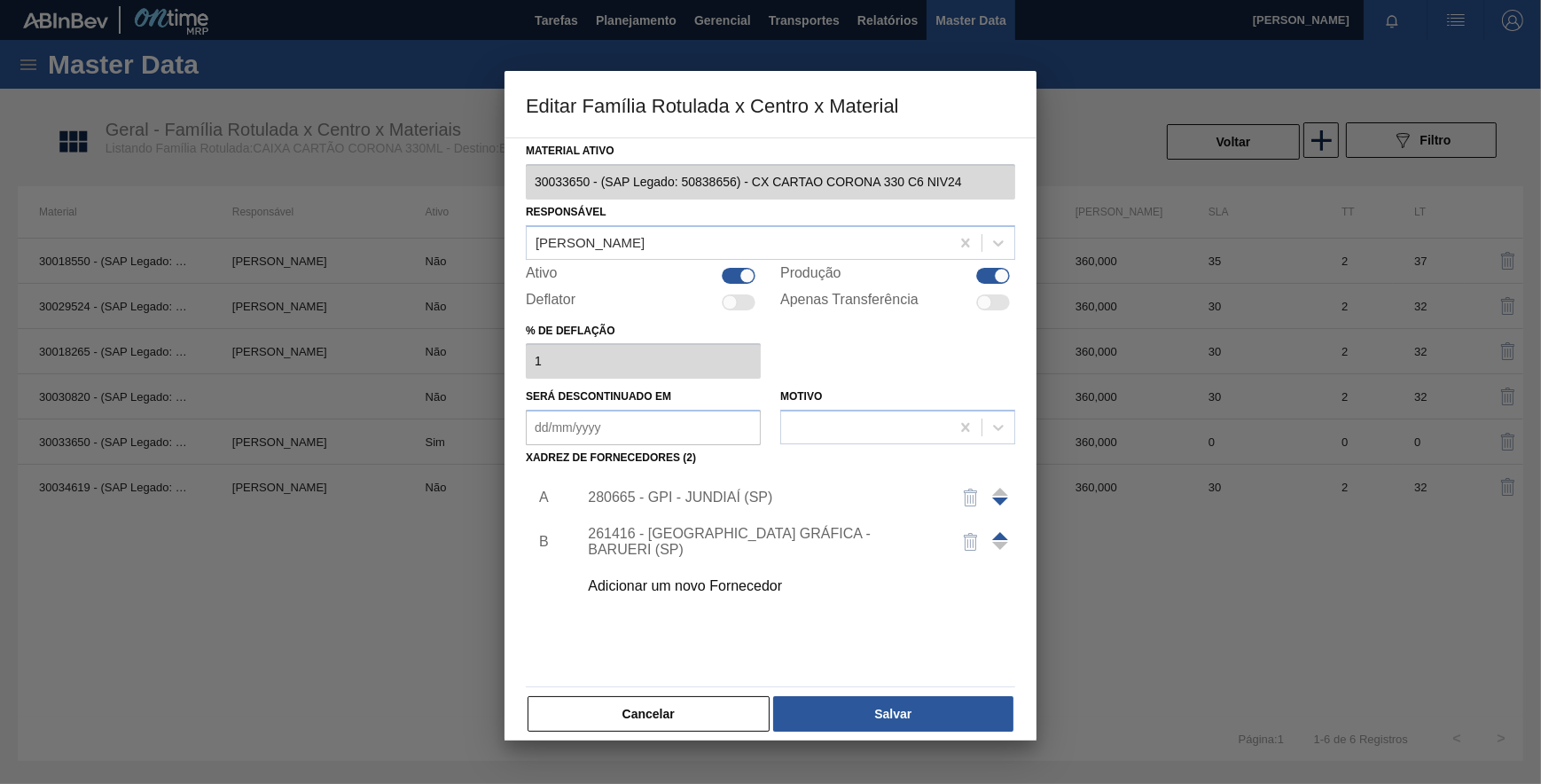
click at [701, 539] on div "261416 - BRASIL GRÁFICA - BARUERI (SP)" at bounding box center [762, 541] width 347 height 32
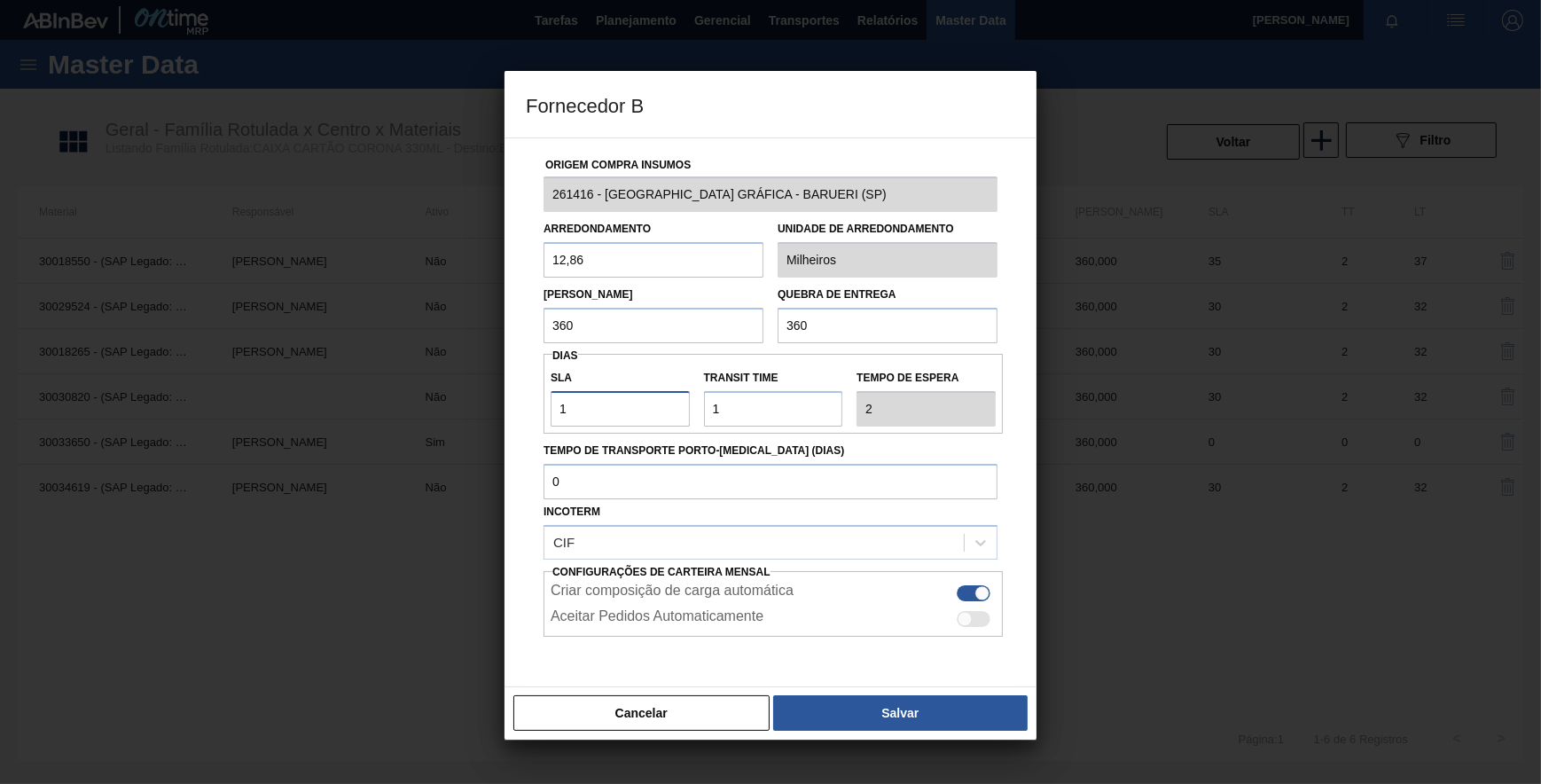
drag, startPoint x: 573, startPoint y: 415, endPoint x: 511, endPoint y: 425, distance: 62.8
click at [506, 419] on div "Origem Compra Insumos 261416 - BRASIL GRÁFICA - BARUERI (SP) Arredondamento 12,…" at bounding box center [770, 412] width 532 height 549
type input "0"
type input "1"
type input "0"
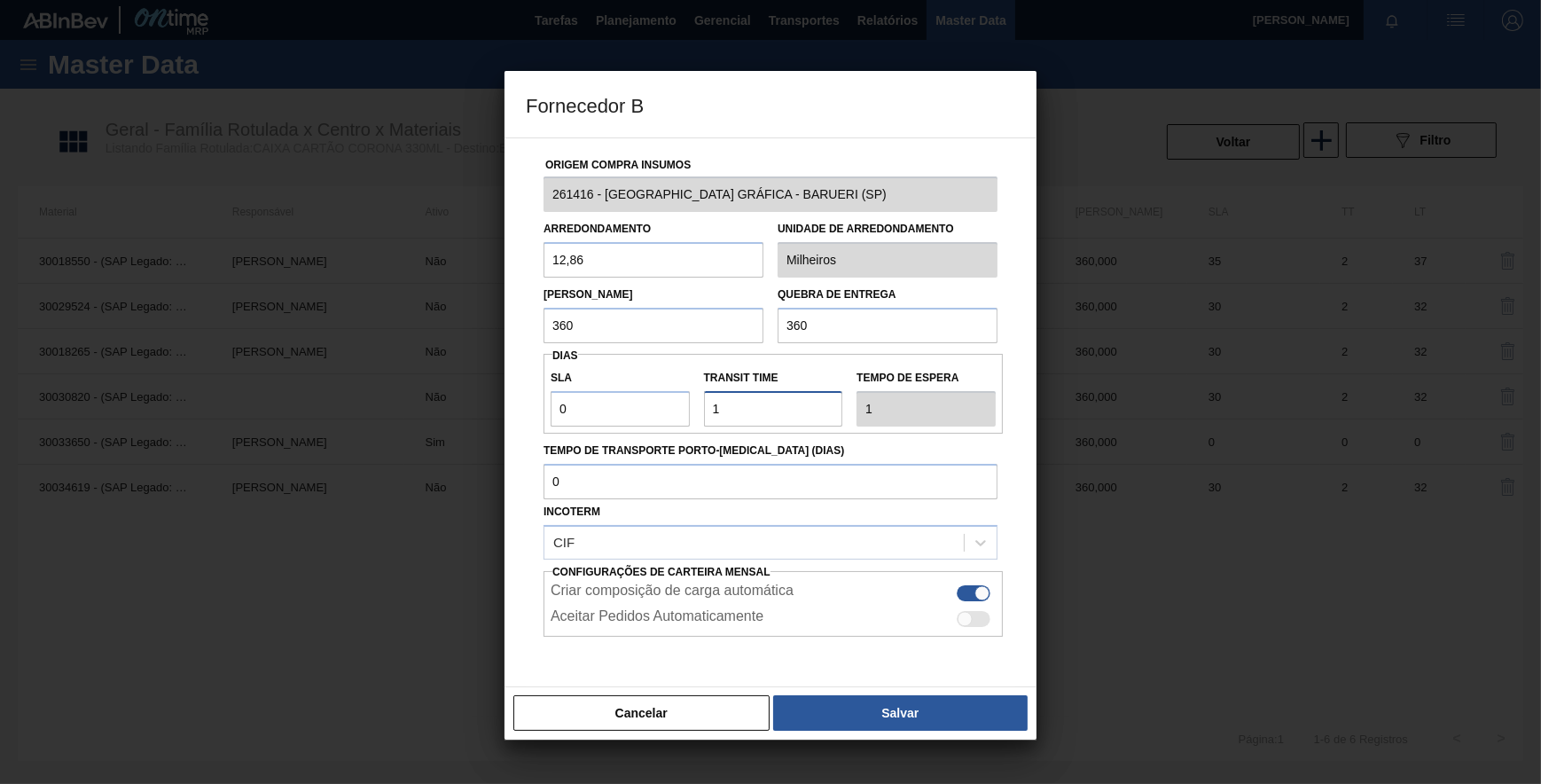
drag, startPoint x: 744, startPoint y: 403, endPoint x: 652, endPoint y: 405, distance: 92.0
click at [652, 405] on div "SLA 0 Transit Time Tempo de espera 1" at bounding box center [772, 394] width 459 height 66
type input "0"
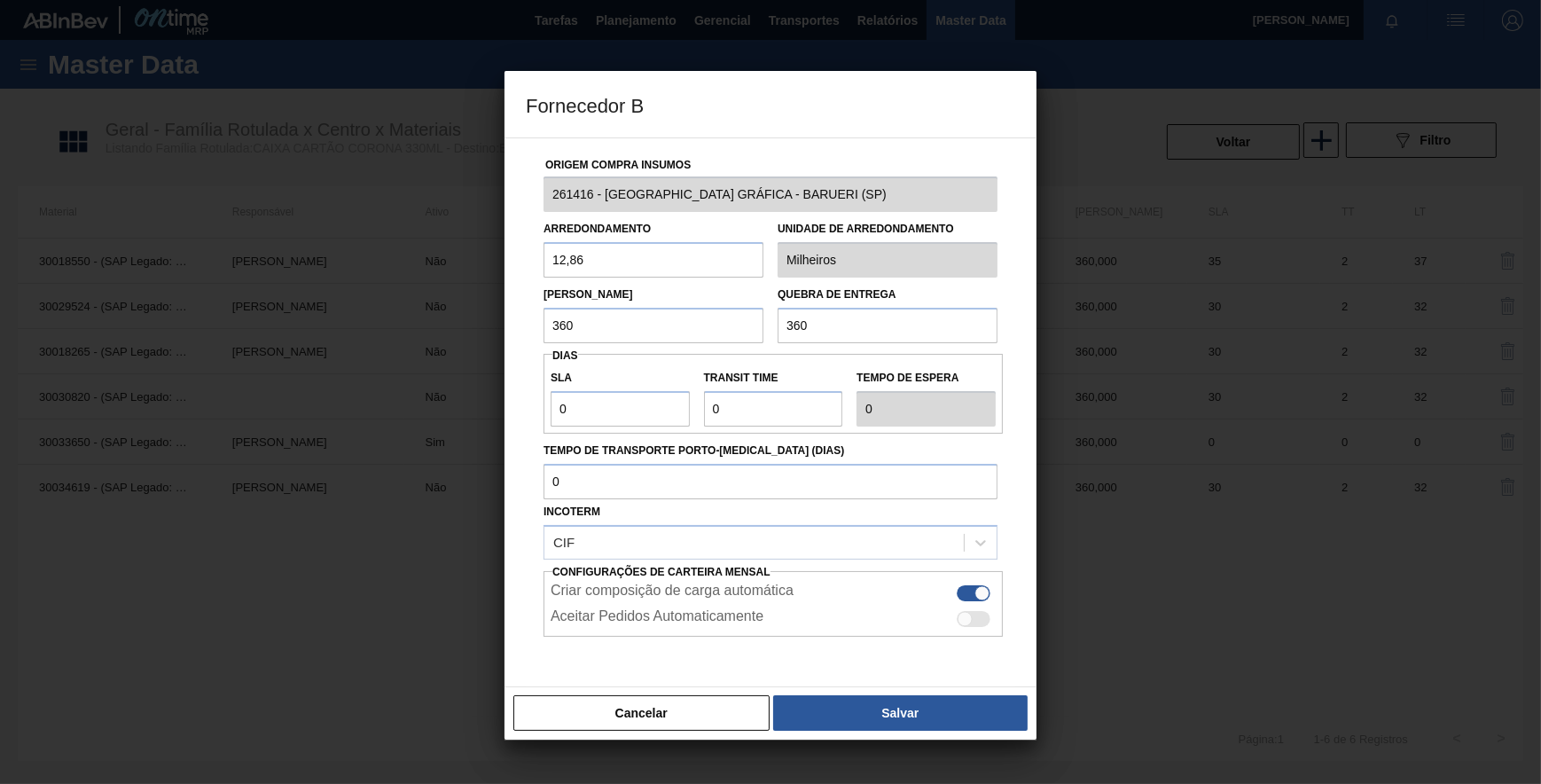
click at [866, 718] on button "Salvar" at bounding box center [901, 712] width 254 height 36
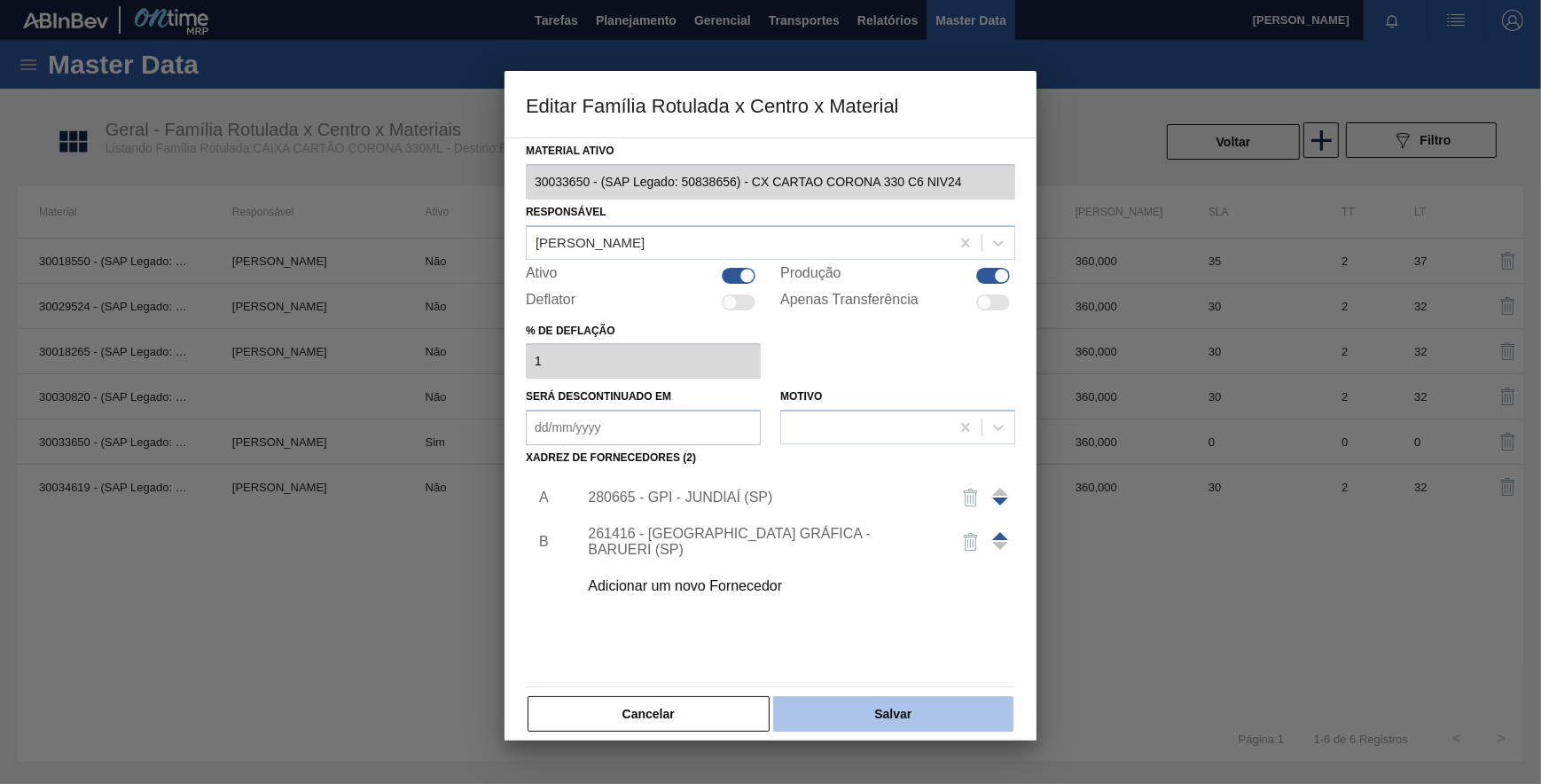
click at [839, 714] on button "Salvar" at bounding box center [894, 713] width 241 height 36
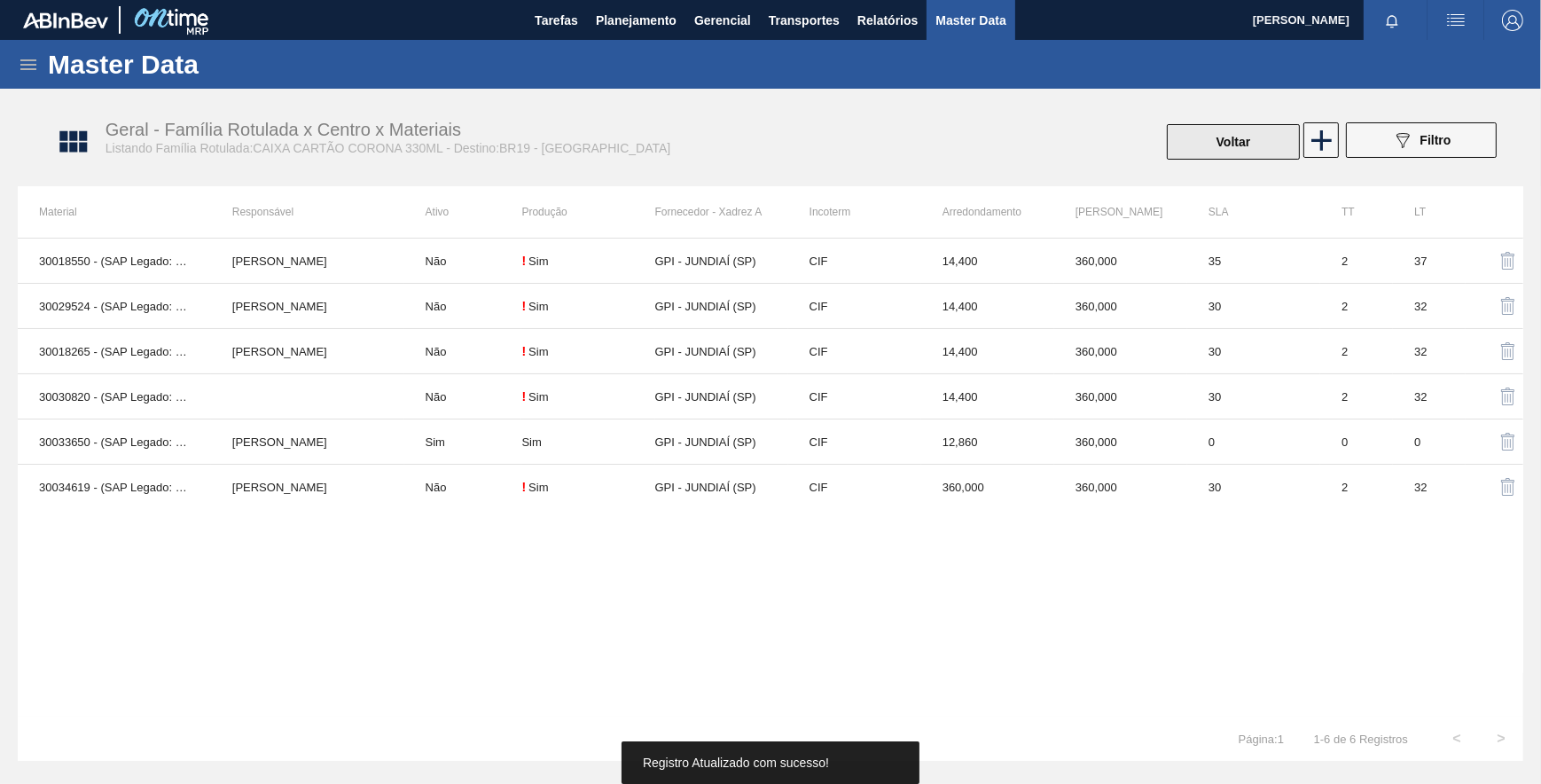
click at [1200, 149] on button "Voltar" at bounding box center [1232, 142] width 133 height 36
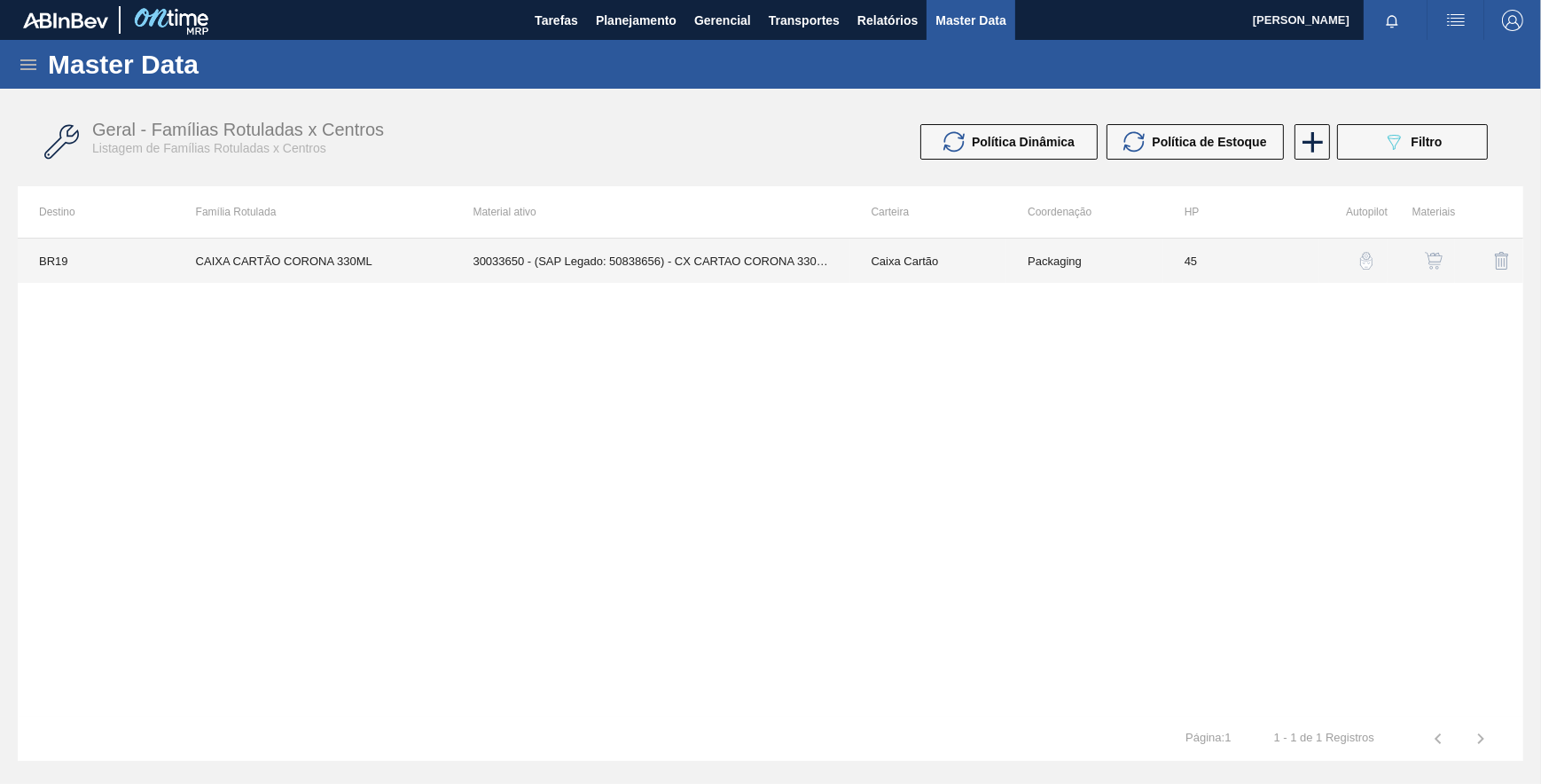
click at [806, 258] on td "30033650 - (SAP Legado: 50838656) - CX CARTAO CORONA 330 C6 NIV24" at bounding box center [650, 261] width 398 height 45
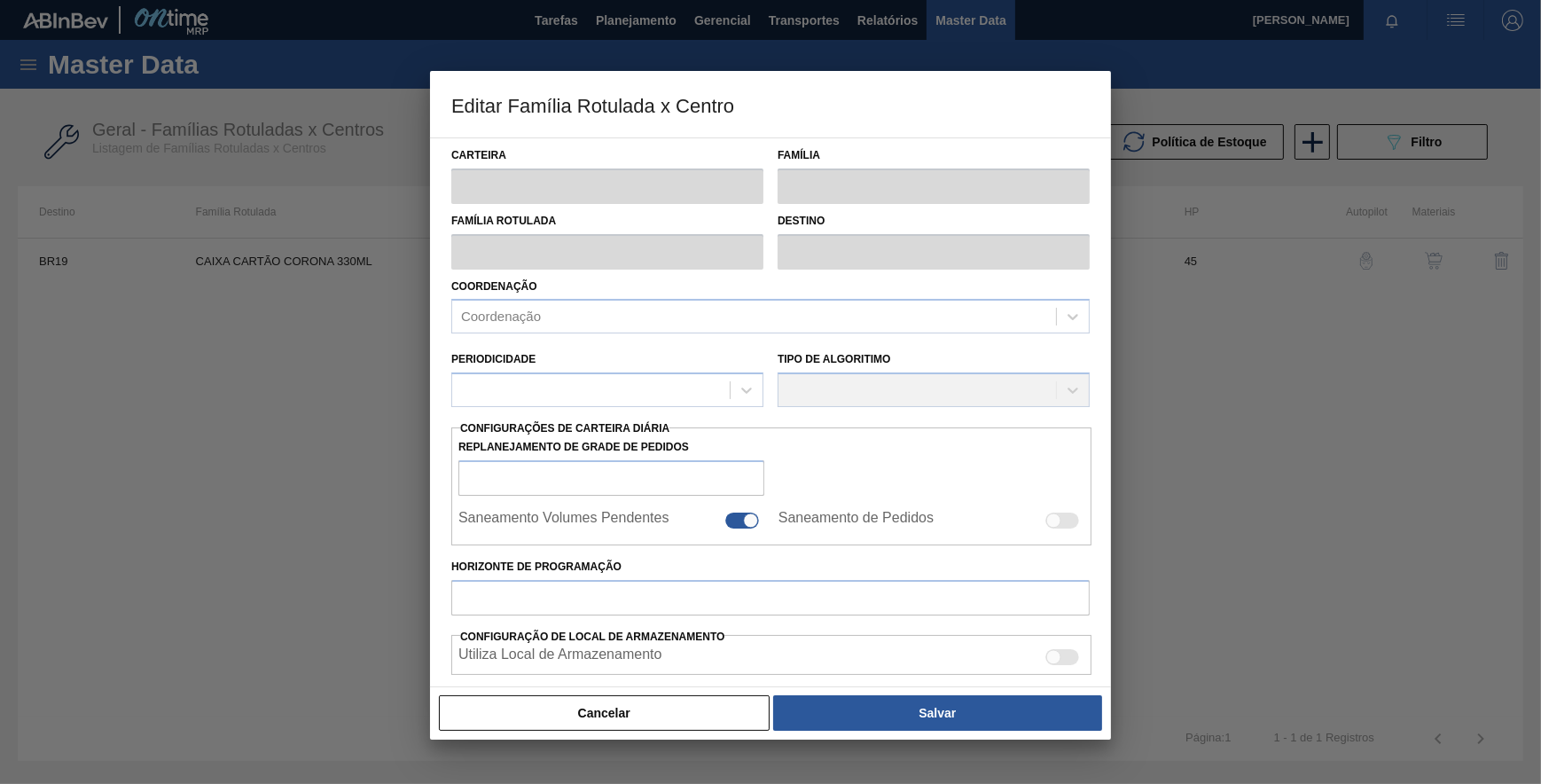
type input "Caixa Cartão"
type input "CAIXA CARTÃO CORONA 330ML"
type input "BR19 - [GEOGRAPHIC_DATA]"
type input "45"
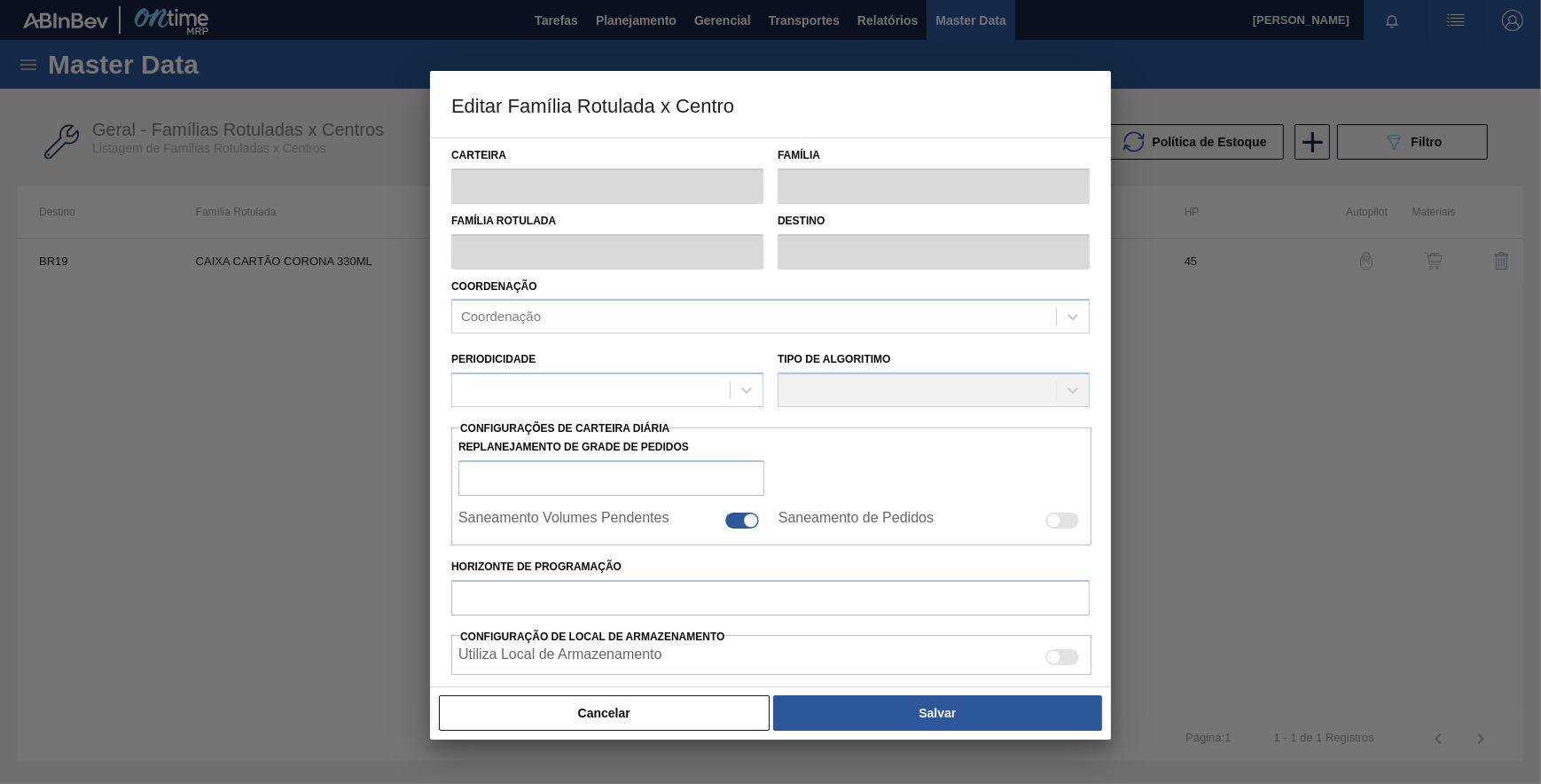
type input "15.684"
type input "17.230"
type input "70"
type input "16.766,200"
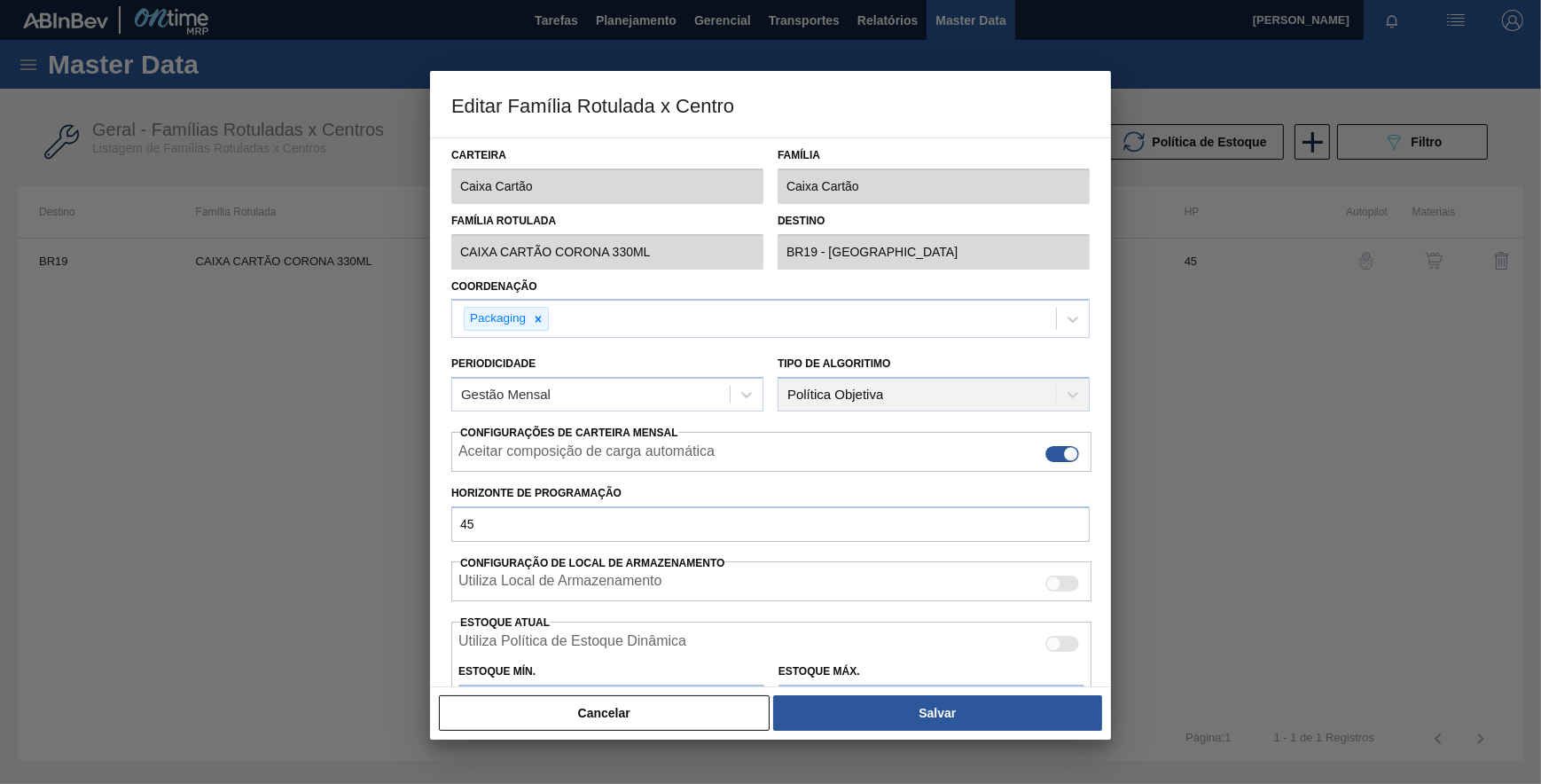
scroll to position [160, 0]
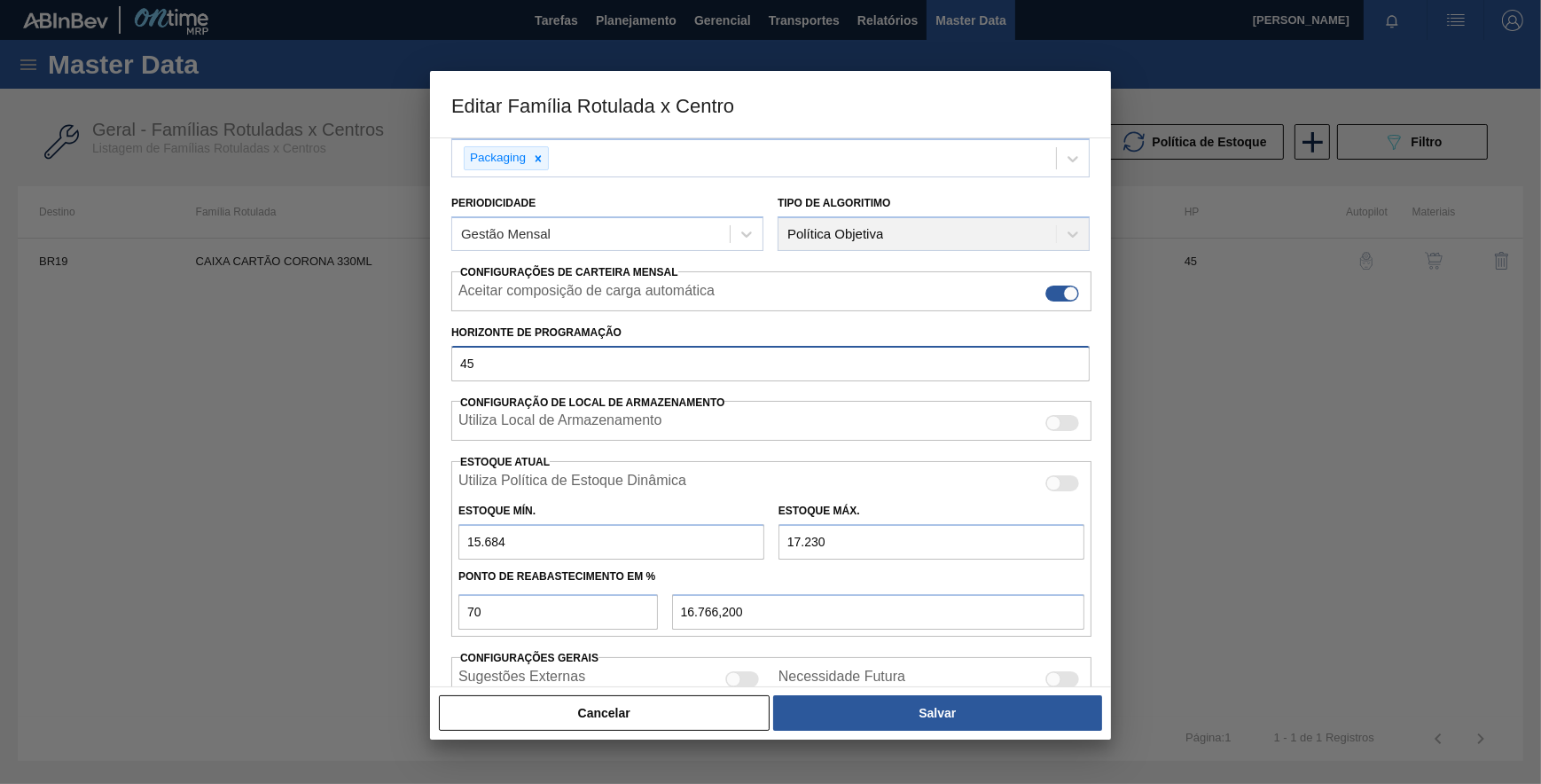
drag, startPoint x: 542, startPoint y: 356, endPoint x: 383, endPoint y: 370, distance: 159.6
click at [383, 365] on div "Editar Família Rotulada x Centro Carteira Caixa Cartão Família Caixa Cartão Fam…" at bounding box center [770, 392] width 1541 height 784
type input "30"
click at [559, 385] on div "Carteira Caixa Cartão Família Caixa Cartão Família Rotulada CAIXA CARTÃO CORONA…" at bounding box center [770, 369] width 639 height 783
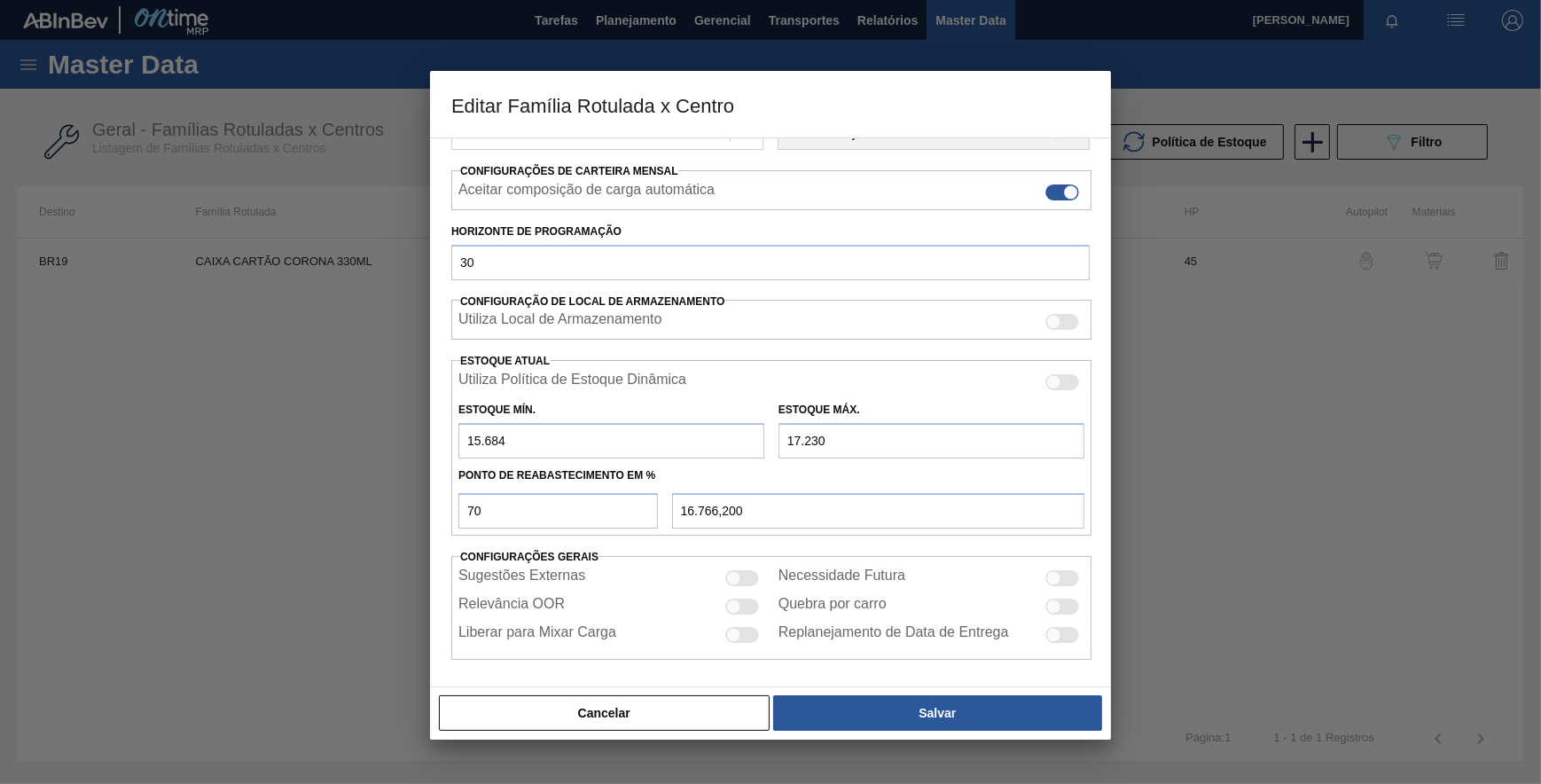
scroll to position [263, 0]
click at [862, 712] on button "Salvar" at bounding box center [937, 712] width 329 height 36
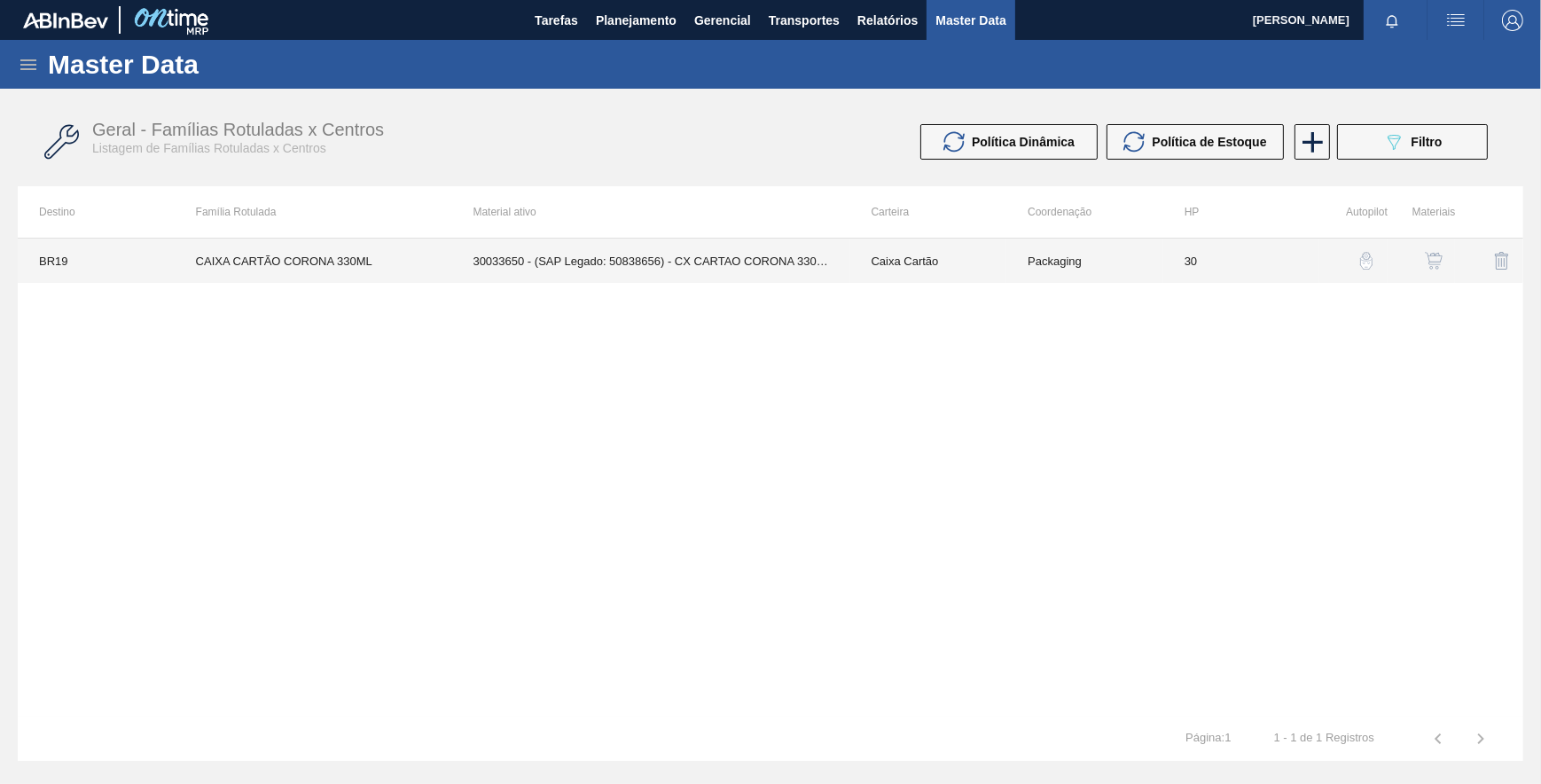
click at [869, 266] on td "Caixa Cartão" at bounding box center [929, 261] width 157 height 45
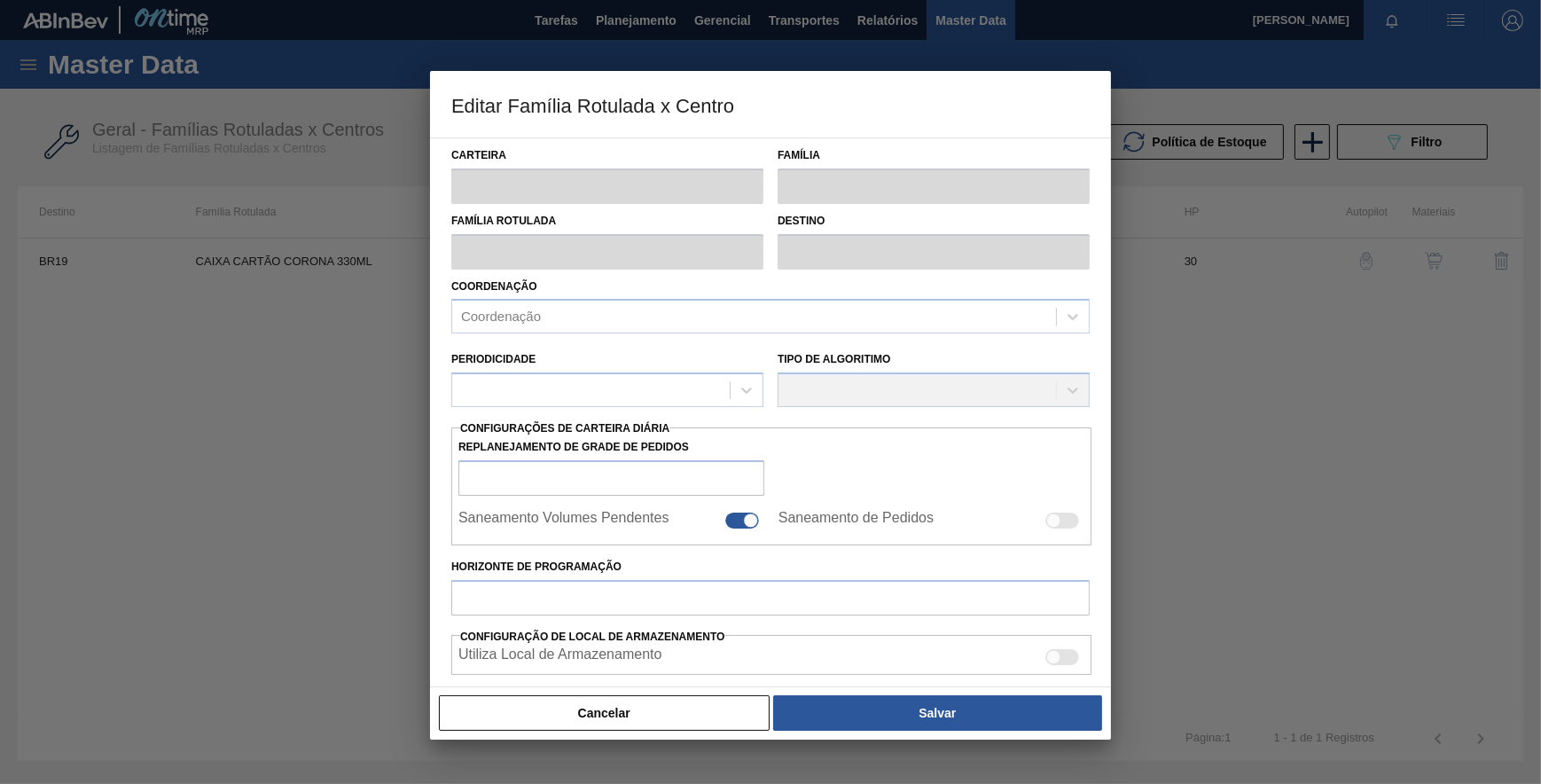
type input "Caixa Cartão"
type input "CAIXA CARTÃO CORONA 330ML"
type input "BR19 - [GEOGRAPHIC_DATA]"
type input "30"
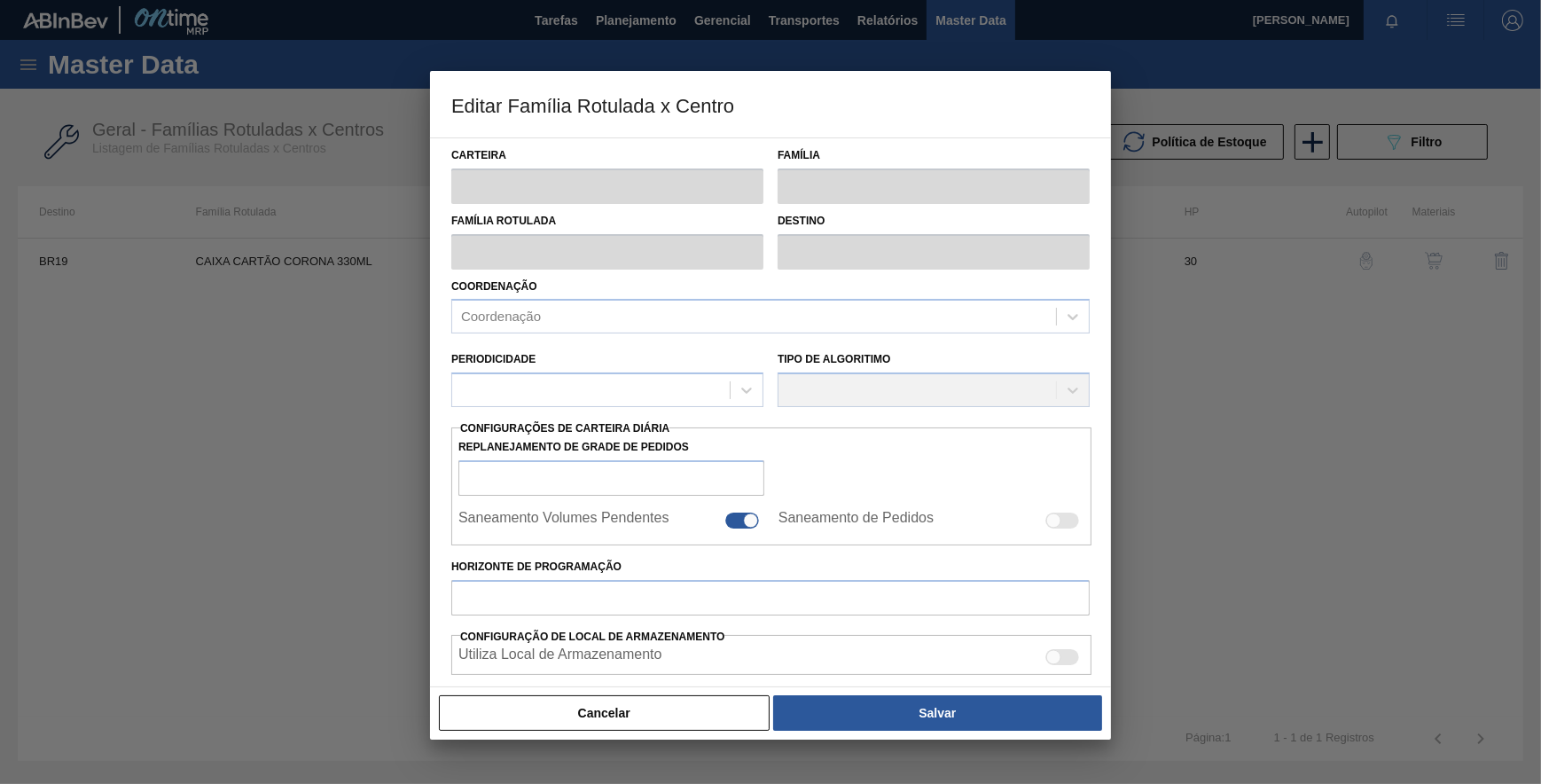
type input "15.684"
type input "17.230"
type input "70"
type input "16.766,200"
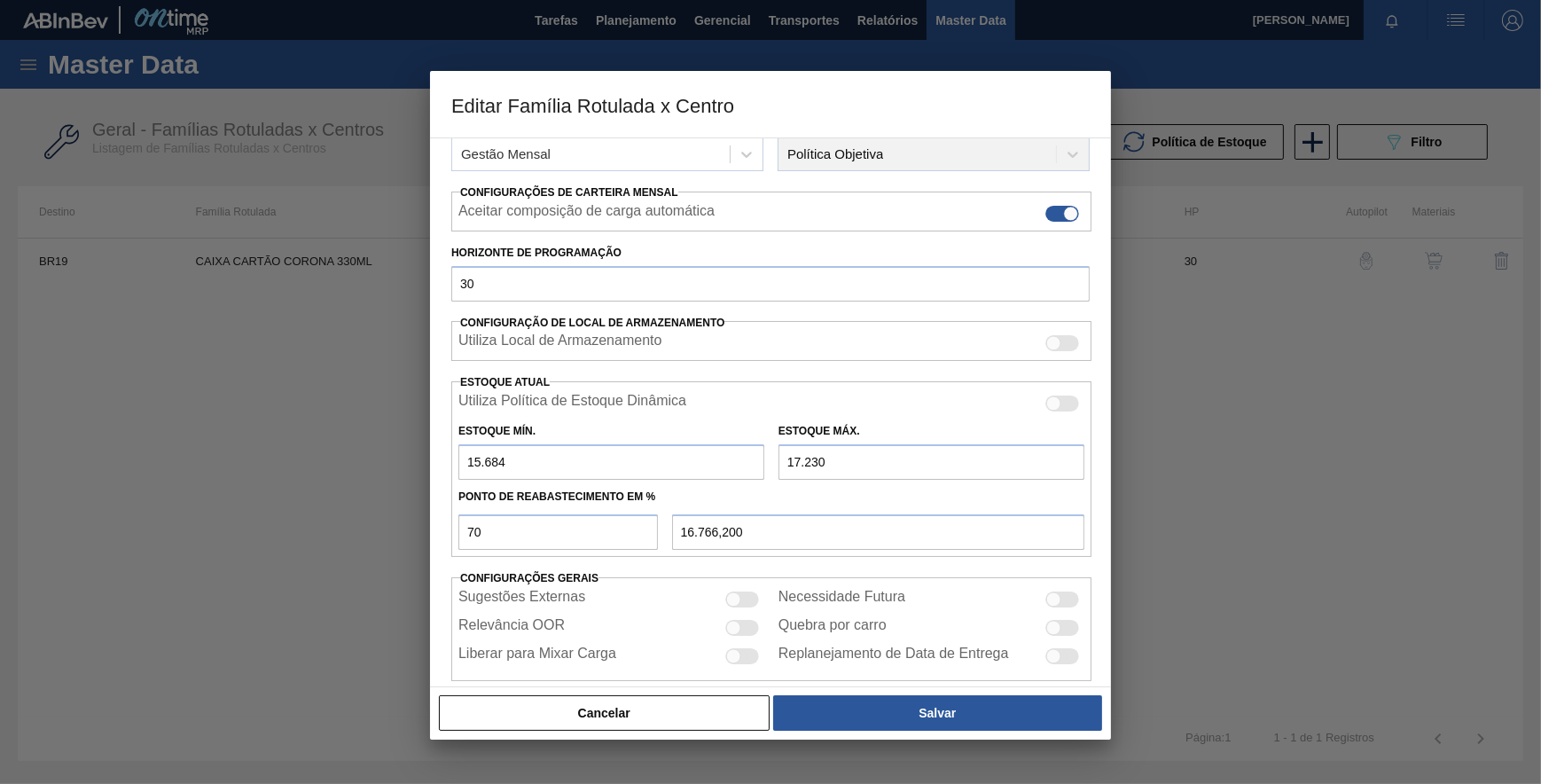
scroll to position [242, 0]
drag, startPoint x: 519, startPoint y: 461, endPoint x: 500, endPoint y: 462, distance: 19.0
click at [500, 462] on input "15.684" at bounding box center [610, 461] width 306 height 36
drag, startPoint x: 472, startPoint y: 456, endPoint x: 480, endPoint y: 470, distance: 16.1
click at [472, 454] on input "15.684" at bounding box center [610, 461] width 306 height 36
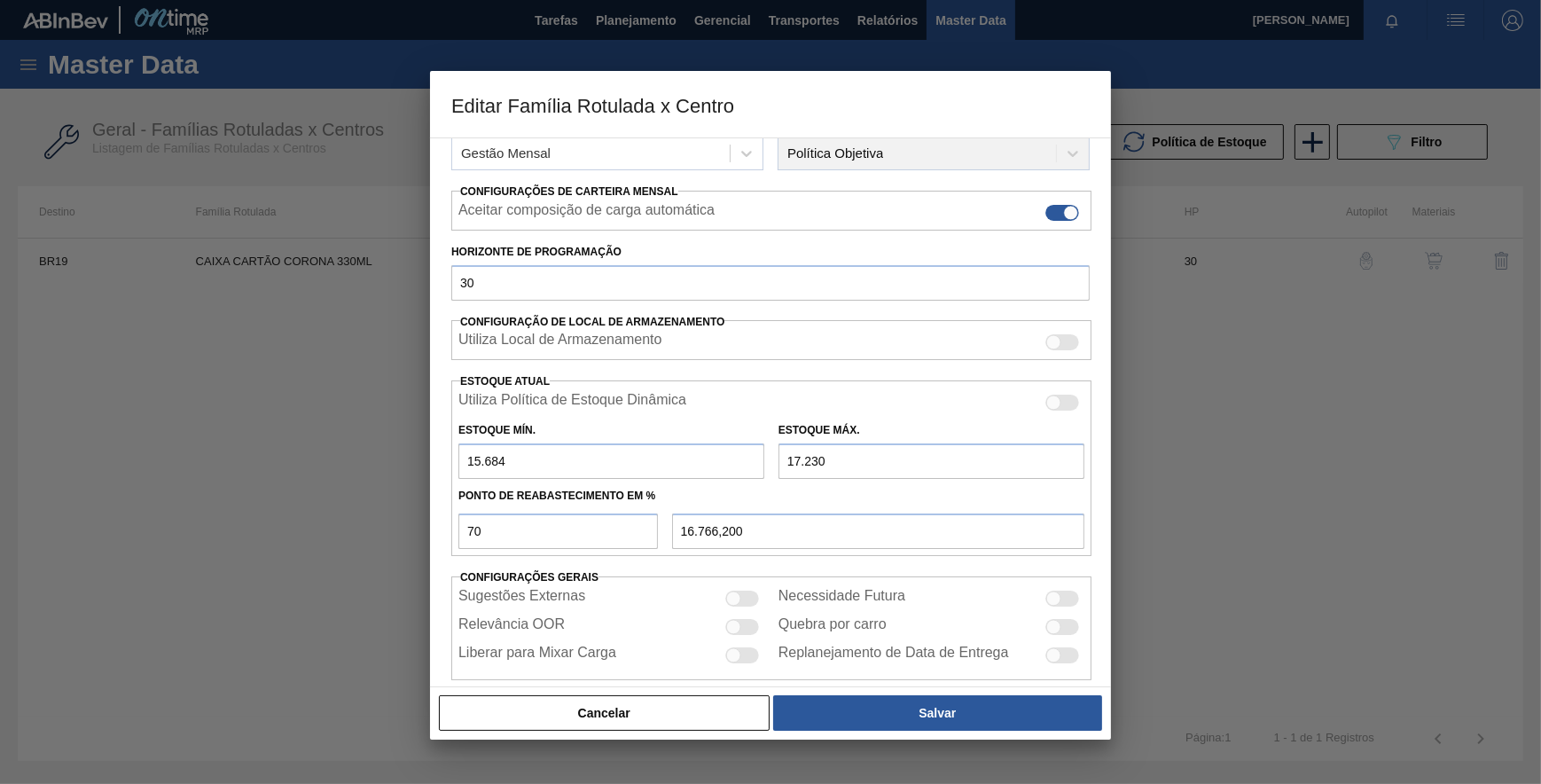
type input "5.684"
type input "13.766,200"
type input "5.684"
click at [791, 458] on input "17.230" at bounding box center [931, 461] width 306 height 36
type input "7.230"
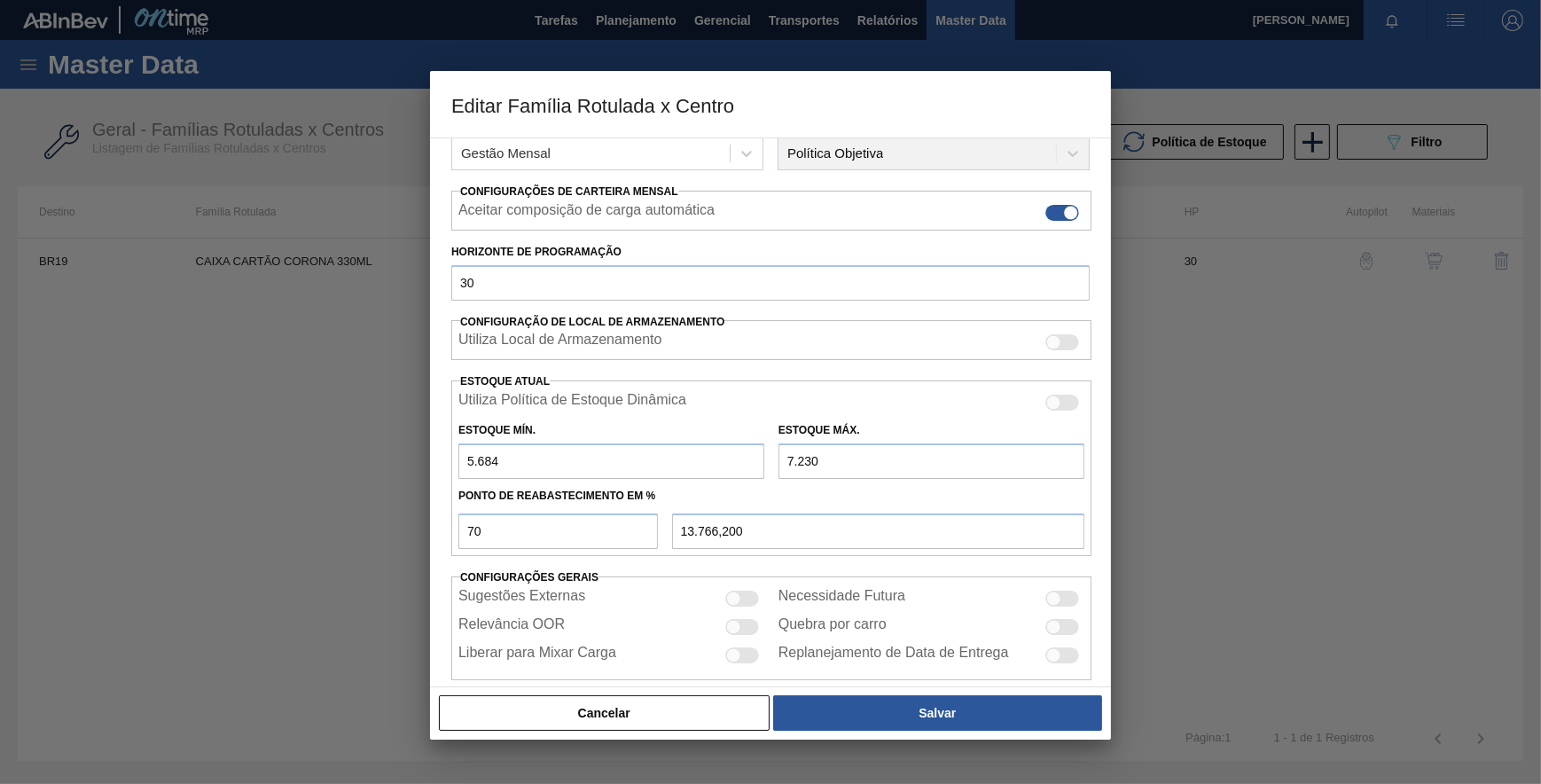
type input "6.766,200"
click at [792, 457] on input "7.230" at bounding box center [931, 461] width 306 height 36
type input "230"
type input "1.866,200"
click at [786, 457] on input "230" at bounding box center [931, 461] width 306 height 36
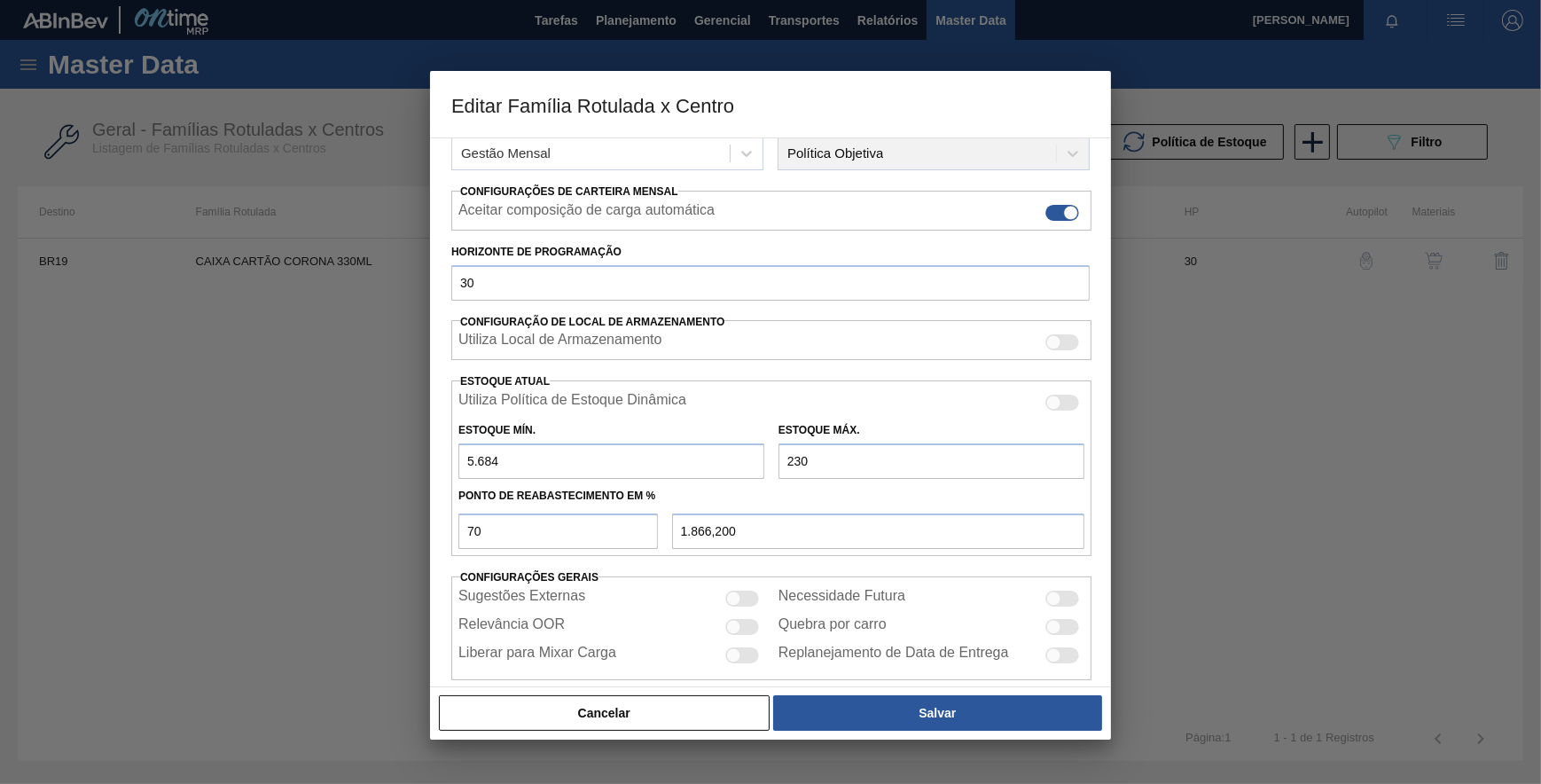
type input "9.230"
type input "8.166,200"
type input "9.230"
click at [473, 456] on input "5.684" at bounding box center [610, 461] width 306 height 36
click at [858, 699] on button "Salvar" at bounding box center [937, 712] width 329 height 36
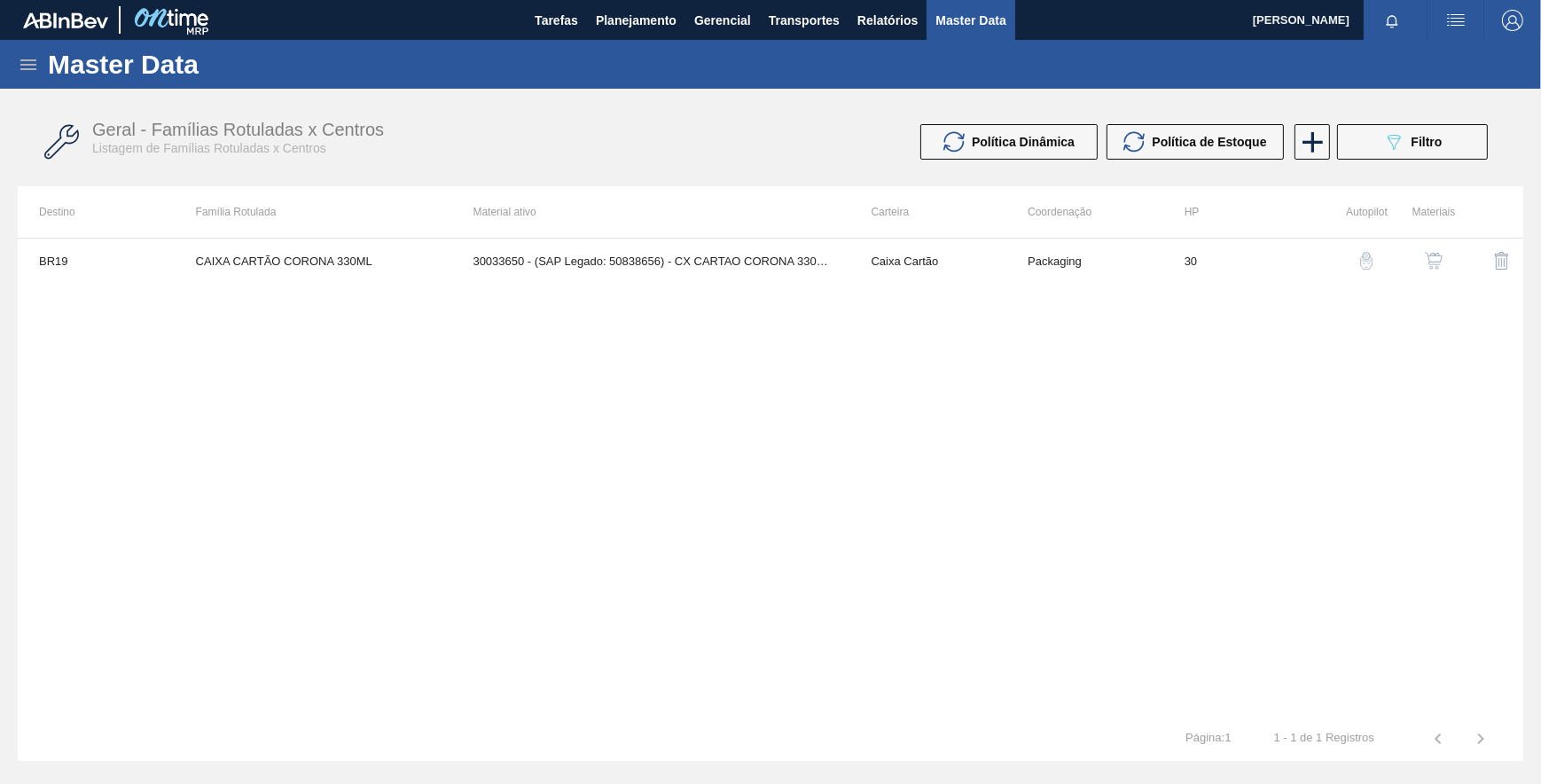
click at [726, 249] on td "30033650 - (SAP Legado: 50838656) - CX CARTAO CORONA 330 C6 NIV24" at bounding box center [650, 261] width 398 height 45
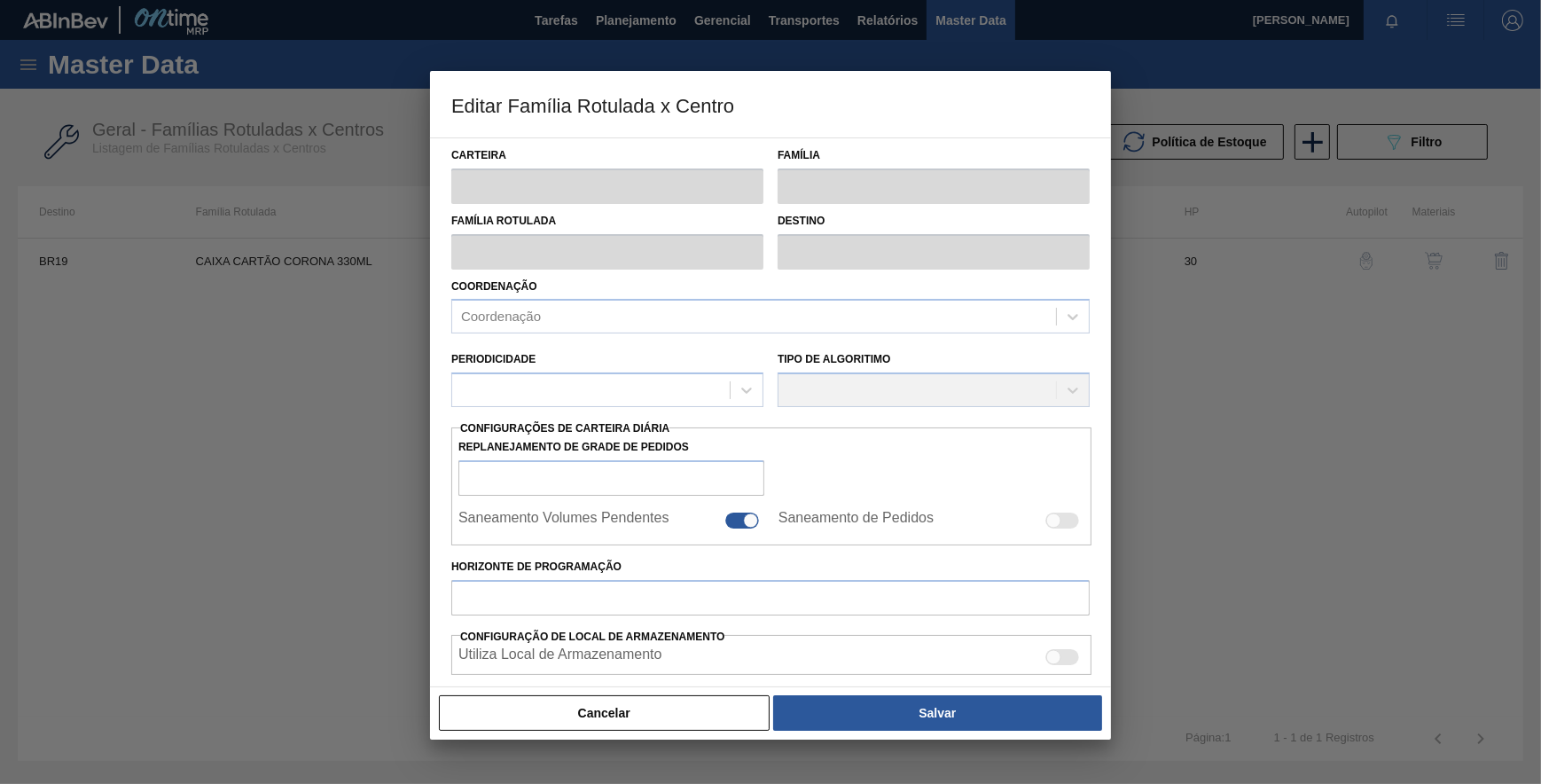
type input "Caixa Cartão"
type input "CAIXA CARTÃO CORONA 330ML"
type input "BR19 - [GEOGRAPHIC_DATA]"
type input "30"
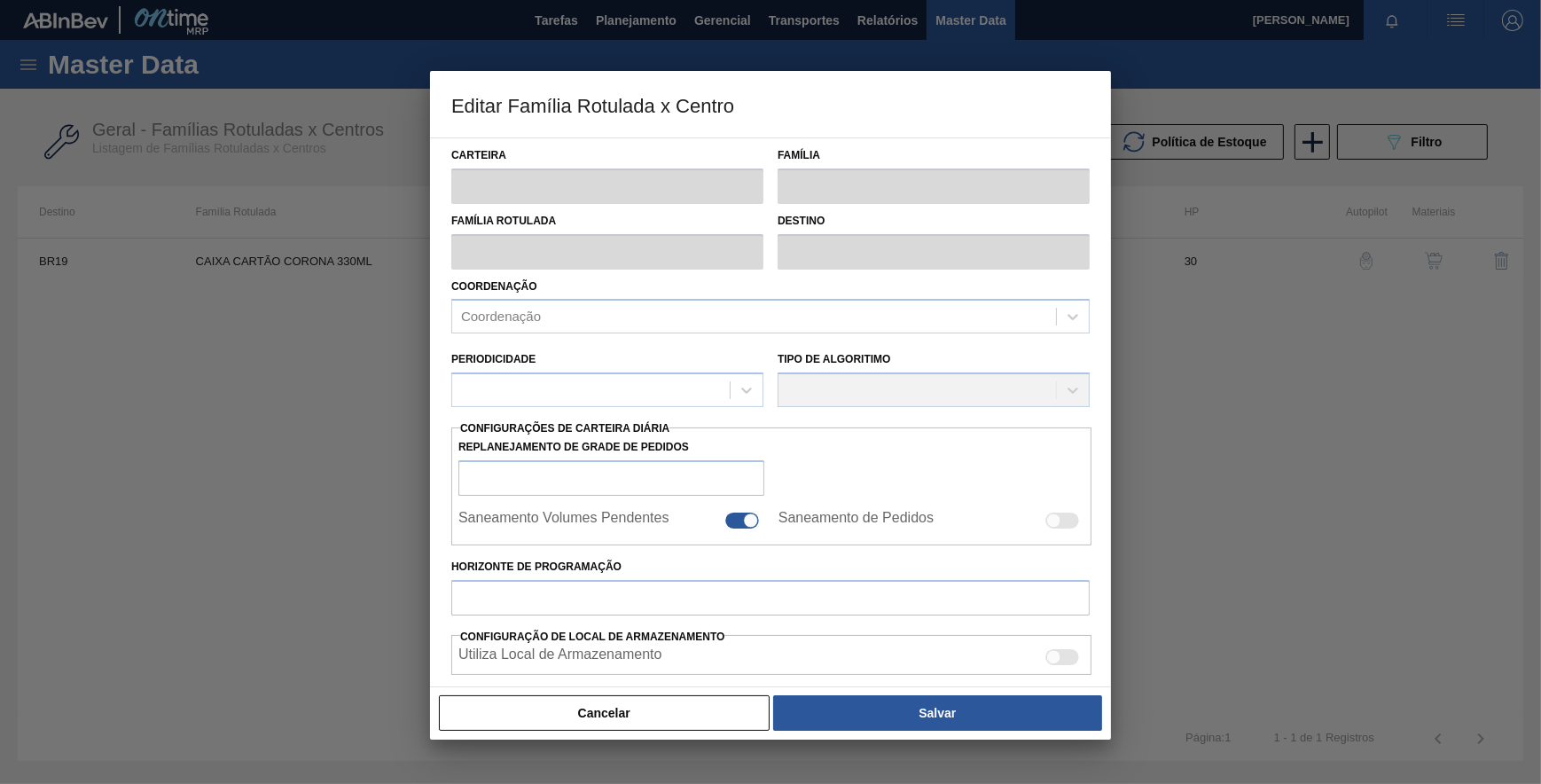
type input "5.684"
type input "9.230"
type input "70"
type input "8.166,200"
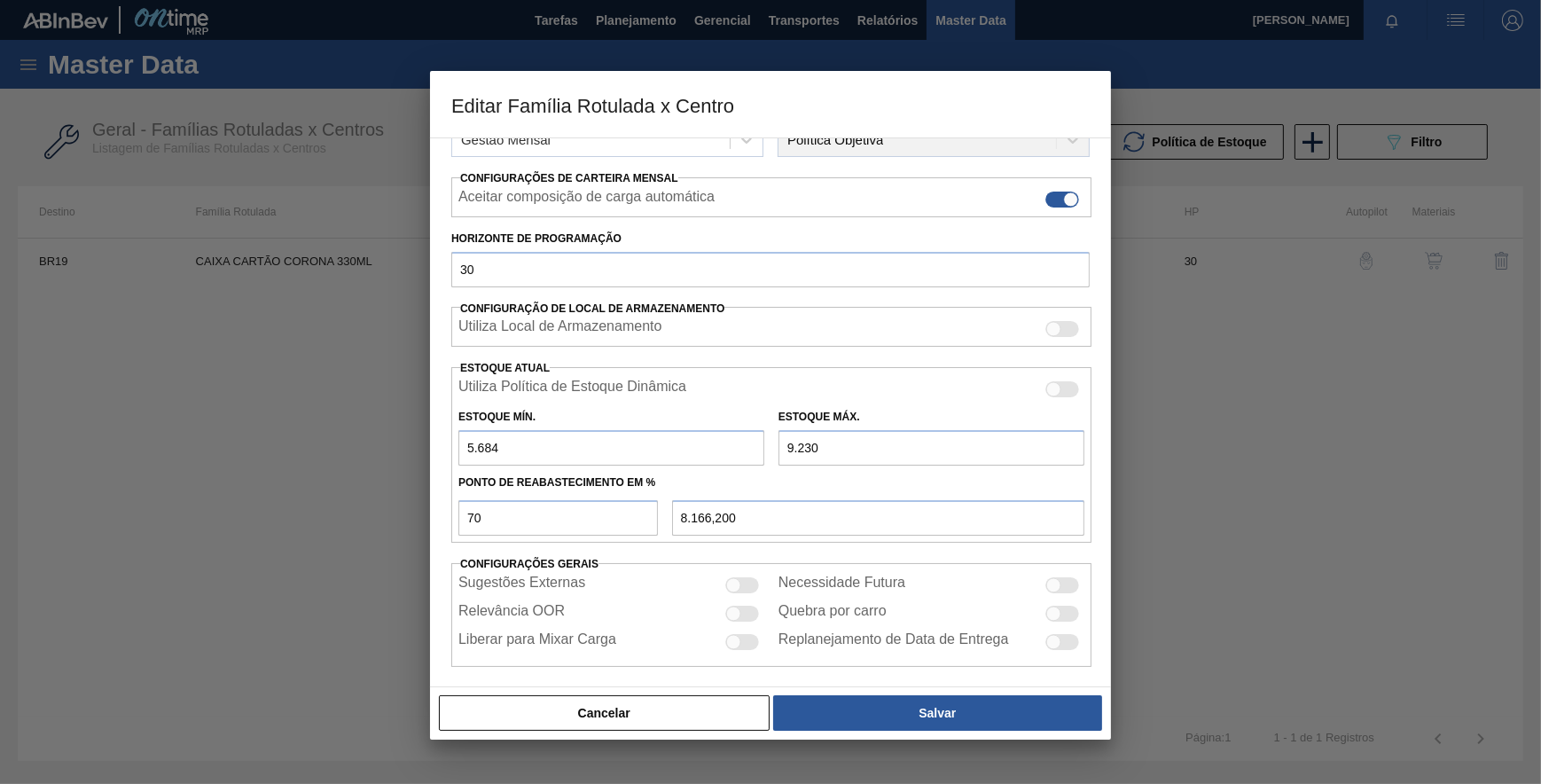
scroll to position [263, 0]
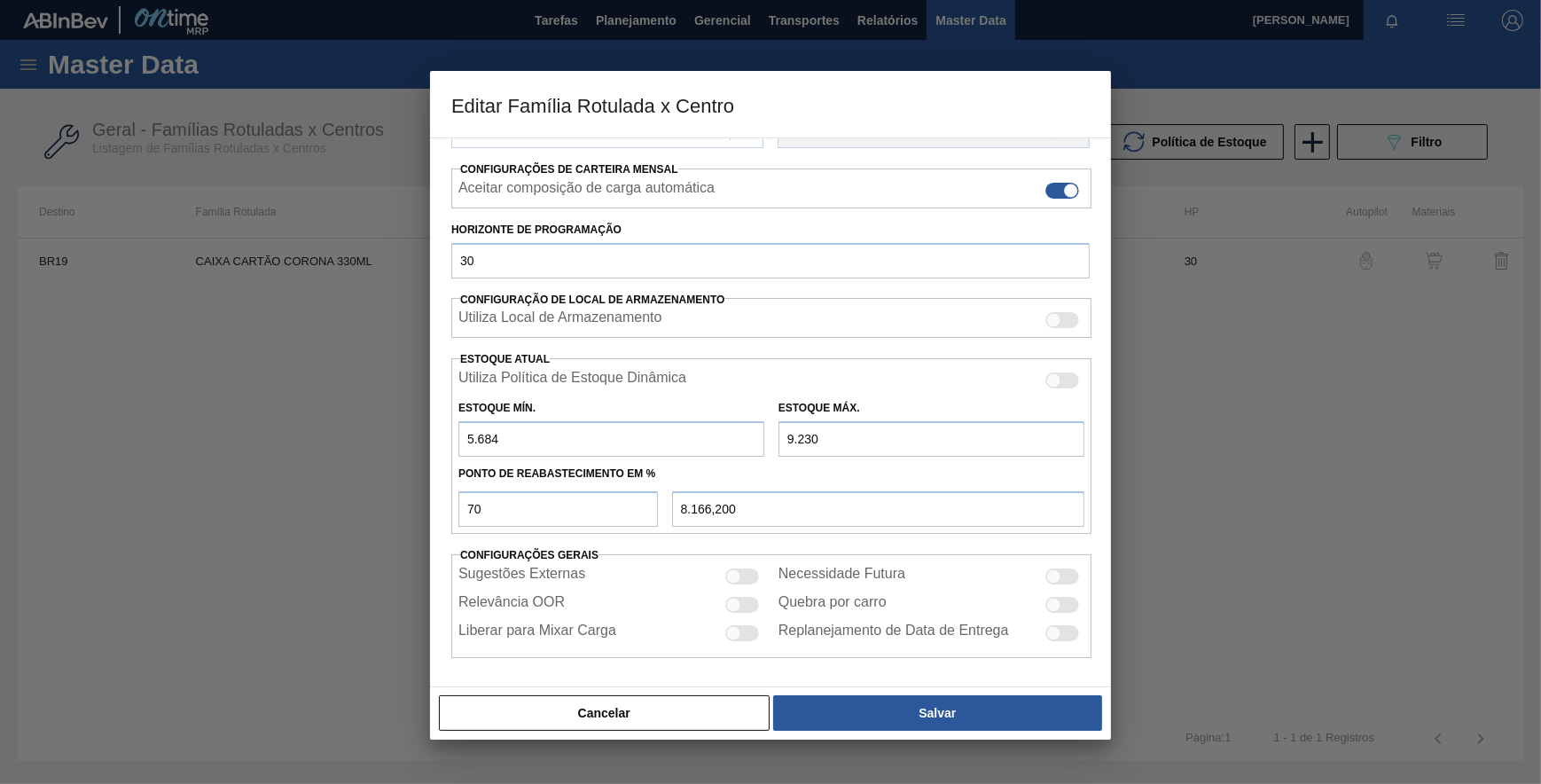
click at [473, 435] on input "5.684" at bounding box center [610, 439] width 306 height 36
type input "684"
type input "6.666,200"
type input "6.844"
type input "8.514,200"
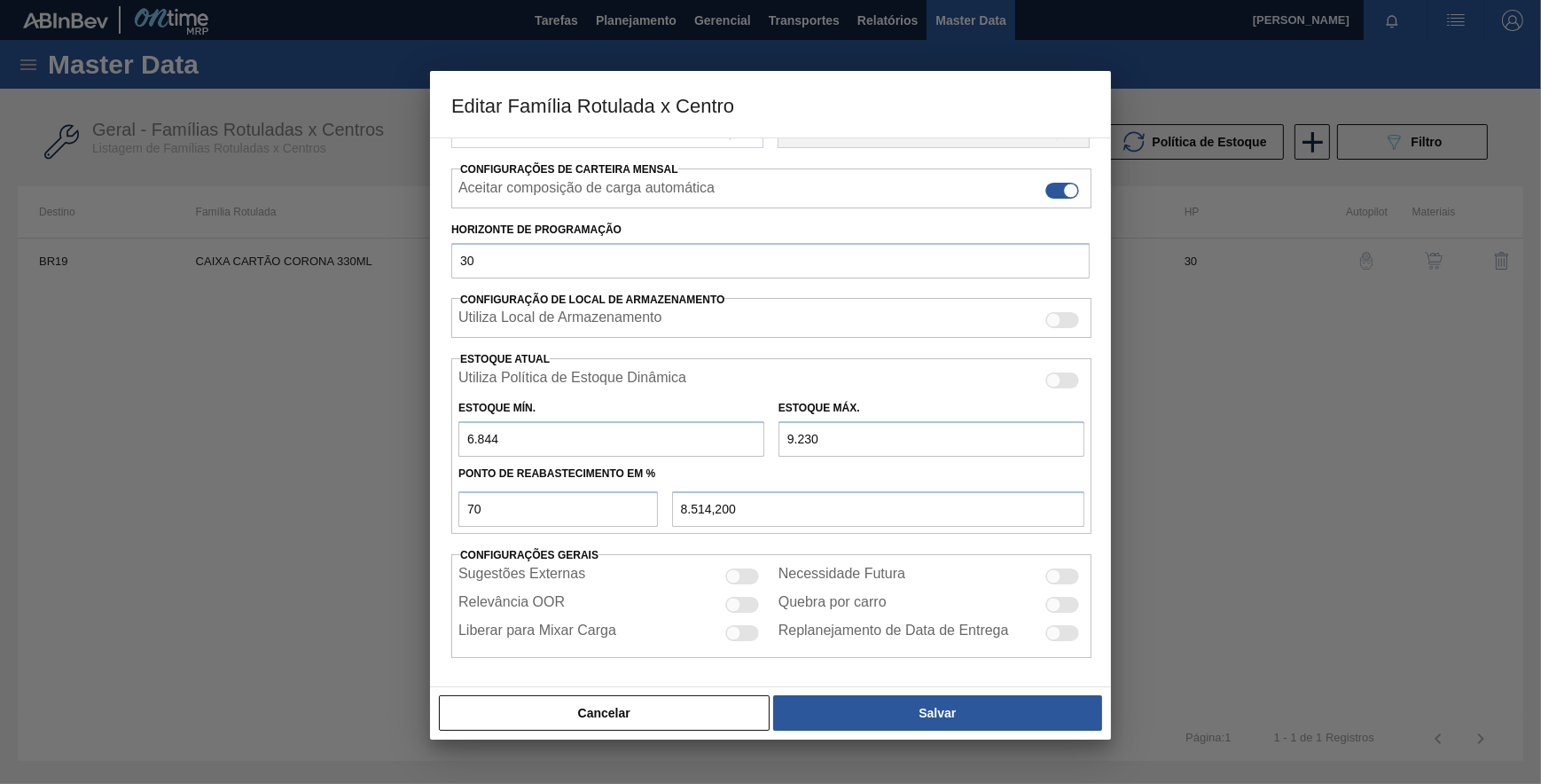
type input "6.844"
click at [788, 437] on input "9.230" at bounding box center [931, 439] width 306 height 36
type input "8.230"
type input "7.814,200"
type input "8.230"
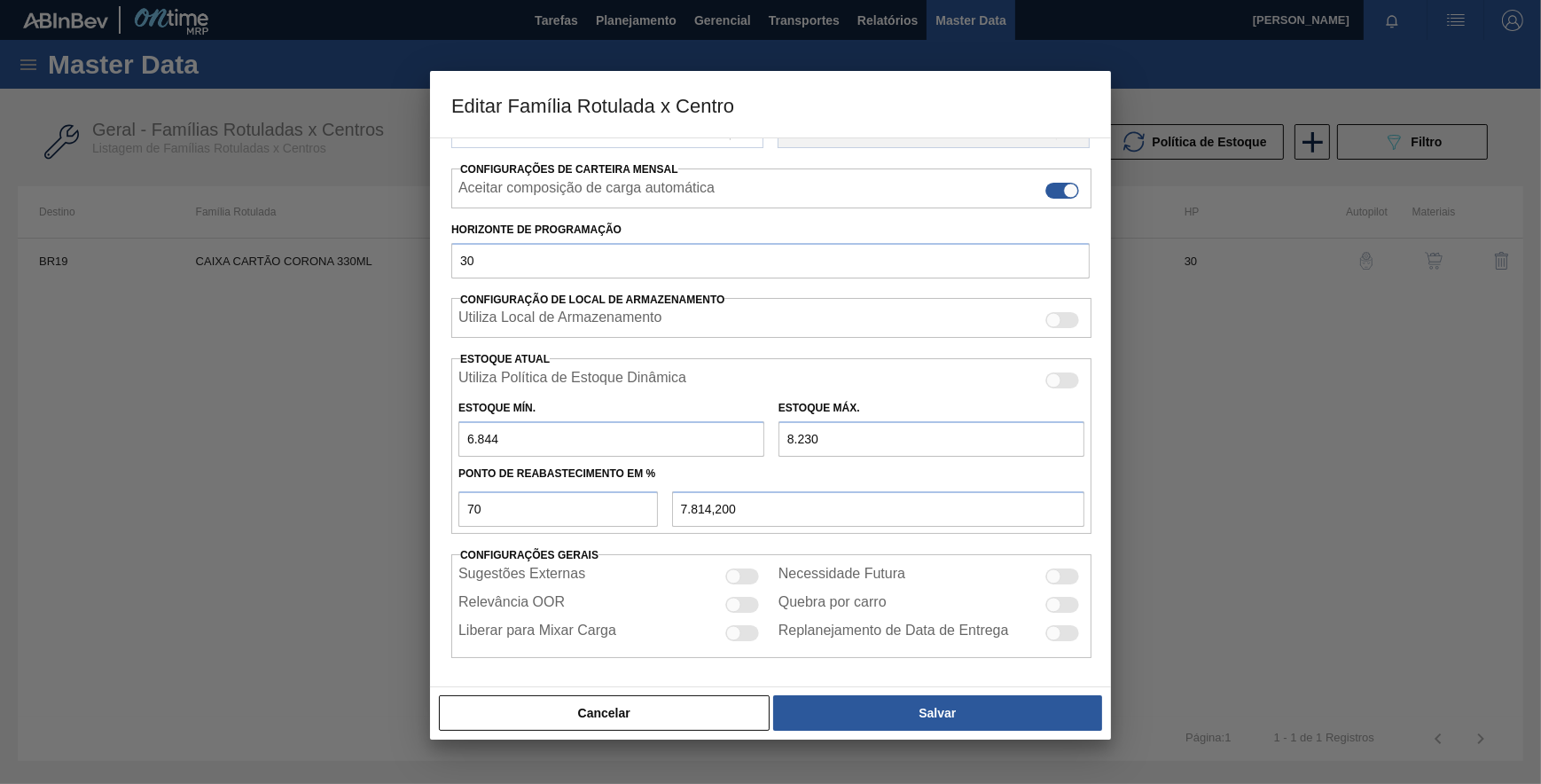
drag, startPoint x: 475, startPoint y: 433, endPoint x: 455, endPoint y: 430, distance: 20.2
click at [455, 430] on div "Estoque Mín. 6.844" at bounding box center [611, 426] width 320 height 61
type input "4.844"
type input "7.214,200"
type input "4.844"
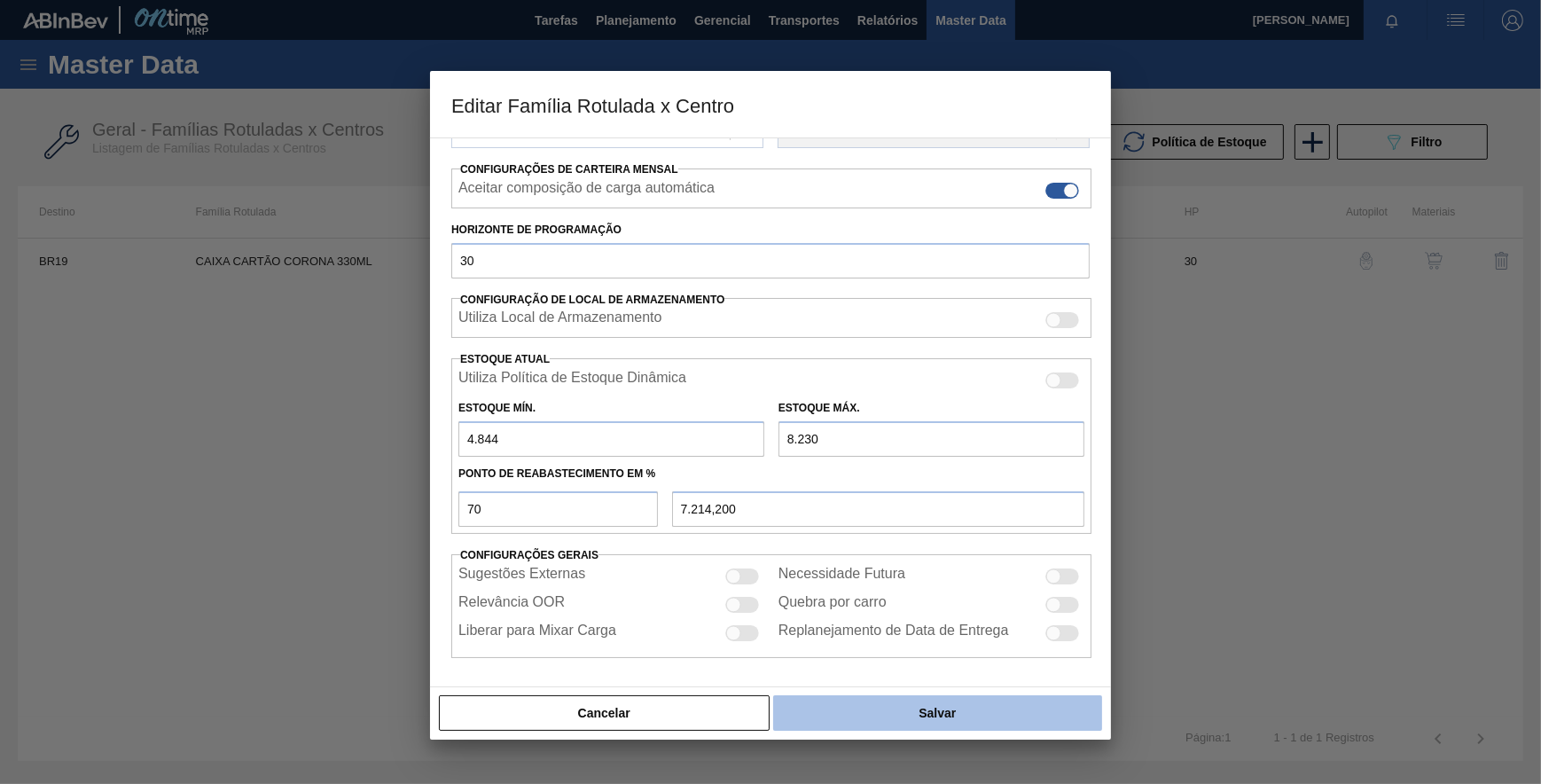
click at [895, 716] on button "Salvar" at bounding box center [937, 712] width 329 height 36
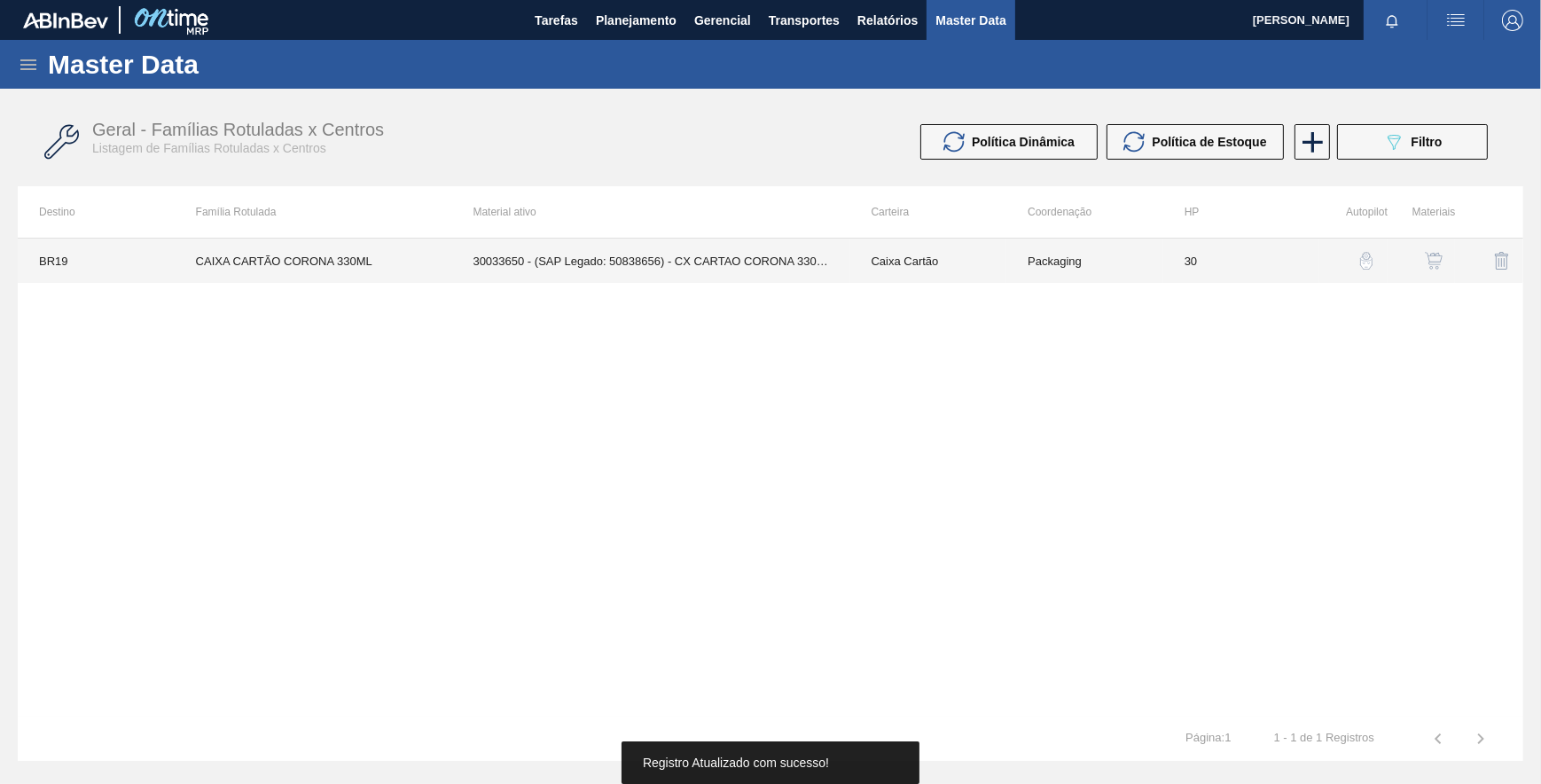
click at [797, 257] on td "30033650 - (SAP Legado: 50838656) - CX CARTAO CORONA 330 C6 NIV24" at bounding box center [650, 261] width 398 height 45
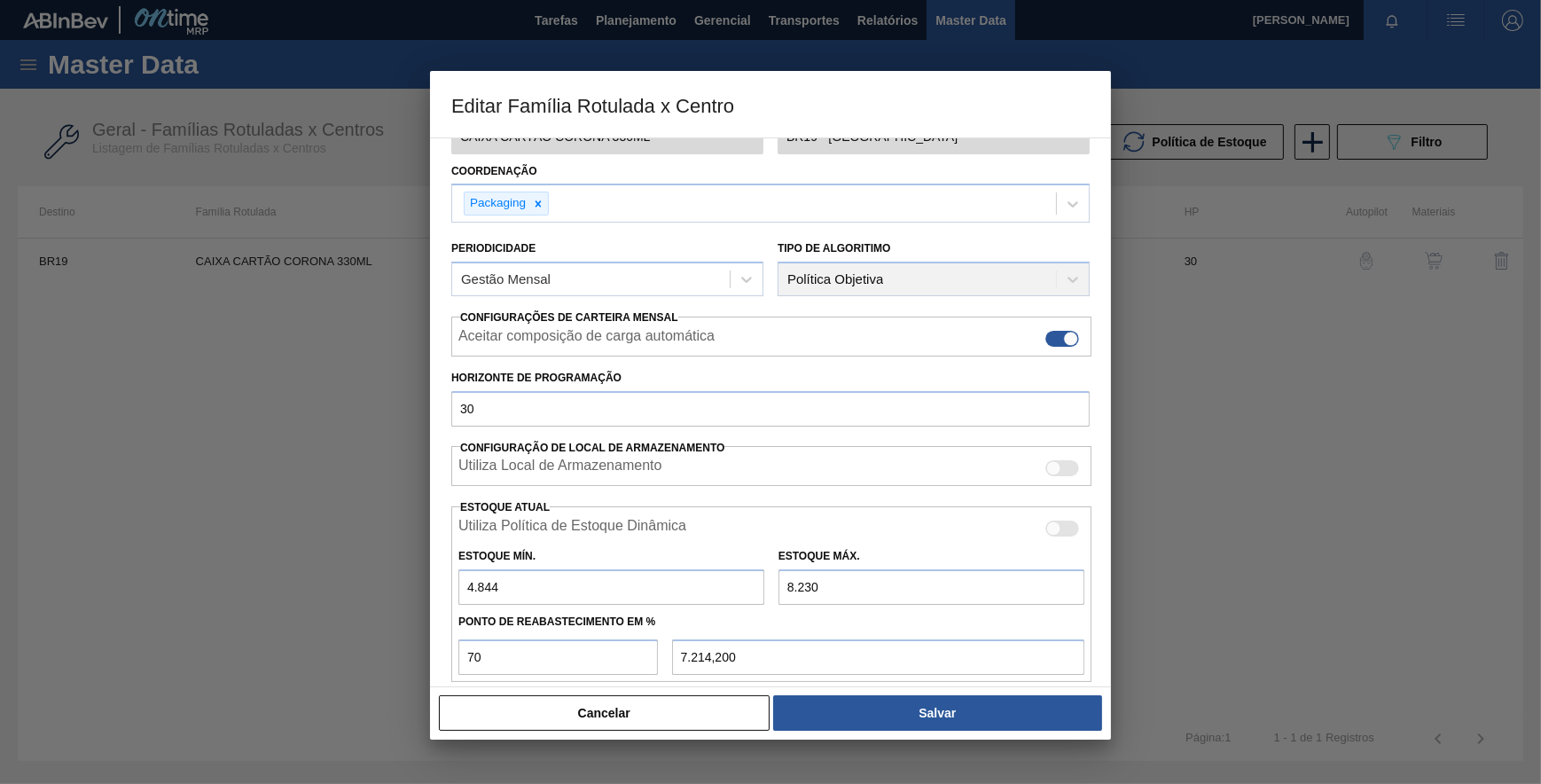
scroll to position [0, 0]
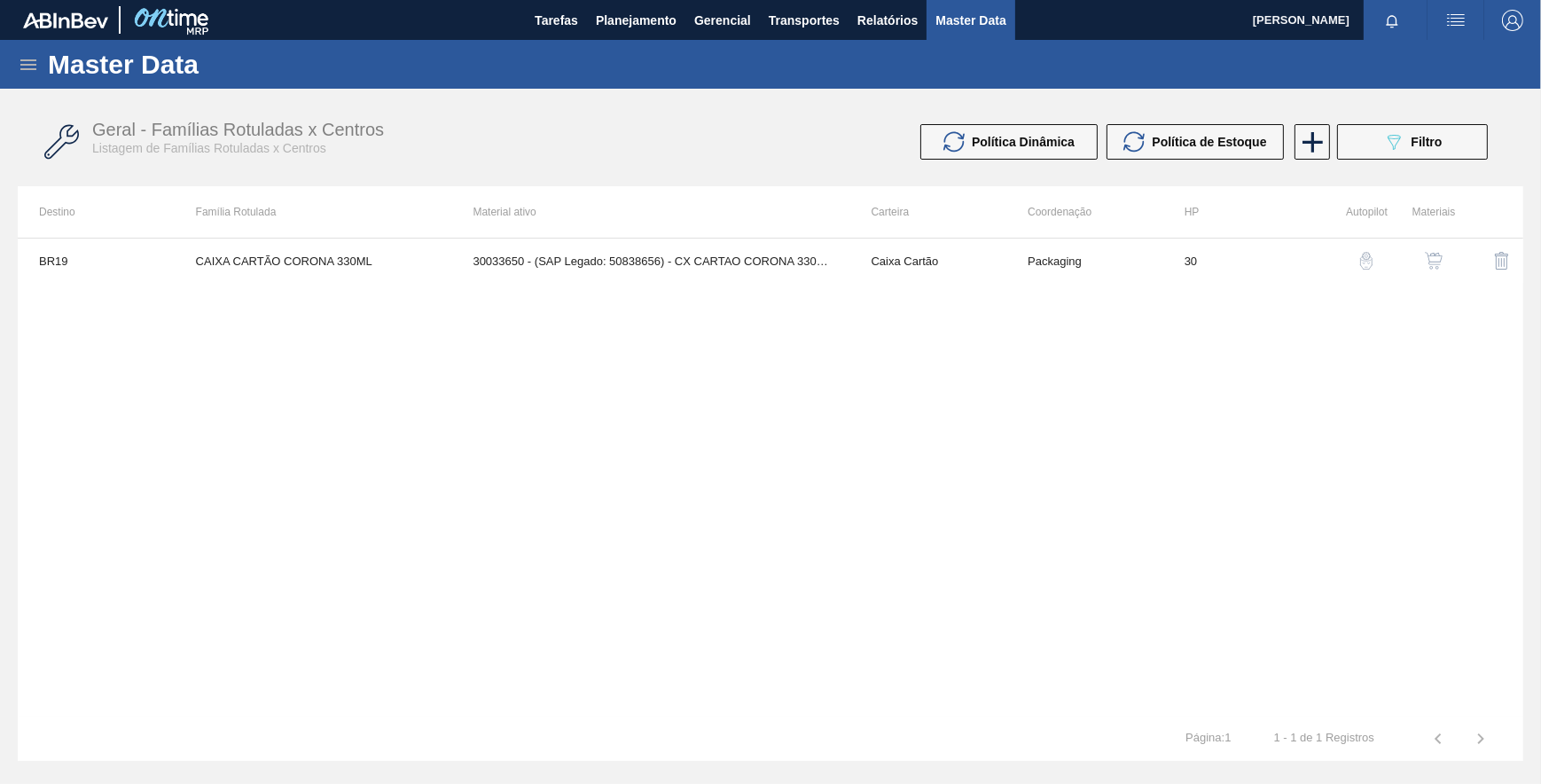
click at [27, 56] on icon at bounding box center [28, 65] width 21 height 21
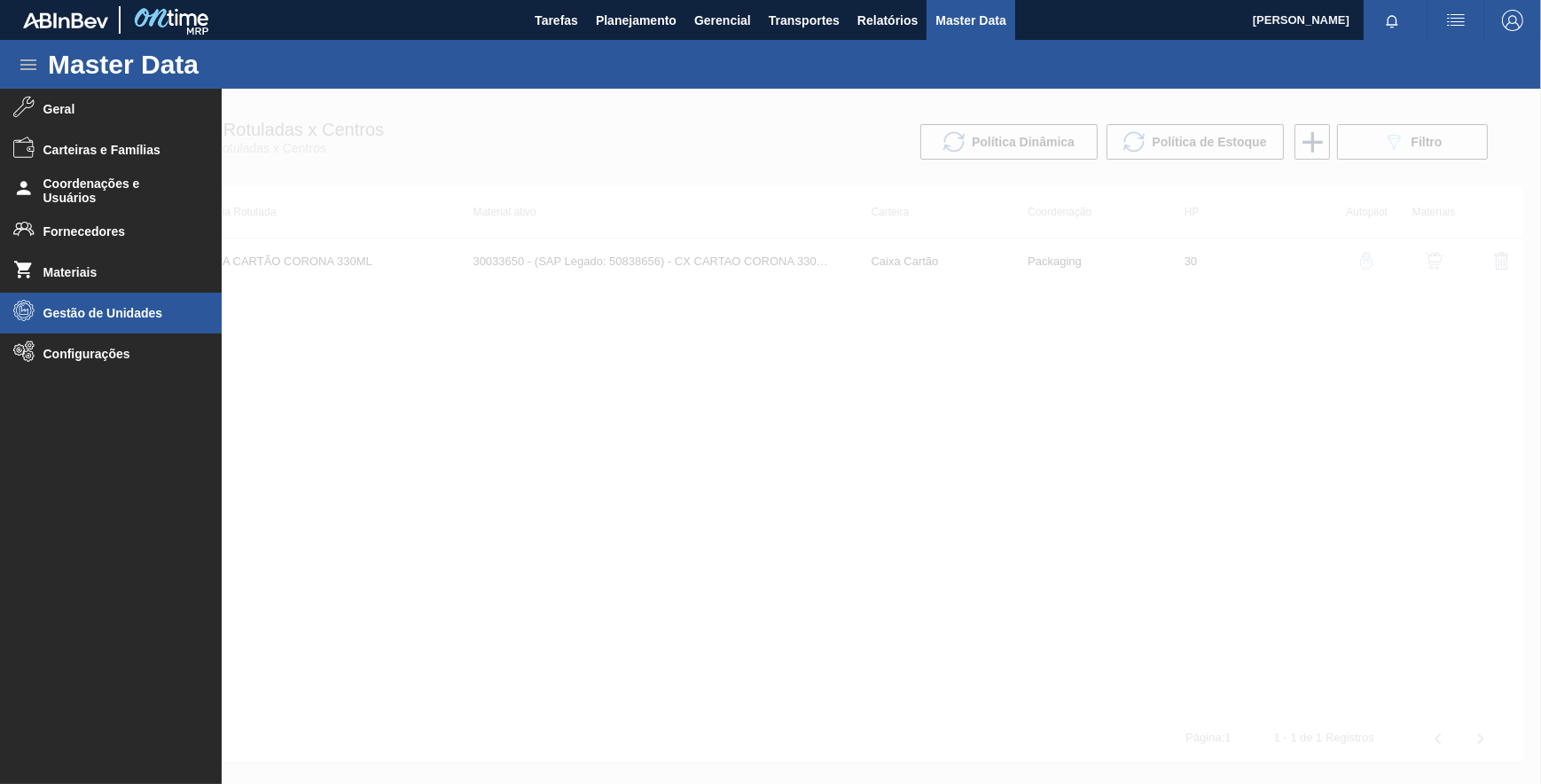
click at [108, 298] on li "Gestão de Unidades" at bounding box center [111, 313] width 221 height 41
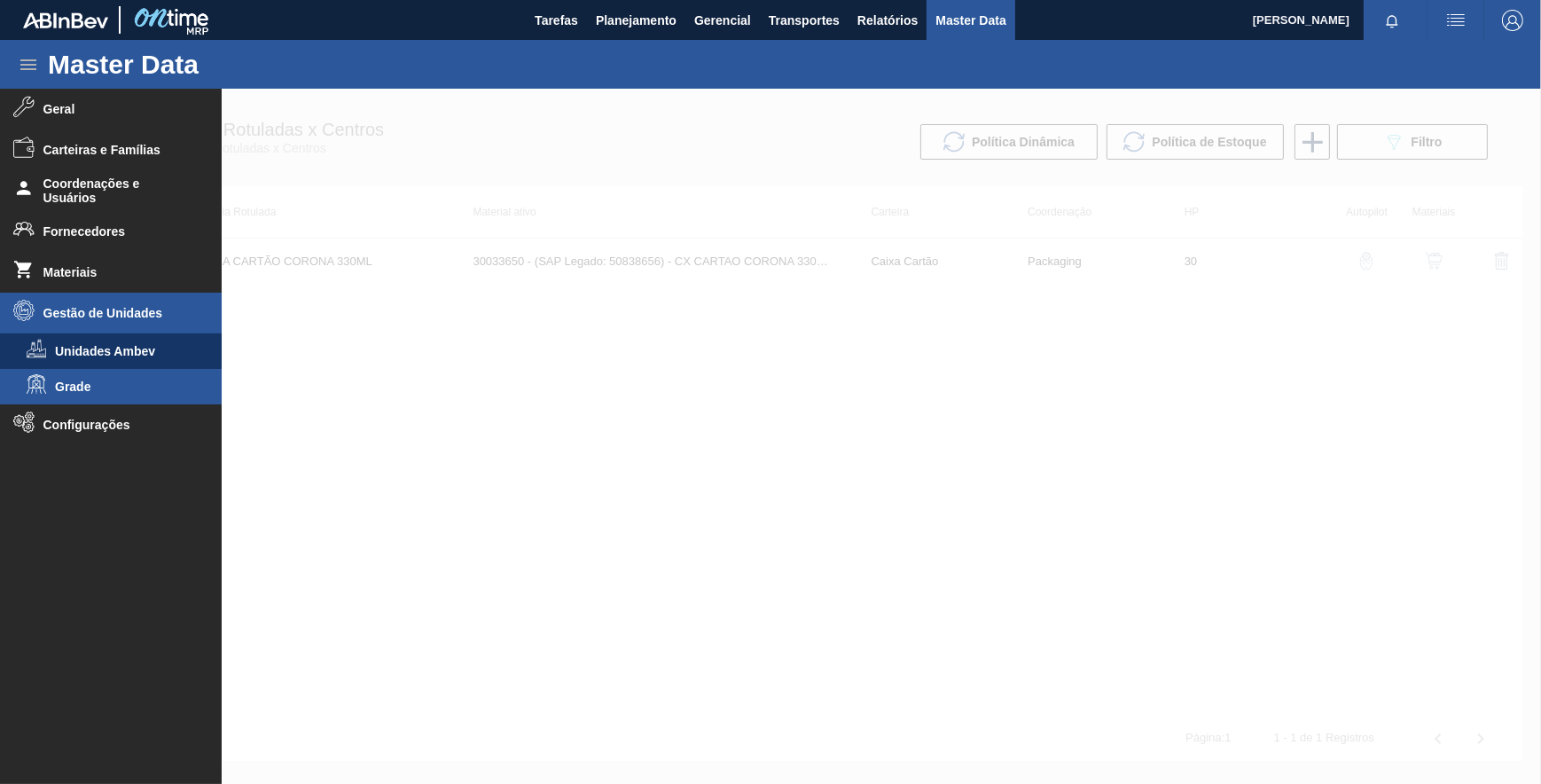
click at [101, 383] on span "Grade" at bounding box center [123, 386] width 137 height 15
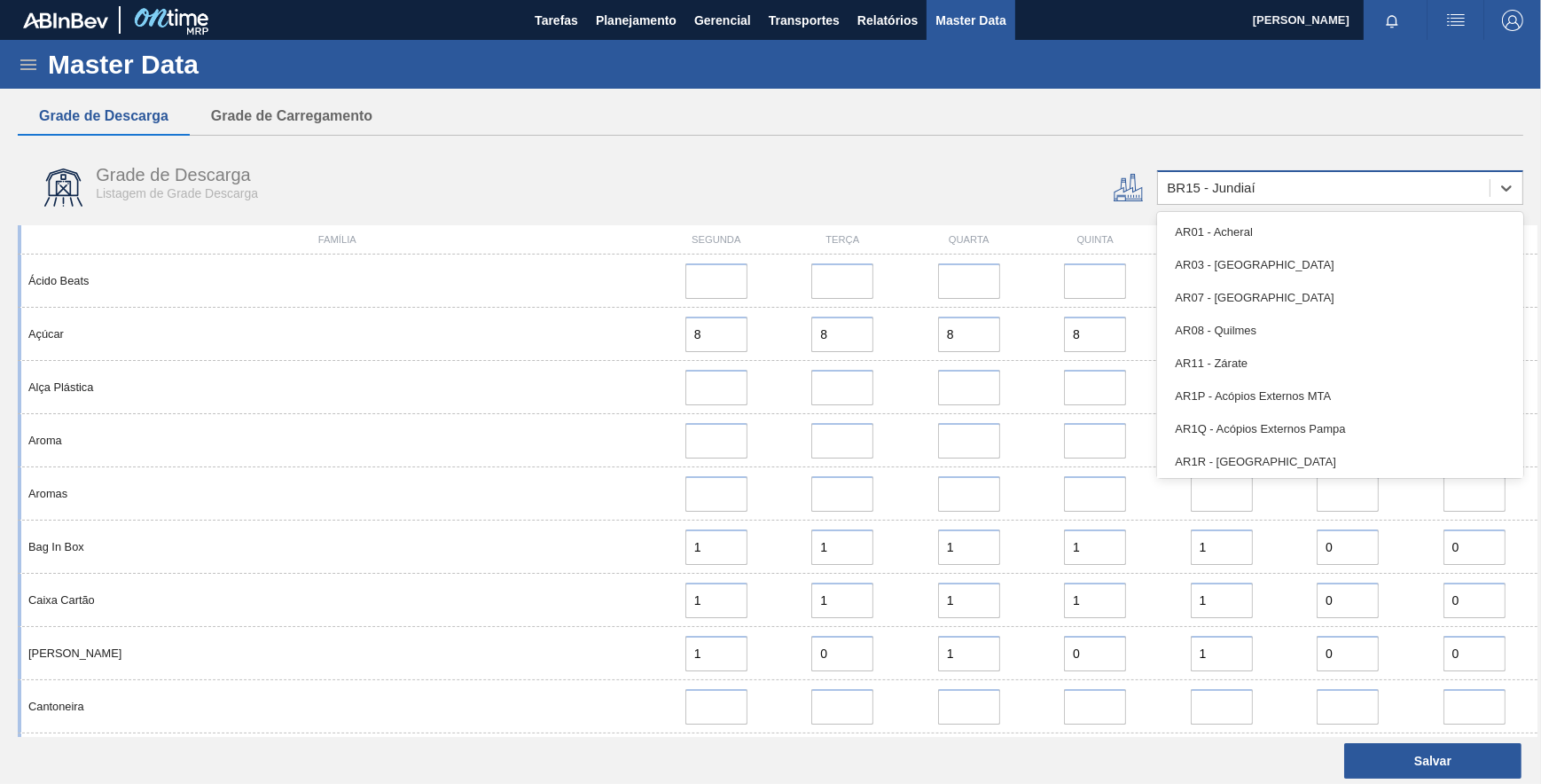
click at [1263, 190] on div "BR15 - Jundiaí" at bounding box center [1324, 188] width 332 height 25
paste input "BR19"
type input "BR19"
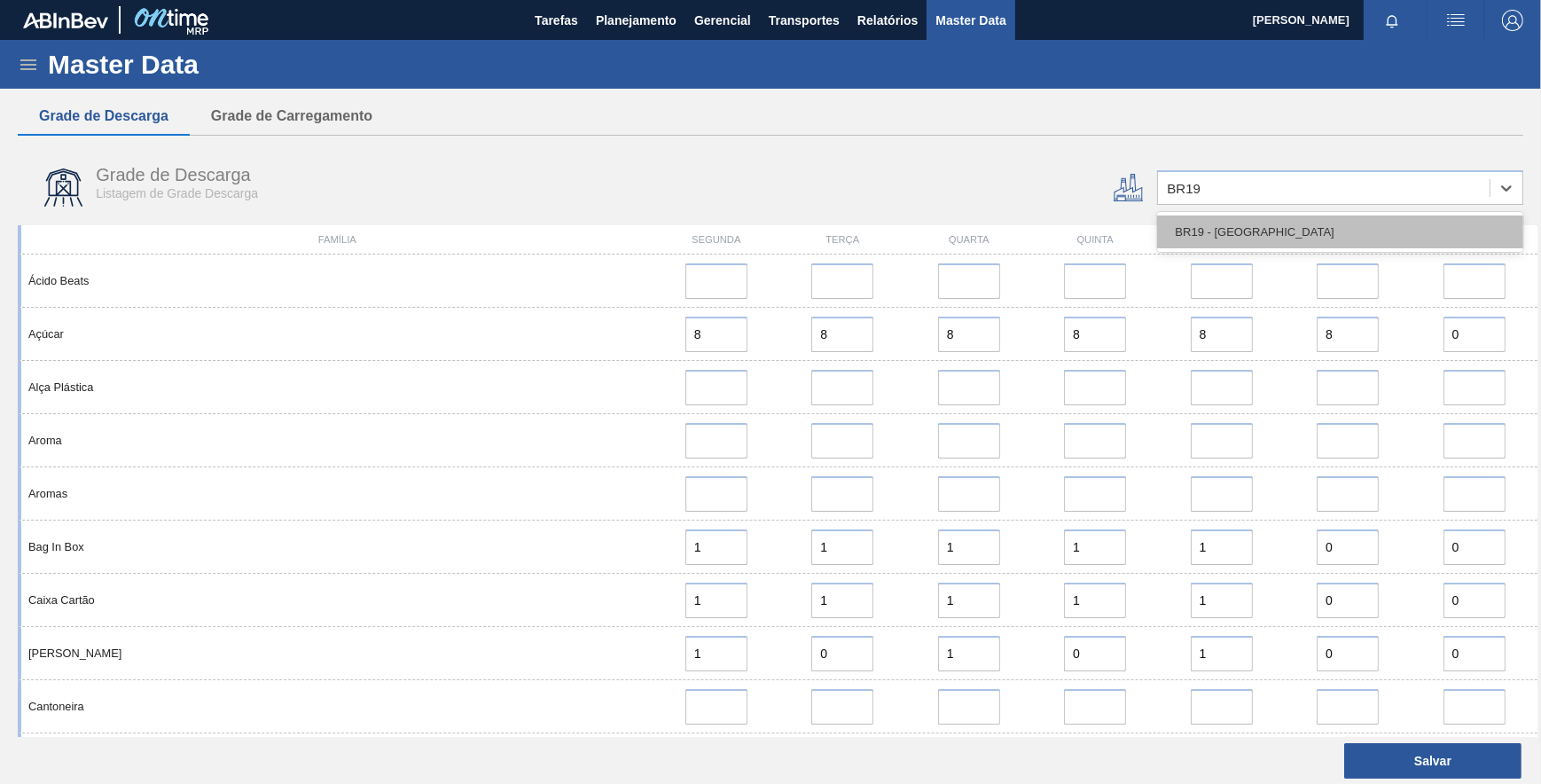
click at [1230, 220] on div "BR19 - [GEOGRAPHIC_DATA]" at bounding box center [1339, 232] width 366 height 33
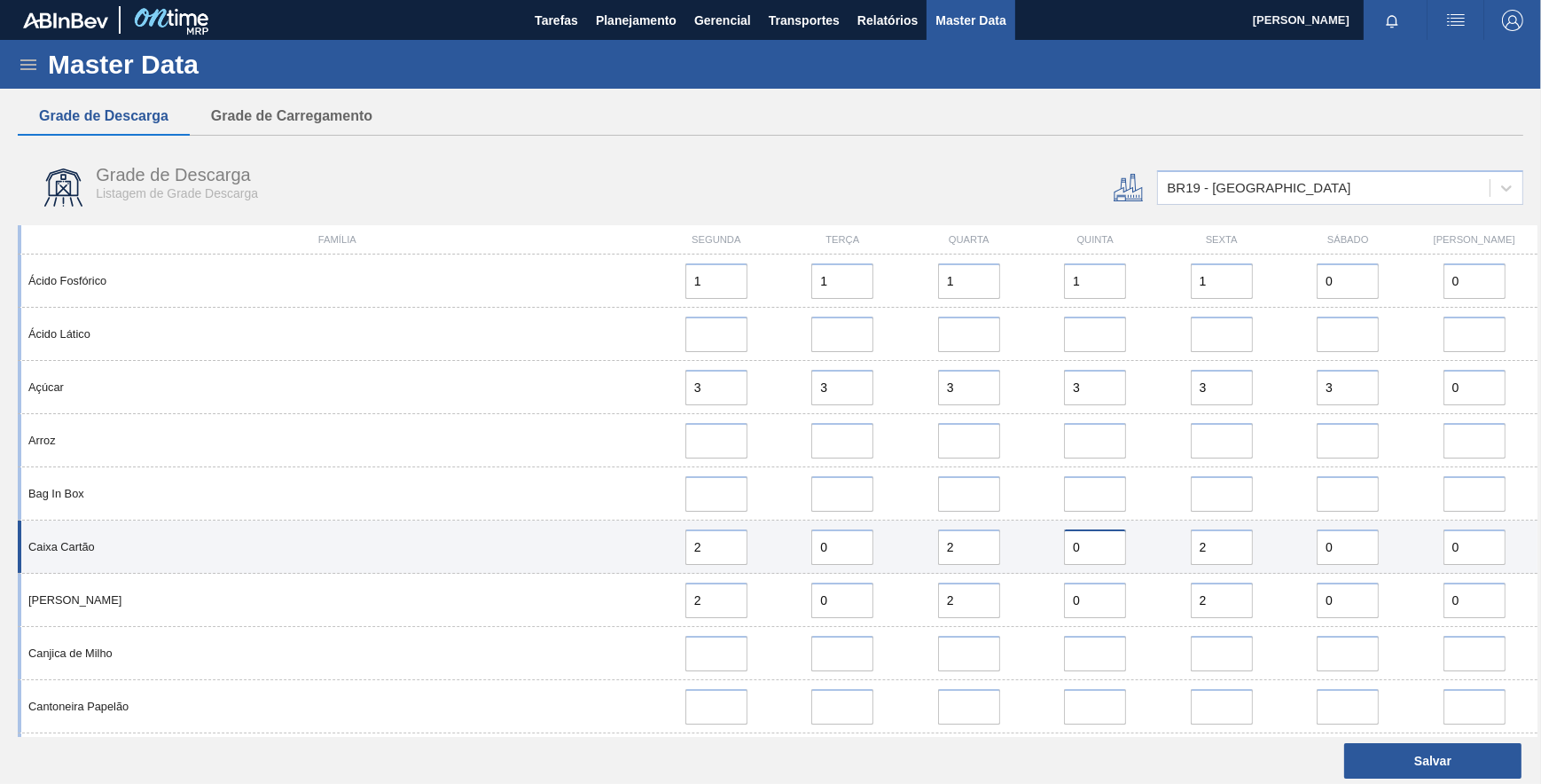
drag, startPoint x: 1071, startPoint y: 539, endPoint x: 1042, endPoint y: 535, distance: 29.3
click at [1042, 535] on div "0" at bounding box center [1095, 546] width 112 height 36
type input "2"
drag, startPoint x: 806, startPoint y: 549, endPoint x: 758, endPoint y: 549, distance: 48.0
click at [758, 549] on div "Caixa Cartão 2 0 2 2 2 0 0" at bounding box center [777, 546] width 1520 height 53
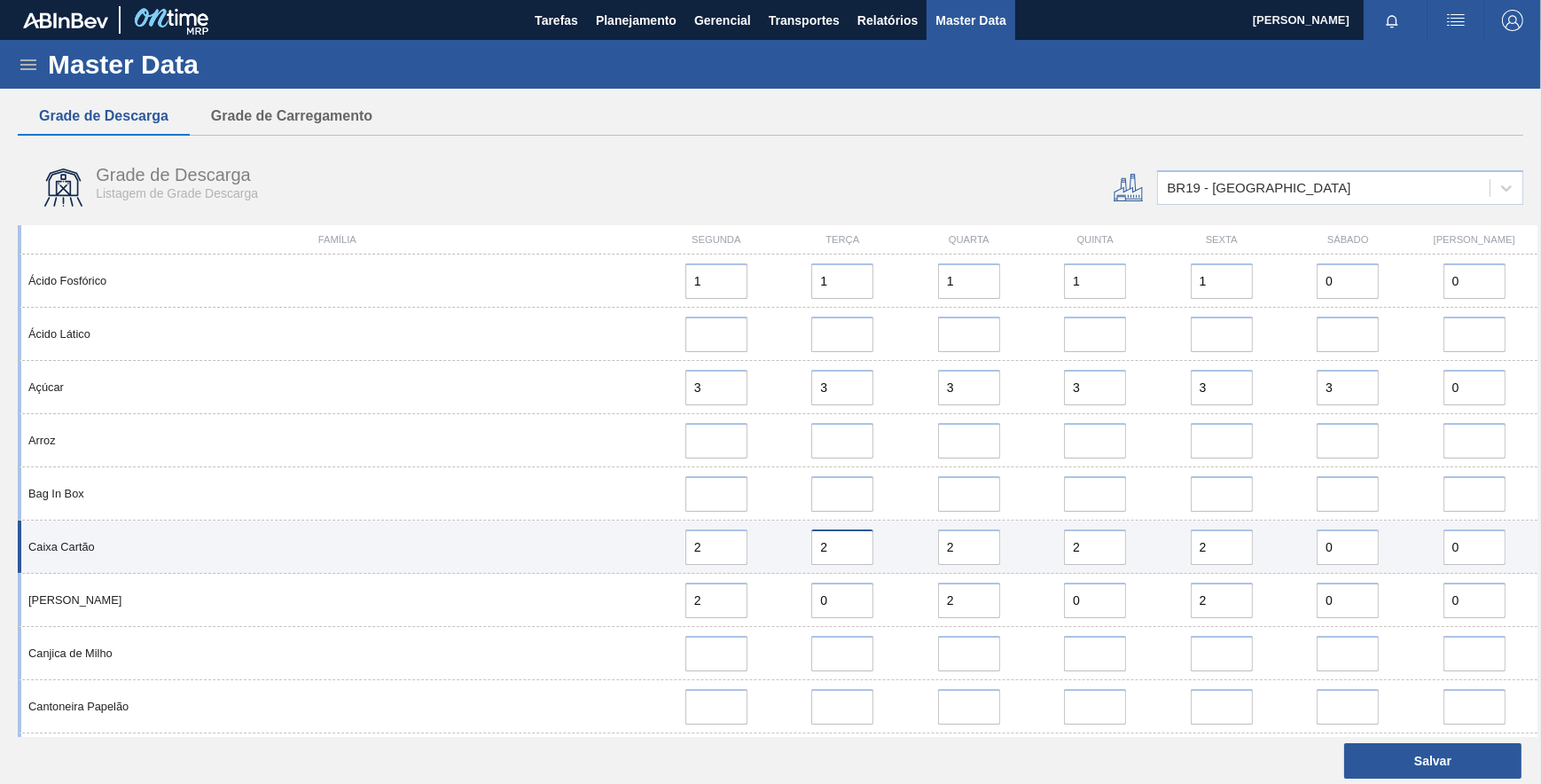
type input "2"
drag, startPoint x: 1314, startPoint y: 544, endPoint x: 1232, endPoint y: 546, distance: 82.0
click at [1232, 546] on div "Caixa Cartão 2 2 2 2 2 0 0" at bounding box center [777, 546] width 1520 height 53
click at [1304, 548] on div "0" at bounding box center [1347, 546] width 112 height 36
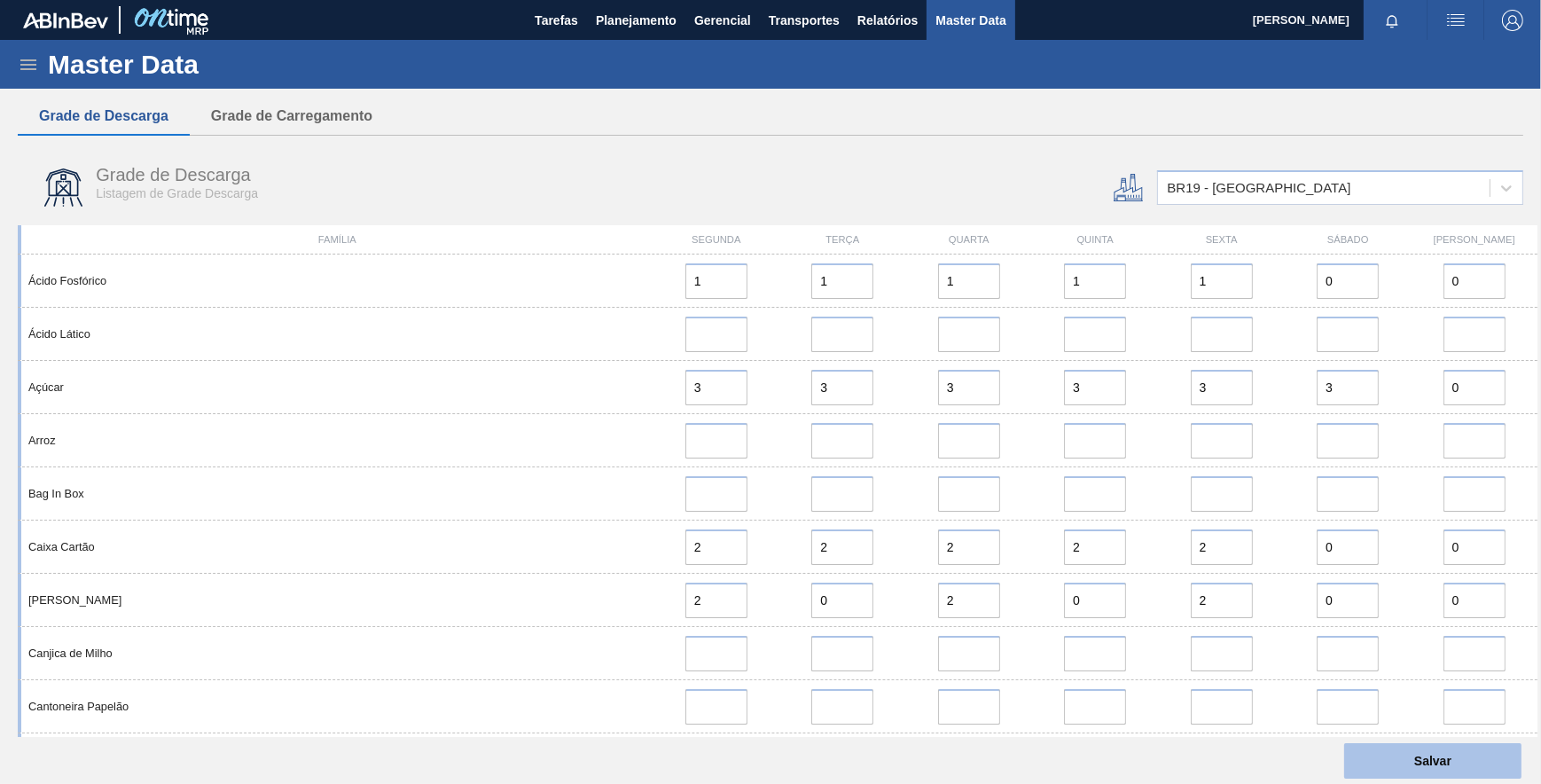
click at [1432, 753] on button "Salvar" at bounding box center [1432, 761] width 178 height 36
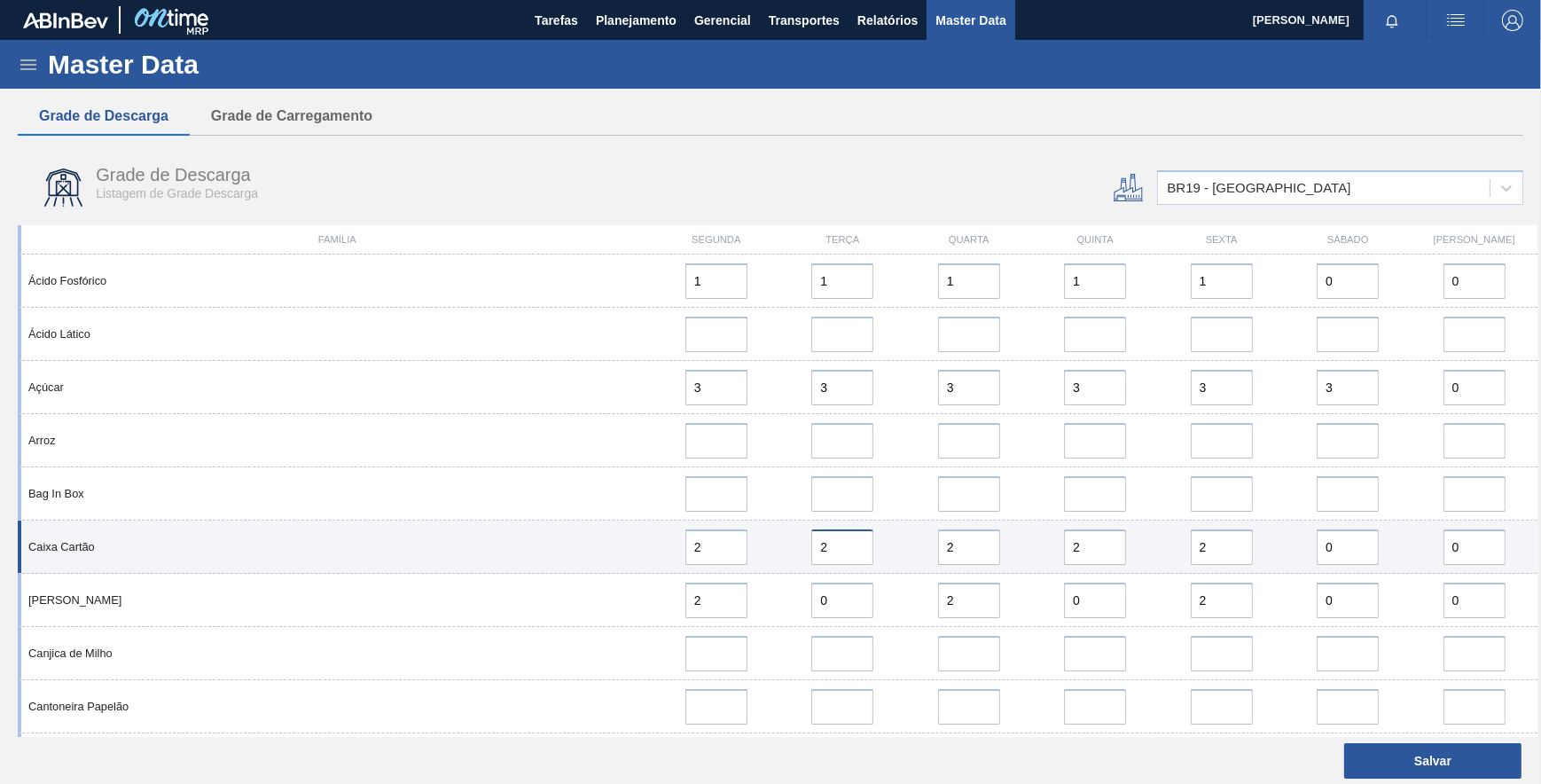
drag, startPoint x: 830, startPoint y: 540, endPoint x: 797, endPoint y: 535, distance: 33.4
click at [797, 535] on div "2" at bounding box center [841, 546] width 112 height 36
type input "0"
drag, startPoint x: 1115, startPoint y: 549, endPoint x: 1079, endPoint y: 548, distance: 36.0
click at [1064, 547] on input "2" at bounding box center [1095, 546] width 62 height 36
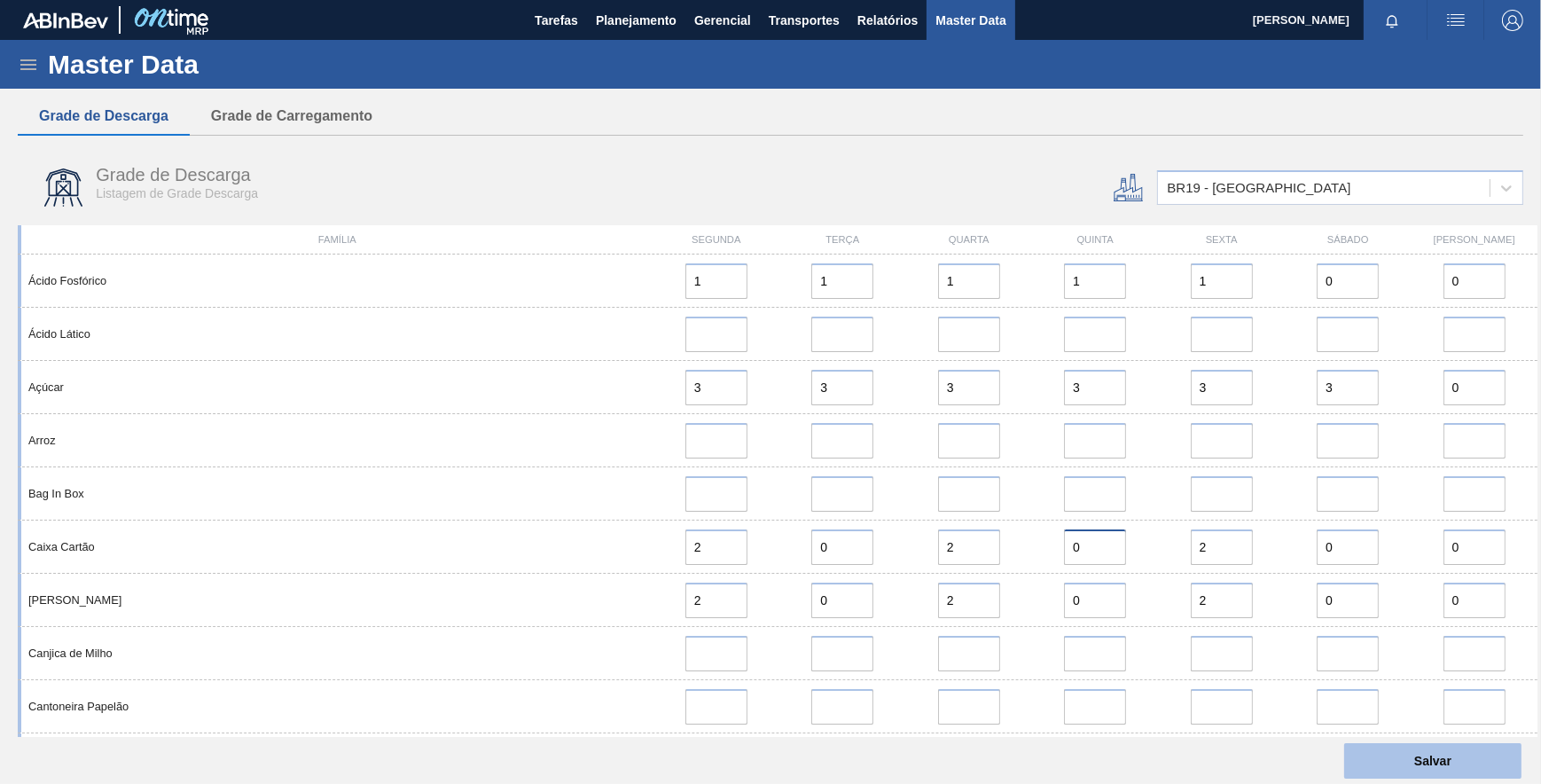
type input "0"
click at [1419, 761] on button "Salvar" at bounding box center [1432, 761] width 178 height 36
